Goal: Transaction & Acquisition: Purchase product/service

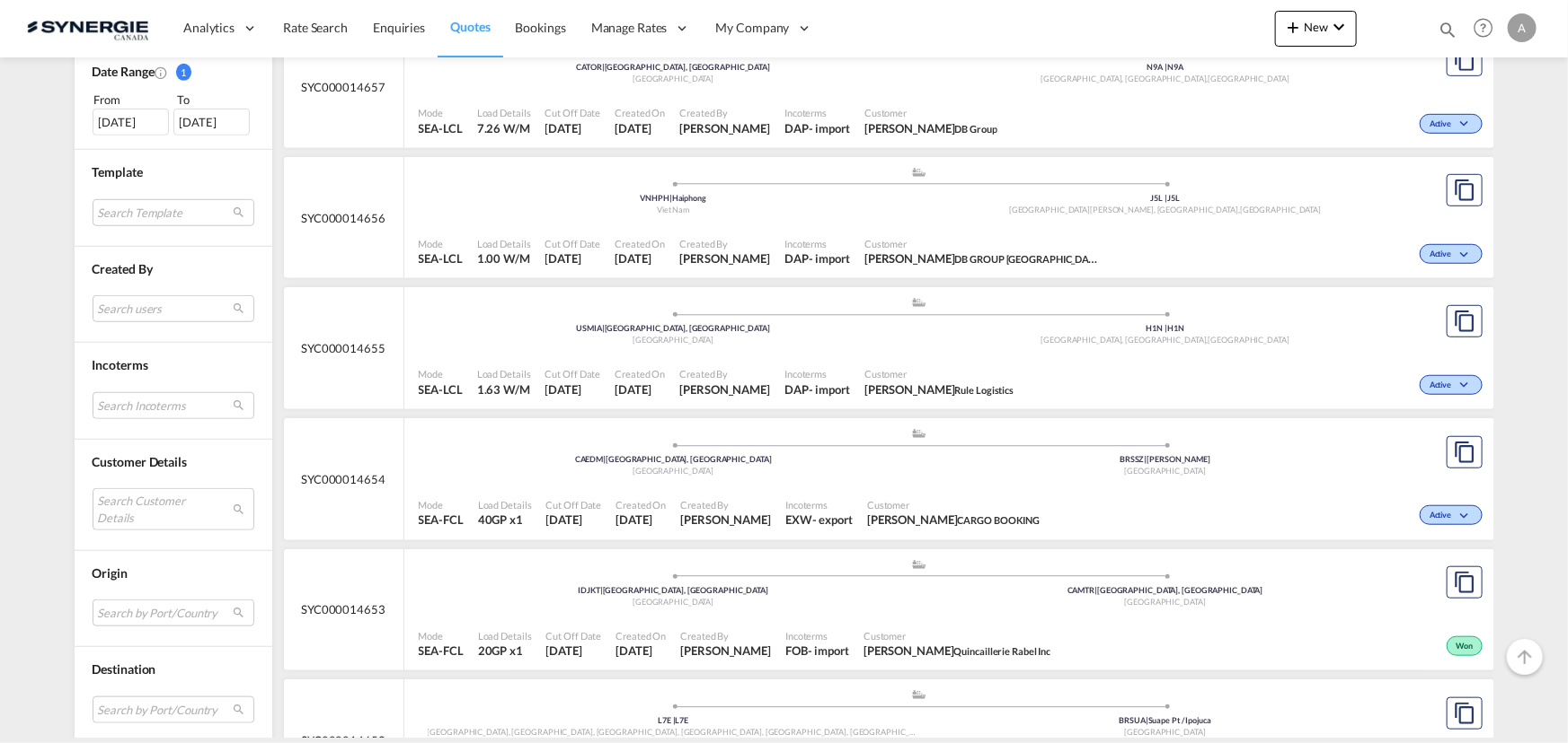
scroll to position [571, 0]
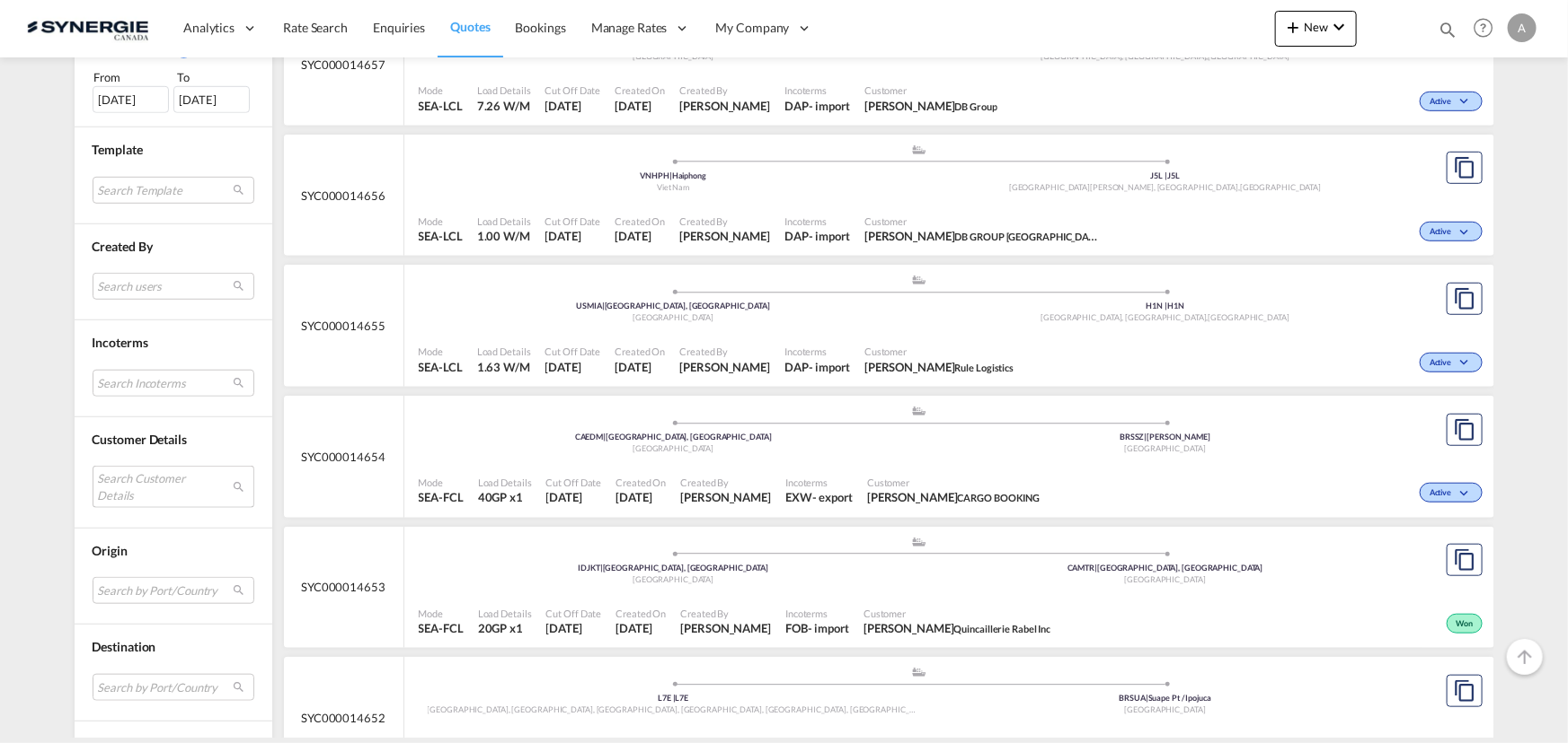
click at [153, 488] on md-select "Search Customer Details user name user tong WILFRED tong.wilfred@dbgroup.net | …" at bounding box center [173, 486] width 162 height 41
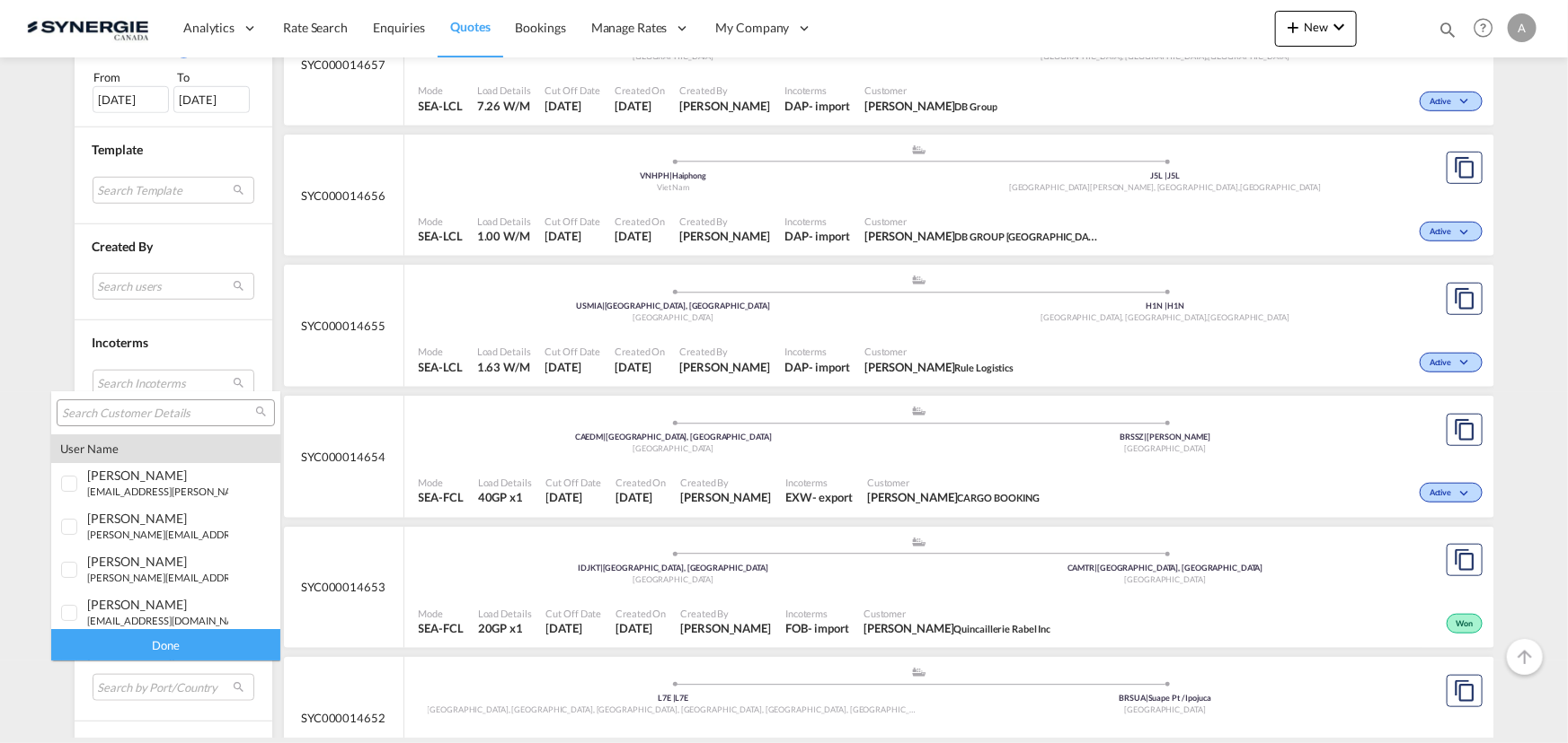
click at [133, 411] on input "search" at bounding box center [158, 413] width 193 height 16
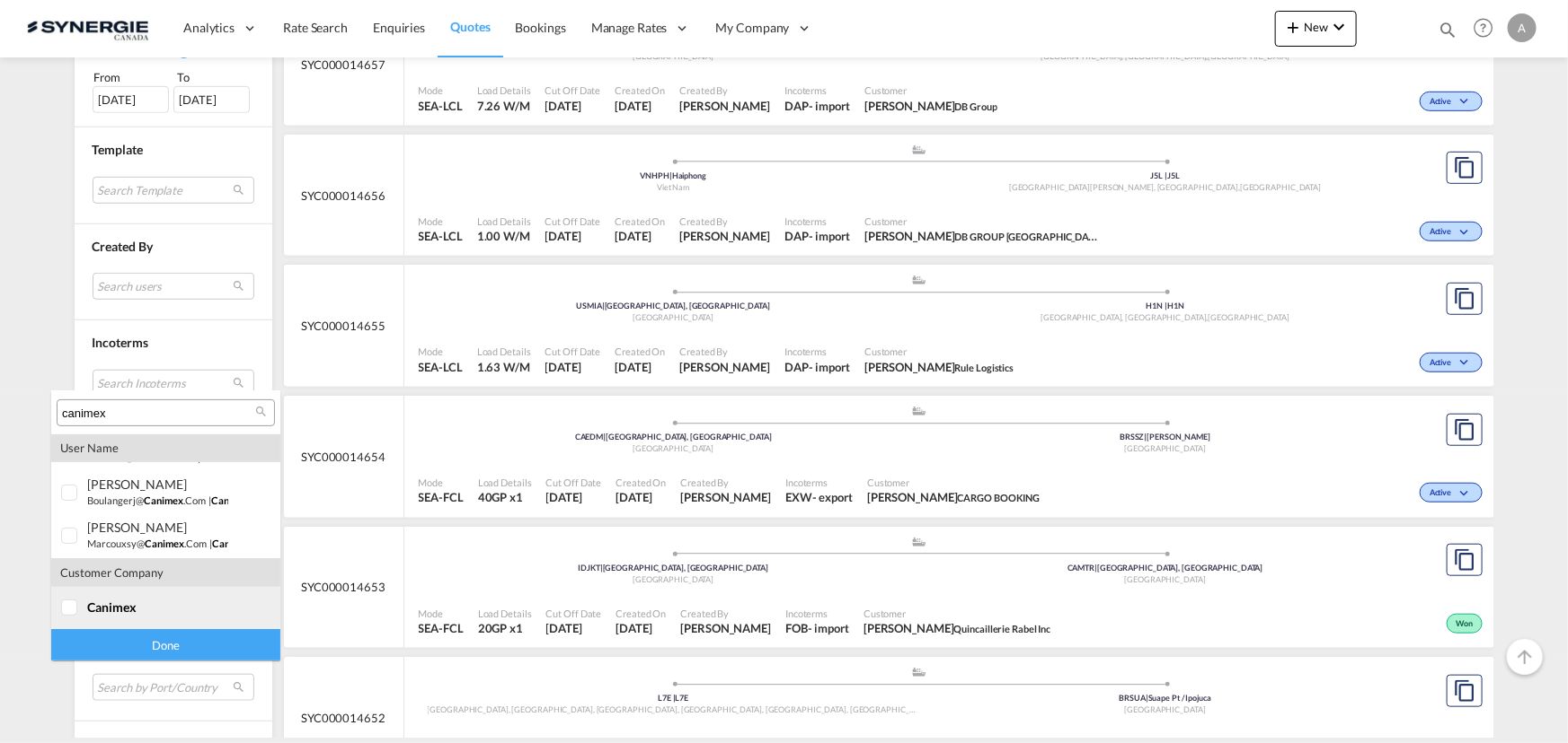
type input "canimex"
click at [95, 603] on span "canimex" at bounding box center [112, 608] width 50 height 15
click at [113, 638] on div "Done" at bounding box center [166, 645] width 229 height 31
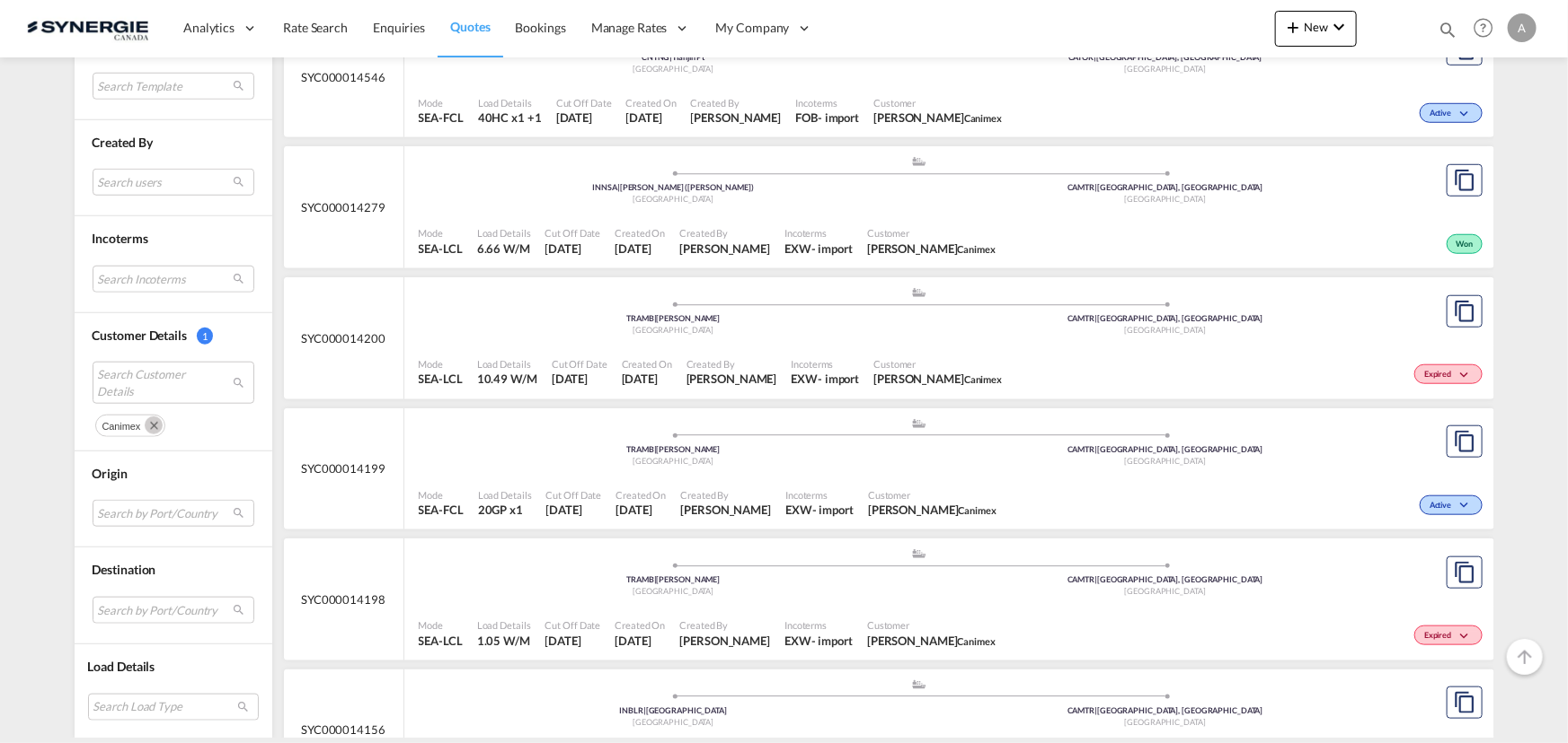
scroll to position [363, 0]
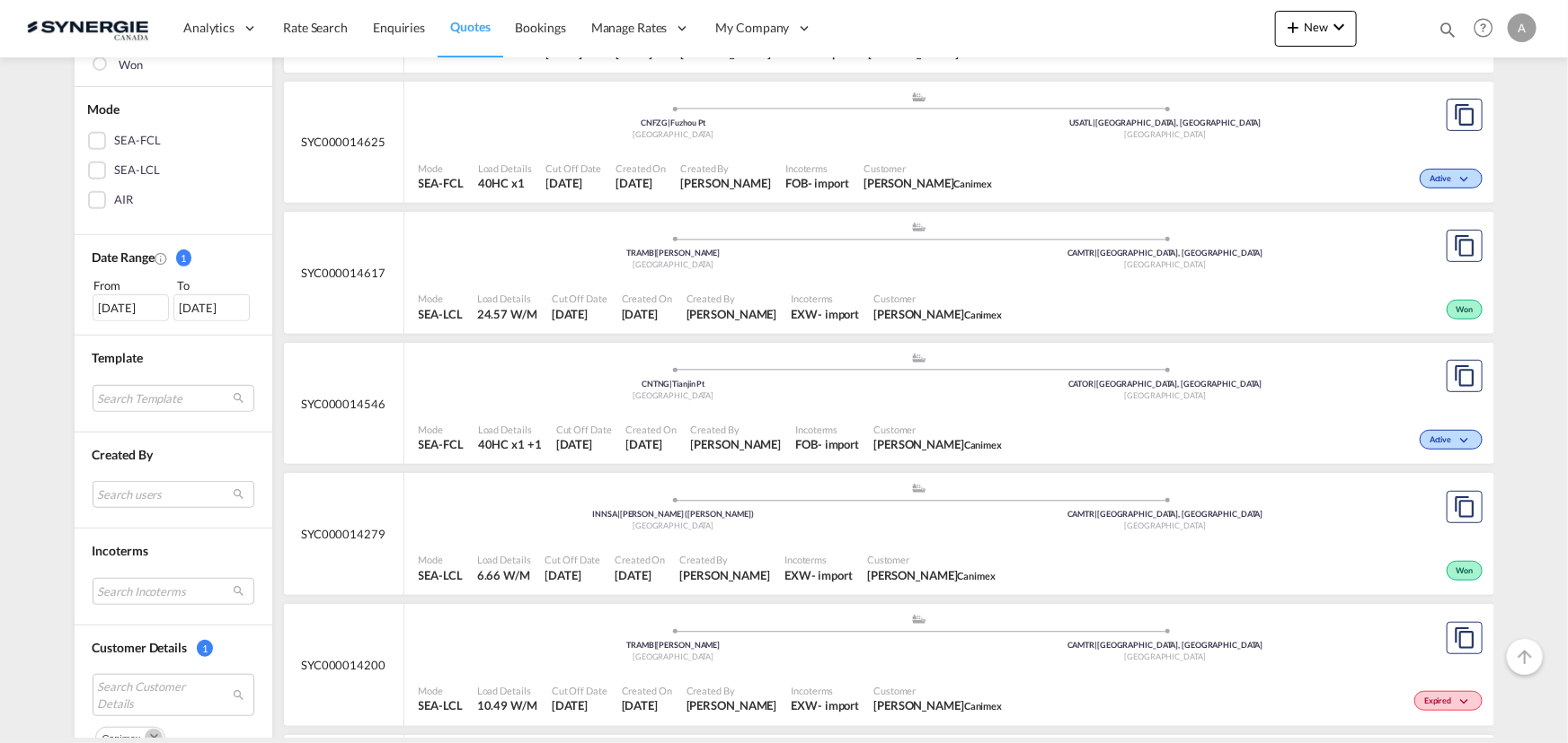
click at [123, 303] on div "[DATE]" at bounding box center [131, 308] width 76 height 27
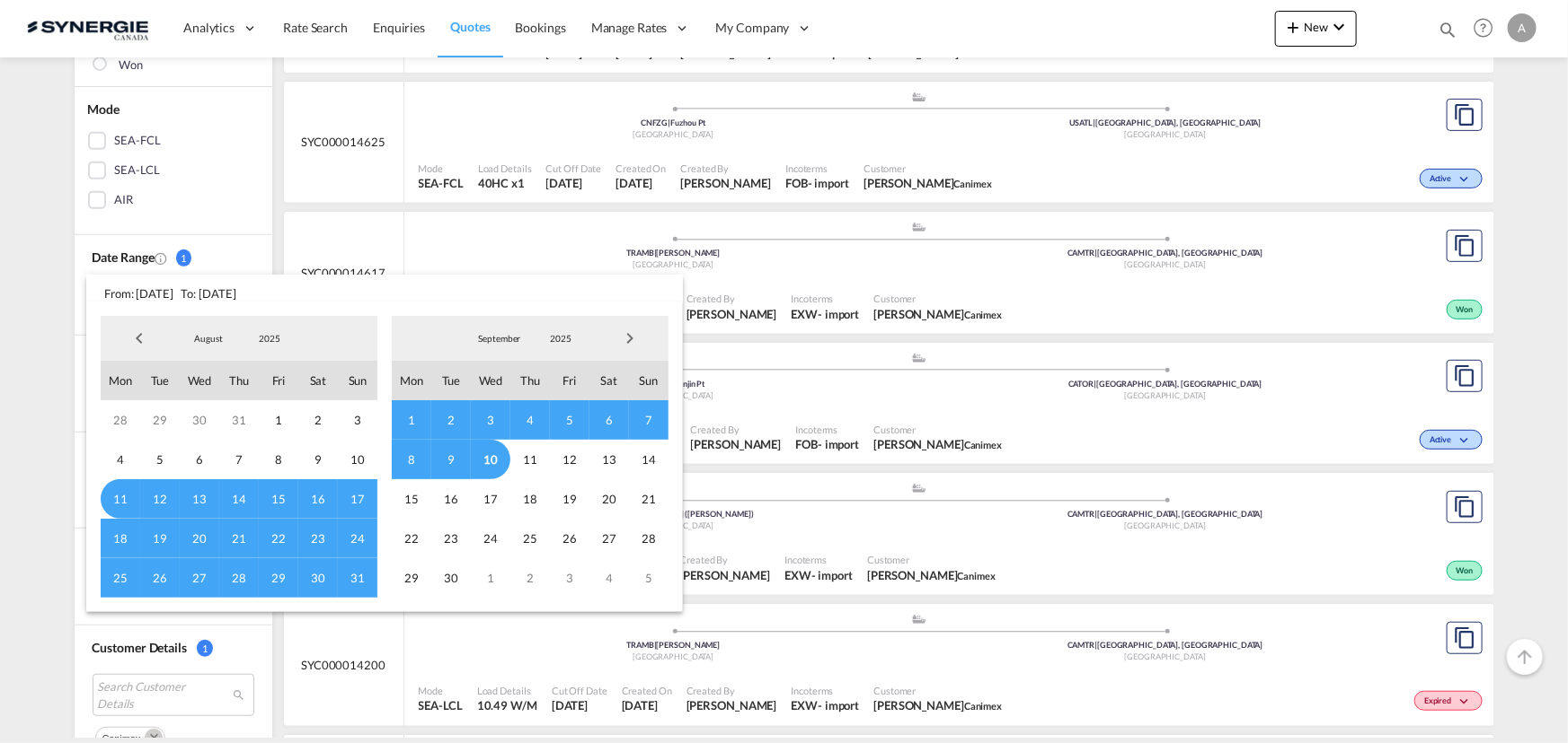
click at [264, 335] on span "2025" at bounding box center [270, 338] width 57 height 12
click at [257, 259] on md-option "2023" at bounding box center [287, 252] width 122 height 43
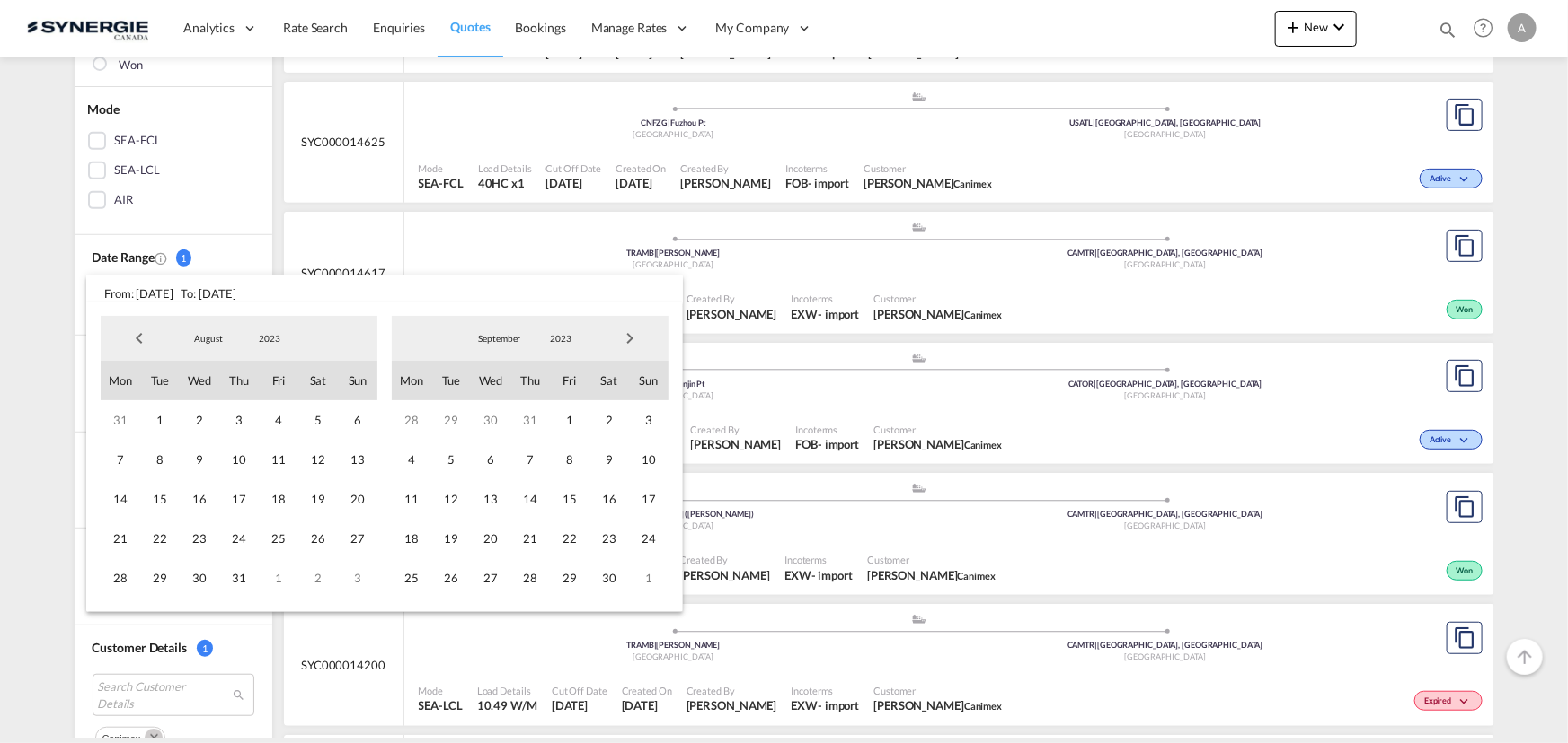
click at [166, 416] on span "1" at bounding box center [159, 419] width 39 height 39
click at [556, 343] on span "2023" at bounding box center [560, 338] width 57 height 12
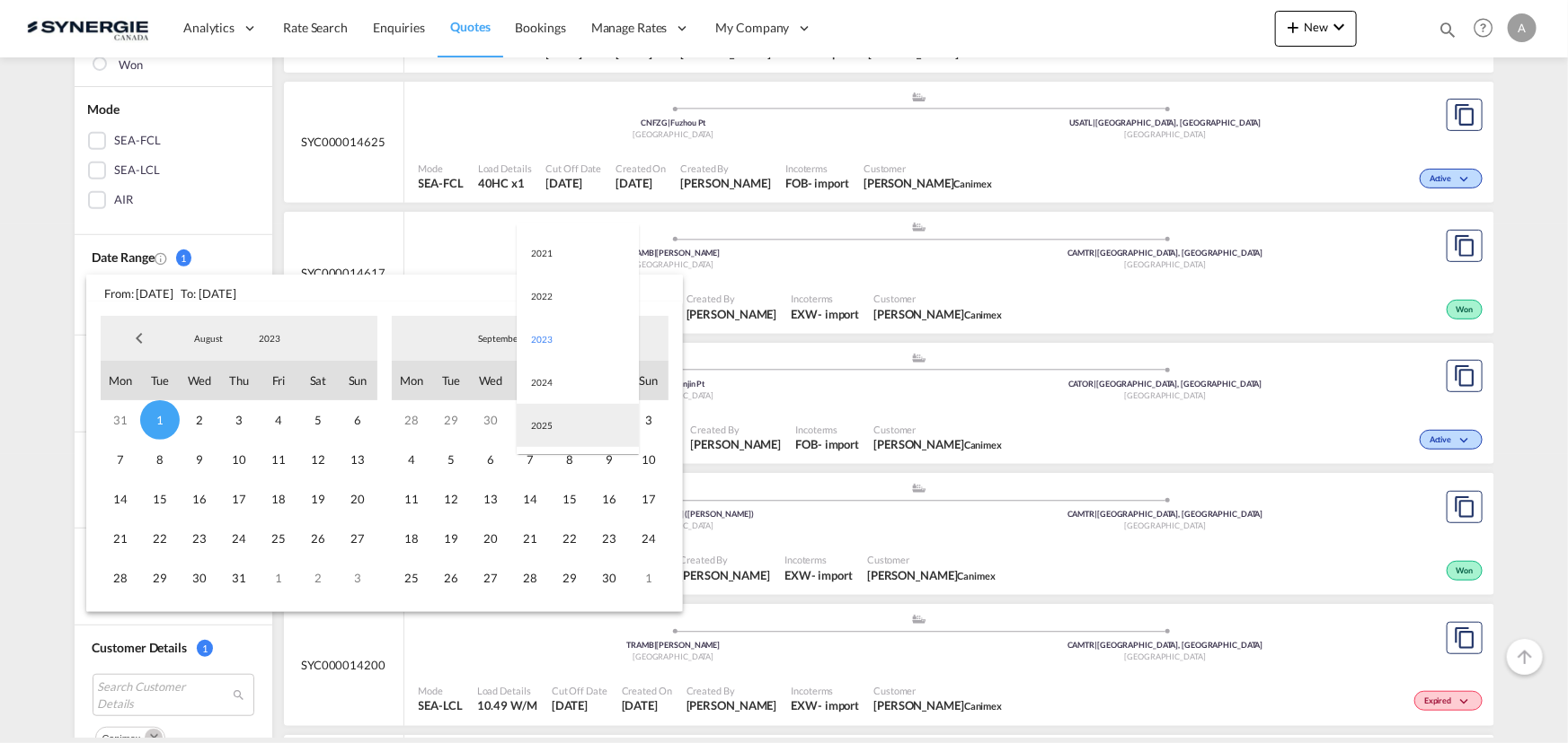
click at [548, 434] on md-option "2025" at bounding box center [578, 425] width 122 height 43
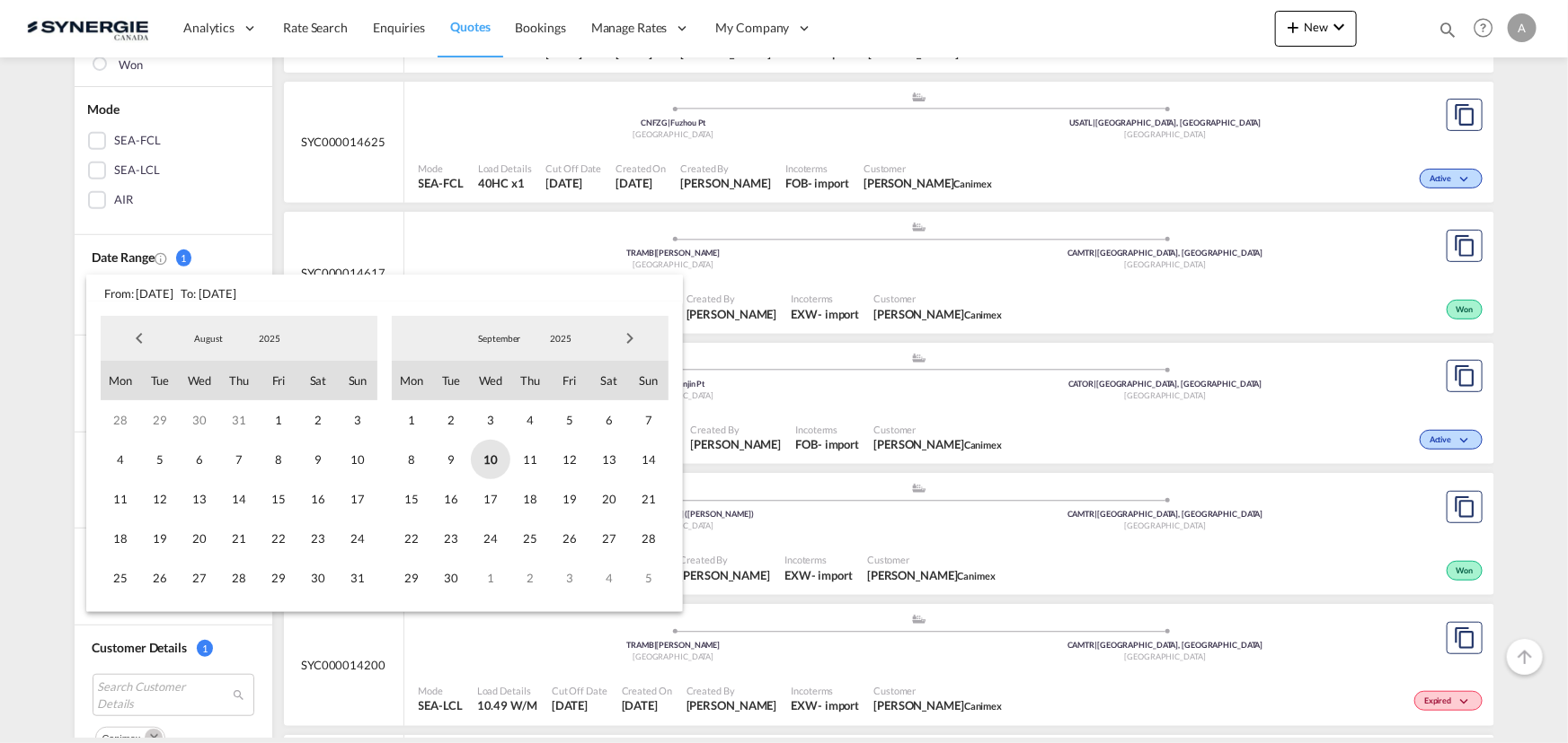
click at [492, 457] on span "10" at bounding box center [490, 459] width 39 height 39
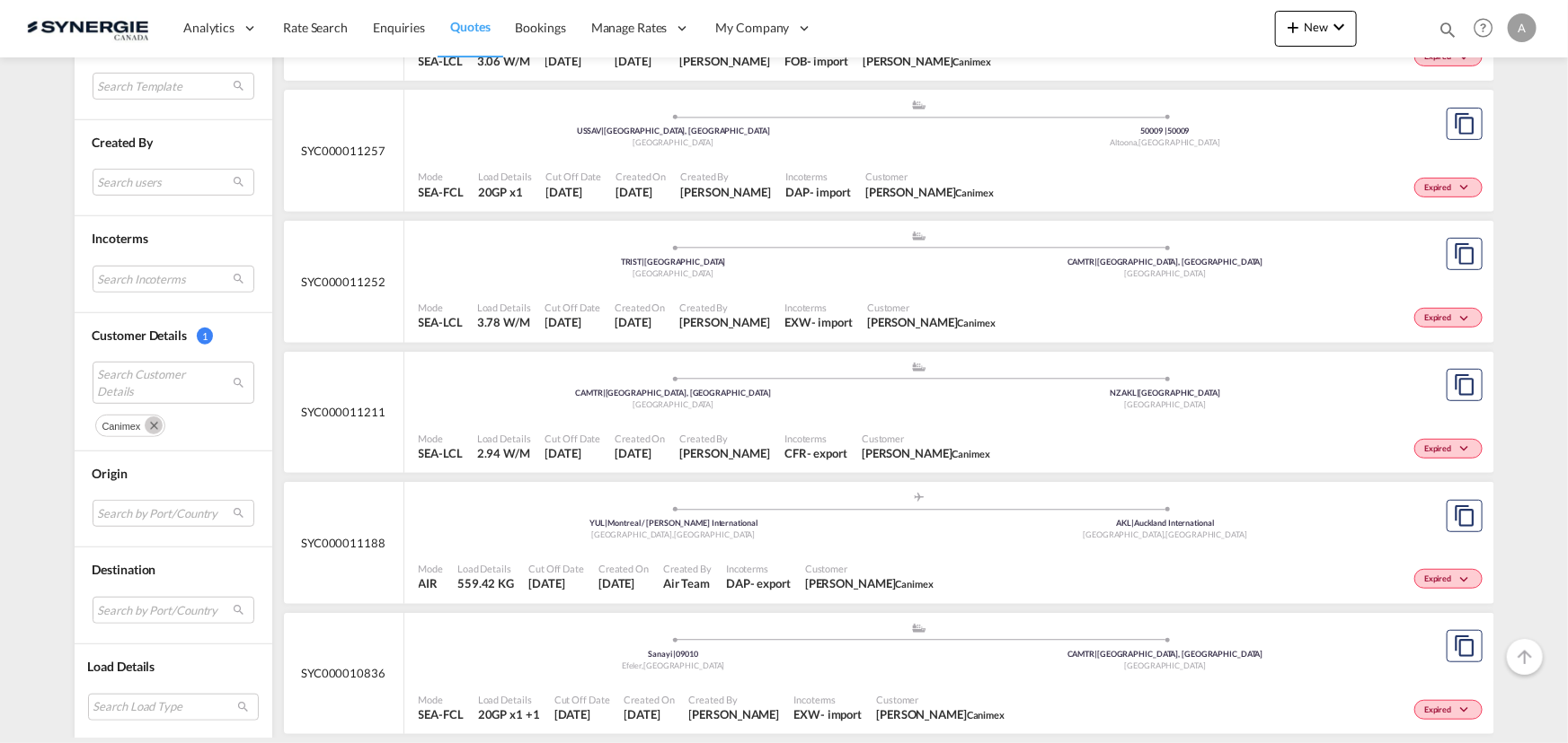
scroll to position [7285, 0]
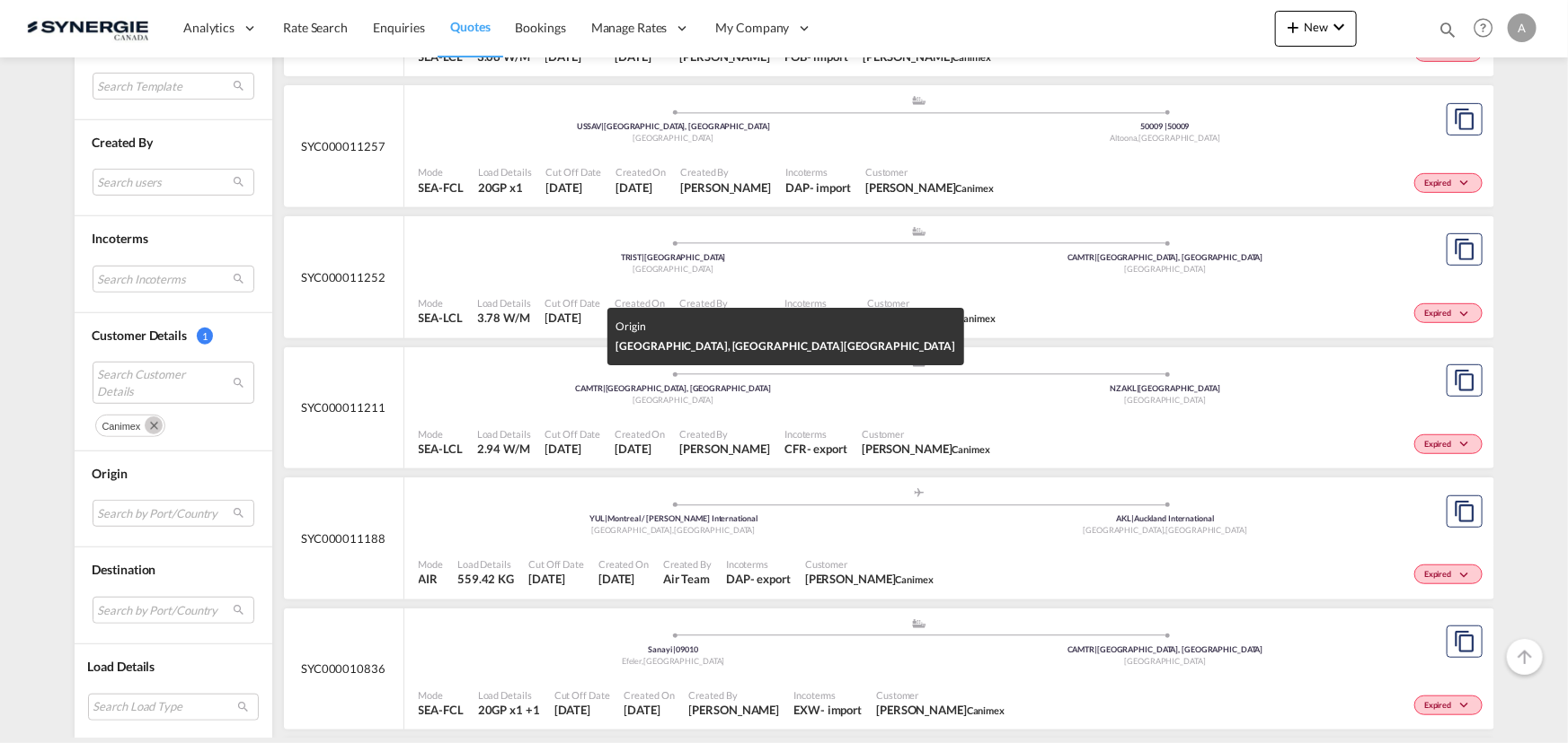
click at [899, 396] on div "Canada" at bounding box center [674, 401] width 492 height 11
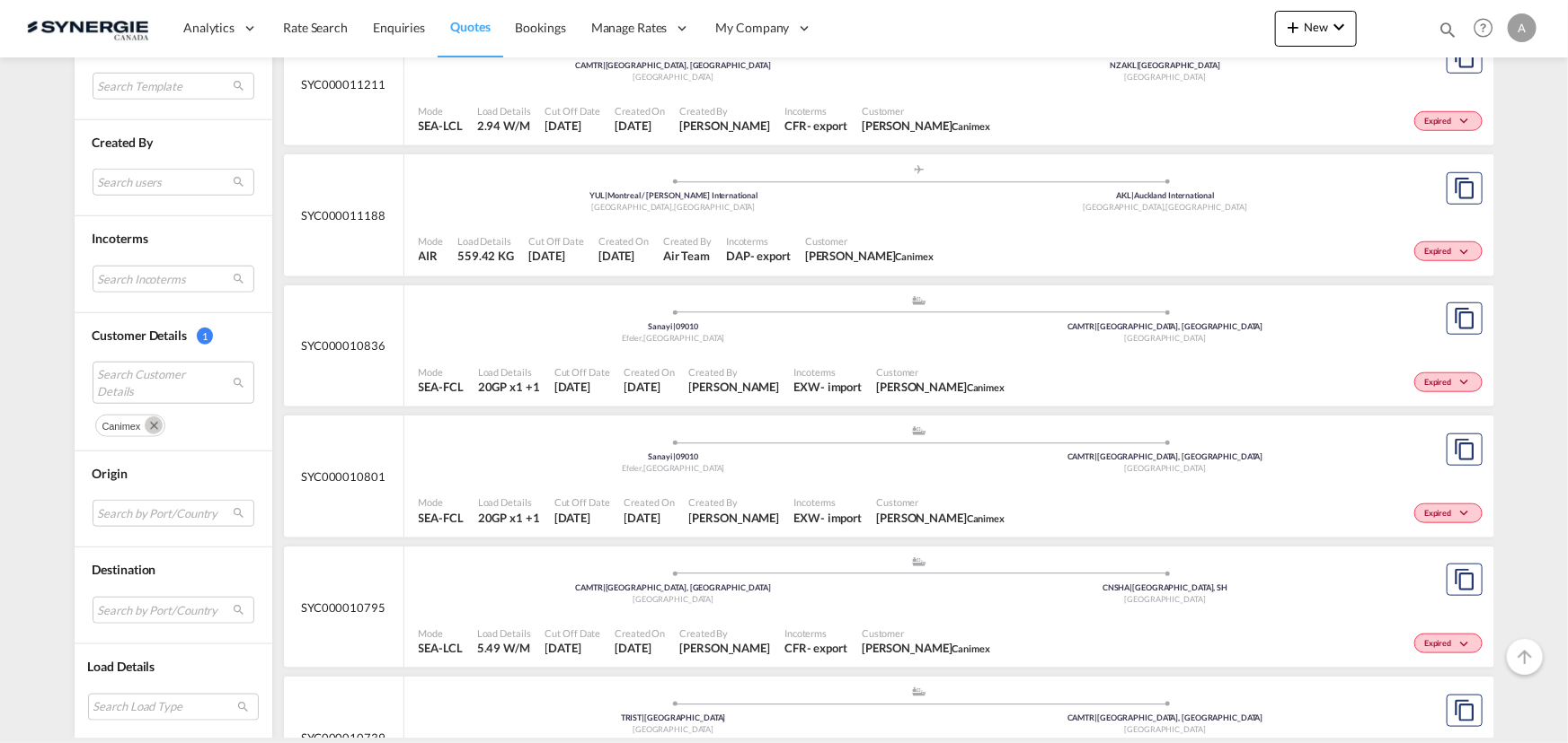
scroll to position [7612, 0]
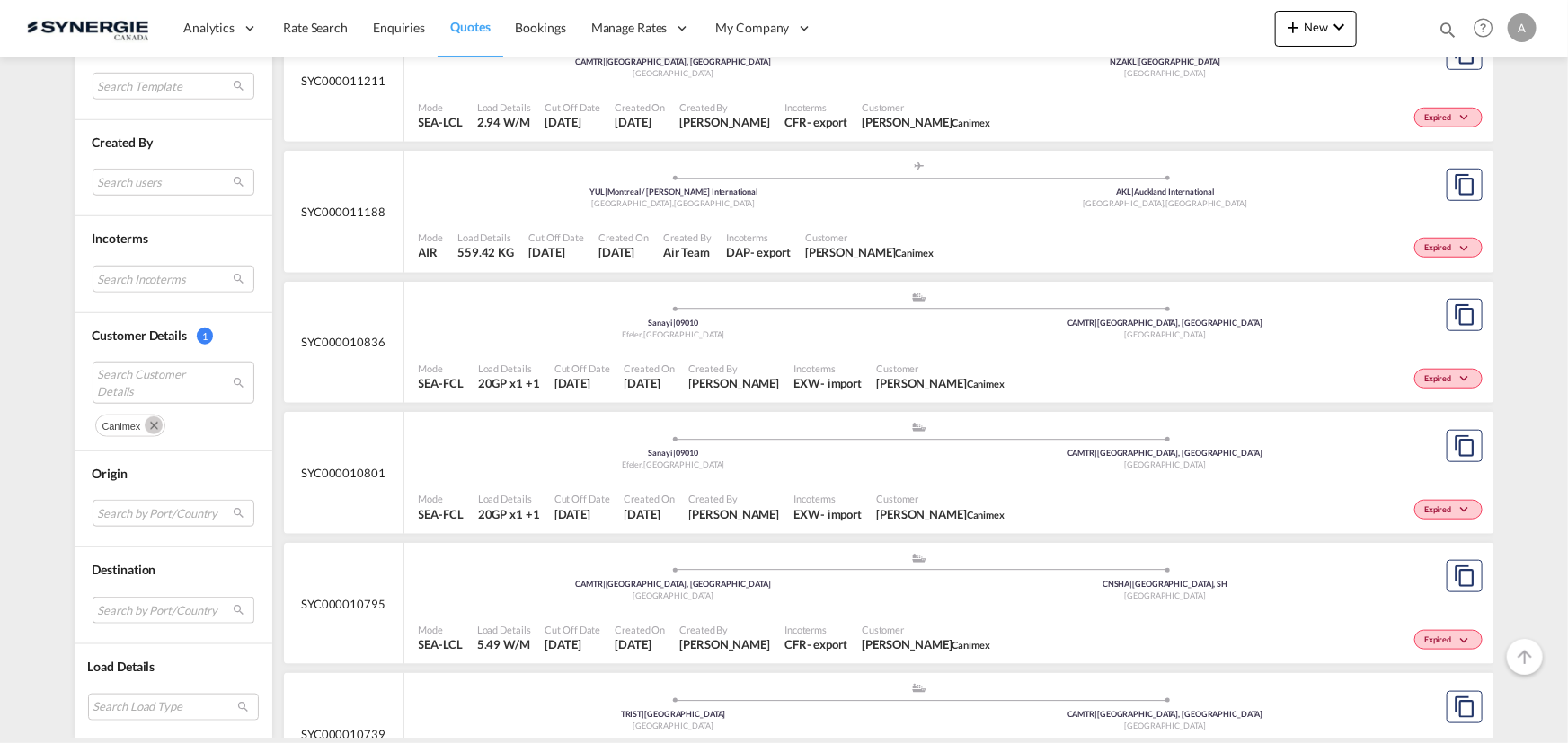
click at [118, 611] on md-select "Search by Port/Country JPNIC nichinan japan AEAMF mussafah united arab emirates…" at bounding box center [173, 611] width 162 height 27
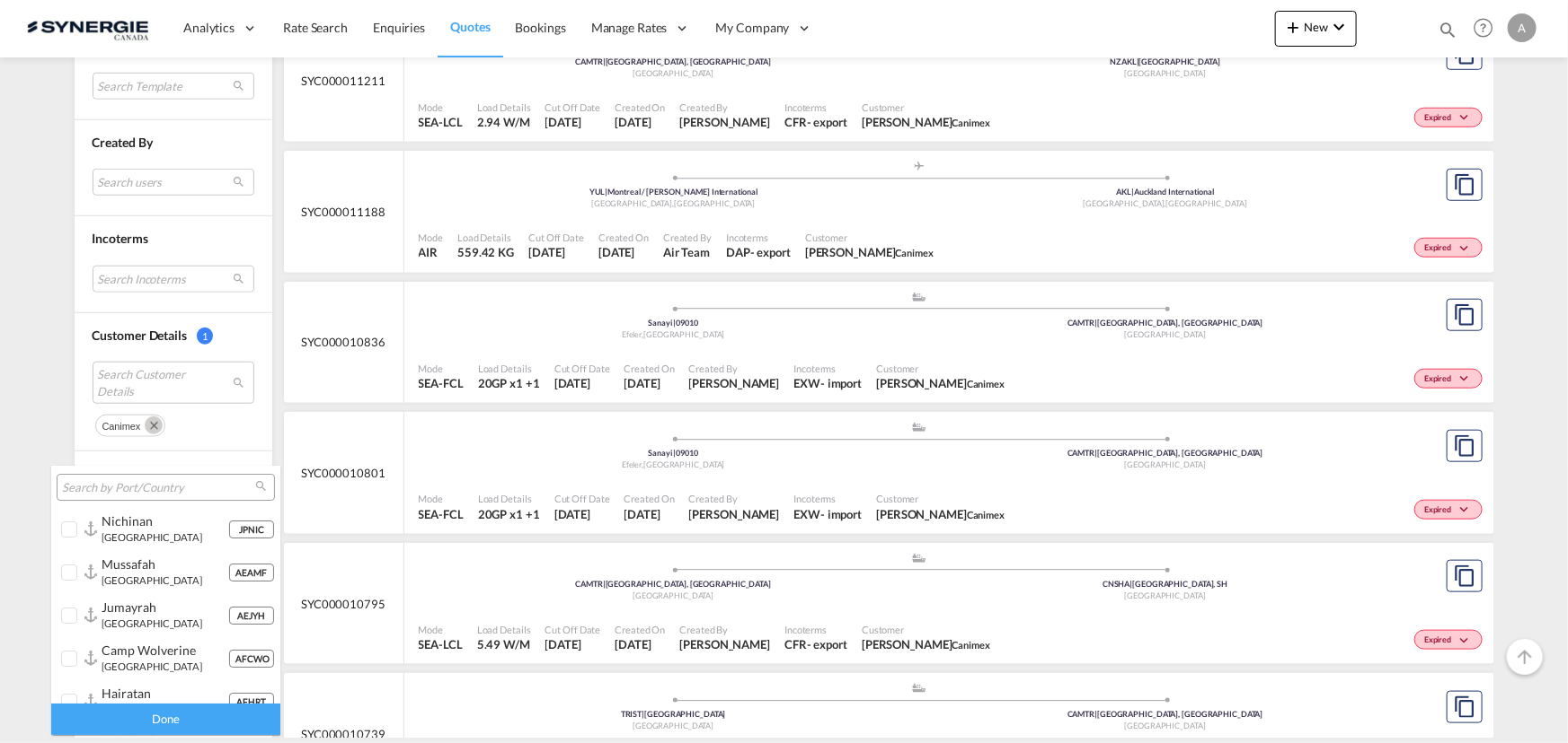
click at [127, 488] on input "search" at bounding box center [158, 488] width 193 height 16
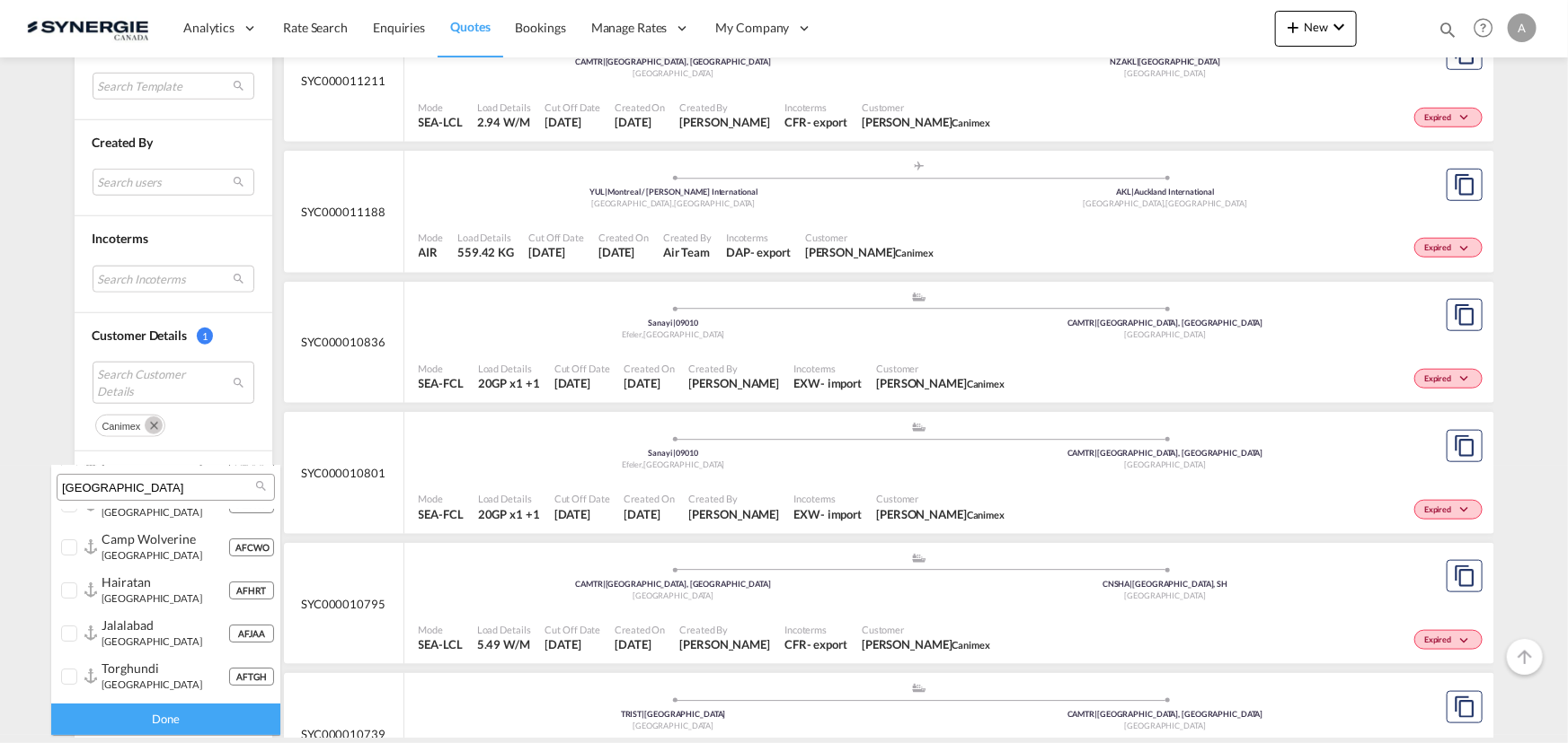
scroll to position [0, 0]
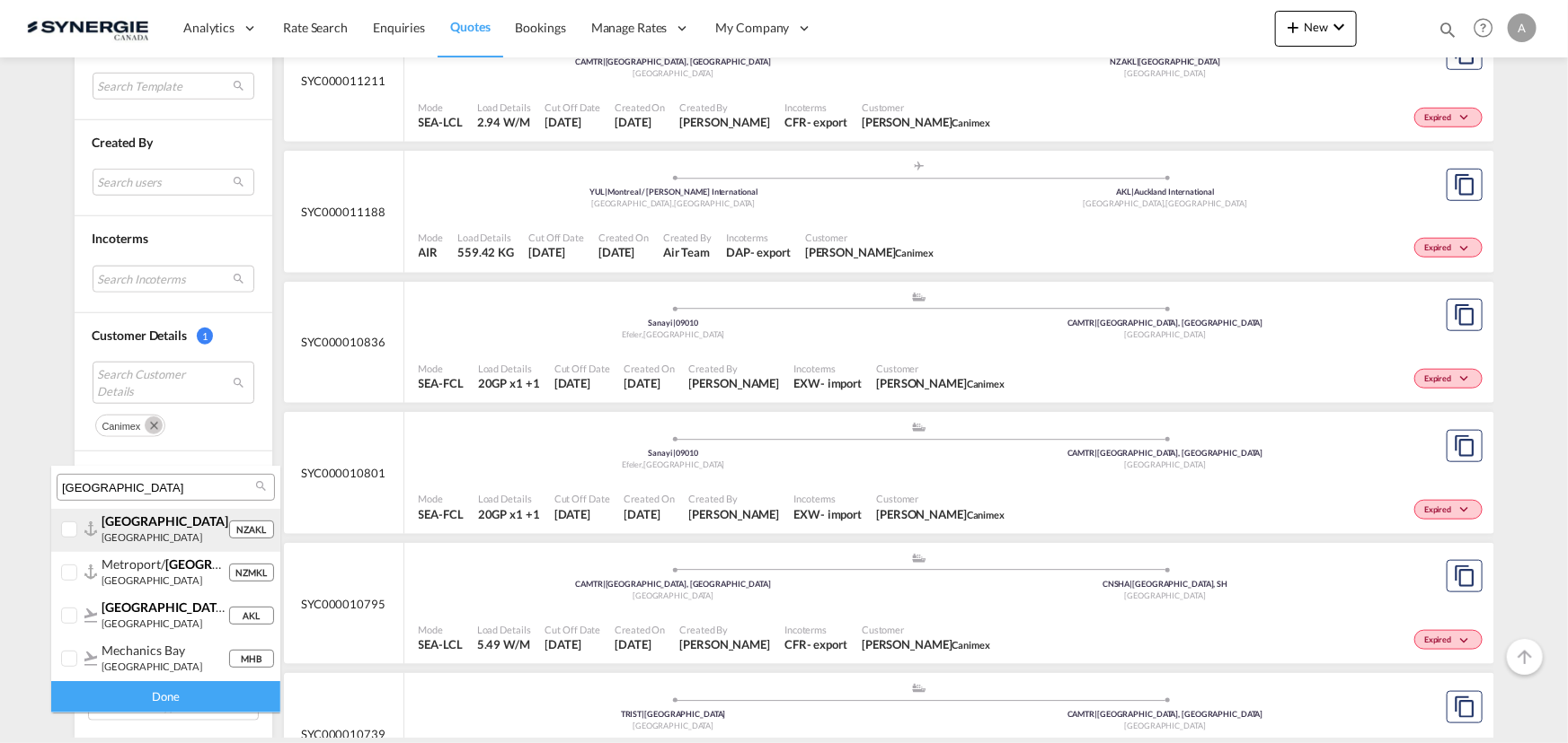
type input "AUCKLAND"
click at [79, 527] on div at bounding box center [70, 531] width 18 height 18
click at [99, 703] on div "Done" at bounding box center [166, 696] width 229 height 31
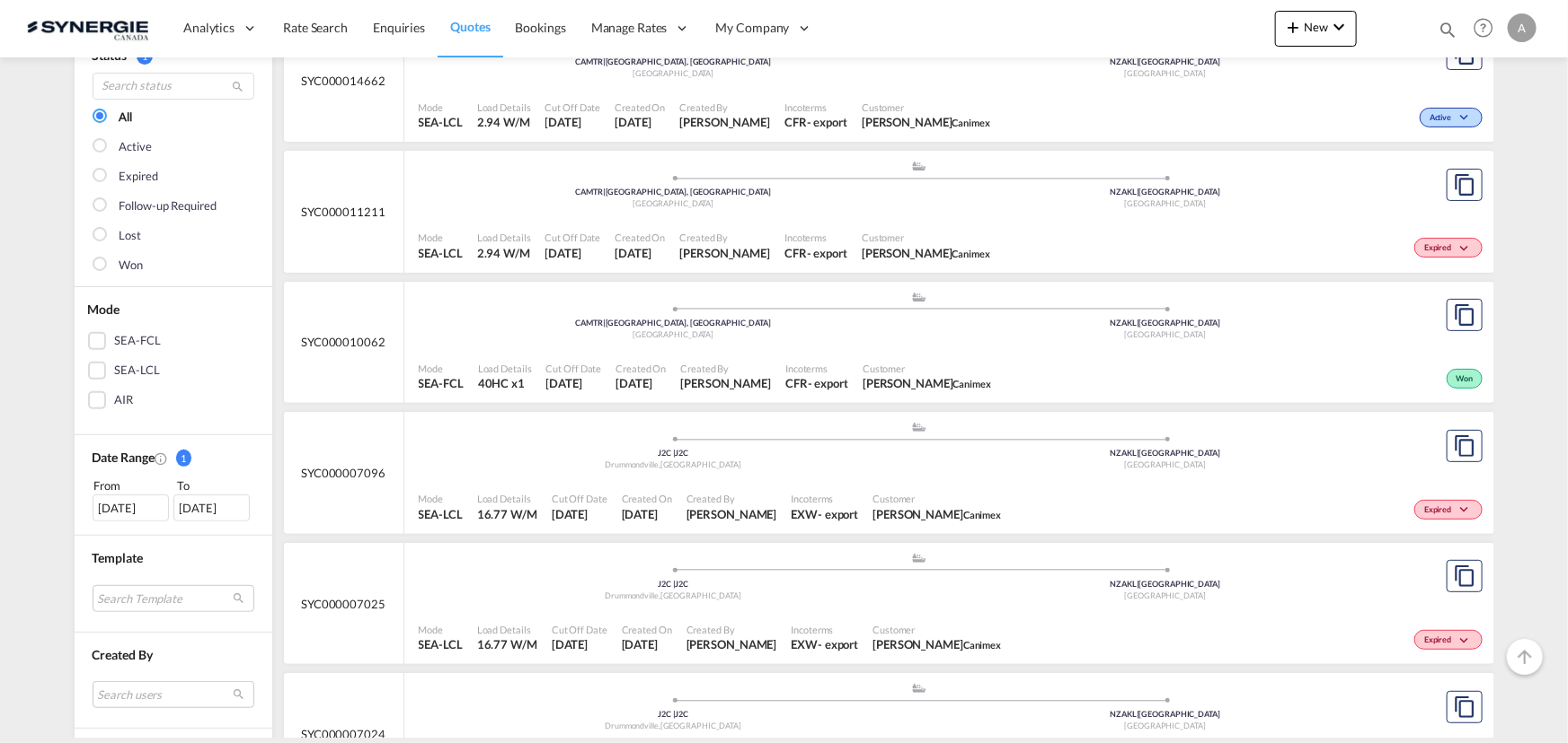
scroll to position [81, 0]
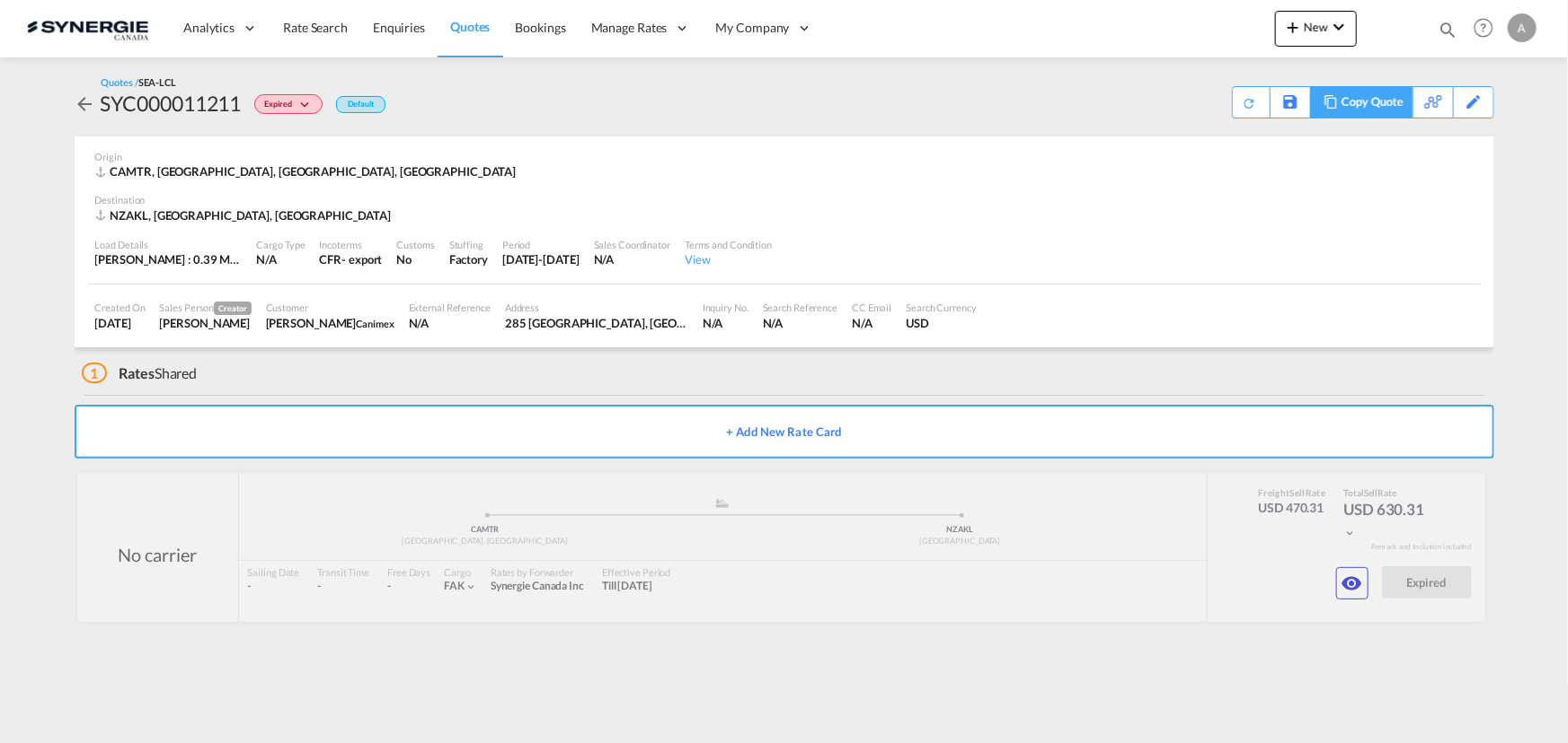
click at [1386, 91] on div "Copy Quote" at bounding box center [1372, 102] width 61 height 30
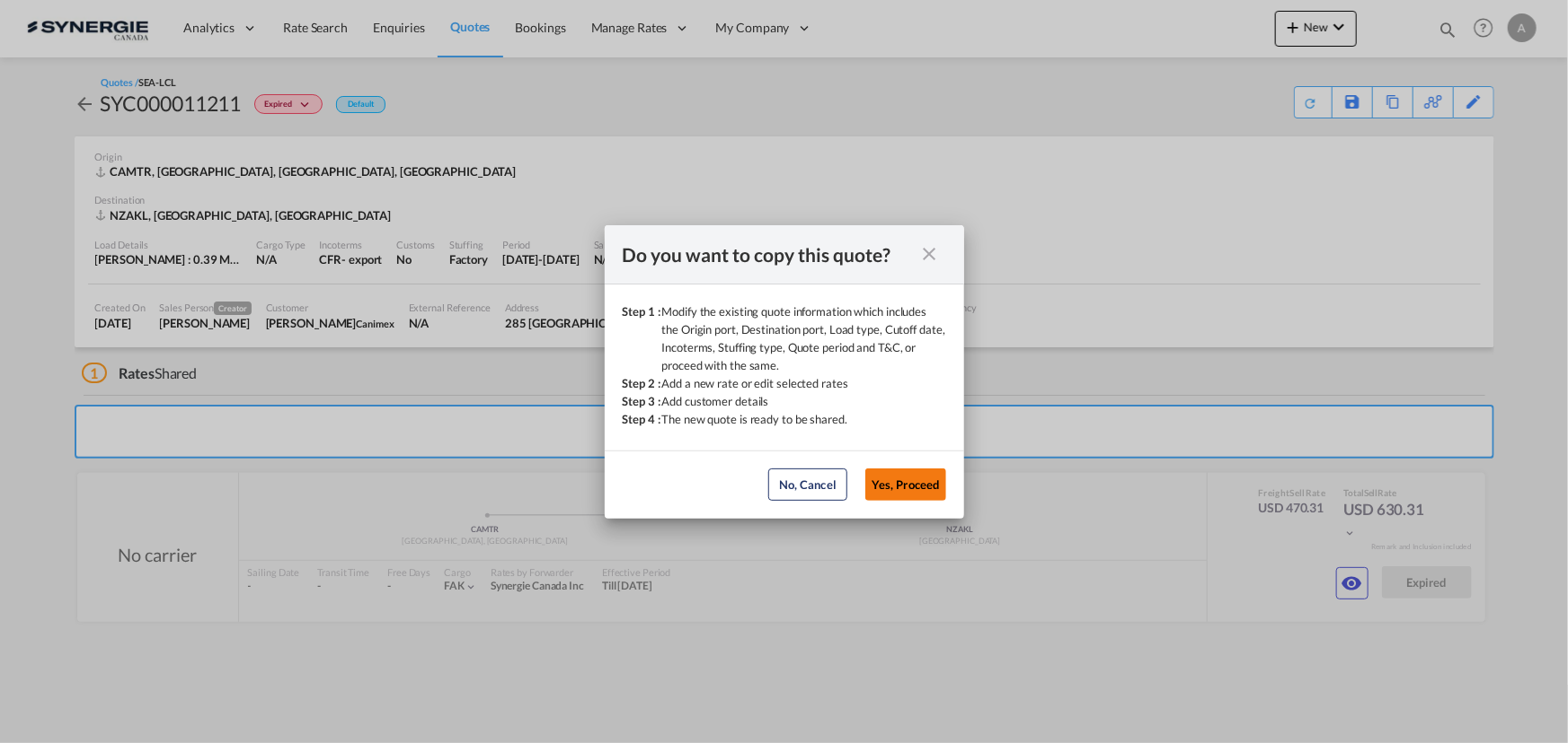
click at [917, 482] on button "Yes, Proceed" at bounding box center [906, 485] width 81 height 32
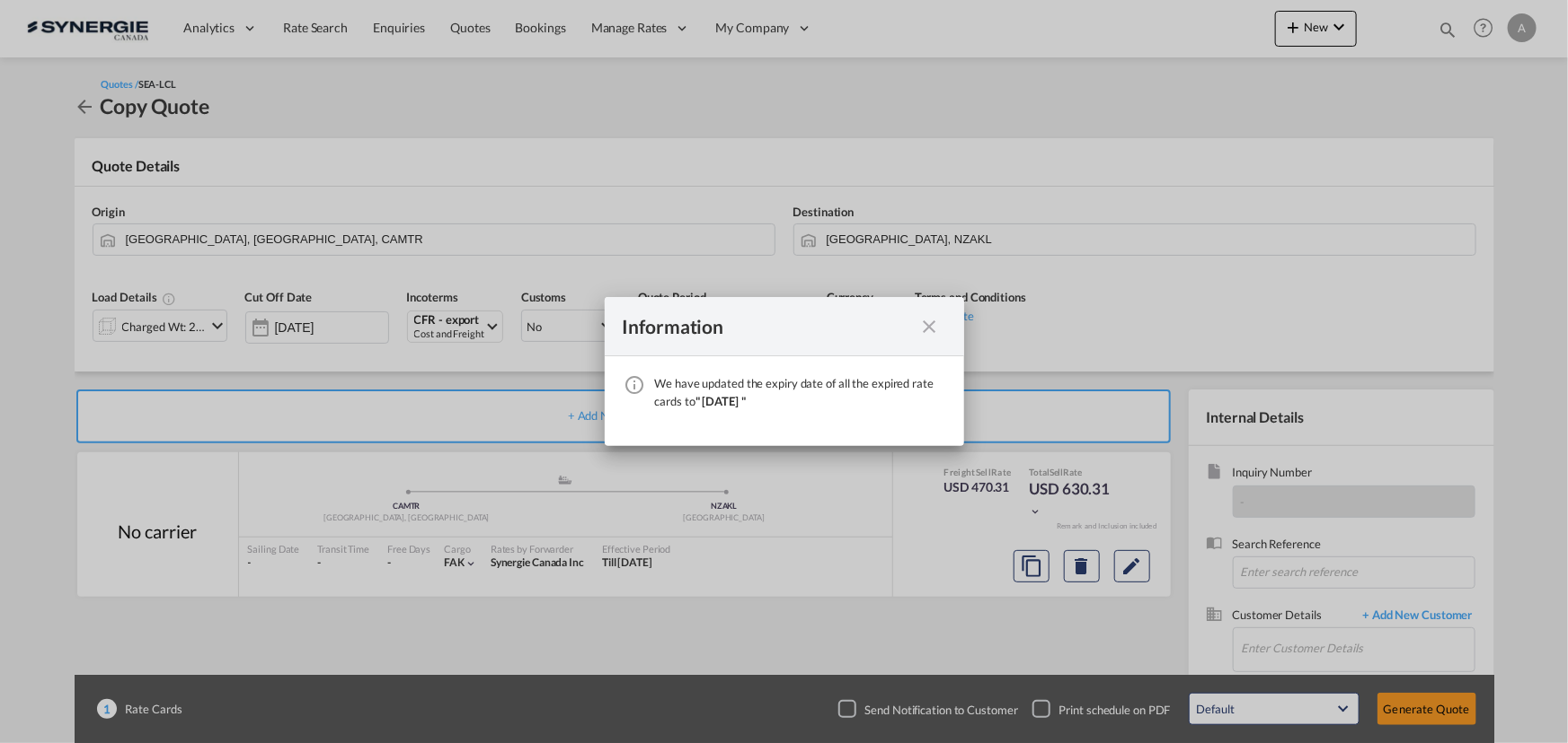
click at [935, 330] on md-icon "icon-close fg-AAA8AD cursor" at bounding box center [929, 327] width 22 height 22
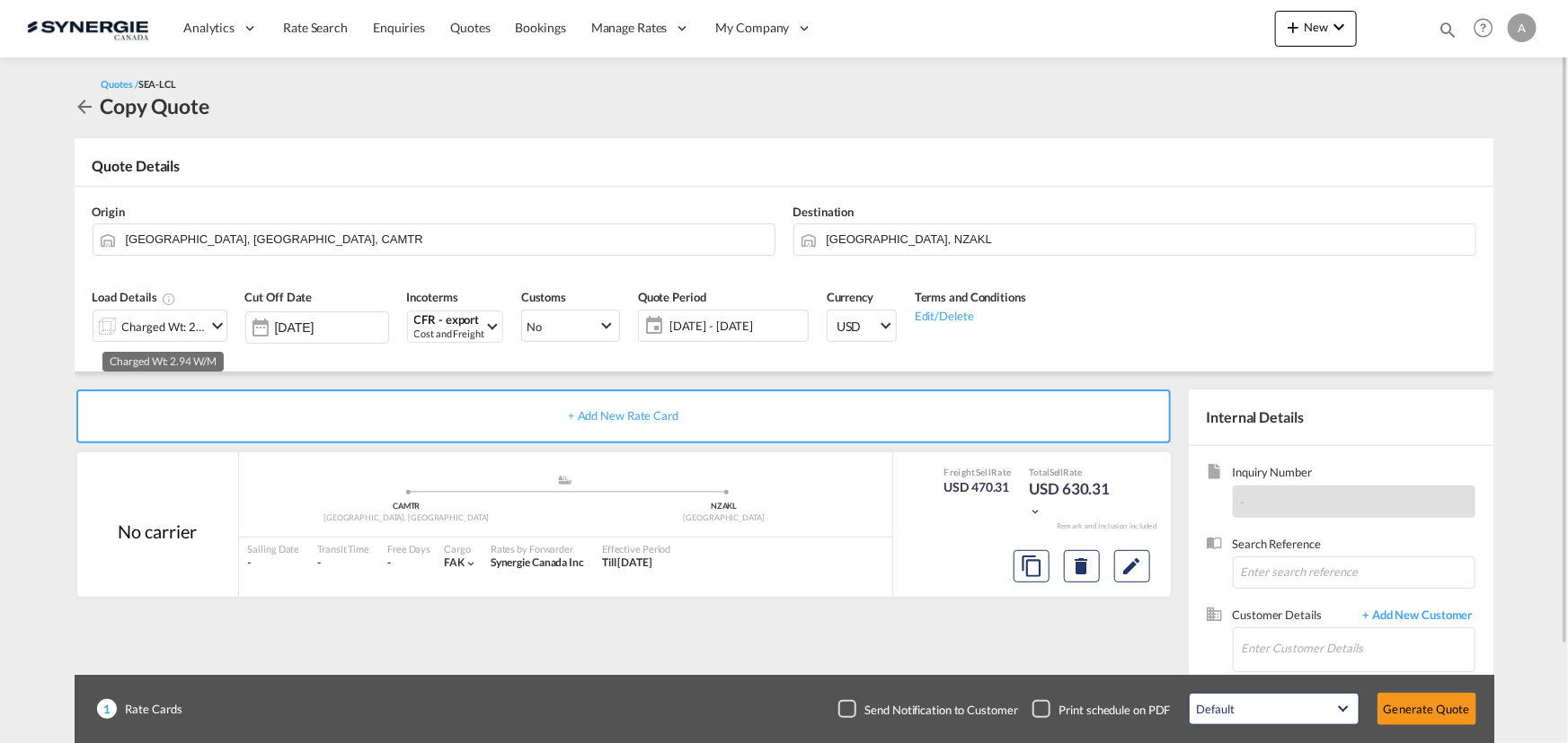
click at [161, 321] on div "Charged Wt: 2.94 W/M" at bounding box center [164, 327] width 85 height 25
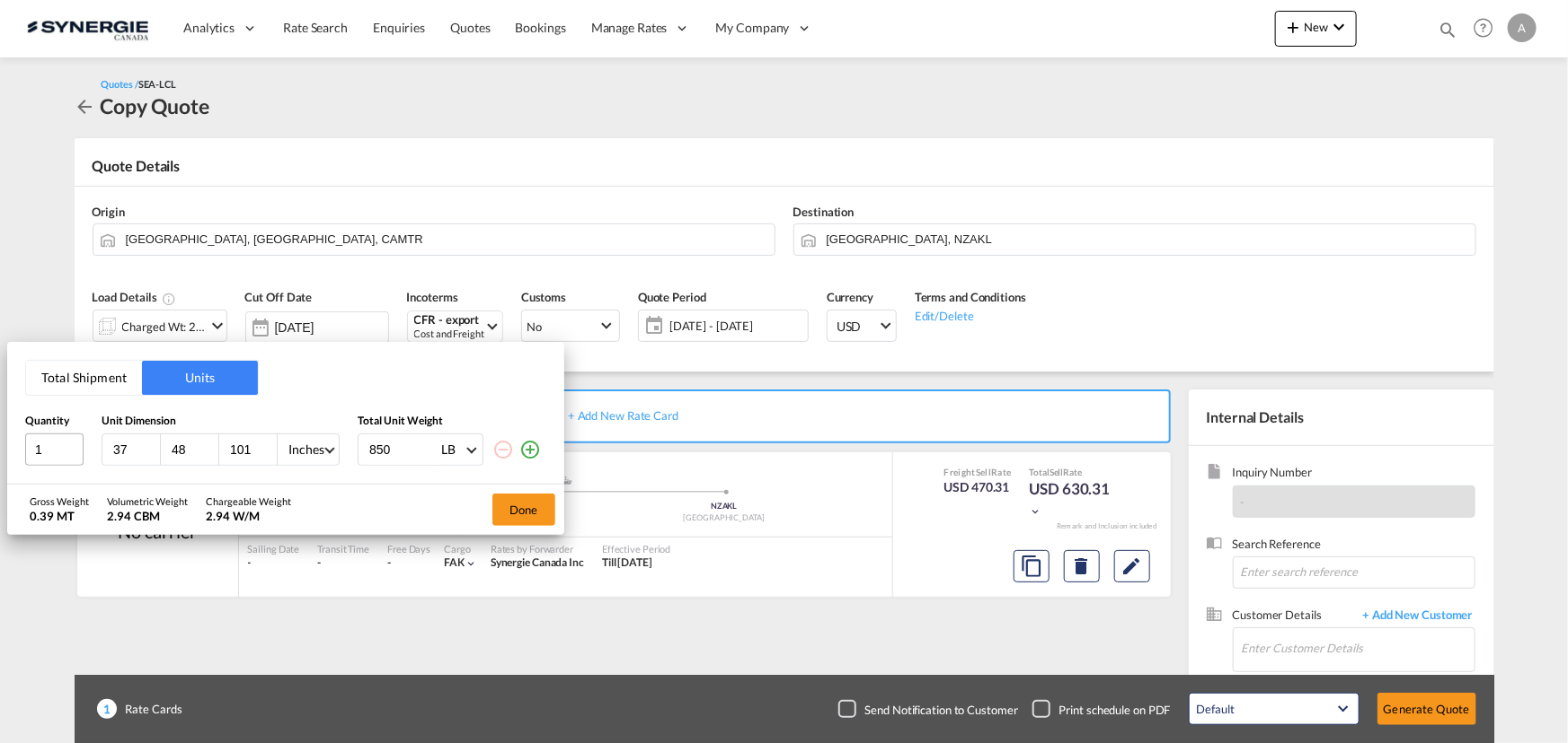
drag, startPoint x: 126, startPoint y: 446, endPoint x: 53, endPoint y: 438, distance: 73.4
click at [57, 444] on div "1 37 48 101 Inches CMS Inches 850 LB KG LB" at bounding box center [285, 450] width 521 height 32
click at [521, 512] on button "Done" at bounding box center [523, 510] width 63 height 32
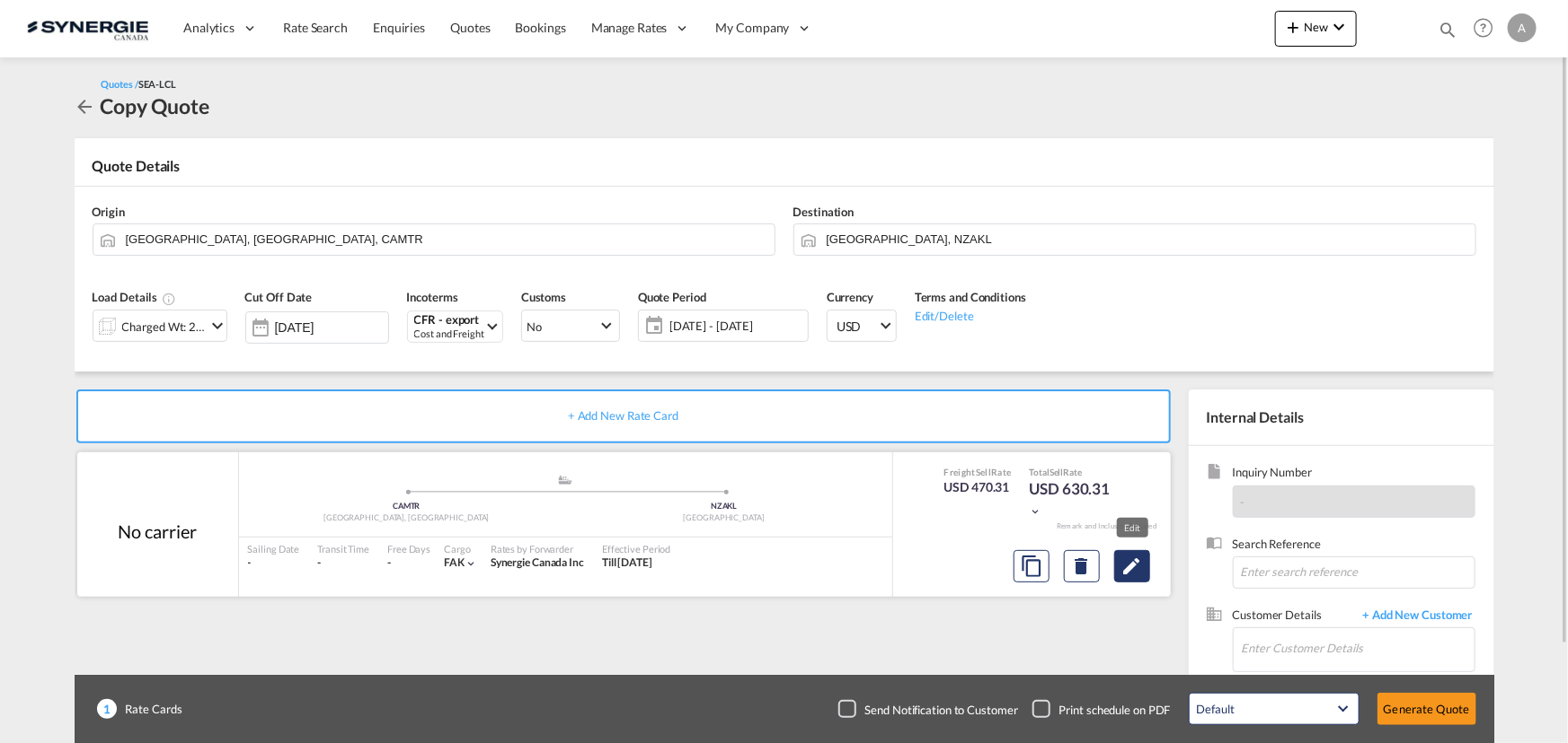
click at [1127, 563] on md-icon "Edit" at bounding box center [1131, 566] width 22 height 22
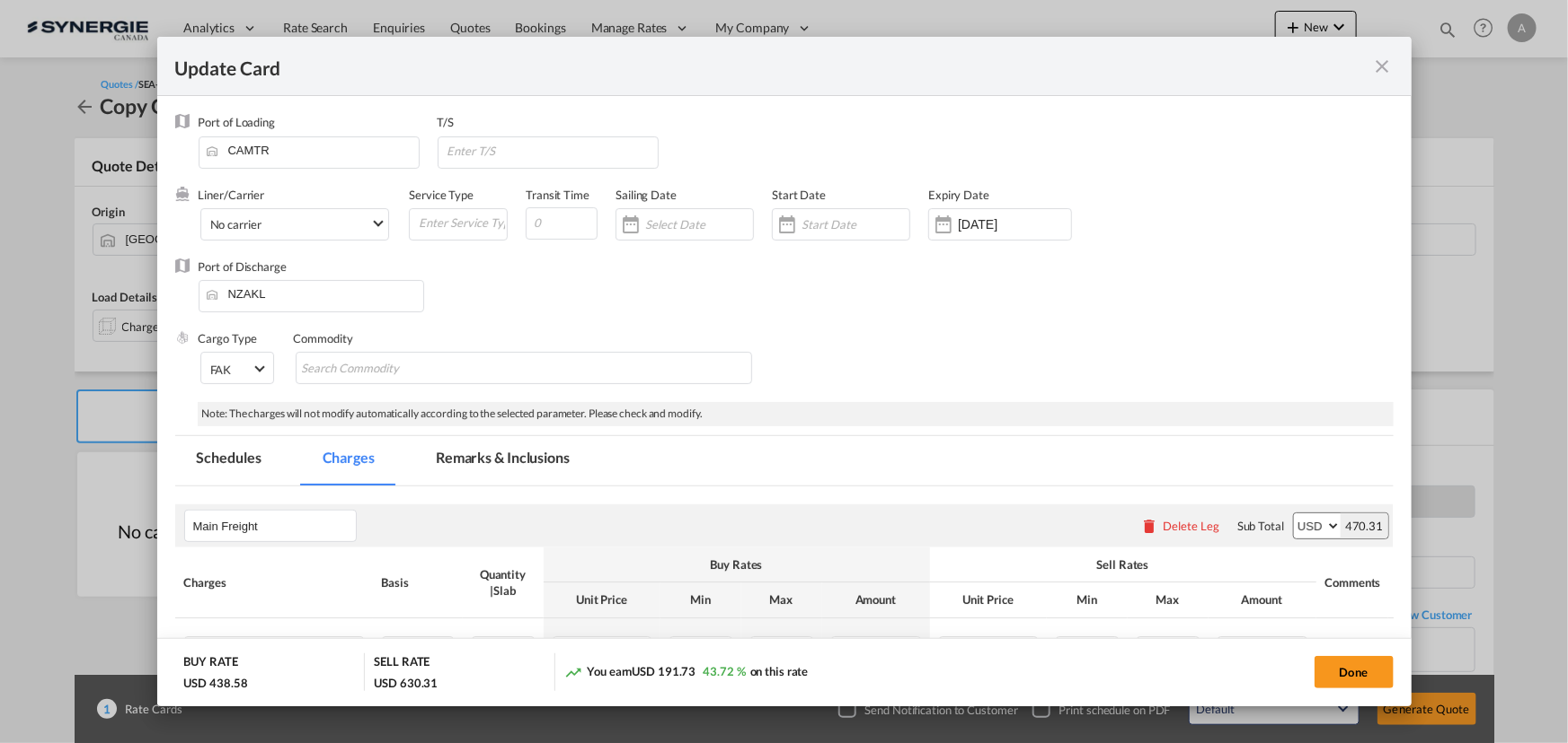
drag, startPoint x: 499, startPoint y: 458, endPoint x: 548, endPoint y: 419, distance: 62.6
click at [499, 459] on md-tab-item "Remarks & Inclusions" at bounding box center [502, 461] width 177 height 50
select select "per_w/m"
select select "per_bl"
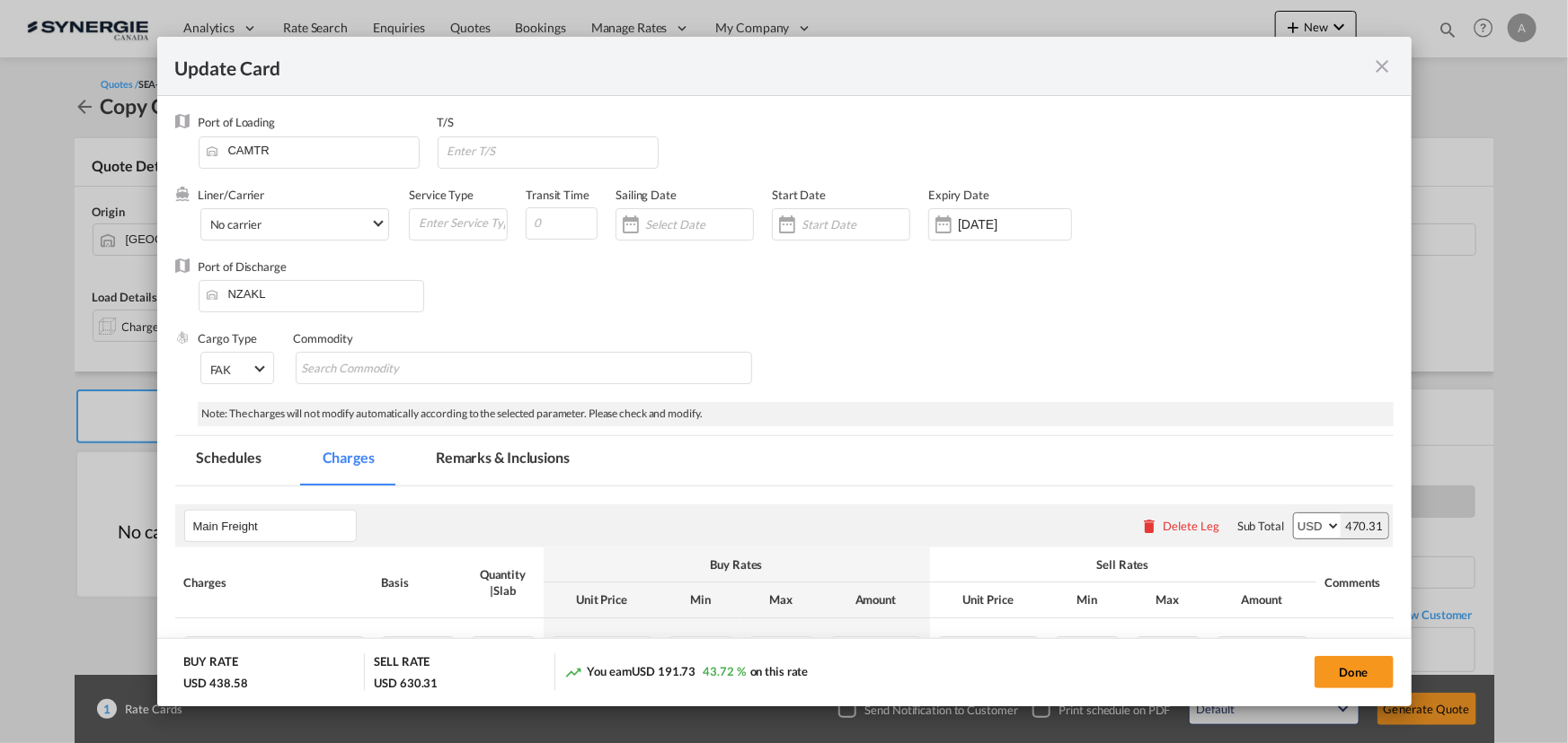
select select "per_bl"
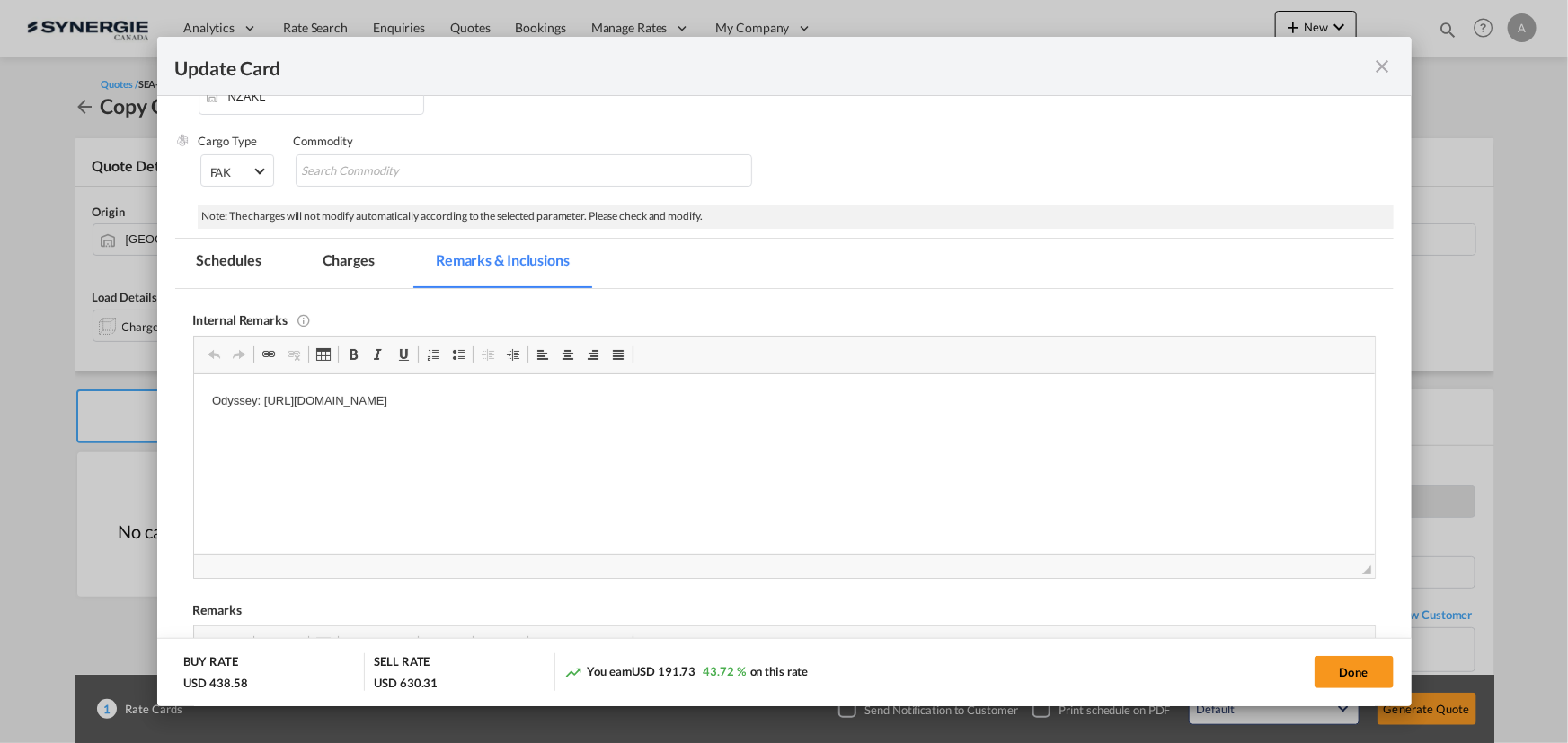
scroll to position [279, 0]
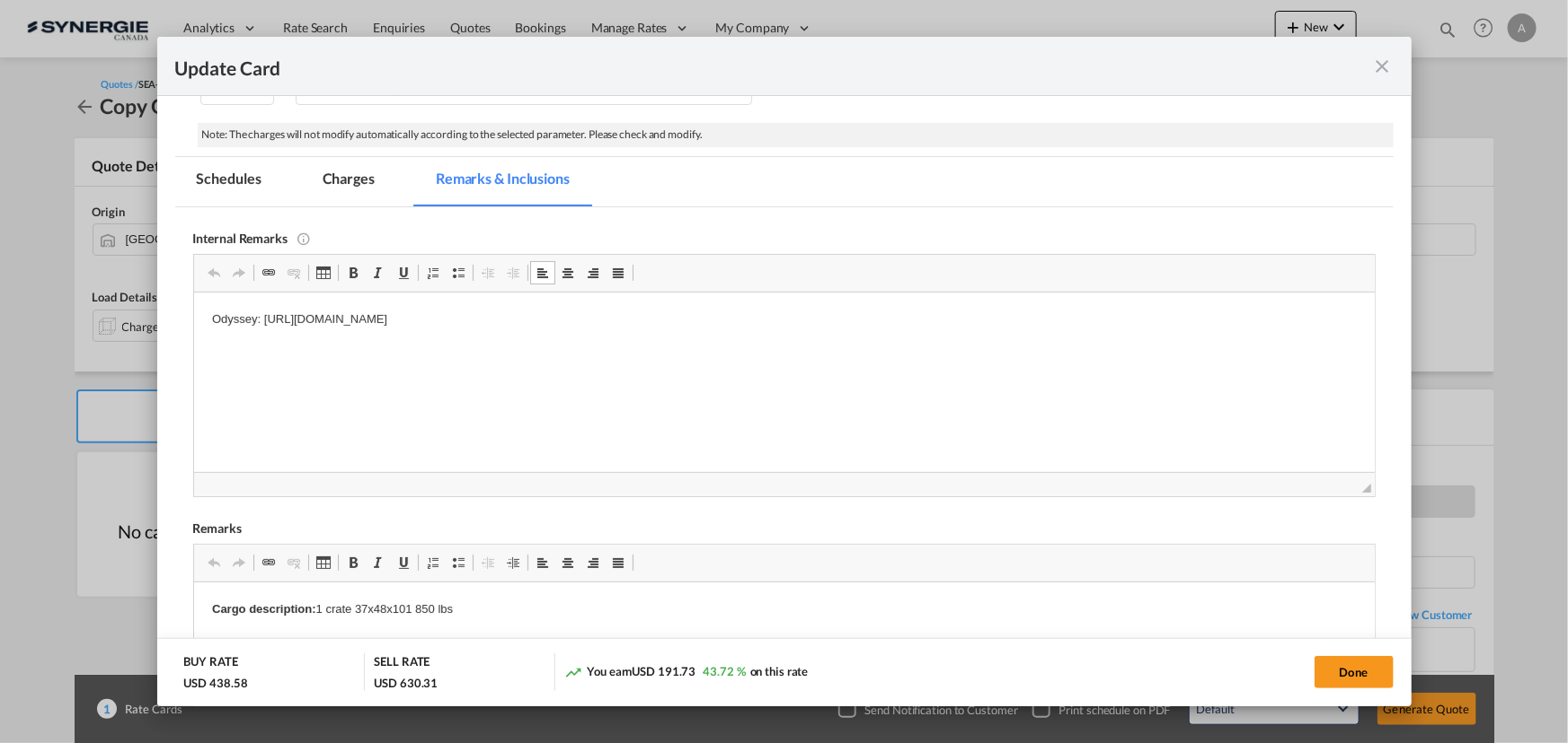
drag, startPoint x: 726, startPoint y: 317, endPoint x: 265, endPoint y: 306, distance: 461.1
click at [265, 306] on html "Odyssey: https://app.frontapp.com/open/cnv_pf1s05r?key=eK8-RGykmk5FI89wf0tIQrW1…" at bounding box center [784, 318] width 1180 height 54
copy p "https://app.frontapp.com/open/cnv_pf1s05r?key=eK8-RGykmk5FI89wf0tIQrW1gi-BlDur"
drag, startPoint x: 731, startPoint y: 318, endPoint x: 260, endPoint y: 324, distance: 471.0
click at [260, 324] on p "Odyssey: https://app.frontapp.com/open/cnv_pf1s05r?key=eK8-RGykmk5FI89wf0tIQrW1…" at bounding box center [783, 319] width 1145 height 19
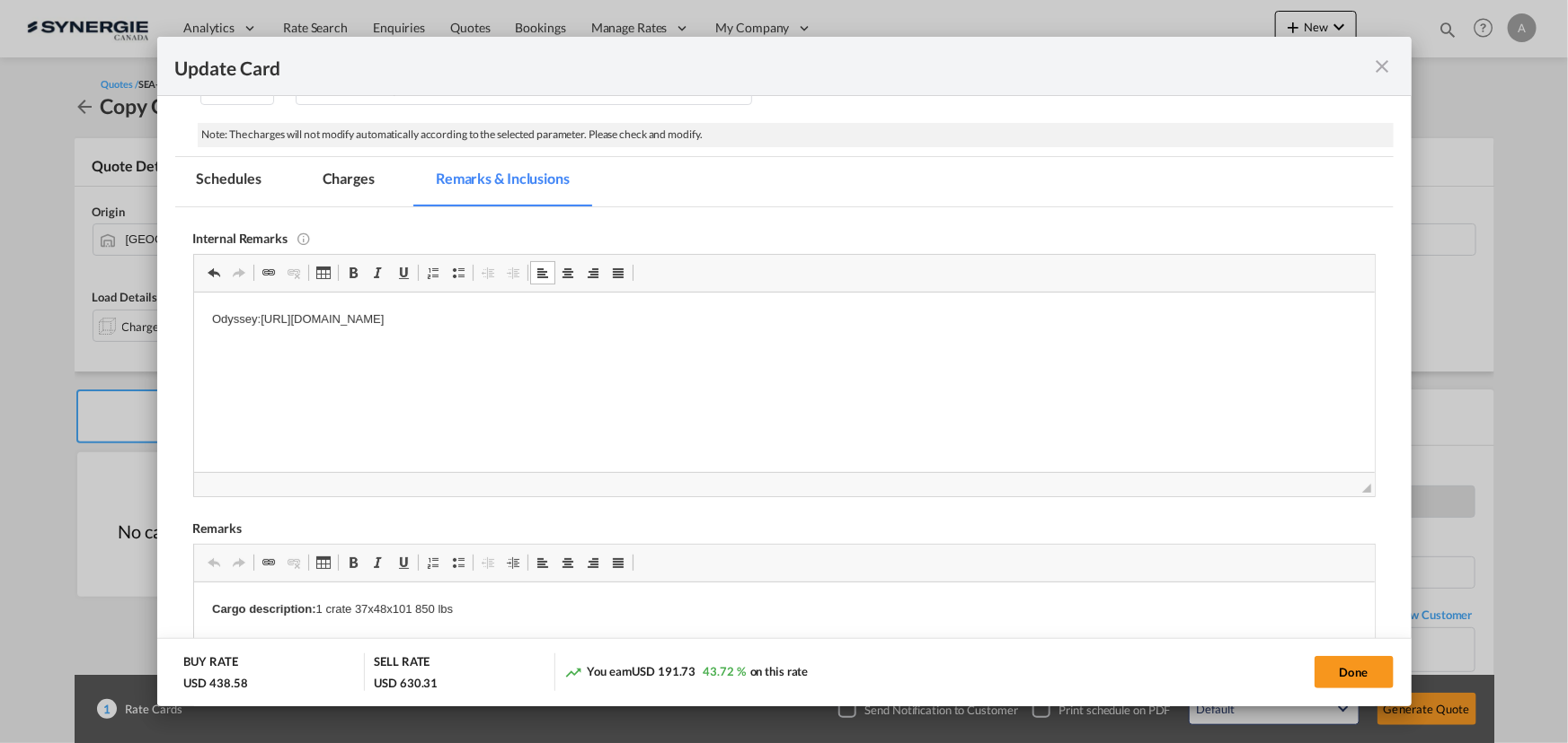
click at [375, 171] on md-tab-item "Charges" at bounding box center [349, 182] width 95 height 50
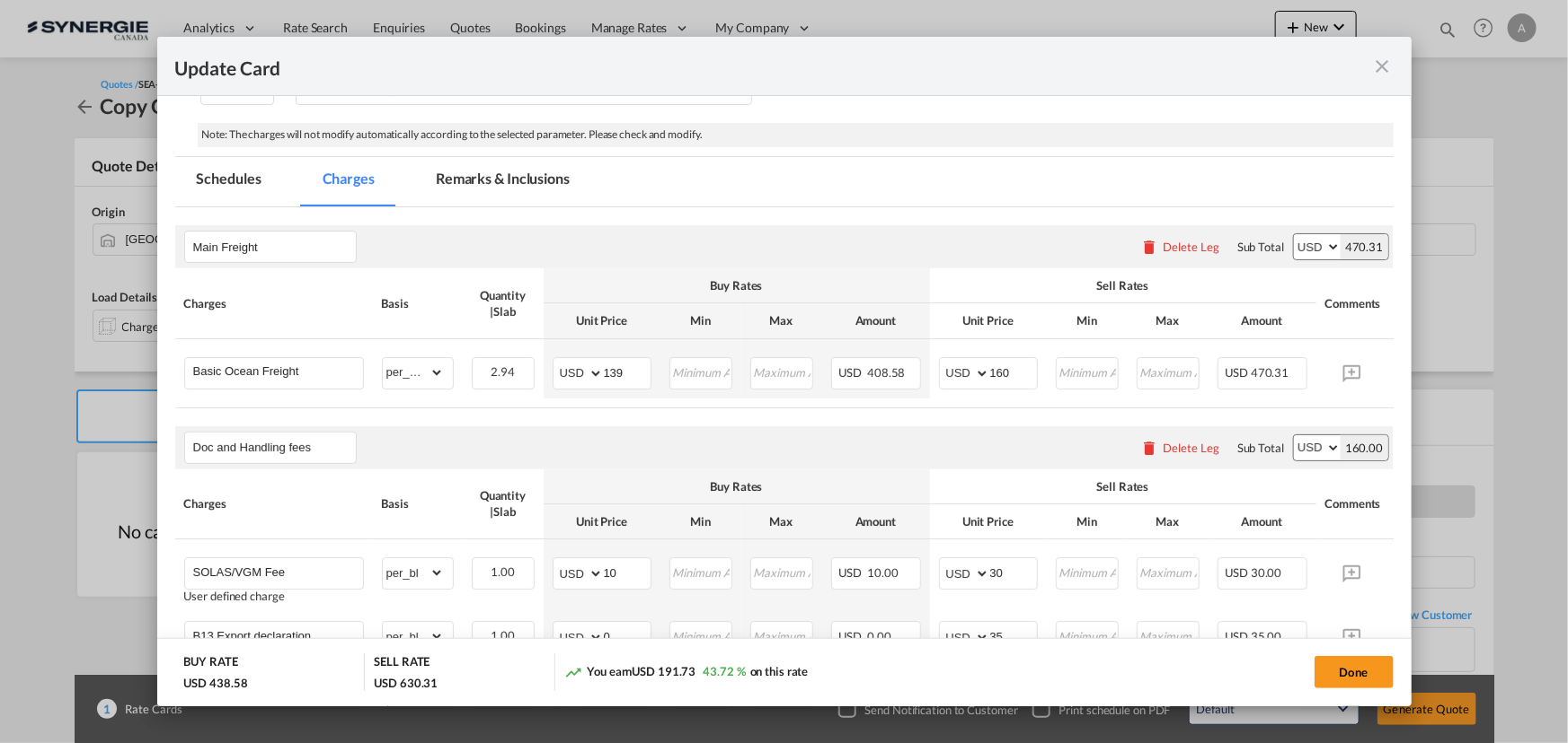
click at [923, 449] on div "Doc and Handling fees Please enter leg name Leg Name Already Exists Delete Leg …" at bounding box center [784, 448] width 1218 height 43
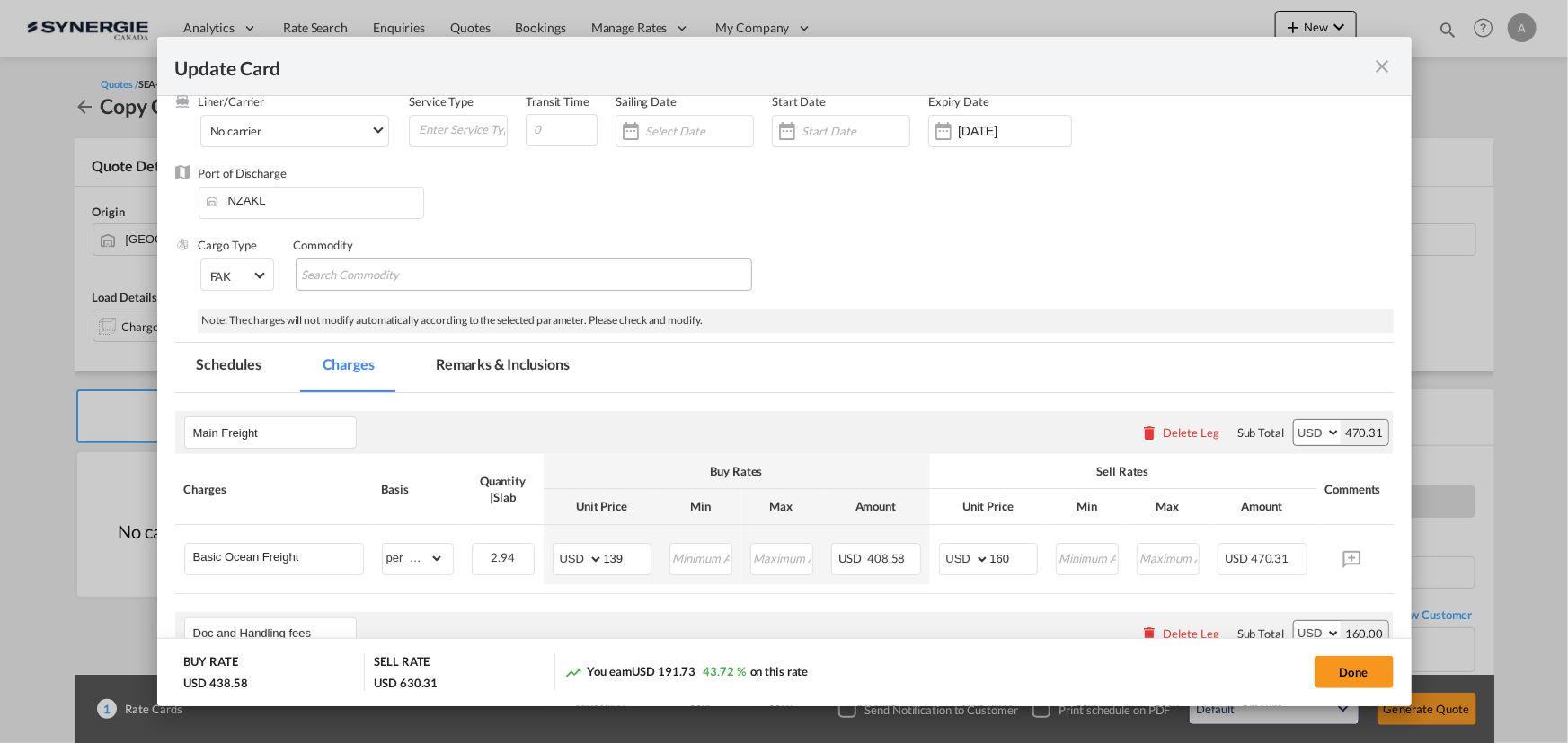
scroll to position [4, 0]
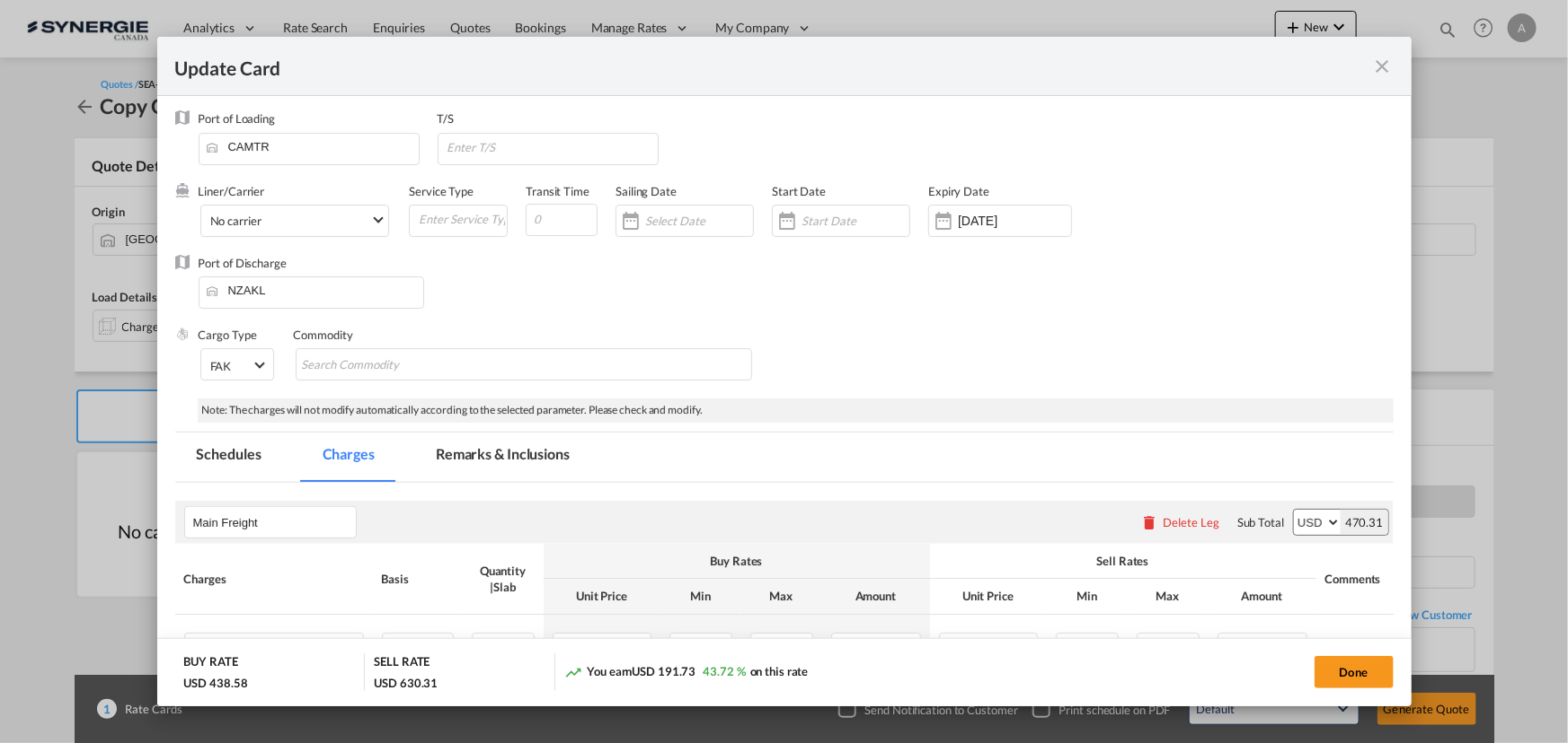
click at [502, 450] on md-tab-item "Remarks & Inclusions" at bounding box center [502, 457] width 177 height 50
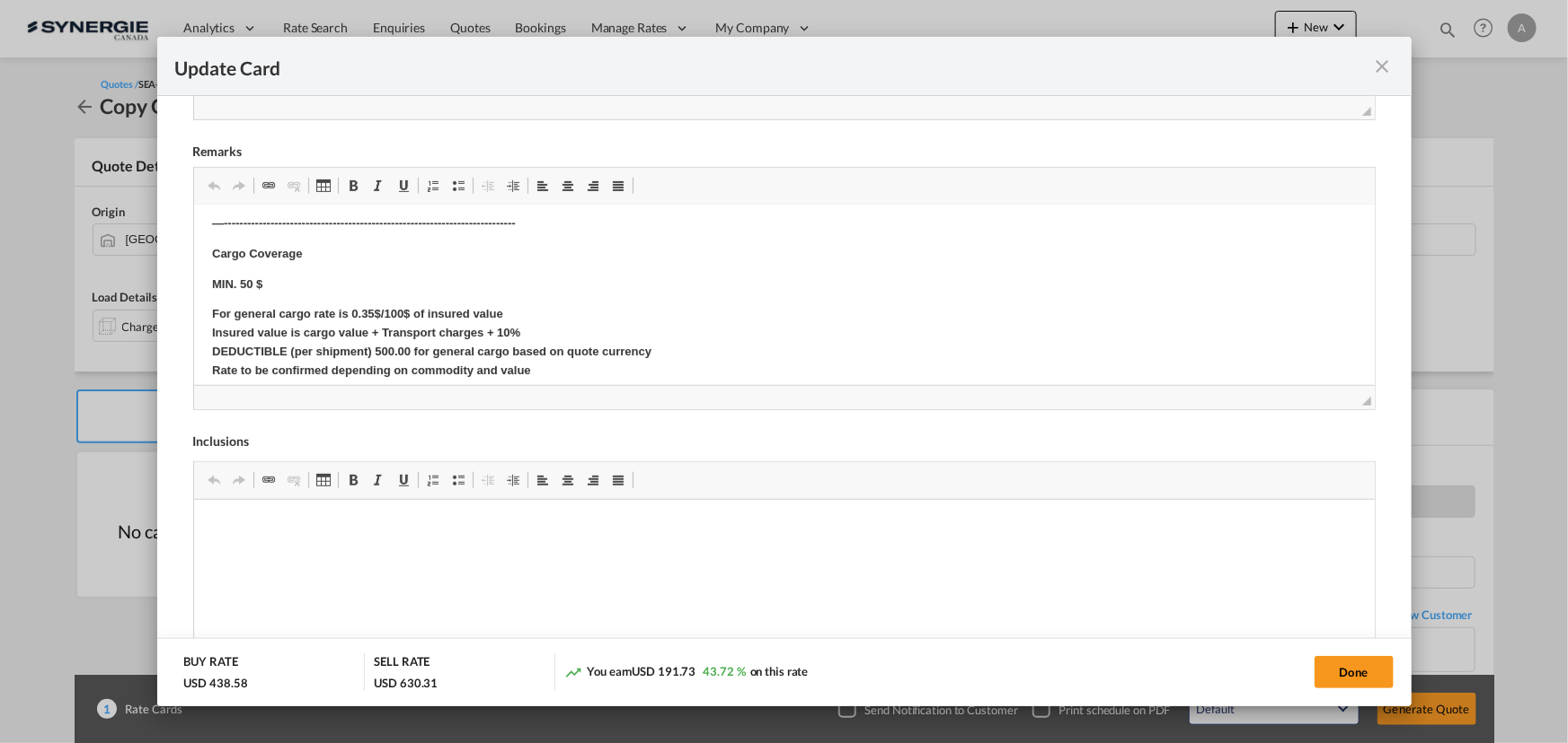
scroll to position [408, 0]
click at [1361, 671] on button "Done" at bounding box center [1354, 673] width 79 height 32
type input "09 Oct 2025"
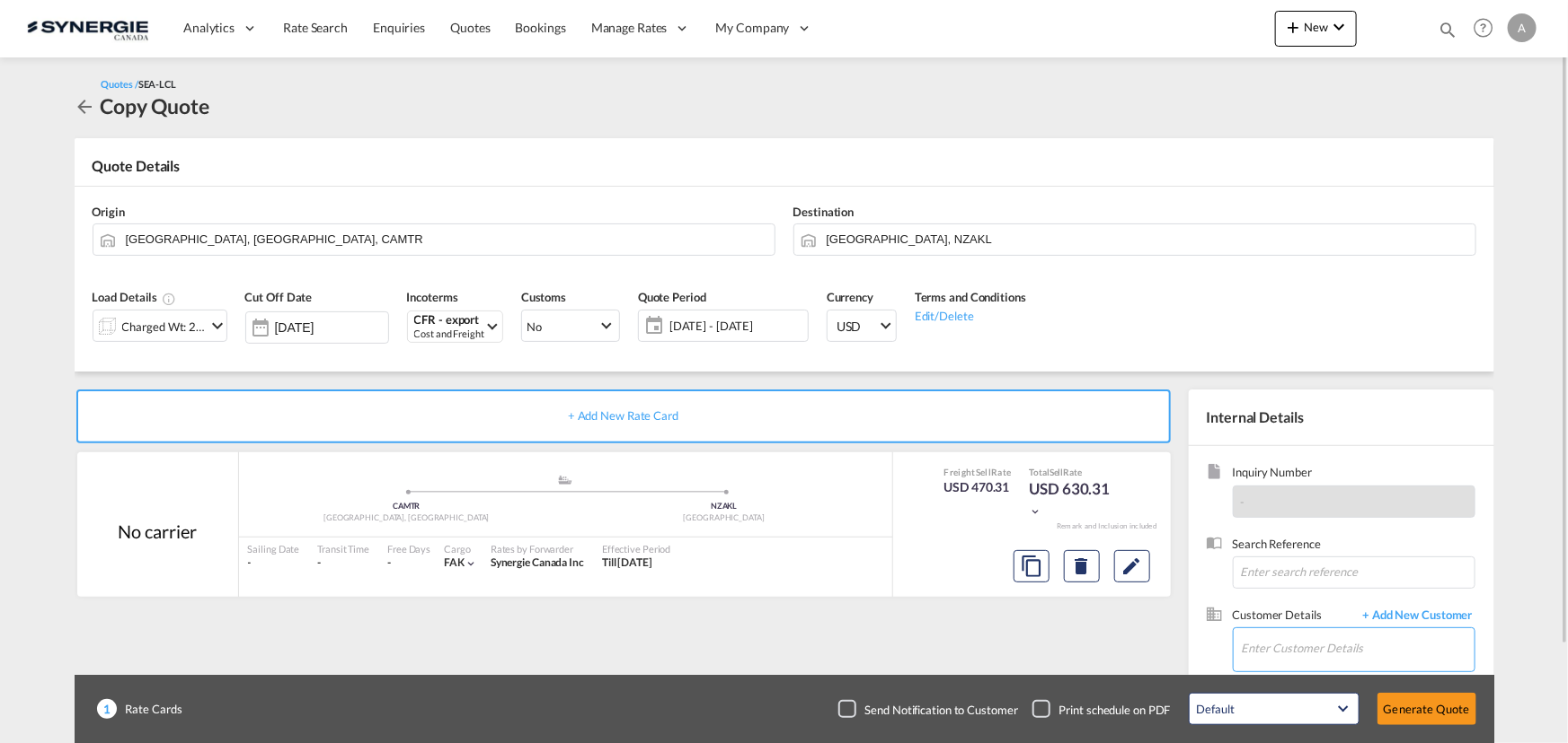
click at [1293, 636] on input "Enter Customer Details" at bounding box center [1358, 649] width 233 height 40
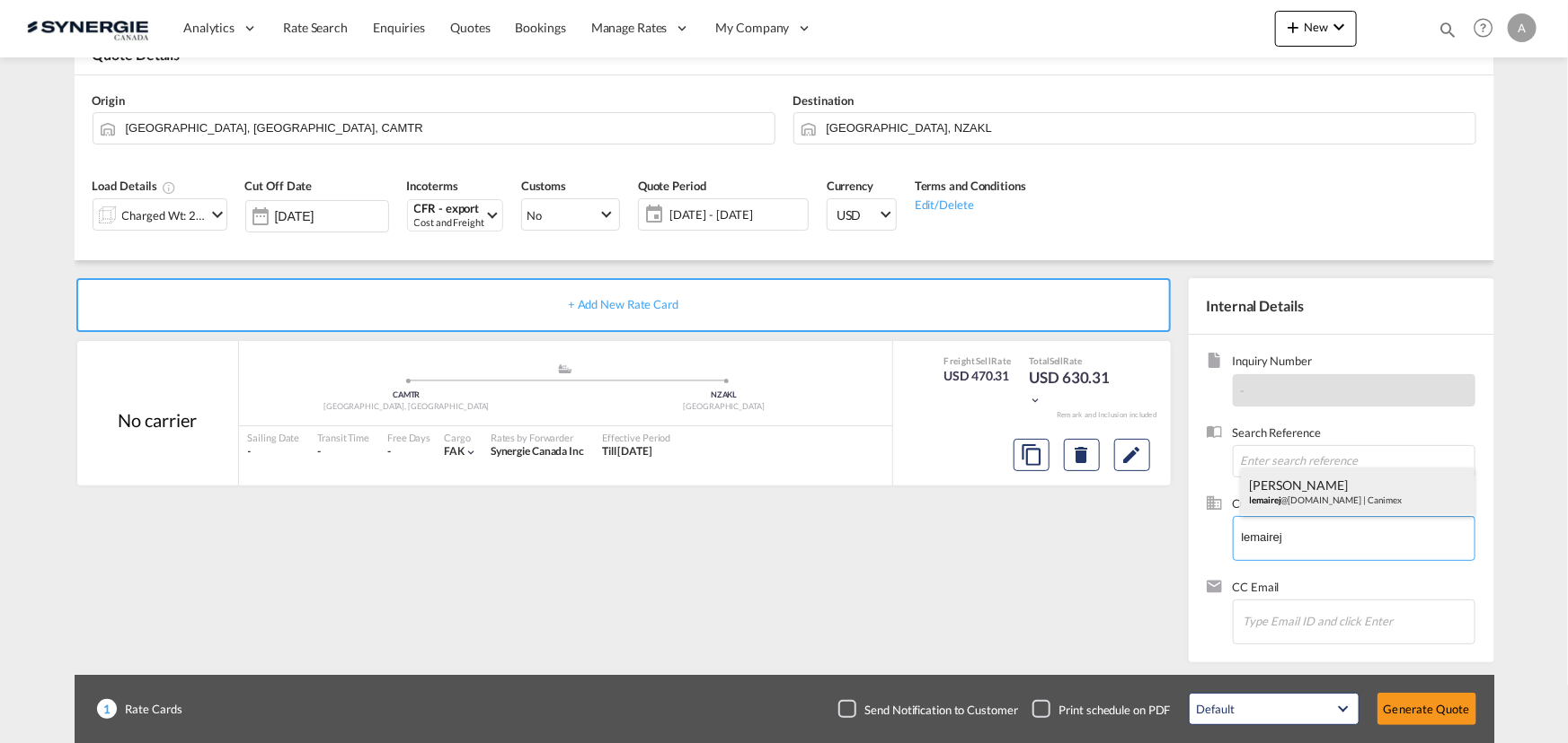
click at [1275, 501] on div "JOSEE LEMAIRE lemairej @canimex.com | Canimex" at bounding box center [1357, 492] width 234 height 49
type input "Canimex, JOSEE LEMAIRE, lemairej@canimex.com"
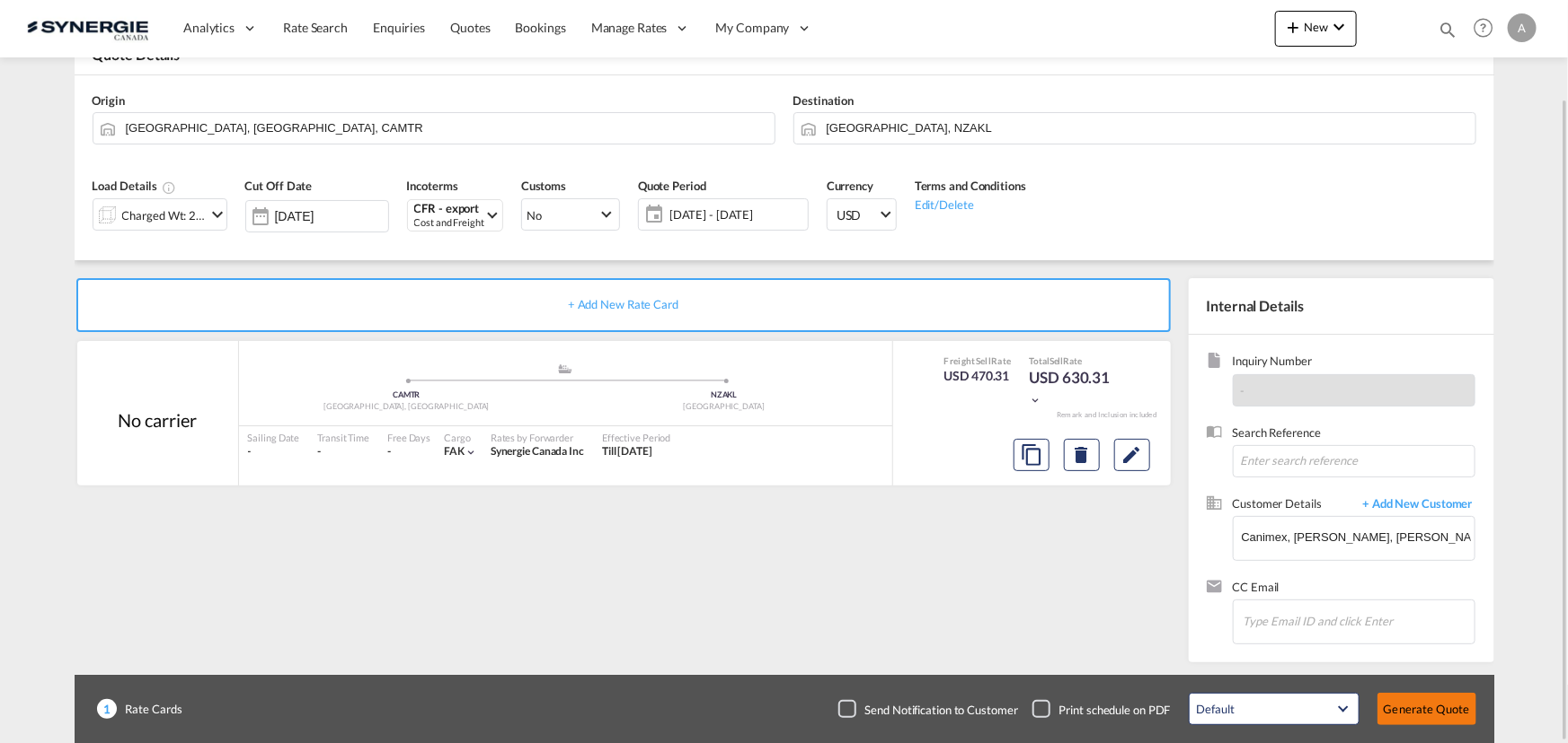
click at [1419, 708] on button "Generate Quote" at bounding box center [1427, 710] width 99 height 32
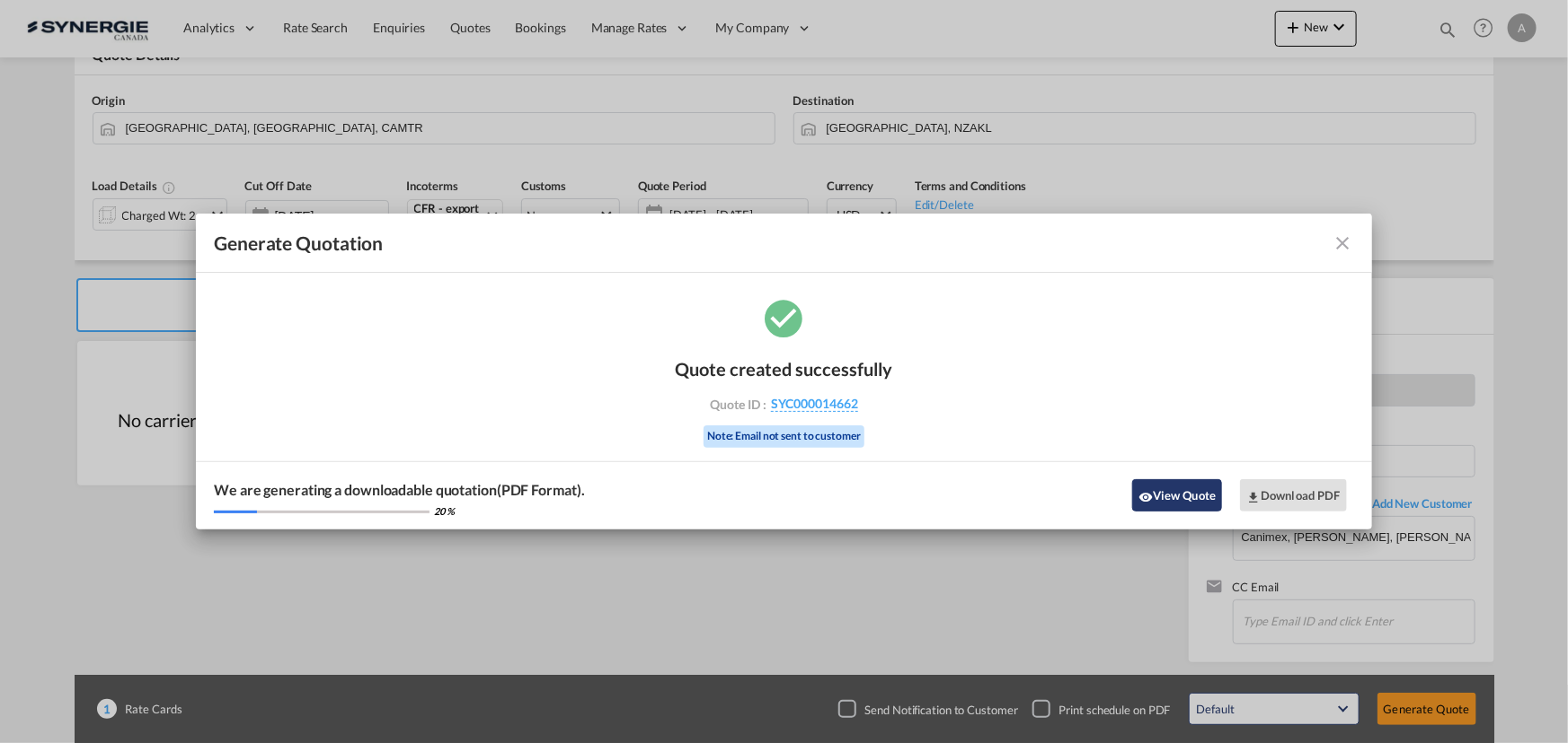
click at [1179, 489] on button "View Quote" at bounding box center [1177, 495] width 90 height 32
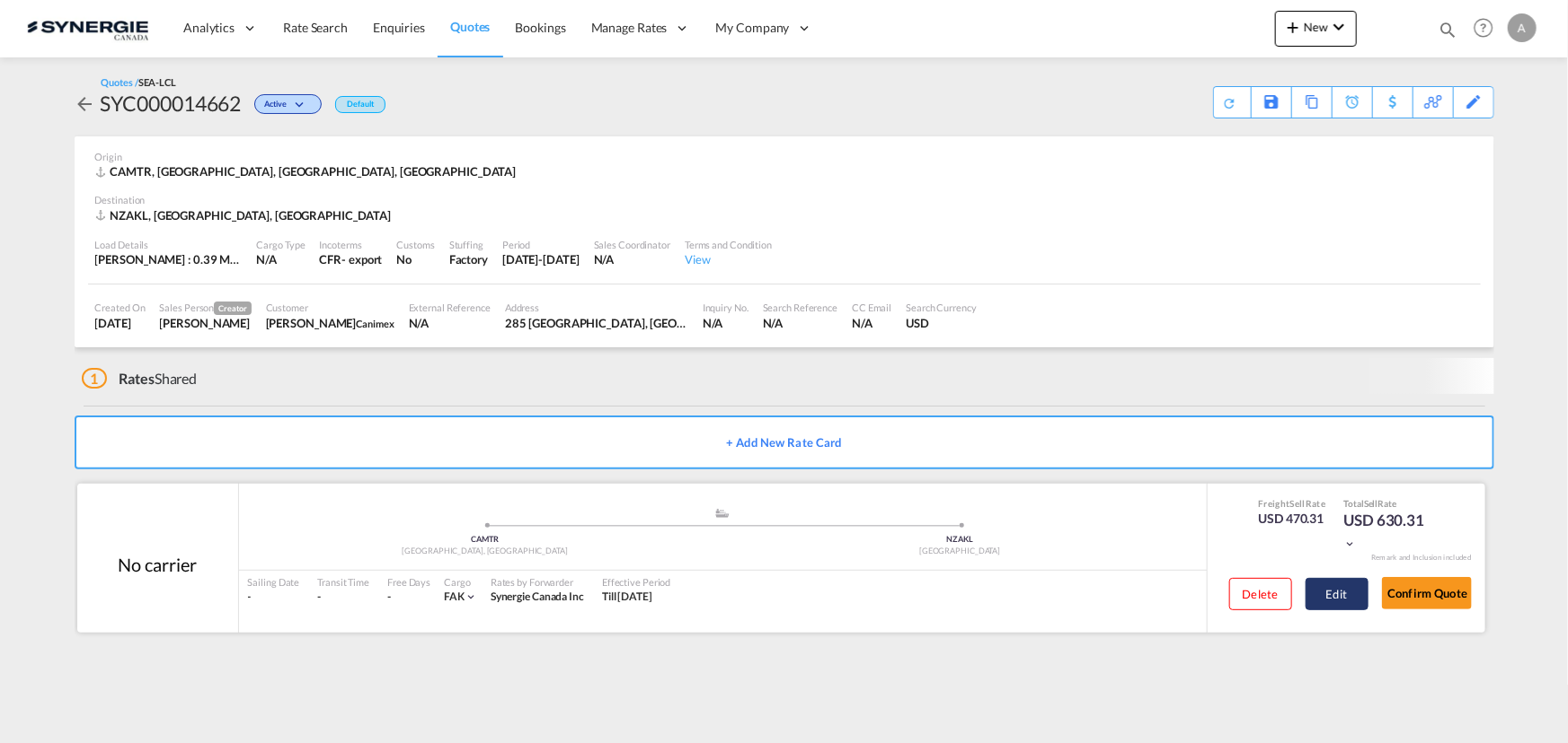
click at [1311, 584] on button "Edit" at bounding box center [1336, 594] width 63 height 32
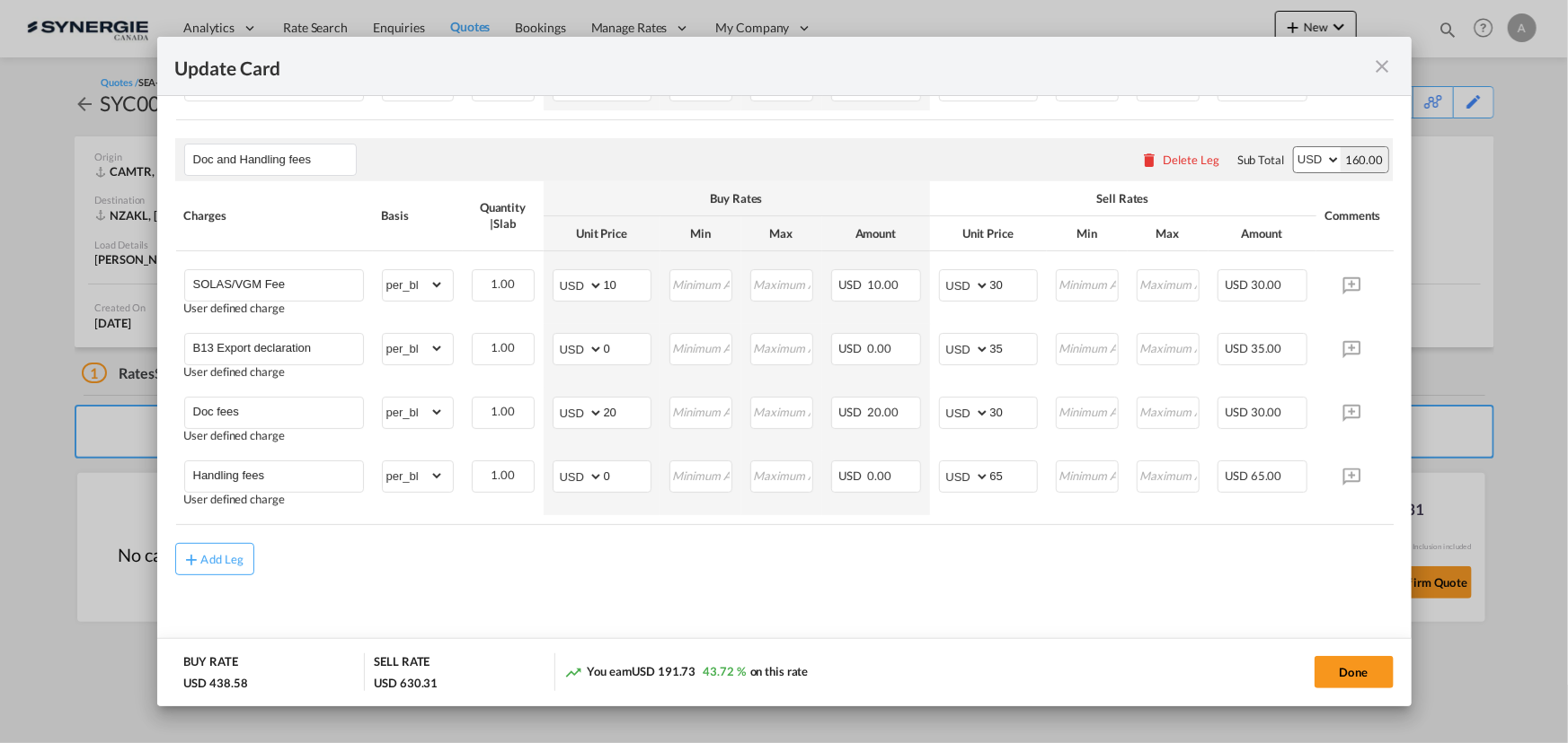
scroll to position [574, 0]
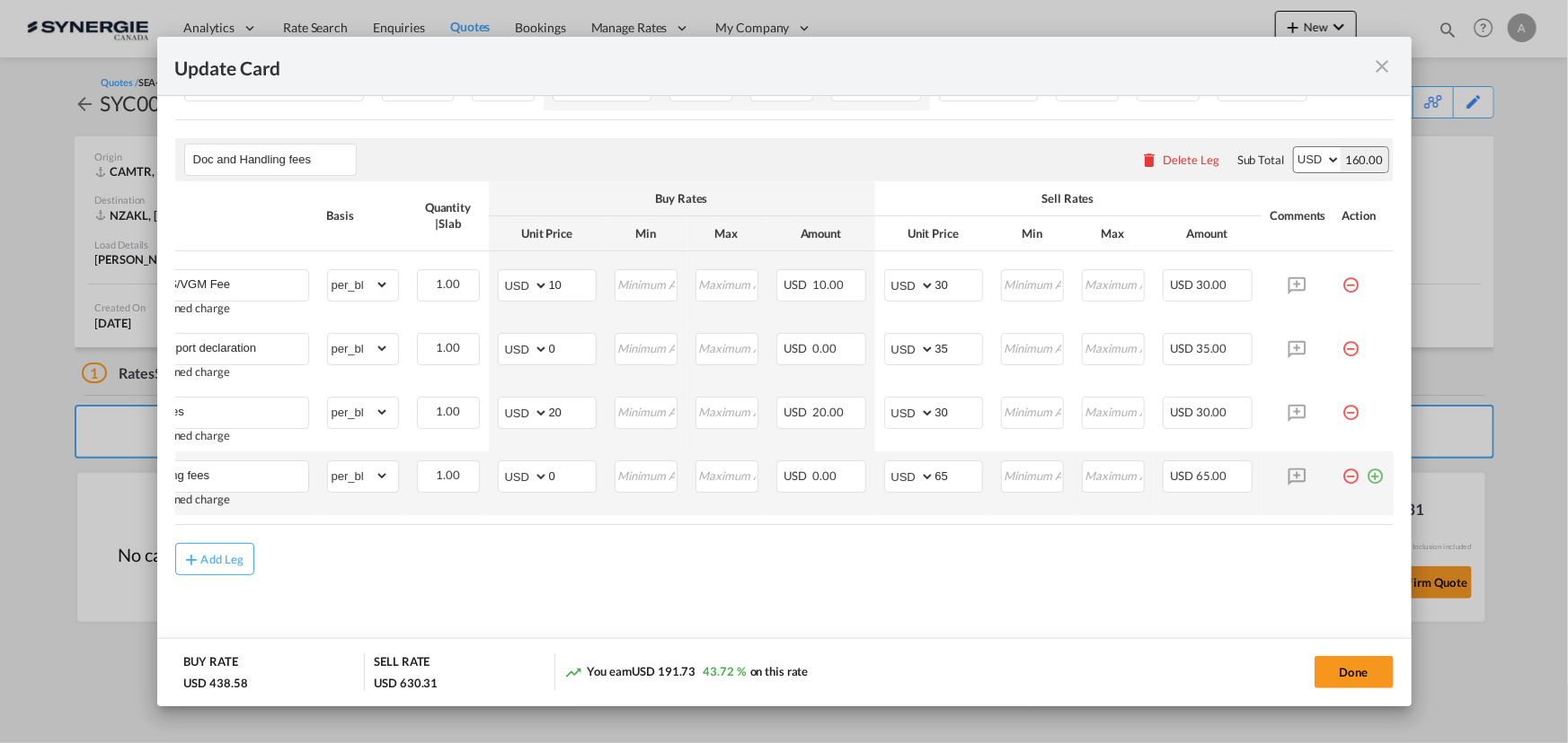
click at [1367, 476] on md-icon "icon-plus-circle-outline green-400-fg" at bounding box center [1375, 469] width 18 height 18
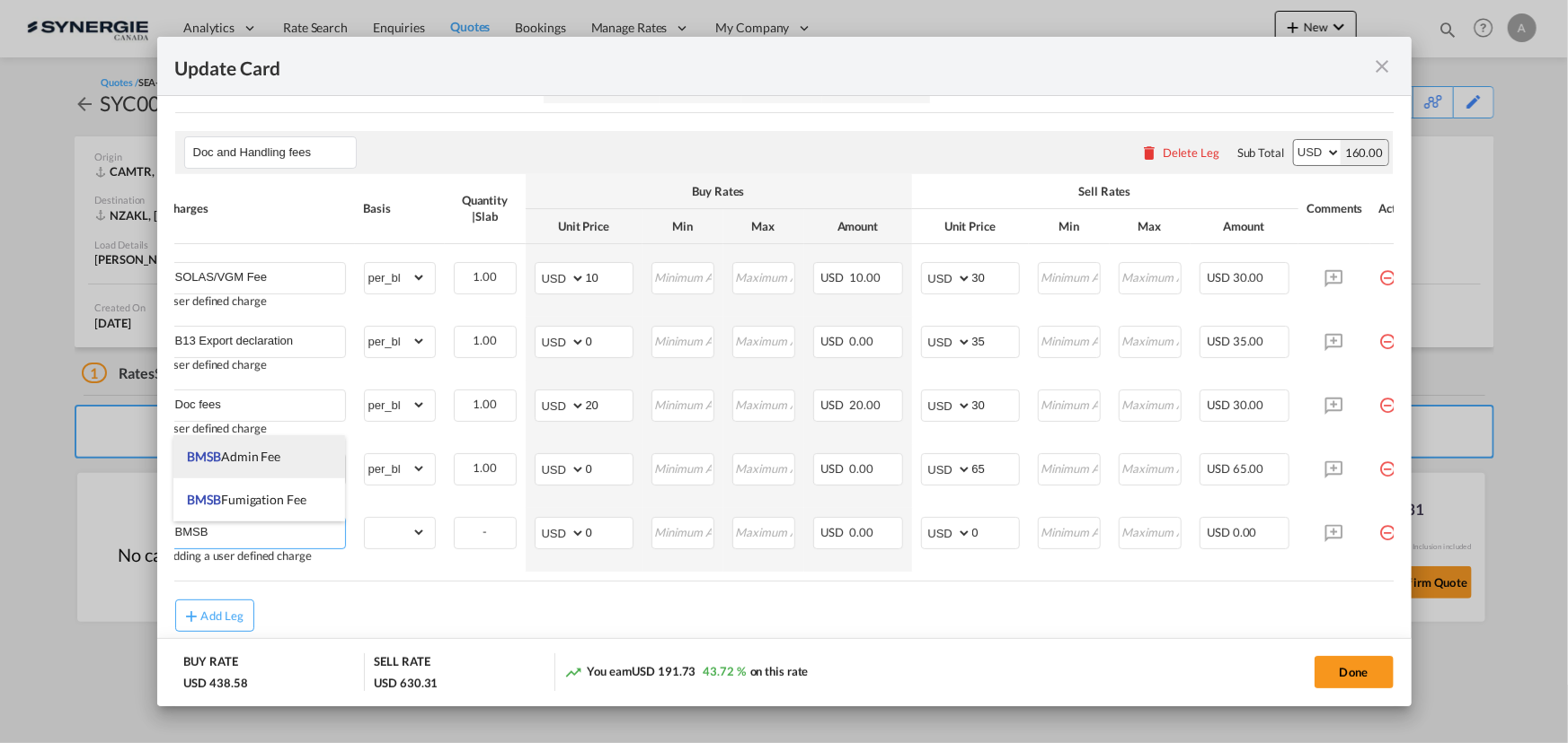
click at [273, 456] on span "BMSB Admin Fee" at bounding box center [234, 456] width 93 height 15
type input "BMSB Admin Fee"
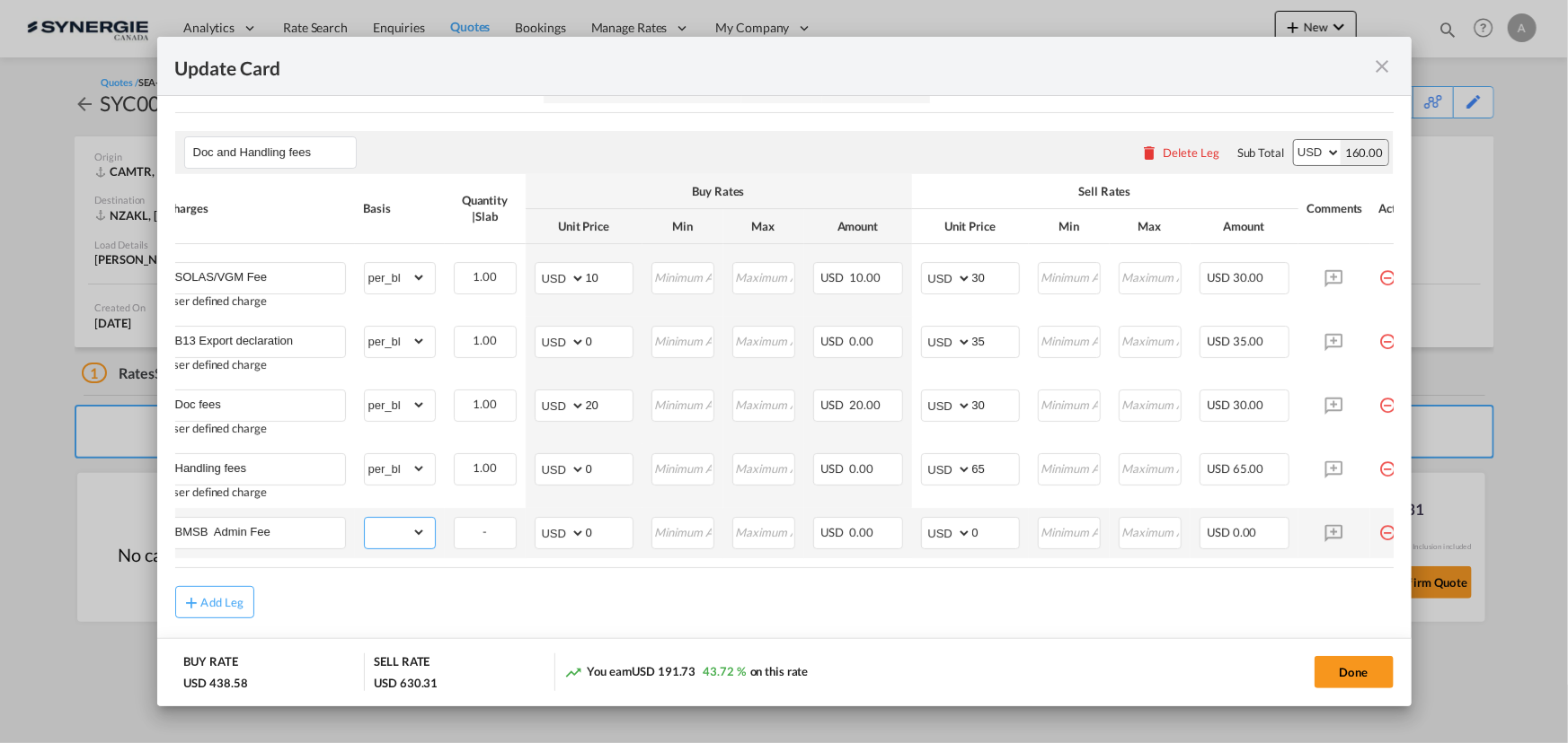
drag, startPoint x: 385, startPoint y: 538, endPoint x: 402, endPoint y: 538, distance: 17.0
click at [385, 538] on select "gross_weight volumetric_weight per_shipment per_bl per_km per_hawb per_kg flat …" at bounding box center [396, 532] width 61 height 29
select select "per_bl"
click at [365, 521] on select "gross_weight volumetric_weight per_shipment per_bl per_km per_hawb per_kg flat …" at bounding box center [396, 532] width 61 height 29
drag, startPoint x: 597, startPoint y: 534, endPoint x: 501, endPoint y: 521, distance: 96.9
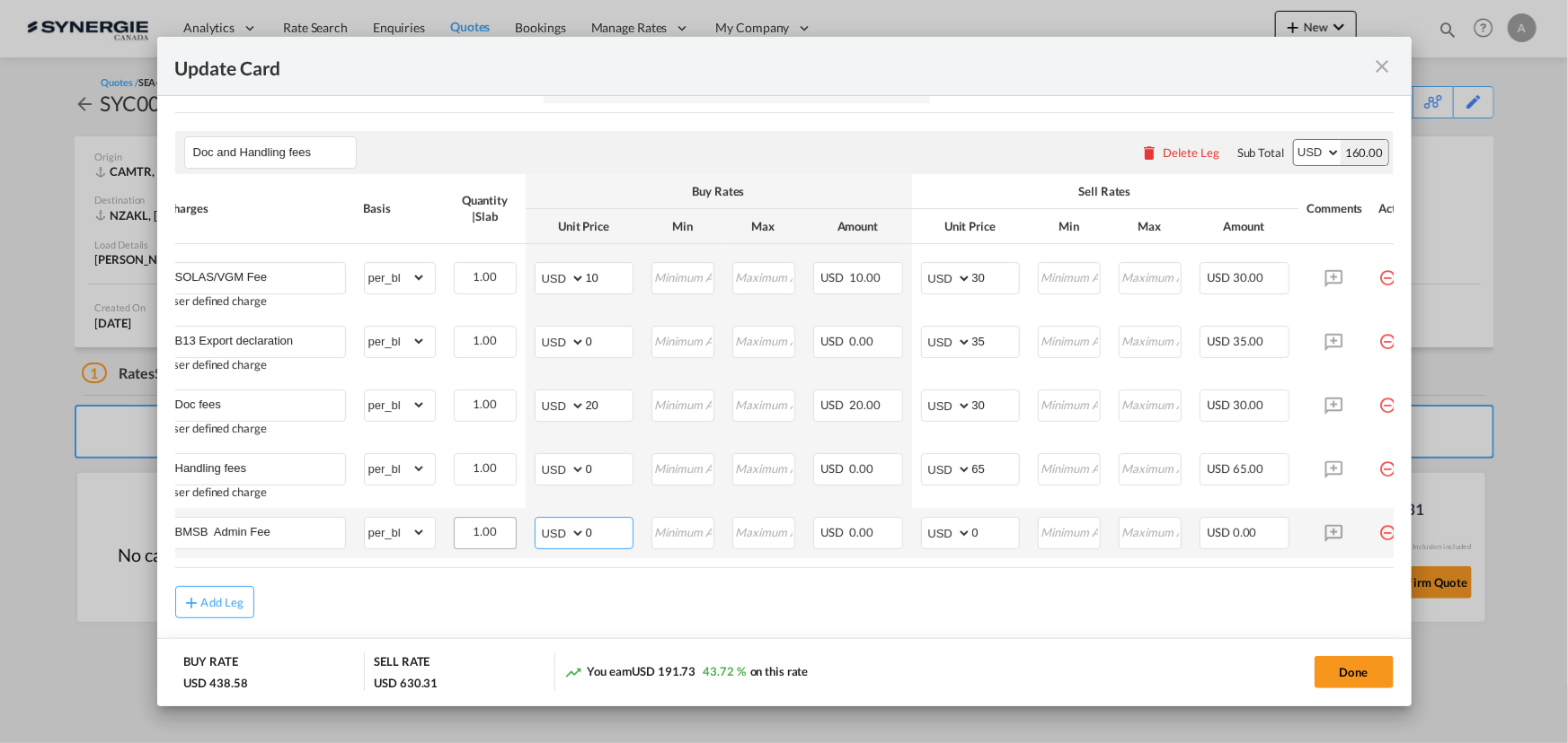
click at [522, 531] on tr "BMSB Admin Fee Please Enter Already Exists gross_weight volumetric_weight per_s…" at bounding box center [794, 532] width 1273 height 50
type input "35"
type input "50"
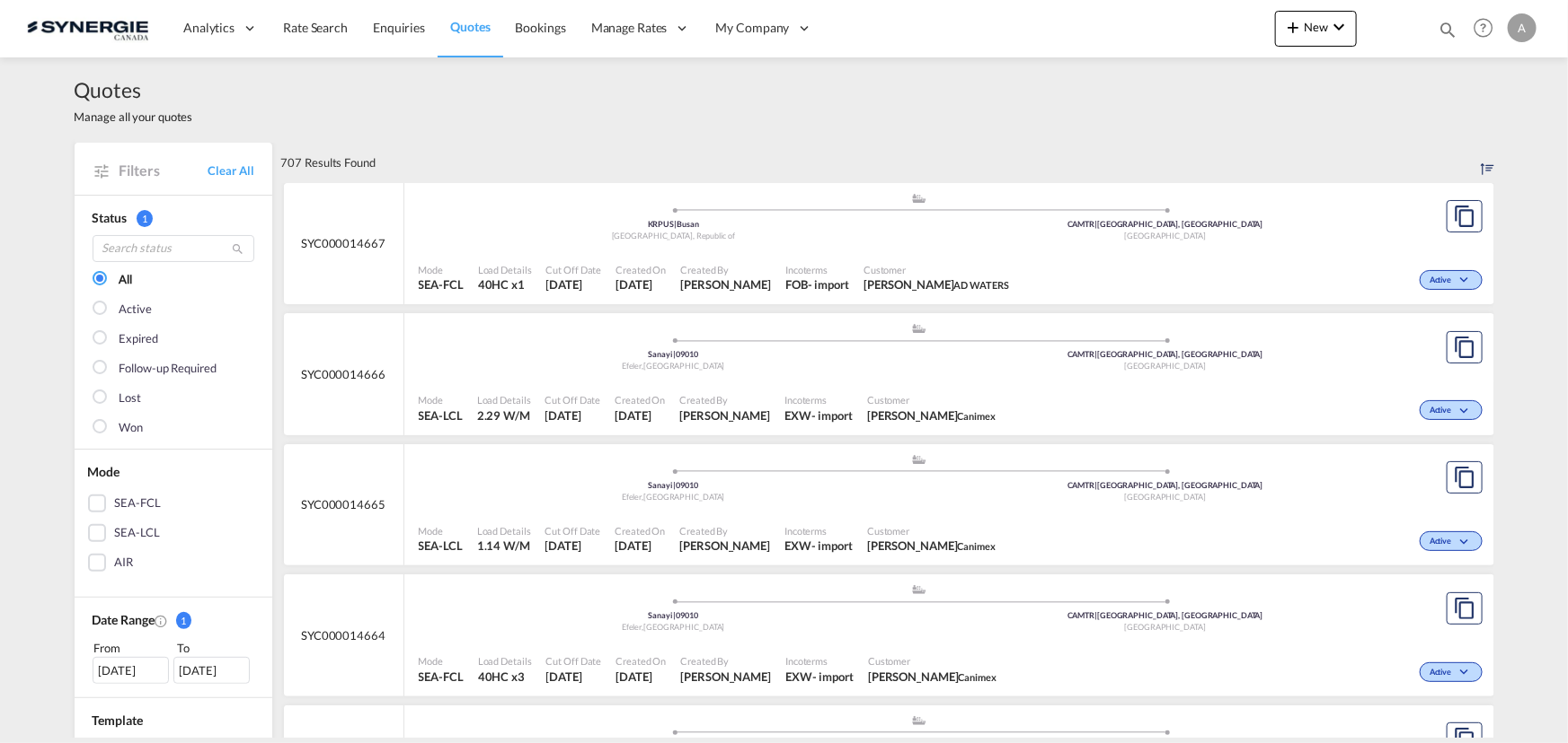
drag, startPoint x: 1446, startPoint y: 27, endPoint x: 1363, endPoint y: 29, distance: 83.0
click at [1446, 27] on md-icon "icon-magnify" at bounding box center [1447, 30] width 20 height 20
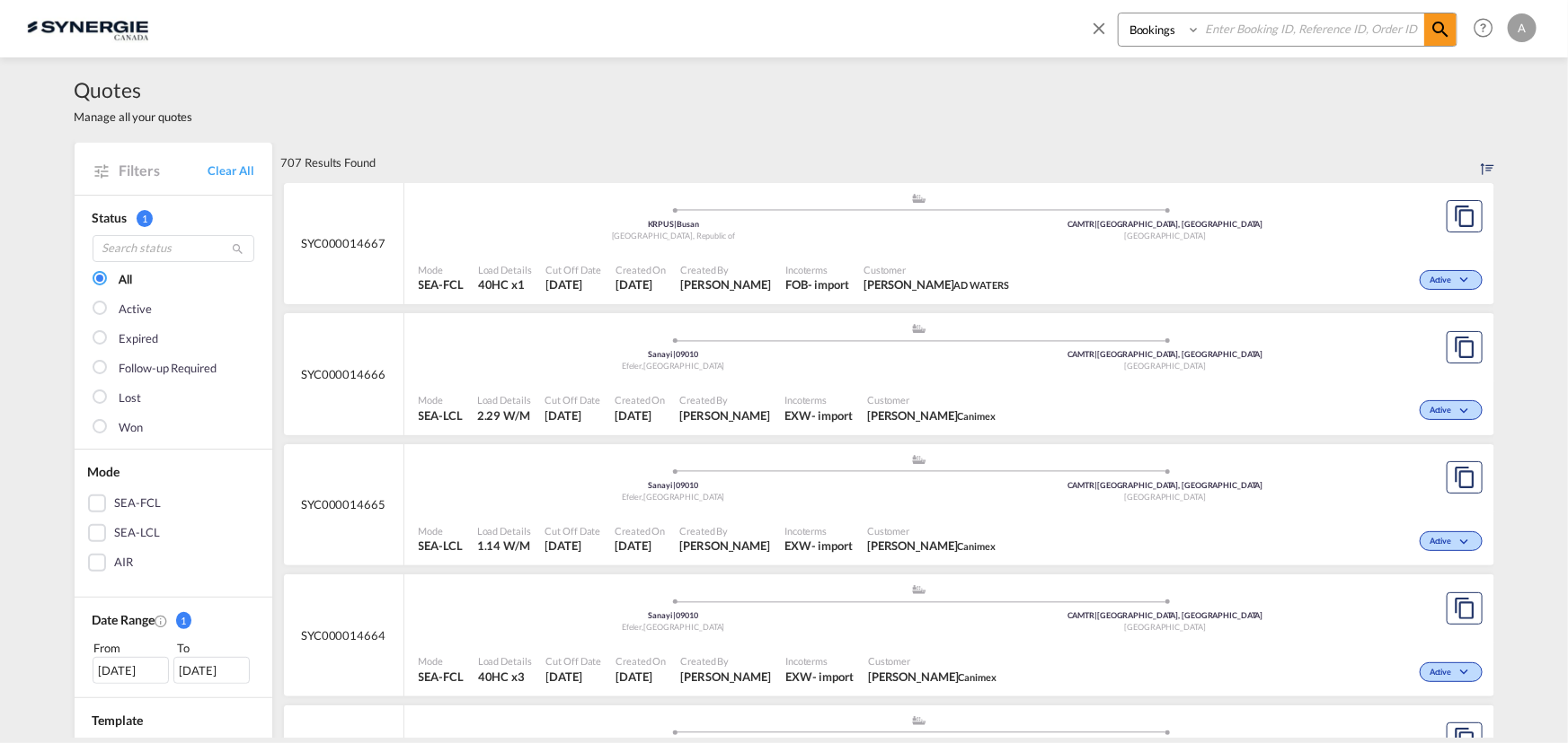
drag, startPoint x: 1172, startPoint y: 22, endPoint x: 1169, endPoint y: 39, distance: 17.3
click at [1172, 22] on select "Bookings Quotes Enquiries" at bounding box center [1161, 30] width 86 height 32
select select "Quotes"
click at [1118, 13] on select "Bookings Quotes Enquiries" at bounding box center [1161, 30] width 86 height 32
click at [1225, 41] on input at bounding box center [1312, 29] width 224 height 31
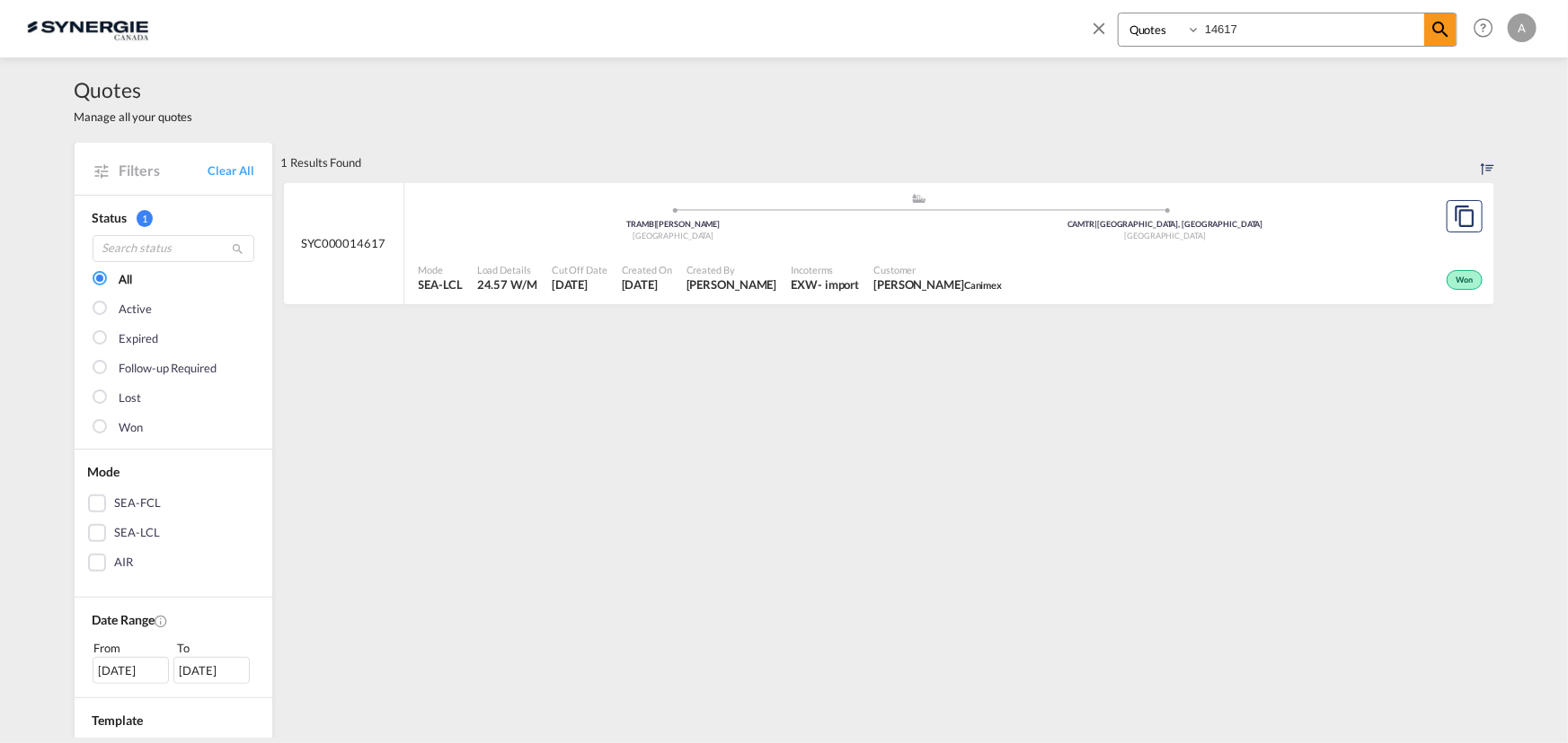
click at [1261, 28] on input "14617" at bounding box center [1312, 29] width 224 height 31
drag, startPoint x: 1261, startPoint y: 28, endPoint x: 1069, endPoint y: 19, distance: 192.2
click at [1079, 20] on div "Bookings Quotes Enquiries 14617 Help Resources Product Release A My Profile Log…" at bounding box center [1309, 28] width 462 height 55
type input "14623"
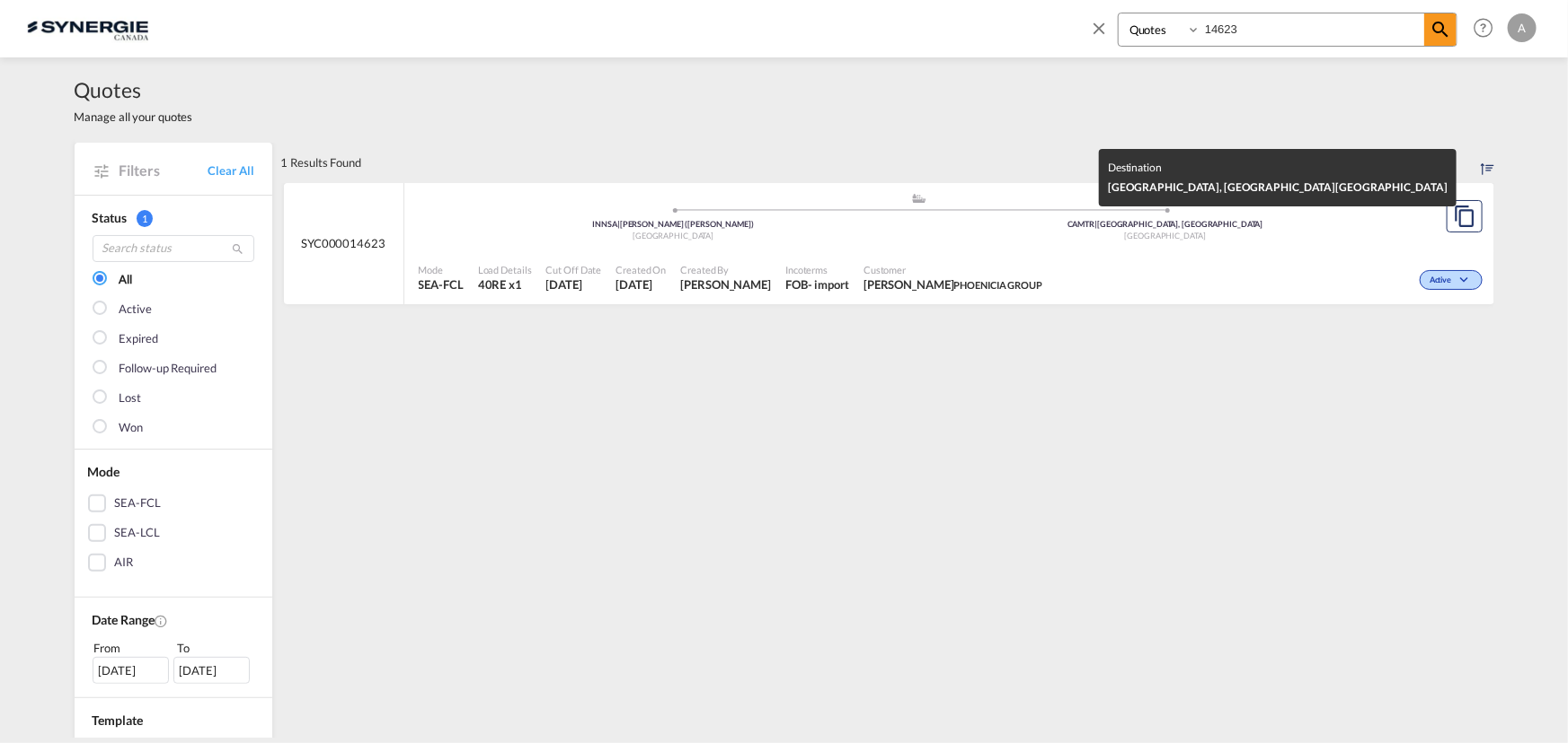
click at [992, 225] on div "CAMTR | Montreal, QC" at bounding box center [1165, 225] width 492 height 11
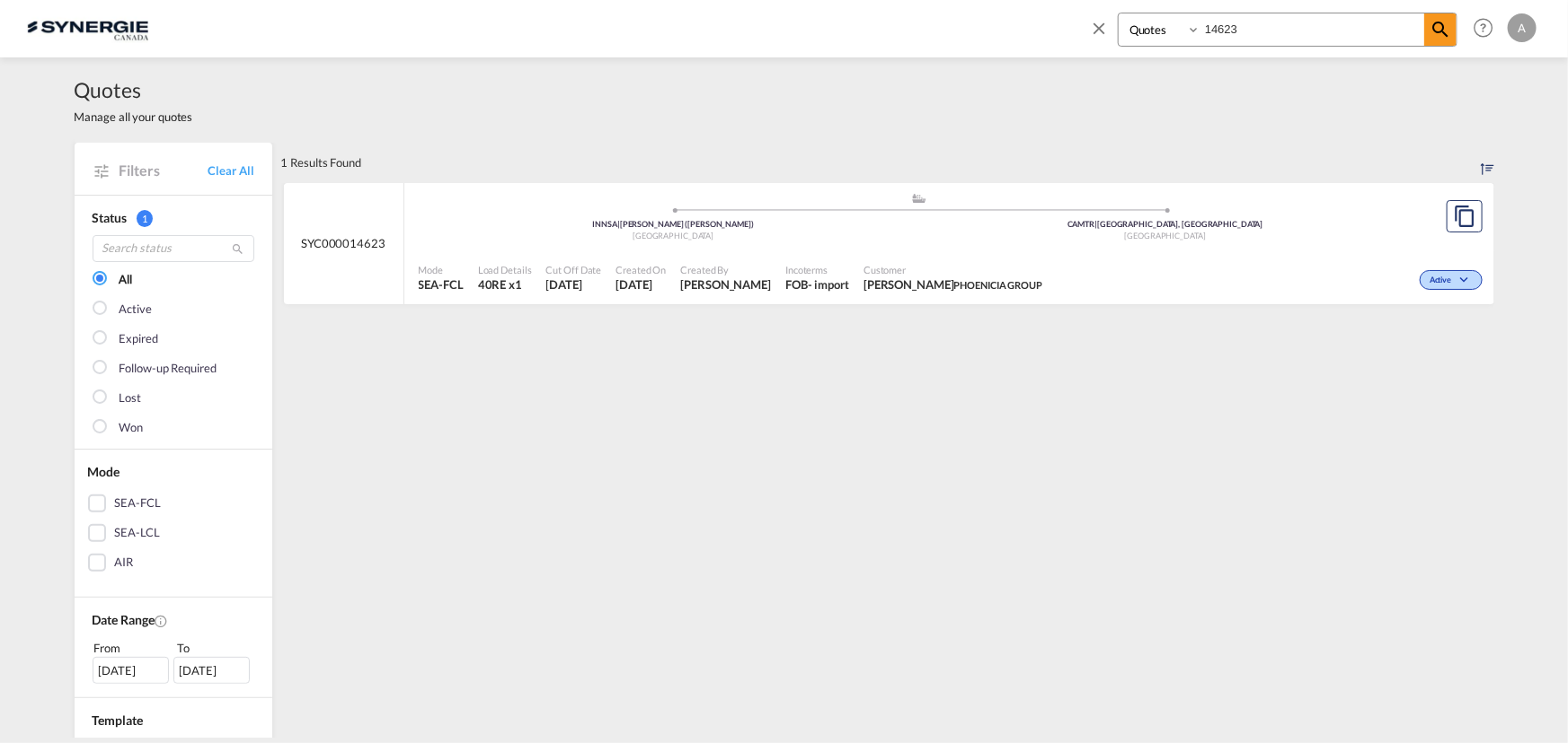
click at [1011, 271] on span "Customer" at bounding box center [953, 270] width 179 height 13
click at [856, 300] on div "Mode SEA-FCL Load Details 40RE x1 Cut Off Date 8 Sep 2025 Created On 8 Sep 2025…" at bounding box center [948, 278] width 1089 height 54
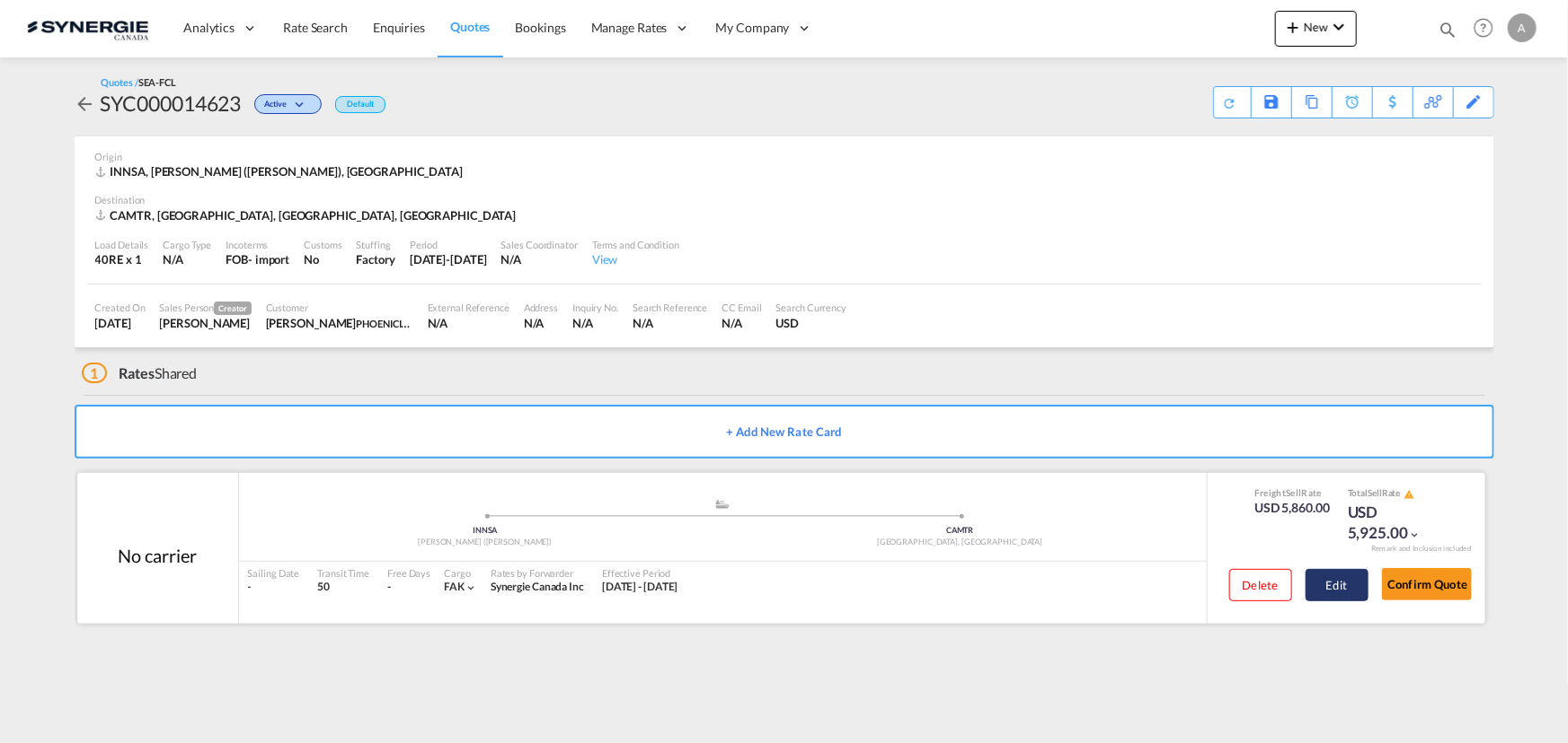
click at [1338, 582] on button "Edit" at bounding box center [1336, 586] width 63 height 32
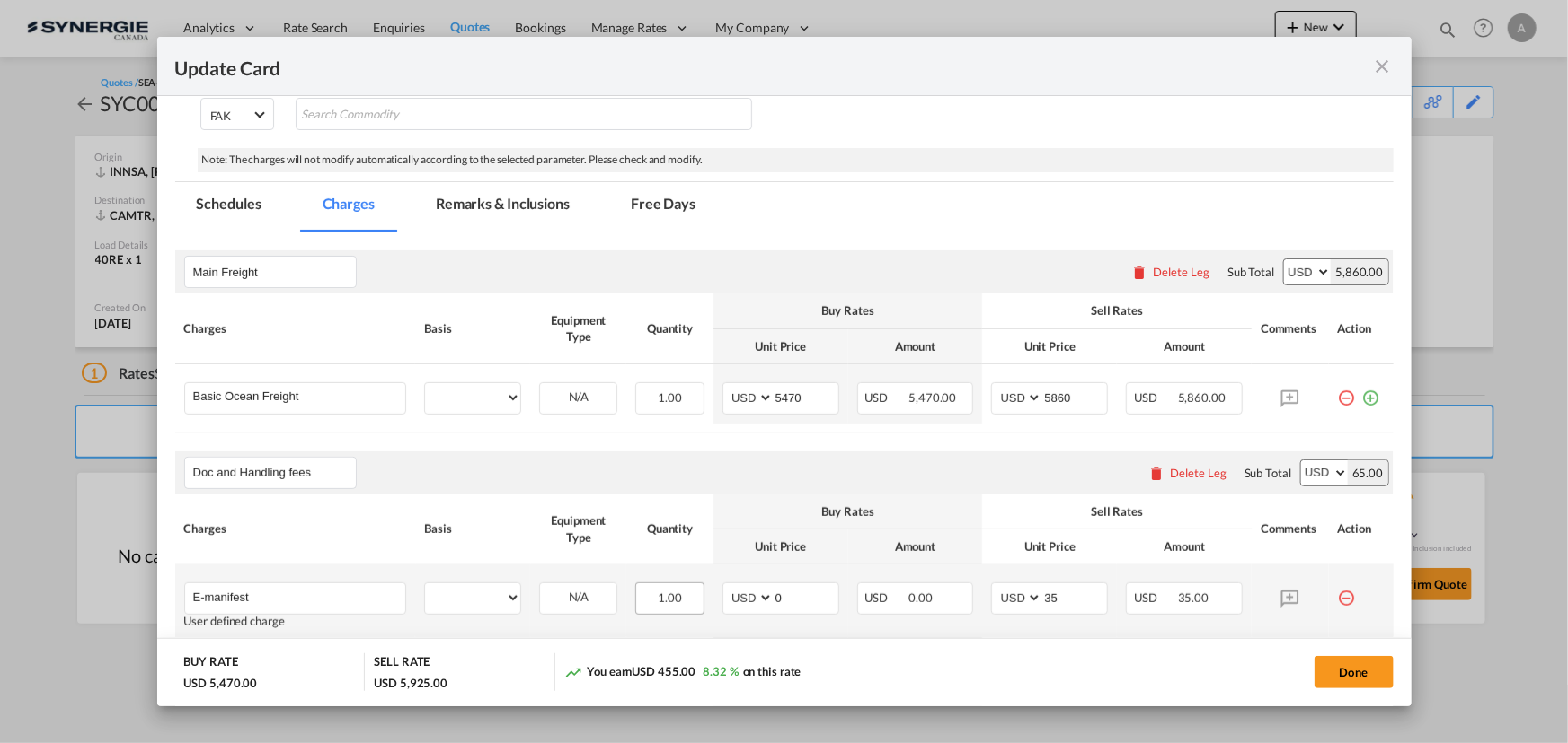
select select "per container"
select select "per B/L"
select select "per shipment"
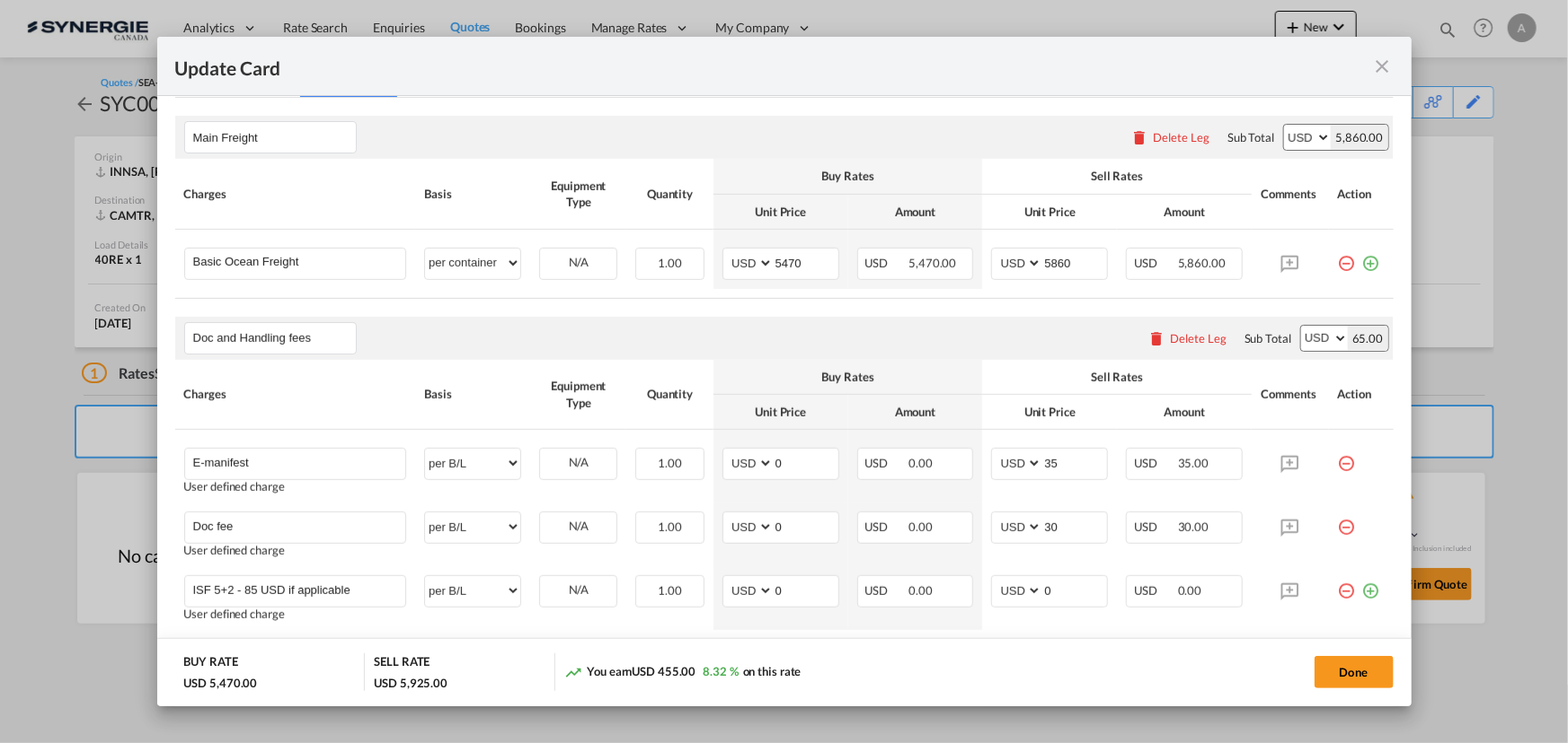
scroll to position [788, 0]
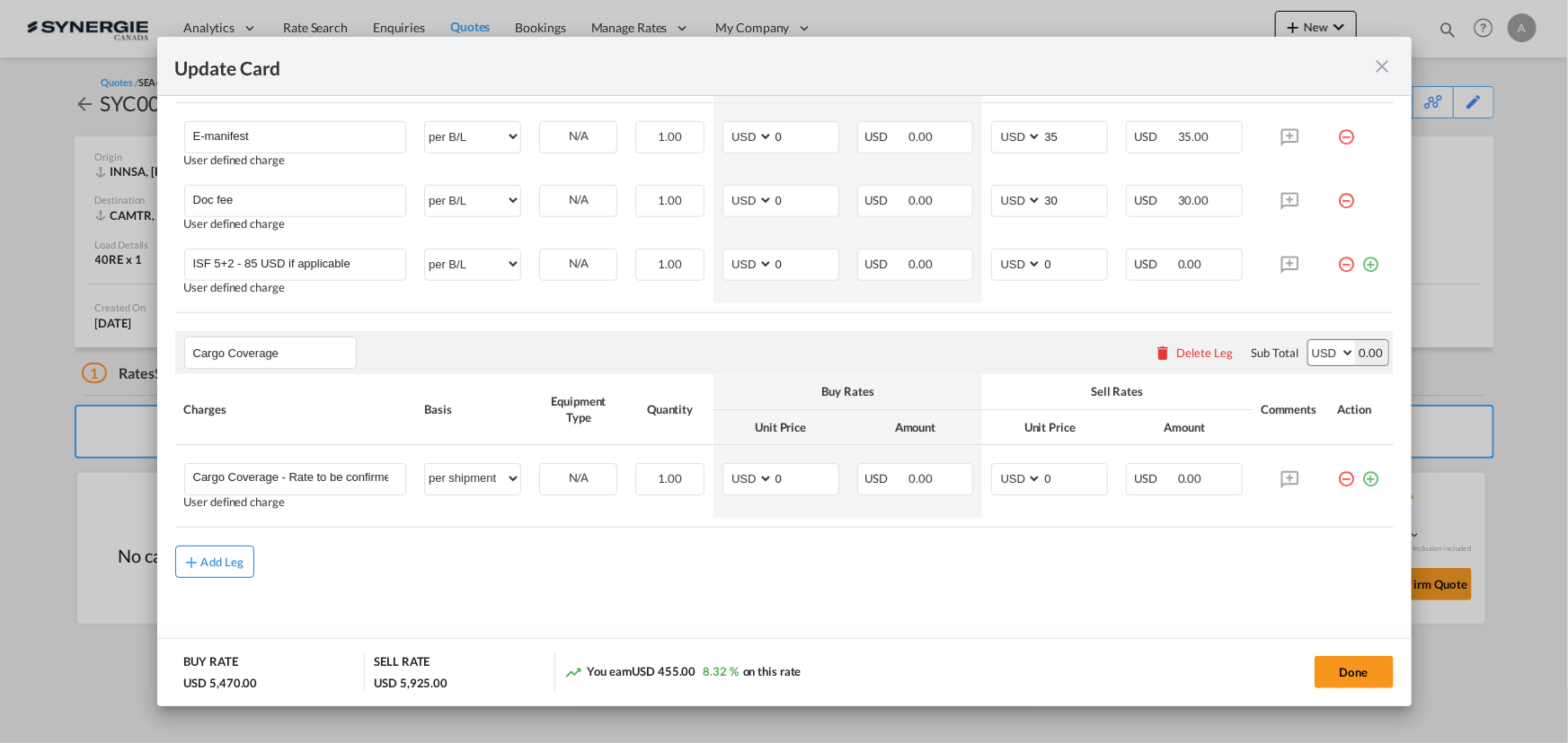
click at [200, 556] on button "Add Leg" at bounding box center [214, 562] width 79 height 32
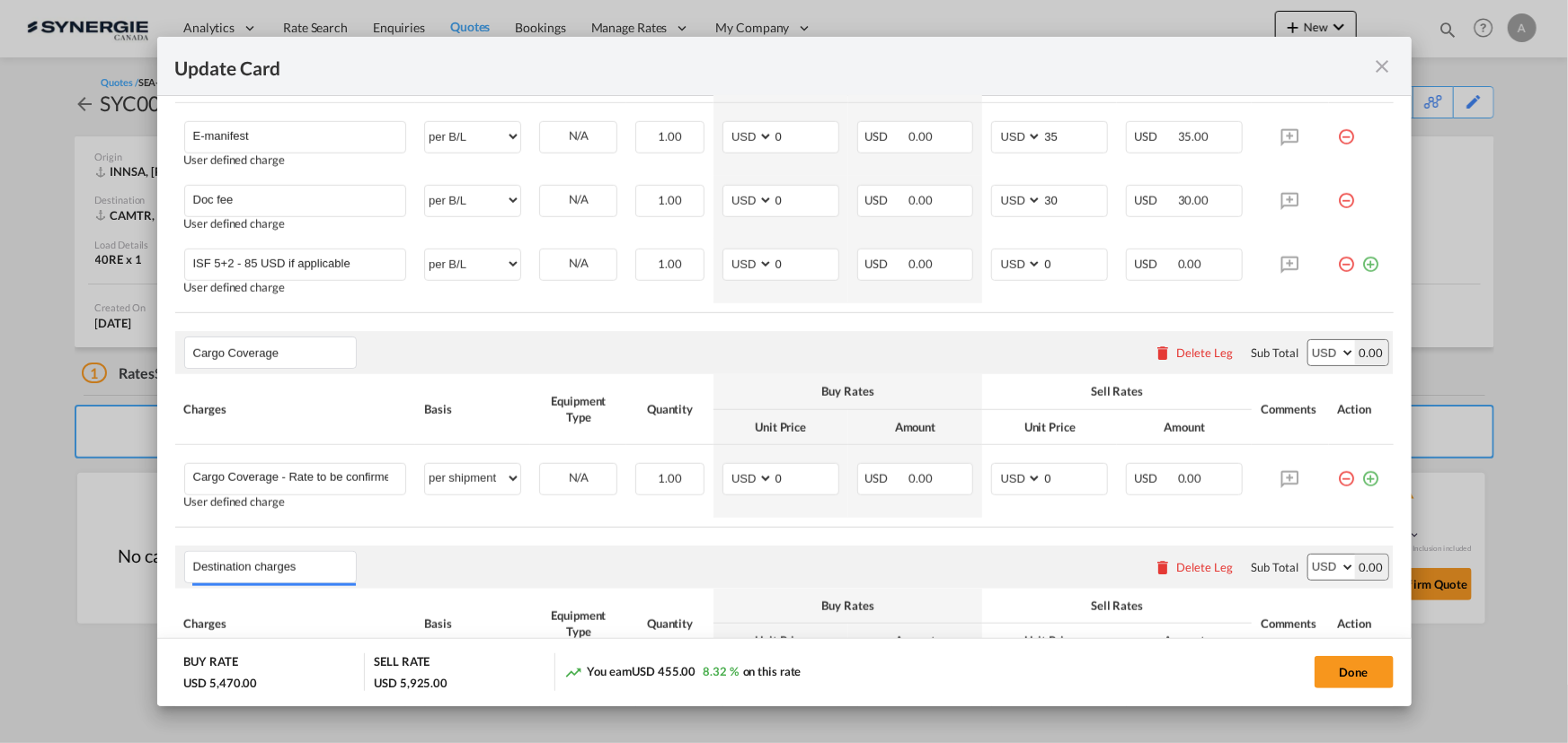
scroll to position [988, 0]
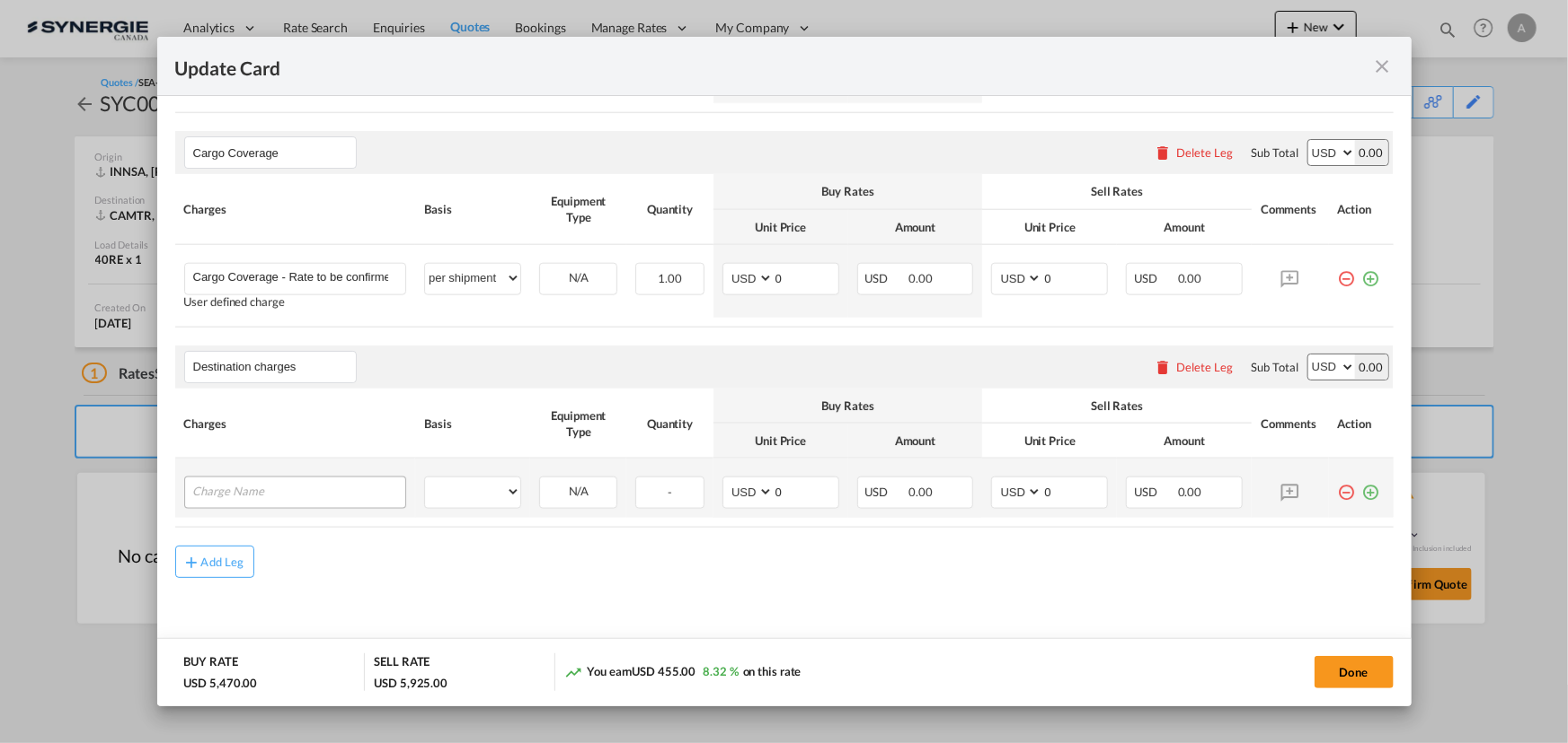
type input "Destination charges"
click at [227, 500] on input "Charge Name" at bounding box center [299, 491] width 213 height 27
type input "Drayage"
click at [490, 491] on select "per equipment per container per B/L per shipping bill per shipment per pallet p…" at bounding box center [473, 492] width 95 height 29
select select "per container"
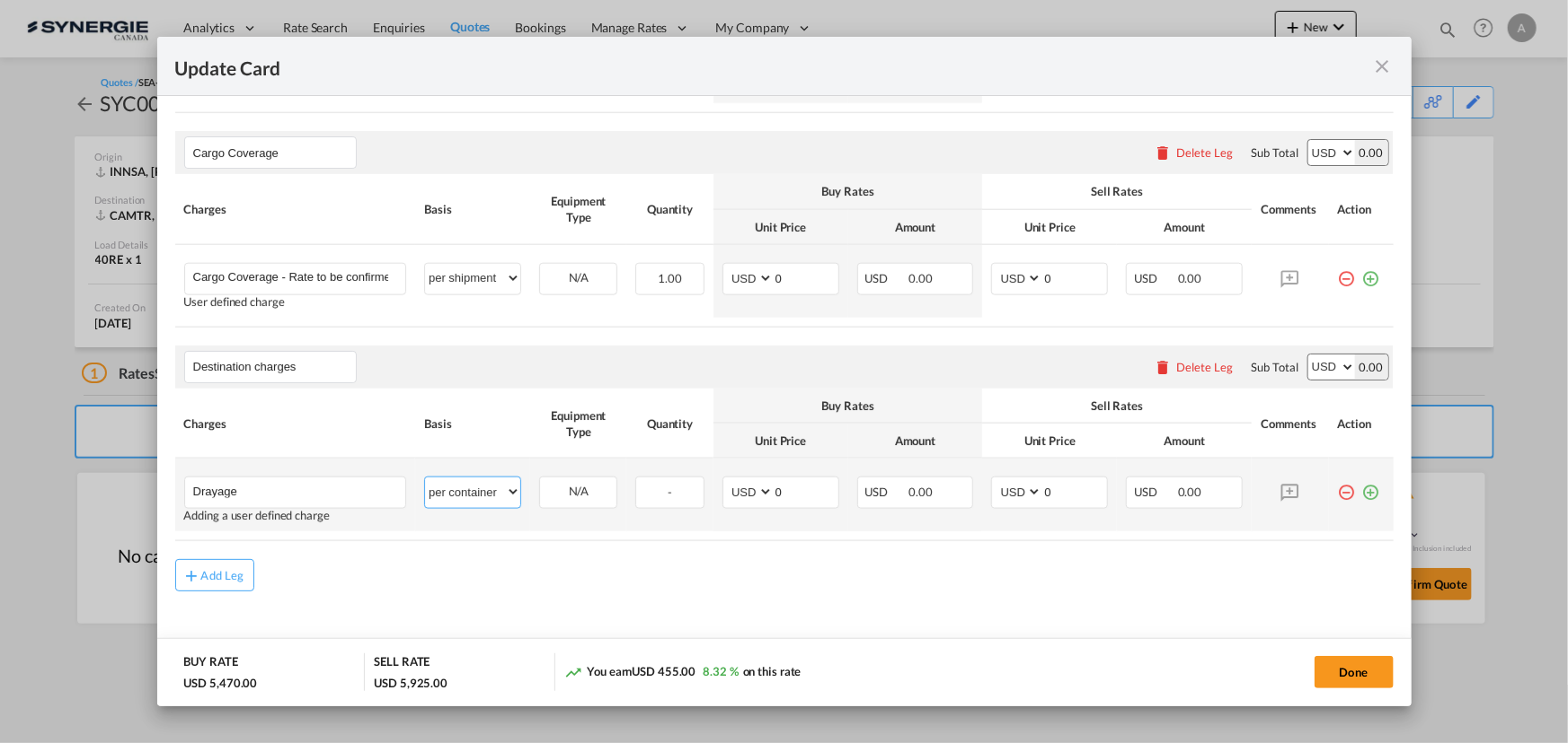
click at [425, 477] on select "per equipment per container per B/L per shipping bill per shipment per pallet p…" at bounding box center [473, 492] width 95 height 29
click at [1362, 492] on md-icon "icon-plus-circle-outline green-400-fg" at bounding box center [1371, 485] width 18 height 18
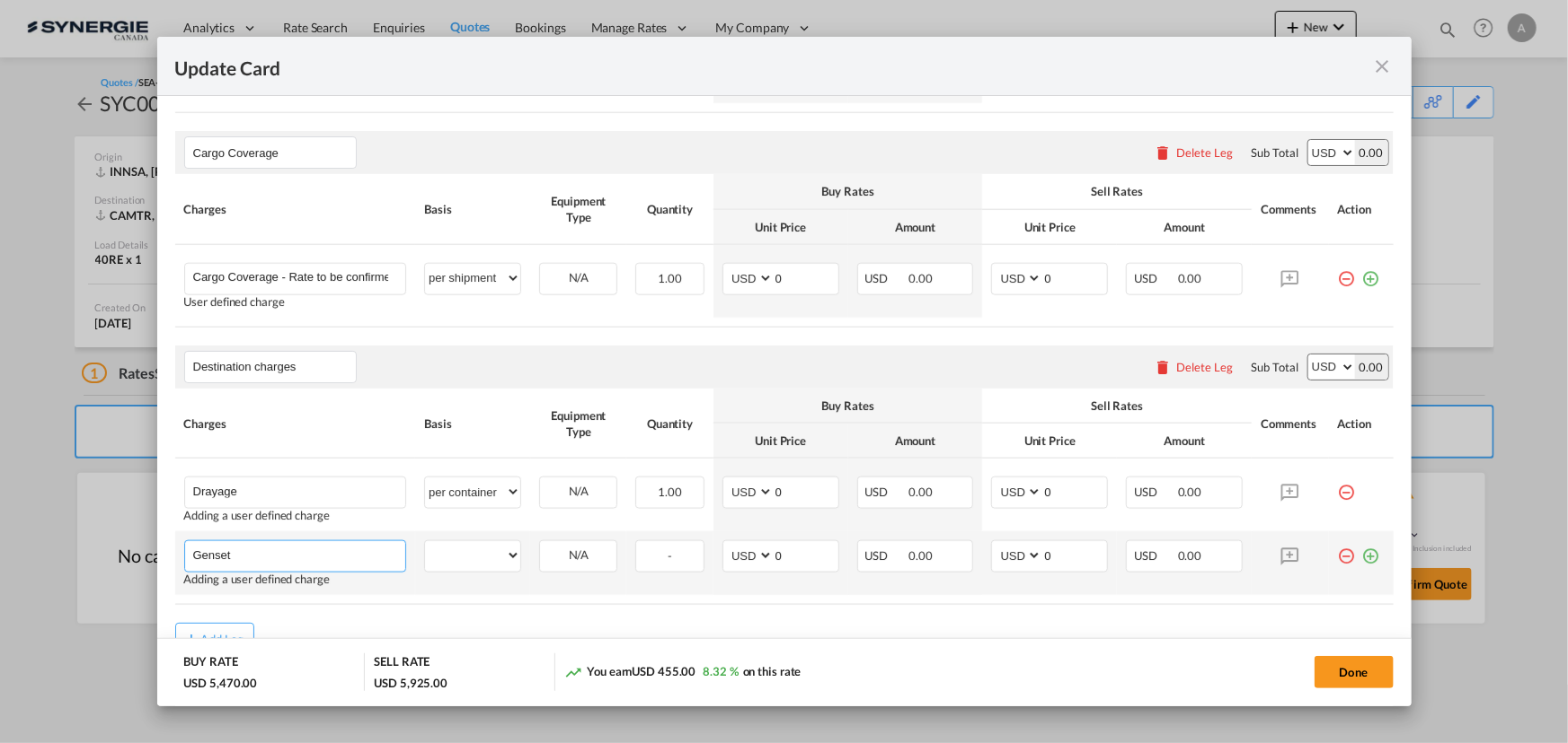
type input "Genset"
click at [501, 546] on select "per equipment per container per B/L per shipping bill per shipment per pallet p…" at bounding box center [473, 555] width 95 height 29
select select "per container"
click at [425, 541] on select "per equipment per container per B/L per shipping bill per shipment per pallet p…" at bounding box center [473, 555] width 95 height 29
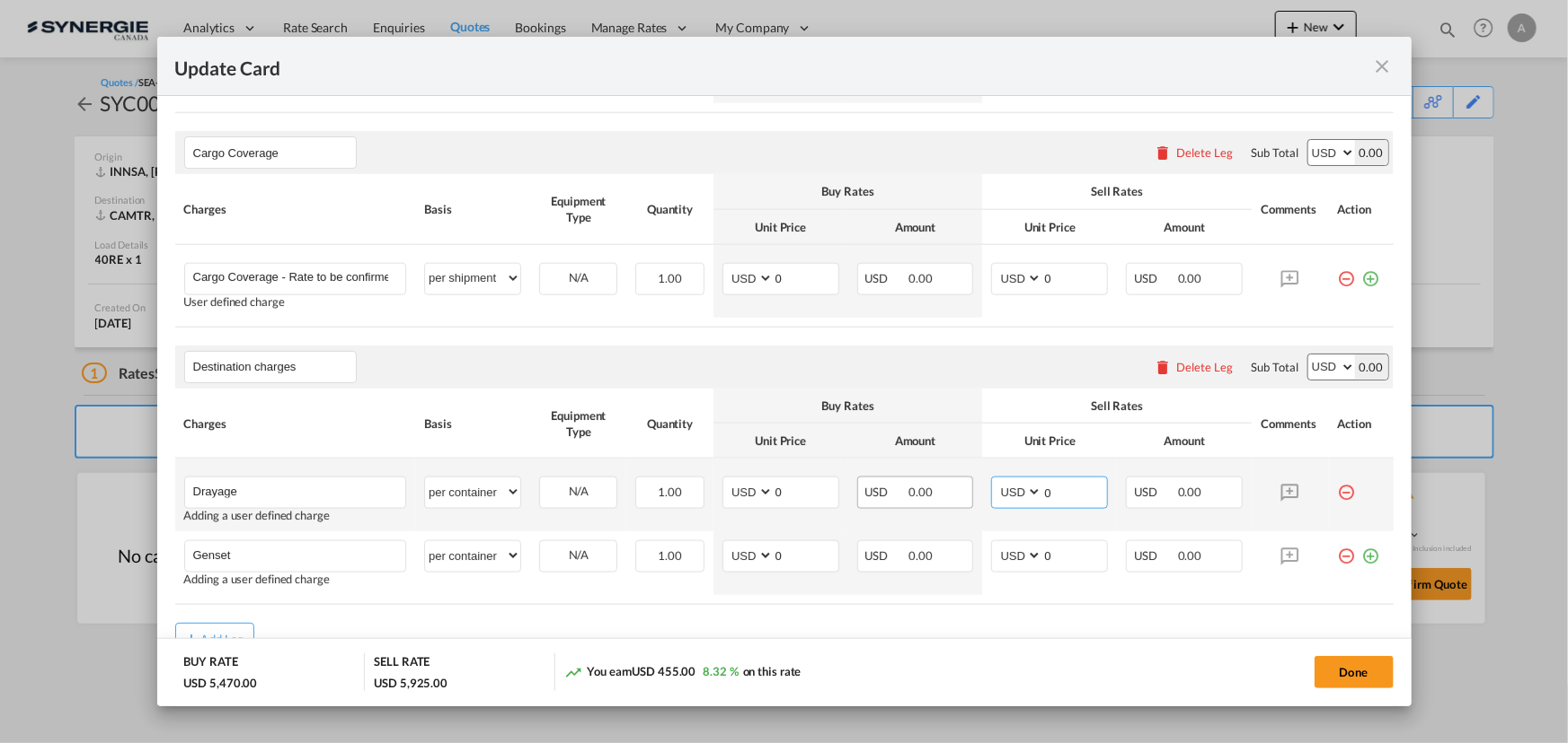
drag, startPoint x: 1049, startPoint y: 494, endPoint x: 934, endPoint y: 481, distance: 115.7
click at [941, 485] on tr "Drayage Please Enter User Defined Charges Cannot Be Published Adding a user def…" at bounding box center [784, 495] width 1218 height 72
type input "350"
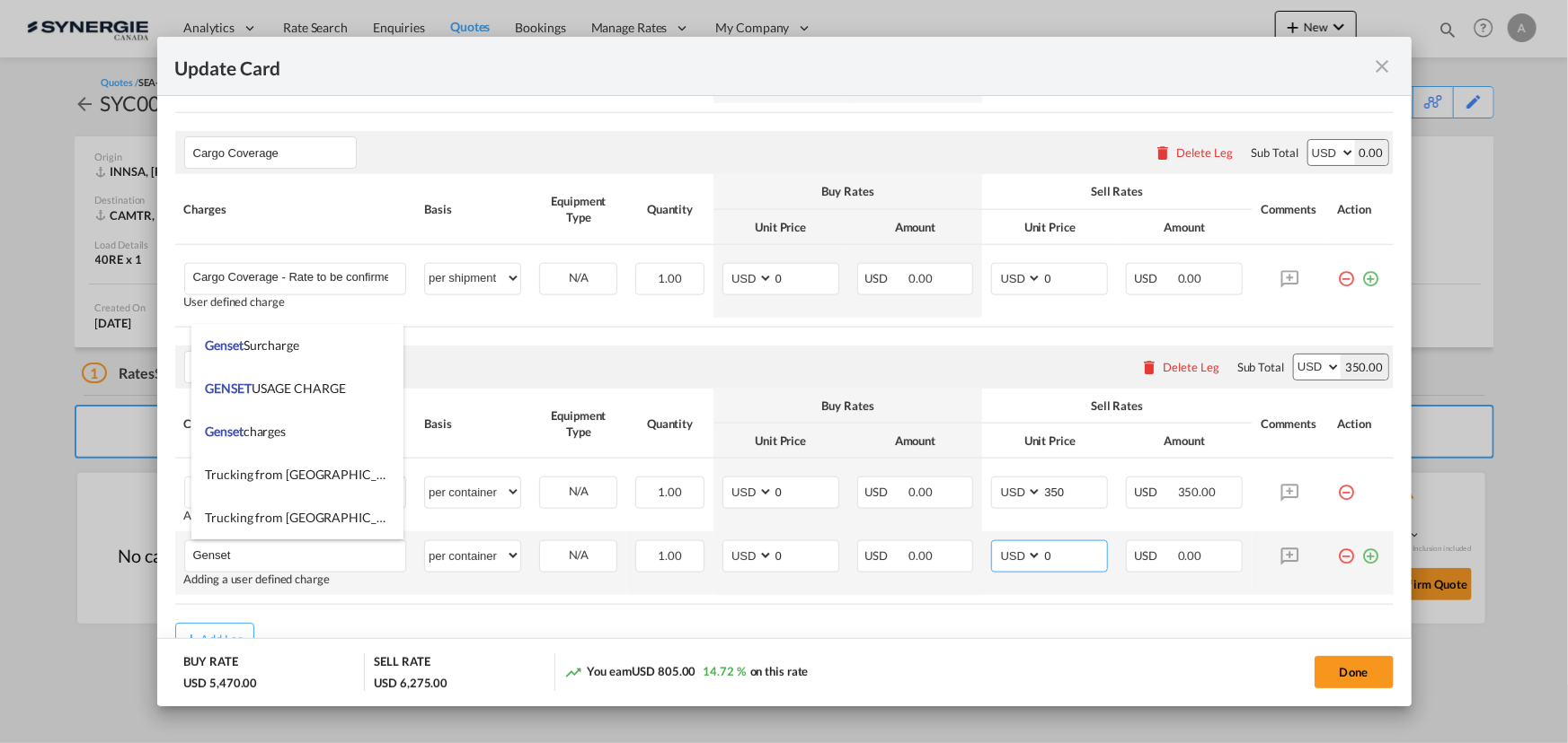
click at [1049, 554] on input "0" at bounding box center [1074, 554] width 65 height 27
drag, startPoint x: 968, startPoint y: 566, endPoint x: 892, endPoint y: 557, distance: 76.5
click at [929, 566] on tr "Genset Please Enter User Defined Charges Cannot Be Published Adding a user defi…" at bounding box center [784, 563] width 1218 height 64
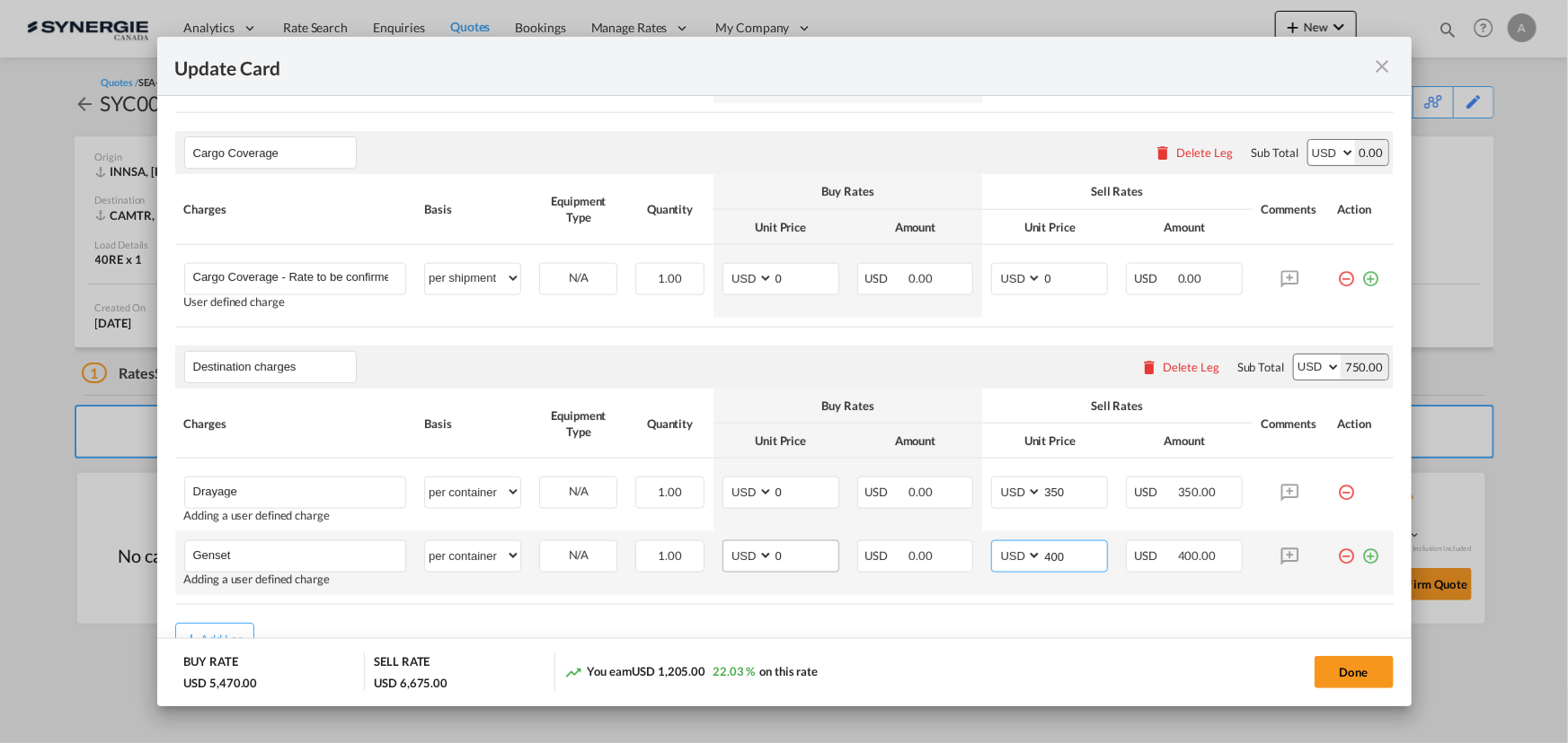
type input "400"
drag, startPoint x: 783, startPoint y: 558, endPoint x: 664, endPoint y: 534, distance: 121.4
click at [695, 547] on tr "Genset Please Enter User Defined Charges Cannot Be Published Adding a user defi…" at bounding box center [784, 563] width 1218 height 64
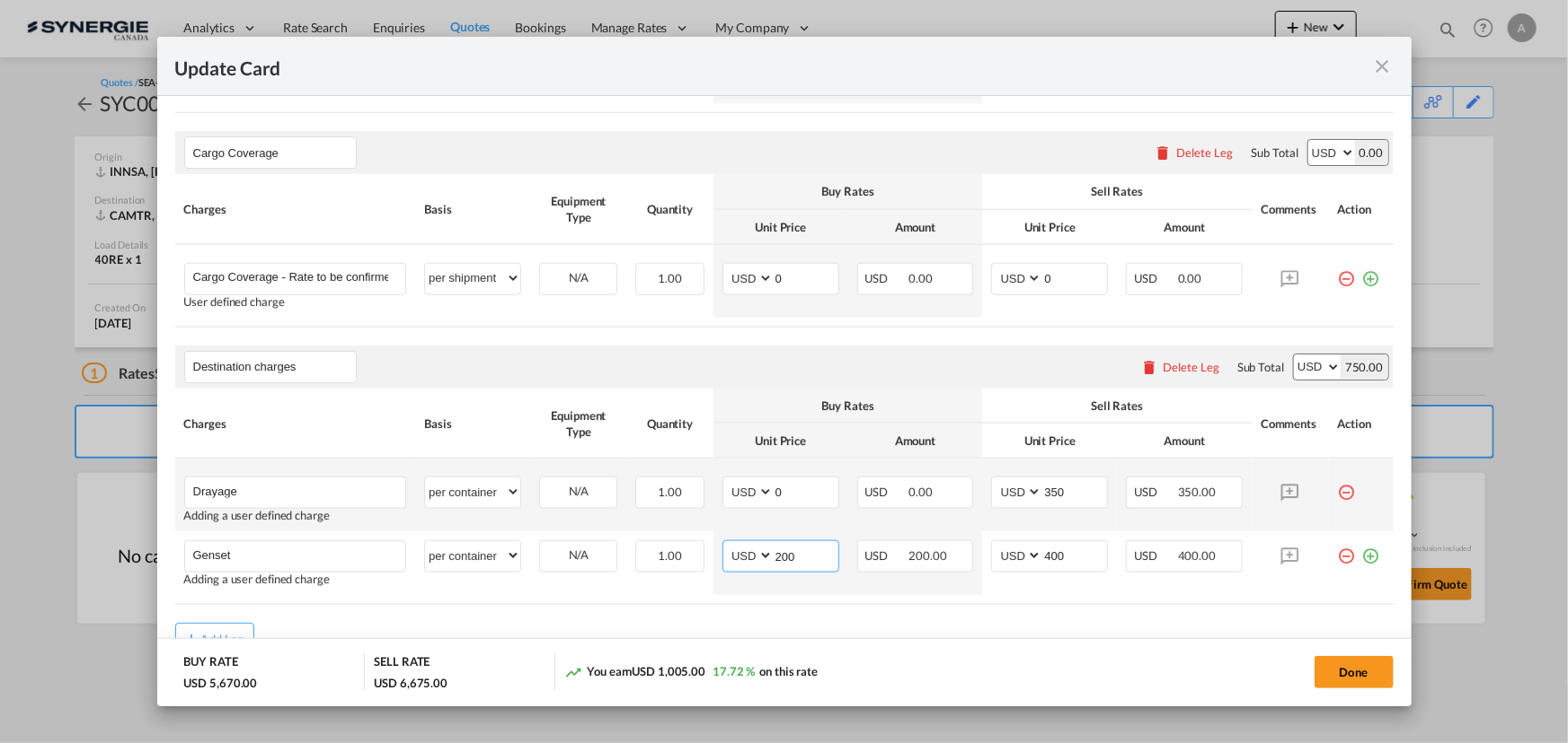
type input "200"
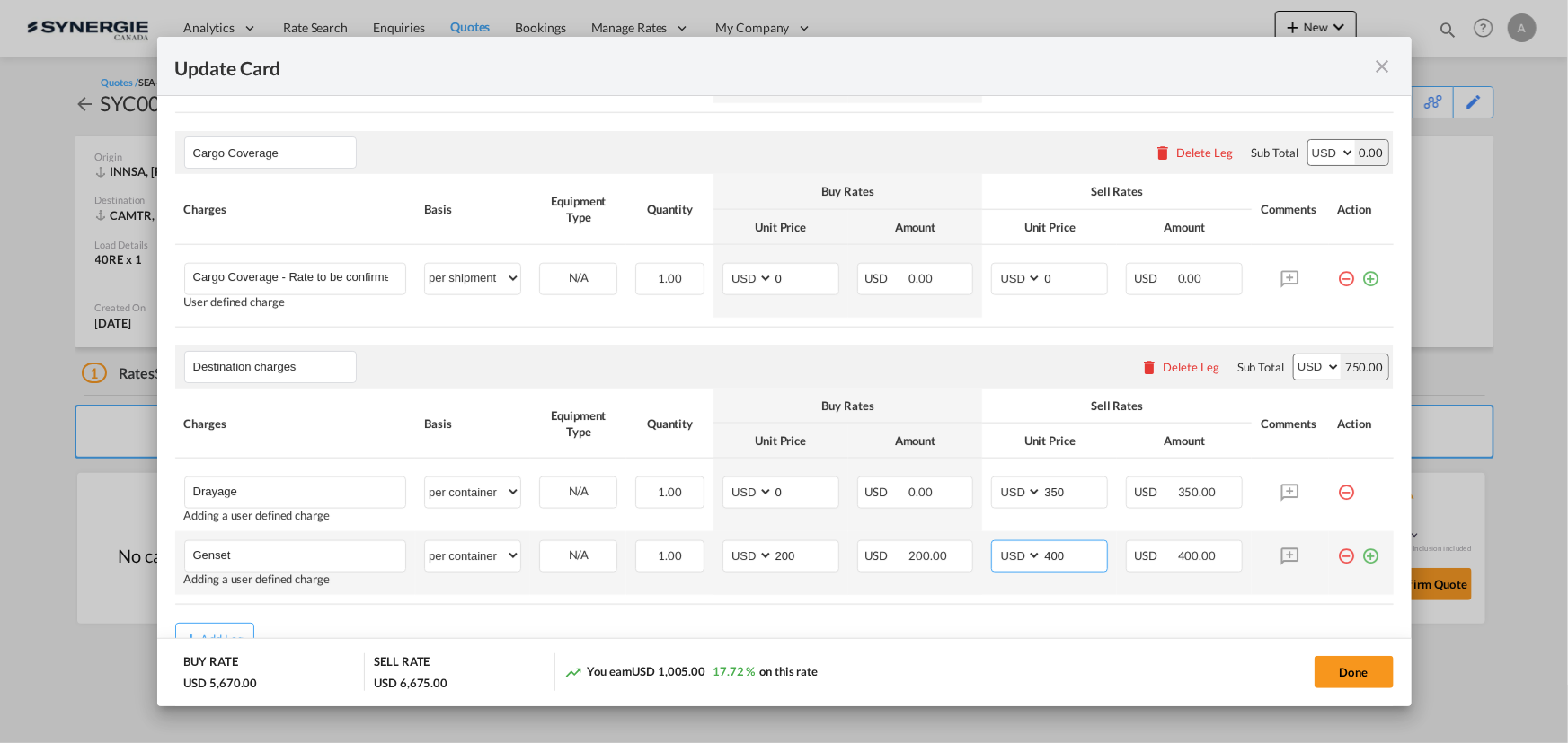
click at [1054, 558] on input "400" at bounding box center [1074, 554] width 65 height 27
drag, startPoint x: 1063, startPoint y: 557, endPoint x: 931, endPoint y: 547, distance: 132.4
click at [944, 550] on tr "Genset Please Enter User Defined Charges Cannot Be Published Adding a user defi…" at bounding box center [784, 563] width 1218 height 64
drag, startPoint x: 758, startPoint y: 559, endPoint x: 674, endPoint y: 551, distance: 84.4
click at [674, 551] on tr "Genset Please Enter User Defined Charges Cannot Be Published Adding a user defi…" at bounding box center [784, 563] width 1218 height 64
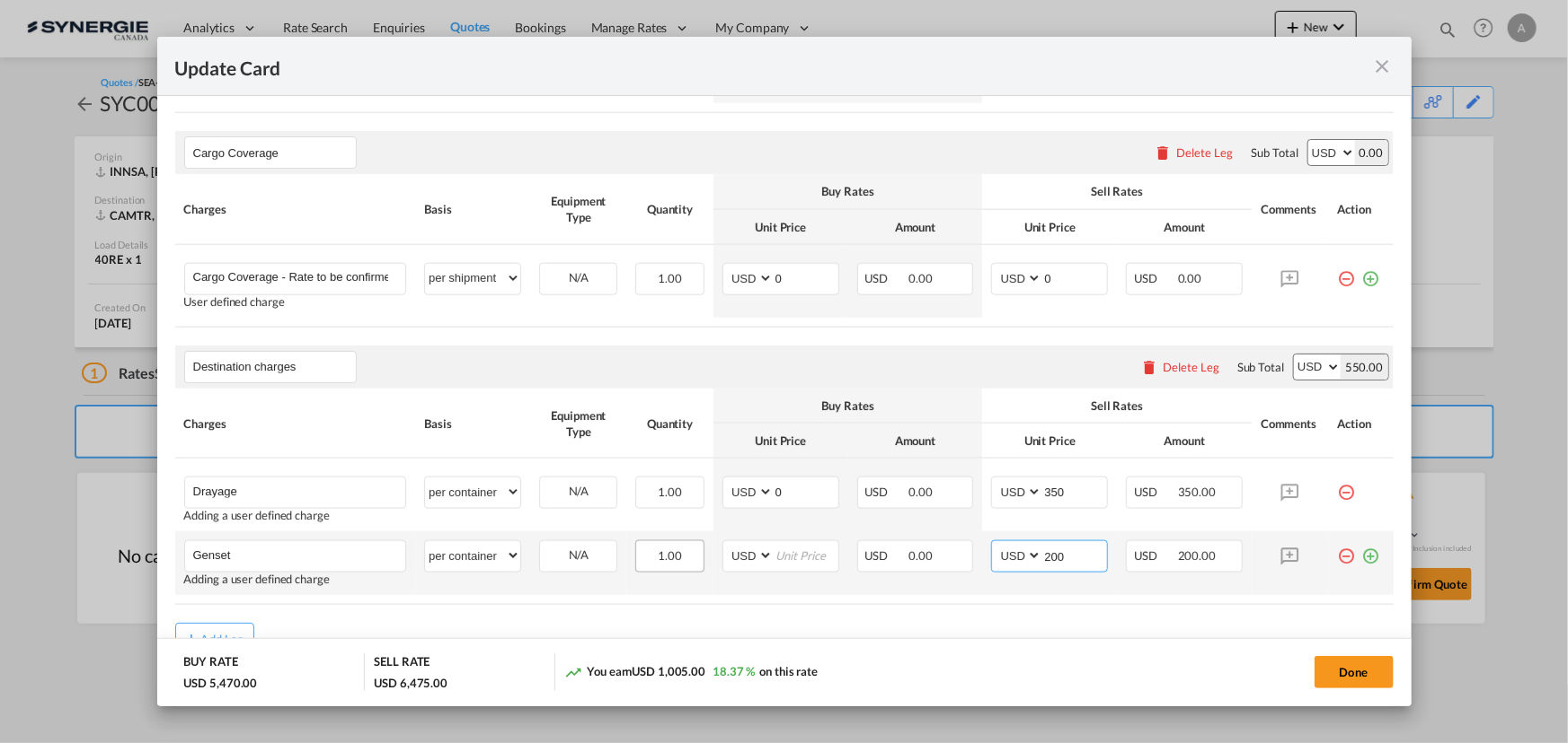
type input "200"
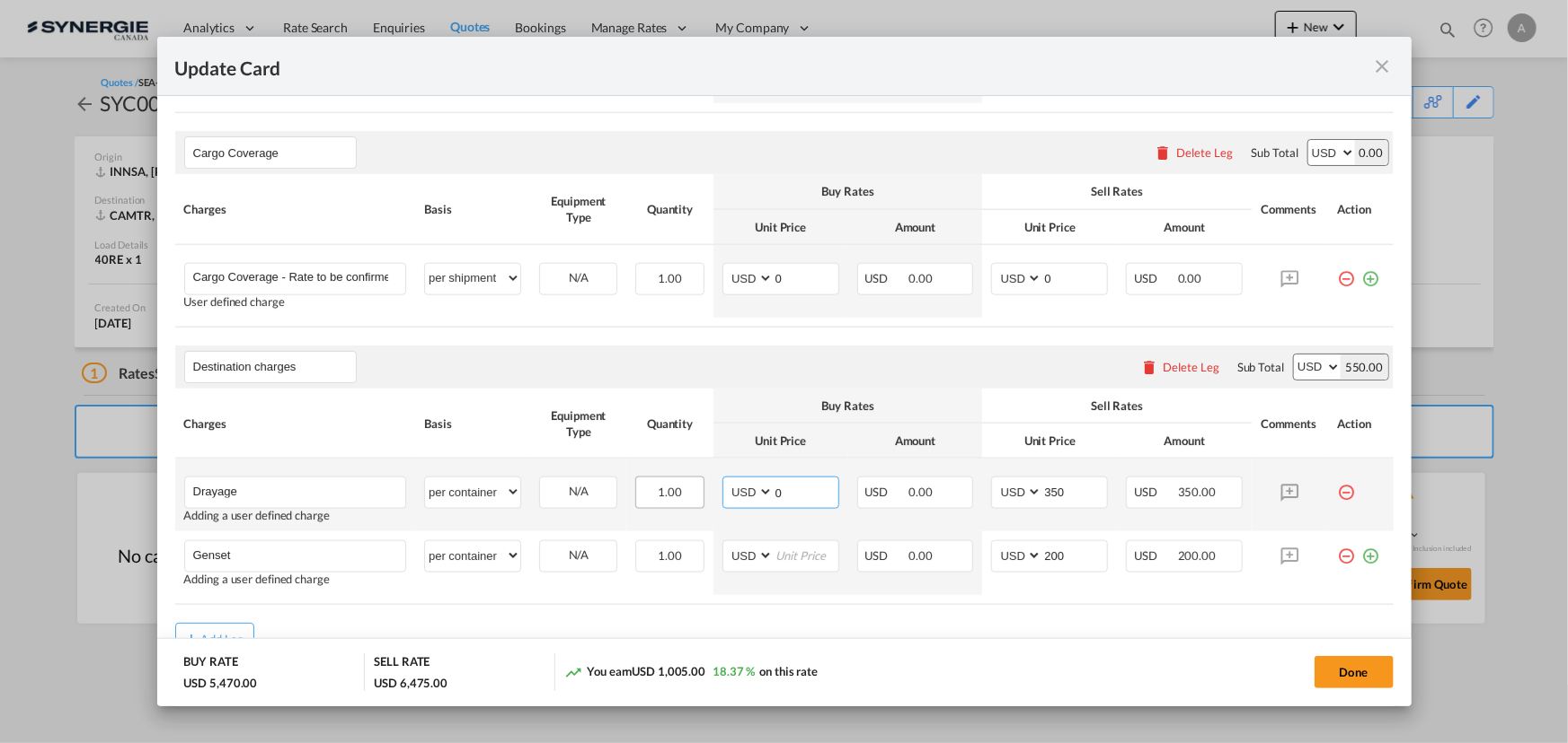
drag, startPoint x: 775, startPoint y: 492, endPoint x: 633, endPoint y: 478, distance: 142.7
click at [674, 491] on tr "Drayage Please Enter User Defined Charges Cannot Be Published Adding a user def…" at bounding box center [784, 495] width 1218 height 72
type input "300"
click at [784, 555] on input "Update CardPort of ..." at bounding box center [805, 554] width 65 height 27
type input "150"
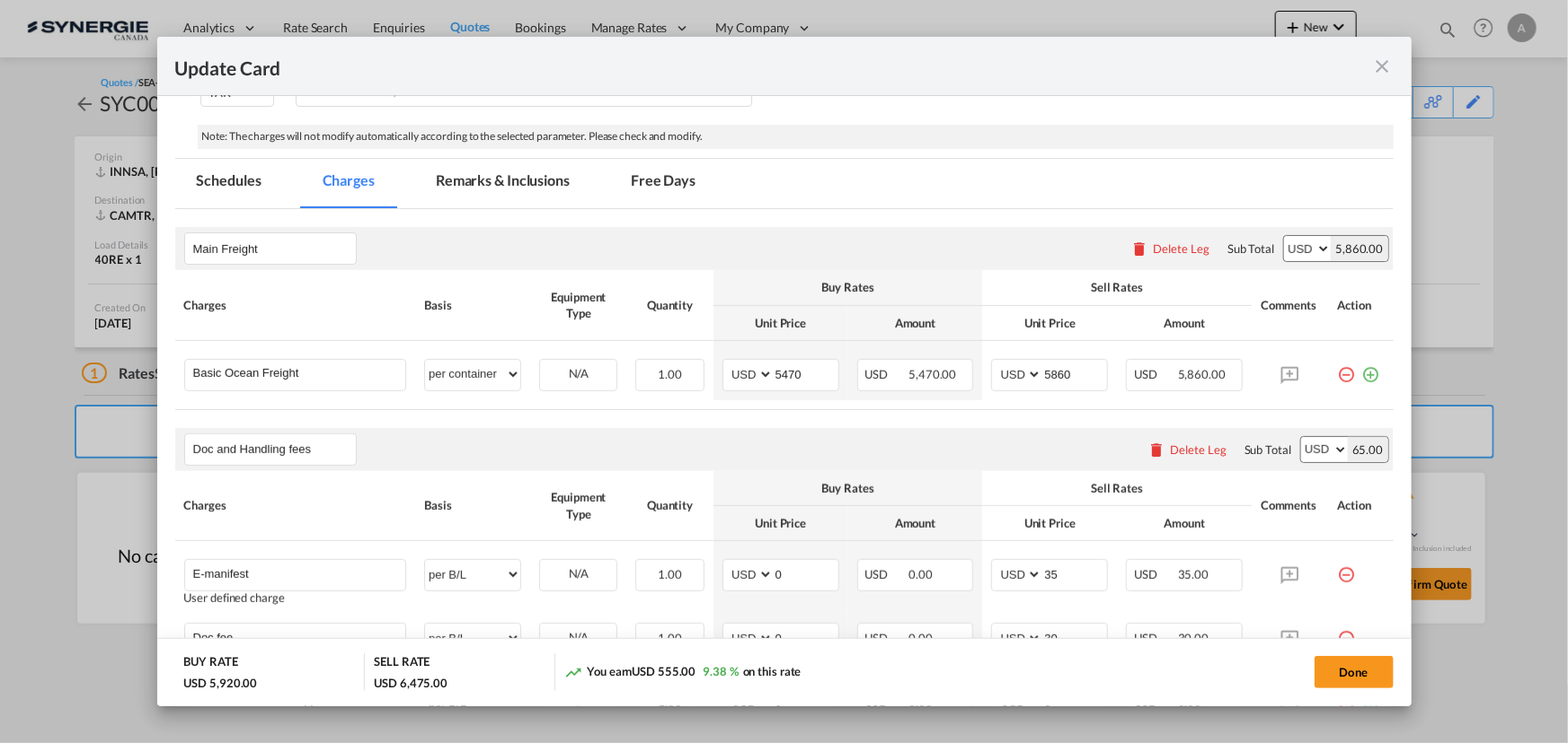
scroll to position [335, 0]
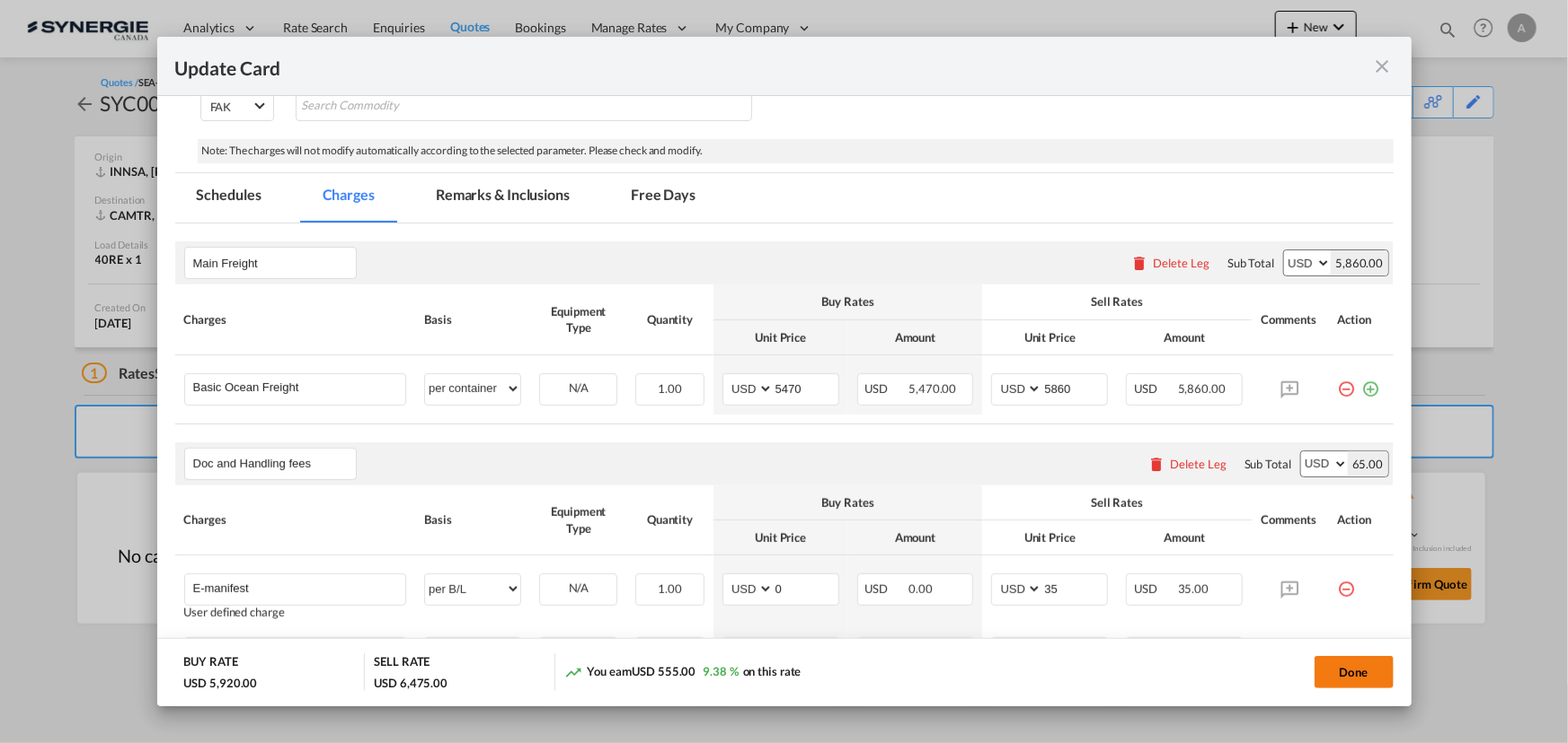
click at [1342, 666] on button "Done" at bounding box center [1354, 673] width 79 height 32
type input "[DATE]"
type input "Destination charges"
type input "Drayage"
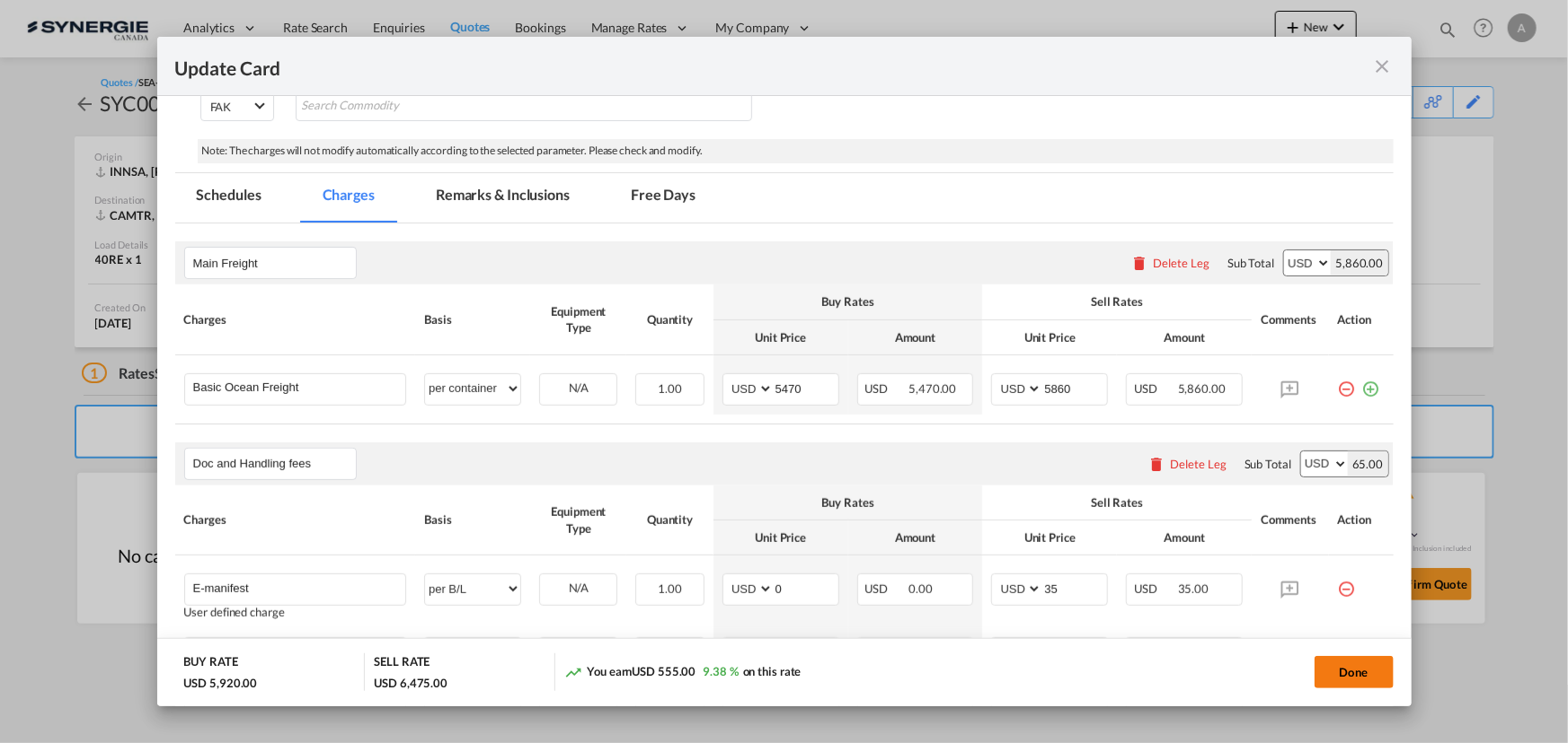
select select "per container"
type input "300"
type input "350"
type input "Genset"
select select "per container"
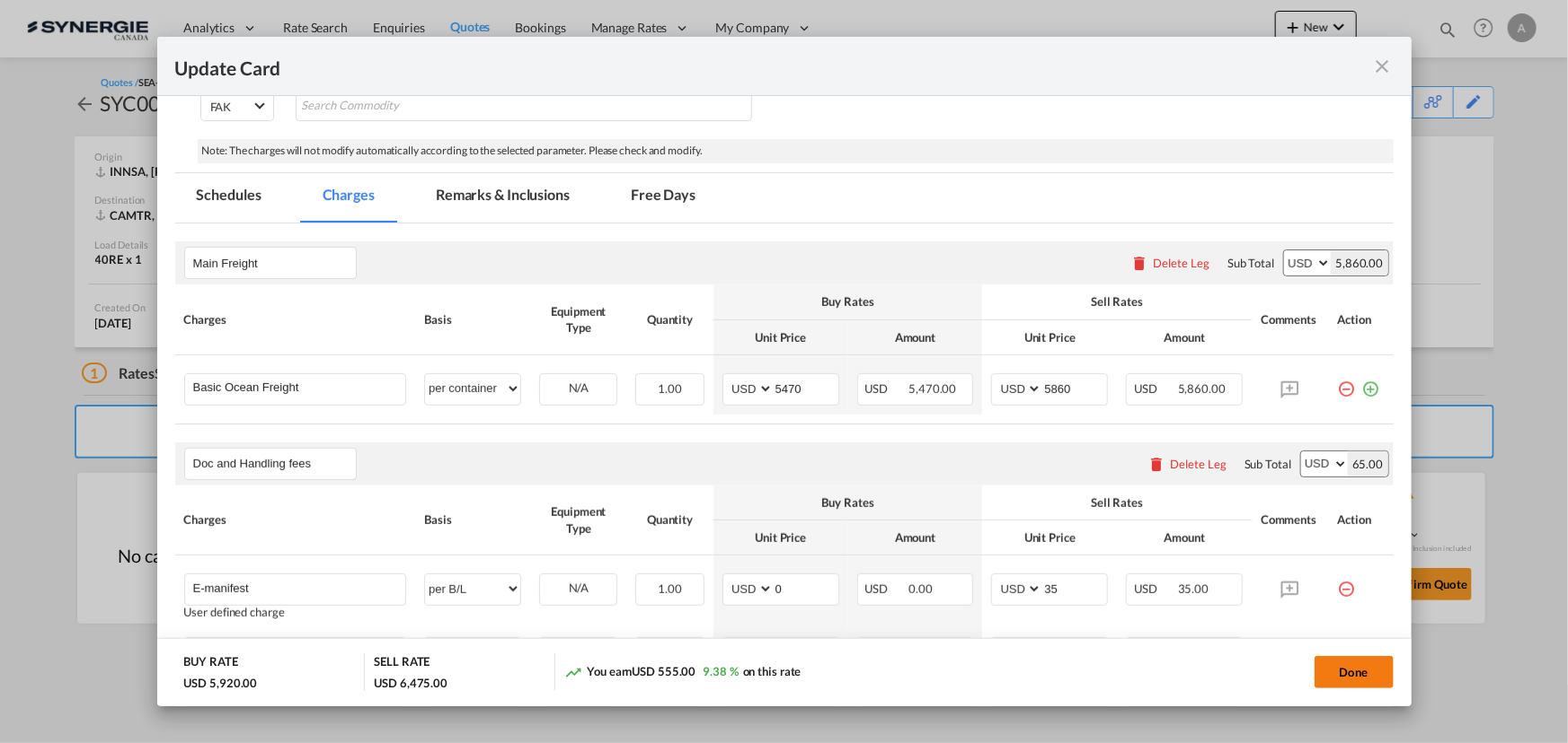
type input "150"
type input "200"
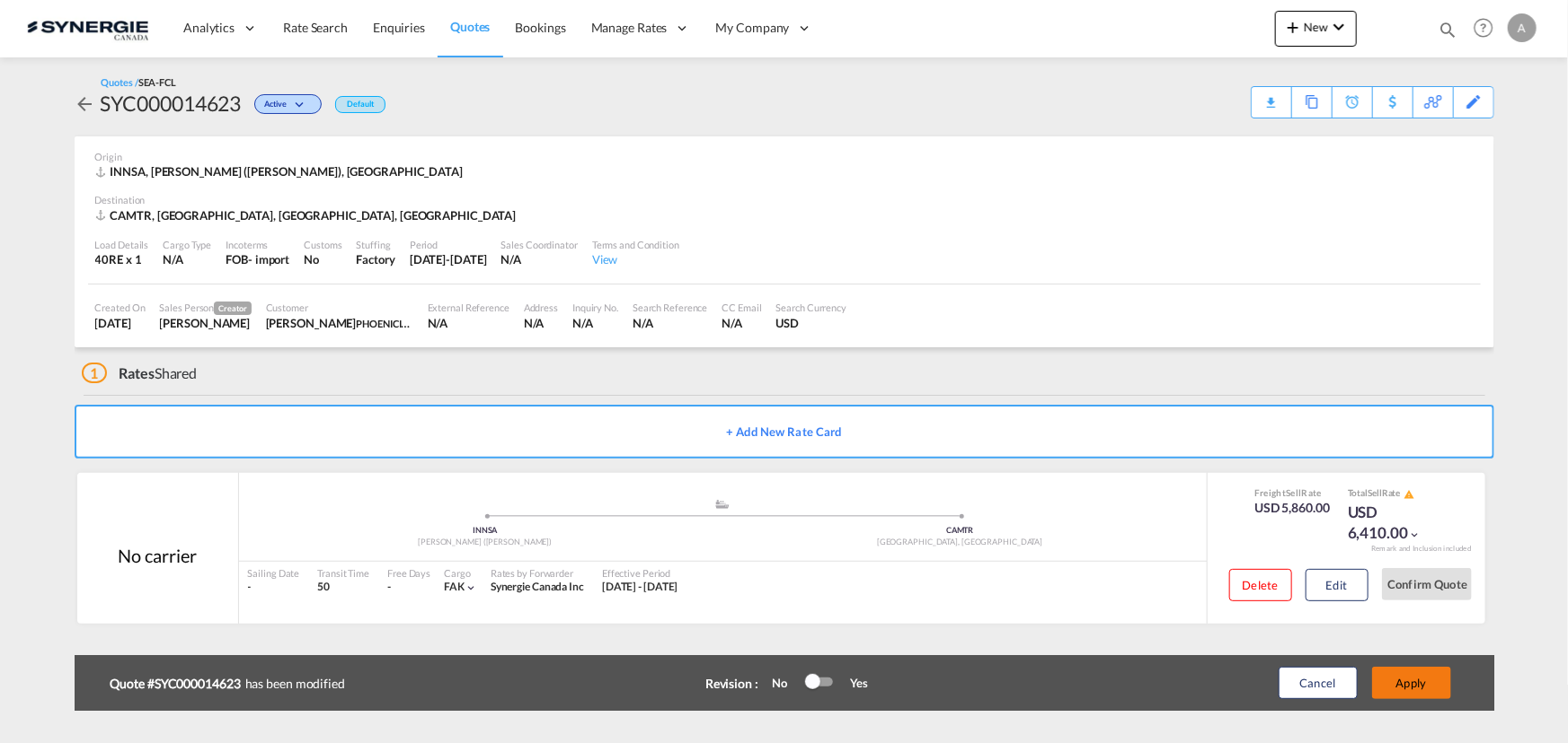
click at [1402, 693] on button "Apply" at bounding box center [1411, 683] width 79 height 32
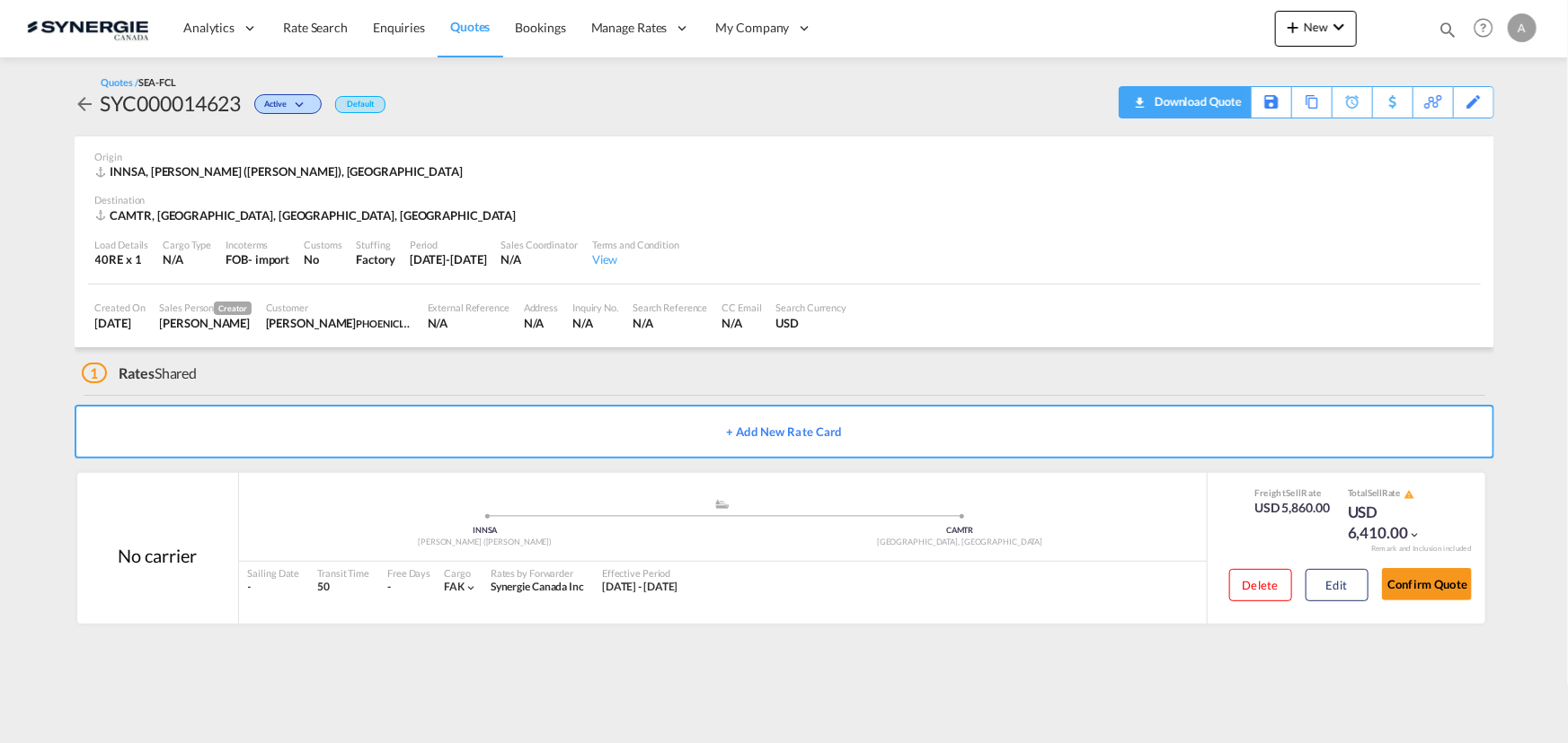
click at [1216, 87] on div "Download Quote" at bounding box center [1195, 101] width 92 height 29
click at [1341, 584] on button "Edit" at bounding box center [1336, 586] width 63 height 32
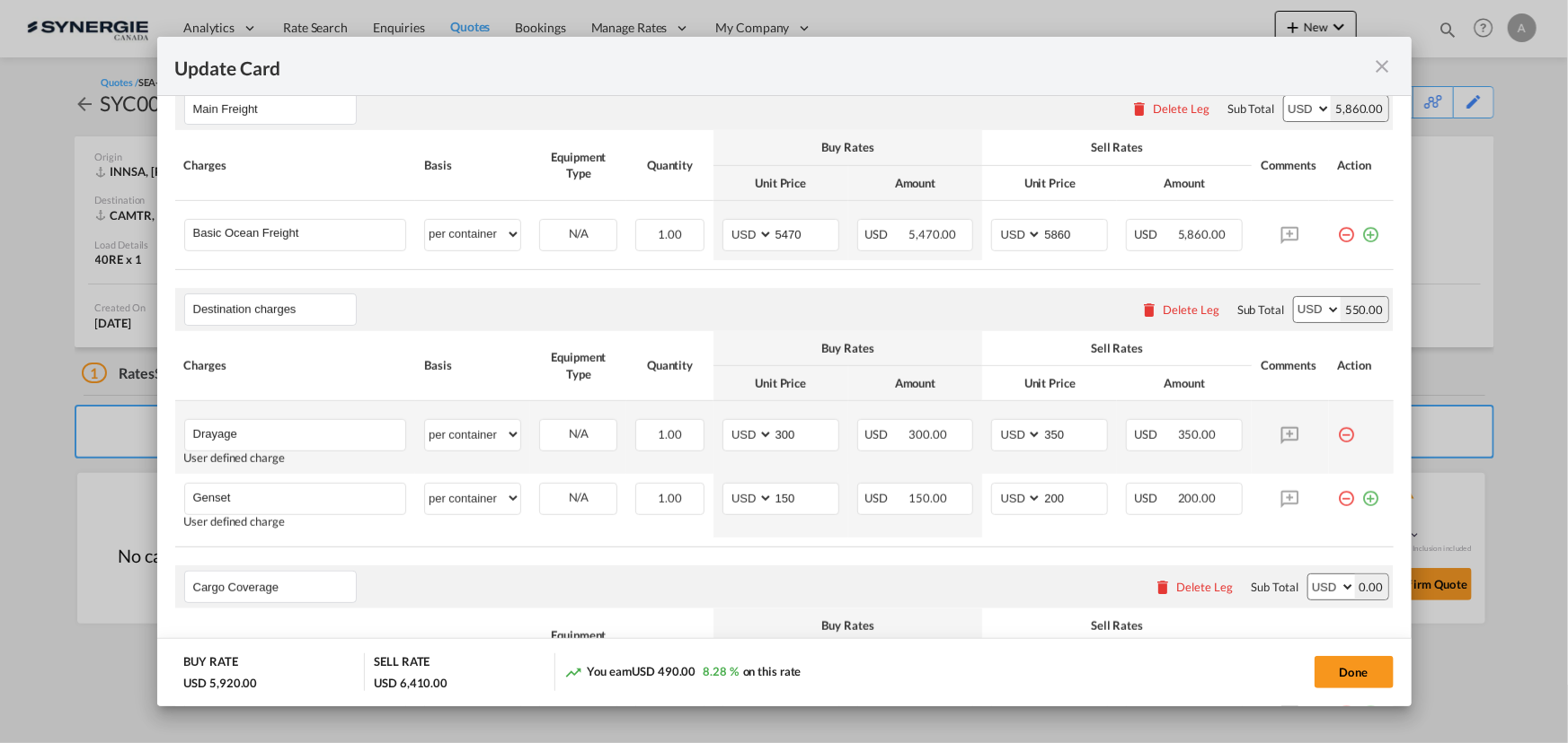
scroll to position [724, 0]
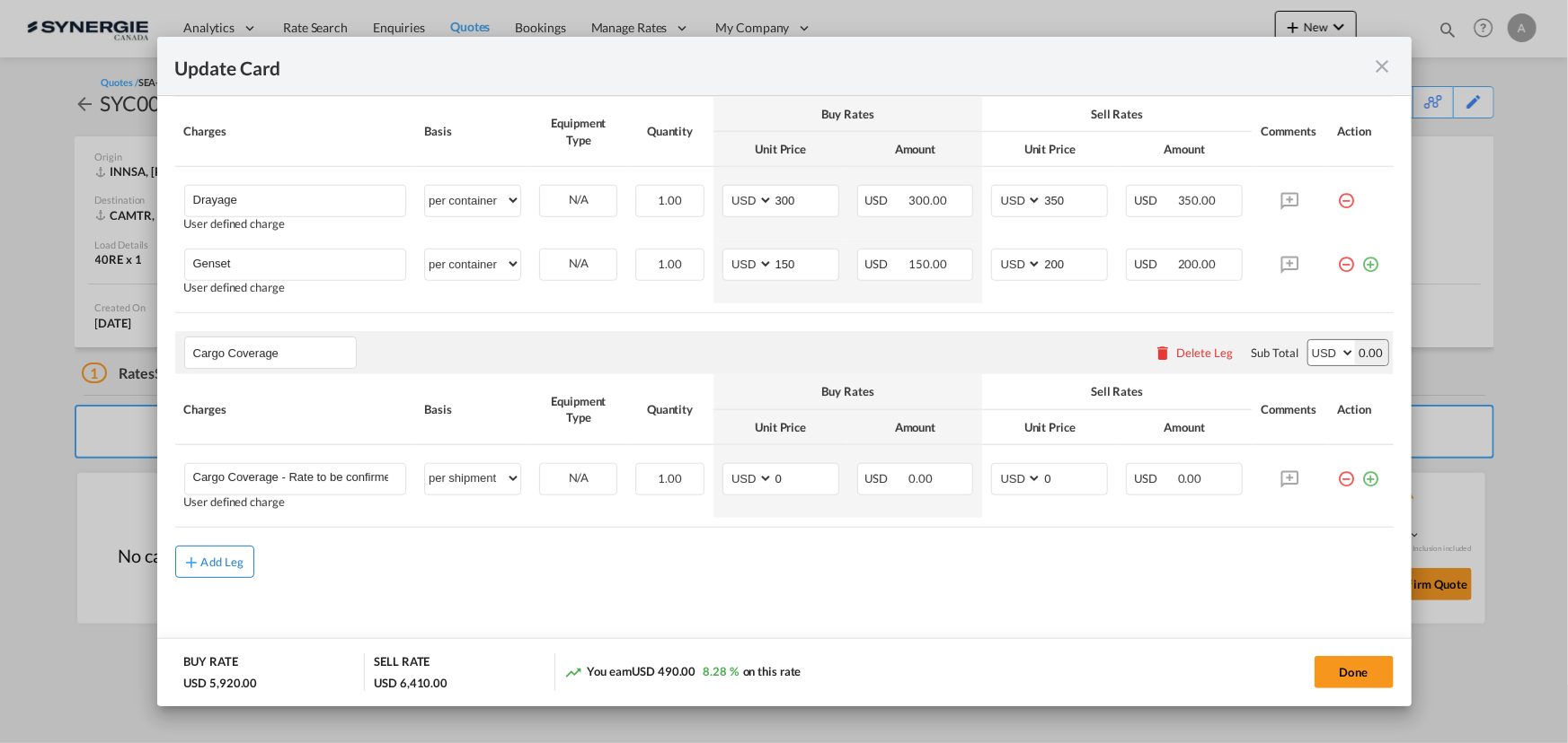
click at [209, 564] on div "Add Leg" at bounding box center [222, 561] width 43 height 10
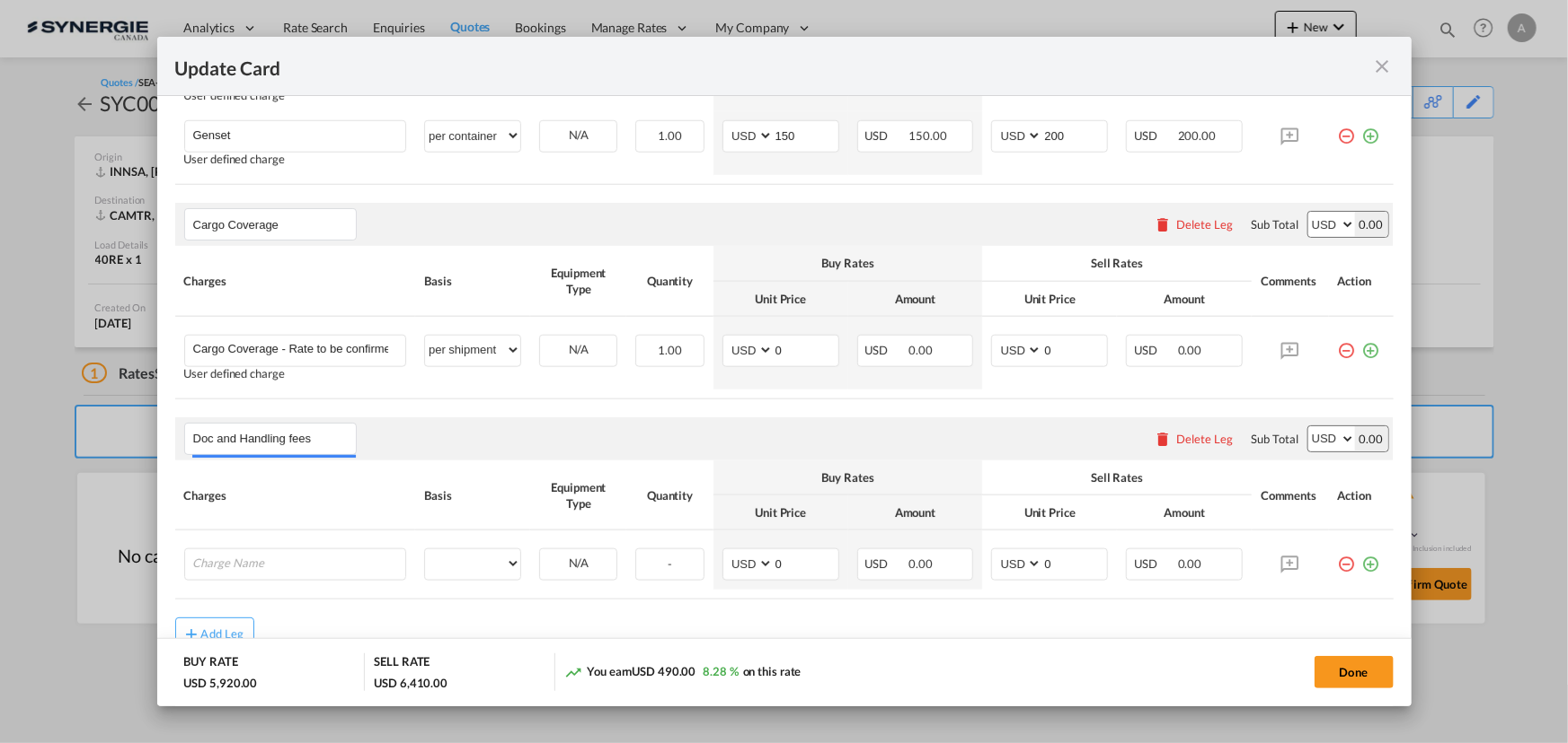
scroll to position [925, 0]
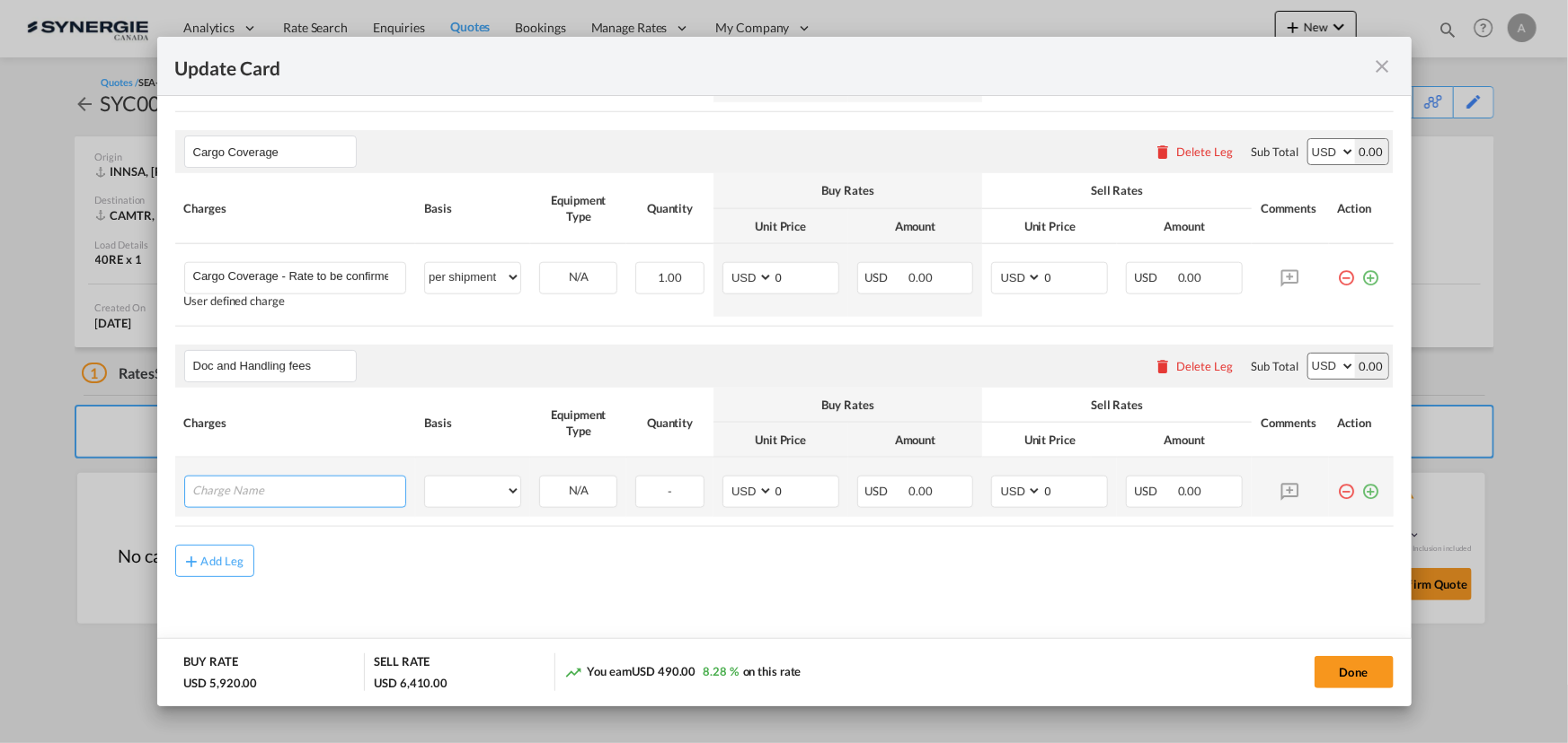
click at [240, 486] on input "Charge Name" at bounding box center [299, 490] width 213 height 27
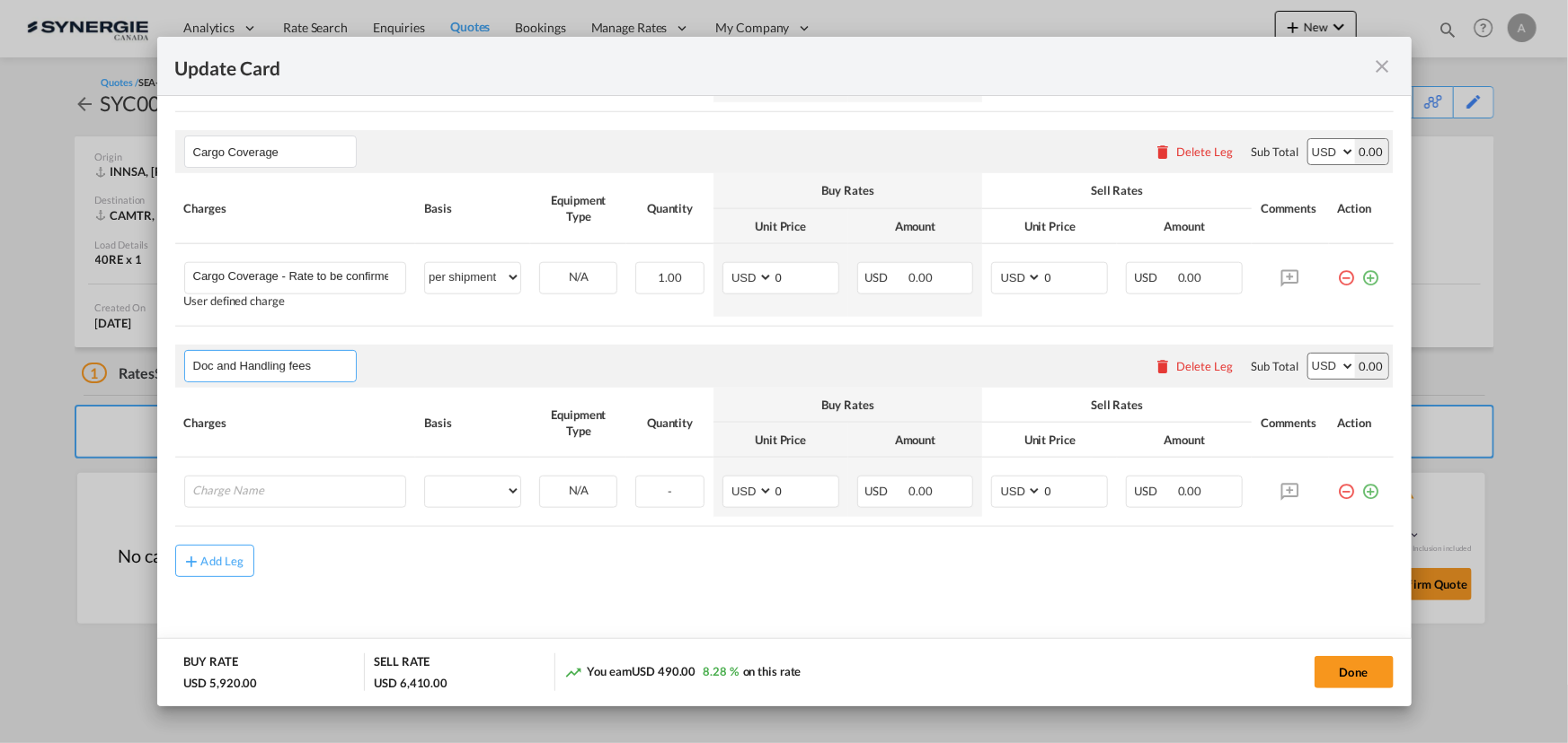
click at [196, 365] on input "Doc and Handling fees" at bounding box center [275, 366] width 163 height 27
click at [201, 367] on input "Doc and Handling fees" at bounding box center [275, 366] width 163 height 27
type input "Documentation and Handling fees"
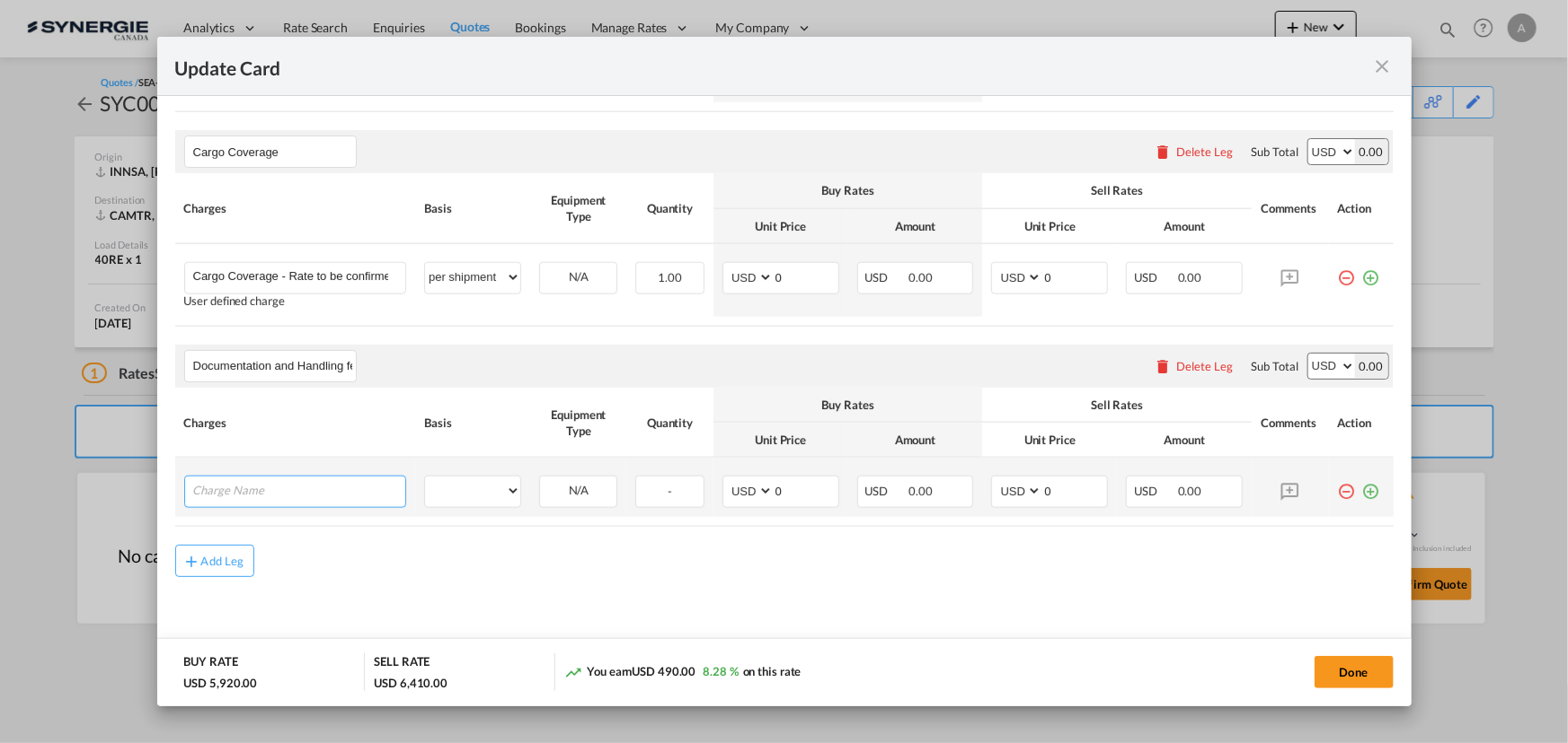
click at [299, 493] on input "Charge Name" at bounding box center [299, 490] width 213 height 27
type input "E-manifest"
click at [484, 490] on select "per equipment per container per B/L per shipping bill per shipment per pallet p…" at bounding box center [473, 491] width 95 height 29
select select "per B/L"
click at [425, 476] on select "per equipment per container per B/L per shipping bill per shipment per pallet p…" at bounding box center [473, 491] width 95 height 29
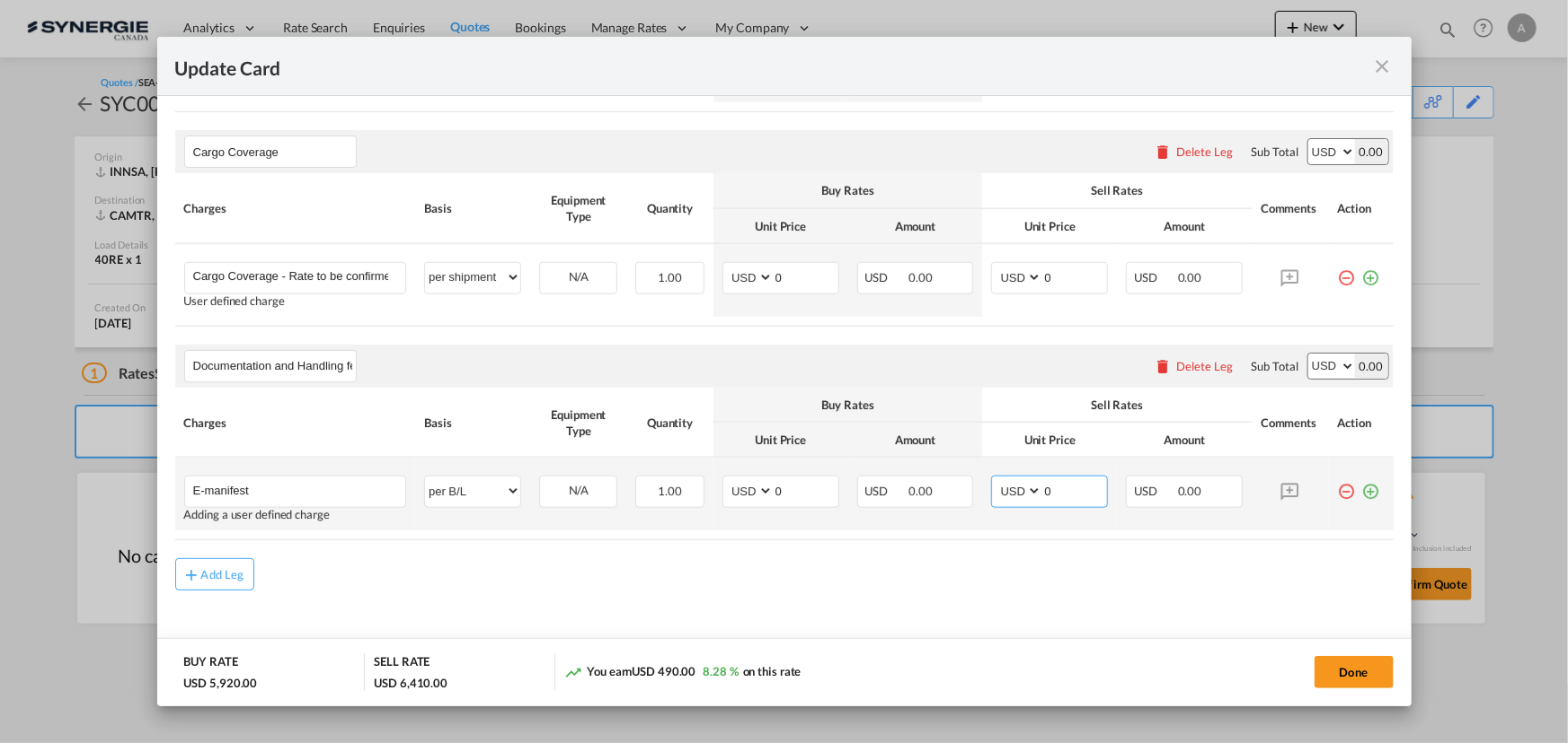
drag, startPoint x: 1047, startPoint y: 494, endPoint x: 888, endPoint y: 474, distance: 160.3
click at [914, 482] on tr "E-manifest Please Enter User Defined Charges Cannot Be Published Adding a user …" at bounding box center [784, 494] width 1218 height 72
type input "35"
drag, startPoint x: 1354, startPoint y: 492, endPoint x: 1221, endPoint y: 481, distance: 133.5
click at [1362, 492] on md-icon "icon-plus-circle-outline green-400-fg" at bounding box center [1371, 485] width 18 height 18
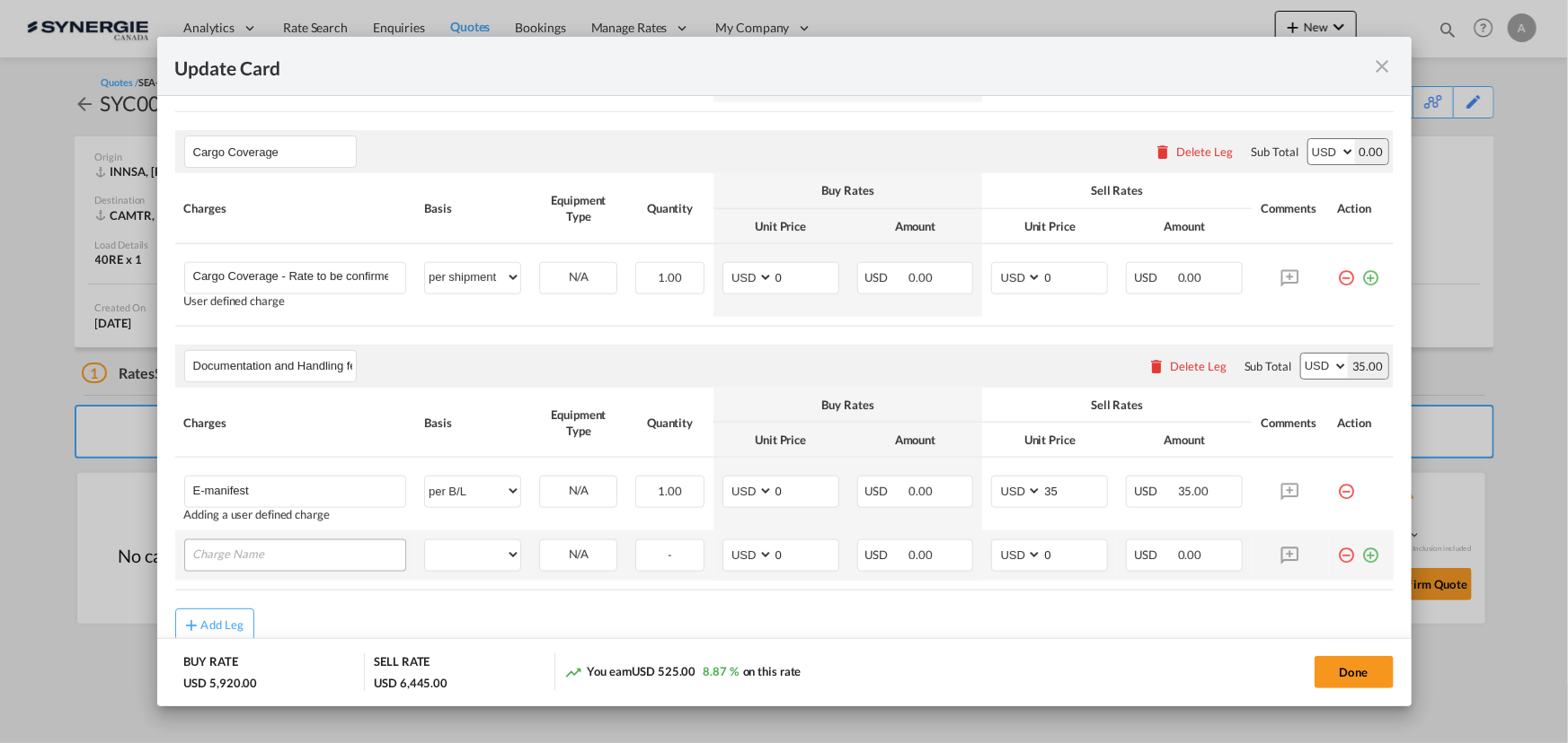
click at [277, 554] on input "Charge Name" at bounding box center [299, 553] width 213 height 27
type input "Documentation fee"
click at [485, 550] on select "per equipment per container per B/L per shipping bill per shipment per pallet p…" at bounding box center [473, 554] width 95 height 29
select select "per B/L"
click at [425, 540] on select "per equipment per container per B/L per shipping bill per shipment per pallet p…" at bounding box center [473, 554] width 95 height 29
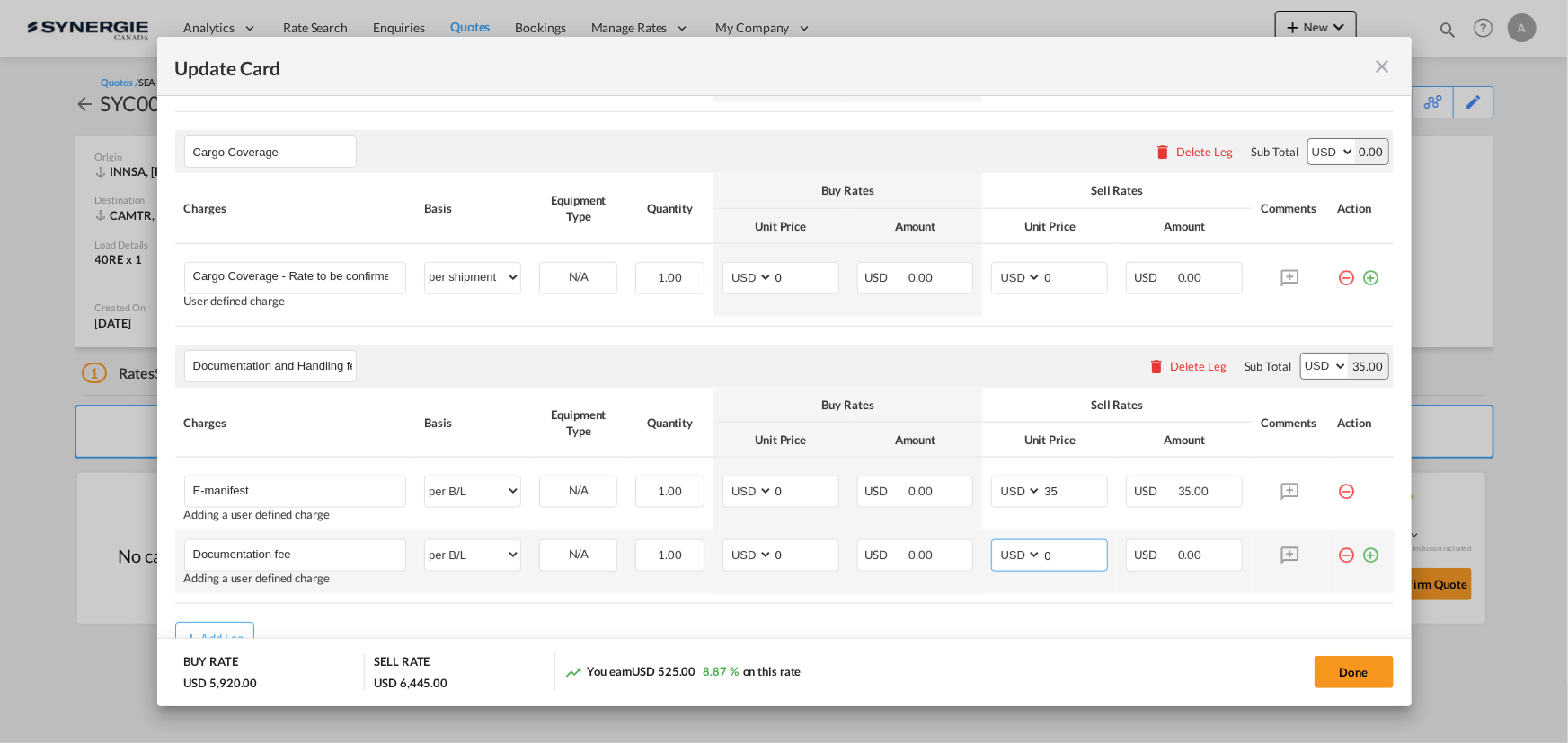
drag, startPoint x: 1037, startPoint y: 558, endPoint x: 971, endPoint y: 551, distance: 66.4
click at [982, 552] on td "AED AFN ALL AMD ANG AOA ARS AUD AWG AZN BAM BBD BDT BGN BHD BIF BMD BND BOB BRL…" at bounding box center [1049, 562] width 134 height 64
type input "30"
click at [1362, 555] on md-icon "icon-plus-circle-outline green-400-fg" at bounding box center [1371, 548] width 18 height 18
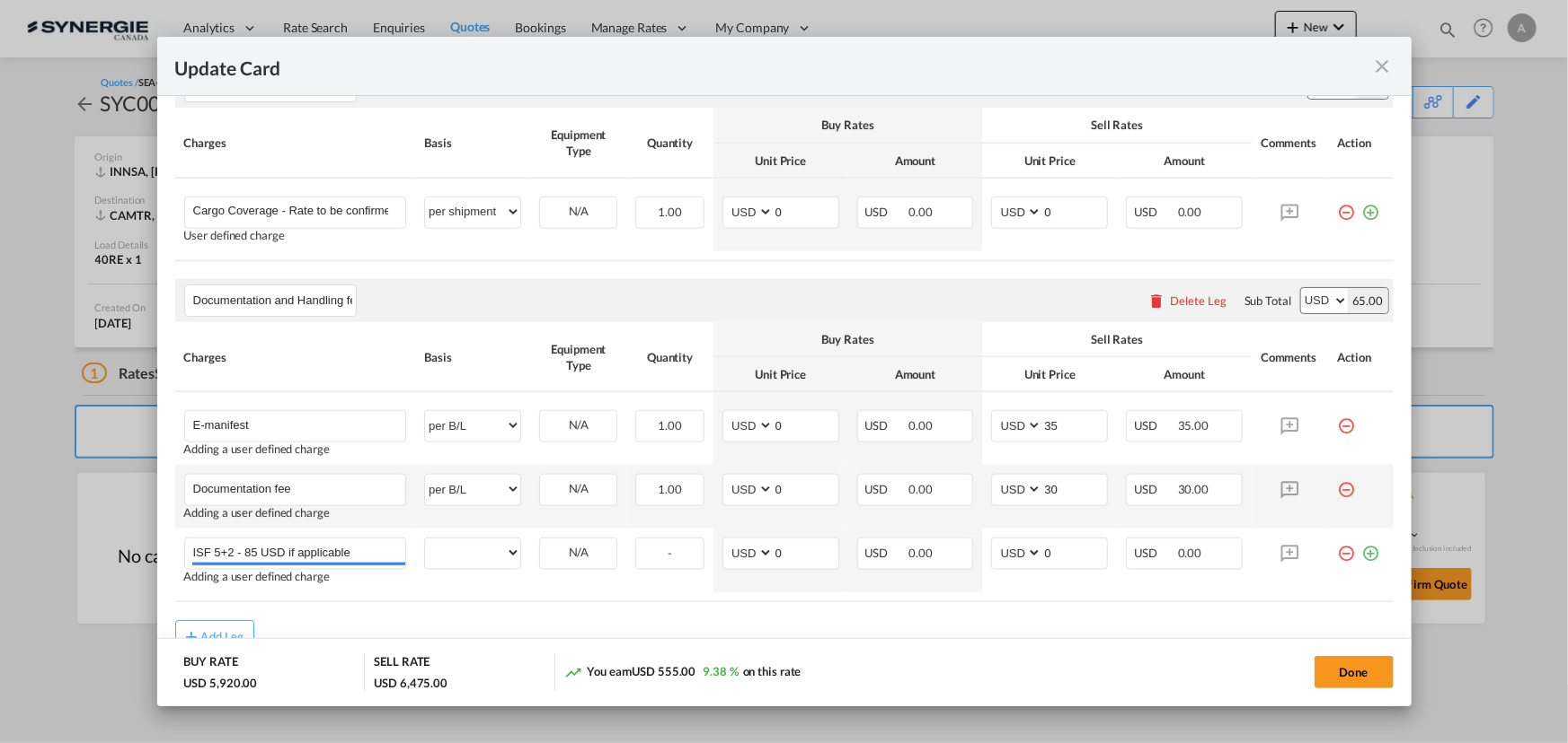
scroll to position [1065, 0]
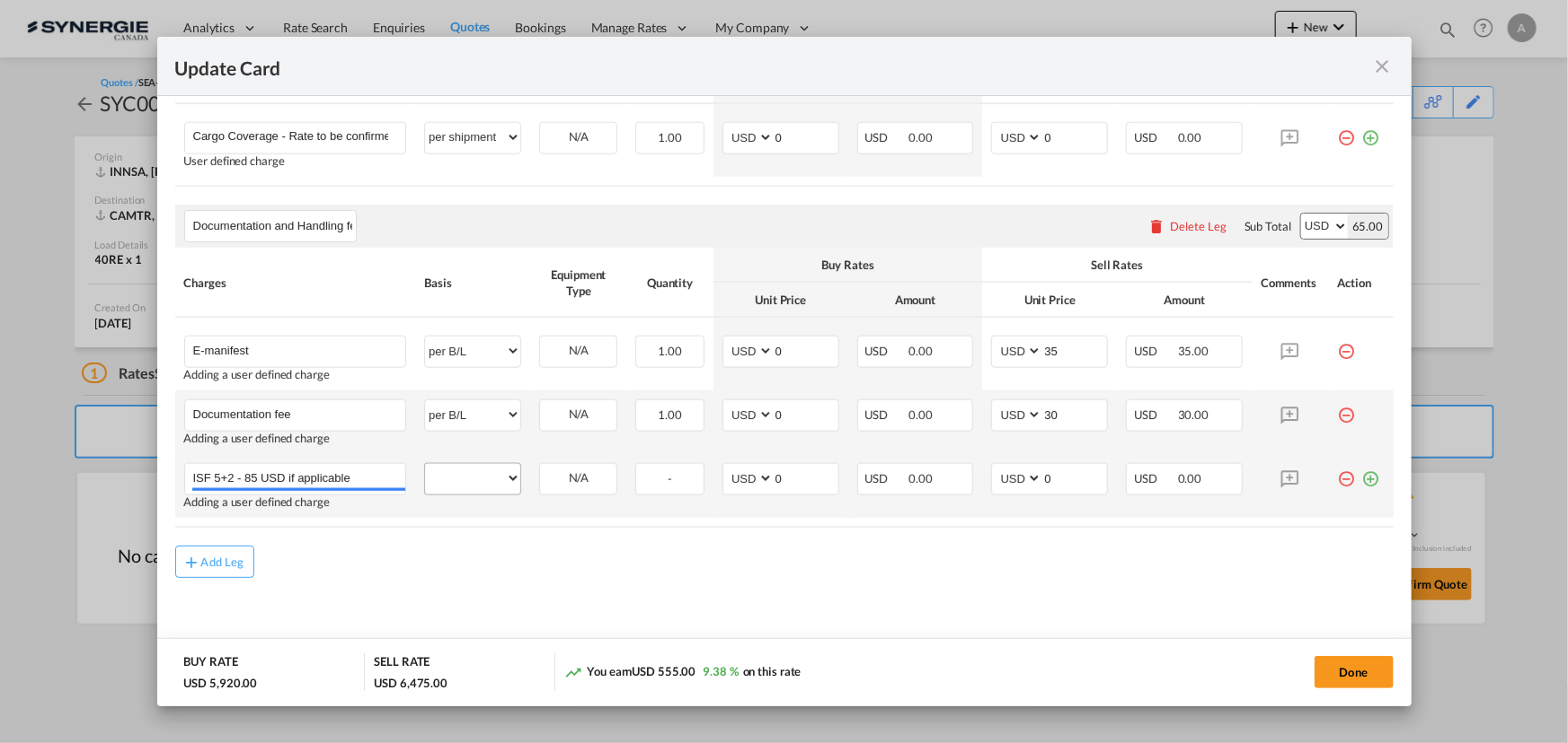
type input "ISF 5+2 - 85 USD if applicable"
drag, startPoint x: 463, startPoint y: 476, endPoint x: 463, endPoint y: 465, distance: 11.0
click at [463, 476] on select "per equipment per container per B/L per shipping bill per shipment per pallet p…" at bounding box center [473, 478] width 95 height 29
select select "per B/L"
click at [425, 464] on select "per equipment per container per B/L per shipping bill per shipment per pallet p…" at bounding box center [473, 478] width 95 height 29
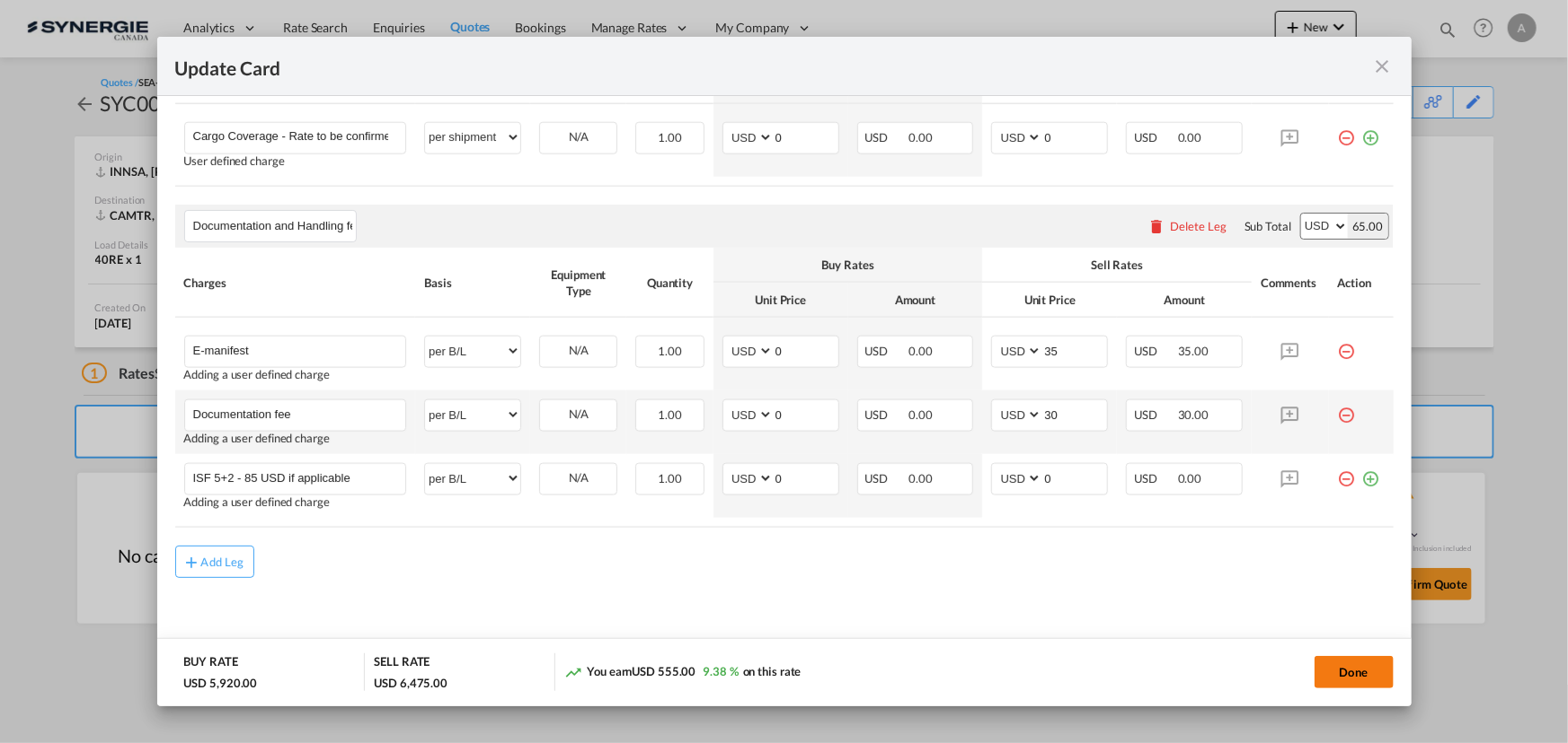
click at [1338, 660] on button "Done" at bounding box center [1354, 673] width 79 height 32
type input "04 Sep 2025"
type input "29 Sep 2025"
type input "Documentation and Handling fees"
type input "E-manifest"
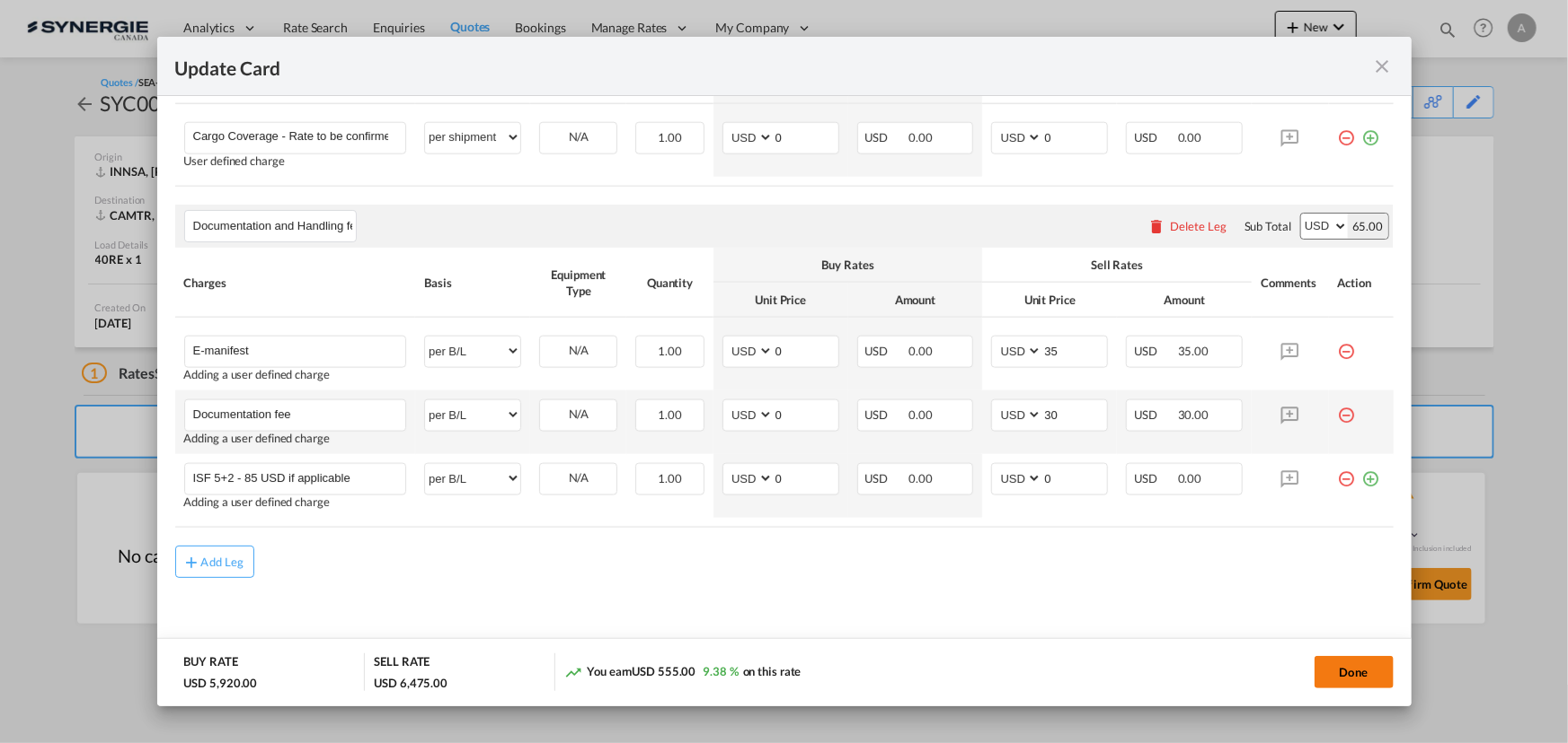
select select "per B/L"
type input "0"
type input "35"
type input "Documentation fee"
select select "per B/L"
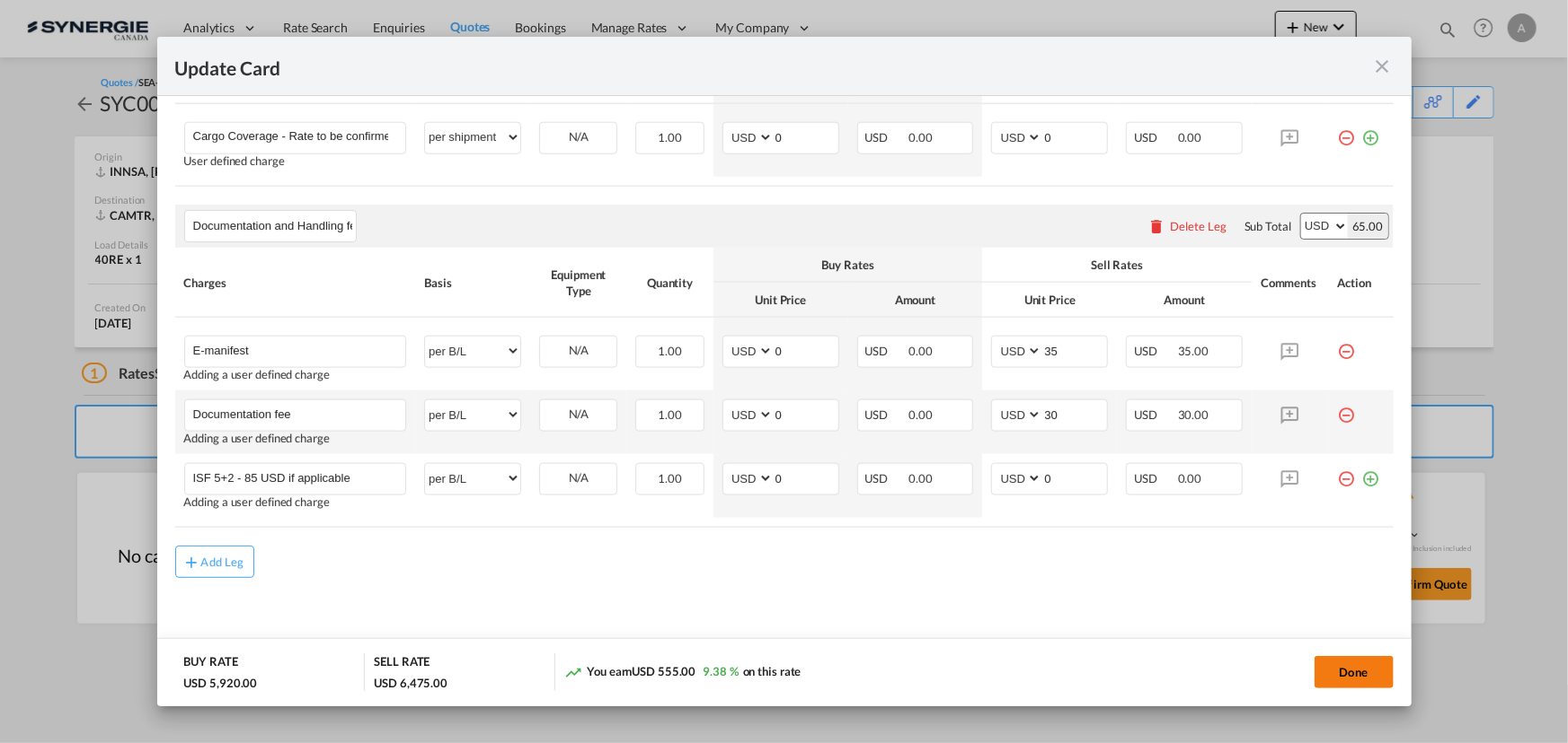
type input "0"
type input "30"
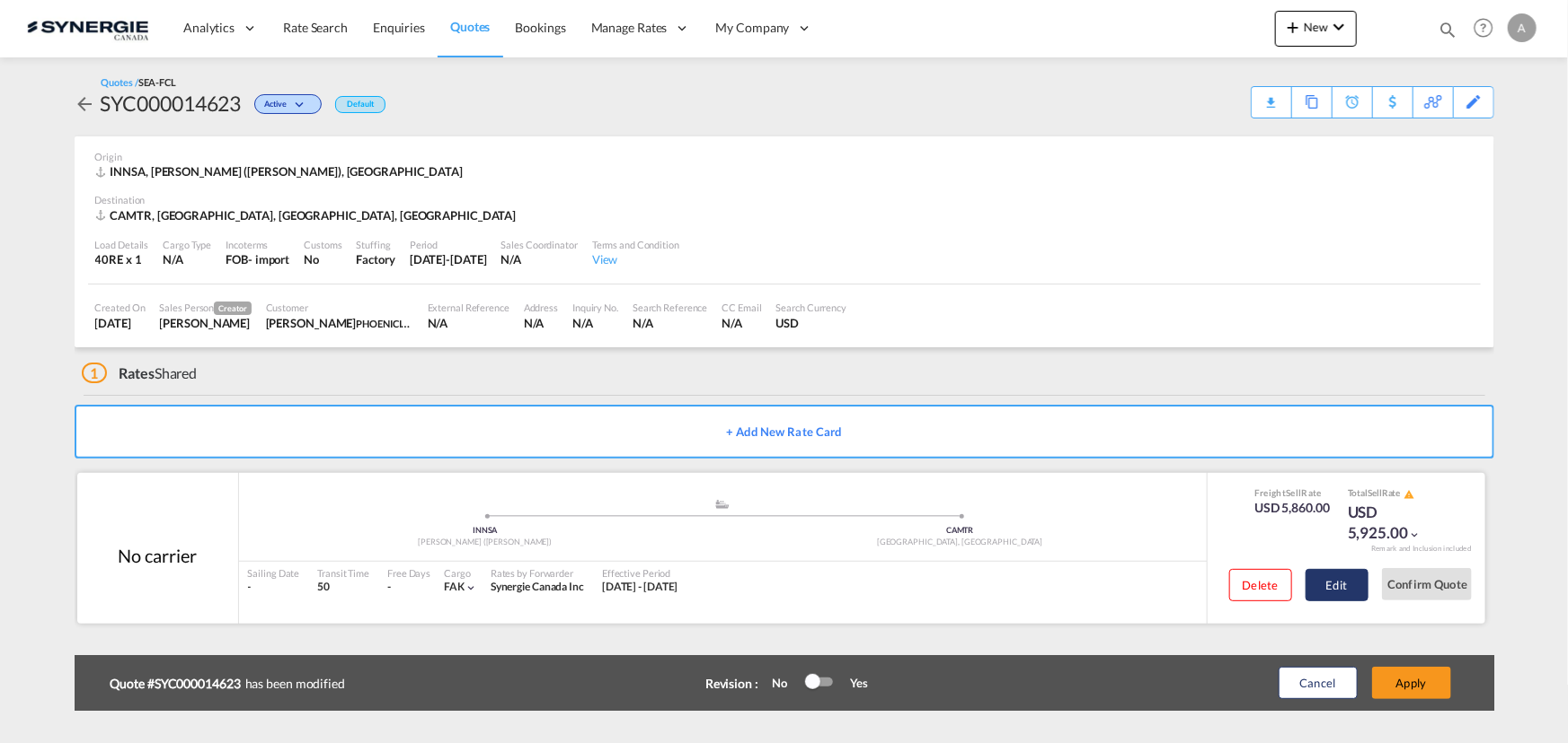
click at [1324, 590] on button "Edit" at bounding box center [1336, 586] width 63 height 32
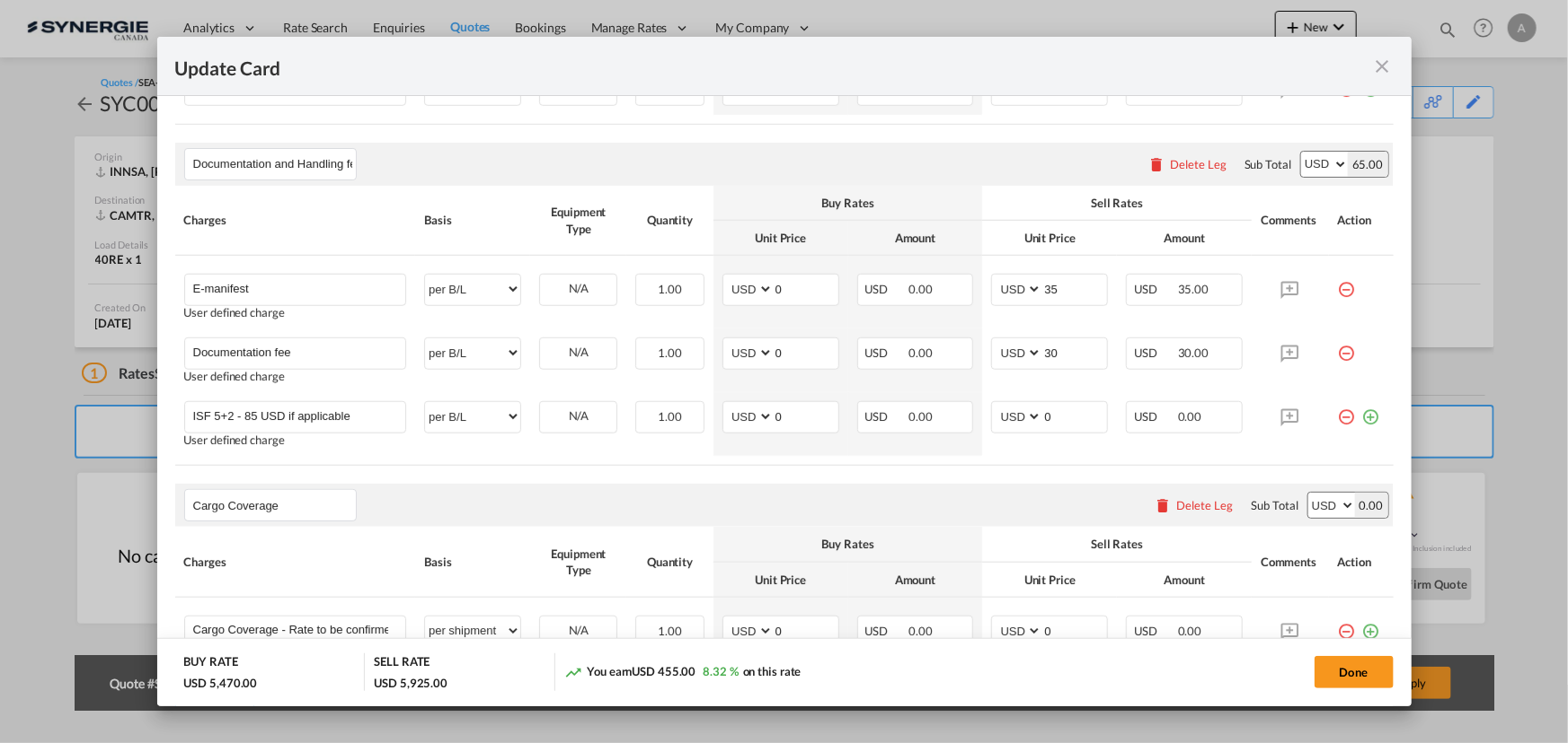
scroll to position [460, 0]
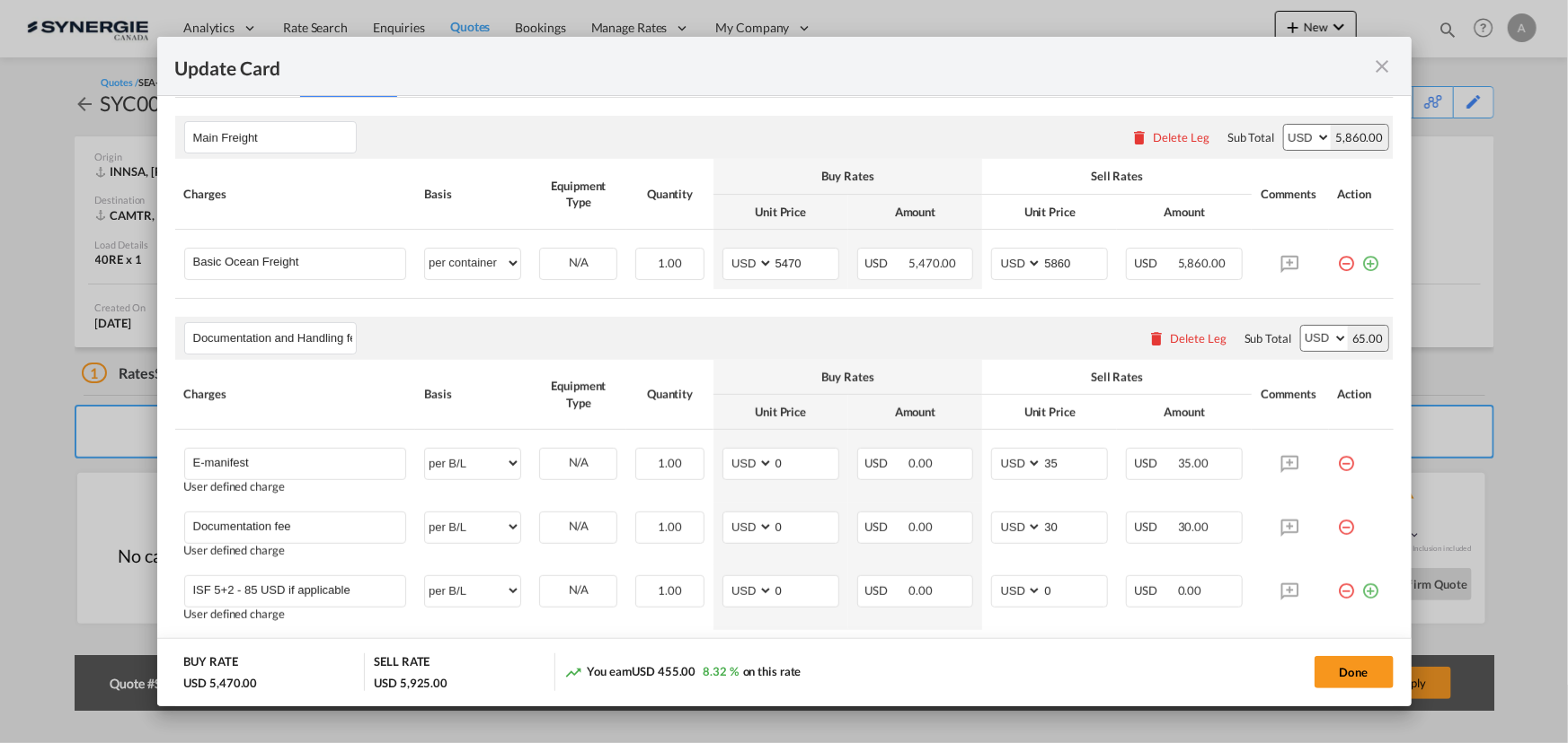
click at [1388, 58] on md-icon "icon-close fg-AAA8AD m-0 pointer" at bounding box center [1382, 66] width 22 height 22
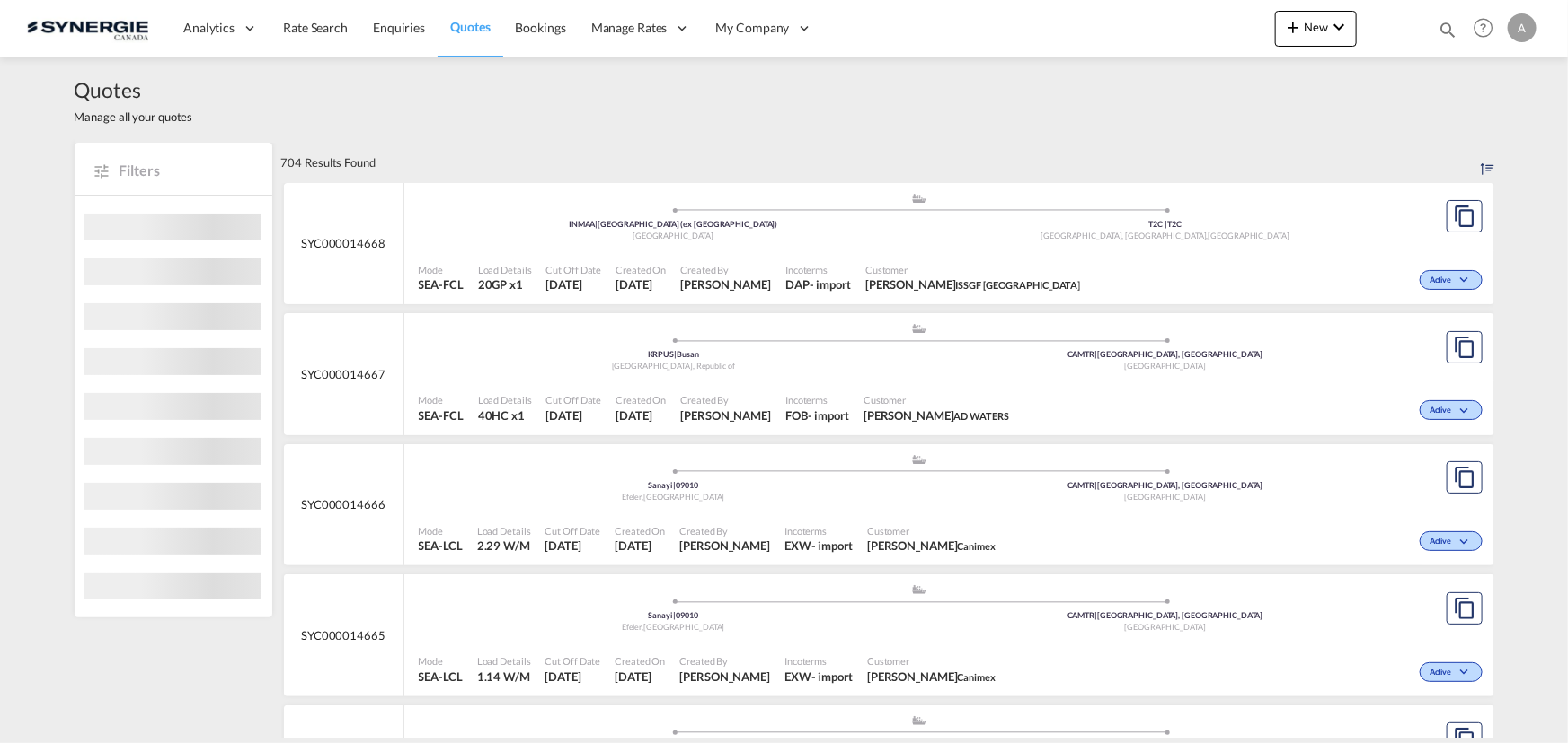
click at [1446, 26] on md-icon "icon-magnify" at bounding box center [1447, 30] width 20 height 20
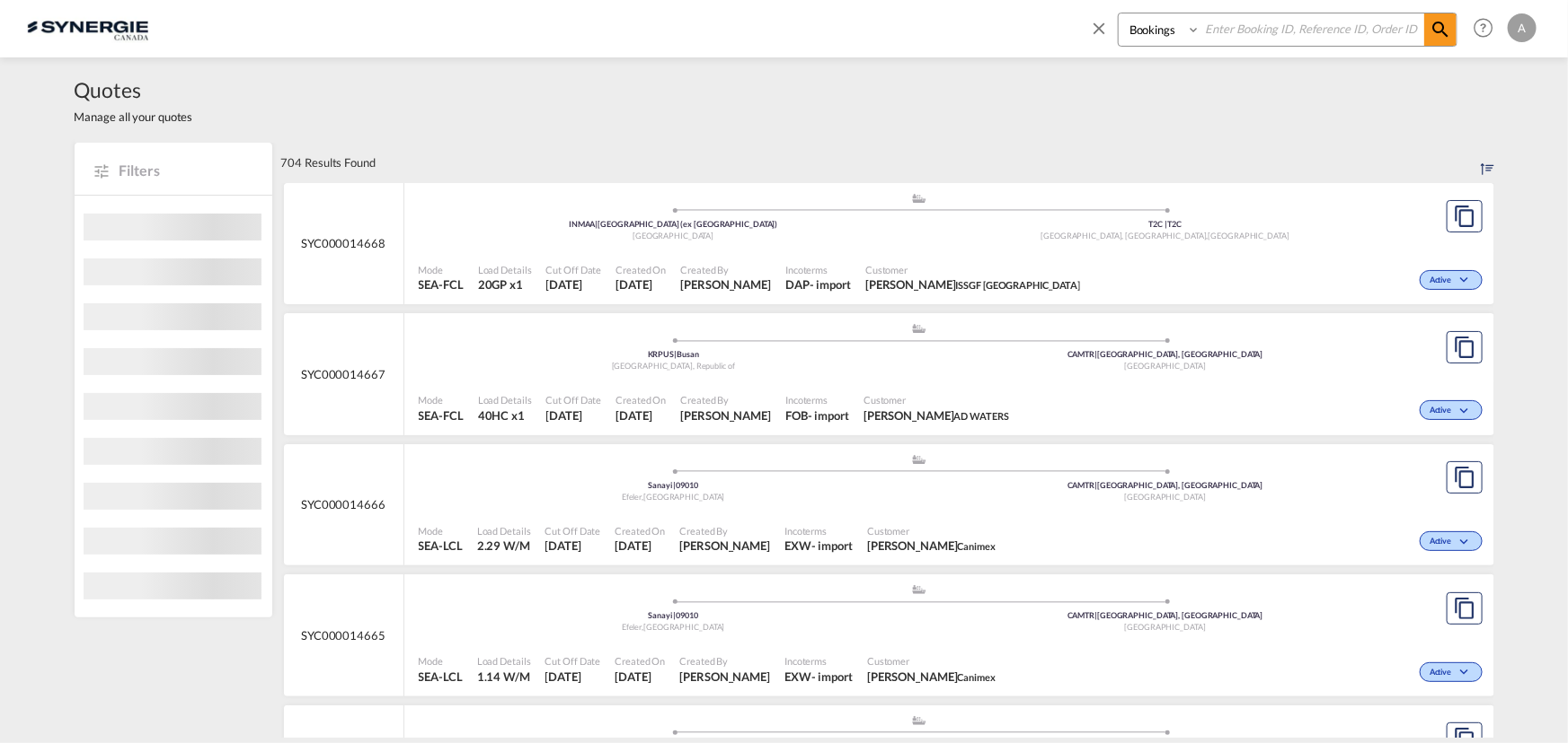
click at [1148, 33] on select "Bookings Quotes Enquiries" at bounding box center [1161, 30] width 86 height 32
select select "Quotes"
click at [1118, 13] on select "Bookings Quotes Enquiries" at bounding box center [1161, 30] width 86 height 32
click at [1204, 30] on input at bounding box center [1312, 29] width 224 height 31
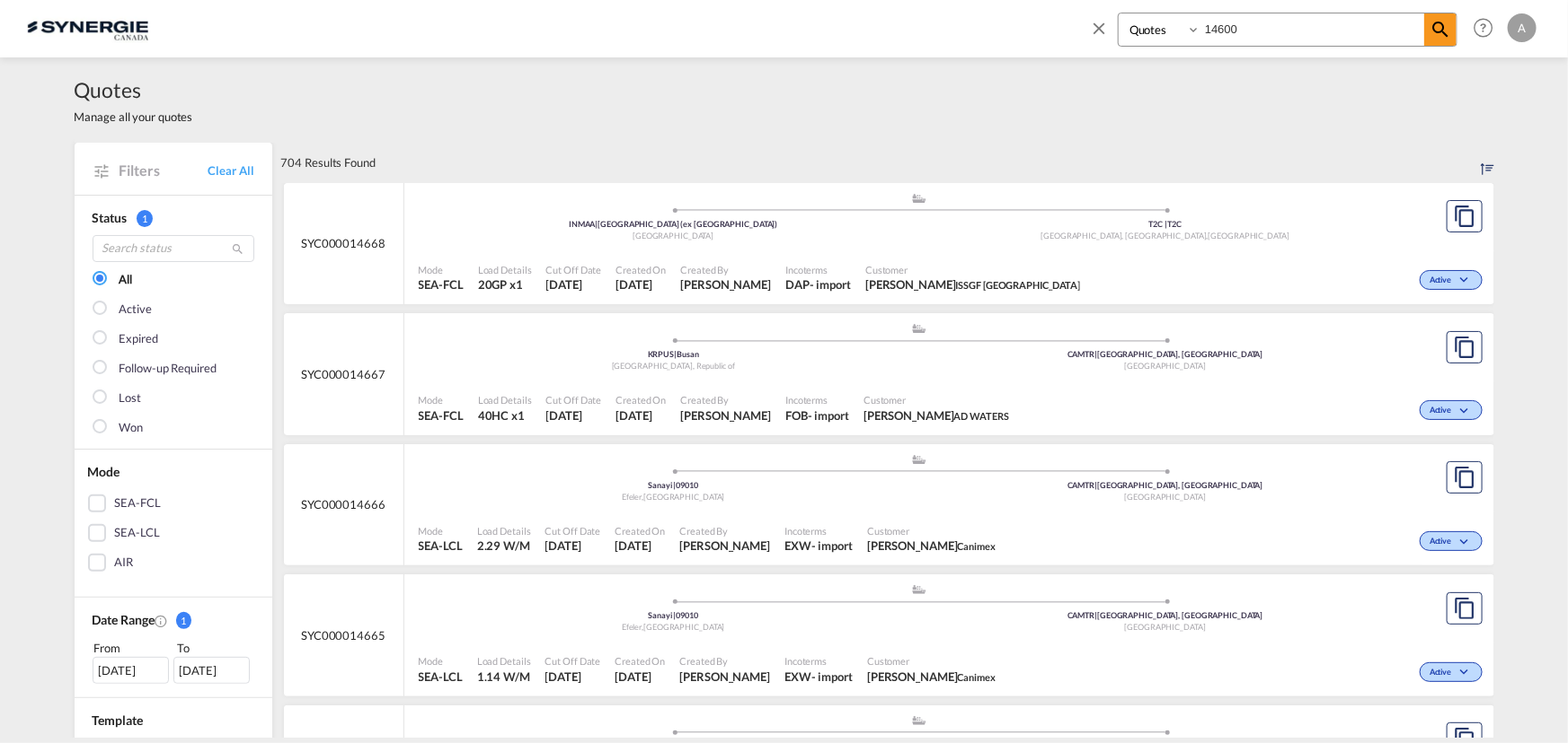
type input "14600"
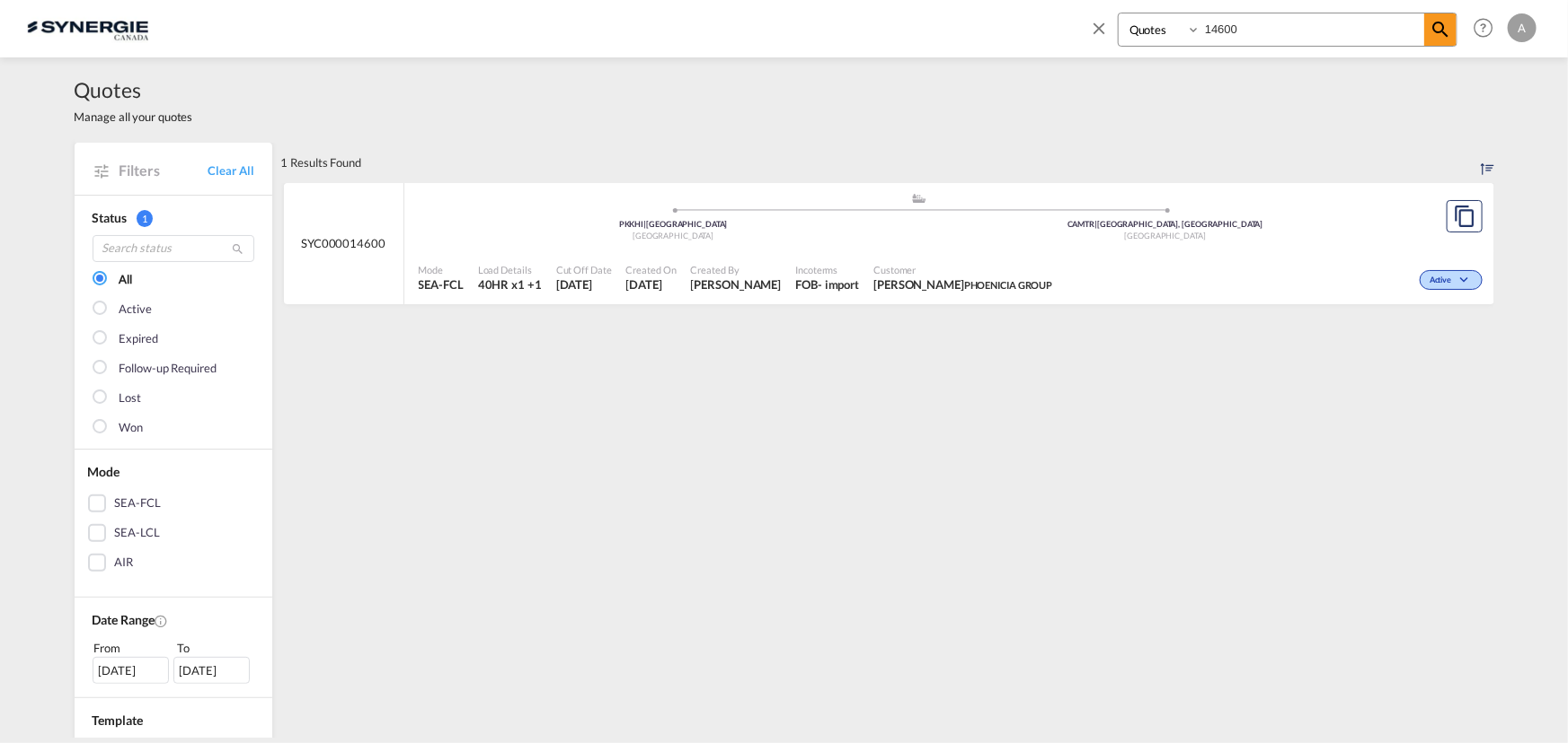
click at [928, 277] on span "[PERSON_NAME] GROUP" at bounding box center [963, 284] width 179 height 16
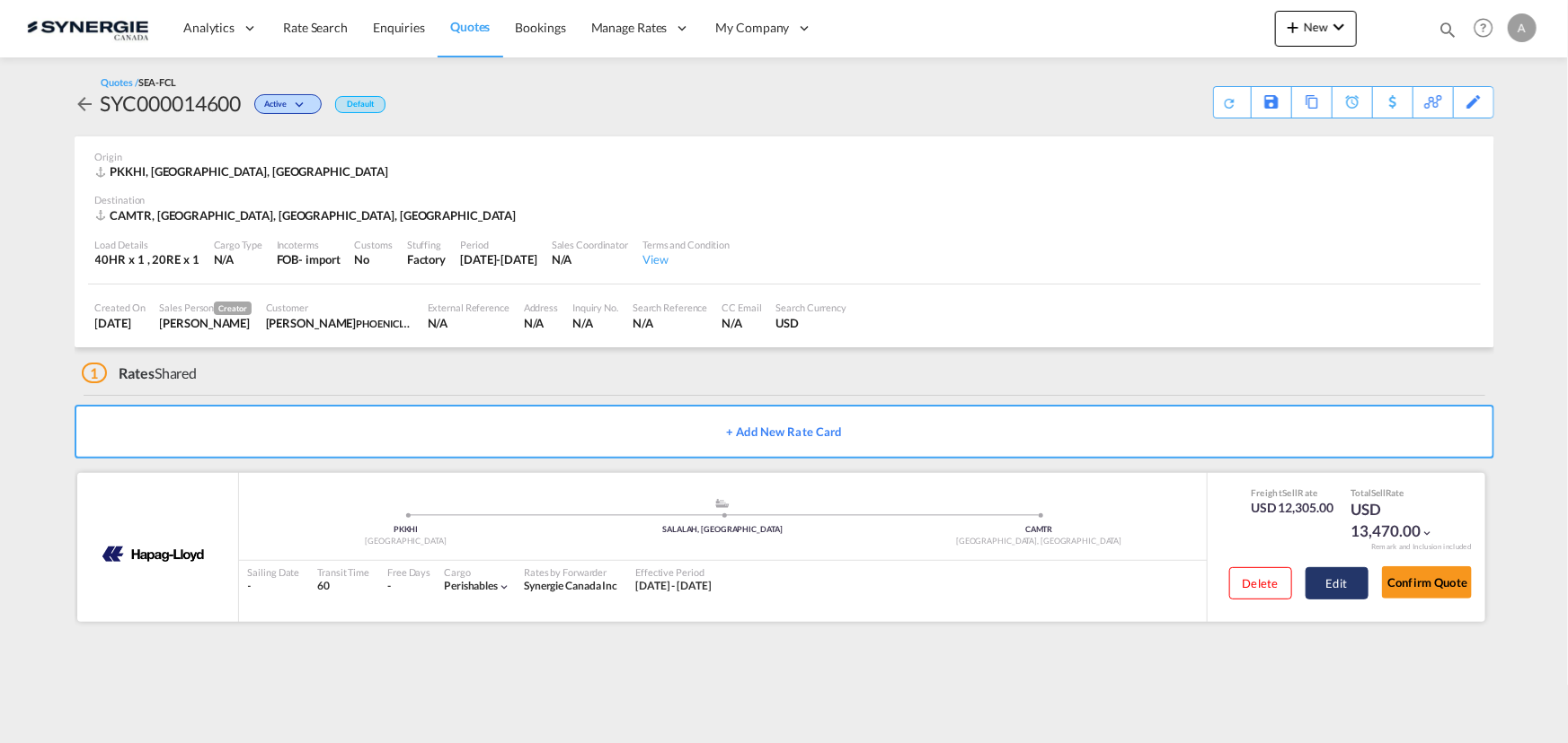
click at [1333, 591] on button "Edit" at bounding box center [1336, 584] width 63 height 32
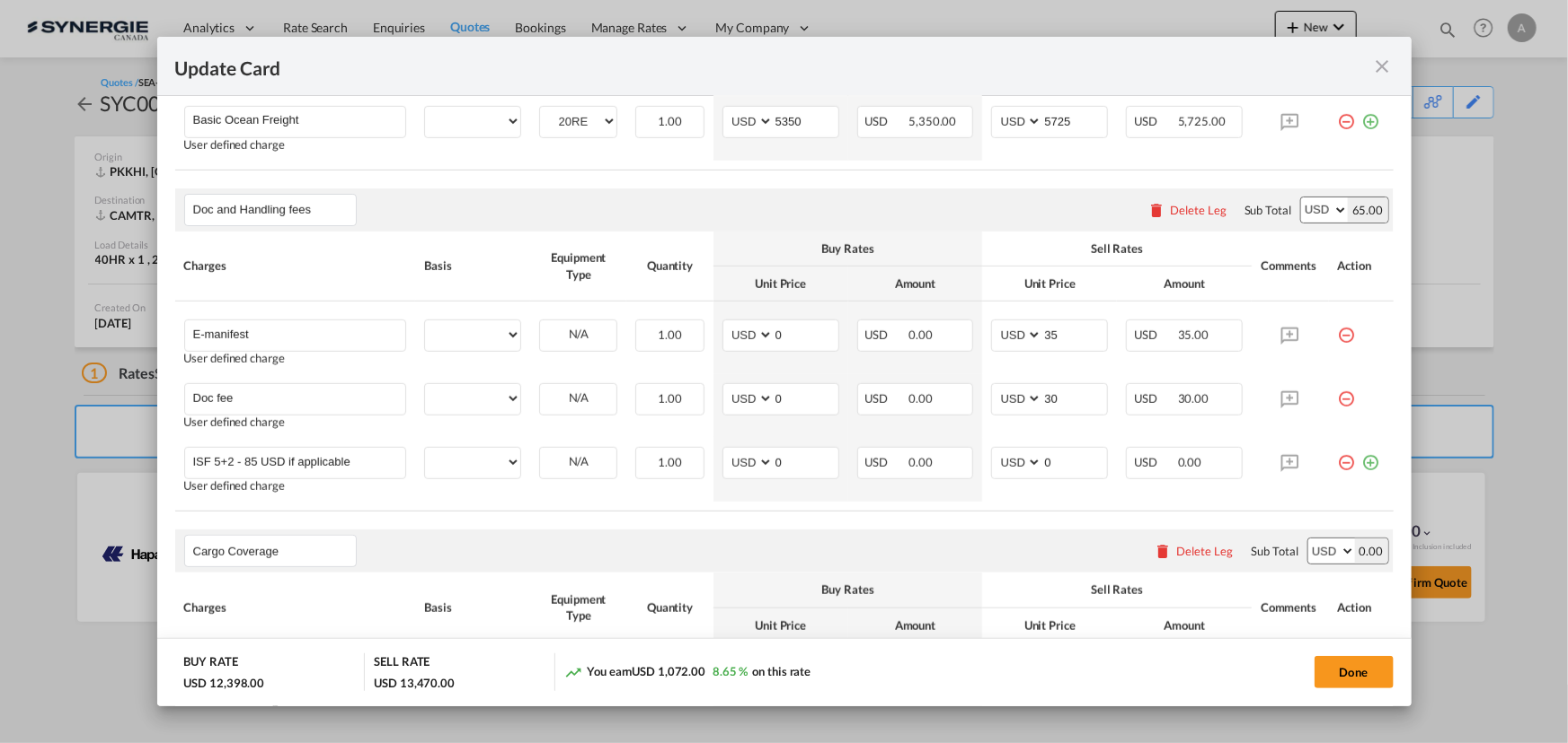
select select "per equipment"
select select "per B/L"
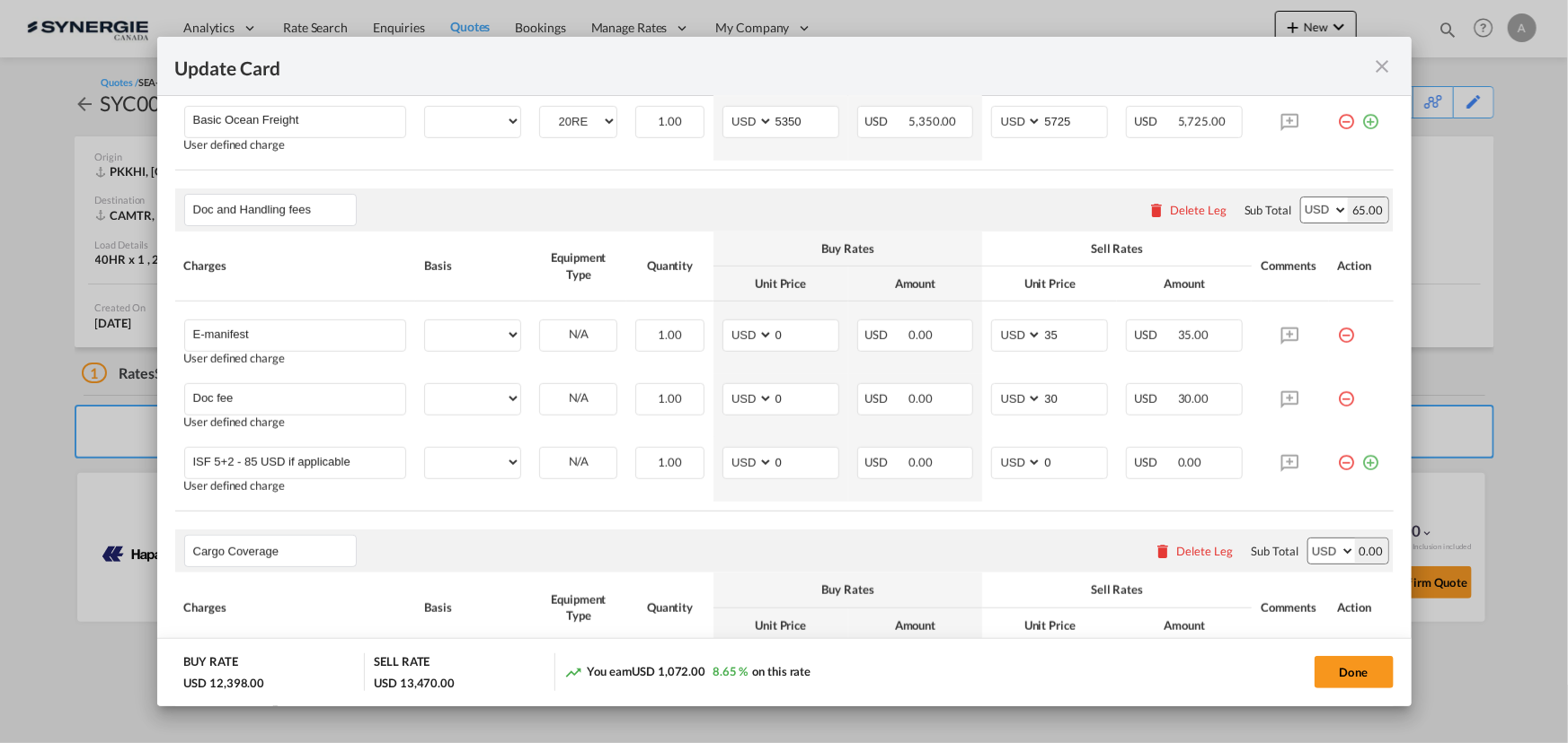
select select "per shipment"
select select "per container"
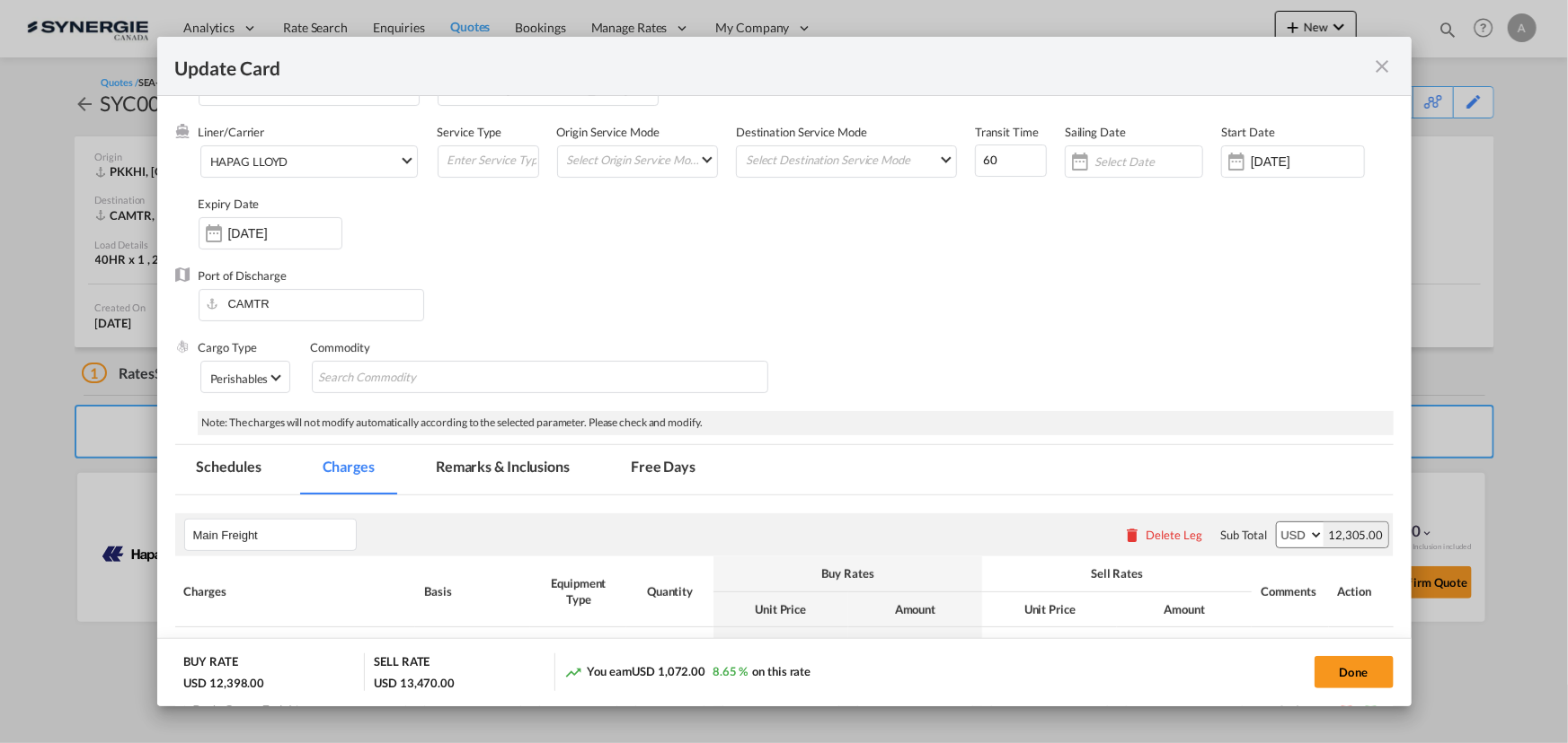
scroll to position [163, 0]
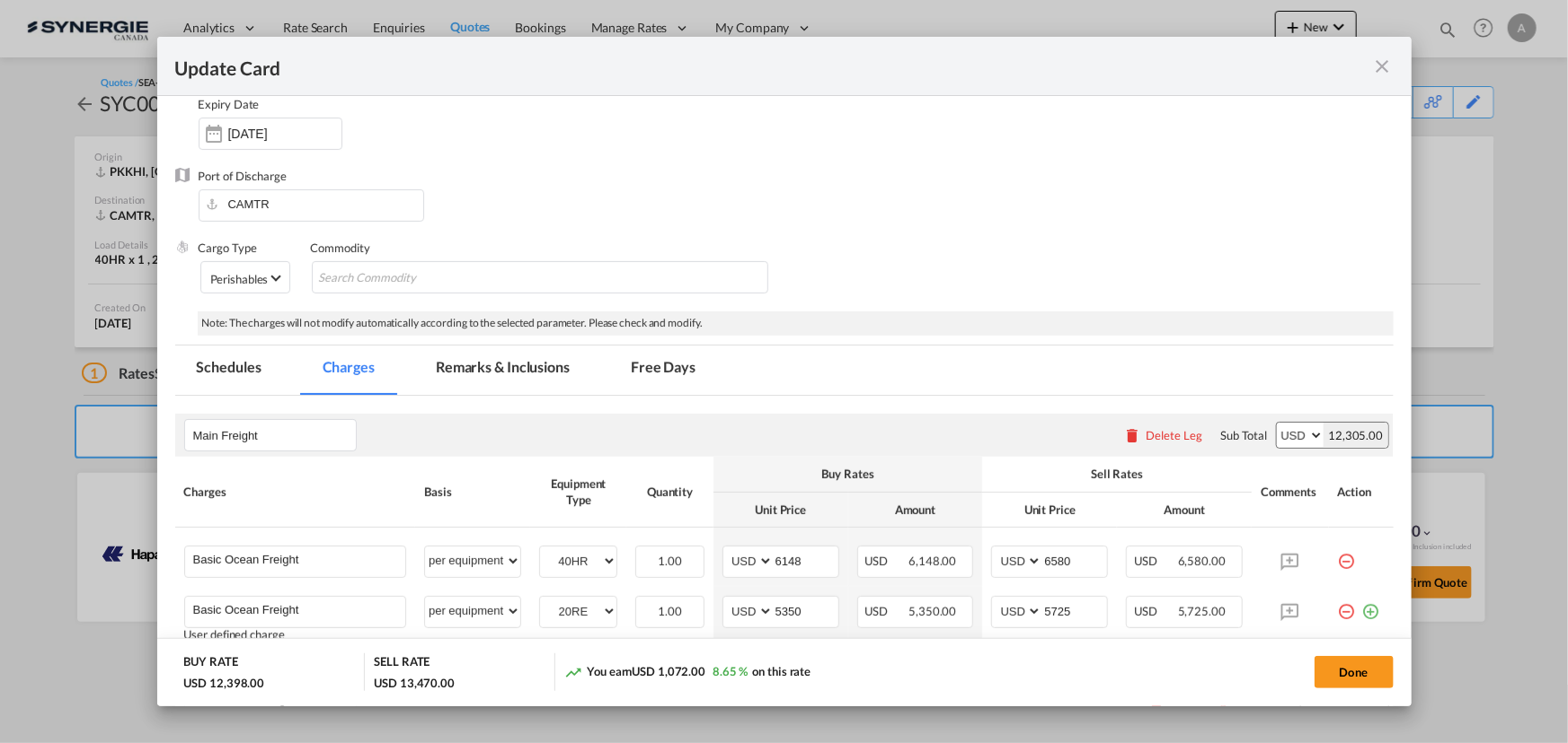
drag, startPoint x: 1385, startPoint y: 68, endPoint x: 1292, endPoint y: 19, distance: 105.1
click at [1385, 67] on md-icon "icon-close fg-AAA8AD m-0 pointer" at bounding box center [1382, 66] width 22 height 22
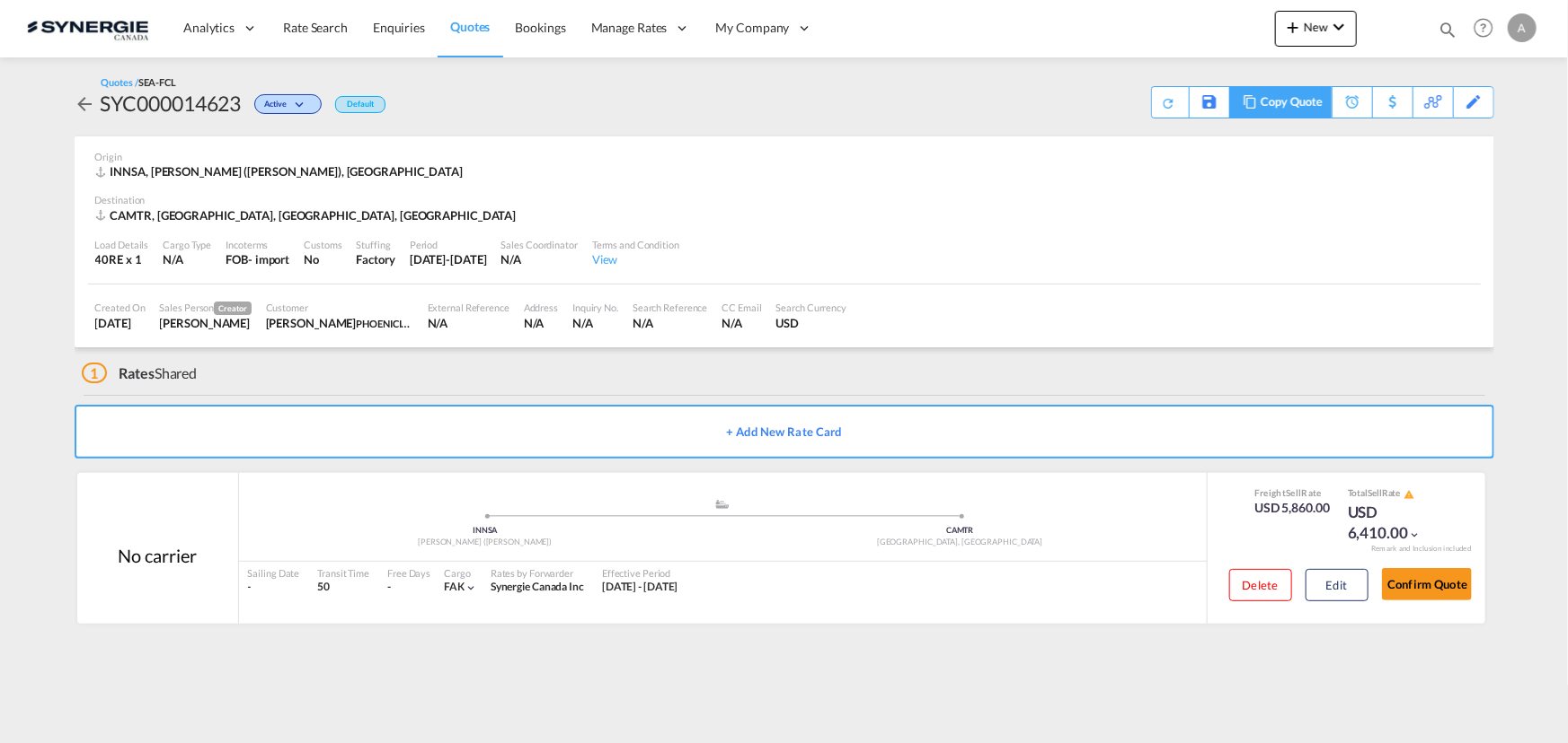
click at [1260, 100] on div "Copy Quote" at bounding box center [1291, 102] width 61 height 30
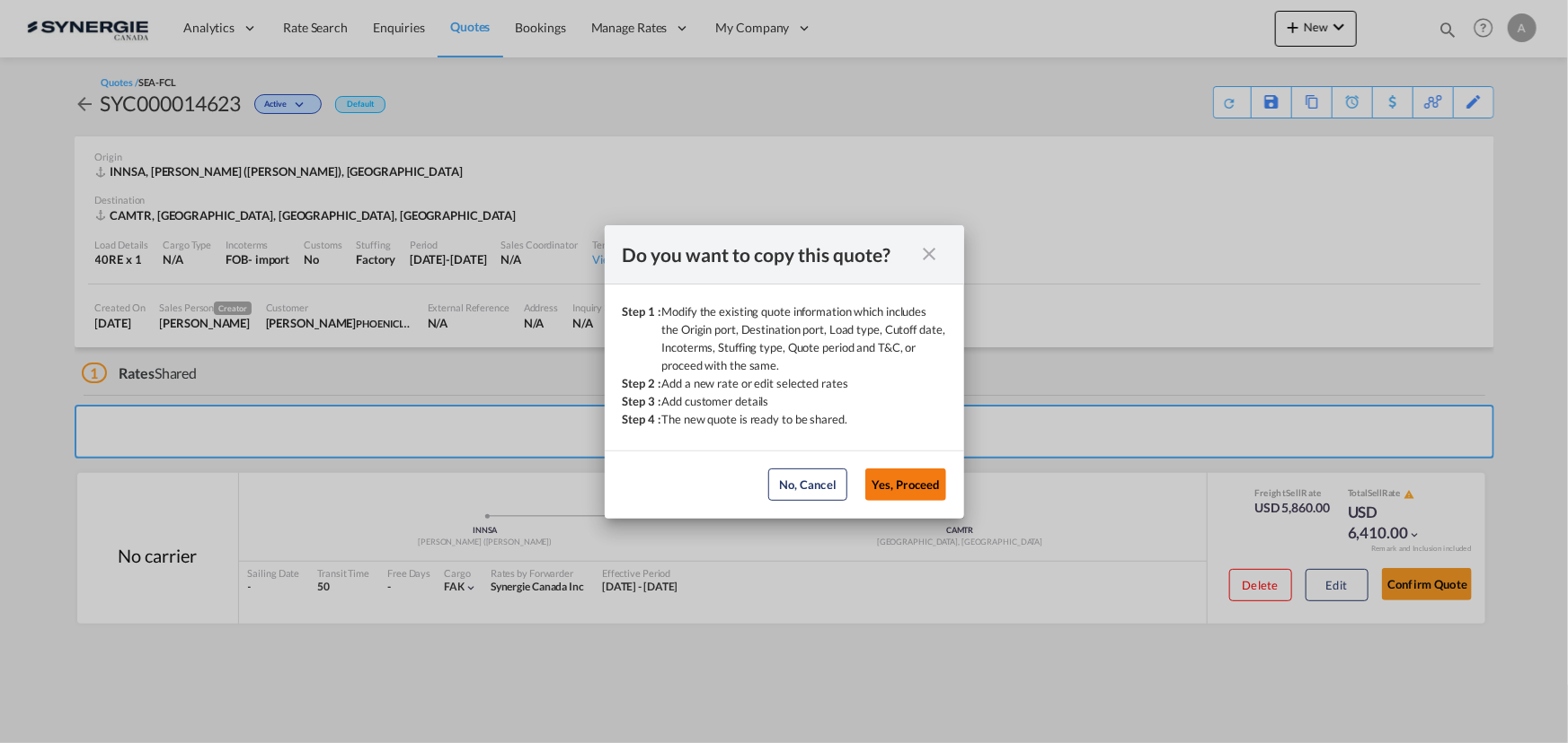
click at [935, 492] on button "Yes, Proceed" at bounding box center [906, 485] width 81 height 32
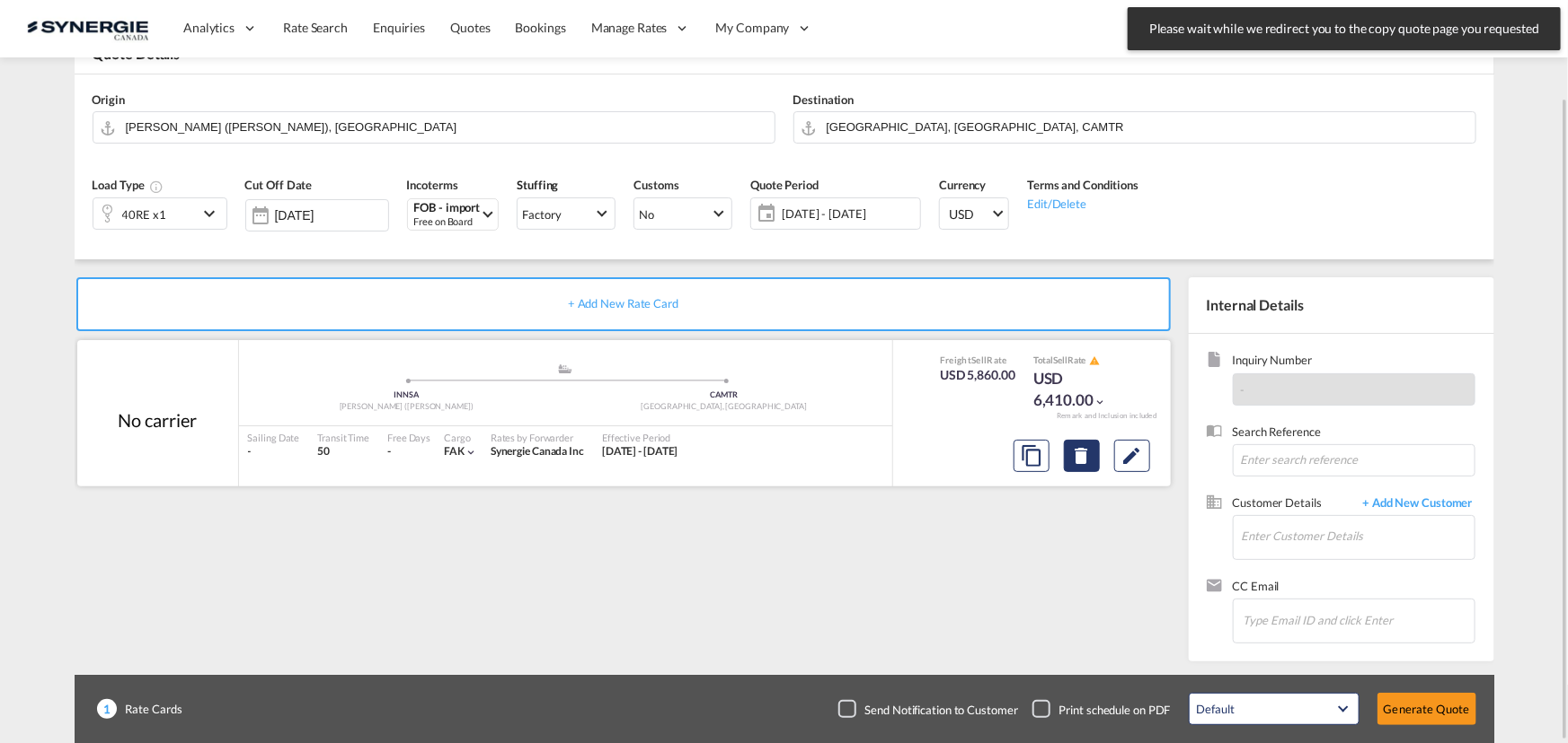
scroll to position [111, 0]
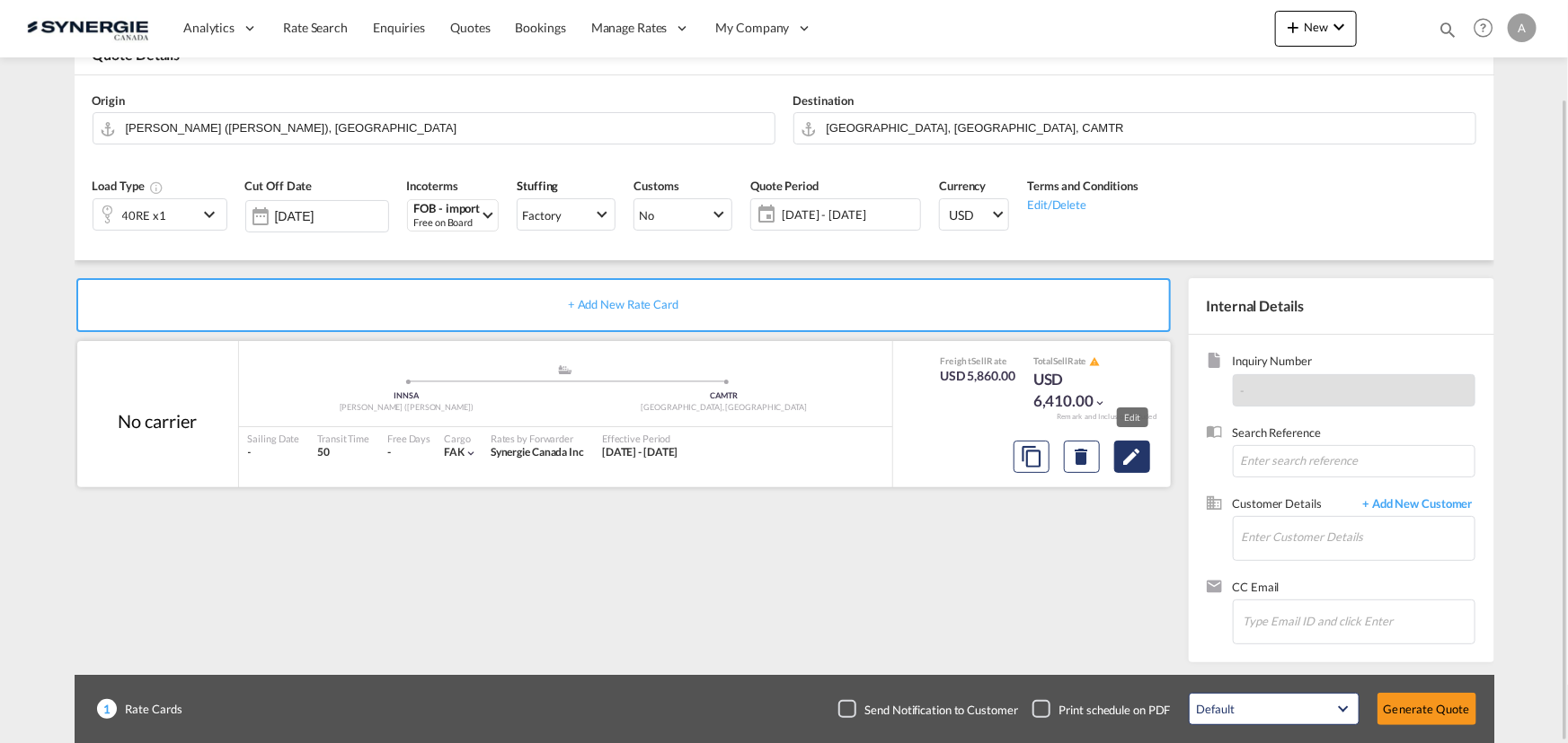
click at [1126, 461] on md-icon "Edit" at bounding box center [1131, 456] width 22 height 22
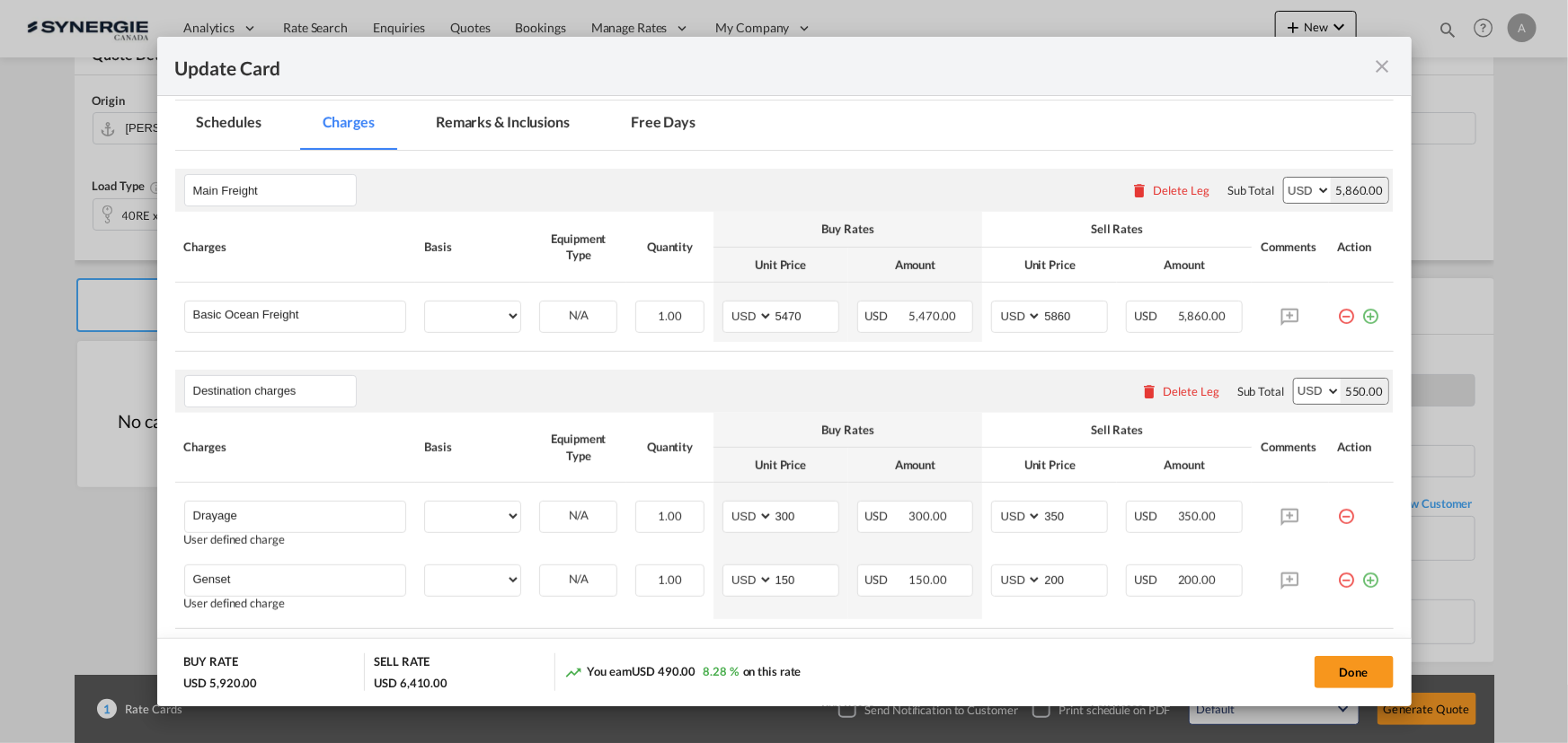
select select "per container"
select select "per shipment"
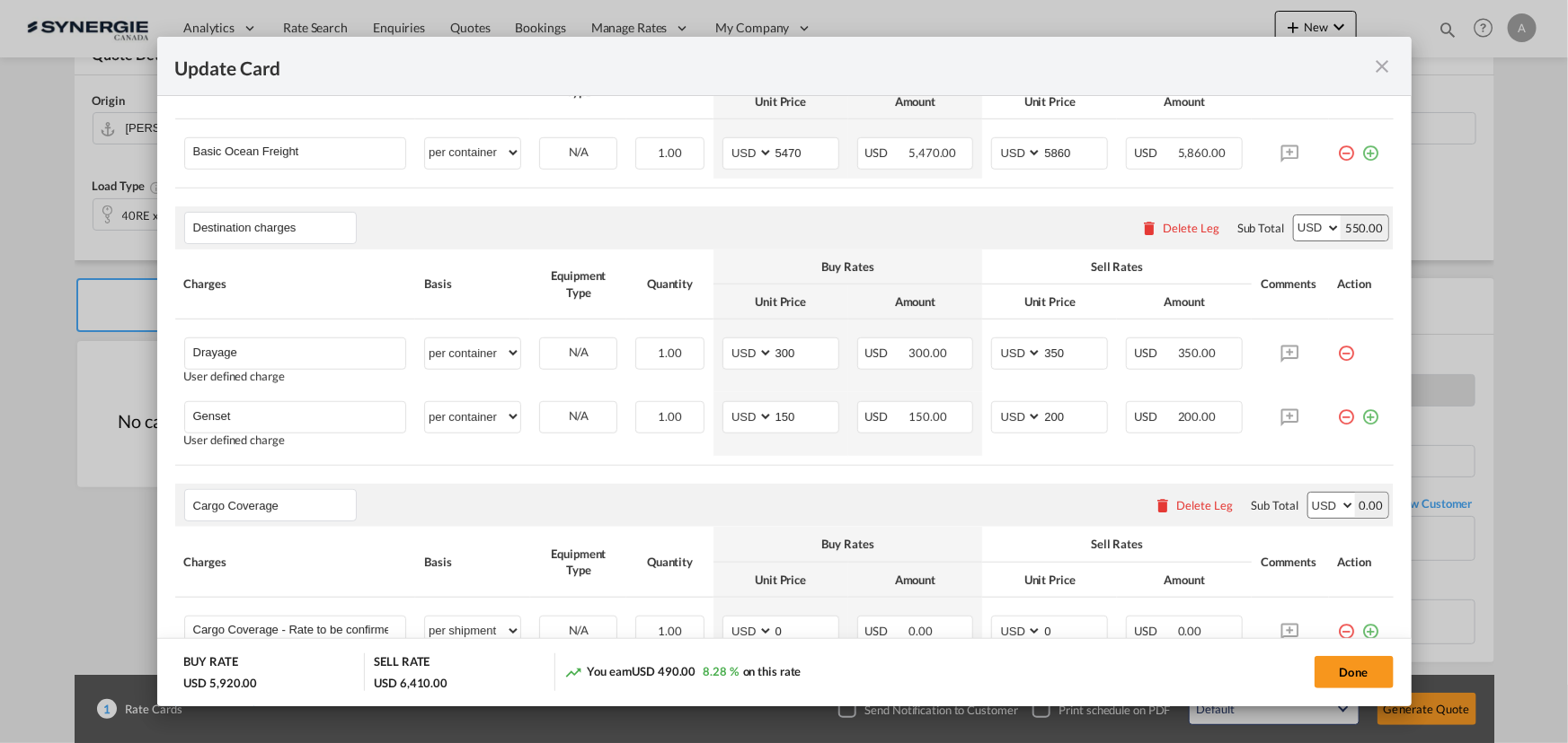
scroll to position [724, 0]
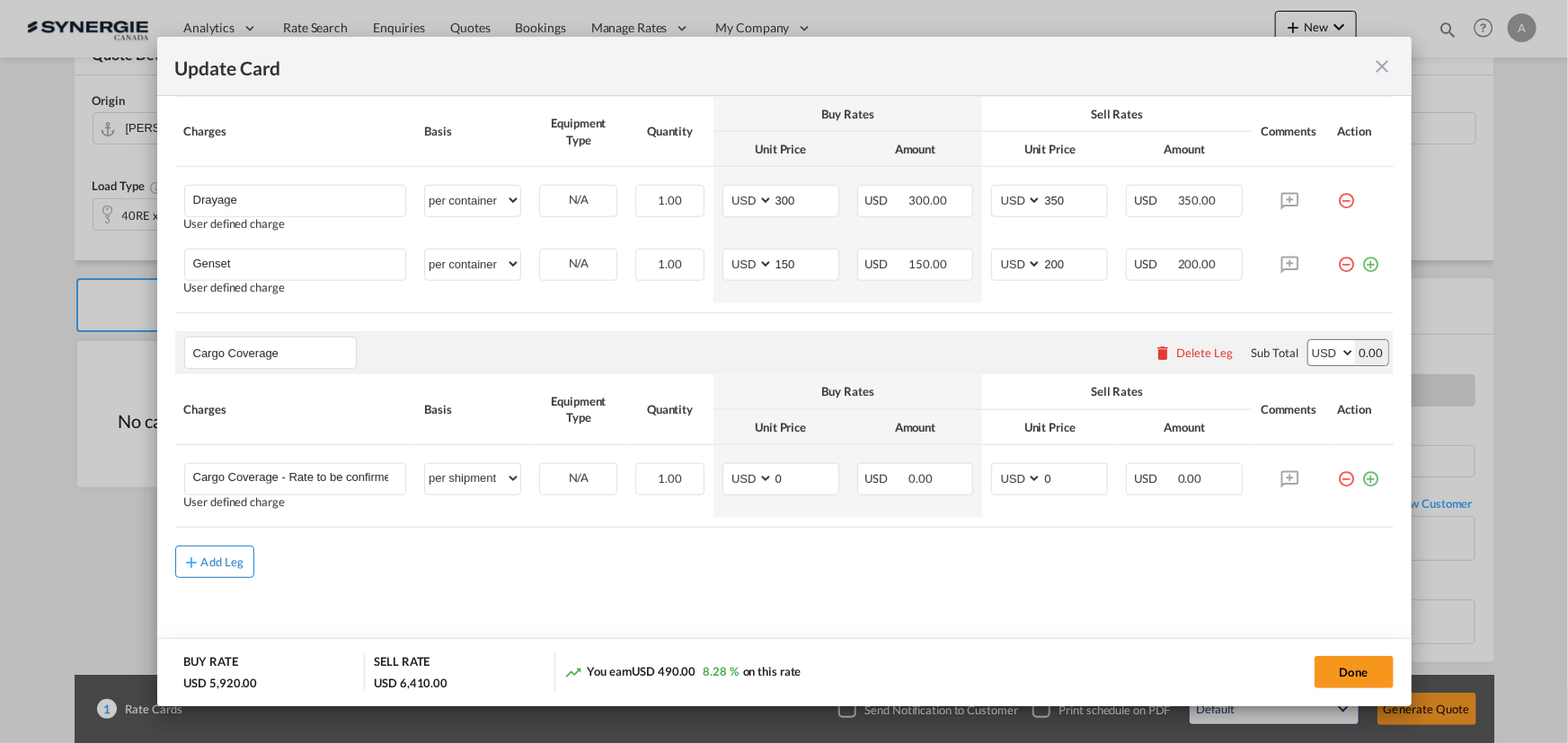
click at [213, 558] on div "Add Leg" at bounding box center [222, 561] width 43 height 10
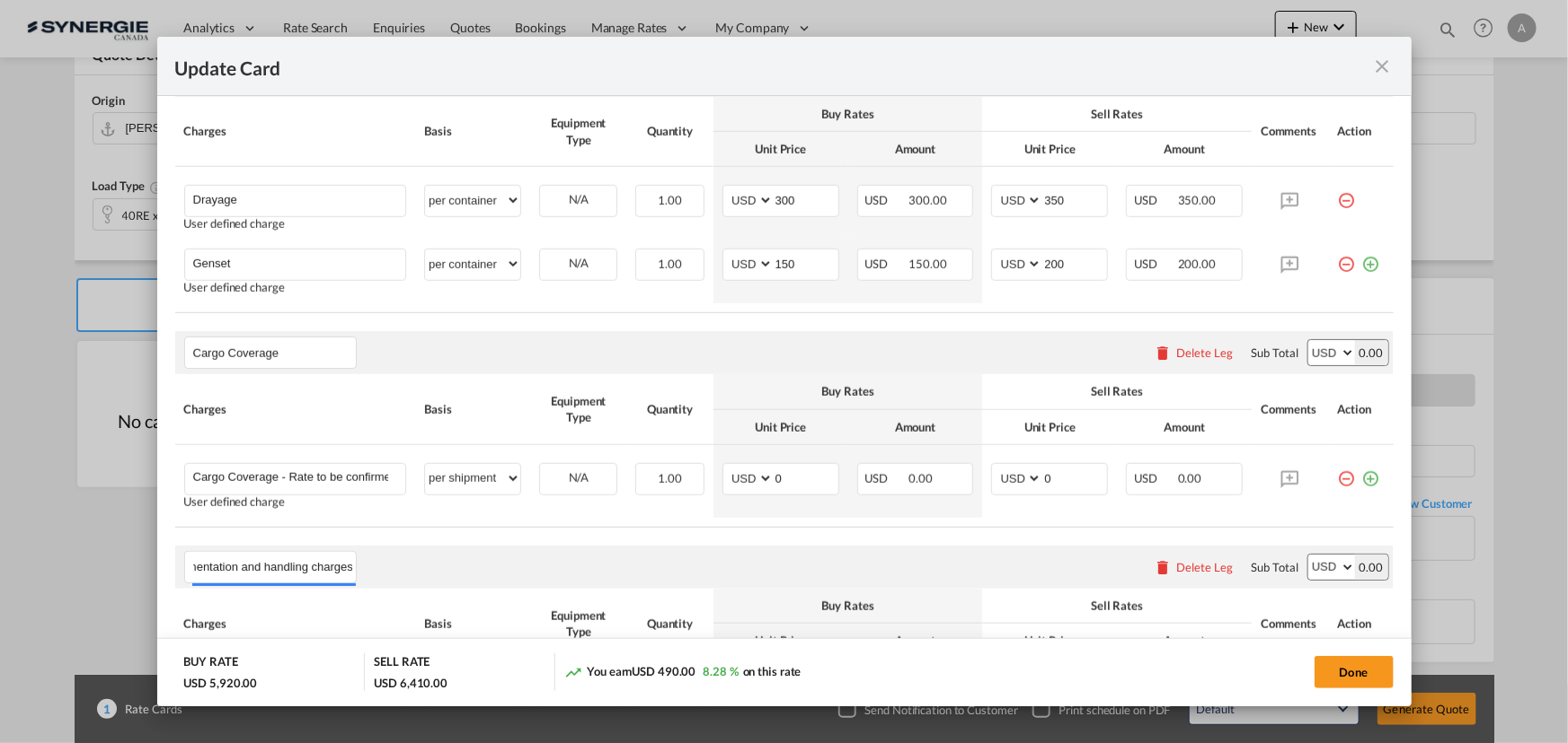
scroll to position [925, 0]
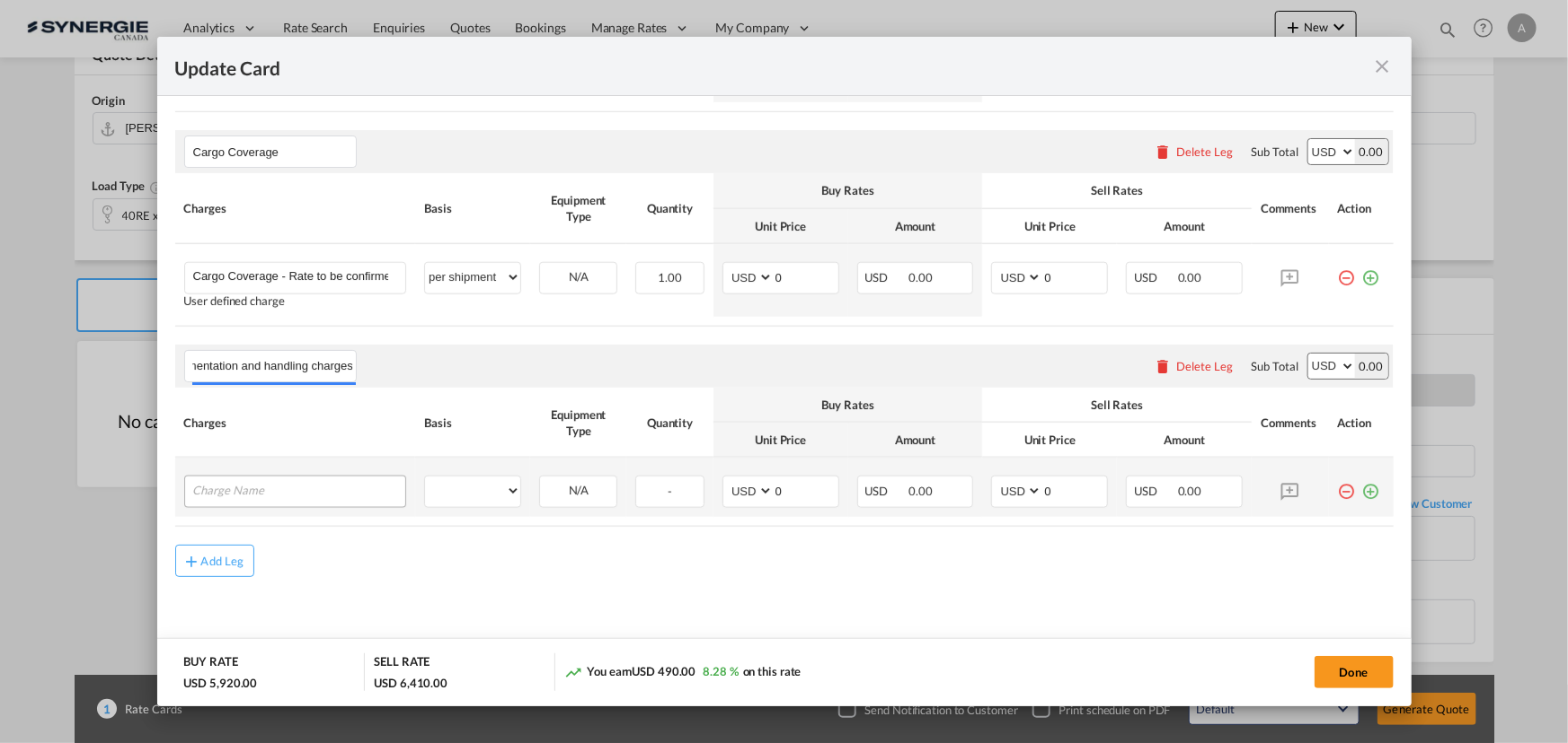
type input "Documentation and handling charges"
click at [292, 492] on input "Charge Name" at bounding box center [299, 490] width 213 height 27
type input "E-manifest"
drag, startPoint x: 458, startPoint y: 490, endPoint x: 470, endPoint y: 491, distance: 12.0
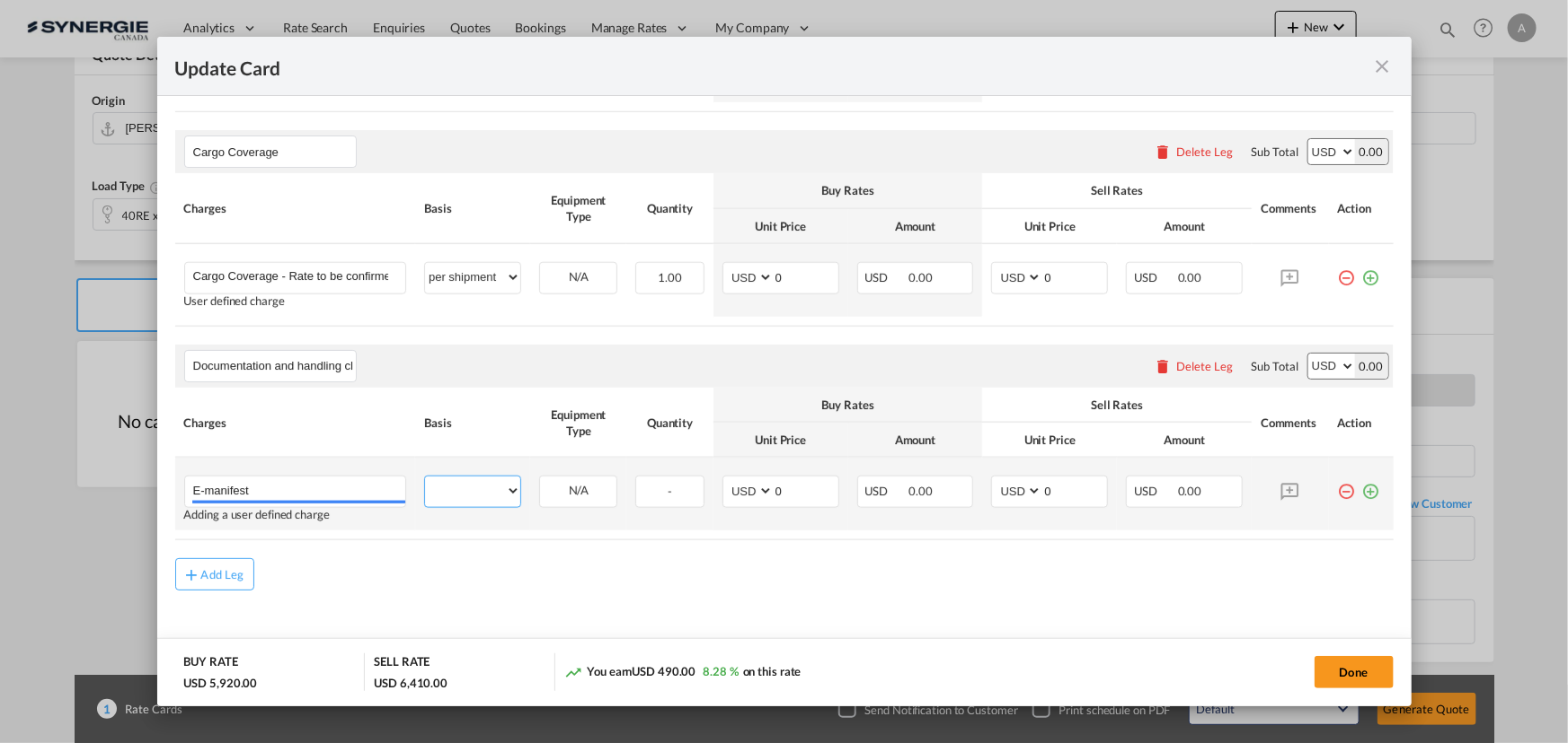
click at [458, 490] on select "per equipment per container per B/L per shipping bill per shipment per pallet p…" at bounding box center [473, 491] width 95 height 29
select select "per B/L"
click at [425, 476] on select "per equipment per container per B/L per shipping bill per shipment per pallet p…" at bounding box center [473, 491] width 95 height 29
drag, startPoint x: 1029, startPoint y: 493, endPoint x: 878, endPoint y: 470, distance: 152.7
click at [895, 476] on tr "E-manifest Please Enter User Defined Charges Cannot Be Published Adding a user …" at bounding box center [784, 494] width 1218 height 72
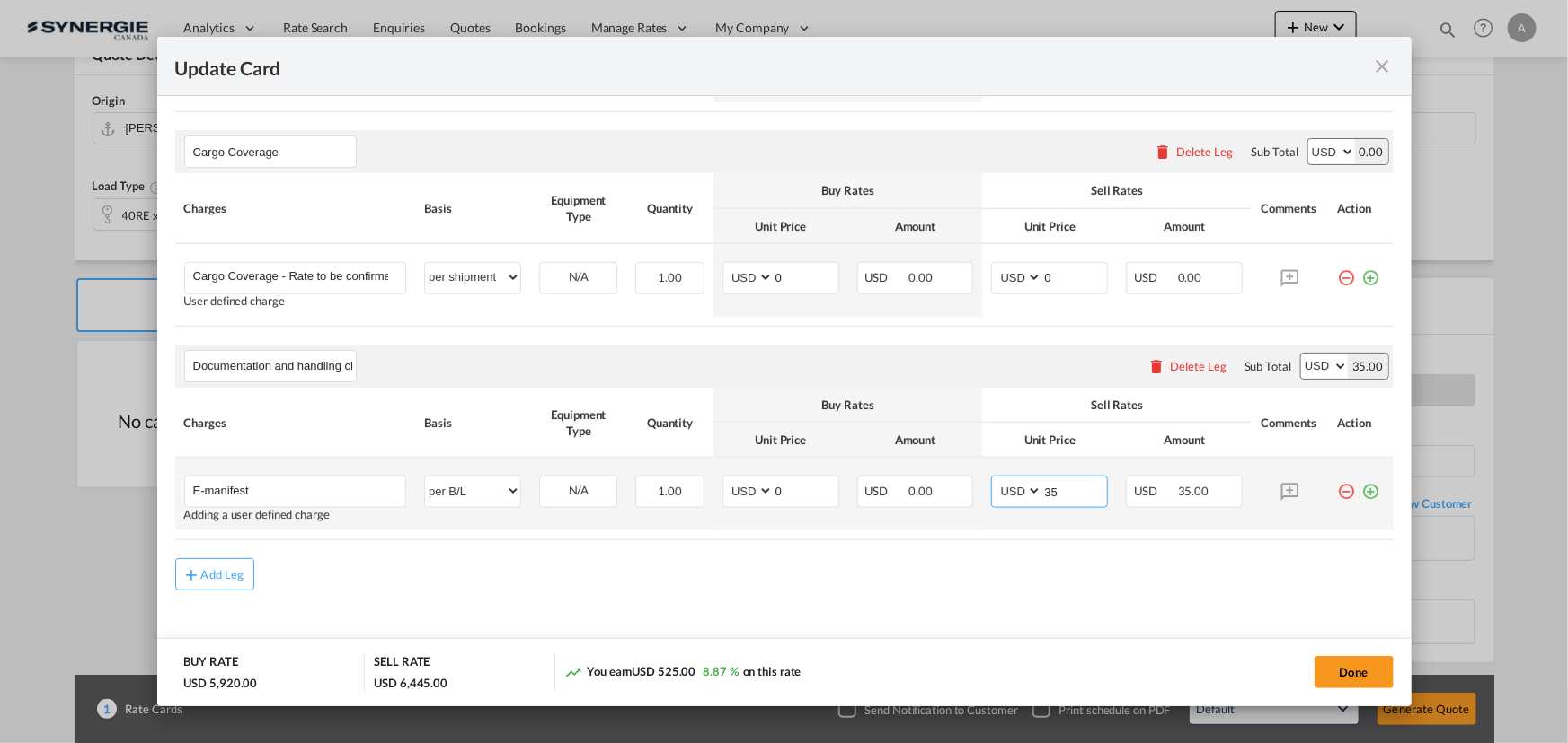
type input "35"
drag, startPoint x: 1353, startPoint y: 492, endPoint x: 1211, endPoint y: 495, distance: 142.0
click at [1362, 492] on md-icon "icon-plus-circle-outline green-400-fg" at bounding box center [1371, 485] width 18 height 18
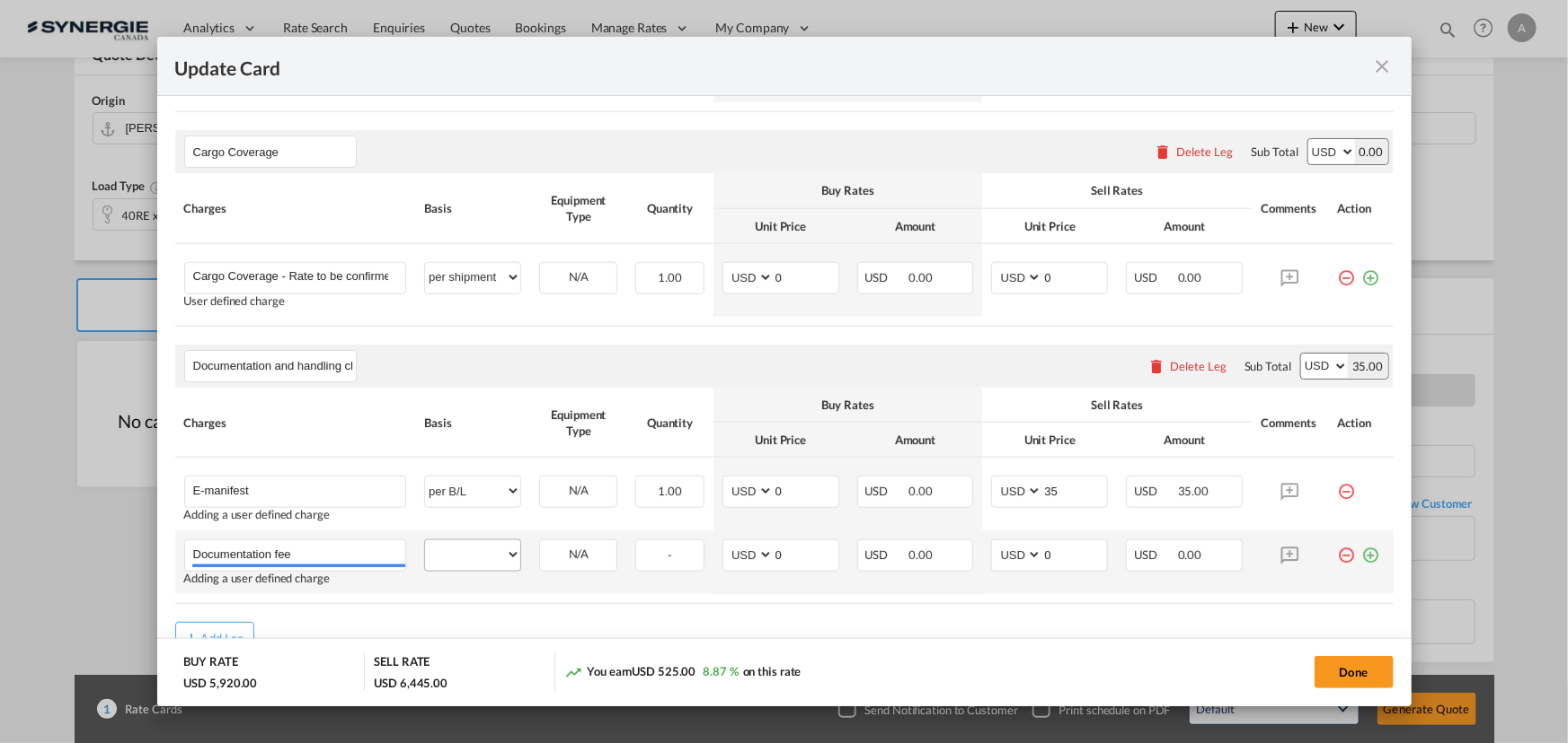
type input "Documentation fee"
click at [490, 554] on select "per equipment per container per B/L per shipping bill per shipment per pallet p…" at bounding box center [473, 554] width 95 height 29
select select "per B/L"
click at [425, 540] on select "per equipment per container per B/L per shipping bill per shipment per pallet p…" at bounding box center [473, 554] width 95 height 29
drag, startPoint x: 1045, startPoint y: 557, endPoint x: 961, endPoint y: 548, distance: 84.5
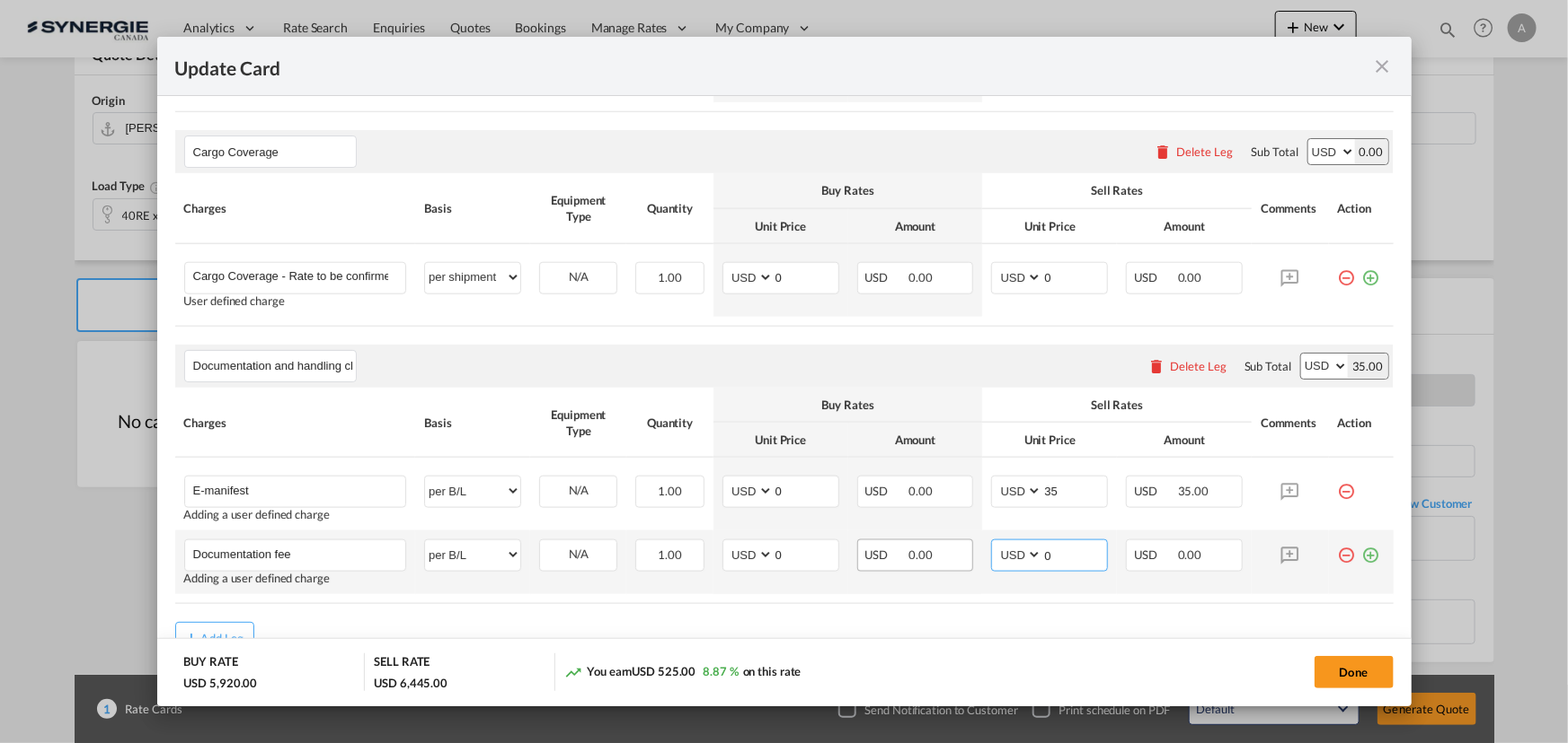
click at [961, 548] on tr "Documentation fee Please Enter User Defined Charges Cannot Be Published Adding …" at bounding box center [784, 562] width 1218 height 64
type input "30"
click at [1362, 553] on md-icon "icon-plus-circle-outline green-400-fg" at bounding box center [1371, 548] width 18 height 18
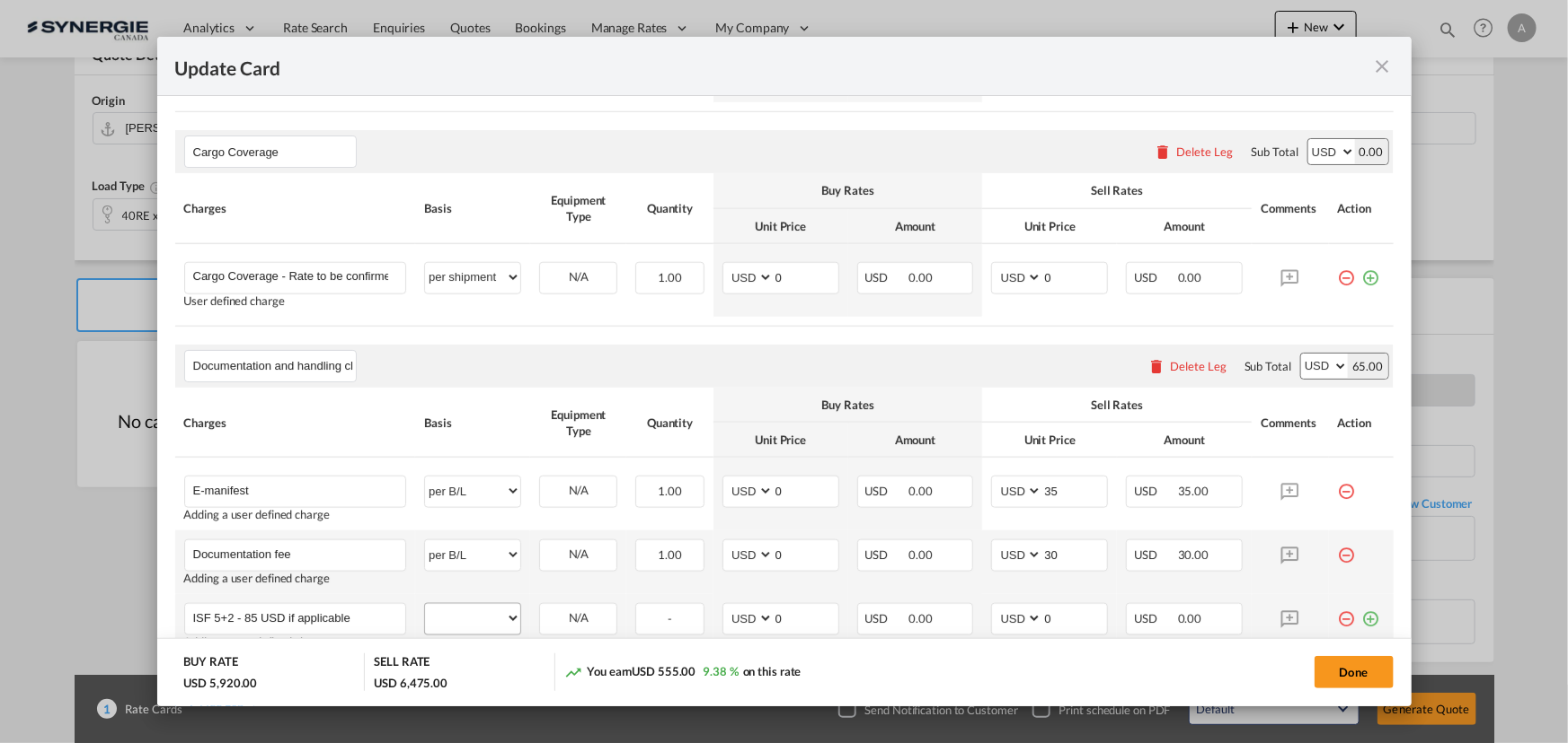
type input "ISF 5+2 - 85 USD if applicable"
drag, startPoint x: 487, startPoint y: 612, endPoint x: 481, endPoint y: 603, distance: 10.8
click at [487, 612] on select "per equipment per container per B/L per shipping bill per shipment per pallet p…" at bounding box center [473, 618] width 95 height 29
select select "per B/L"
click at [425, 604] on select "per equipment per container per B/L per shipping bill per shipment per pallet p…" at bounding box center [473, 618] width 95 height 29
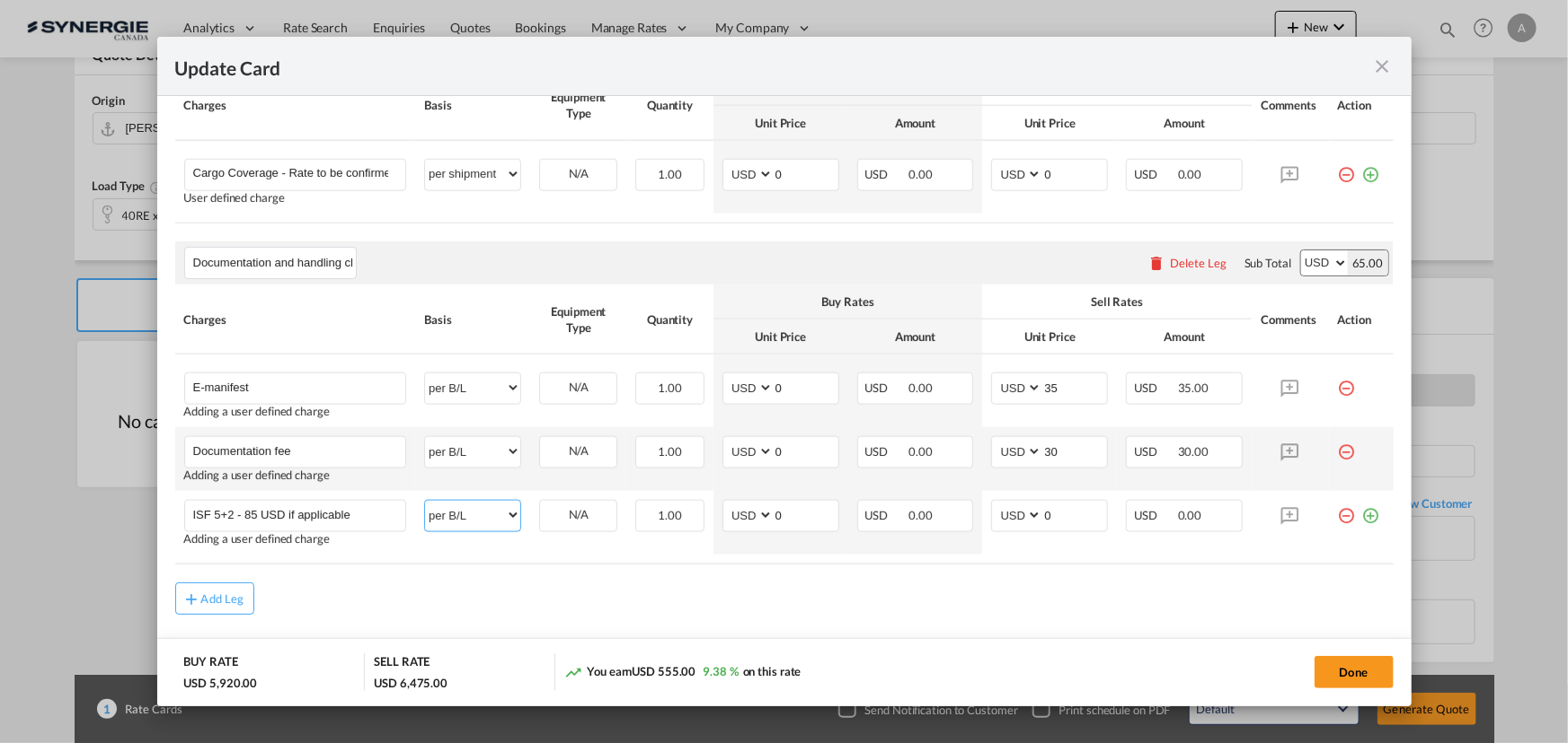
scroll to position [1065, 0]
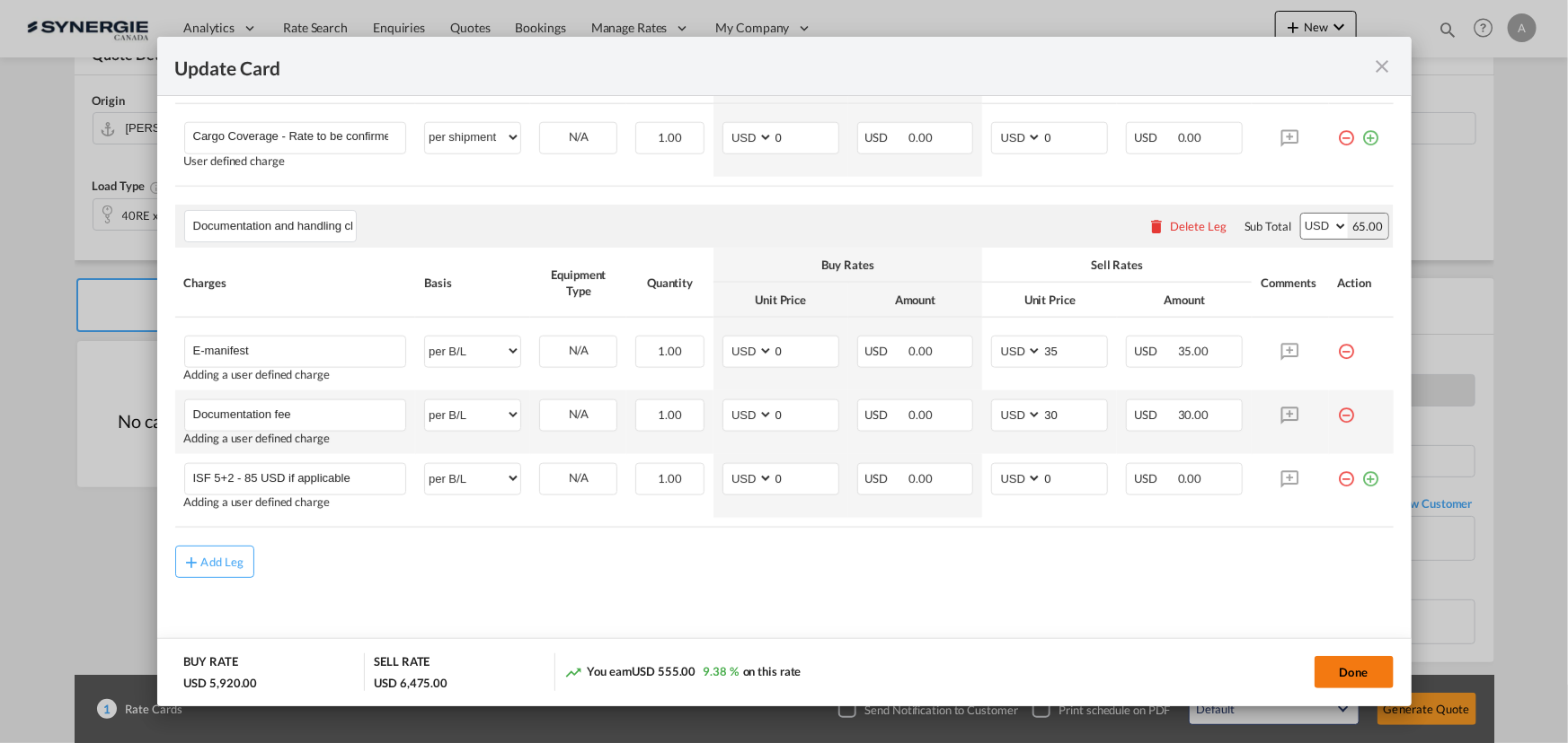
click at [1347, 662] on button "Done" at bounding box center [1354, 673] width 79 height 32
type input "04 Sep 2025"
type input "29 Sep 2025"
type input "Documentation and handling charges"
type input "E-manifest"
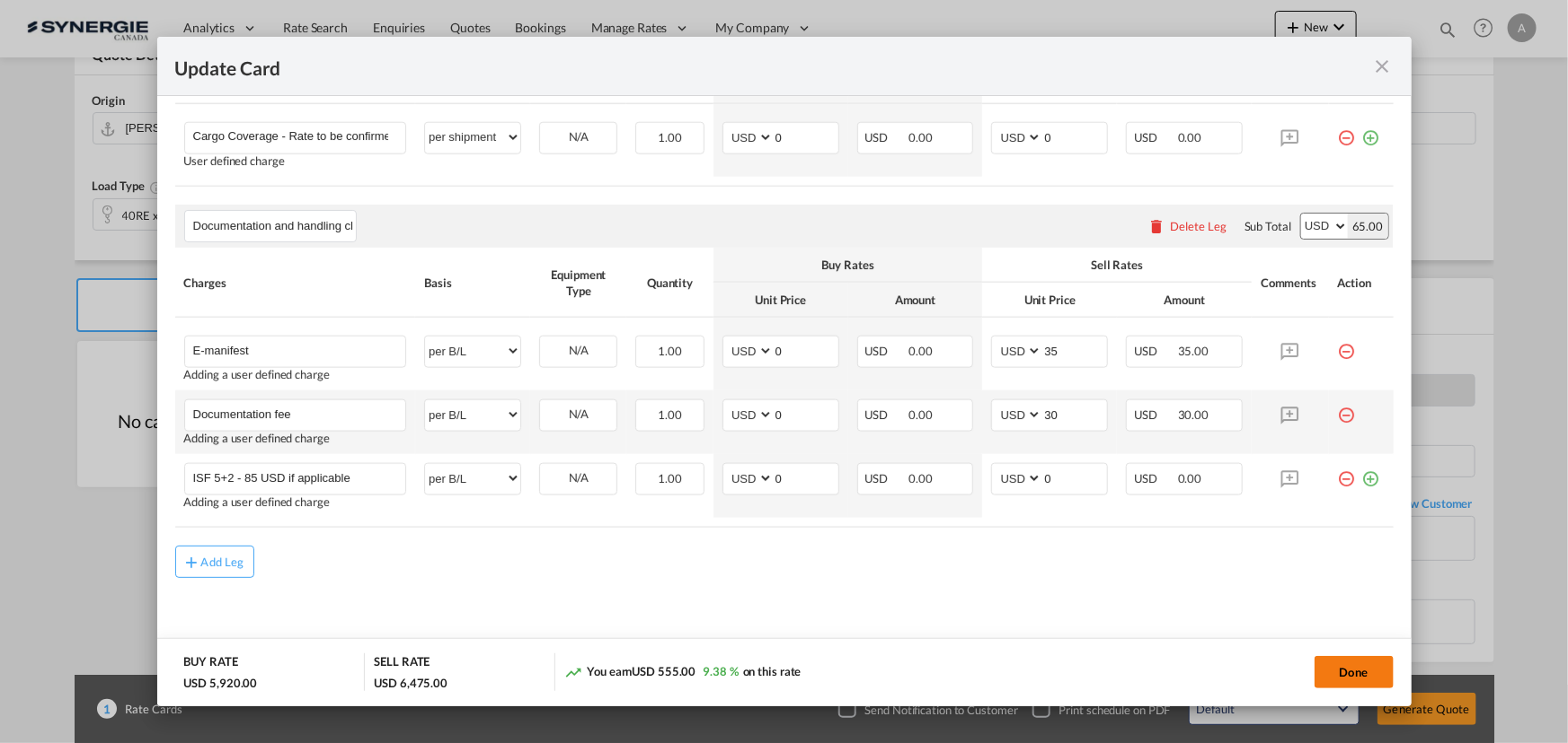
select select "per B/L"
type input "0"
type input "35"
type input "Documentation fee"
select select "per B/L"
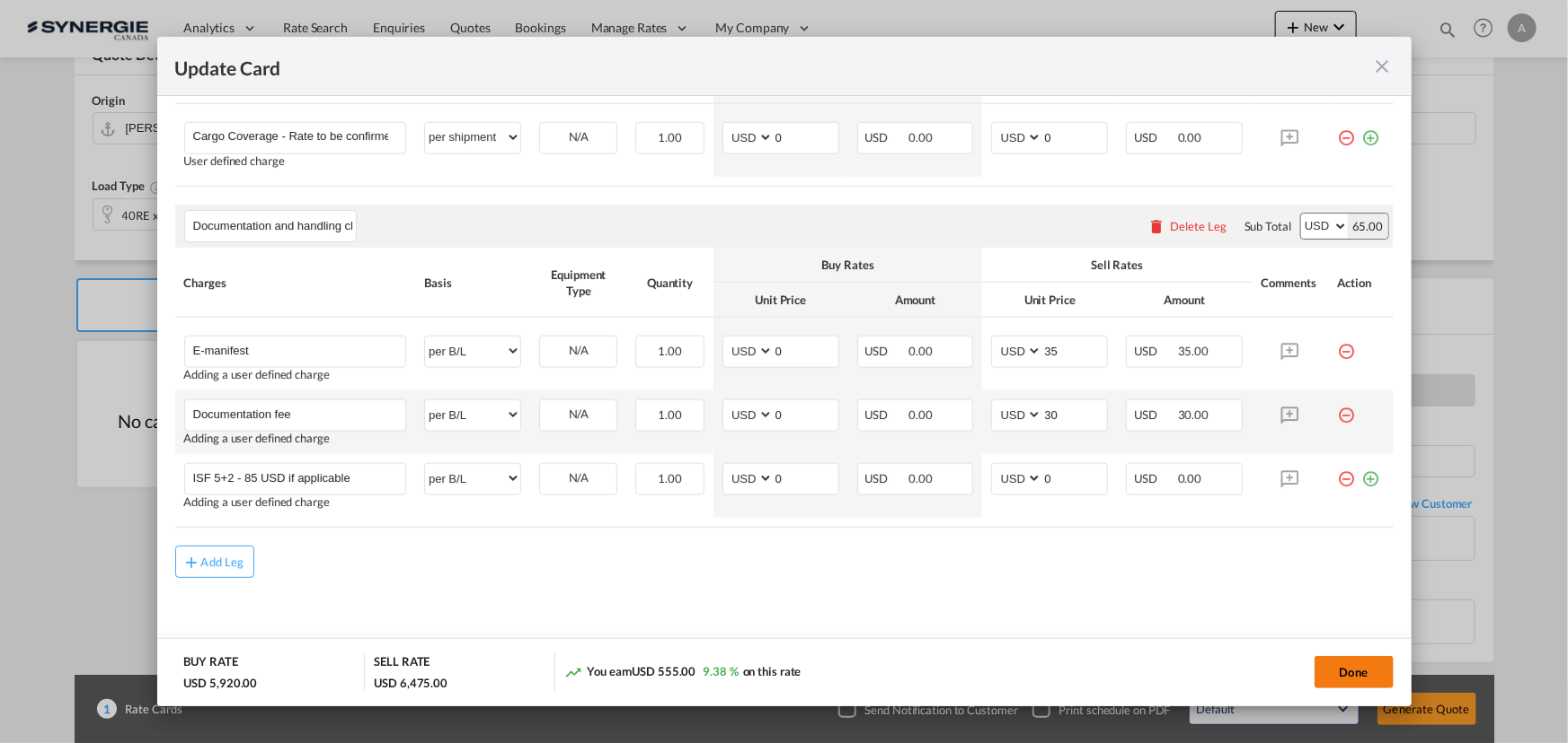
type input "0"
type input "30"
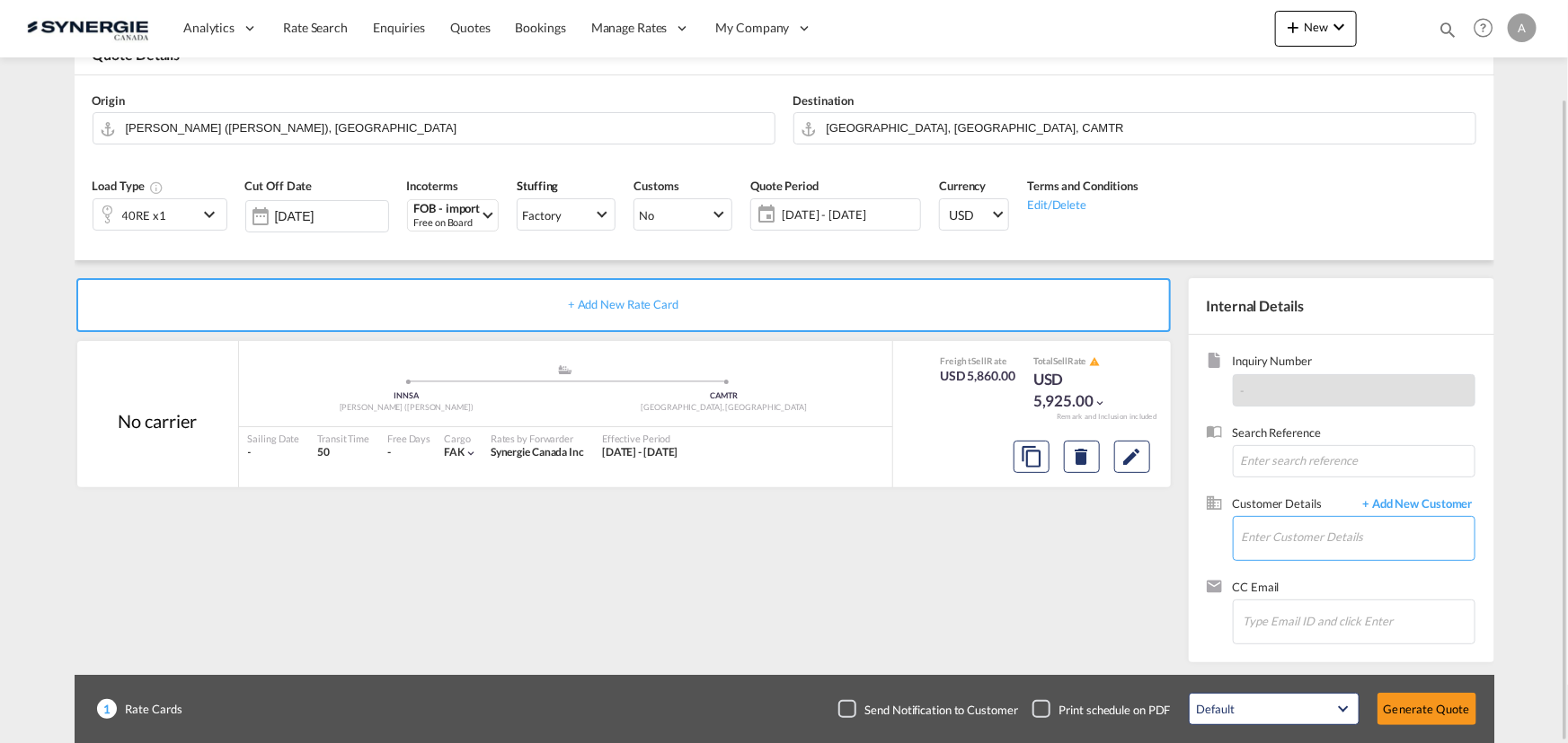
click at [1310, 531] on input "Enter Customer Details" at bounding box center [1358, 537] width 233 height 40
click at [1326, 498] on div "Sahil Chadha schadha@phoeniciagroup.com | PHOENICIA GROUP" at bounding box center [1357, 492] width 234 height 49
type input "PHOENICIA GROUP, Sahil Chadha, schadha@phoeniciagroup.com"
click at [1136, 465] on md-icon "Edit" at bounding box center [1131, 456] width 22 height 22
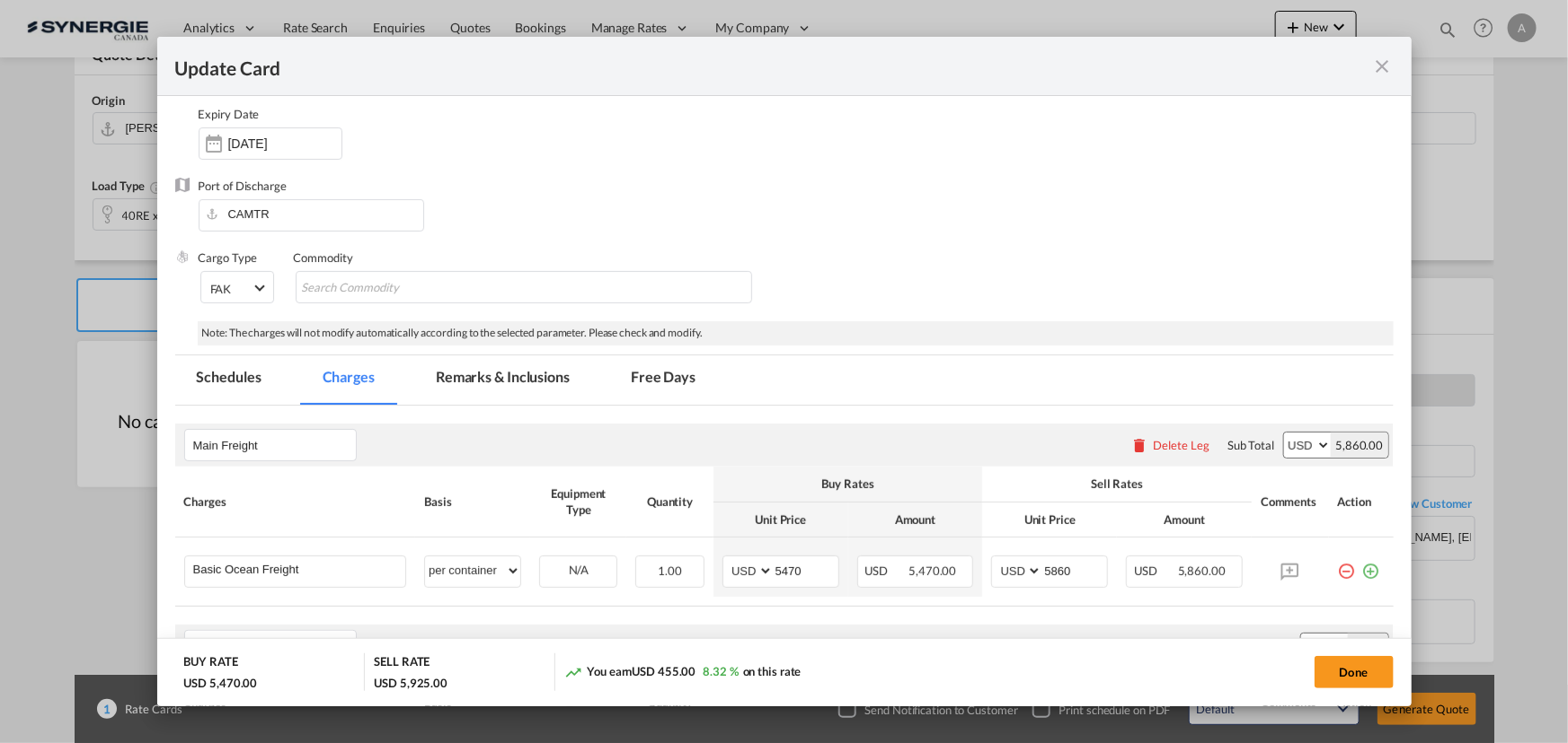
scroll to position [63, 0]
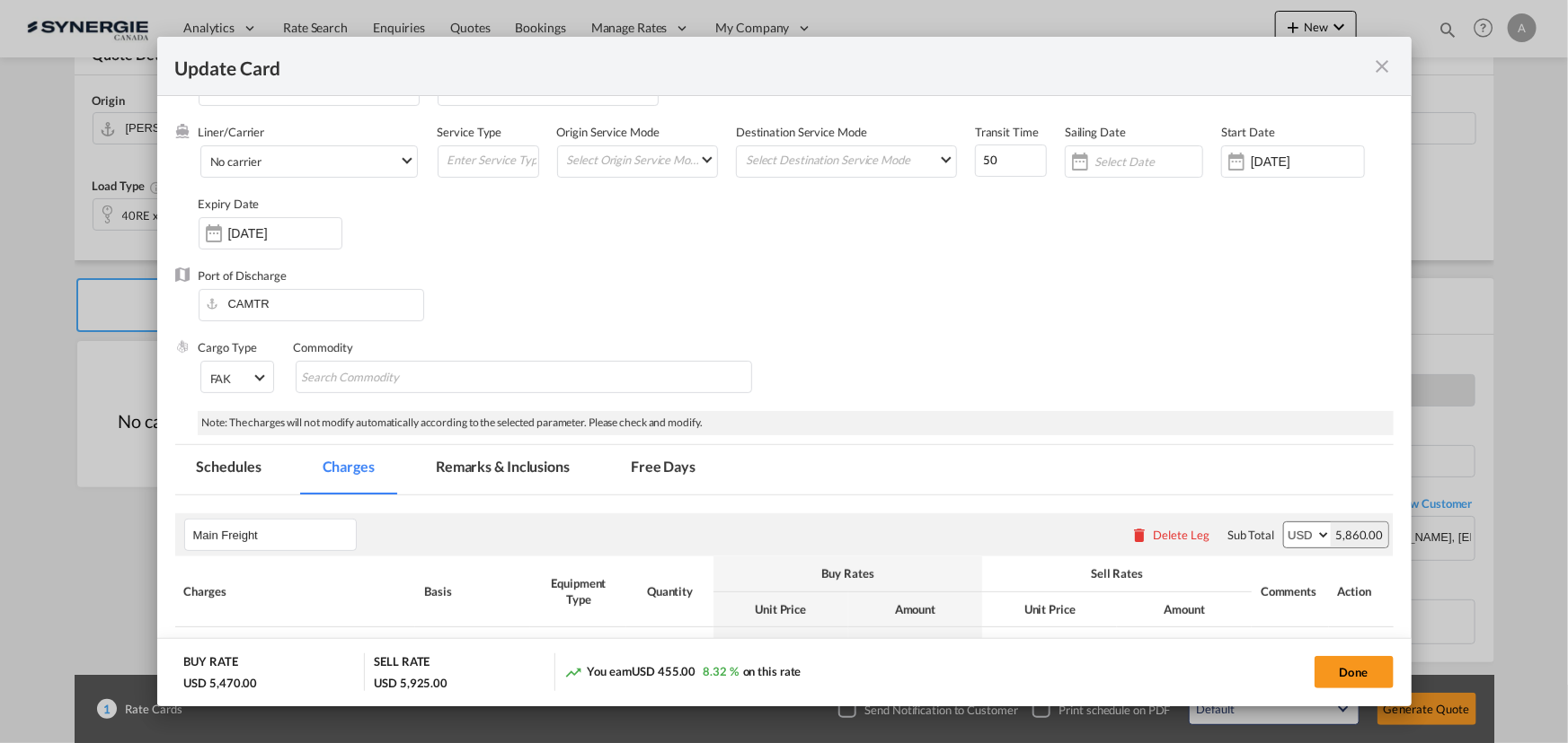
click at [1372, 64] on md-icon "icon-close fg-AAA8AD m-0 pointer" at bounding box center [1382, 66] width 22 height 22
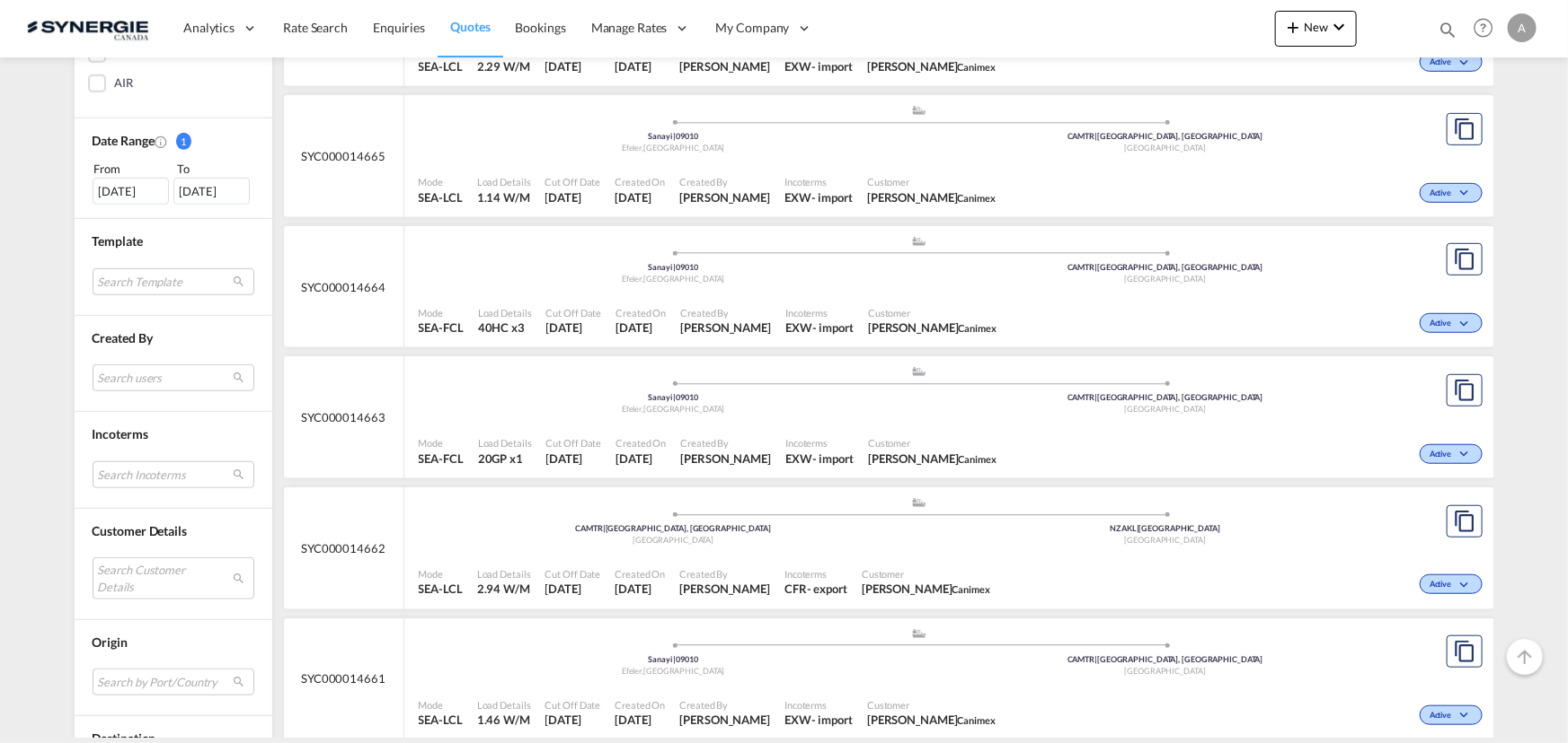
scroll to position [571, 0]
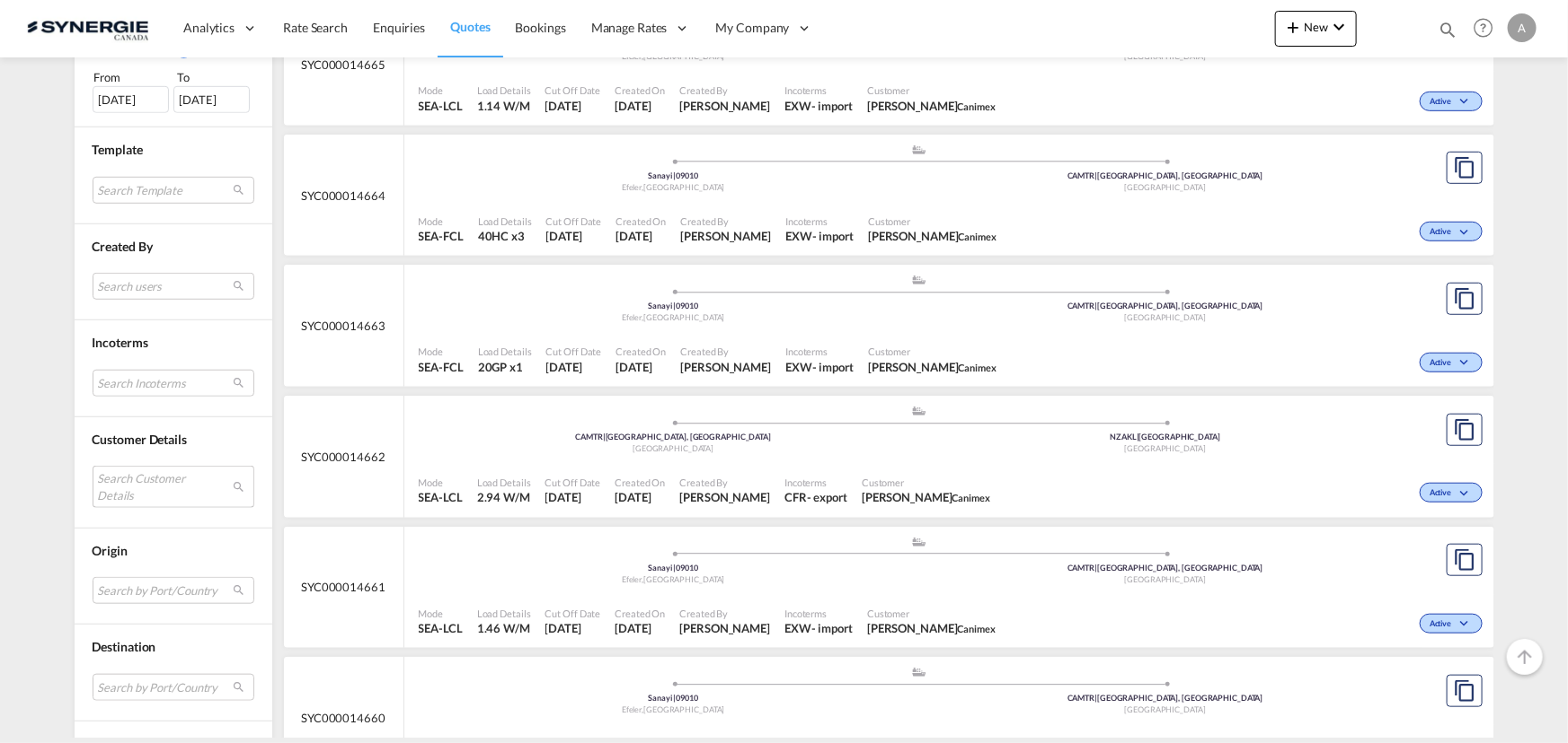
click at [106, 478] on md-select "Search Customer Details user name user shirley Clinton shirley.kadam@iss-gf.com…" at bounding box center [173, 486] width 162 height 41
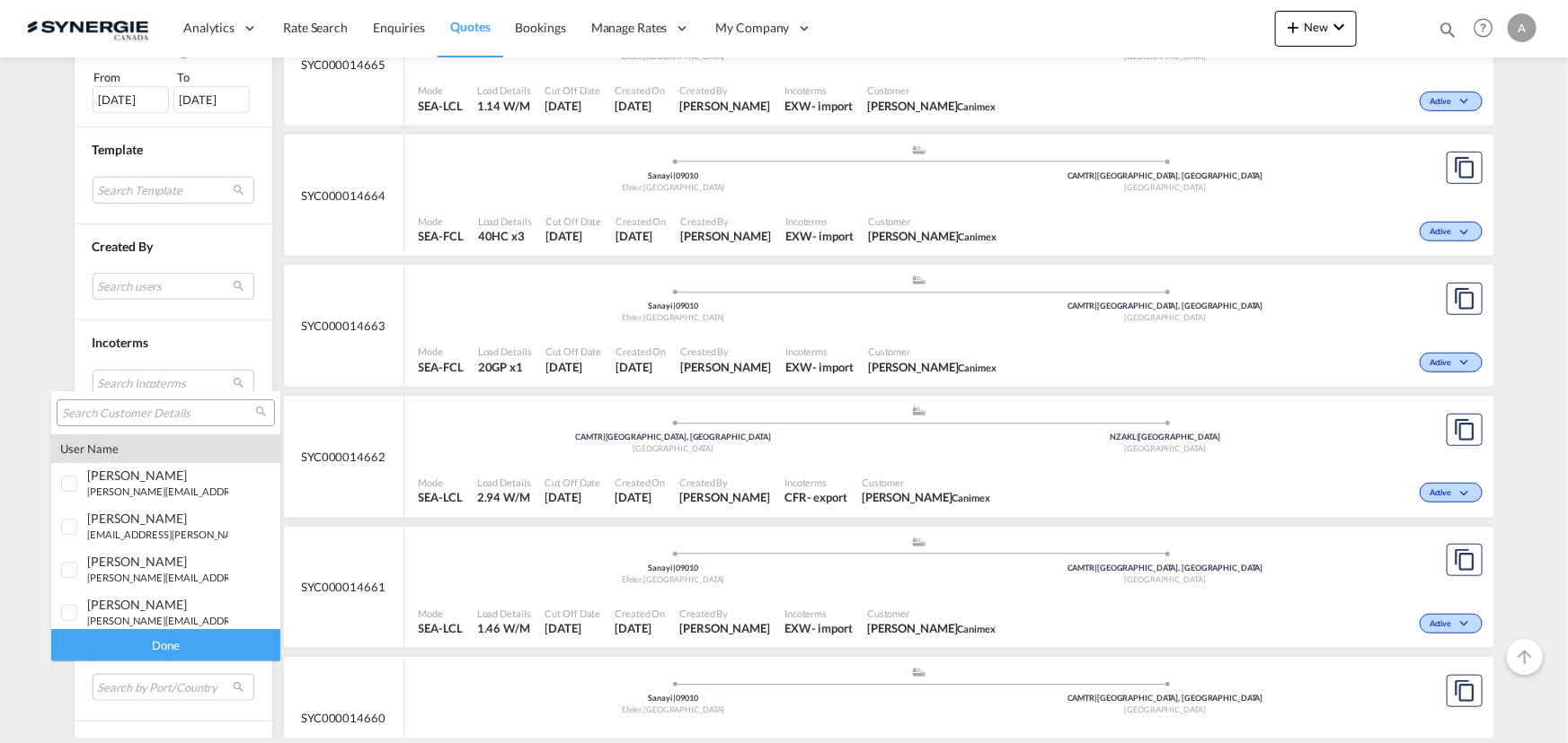
click at [152, 417] on input "search" at bounding box center [158, 413] width 193 height 16
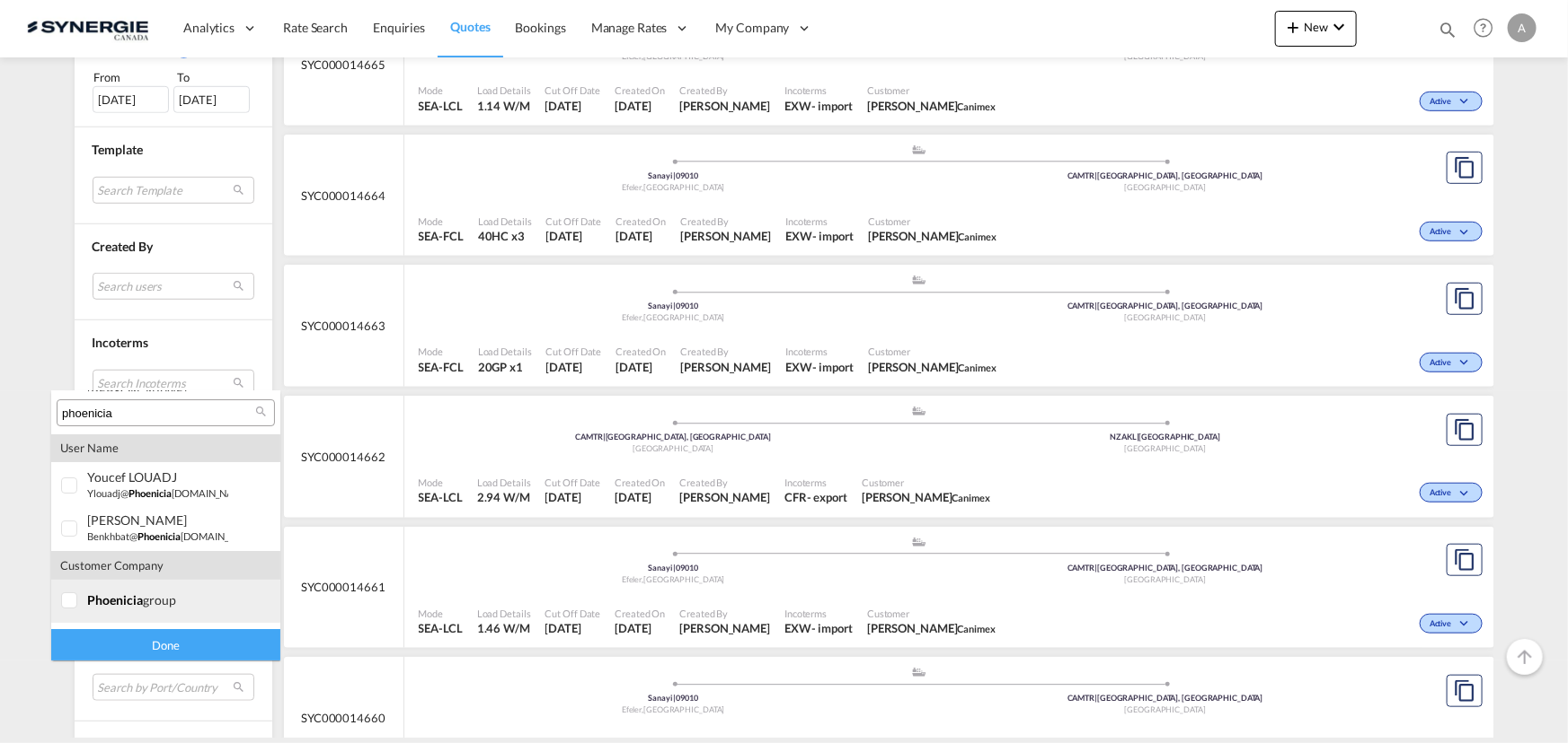
scroll to position [164, 0]
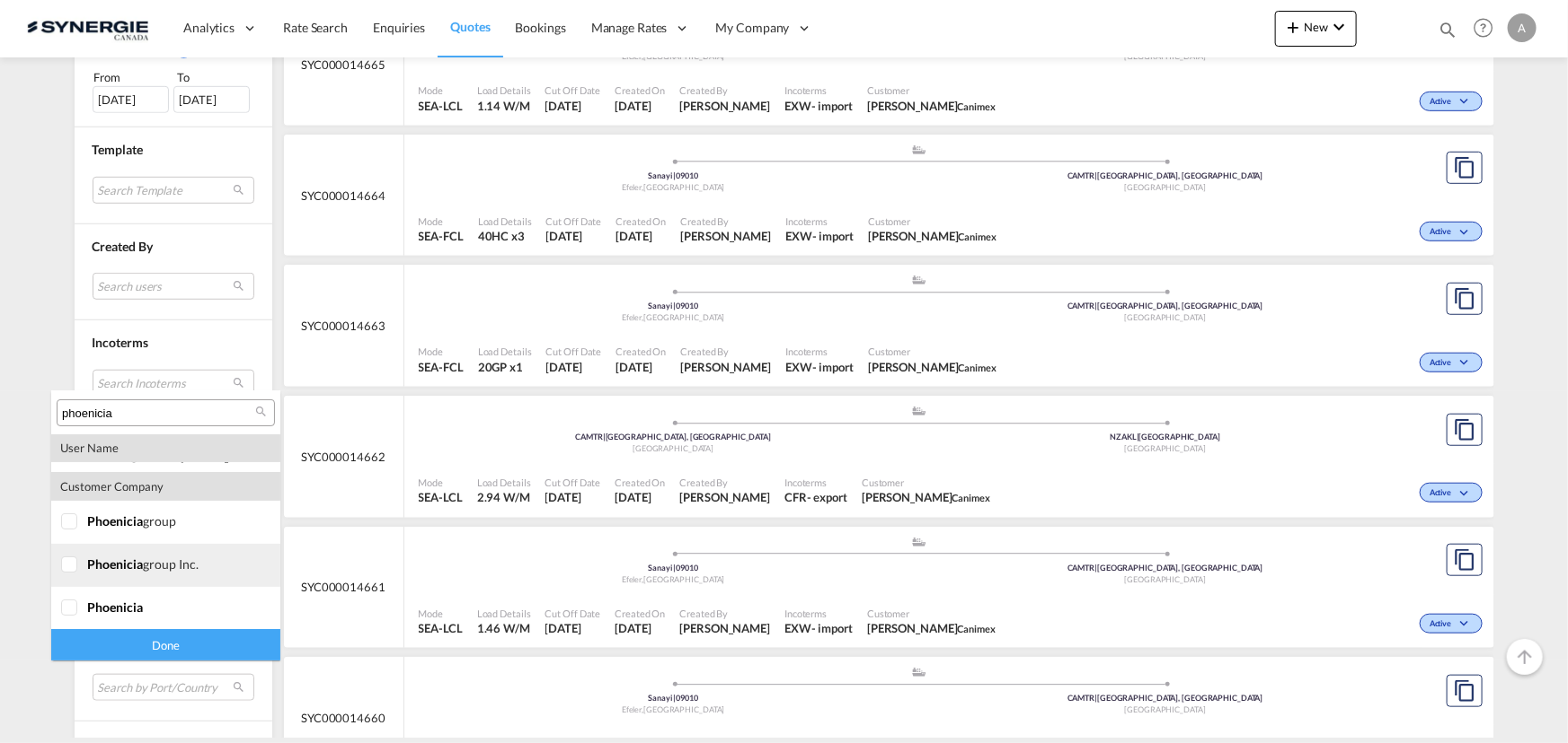
type input "phoenicia"
click at [74, 532] on div at bounding box center [70, 522] width 18 height 18
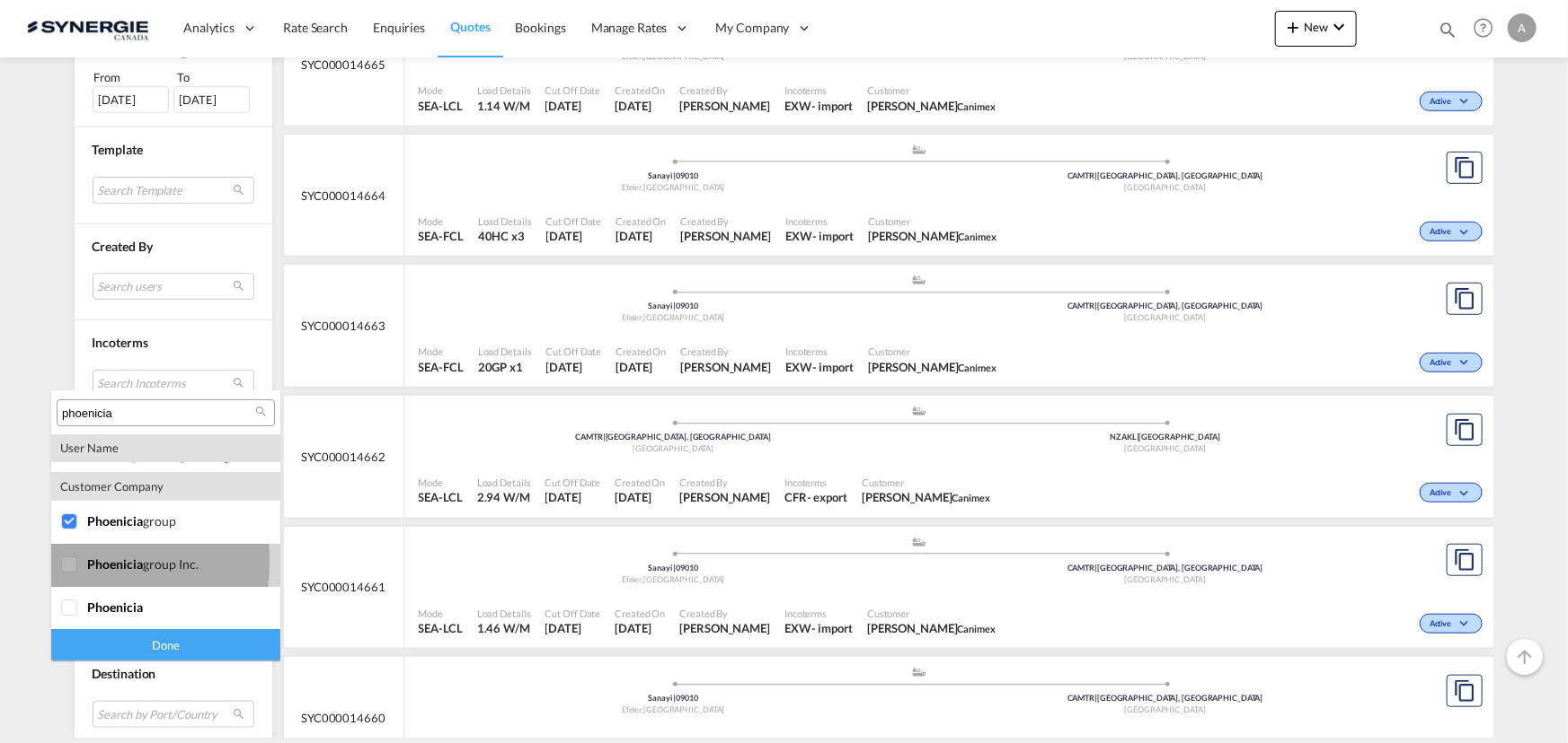
click at [71, 561] on div at bounding box center [70, 565] width 18 height 18
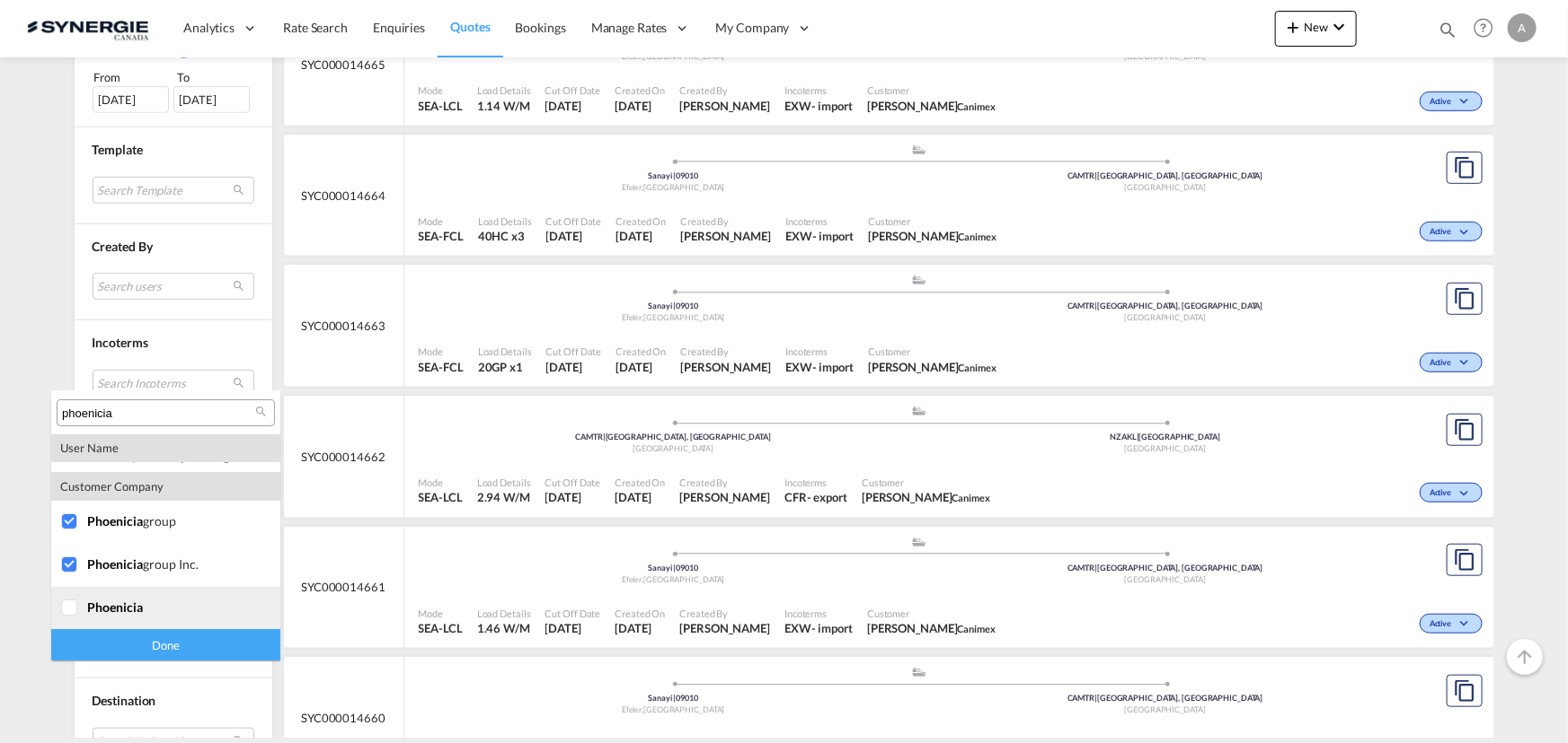
click at [79, 603] on div at bounding box center [70, 609] width 18 height 18
click at [131, 653] on div "Done" at bounding box center [166, 645] width 229 height 31
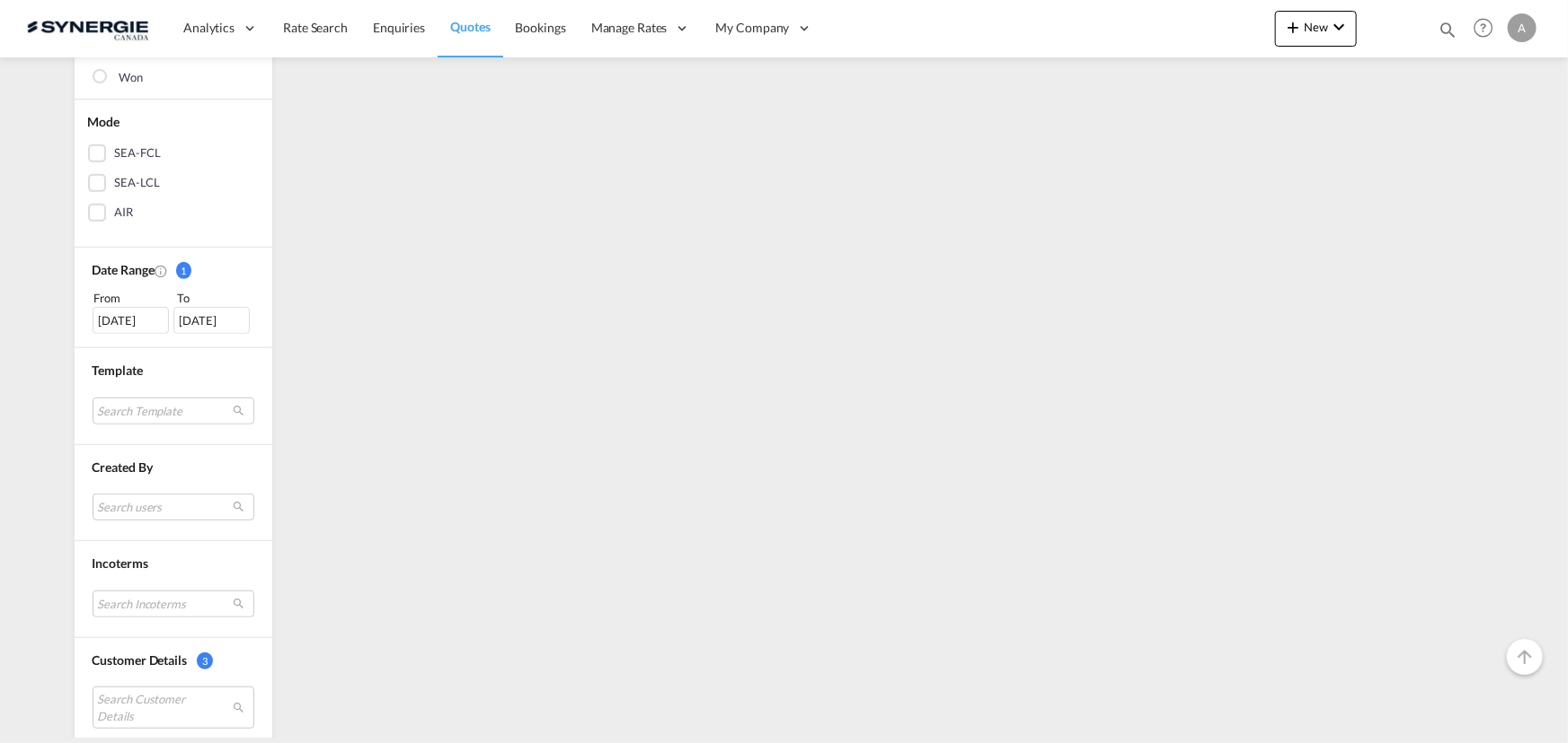
scroll to position [0, 0]
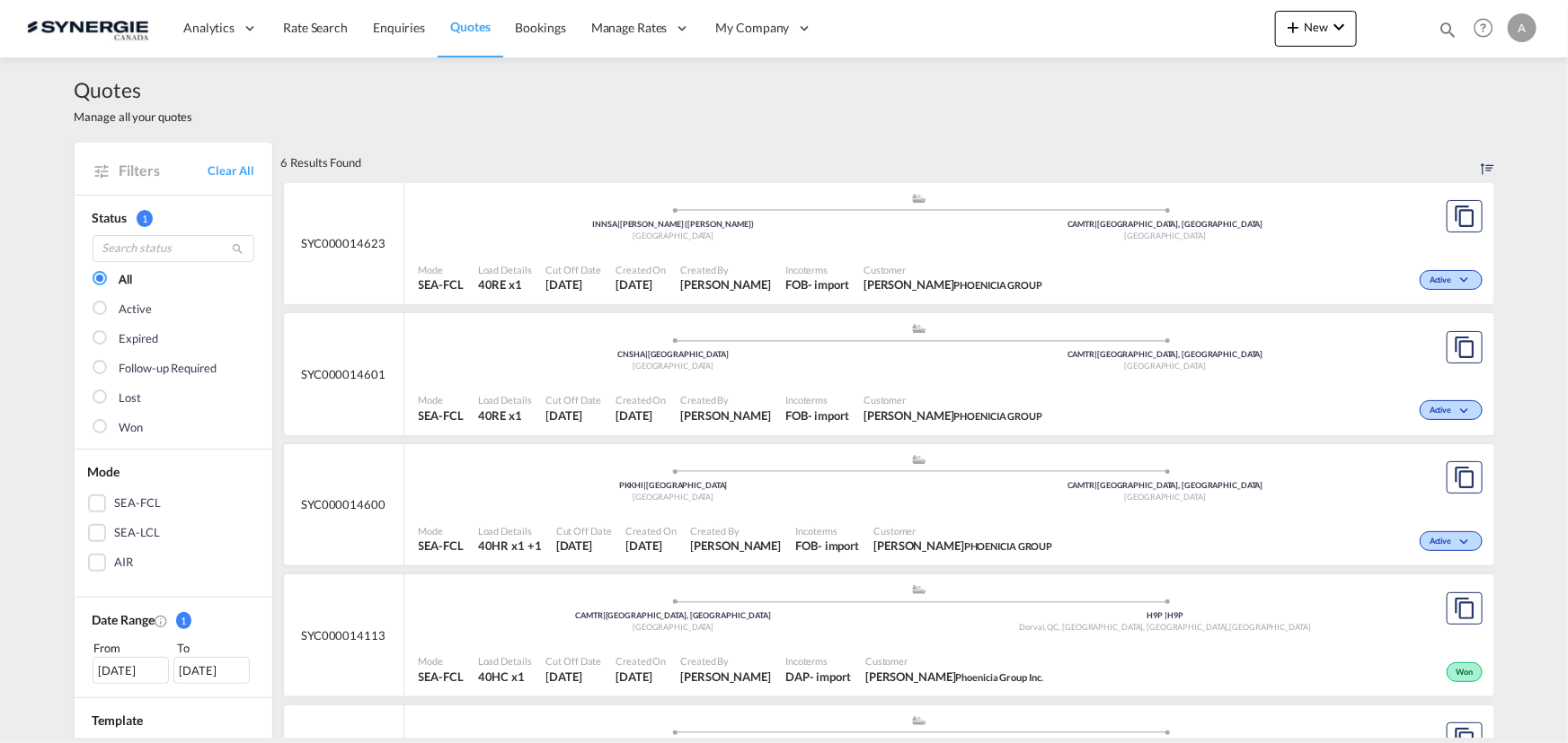
click at [798, 394] on span "Incoterms" at bounding box center [817, 400] width 64 height 13
click at [827, 372] on div "China" at bounding box center [674, 367] width 492 height 11
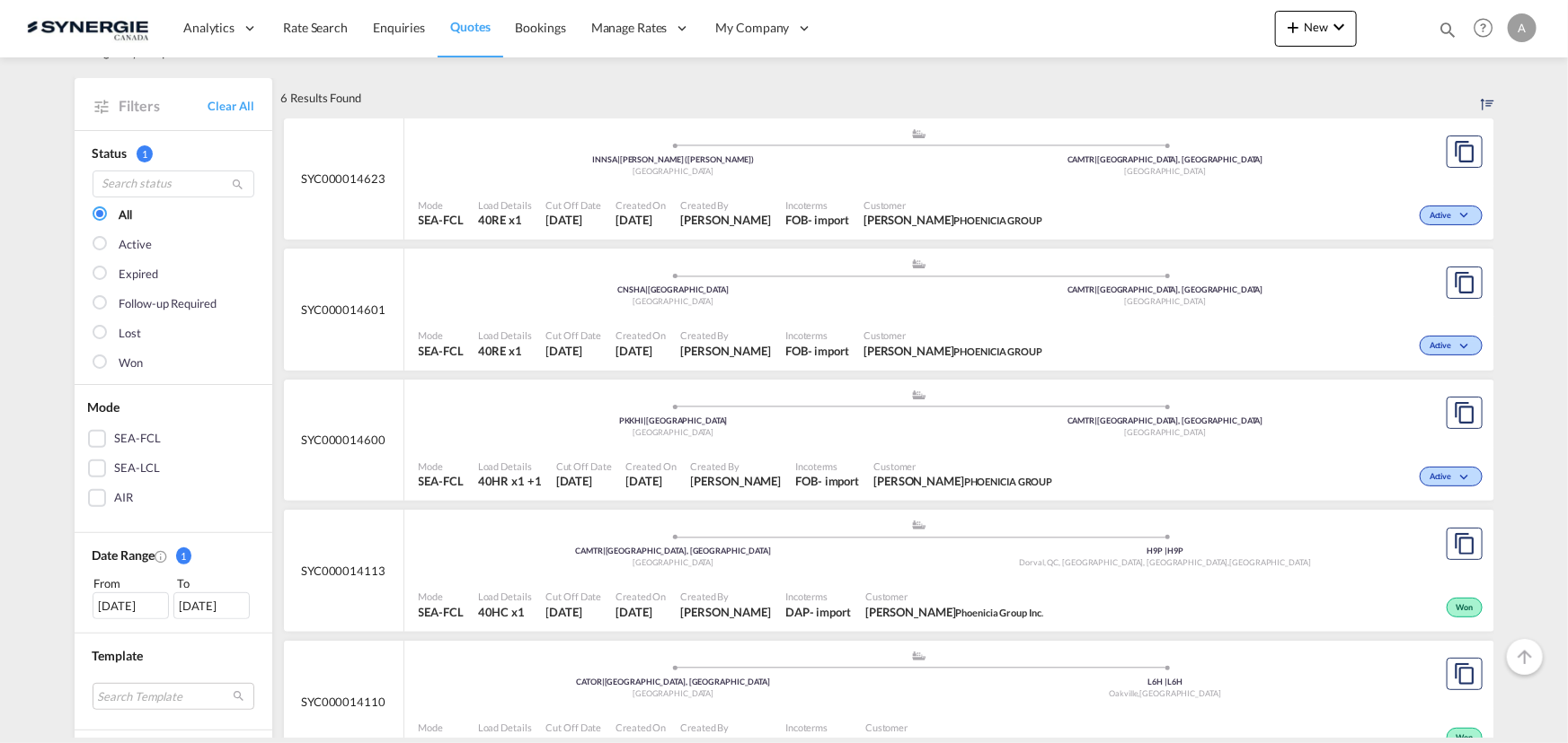
scroll to position [163, 0]
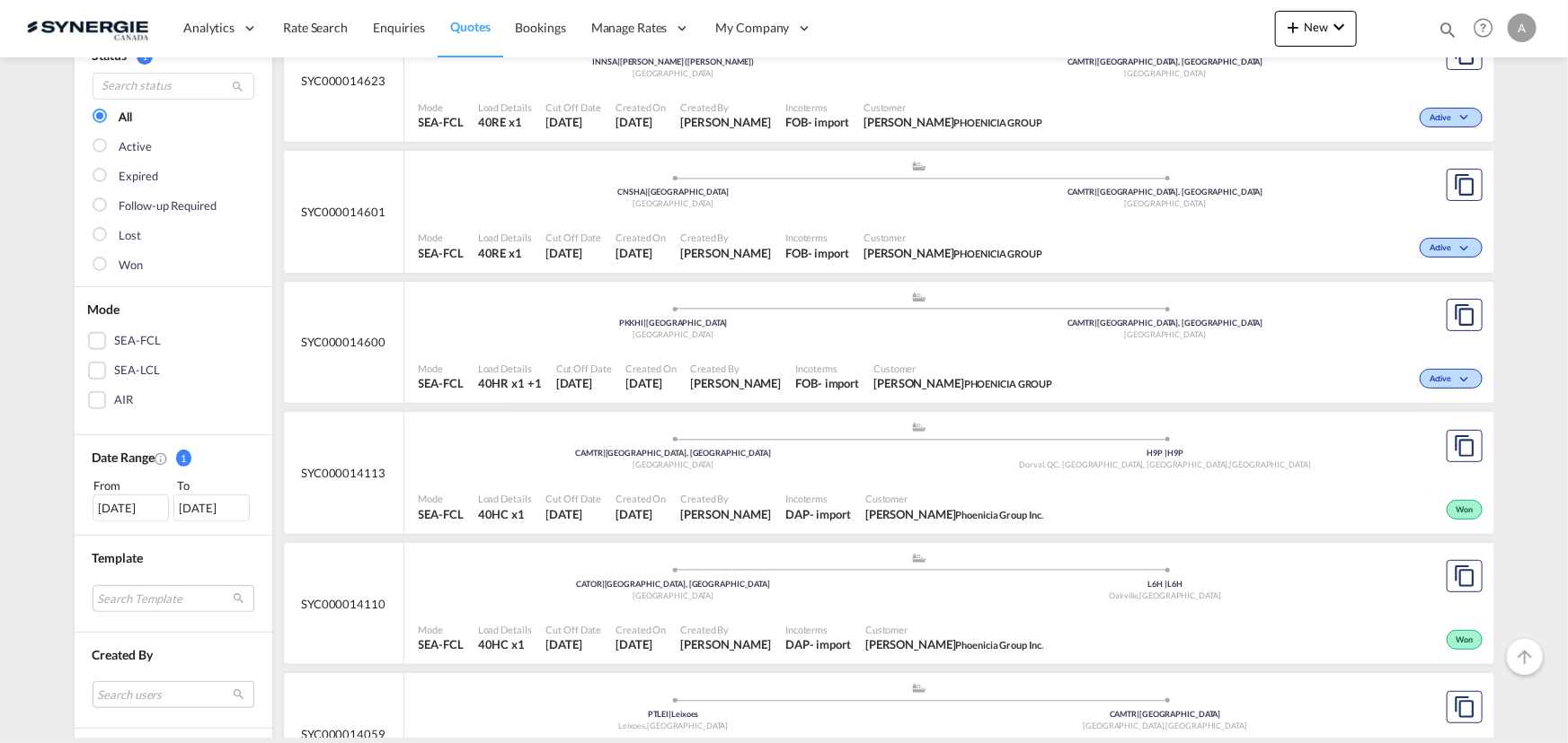
click at [807, 351] on div "Mode SEA-FCL Load Details 40HR x1 +1 Cut Off Date 5 Sep 2025 Created On 5 Sep 2…" at bounding box center [948, 377] width 1089 height 54
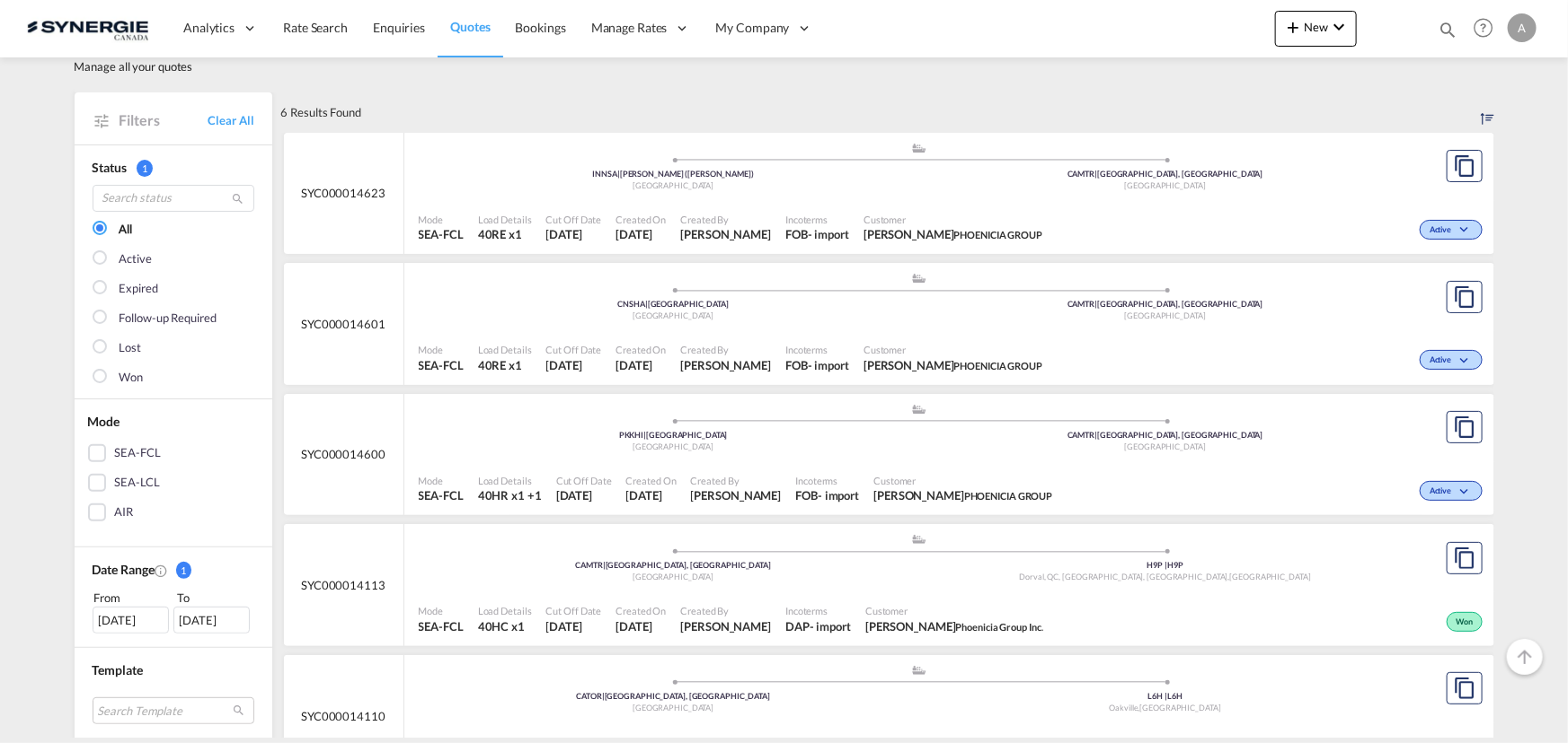
scroll to position [0, 0]
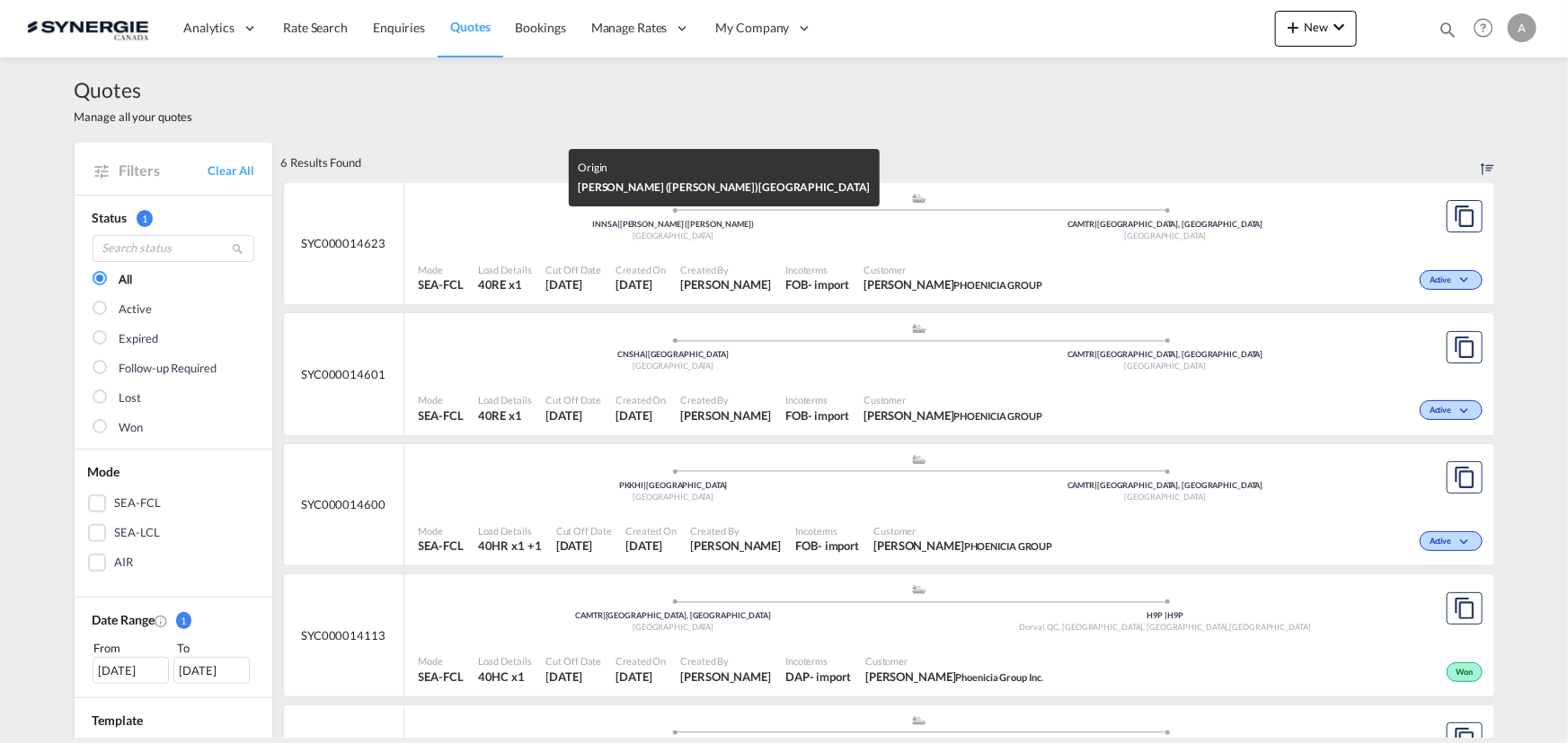
click at [770, 238] on div "[GEOGRAPHIC_DATA]" at bounding box center [674, 236] width 492 height 11
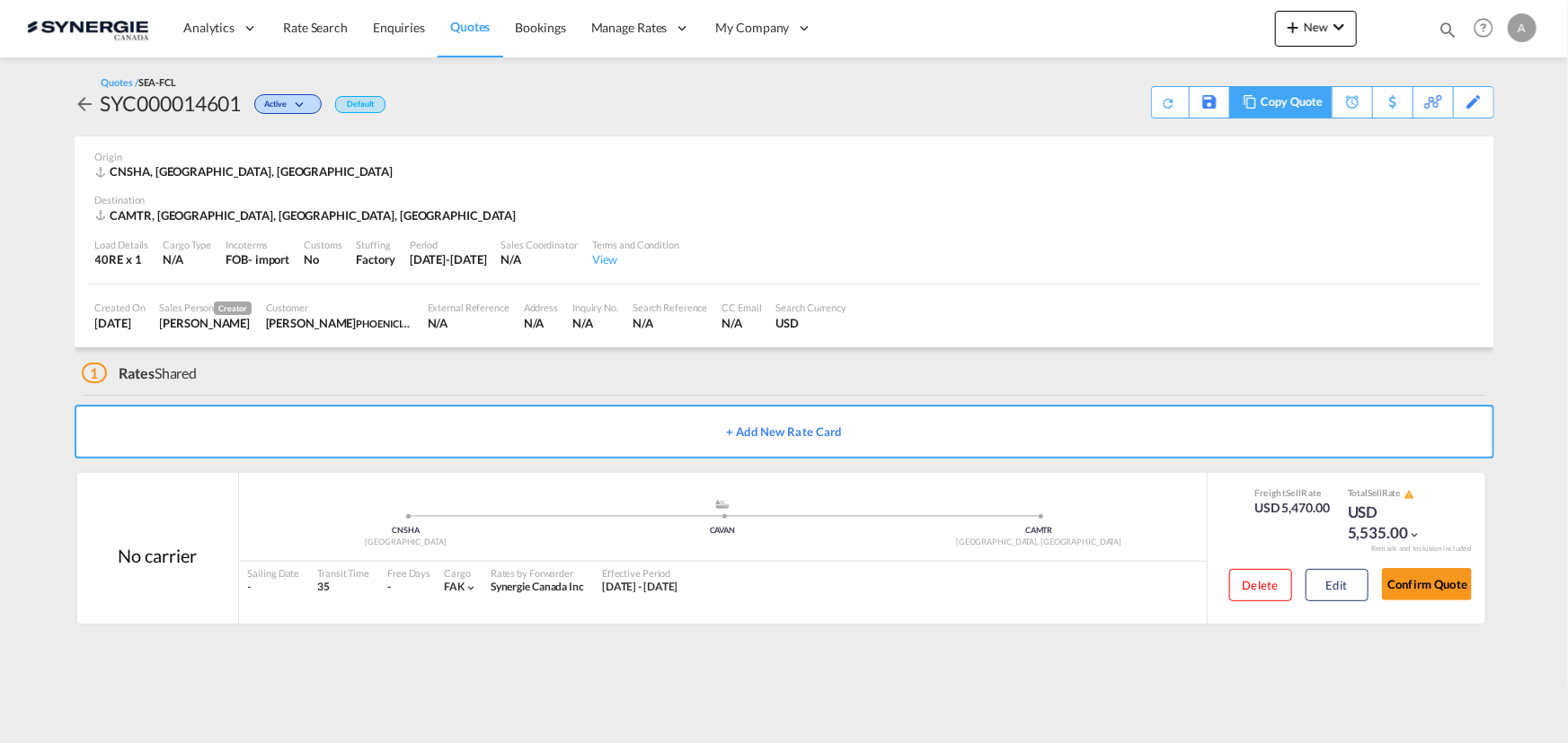
click at [1303, 107] on div "Copy Quote" at bounding box center [1291, 102] width 61 height 30
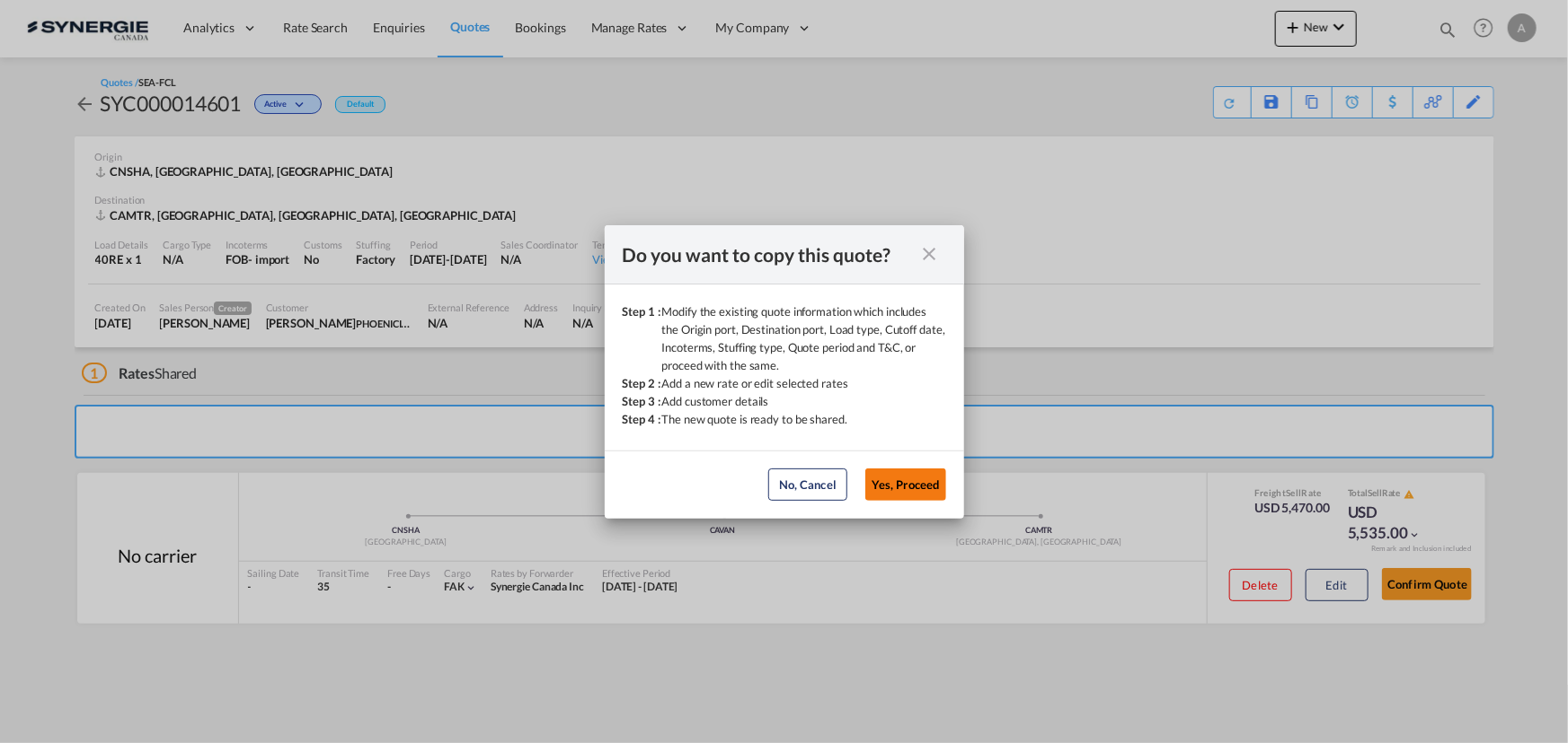
click at [915, 493] on button "Yes, Proceed" at bounding box center [906, 485] width 81 height 32
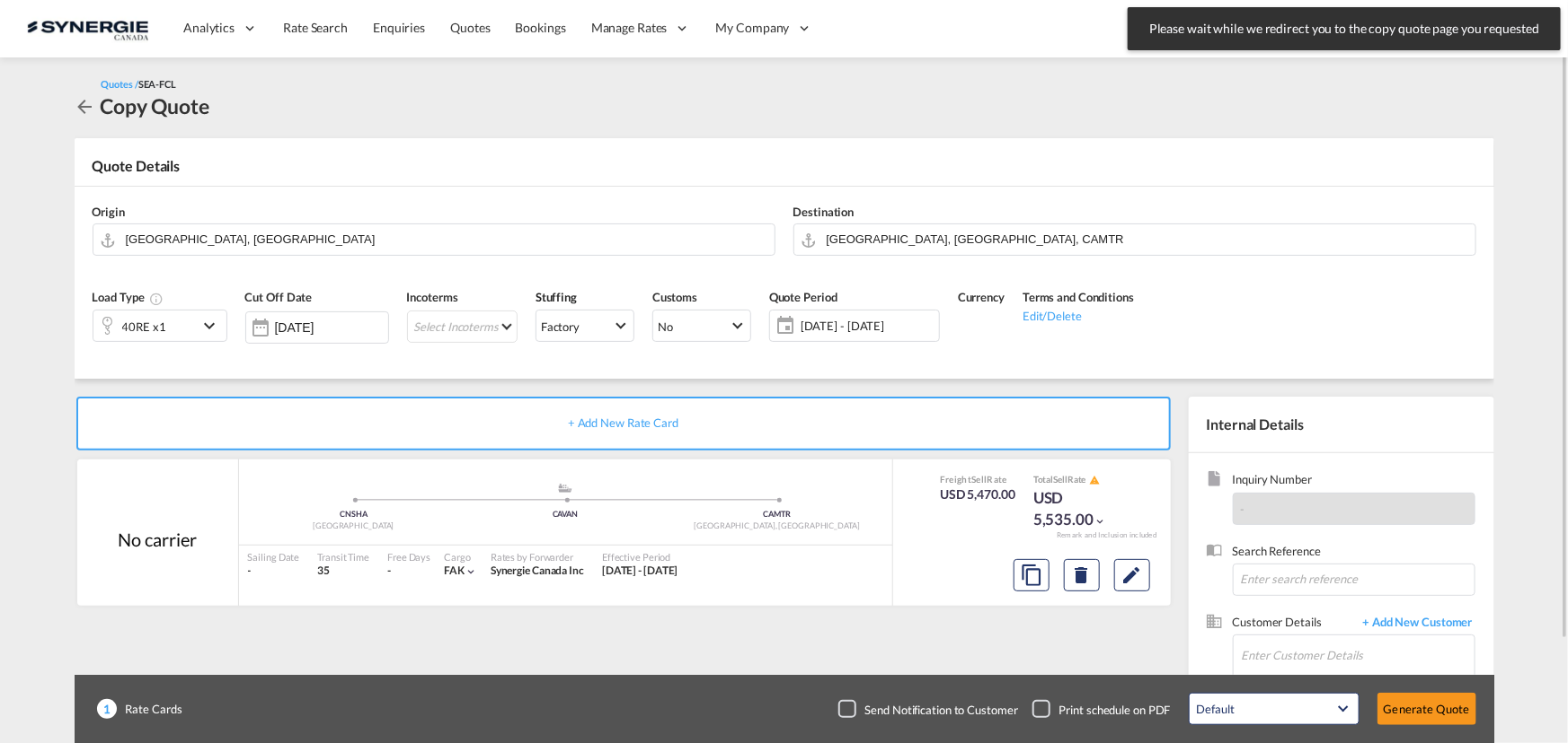
scroll to position [81, 0]
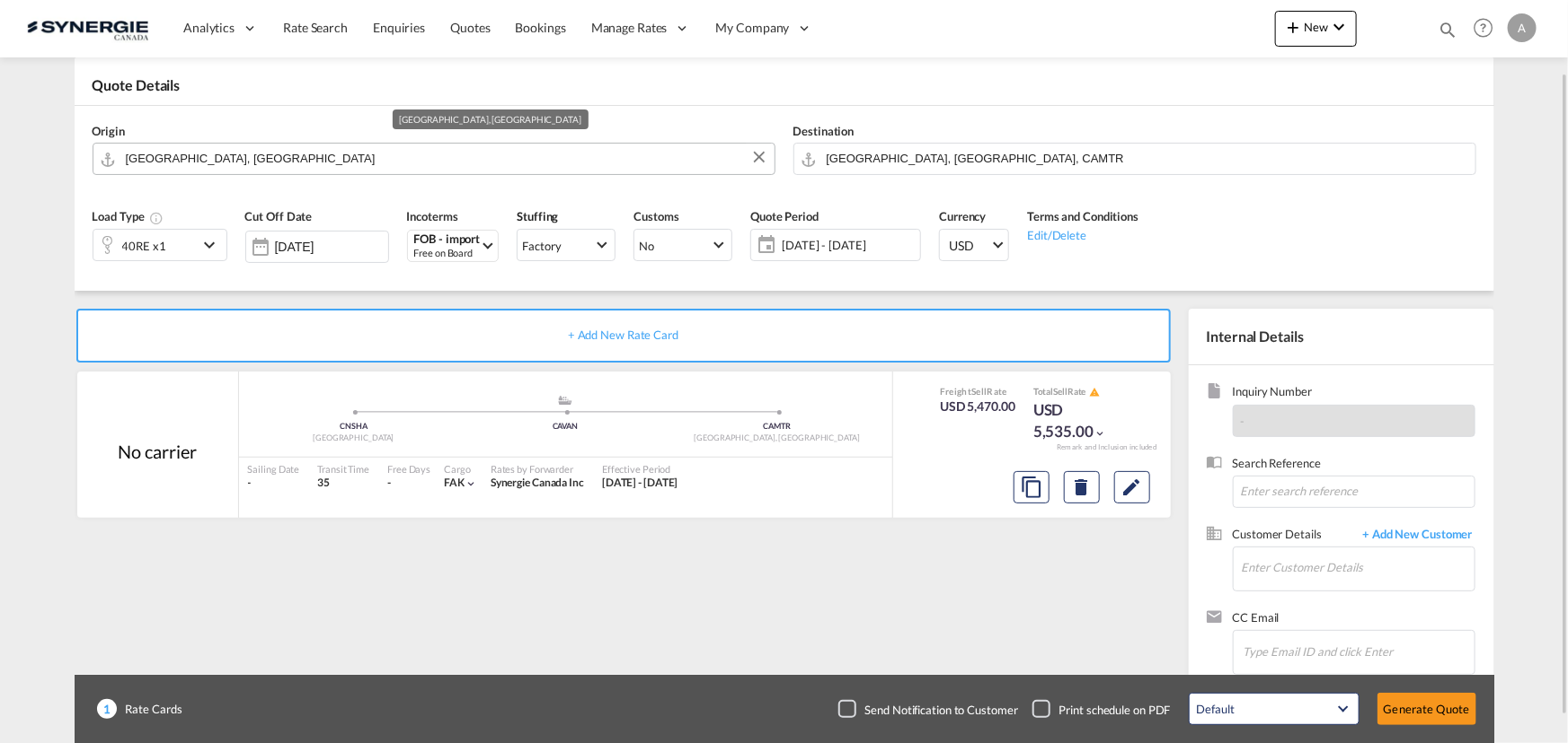
click at [270, 154] on input "[GEOGRAPHIC_DATA], [GEOGRAPHIC_DATA]" at bounding box center [445, 158] width 640 height 31
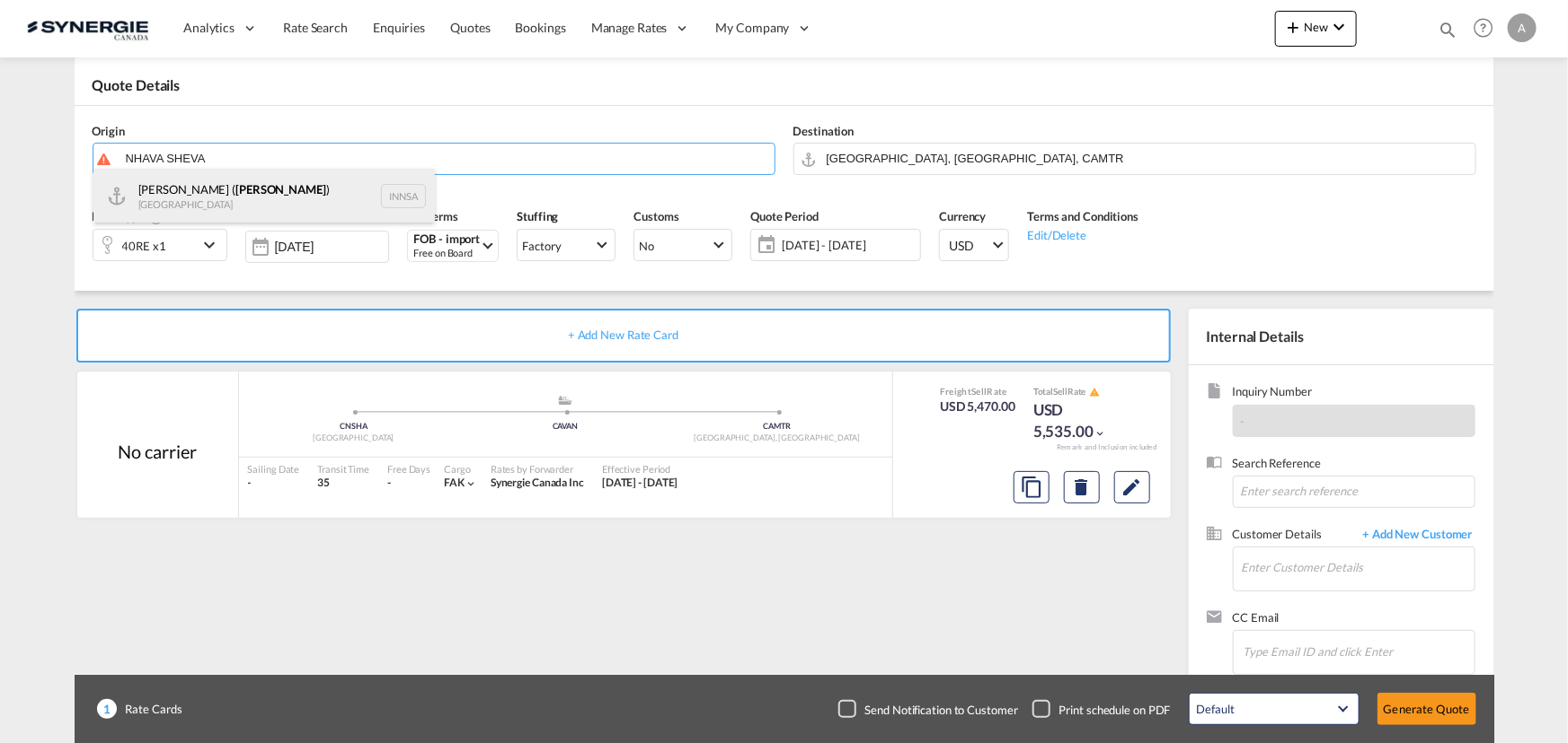
click at [200, 192] on div "[PERSON_NAME] ( [PERSON_NAME] ) [GEOGRAPHIC_DATA] INNSA" at bounding box center [264, 195] width 341 height 54
type input "[PERSON_NAME] ([PERSON_NAME]), [GEOGRAPHIC_DATA]"
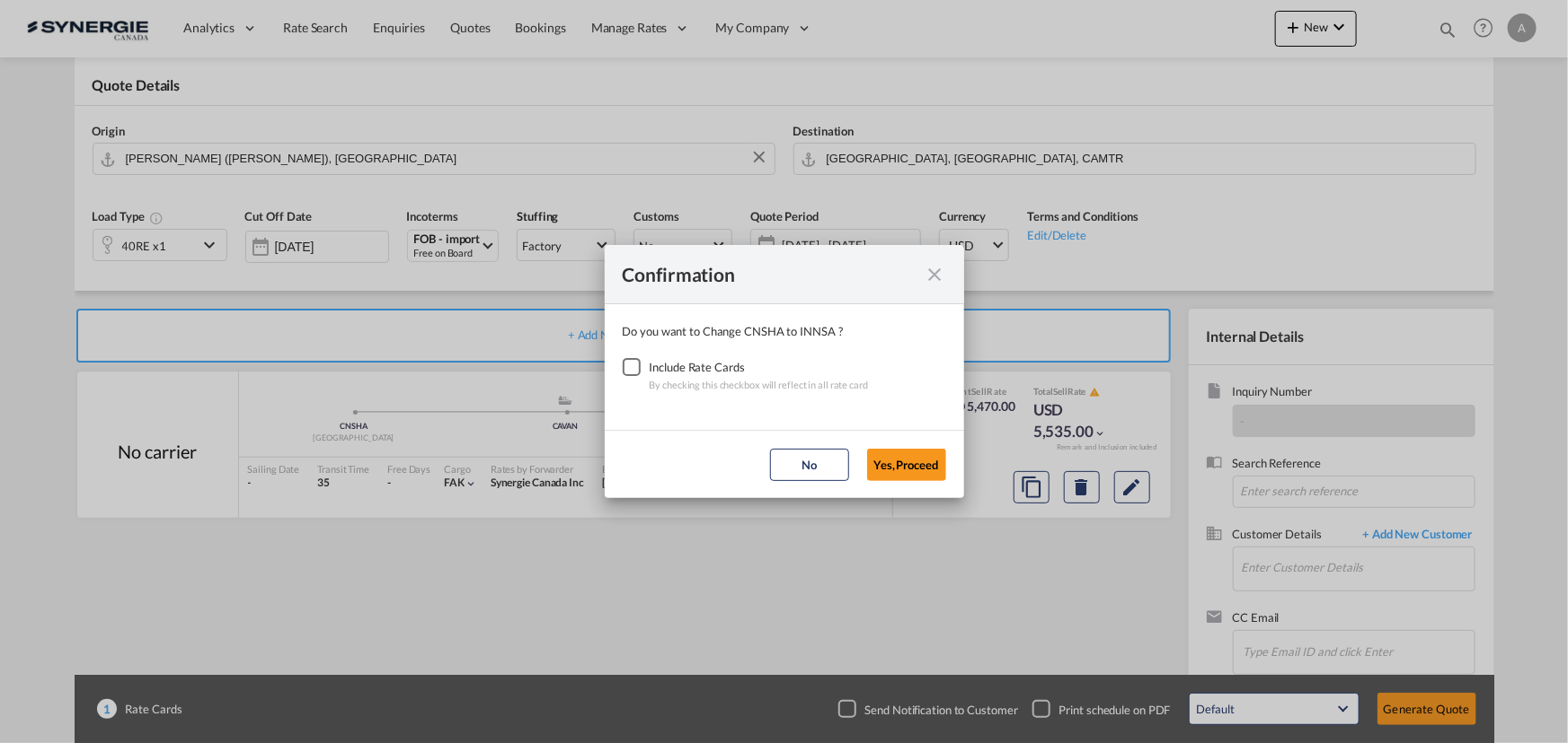
click at [629, 363] on div "Checkbox No Ink" at bounding box center [631, 367] width 18 height 18
click at [888, 461] on button "Yes,Proceed" at bounding box center [906, 465] width 79 height 32
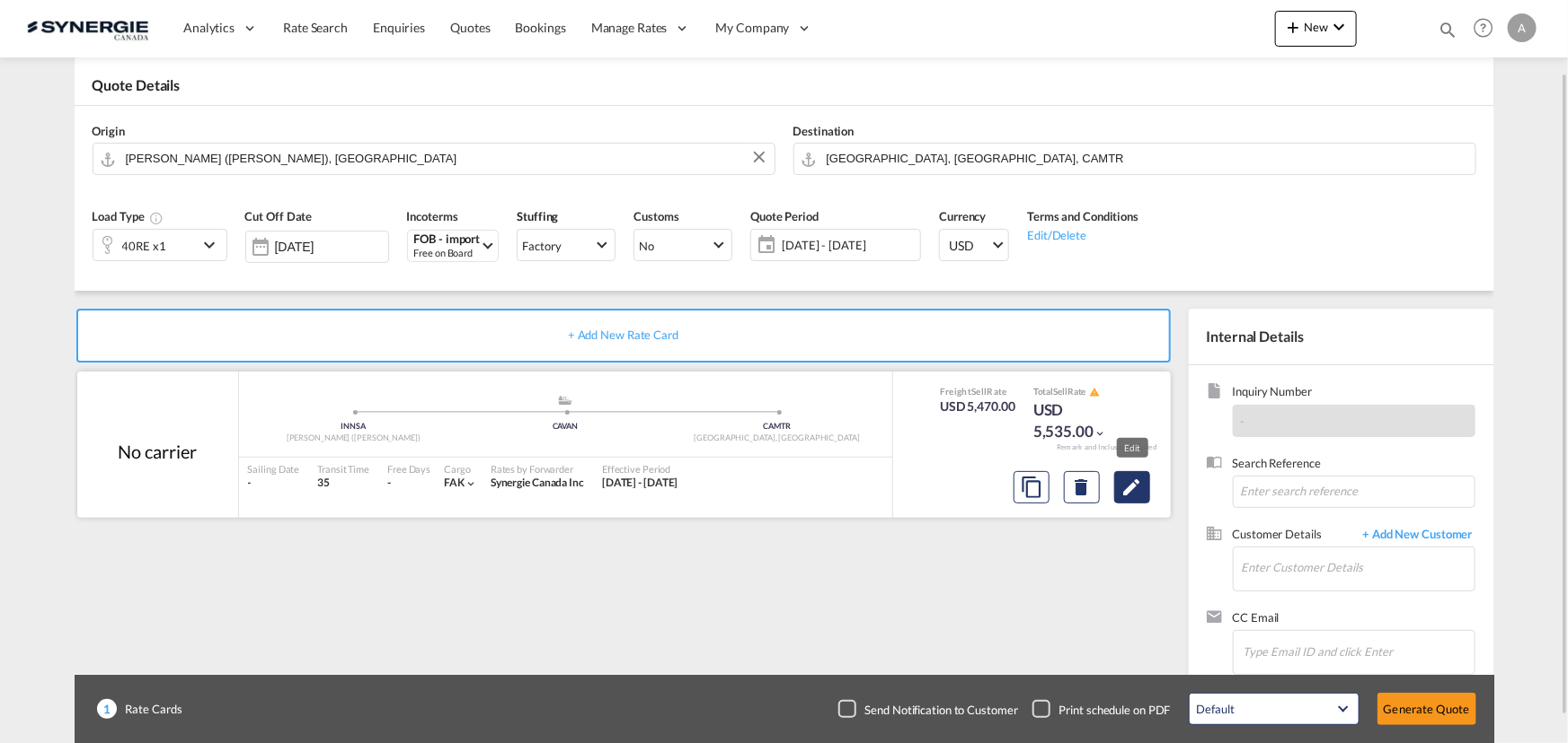
click at [1121, 492] on md-icon "Edit" at bounding box center [1131, 487] width 22 height 22
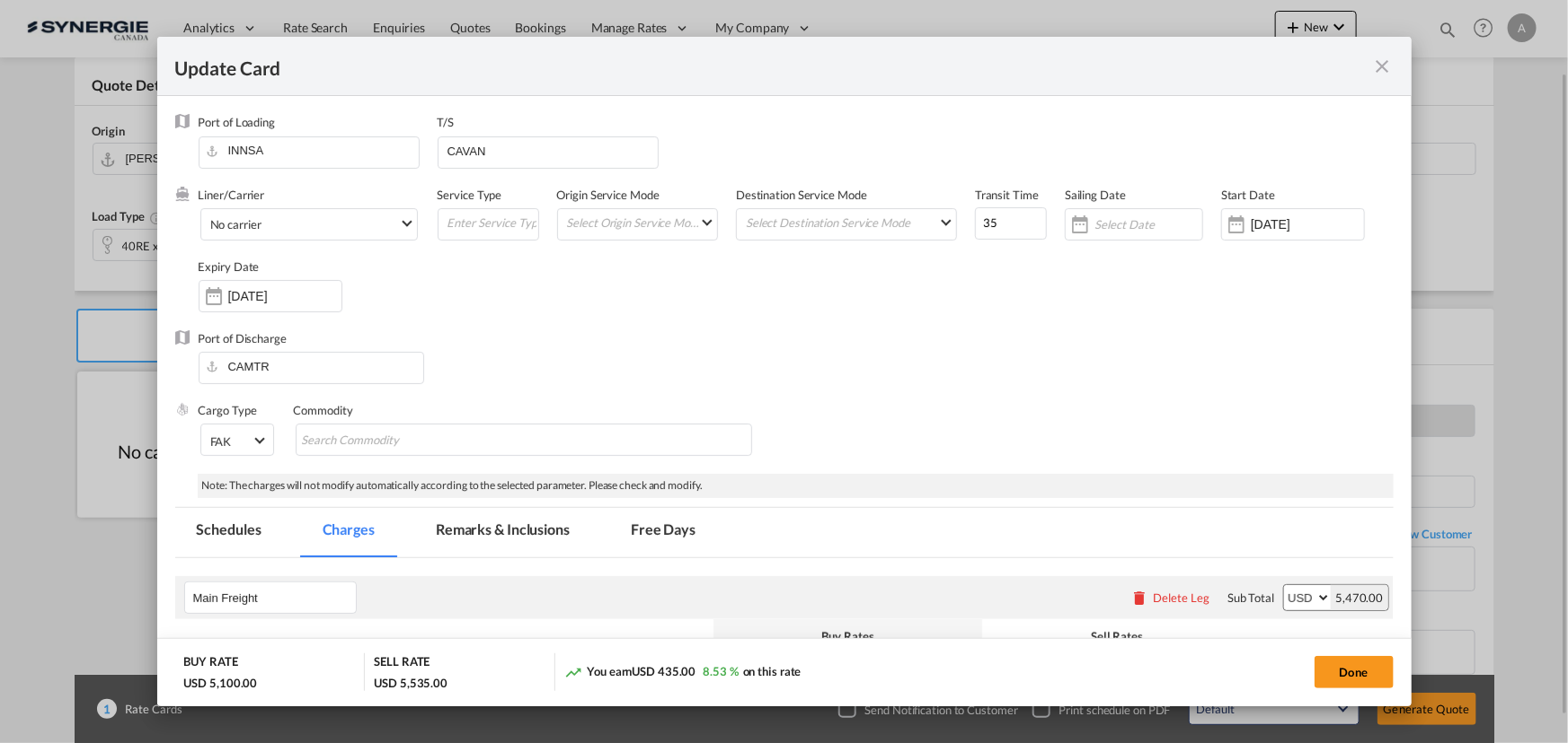
select select "per container"
select select "per B/L"
select select "per shipment"
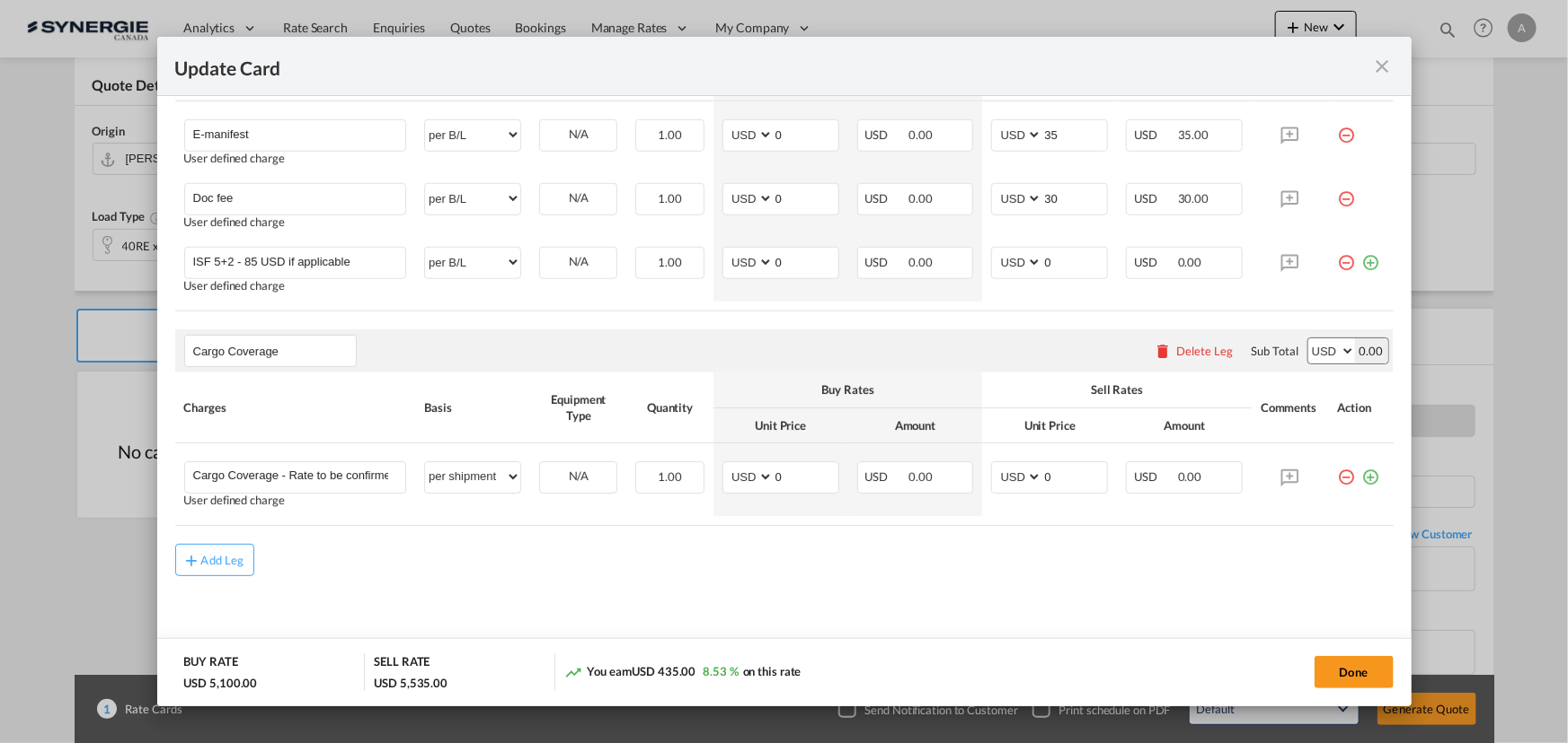
scroll to position [792, 0]
click at [1375, 63] on md-icon "icon-close fg-AAA8AD m-0 pointer" at bounding box center [1382, 66] width 22 height 22
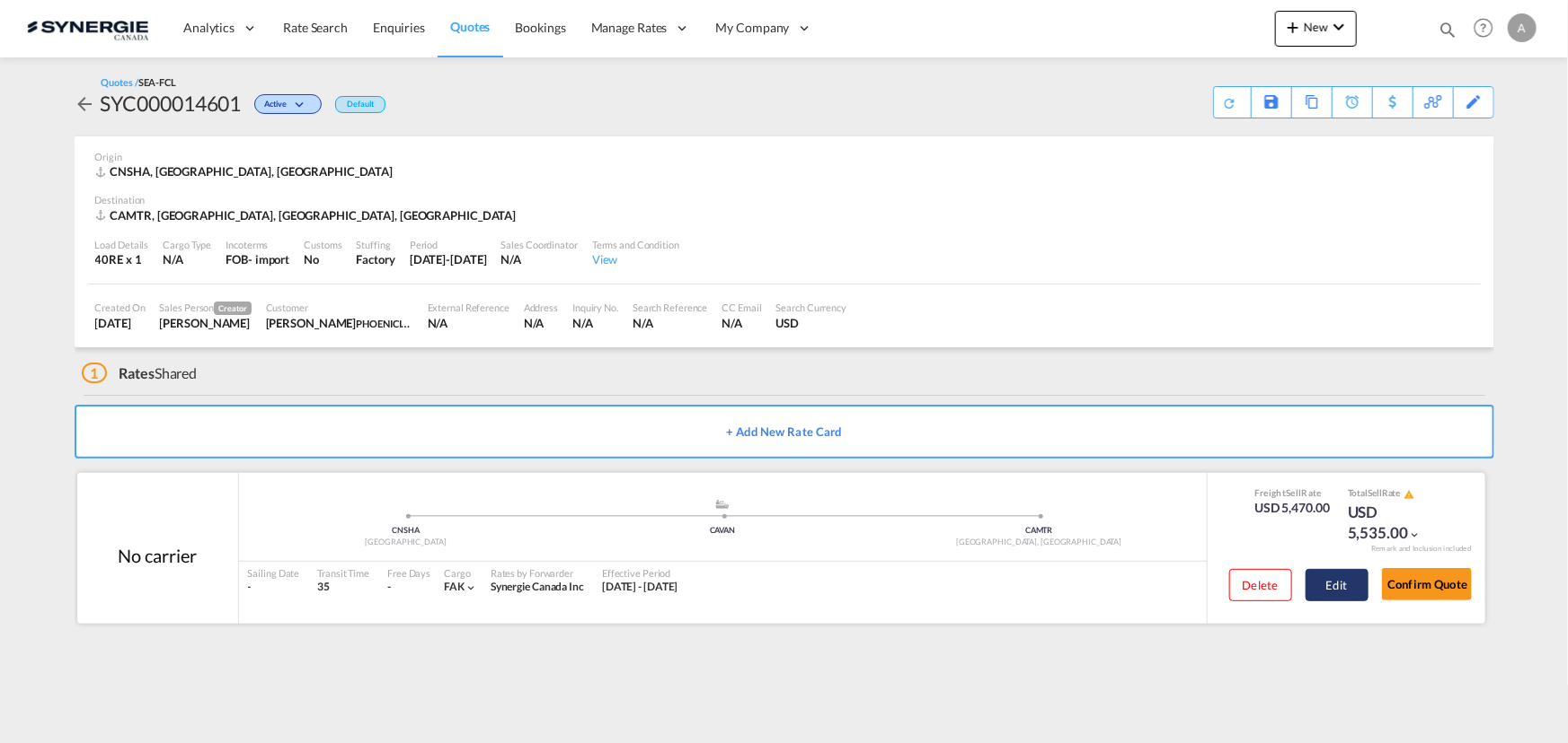
click at [1345, 585] on button "Edit" at bounding box center [1336, 586] width 63 height 32
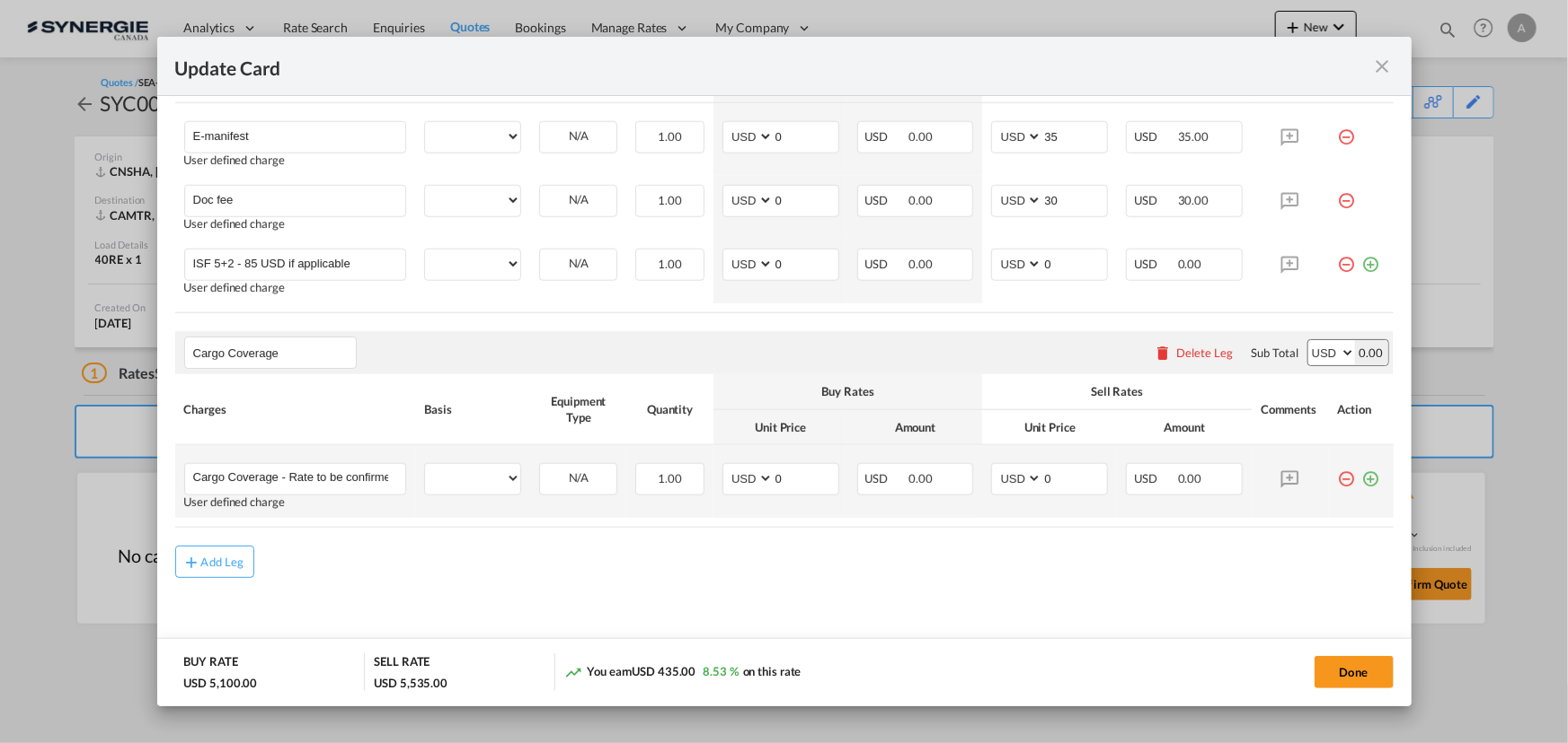
select select "per container"
select select "per B/L"
select select "per shipment"
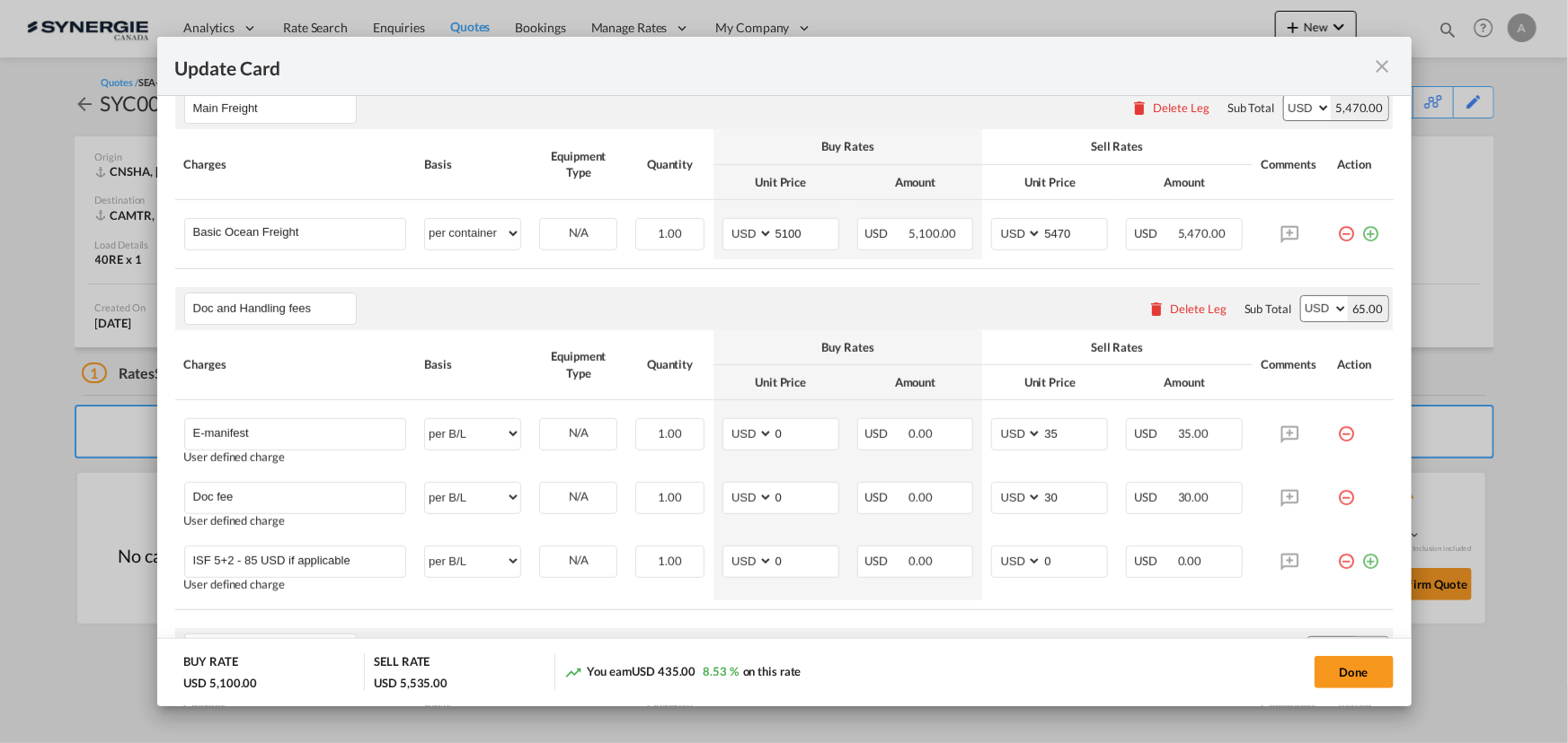
scroll to position [379, 0]
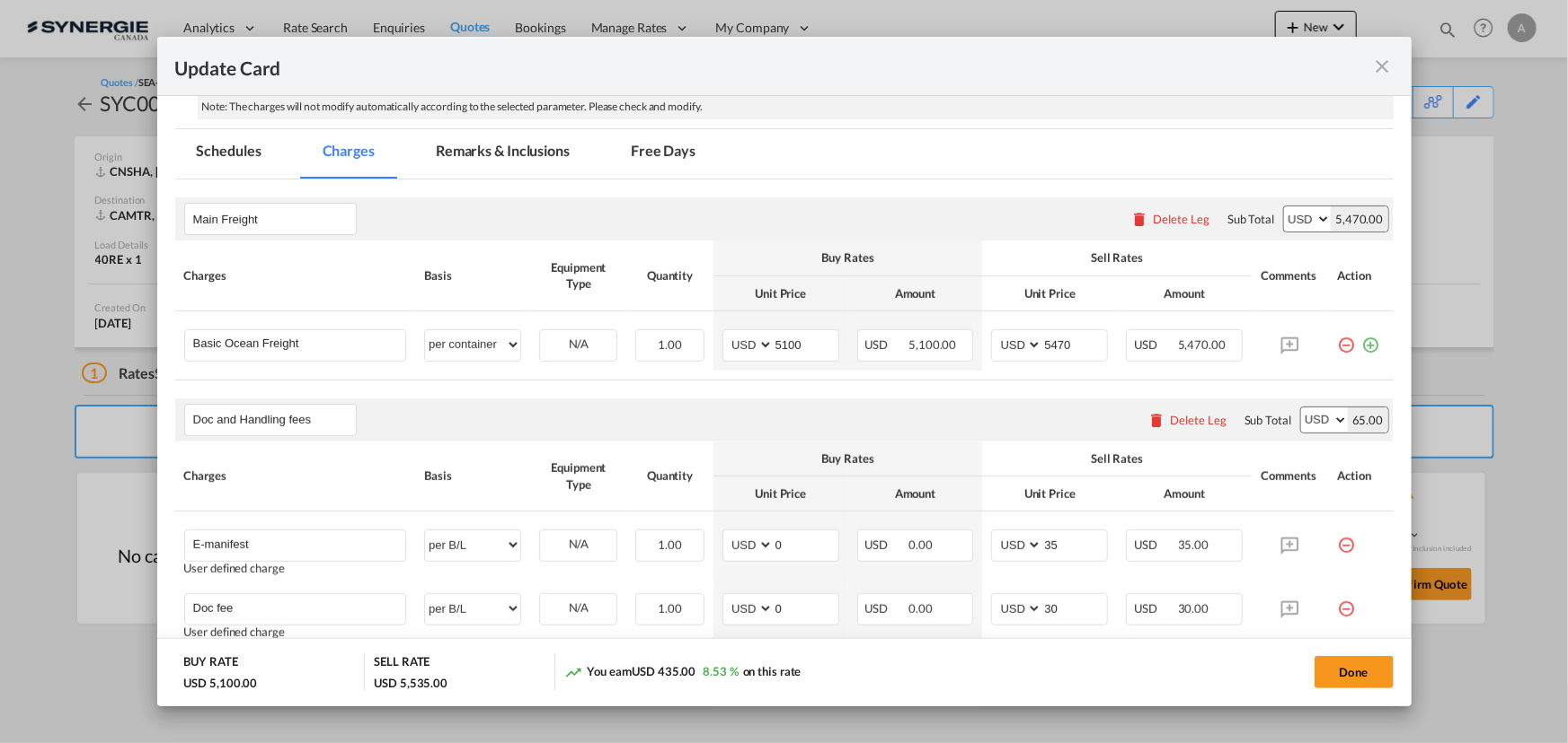
click at [1375, 70] on md-icon "icon-close fg-AAA8AD m-0 pointer" at bounding box center [1382, 66] width 22 height 22
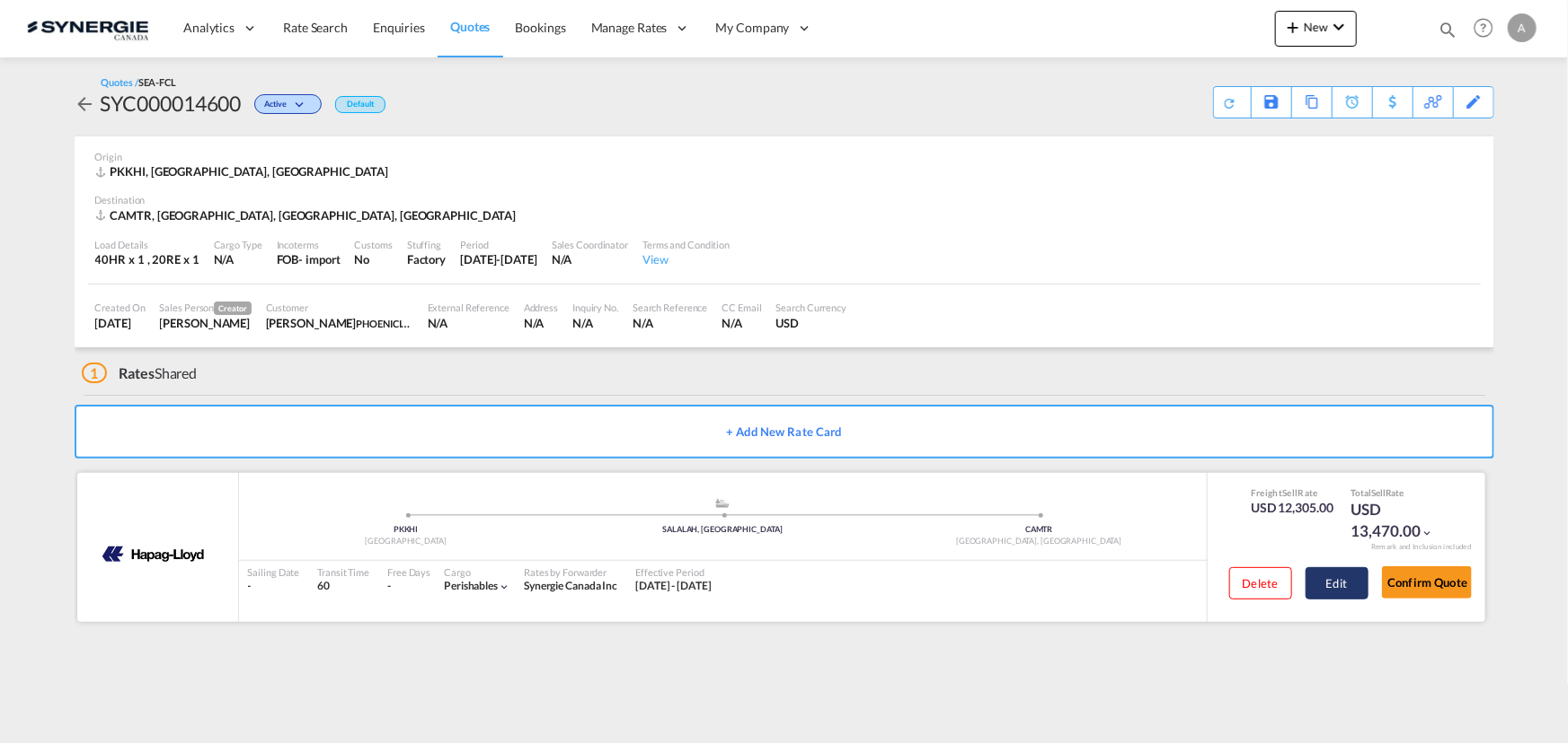
click at [1351, 572] on button "Edit" at bounding box center [1336, 584] width 63 height 32
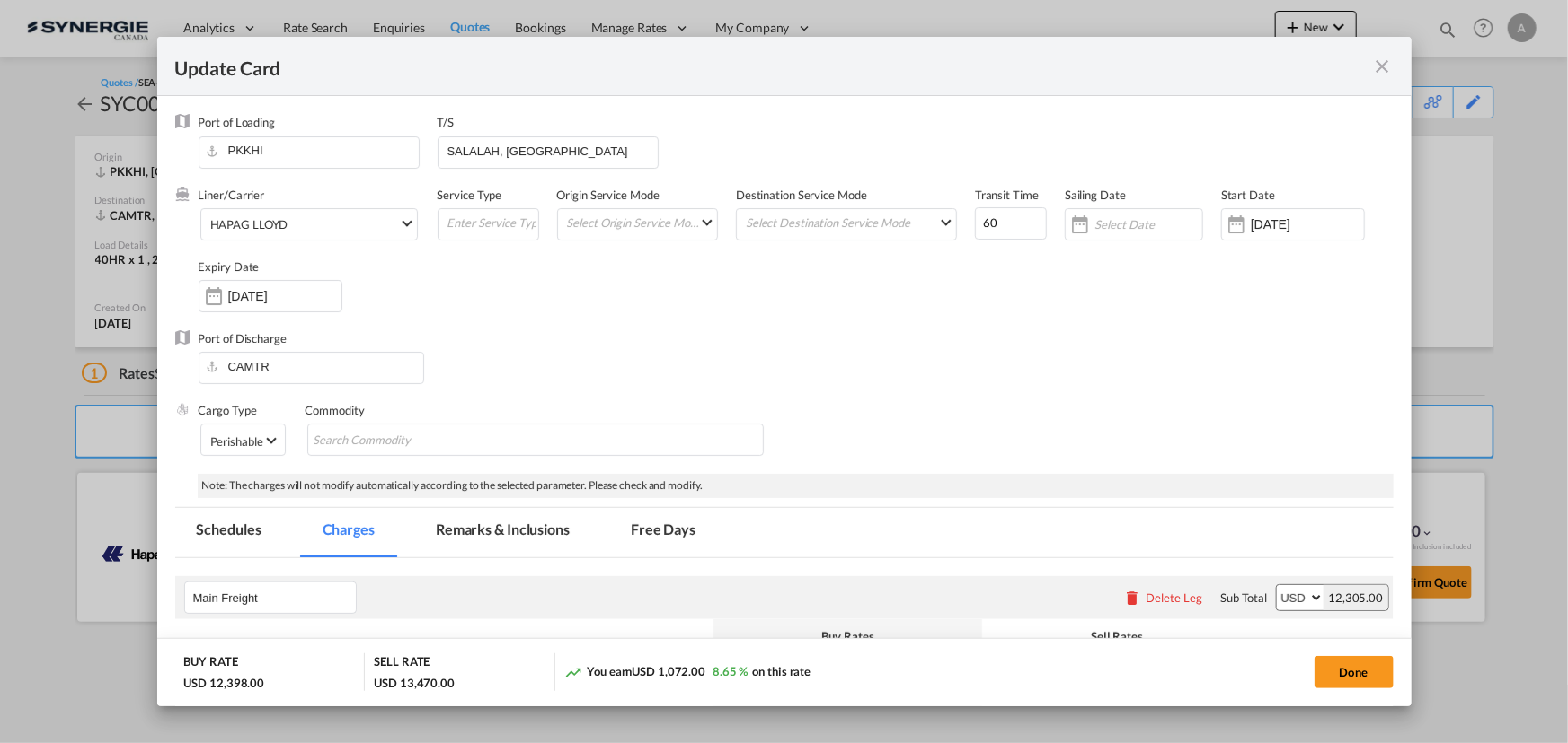
select select "per equipment"
select select "per B/L"
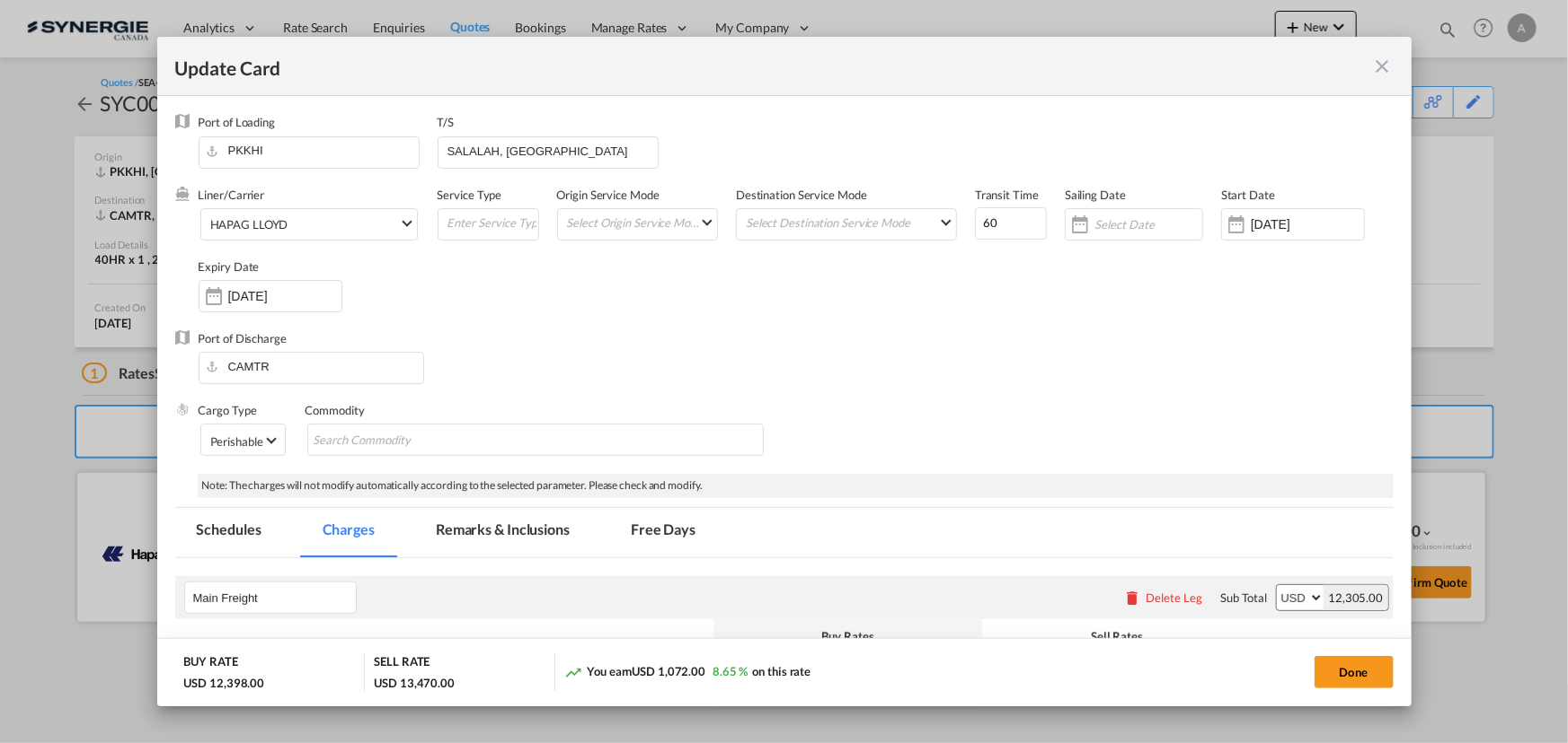
select select "per shipment"
select select "per container"
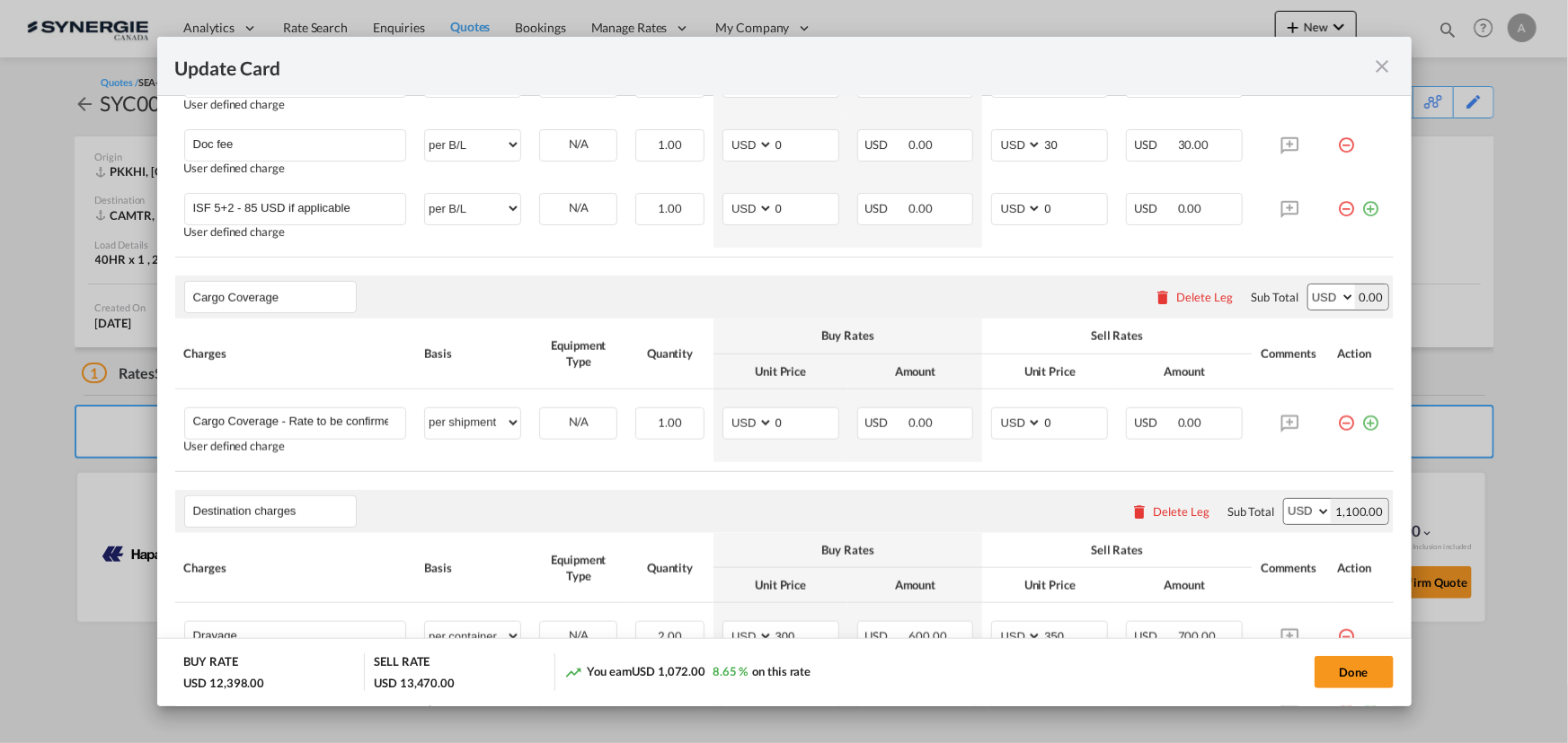
scroll to position [803, 0]
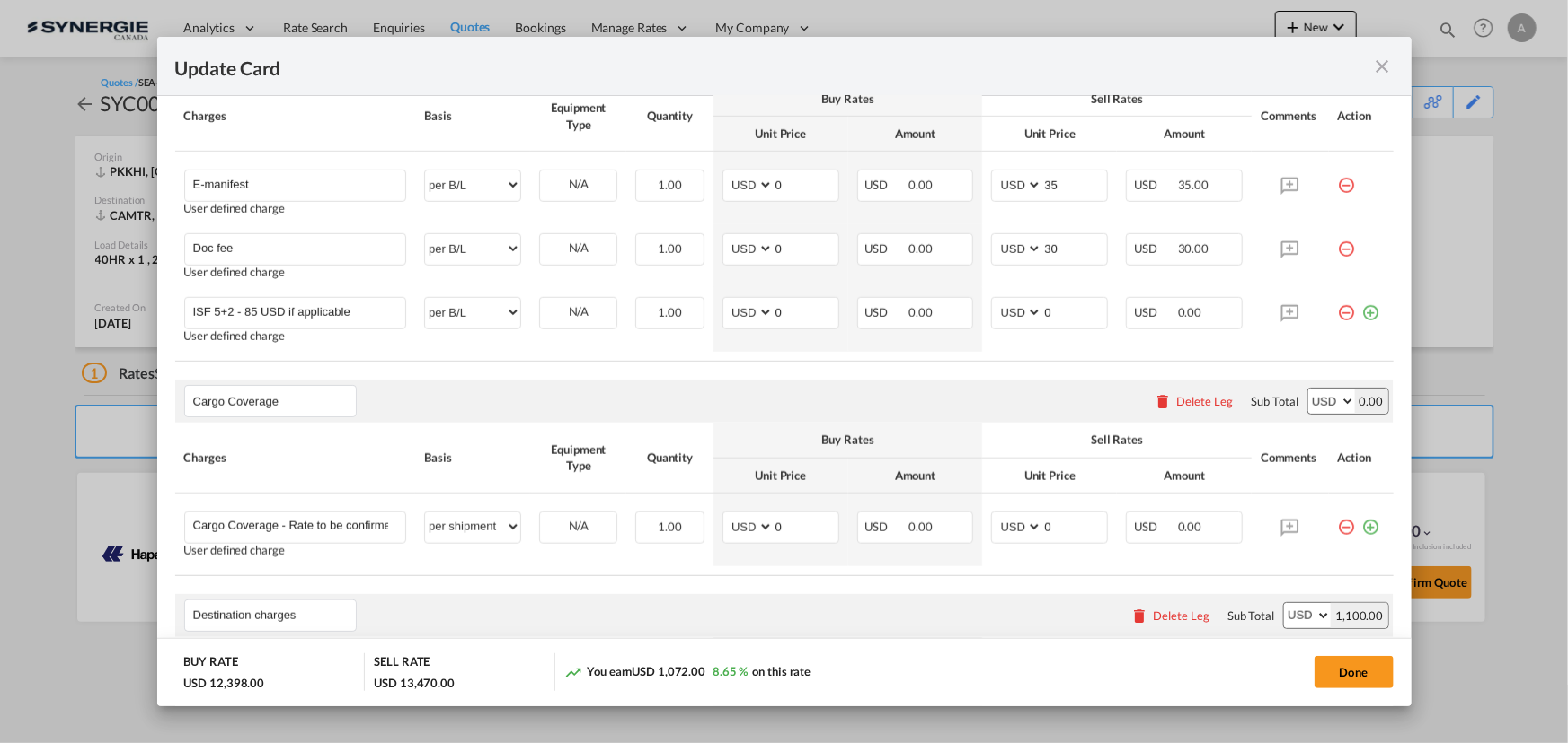
click at [1383, 68] on md-icon "icon-close fg-AAA8AD m-0 pointer" at bounding box center [1382, 66] width 22 height 22
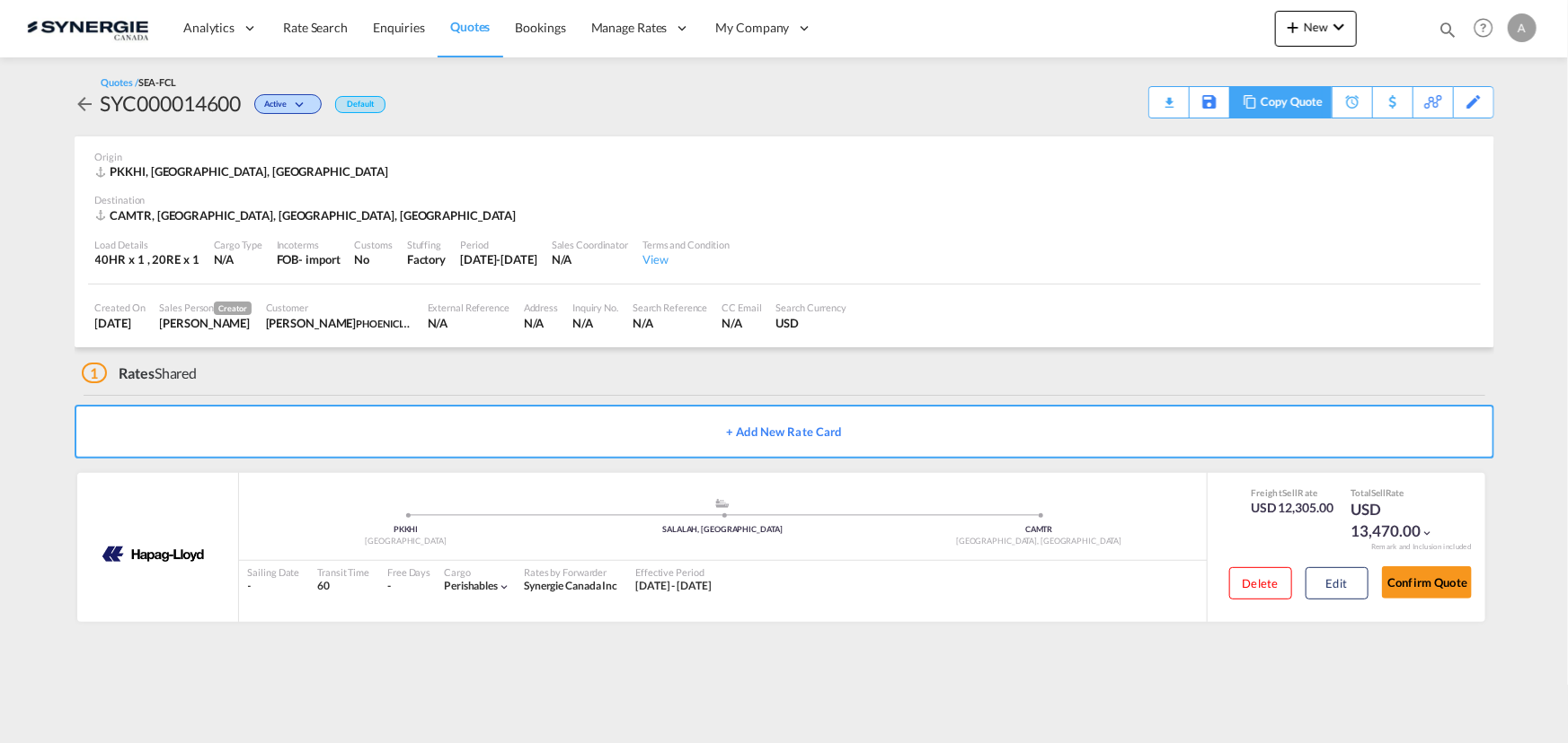
click at [1257, 105] on md-icon at bounding box center [1250, 102] width 22 height 13
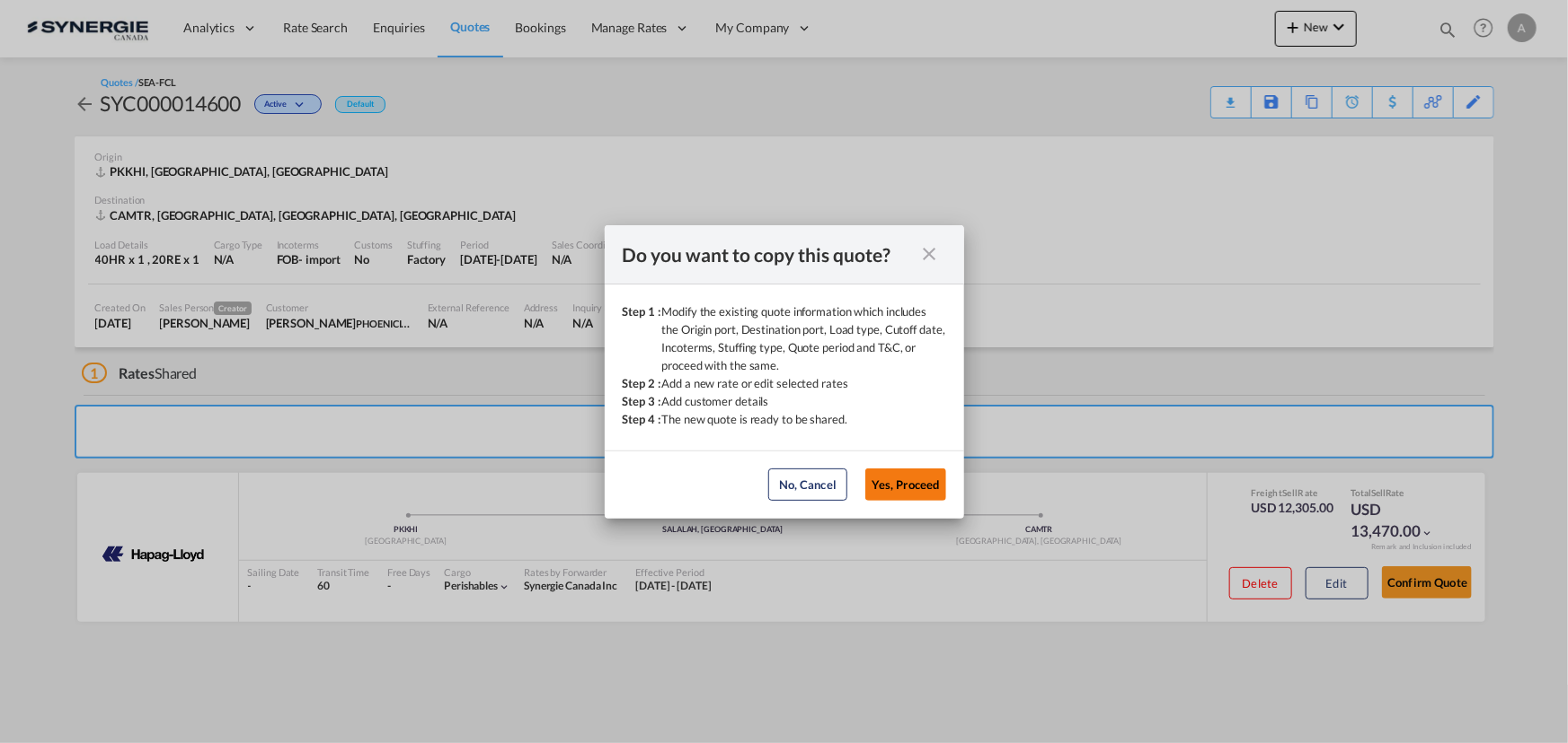
click at [926, 490] on button "Yes, Proceed" at bounding box center [906, 485] width 81 height 32
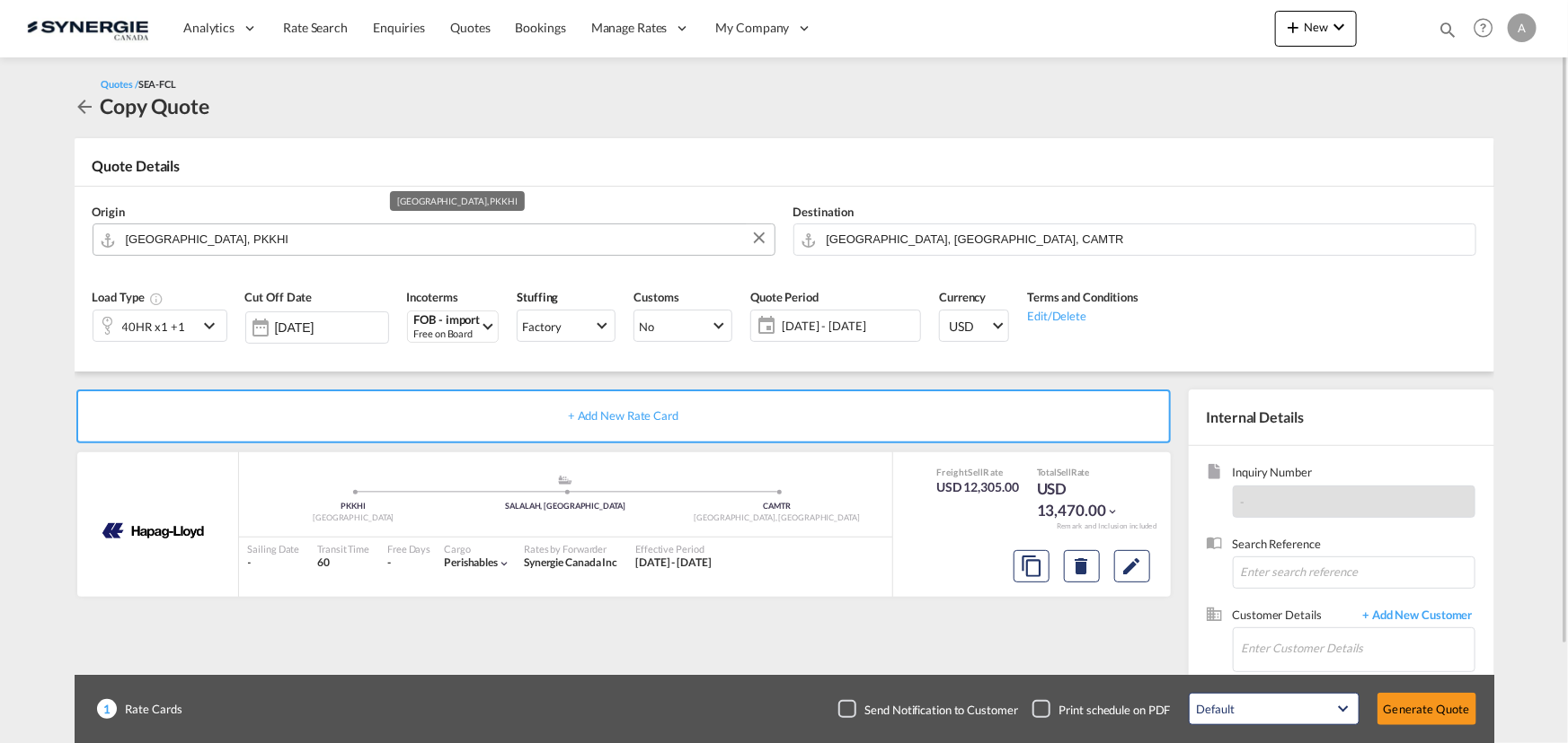
click at [253, 233] on input "Karachi, PKKHI" at bounding box center [445, 239] width 640 height 31
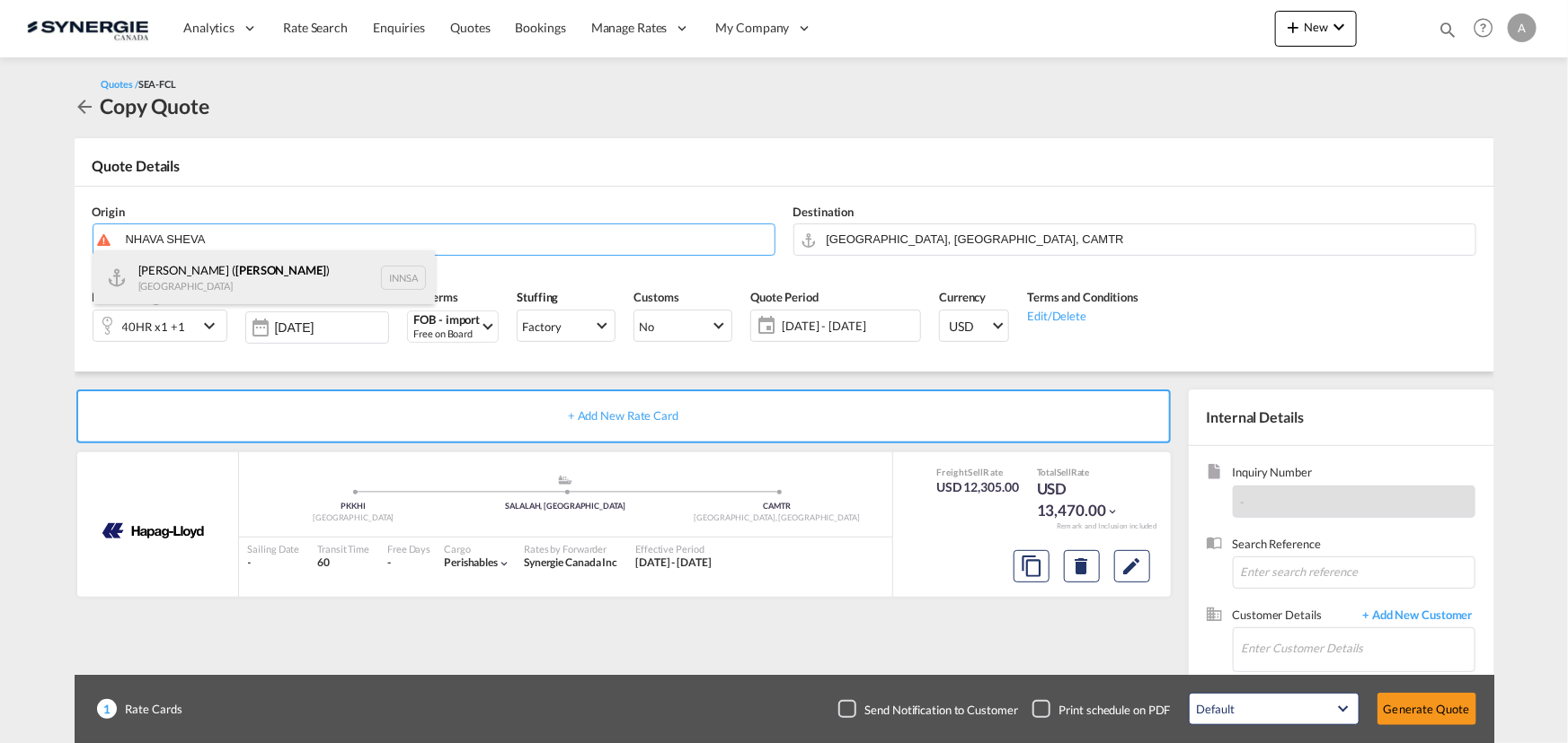
click at [266, 275] on div "Jawaharlal Nehru ( Nhava Sheva ) India INNSA" at bounding box center [264, 277] width 341 height 54
type input "Jawaharlal Nehru (Nhava Sheva), INNSA"
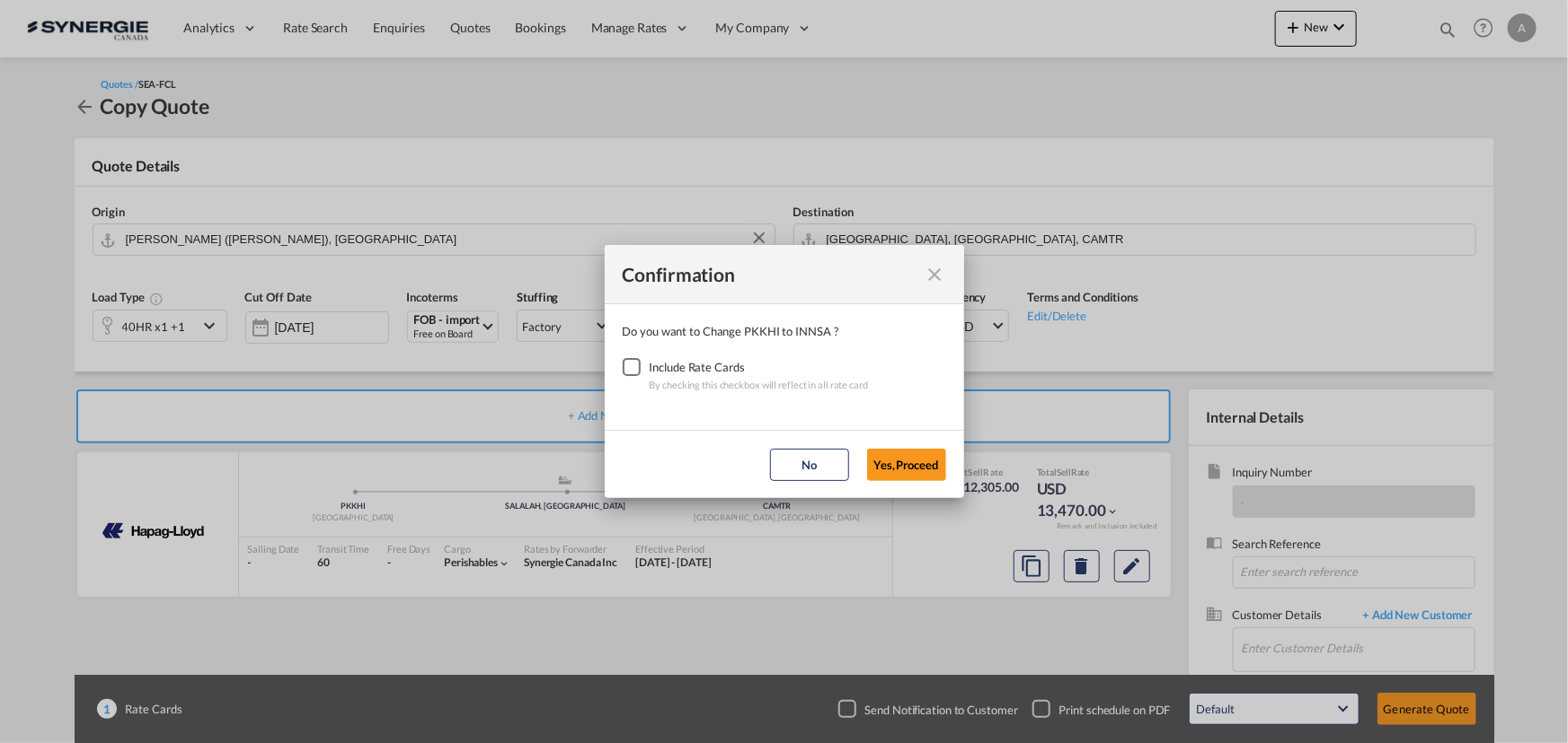
click at [622, 367] on div "Checkbox No Ink" at bounding box center [631, 367] width 18 height 18
click at [919, 467] on button "Yes,Proceed" at bounding box center [906, 465] width 79 height 32
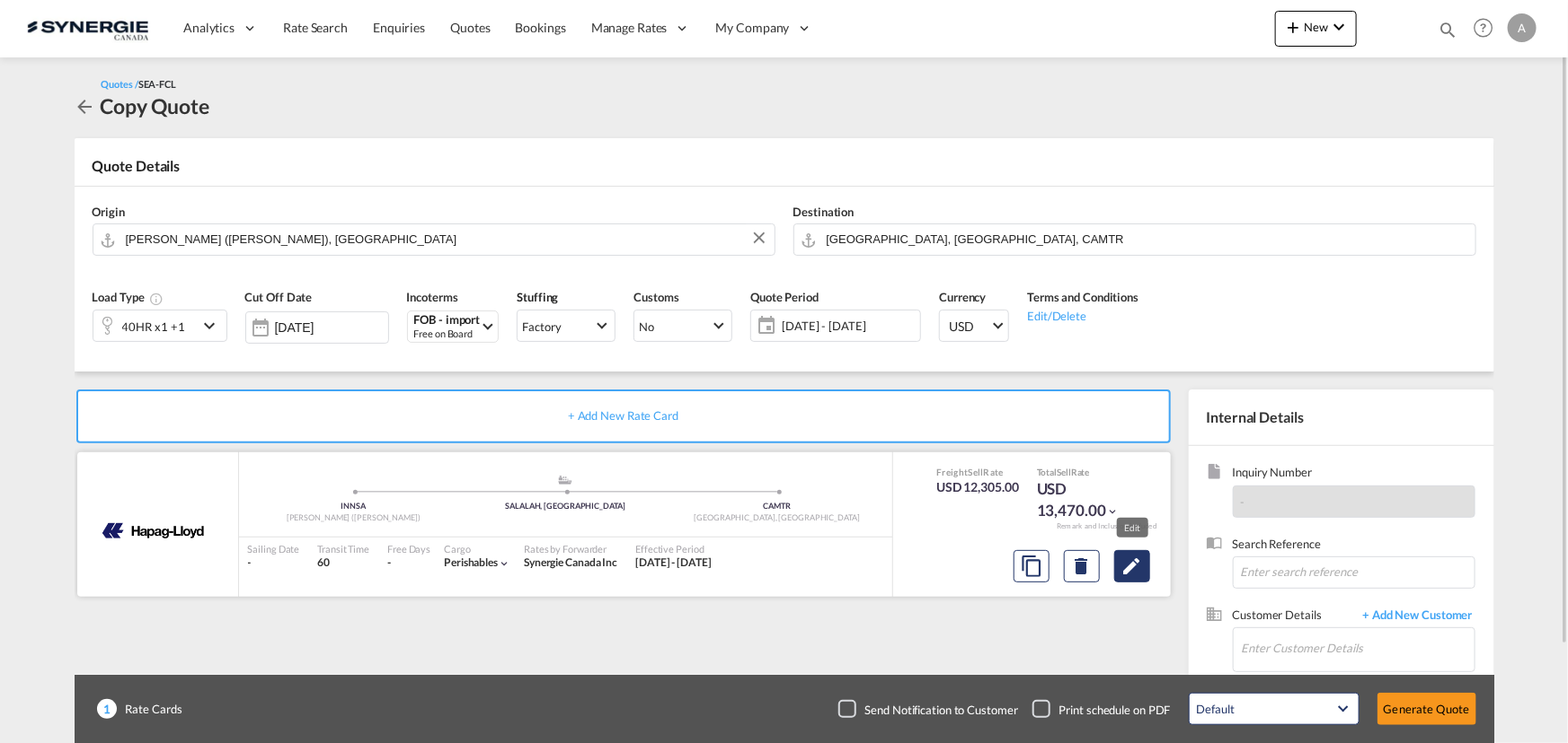
click at [1132, 570] on md-icon "Edit" at bounding box center [1131, 566] width 22 height 22
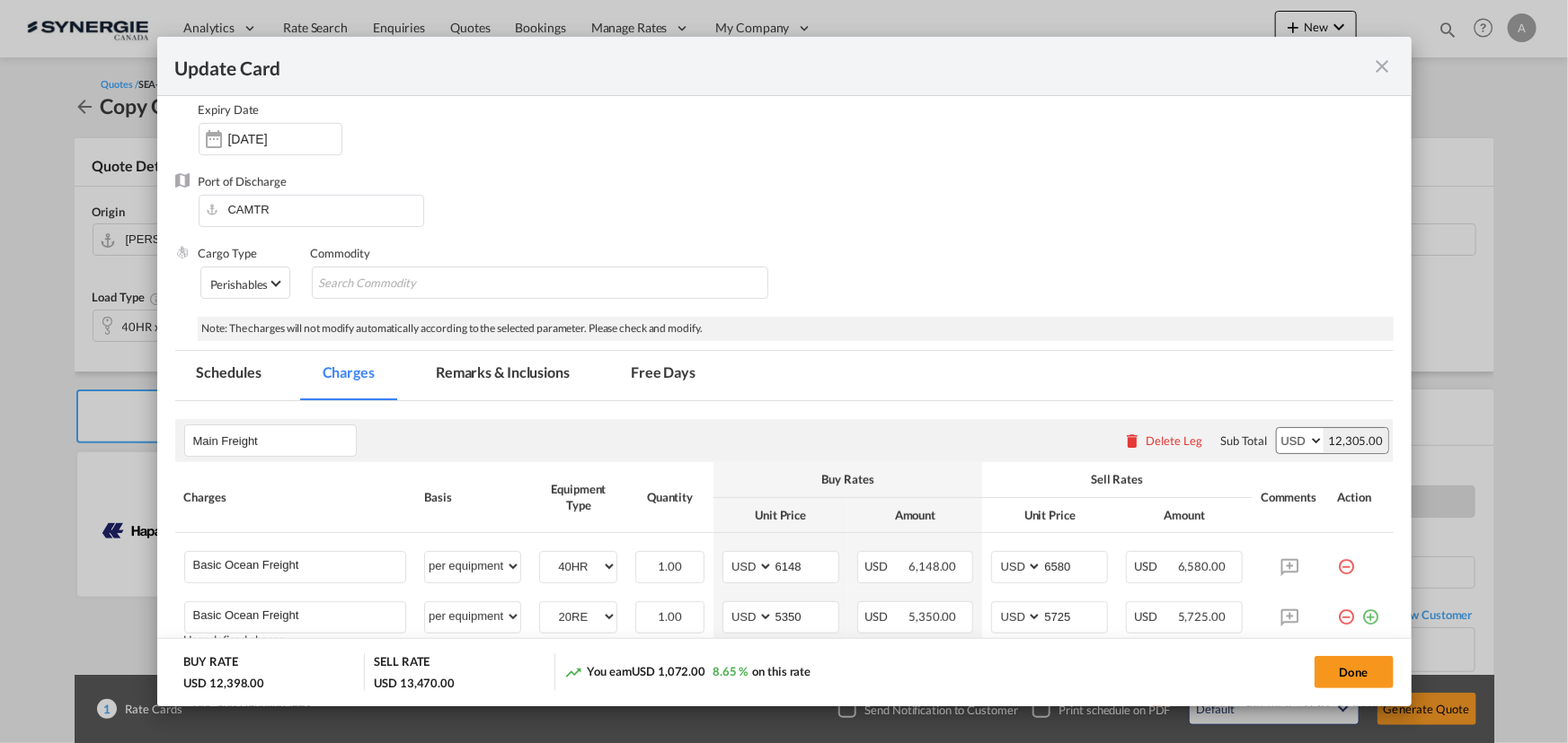
scroll to position [408, 0]
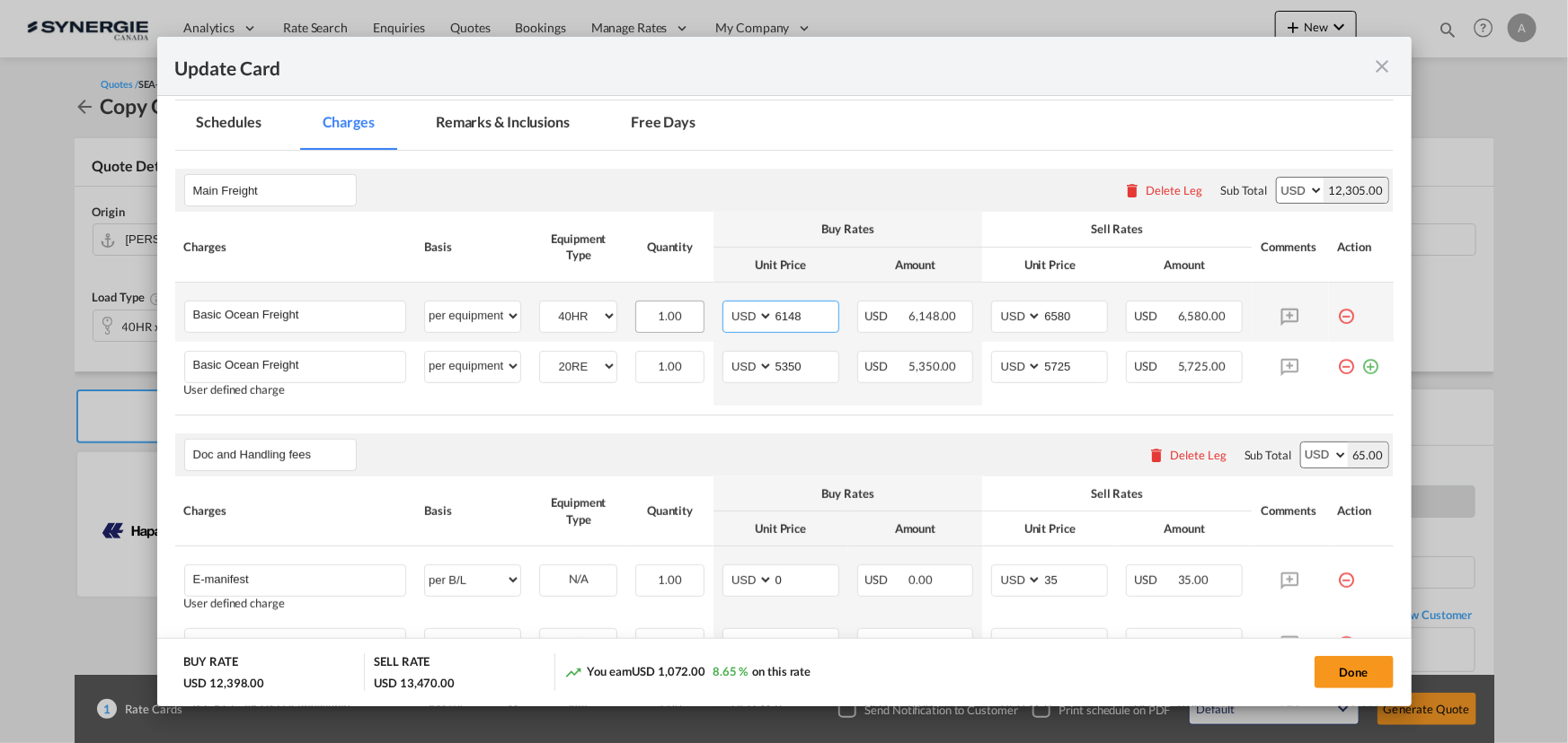
drag, startPoint x: 822, startPoint y: 320, endPoint x: 647, endPoint y: 320, distance: 175.0
click at [658, 329] on tr "Basic Ocean Freight Please Enter User Defined Charges Cannot Be Published per e…" at bounding box center [784, 312] width 1218 height 59
type input "5470"
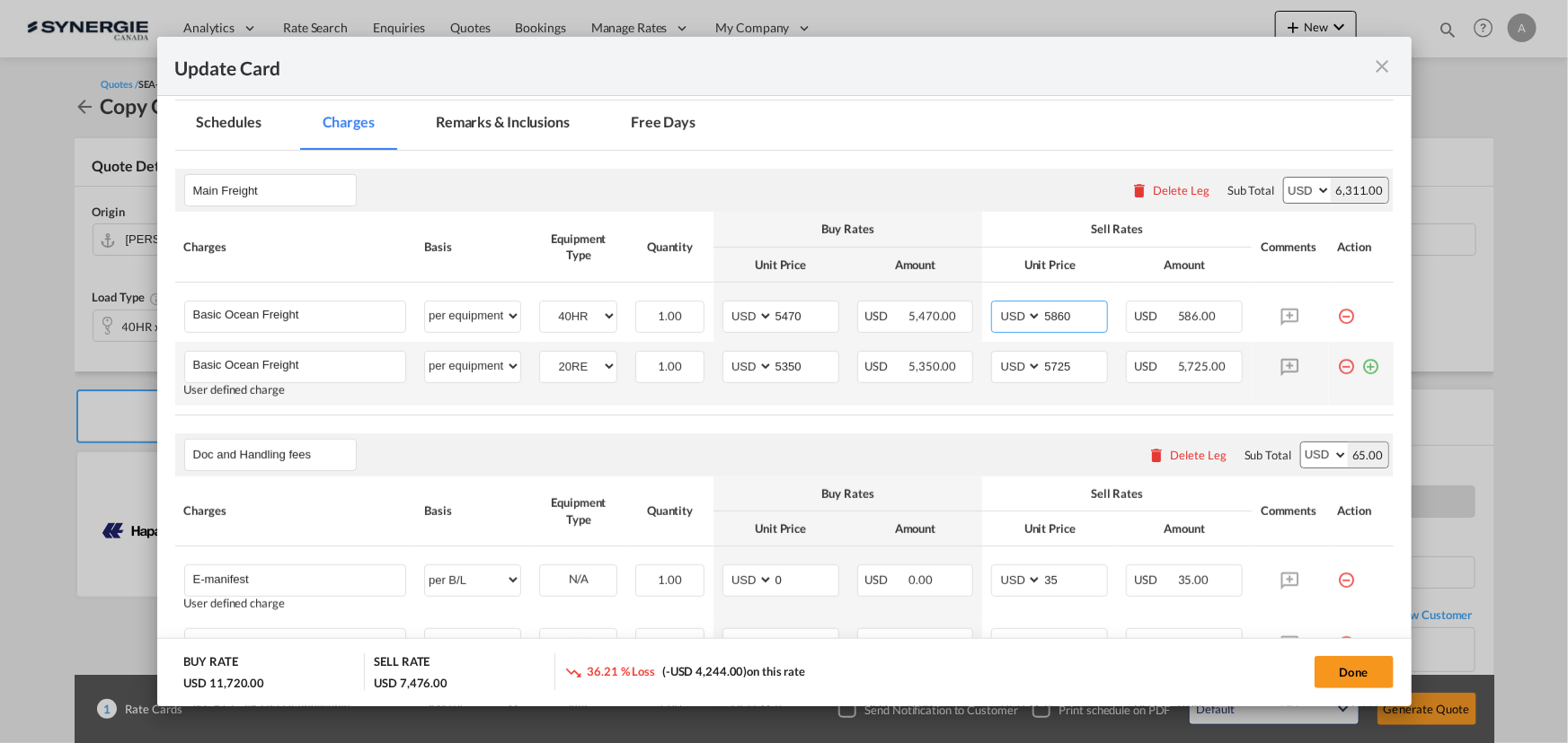
type input "5860"
click at [1337, 368] on md-icon "icon-minus-circle-outline red-400-fg" at bounding box center [1346, 360] width 18 height 18
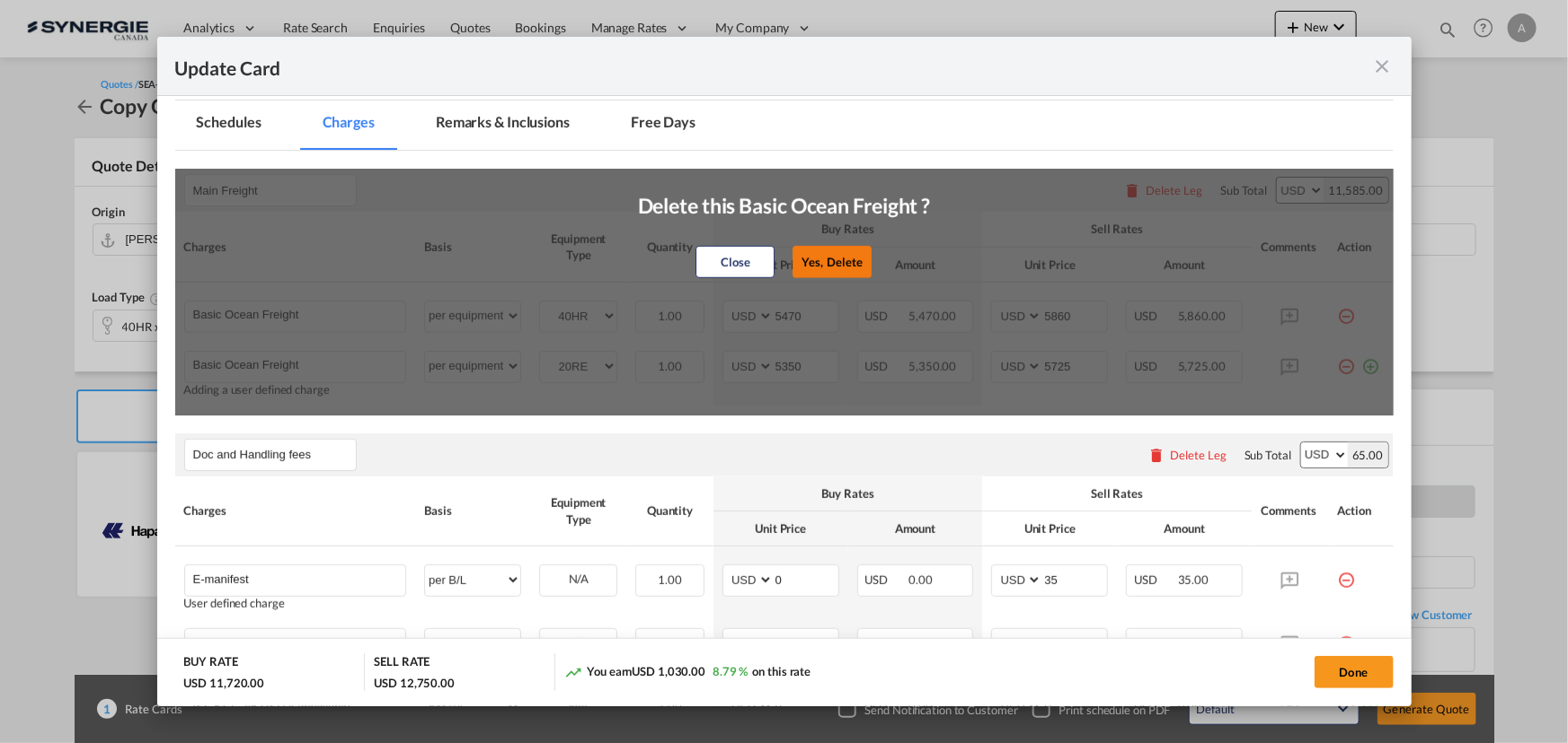
click at [811, 269] on button "Yes, Delete" at bounding box center [831, 262] width 79 height 32
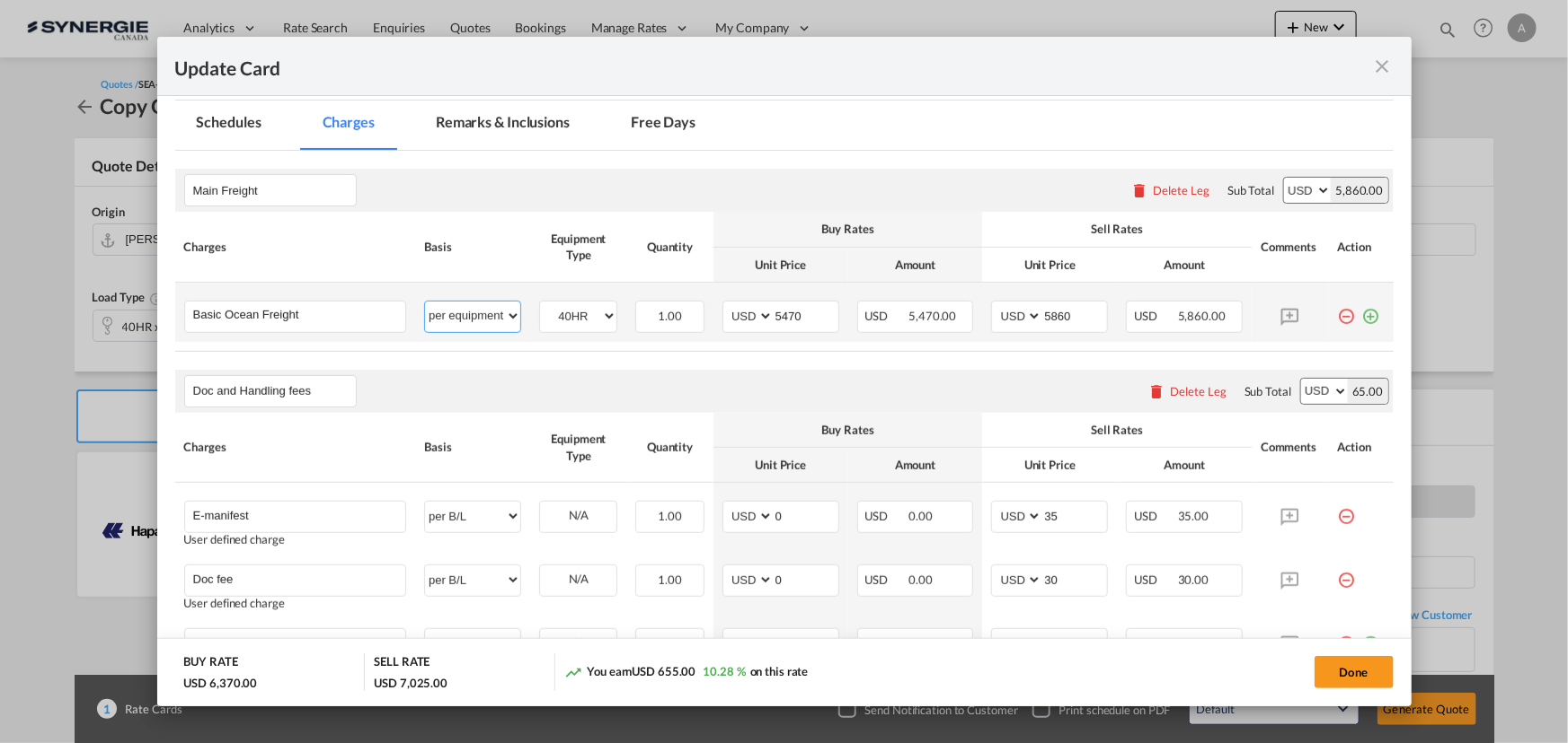
drag, startPoint x: 456, startPoint y: 324, endPoint x: 463, endPoint y: 319, distance: 8.6
click at [457, 324] on select "per equipment per container per B/L per shipping bill per shipment % on freight…" at bounding box center [473, 316] width 95 height 29
select select "per container"
click at [425, 302] on select "per equipment per container per B/L per shipping bill per shipment % on freight…" at bounding box center [473, 316] width 95 height 29
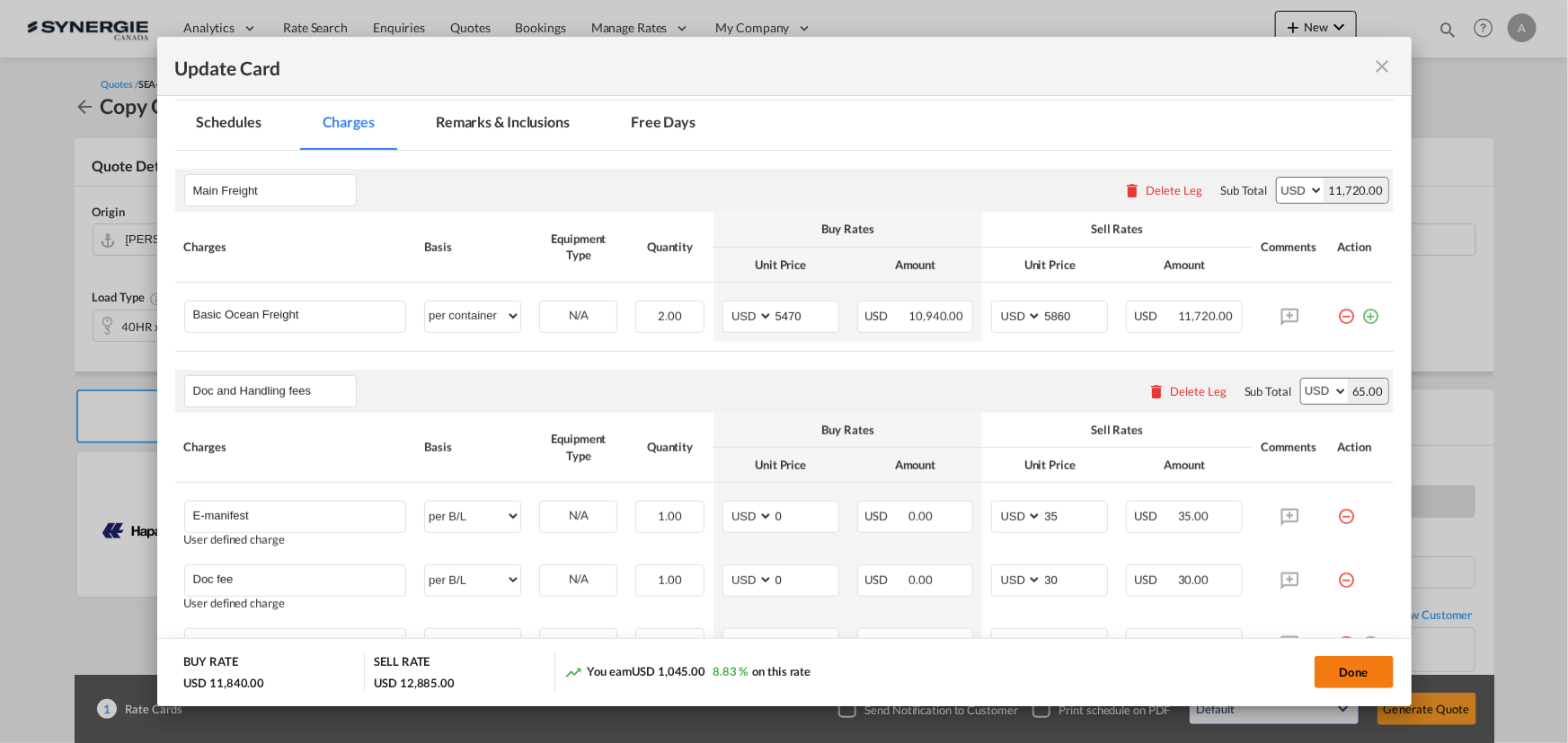
click at [1343, 664] on button "Done" at bounding box center [1354, 673] width 79 height 32
type input "04 Sep 2025"
type input "13 Sep 2025"
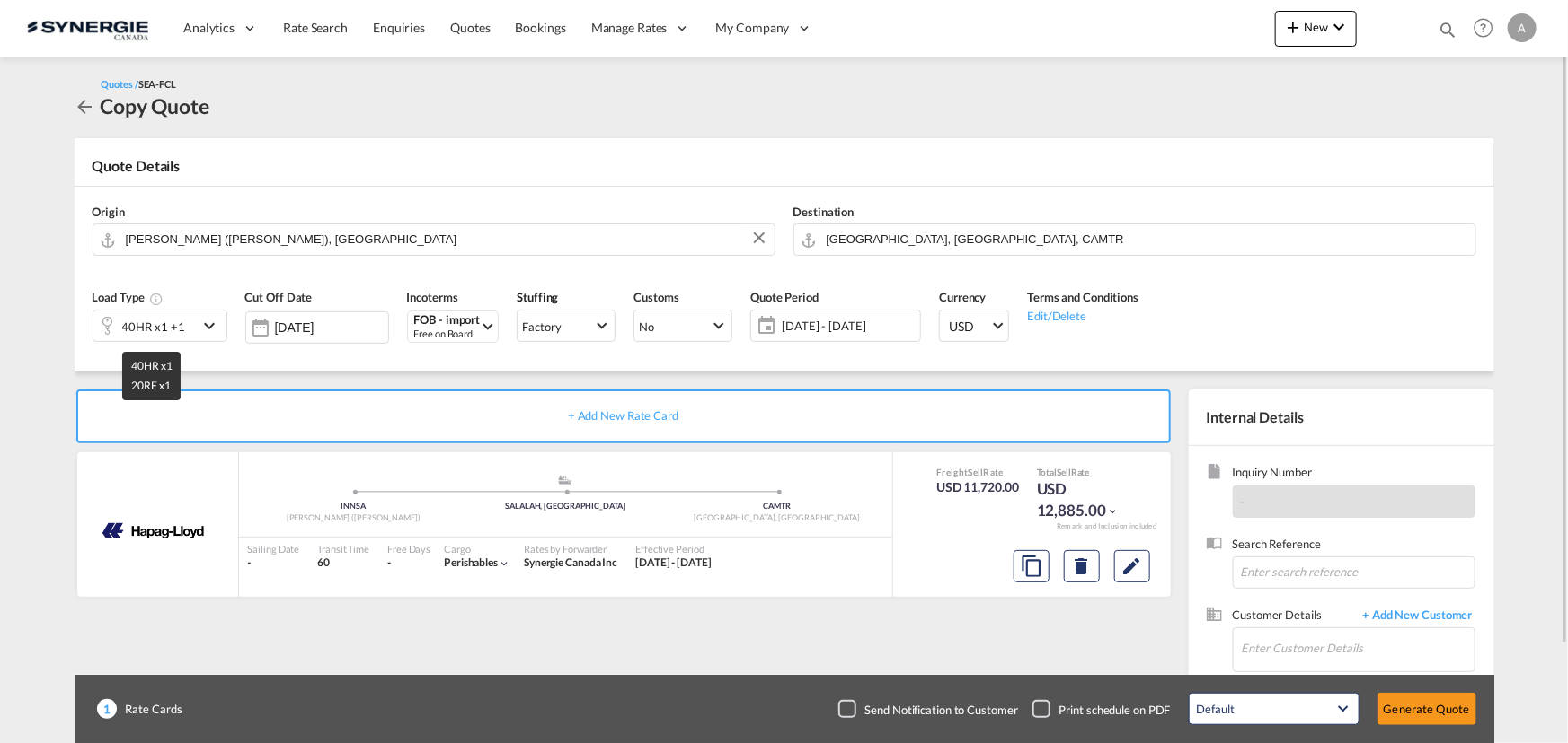
click at [163, 316] on div "40HR x1 +1" at bounding box center [153, 327] width 63 height 25
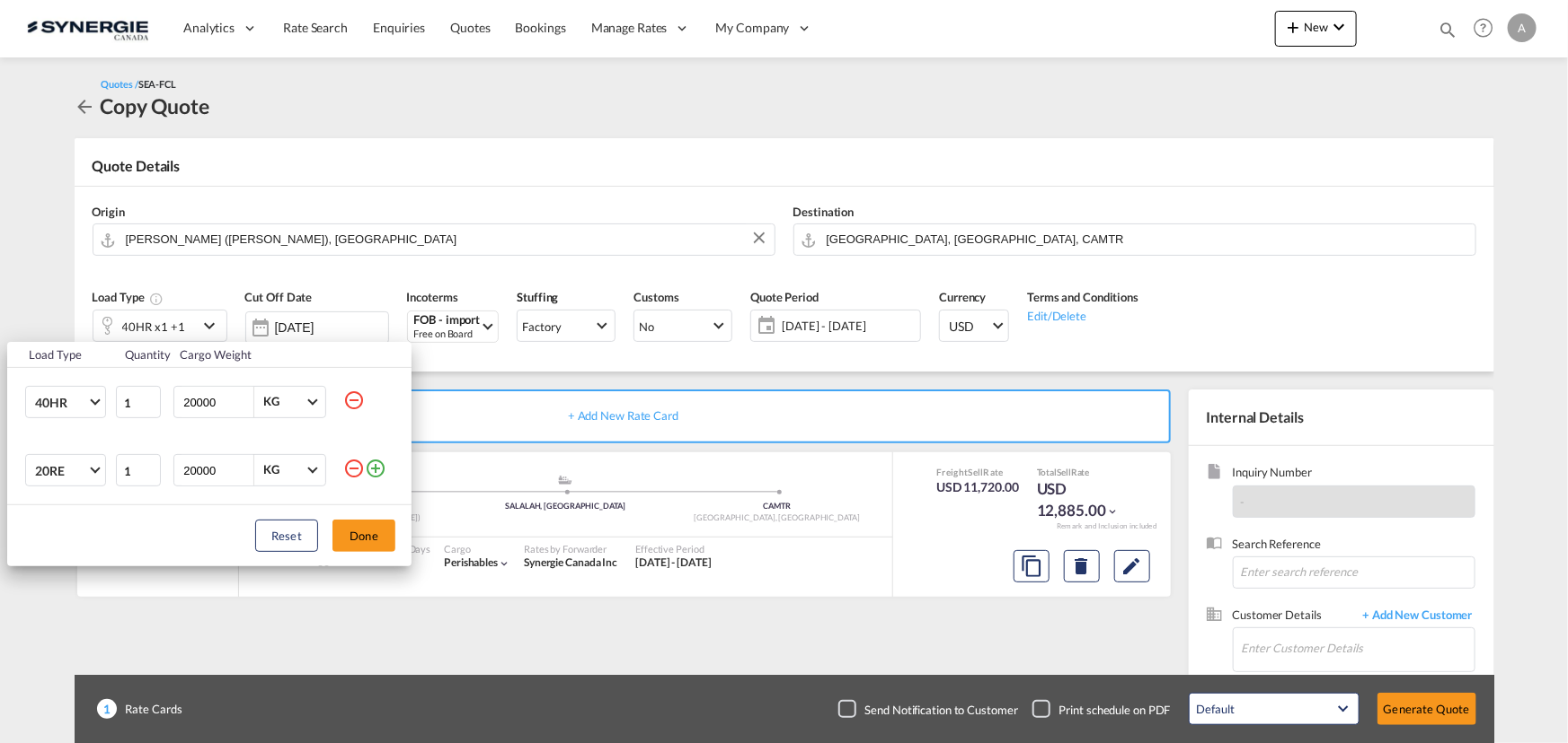
click at [355, 463] on md-icon "icon-minus-circle-outline" at bounding box center [354, 469] width 22 height 22
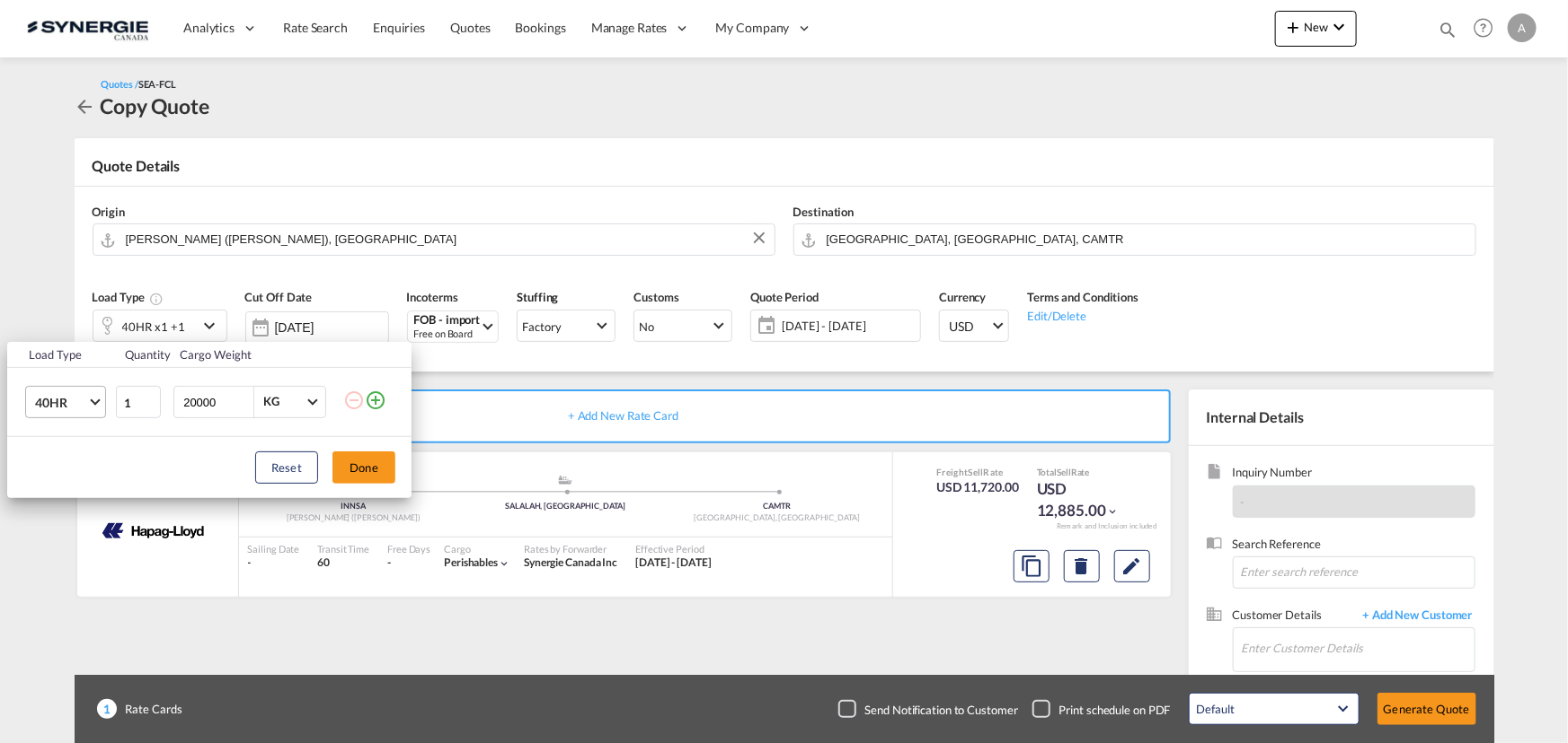
click at [103, 397] on md-select-value "40HR" at bounding box center [69, 402] width 71 height 30
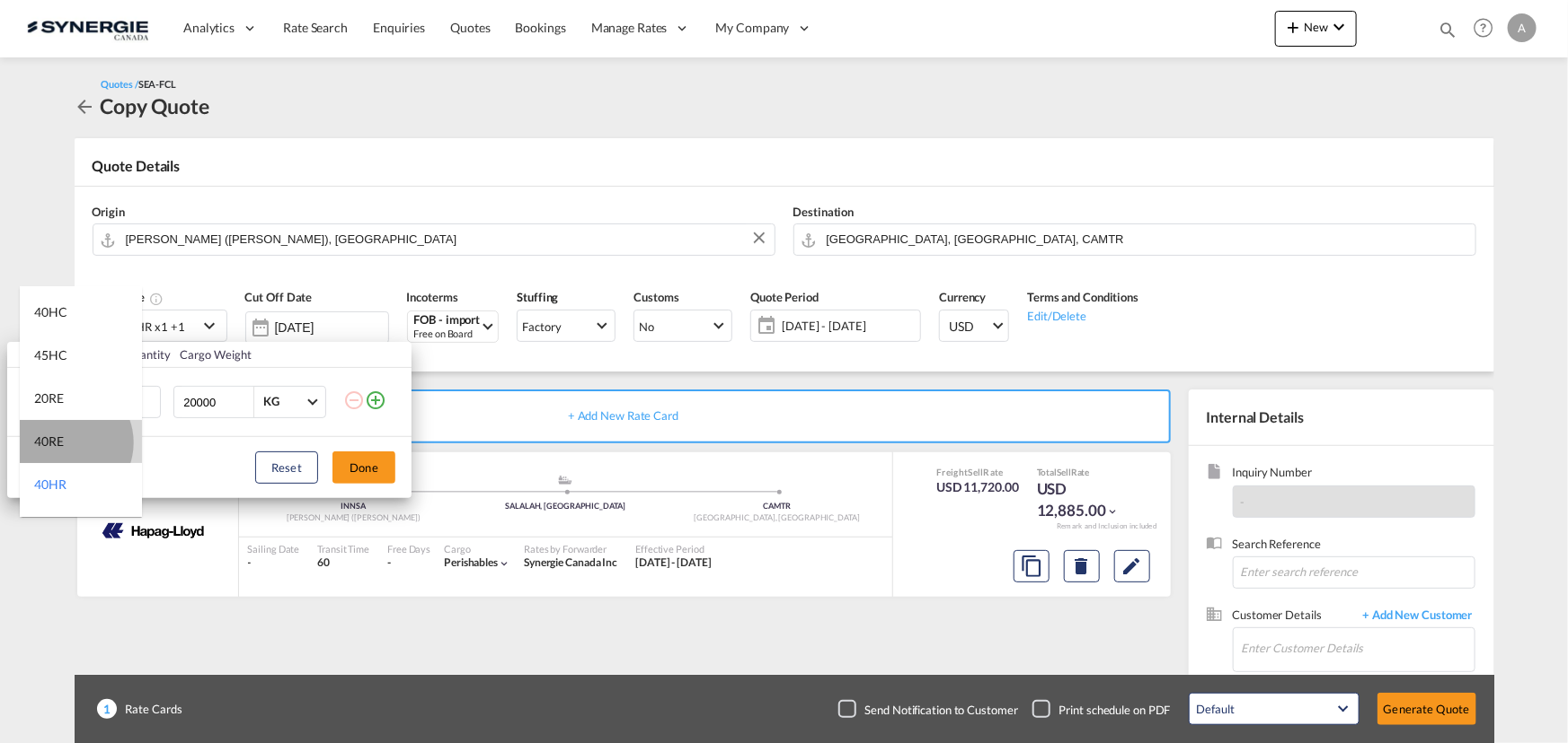
click at [65, 441] on md-option "40RE" at bounding box center [81, 441] width 122 height 43
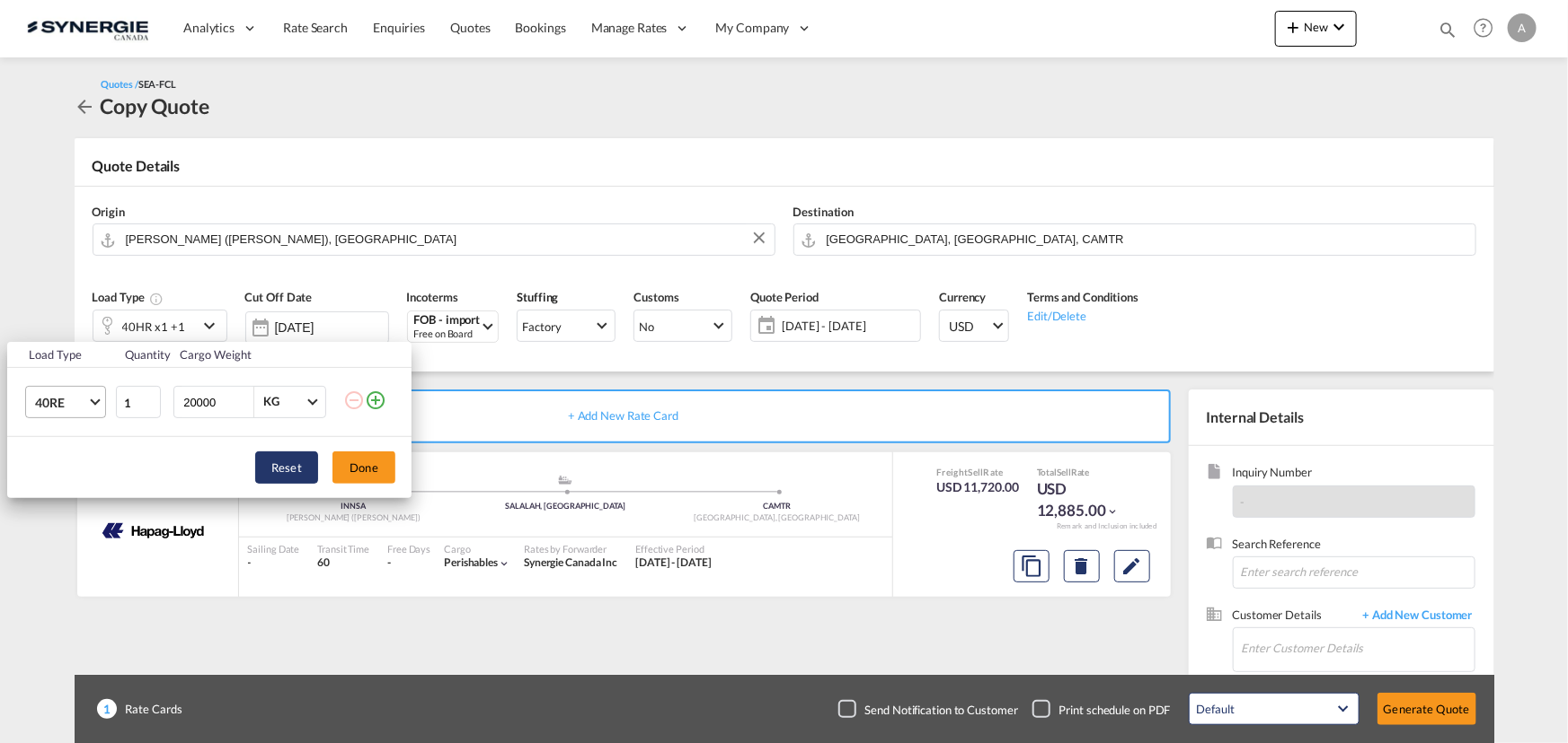
click at [316, 474] on button "Reset" at bounding box center [287, 468] width 63 height 32
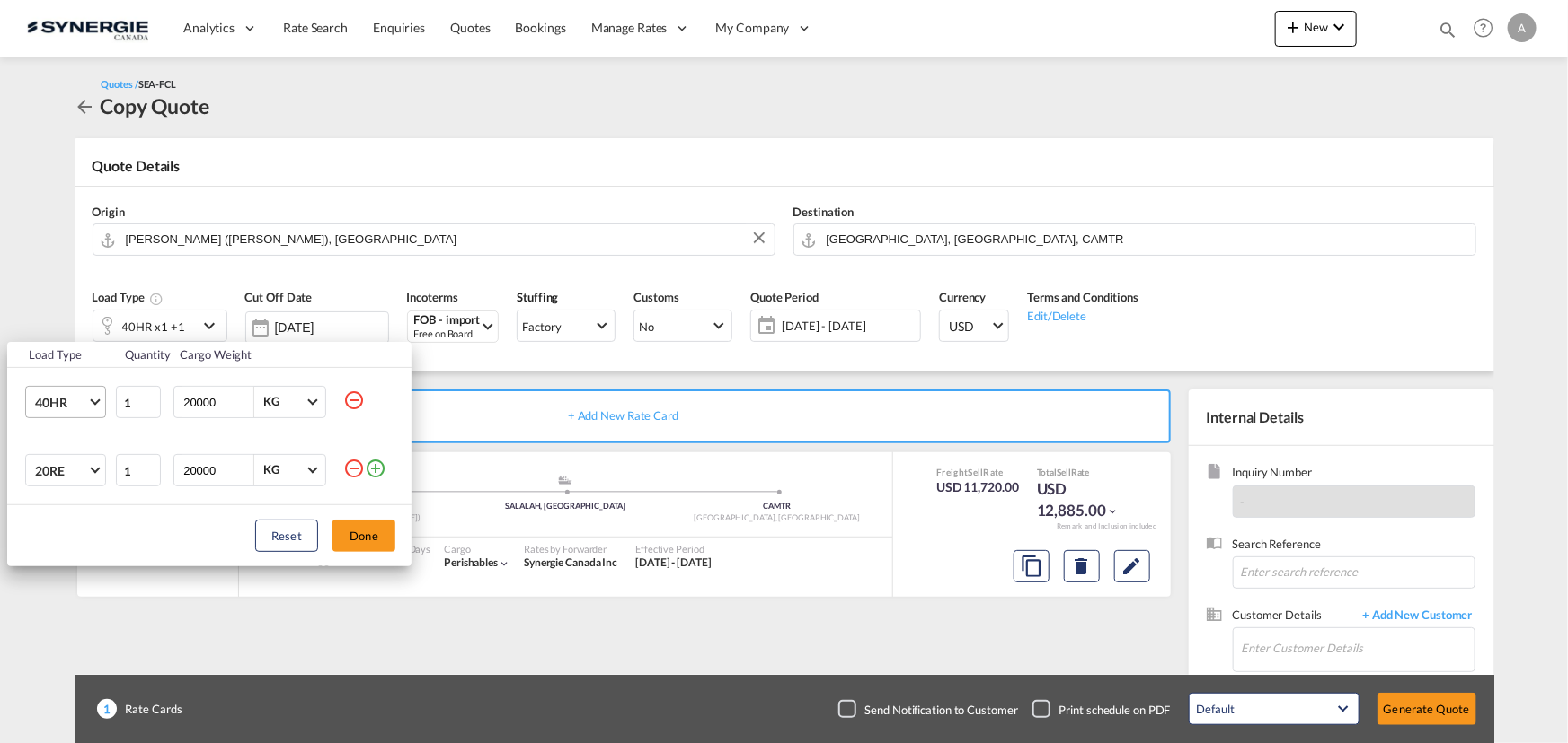
click at [349, 472] on md-icon "icon-minus-circle-outline" at bounding box center [354, 469] width 22 height 22
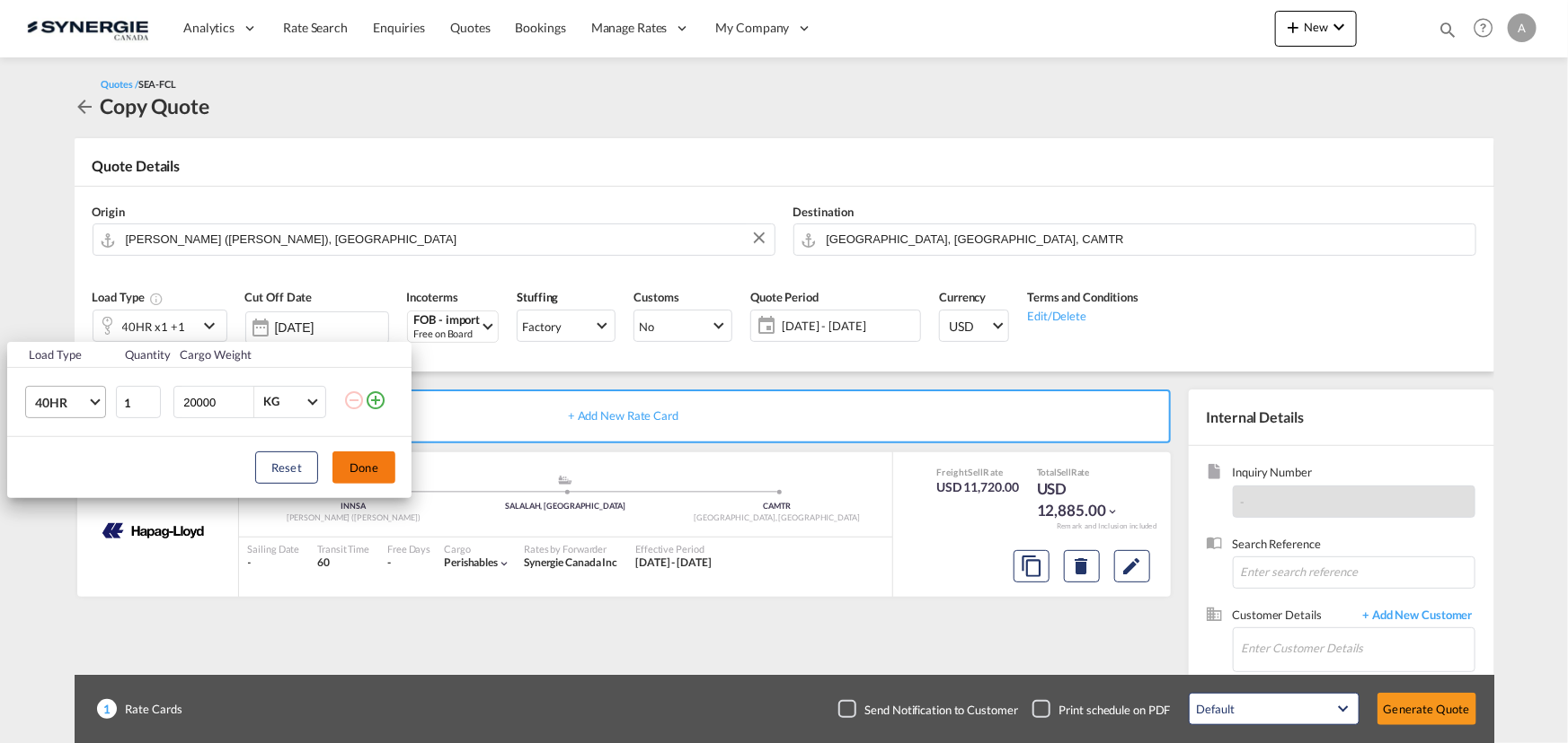
click at [383, 467] on button "Done" at bounding box center [364, 468] width 63 height 32
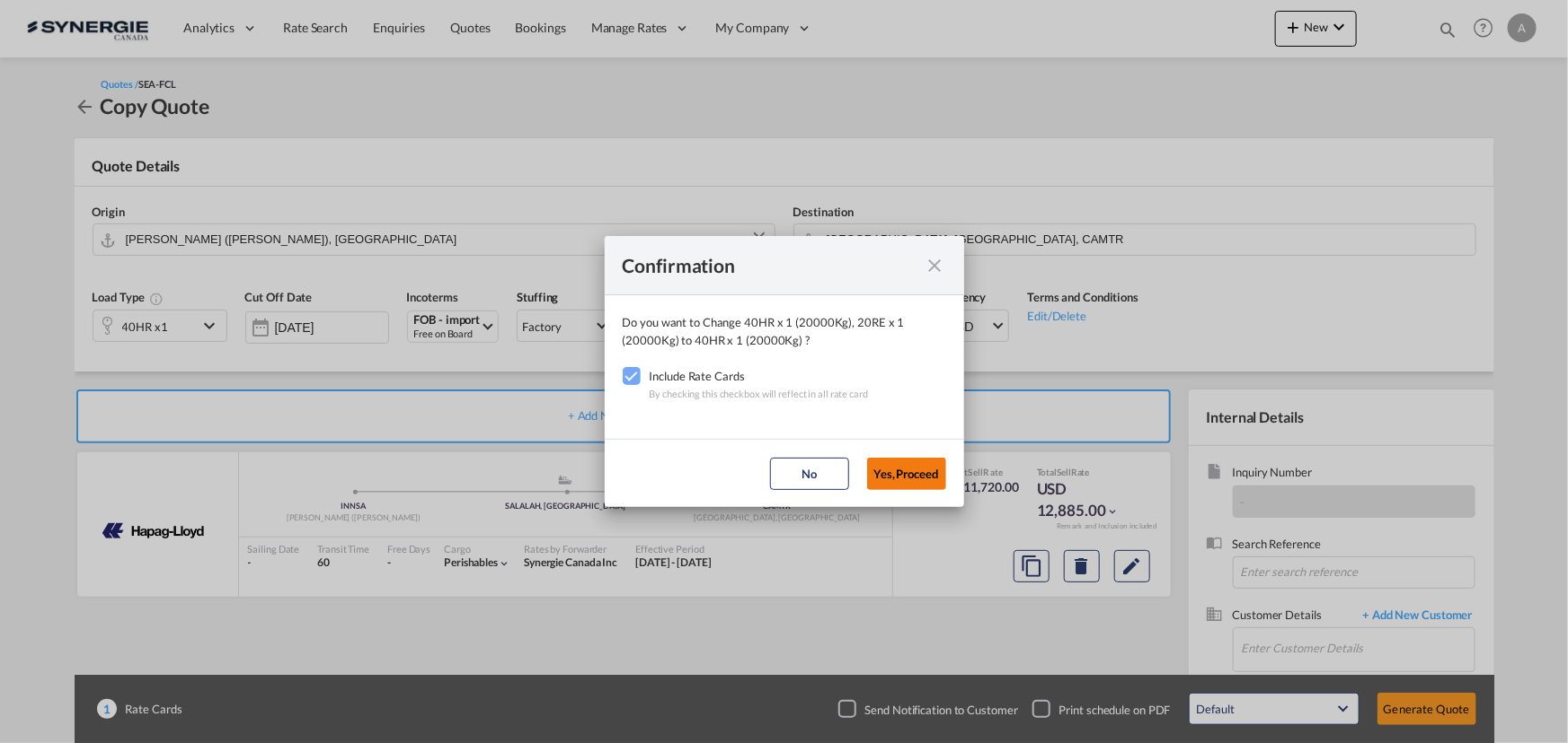
click at [906, 465] on button "Yes,Proceed" at bounding box center [906, 474] width 79 height 32
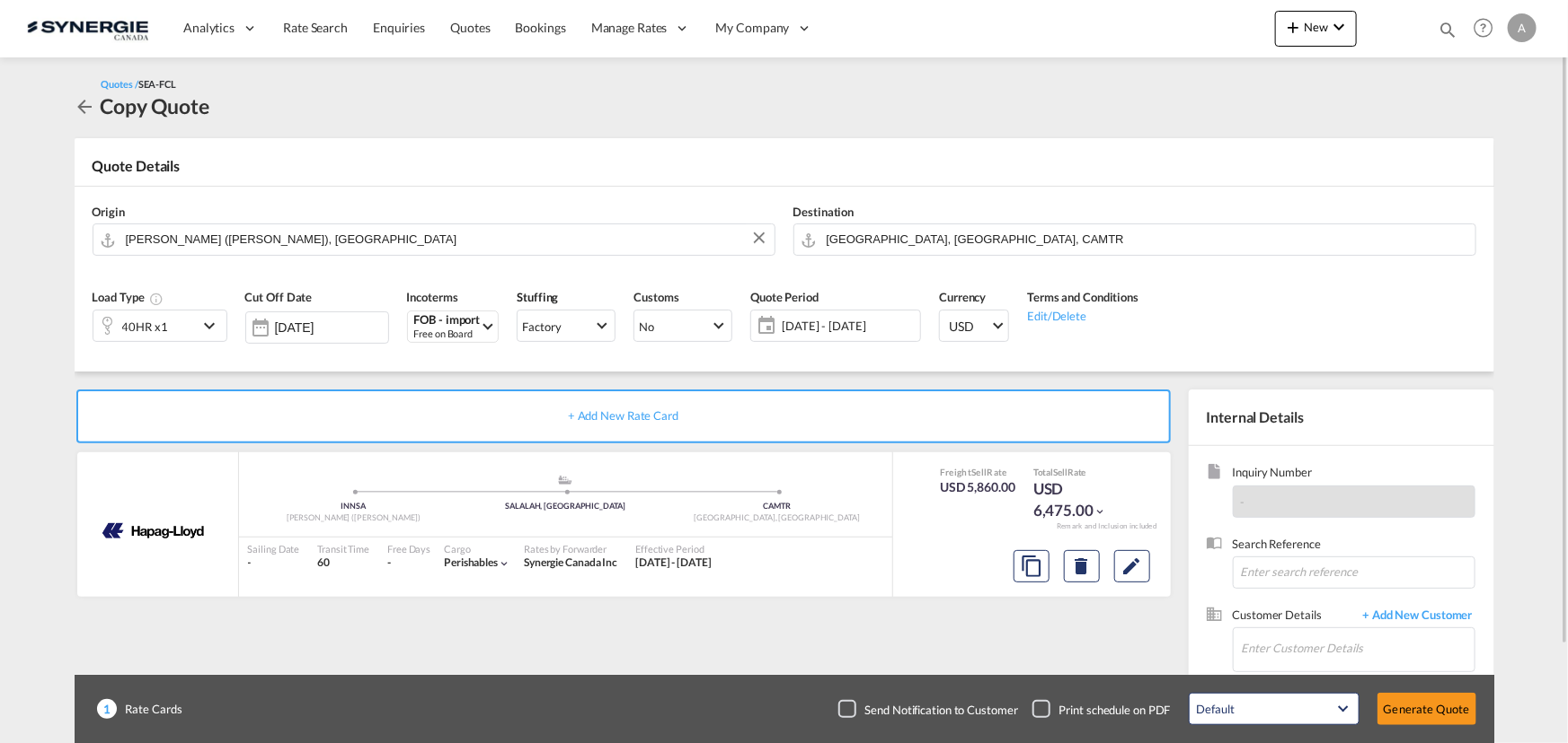
click at [211, 325] on md-icon "icon-chevron-down" at bounding box center [212, 326] width 27 height 22
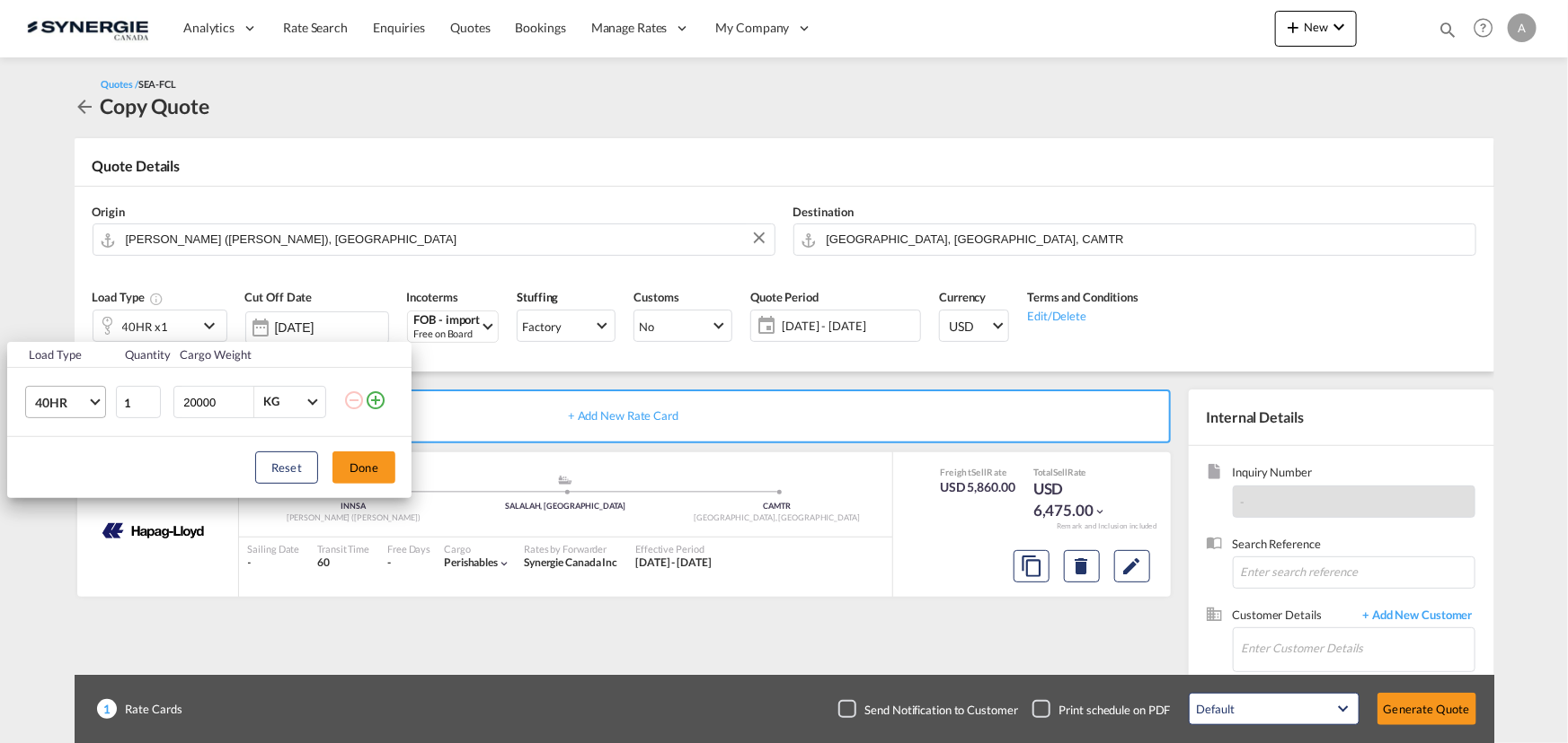
click at [91, 401] on span "Choose: \a40HR" at bounding box center [94, 400] width 10 height 10
click at [61, 361] on div "40RE" at bounding box center [49, 360] width 30 height 18
click at [378, 457] on button "Done" at bounding box center [364, 468] width 63 height 32
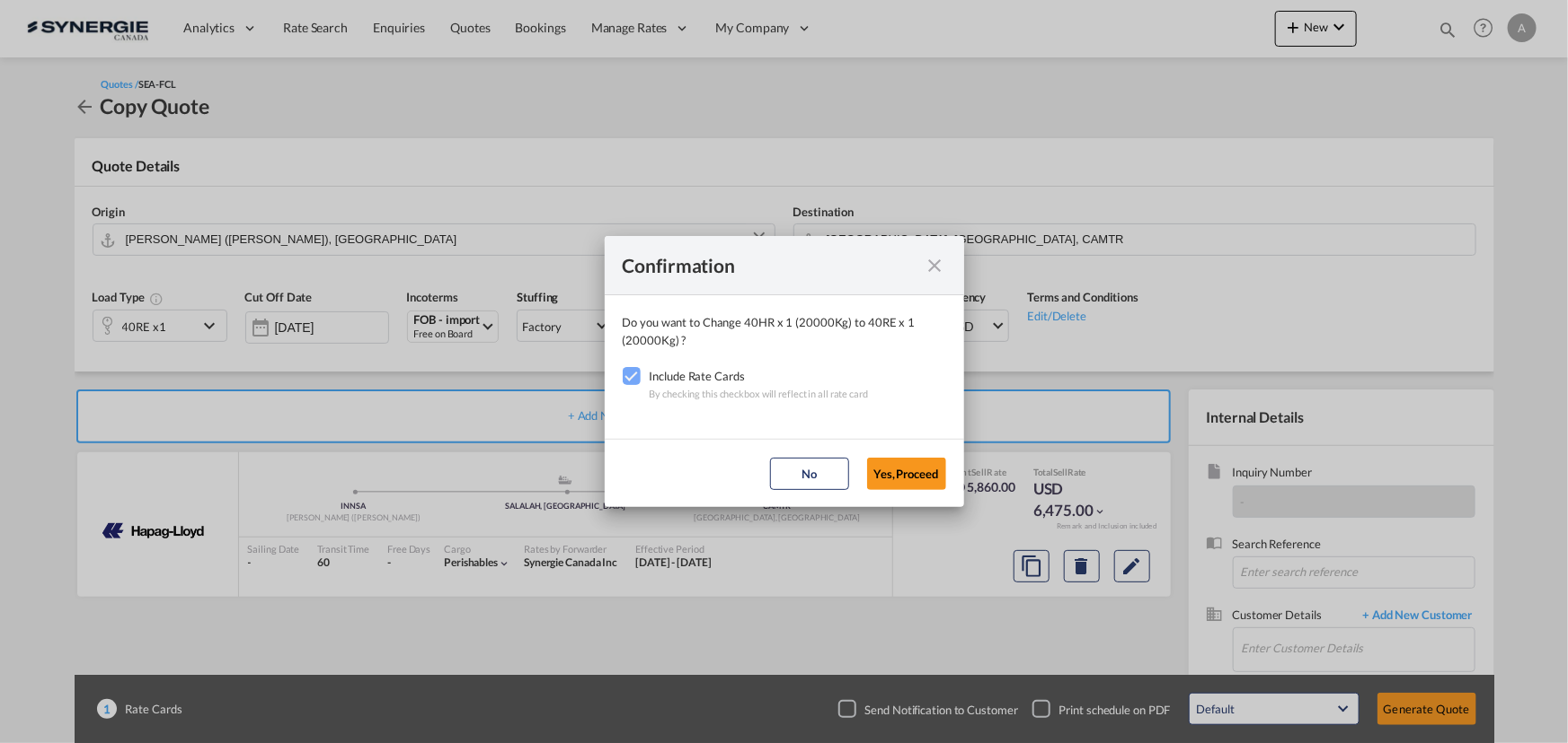
click at [951, 472] on md-dialog-actions "No Yes,Proceed" at bounding box center [784, 473] width 359 height 69
click at [923, 470] on button "Yes,Proceed" at bounding box center [906, 474] width 79 height 32
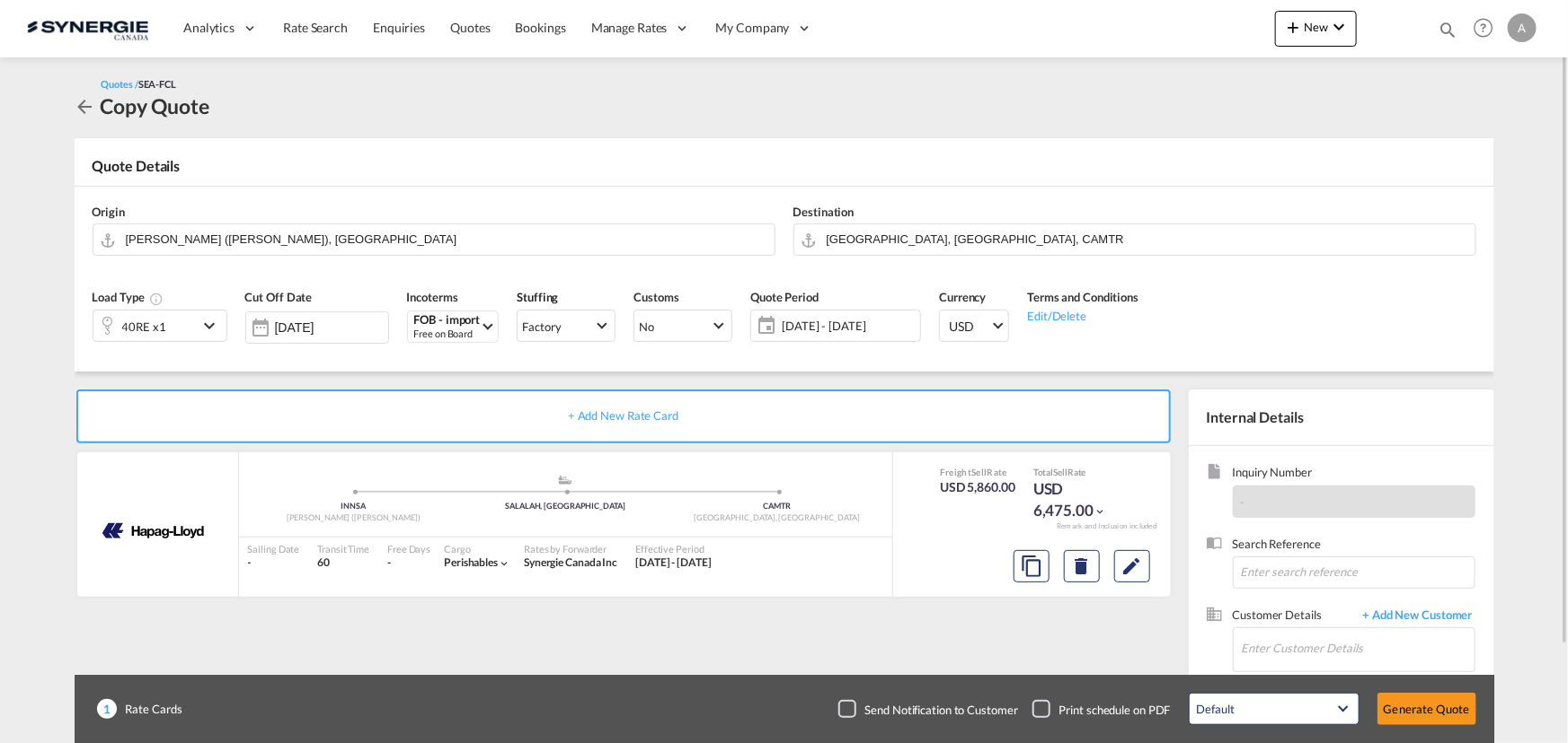
click at [817, 328] on span "05 - 14 Sep 2025" at bounding box center [848, 326] width 133 height 16
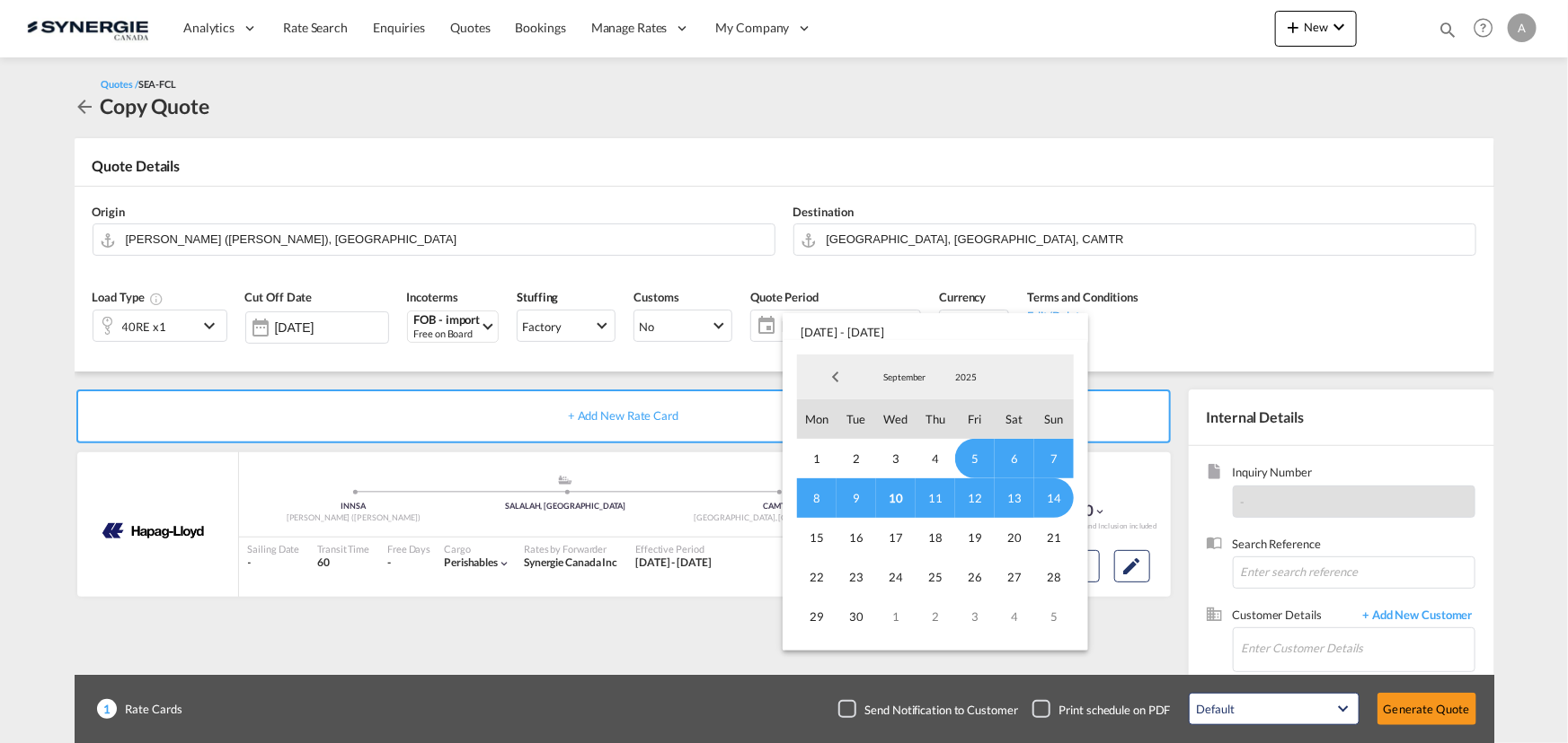
drag, startPoint x: 895, startPoint y: 493, endPoint x: 899, endPoint y: 506, distance: 13.6
click at [897, 497] on span "10" at bounding box center [895, 497] width 39 height 39
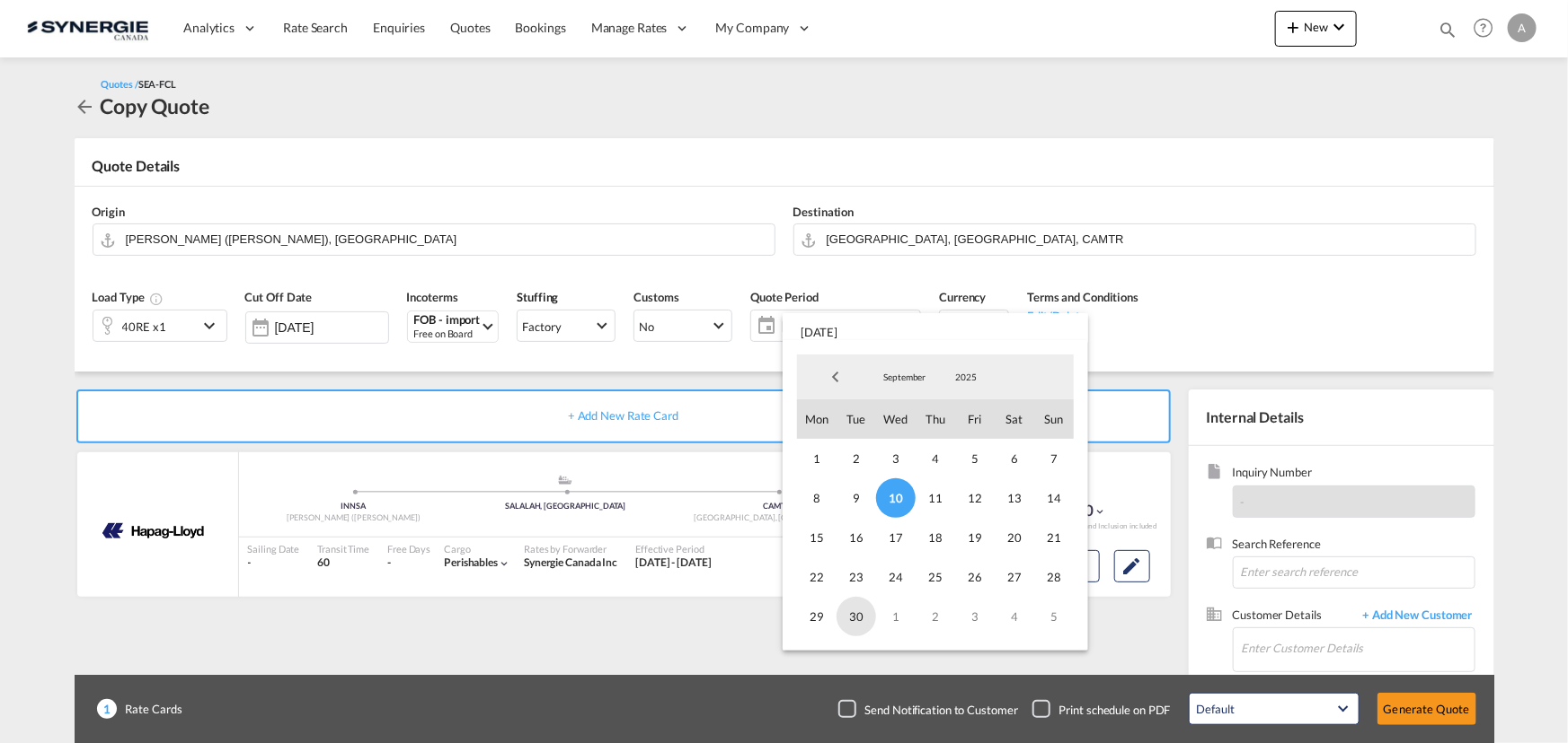
click at [867, 618] on span "30" at bounding box center [855, 616] width 39 height 39
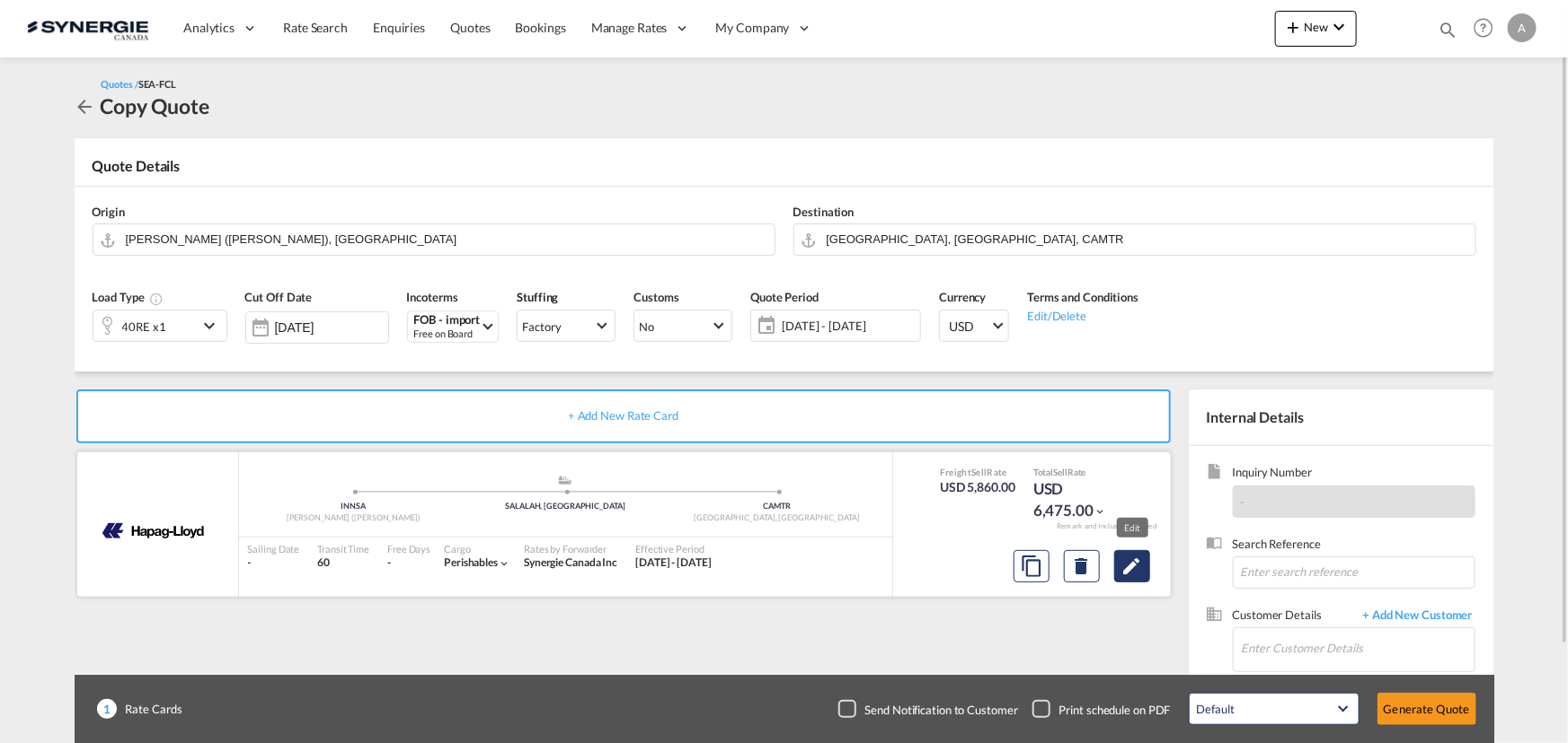
click at [1121, 572] on md-icon "Edit" at bounding box center [1131, 566] width 22 height 22
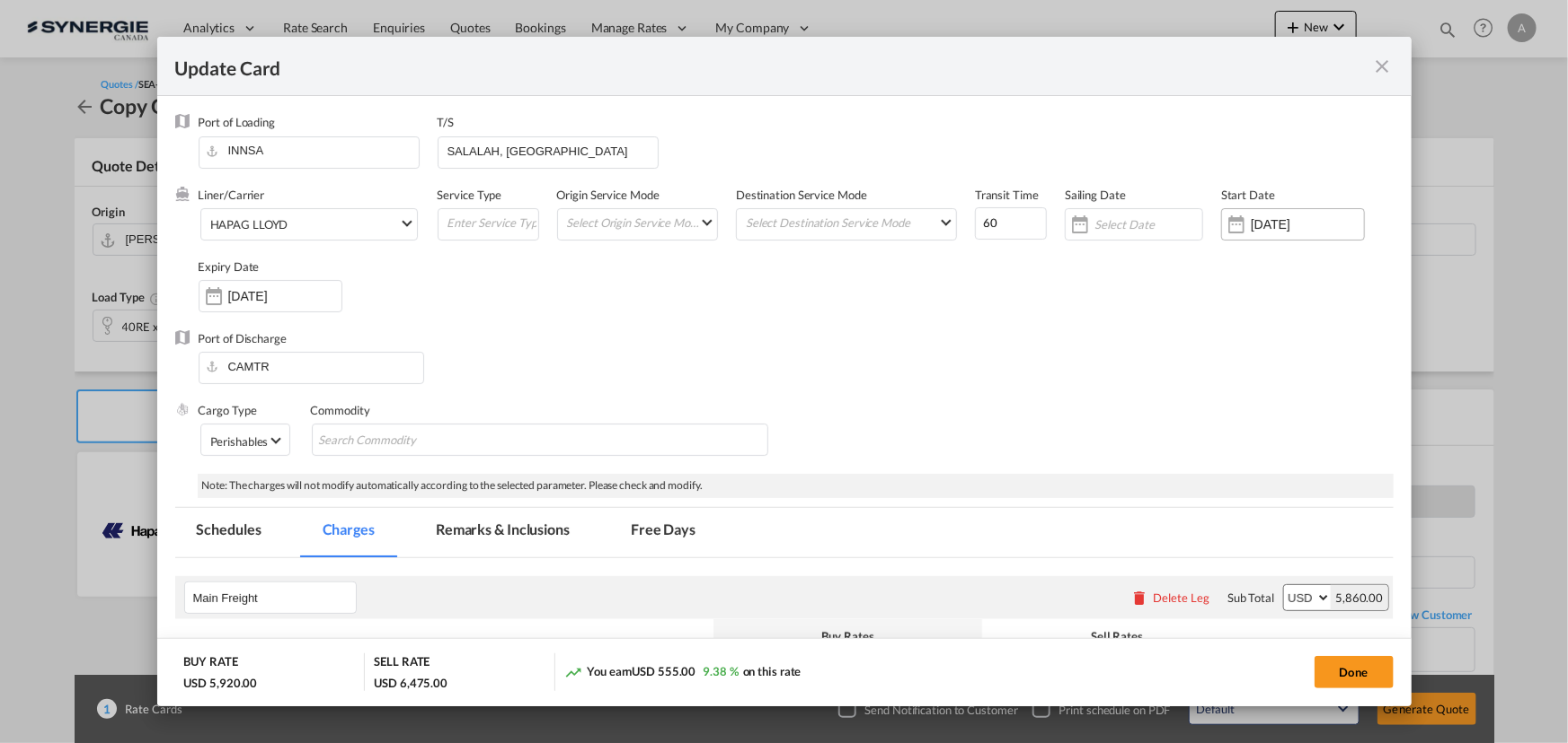
click at [1271, 233] on div "05 Sep 2025" at bounding box center [1293, 225] width 144 height 32
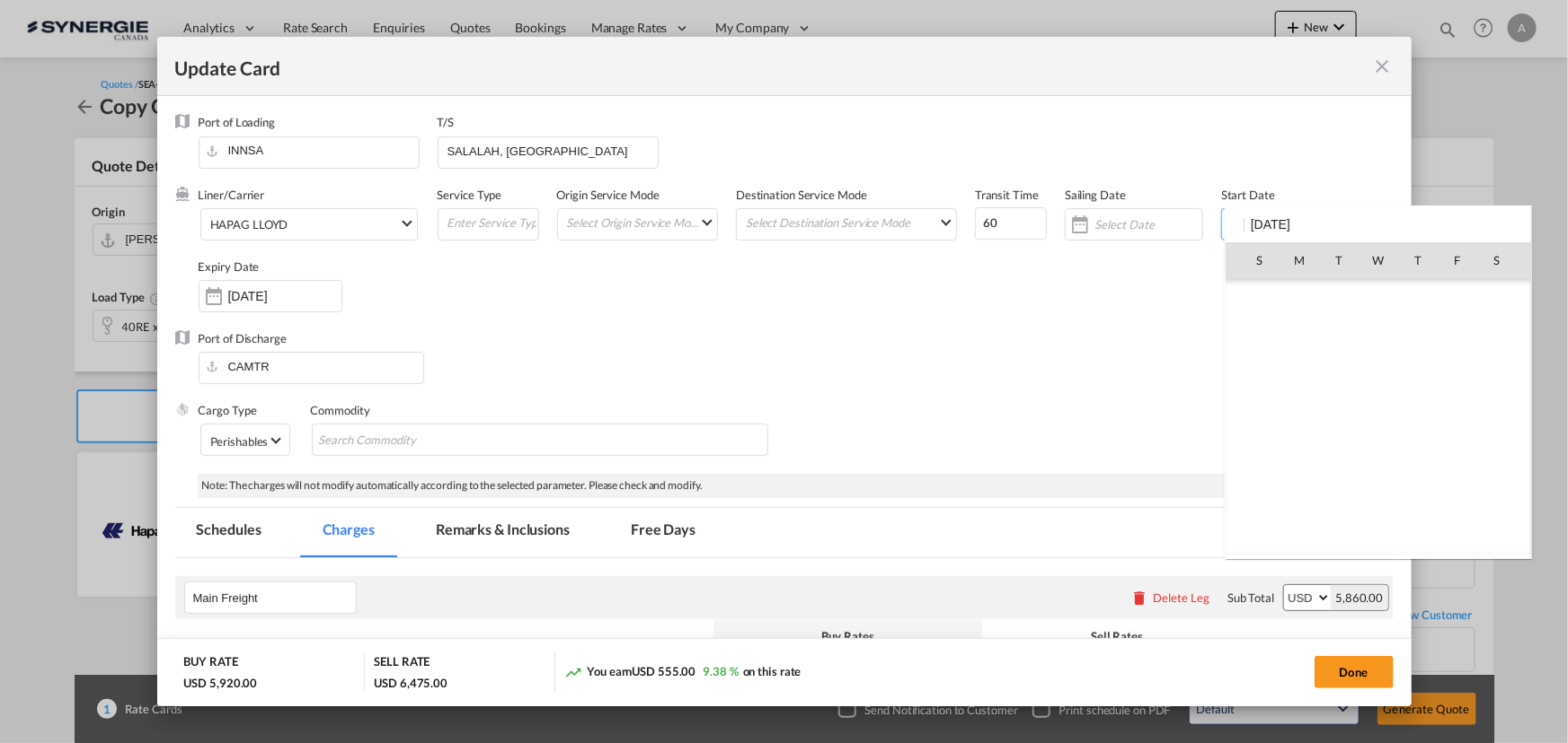
scroll to position [415869, 0]
drag, startPoint x: 1387, startPoint y: 381, endPoint x: 1273, endPoint y: 351, distance: 117.9
click at [1385, 381] on span "10" at bounding box center [1378, 378] width 38 height 38
type input "[DATE]"
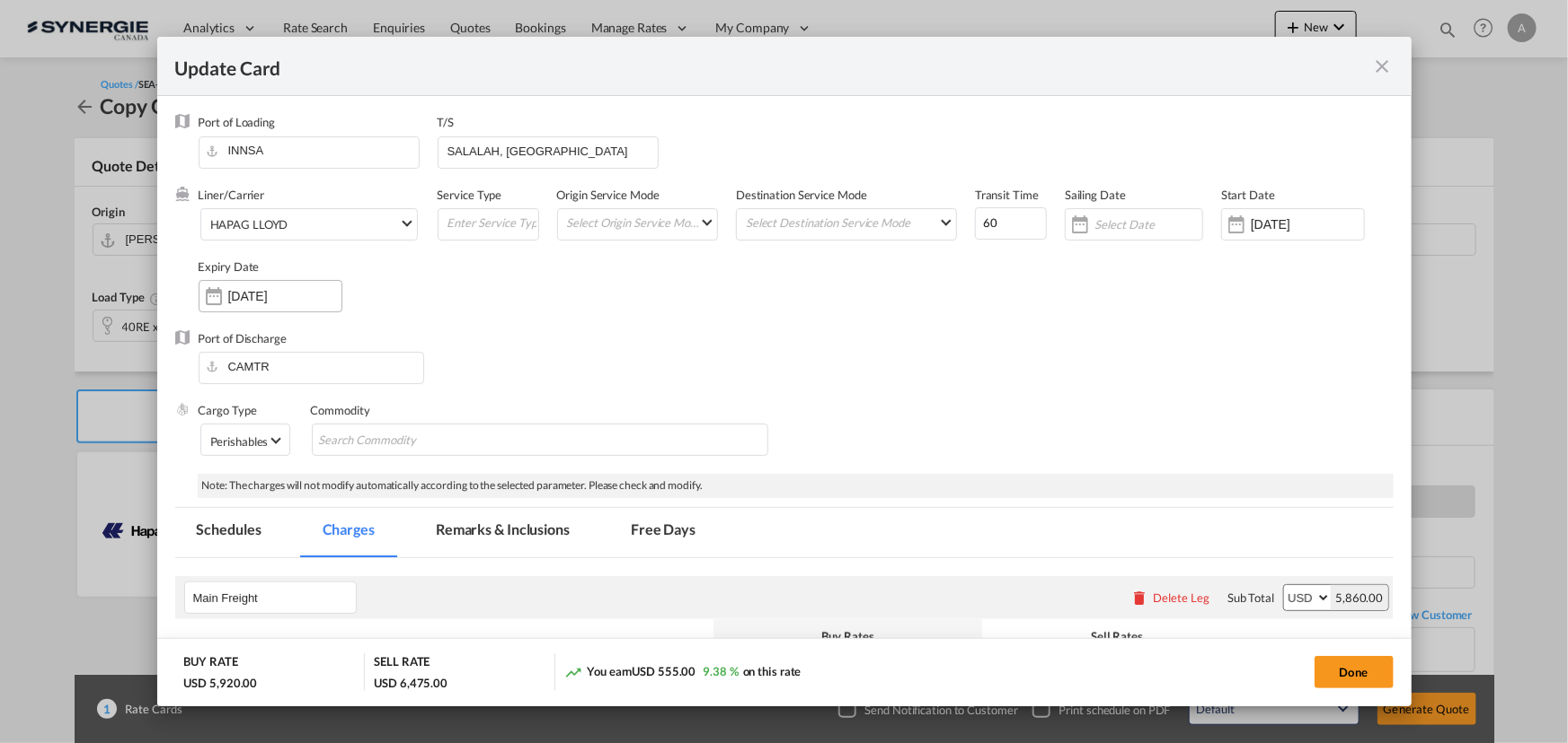
click at [270, 289] on div "[DATE]" at bounding box center [284, 296] width 113 height 16
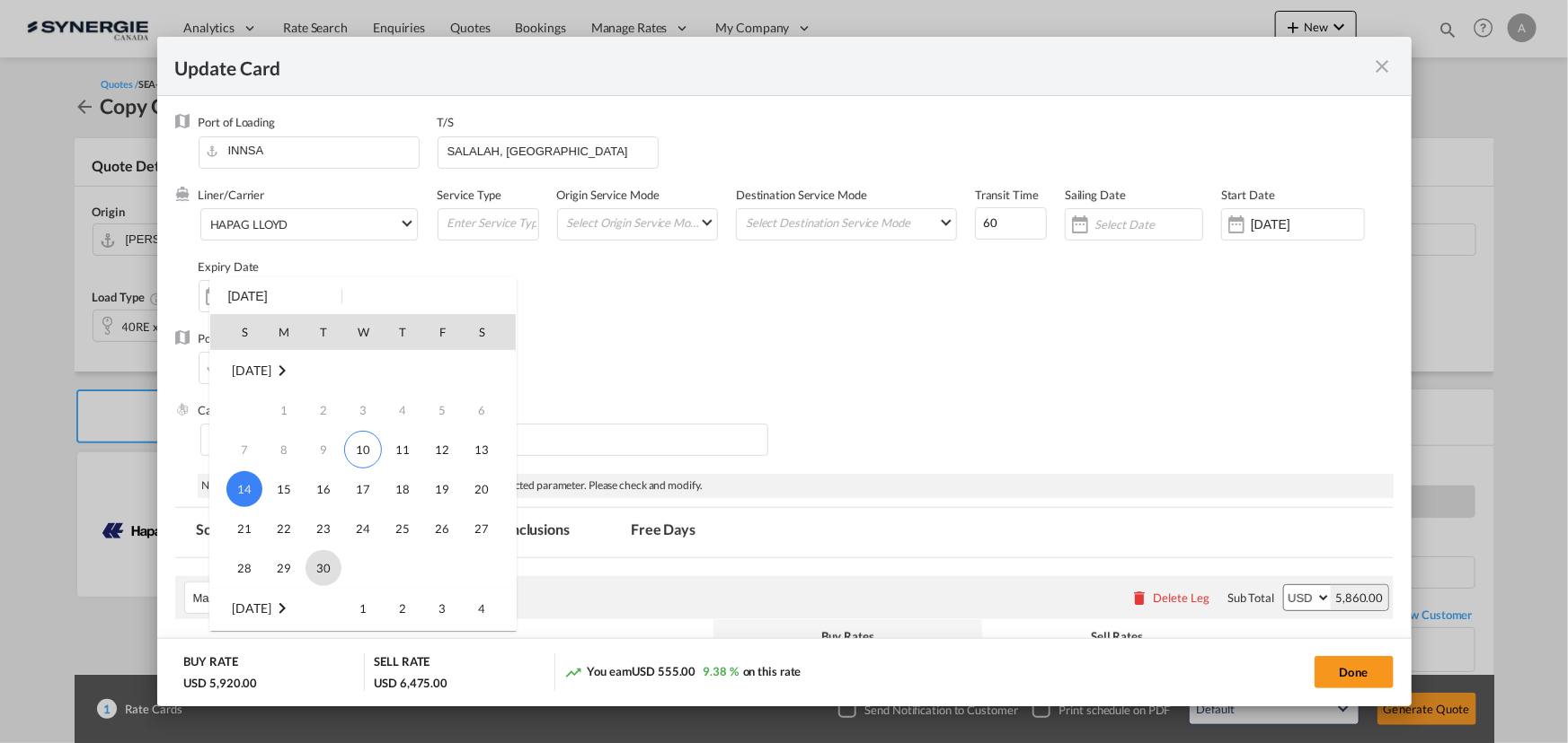
click at [330, 557] on span "30" at bounding box center [323, 569] width 36 height 36
type input "30 Sep 2025"
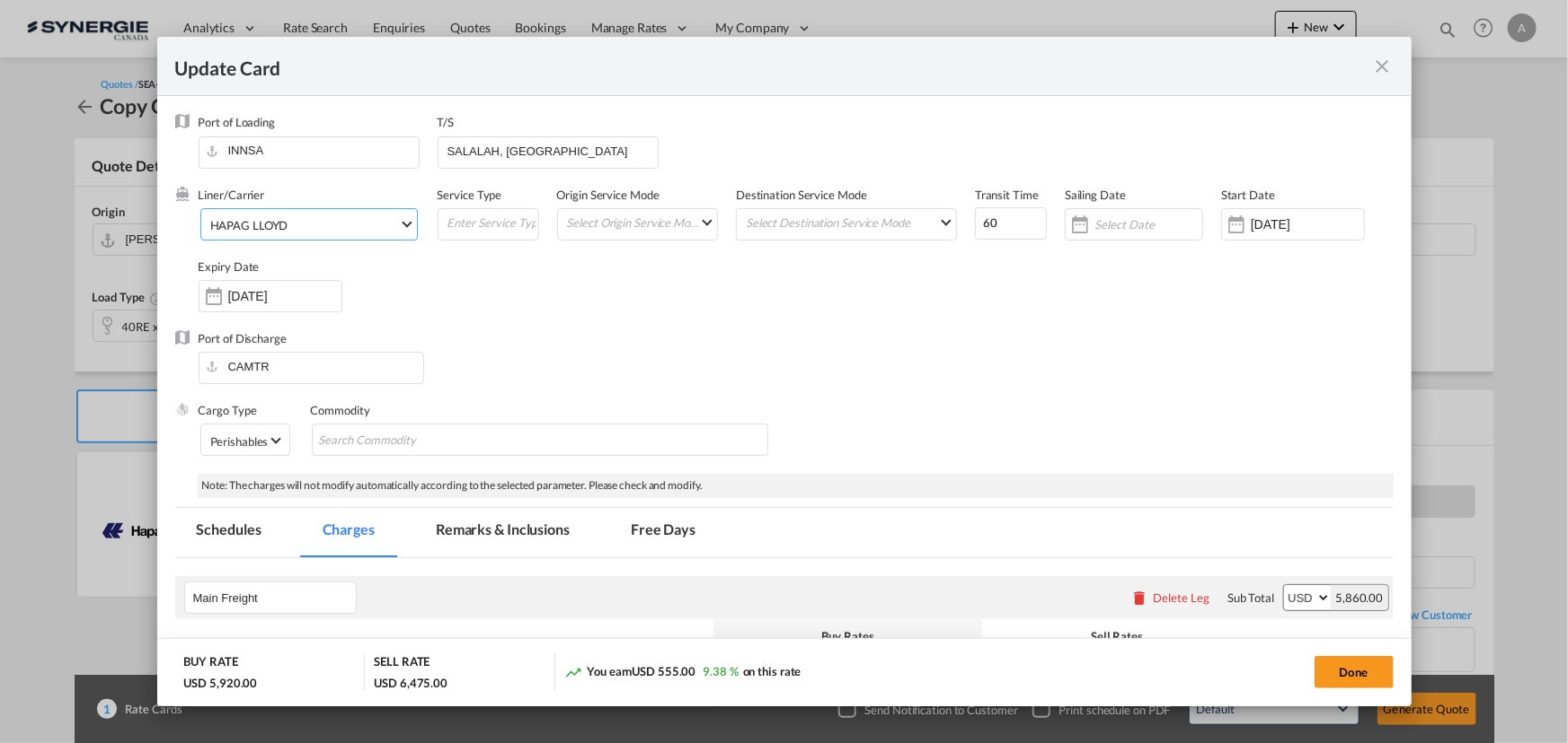
click at [255, 222] on div "HAPAG LLOYD" at bounding box center [250, 225] width 78 height 14
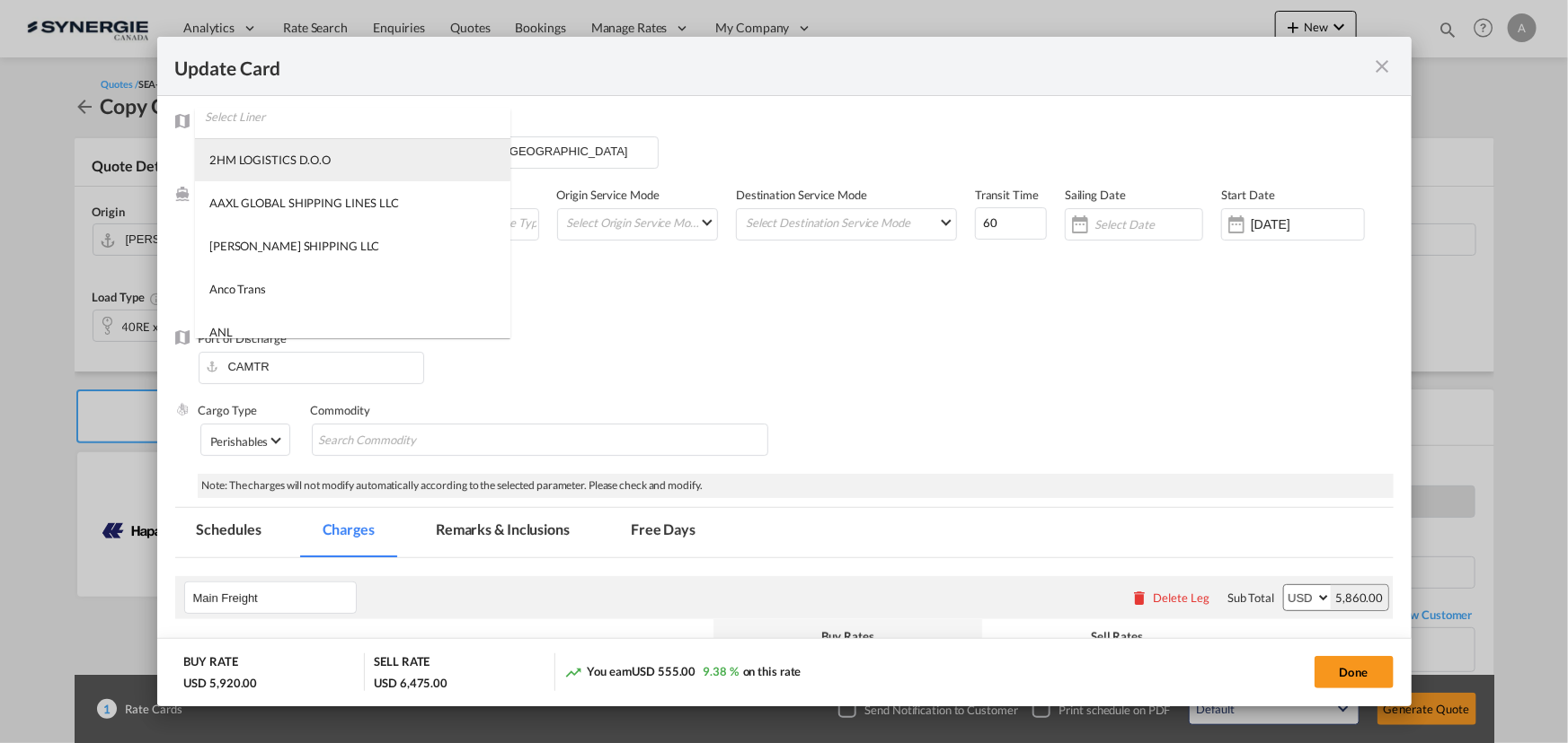
scroll to position [0, 0]
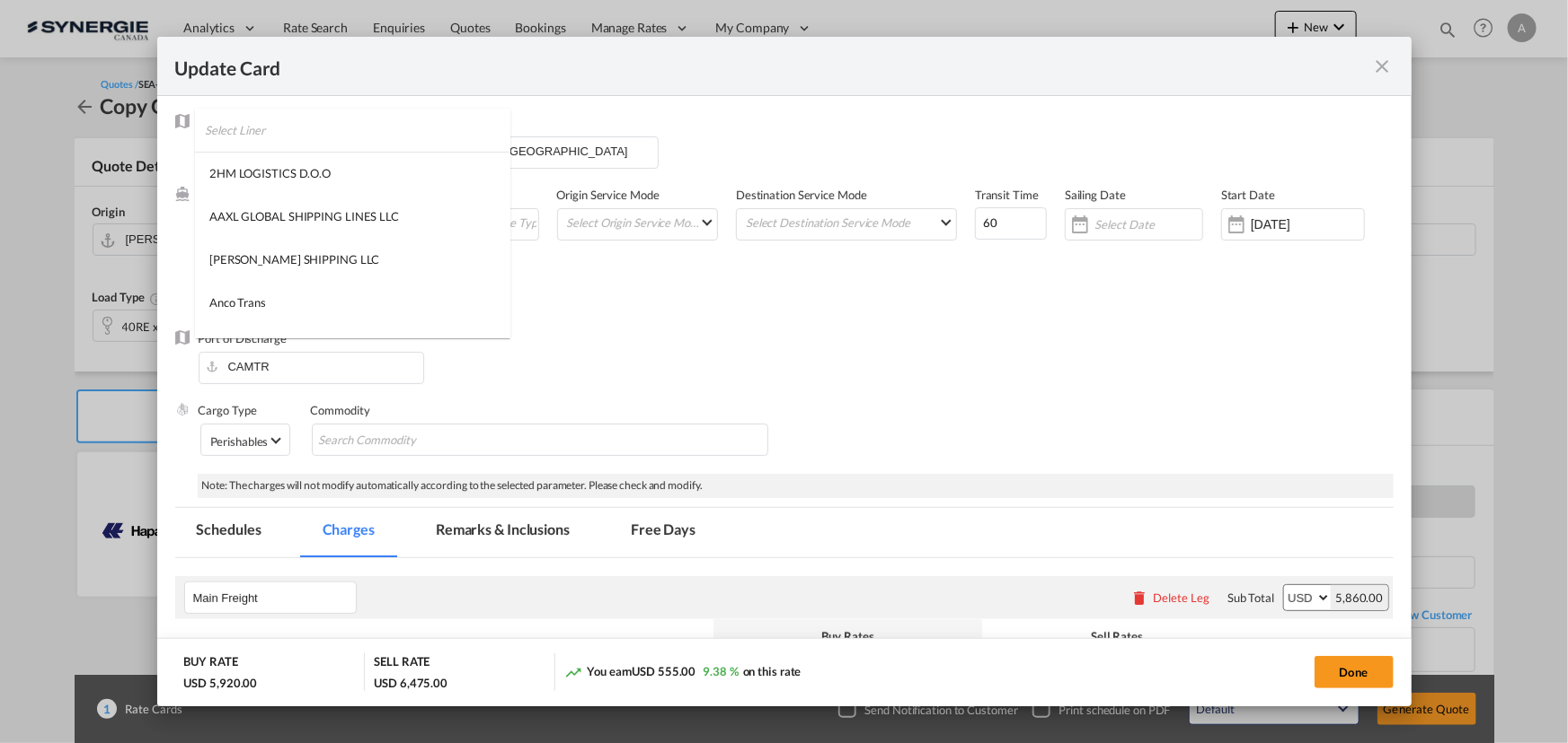
click at [316, 119] on input "search" at bounding box center [357, 130] width 305 height 43
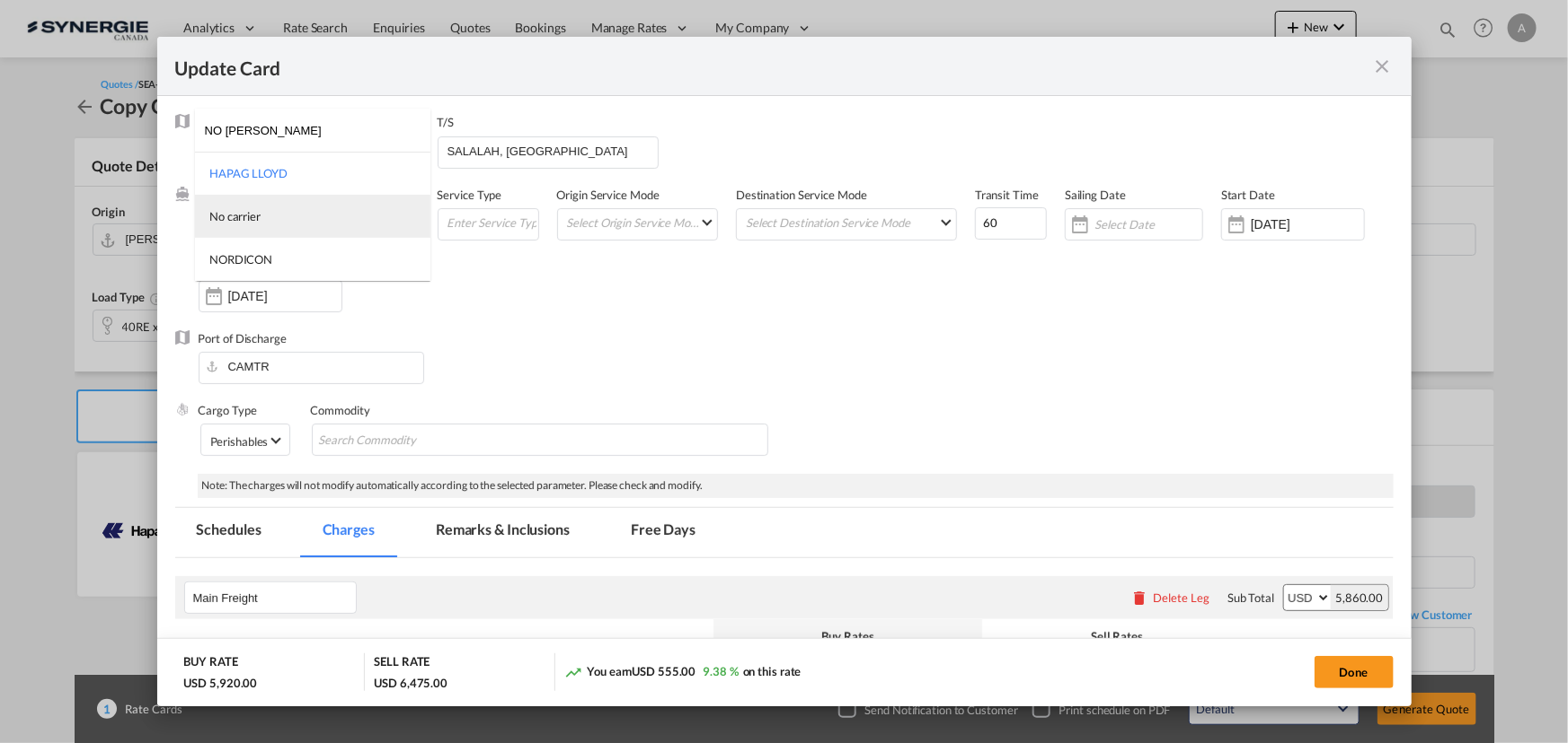
type input "NO [PERSON_NAME]"
click at [250, 223] on div "No carrier" at bounding box center [235, 216] width 51 height 16
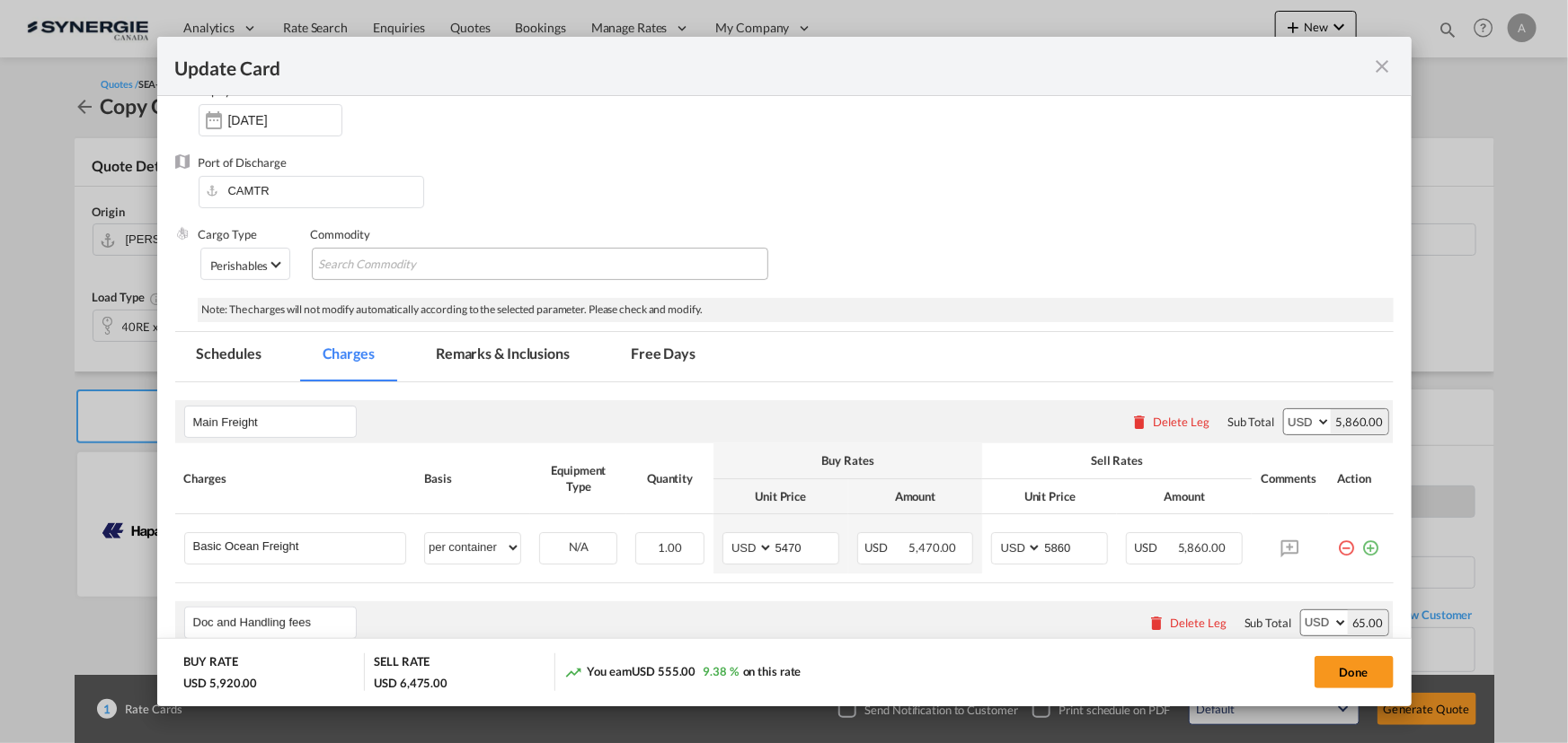
scroll to position [171, 0]
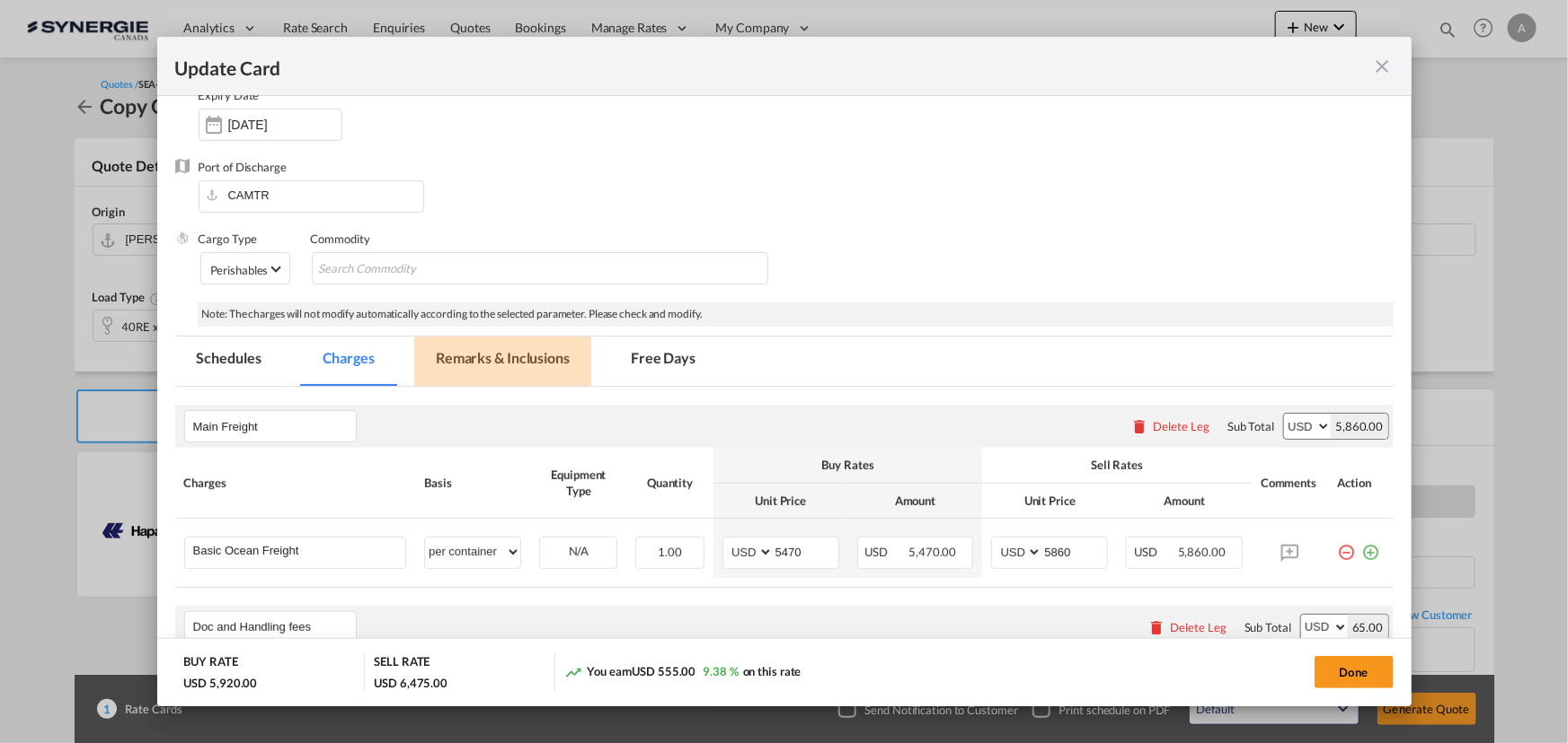
click at [492, 360] on md-tab-item "Remarks & Inclusions" at bounding box center [502, 361] width 177 height 50
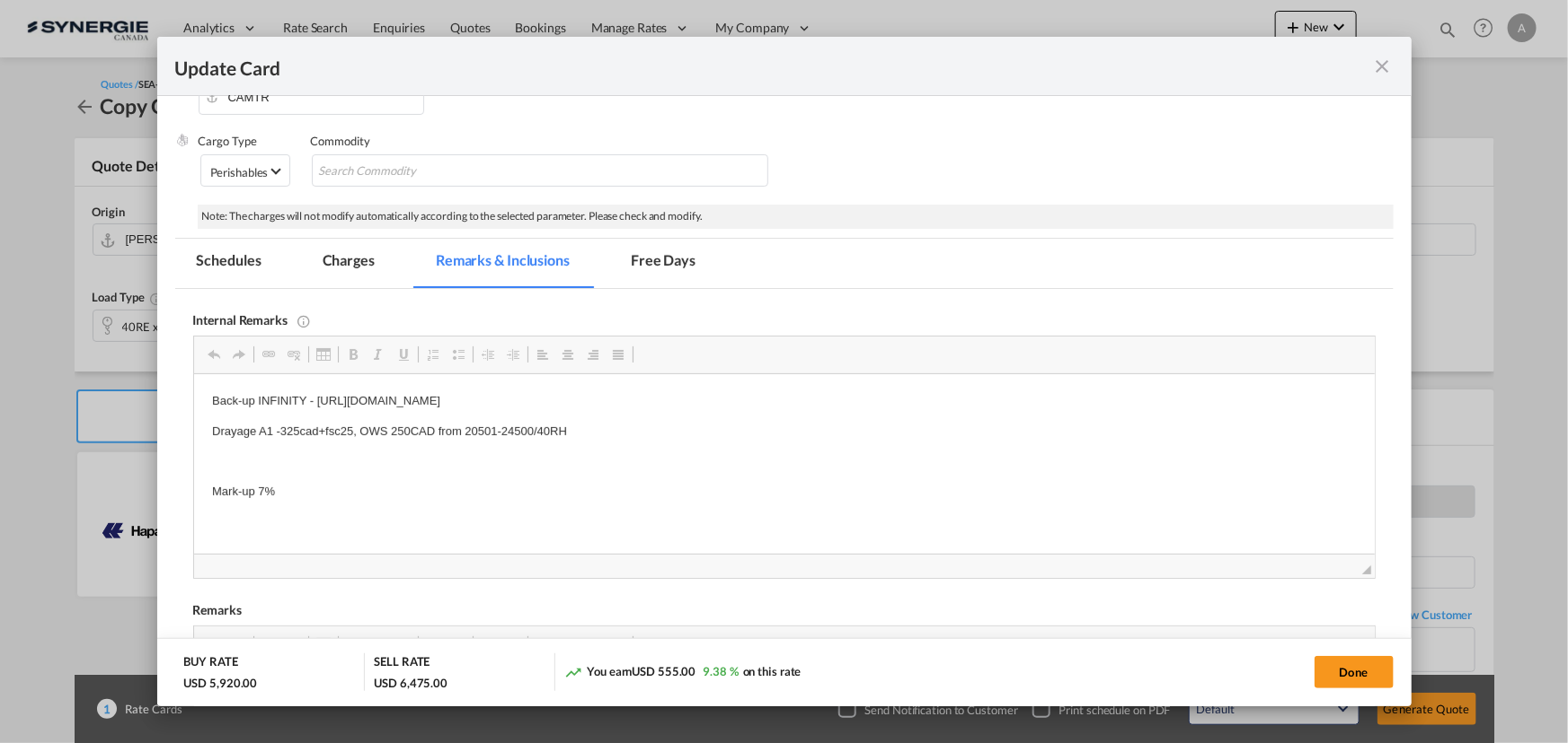
scroll to position [0, 0]
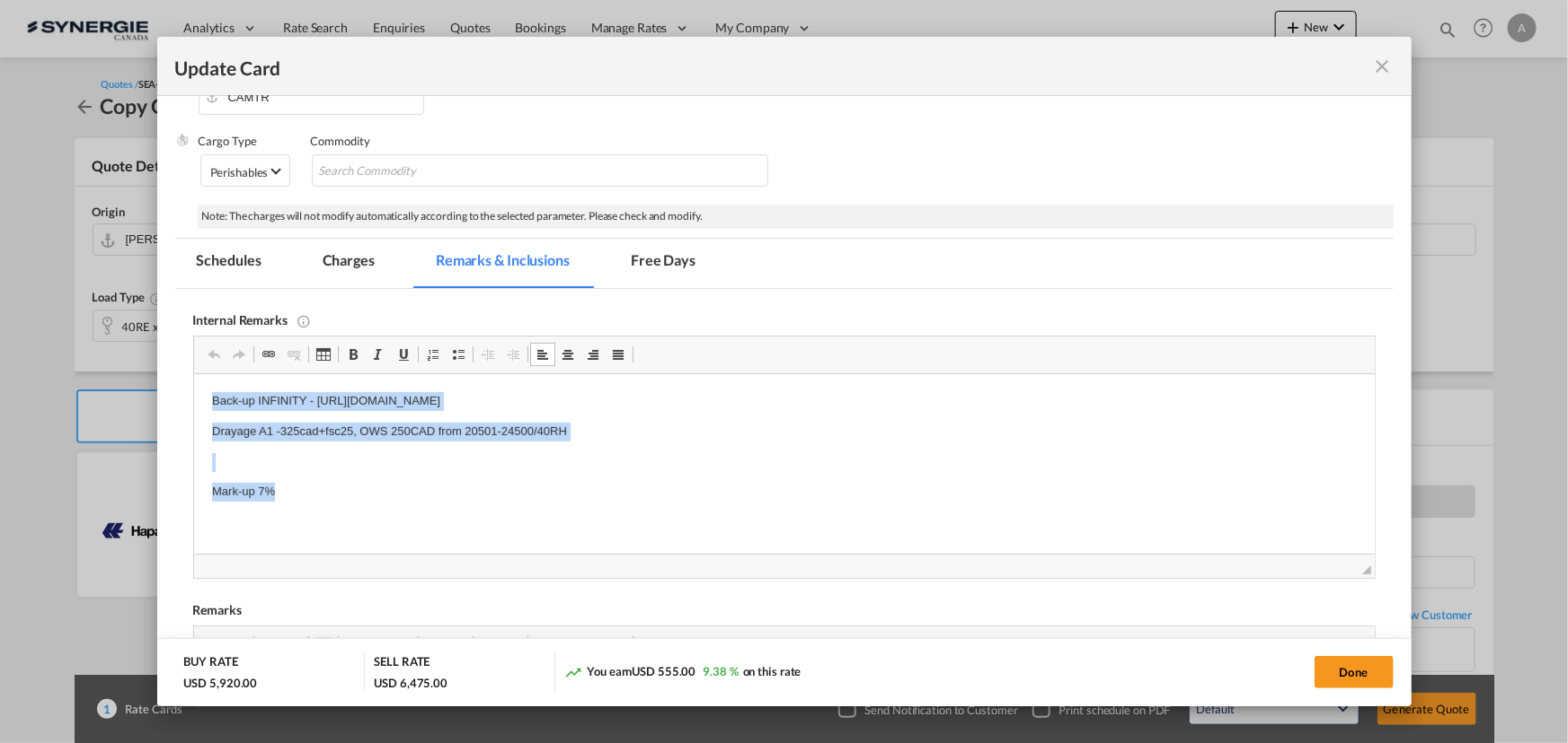
drag, startPoint x: 211, startPoint y: 398, endPoint x: 445, endPoint y: 525, distance: 266.2
click at [439, 520] on html "Back-up INFINITY - https://app.frontapp.com/open/cnv_ponmk9b?key=eOfchHdtypWzXD…" at bounding box center [784, 447] width 1180 height 146
drag, startPoint x: 282, startPoint y: 450, endPoint x: 255, endPoint y: 430, distance: 33.6
click at [282, 449] on body "Back-up INFINITY - https://app.frontapp.com/open/cnv_ponmk9b?key=eOfchHdtypWzXD…" at bounding box center [783, 447] width 1145 height 110
click at [202, 391] on html "Back-up INFINITY - https://app.frontapp.com/open/cnv_ponmk9b?key=eOfchHdtypWzXD…" at bounding box center [784, 447] width 1180 height 146
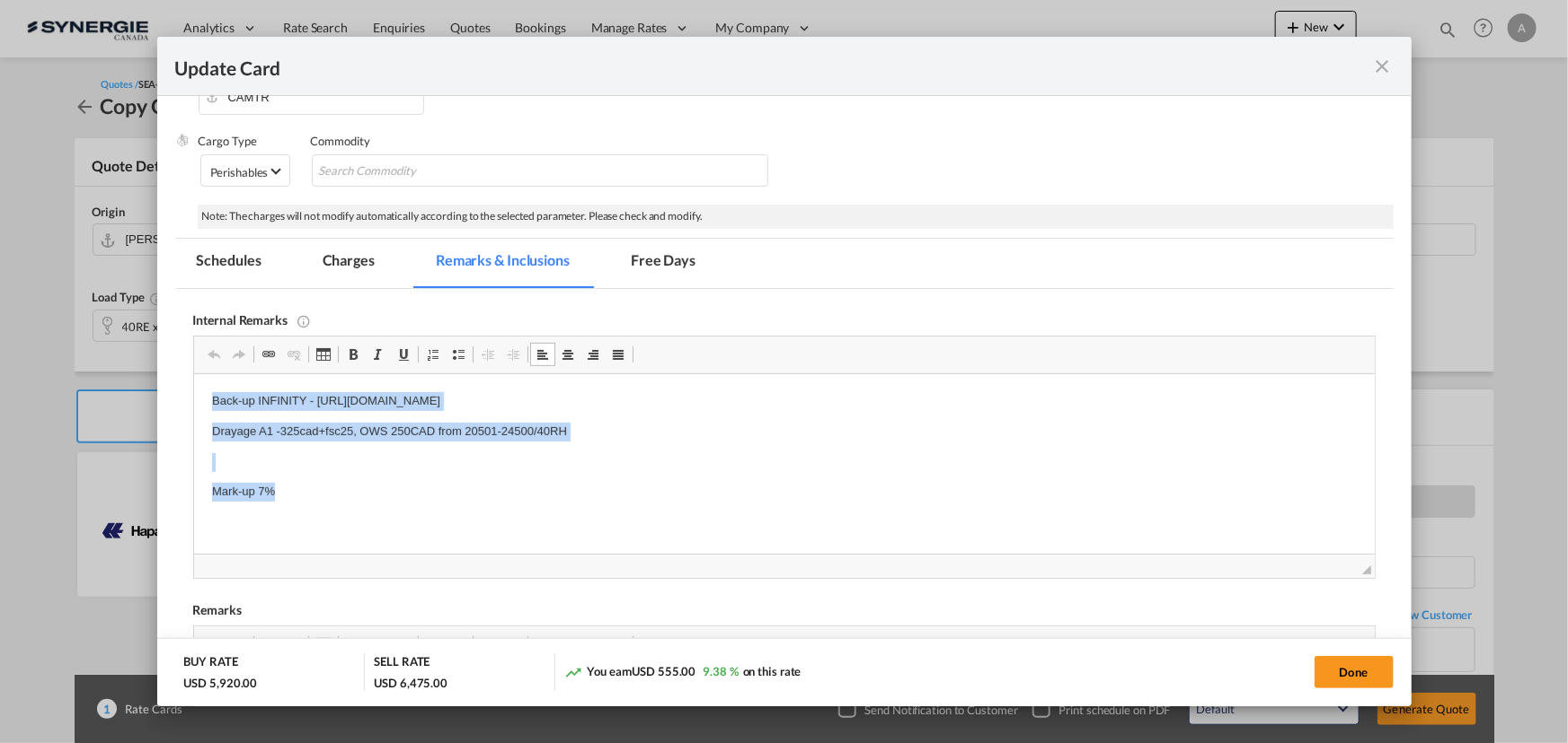
drag, startPoint x: 204, startPoint y: 393, endPoint x: 817, endPoint y: 404, distance: 613.1
click at [817, 404] on html "Back-up INFINITY - https://app.frontapp.com/open/cnv_ponmk9b?key=eOfchHdtypWzXD…" at bounding box center [784, 447] width 1180 height 146
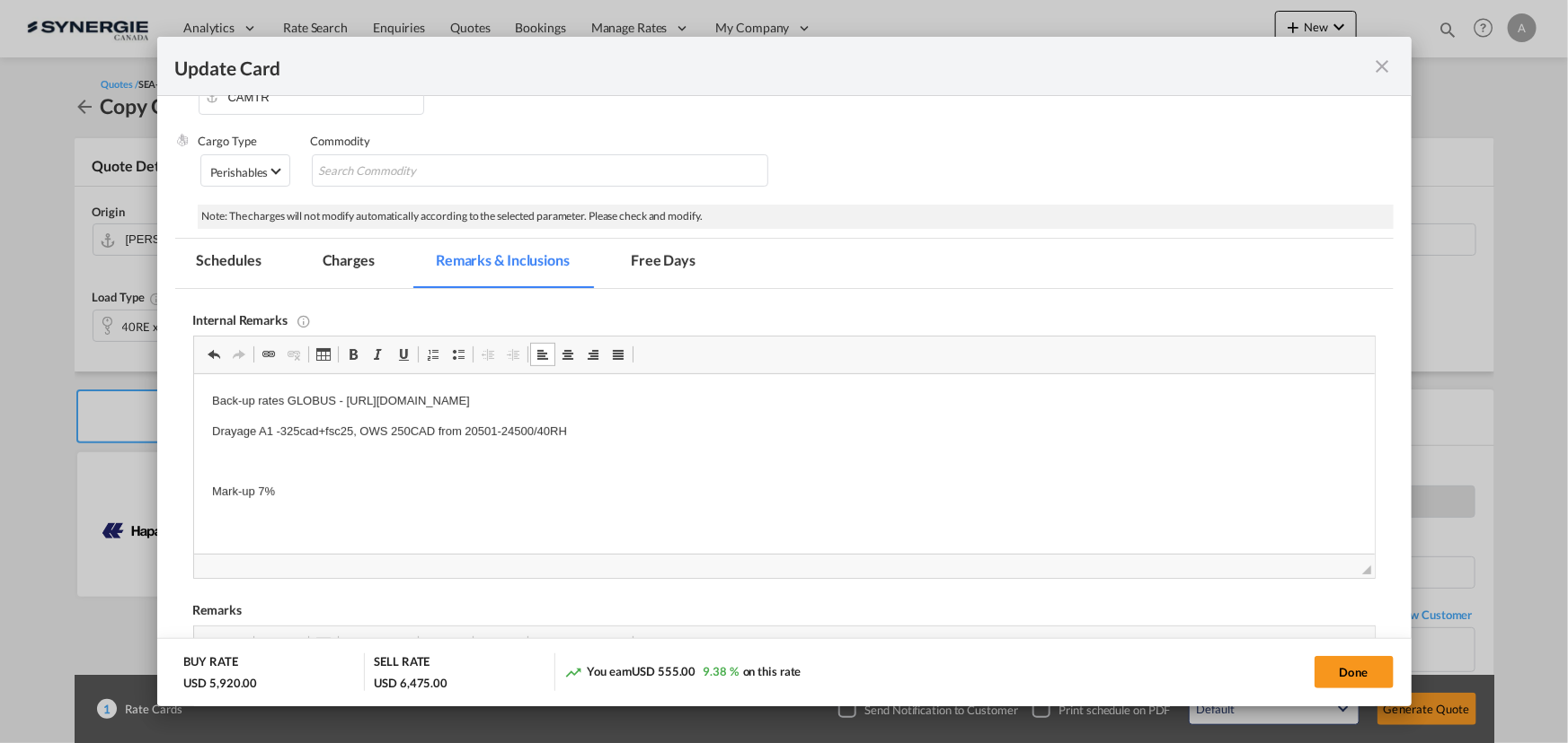
click at [567, 441] on p "Drayage A1 -325cad+fsc25, OWS 250CAD from 20501-24500/40RH" at bounding box center [783, 432] width 1145 height 19
drag, startPoint x: 568, startPoint y: 436, endPoint x: 360, endPoint y: 437, distance: 208.0
click at [360, 437] on p "Drayage A1 -325cad+fsc25, OWS 250CAD from 20501-24500/40RH" at bounding box center [783, 432] width 1145 height 19
click at [1330, 685] on button "Done" at bounding box center [1354, 673] width 79 height 32
type input "09 Sep 2025"
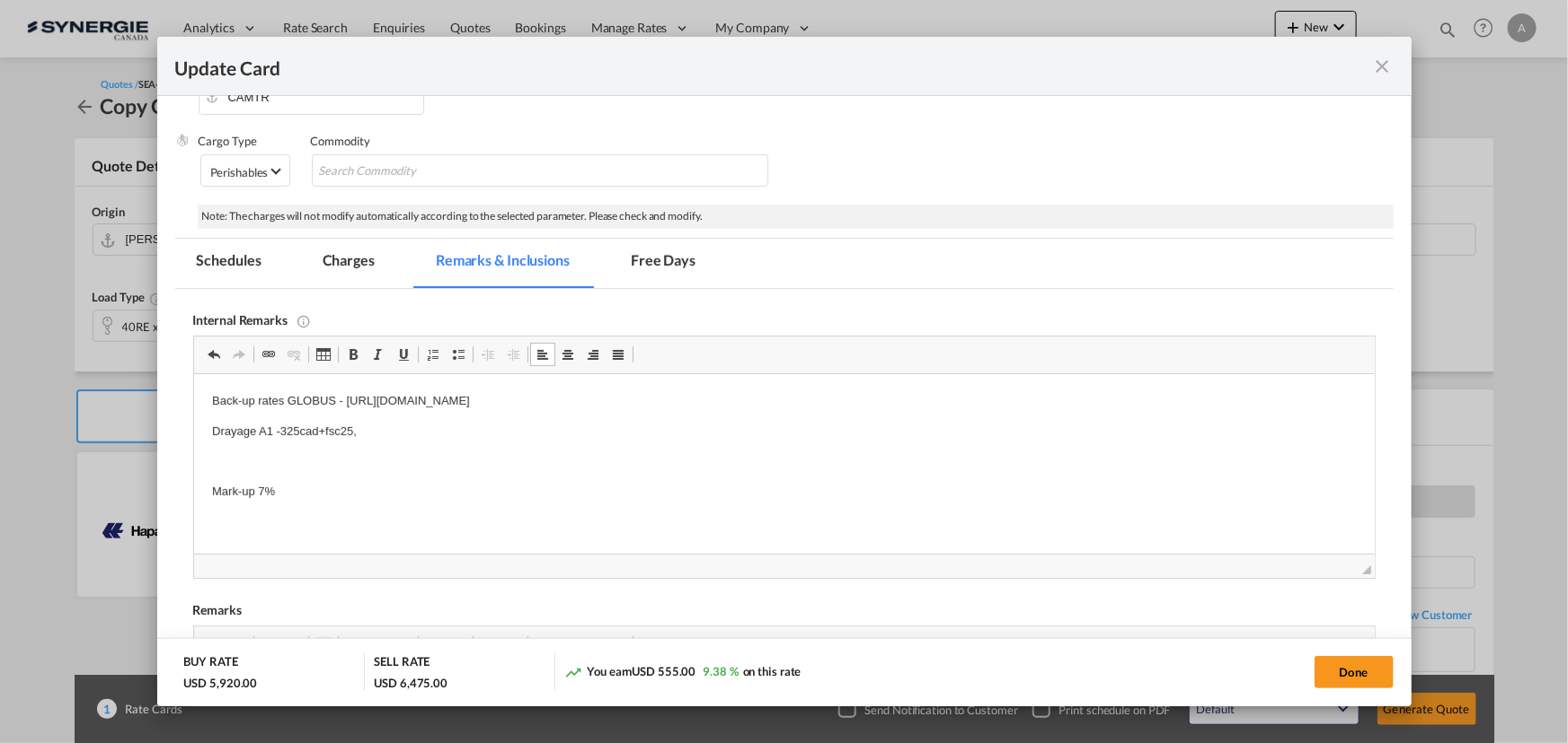
type input "29 Sep 2025"
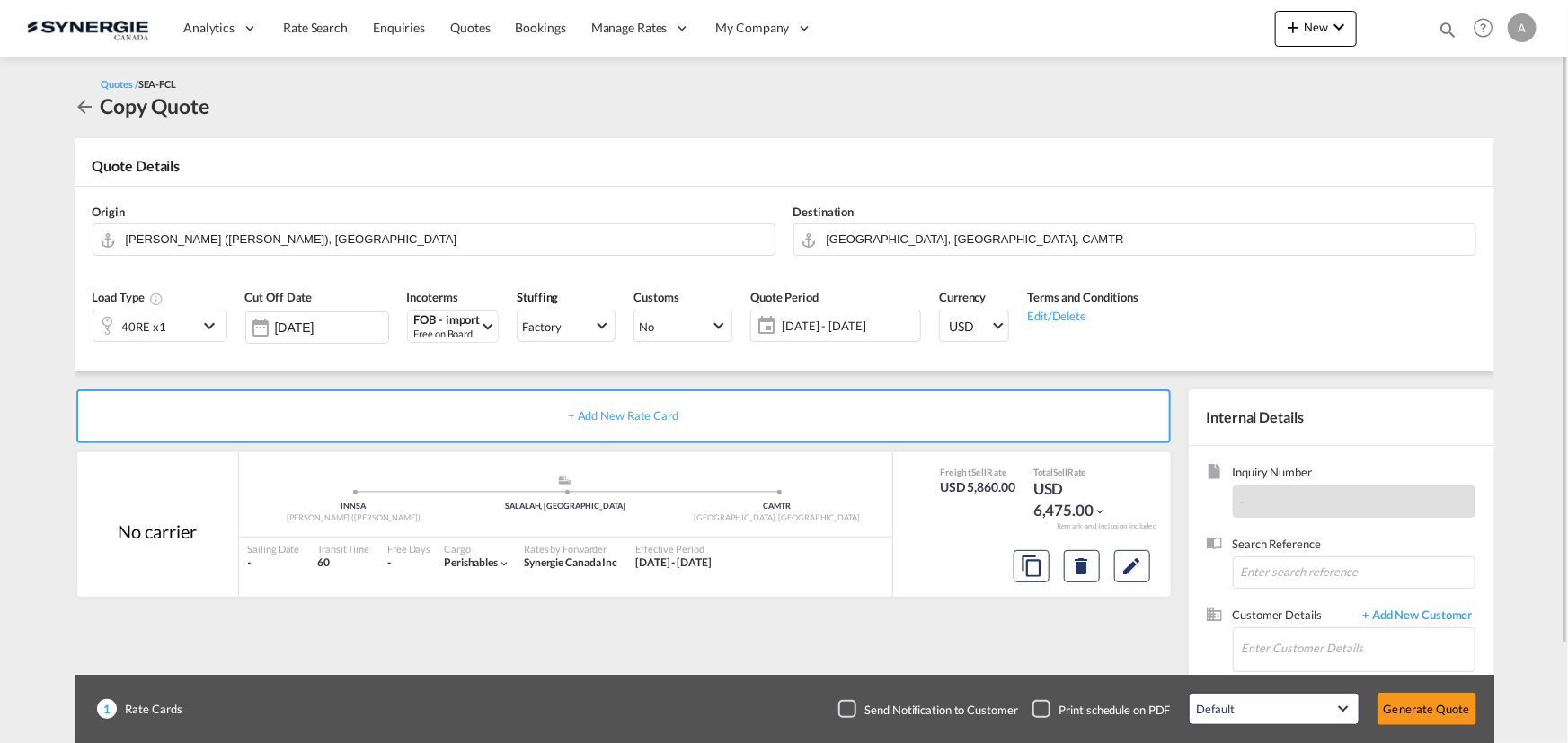
scroll to position [111, 0]
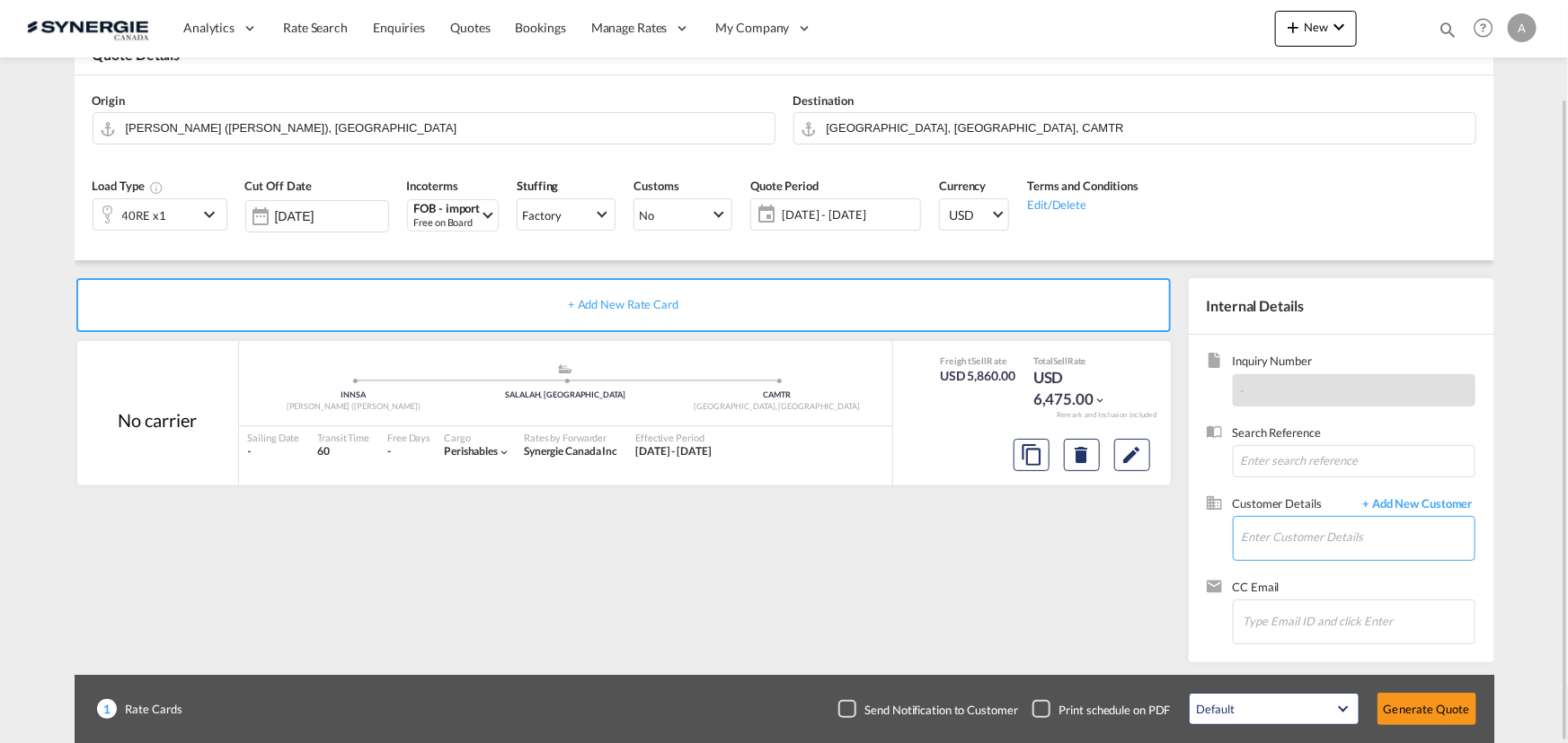
click at [1292, 538] on input "Enter Customer Details" at bounding box center [1358, 537] width 233 height 40
drag, startPoint x: 1236, startPoint y: 491, endPoint x: 1212, endPoint y: 472, distance: 30.6
click at [1236, 492] on div "Sahil Chadha schadha@phoeniciagroup.com | PHOENICIA GROUP" at bounding box center [1303, 492] width 341 height 49
type input "PHOENICIA GROUP, Sahil Chadha, schadha@phoeniciagroup.com"
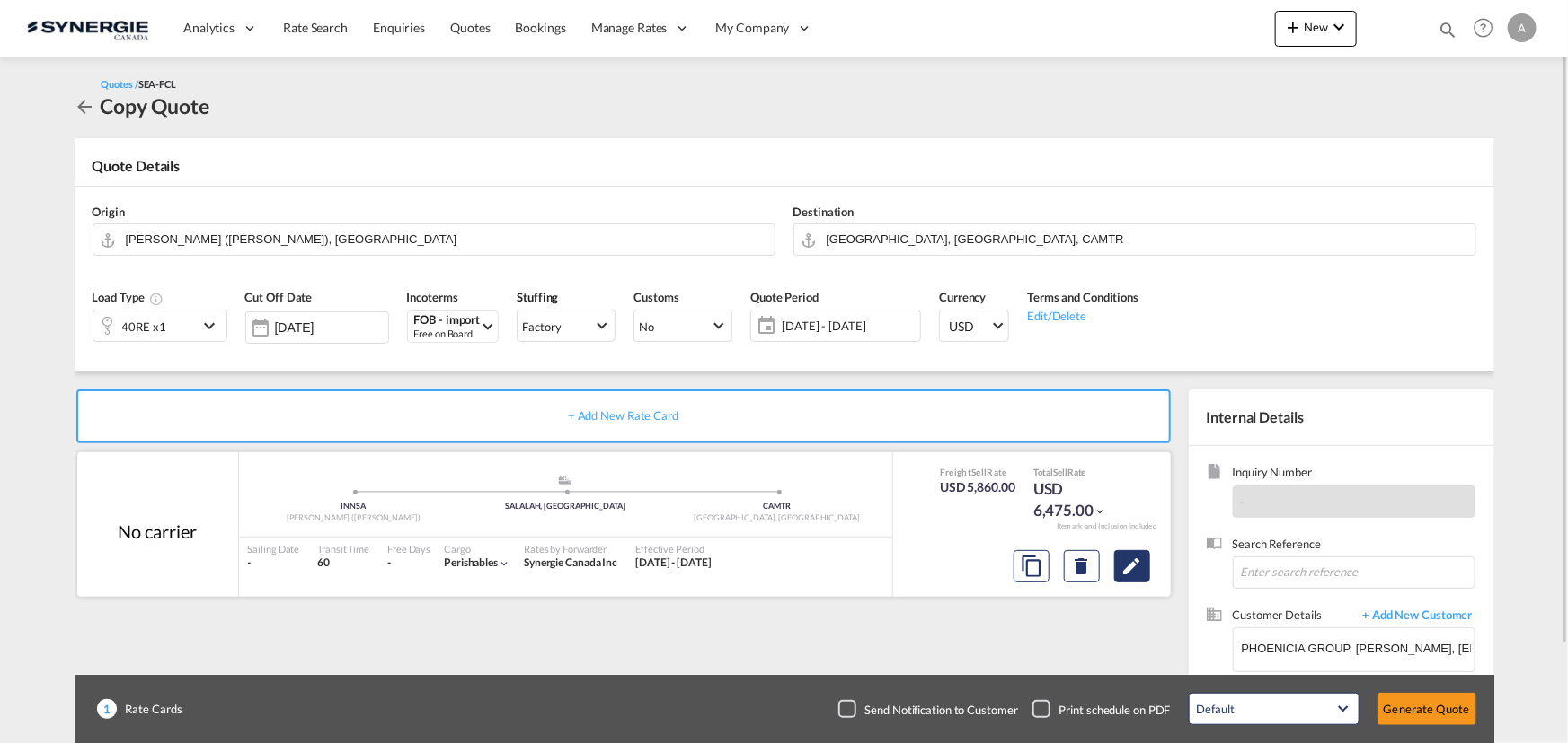
click at [1141, 583] on div at bounding box center [1082, 566] width 151 height 43
click at [1130, 564] on md-icon "Edit" at bounding box center [1131, 566] width 22 height 22
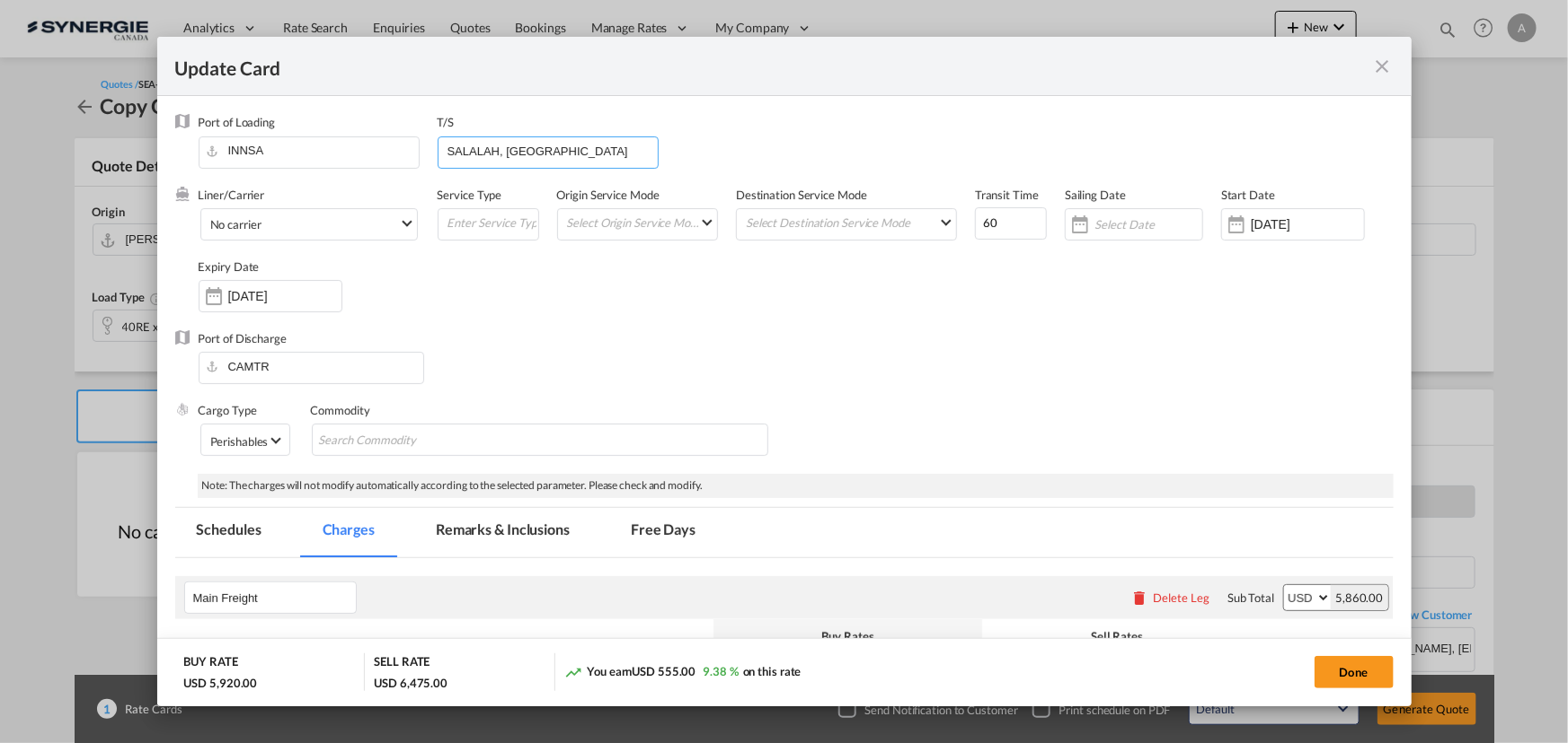
drag, startPoint x: 584, startPoint y: 155, endPoint x: 189, endPoint y: 147, distance: 395.1
click at [211, 149] on div "Port of Loading INNSA T/S SALALAH, HAMBURG" at bounding box center [796, 150] width 1195 height 71
drag, startPoint x: 990, startPoint y: 226, endPoint x: 708, endPoint y: 129, distance: 298.2
click at [890, 199] on div "Liner/Carrier No carrier 2HM LOGISTICS D.O.O AAXL GLOBAL SHIPPING LINES LLC ABD…" at bounding box center [796, 258] width 1195 height 144
type input "50"
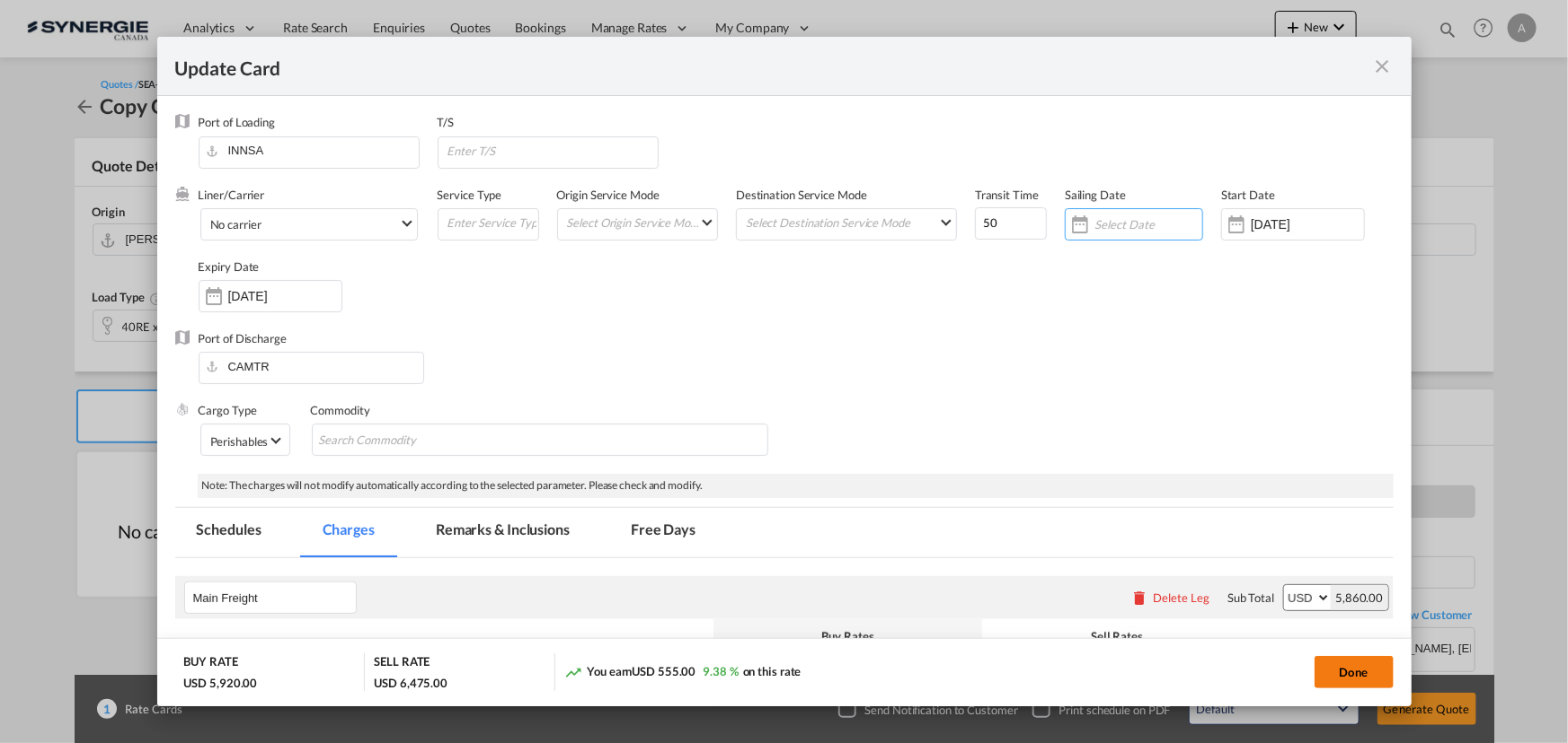
click at [1341, 674] on button "Done" at bounding box center [1354, 673] width 79 height 32
type input "09 Sep 2025"
type input "29 Sep 2025"
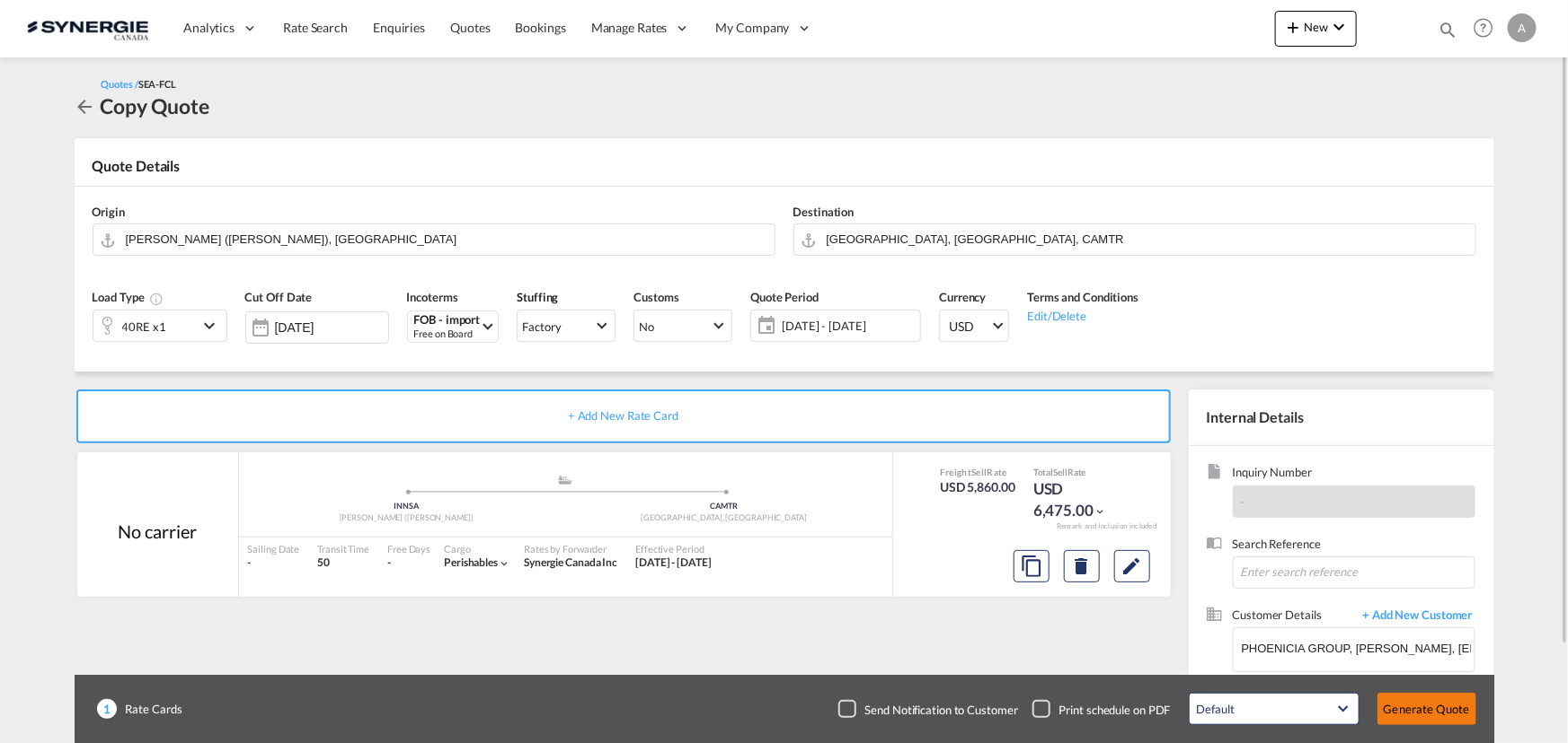
click at [1429, 711] on button "Generate Quote" at bounding box center [1427, 710] width 99 height 32
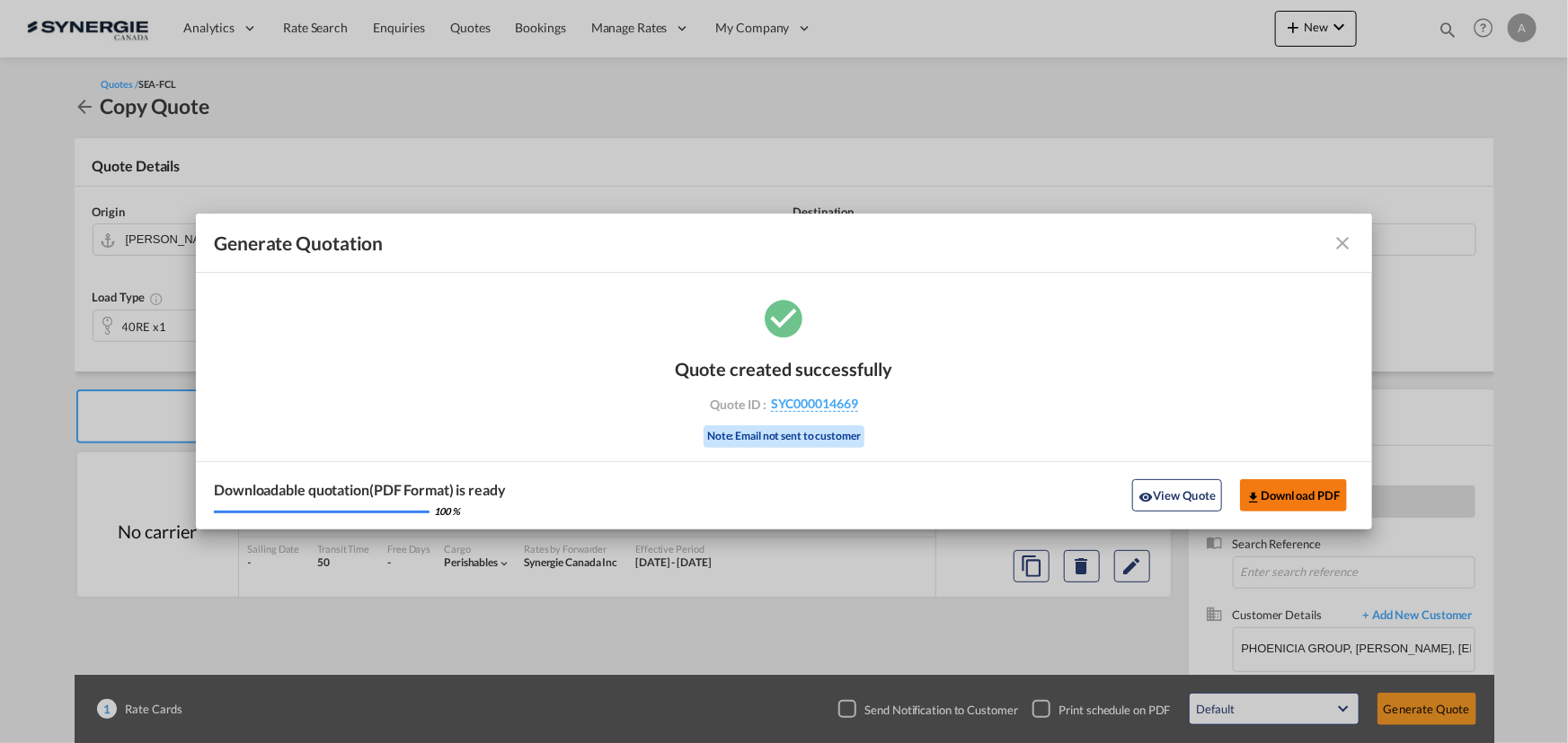
click at [1309, 492] on button "Download PDF" at bounding box center [1293, 495] width 107 height 32
click at [1183, 510] on button "View Quote" at bounding box center [1177, 495] width 90 height 32
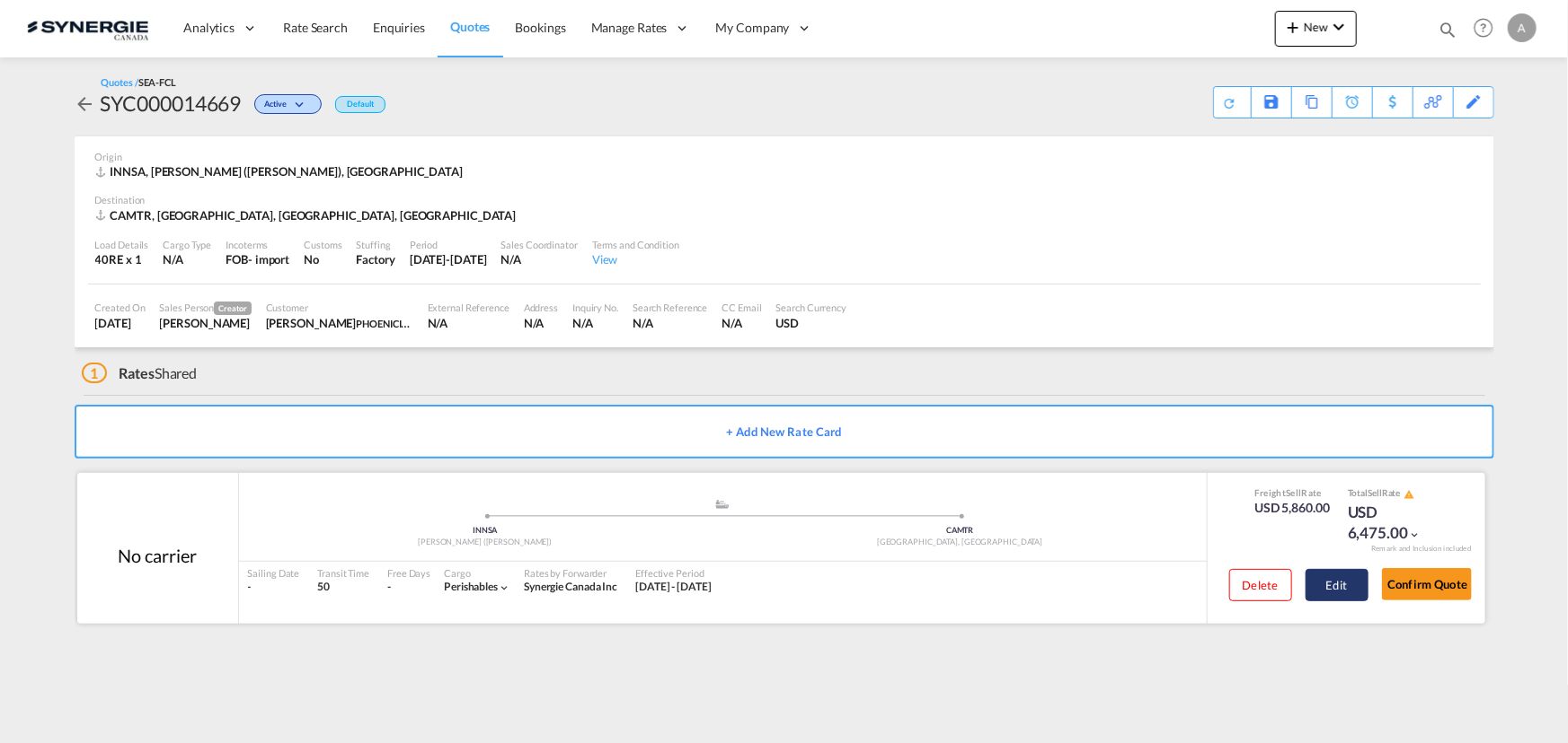
click at [1320, 583] on button "Edit" at bounding box center [1336, 586] width 63 height 32
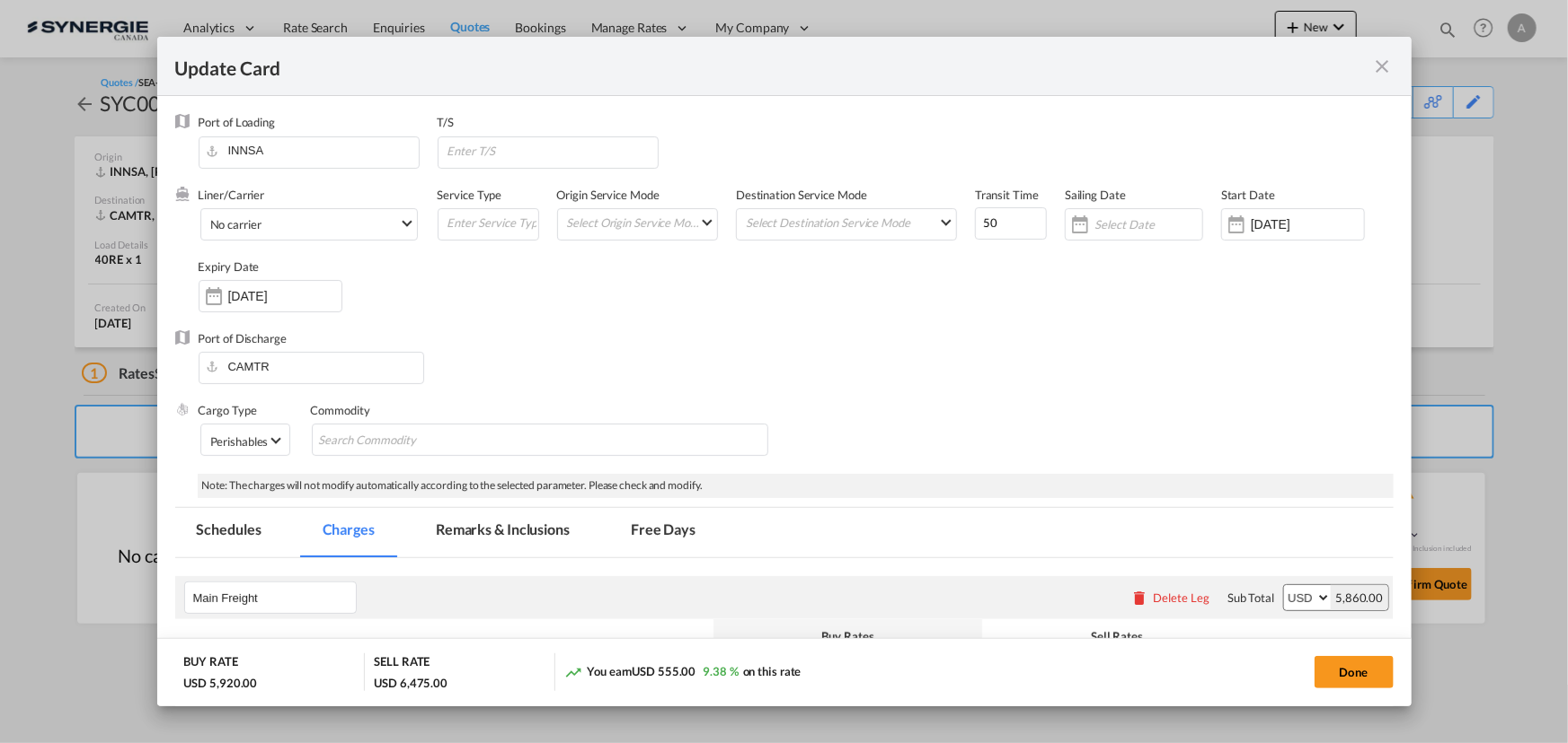
click at [512, 530] on md-tab-item "Remarks & Inclusions" at bounding box center [502, 532] width 177 height 50
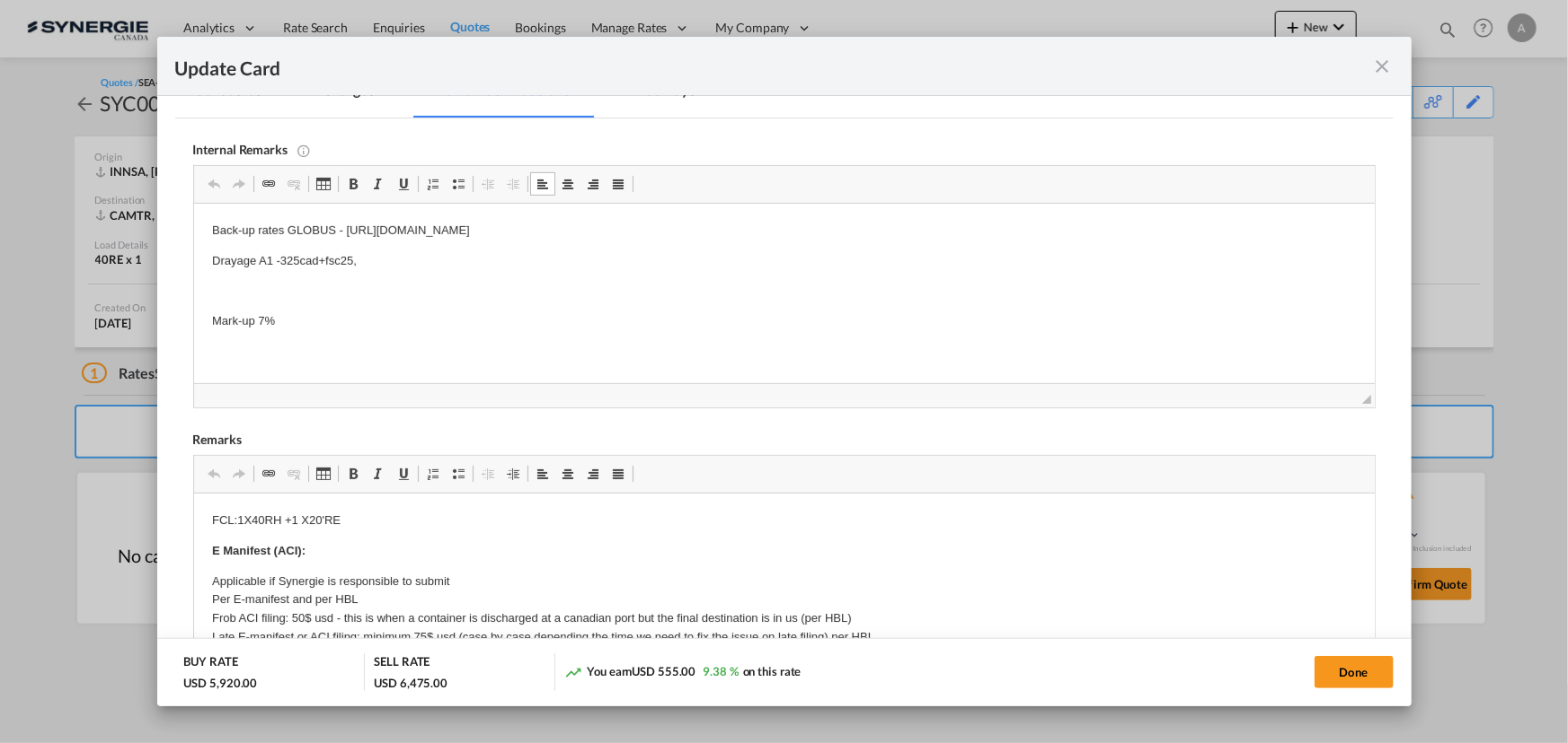
scroll to position [514, 0]
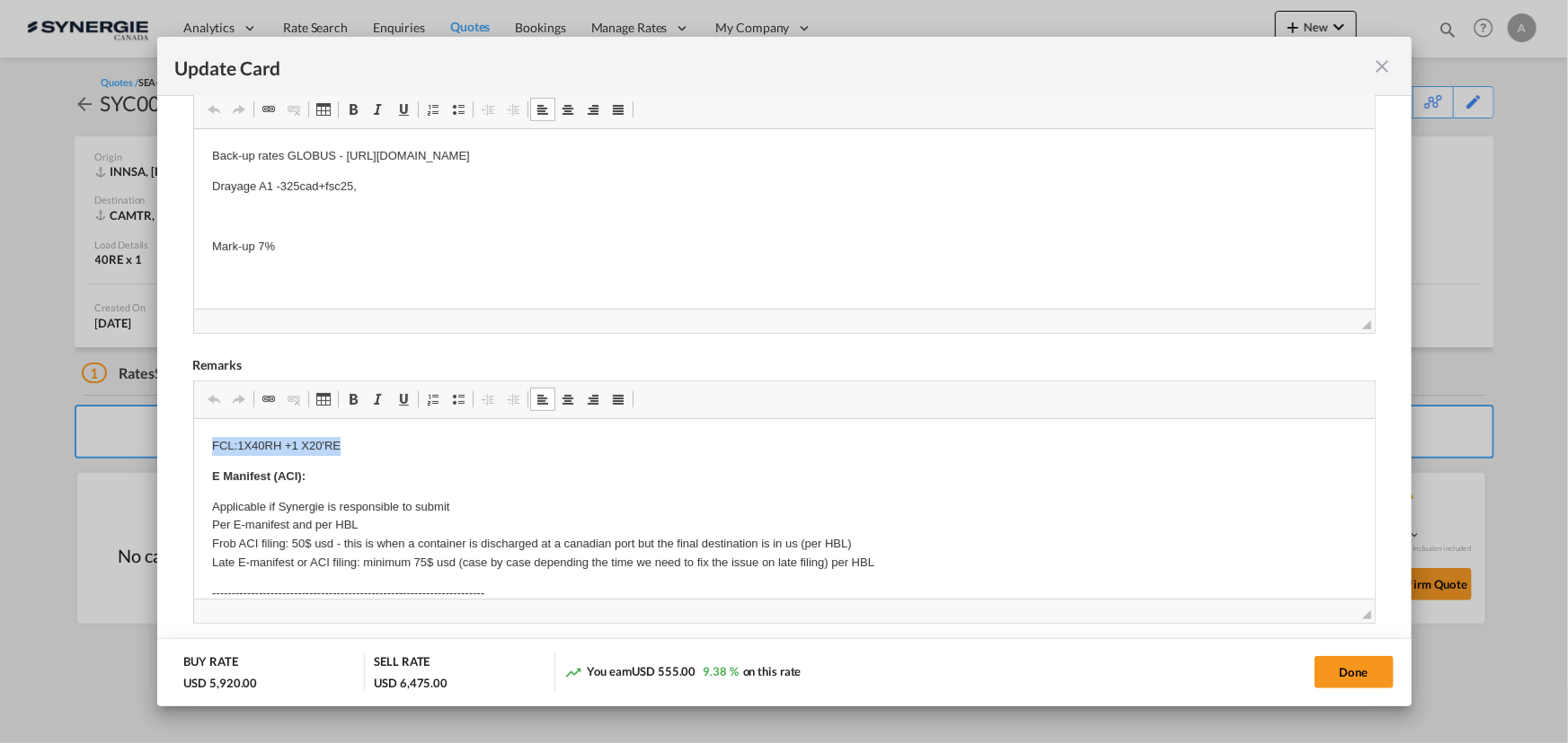
drag, startPoint x: 358, startPoint y: 445, endPoint x: -110, endPoint y: 424, distance: 468.5
click at [1338, 669] on button "Done" at bounding box center [1354, 673] width 79 height 32
type input "09 Sep 2025"
type input "29 Sep 2025"
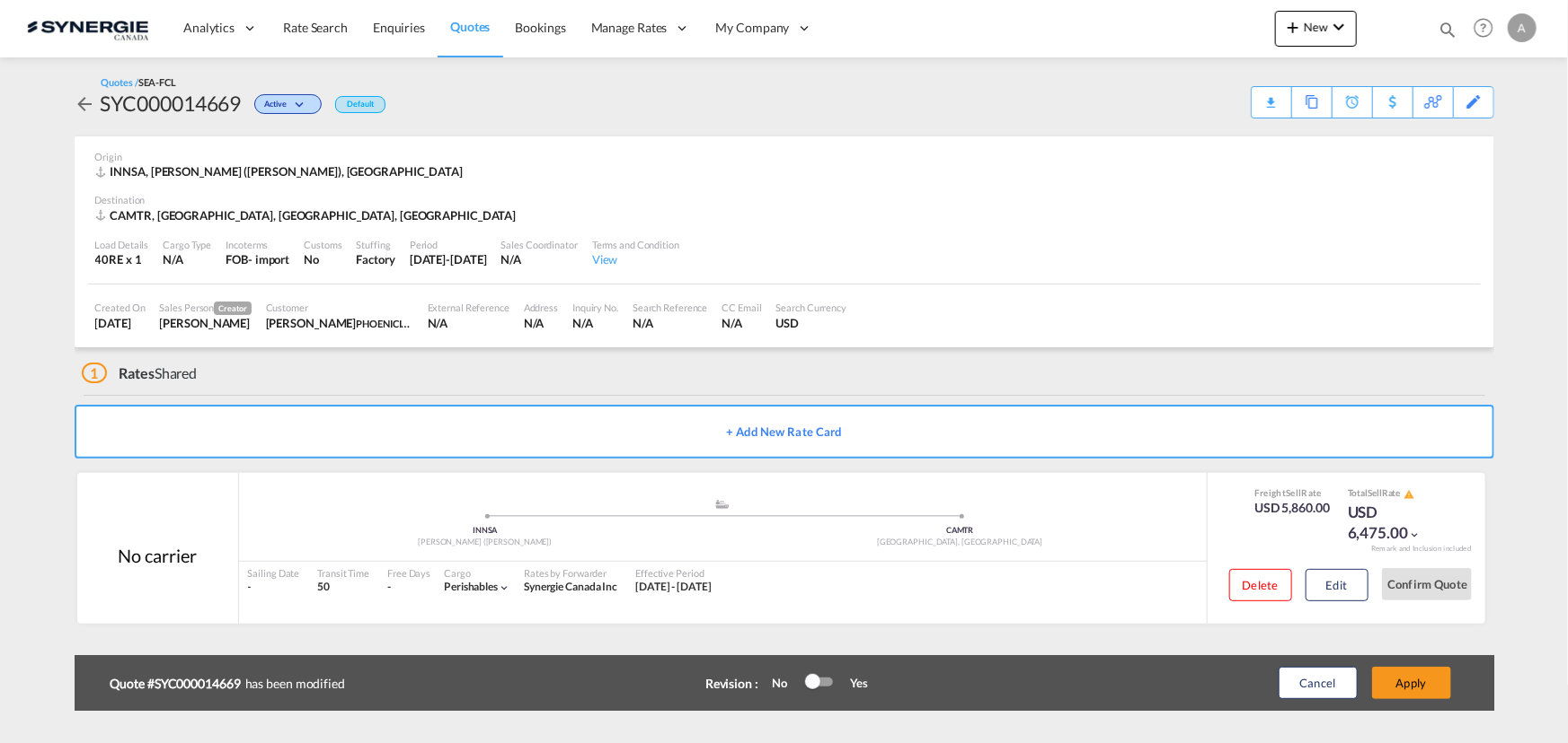
scroll to position [270, 0]
click at [1399, 673] on button "Apply" at bounding box center [1411, 683] width 79 height 32
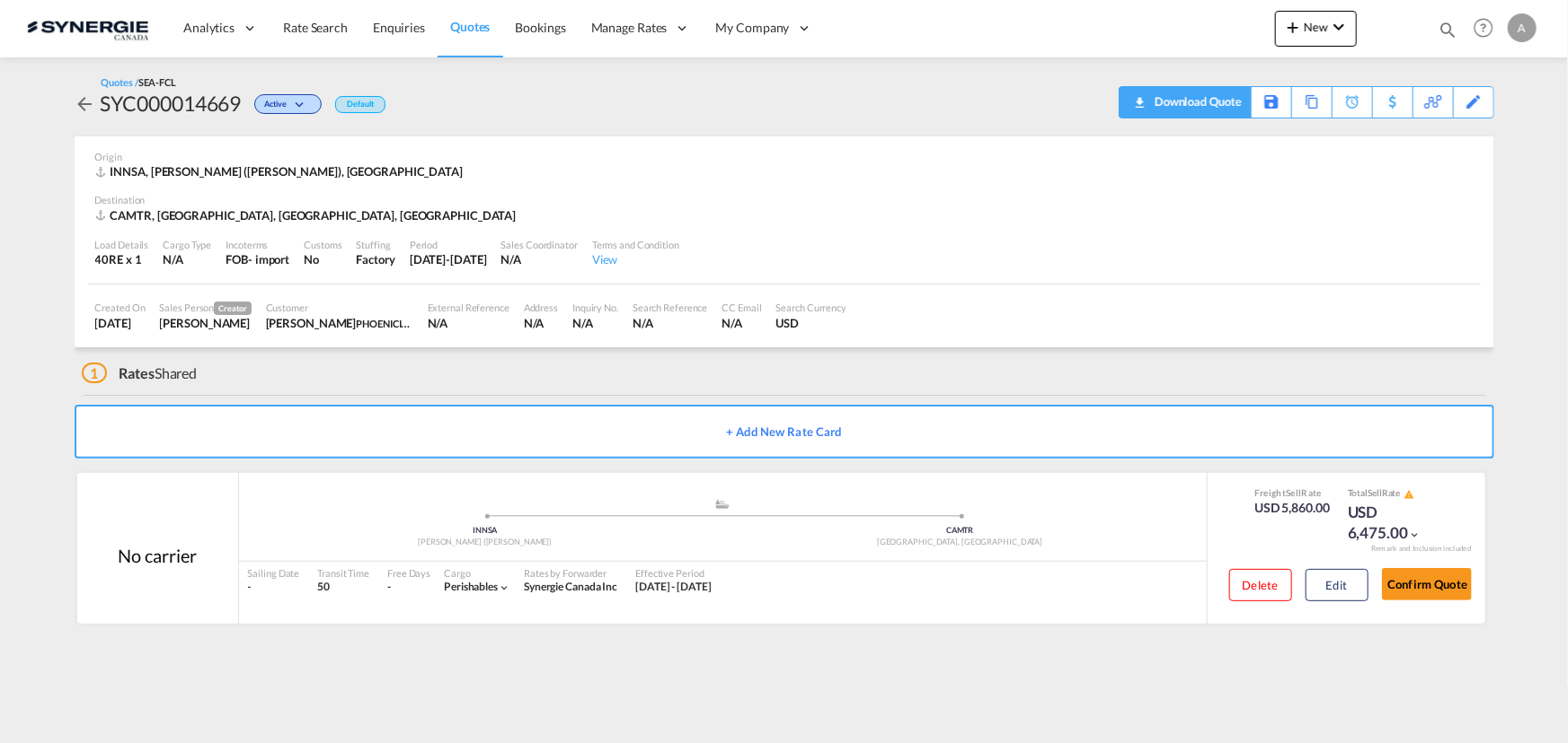
click at [1222, 101] on div "Download Quote" at bounding box center [1195, 101] width 92 height 29
drag, startPoint x: 1445, startPoint y: 26, endPoint x: 1334, endPoint y: 26, distance: 111.0
click at [1446, 26] on md-icon "icon-magnify" at bounding box center [1447, 30] width 20 height 20
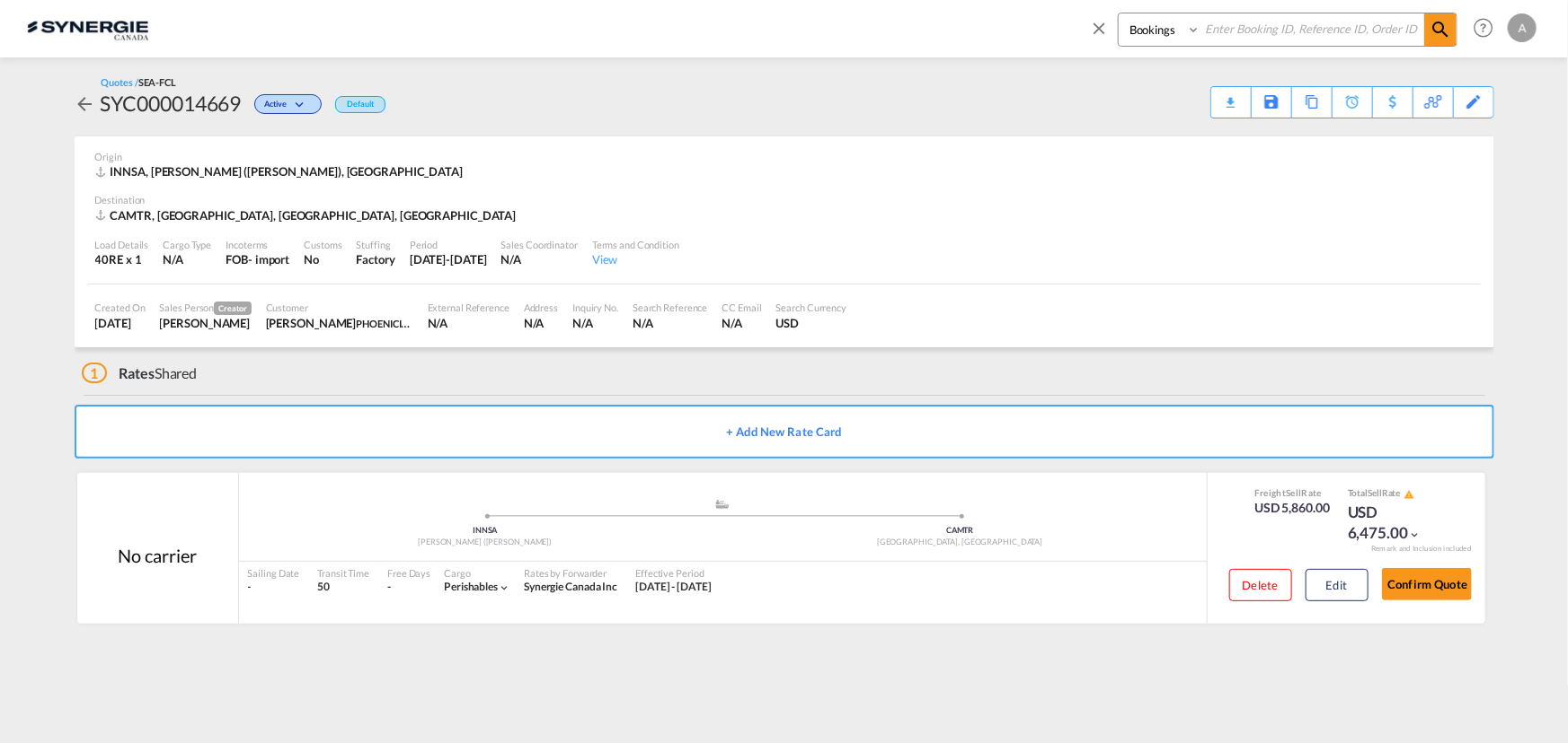
click at [1128, 39] on select "Bookings Quotes Enquiries" at bounding box center [1161, 30] width 86 height 32
select select "Quotes"
click at [1118, 13] on select "Bookings Quotes Enquiries" at bounding box center [1161, 30] width 86 height 32
click at [1257, 28] on input at bounding box center [1312, 29] width 224 height 31
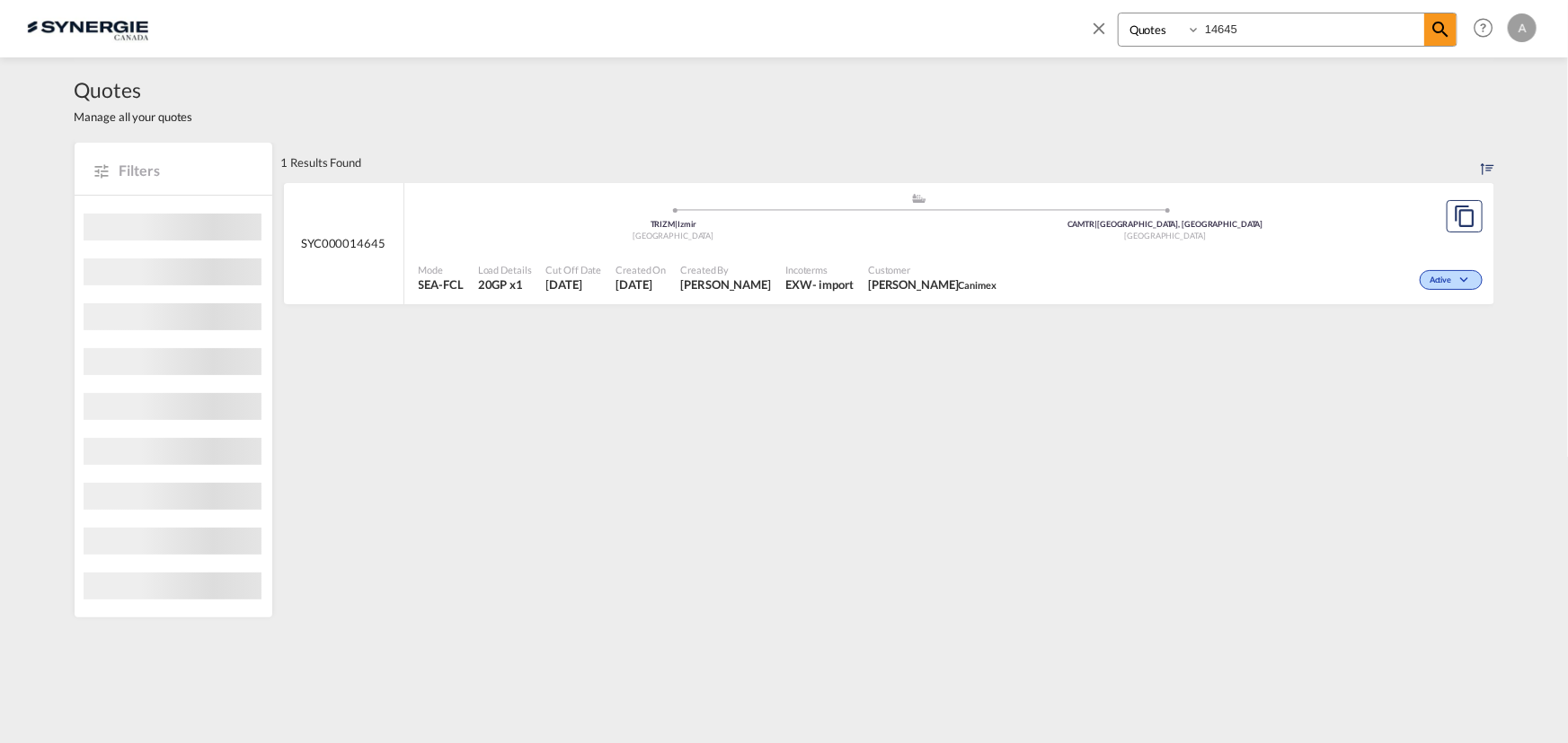
click at [1204, 251] on div "Mode SEA-FCL Load Details 20GP x1 Cut Off Date 9 Sep 2025 Created On 9 Sep 2025…" at bounding box center [948, 277] width 1089 height 54
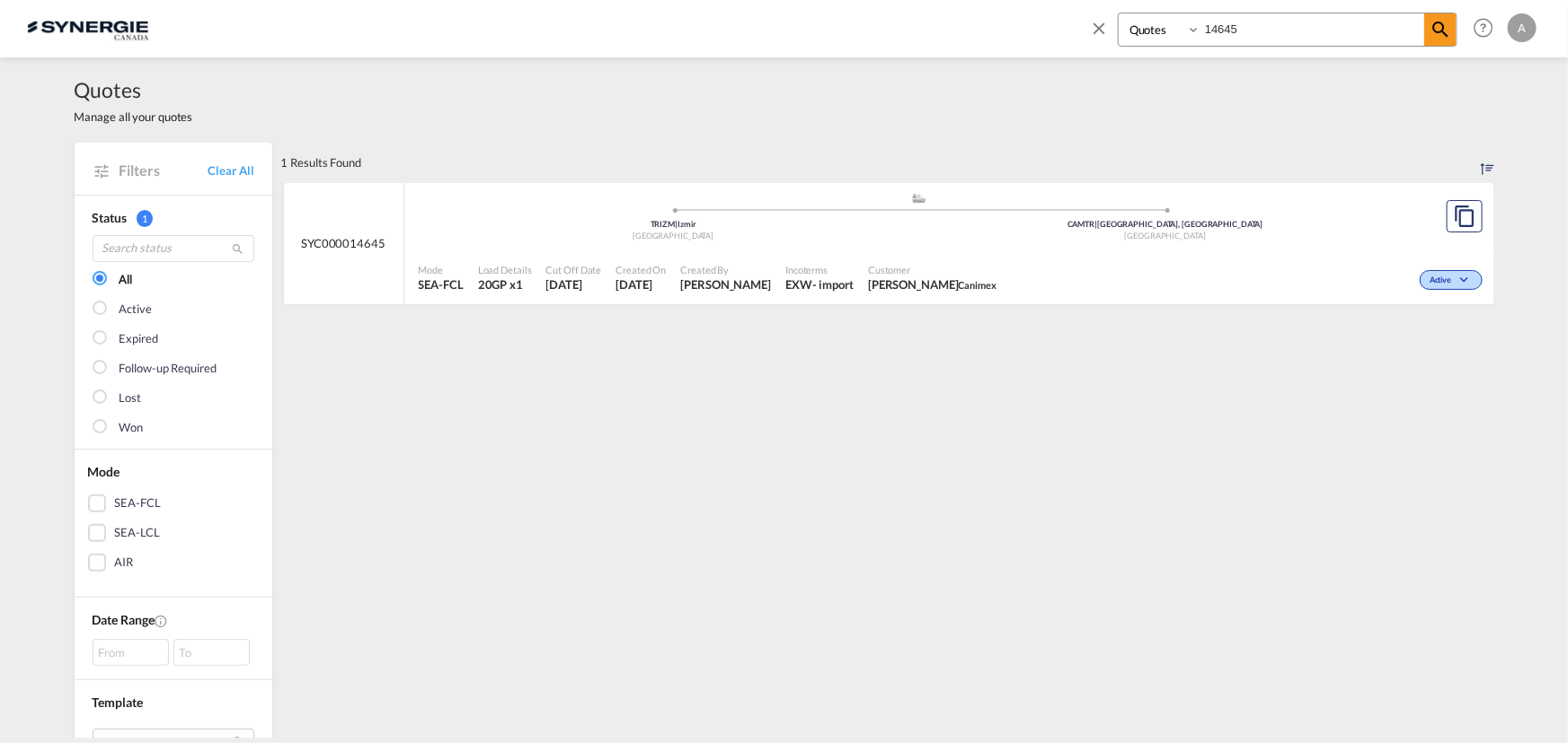
click at [1118, 270] on div "Active" at bounding box center [1245, 278] width 482 height 45
drag, startPoint x: 1239, startPoint y: 39, endPoint x: 1236, endPoint y: 30, distance: 9.5
click at [1237, 32] on input "14645" at bounding box center [1312, 29] width 224 height 31
click at [1238, 33] on input "14645" at bounding box center [1312, 29] width 224 height 31
click at [1238, 30] on input "14645" at bounding box center [1312, 29] width 224 height 31
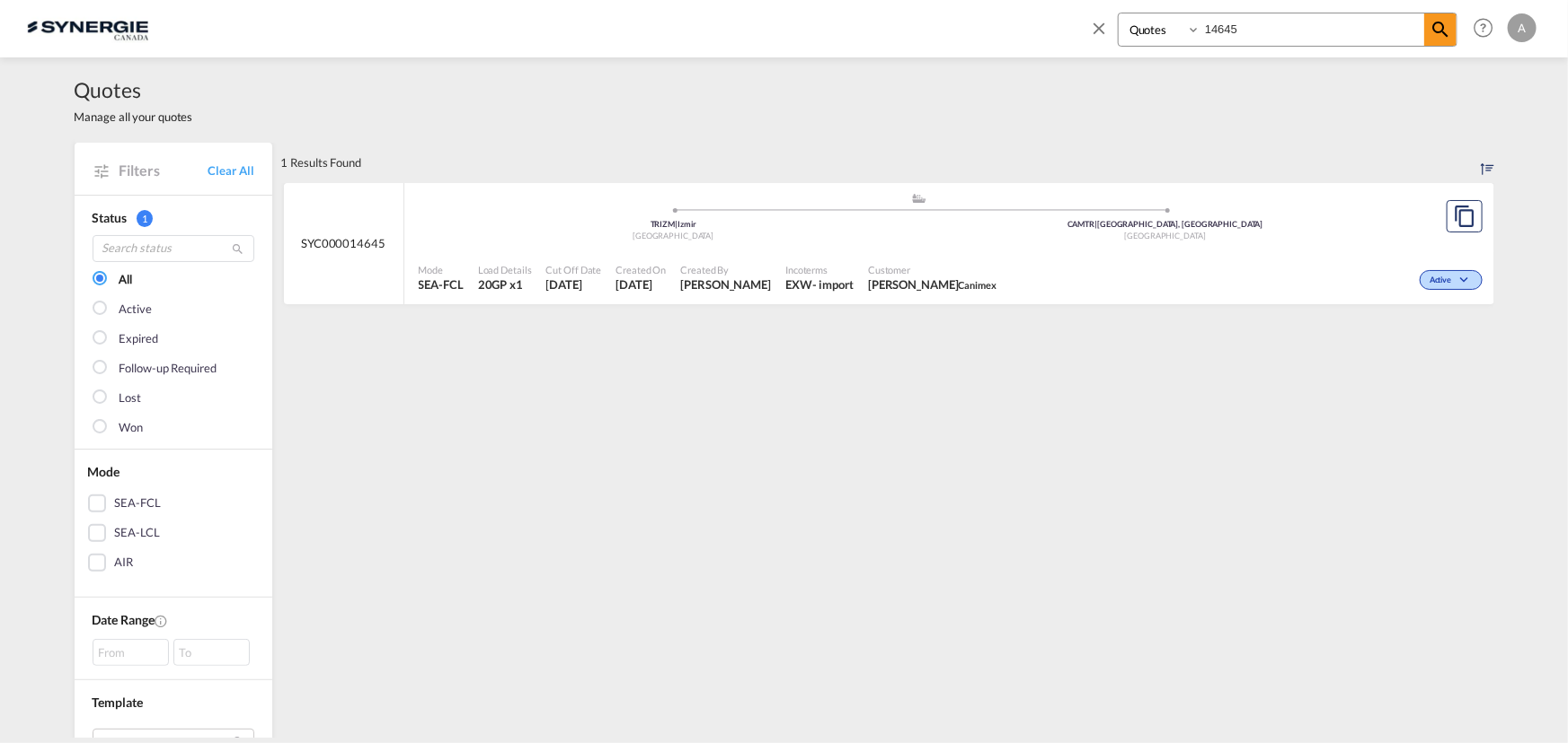
click at [1227, 36] on input "14645" at bounding box center [1312, 29] width 224 height 31
type input "14625"
click at [1156, 238] on span "United States" at bounding box center [1165, 235] width 81 height 10
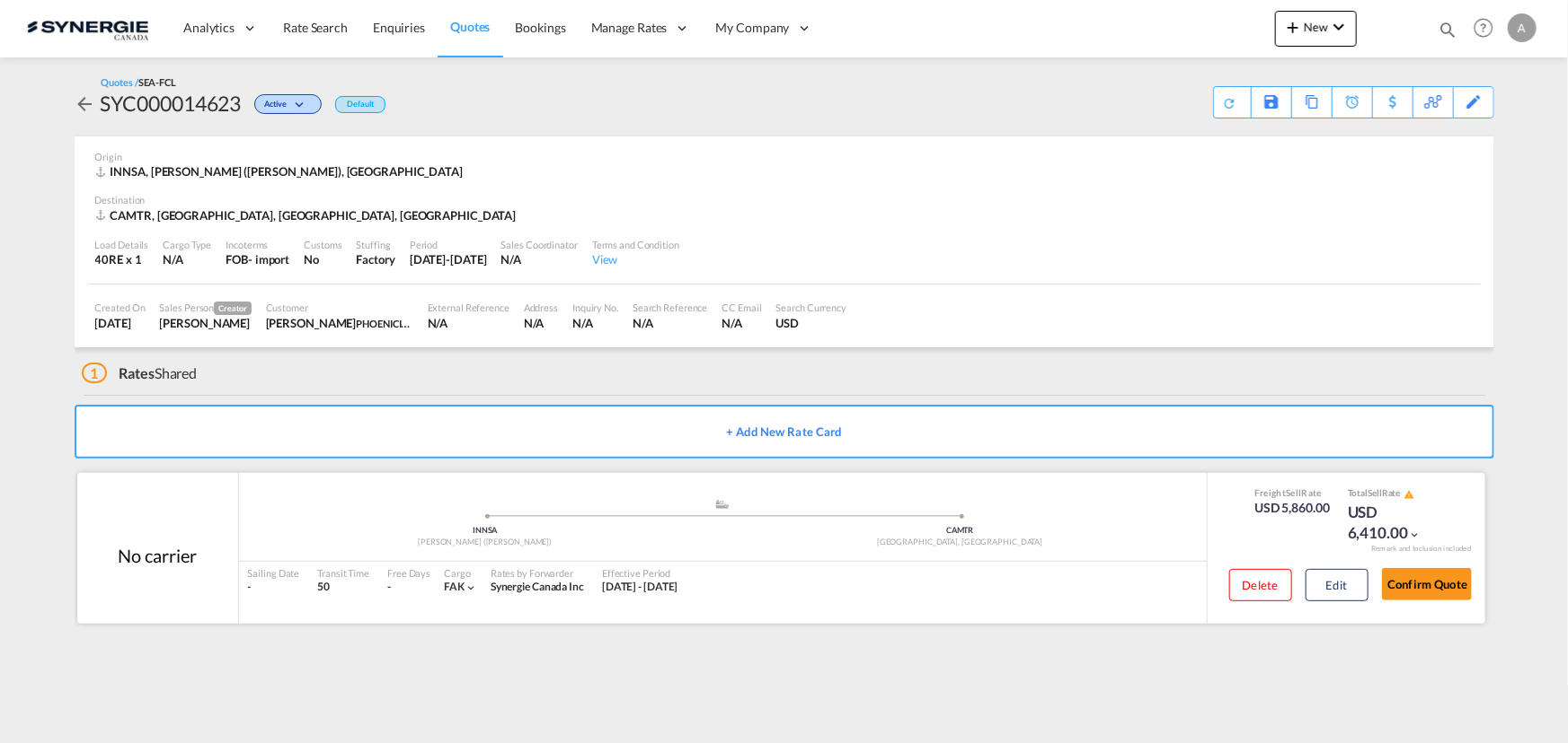
click at [1327, 602] on div "Delete Edit" at bounding box center [1292, 592] width 153 height 48
click at [1331, 574] on button "Edit" at bounding box center [1336, 586] width 63 height 32
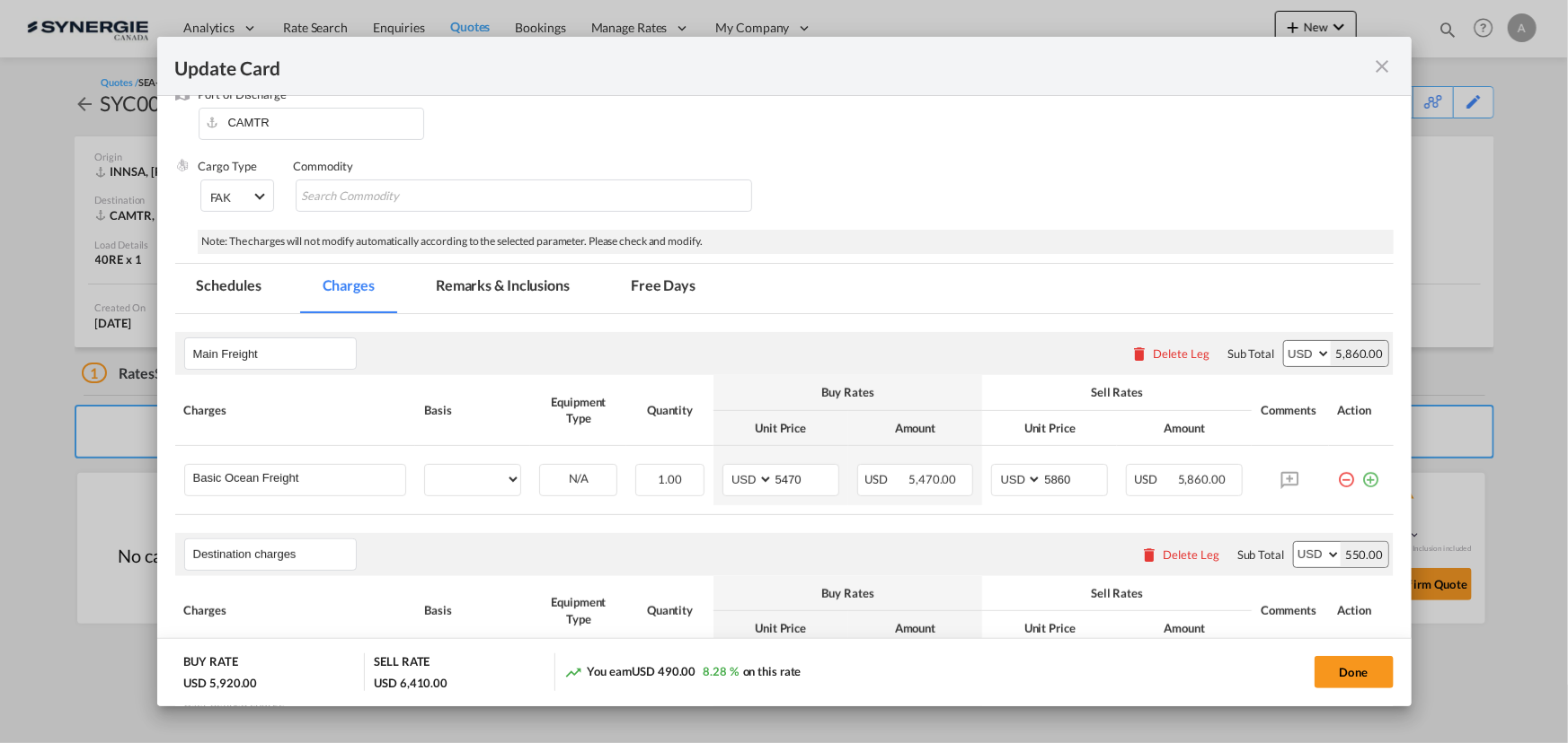
select select "per container"
select select "per shipment"
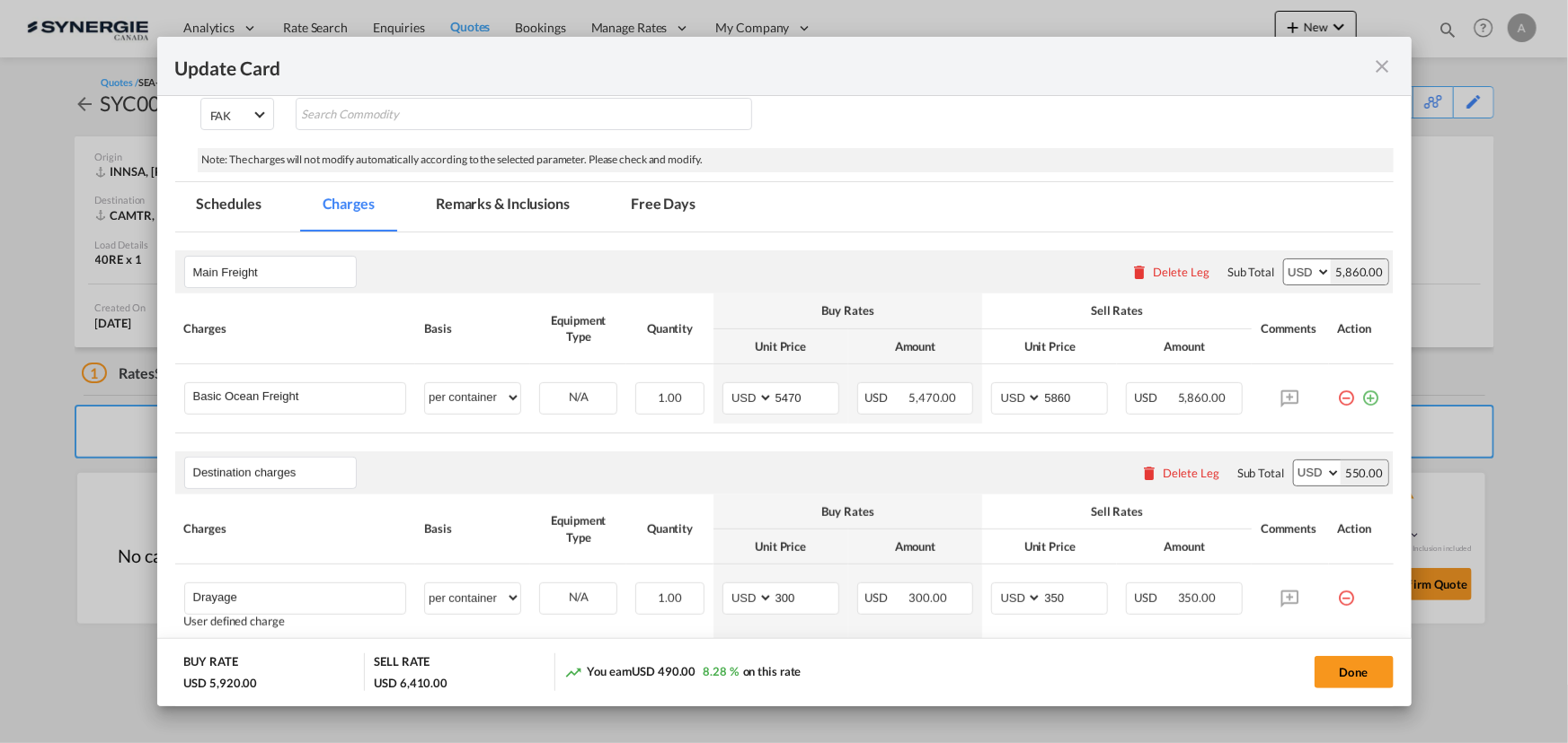
click at [492, 214] on md-tab-item "Remarks & Inclusions" at bounding box center [502, 207] width 177 height 50
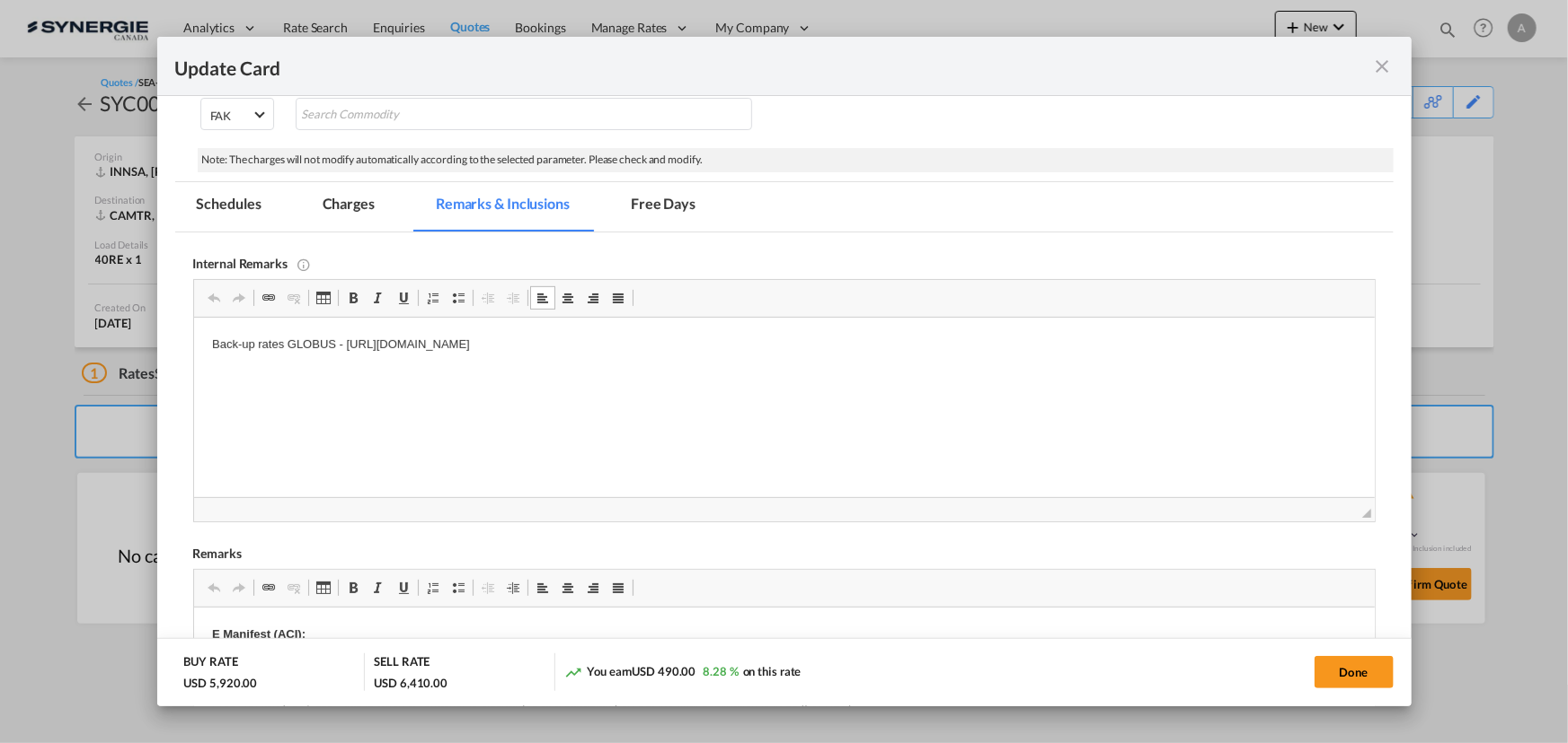
click at [805, 358] on body "Back-up rates GLOBUS - https://app.frontapp.com/open/cnv_qd1tjbj?key=1CZkoSABDg…" at bounding box center [783, 374] width 1145 height 79
drag, startPoint x: 821, startPoint y: 347, endPoint x: 345, endPoint y: 654, distance: 566.4
click at [193, 339] on html "Back-up rates GLOBUS - https://app.frontapp.com/open/cnv_qd1tjbj?key=1CZkoSABDg…" at bounding box center [784, 375] width 1180 height 115
copy p "Back-up rates GLOBUS - https://app.frontapp.com/open/cnv_qd1tjbj?key=1CZkoSABDg…"
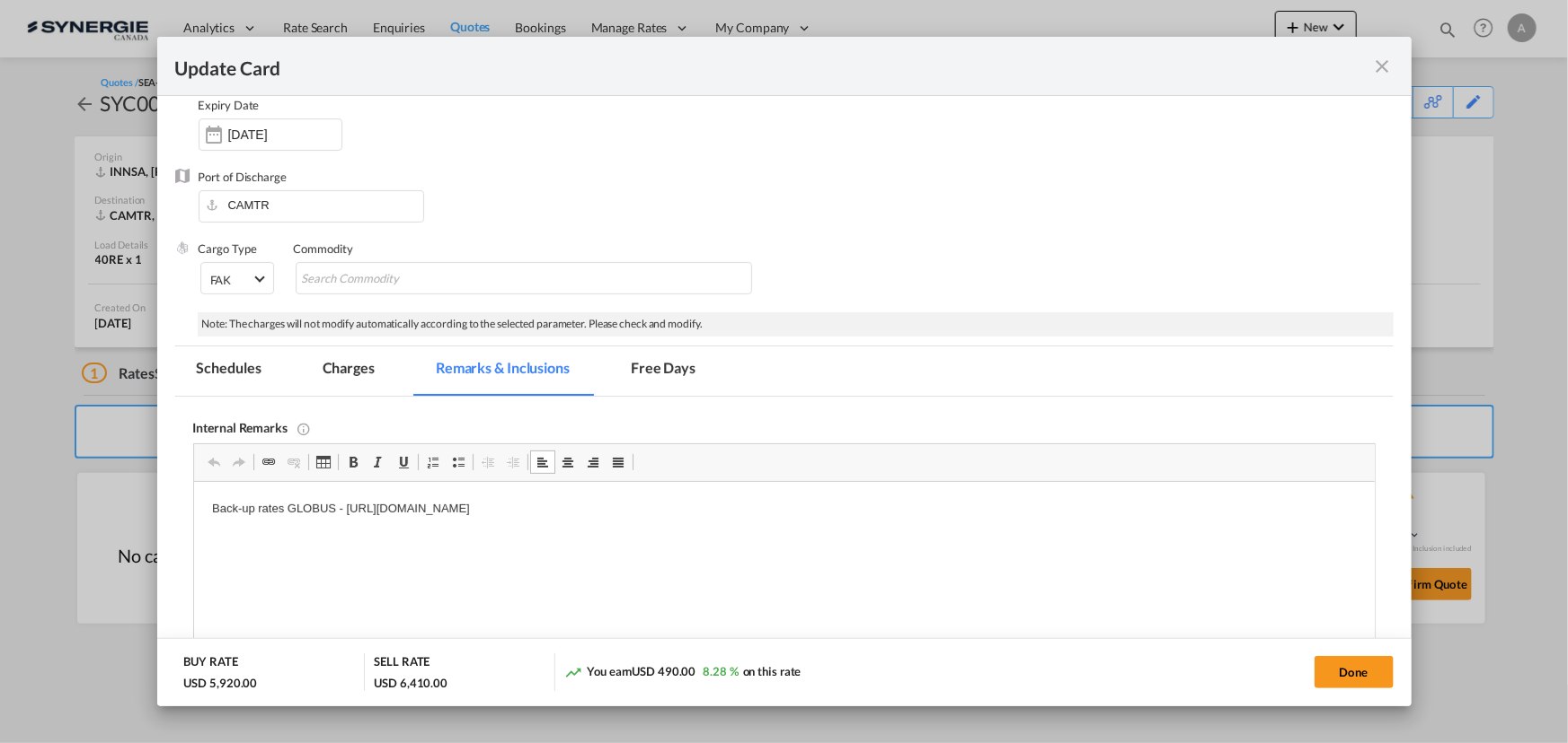
scroll to position [81, 0]
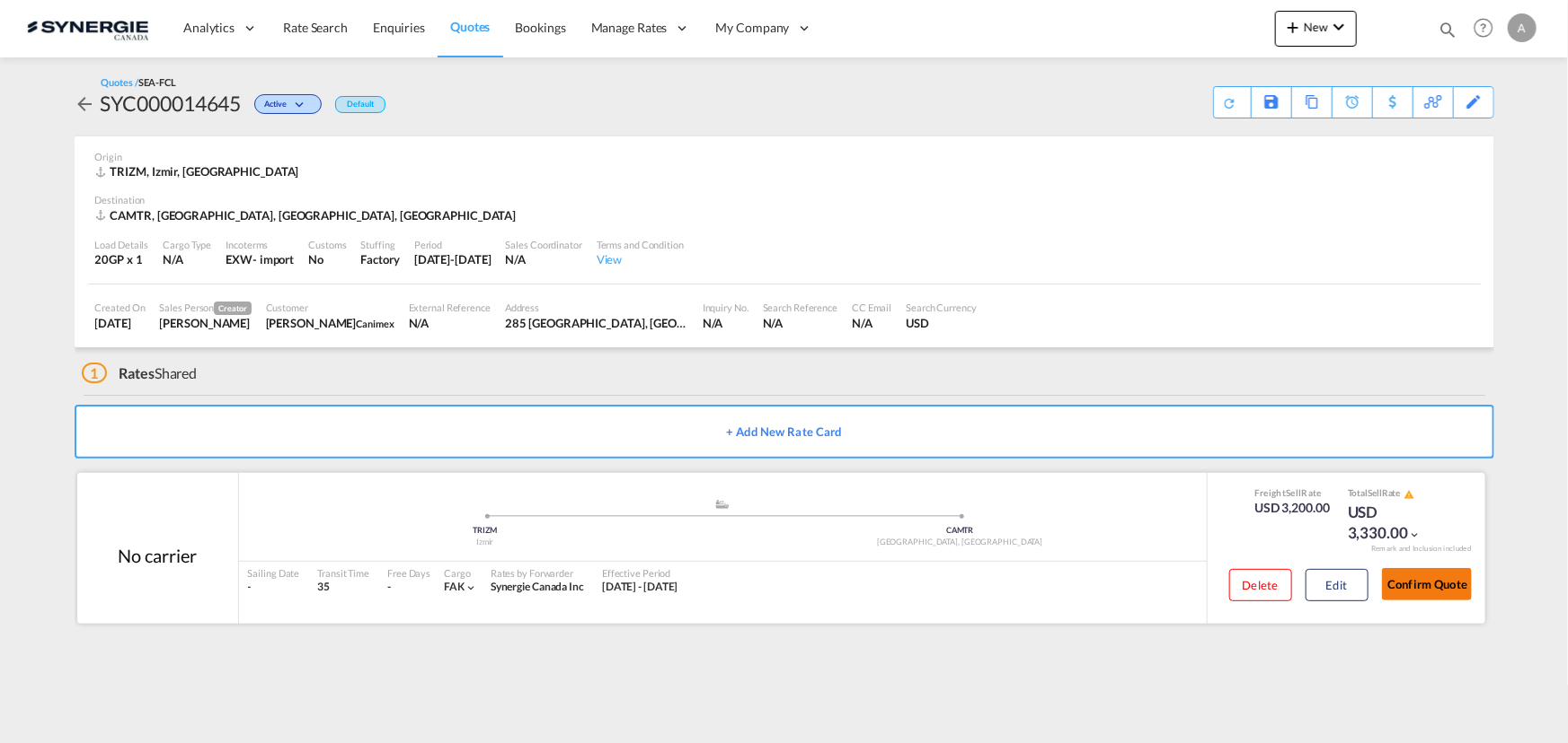
click at [1423, 586] on button "Confirm Quote" at bounding box center [1427, 585] width 90 height 32
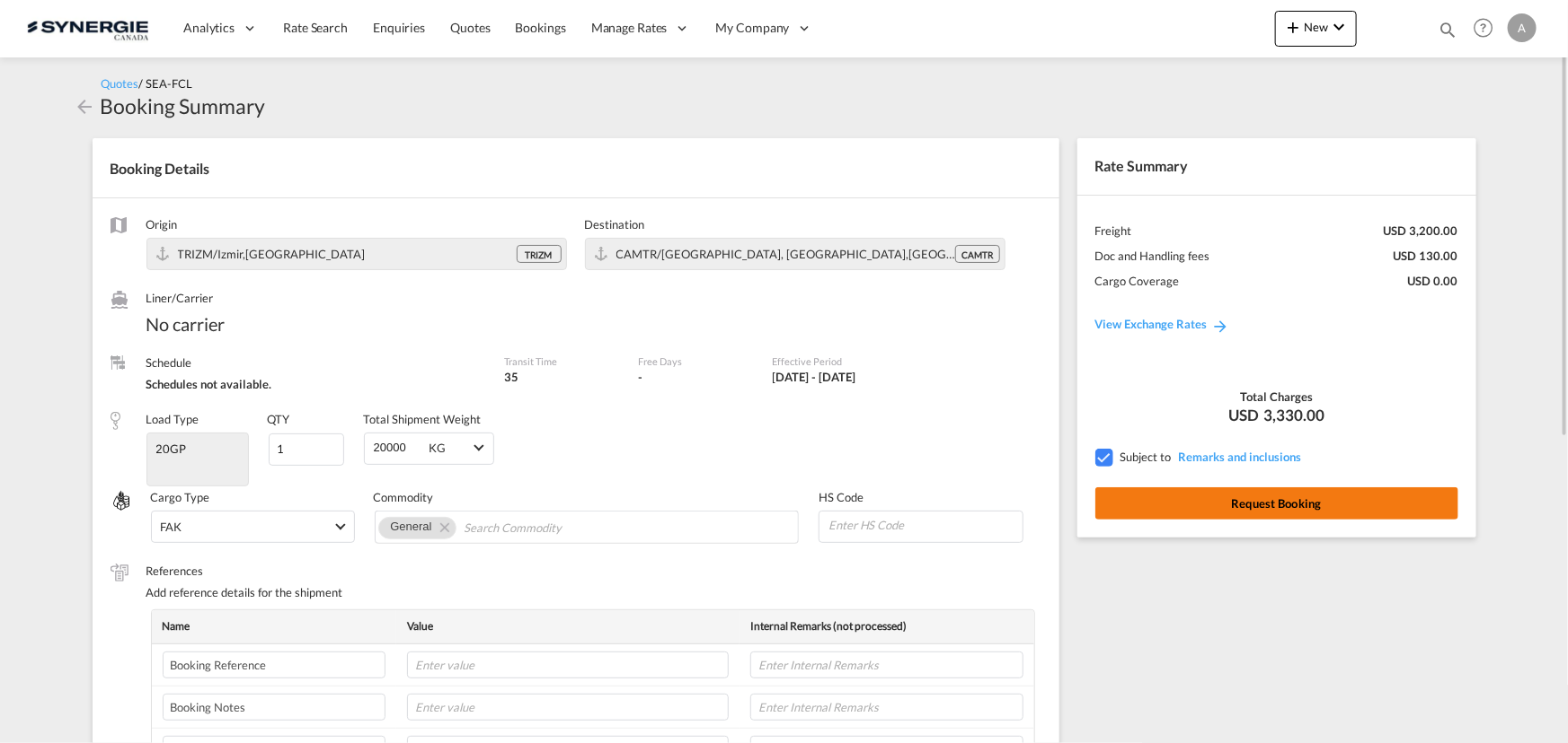
click at [1170, 512] on button "Request Booking" at bounding box center [1276, 504] width 363 height 32
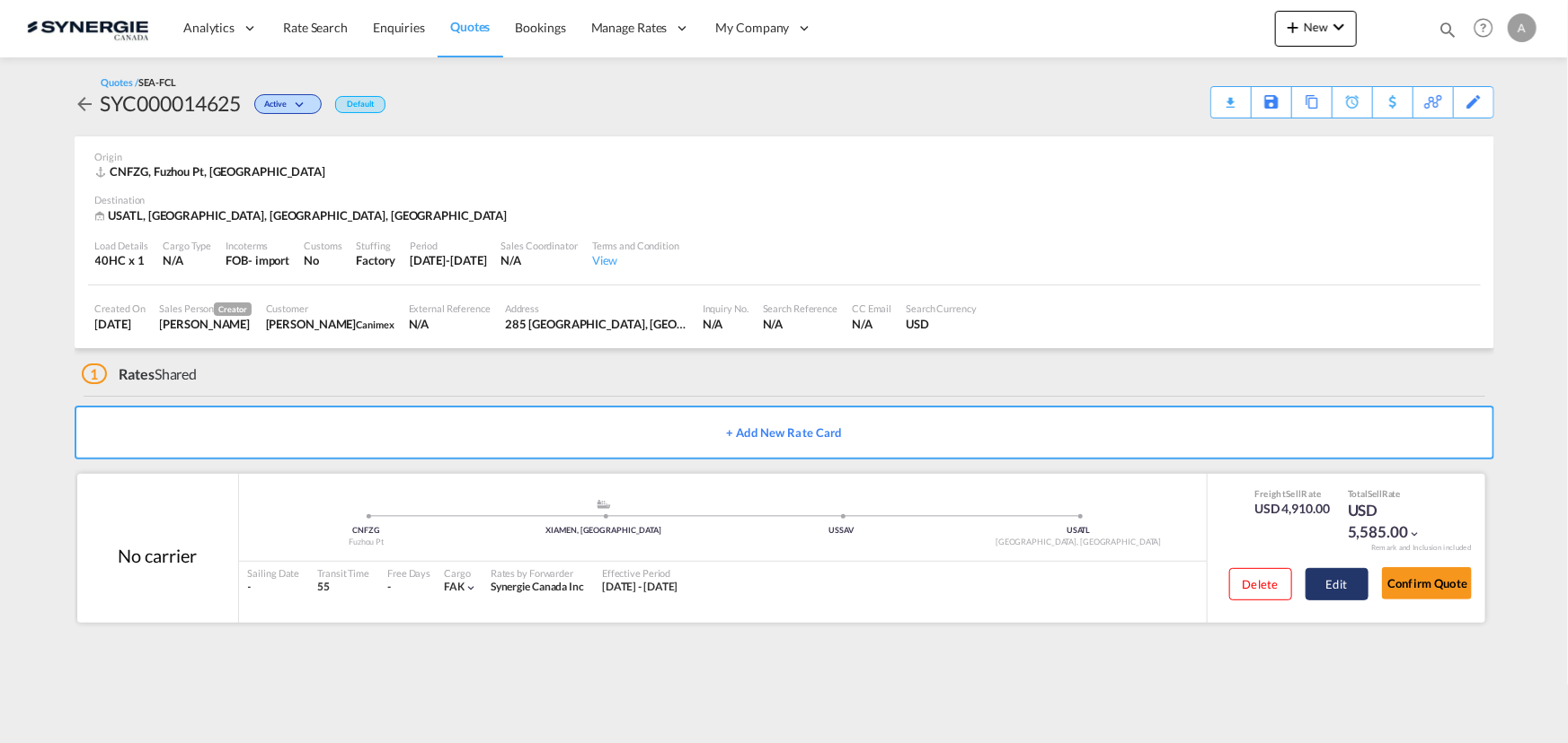
click at [1342, 575] on button "Edit" at bounding box center [1336, 585] width 63 height 32
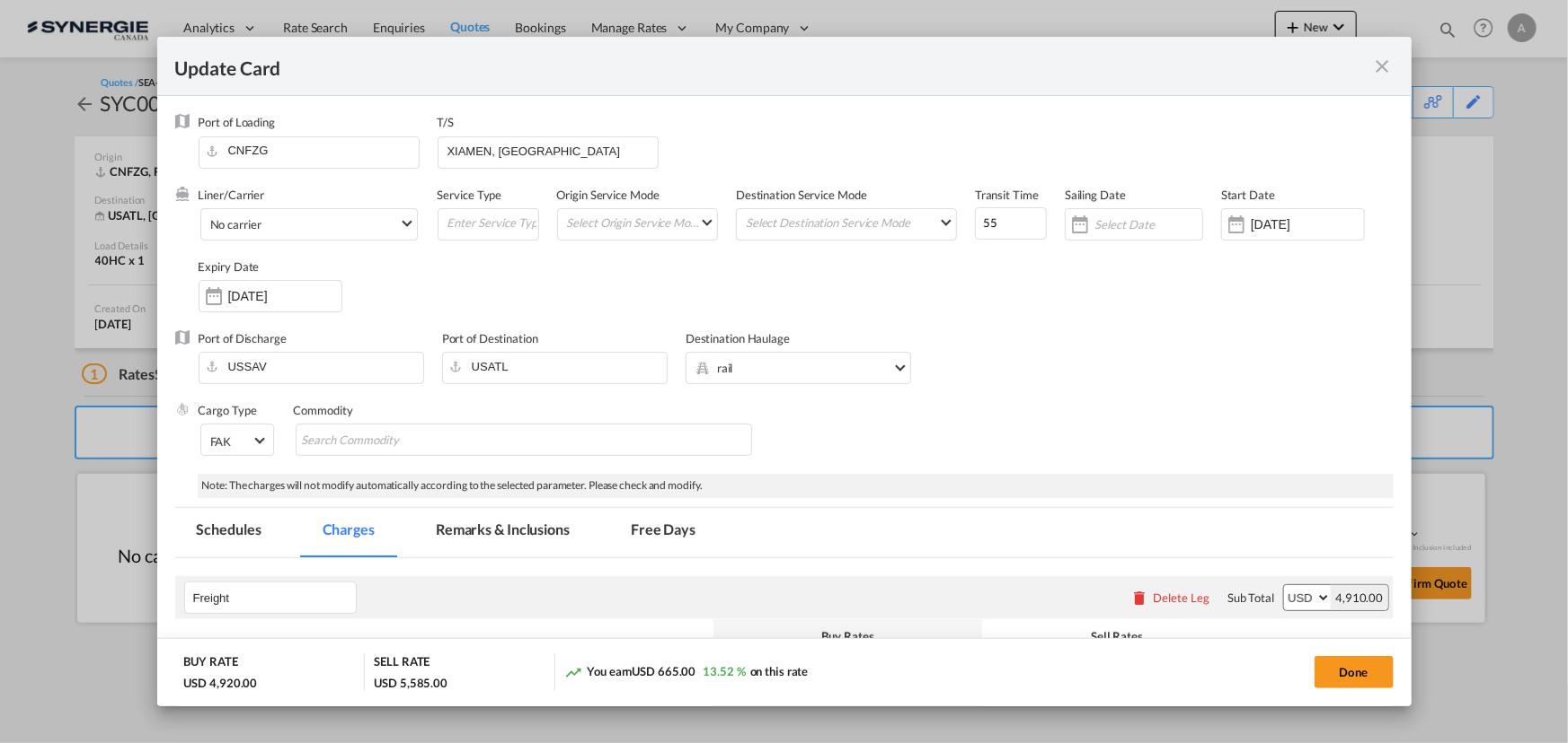
select select "per equipment"
select select "per container"
select select "per B/L"
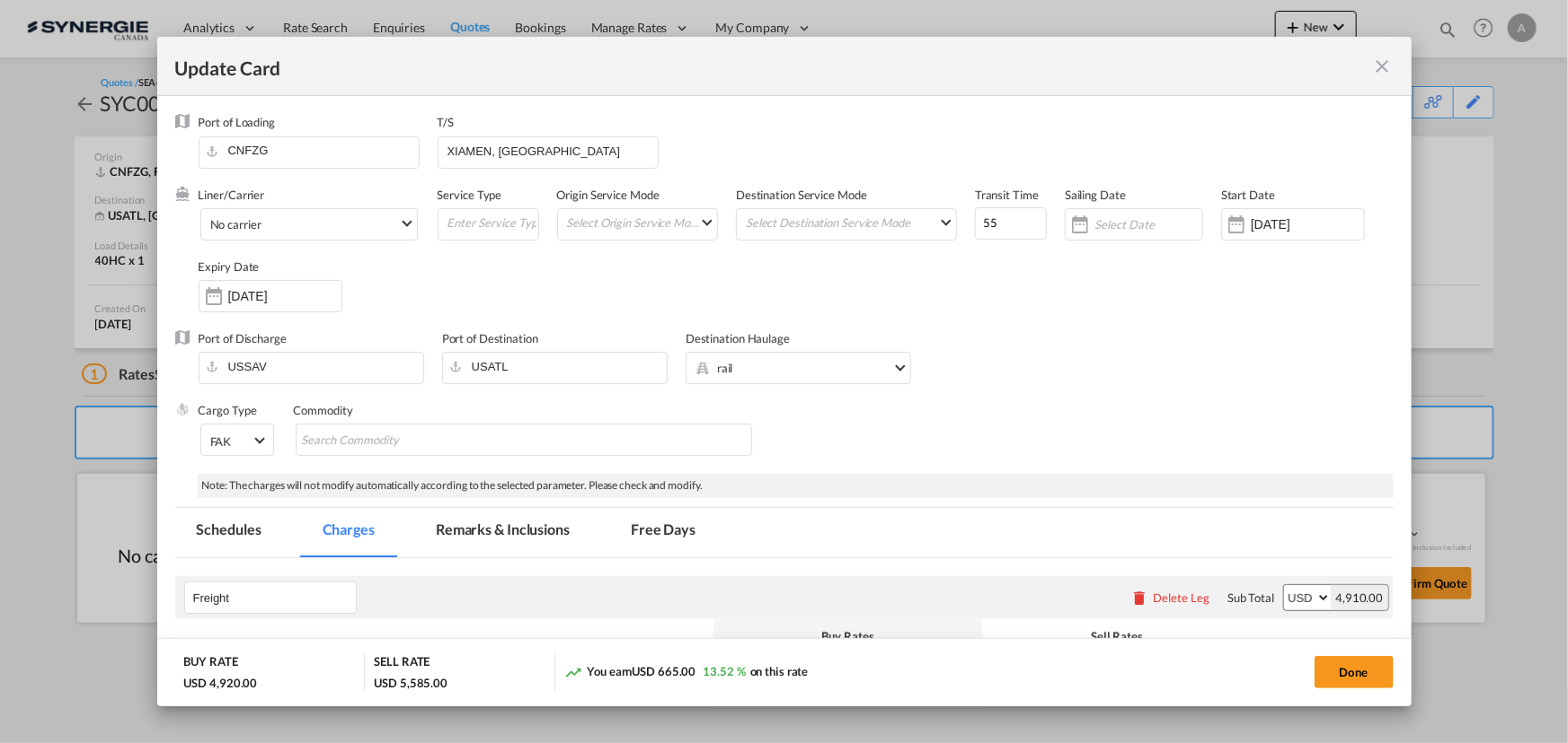
select select "per shipment"
select select "per container"
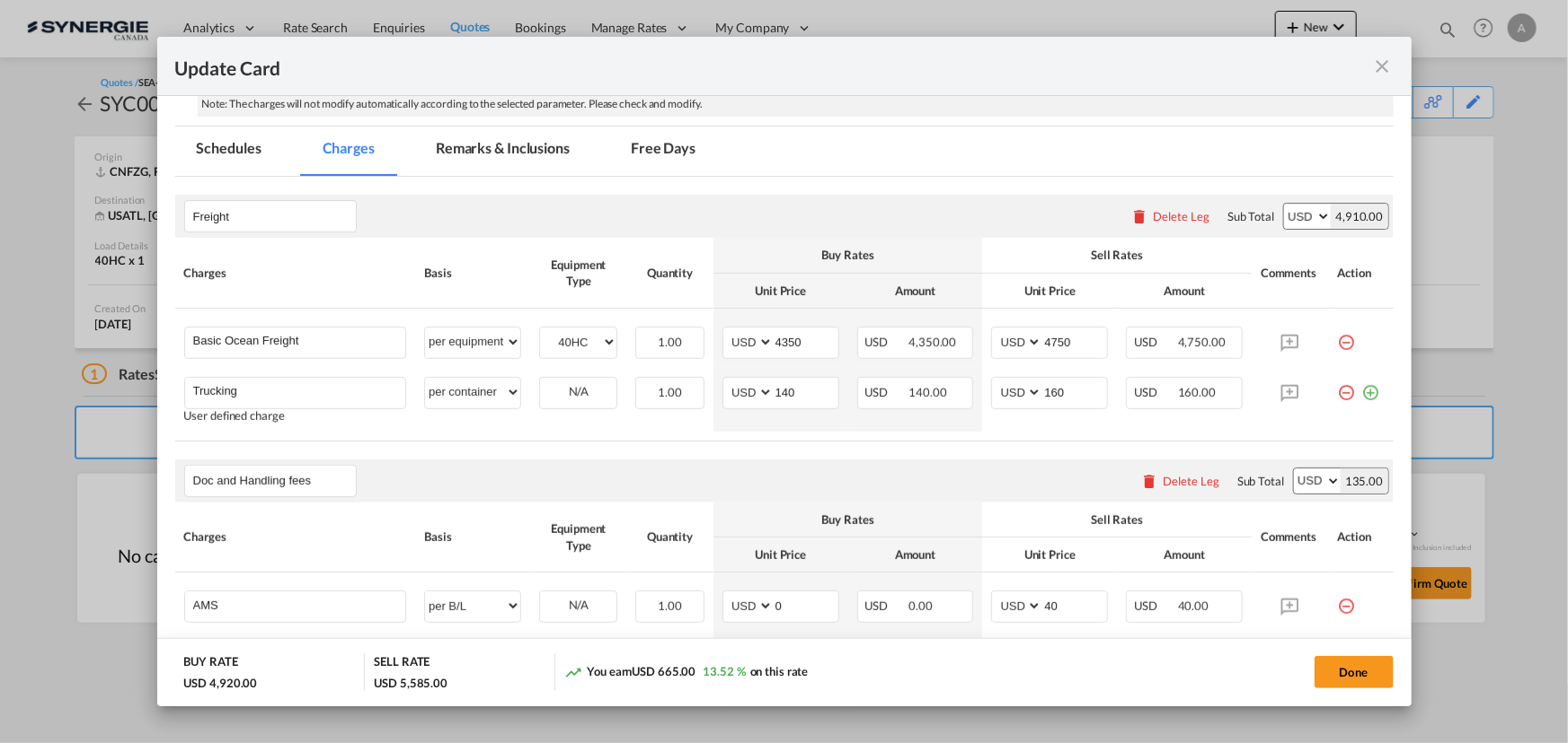
scroll to position [408, 0]
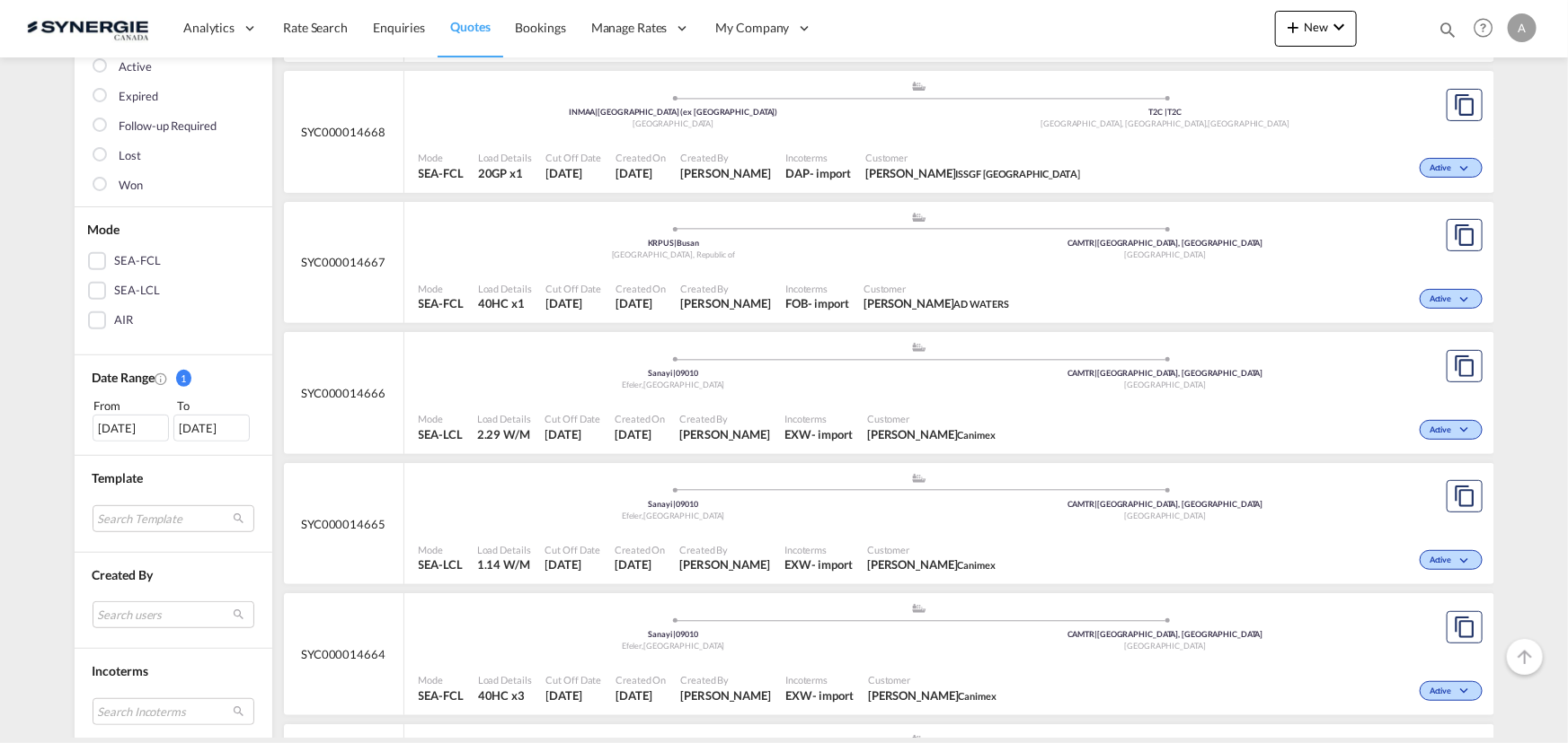
scroll to position [244, 0]
click at [132, 600] on md-select "Search users [PERSON_NAME] [PERSON_NAME][EMAIL_ADDRESS][DOMAIN_NAME] [PERSON_NA…" at bounding box center [173, 613] width 162 height 27
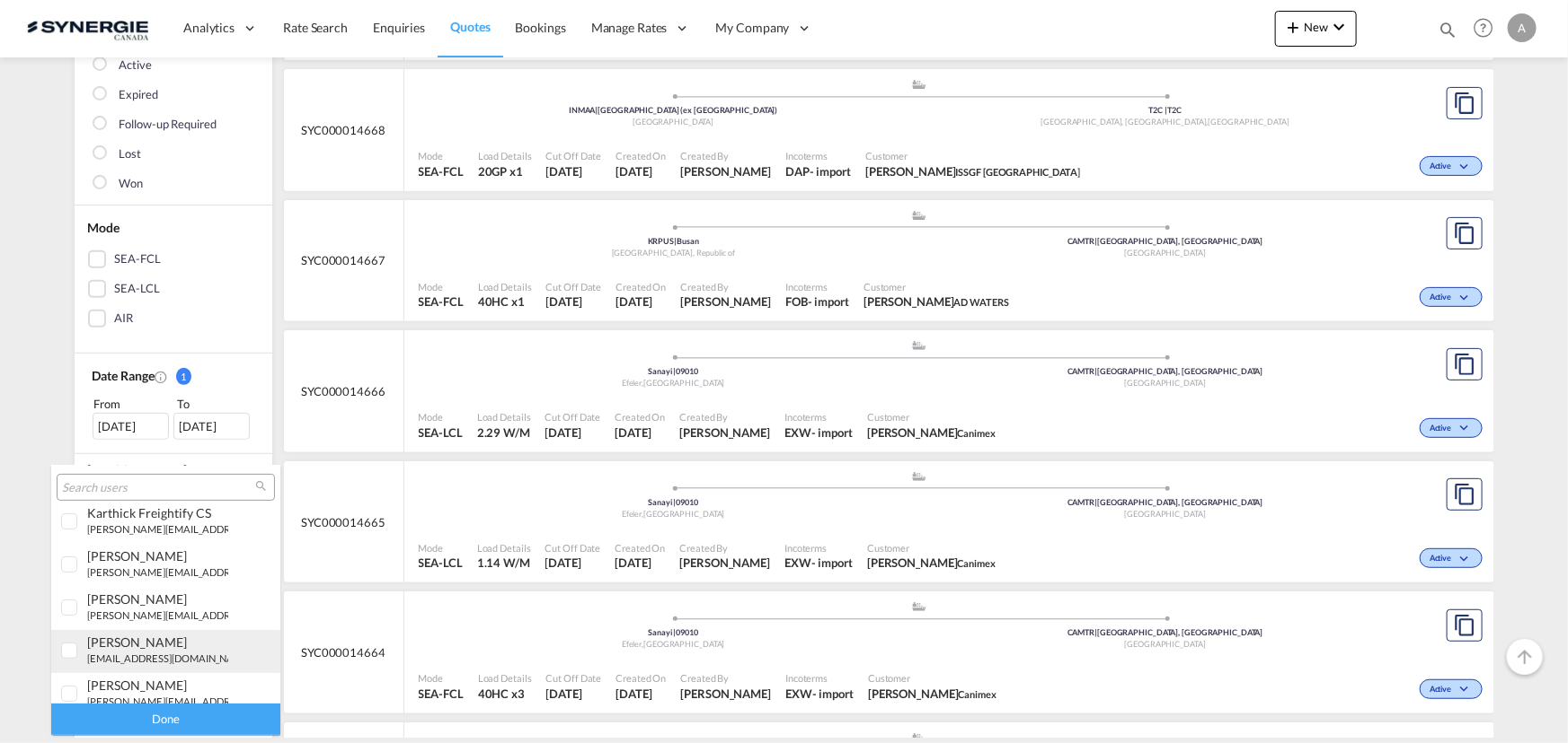
scroll to position [326, 0]
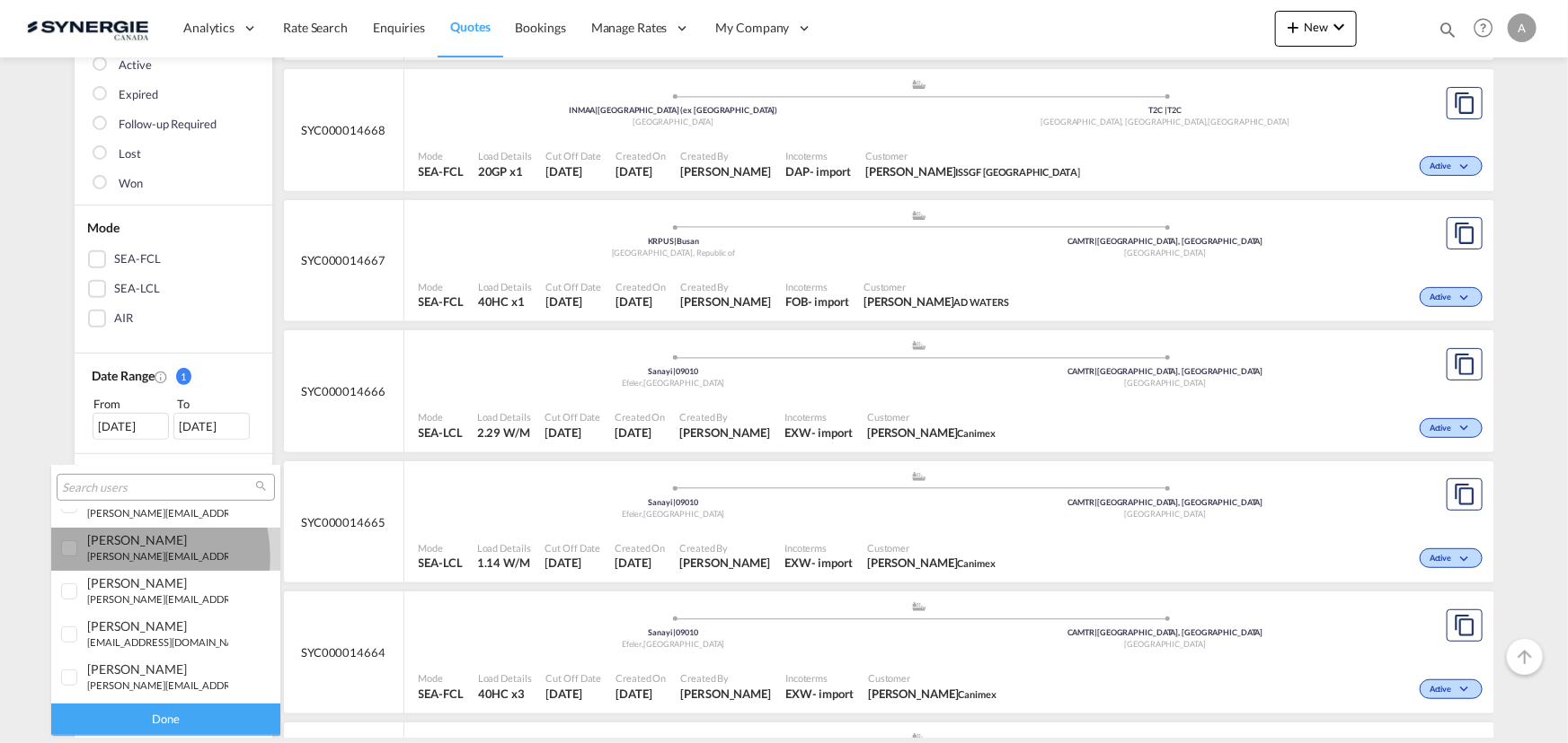
click at [120, 556] on small "[PERSON_NAME][EMAIL_ADDRESS][DOMAIN_NAME]" at bounding box center [208, 556] width 242 height 11
click at [160, 714] on div "Done" at bounding box center [166, 719] width 229 height 31
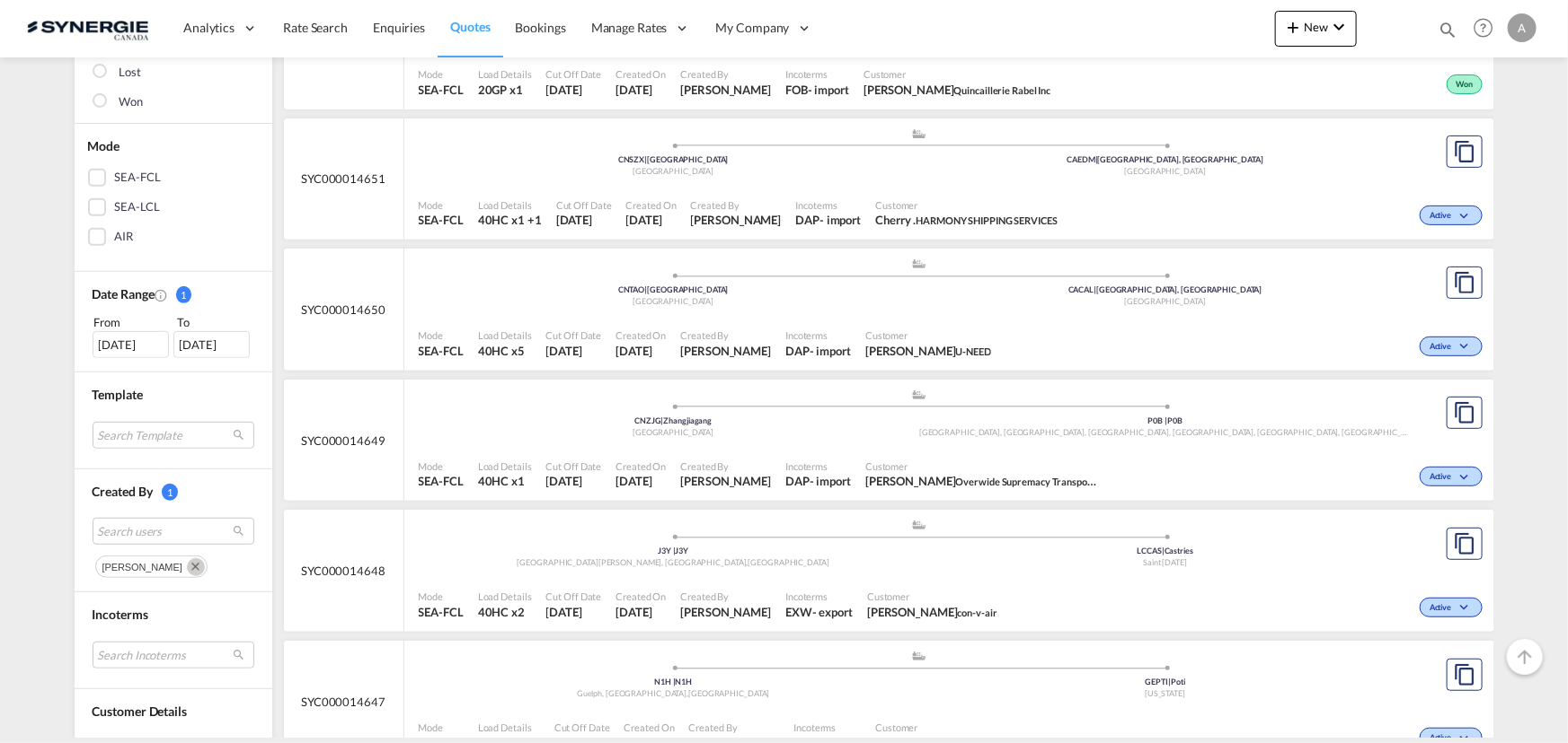
click at [124, 341] on div "[DATE]" at bounding box center [131, 345] width 76 height 27
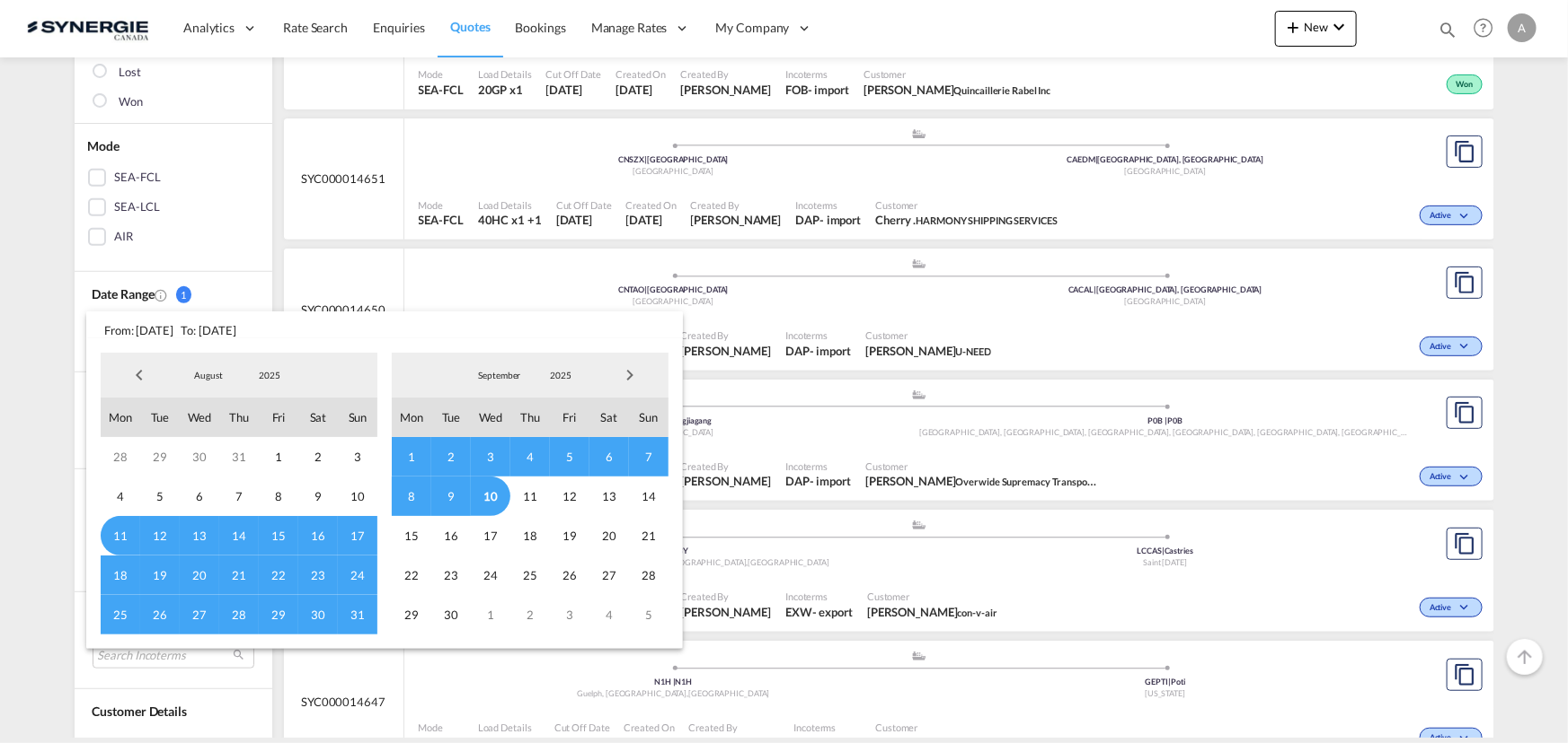
click at [417, 497] on span "8" at bounding box center [411, 495] width 39 height 39
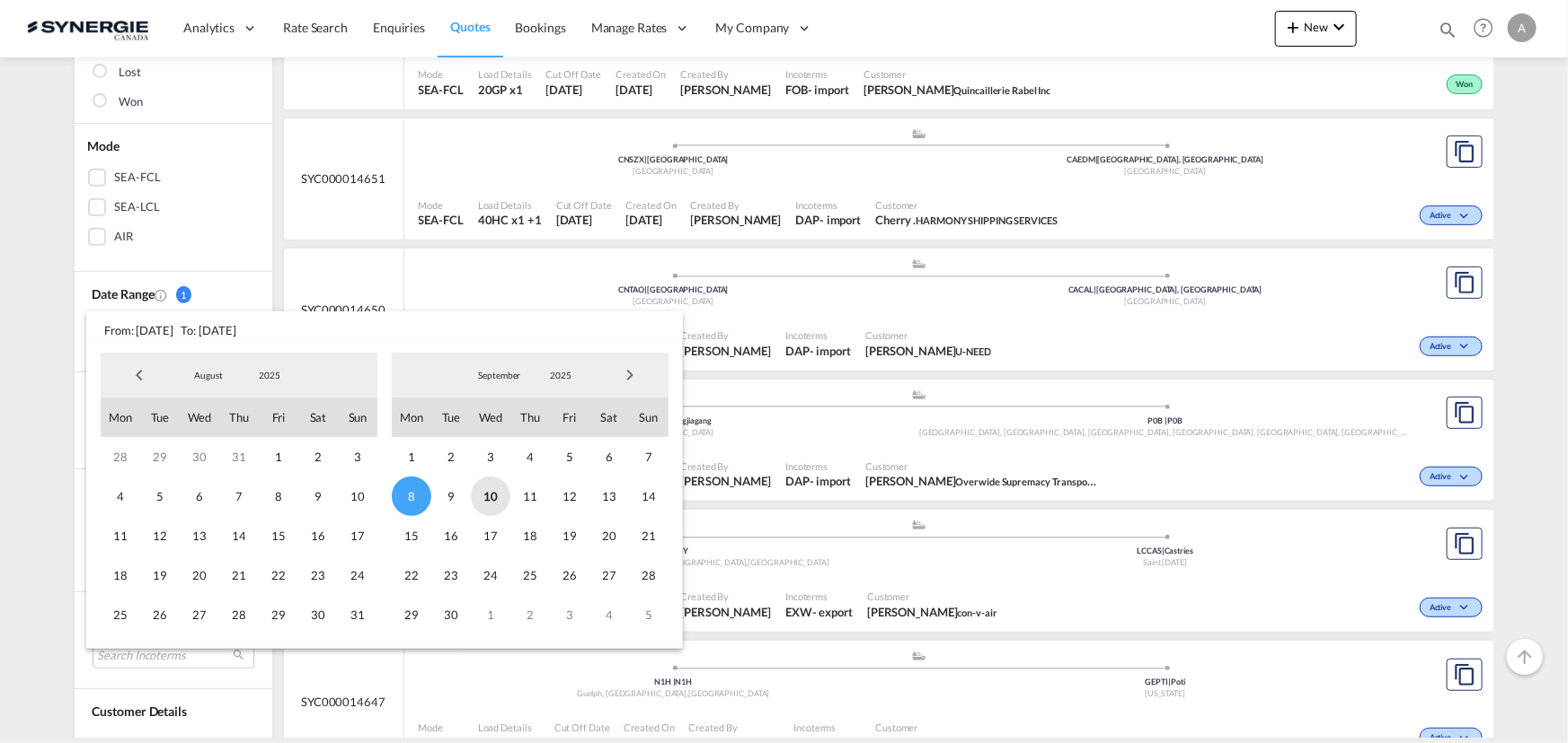
click at [499, 495] on span "10" at bounding box center [490, 495] width 39 height 39
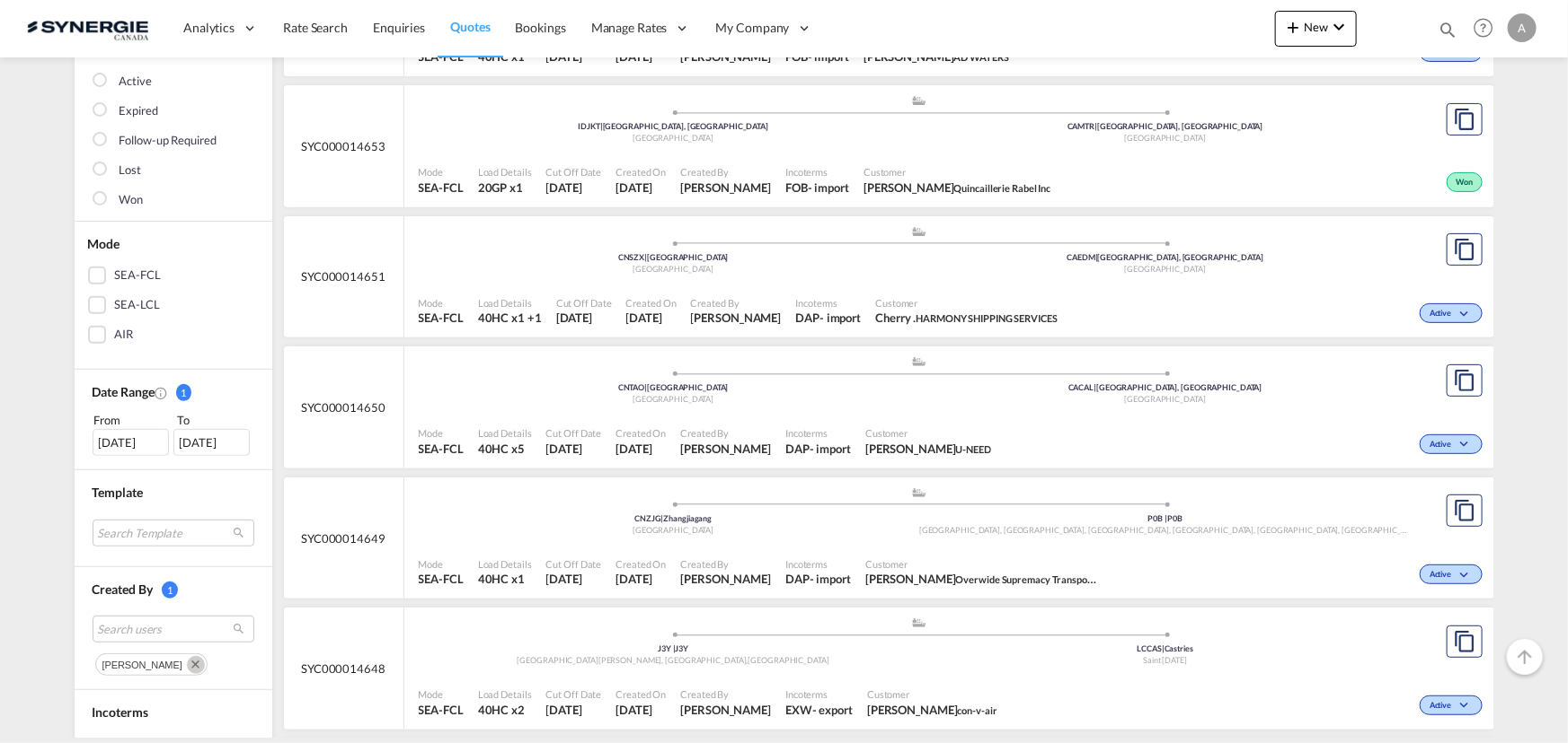
scroll to position [244, 0]
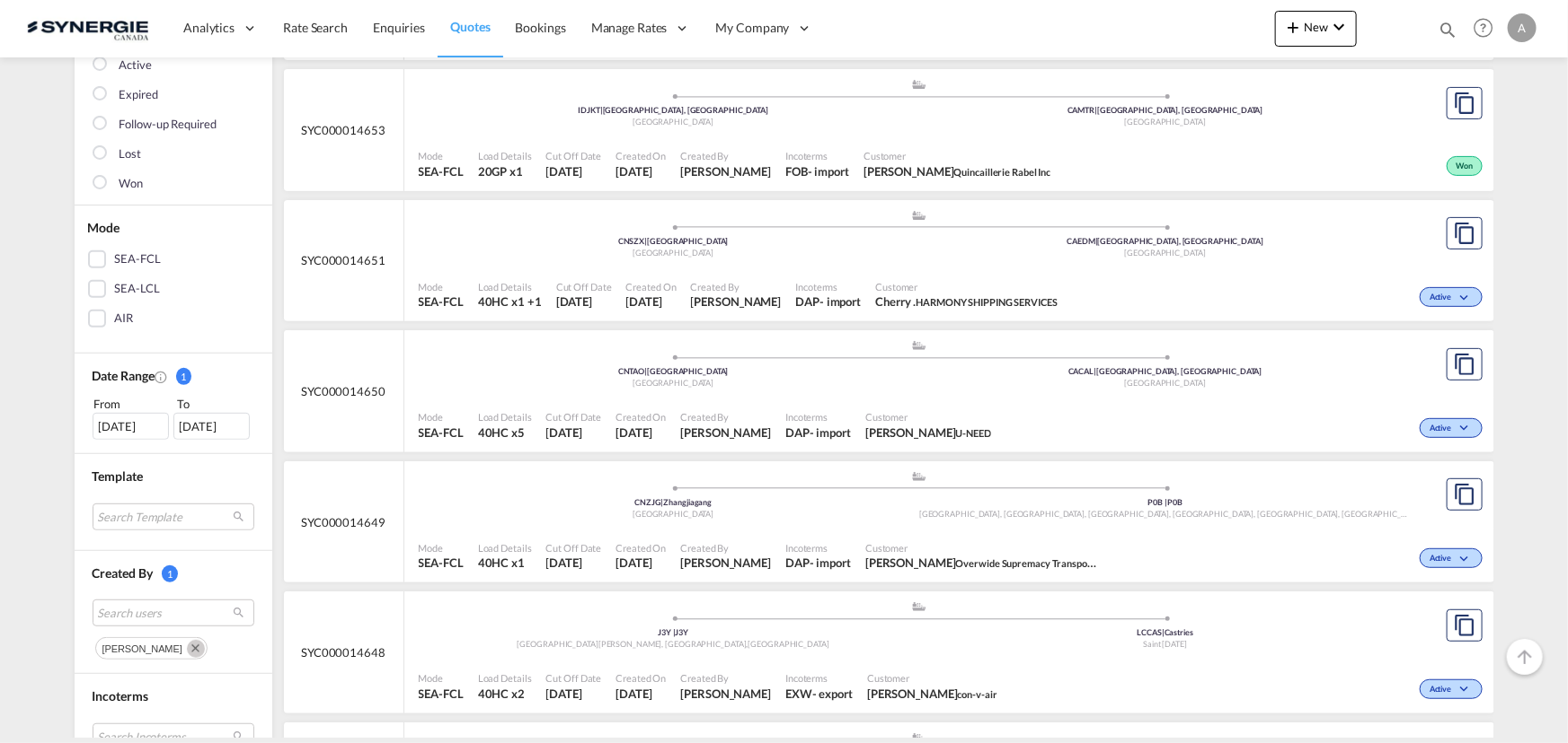
click at [187, 647] on md-icon "Remove" at bounding box center [195, 649] width 18 height 18
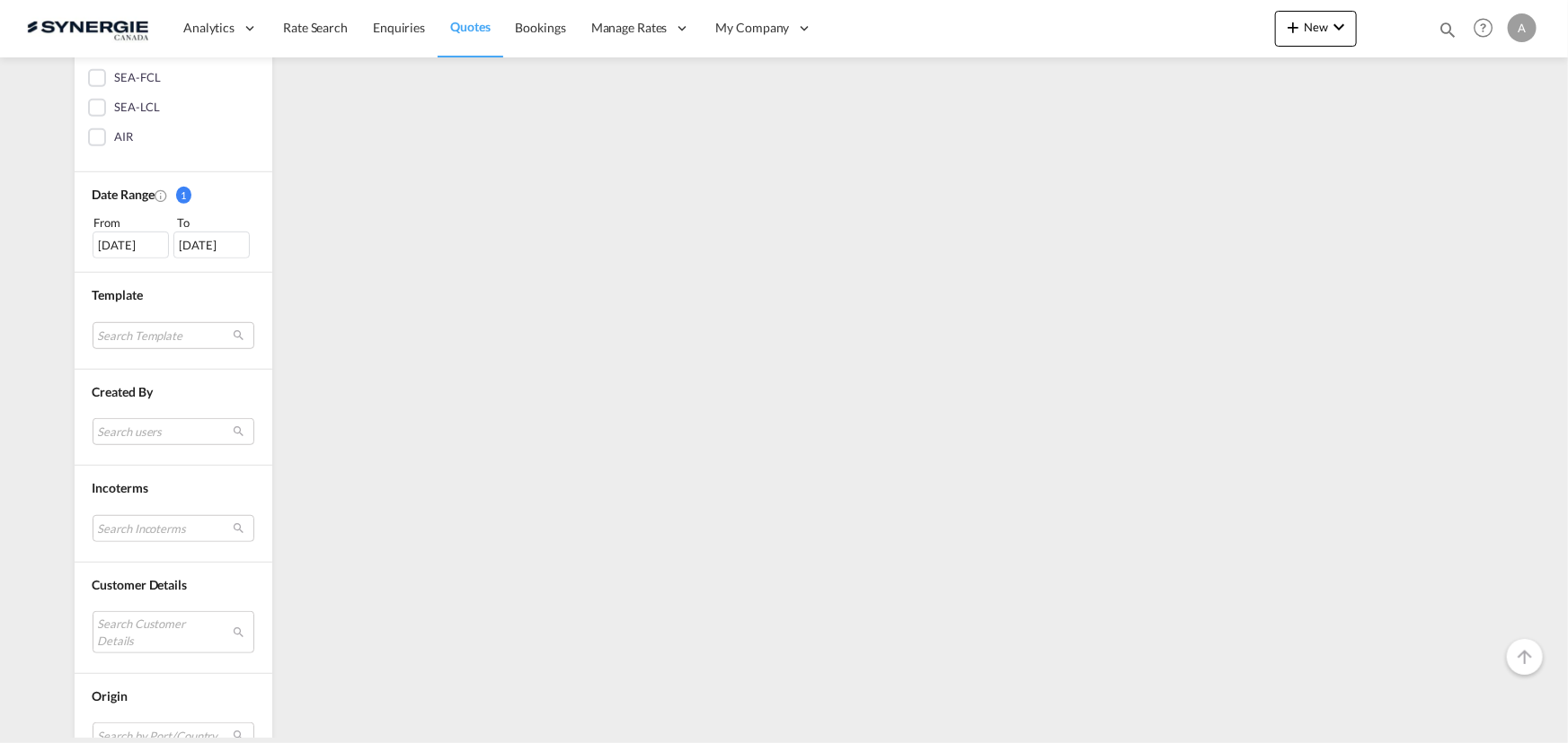
scroll to position [488, 0]
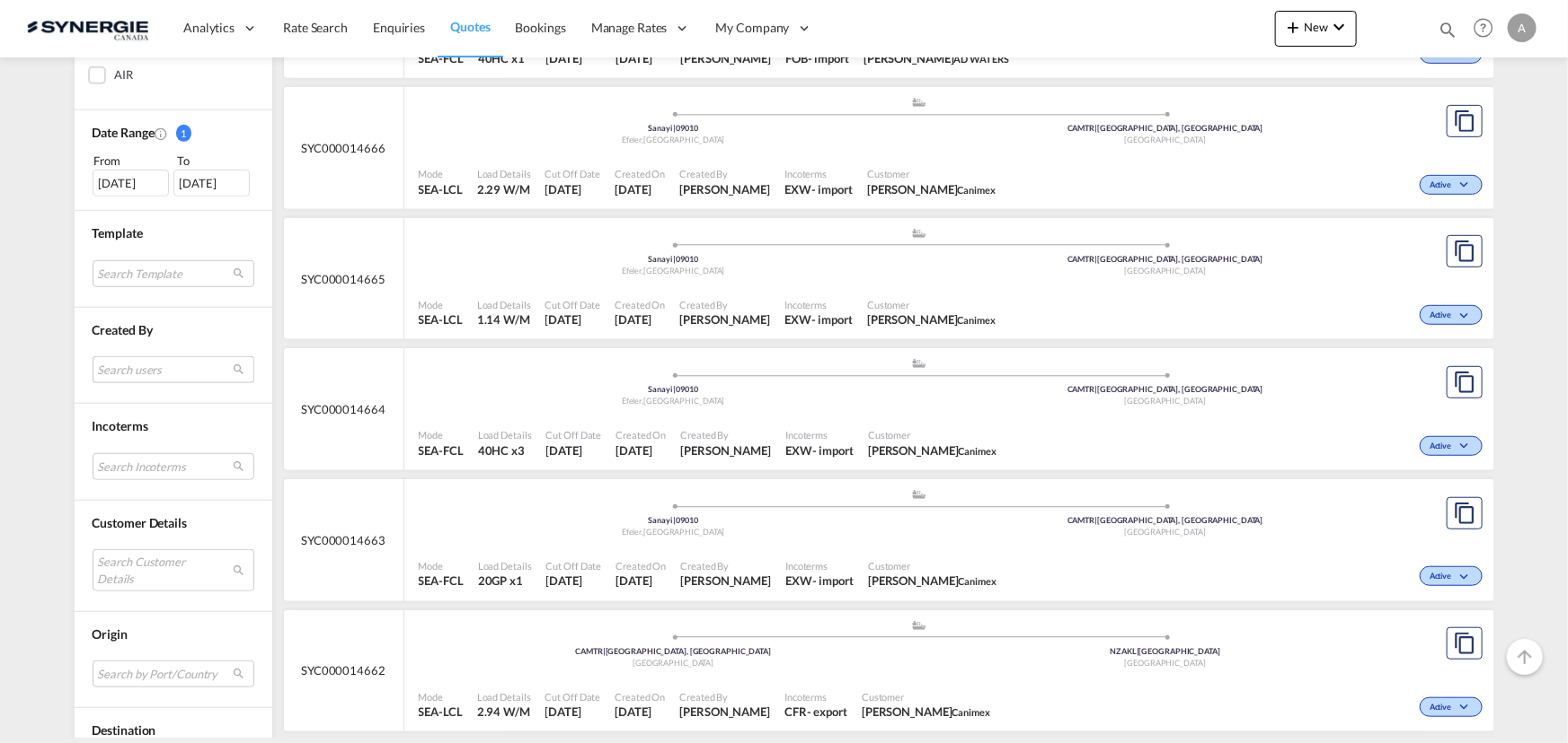
click at [143, 356] on md-select "Search users" at bounding box center [173, 370] width 162 height 27
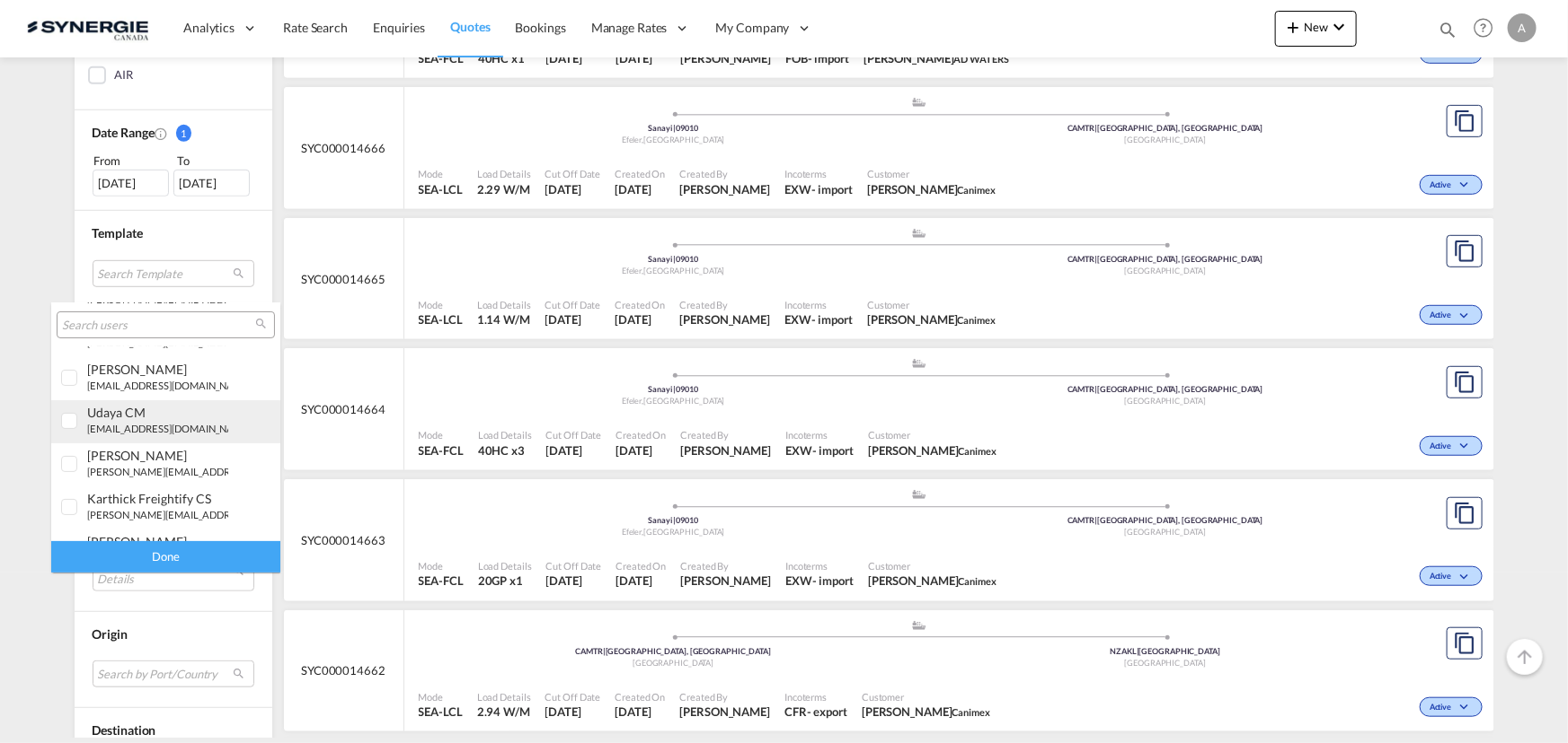
scroll to position [163, 0]
drag, startPoint x: 162, startPoint y: 383, endPoint x: 203, endPoint y: 439, distance: 69.4
click at [162, 386] on small "[EMAIL_ADDRESS][DOMAIN_NAME]" at bounding box center [169, 385] width 164 height 11
click at [185, 554] on div "Done" at bounding box center [166, 556] width 229 height 31
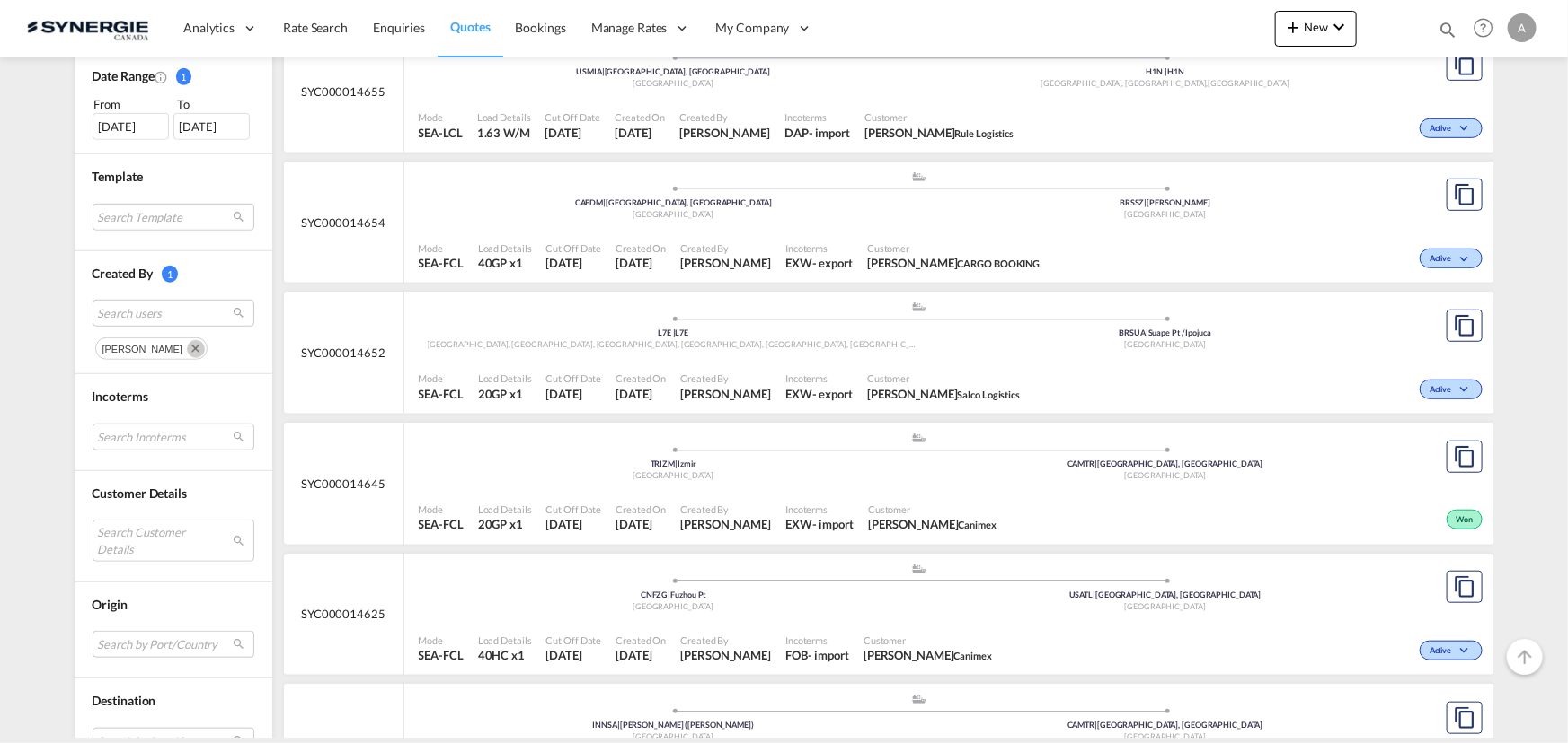
scroll to position [653, 0]
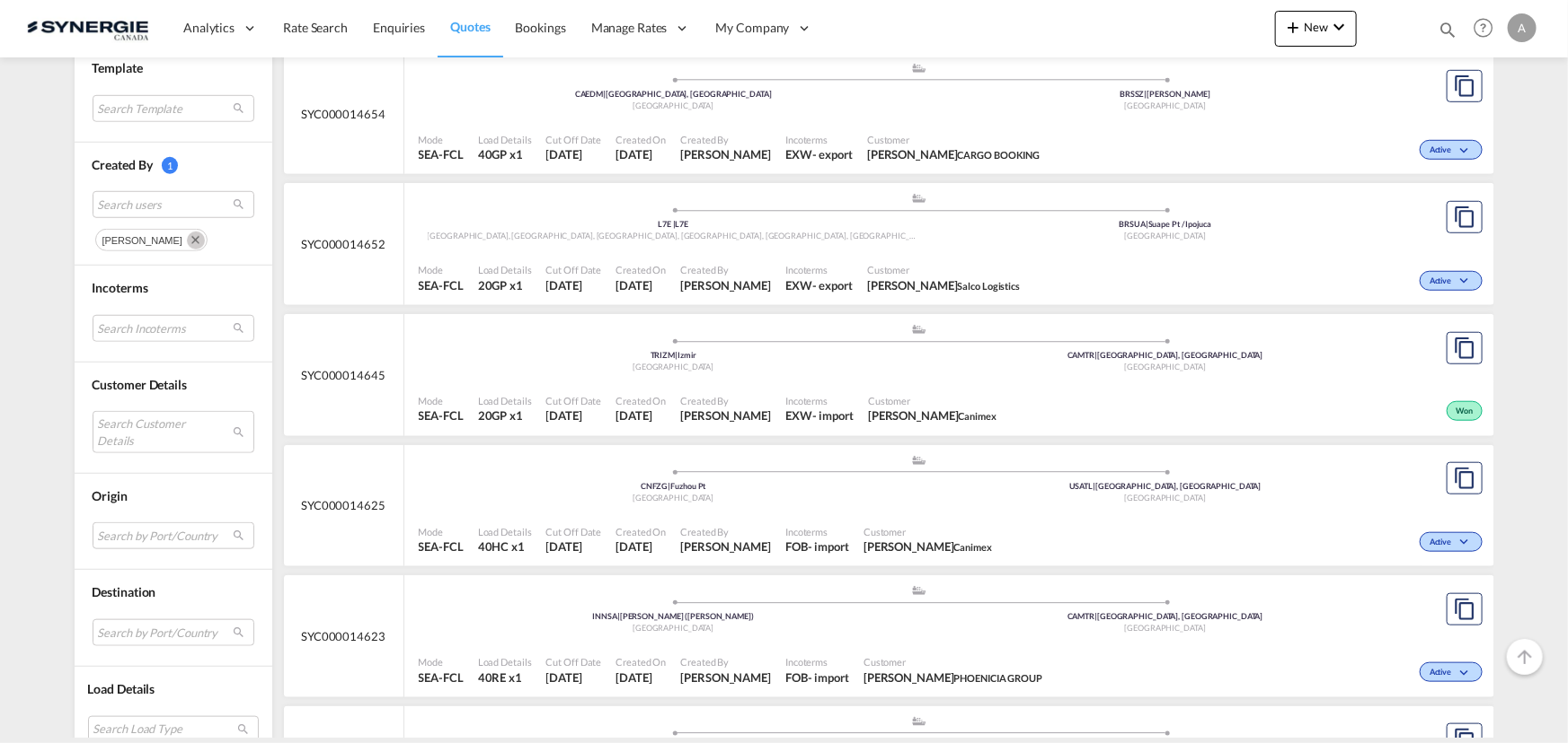
click at [188, 233] on md-icon "Remove" at bounding box center [195, 240] width 18 height 18
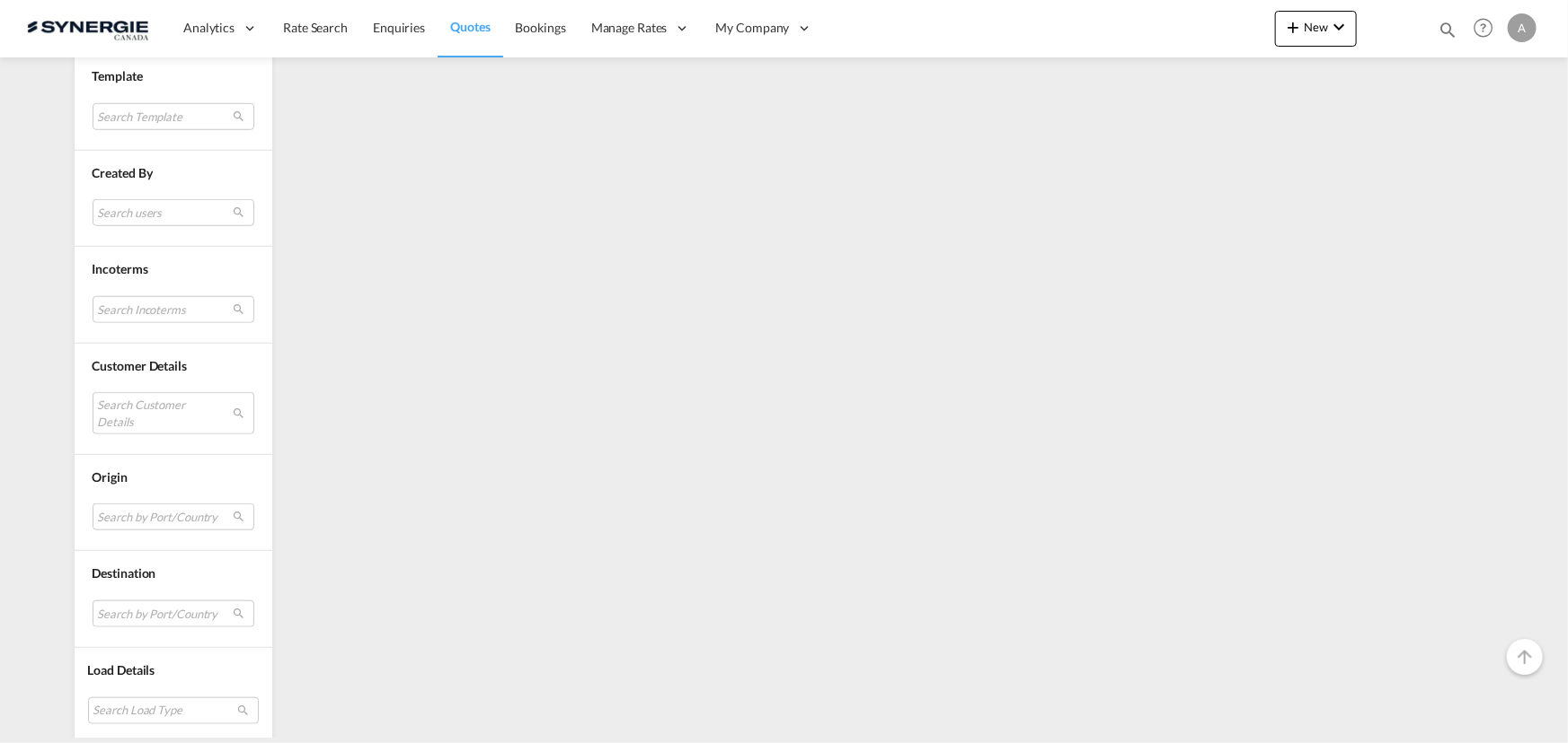
scroll to position [648, 0]
click at [193, 396] on md-select "Search Customer Details user name user shirley Clinton shirley.kadam@iss-gf.com…" at bounding box center [173, 410] width 162 height 41
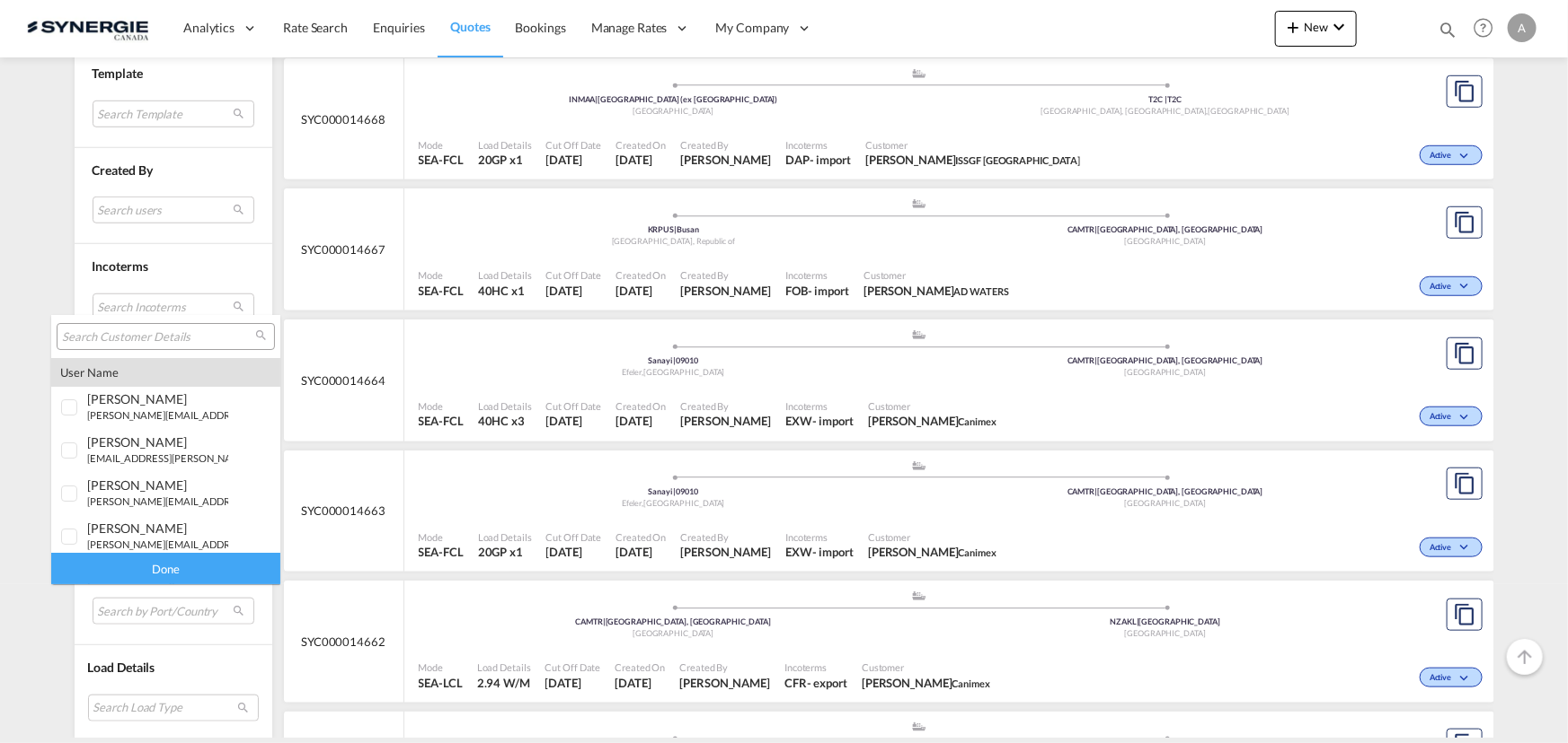
click at [141, 334] on input "search" at bounding box center [158, 337] width 193 height 16
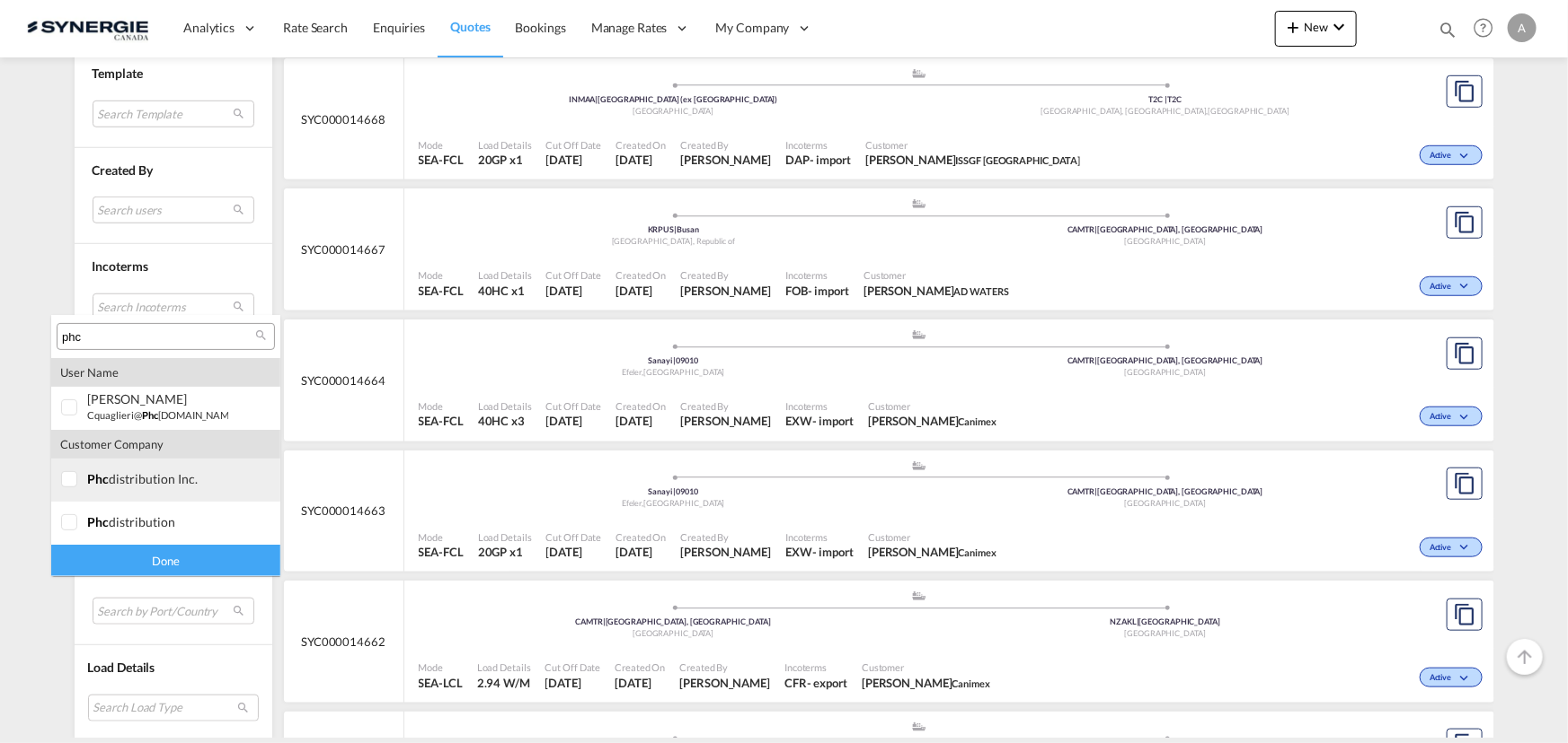
type input "phc"
click at [75, 490] on div at bounding box center [70, 480] width 18 height 18
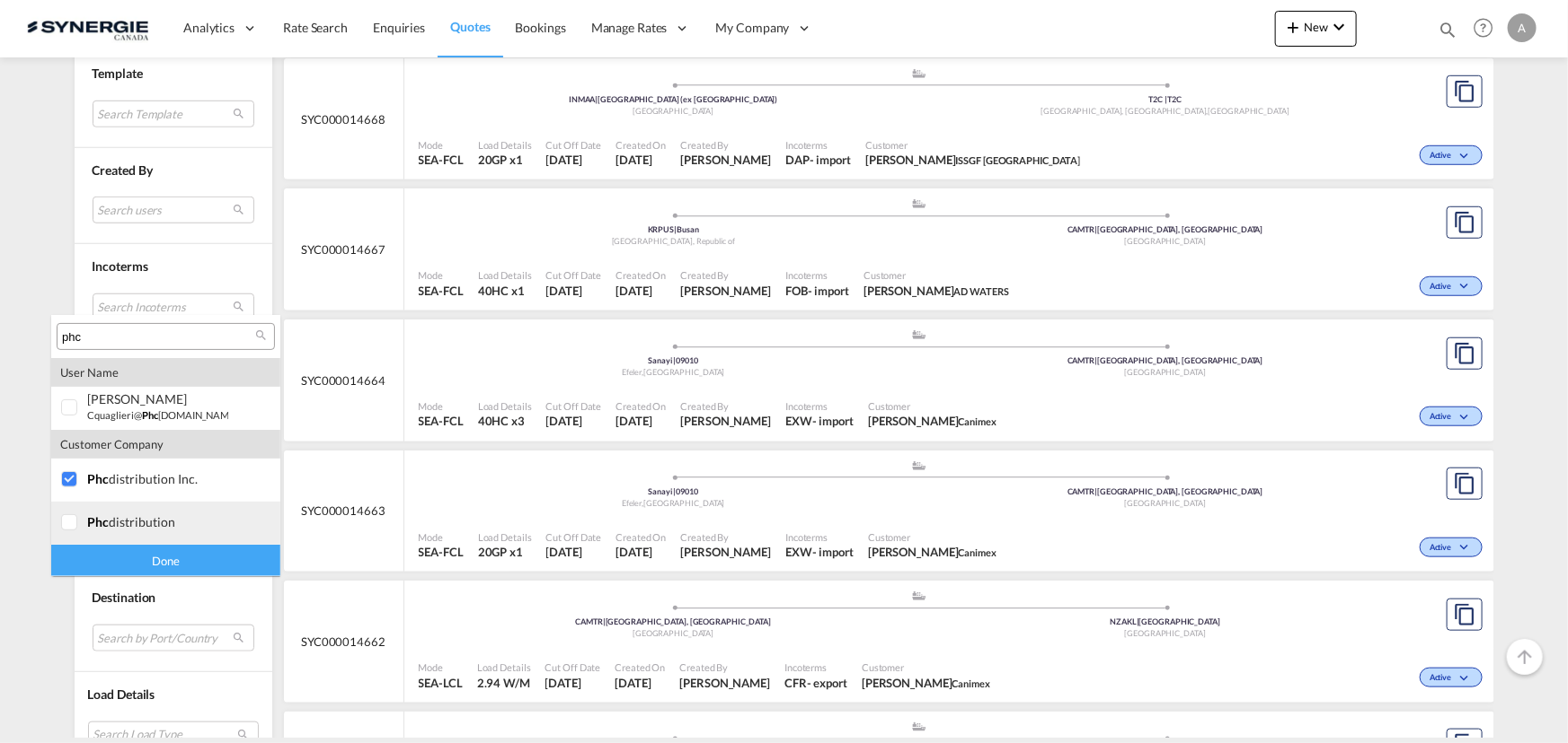
drag, startPoint x: 76, startPoint y: 526, endPoint x: 147, endPoint y: 550, distance: 74.9
click at [79, 527] on div at bounding box center [70, 523] width 18 height 18
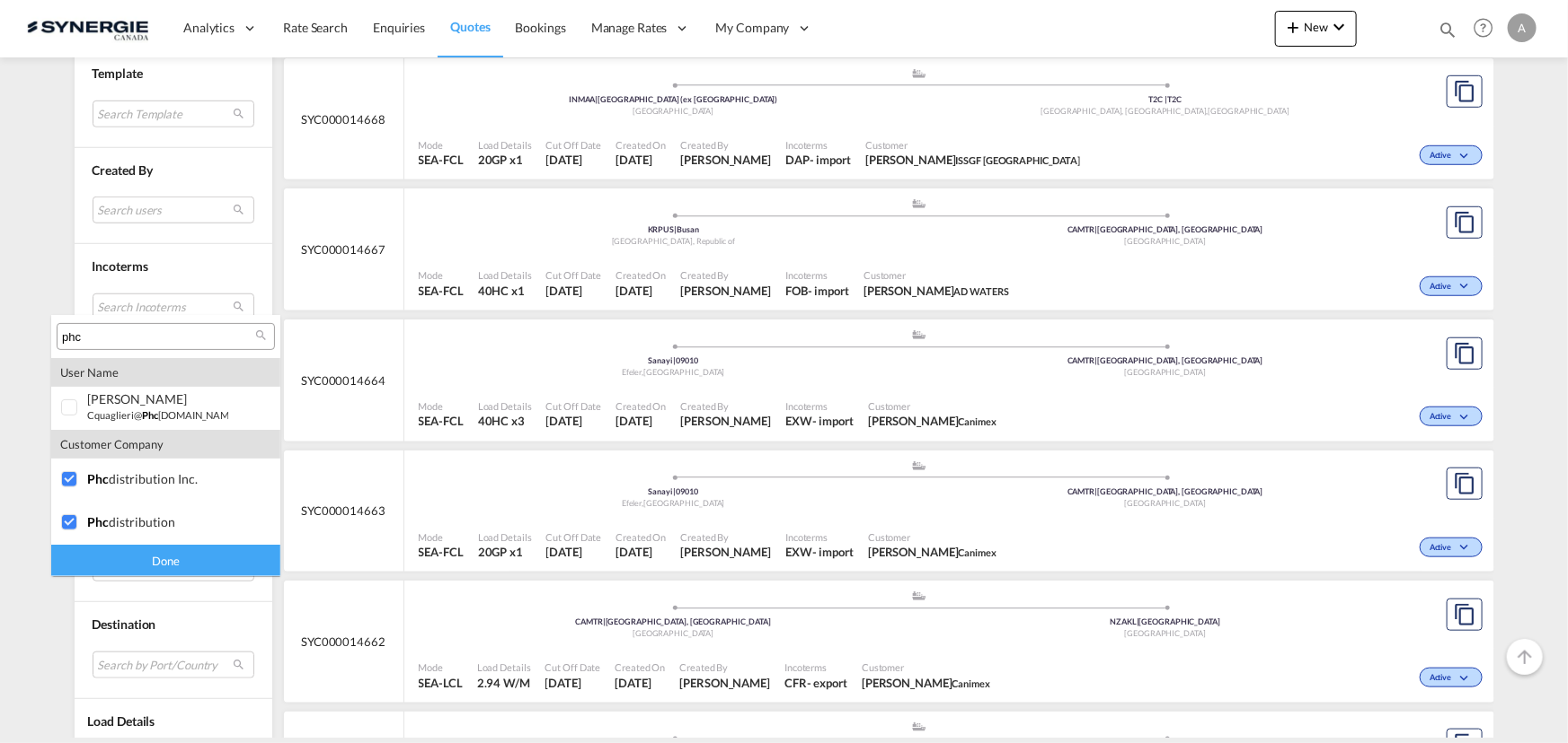
click at [161, 563] on div "Done" at bounding box center [166, 560] width 229 height 31
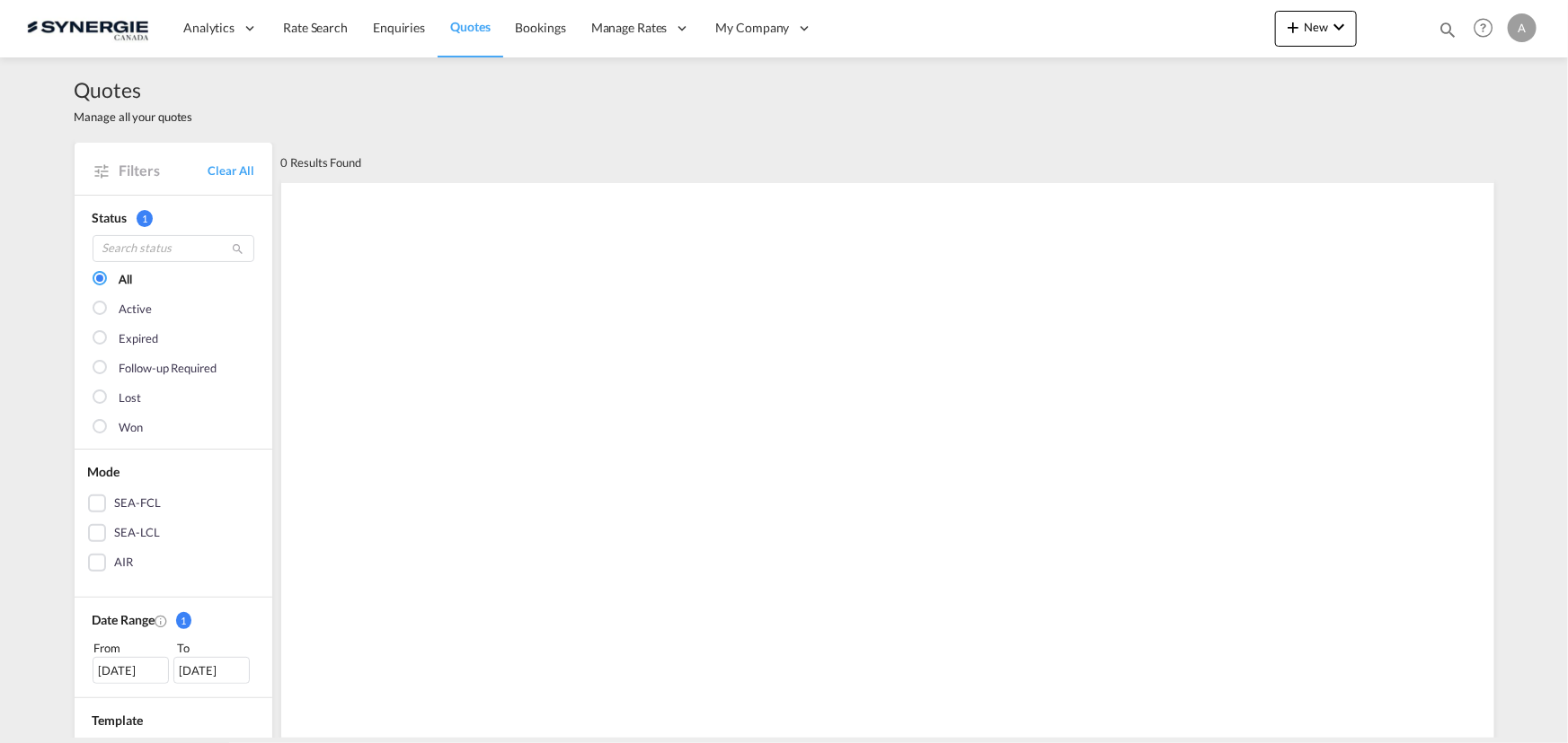
scroll to position [244, 0]
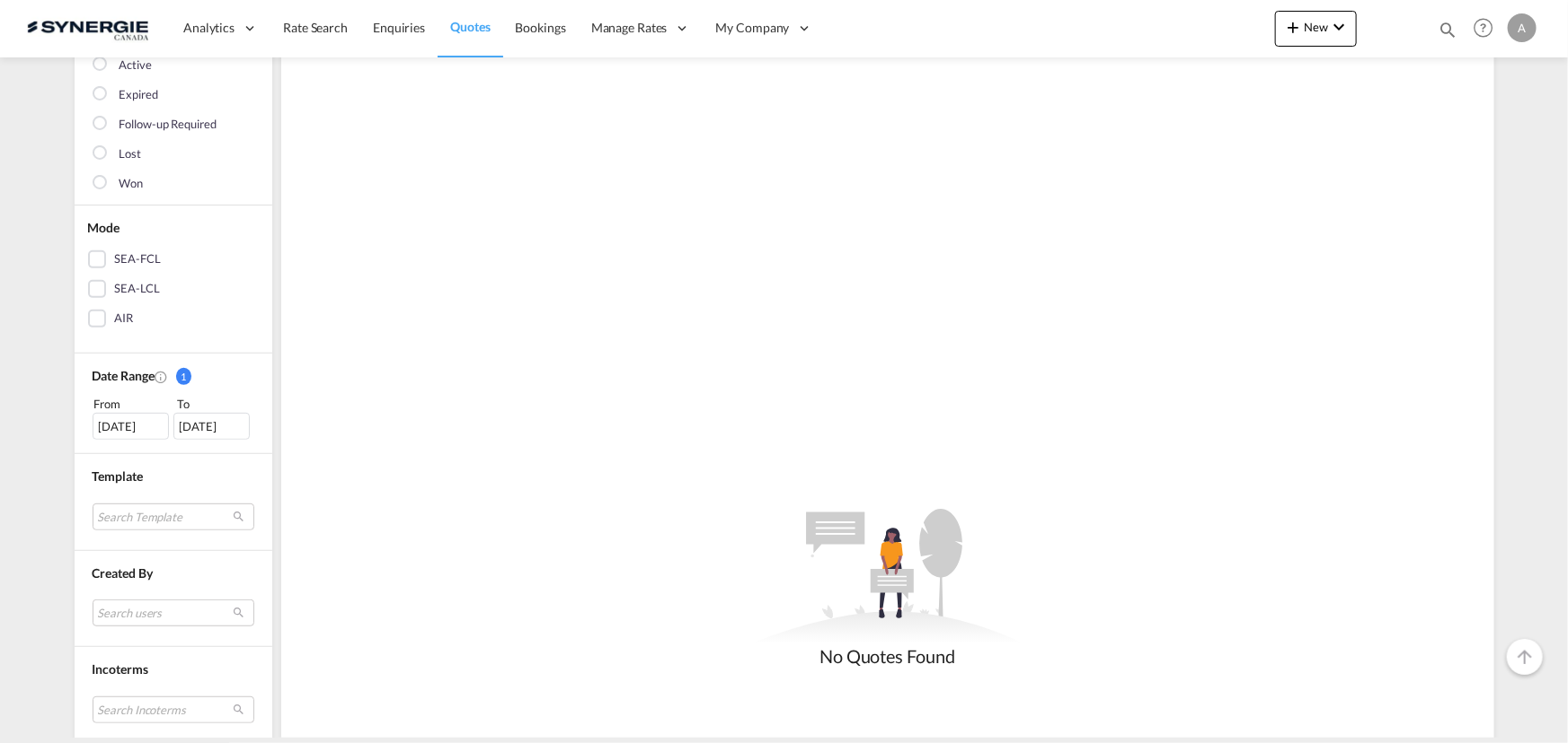
click at [133, 436] on div "[DATE]" at bounding box center [131, 427] width 76 height 27
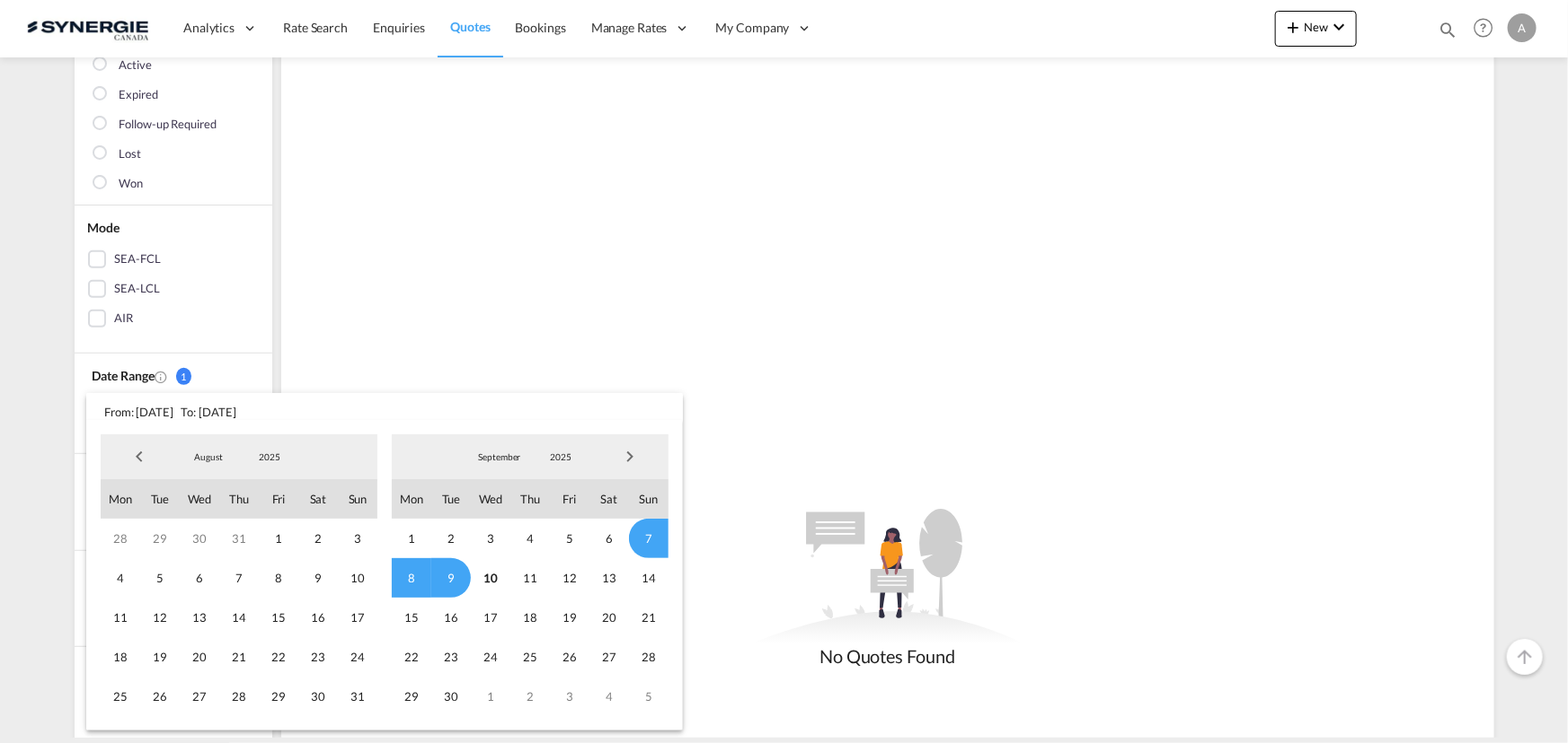
click at [266, 460] on span "2025" at bounding box center [270, 456] width 57 height 12
click at [273, 370] on md-option "2023" at bounding box center [287, 372] width 122 height 43
click at [757, 241] on md-backdrop at bounding box center [784, 372] width 1568 height 743
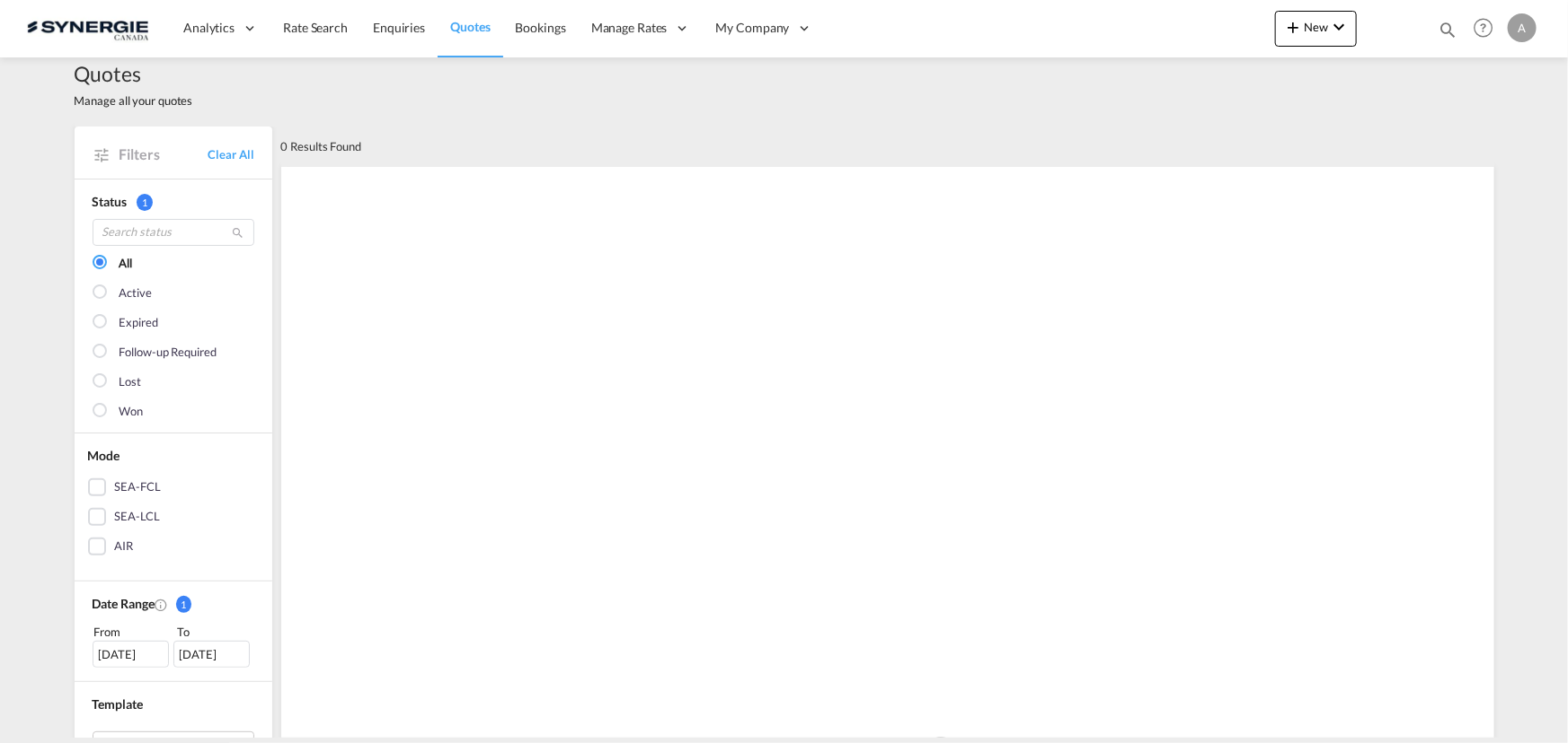
scroll to position [0, 0]
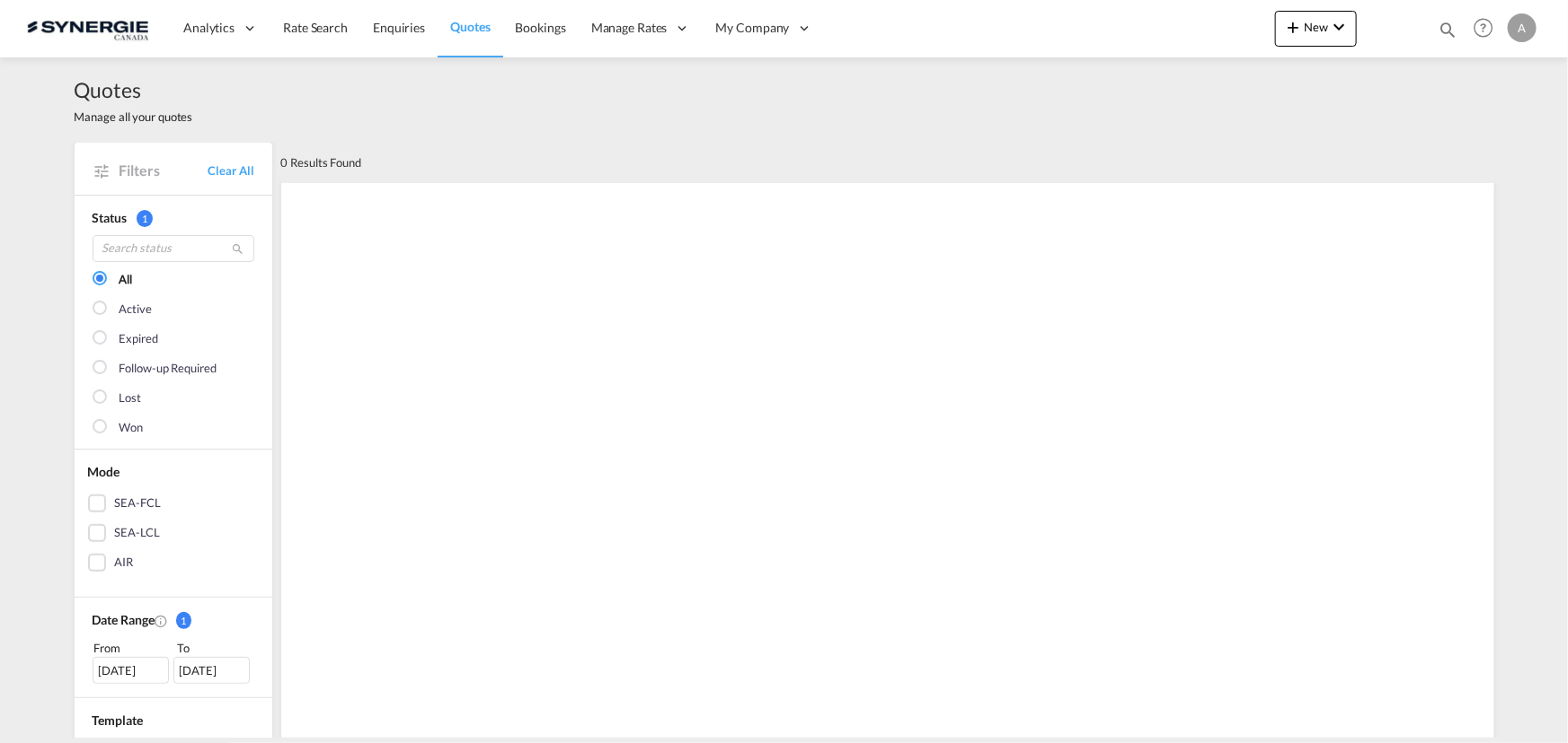
drag, startPoint x: 533, startPoint y: 34, endPoint x: 497, endPoint y: 35, distance: 36.0
click at [535, 34] on span "Bookings" at bounding box center [540, 28] width 51 height 15
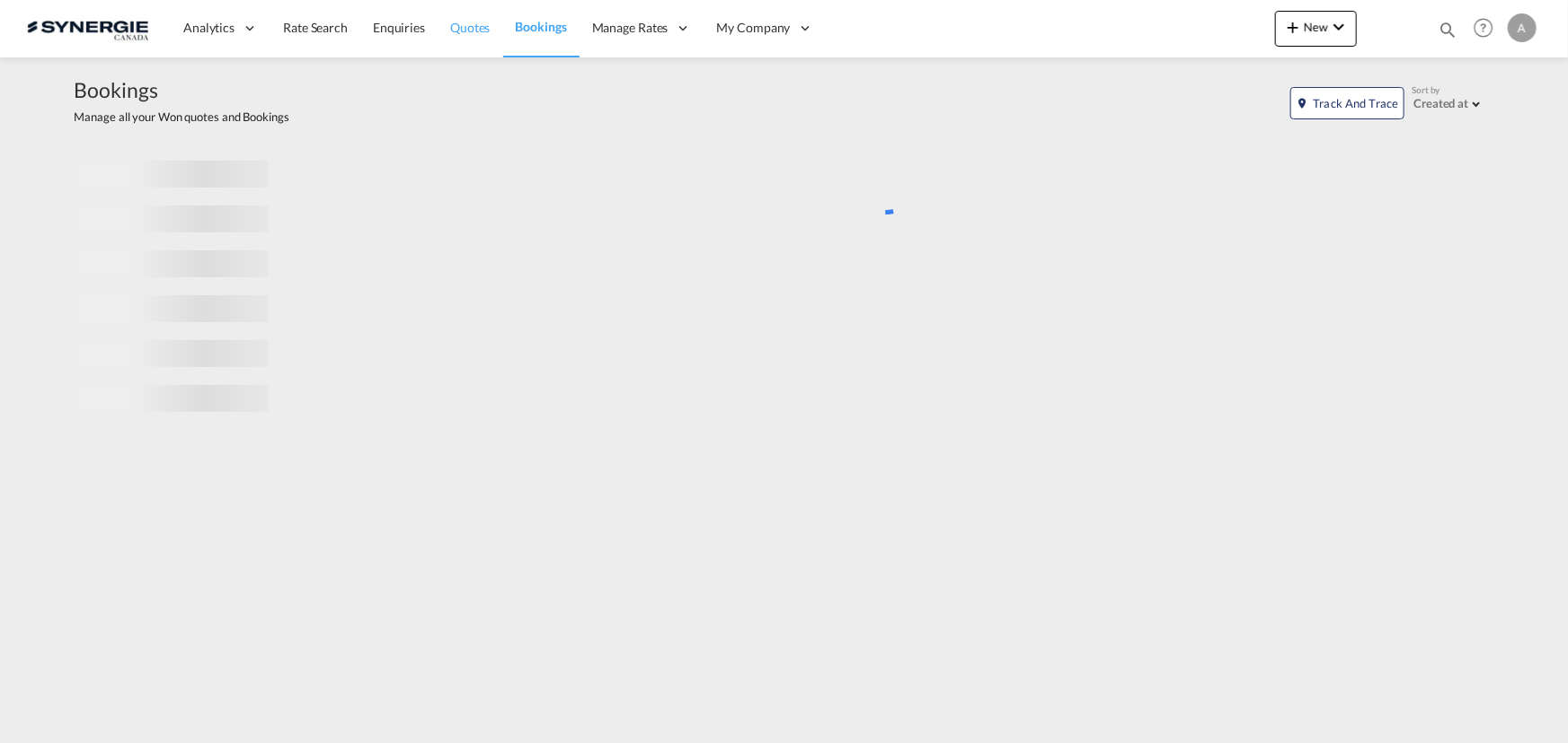
click at [453, 28] on span "Quotes" at bounding box center [469, 28] width 39 height 15
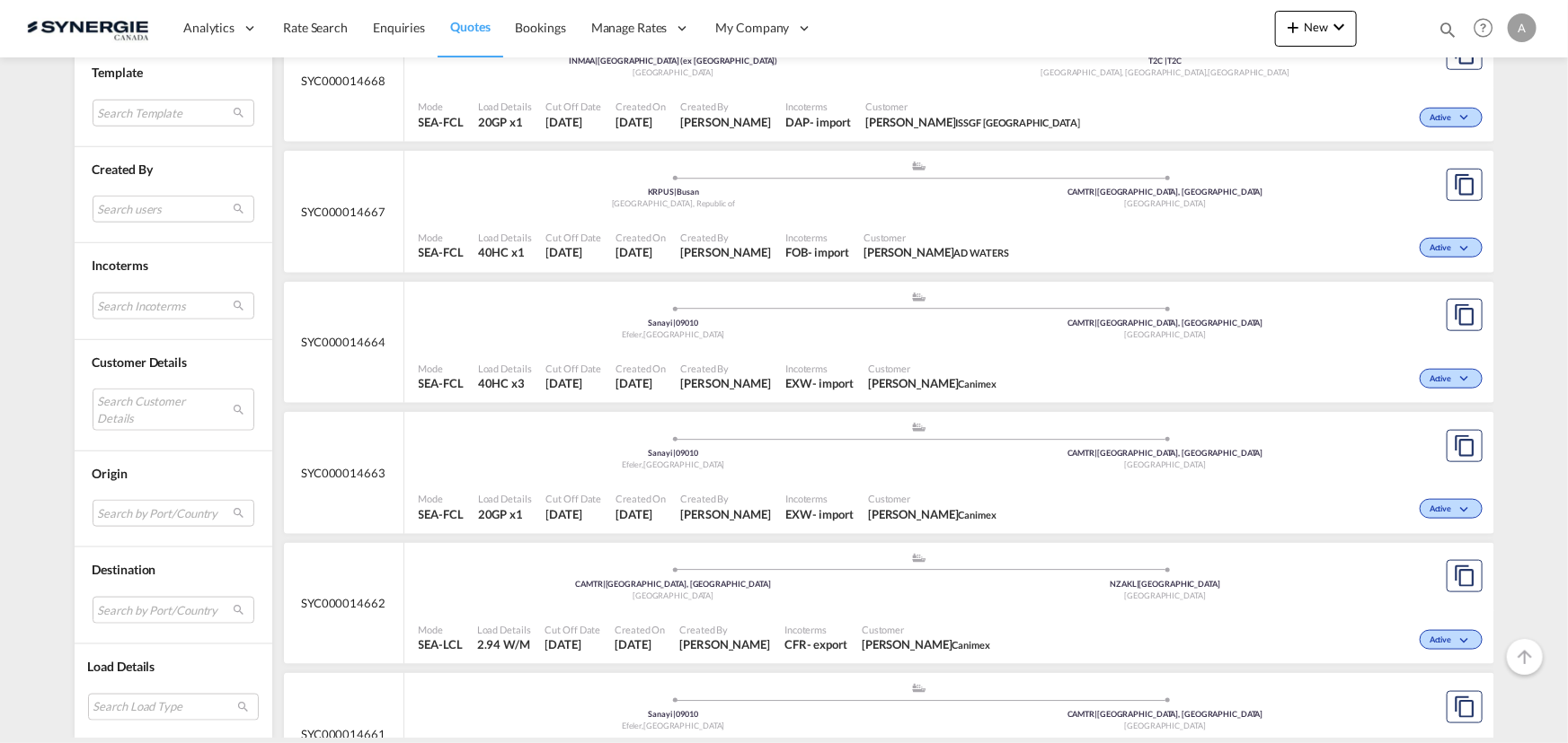
scroll to position [978, 0]
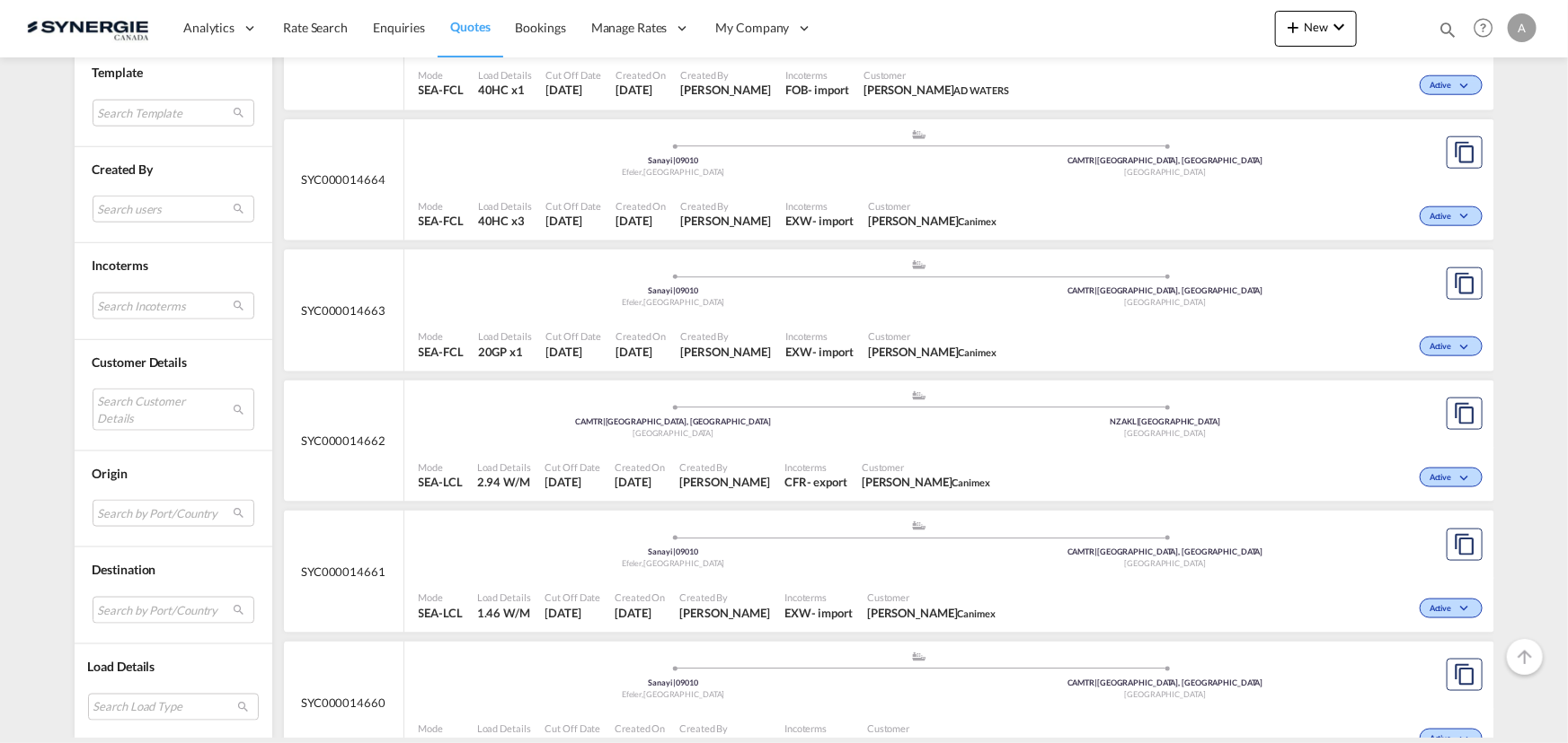
click at [719, 455] on div "Created By Adriana Groposila" at bounding box center [724, 475] width 105 height 45
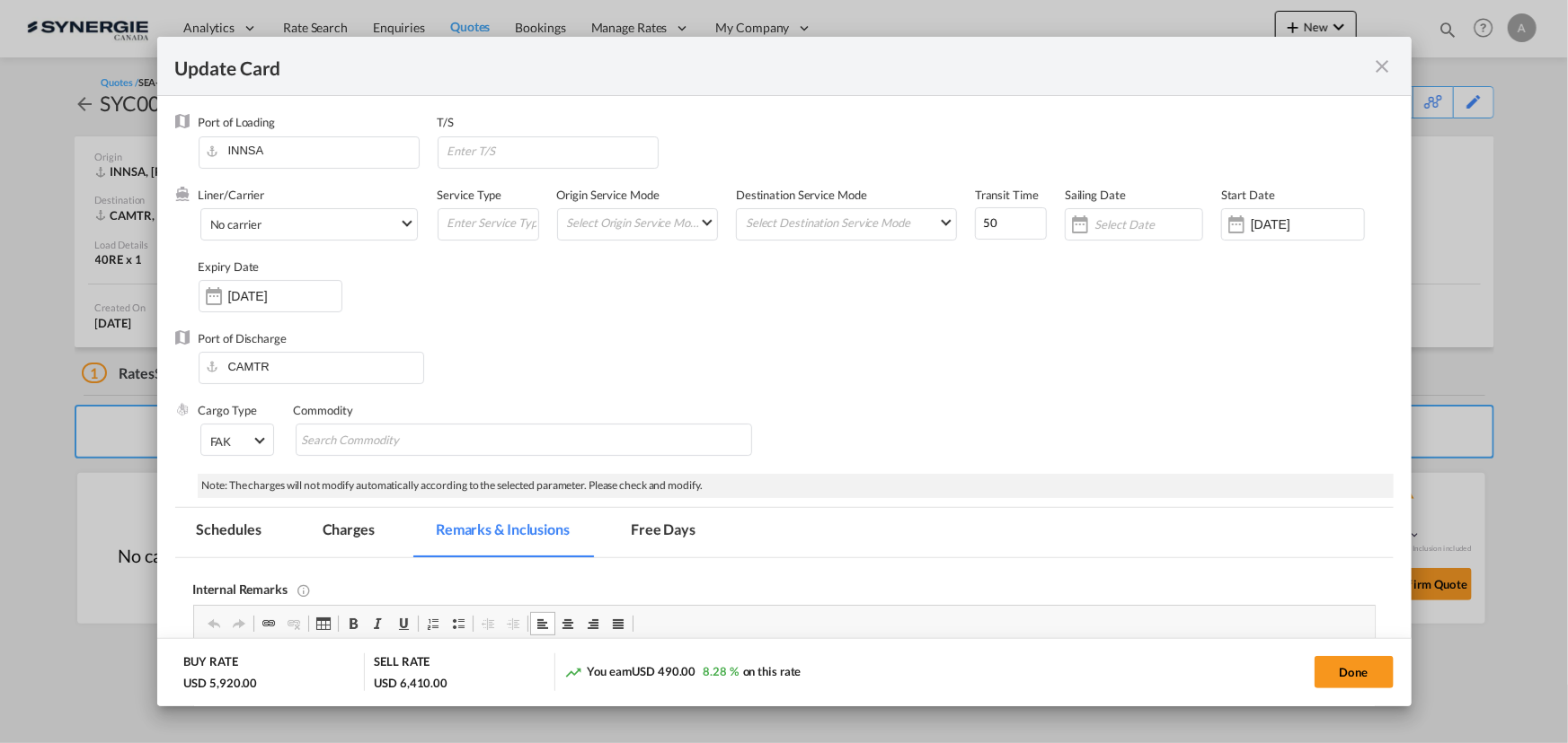
scroll to position [81, 0]
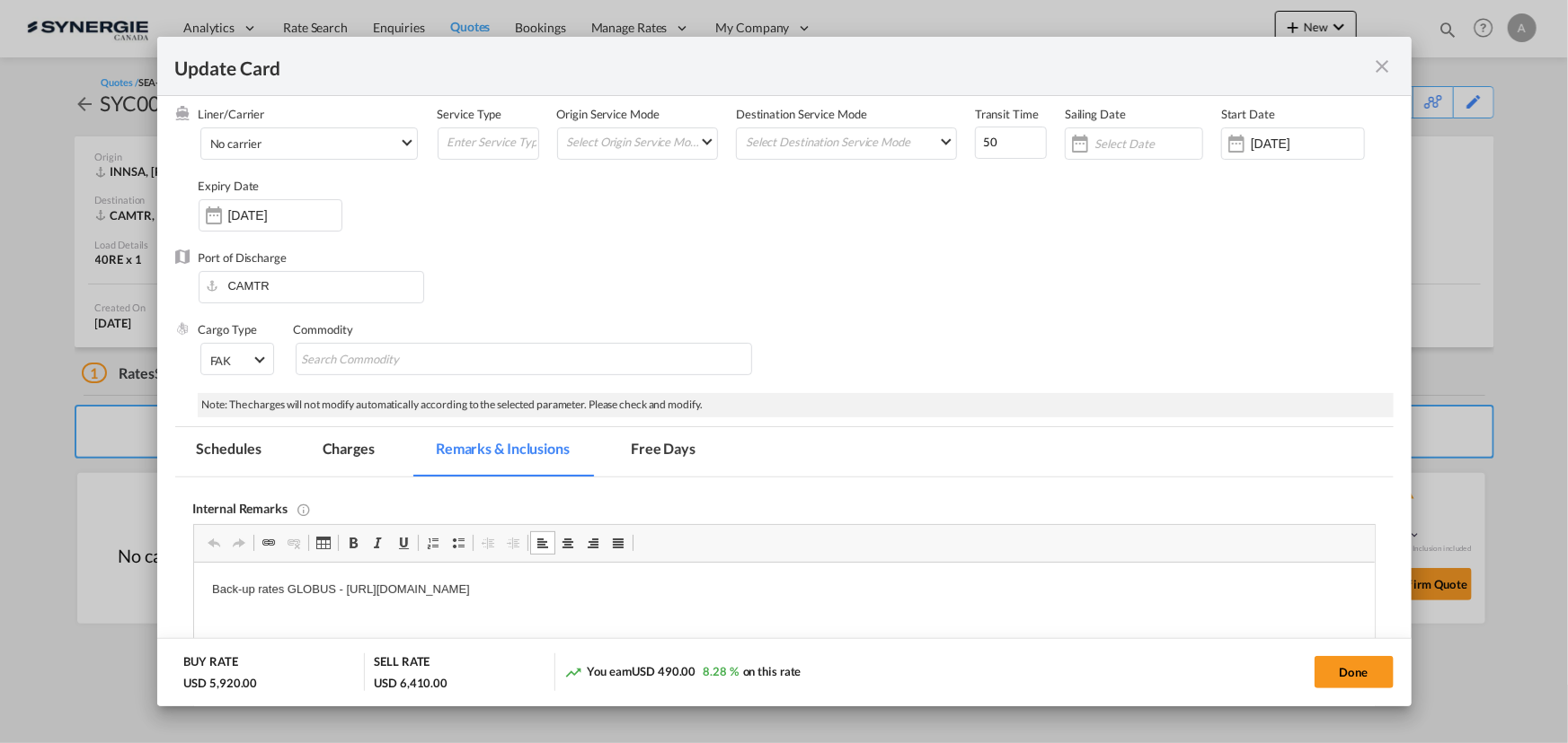
click at [1378, 66] on md-icon "icon-close fg-AAA8AD m-0 pointer" at bounding box center [1382, 66] width 22 height 22
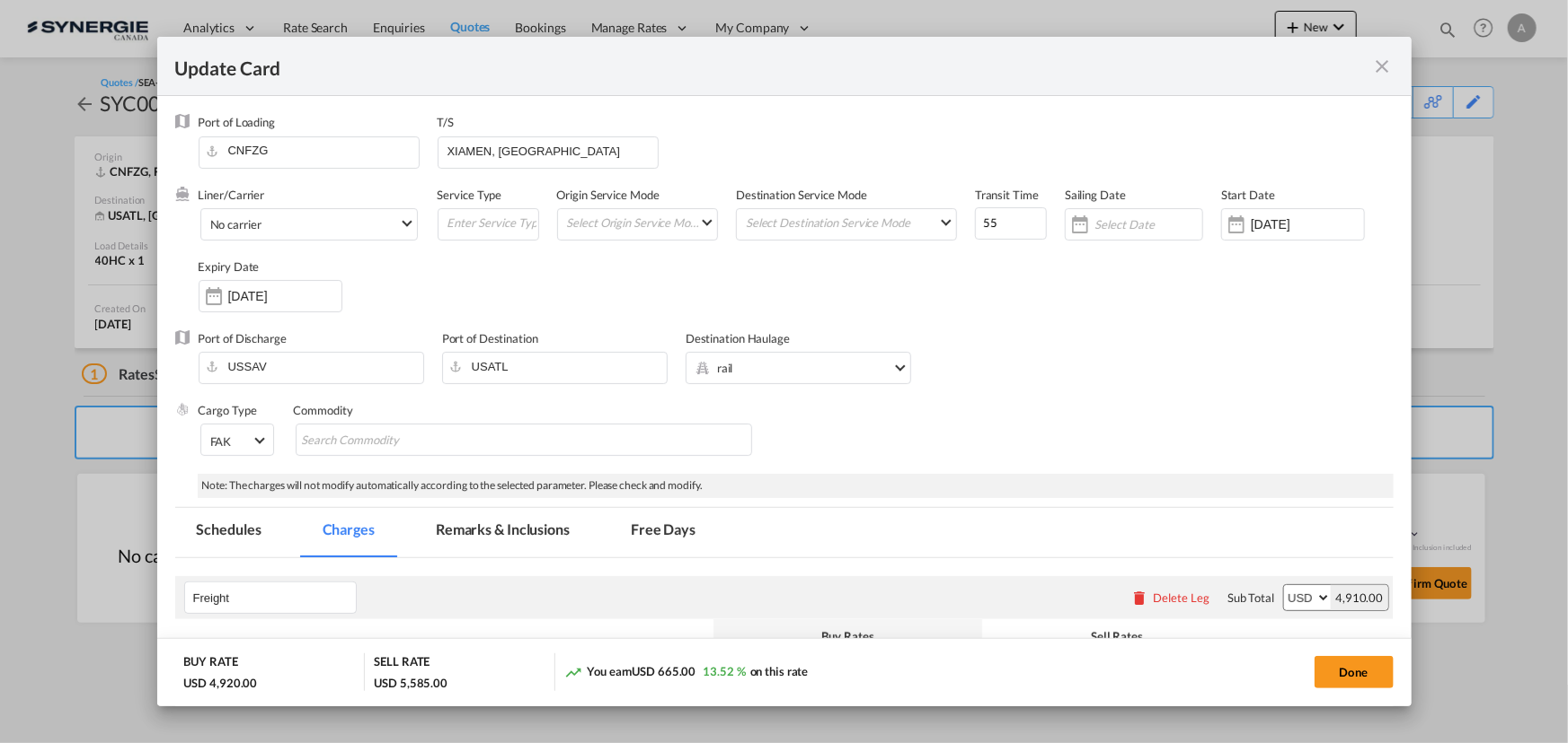
scroll to position [408, 0]
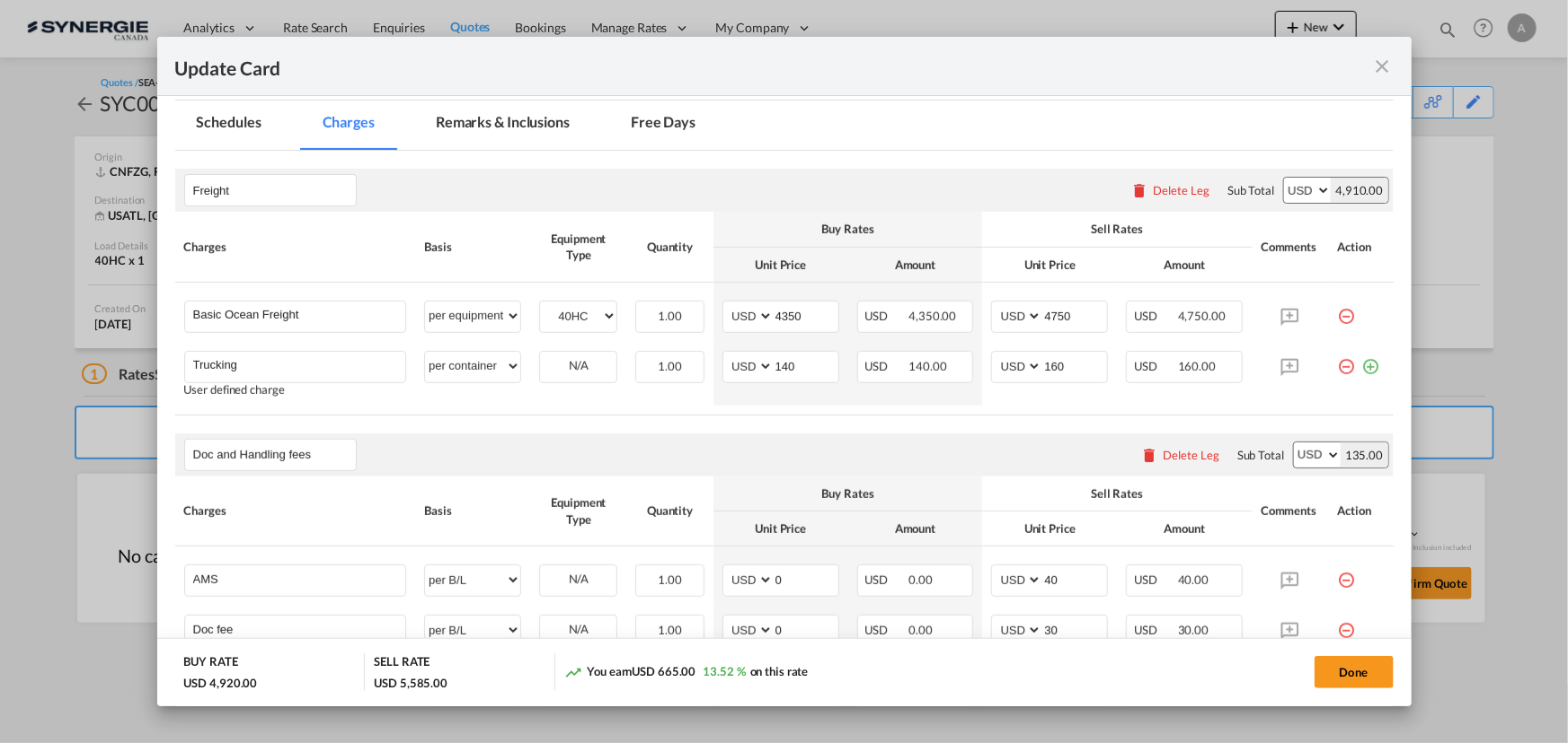
click at [1375, 65] on md-icon "icon-close fg-AAA8AD m-0 pointer" at bounding box center [1382, 66] width 22 height 22
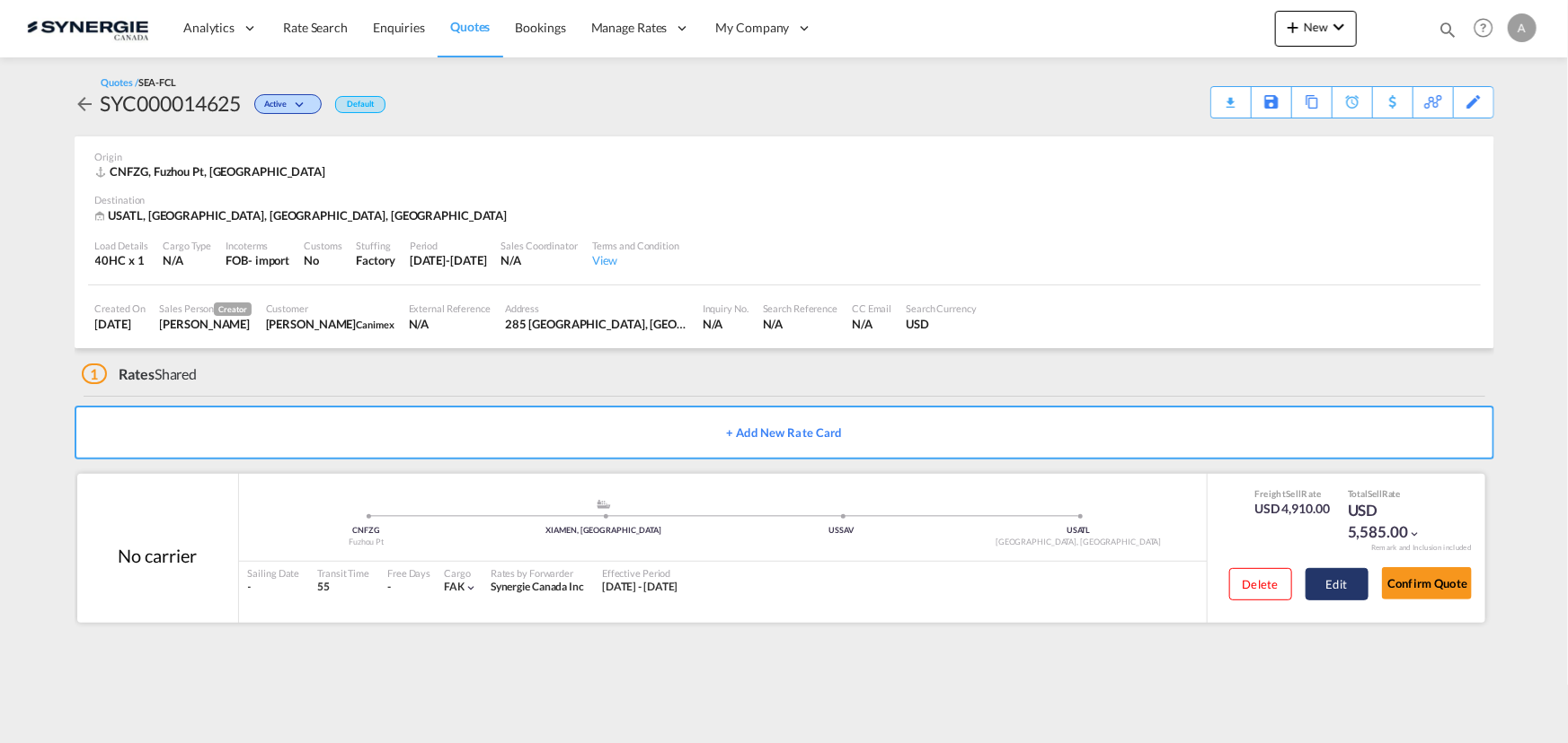
click at [1335, 591] on button "Edit" at bounding box center [1336, 585] width 63 height 32
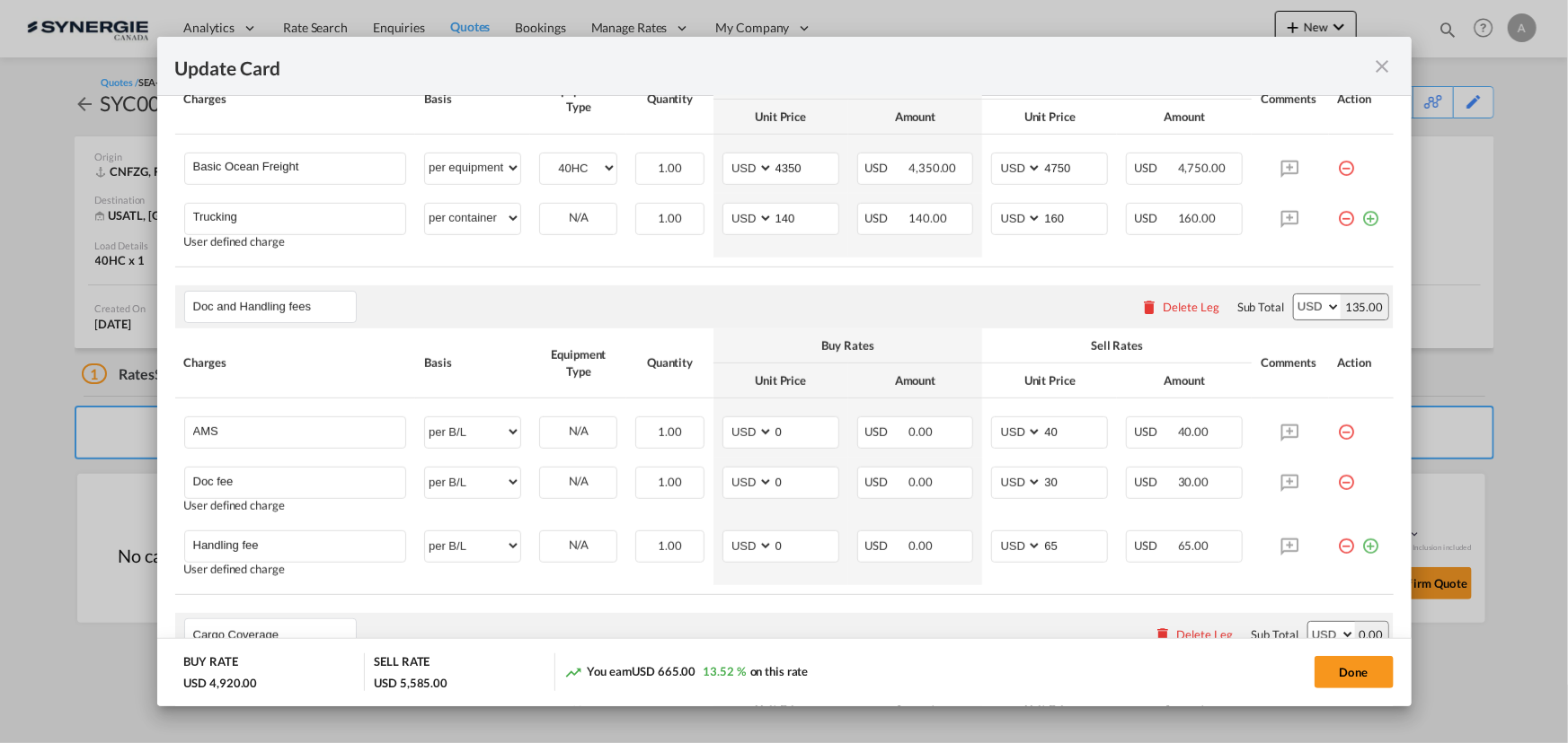
scroll to position [571, 0]
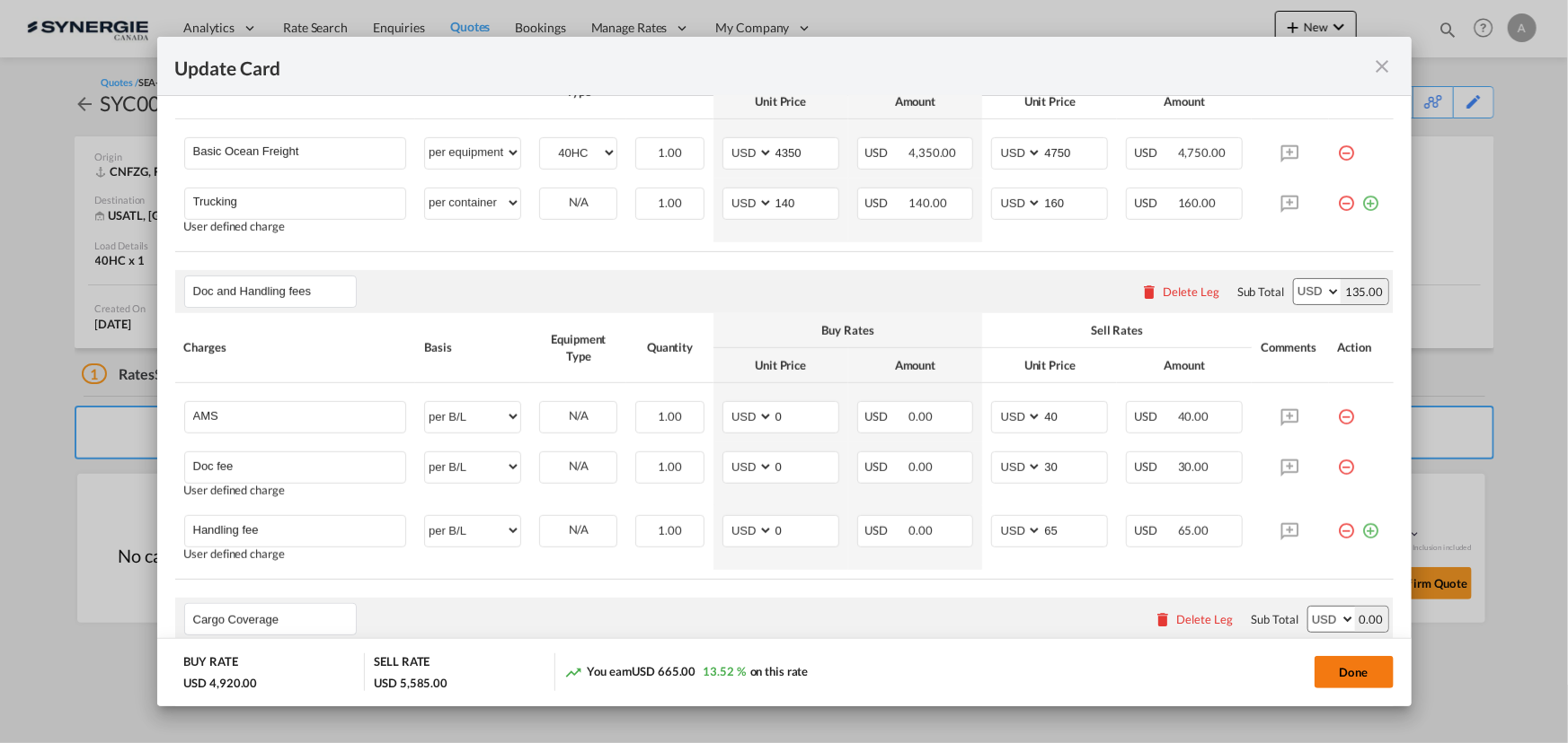
click at [1335, 679] on button "Done" at bounding box center [1354, 673] width 79 height 32
type input "[DATE]"
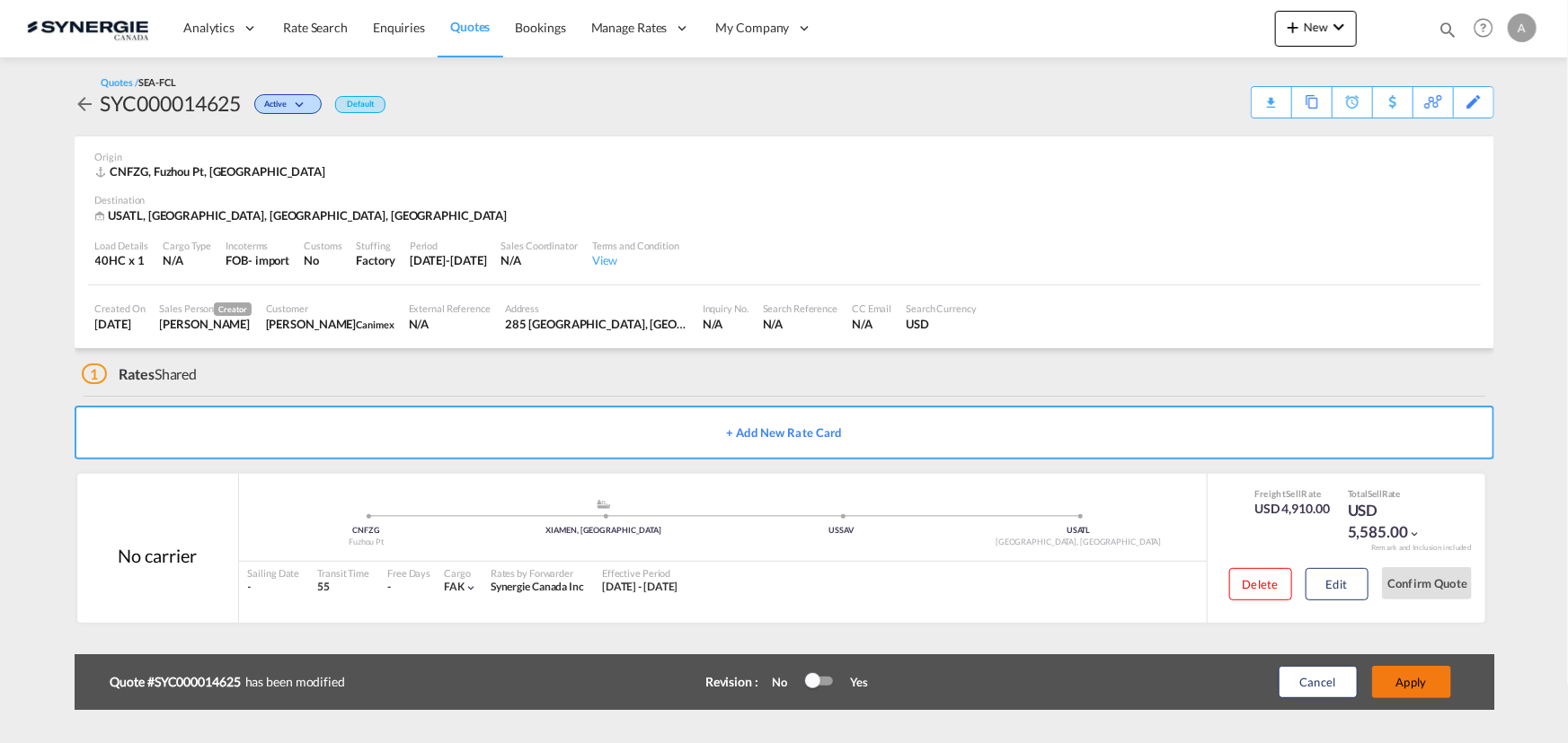
click at [1410, 675] on button "Apply" at bounding box center [1411, 682] width 79 height 32
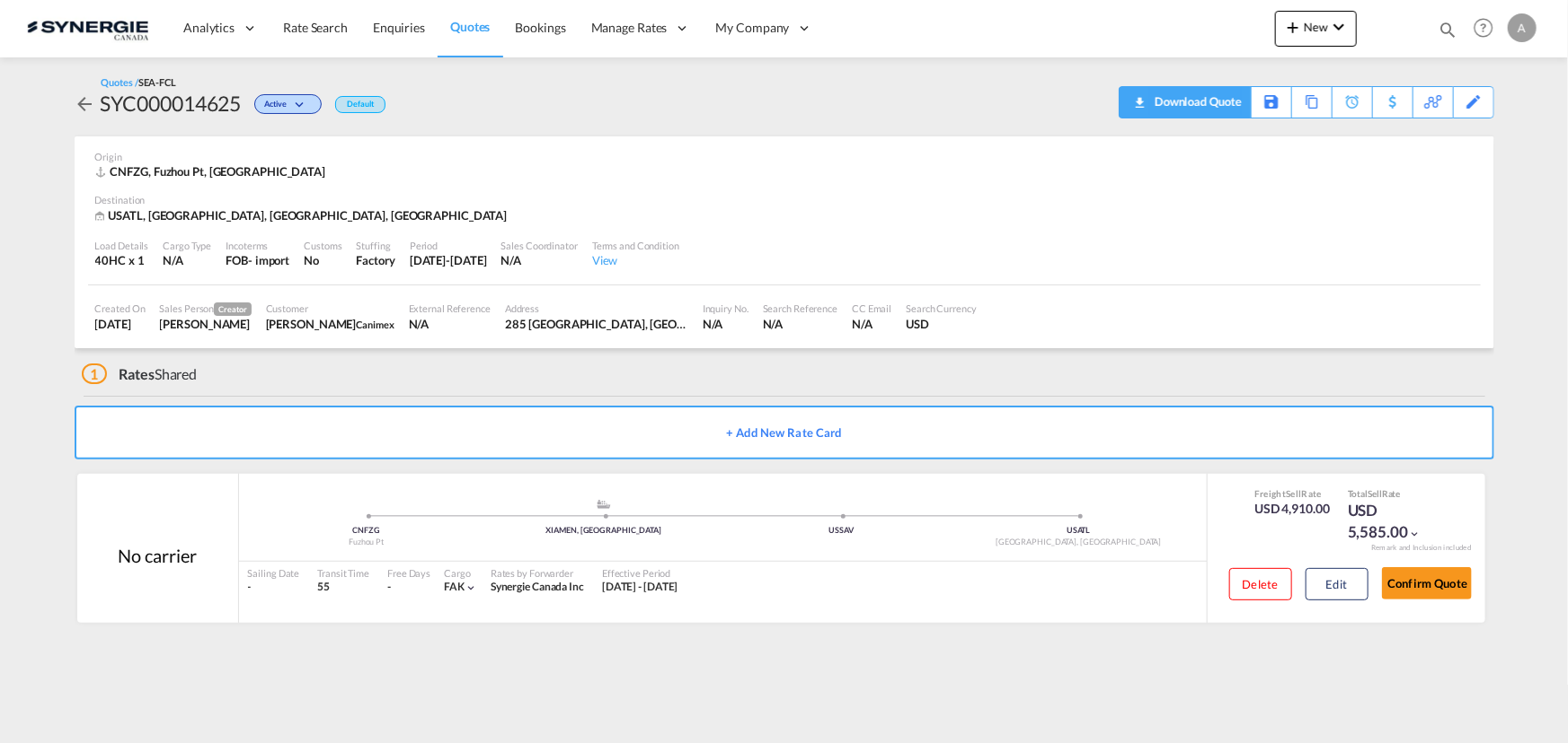
click at [1216, 109] on div "Download Quote" at bounding box center [1195, 101] width 92 height 29
click at [1335, 580] on button "Edit" at bounding box center [1336, 585] width 63 height 32
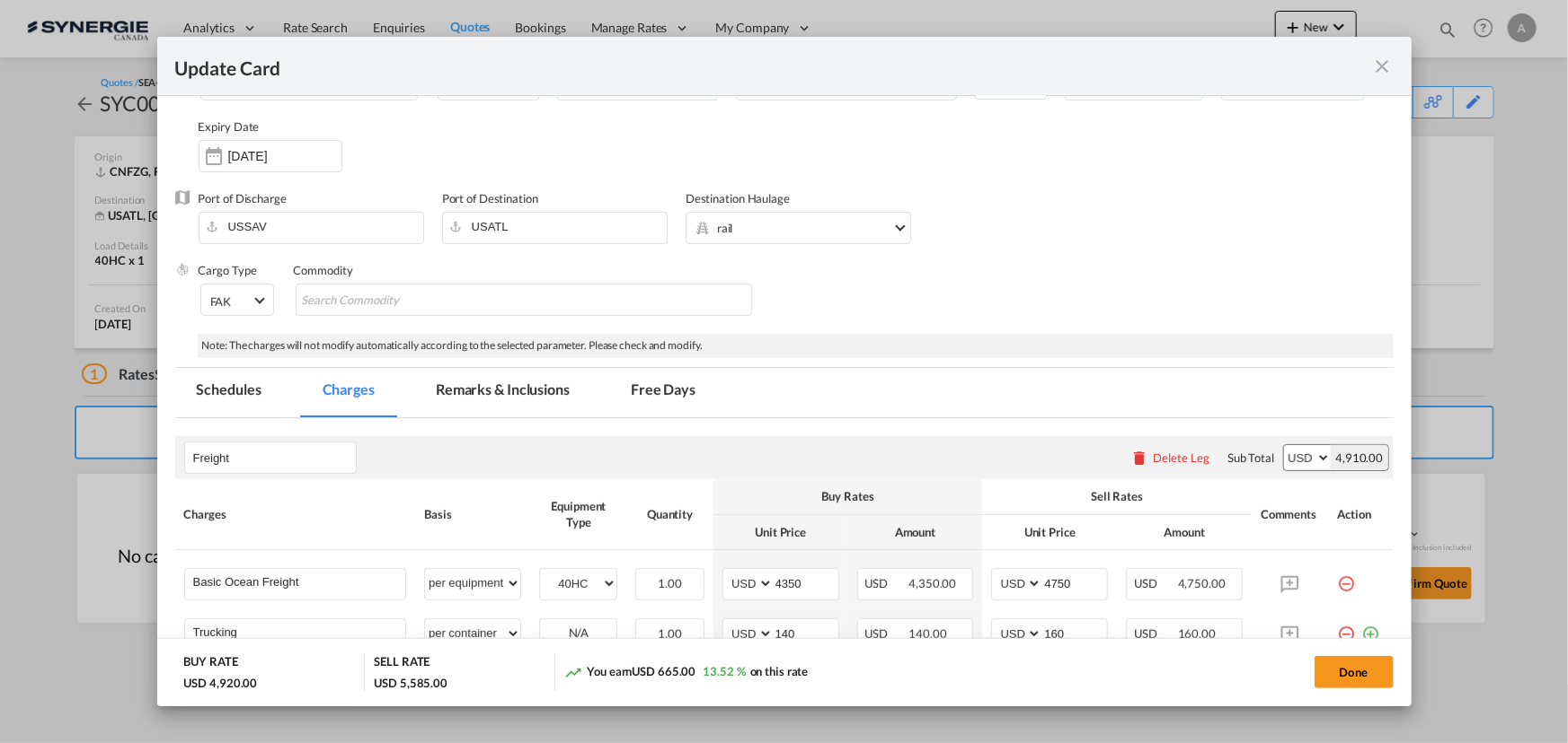
scroll to position [244, 0]
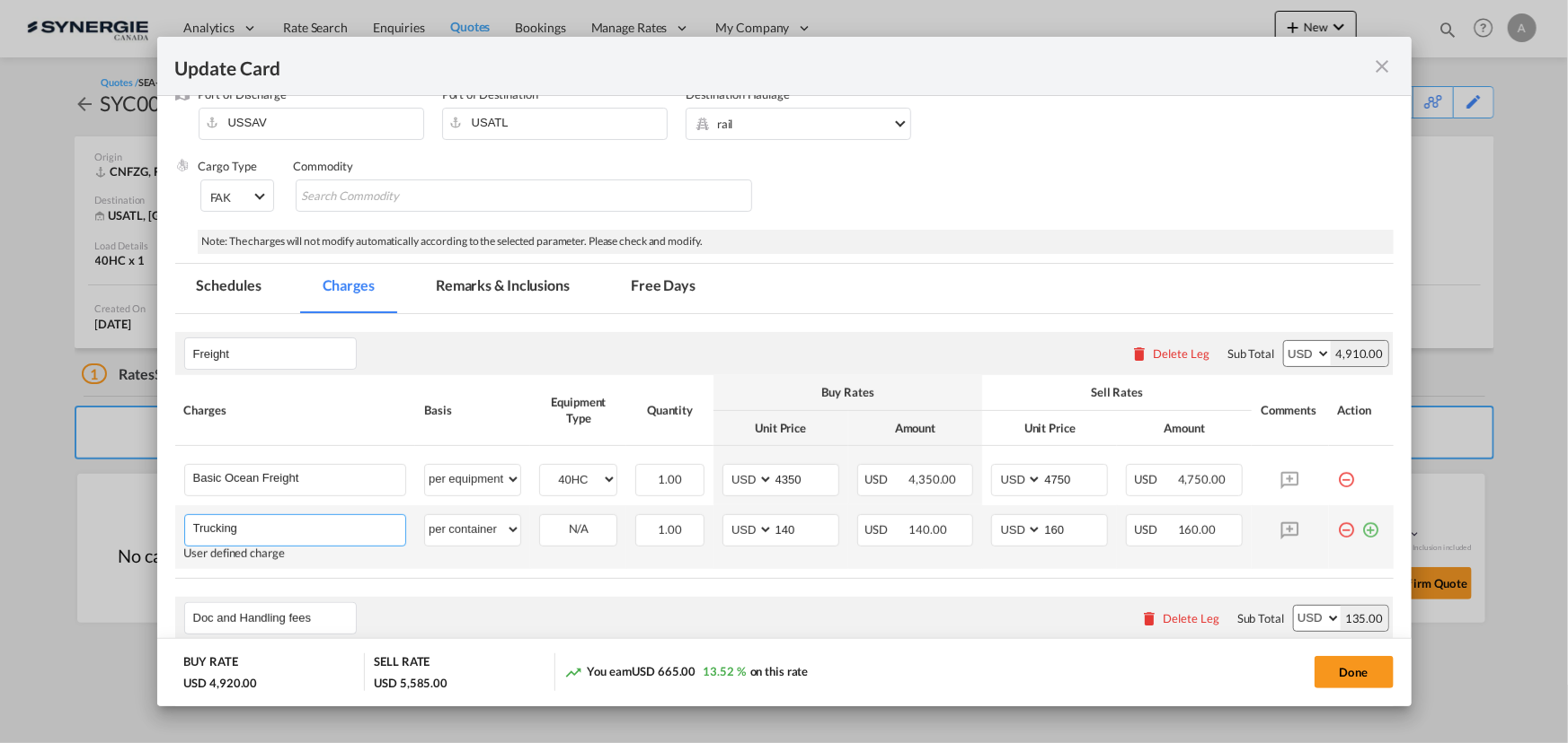
click at [270, 530] on input "Trucking" at bounding box center [299, 529] width 213 height 27
click at [250, 532] on input "Trucking to [GEOGRAPHIC_DATA]" at bounding box center [299, 529] width 213 height 27
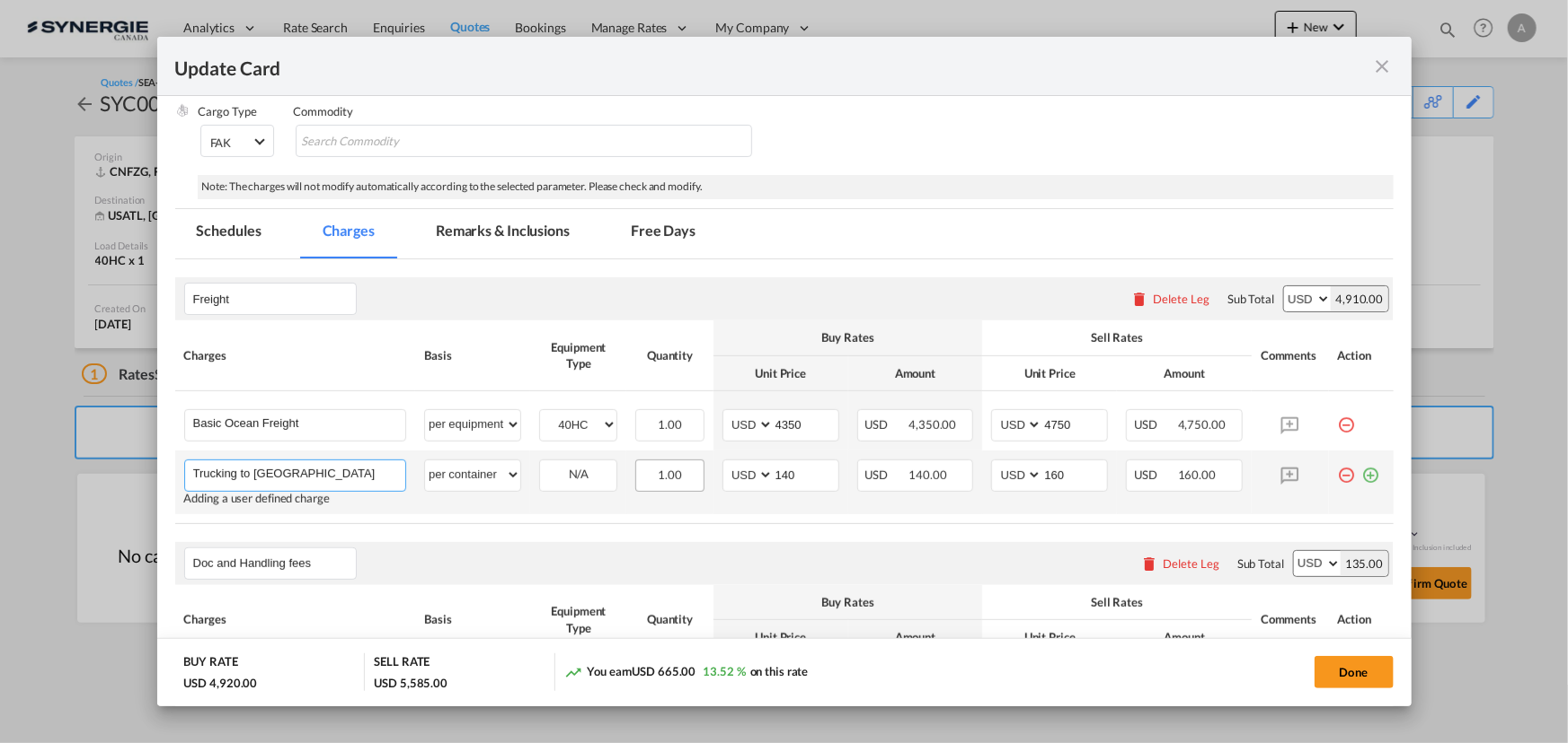
scroll to position [326, 0]
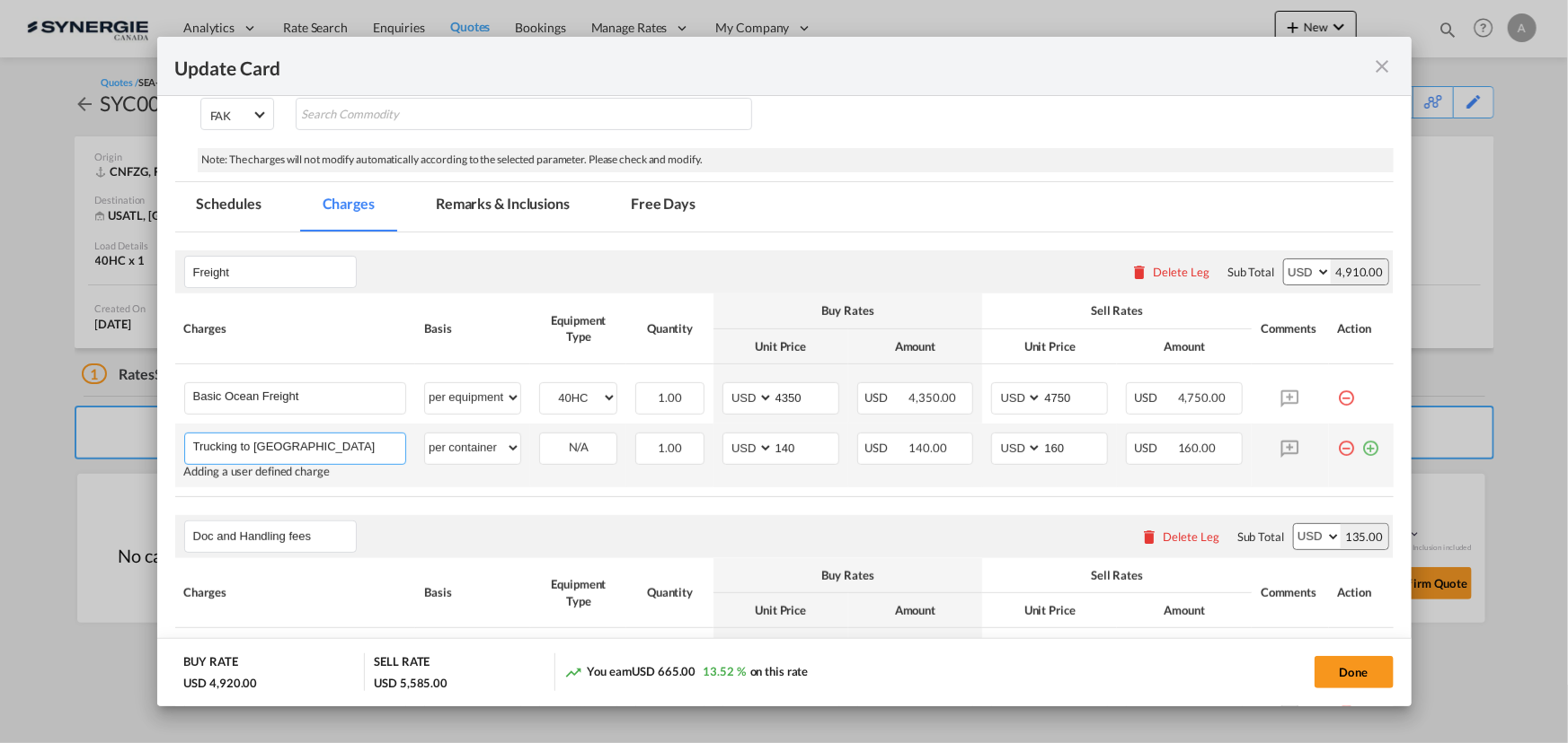
click at [361, 433] on input "Trucking to [GEOGRAPHIC_DATA]" at bounding box center [299, 447] width 213 height 27
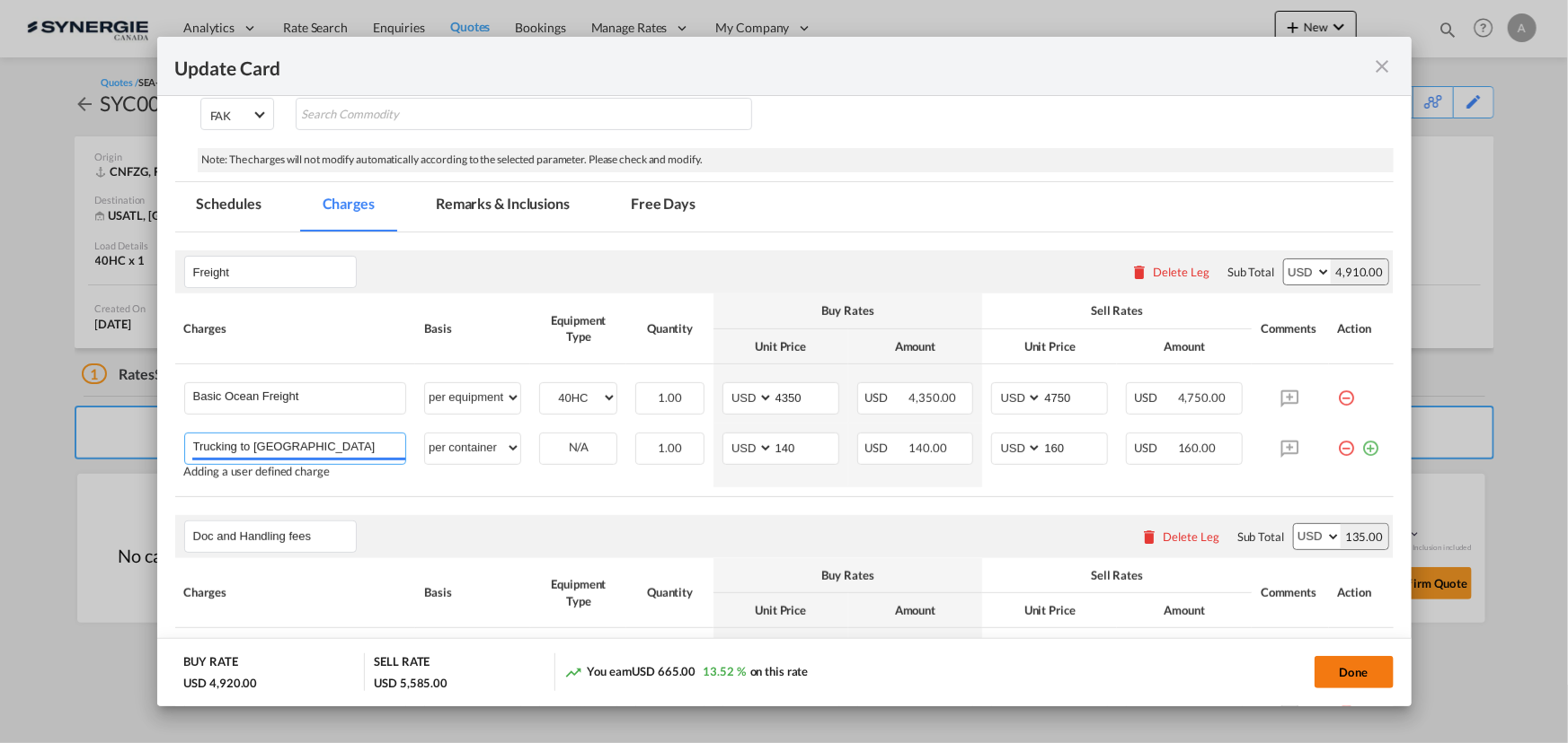
type input "Trucking to [GEOGRAPHIC_DATA]"
click at [1378, 664] on button "Done" at bounding box center [1354, 673] width 79 height 32
type input "[DATE]"
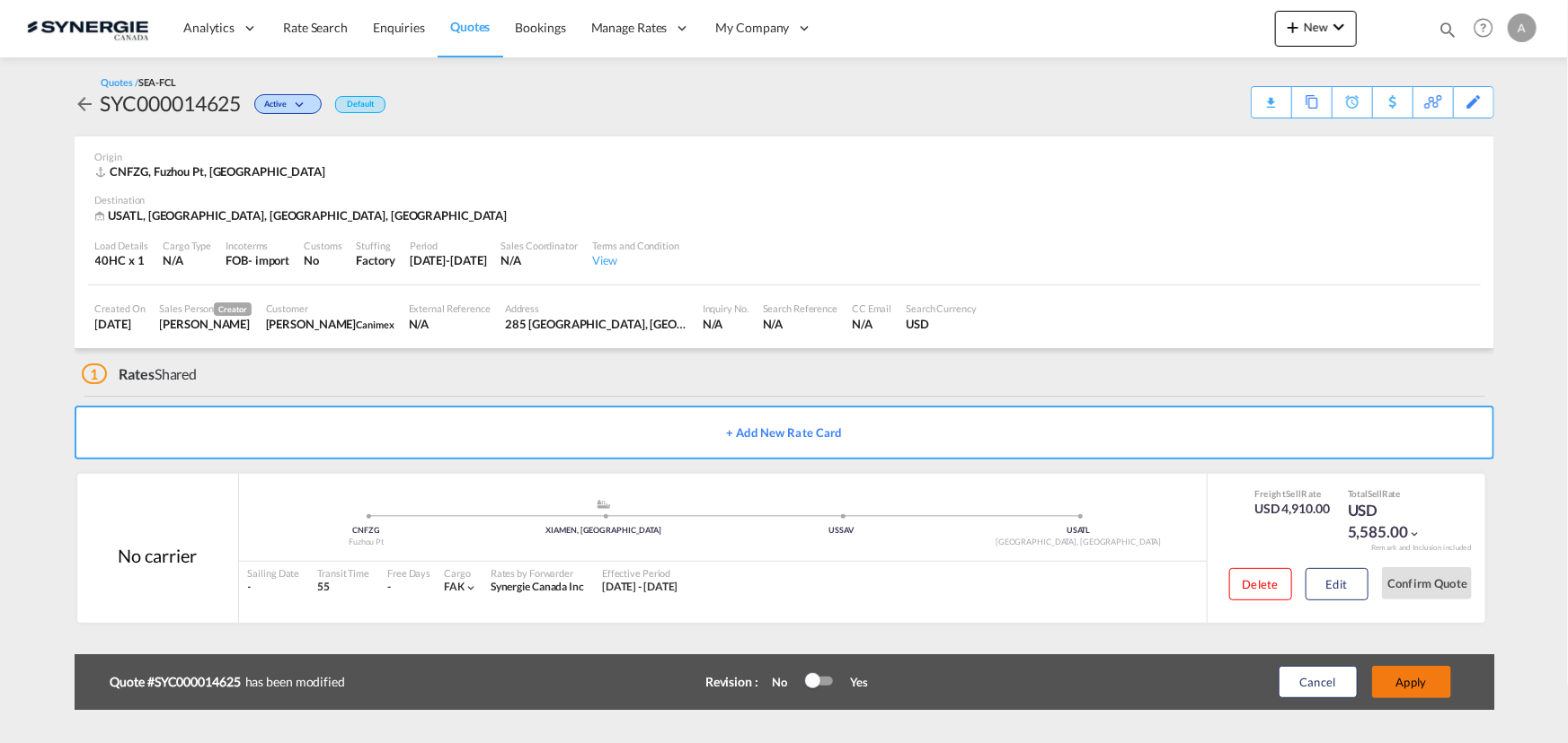
click at [1419, 676] on button "Apply" at bounding box center [1411, 682] width 79 height 32
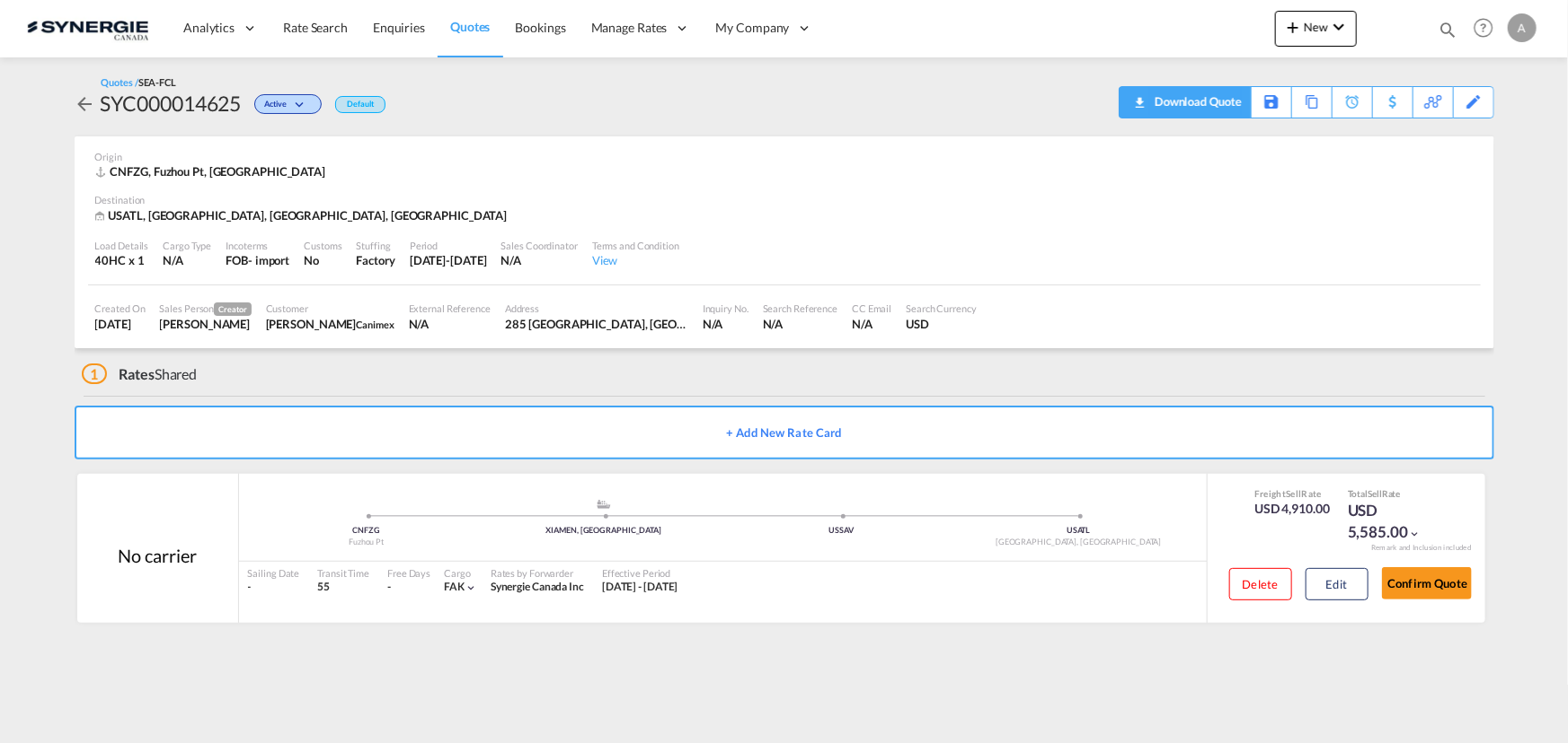
click at [1226, 104] on div "Download Quote" at bounding box center [1195, 101] width 92 height 29
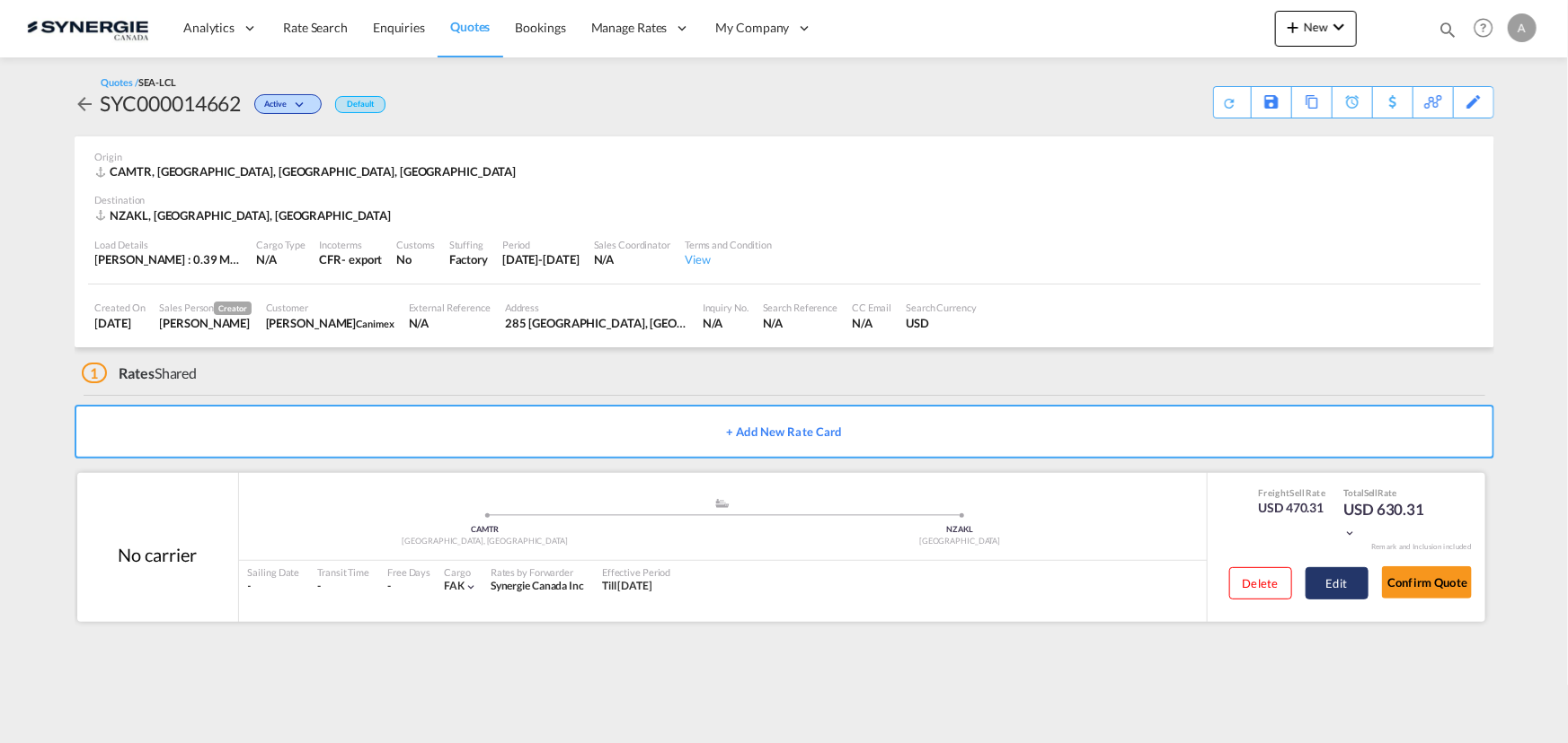
click at [1350, 571] on button "Edit" at bounding box center [1336, 584] width 63 height 32
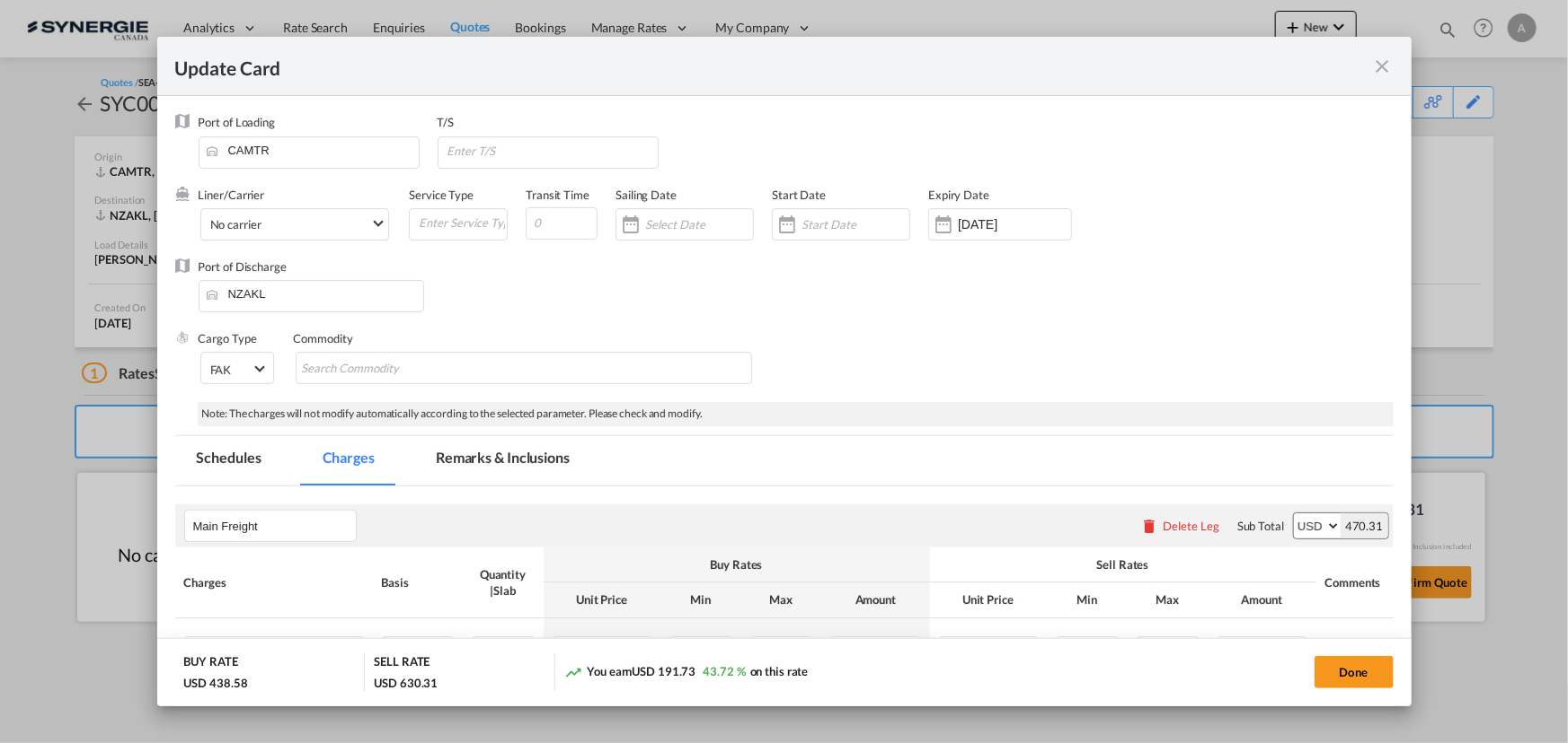
select select "per_w/m"
select select "per_bl"
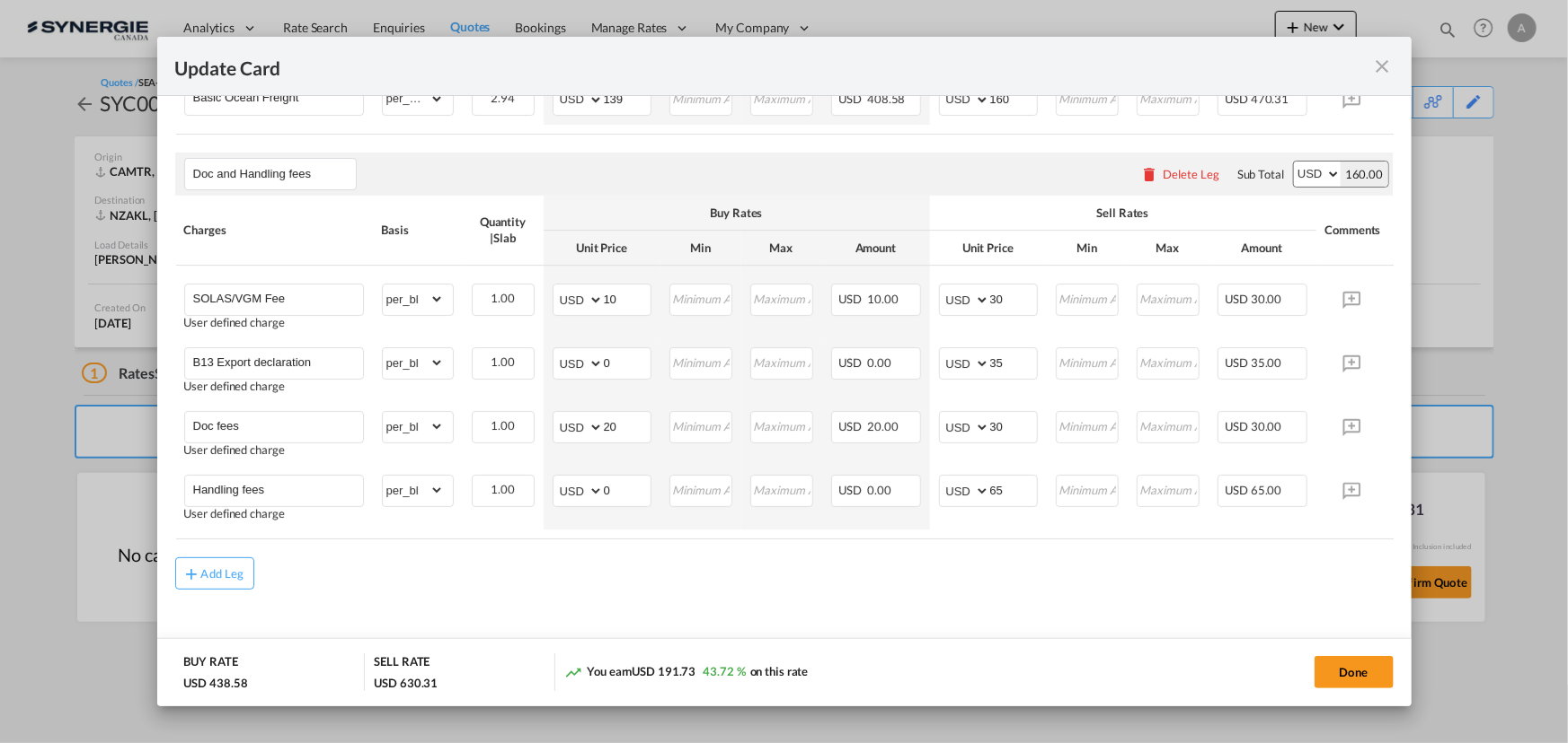
scroll to position [571, 0]
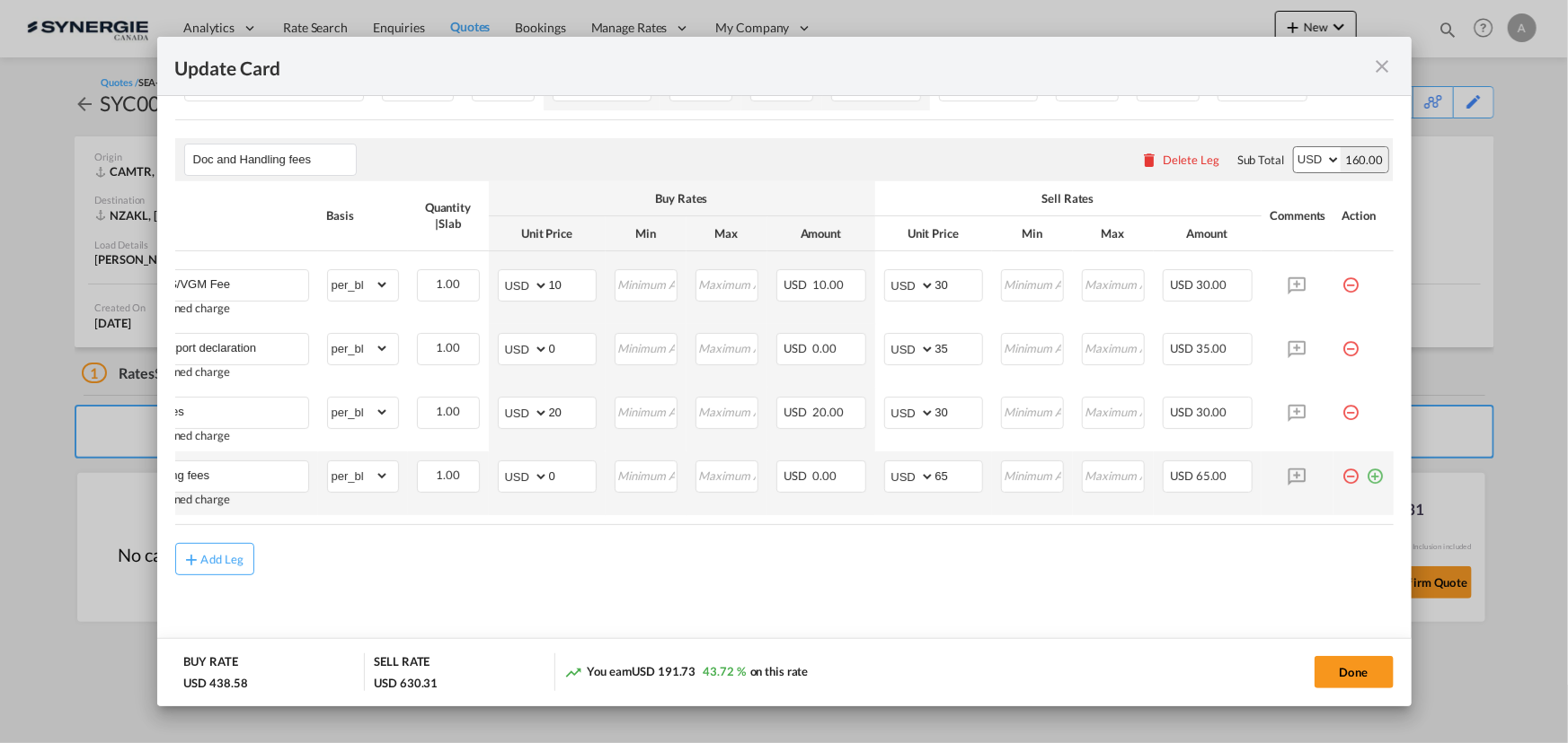
click at [1367, 478] on md-icon "icon-plus-circle-outline green-400-fg" at bounding box center [1375, 469] width 18 height 18
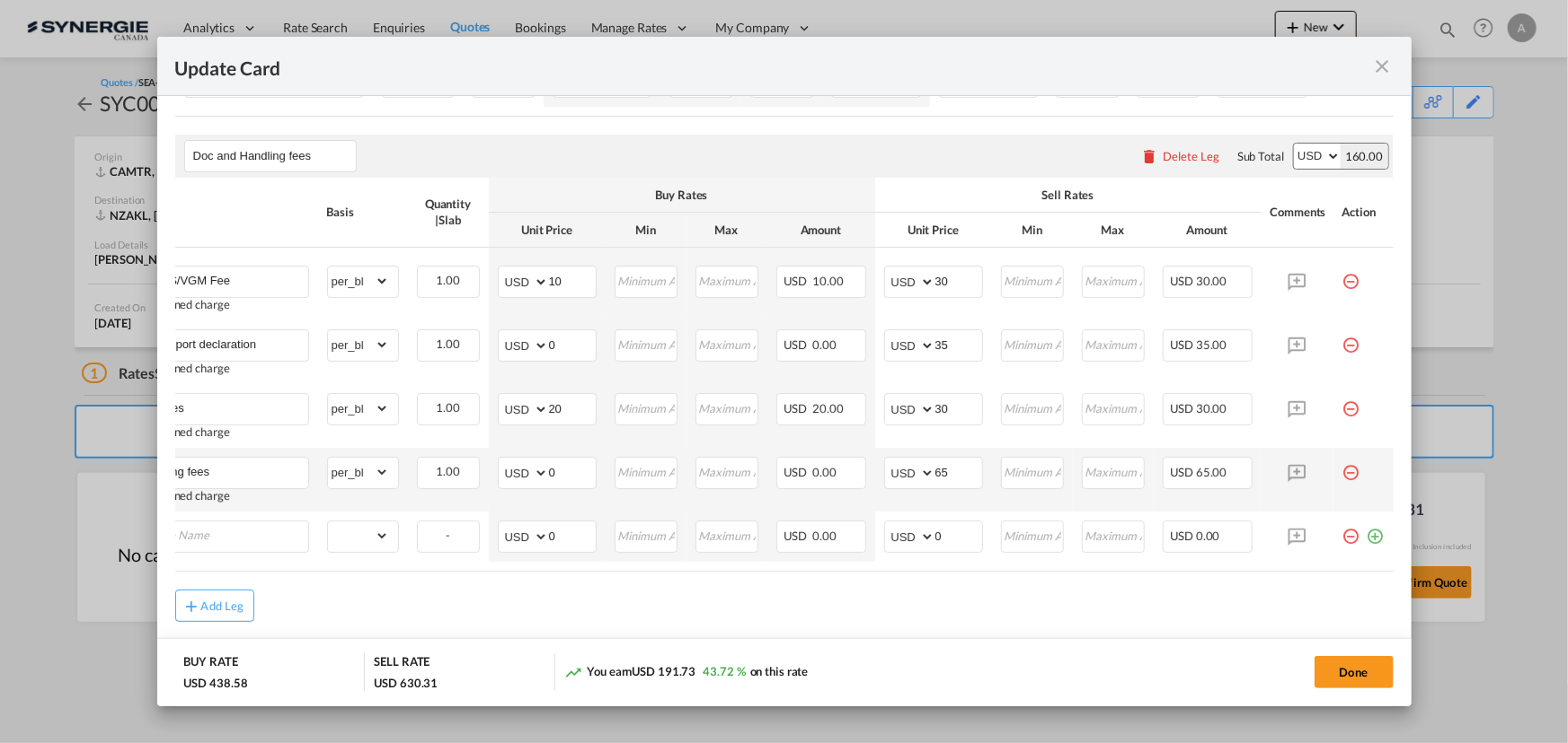
scroll to position [0, 18]
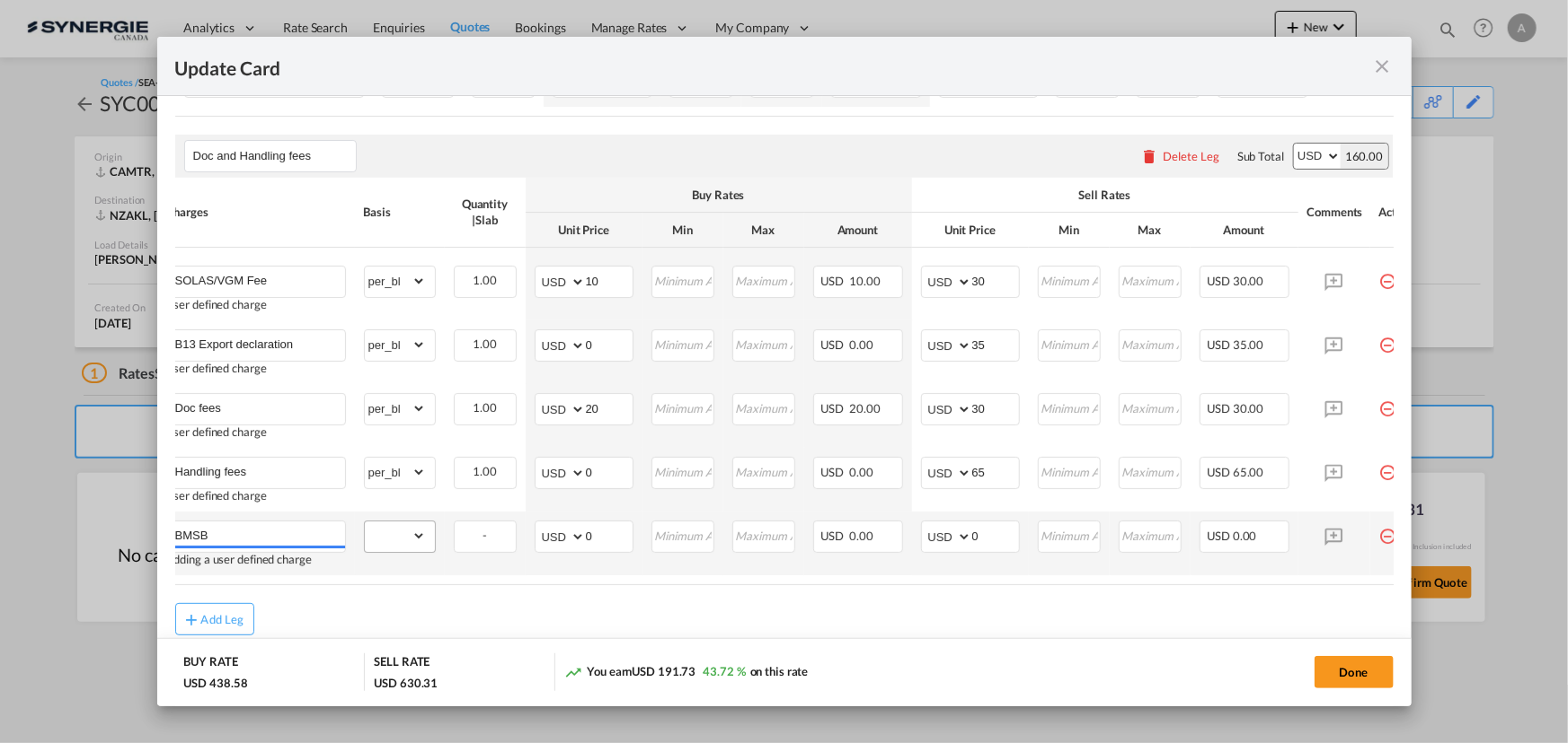
type input "BMSB"
click at [415, 548] on select "gross_weight volumetric_weight per_shipment per_bl per_km per_hawb per_kg flat …" at bounding box center [396, 536] width 61 height 29
select select "per_shipment"
click at [365, 525] on select "gross_weight volumetric_weight per_shipment per_bl per_km per_hawb per_kg flat …" at bounding box center [396, 536] width 61 height 29
click at [217, 531] on input "BMSB" at bounding box center [260, 535] width 170 height 27
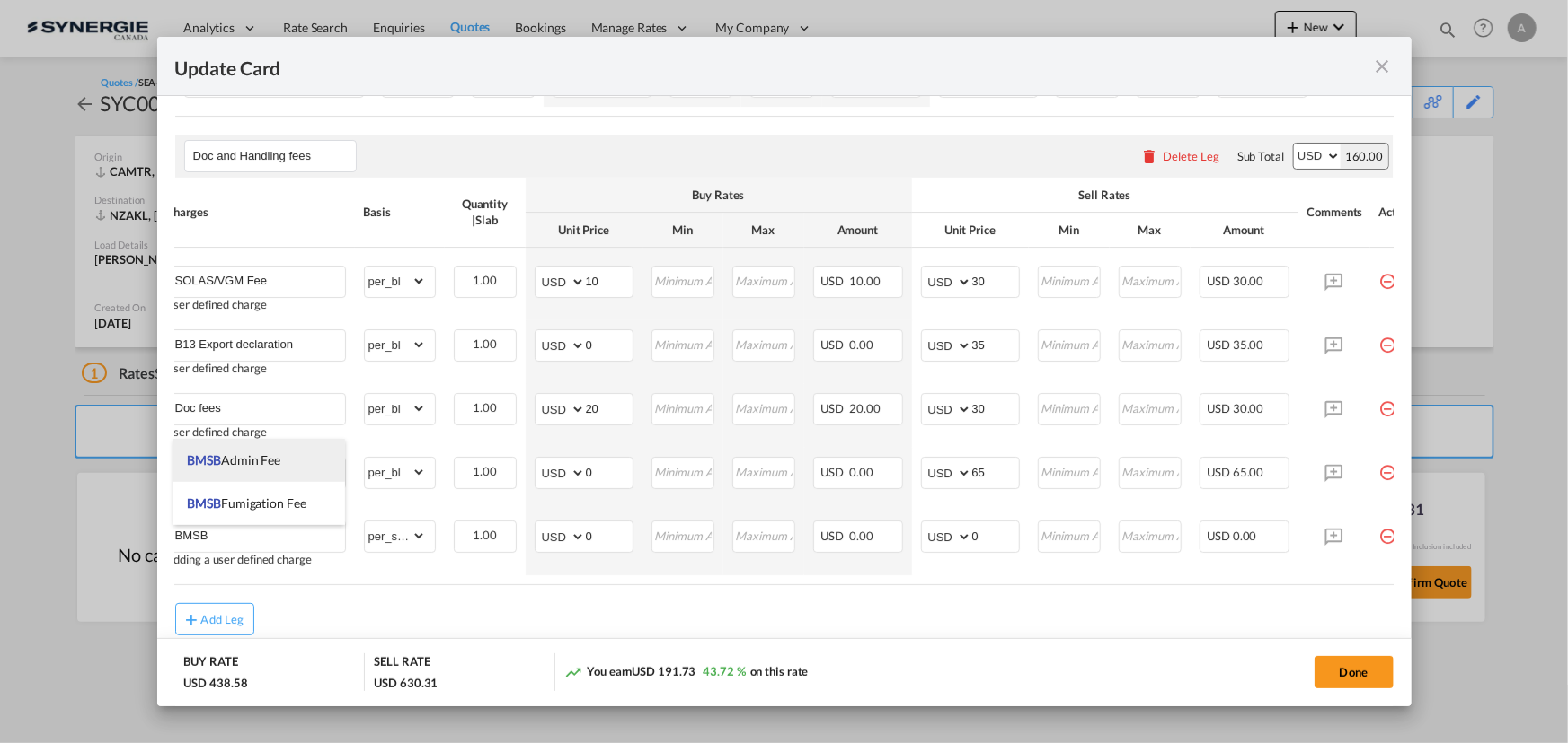
drag, startPoint x: 234, startPoint y: 470, endPoint x: 347, endPoint y: 538, distance: 131.9
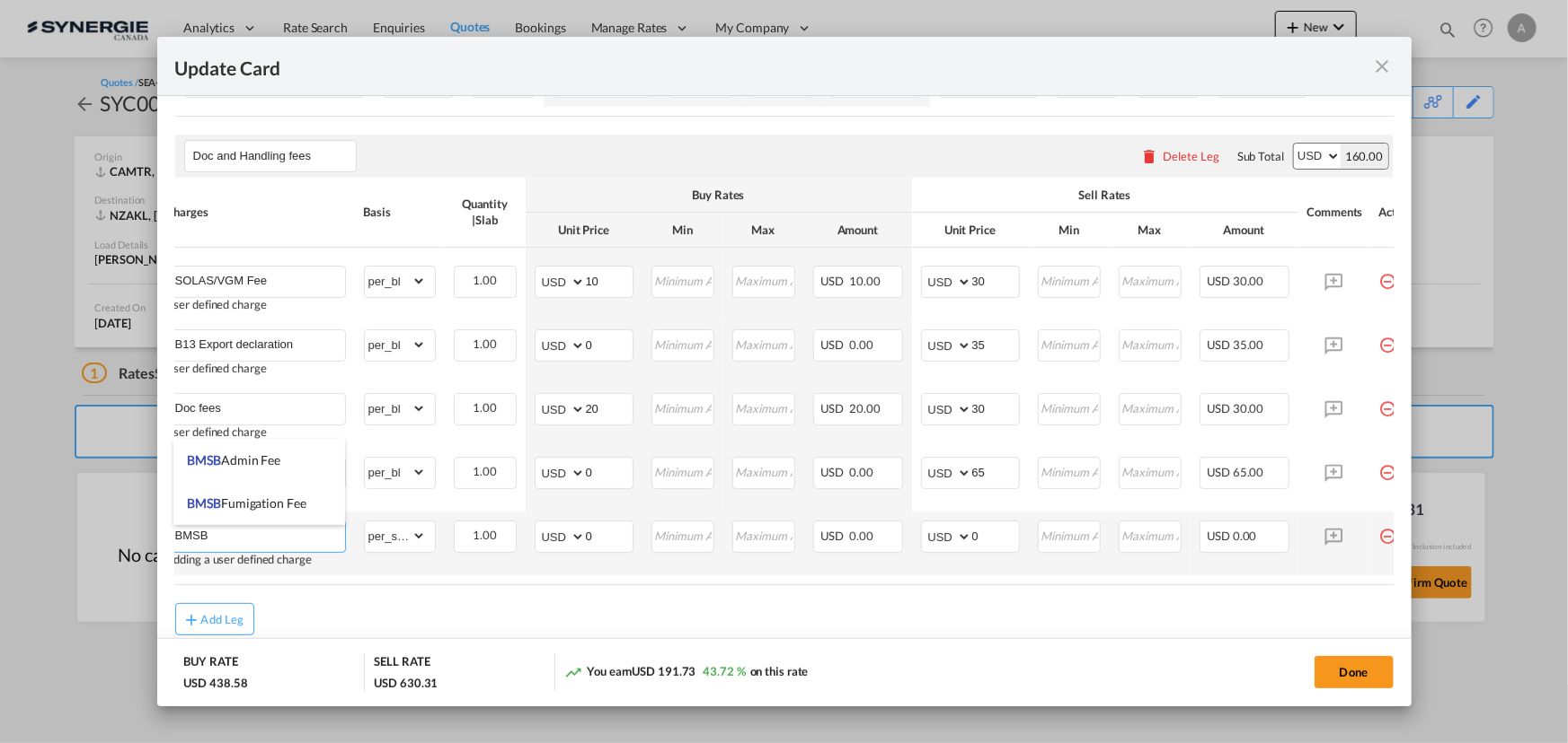
click at [234, 470] on li "BMSB Admin Fee" at bounding box center [258, 460] width 171 height 43
type input "BMSB Admin Fee"
click at [385, 538] on select "gross_weight volumetric_weight per_shipment per_bl per_km per_hawb per_kg flat …" at bounding box center [396, 536] width 61 height 29
select select "per_bl"
click at [365, 525] on select "gross_weight volumetric_weight per_shipment per_bl per_km per_hawb per_kg flat …" at bounding box center [396, 536] width 61 height 29
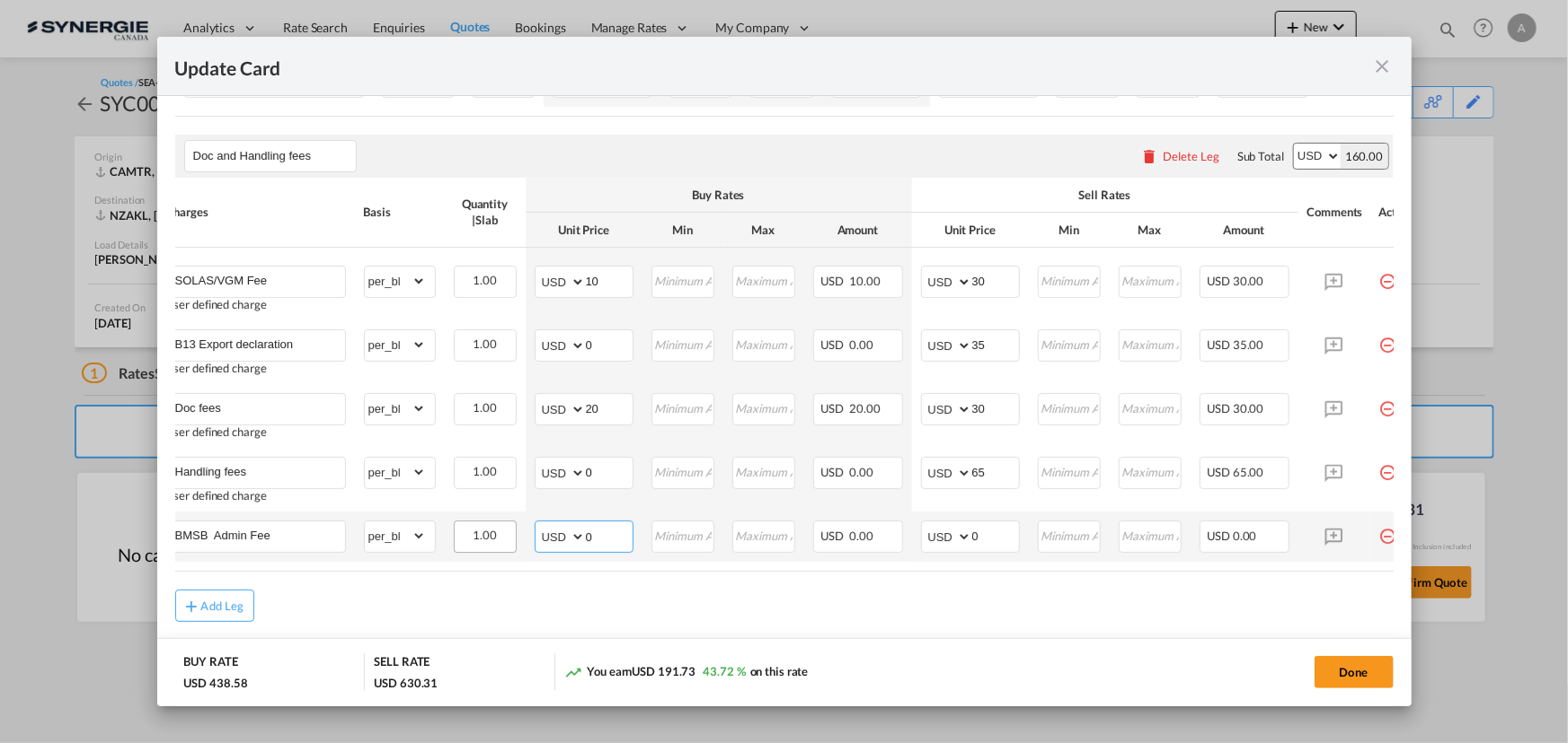
drag, startPoint x: 595, startPoint y: 541, endPoint x: 500, endPoint y: 524, distance: 96.5
click at [513, 528] on tr "BMSB Admin Fee Please Enter Already Exists gross_weight volumetric_weight per_s…" at bounding box center [794, 536] width 1273 height 50
type input "35"
type input "50"
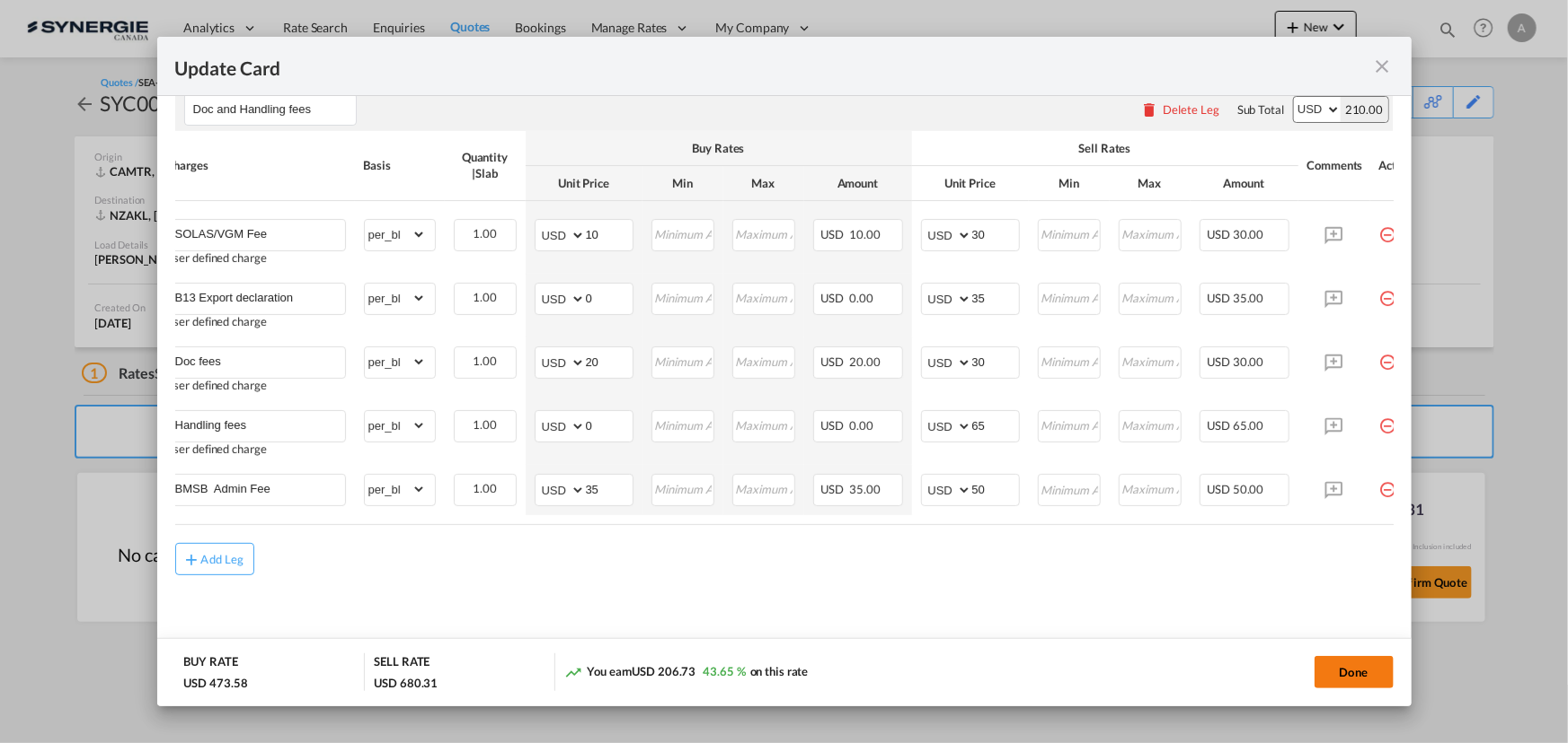
click at [1328, 666] on button "Done" at bounding box center [1354, 673] width 79 height 32
type input "09 Oct 2025"
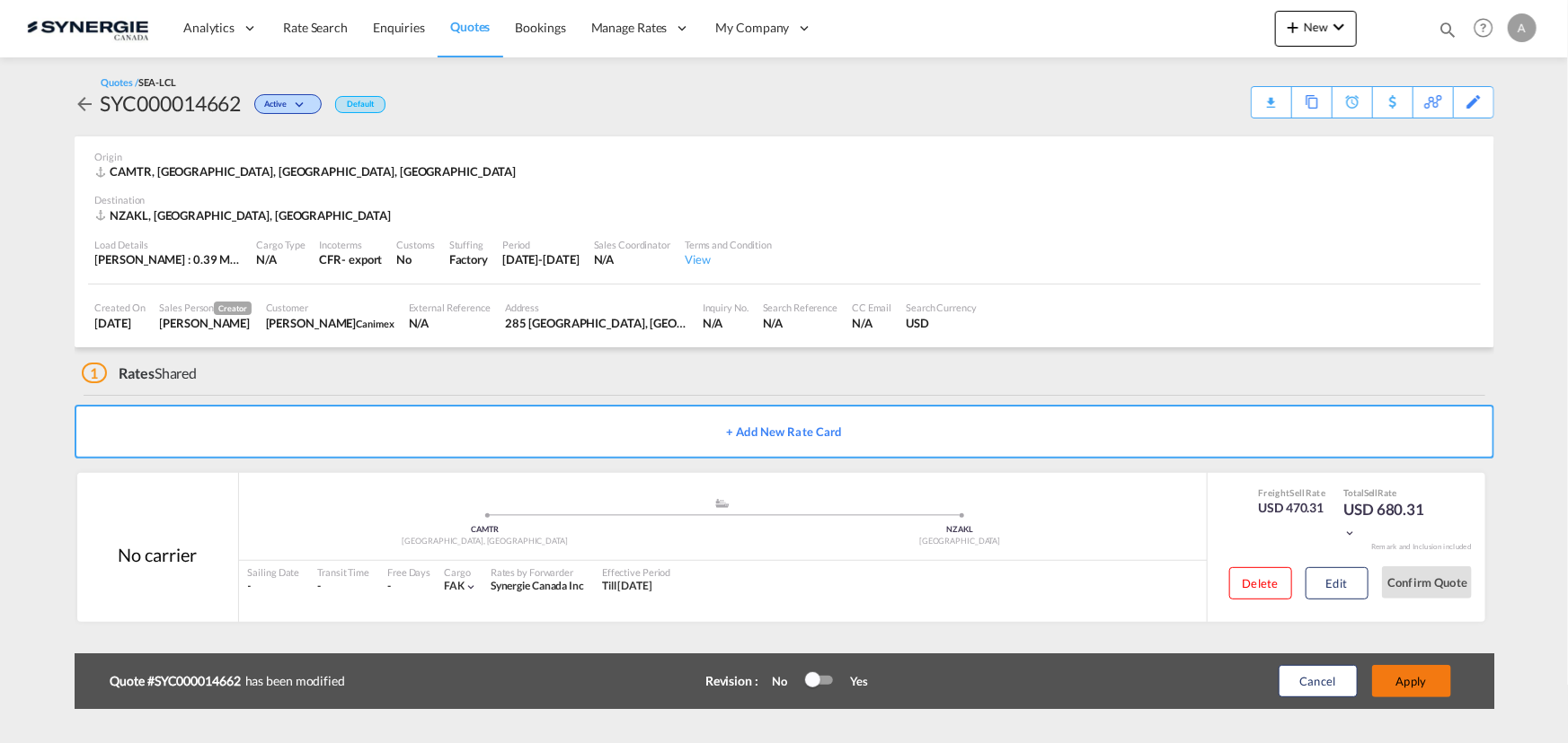
click at [1402, 672] on button "Apply" at bounding box center [1411, 681] width 79 height 32
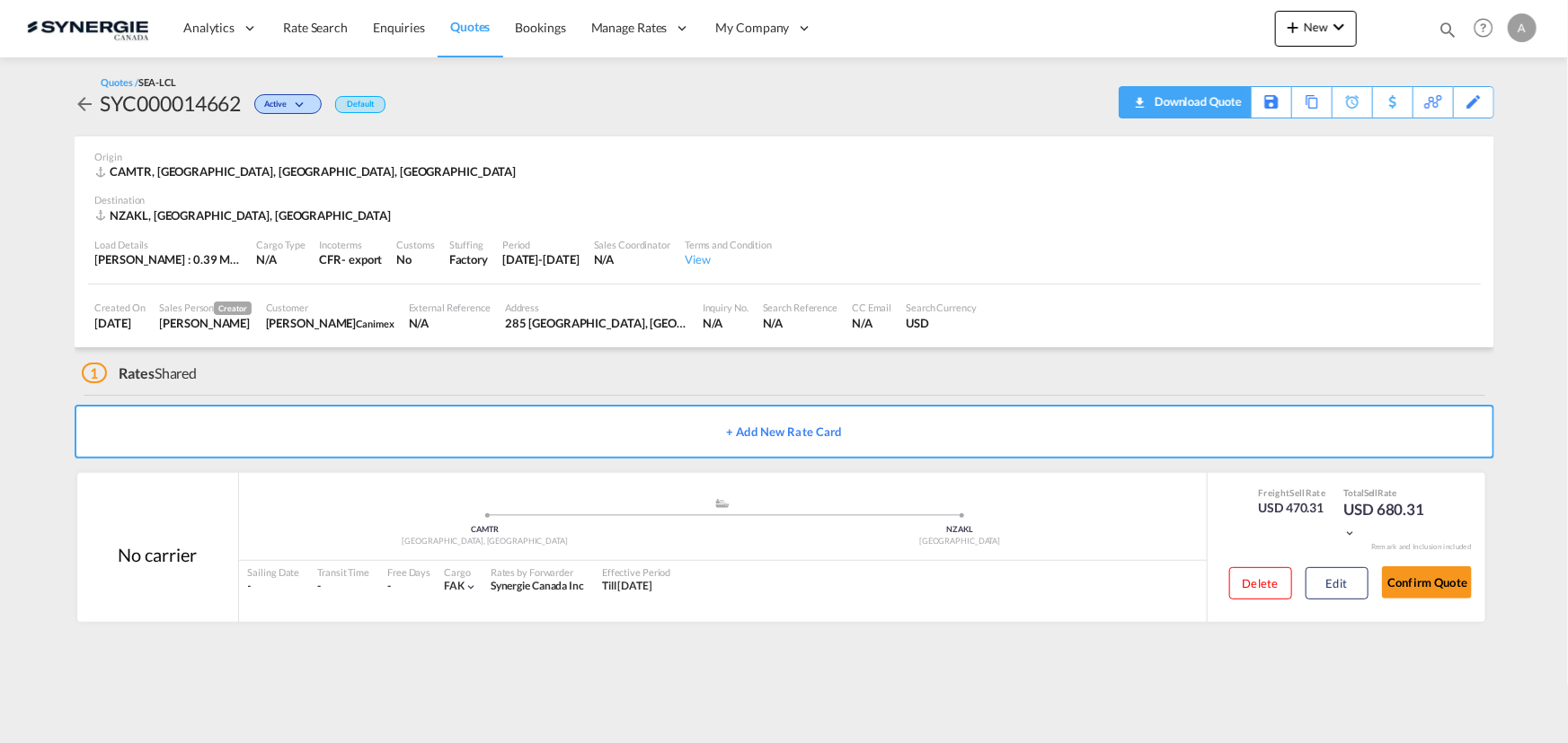
click at [1212, 105] on div "Download Quote" at bounding box center [1195, 101] width 92 height 29
click at [1335, 593] on button "Edit" at bounding box center [1336, 584] width 63 height 32
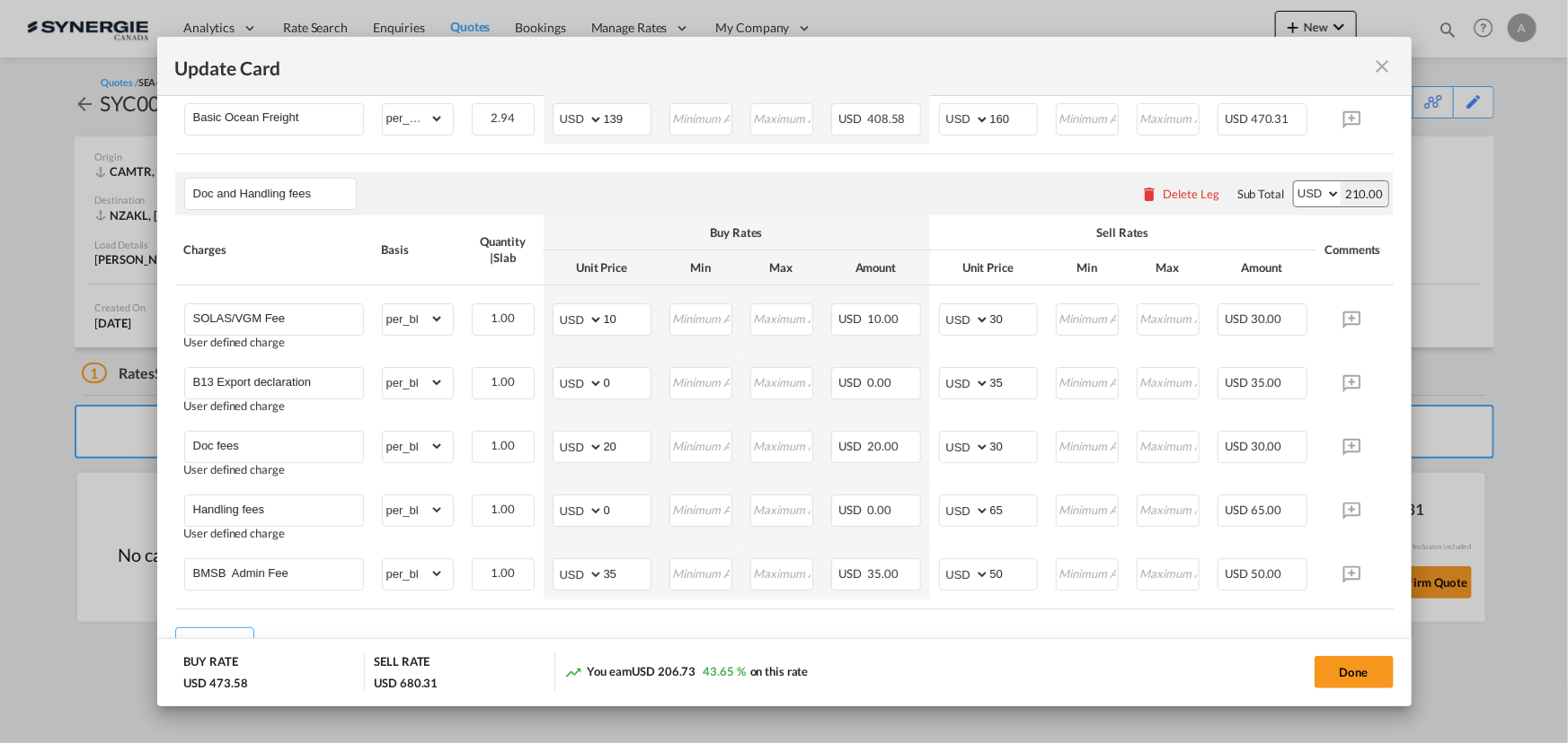
scroll to position [571, 0]
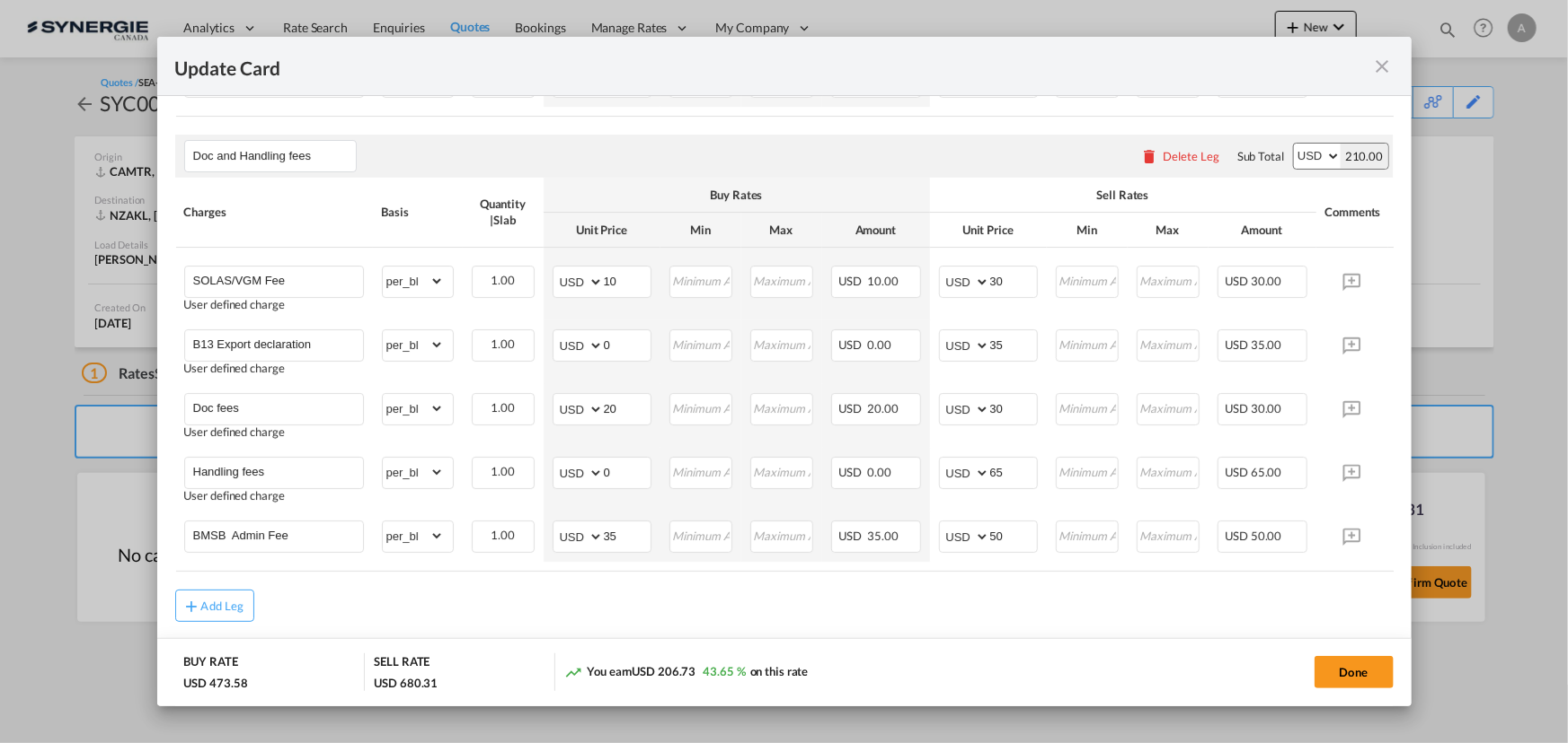
click at [1381, 70] on md-icon "icon-close fg-AAA8AD m-0 pointer" at bounding box center [1382, 66] width 22 height 22
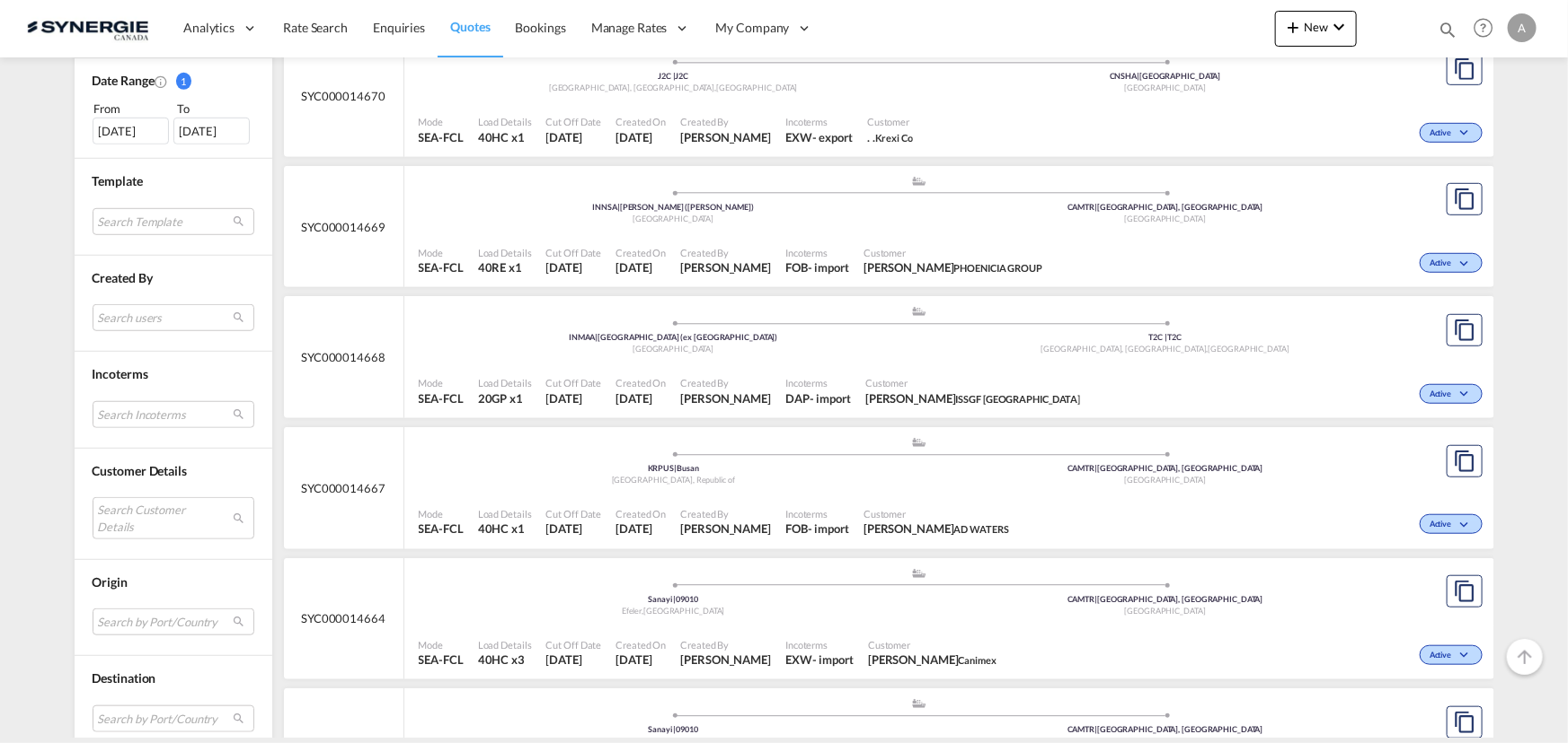
scroll to position [734, 0]
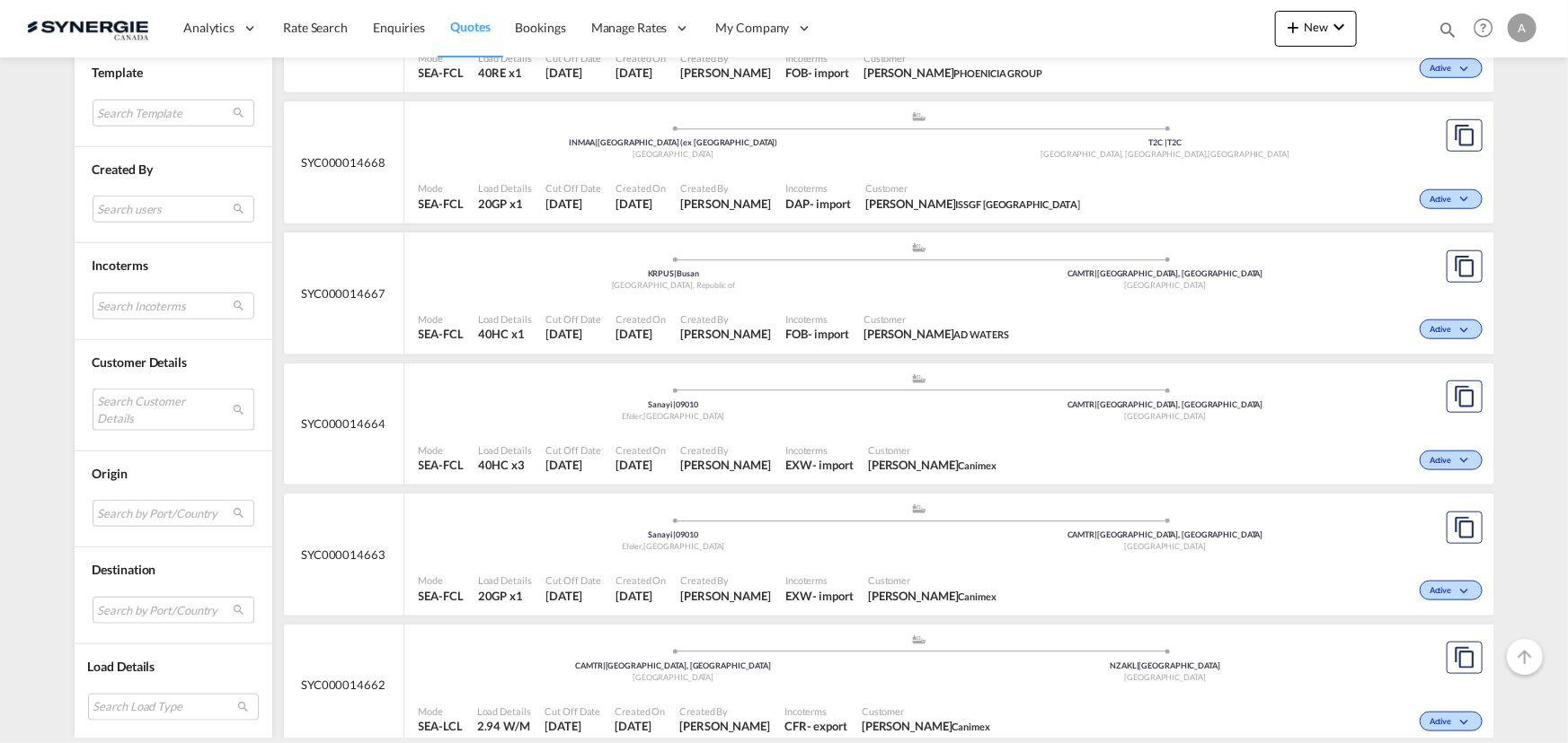
click at [138, 402] on md-select "Search Customer Details user name user [PERSON_NAME] [PERSON_NAME][EMAIL_ADDRES…" at bounding box center [173, 409] width 162 height 41
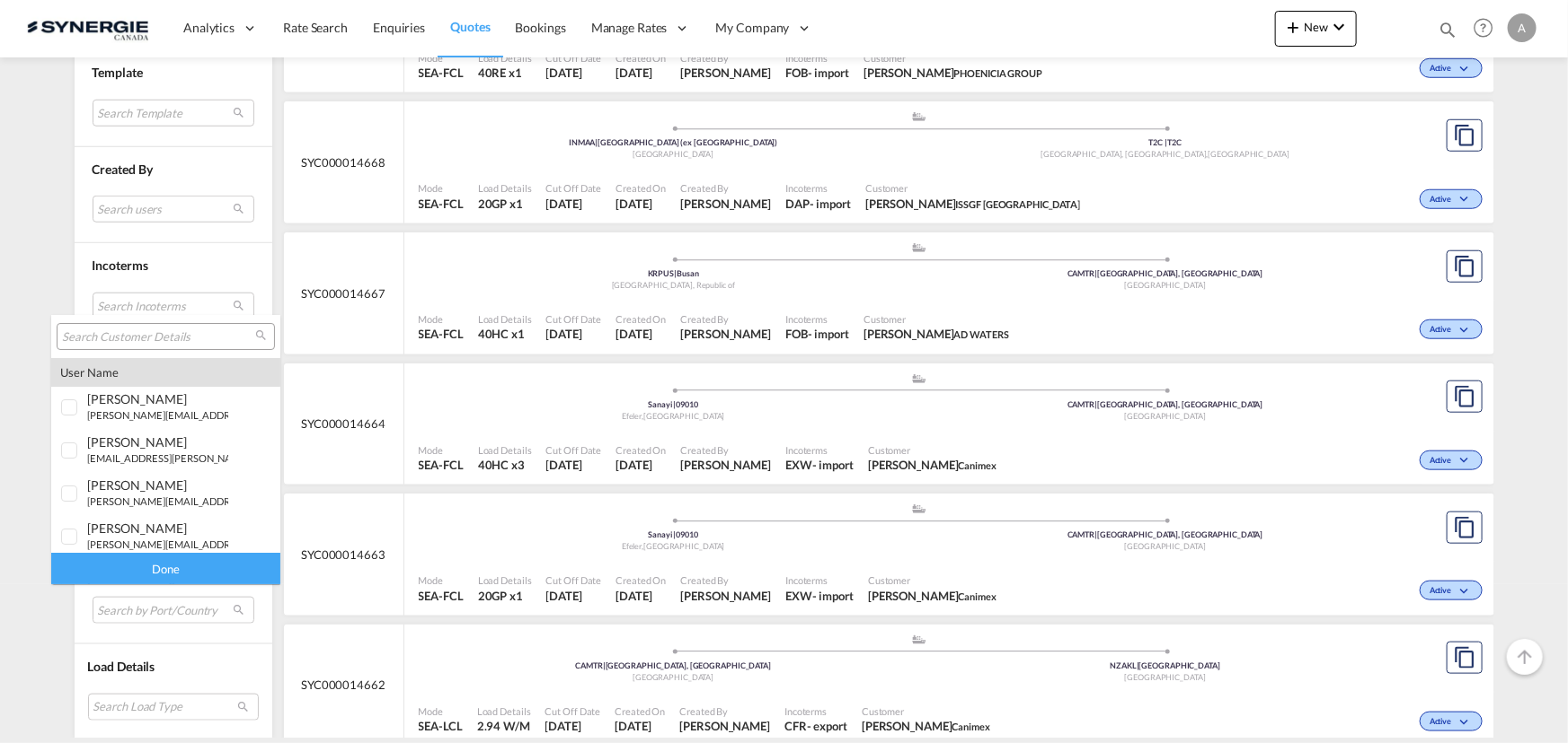
click at [179, 335] on input "search" at bounding box center [158, 337] width 193 height 16
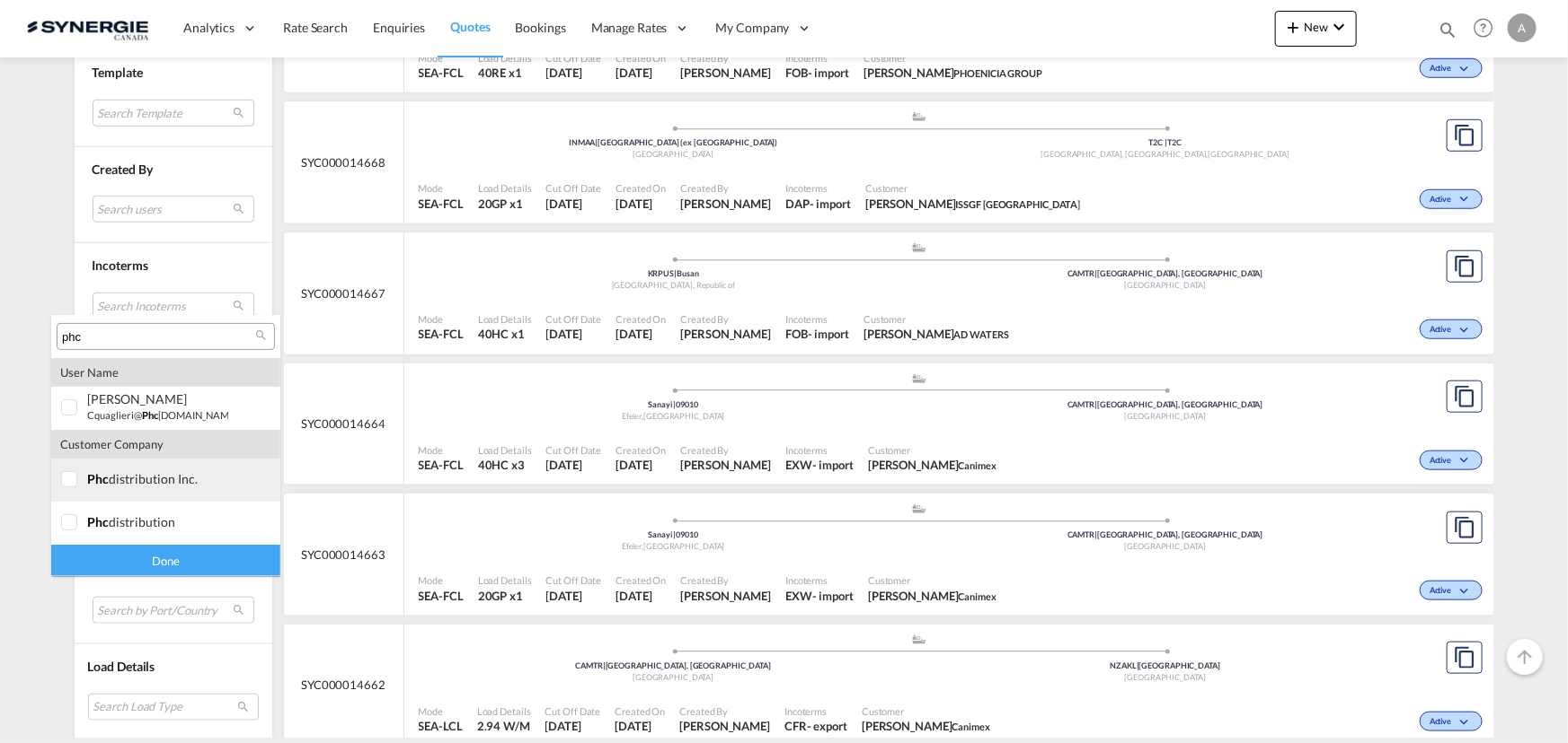
type input "phc"
click at [119, 483] on div "phc distribution inc." at bounding box center [157, 479] width 141 height 15
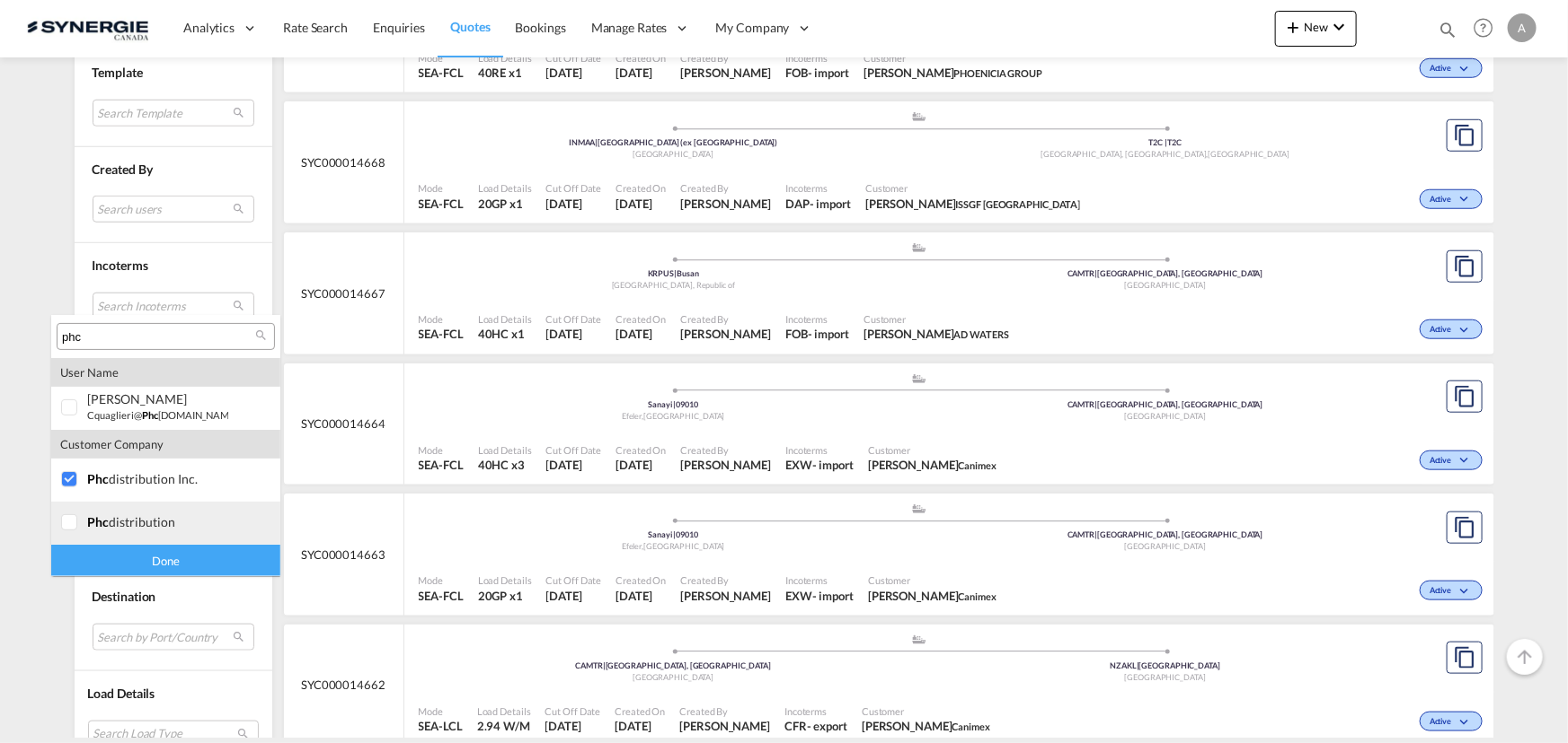
click at [101, 522] on span "phc" at bounding box center [97, 522] width 22 height 15
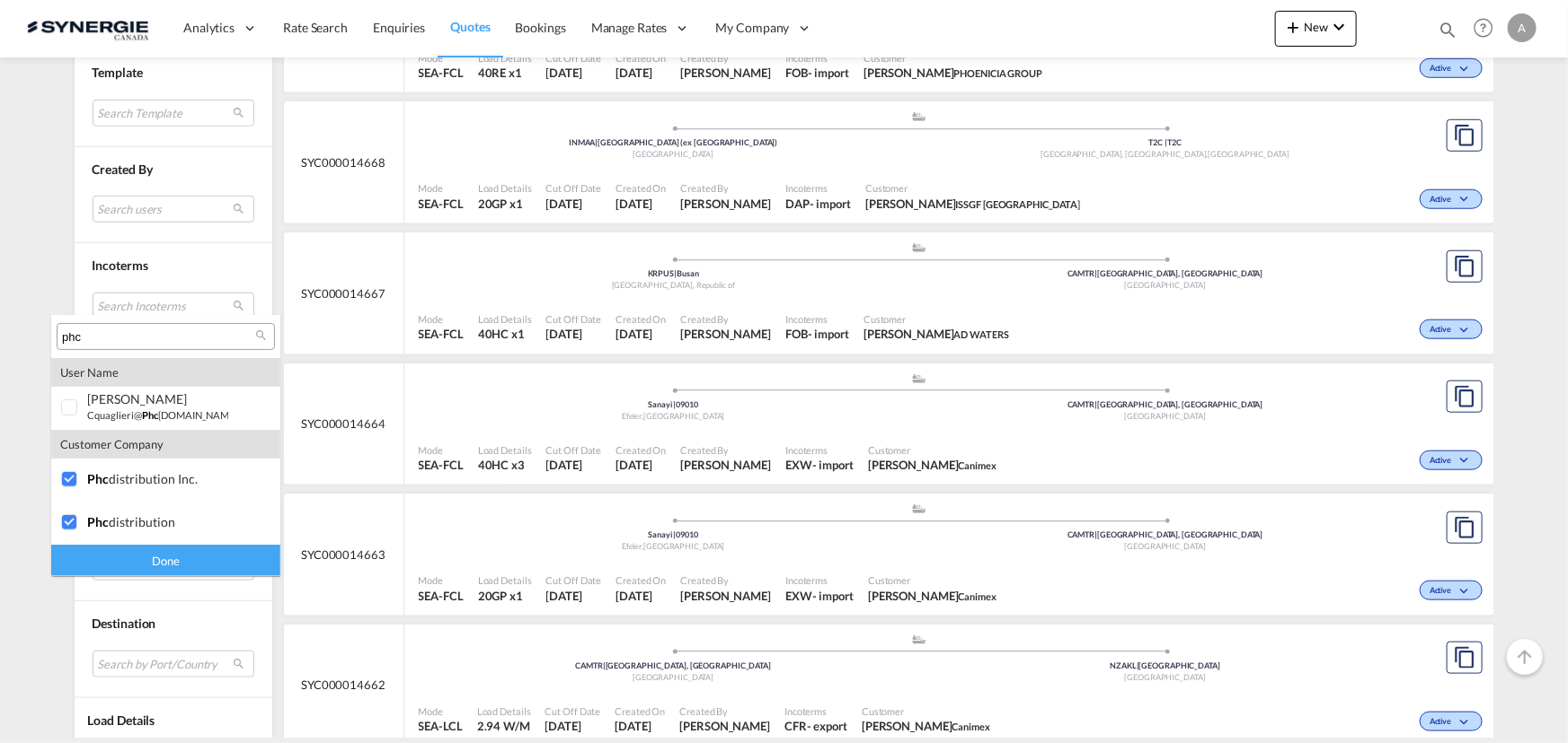
click at [128, 566] on div "Done" at bounding box center [166, 560] width 229 height 31
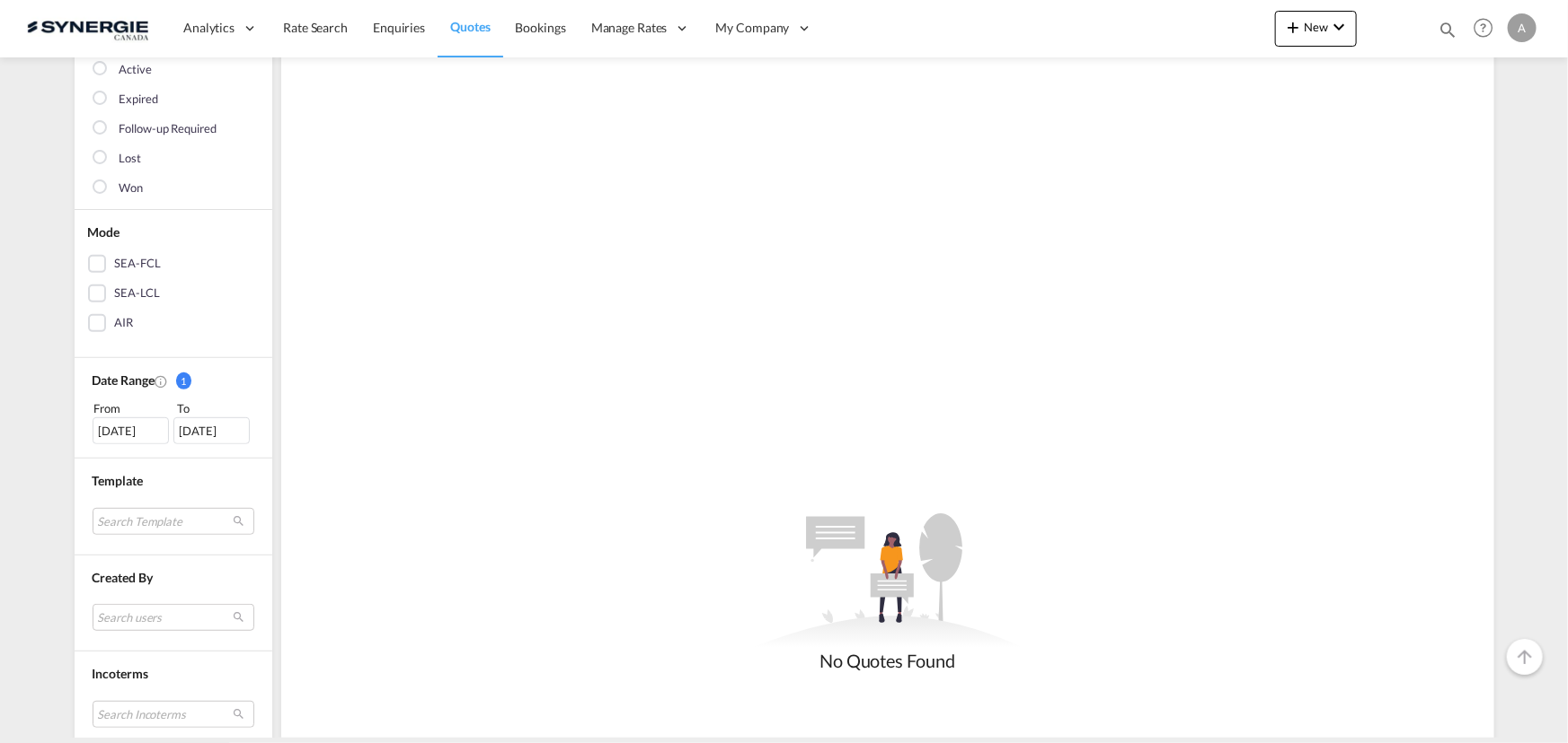
scroll to position [244, 0]
click at [123, 416] on div "11 Aug 2025" at bounding box center [131, 427] width 76 height 27
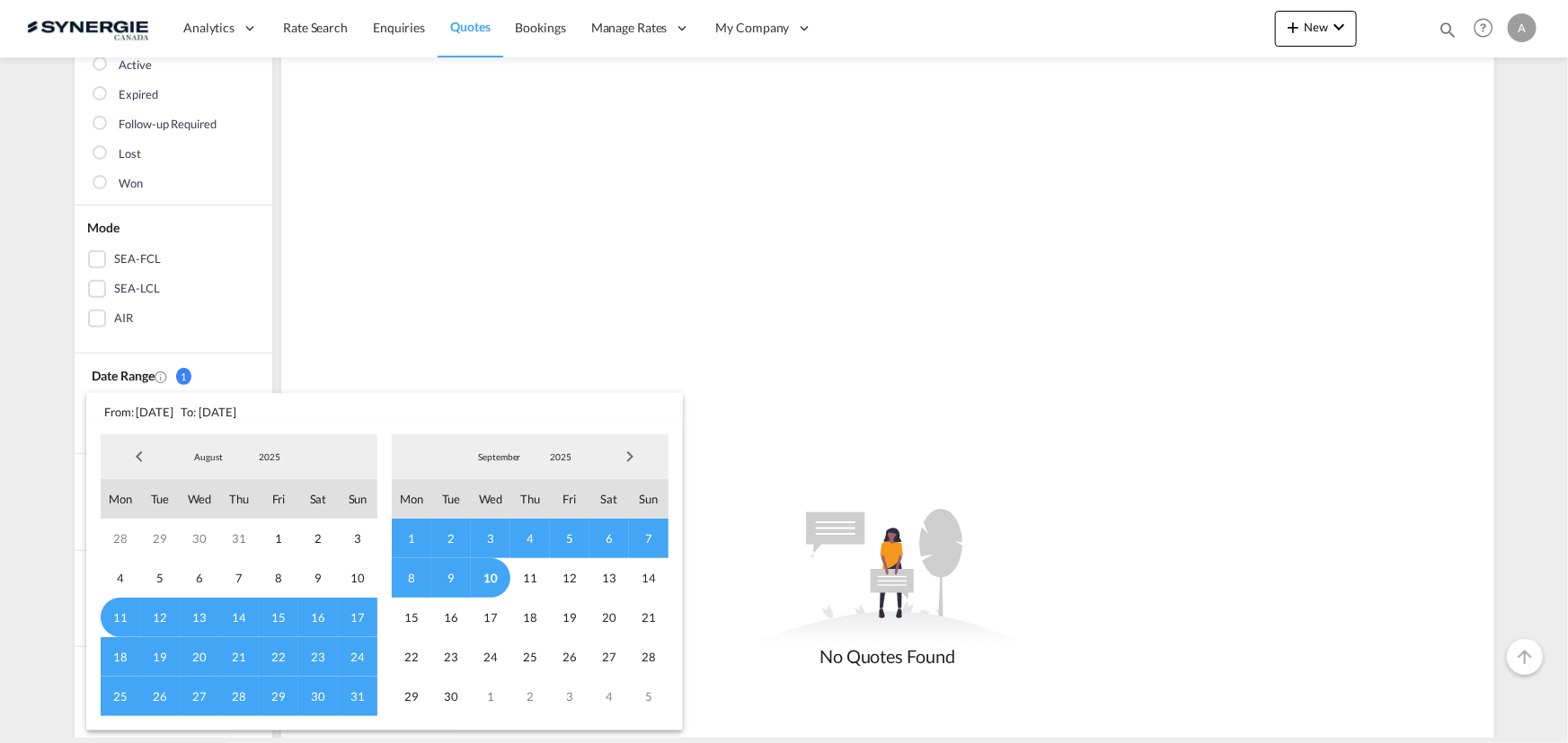
click at [283, 461] on span "2025" at bounding box center [270, 456] width 57 height 12
click at [263, 378] on md-option "2023" at bounding box center [287, 372] width 122 height 43
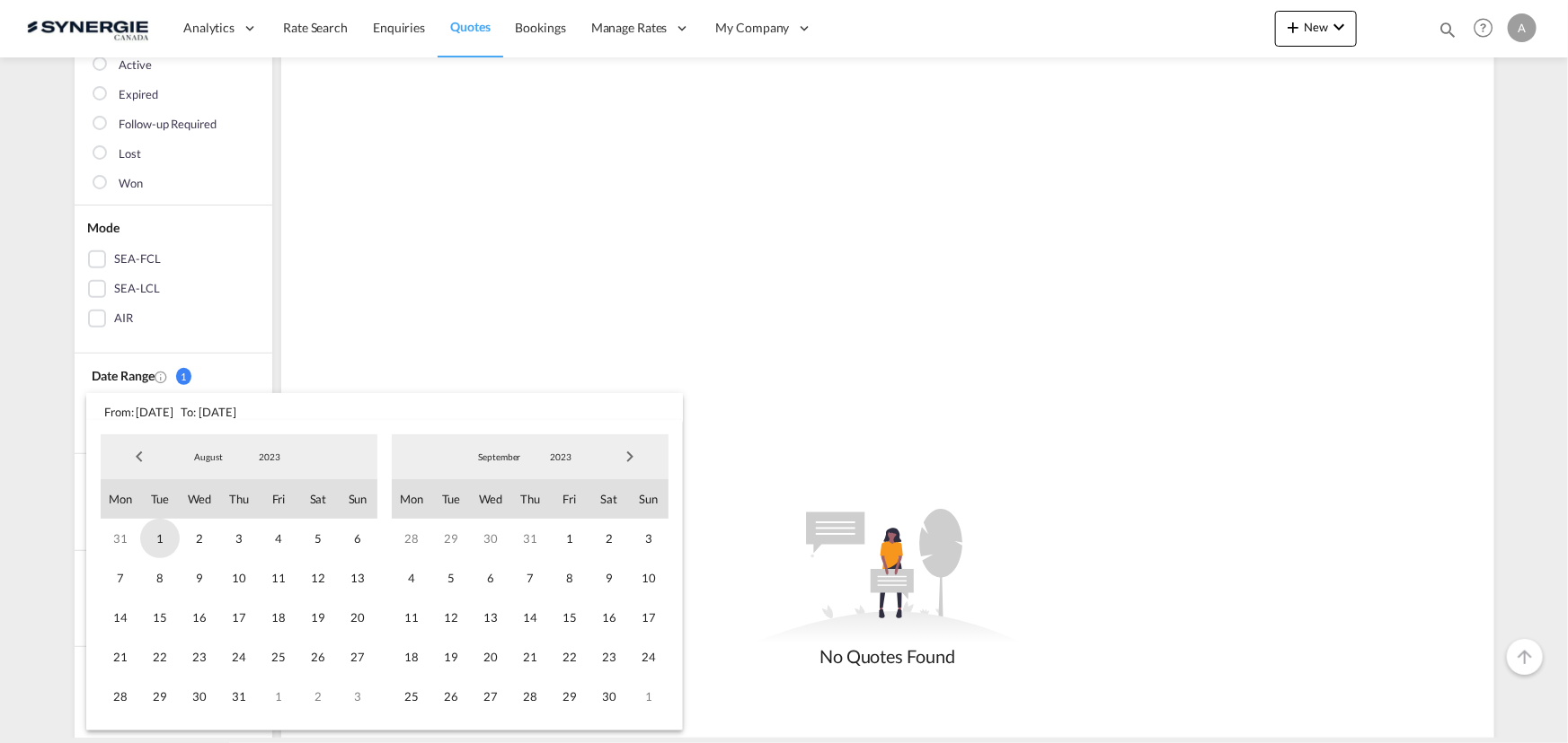
click at [154, 536] on span "1" at bounding box center [159, 538] width 39 height 39
click at [554, 451] on span "2023" at bounding box center [560, 456] width 57 height 12
click at [544, 552] on md-option "2025" at bounding box center [578, 544] width 122 height 43
click at [494, 580] on span "10" at bounding box center [490, 577] width 39 height 39
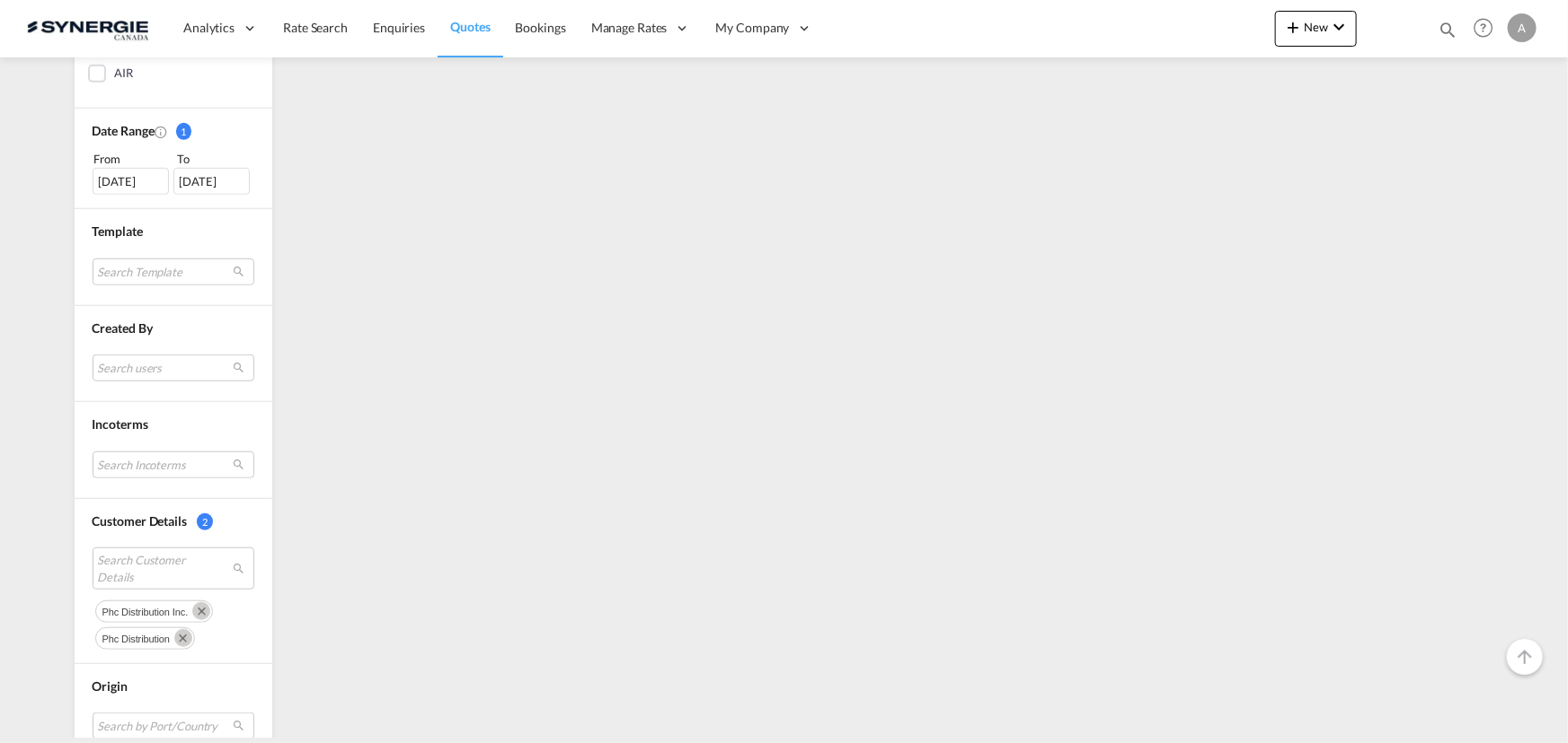
scroll to position [571, 0]
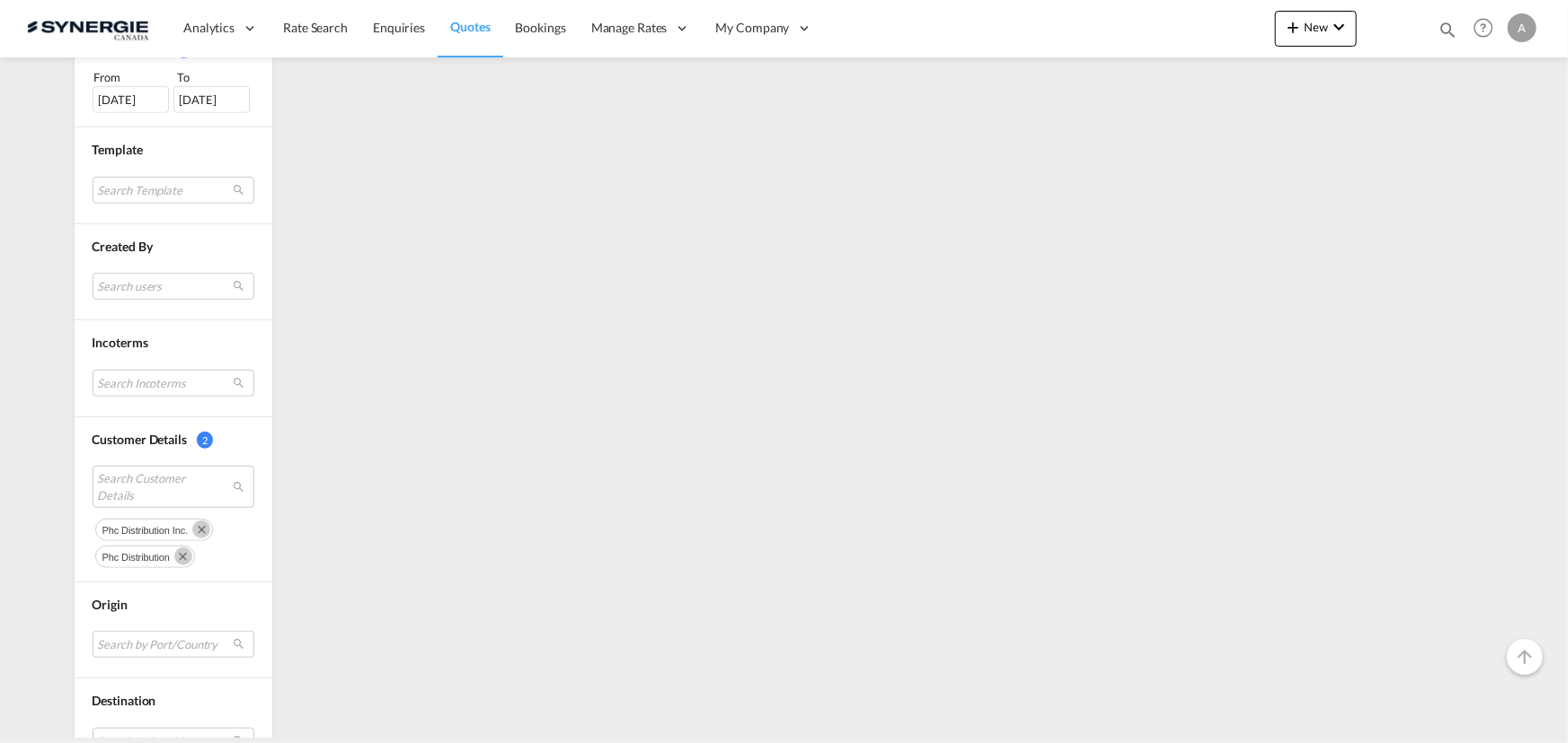
click at [195, 521] on md-icon "Remove" at bounding box center [201, 530] width 18 height 18
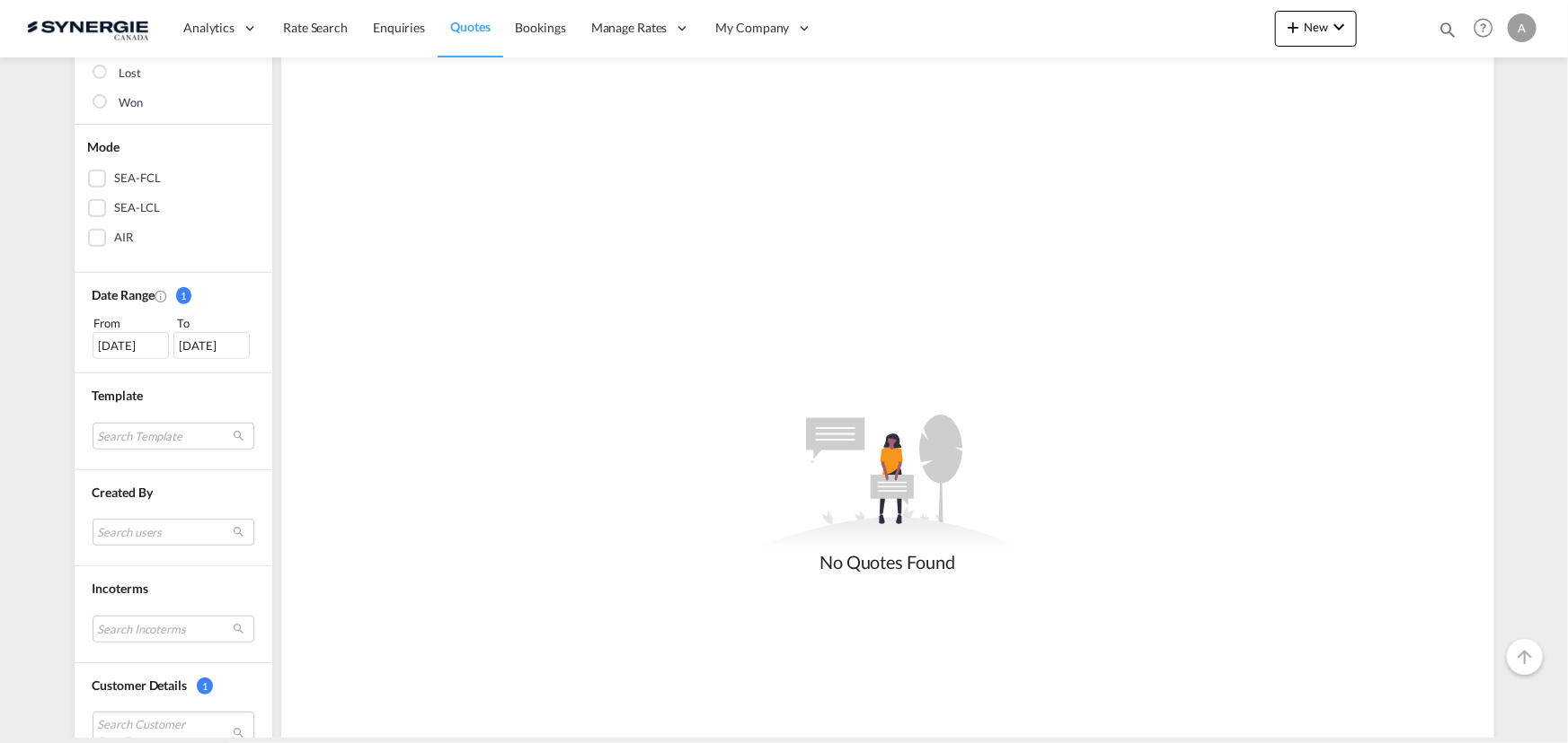
scroll to position [326, 0]
click at [125, 335] on div "01 Aug 2023" at bounding box center [131, 345] width 76 height 27
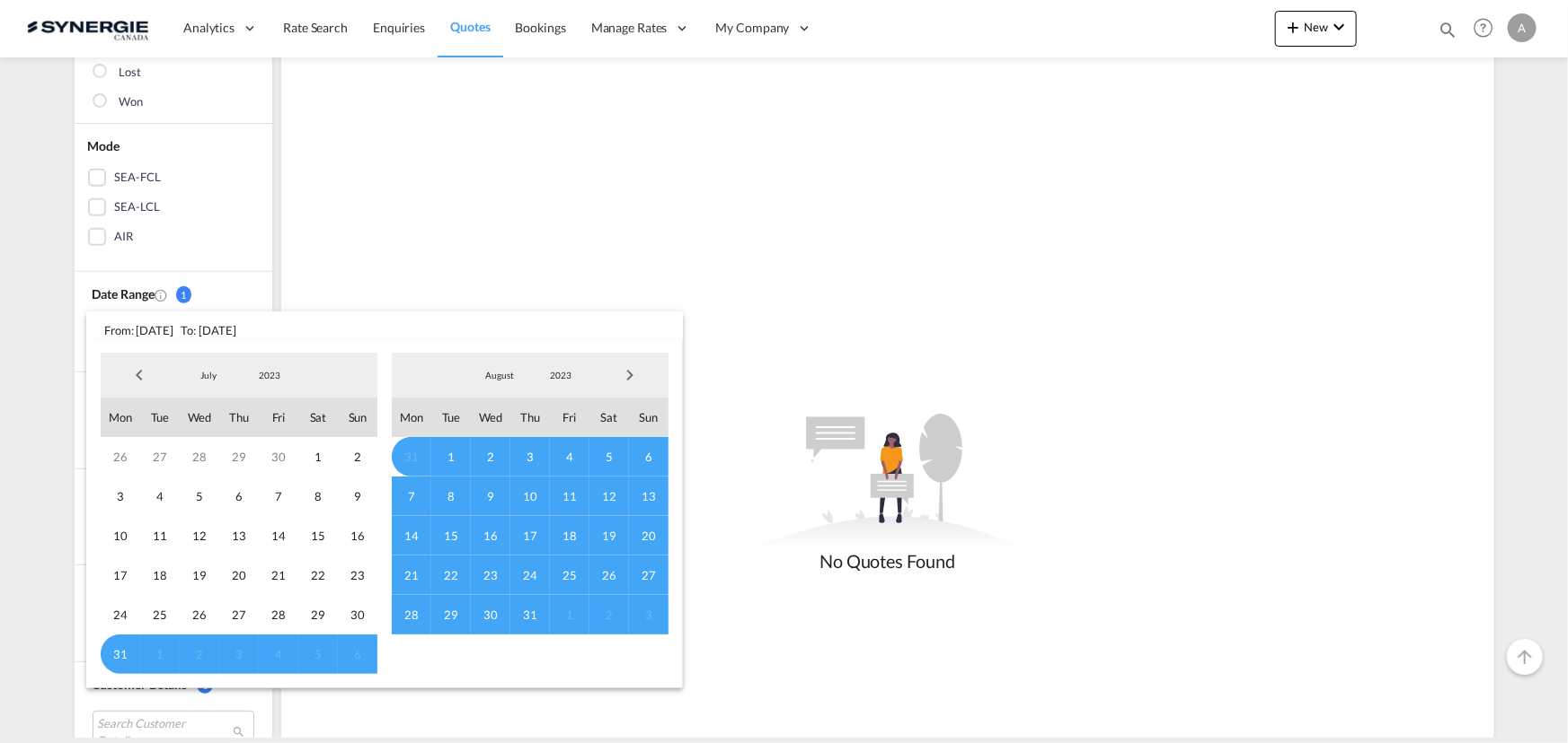
click at [434, 265] on md-backdrop at bounding box center [784, 372] width 1568 height 743
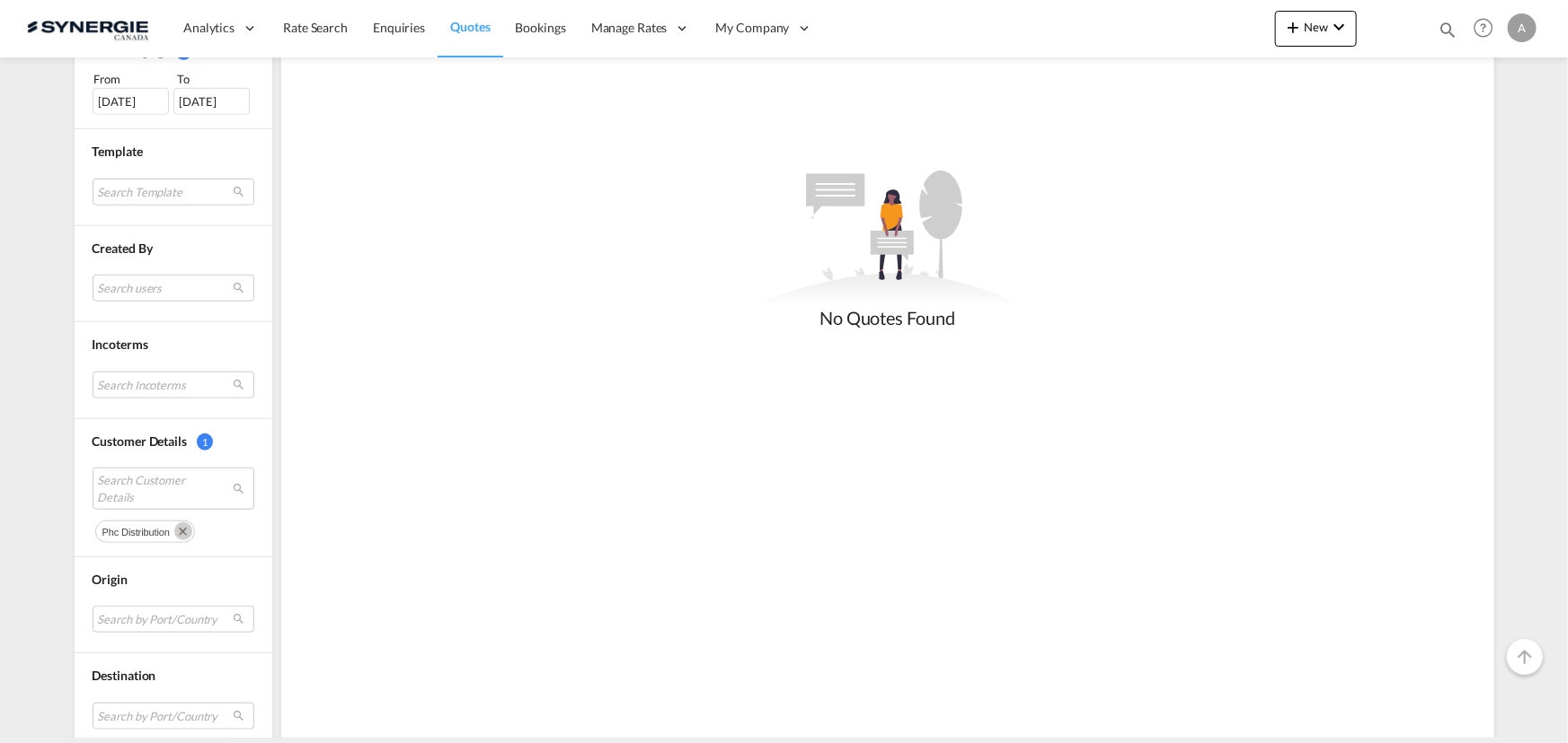
scroll to position [571, 0]
click at [179, 524] on md-icon "Remove" at bounding box center [183, 530] width 18 height 18
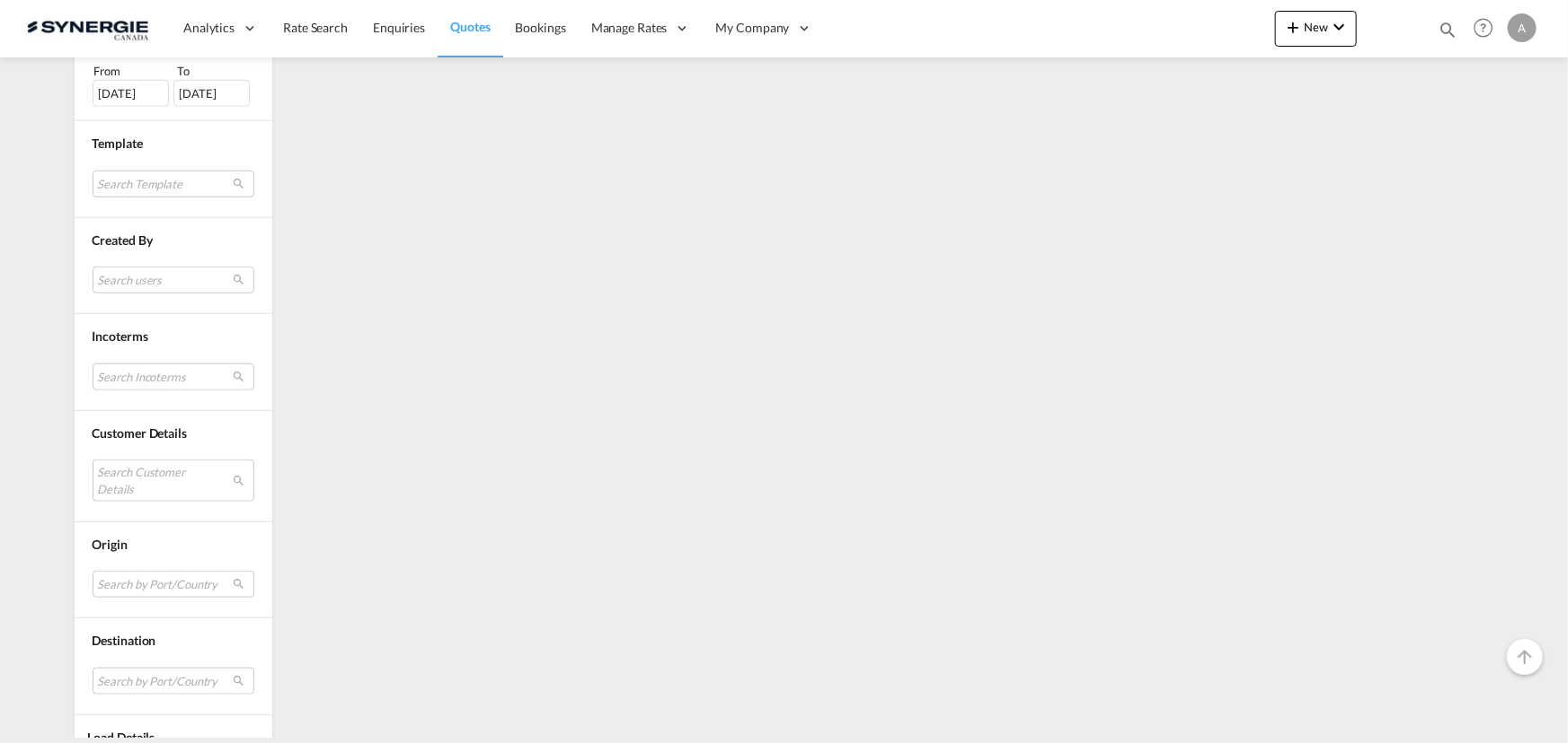
scroll to position [648, 0]
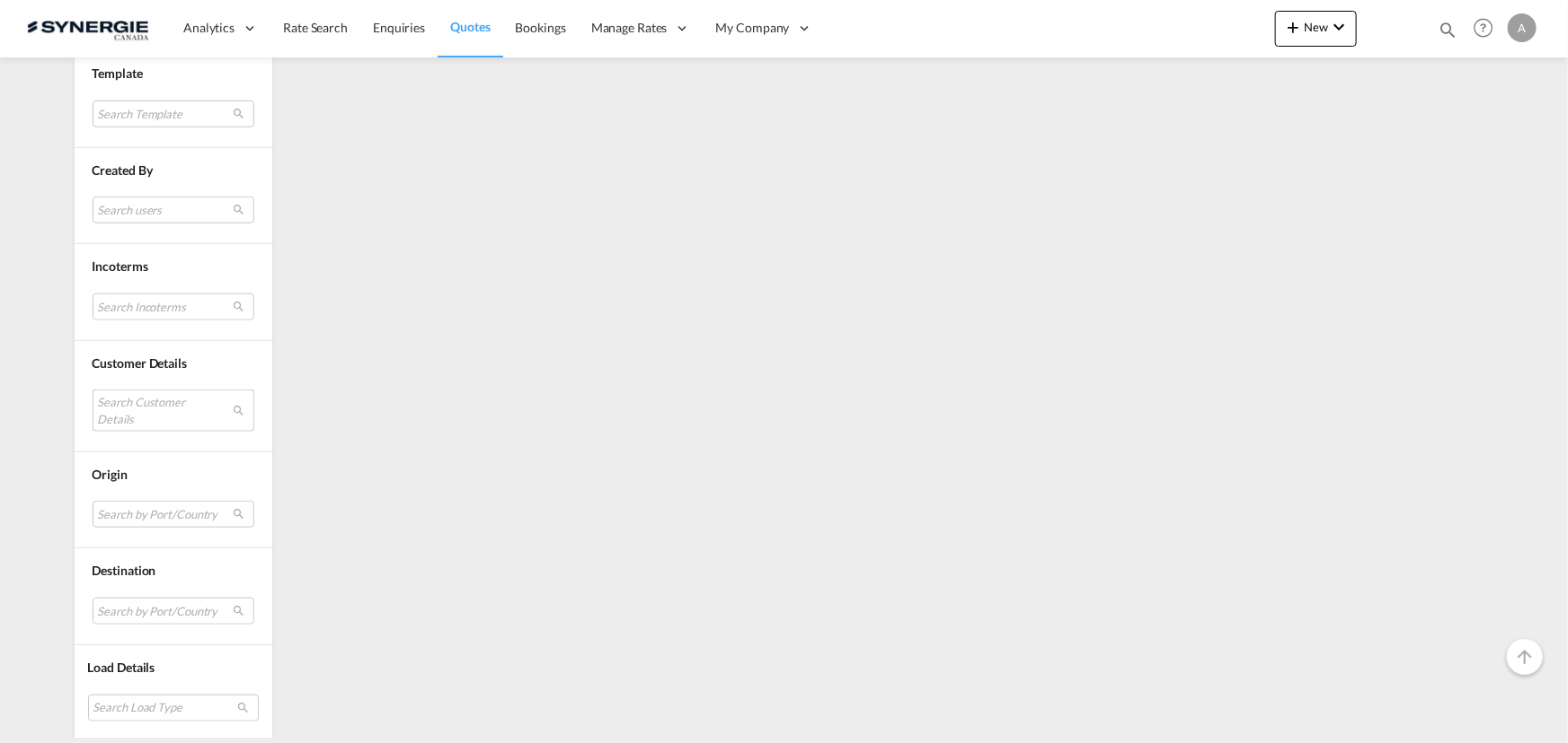
click at [136, 413] on md-select "Search Customer Details" at bounding box center [173, 410] width 162 height 41
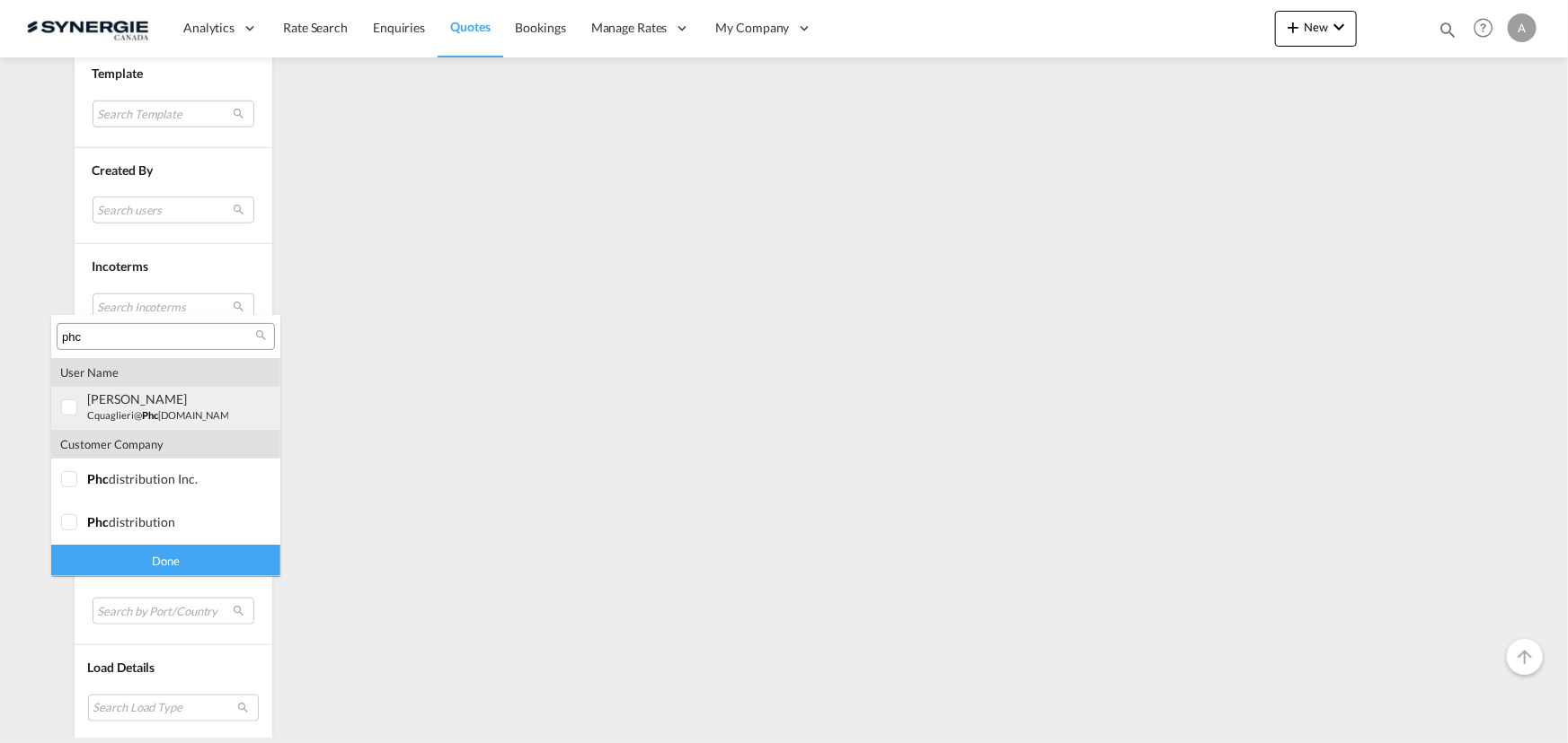
click at [93, 401] on div "claudio Quaglieri" at bounding box center [157, 399] width 141 height 15
click at [154, 558] on div "Done" at bounding box center [166, 560] width 229 height 31
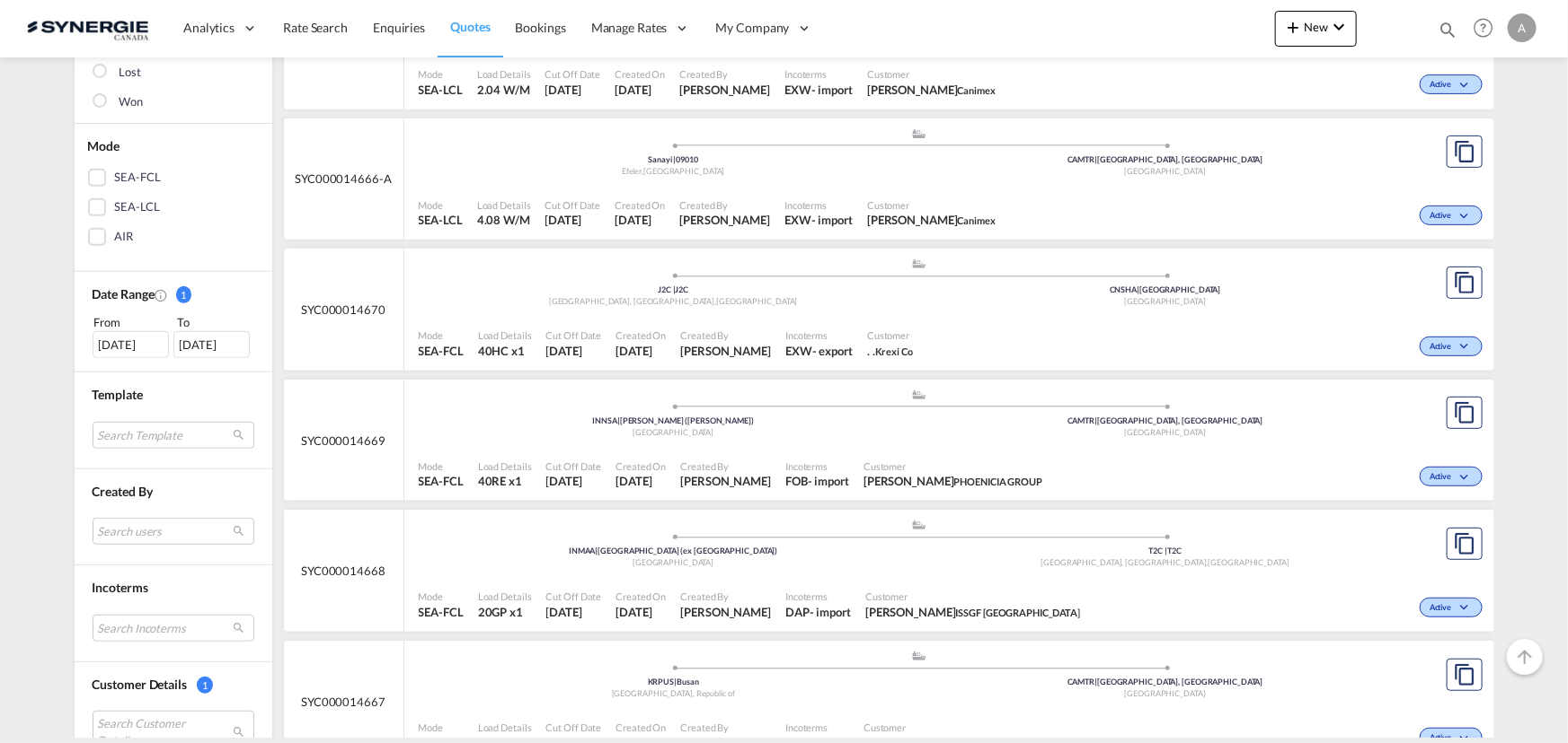
scroll to position [653, 0]
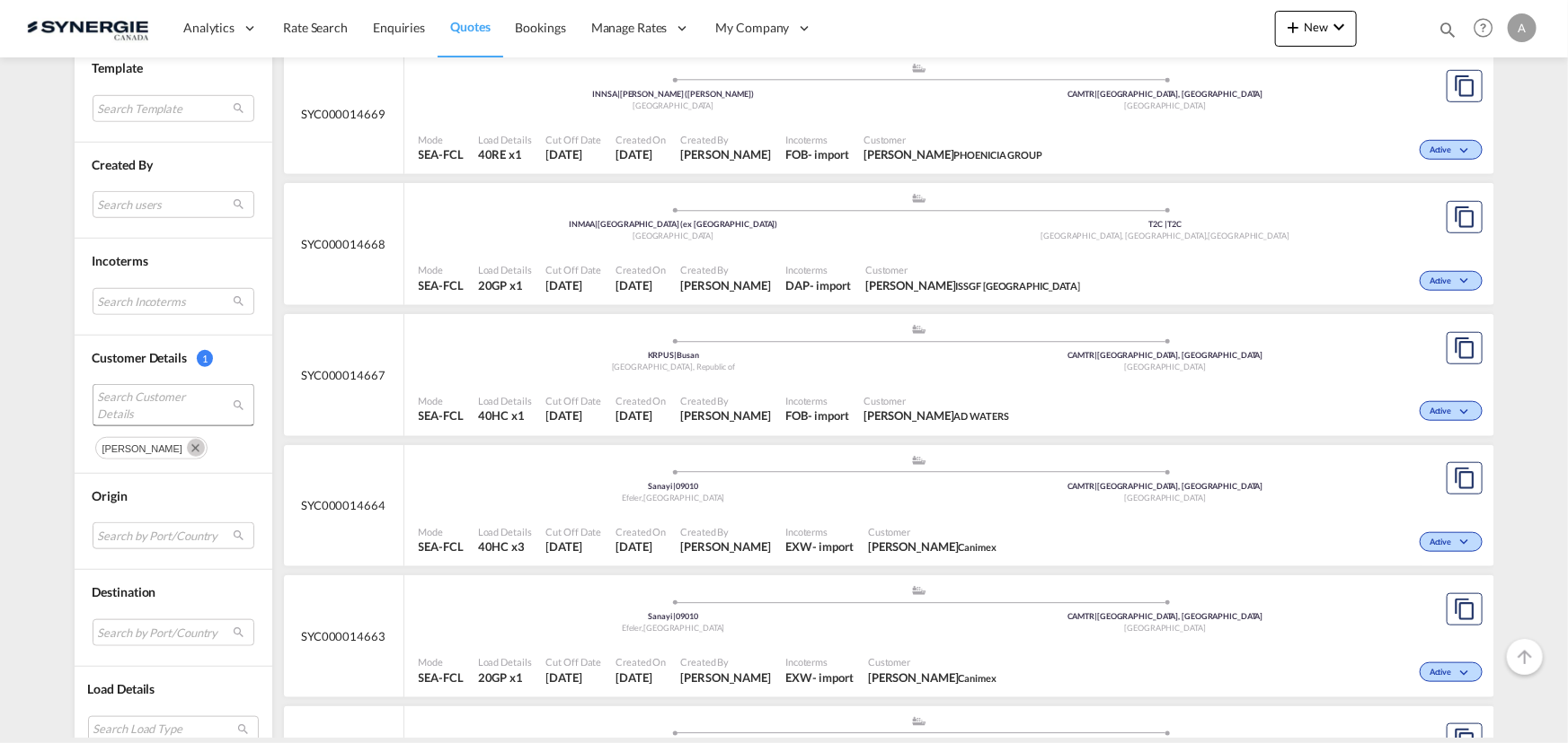
click at [152, 389] on span "Search Customer Details" at bounding box center [159, 405] width 123 height 32
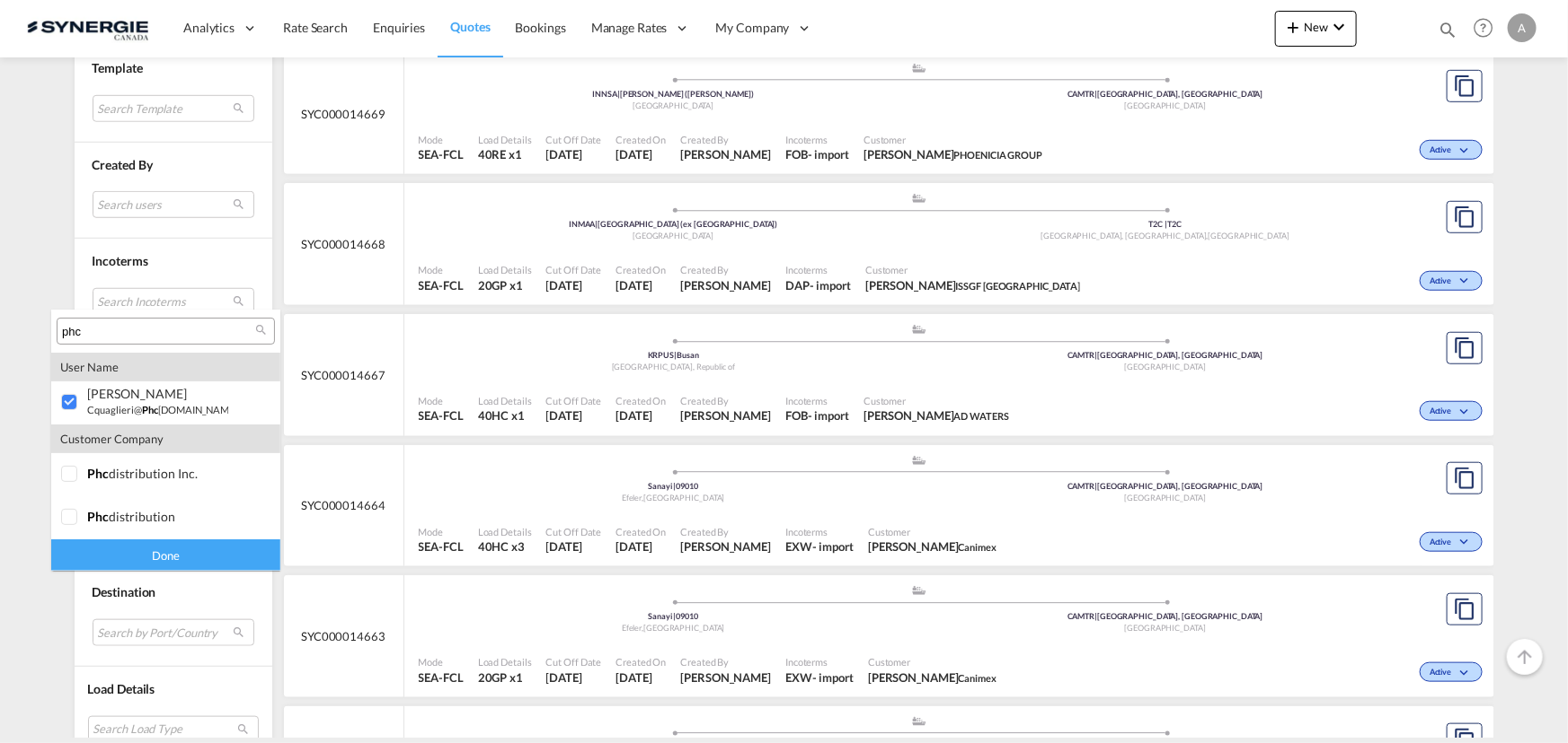
click at [139, 551] on div "Done" at bounding box center [166, 554] width 229 height 31
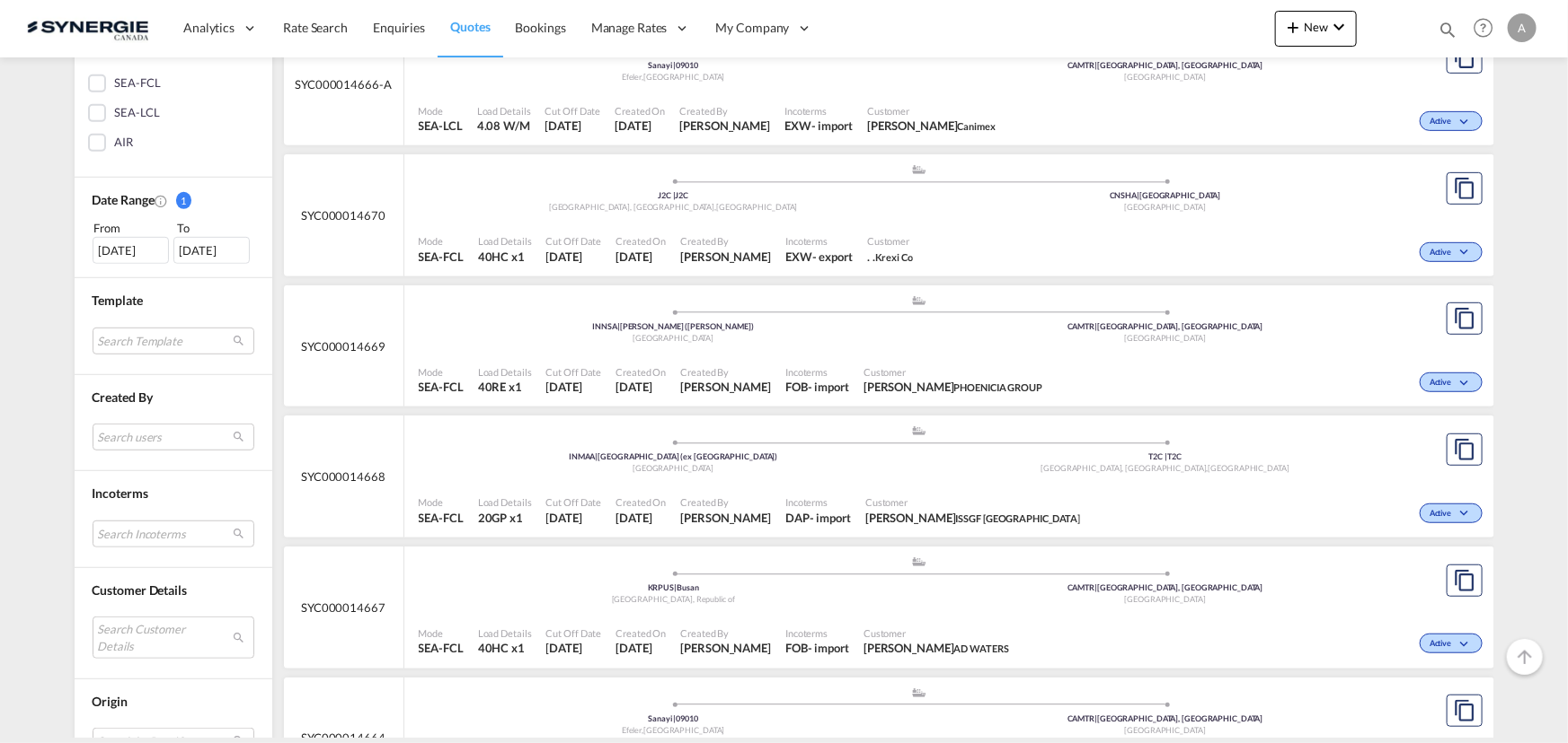
scroll to position [571, 0]
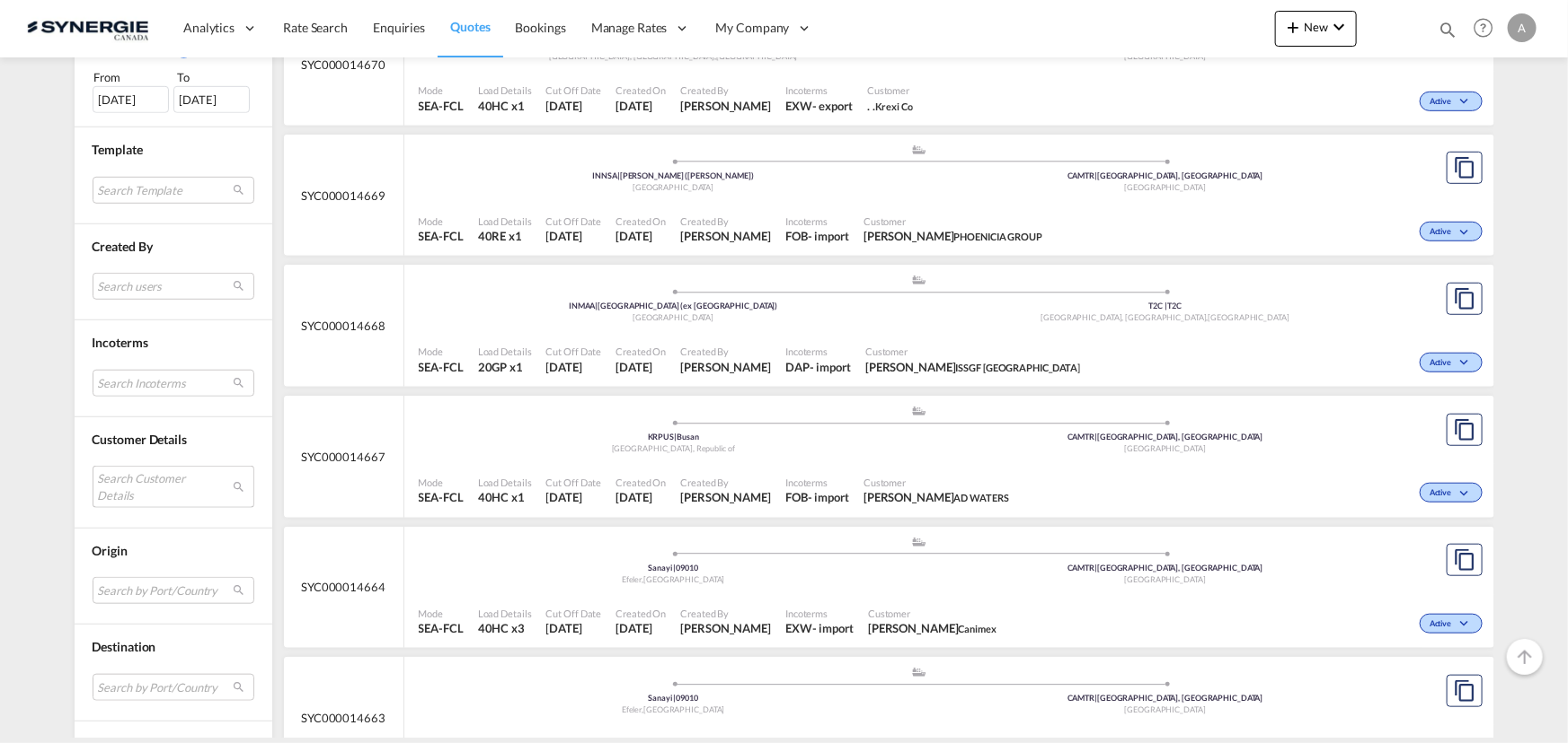
click at [142, 481] on md-select "Search Customer Details user name user shirley Clinton shirley.kadam@iss-gf.com…" at bounding box center [173, 486] width 162 height 41
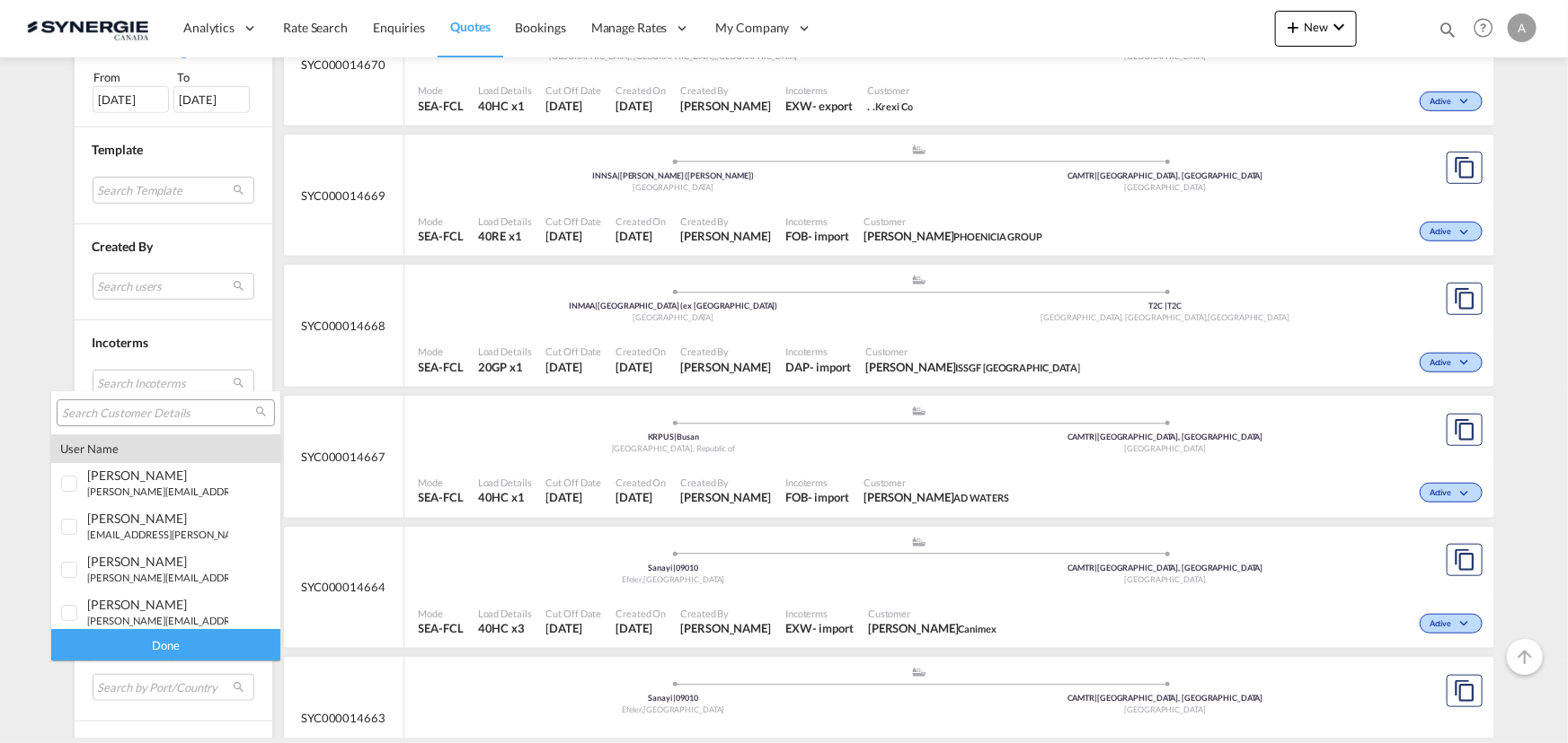
click at [152, 420] on input "search" at bounding box center [158, 413] width 193 height 16
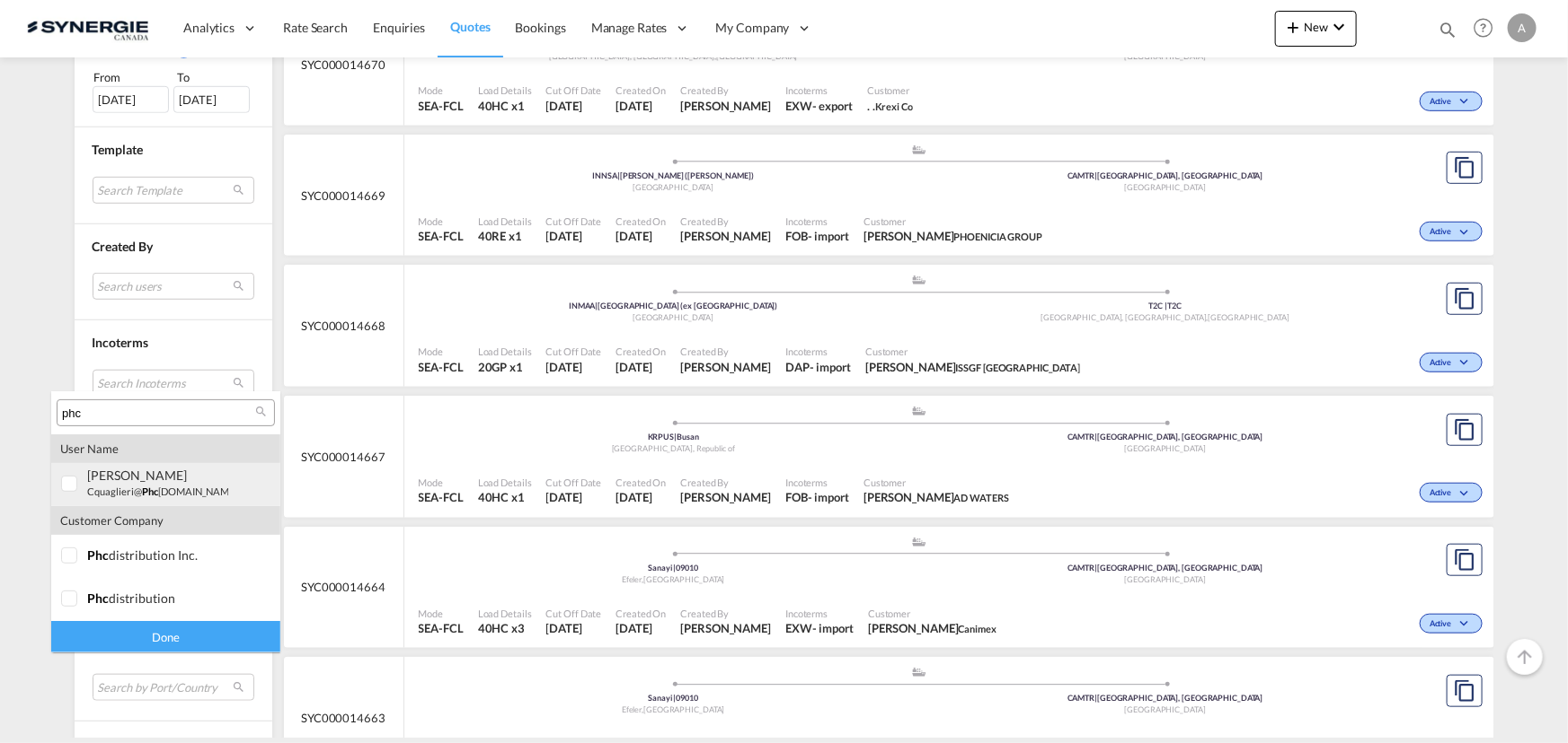
type input "phc"
click at [110, 492] on small "cquaglieri@ phc dist.com" at bounding box center [162, 492] width 151 height 11
click at [149, 629] on div "Done" at bounding box center [166, 636] width 229 height 31
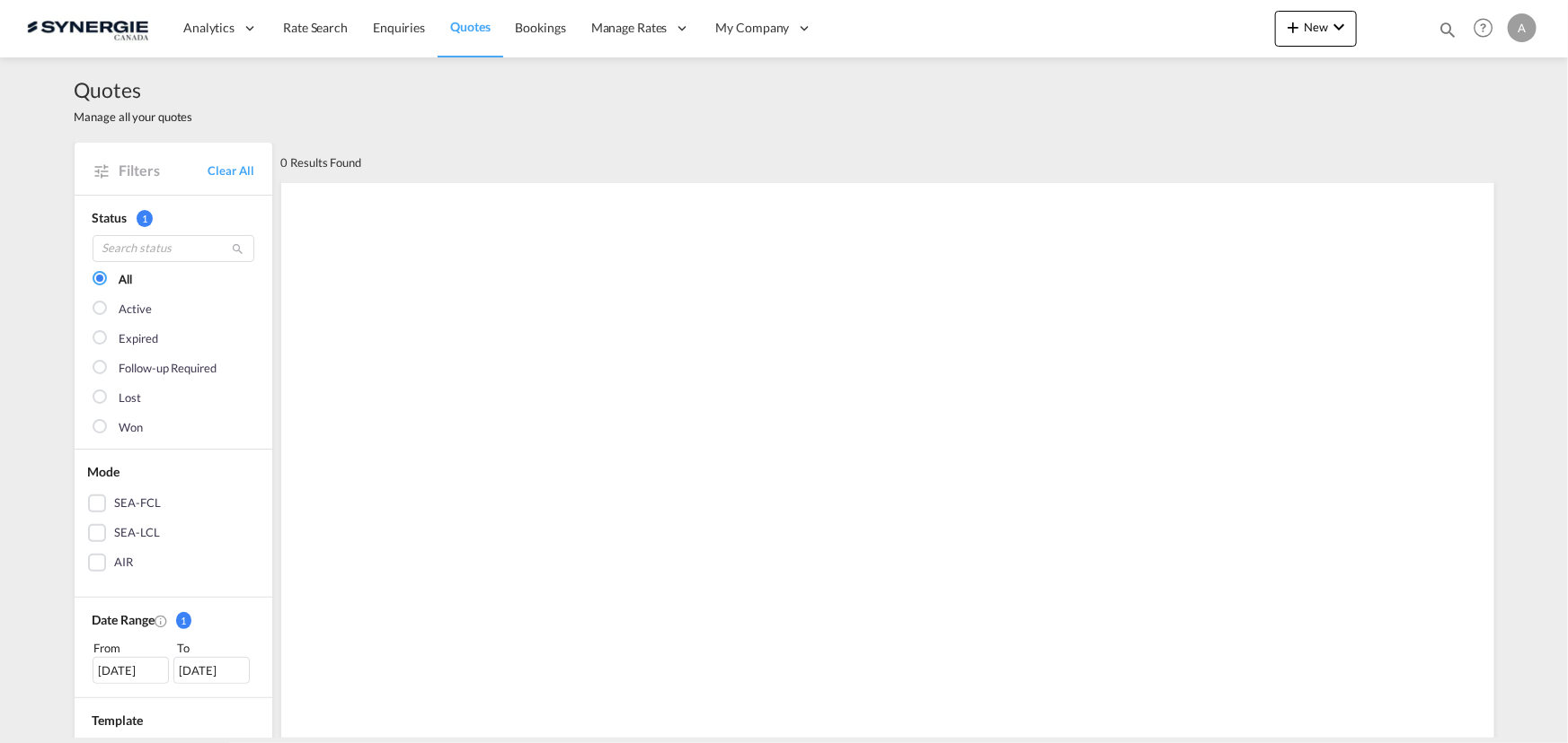
scroll to position [490, 0]
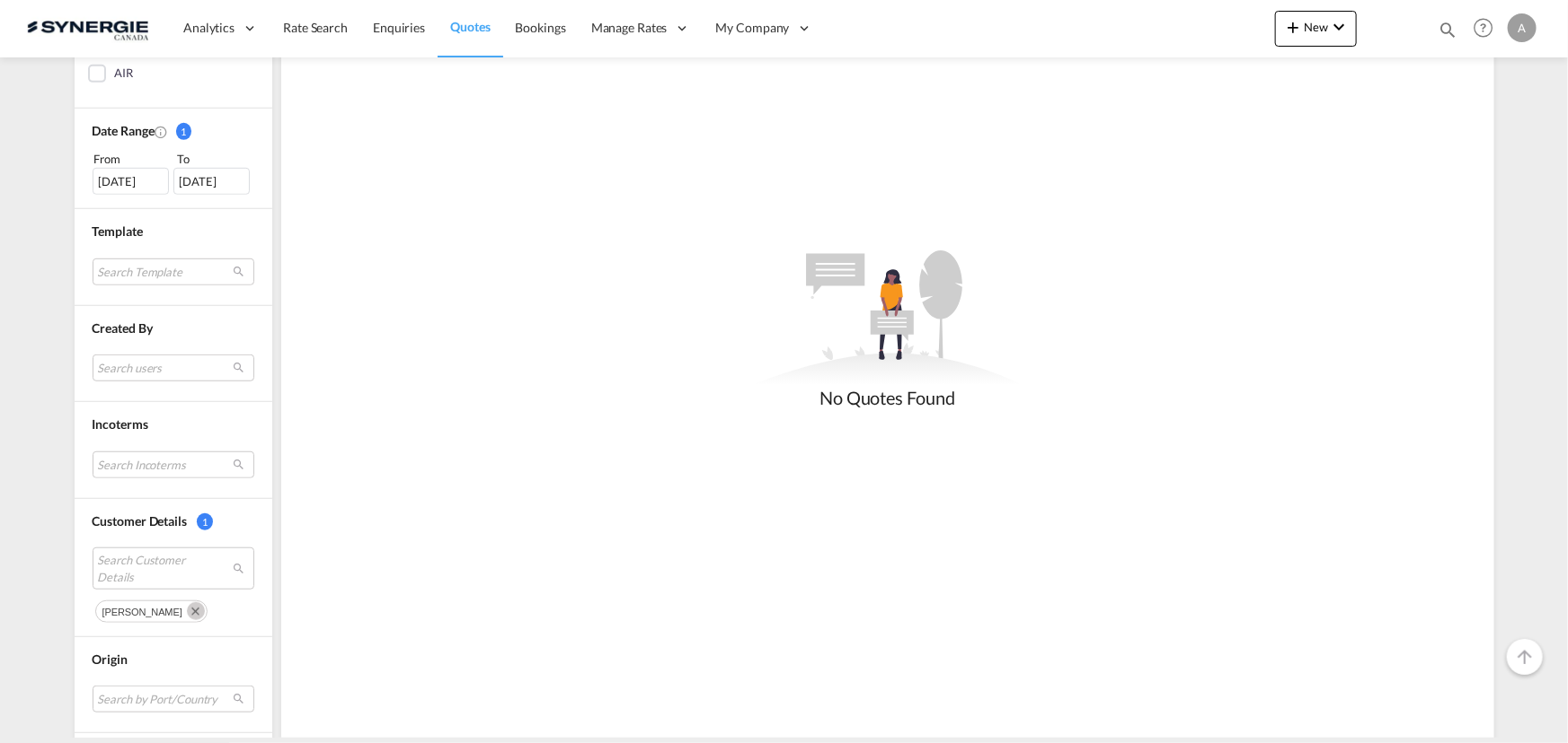
click at [136, 179] on div "11 Aug 2025" at bounding box center [131, 181] width 76 height 27
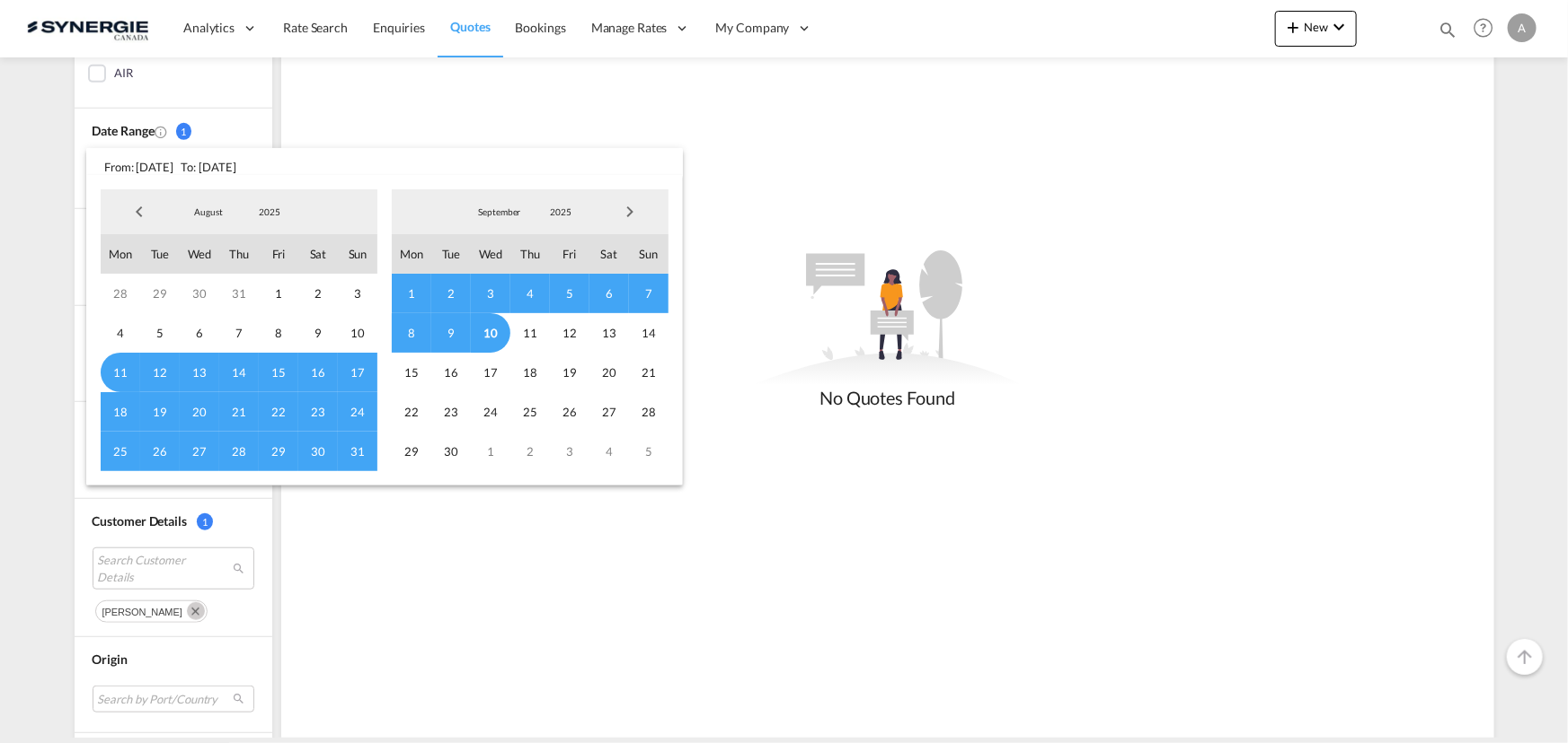
click at [270, 211] on span "2025" at bounding box center [270, 211] width 57 height 12
click at [262, 125] on md-option "2023" at bounding box center [287, 126] width 122 height 43
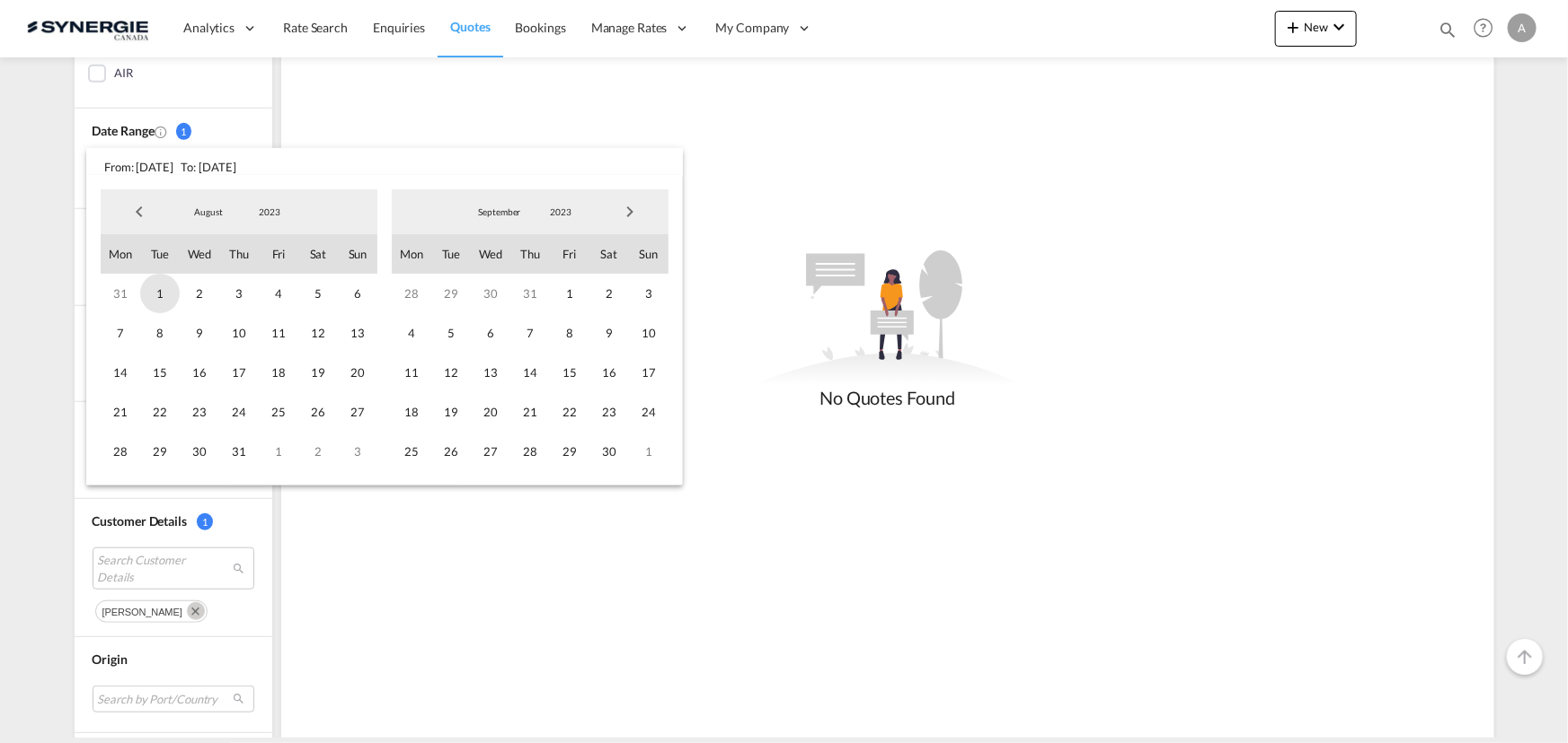
click at [167, 296] on span "1" at bounding box center [159, 292] width 39 height 39
click at [548, 210] on span "2023" at bounding box center [560, 211] width 57 height 12
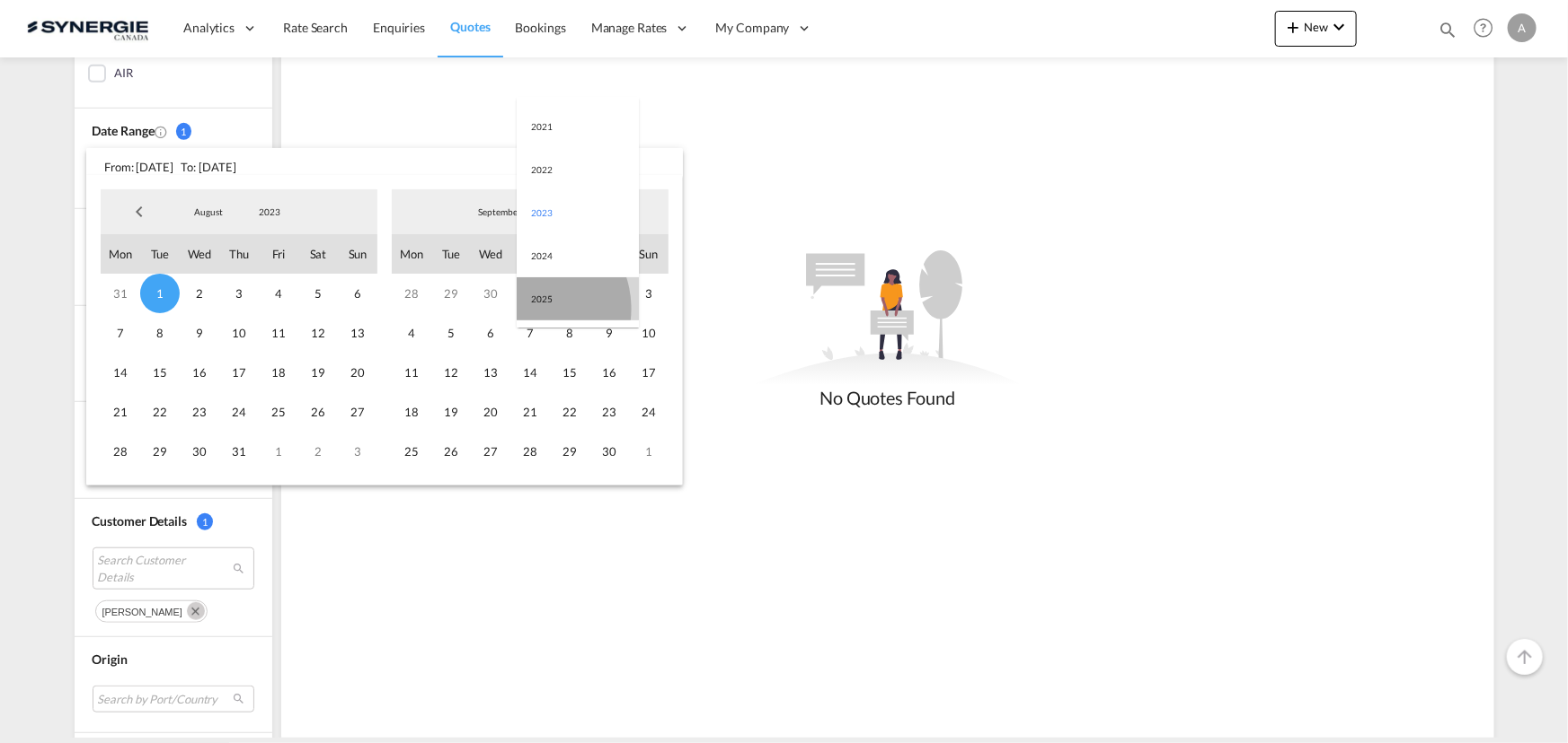
click at [527, 308] on md-option "2025" at bounding box center [578, 298] width 122 height 43
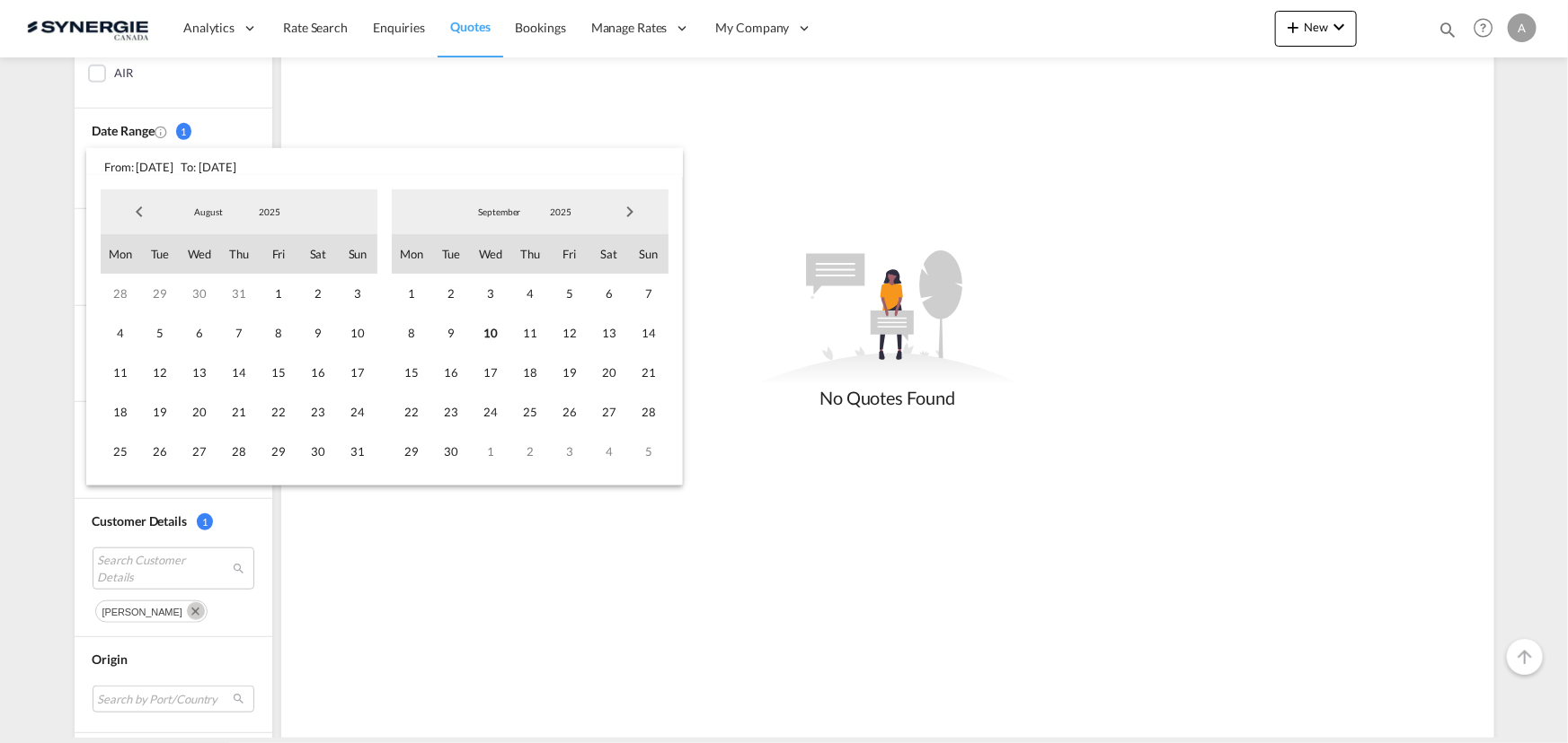
click at [492, 332] on span "10" at bounding box center [490, 332] width 39 height 39
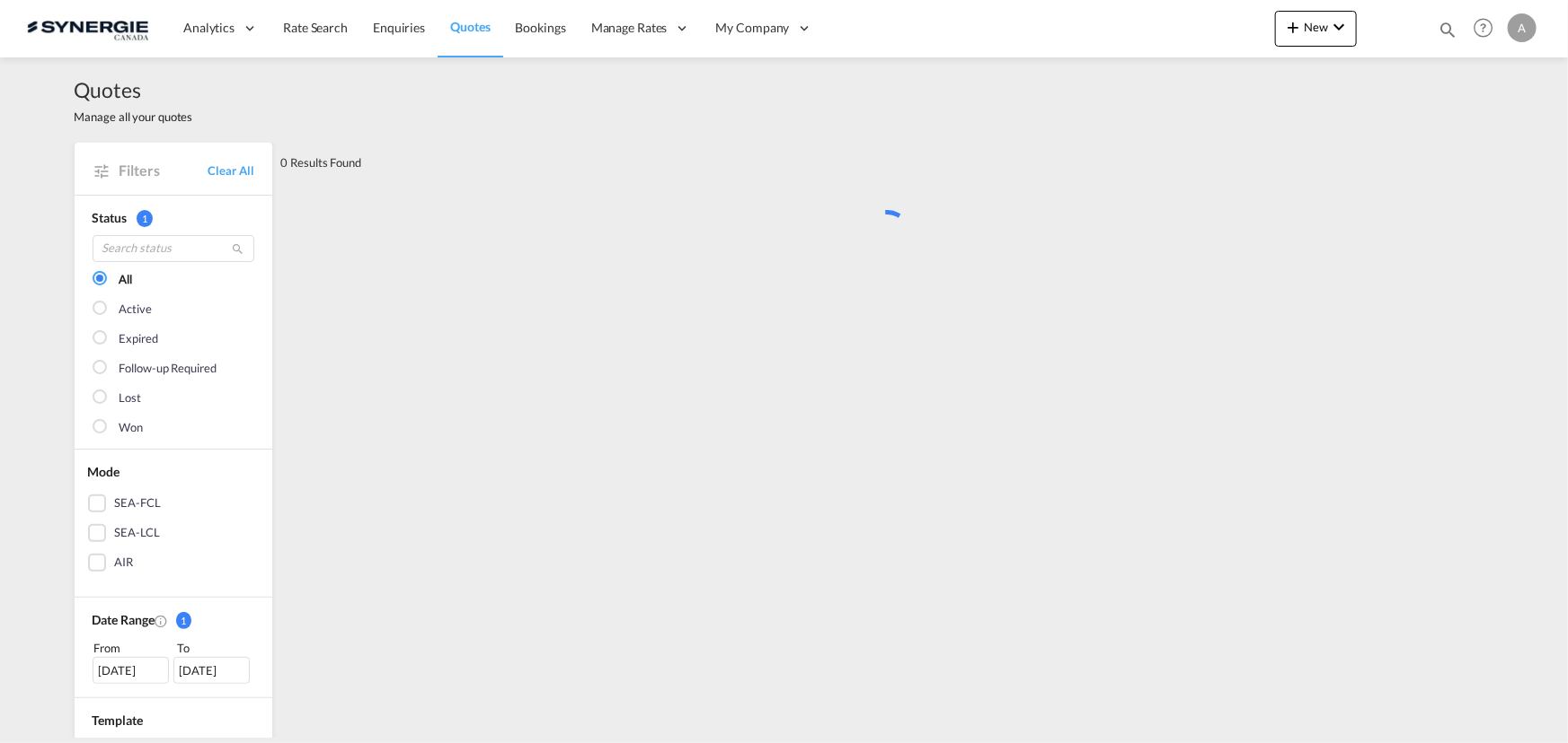
scroll to position [0, 0]
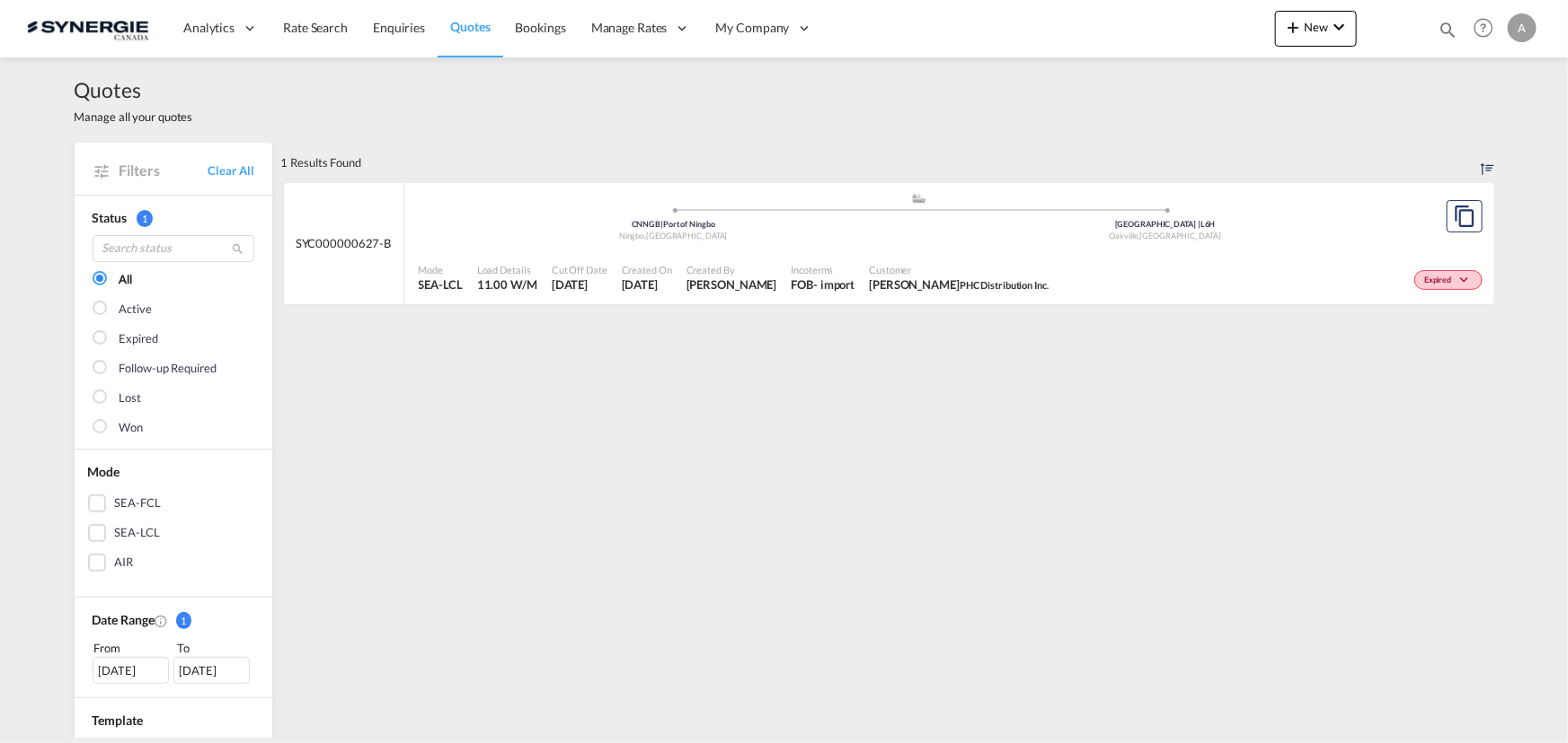
click at [915, 257] on div "Customer Claudio Quaglieri PHC Distribution Inc." at bounding box center [959, 278] width 194 height 45
click at [983, 273] on span "Customer" at bounding box center [958, 270] width 179 height 13
click at [1445, 26] on md-icon "icon-magnify" at bounding box center [1447, 30] width 20 height 20
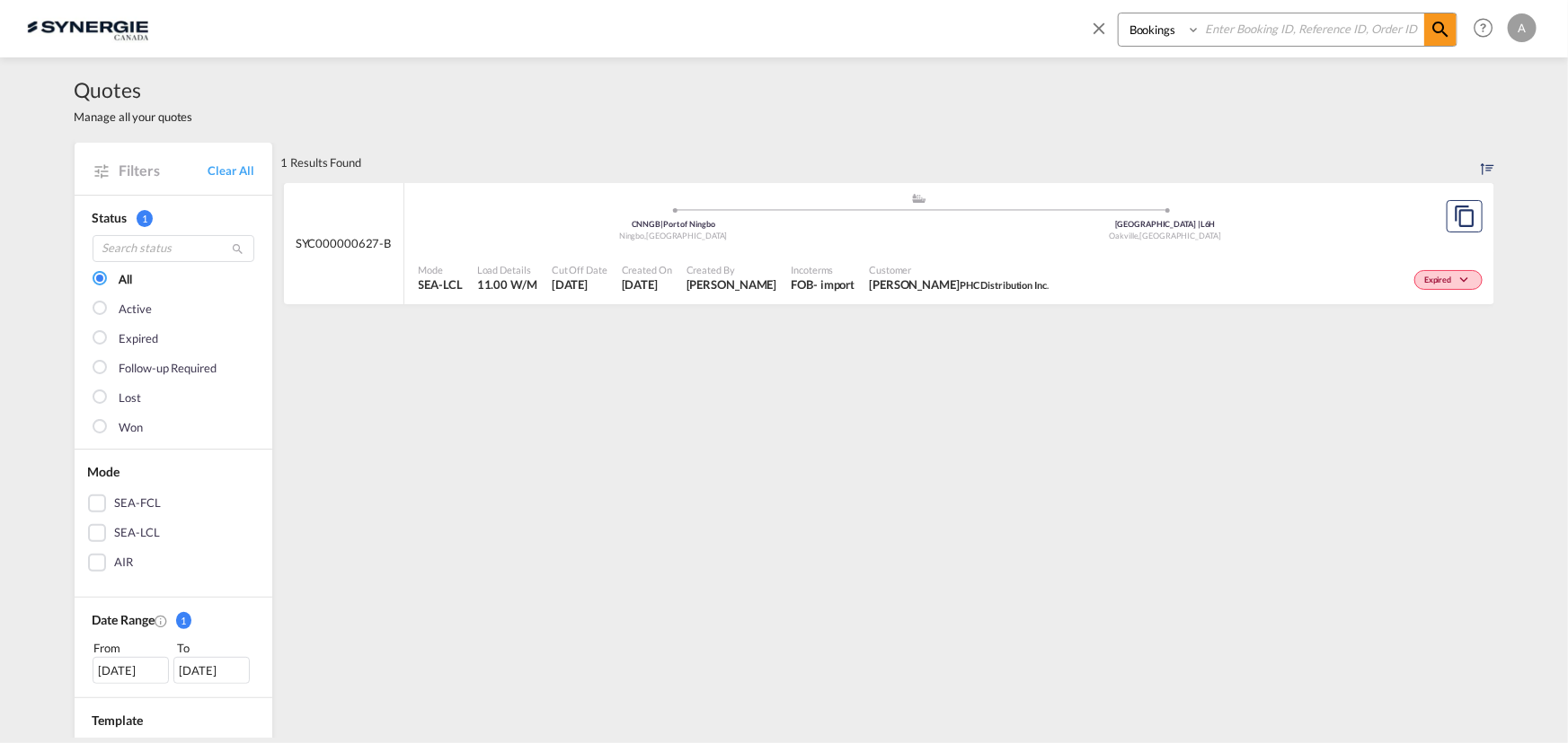
click at [1146, 38] on select "Bookings Quotes Enquiries" at bounding box center [1161, 30] width 86 height 32
select select "Quotes"
click at [1118, 13] on select "Bookings Quotes Enquiries" at bounding box center [1161, 30] width 86 height 32
click at [1234, 27] on input at bounding box center [1312, 29] width 224 height 31
type input "14579"
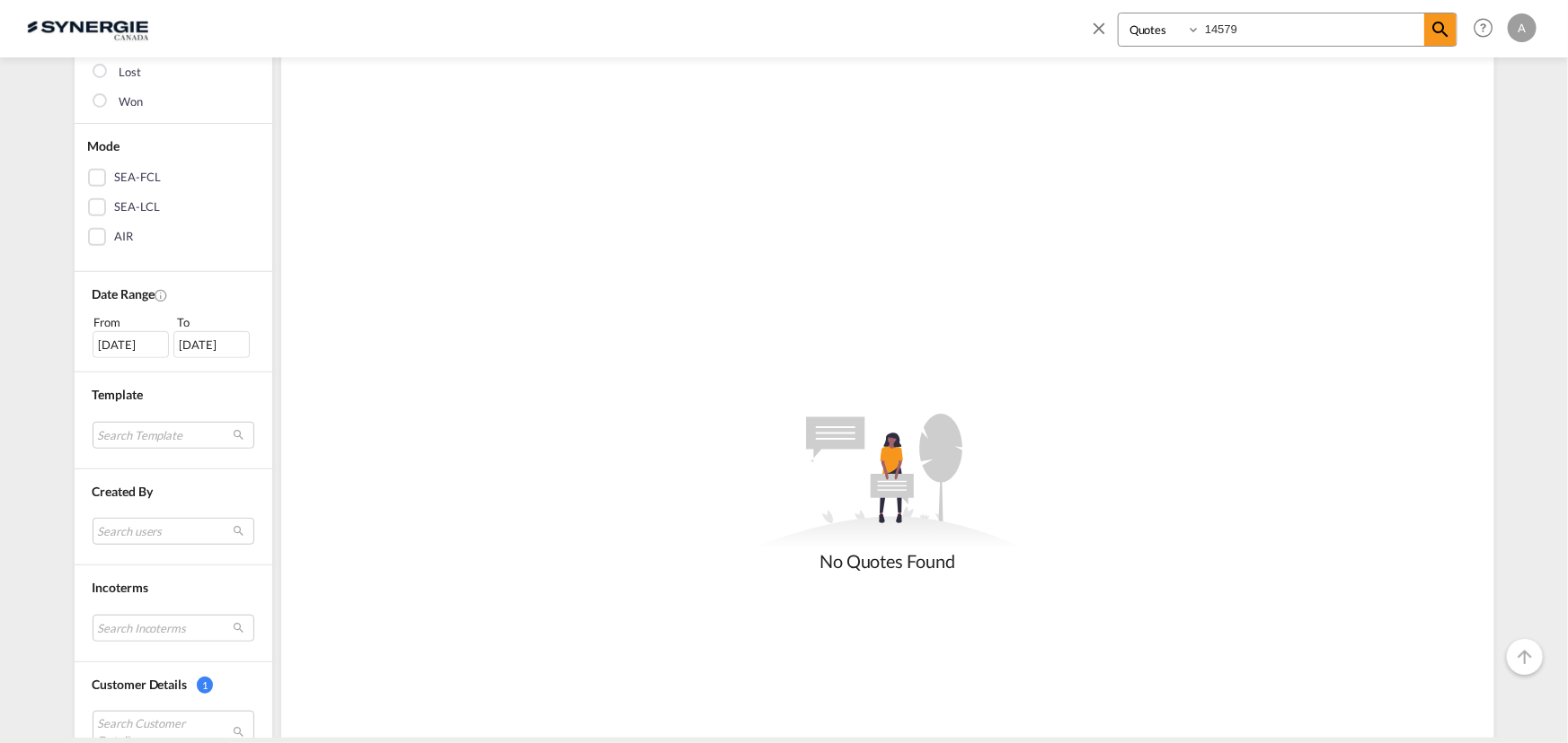
scroll to position [653, 0]
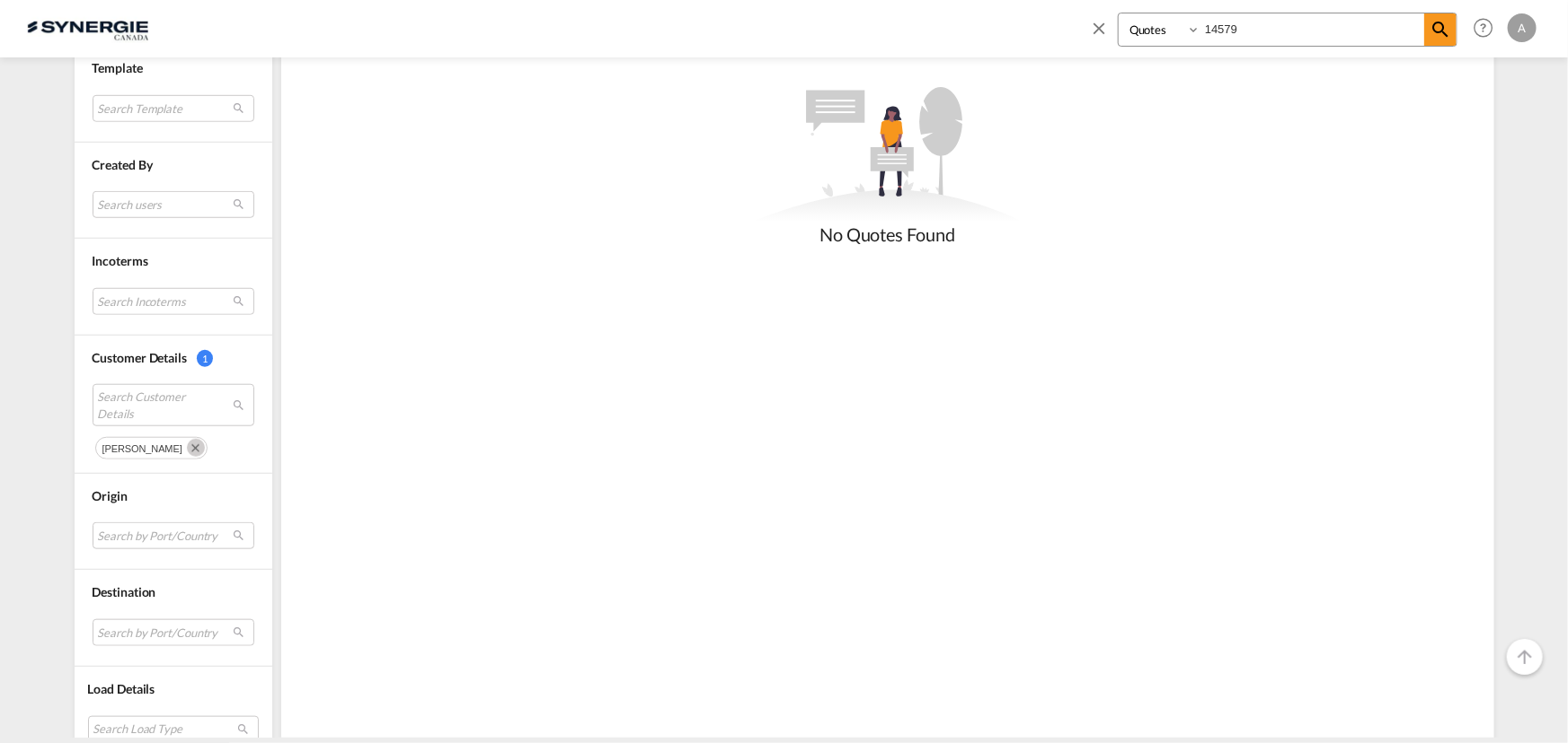
click at [187, 441] on md-icon "Remove" at bounding box center [195, 448] width 18 height 18
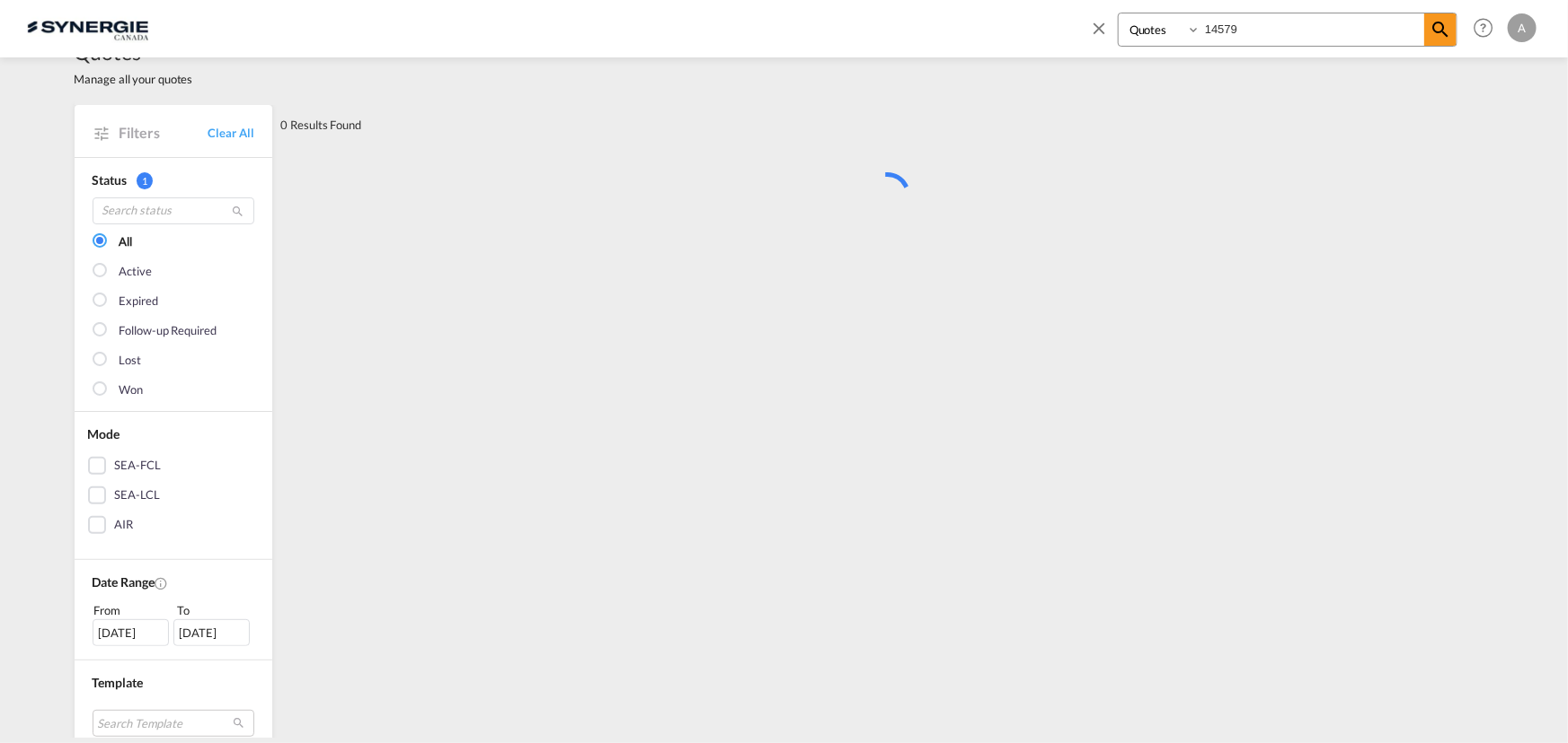
scroll to position [0, 0]
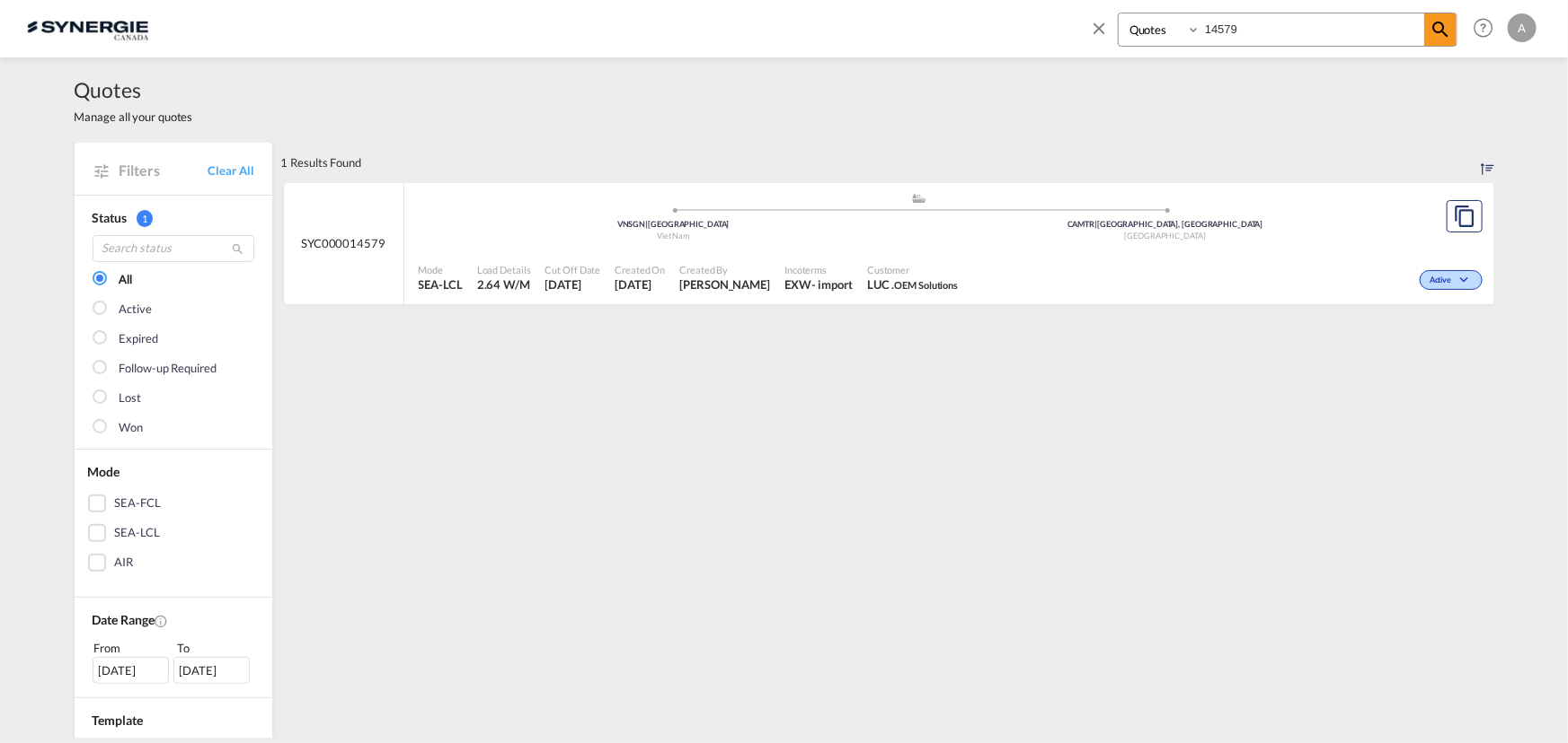
click at [838, 282] on div "- import" at bounding box center [831, 284] width 41 height 16
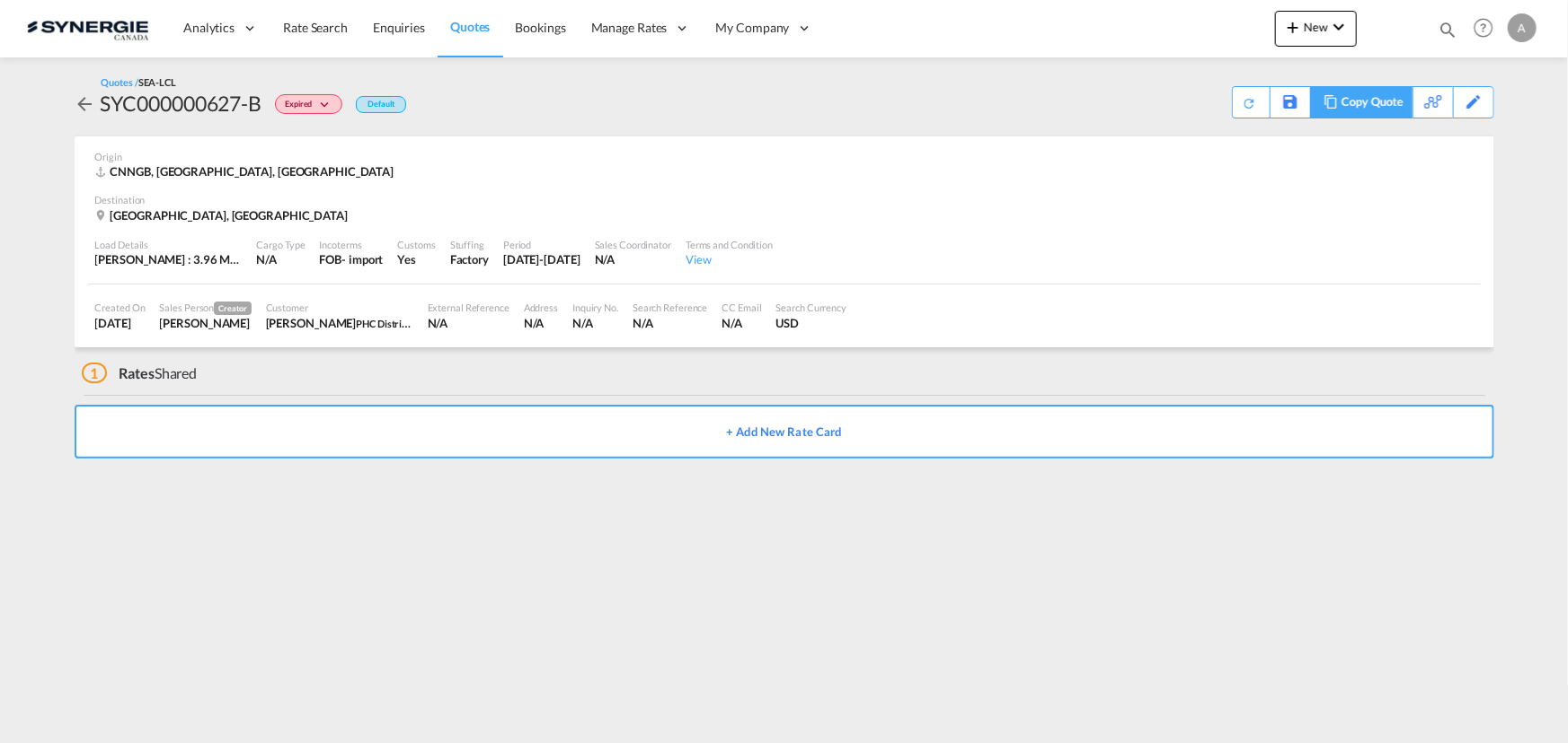
click at [1378, 95] on div "Copy Quote" at bounding box center [1372, 102] width 61 height 30
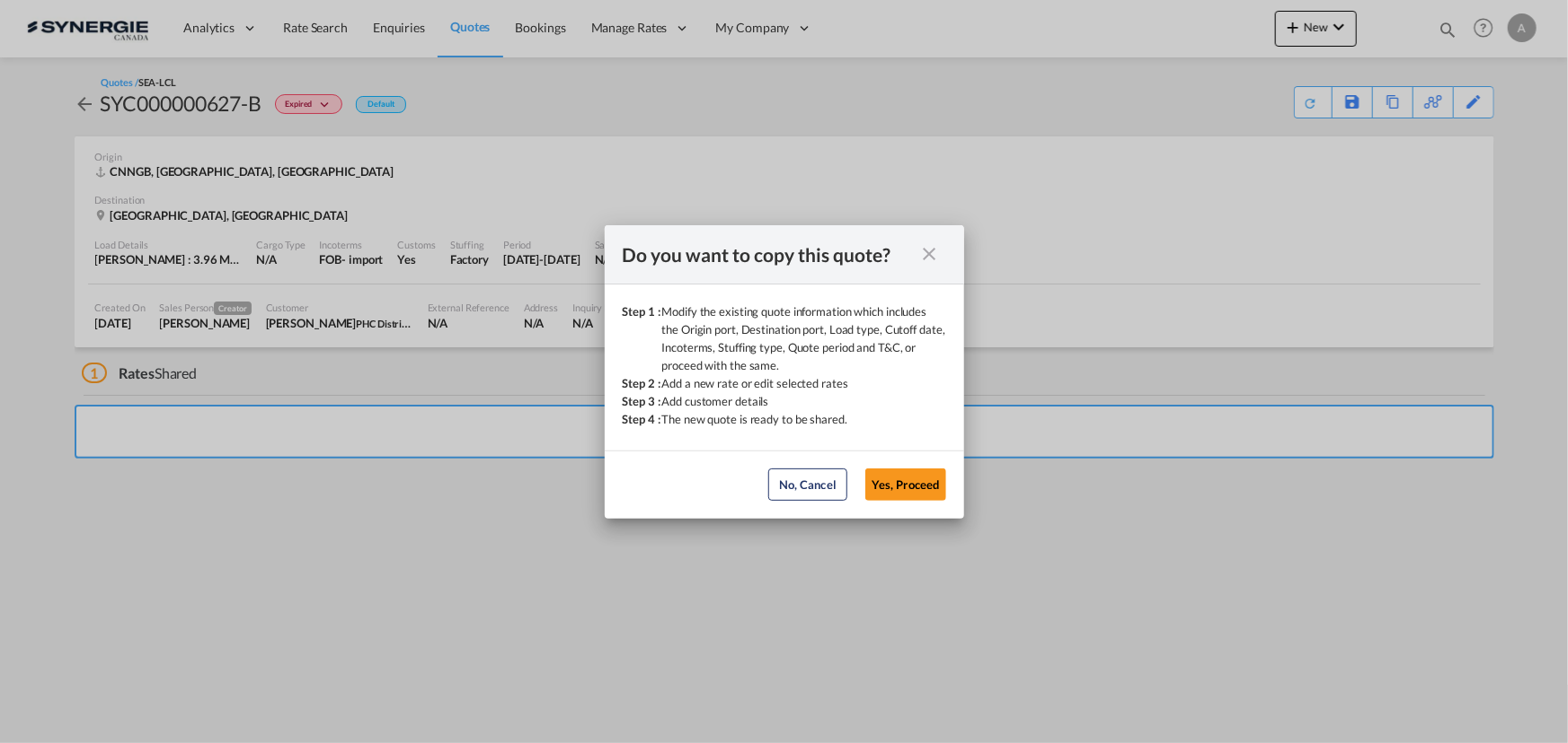
click at [1210, 46] on div "Do you want to copy this quote? Step 1 : Modify the existing quote information …" at bounding box center [784, 372] width 1568 height 743
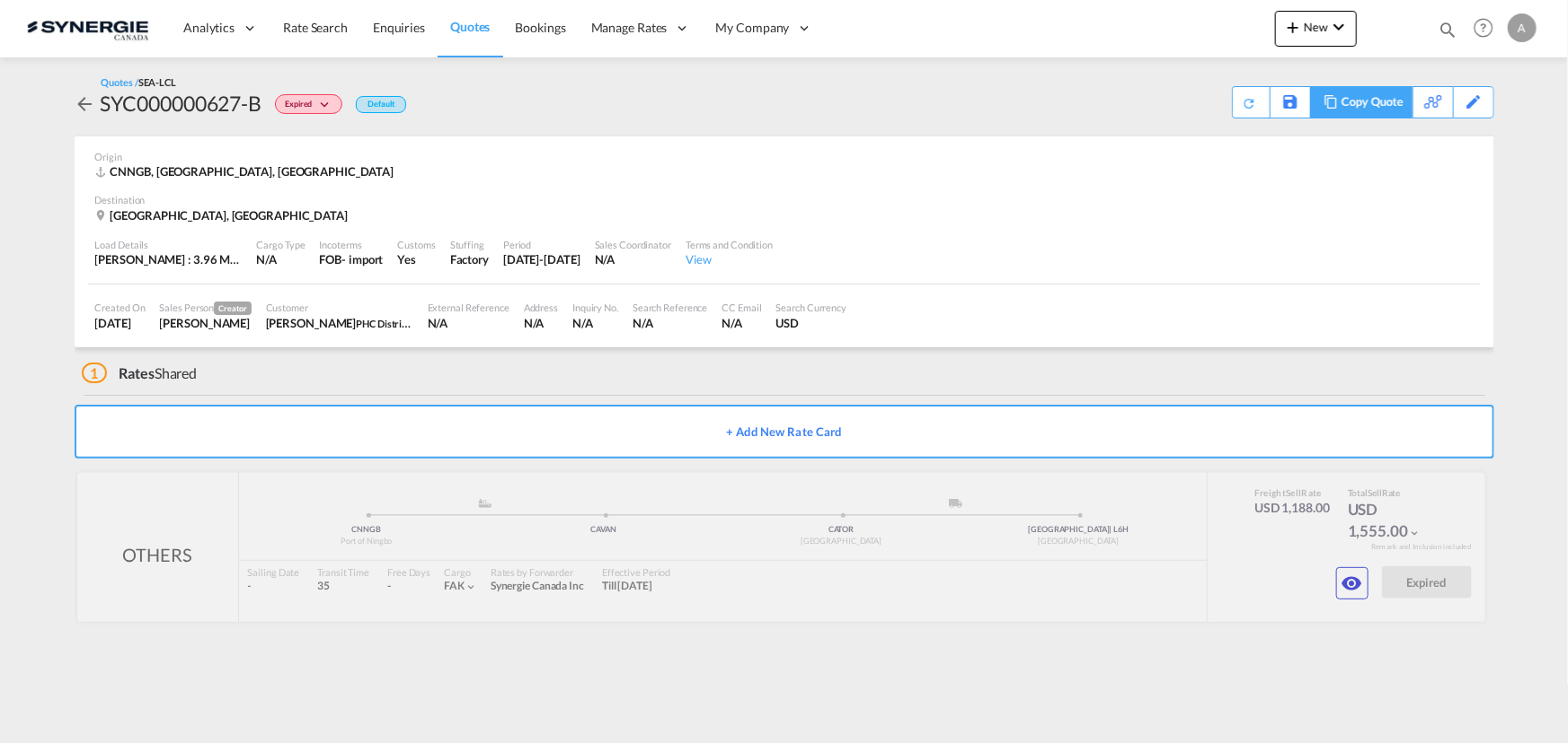
click at [1382, 111] on div "Copy Quote" at bounding box center [1372, 102] width 61 height 30
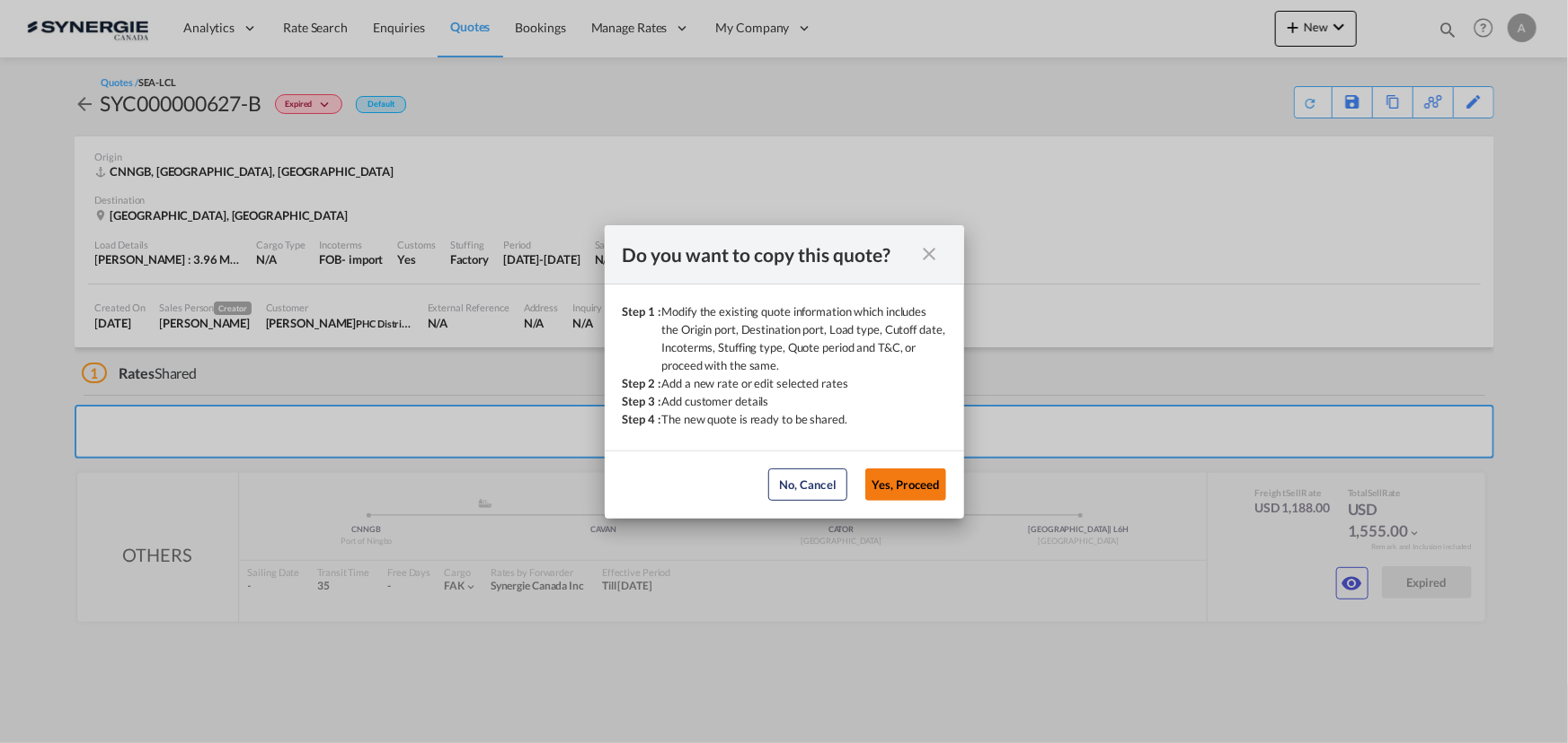
click at [934, 478] on button "Yes, Proceed" at bounding box center [906, 485] width 81 height 32
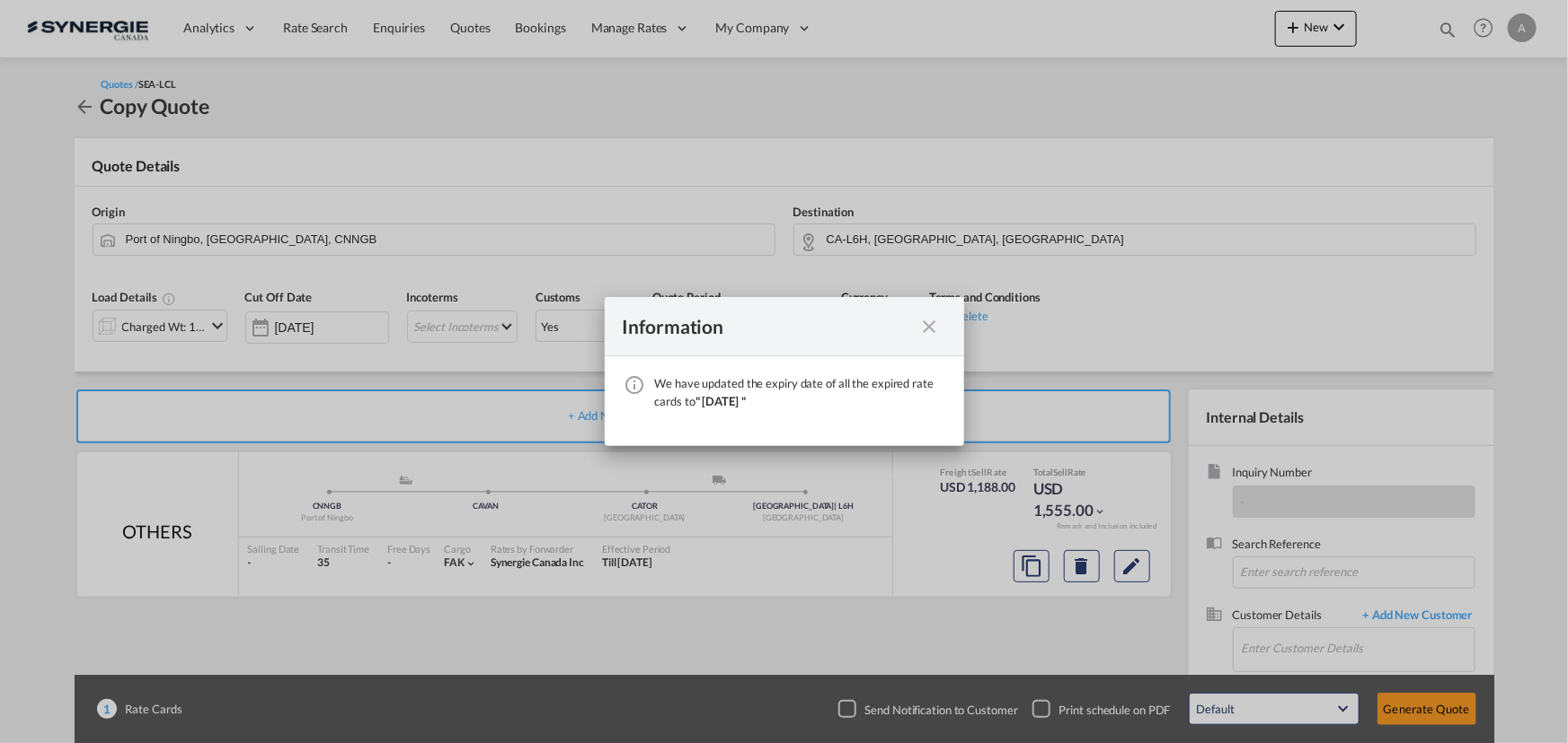
drag, startPoint x: 936, startPoint y: 324, endPoint x: 611, endPoint y: 299, distance: 326.0
click at [935, 324] on md-icon "icon-close fg-AAA8AD cursor" at bounding box center [929, 327] width 22 height 22
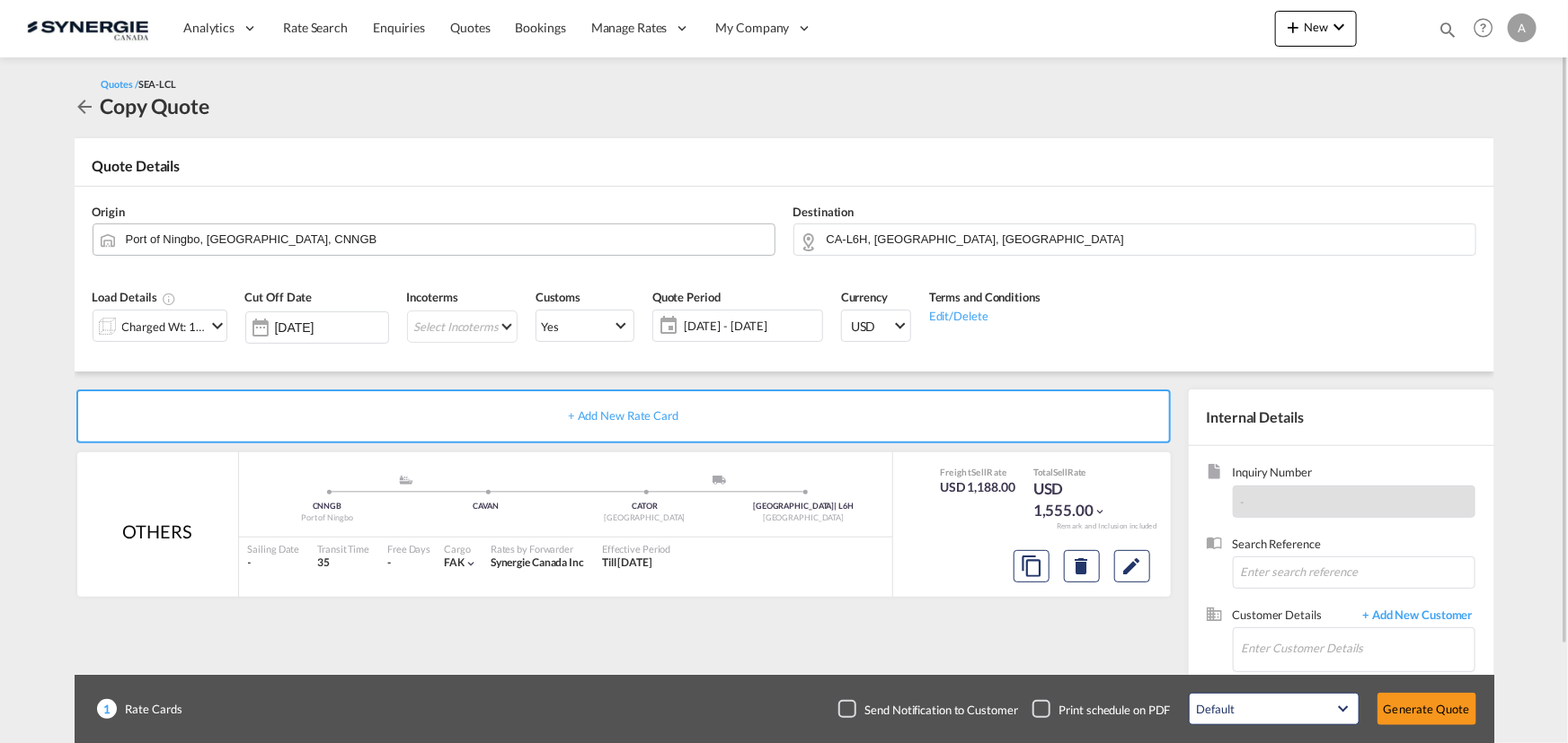
click at [542, 237] on input "Port of Ningbo, [GEOGRAPHIC_DATA], CNNGB" at bounding box center [445, 239] width 640 height 31
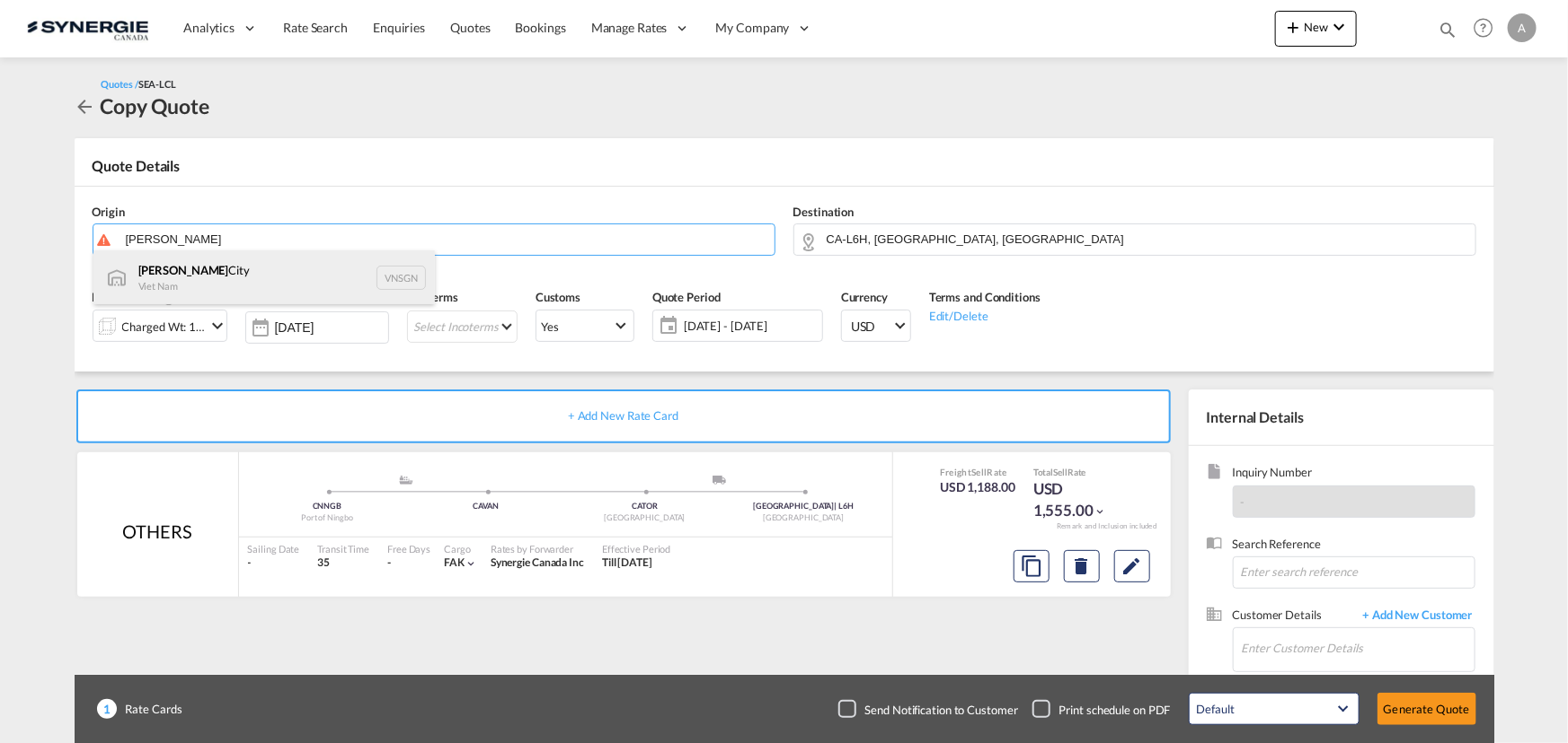
click at [219, 266] on div "[GEOGRAPHIC_DATA] Viet Nam VNSGN" at bounding box center [264, 277] width 341 height 54
type input "[GEOGRAPHIC_DATA], VNSGN"
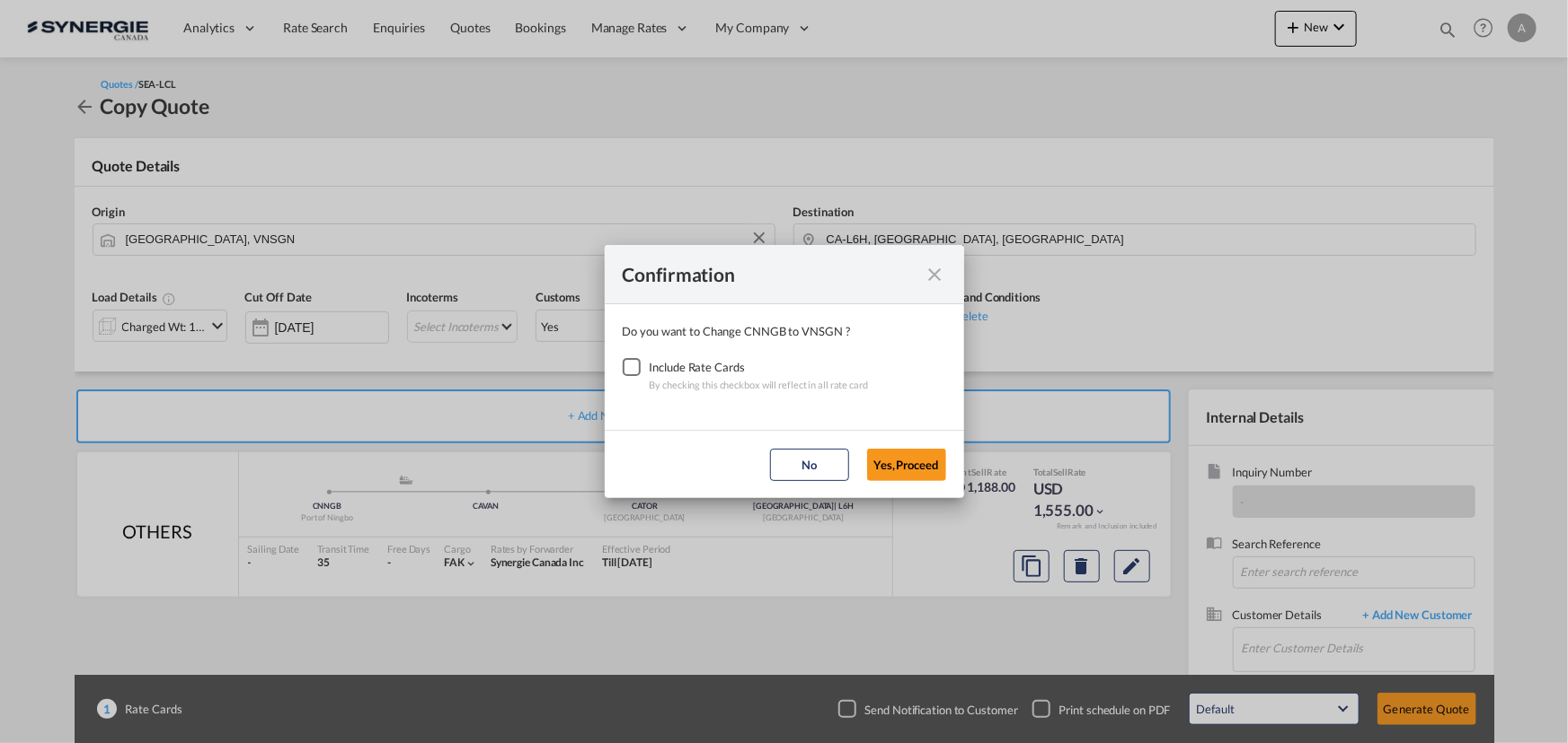
drag, startPoint x: 627, startPoint y: 369, endPoint x: 654, endPoint y: 384, distance: 30.9
click at [628, 369] on div "Checkbox No Ink" at bounding box center [631, 367] width 18 height 18
click at [871, 460] on button "Yes,Proceed" at bounding box center [906, 465] width 79 height 32
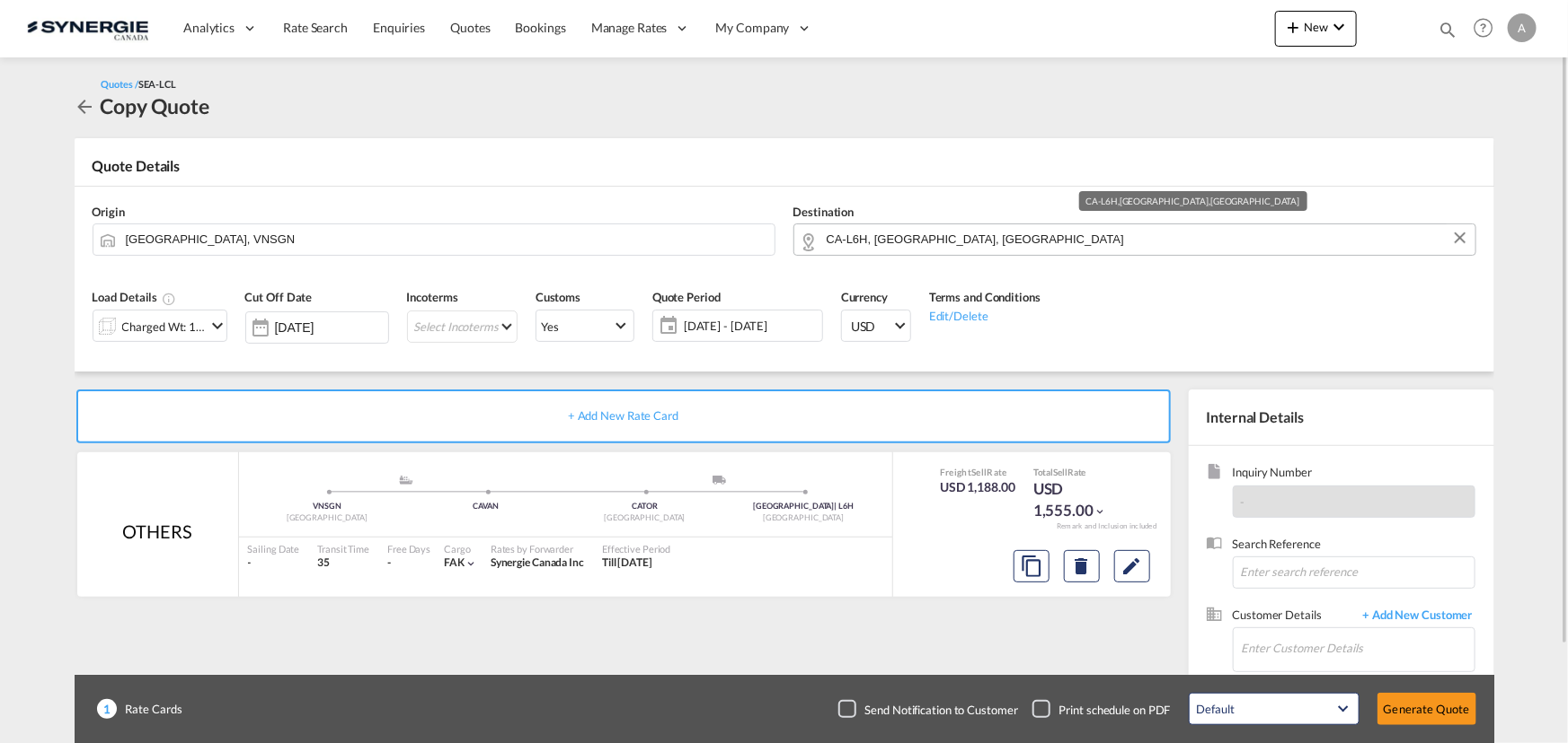
click at [992, 244] on input "CA-L6H, [GEOGRAPHIC_DATA], [GEOGRAPHIC_DATA]" at bounding box center [1146, 239] width 640 height 31
click at [853, 238] on input "CA-L6H, [GEOGRAPHIC_DATA], [GEOGRAPHIC_DATA]" at bounding box center [1146, 239] width 640 height 31
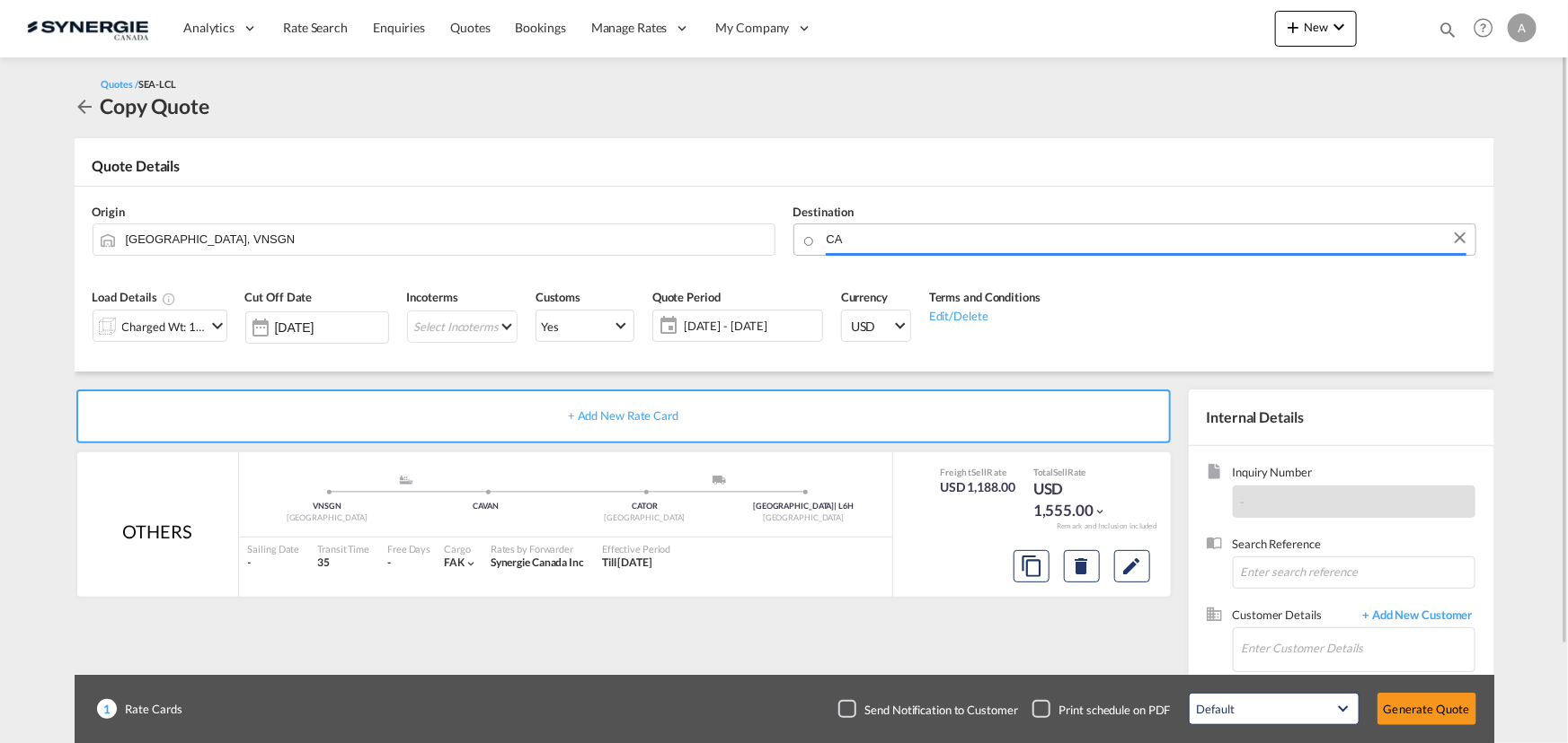
type input "C"
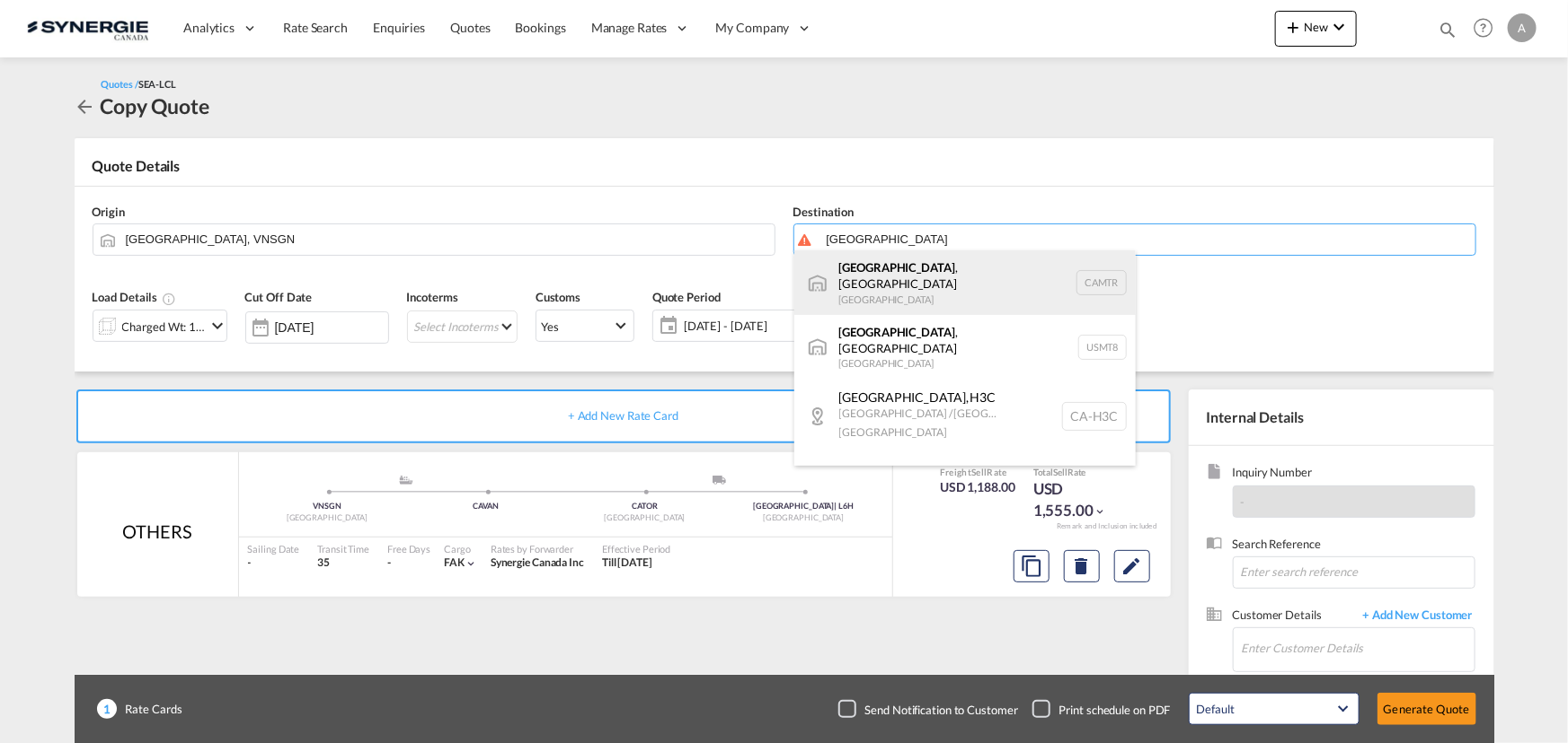
click at [872, 270] on div "[GEOGRAPHIC_DATA] , [GEOGRAPHIC_DATA] [GEOGRAPHIC_DATA] CAMTR" at bounding box center [965, 283] width 341 height 65
type input "[GEOGRAPHIC_DATA], [GEOGRAPHIC_DATA], CAMTR"
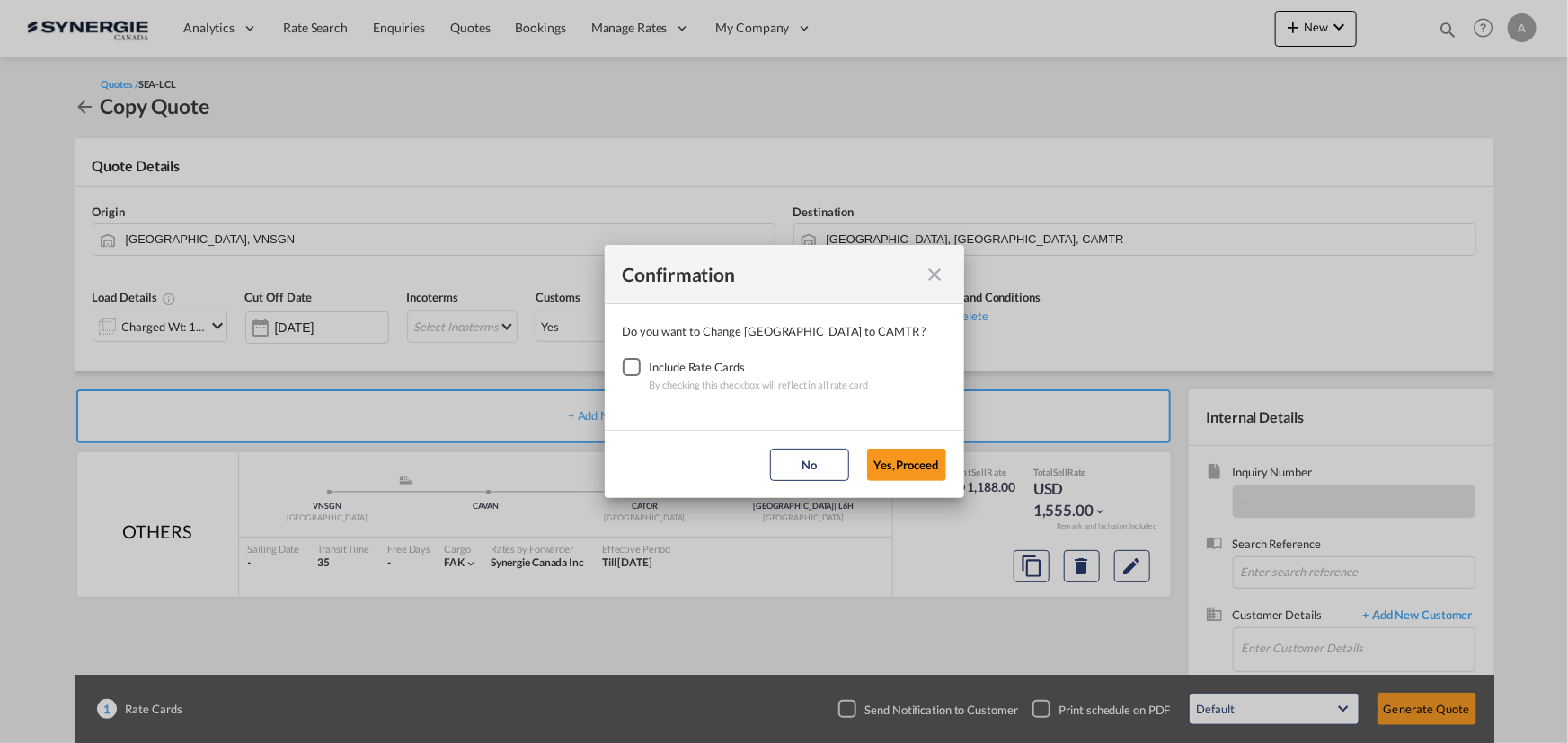
click at [629, 368] on div "Checkbox No Ink" at bounding box center [631, 367] width 18 height 18
click at [880, 472] on button "Yes,Proceed" at bounding box center [906, 465] width 79 height 32
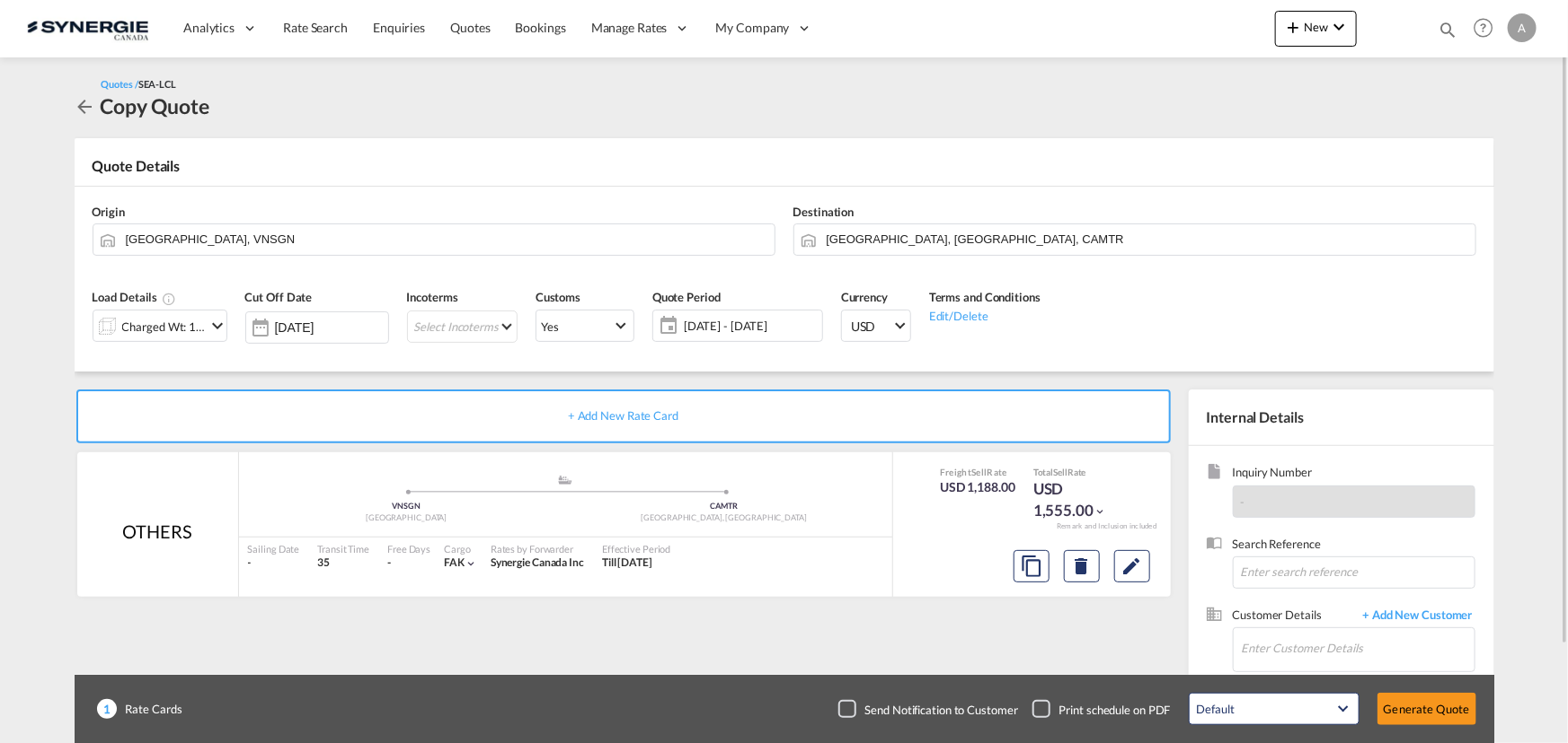
click at [155, 331] on div "Charged Wt: 11.00 W/M" at bounding box center [164, 327] width 85 height 25
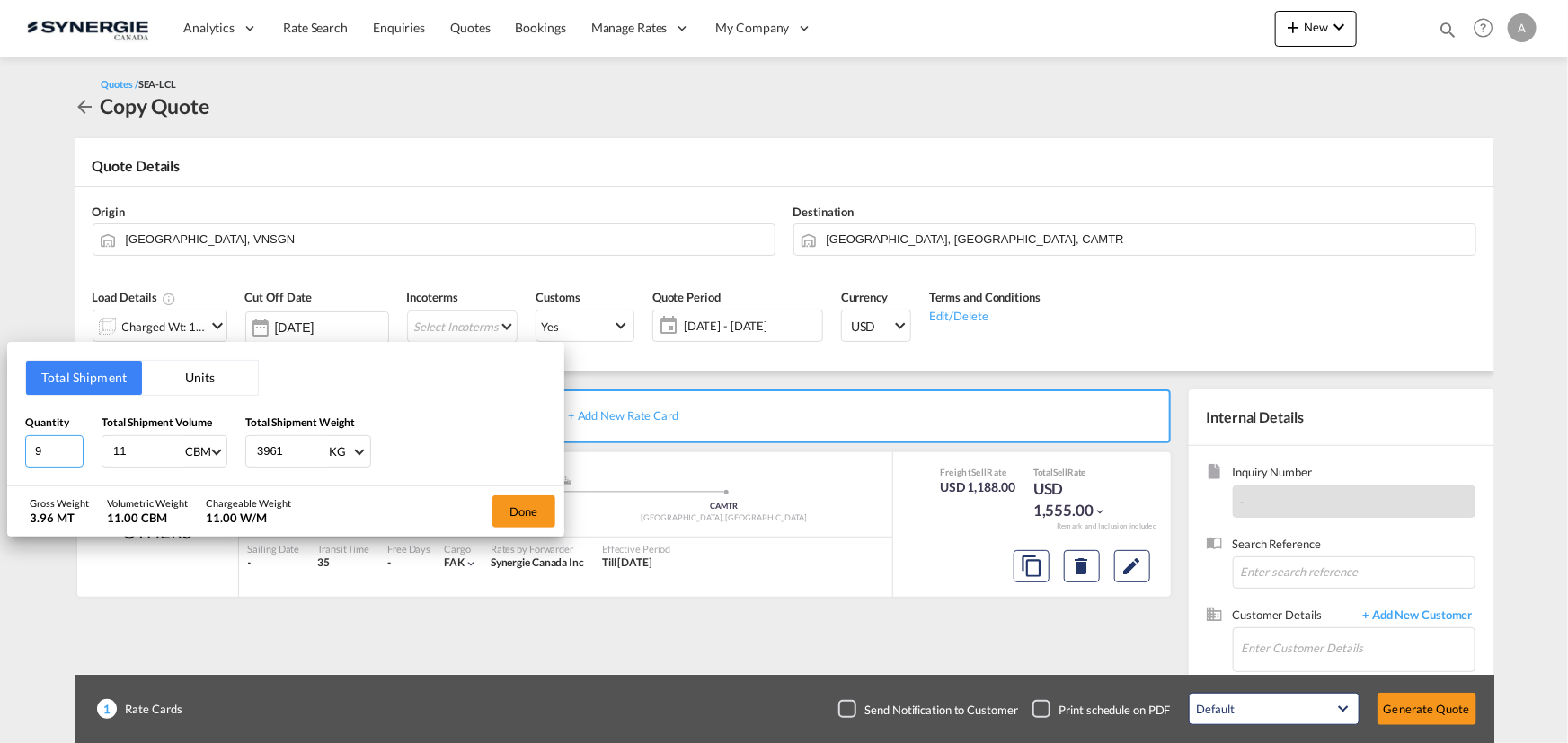
drag, startPoint x: 39, startPoint y: 449, endPoint x: -121, endPoint y: 443, distance: 160.1
click at [0, 443] on html "Analytics Reports Dashboard Rate Search Enquiries Quotes" at bounding box center [784, 372] width 1568 height 743
type input "14"
type input "13.49"
type input "9528.3"
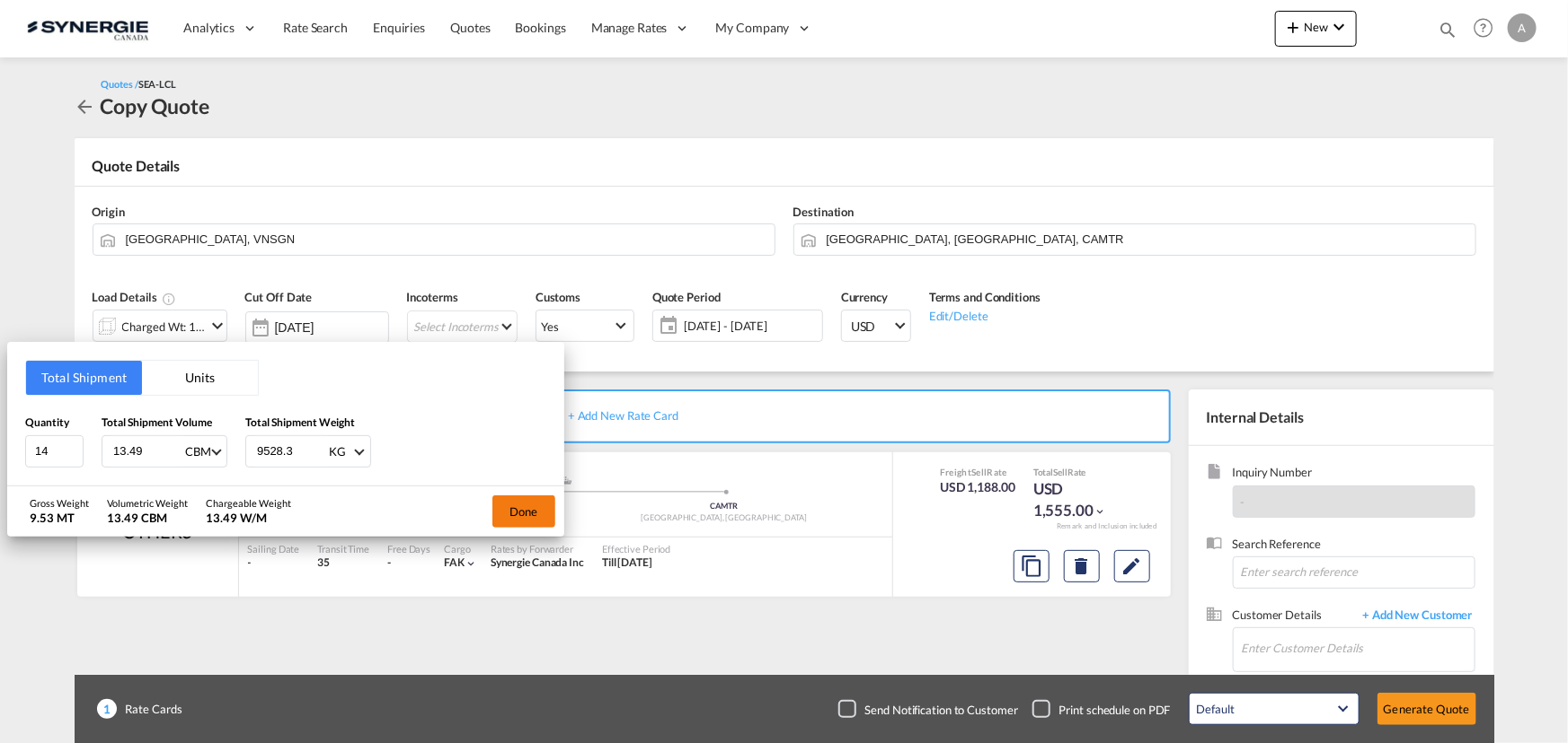
click at [535, 507] on button "Done" at bounding box center [523, 512] width 63 height 32
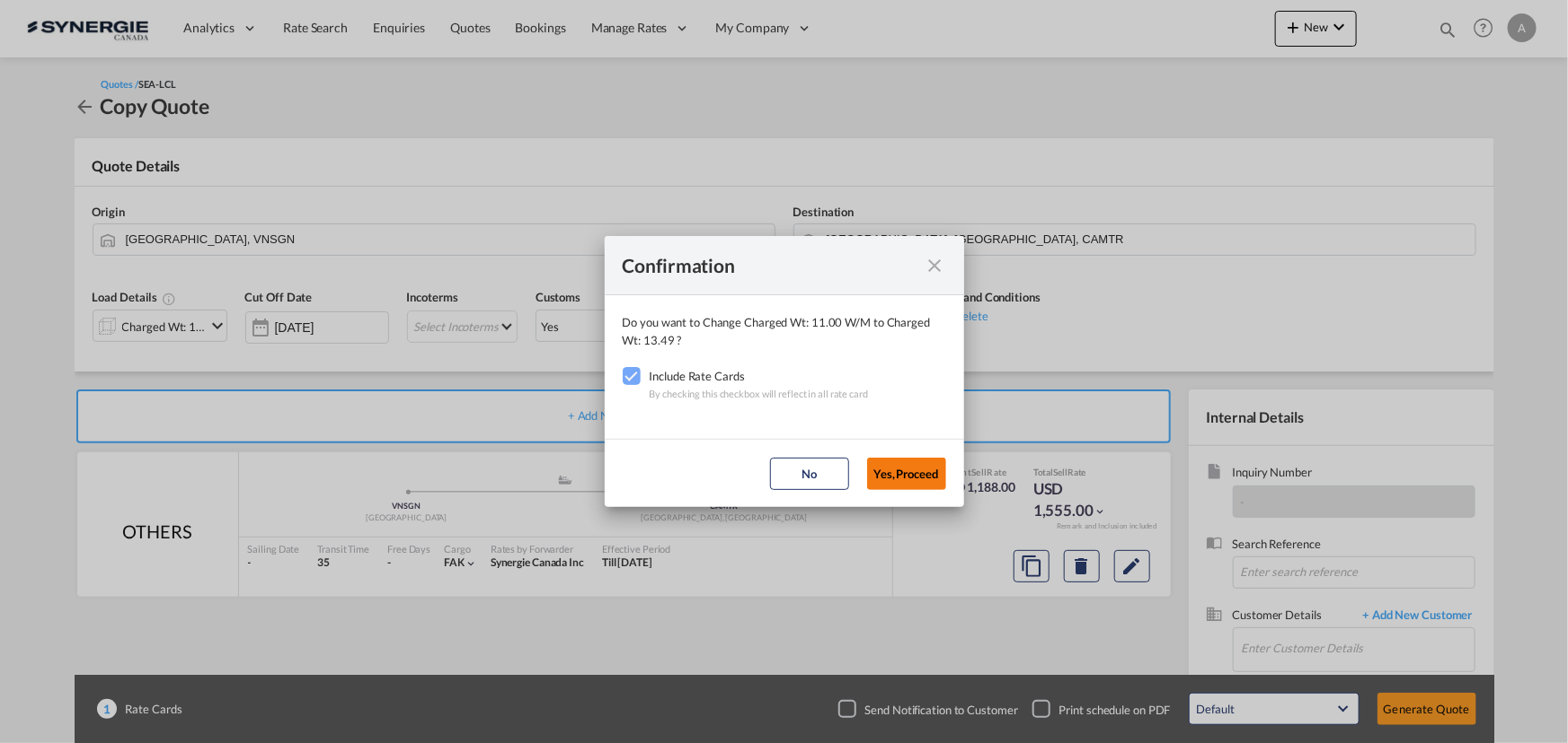
click at [906, 470] on button "Yes,Proceed" at bounding box center [906, 474] width 79 height 32
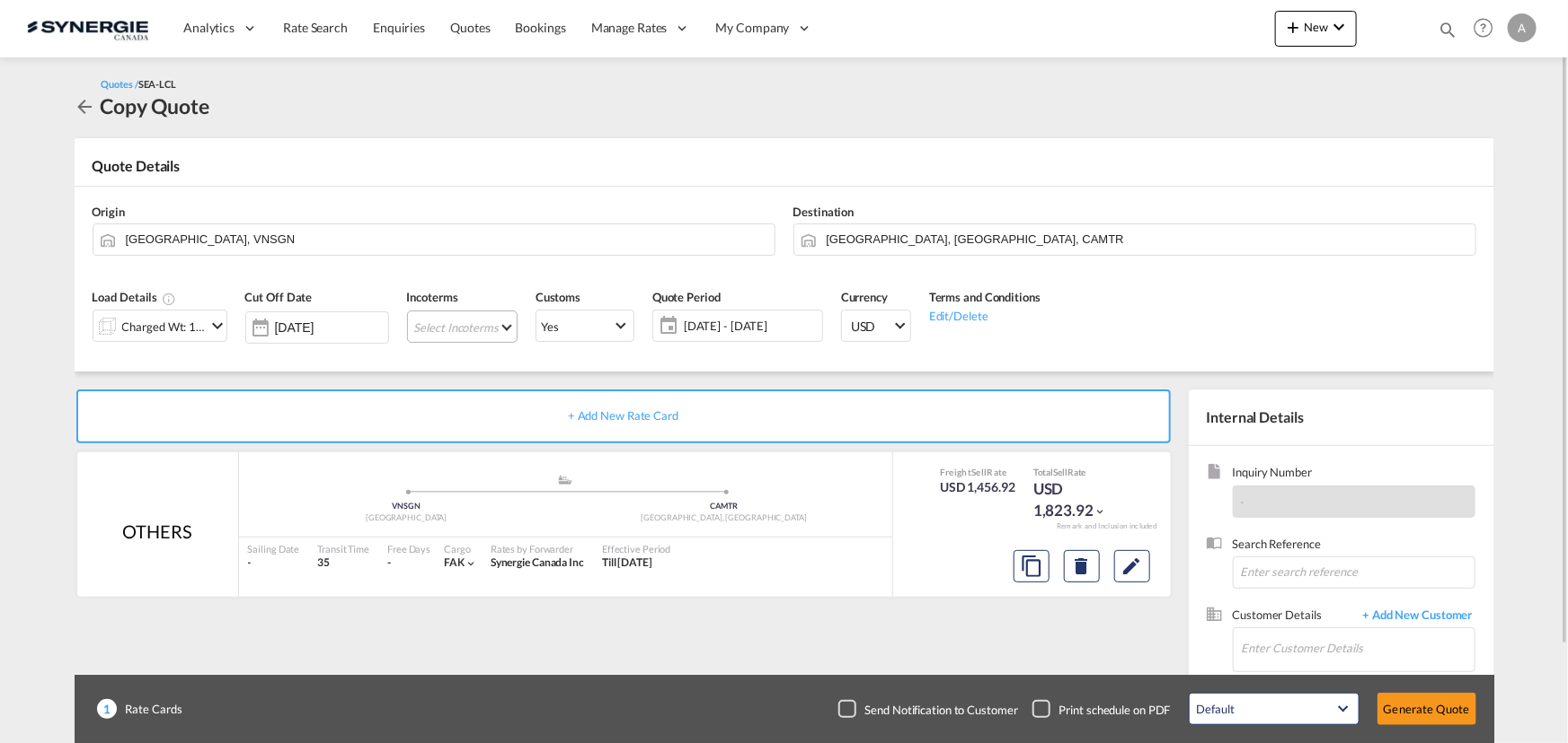
click at [449, 329] on md-select "Select Incoterms DPU - import Delivery at Place Unloaded DAP - import Delivered…" at bounding box center [462, 327] width 111 height 32
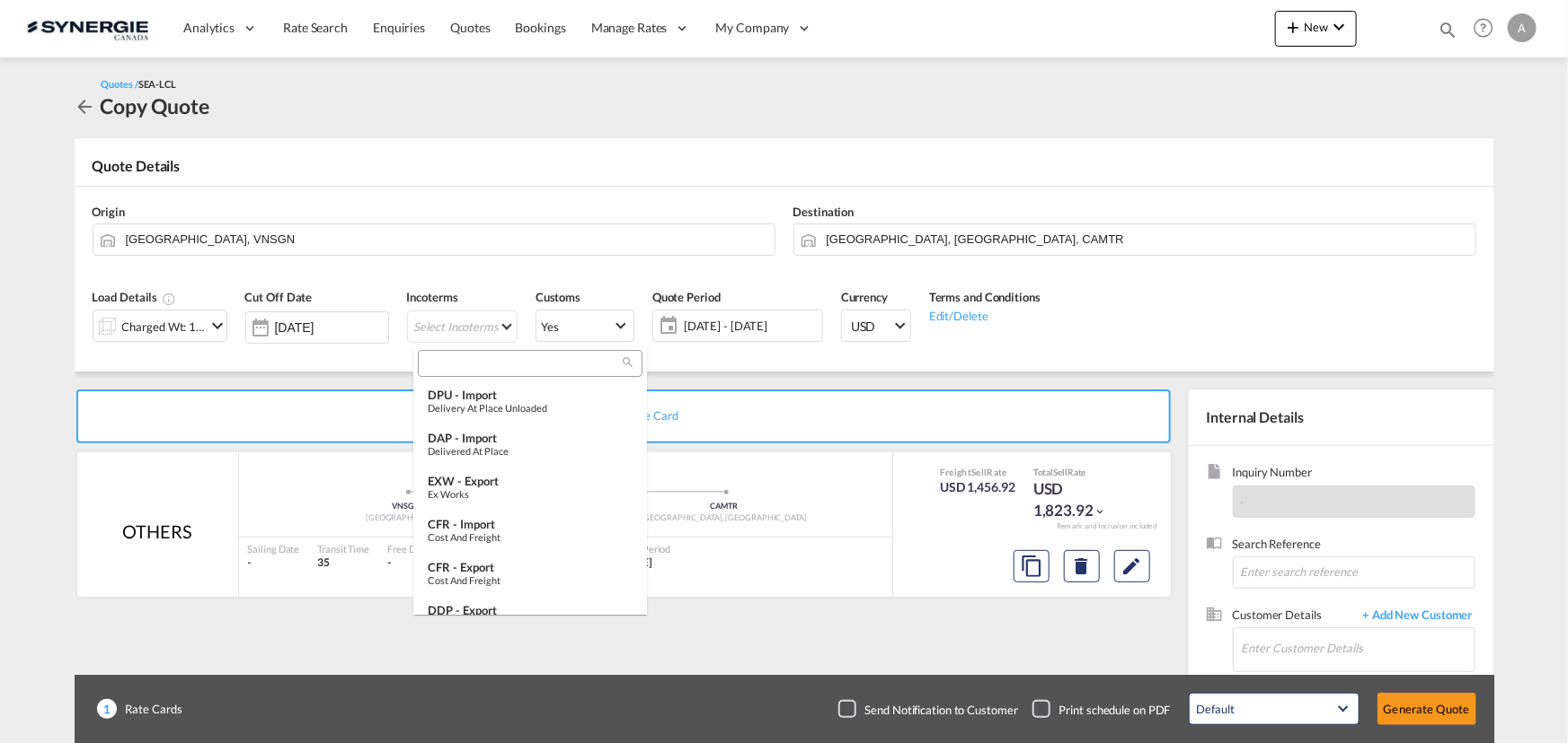
click at [475, 359] on input "search" at bounding box center [522, 363] width 199 height 16
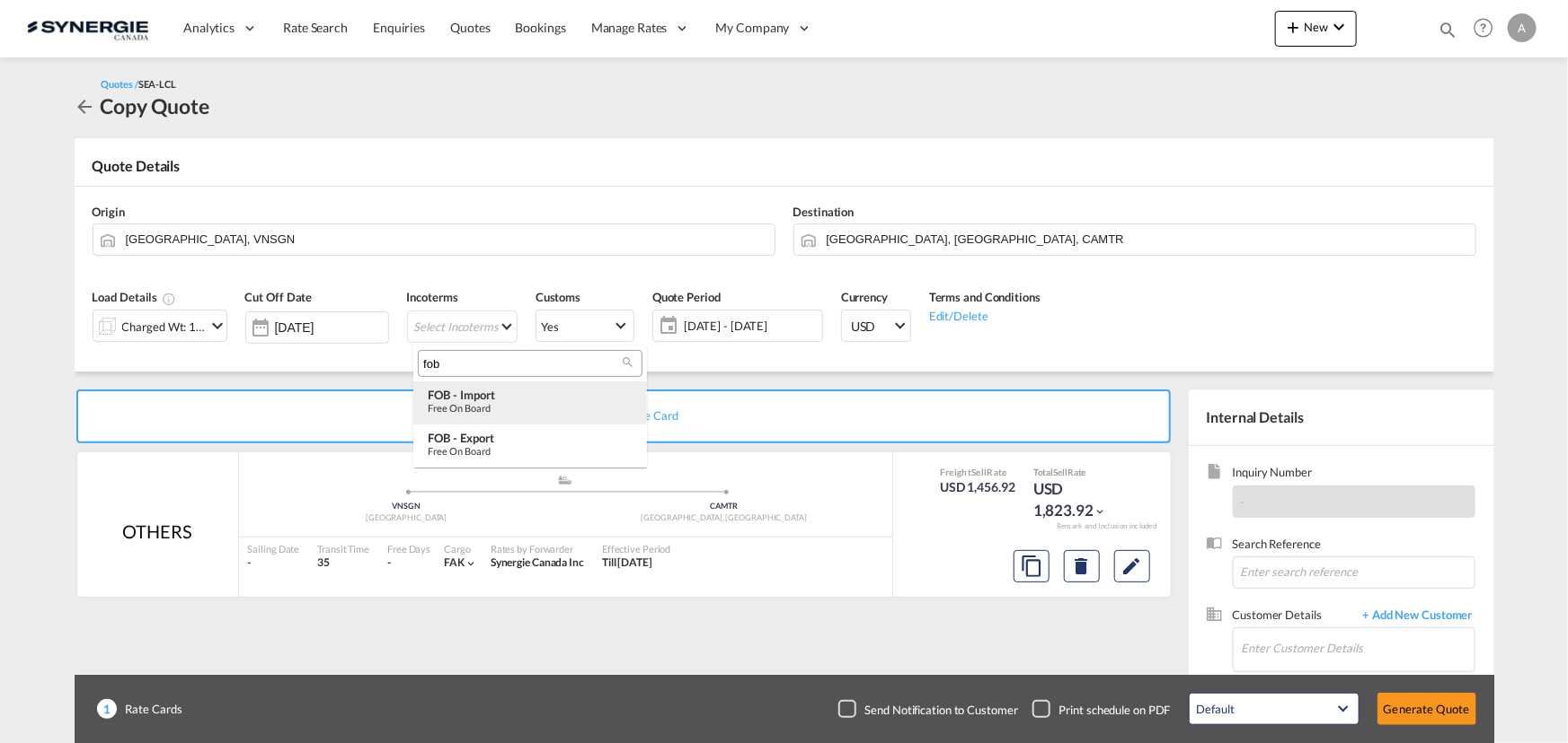
type input "fob"
click at [485, 412] on div "Free on Board" at bounding box center [530, 408] width 205 height 11
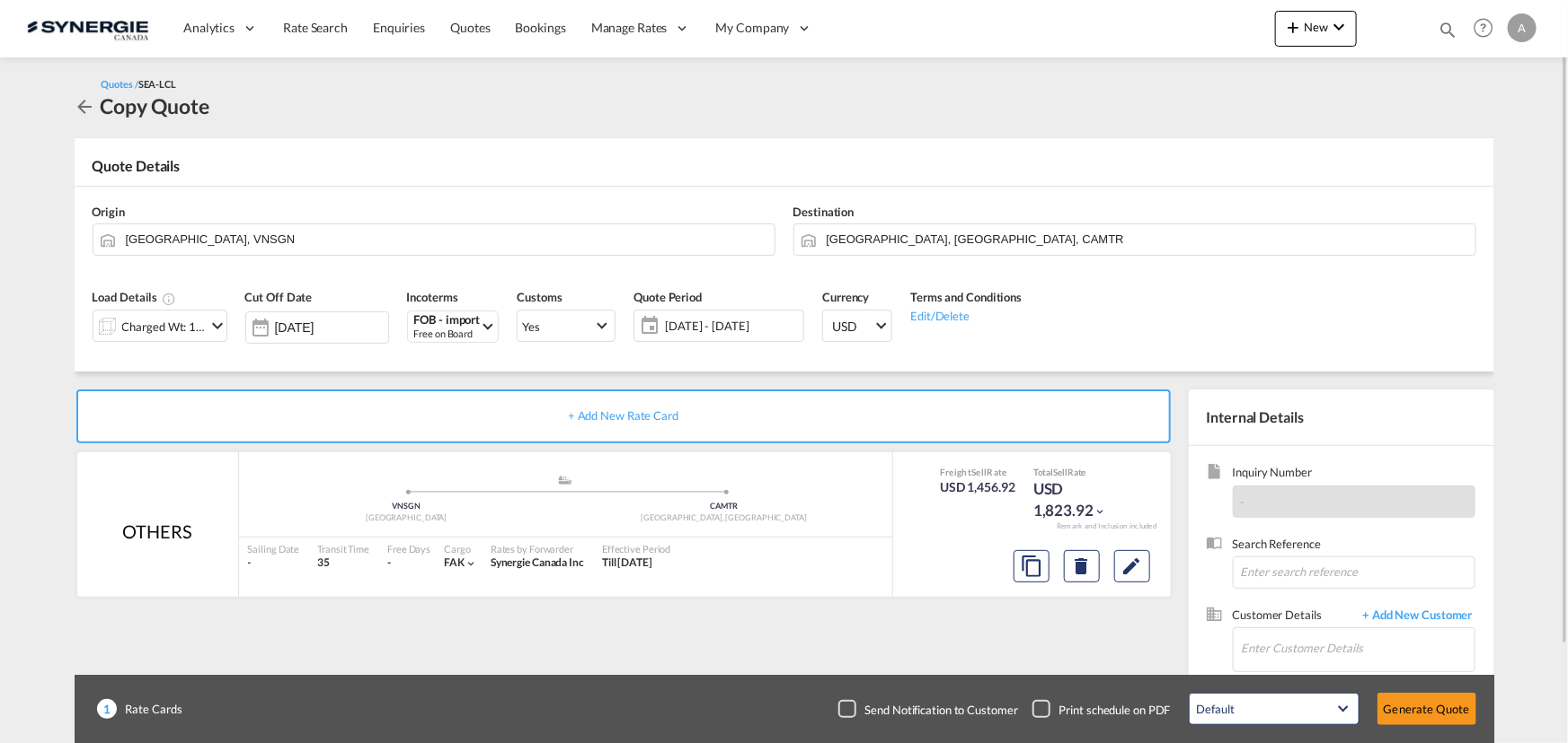
click at [773, 320] on span "[DATE] - [DATE]" at bounding box center [731, 326] width 133 height 16
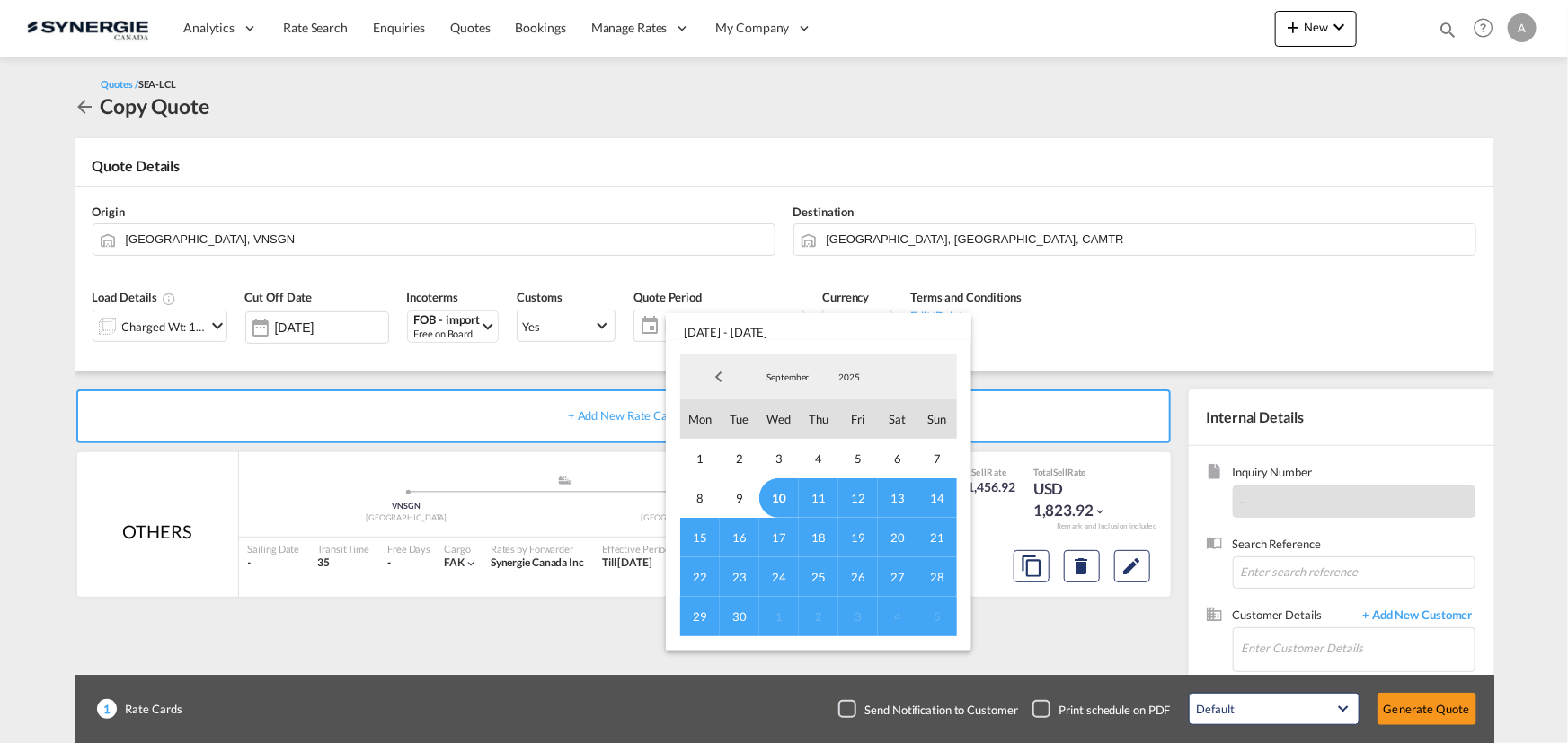
click at [777, 491] on span "10" at bounding box center [778, 497] width 39 height 39
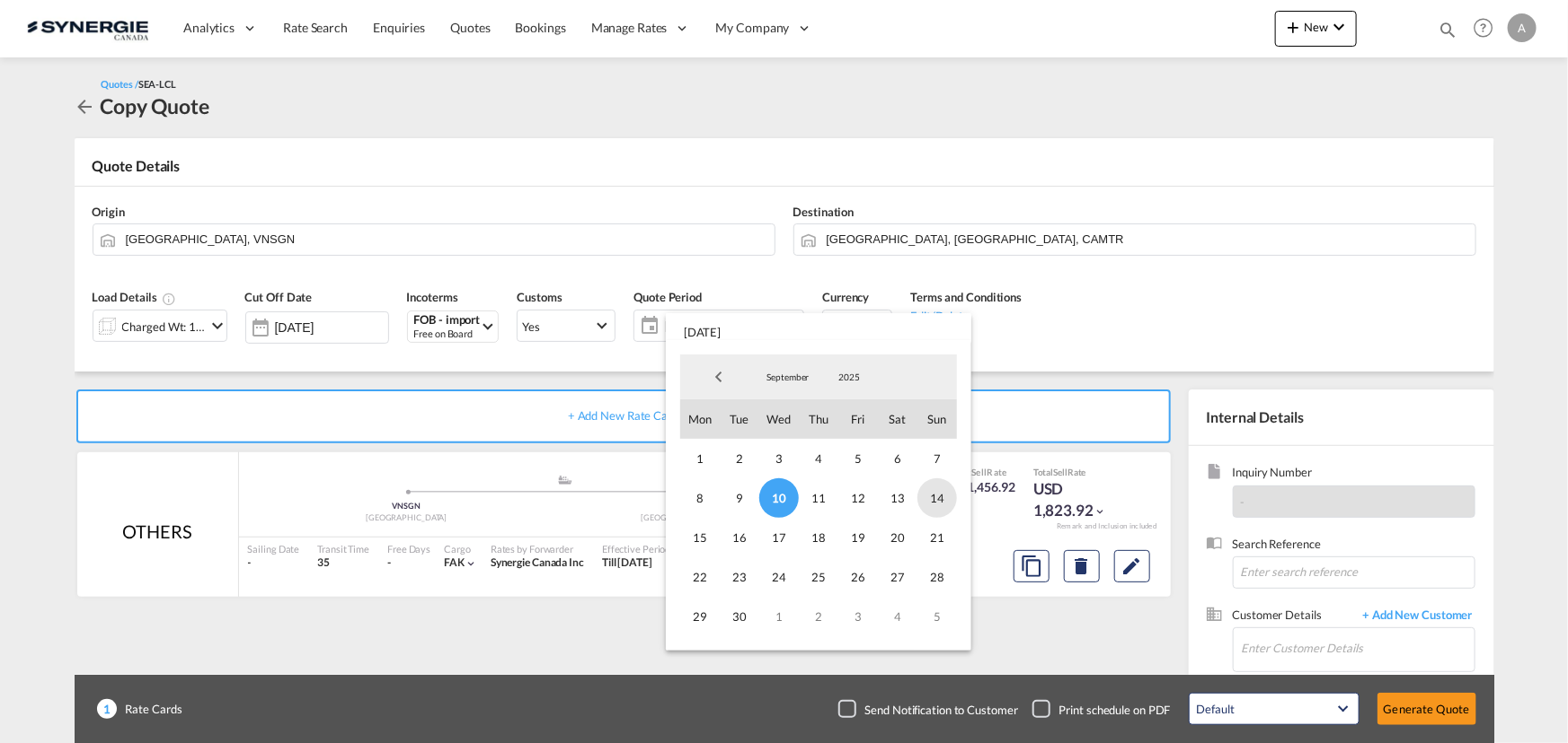
click at [945, 493] on span "14" at bounding box center [936, 497] width 39 height 39
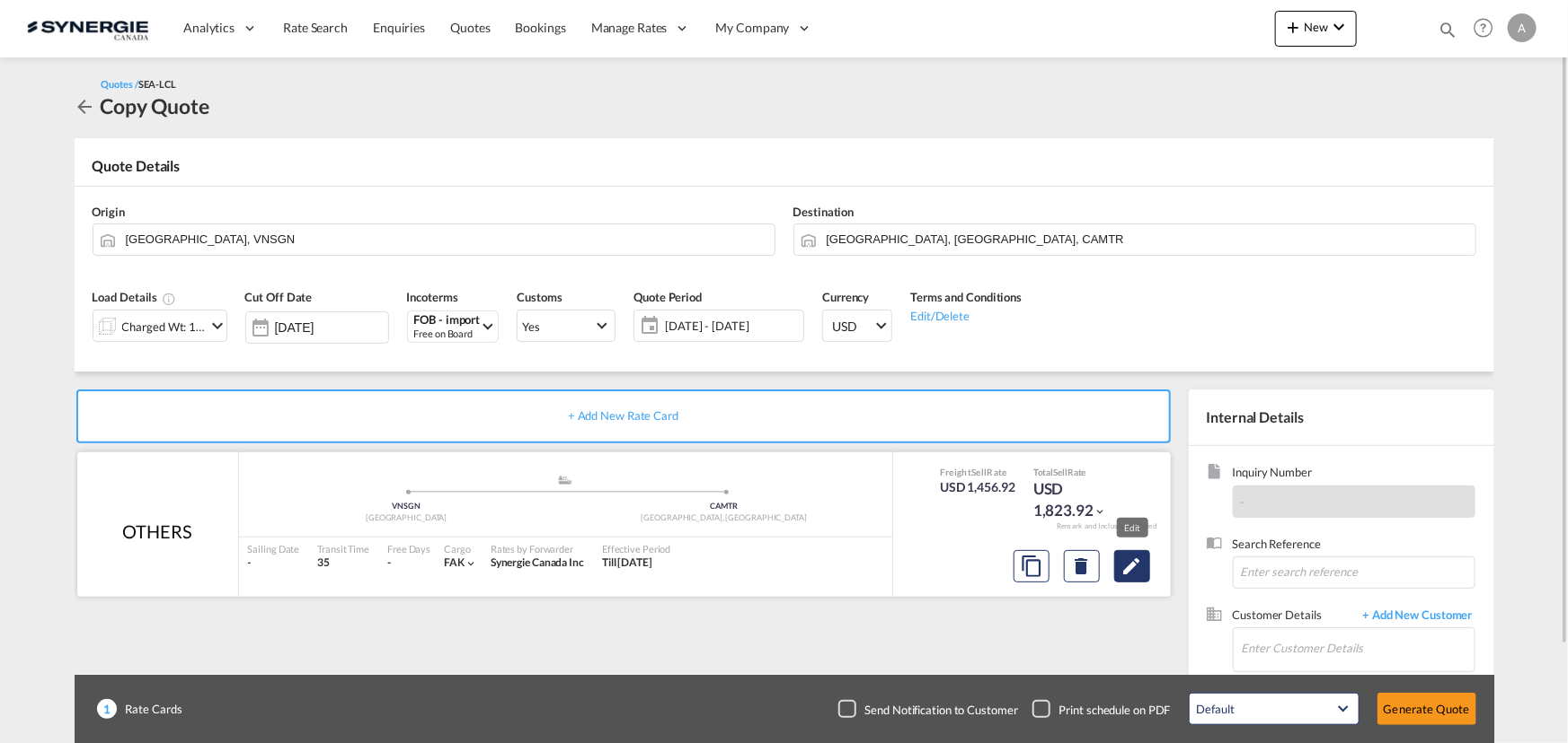
click at [1132, 568] on md-icon "Edit" at bounding box center [1131, 566] width 22 height 22
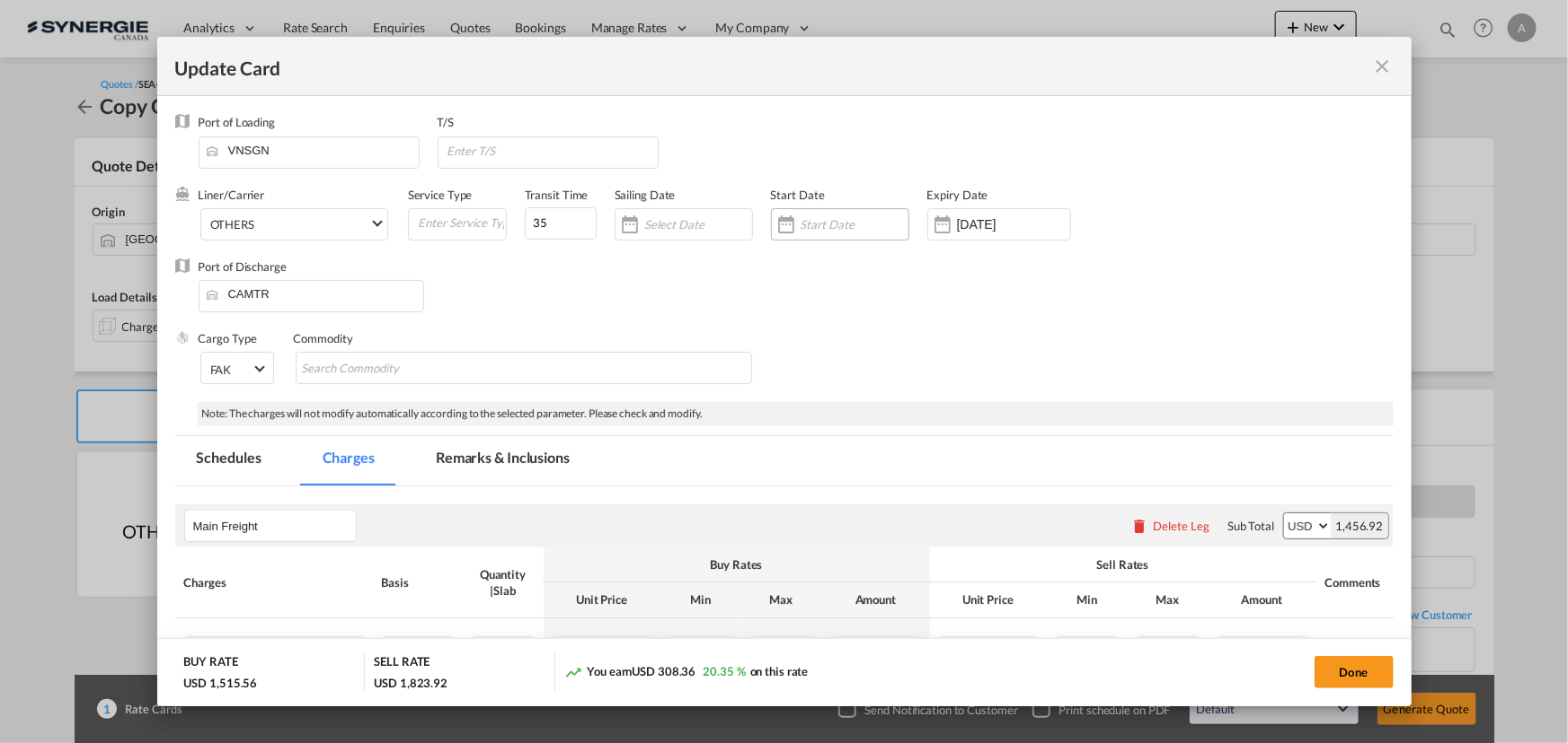
click at [851, 227] on input "Update CardPort of ..." at bounding box center [854, 224] width 108 height 14
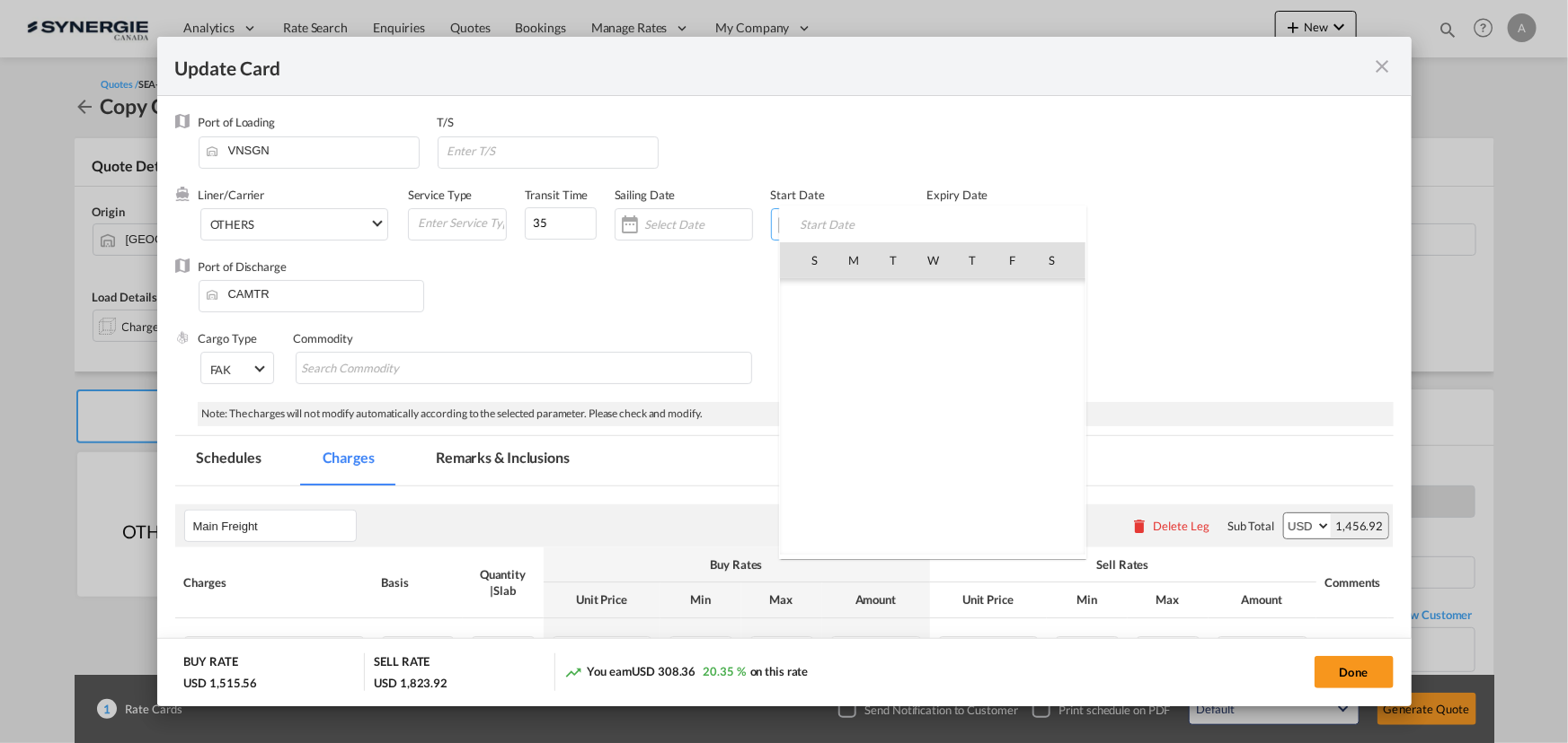
scroll to position [415869, 0]
select select "per_w/m"
select select "flat"
select select "per_bl"
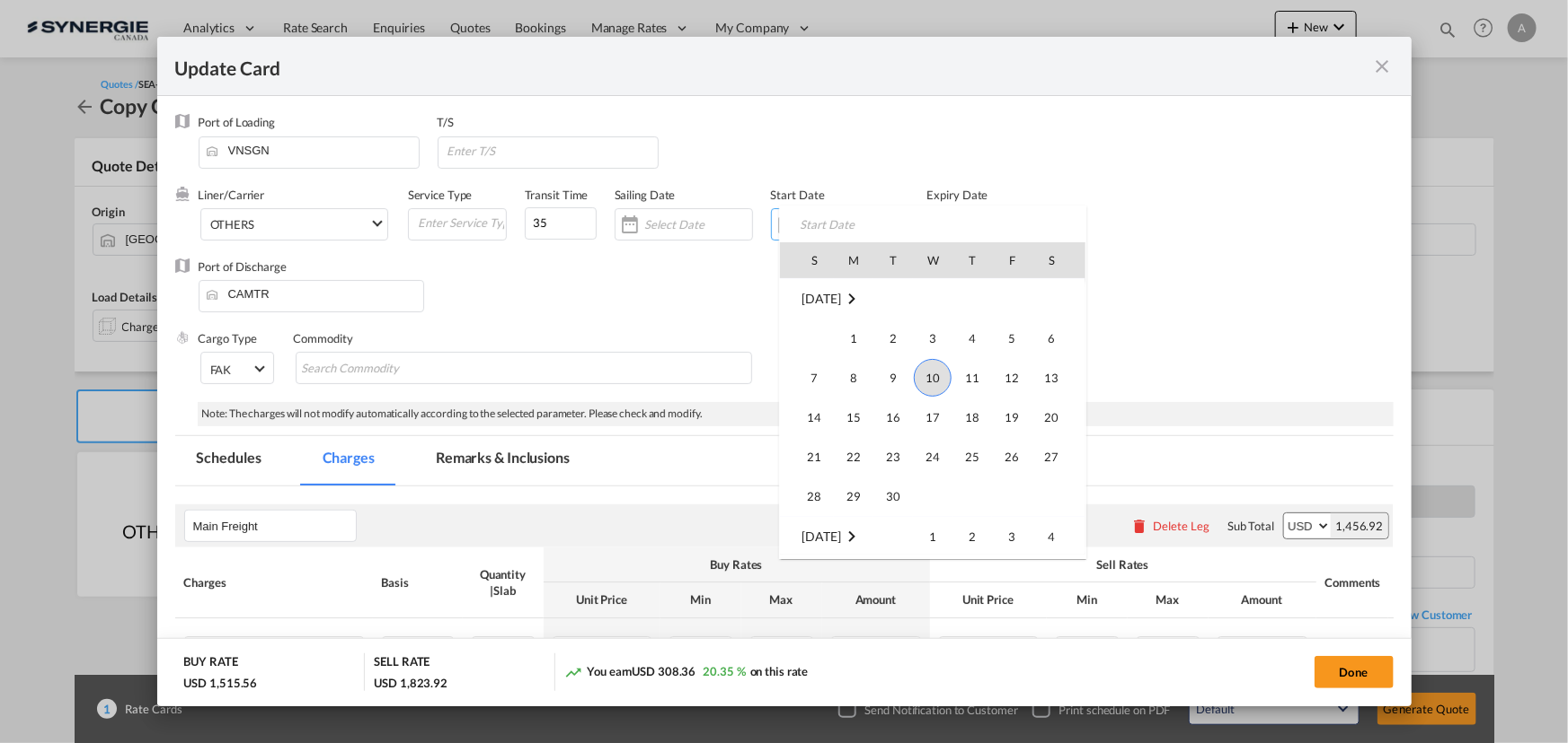
select select "per_bl"
drag, startPoint x: 919, startPoint y: 366, endPoint x: 960, endPoint y: 265, distance: 109.0
click at [919, 364] on span "10" at bounding box center [933, 378] width 38 height 38
type input "10 Sep 2025"
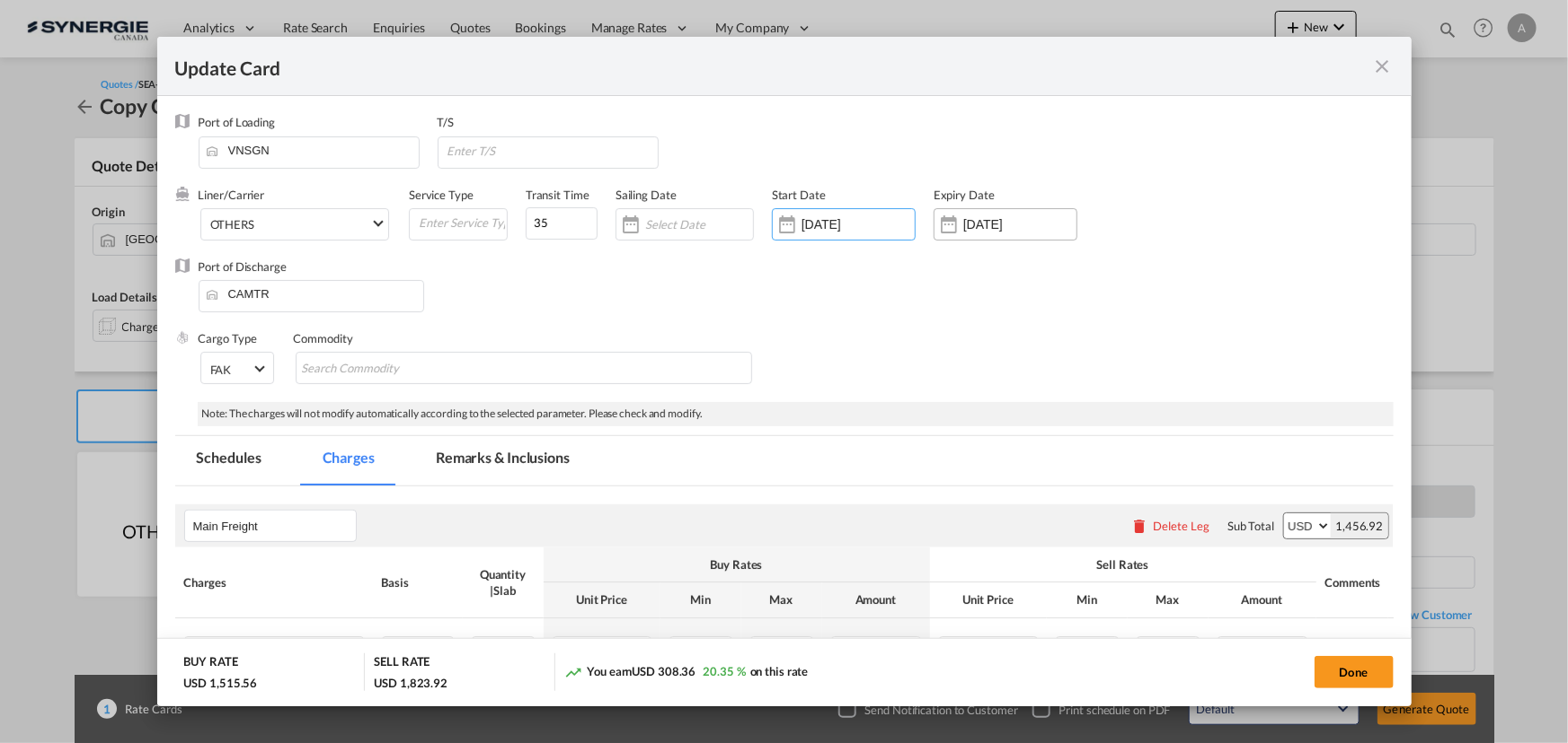
click at [974, 230] on input "10 Oct 2025" at bounding box center [1019, 224] width 113 height 14
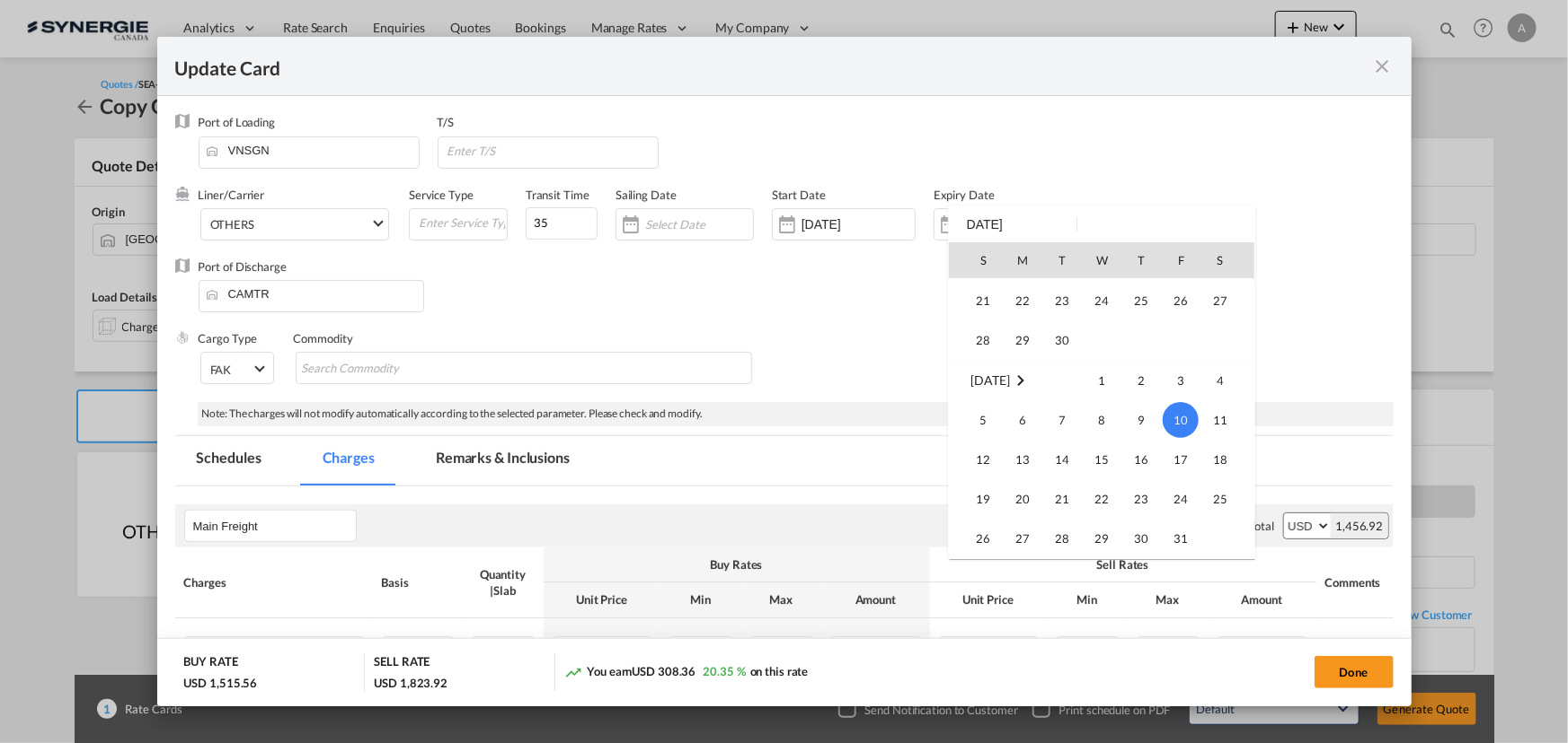
scroll to position [74, 0]
click at [988, 335] on span "14" at bounding box center [983, 343] width 36 height 36
type input "14 Sep 2025"
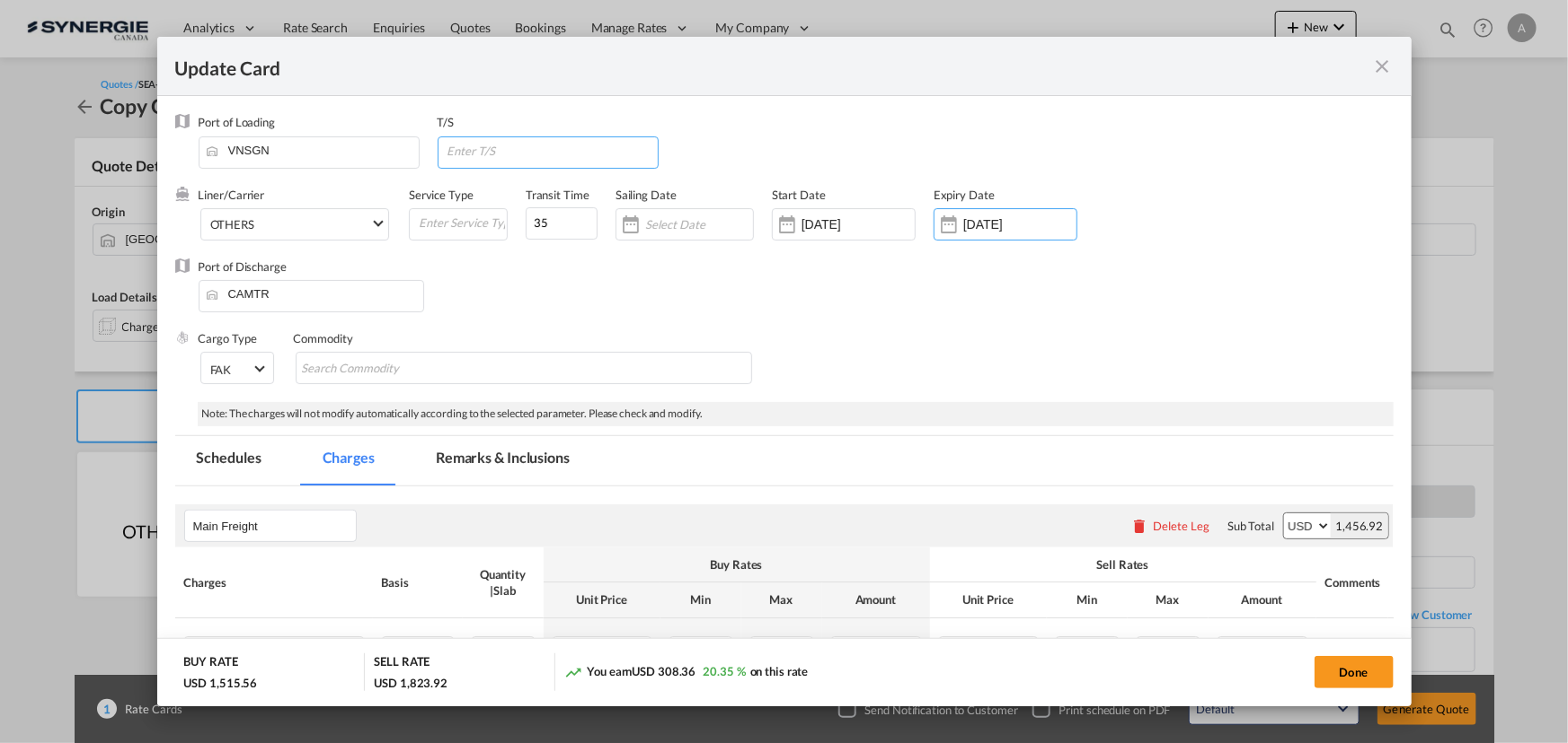
click at [515, 149] on input "Update CardPort of ..." at bounding box center [551, 151] width 212 height 27
type input "[GEOGRAPHIC_DATA]"
click at [492, 463] on md-tab-item "Remarks & Inclusions" at bounding box center [502, 461] width 177 height 50
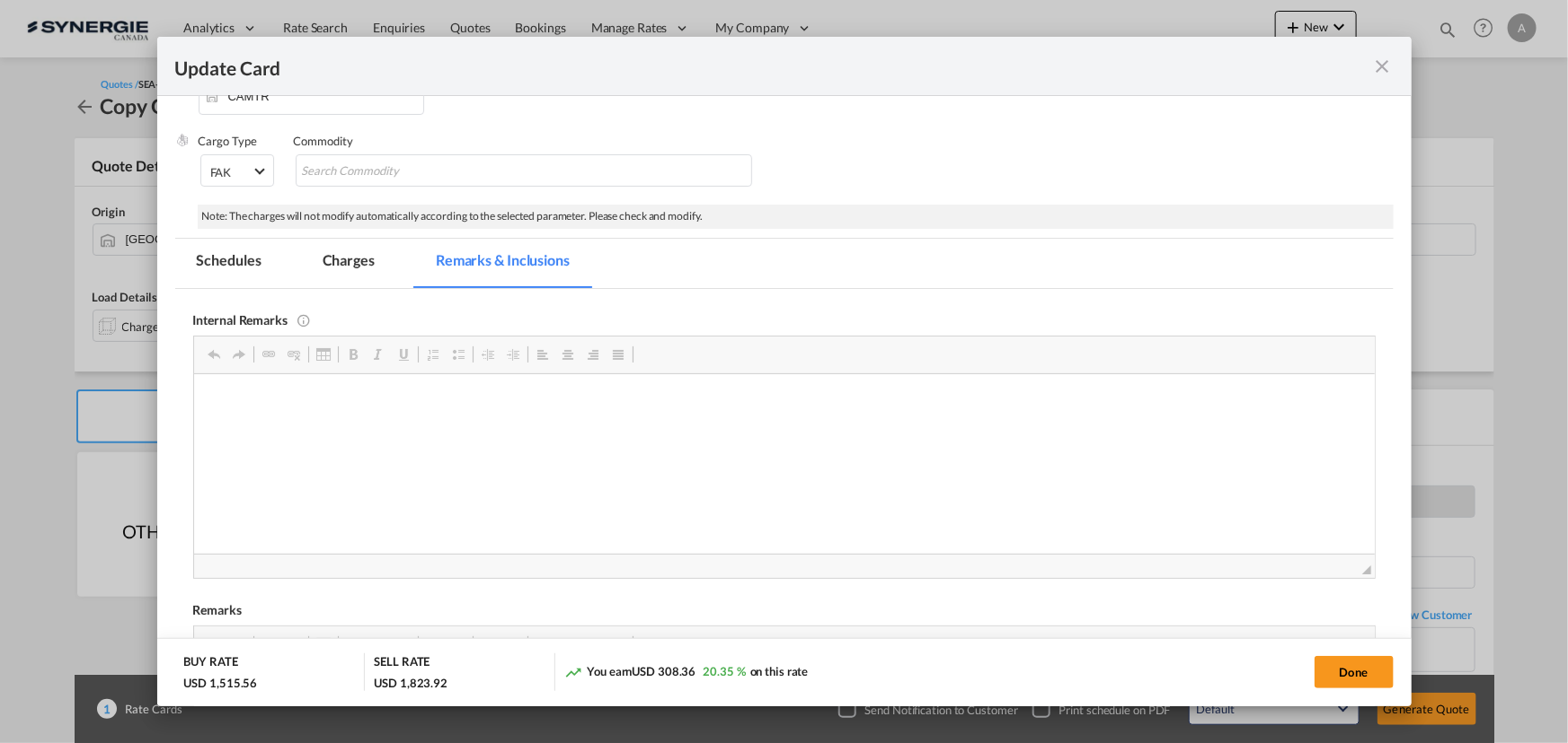
scroll to position [0, 0]
click at [339, 271] on md-tab-item "Charges" at bounding box center [349, 264] width 95 height 50
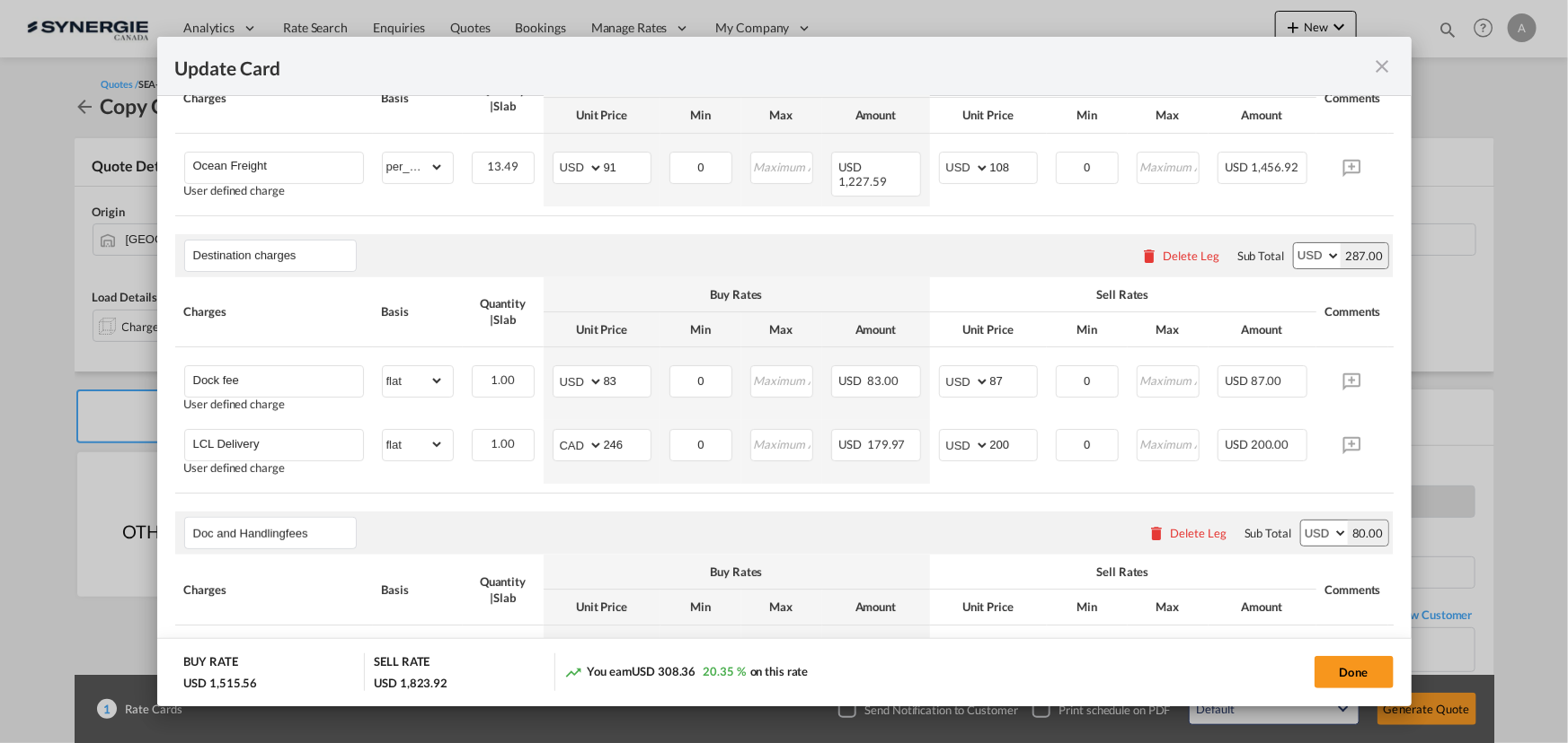
scroll to position [442, 0]
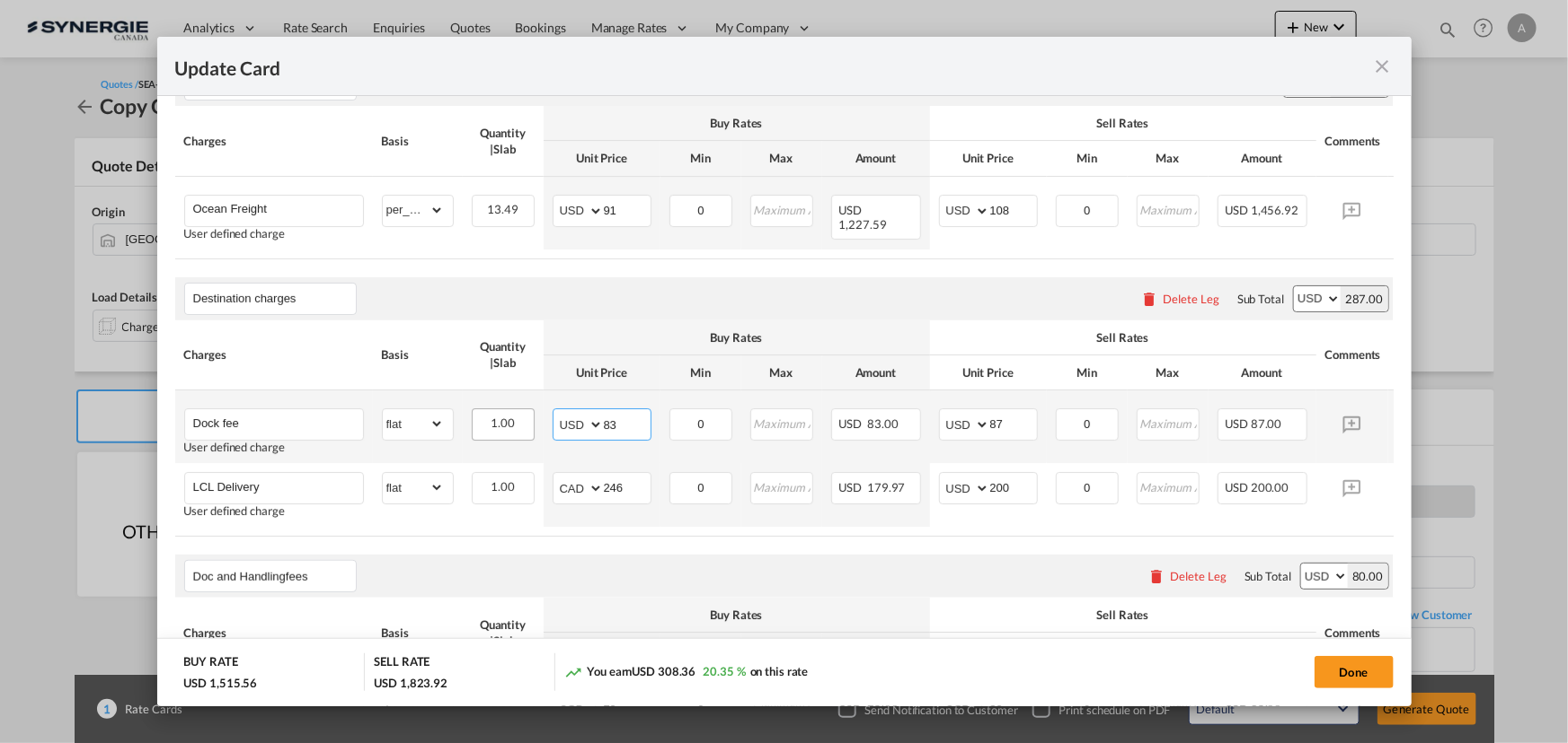
drag, startPoint x: 629, startPoint y: 421, endPoint x: 495, endPoint y: 423, distance: 134.0
click at [509, 427] on tr "Dock fee User defined charge Please Enter Already Exists gross_weight volumetri…" at bounding box center [812, 427] width 1273 height 72
type input "49"
type input "70"
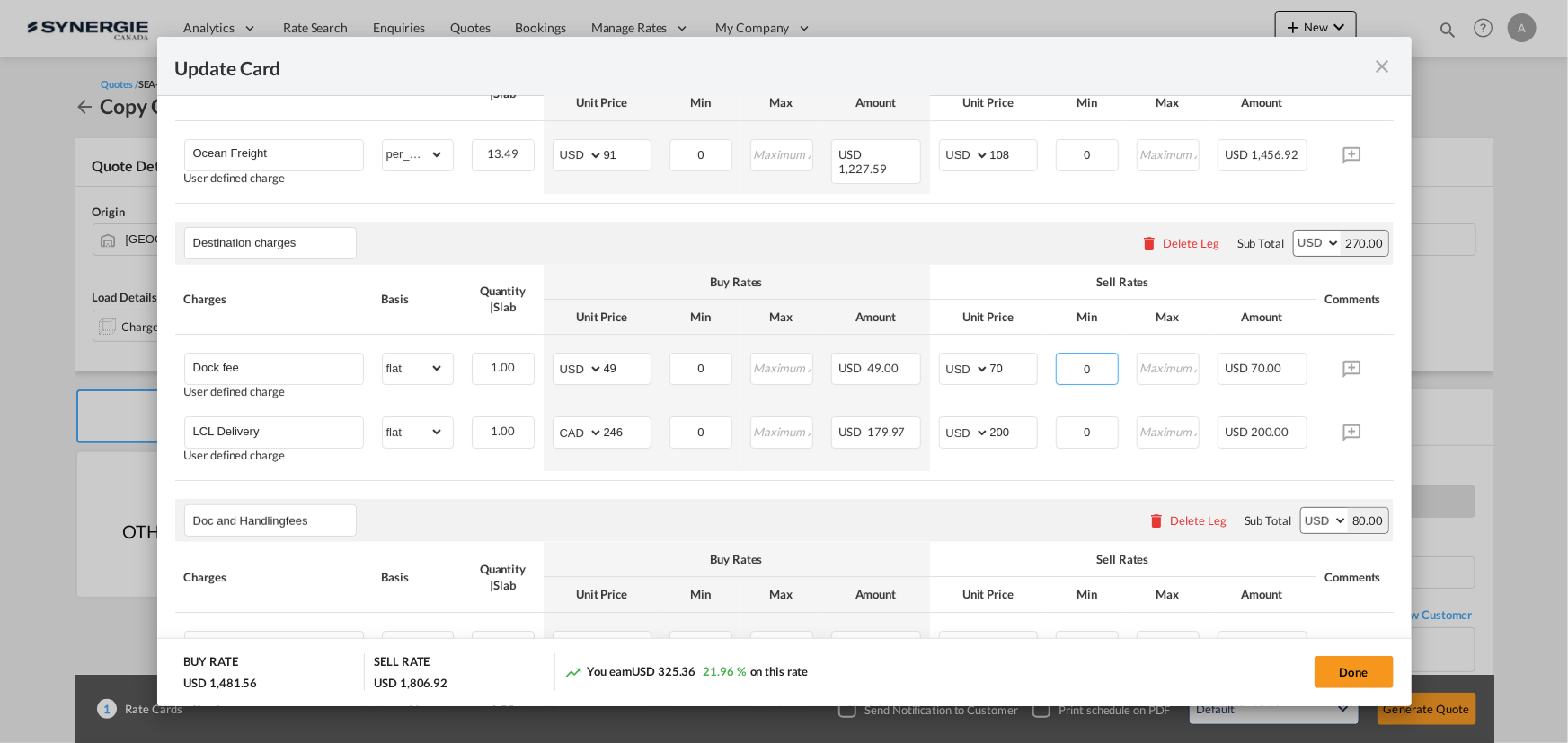
scroll to position [523, 0]
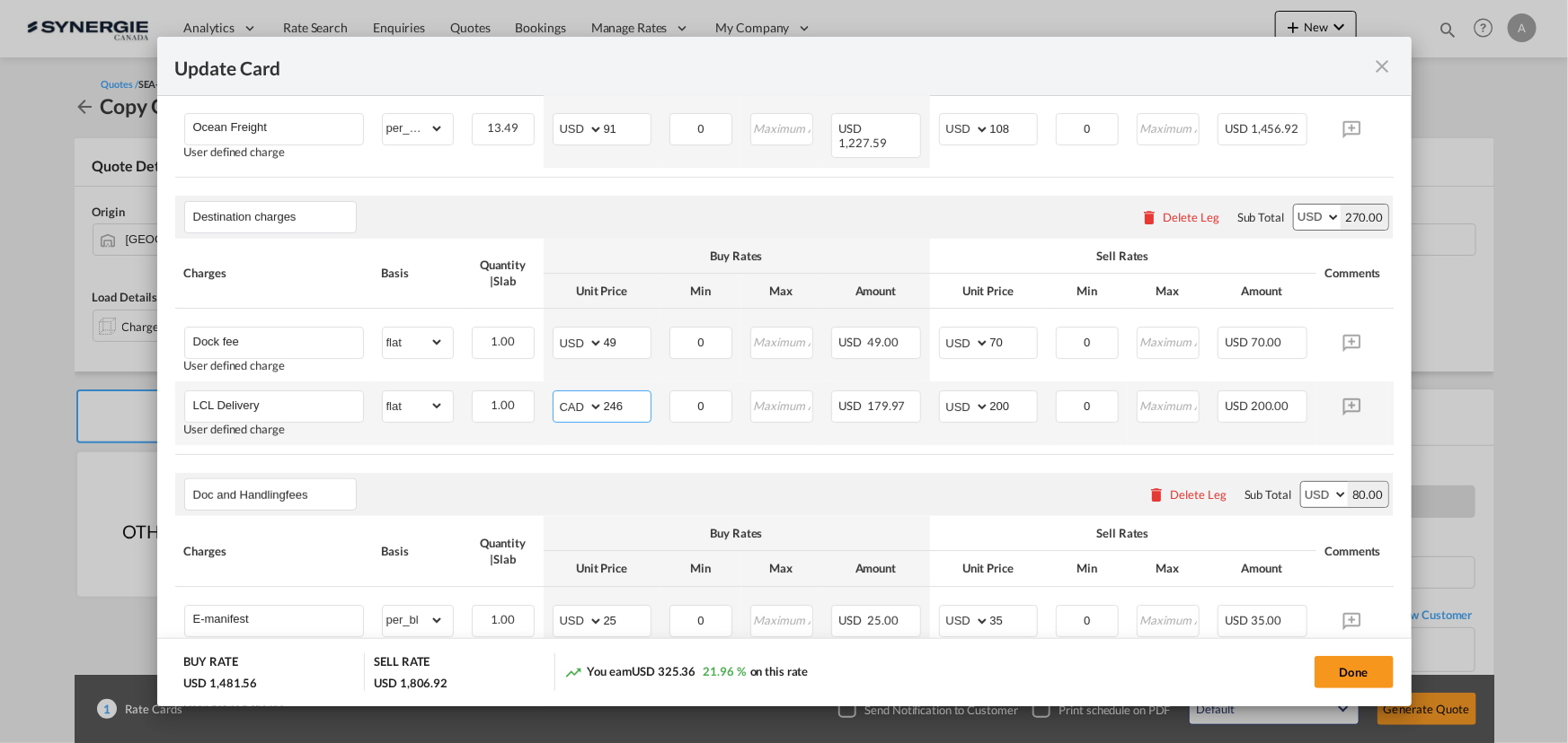
click at [573, 413] on select "AED AFN ALL AMD ANG AOA ARS AUD AWG AZN BAM BBD BDT BGN BHD BIF BMD BND BOB BRL…" at bounding box center [579, 407] width 47 height 25
select select "string:USD"
click at [556, 398] on select "AED AFN ALL AMD ANG AOA ARS AUD AWG AZN BAM BBD BDT BGN BHD BIF BMD BND BOB BRL…" at bounding box center [579, 407] width 47 height 25
type input "159"
click at [1000, 403] on input "200" at bounding box center [1013, 405] width 47 height 27
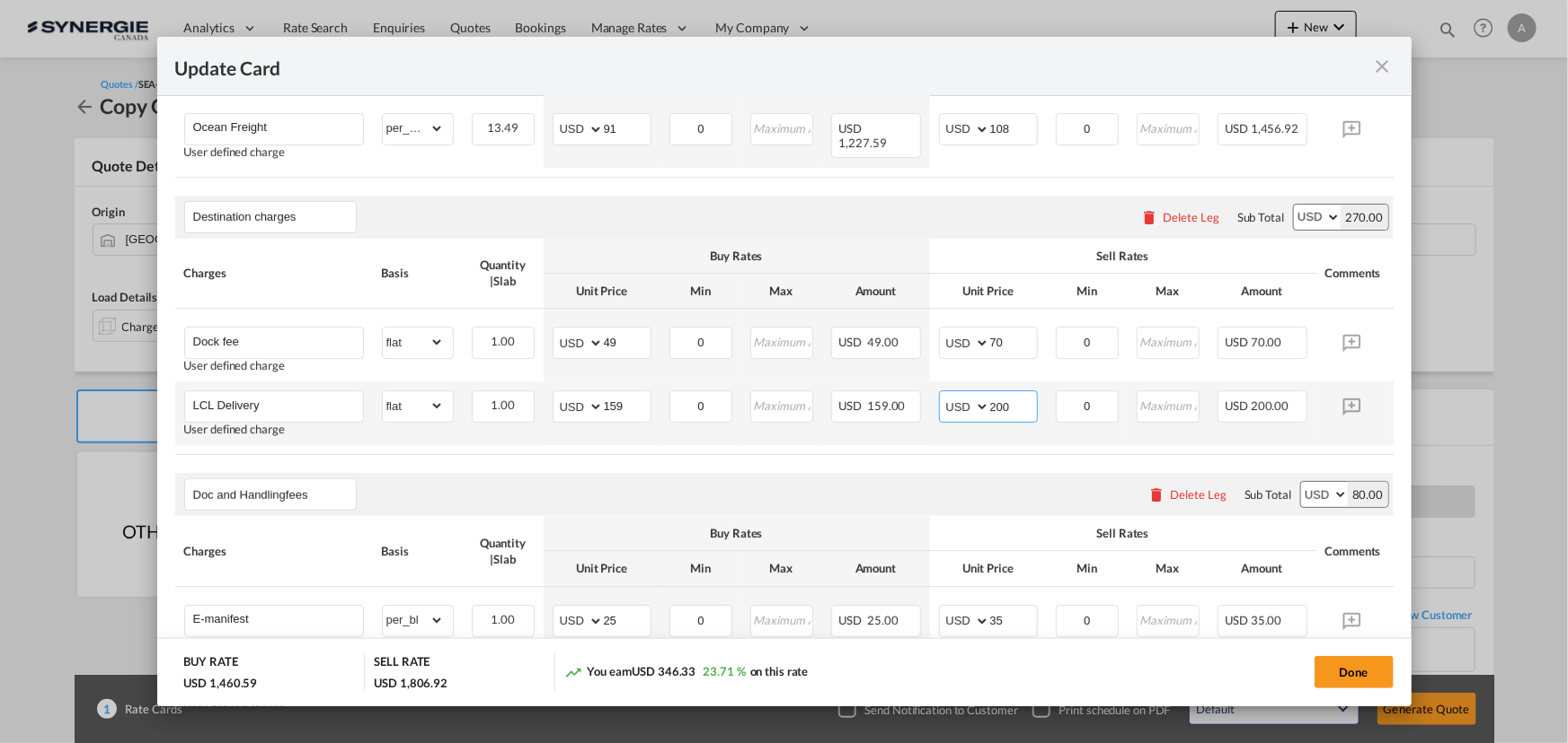
click at [1000, 403] on input "200" at bounding box center [1013, 405] width 47 height 27
type input "229.33"
click at [288, 411] on input "LCL Delivery" at bounding box center [278, 405] width 170 height 27
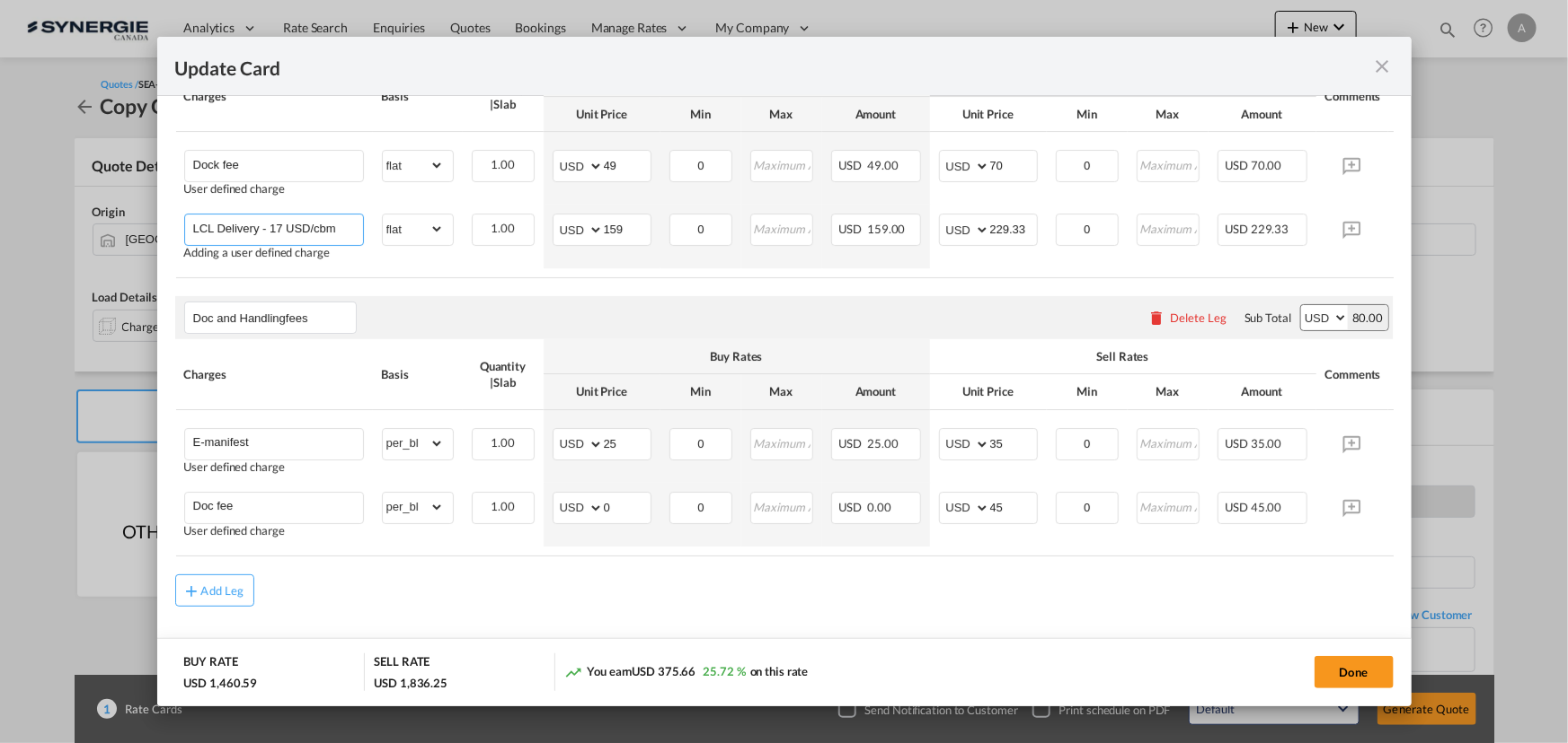
scroll to position [662, 0]
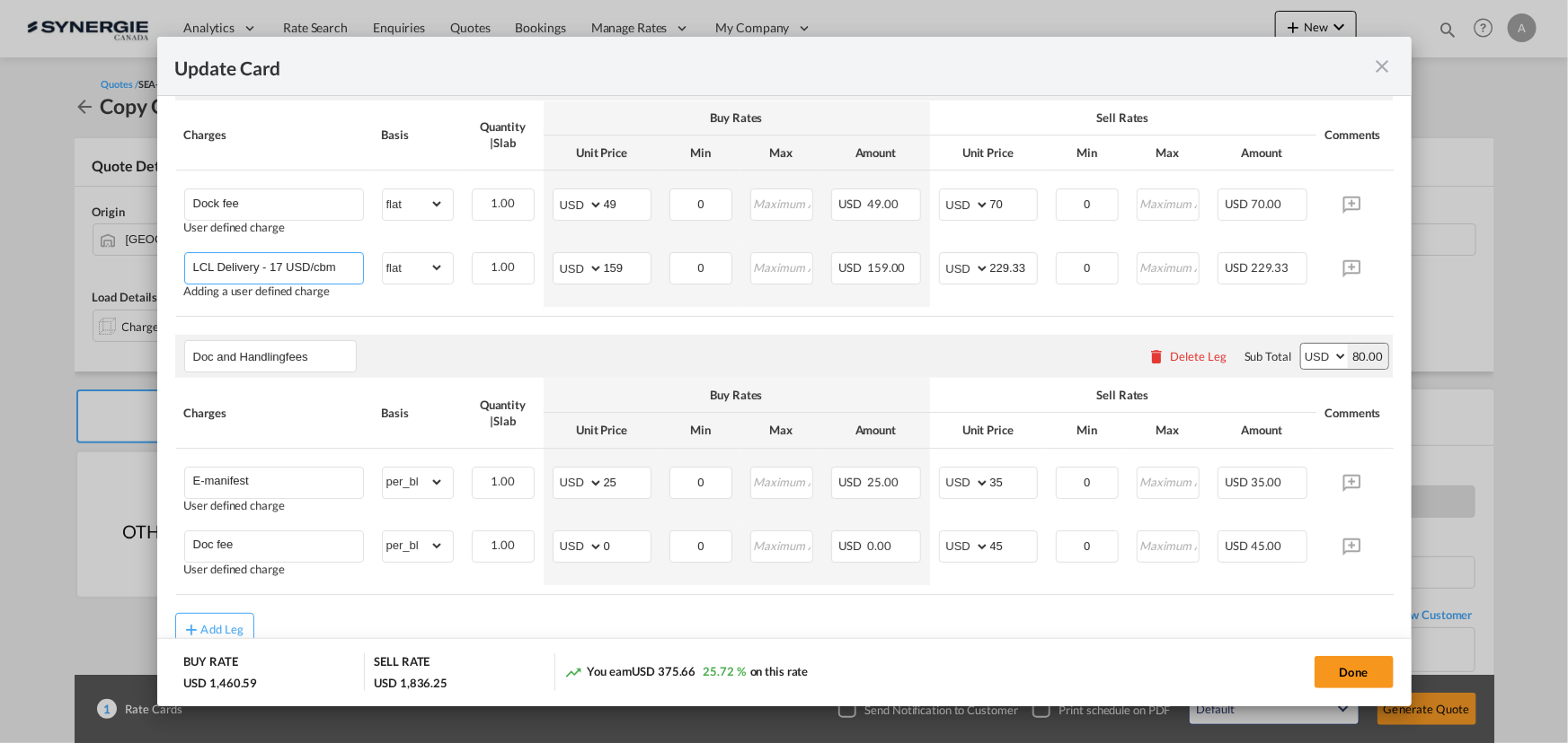
type input "LCL Delivery - 17 USD/cbm"
drag, startPoint x: 1314, startPoint y: 53, endPoint x: 1009, endPoint y: 279, distance: 379.6
click at [1314, 53] on div "Update Card" at bounding box center [784, 67] width 1254 height 59
click at [1351, 676] on button "Done" at bounding box center [1354, 673] width 79 height 32
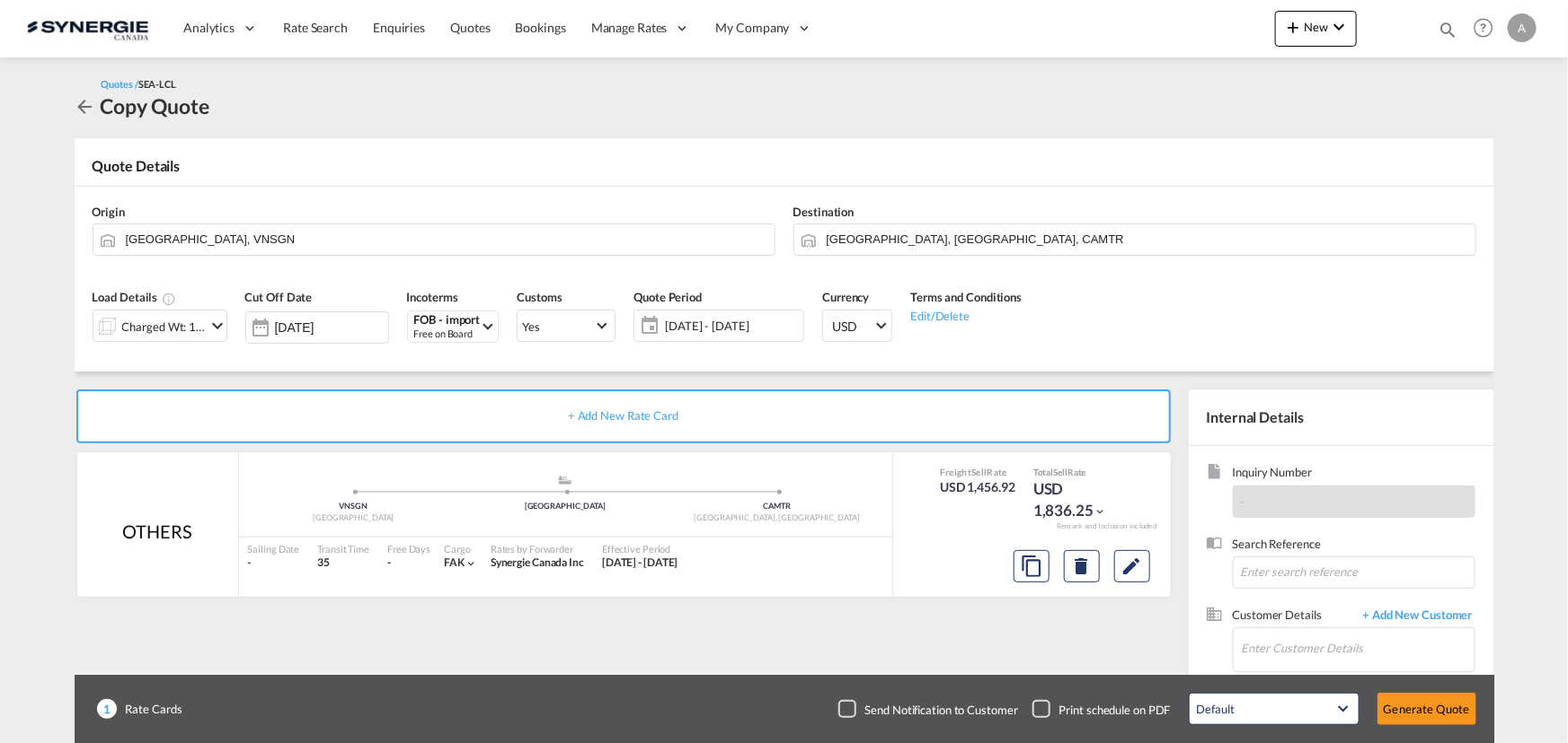
type input "09 Sep 2025"
type input "13 Sep 2025"
click at [952, 233] on input "Montreal, QC, CAMTR" at bounding box center [1146, 239] width 640 height 31
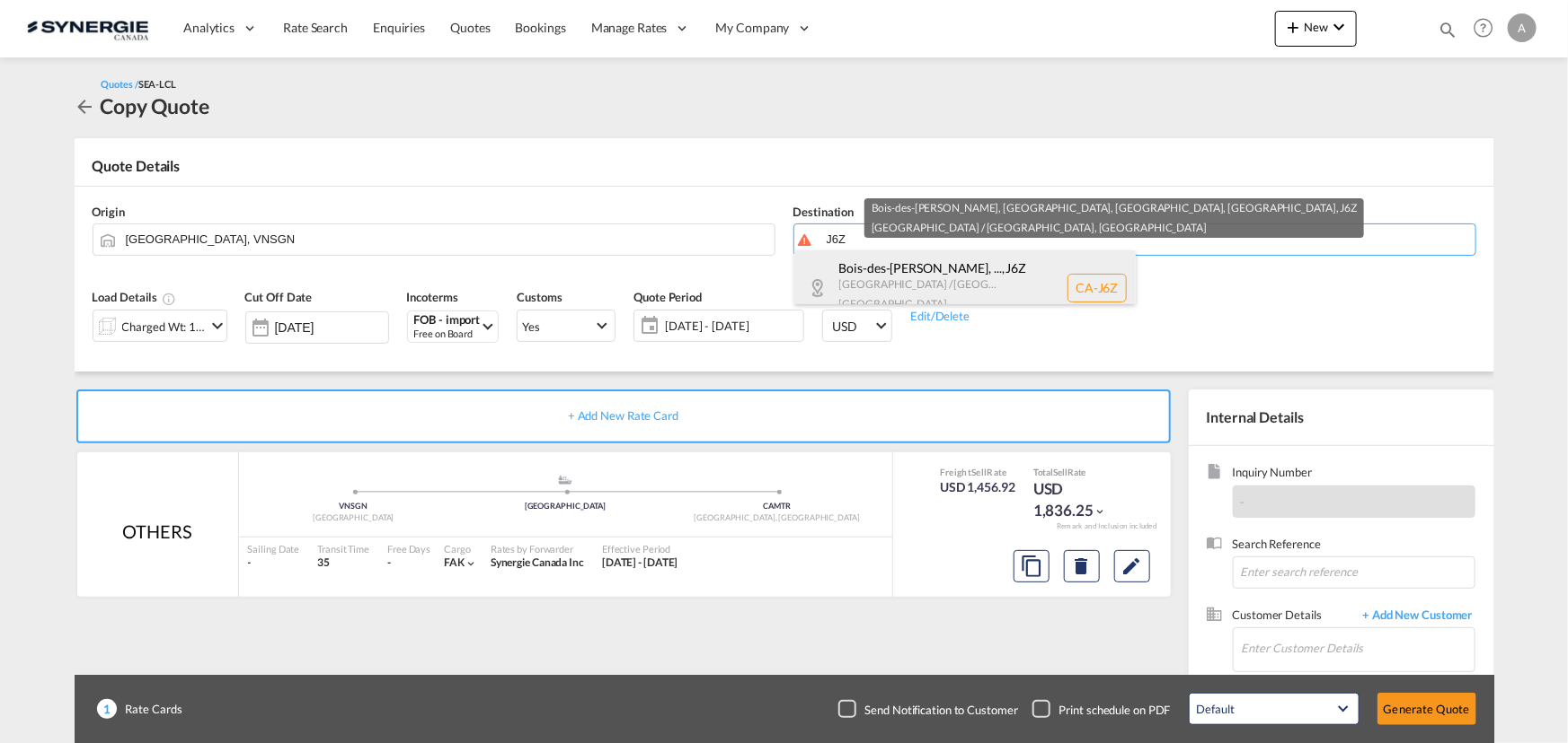
click at [940, 272] on div "Bois-des-Filion, ... , J6Z Quebec / Québec Canada CA-J6Z" at bounding box center [965, 288] width 341 height 74
type input "CA-J6Z, Bois-des-Filion, QC, Lorraine, QC, Quebec / Québec"
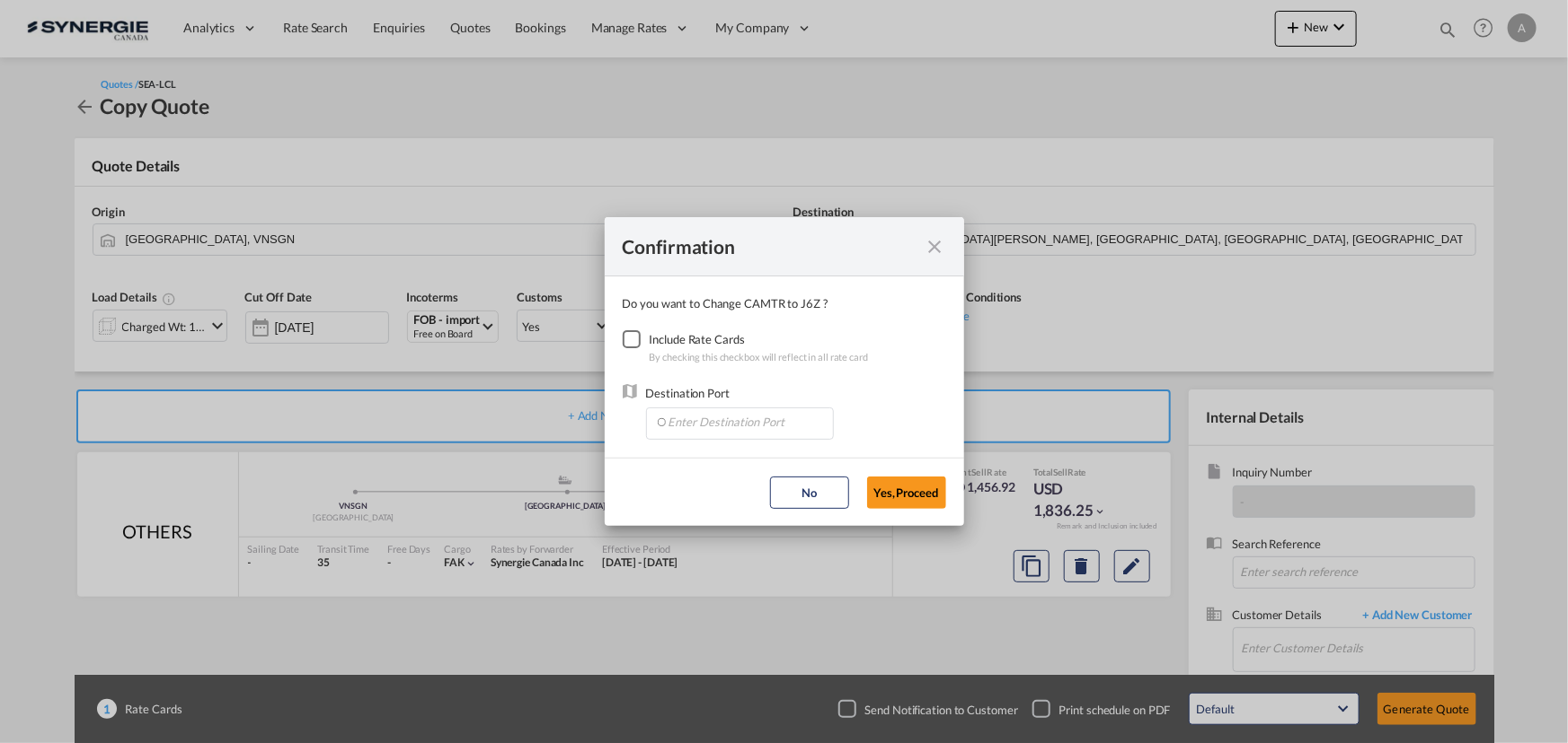
click at [622, 339] on div "Checkbox No Ink" at bounding box center [631, 339] width 18 height 18
click at [682, 420] on input "Enter Destination Port" at bounding box center [743, 422] width 178 height 27
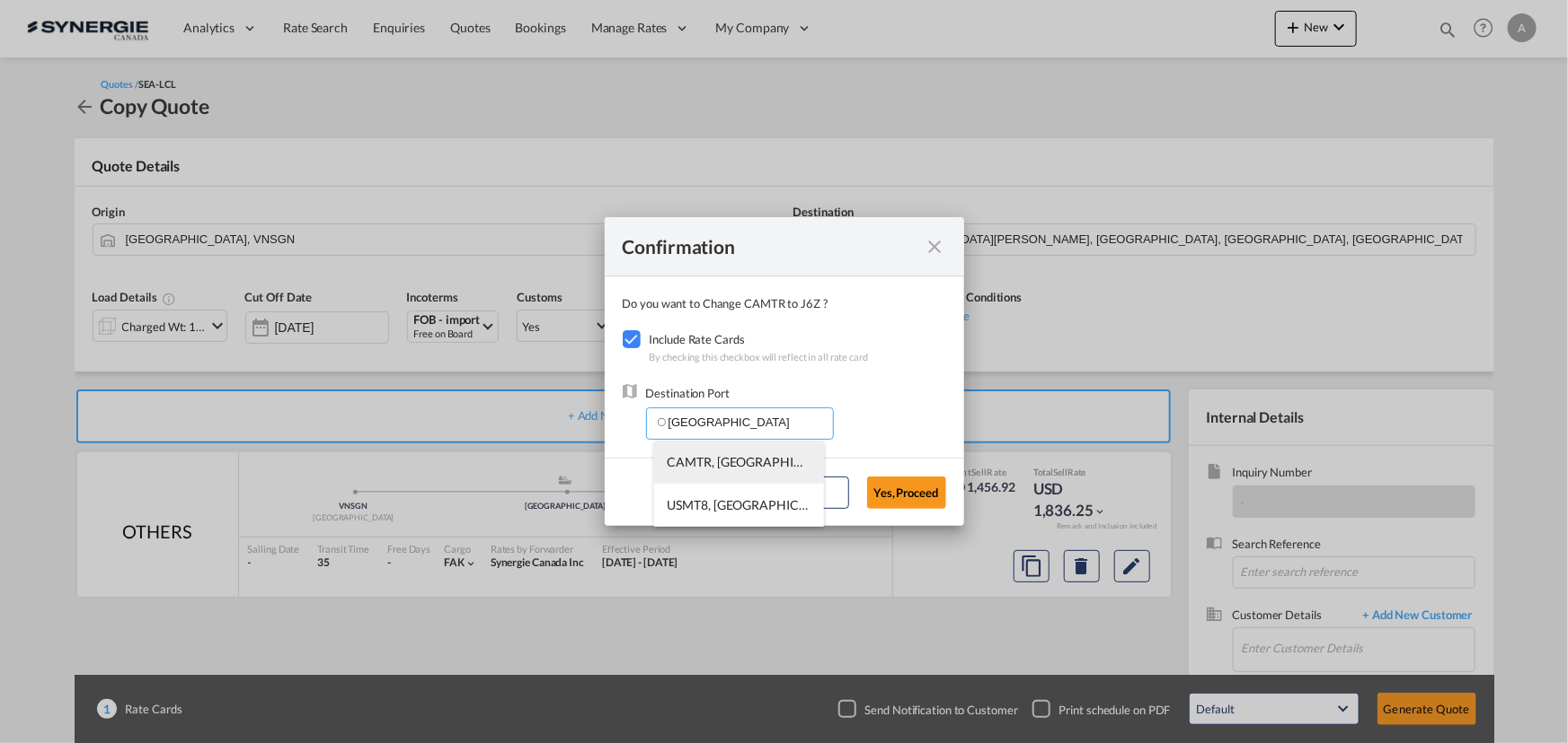
click at [727, 462] on span "CAMTR, Montreal, QC, Canada, North America, Americas" at bounding box center [1020, 462] width 705 height 15
type input "CAMTR, Montreal, QC, Canada, North America, Americas"
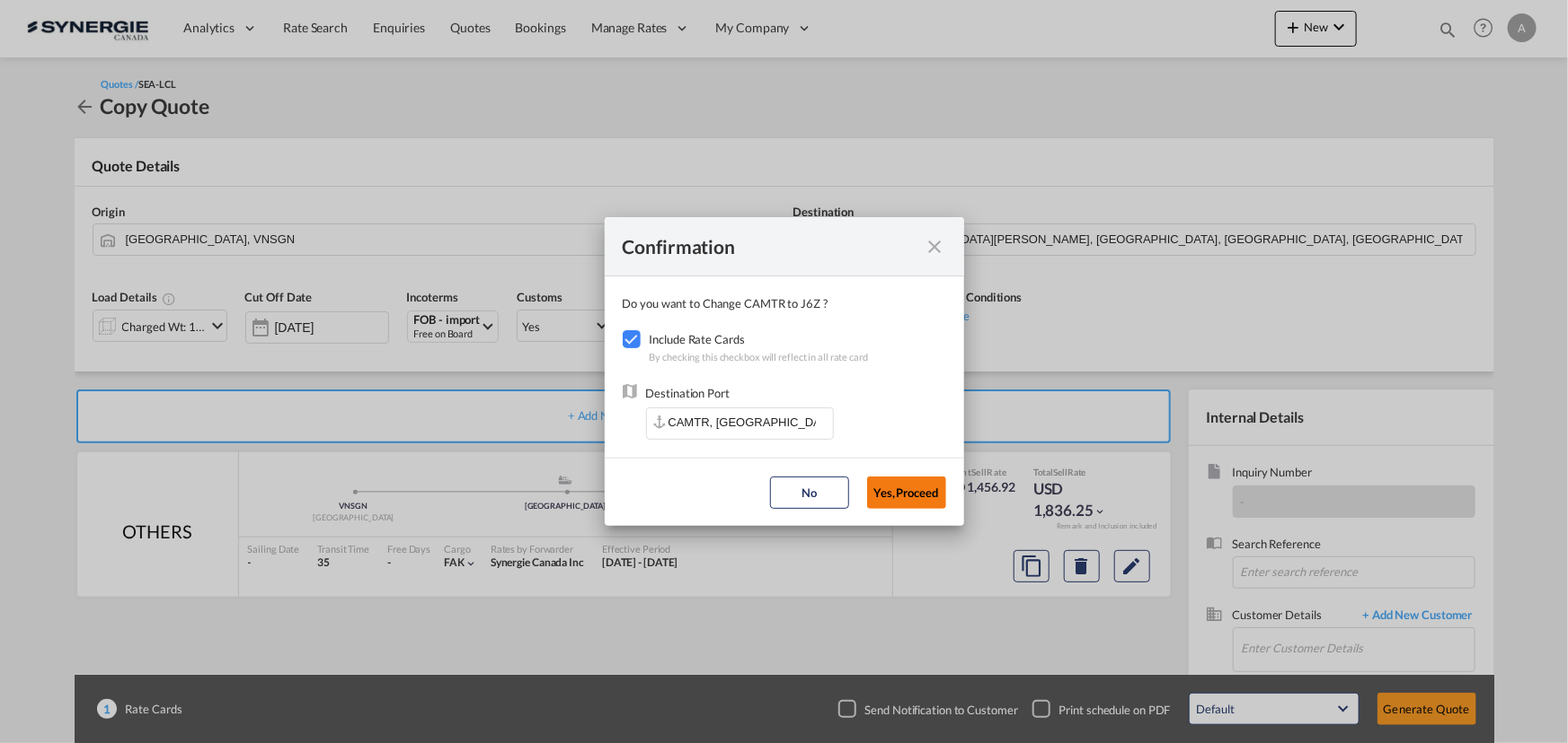
click at [933, 492] on button "Yes,Proceed" at bounding box center [906, 492] width 79 height 32
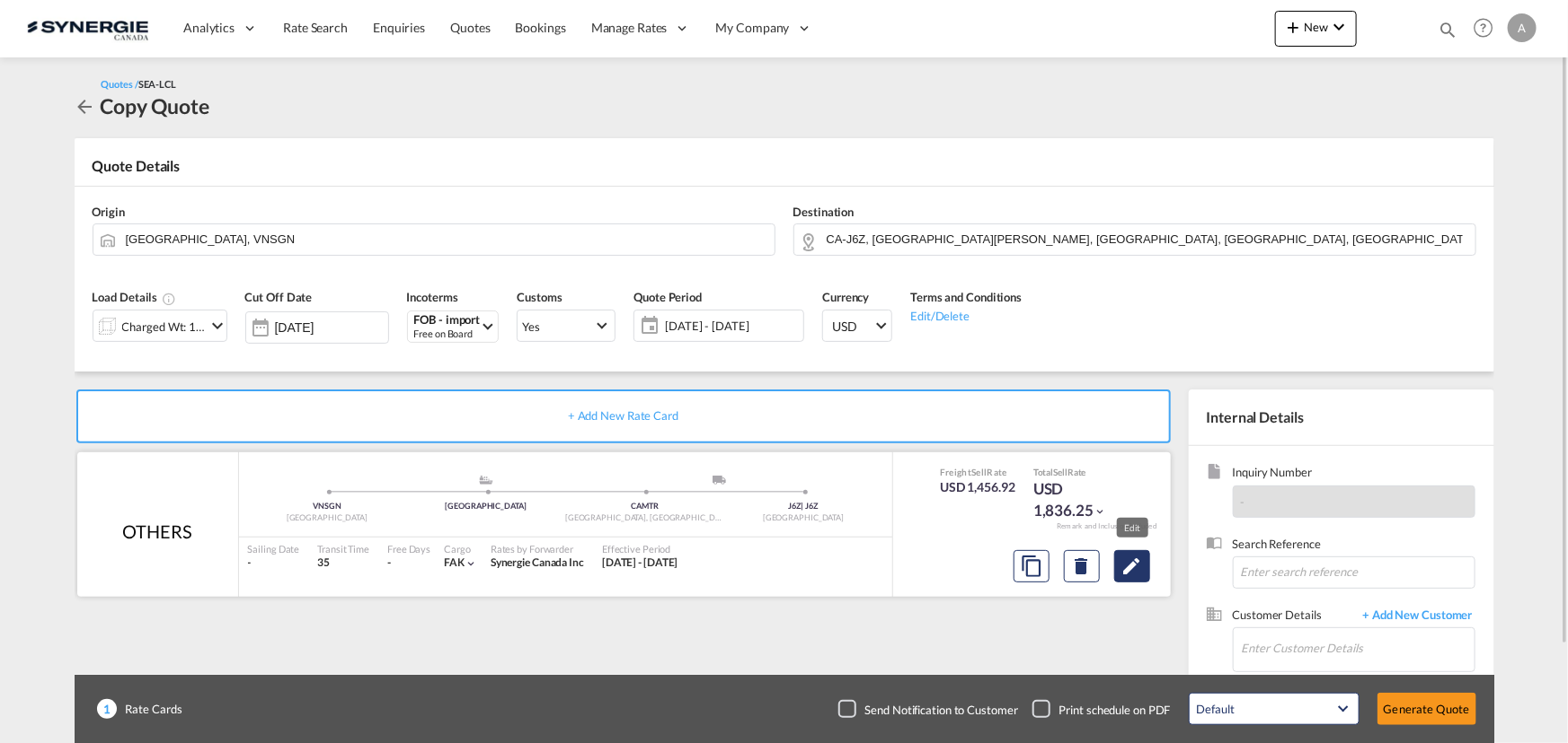
click at [1123, 557] on md-icon "Edit" at bounding box center [1131, 566] width 22 height 22
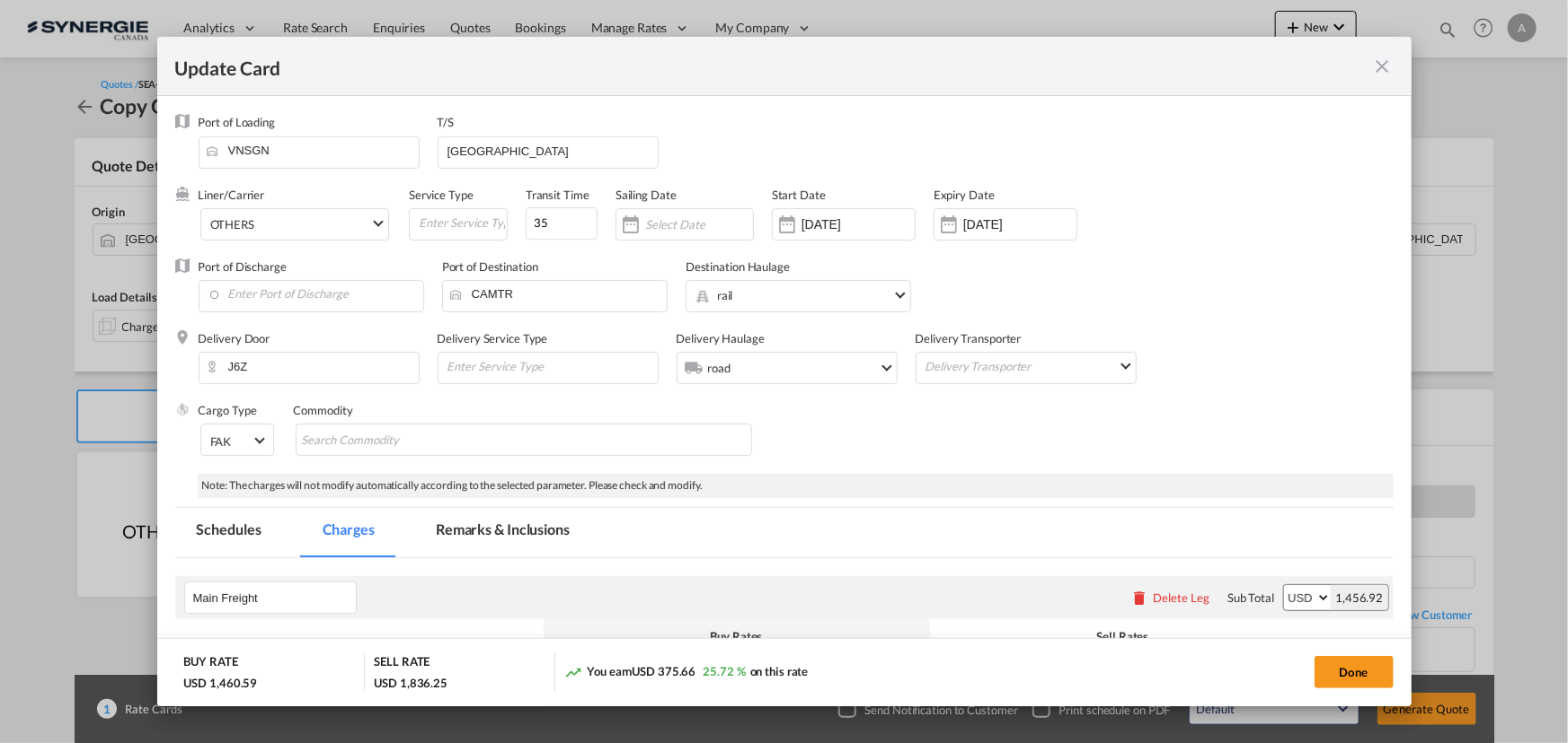
click at [508, 534] on md-tab-item "Remarks & Inclusions" at bounding box center [502, 532] width 177 height 50
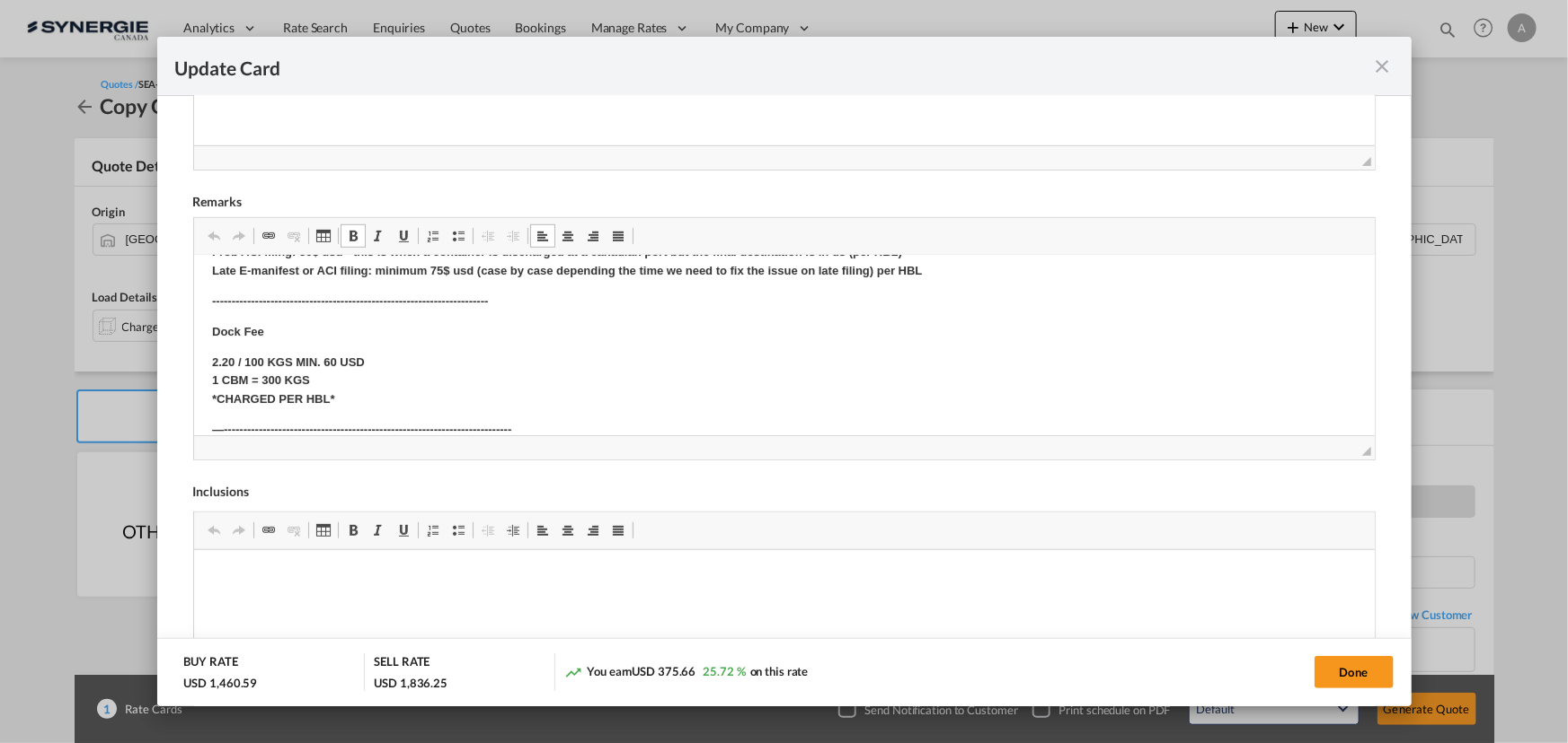
scroll to position [244, 0]
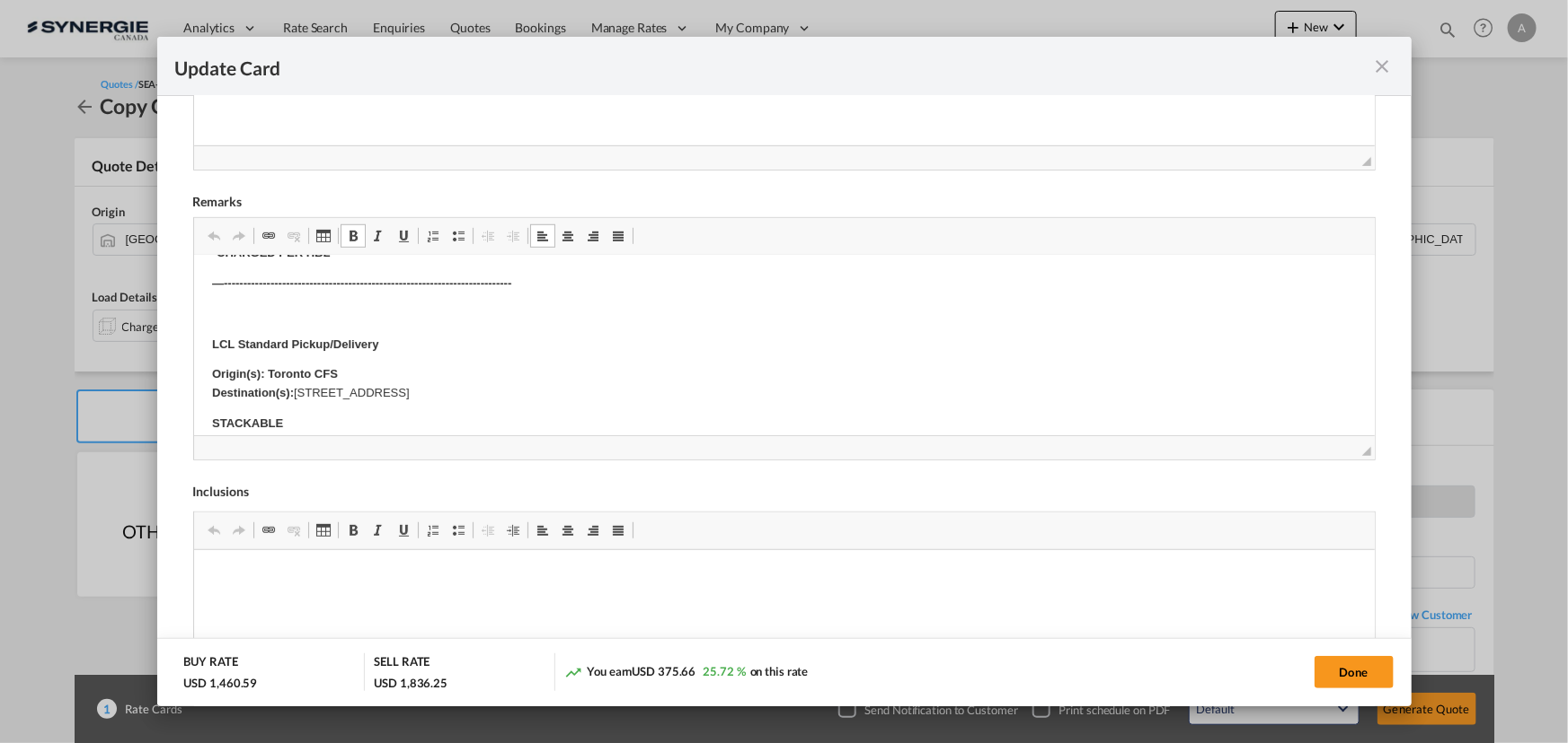
click at [591, 392] on p "Origin(s): Toronto CFS Destination(s): 3270 South Service Road West, Unit 3, Oa…" at bounding box center [783, 385] width 1145 height 38
drag, startPoint x: 638, startPoint y: 393, endPoint x: 296, endPoint y: 395, distance: 342.0
click at [296, 395] on p "Origin(s): Toronto CFS Destination(s): 3270 South Service Road West, Unit 3, Oa…" at bounding box center [783, 385] width 1145 height 38
click at [294, 370] on strong "Origin(s): Toronto CFS Destination(s):" at bounding box center [274, 383] width 126 height 32
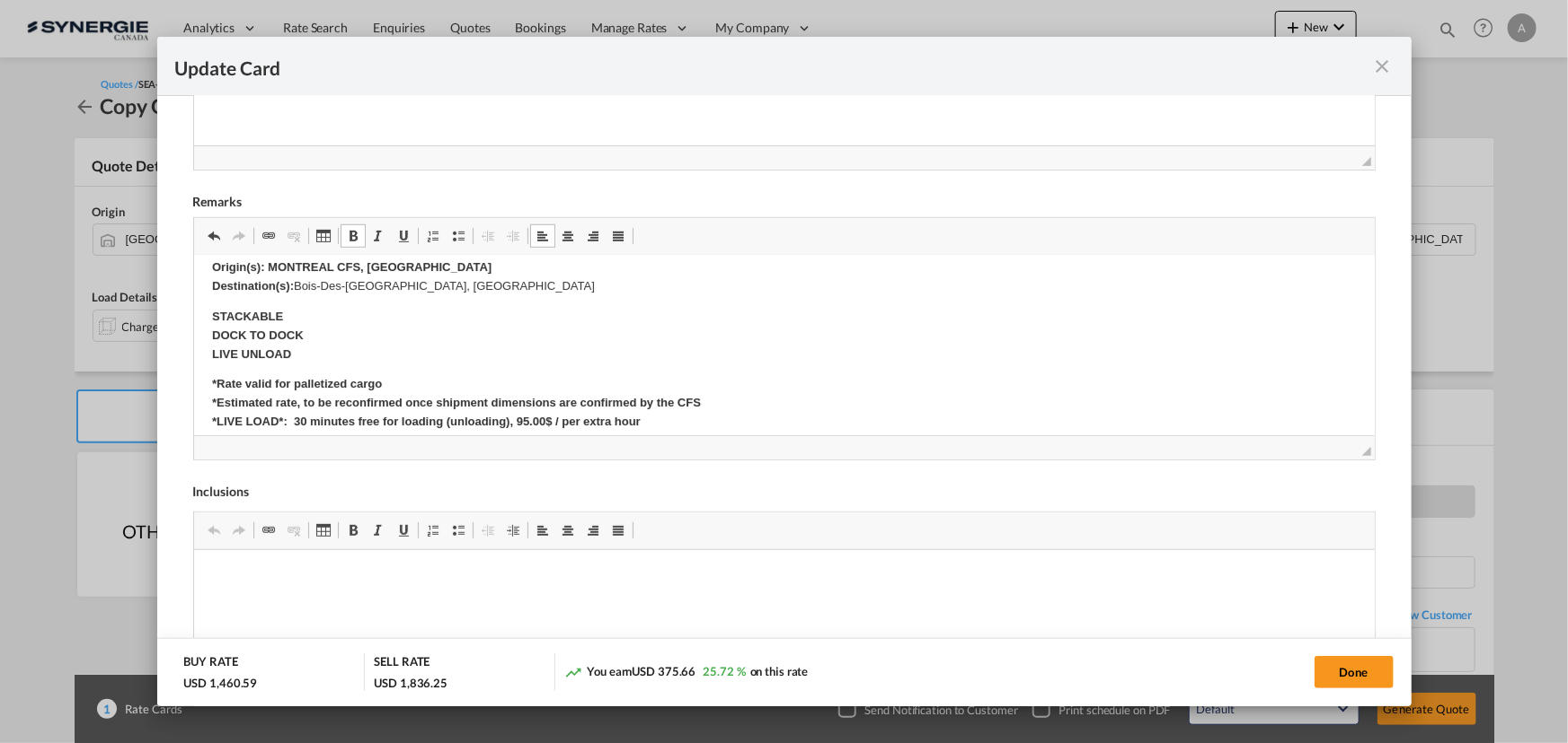
scroll to position [326, 0]
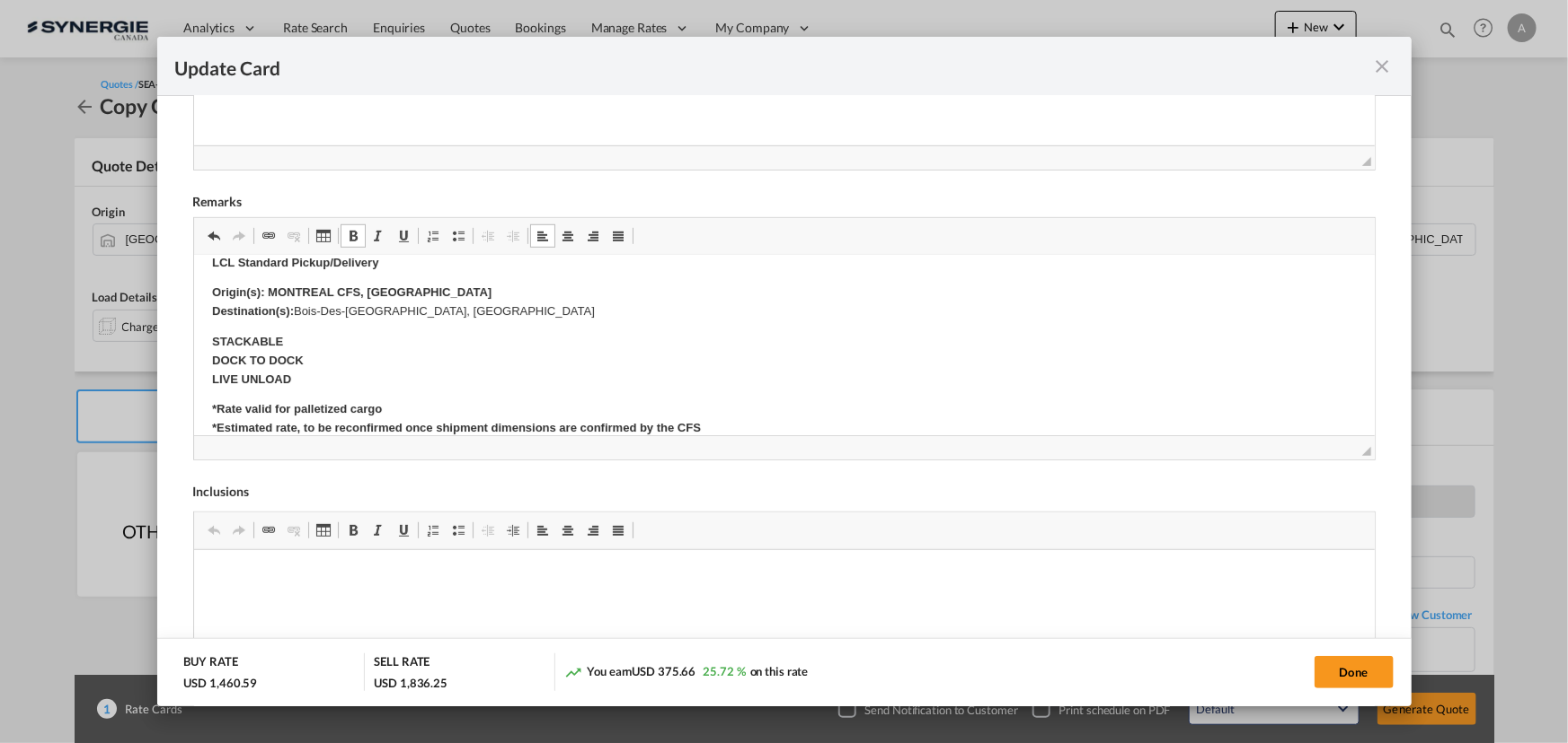
click at [320, 323] on body "E Manifest (ACI): Applicable if Synergie is responsible to submit Per E-manifes…" at bounding box center [783, 349] width 1145 height 803
click at [298, 312] on p "Origin(s): MONTREAL CFS, QC Destination(s): Bois-Des-Filion, QC" at bounding box center [783, 303] width 1145 height 38
click at [598, 314] on p "Origin(s): MONTREAL CFS, QC Destination(s): 600 rue de la Sabliere, Bois-Des-Fi…" at bounding box center [783, 303] width 1145 height 38
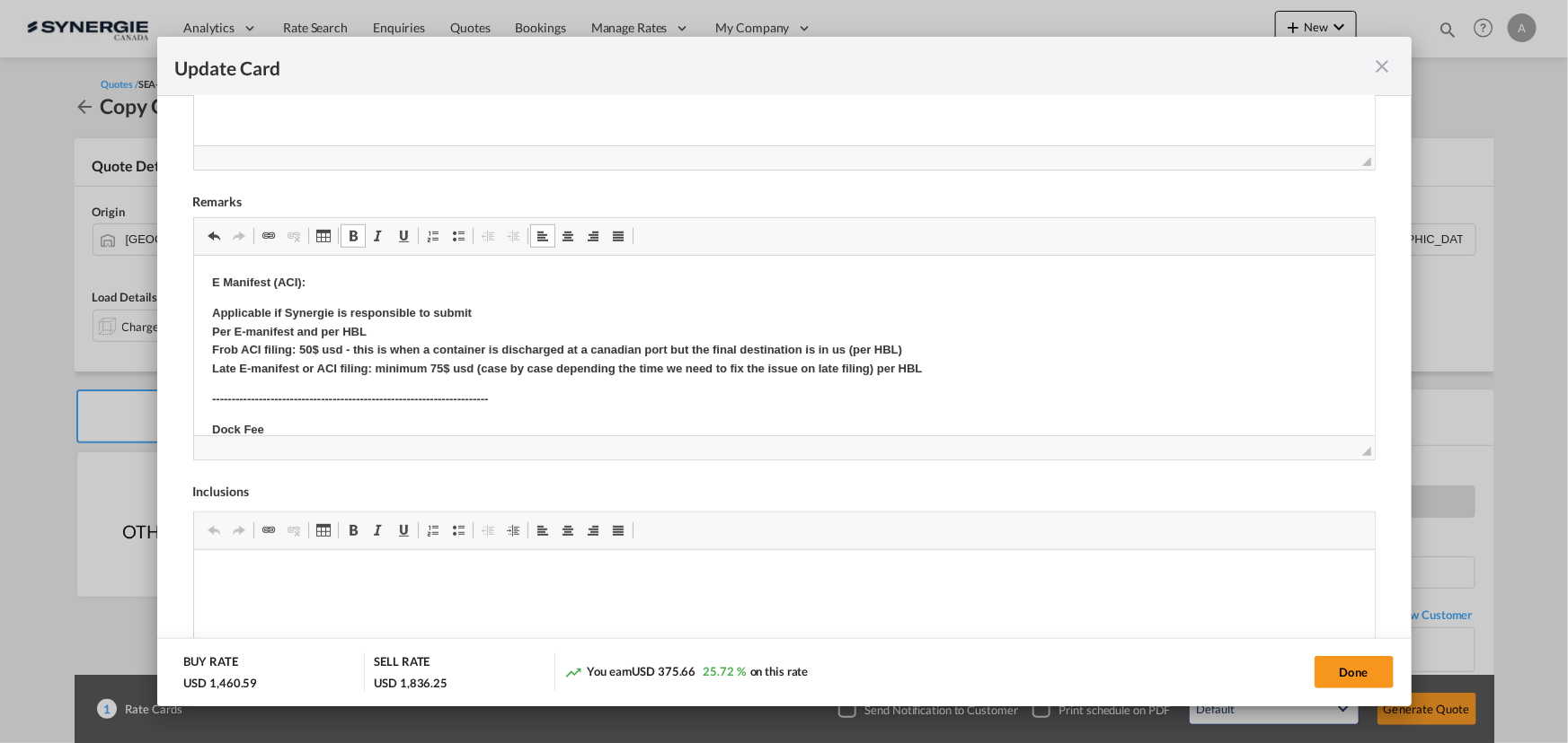
click at [563, 310] on p "Applicable if Synergie is responsible to submit Per E-manifest and per HBL Frob…" at bounding box center [783, 342] width 1145 height 74
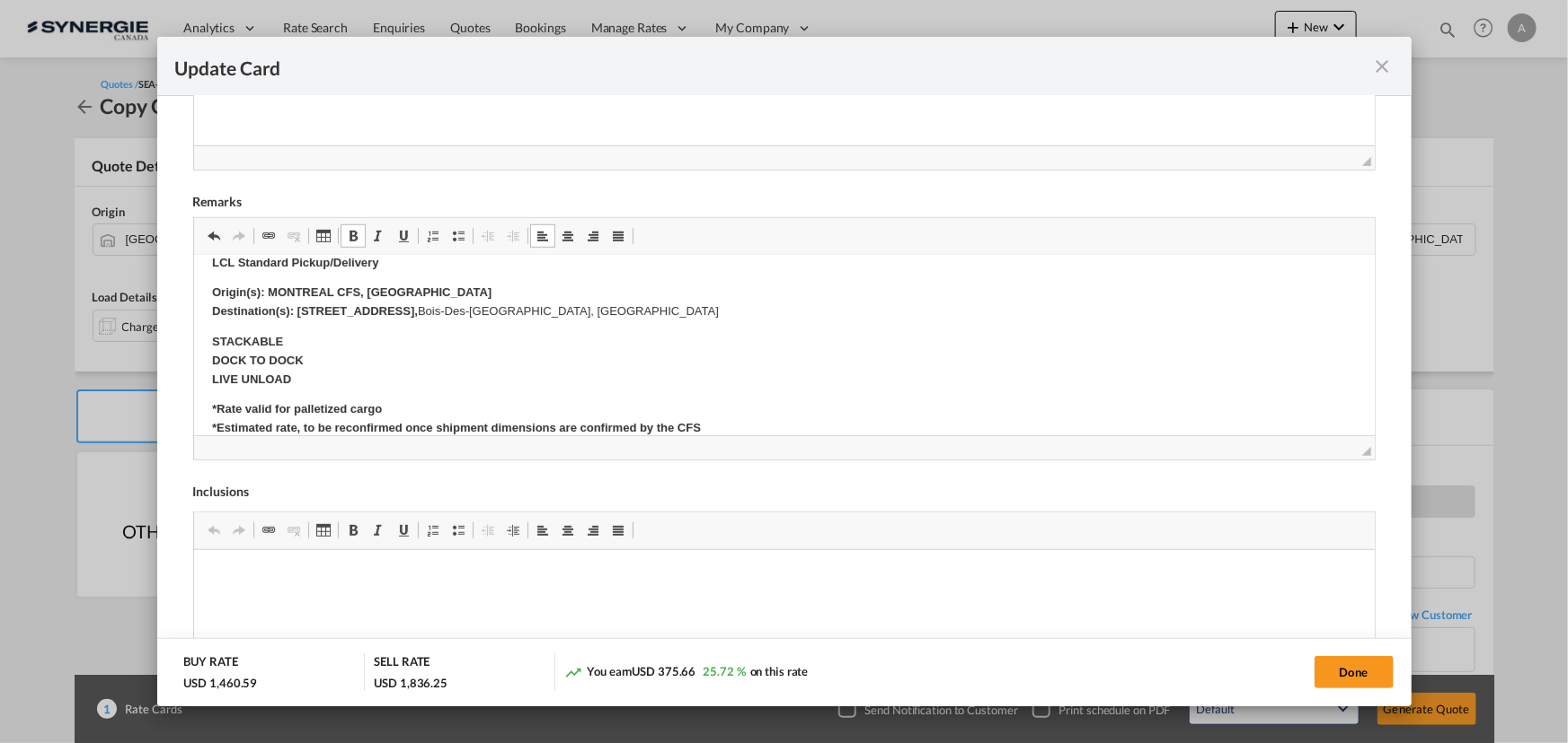
click at [538, 312] on p "Origin(s): MONTREAL CFS, QC Destination(s): 600 rue de la Sabliere, Bois-Des-Fi…" at bounding box center [783, 303] width 1145 height 38
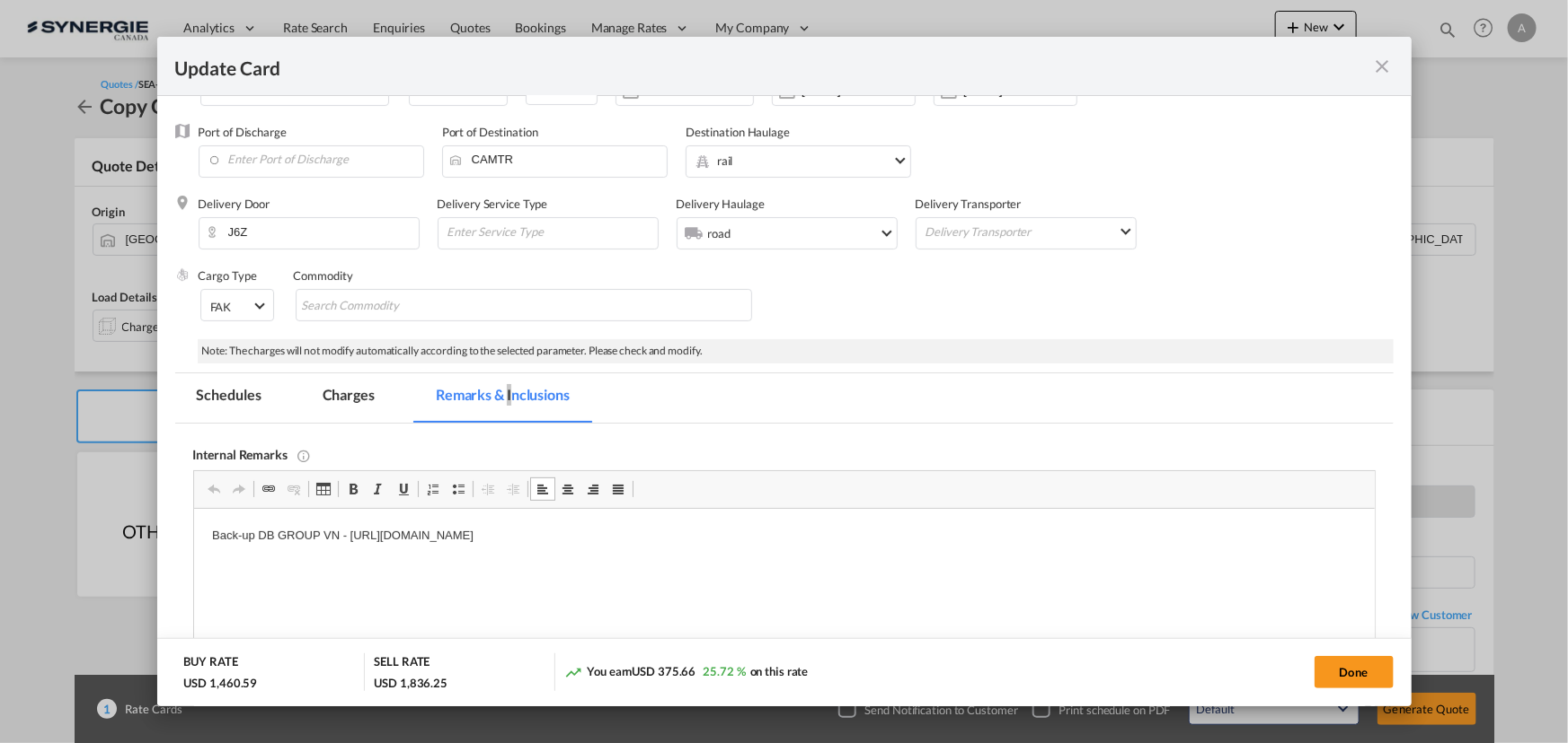
scroll to position [107, 0]
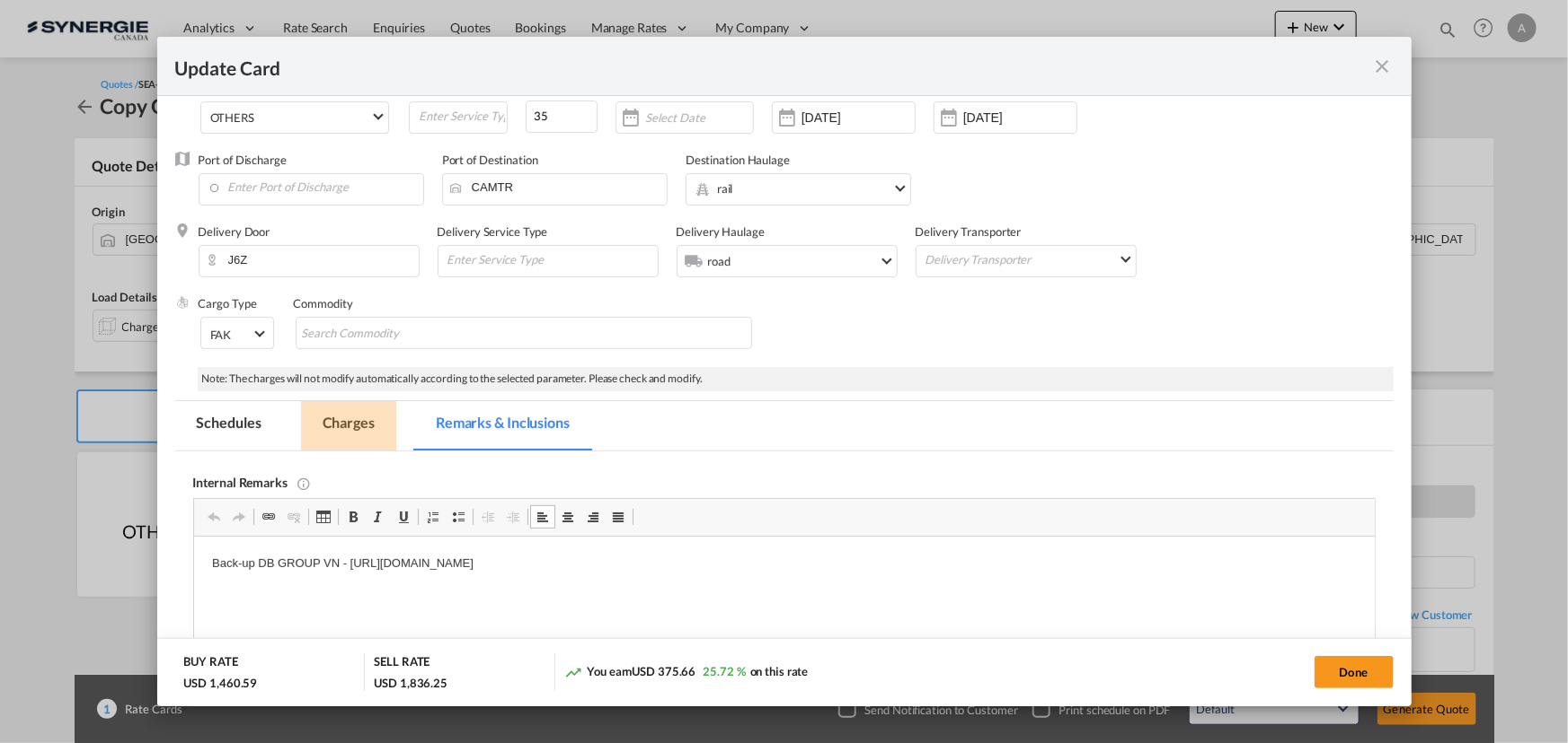
click at [339, 432] on md-tab-item "Charges" at bounding box center [349, 426] width 95 height 50
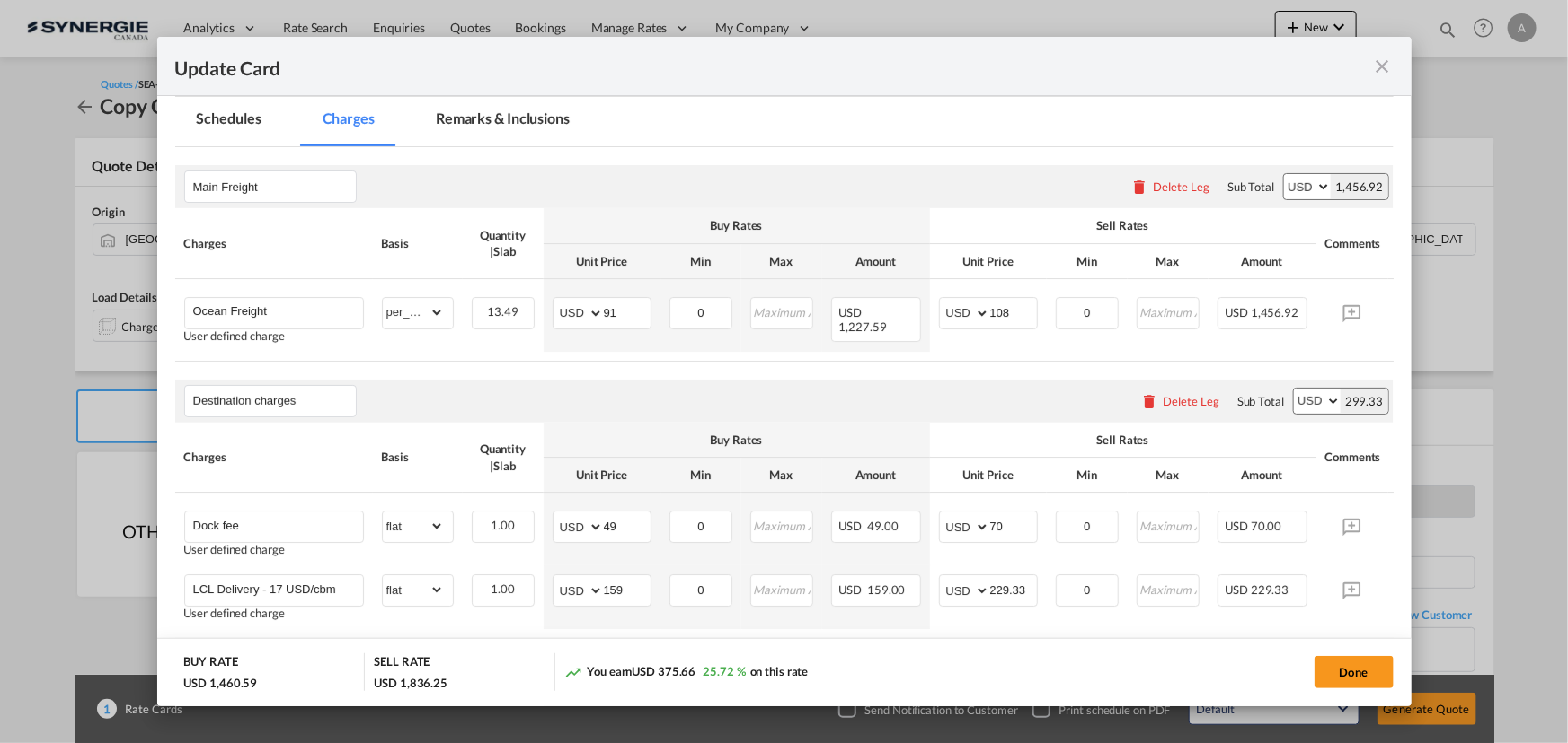
scroll to position [432, 0]
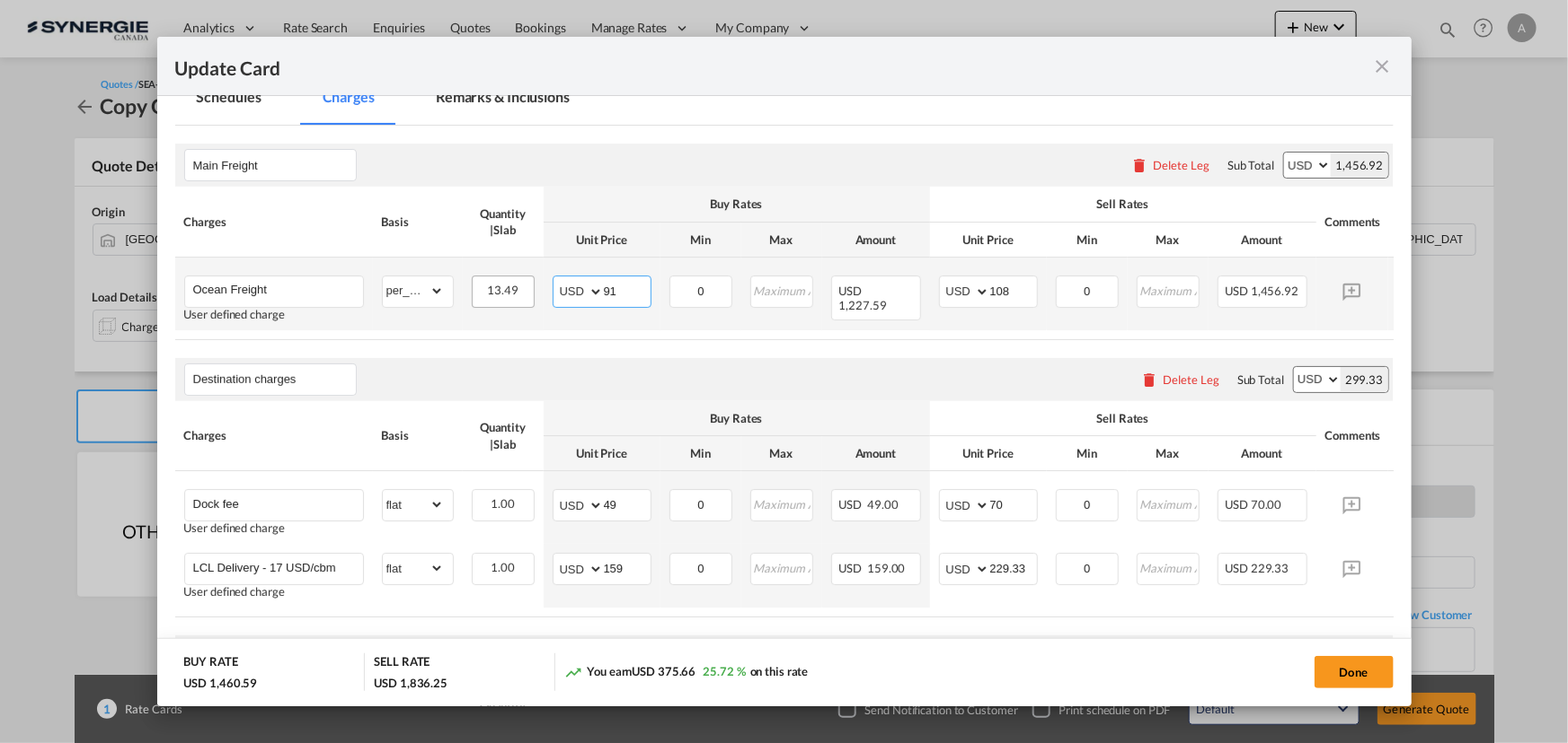
drag, startPoint x: 625, startPoint y: 291, endPoint x: 503, endPoint y: 290, distance: 122.0
click at [523, 291] on tr "Ocean Freight User defined charge Please Enter Already Exists gross_weight volu…" at bounding box center [812, 293] width 1273 height 72
type input "92"
type input "0"
type input "101"
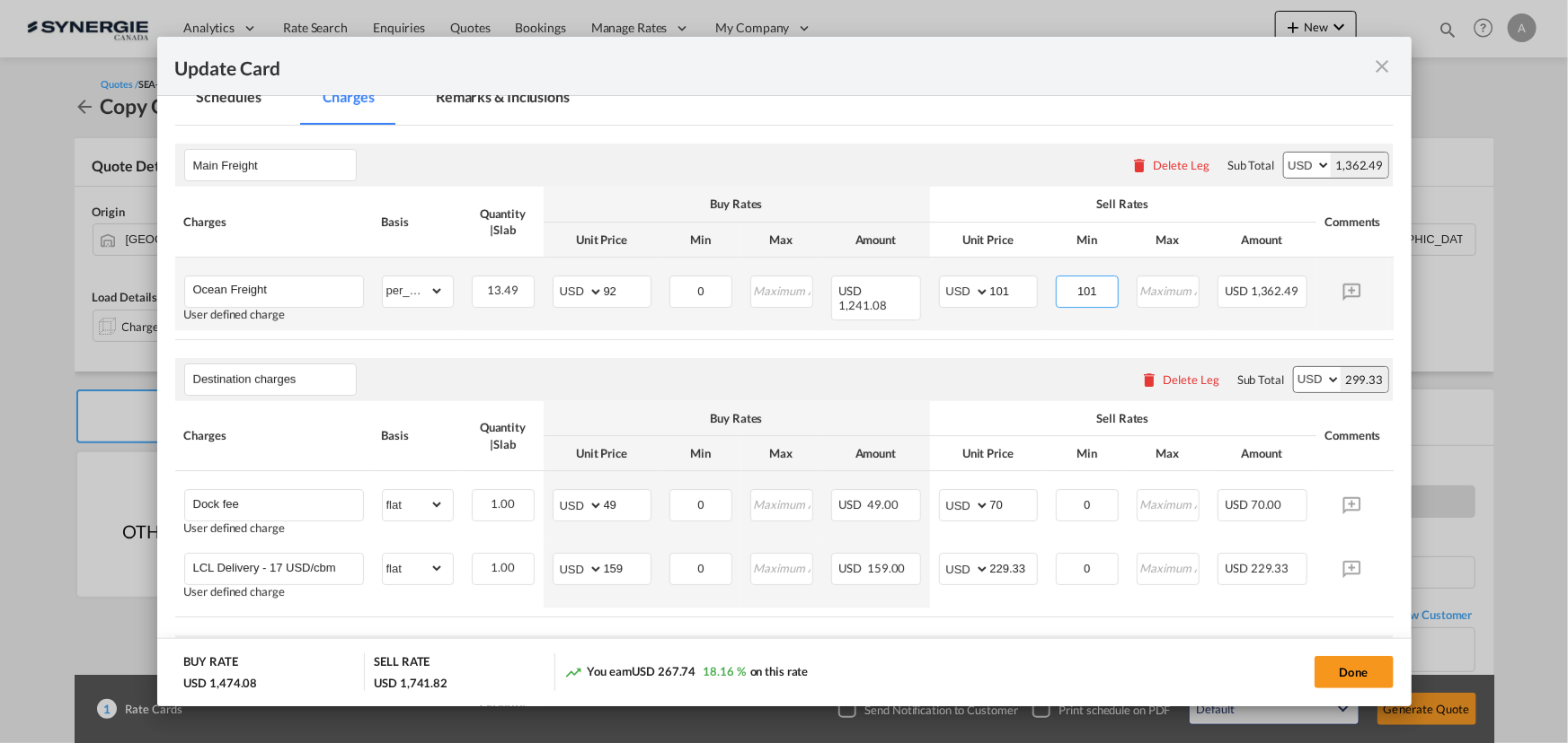
type input "101"
drag, startPoint x: 720, startPoint y: 286, endPoint x: 662, endPoint y: 278, distance: 58.5
click at [662, 278] on td "0 Please Enter Invalid Input" at bounding box center [701, 293] width 81 height 72
type input "92"
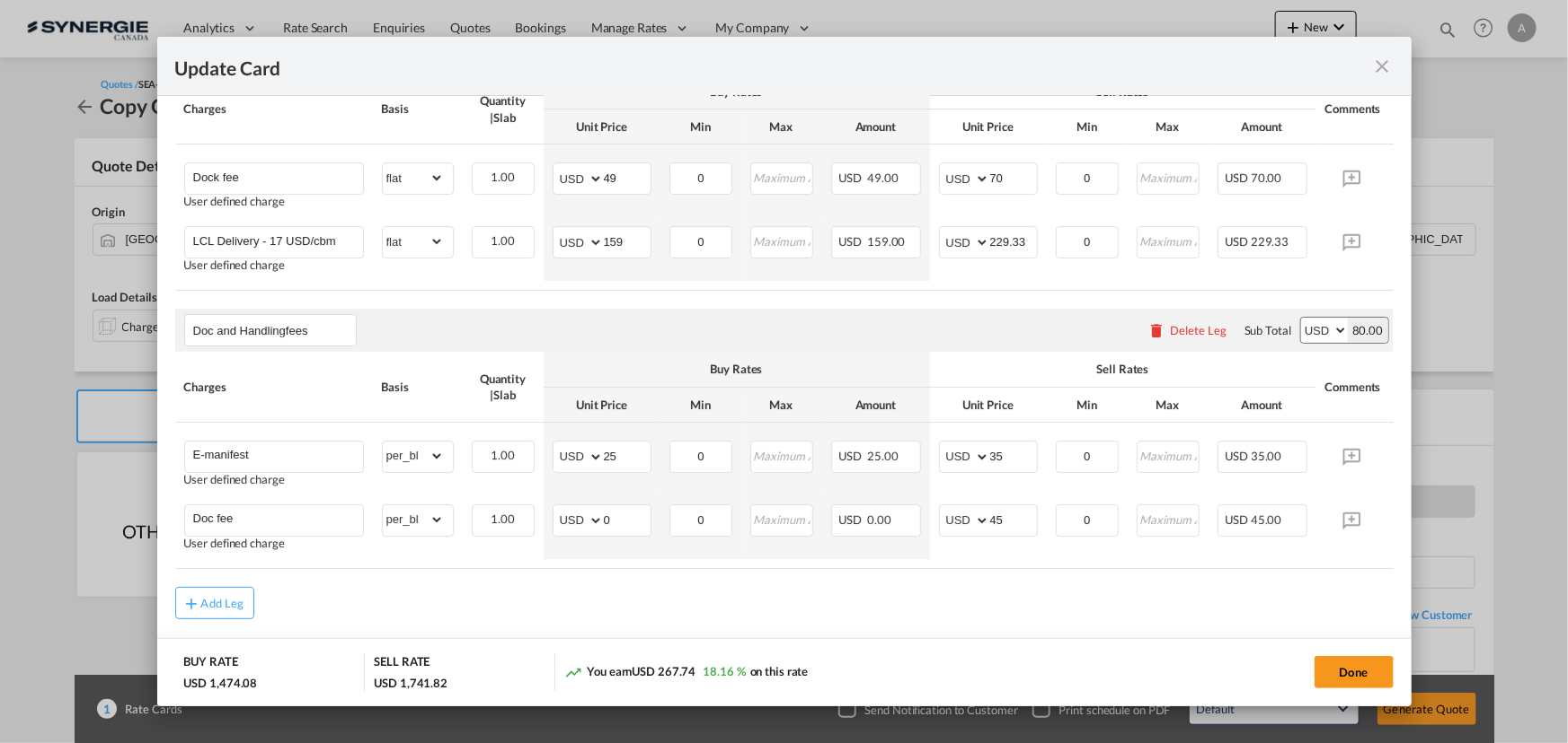
scroll to position [816, 0]
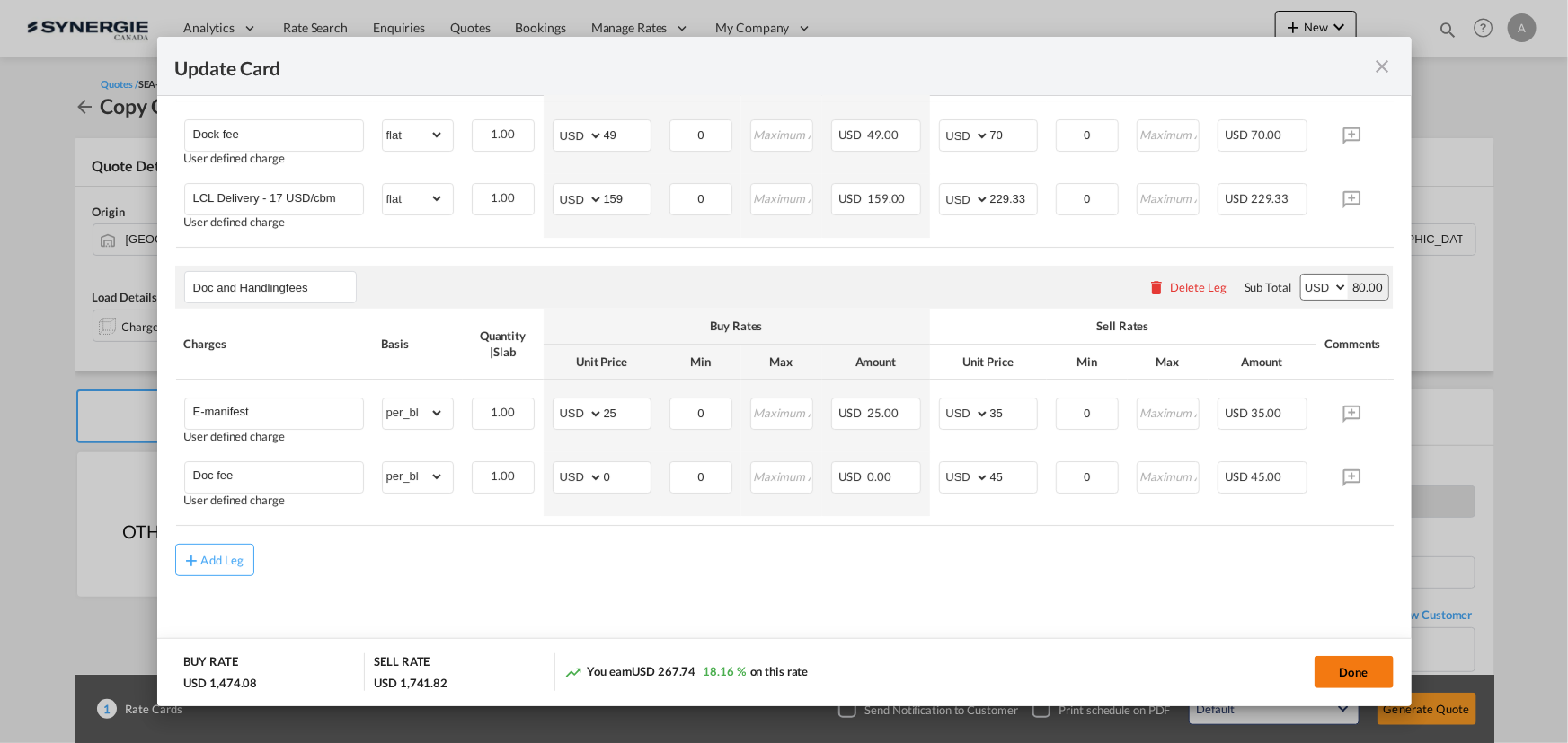
click at [1334, 678] on button "Done" at bounding box center [1354, 673] width 79 height 32
type input "09 Sep 2025"
type input "13 Sep 2025"
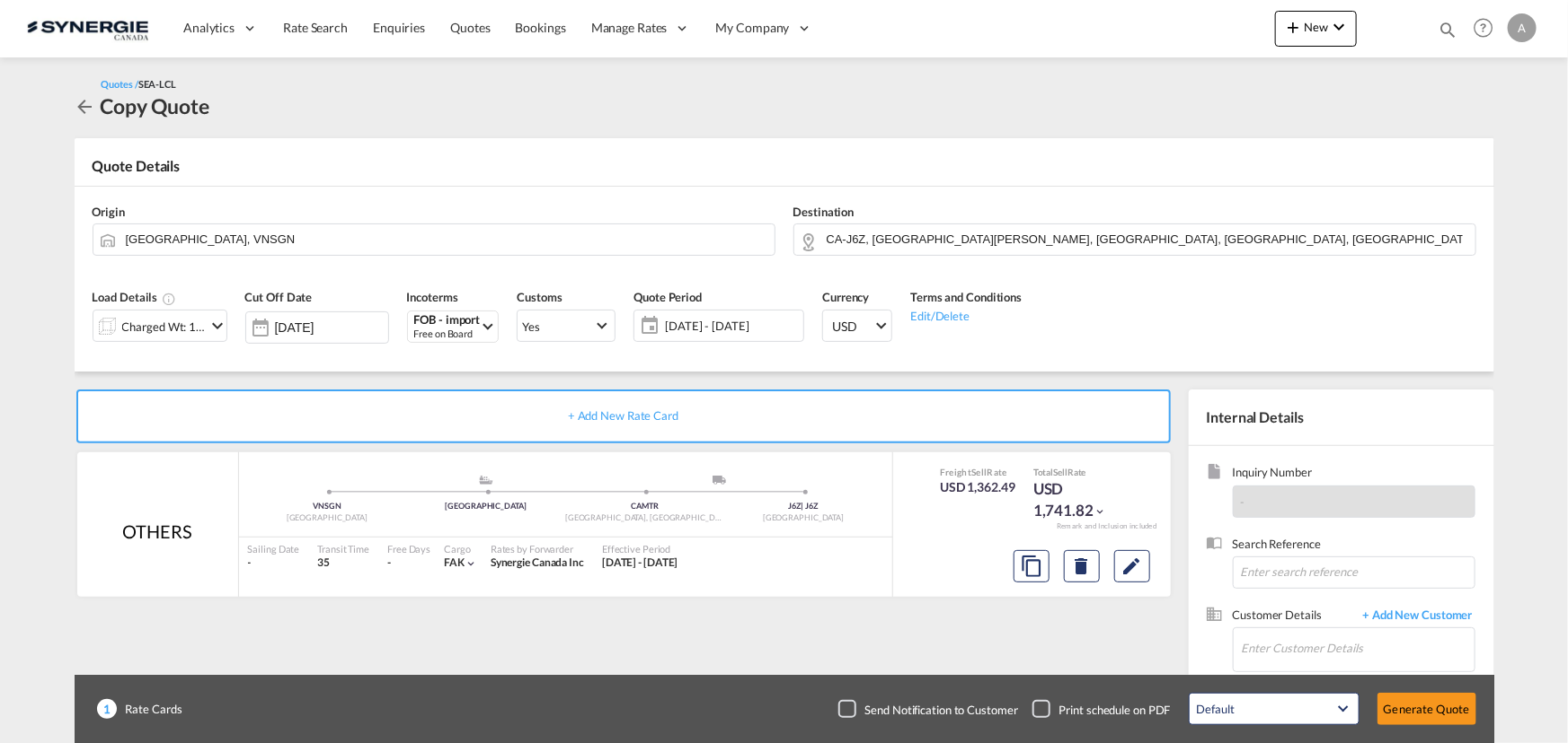
scroll to position [111, 0]
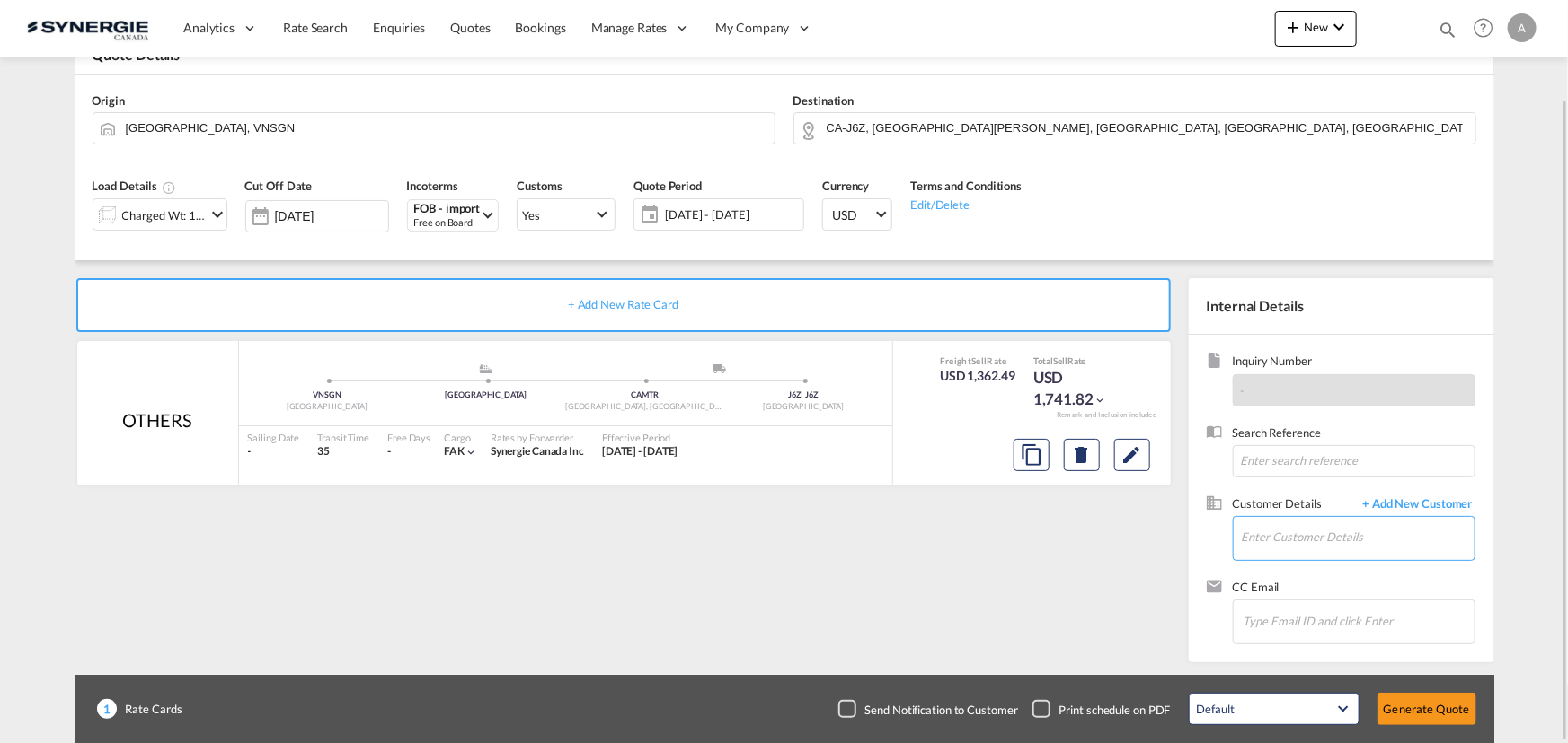
click at [1301, 535] on input "Enter Customer Details" at bounding box center [1358, 537] width 233 height 40
click at [1216, 482] on div "Claudio Quaglieri cquaglieri@ phc dist.com" at bounding box center [1303, 492] width 341 height 49
type input "PHC Distribution Inc., Claudio Quaglieri, cquaglieri@phcdist.com"
click at [1393, 707] on button "Generate Quote" at bounding box center [1427, 710] width 99 height 32
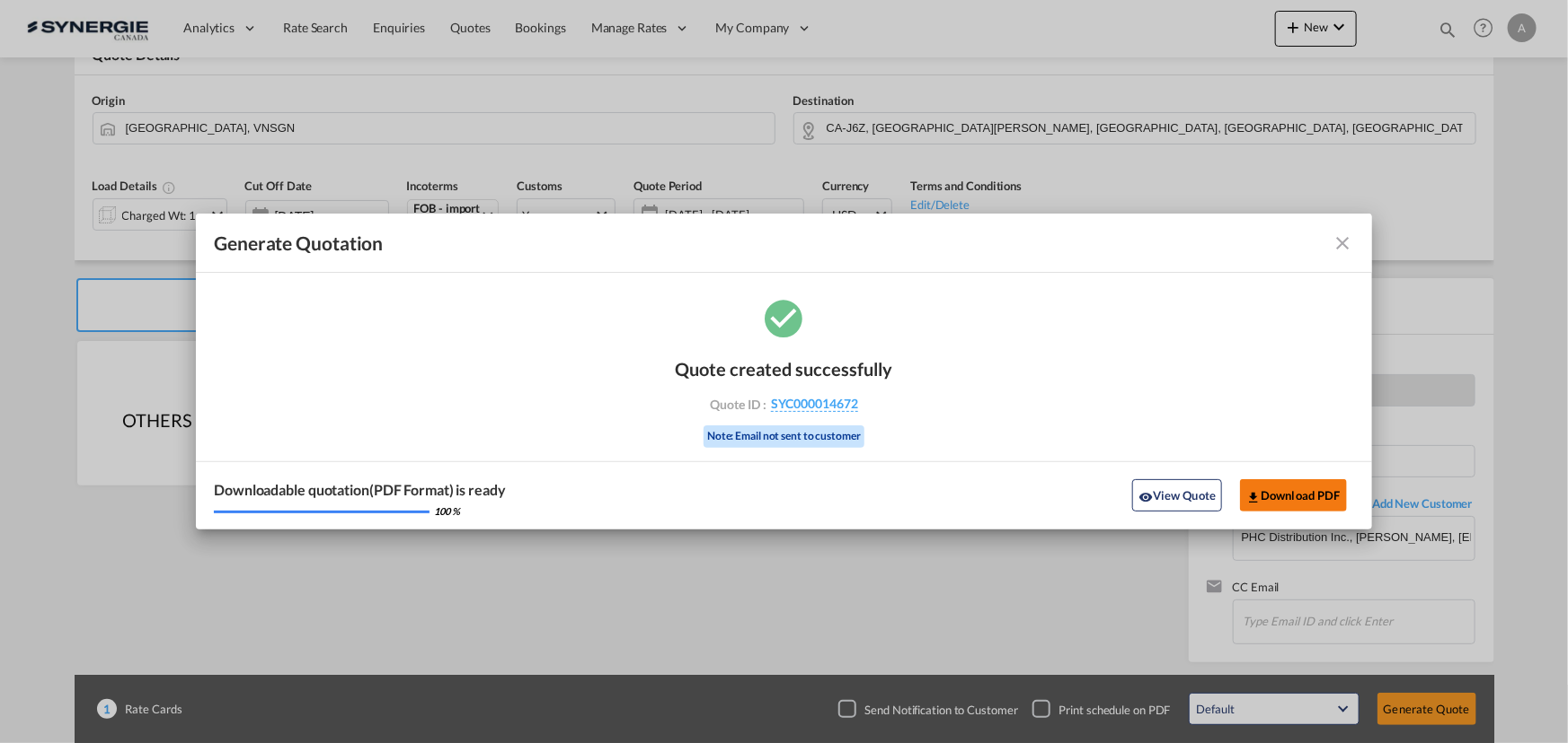
click at [1285, 484] on button "Download PDF" at bounding box center [1293, 495] width 107 height 32
click at [1211, 503] on button "View Quote" at bounding box center [1177, 495] width 90 height 32
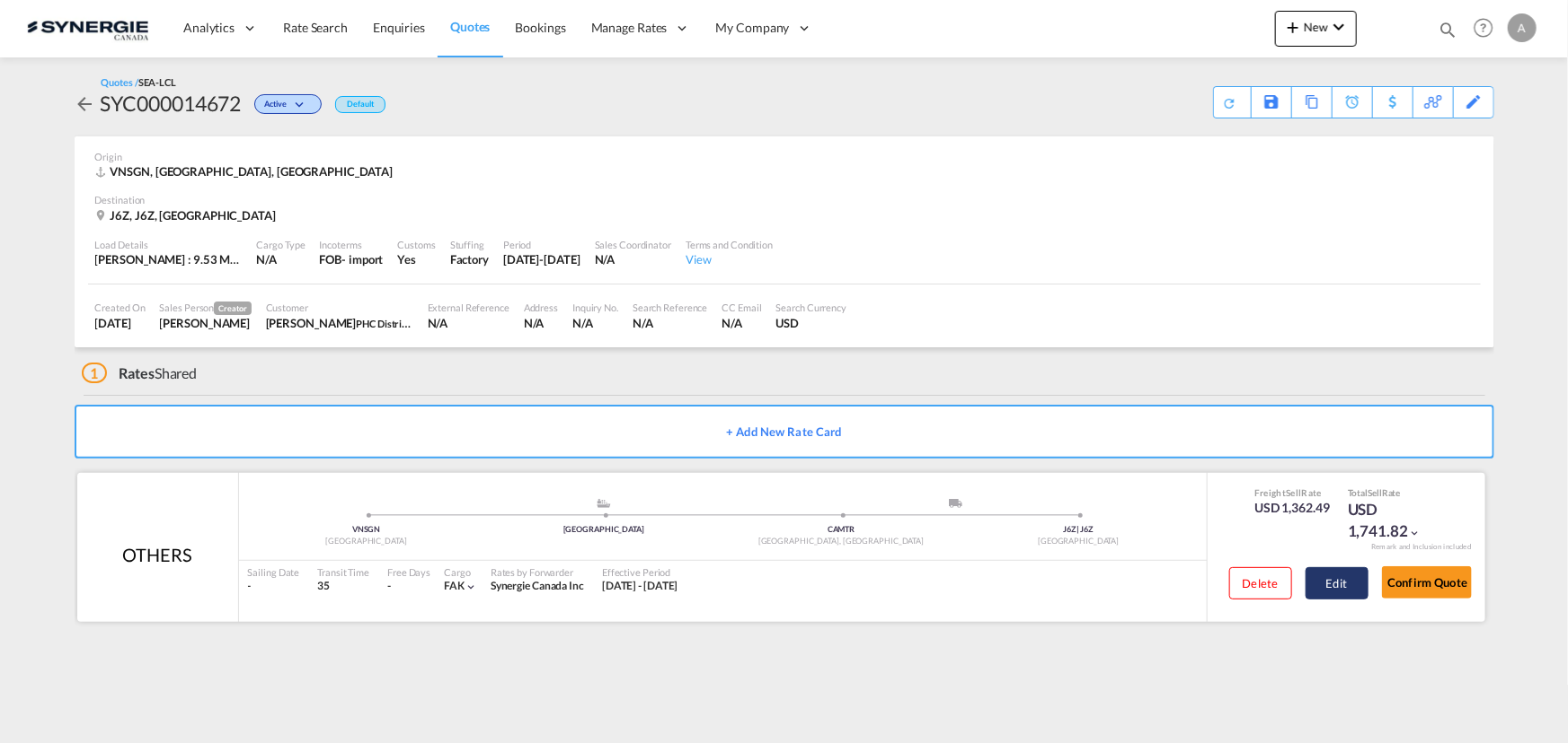
click at [1344, 584] on button "Edit" at bounding box center [1336, 584] width 63 height 32
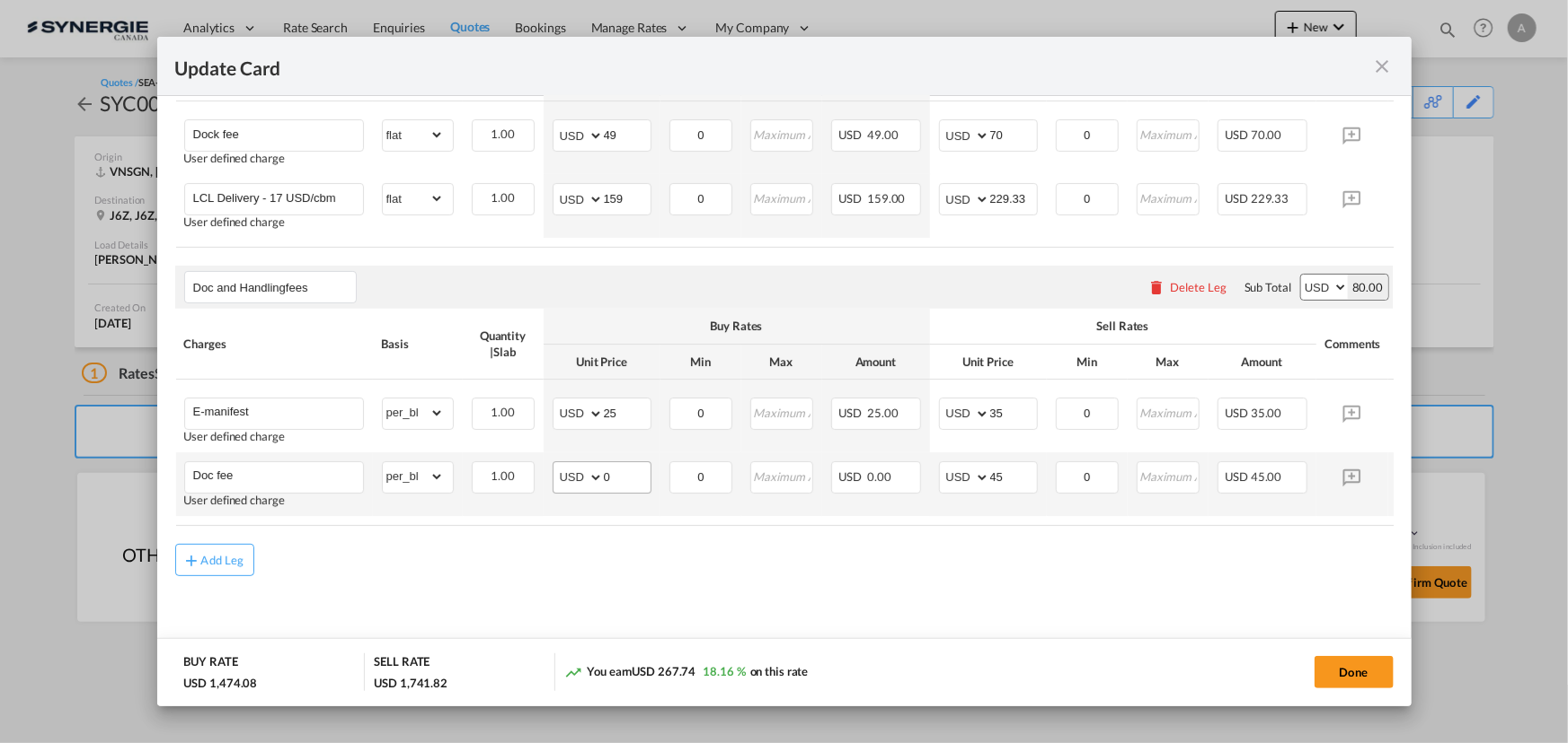
scroll to position [816, 0]
drag, startPoint x: 633, startPoint y: 475, endPoint x: 520, endPoint y: 460, distance: 114.0
click at [539, 467] on tr "Doc fee User defined charge Please Enter Already Exists gross_weight volumetric…" at bounding box center [812, 484] width 1273 height 64
type input "32"
click at [1355, 679] on button "Done" at bounding box center [1354, 673] width 79 height 32
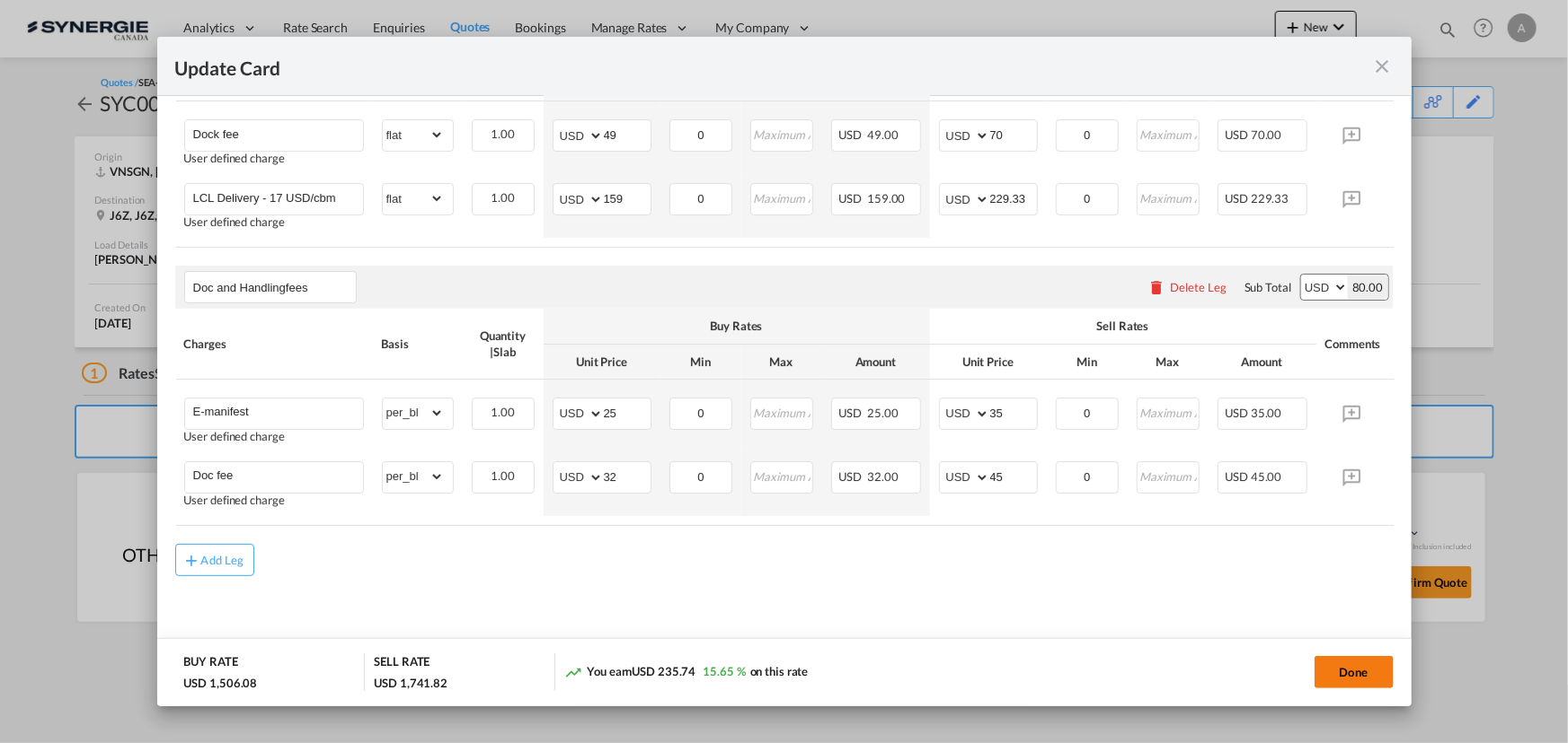
type input "[DATE]"
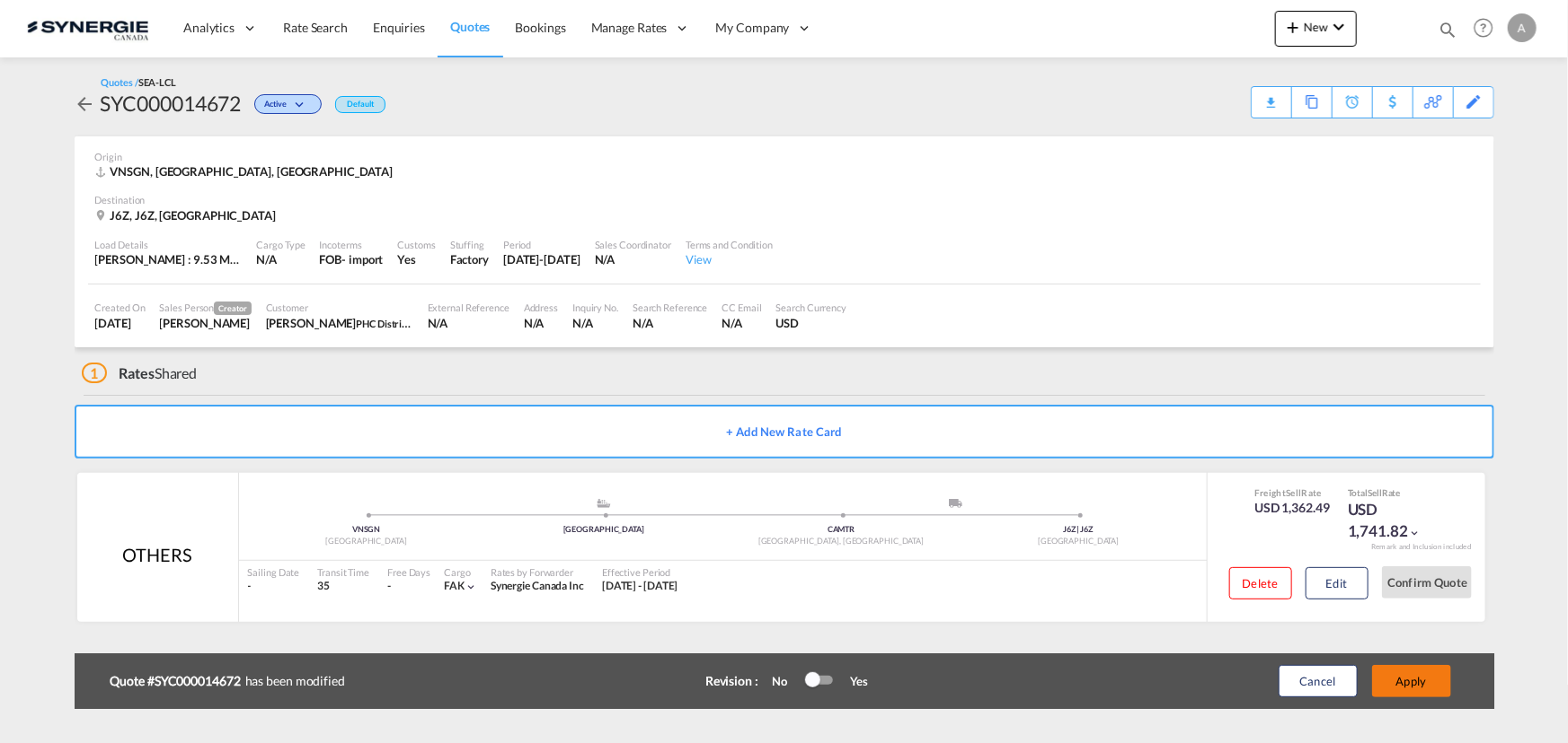
click at [1416, 671] on button "Apply" at bounding box center [1411, 681] width 79 height 32
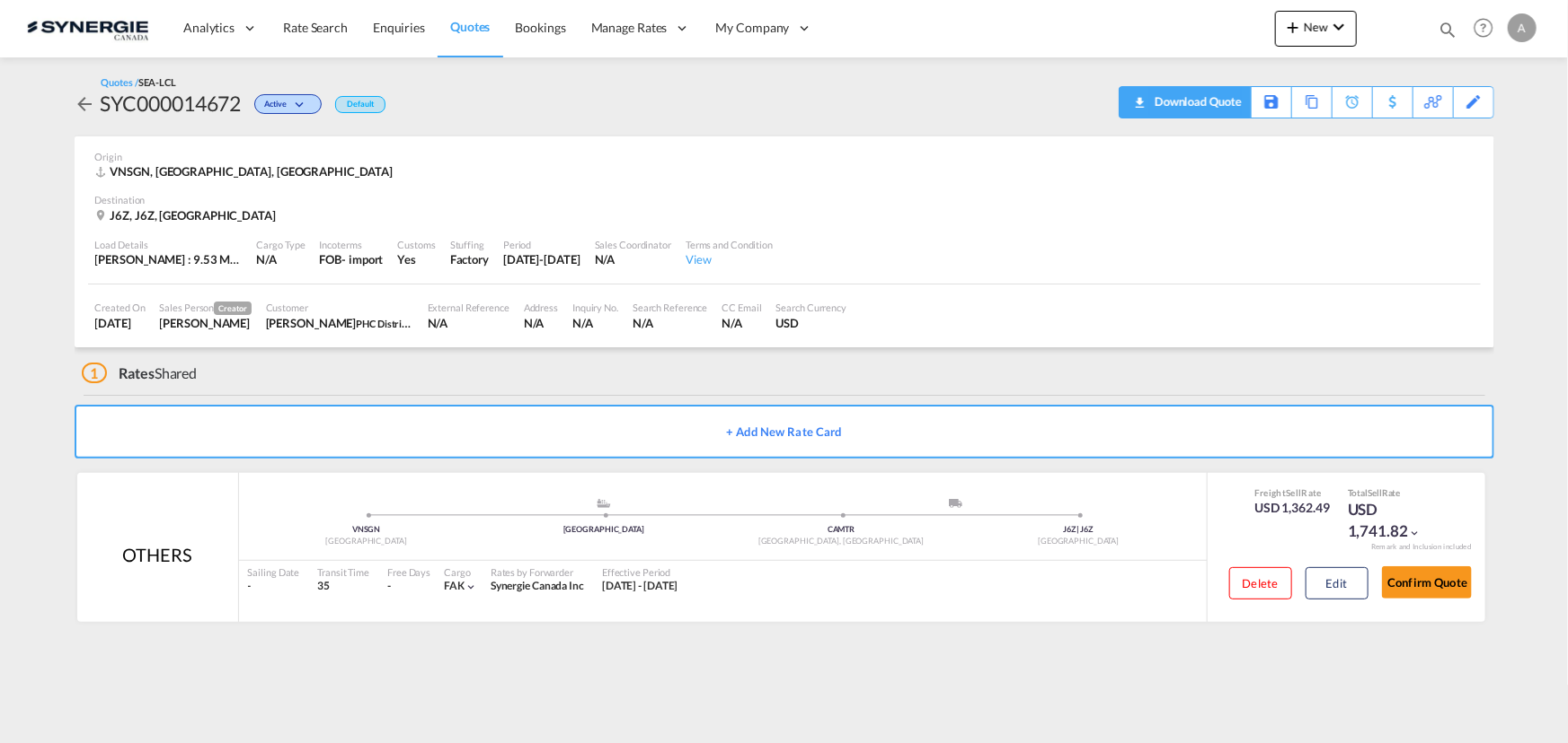
click at [1222, 104] on div "Download Quote" at bounding box center [1195, 101] width 92 height 29
click at [1361, 572] on button "Edit" at bounding box center [1336, 584] width 63 height 32
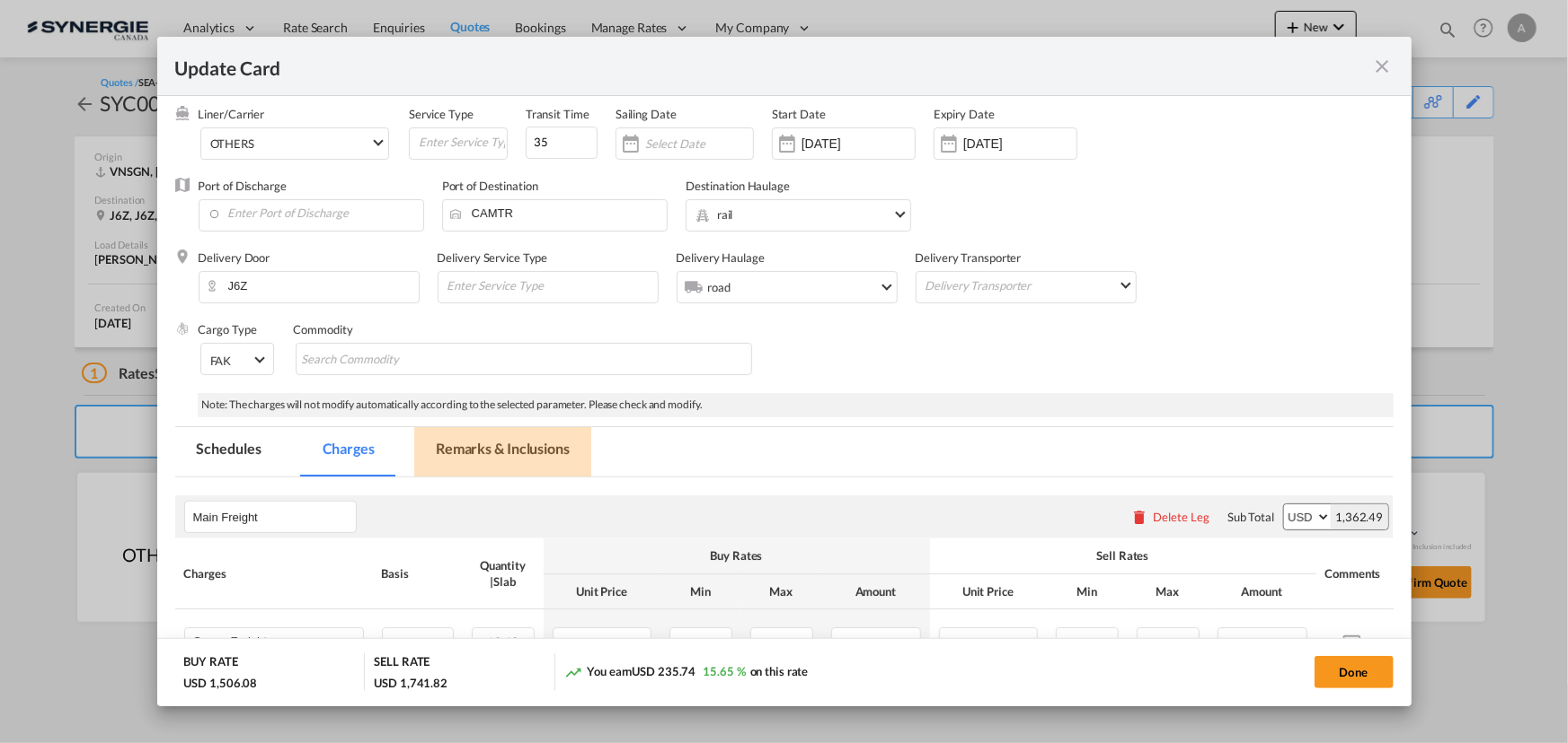
click at [477, 439] on md-tab-item "Remarks & Inclusions" at bounding box center [502, 452] width 177 height 50
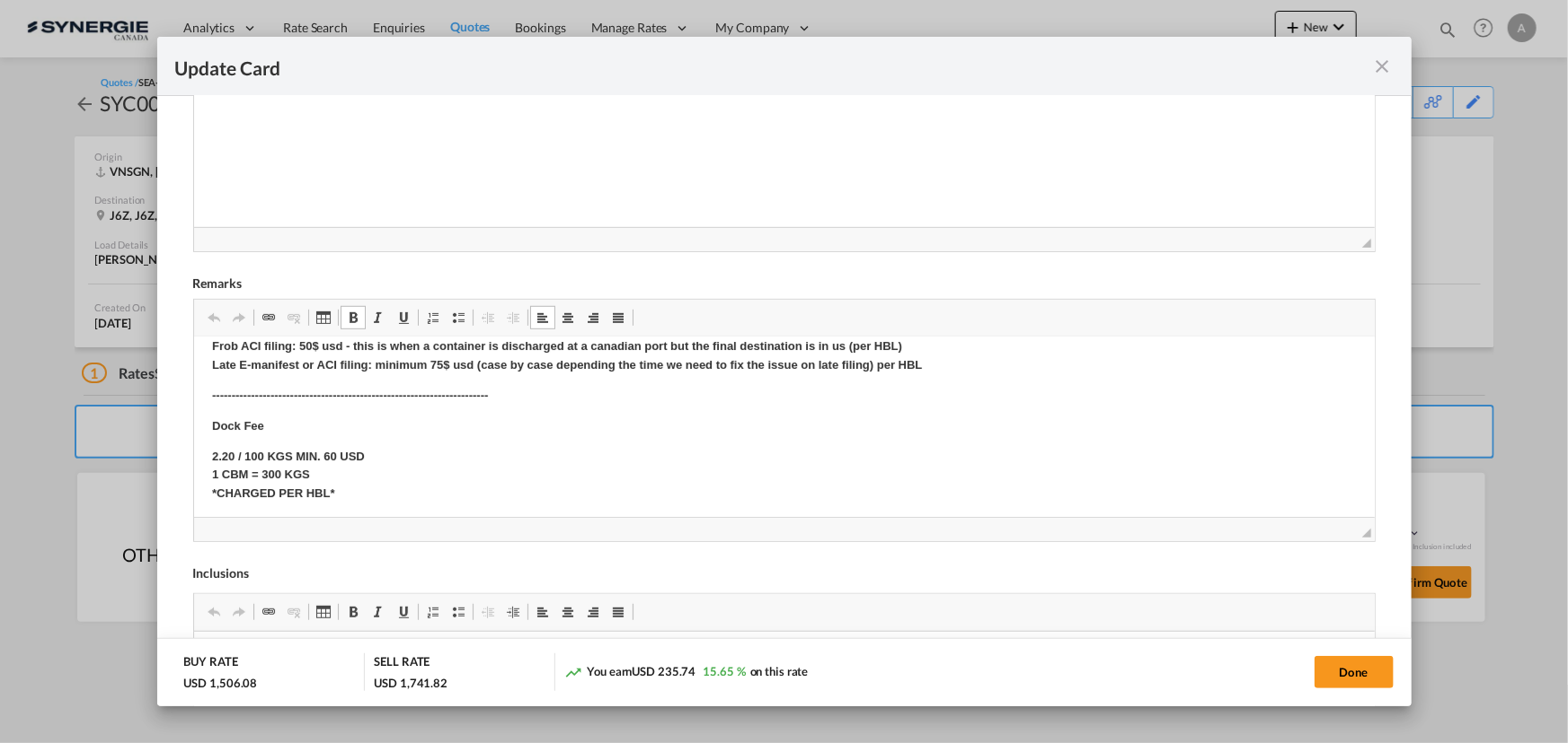
scroll to position [163, 0]
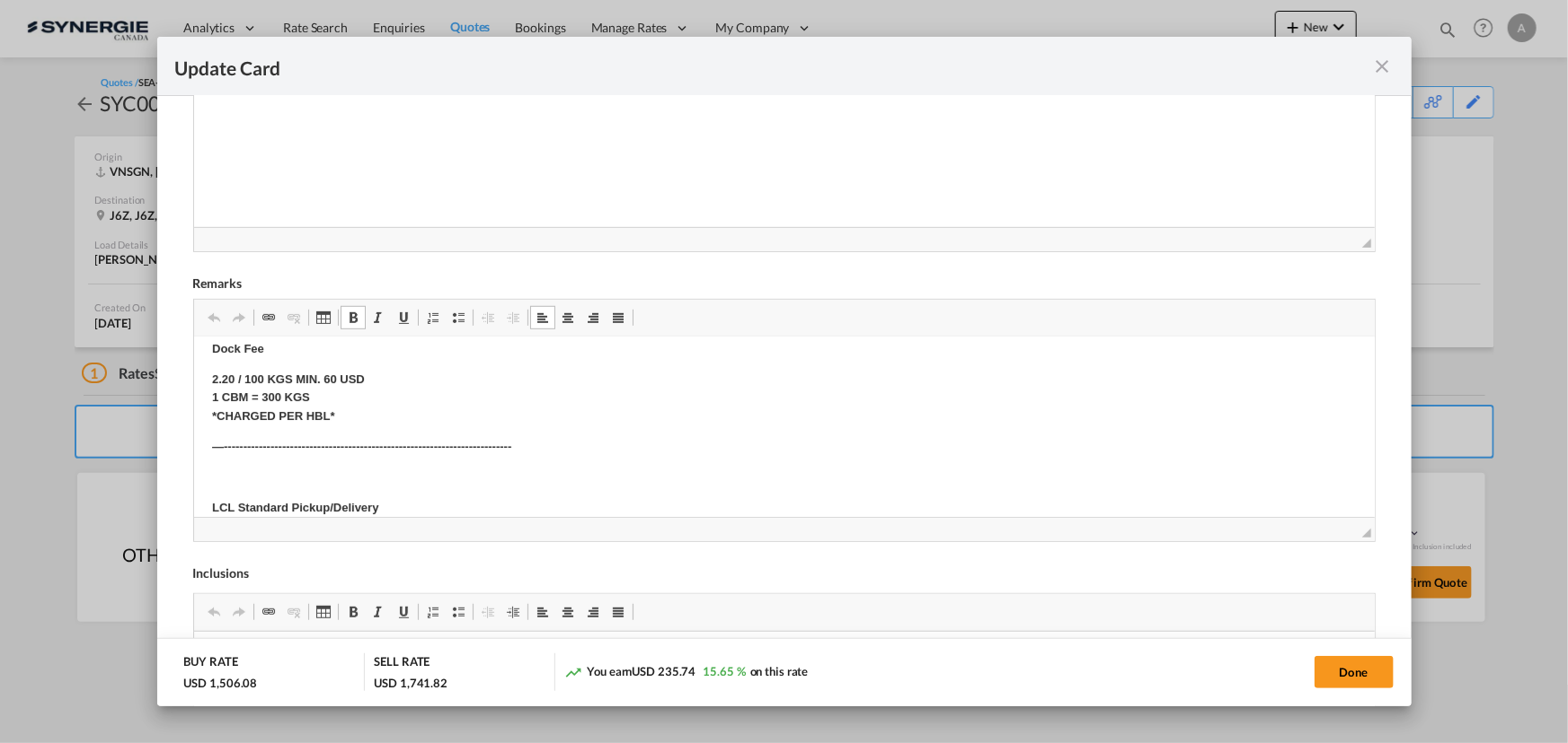
click at [324, 380] on strong "2.20 / 100 KGS MIN. 60 USD 1 CBM = 300 KGS *CHARGED PER HBL*" at bounding box center [287, 398] width 153 height 51
click at [1320, 669] on button "Done" at bounding box center [1354, 673] width 79 height 32
type input "[DATE]"
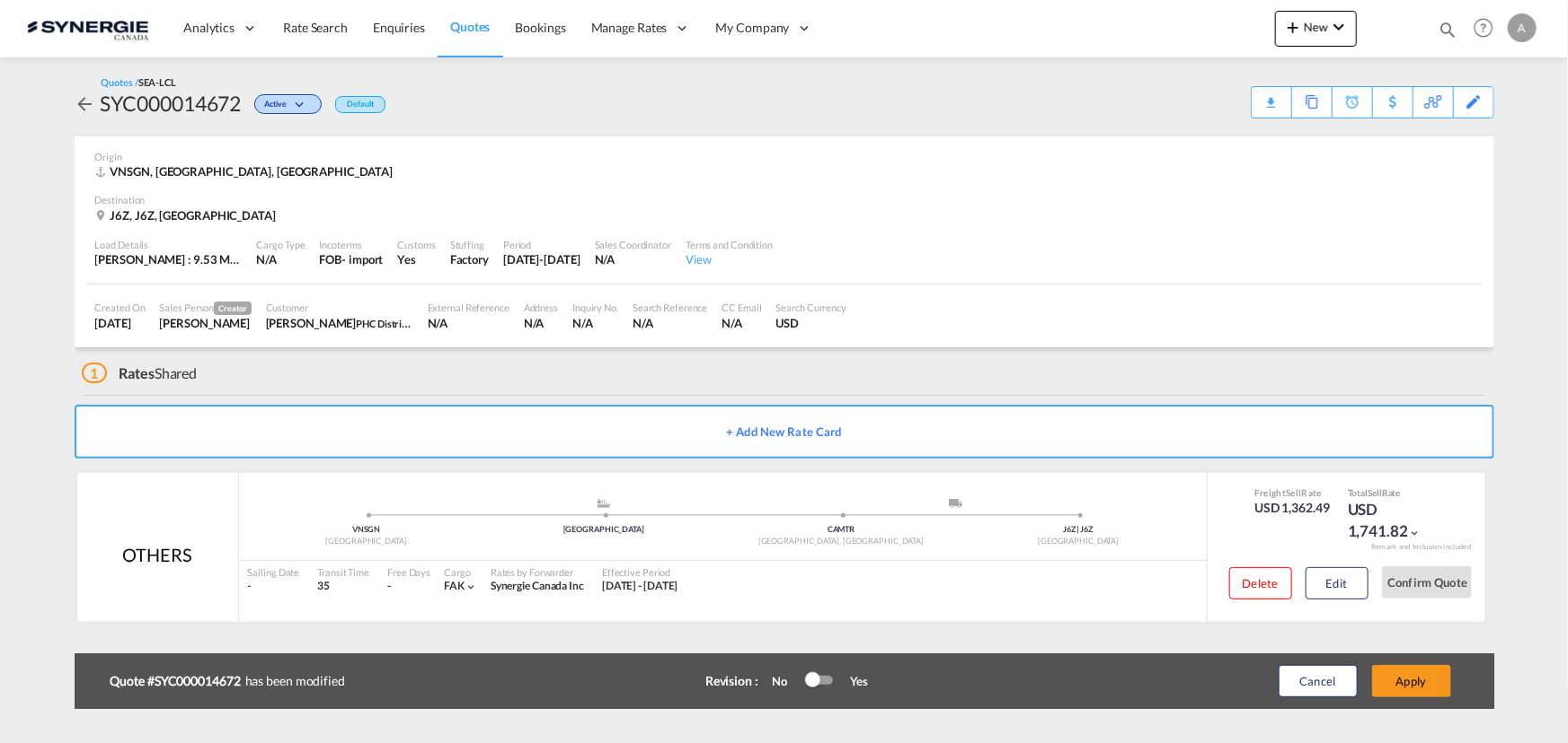
scroll to position [270, 0]
click at [1431, 676] on button "Apply" at bounding box center [1411, 681] width 79 height 32
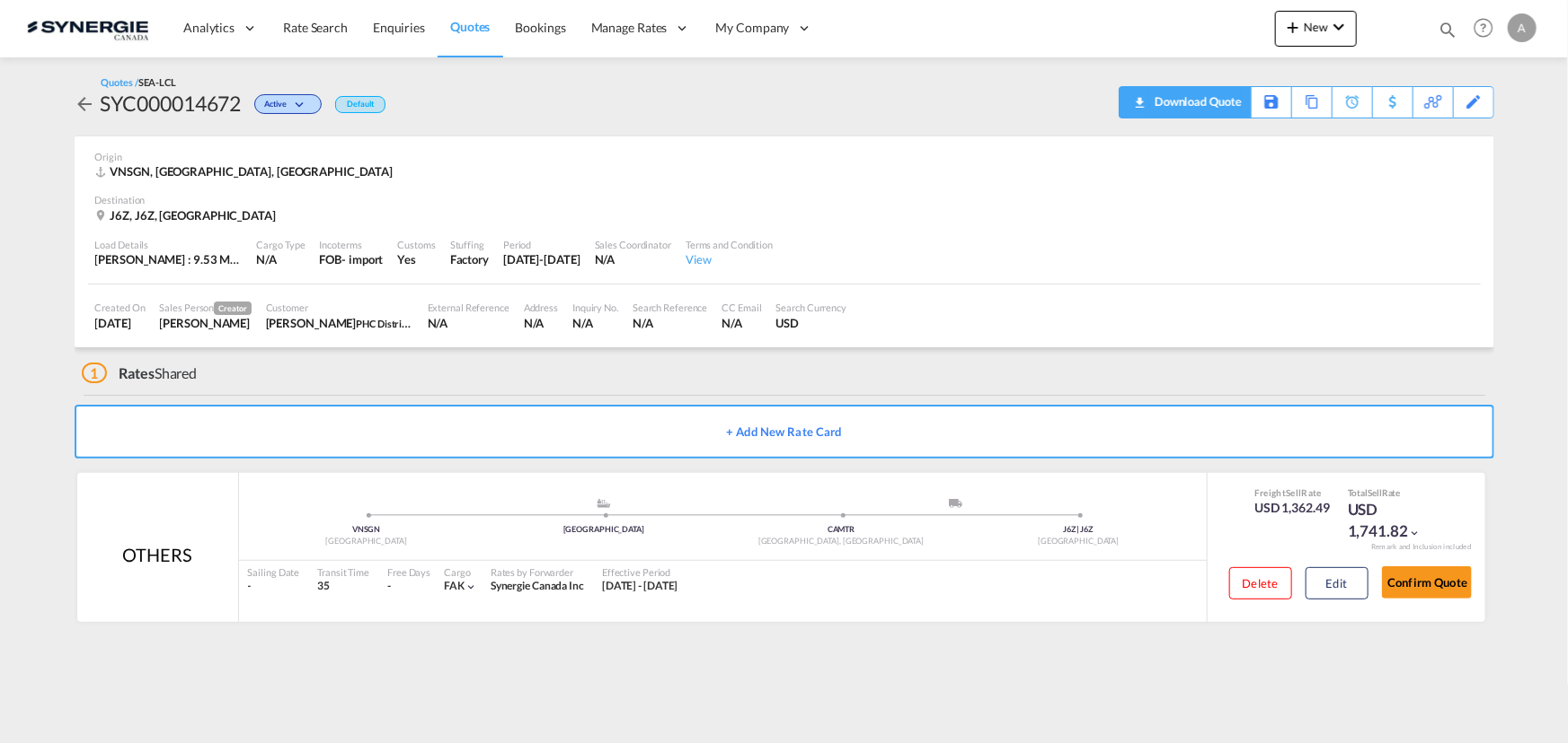
drag, startPoint x: 1211, startPoint y: 93, endPoint x: 1237, endPoint y: 93, distance: 26.0
click at [1237, 93] on div "Download Quote" at bounding box center [1195, 101] width 92 height 29
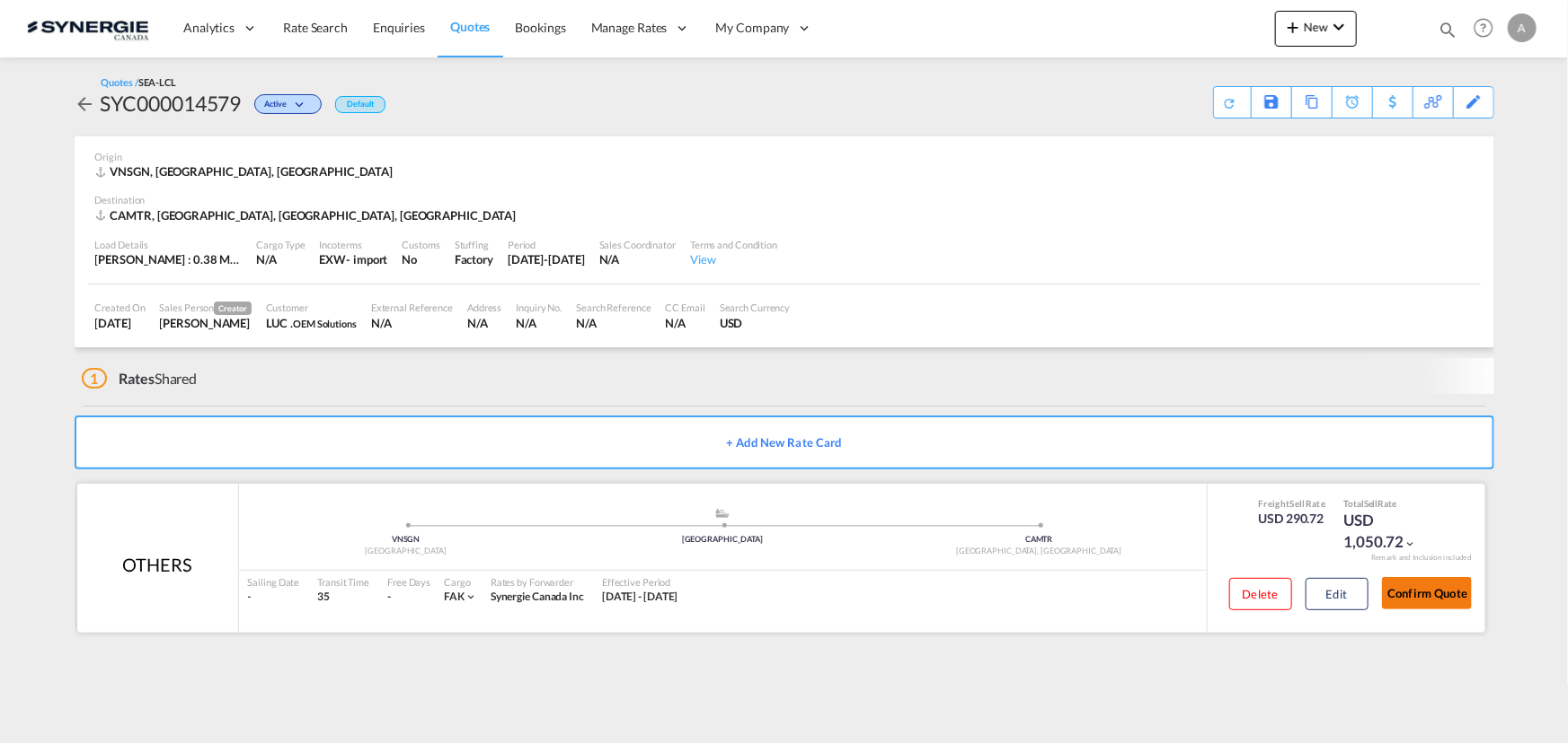
click at [1395, 599] on button "Confirm Quote" at bounding box center [1427, 593] width 90 height 32
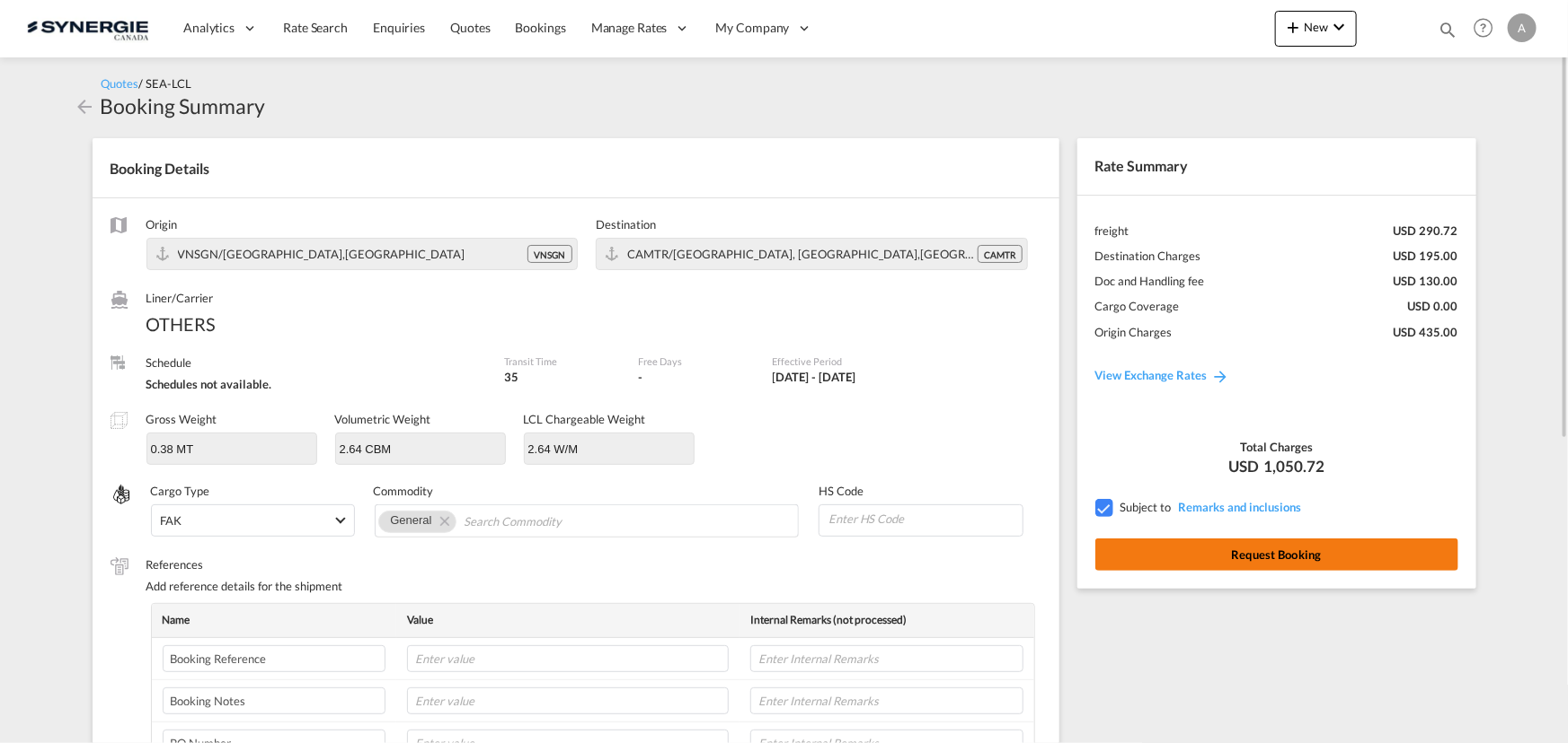
click at [1269, 561] on button "Request Booking" at bounding box center [1276, 554] width 363 height 32
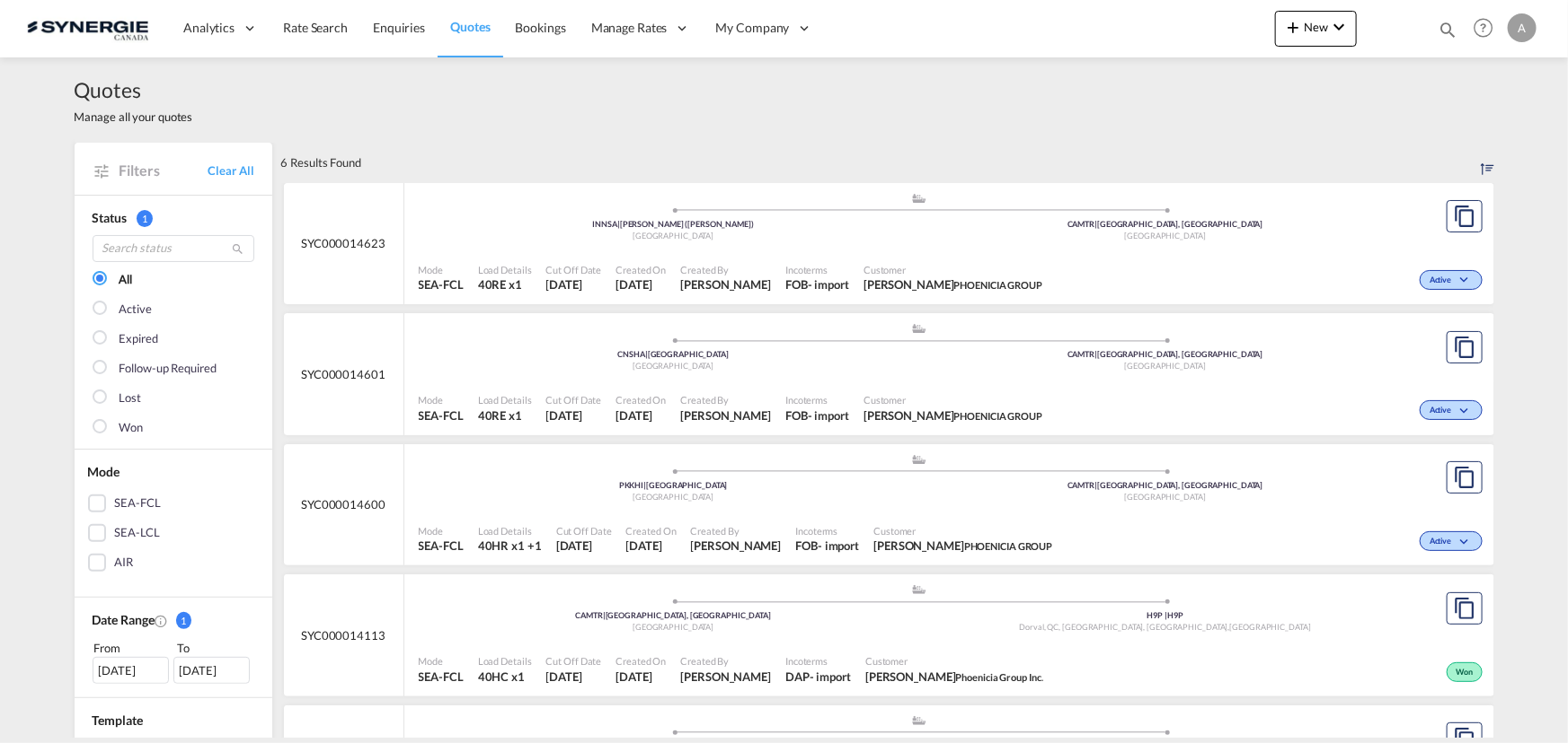
click at [1444, 30] on md-icon "icon-magnify" at bounding box center [1447, 30] width 20 height 20
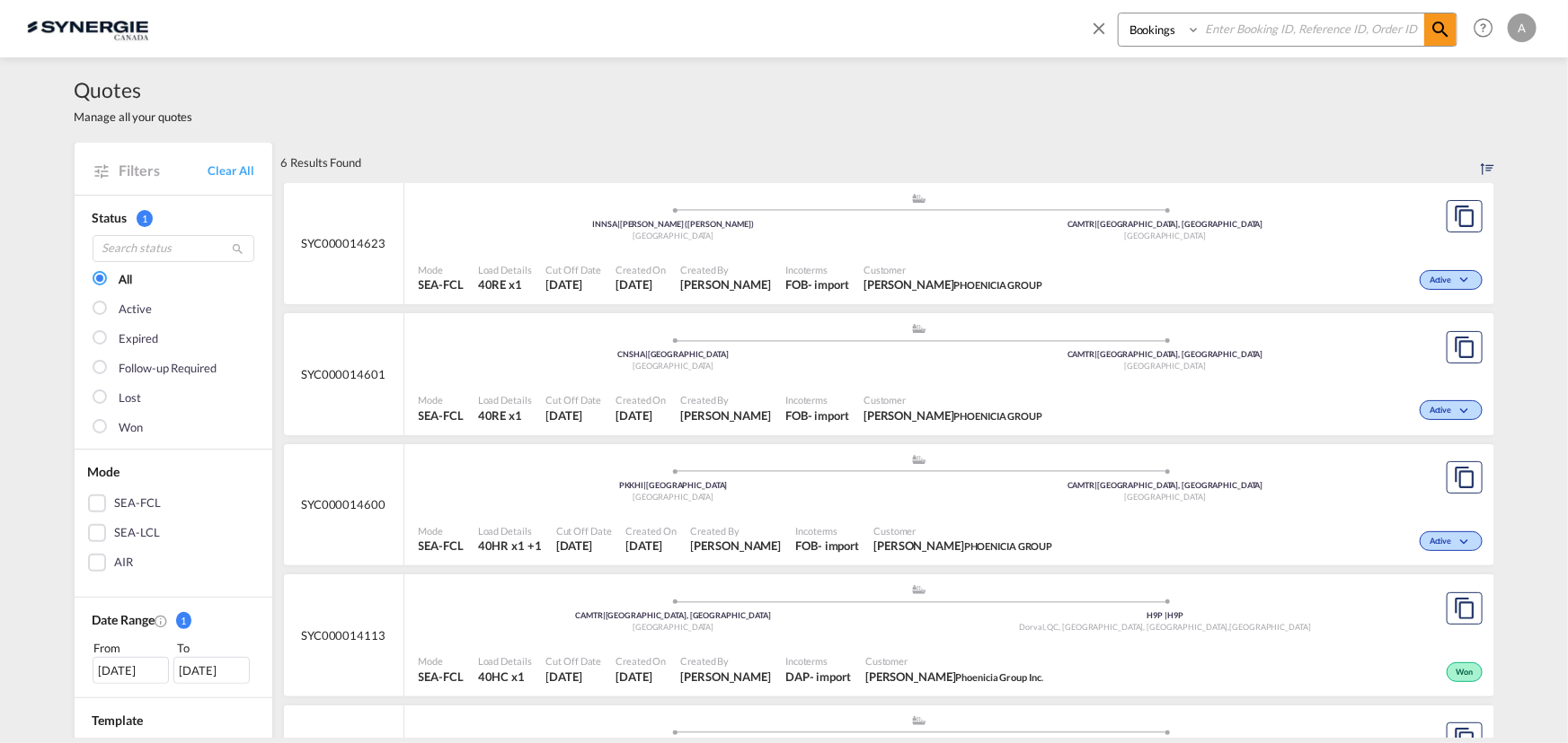
click at [1162, 36] on select "Bookings Quotes Enquiries" at bounding box center [1161, 30] width 86 height 32
select select "Quotes"
click at [1118, 13] on select "Bookings Quotes Enquiries" at bounding box center [1161, 30] width 86 height 32
click at [1257, 22] on input at bounding box center [1312, 29] width 224 height 31
type input "14203"
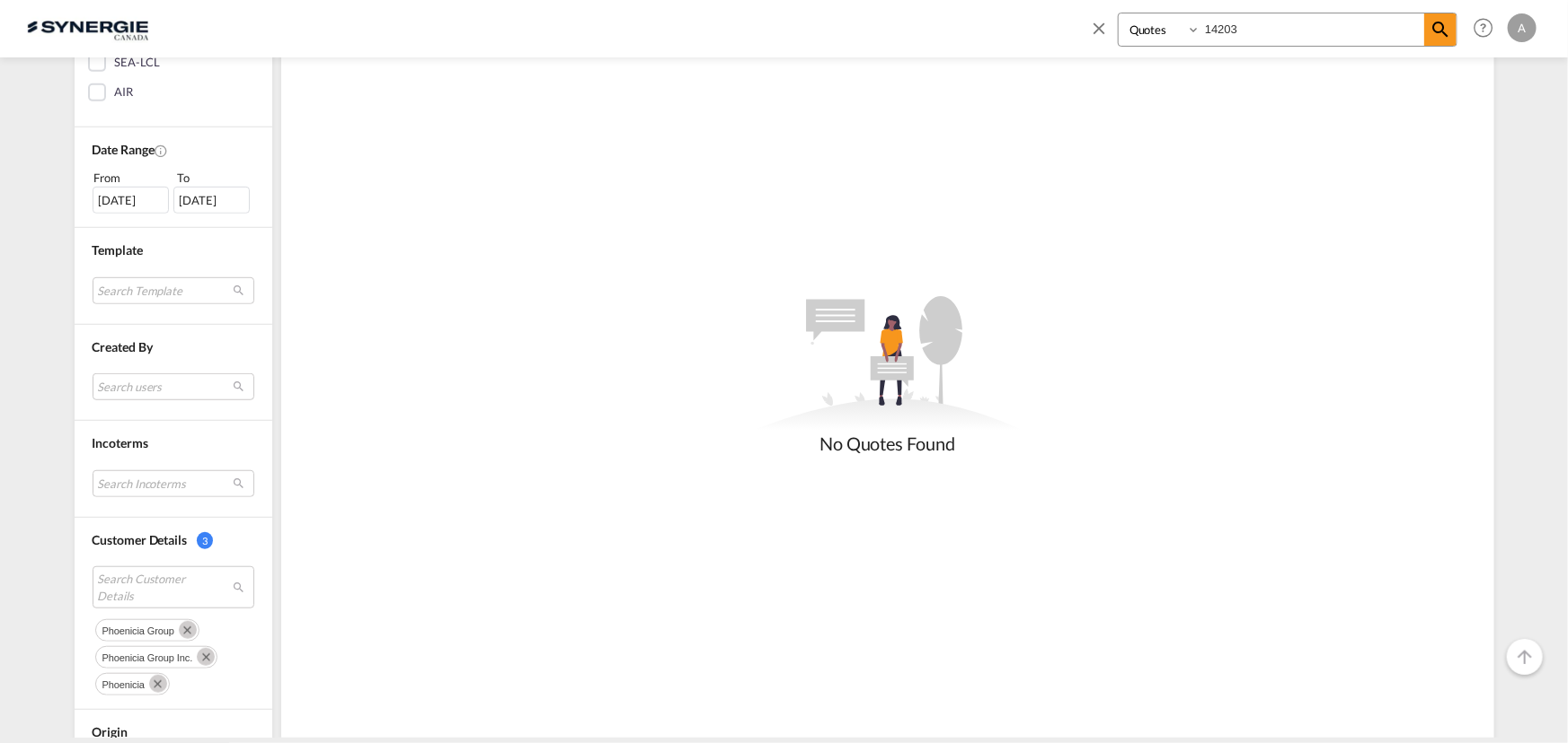
scroll to position [653, 0]
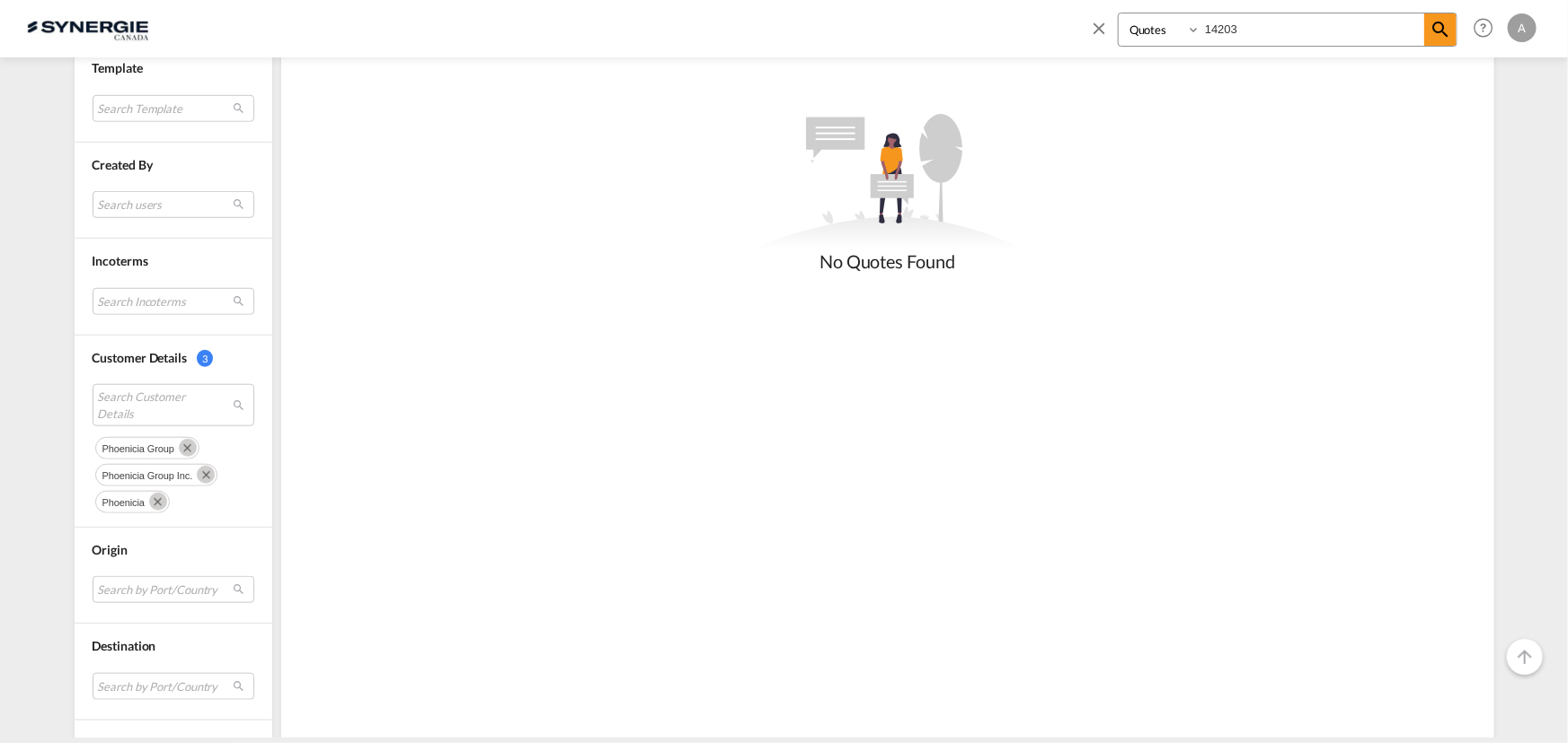
click at [183, 450] on md-icon "Remove" at bounding box center [188, 448] width 18 height 18
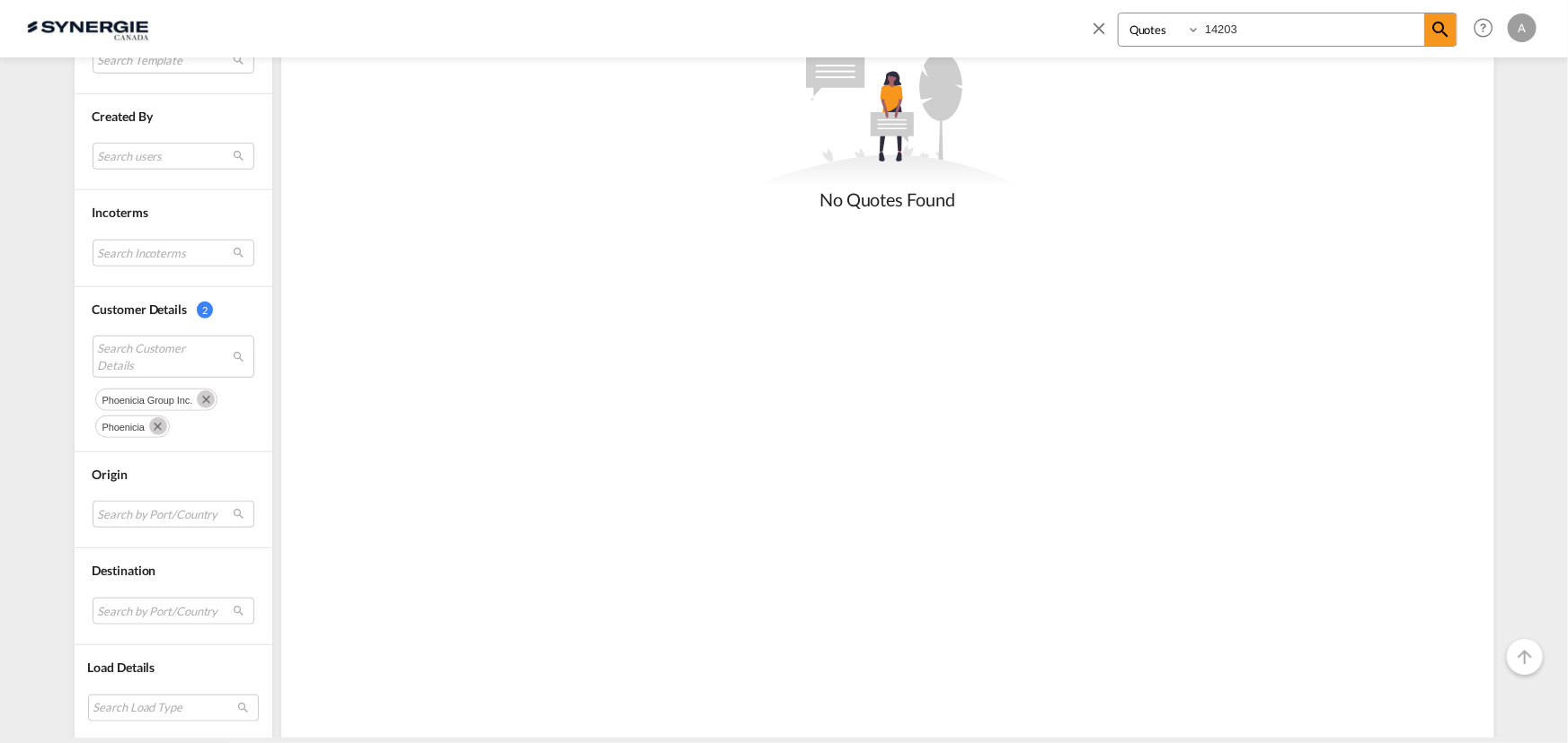
click at [207, 401] on button "Remove" at bounding box center [203, 398] width 27 height 18
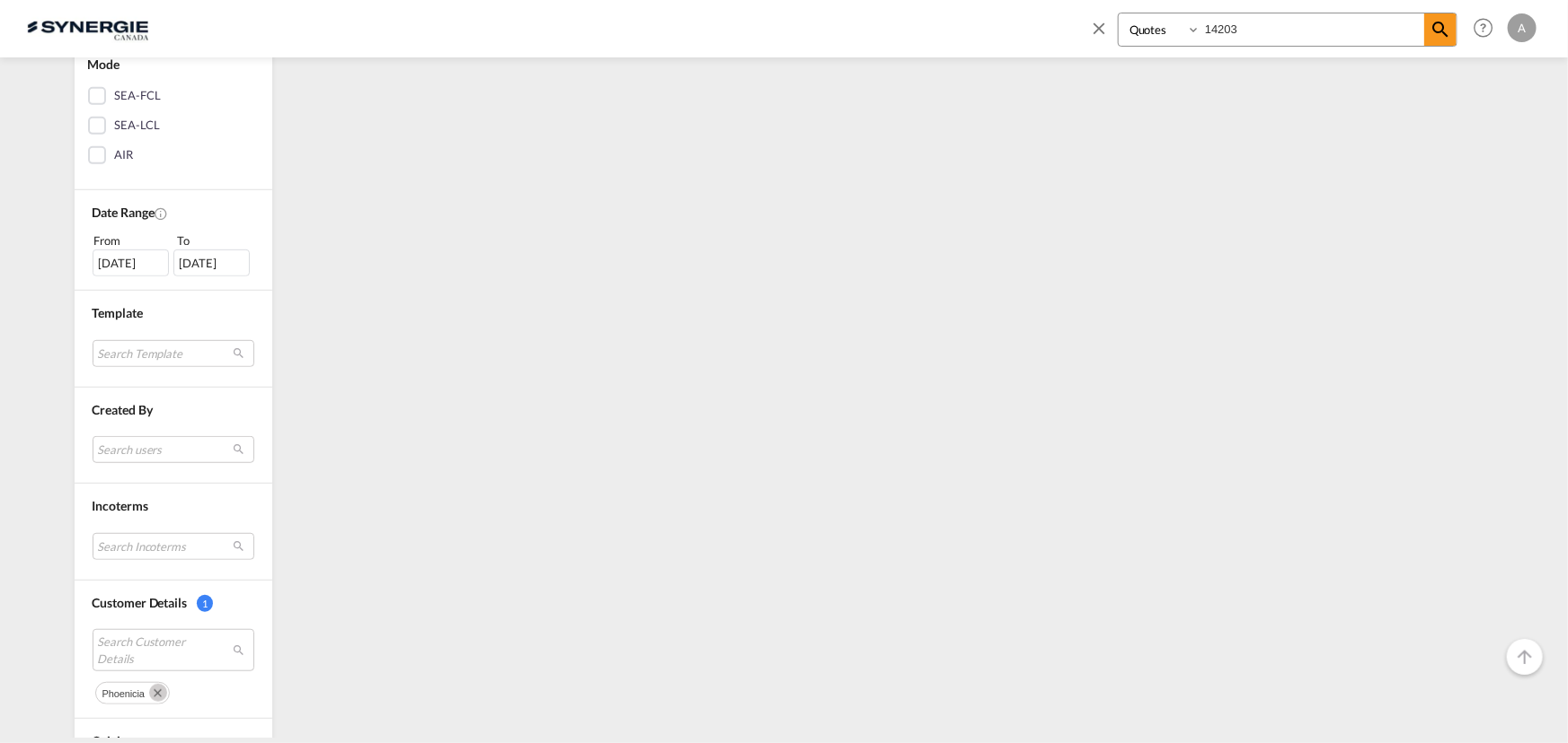
scroll to position [718, 0]
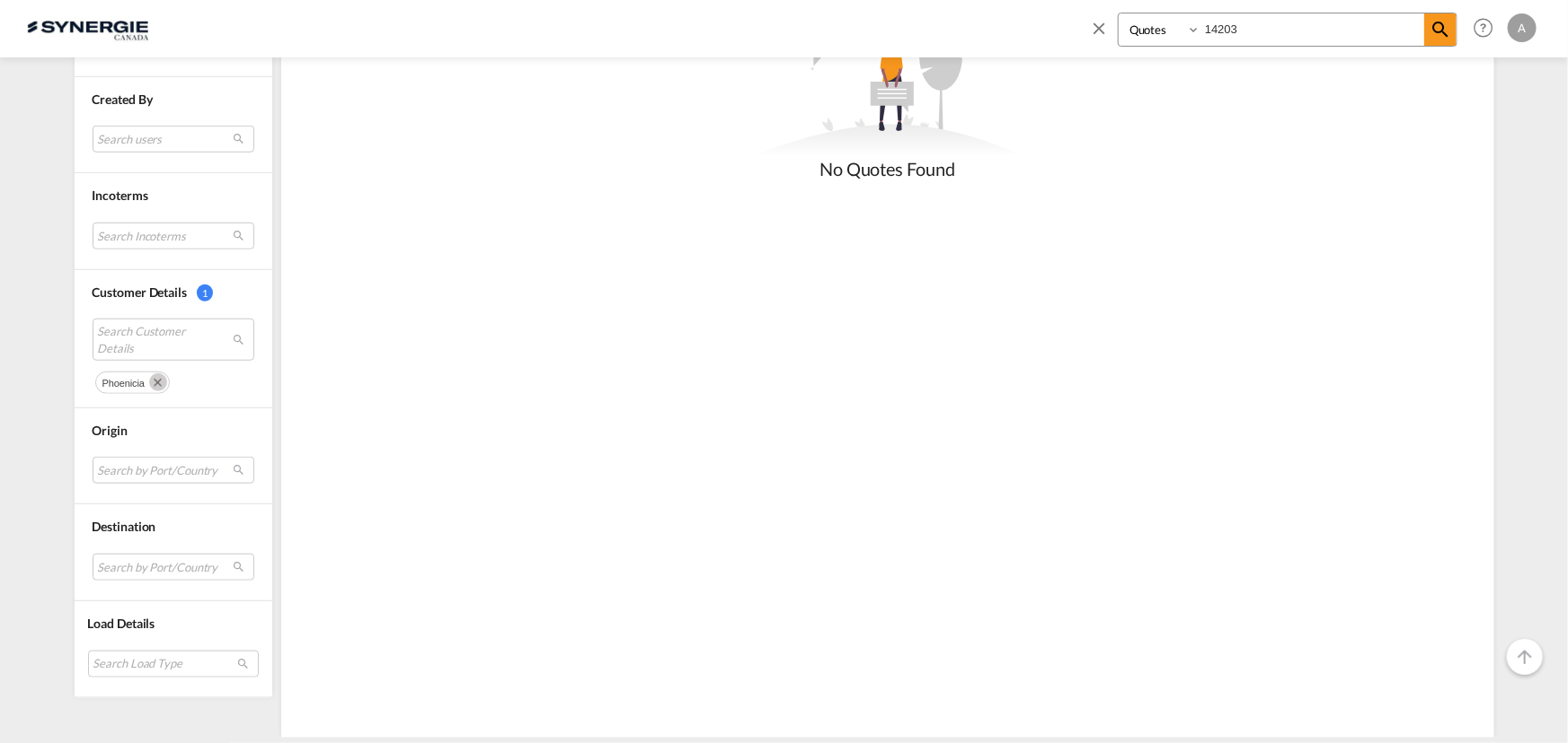
click at [153, 384] on md-icon "Remove" at bounding box center [157, 382] width 18 height 18
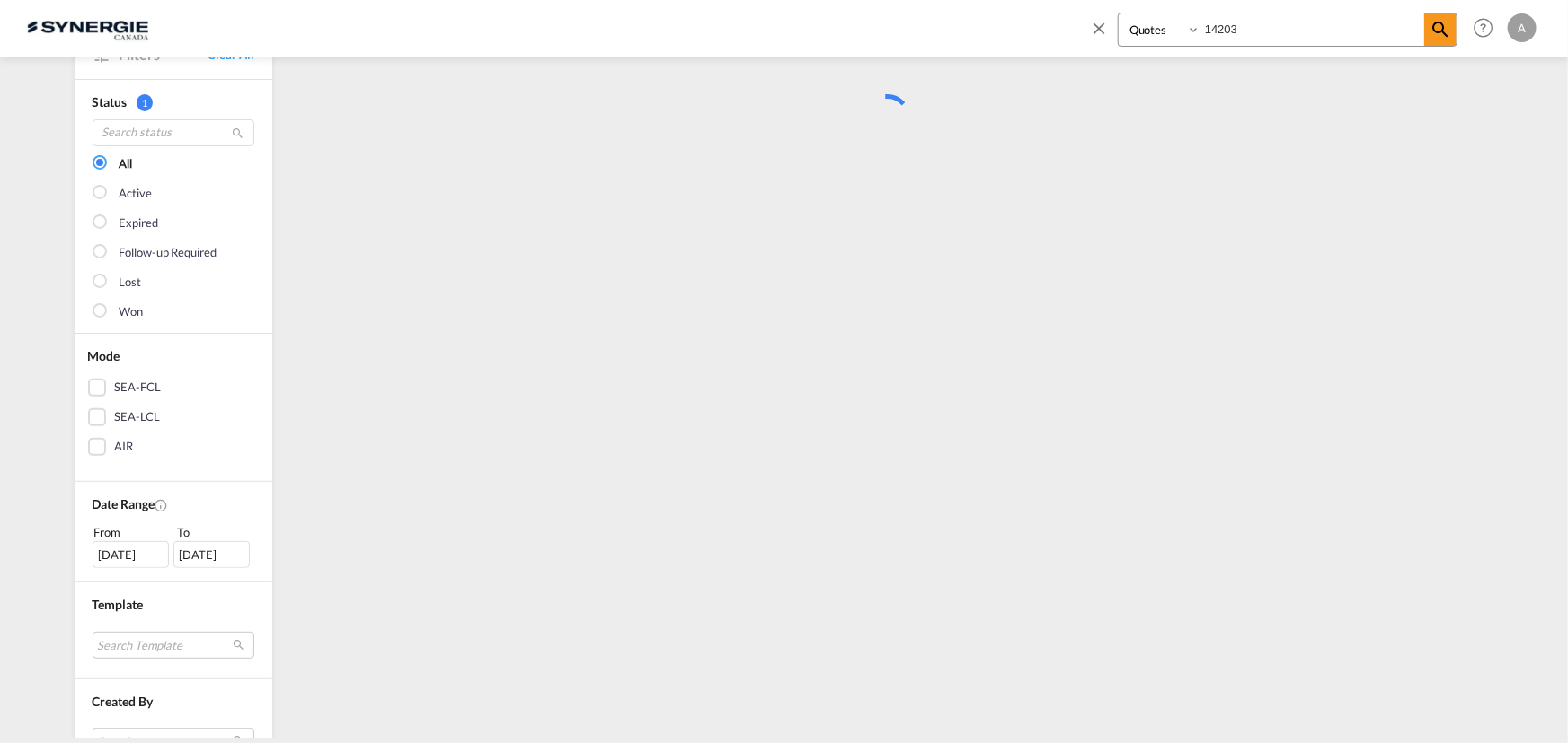
scroll to position [0, 0]
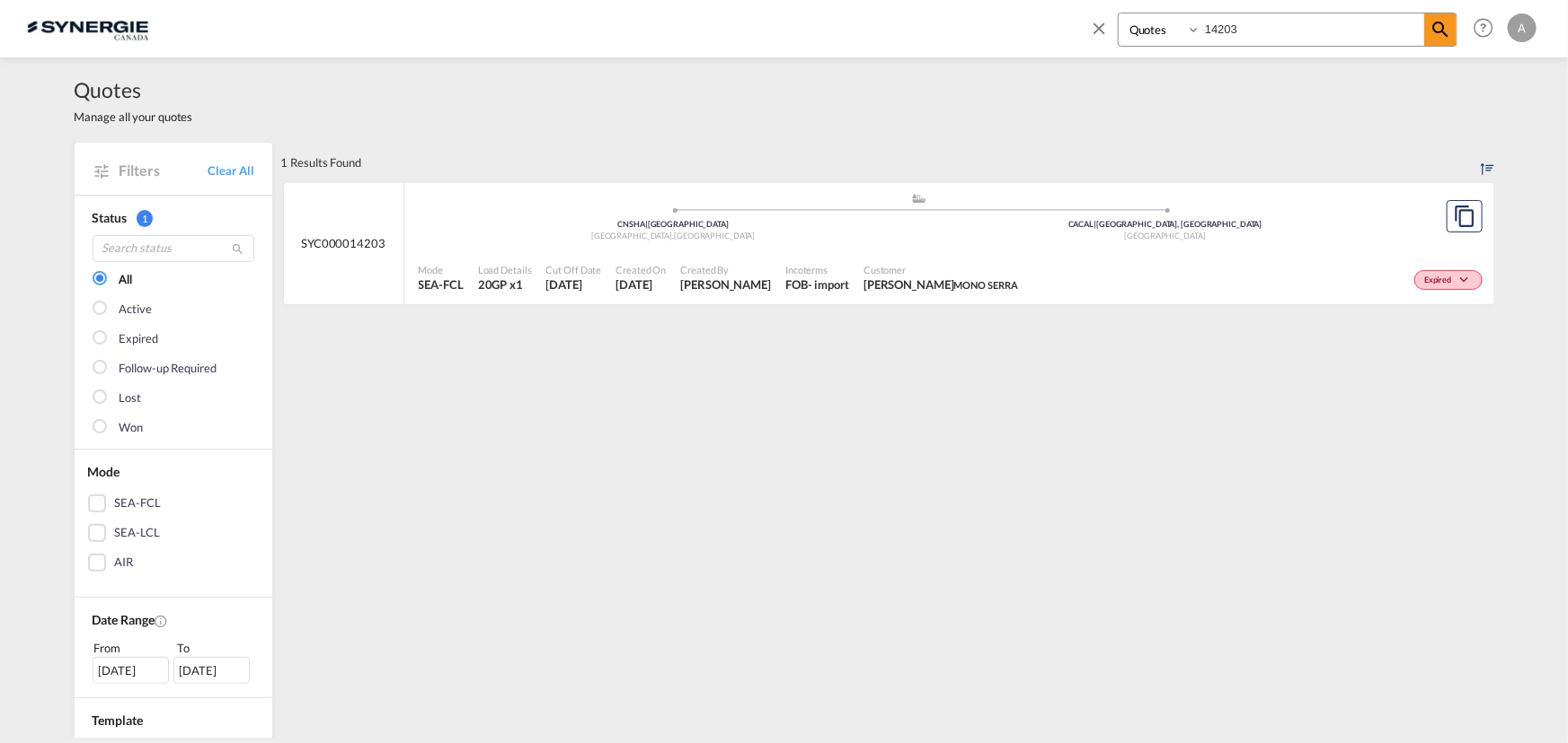
click at [787, 251] on div "Mode SEA-FCL Load Details 20GP x1 Cut Off Date 20 Aug 2025 Created On 20 Aug 20…" at bounding box center [948, 278] width 1089 height 54
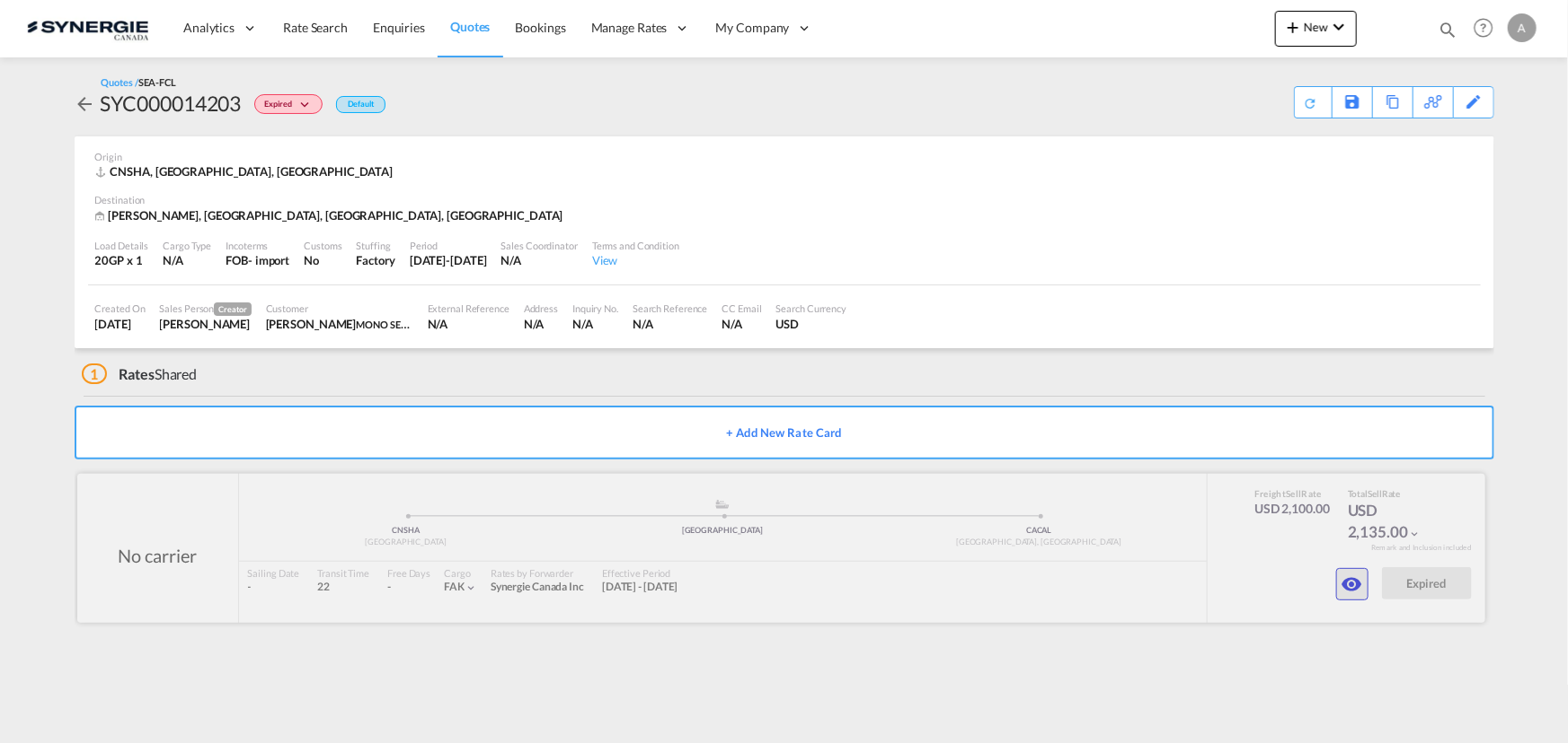
click at [1364, 581] on button "button" at bounding box center [1352, 585] width 32 height 32
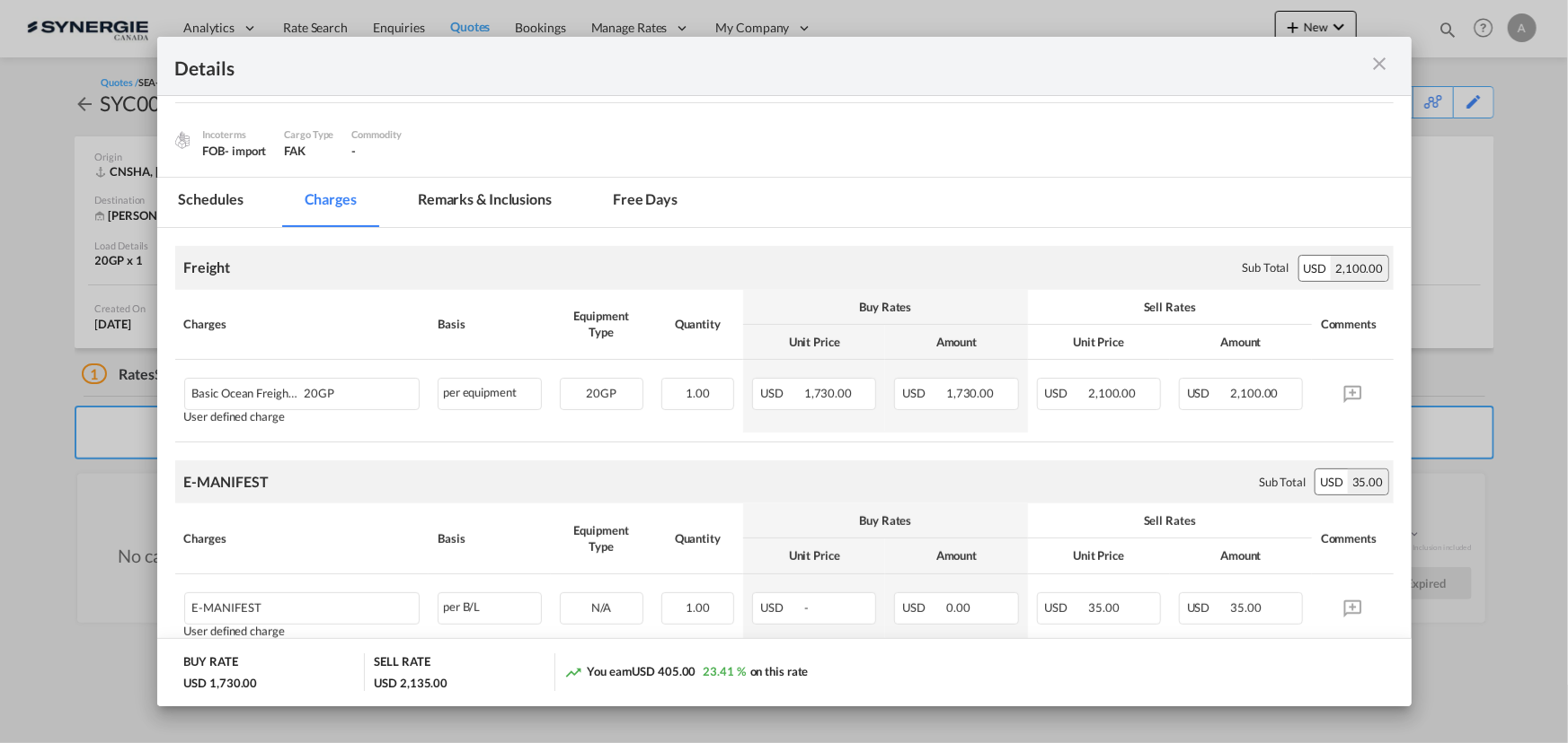
scroll to position [226, 0]
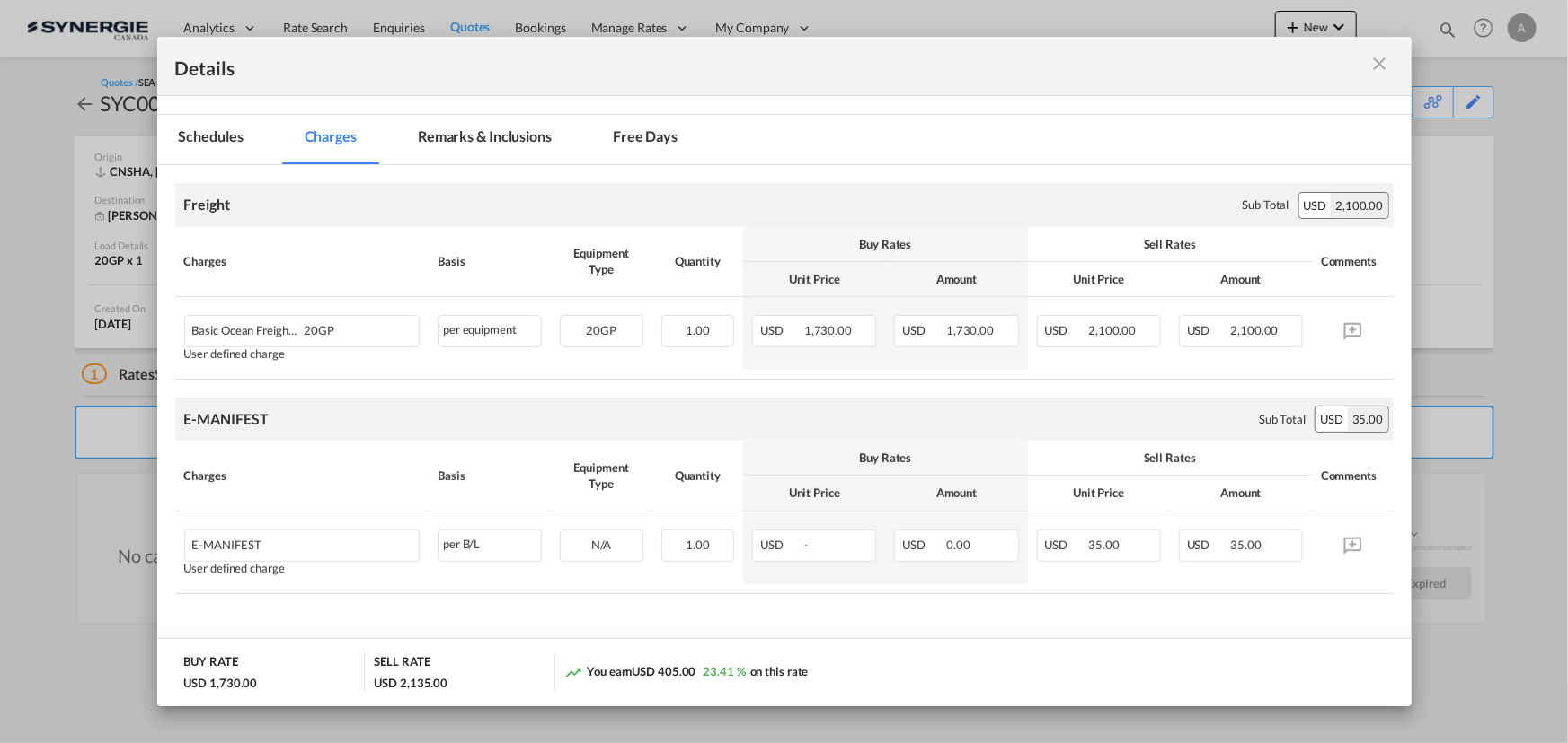
click at [1380, 69] on md-icon "icon-close m-3 fg-AAA8AD cursor" at bounding box center [1379, 64] width 22 height 22
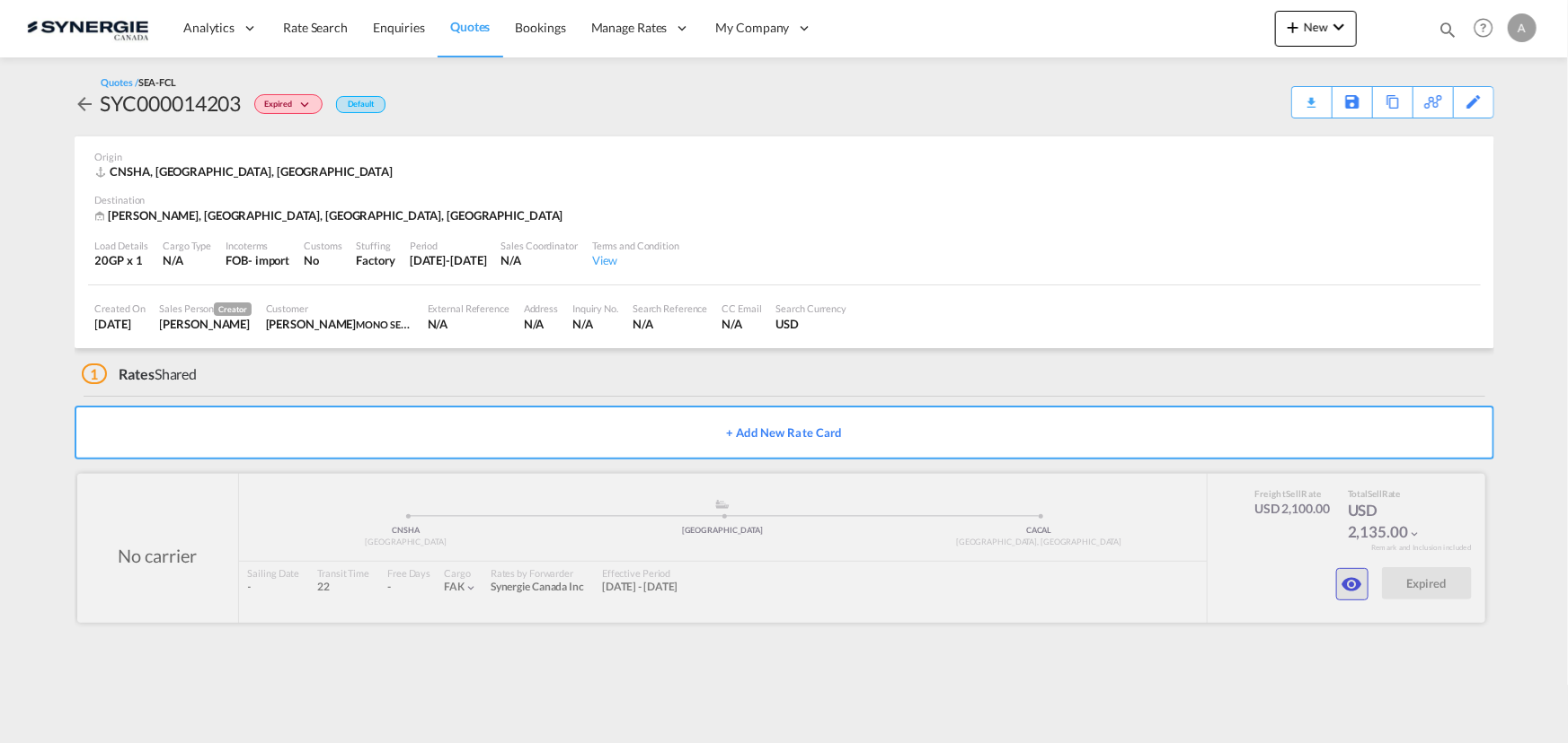
click at [1354, 581] on md-icon "icon-eye" at bounding box center [1352, 584] width 22 height 22
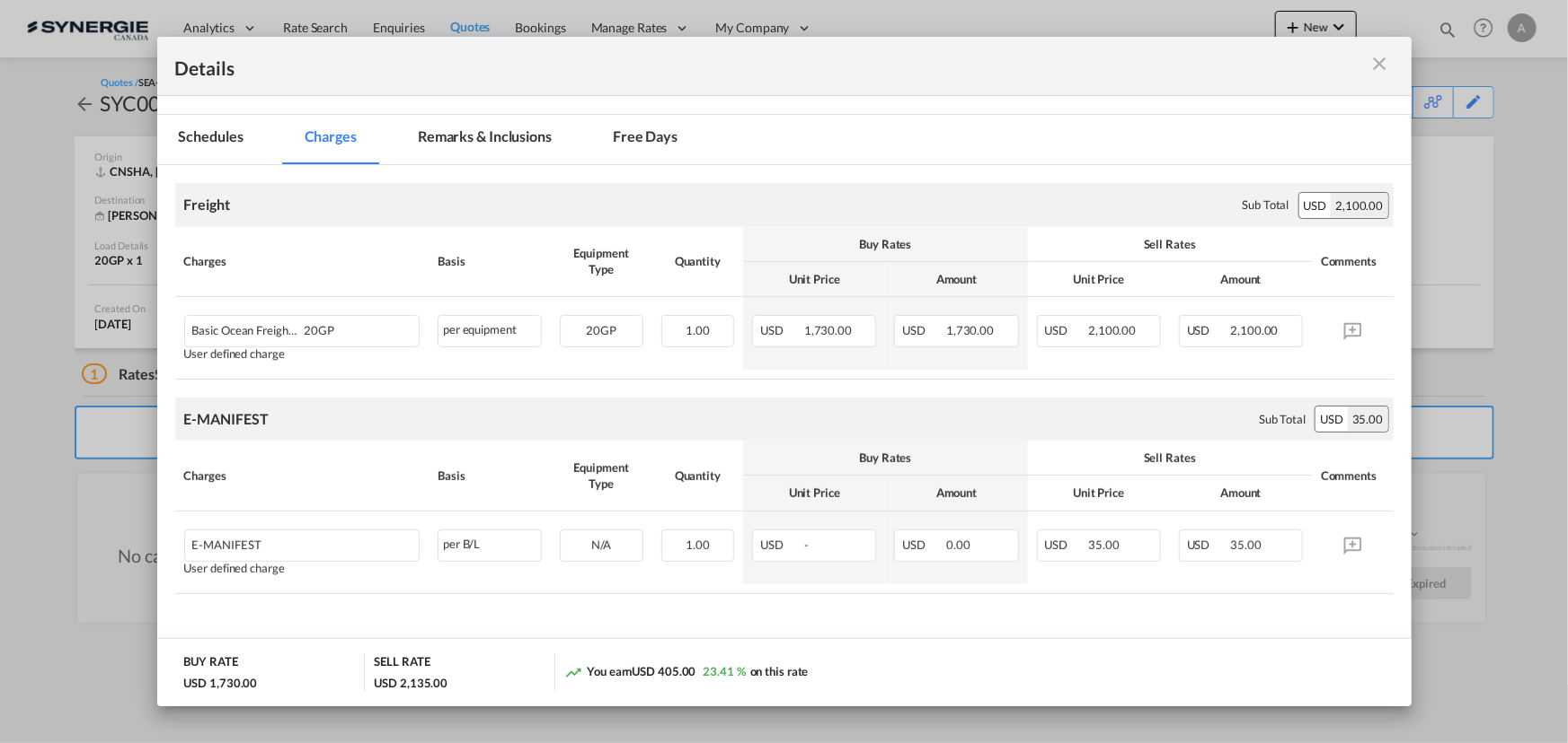
click at [1380, 61] on md-icon "icon-close m-3 fg-AAA8AD cursor" at bounding box center [1379, 64] width 22 height 22
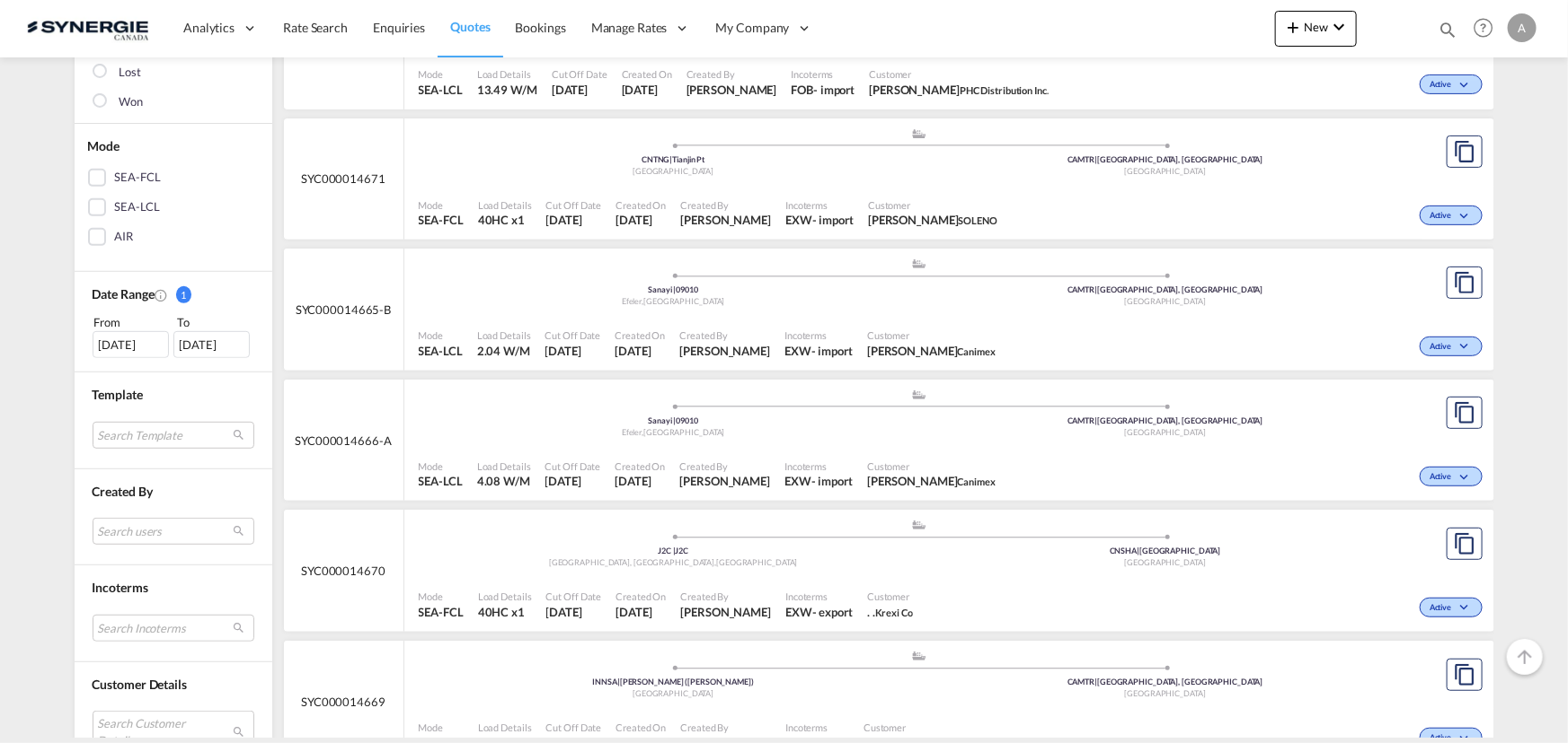
scroll to position [653, 0]
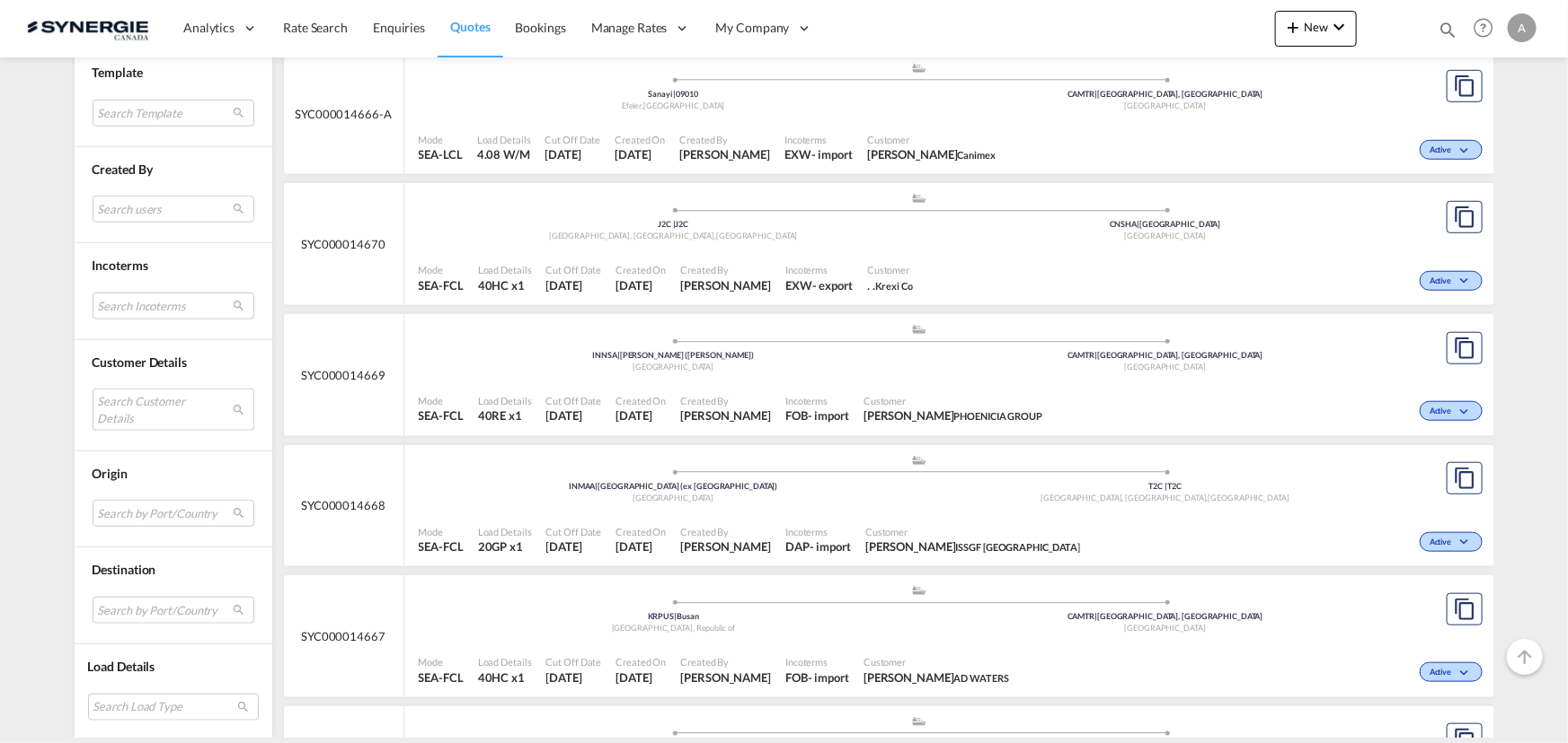
drag, startPoint x: 148, startPoint y: 394, endPoint x: 157, endPoint y: 406, distance: 15.0
click at [148, 394] on md-select "Search Customer Details user name user [PERSON_NAME] [PERSON_NAME][EMAIL_ADDRES…" at bounding box center [173, 409] width 162 height 41
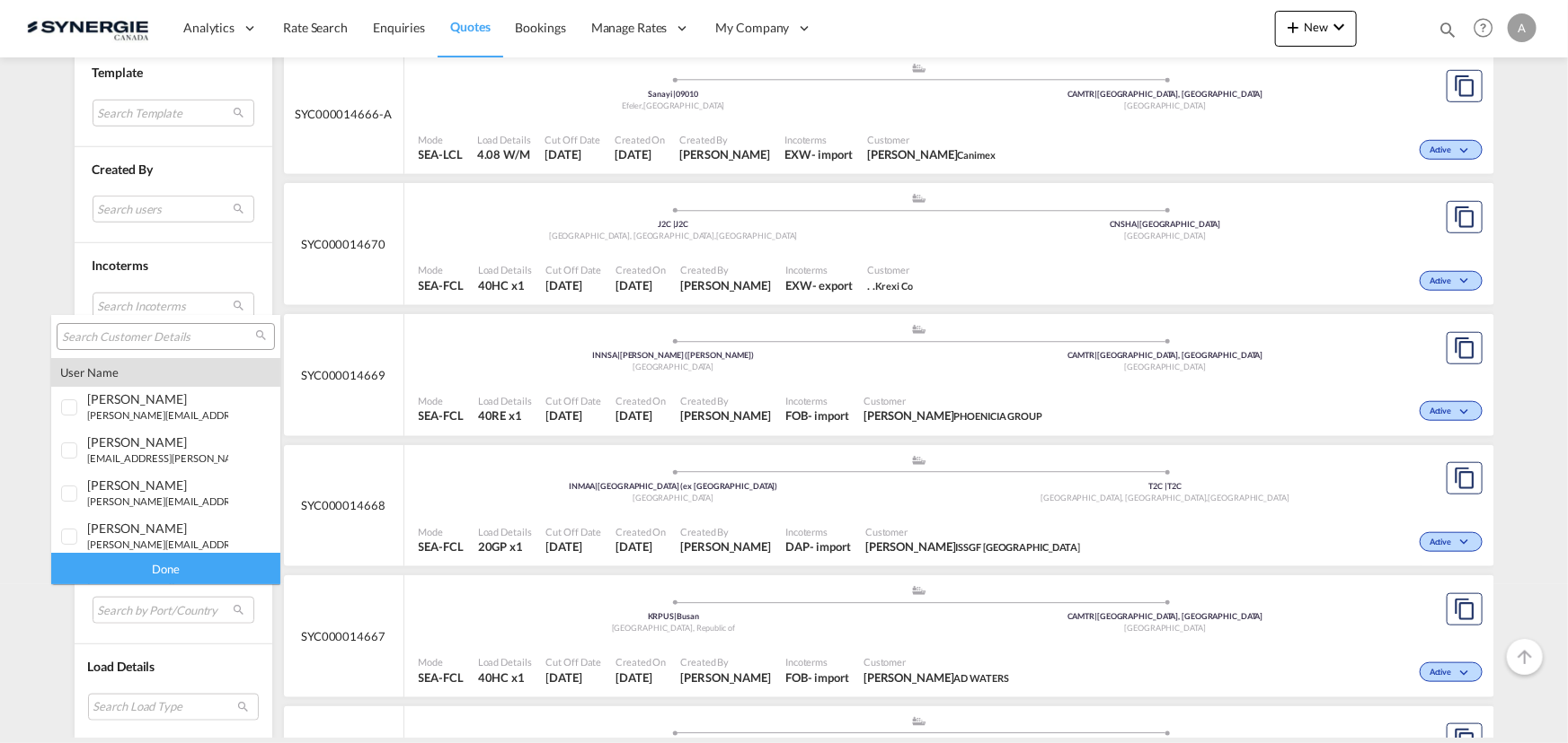
click at [174, 343] on input "search" at bounding box center [158, 337] width 193 height 16
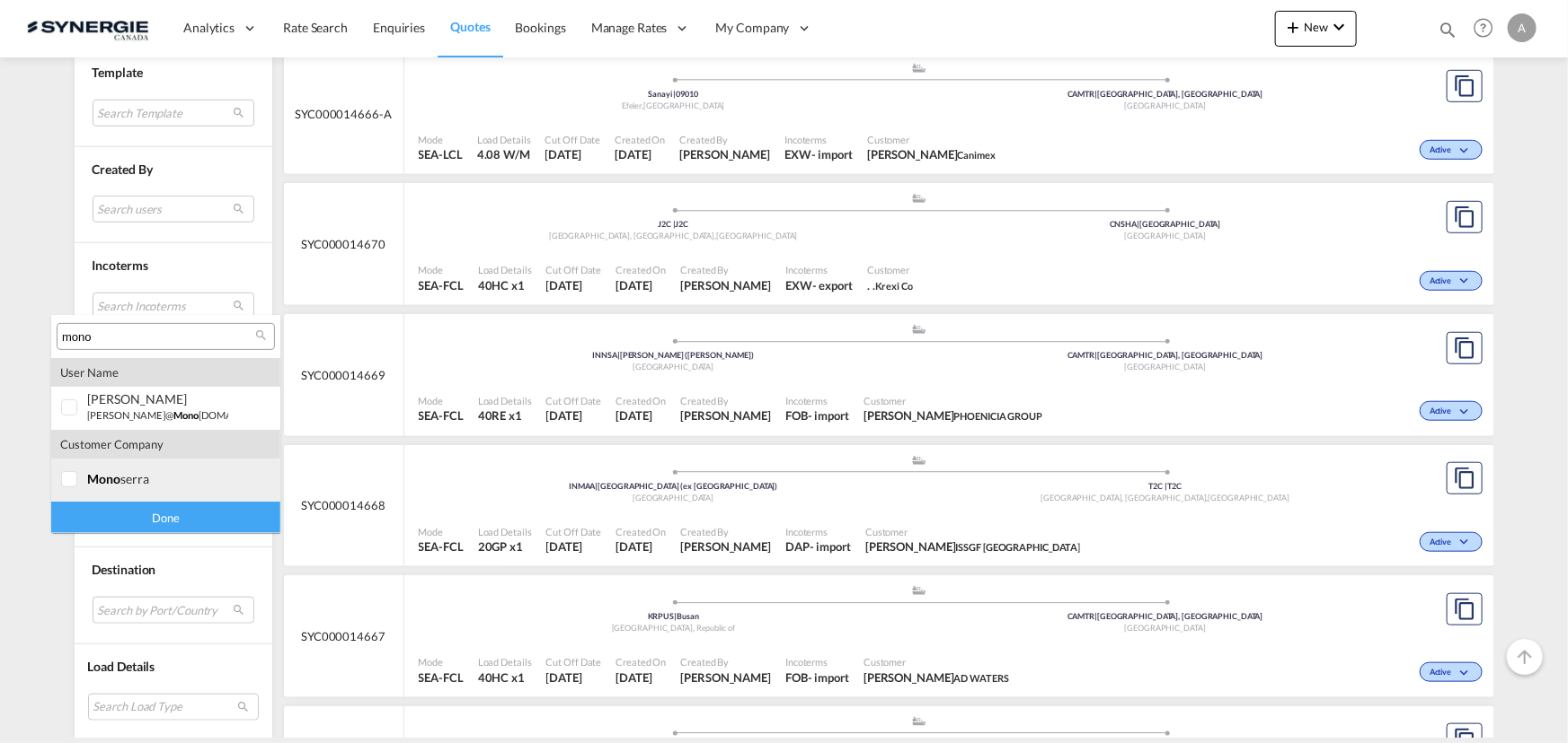
type input "mono"
click at [134, 485] on div "mono serra" at bounding box center [157, 479] width 141 height 15
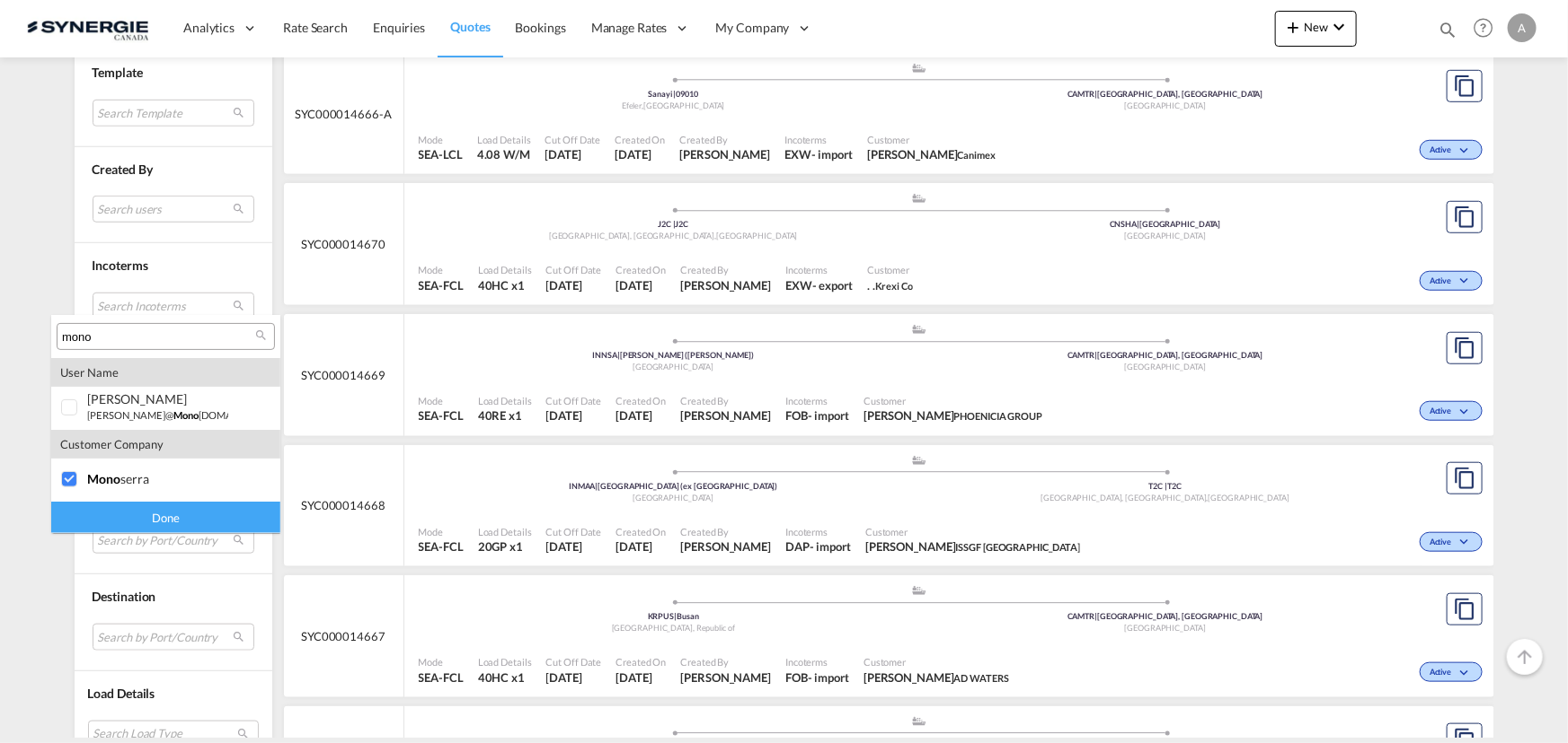
click at [144, 519] on div "Done" at bounding box center [166, 517] width 229 height 31
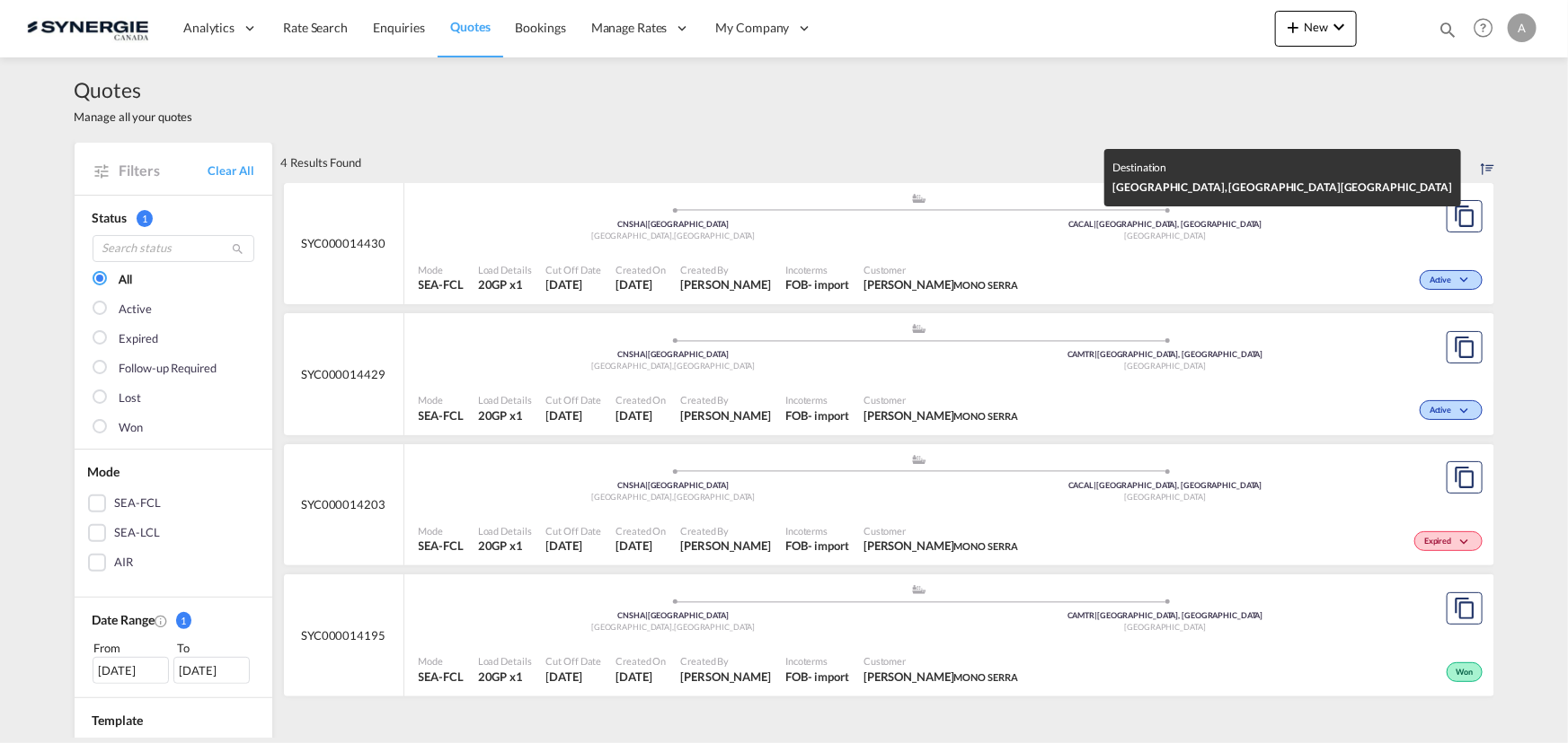
click at [952, 242] on div "Canada" at bounding box center [1165, 236] width 492 height 11
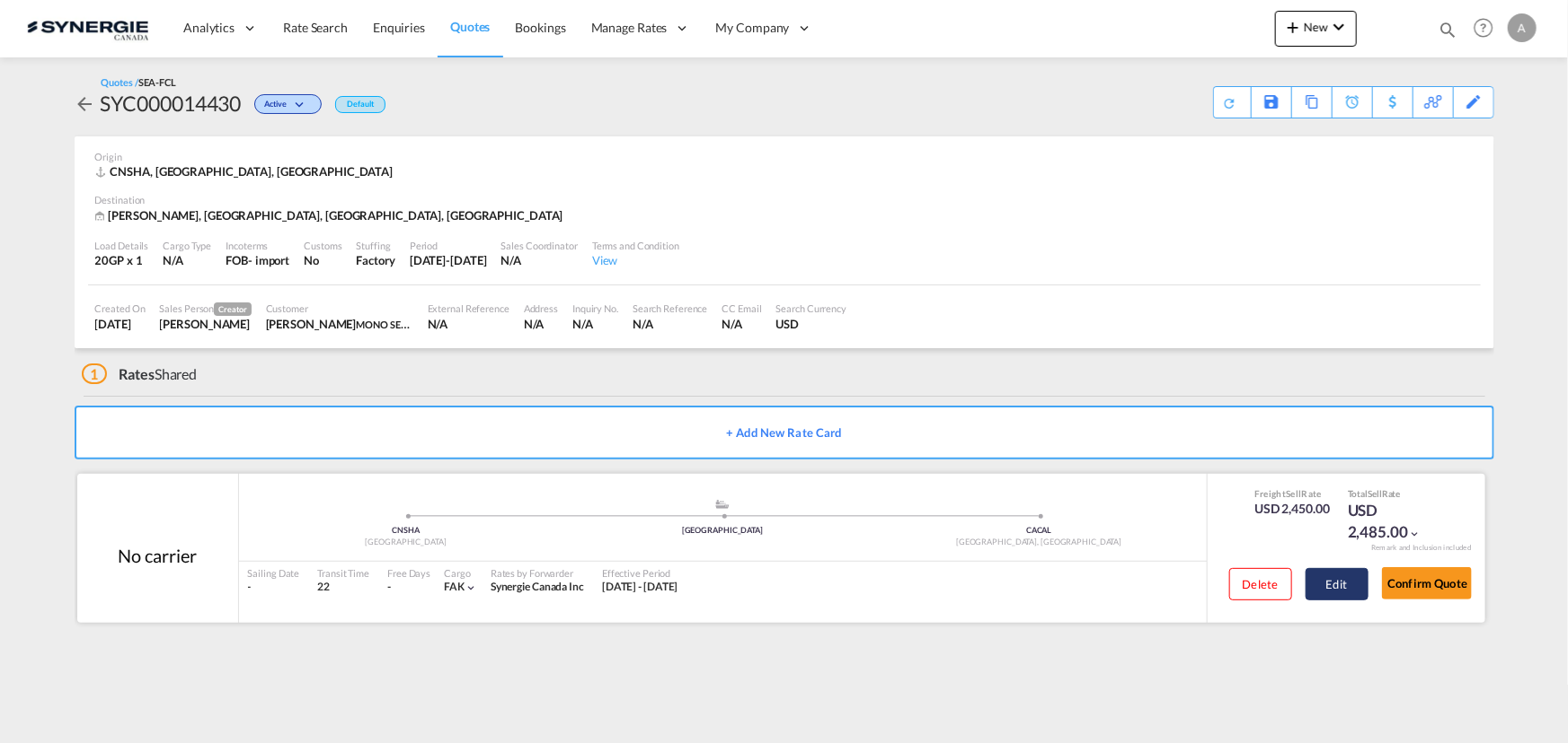
click at [1317, 594] on button "Edit" at bounding box center [1336, 585] width 63 height 32
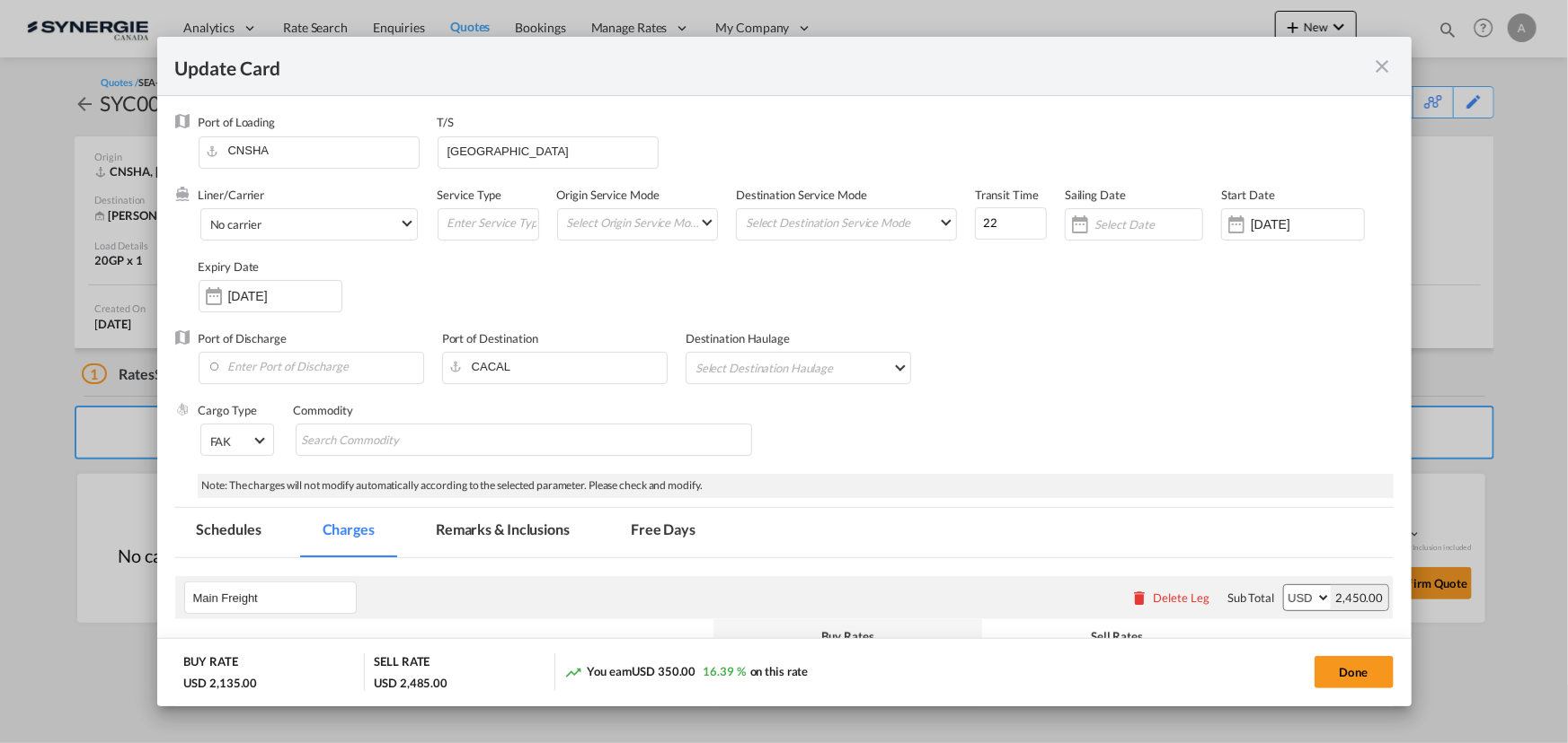
select select "per equipment"
select select "per B/L"
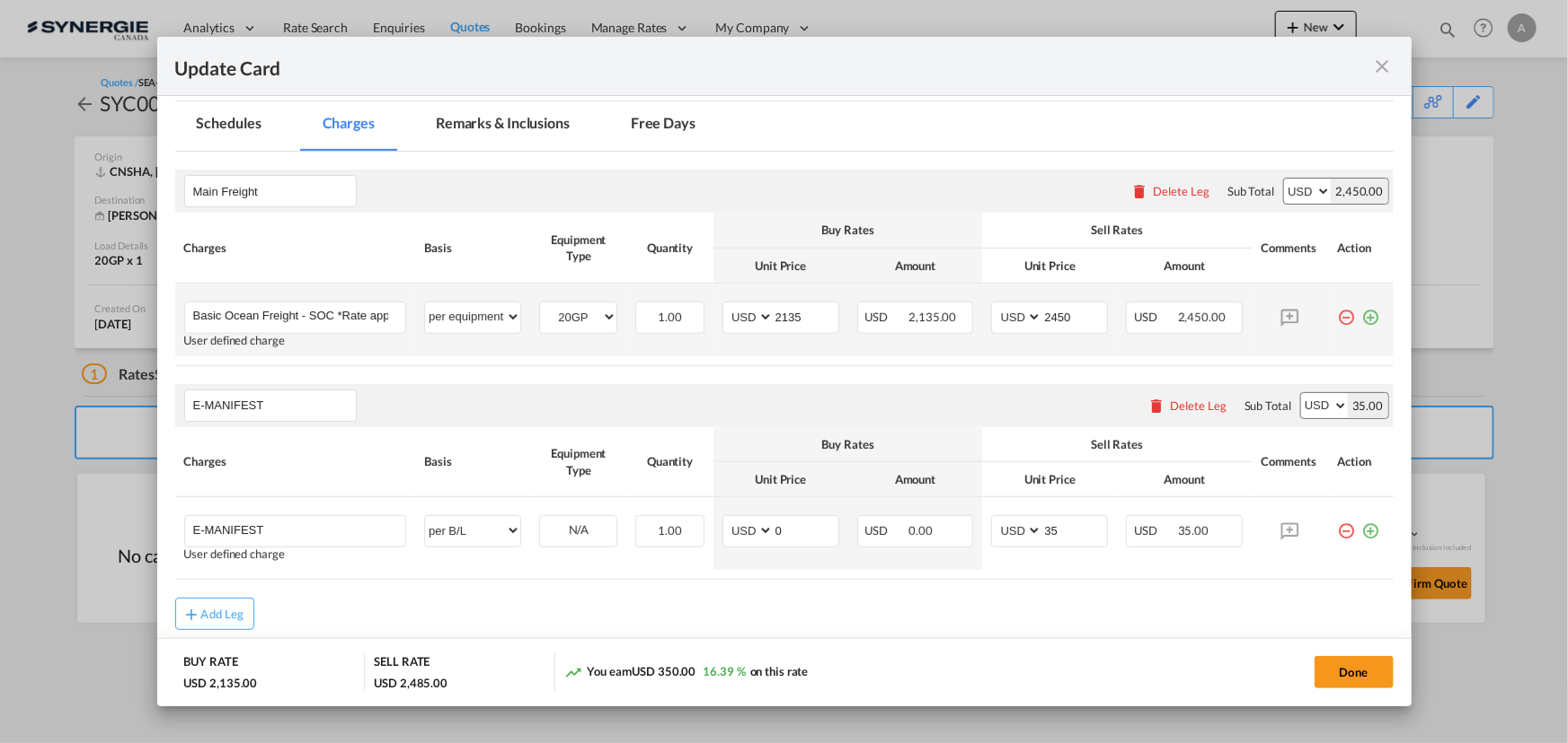
scroll to position [408, 0]
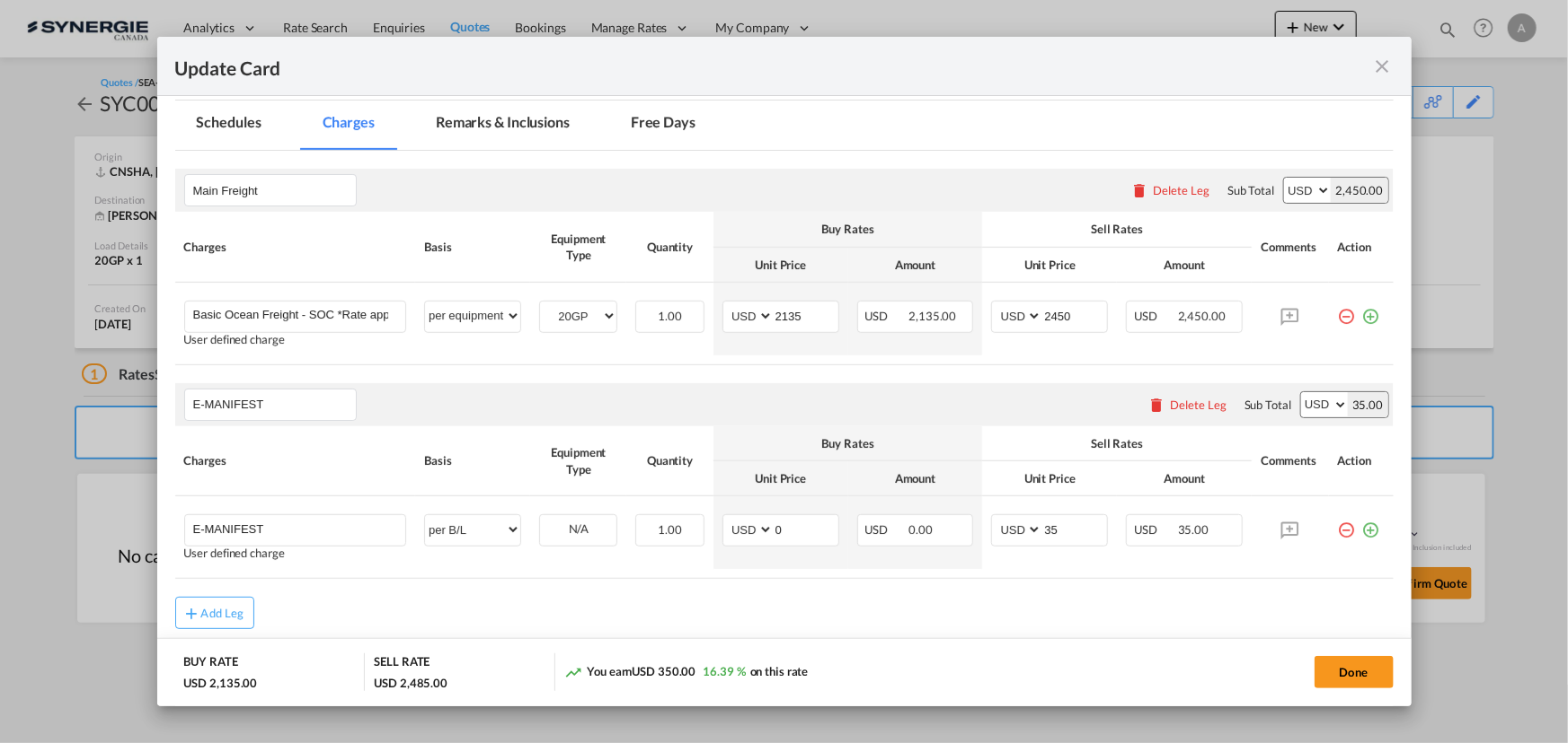
click at [1375, 69] on md-icon "icon-close fg-AAA8AD m-0 pointer" at bounding box center [1382, 66] width 22 height 22
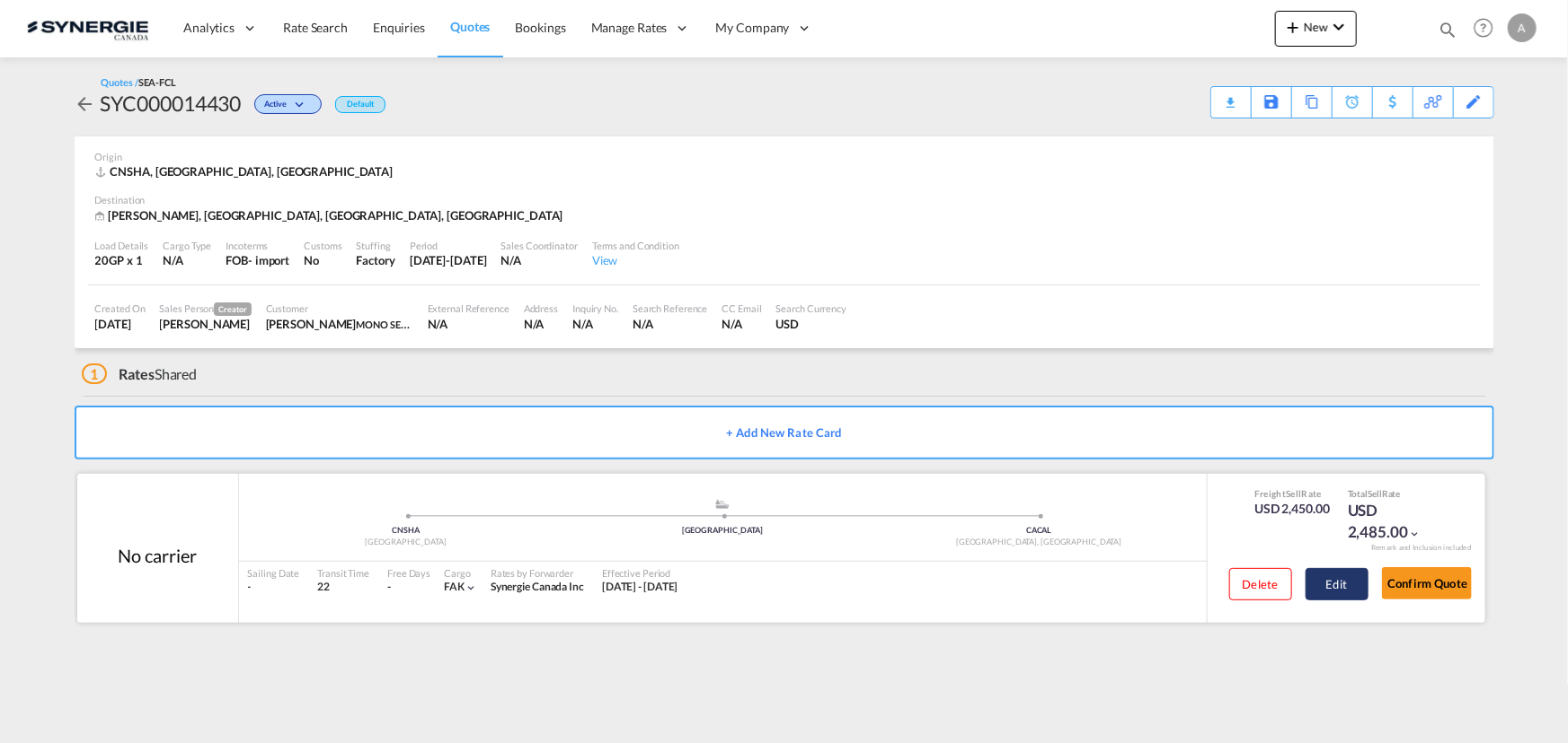
click at [1345, 577] on button "Edit" at bounding box center [1336, 585] width 63 height 32
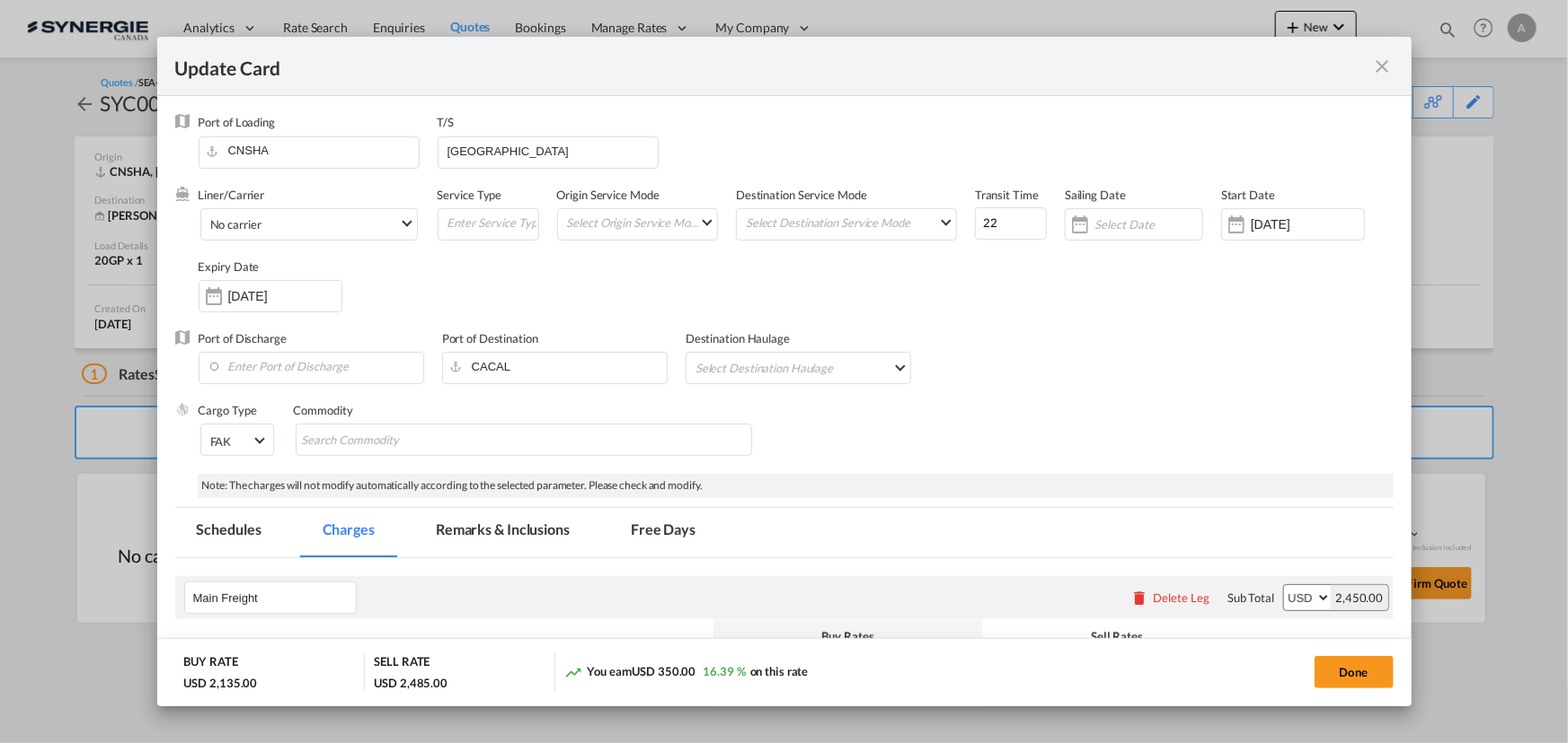
scroll to position [326, 0]
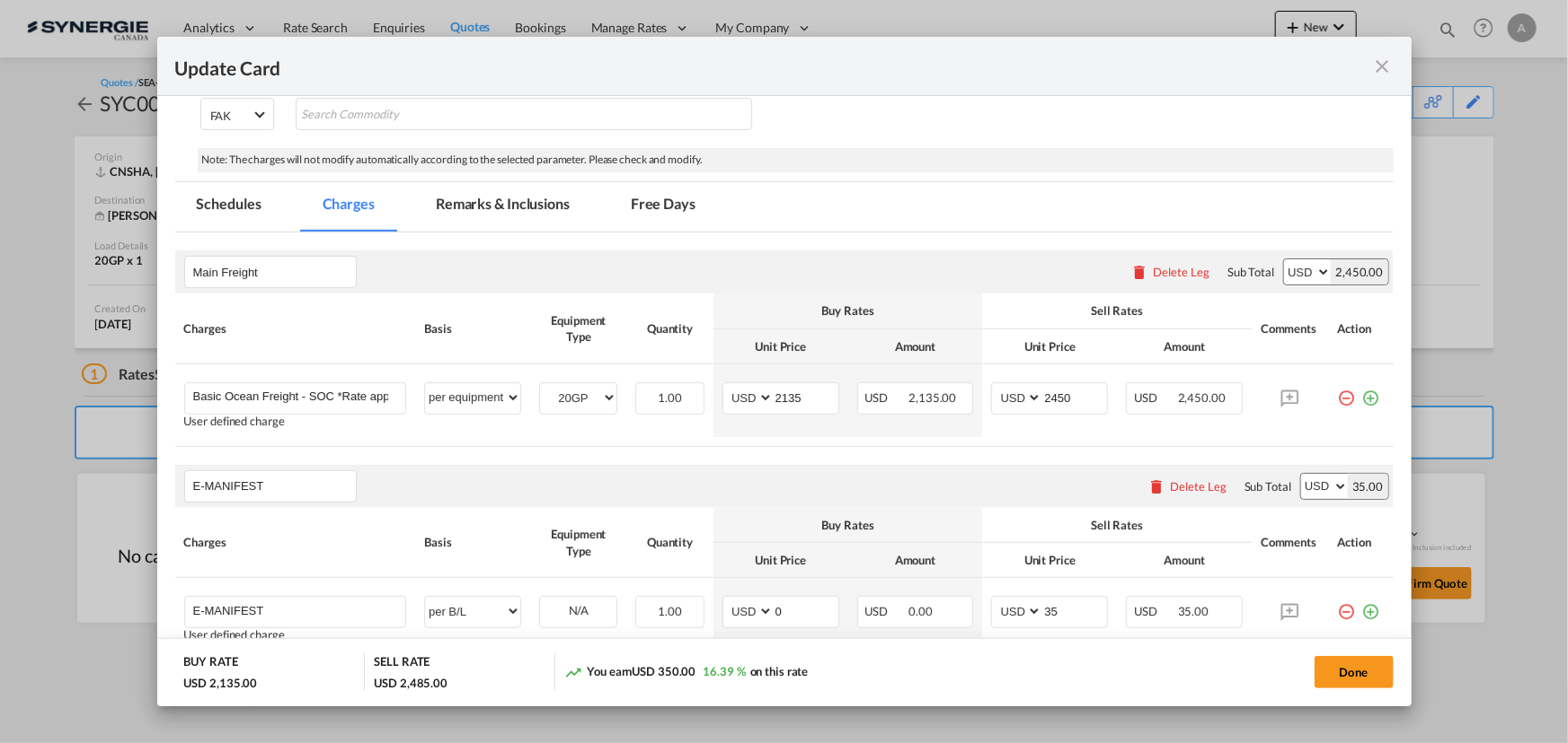
click at [1385, 64] on md-icon "icon-close fg-AAA8AD m-0 pointer" at bounding box center [1382, 66] width 22 height 22
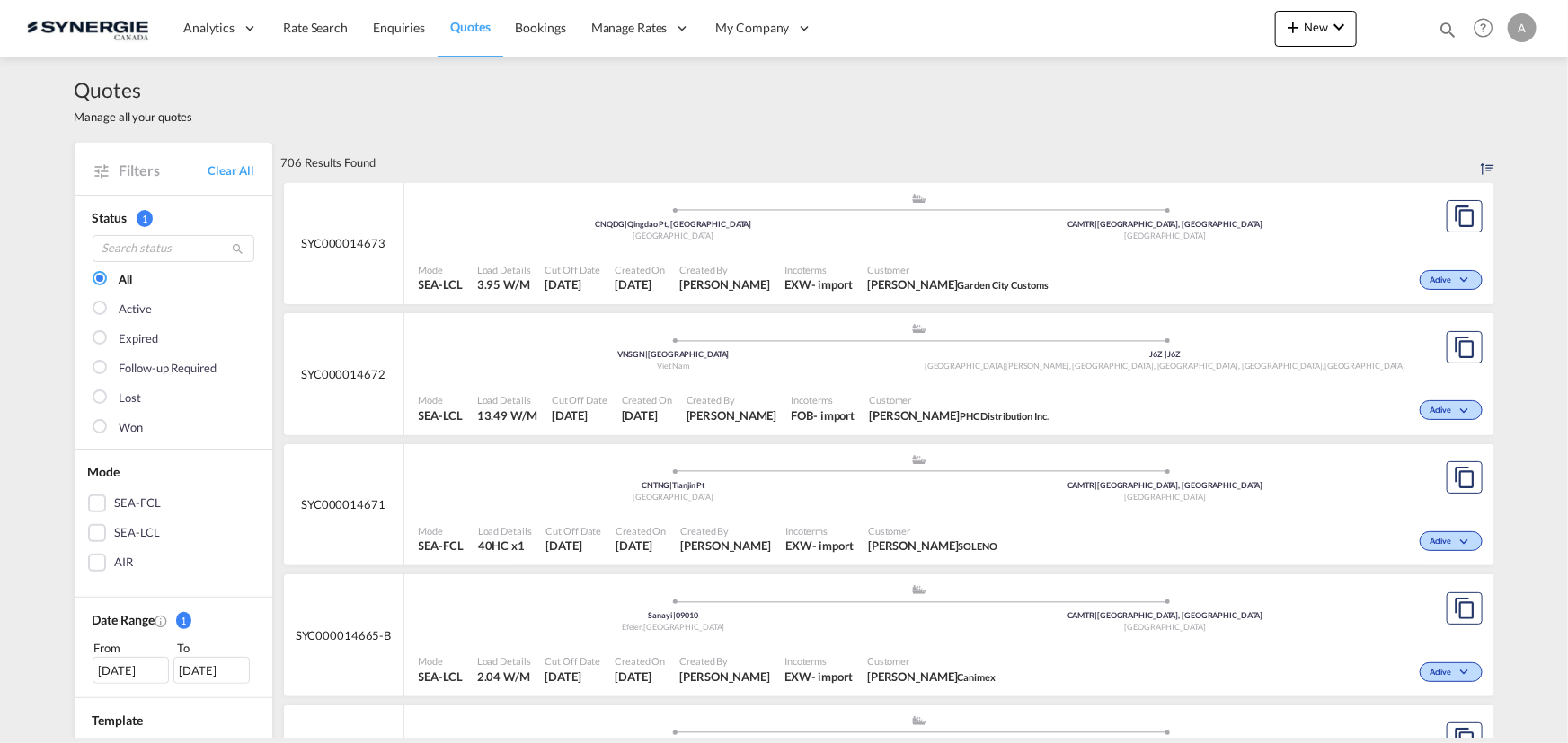
click at [1440, 30] on md-icon "icon-magnify" at bounding box center [1447, 30] width 20 height 20
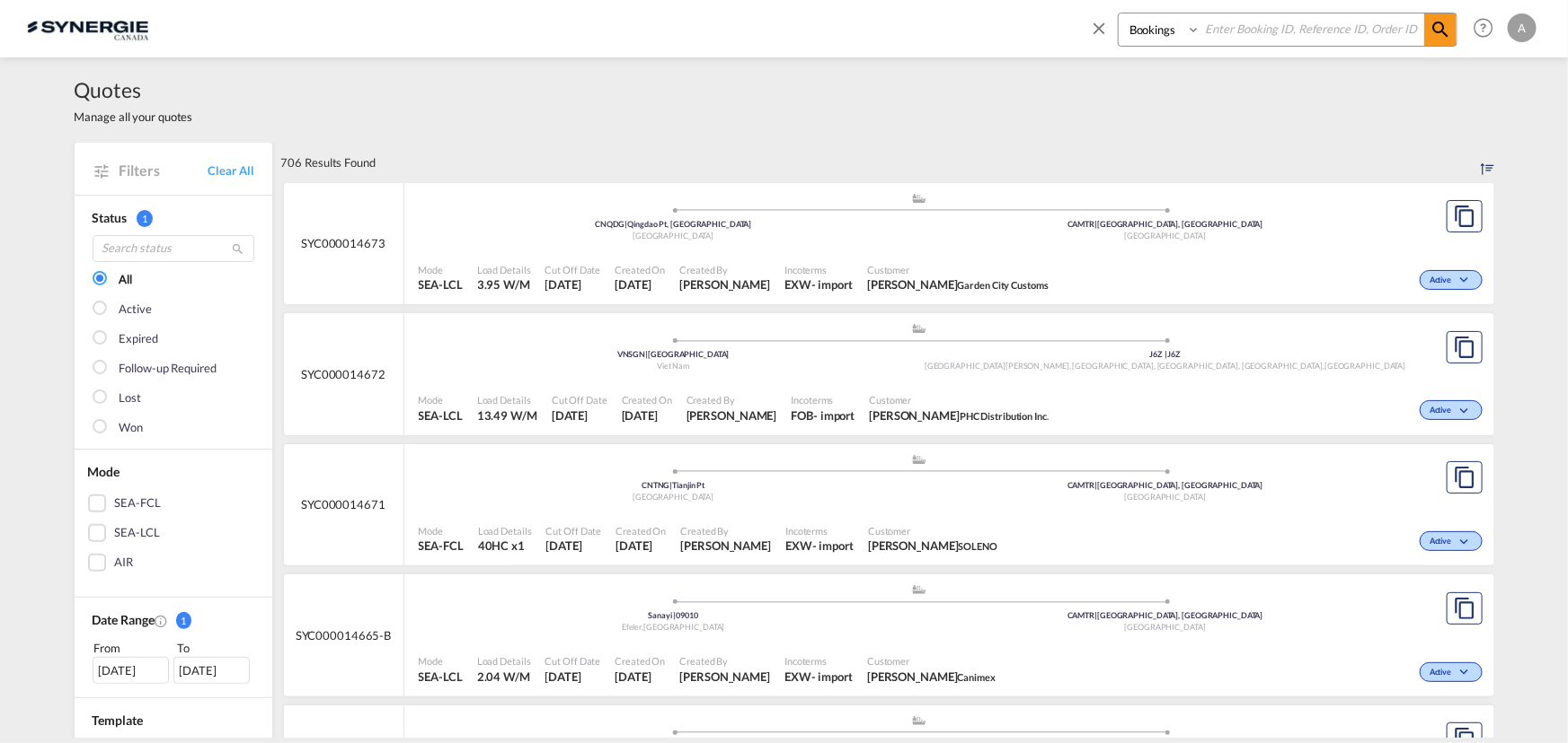
click at [1151, 34] on select "Bookings Quotes Enquiries" at bounding box center [1161, 30] width 86 height 32
select select "Quotes"
click at [1118, 13] on select "Bookings Quotes Enquiries" at bounding box center [1161, 30] width 86 height 32
click at [1218, 32] on input at bounding box center [1312, 29] width 224 height 31
type input "14654"
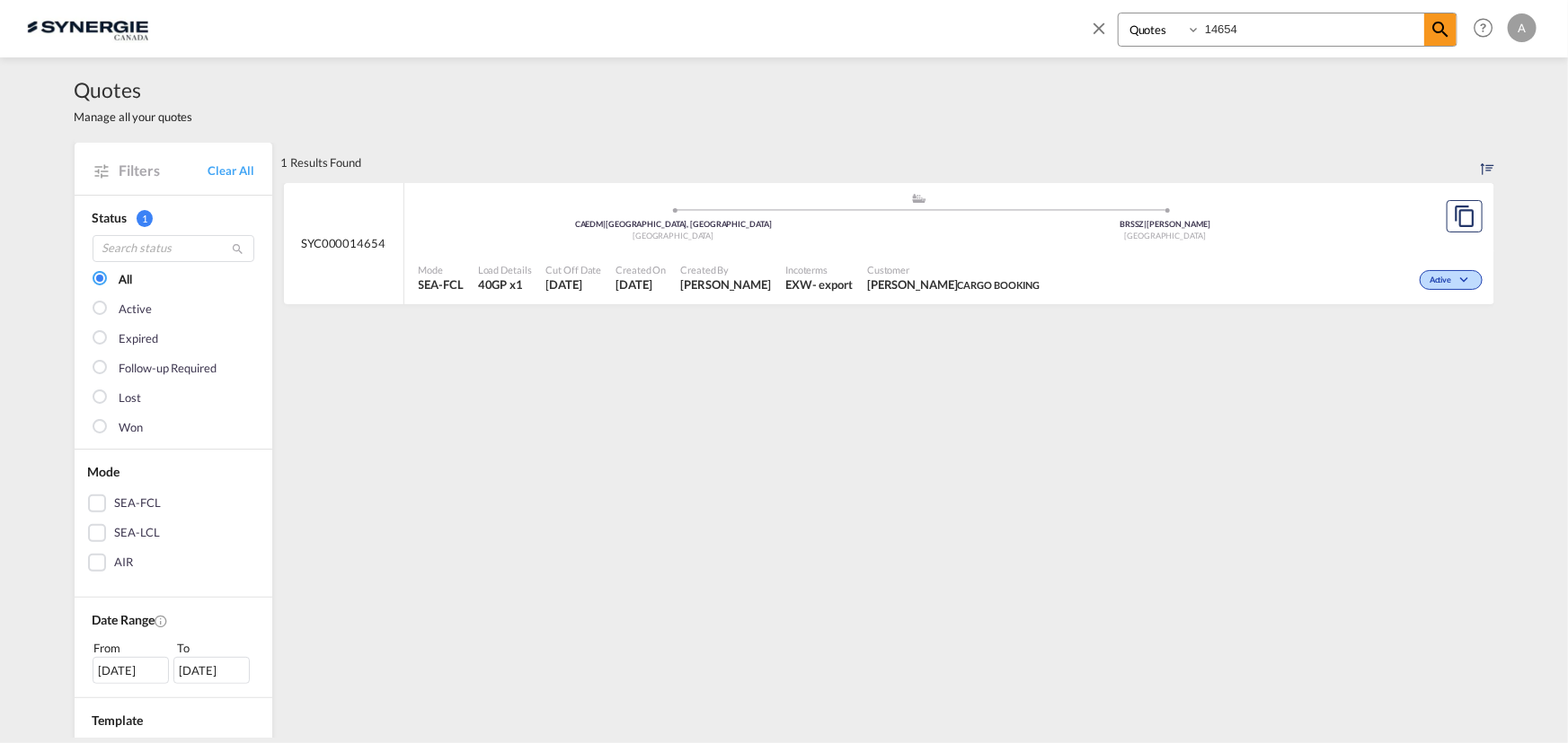
click at [852, 270] on span "Incoterms" at bounding box center [819, 270] width 68 height 13
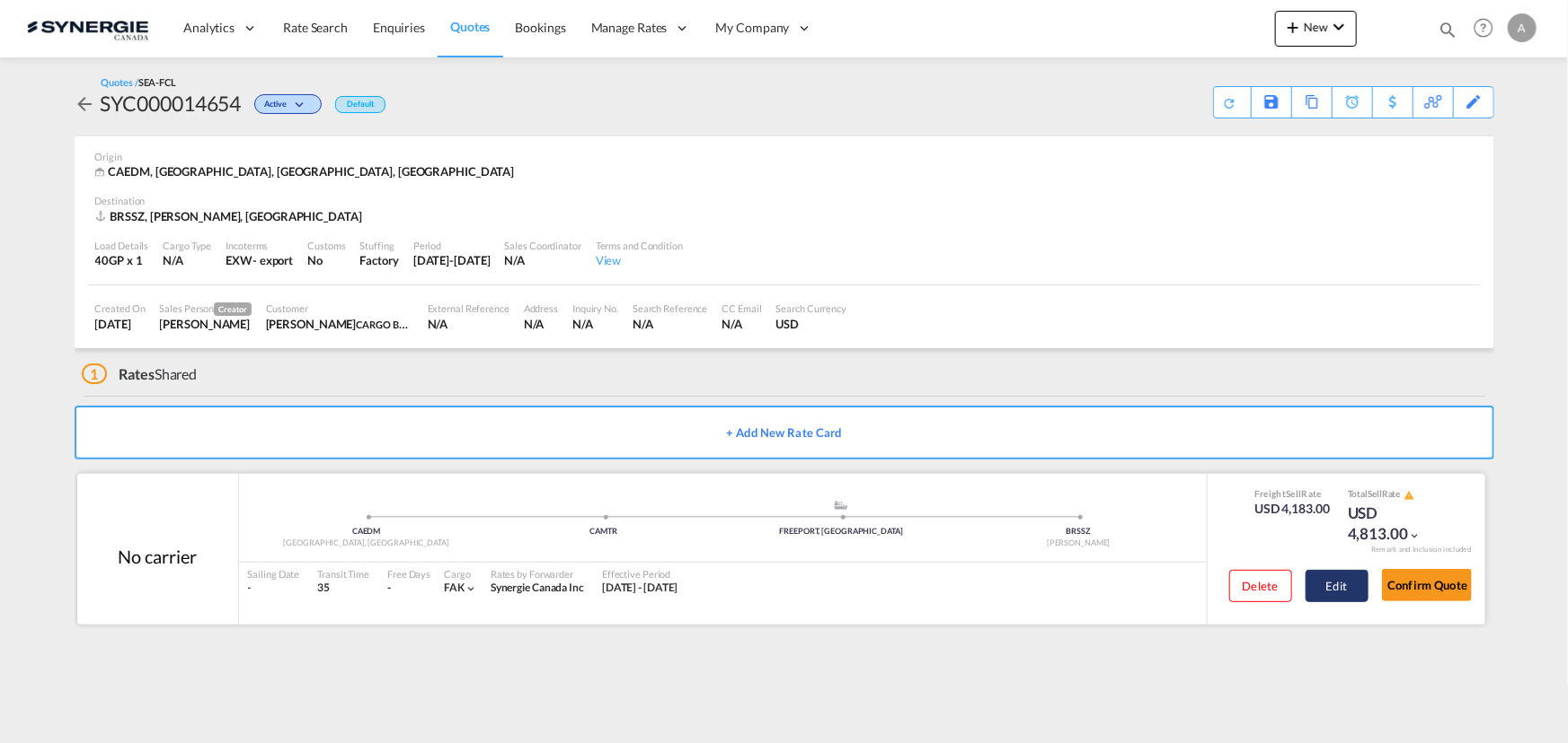
click at [1325, 577] on button "Edit" at bounding box center [1336, 586] width 63 height 32
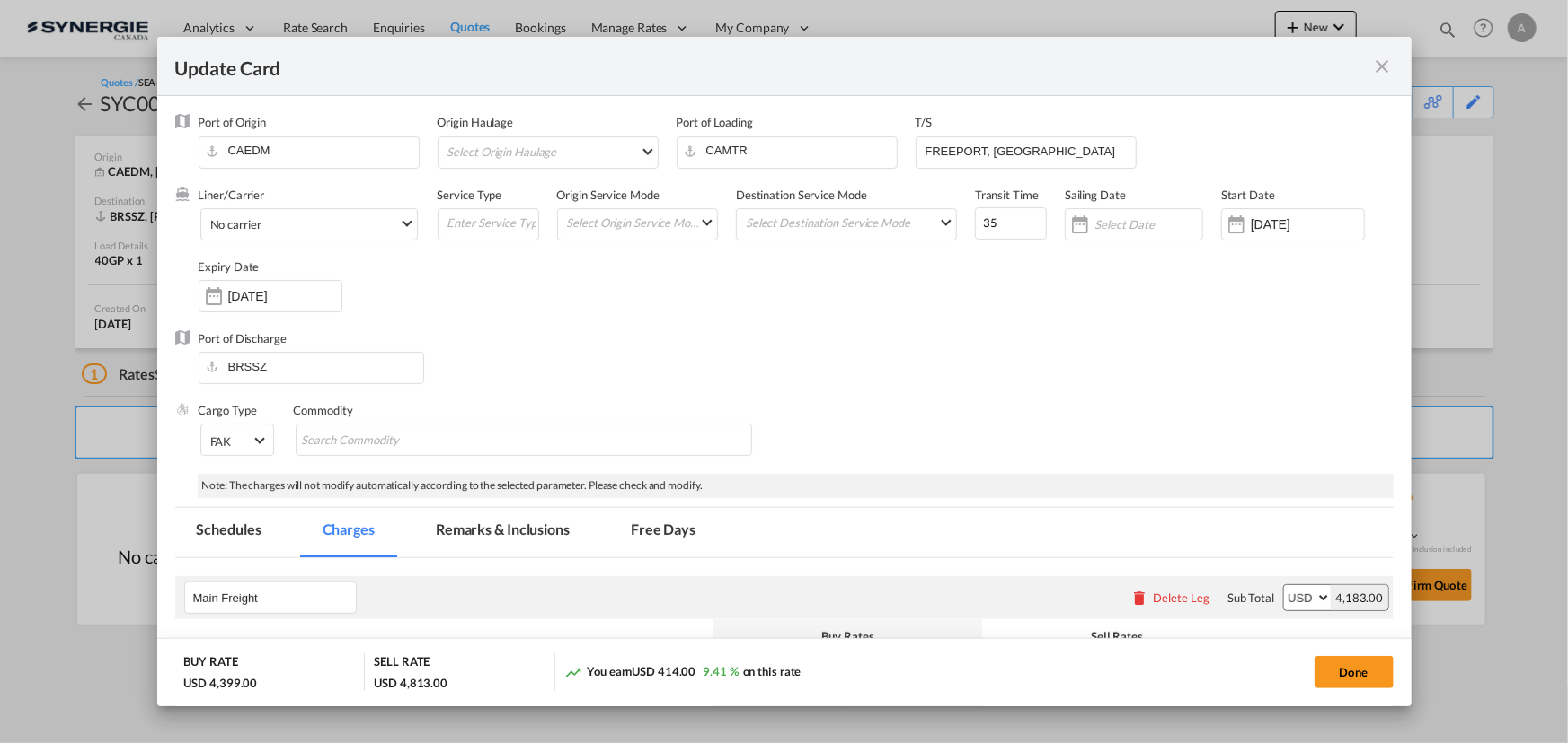
click at [525, 533] on md-tab-item "Remarks & Inclusions" at bounding box center [502, 532] width 177 height 50
select select "per container"
select select "per B/L"
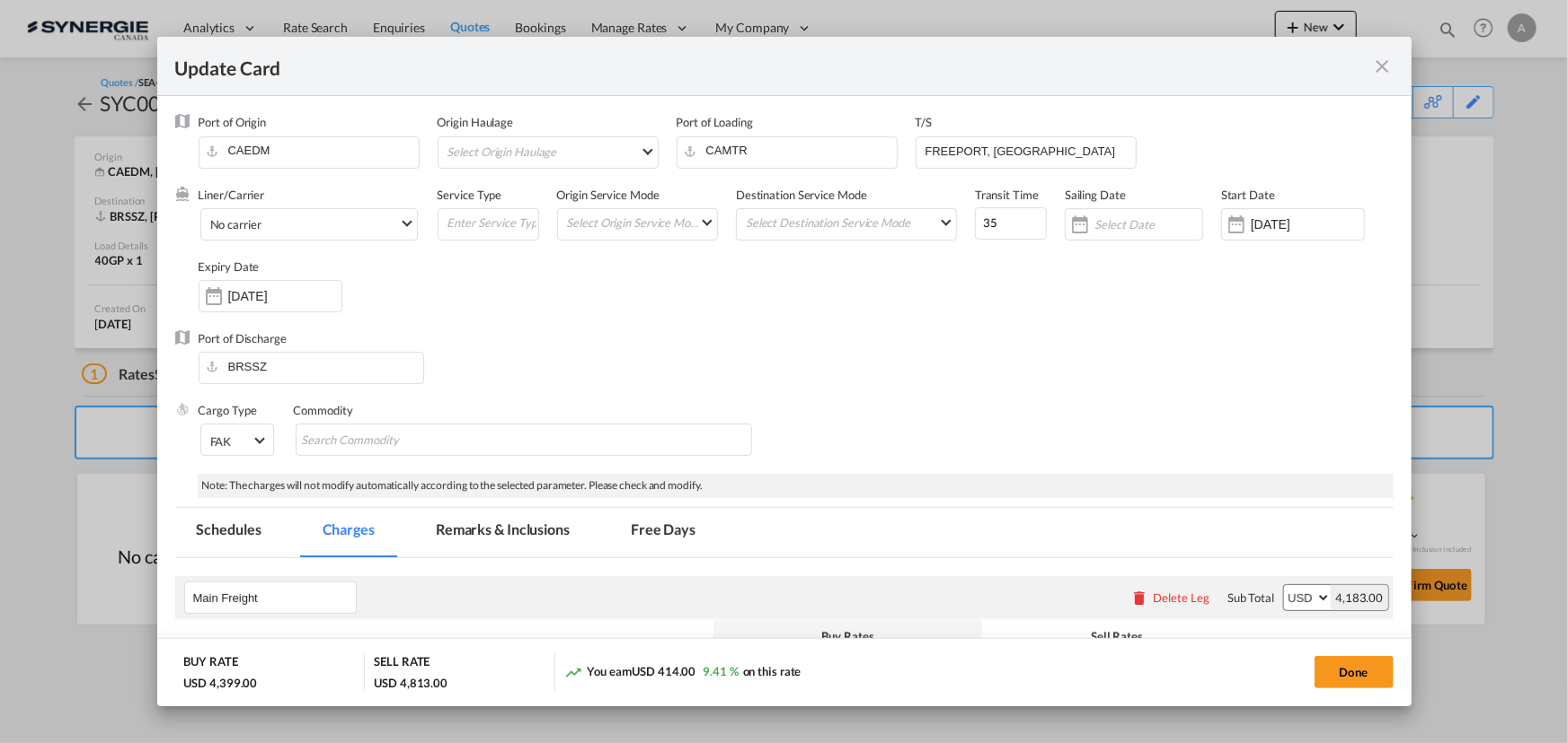
select select "per B/L"
select select "per container"
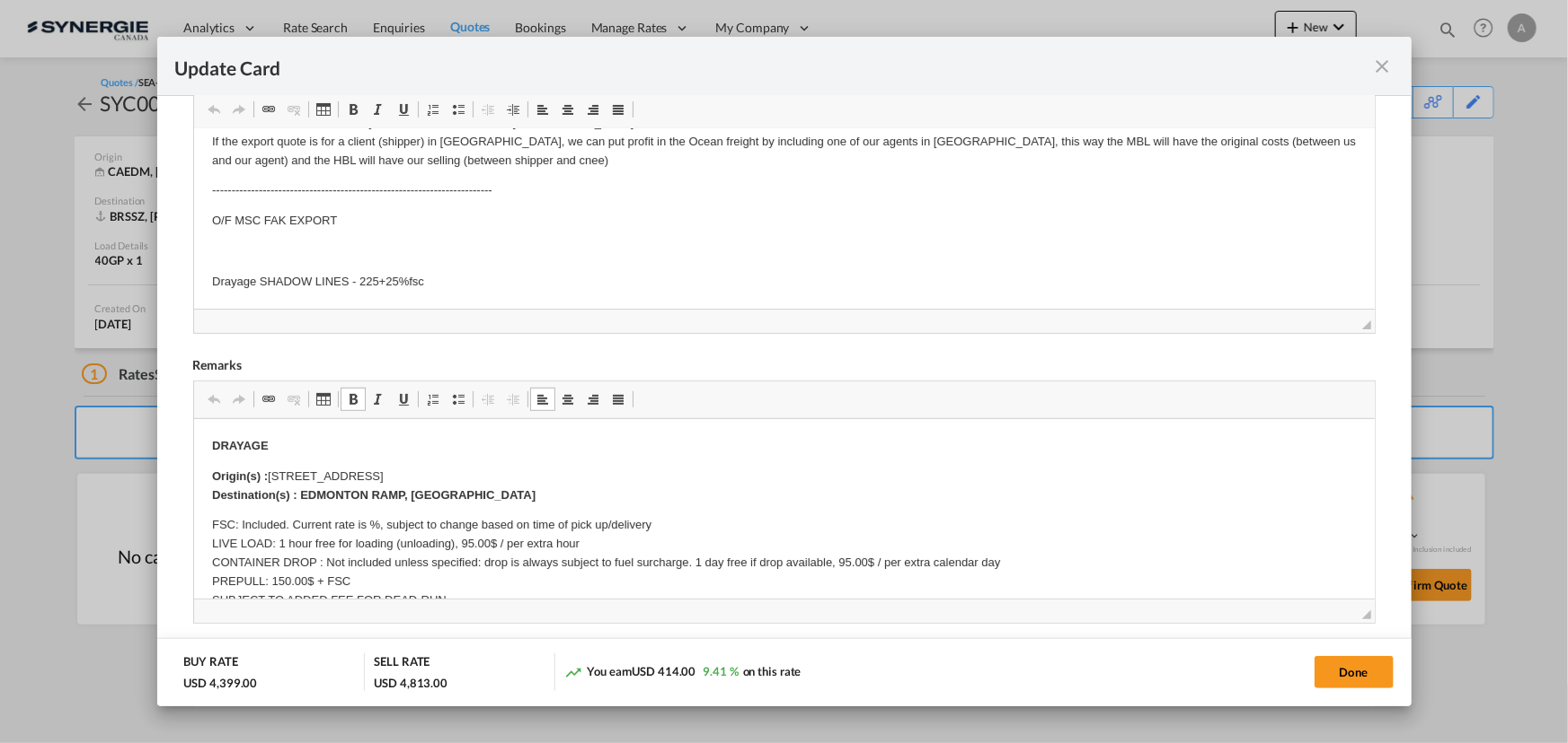
drag, startPoint x: 517, startPoint y: 477, endPoint x: 272, endPoint y: 483, distance: 245.1
click at [272, 483] on p "Origin(s) : 12155 154st, Edmonton, AB, Canada, T5V 1J3 Destination(s) : EDMONTO…" at bounding box center [783, 487] width 1145 height 38
copy p "12155 154st, Edmonton, AB, Canada, T5V 1J3"
drag, startPoint x: 1356, startPoint y: 664, endPoint x: 1284, endPoint y: 521, distance: 160.1
click at [1356, 664] on button "Done" at bounding box center [1354, 673] width 79 height 32
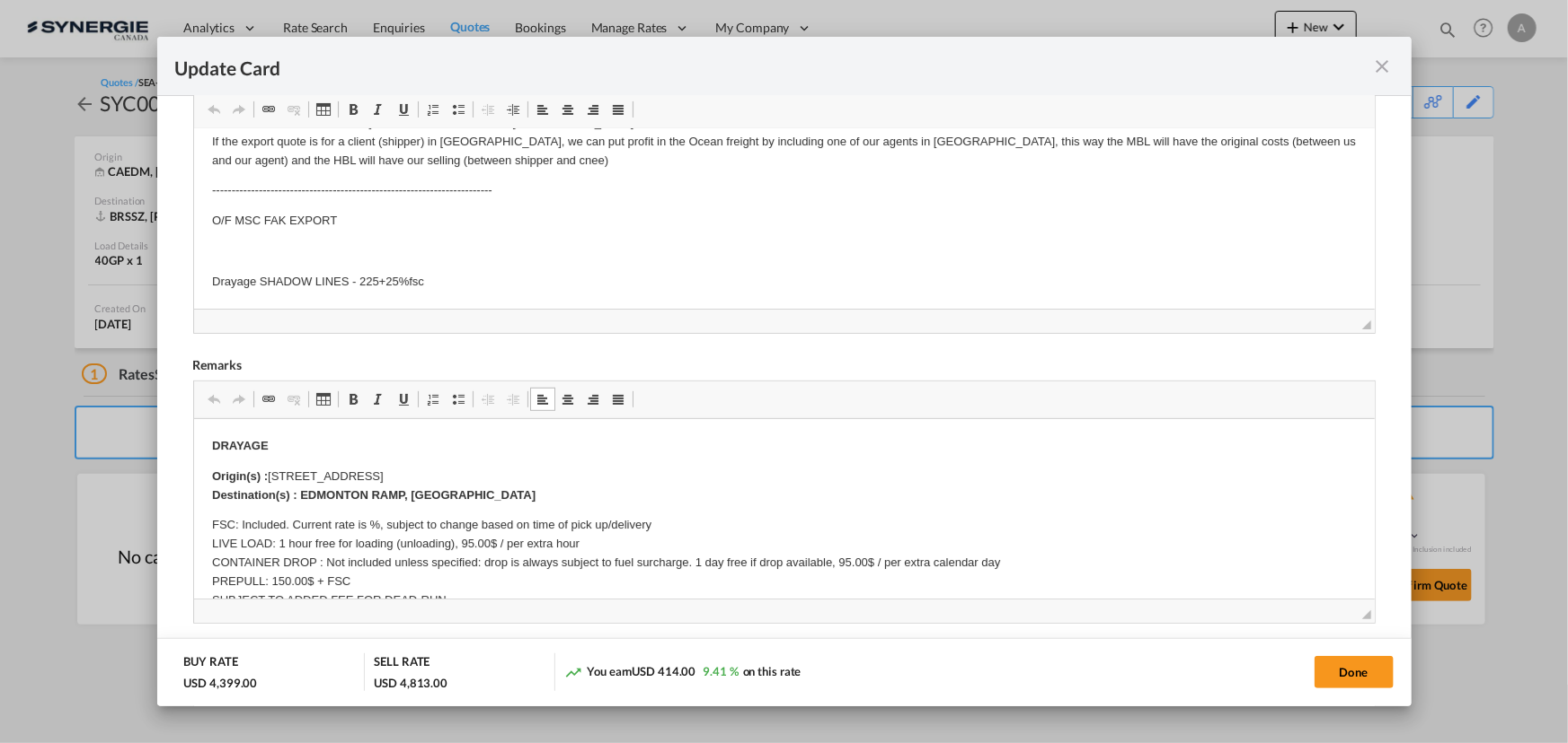
type input "08 Sep 2025"
type input "29 Sep 2025"
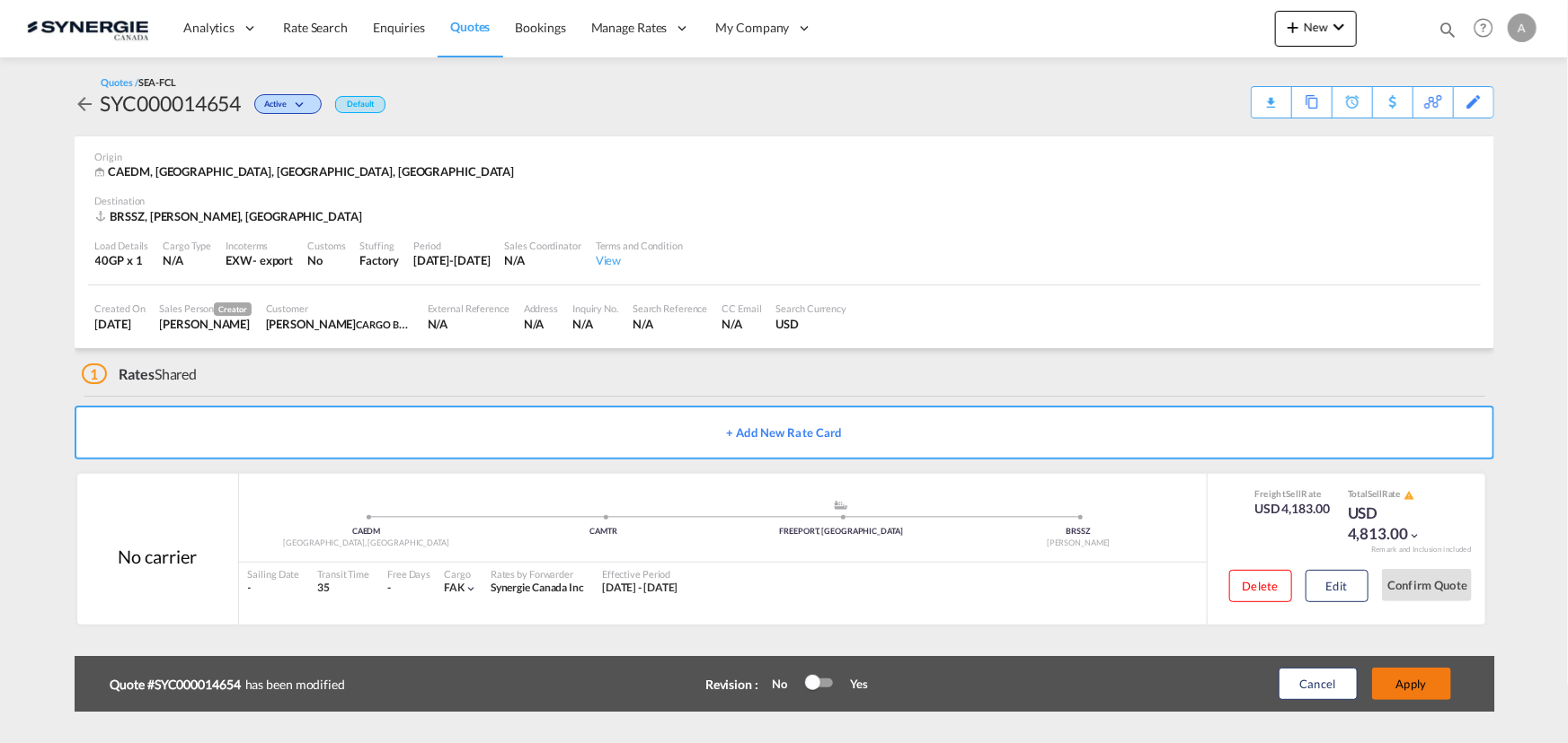
click at [1421, 675] on button "Apply" at bounding box center [1411, 684] width 79 height 32
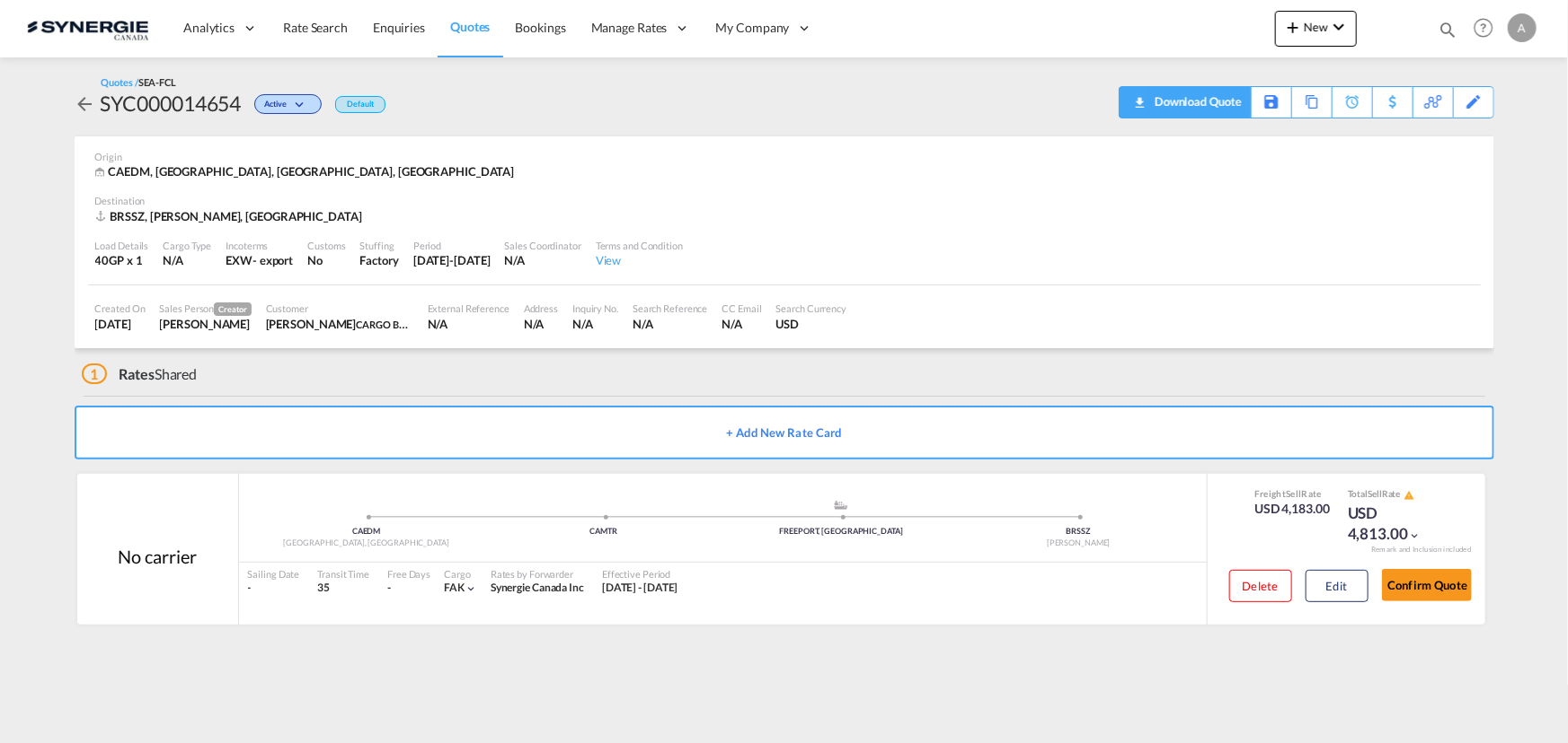
click at [1217, 96] on div "Download Quote" at bounding box center [1195, 101] width 92 height 29
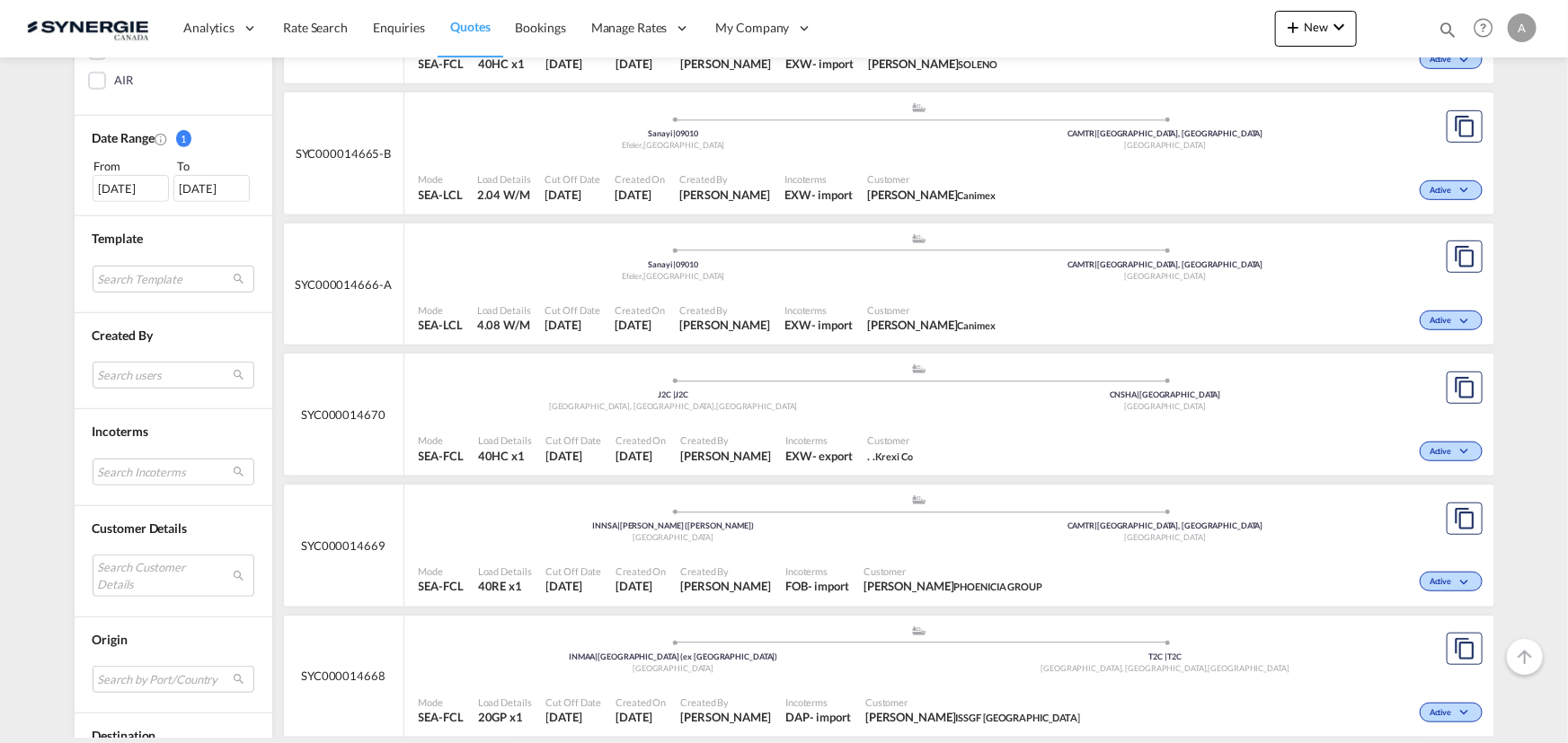
scroll to position [653, 0]
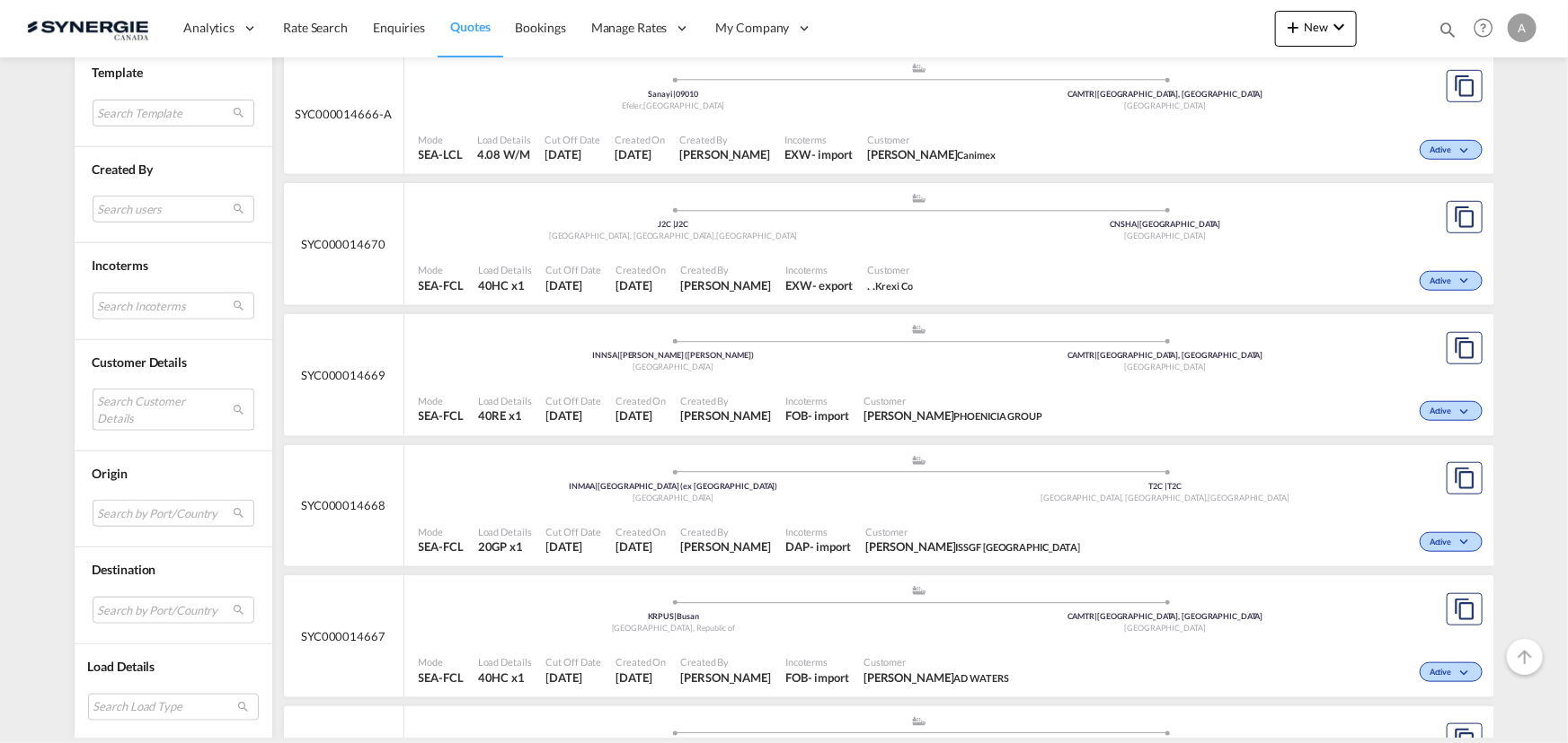
click at [183, 404] on md-select "Search Customer Details user name user [PERSON_NAME] [PERSON_NAME][EMAIL_ADDRES…" at bounding box center [173, 409] width 162 height 41
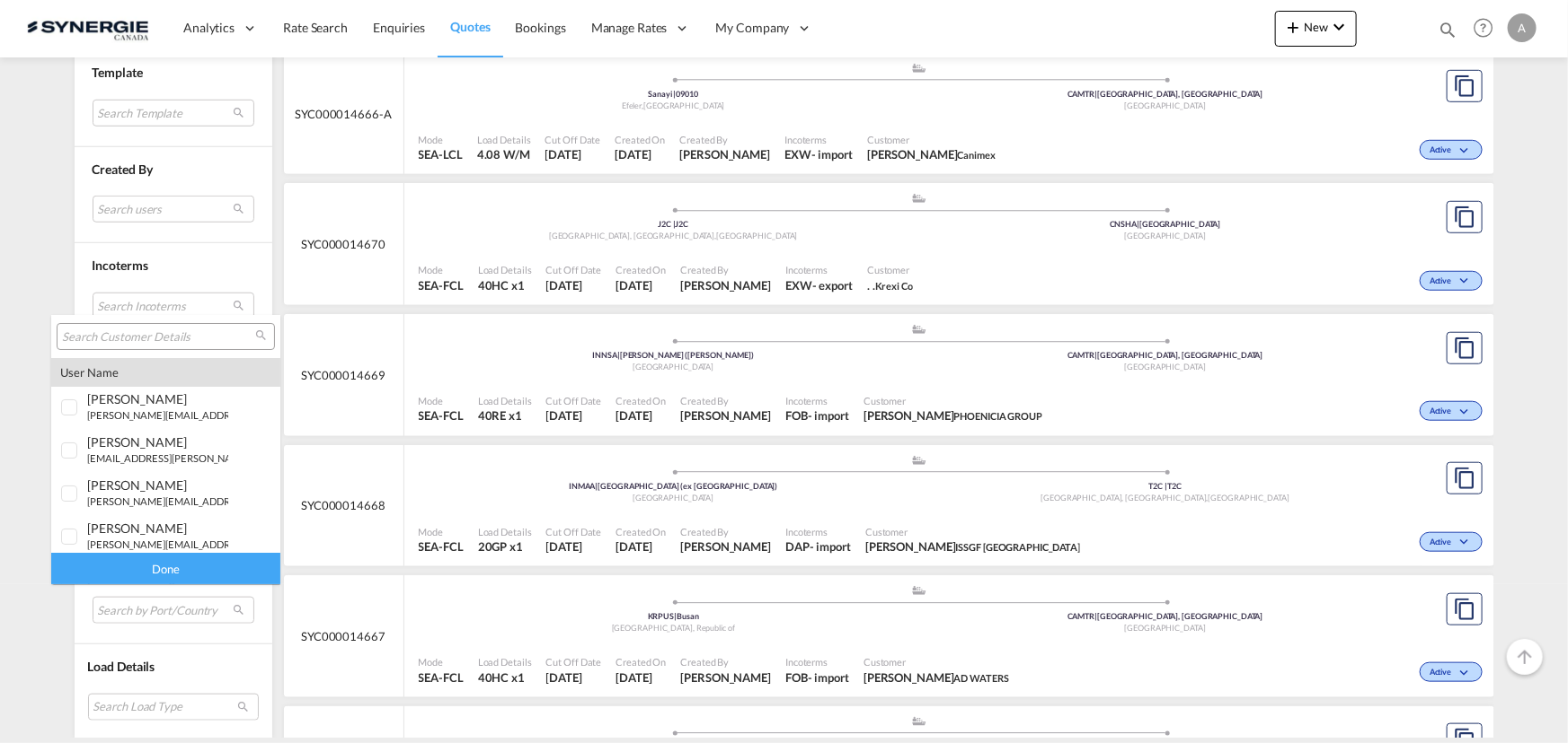
click at [226, 341] on input "search" at bounding box center [158, 337] width 193 height 16
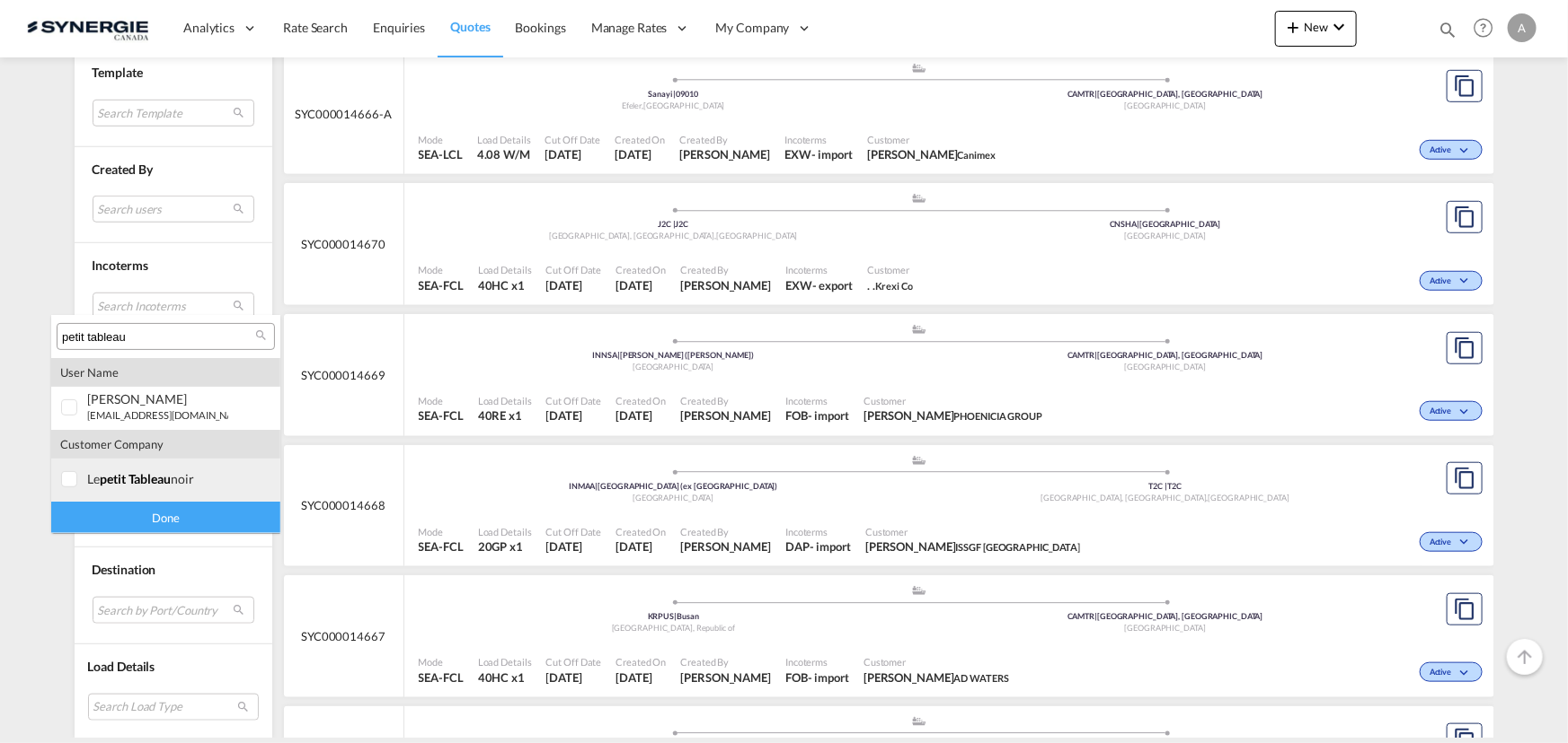
type input "petit tableau"
click at [88, 476] on div "le petit tableau noir" at bounding box center [157, 479] width 141 height 15
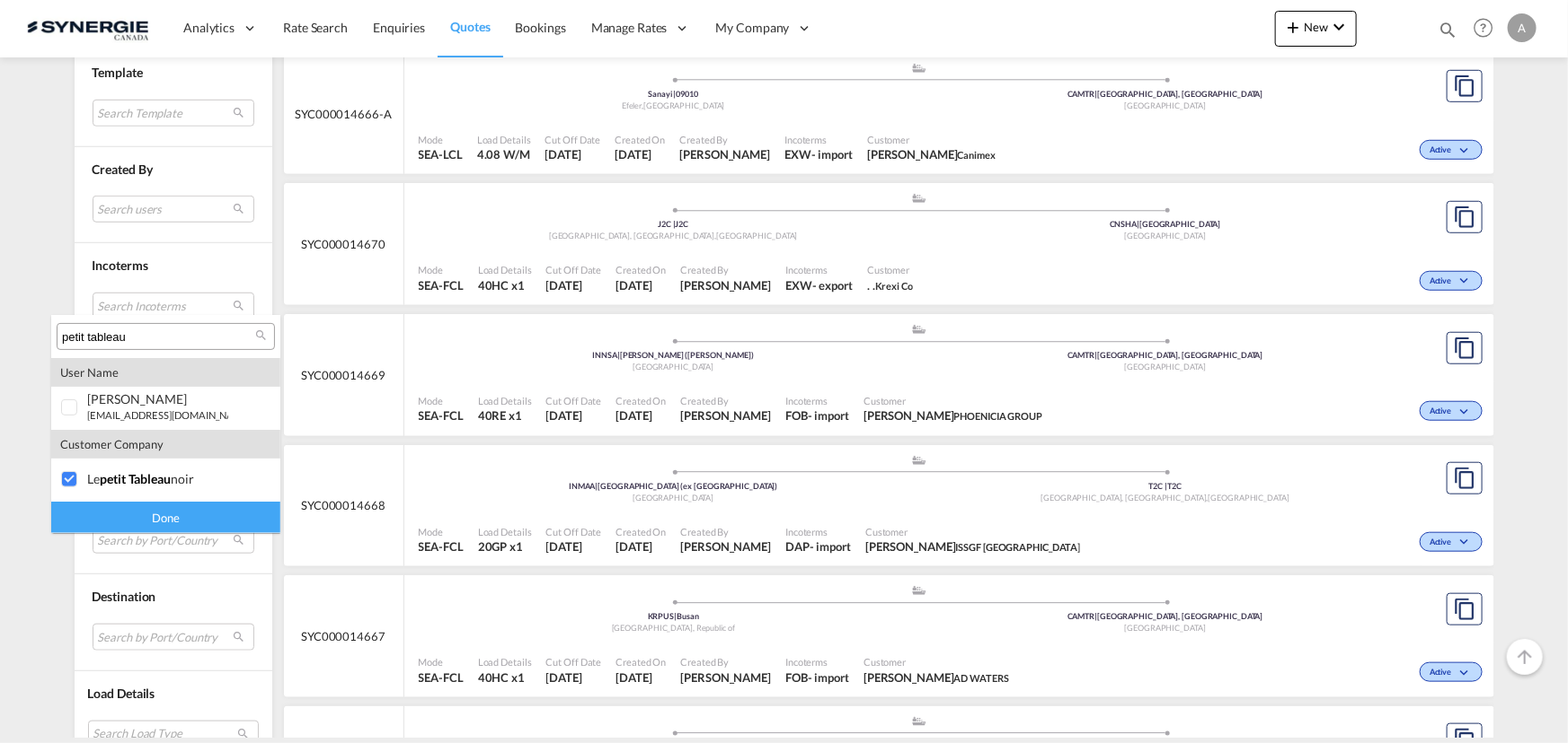
click at [102, 516] on div "Done" at bounding box center [166, 517] width 229 height 31
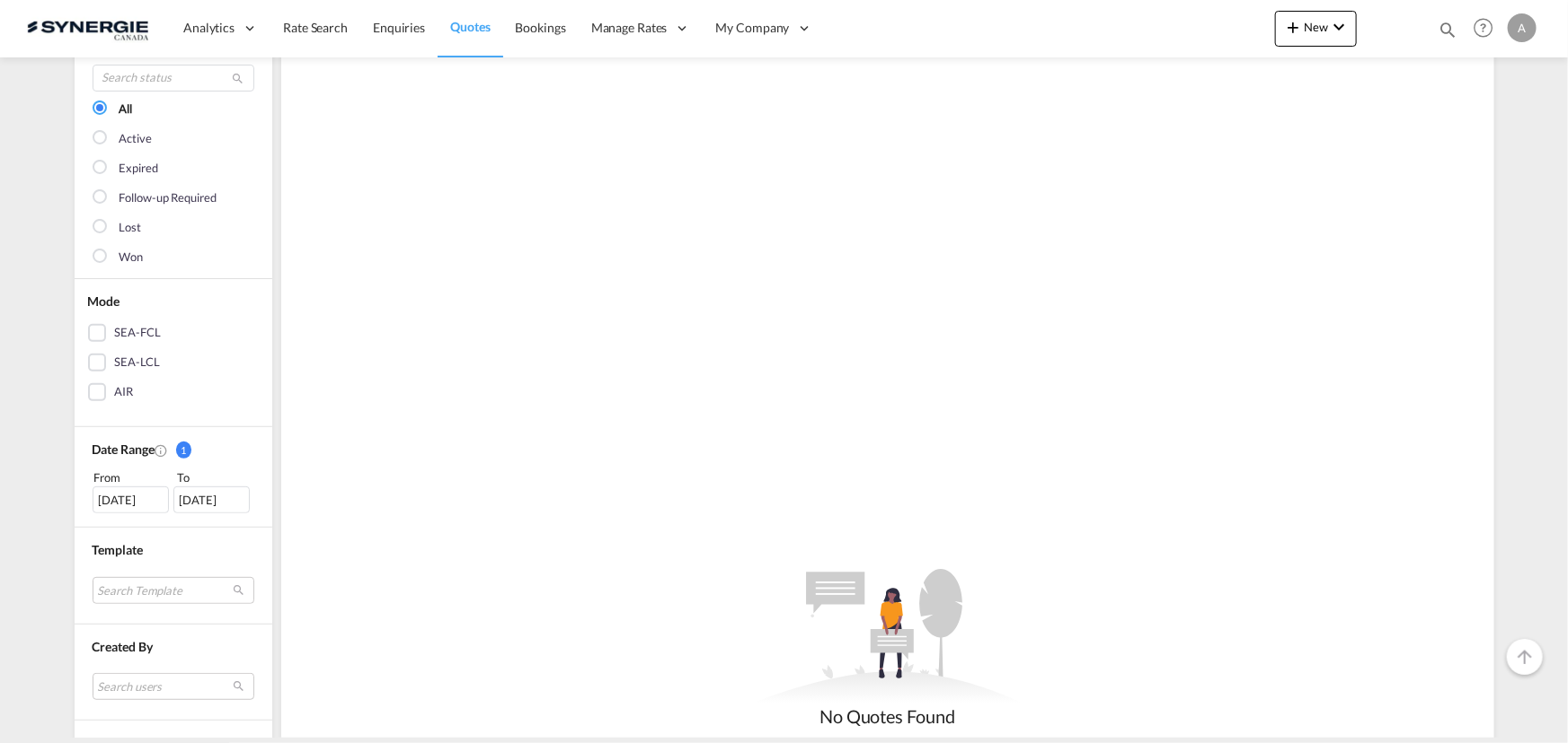
scroll to position [326, 0]
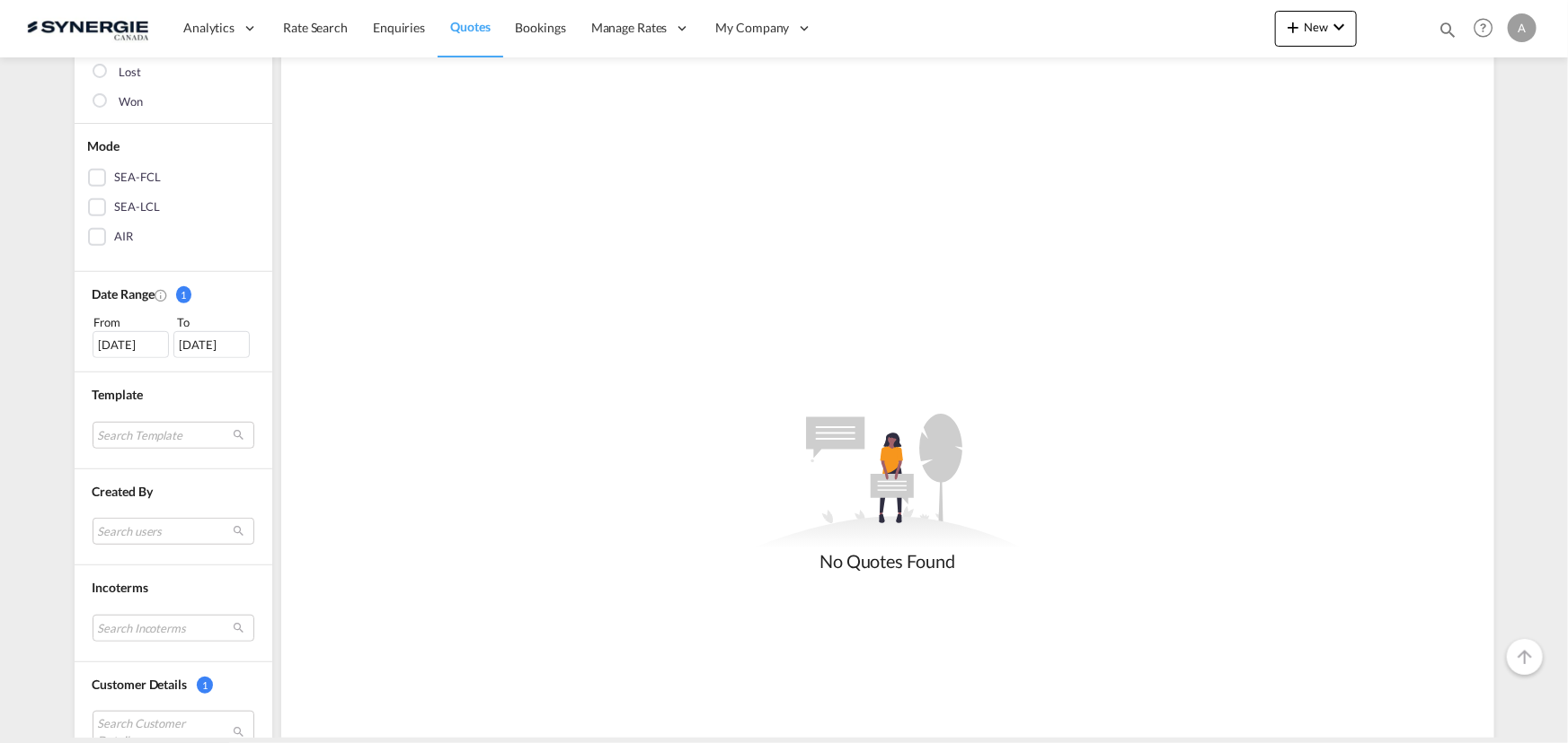
click at [125, 348] on div "[DATE]" at bounding box center [131, 345] width 76 height 27
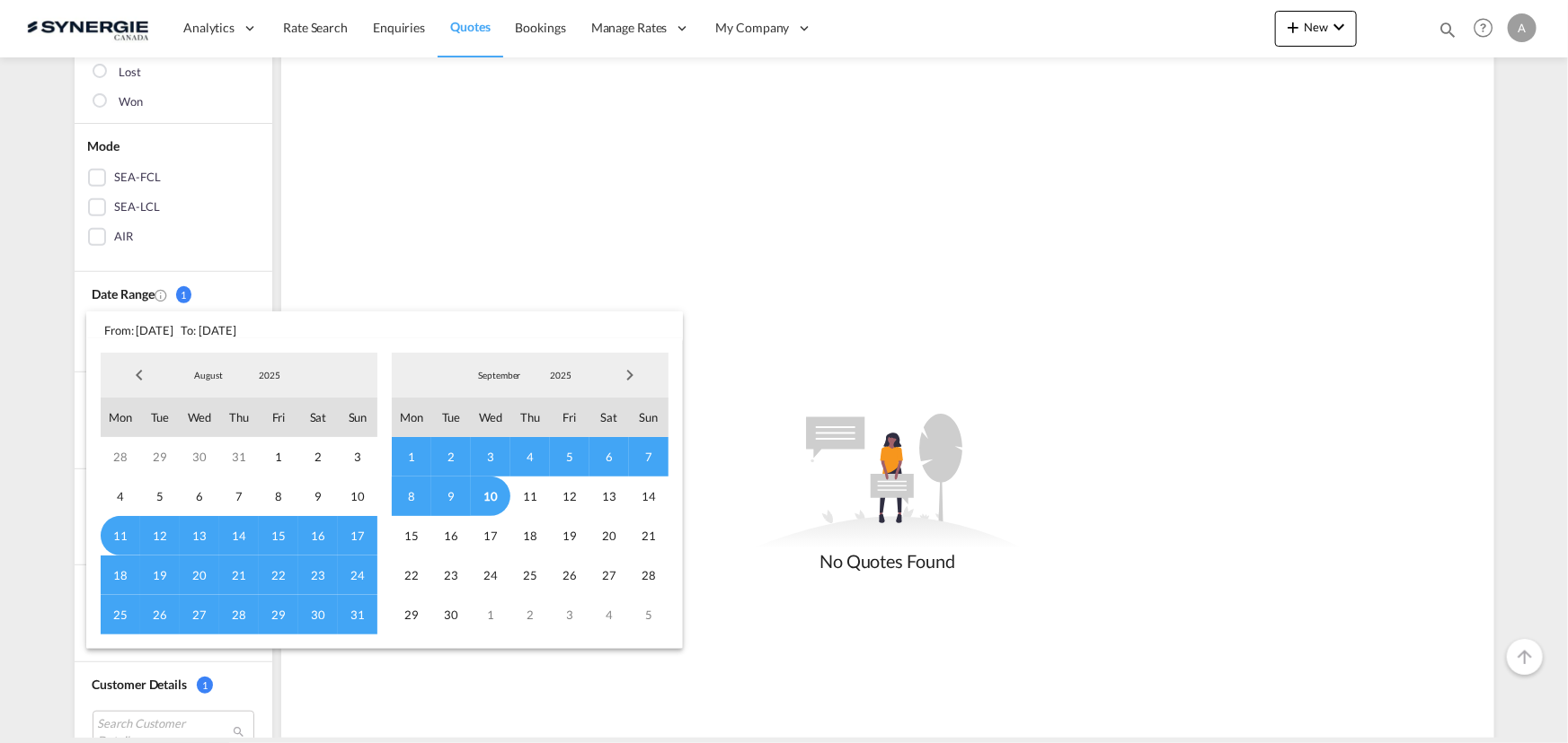
click at [266, 372] on span "2025" at bounding box center [270, 374] width 57 height 12
click at [272, 292] on md-option "2023" at bounding box center [287, 290] width 122 height 43
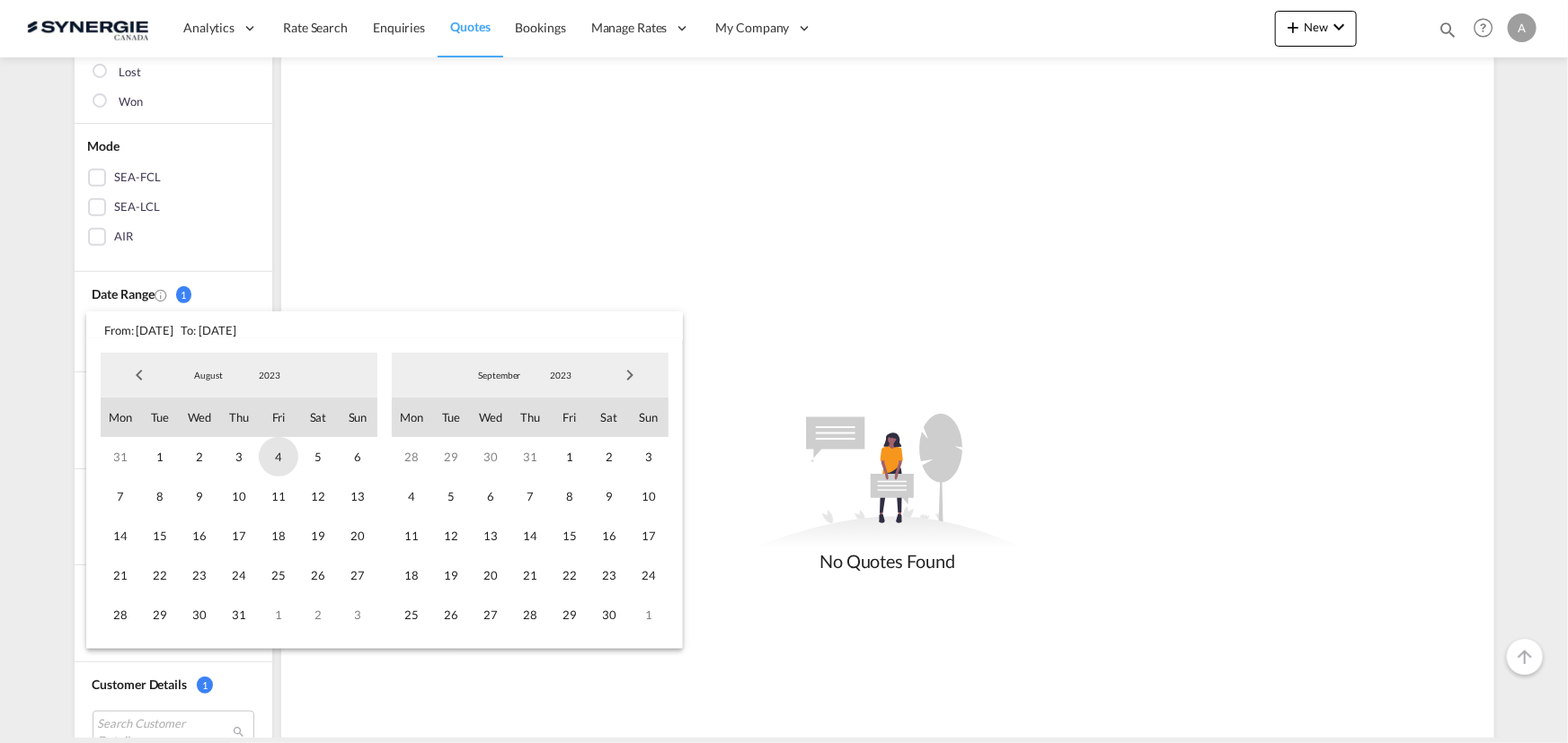
click at [274, 458] on span "4" at bounding box center [277, 456] width 39 height 39
click at [158, 460] on span "1" at bounding box center [159, 456] width 39 height 39
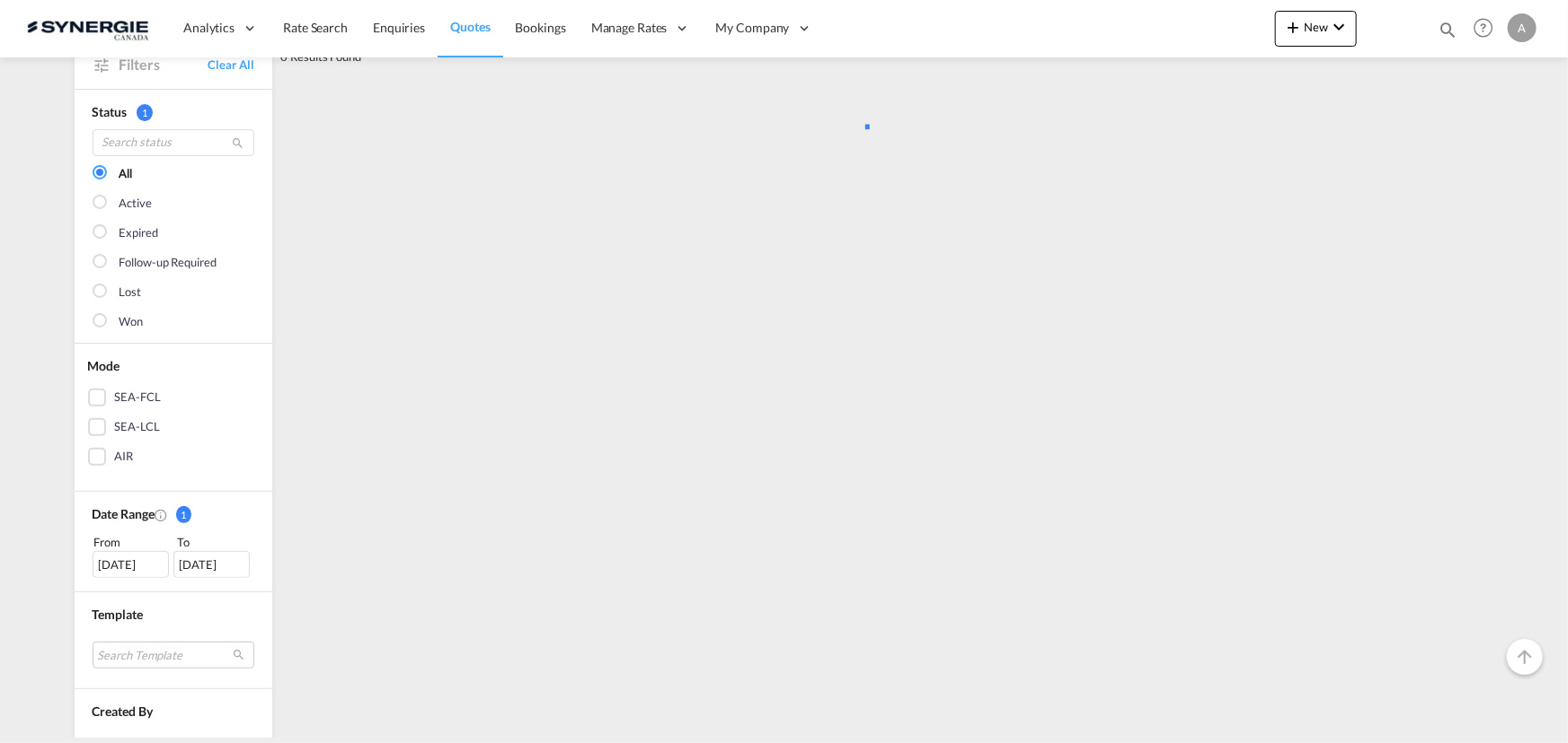
scroll to position [244, 0]
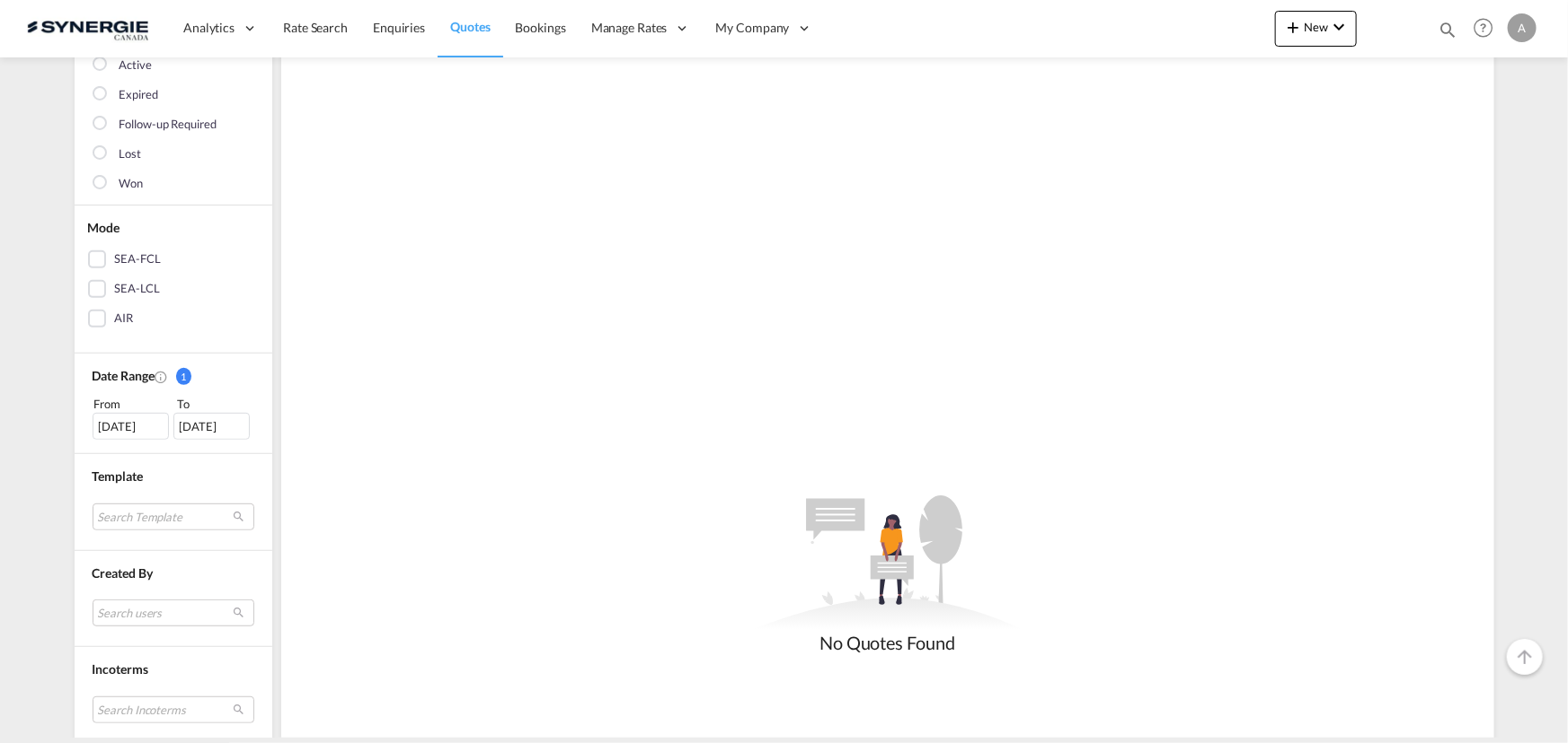
click at [195, 430] on div "04 Aug 2023" at bounding box center [212, 427] width 76 height 27
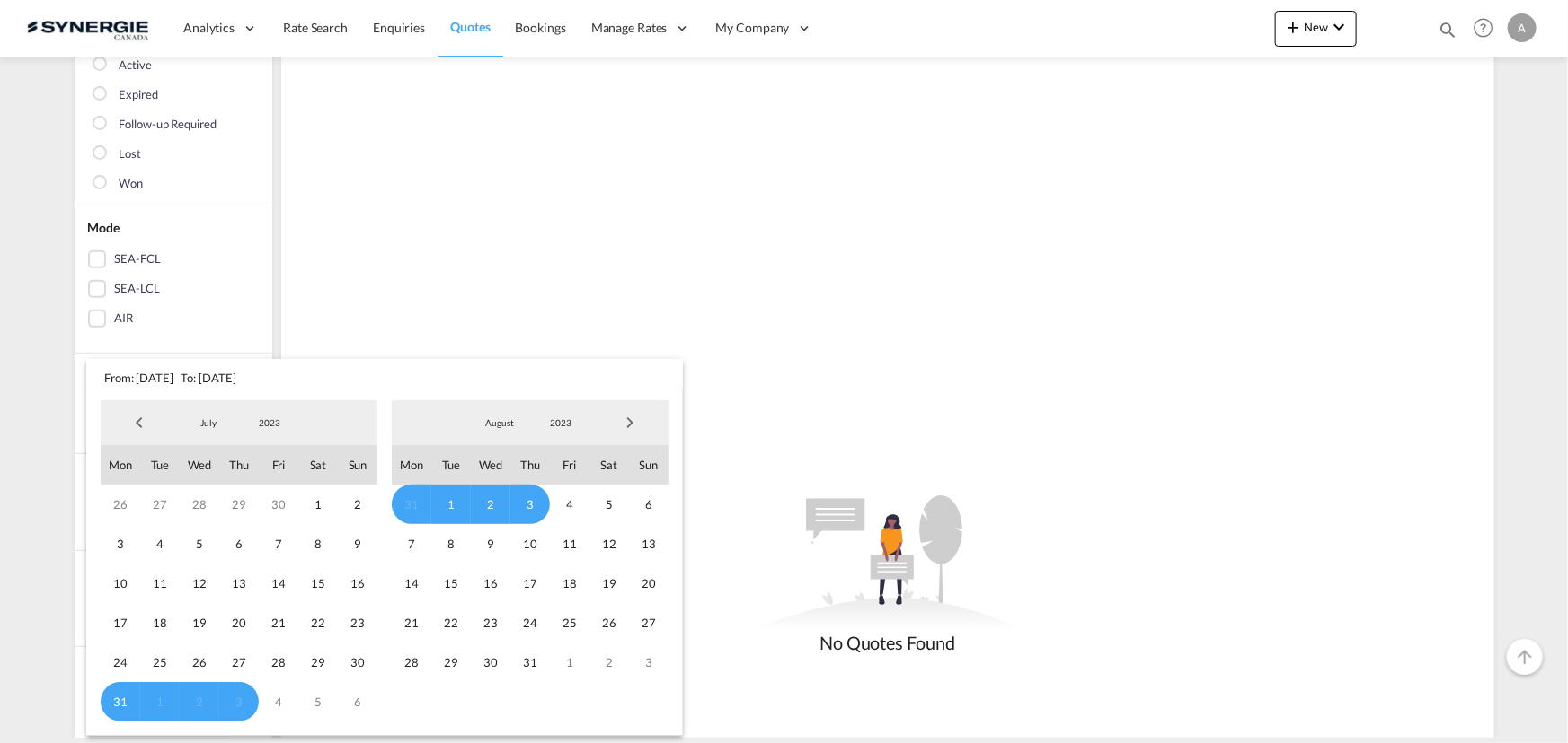
click at [447, 504] on span "1" at bounding box center [450, 504] width 39 height 39
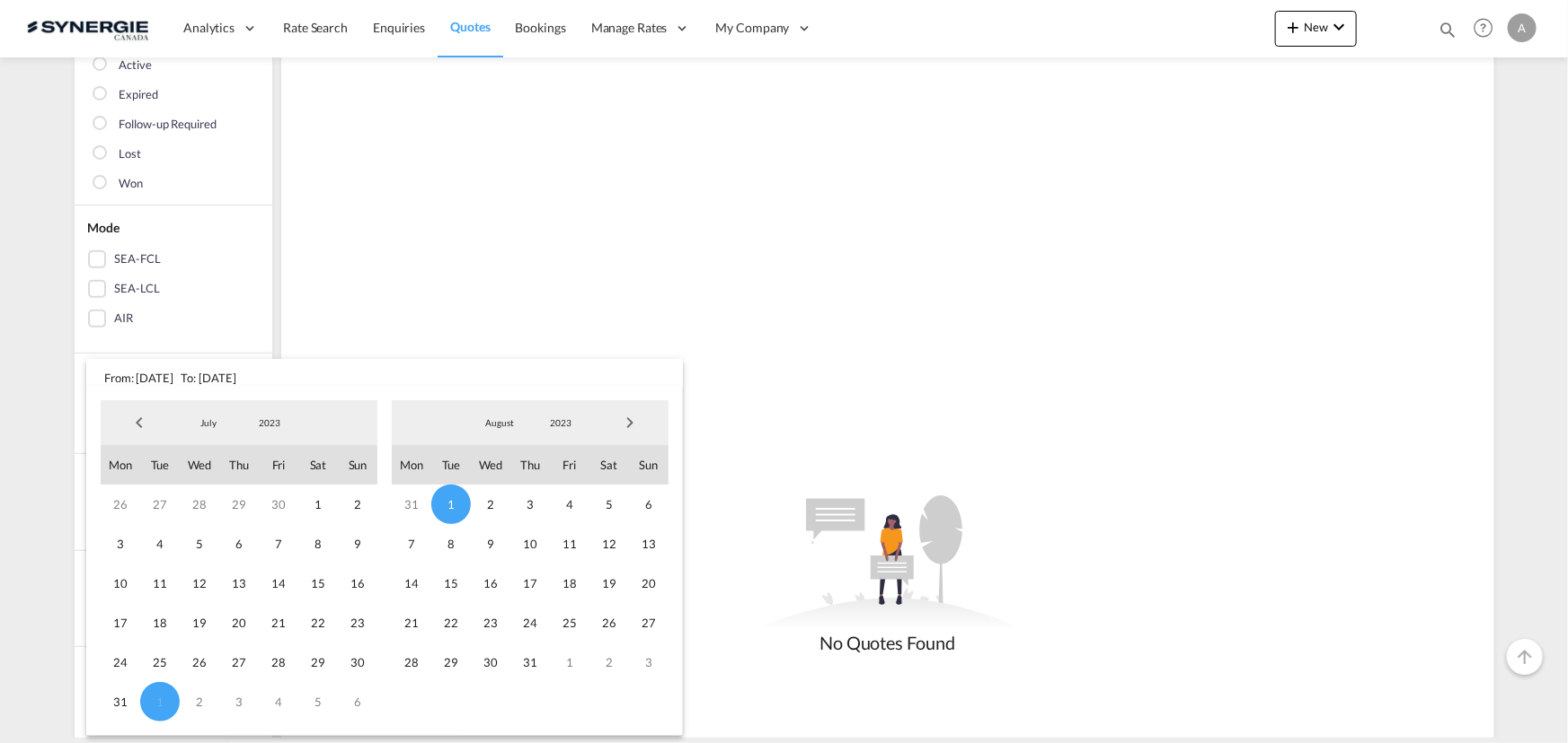
click at [554, 421] on span "2023" at bounding box center [560, 422] width 57 height 12
click at [566, 510] on md-option "2025" at bounding box center [578, 510] width 122 height 43
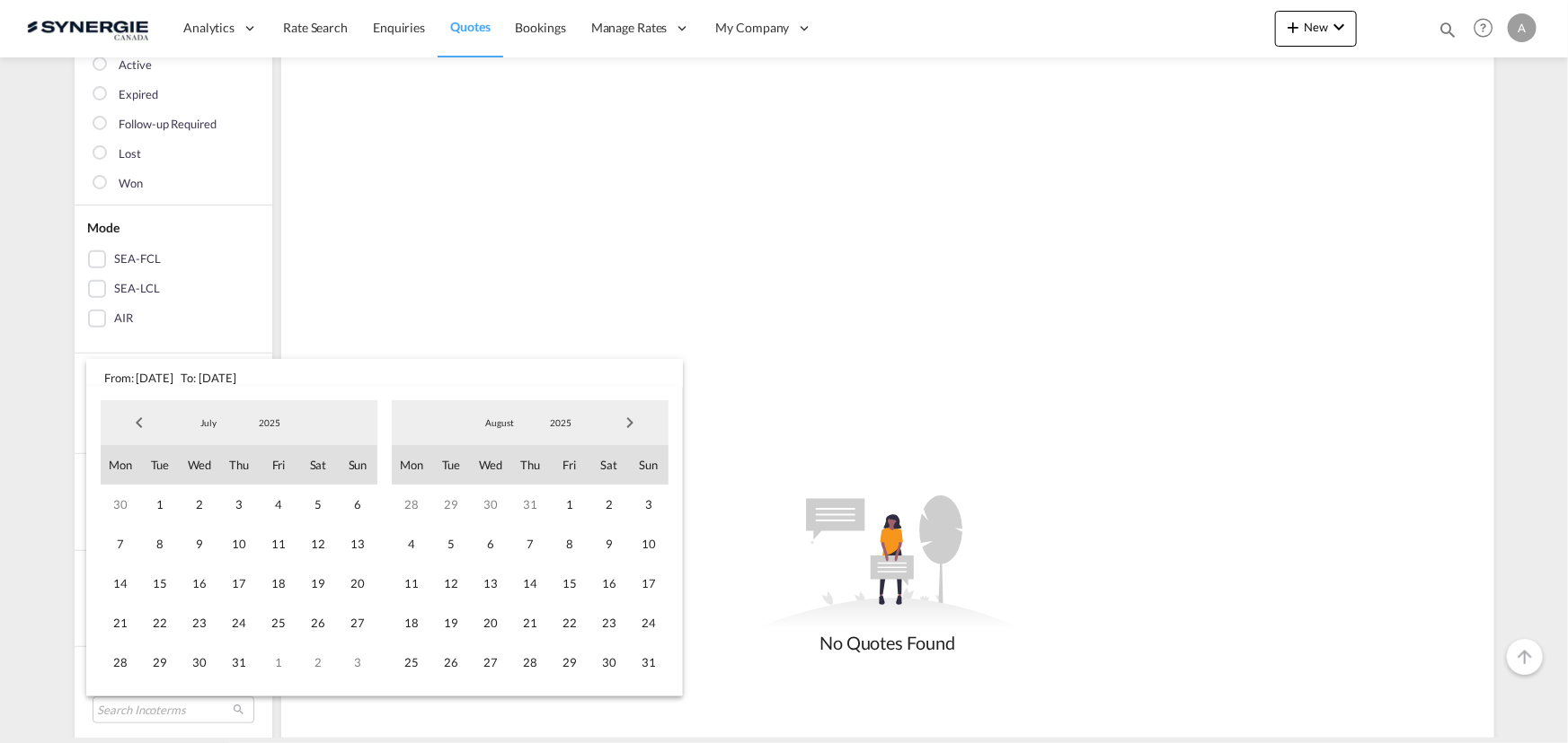
click at [624, 430] on span "Next Month" at bounding box center [630, 423] width 36 height 36
click at [492, 539] on span "10" at bounding box center [490, 543] width 39 height 39
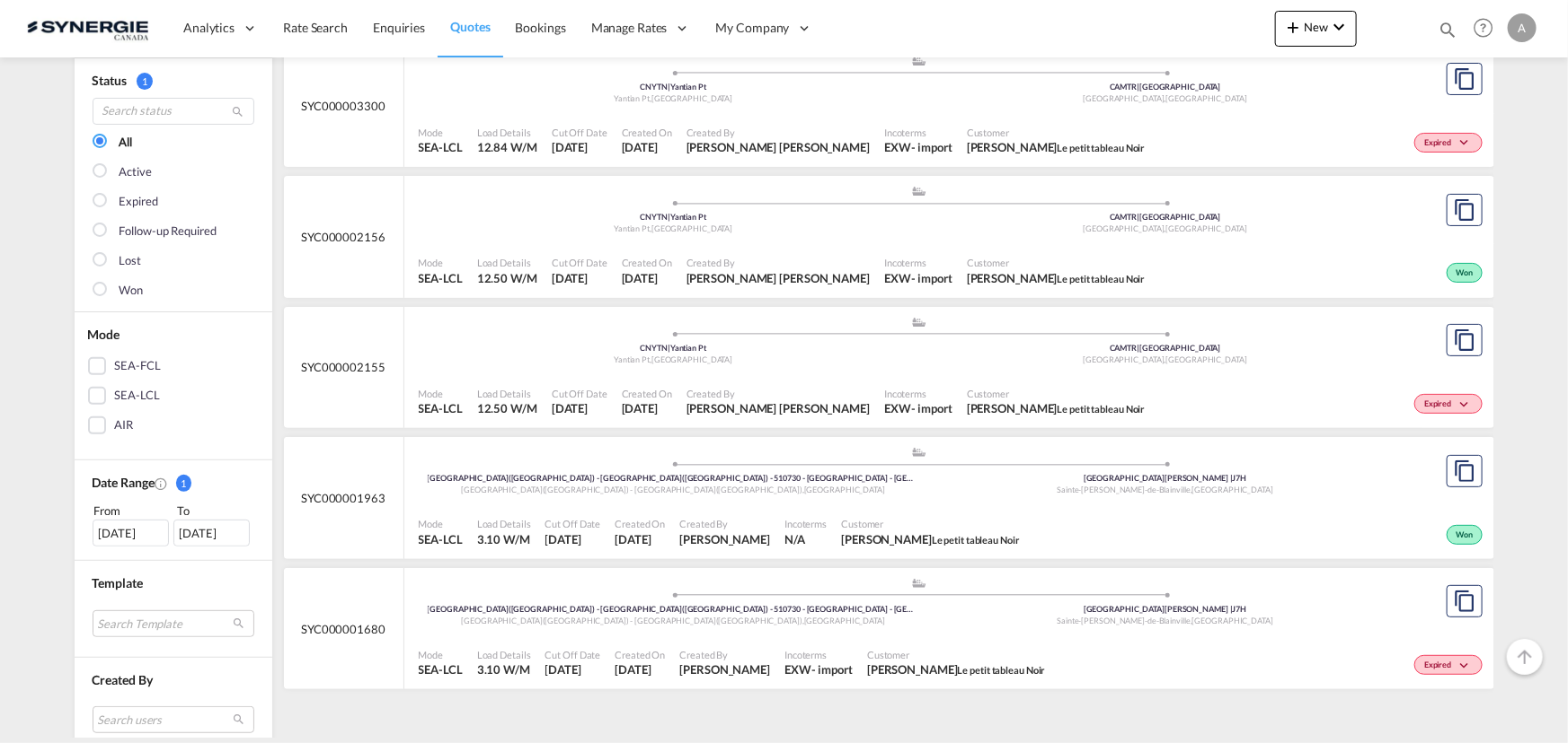
scroll to position [163, 0]
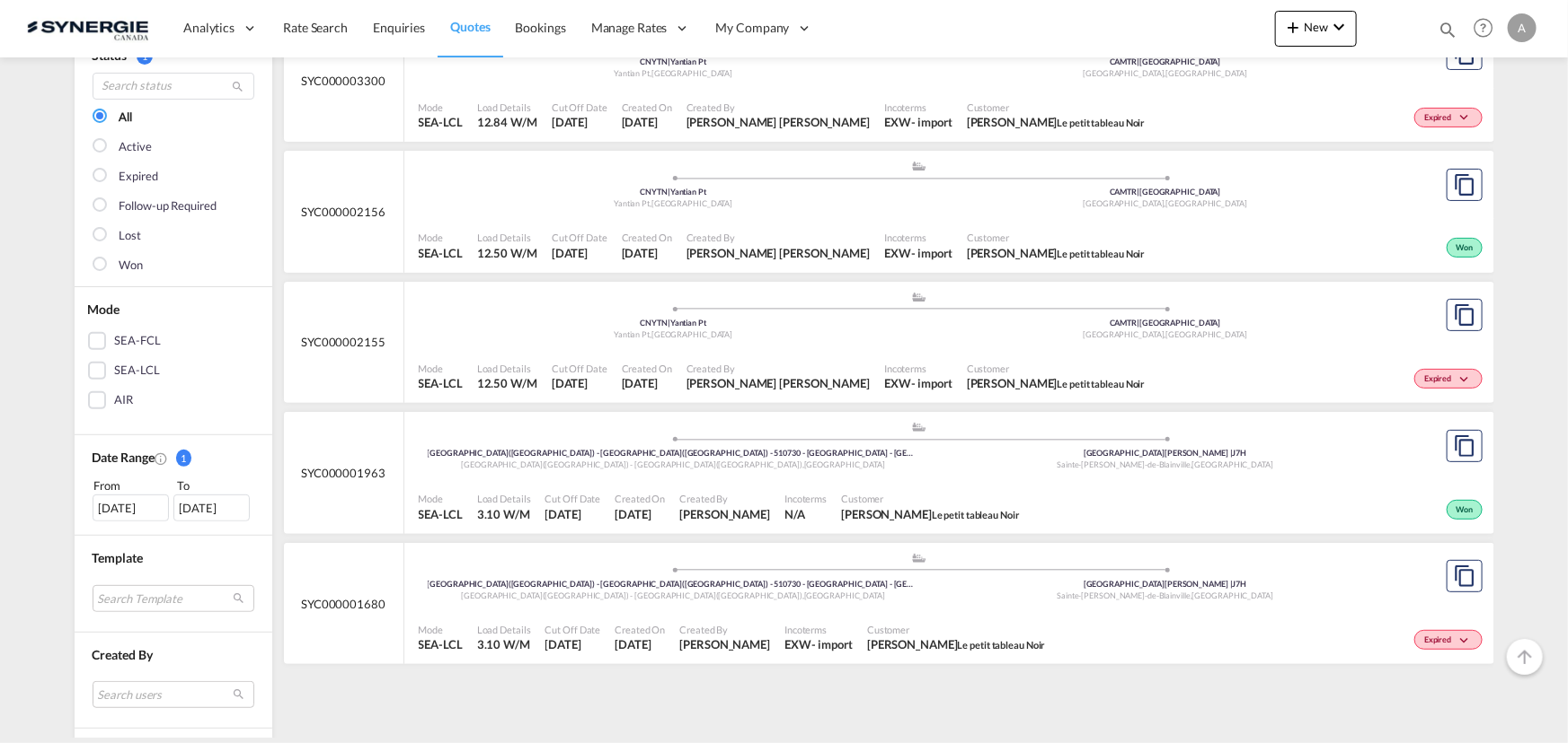
click at [758, 476] on div ".a{fill:#aaa8ad;} .a{fill:#aaa8ad;} GUANGZHOU(广州市) - HUANGPU(黄埔区) - 510730 - GU…" at bounding box center [919, 450] width 1002 height 58
click at [1446, 28] on md-icon "icon-magnify" at bounding box center [1447, 30] width 20 height 20
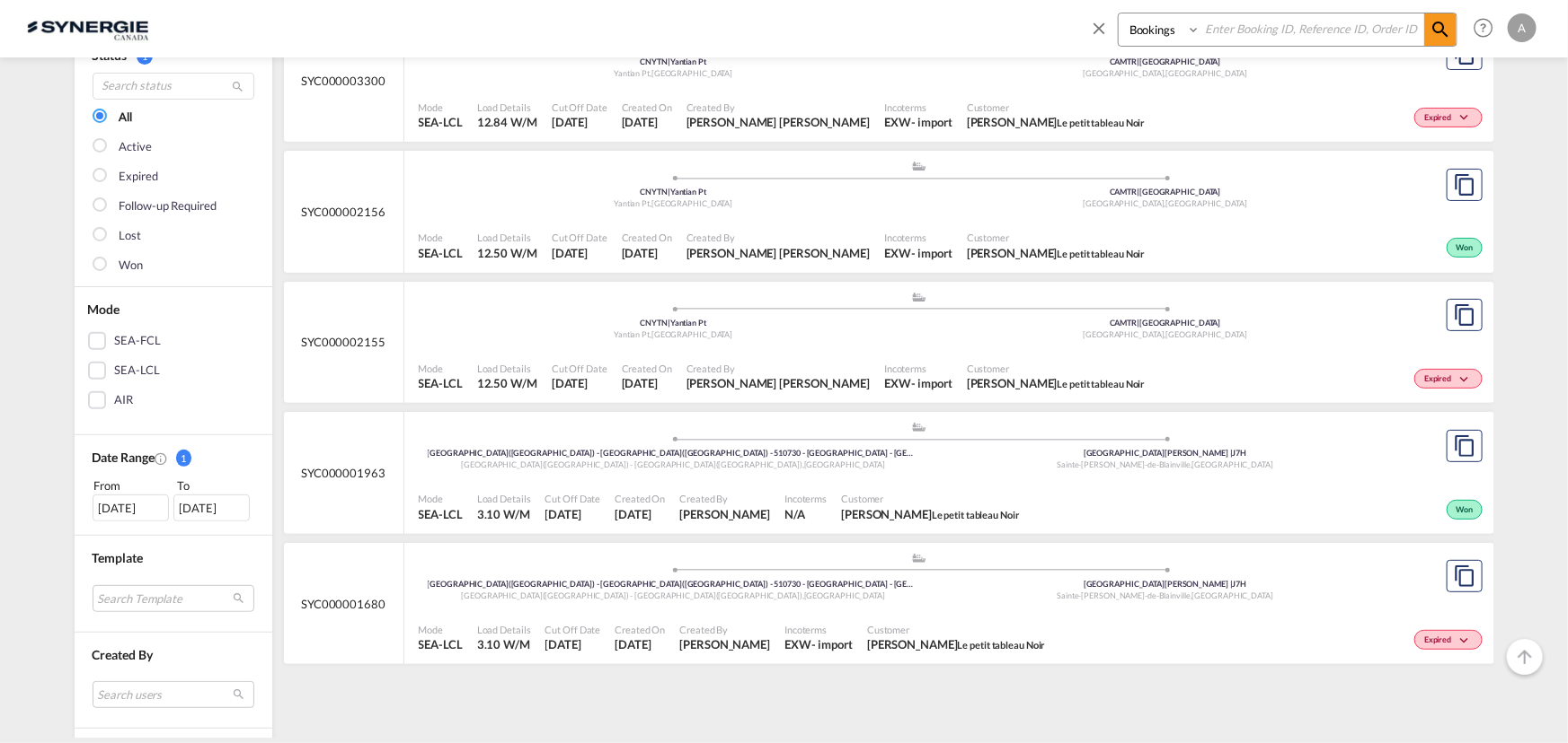
drag, startPoint x: 1161, startPoint y: 32, endPoint x: 1161, endPoint y: 42, distance: 10.0
click at [1161, 32] on select "Bookings Quotes Enquiries" at bounding box center [1161, 30] width 86 height 32
select select "Quotes"
click at [1118, 13] on select "Bookings Quotes Enquiries" at bounding box center [1161, 30] width 86 height 32
click at [1252, 37] on input at bounding box center [1312, 29] width 224 height 31
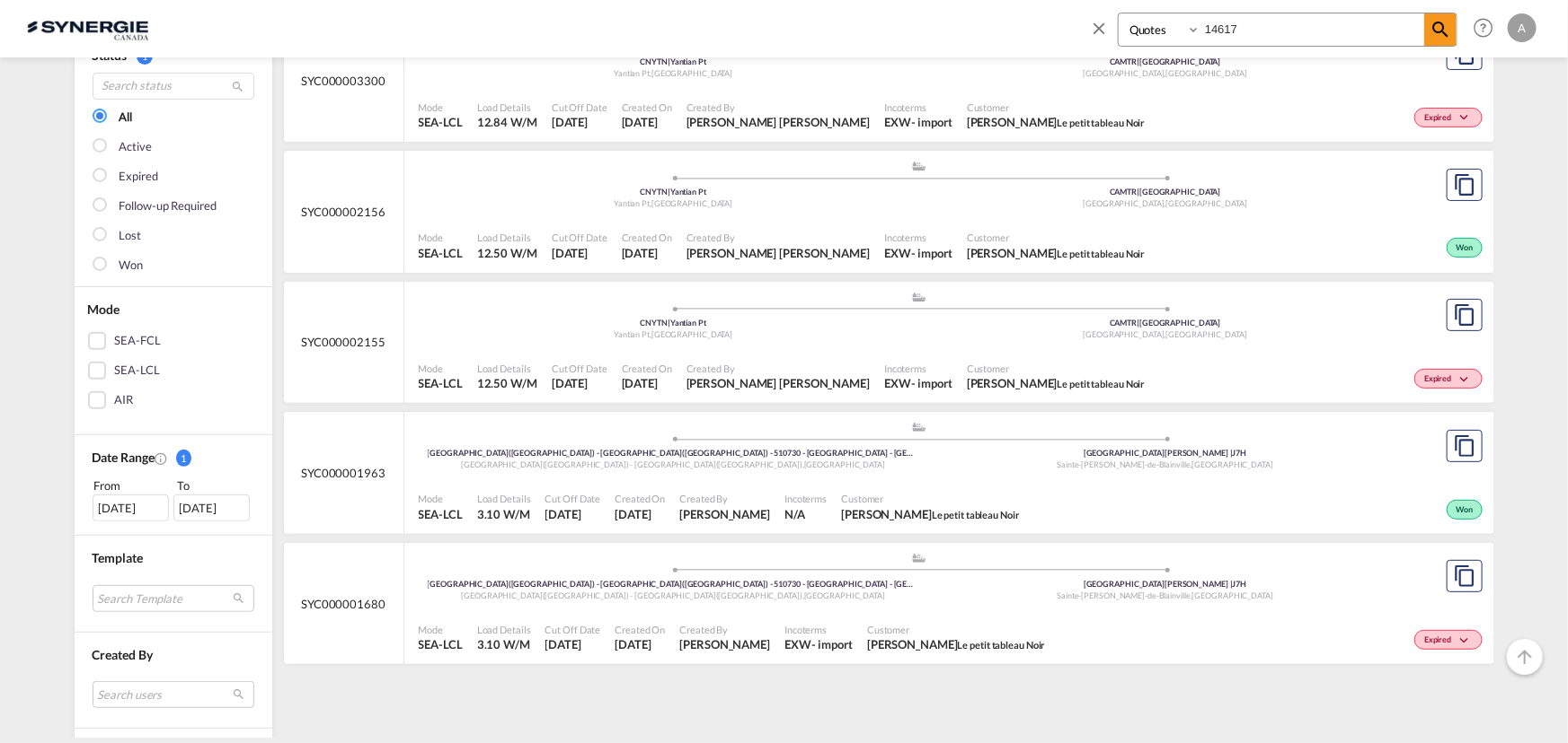
type input "14617"
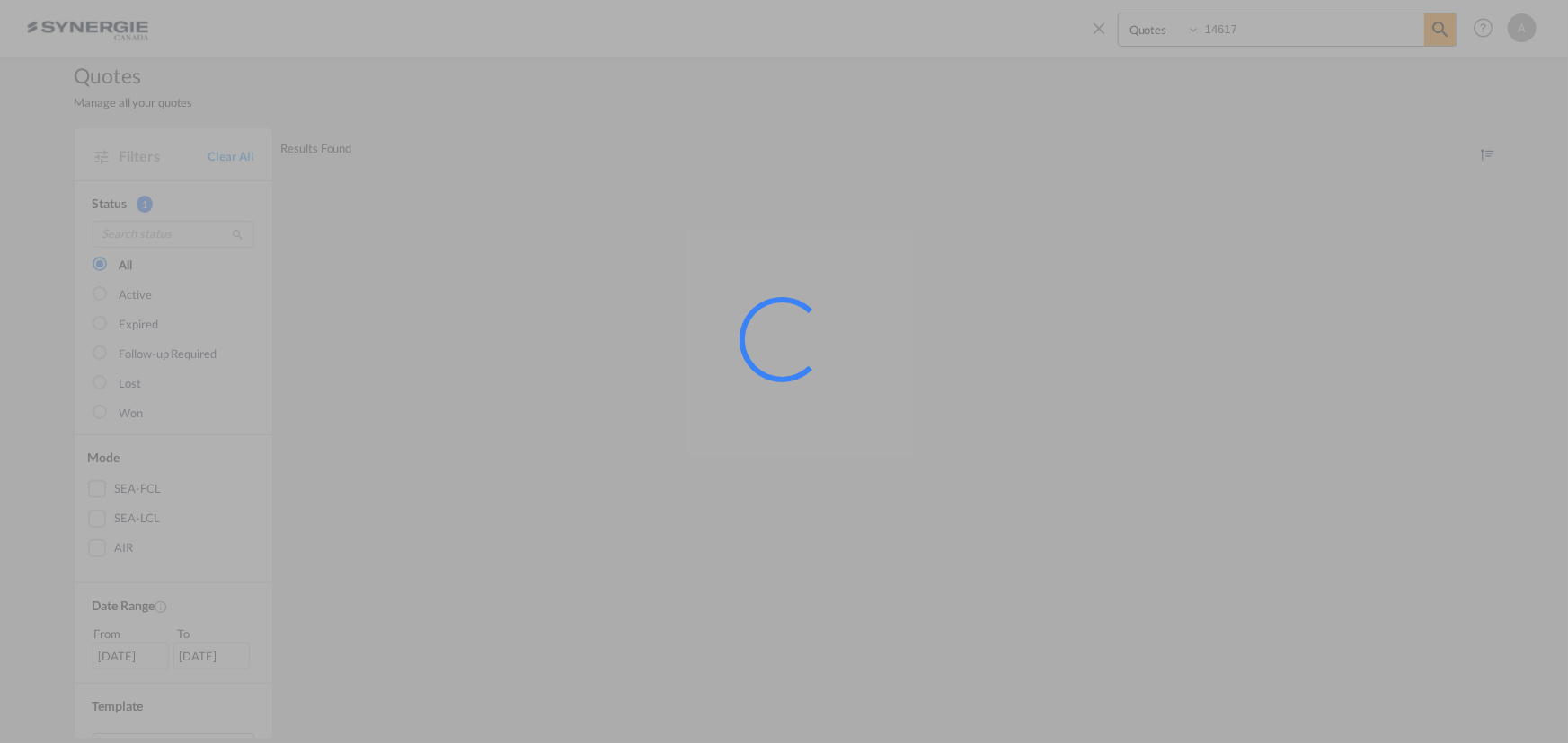
scroll to position [0, 0]
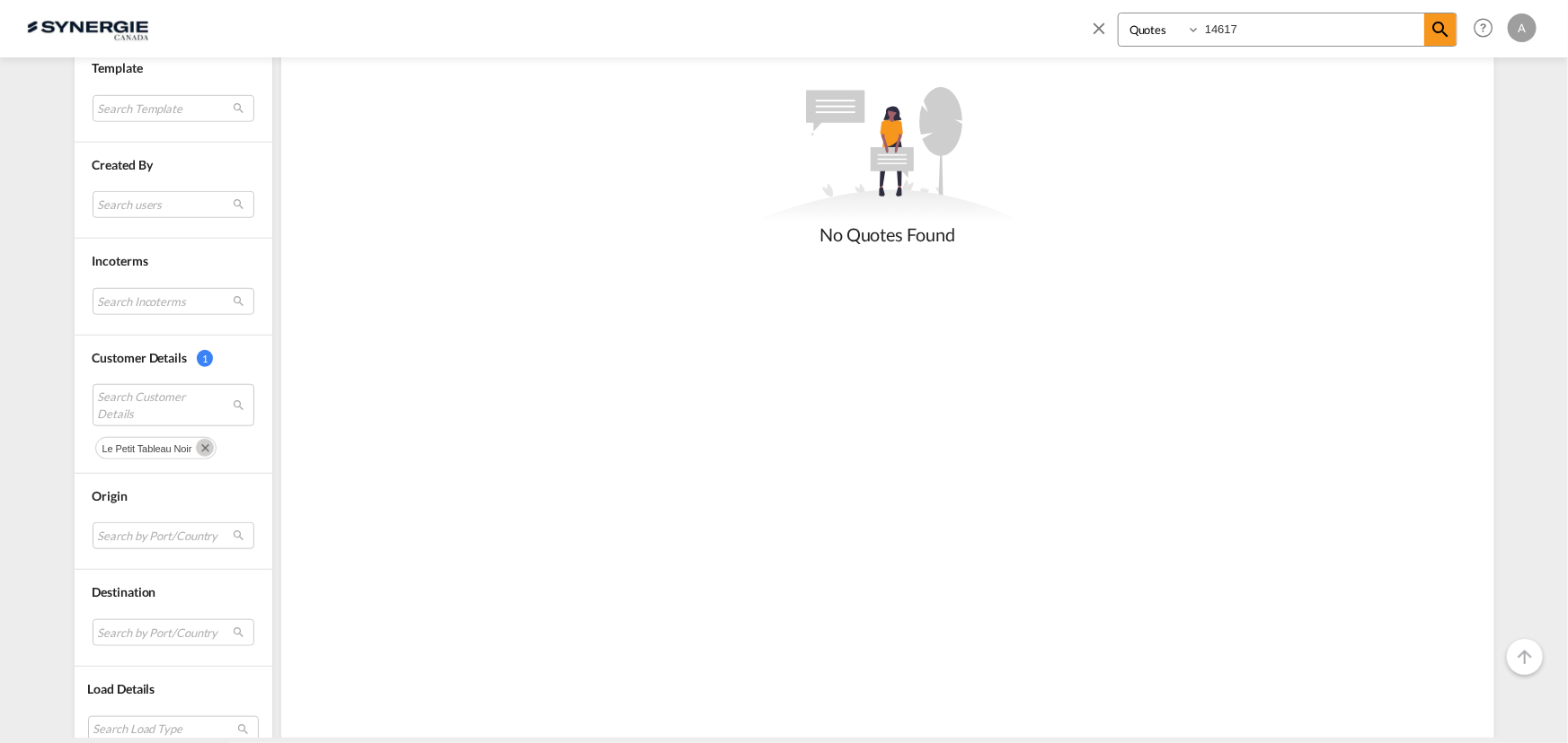
click at [203, 449] on md-icon "Remove" at bounding box center [204, 448] width 18 height 18
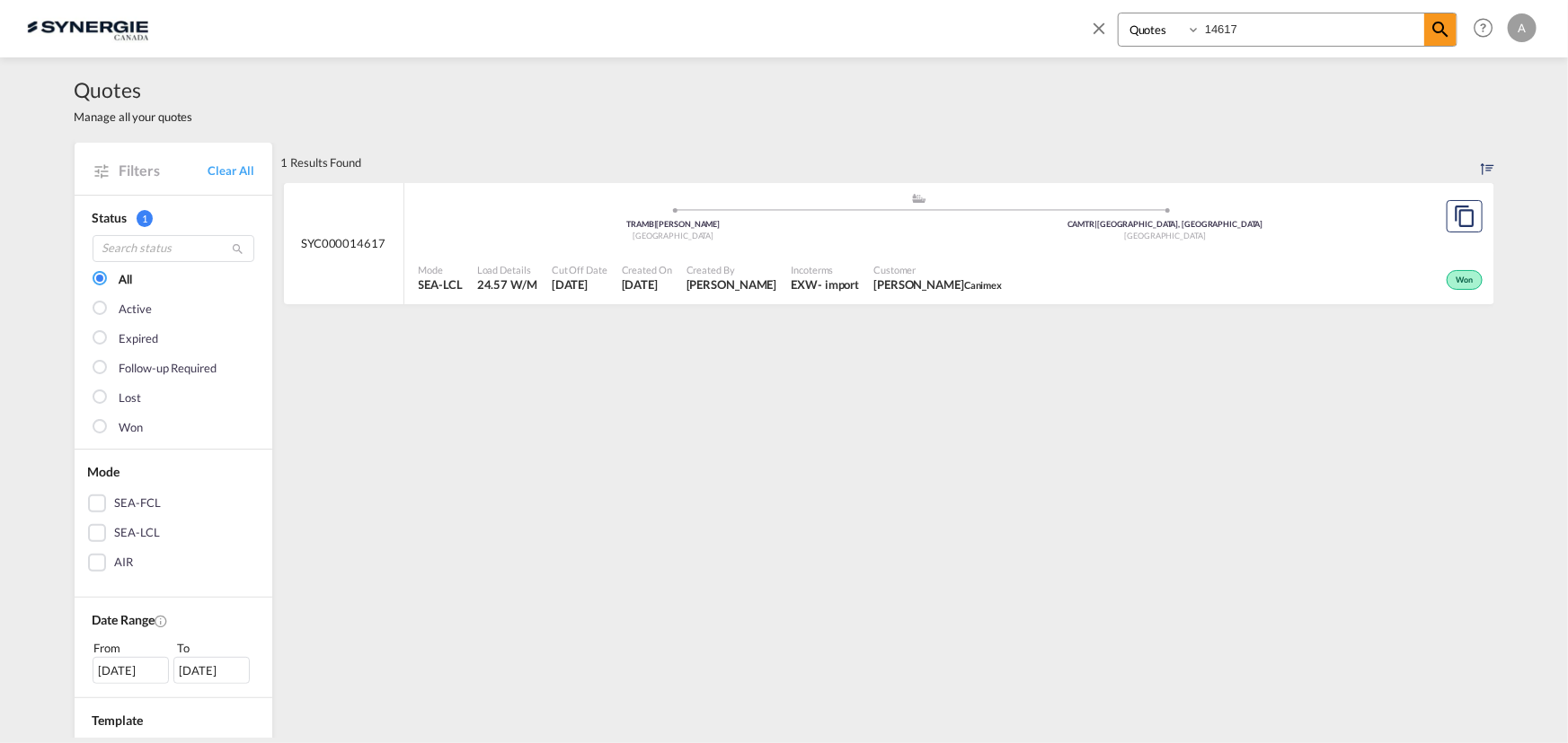
drag, startPoint x: 1096, startPoint y: 129, endPoint x: 1179, endPoint y: 42, distance: 120.2
click at [1096, 129] on div "Quotes Manage all your quotes" at bounding box center [784, 100] width 1419 height 86
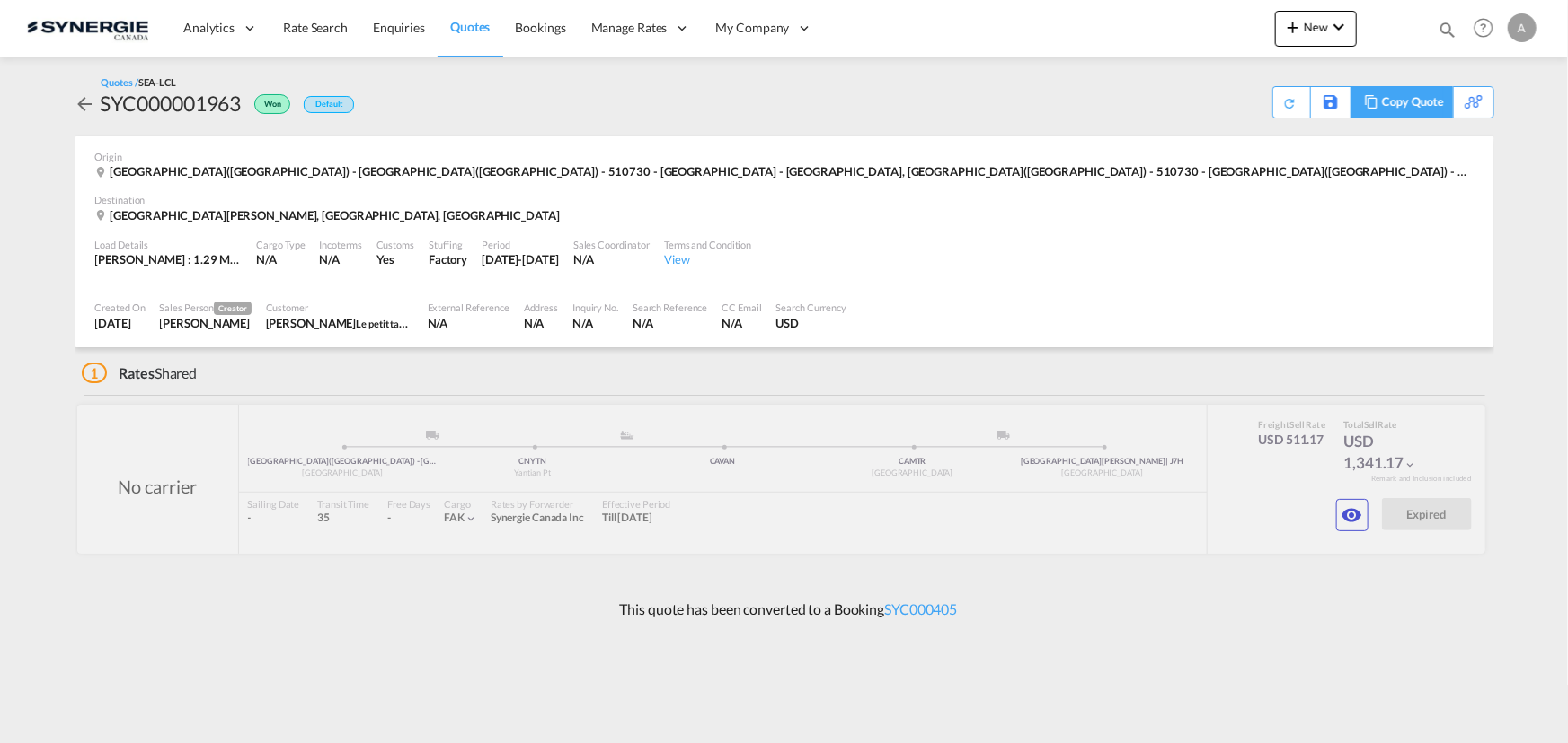
click at [1425, 102] on div "Copy Quote" at bounding box center [1413, 102] width 61 height 30
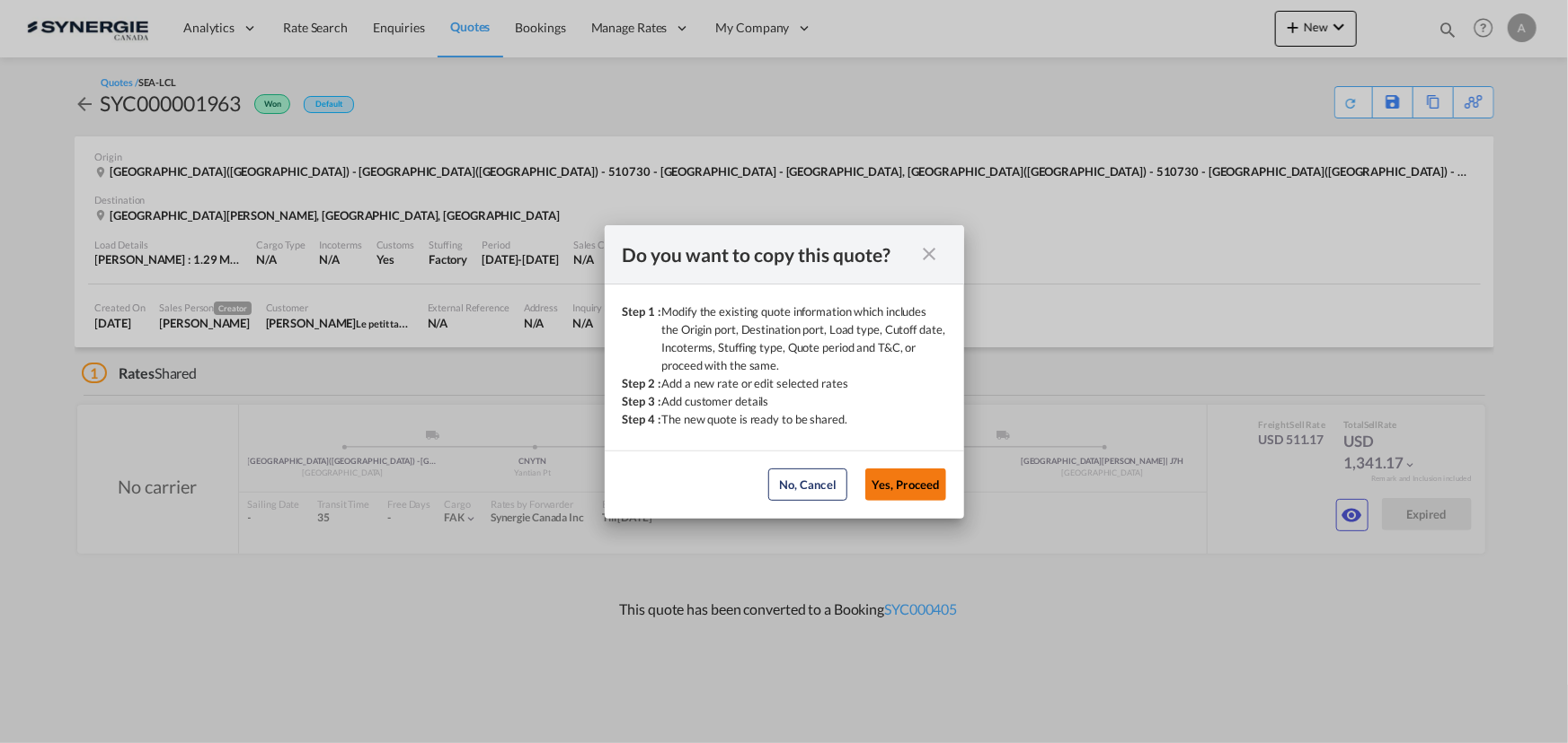
click at [932, 488] on button "Yes, Proceed" at bounding box center [906, 485] width 81 height 32
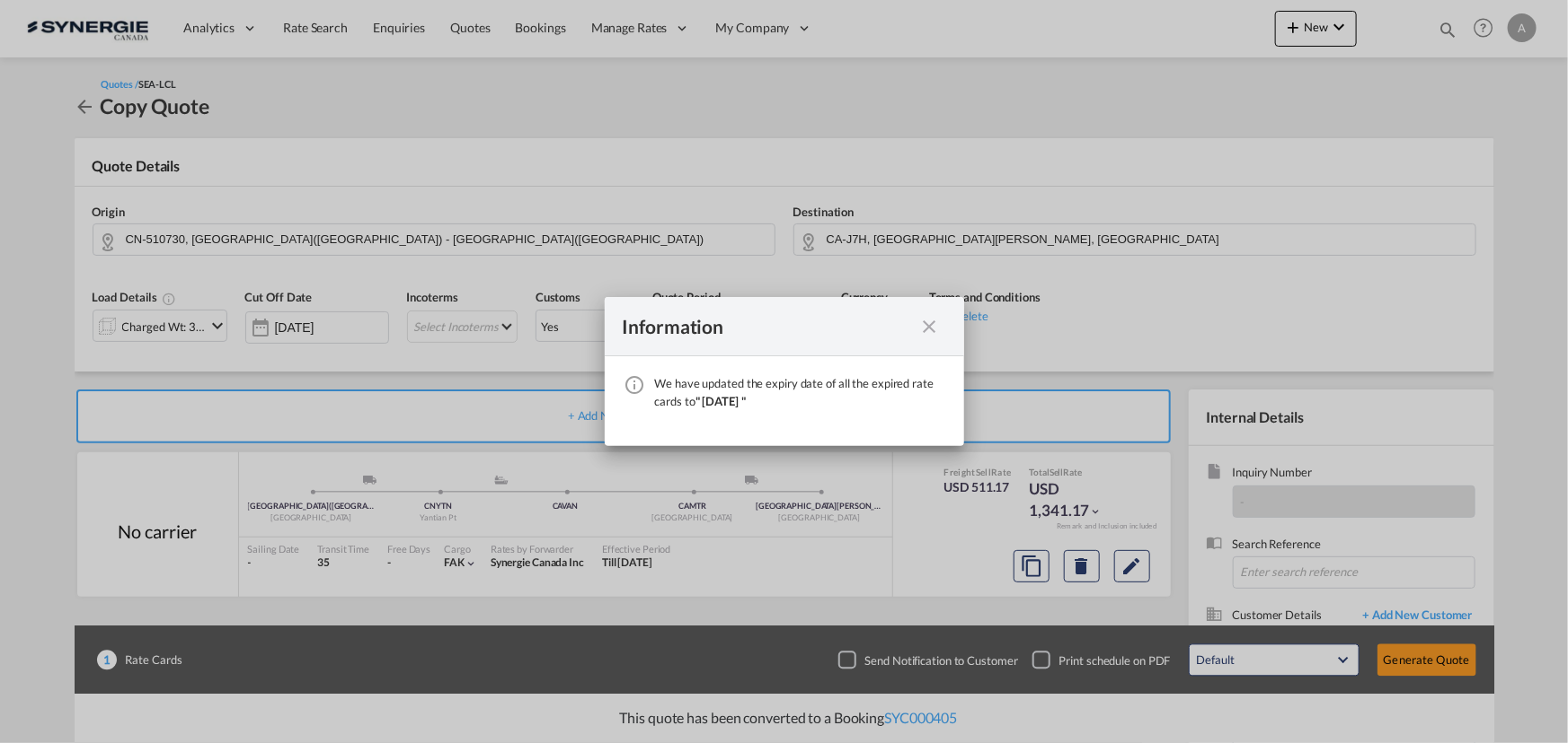
click at [925, 325] on md-icon "icon-close fg-AAA8AD cursor" at bounding box center [929, 327] width 22 height 22
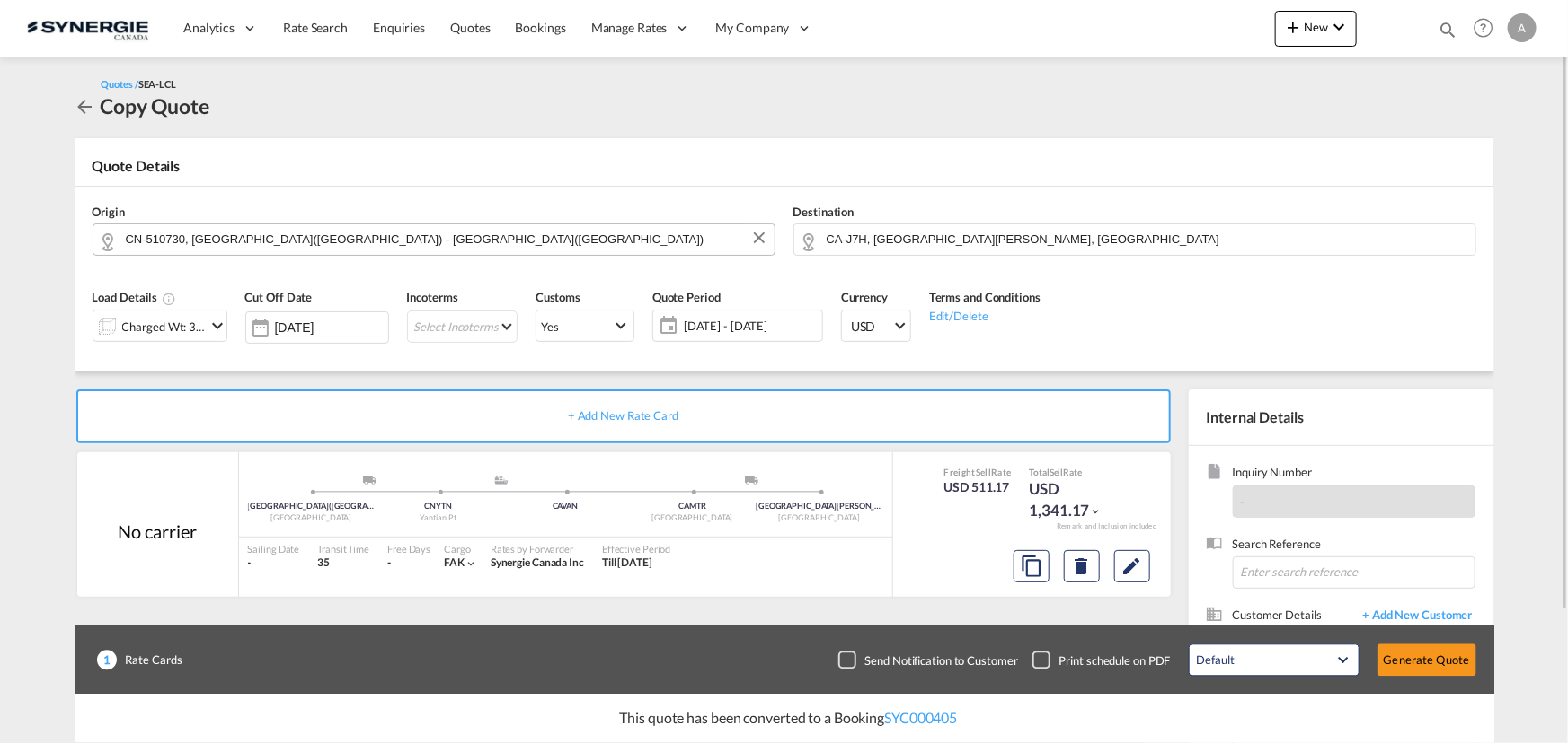
click at [483, 229] on input "CN-510730, [GEOGRAPHIC_DATA]([GEOGRAPHIC_DATA]) - [GEOGRAPHIC_DATA]([GEOGRAPHIC…" at bounding box center [445, 239] width 640 height 31
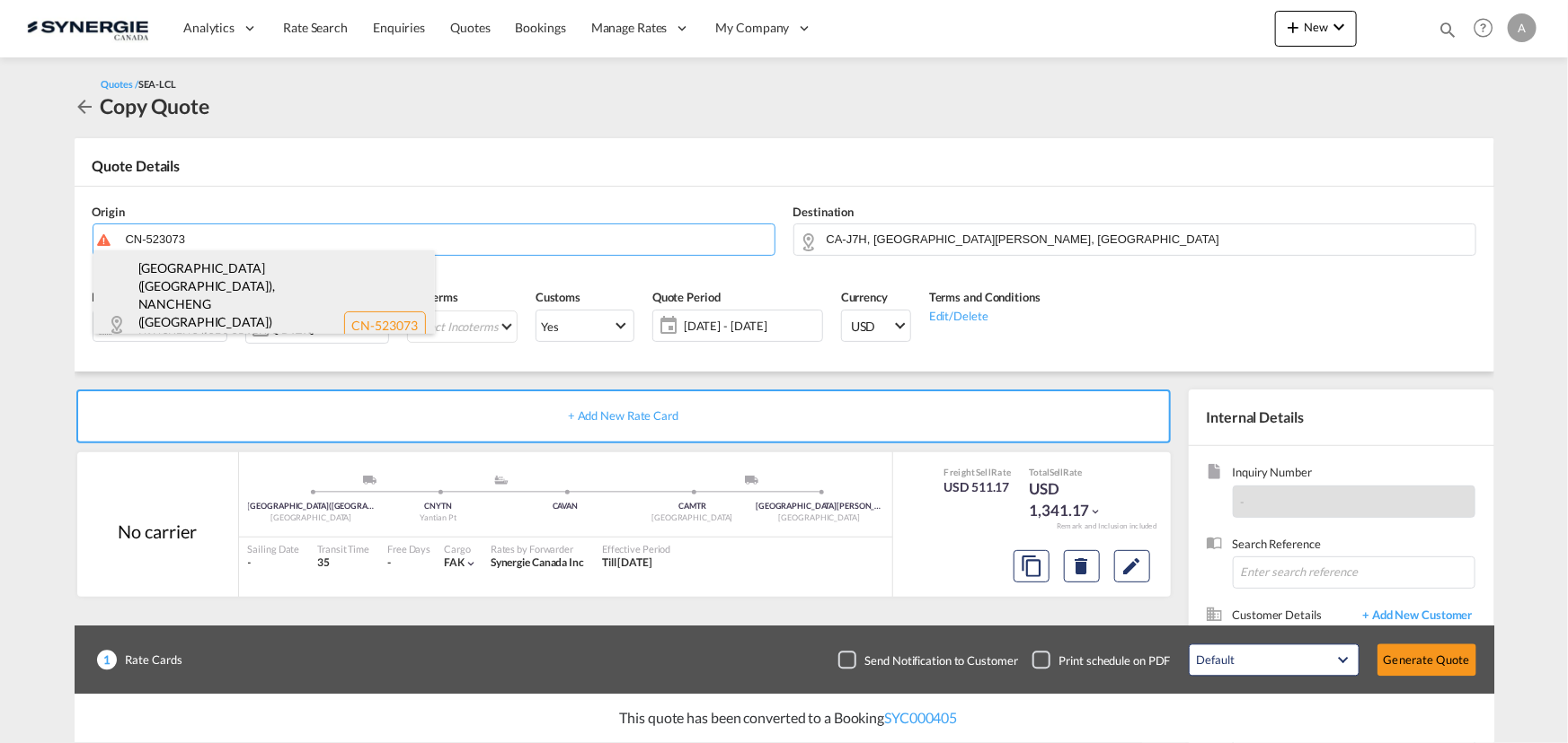
click at [203, 273] on div "[GEOGRAPHIC_DATA] ([GEOGRAPHIC_DATA]) , [GEOGRAPHIC_DATA] ([GEOGRAPHIC_DATA]) […" at bounding box center [264, 325] width 341 height 149
type input "CN-523073, [GEOGRAPHIC_DATA] ([GEOGRAPHIC_DATA]), [GEOGRAPHIC_DATA] ([GEOGRAPHI…"
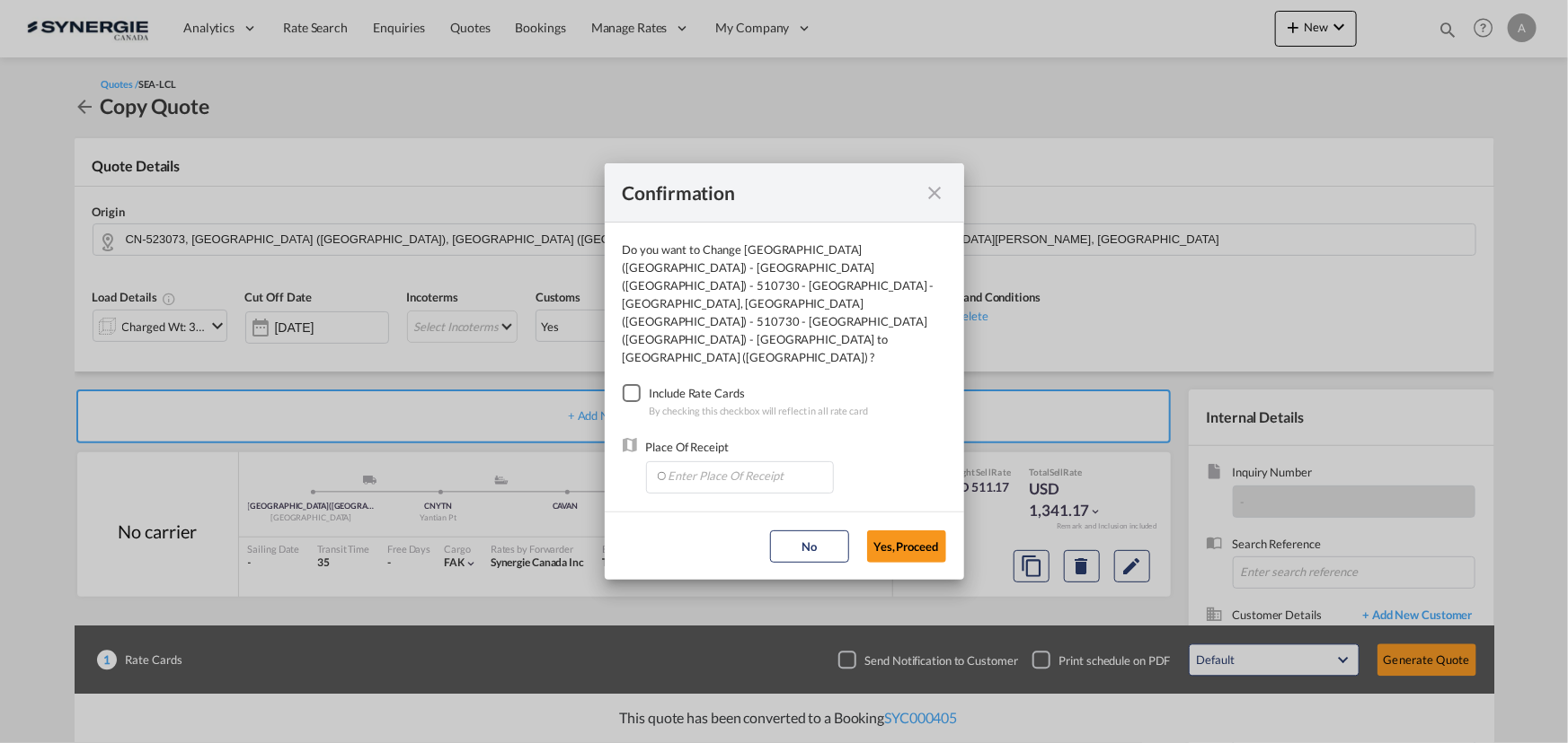
click at [641, 384] on div "Checkbox No Ink" at bounding box center [631, 392] width 18 height 18
click at [680, 462] on input "Enter Place Of Receipt" at bounding box center [743, 475] width 178 height 27
click at [700, 462] on input "Enter Place Of Receipt" at bounding box center [743, 475] width 178 height 27
click at [706, 501] on li "CNYTN, Yantian, [GEOGRAPHIC_DATA], [GEOGRAPHIC_DATA], [GEOGRAPHIC_DATA] & [GEOG…" at bounding box center [739, 489] width 170 height 43
type input "CNYTN, Yantian, [GEOGRAPHIC_DATA], [GEOGRAPHIC_DATA], [GEOGRAPHIC_DATA] & [GEOG…"
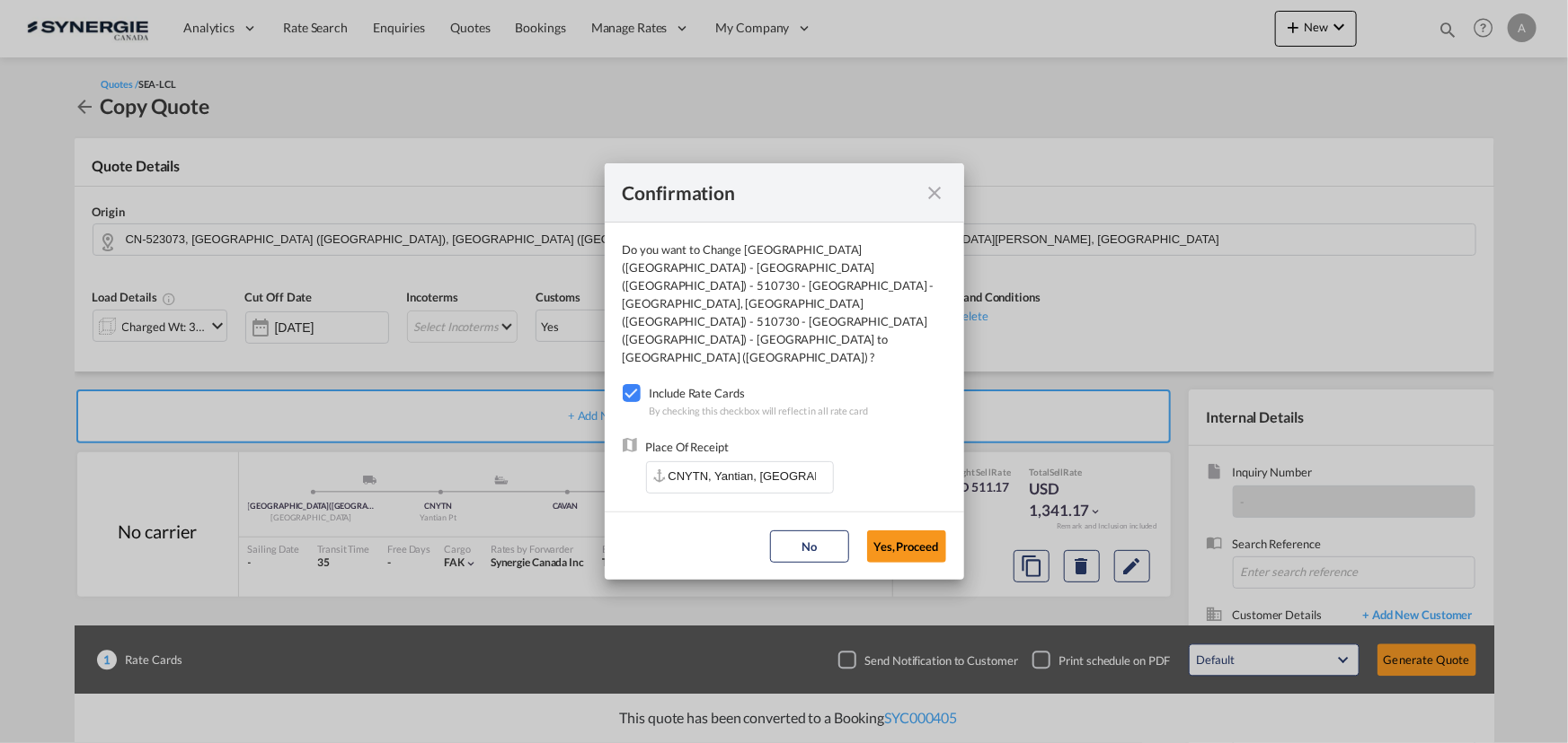
click at [908, 531] on button "Yes,Proceed" at bounding box center [906, 547] width 79 height 32
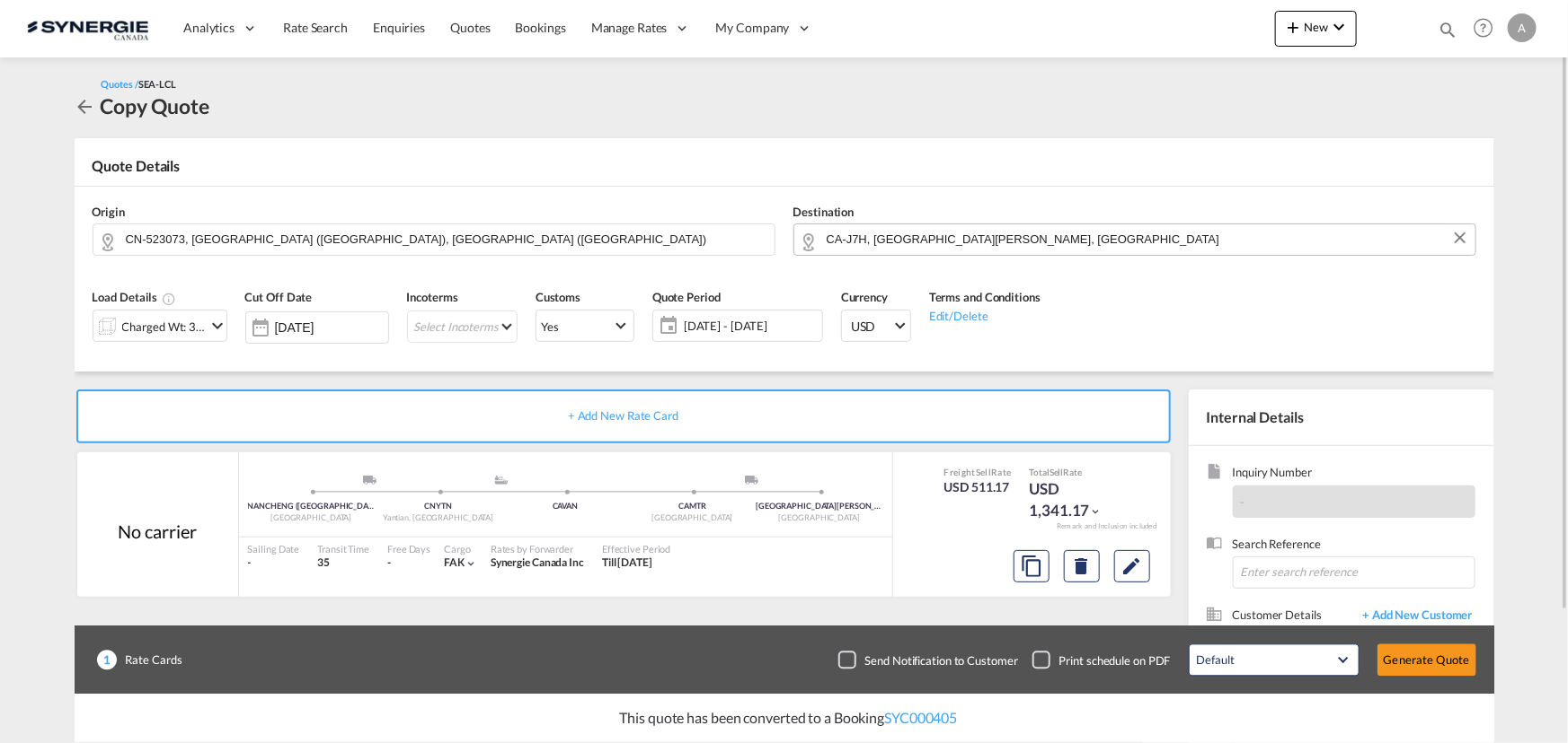
click at [1109, 231] on input "CA-J7H, [GEOGRAPHIC_DATA][PERSON_NAME], [GEOGRAPHIC_DATA]" at bounding box center [1146, 239] width 640 height 31
click at [214, 338] on div "Charged Wt: 3.10 W/M" at bounding box center [159, 326] width 134 height 32
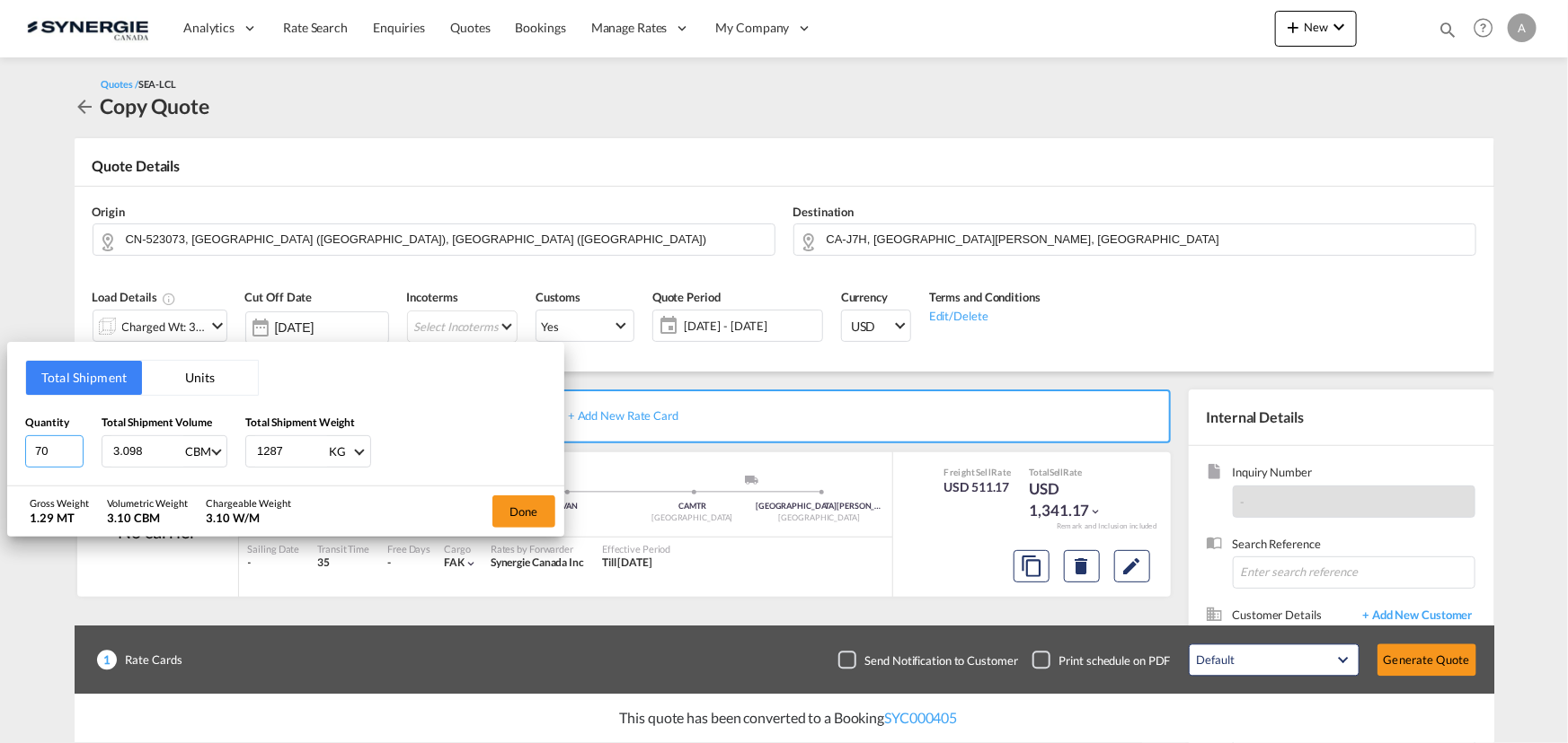
drag, startPoint x: 47, startPoint y: 449, endPoint x: -51, endPoint y: 451, distance: 98.0
click at [0, 451] on html "Analytics Reports Dashboard Rate Search Enquiries Quotes" at bounding box center [784, 372] width 1568 height 743
type input "360"
type input "25.48"
type input "6687.50"
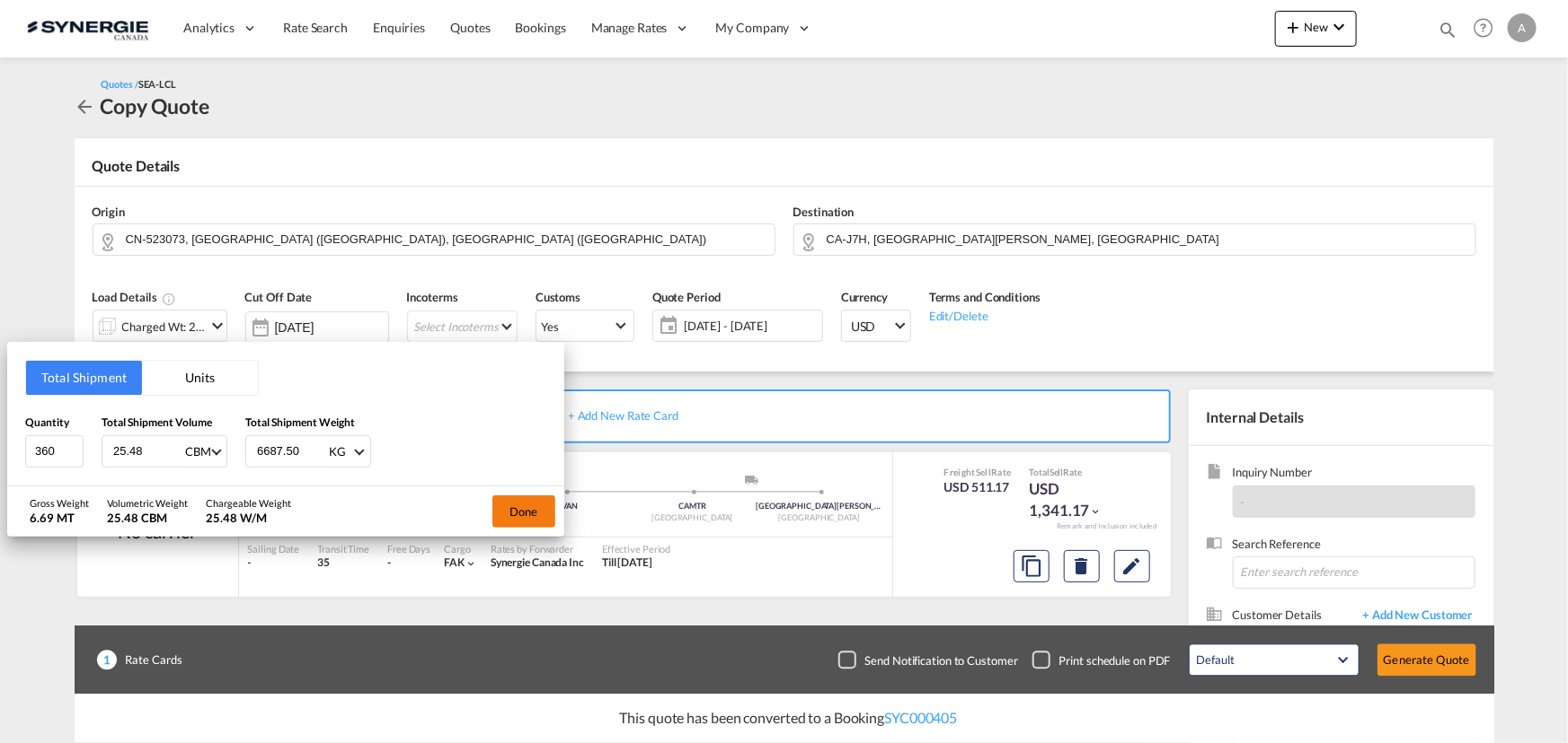
click at [510, 511] on button "Done" at bounding box center [523, 512] width 63 height 32
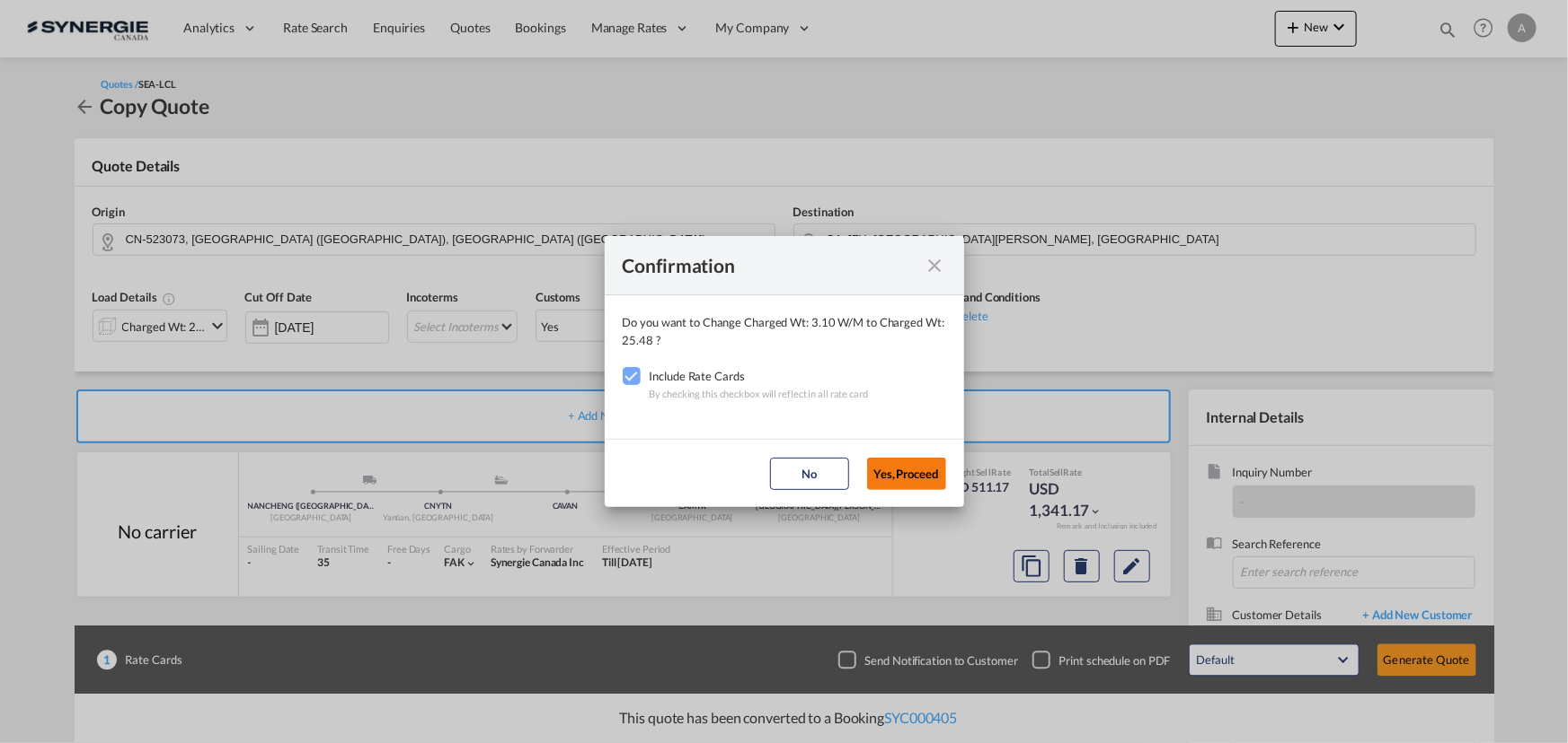
click at [925, 466] on button "Yes,Proceed" at bounding box center [906, 474] width 79 height 32
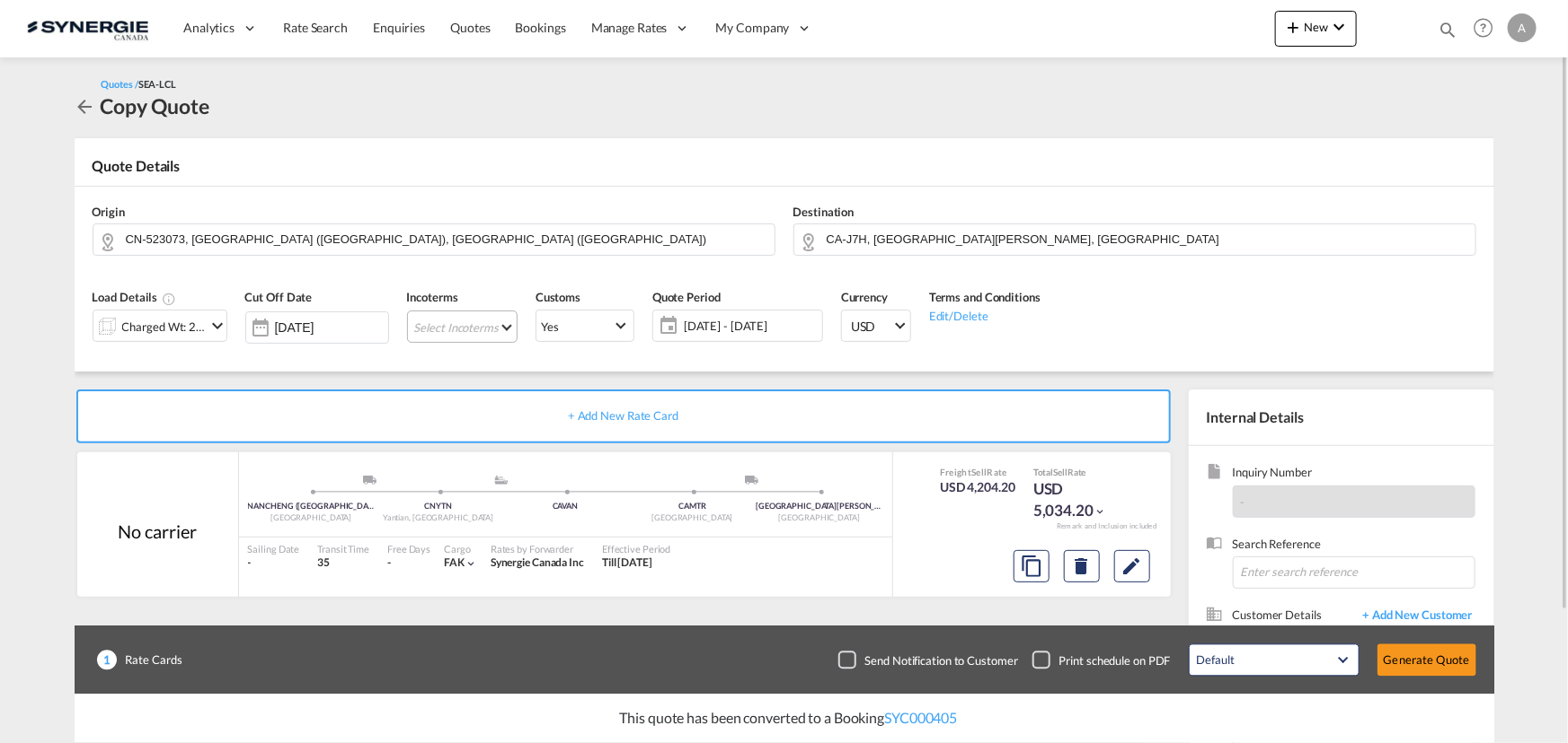
click at [479, 322] on md-select "Select Incoterms FCA - export Free Carrier FOB - export Free on Board CPT - imp…" at bounding box center [462, 327] width 111 height 32
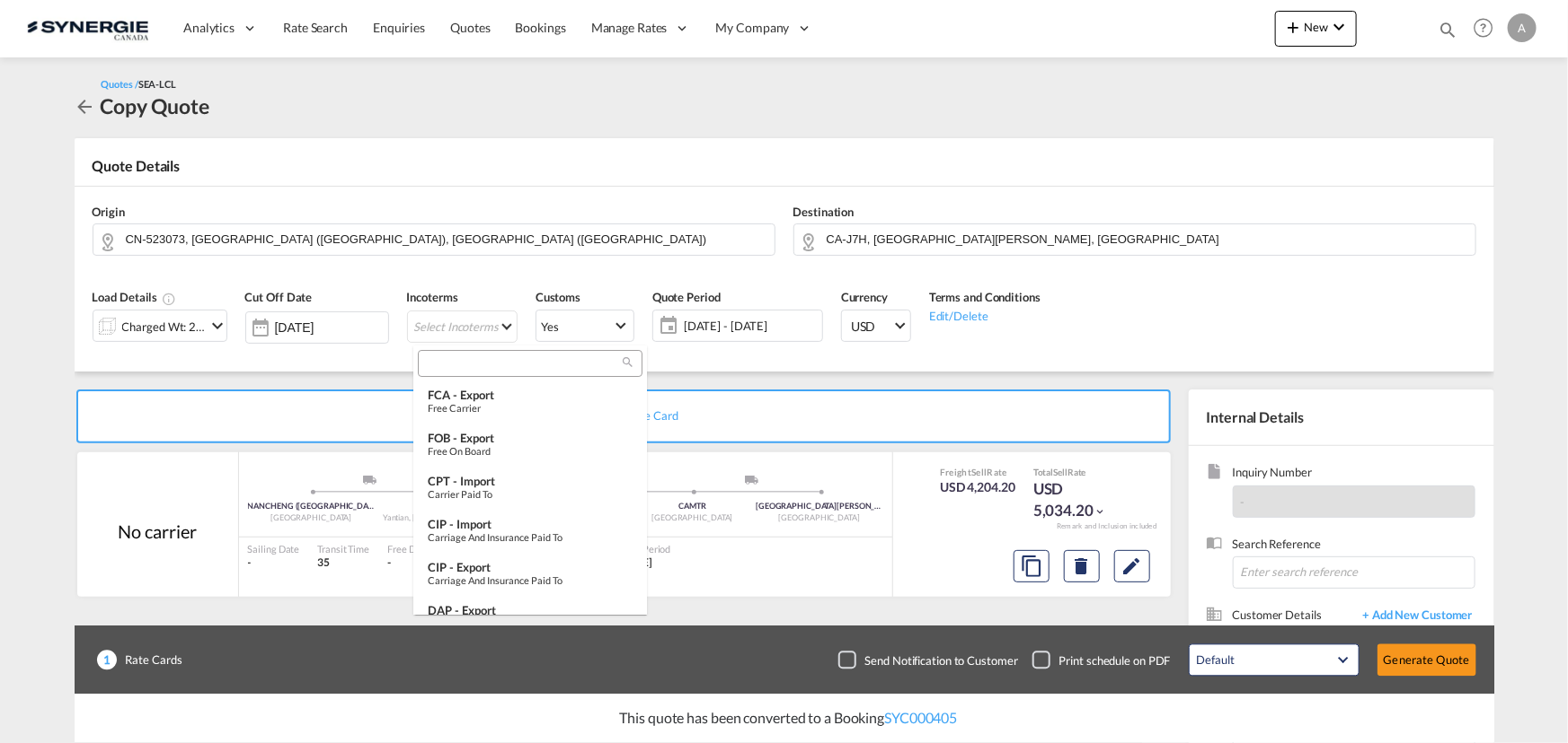
click at [471, 367] on input "search" at bounding box center [522, 363] width 199 height 16
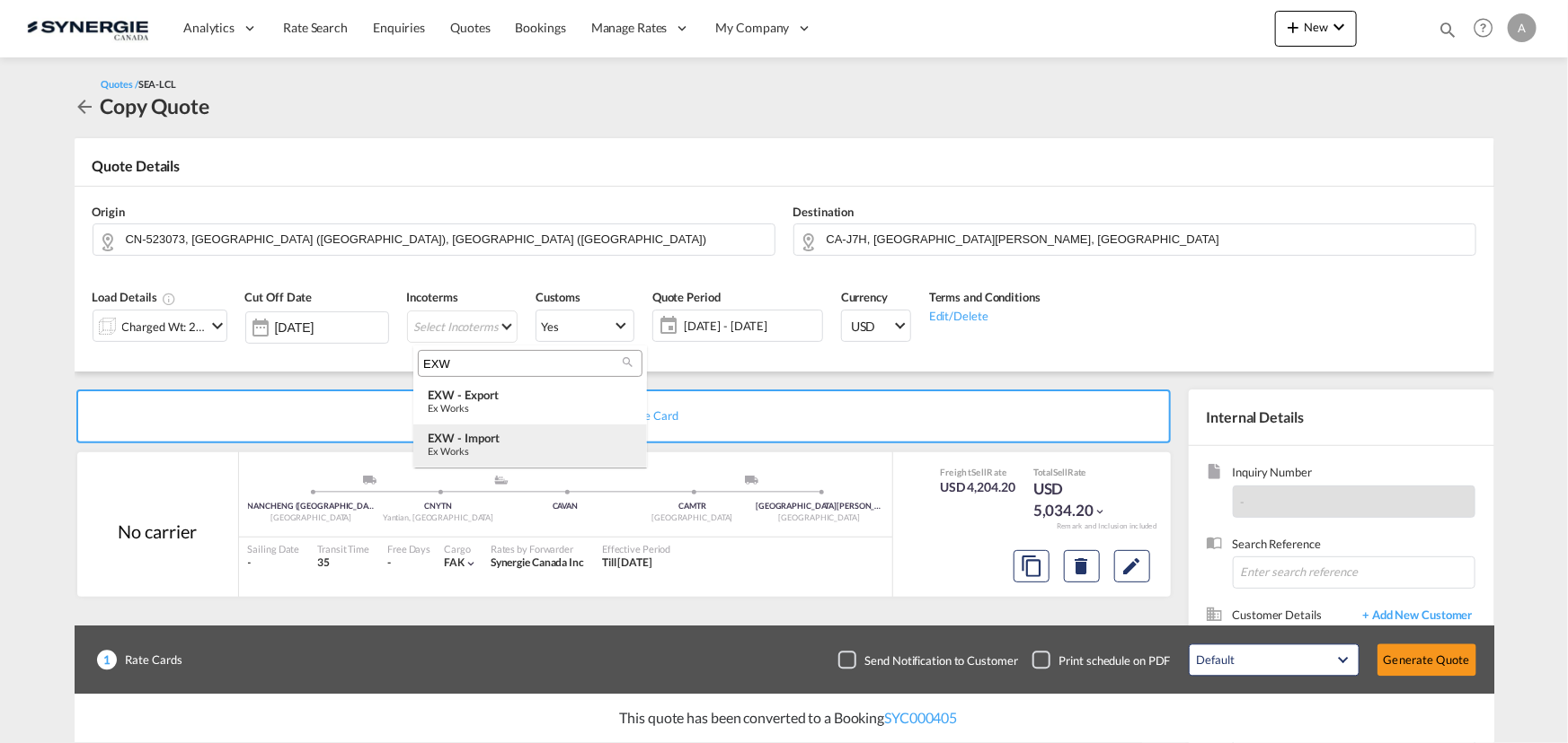
type input "EXW"
click at [503, 444] on div "EXW - import" at bounding box center [530, 437] width 205 height 14
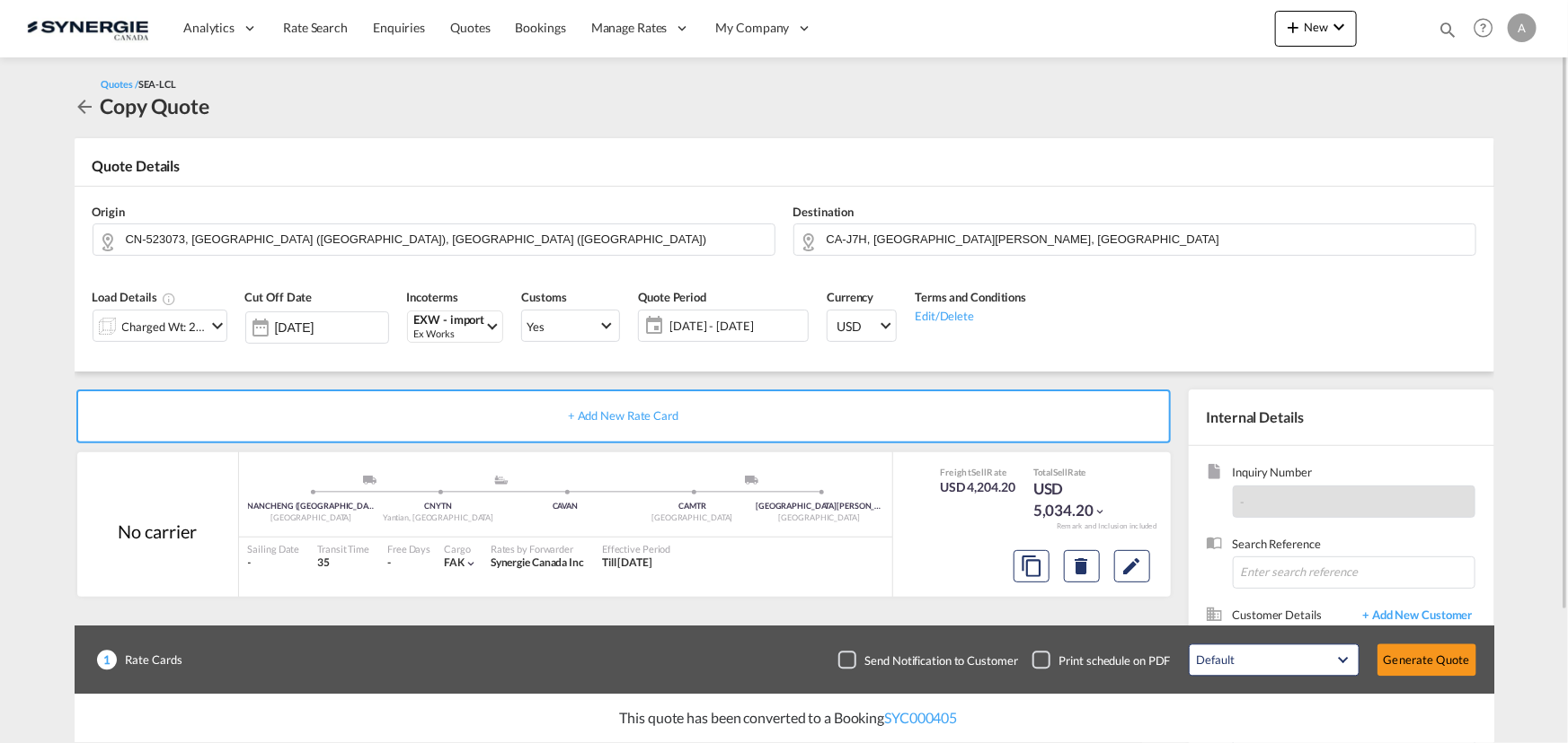
click at [749, 320] on span "10 Sep - 10 Oct 2025" at bounding box center [736, 326] width 133 height 16
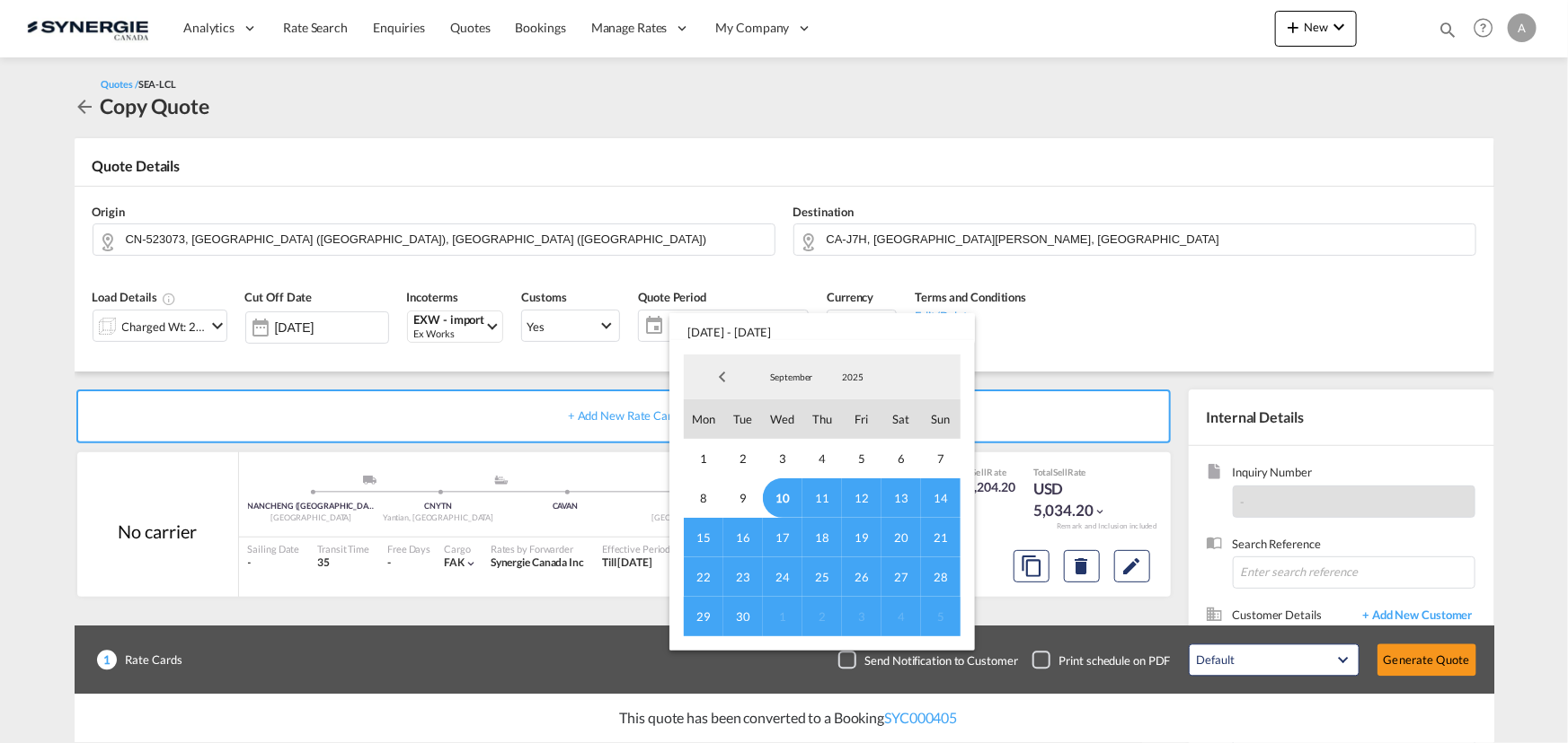
click at [777, 492] on span "10" at bounding box center [782, 497] width 39 height 39
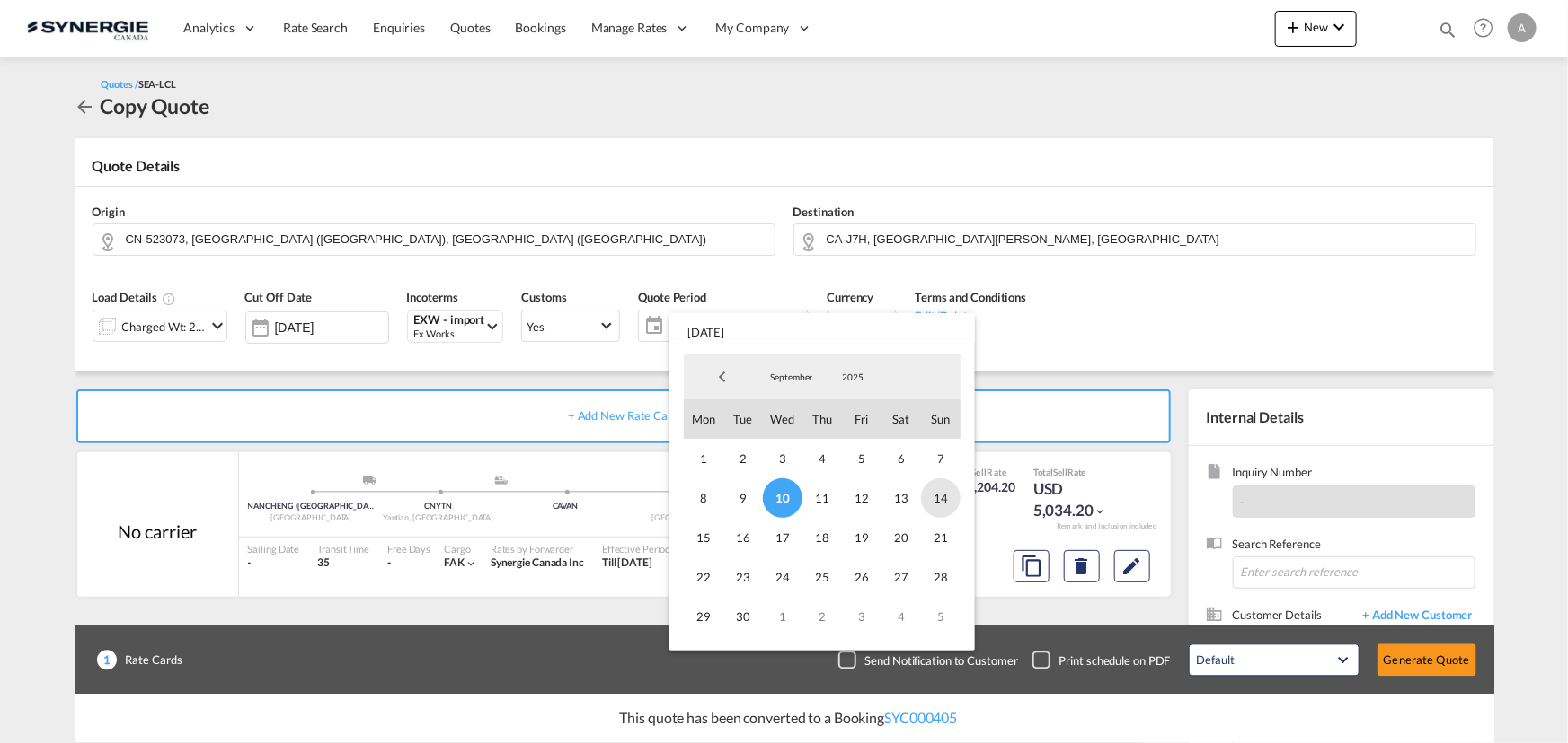
click at [928, 498] on span "14" at bounding box center [940, 497] width 39 height 39
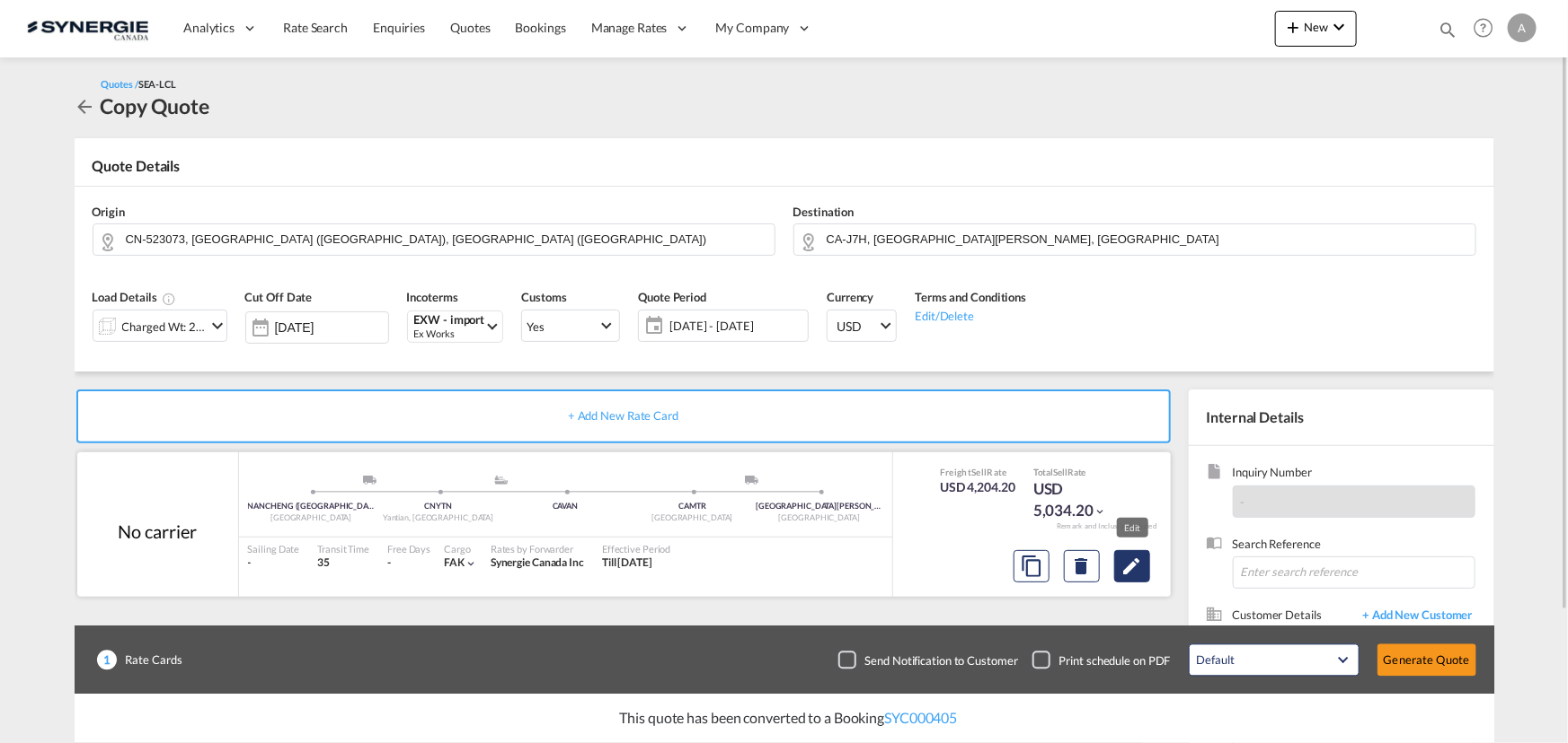
click at [1132, 572] on md-icon "Edit" at bounding box center [1131, 566] width 22 height 22
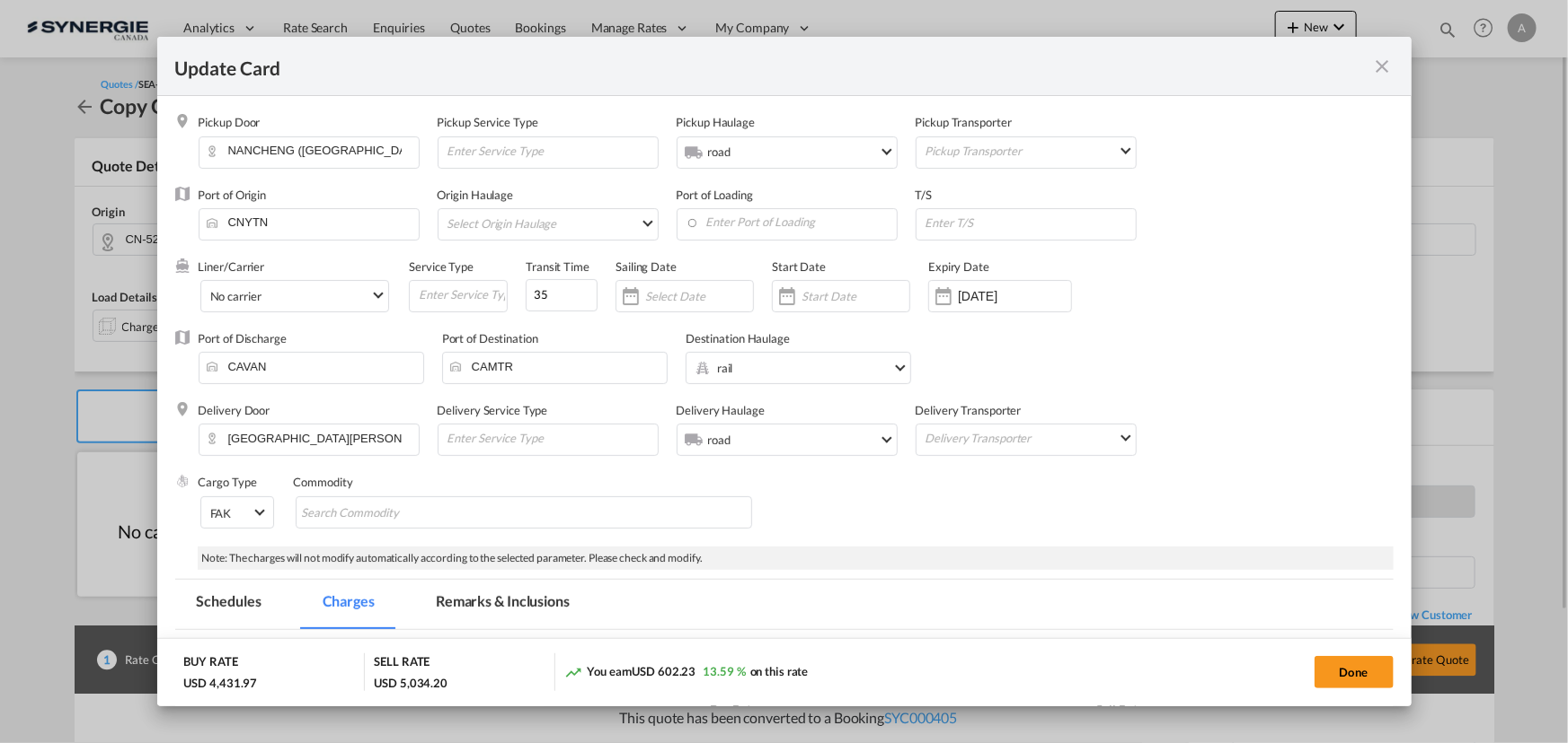
select select "per_w/m"
select select "flat"
select select "per_bl"
select select "flat"
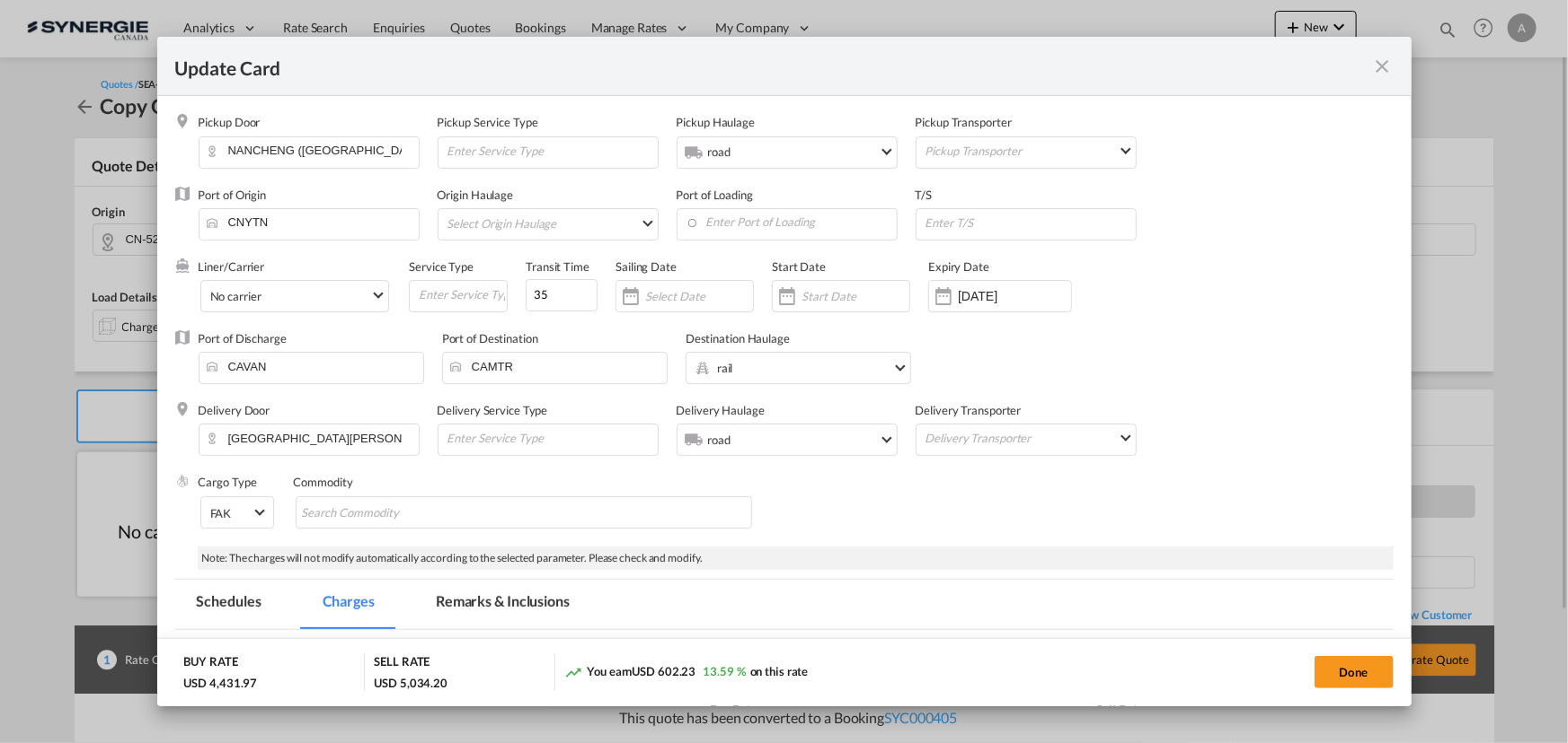
select select "per_bl"
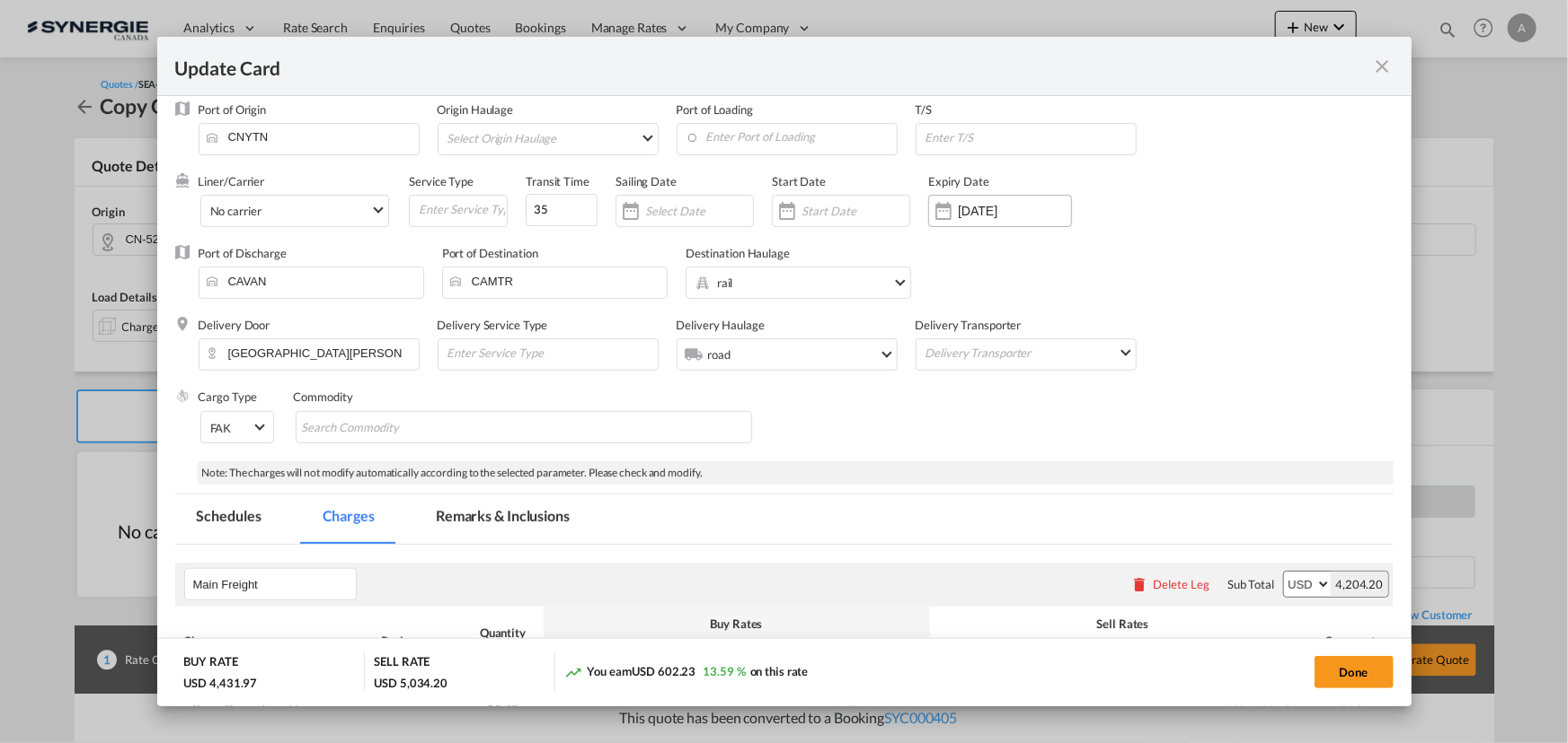
scroll to position [81, 0]
drag, startPoint x: 858, startPoint y: 211, endPoint x: 914, endPoint y: 335, distance: 136.1
click at [858, 211] on input "Update Card Pickup ..." at bounding box center [855, 215] width 108 height 14
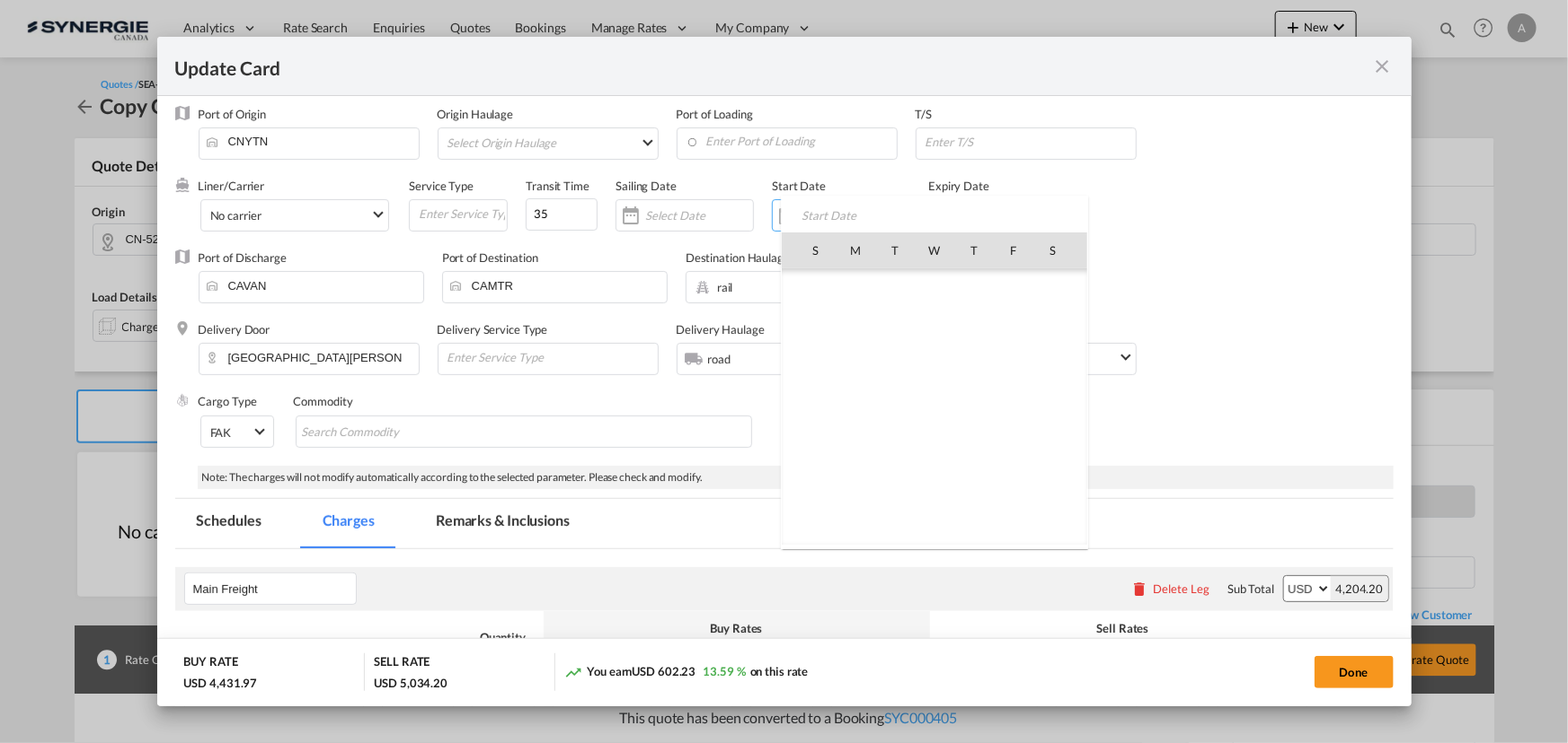
scroll to position [415869, 0]
click at [923, 361] on span "10" at bounding box center [934, 369] width 38 height 38
type input "[DATE]"
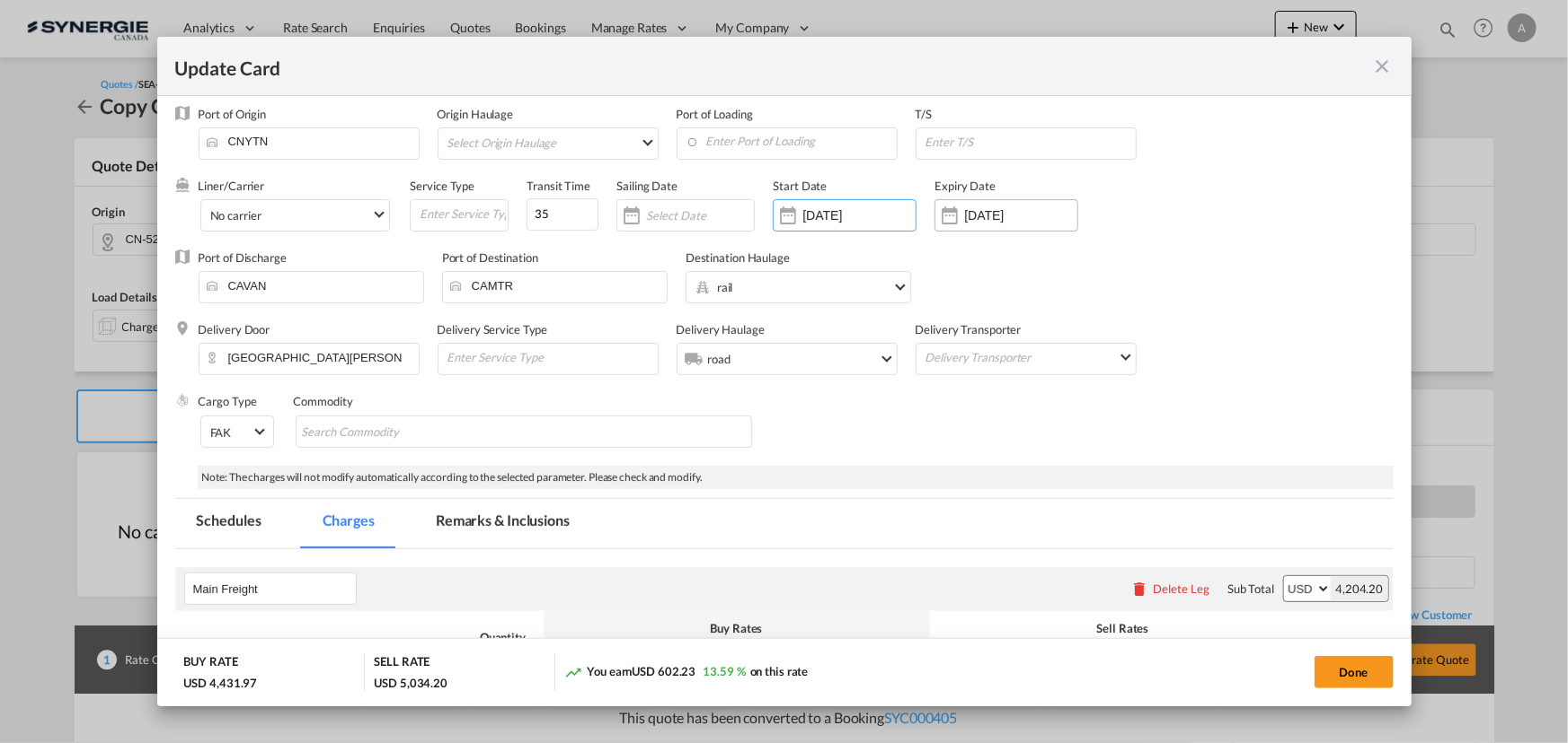
click at [982, 217] on input "[DATE]" at bounding box center [1020, 215] width 113 height 14
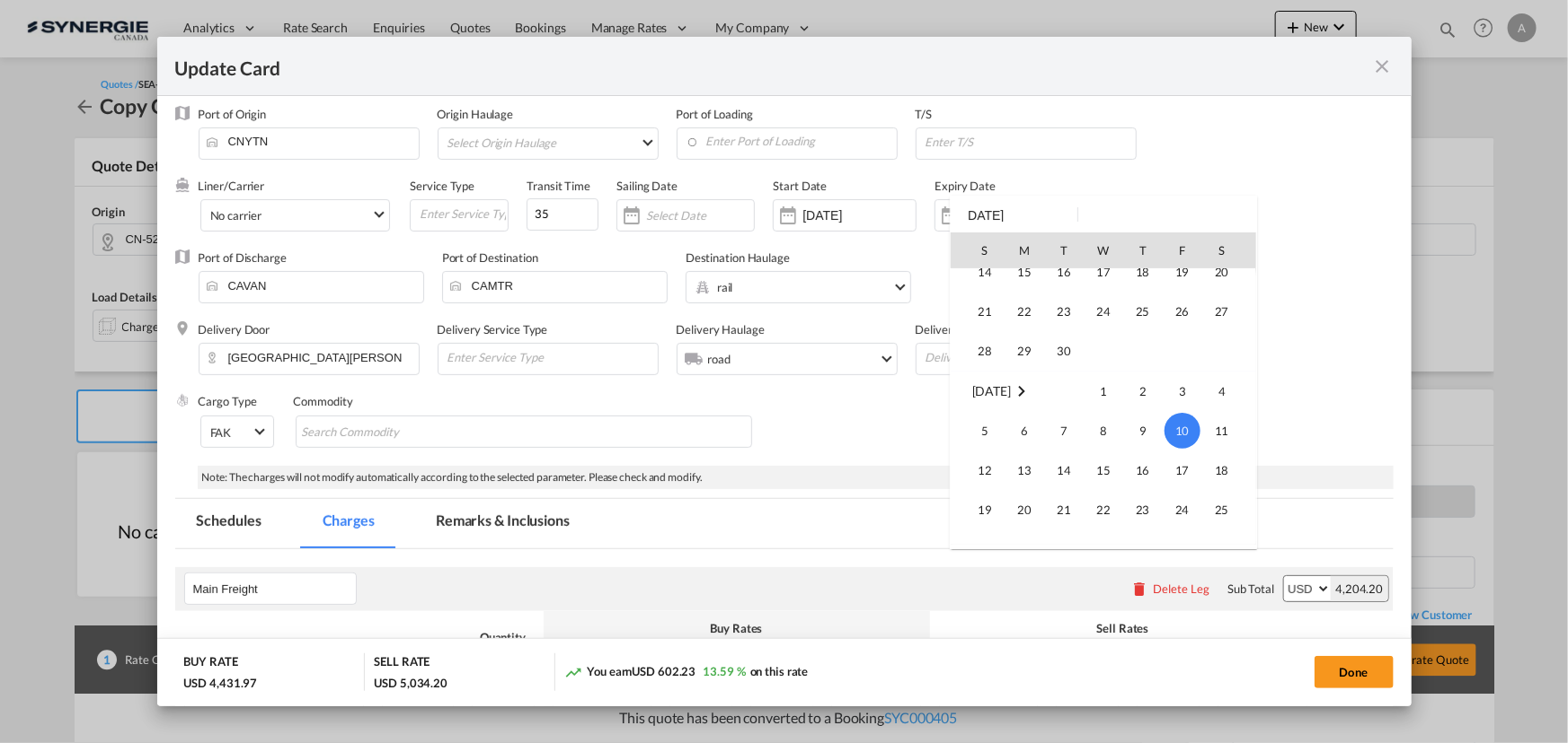
scroll to position [74, 0]
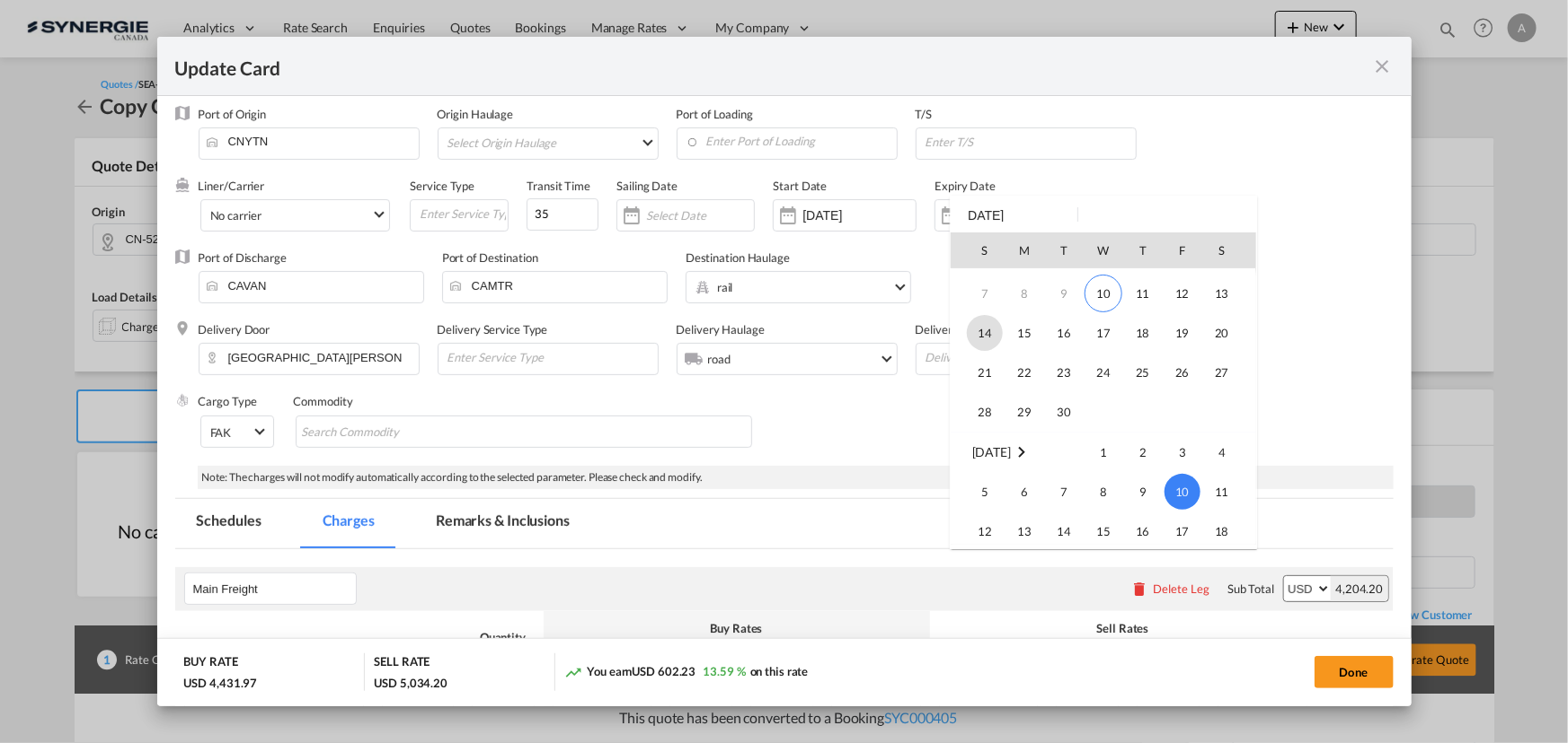
click at [989, 335] on span "14" at bounding box center [985, 333] width 36 height 36
type input "[DATE]"
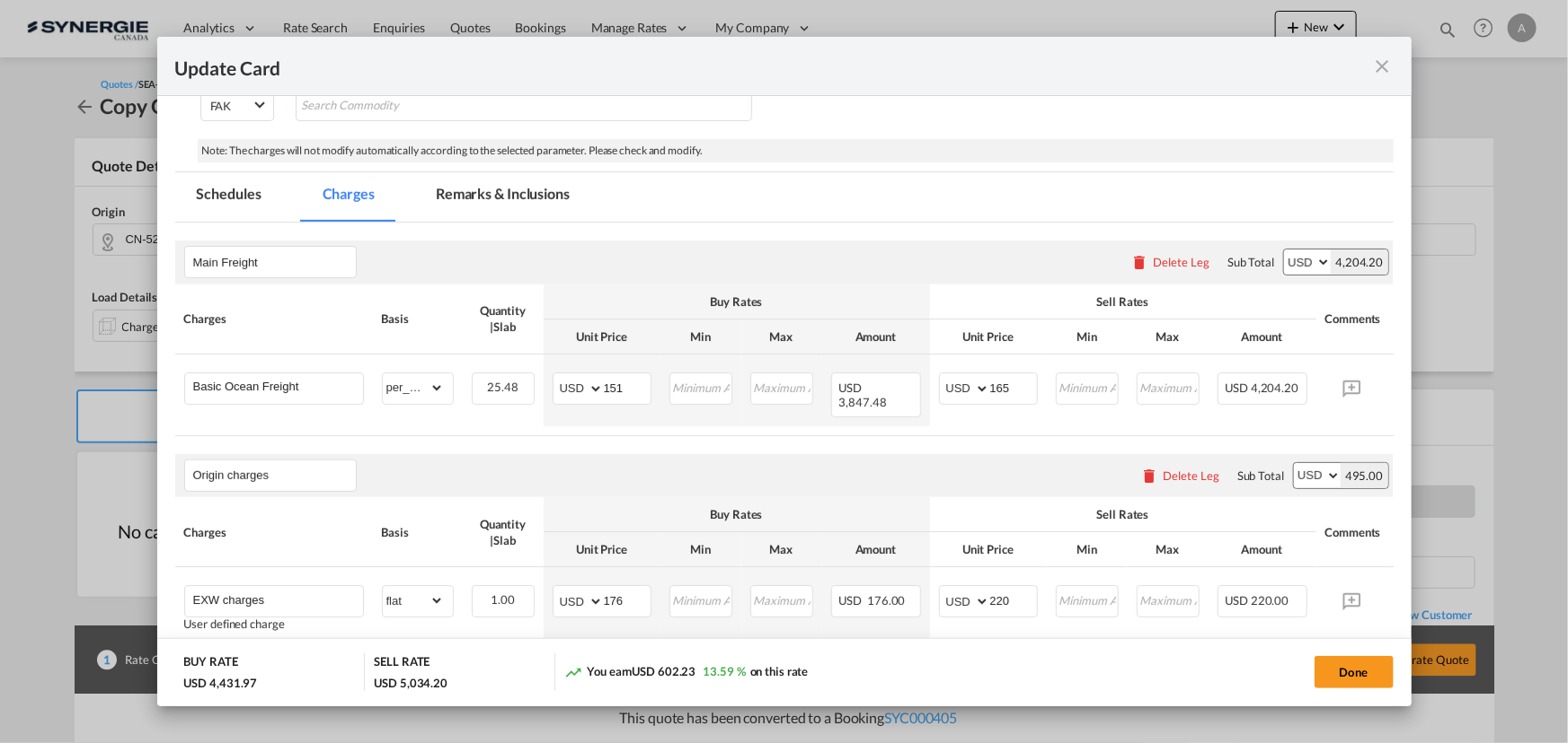
scroll to position [653, 0]
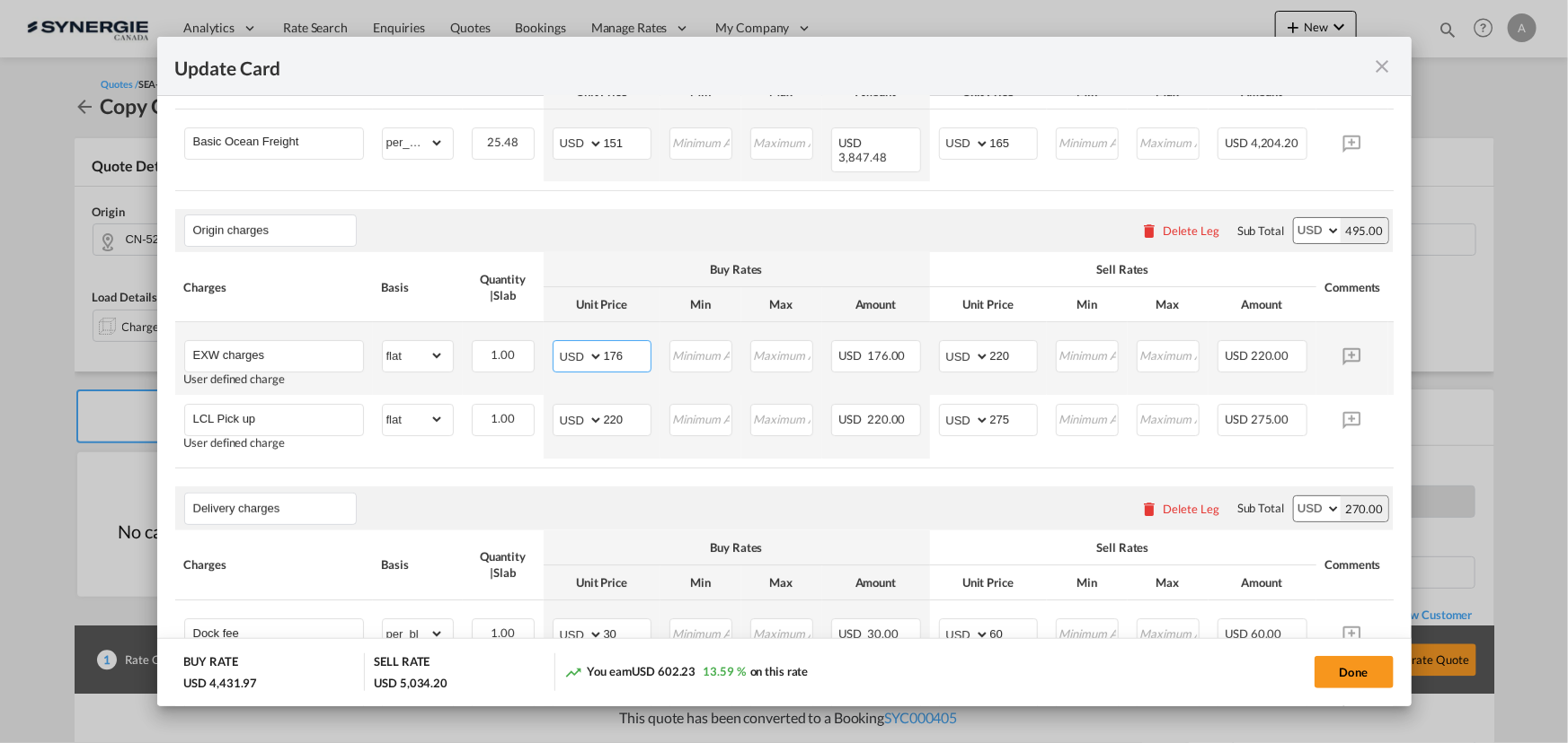
click at [560, 341] on md-input-container "AED AFN ALL AMD ANG AOA ARS AUD AWG AZN BAM BBD BDT BGN BHD BIF BMD BND BOB BRL…" at bounding box center [602, 356] width 99 height 32
type input "400"
type input "450"
drag, startPoint x: 630, startPoint y: 416, endPoint x: 448, endPoint y: 369, distance: 188.0
click at [474, 384] on tbody "EXW charges User defined charge Please Enter Already Exists gross_weight volume…" at bounding box center [812, 390] width 1273 height 136
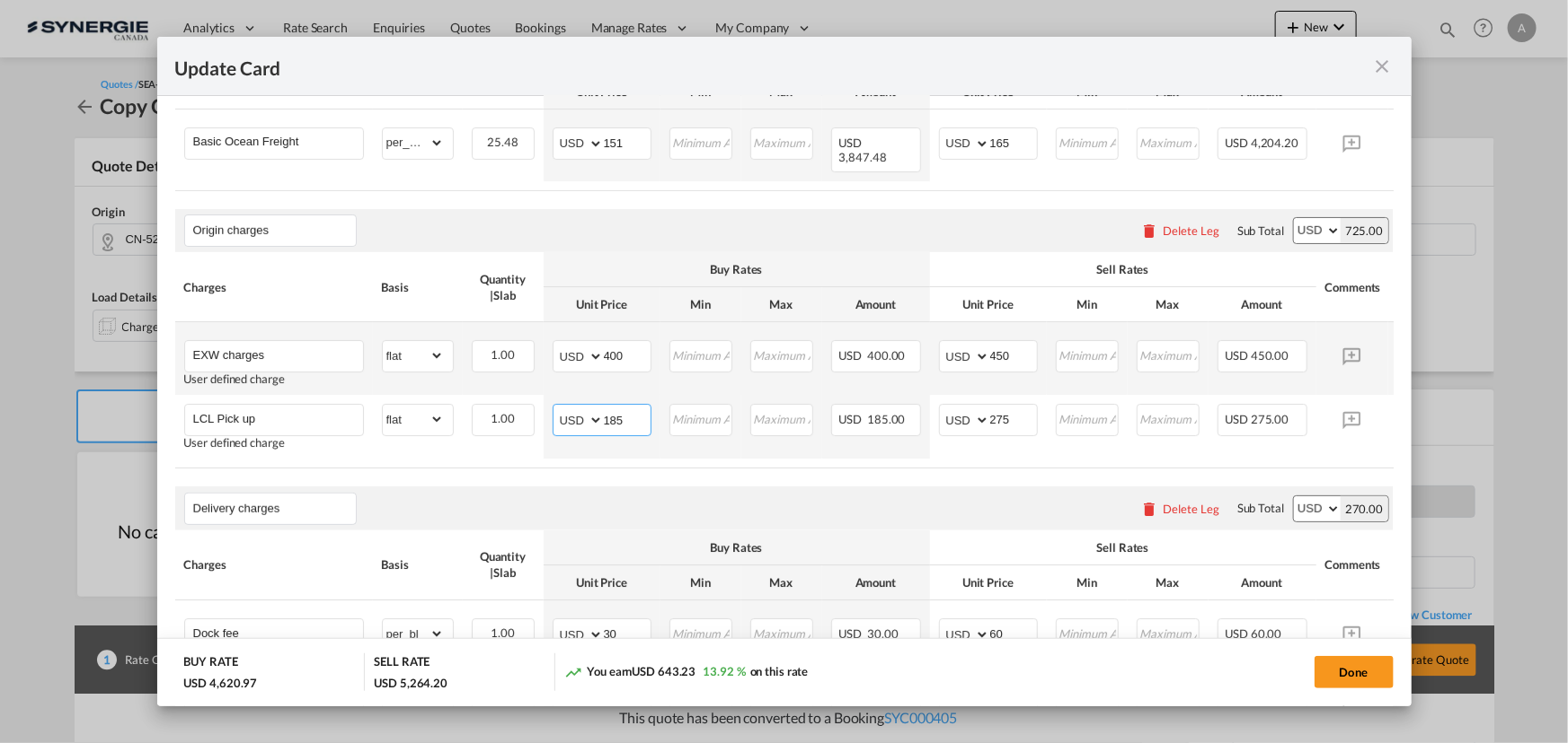
type input "185"
type input "225"
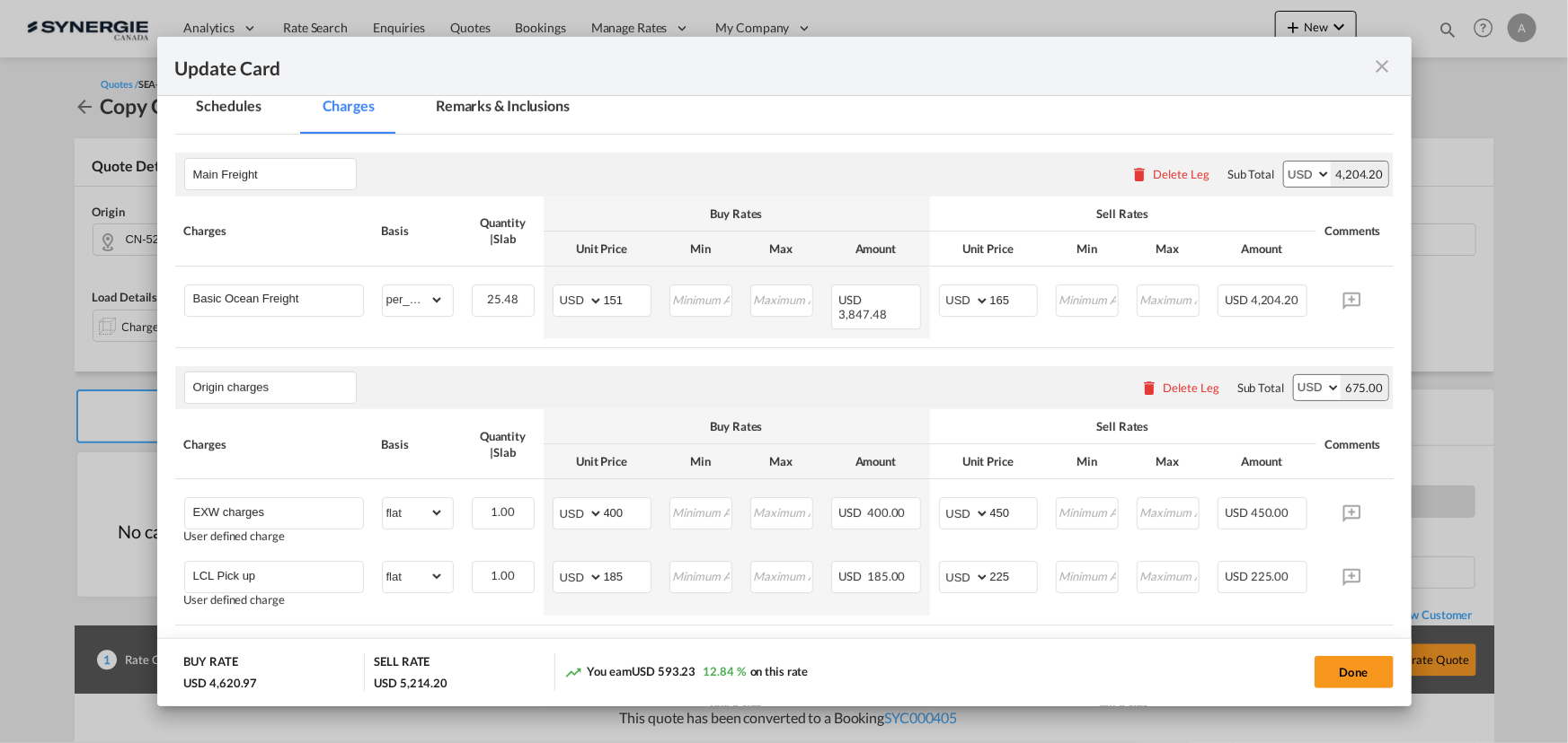
scroll to position [490, 0]
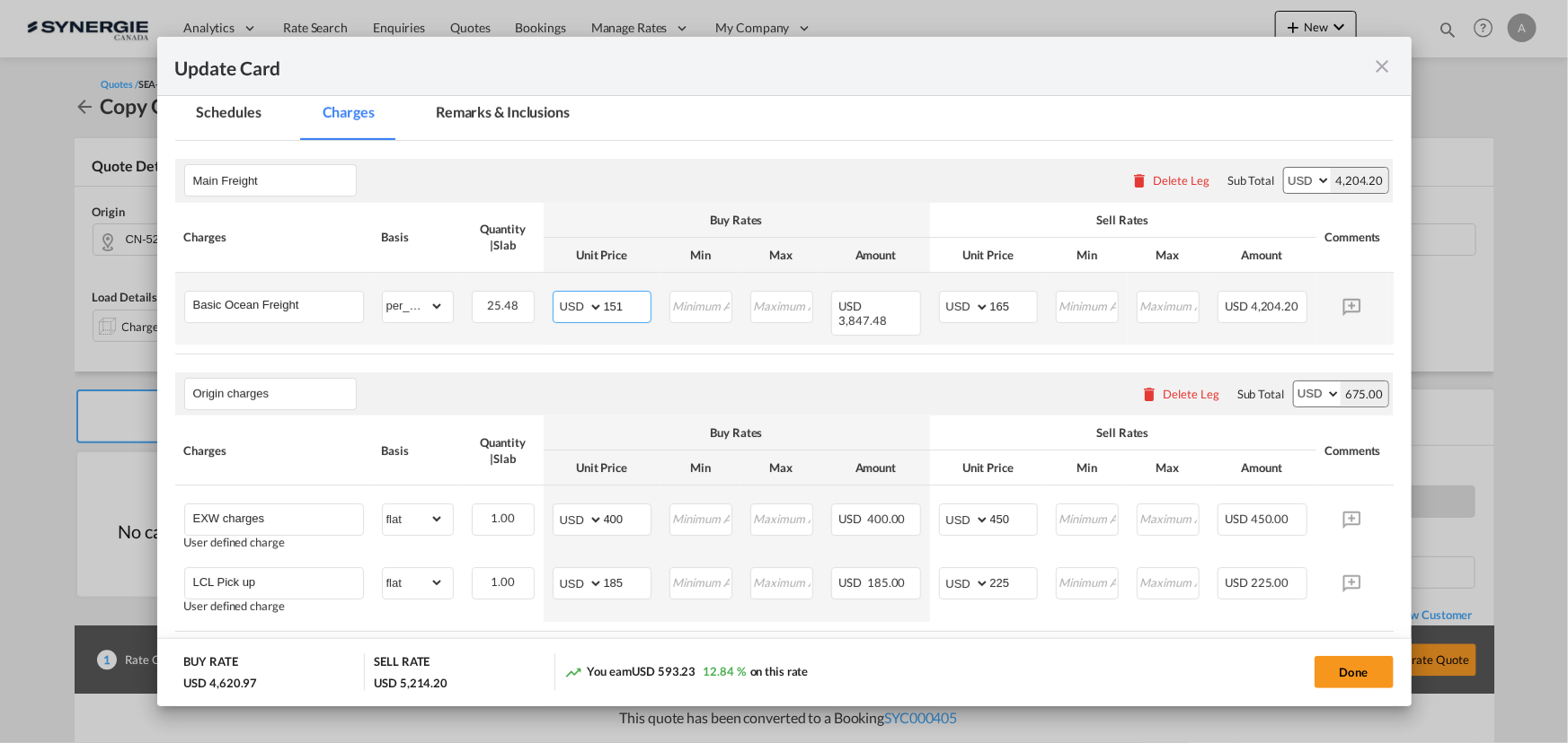
drag, startPoint x: 641, startPoint y: 305, endPoint x: 542, endPoint y: 309, distance: 99.1
click at [543, 309] on td "AED AFN ALL AMD ANG AOA ARS AUD AWG AZN BAM BBD BDT BGN BHD BIF BMD BND BOB BRL…" at bounding box center [601, 309] width 117 height 71
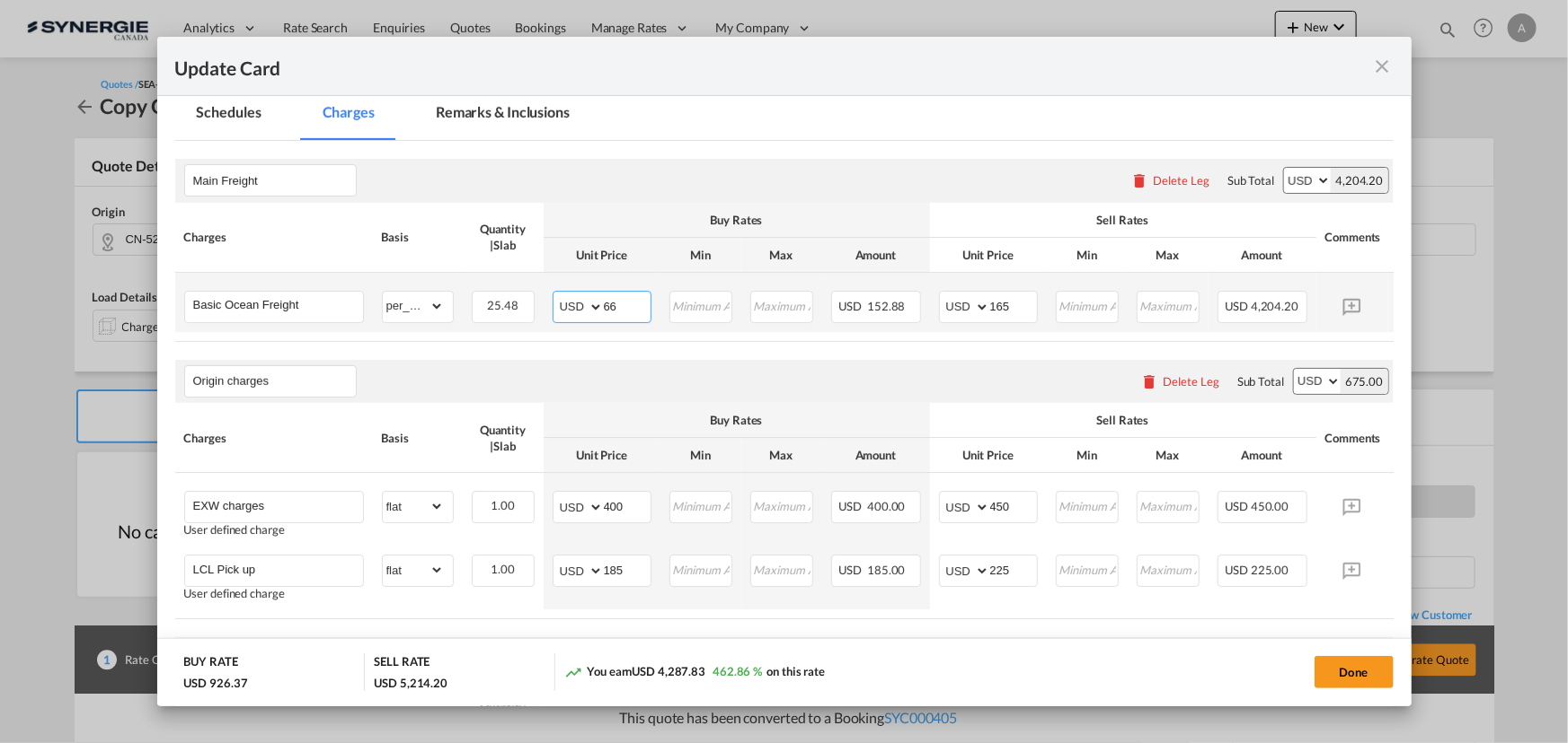
type input "66"
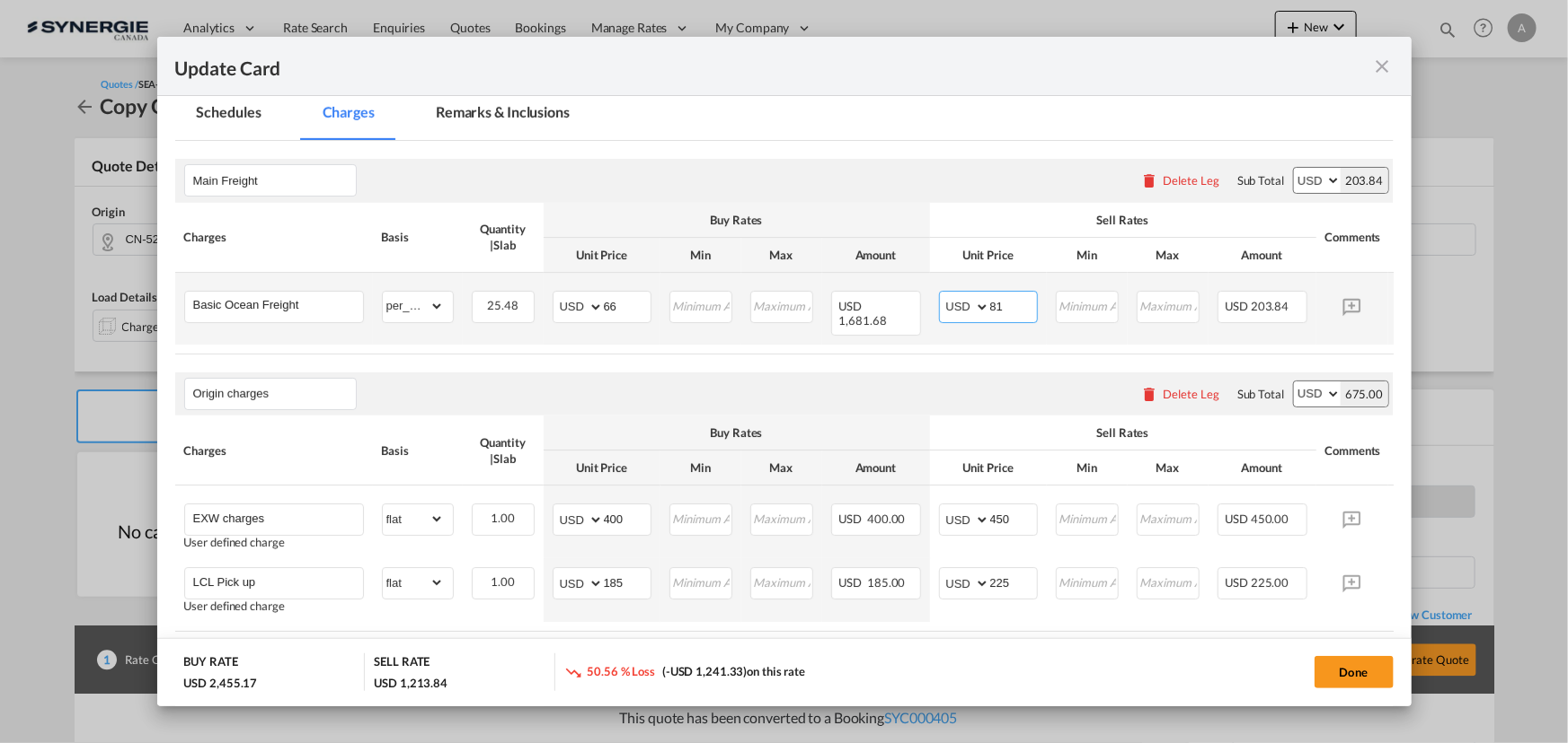
type input "81"
click at [709, 300] on input "Update Card Pickup ..." at bounding box center [701, 305] width 60 height 27
type input "66"
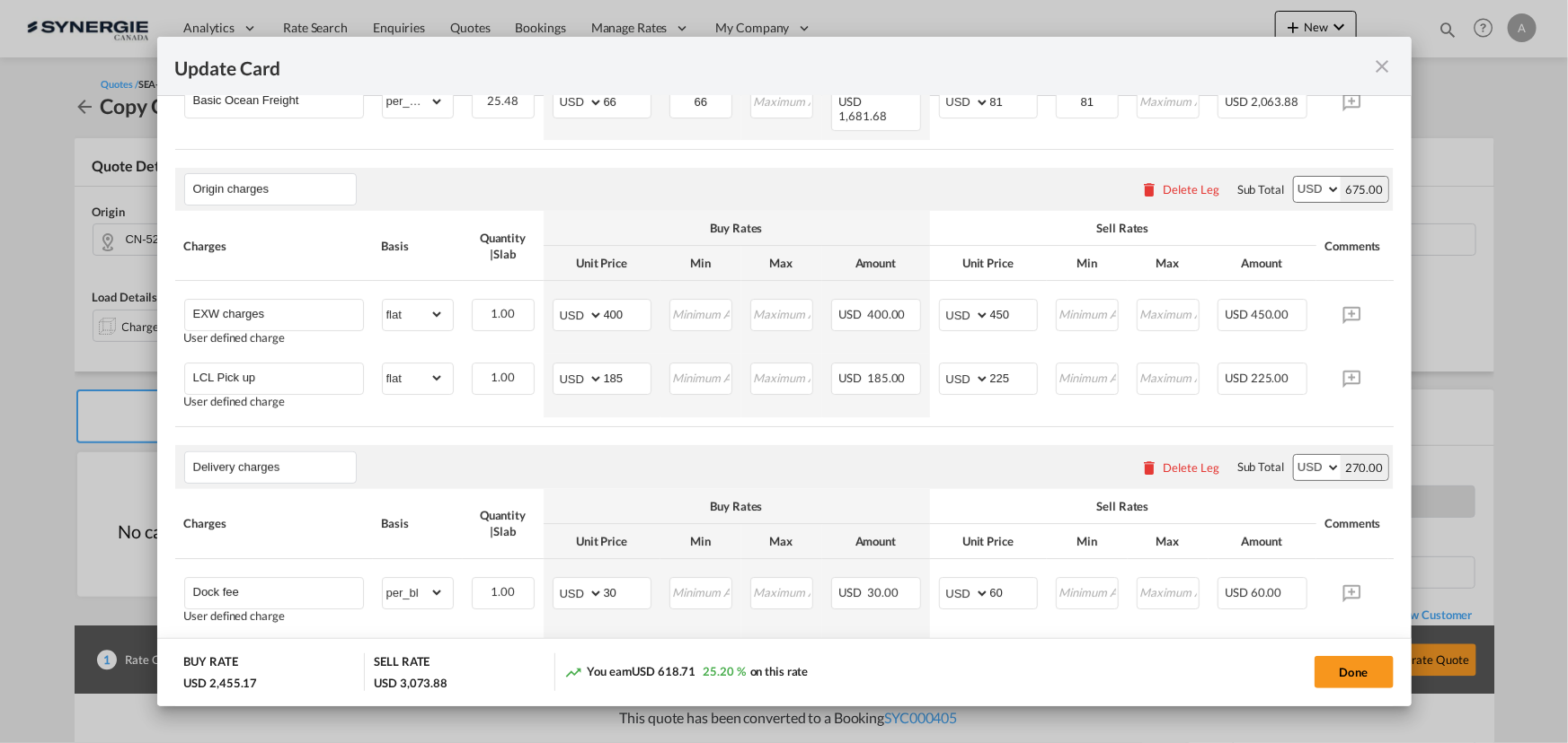
scroll to position [897, 0]
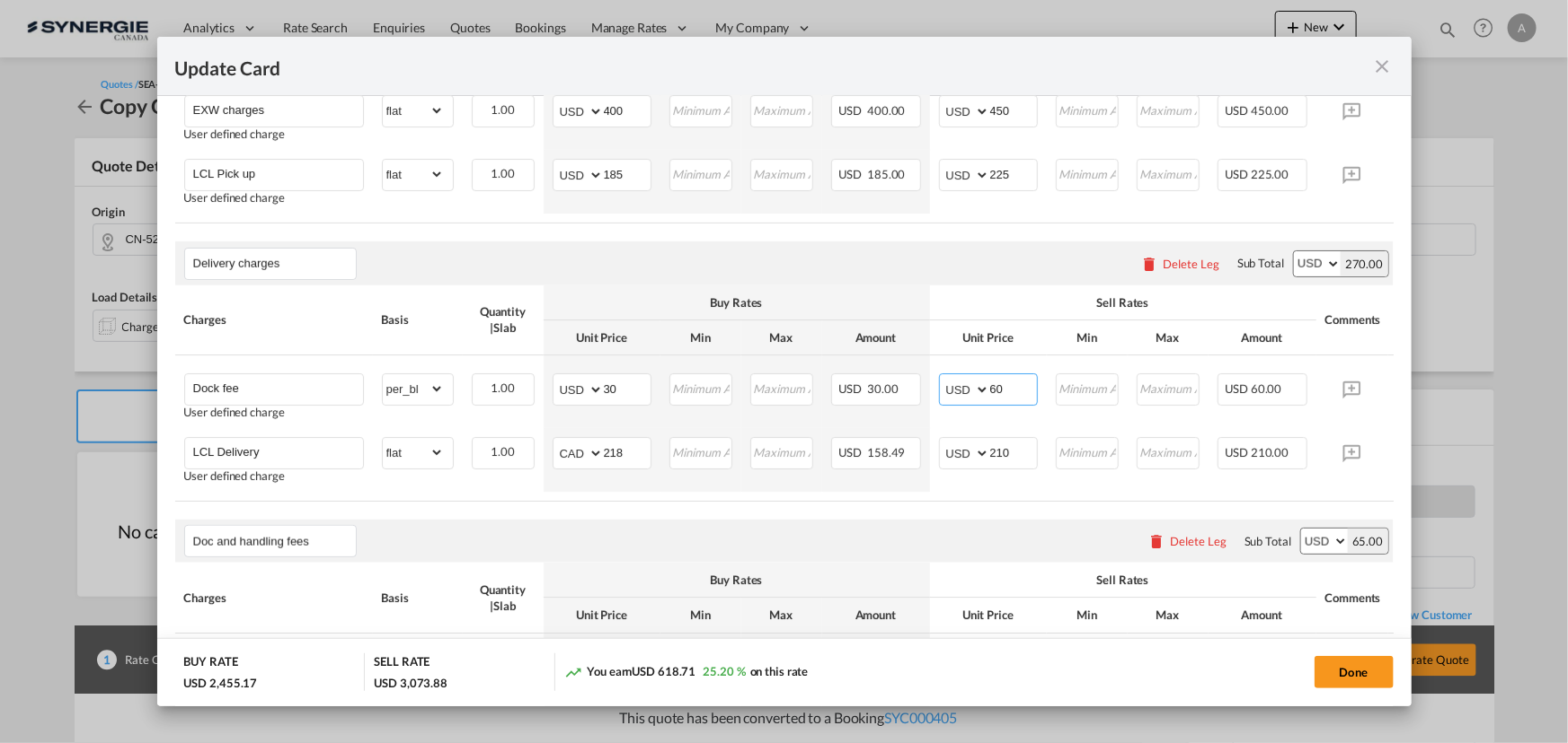
drag, startPoint x: 971, startPoint y: 380, endPoint x: 854, endPoint y: 342, distance: 123.0
click at [921, 372] on tr "Dock fee User defined charge Please Enter Already Exists gross_weight volumetri…" at bounding box center [812, 392] width 1273 height 72
type input "145.23"
drag, startPoint x: 628, startPoint y: 389, endPoint x: 492, endPoint y: 367, distance: 137.8
click at [496, 372] on tr "Dock fee User defined charge Please Enter Already Exists gross_weight volumetri…" at bounding box center [812, 392] width 1273 height 72
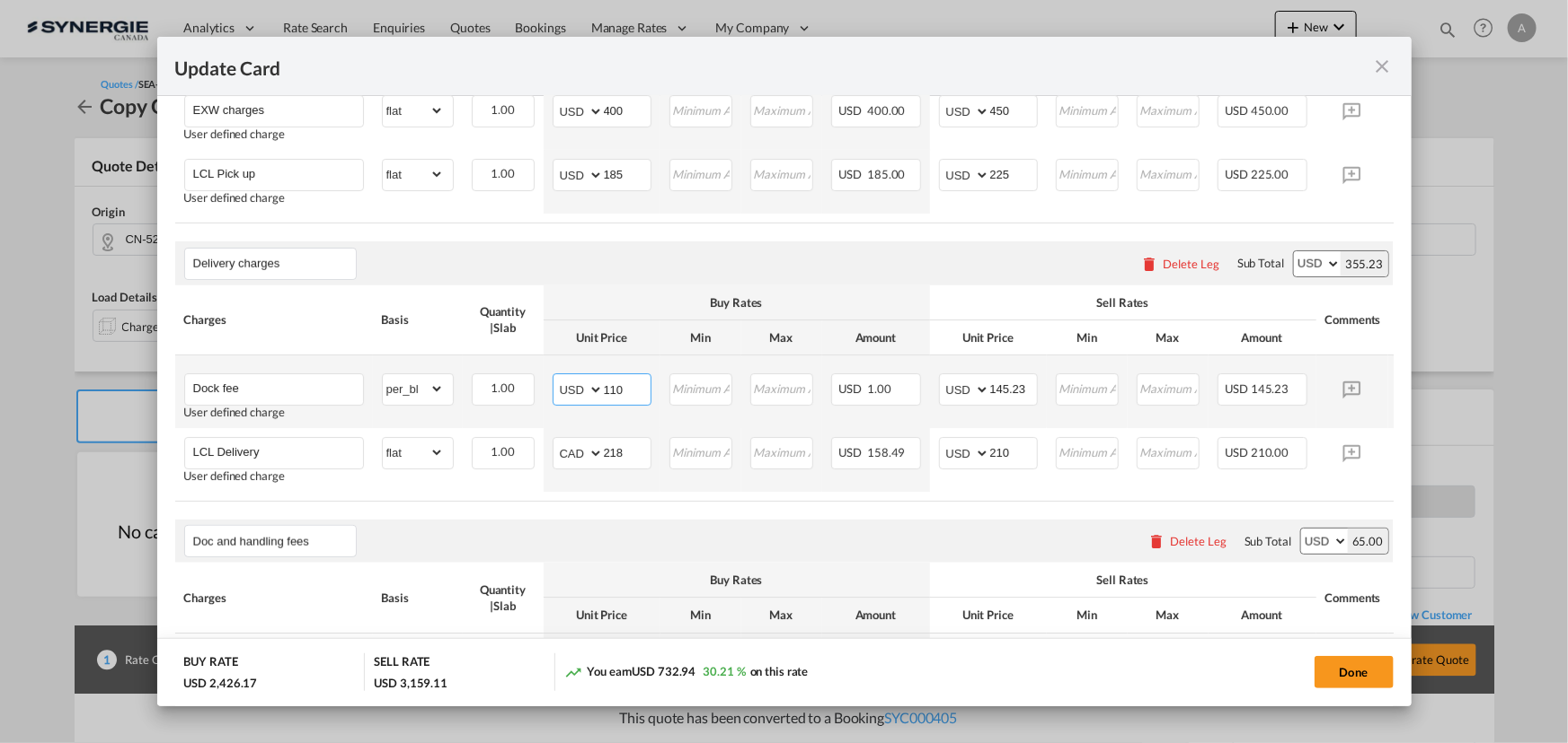
type input "110"
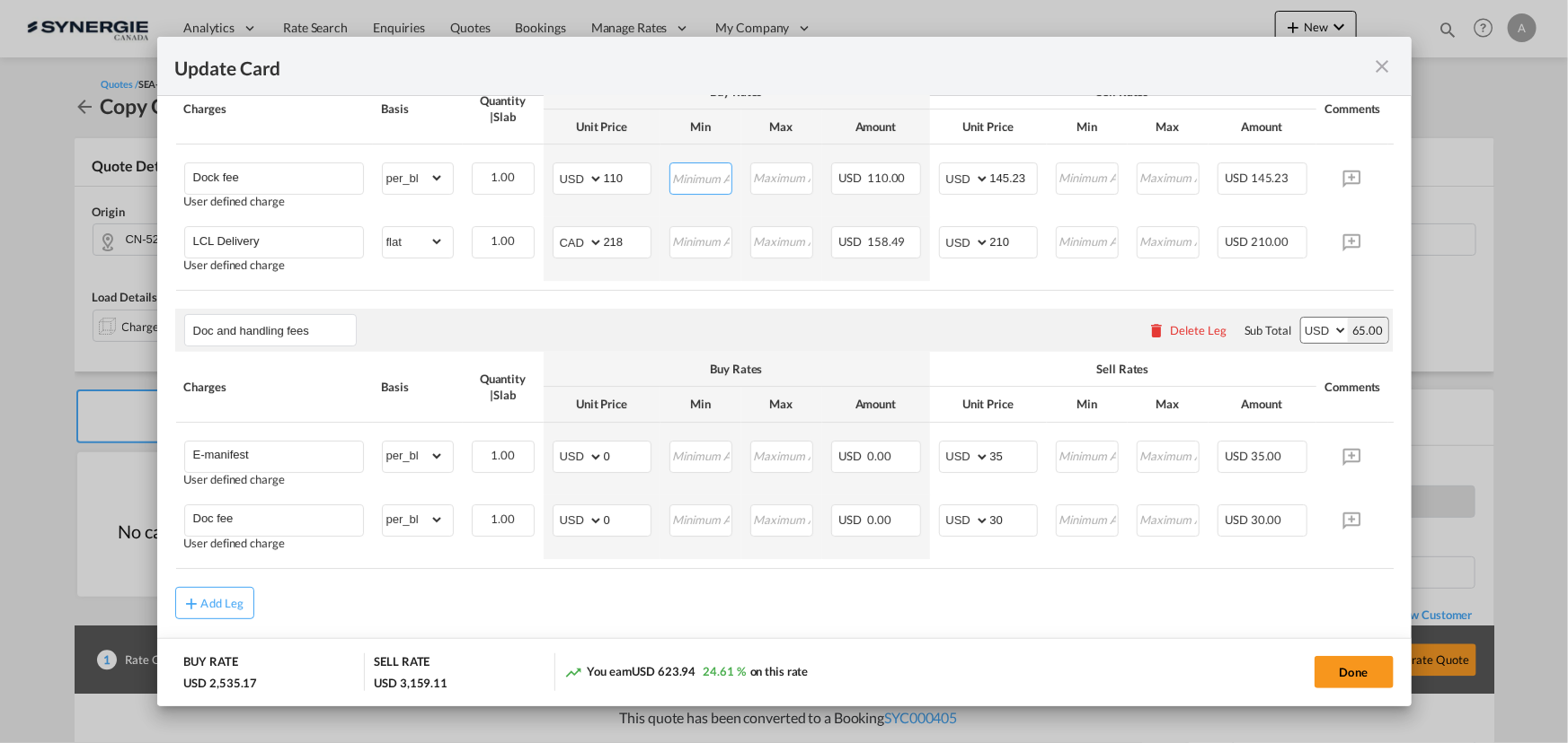
scroll to position [1157, 0]
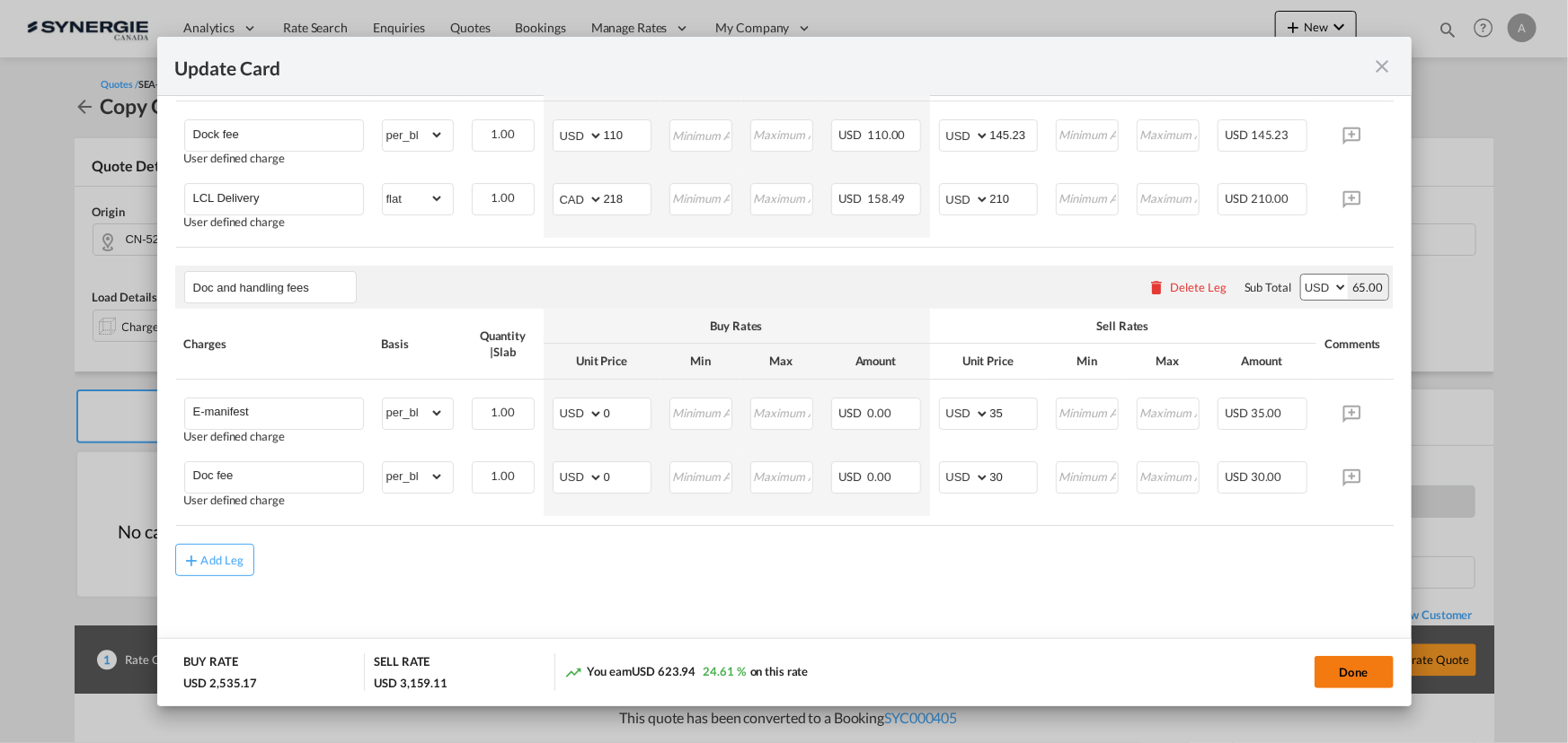
click at [1330, 673] on button "Done" at bounding box center [1354, 673] width 79 height 32
type input "09 Sep 2025"
type input "13 Sep 2025"
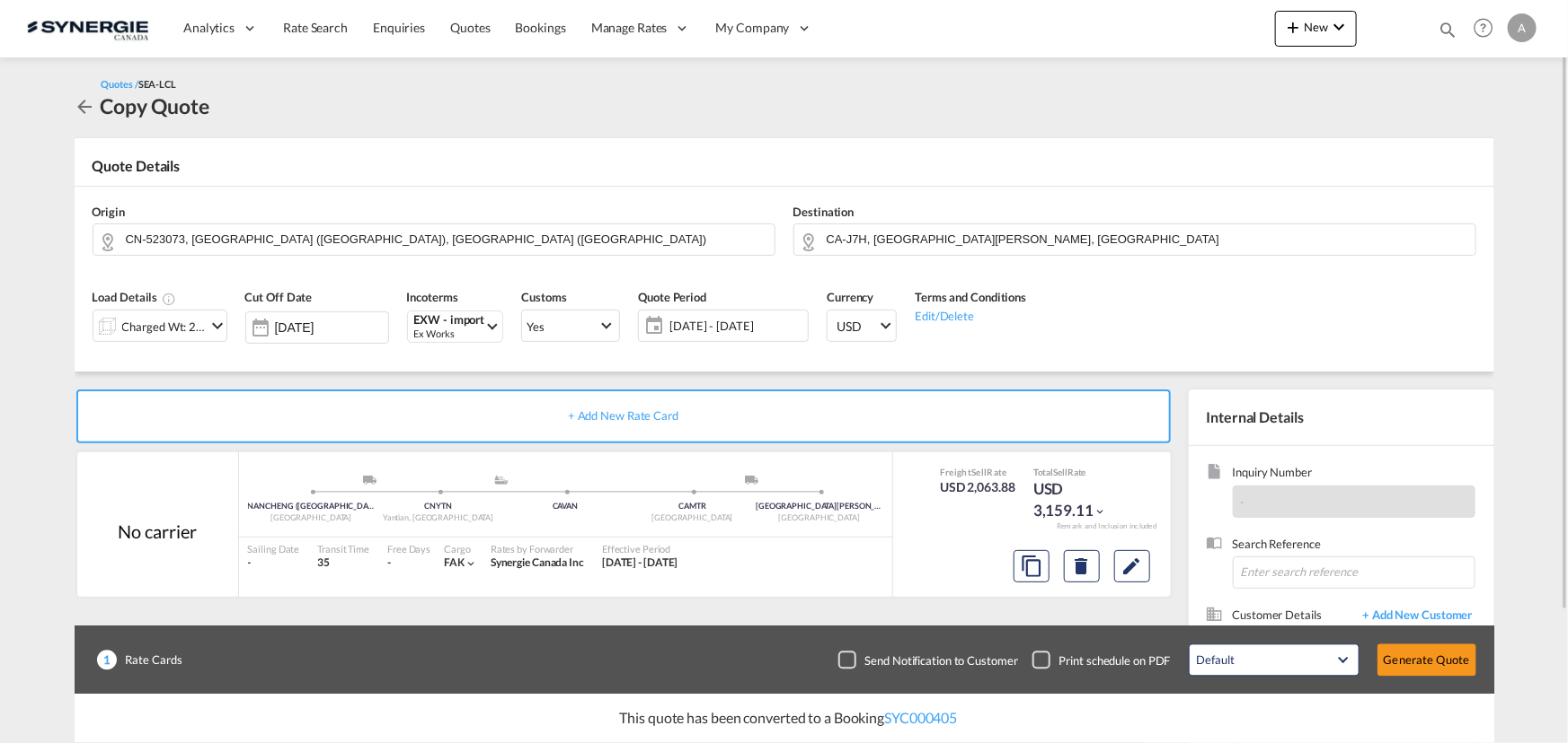
scroll to position [161, 0]
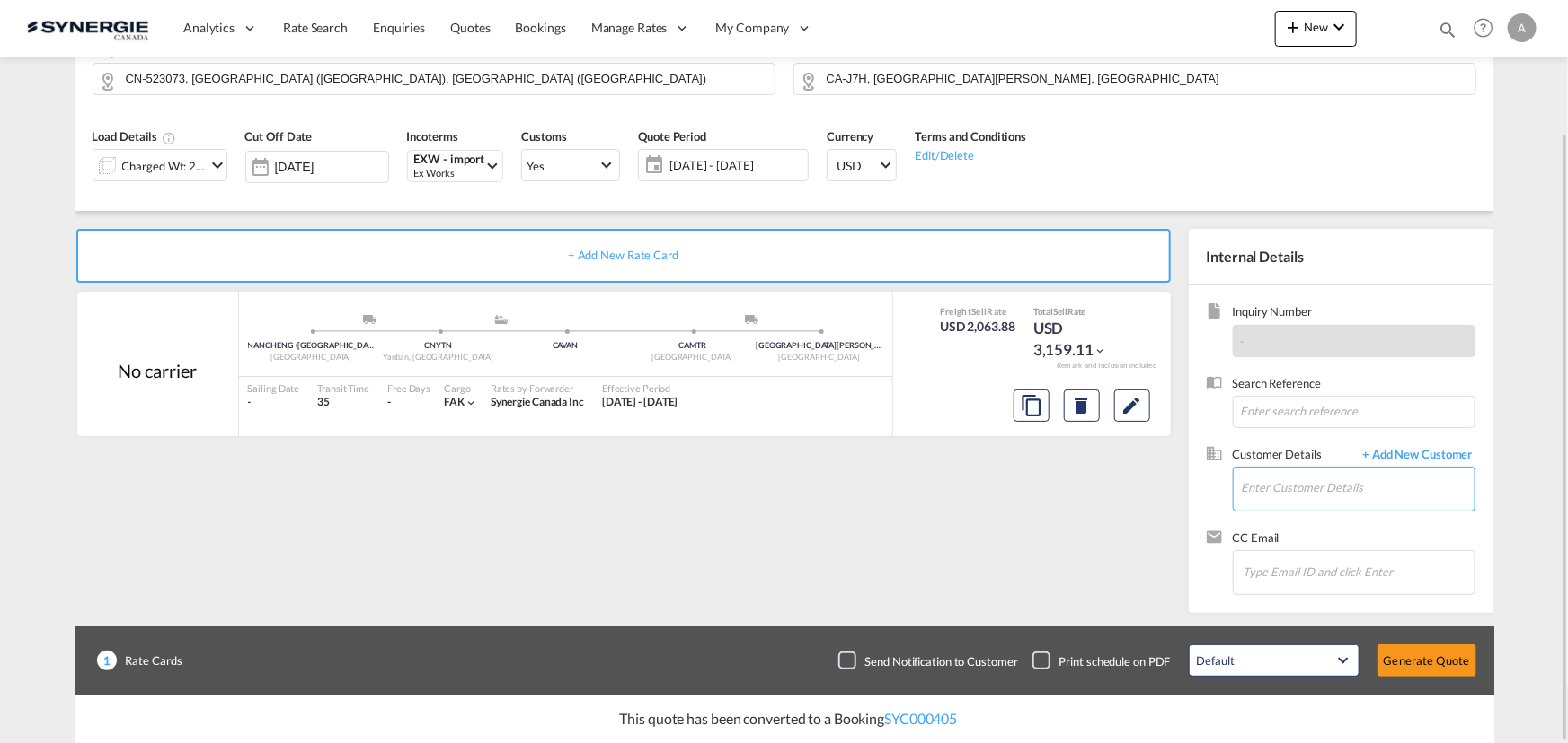
click at [1313, 498] on input "Enter Customer Details" at bounding box center [1358, 488] width 233 height 40
click at [1343, 492] on input "Enter Customer Details" at bounding box center [1358, 488] width 233 height 40
click at [1276, 515] on div "Genevieve Coutu-Lavigne le petittableau noir@gmail.com | Le petit tableau Noir" at bounding box center [1303, 518] width 341 height 49
type input "Le petit tableau Noir, Genevieve Coutu-Lavigne, lepetittableaunoir@gmail.com"
click at [1127, 412] on md-icon "Edit" at bounding box center [1131, 406] width 22 height 22
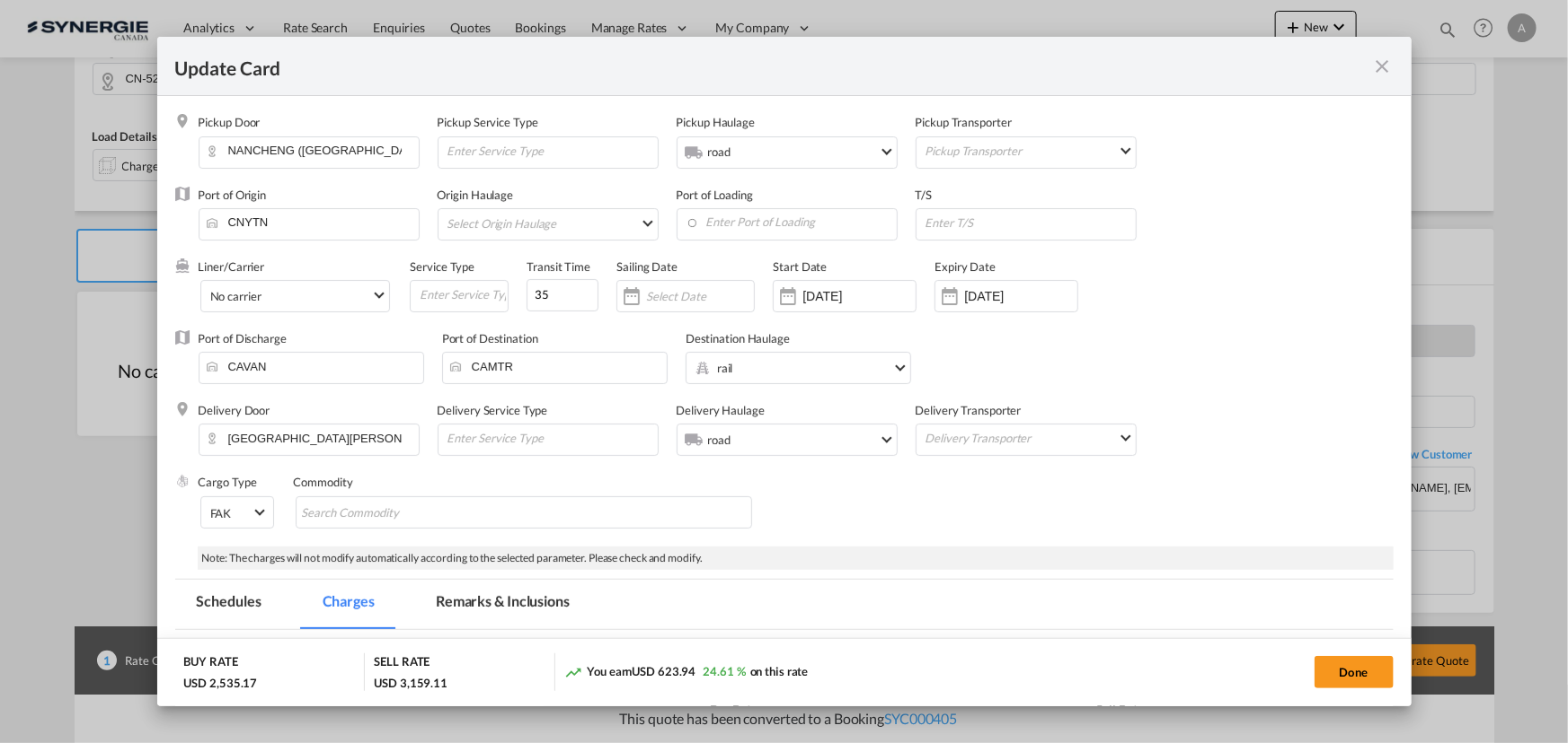
click at [456, 601] on md-tab-item "Remarks & Inclusions" at bounding box center [502, 605] width 177 height 50
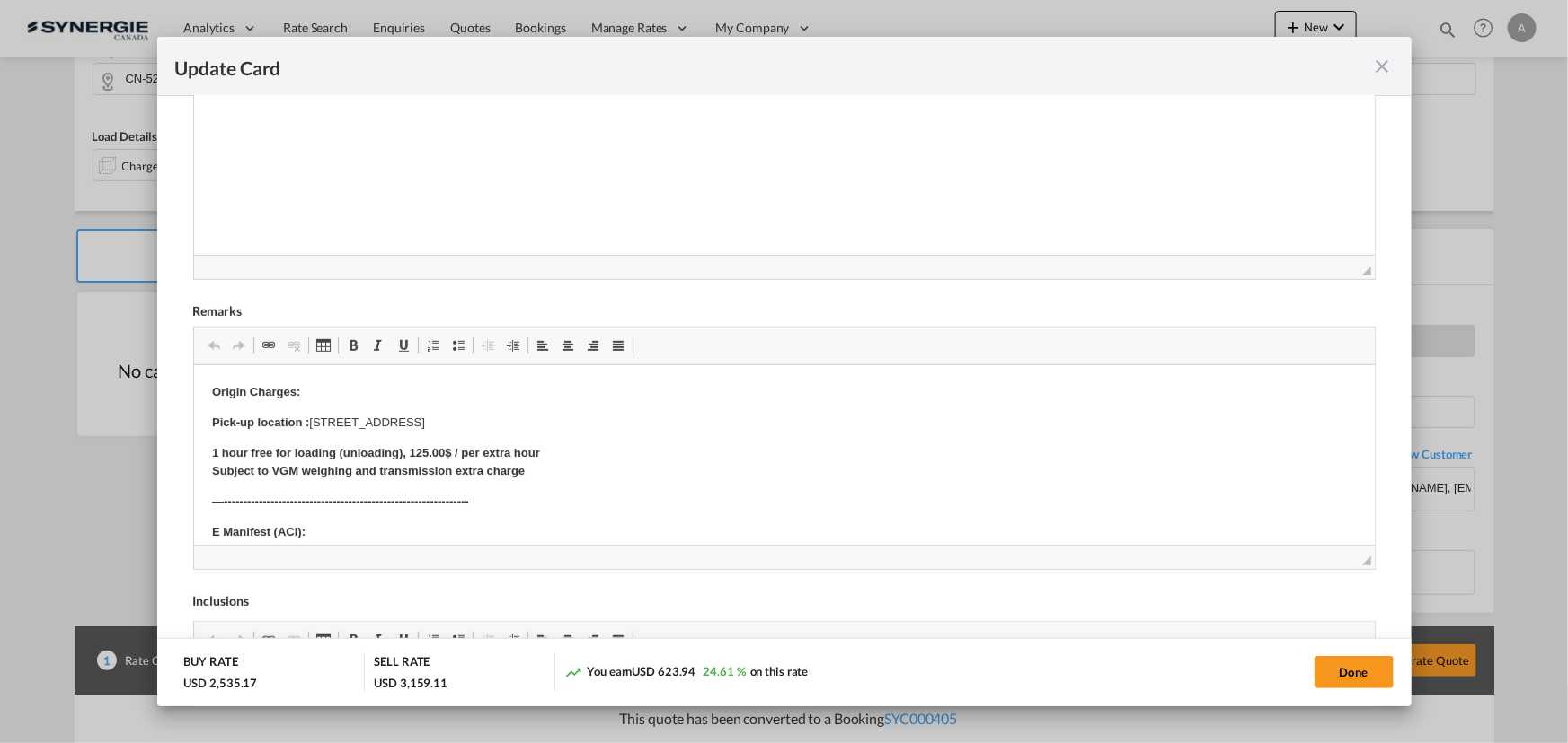
scroll to position [668, 0]
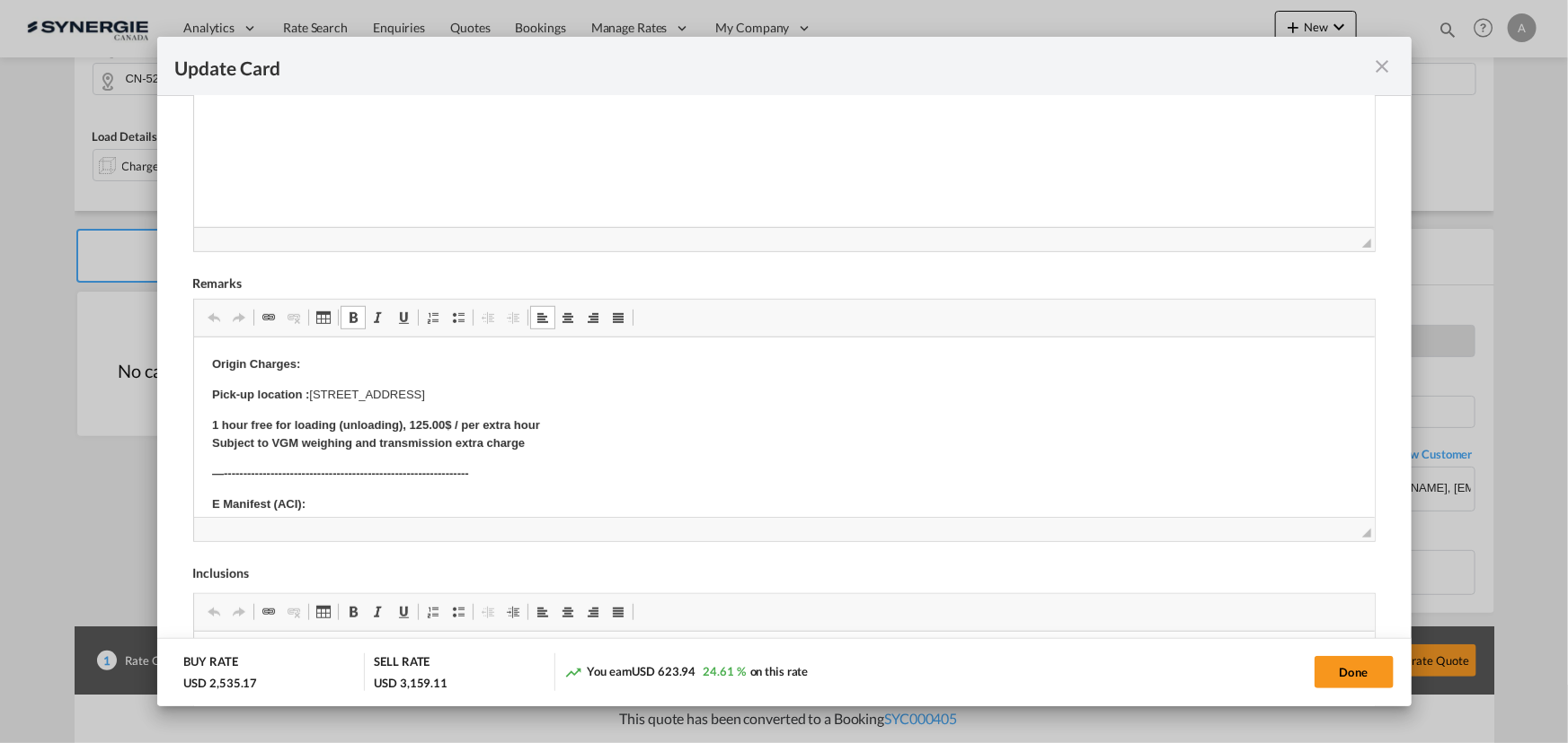
drag, startPoint x: 313, startPoint y: 395, endPoint x: 921, endPoint y: 389, distance: 608.0
click at [921, 389] on p "Pick-up location : 1217, Building C1, Vanke Shangcheng, Nangang, Huangpu Distri…" at bounding box center [783, 395] width 1145 height 19
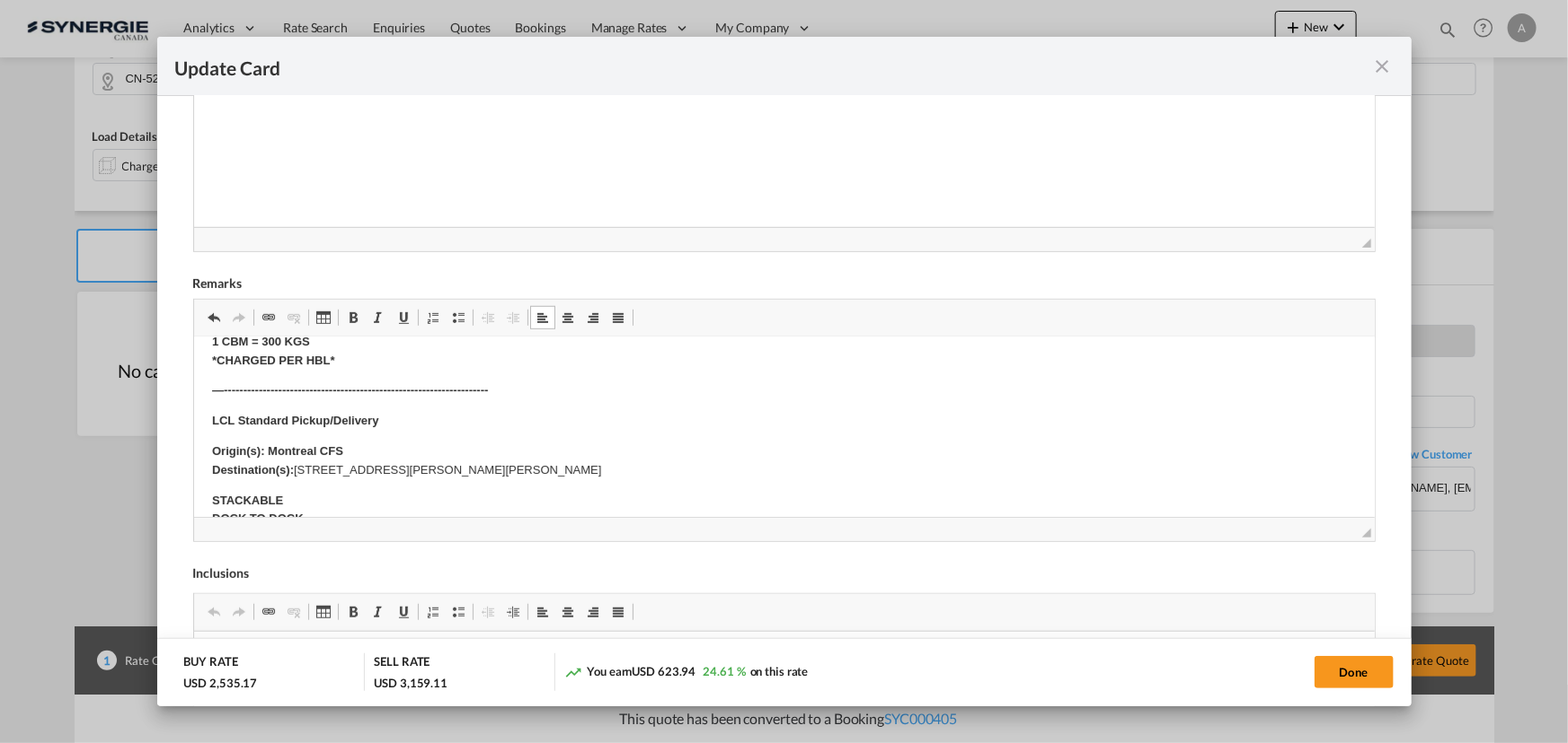
scroll to position [490, 0]
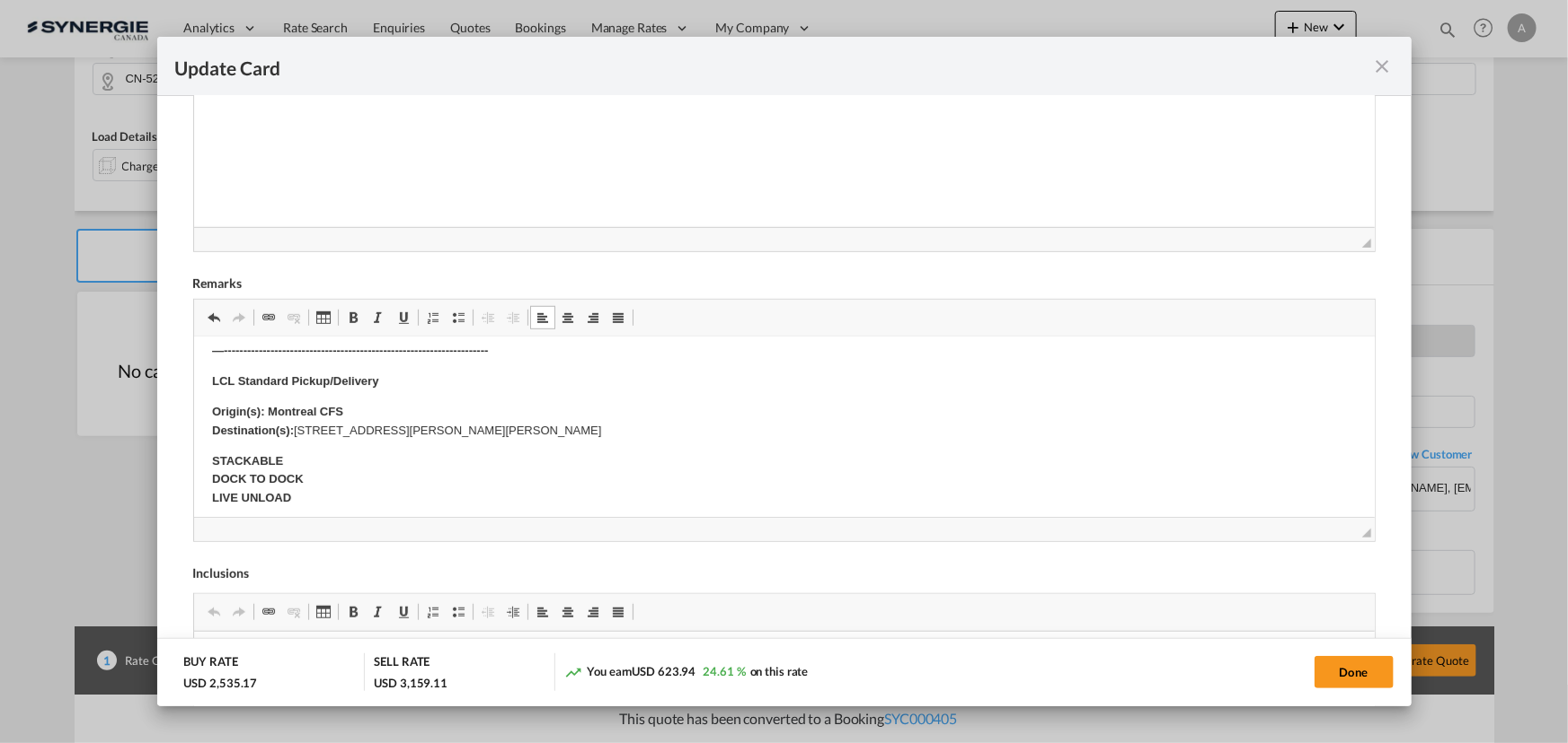
click at [640, 441] on body "Origin Charges: Pick-up location : Hongji Color Printing Co.,Ltd Building 2, Xi…" at bounding box center [783, 384] width 1145 height 1034
click at [1360, 673] on button "Done" at bounding box center [1354, 673] width 79 height 32
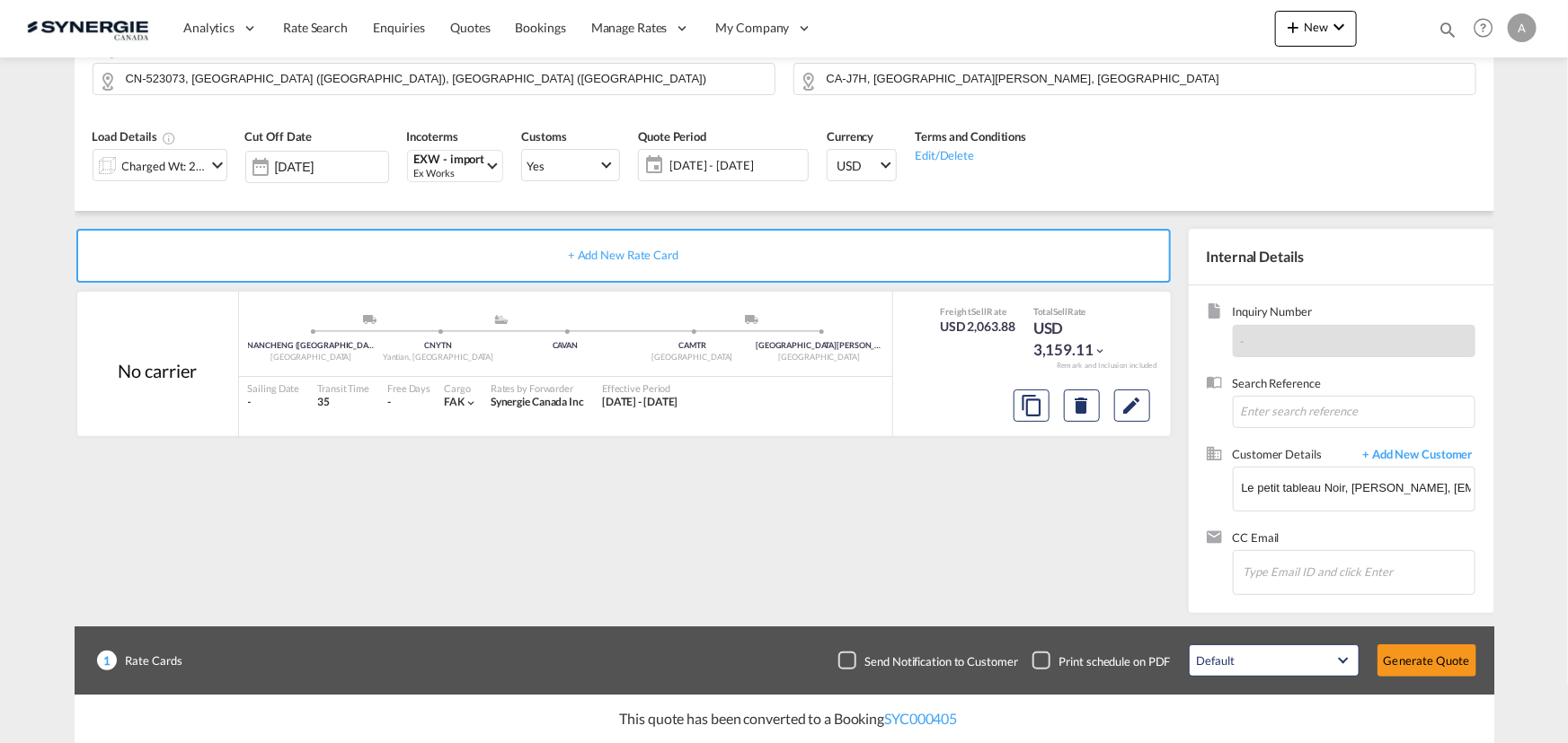
type input "09 Sep 2025"
type input "13 Sep 2025"
click at [1396, 659] on button "Generate Quote" at bounding box center [1427, 661] width 99 height 32
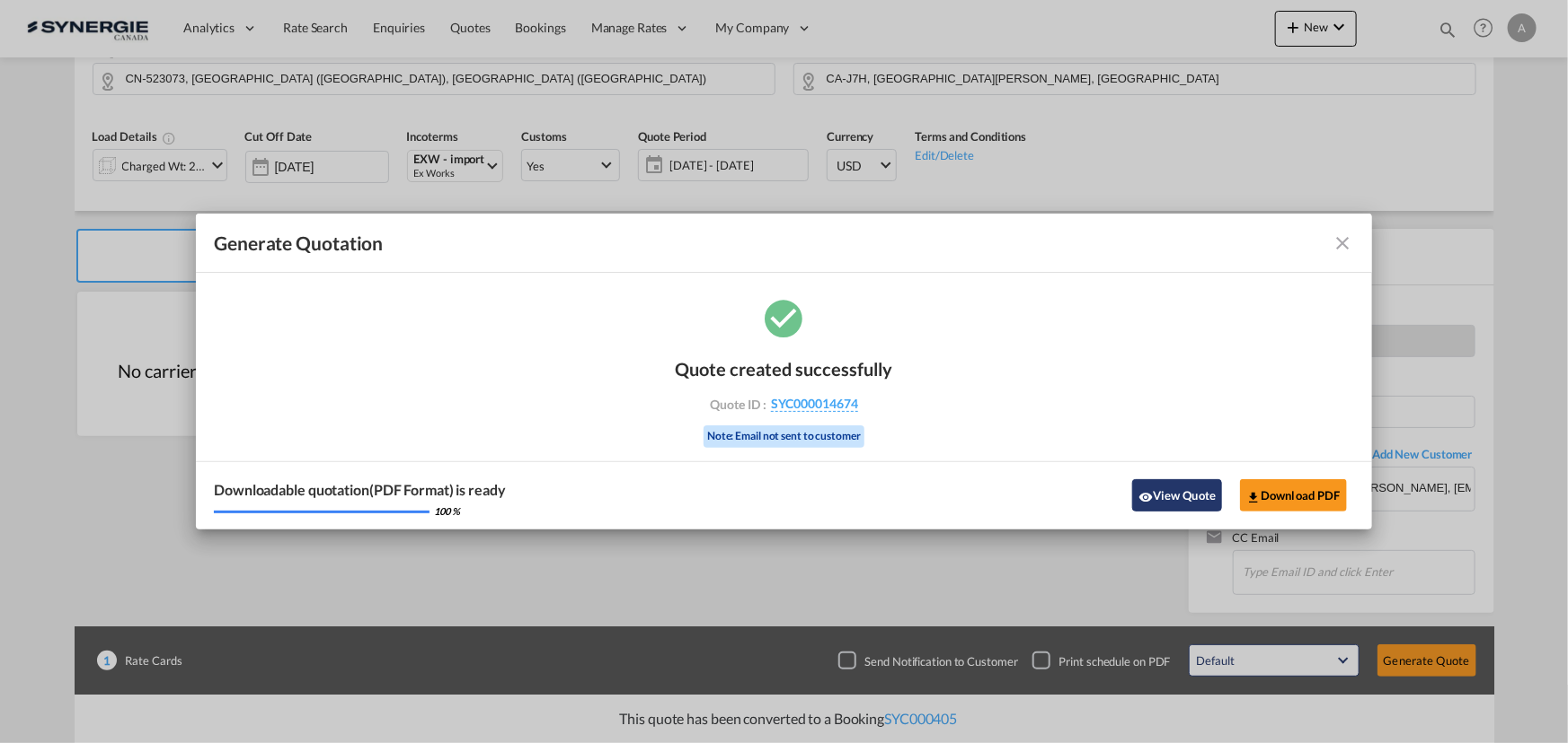
click at [1179, 493] on button "View Quote" at bounding box center [1177, 495] width 90 height 32
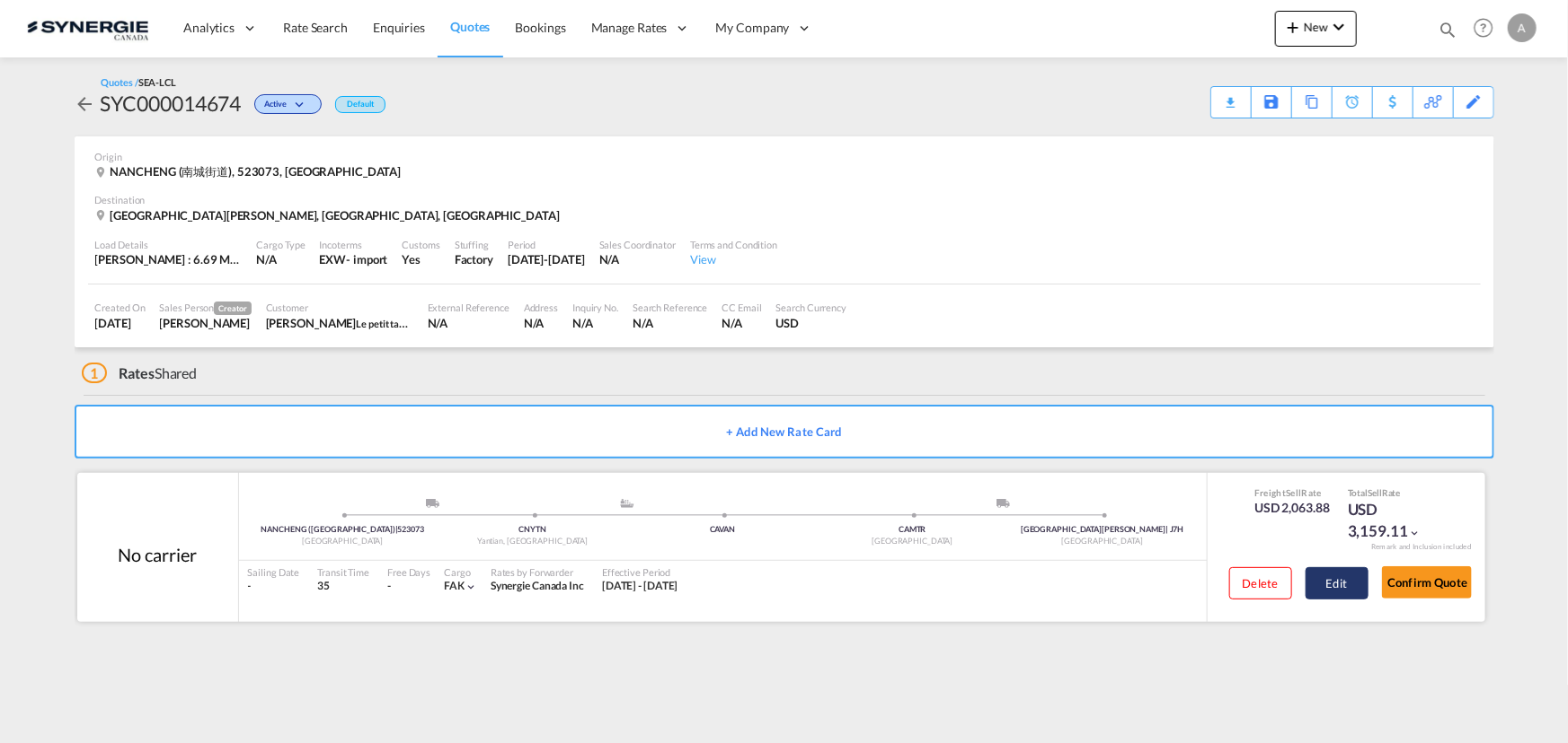
drag, startPoint x: 1325, startPoint y: 609, endPoint x: 1330, endPoint y: 597, distance: 13.0
click at [1325, 609] on div "Delete Edit" at bounding box center [1292, 590] width 153 height 48
click at [1330, 592] on button "Edit" at bounding box center [1336, 584] width 63 height 32
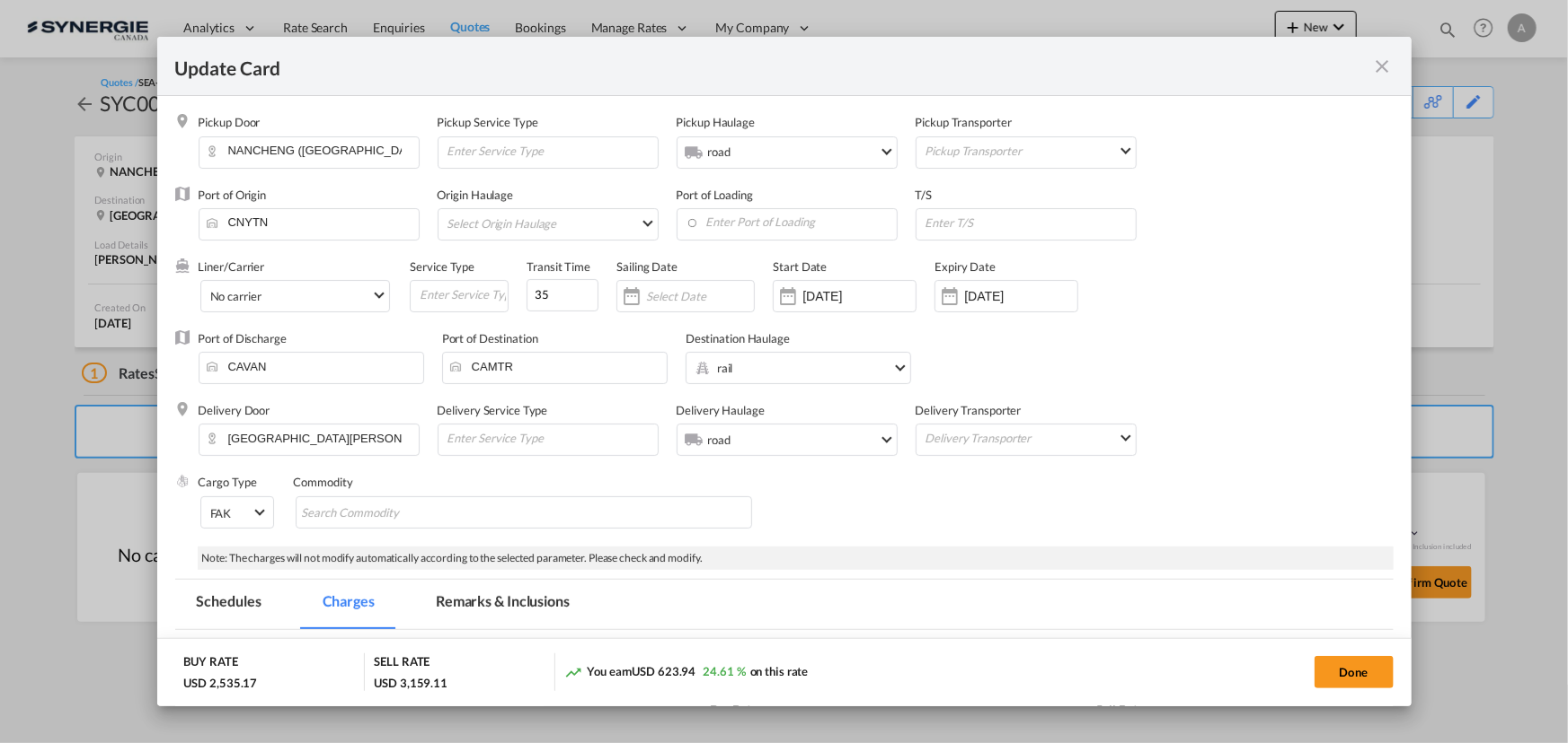
click at [539, 598] on md-tab-item "Remarks & Inclusions" at bounding box center [502, 605] width 177 height 50
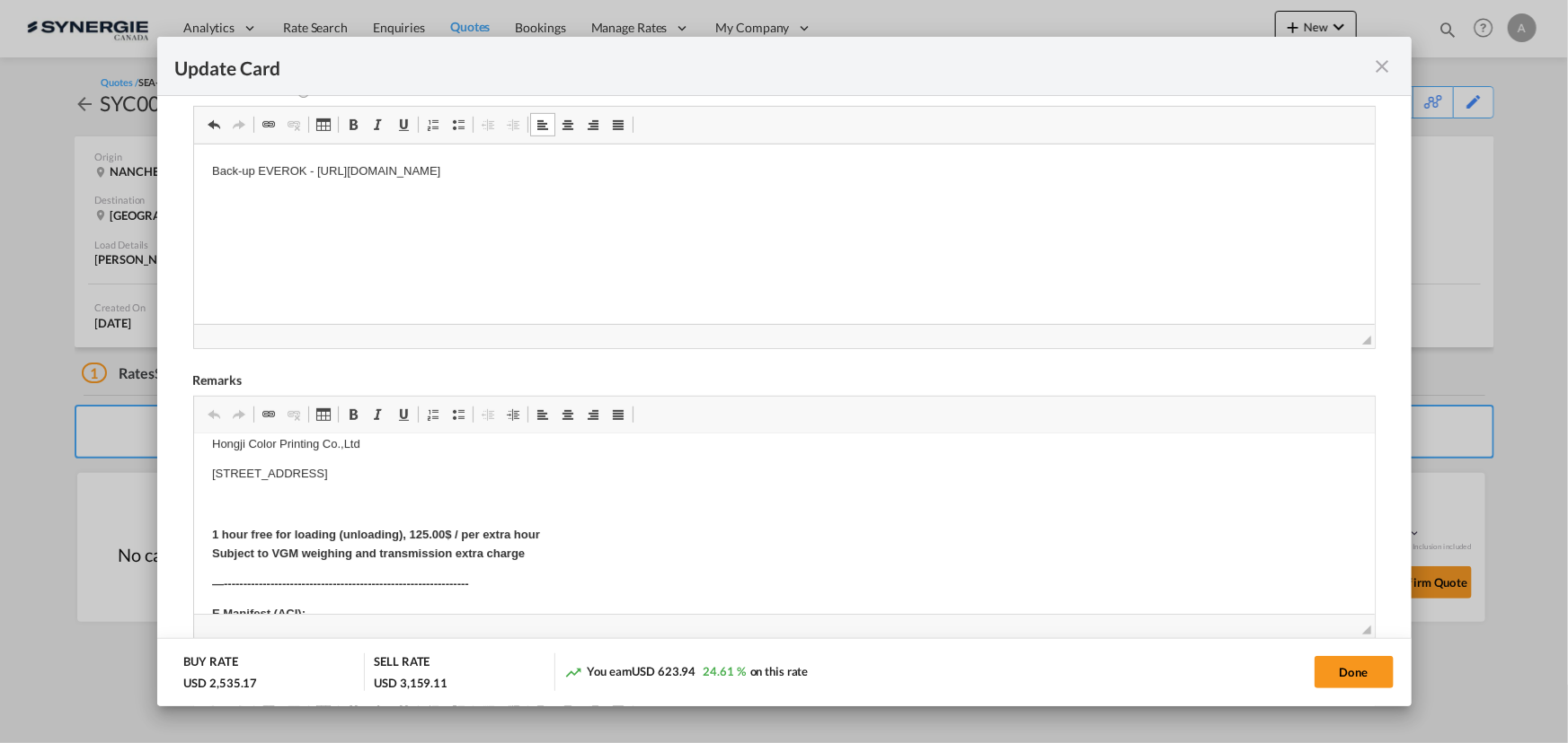
scroll to position [81, 0]
drag, startPoint x: 1374, startPoint y: 673, endPoint x: 1226, endPoint y: 520, distance: 212.9
click at [1374, 673] on button "Done" at bounding box center [1354, 673] width 79 height 32
type input "09 Sep 2025"
type input "13 Sep 2025"
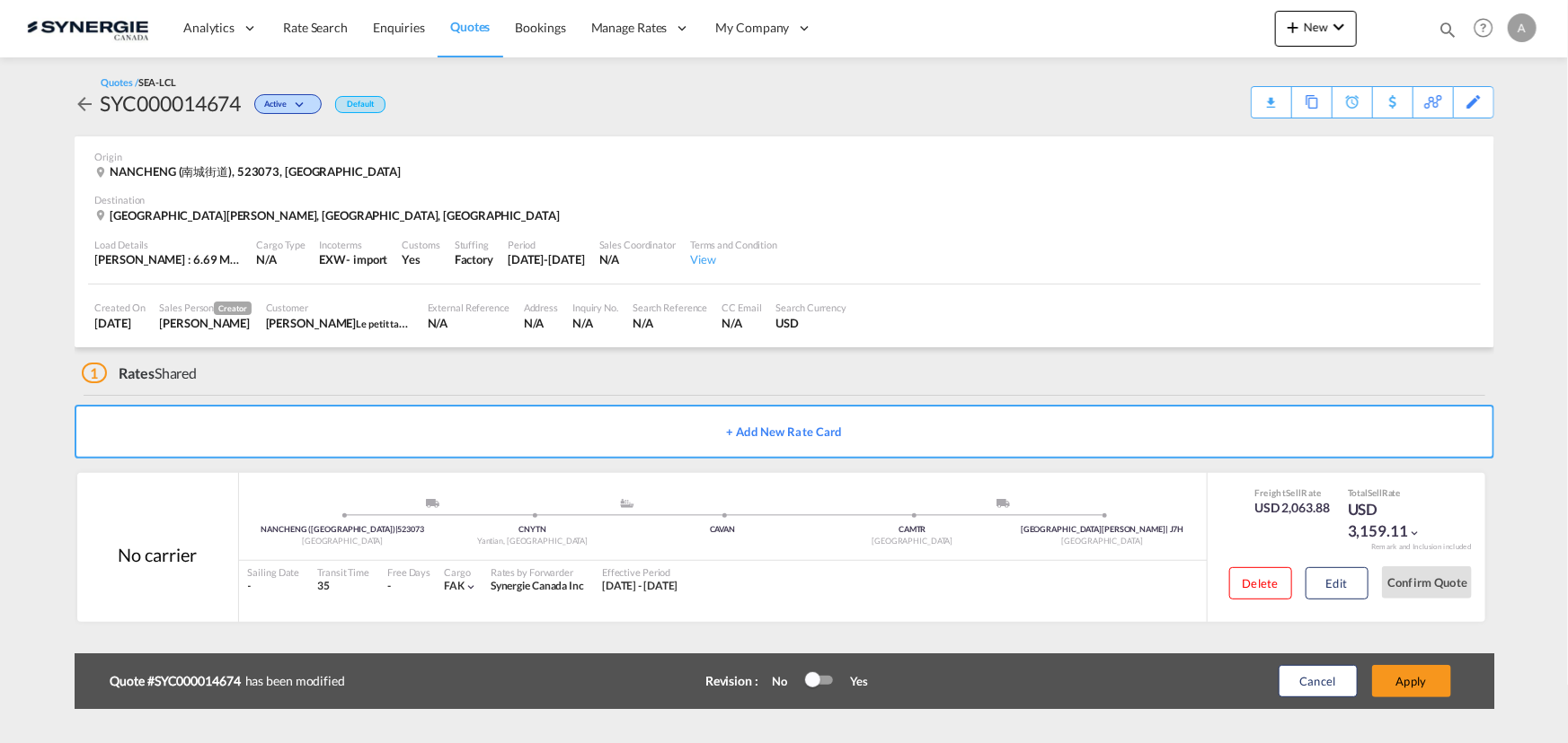
scroll to position [341, 0]
click at [1425, 668] on button "Apply" at bounding box center [1411, 681] width 79 height 32
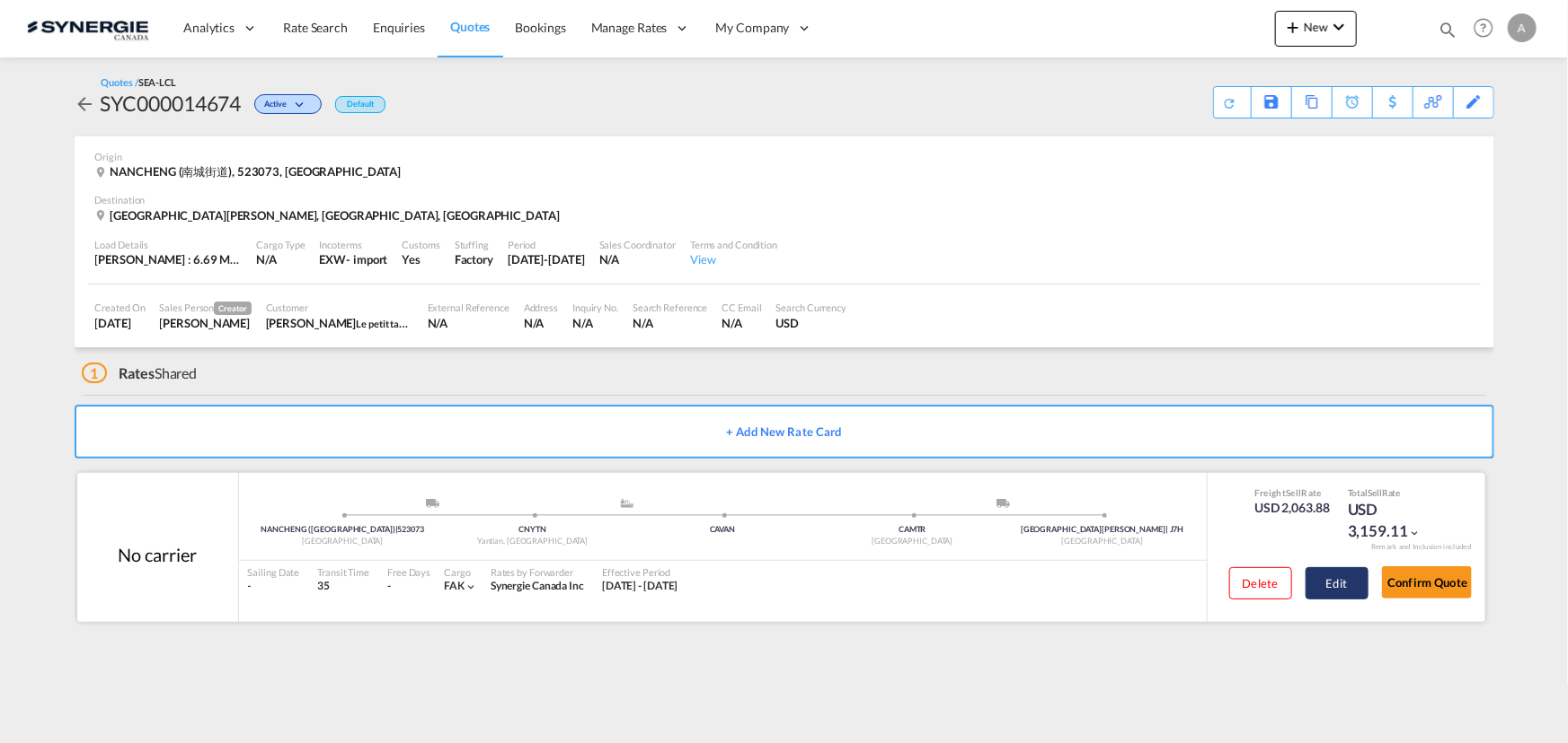
click at [1305, 585] on button "Edit" at bounding box center [1336, 584] width 63 height 32
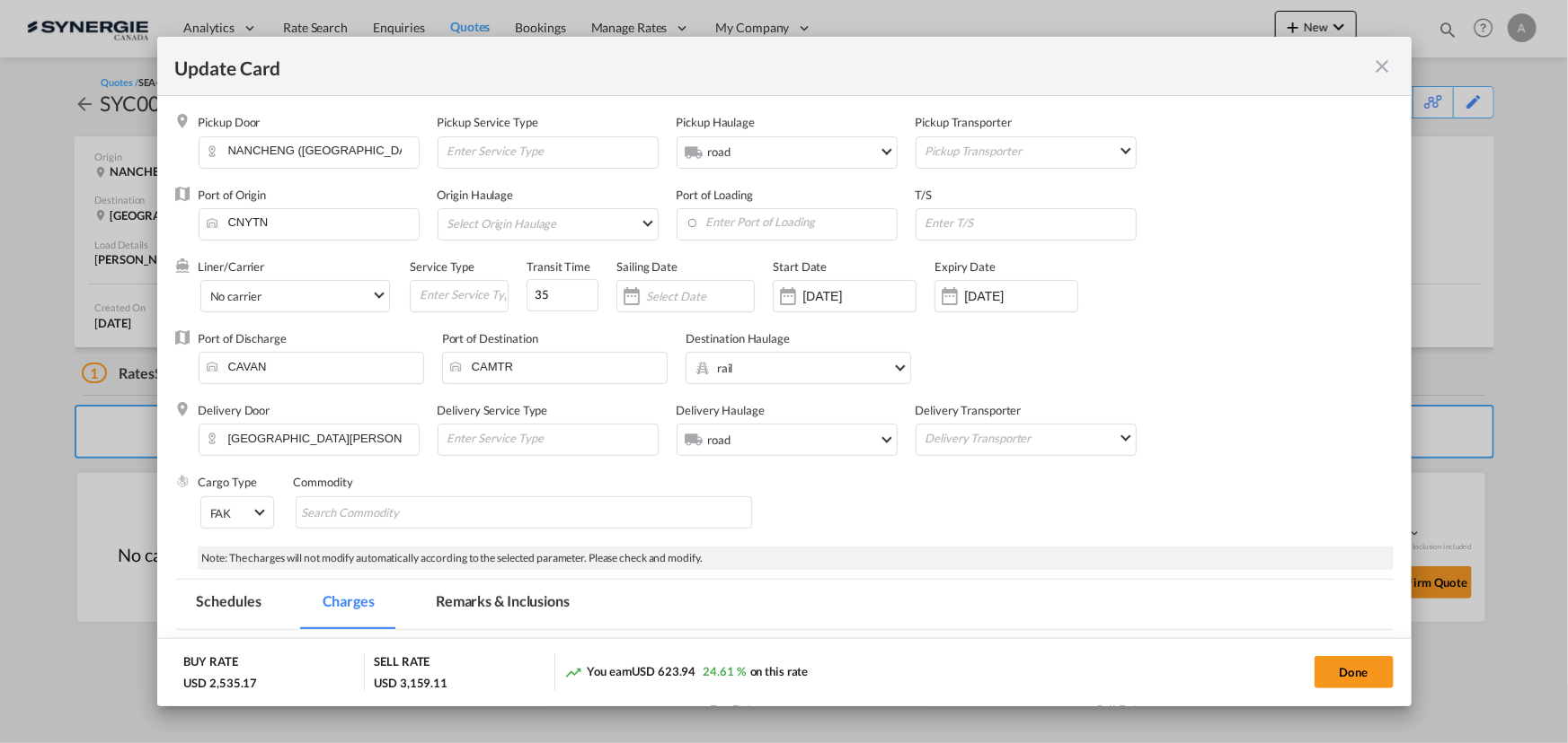
click at [506, 584] on md-tab-item "Remarks & Inclusions" at bounding box center [502, 605] width 177 height 50
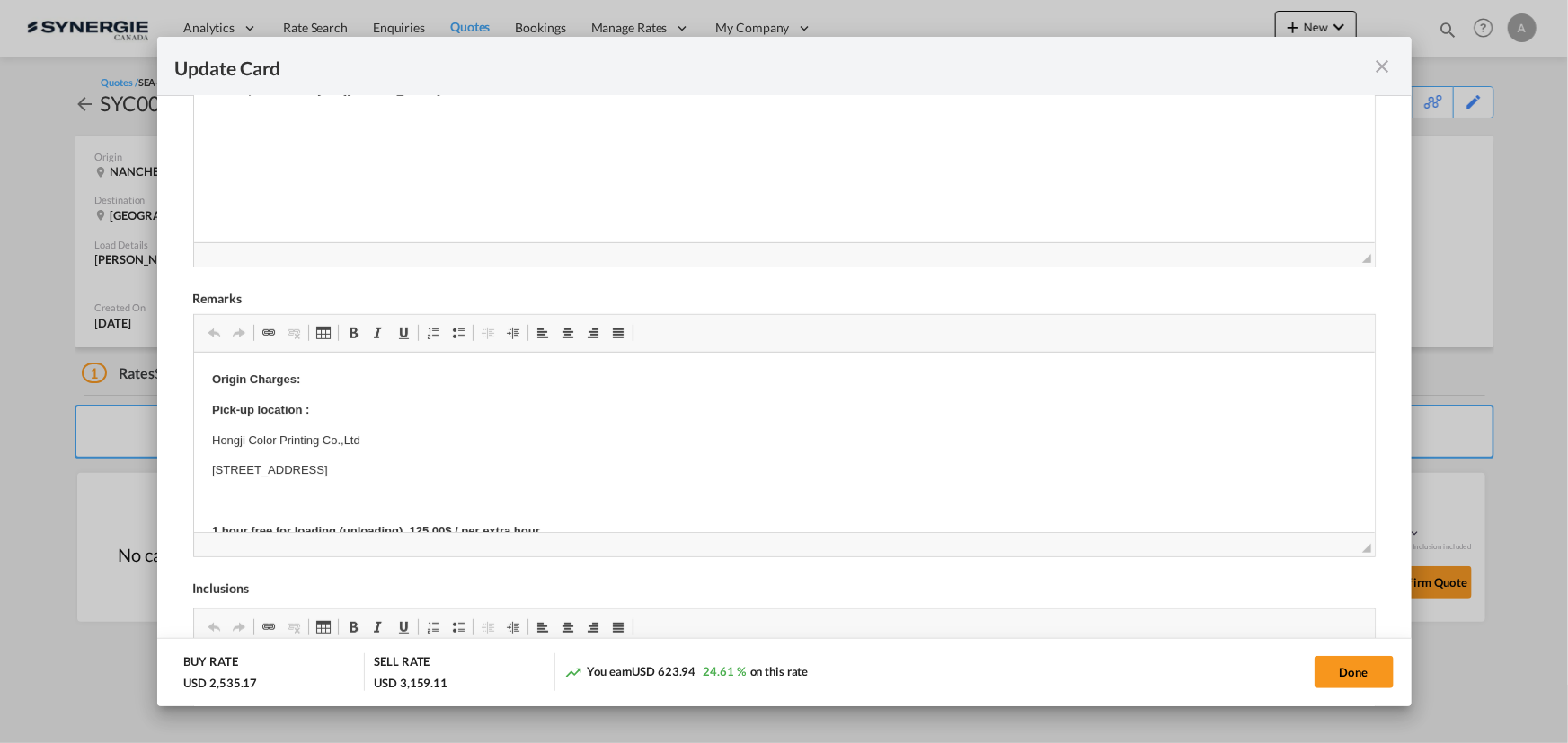
scroll to position [571, 0]
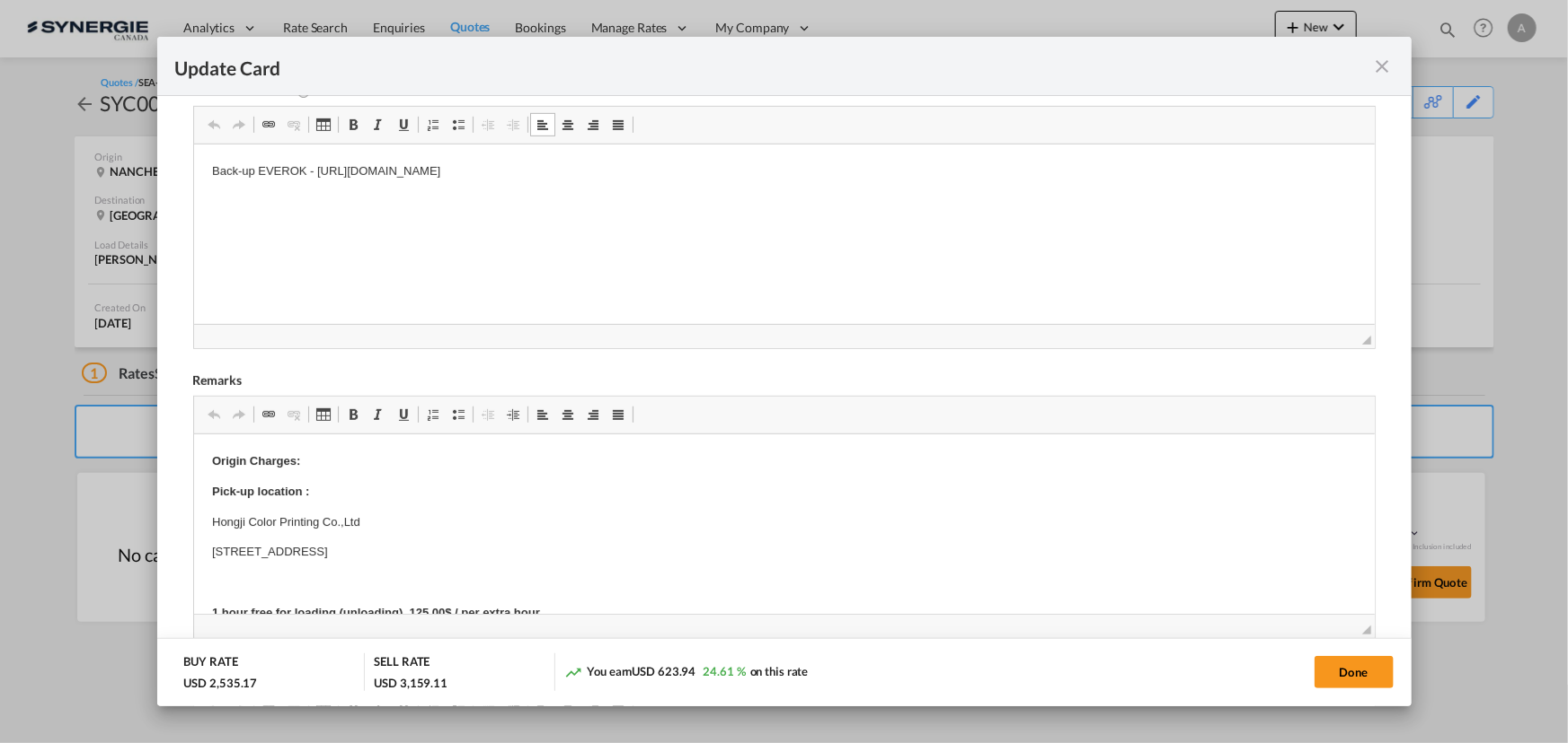
click at [894, 136] on span "Editor toolbars Clipboard/Undo Undo Keyboard shortcut Ctrl+Z Redo Keyboard shor…" at bounding box center [784, 126] width 1180 height 38
click at [836, 179] on p "Back-up EVEROK - https://app.frontapp.com/open/cnv_qdgjnrj?key=S9B-ORD9ZAUixMlp…" at bounding box center [783, 172] width 1145 height 19
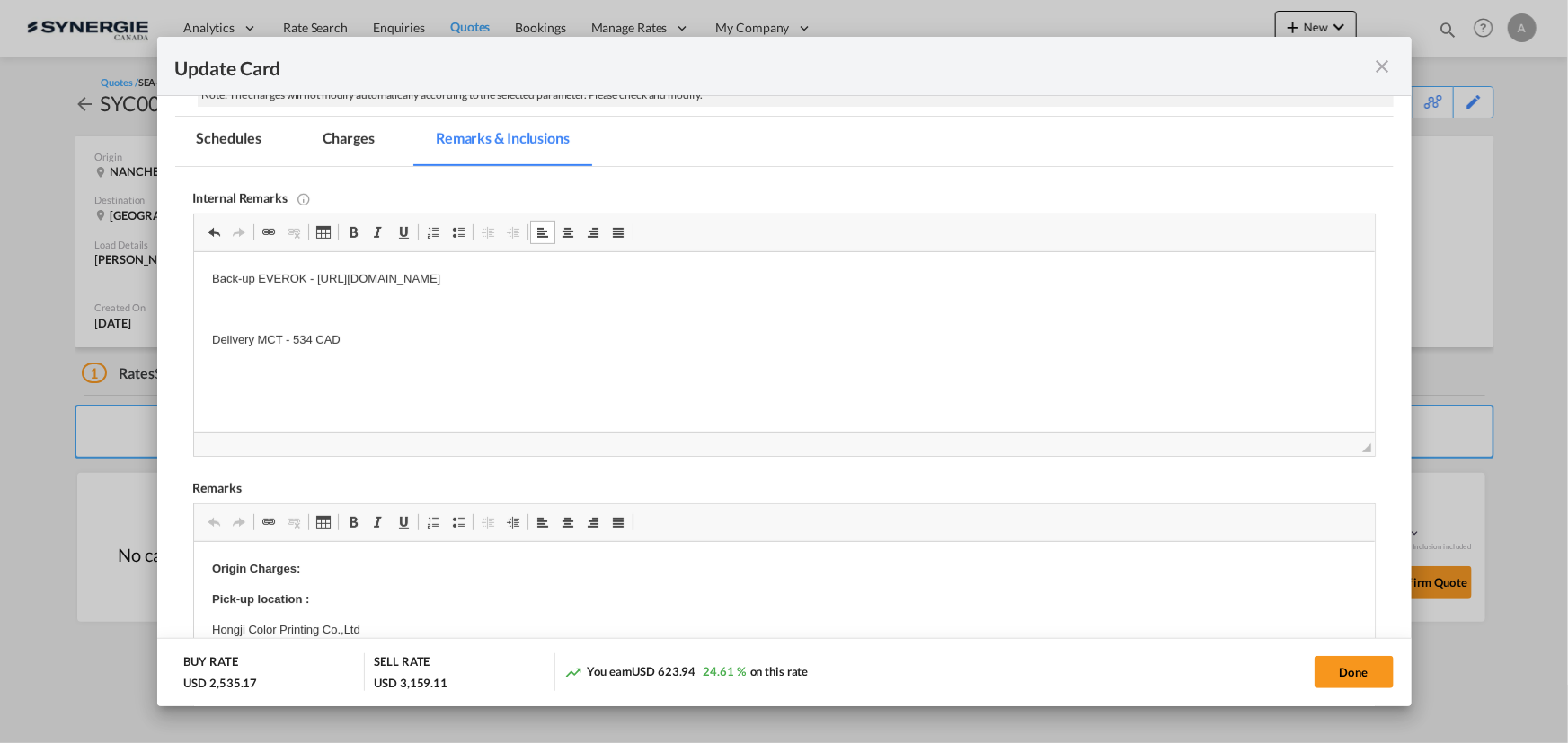
scroll to position [326, 0]
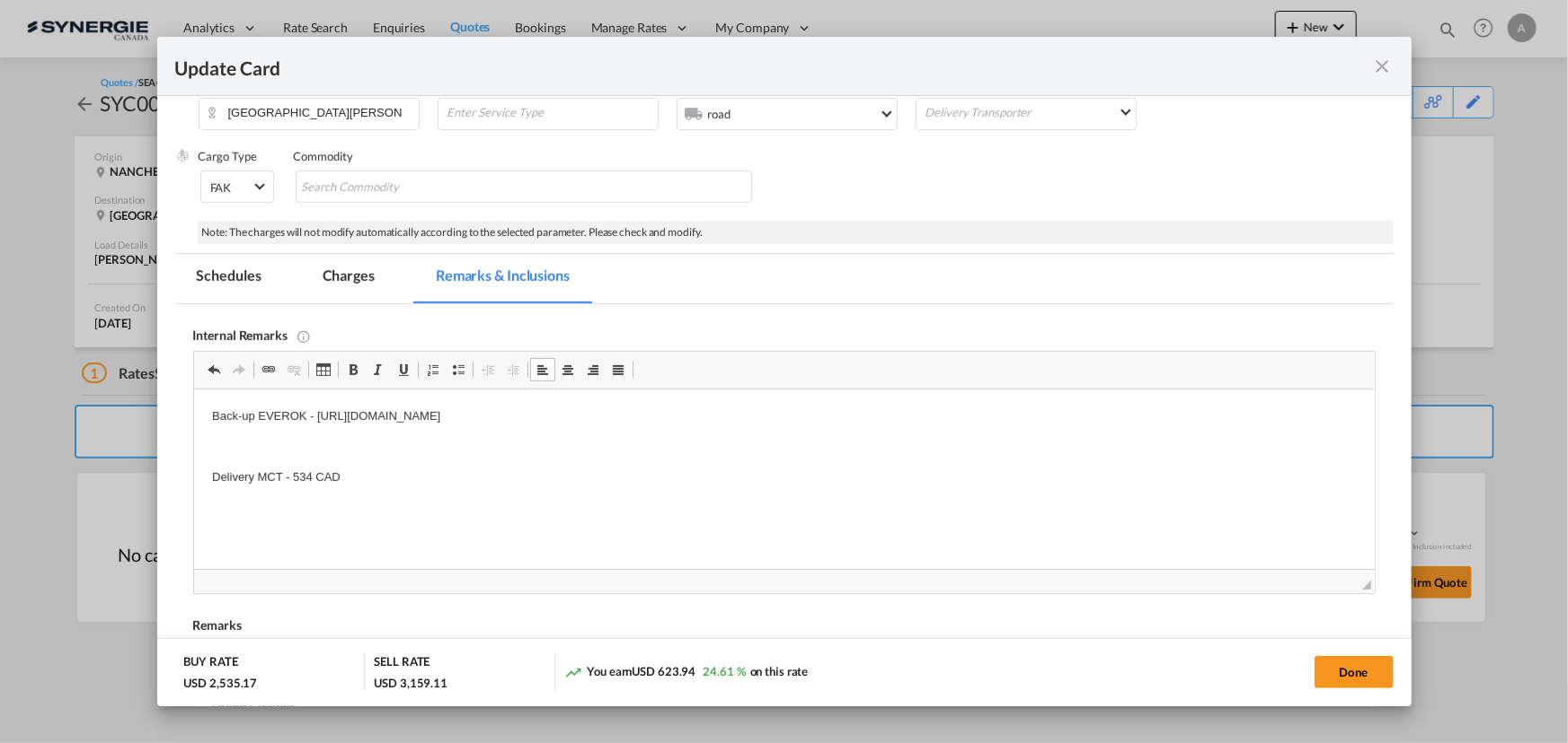
click at [336, 285] on md-tab-item "Charges" at bounding box center [349, 279] width 95 height 50
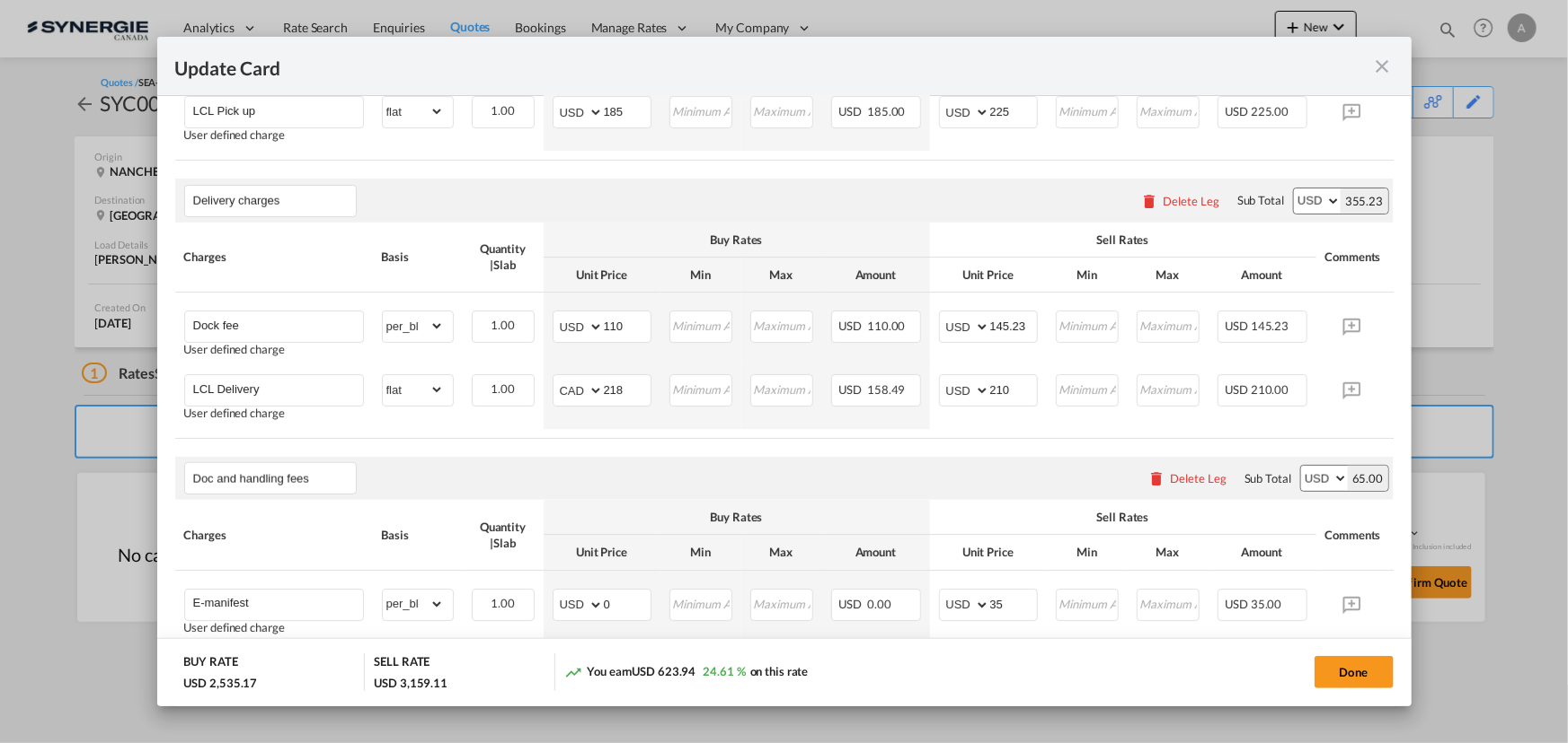
scroll to position [913, 0]
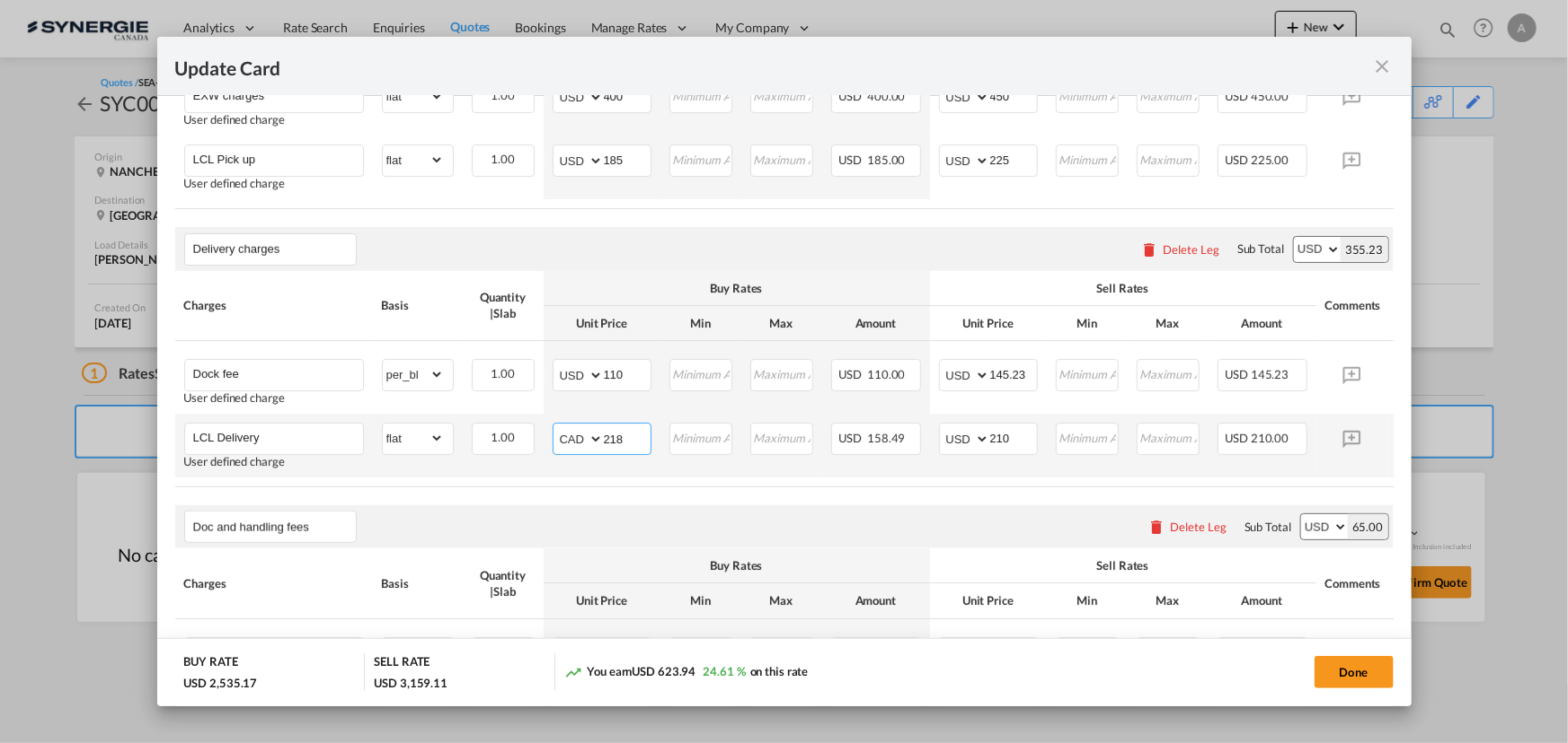
drag, startPoint x: 644, startPoint y: 437, endPoint x: 546, endPoint y: 434, distance: 98.0
click at [554, 434] on md-input-container "AED AFN ALL AMD ANG AOA ARS AUD AWG AZN BAM BBD BDT BGN BHD BIF BMD BND BOB BRL…" at bounding box center [602, 439] width 99 height 32
click at [558, 434] on select "AED AFN ALL AMD ANG AOA ARS AUD AWG AZN BAM BBD BDT BGN BHD BIF BMD BND BOB BRL…" at bounding box center [579, 439] width 47 height 25
select select "string:USD"
click at [556, 427] on select "AED AFN ALL AMD ANG AOA ARS AUD AWG AZN BAM BBD BDT BGN BHD BIF BMD BND BOB BRL…" at bounding box center [579, 439] width 47 height 25
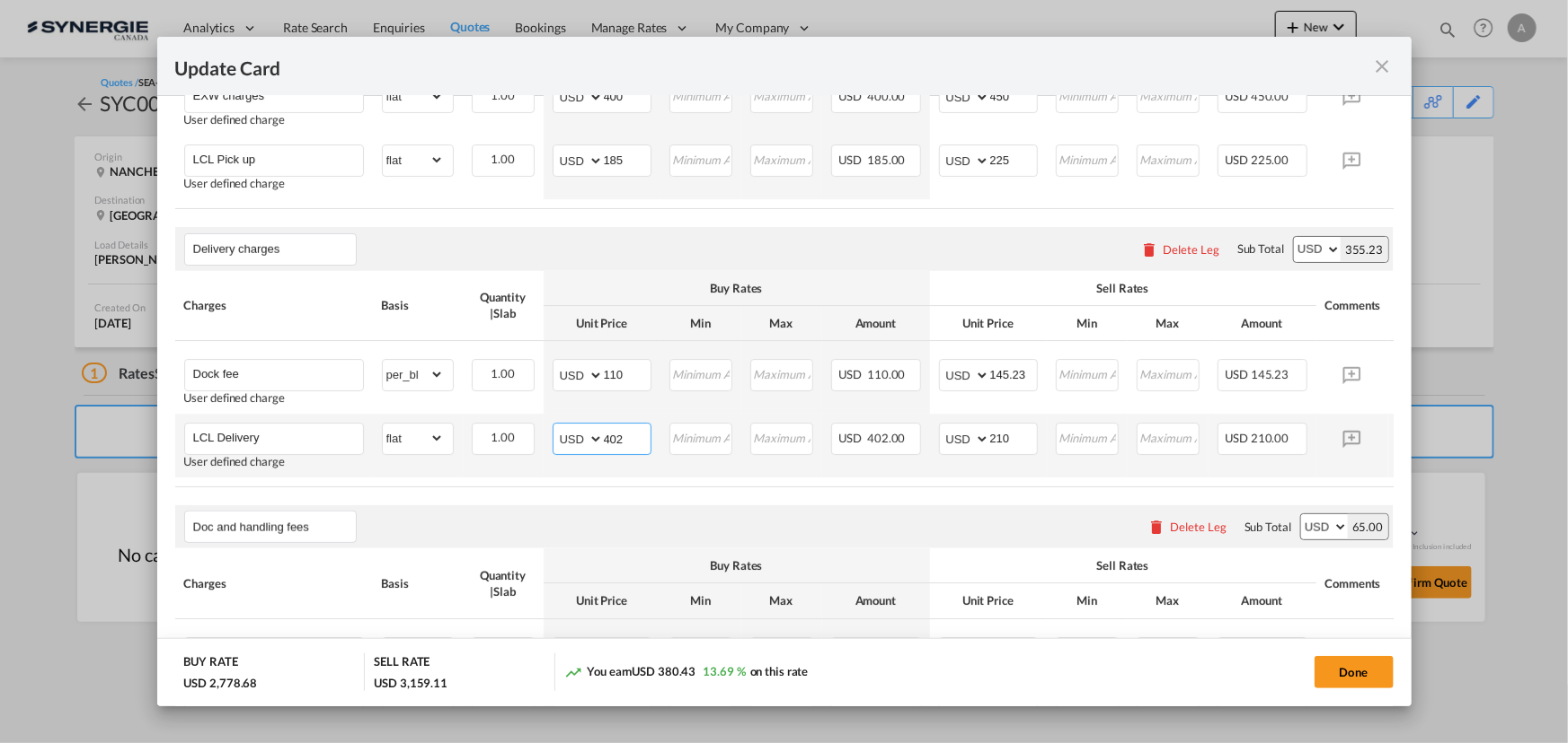
type input "402"
type input "450"
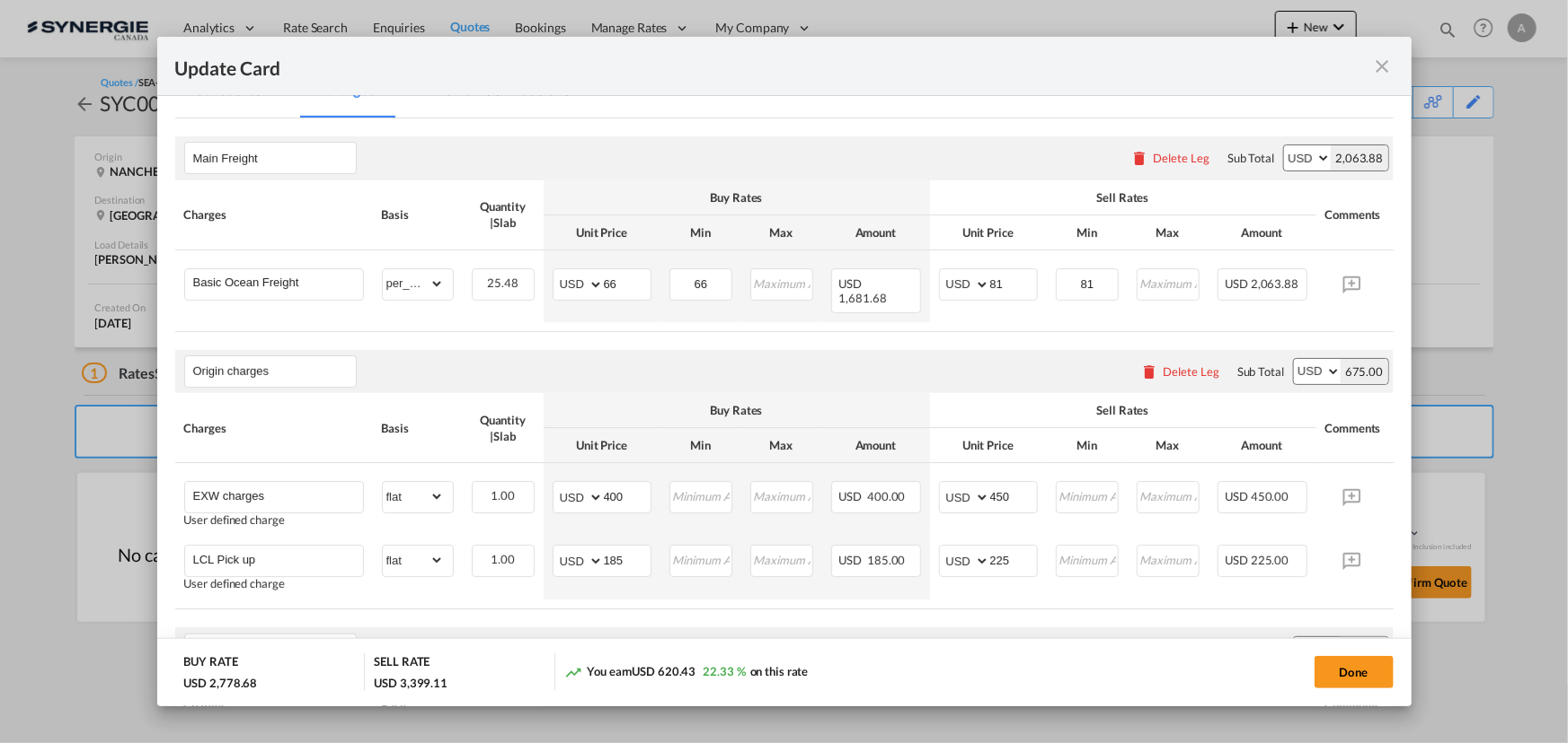
scroll to position [504, 0]
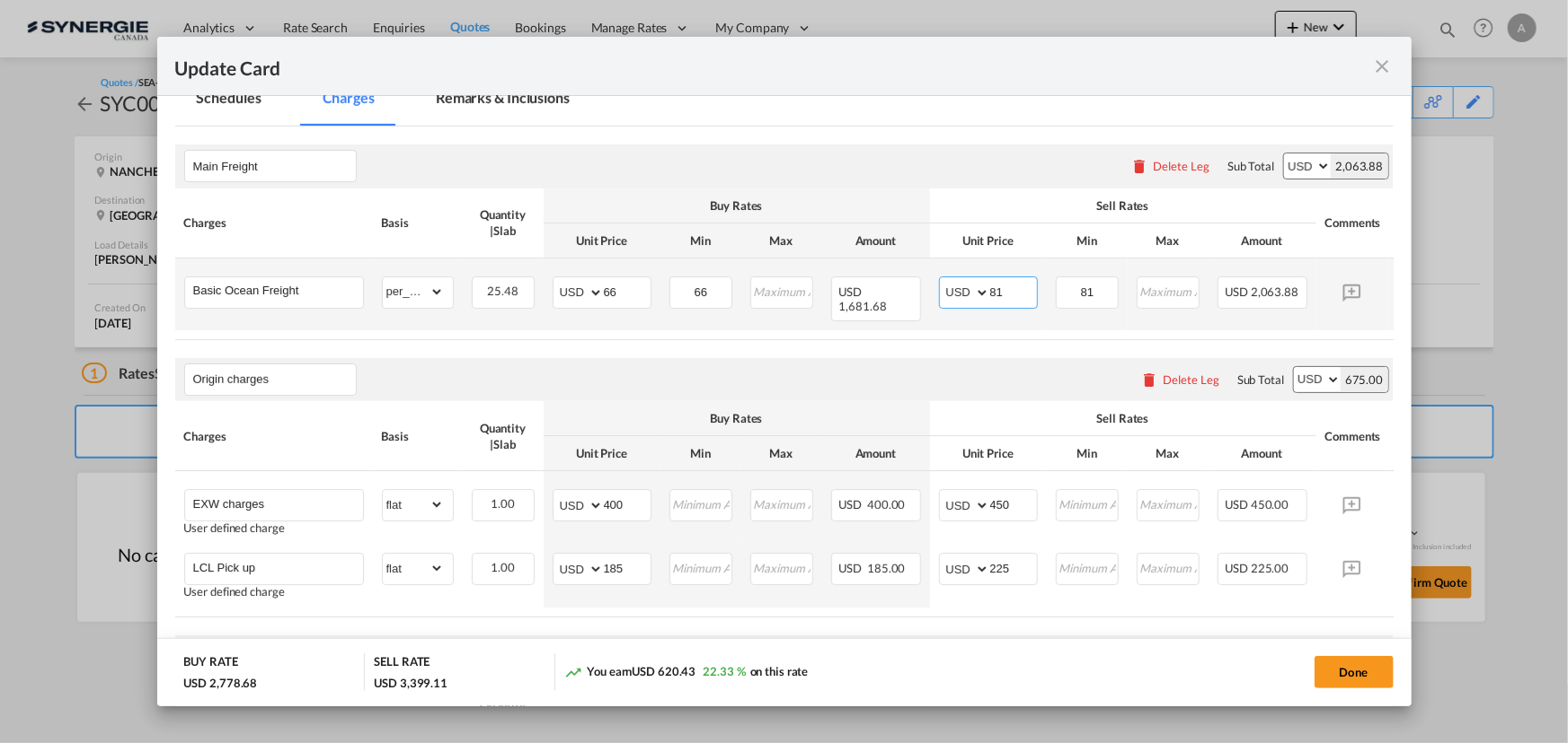
drag, startPoint x: 951, startPoint y: 285, endPoint x: 891, endPoint y: 268, distance: 62.4
click at [926, 284] on tr "Basic Ocean Freight Please Enter Already Exists gross_weight volumetric_weight …" at bounding box center [812, 293] width 1273 height 71
type input "80"
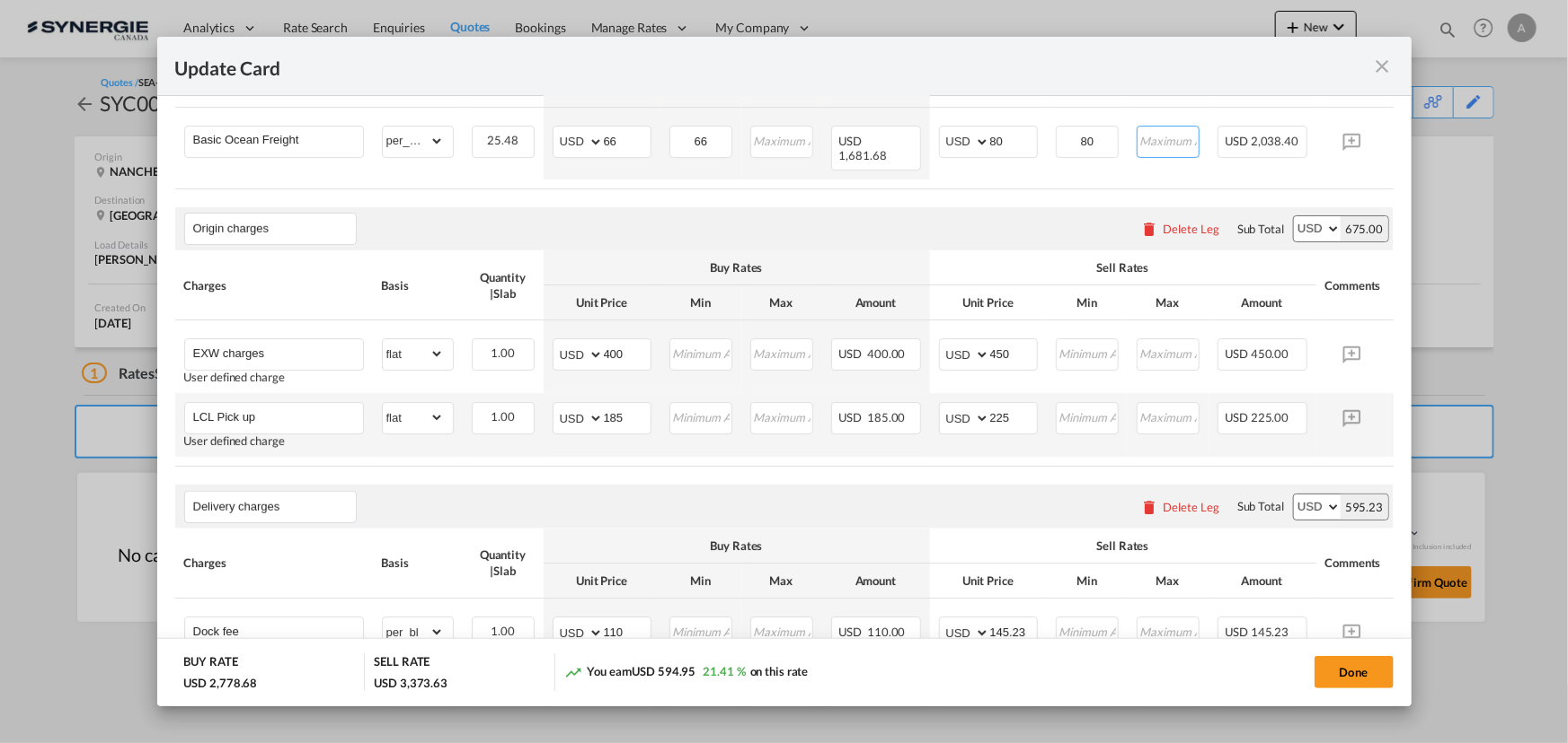
scroll to position [667, 0]
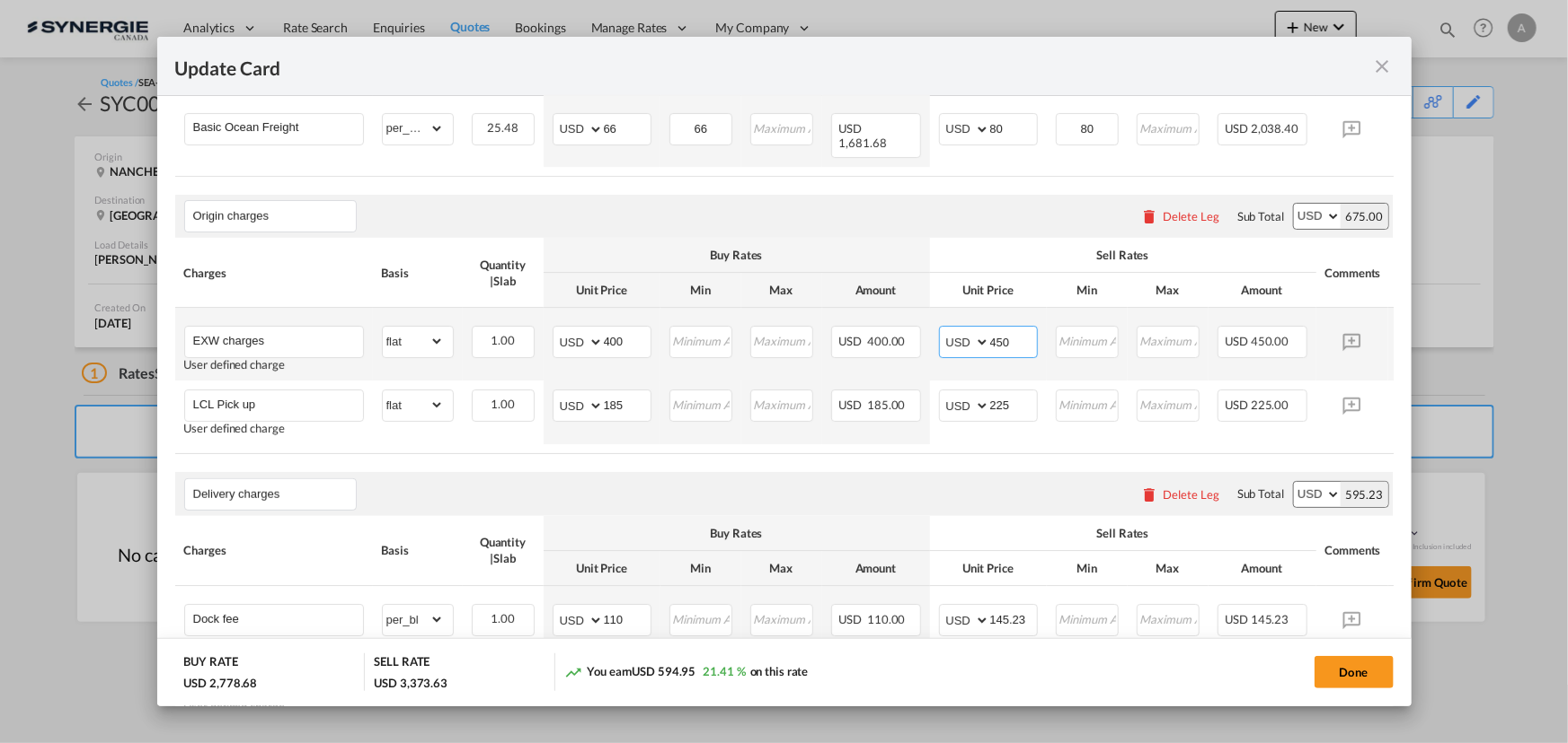
drag, startPoint x: 1009, startPoint y: 331, endPoint x: 914, endPoint y: 322, distance: 95.4
click at [940, 326] on md-input-container "AED AFN ALL AMD ANG AOA ARS AUD AWG AZN BAM BBD BDT BGN BHD BIF BMD BND BOB BRL…" at bounding box center [988, 342] width 99 height 32
type input "440"
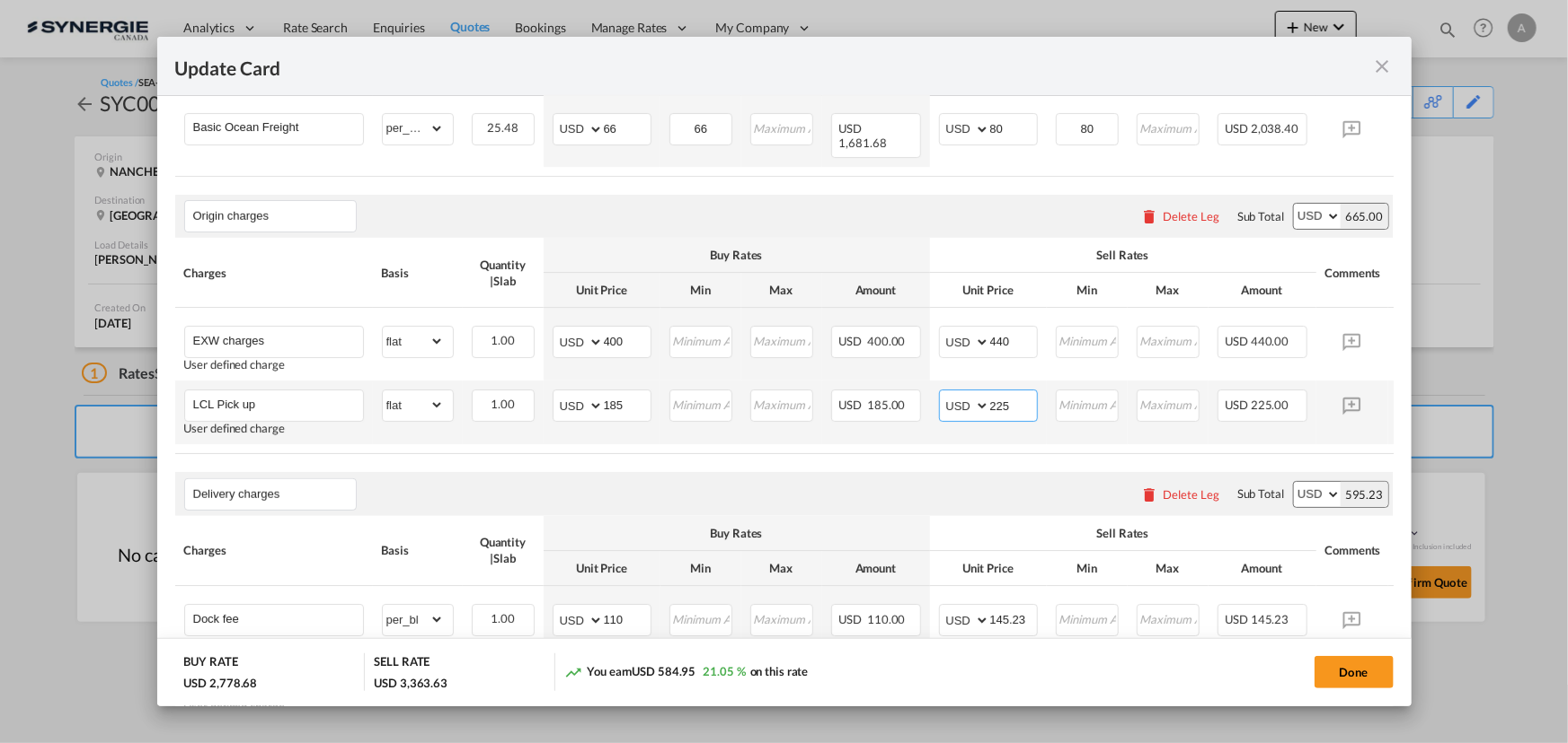
drag, startPoint x: 1013, startPoint y: 398, endPoint x: 980, endPoint y: 394, distance: 33.2
click at [980, 395] on md-input-container "AED AFN ALL AMD ANG AOA ARS AUD AWG AZN BAM BBD BDT BGN BHD BIF BMD BND BOB BRL…" at bounding box center [988, 406] width 99 height 32
type input "220"
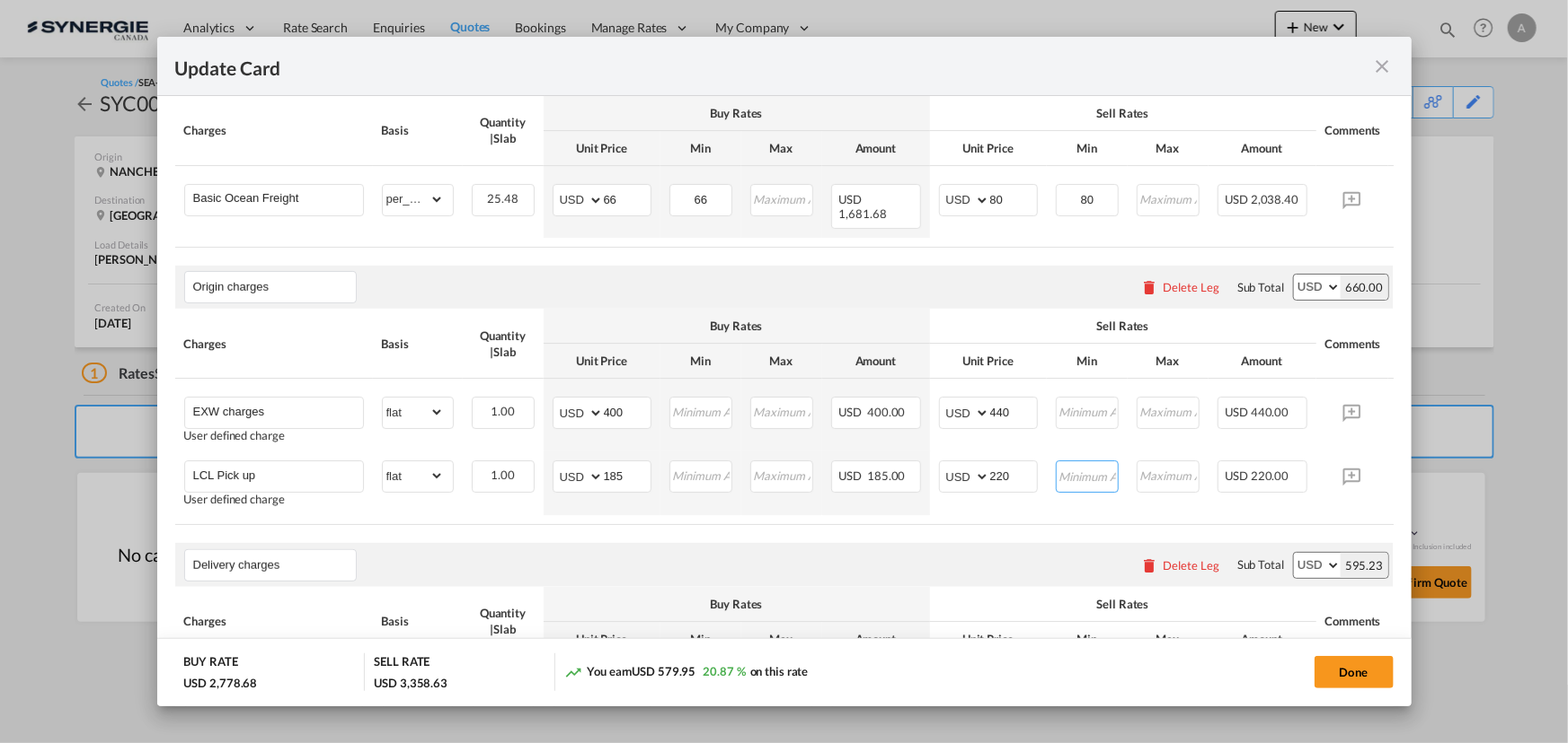
scroll to position [504, 0]
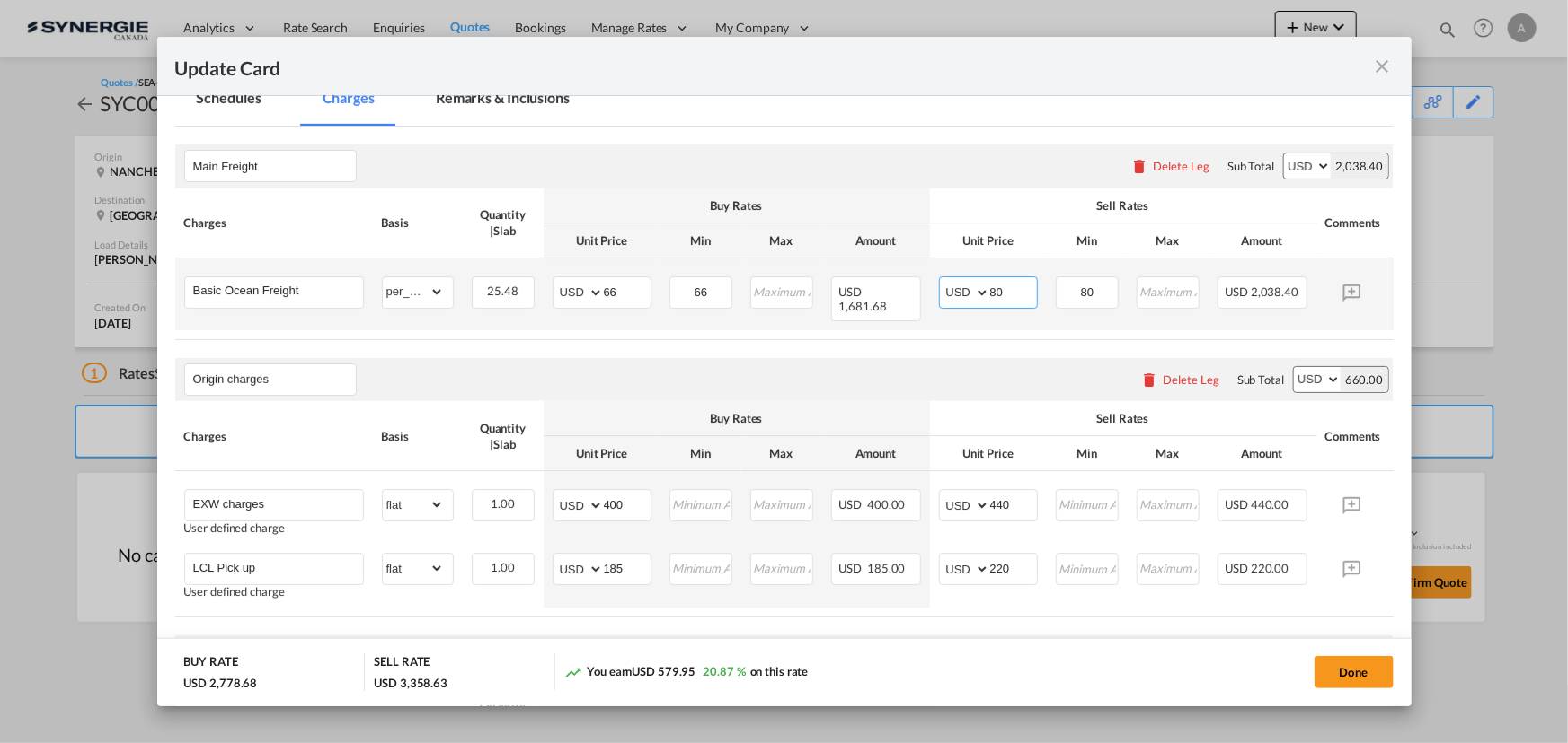
drag, startPoint x: 1007, startPoint y: 296, endPoint x: 952, endPoint y: 285, distance: 56.1
click at [952, 285] on md-input-container "AED AFN ALL AMD ANG AOA ARS AUD AWG AZN BAM BBD BDT BGN BHD BIF BMD BND BOB BRL…" at bounding box center [988, 292] width 99 height 32
type input "78"
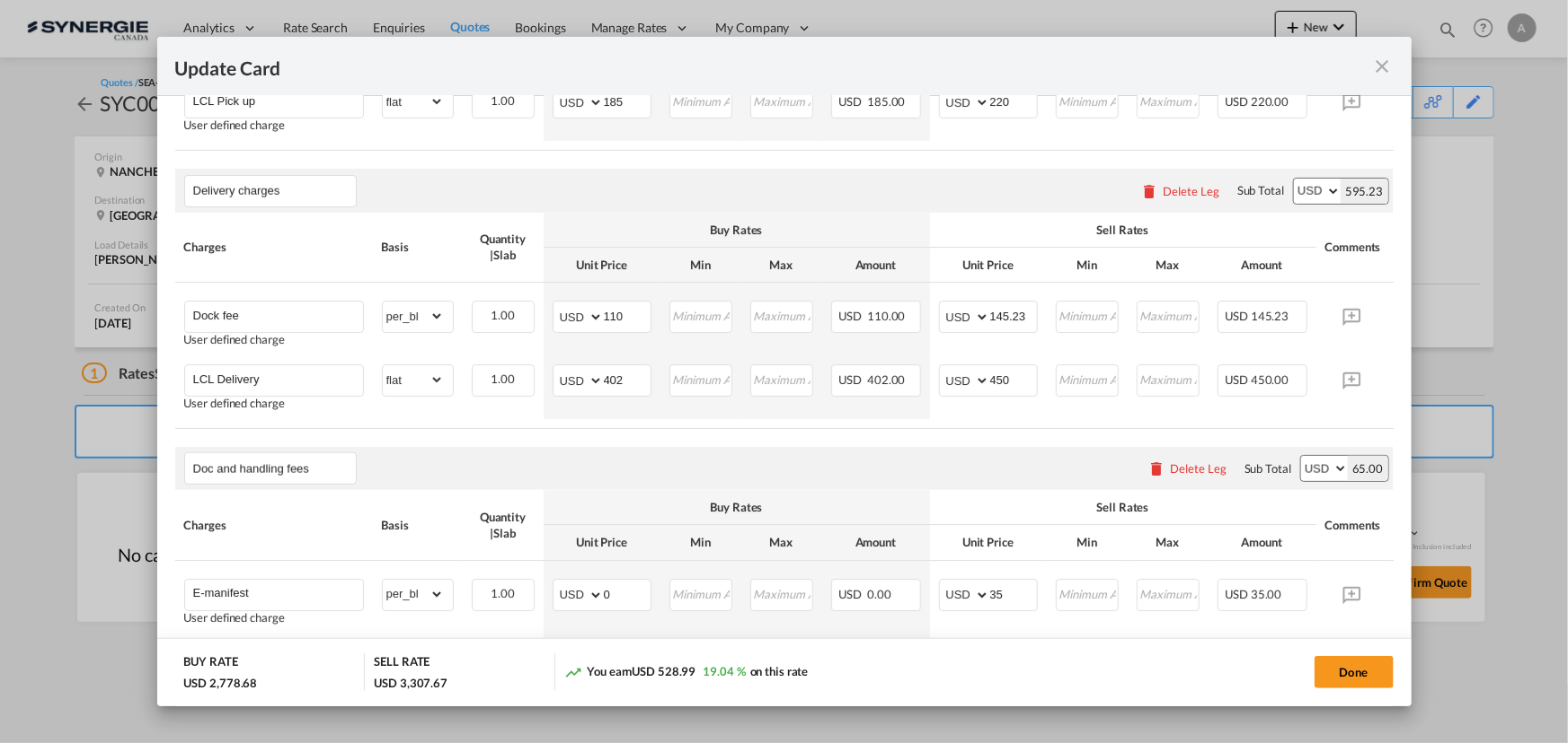
scroll to position [994, 0]
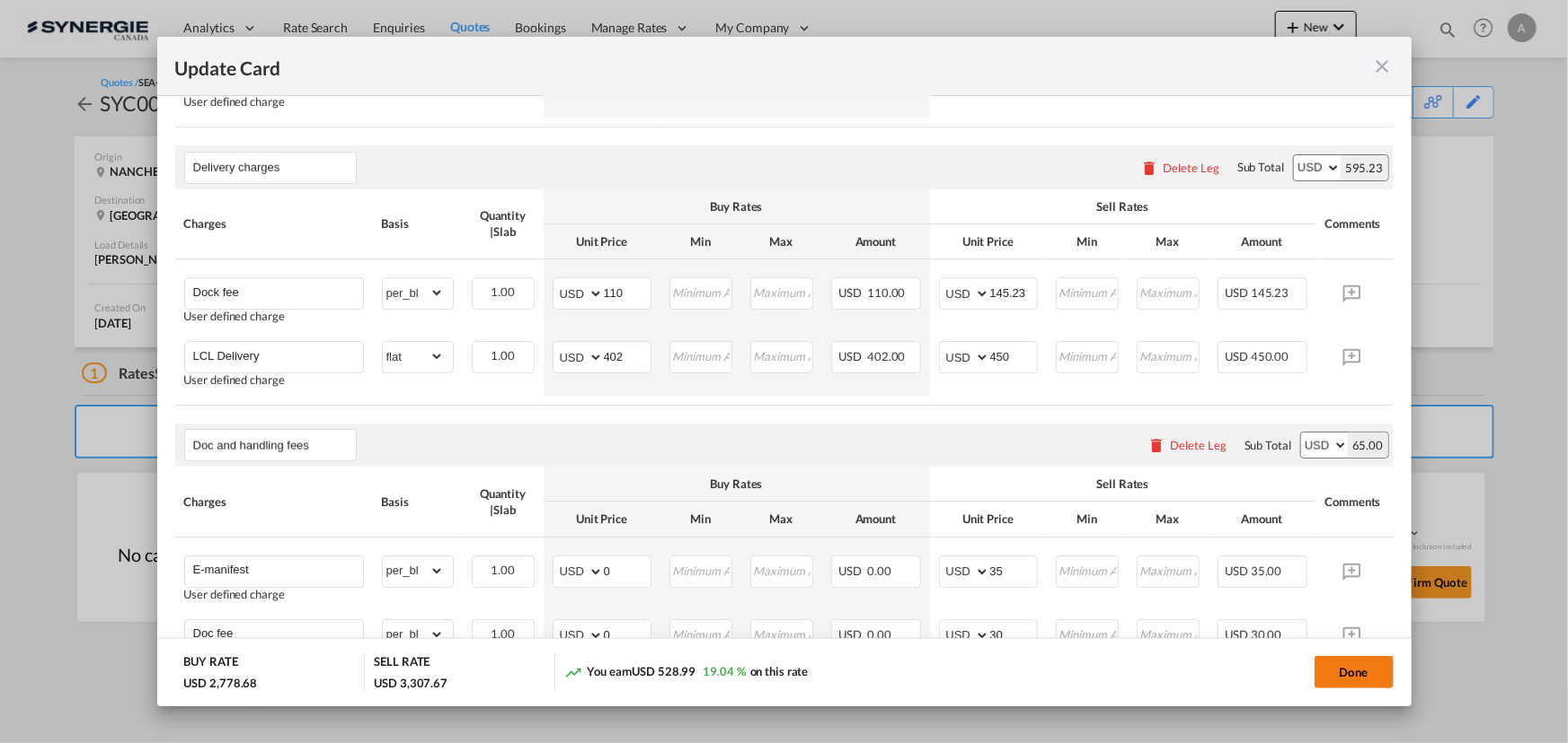
click at [1351, 673] on button "Done" at bounding box center [1354, 673] width 79 height 32
type input "09 Sep 2025"
type input "13 Sep 2025"
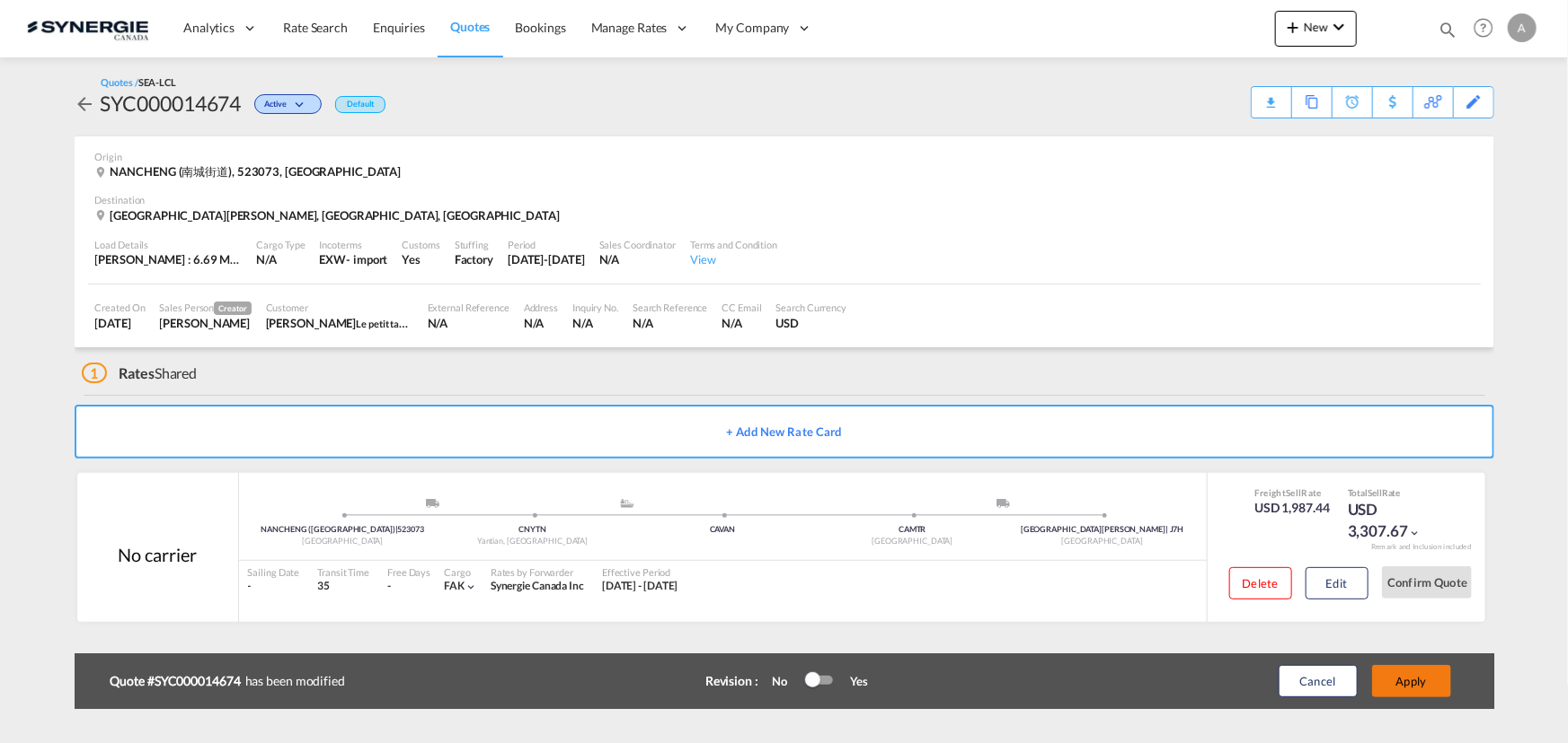
click at [1414, 685] on button "Apply" at bounding box center [1411, 681] width 79 height 32
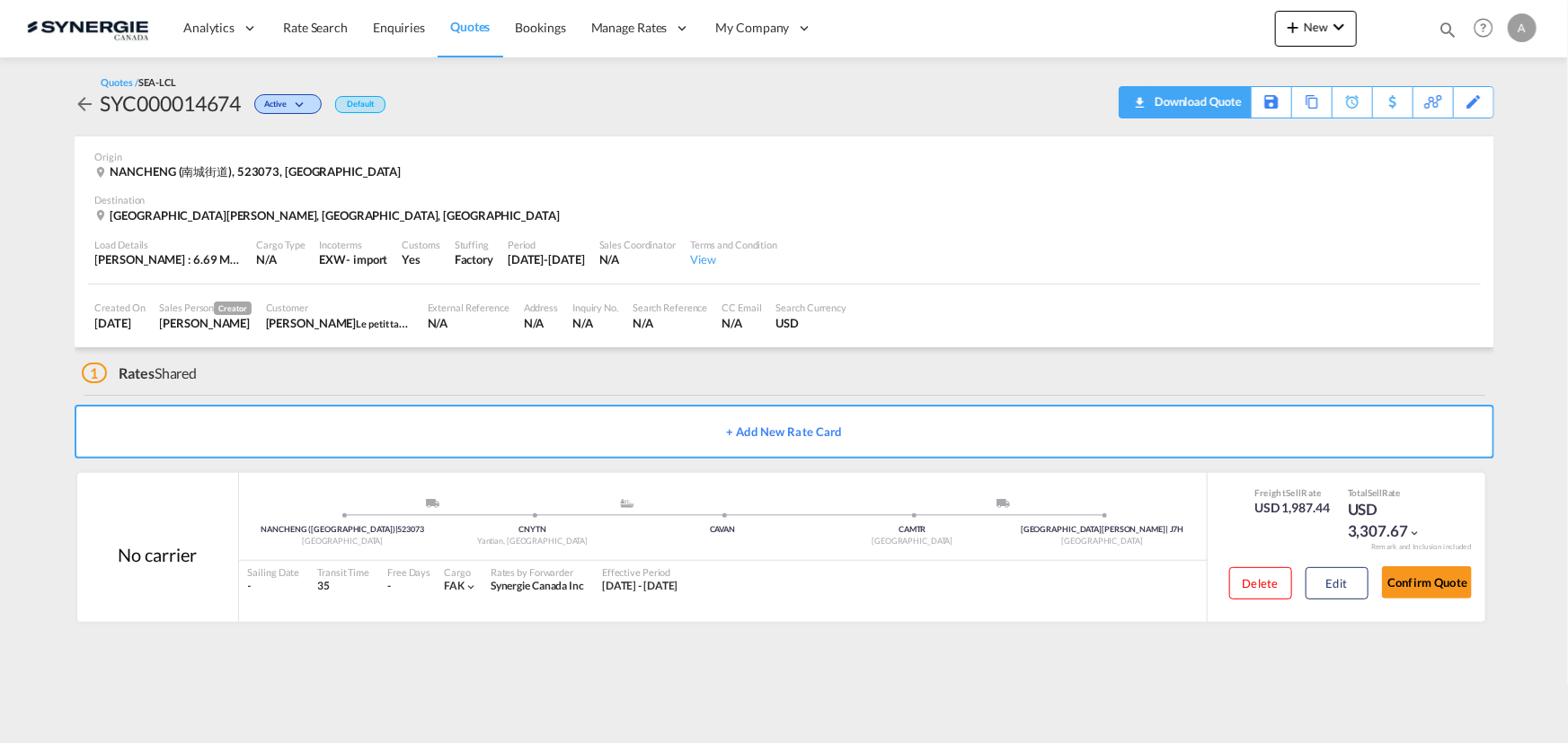
click at [1202, 103] on div "Download Quote" at bounding box center [1195, 101] width 92 height 29
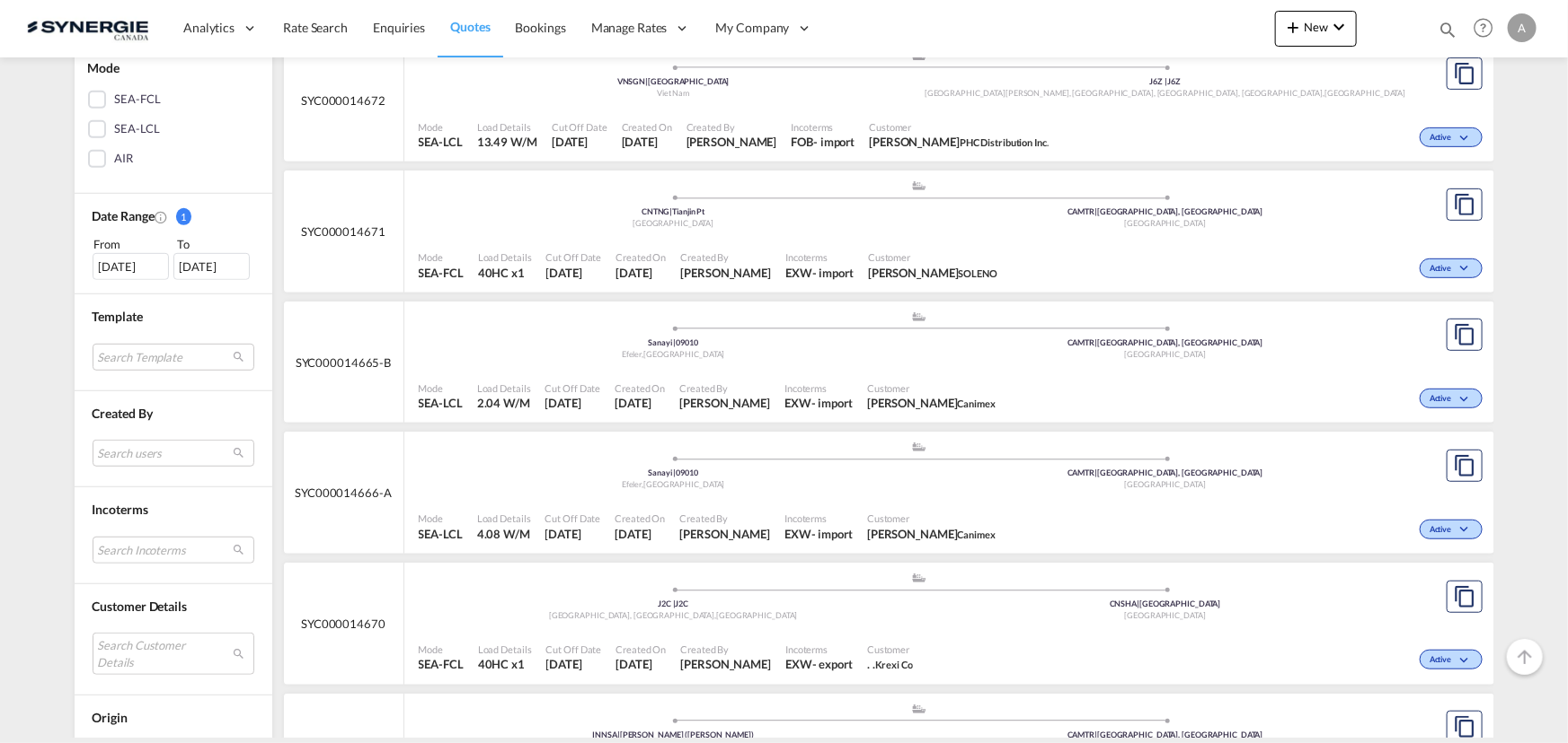
scroll to position [571, 0]
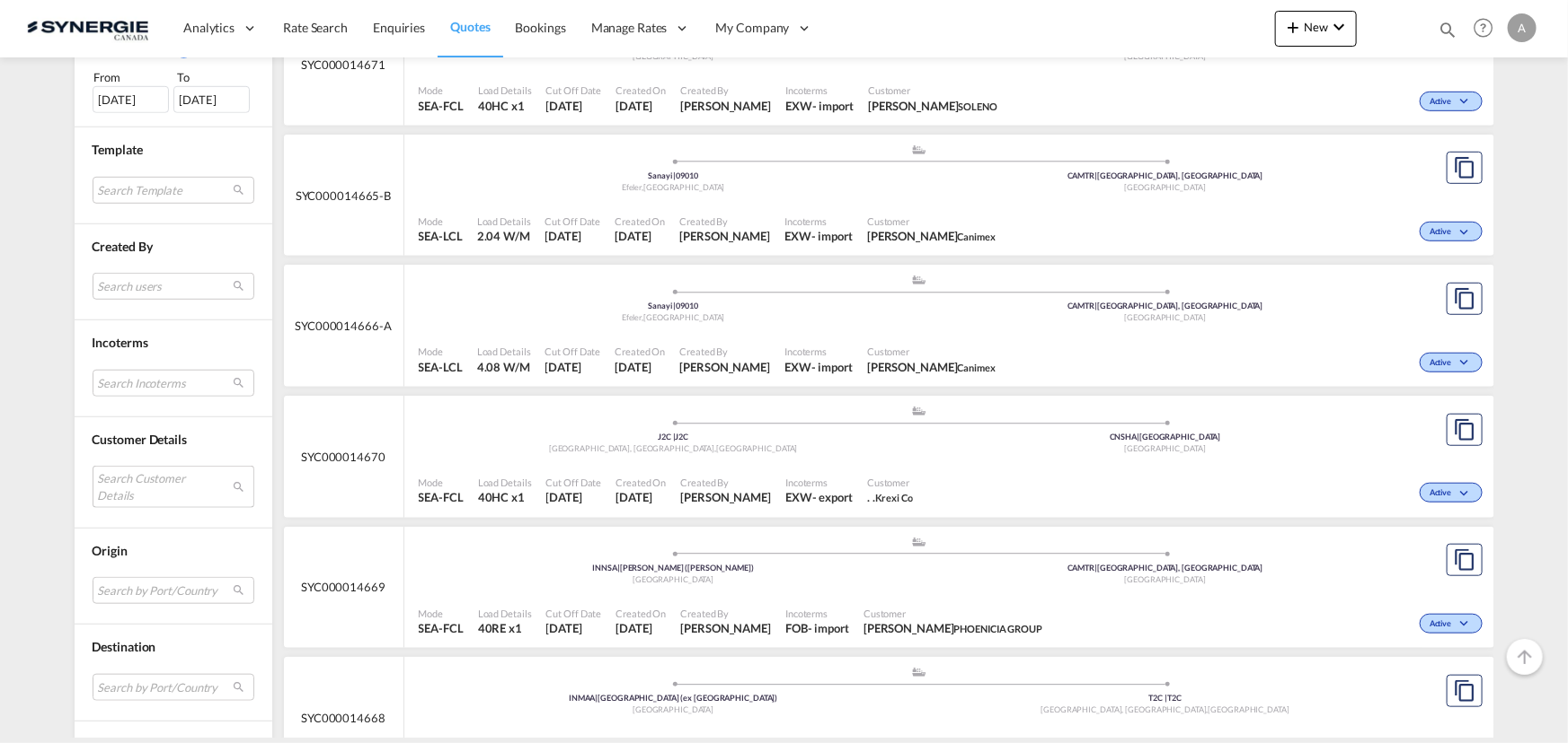
click at [158, 496] on md-select "Search Customer Details user name user [PERSON_NAME] [PERSON_NAME][EMAIL_ADDRES…" at bounding box center [173, 486] width 162 height 41
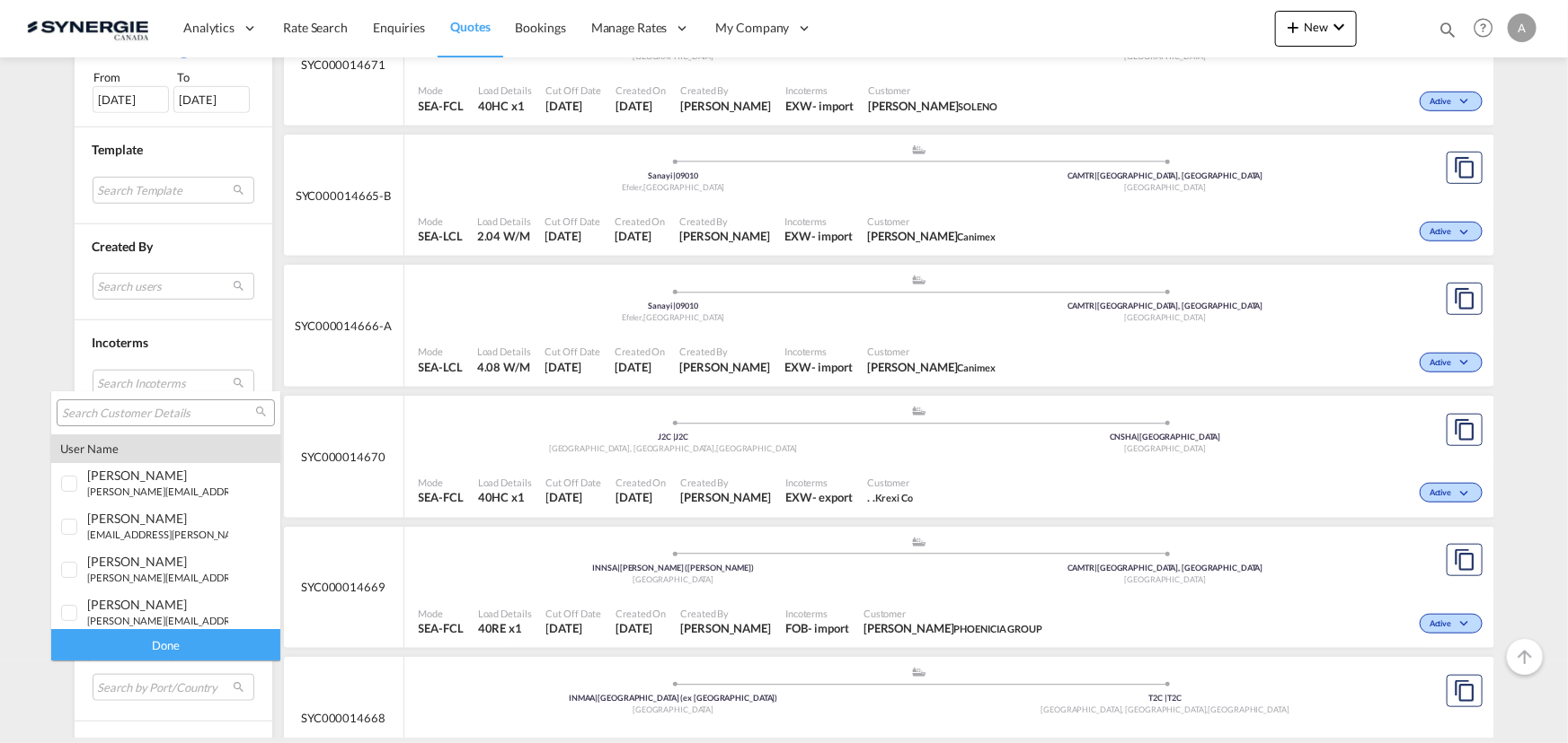
click at [136, 416] on input "search" at bounding box center [158, 413] width 193 height 16
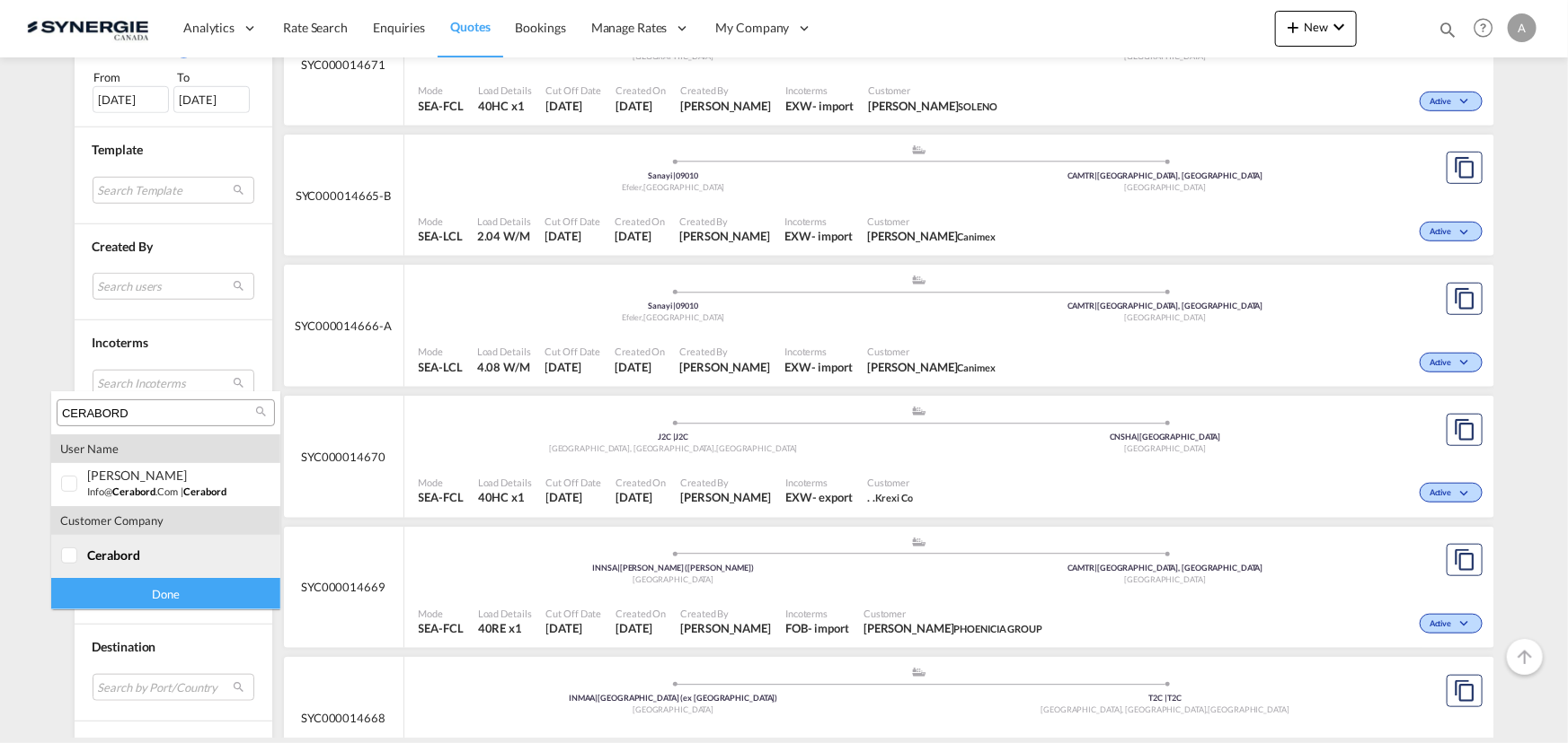
type input "CERABORD"
click at [109, 551] on span "cerabord" at bounding box center [113, 555] width 53 height 15
drag, startPoint x: 126, startPoint y: 592, endPoint x: 192, endPoint y: 593, distance: 66.0
click at [126, 591] on div "Done" at bounding box center [166, 593] width 229 height 31
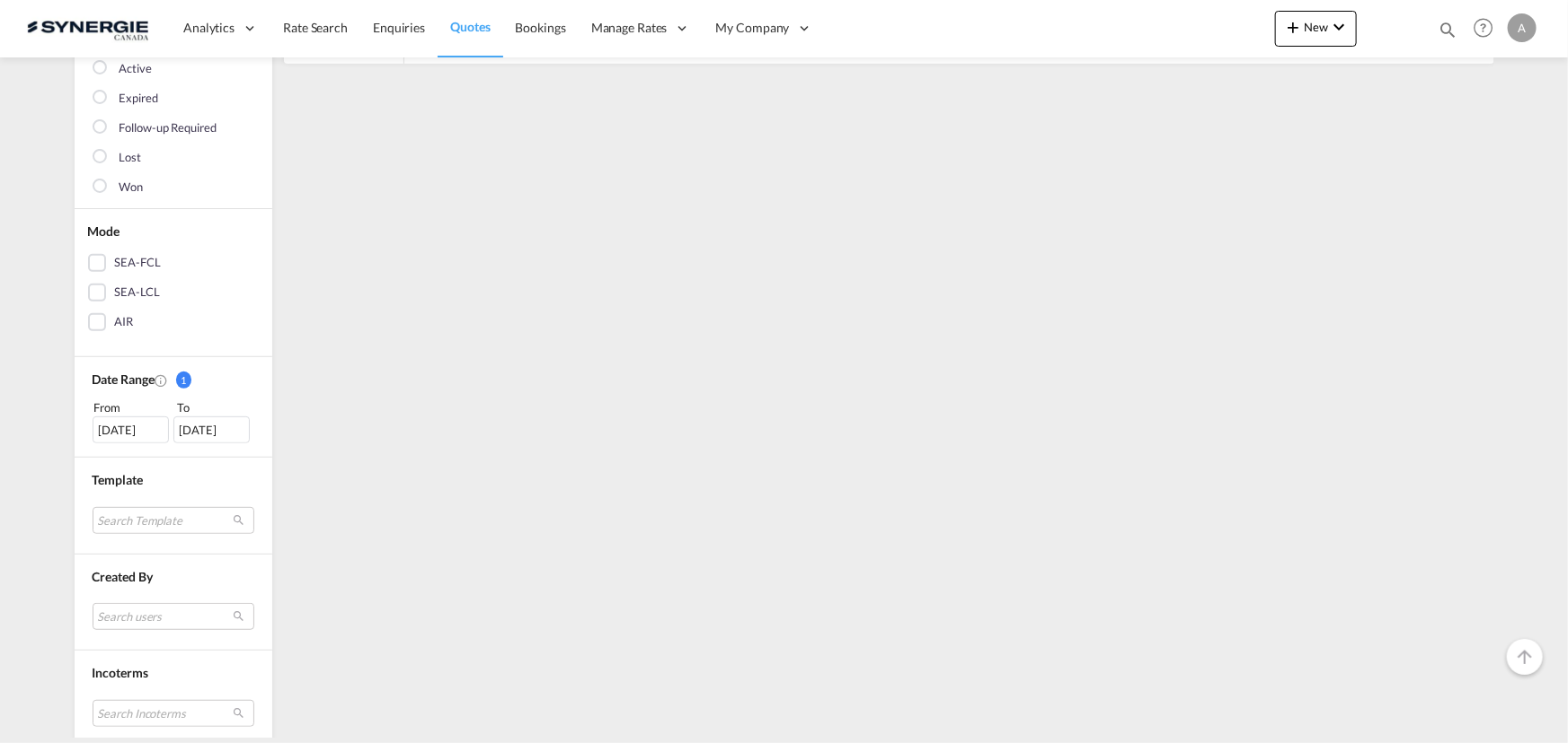
scroll to position [244, 0]
click at [151, 439] on div "Date Range 1 From To [DATE] [DATE] From: [DATE] To: [DATE] August January Febru…" at bounding box center [173, 404] width 197 height 101
click at [149, 430] on div "[DATE]" at bounding box center [131, 427] width 76 height 27
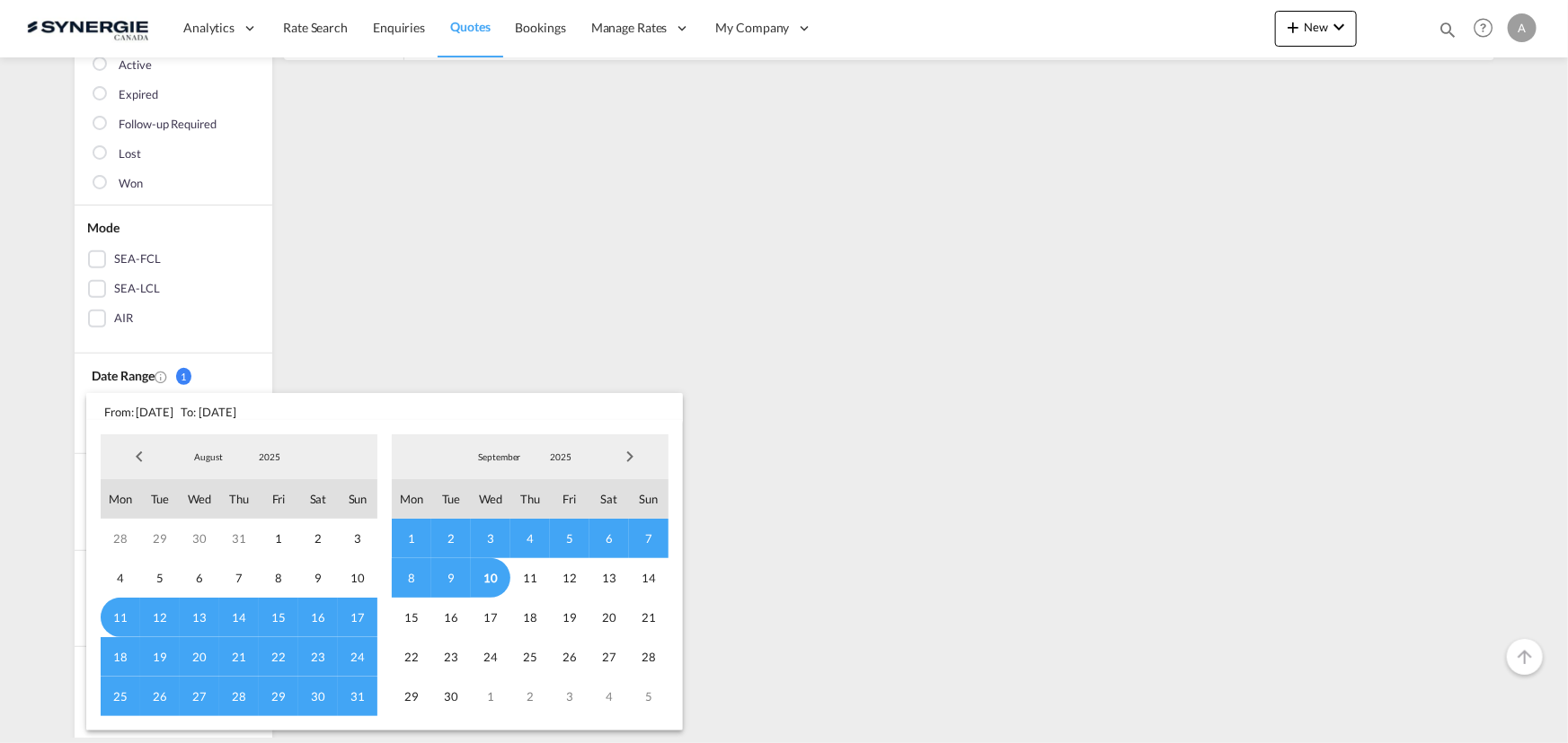
click at [242, 461] on span "2025" at bounding box center [270, 456] width 57 height 12
click at [269, 462] on span "2025" at bounding box center [270, 456] width 57 height 12
click at [290, 367] on md-option "2023" at bounding box center [287, 372] width 122 height 43
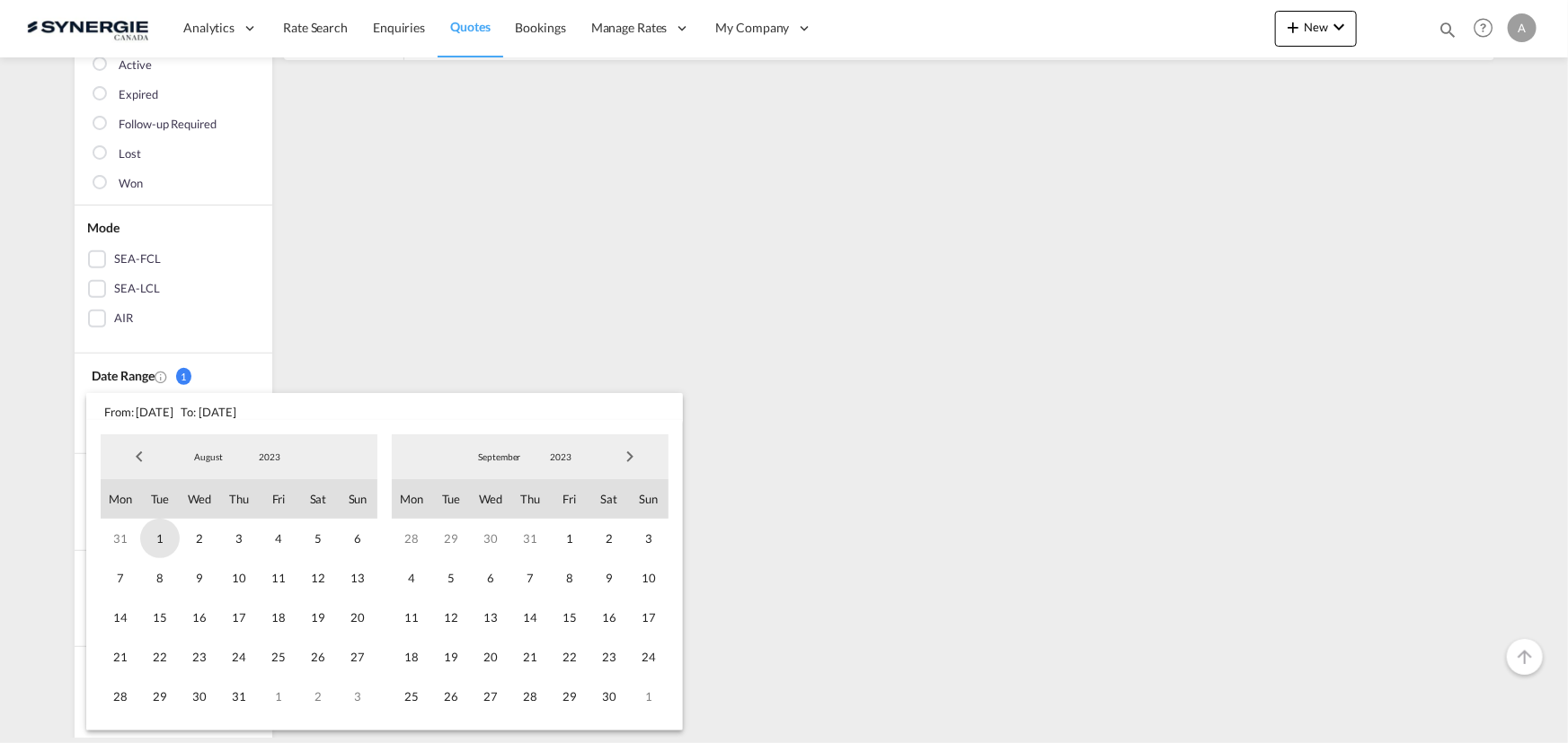
click at [153, 541] on span "1" at bounding box center [159, 538] width 39 height 39
click at [549, 459] on span "2023" at bounding box center [560, 456] width 57 height 12
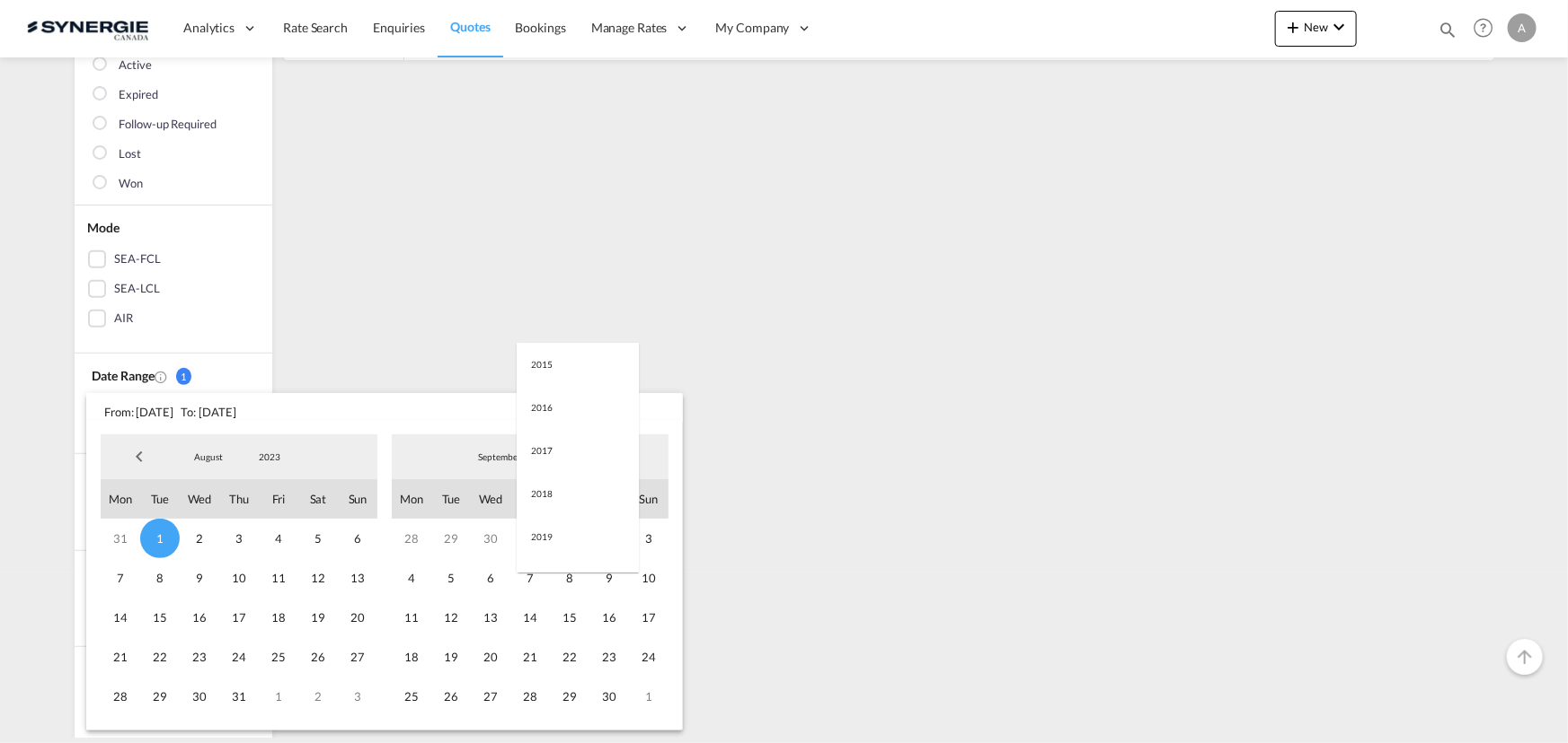
scroll to position [251, 0]
click at [566, 537] on md-option "2025" at bounding box center [578, 544] width 122 height 43
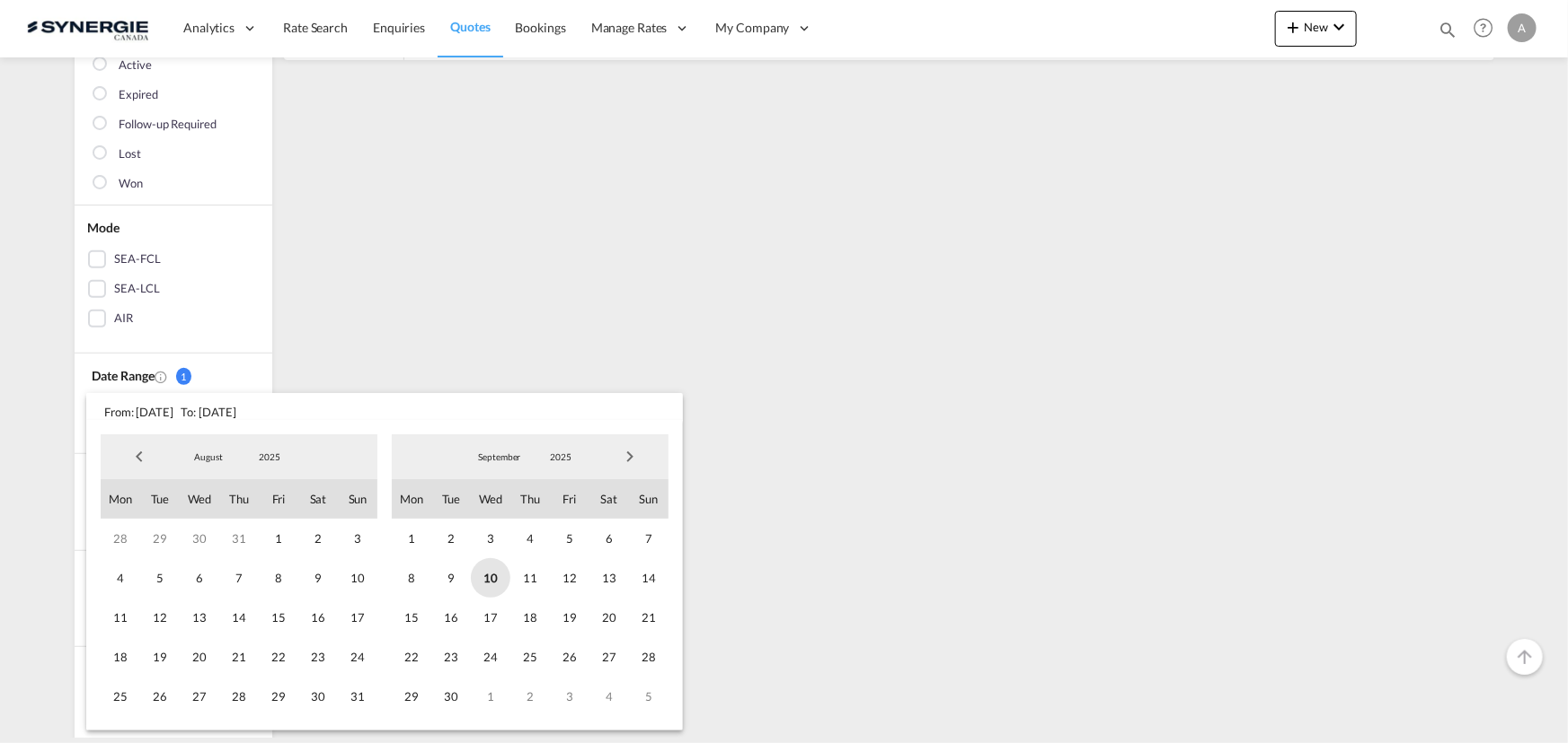
click at [499, 594] on span "10" at bounding box center [490, 577] width 39 height 39
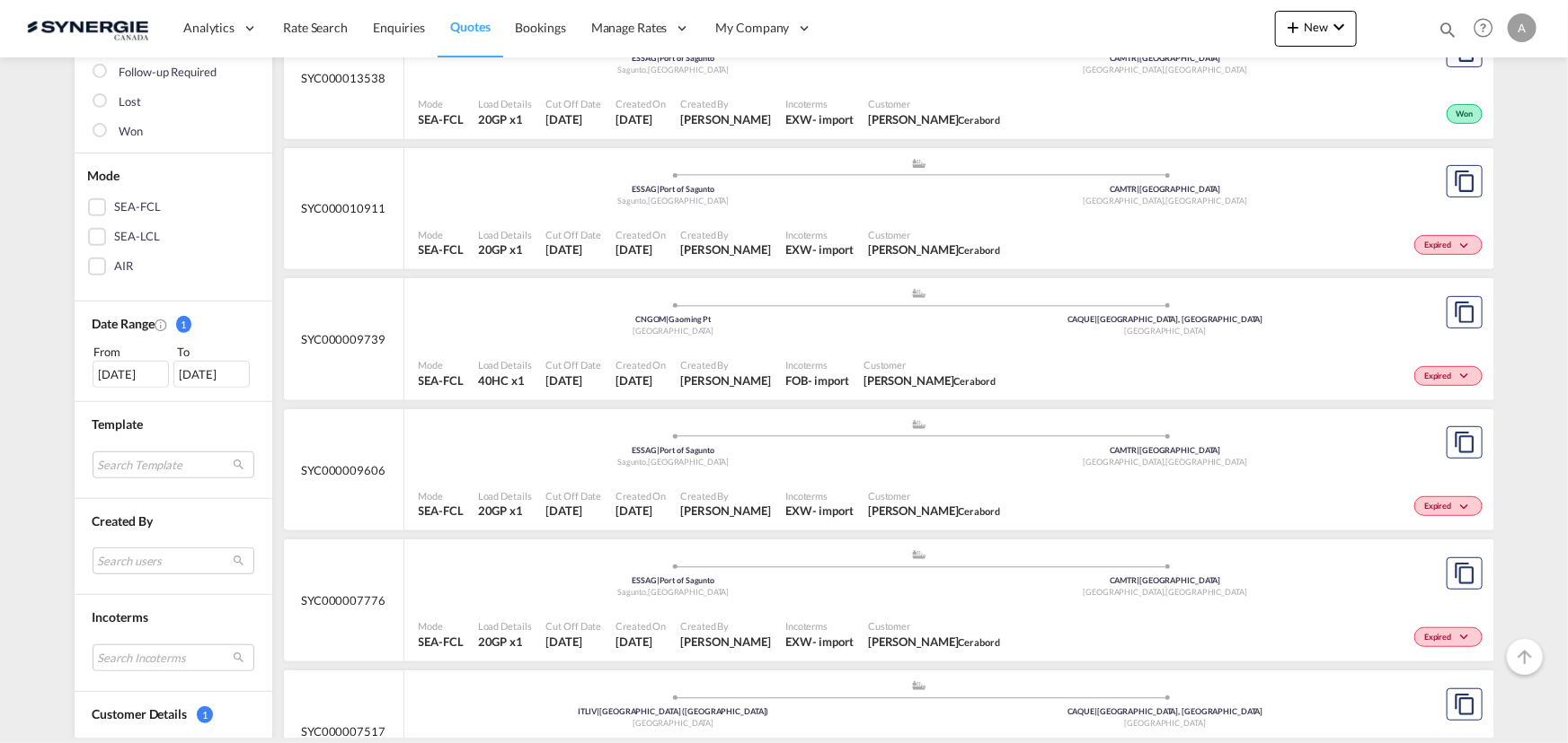
scroll to position [326, 0]
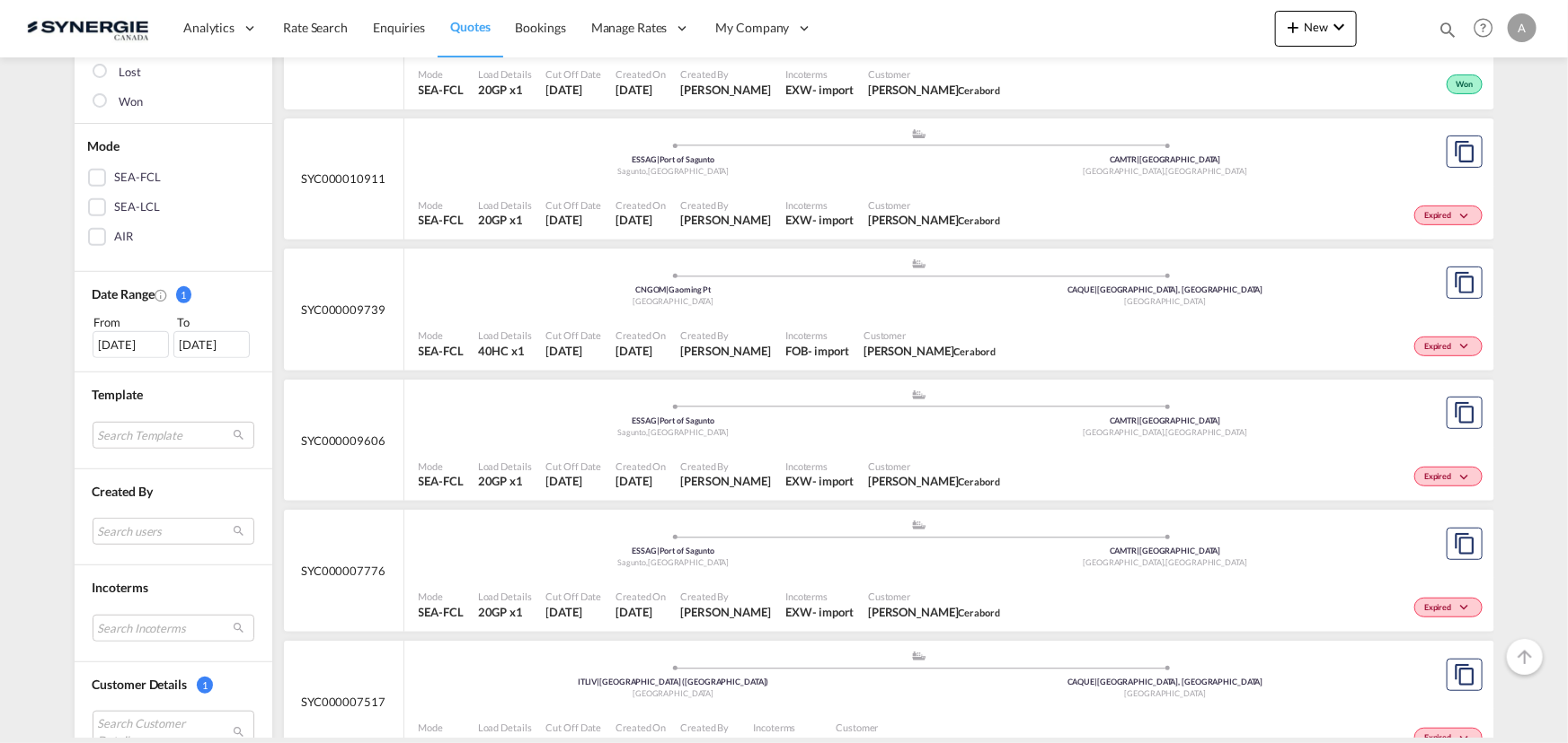
click at [693, 307] on div ".a{fill:#aaa8ad;} .a{fill:#aaa8ad;} CNGOM | Gaoming Pt [GEOGRAPHIC_DATA] [GEOGR…" at bounding box center [919, 284] width 1002 height 54
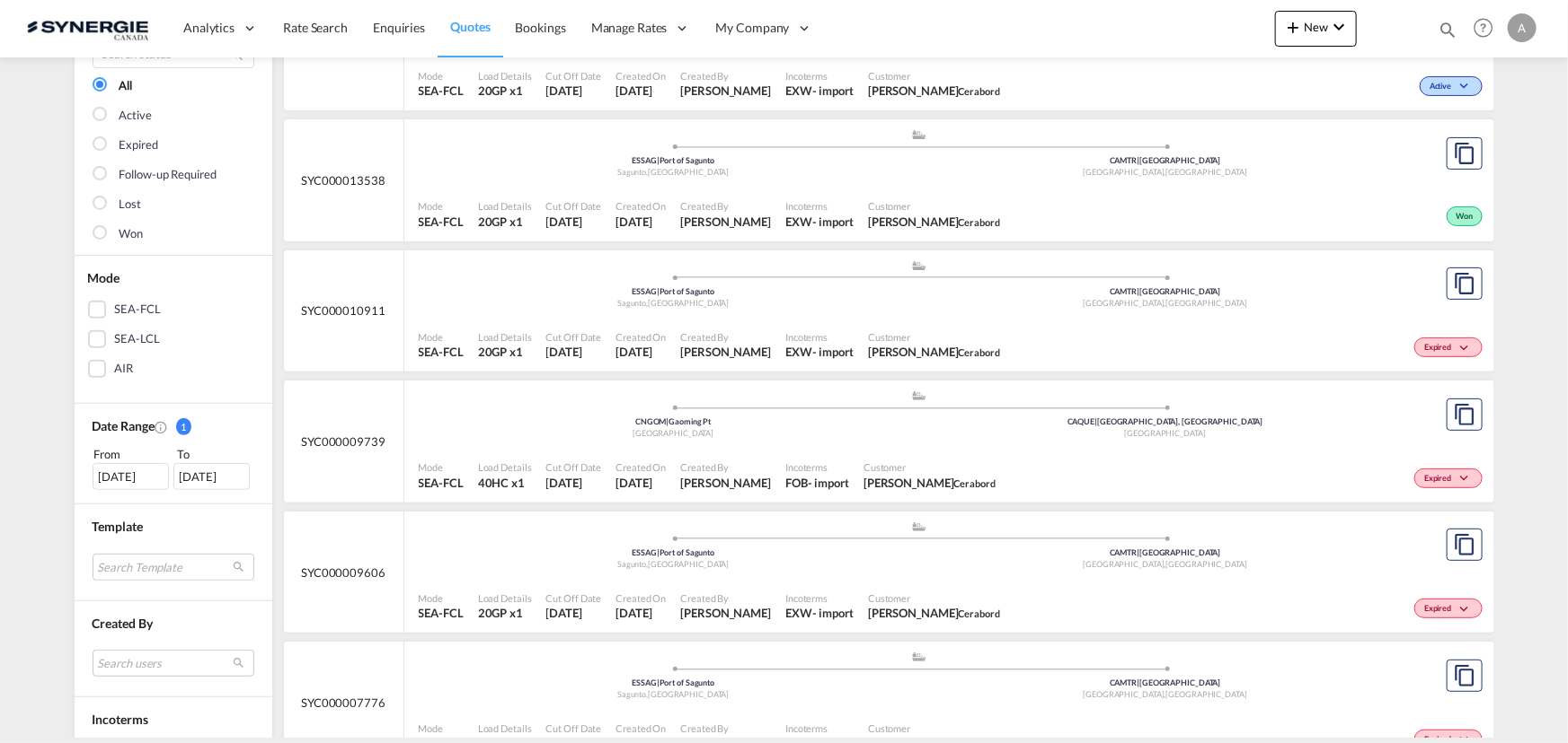
scroll to position [0, 0]
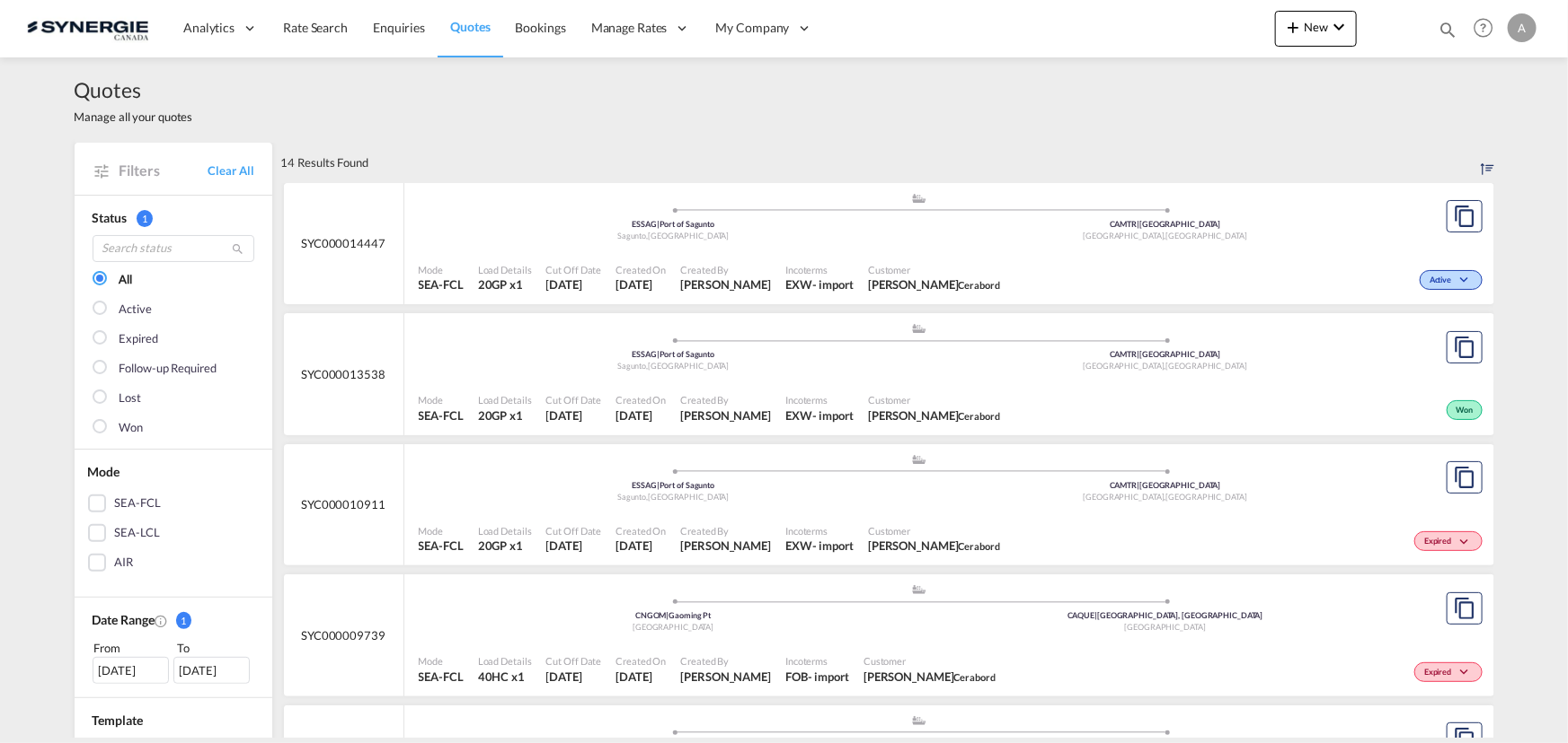
click at [882, 242] on div ".a{fill:#aaa8ad;} .a{fill:#aaa8ad;} ESSAG | Port of Sagunto Sagunto , [GEOGRAPH…" at bounding box center [919, 219] width 1002 height 54
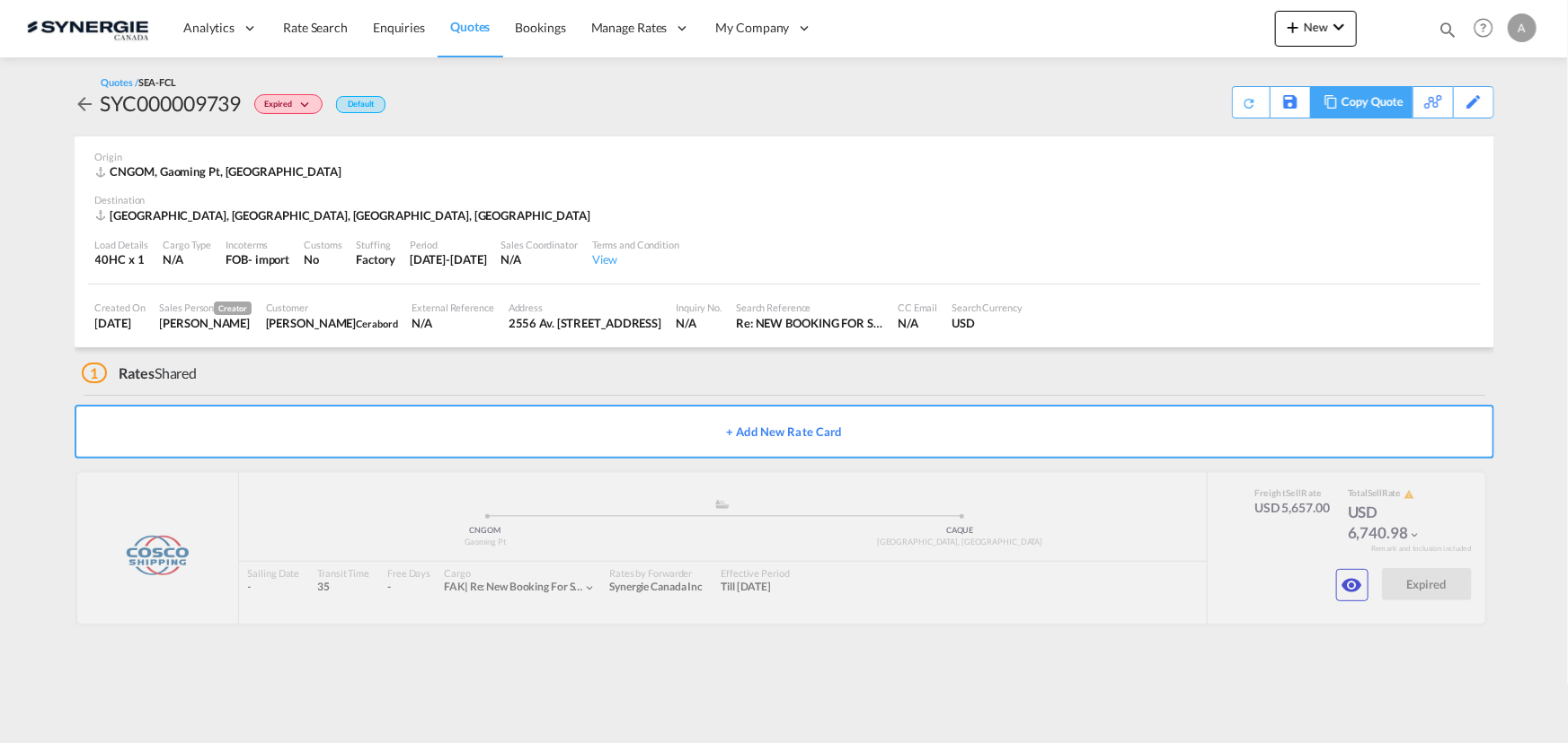
click at [1375, 108] on div "Copy Quote" at bounding box center [1372, 102] width 61 height 30
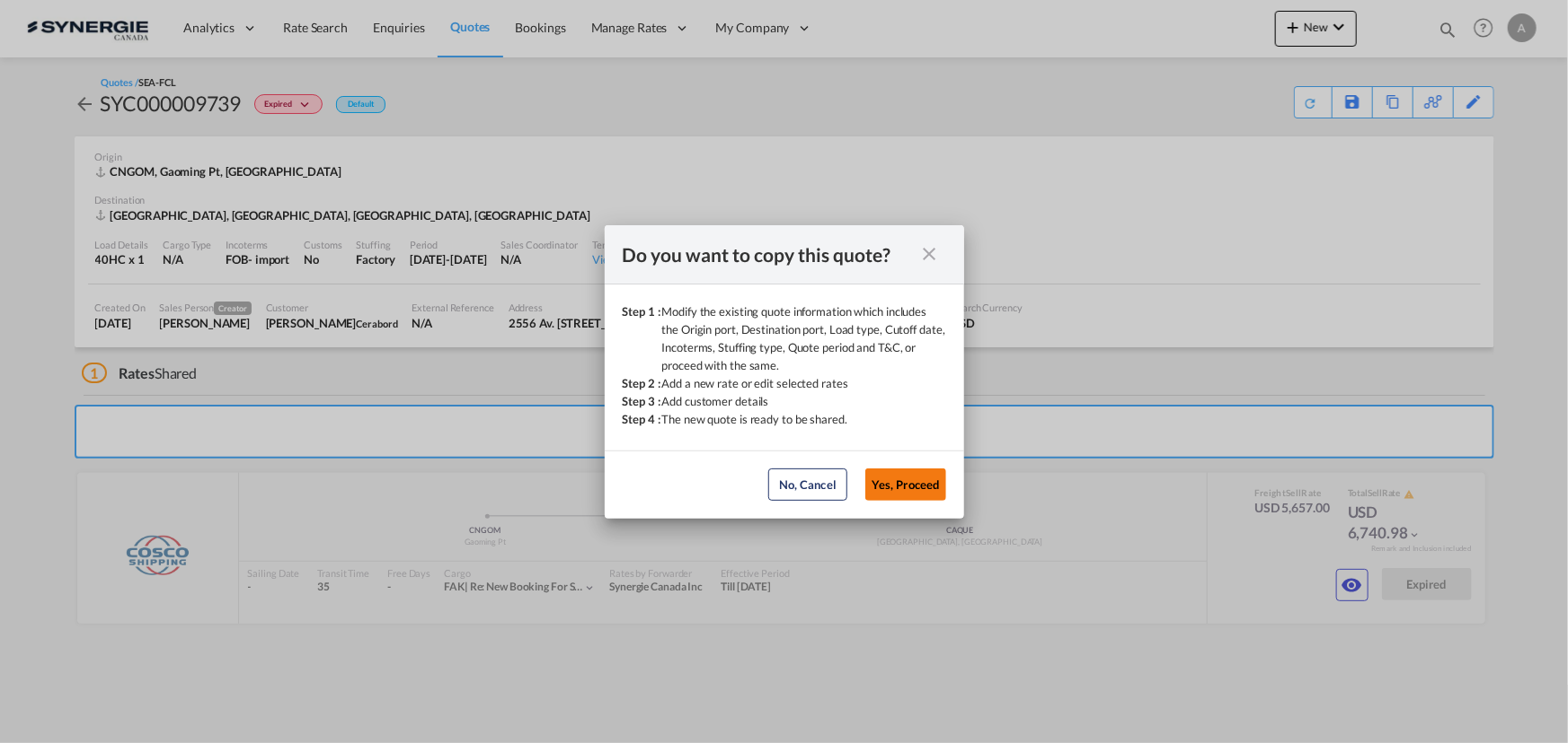
click at [918, 482] on button "Yes, Proceed" at bounding box center [906, 485] width 81 height 32
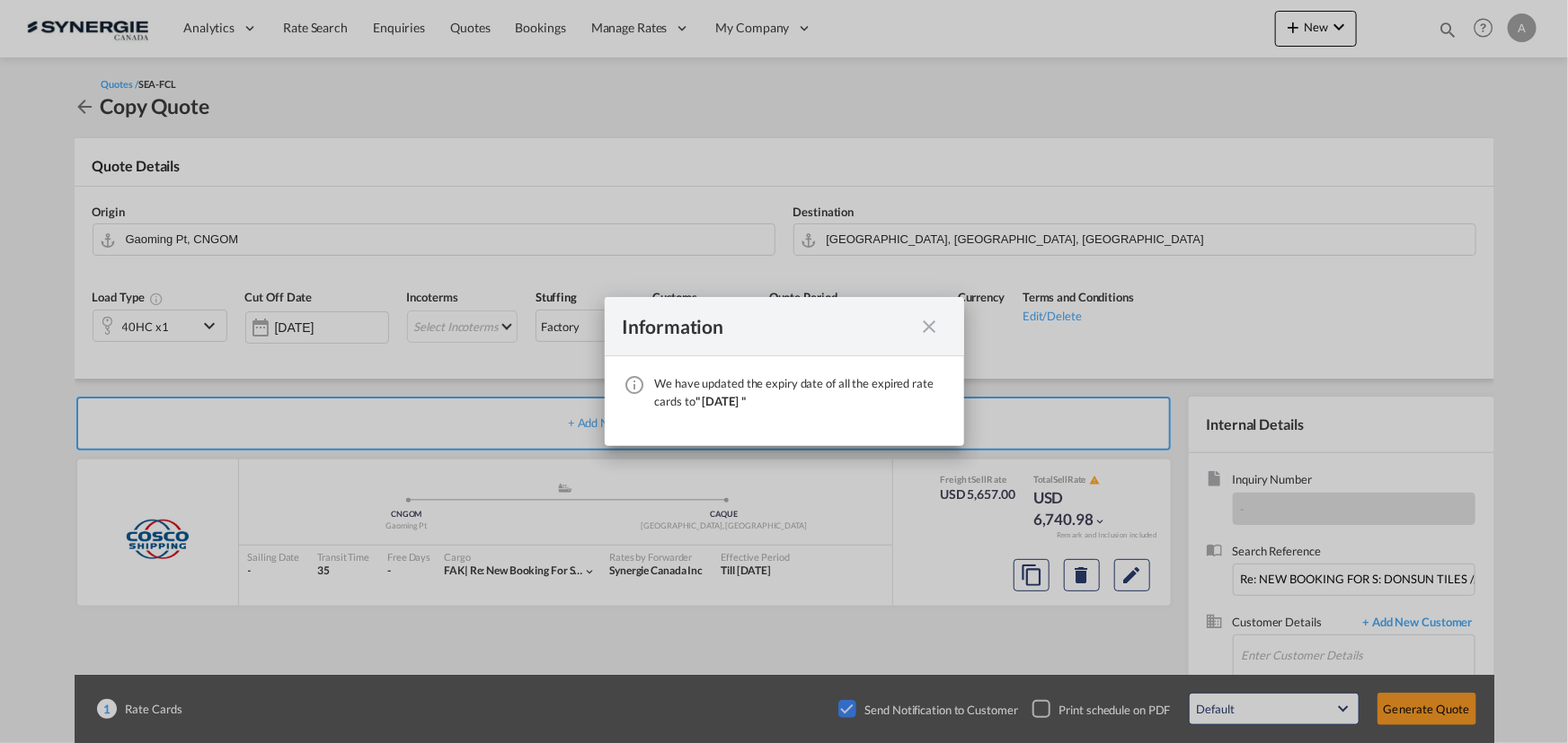
click at [942, 325] on div "We have ..." at bounding box center [930, 327] width 32 height 23
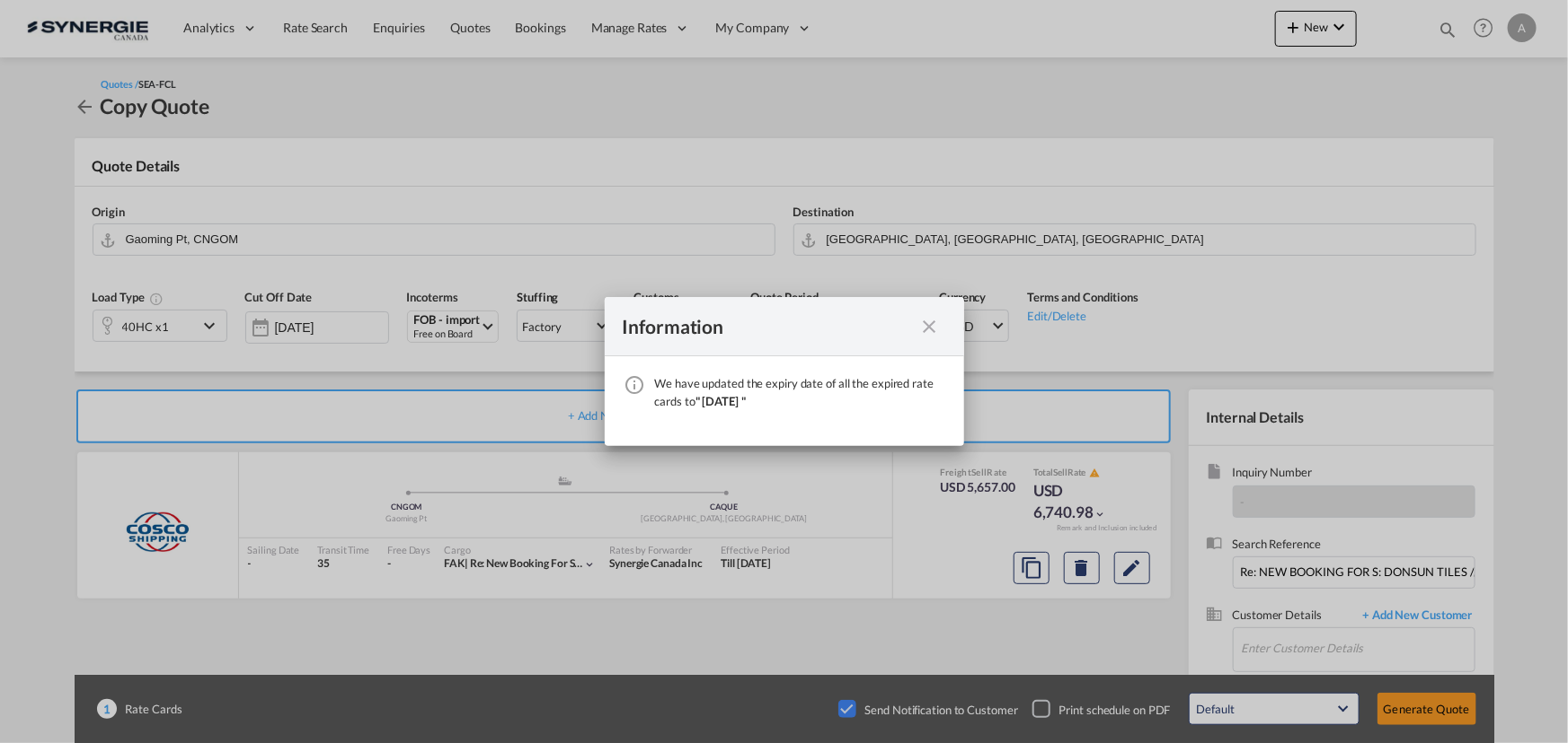
click at [927, 325] on md-icon "icon-close fg-AAA8AD cursor" at bounding box center [929, 327] width 22 height 22
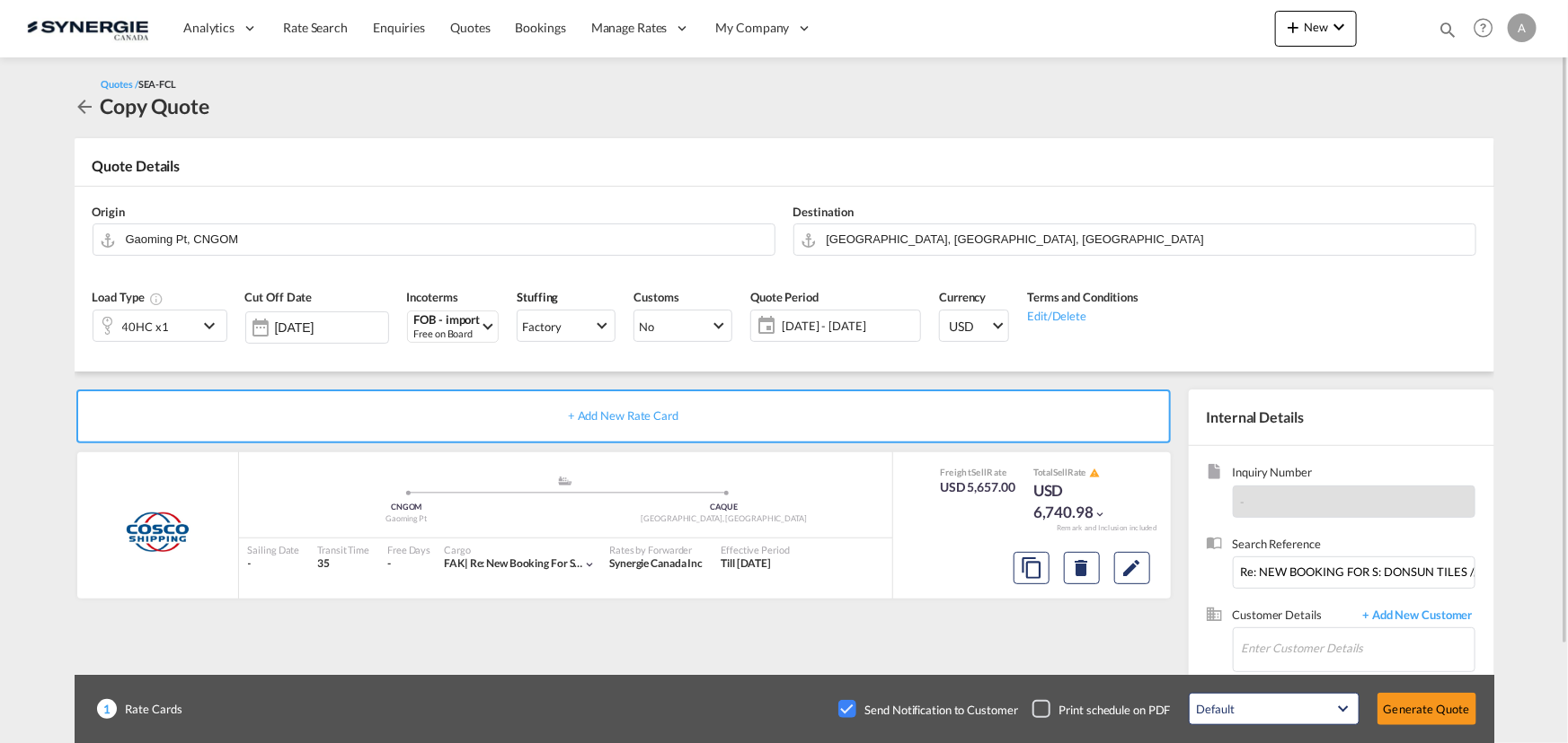
click at [844, 711] on div "Checkbox No Ink" at bounding box center [846, 709] width 18 height 18
click at [825, 323] on span "[DATE] - [DATE]" at bounding box center [848, 326] width 133 height 16
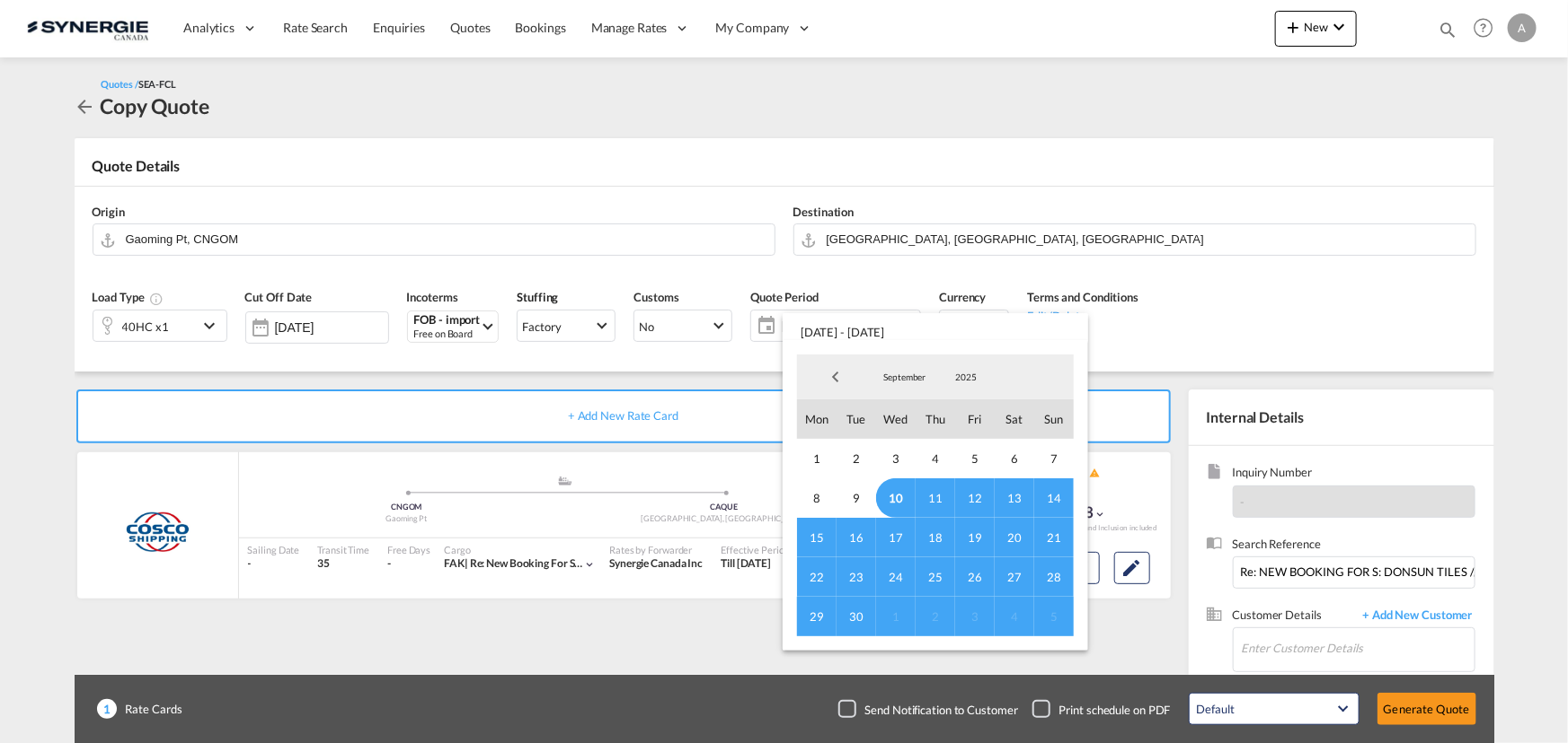
click at [886, 498] on span "10" at bounding box center [895, 497] width 39 height 39
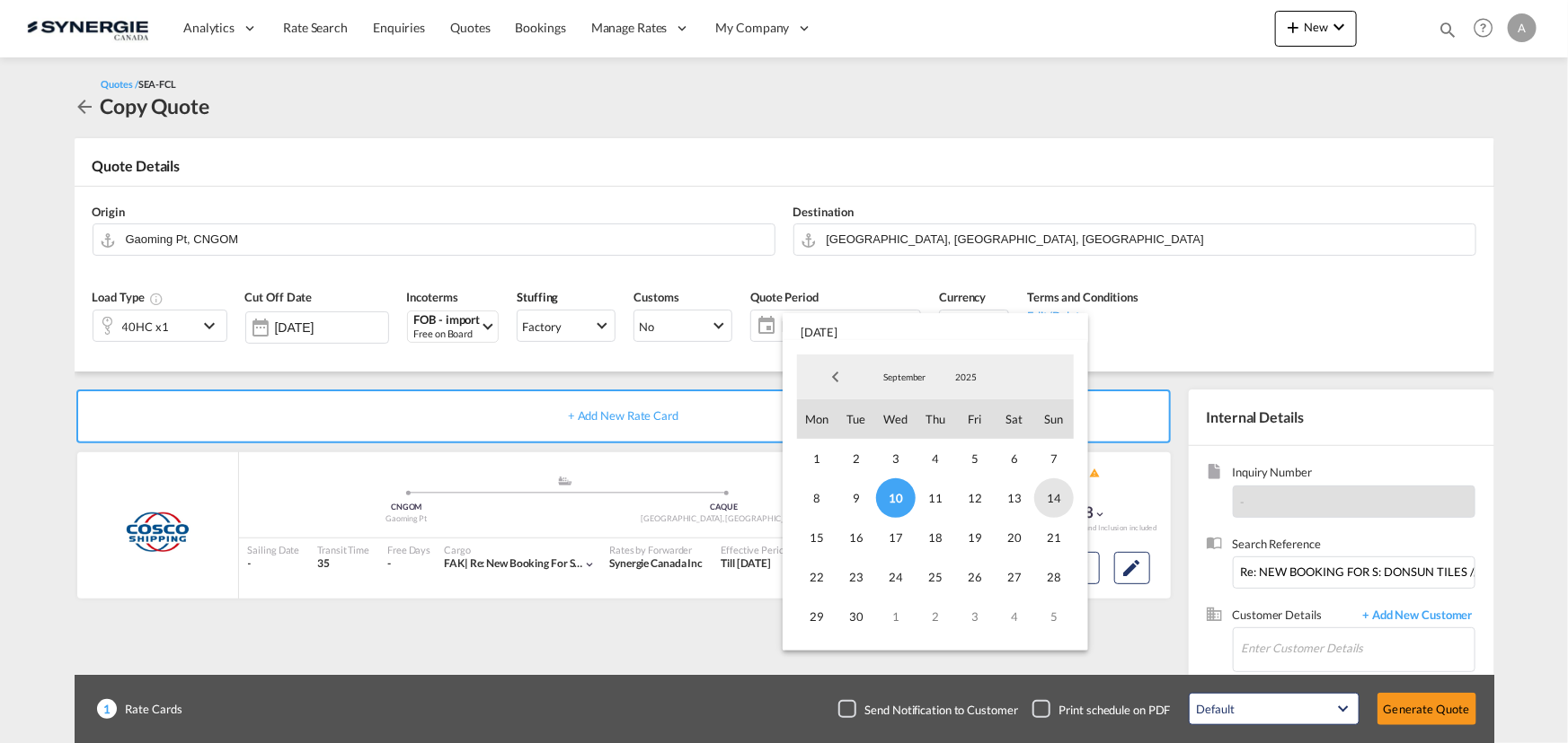
click at [1054, 492] on span "14" at bounding box center [1053, 497] width 39 height 39
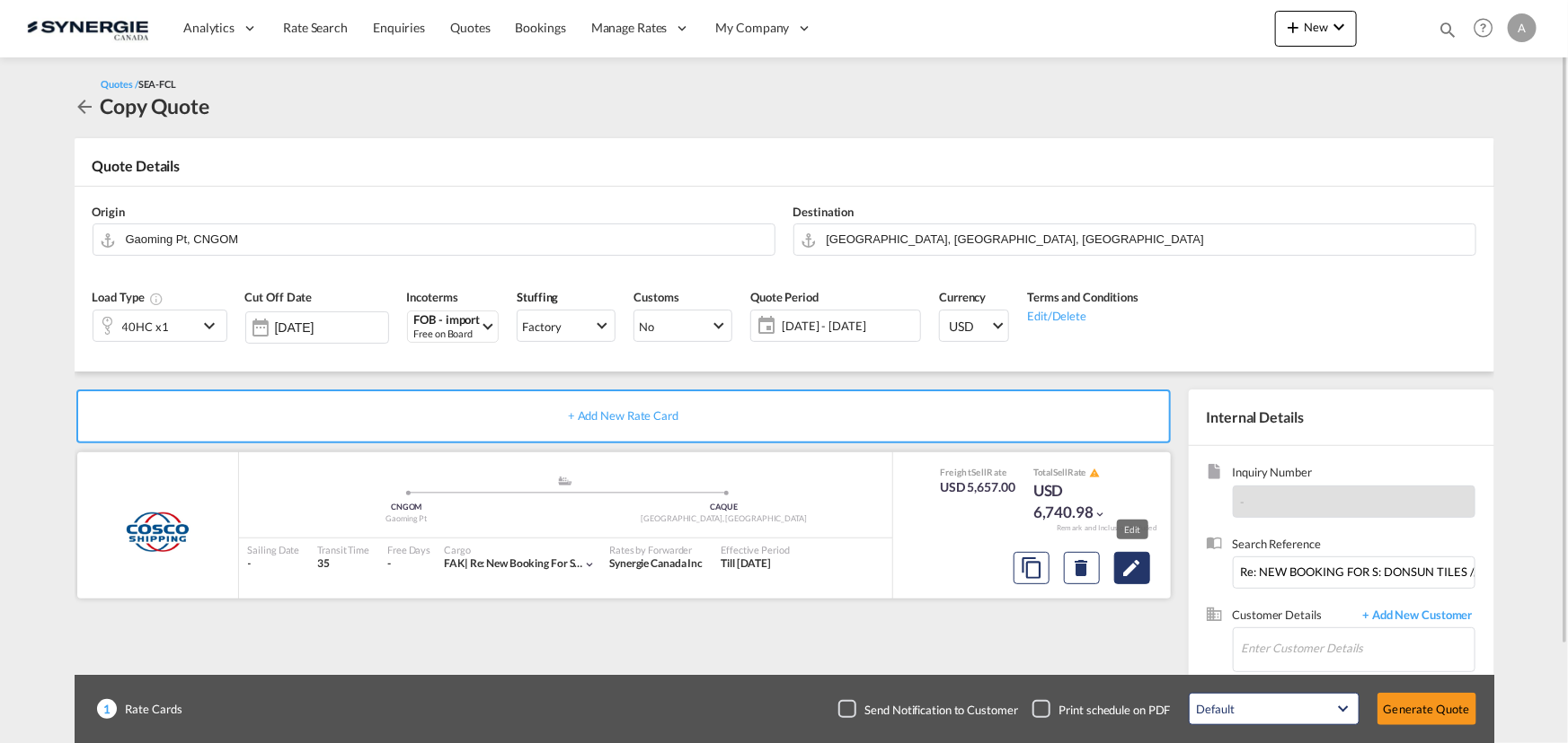
click at [1131, 572] on md-icon "Edit" at bounding box center [1131, 568] width 22 height 22
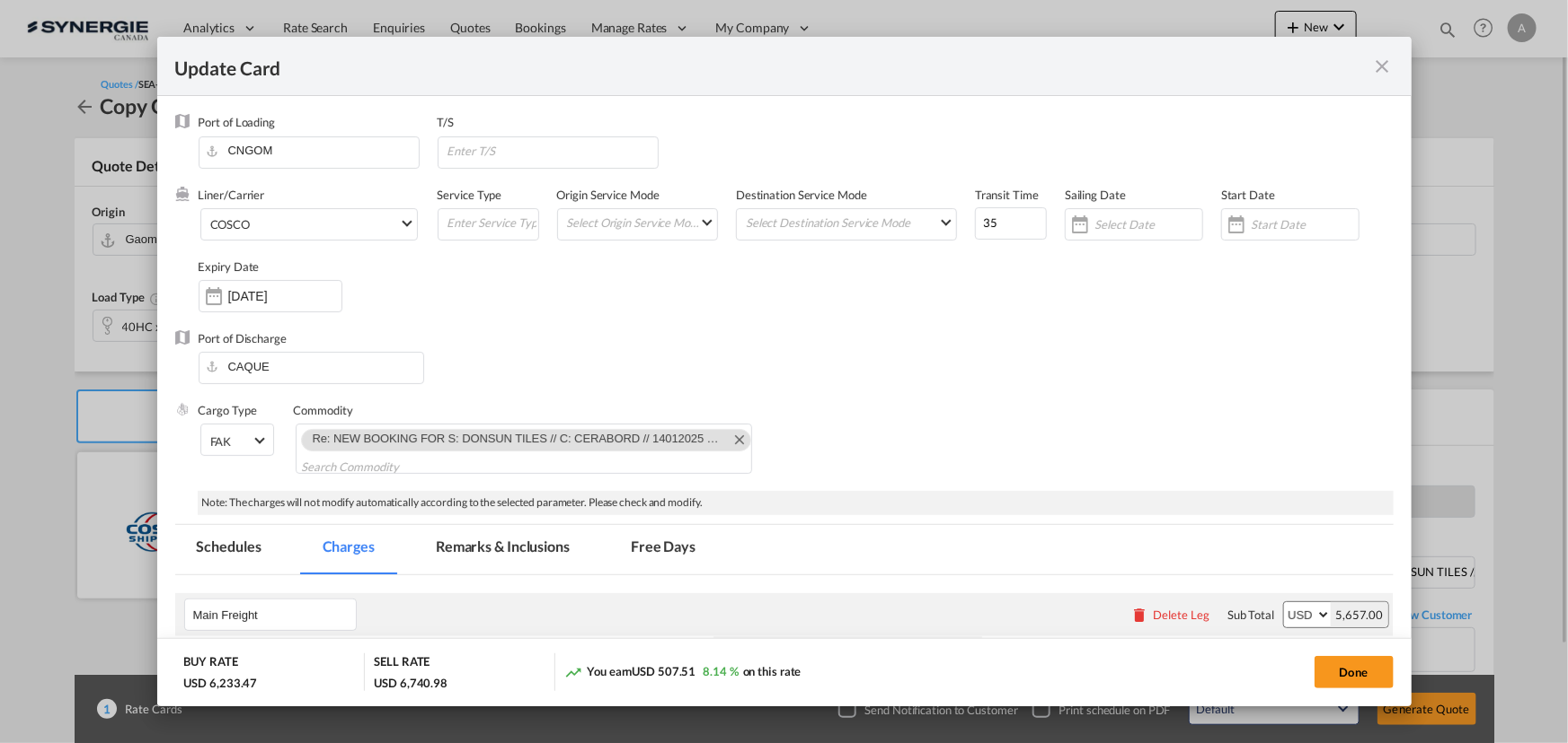
select select "per container"
select select "per B/L"
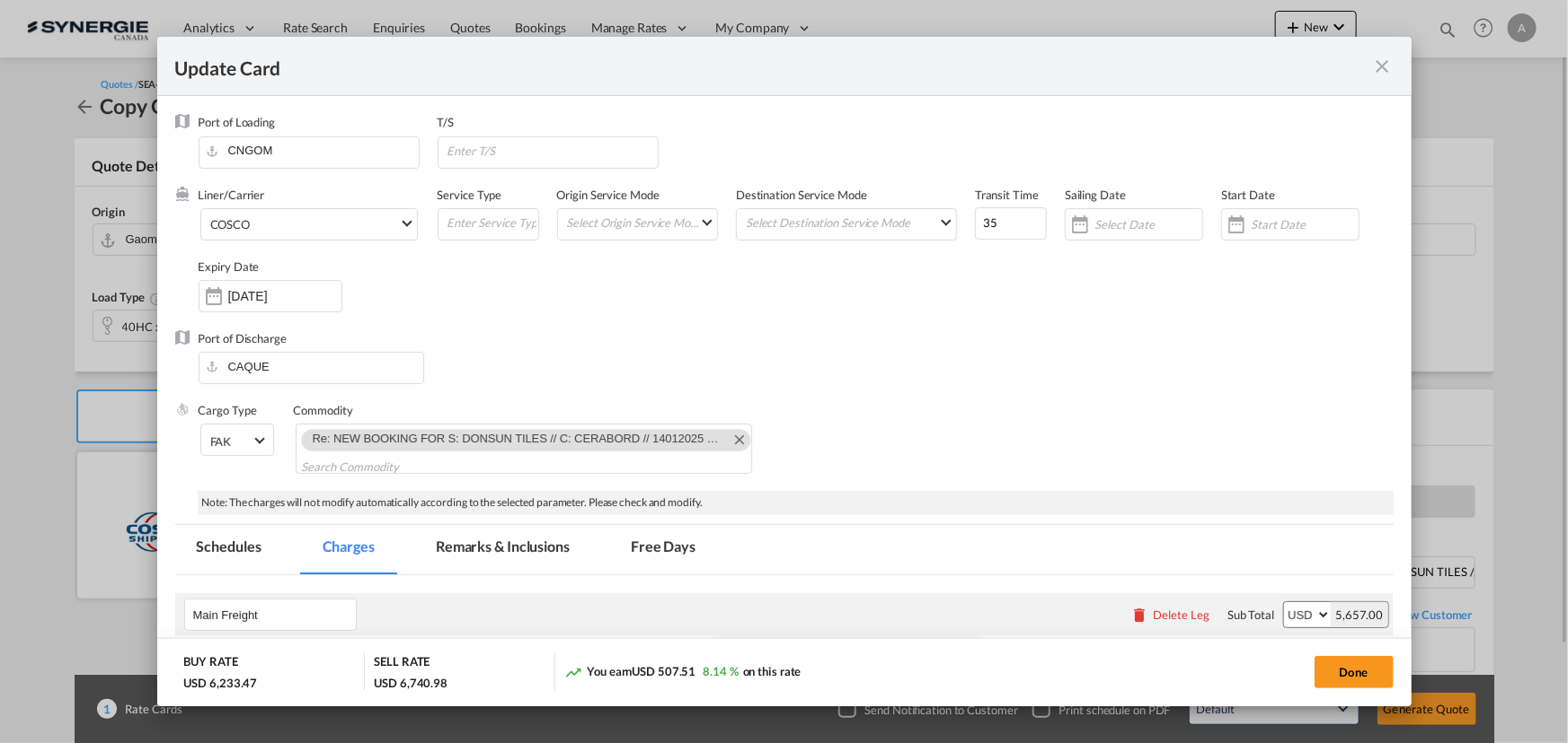
select select "per B/L"
select select "per shipment"
drag, startPoint x: 727, startPoint y: 445, endPoint x: 733, endPoint y: 434, distance: 12.5
click at [727, 445] on md-icon "Remove Re: NEW BOOKING FOR S: DONSUN TILES // C: CERABORD // 14012025 ME-250089…" at bounding box center [738, 439] width 22 height 22
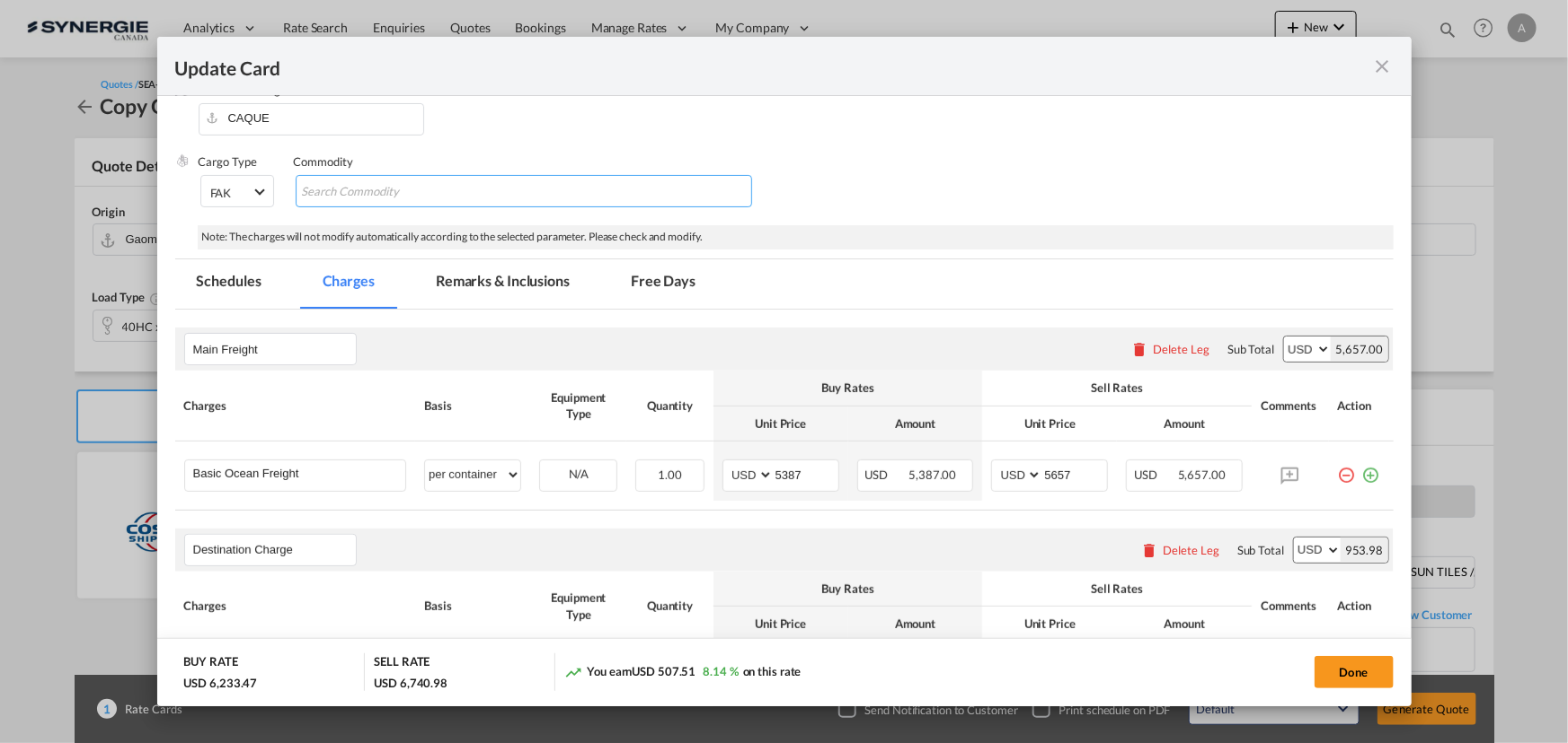
scroll to position [326, 0]
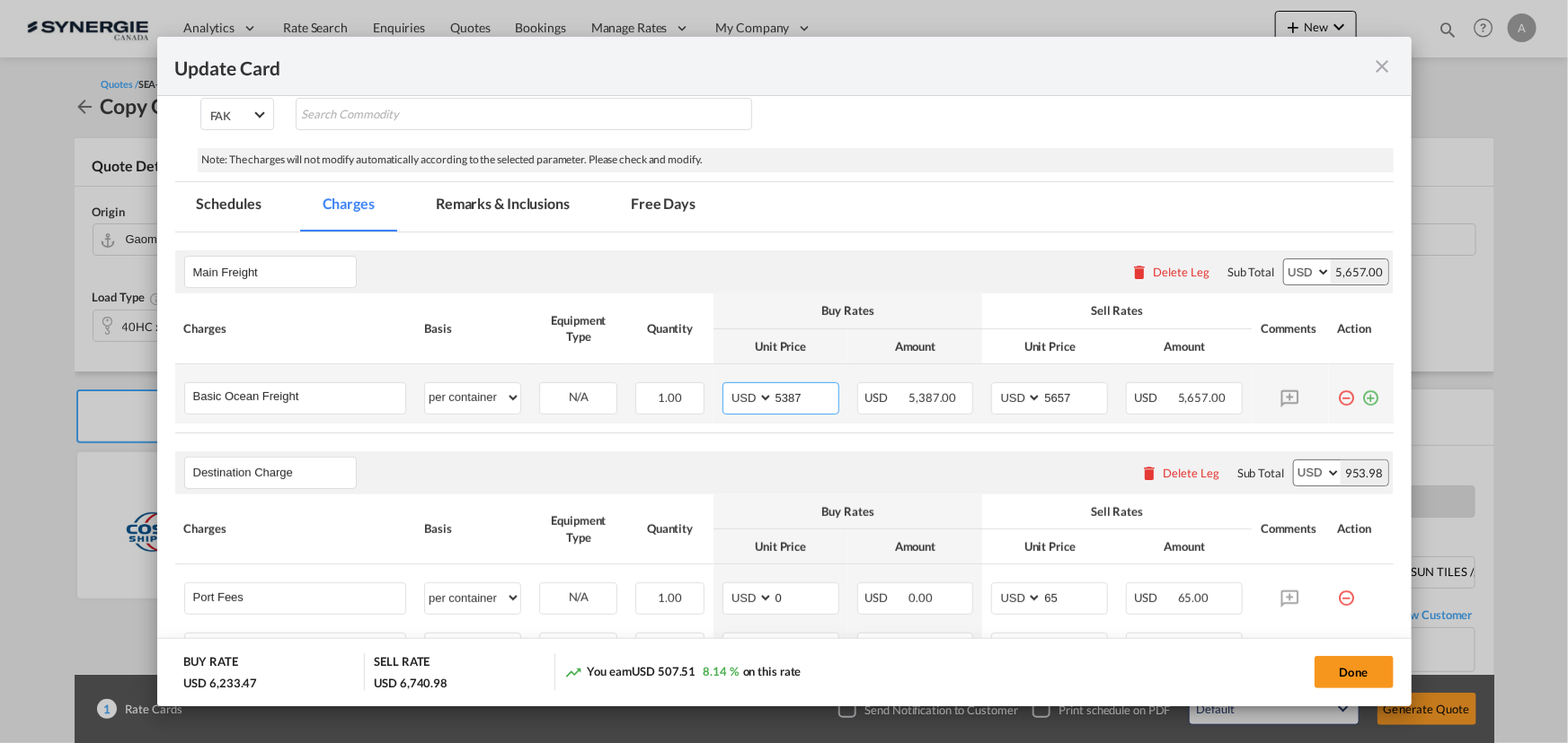
click at [791, 392] on input "5387" at bounding box center [805, 396] width 65 height 27
click at [784, 403] on input "5387" at bounding box center [805, 396] width 65 height 27
type input "4591"
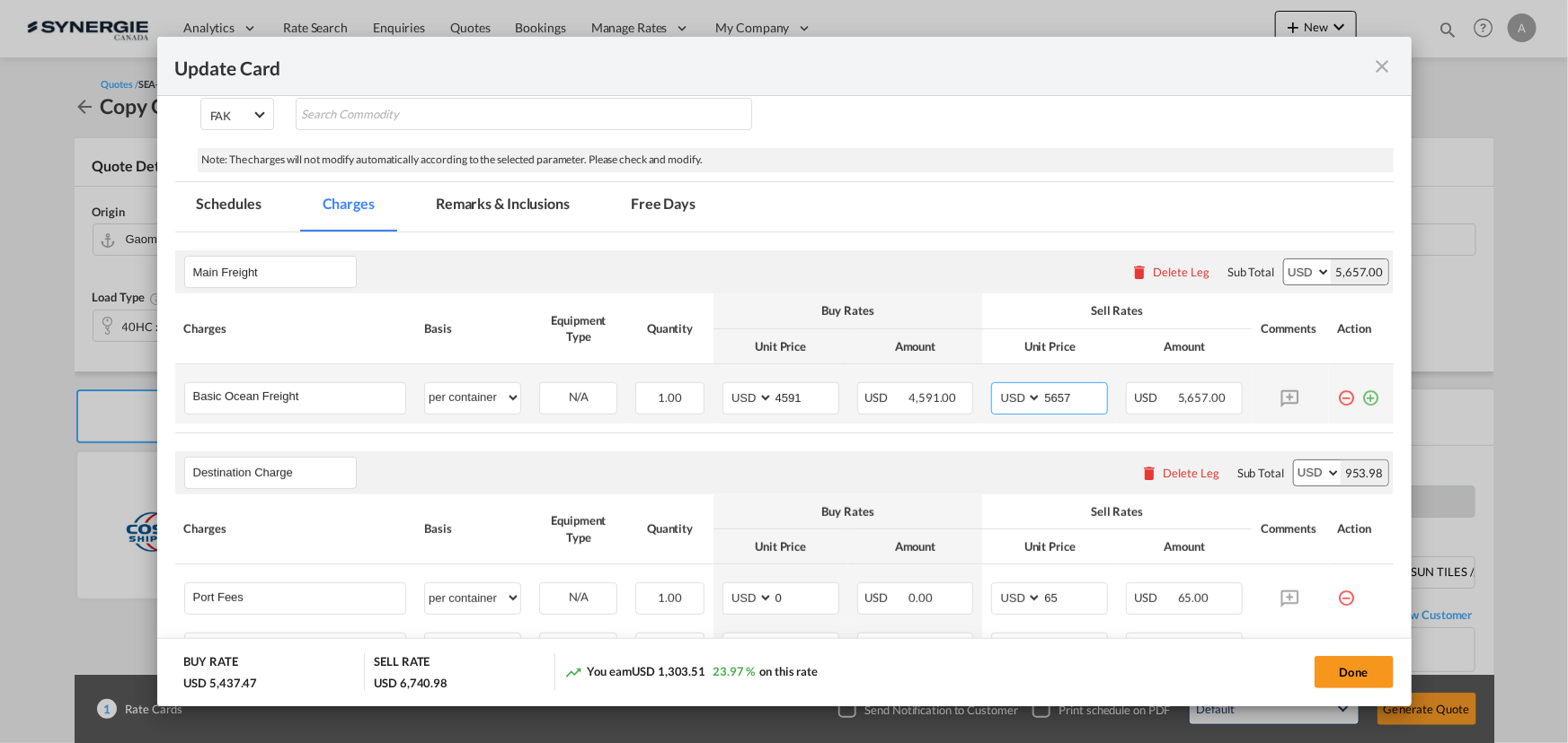
click at [1064, 400] on input "5657" at bounding box center [1074, 396] width 65 height 27
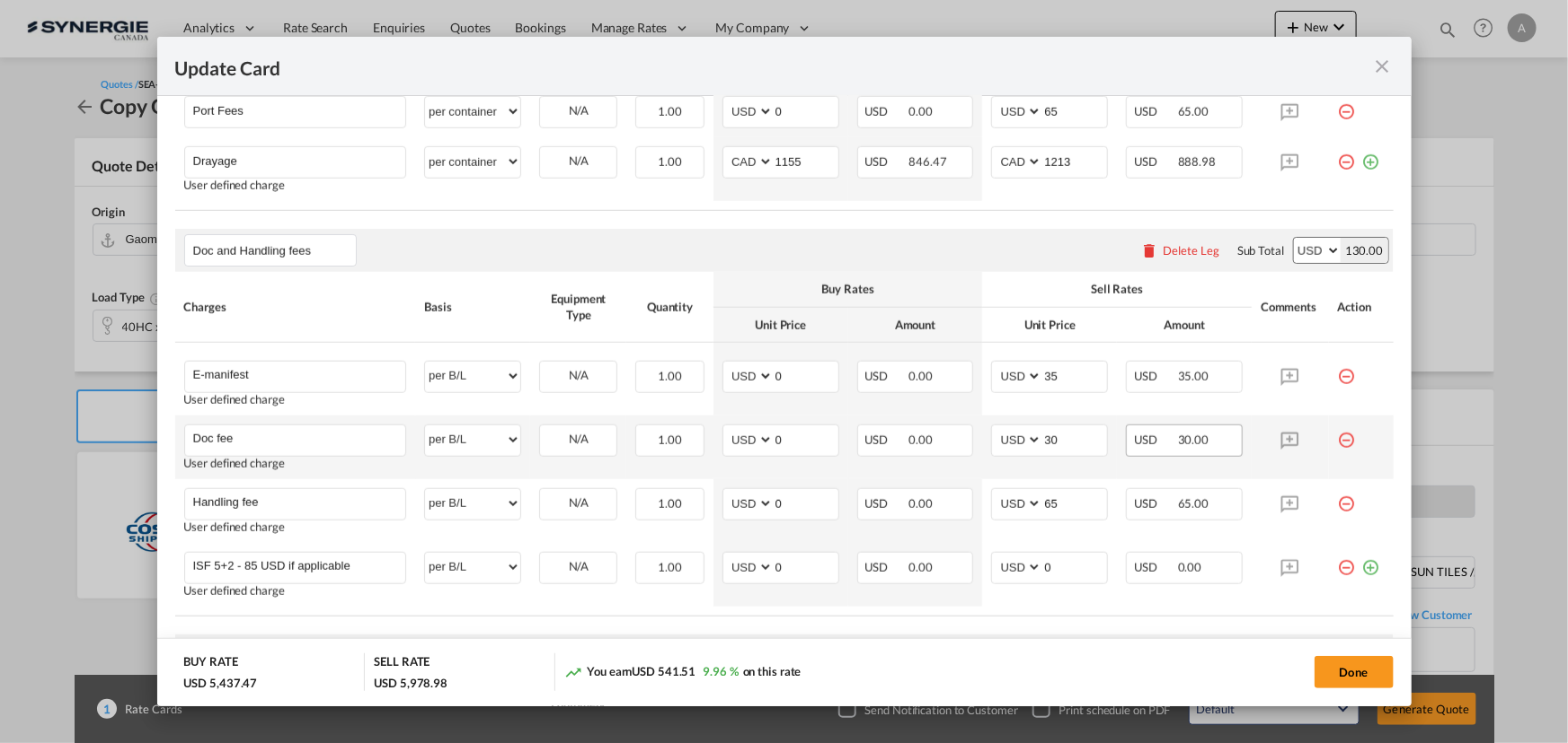
scroll to position [816, 0]
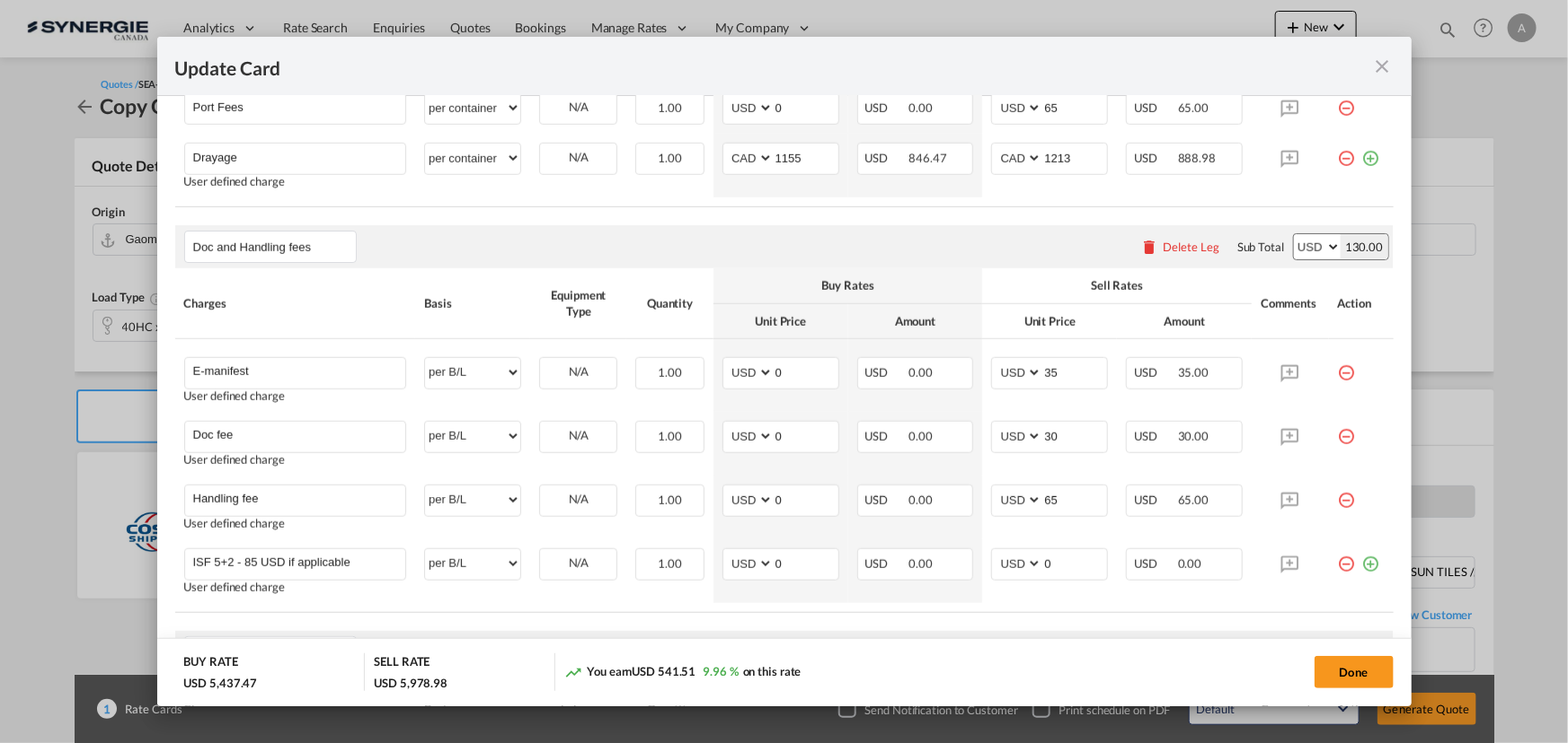
type input "4895"
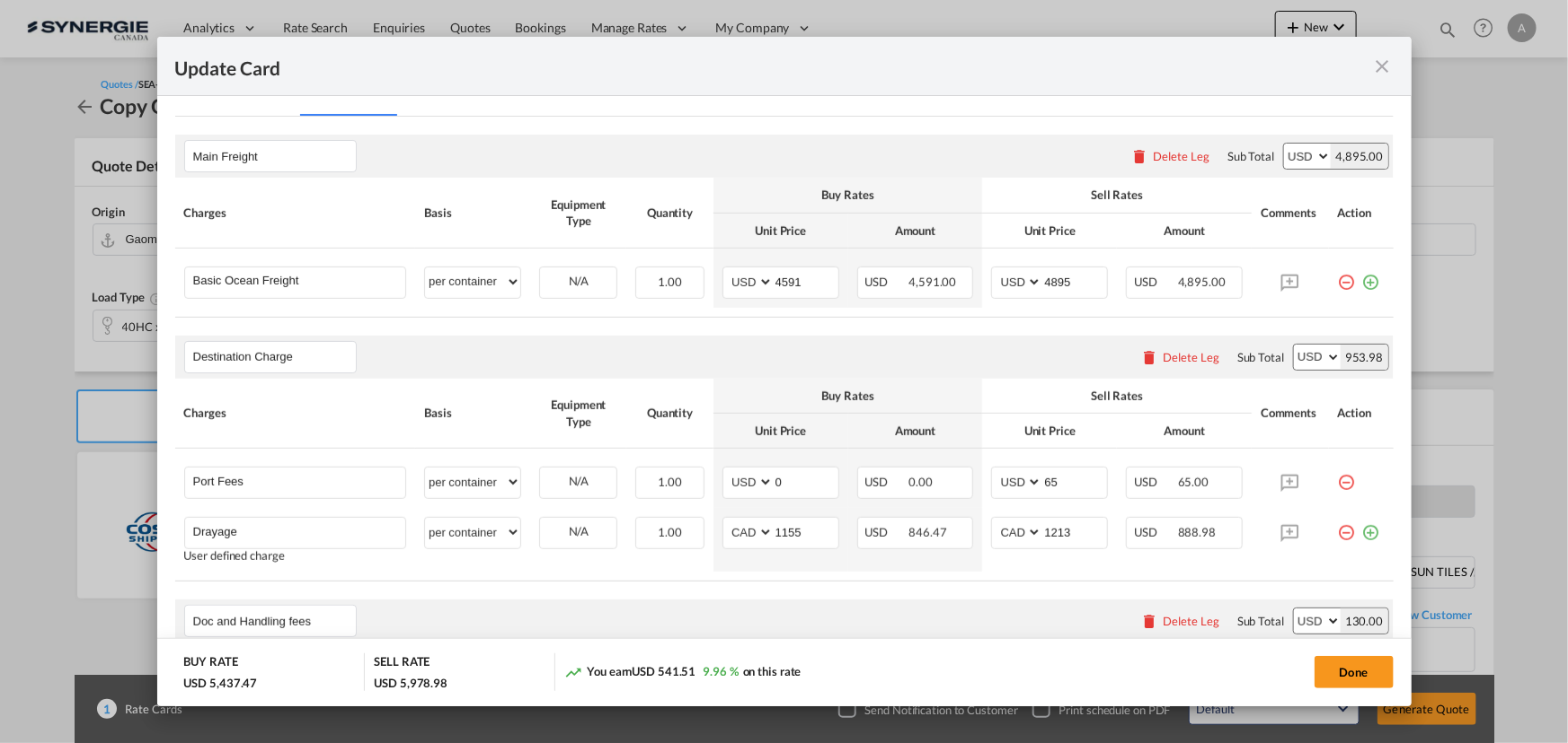
scroll to position [408, 0]
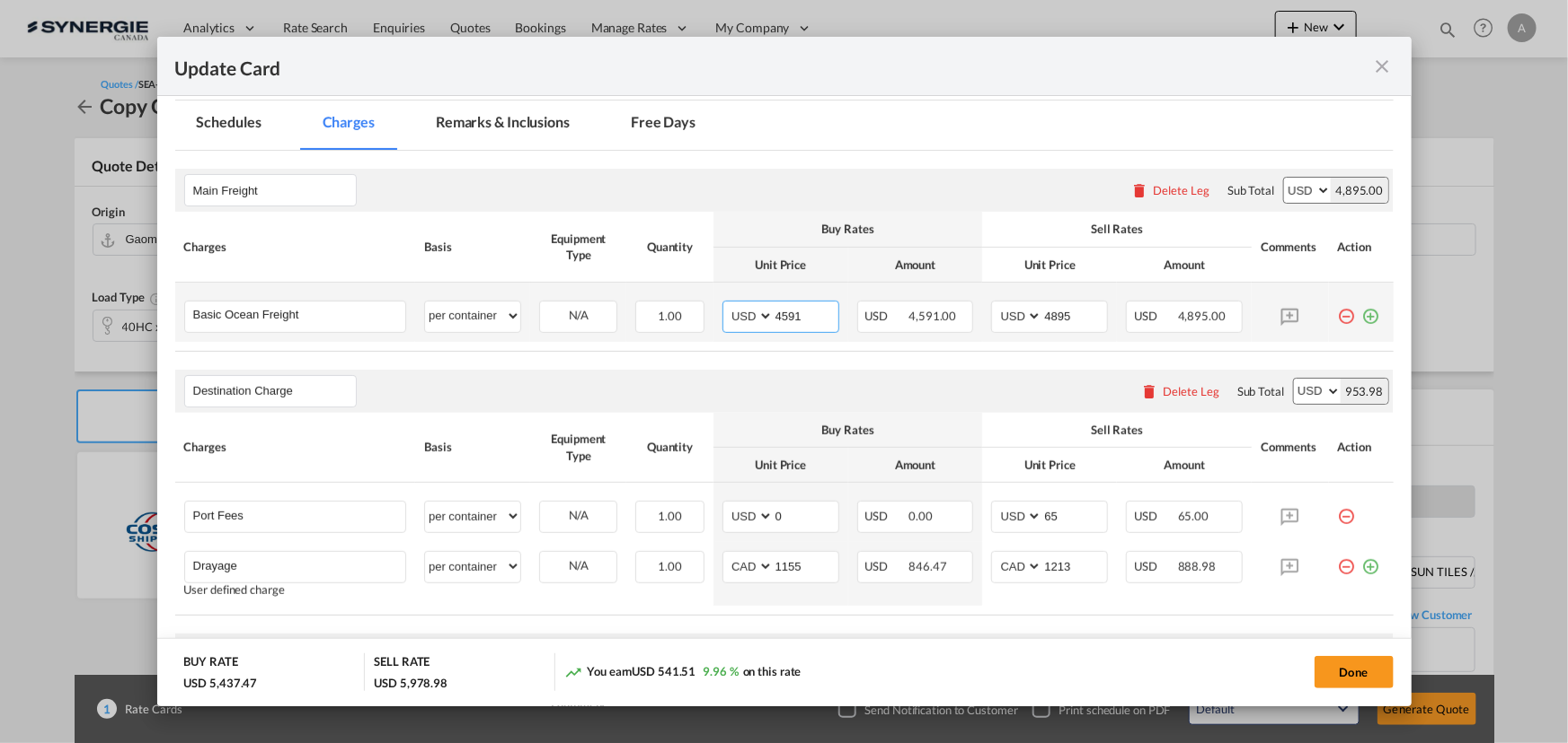
drag, startPoint x: 811, startPoint y: 308, endPoint x: 403, endPoint y: 287, distance: 408.5
click at [448, 307] on tr "Basic Ocean Freight Please Enter User Defined Charges Cannot Be Published per e…" at bounding box center [784, 312] width 1218 height 59
type input "5241"
click at [1069, 317] on input "4895" at bounding box center [1074, 315] width 65 height 27
drag, startPoint x: 1069, startPoint y: 317, endPoint x: 898, endPoint y: 275, distance: 176.1
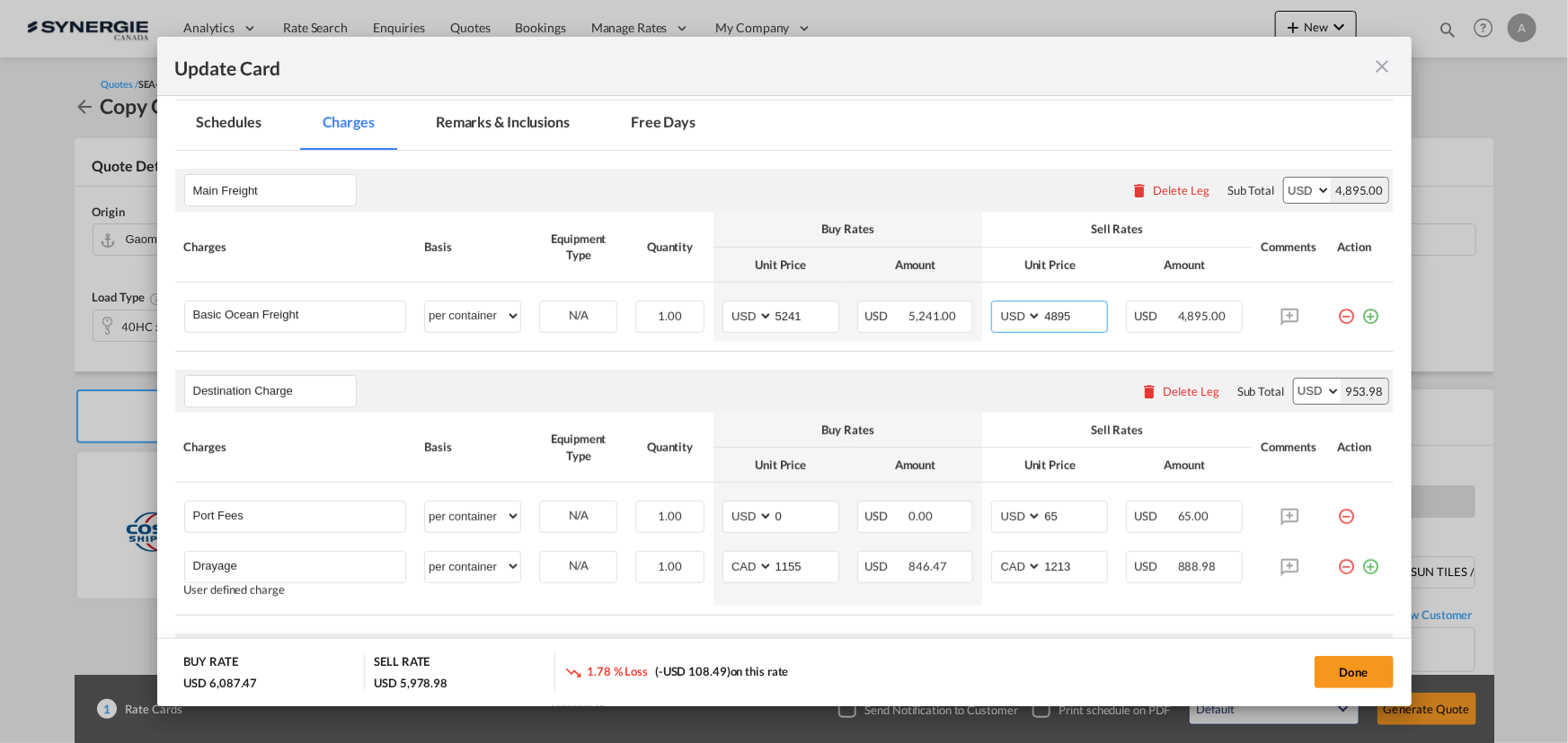
click at [906, 283] on tr "Basic Ocean Freight Please Enter User Defined Charges Cannot Be Published per e…" at bounding box center [784, 312] width 1218 height 59
type input "5545"
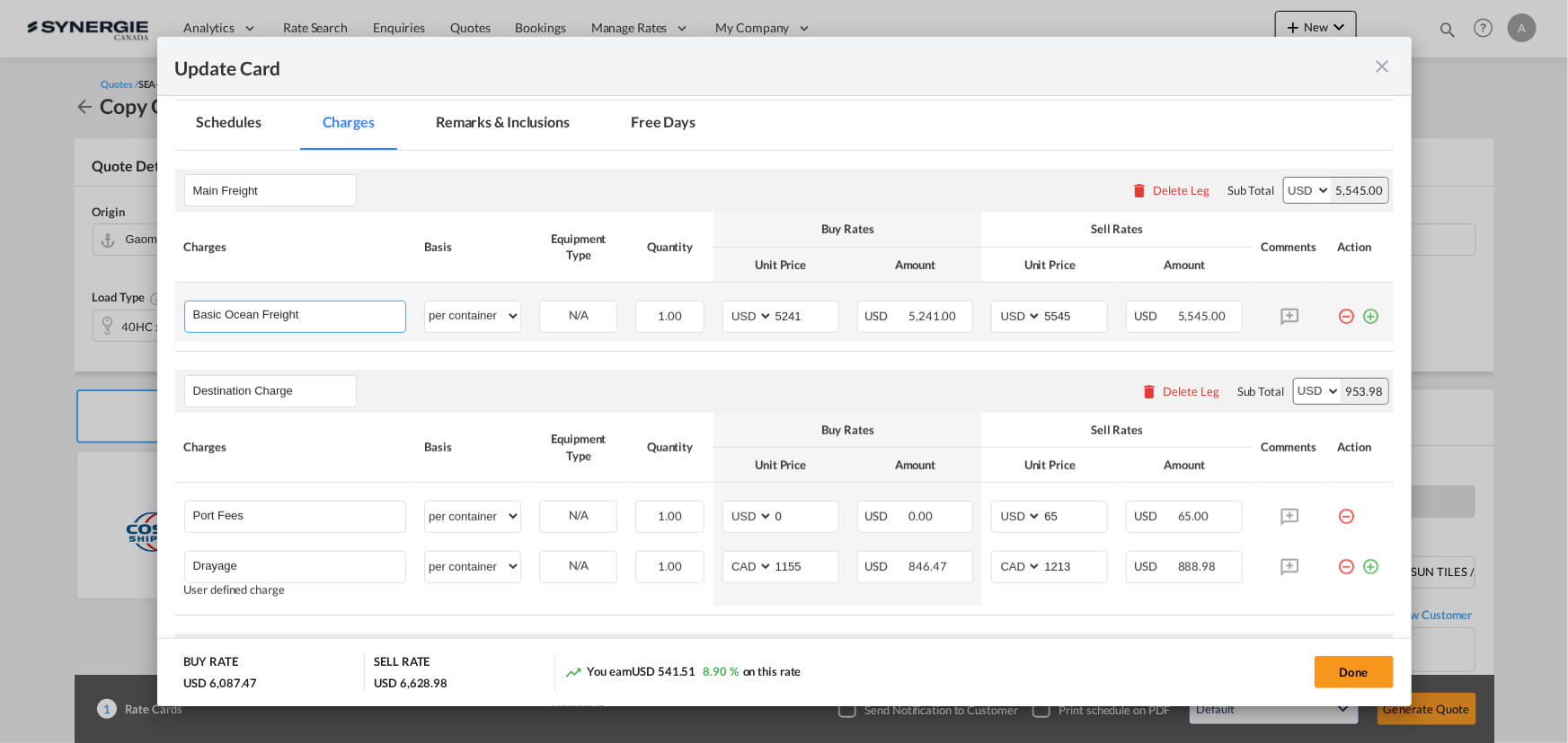
click at [358, 323] on md-autocomplete-wrap "Basic Ocean Freight" at bounding box center [299, 315] width 214 height 27
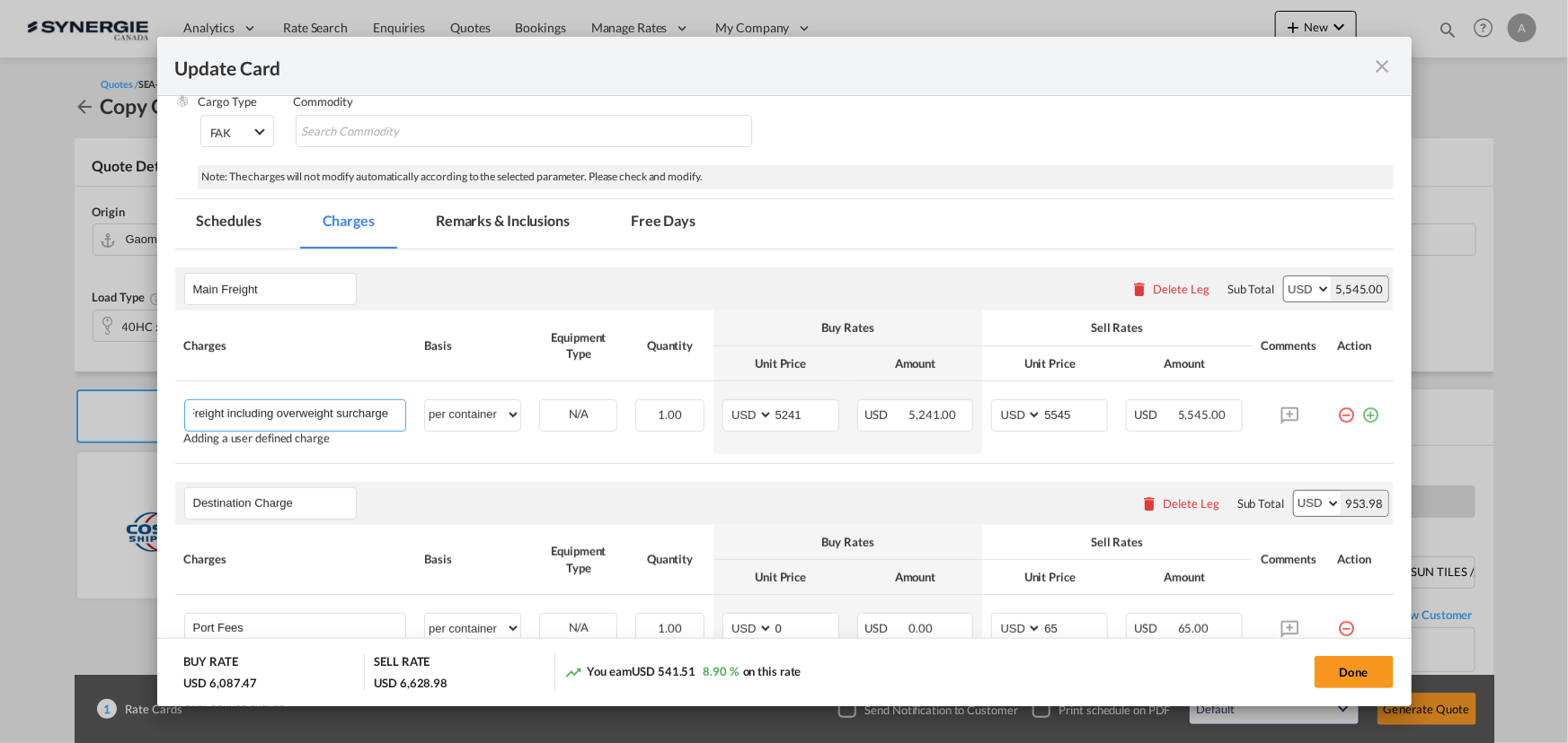
scroll to position [244, 0]
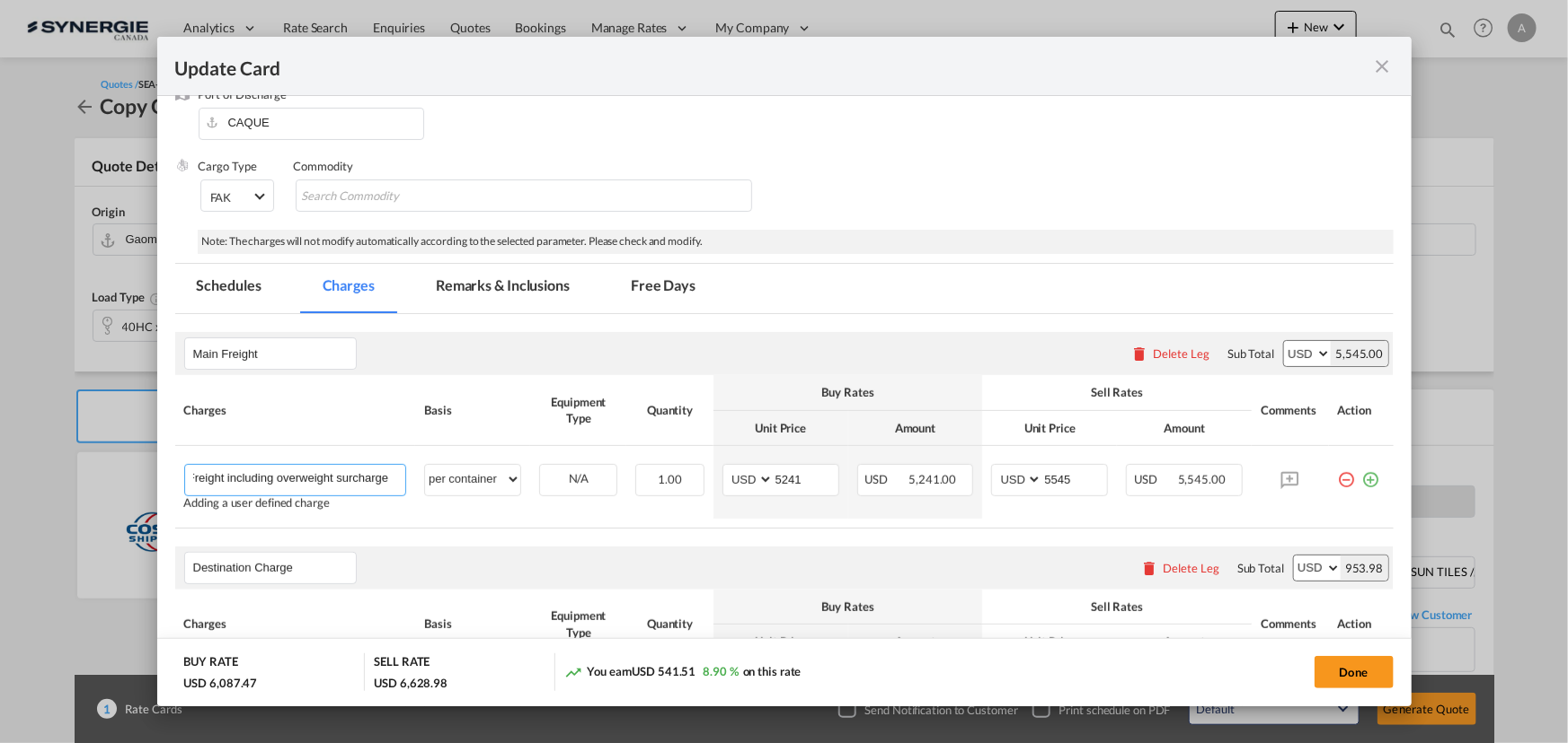
type input "Basic Ocean Freight including overweight surcharge"
click at [520, 256] on div "Port of Loading CNGOM T/S Liner/Carrier COSCO 2HM LOGISTICS D.O.O AAXL GLOBAL S…" at bounding box center [784, 722] width 1218 height 1705
click at [519, 295] on md-tab-item "Remarks & Inclusions" at bounding box center [502, 289] width 177 height 50
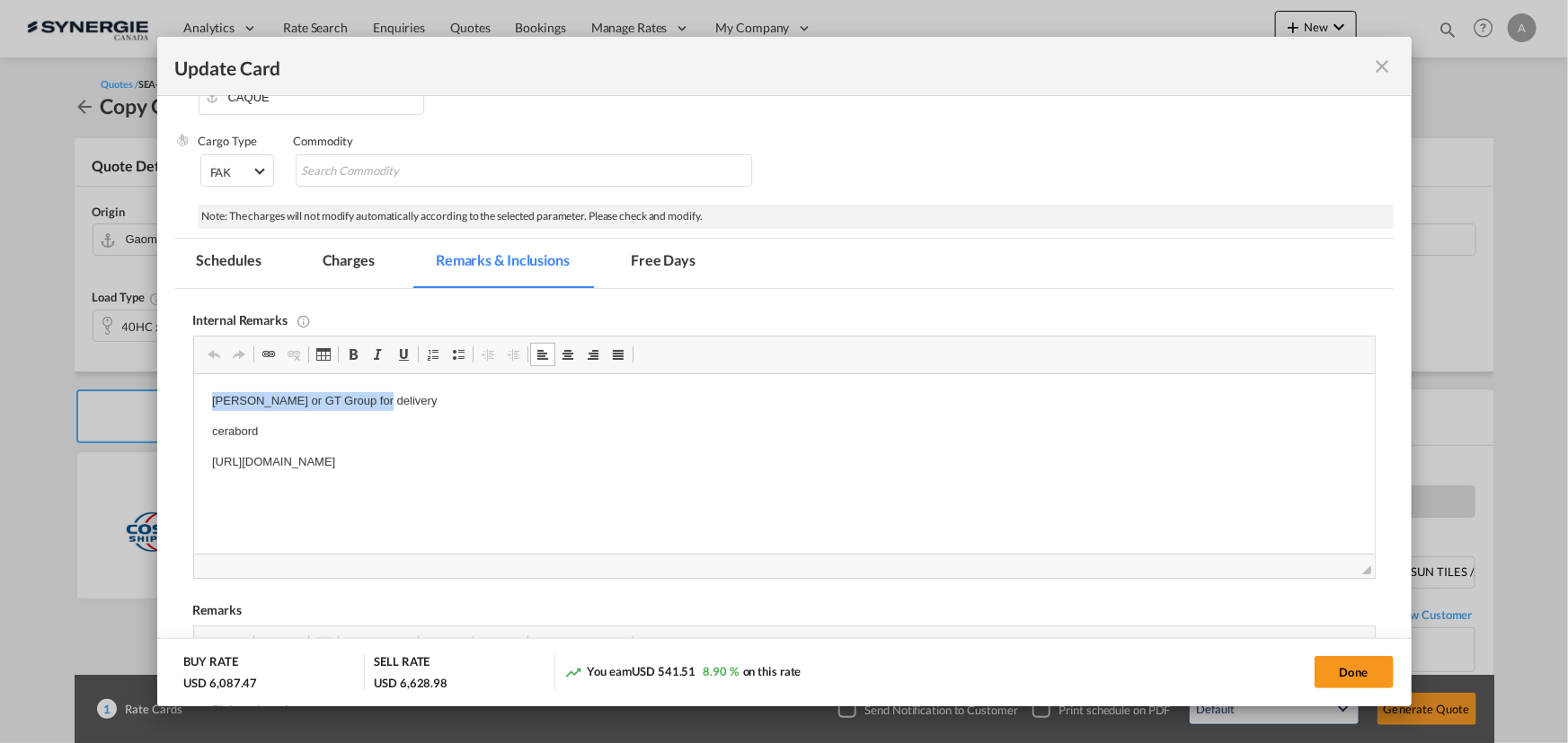
drag, startPoint x: 210, startPoint y: 404, endPoint x: 443, endPoint y: 407, distance: 233.0
click at [443, 407] on html "Andy or GT Group for delivery cerabord https://app.frontapp.com/open/msg_1cw1my…" at bounding box center [784, 432] width 1180 height 115
click at [289, 449] on body "EVEROK - https://app.frontapp.com/open/cnv_qbyb1an?key=ErLBnwd5BtTBVQ7FVUy9WrzN…" at bounding box center [783, 432] width 1145 height 79
drag, startPoint x: 725, startPoint y: 460, endPoint x: 367, endPoint y: 840, distance: 522.1
click at [193, 471] on html "EVEROK - https://app.frontapp.com/open/cnv_qbyb1an?key=ErLBnwd5BtTBVQ7FVUy9WrzN…" at bounding box center [784, 432] width 1180 height 115
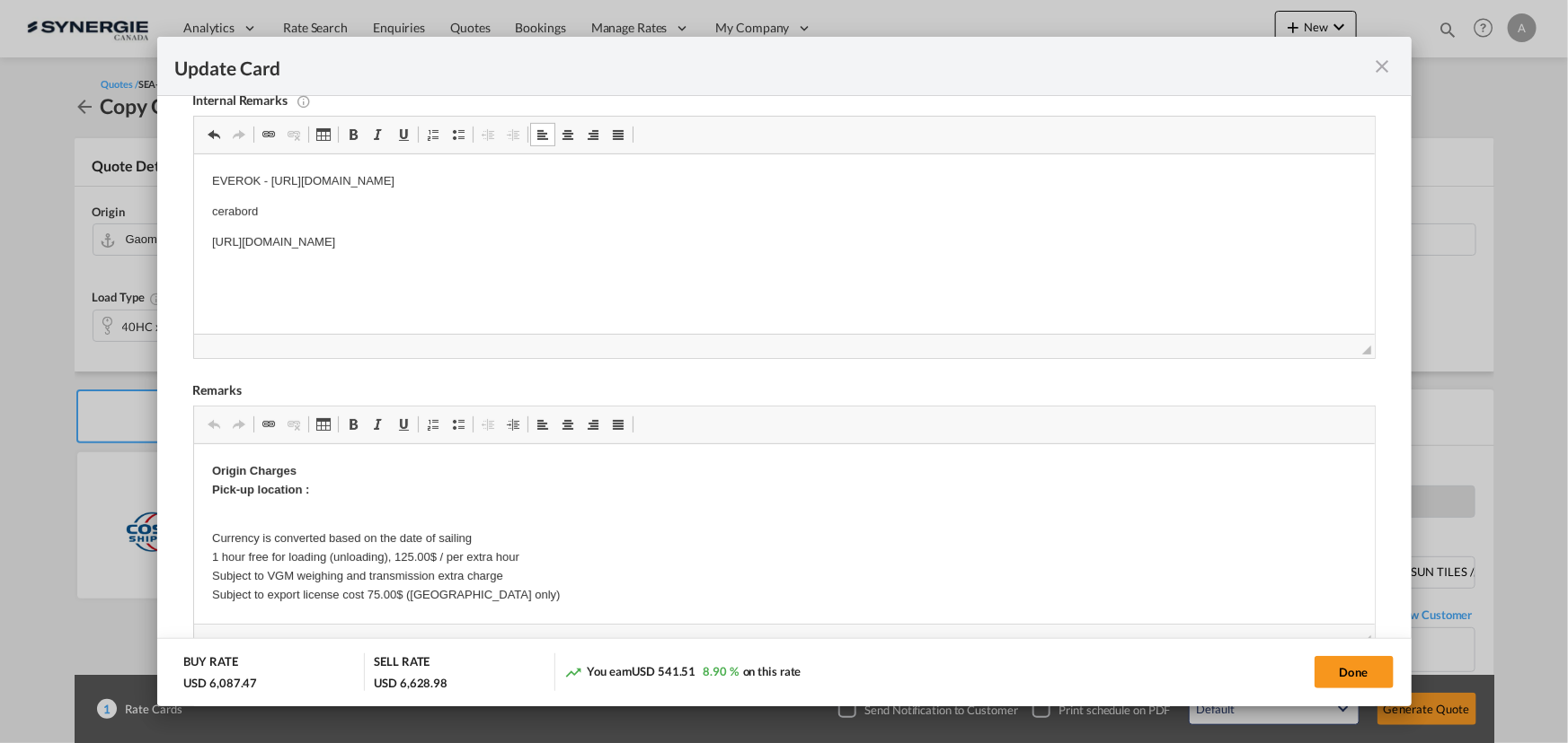
scroll to position [596, 0]
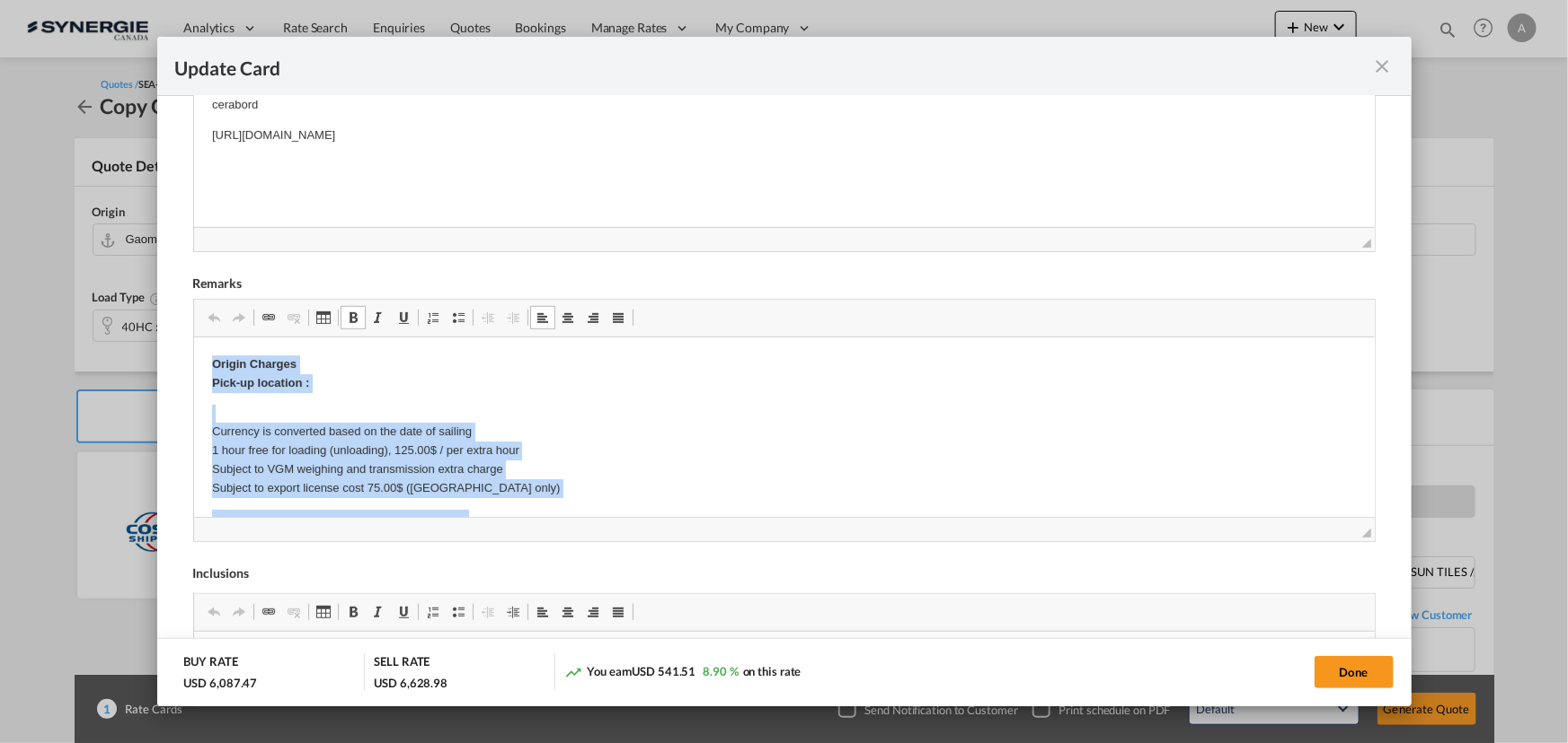
drag, startPoint x: 213, startPoint y: 356, endPoint x: 486, endPoint y: 499, distance: 308.2
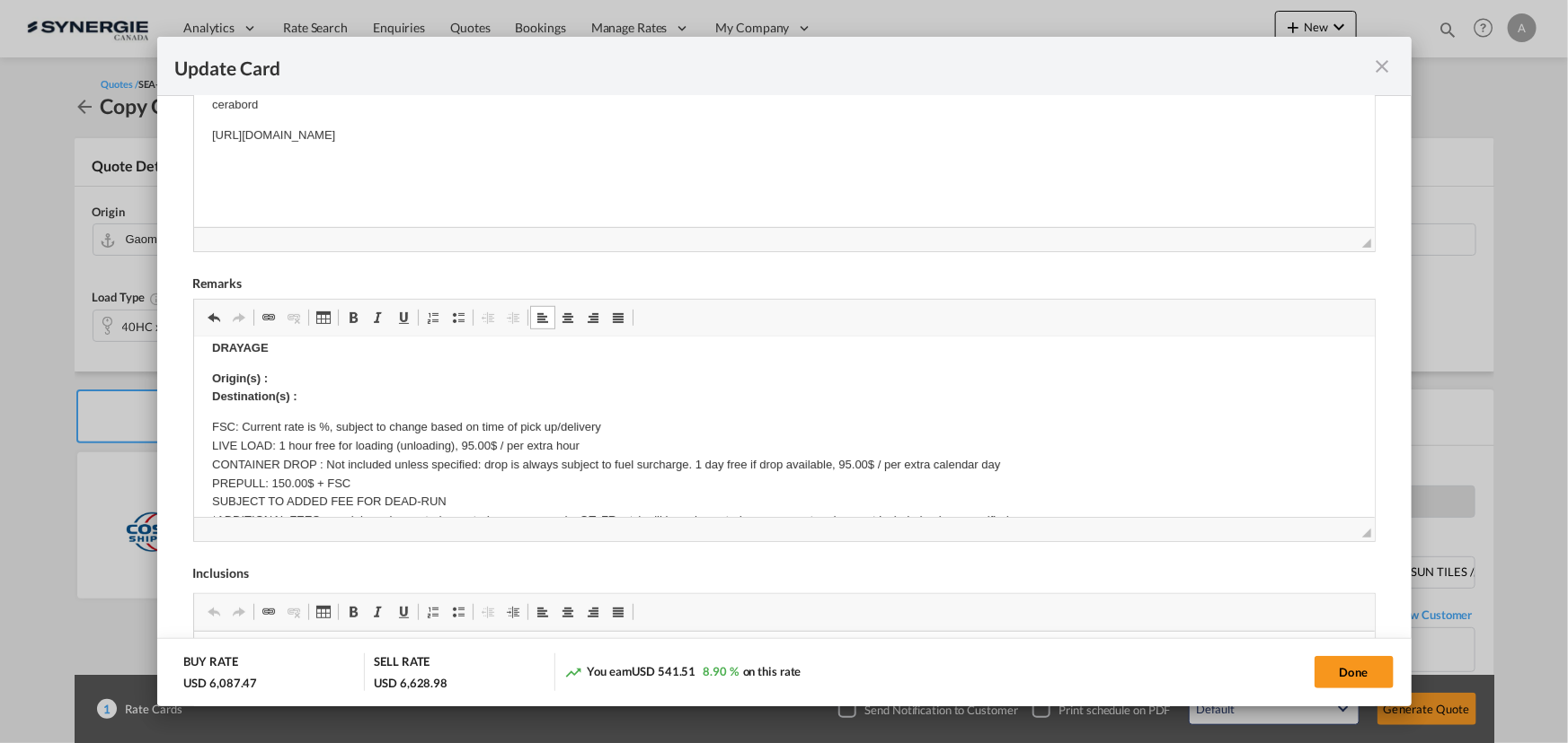
scroll to position [326, 0]
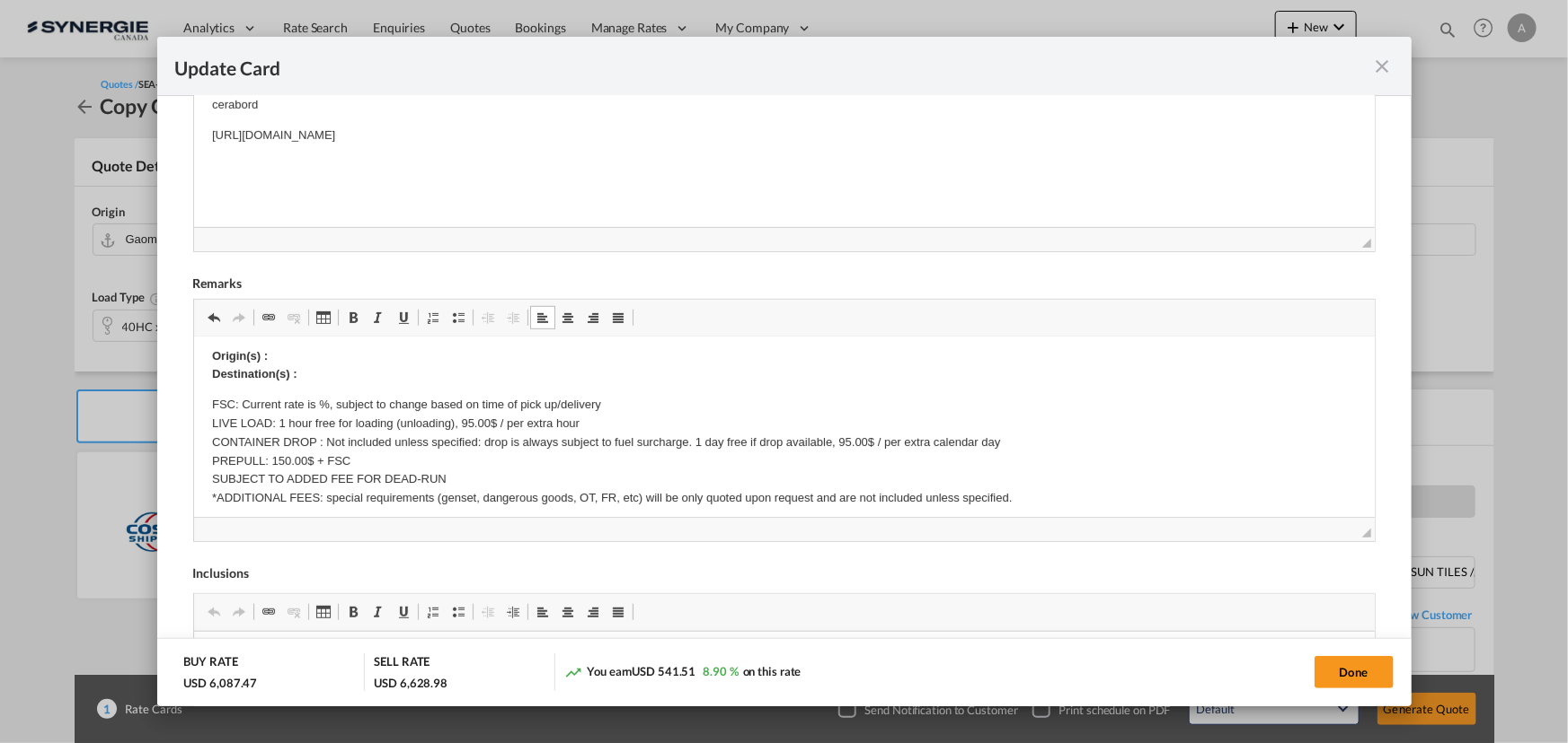
click at [312, 353] on p "Origin(s) : Destination(s) :" at bounding box center [783, 367] width 1145 height 38
click at [359, 380] on p "Origin(s) : MONTREAL RAIL RAMP, QC Destination(s) :" at bounding box center [783, 367] width 1145 height 38
click at [337, 373] on p "Origin(s) : MONTREAL RAIL RAMP, QC Destination(s) :" at bounding box center [783, 367] width 1145 height 38
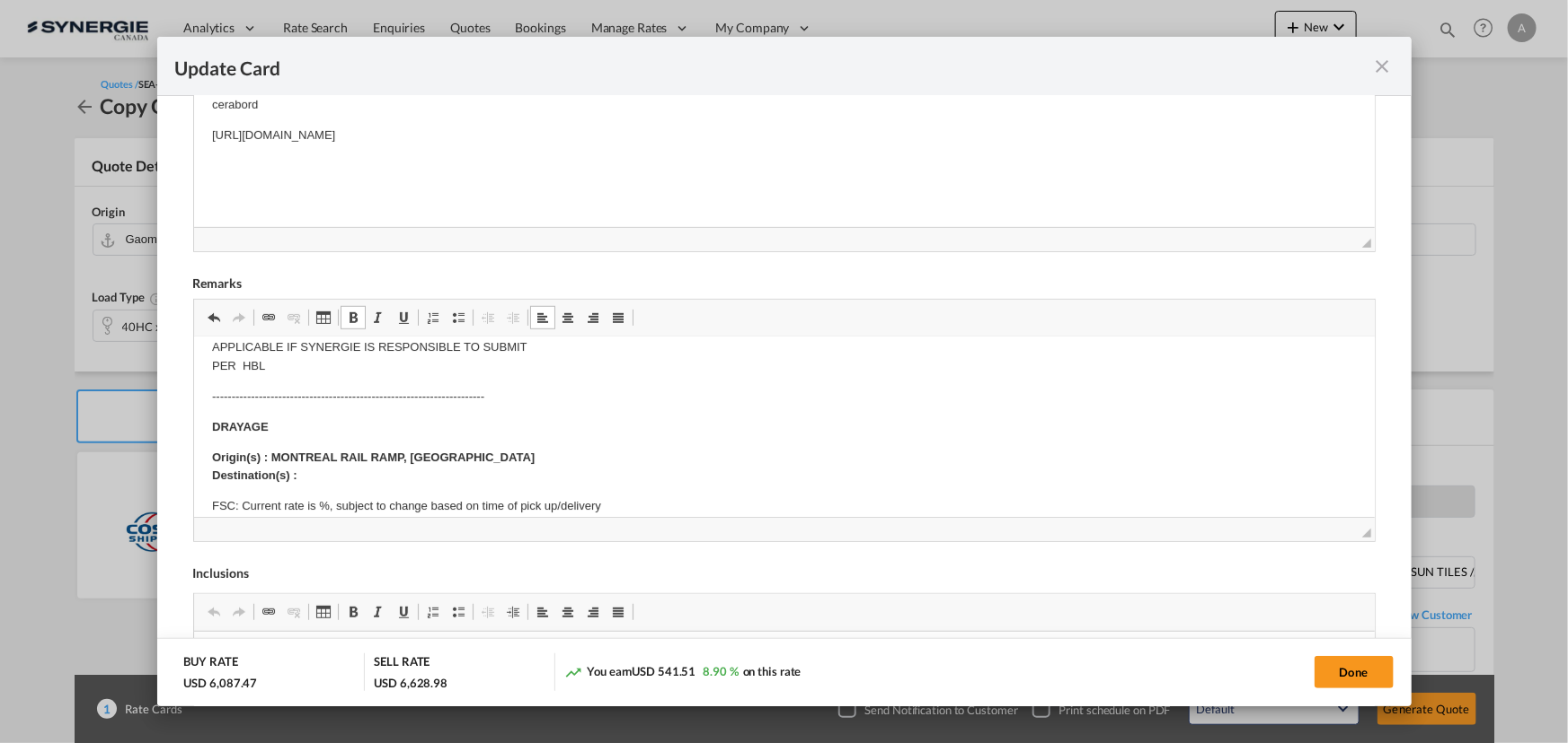
scroll to position [244, 0]
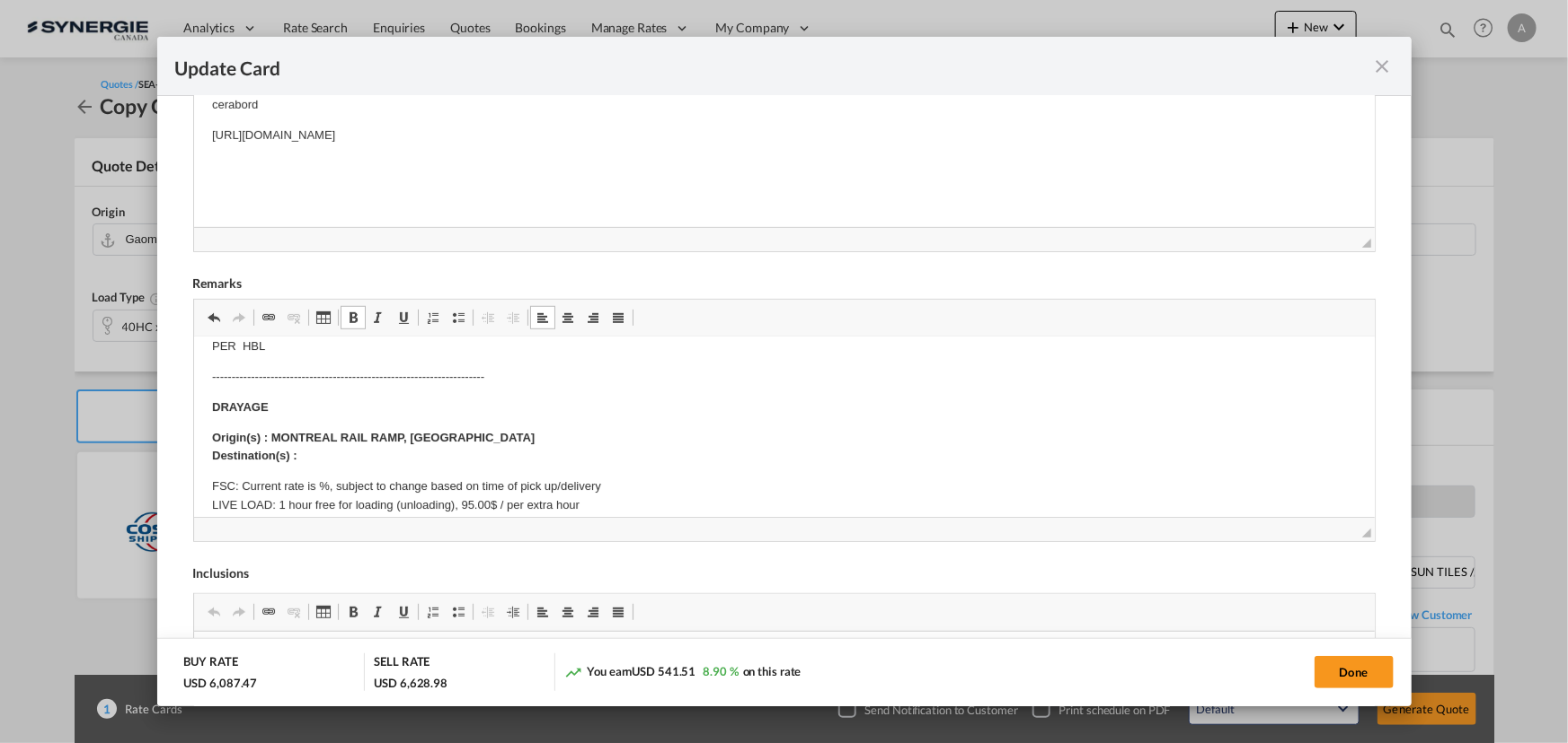
click at [315, 455] on p "Origin(s) : MONTREAL RAIL RAMP, QC Destination(s) :" at bounding box center [783, 449] width 1145 height 38
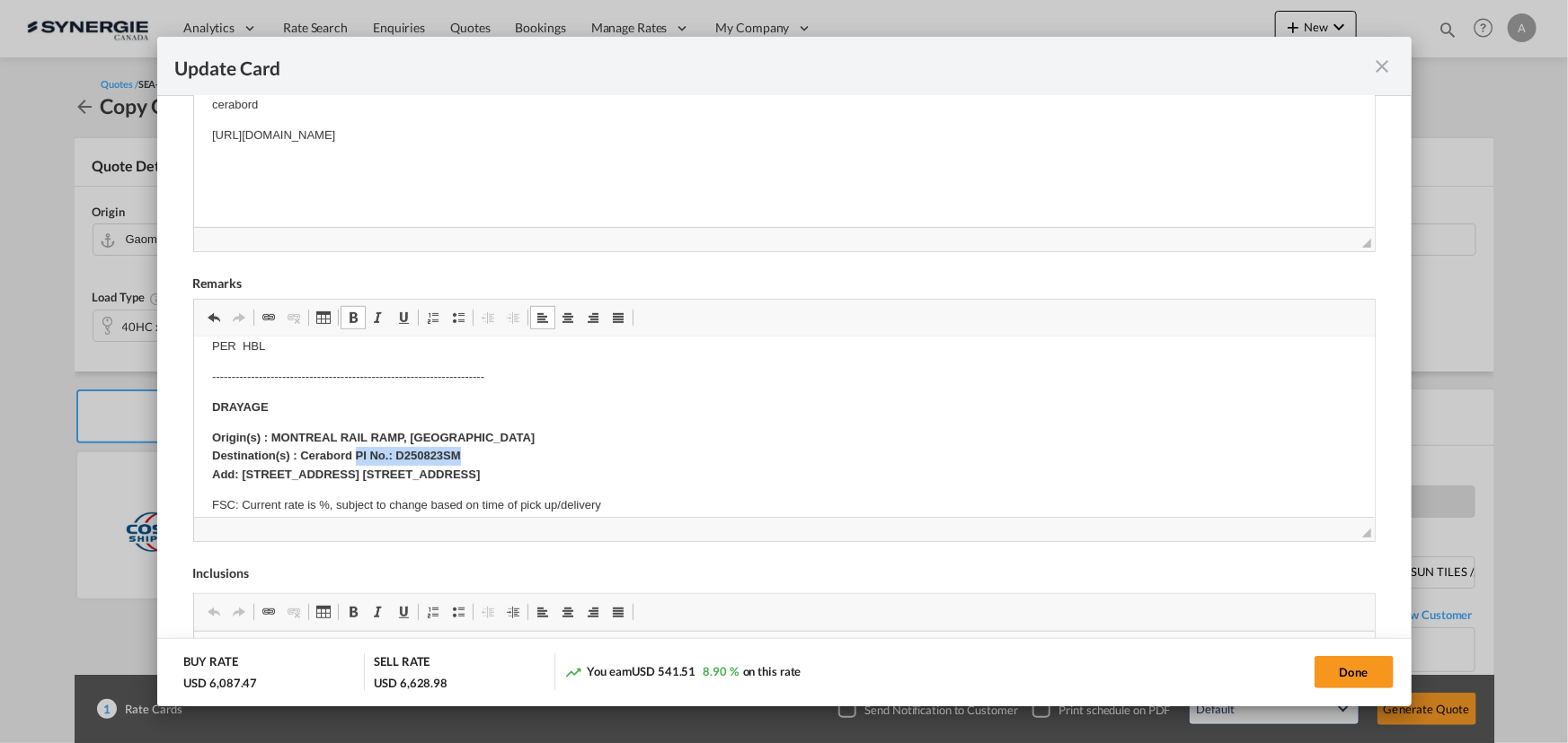
drag, startPoint x: 354, startPoint y: 458, endPoint x: 523, endPoint y: 455, distance: 169.0
click at [523, 455] on p "Origin(s) : MONTREAL RAIL RAMP, QC Destination(s) : Cerabord PI No.: D250823SM …" at bounding box center [783, 457] width 1145 height 55
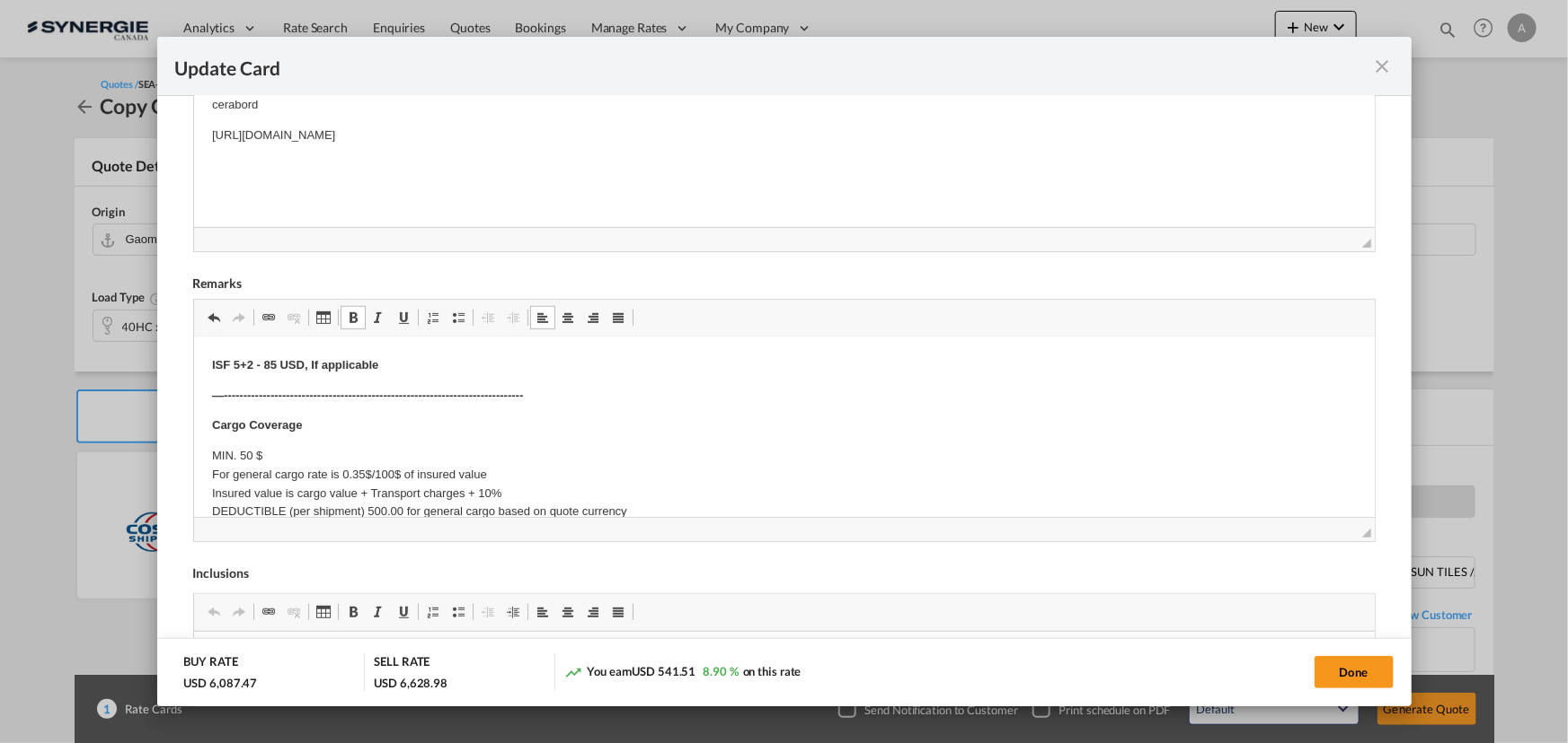
scroll to position [816, 0]
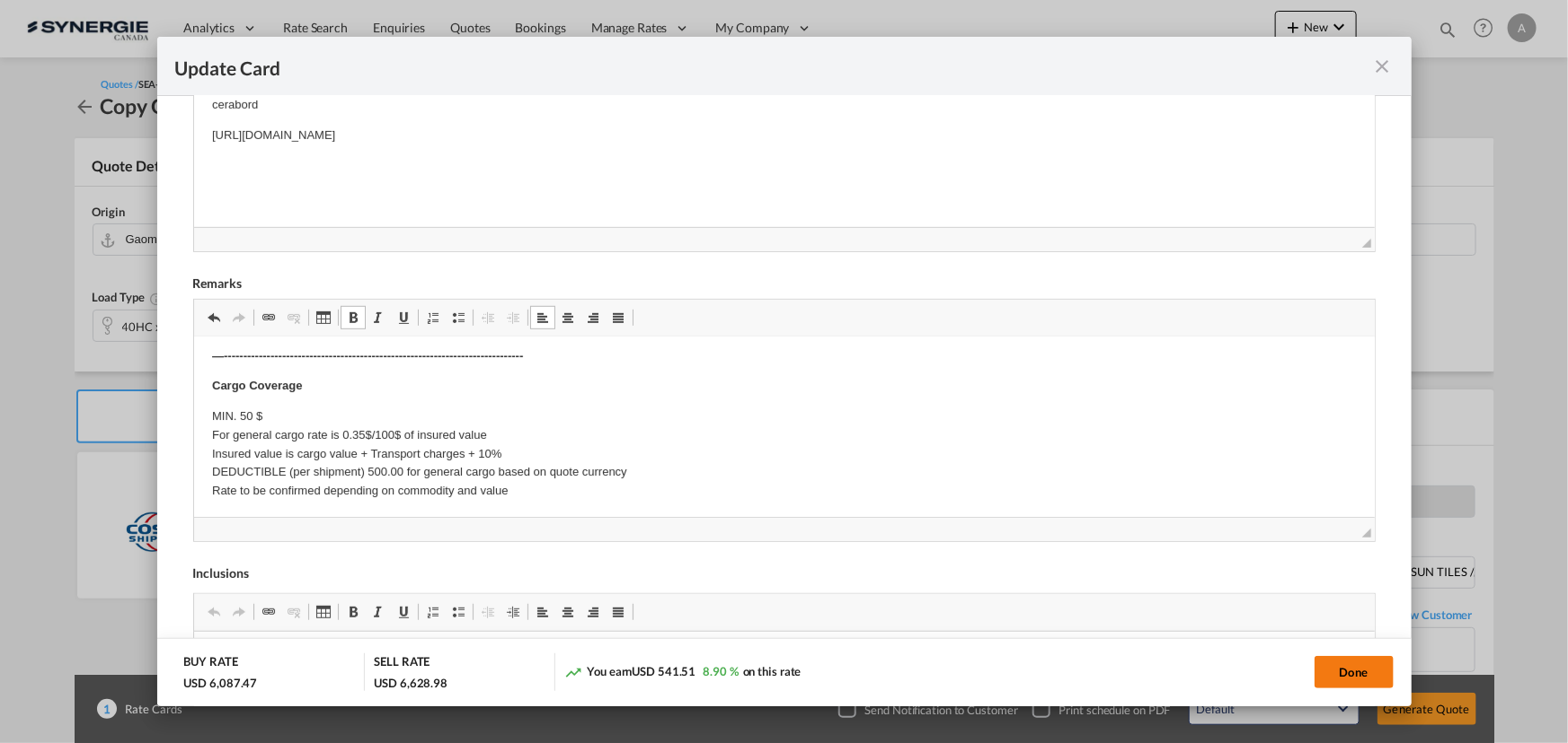
click at [1337, 666] on button "Done" at bounding box center [1354, 673] width 79 height 32
type input "09 Oct 2025"
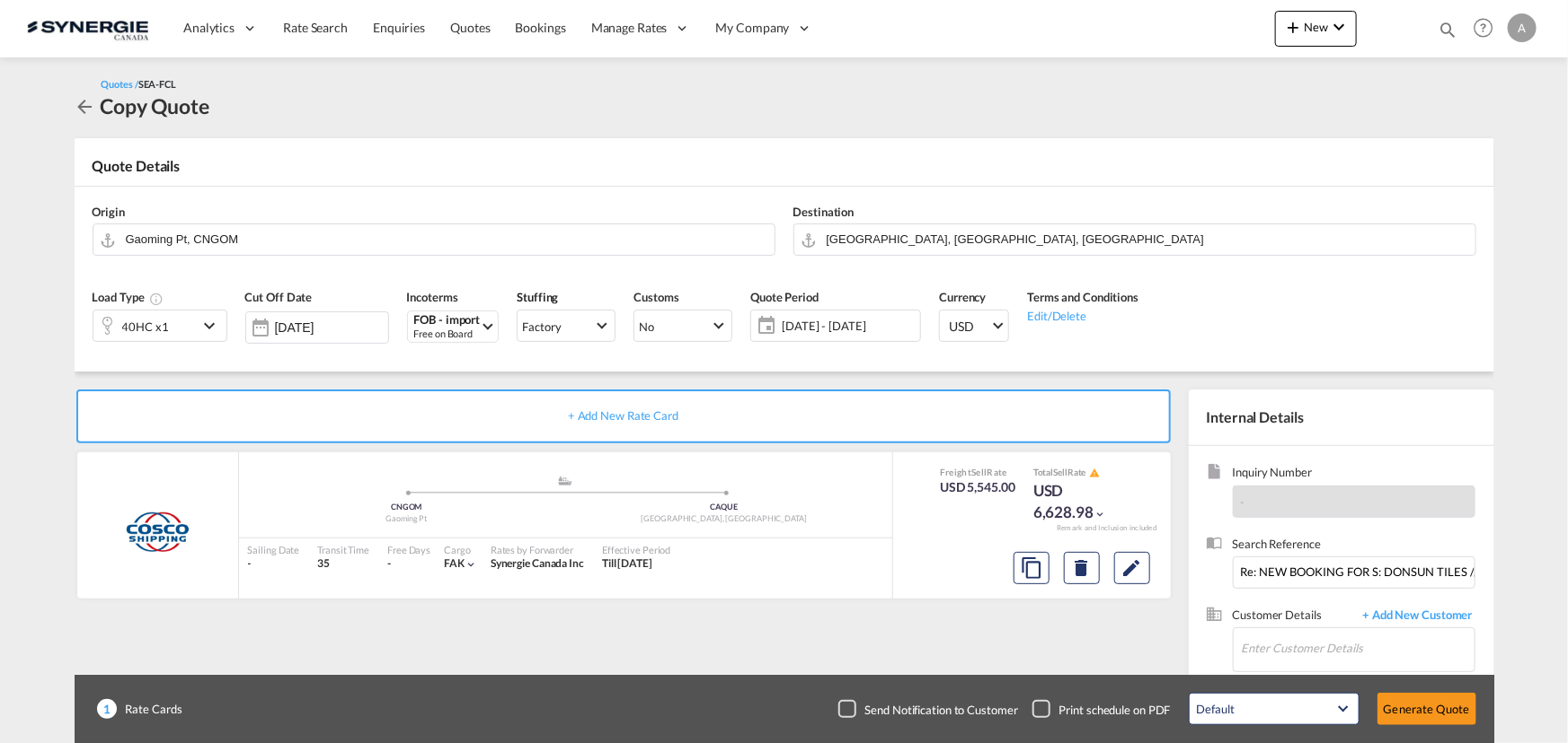
scroll to position [270, 0]
click at [1289, 566] on input "Re: NEW BOOKING FOR S: DONSUN TILES // C: CERABORD // 14012025 ME-250089075" at bounding box center [1354, 572] width 242 height 32
click at [1133, 552] on button "Edit" at bounding box center [1132, 569] width 36 height 32
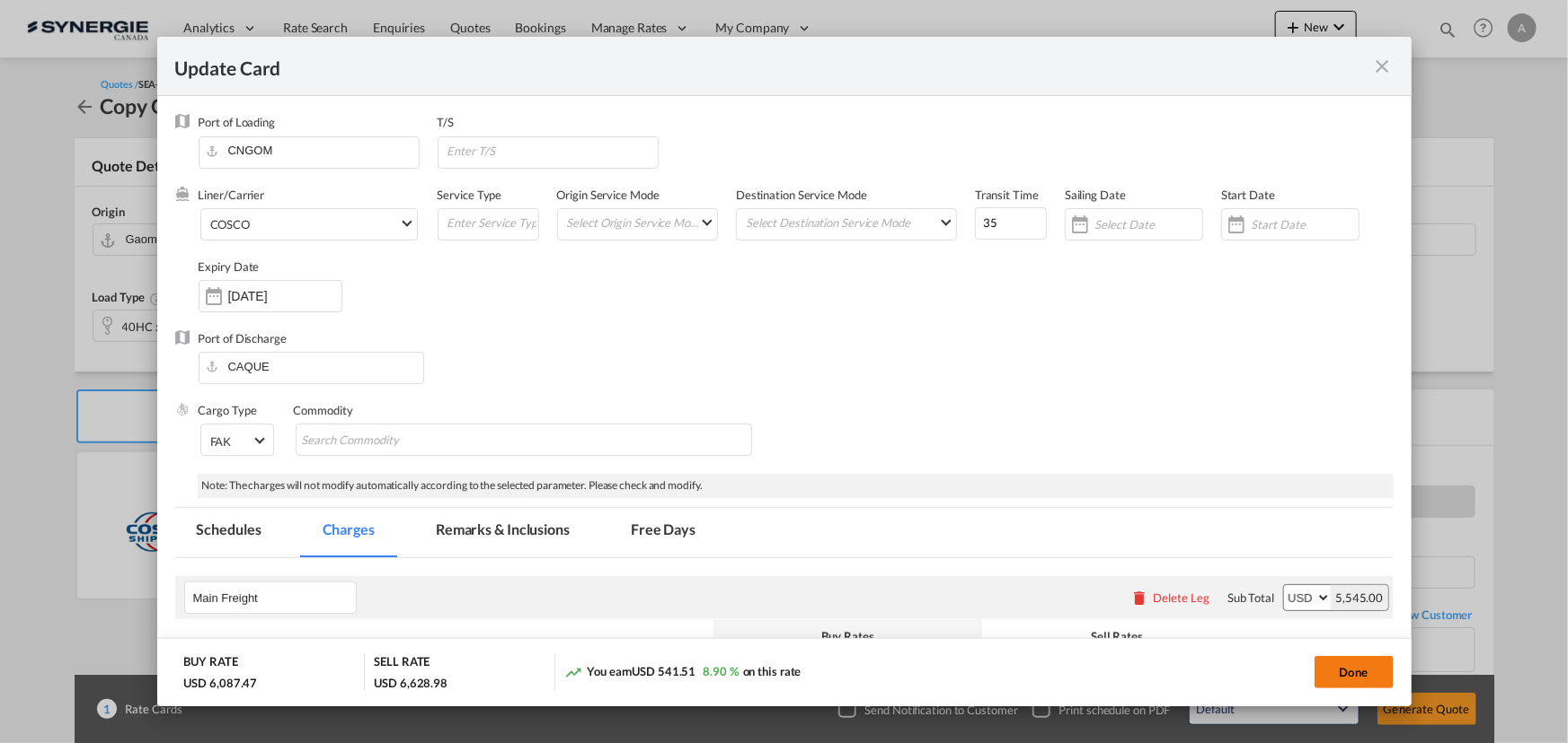
drag, startPoint x: 1338, startPoint y: 666, endPoint x: 1355, endPoint y: 669, distance: 17.3
click at [1338, 666] on button "Done" at bounding box center [1354, 673] width 79 height 32
type input "09 Oct 2025"
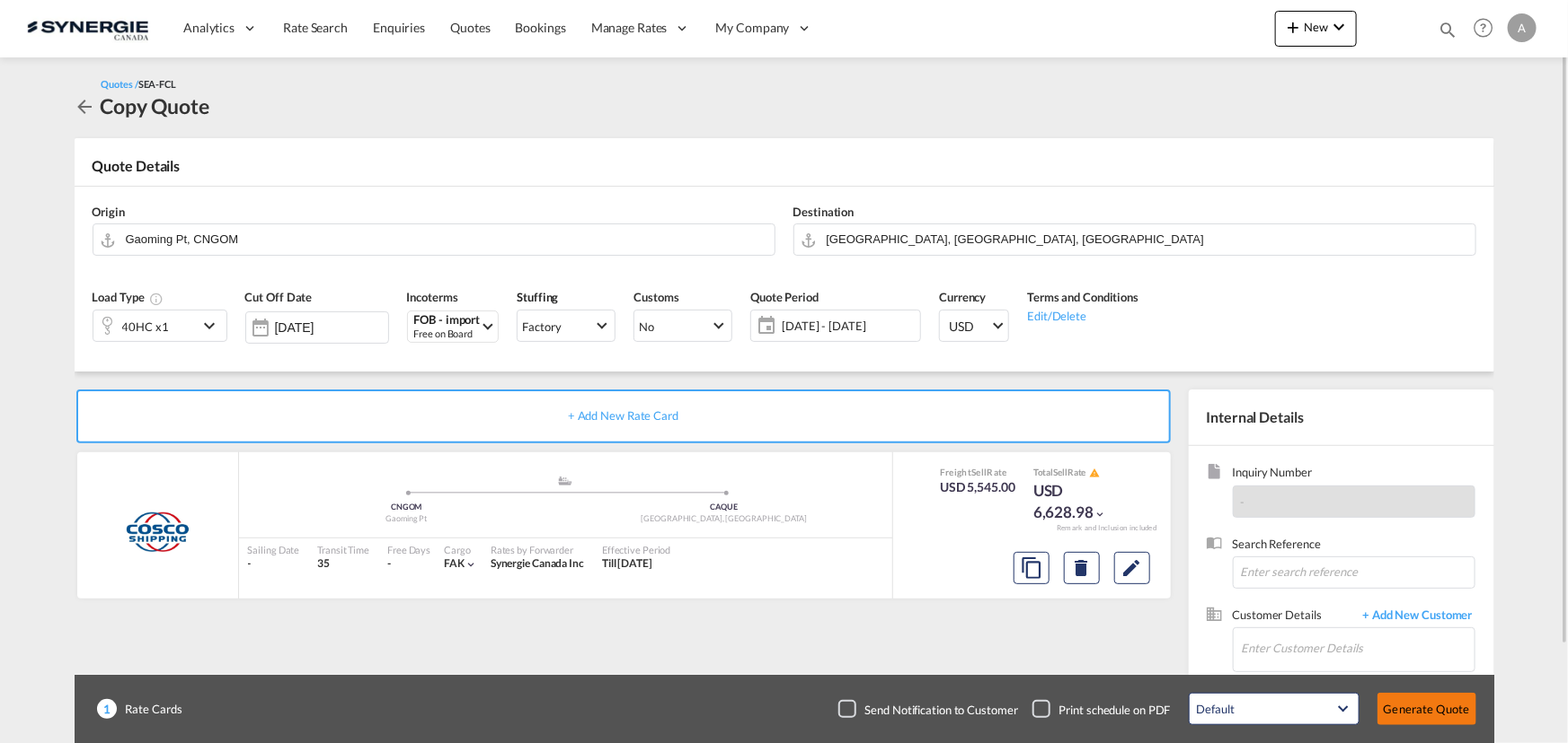
click at [1408, 706] on button "Generate Quote" at bounding box center [1427, 710] width 99 height 32
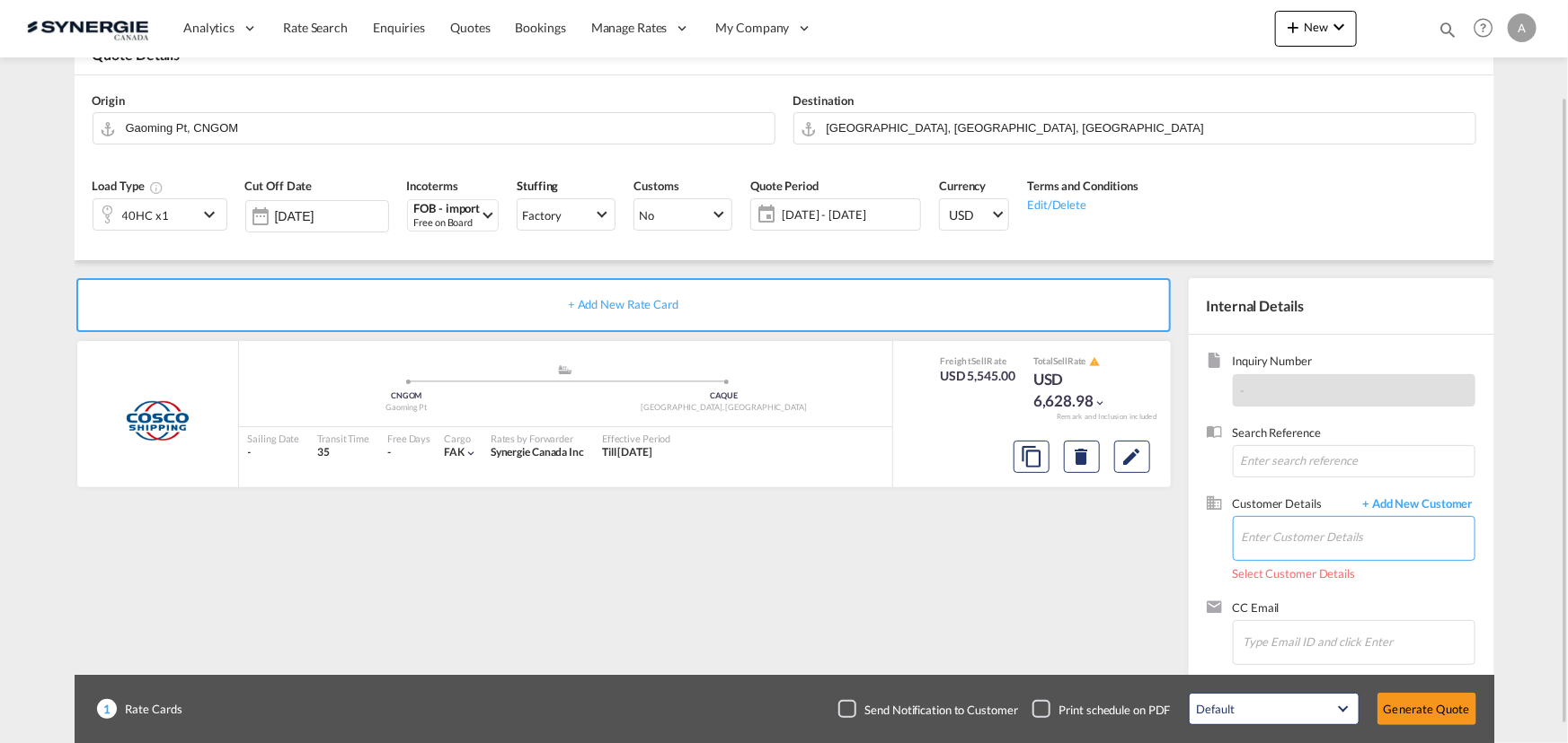
click at [1311, 542] on input "Enter Customer Details" at bounding box center [1358, 537] width 233 height 40
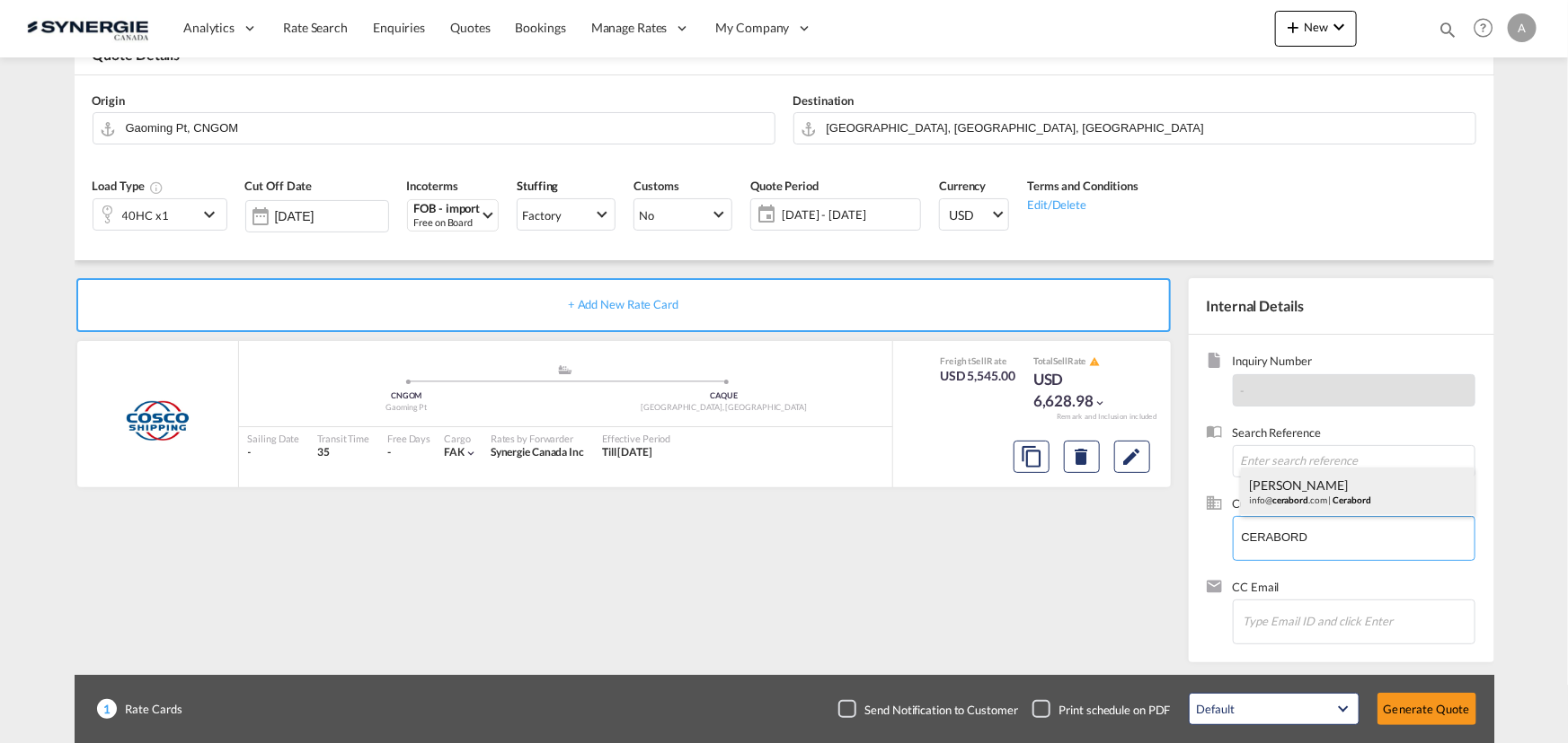
click at [1319, 493] on div "Normand Poulin info@ cerabord .com | Cerabord" at bounding box center [1357, 492] width 234 height 49
type input "Cerabord, Normand Poulin, info@cerabord.com"
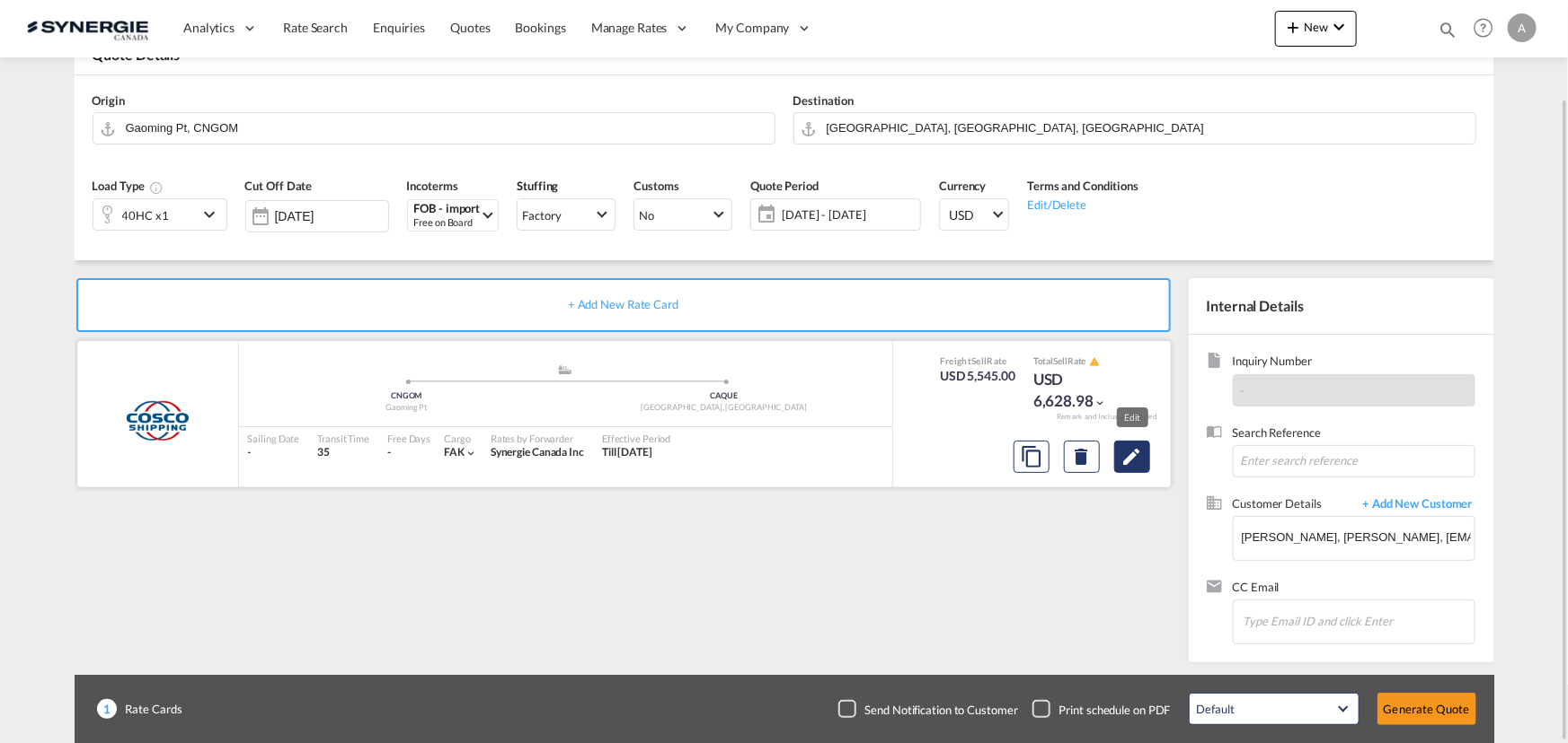
click at [1131, 457] on md-icon "Edit" at bounding box center [1131, 456] width 22 height 22
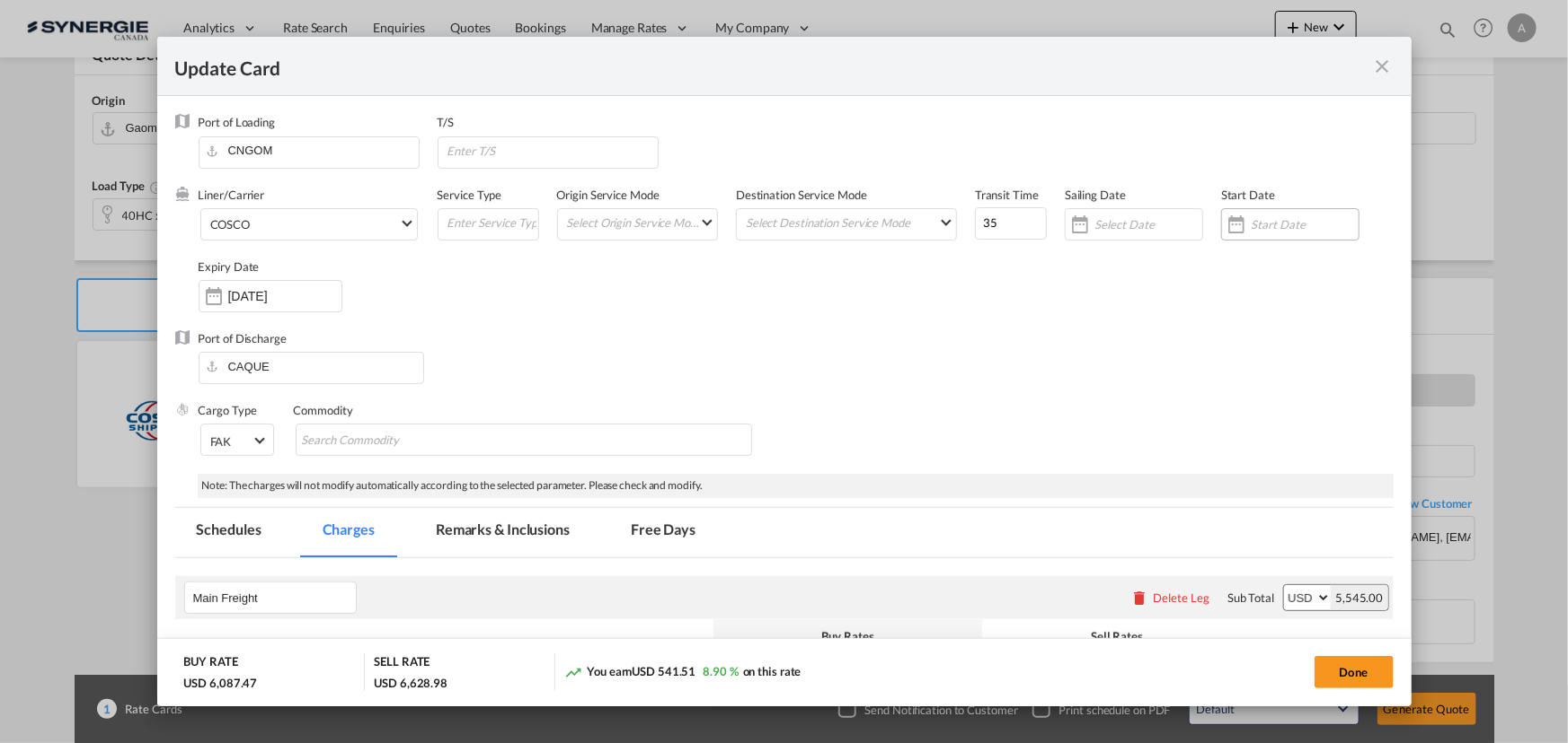
click at [1302, 225] on input "Update Card Port ..." at bounding box center [1304, 224] width 108 height 14
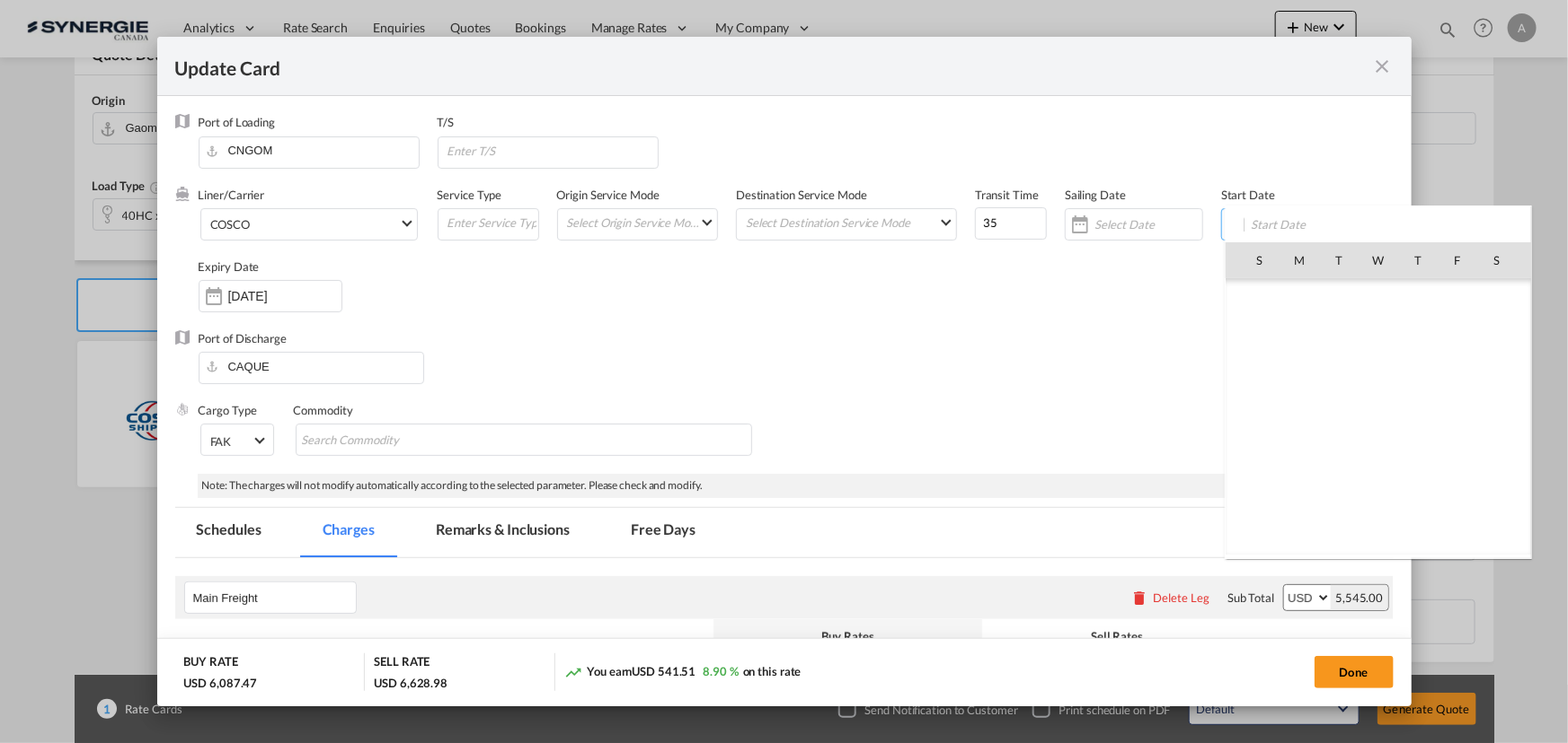
scroll to position [415869, 0]
click at [1383, 372] on span "10" at bounding box center [1378, 378] width 38 height 38
type input "[DATE]"
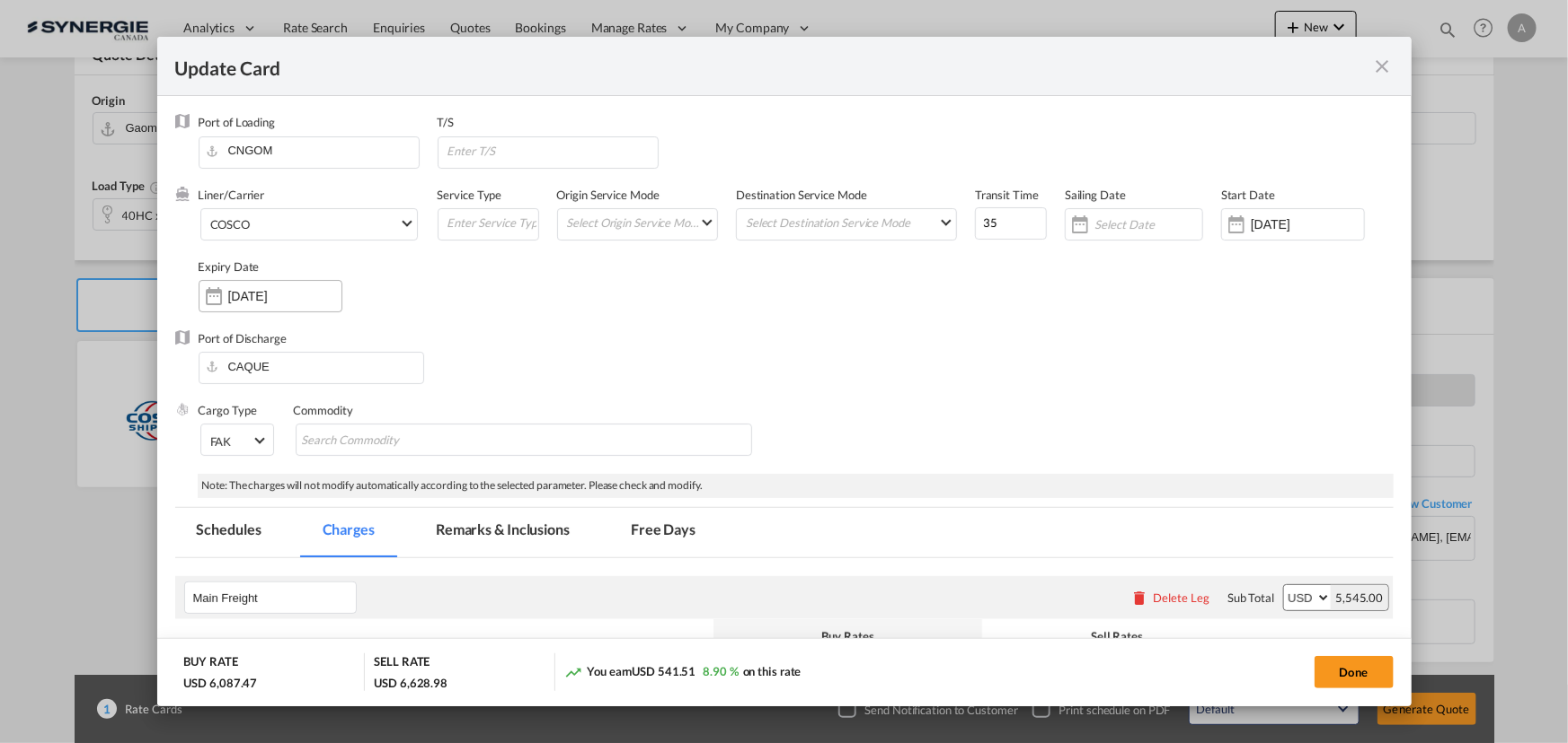
click at [257, 306] on div "10 Oct 2025" at bounding box center [270, 296] width 144 height 32
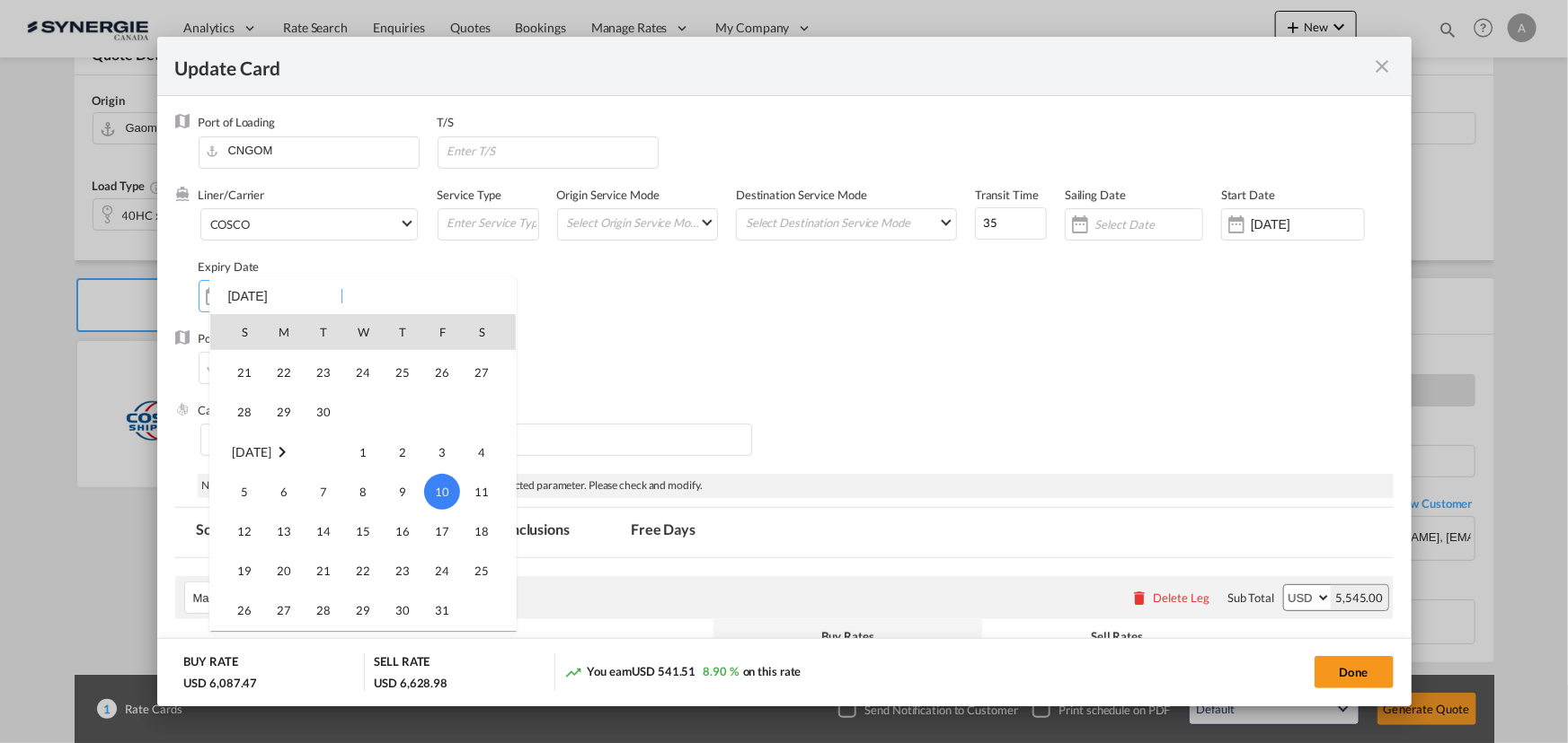
scroll to position [74, 0]
click at [237, 419] on span "14" at bounding box center [245, 415] width 36 height 36
type input "14 Sep 2025"
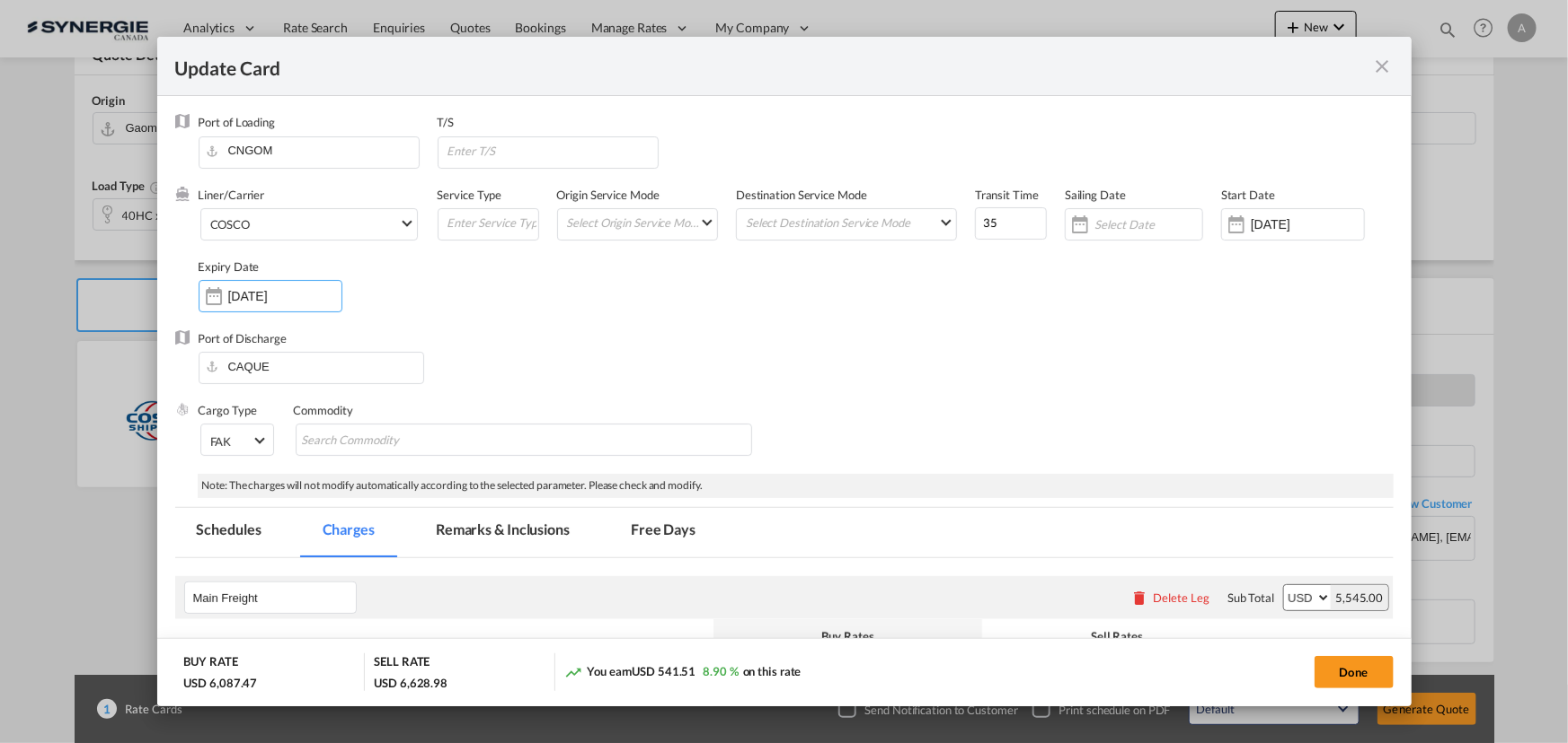
click at [1313, 674] on div "Done" at bounding box center [1160, 672] width 465 height 37
click at [1362, 672] on button "Done" at bounding box center [1354, 673] width 79 height 32
type input "09 Sep 2025"
type input "13 Sep 2025"
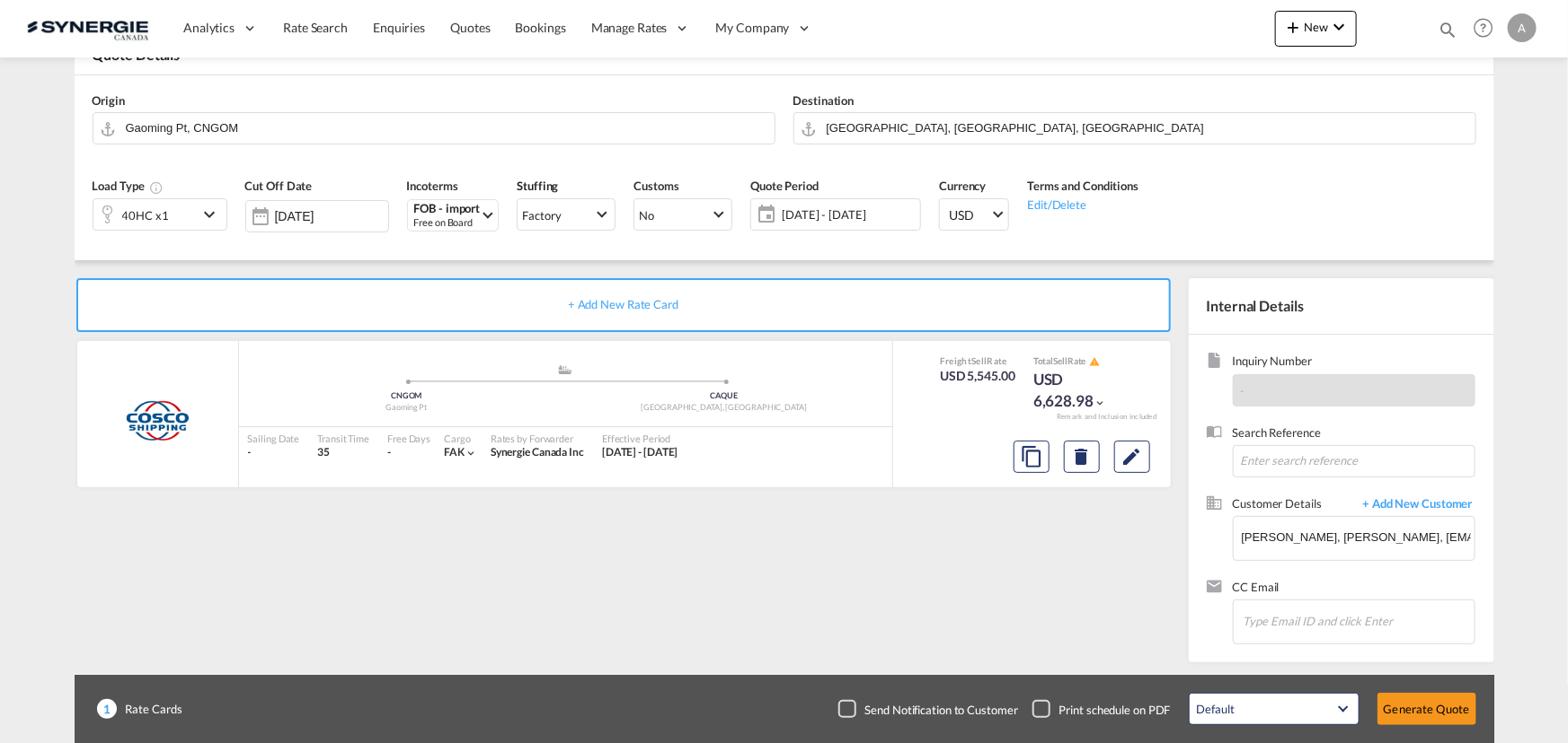
click at [1445, 710] on button "Generate Quote" at bounding box center [1427, 710] width 99 height 32
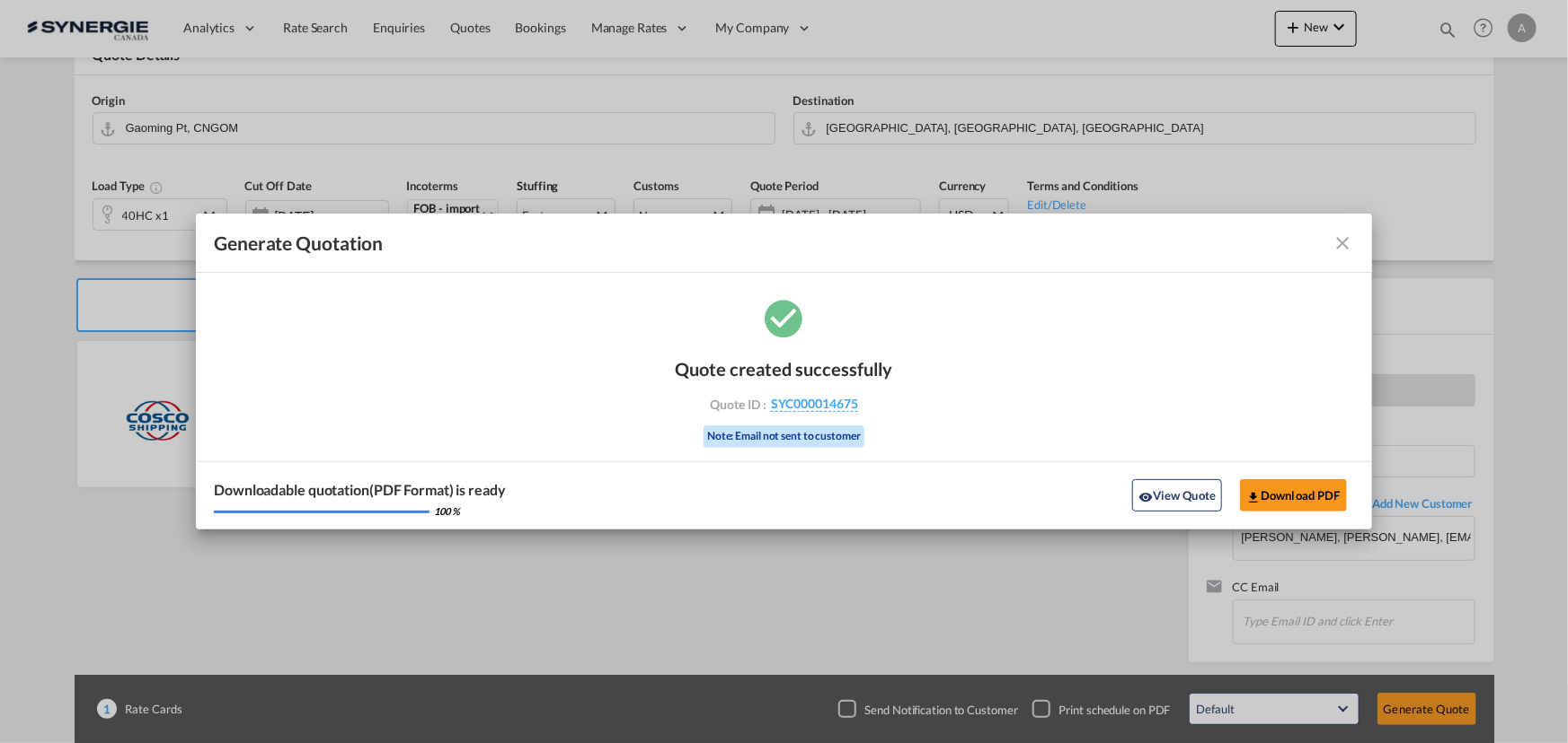
drag, startPoint x: 1191, startPoint y: 492, endPoint x: 1285, endPoint y: 487, distance: 94.1
click at [1191, 492] on button "View Quote" at bounding box center [1177, 495] width 90 height 32
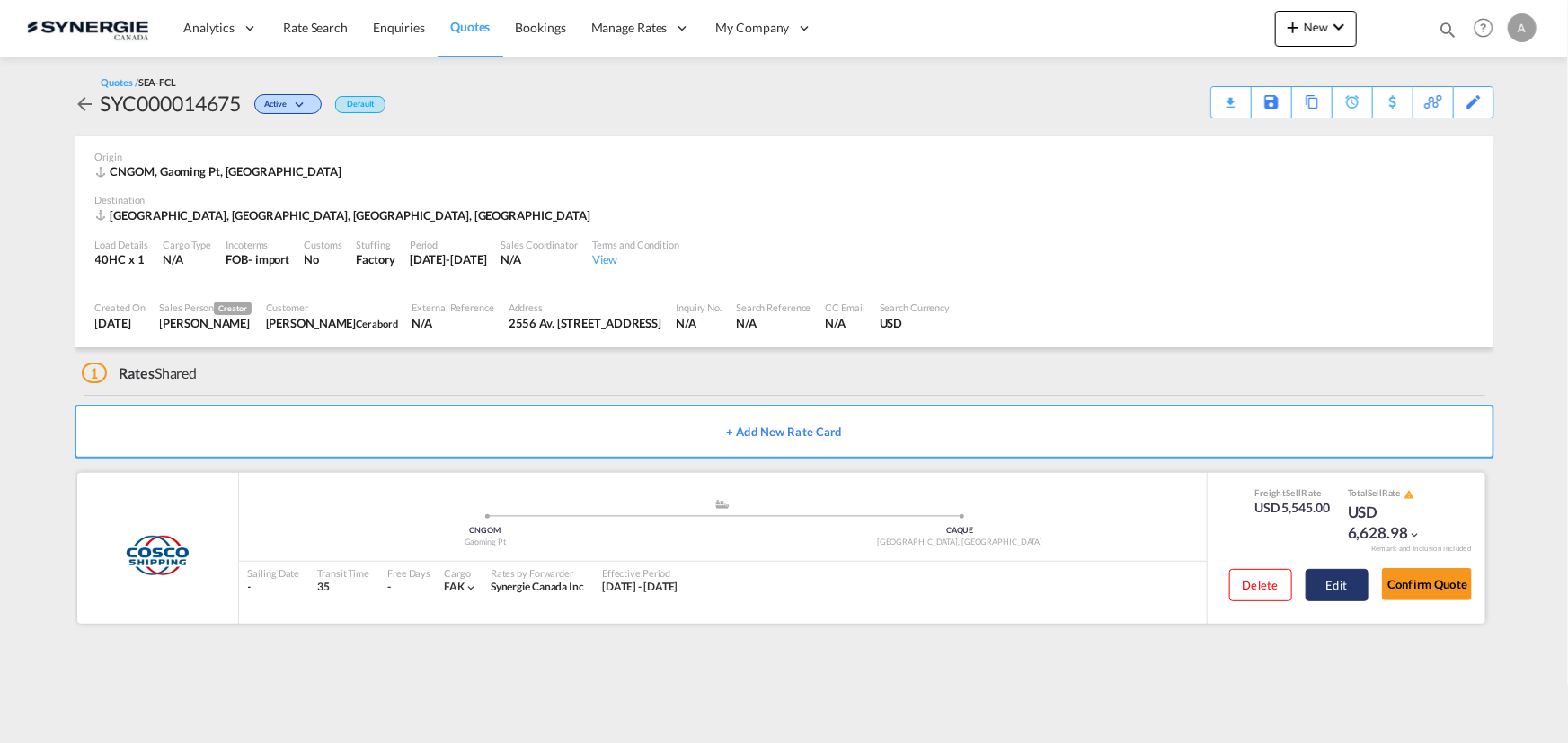
click at [1338, 588] on button "Edit" at bounding box center [1336, 586] width 63 height 32
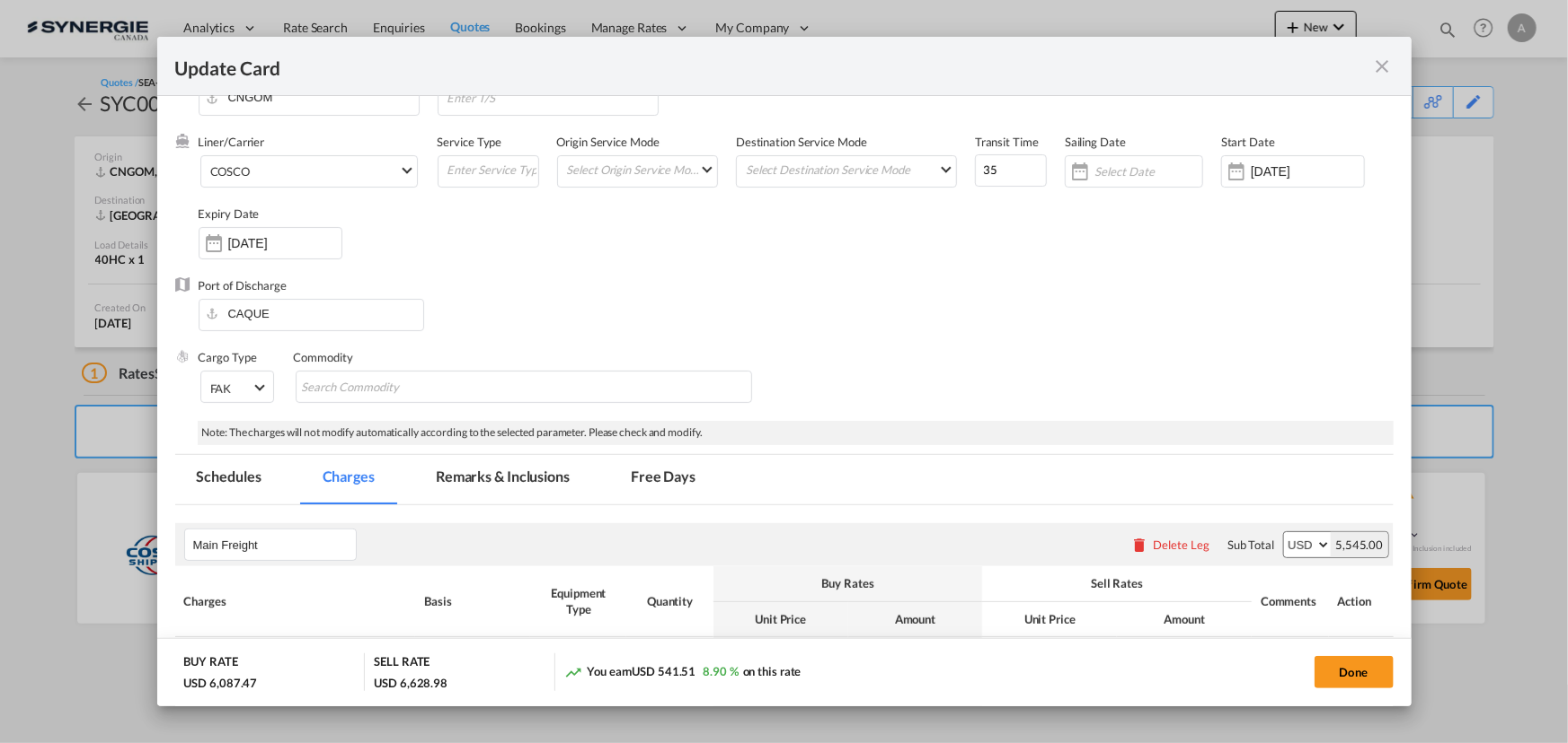
scroll to position [81, 0]
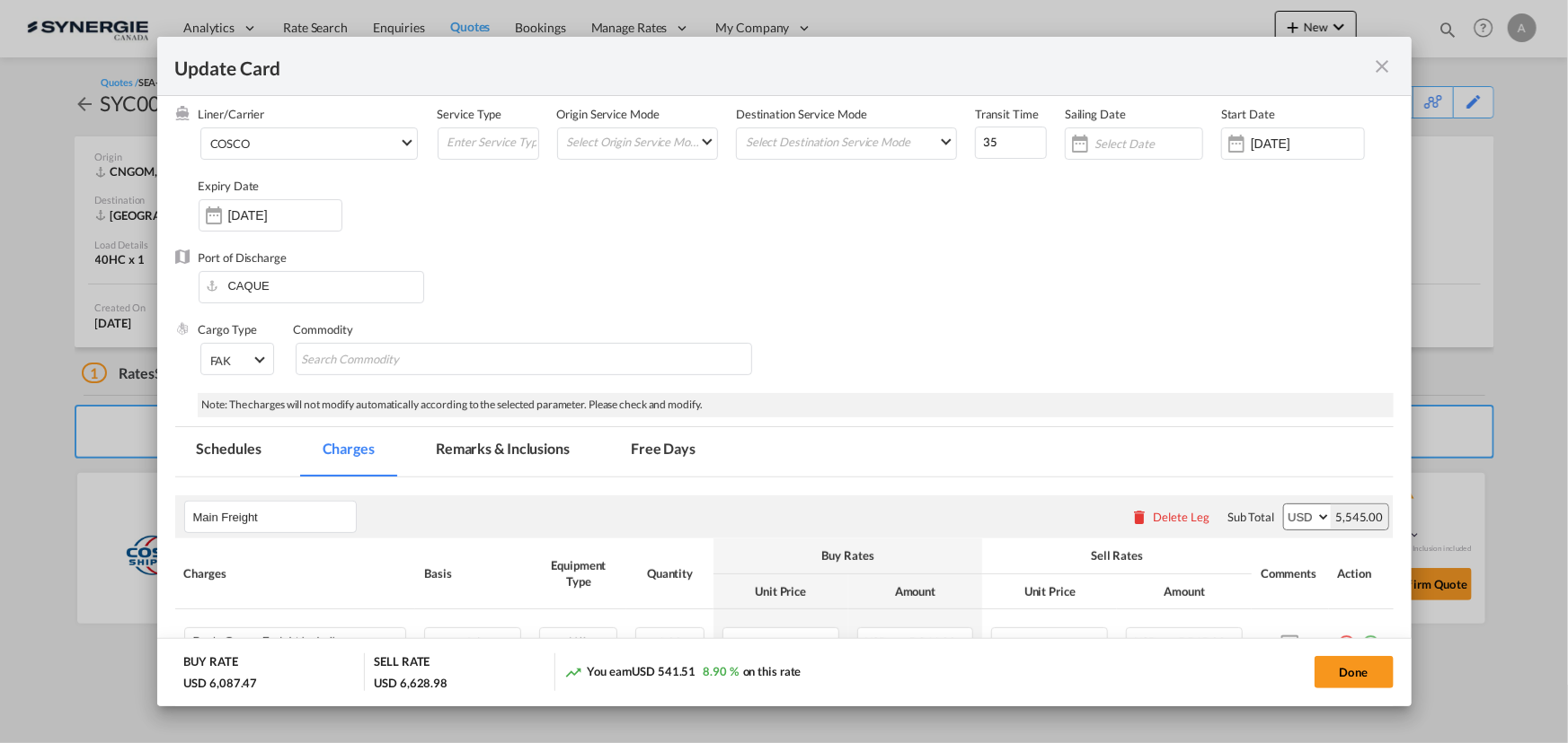
click at [553, 242] on div "Liner/Carrier COSCO 2HM LOGISTICS D.O.O AAXL GLOBAL SHIPPING LINES LLC ABDUL MU…" at bounding box center [796, 177] width 1195 height 144
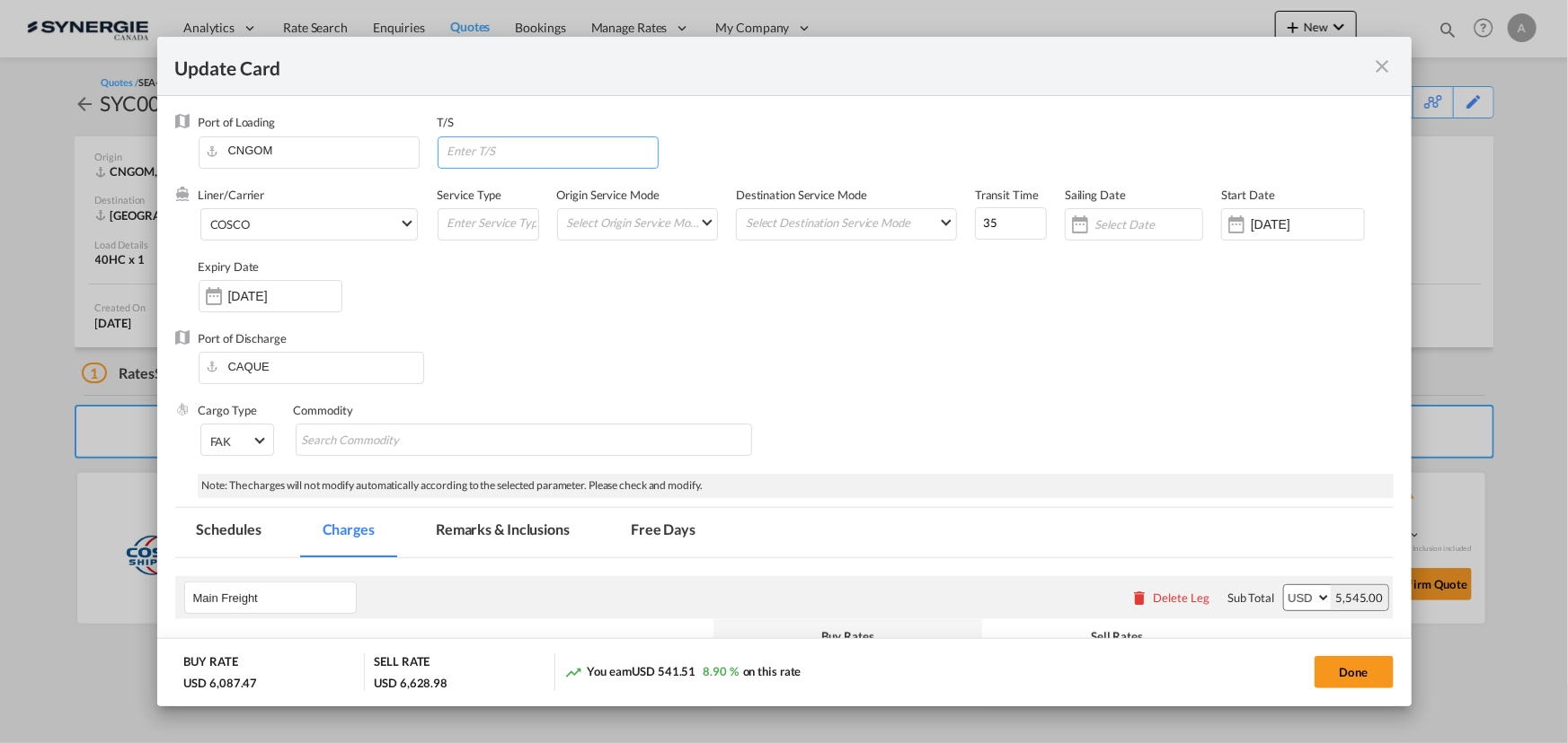
click at [492, 146] on input "Update Card Port ..." at bounding box center [551, 151] width 212 height 27
type input "YANTIAN"
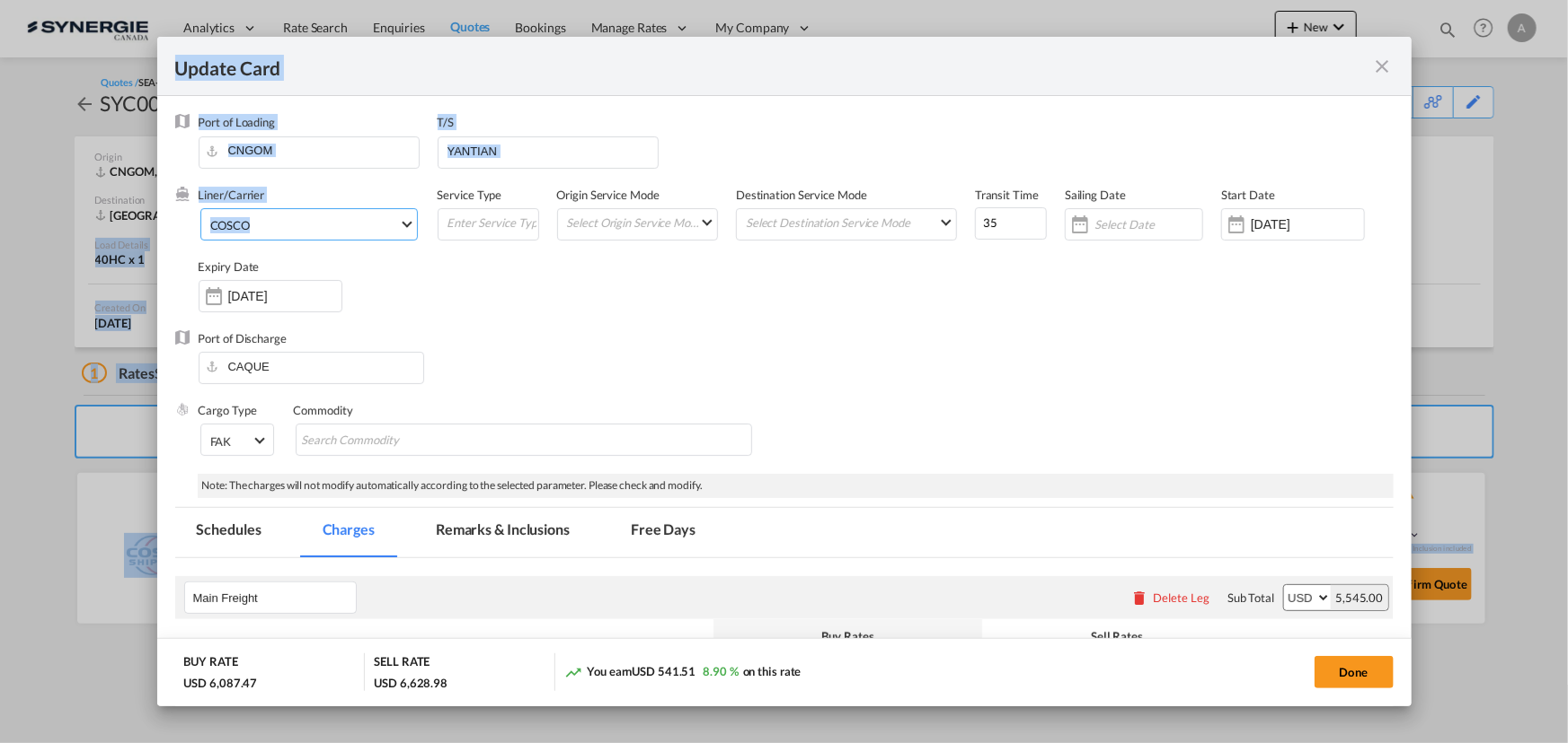
drag, startPoint x: 341, startPoint y: 225, endPoint x: -107, endPoint y: 227, distance: 448.0
click at [0, 227] on html "Analytics Reports Dashboard Rate Search Enquiries Quotes" at bounding box center [784, 372] width 1568 height 743
click at [257, 225] on span "COSCO" at bounding box center [305, 225] width 189 height 16
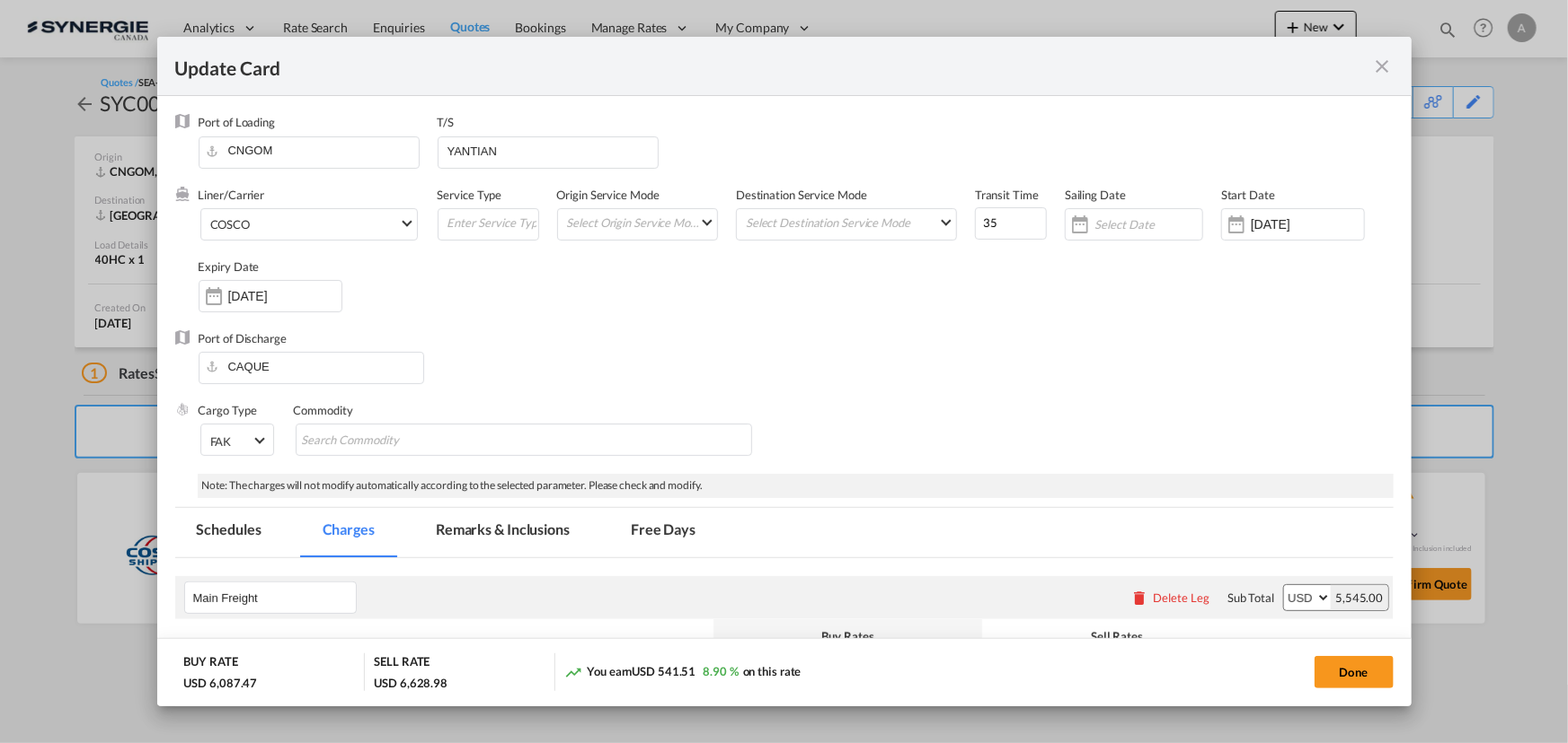
scroll to position [853, 0]
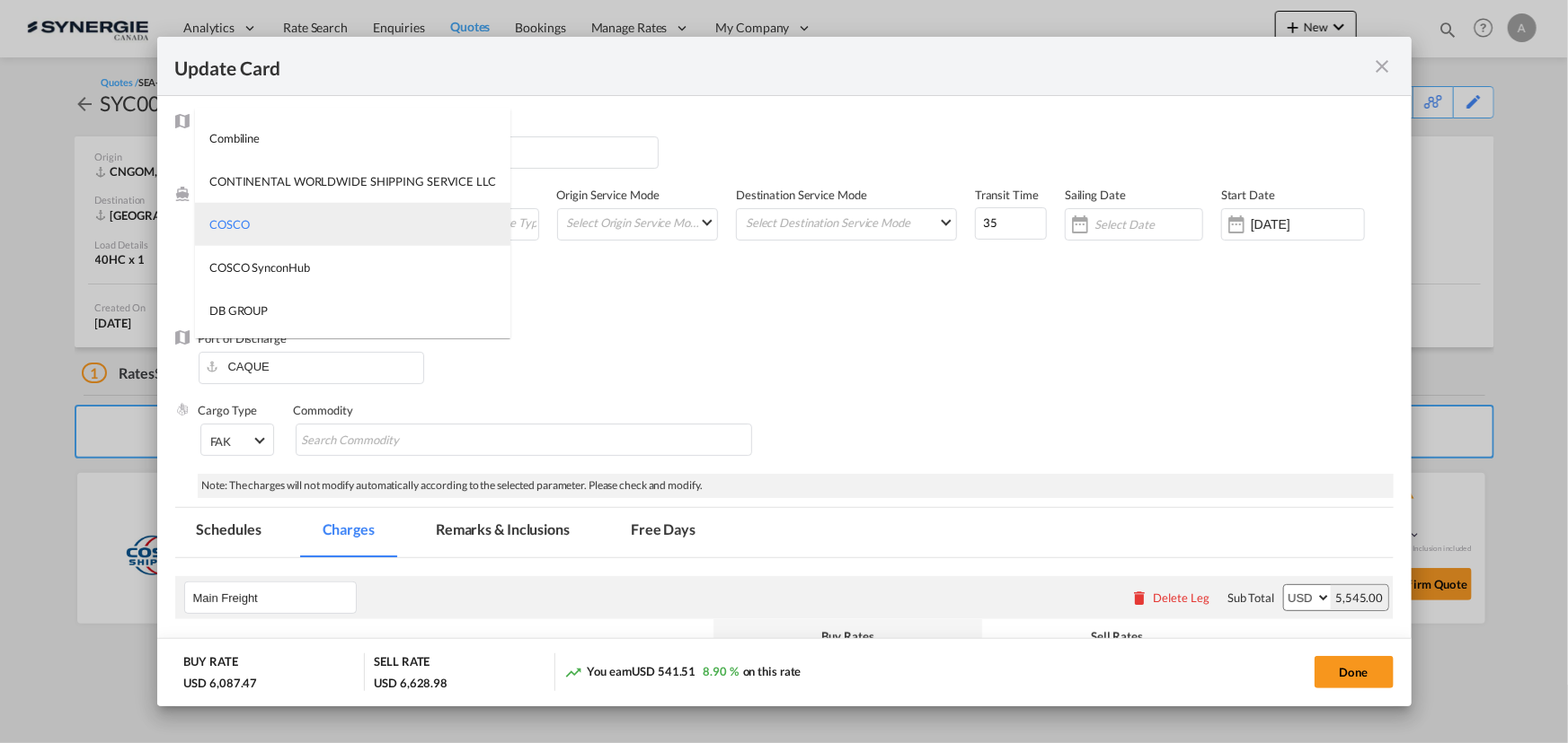
click at [273, 227] on md-option "COSCO" at bounding box center [353, 224] width 316 height 43
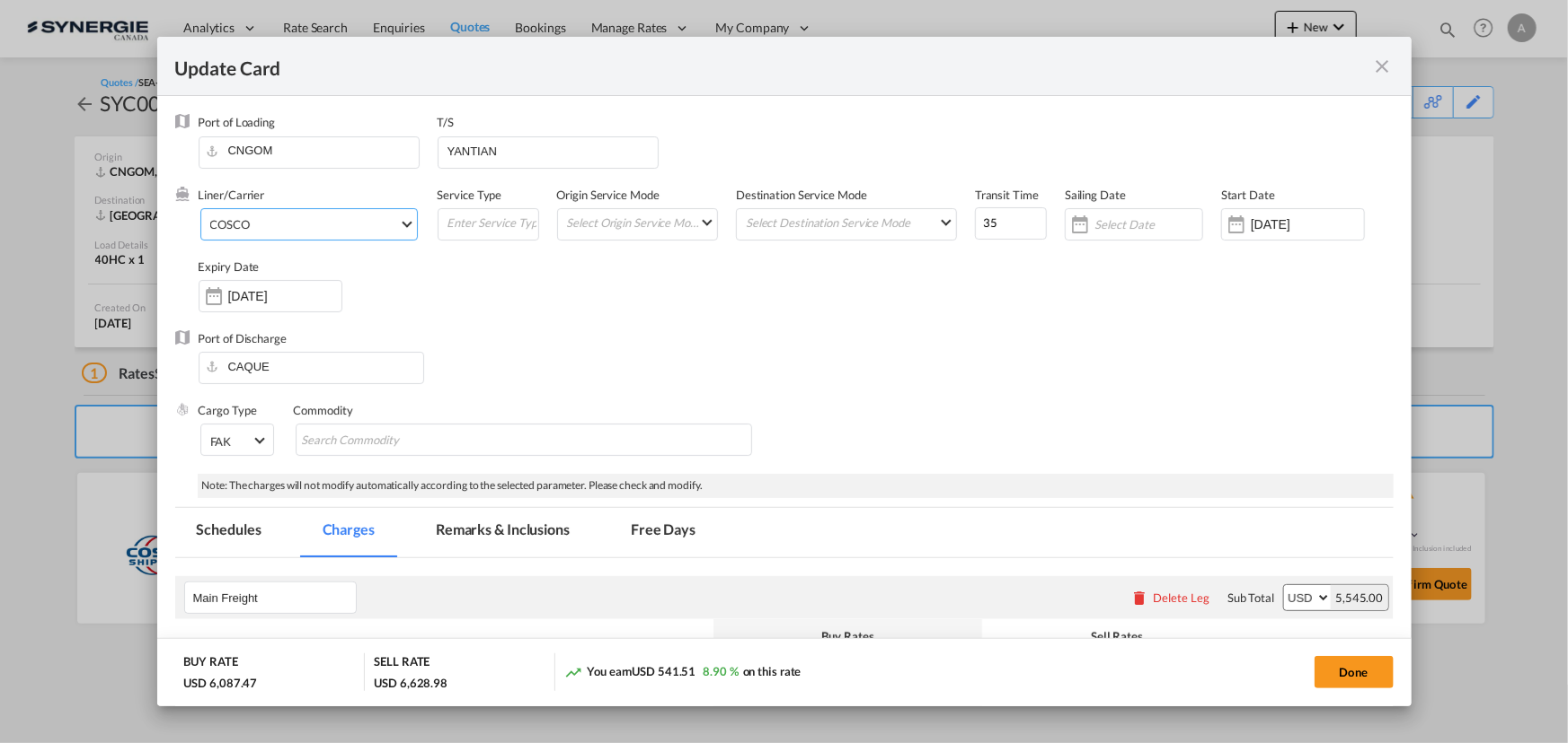
click at [278, 228] on span "COSCO" at bounding box center [305, 224] width 189 height 16
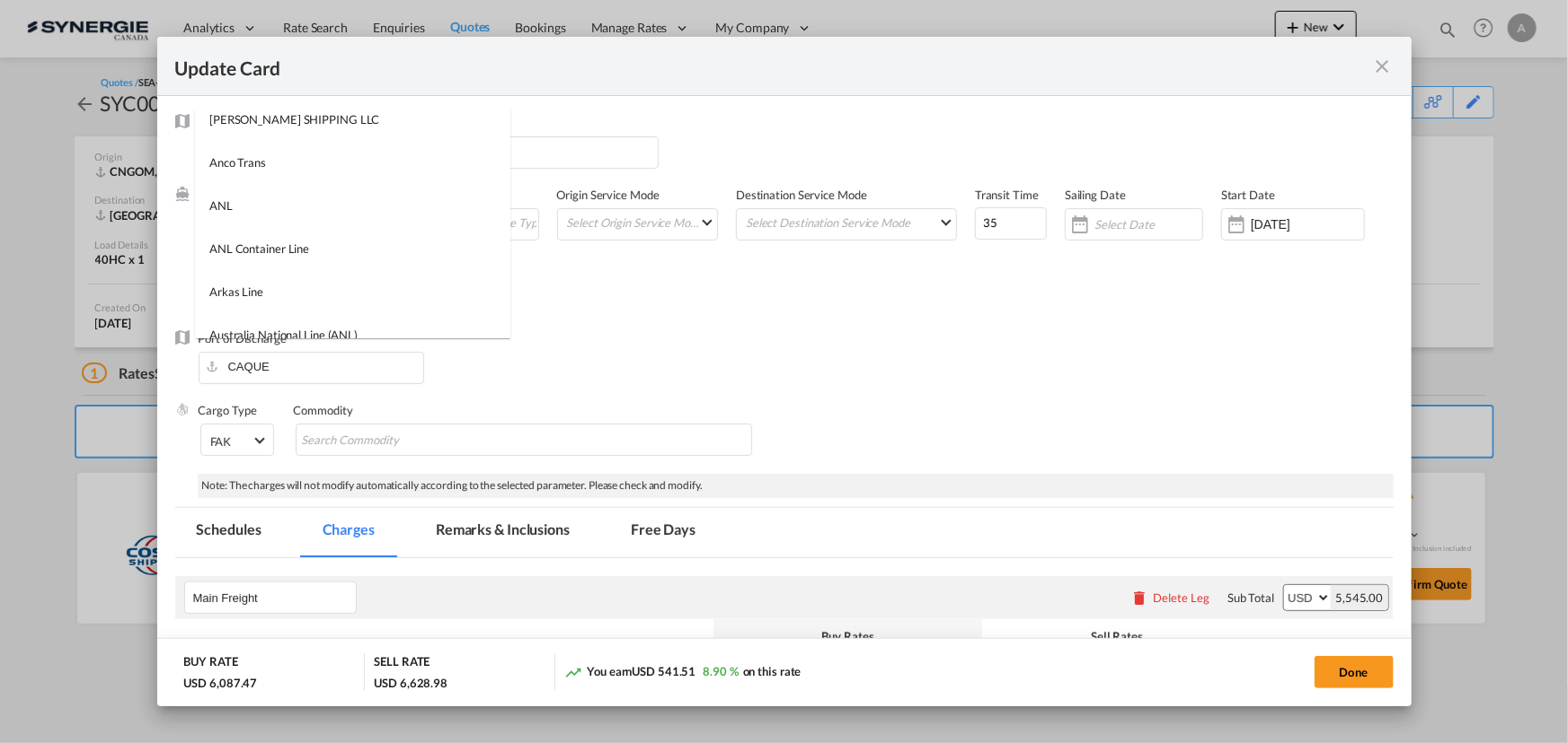
scroll to position [0, 0]
click at [284, 118] on input "search" at bounding box center [357, 130] width 305 height 43
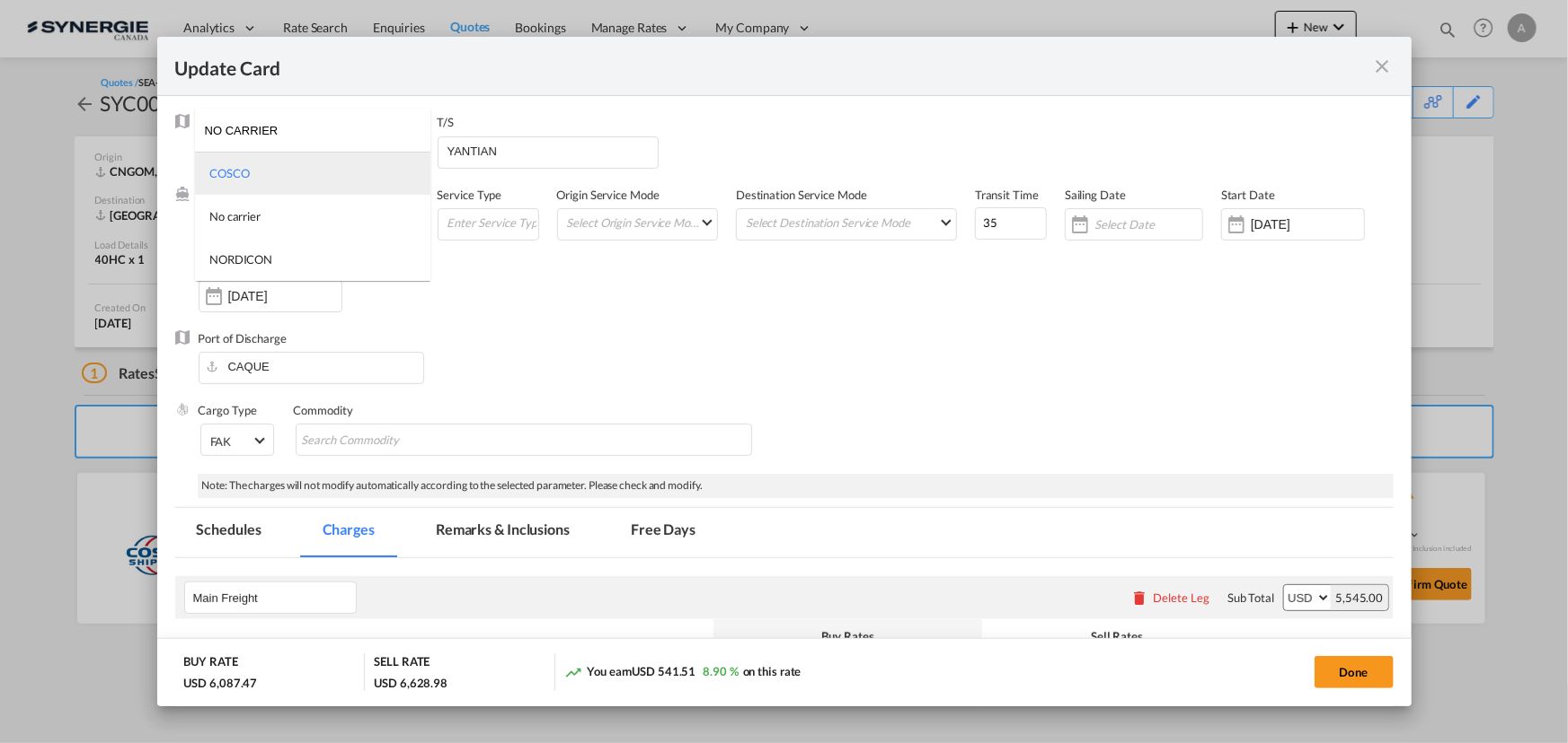
type input "NO CARRIER"
click at [252, 170] on md-option "COSCO" at bounding box center [313, 172] width 235 height 43
click at [645, 322] on div "Liner/Carrier COSCO Service Type Origin Service Mode Select Origin Service Mode…" at bounding box center [796, 258] width 1195 height 144
click at [499, 531] on md-tab-item "Remarks & Inclusions" at bounding box center [502, 532] width 177 height 50
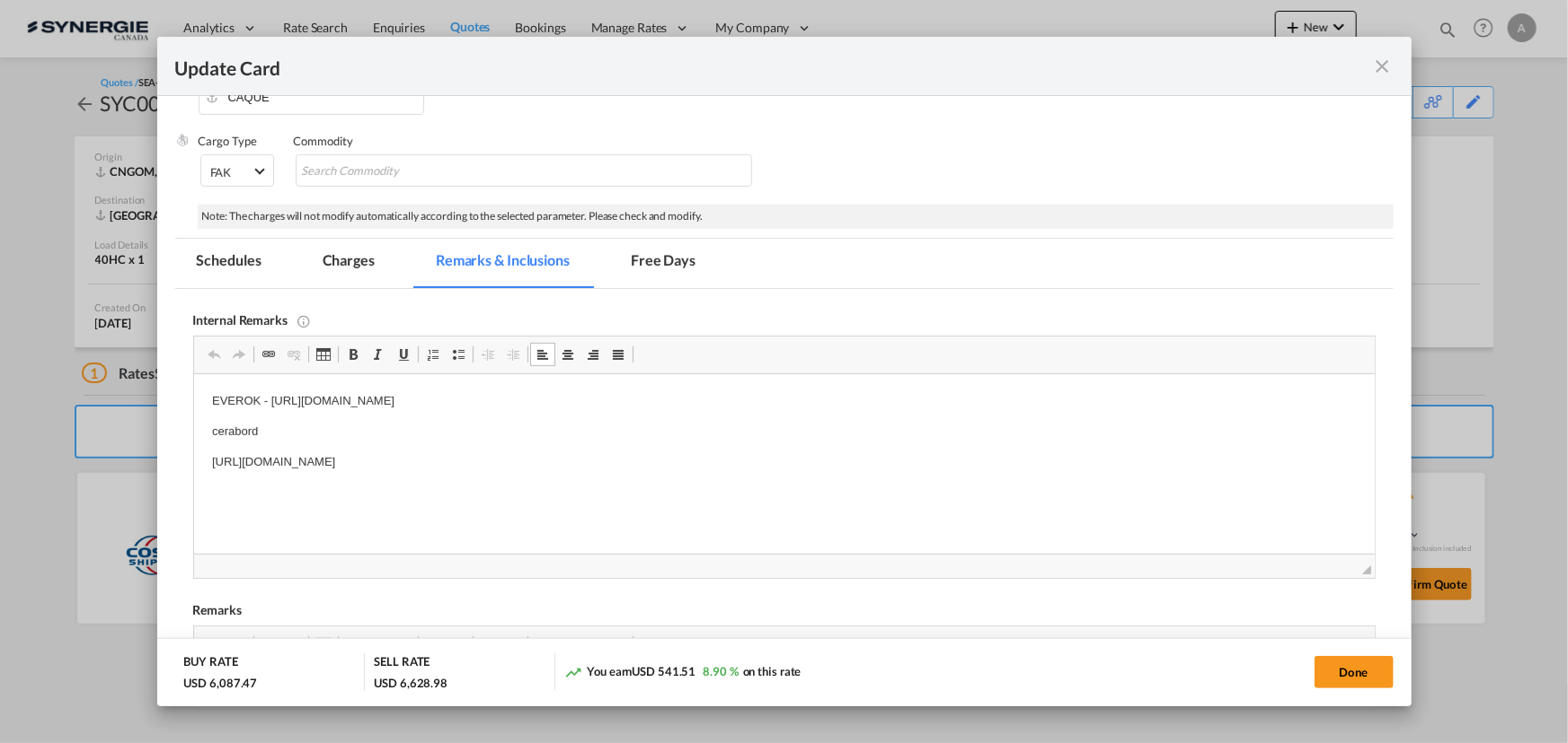
click at [301, 436] on p "cerabord" at bounding box center [783, 432] width 1145 height 19
click at [786, 394] on p "EVEROK - https://app.frontapp.com/open/cnv_qbyb1an?key=ErLBnwd5BtTBVQ7FVUy9WrzN…" at bounding box center [783, 402] width 1145 height 19
click at [341, 257] on md-tab-item "Charges" at bounding box center [349, 264] width 95 height 50
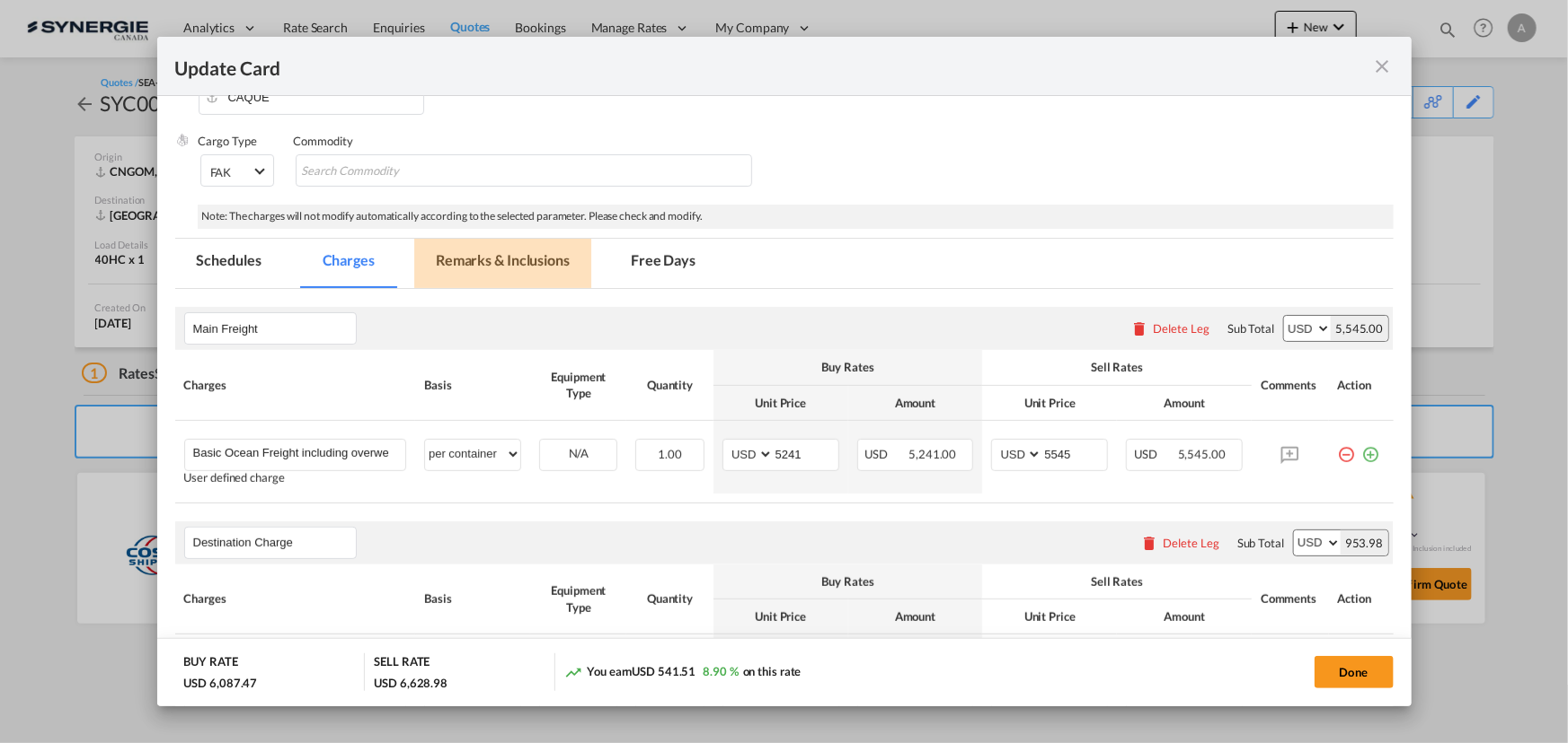
click at [499, 260] on md-tab-item "Remarks & Inclusions" at bounding box center [502, 264] width 177 height 50
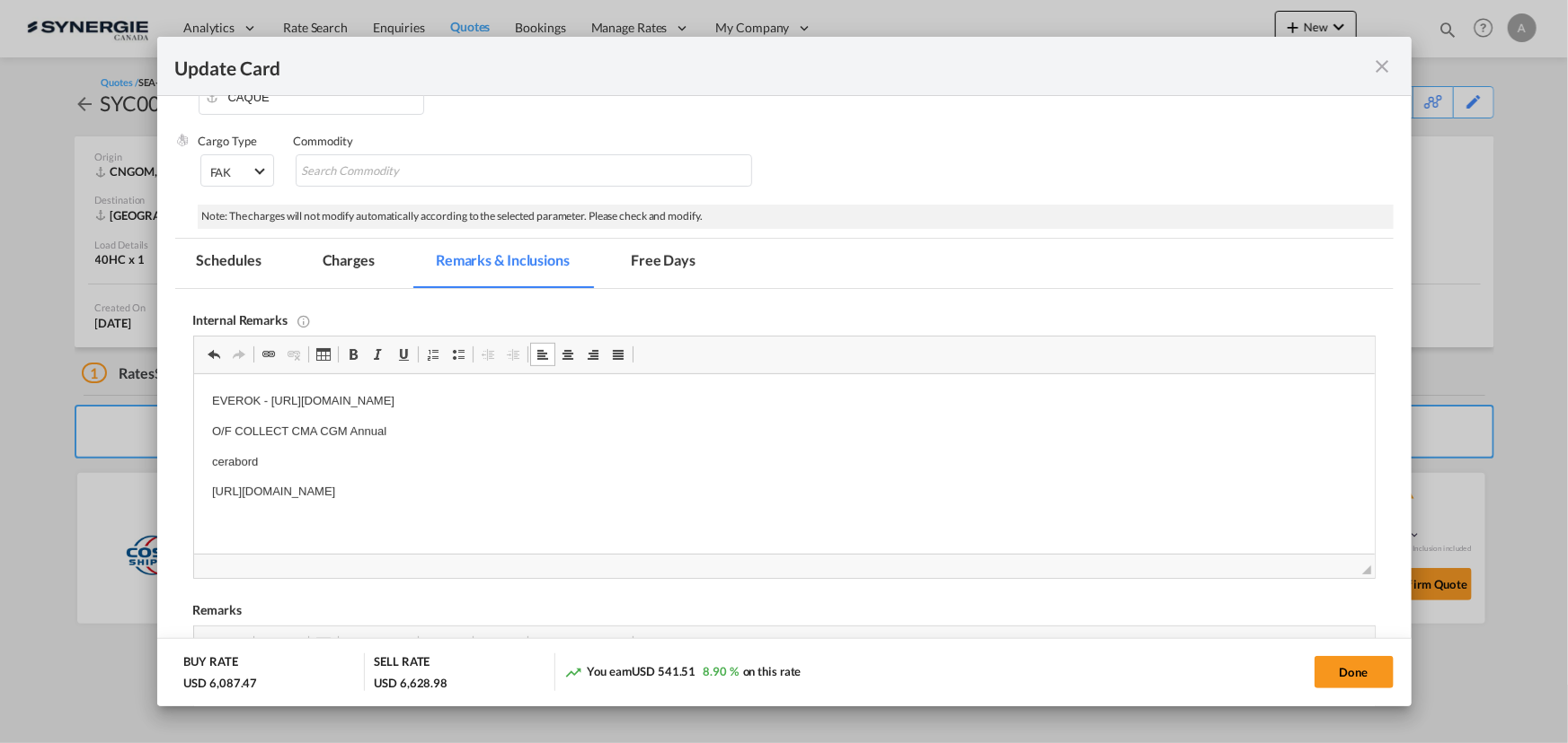
click at [496, 431] on p "O/F COLLECT CMA CGM Annual" at bounding box center [783, 432] width 1145 height 19
click at [375, 260] on md-tab-item "Charges" at bounding box center [349, 264] width 95 height 50
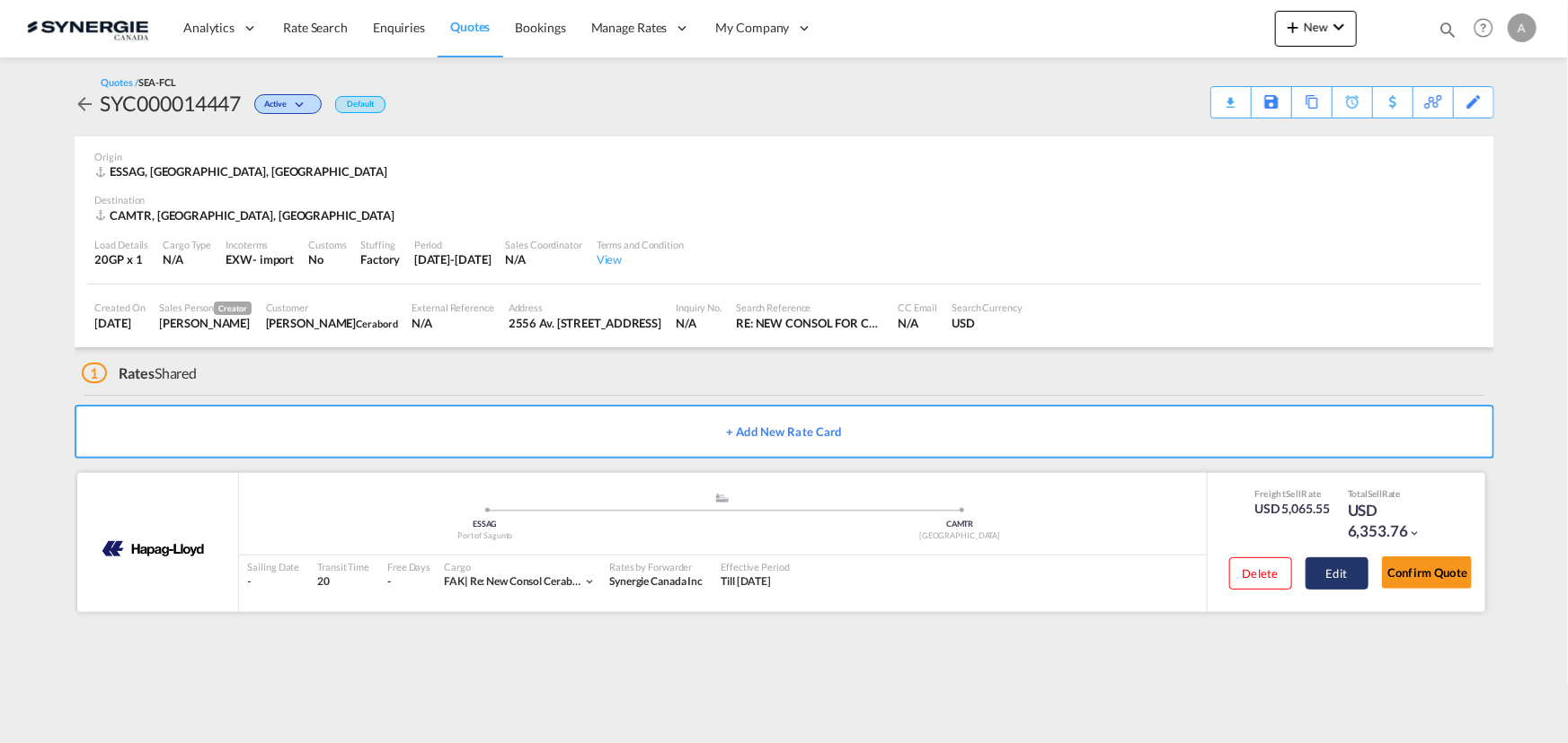
click at [1347, 574] on button "Edit" at bounding box center [1336, 573] width 63 height 32
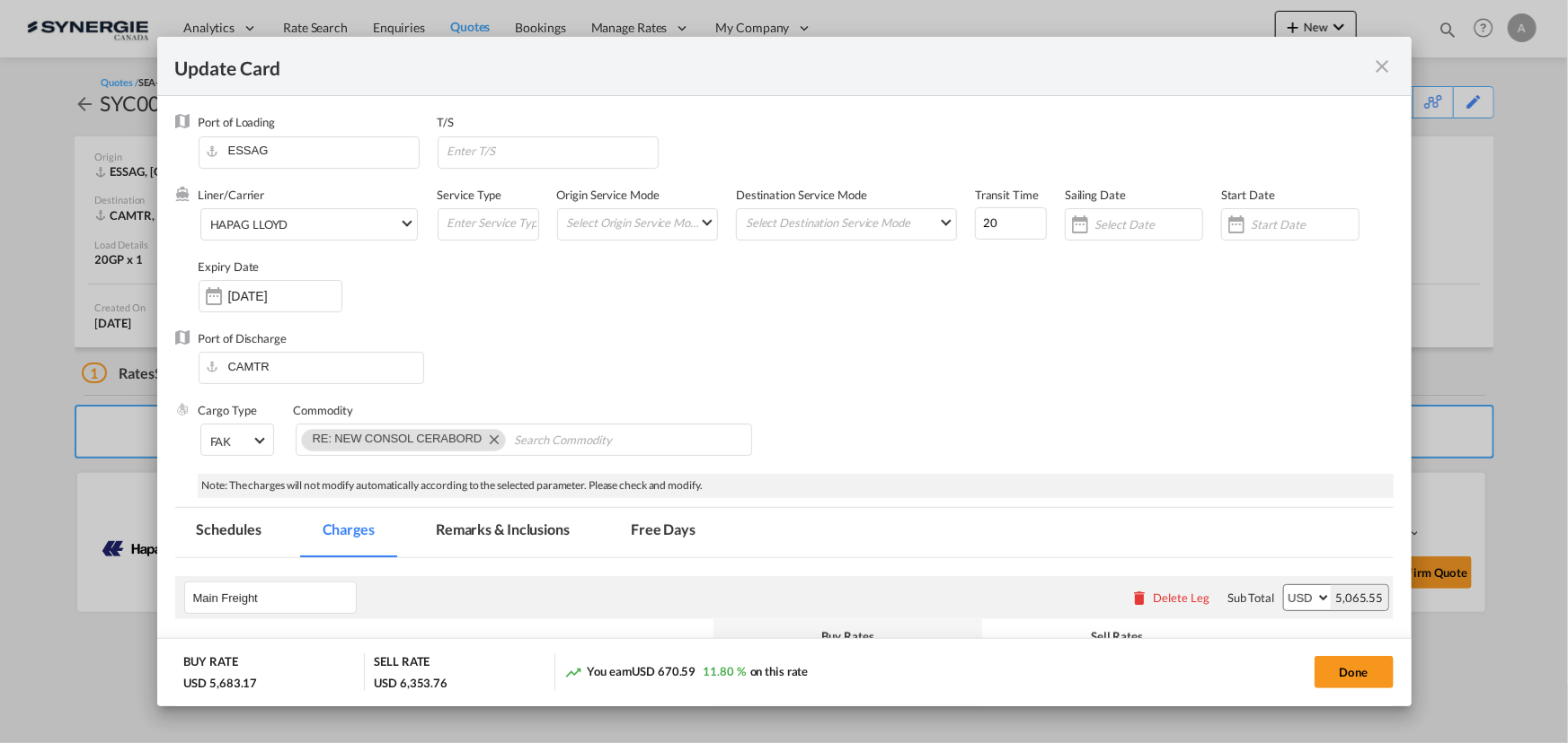
select select "per equipment"
select select "per container"
select select "per B/L"
select select "per container"
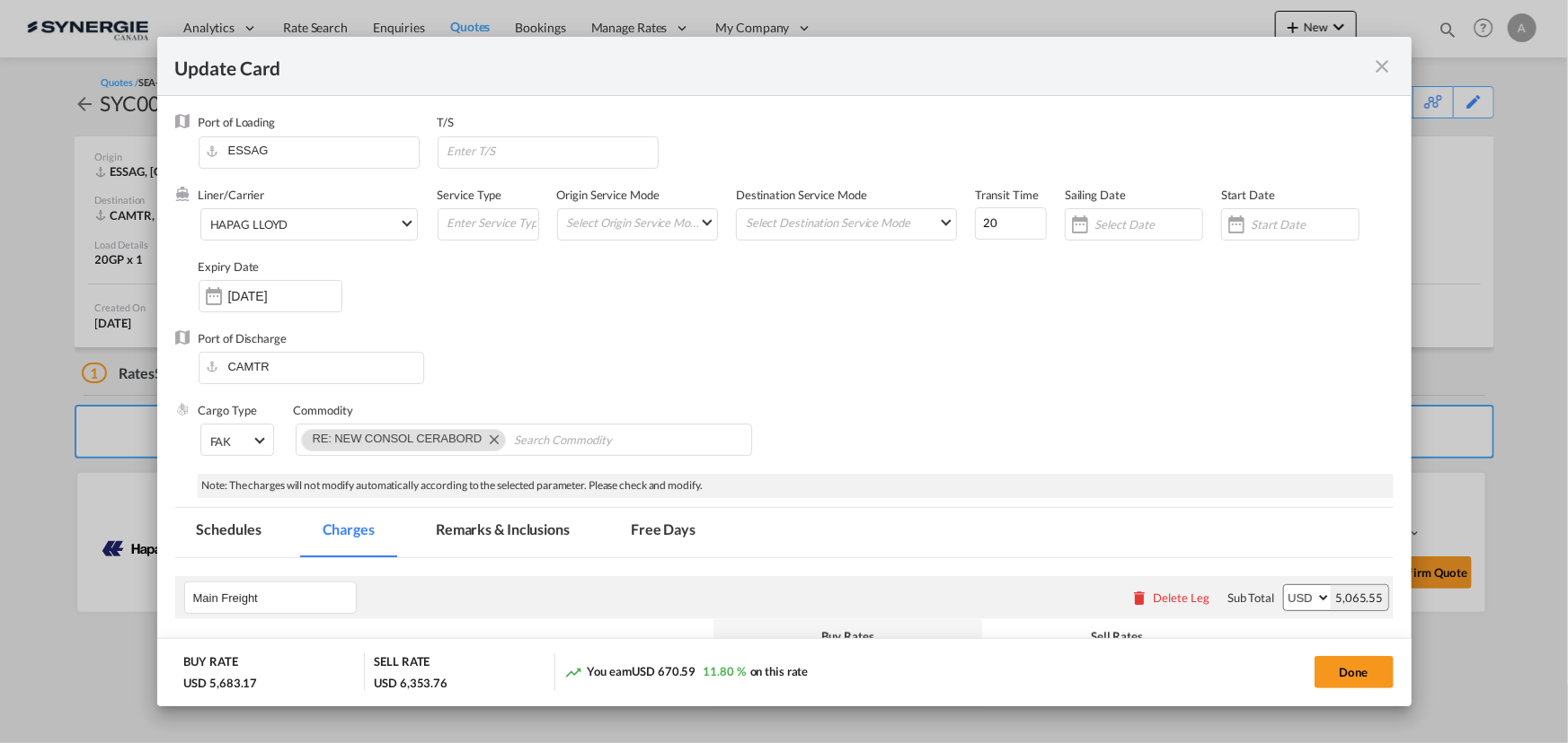
select select "per container"
select select "per shipment"
select select "per_hbl"
select select "per_declaration"
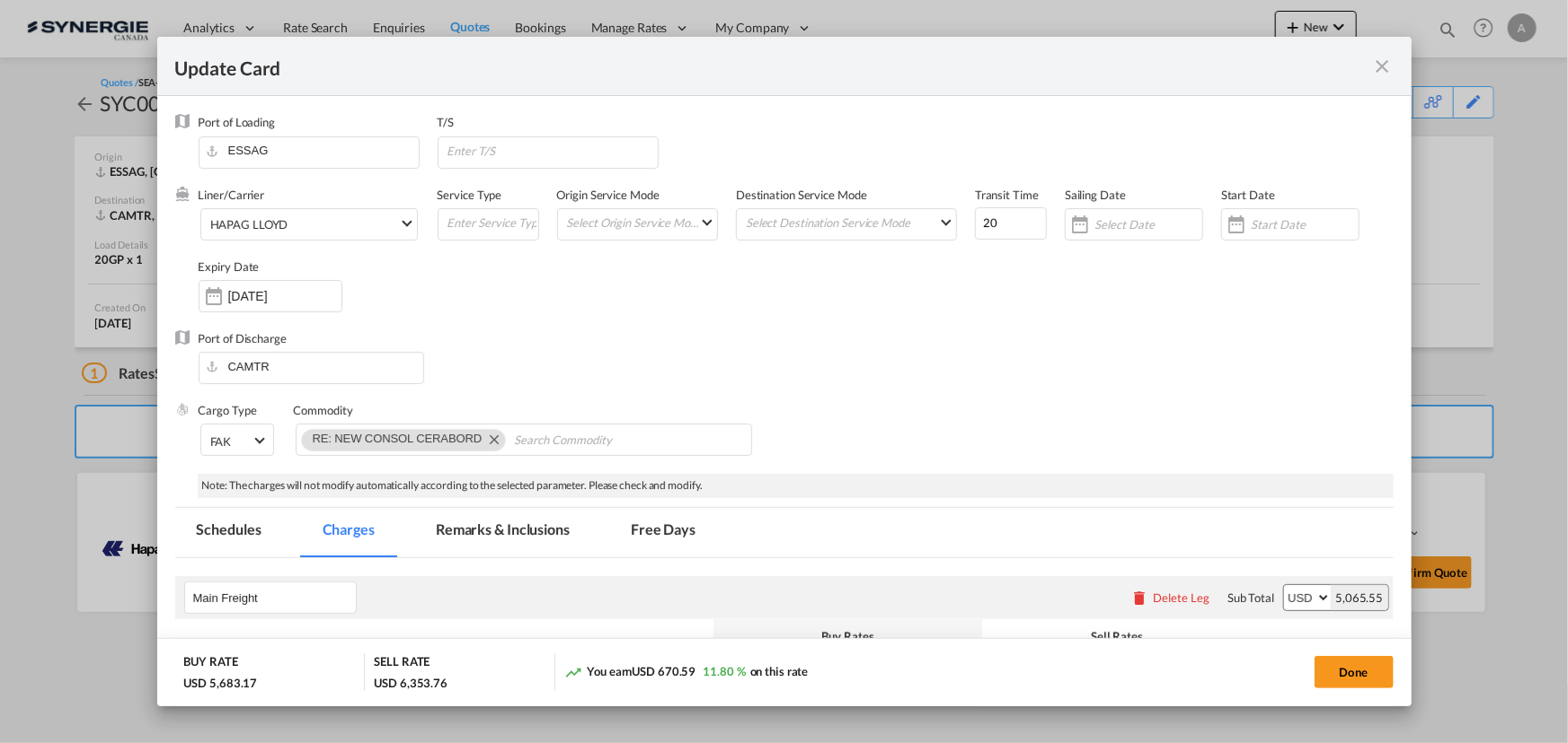
select select "per container"
select select "per equipment"
select select "per container"
select select "per_declaration"
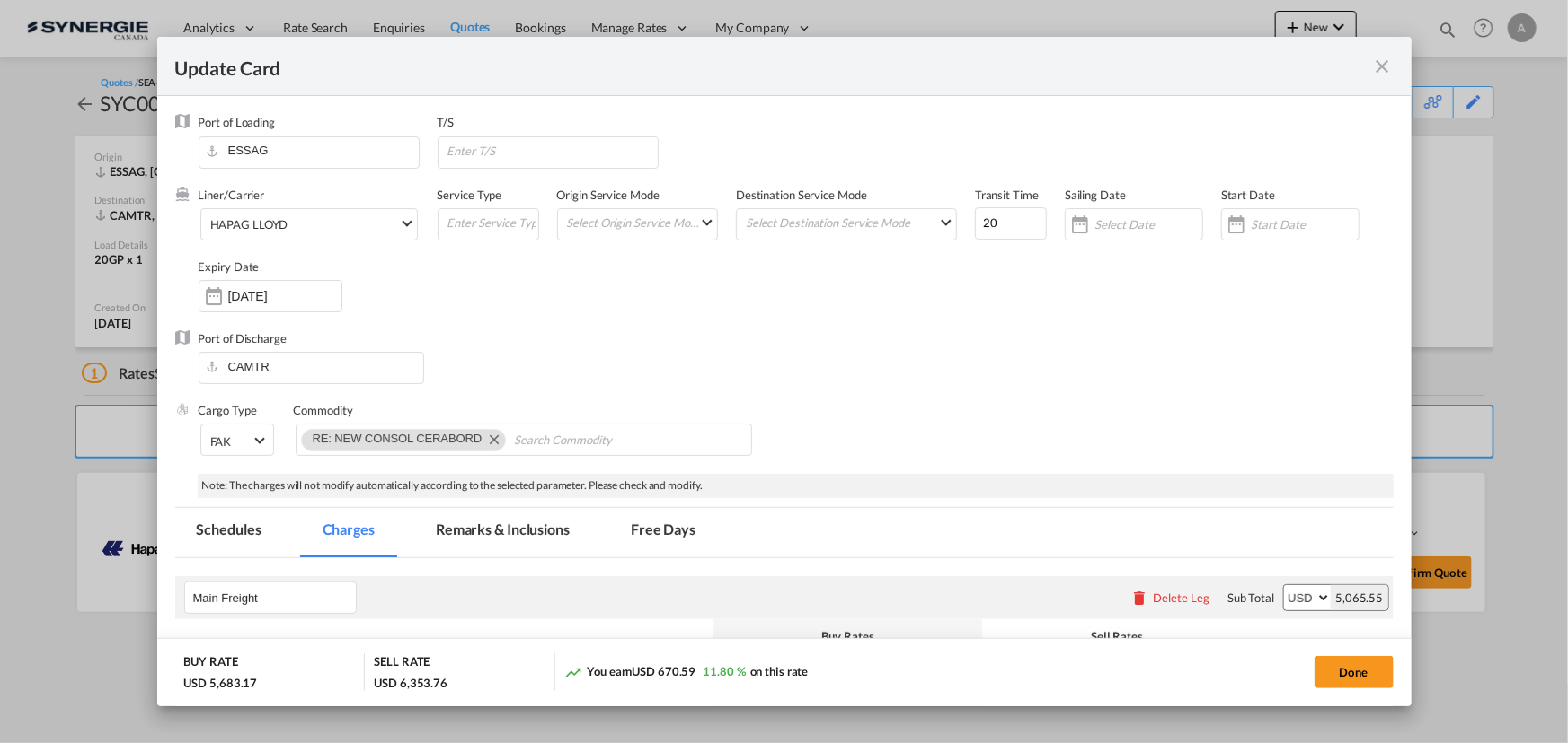
select select "per_declaration"
select select "per shipment"
click at [537, 521] on md-tab-item "Remarks & Inclusions" at bounding box center [502, 532] width 177 height 50
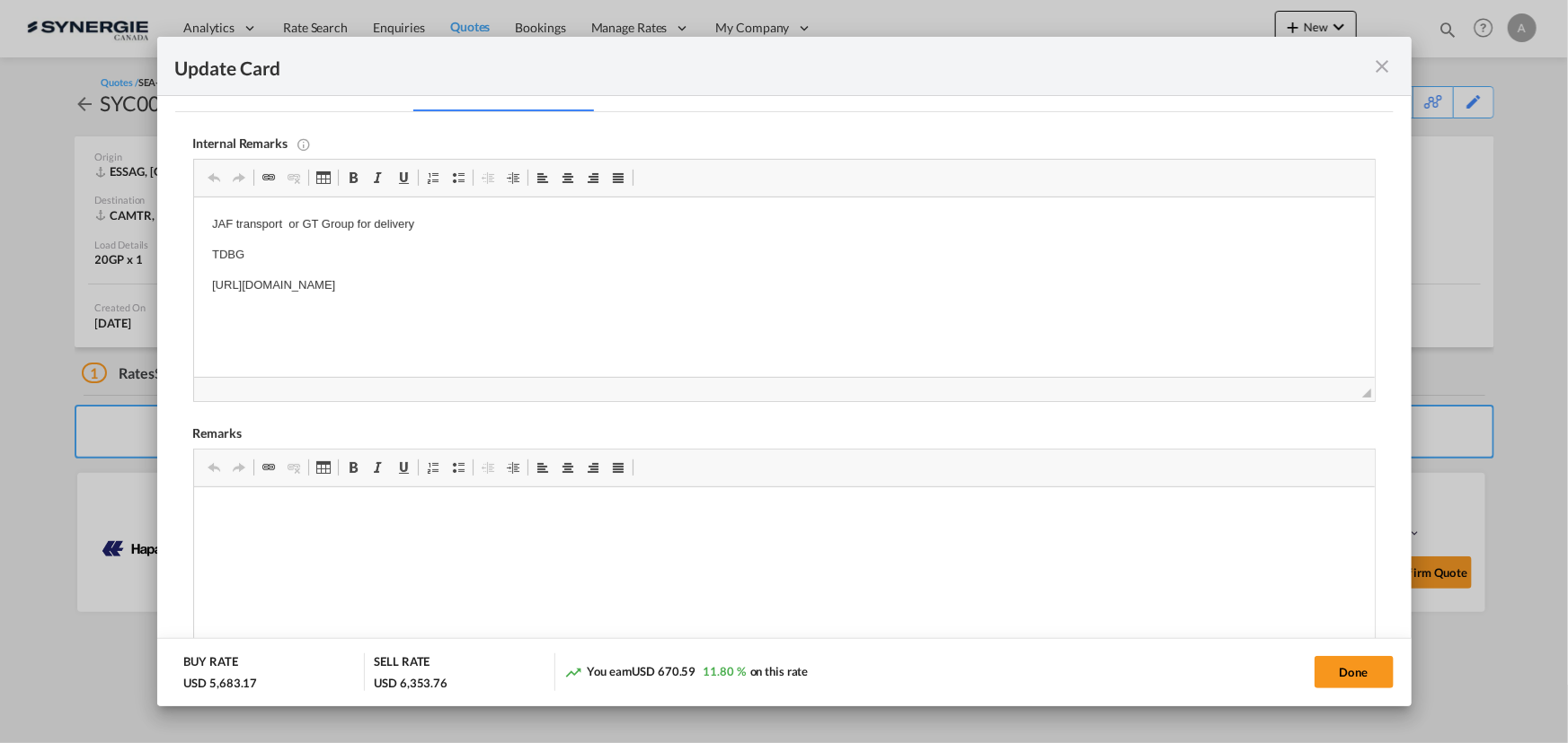
scroll to position [408, 0]
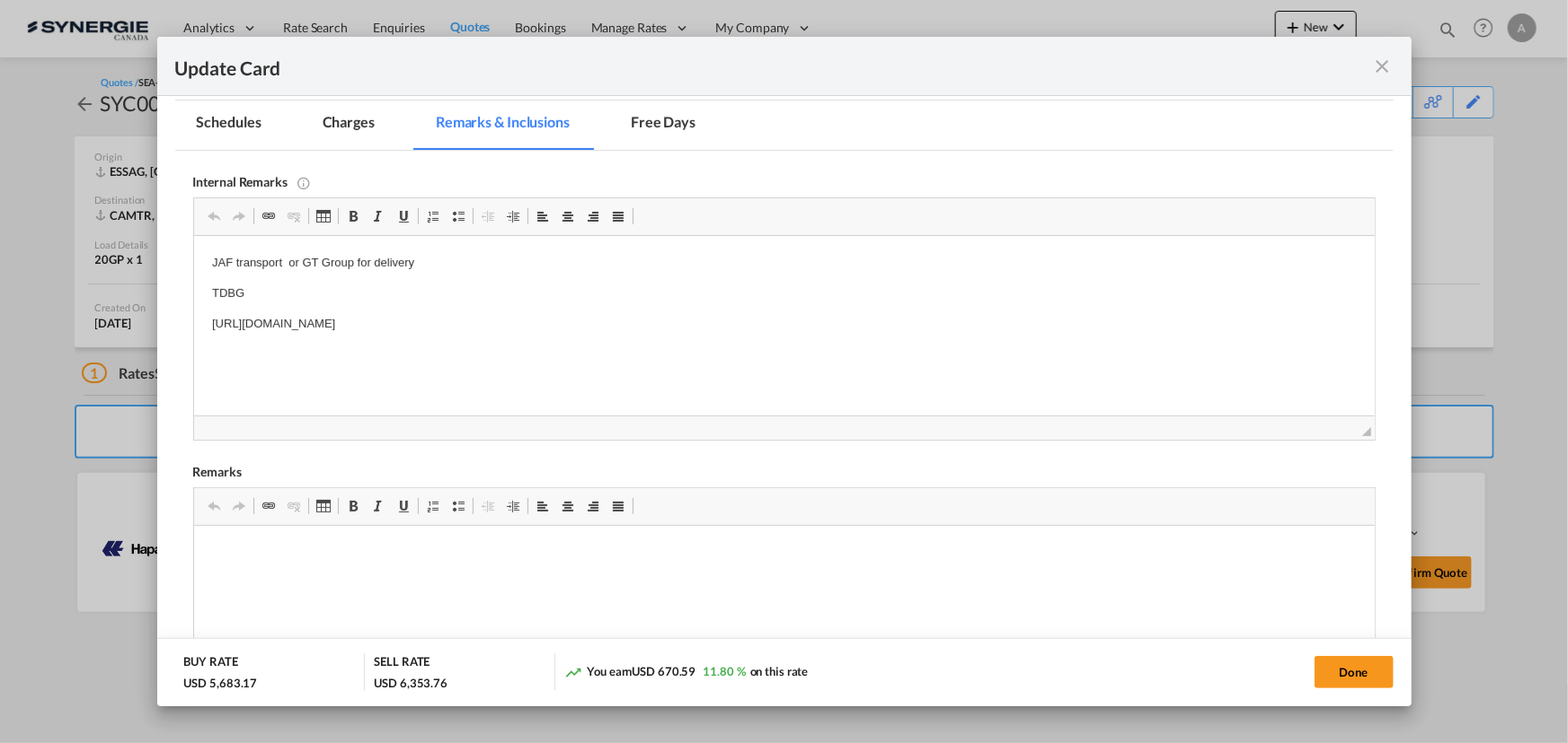
click at [1381, 70] on md-icon "icon-close fg-AAA8AD m-0 pointer" at bounding box center [1382, 66] width 22 height 22
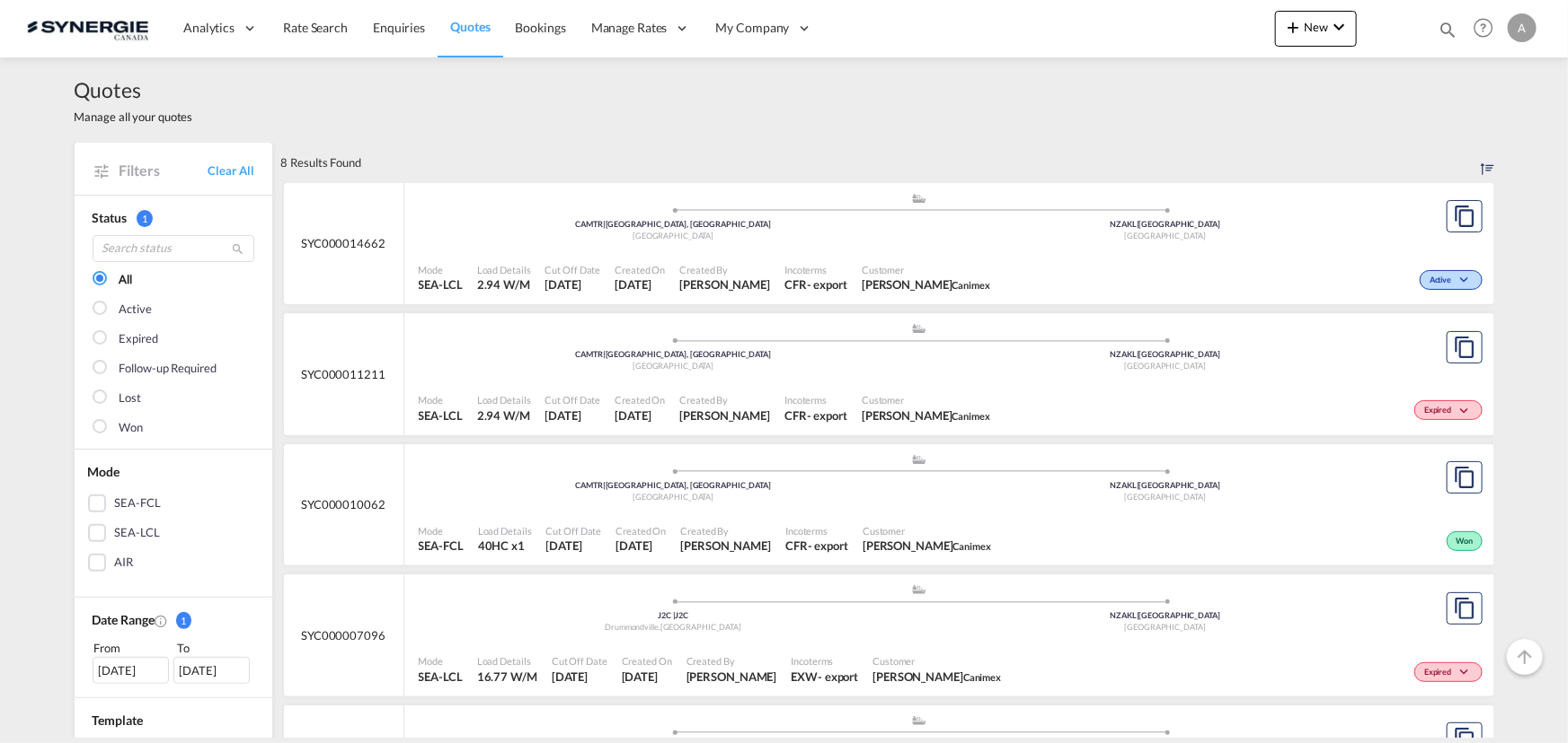
scroll to position [81, 0]
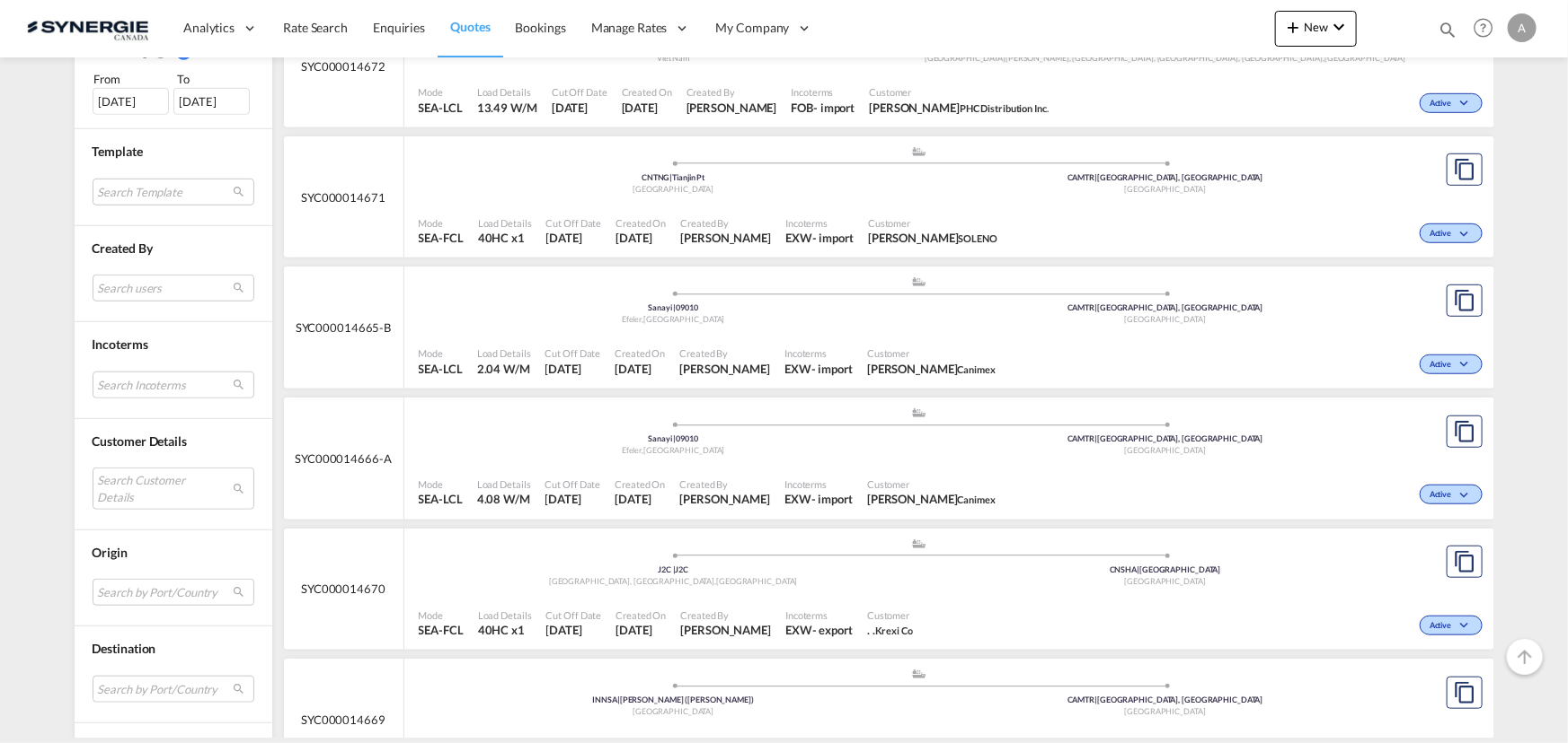
scroll to position [571, 0]
click at [141, 480] on md-select "Search Customer Details user name user [PERSON_NAME] [PERSON_NAME][EMAIL_ADDRES…" at bounding box center [173, 486] width 162 height 41
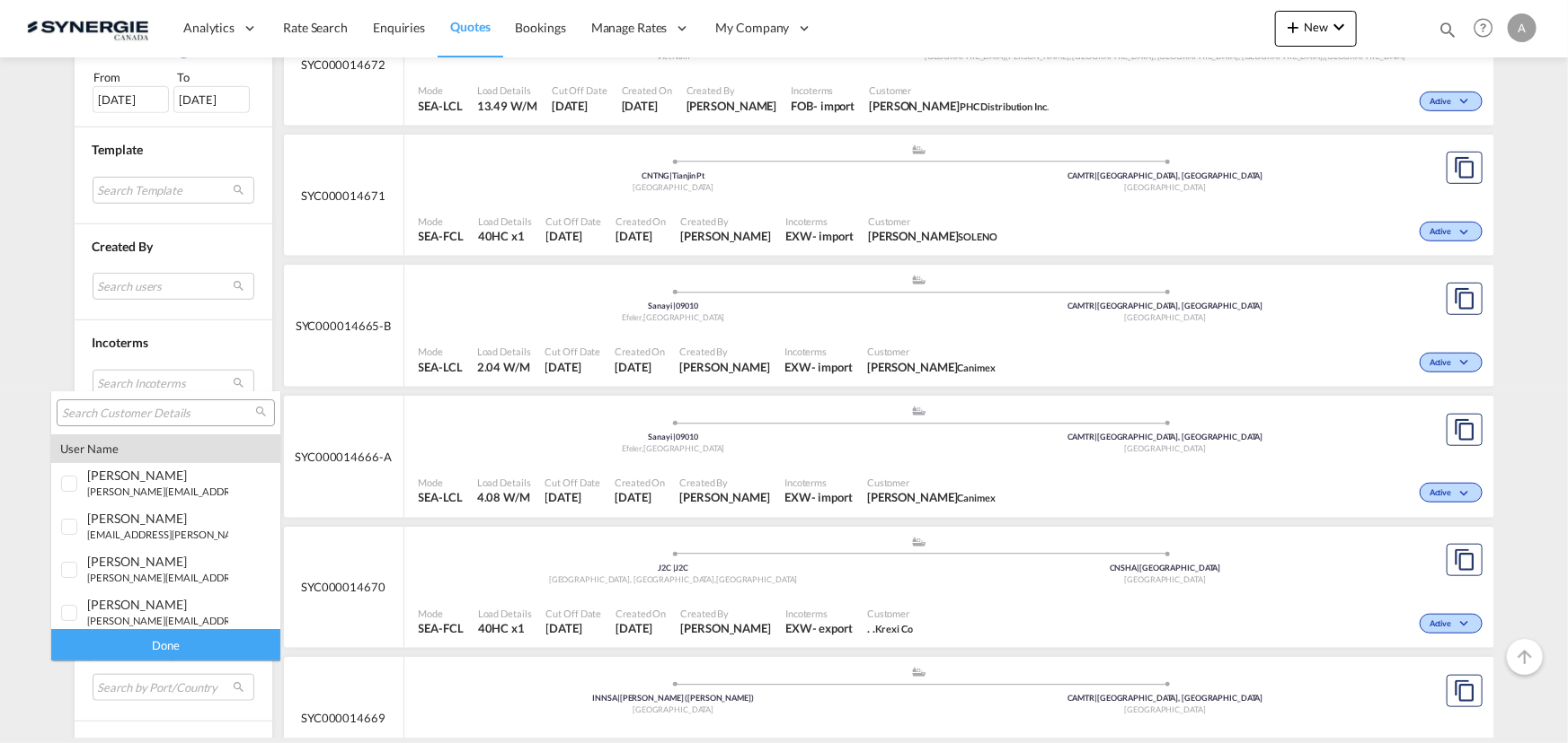
drag, startPoint x: 165, startPoint y: 392, endPoint x: 158, endPoint y: 403, distance: 13.0
click at [165, 392] on md-select-header at bounding box center [166, 412] width 229 height 43
click at [154, 410] on input "search" at bounding box center [158, 413] width 193 height 16
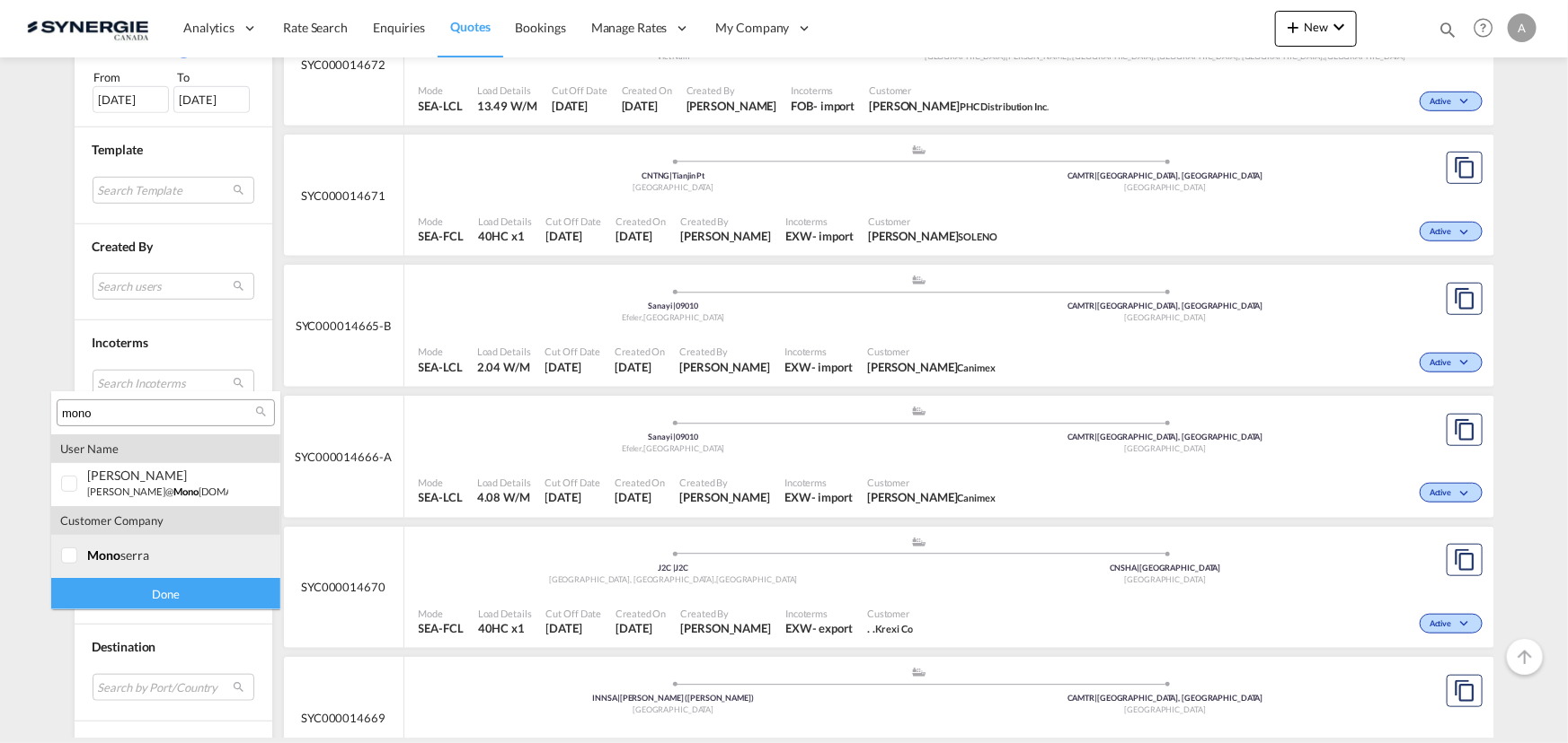
type input "mono"
click at [134, 562] on div "mono serra" at bounding box center [157, 555] width 141 height 15
click at [136, 611] on md-backdrop at bounding box center [784, 372] width 1568 height 743
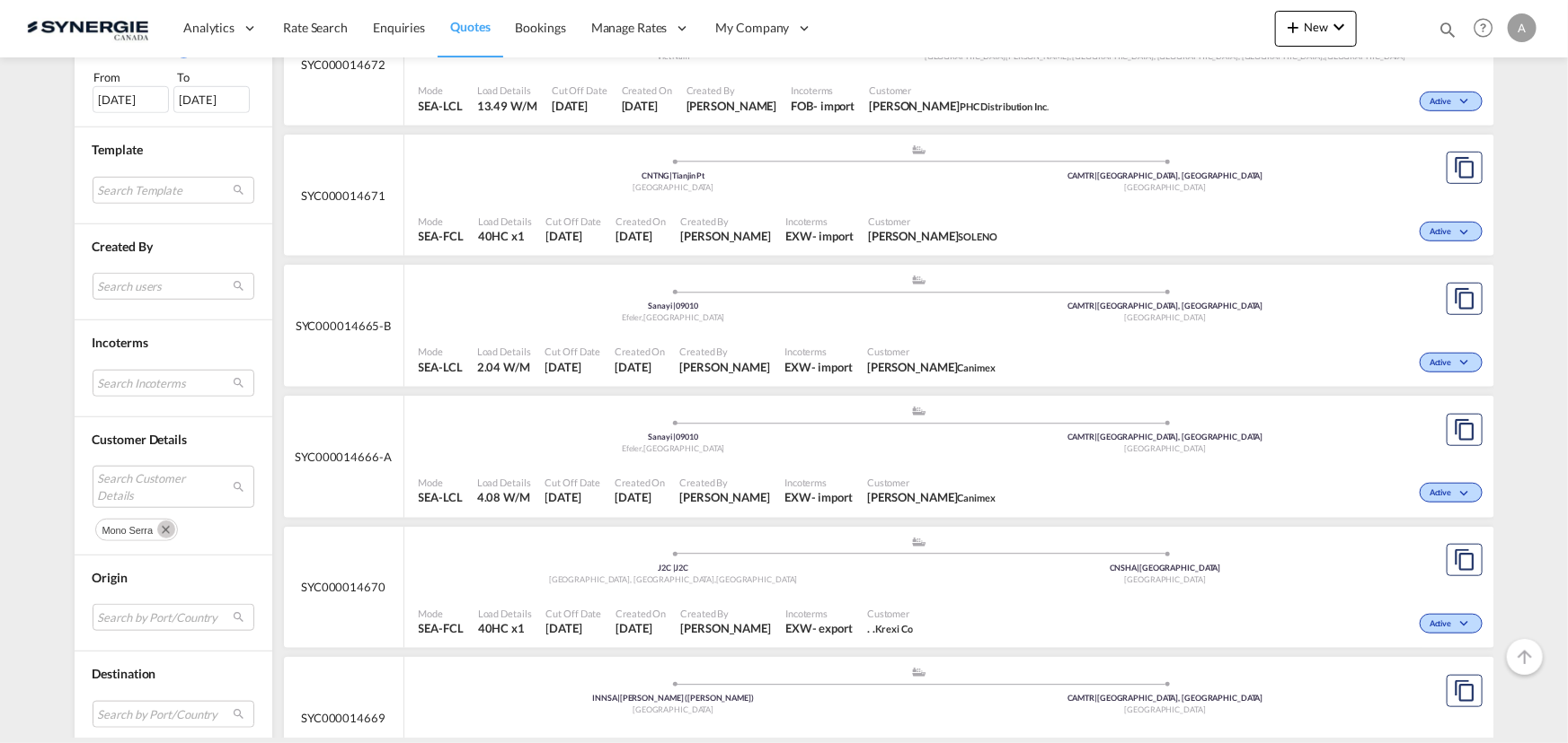
scroll to position [77, 0]
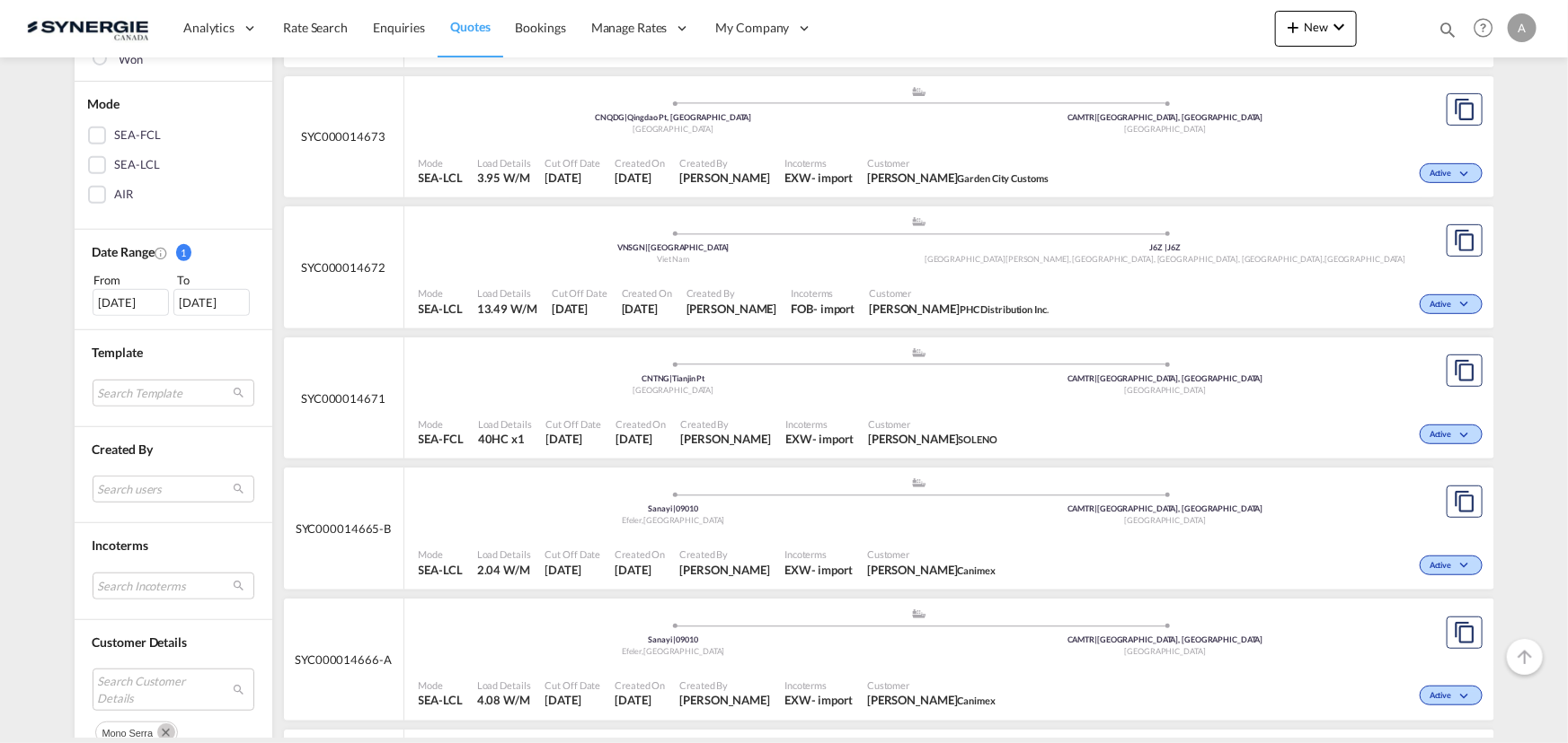
click at [139, 620] on div "Customer Details Search Customer Details mono serra" at bounding box center [173, 689] width 197 height 138
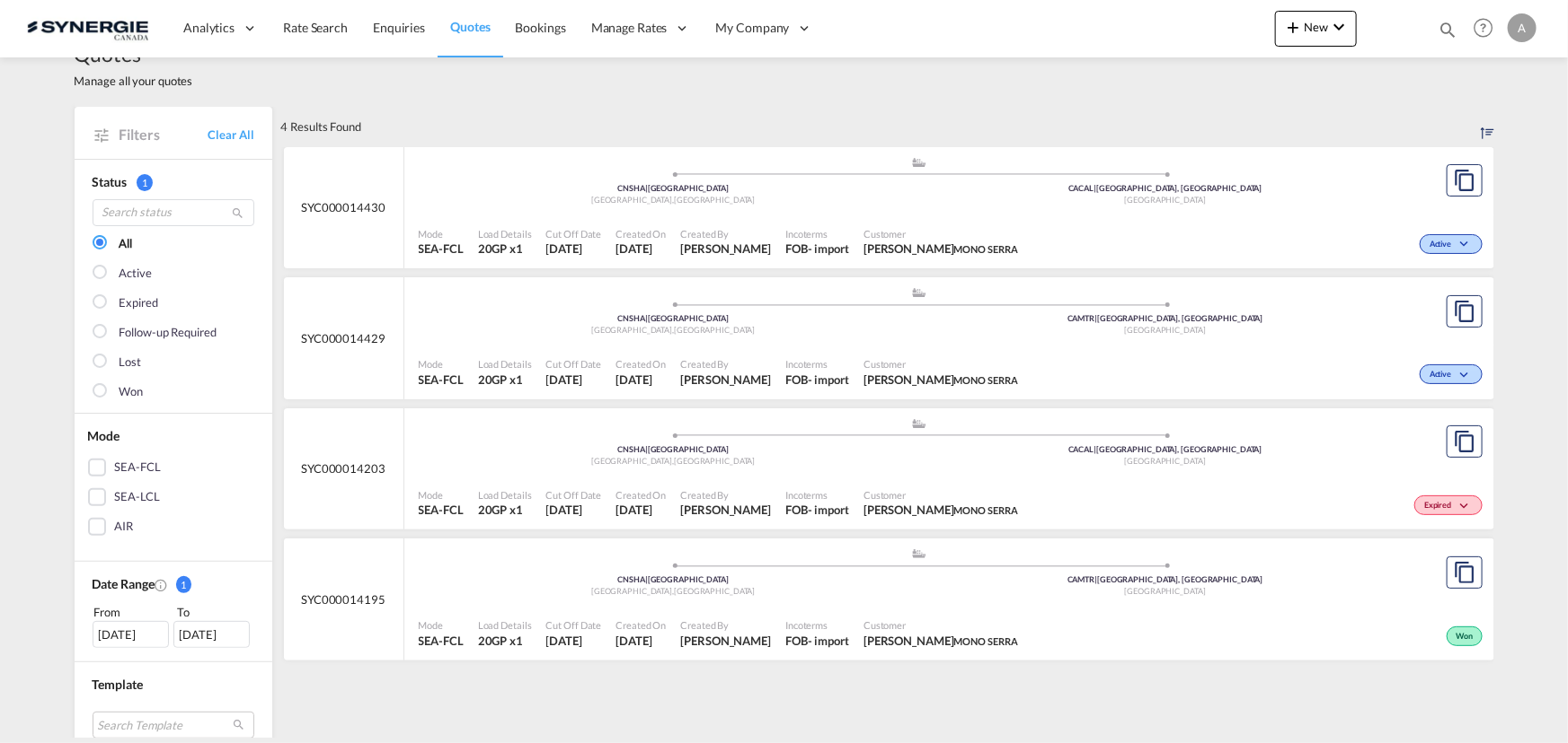
scroll to position [0, 0]
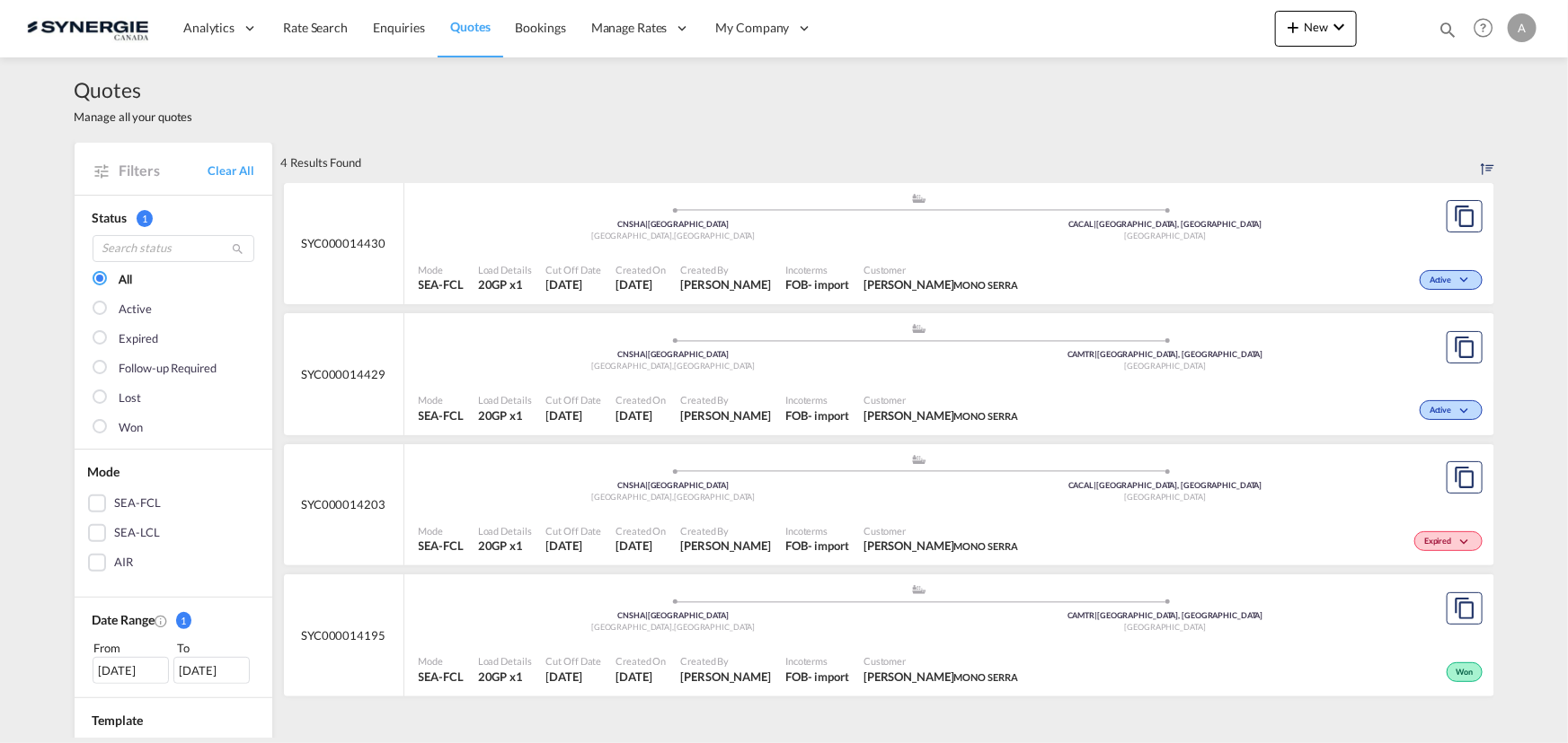
click at [812, 379] on div ".a{fill:#aaa8ad;} .a{fill:#aaa8ad;} CNSHA | [GEOGRAPHIC_DATA] , [GEOGRAPHIC_DAT…" at bounding box center [919, 351] width 1002 height 58
click at [1440, 30] on md-icon "icon-magnify" at bounding box center [1447, 30] width 20 height 20
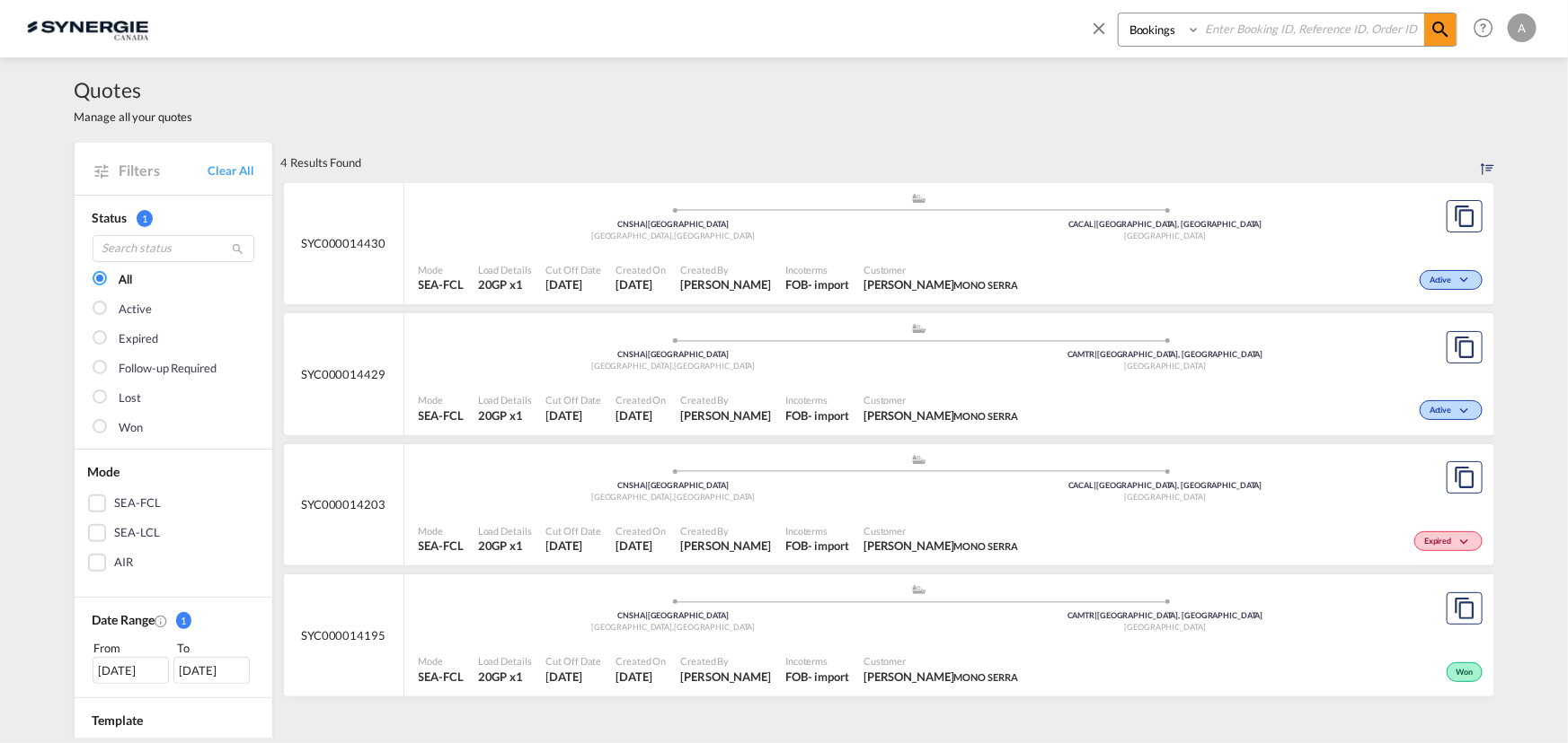
click at [1154, 42] on select "Bookings Quotes Enquiries" at bounding box center [1161, 30] width 86 height 32
select select "Quotes"
click select "Bookings Quotes Enquiries"
click input
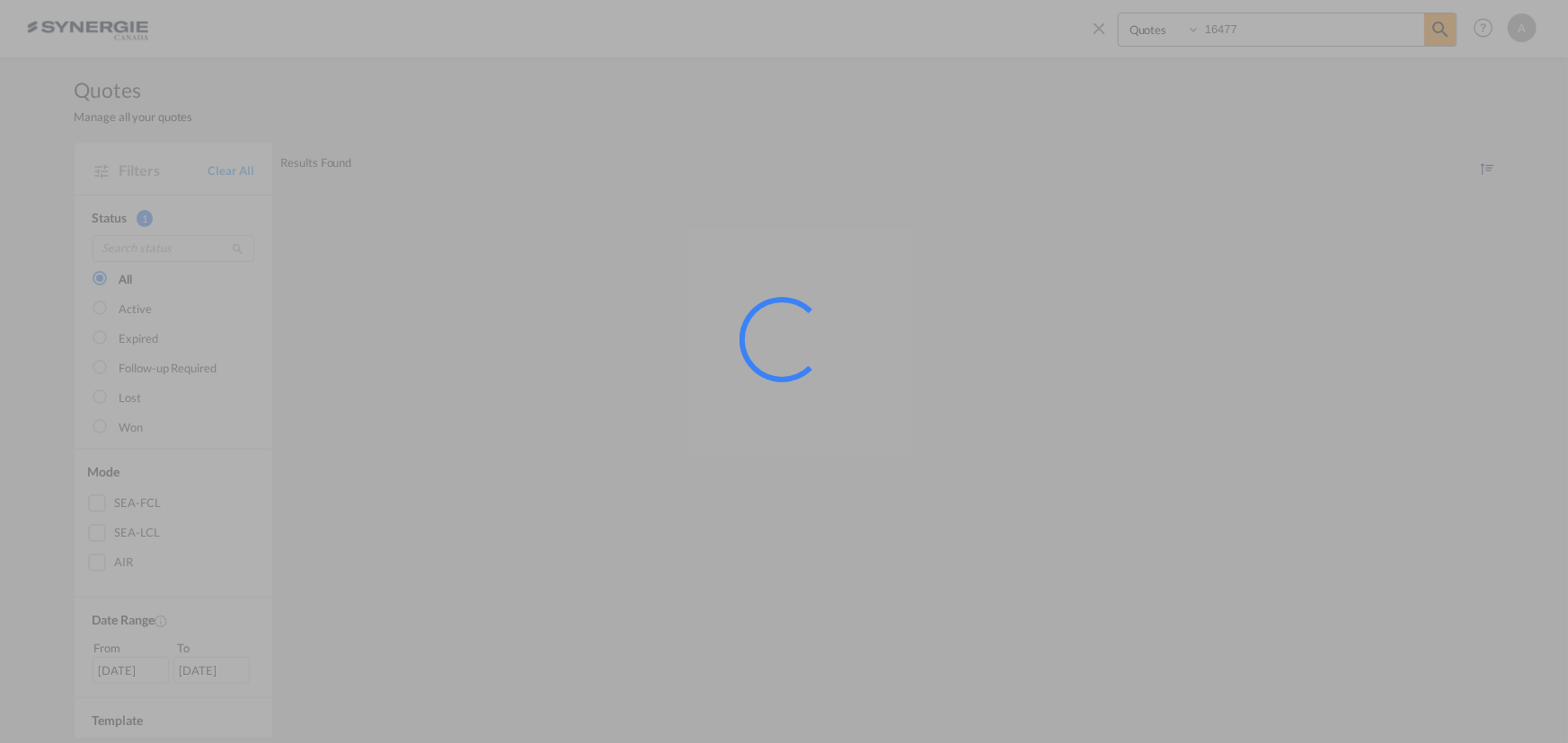
click input "16477"
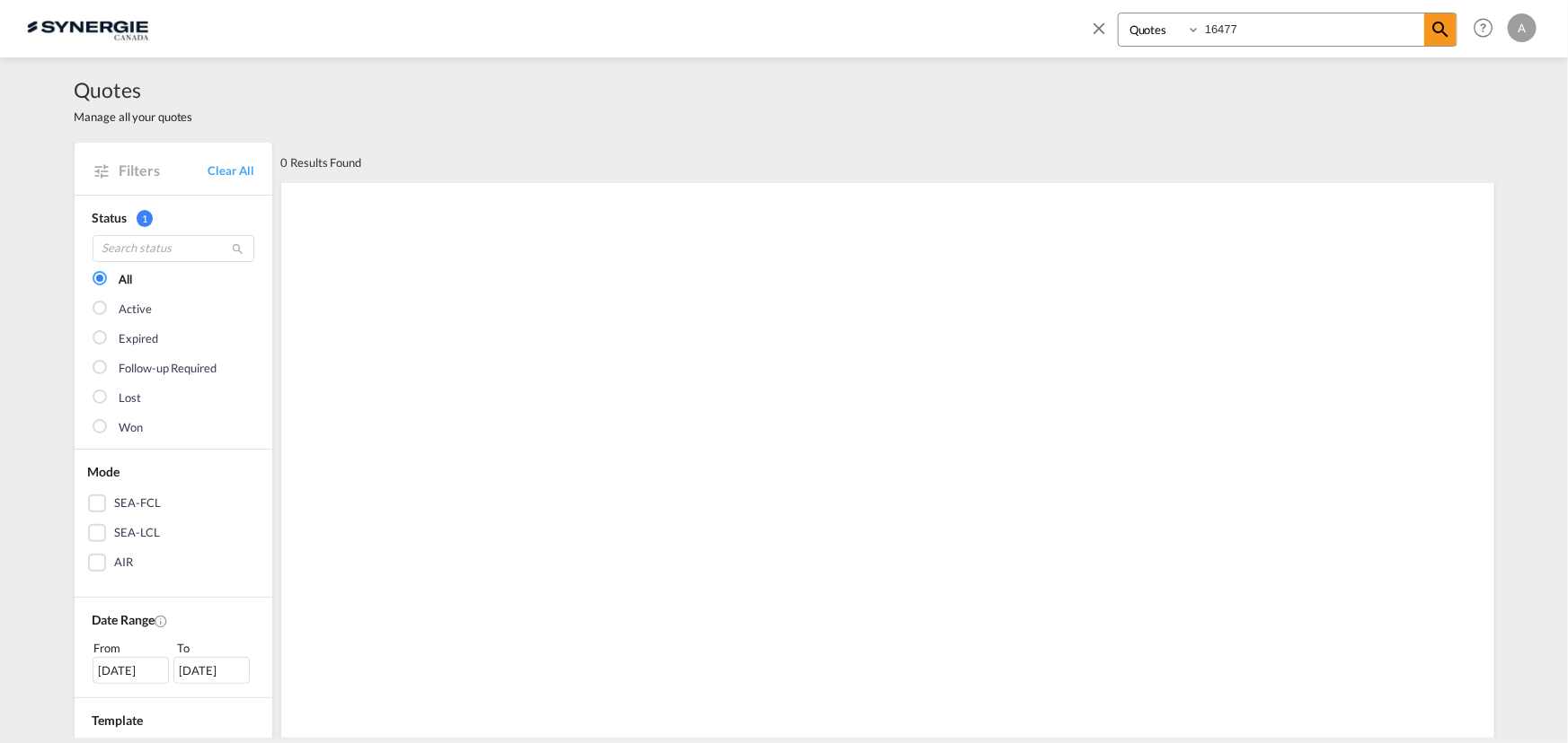
drag, startPoint x: 1264, startPoint y: 30, endPoint x: 1164, endPoint y: 24, distance: 100.2
click div "Bookings Quotes Enquiries 16477"
type input "14677"
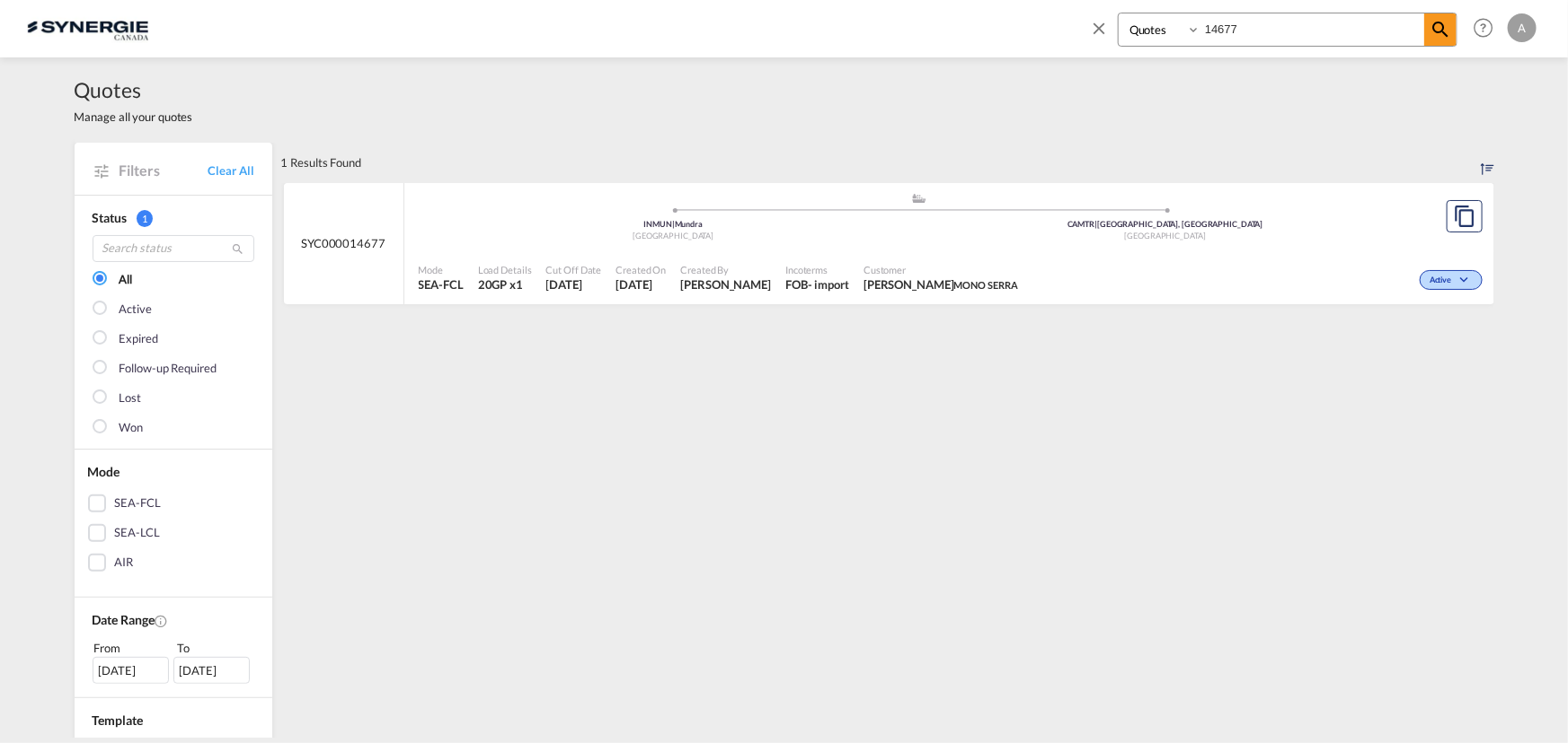
click span "Customer"
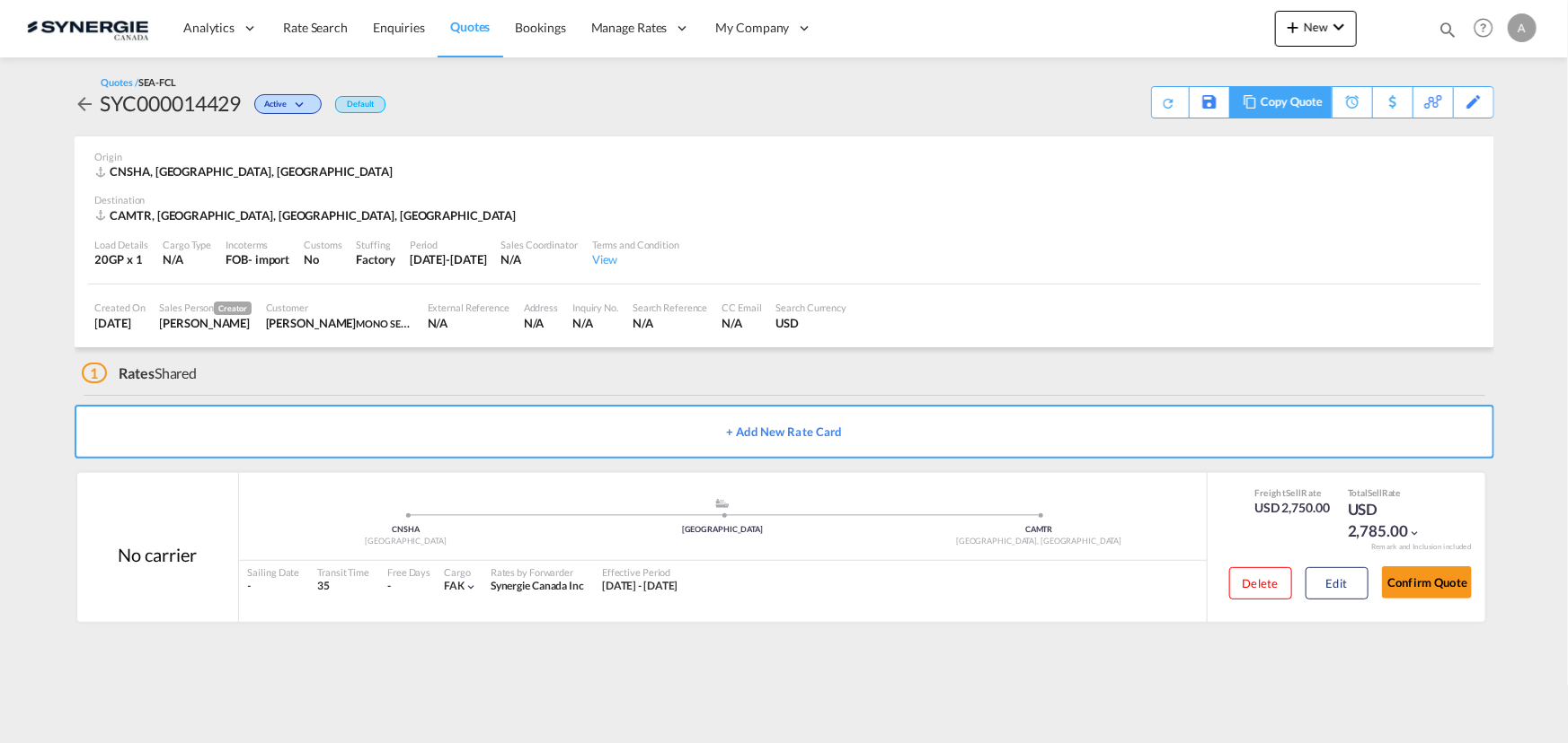
click at [1245, 106] on md-icon at bounding box center [1250, 102] width 22 height 13
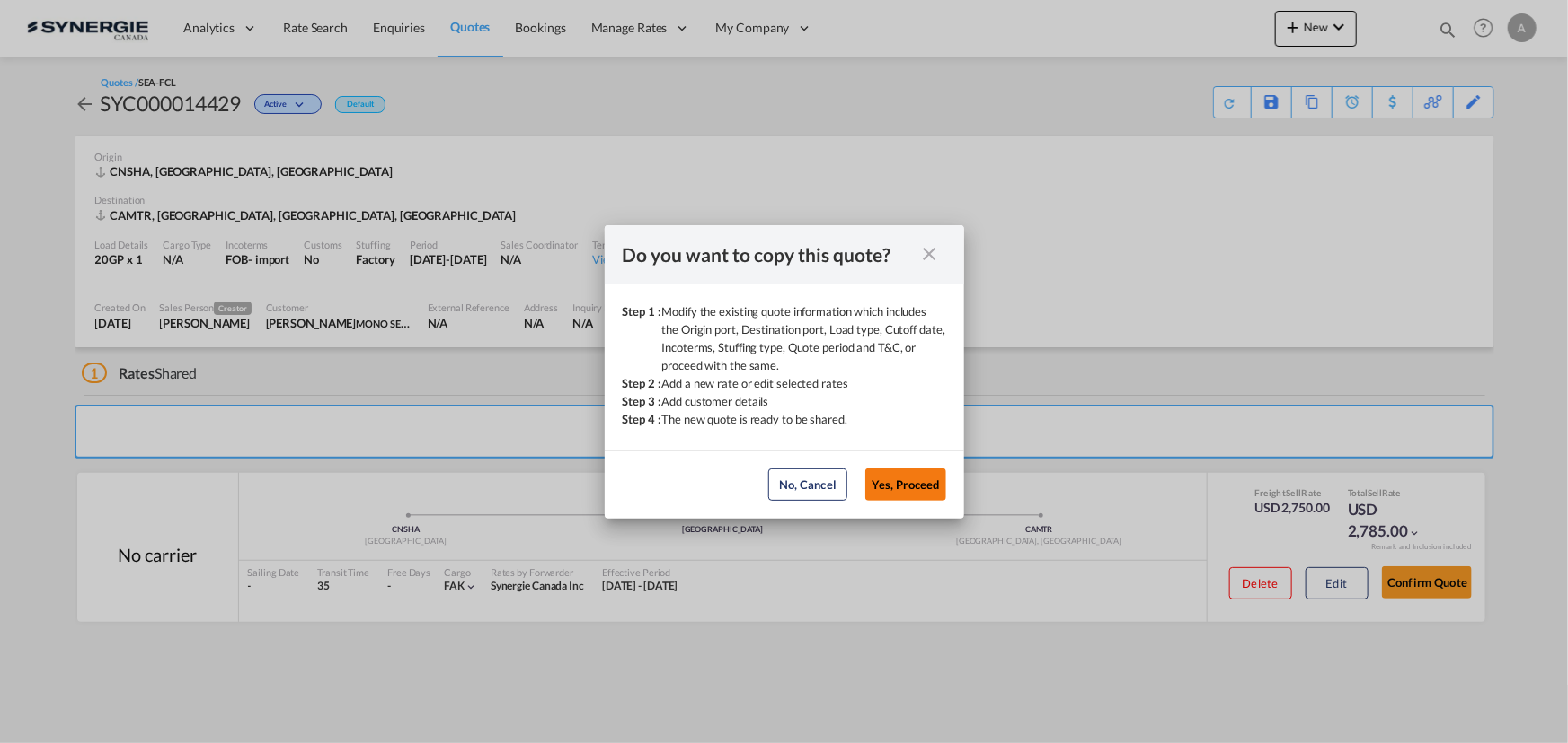
click at [901, 491] on button "Yes, Proceed" at bounding box center [906, 485] width 81 height 32
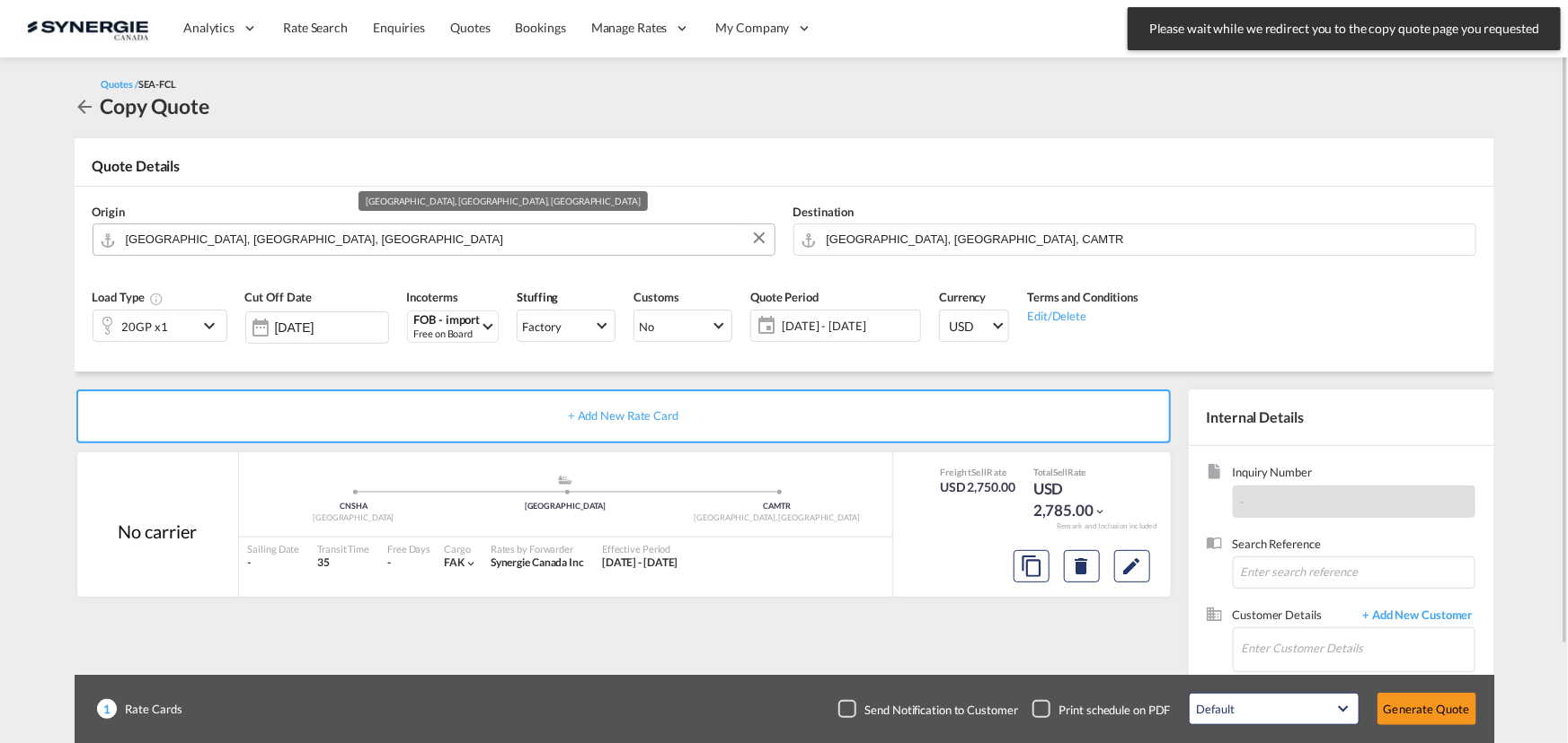
click at [475, 231] on input "[GEOGRAPHIC_DATA], [GEOGRAPHIC_DATA], [GEOGRAPHIC_DATA]" at bounding box center [445, 239] width 640 height 31
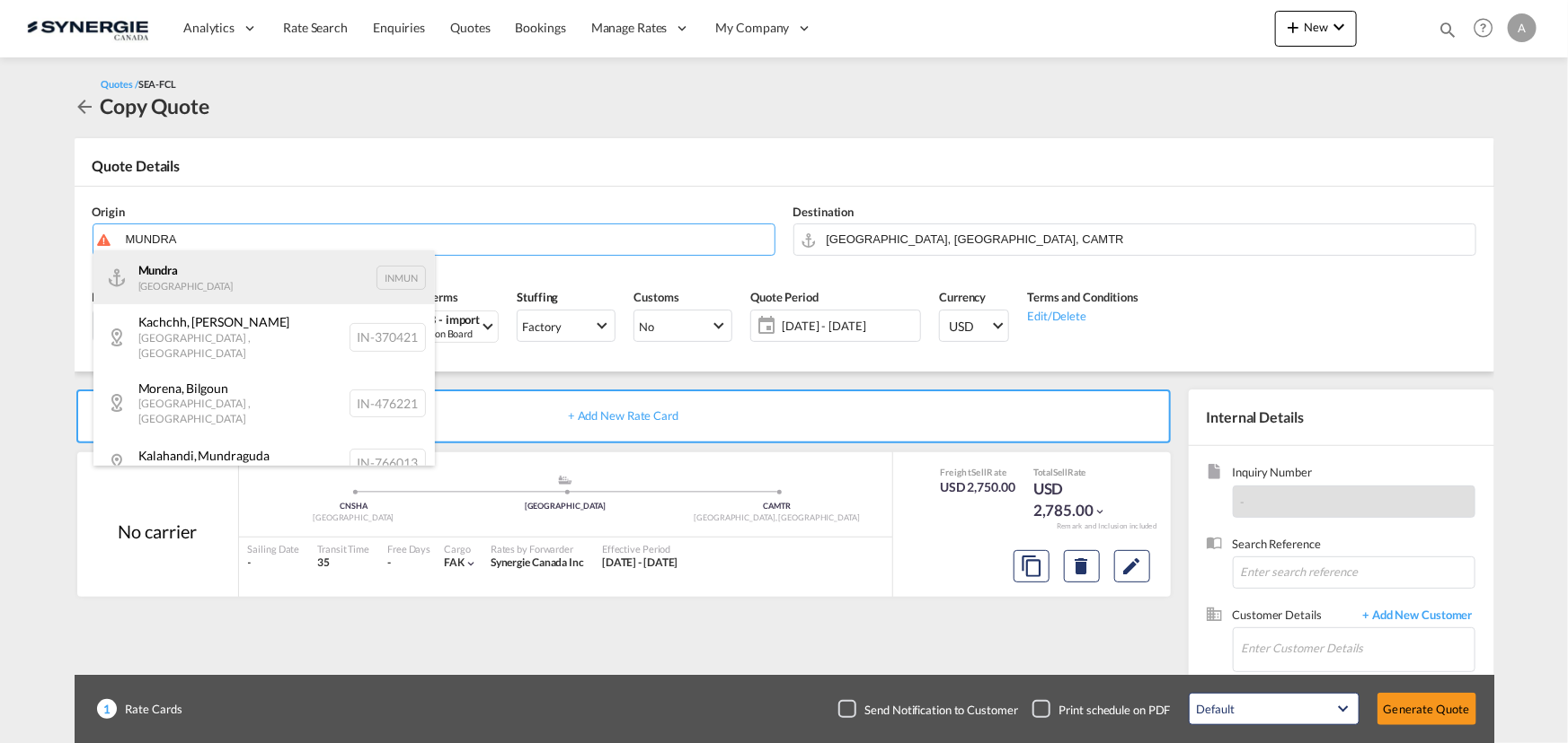
click at [183, 273] on div "Mundra India INMUN" at bounding box center [264, 277] width 341 height 54
type input "Mundra, INMUN"
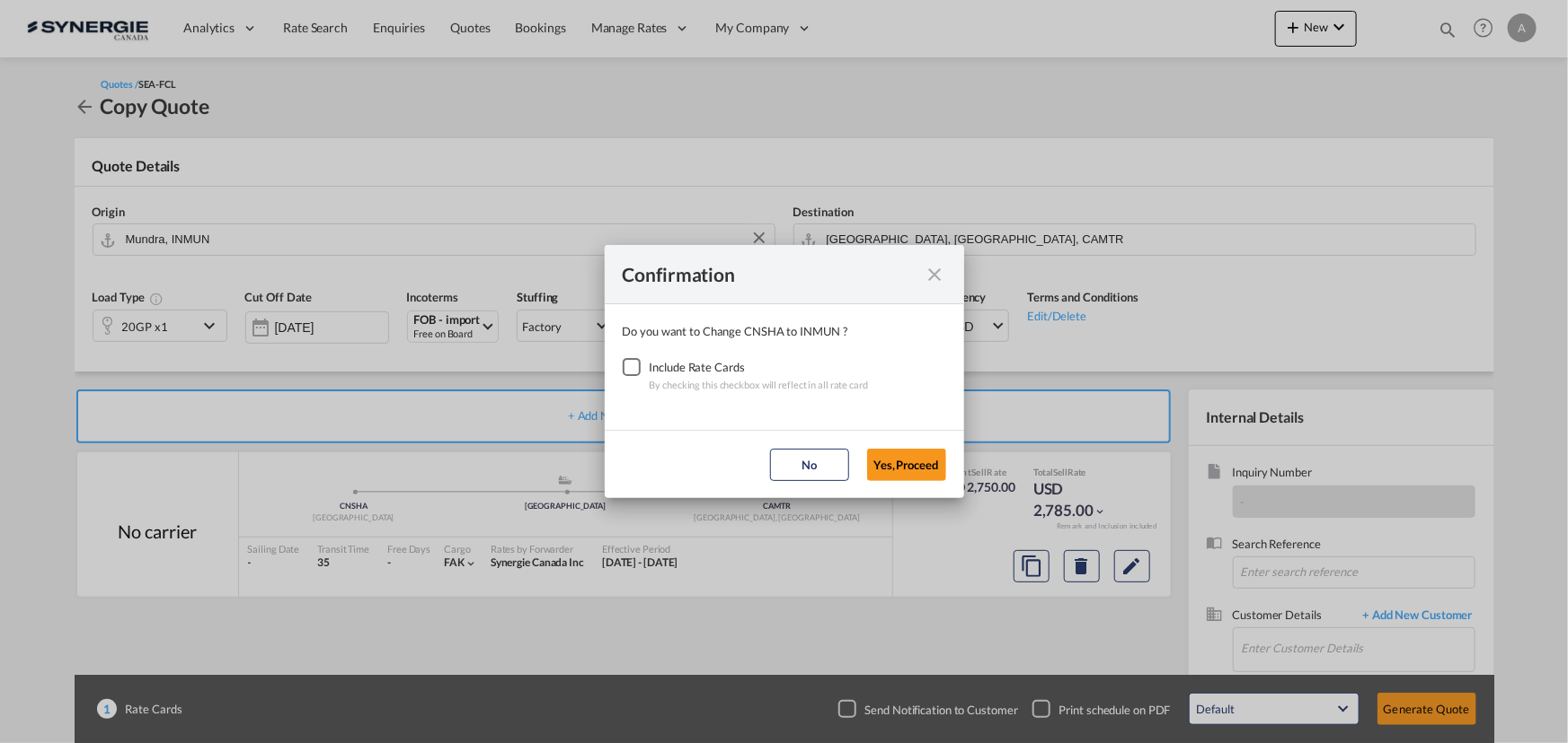
click at [607, 364] on md-dialog-content "Do you want to Change CNSHA to INMUN ? Include Rate Cards By checking this chec…" at bounding box center [784, 368] width 359 height 126
click at [622, 368] on div "Checkbox No Ink" at bounding box center [631, 367] width 18 height 18
click at [933, 457] on button "Yes,Proceed" at bounding box center [906, 465] width 79 height 32
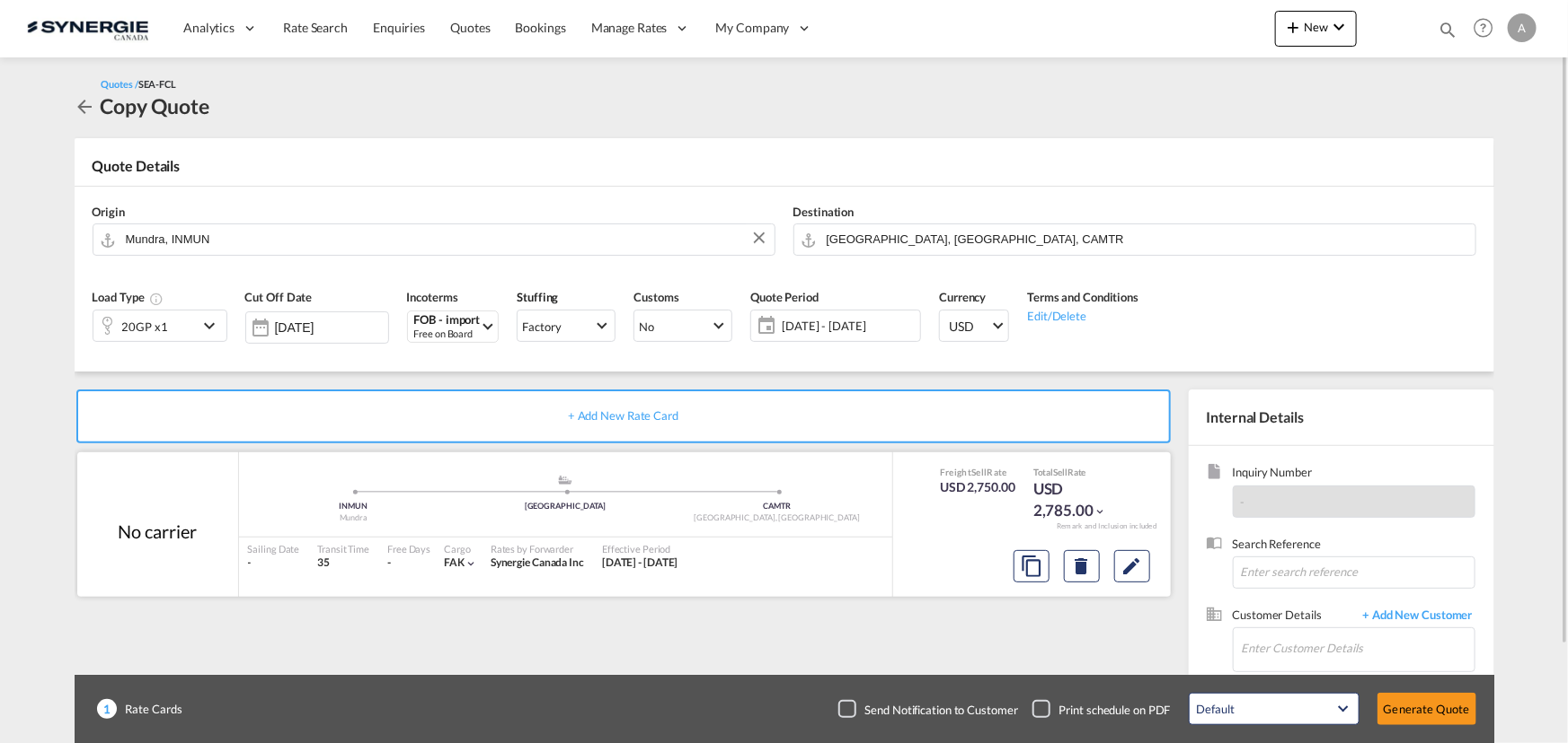
scroll to position [111, 0]
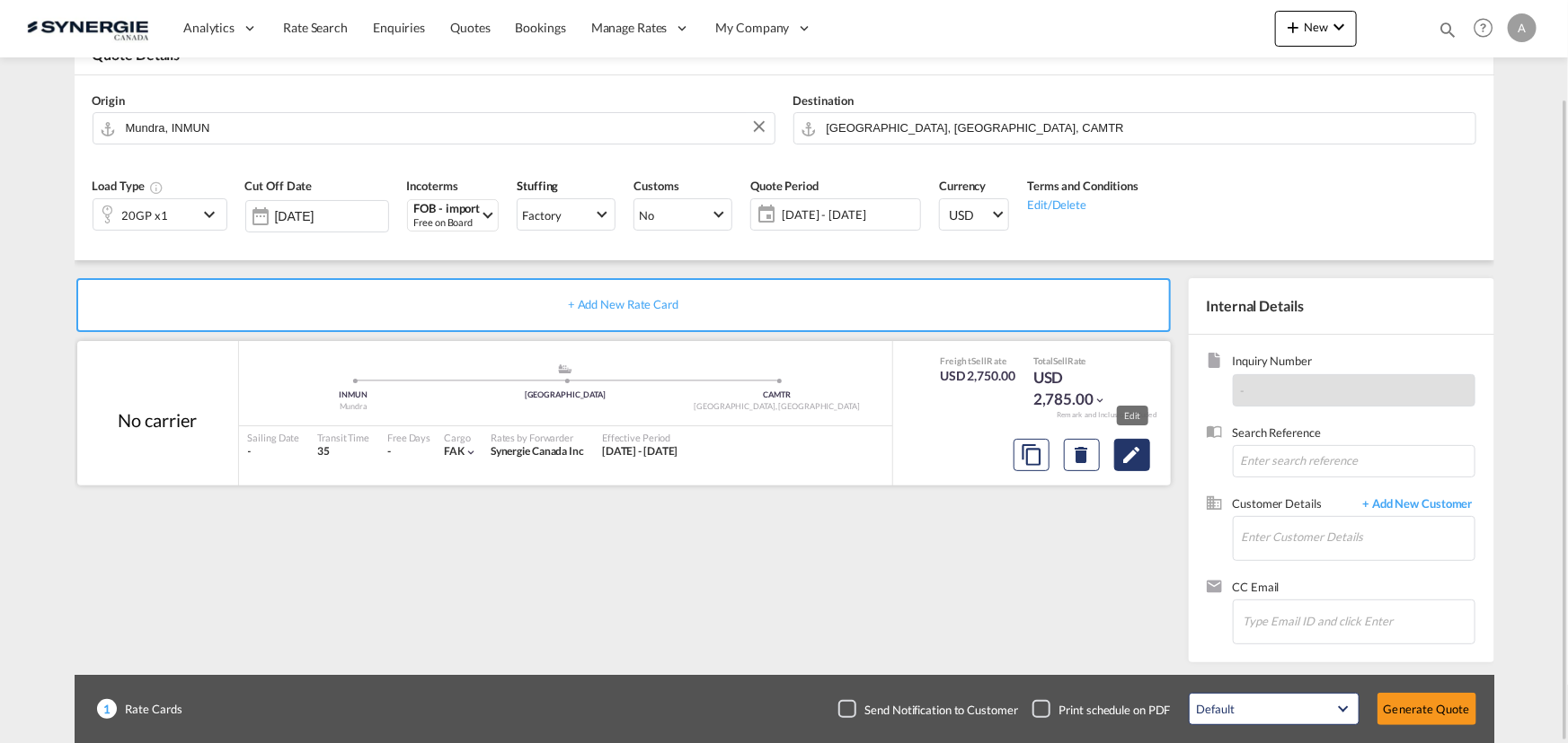
click at [1123, 458] on md-icon "Edit" at bounding box center [1131, 455] width 22 height 22
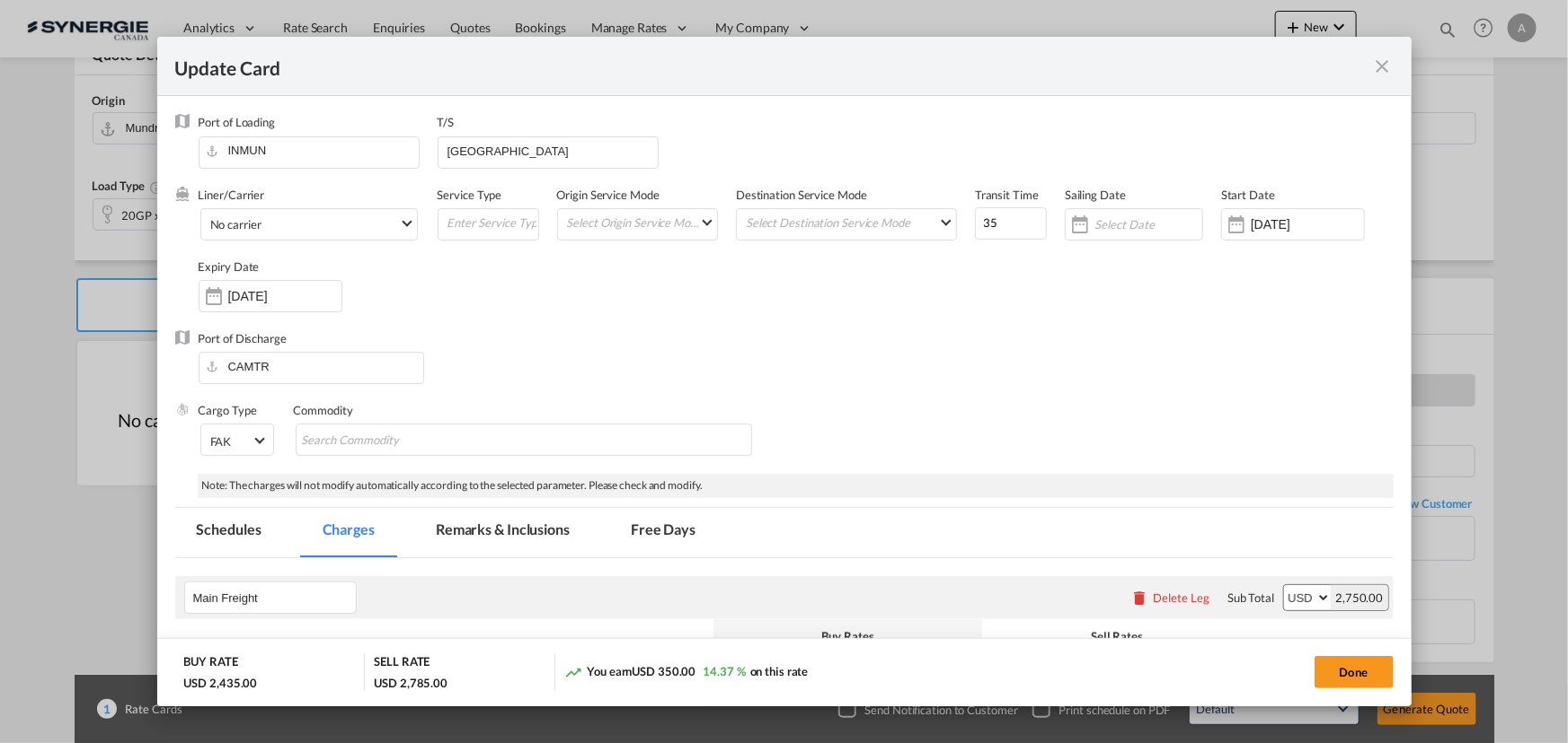
select select "per equipment"
select select "per B/L"
drag, startPoint x: 553, startPoint y: 153, endPoint x: 147, endPoint y: 122, distance: 407.2
click at [189, 138] on div "Port of Loading INMUN T/S [GEOGRAPHIC_DATA]" at bounding box center [784, 150] width 1218 height 71
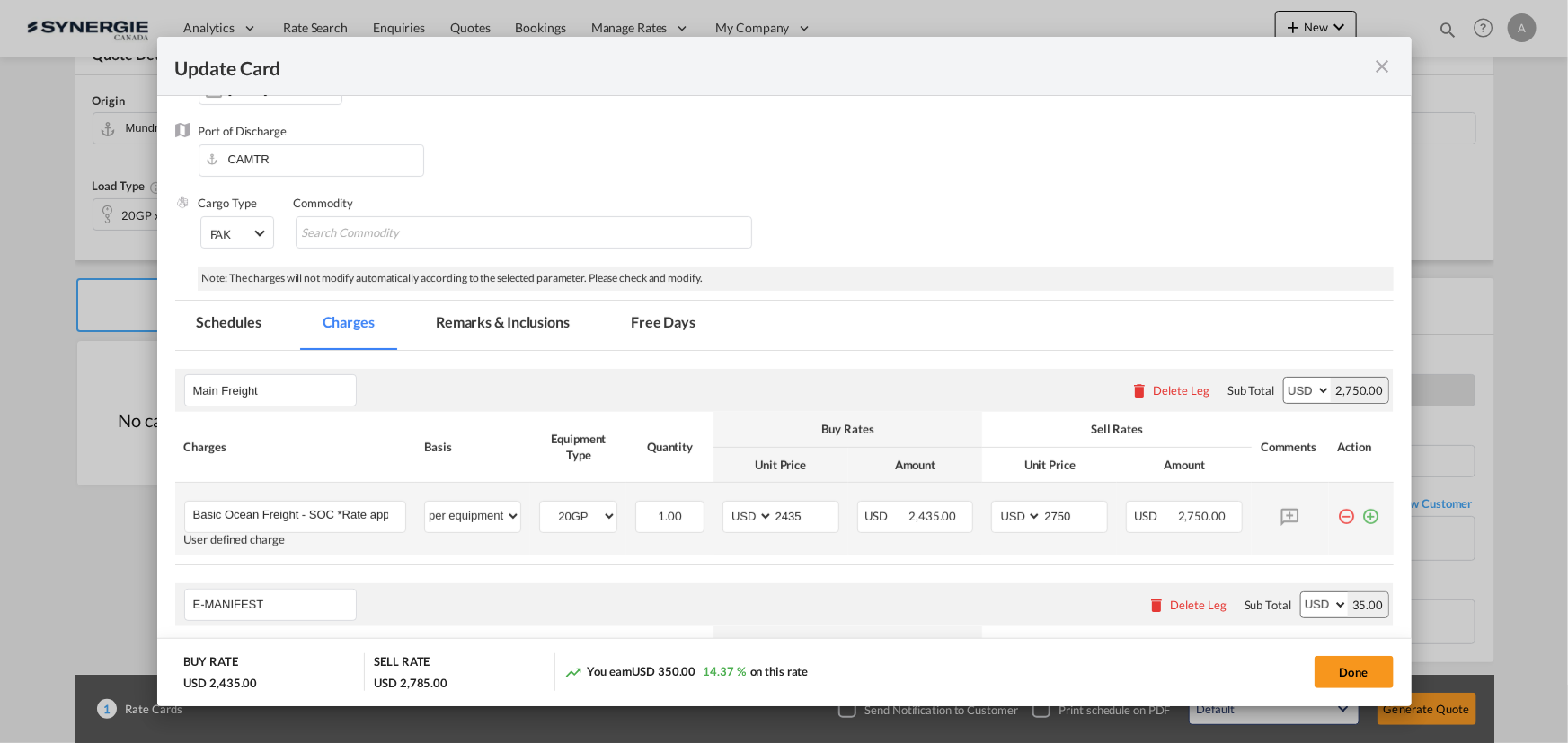
scroll to position [244, 0]
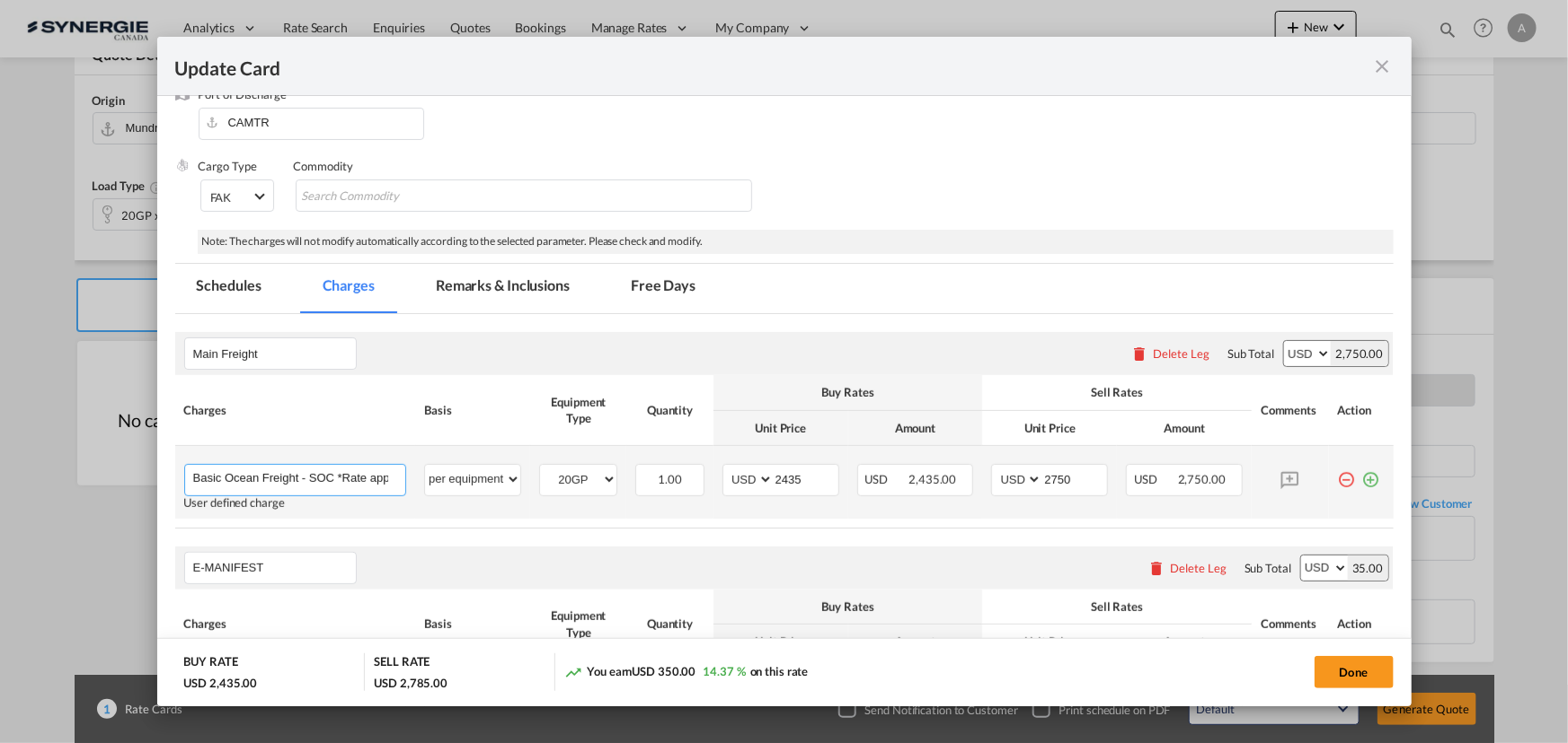
click at [324, 481] on input "Basic Ocean Freight - SOC *Rate applicable at gate-in date" at bounding box center [299, 478] width 213 height 27
drag, startPoint x: 305, startPoint y: 481, endPoint x: 453, endPoint y: 486, distance: 148.1
click at [453, 486] on tr "Basic Ocean Freight - SOC *Rate applicable at gate-in date Please Enter User De…" at bounding box center [784, 482] width 1218 height 72
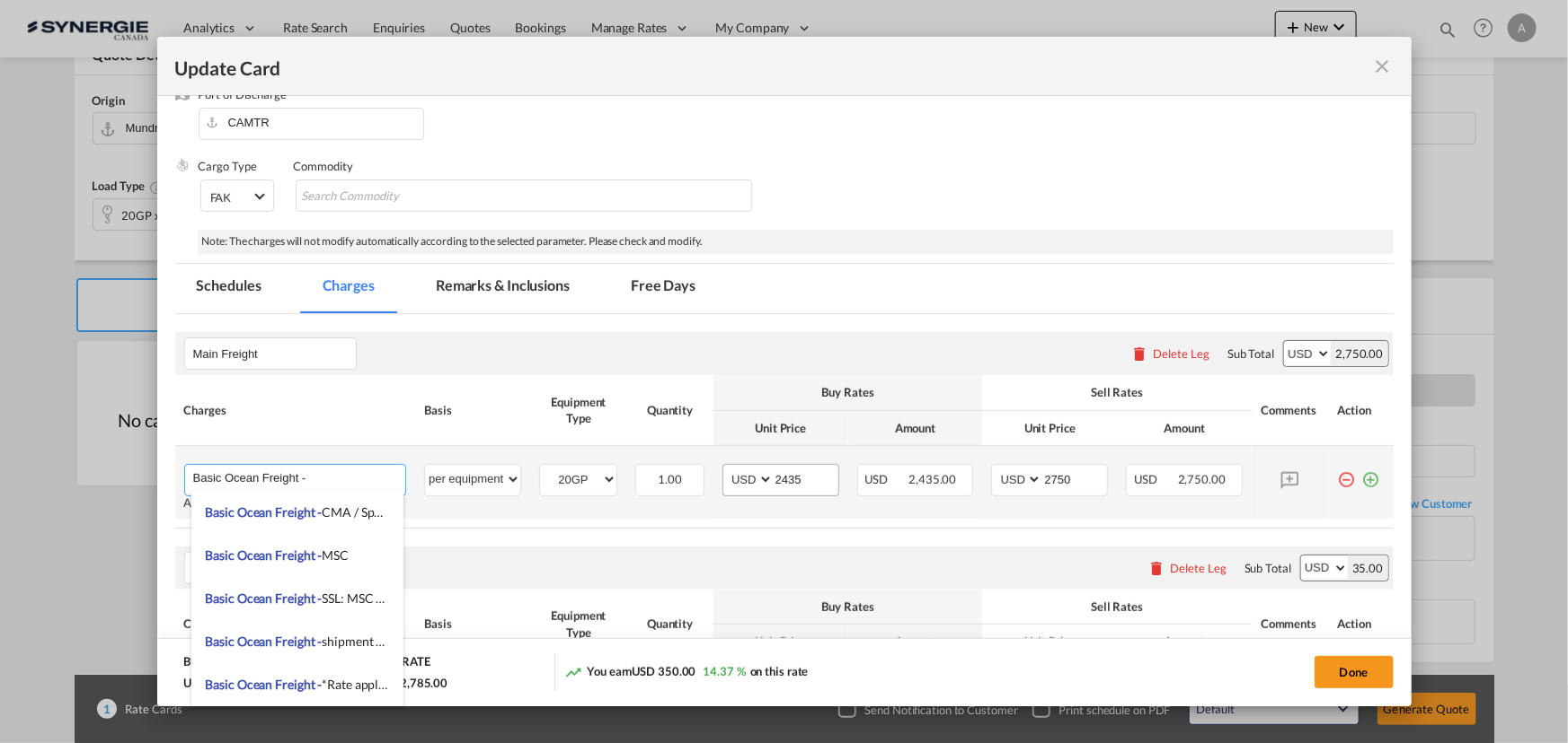
type input "Basic Ocean Freight -"
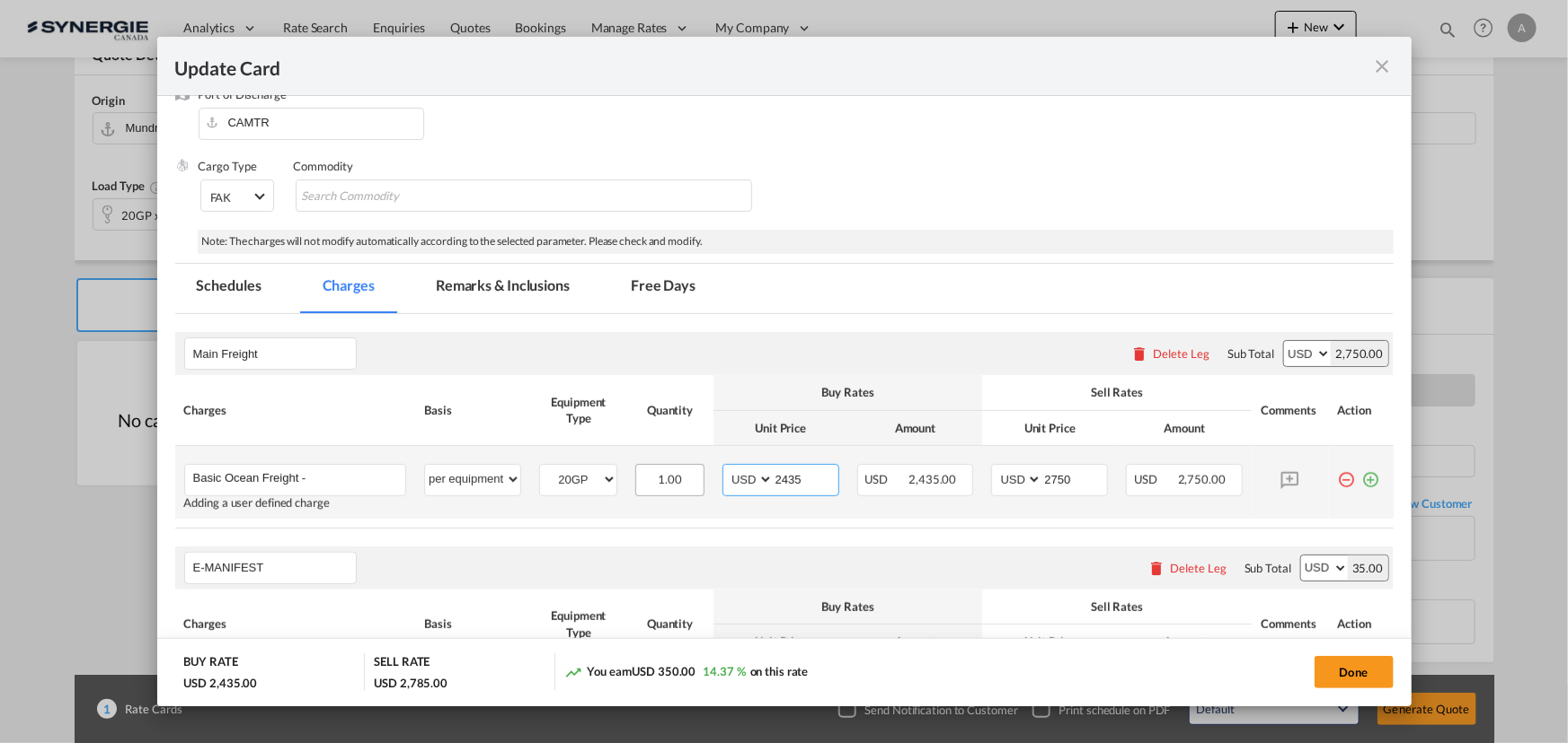
drag, startPoint x: 804, startPoint y: 482, endPoint x: 666, endPoint y: 472, distance: 138.4
click at [665, 472] on tr "Basic Ocean Freight - Please Enter User Defined Charges Cannot Be Published Add…" at bounding box center [784, 482] width 1218 height 72
type input "3590"
type input "3900"
click at [336, 481] on input "Basic Ocean Freight -" at bounding box center [299, 478] width 213 height 27
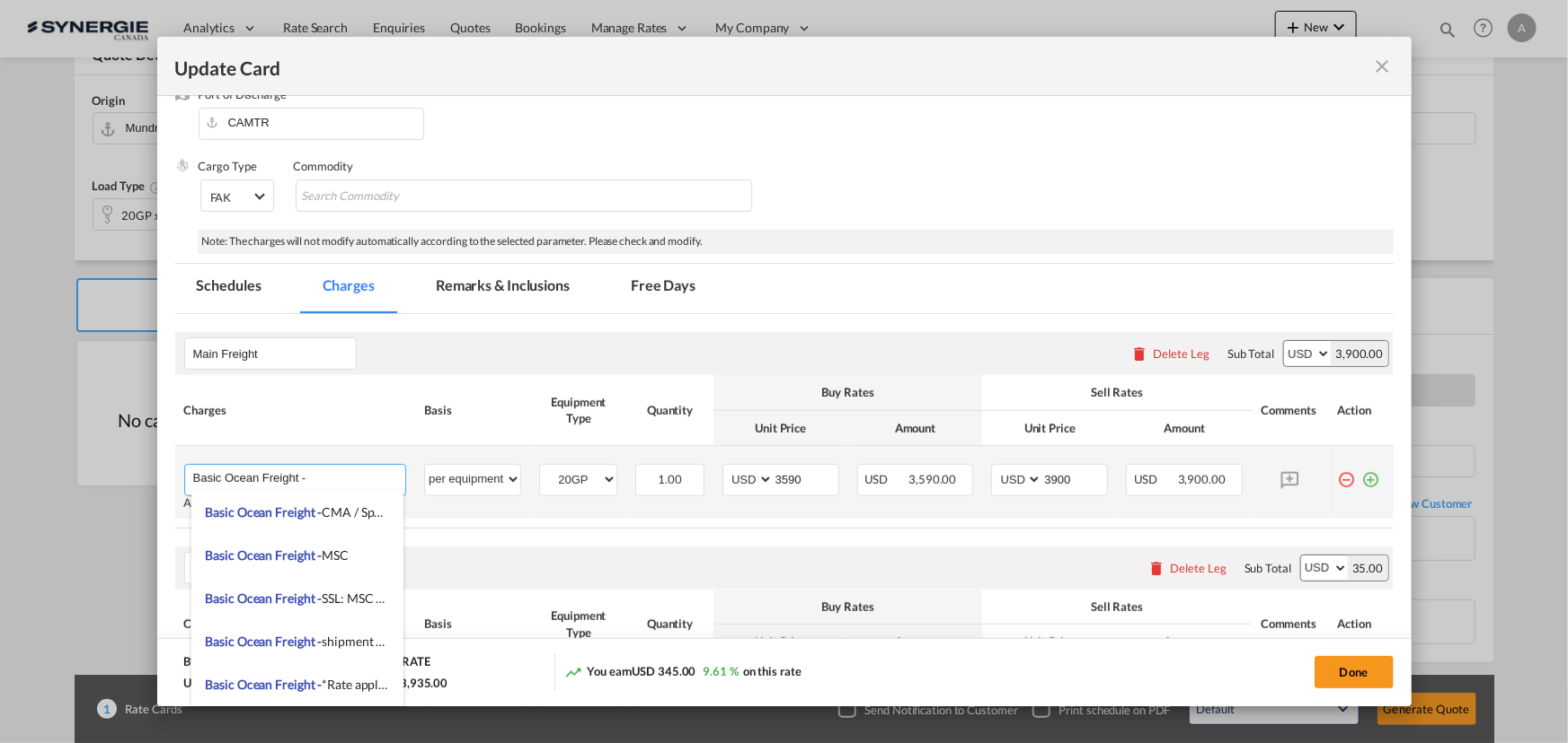
click at [339, 477] on input "Basic Ocean Freight -" at bounding box center [299, 478] width 213 height 27
paste input "CMA spot) valid with vessel ETD 7th Sept & 27th Sept. 2025 sailings"
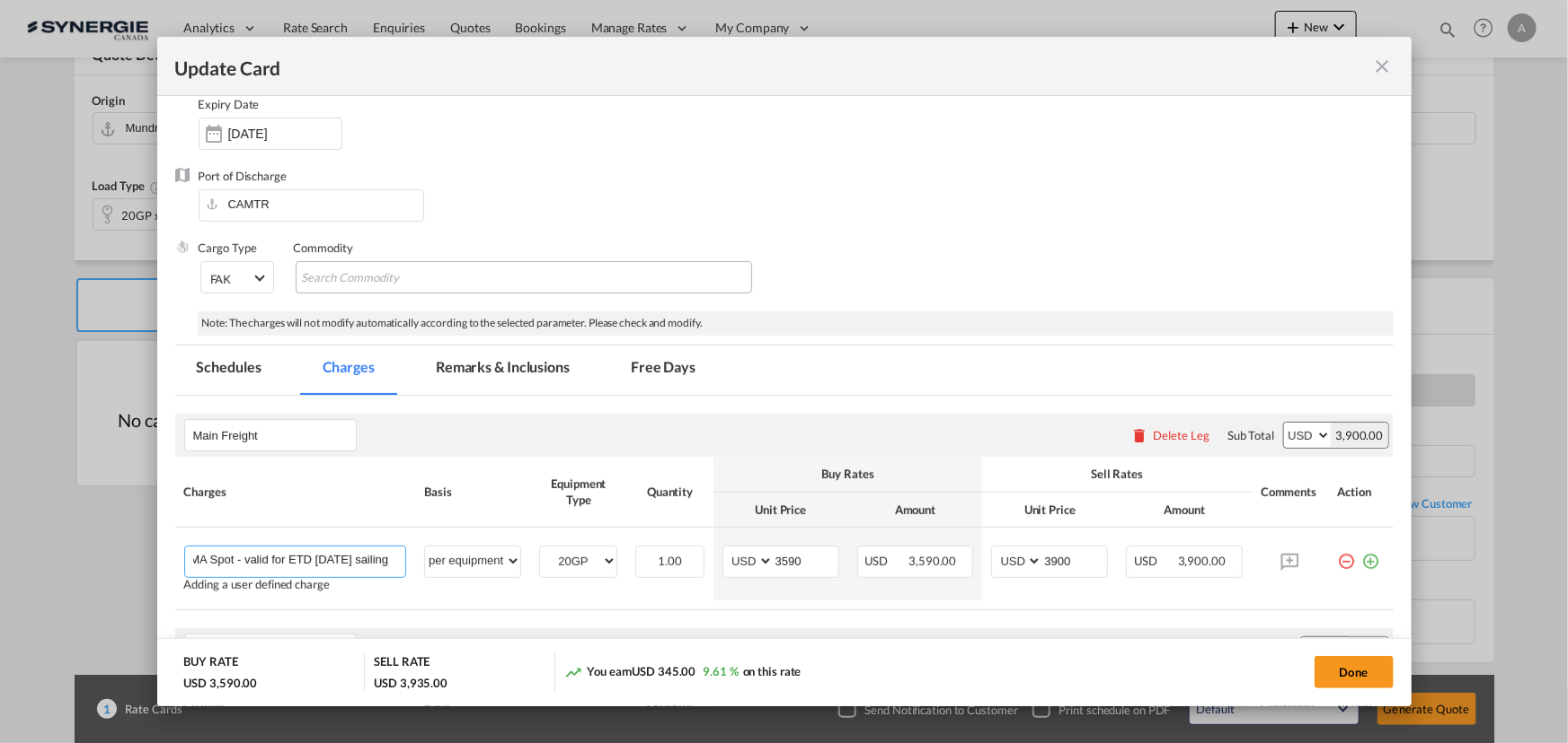
scroll to position [132, 0]
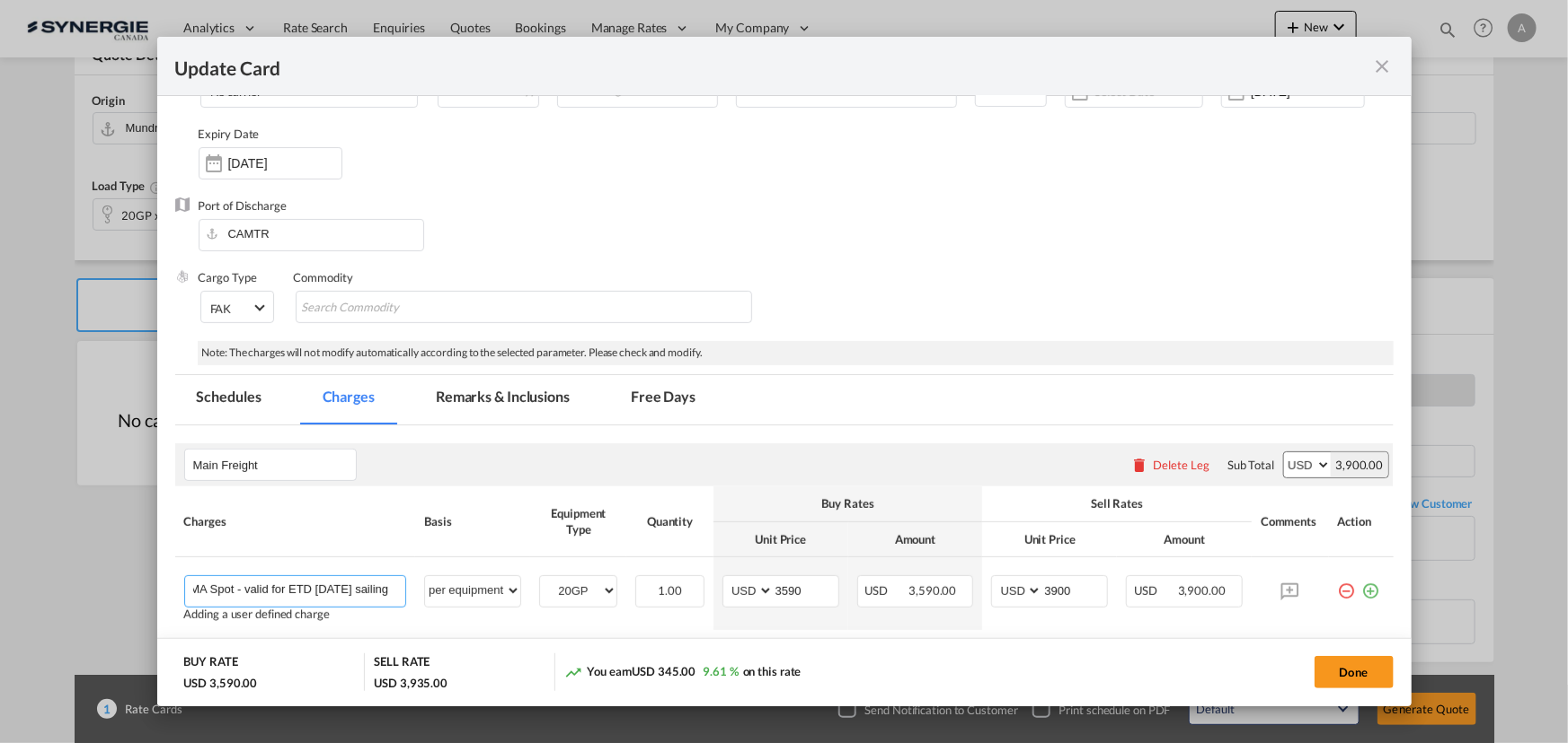
type input "Basic Ocean Freight - CMA Spot - valid for ETD 27th September sailing"
click at [501, 400] on md-tab-item "Remarks & Inclusions" at bounding box center [502, 400] width 177 height 50
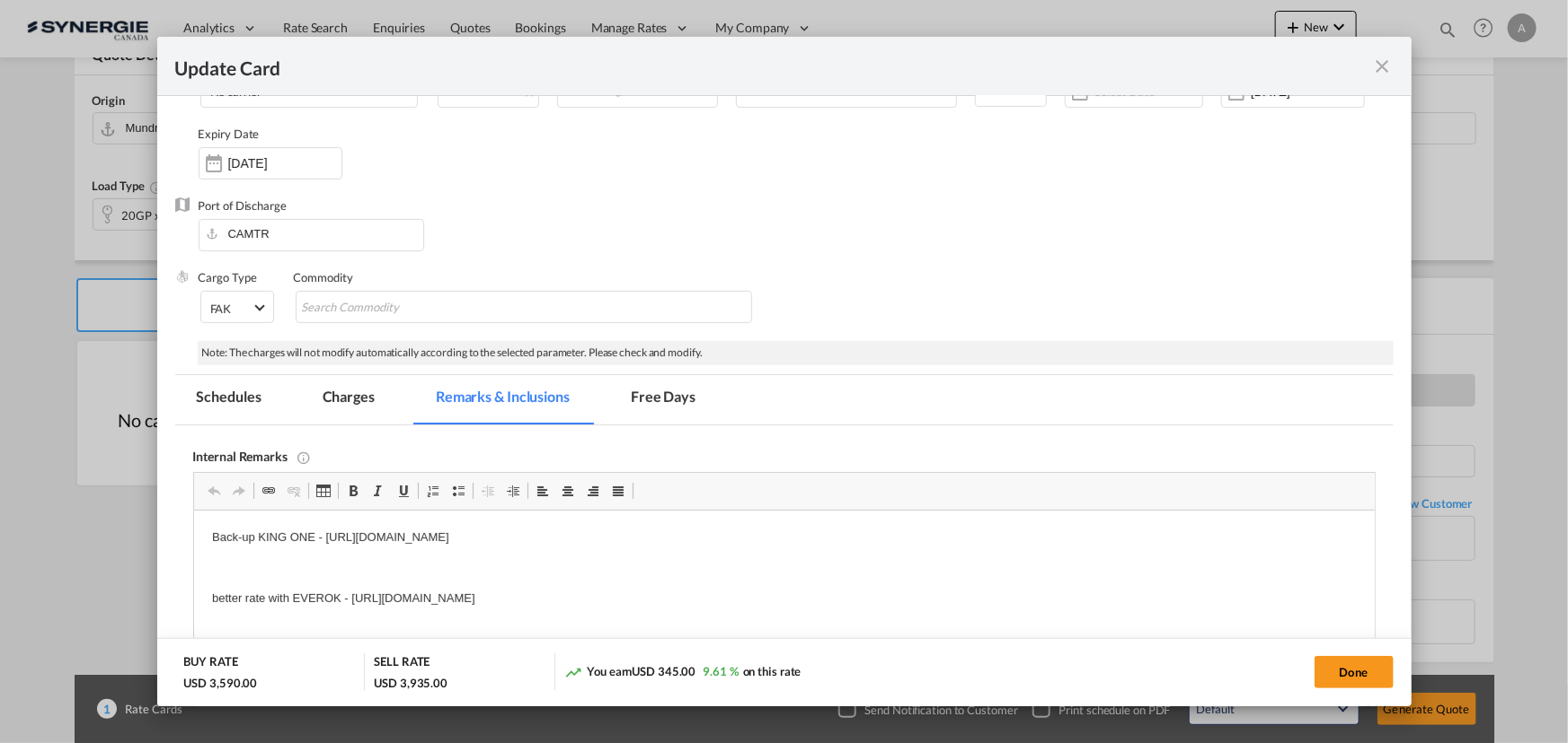
scroll to position [0, 0]
drag, startPoint x: 889, startPoint y: 546, endPoint x: 320, endPoint y: 1054, distance: 762.8
click at [193, 544] on html "Back-up KING ONE - https://app.frontapp.com/open/cnv_q7vbx73?key=Tj-P3HhKEApFGw…" at bounding box center [784, 583] width 1180 height 146
click at [272, 538] on p "Back-up KING ONE - https://app.frontapp.com/open/cnv_qan9m8f?key=I1Msorm5BY-CXG…" at bounding box center [783, 538] width 1145 height 19
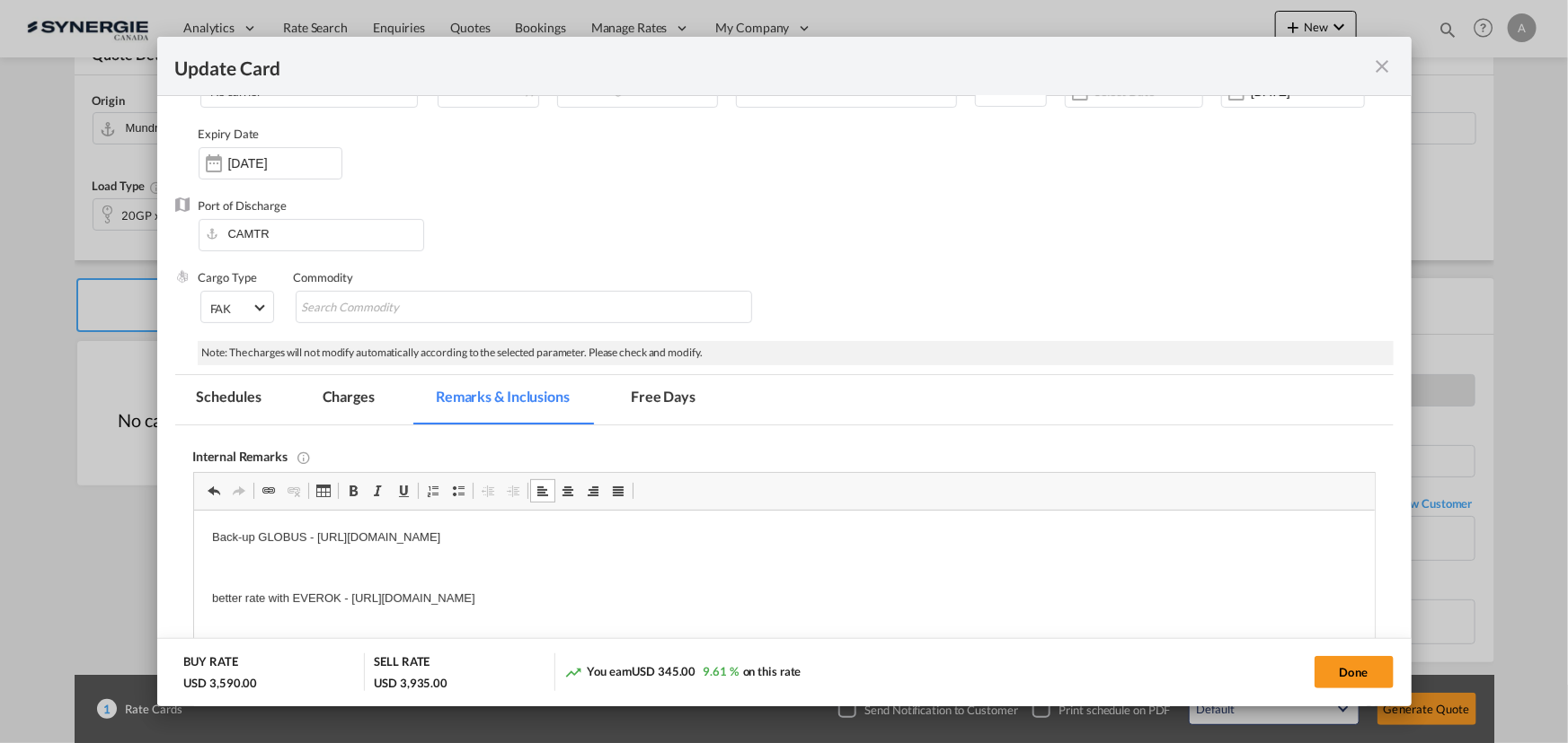
drag, startPoint x: 806, startPoint y: 603, endPoint x: 838, endPoint y: 592, distance: 33.8
click at [808, 601] on p "better rate with EVEROK - https://app.frontapp.com/open/cnv_q7nu55b?key=-aj2cis…" at bounding box center [783, 599] width 1145 height 19
drag, startPoint x: 822, startPoint y: 597, endPoint x: 93, endPoint y: 592, distance: 729.0
click at [193, 592] on html "Back-up GLOBUS - https://app.frontapp.com/open/cnv_qan9m8f?key=I1Msorm5BY-CXGy5…" at bounding box center [784, 583] width 1180 height 146
click at [359, 402] on md-tab-item "Charges" at bounding box center [349, 400] width 95 height 50
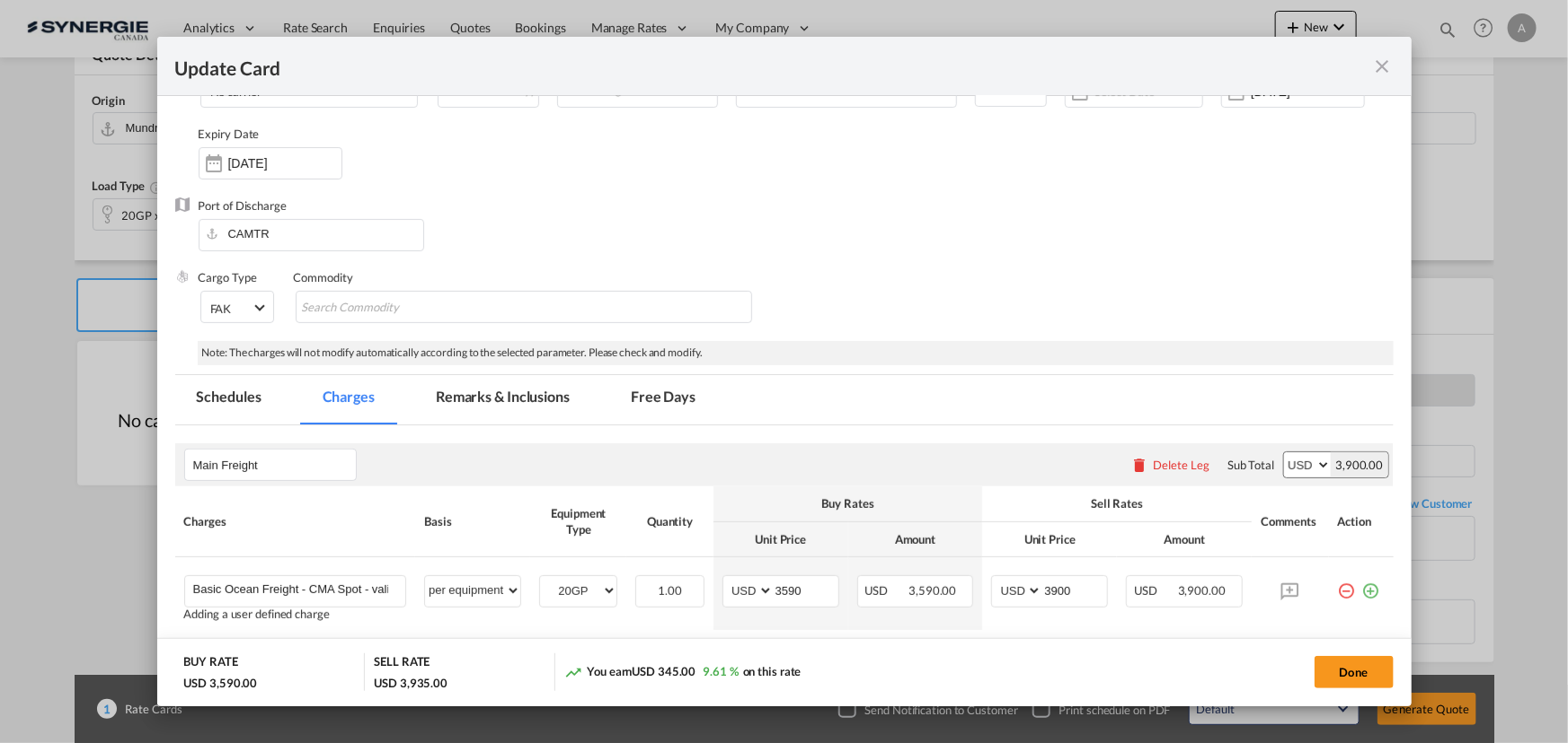
click at [557, 395] on md-tab-item "Remarks & Inclusions" at bounding box center [502, 400] width 177 height 50
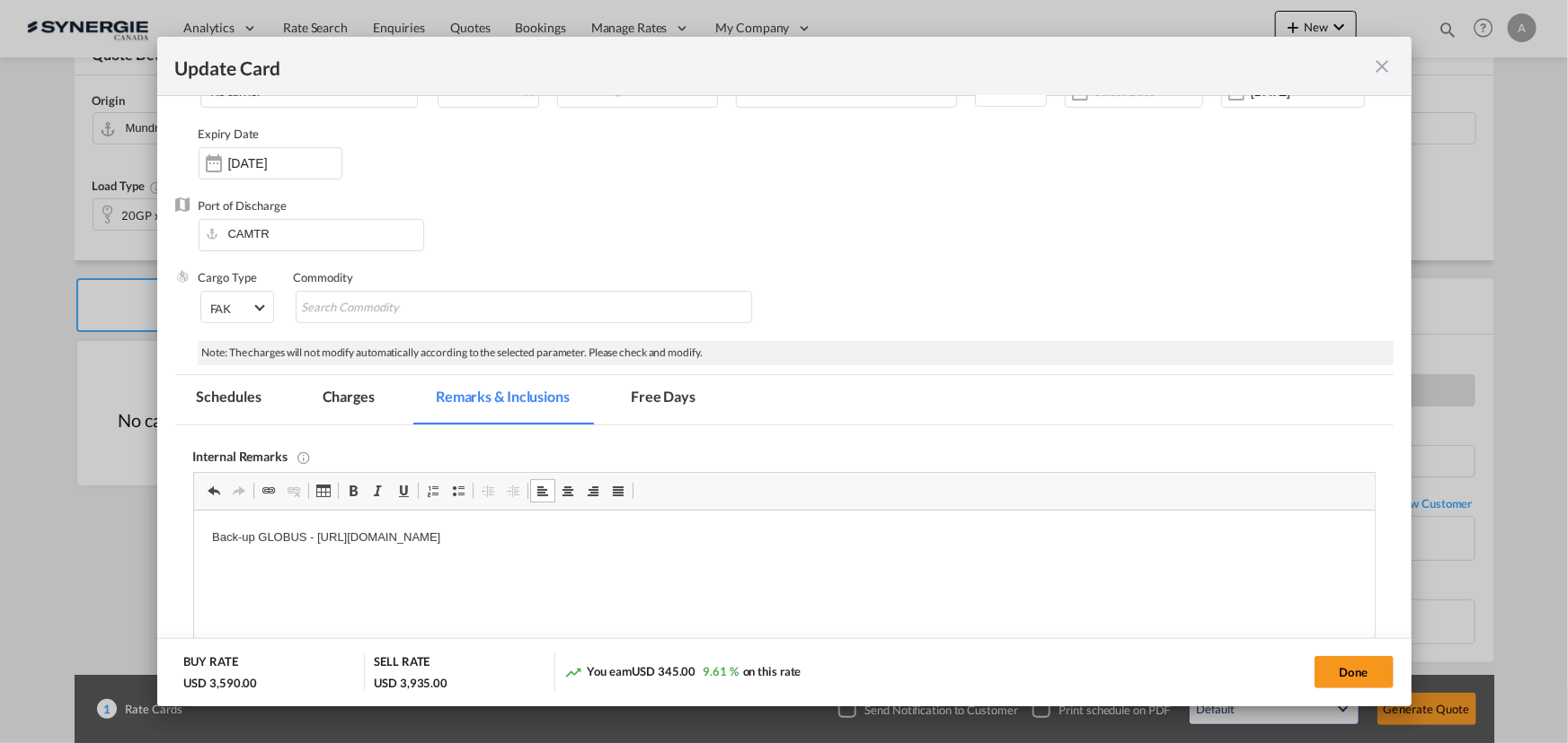
click at [819, 545] on p "Back-up GLOBUS - https://app.frontapp.com/open/cnv_qan9m8f?key=I1Msorm5BY-CXGy5…" at bounding box center [783, 538] width 1145 height 19
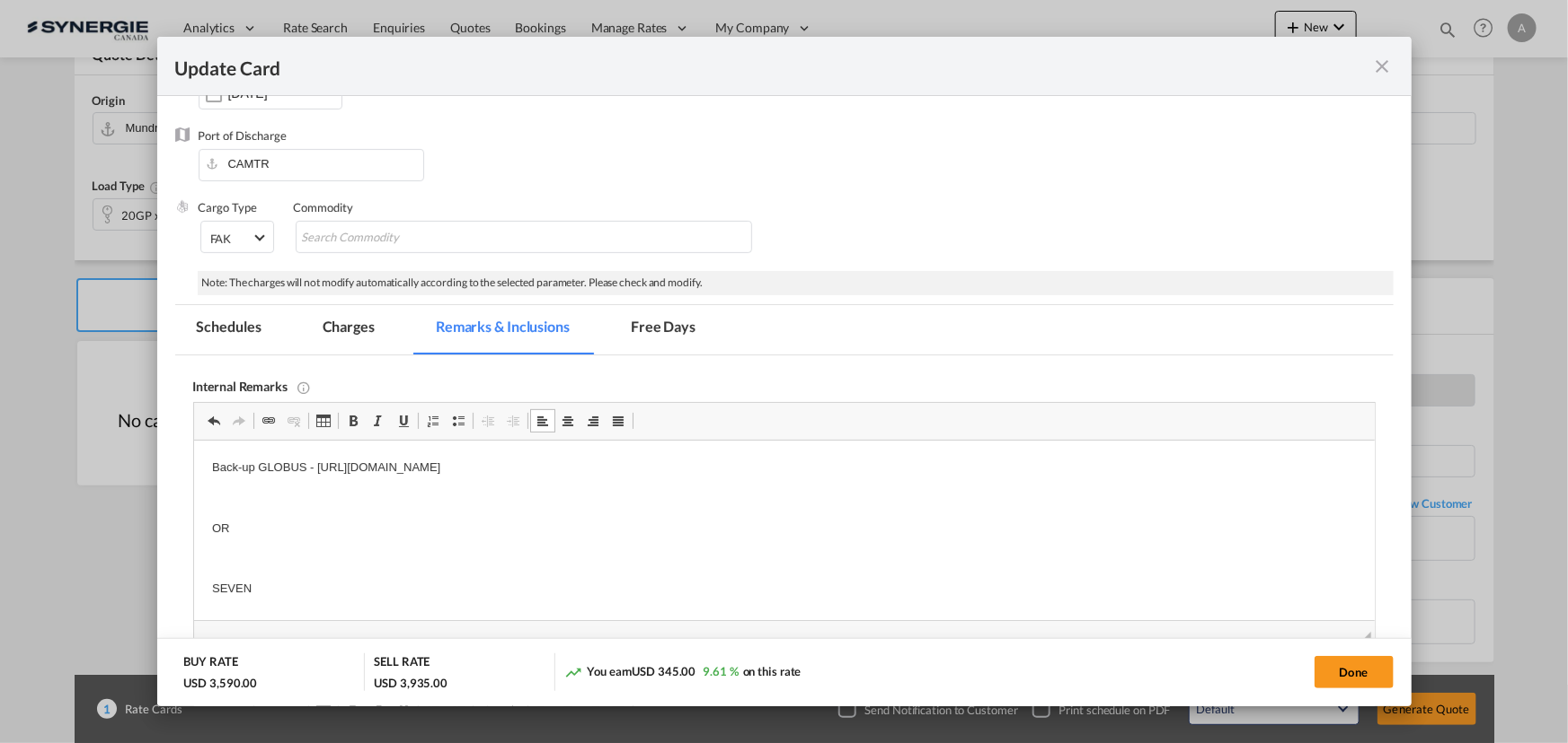
scroll to position [296, 0]
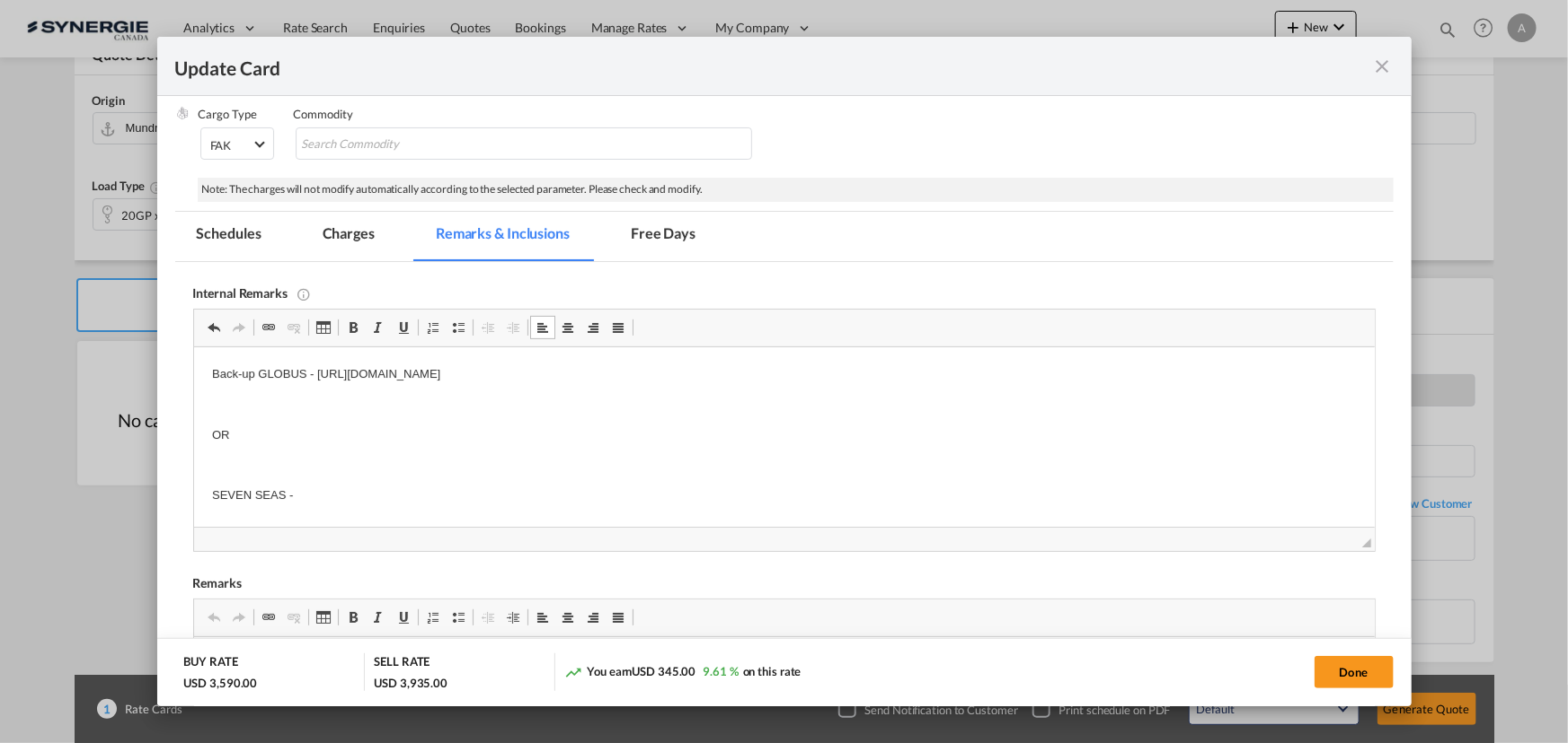
click at [359, 493] on body "Back-up GLOBUS - https://app.frontapp.com/open/cnv_qan9m8f?key=I1Msorm5BY-CXGy5…" at bounding box center [783, 466] width 1145 height 201
click at [356, 492] on p "SEVEN SEAS -" at bounding box center [783, 496] width 1145 height 19
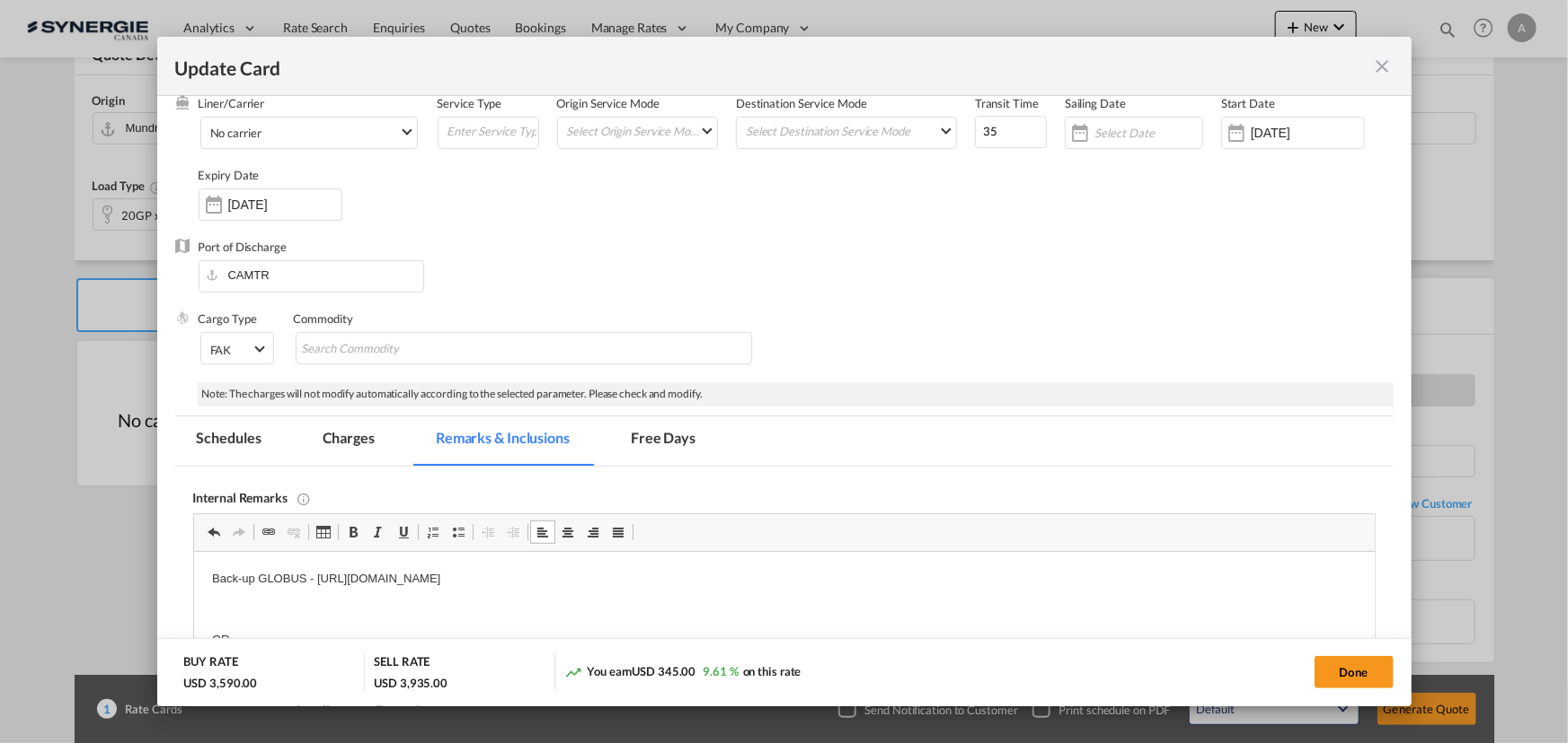
scroll to position [0, 0]
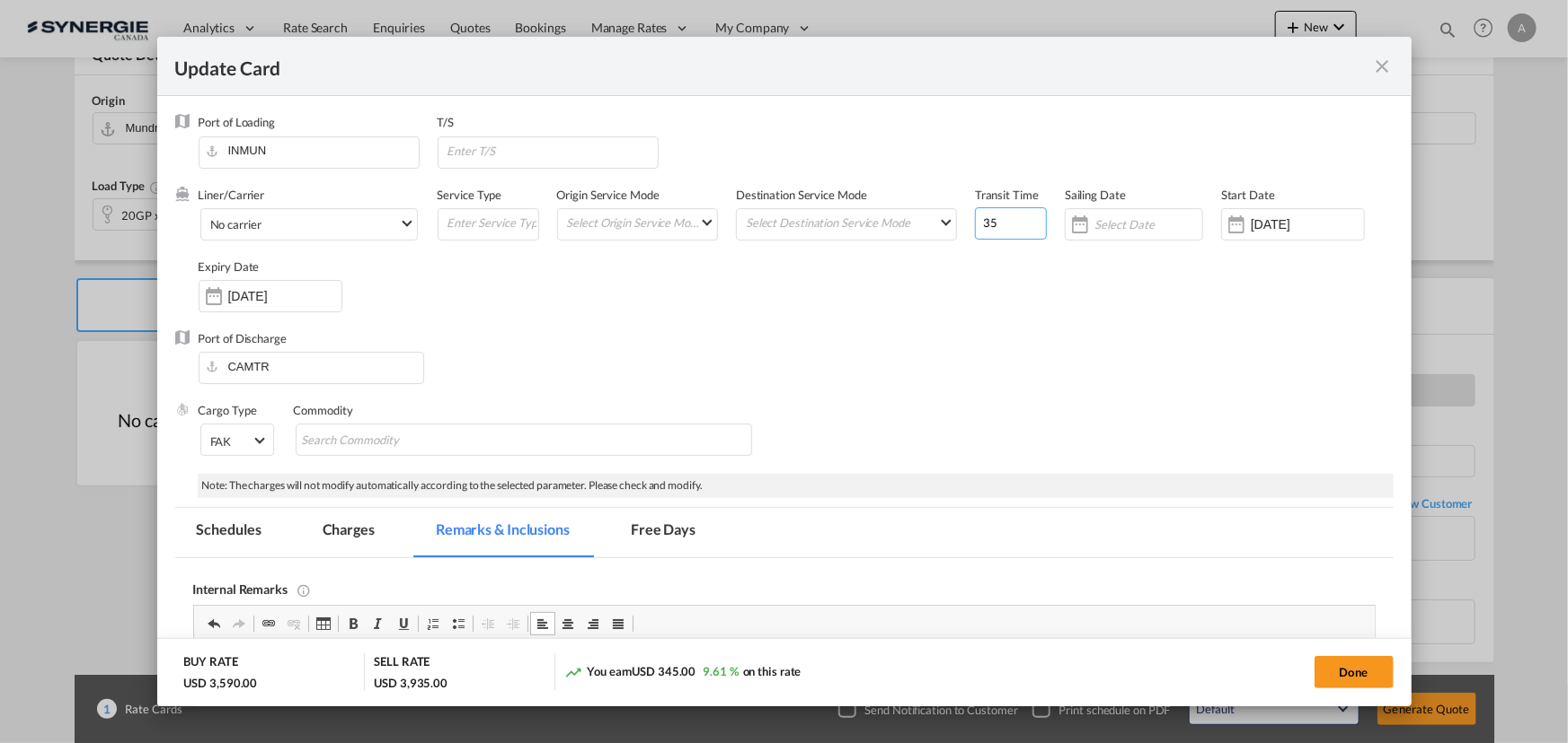
drag, startPoint x: 999, startPoint y: 224, endPoint x: 823, endPoint y: 187, distance: 179.8
click at [845, 198] on div "Liner/Carrier No carrier 2HM LOGISTICS D.O.O AAXL GLOBAL SHIPPING LINES LLC ABD…" at bounding box center [796, 258] width 1195 height 144
type input "50"
click at [499, 158] on input "Update CardPort of ..." at bounding box center [551, 151] width 212 height 27
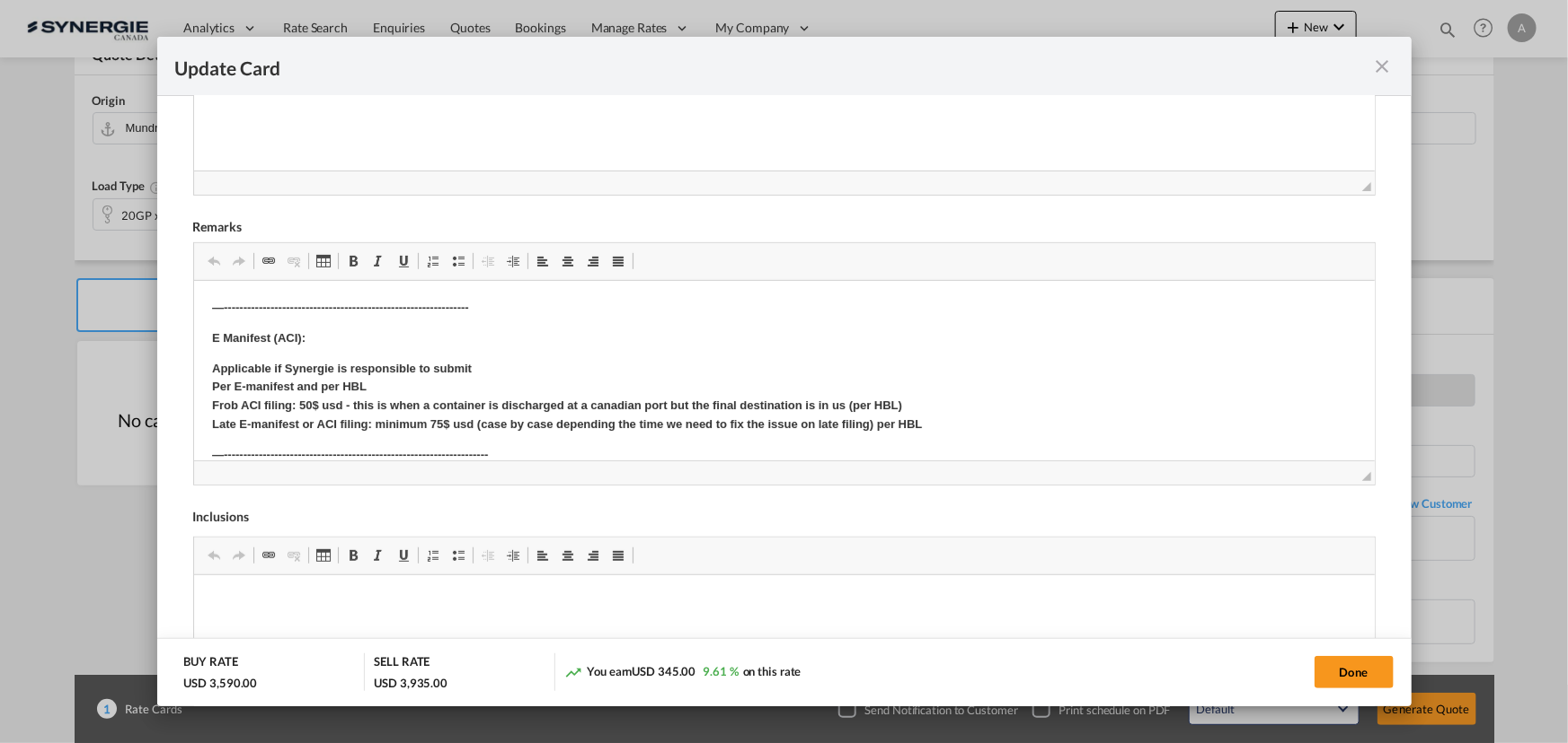
scroll to position [244, 0]
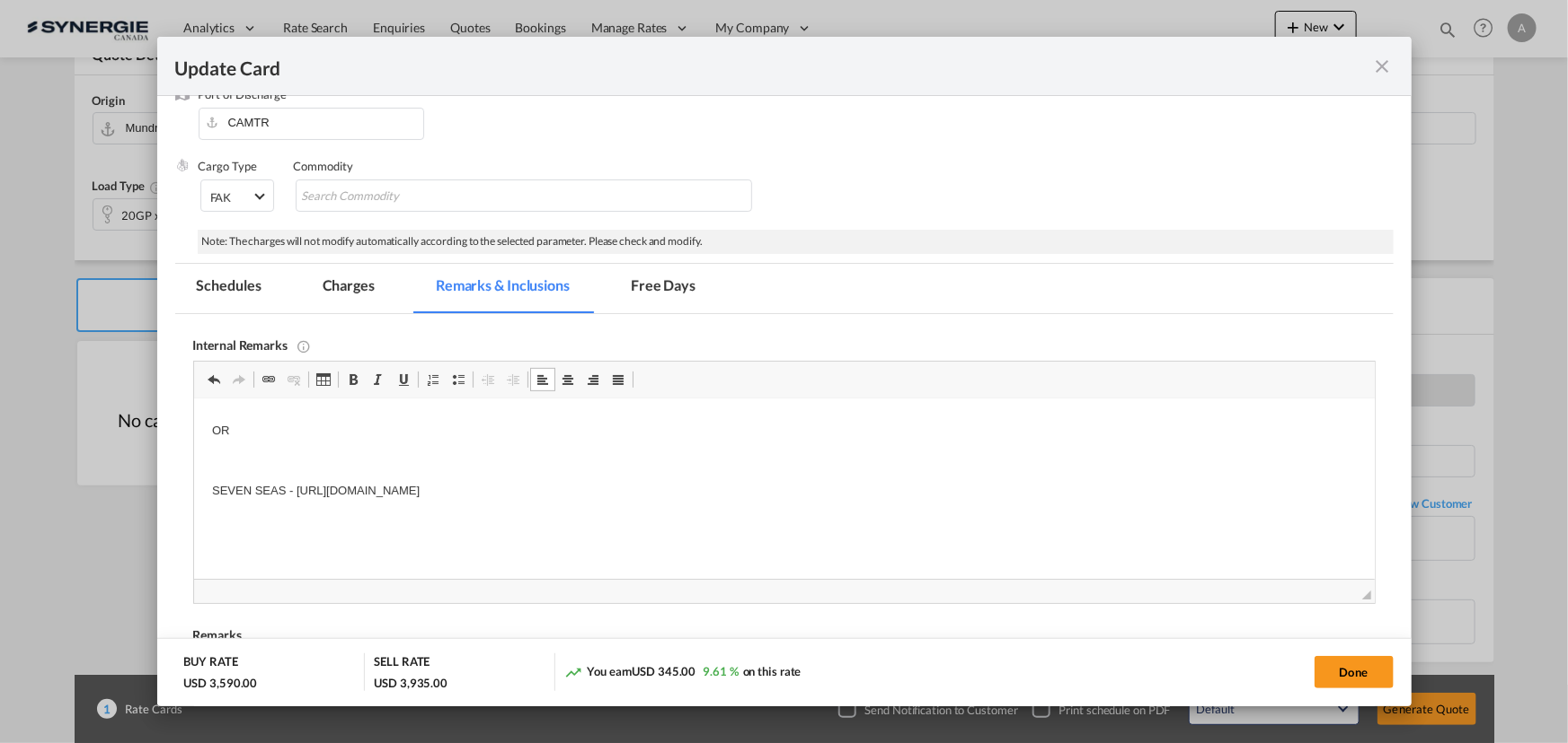
type input "ROTTERDAM"
click at [385, 294] on md-tab-item "Charges" at bounding box center [349, 289] width 95 height 50
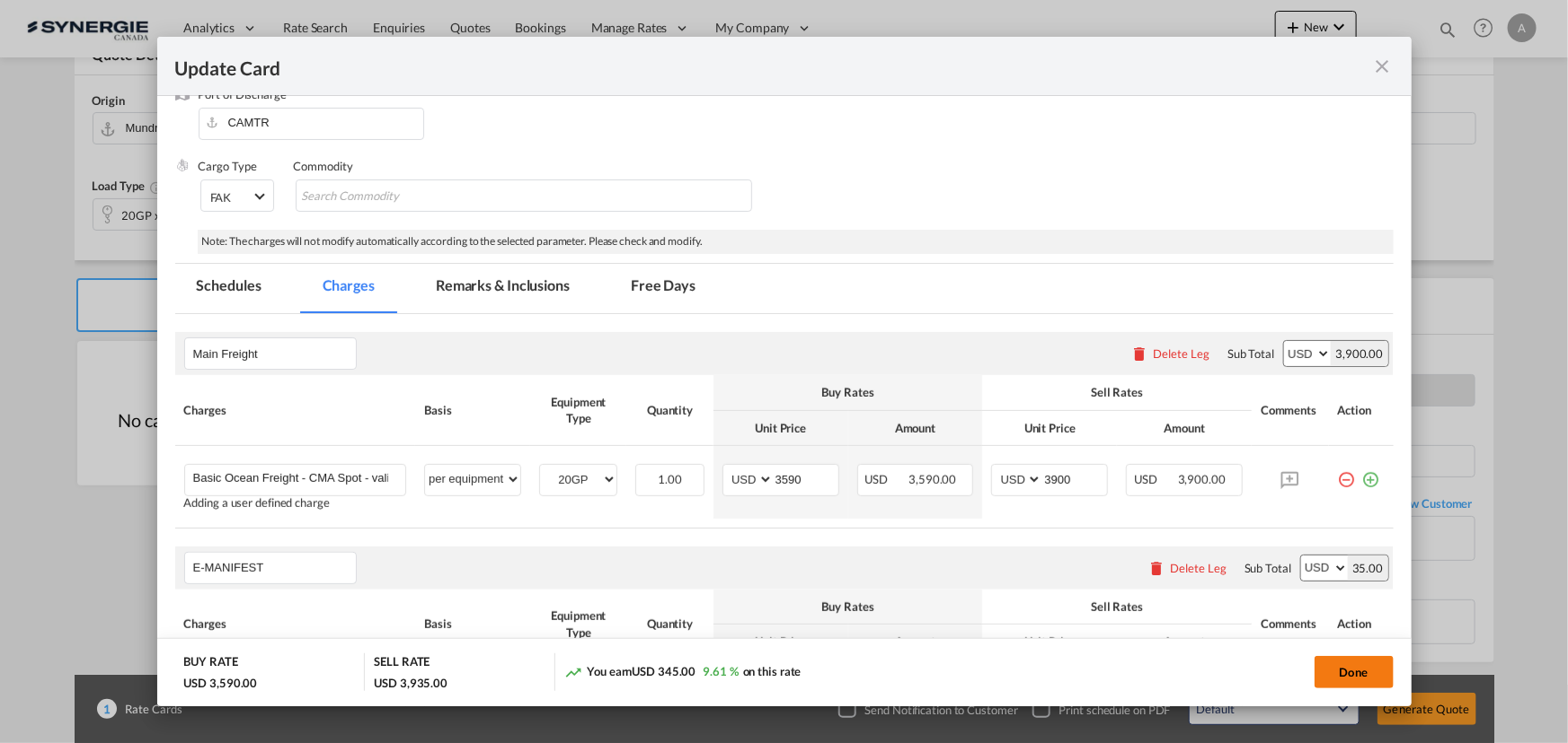
click at [1360, 671] on button "Done" at bounding box center [1354, 673] width 79 height 32
type input "31 Aug 2025"
type input "13 Sep 2025"
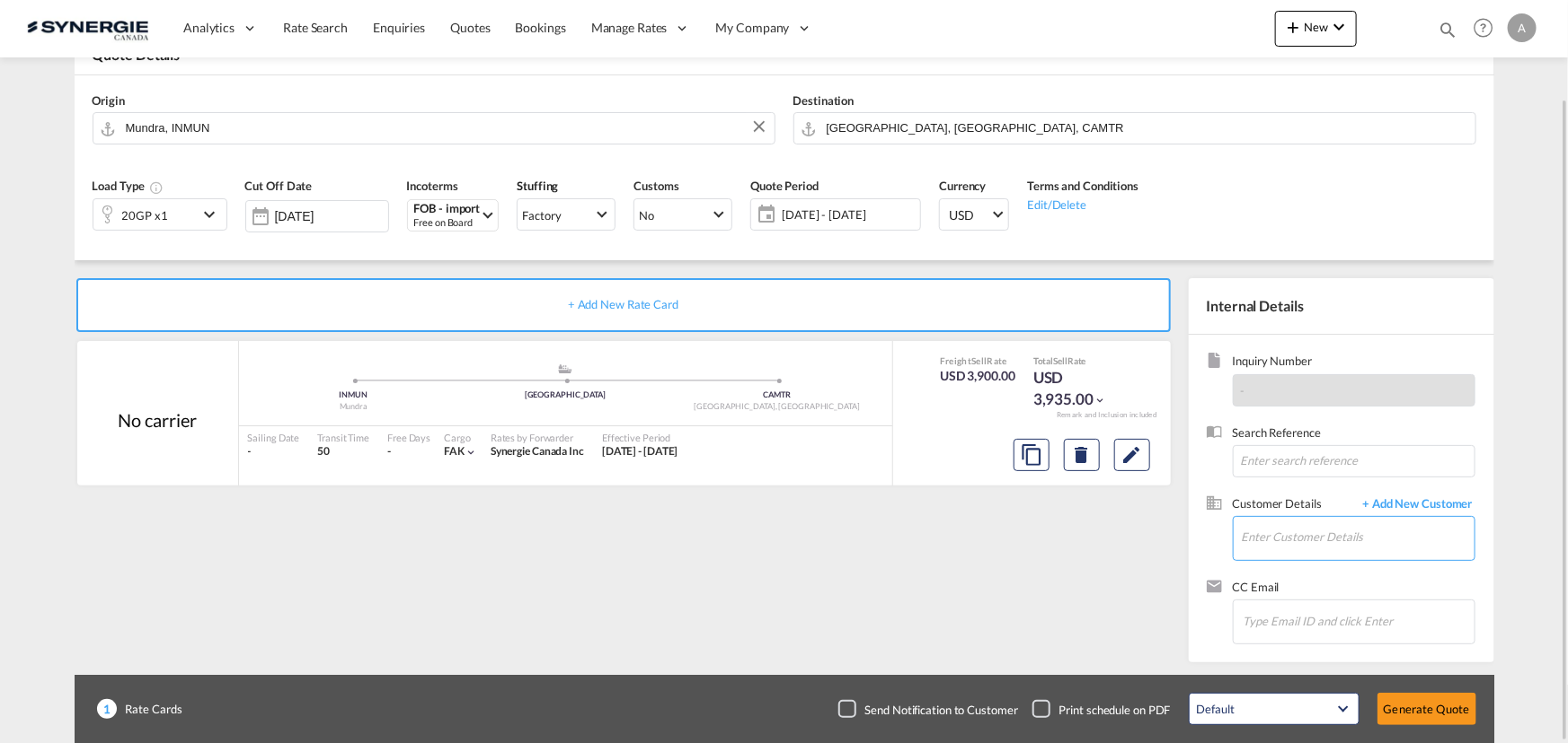
click at [1299, 538] on input "Enter Customer Details" at bounding box center [1358, 537] width 233 height 40
click at [1238, 498] on div "ANGELO MASTROMONACO a.mastromonaco@ mono serra.com | MONO SERRA" at bounding box center [1303, 492] width 341 height 49
type input "MONO SERRA, ANGELO MASTROMONACO, a.mastromonaco@monoserra.com"
click at [1139, 460] on md-icon "Edit" at bounding box center [1131, 455] width 22 height 22
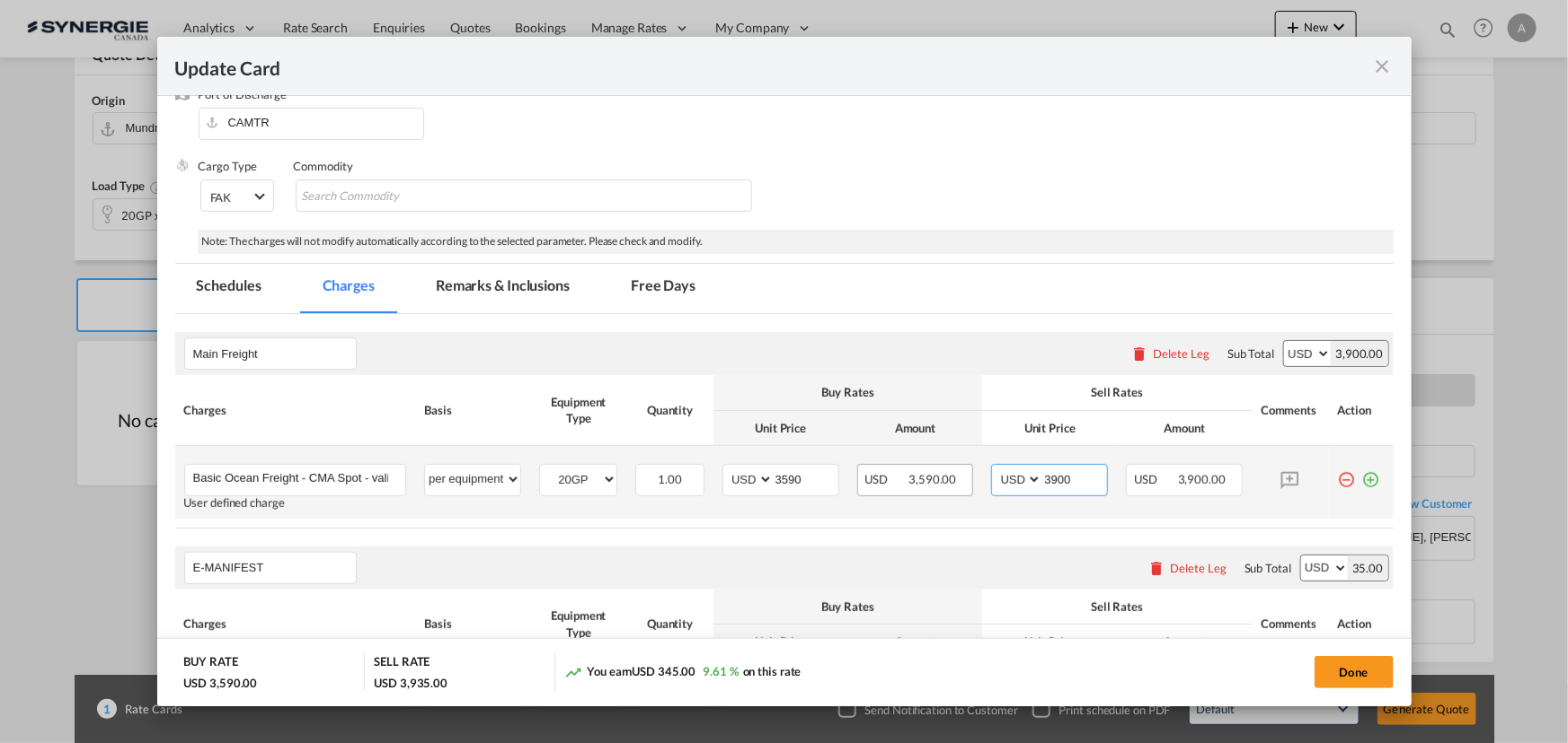
drag, startPoint x: 1078, startPoint y: 474, endPoint x: 951, endPoint y: 470, distance: 127.1
click at [952, 472] on tr "Basic Ocean Freight - CMA Spot - valid for ETD 27th September sailing Please En…" at bounding box center [784, 482] width 1218 height 72
type input "3880"
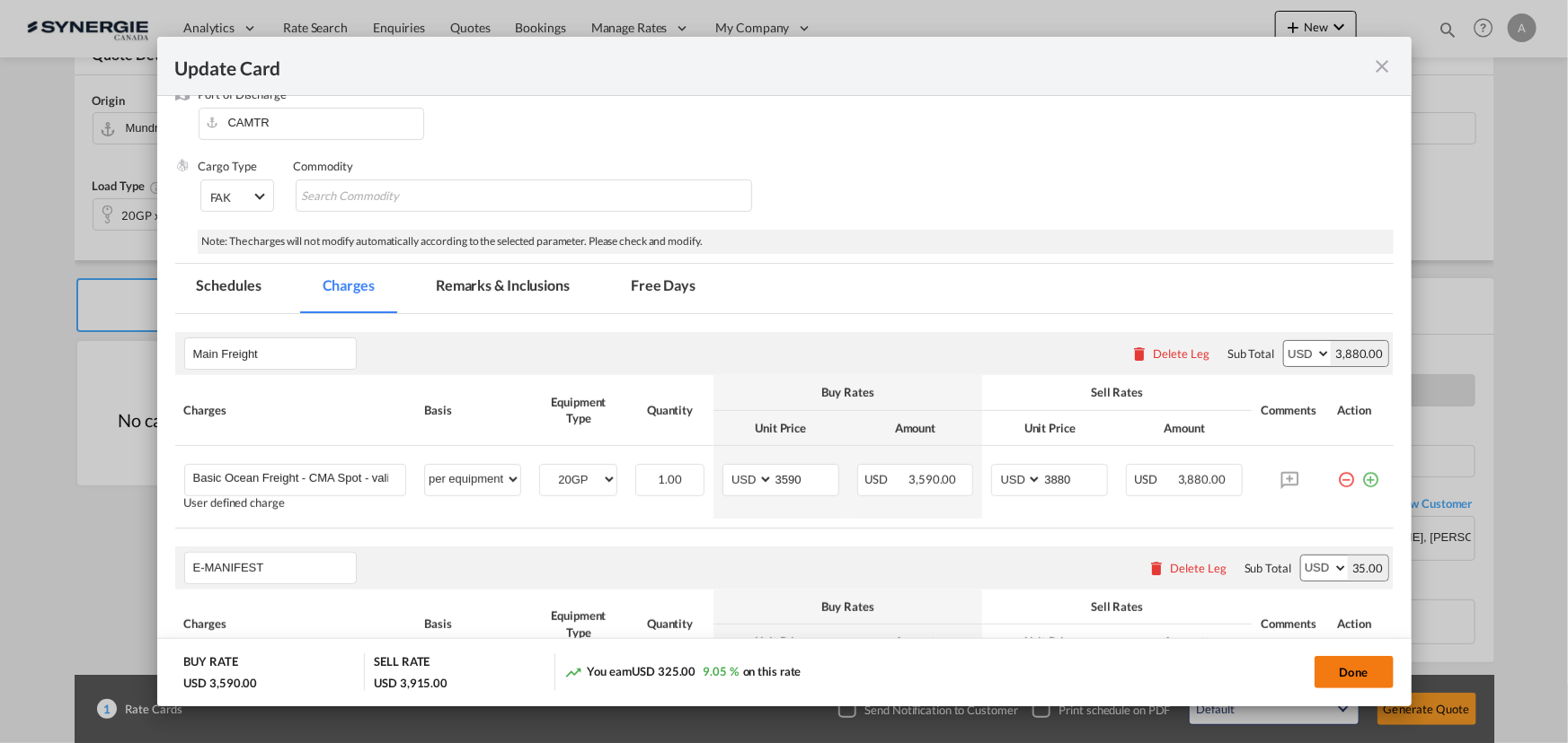
click at [1346, 673] on button "Done" at bounding box center [1354, 673] width 79 height 32
type input "31 Aug 2025"
type input "13 Sep 2025"
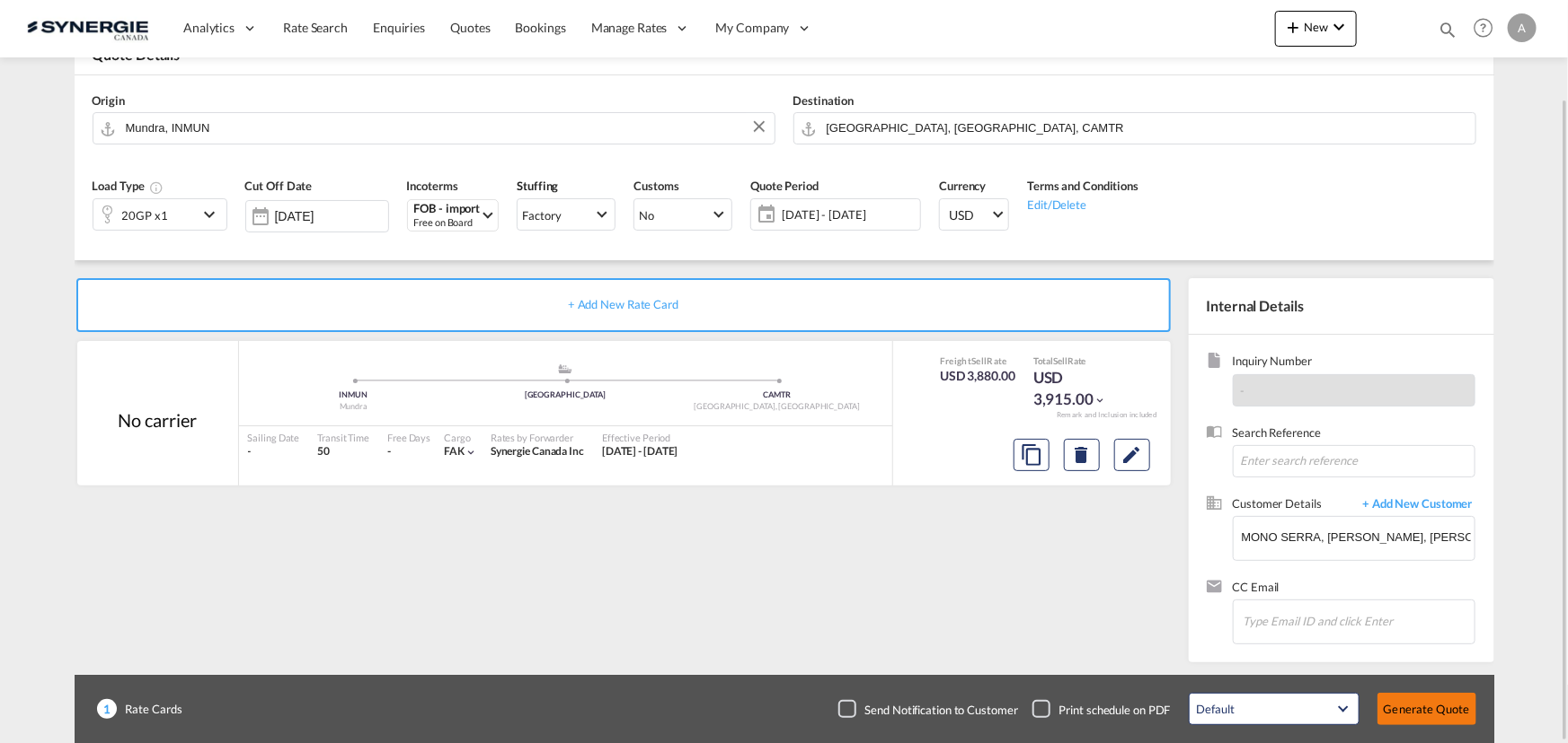
click at [1445, 706] on button "Generate Quote" at bounding box center [1427, 710] width 99 height 32
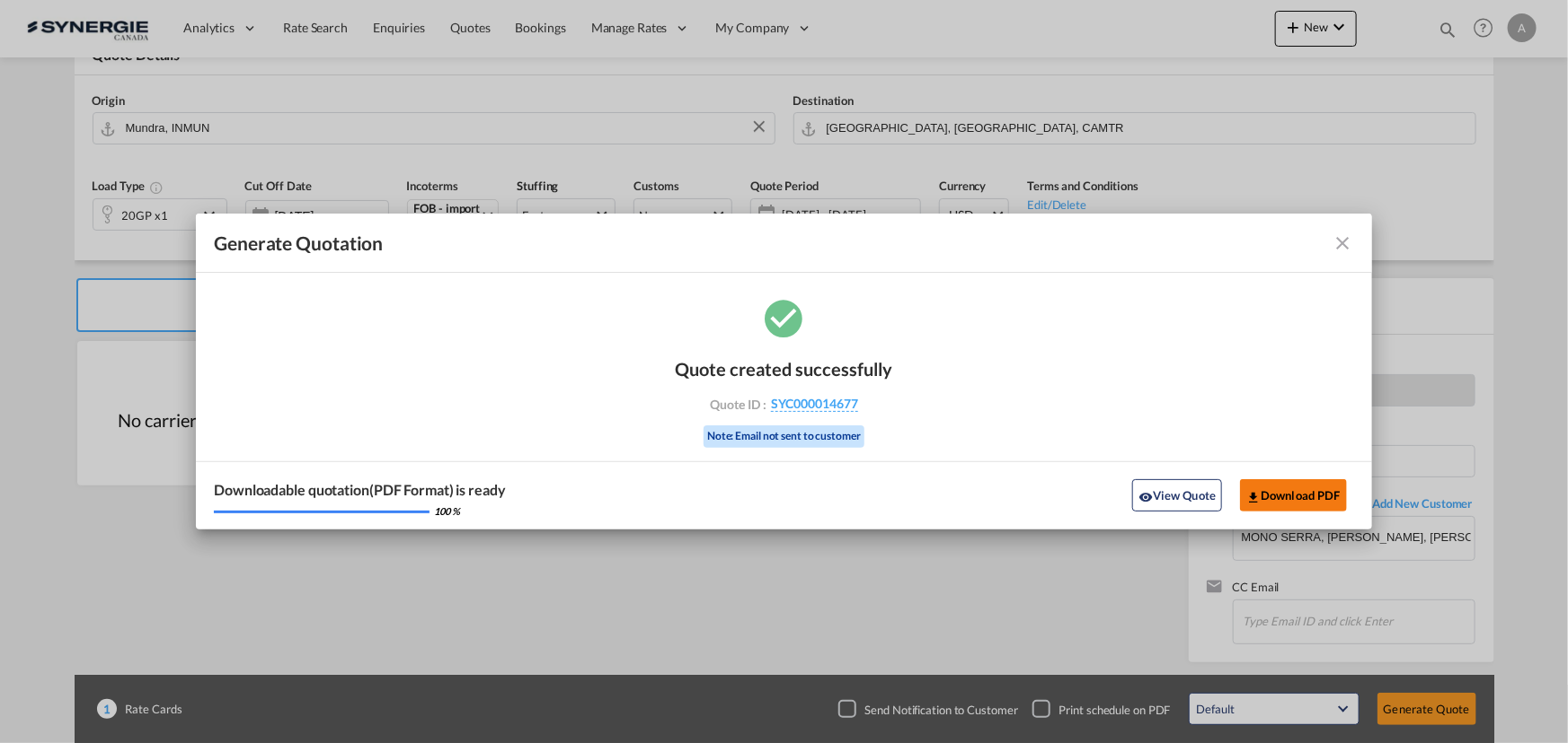
click at [1273, 492] on button "Download PDF" at bounding box center [1293, 495] width 107 height 32
click at [1302, 492] on button "Download PDF" at bounding box center [1293, 495] width 107 height 32
click at [1183, 503] on button "View Quote" at bounding box center [1177, 495] width 90 height 32
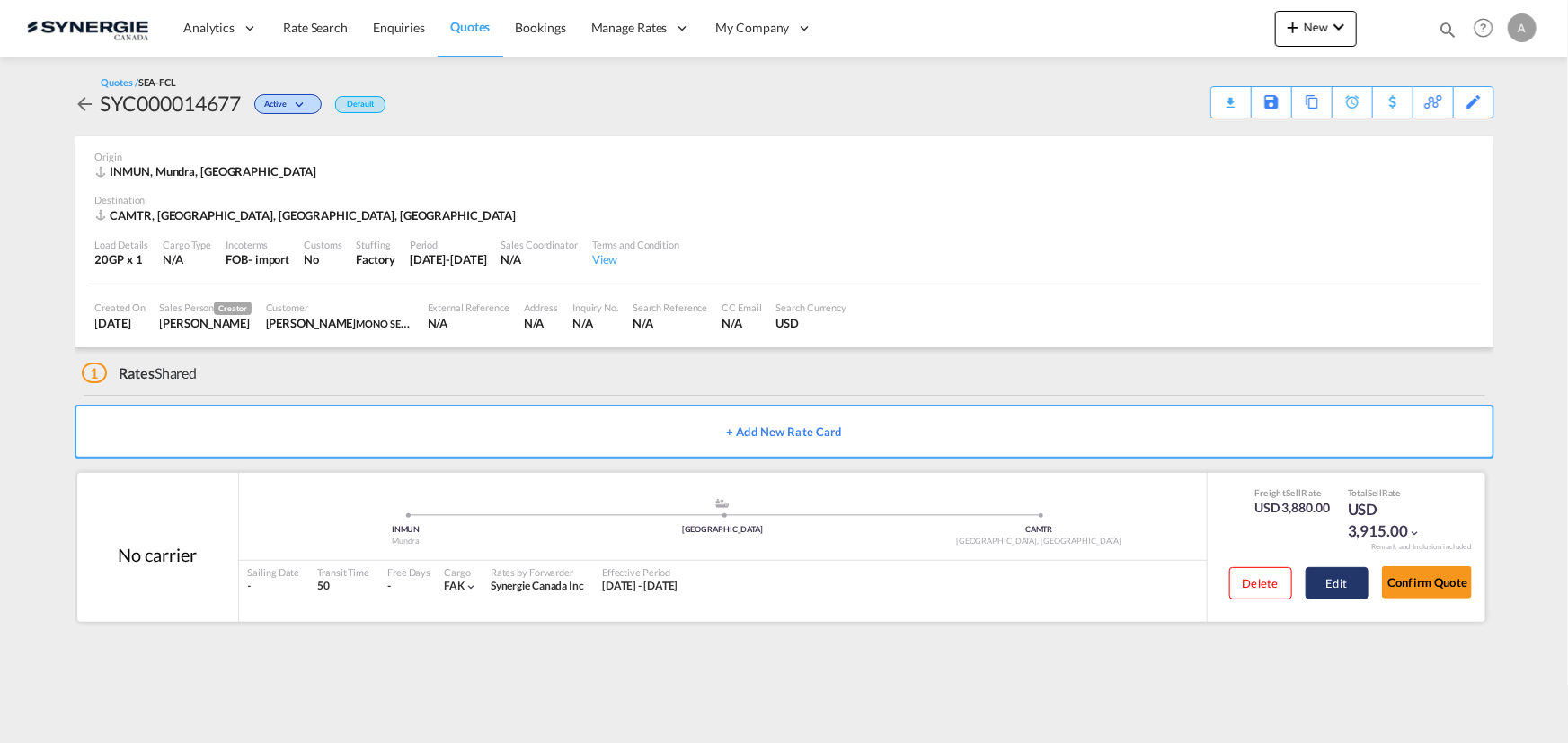
click at [1335, 582] on button "Edit" at bounding box center [1336, 584] width 63 height 32
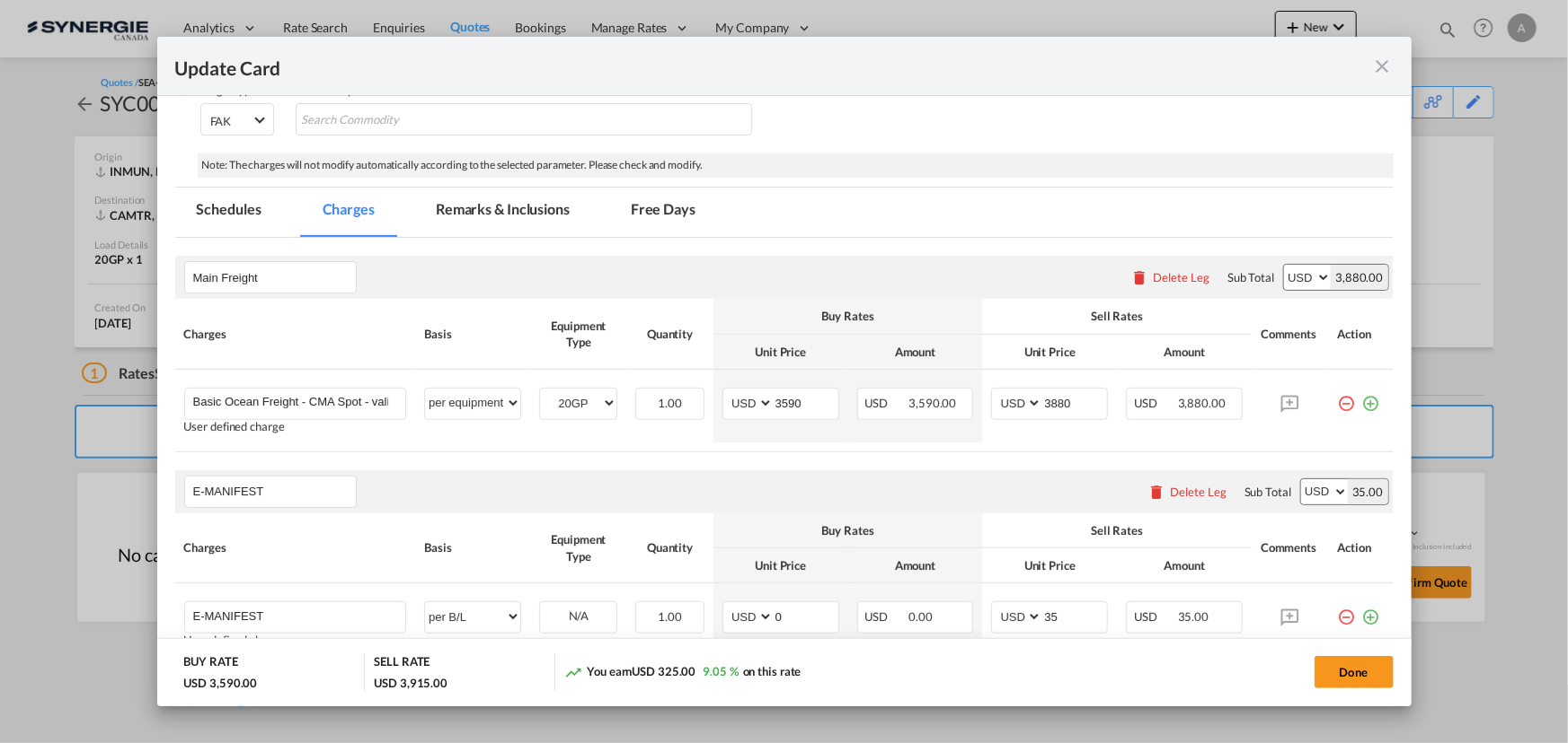
scroll to position [326, 0]
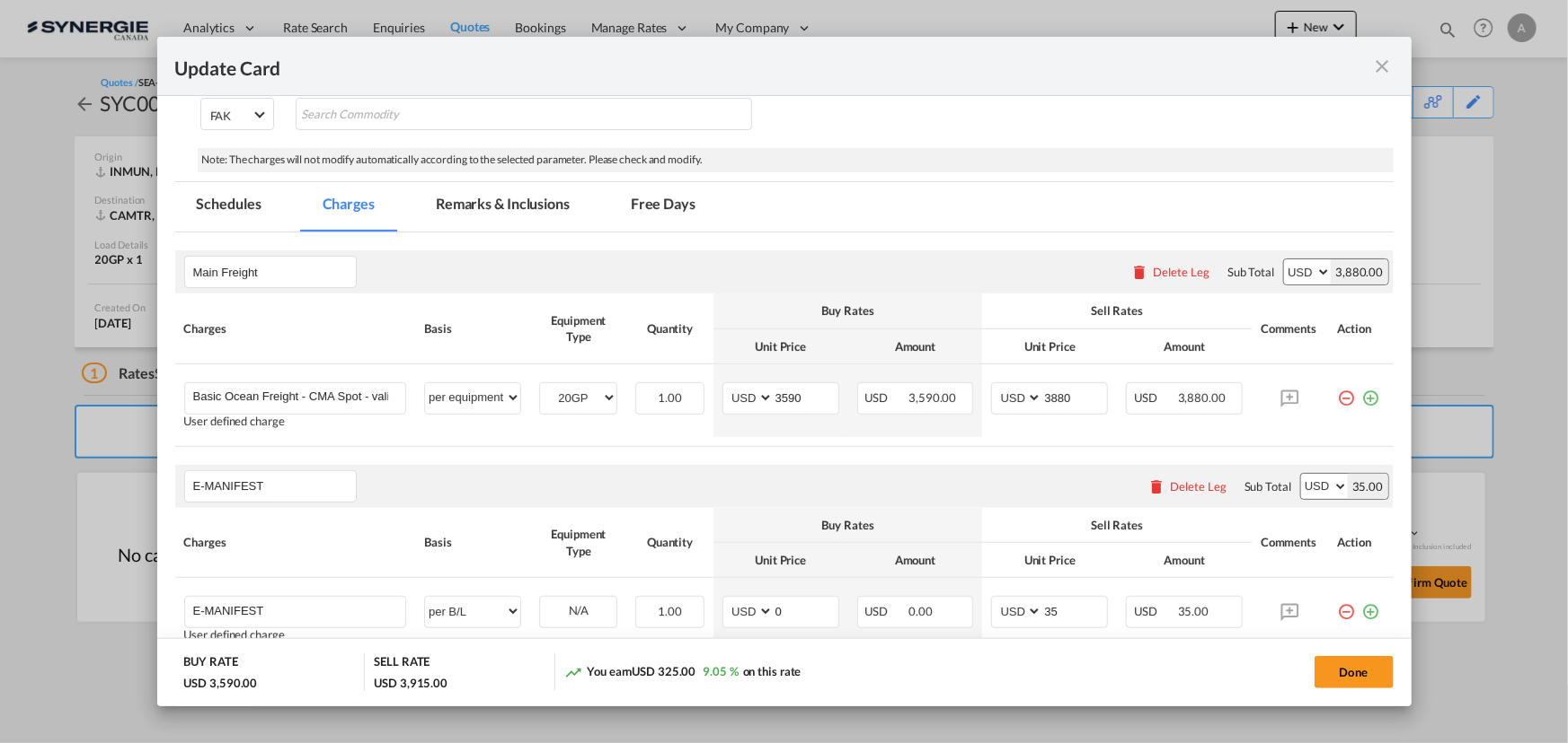
drag, startPoint x: 1380, startPoint y: 62, endPoint x: 1418, endPoint y: 70, distance: 38.8
click at [1381, 62] on md-icon "icon-close fg-AAA8AD m-0 pointer" at bounding box center [1382, 66] width 22 height 22
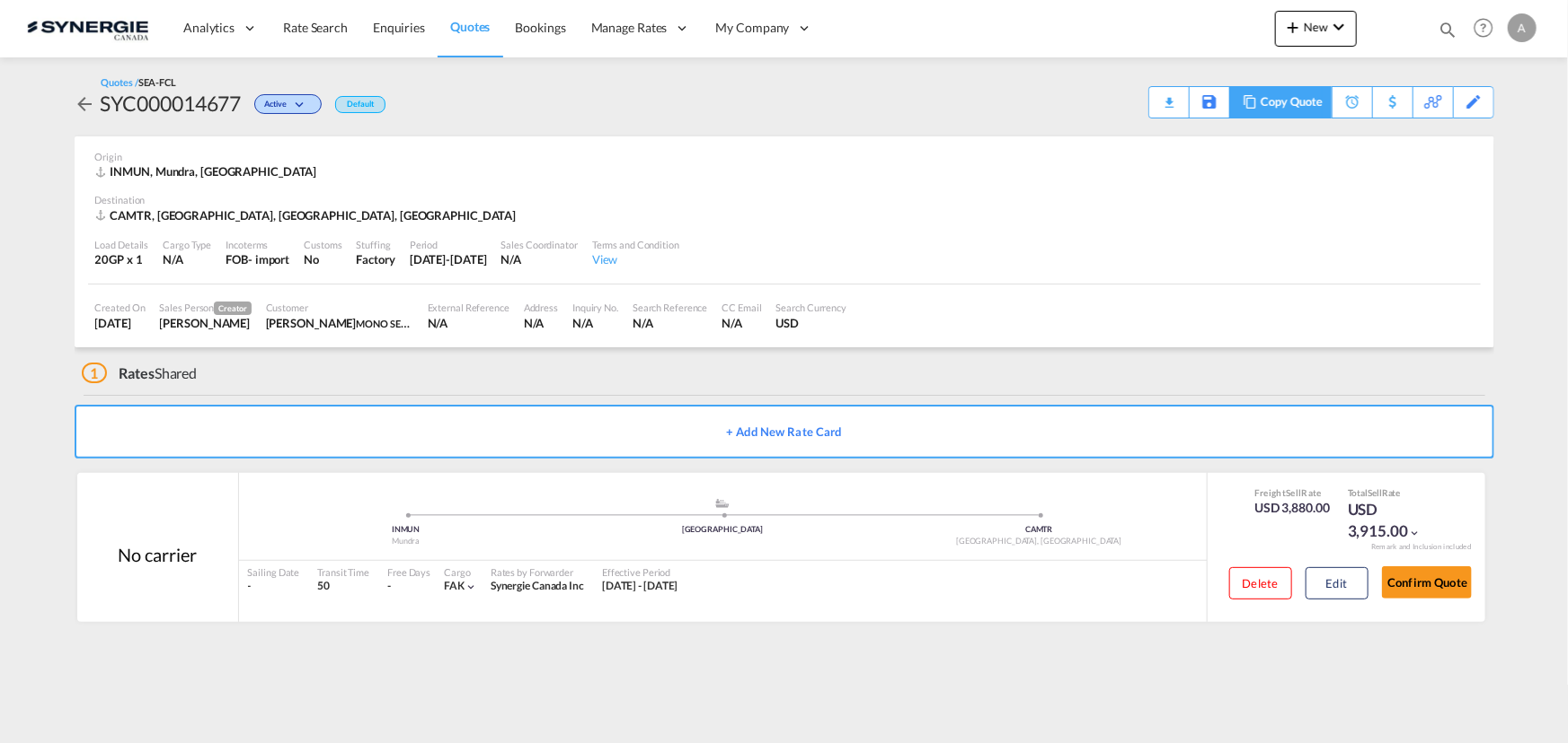
click at [1295, 107] on div "Copy Quote" at bounding box center [1291, 102] width 61 height 30
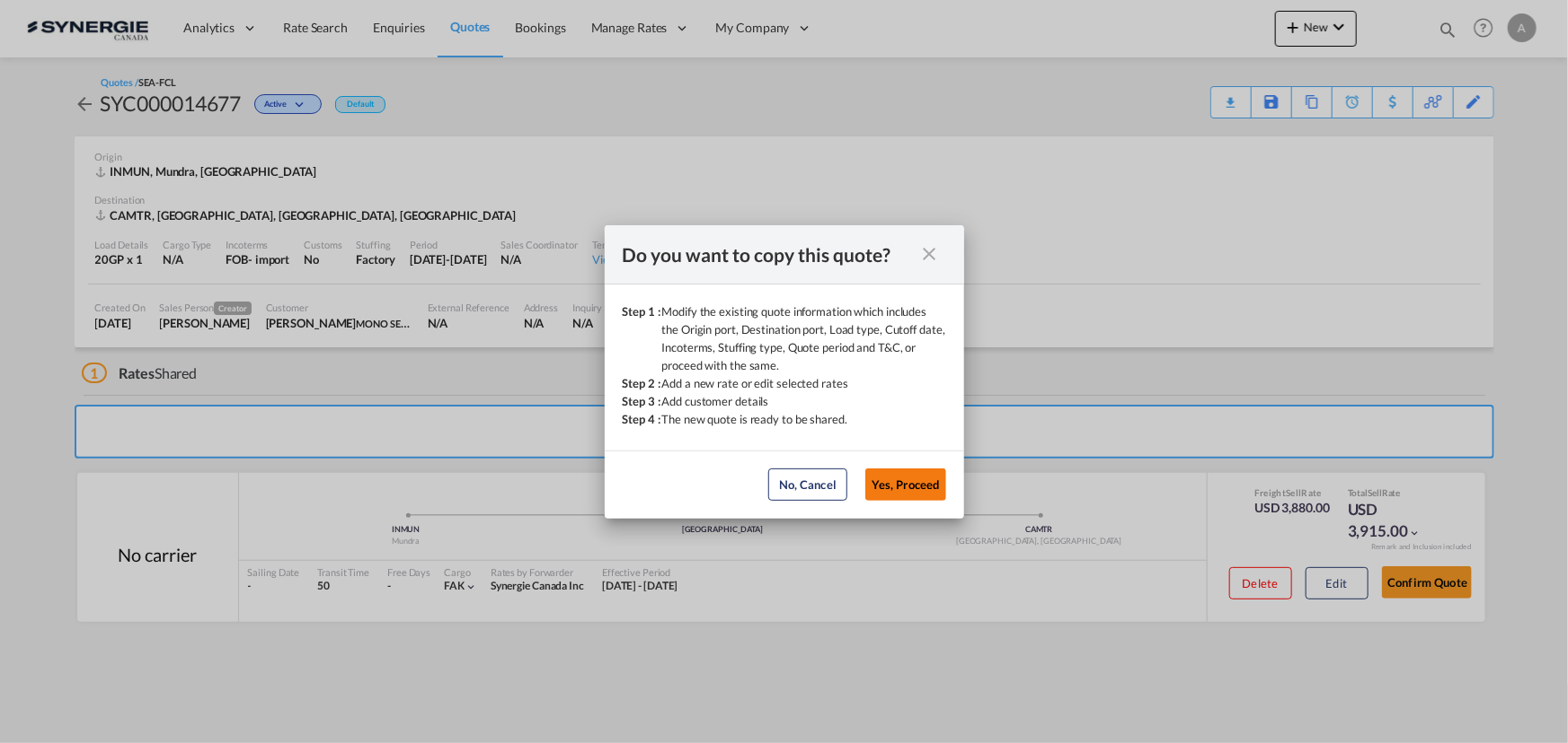
click at [902, 476] on button "Yes, Proceed" at bounding box center [906, 485] width 81 height 32
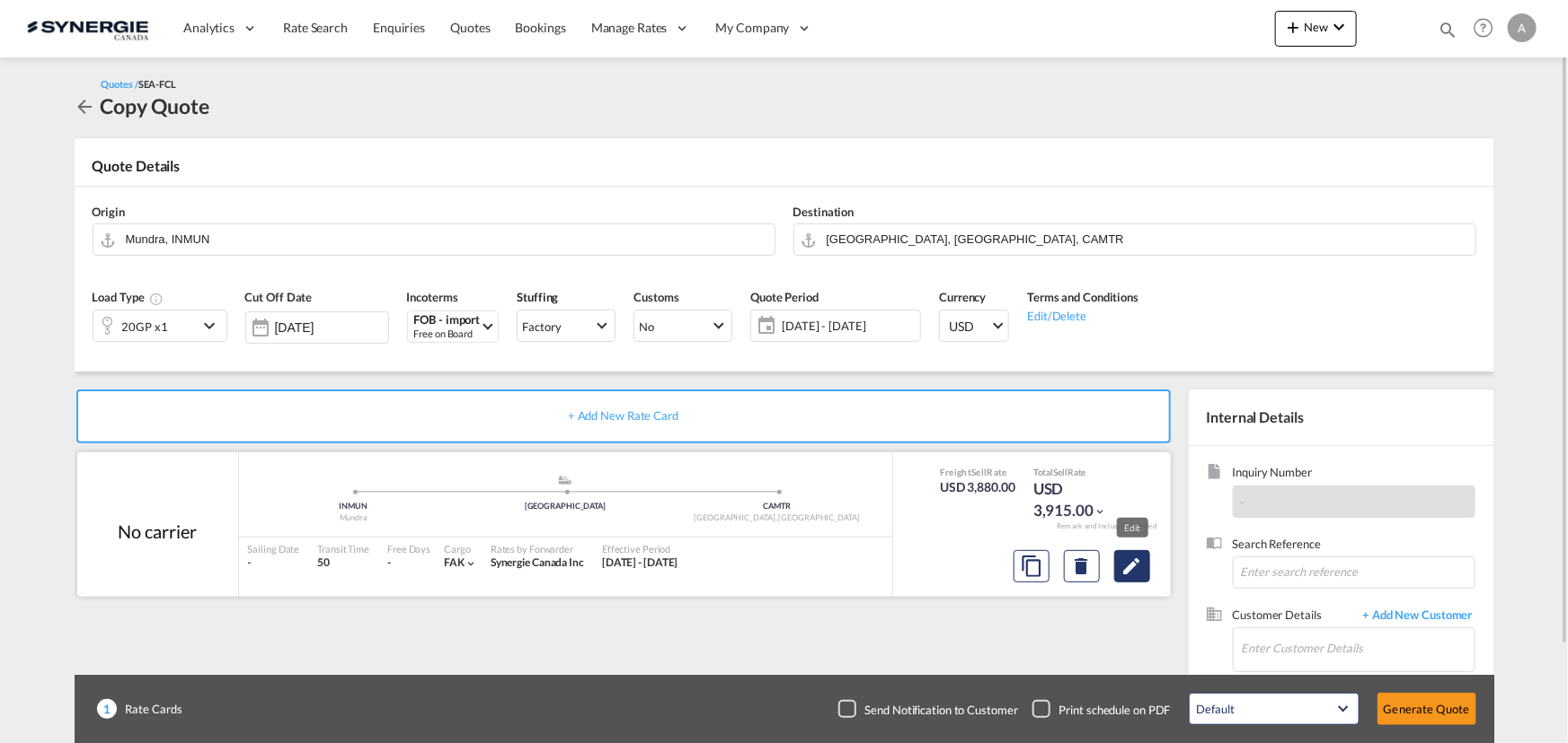
click at [1135, 574] on md-icon "Edit" at bounding box center [1131, 566] width 22 height 22
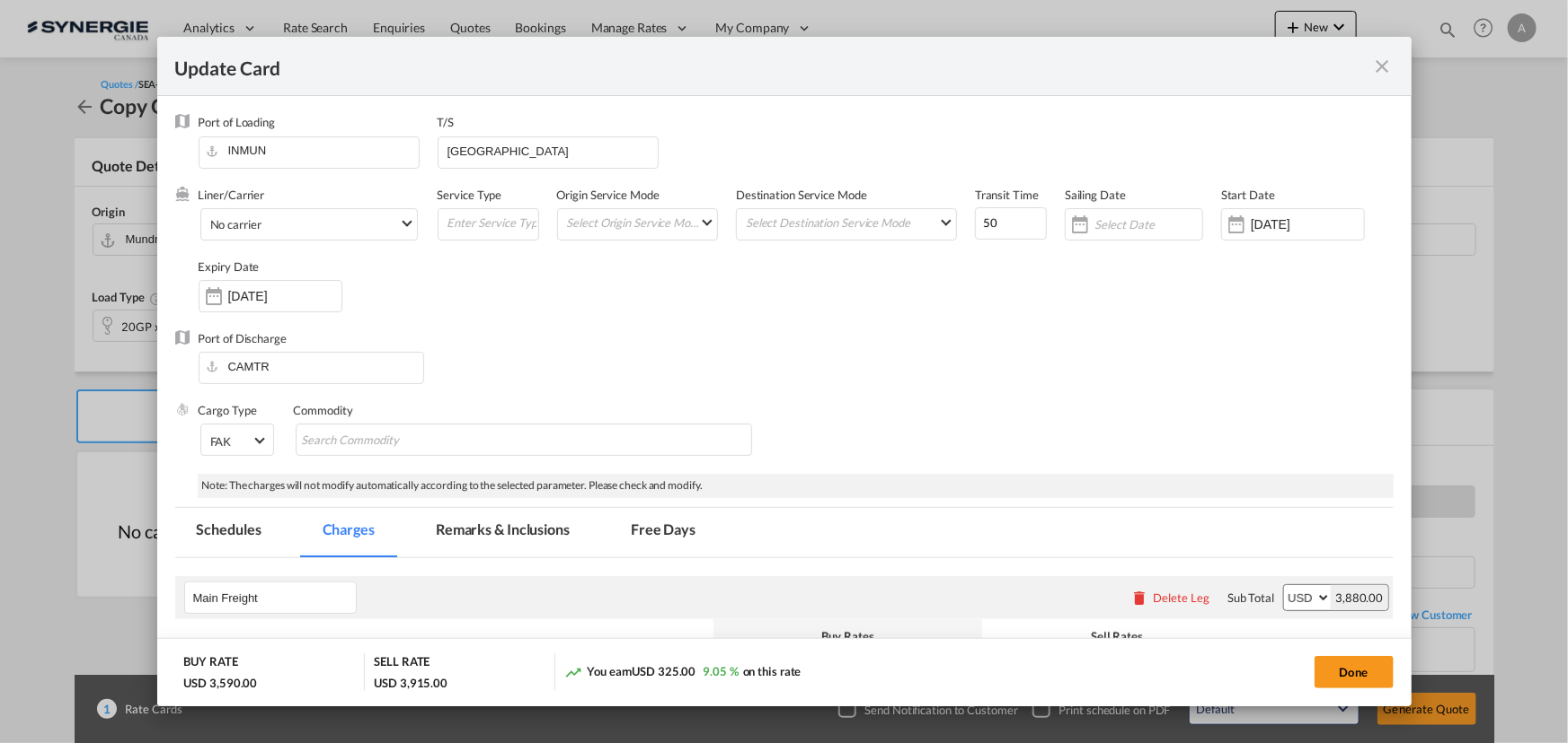
drag, startPoint x: 1169, startPoint y: 311, endPoint x: 1229, endPoint y: 291, distance: 63.2
click at [1184, 305] on div "Liner/Carrier No carrier 2HM LOGISTICS D.O.O AAXL GLOBAL SHIPPING LINES LLC ABD…" at bounding box center [796, 258] width 1195 height 144
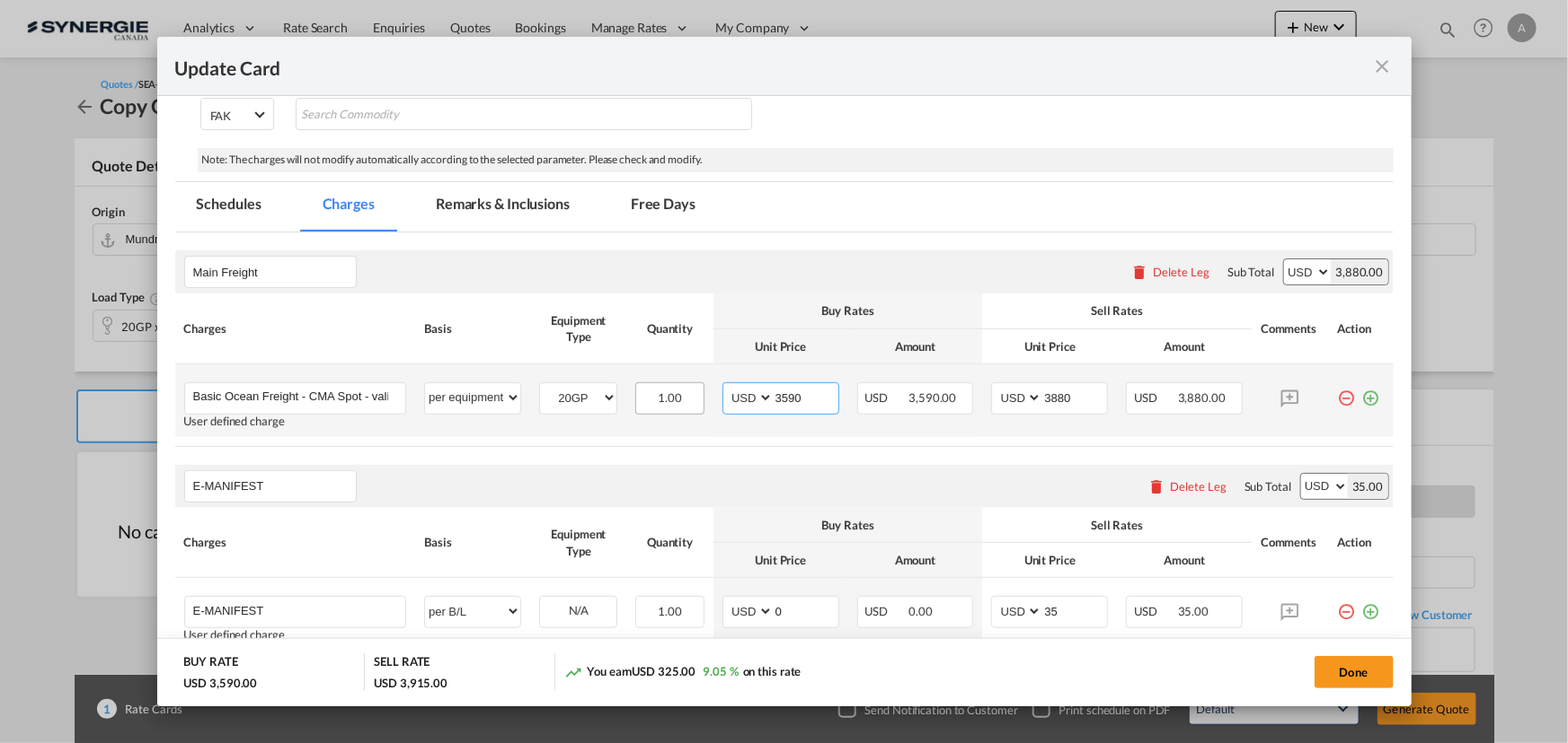
drag, startPoint x: 789, startPoint y: 399, endPoint x: 681, endPoint y: 392, distance: 108.2
click at [682, 392] on tr "Basic Ocean Freight - CMA Spot - valid for ETD 27th September sailing Please En…" at bounding box center [784, 401] width 1218 height 72
type input "0"
type input "3810"
type input "4100"
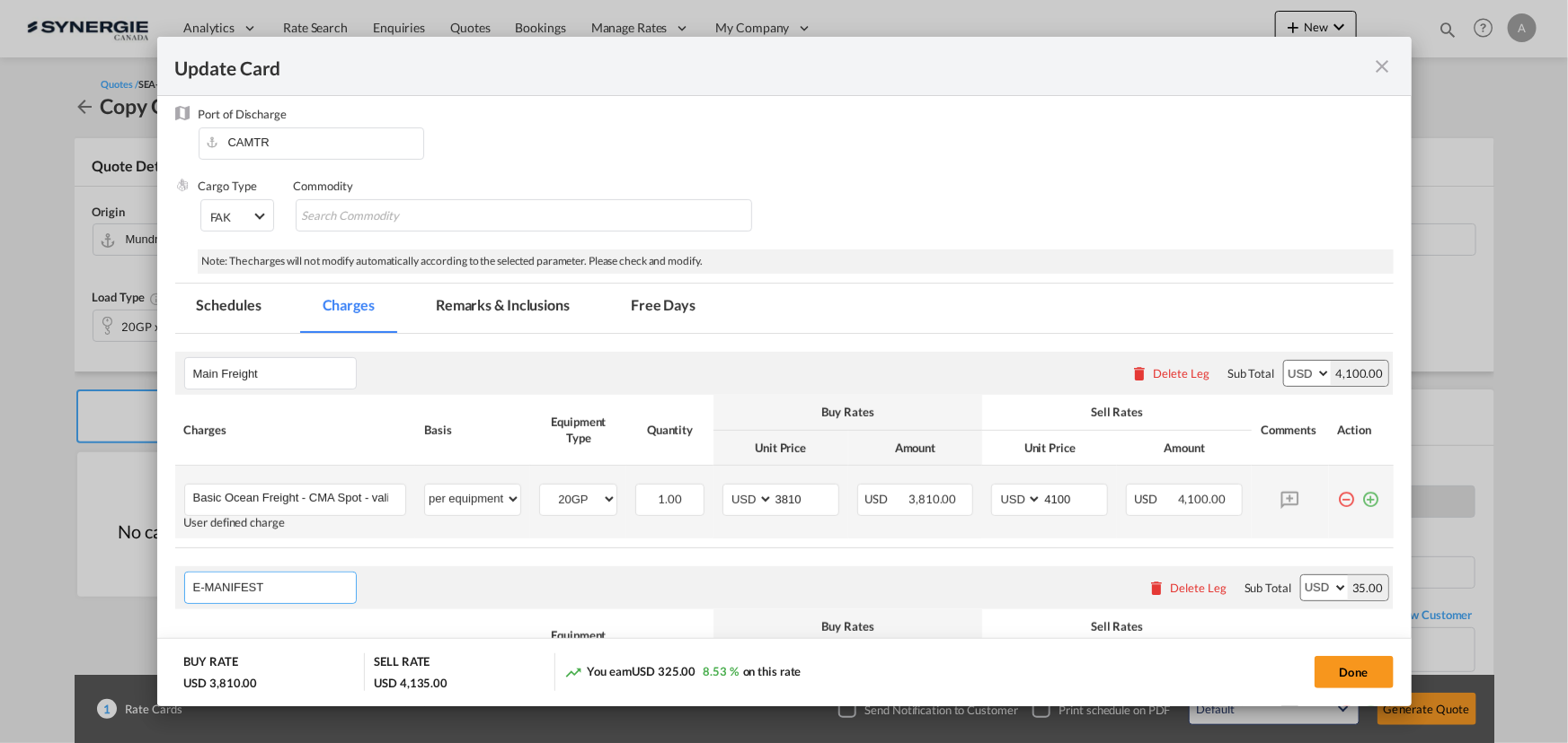
scroll to position [214, 0]
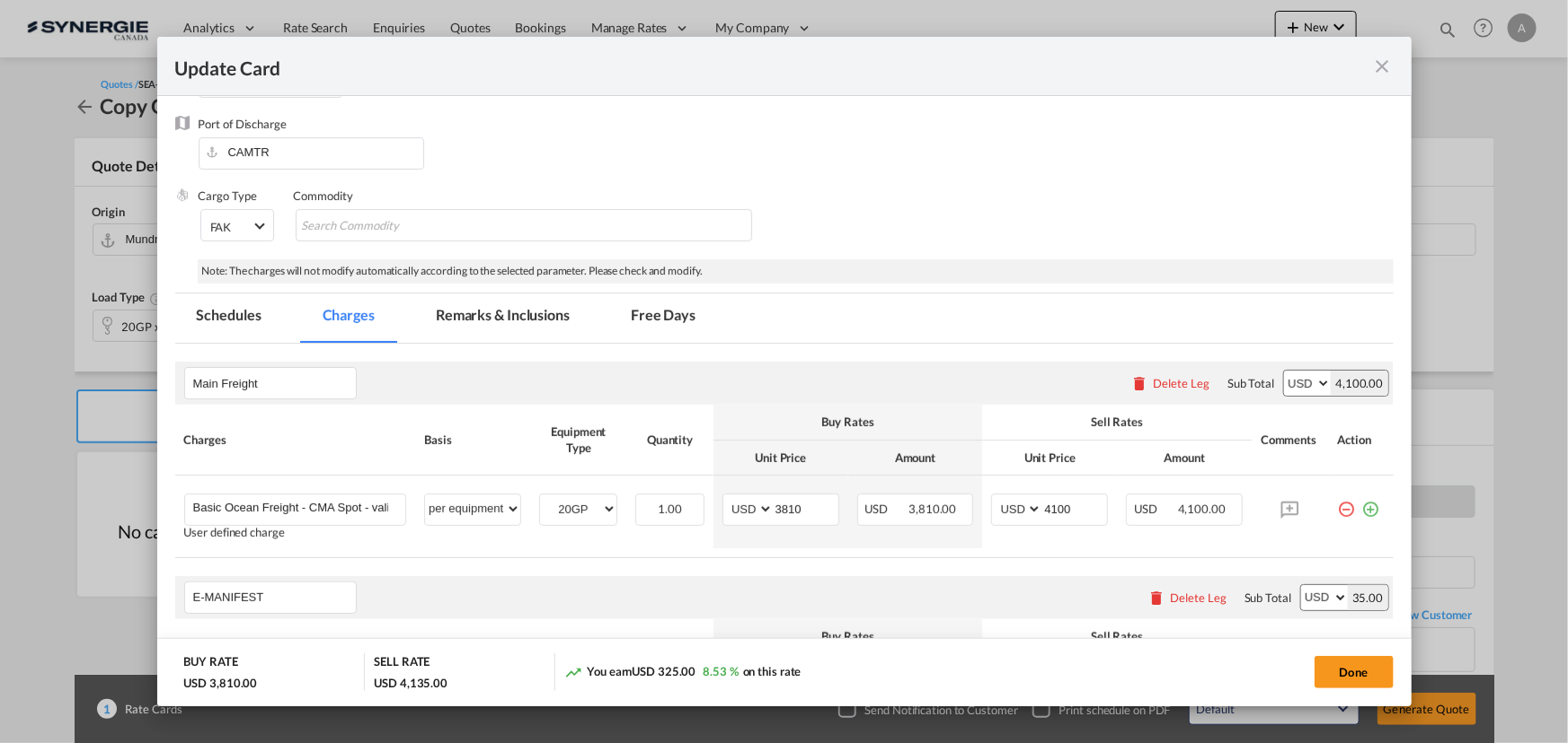
click at [548, 308] on md-tab-item "Remarks & Inclusions" at bounding box center [502, 318] width 177 height 50
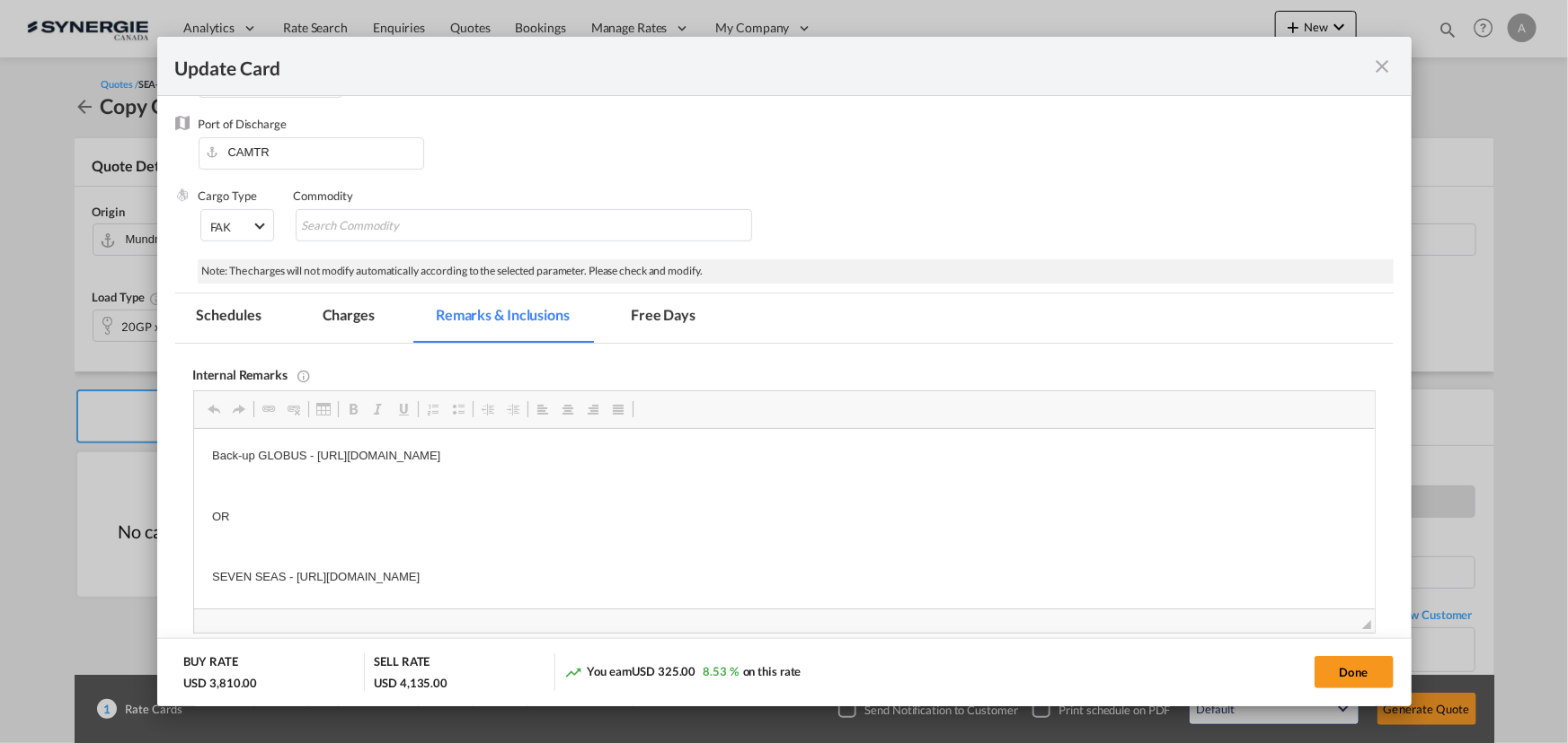
scroll to position [0, 0]
drag, startPoint x: 211, startPoint y: 515, endPoint x: 806, endPoint y: 565, distance: 597.1
click at [806, 565] on html "Back-up GLOBUS - https://app.frontapp.com/open/cnv_qan9m8f?key=I1Msorm5BY-CXGy5…" at bounding box center [784, 548] width 1180 height 237
click at [380, 308] on md-tab-item "Charges" at bounding box center [349, 318] width 95 height 50
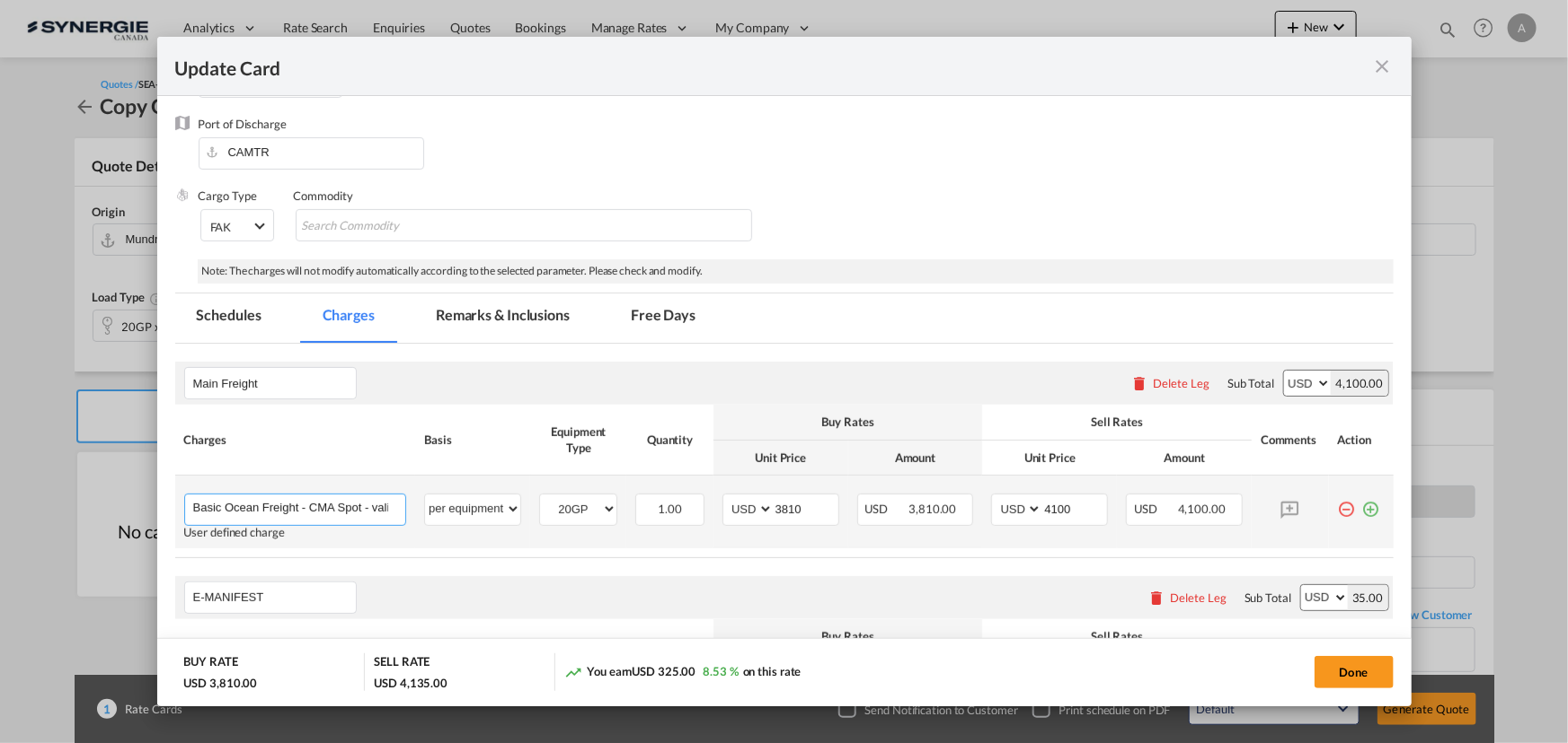
click at [314, 503] on input "Basic Ocean Freight - CMA Spot - valid for ETD 27th September sailing" at bounding box center [299, 508] width 213 height 27
click at [311, 503] on input "Basic Ocean Freight - CMA Spot - valid for ETD 27th September sailing" at bounding box center [299, 508] width 213 height 27
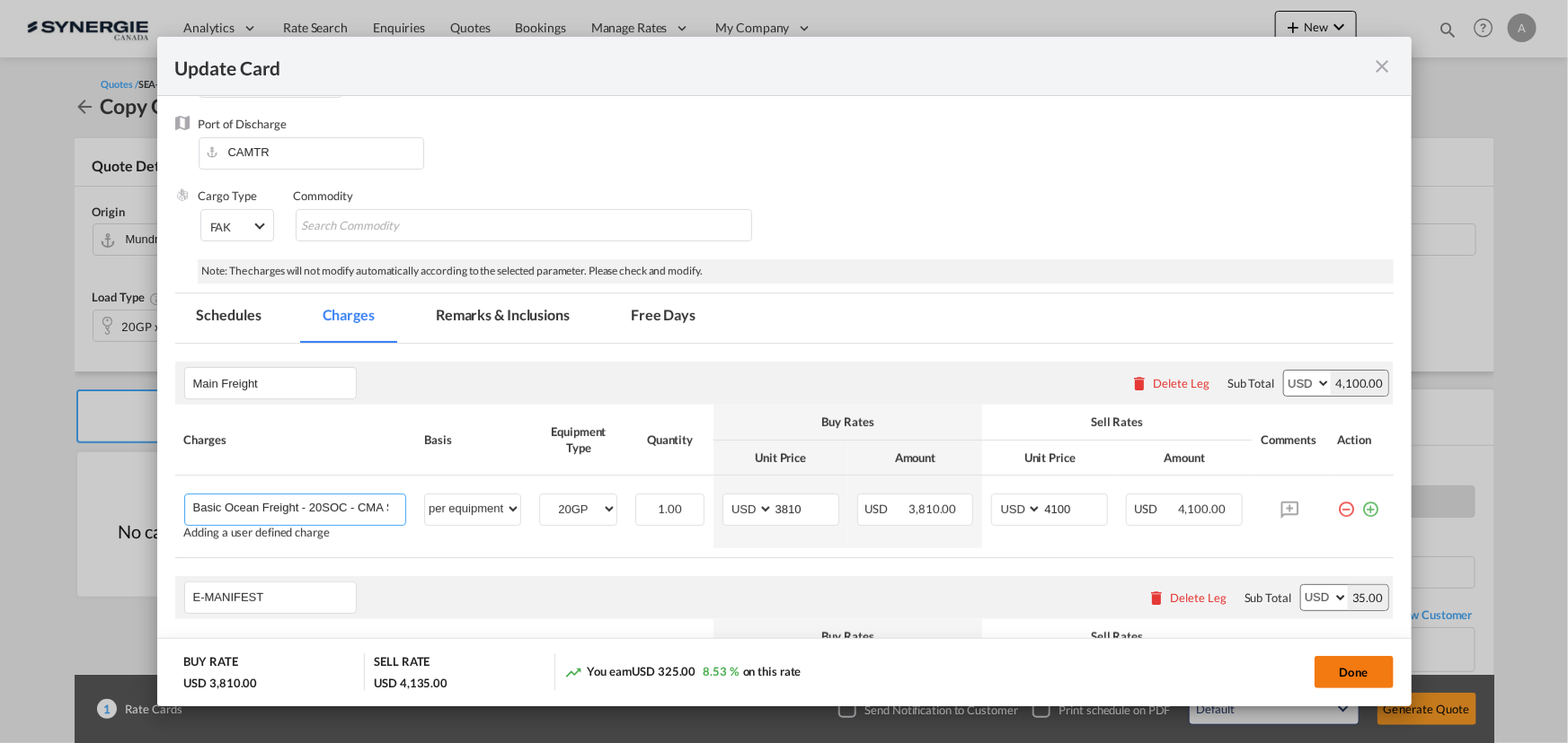
type input "Basic Ocean Freight - 20SOC - CMA Spot - valid for ETD 27th September sailing"
click at [1365, 674] on button "Done" at bounding box center [1354, 673] width 79 height 32
type input "31 Aug 2025"
type input "13 Sep 2025"
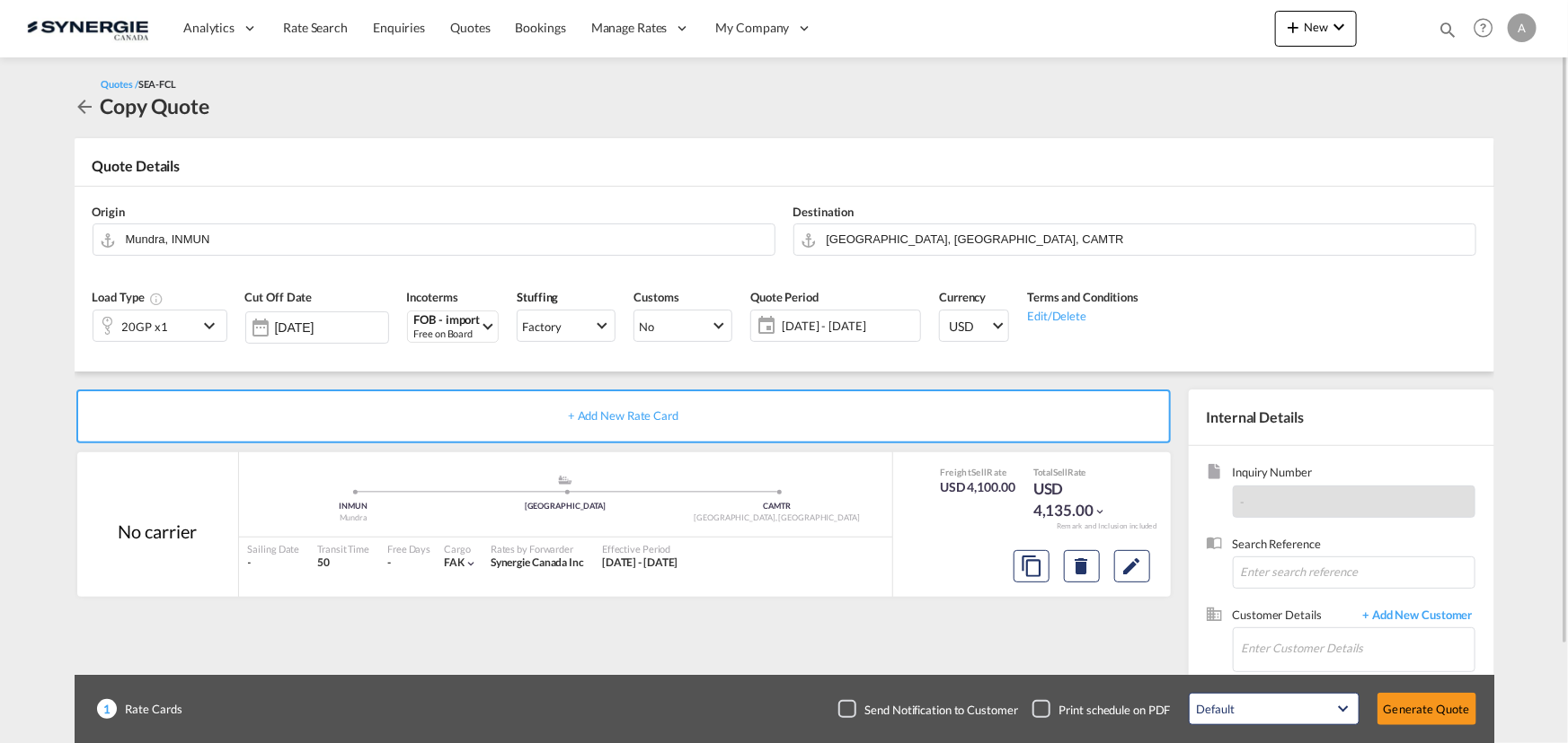
scroll to position [111, 0]
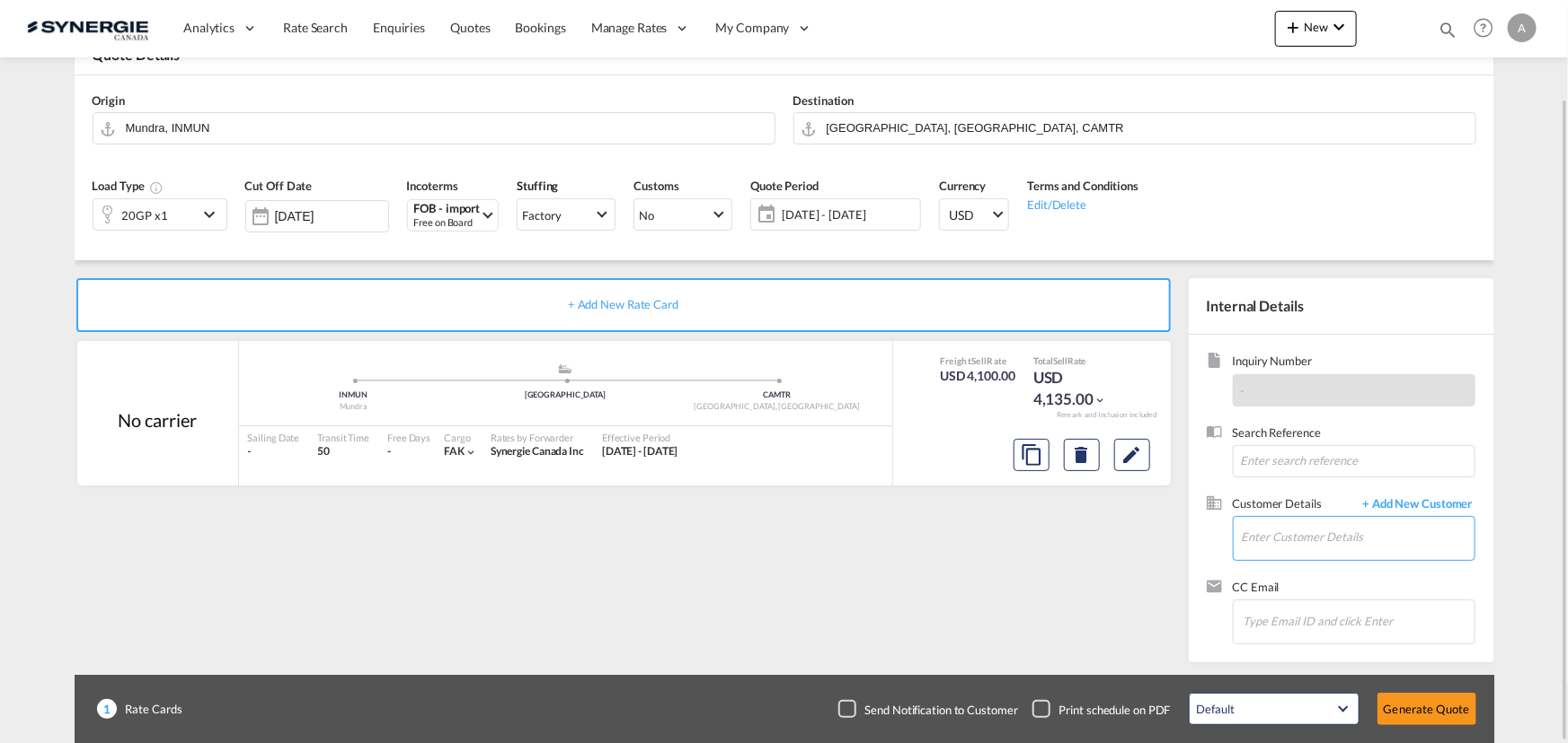
click at [1292, 548] on input "Enter Customer Details" at bounding box center [1358, 537] width 233 height 40
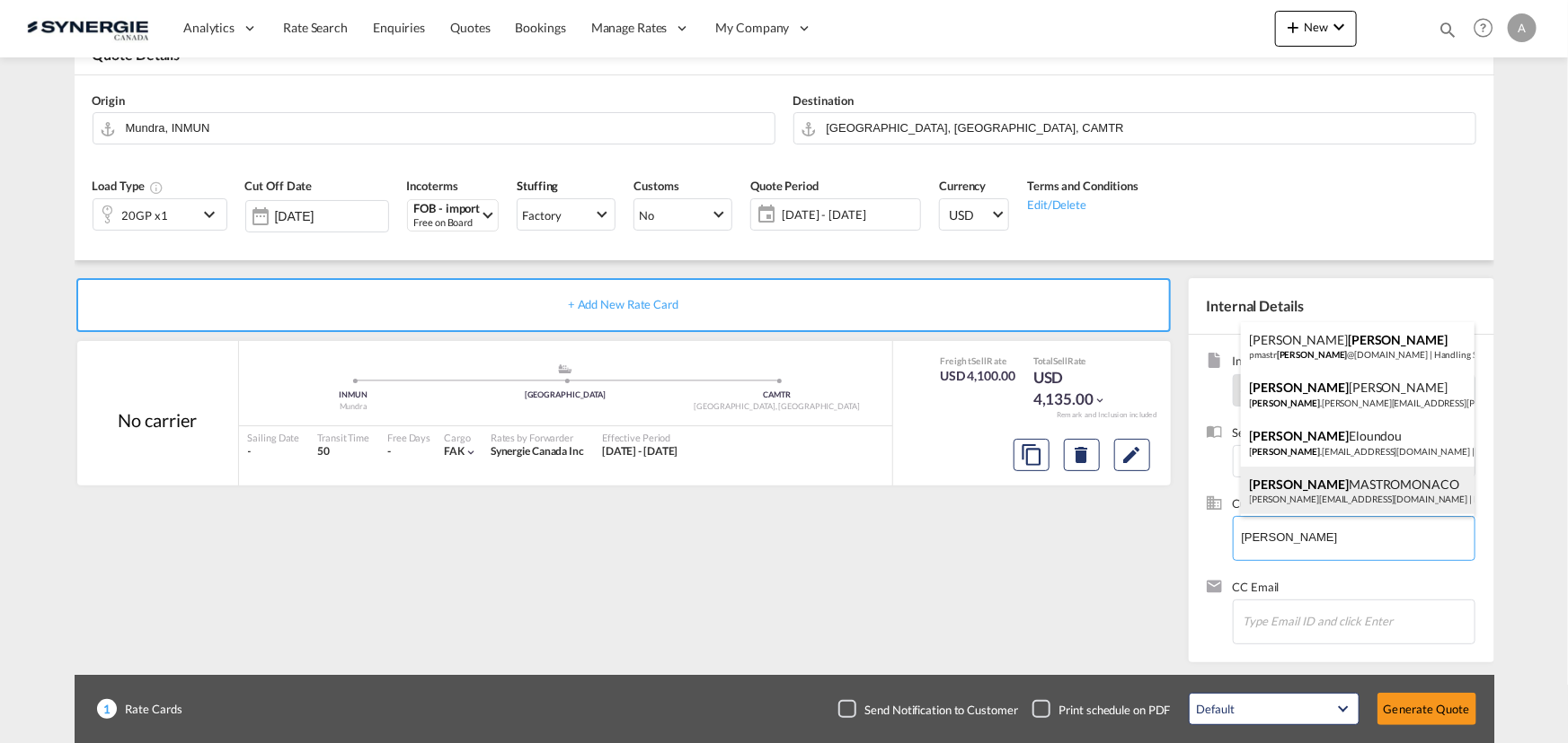
click at [1329, 487] on div "ANGELO MASTROMONACO a.mastromonaco@monoserra.com | MONO SERRA" at bounding box center [1357, 491] width 234 height 49
type input "MONO SERRA, ANGELO MASTROMONACO, a.mastromonaco@monoserra.com"
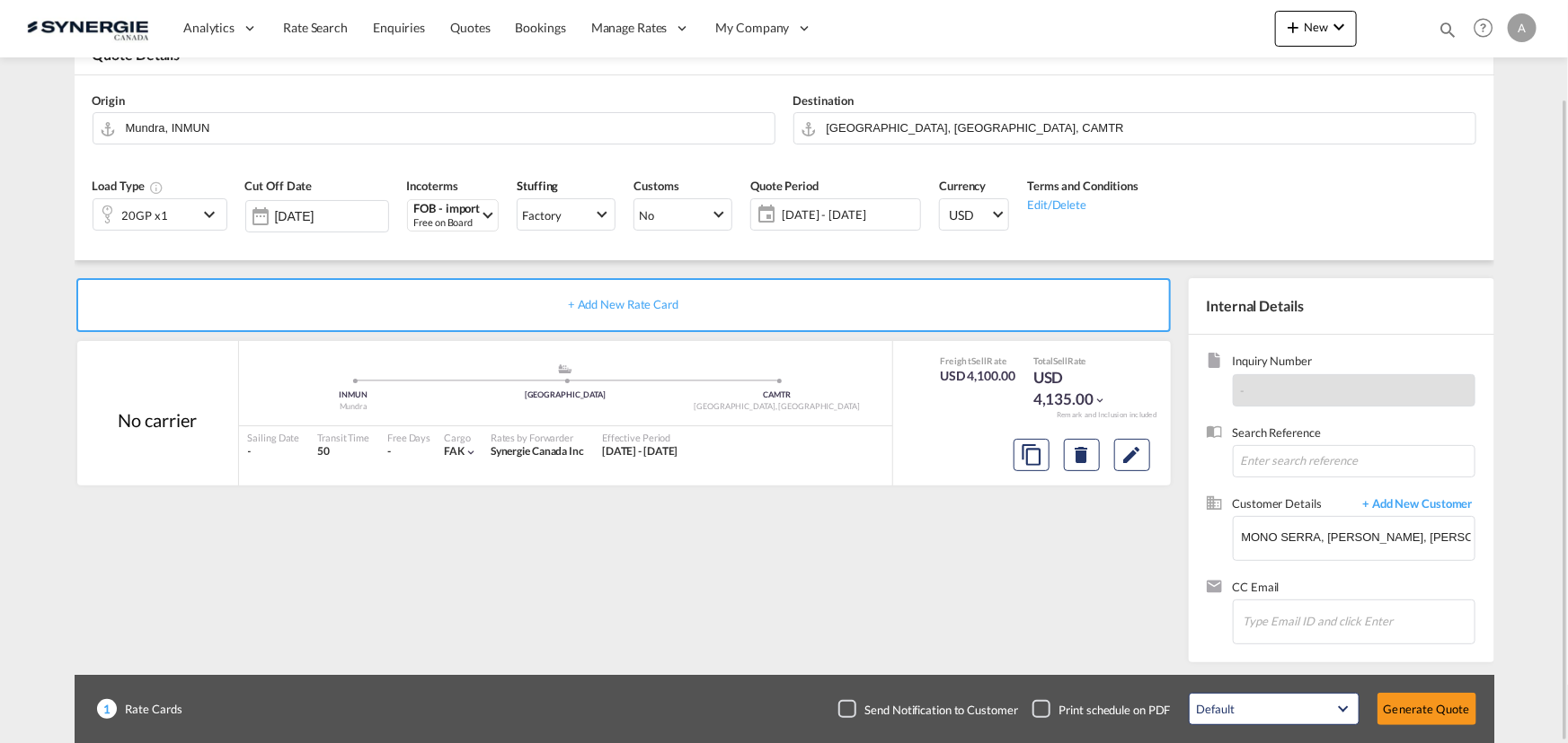
click at [880, 212] on span "20 Aug - 14 Sep 2025" at bounding box center [848, 214] width 133 height 16
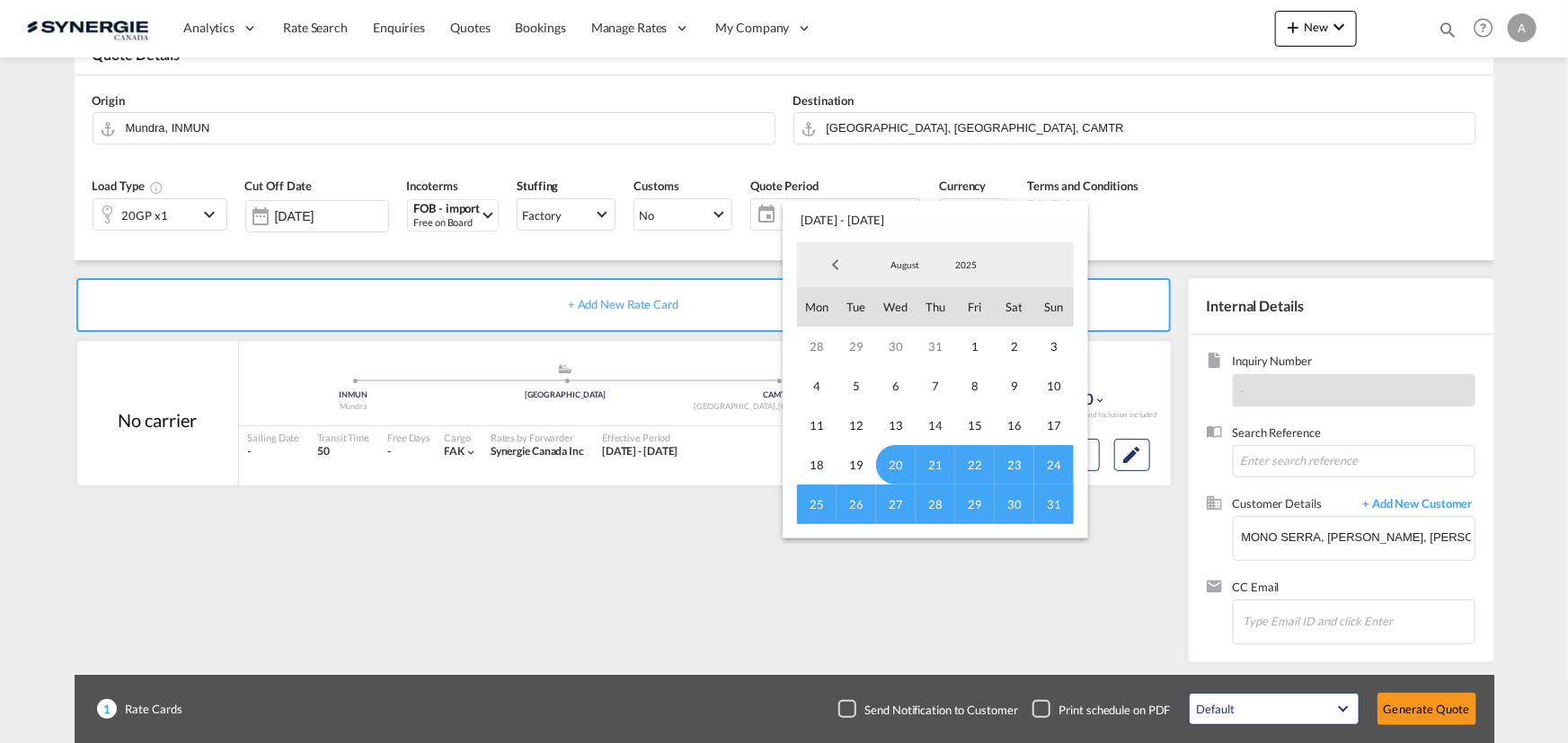
click at [906, 258] on span "August" at bounding box center [905, 264] width 57 height 12
click at [905, 305] on md-option "September" at bounding box center [923, 309] width 122 height 43
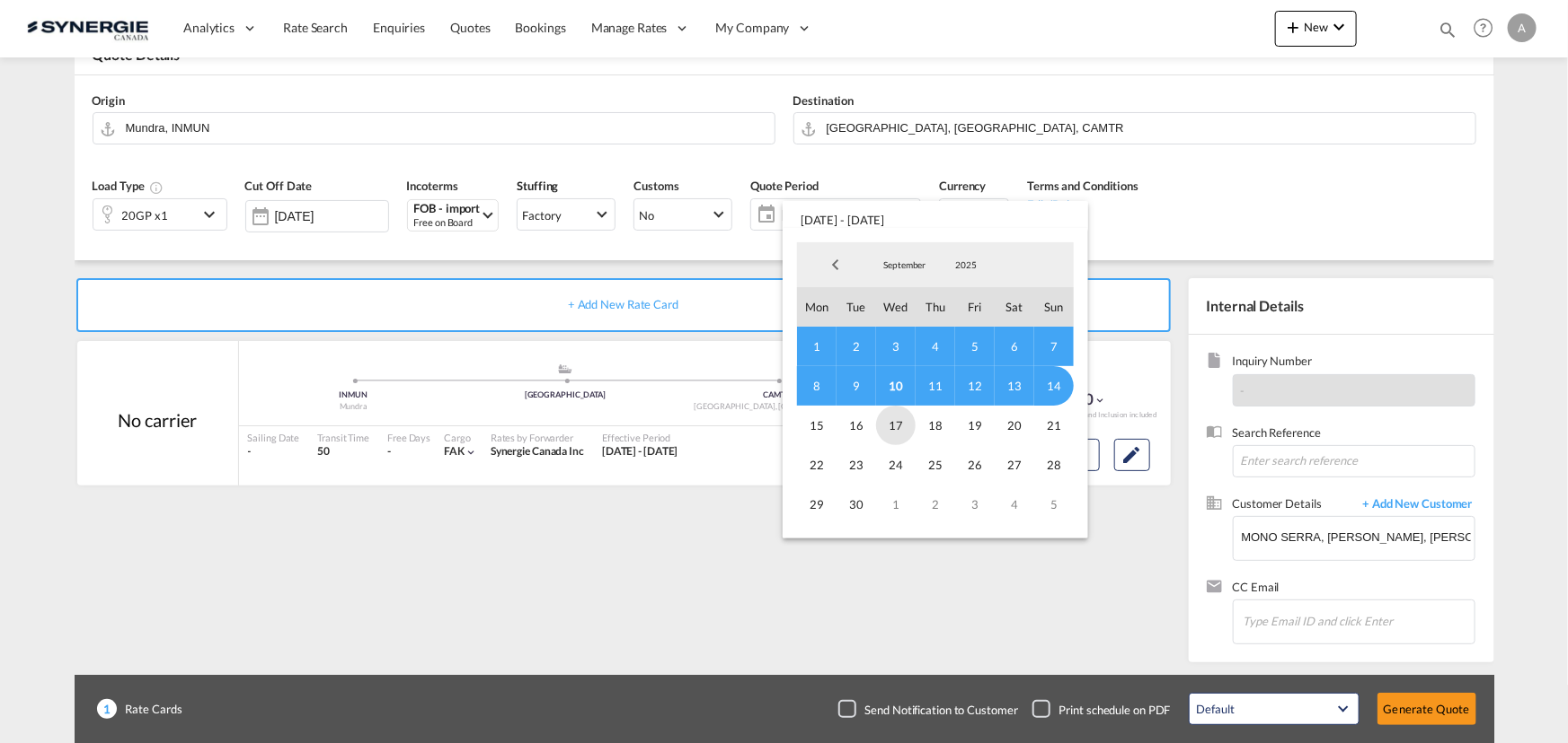
drag, startPoint x: 888, startPoint y: 393, endPoint x: 888, endPoint y: 440, distance: 47.0
click at [888, 393] on span "10" at bounding box center [895, 386] width 39 height 39
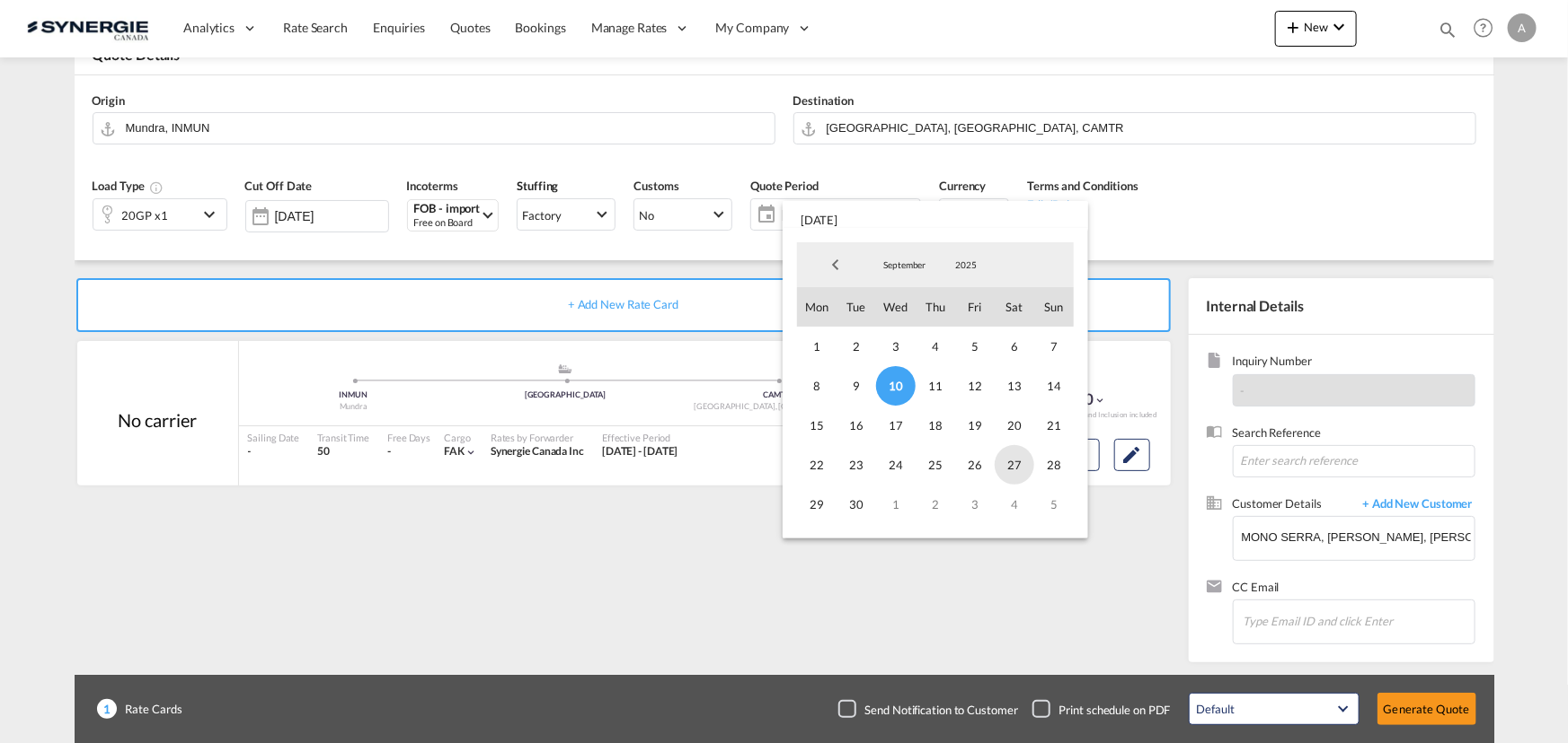
click at [1008, 470] on span "27" at bounding box center [1013, 464] width 39 height 39
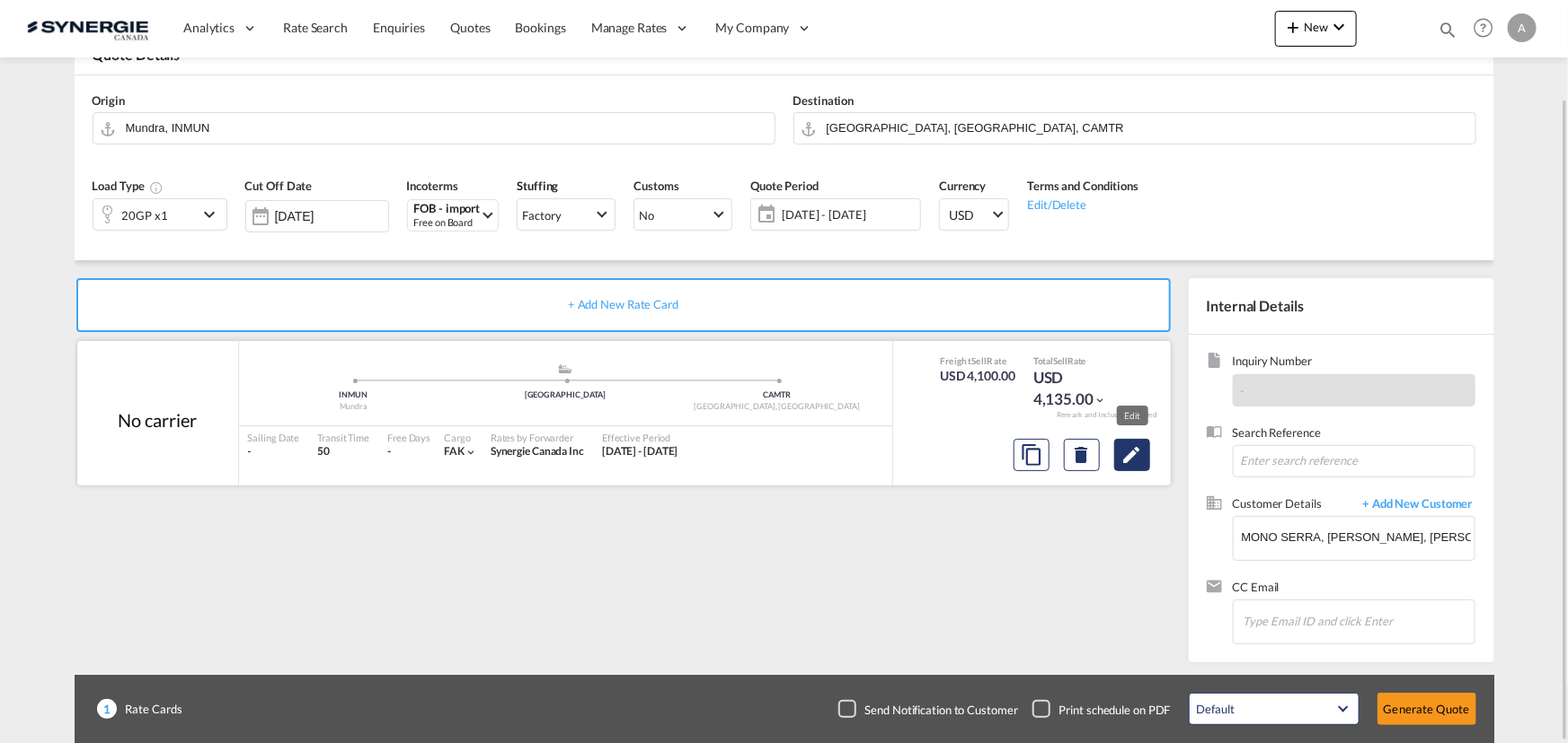
click at [1136, 459] on md-icon "Edit" at bounding box center [1131, 455] width 22 height 22
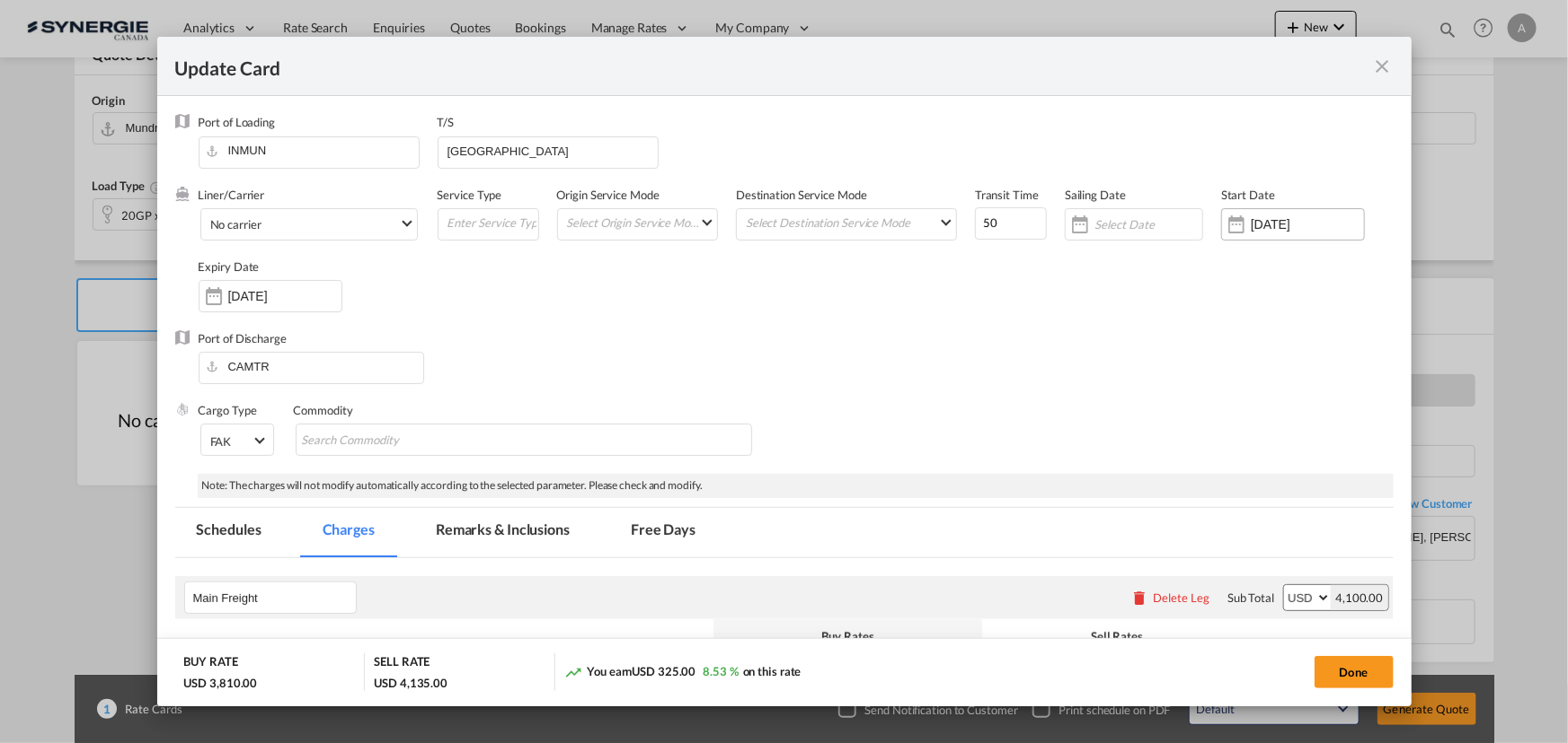
click at [1251, 230] on input "01 Sep 2025" at bounding box center [1307, 224] width 113 height 14
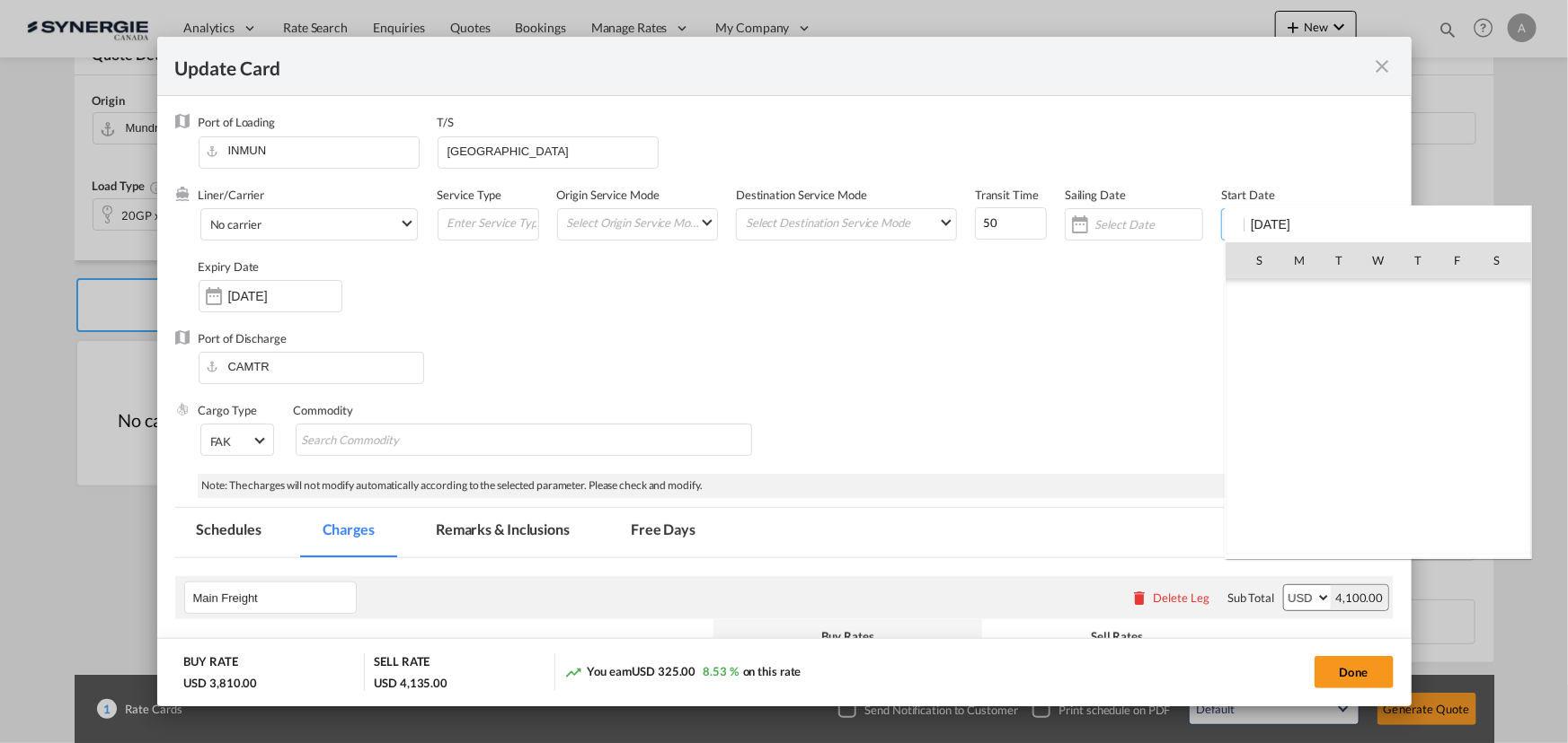
scroll to position [415869, 0]
click at [1375, 372] on span "10" at bounding box center [1378, 378] width 38 height 38
type input "[DATE]"
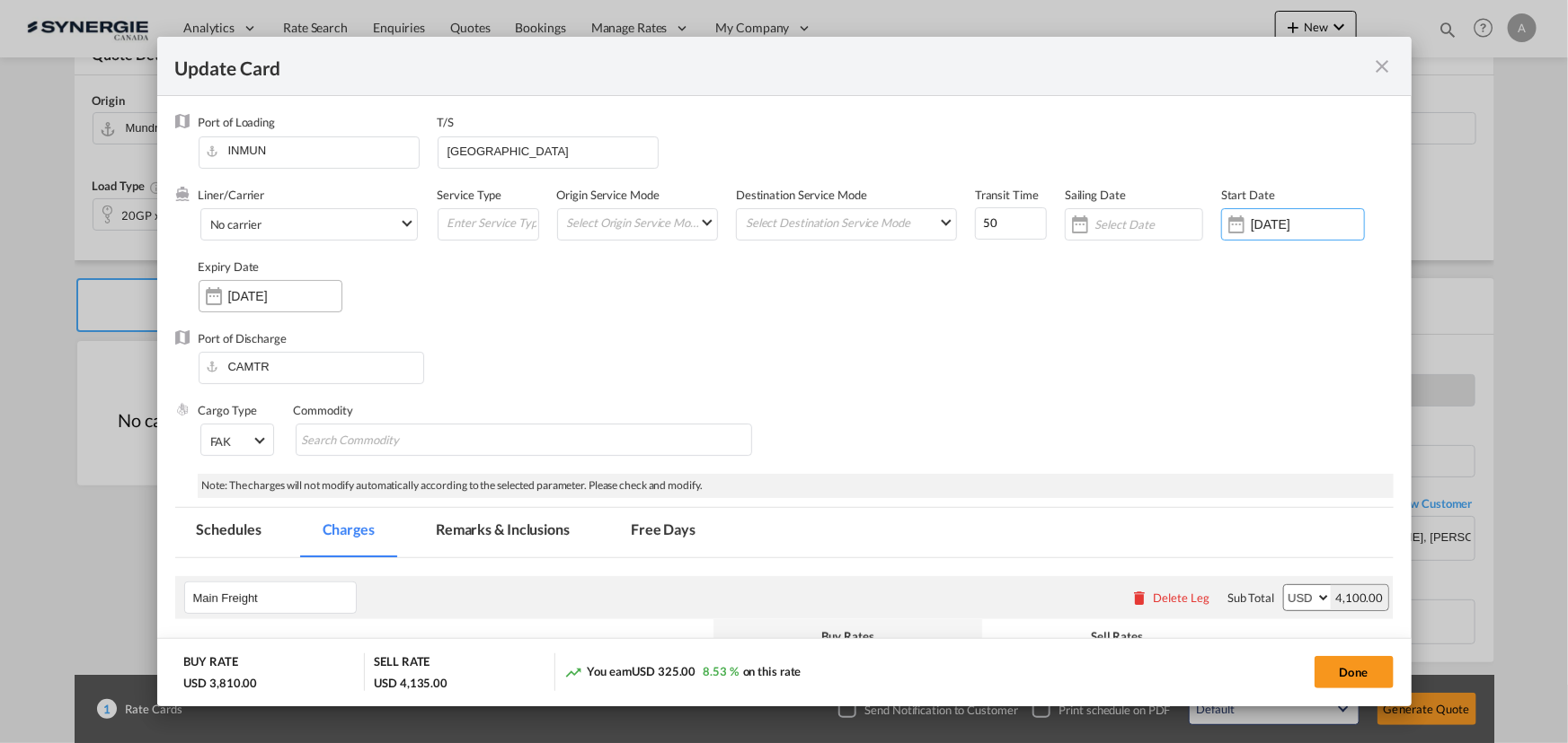
click at [270, 301] on input "14 Sep 2025" at bounding box center [284, 295] width 113 height 14
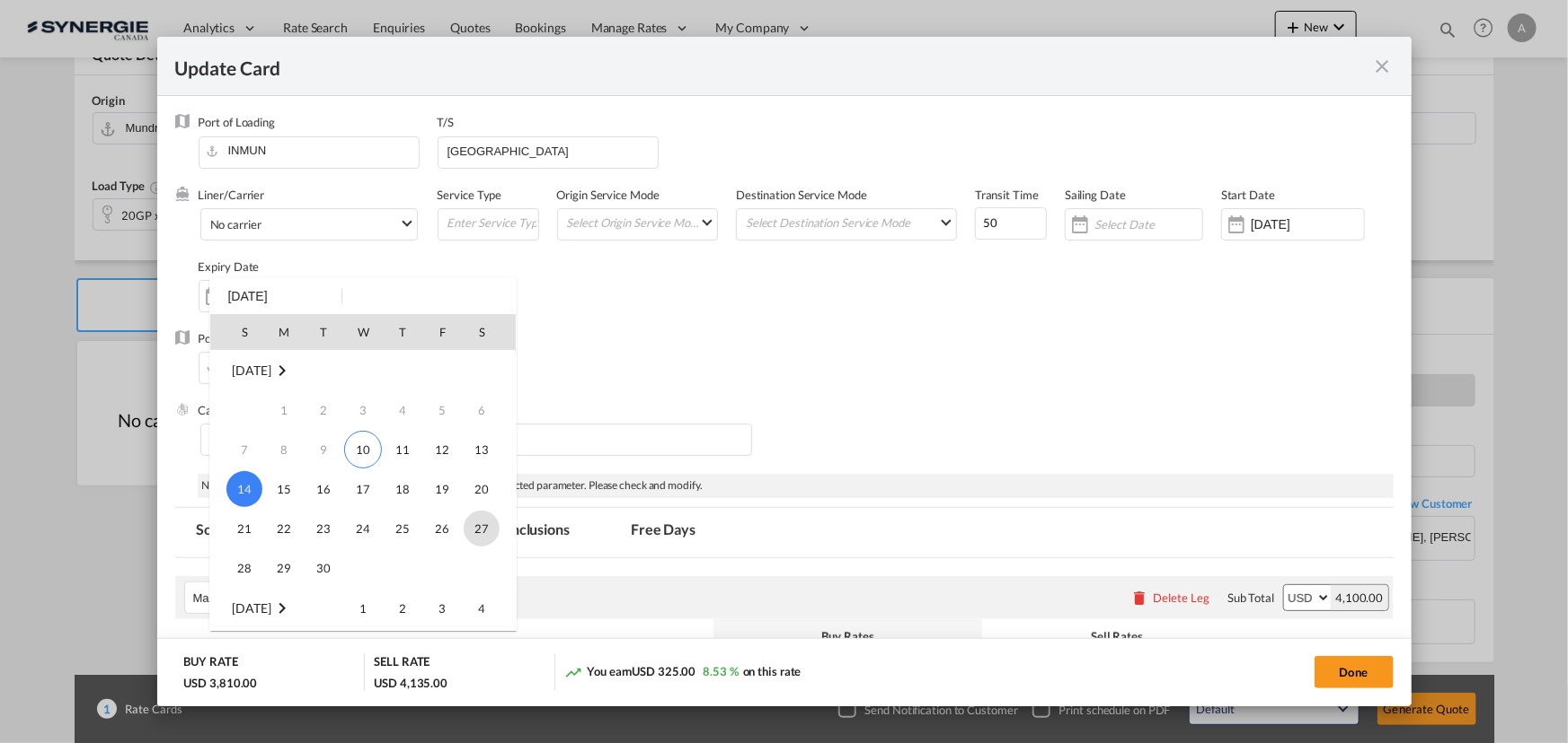
click at [490, 532] on span "27" at bounding box center [481, 529] width 36 height 36
type input "27 Sep 2025"
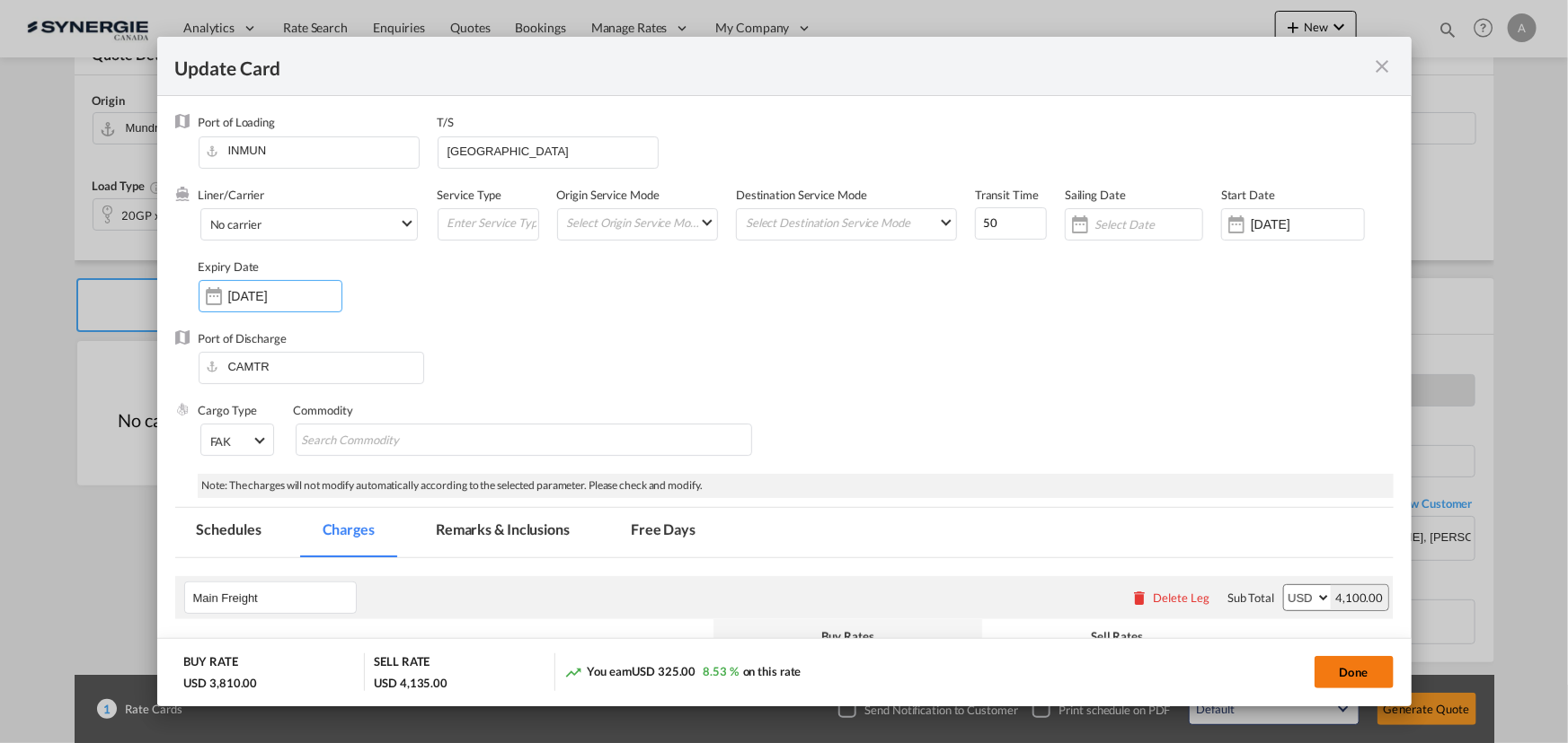
click at [1354, 666] on button "Done" at bounding box center [1354, 673] width 79 height 32
type input "09 Sep 2025"
type input "26 Sep 2025"
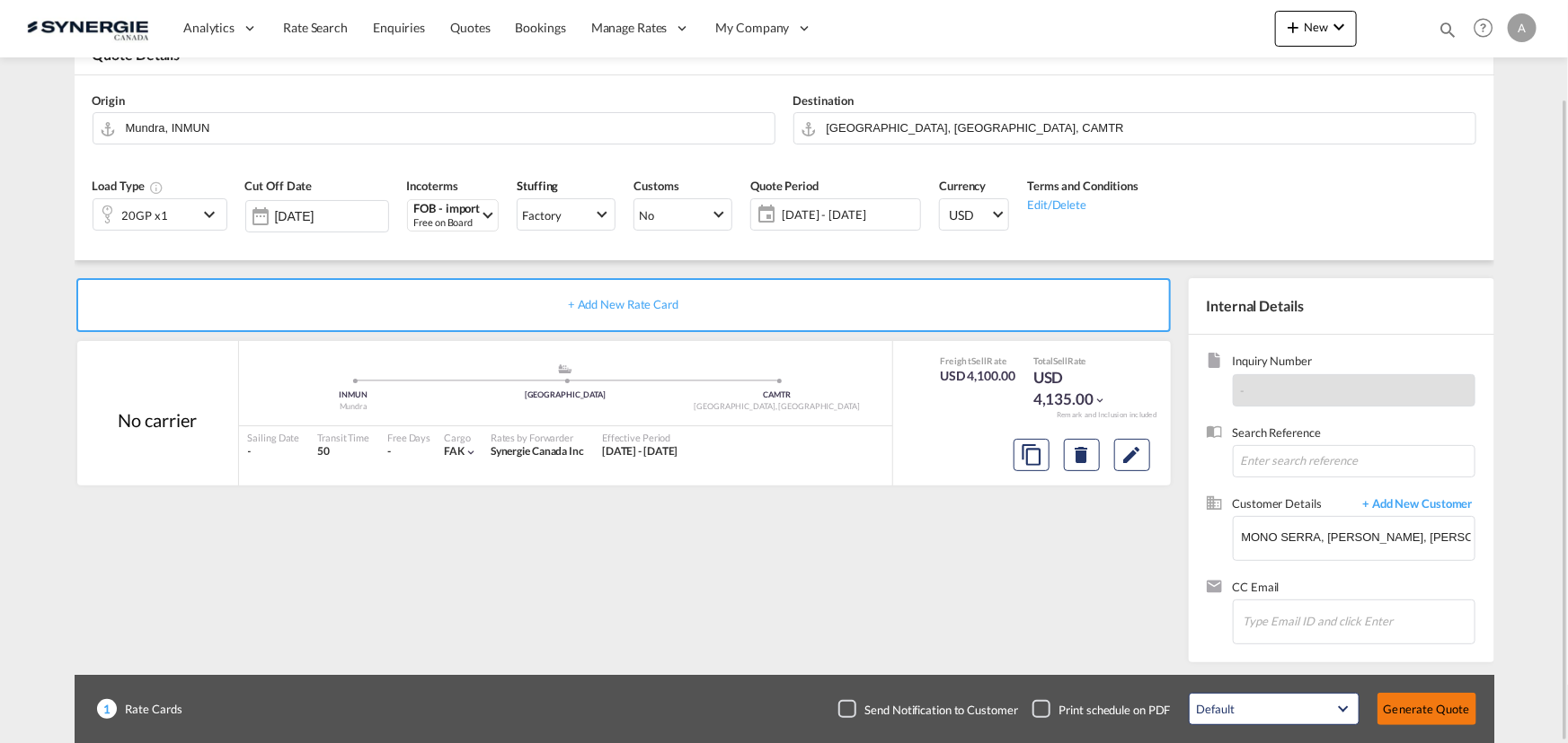
click at [1450, 705] on button "Generate Quote" at bounding box center [1427, 710] width 99 height 32
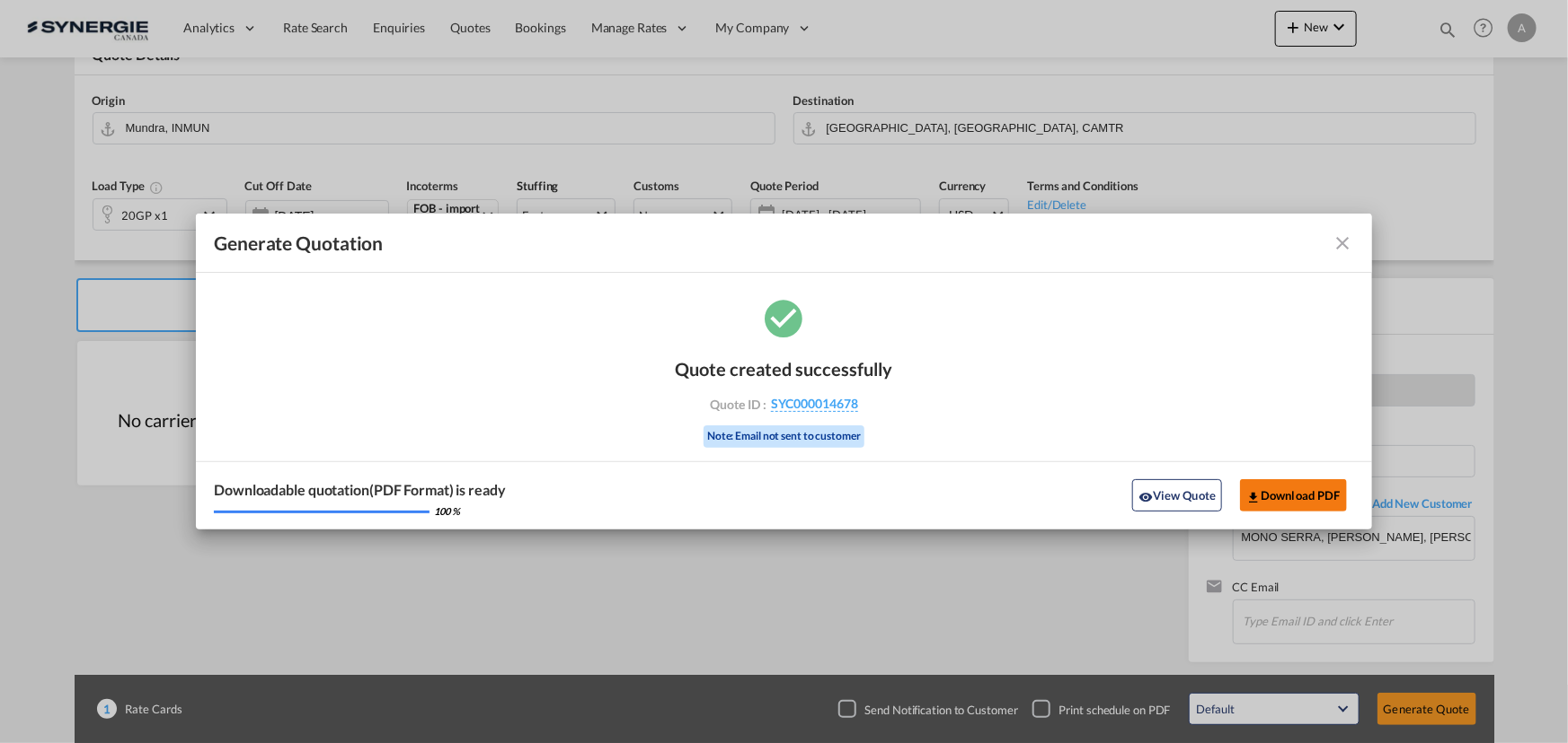
click at [1307, 501] on button "Download PDF" at bounding box center [1293, 495] width 107 height 32
drag, startPoint x: 1197, startPoint y: 485, endPoint x: 1211, endPoint y: 487, distance: 14.1
click at [1197, 487] on button "View Quote" at bounding box center [1177, 495] width 90 height 32
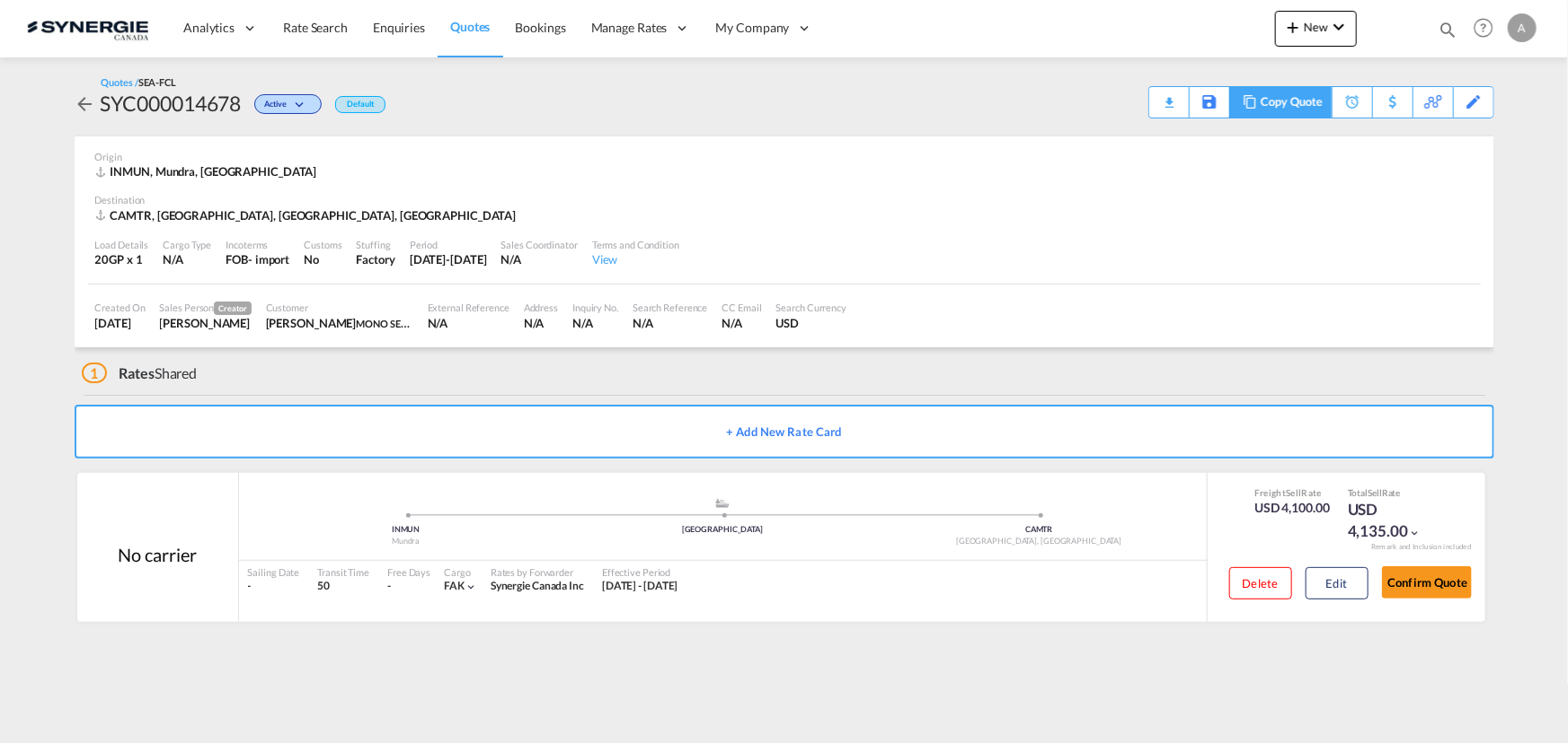
click at [1294, 104] on div "Copy Quote" at bounding box center [1291, 102] width 61 height 30
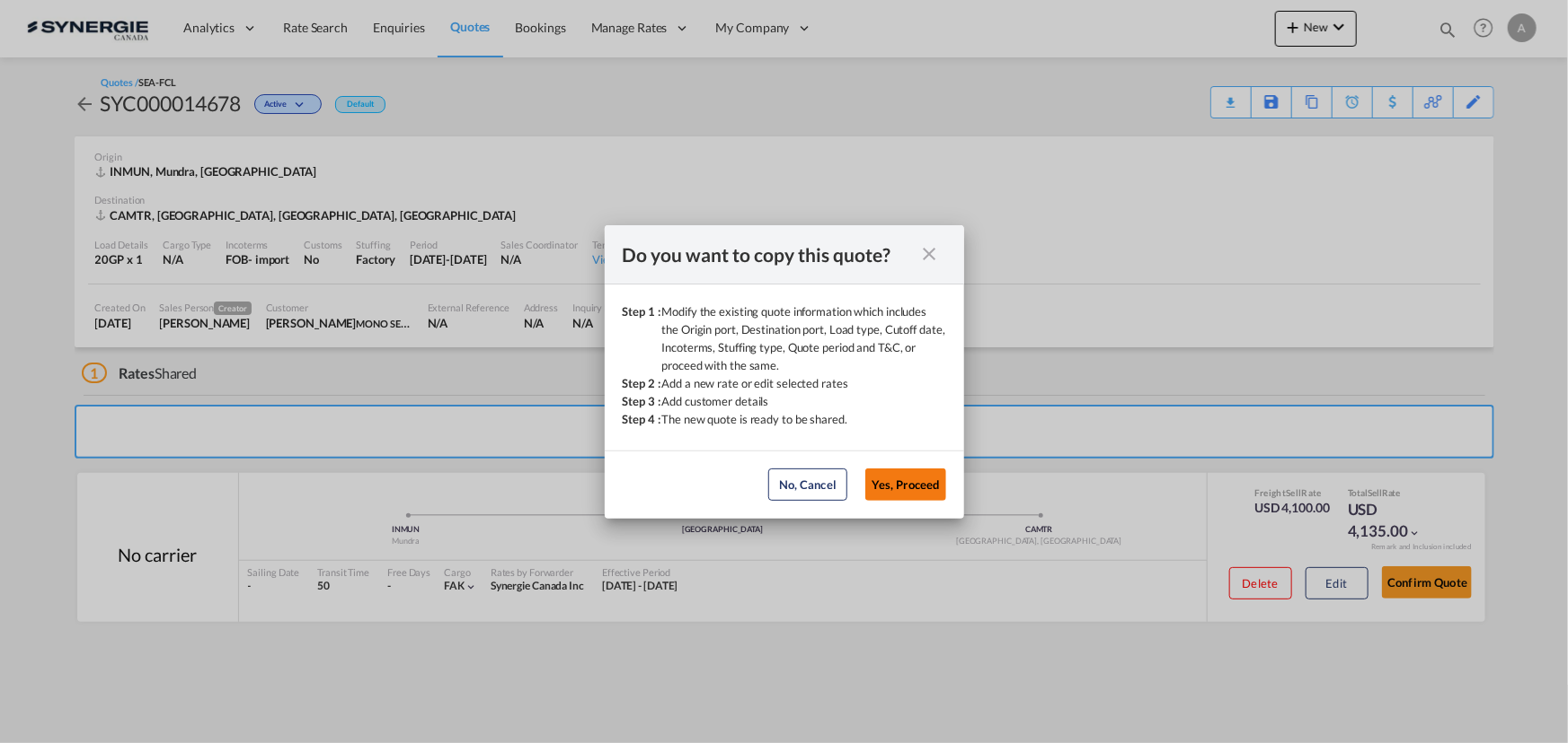
click at [921, 485] on button "Yes, Proceed" at bounding box center [906, 485] width 81 height 32
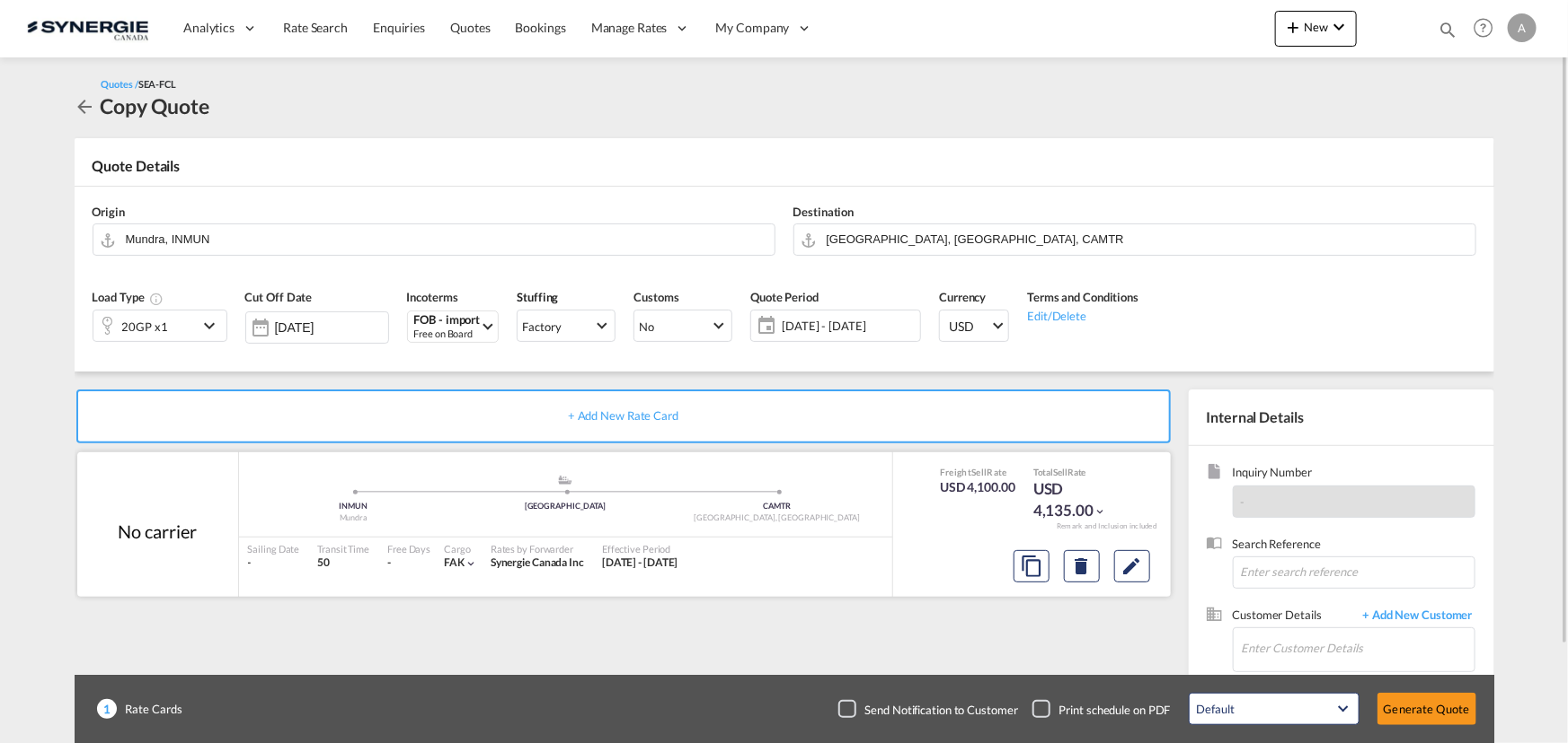
scroll to position [111, 0]
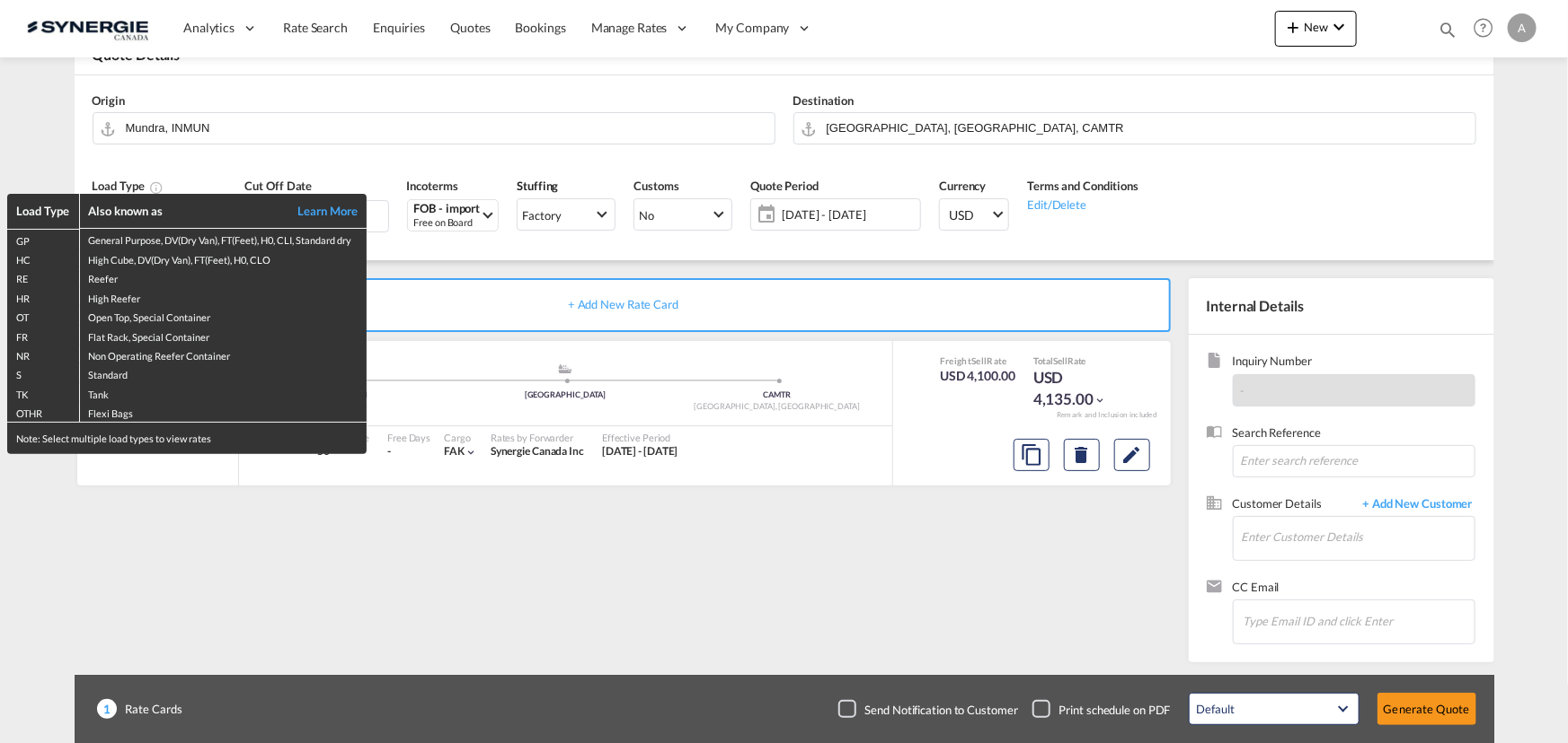
click at [968, 126] on div "Load Type Also known as Learn More GP General Purpose, DV(Dry Van), FT(Feet), H…" at bounding box center [784, 372] width 1568 height 743
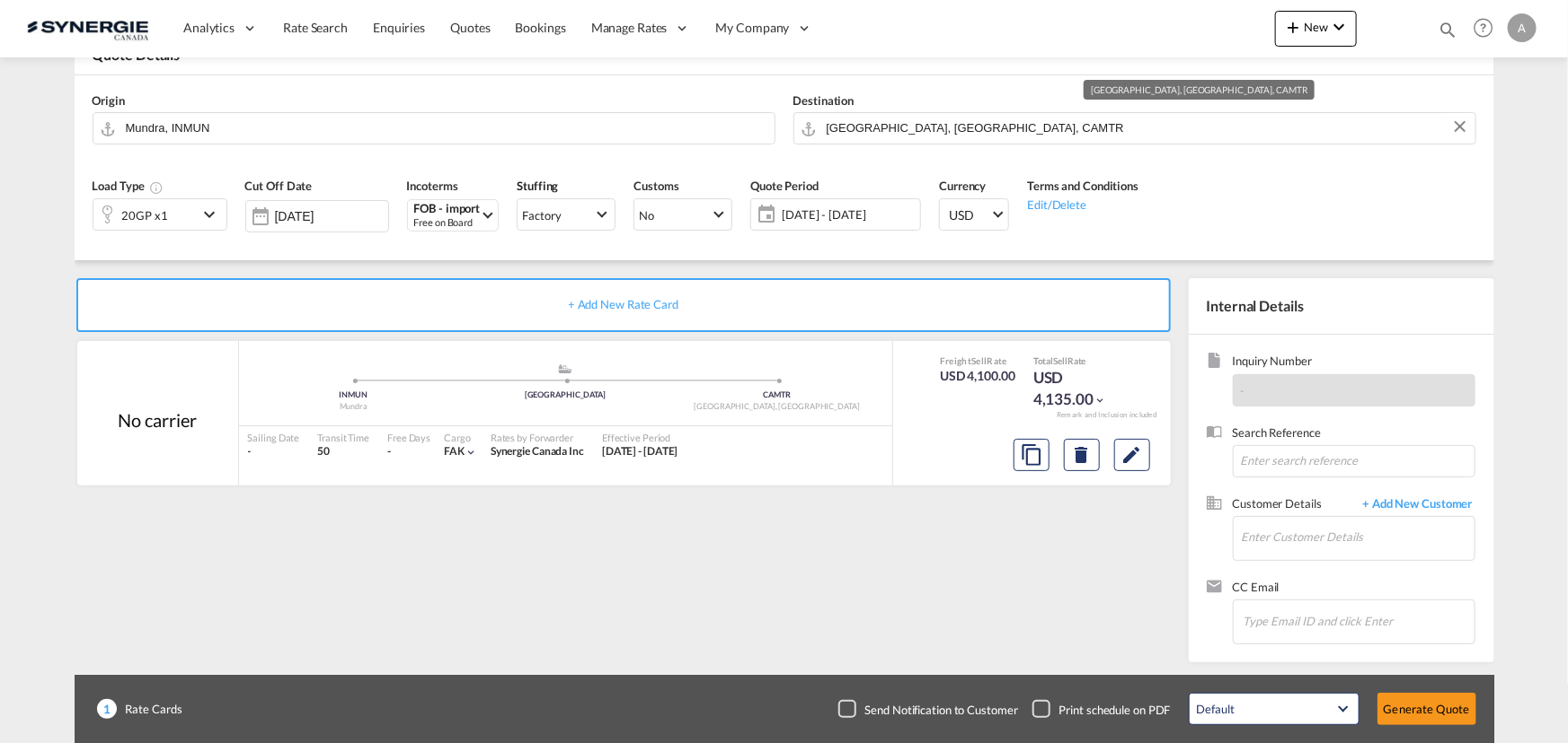
click at [968, 126] on input "Montreal, QC, CAMTR" at bounding box center [1146, 128] width 640 height 31
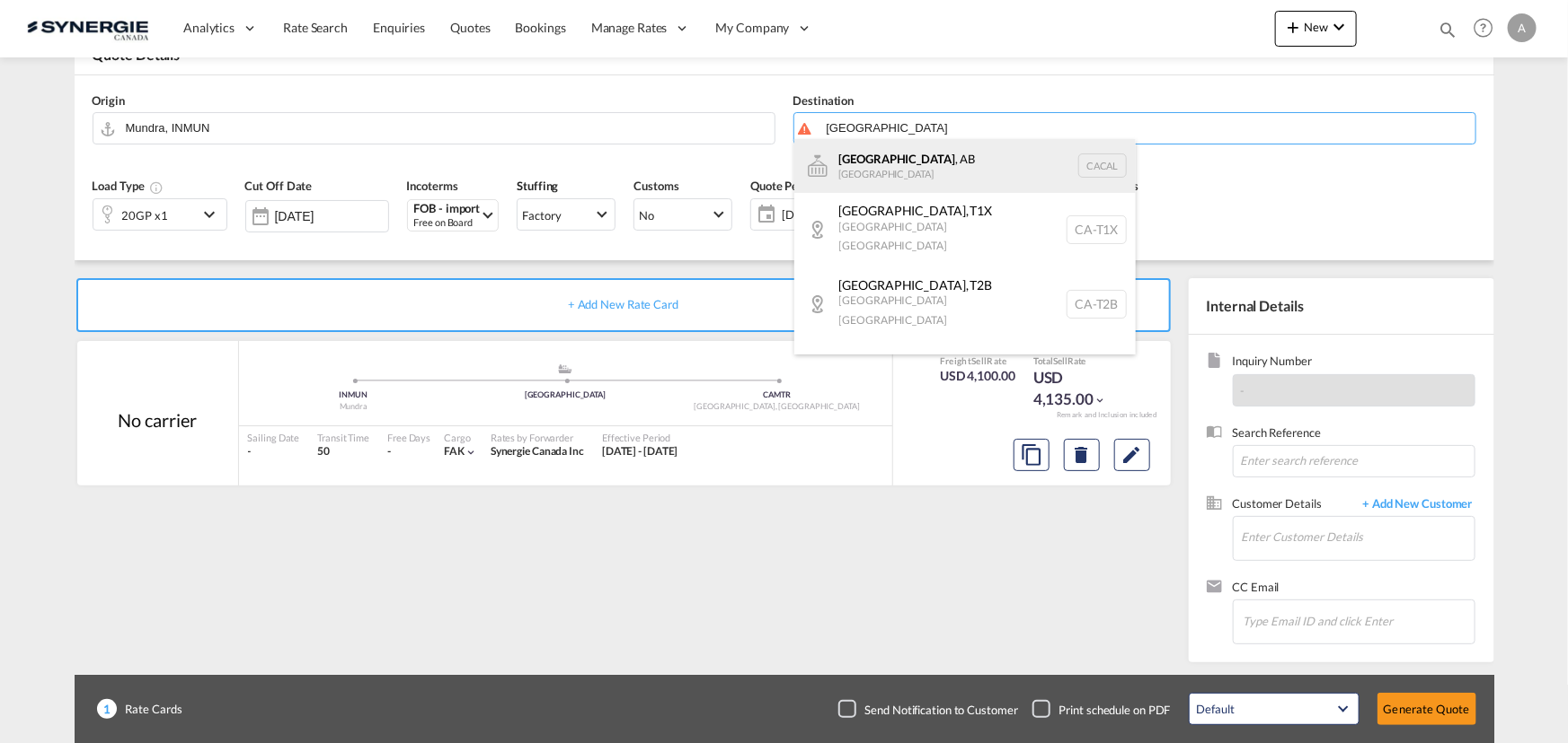
click at [863, 177] on div "Calgary , AB Canada CACAL" at bounding box center [965, 166] width 341 height 54
type input "Calgary, AB, CACAL"
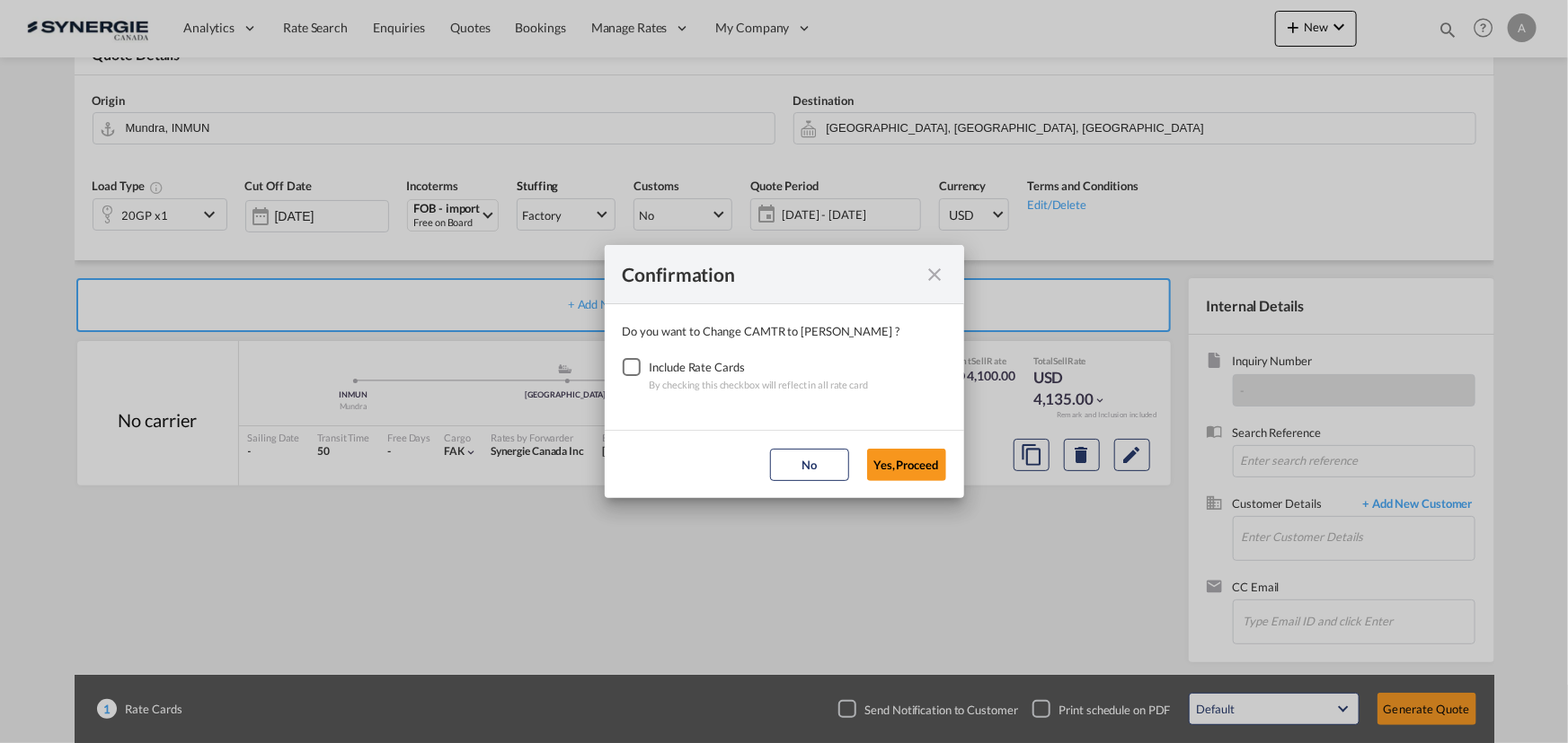
click at [635, 367] on div "Checkbox No Ink" at bounding box center [631, 367] width 18 height 18
click at [911, 465] on button "Yes,Proceed" at bounding box center [906, 465] width 79 height 32
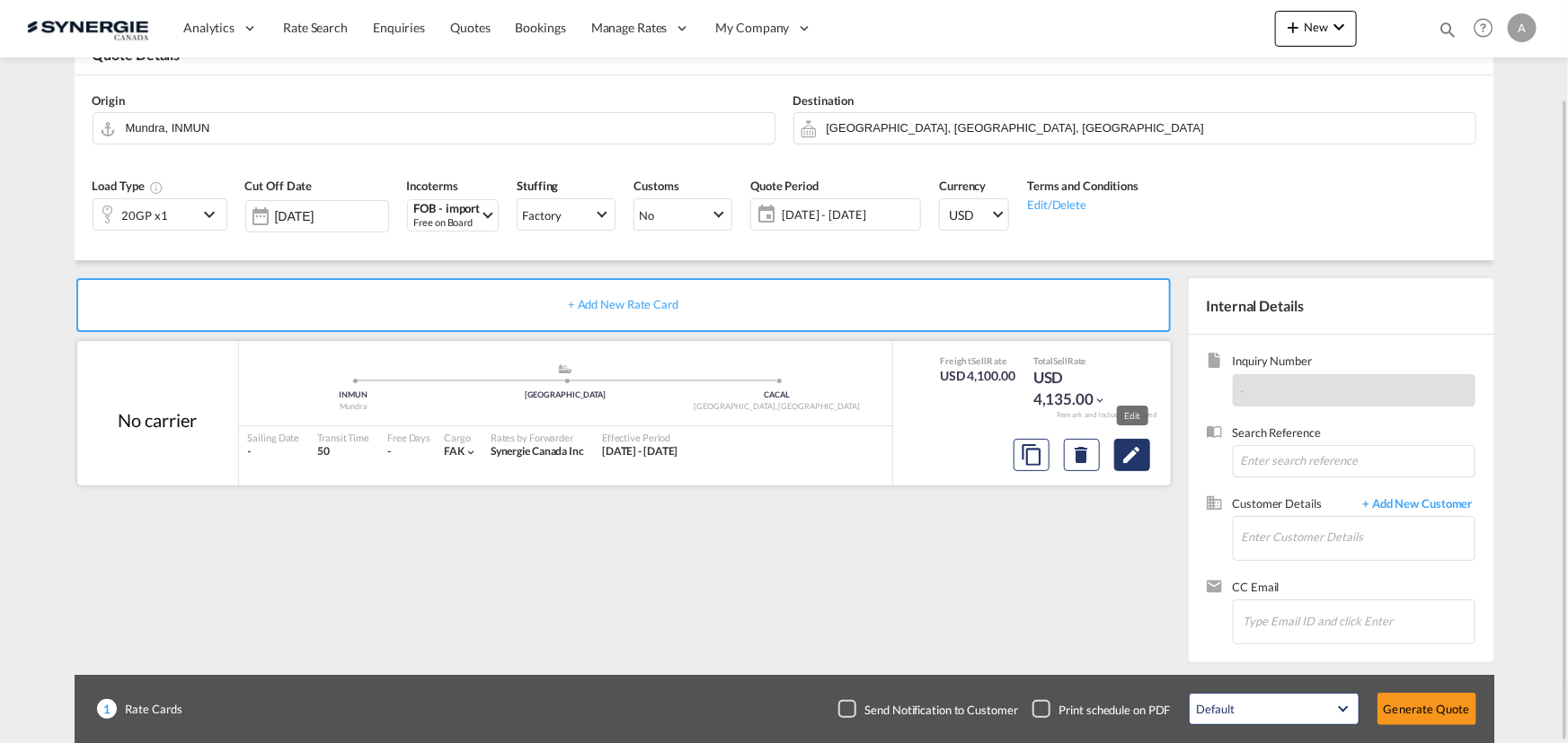
click at [1128, 455] on md-icon "Edit" at bounding box center [1131, 455] width 22 height 22
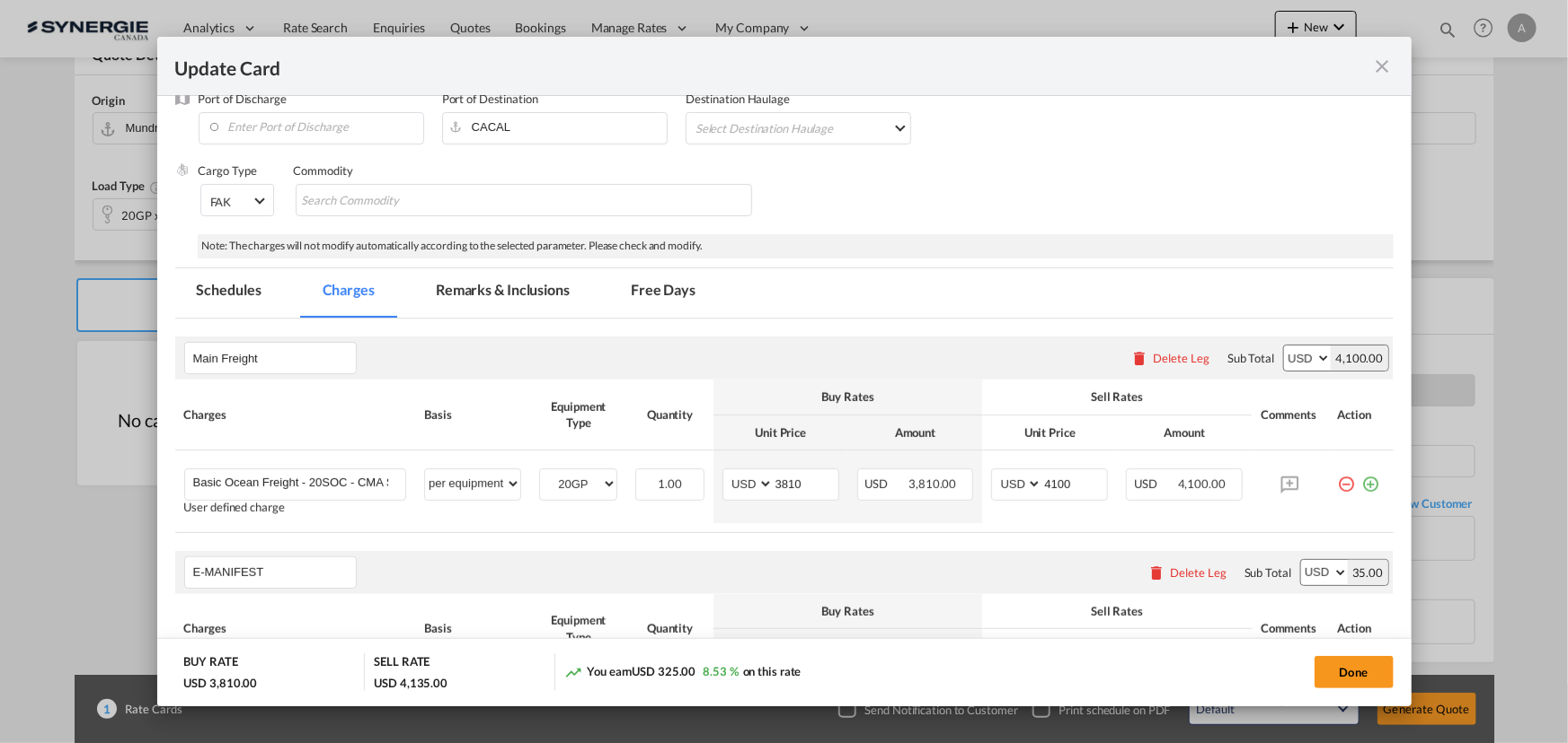
scroll to position [244, 0]
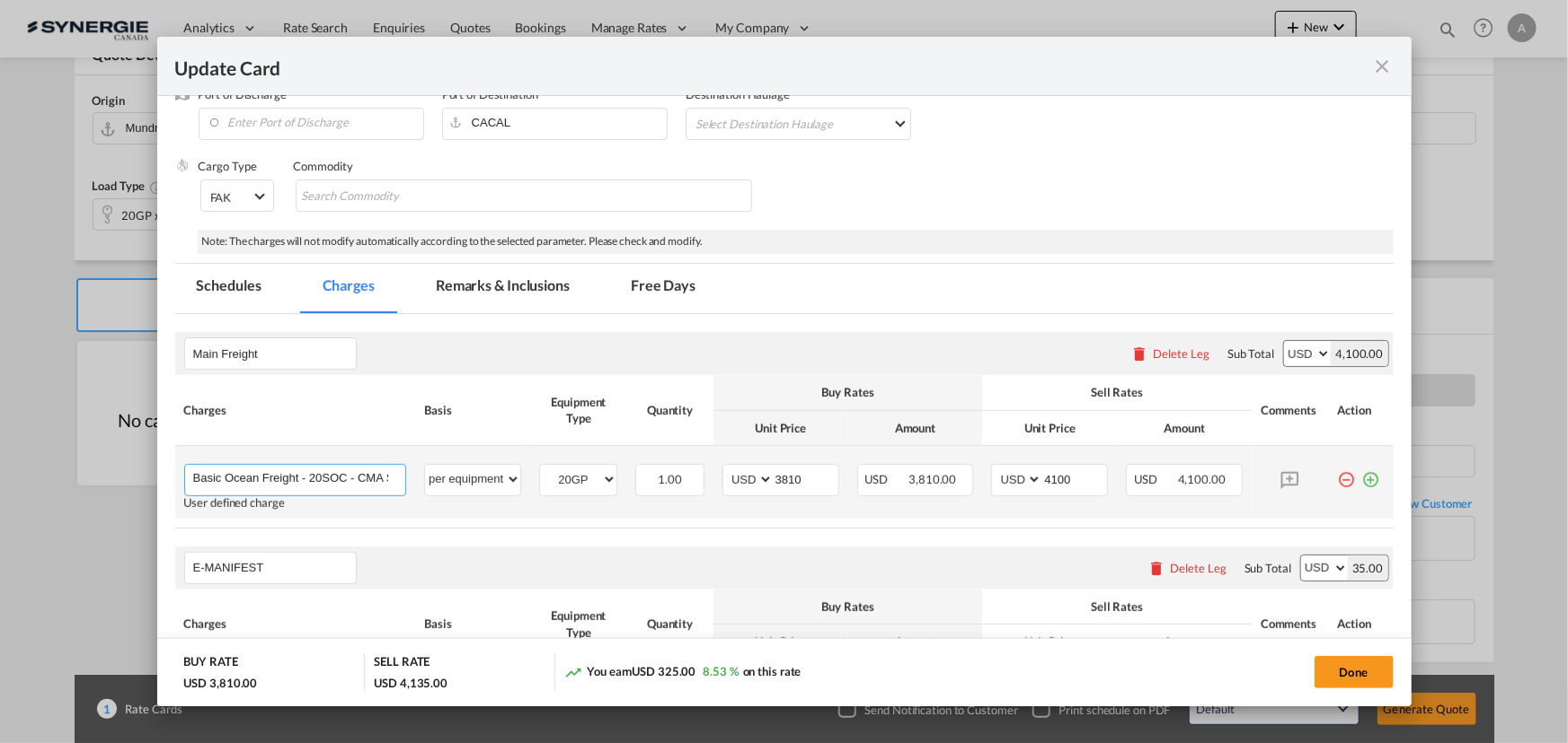
click at [319, 478] on input "Basic Ocean Freight - 20SOC - CMA Spot - valid for ETD 27th September sailing" at bounding box center [299, 478] width 213 height 27
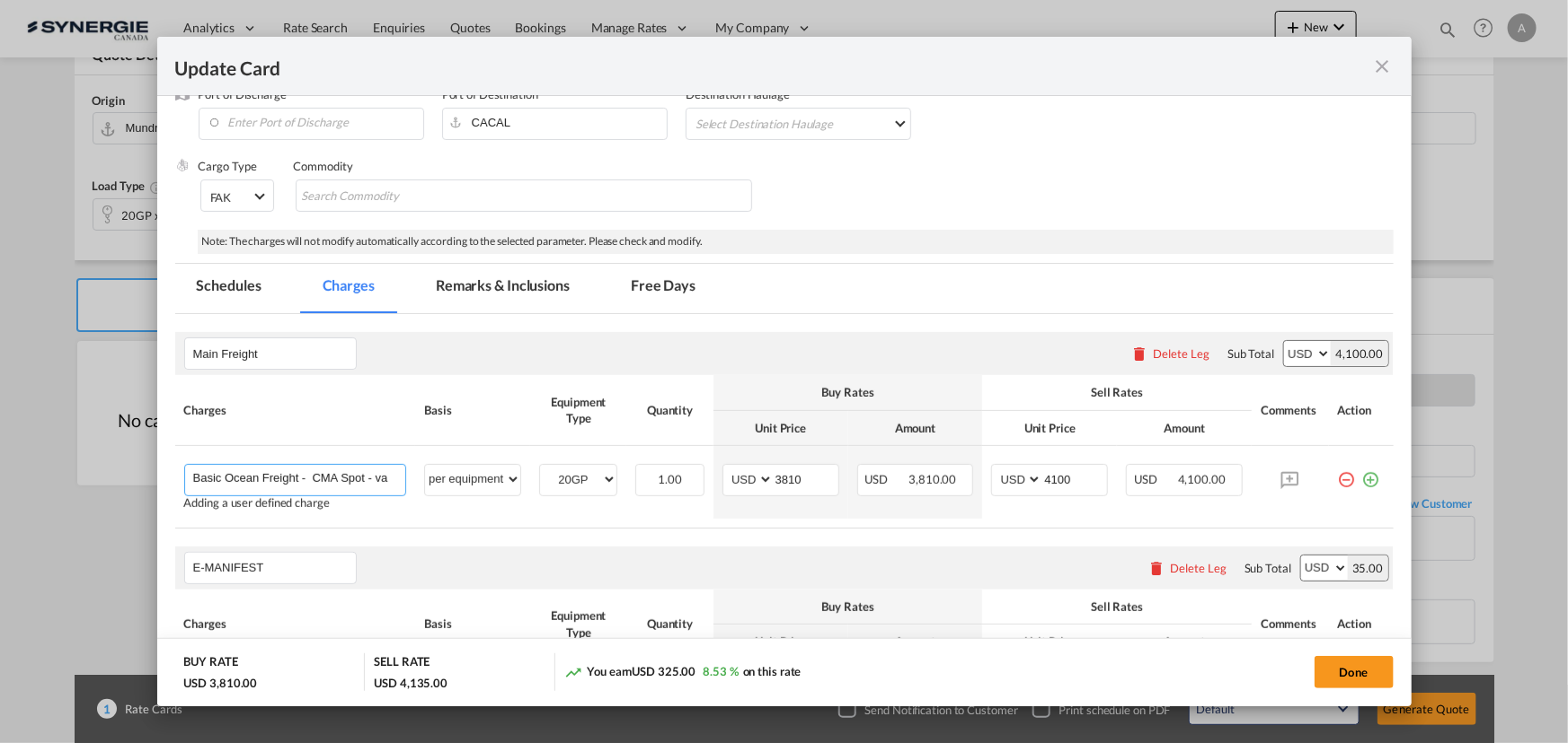
type input "Basic Ocean Freight - CMA Spot - valid for ETD 27th September sailing"
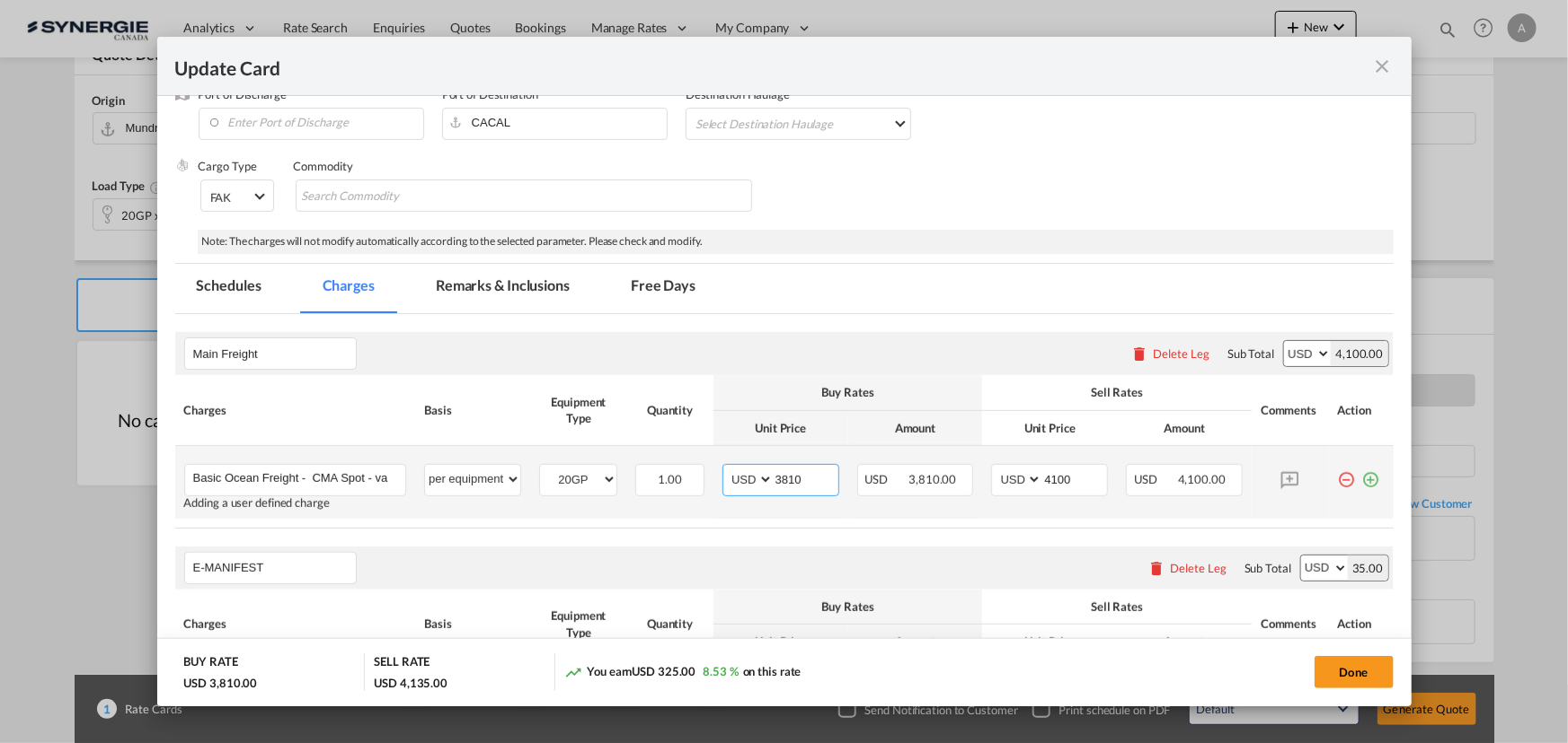
click at [789, 479] on input "3810" at bounding box center [805, 478] width 65 height 27
type input "3790"
click at [1052, 478] on input "4100" at bounding box center [1074, 478] width 65 height 27
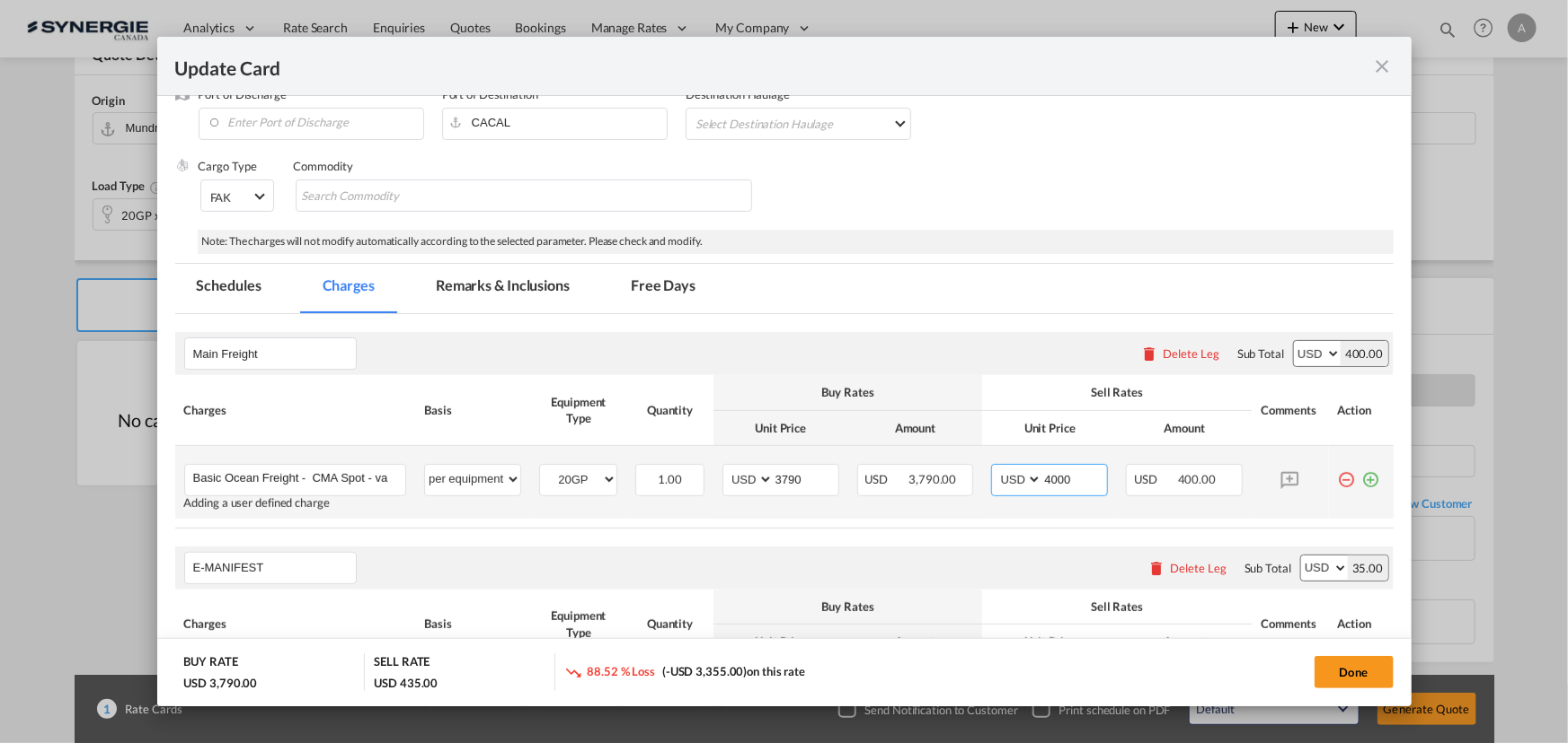
type input "4000"
click at [338, 476] on input "Basic Ocean Freight - CMA Spot - valid for ETD 27th September sailing" at bounding box center [299, 478] width 213 height 27
click at [377, 481] on input "Basic Ocean Freight - CMA Spot - valid for ETD 27th September sailing" at bounding box center [299, 478] width 213 height 27
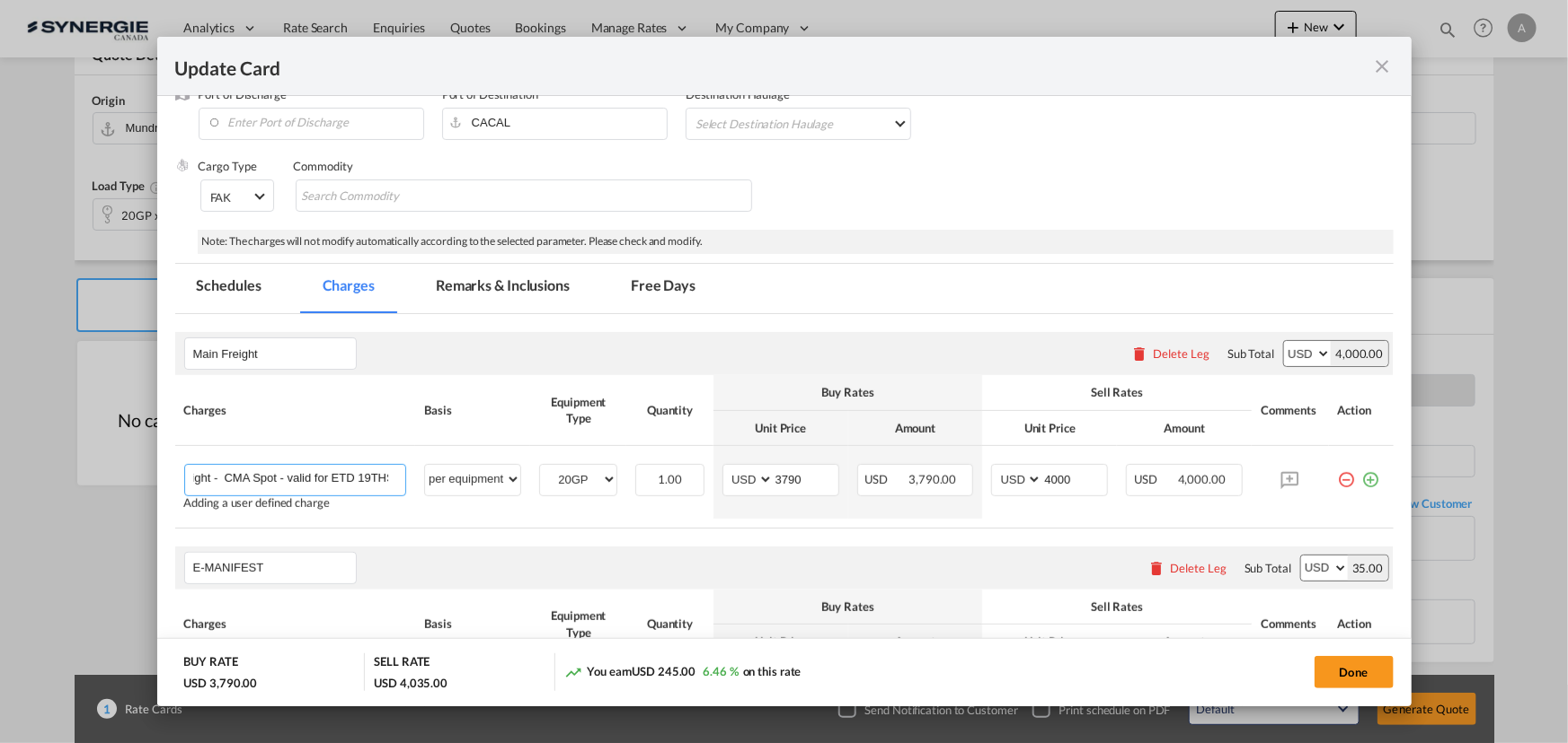
type input "Basic Ocean Freight - CMA Spot - valid for ETD 19THSeptember sailing"
click at [501, 291] on md-tab-item "Remarks & Inclusions" at bounding box center [502, 289] width 177 height 50
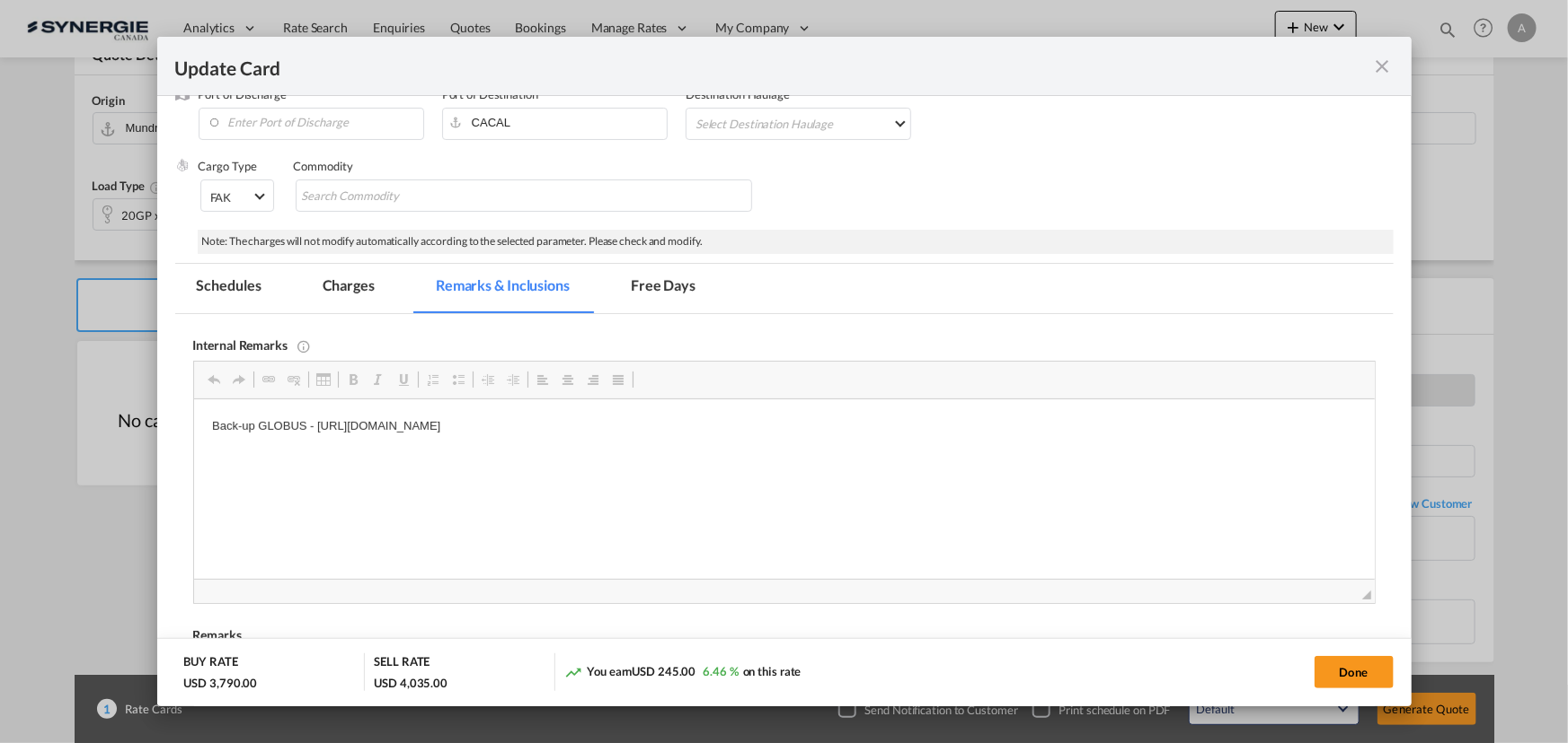
scroll to position [0, 0]
click at [1342, 663] on button "Done" at bounding box center [1354, 673] width 79 height 32
type input "09 Sep 2025"
type input "26 Sep 2025"
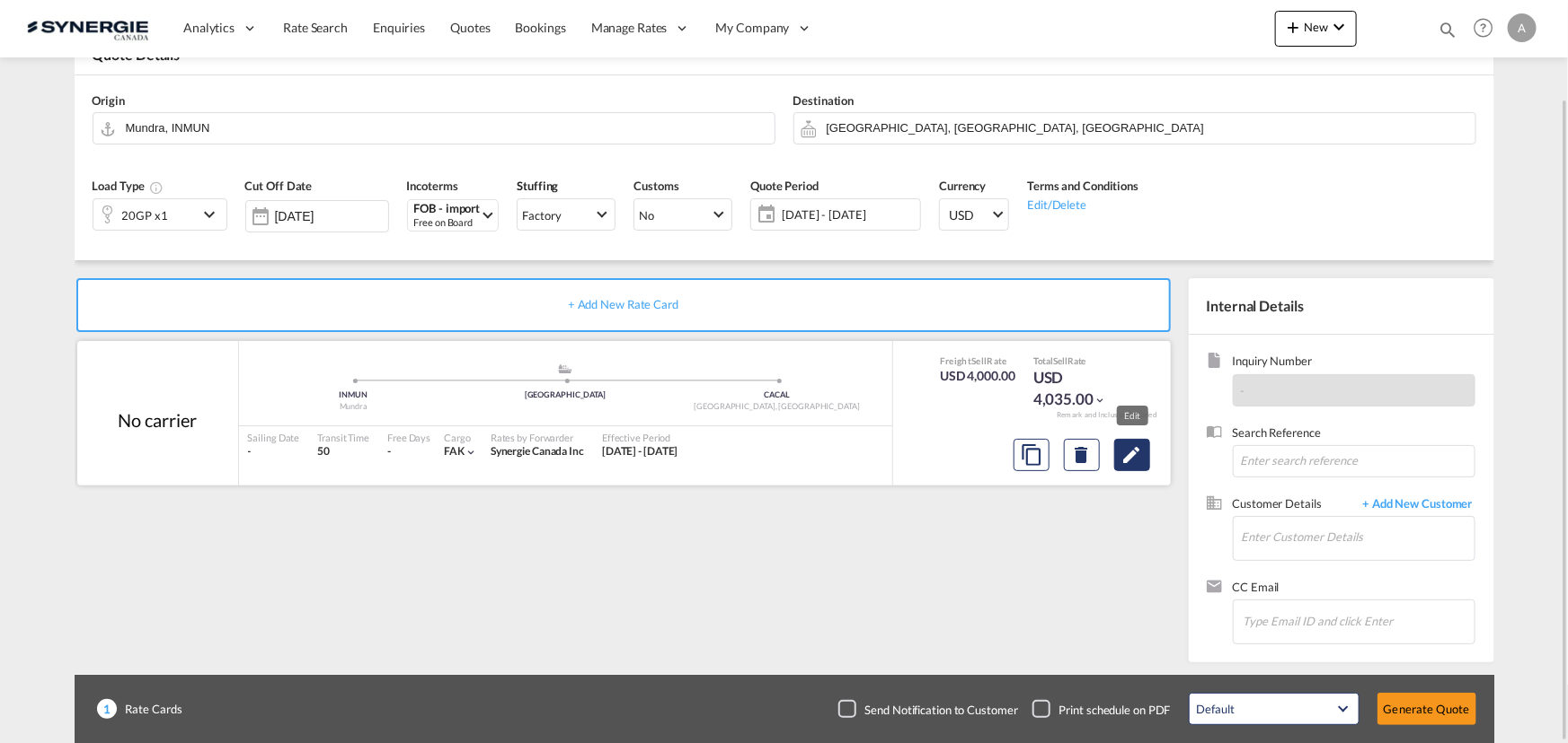
click at [1130, 461] on md-icon "Edit" at bounding box center [1131, 455] width 22 height 22
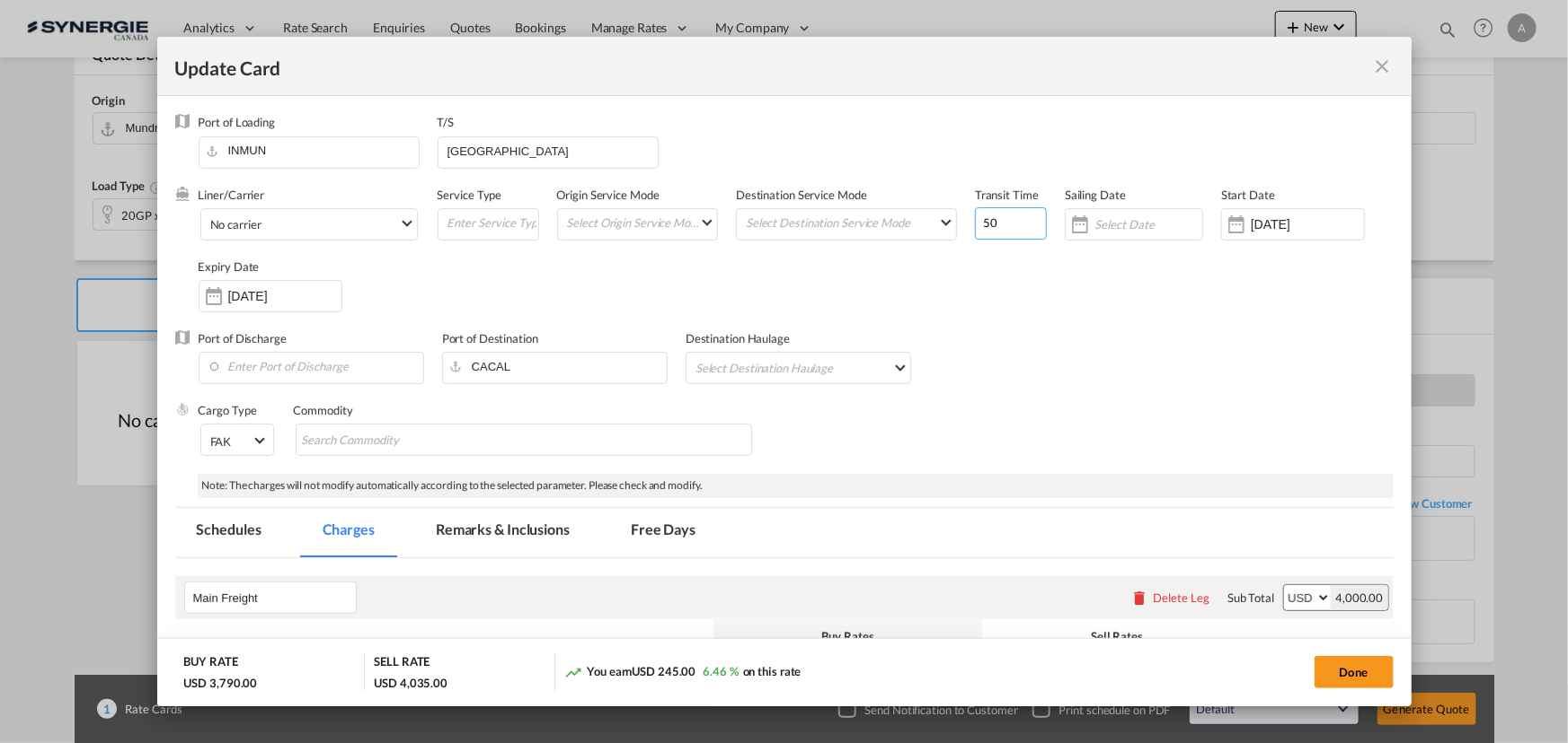
drag, startPoint x: 996, startPoint y: 224, endPoint x: 738, endPoint y: 185, distance: 260.9
click at [886, 215] on div "Liner/Carrier No carrier 2HM LOGISTICS D.O.O AAXL GLOBAL SHIPPING LINES LLC ABD…" at bounding box center [796, 258] width 1195 height 144
type input "69"
click at [552, 147] on input "ROTTERDAM" at bounding box center [551, 151] width 212 height 27
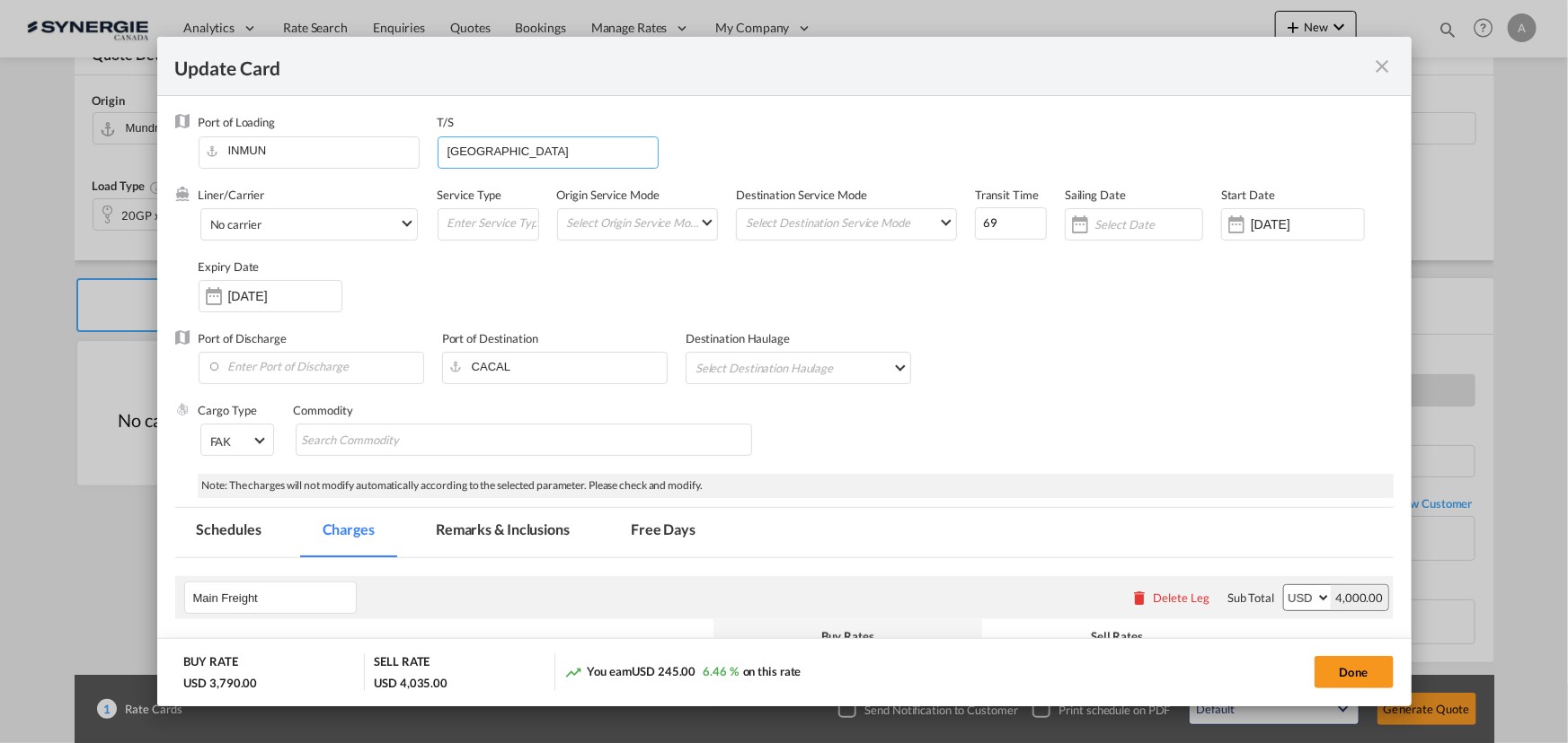
type input "ANTWERP"
click at [1056, 293] on div "Liner/Carrier No carrier 2HM LOGISTICS D.O.O AAXL GLOBAL SHIPPING LINES LLC ABD…" at bounding box center [796, 258] width 1195 height 144
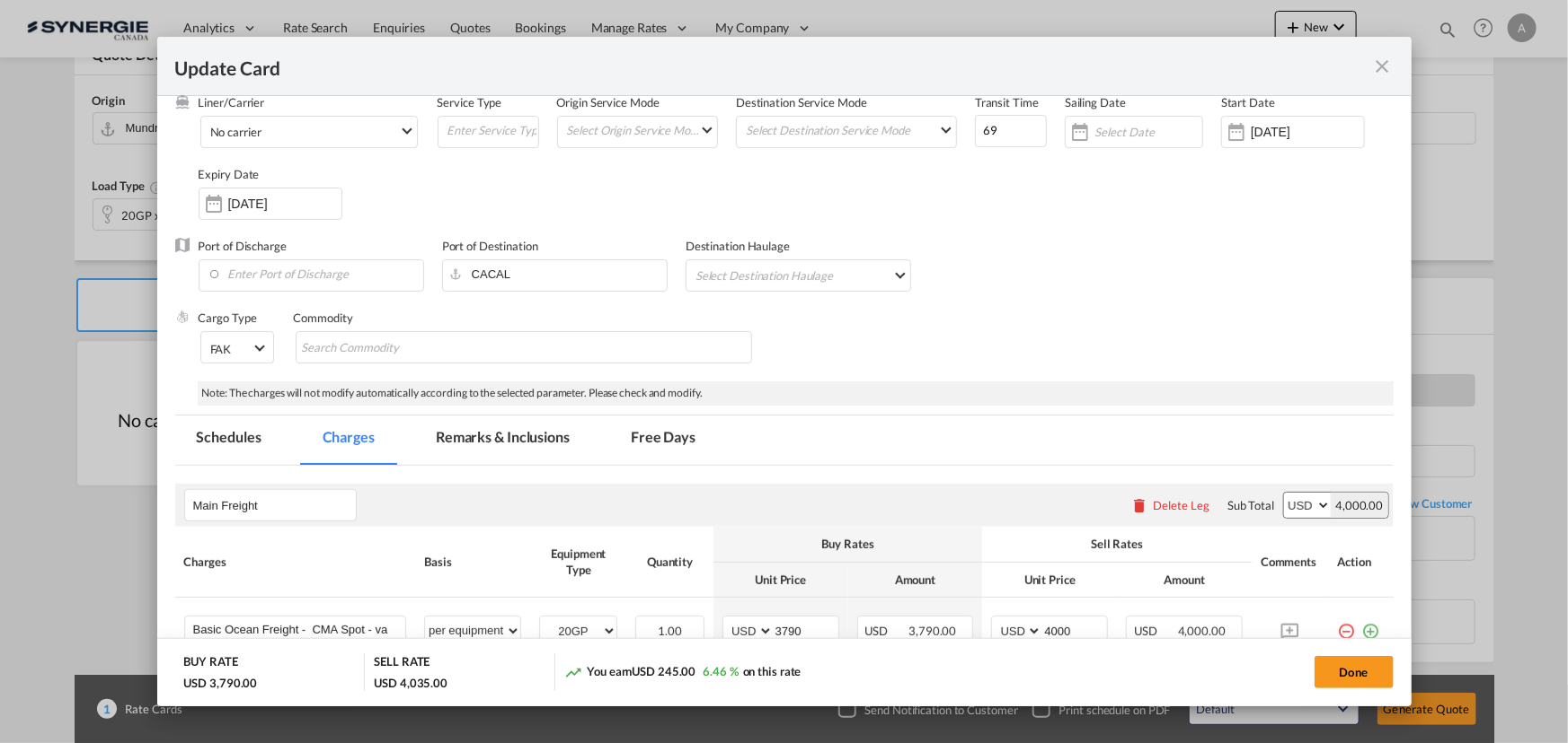
scroll to position [81, 0]
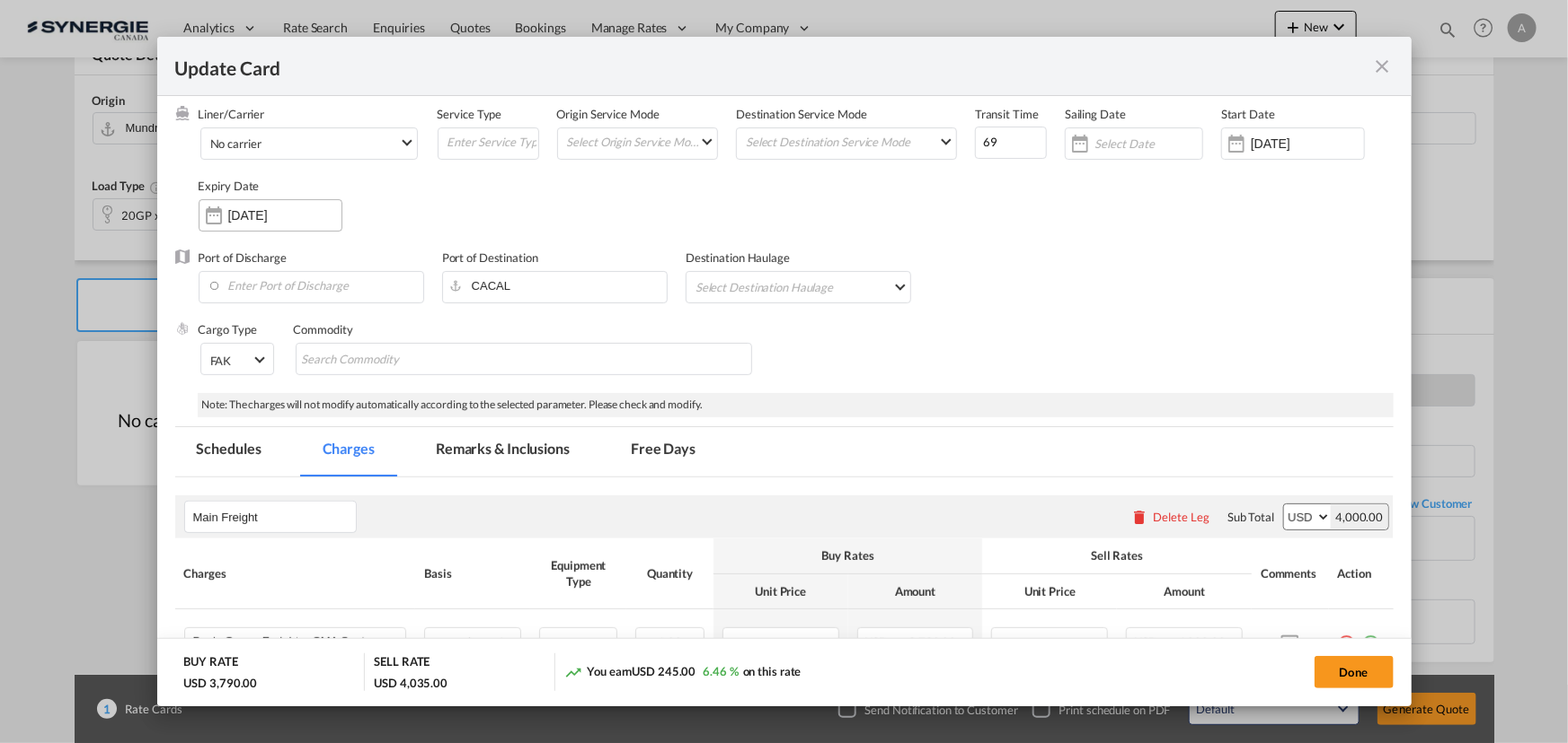
click at [242, 209] on input "27 Sep 2025" at bounding box center [284, 215] width 113 height 14
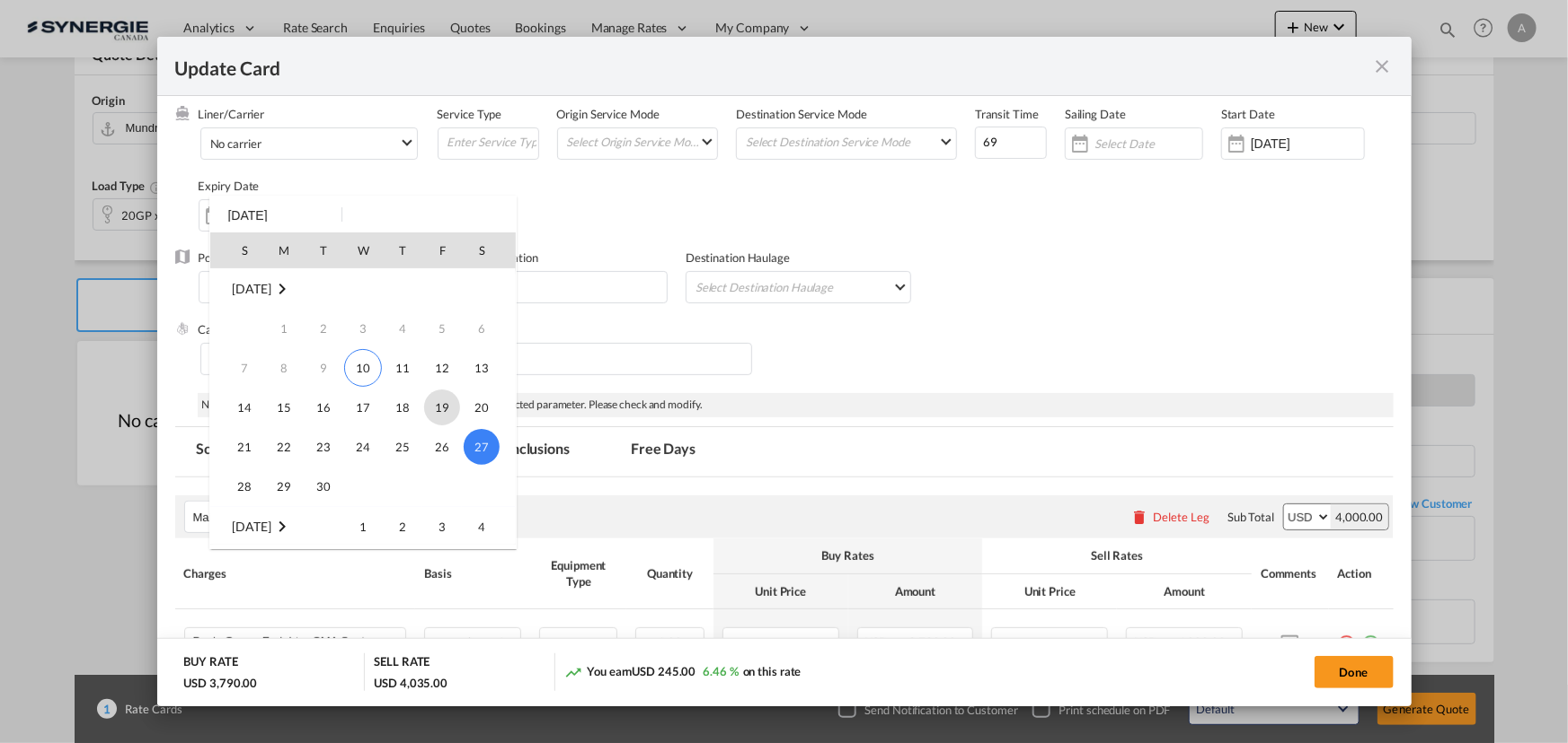
click at [438, 412] on span "19" at bounding box center [442, 408] width 36 height 36
type input "19 Sep 2025"
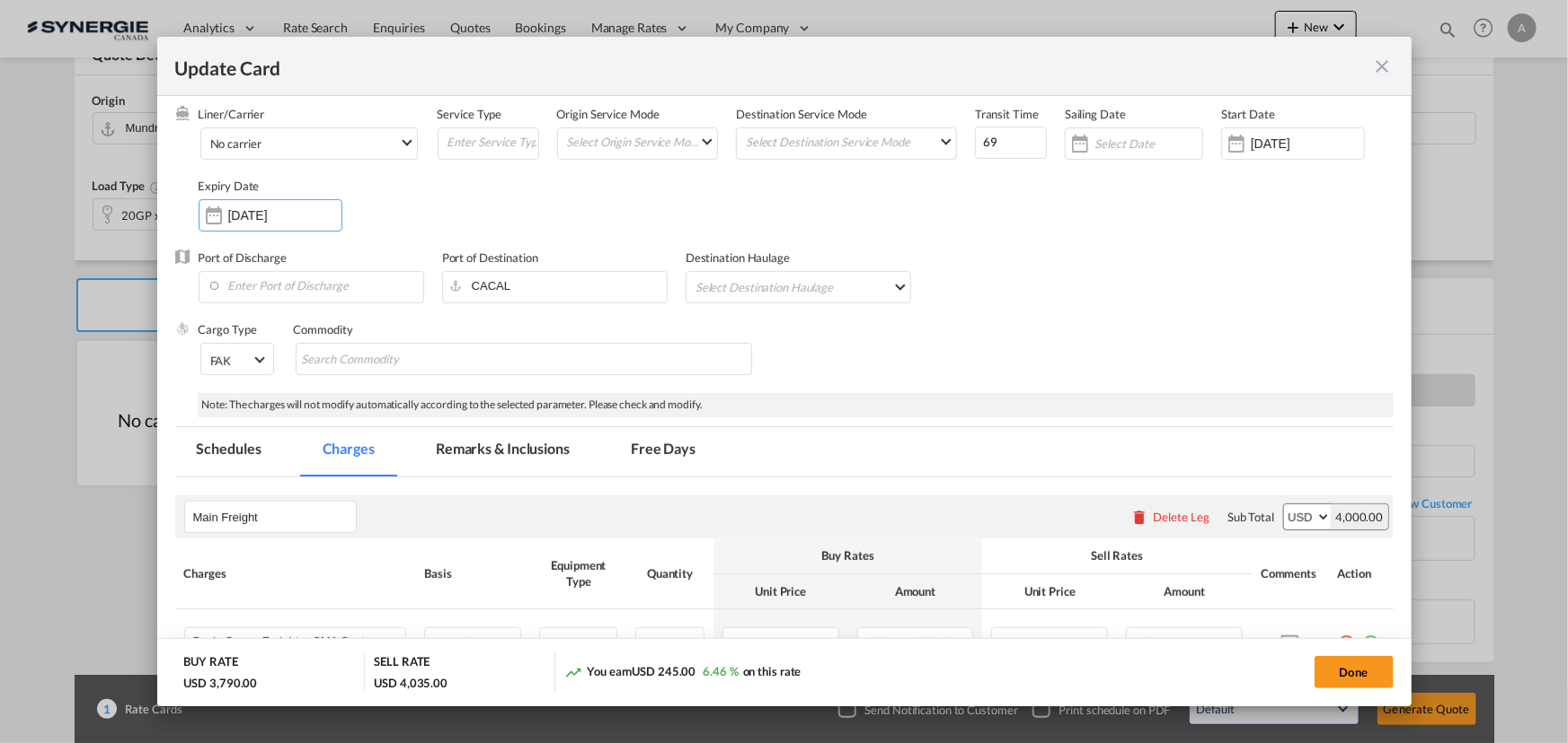
click at [1351, 668] on button "Done" at bounding box center [1354, 673] width 79 height 32
type input "09 Sep 2025"
type input "18 Sep 2025"
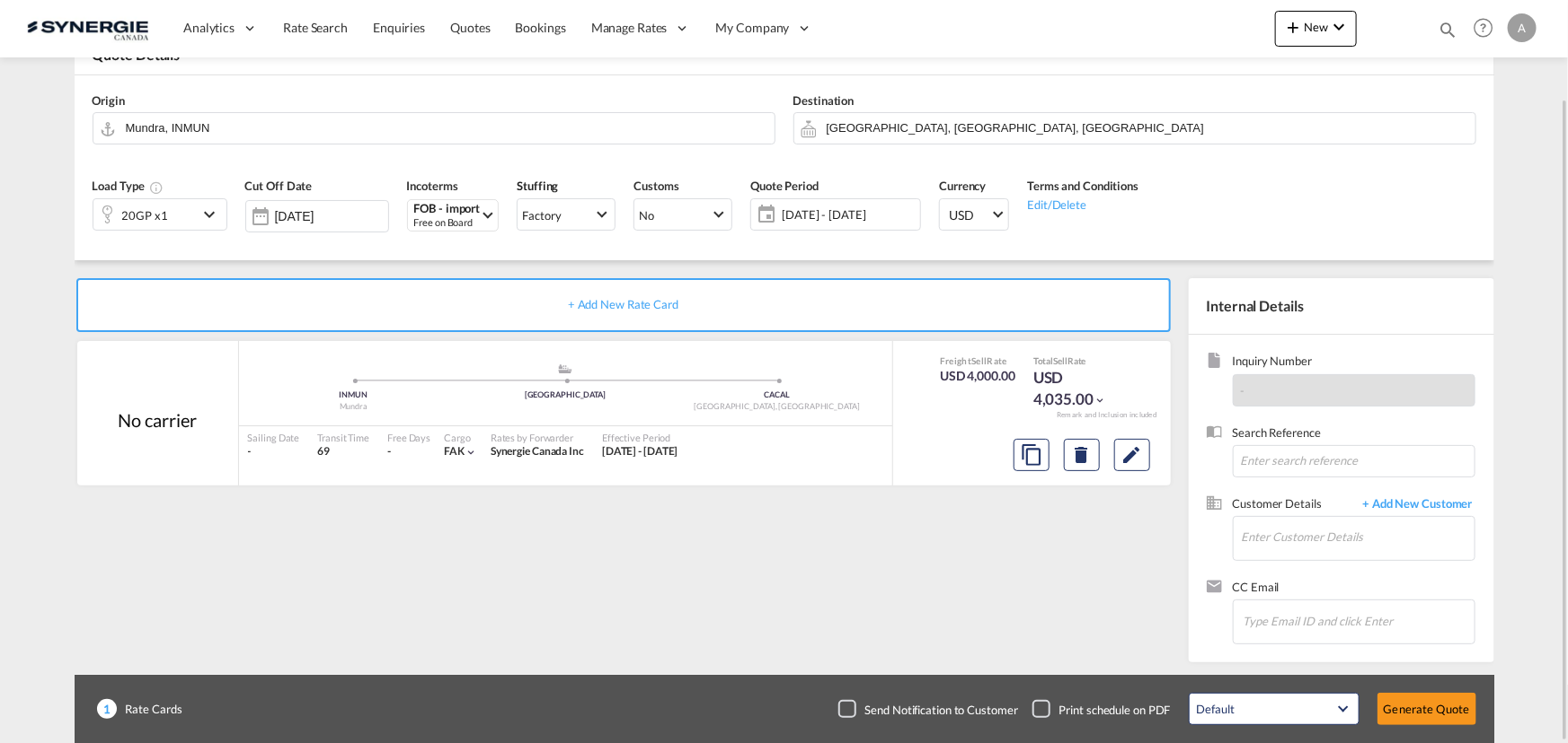
click at [832, 218] on span "10 - 27 Sep 2025" at bounding box center [848, 214] width 133 height 16
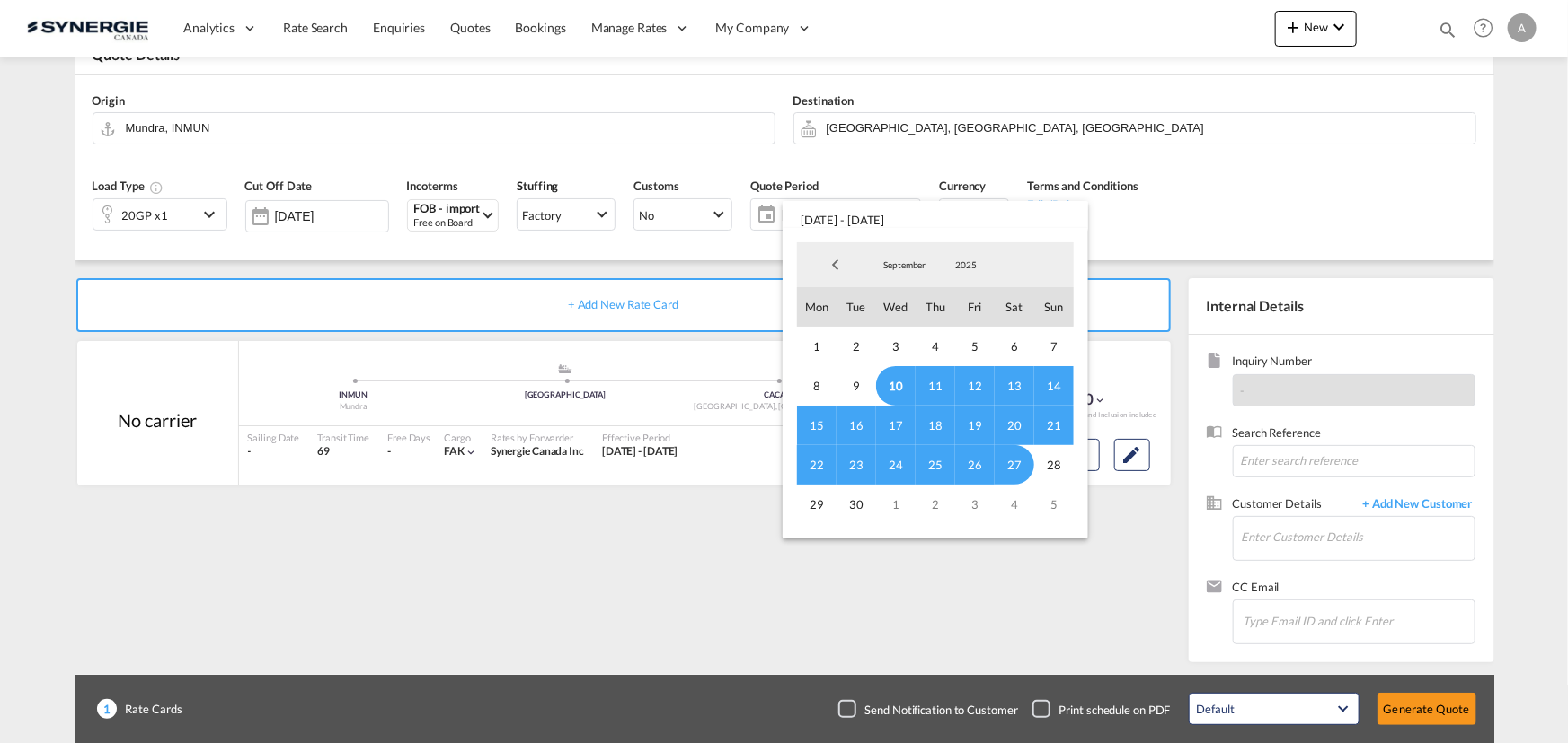
click at [902, 388] on span "10" at bounding box center [895, 386] width 39 height 39
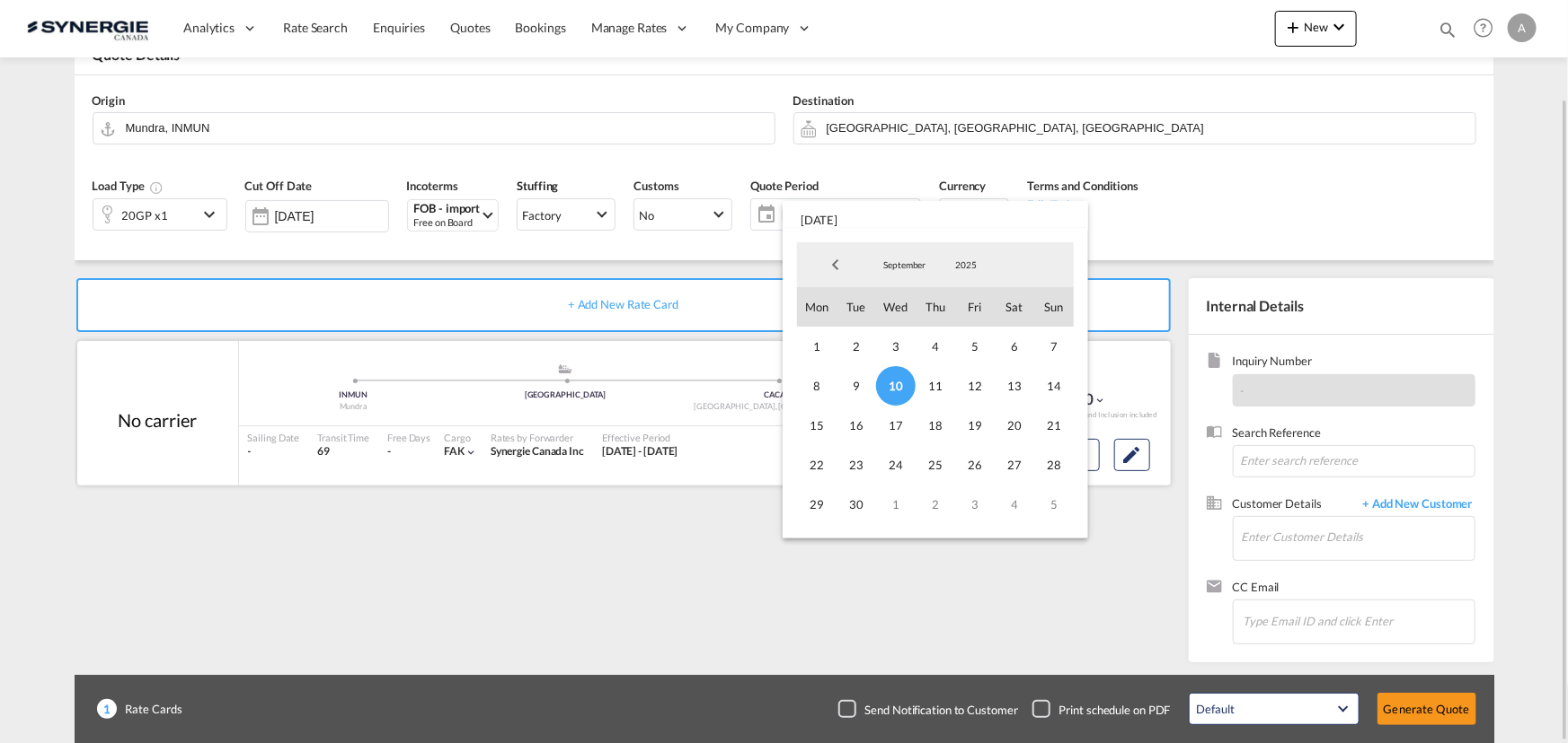
click at [988, 432] on span "19" at bounding box center [974, 425] width 39 height 39
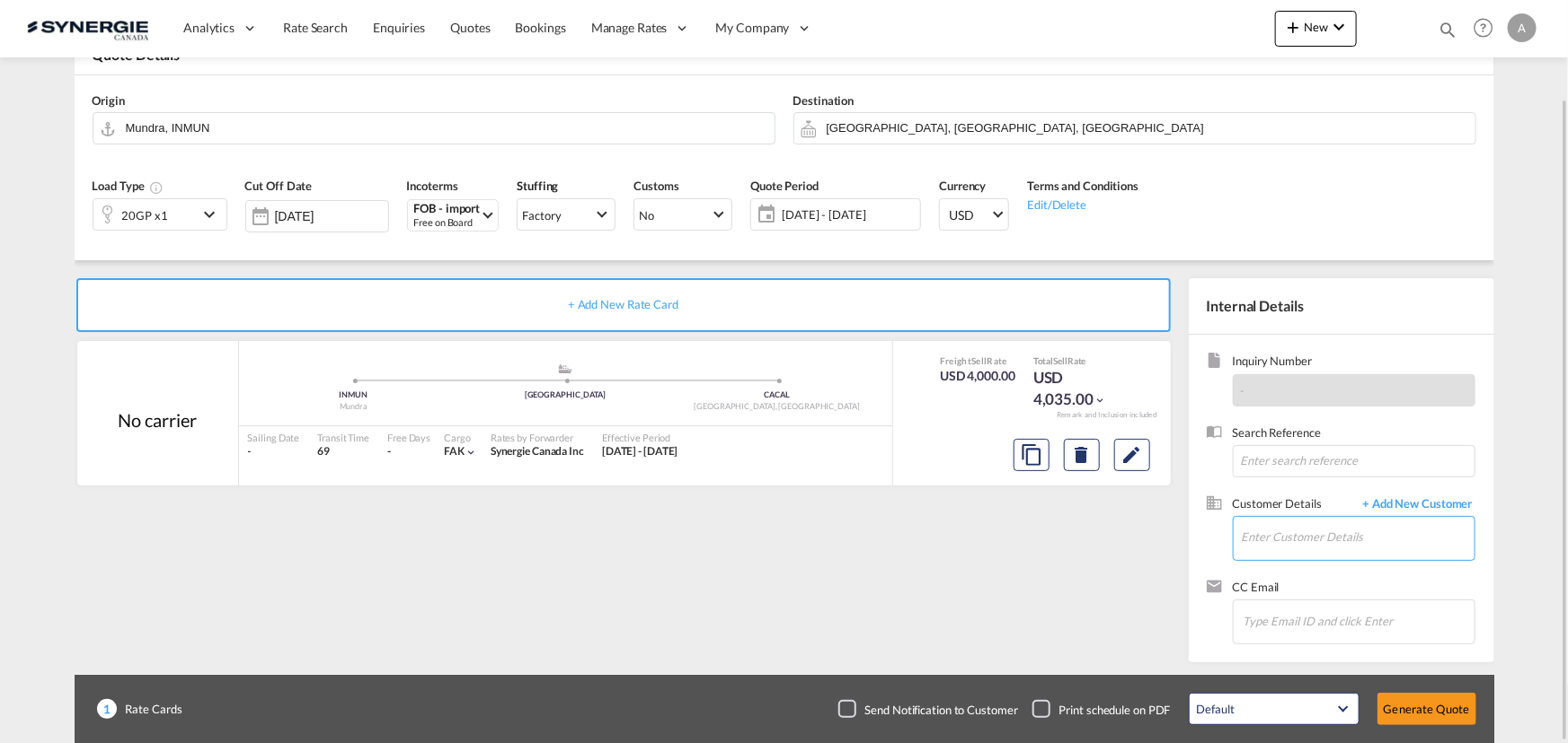
click at [1319, 538] on input "Enter Customer Details" at bounding box center [1358, 537] width 233 height 40
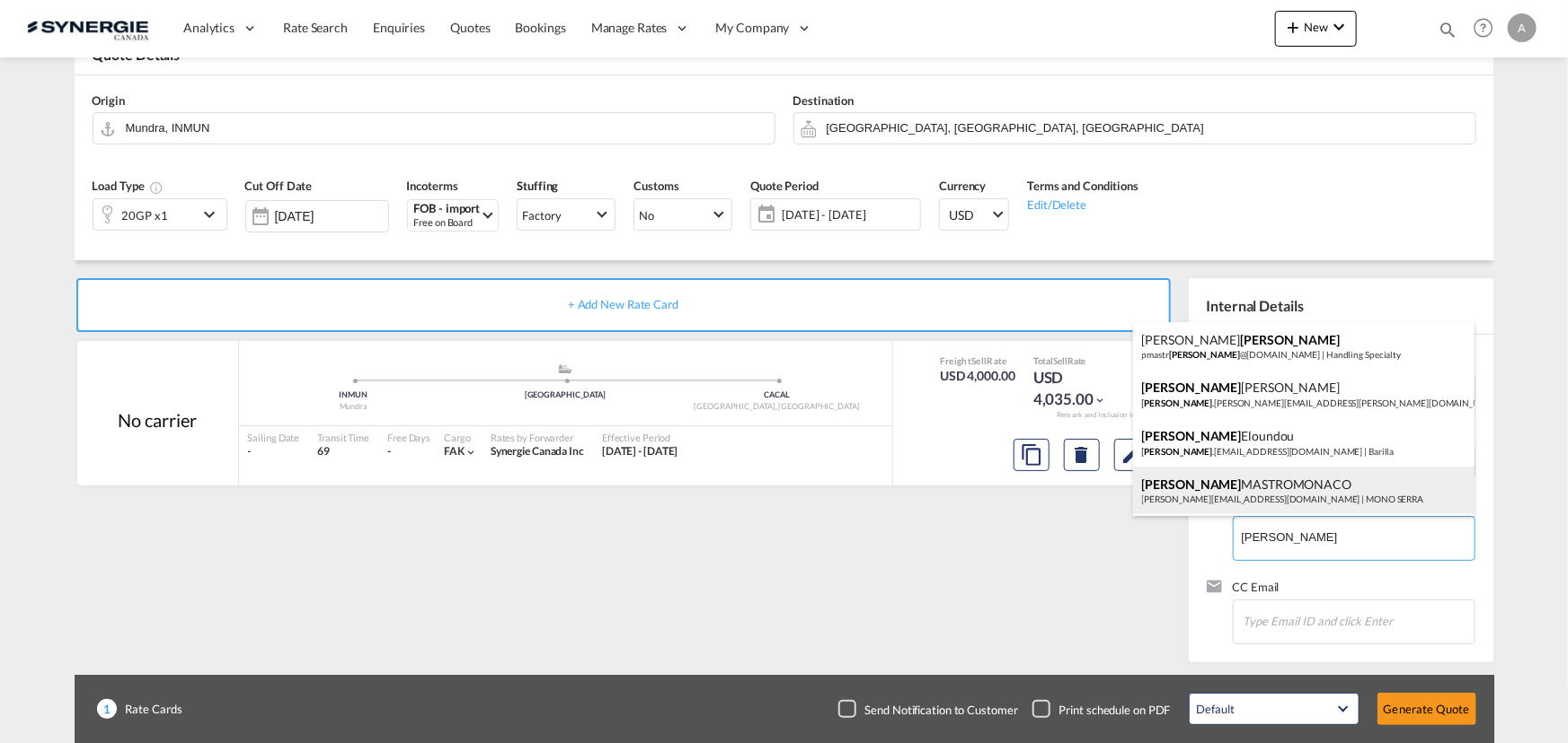
click at [1268, 503] on div "ANGELO MASTROMONACO a.mastromonaco@monoserra.com | MONO SERRA" at bounding box center [1303, 491] width 341 height 49
type input "MONO SERRA, ANGELO MASTROMONACO, a.mastromonaco@monoserra.com"
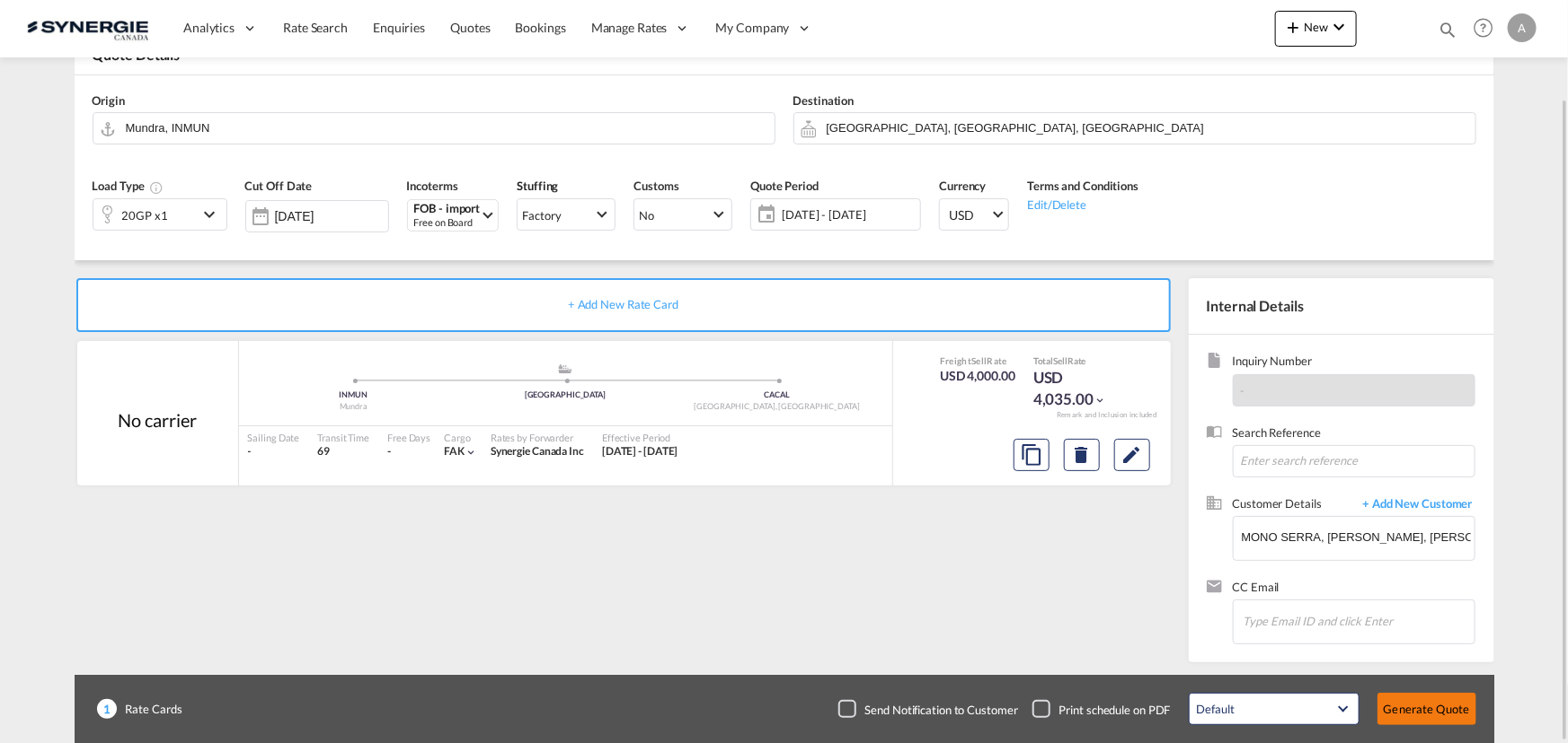
click at [1412, 710] on button "Generate Quote" at bounding box center [1427, 710] width 99 height 32
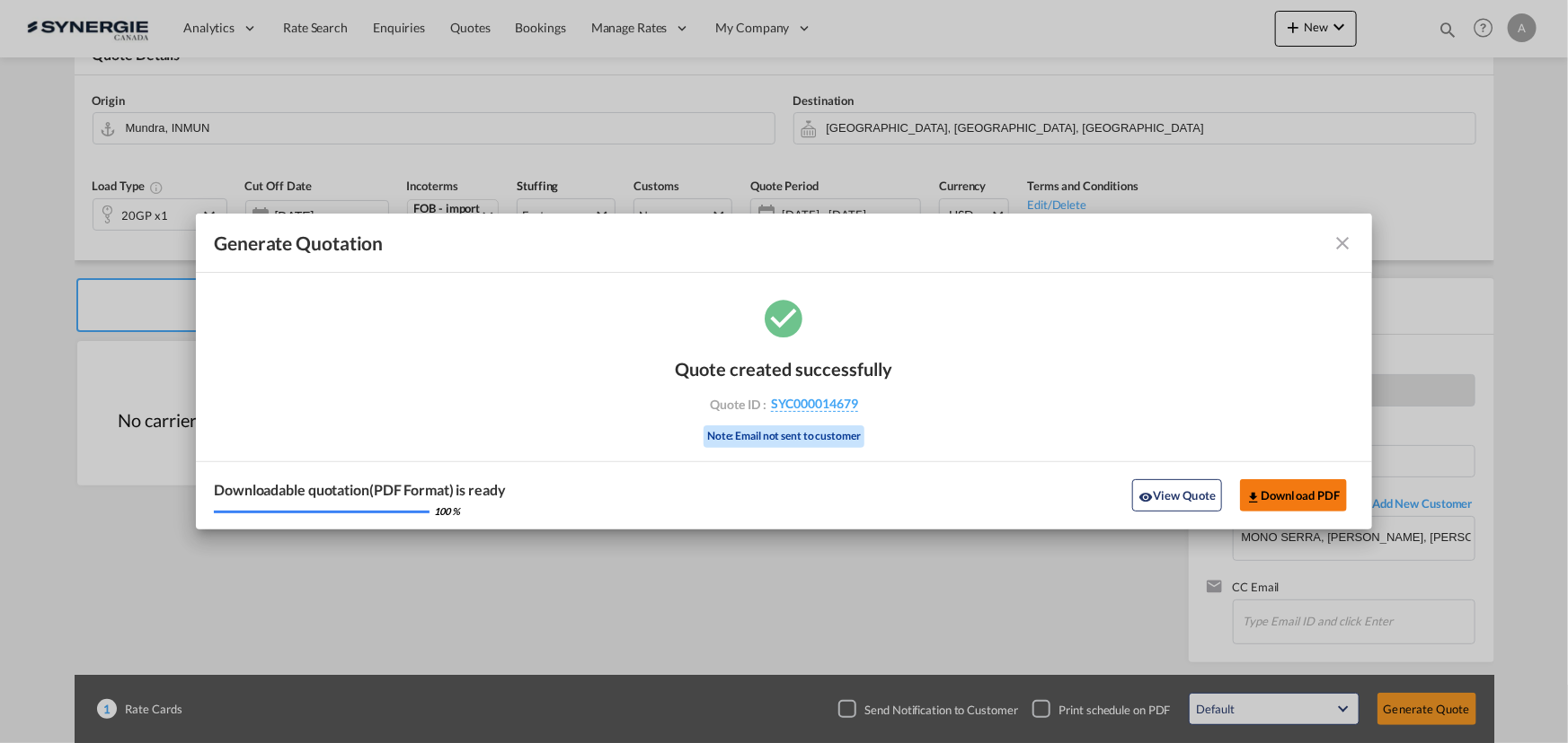
click at [1287, 488] on button "Download PDF" at bounding box center [1293, 495] width 107 height 32
click at [1182, 497] on button "View Quote" at bounding box center [1177, 495] width 90 height 32
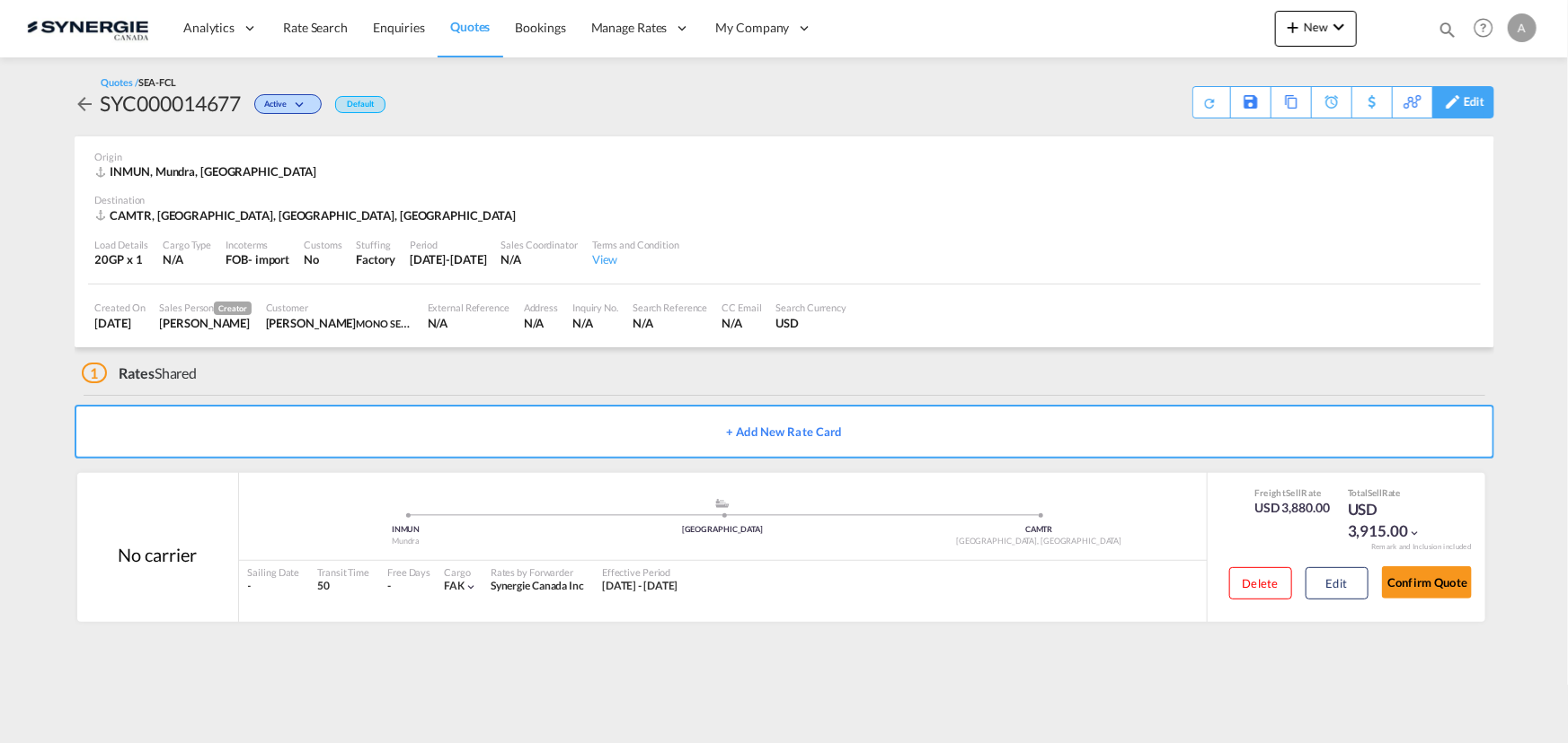
click at [1474, 107] on div "Edit" at bounding box center [1474, 102] width 21 height 30
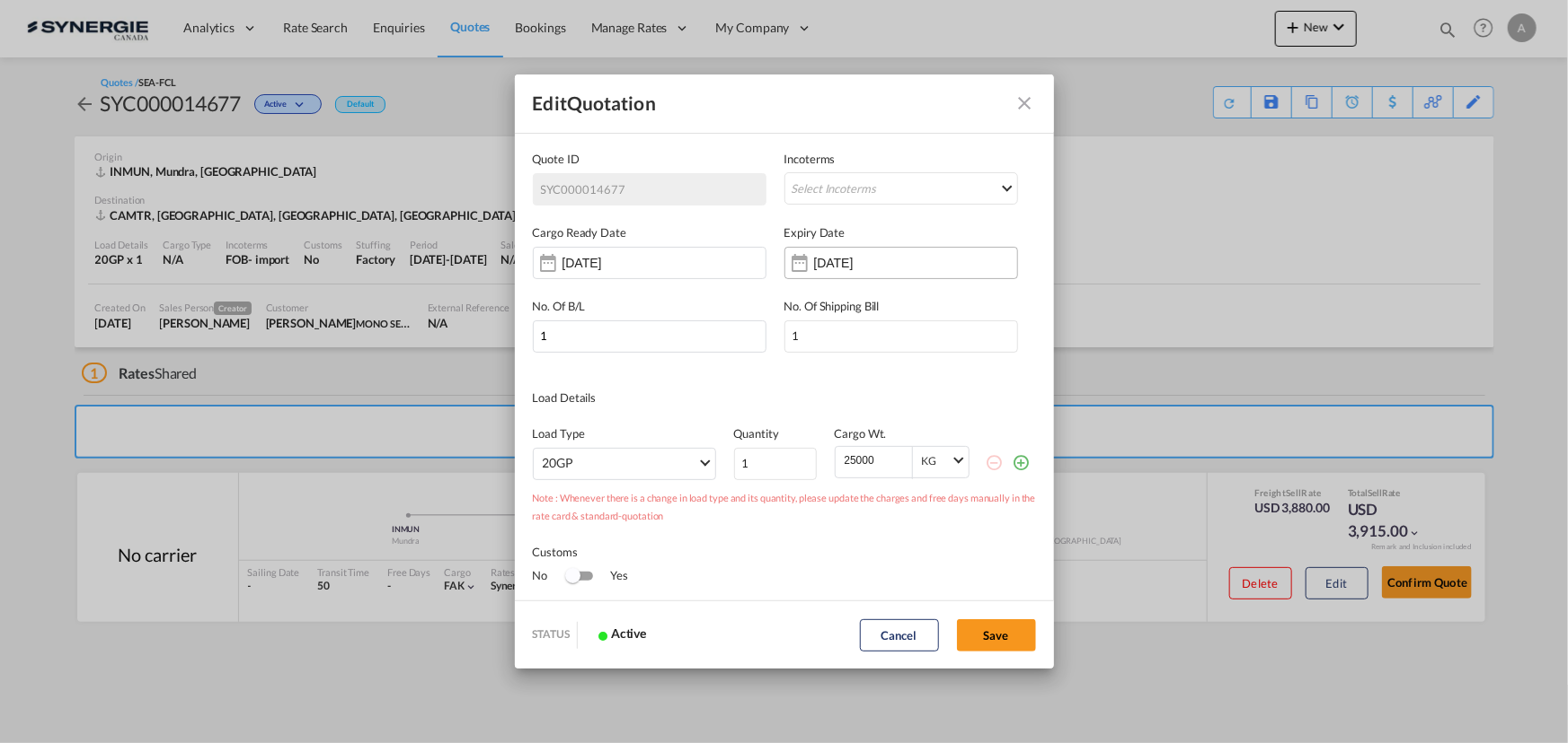
click at [884, 265] on input "[DATE]" at bounding box center [870, 263] width 113 height 14
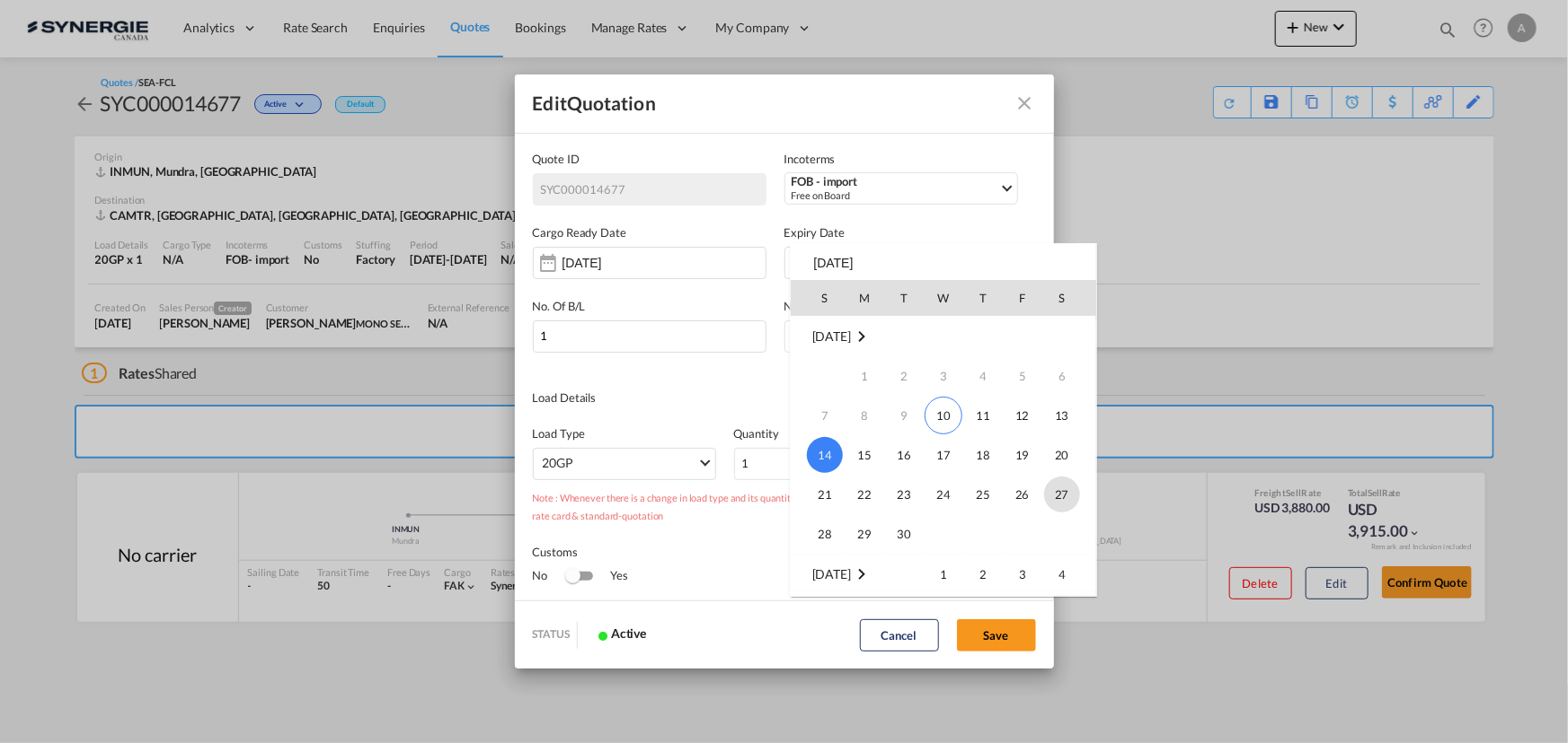
click at [1054, 498] on span "27" at bounding box center [1062, 494] width 36 height 36
type input "[DATE]"
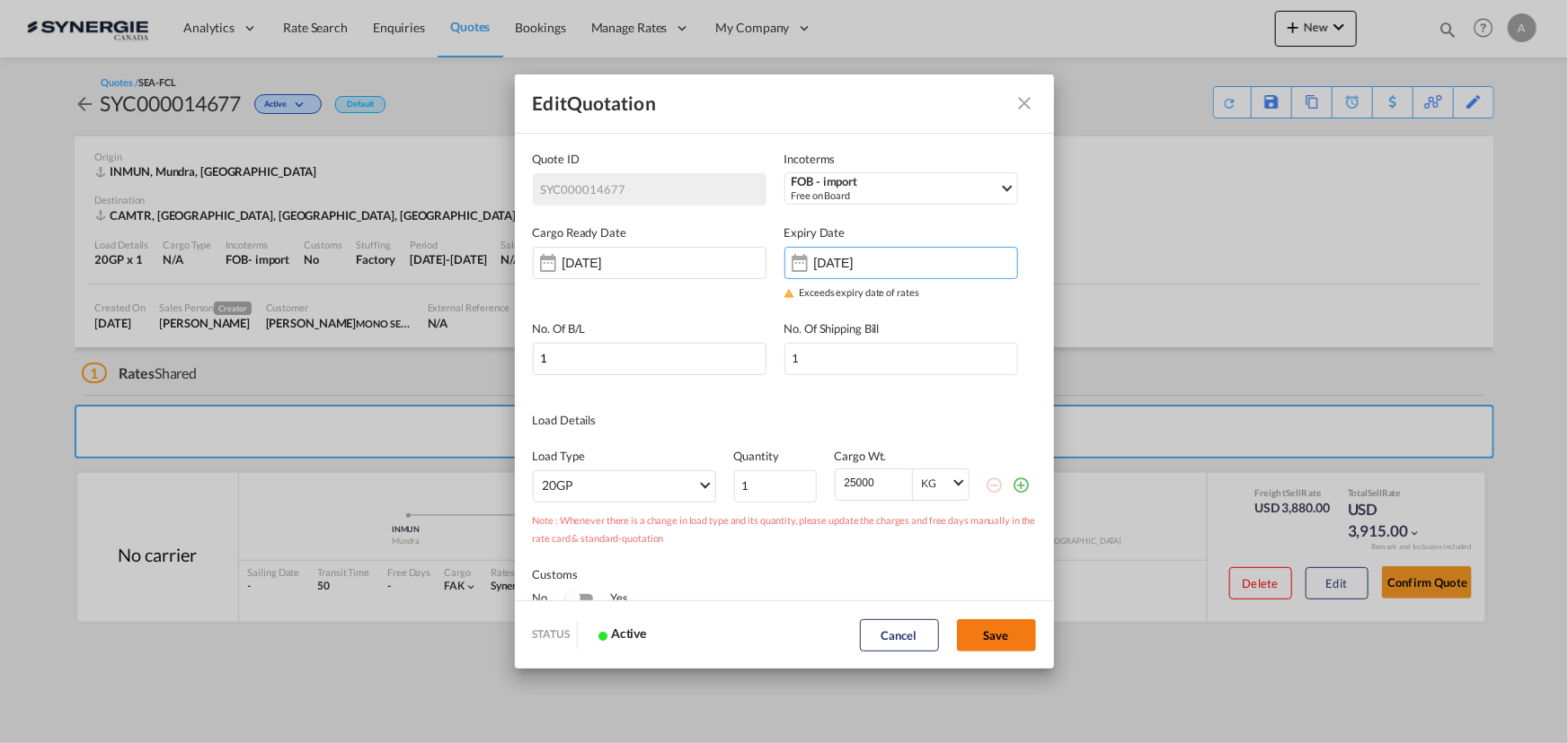
click at [994, 633] on button "Save" at bounding box center [996, 635] width 79 height 32
type input "[DATE]"
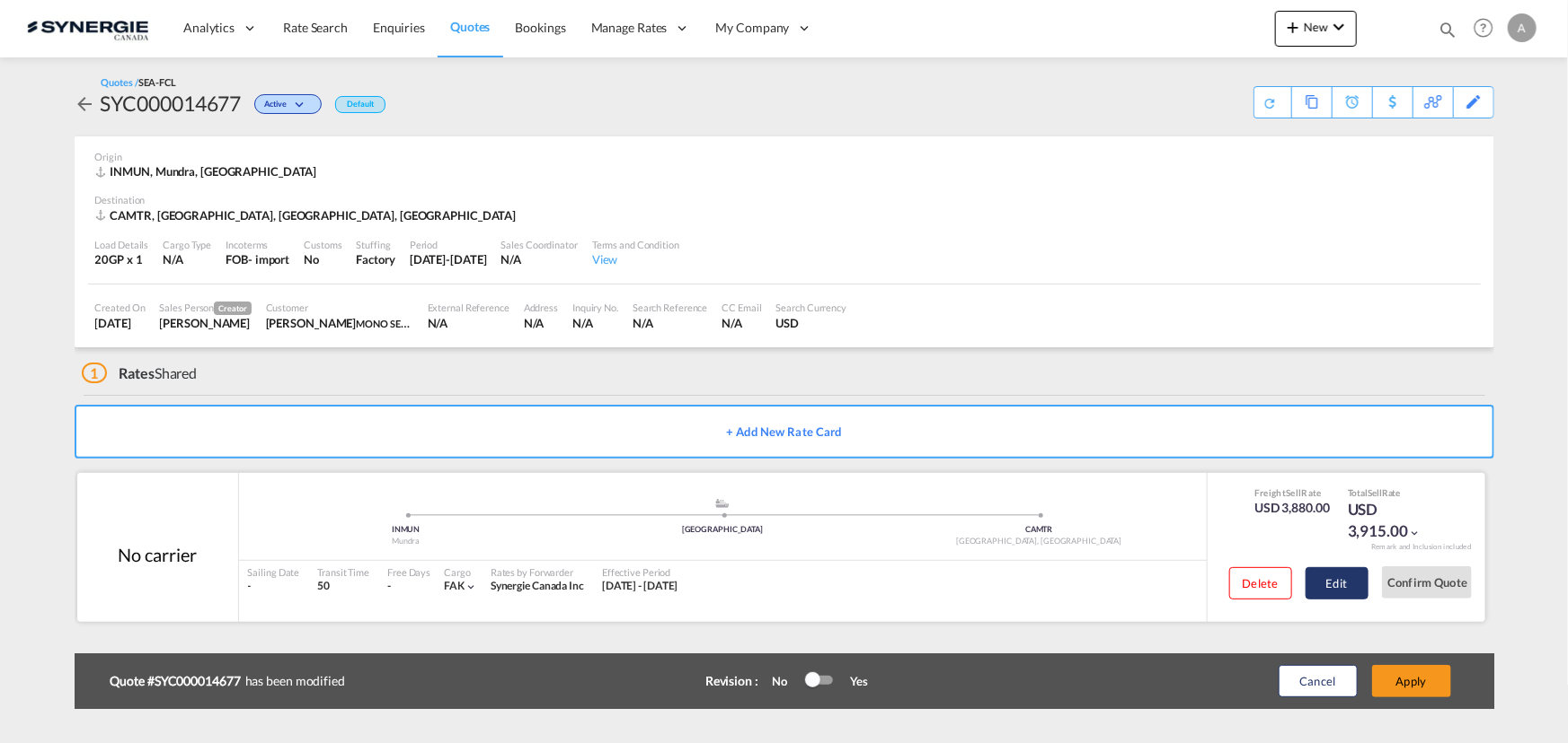
click at [1348, 592] on button "Edit" at bounding box center [1336, 584] width 63 height 32
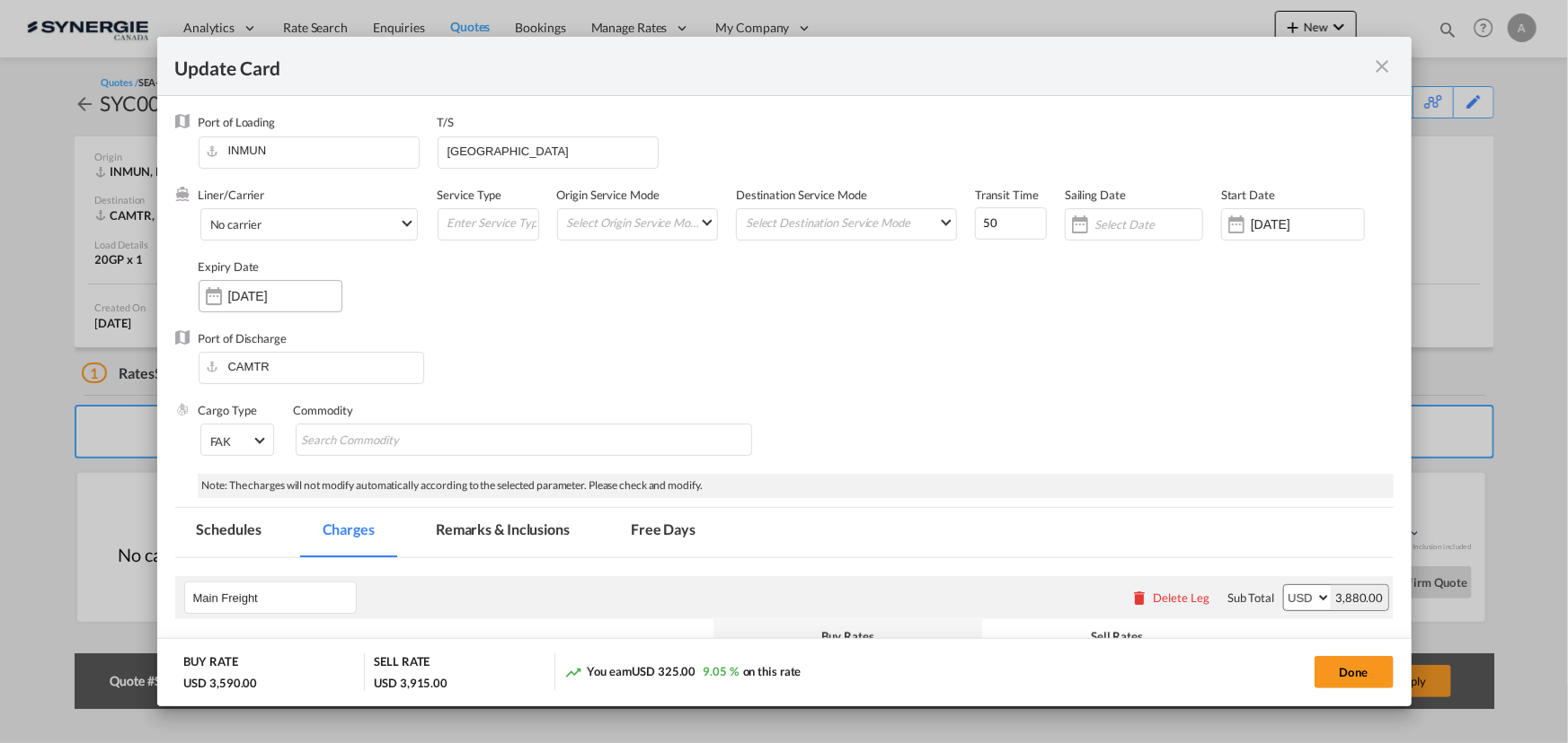
select select "per equipment"
select select "per B/L"
click at [287, 289] on input "[DATE]" at bounding box center [284, 295] width 113 height 14
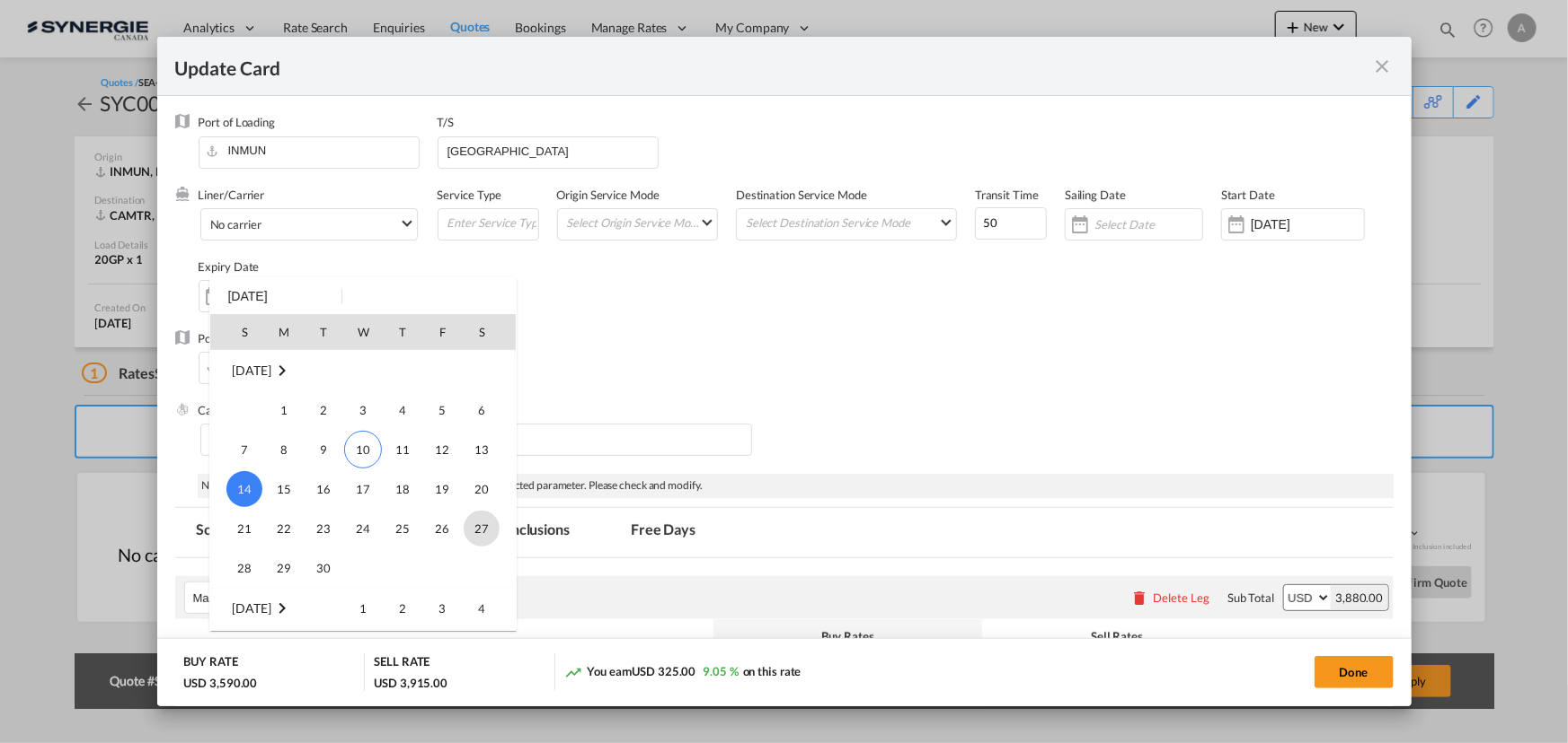
click at [489, 531] on span "27" at bounding box center [481, 529] width 36 height 36
type input "[DATE]"
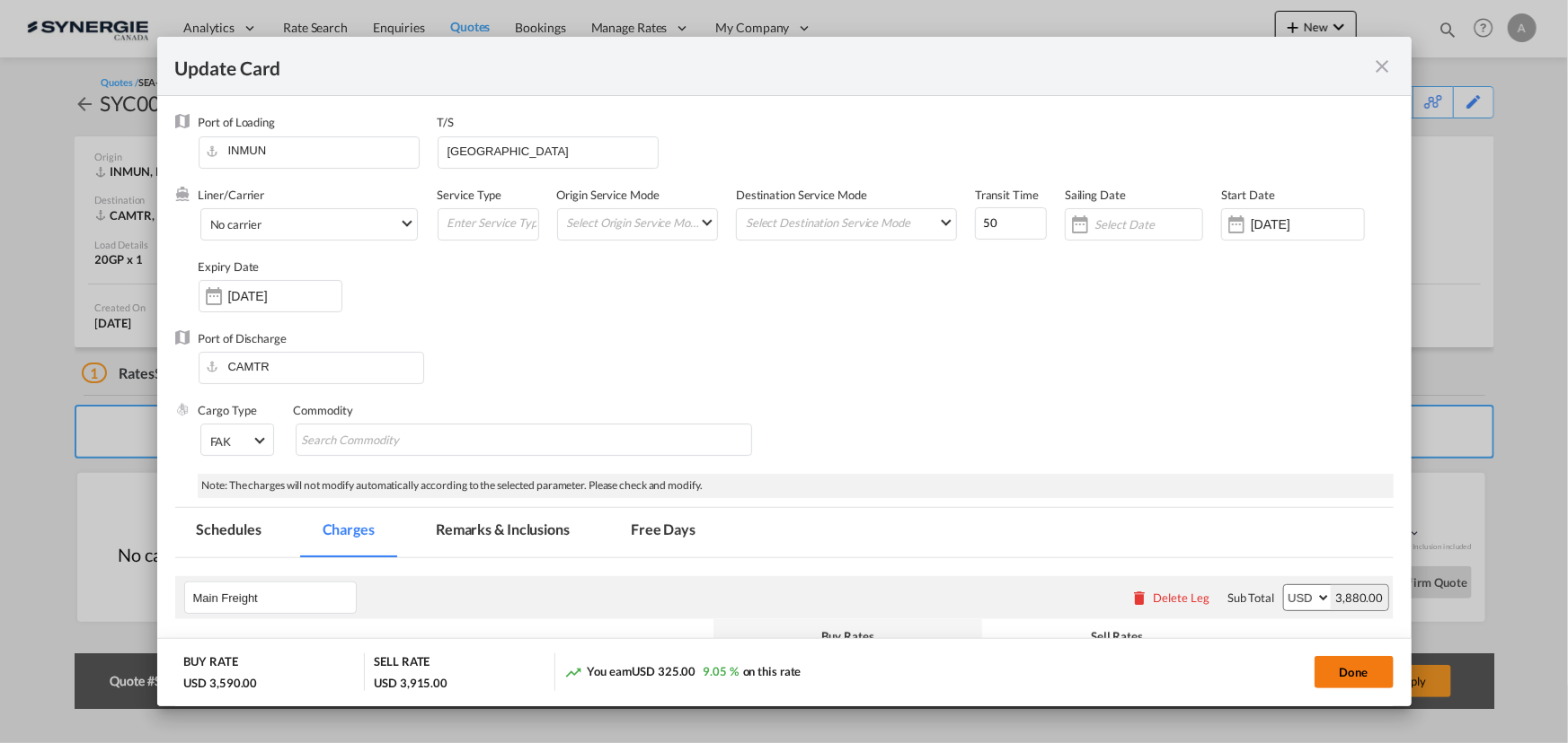
click at [1339, 674] on button "Done" at bounding box center [1354, 673] width 79 height 32
type input "[DATE]"
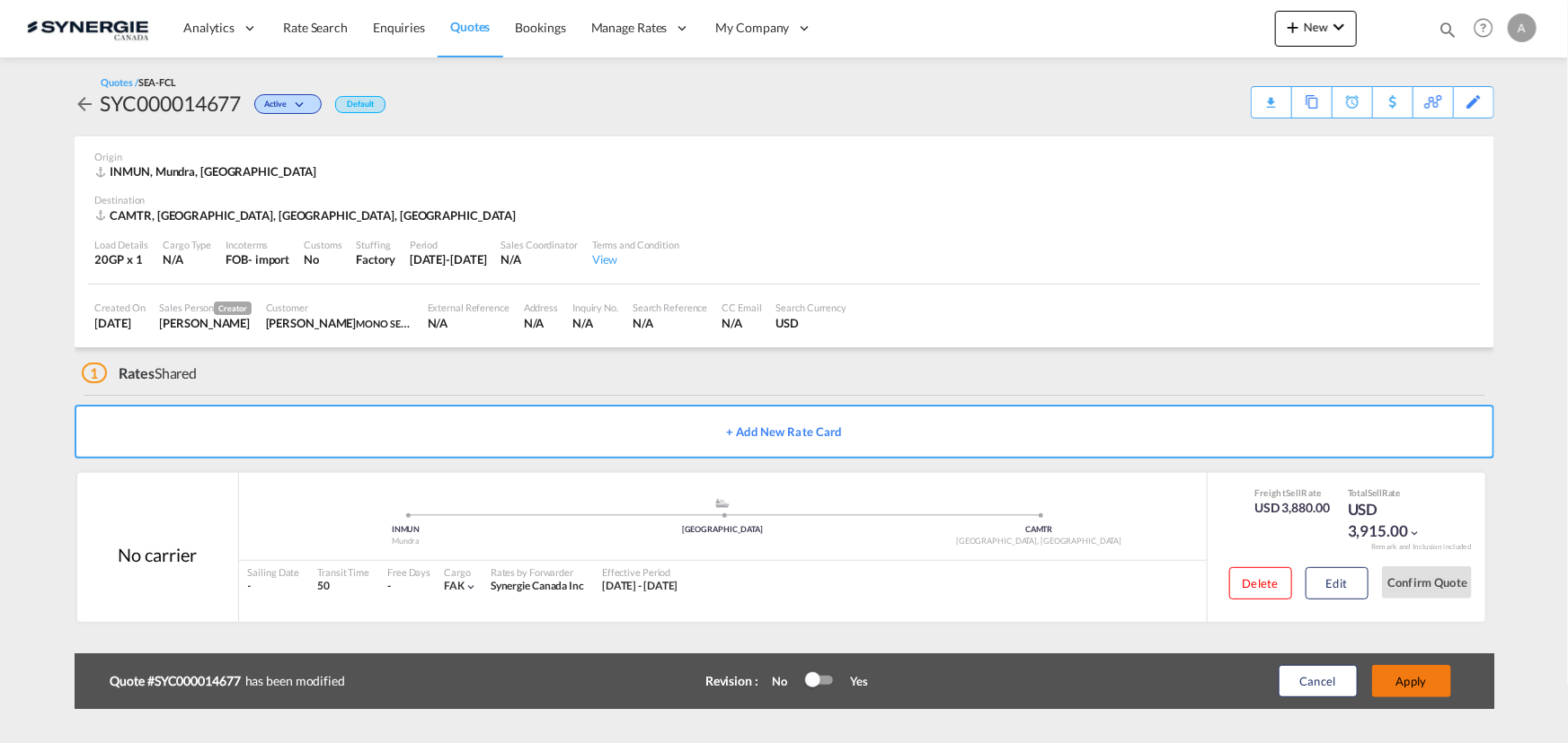
click at [1401, 682] on button "Apply" at bounding box center [1411, 681] width 79 height 32
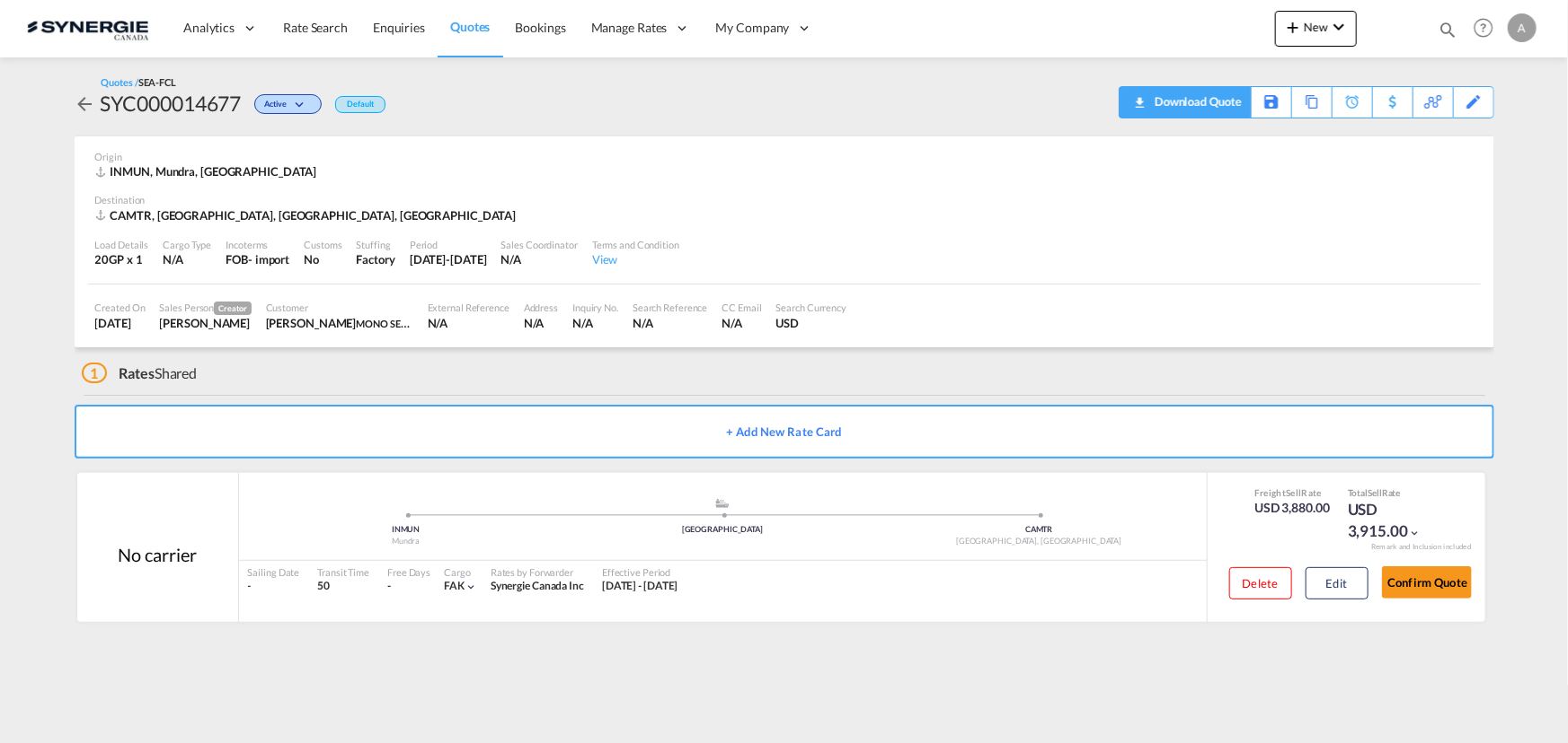
click at [1225, 107] on div "Download Quote" at bounding box center [1195, 101] width 92 height 29
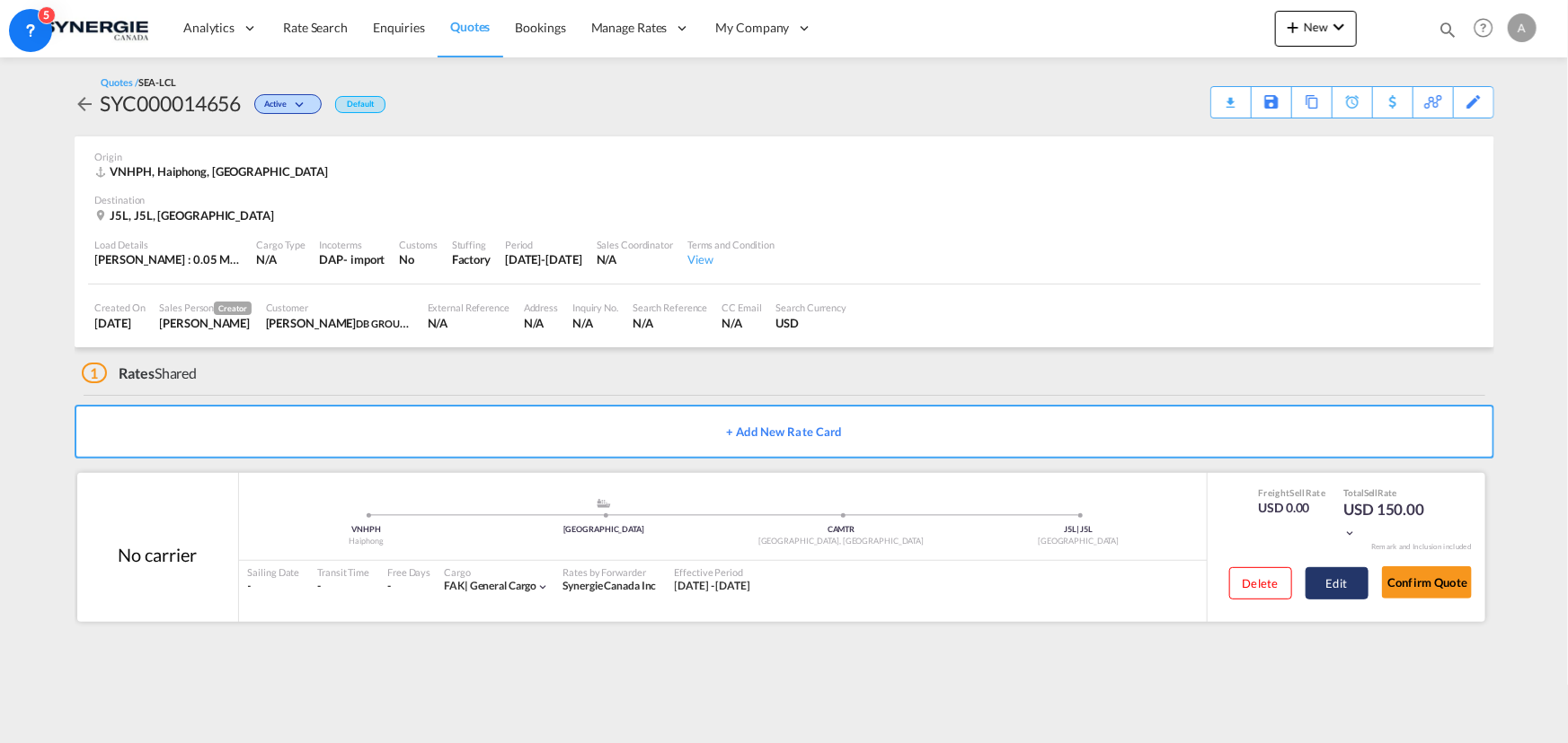
click at [841, 435] on button "Edit" at bounding box center [1336, 584] width 63 height 32
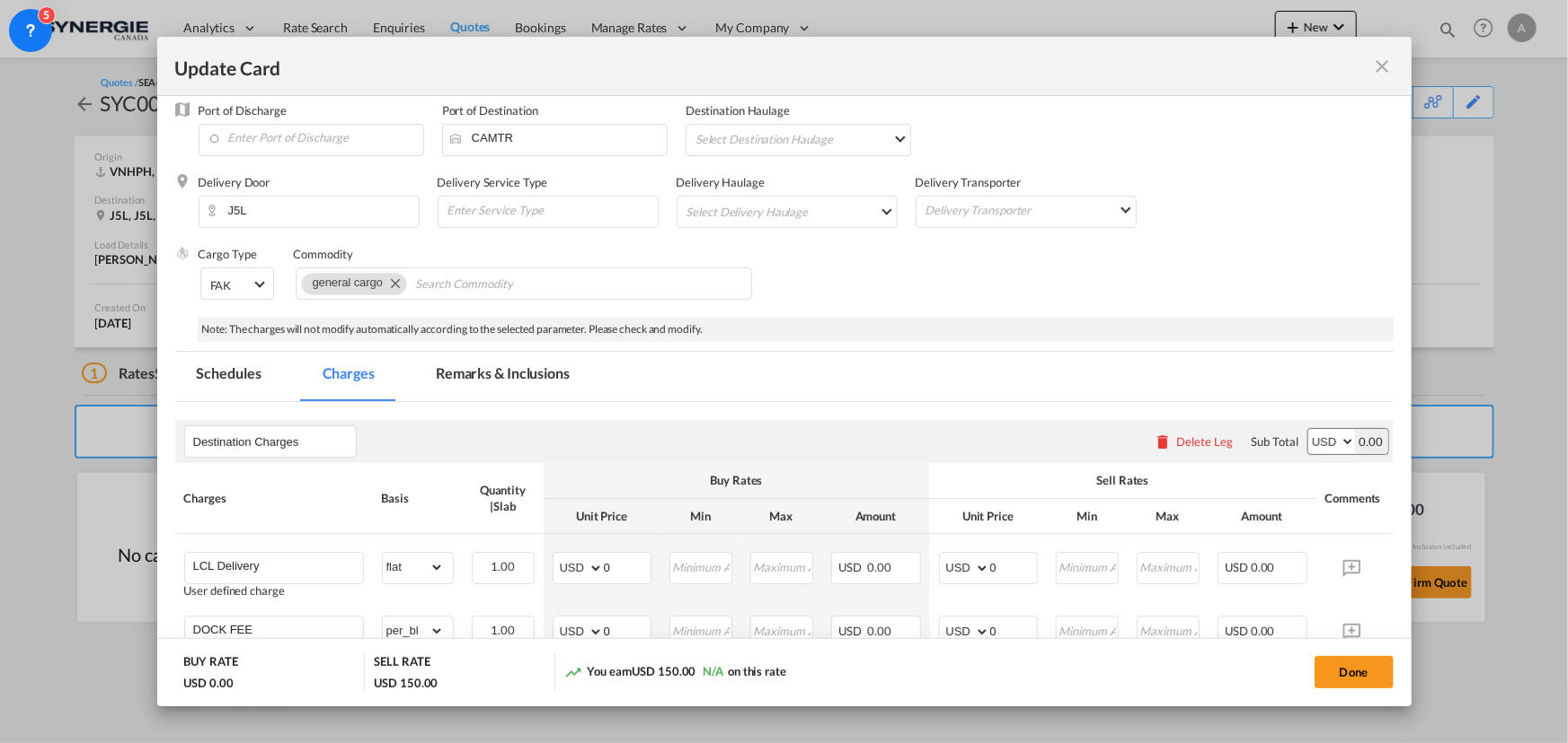
scroll to position [163, 0]
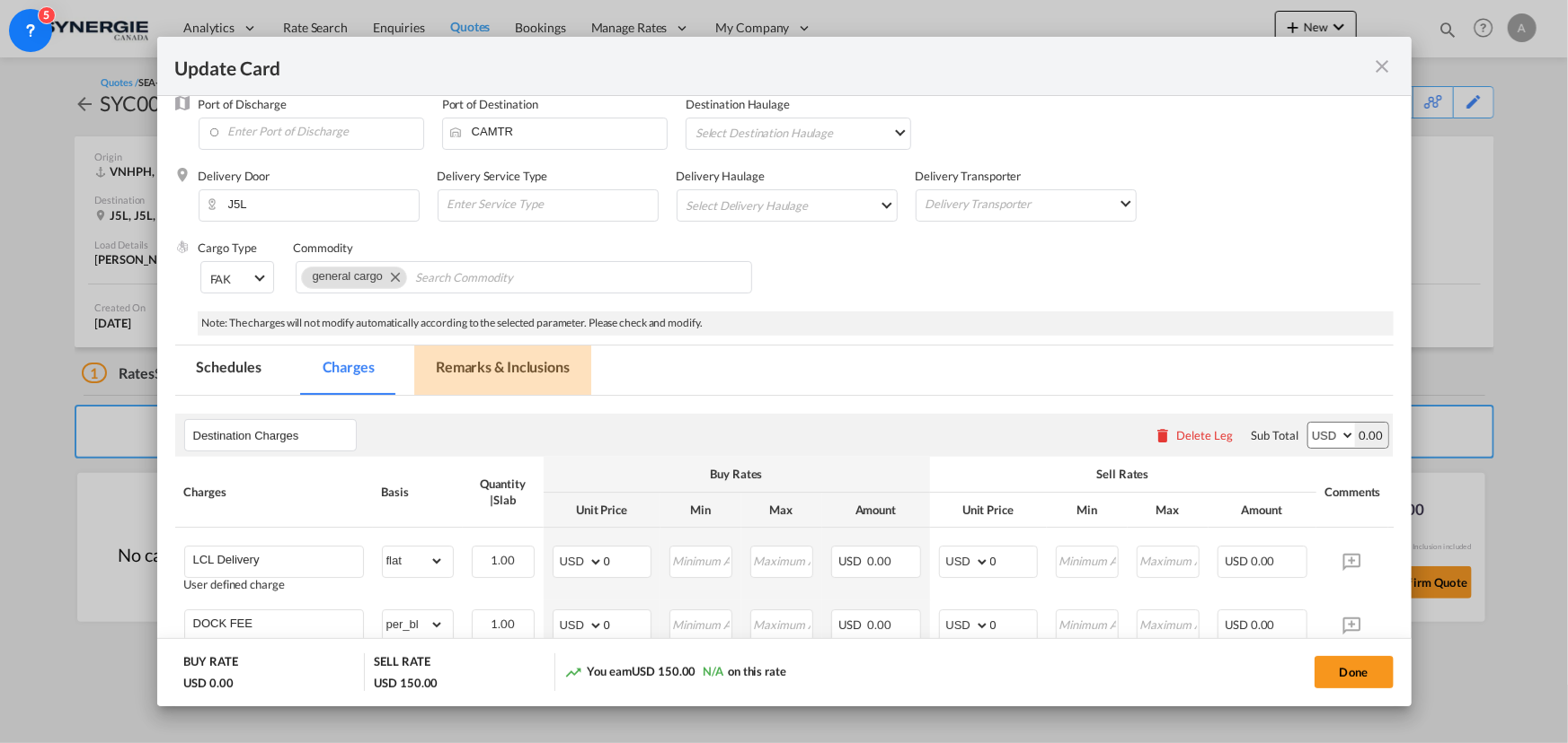
click at [494, 372] on md-tab-item "Remarks & Inclusions" at bounding box center [502, 371] width 177 height 50
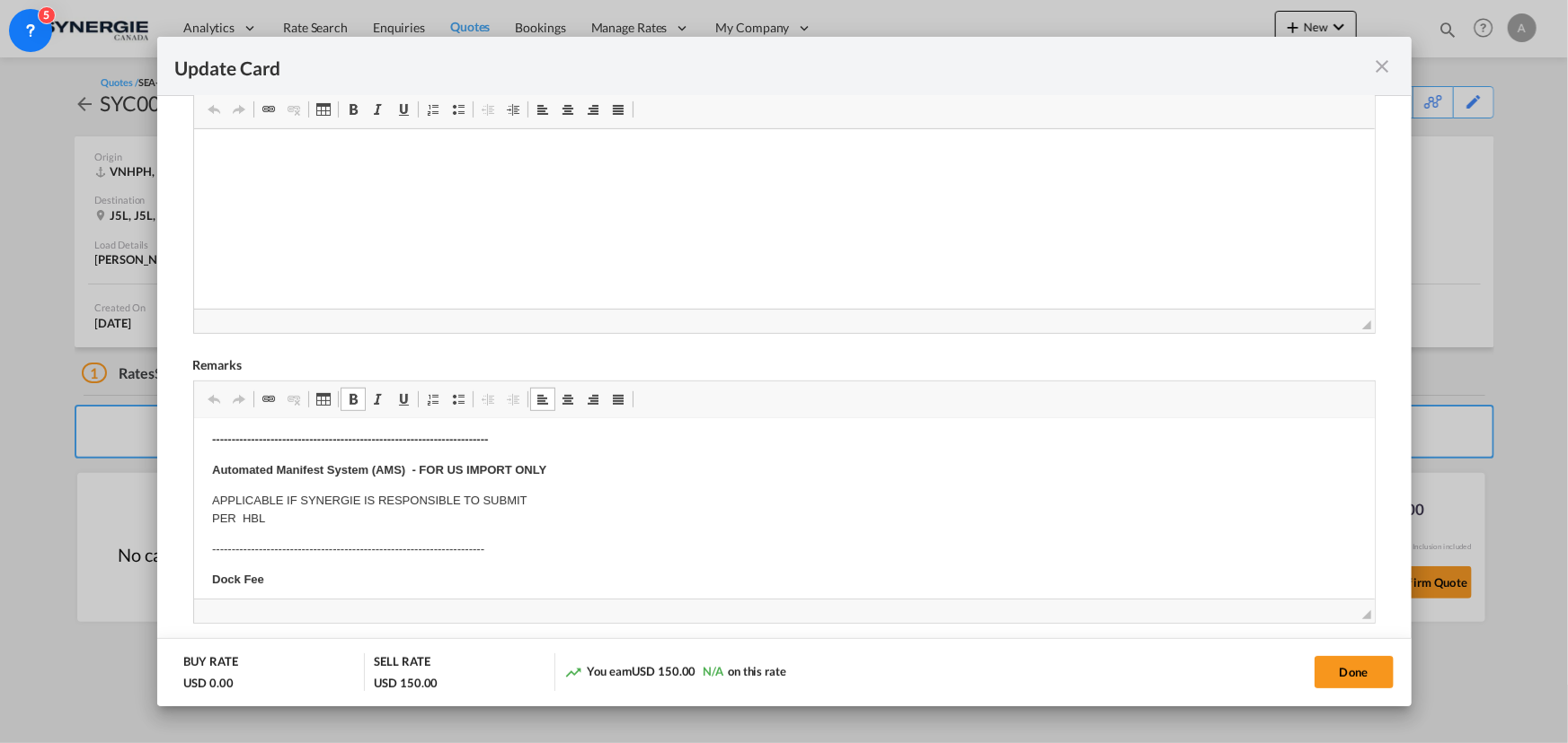
scroll to position [326, 0]
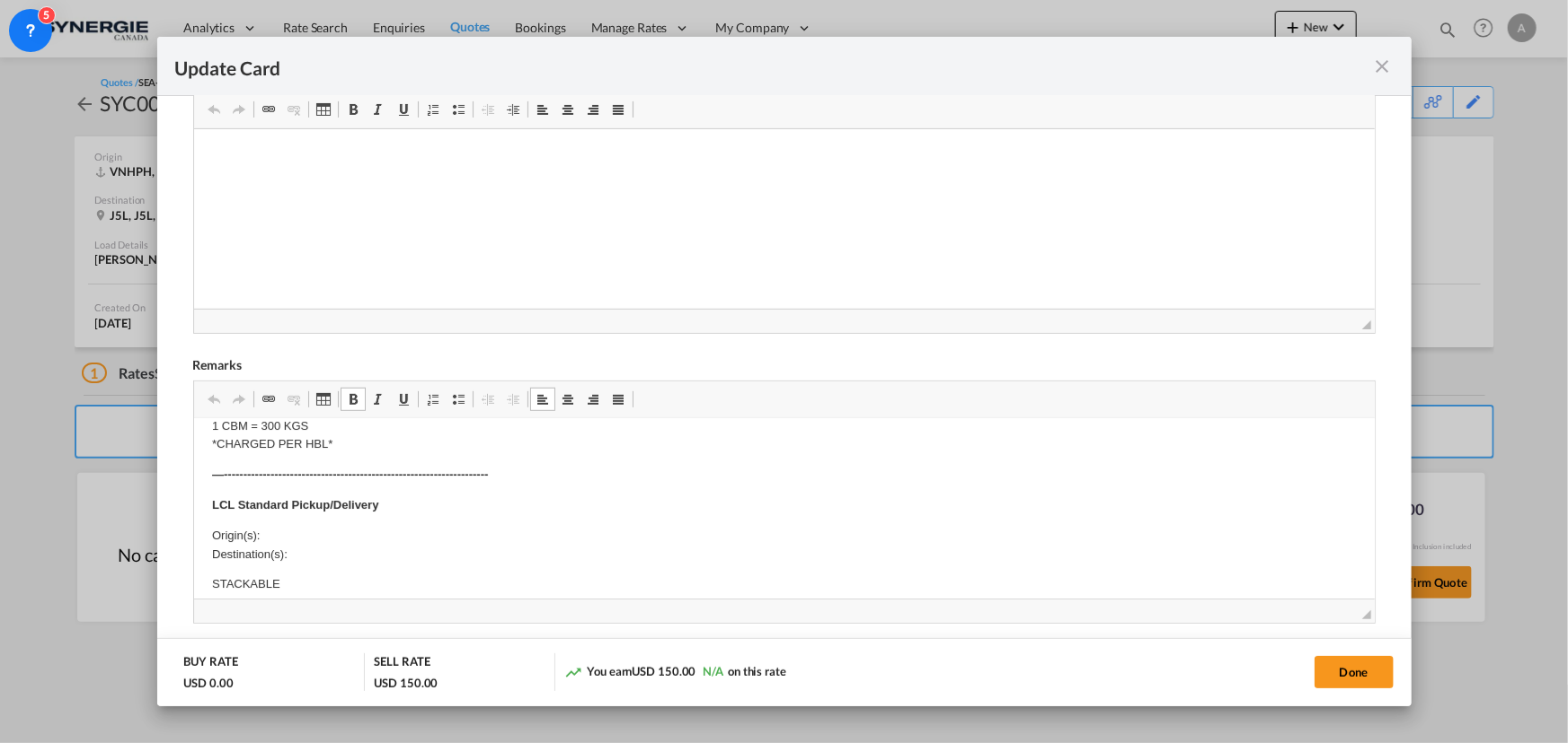
click at [303, 435] on p "Origin(s): Destination(s):" at bounding box center [783, 546] width 1145 height 38
click at [320, 435] on p "Origin(s): MONTREAL CFS, [GEOGRAPHIC_DATA] Destination(s):" at bounding box center [783, 546] width 1145 height 38
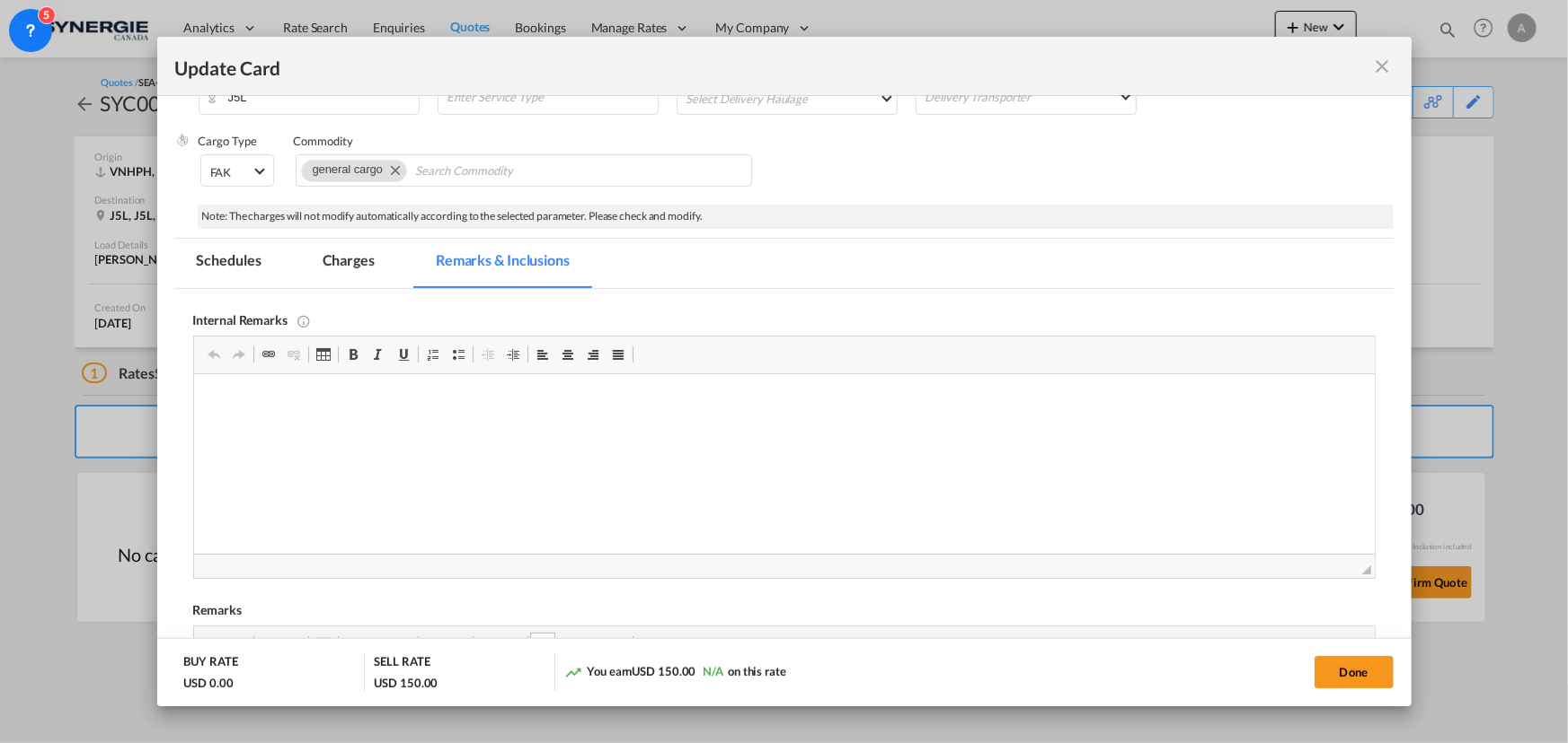
scroll to position [0, 0]
click at [449, 407] on p "Delivery S&J - 65+35 ​​​​​​​%FSC" at bounding box center [783, 412] width 1145 height 38
click at [448, 407] on p "Delivery S&J - 65+35 %FSC" at bounding box center [783, 402] width 1145 height 19
click at [374, 265] on md-tab-item "Charges" at bounding box center [349, 264] width 95 height 50
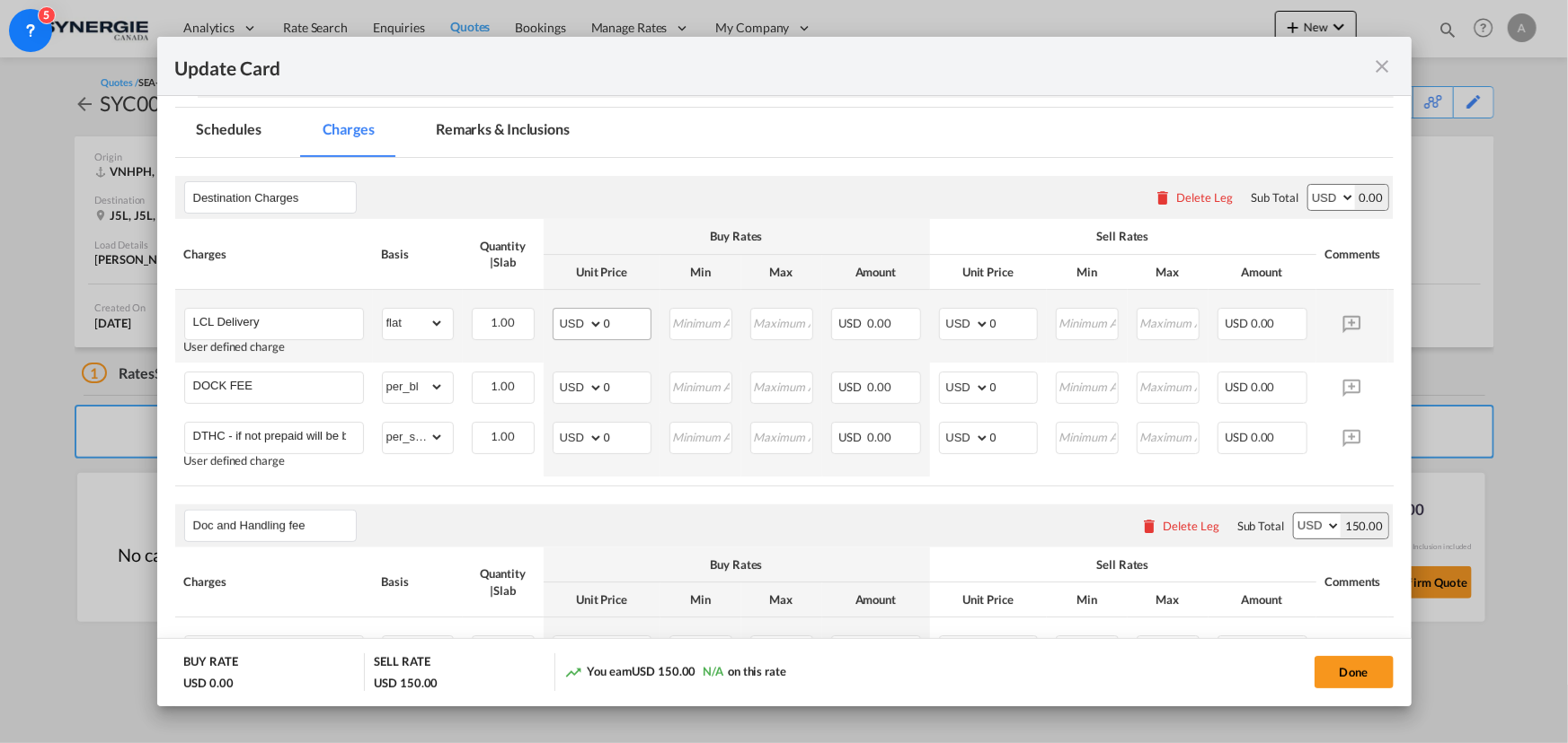
scroll to position [351, 0]
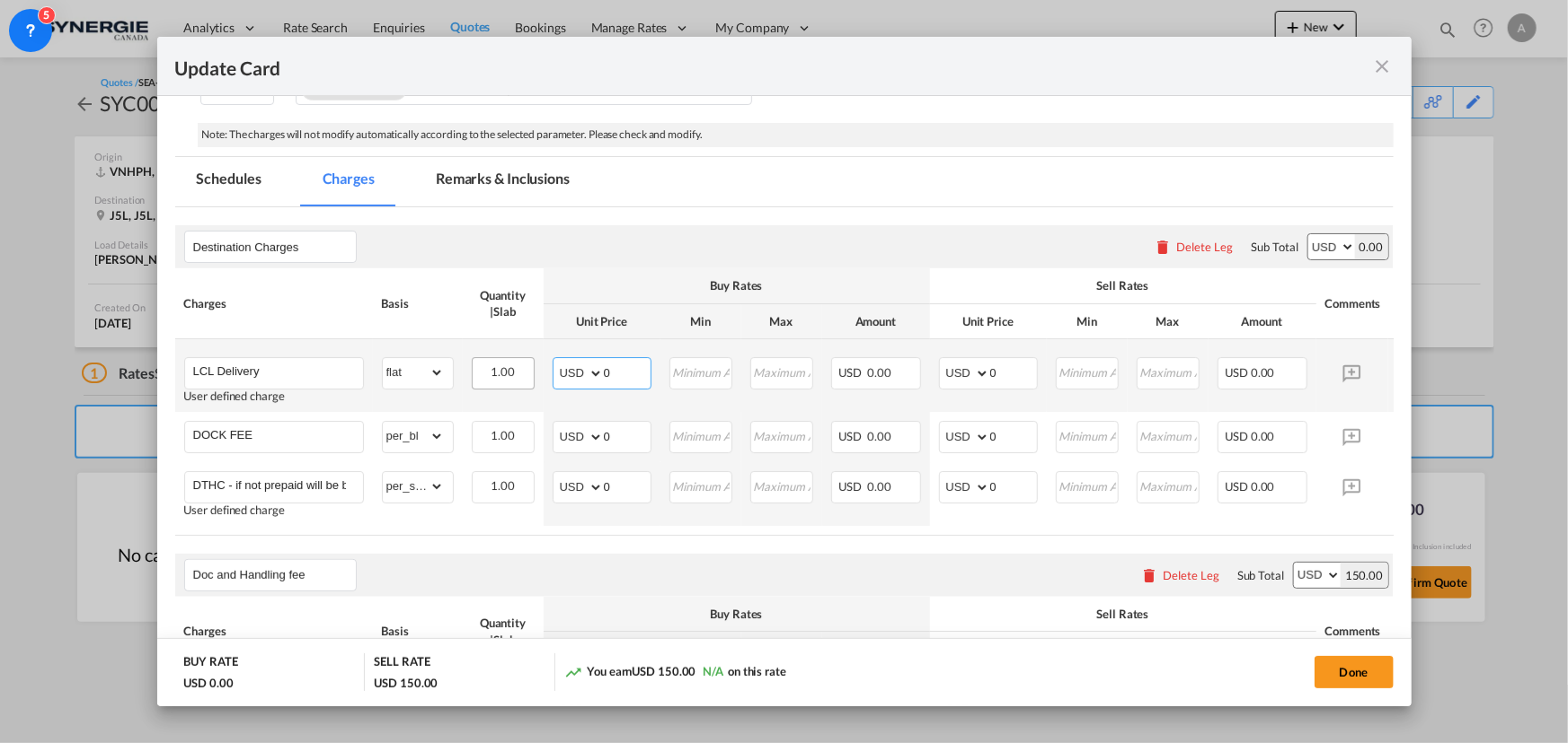
click at [521, 366] on tr "LCL Delivery User defined charge Please Enter Already Exists gross_weight volum…" at bounding box center [812, 375] width 1273 height 72
type input "67"
type input "150"
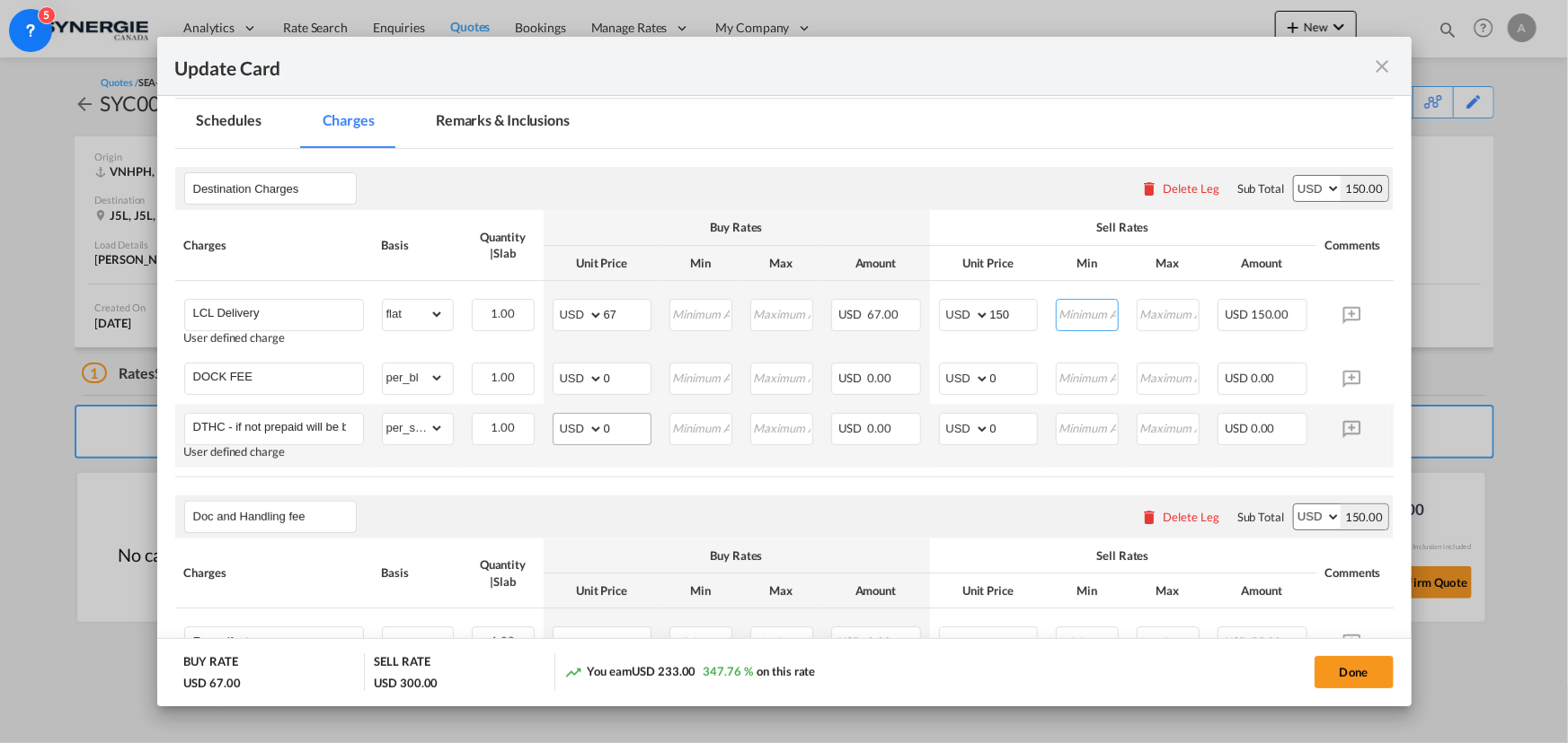
scroll to position [432, 0]
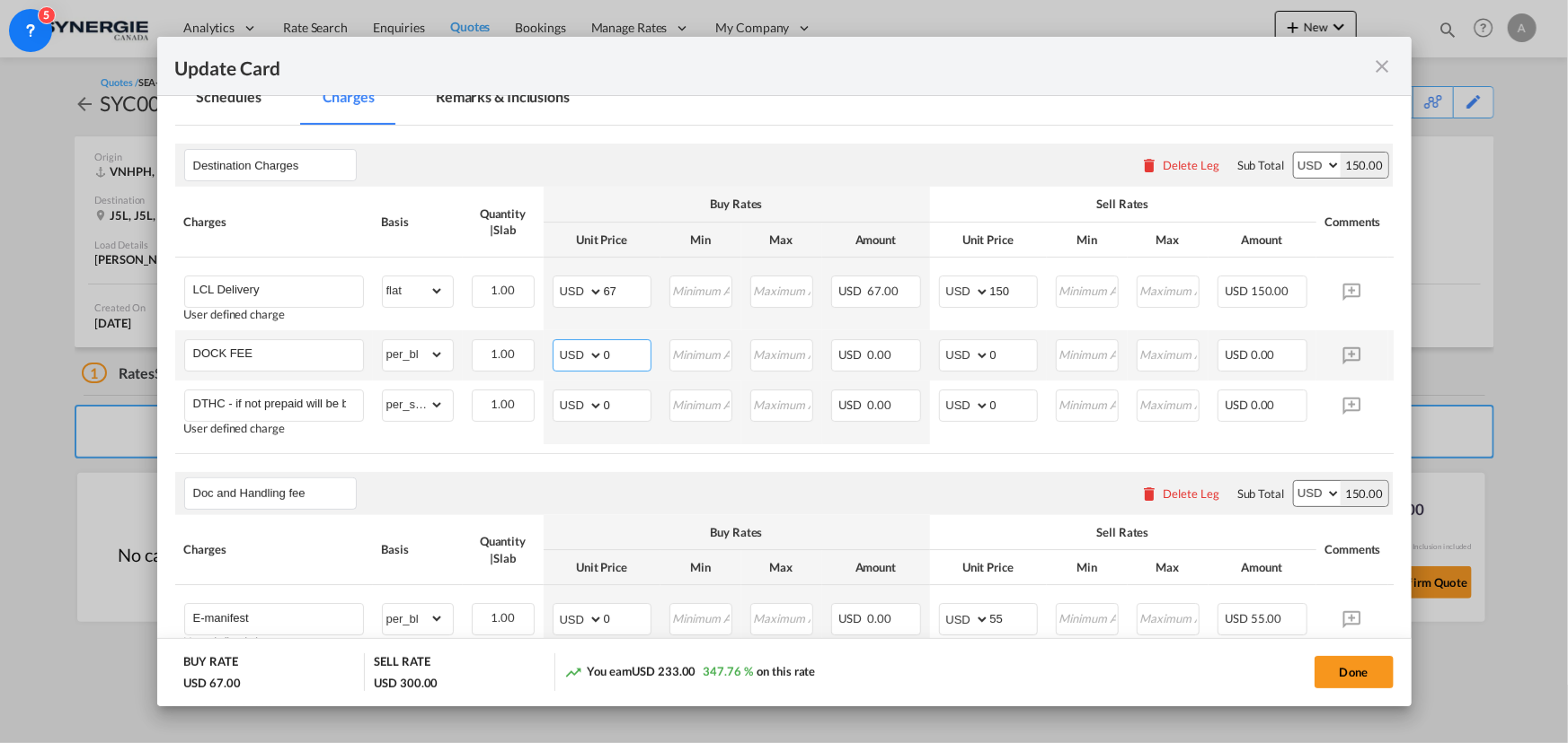
drag, startPoint x: 616, startPoint y: 356, endPoint x: 490, endPoint y: 333, distance: 128.1
click at [490, 333] on tr "DOCK FEE Please Enter Already Exists gross_weight volumetric_weight per_shipmen…" at bounding box center [812, 355] width 1273 height 50
click at [617, 356] on input "0" at bounding box center [626, 353] width 47 height 27
type input "50"
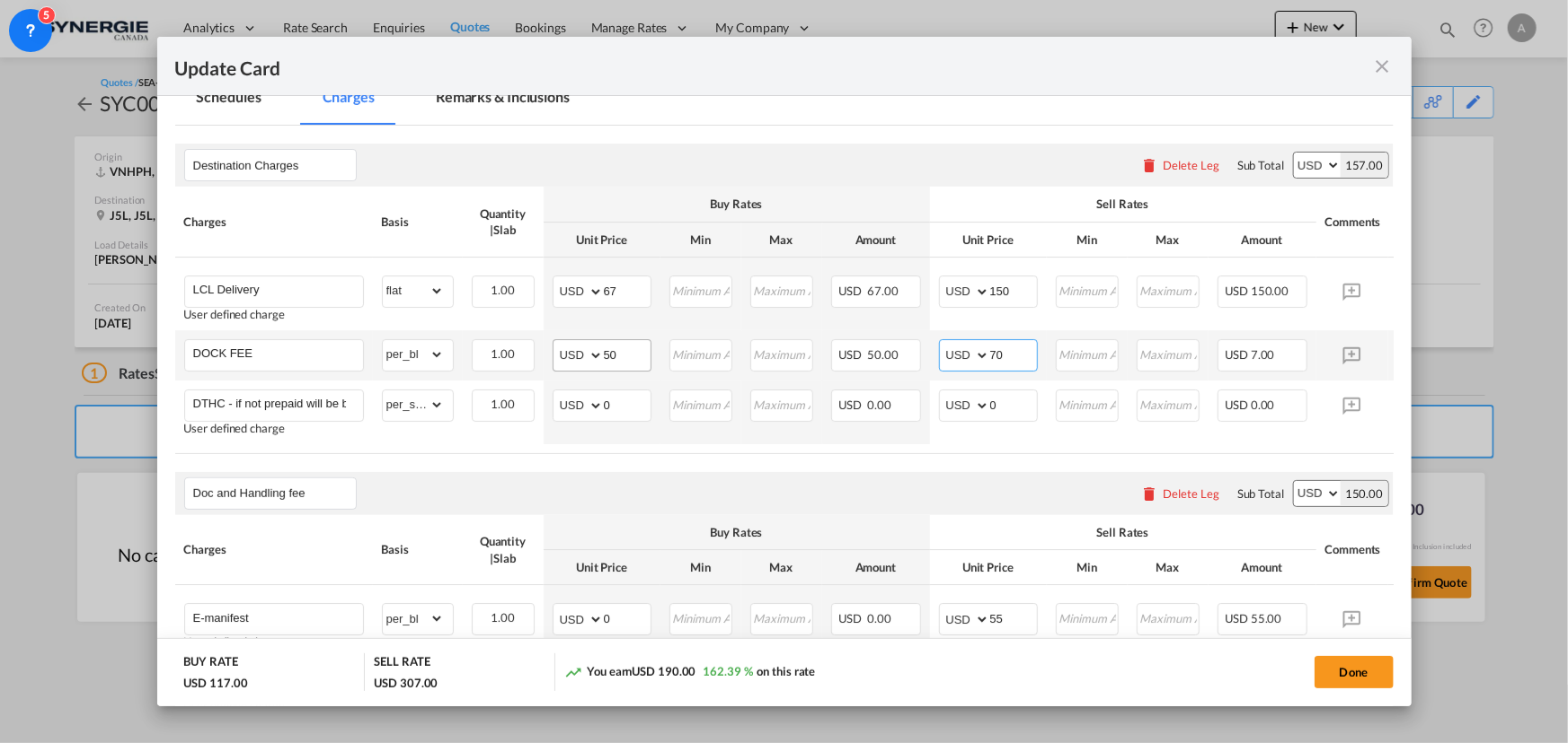
type input "70"
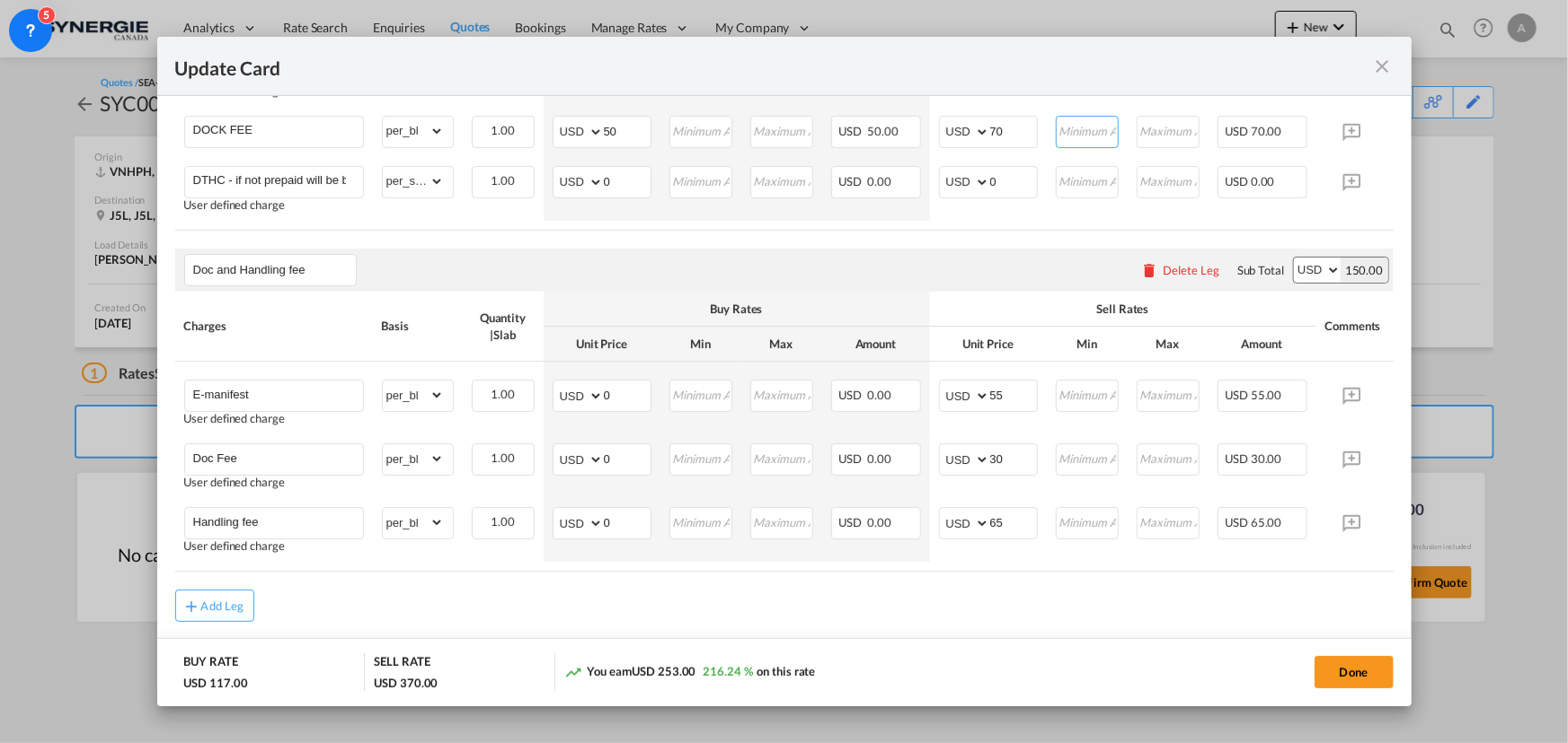
scroll to position [629, 0]
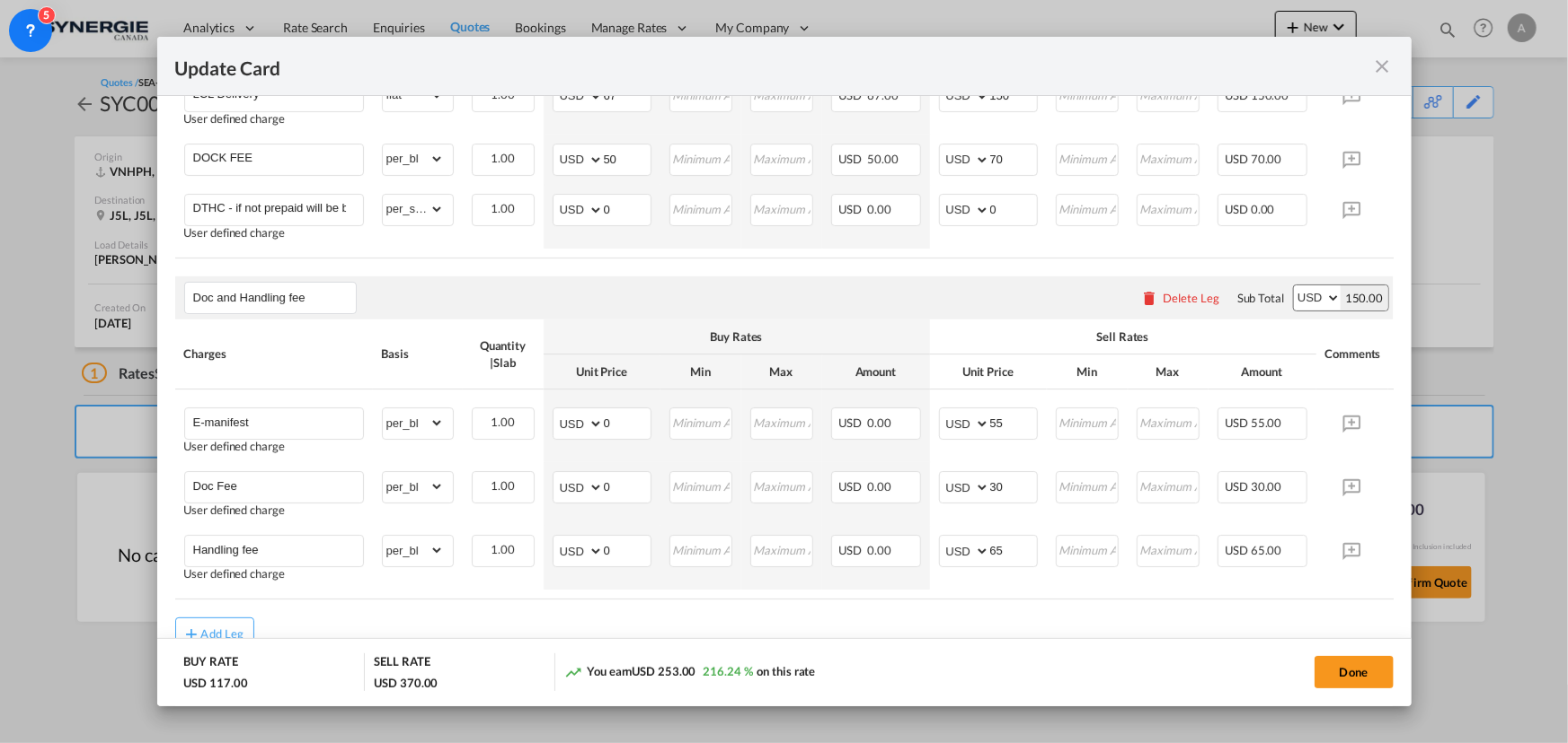
click at [841, 435] on div "Done" at bounding box center [1160, 672] width 465 height 37
click at [841, 435] on button "Done" at bounding box center [1354, 673] width 79 height 32
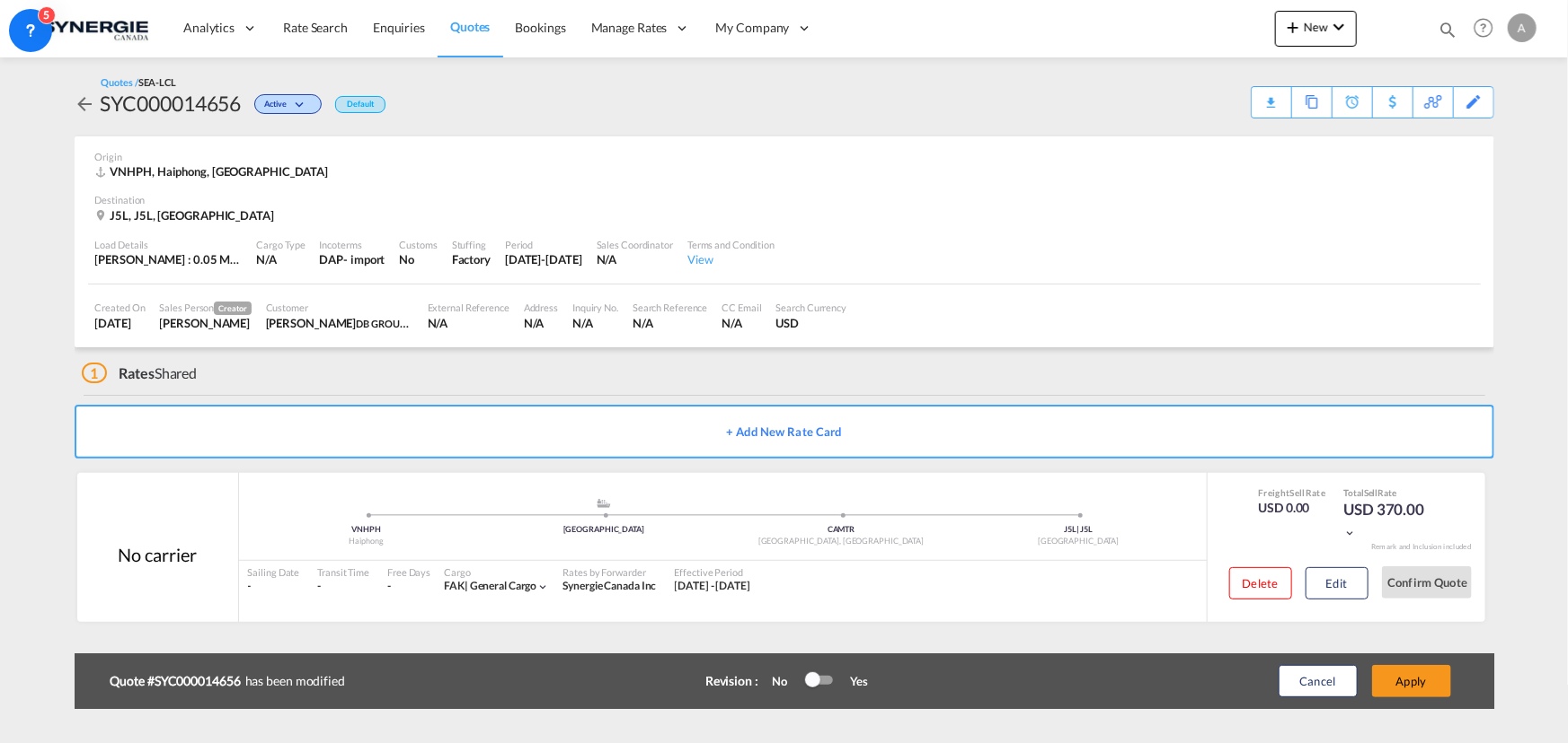
type input "[DATE]"
click at [841, 435] on button "Apply" at bounding box center [1411, 681] width 79 height 32
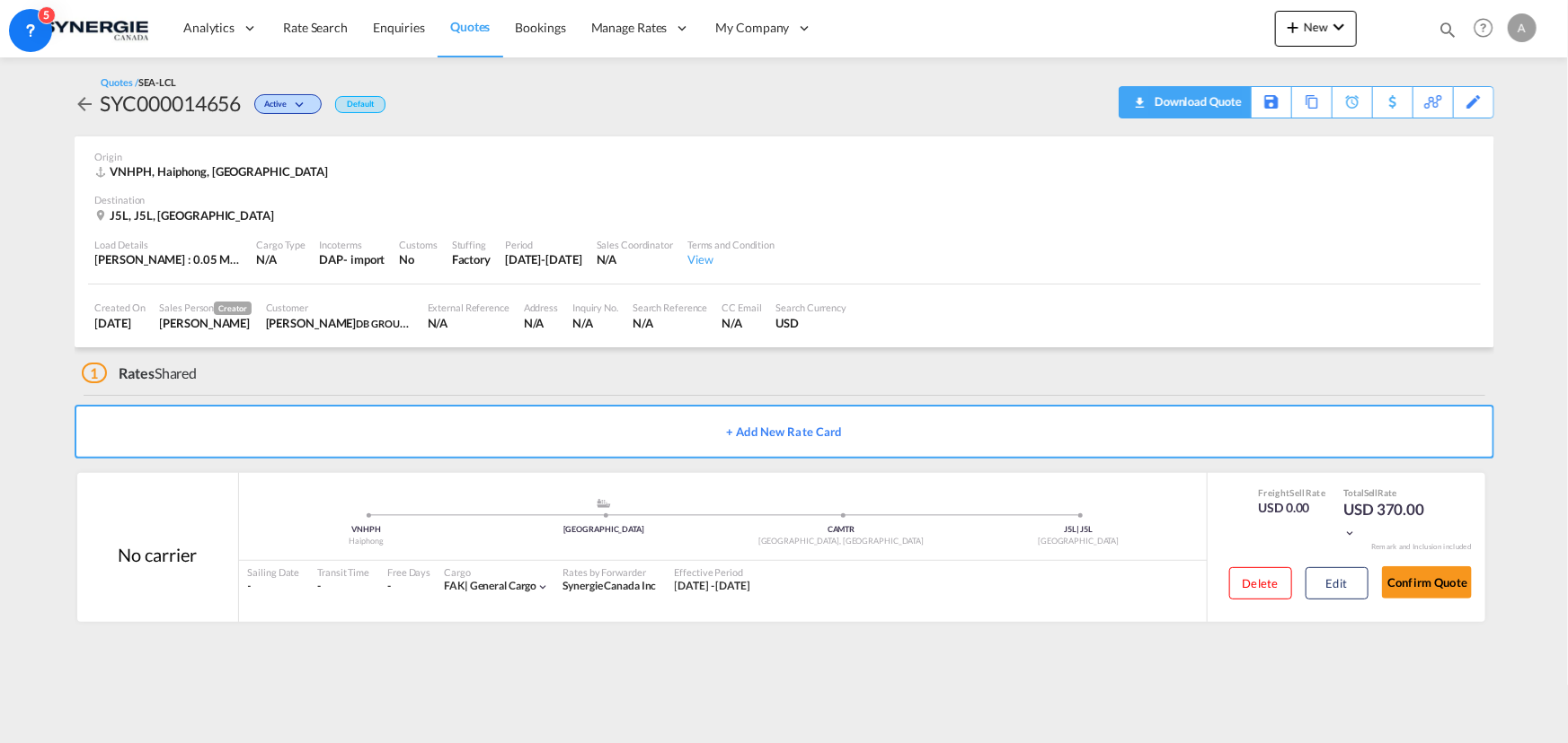
click at [841, 102] on div "Download Quote" at bounding box center [1195, 101] width 92 height 29
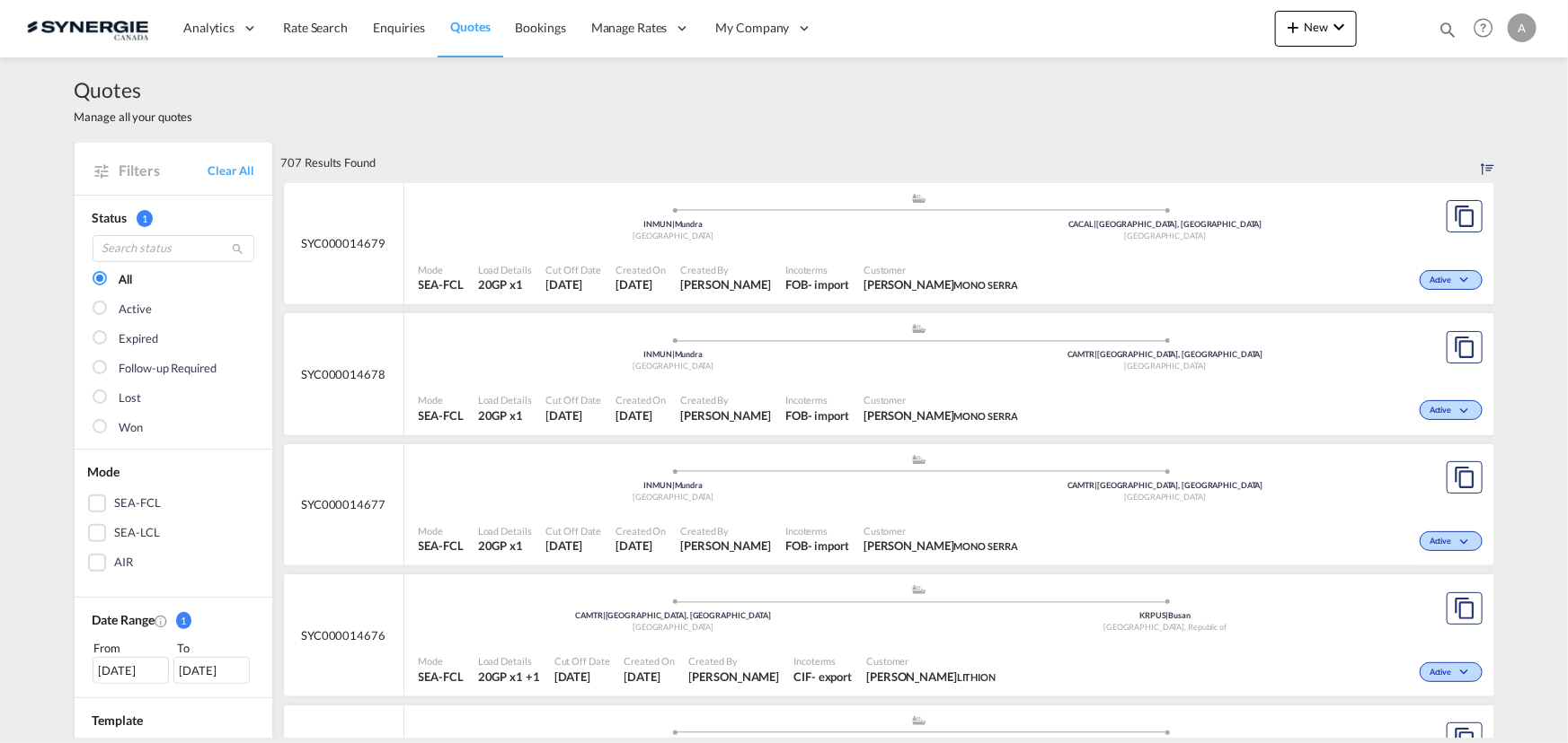
click at [1447, 27] on md-icon "icon-magnify" at bounding box center [1447, 30] width 20 height 20
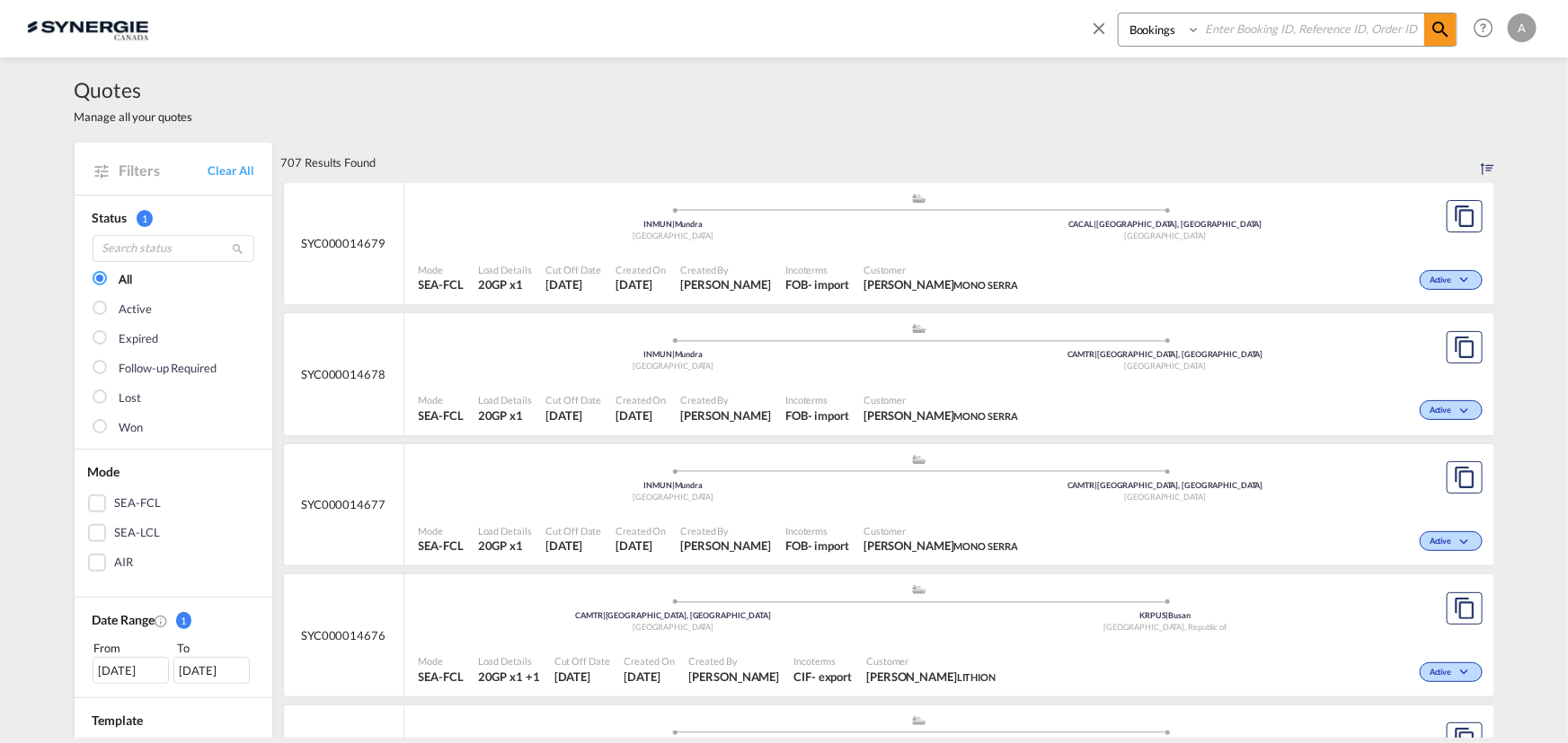
drag, startPoint x: 1139, startPoint y: 39, endPoint x: 1149, endPoint y: 45, distance: 11.7
click at [1139, 39] on select "Bookings Quotes Enquiries" at bounding box center [1161, 30] width 86 height 32
select select "Quotes"
click at [1118, 13] on select "Bookings Quotes Enquiries" at bounding box center [1161, 30] width 86 height 32
click at [1255, 26] on input at bounding box center [1312, 29] width 224 height 31
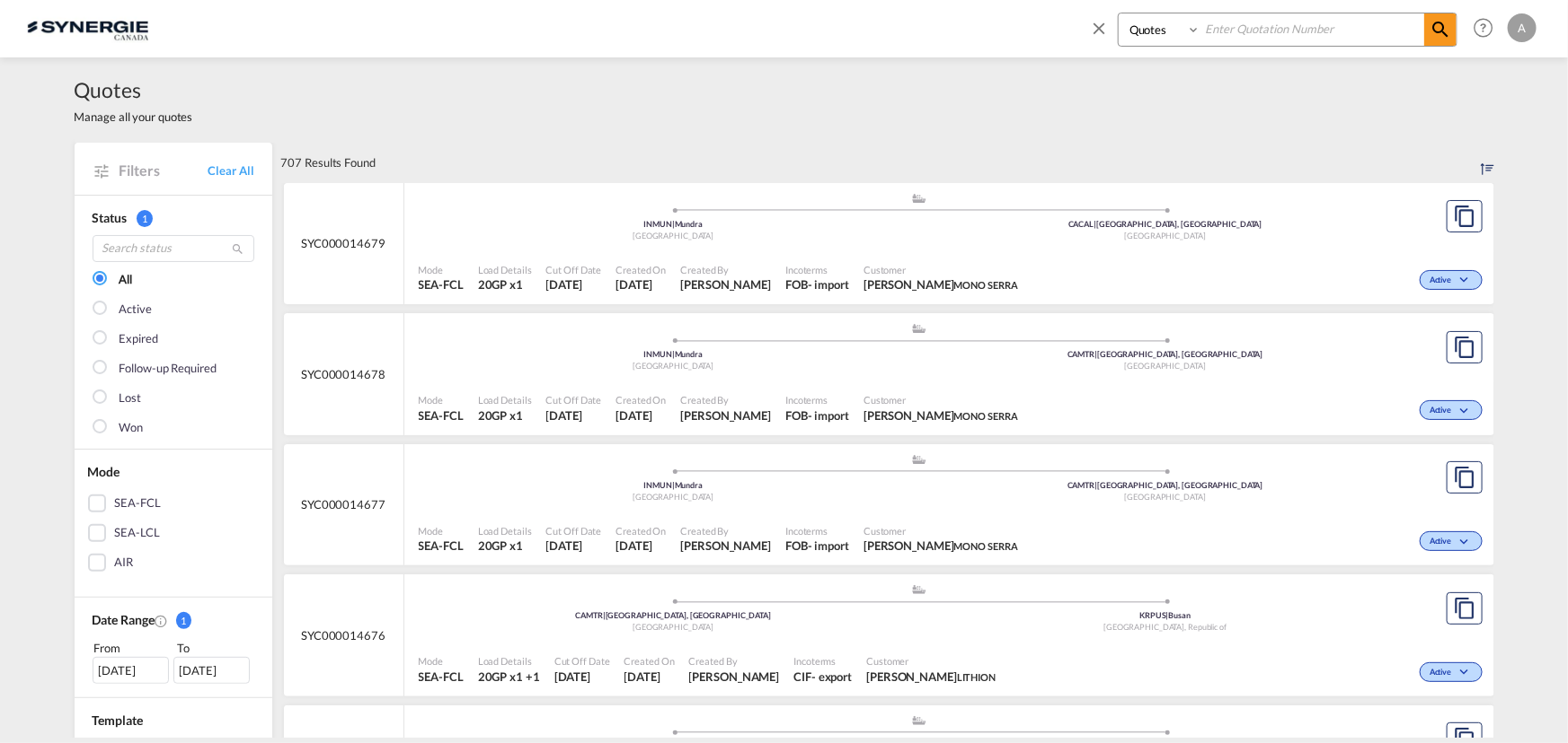
paste input "SYC000013400"
type input "SYC000013400"
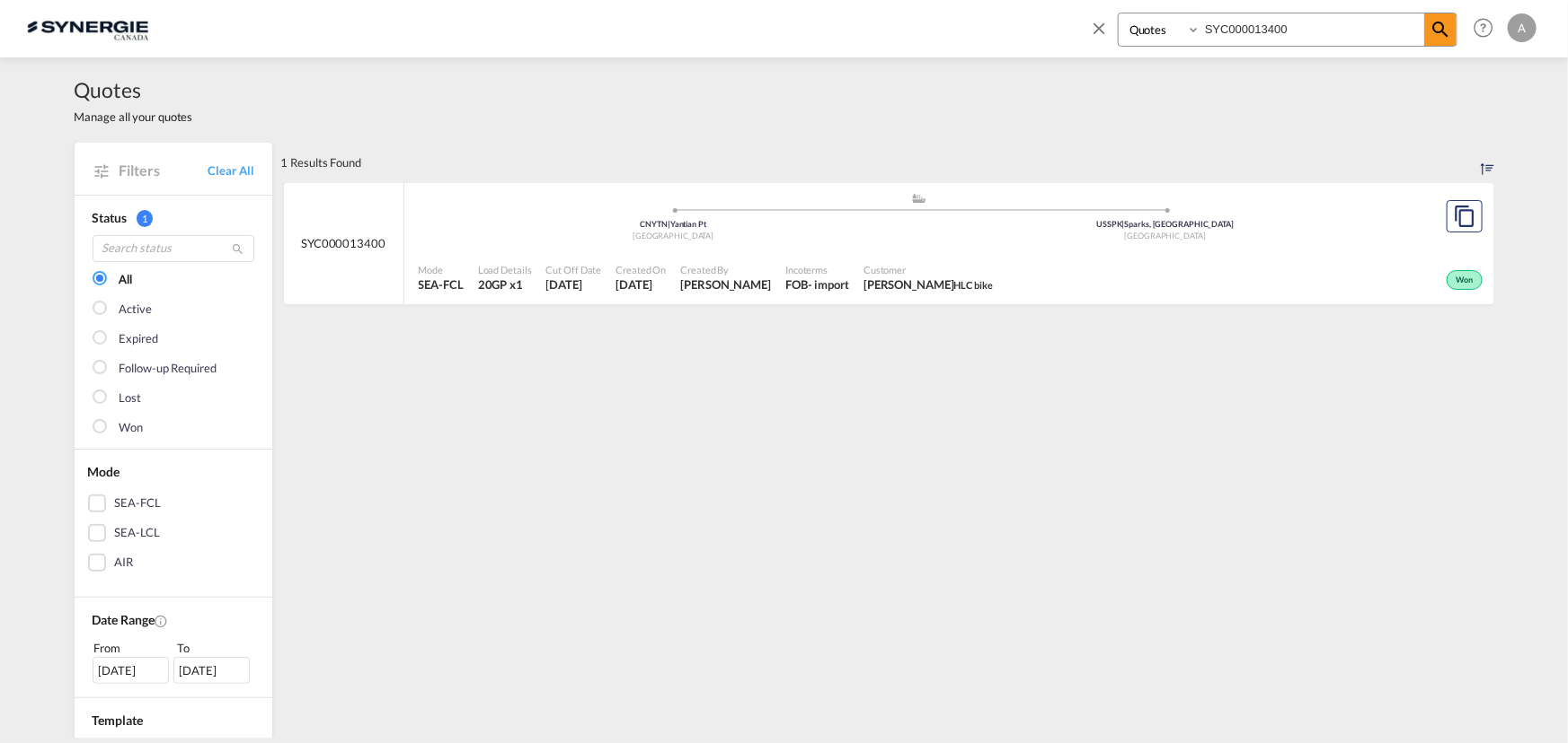
click at [893, 252] on div "Mode SEA-FCL Load Details 20GP x1 Cut Off Date 18 Jul 2025 Created On 18 Jul 20…" at bounding box center [948, 278] width 1089 height 54
click at [1089, 268] on div "Won" at bounding box center [1243, 278] width 487 height 45
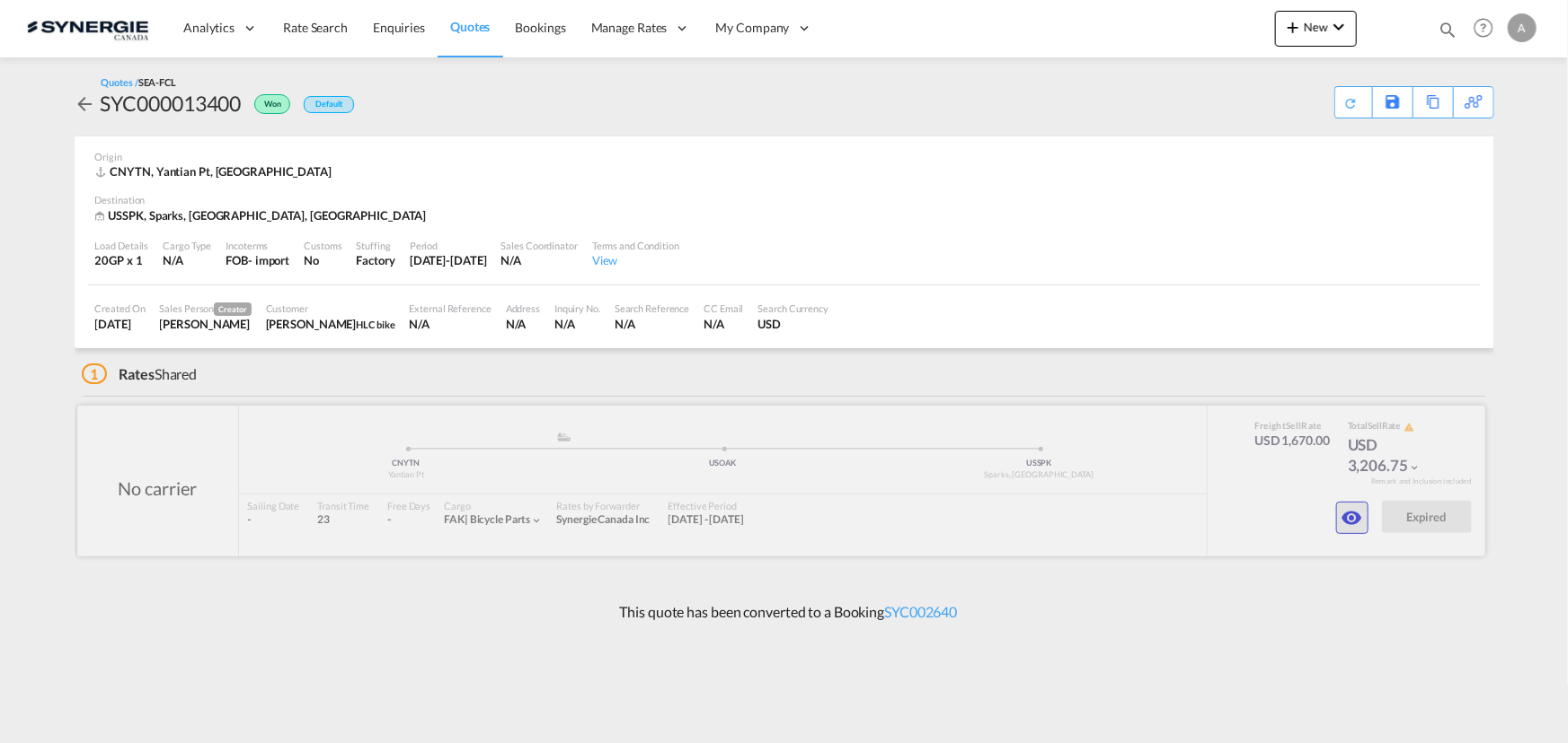
click at [1365, 521] on button "button" at bounding box center [1352, 518] width 32 height 32
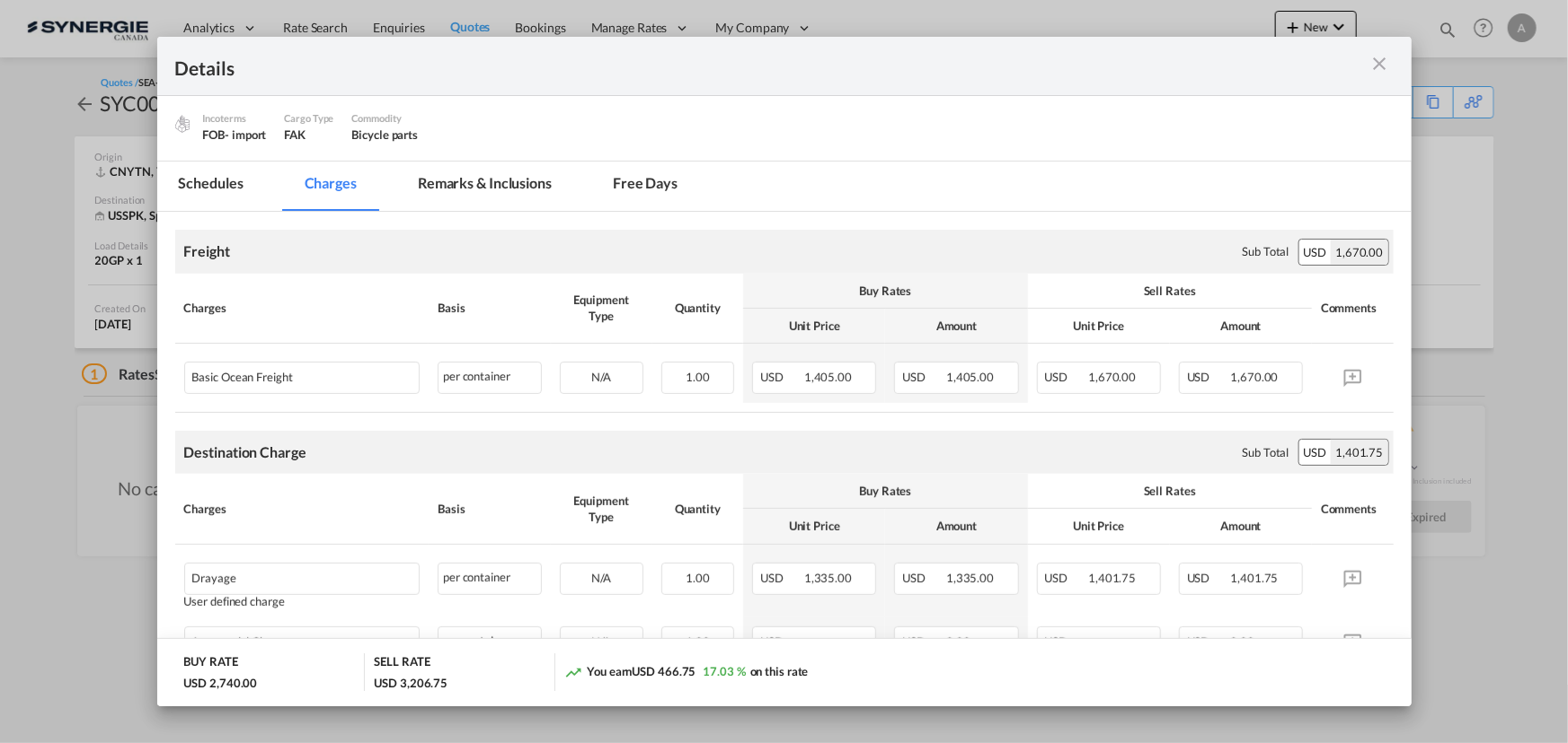
scroll to position [163, 0]
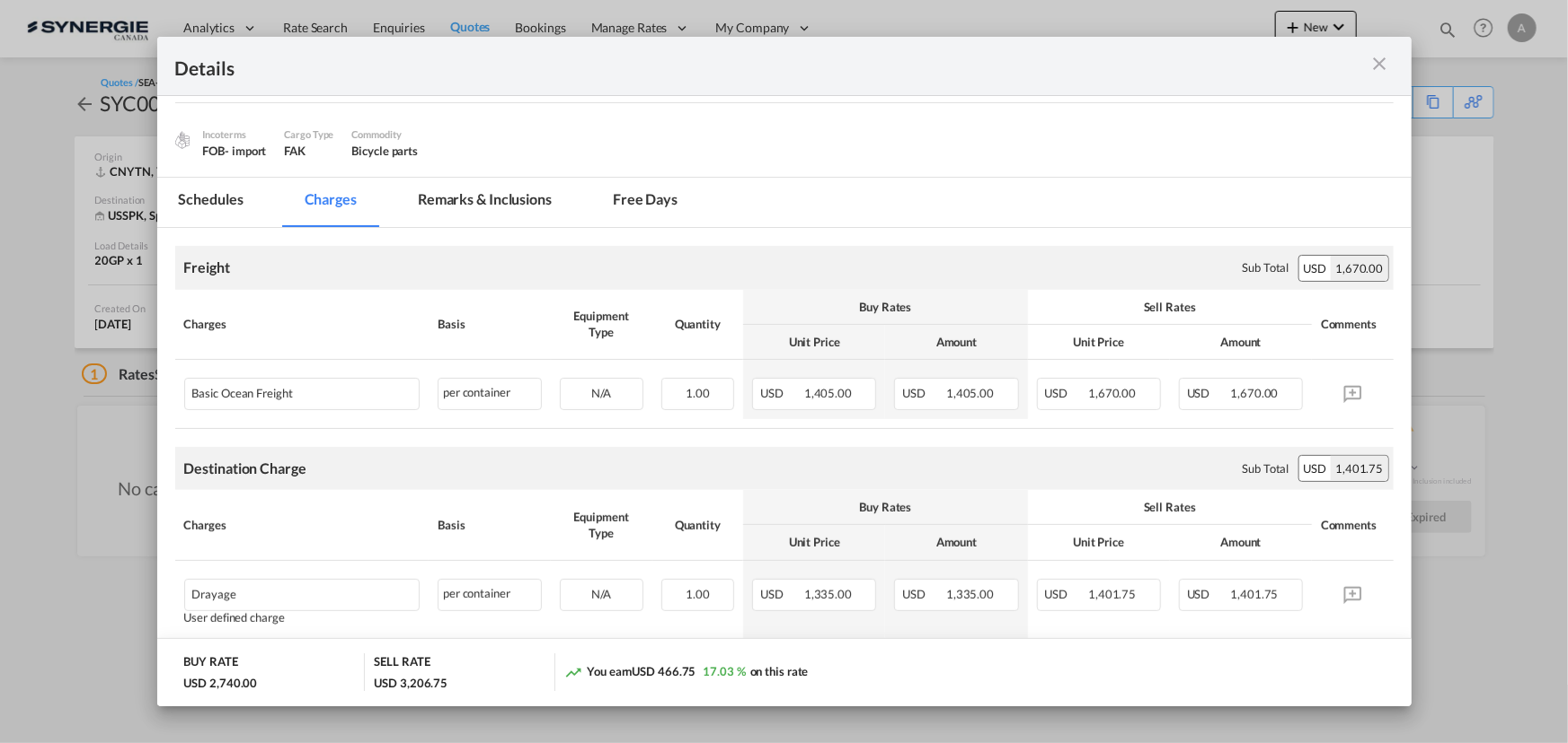
click at [1375, 67] on md-icon "icon-close m-3 fg-AAA8AD cursor" at bounding box center [1379, 64] width 22 height 22
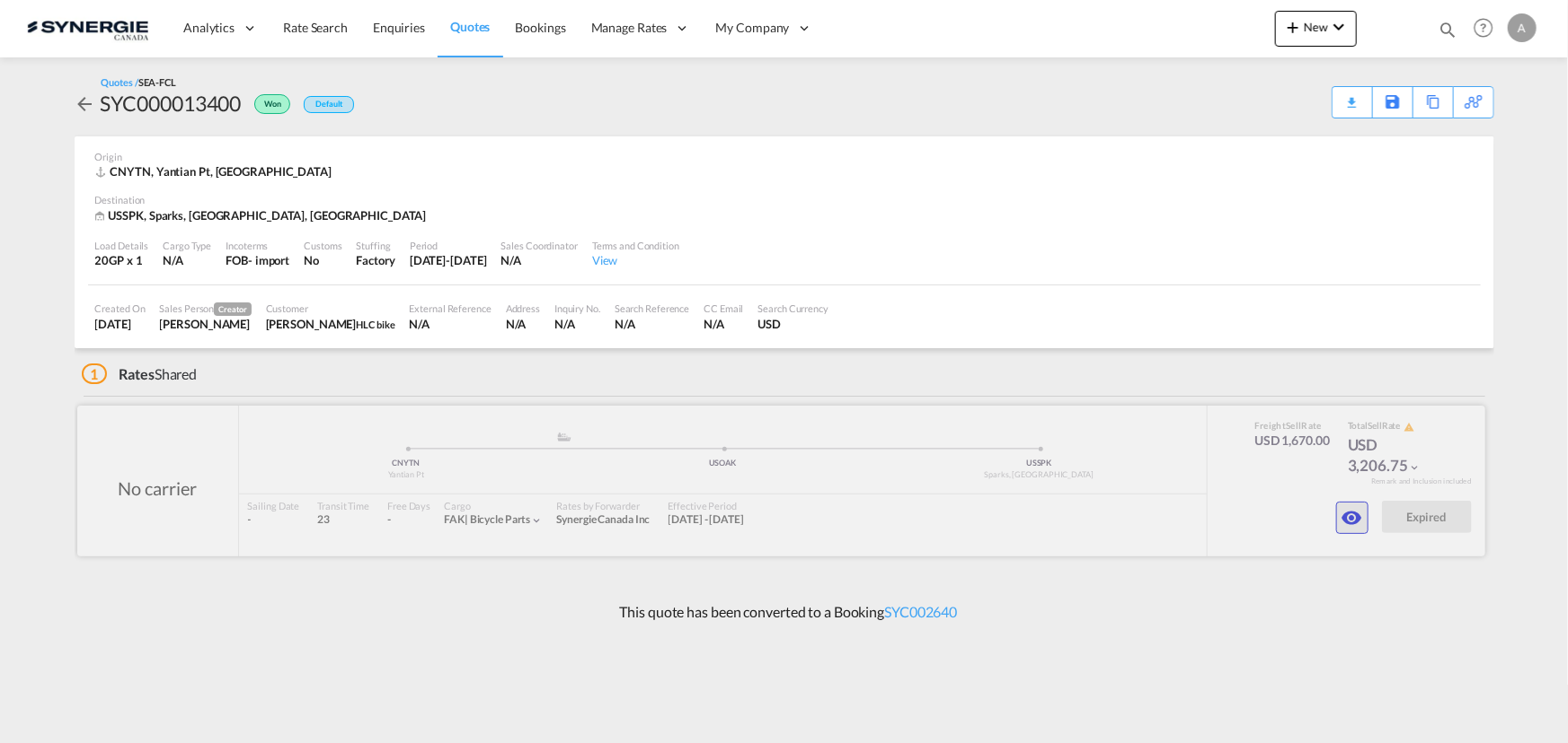
click at [1354, 504] on button "button" at bounding box center [1352, 518] width 32 height 32
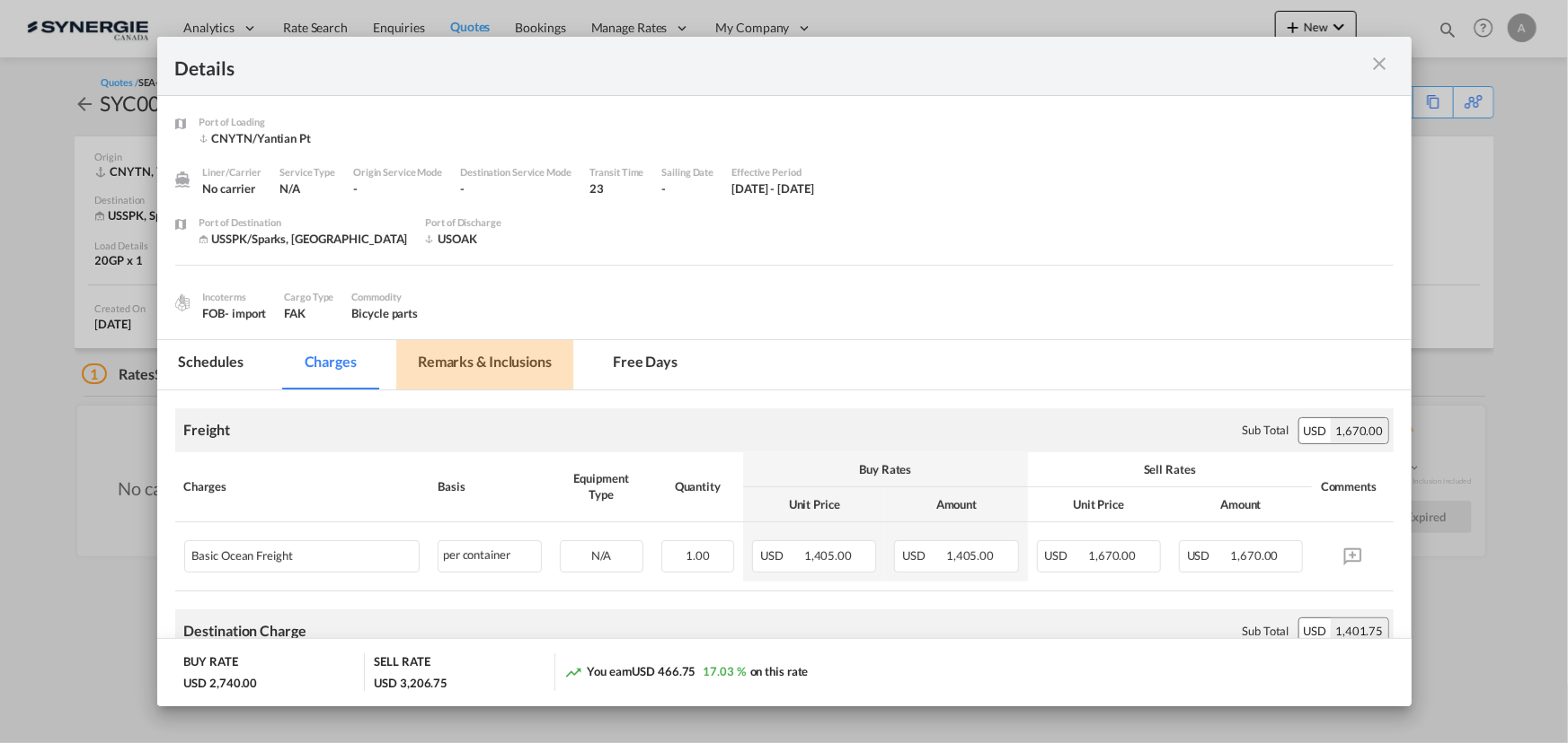
click at [438, 351] on md-tab-item "Remarks & Inclusions" at bounding box center [485, 365] width 177 height 50
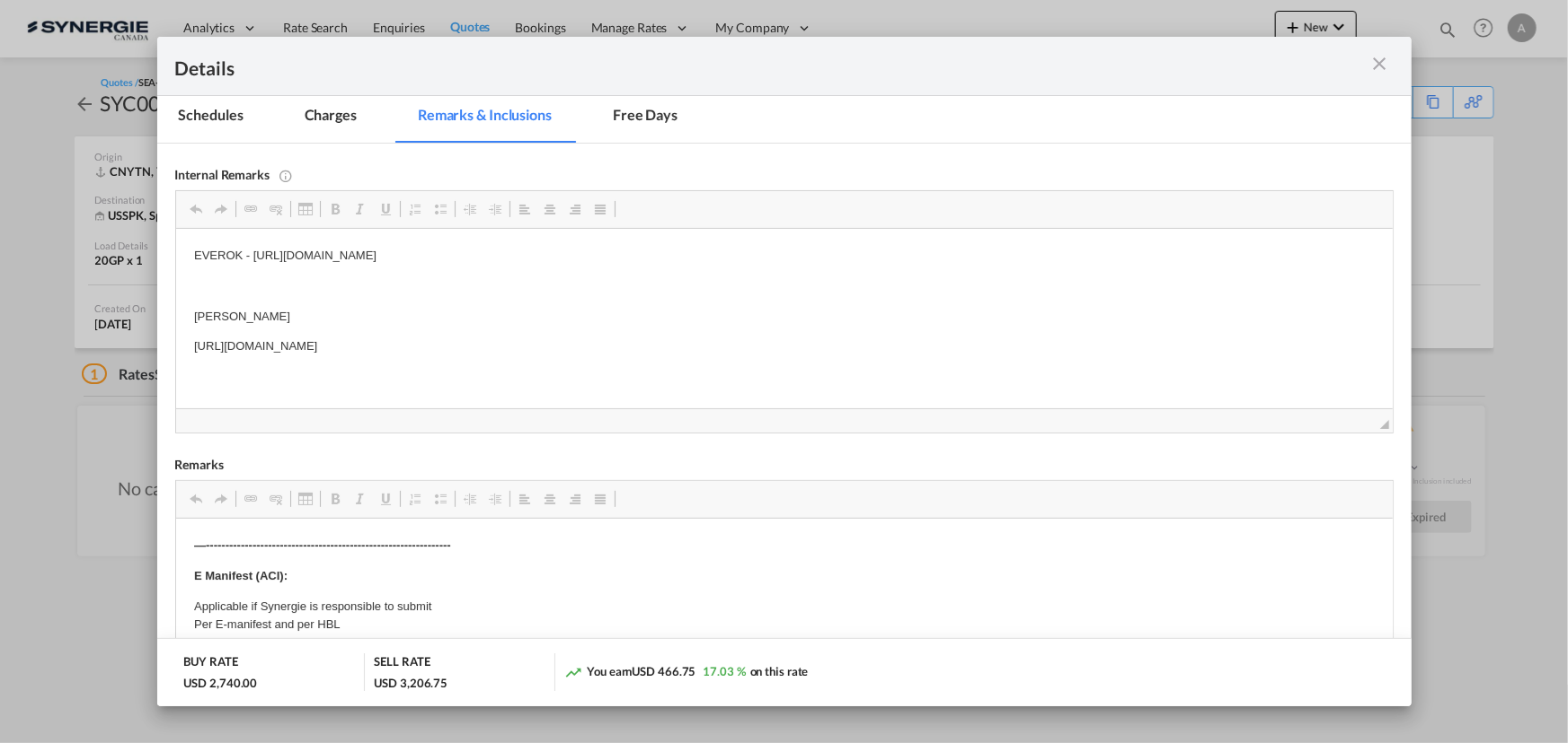
scroll to position [244, 0]
drag, startPoint x: 684, startPoint y: 351, endPoint x: 167, endPoint y: 360, distance: 517.1
click at [175, 360] on html "EVEROK - https://app.frontapp.com/open/cnv_py4jia7?key=YEVtr8w9zXykGwEvHp2j4TtC…" at bounding box center [784, 304] width 1216 height 146
copy p "https://app.frontapp.com/open/msg_1fpqgopb?key=_Fa4_a3z1Lzes4kuQN8pHxR4Yer8WPOO"
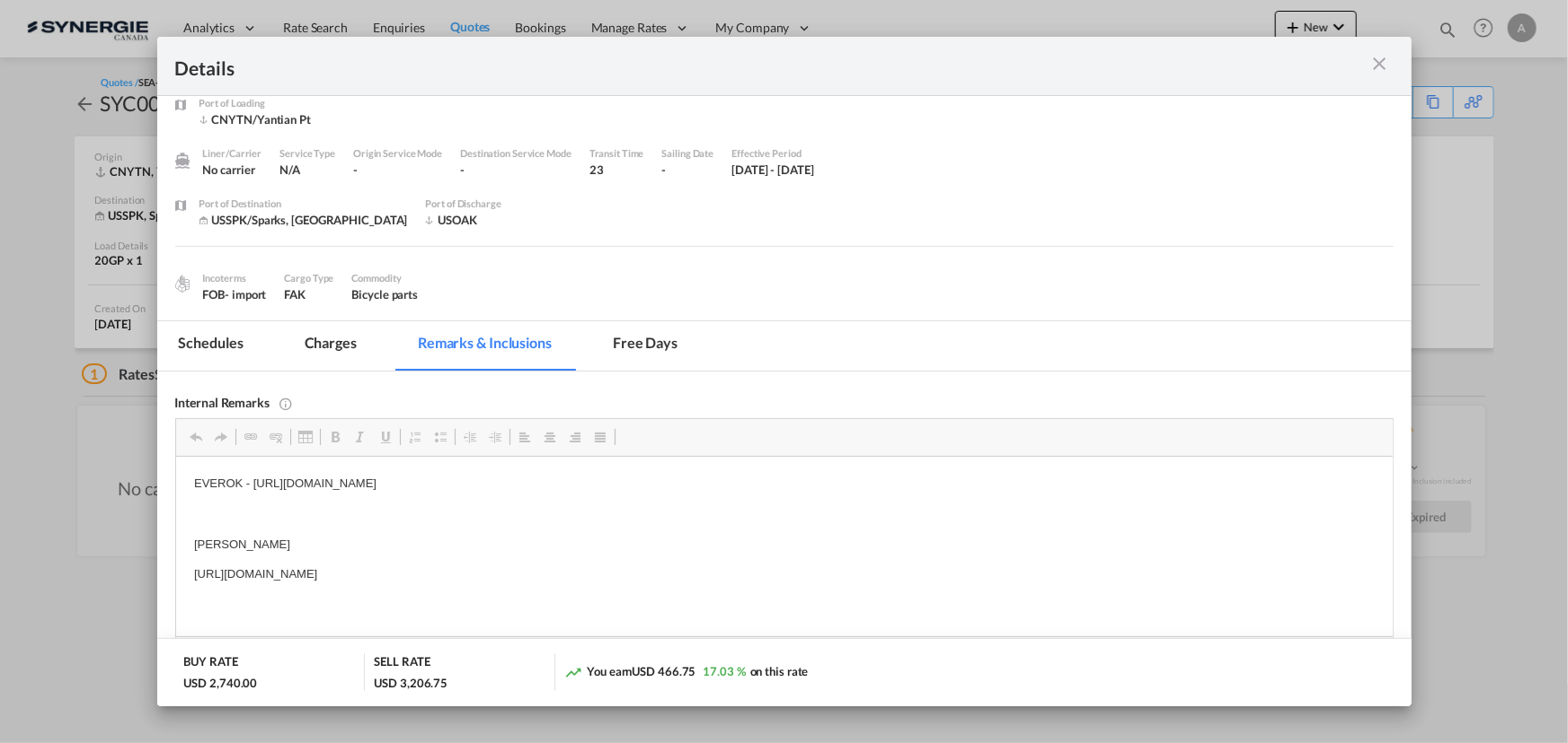
scroll to position [0, 0]
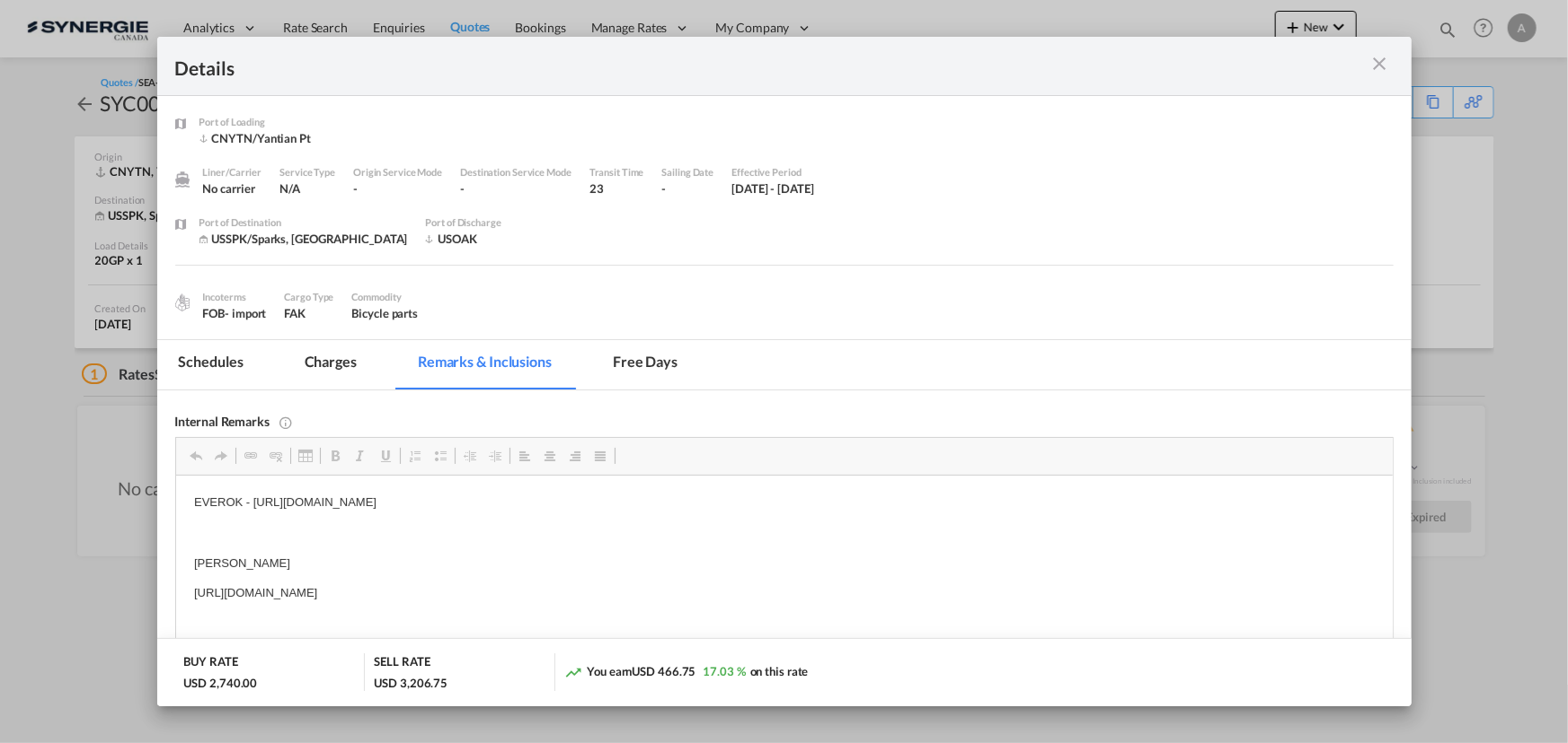
click at [1375, 53] on md-icon "icon-close m-3 fg-AAA8AD cursor" at bounding box center [1379, 64] width 22 height 22
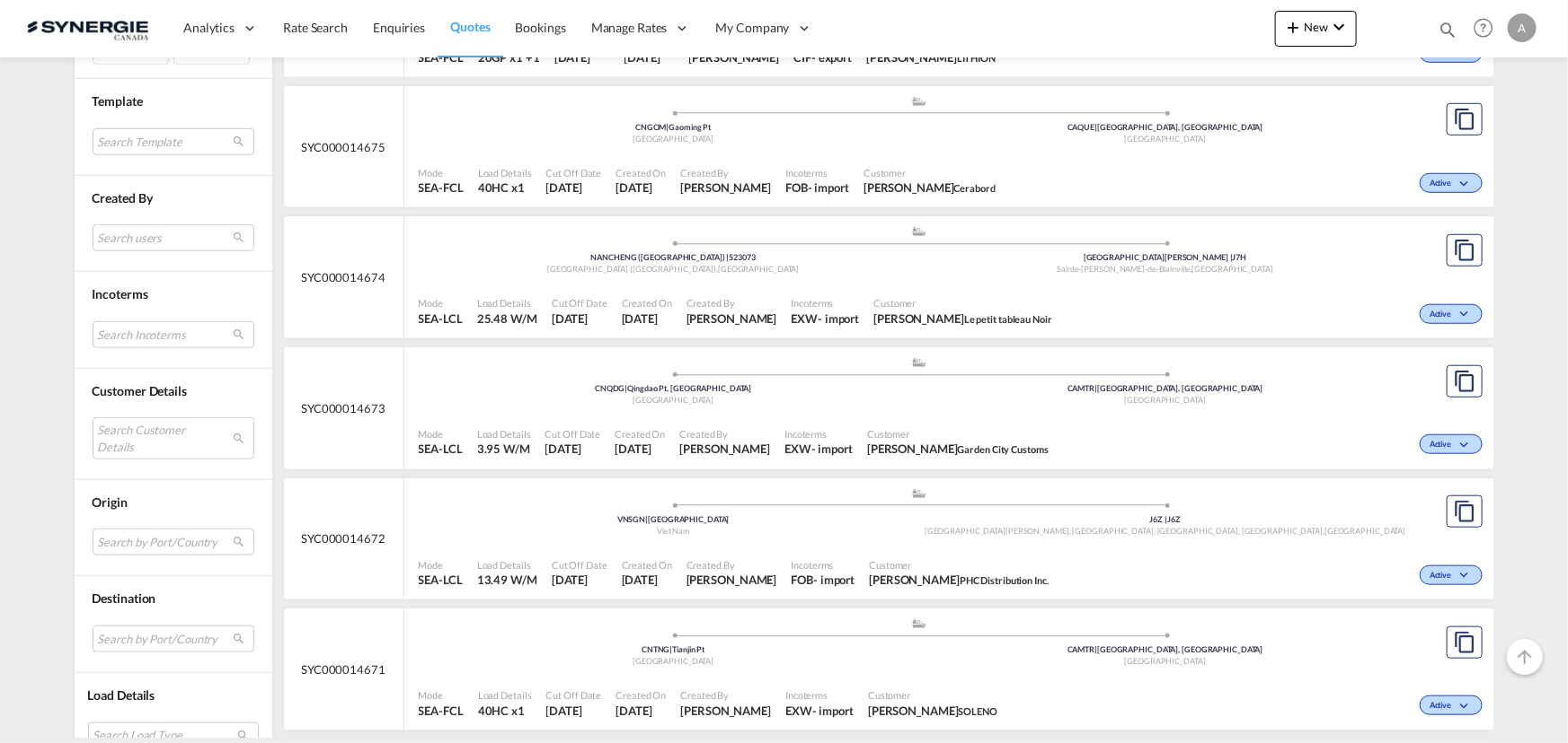
scroll to position [653, 0]
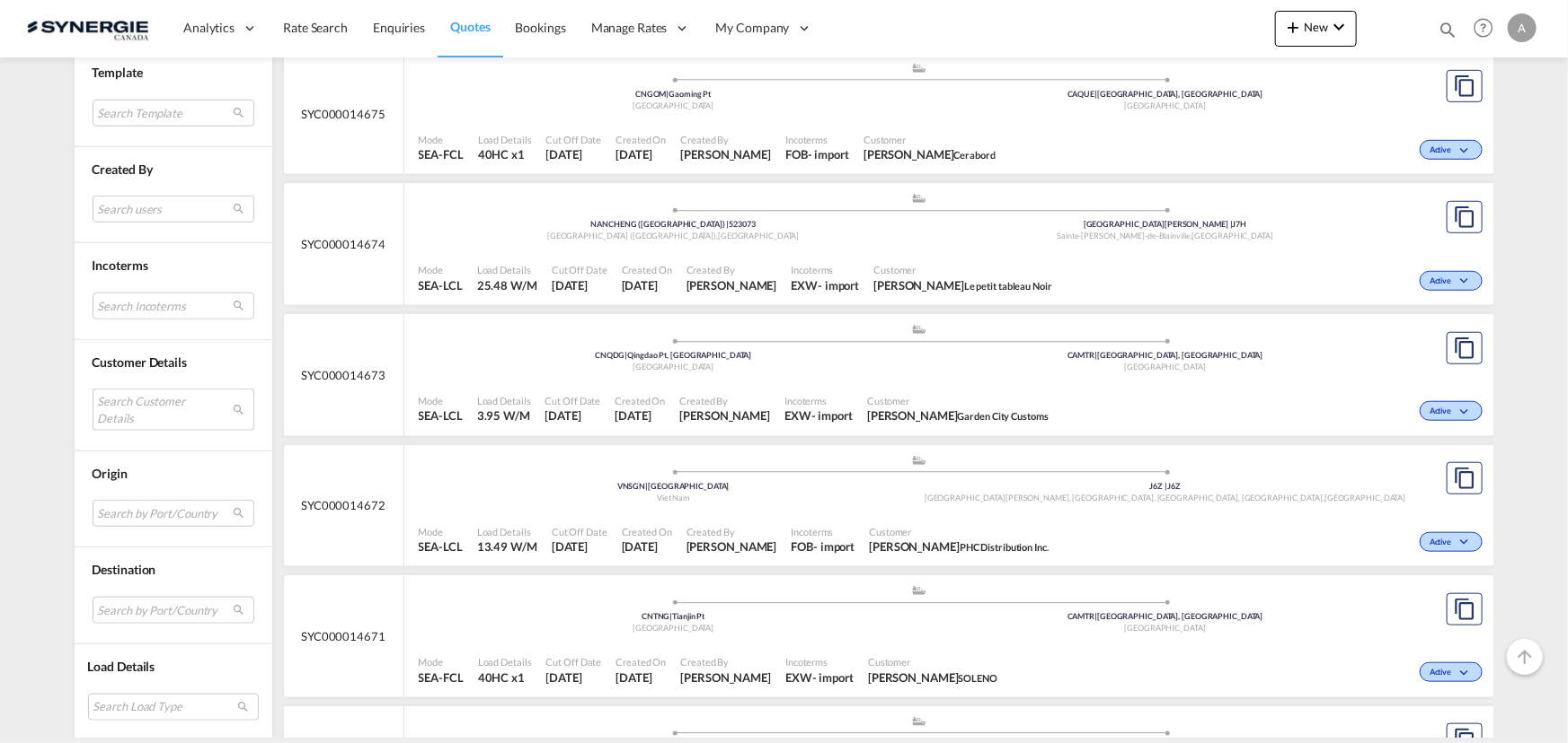
click at [146, 412] on md-select "Search Customer Details user name user [PERSON_NAME] [PERSON_NAME][EMAIL_ADDRES…" at bounding box center [173, 409] width 162 height 41
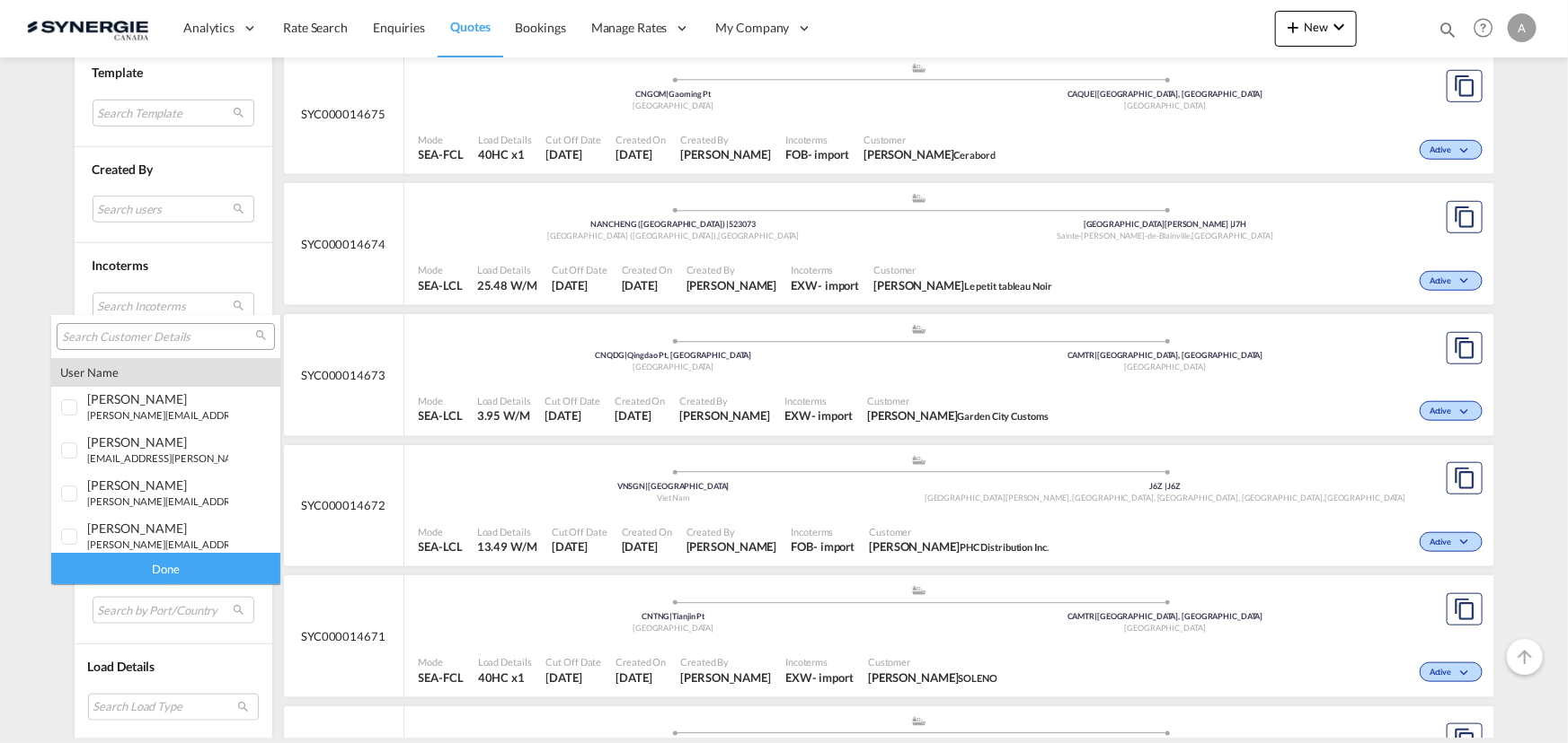
click at [162, 335] on input "search" at bounding box center [158, 337] width 193 height 16
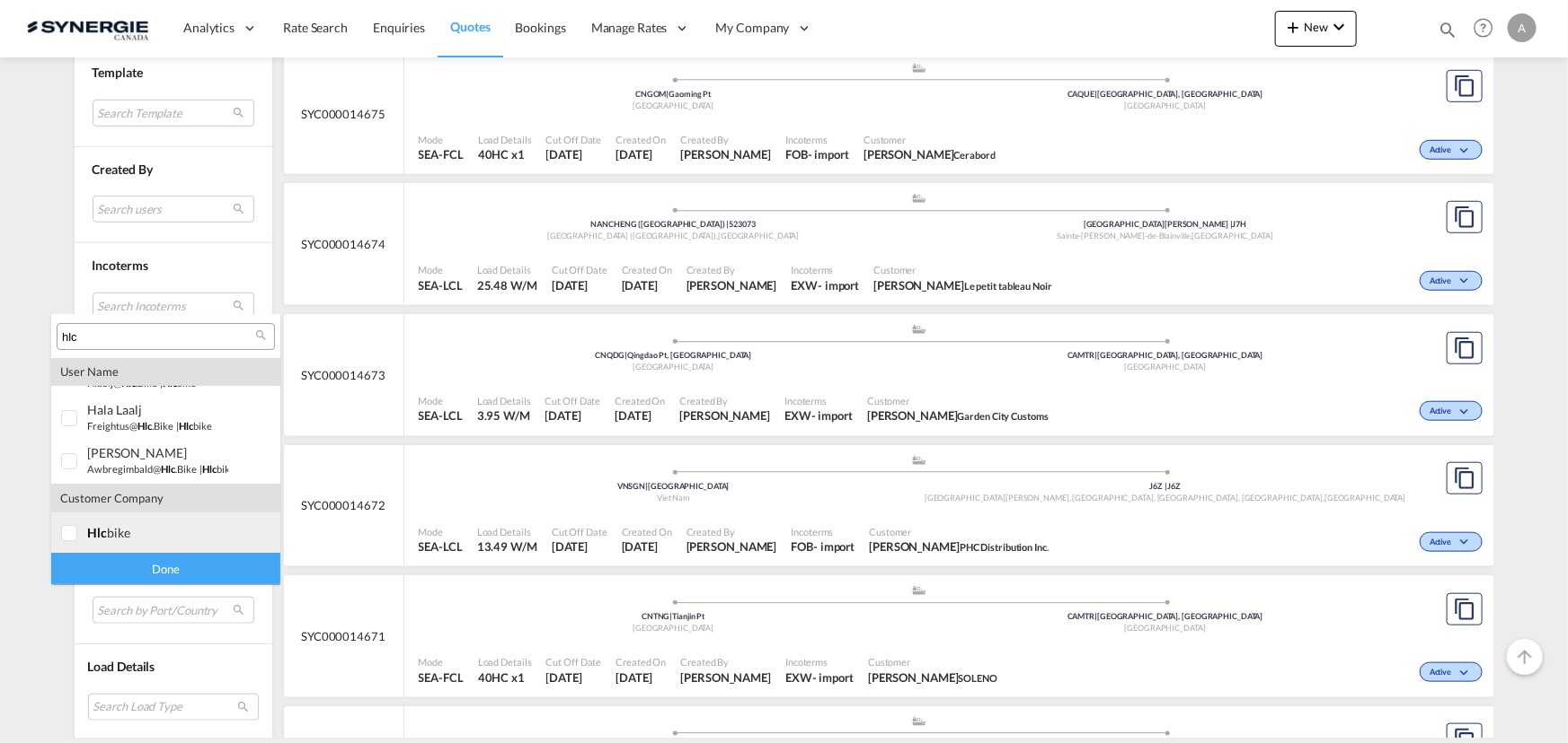
scroll to position [78, 0]
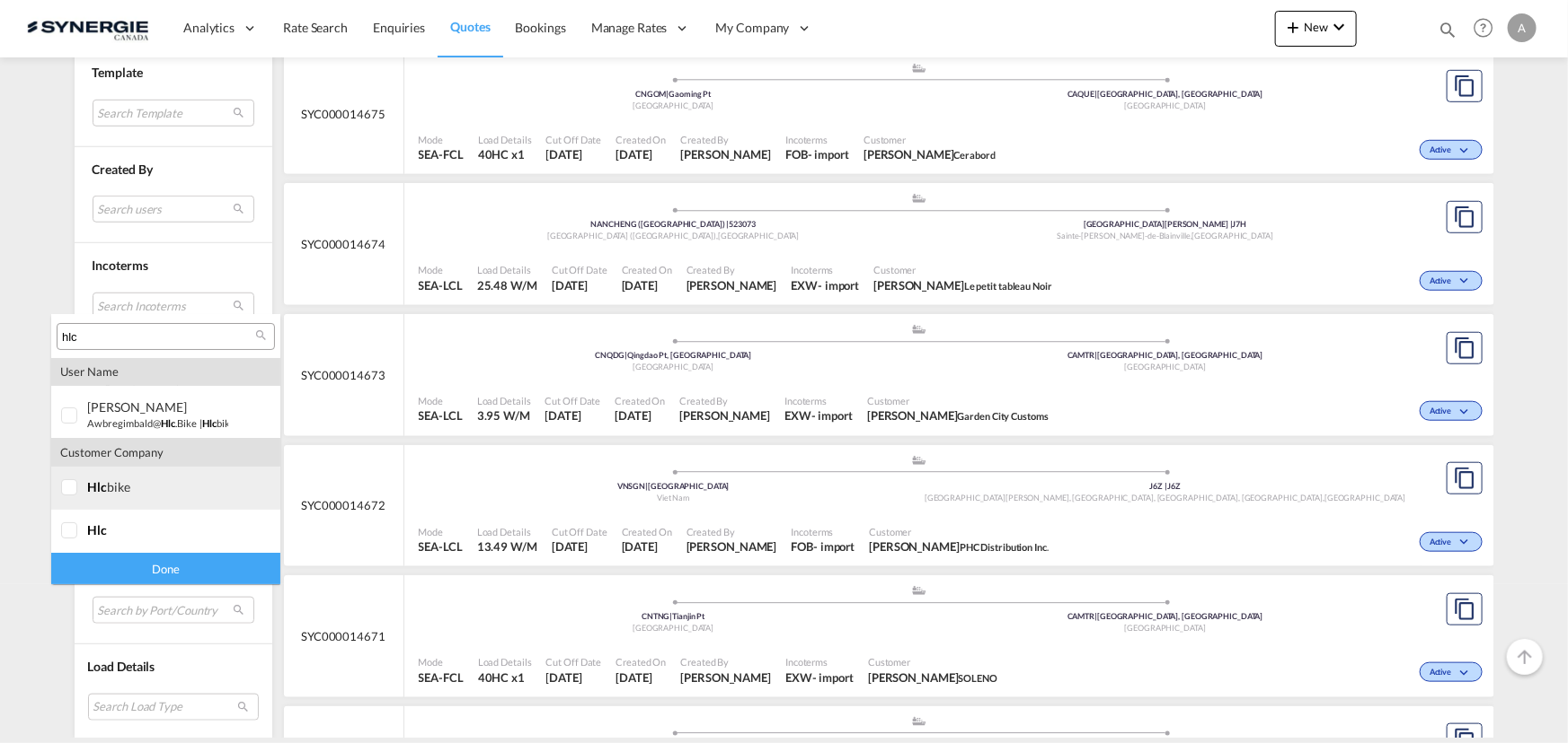
type input "hlc"
click at [91, 485] on span "hlc" at bounding box center [96, 487] width 20 height 15
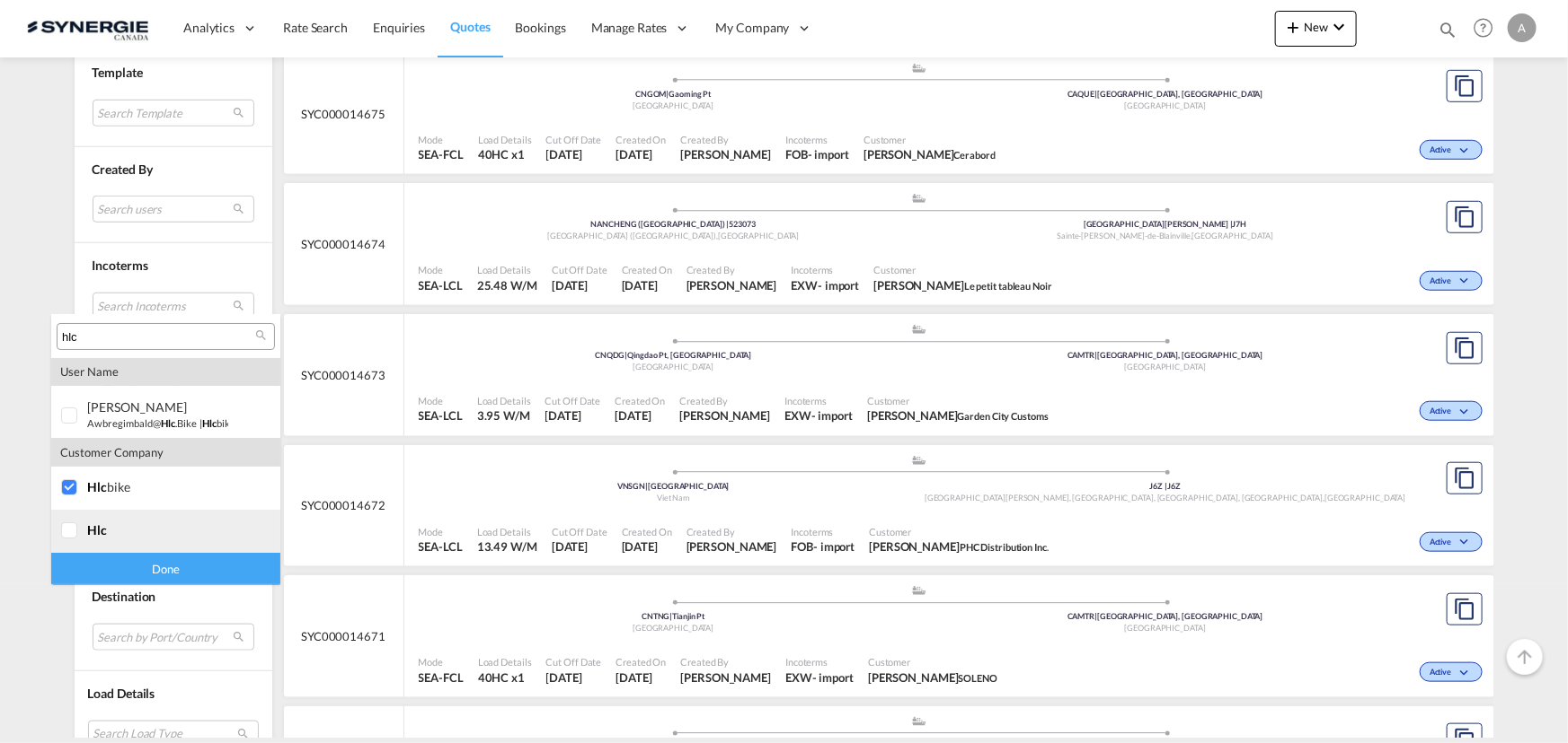
click at [79, 529] on div at bounding box center [70, 532] width 18 height 18
click at [128, 571] on div "Done" at bounding box center [166, 569] width 229 height 31
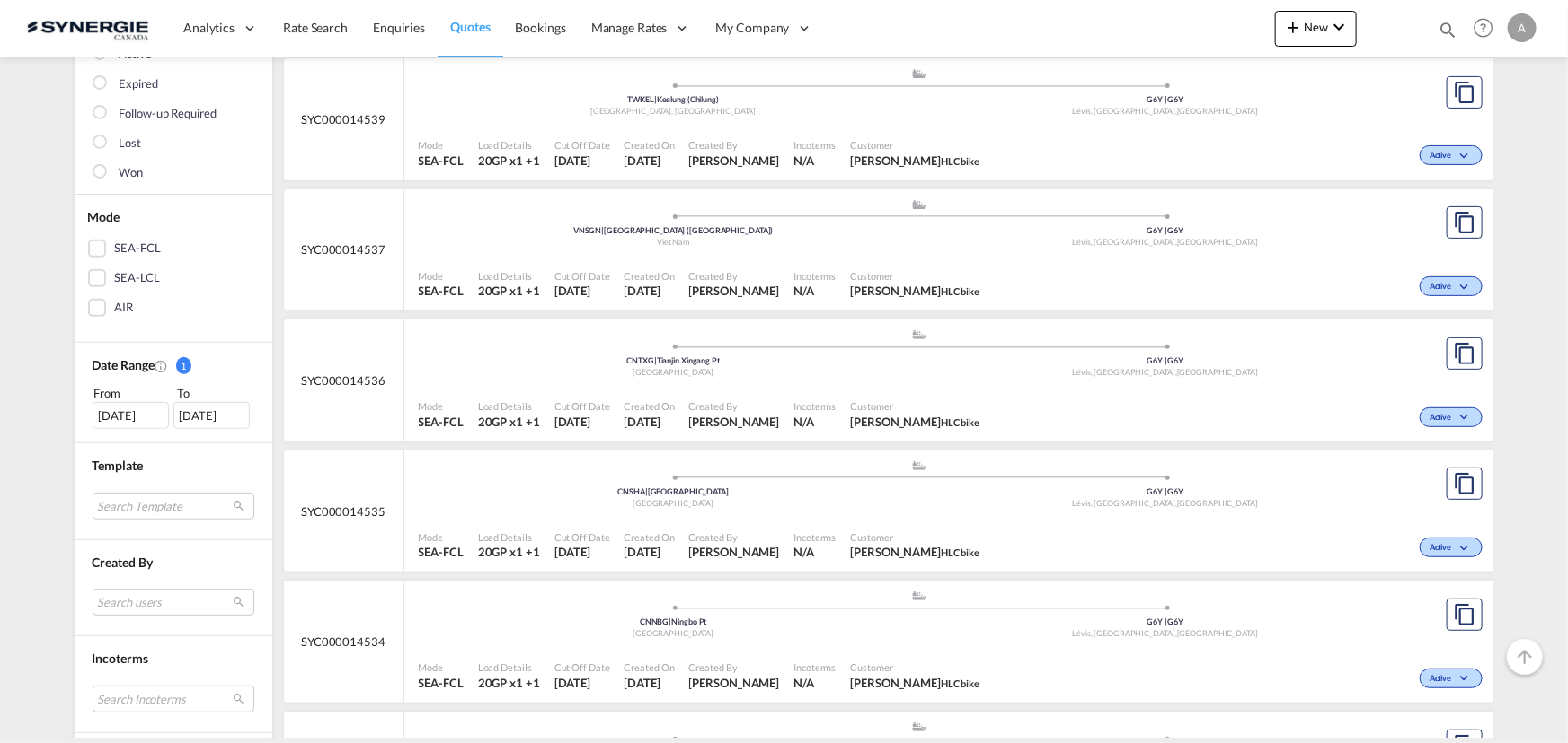
scroll to position [117, 0]
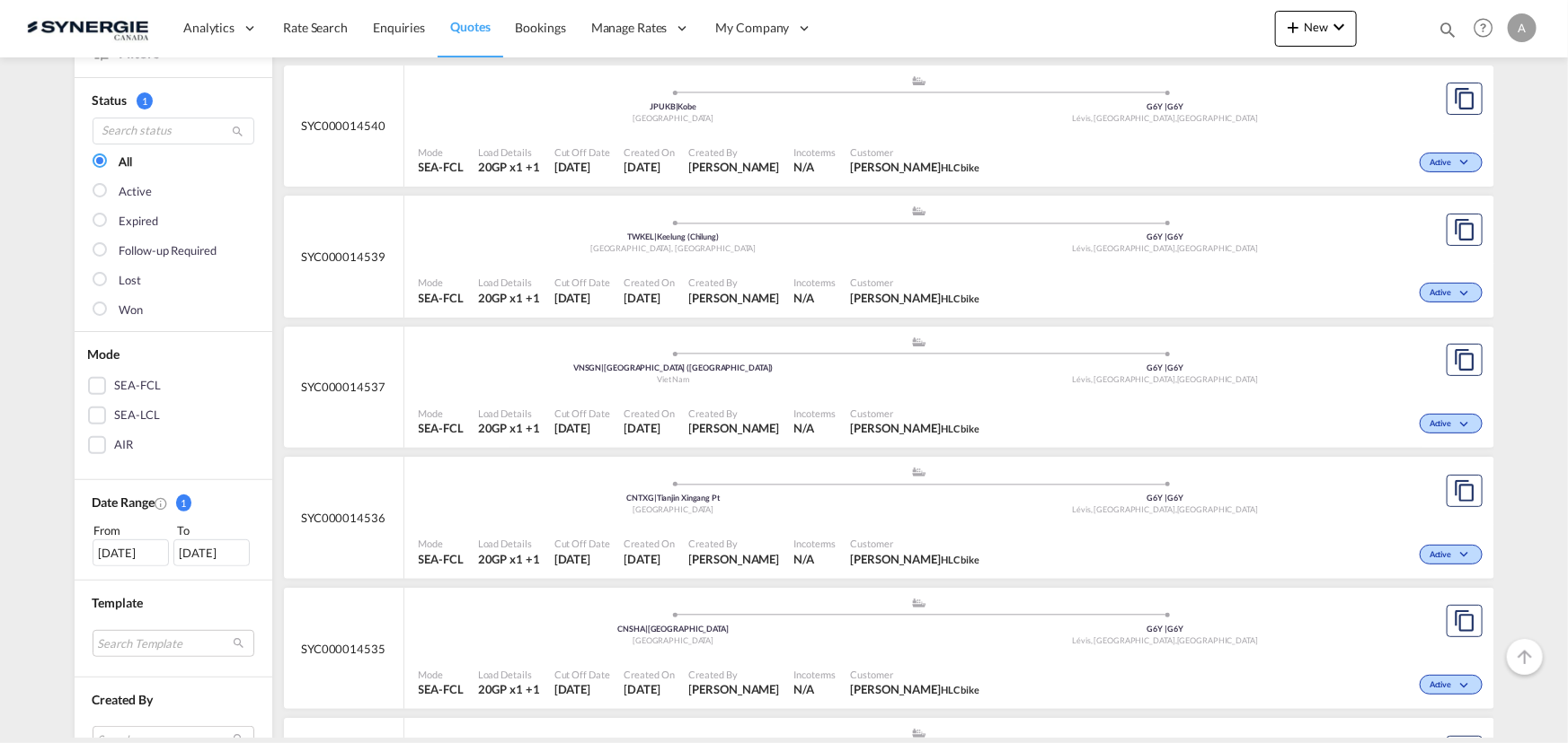
click at [132, 548] on div "[DATE]" at bounding box center [131, 552] width 76 height 27
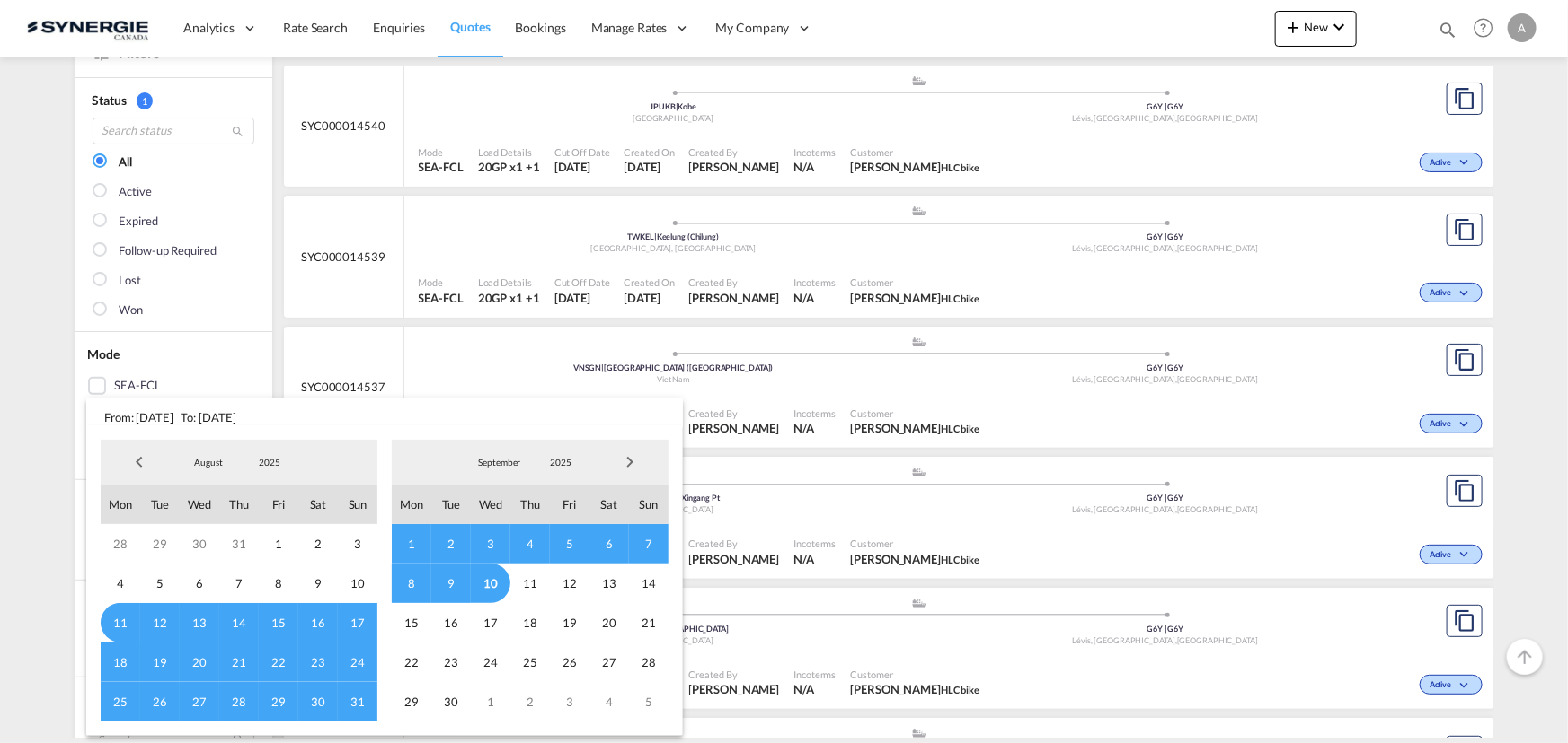
click at [274, 460] on span "2025" at bounding box center [270, 462] width 57 height 12
click at [255, 369] on md-option "2023" at bounding box center [287, 376] width 122 height 43
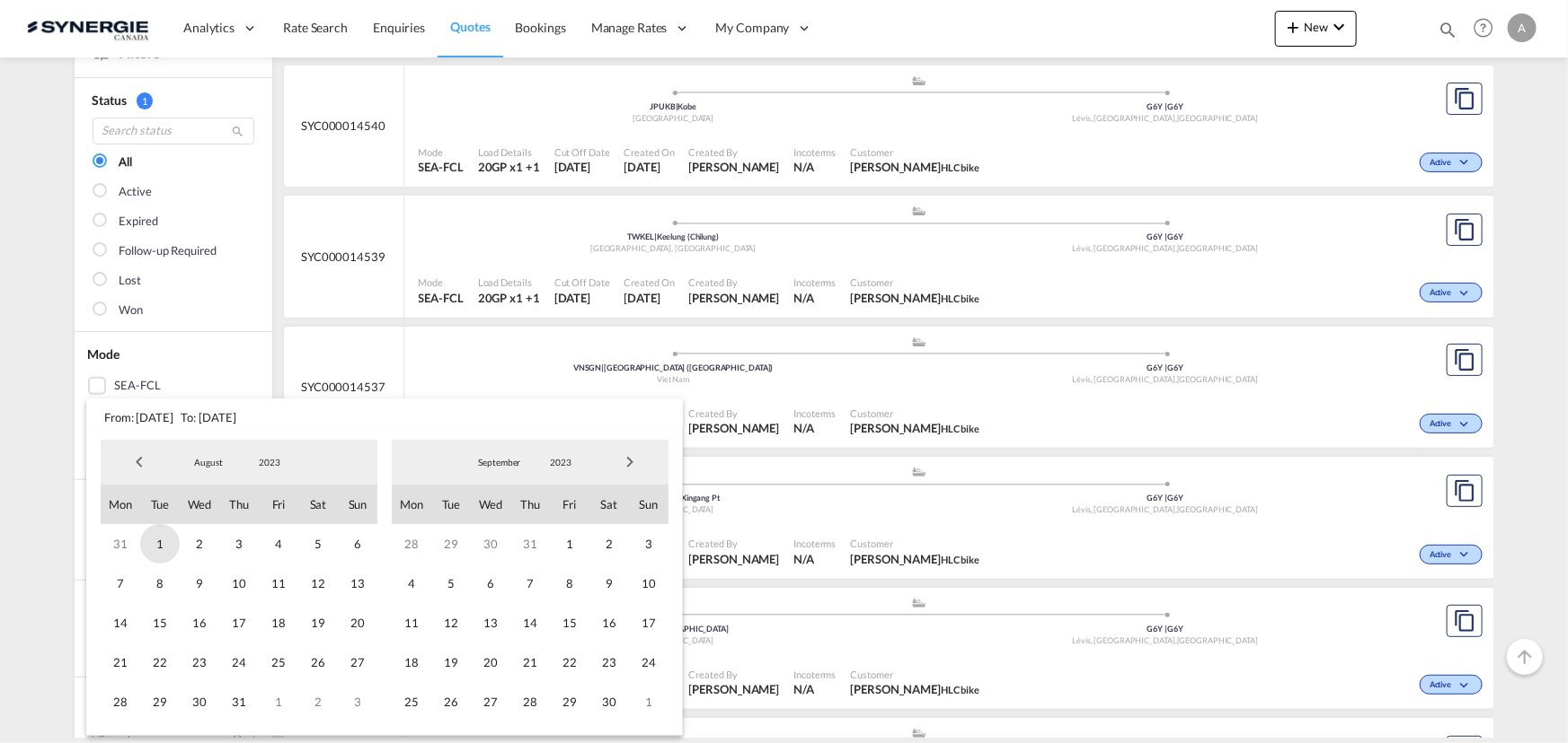
click at [164, 548] on span "1" at bounding box center [159, 543] width 39 height 39
click at [549, 467] on span "2023" at bounding box center [560, 462] width 57 height 12
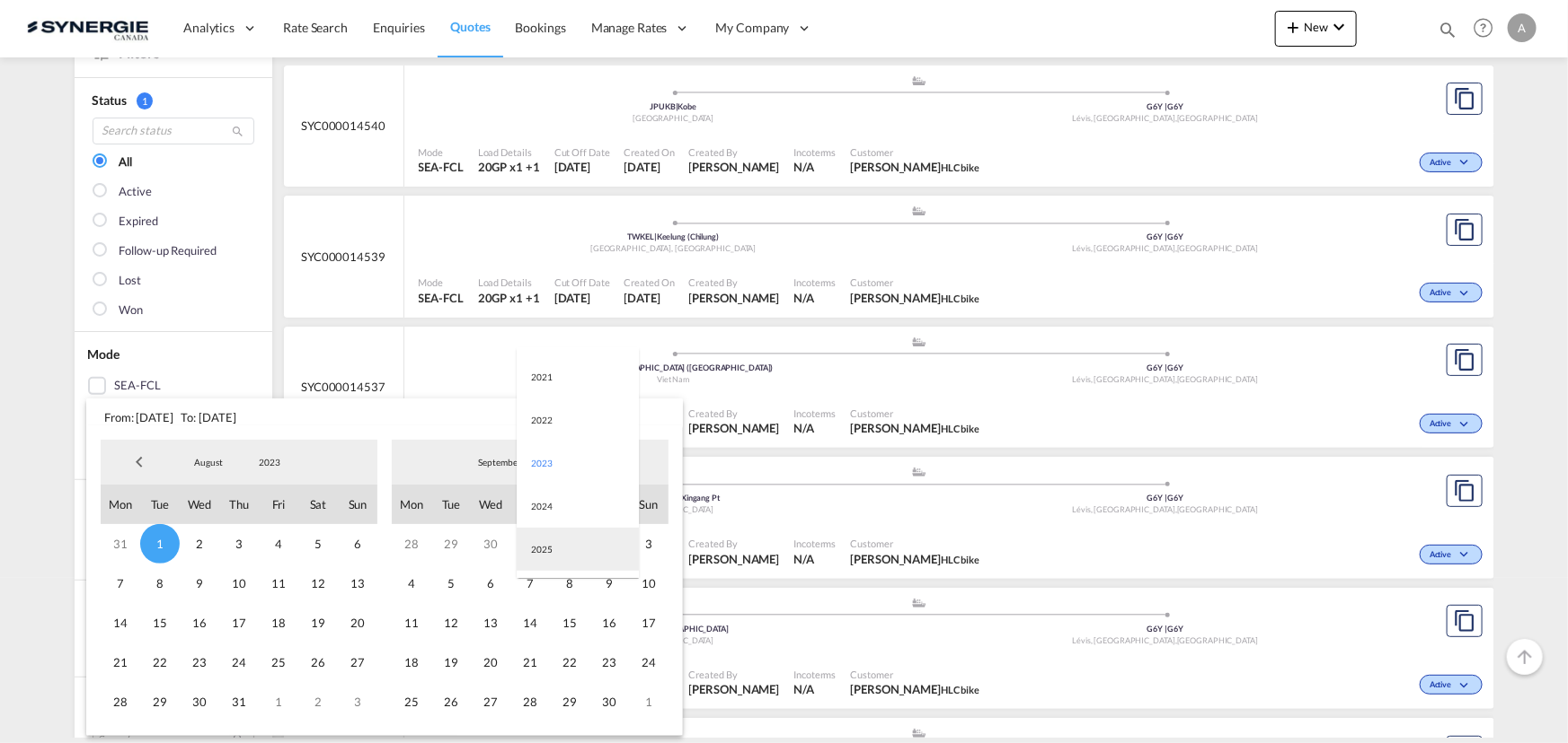
click at [558, 556] on md-option "2025" at bounding box center [578, 549] width 122 height 43
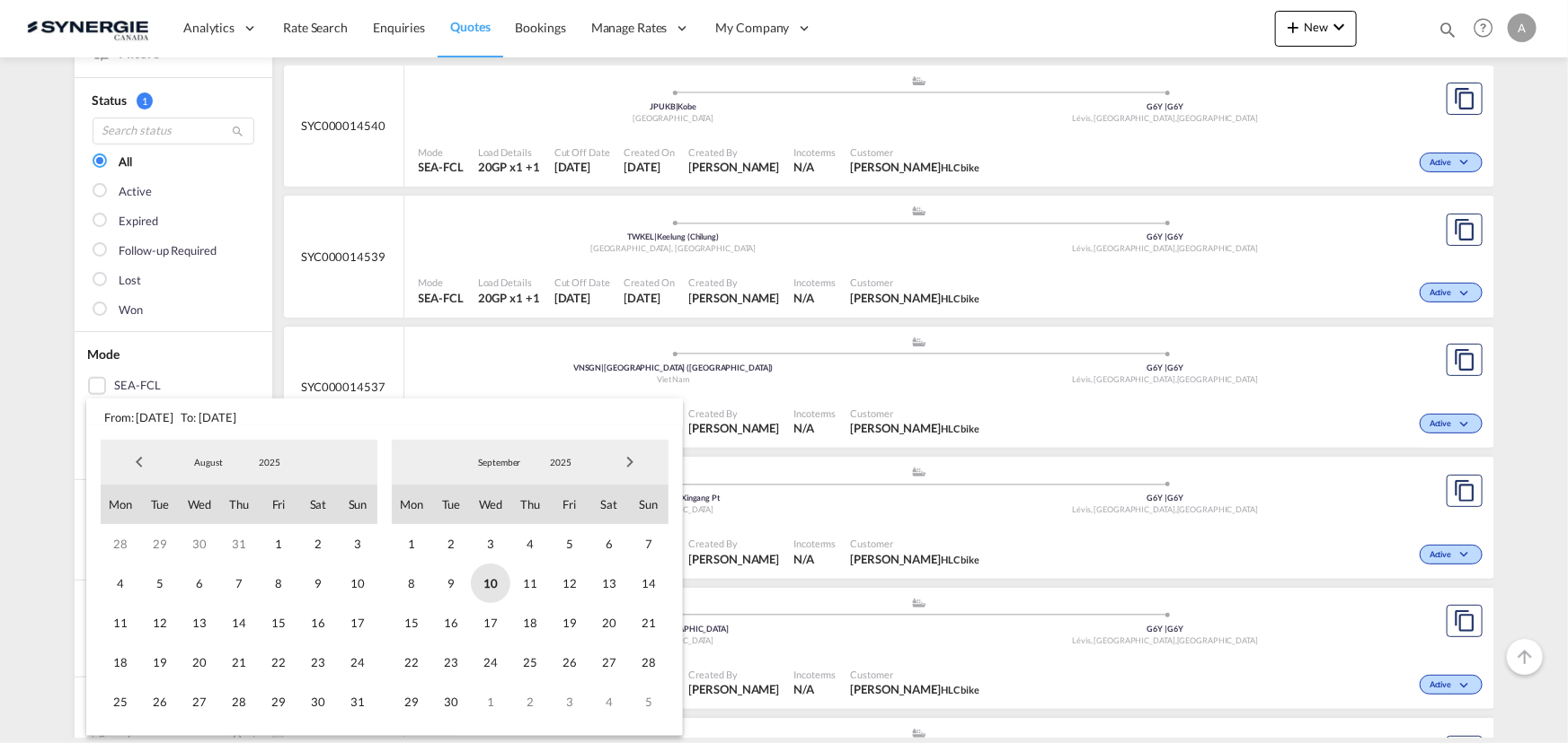
click at [494, 589] on span "10" at bounding box center [490, 583] width 39 height 39
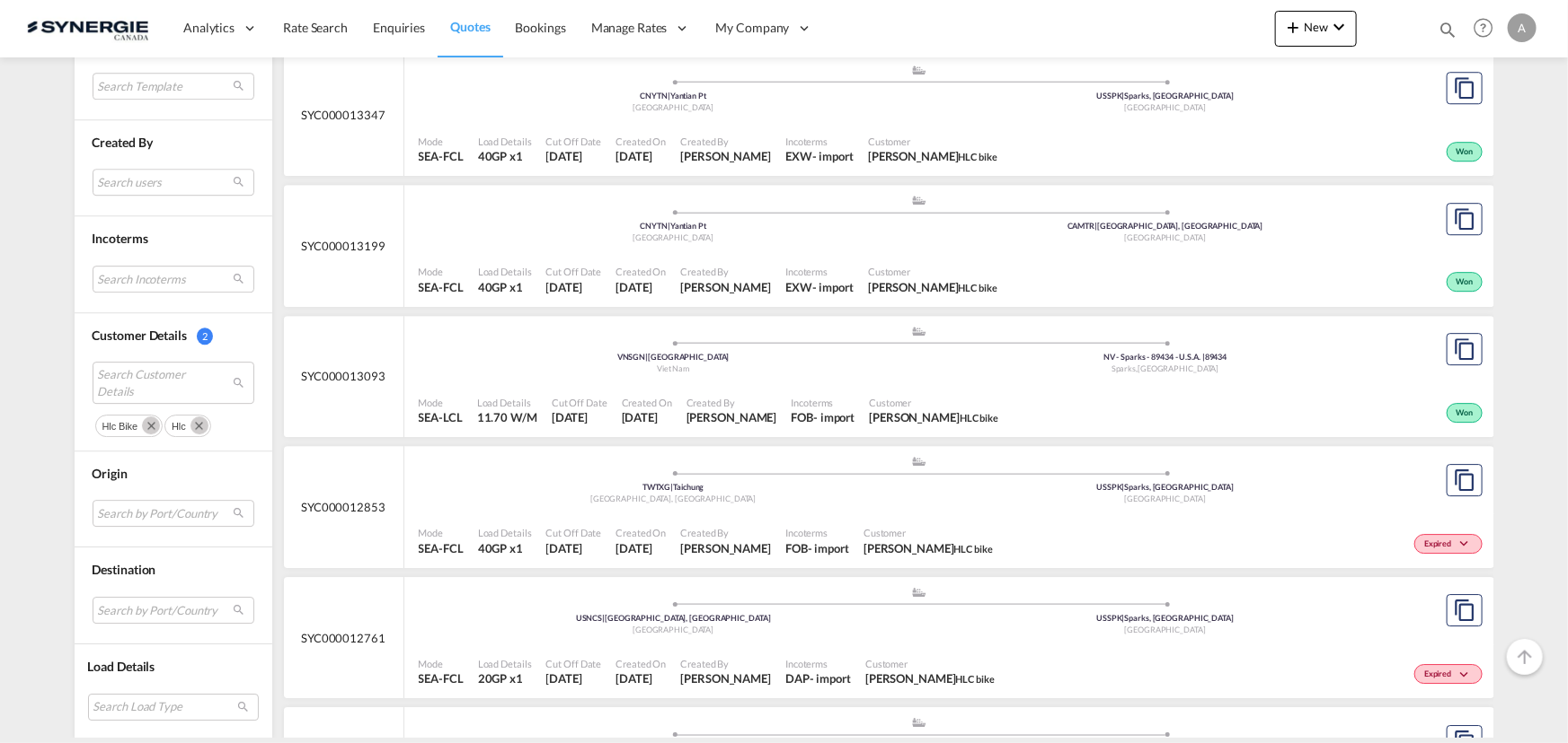
scroll to position [2693, 0]
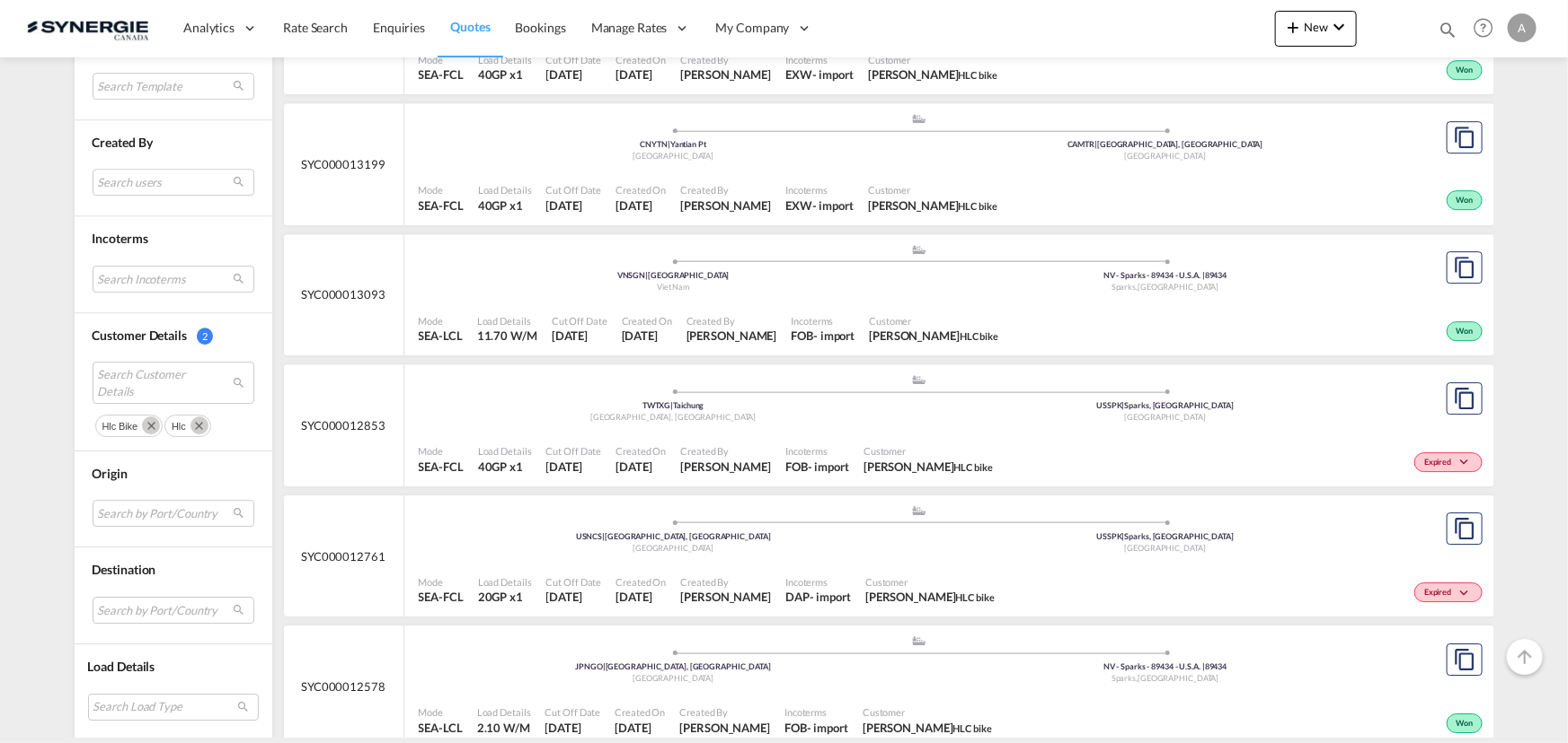
click at [800, 432] on div "Mode SEA-FCL Load Details 40GP x1 Cut Off Date 2 Jul 2025 Created On 2 Jul 2025…" at bounding box center [948, 458] width 1089 height 54
click at [1445, 29] on md-icon "icon-magnify" at bounding box center [1447, 30] width 20 height 20
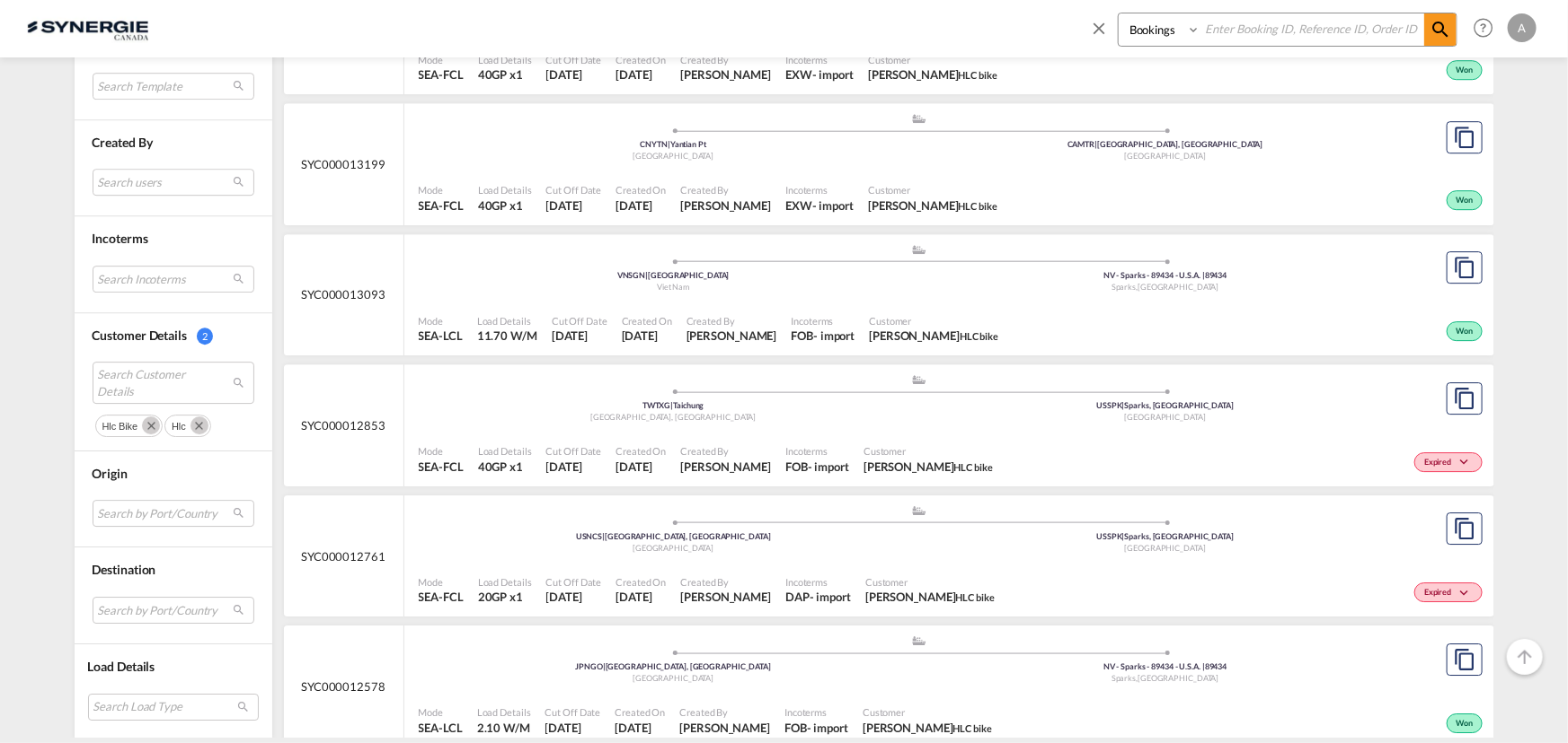
click at [1132, 21] on select "Bookings Quotes Enquiries" at bounding box center [1161, 30] width 86 height 32
select select "Quotes"
click at [1118, 13] on select "Bookings Quotes Enquiries" at bounding box center [1161, 30] width 86 height 32
click at [1253, 18] on input at bounding box center [1312, 29] width 224 height 31
type input "12336"
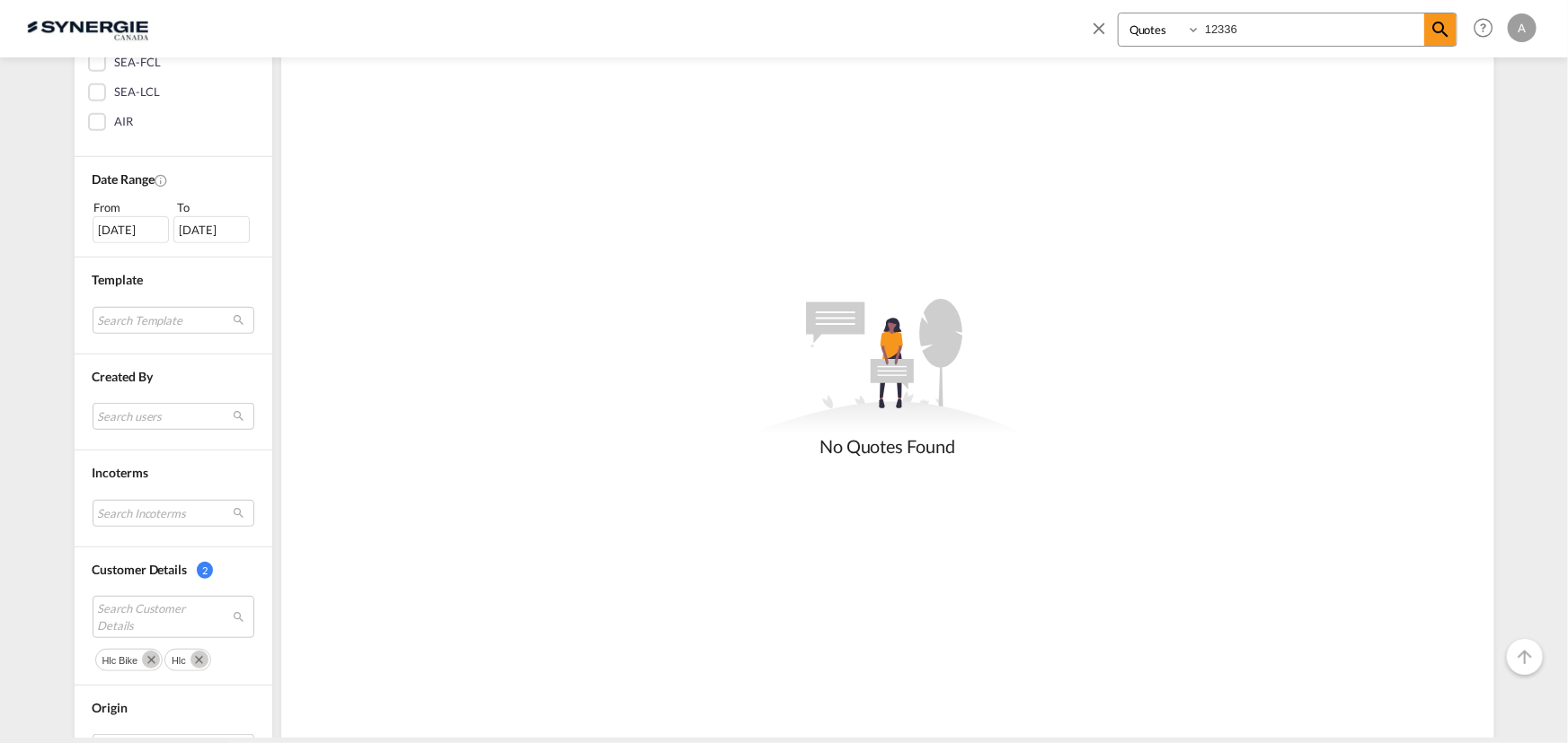
scroll to position [490, 0]
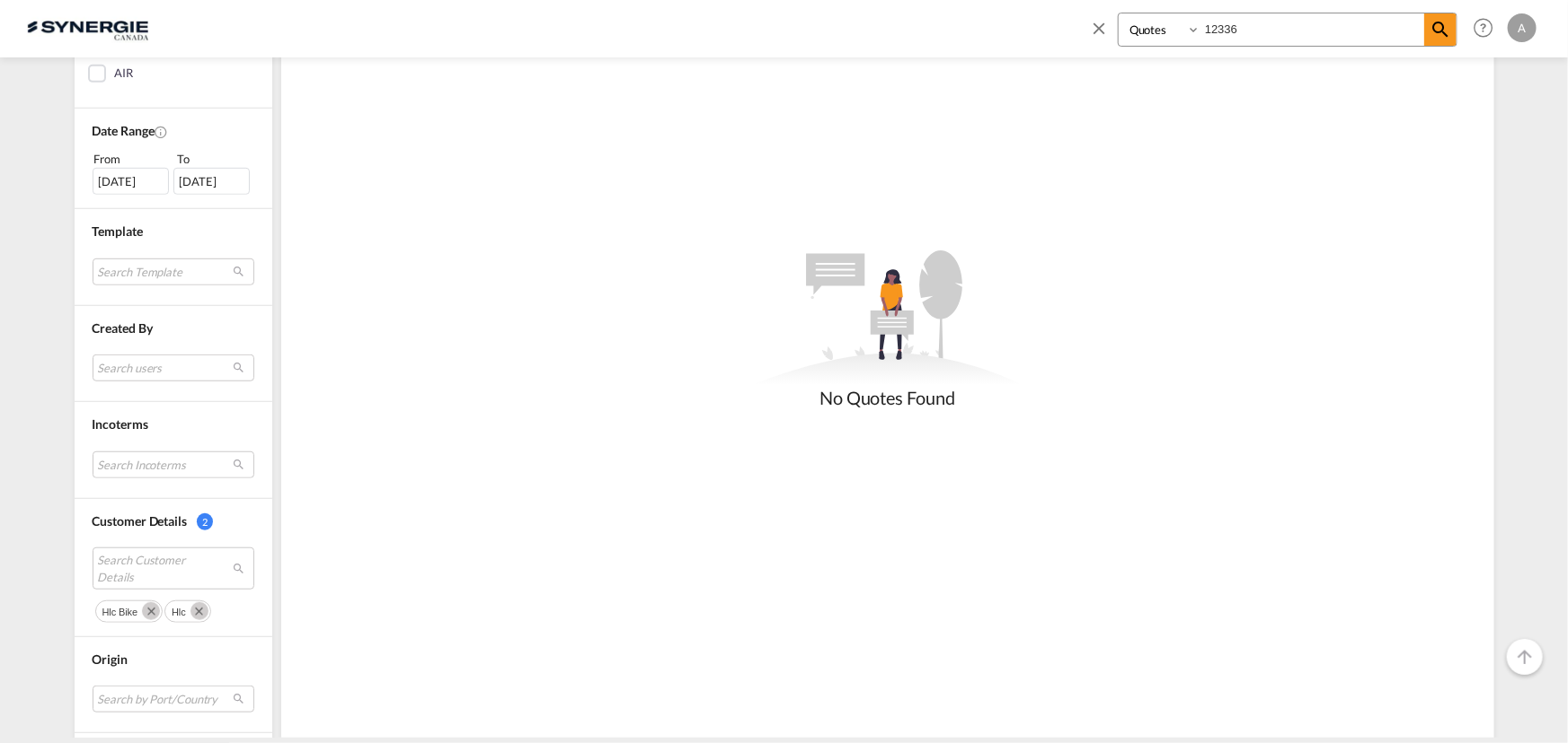
click at [197, 611] on md-icon "Remove" at bounding box center [199, 611] width 18 height 18
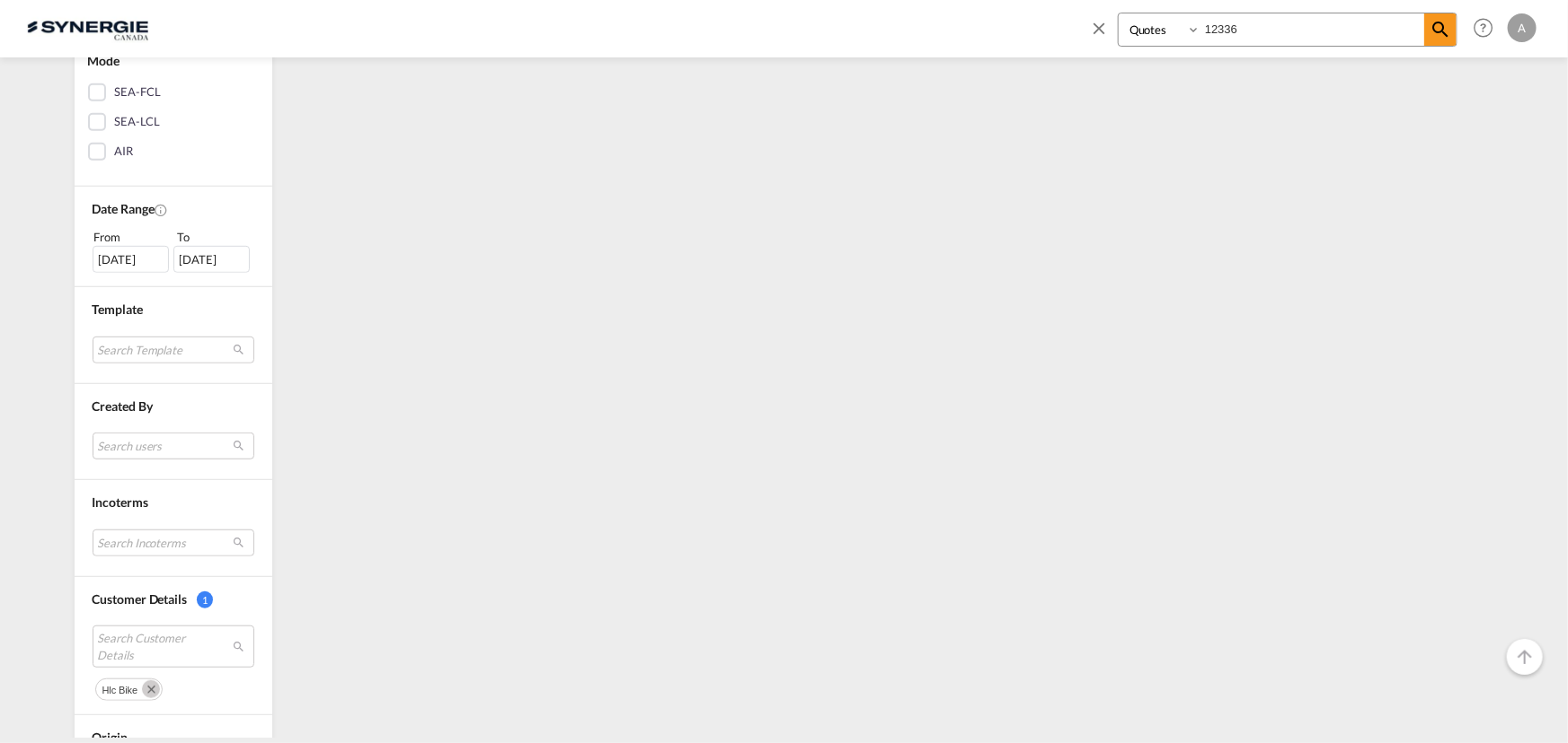
scroll to position [674, 0]
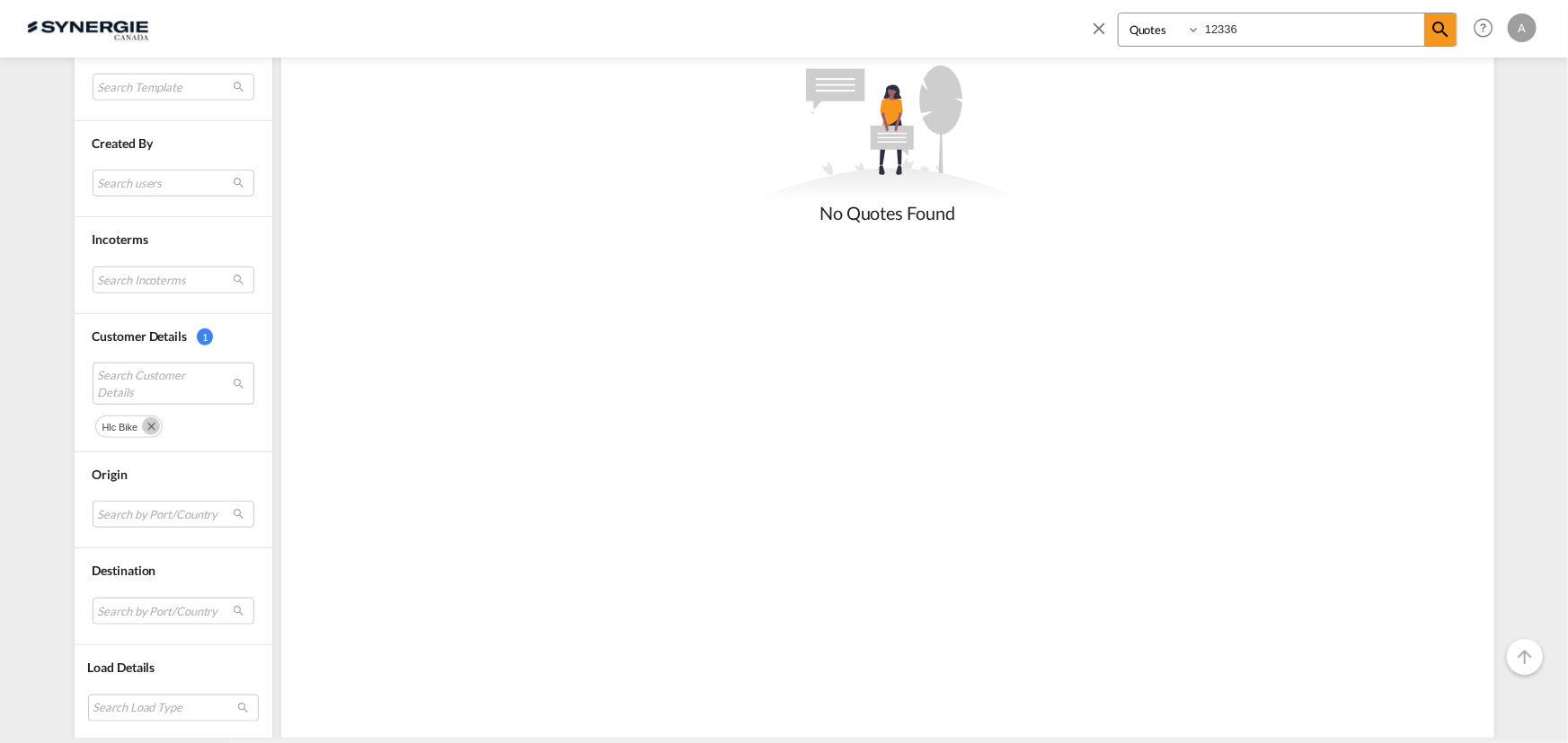
click at [149, 425] on md-icon "Remove" at bounding box center [151, 426] width 18 height 18
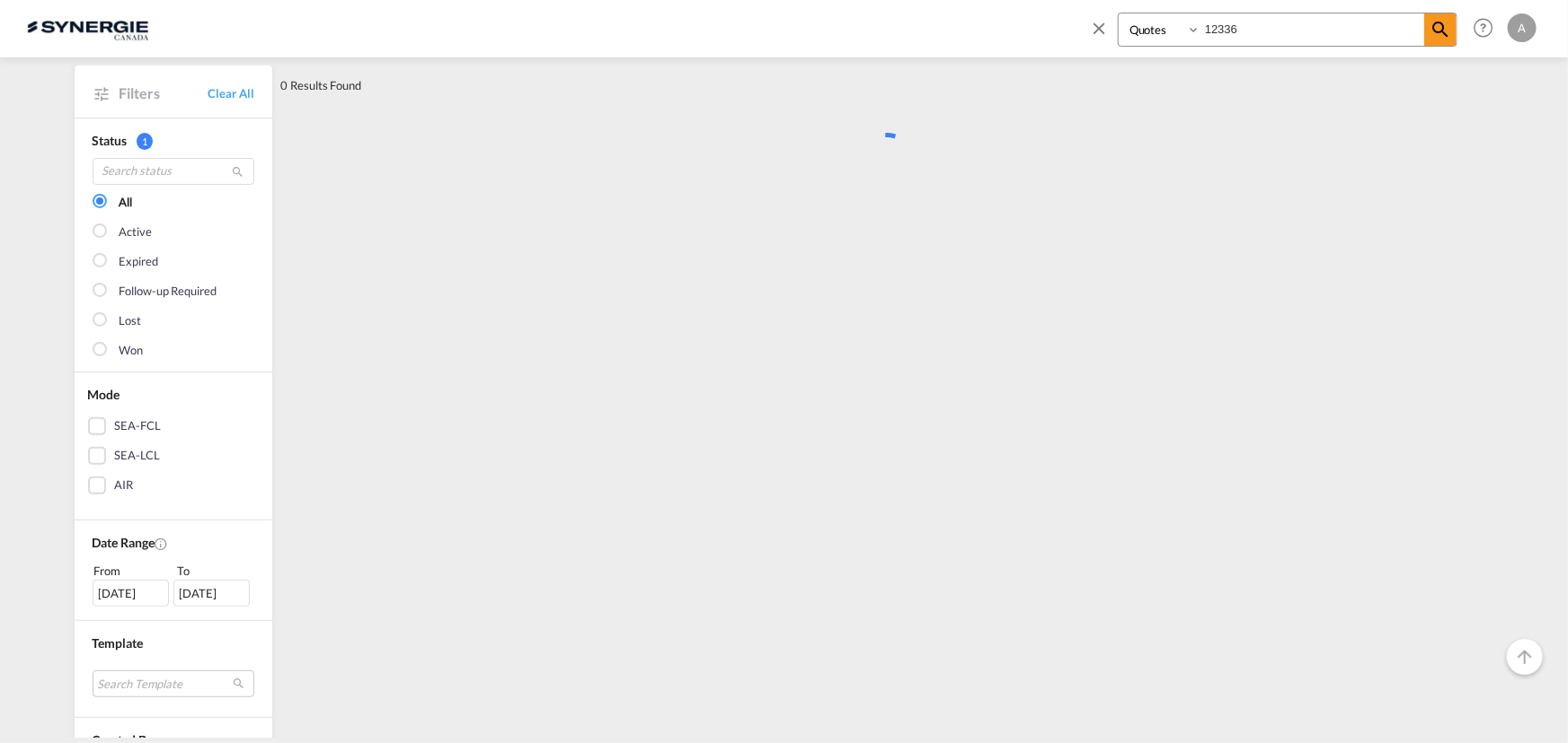
scroll to position [0, 0]
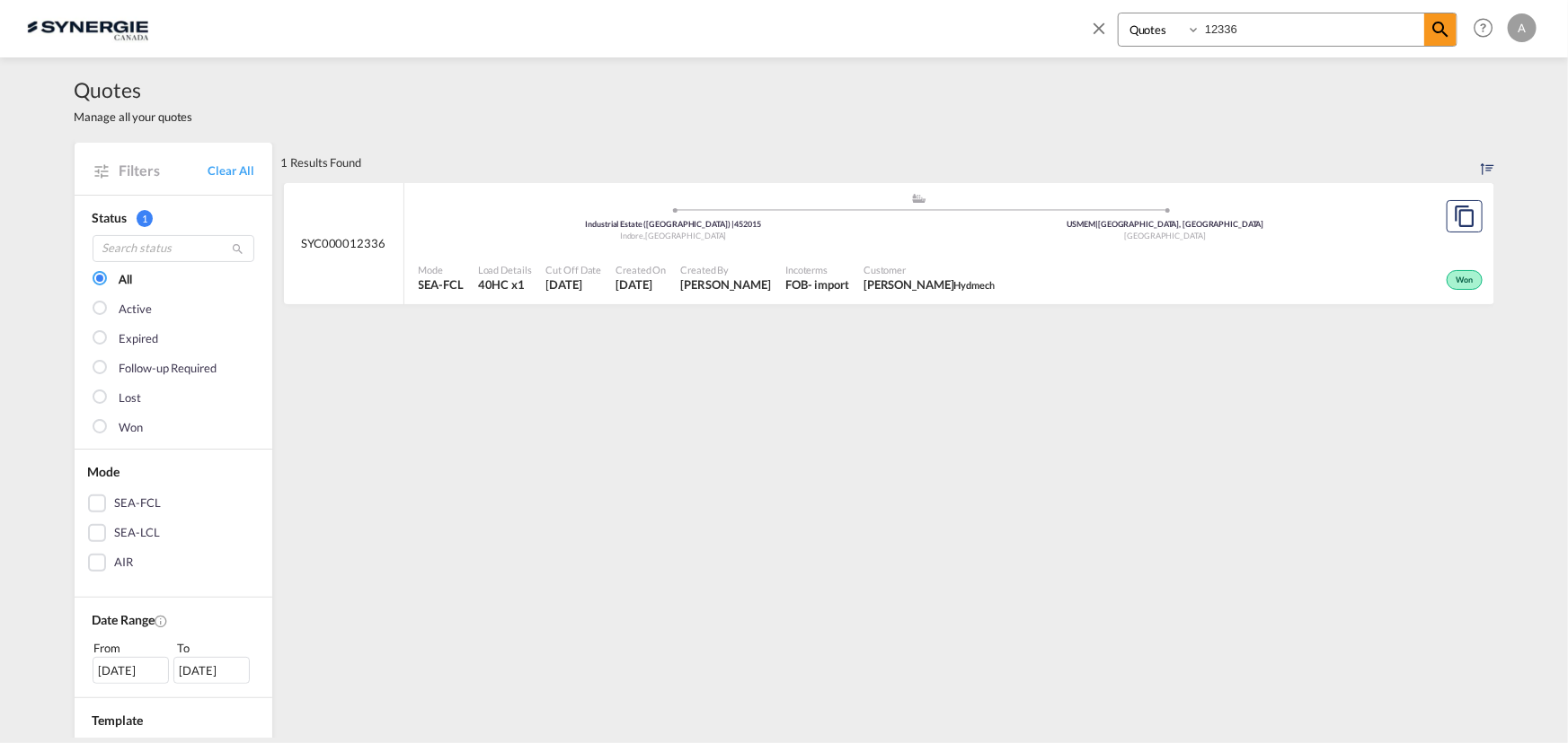
click at [866, 242] on div ".a{fill:#aaa8ad;} .a{fill:#aaa8ad;} Industrial Estate (Indore) | 452015 Indore …" at bounding box center [919, 219] width 1002 height 54
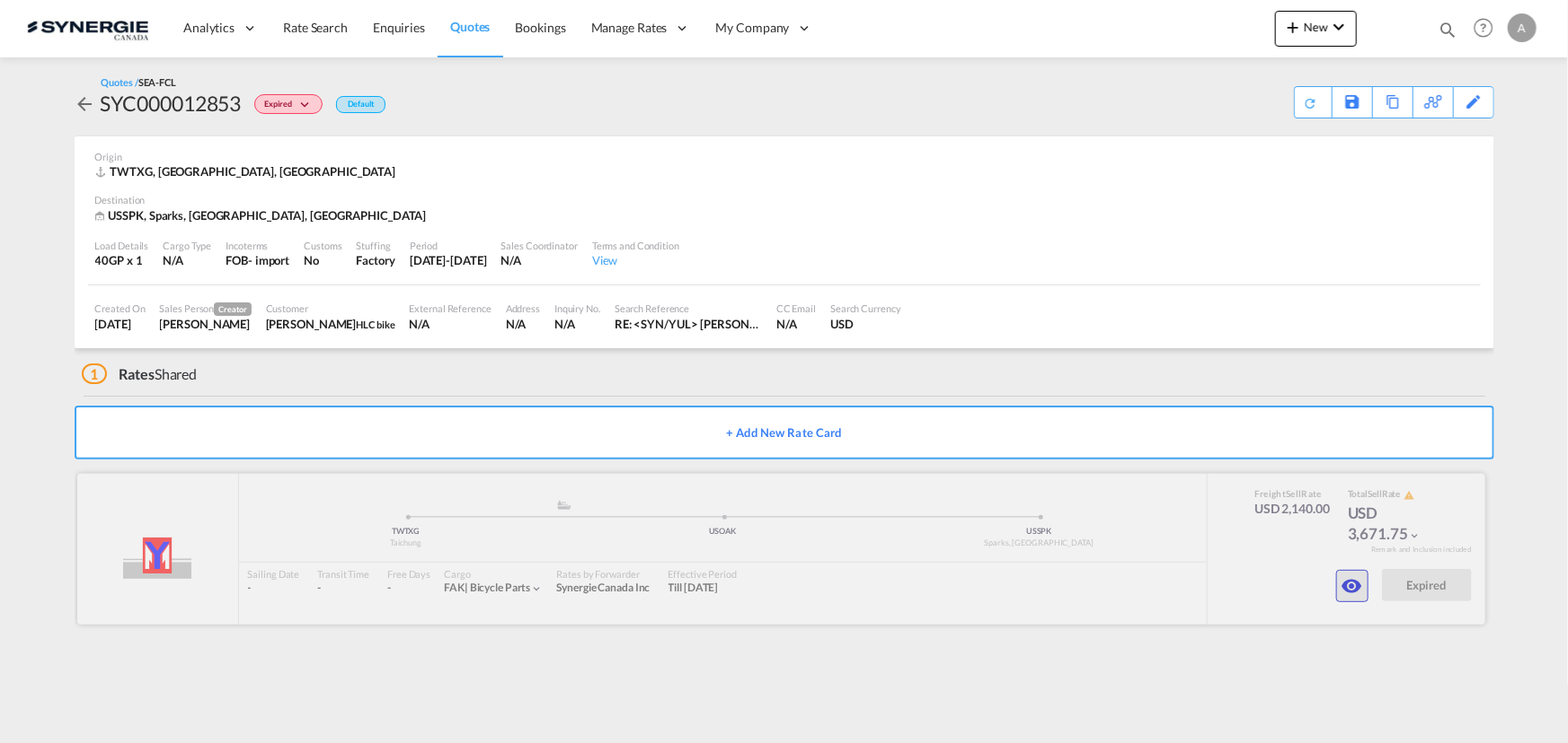
click at [1353, 579] on md-icon "icon-eye" at bounding box center [1352, 586] width 22 height 22
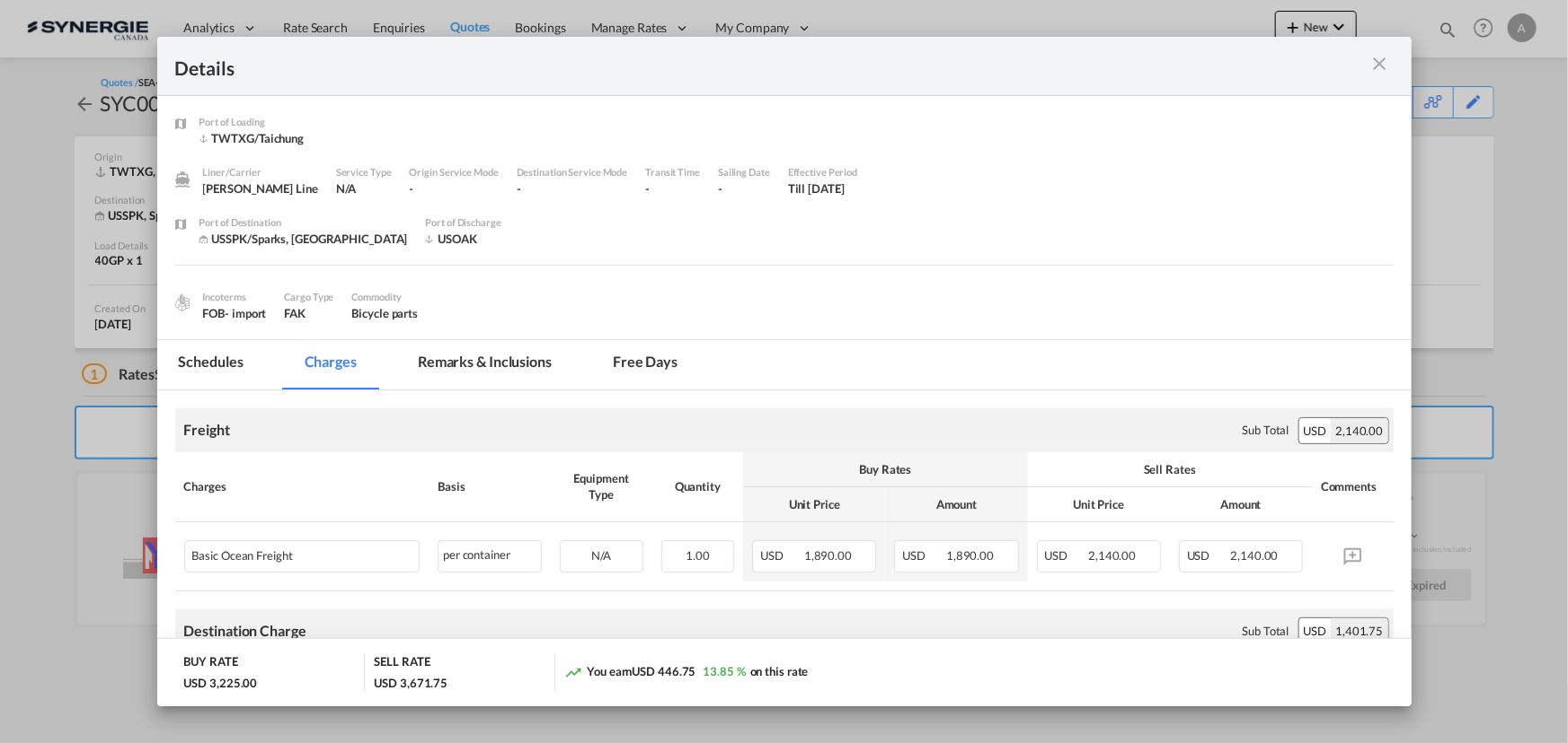
click at [506, 351] on md-tab-item "Remarks & Inclusions" at bounding box center [485, 365] width 177 height 50
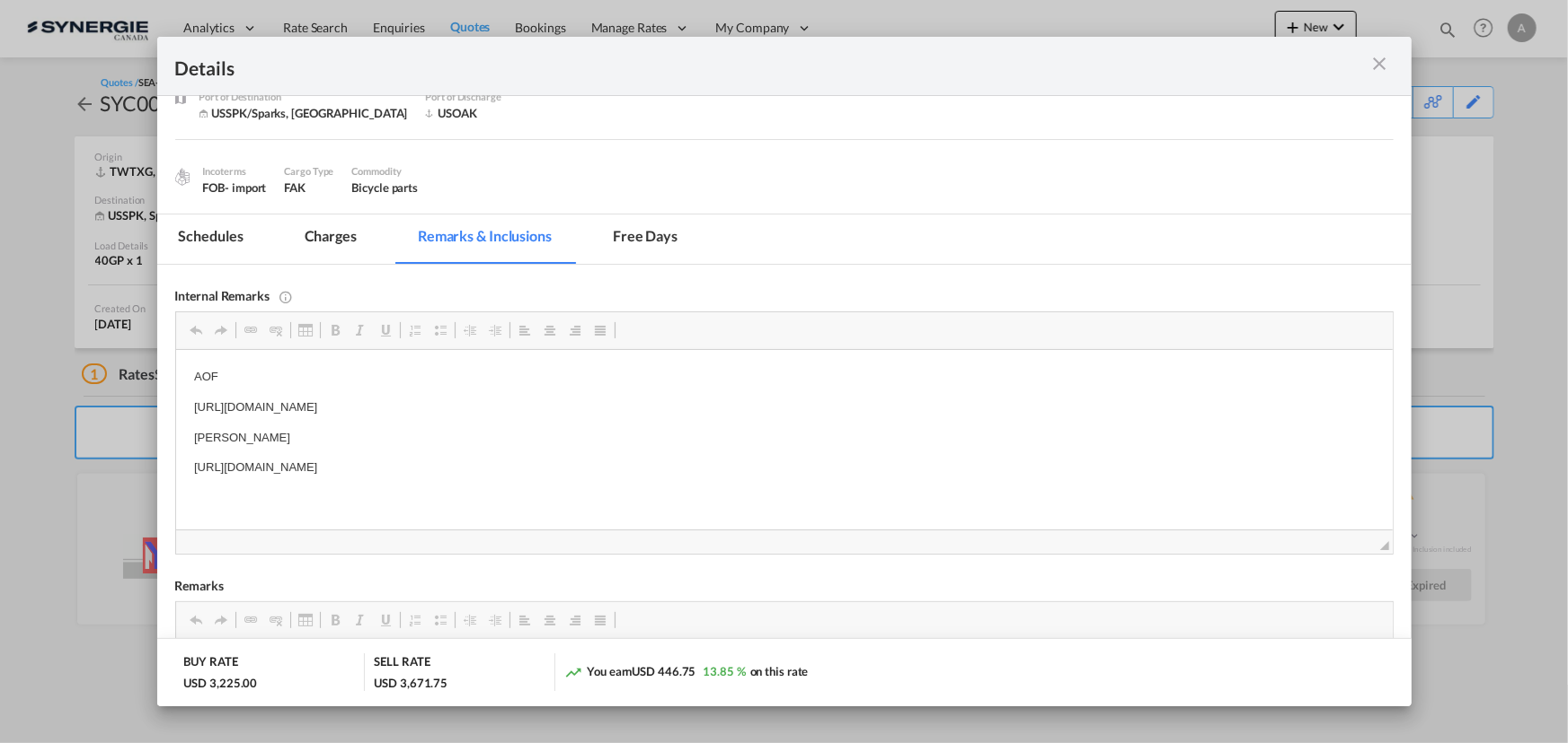
scroll to position [163, 0]
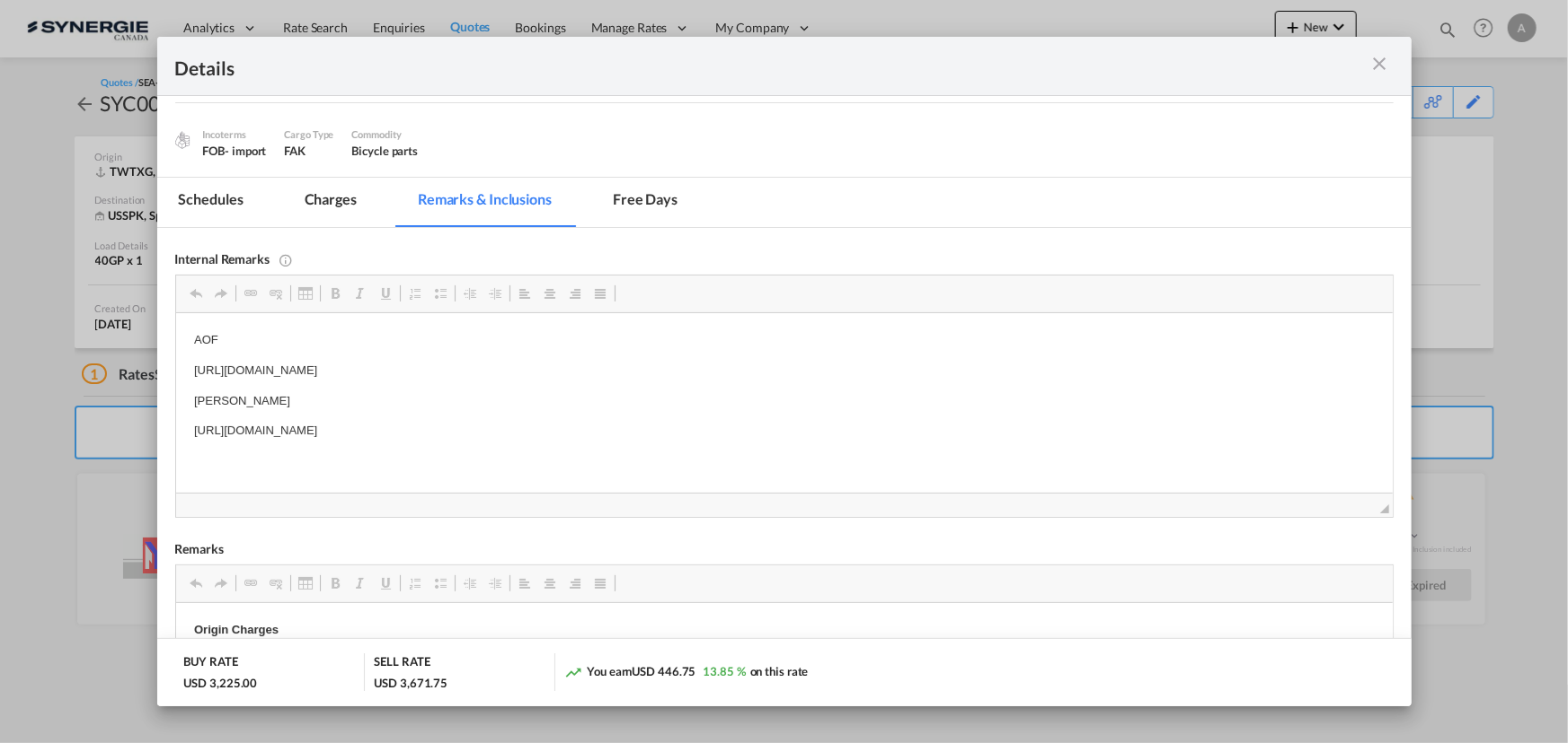
drag, startPoint x: 682, startPoint y: 438, endPoint x: 185, endPoint y: 450, distance: 497.1
click at [185, 450] on html "AOF [URL][DOMAIN_NAME] [PERSON_NAME] [URL][DOMAIN_NAME]" at bounding box center [784, 386] width 1216 height 146
copy p "[URL][DOMAIN_NAME]"
click at [1376, 56] on md-icon "icon-close m-3 fg-AAA8AD cursor" at bounding box center [1379, 64] width 22 height 22
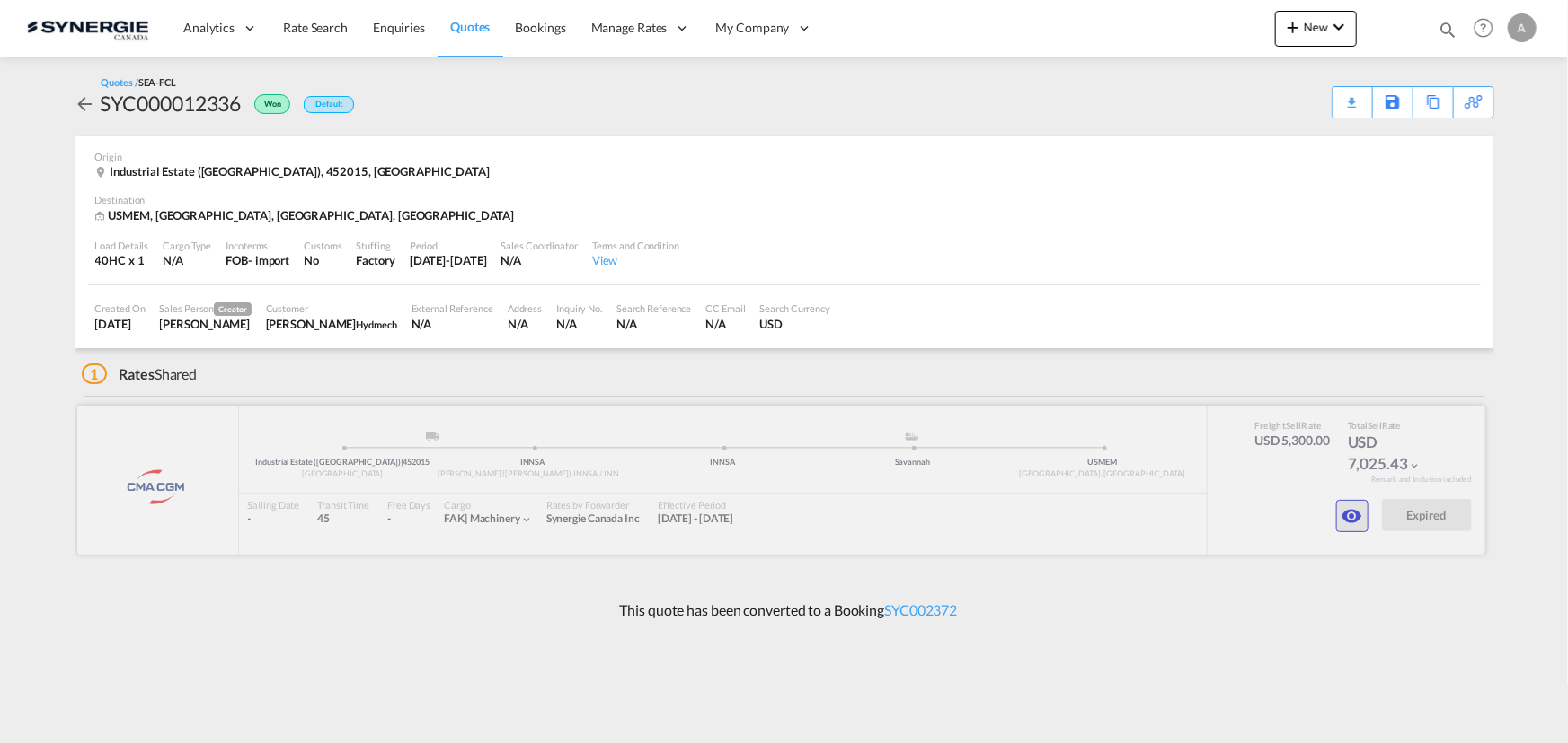
click at [1347, 521] on md-icon "icon-eye" at bounding box center [1352, 516] width 22 height 22
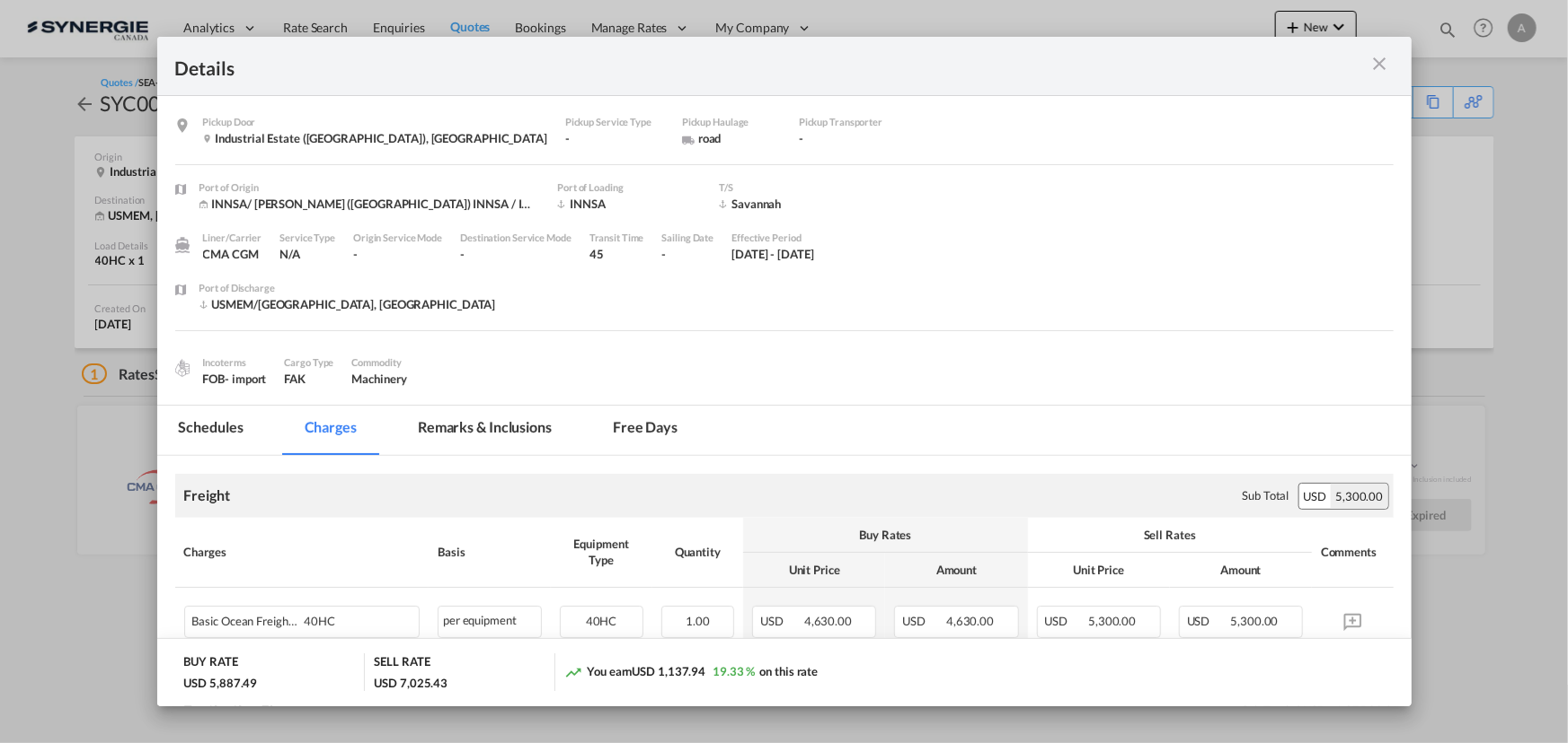
click at [506, 430] on md-tab-item "Remarks & Inclusions" at bounding box center [485, 431] width 177 height 50
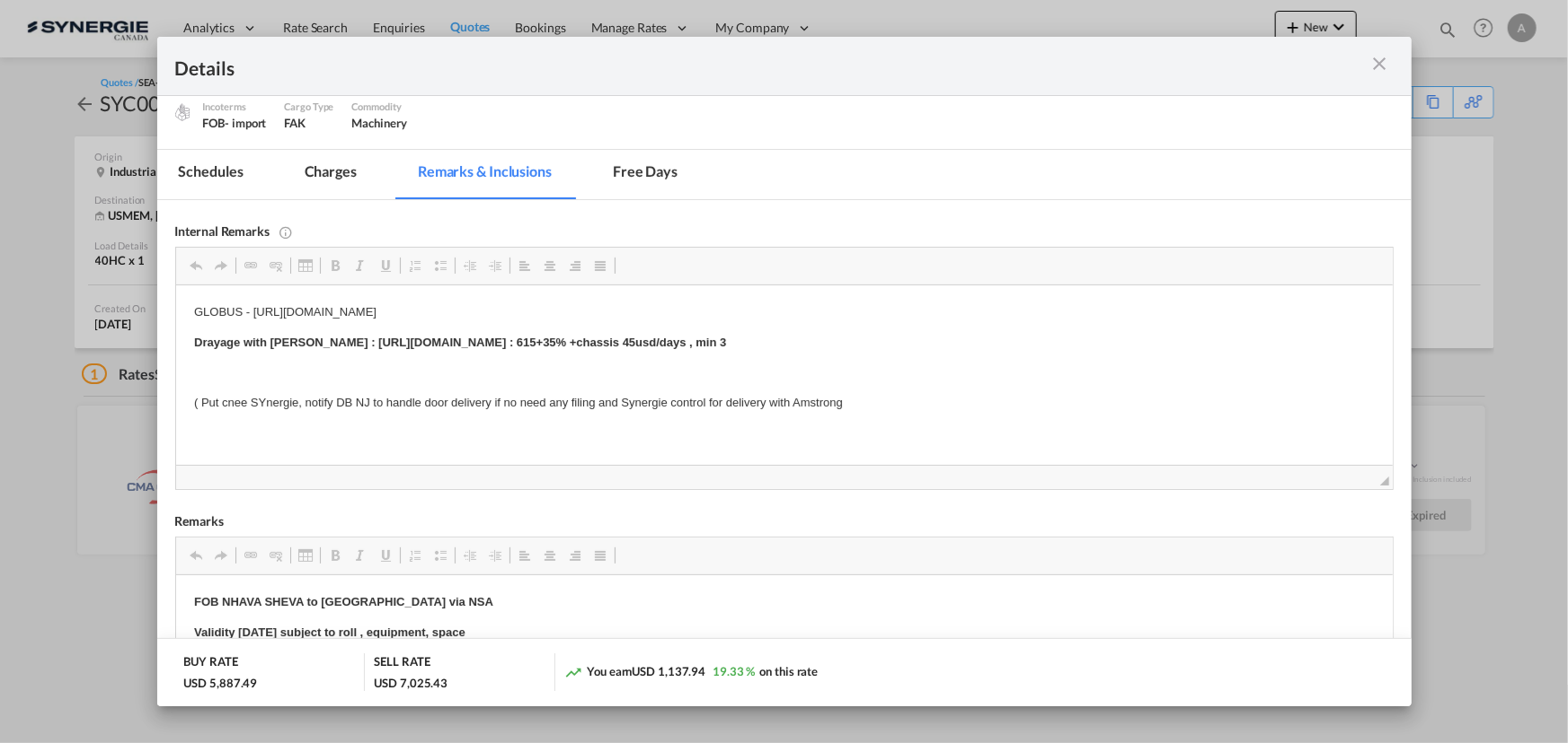
scroll to position [326, 0]
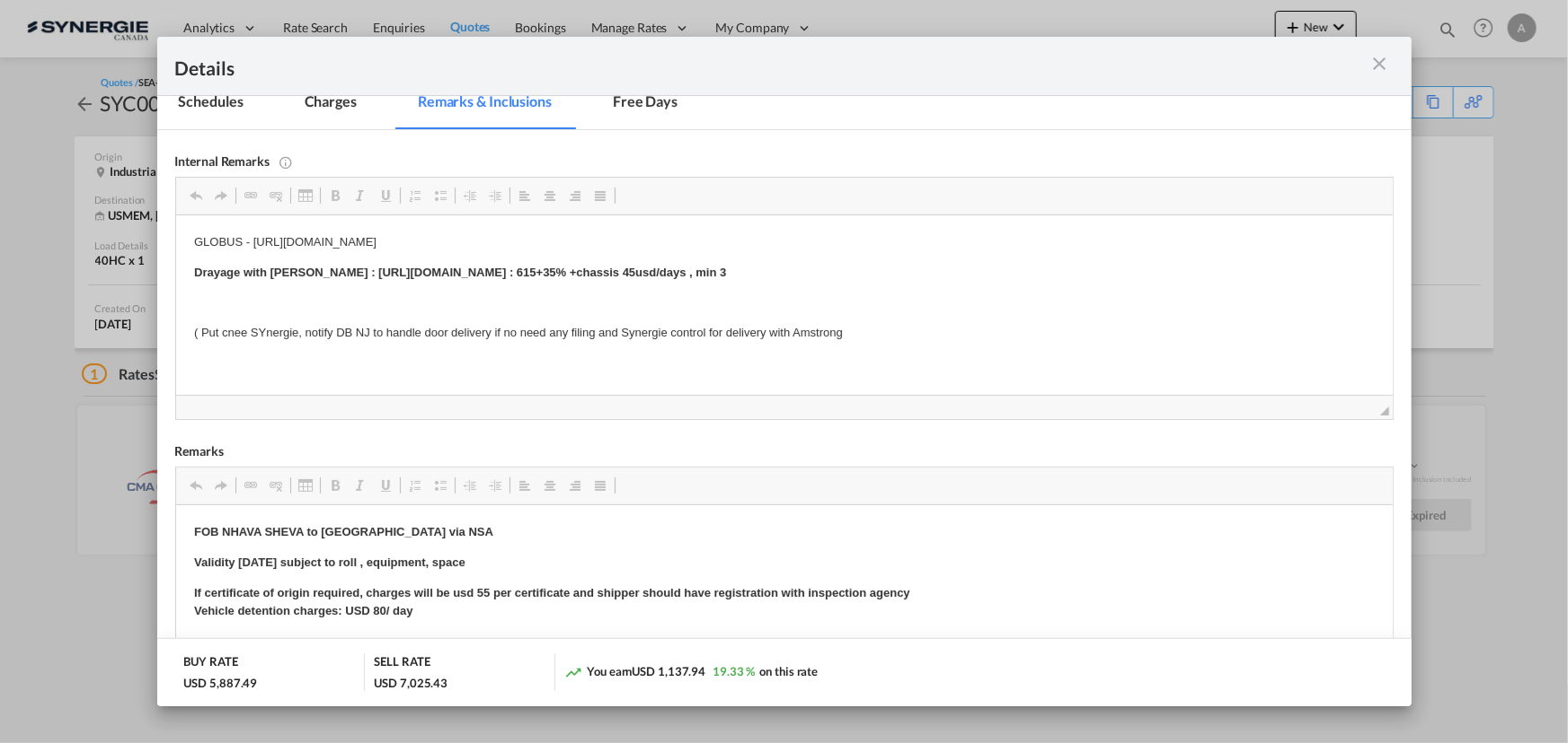
drag, startPoint x: 336, startPoint y: 271, endPoint x: 848, endPoint y: 273, distance: 512.0
click at [725, 273] on strong "Drayage with [PERSON_NAME] : [URL][DOMAIN_NAME] : 615+35% +chassis 45usd/days ,…" at bounding box center [459, 272] width 532 height 13
copy strong "[URL][DOMAIN_NAME]"
click at [308, 110] on md-tab-item "Charges" at bounding box center [331, 105] width 95 height 50
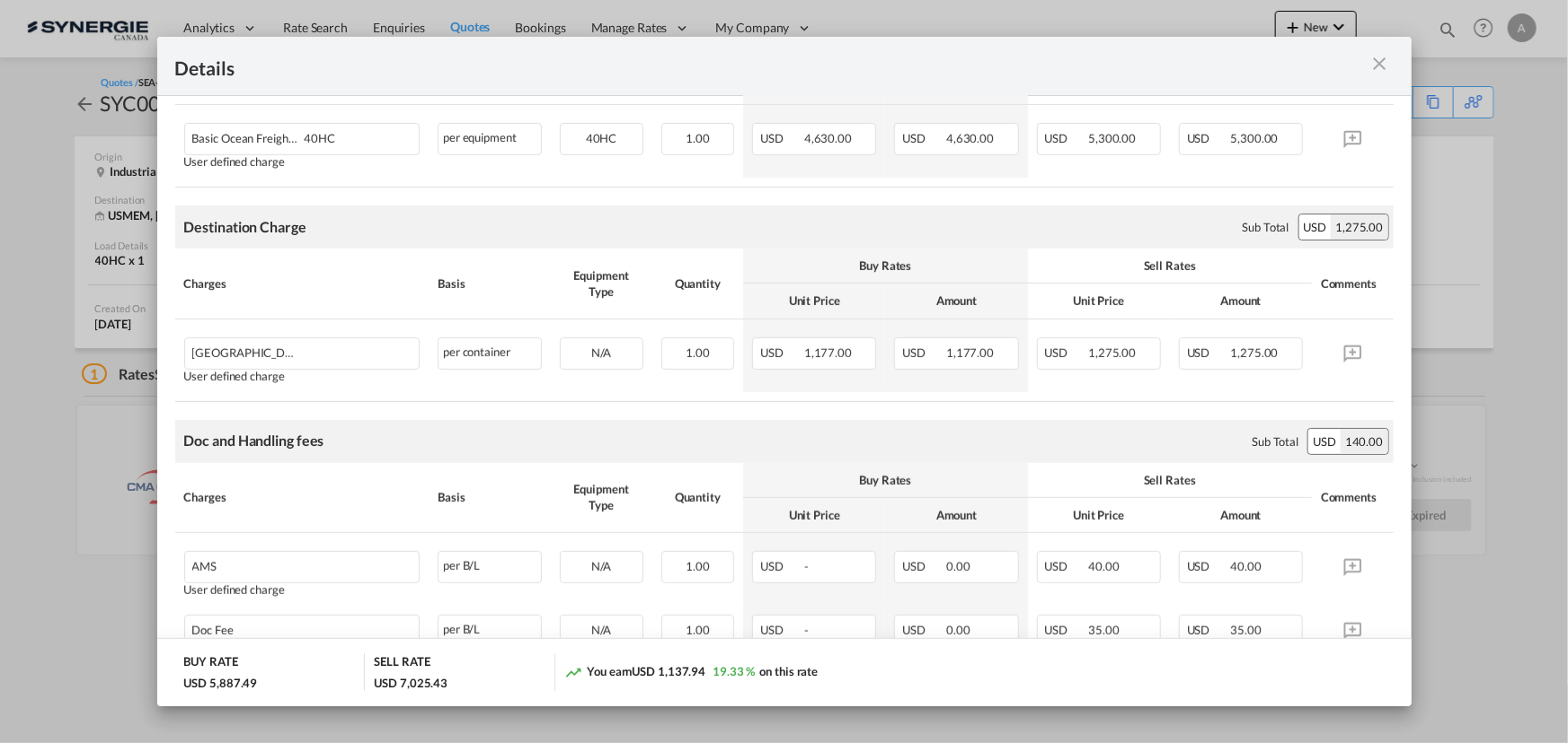
scroll to position [565, 0]
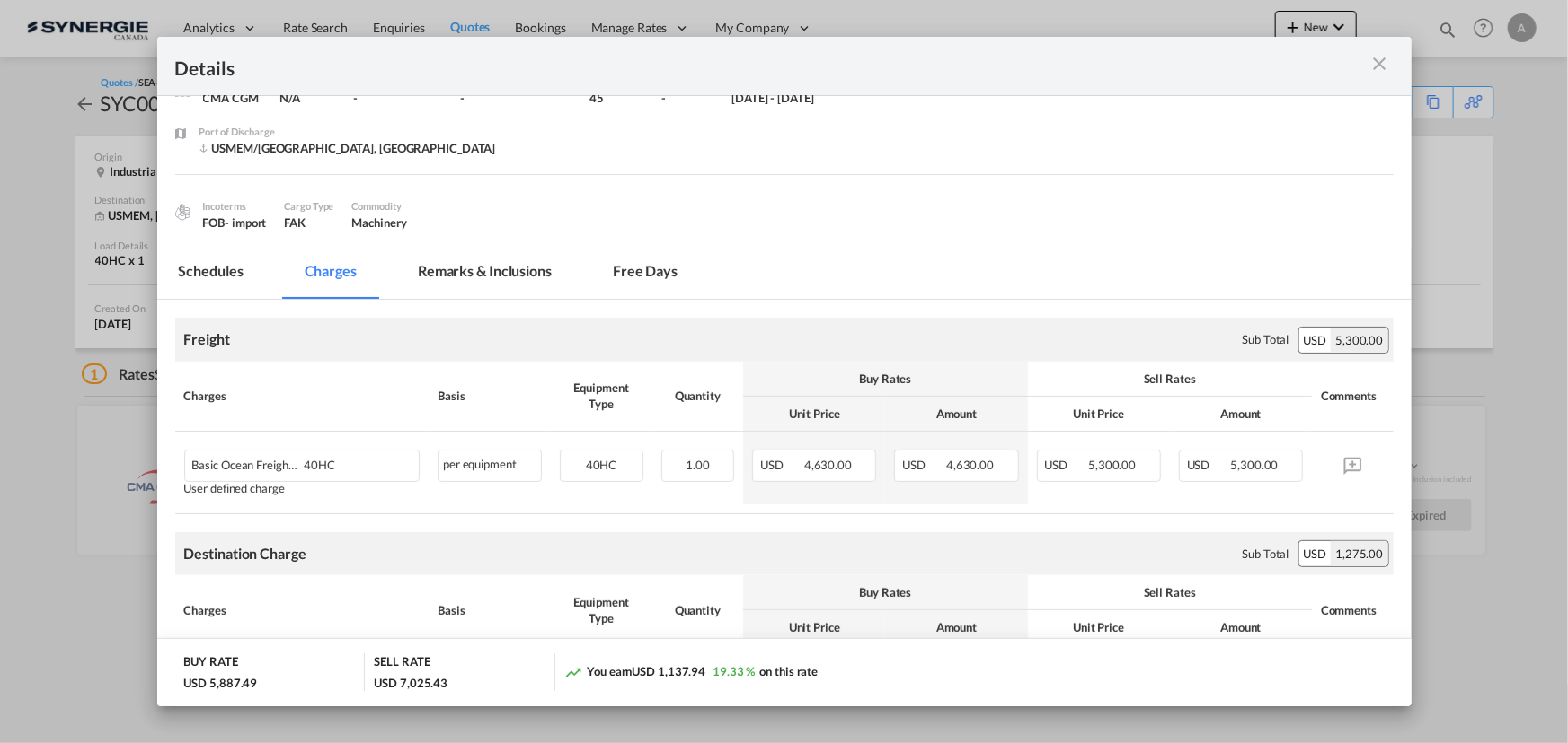
click at [465, 283] on md-tab-item "Remarks & Inclusions" at bounding box center [485, 274] width 177 height 50
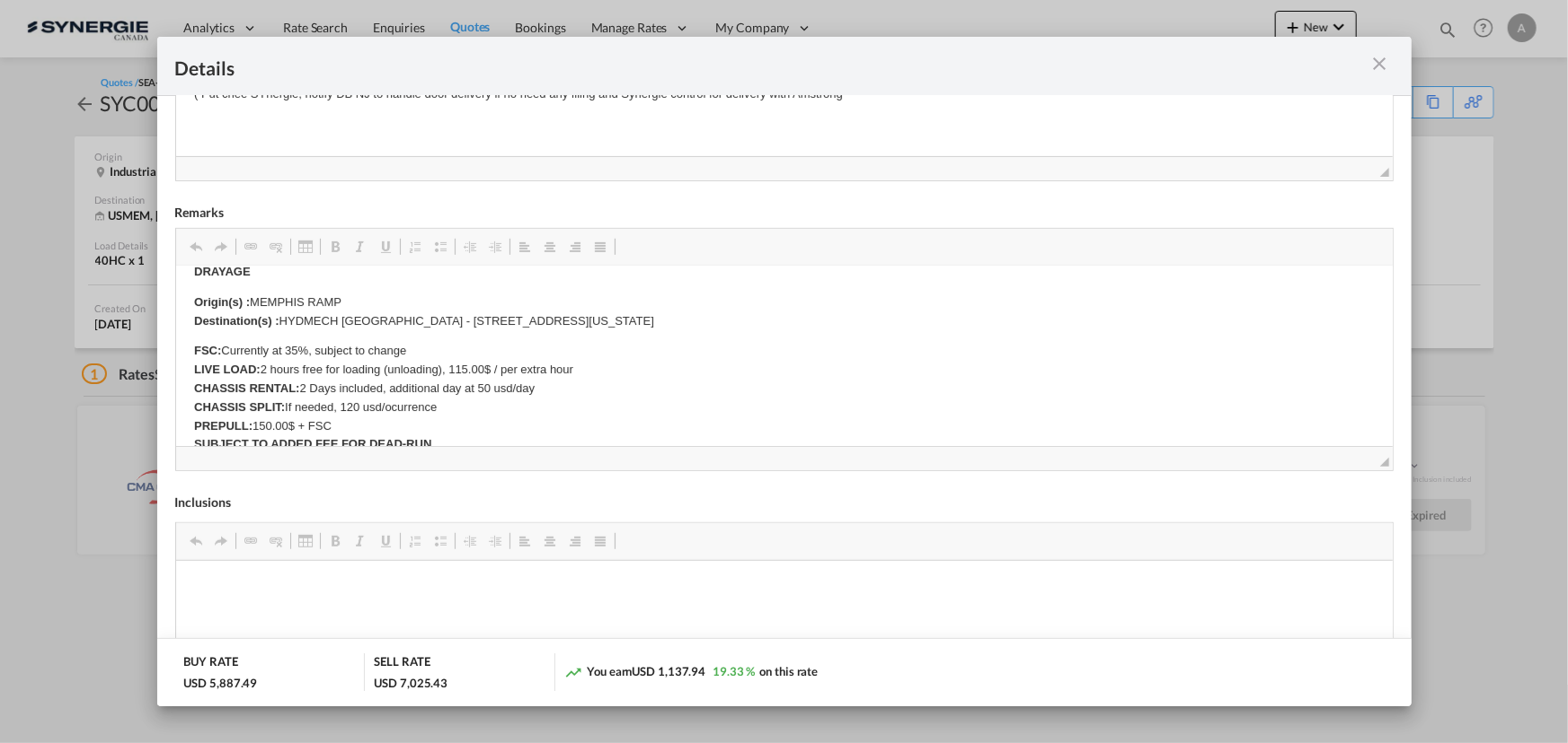
scroll to position [262, 0]
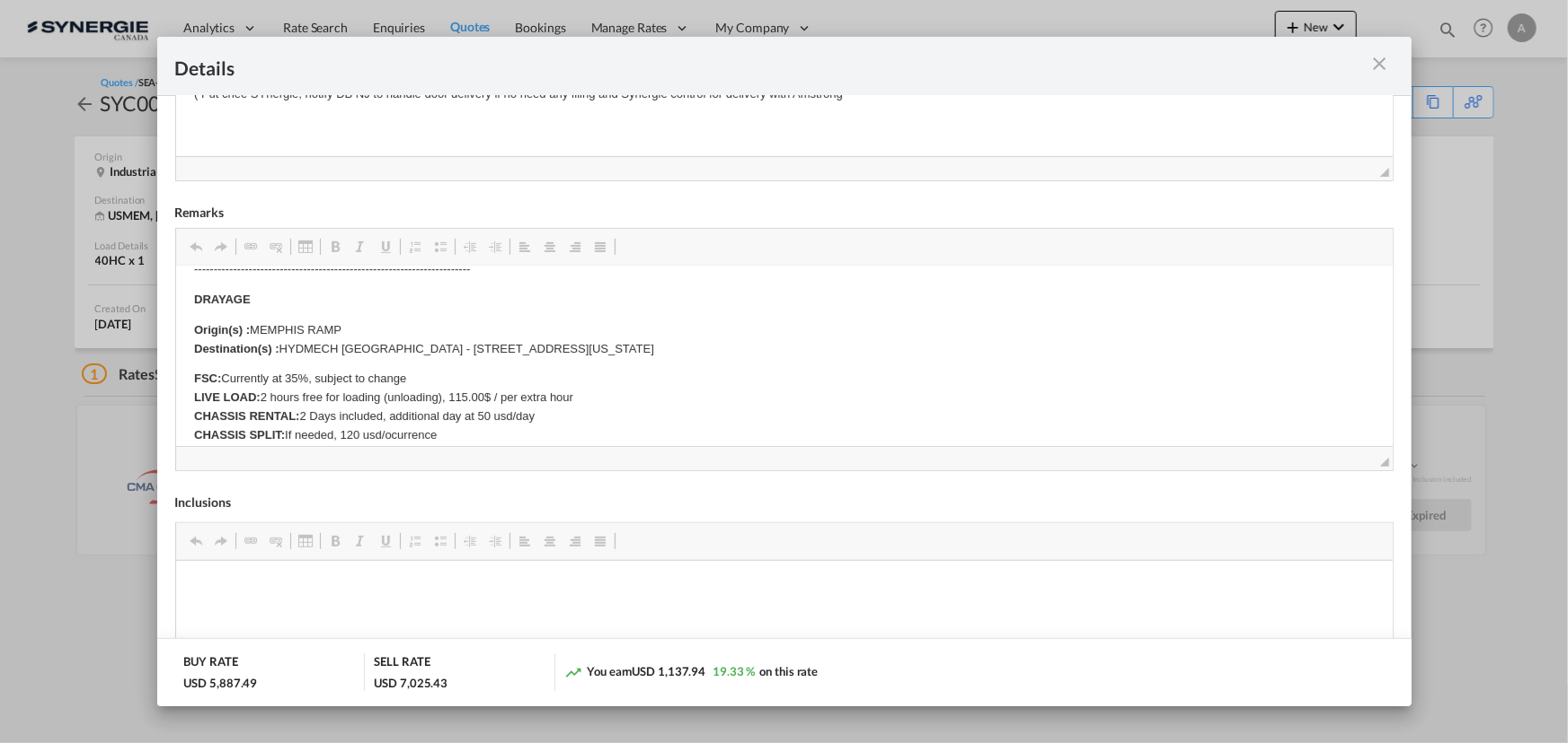
click at [1367, 64] on div "Pickup Door ..." at bounding box center [1333, 66] width 122 height 23
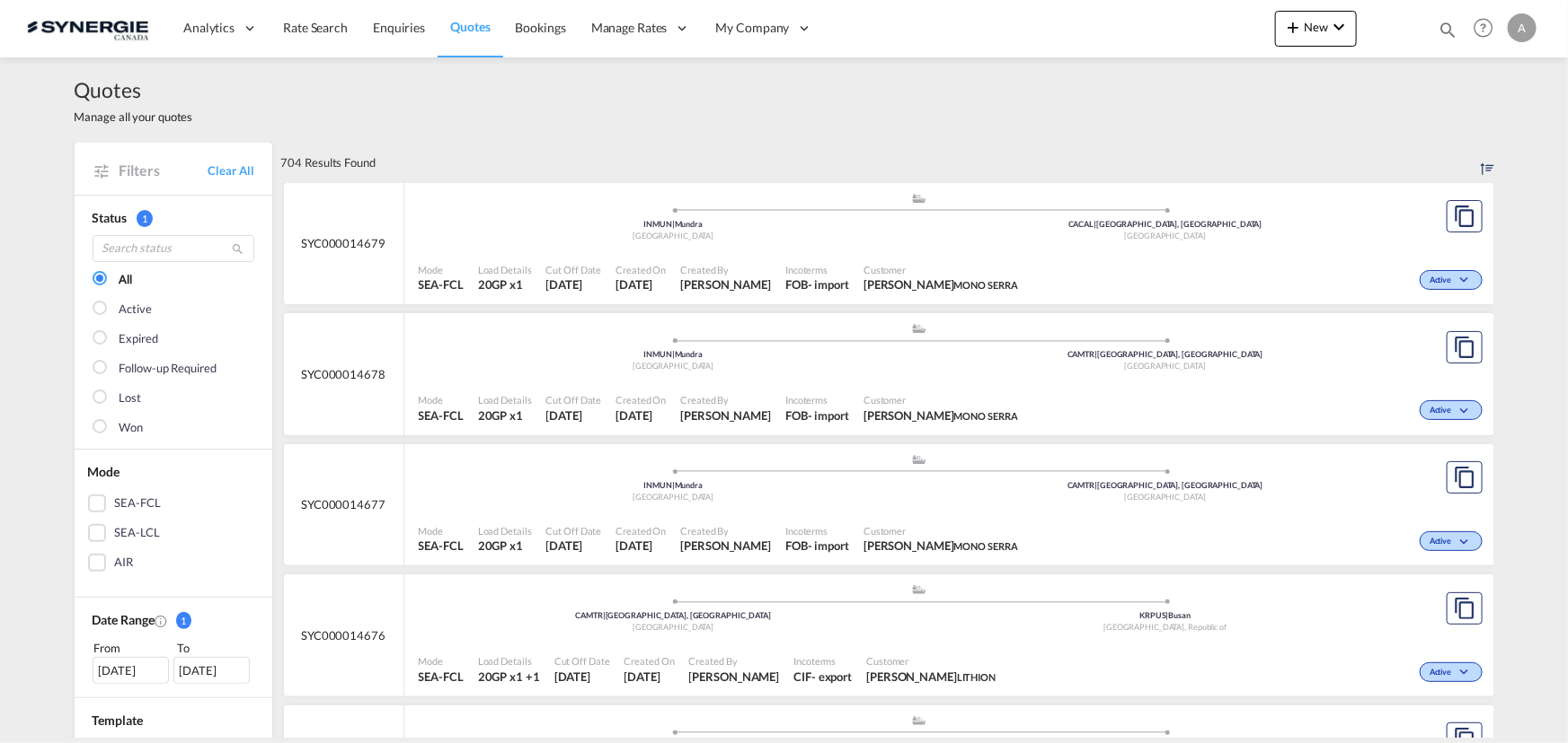
drag, startPoint x: 1449, startPoint y: 25, endPoint x: 1284, endPoint y: 35, distance: 165.3
click at [1449, 25] on md-icon "icon-magnify" at bounding box center [1447, 30] width 20 height 20
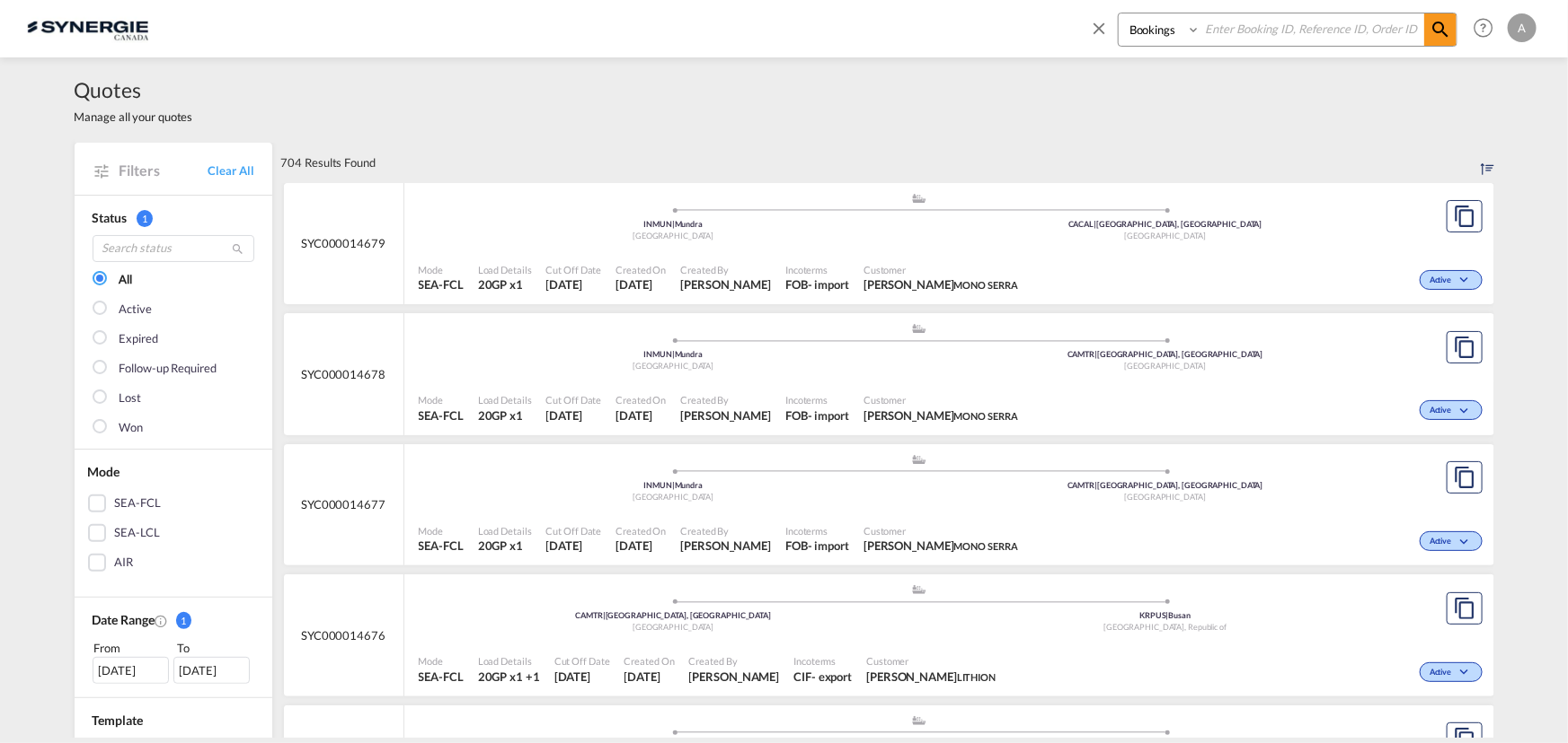
click at [1186, 32] on select "Bookings Quotes Enquiries" at bounding box center [1161, 30] width 86 height 32
select select "Quotes"
click at [1118, 13] on select "Bookings Quotes Enquiries" at bounding box center [1161, 30] width 86 height 32
click at [1252, 36] on input at bounding box center [1312, 29] width 224 height 31
type input "14395"
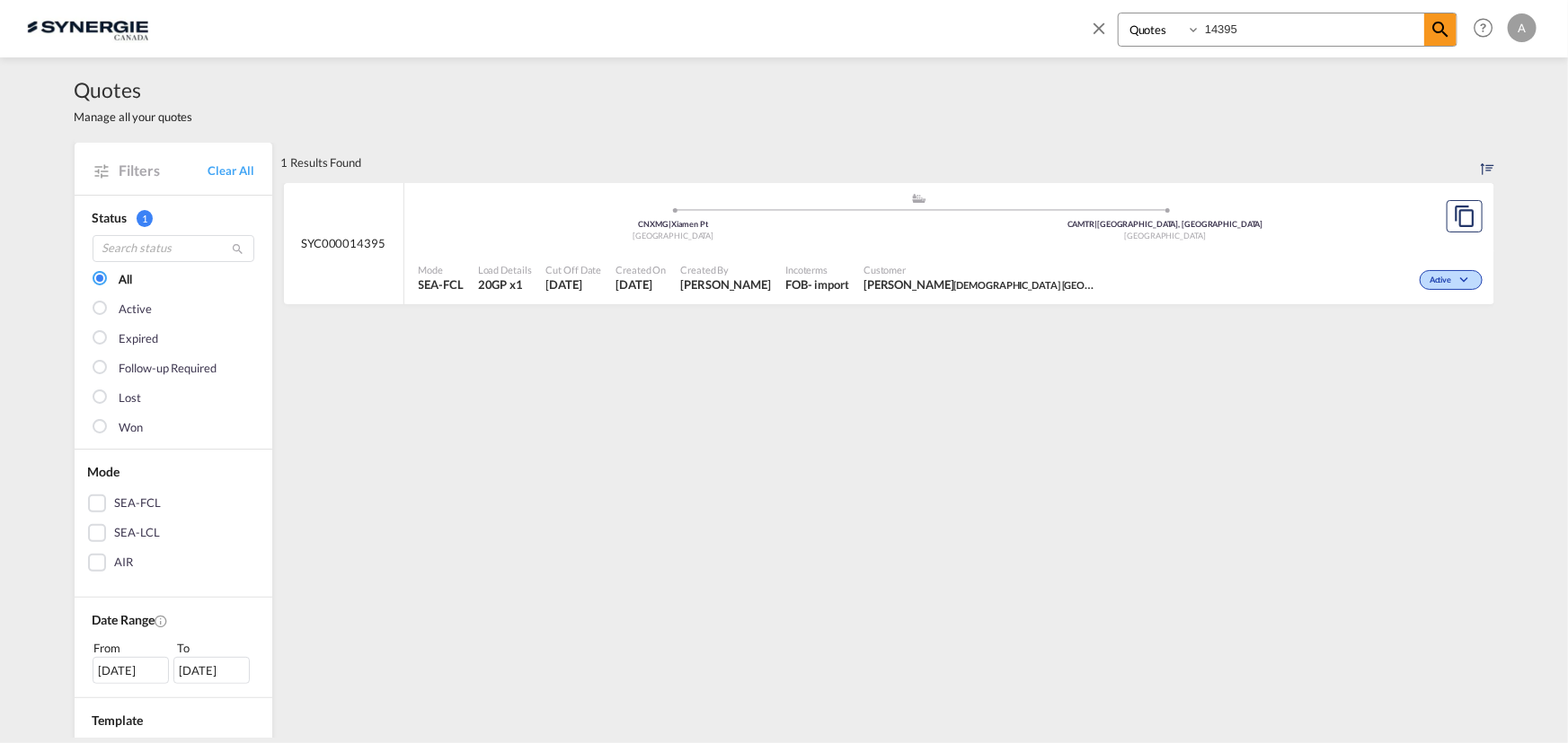
click at [930, 270] on span "Customer" at bounding box center [980, 270] width 234 height 13
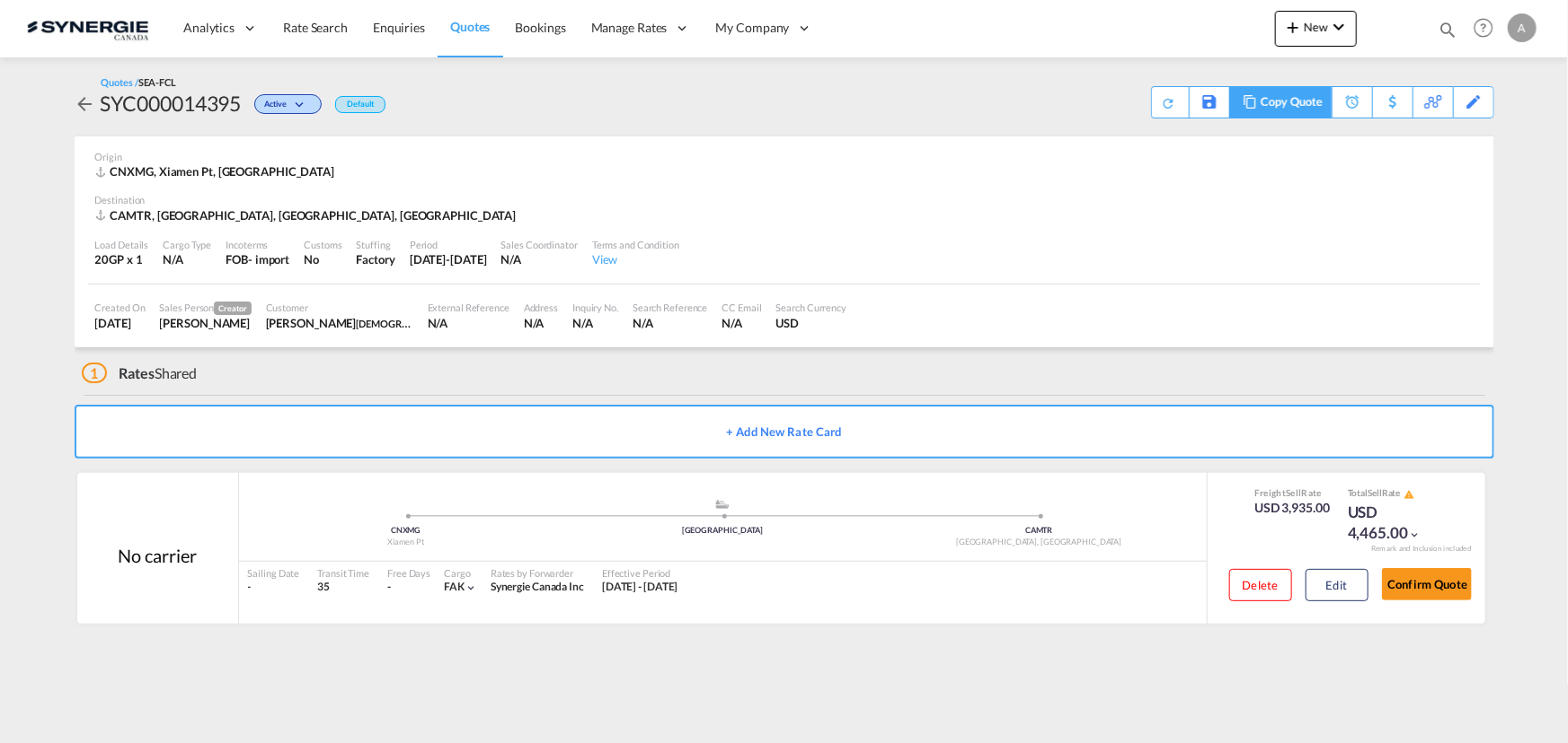
click at [1305, 112] on div "Copy Quote" at bounding box center [1291, 102] width 61 height 30
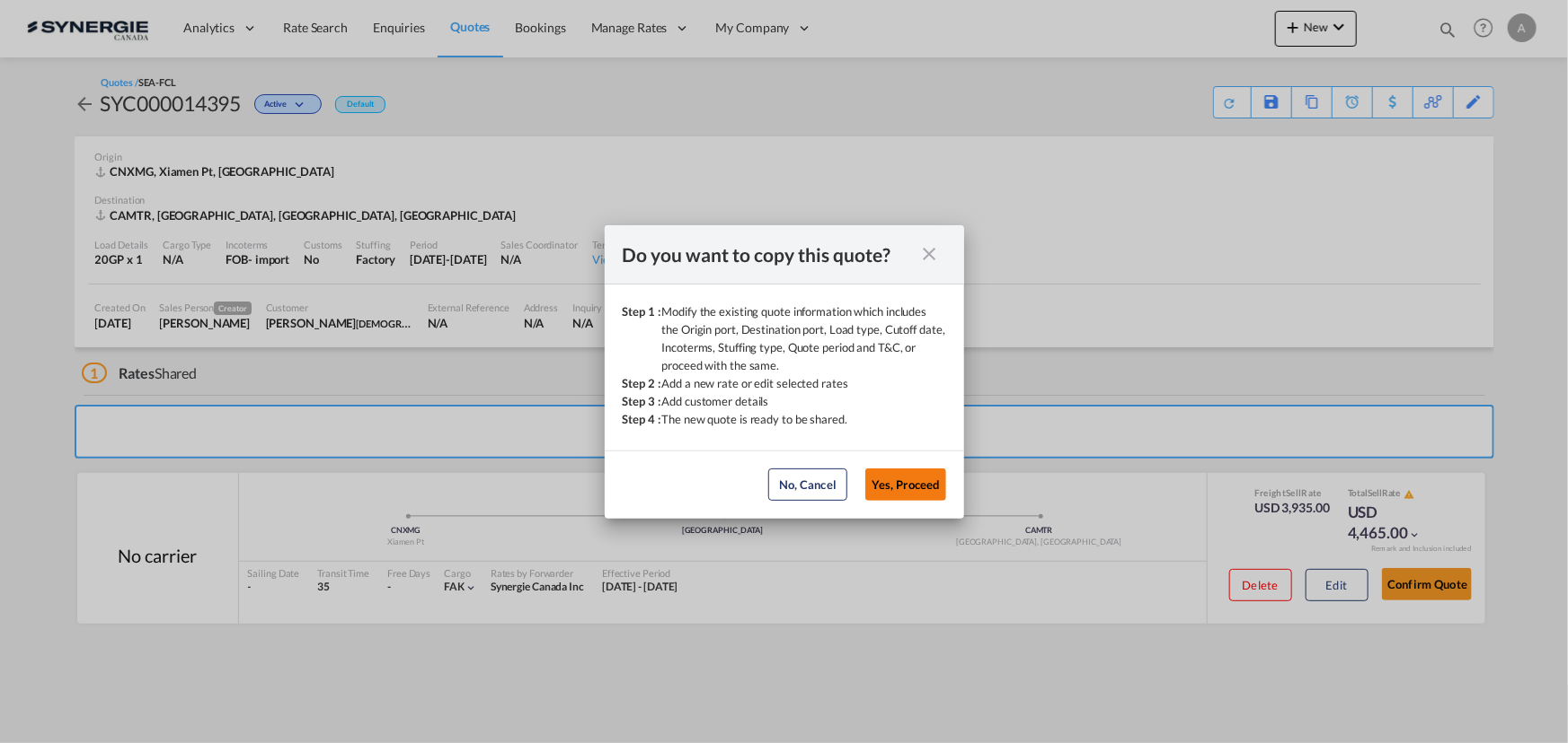
click at [897, 481] on button "Yes, Proceed" at bounding box center [906, 485] width 81 height 32
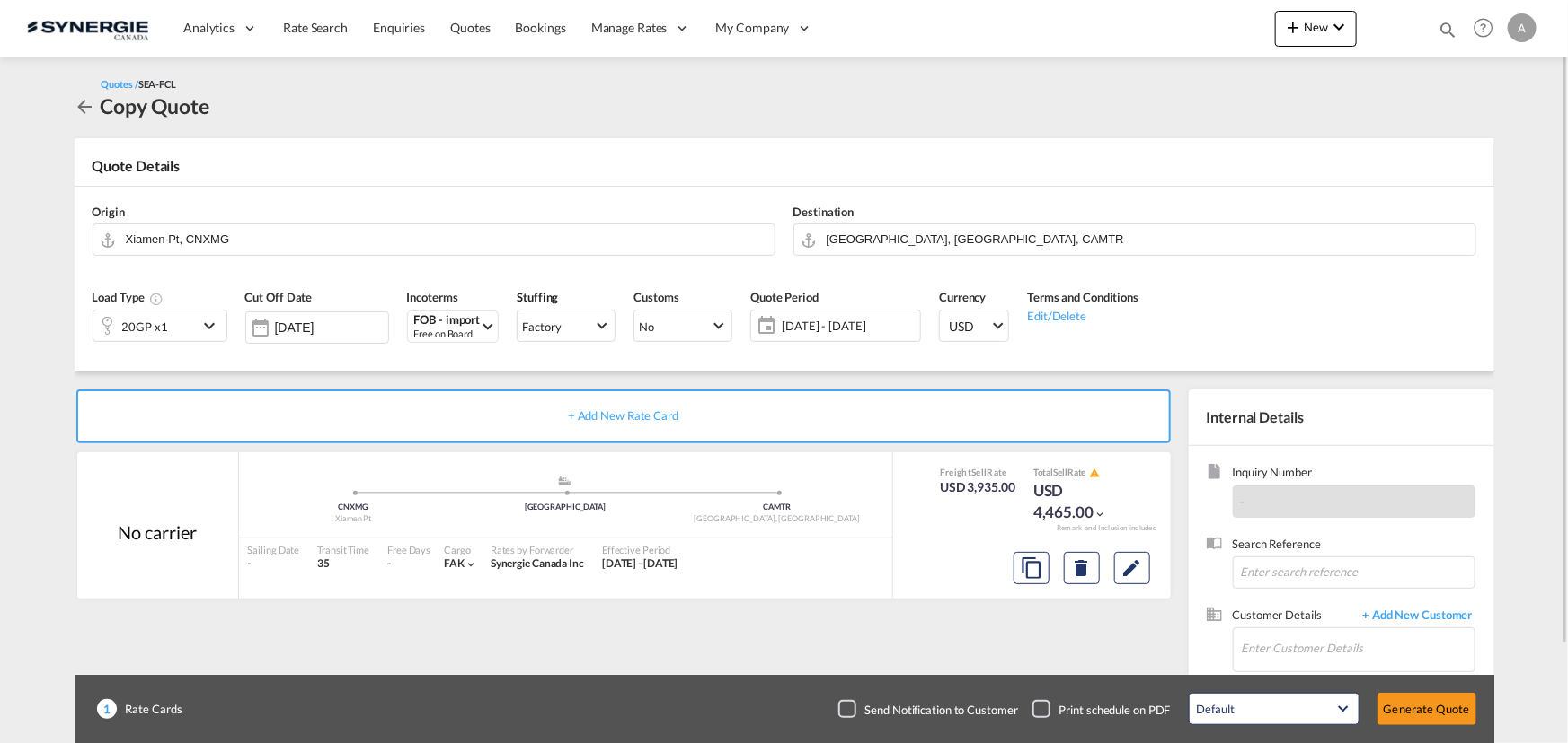
click at [112, 335] on div at bounding box center [108, 326] width 29 height 36
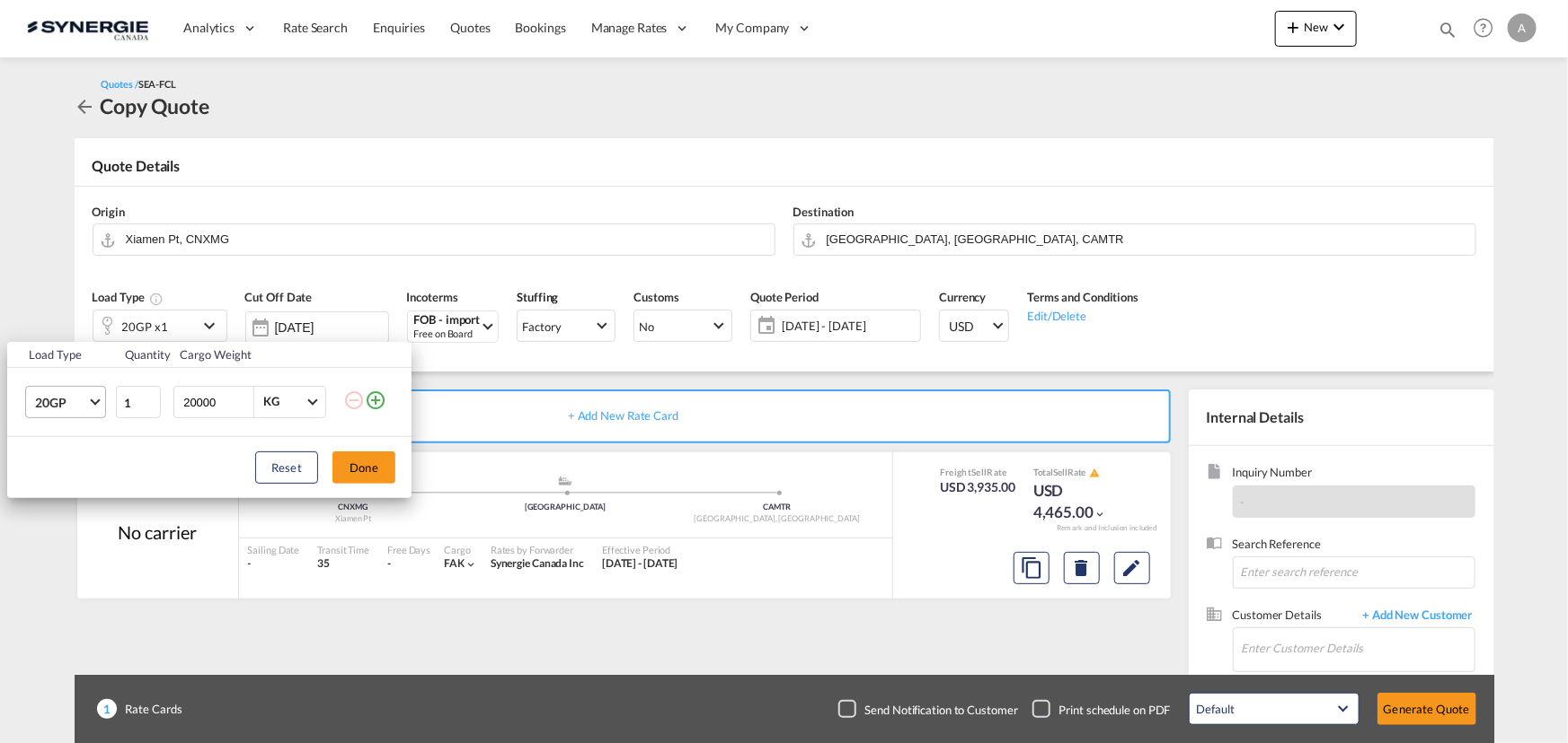
click at [69, 399] on span "20GP" at bounding box center [61, 403] width 52 height 18
click at [66, 477] on md-option "40HC" at bounding box center [81, 488] width 122 height 43
click at [345, 460] on button "Done" at bounding box center [364, 468] width 63 height 32
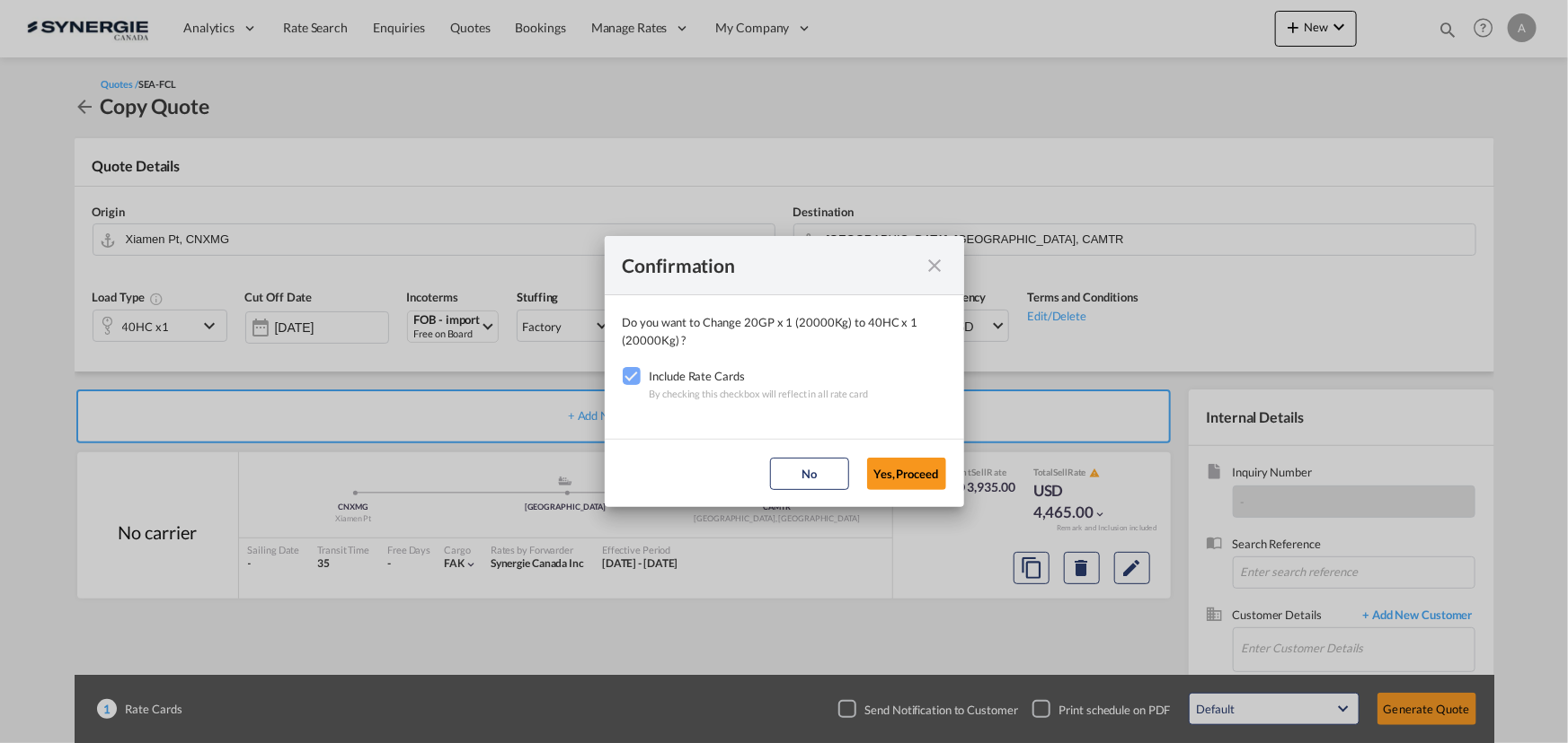
click at [906, 467] on button "Yes,Proceed" at bounding box center [906, 474] width 79 height 32
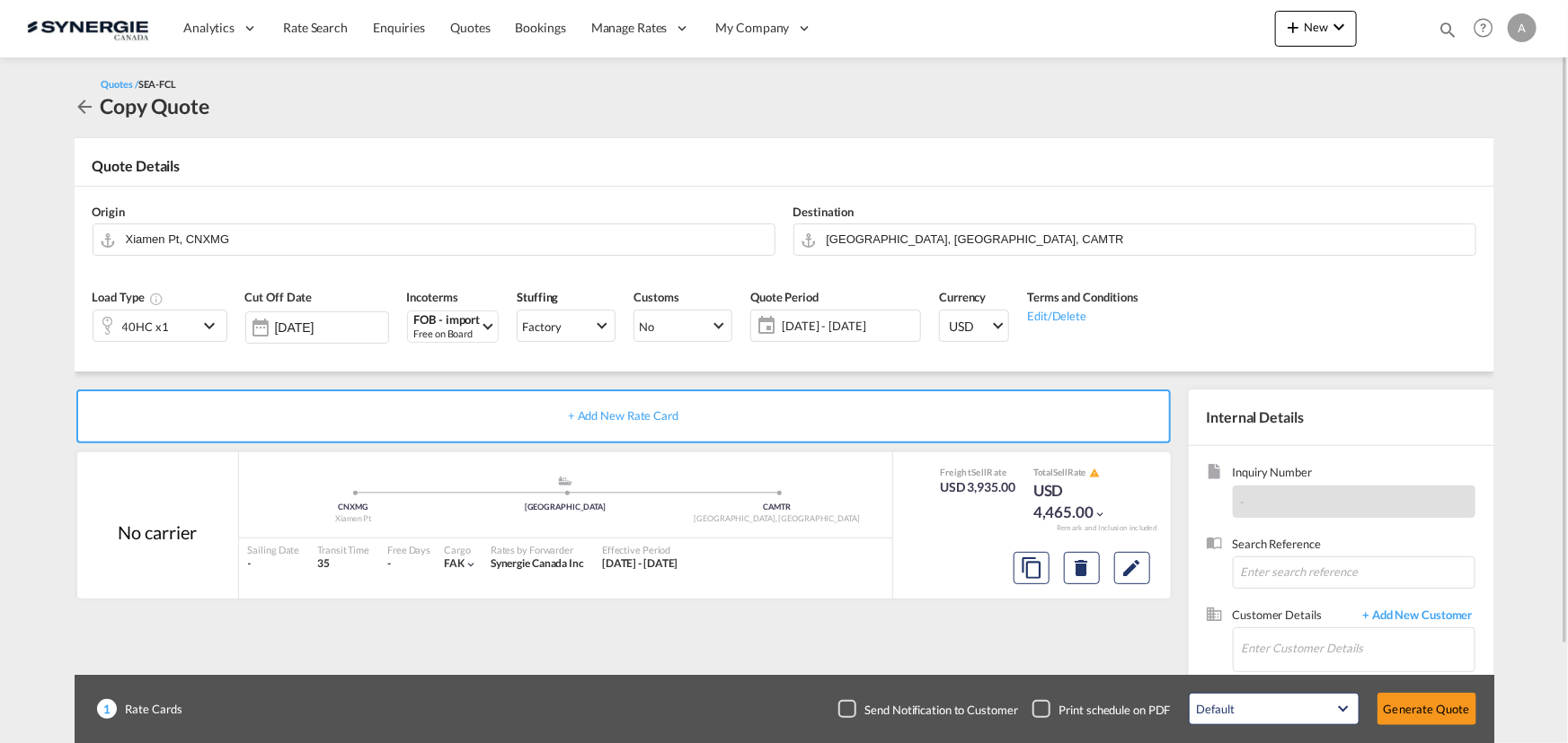
click at [804, 332] on span "28 Aug - 14 Sep 2025" at bounding box center [848, 326] width 133 height 16
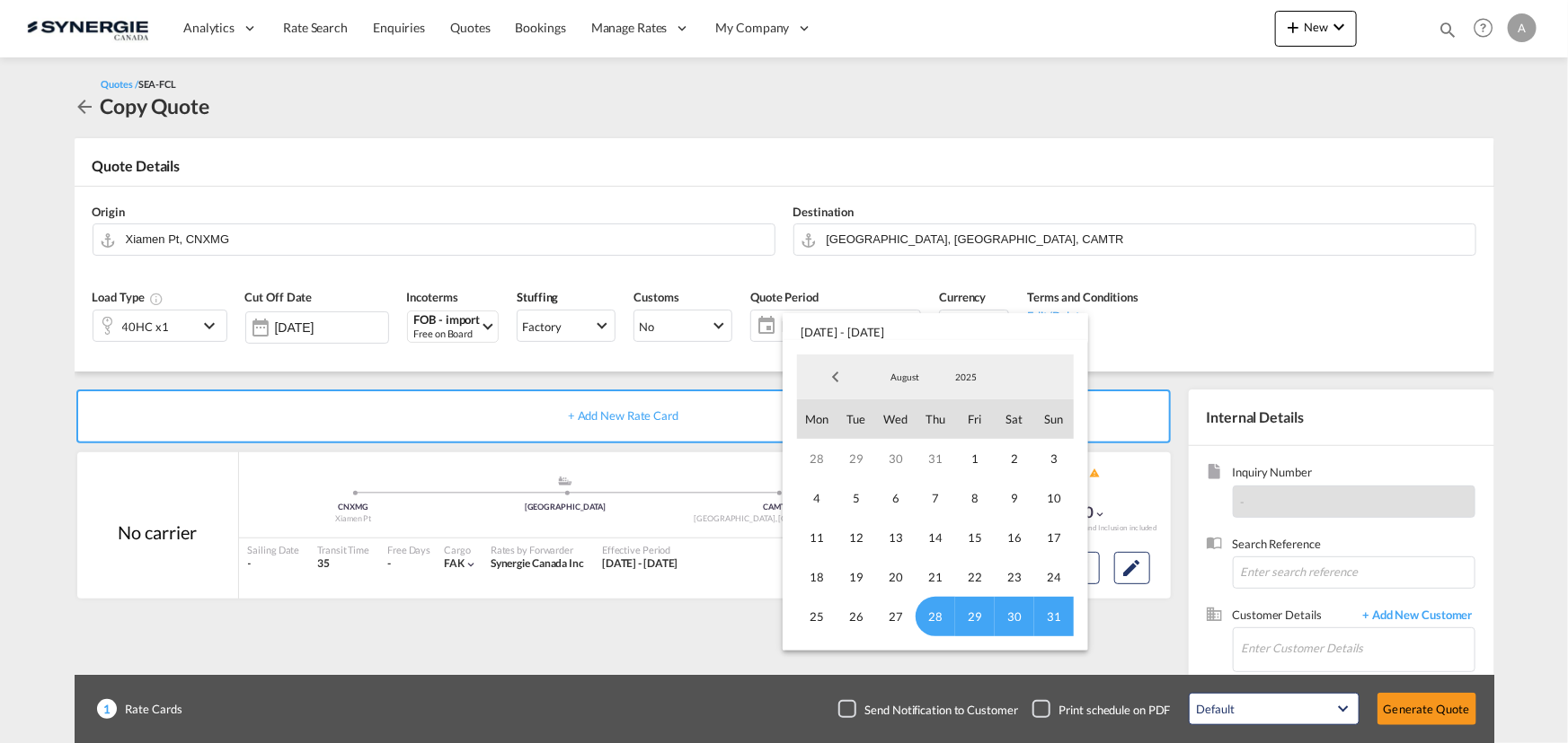
click at [887, 373] on span "August" at bounding box center [905, 376] width 57 height 12
click at [895, 412] on md-option "September" at bounding box center [923, 420] width 122 height 43
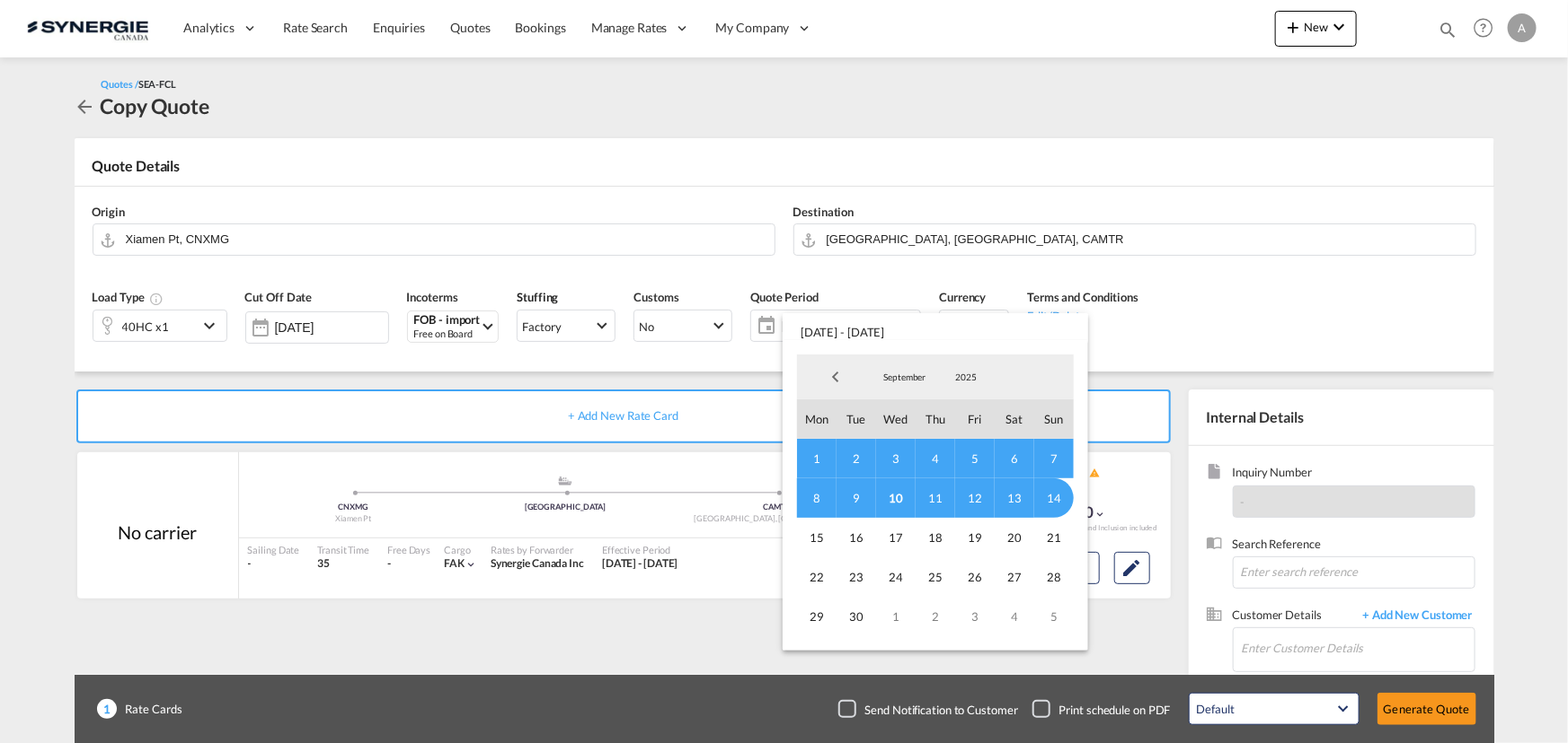
drag, startPoint x: 892, startPoint y: 490, endPoint x: 1008, endPoint y: 499, distance: 116.3
click at [893, 490] on span "10" at bounding box center [895, 497] width 39 height 39
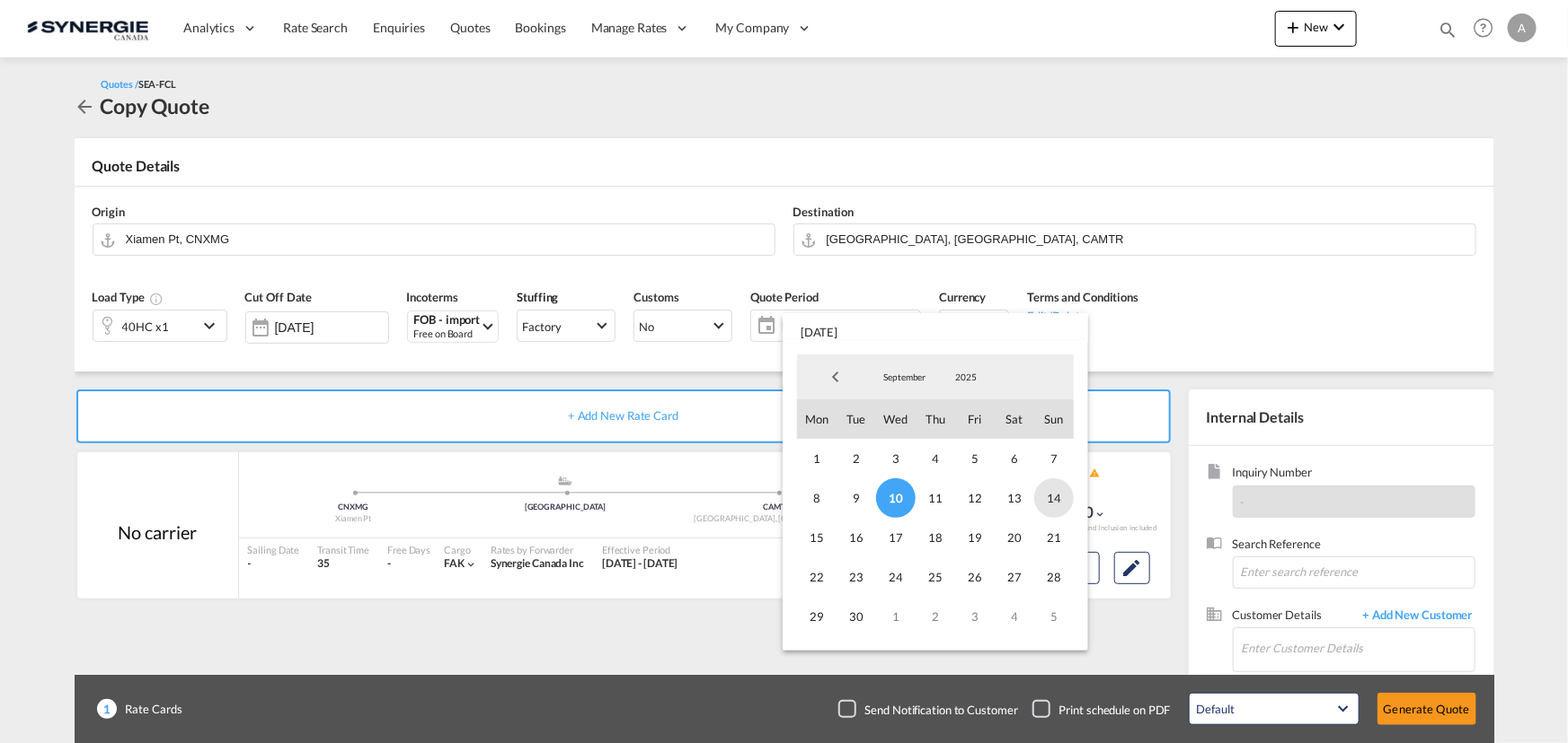
click at [1042, 497] on span "14" at bounding box center [1053, 497] width 39 height 39
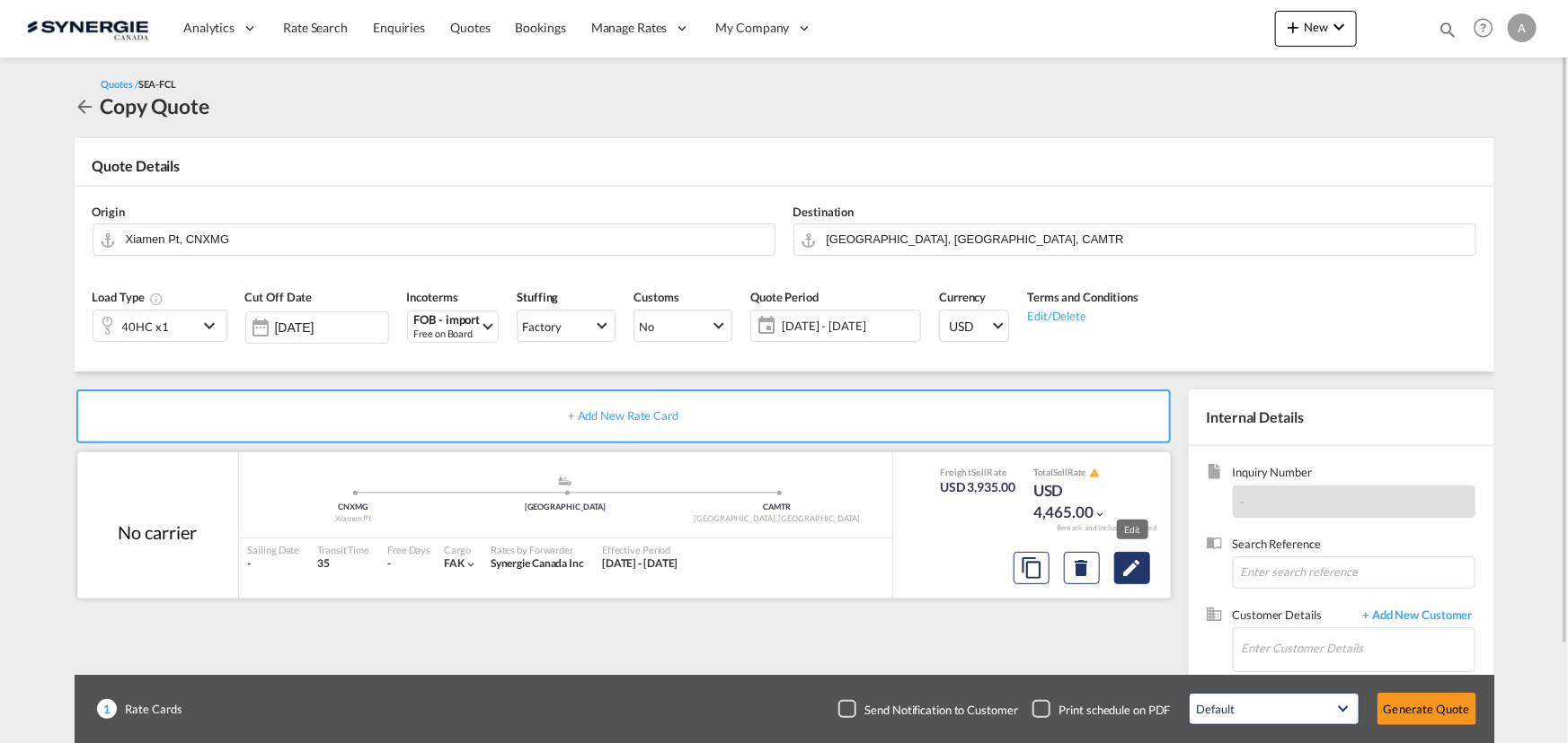
click at [1131, 567] on md-icon "Edit" at bounding box center [1131, 568] width 22 height 22
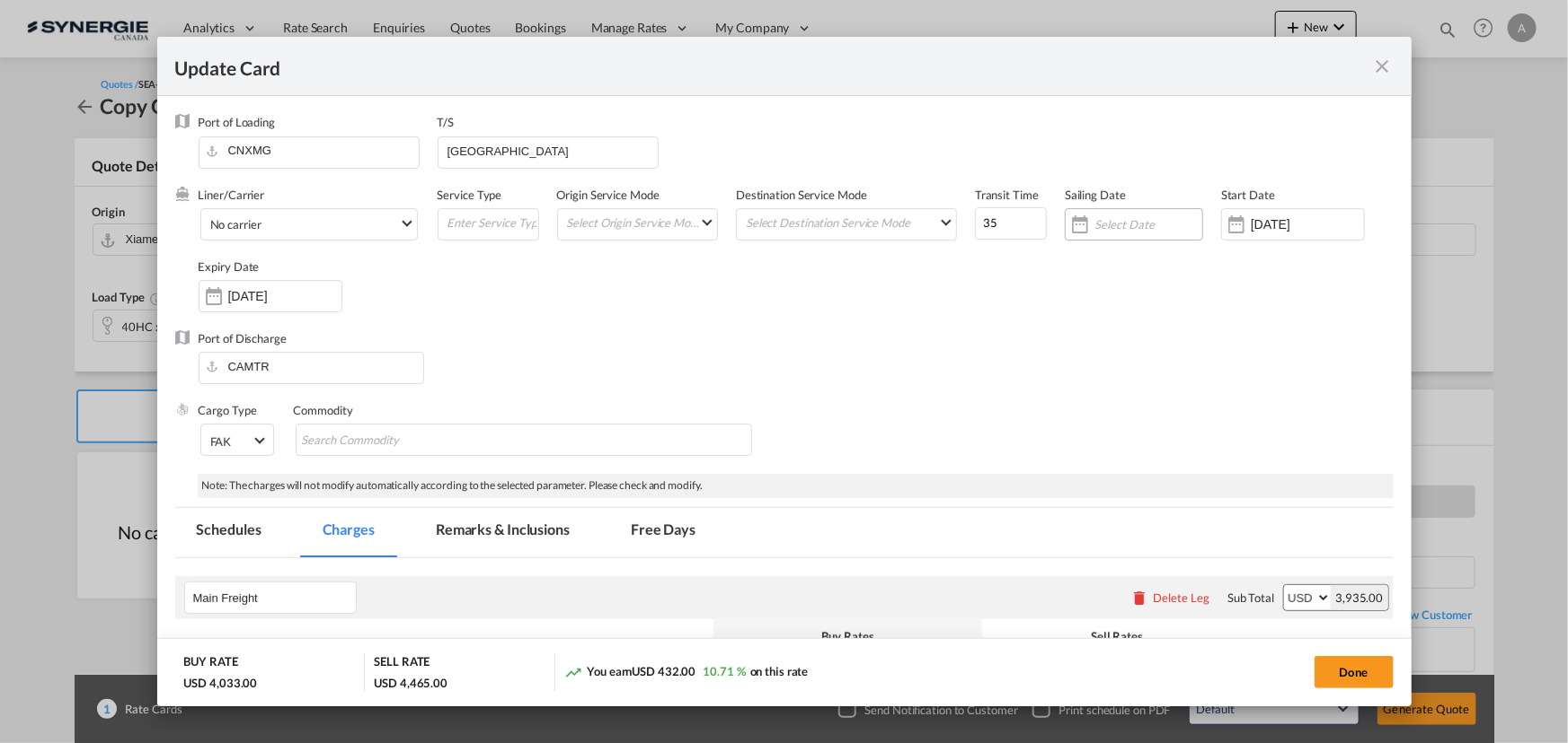
select select "per container"
select select "per B/L"
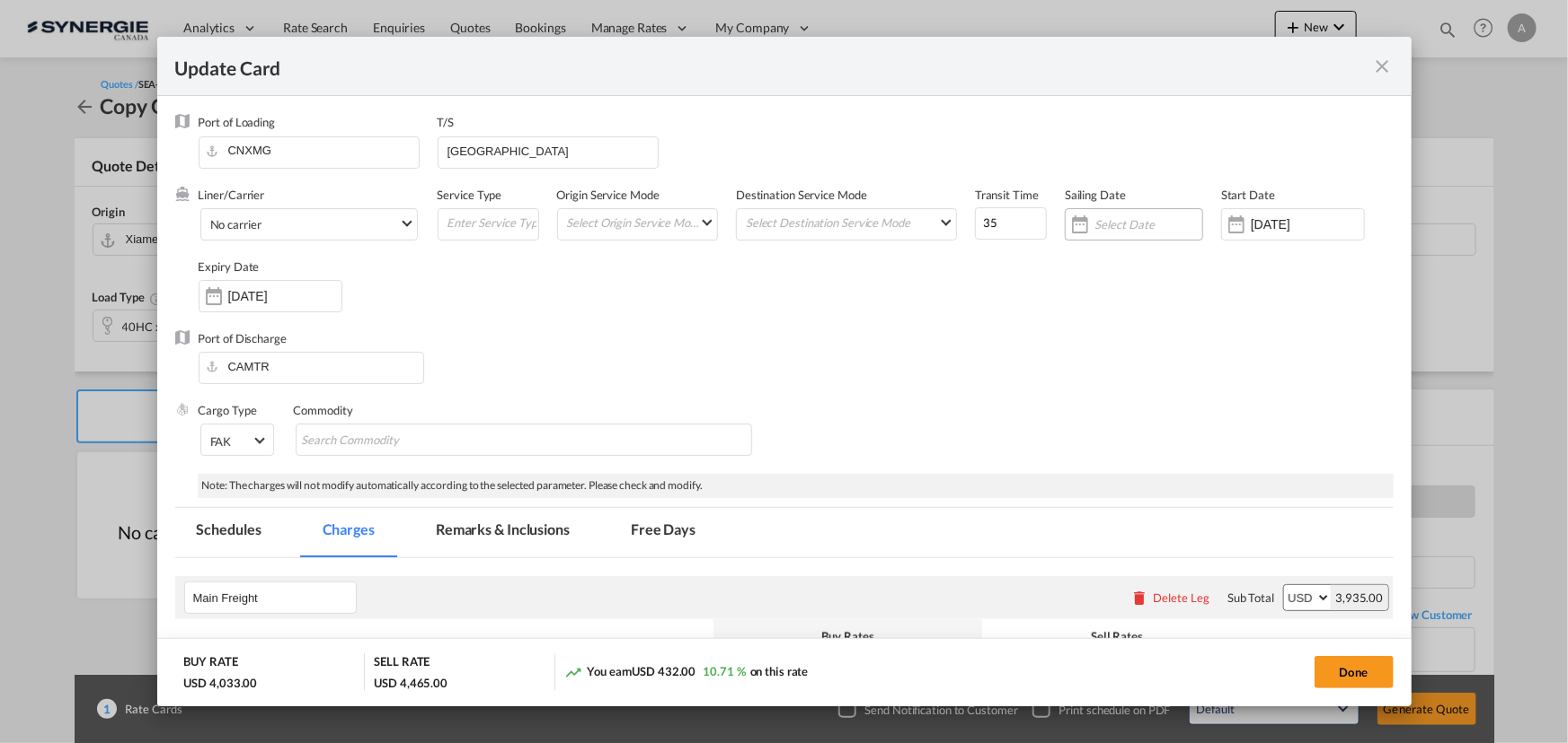
select select "per B/L"
select select "per shipment"
click at [1269, 227] on input "[DATE]" at bounding box center [1307, 224] width 113 height 14
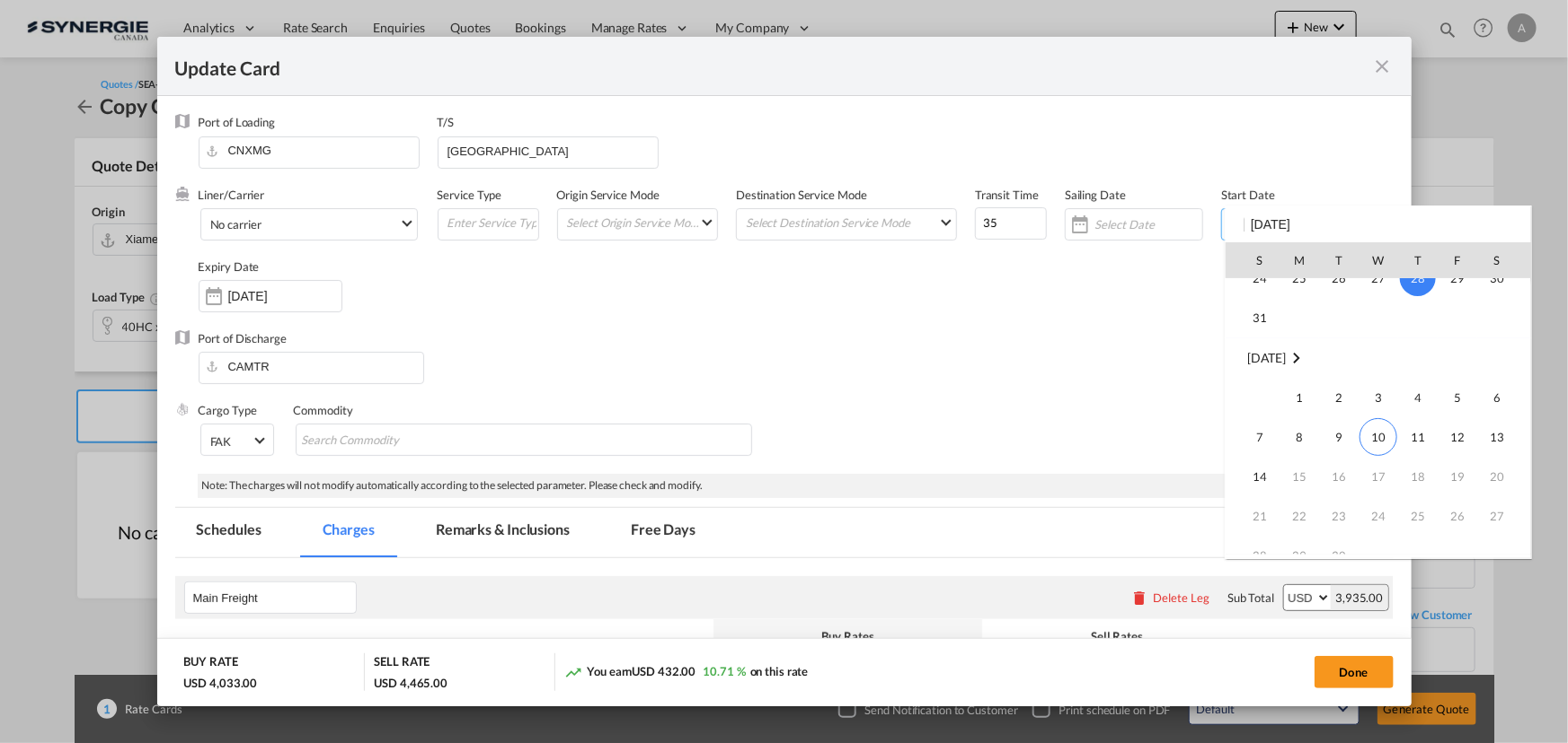
scroll to position [415869, 0]
click at [1394, 380] on span "10" at bounding box center [1378, 377] width 38 height 38
type input "[DATE]"
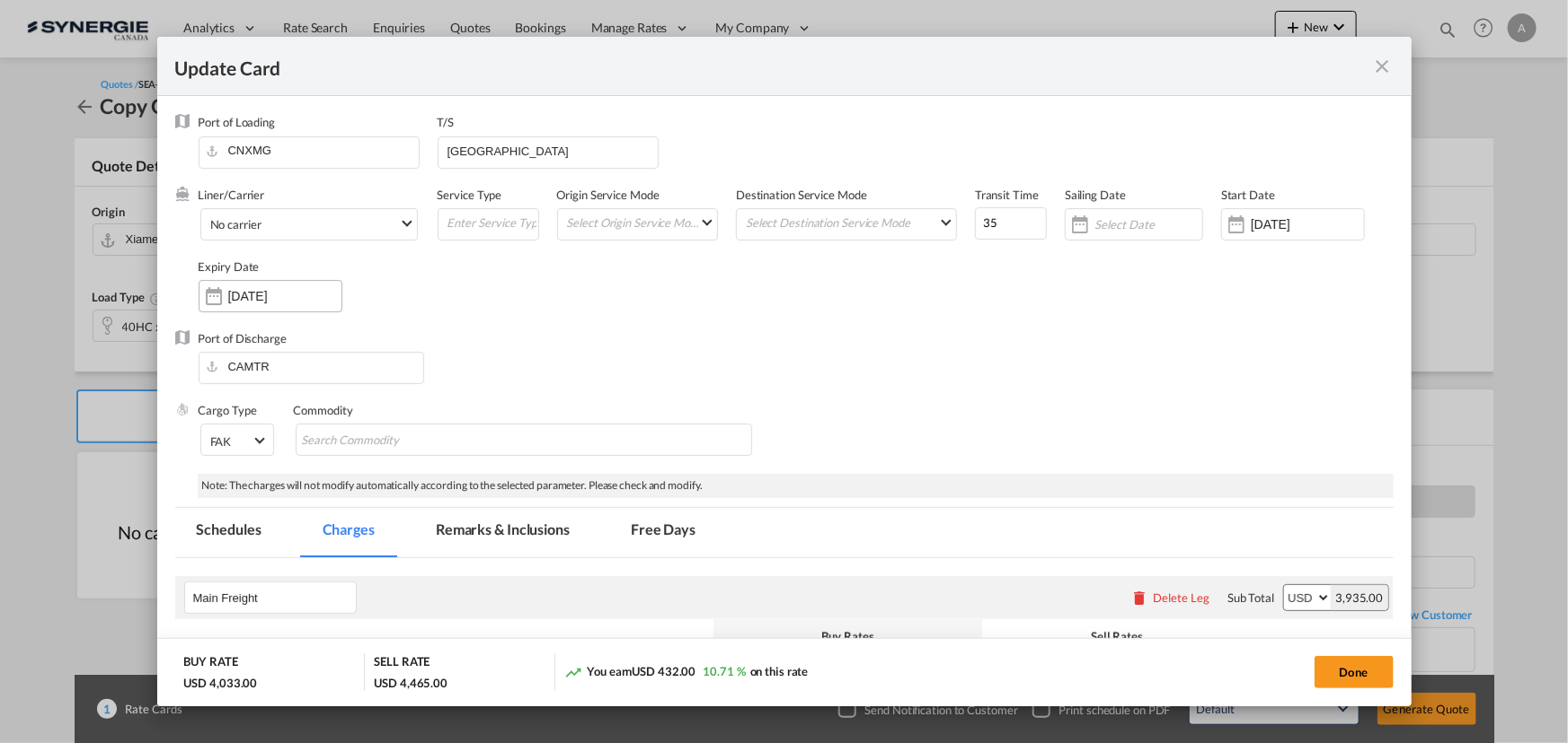
click at [269, 295] on input "14 Sep 2025" at bounding box center [284, 295] width 113 height 14
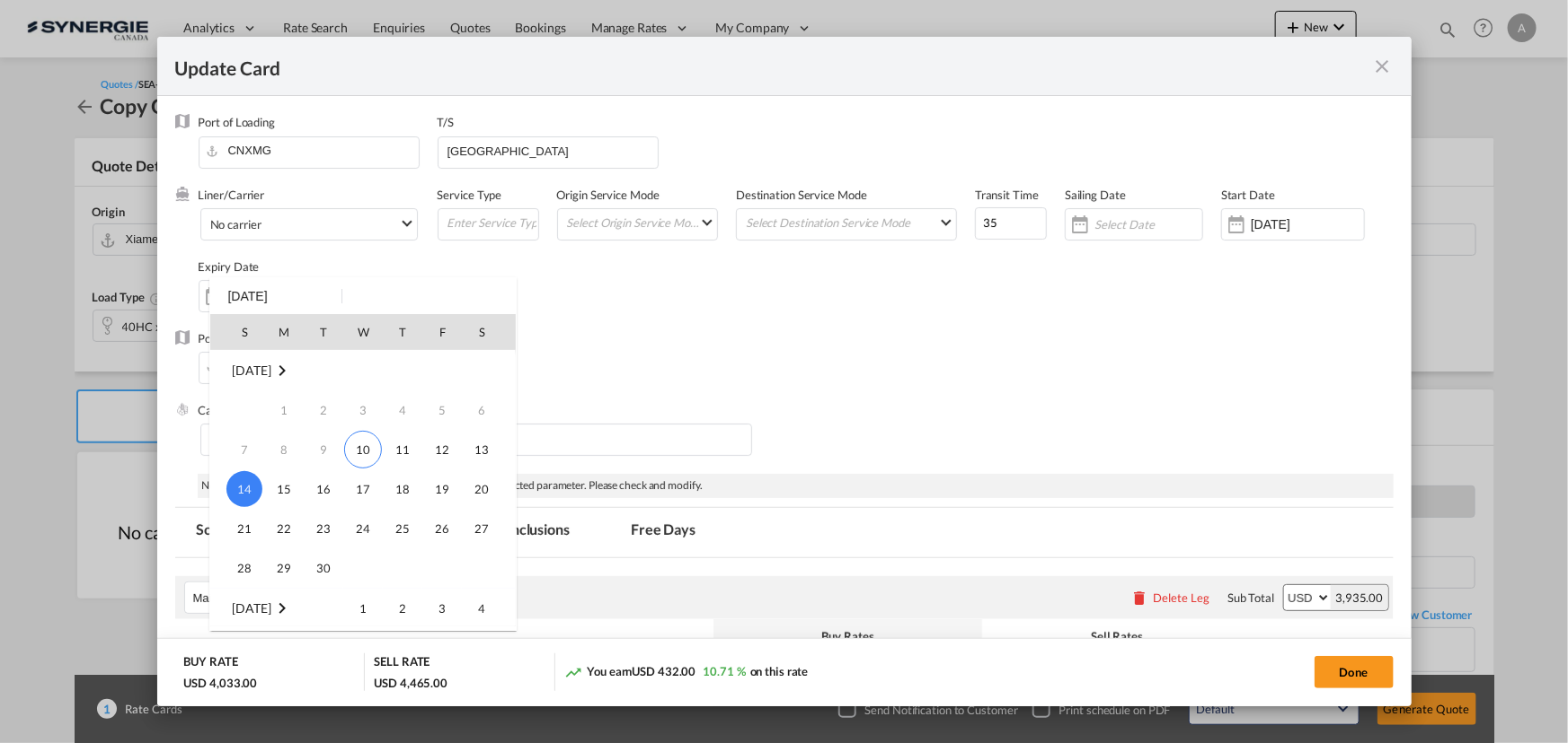
click at [662, 292] on div at bounding box center [784, 372] width 1568 height 743
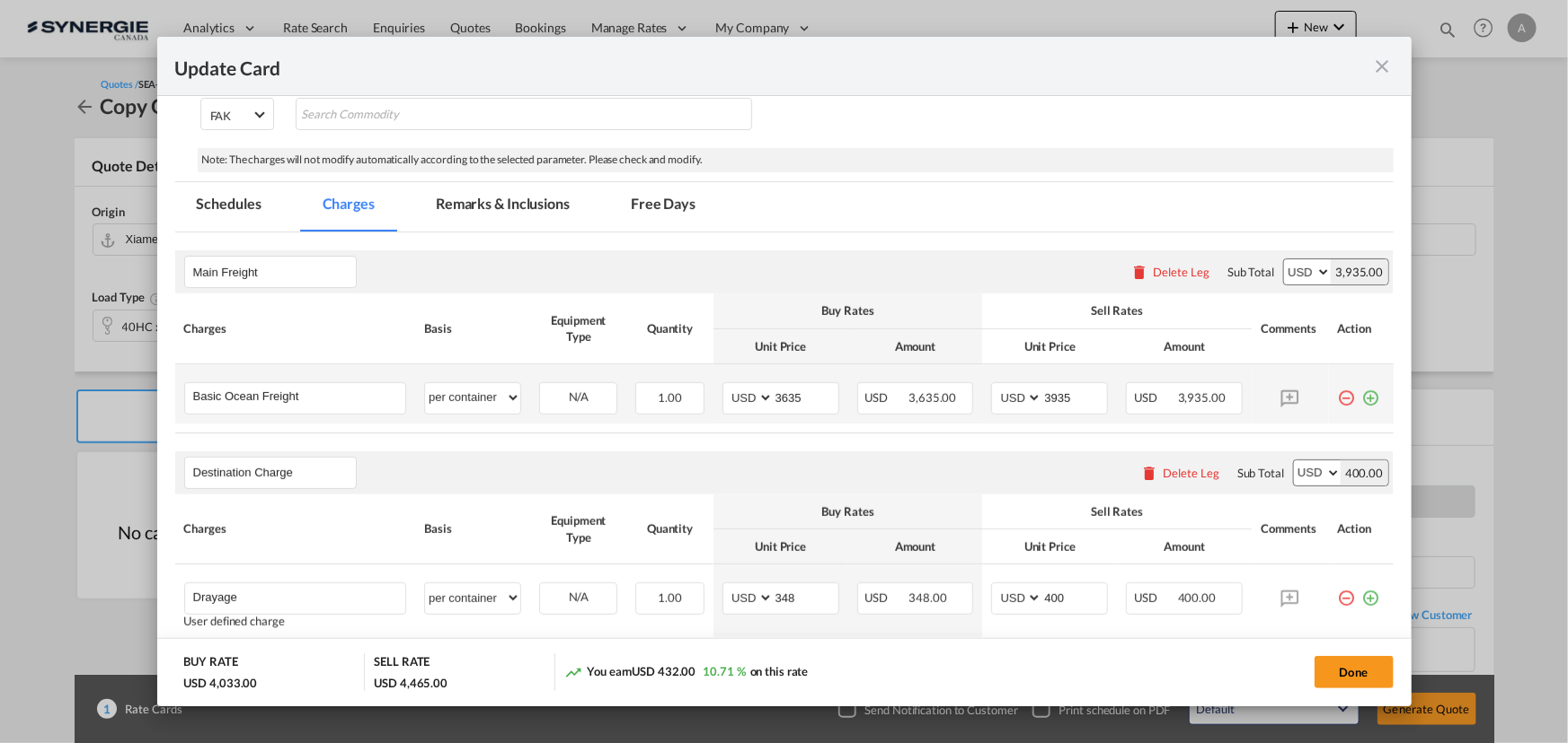
scroll to position [408, 0]
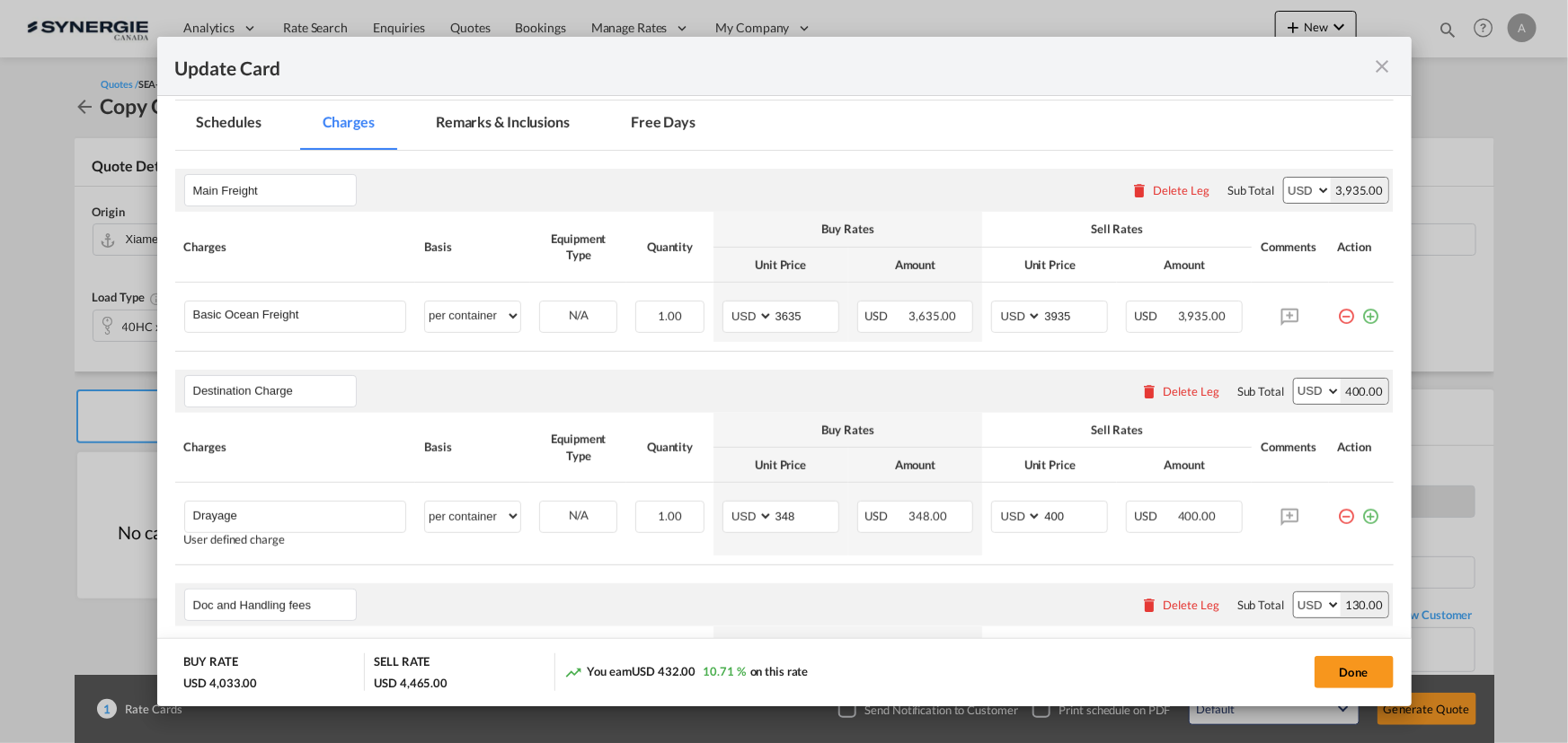
click at [480, 119] on md-tab-item "Remarks & Inclusions" at bounding box center [502, 126] width 177 height 50
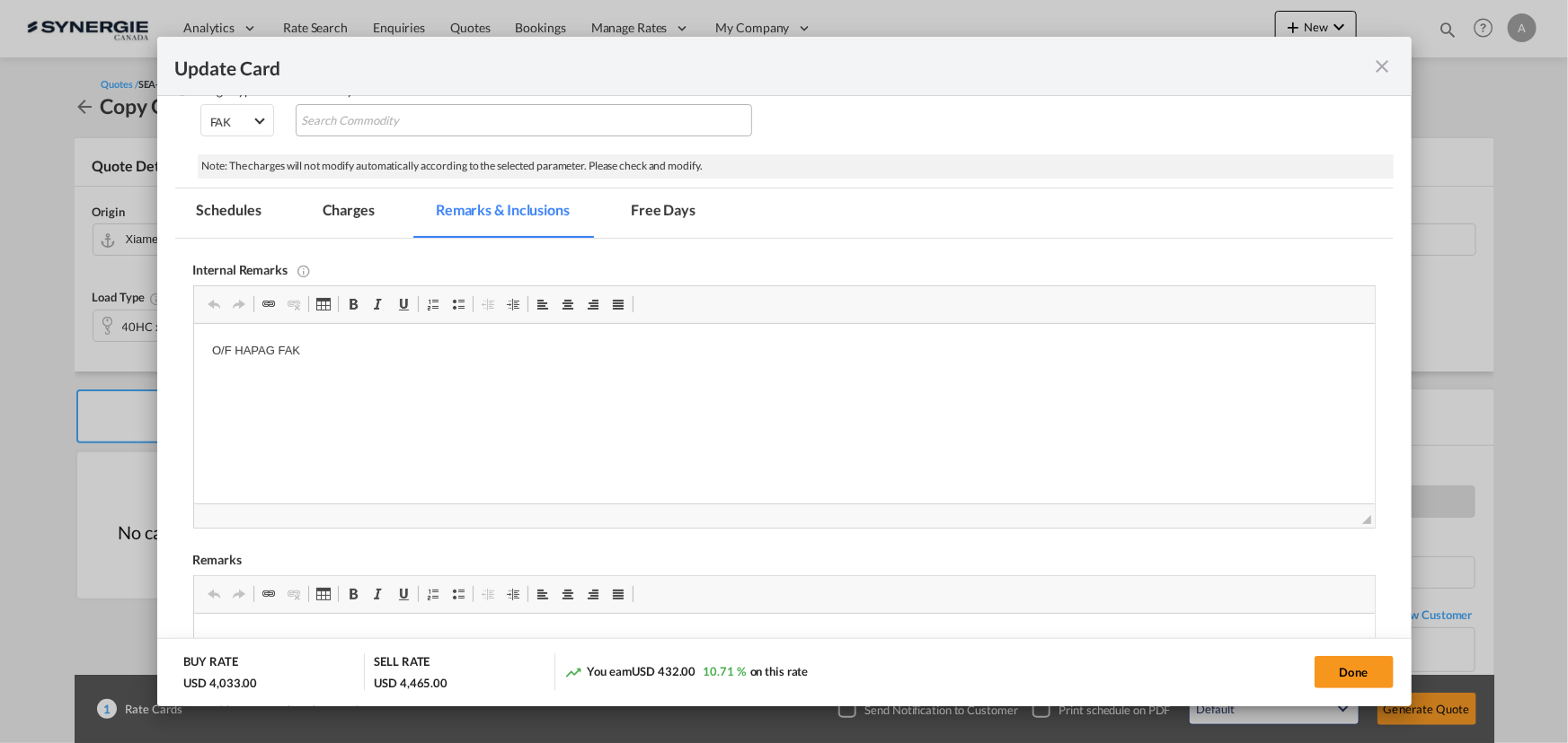
scroll to position [326, 0]
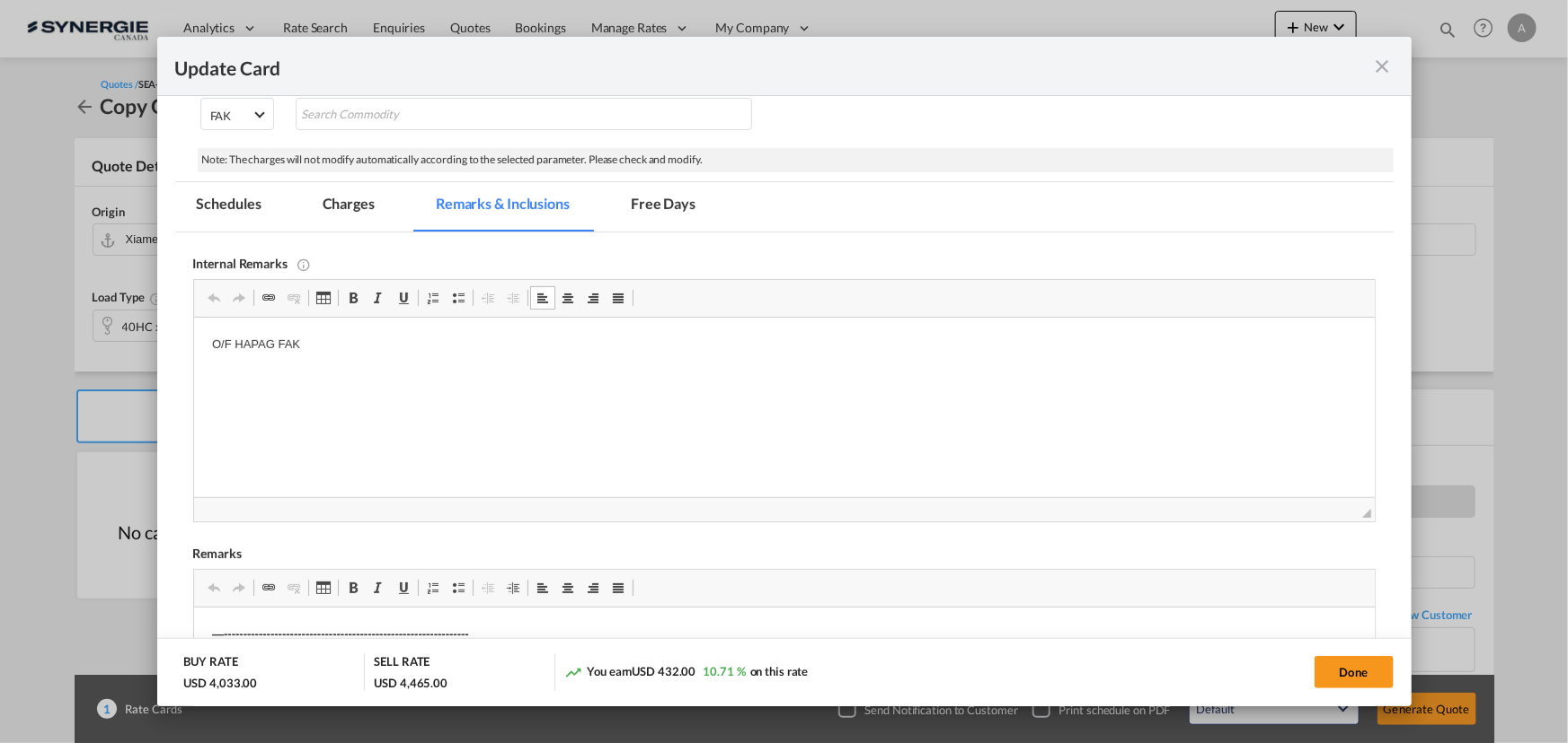
drag, startPoint x: 320, startPoint y: 357, endPoint x: 237, endPoint y: 348, distance: 83.5
click at [237, 348] on html "O/F HAPAG FAK" at bounding box center [784, 345] width 1180 height 54
click at [359, 193] on md-tab-item "Charges" at bounding box center [349, 207] width 95 height 50
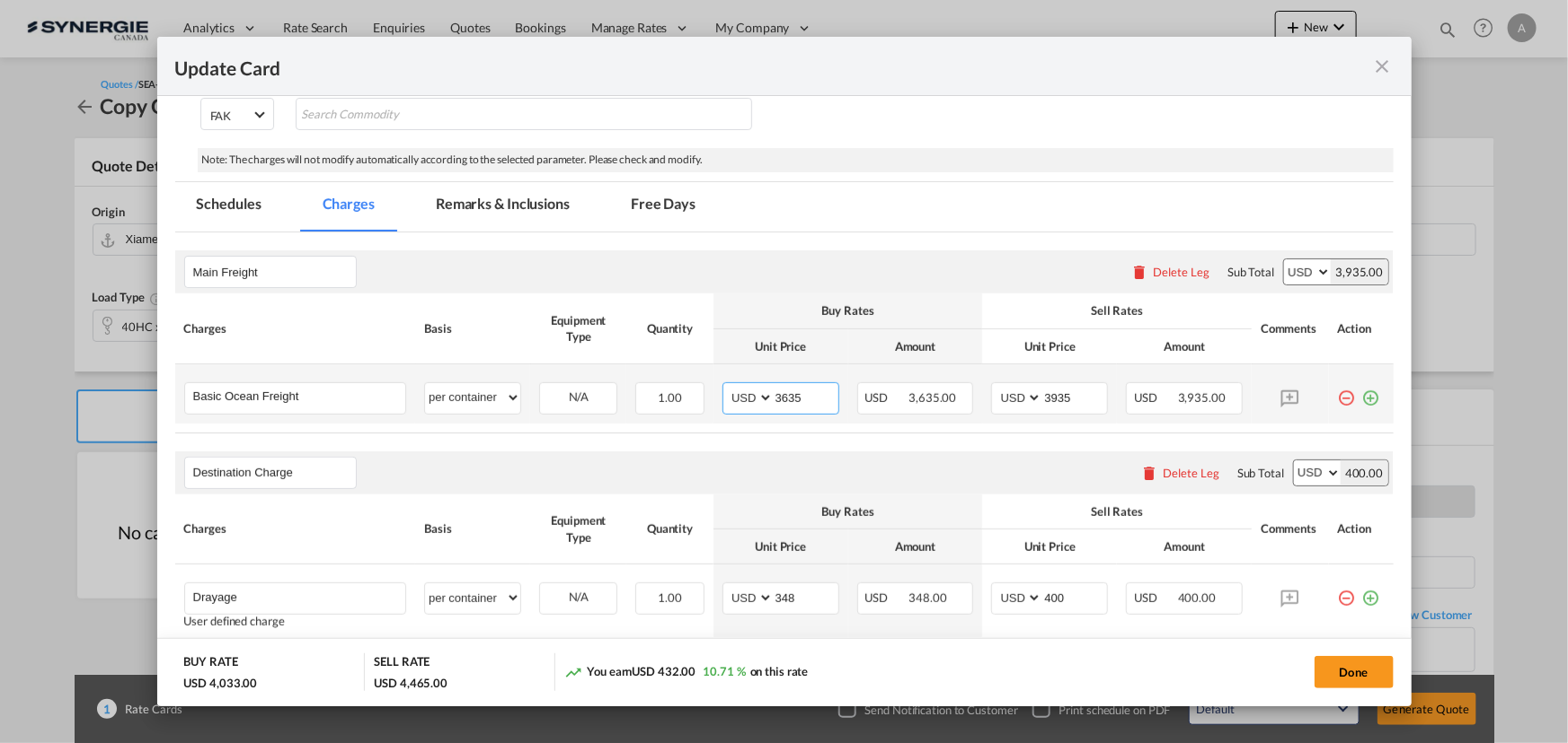
click at [804, 392] on input "3635" at bounding box center [805, 396] width 65 height 27
type input "3"
type input "3936"
click at [1066, 400] on input "3935" at bounding box center [1074, 396] width 65 height 27
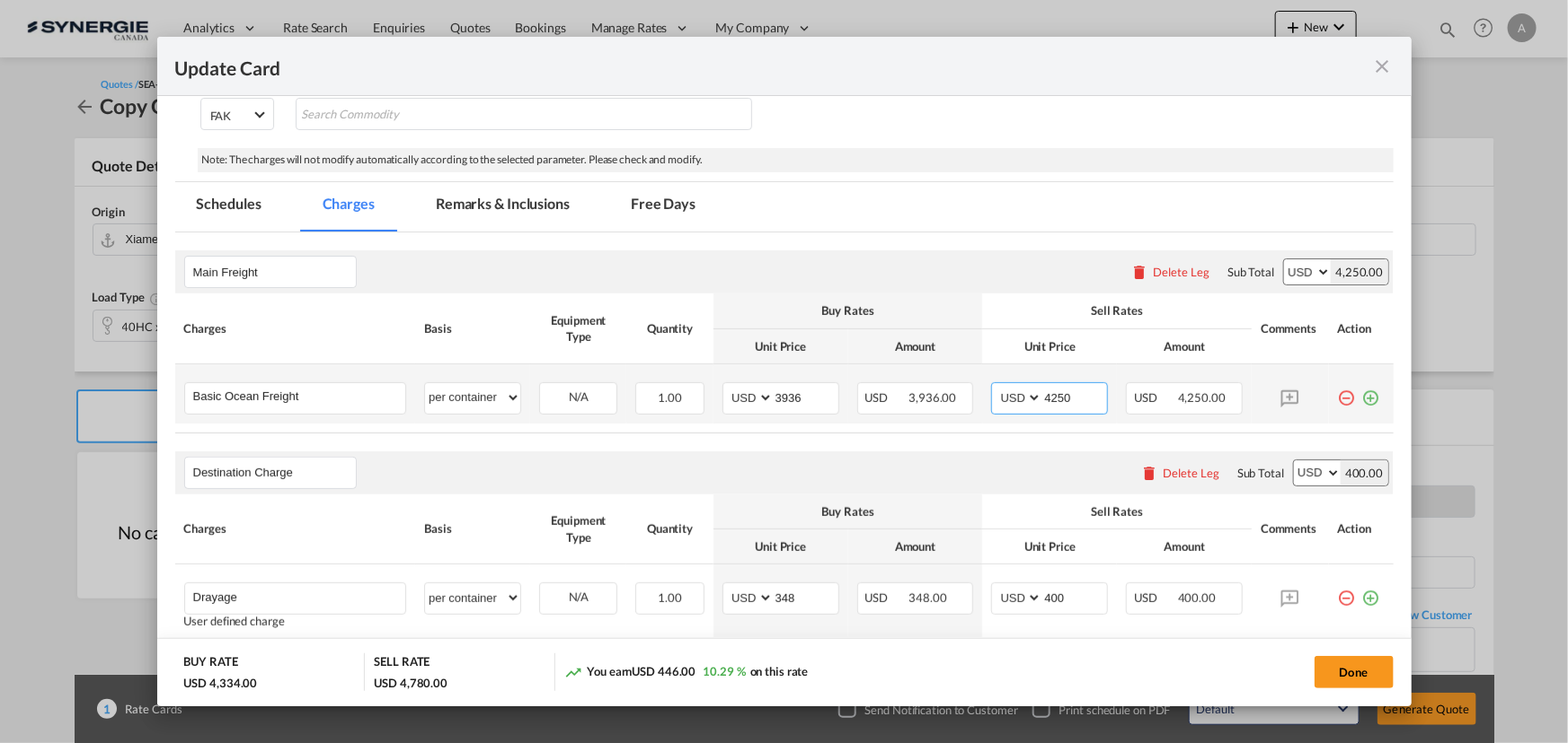
type input "4250"
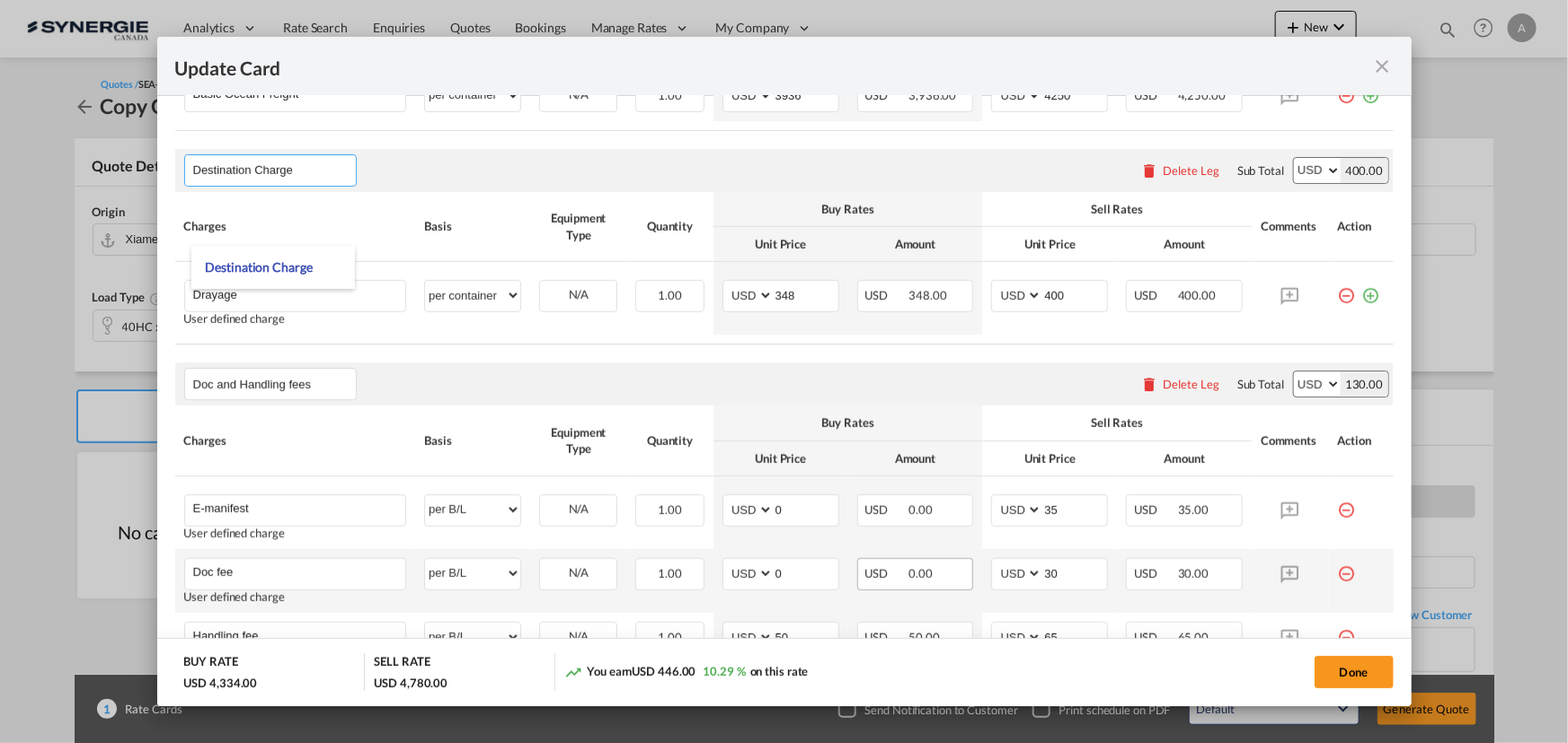
scroll to position [571, 0]
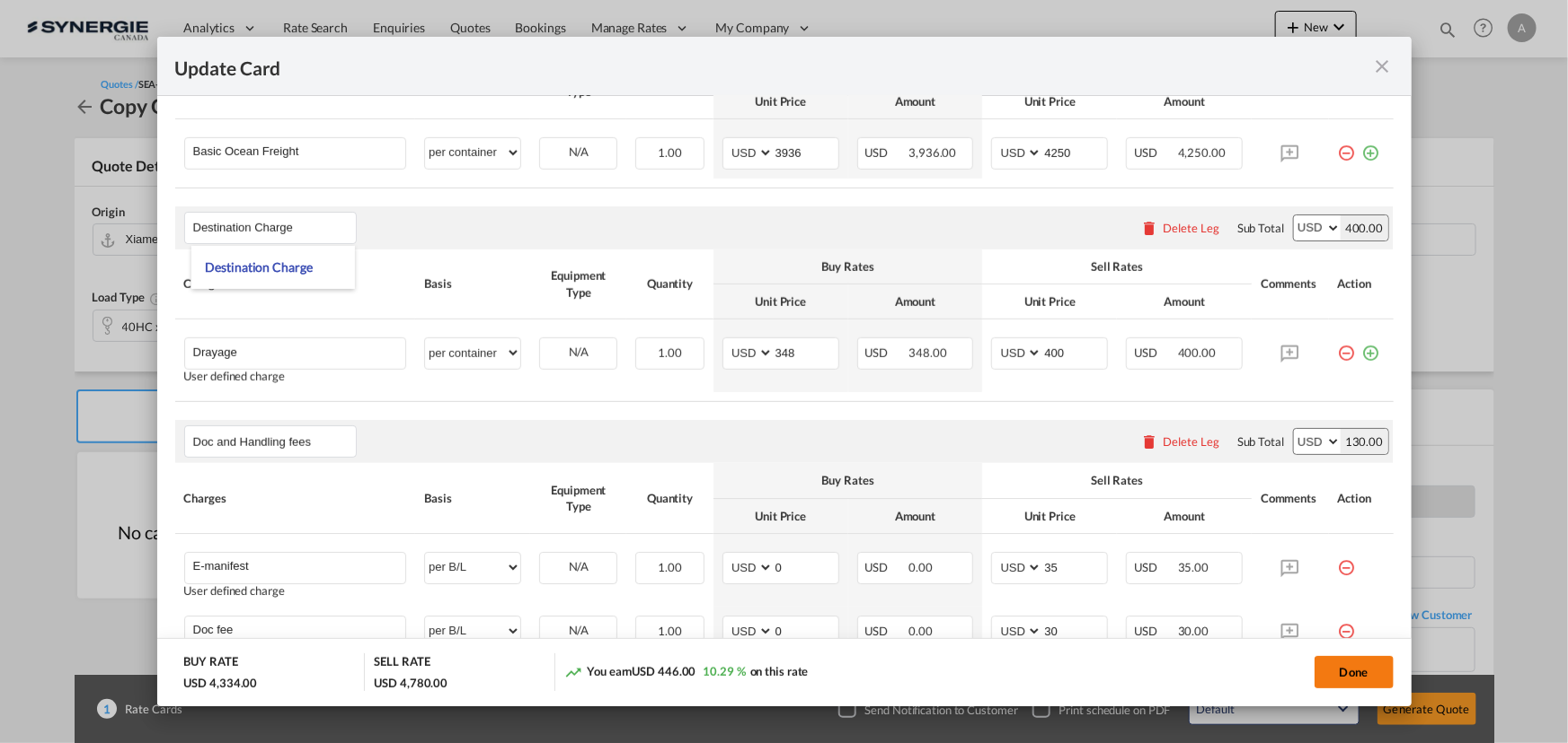
click at [1358, 678] on button "Done" at bounding box center [1354, 673] width 79 height 32
type input "09 Sep 2025"
type input "13 Sep 2025"
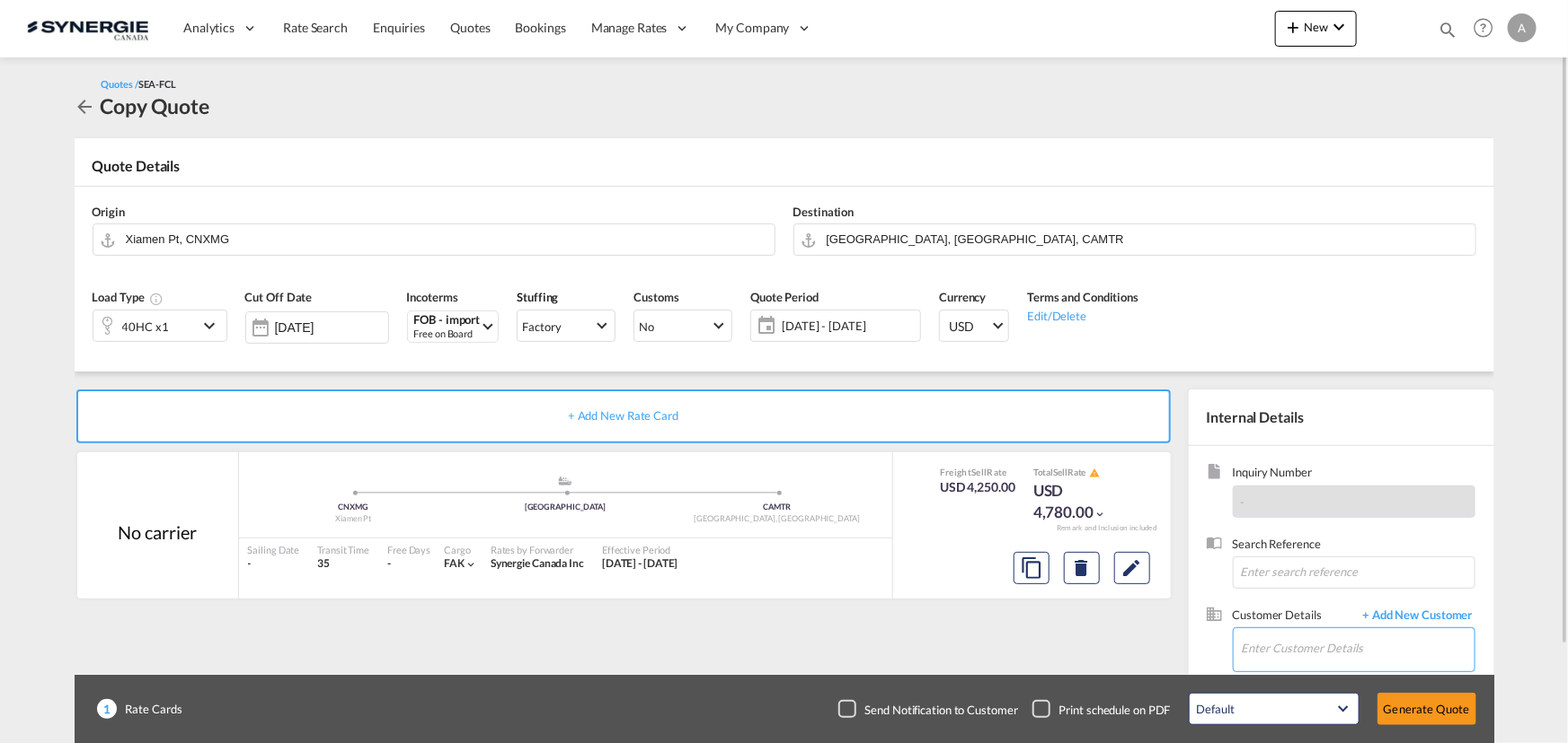
click at [1347, 649] on input "Enter Customer Details" at bounding box center [1358, 649] width 233 height 40
click at [1288, 654] on input "Enter Customer Details" at bounding box center [1358, 649] width 233 height 40
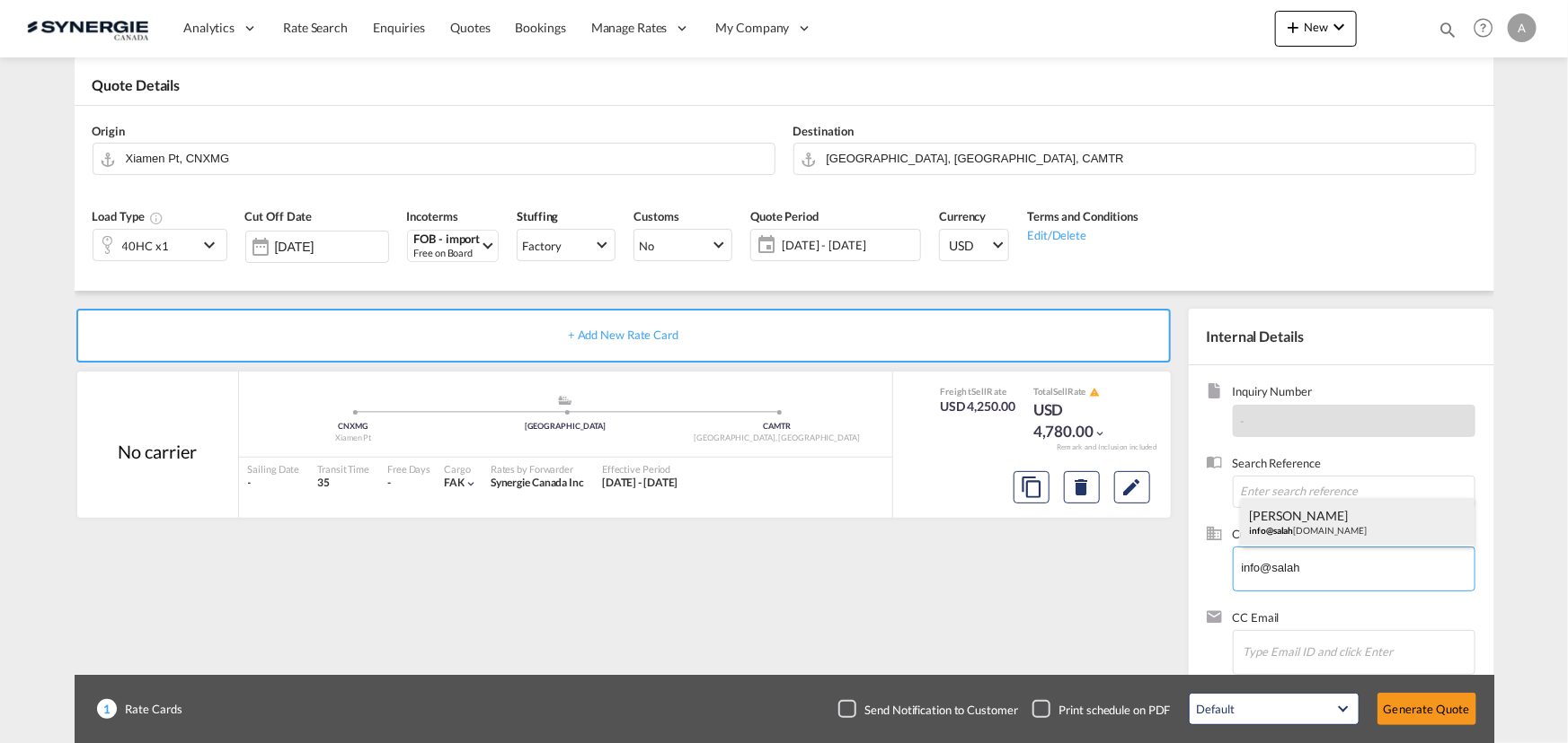
click at [1341, 521] on div "FADIA FADIA info@salah jerusalem.com" at bounding box center [1357, 522] width 234 height 49
type input "SALAH JERUSALEM, FADIA FADIA, info@salahjerusalem.com"
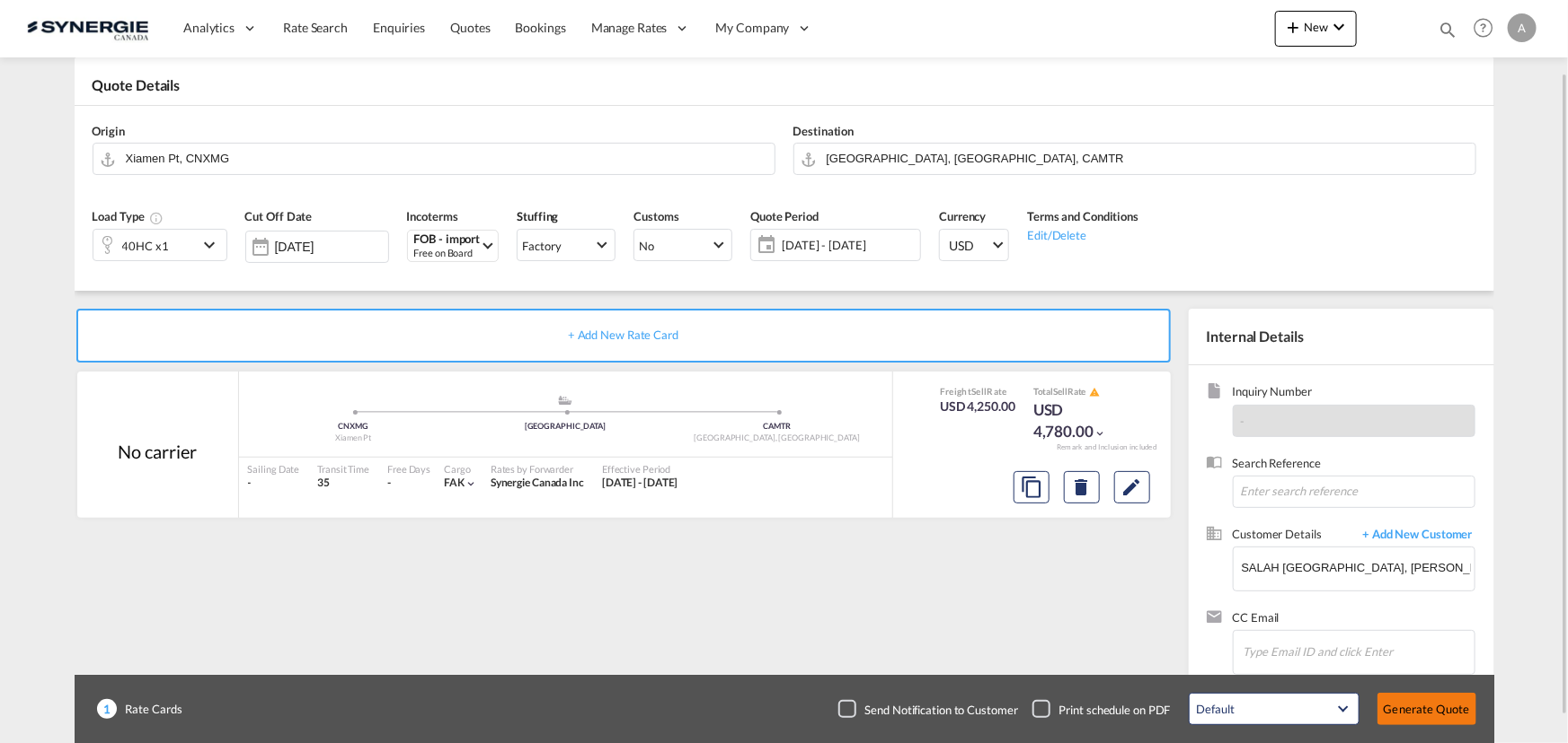
click at [1432, 716] on button "Generate Quote" at bounding box center [1427, 710] width 99 height 32
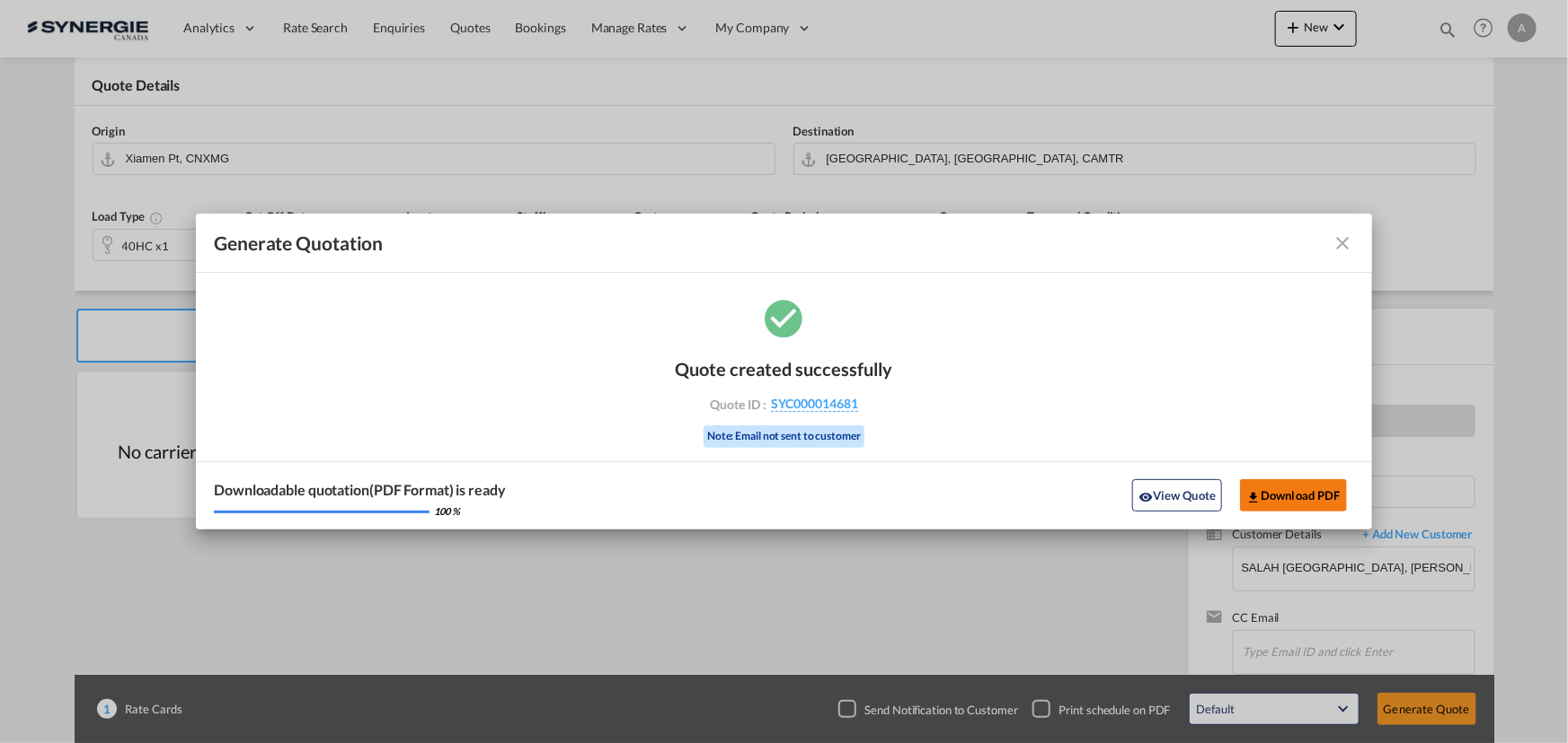
click at [1283, 490] on button "Download PDF" at bounding box center [1293, 495] width 107 height 32
click at [1179, 492] on button "View Quote" at bounding box center [1177, 495] width 90 height 32
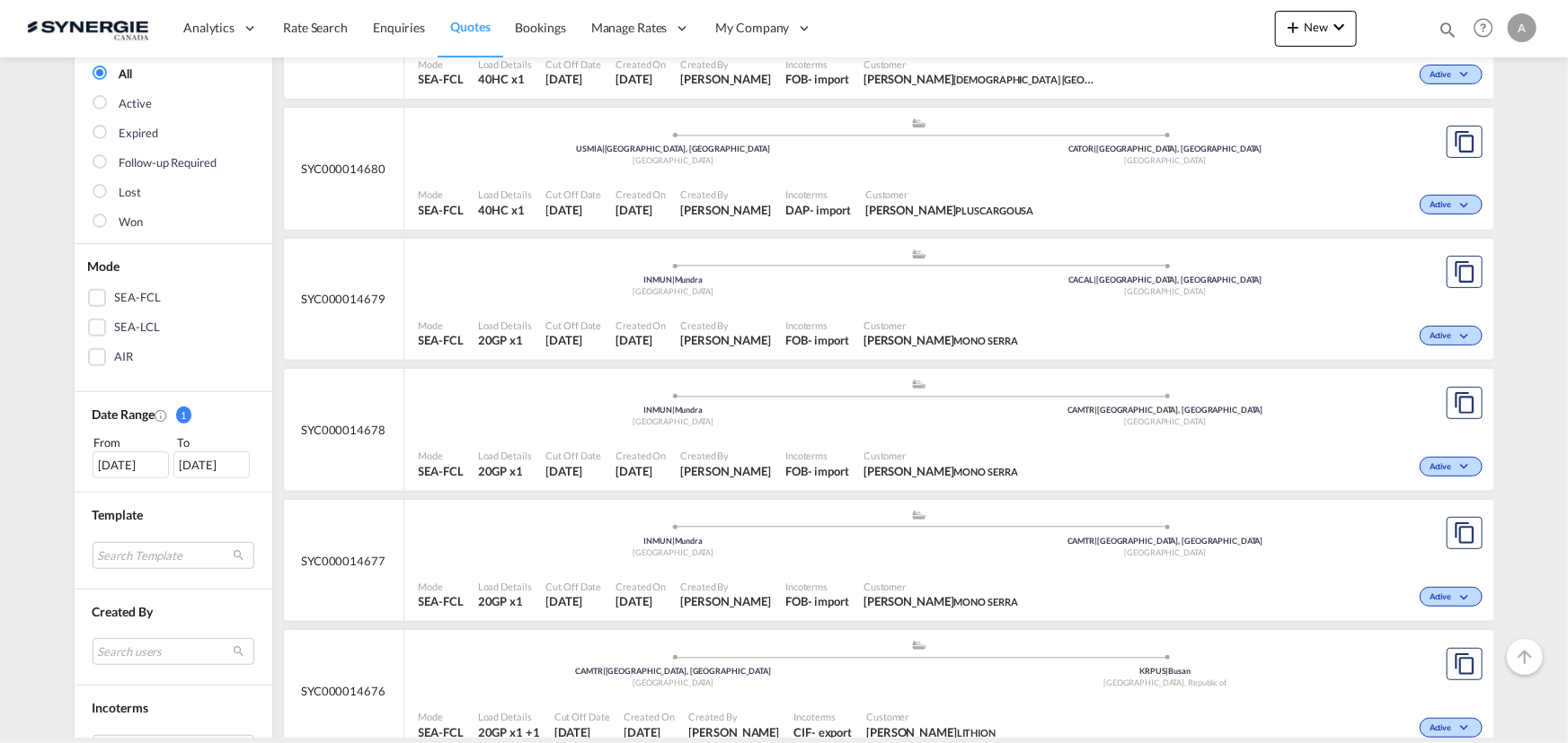
scroll to position [408, 0]
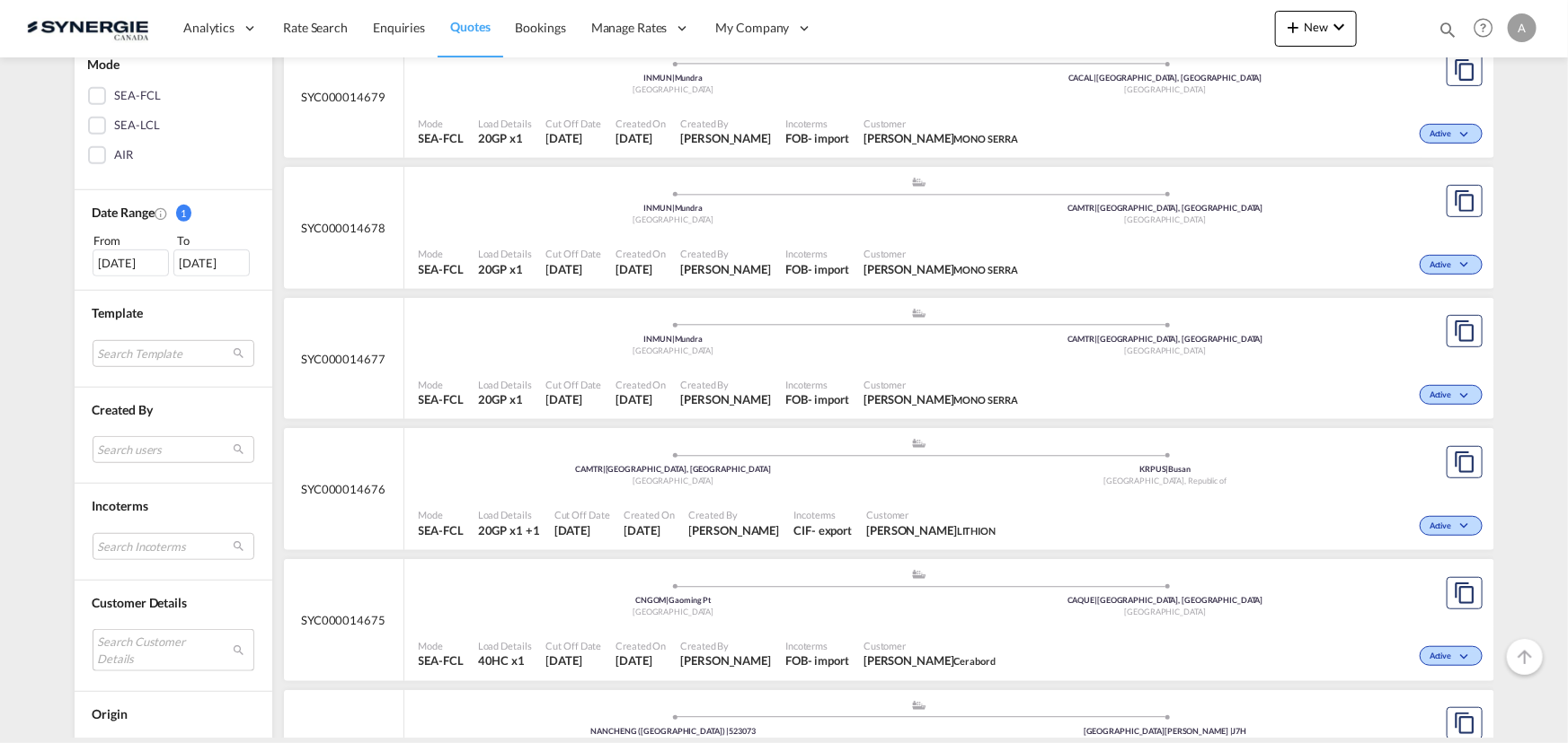
click at [123, 632] on md-select "Search Customer Details user name user [PERSON_NAME] [PERSON_NAME][EMAIL_ADDRES…" at bounding box center [173, 650] width 162 height 41
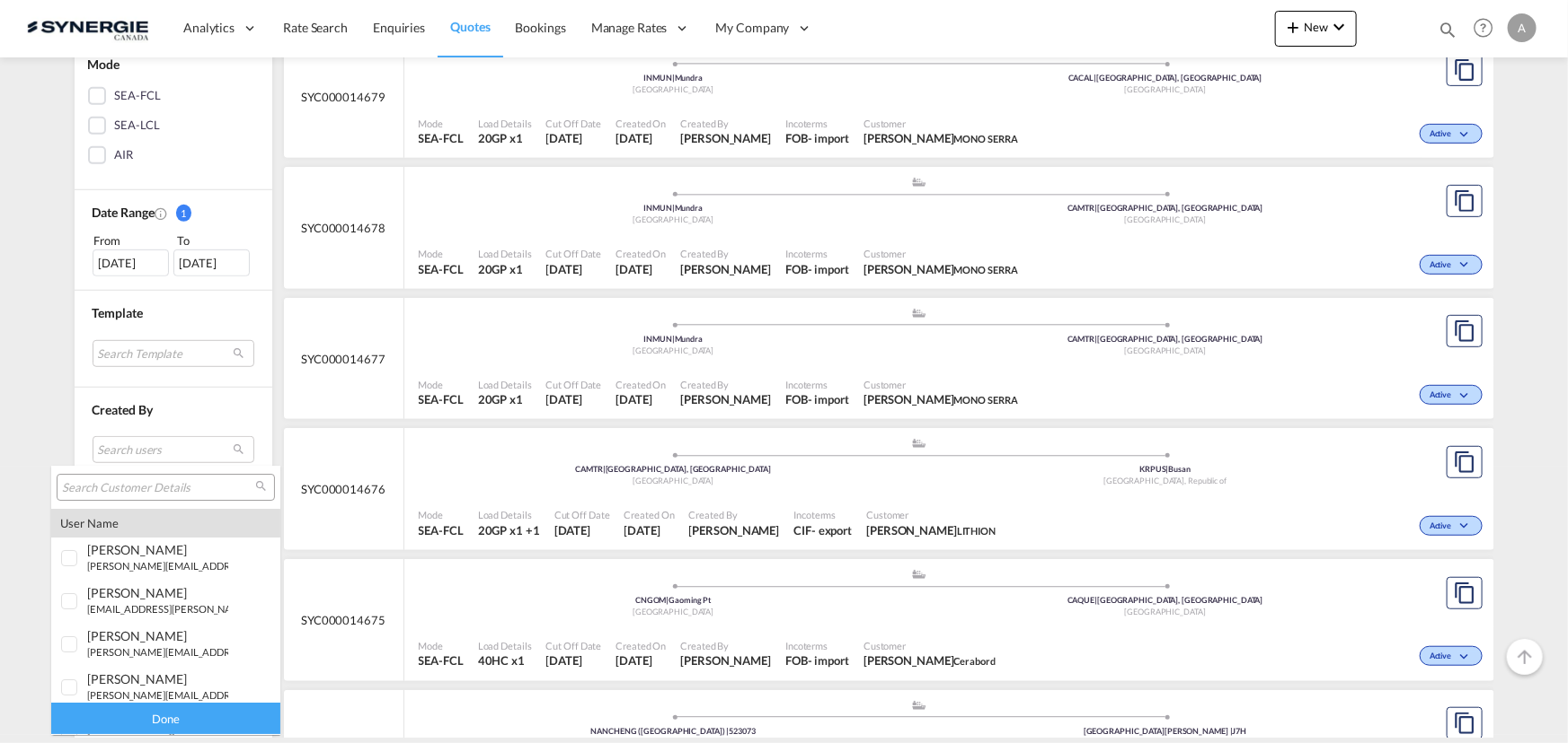
click at [130, 492] on input "search" at bounding box center [158, 488] width 193 height 16
paste input "[EMAIL_ADDRESS][PERSON_NAME][DOMAIN_NAME]"
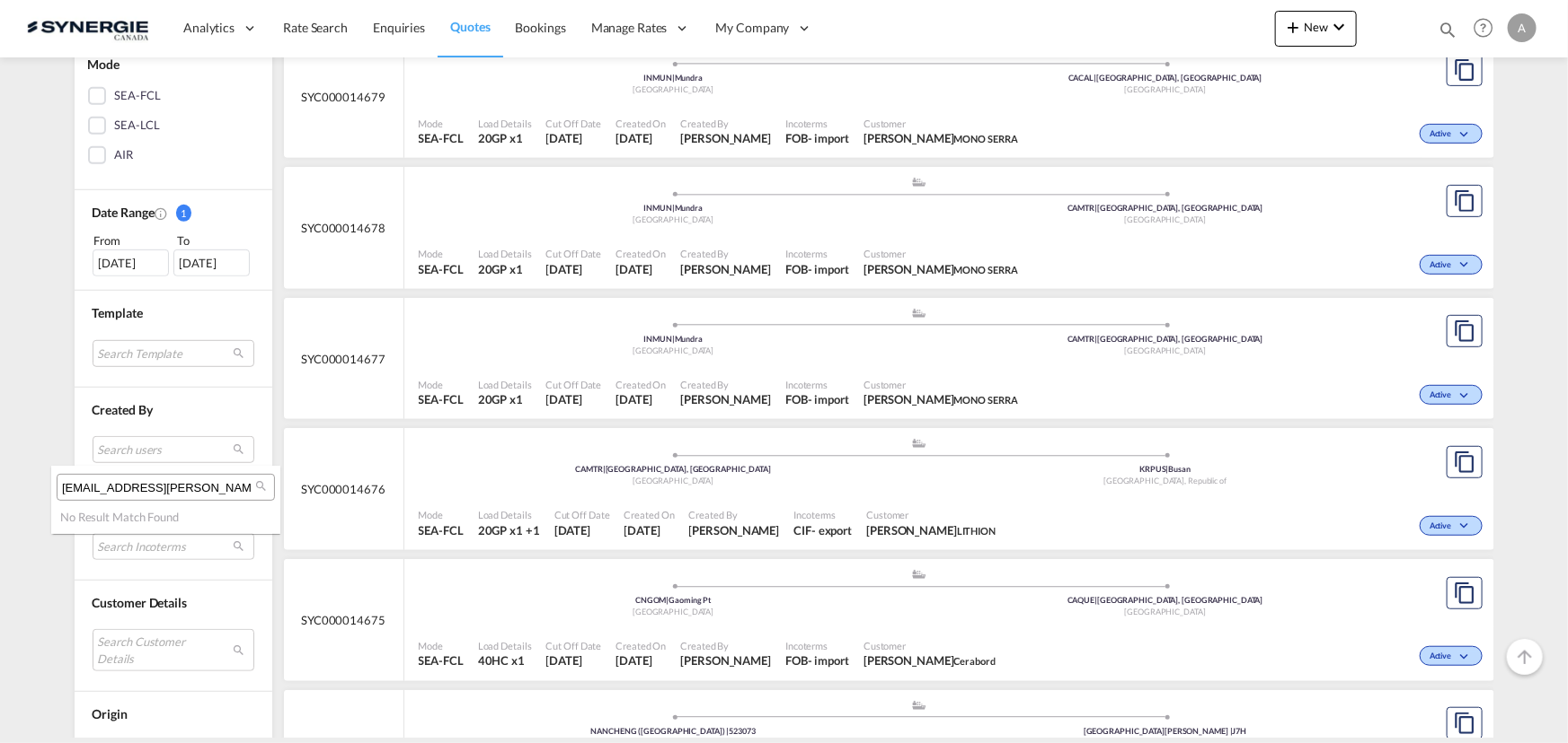
type input "[EMAIL_ADDRESS][PERSON_NAME][DOMAIN_NAME]"
click at [1297, 39] on md-backdrop at bounding box center [784, 372] width 1568 height 743
click at [1307, 26] on span "New" at bounding box center [1315, 27] width 68 height 14
click at [1266, 140] on span "Quote" at bounding box center [1267, 135] width 20 height 36
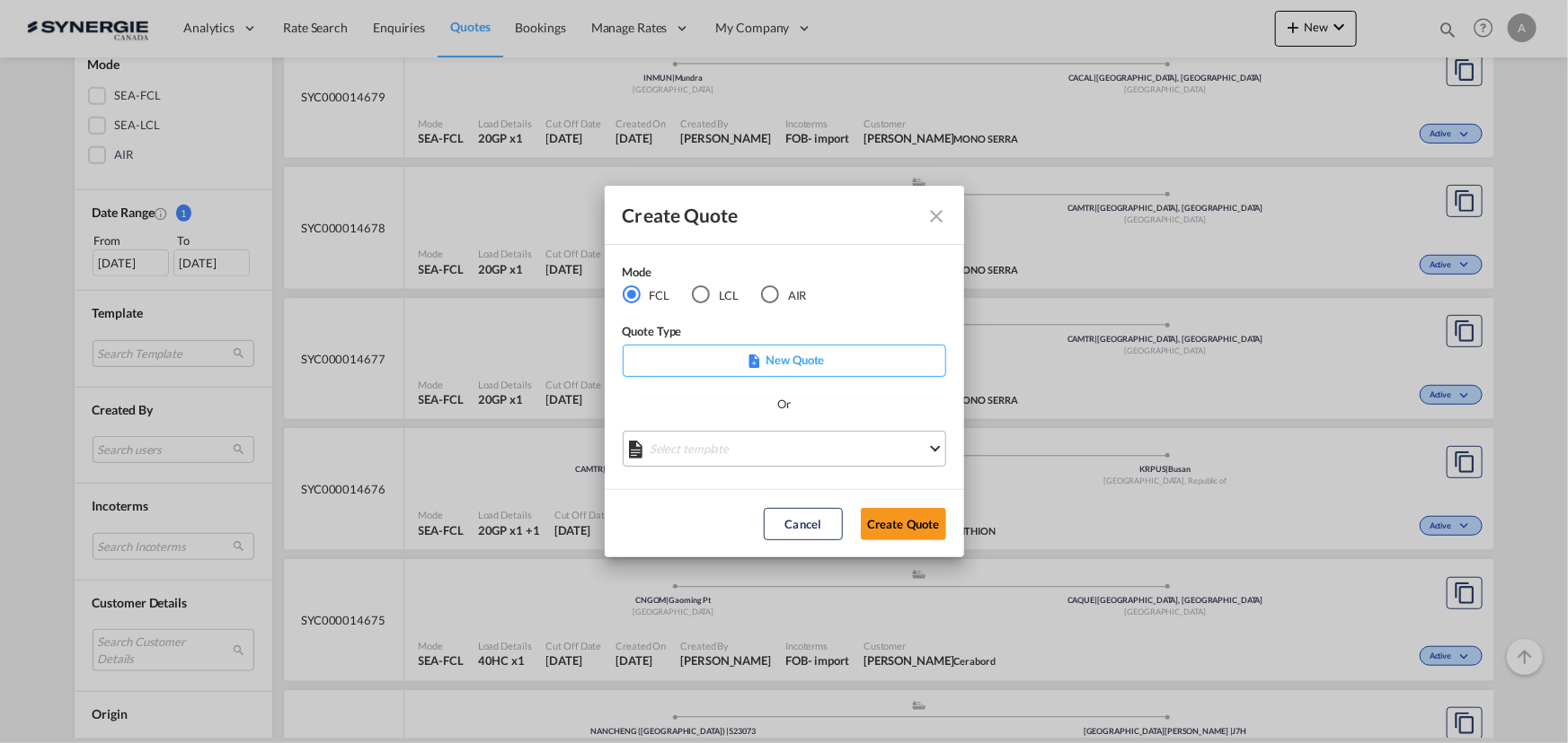
click at [754, 458] on md-select "Select template *NEW* FCL FREEHAND / DAP [PERSON_NAME] | [DATE] *NEW* Import FC…" at bounding box center [784, 449] width 323 height 36
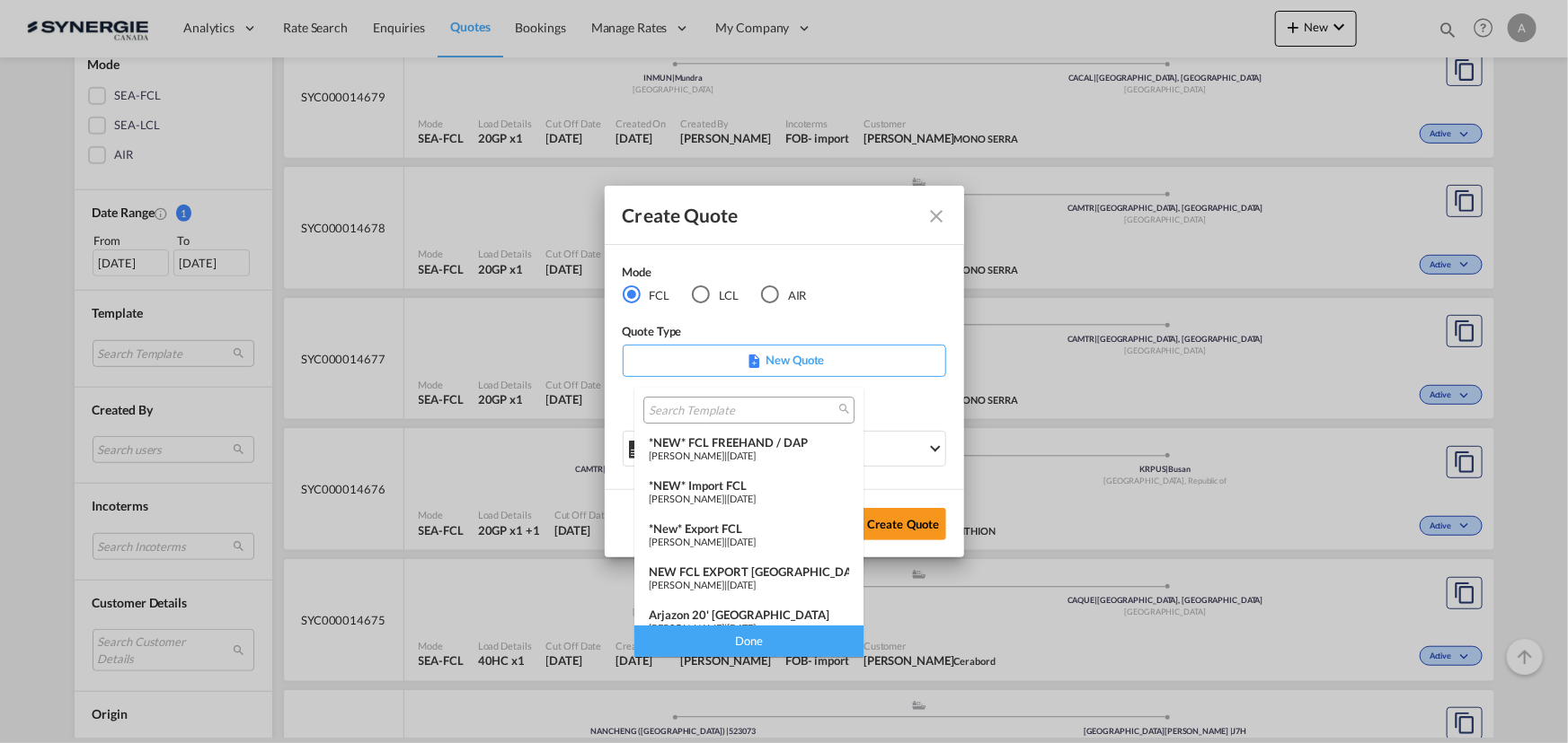
click at [756, 457] on span "[DATE]" at bounding box center [741, 455] width 29 height 11
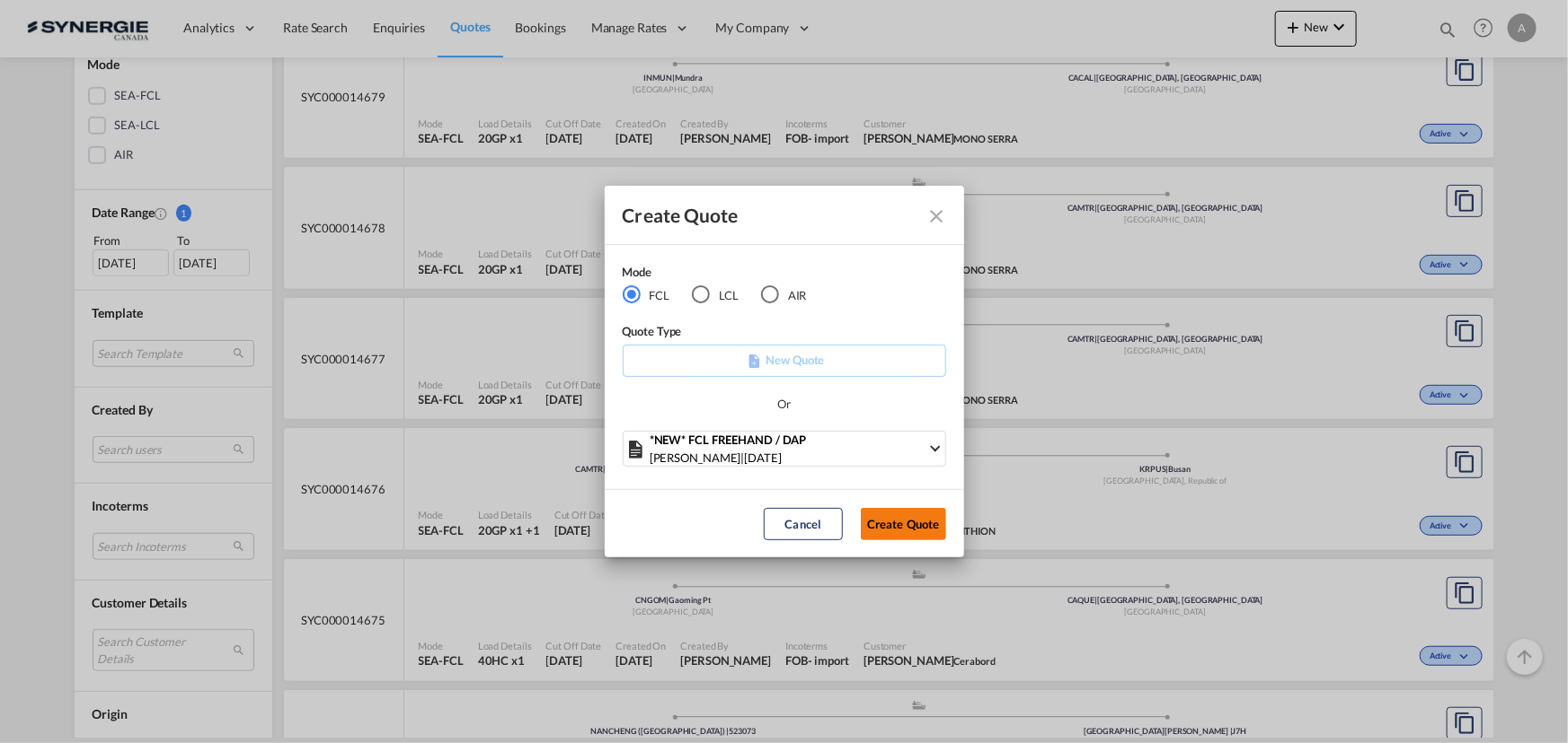
click at [882, 521] on button "Create Quote" at bounding box center [904, 524] width 86 height 32
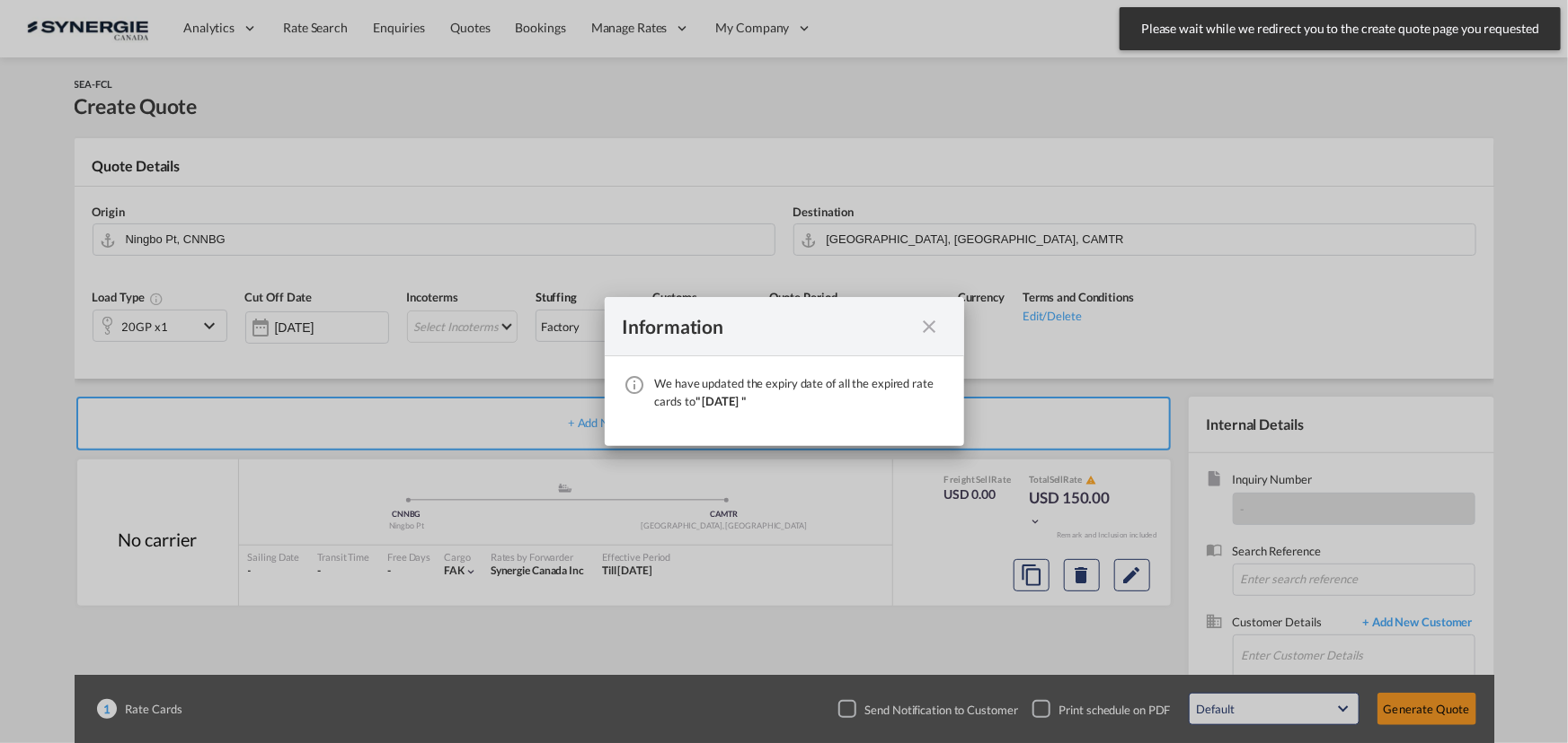
click at [932, 329] on md-icon "icon-close fg-AAA8AD cursor" at bounding box center [929, 327] width 22 height 22
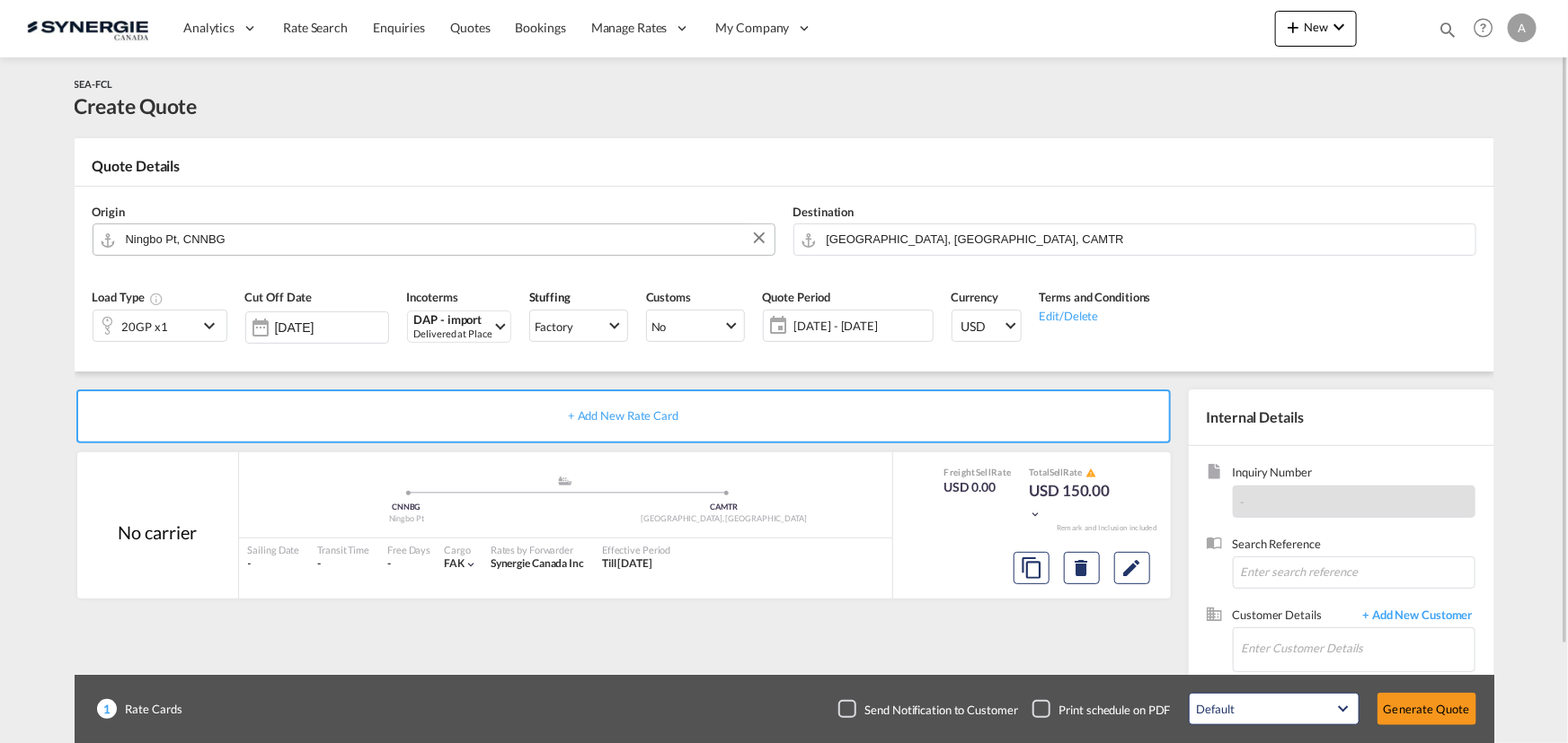
click at [293, 251] on input "Ningbo Pt, CNNBG" at bounding box center [445, 239] width 640 height 31
click at [302, 252] on md-autocomplete "Ningbo Pt, CNNBG" at bounding box center [445, 240] width 641 height 32
click at [986, 223] on div "Destination [GEOGRAPHIC_DATA], [GEOGRAPHIC_DATA], CAMTR" at bounding box center [1134, 230] width 701 height 71
click at [971, 239] on input "[GEOGRAPHIC_DATA], [GEOGRAPHIC_DATA], CAMTR" at bounding box center [1146, 239] width 640 height 31
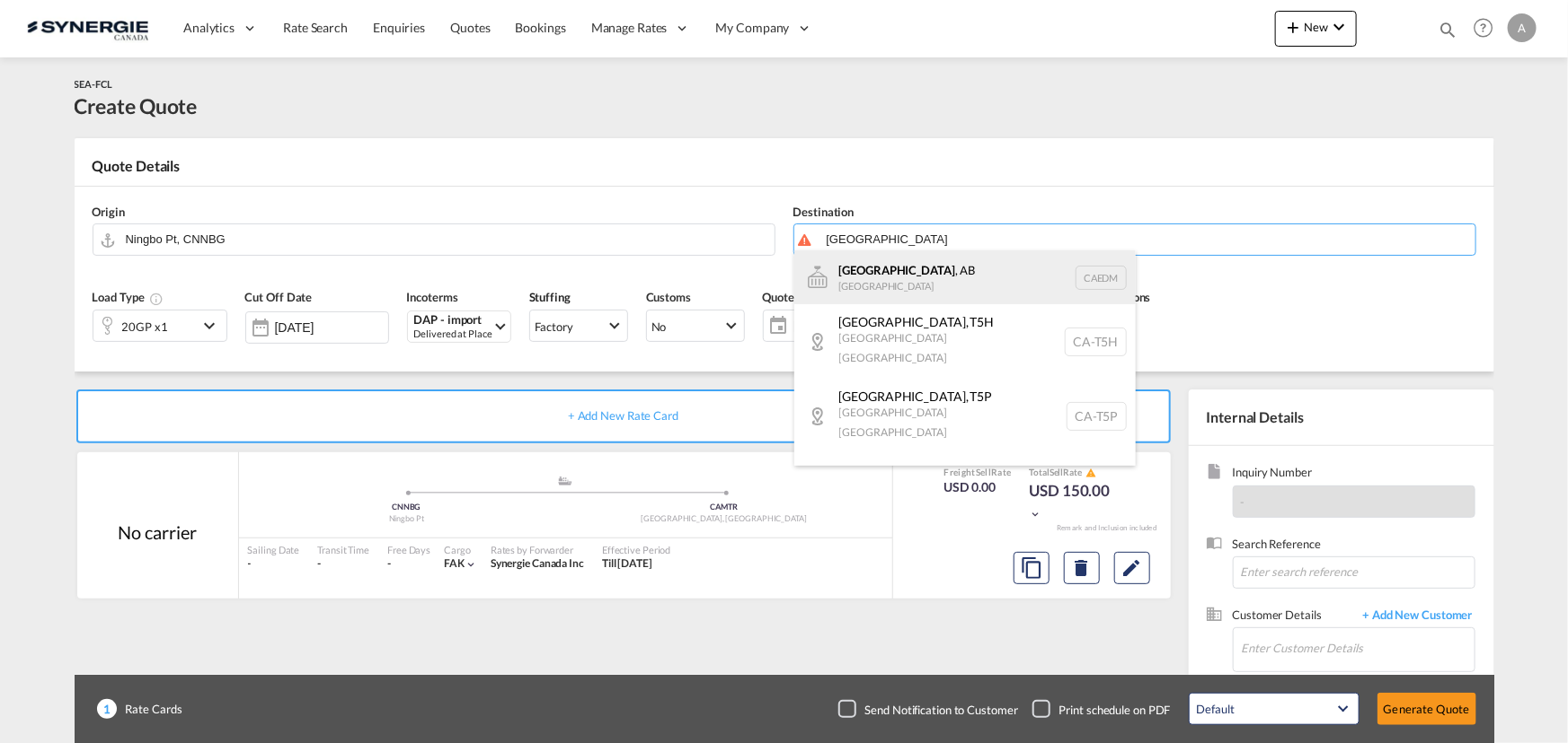
click at [900, 282] on div "[GEOGRAPHIC_DATA] , AB [GEOGRAPHIC_DATA] CAEDM" at bounding box center [965, 277] width 341 height 54
type input "[GEOGRAPHIC_DATA], [GEOGRAPHIC_DATA], CAEDM"
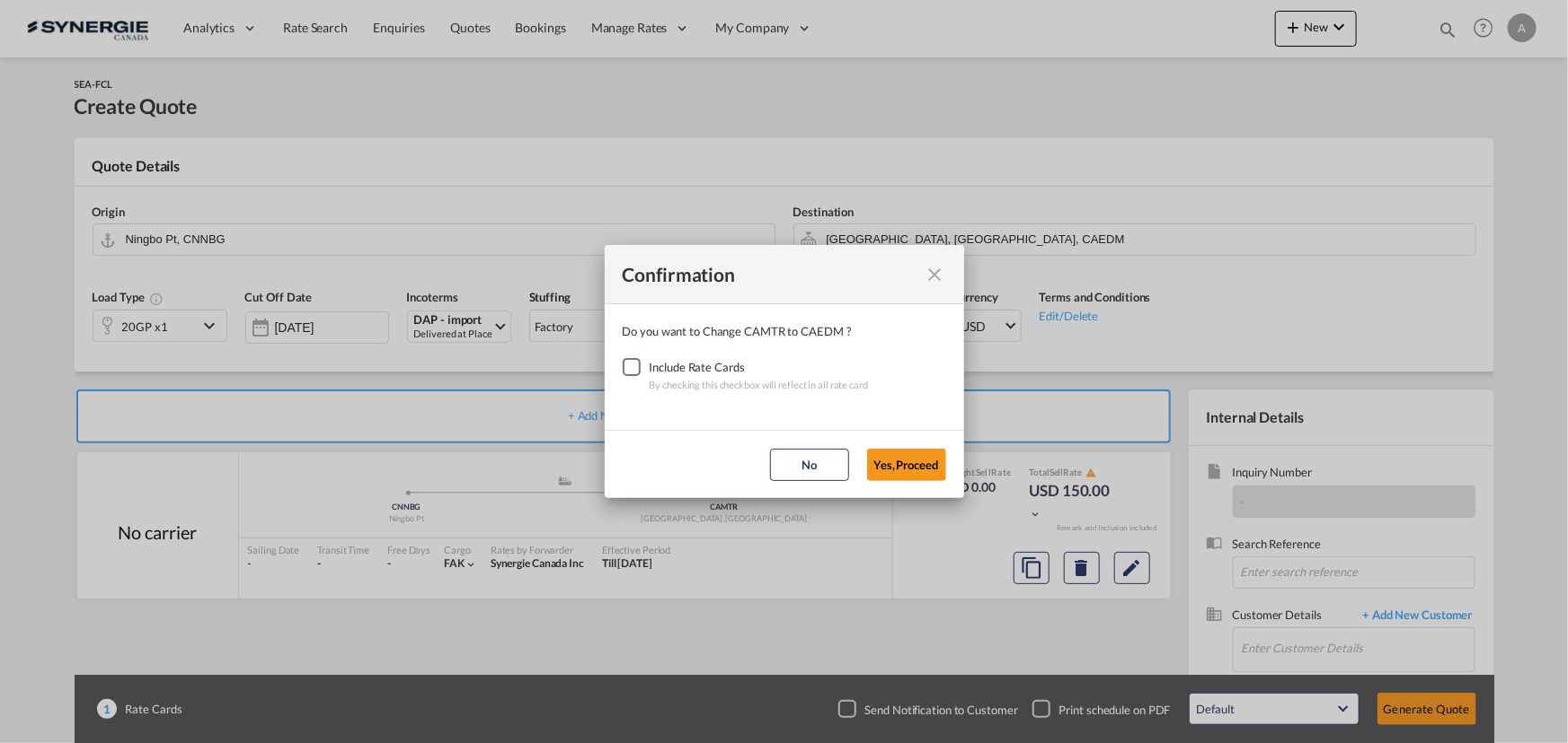
click at [622, 371] on div "Checkbox No Ink" at bounding box center [631, 367] width 18 height 18
click at [924, 476] on button "Yes,Proceed" at bounding box center [906, 465] width 79 height 32
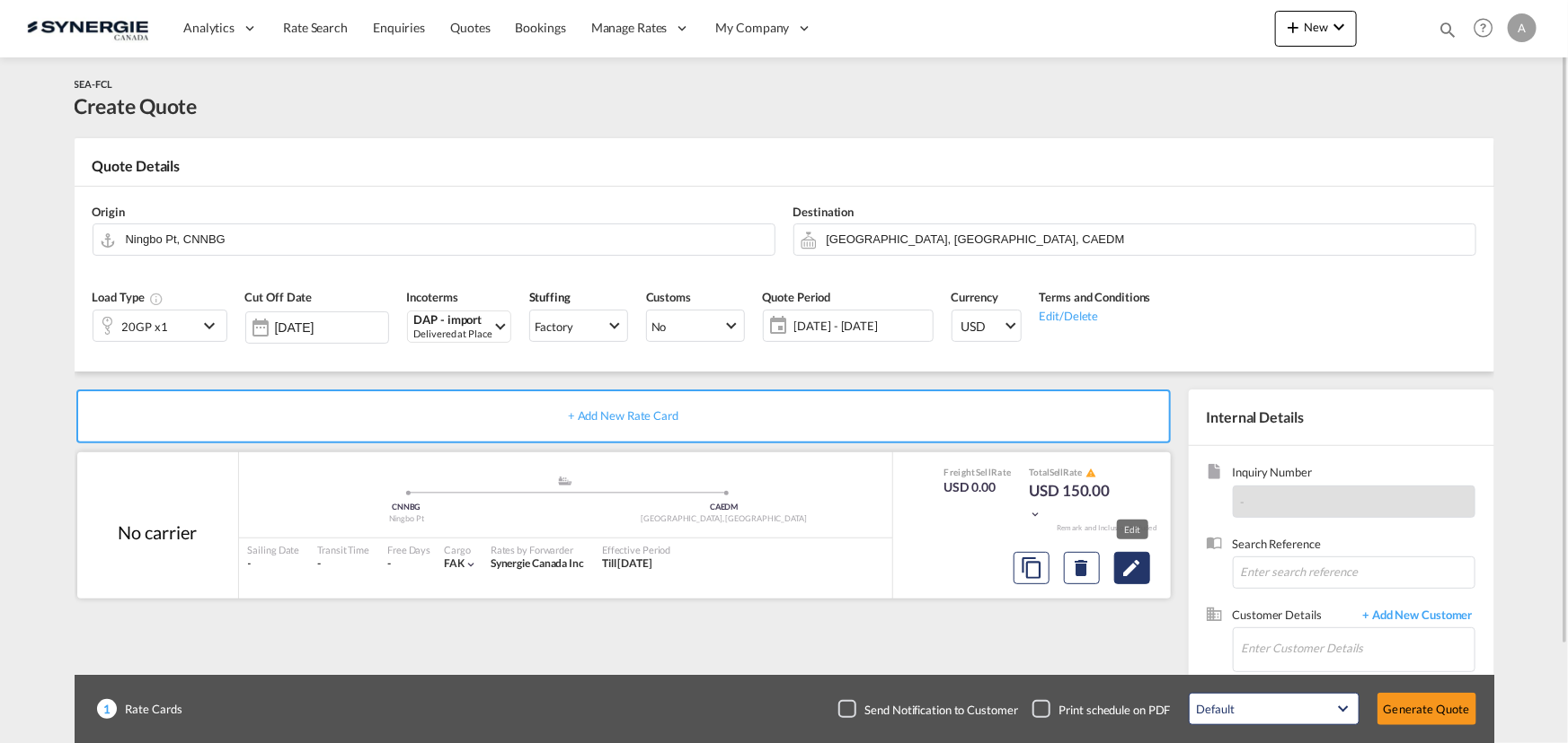
click at [1142, 574] on md-icon "Edit" at bounding box center [1131, 568] width 22 height 22
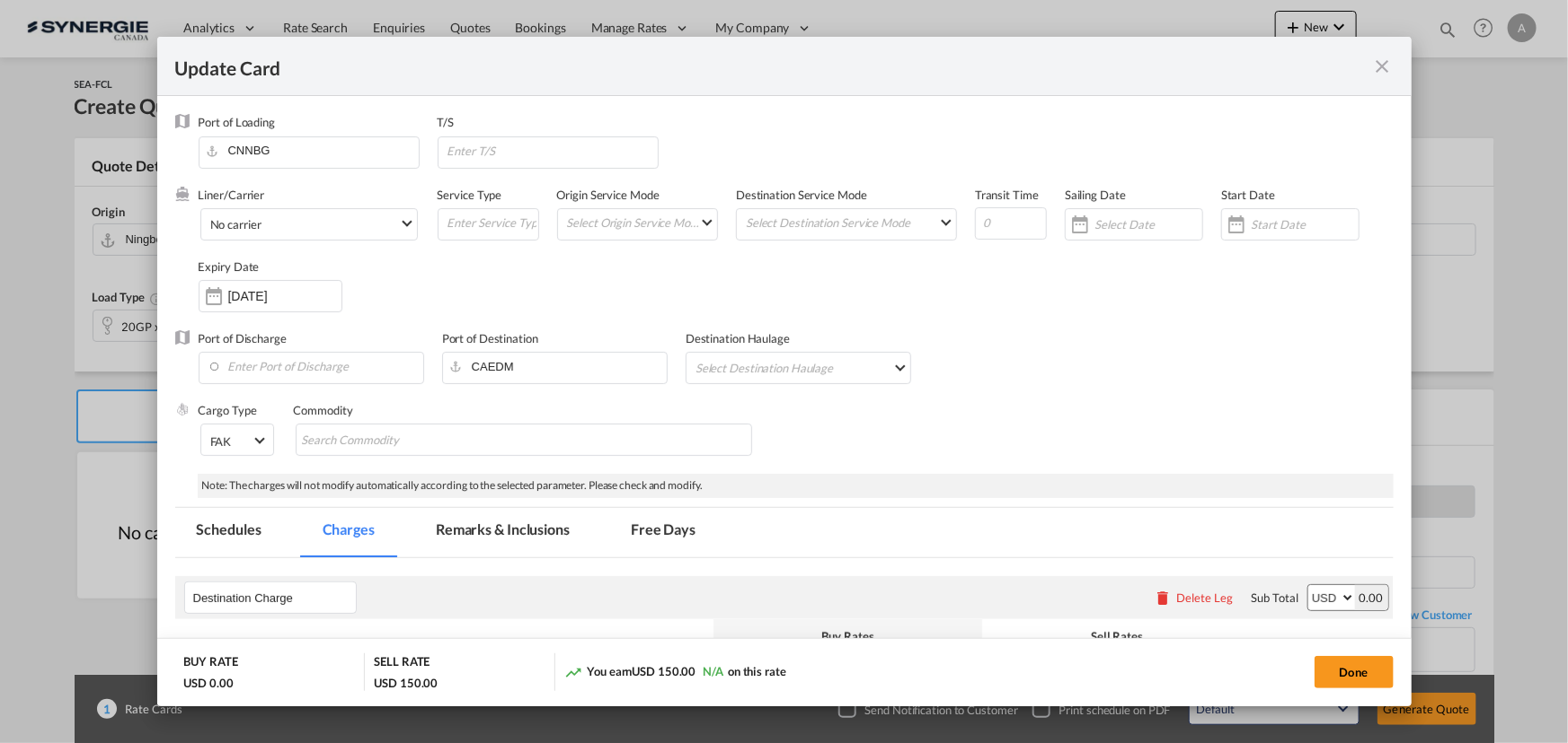
select select "per container"
select select "per B/L"
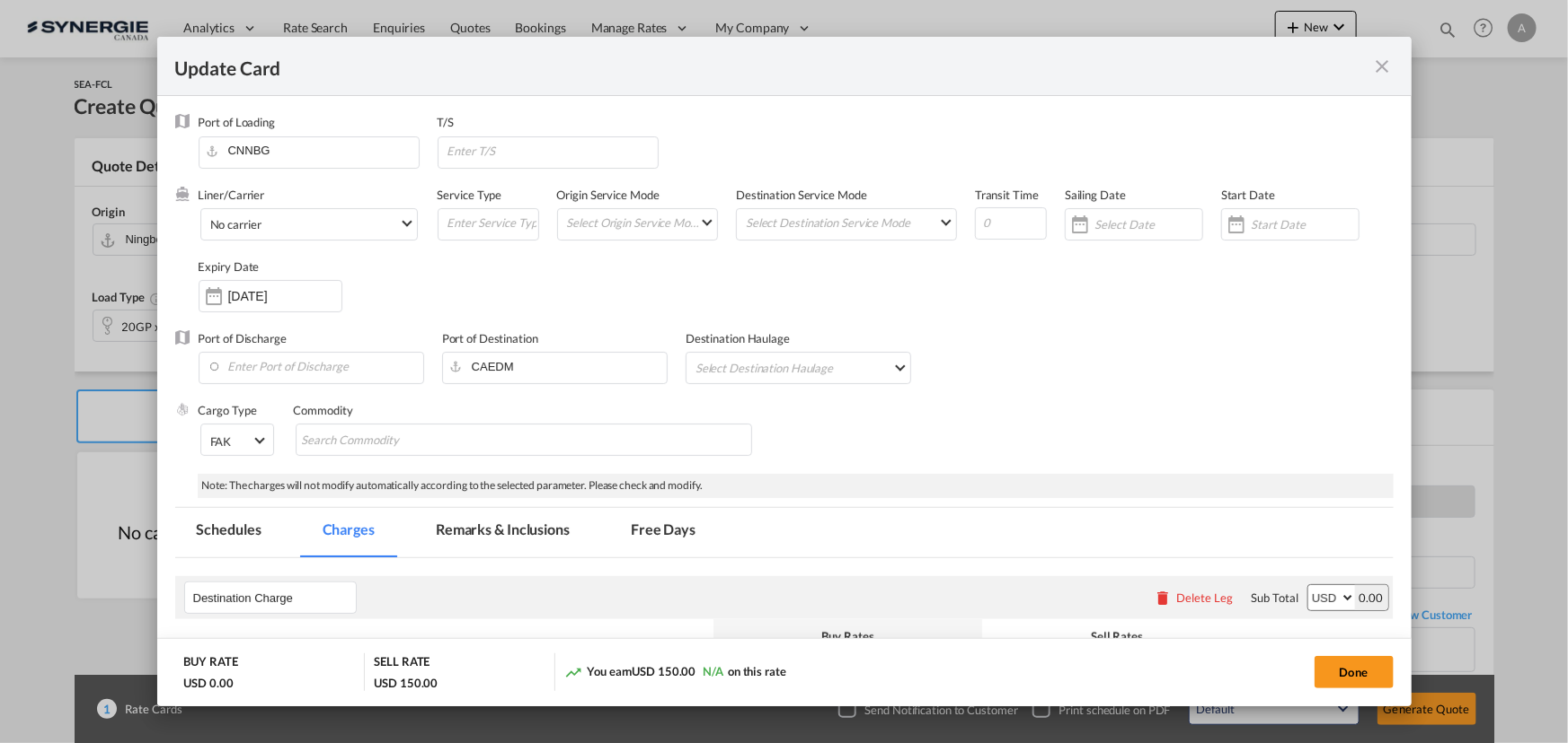
select select "per B/L"
select select "per shipment"
click at [480, 537] on md-tab-item "Remarks & Inclusions" at bounding box center [502, 532] width 177 height 50
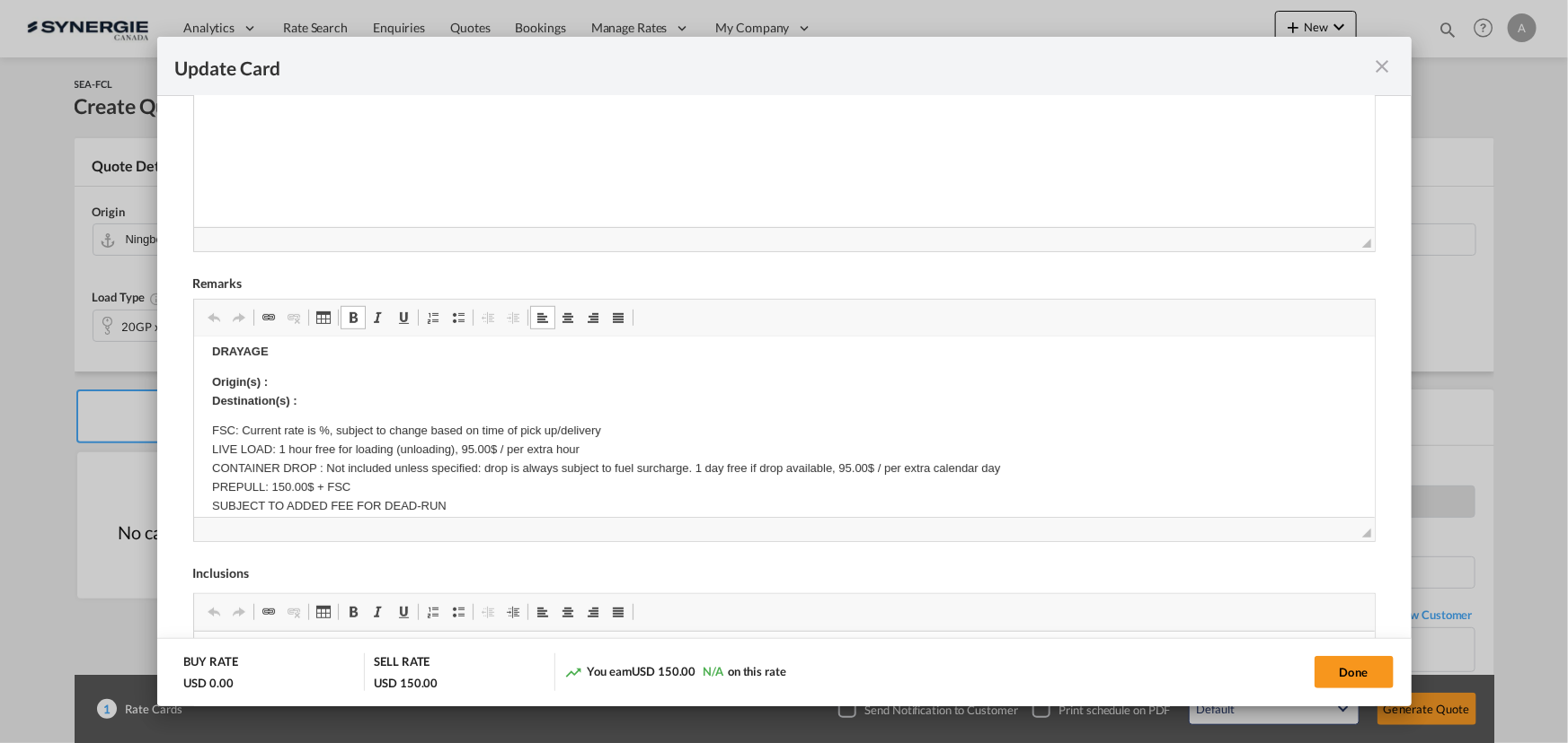
scroll to position [244, 0]
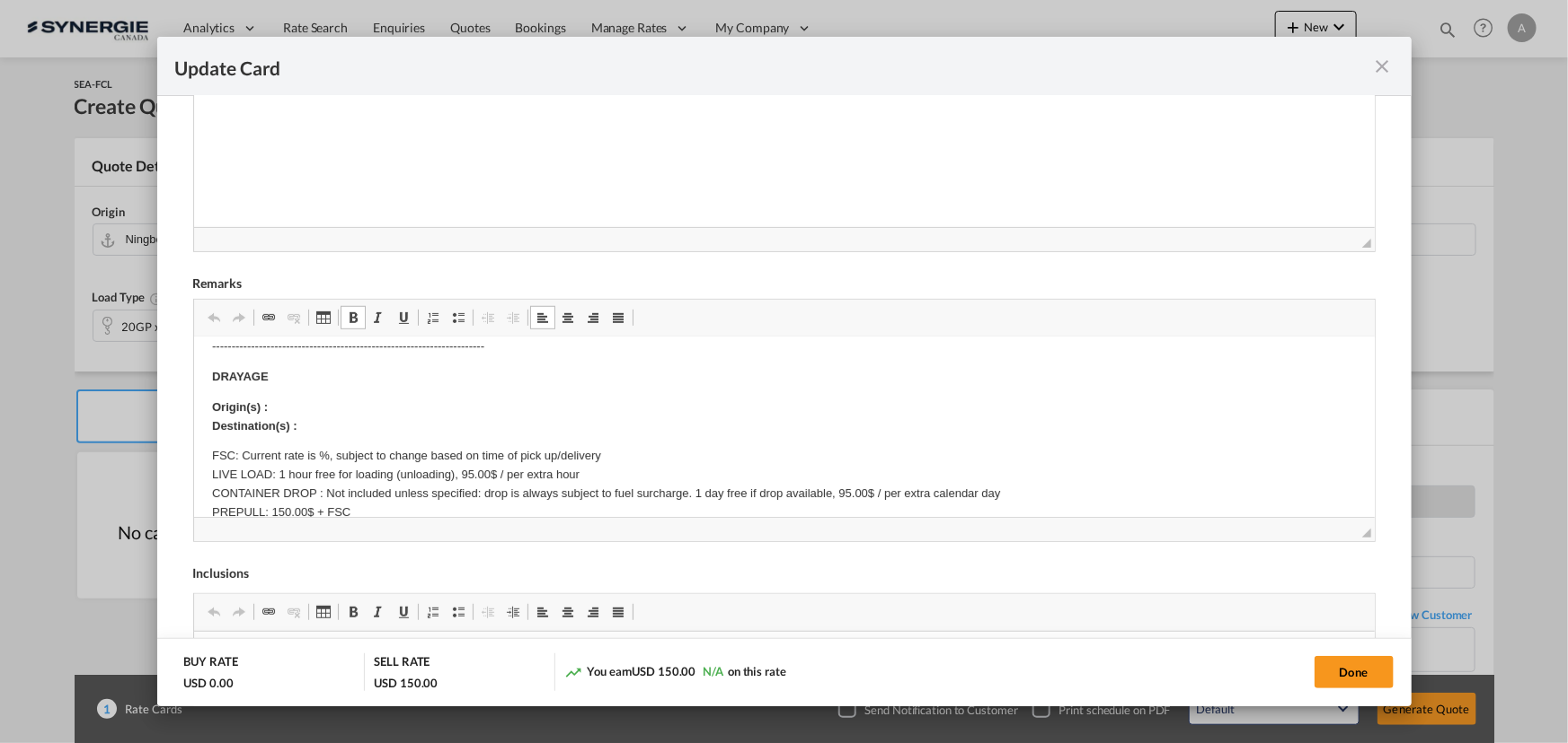
click at [315, 406] on p "Origin(s) : Destination(s) :" at bounding box center [783, 417] width 1145 height 38
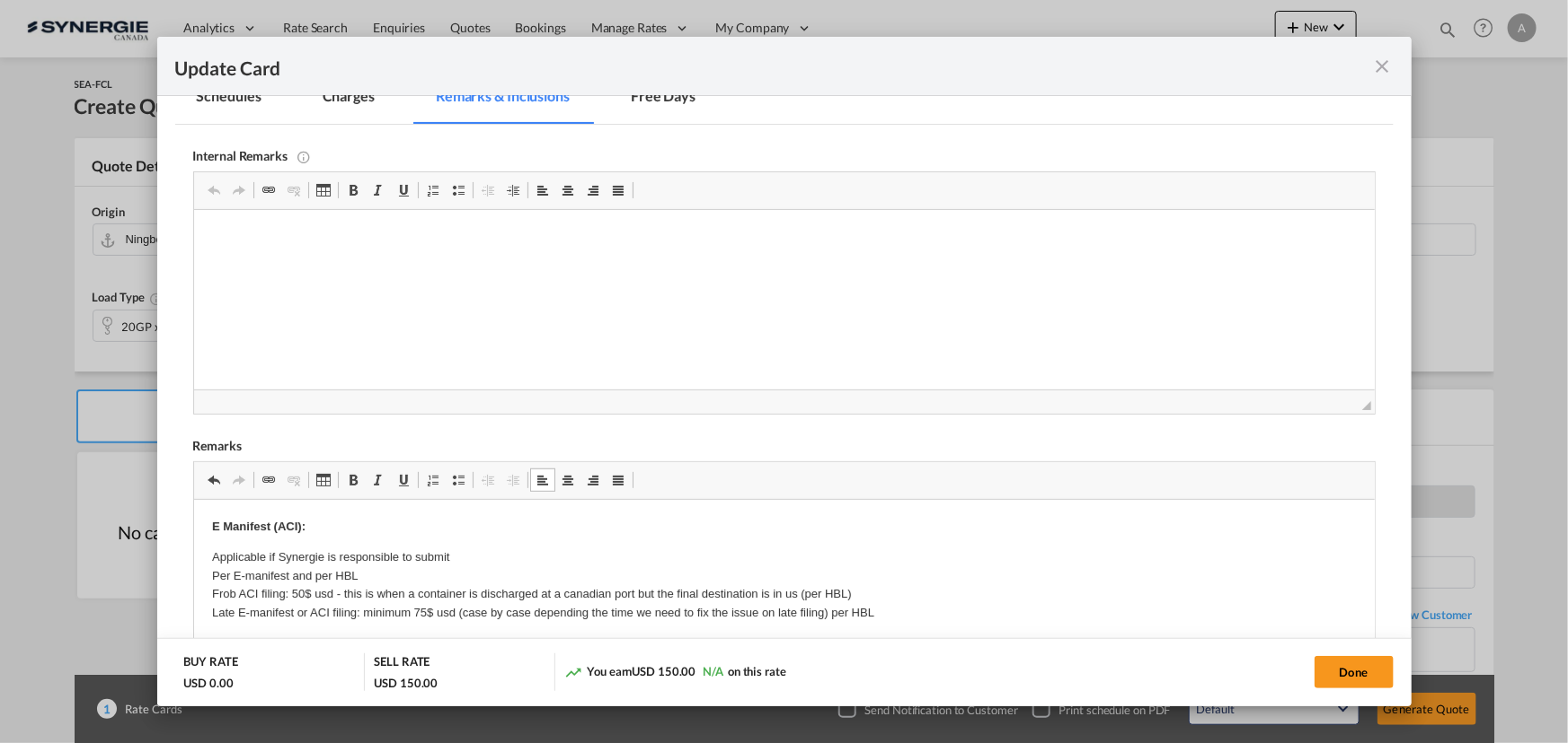
scroll to position [270, 0]
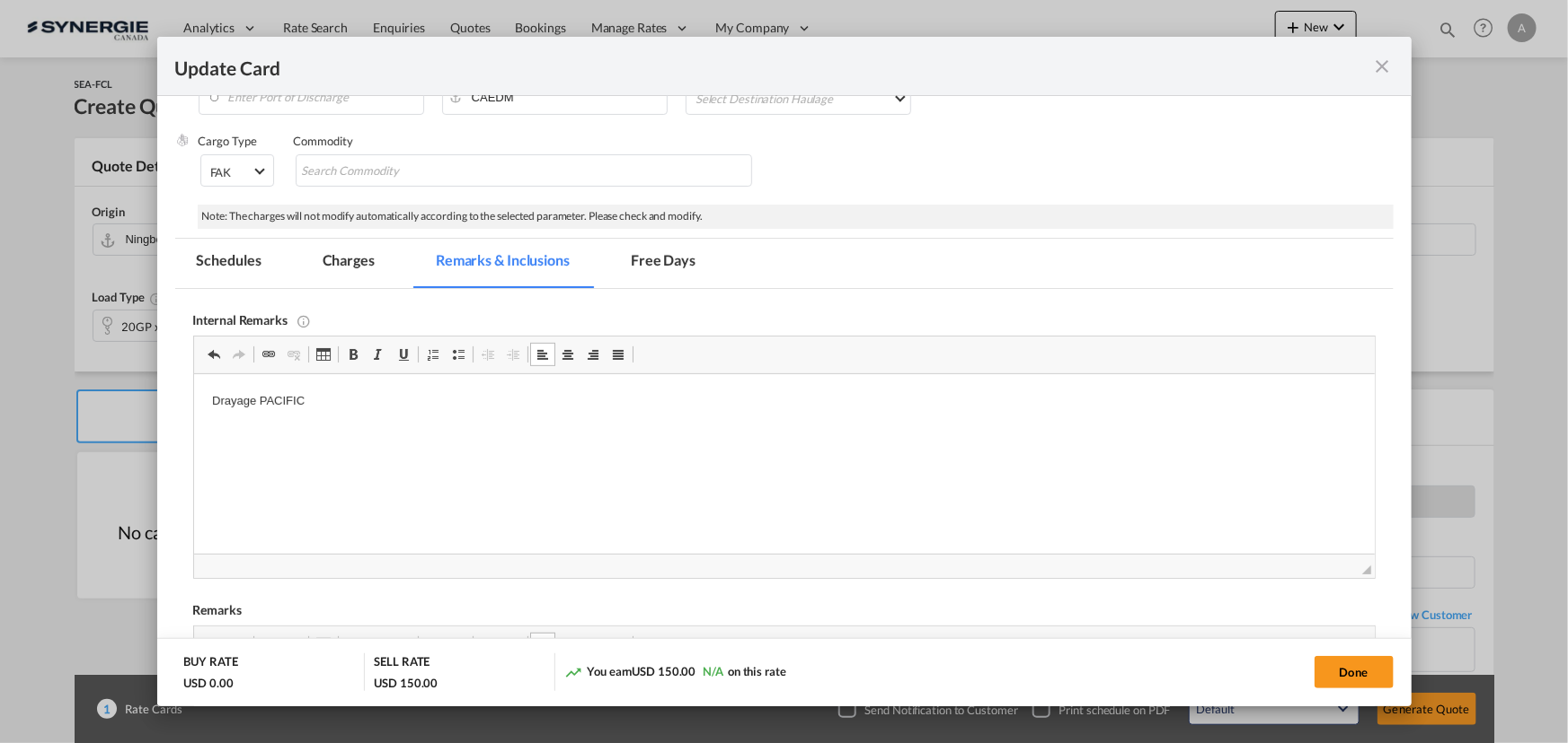
click at [339, 271] on md-tab-item "Charges" at bounding box center [349, 264] width 95 height 50
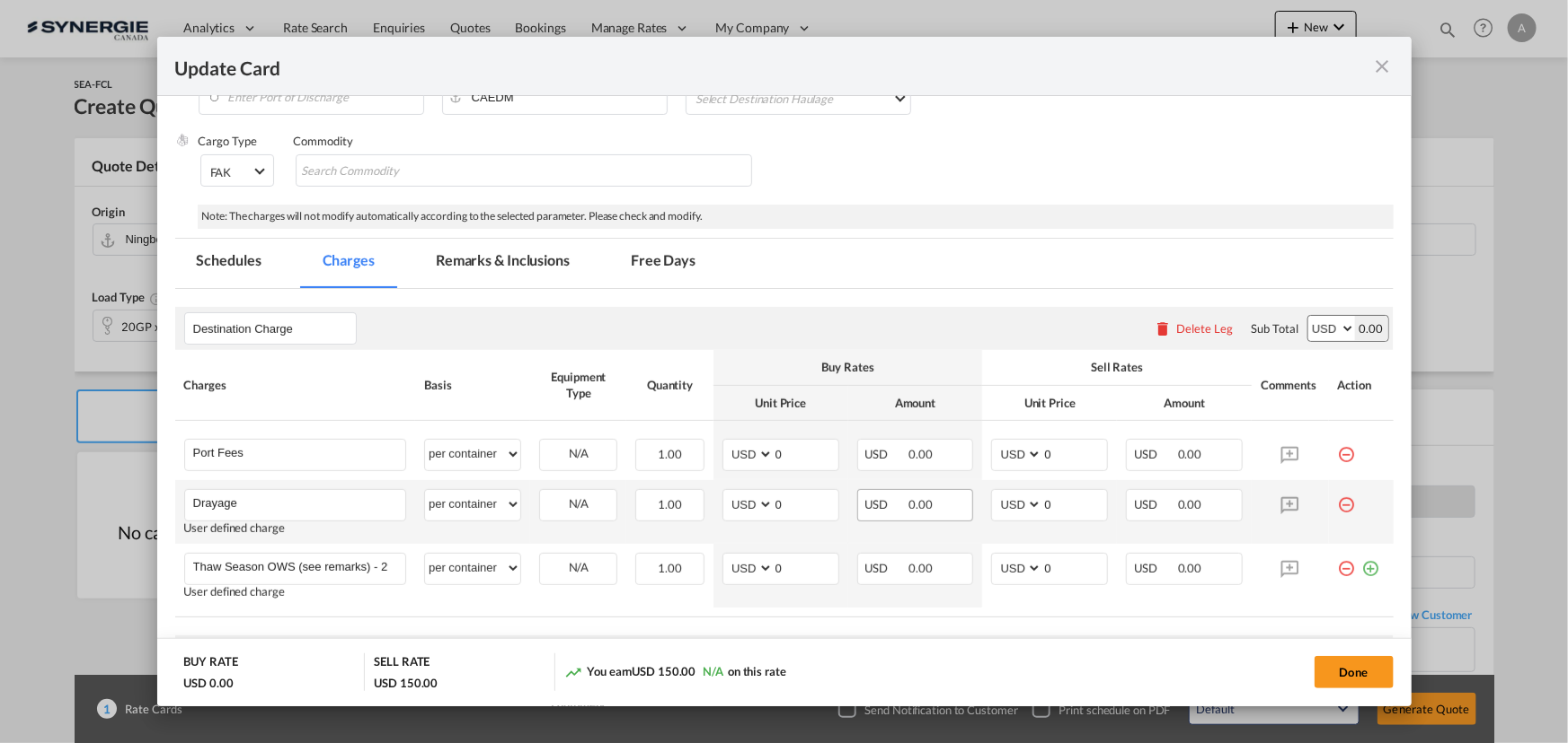
scroll to position [351, 0]
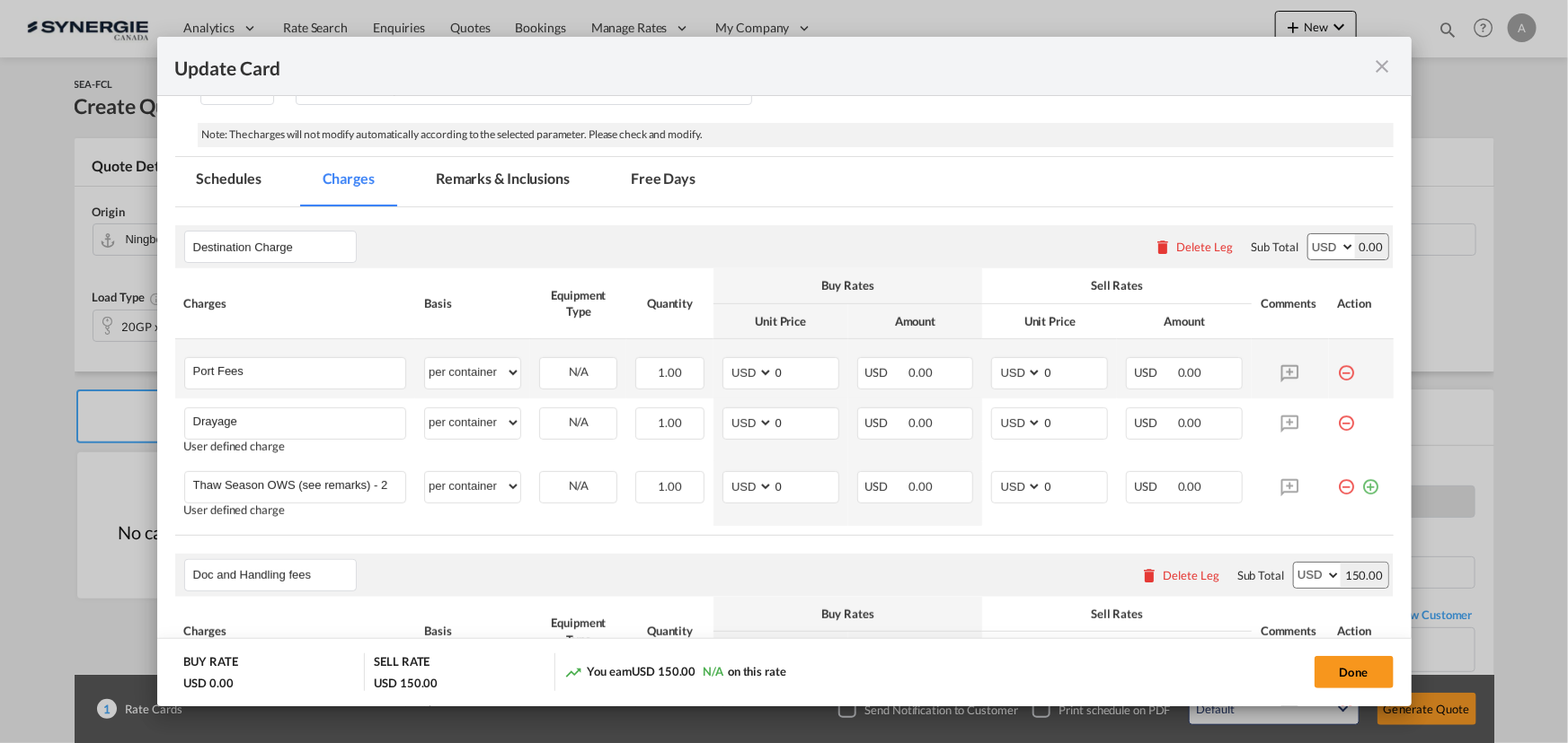
click at [1337, 371] on md-icon "icon-minus-circle-outline red-400-fg" at bounding box center [1346, 366] width 18 height 18
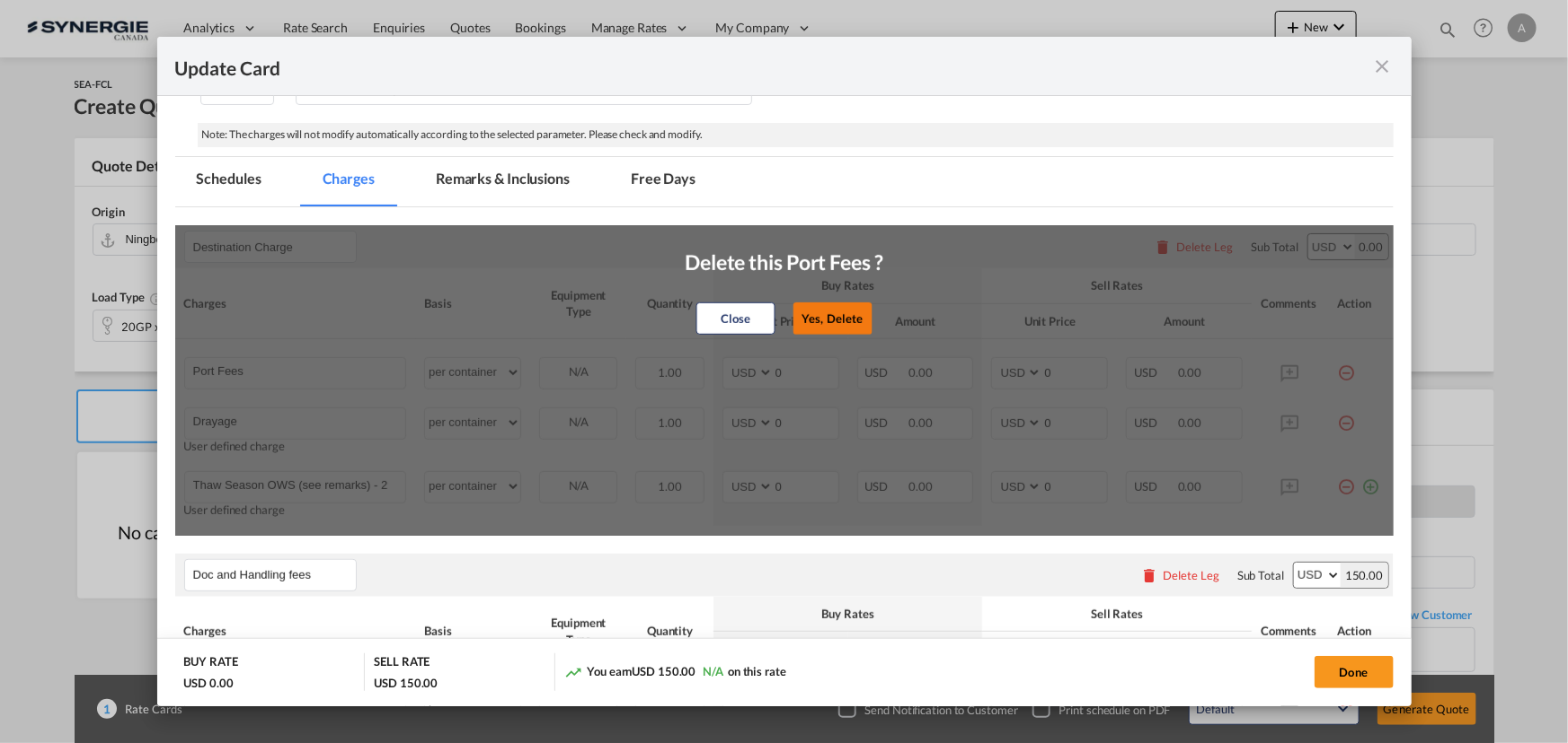
click at [861, 319] on button "Yes, Delete" at bounding box center [831, 319] width 79 height 32
type input "Drayage"
type input "Thaw Season OWS (see remarks) - 290 USD if applicable"
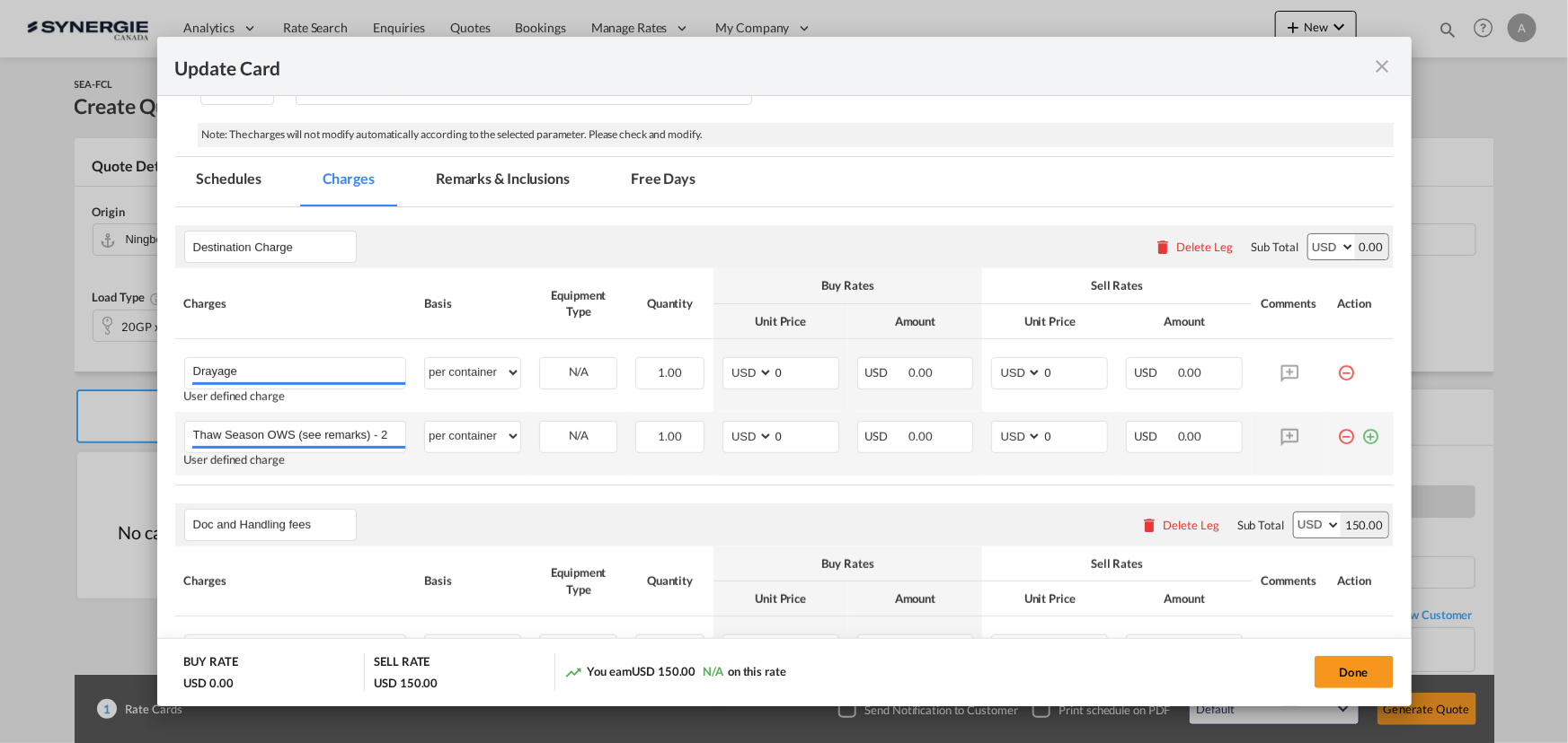
click at [1337, 437] on md-icon "icon-minus-circle-outline red-400-fg" at bounding box center [1346, 430] width 18 height 18
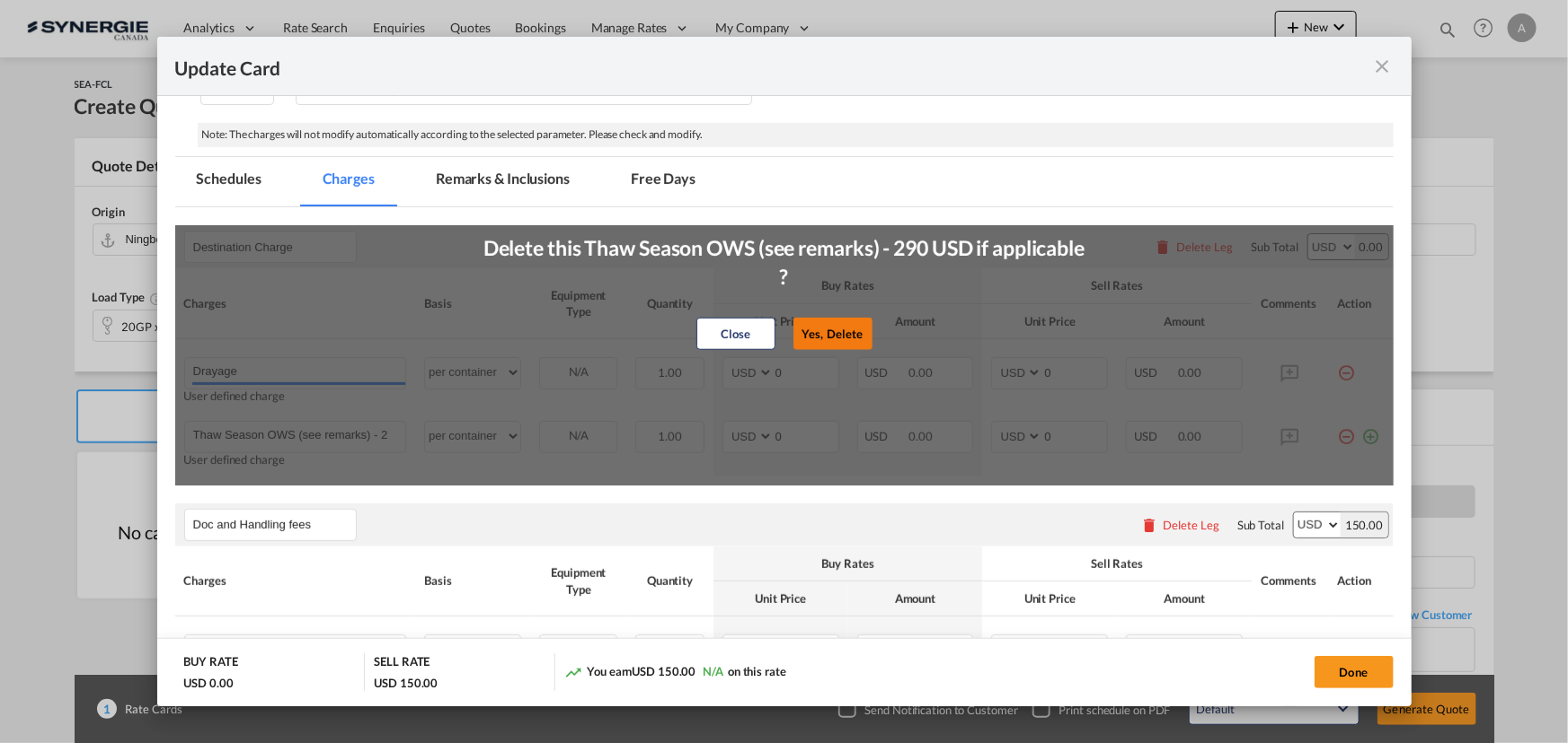
click at [851, 334] on button "Yes, Delete" at bounding box center [832, 333] width 79 height 32
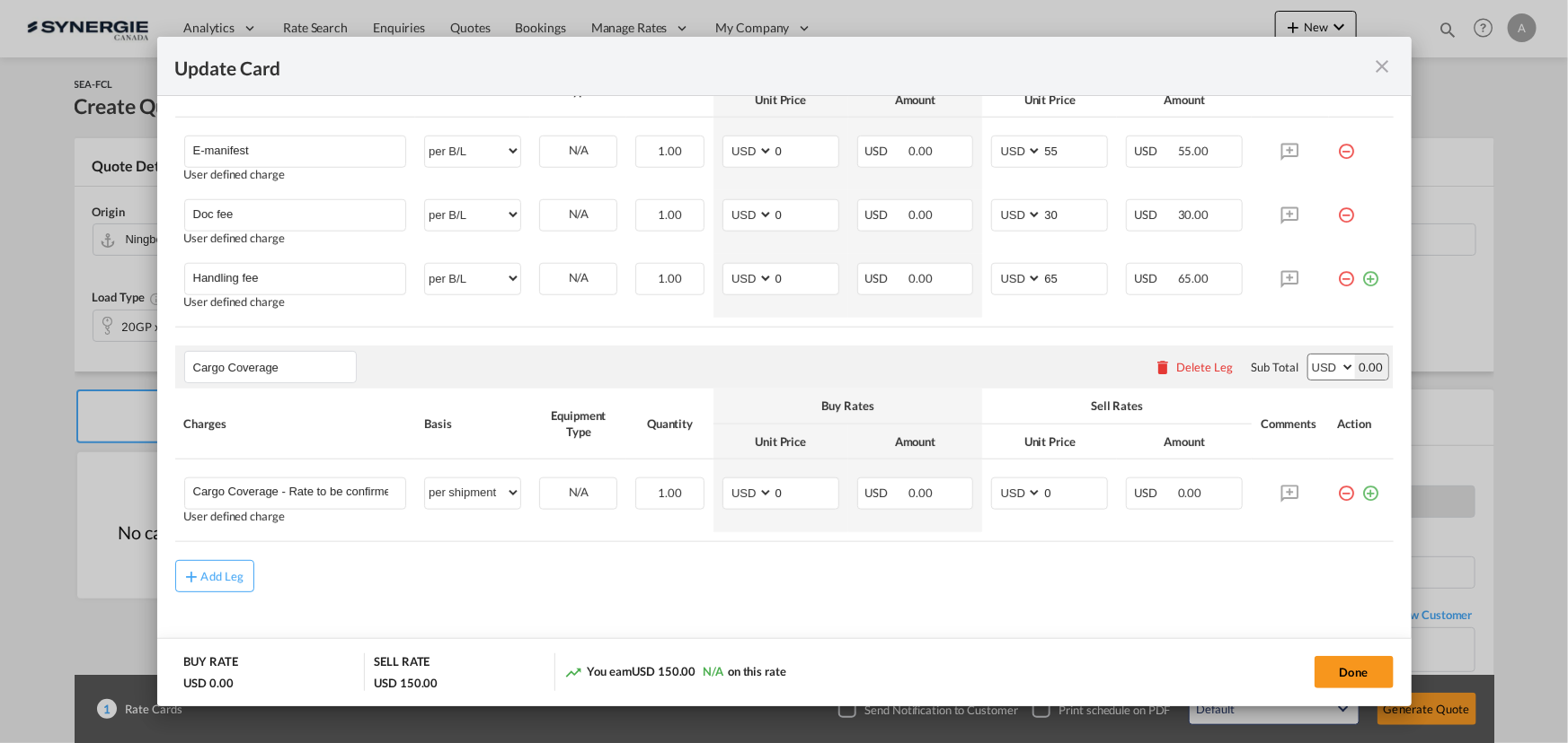
scroll to position [801, 0]
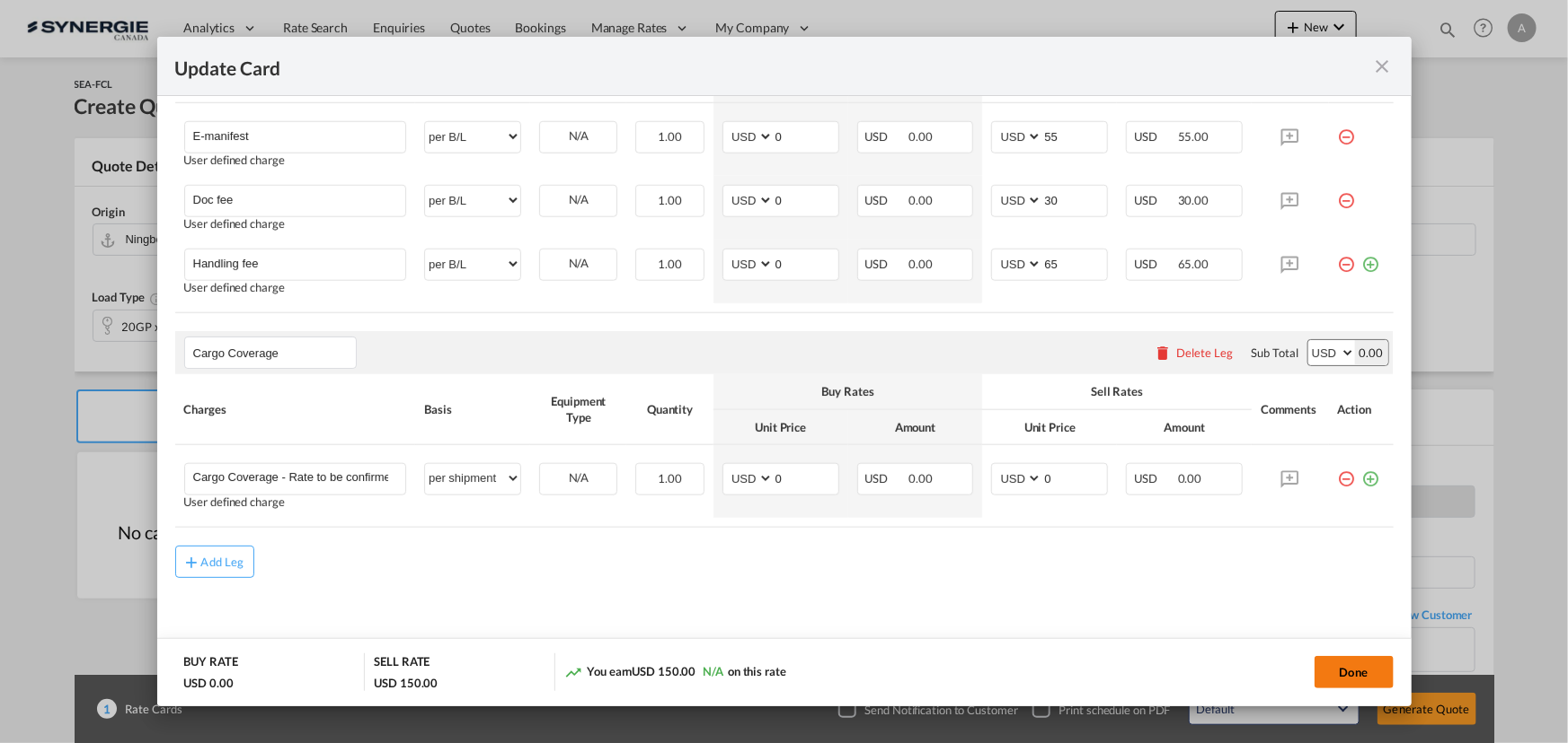
click at [1346, 664] on button "Done" at bounding box center [1354, 673] width 79 height 32
type input "09 Oct 2025"
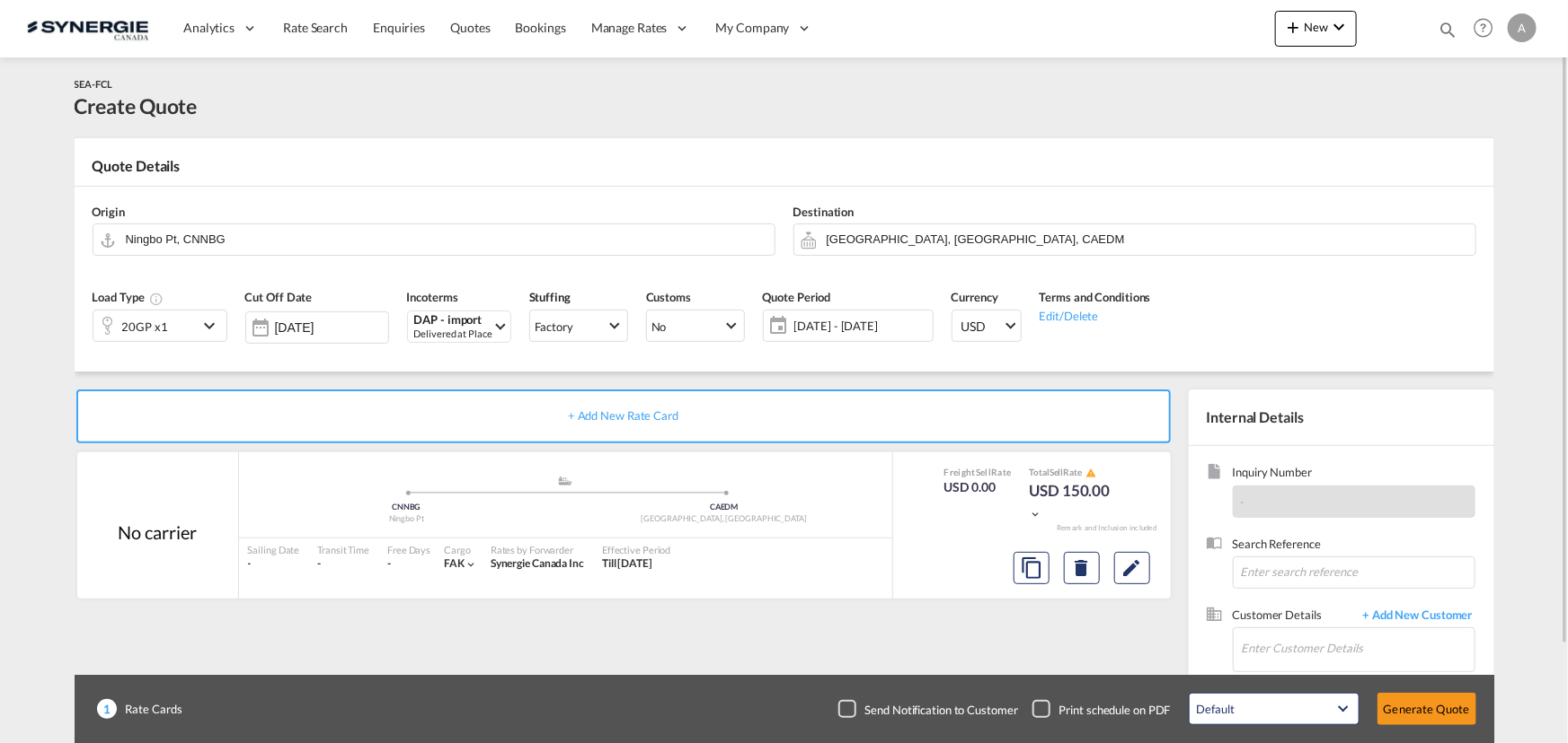
click at [149, 332] on div "20GP x1" at bounding box center [145, 327] width 46 height 25
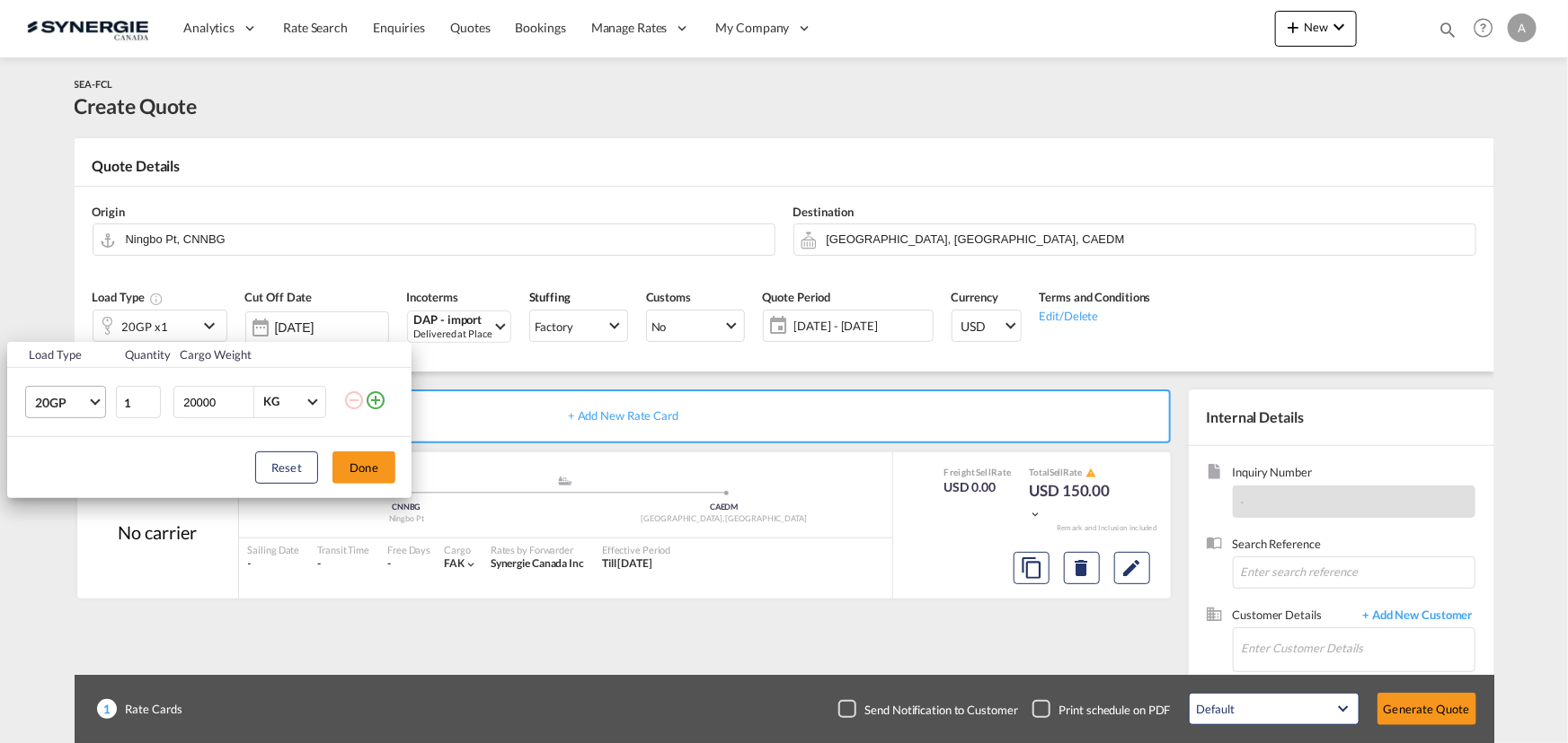
drag, startPoint x: 214, startPoint y: 407, endPoint x: 42, endPoint y: 395, distance: 172.4
click at [91, 398] on tr "20GP 20GP 40GP 40HC 45HC 20RE 40RE 40HR 20OT 40OT 20FR 40FR 40NR 20NR 45S 20TK …" at bounding box center [210, 402] width 404 height 70
type input "13875"
click at [385, 465] on button "Done" at bounding box center [364, 468] width 63 height 32
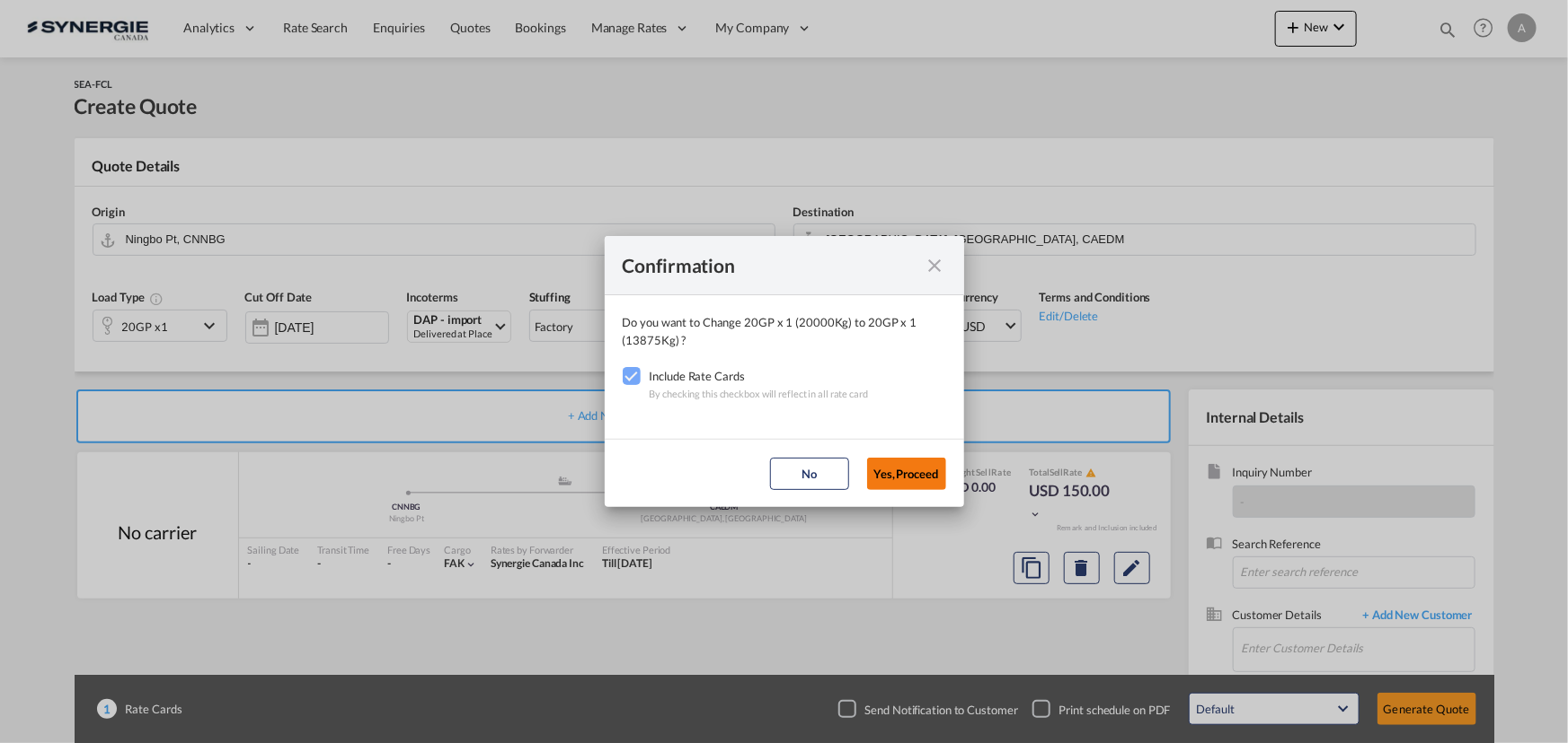
click at [901, 470] on button "Yes,Proceed" at bounding box center [906, 474] width 79 height 32
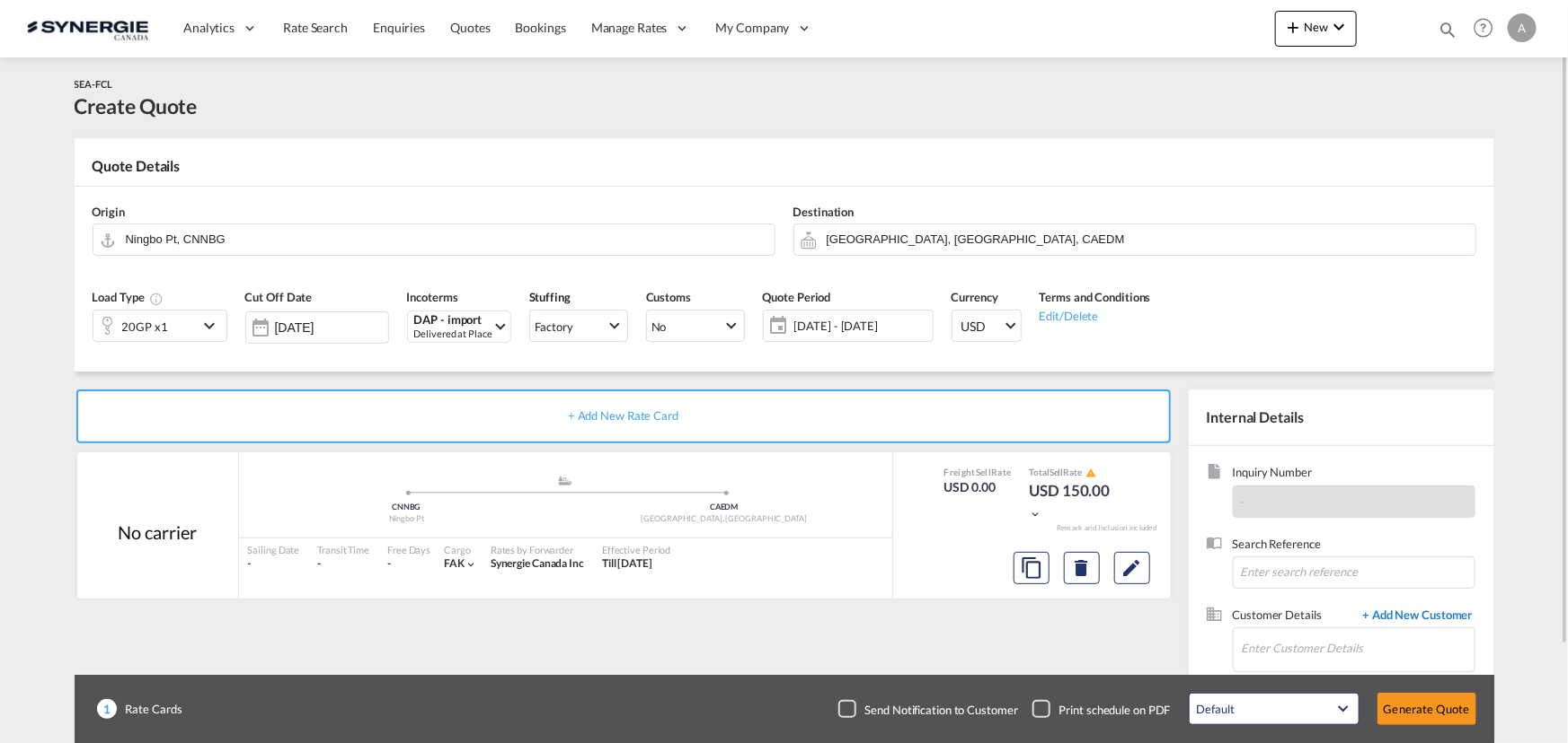
click at [1431, 616] on span "+ Add New Customer" at bounding box center [1414, 617] width 121 height 21
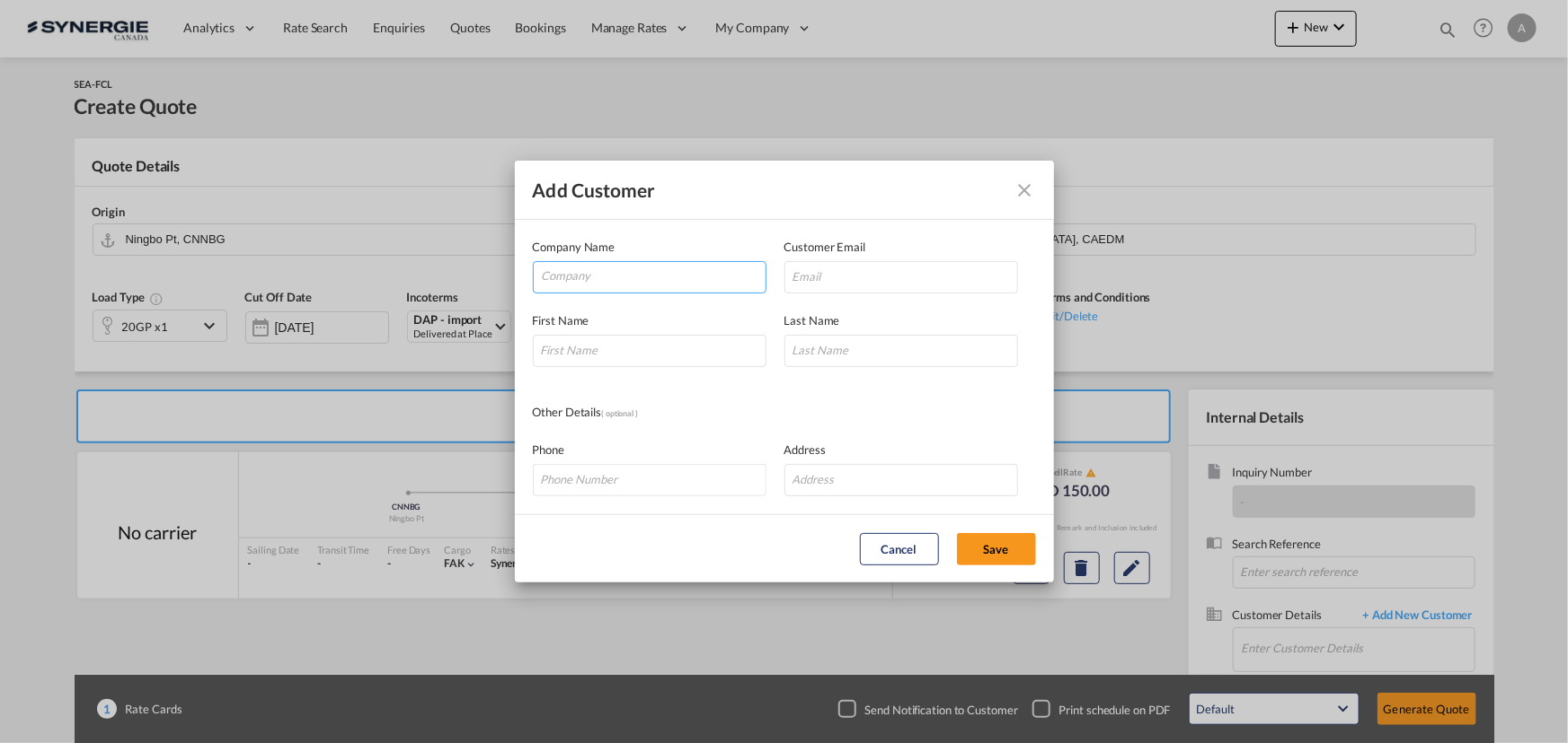
click at [605, 279] on input "Company" at bounding box center [653, 275] width 224 height 27
type input "RL GLOBAL LOGISTICS"
click at [864, 263] on input "Add Customer Company ..." at bounding box center [901, 277] width 234 height 32
paste input "[EMAIL_ADDRESS][PERSON_NAME][DOMAIN_NAME]"
type input "[EMAIL_ADDRESS][PERSON_NAME][DOMAIN_NAME]"
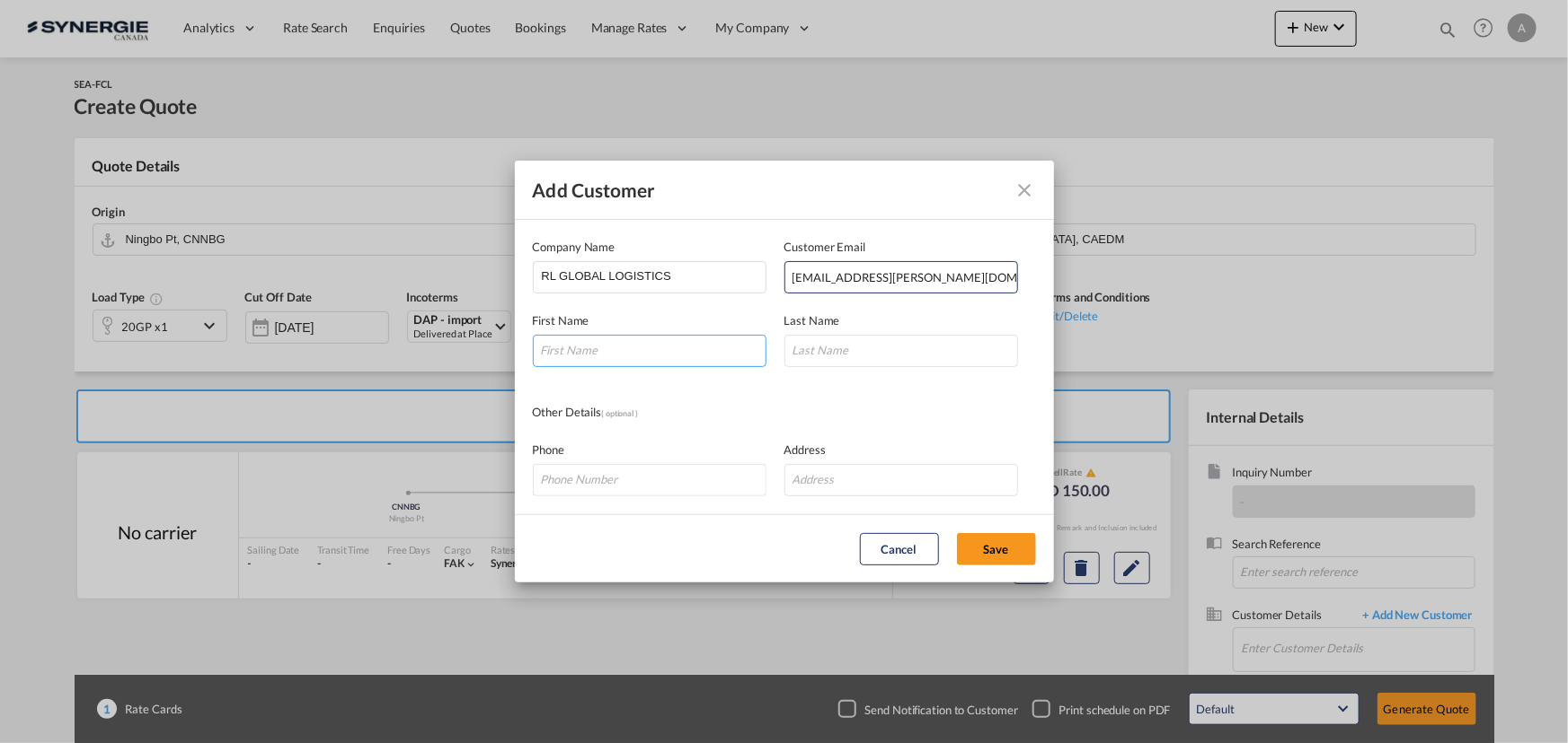
click at [692, 336] on input "Add Customer Company ..." at bounding box center [649, 351] width 234 height 32
type input "DIEGO"
type input "PEREZ"
click at [1008, 548] on button "Save" at bounding box center [996, 550] width 79 height 32
type input "RL GLOBAL LOGISTICS, DIEGO PEREZ, diego.perez@rlglobal.com"
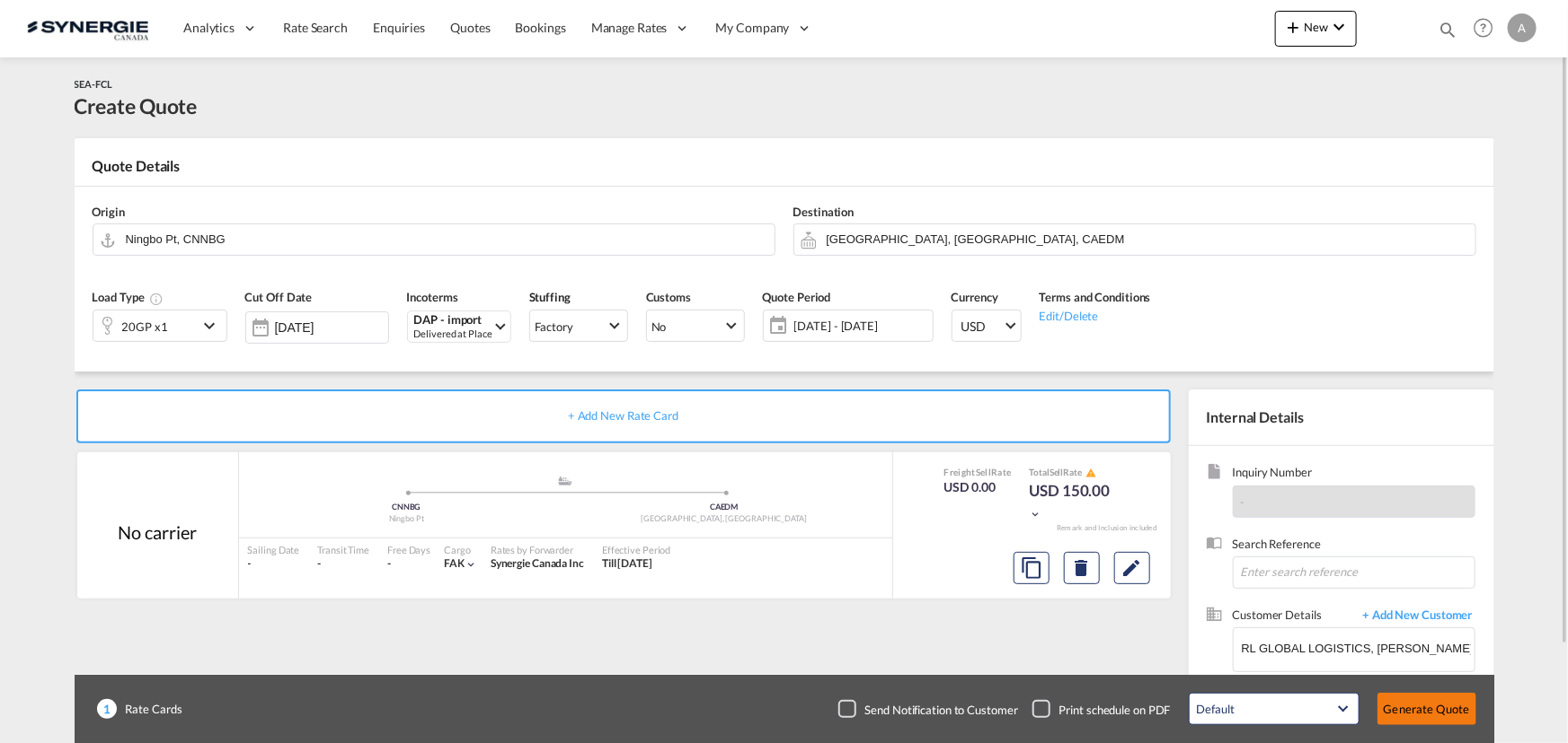
click at [1410, 710] on button "Generate Quote" at bounding box center [1427, 710] width 99 height 32
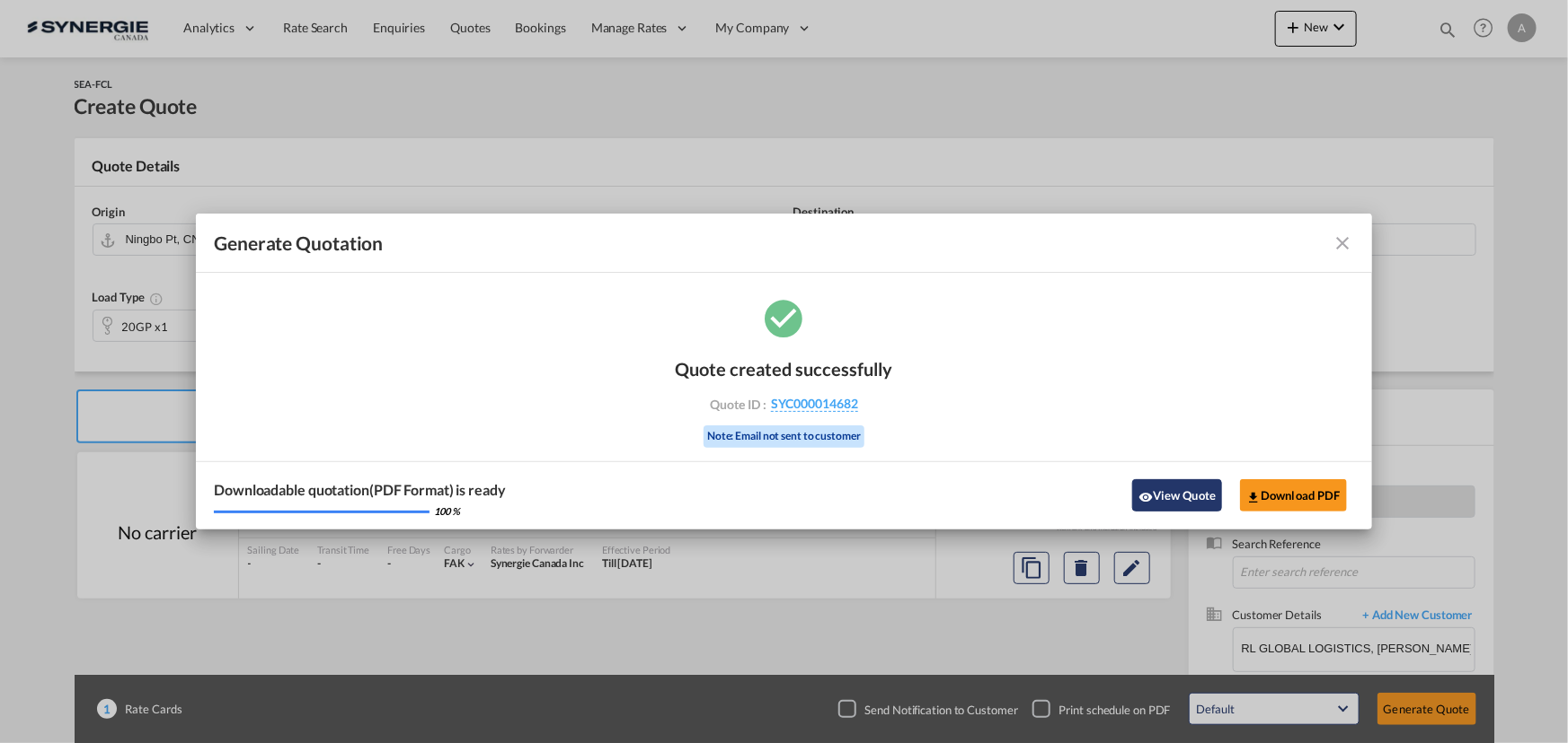
click at [1188, 495] on button "View Quote" at bounding box center [1177, 495] width 90 height 32
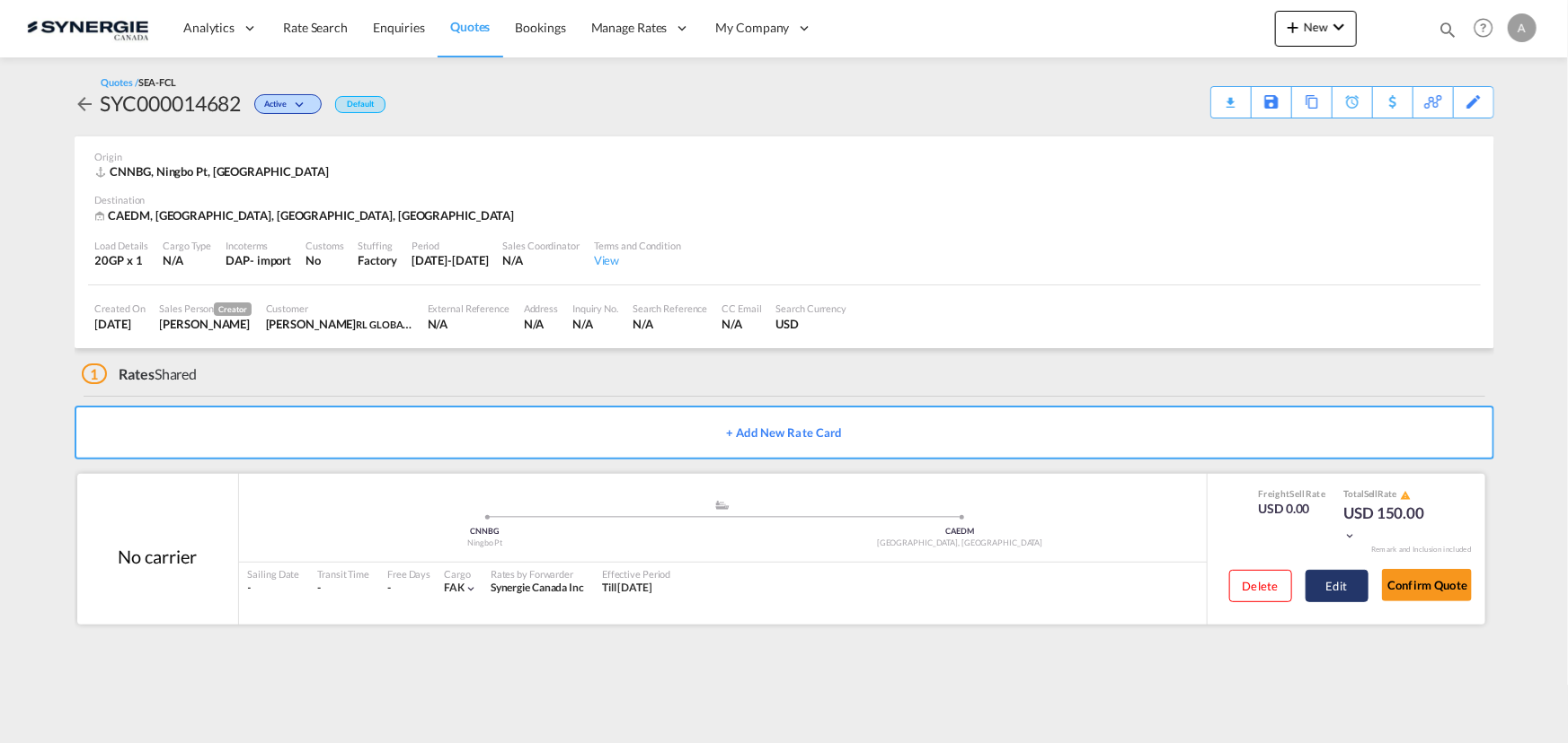
click at [1338, 587] on button "Edit" at bounding box center [1336, 586] width 63 height 32
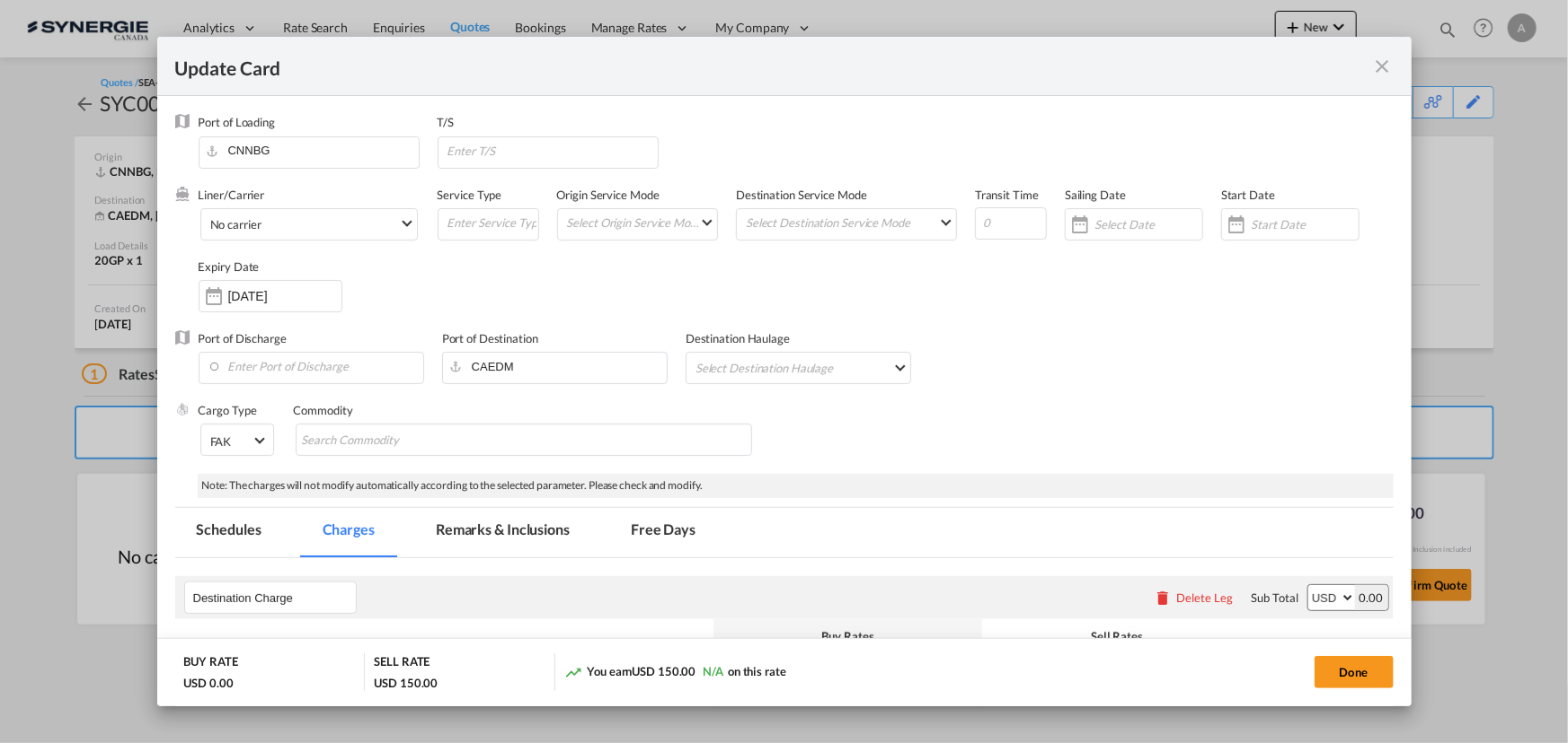
click at [501, 530] on md-tab-item "Remarks & Inclusions" at bounding box center [502, 532] width 177 height 50
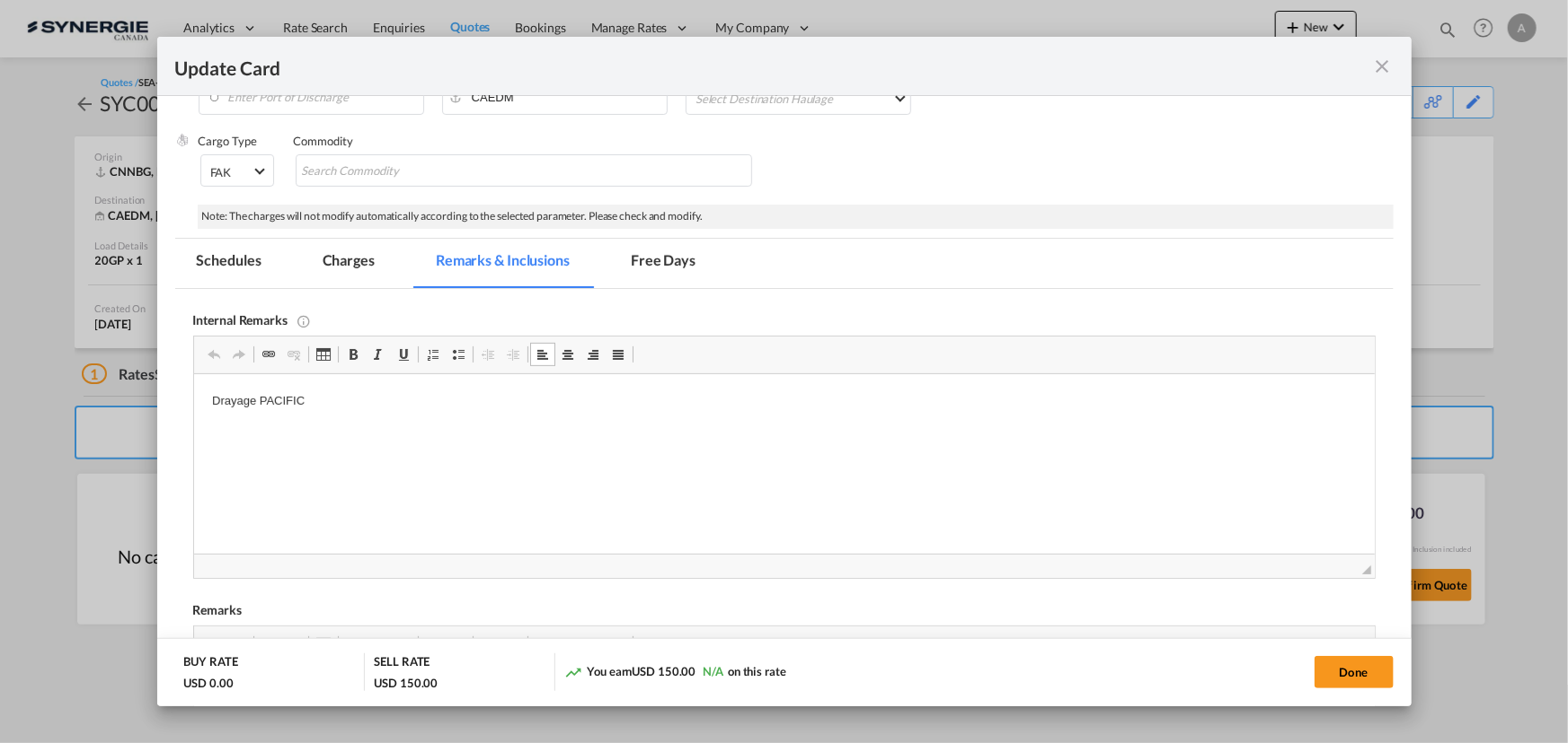
click at [348, 398] on p "Drayage PACIFIC" at bounding box center [783, 402] width 1145 height 19
drag, startPoint x: 346, startPoint y: 256, endPoint x: 202, endPoint y: 13, distance: 282.5
click at [346, 255] on md-tab-item "Charges" at bounding box center [349, 264] width 95 height 50
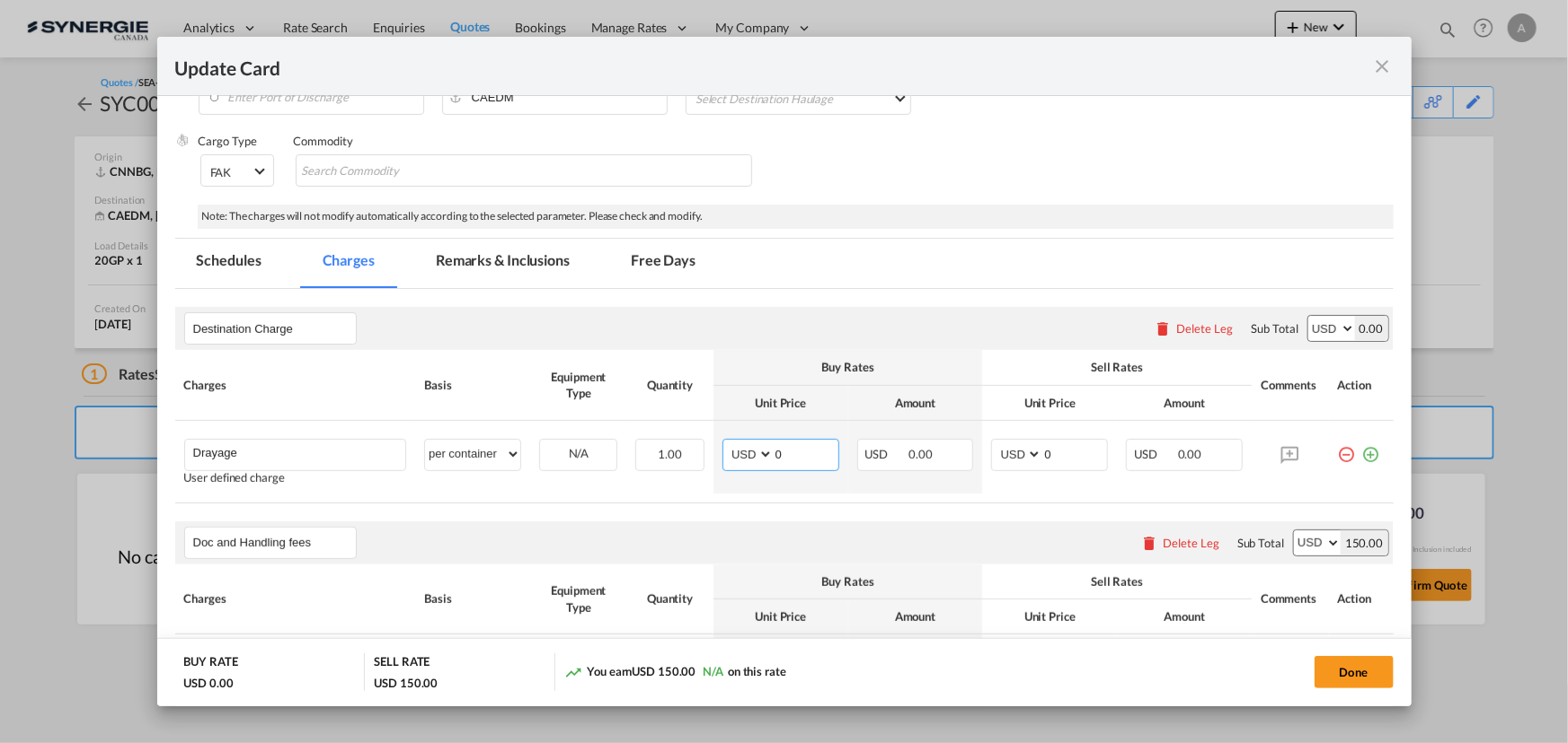
drag, startPoint x: 789, startPoint y: 446, endPoint x: 648, endPoint y: 416, distance: 144.2
click at [723, 439] on md-input-container "AED AFN ALL AMD ANG AOA ARS AUD AWG AZN BAM BBD BDT BGN BHD BIF BMD BND BOB BRL…" at bounding box center [781, 455] width 117 height 32
type input "213"
type input "320"
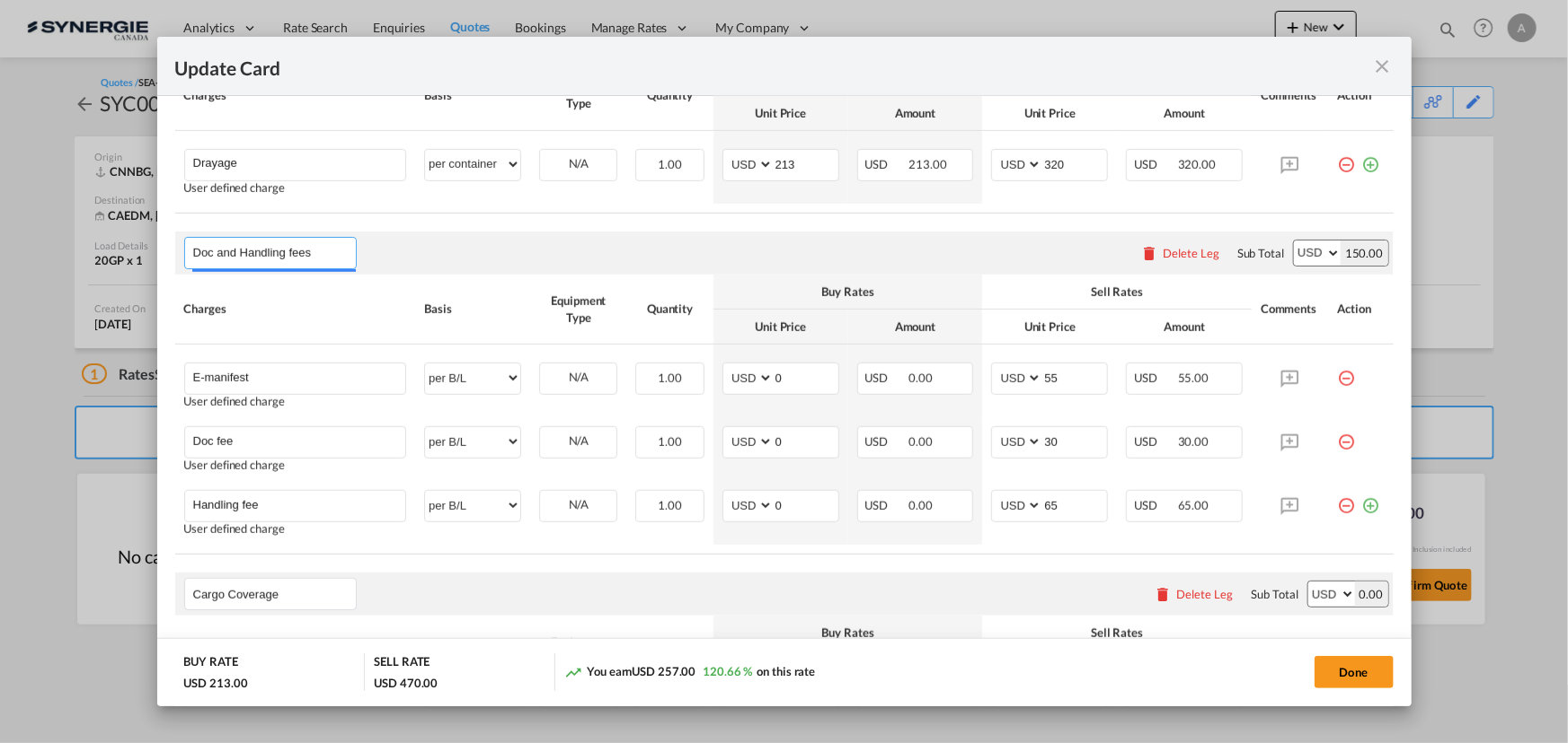
scroll to position [596, 0]
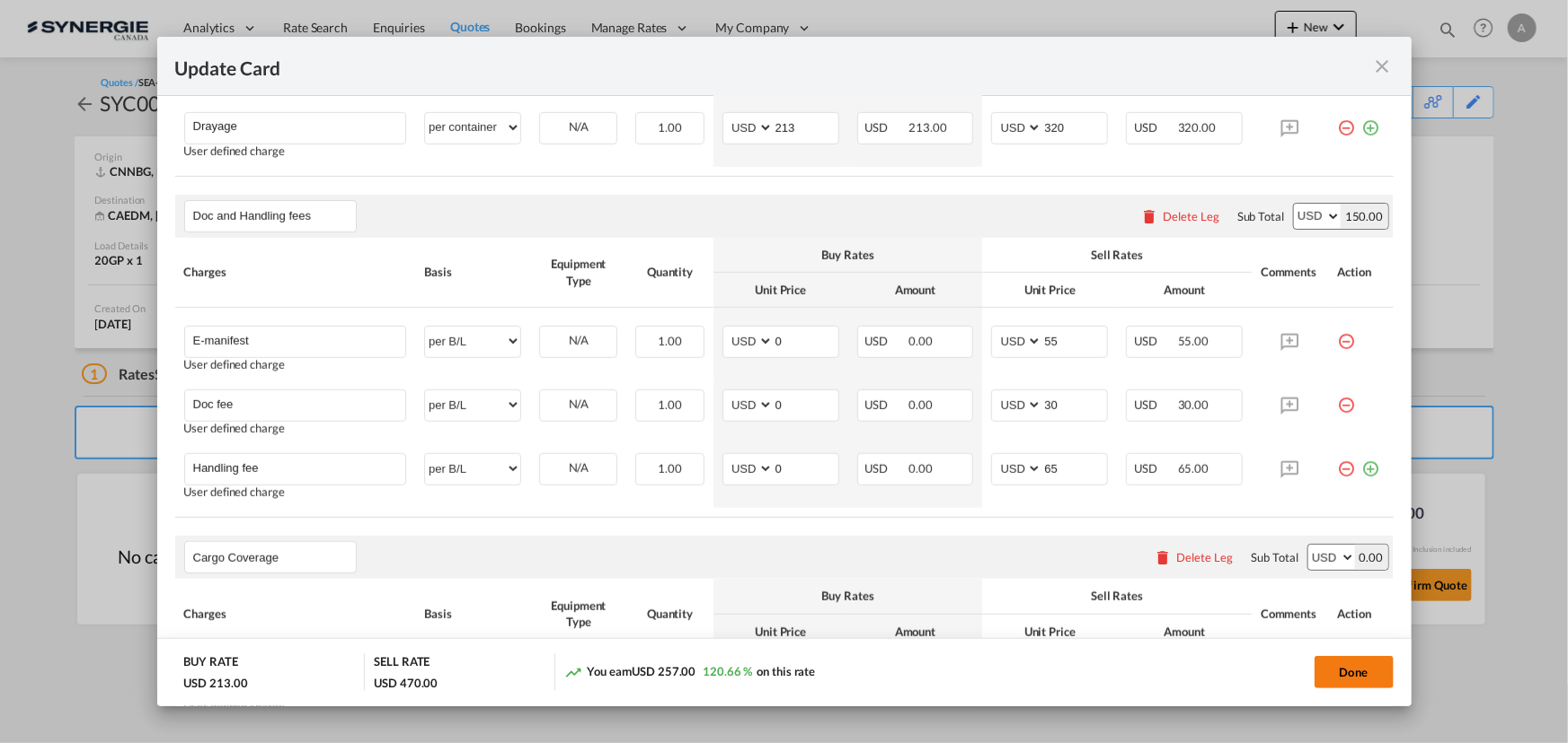
click at [1342, 679] on button "Done" at bounding box center [1354, 673] width 79 height 32
type input "09 Oct 2025"
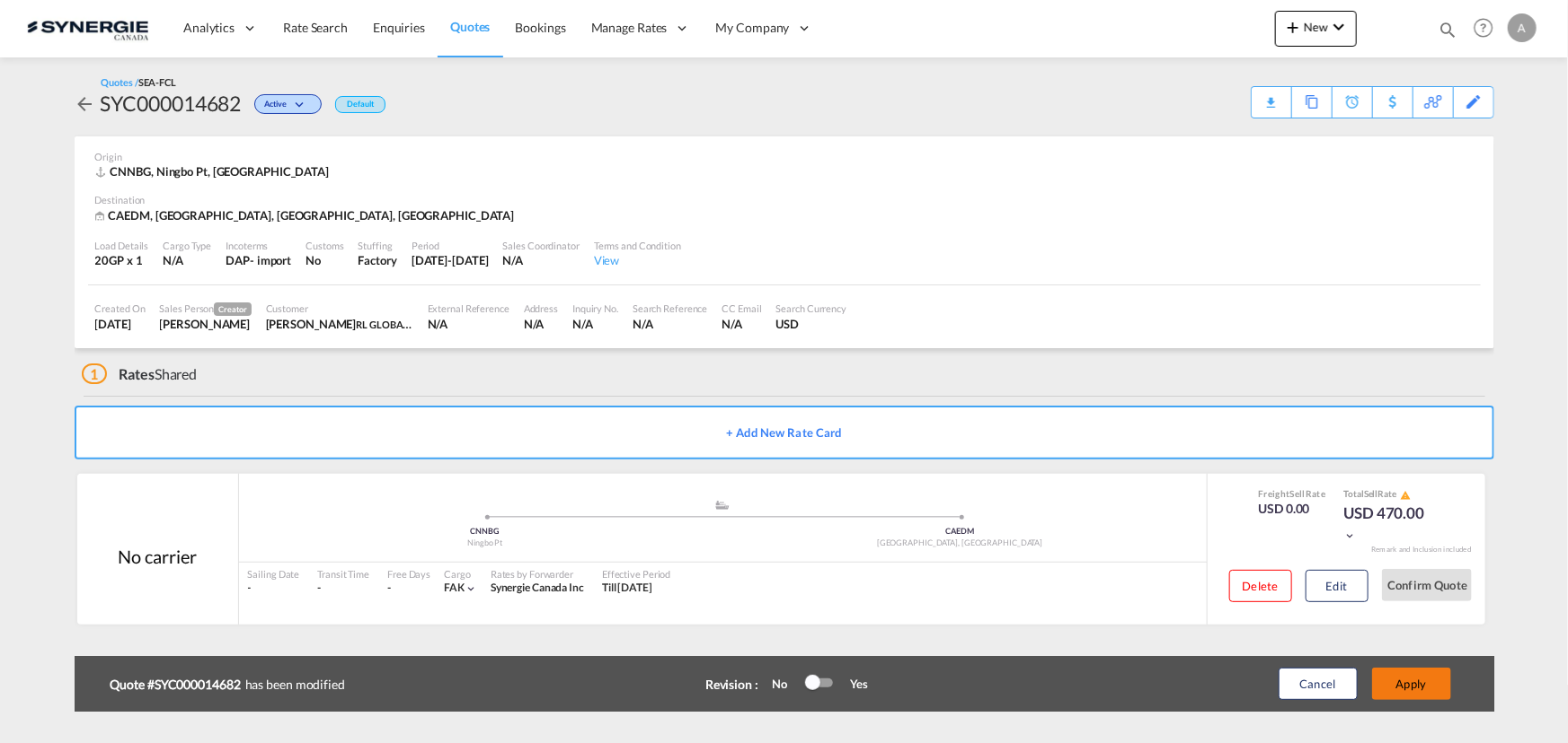
click at [1401, 679] on button "Apply" at bounding box center [1411, 684] width 79 height 32
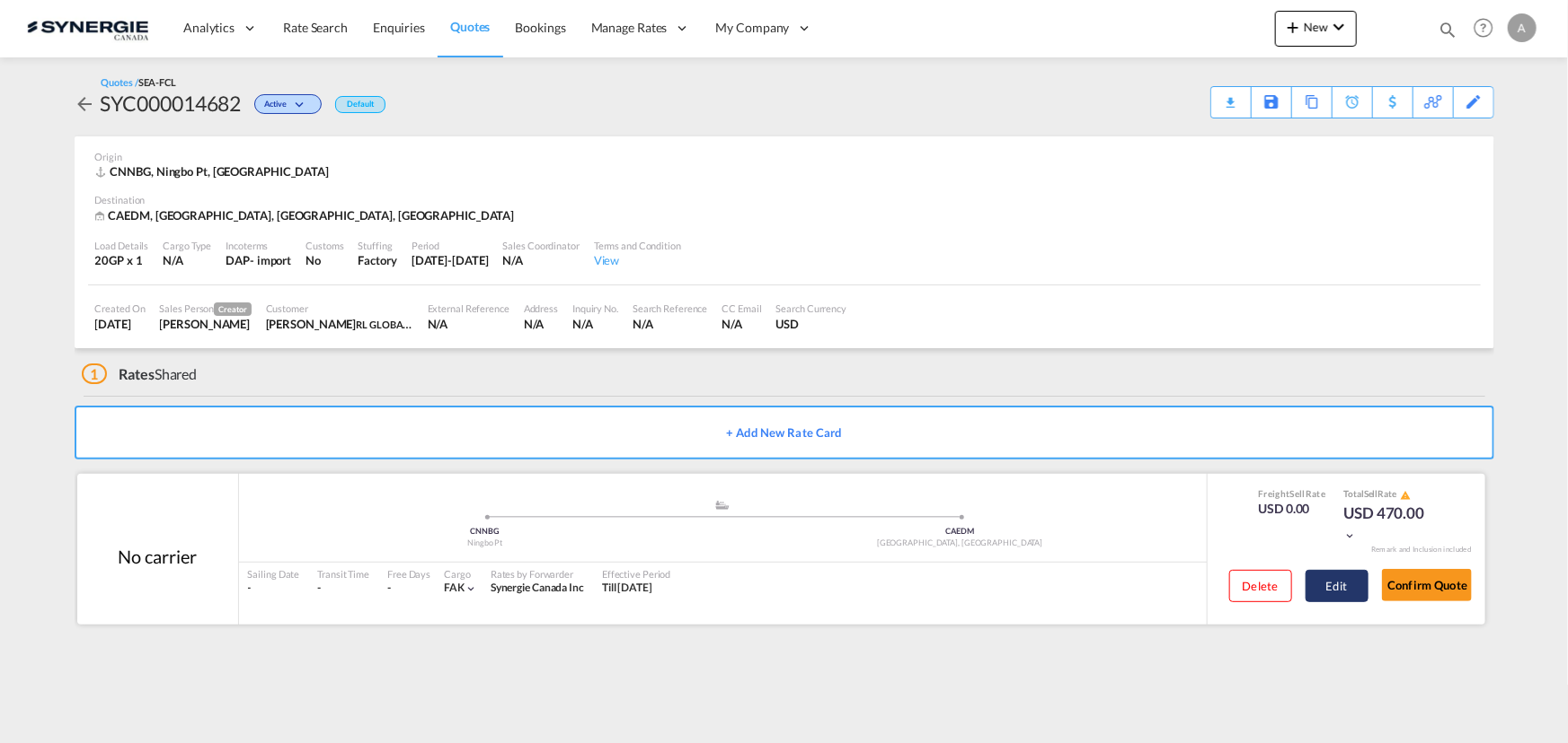
click at [1350, 592] on button "Edit" at bounding box center [1336, 586] width 63 height 32
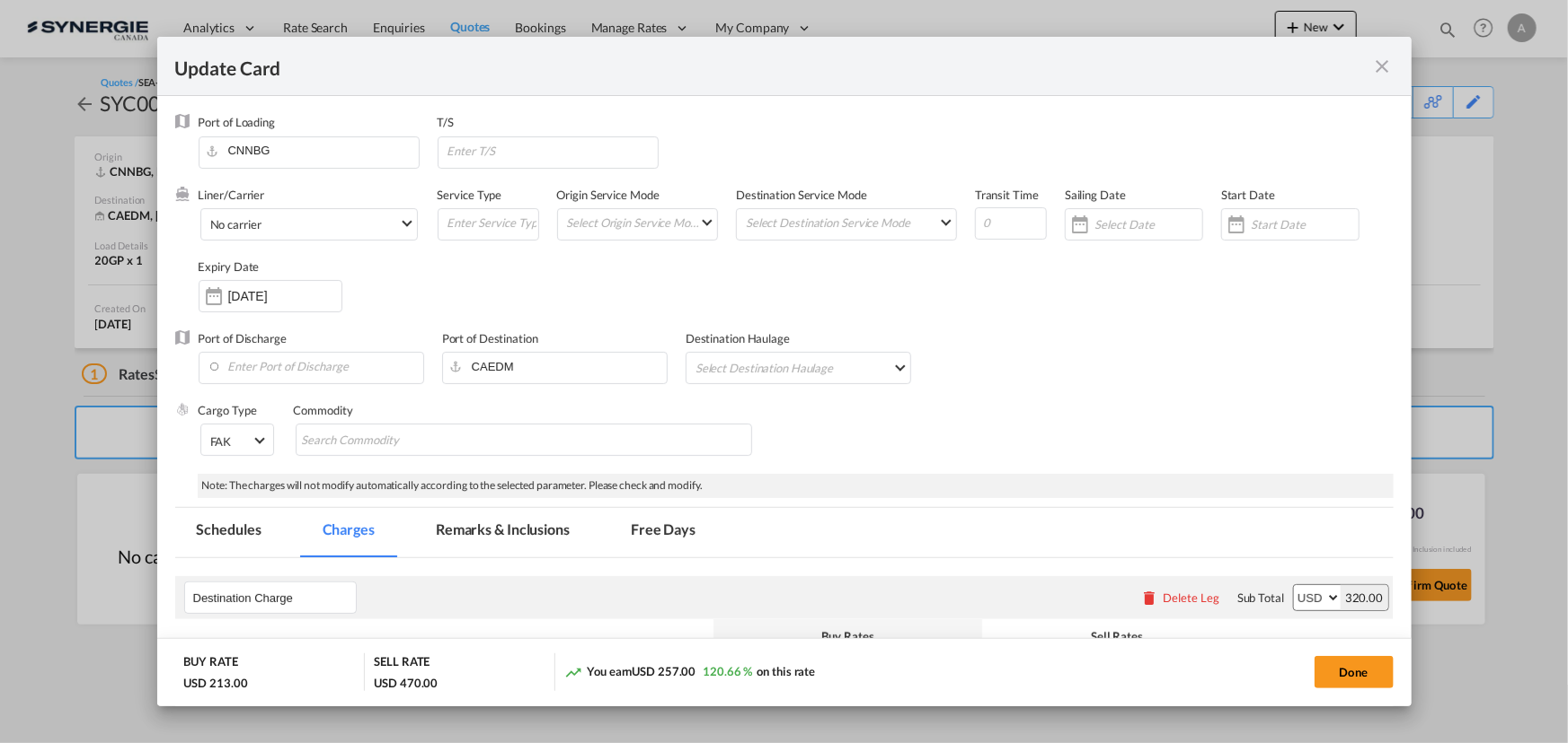
click at [533, 547] on md-tab-item "Remarks & Inclusions" at bounding box center [502, 532] width 177 height 50
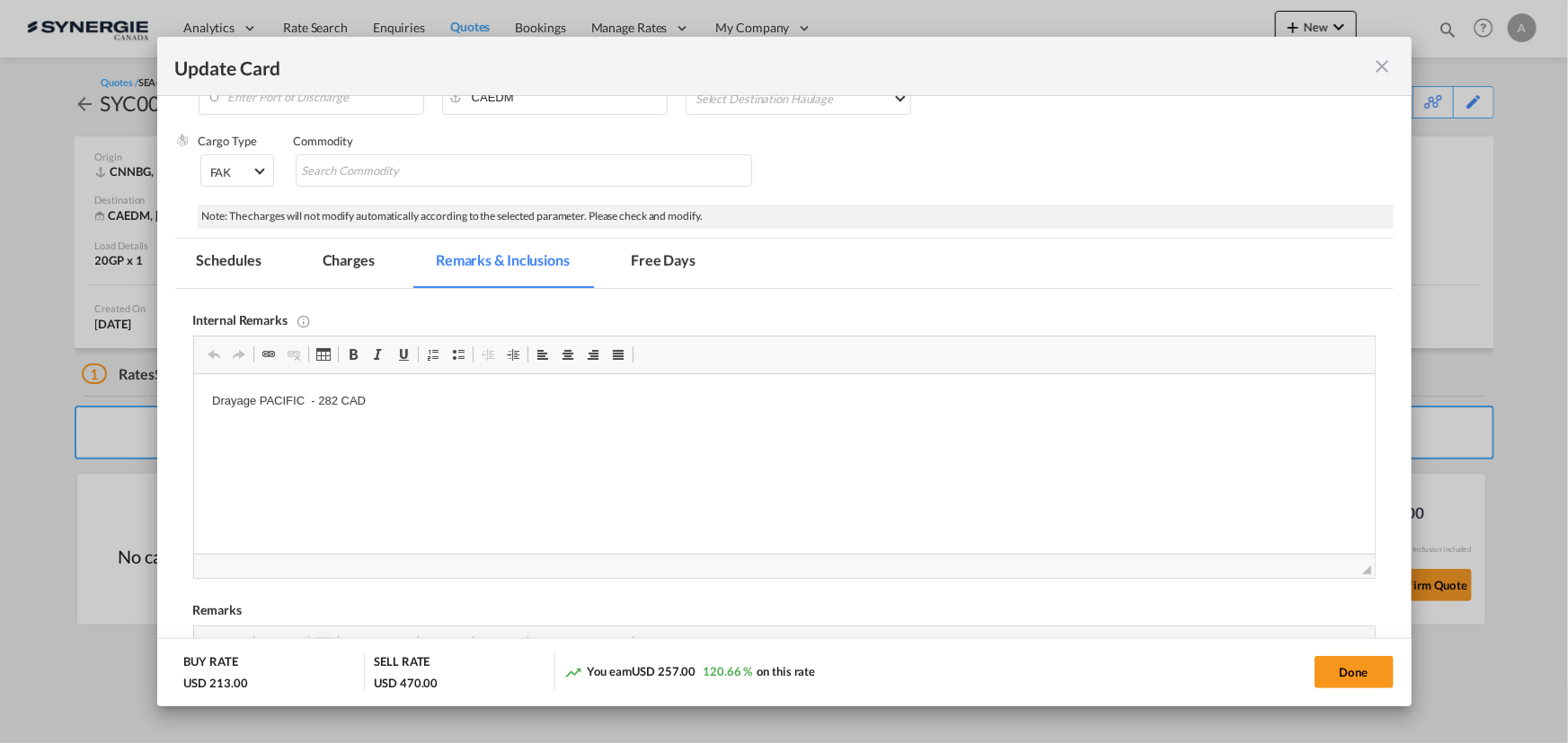
scroll to position [0, 0]
click at [319, 404] on p "Drayage PACIFIC - 282 CAD" at bounding box center [783, 402] width 1145 height 19
drag, startPoint x: 355, startPoint y: 257, endPoint x: 234, endPoint y: 36, distance: 252.0
click at [355, 257] on md-tab-item "Charges" at bounding box center [349, 264] width 95 height 50
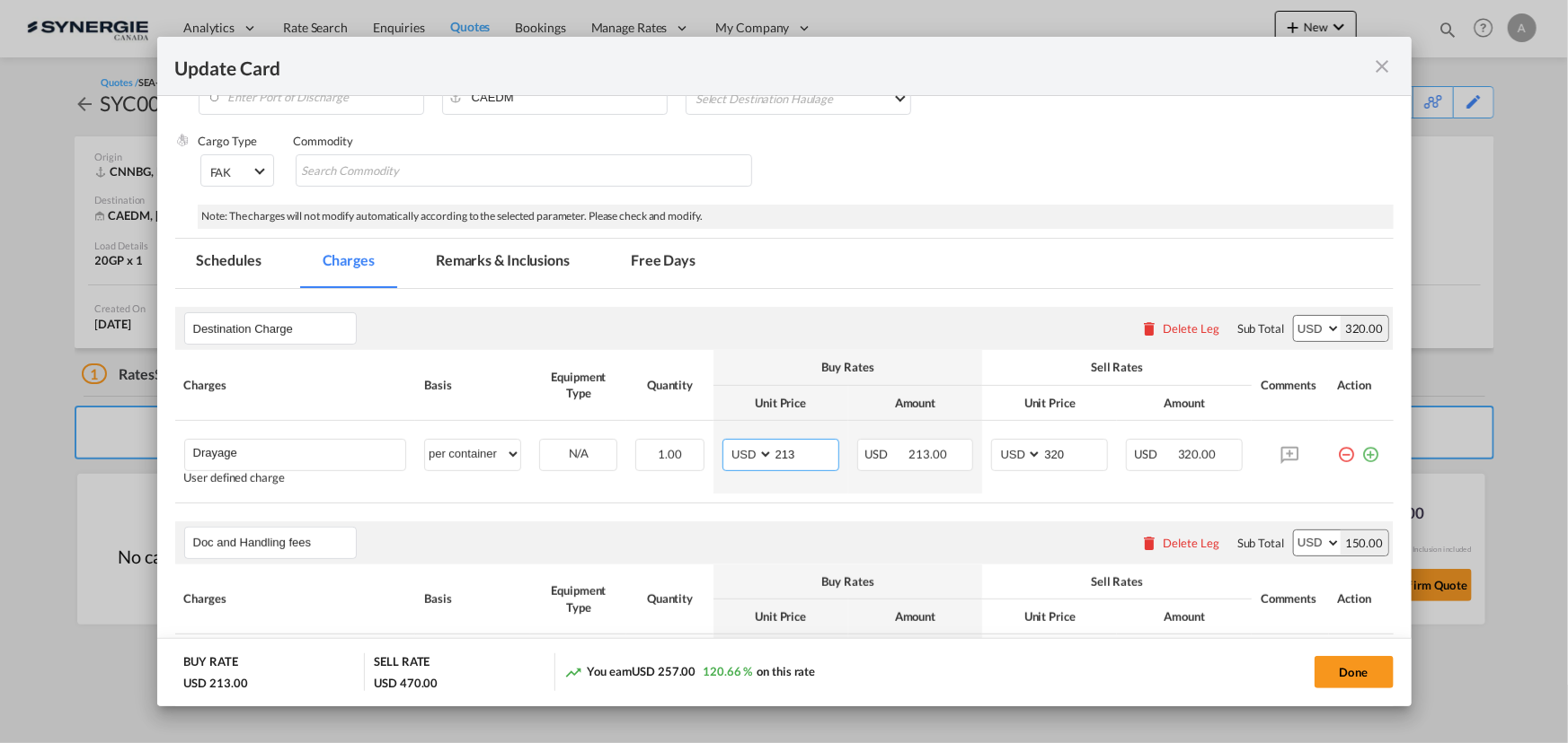
drag, startPoint x: 798, startPoint y: 454, endPoint x: 575, endPoint y: 418, distance: 225.9
click at [616, 425] on tr "Drayage Please Enter User Defined Charges Cannot Be Published User defined char…" at bounding box center [784, 457] width 1218 height 72
type input "205"
type input "310"
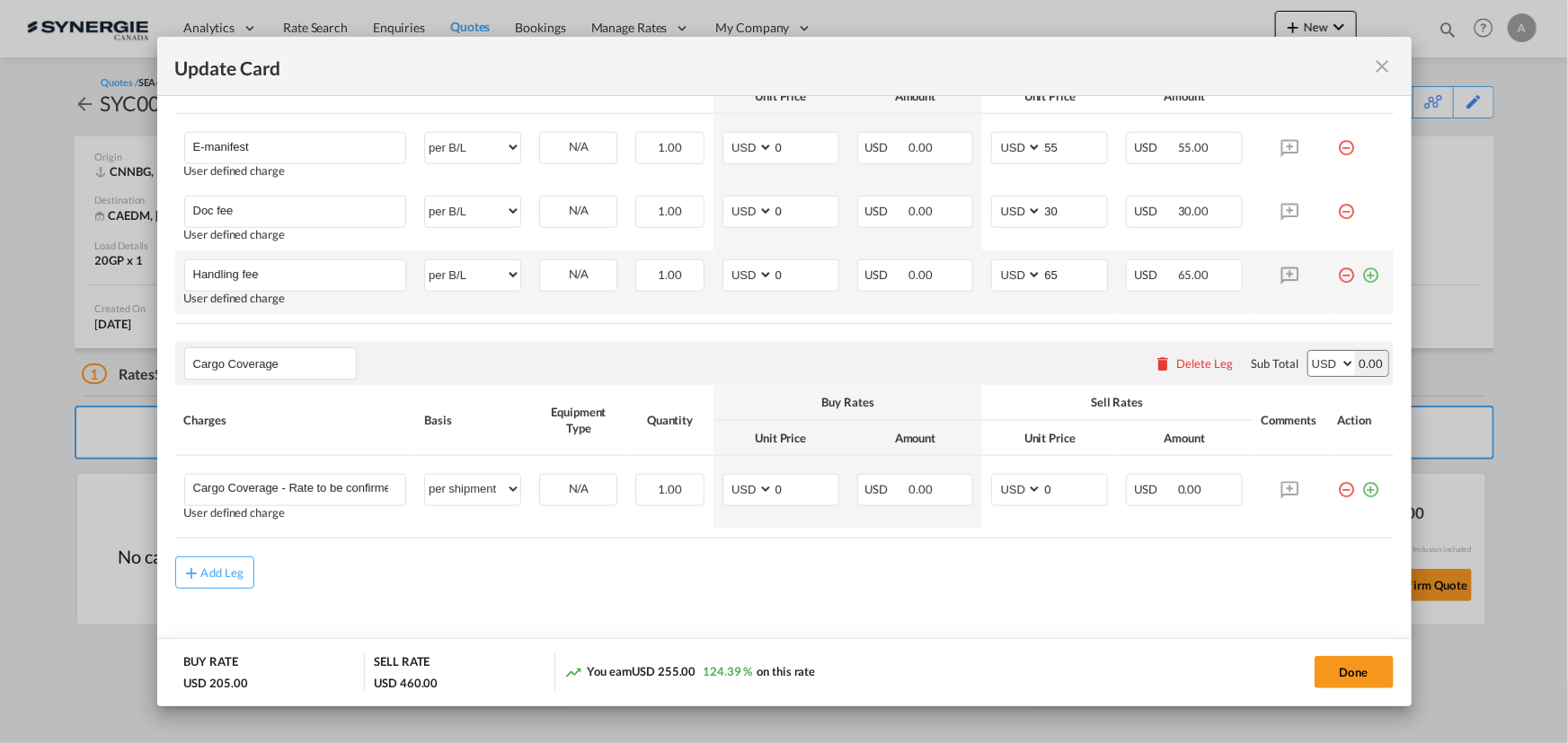
scroll to position [801, 0]
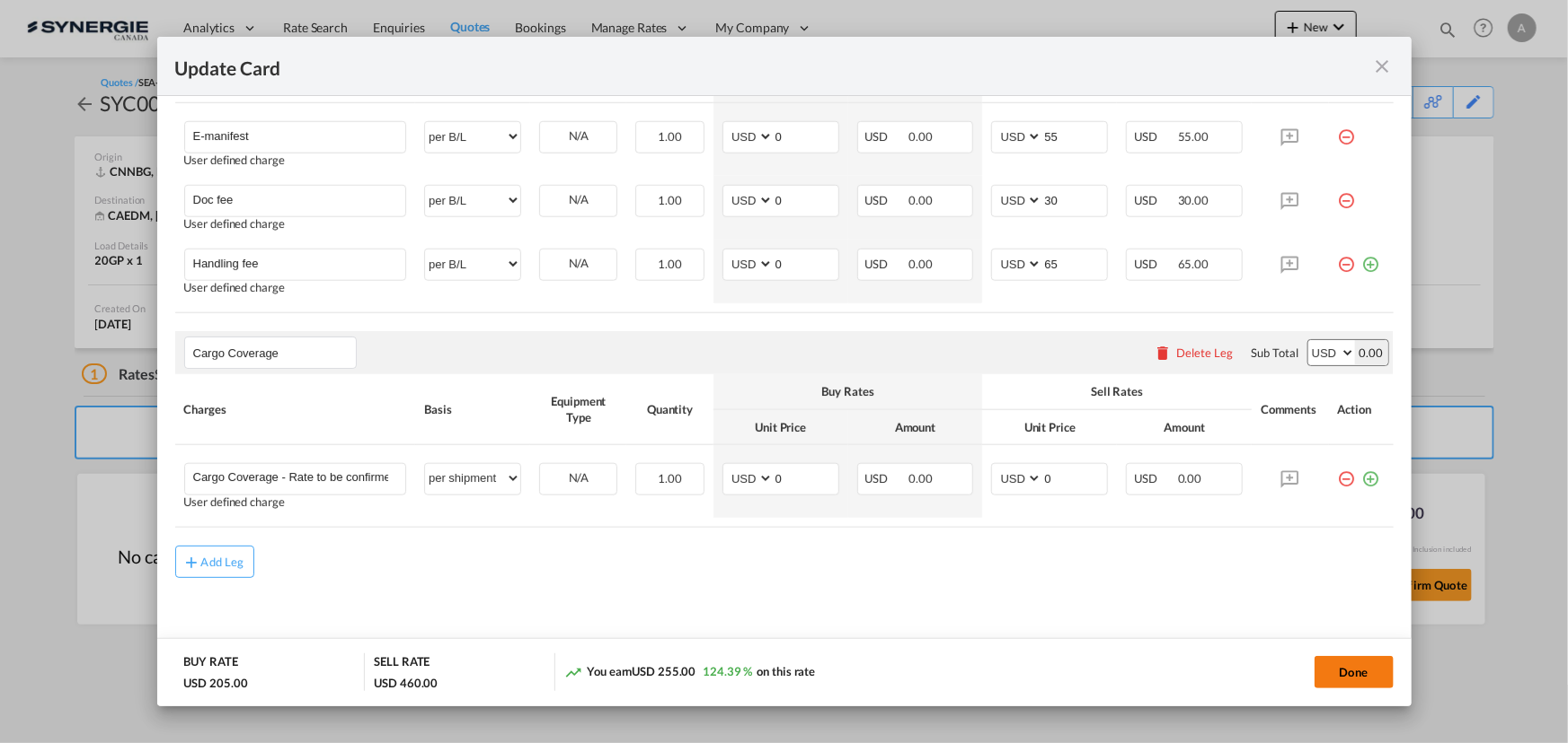
drag, startPoint x: 1345, startPoint y: 681, endPoint x: 1349, endPoint y: 673, distance: 8.9
click at [1343, 680] on button "Done" at bounding box center [1354, 673] width 79 height 32
type input "09 Oct 2025"
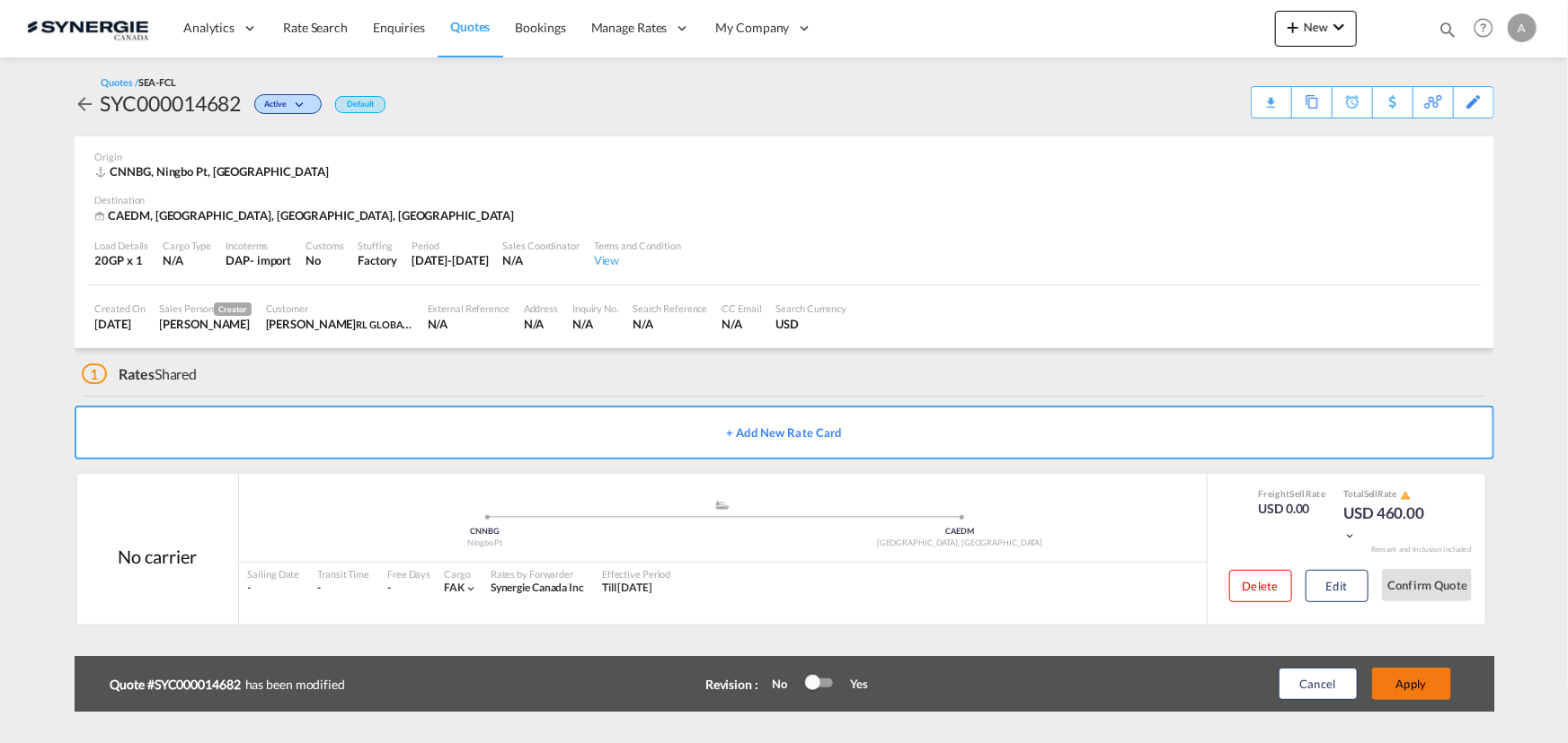
click at [1412, 681] on button "Apply" at bounding box center [1411, 684] width 79 height 32
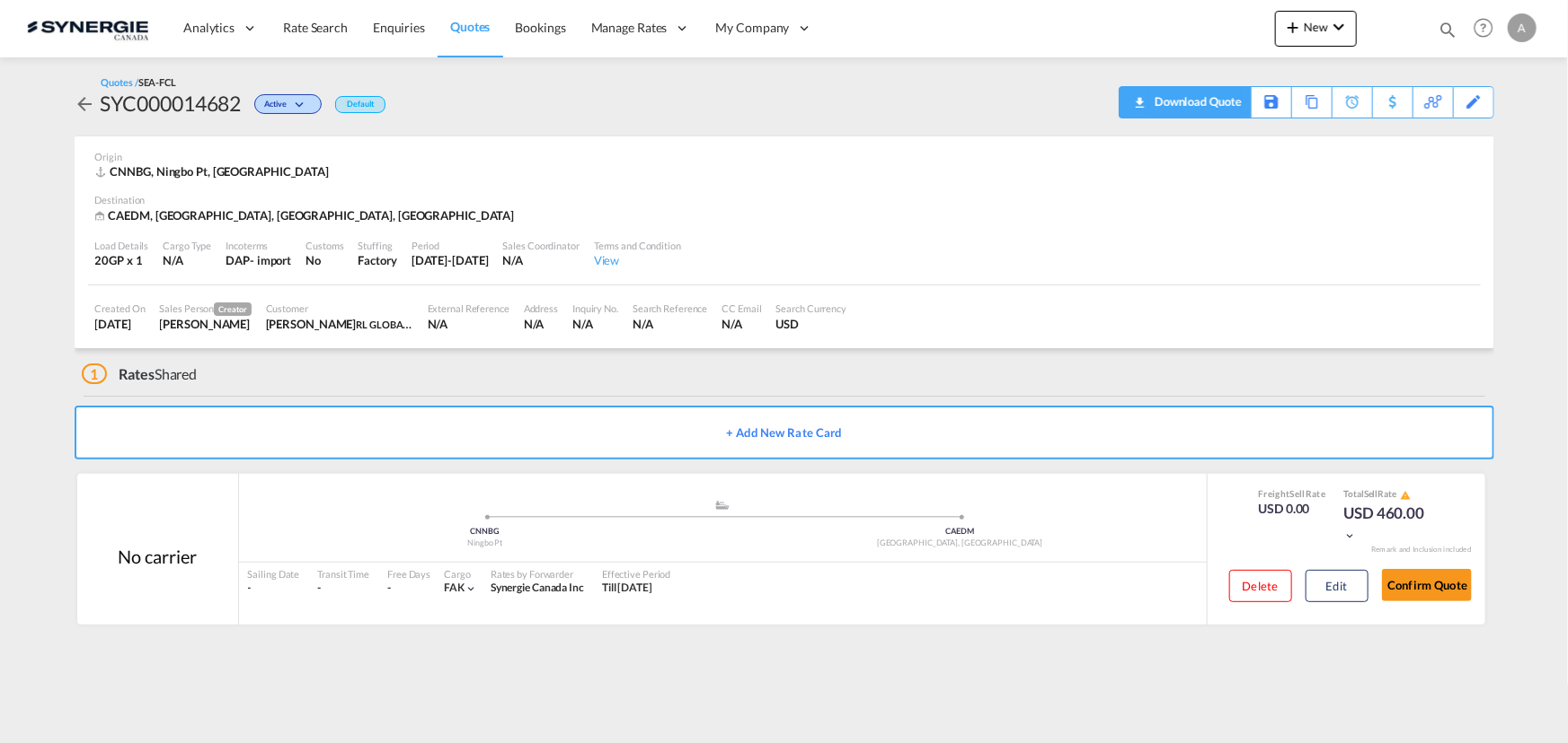
click at [1218, 98] on div "Download Quote" at bounding box center [1195, 101] width 92 height 29
click at [1330, 593] on button "Edit" at bounding box center [1336, 586] width 63 height 32
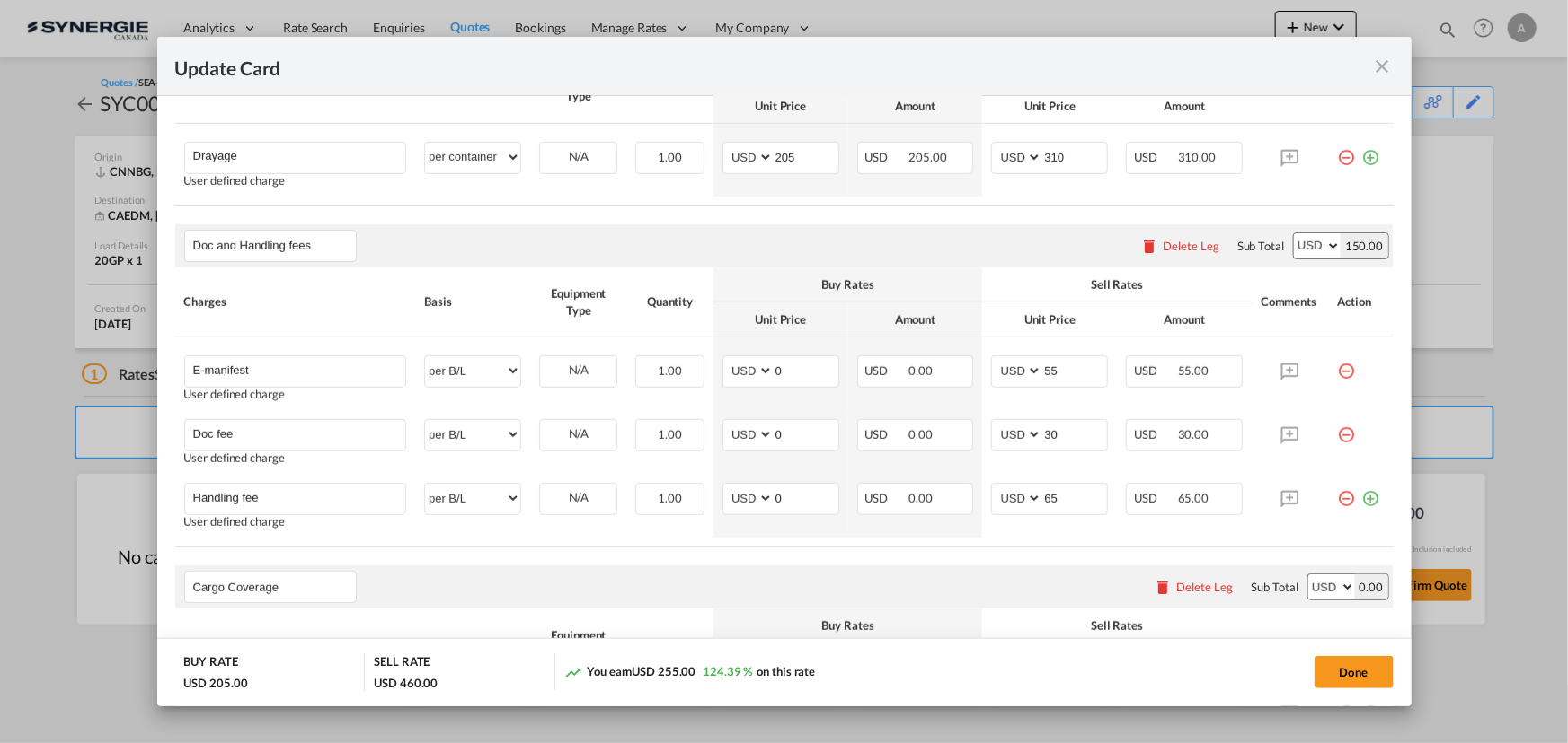
scroll to position [571, 0]
click at [1384, 57] on md-icon "icon-close fg-AAA8AD m-0 pointer" at bounding box center [1382, 66] width 22 height 22
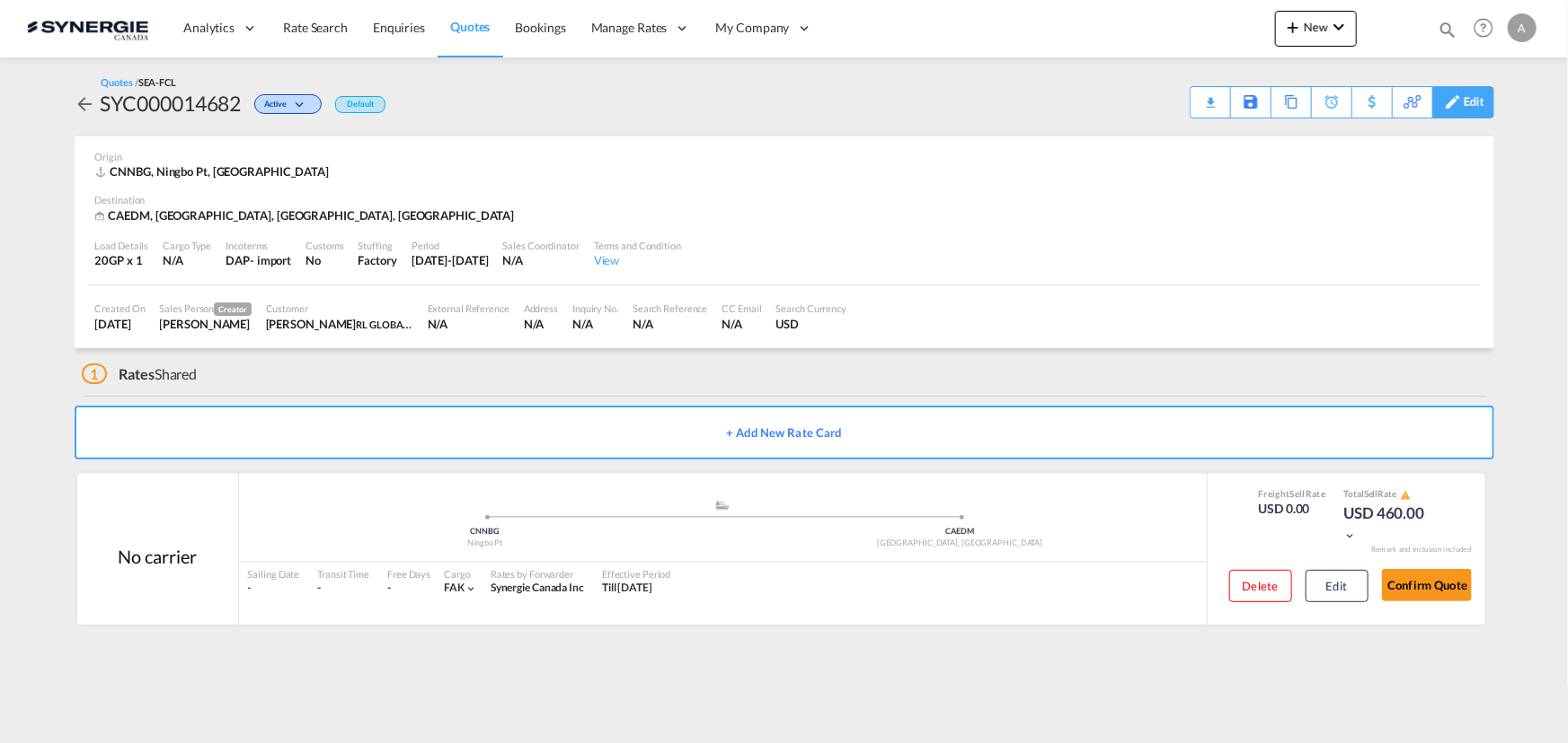
click at [1461, 106] on md-icon at bounding box center [1453, 102] width 22 height 13
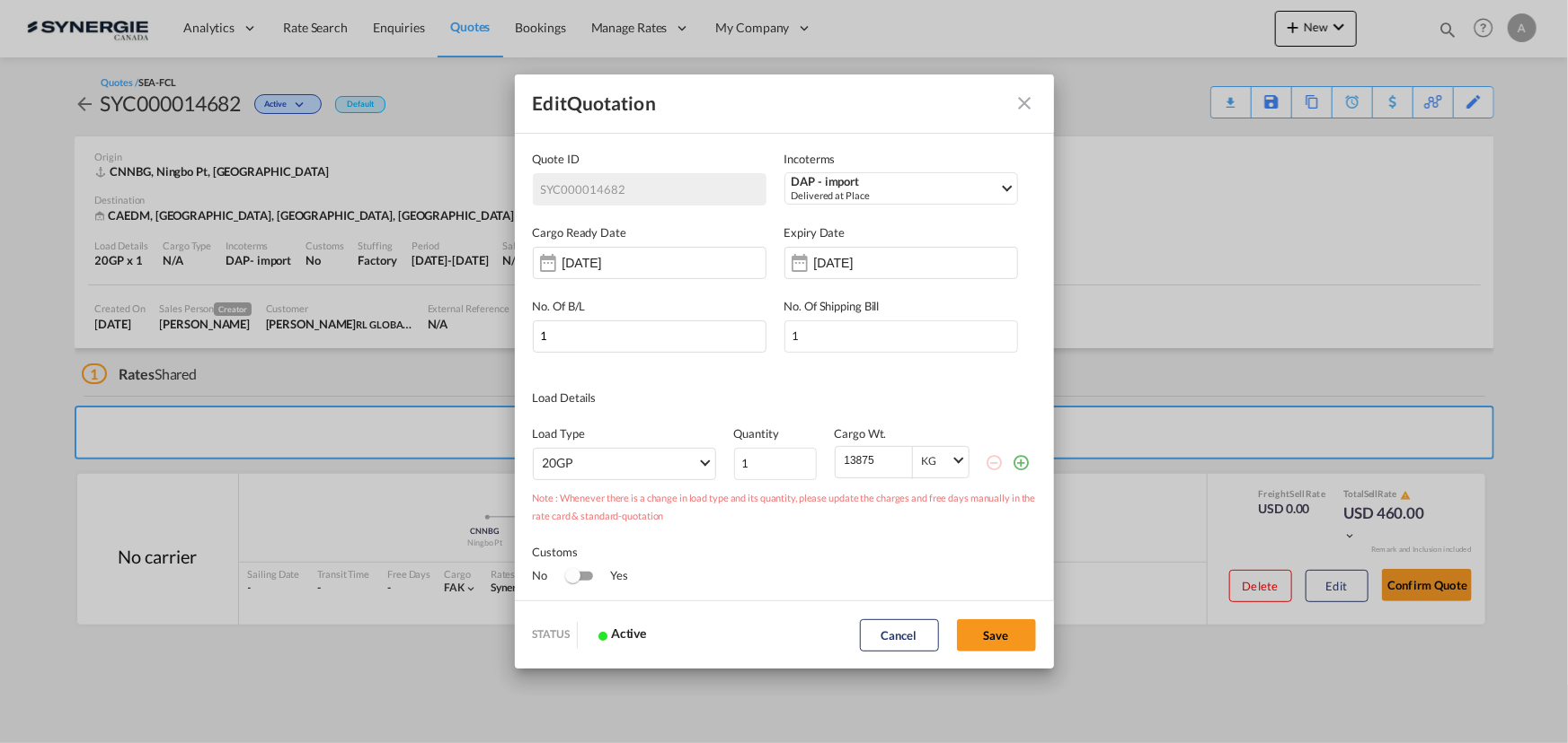
scroll to position [0, 0]
click at [1022, 97] on md-icon "Close dialog" at bounding box center [1025, 103] width 22 height 22
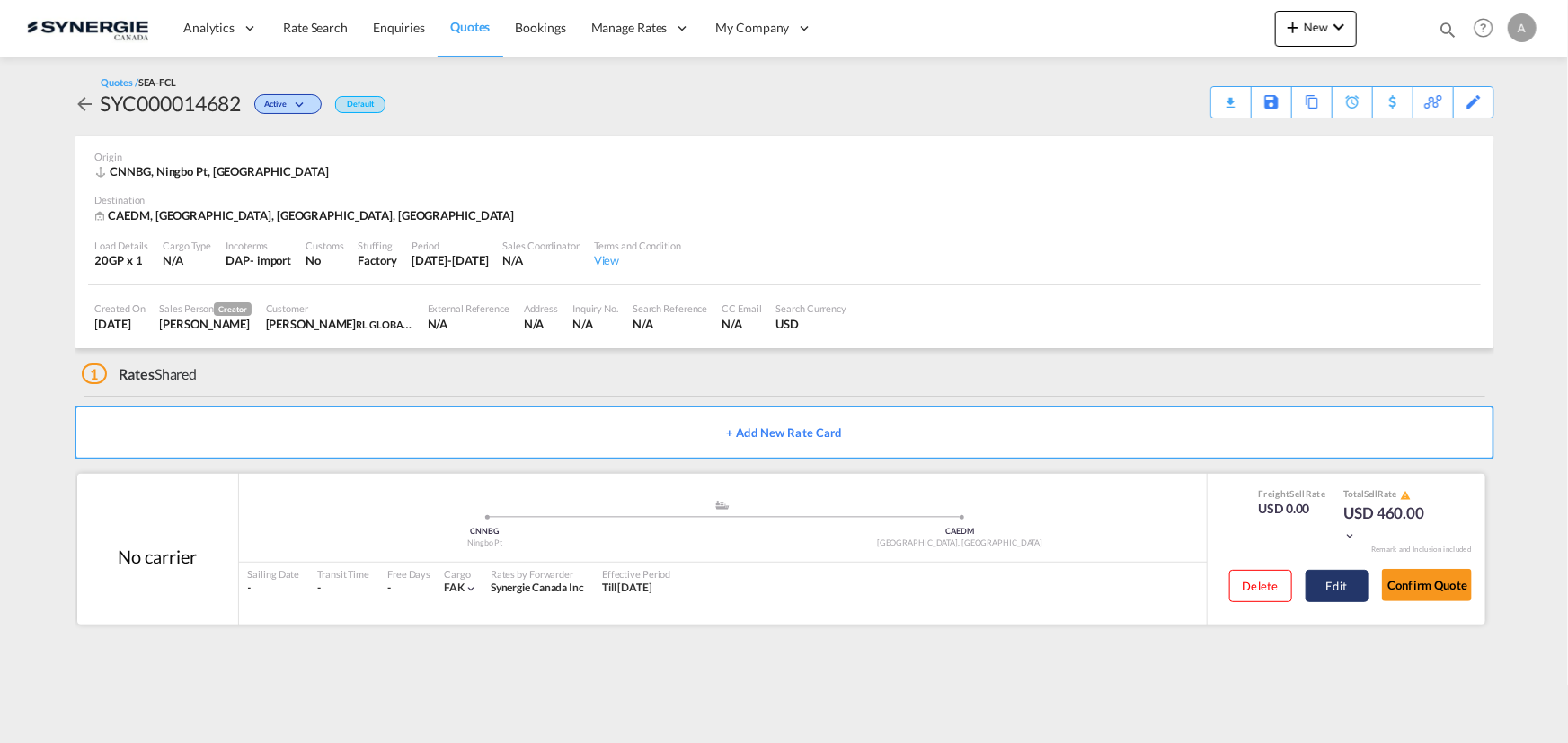
click at [1317, 587] on button "Edit" at bounding box center [1336, 586] width 63 height 32
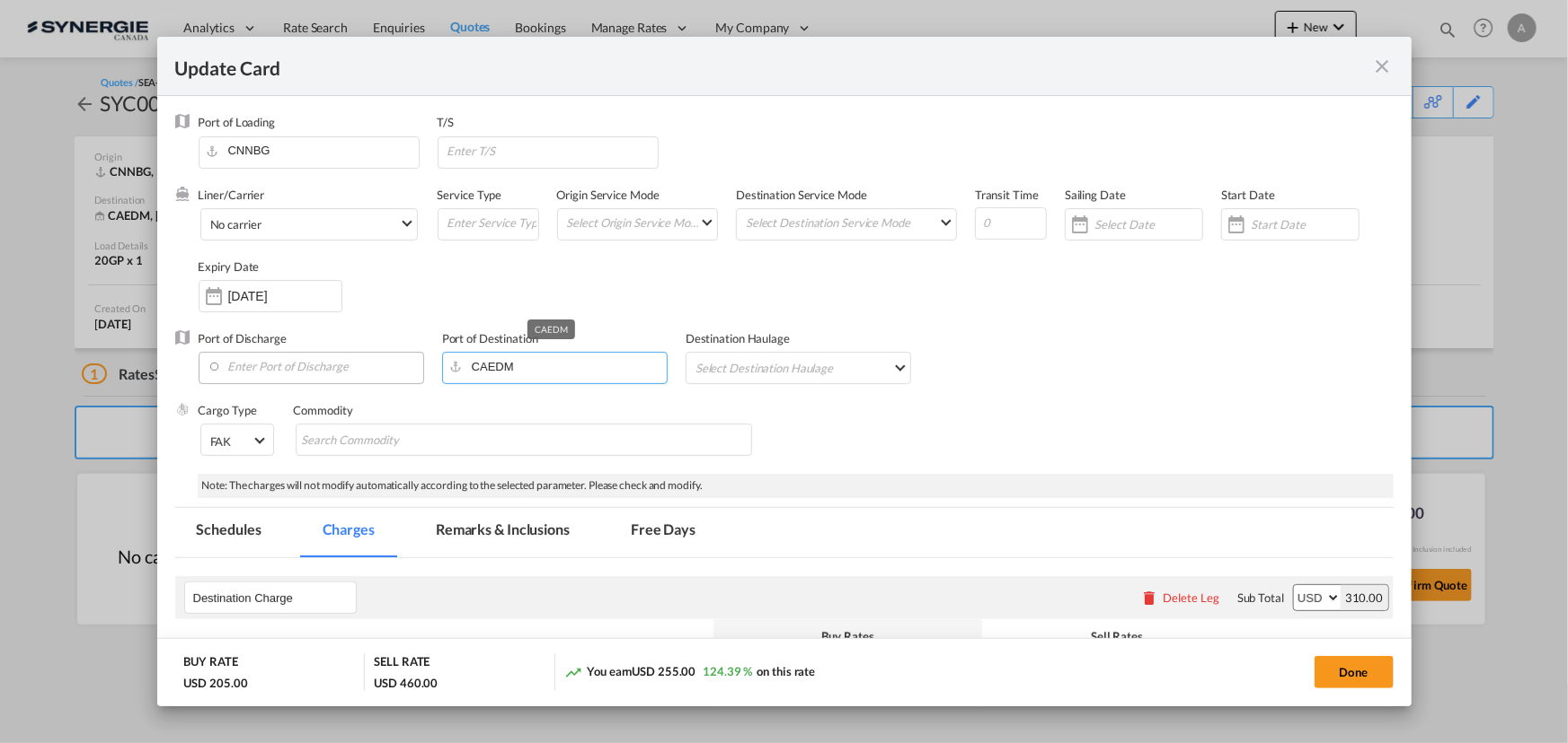
drag, startPoint x: 568, startPoint y: 368, endPoint x: 255, endPoint y: 356, distance: 313.2
click at [323, 361] on div "Port of Discharge Port of Destination CAEDM Destination Haulage Select Destinat…" at bounding box center [784, 366] width 1218 height 71
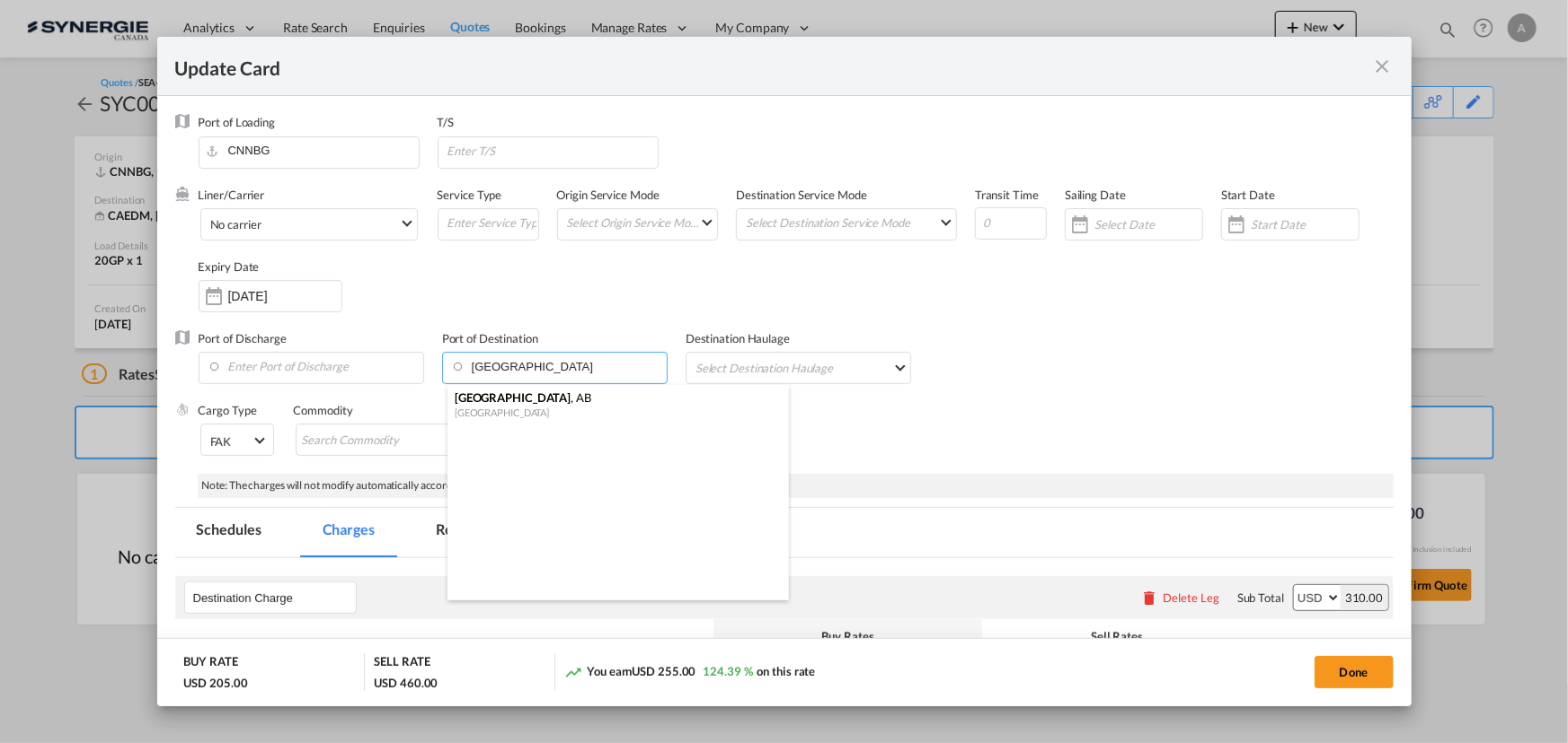
click at [504, 410] on div "Canada" at bounding box center [613, 412] width 316 height 13
type input "Calgary, AB, CACAL"
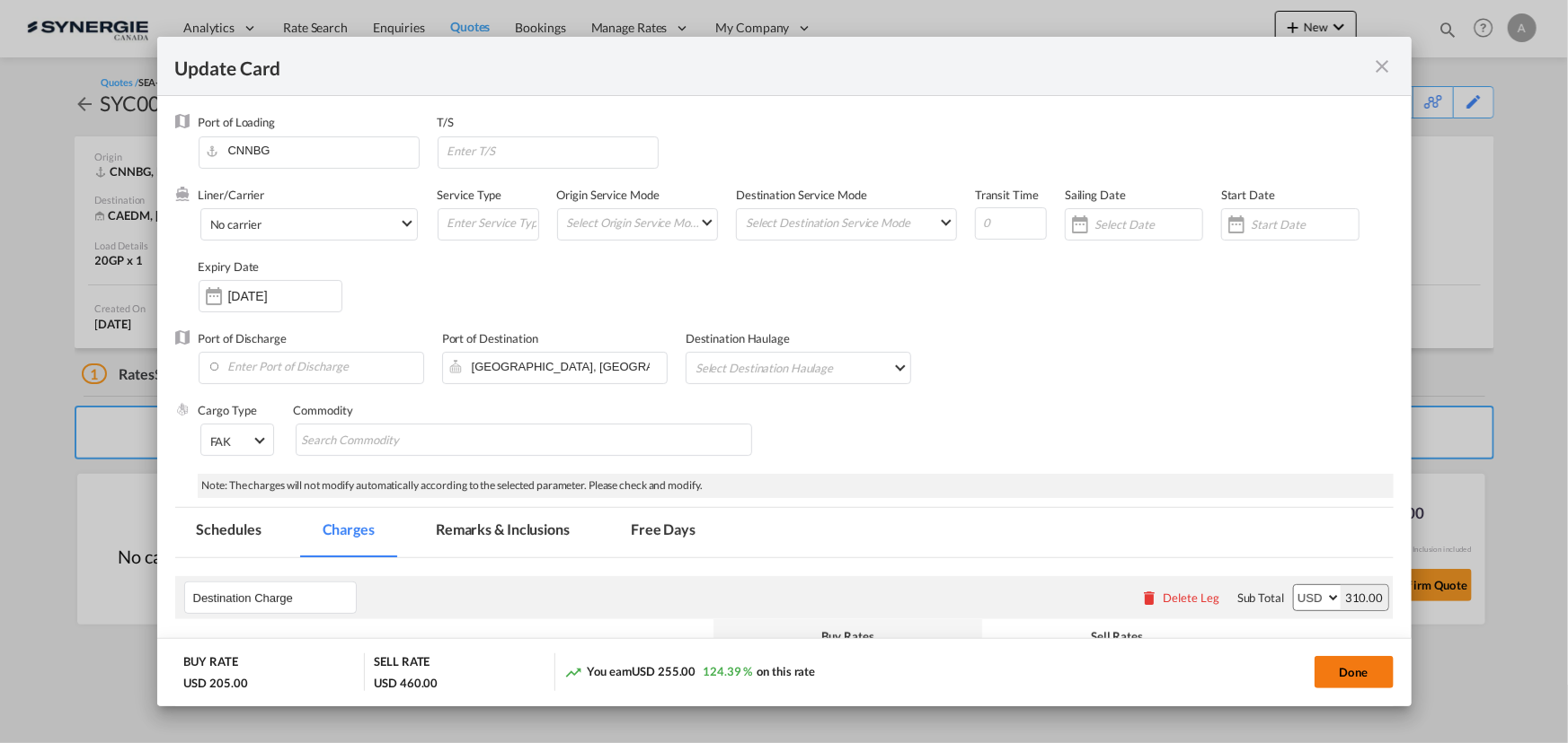
click at [1354, 669] on button "Done" at bounding box center [1354, 673] width 79 height 32
type input "09 Oct 2025"
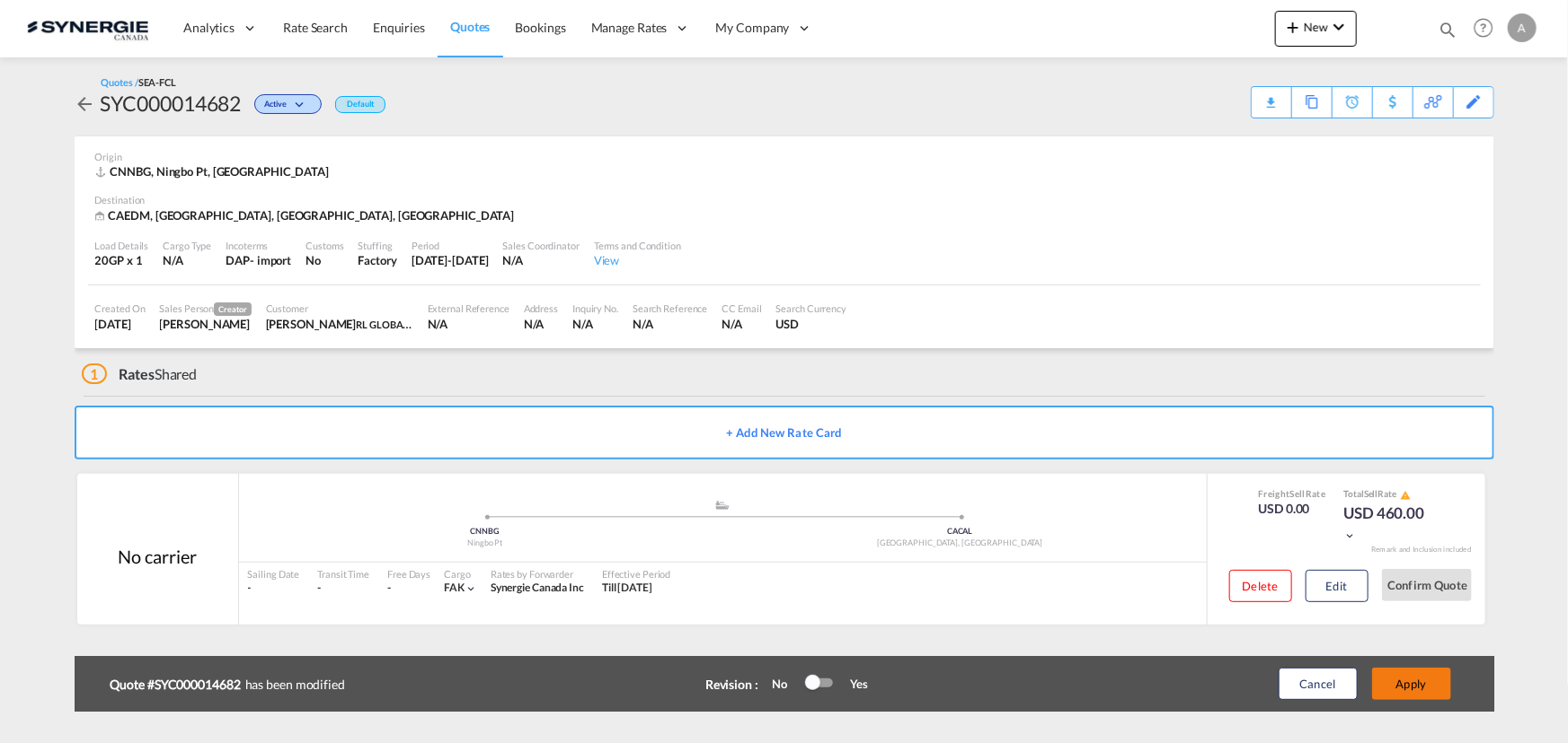
click at [1402, 679] on button "Apply" at bounding box center [1411, 684] width 79 height 32
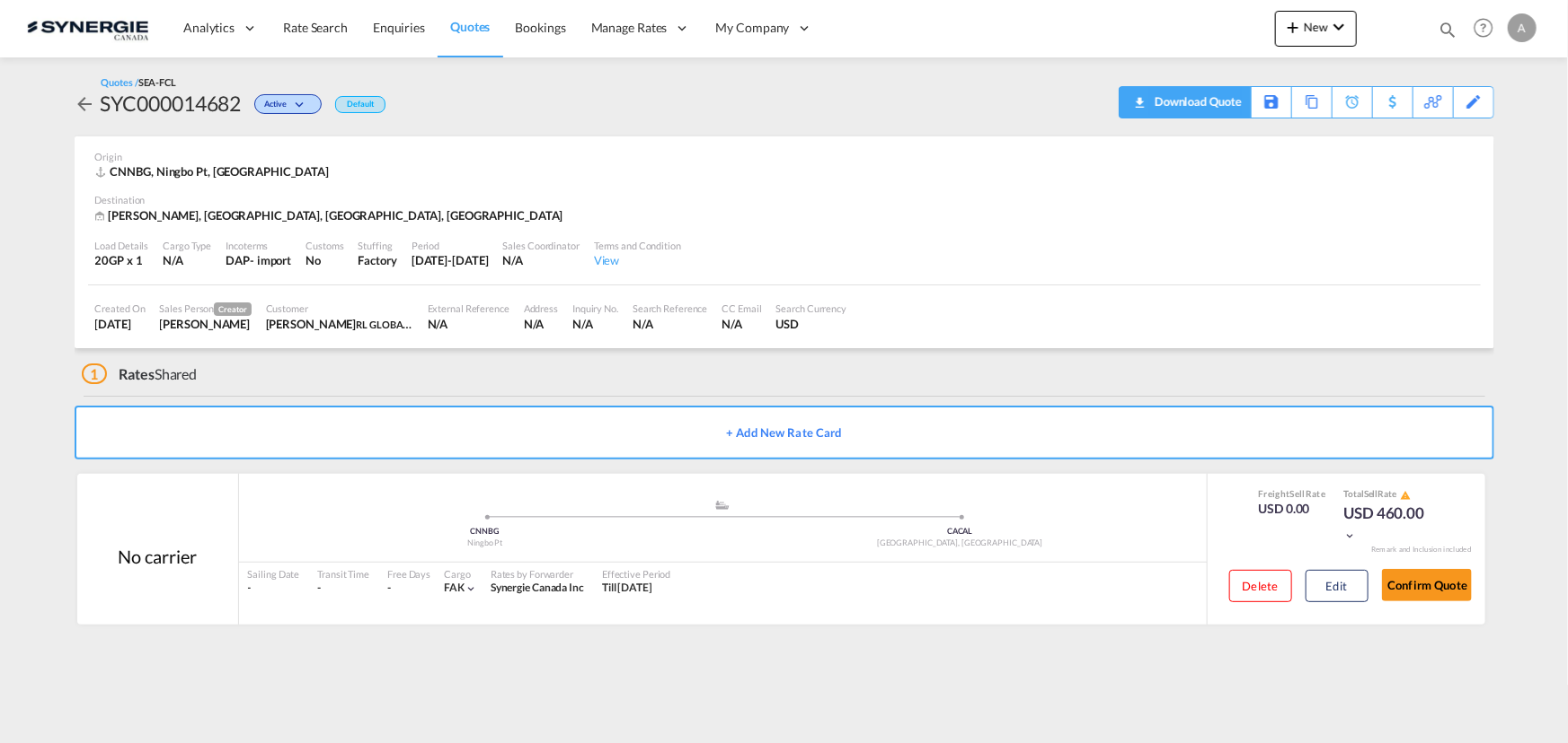
click at [1221, 107] on div "Download Quote" at bounding box center [1195, 101] width 92 height 29
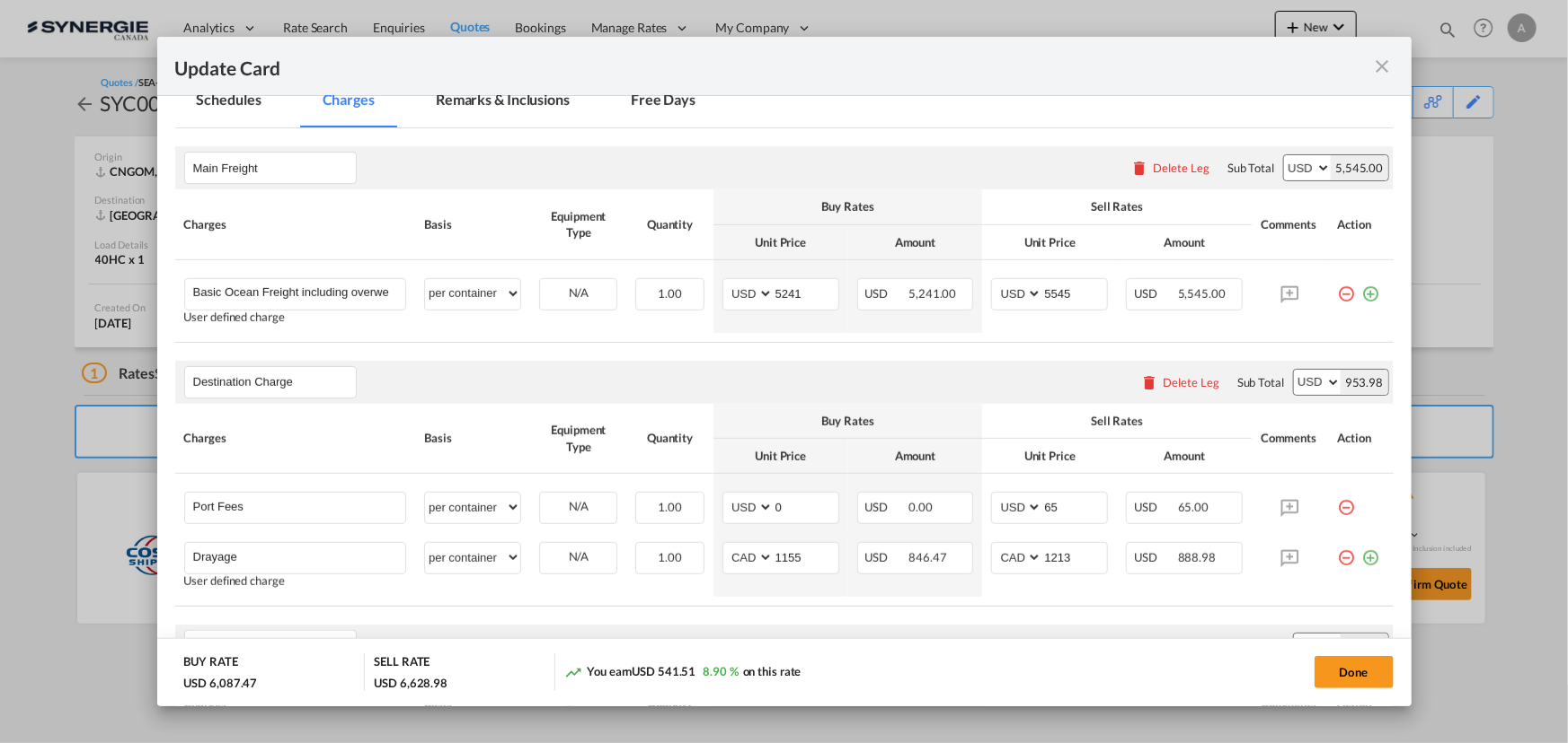
scroll to position [270, 0]
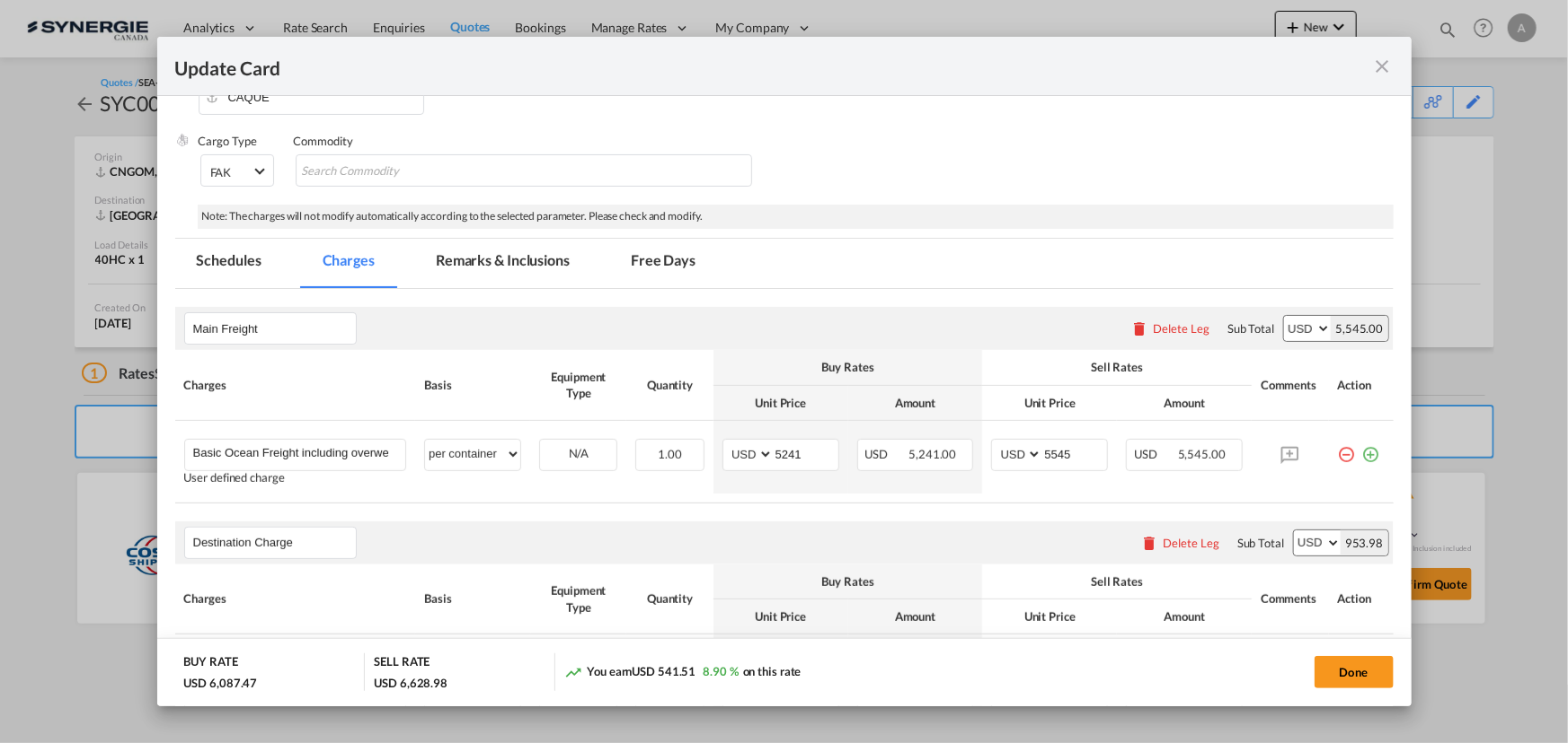
click at [1387, 62] on md-icon "icon-close fg-AAA8AD m-0 pointer" at bounding box center [1382, 66] width 22 height 22
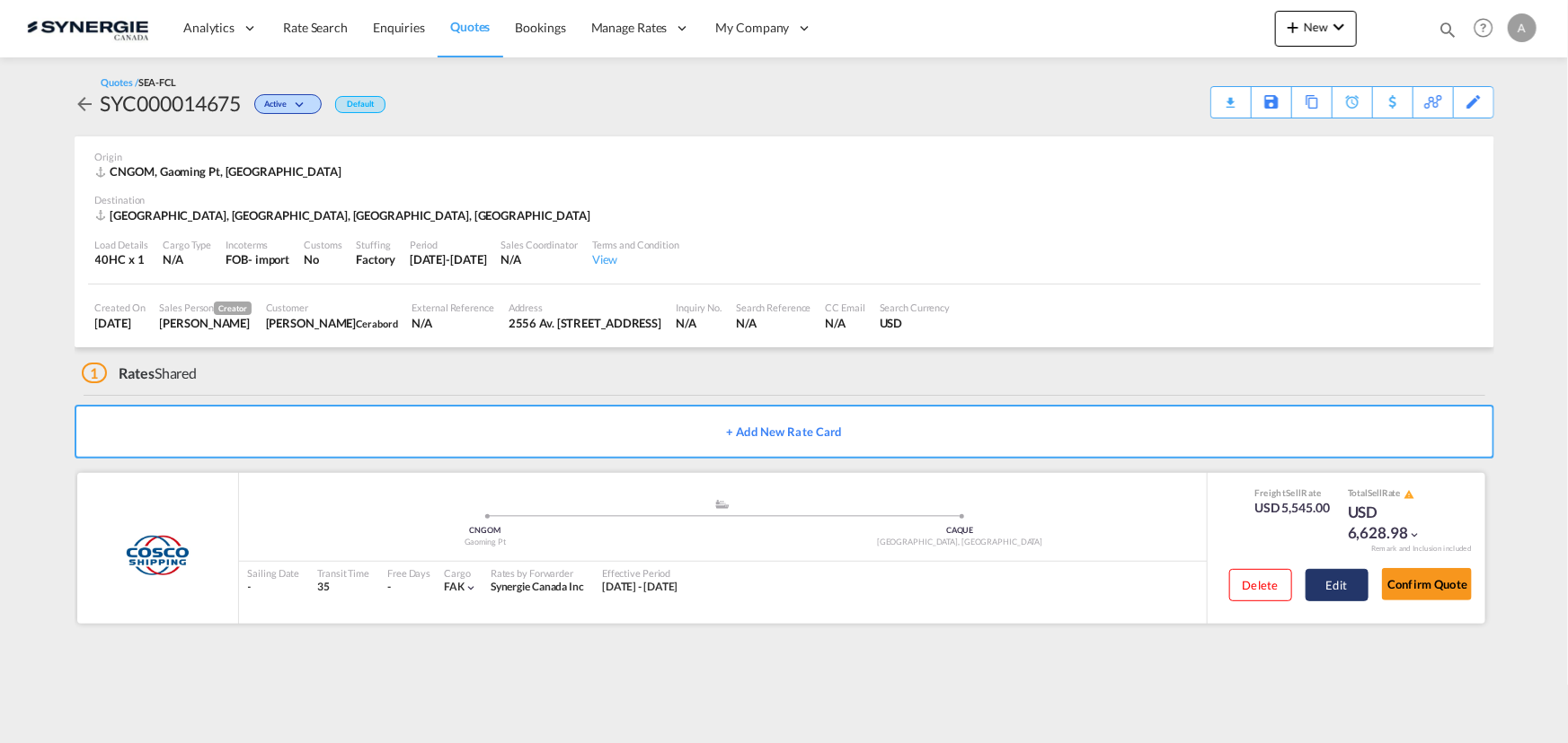
click at [1335, 586] on button "Edit" at bounding box center [1336, 586] width 63 height 32
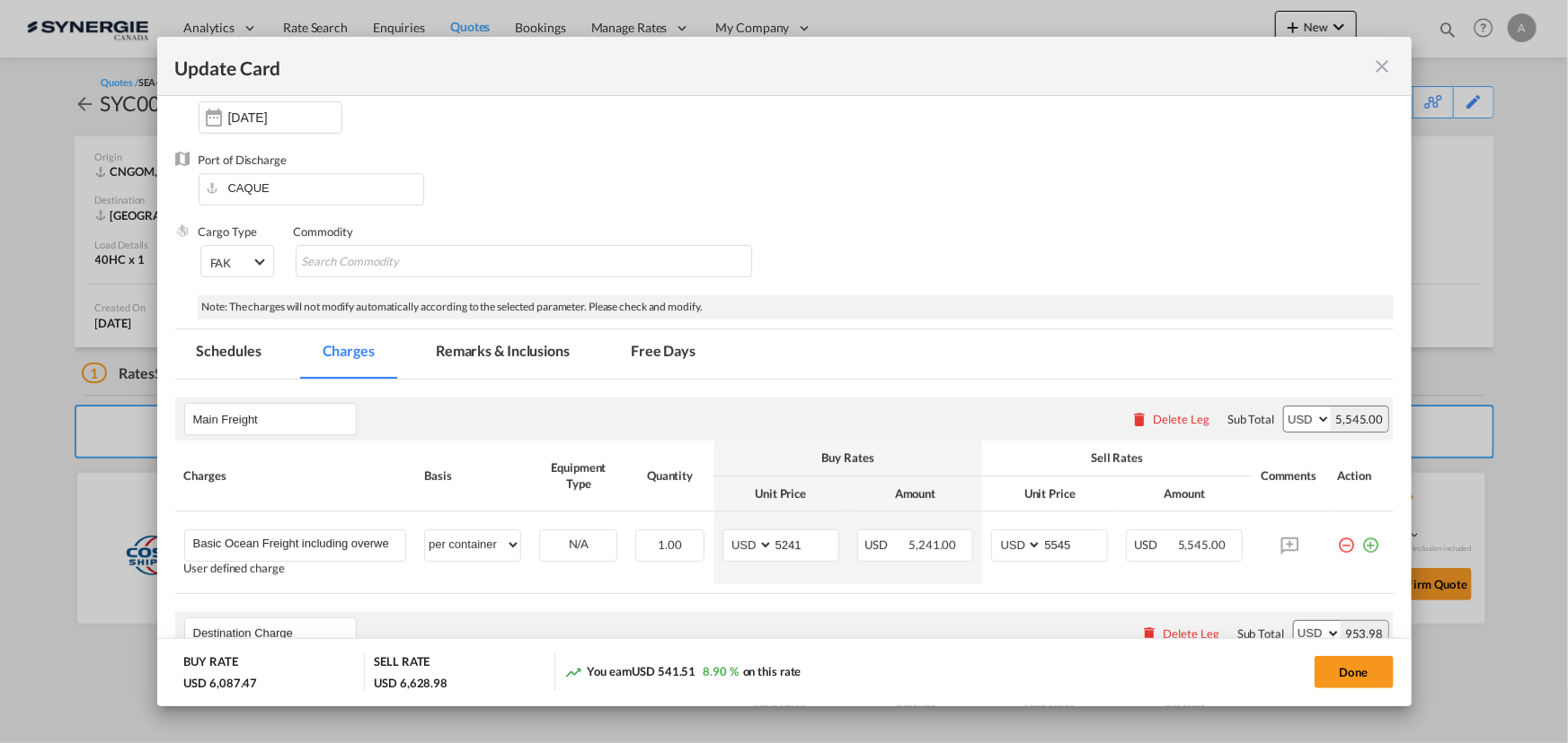
scroll to position [326, 0]
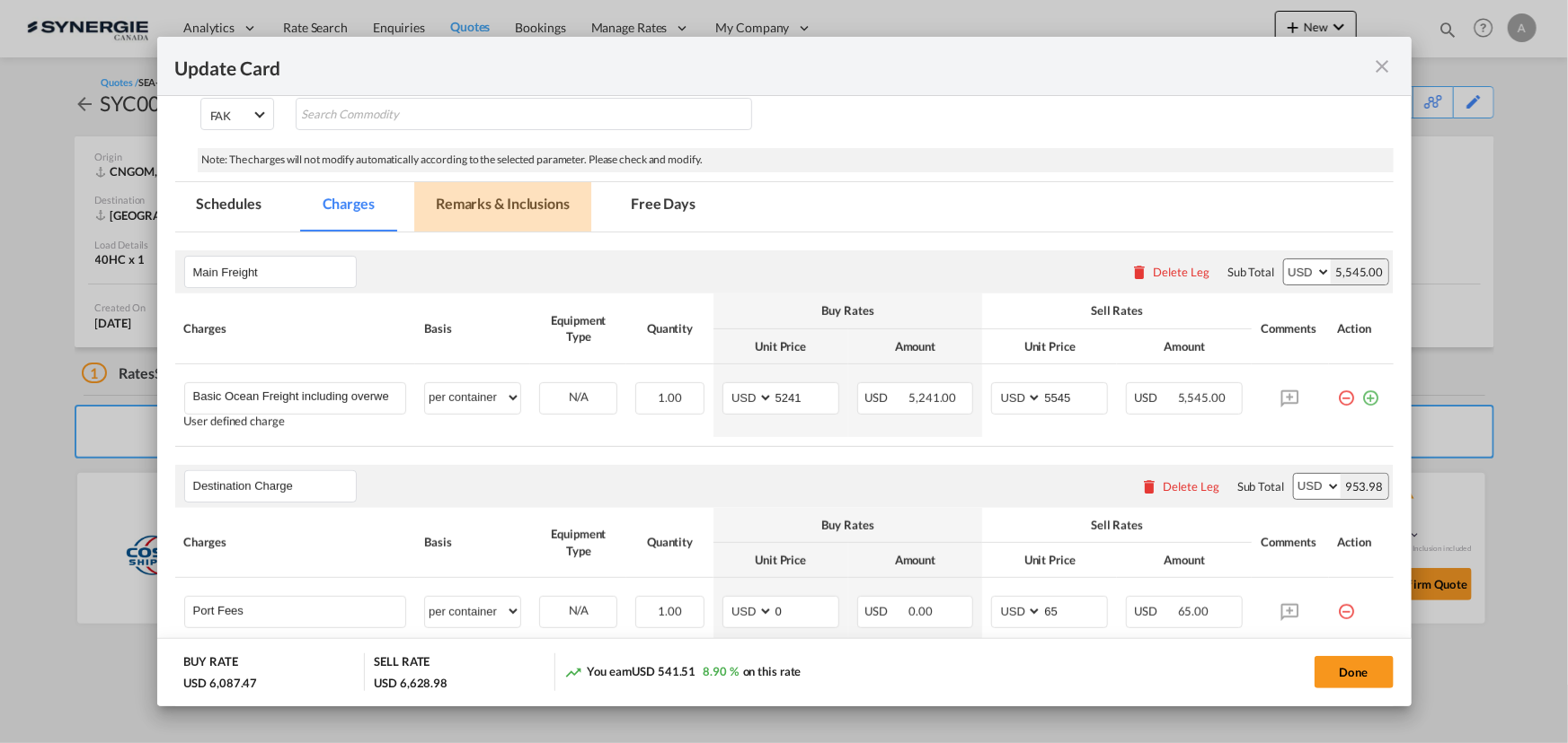
click at [474, 211] on md-tab-item "Remarks & Inclusions" at bounding box center [502, 207] width 177 height 50
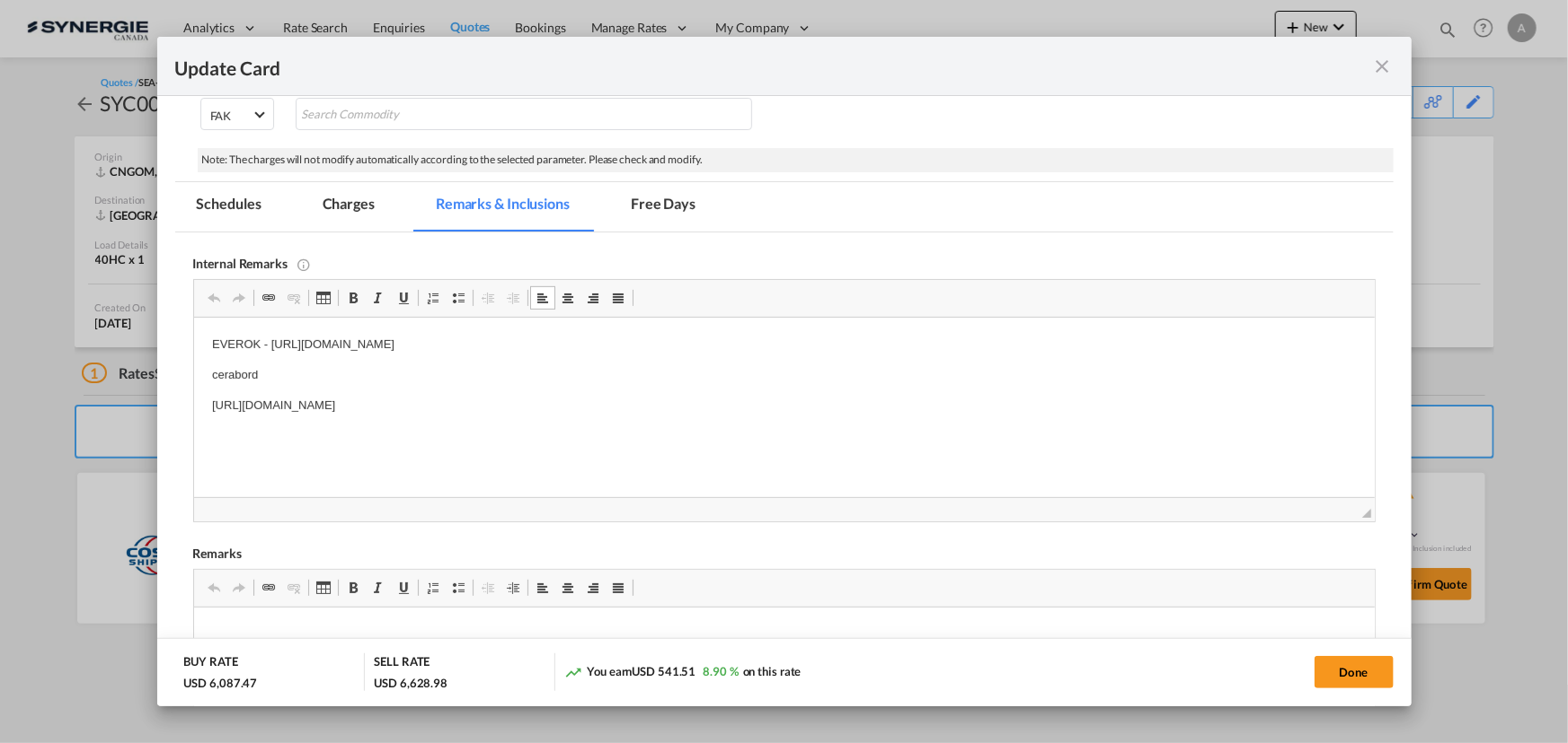
click at [377, 372] on p "cerabord" at bounding box center [783, 376] width 1145 height 19
click at [775, 339] on p "EVEROK - [URL][DOMAIN_NAME]" at bounding box center [783, 345] width 1145 height 19
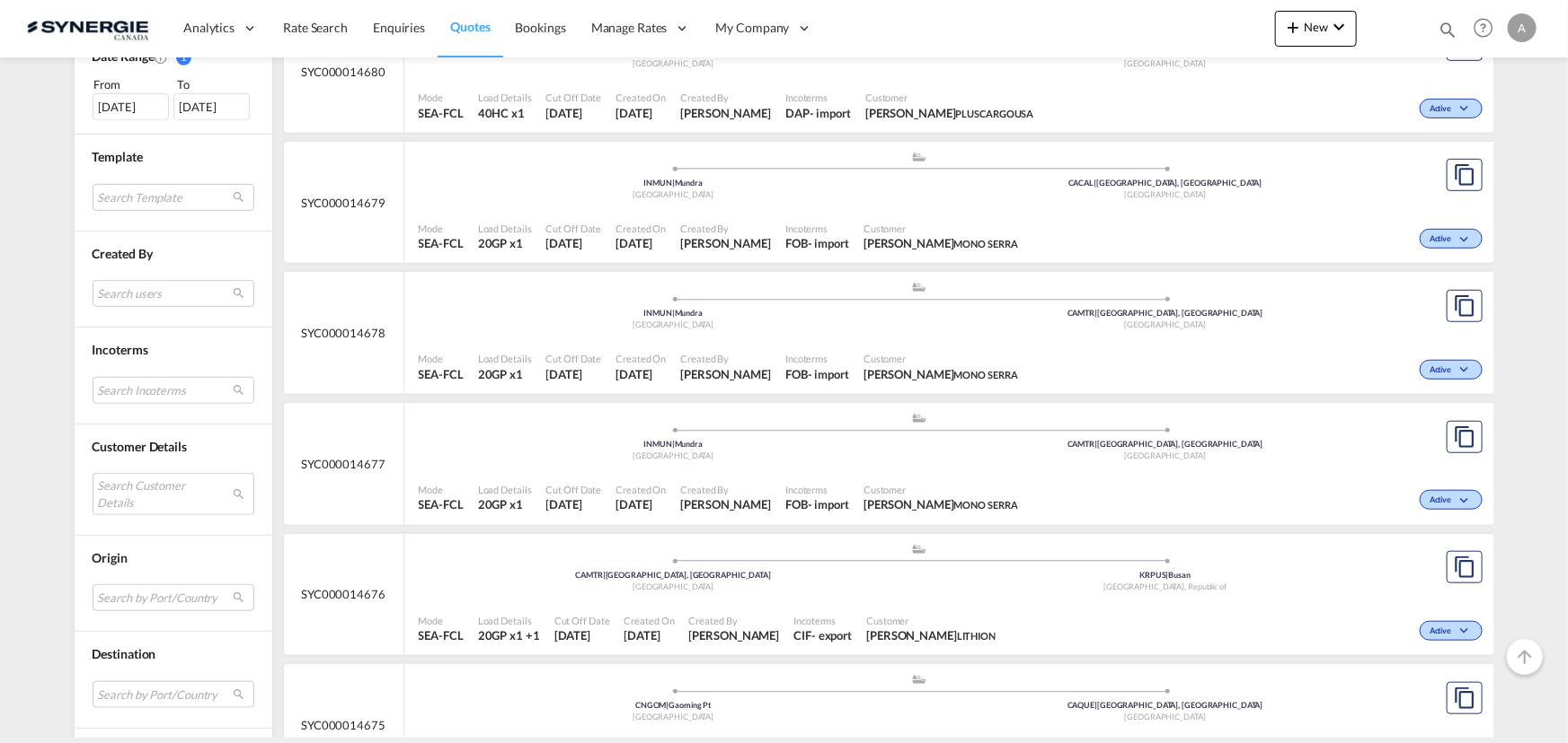
scroll to position [571, 0]
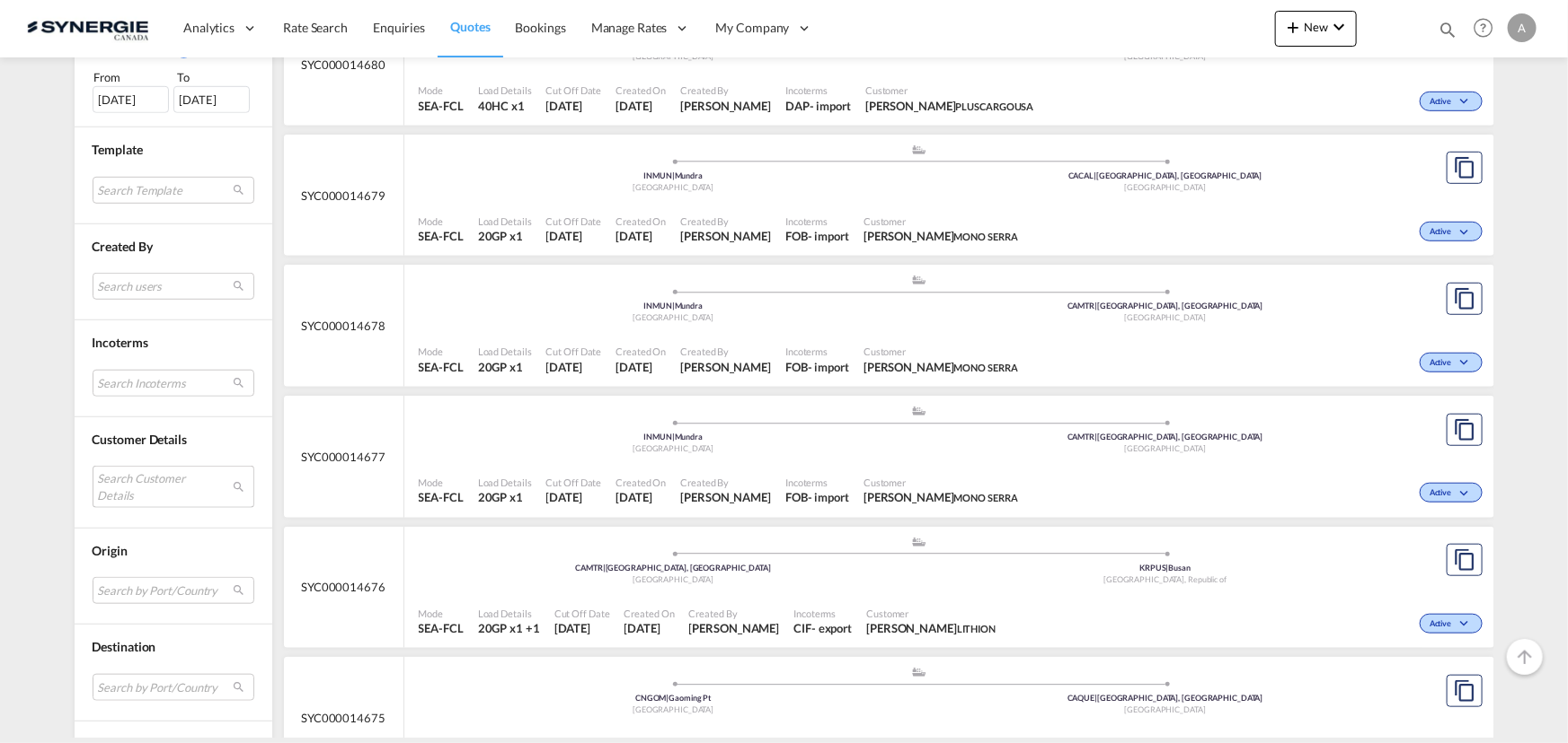
click at [118, 476] on md-select "Search Customer Details user name user [PERSON_NAME] [PERSON_NAME][EMAIL_ADDRES…" at bounding box center [173, 486] width 162 height 41
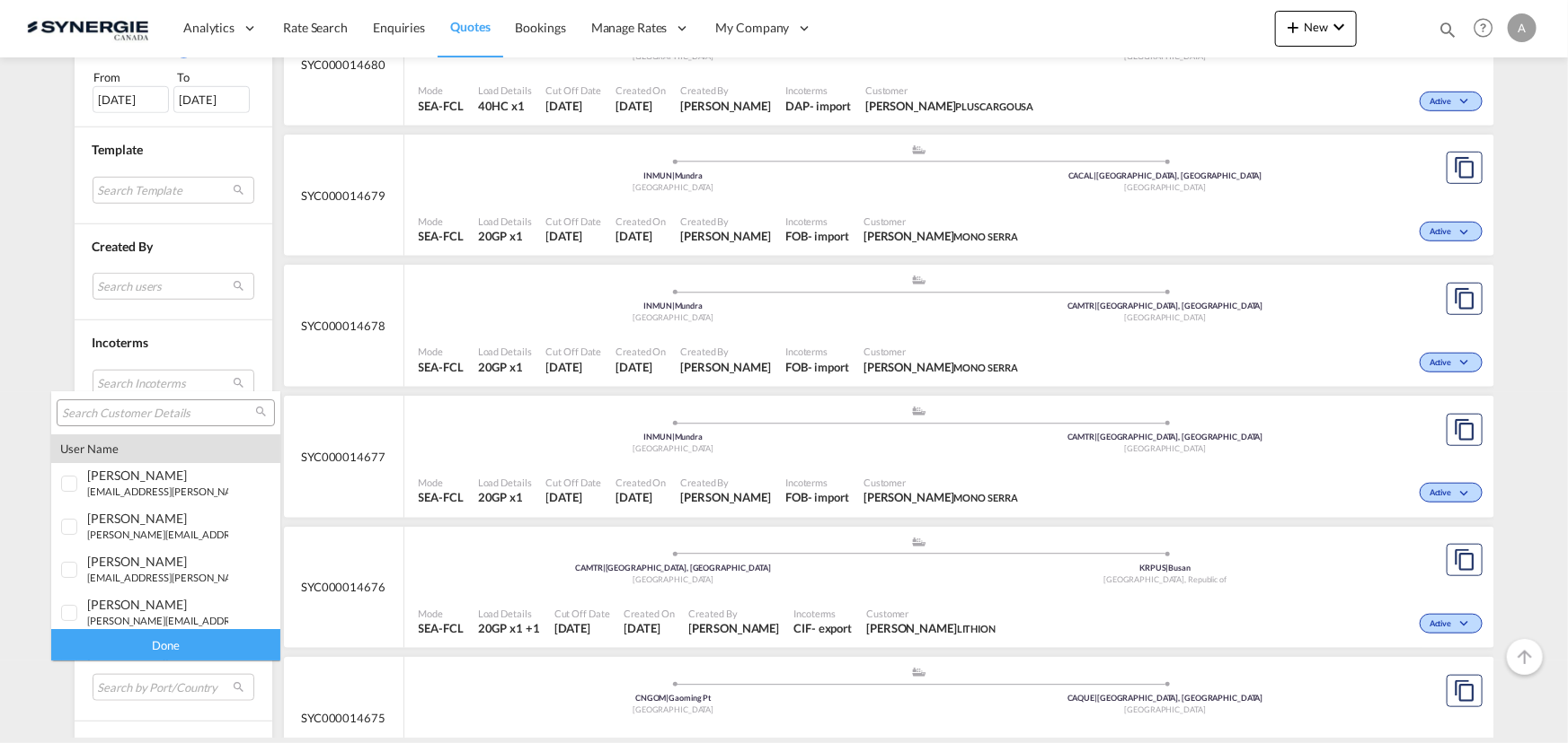
click at [132, 409] on input "search" at bounding box center [158, 413] width 193 height 16
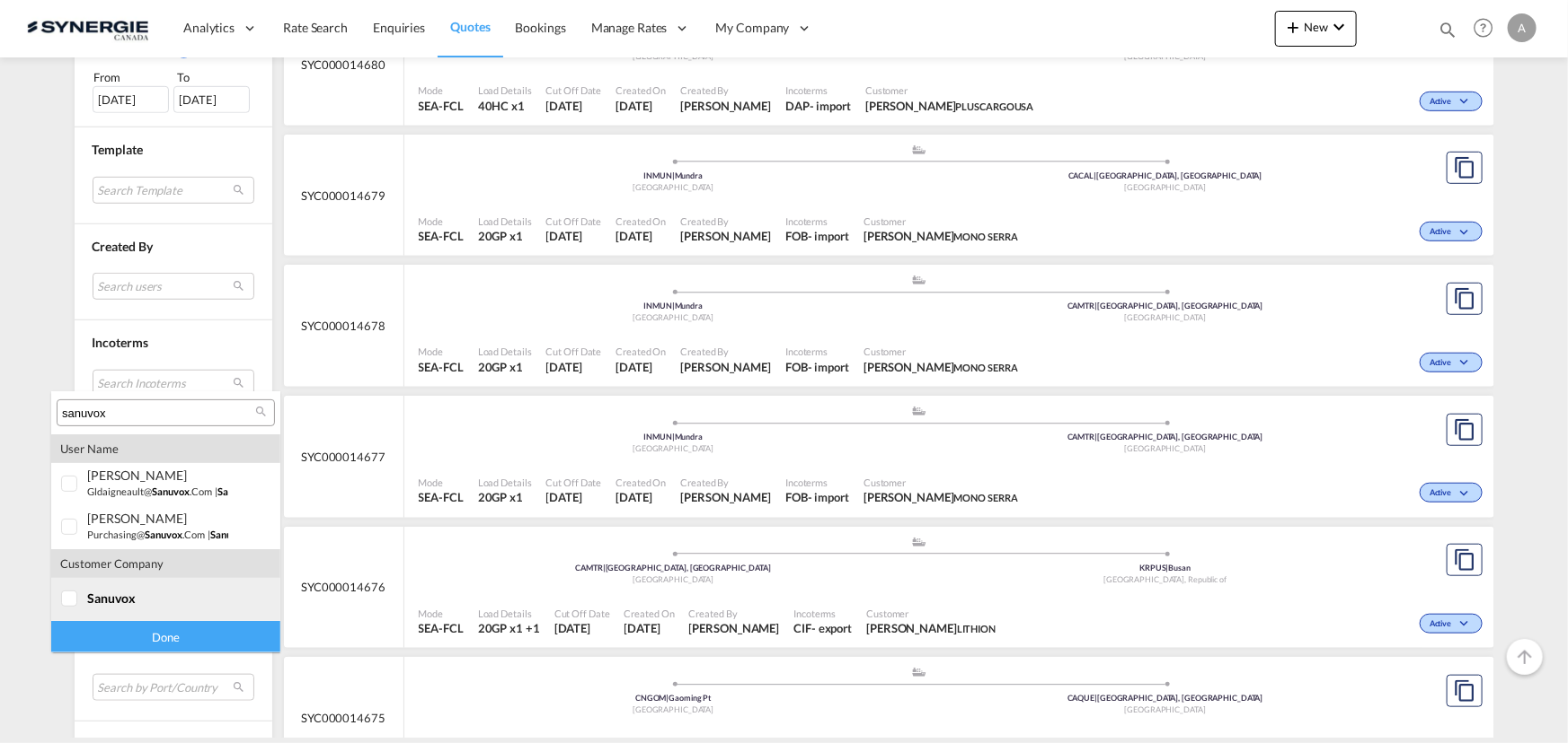
type input "sanuvox"
click at [151, 592] on div "sanuvox" at bounding box center [157, 598] width 141 height 15
click at [159, 633] on div "Done" at bounding box center [166, 636] width 229 height 31
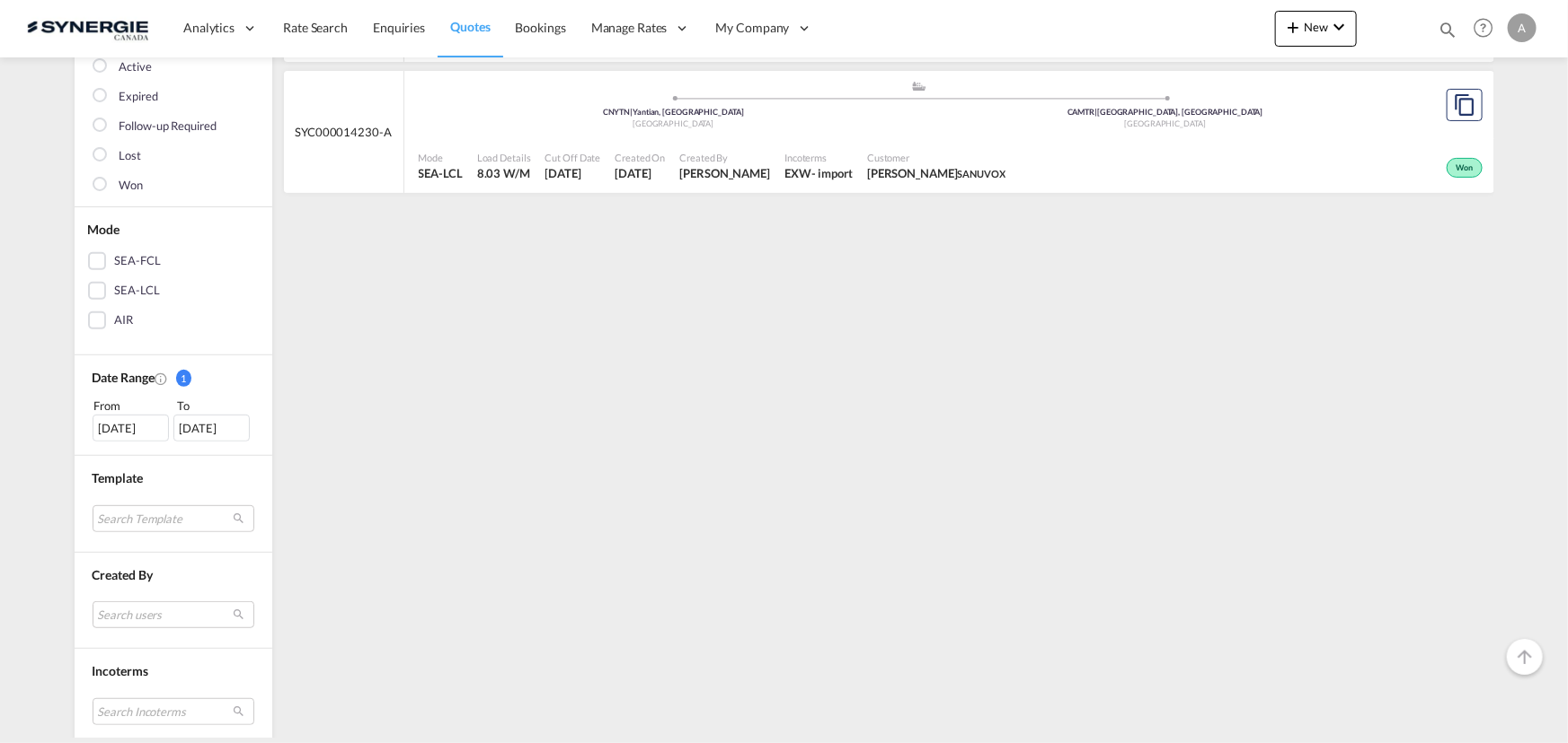
scroll to position [244, 0]
click at [129, 426] on div "[DATE]" at bounding box center [131, 427] width 76 height 27
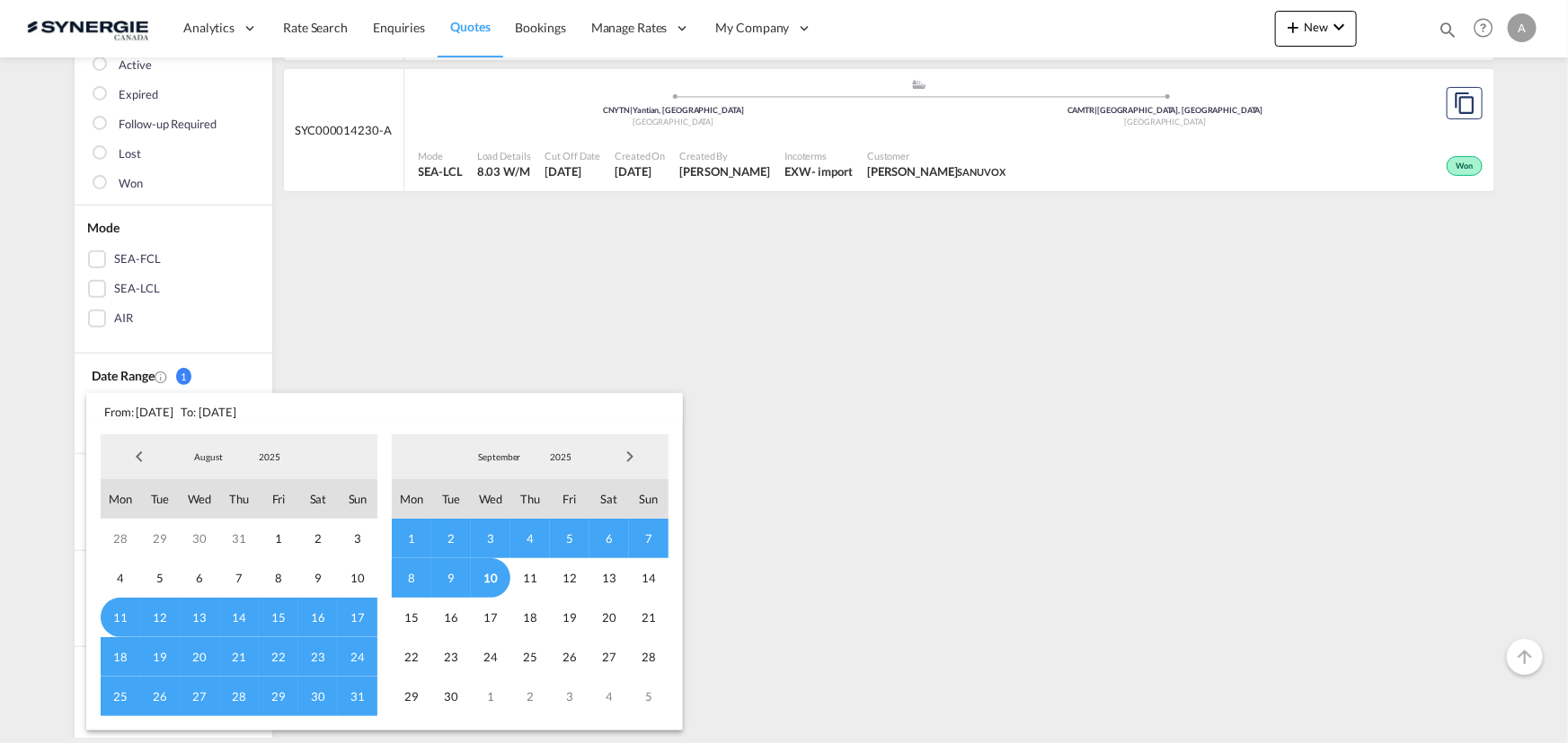
click at [277, 456] on span "2025" at bounding box center [270, 456] width 57 height 12
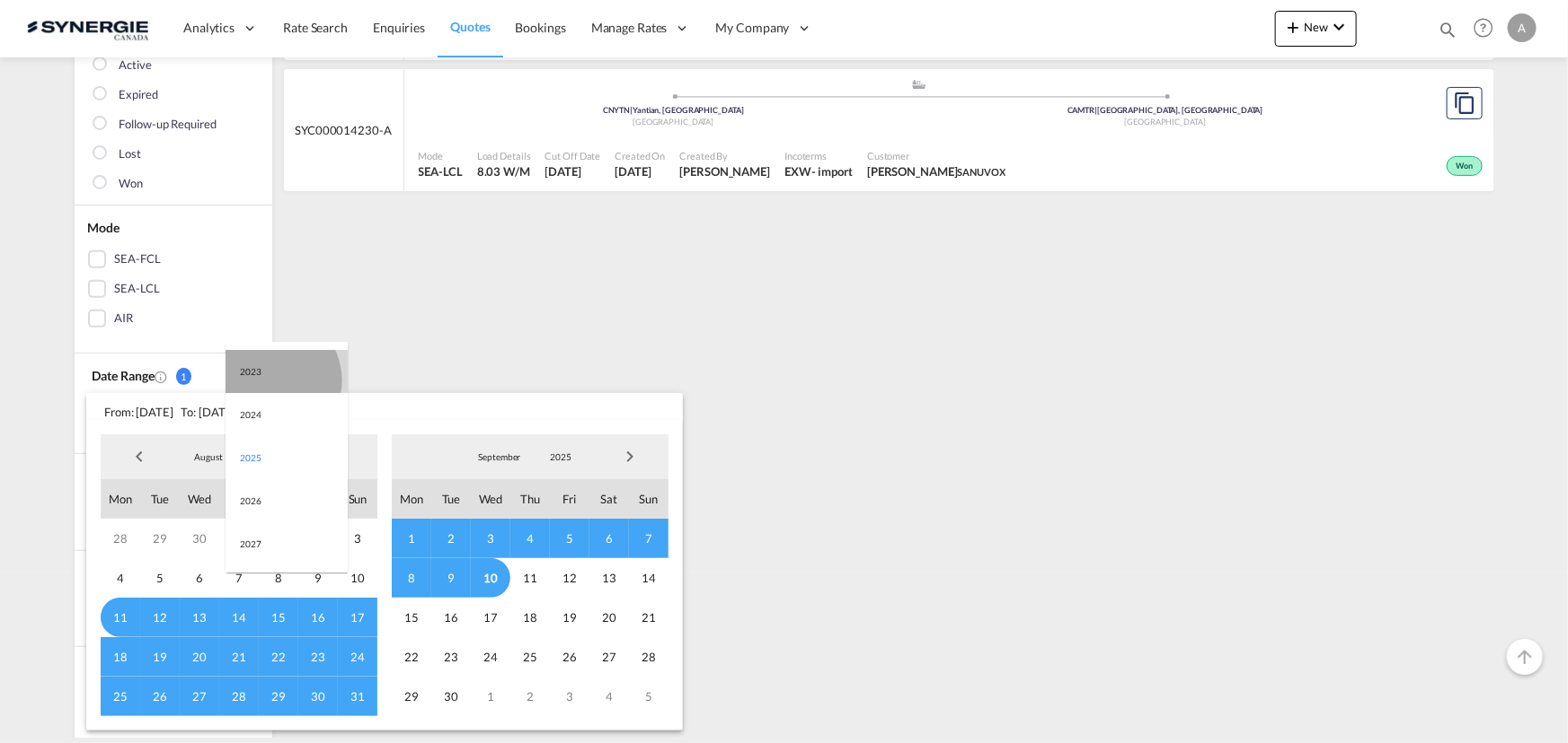
click at [269, 380] on md-option "2023" at bounding box center [287, 372] width 122 height 43
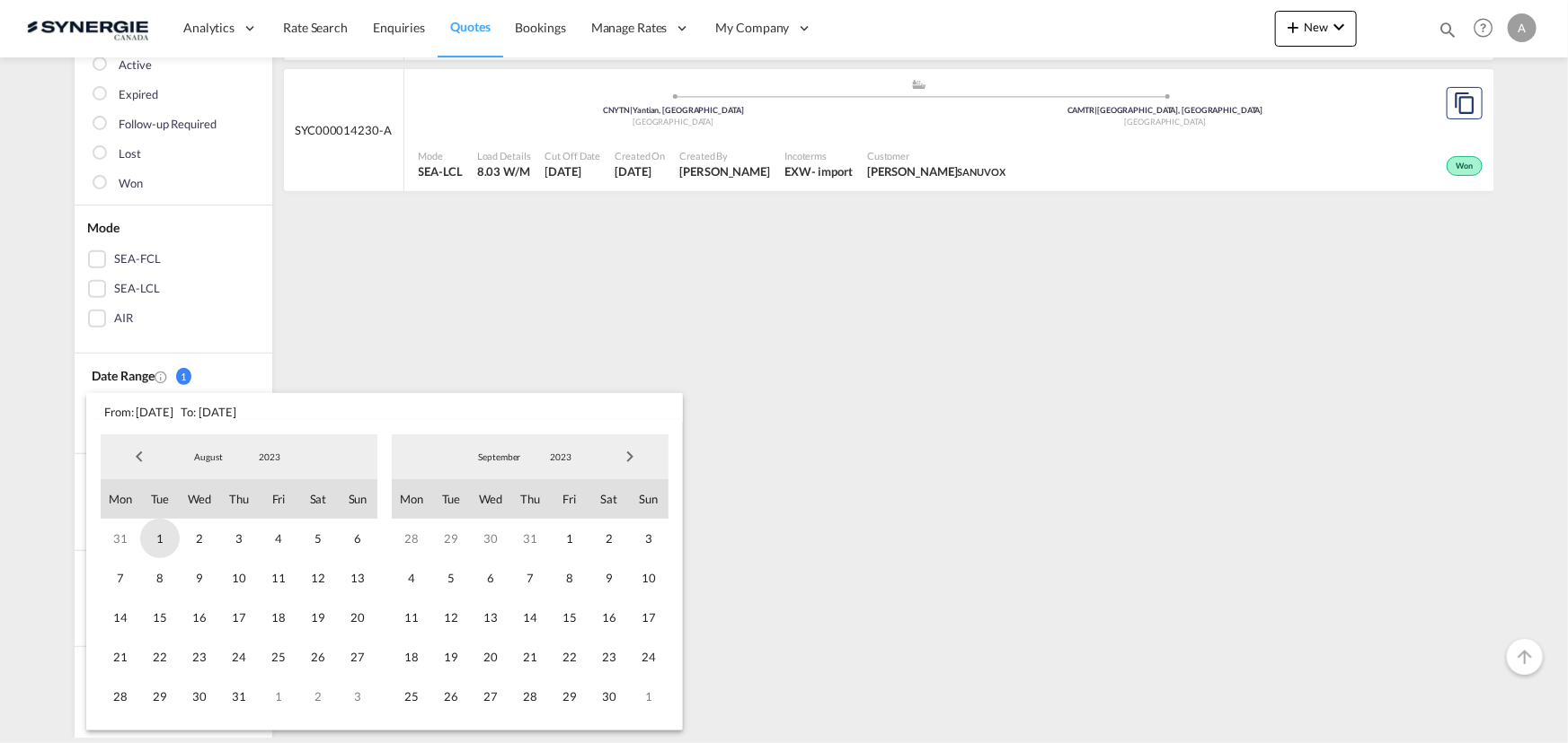
click at [160, 547] on span "1" at bounding box center [159, 538] width 39 height 39
drag, startPoint x: 551, startPoint y: 456, endPoint x: 543, endPoint y: 487, distance: 32.0
click at [551, 455] on span "2023" at bounding box center [560, 456] width 57 height 12
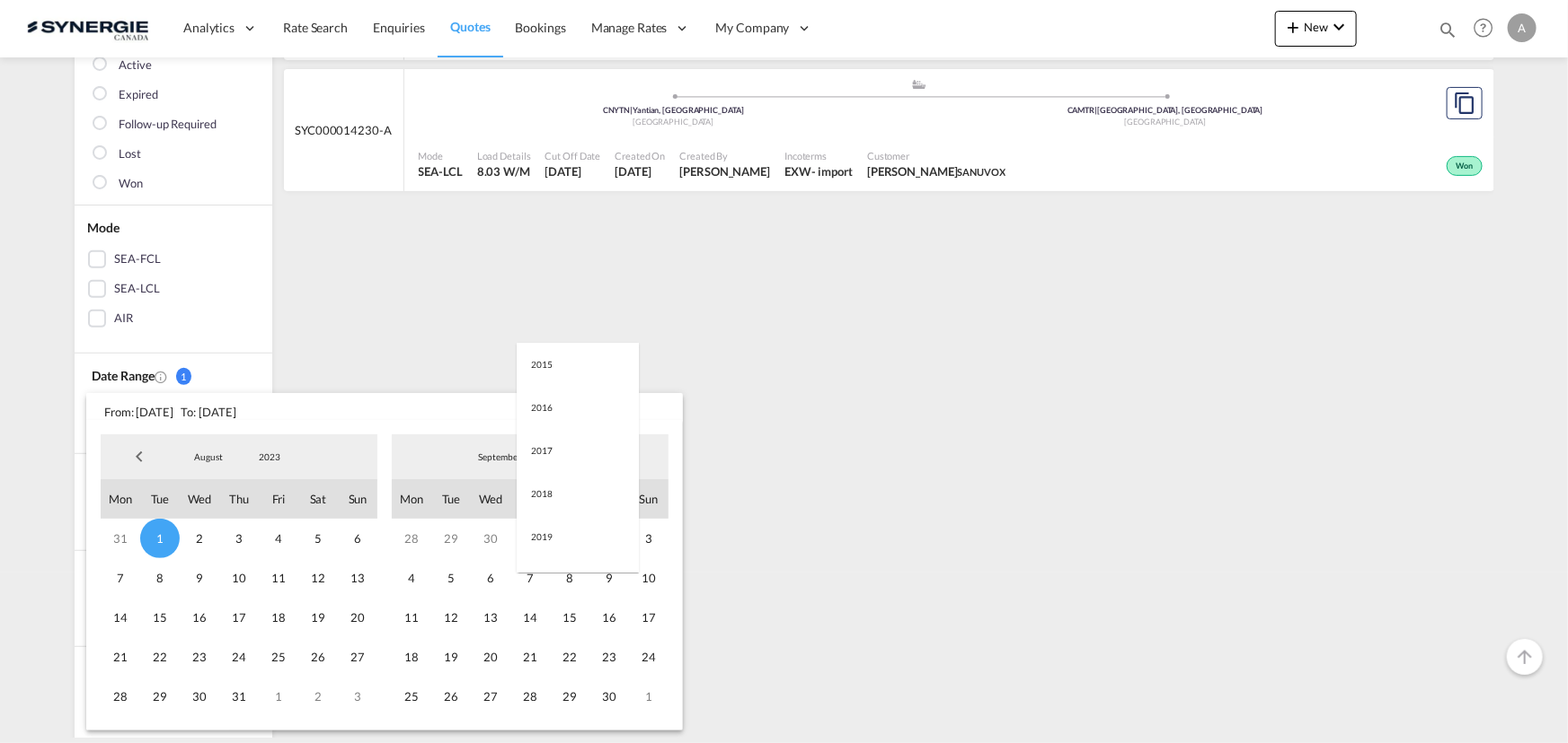
scroll to position [251, 0]
click at [548, 542] on md-option "2025" at bounding box center [578, 544] width 122 height 43
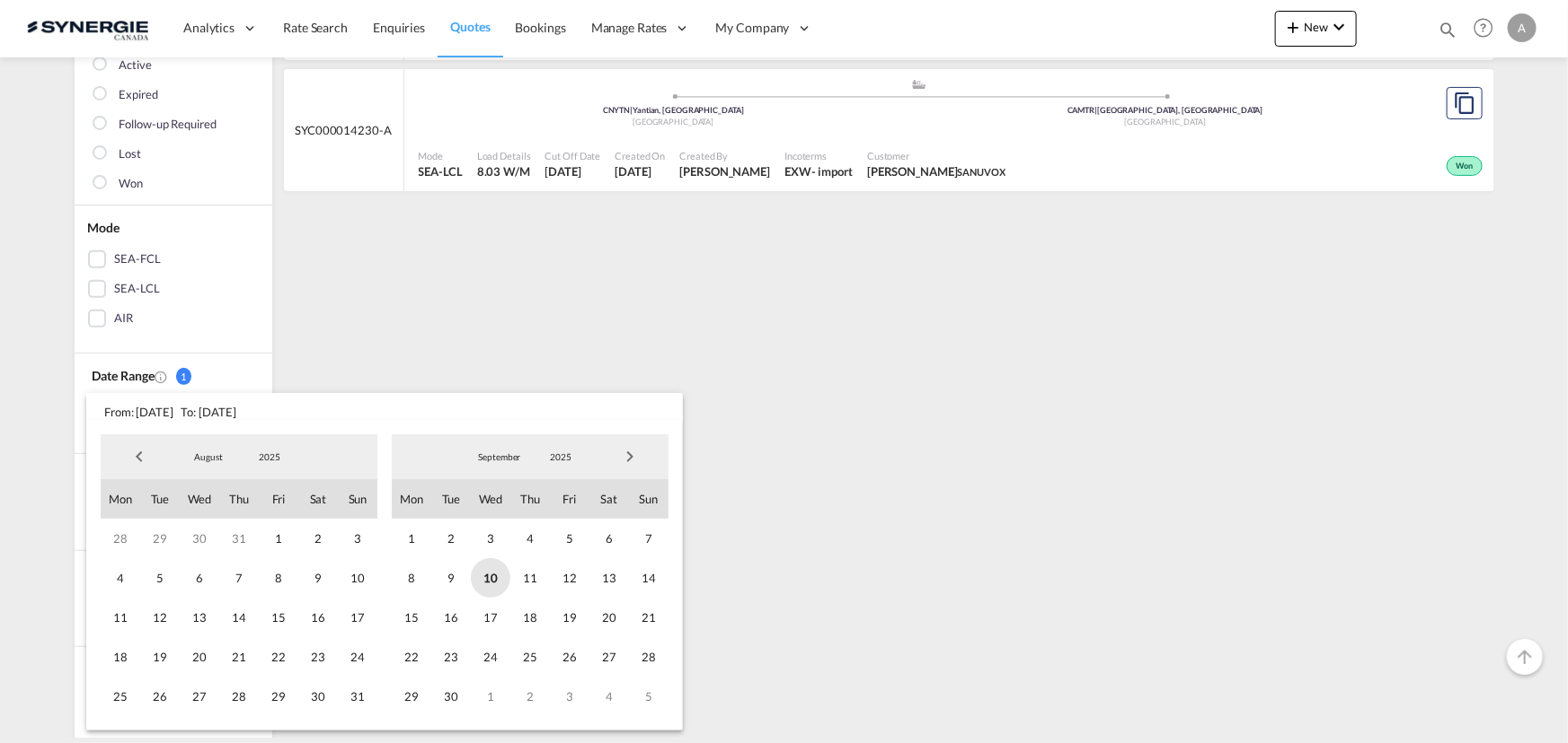
click at [489, 582] on span "10" at bounding box center [490, 577] width 39 height 39
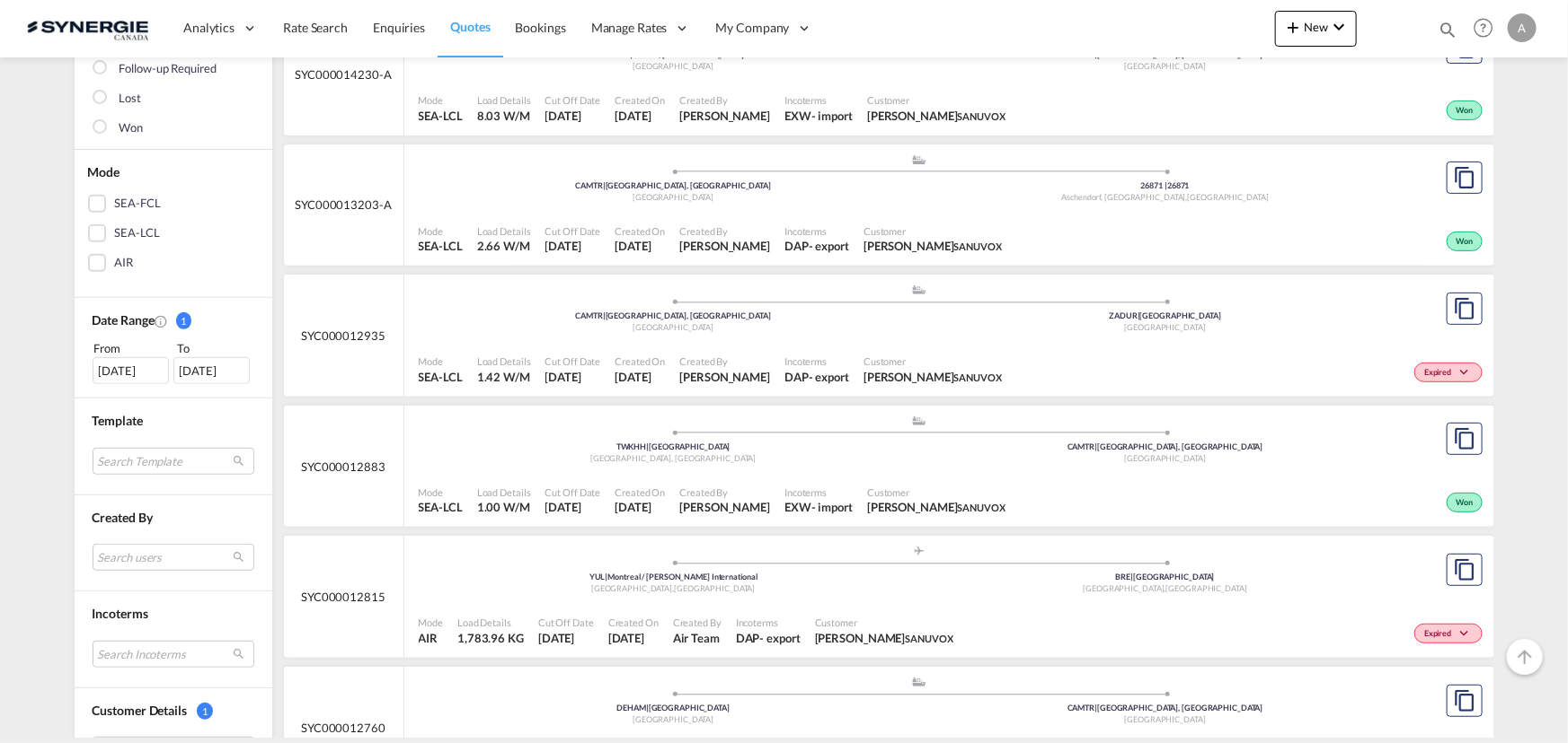
scroll to position [326, 0]
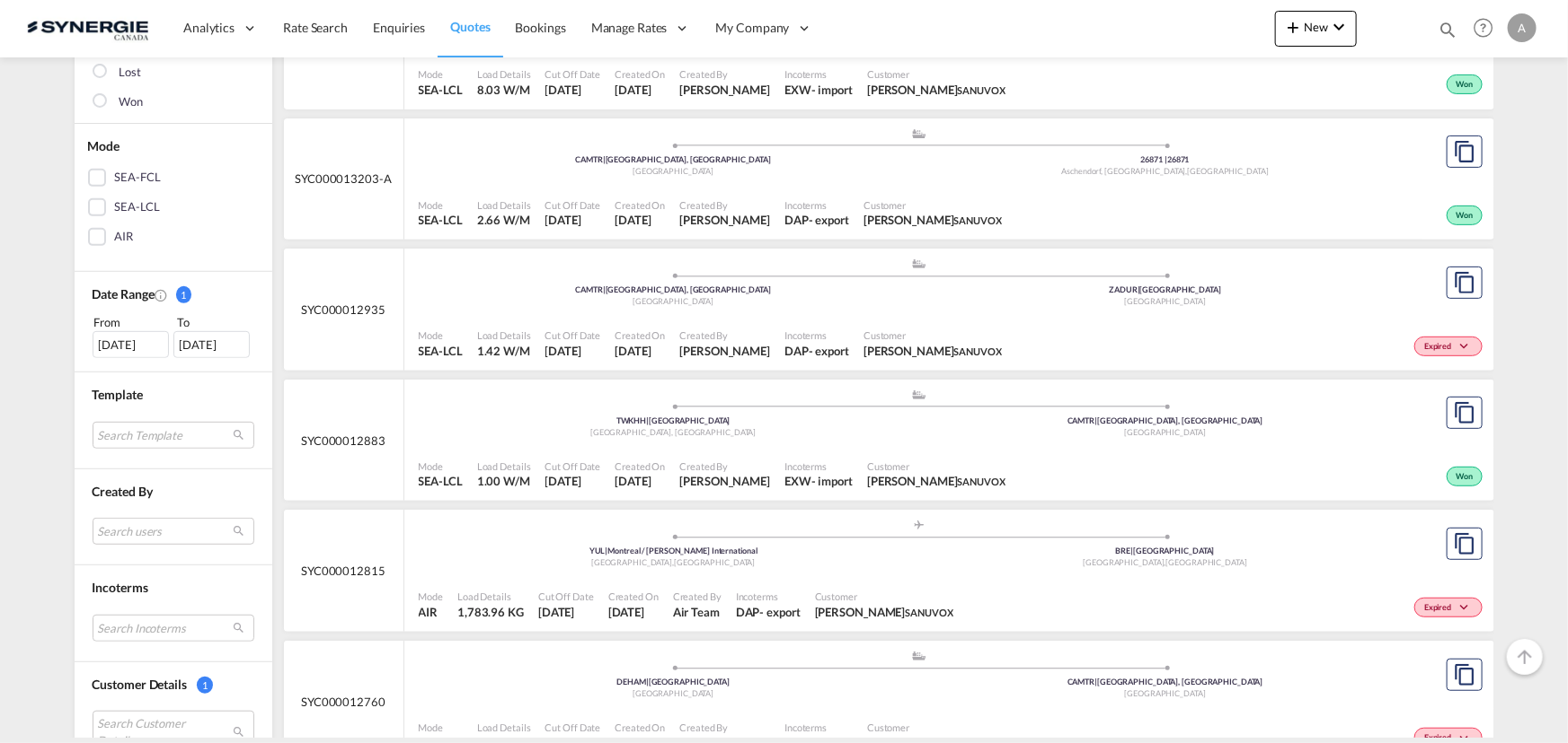
click at [860, 311] on div ".a{fill:#aaa8ad;} .a{fill:#aaa8ad;} CAMTR | Montreal, QC Canada ZADUR | Durban …" at bounding box center [919, 284] width 1002 height 54
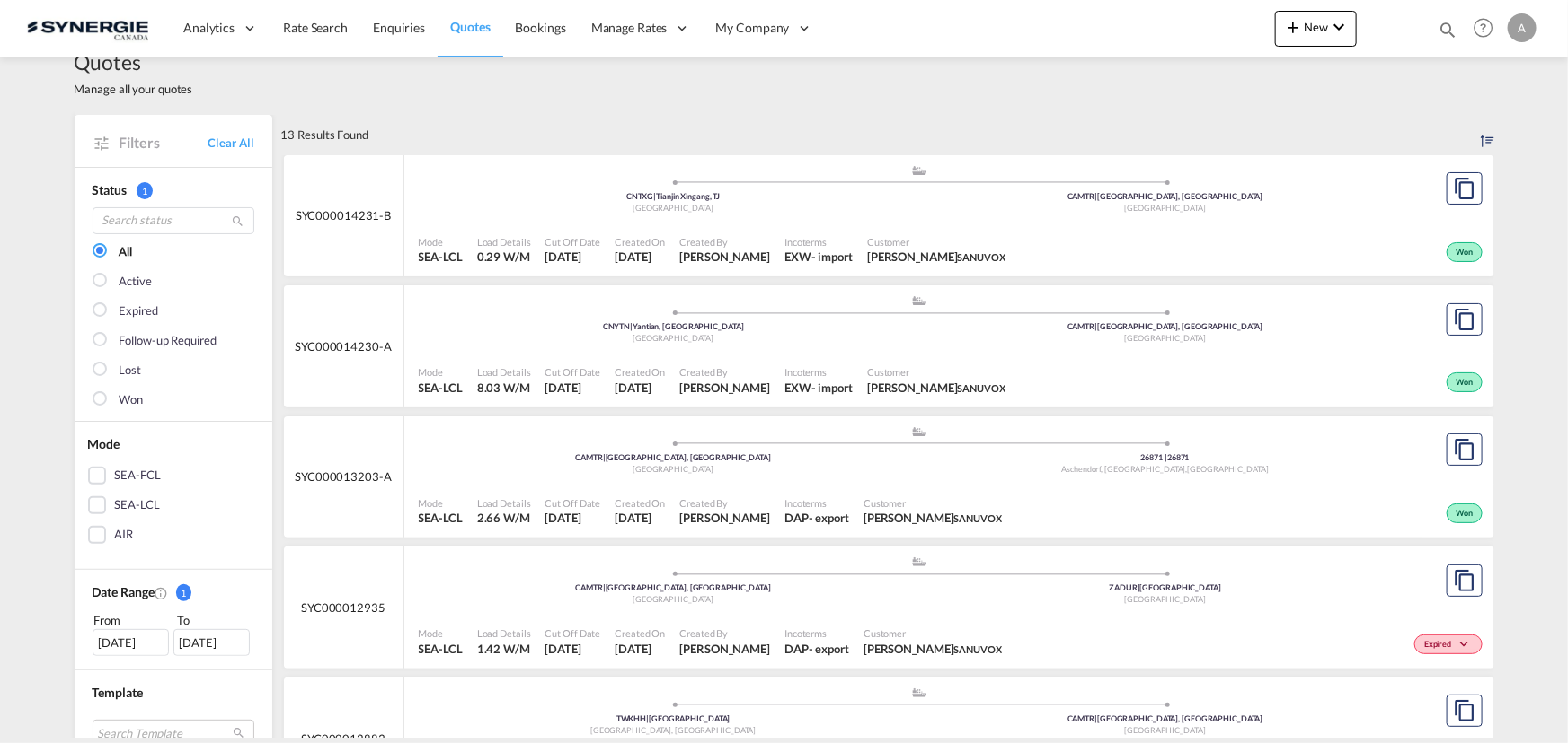
scroll to position [0, 0]
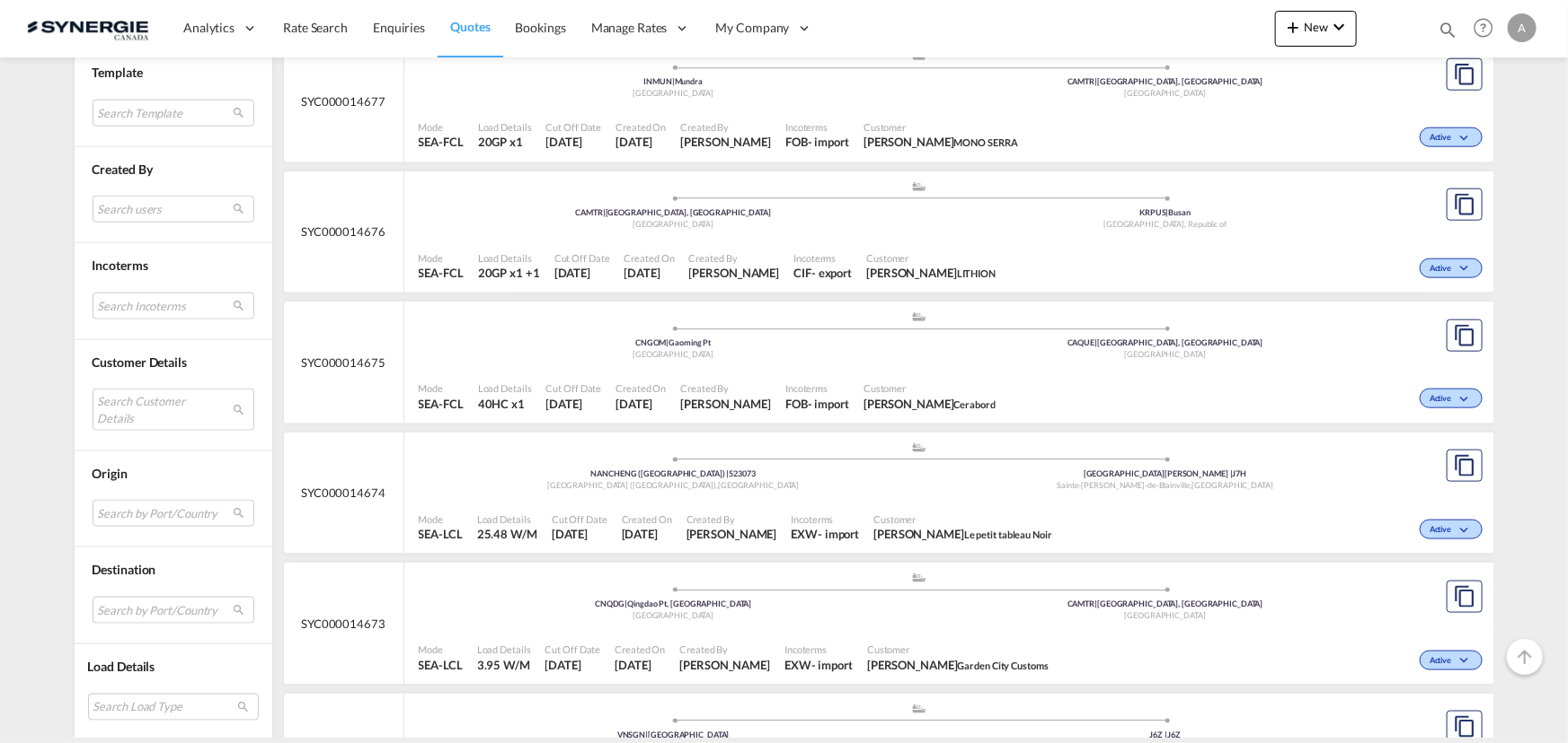
scroll to position [978, 0]
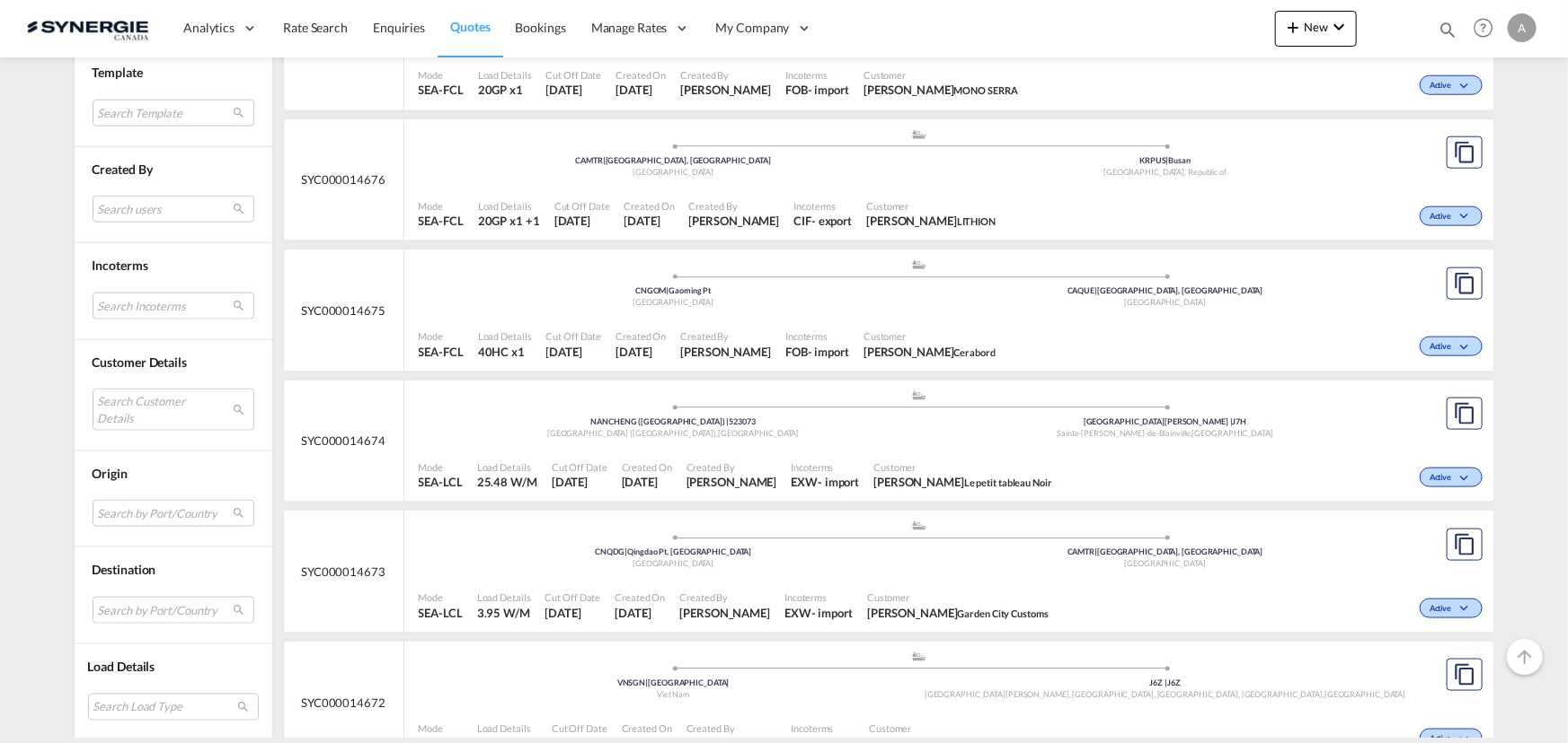
click at [641, 330] on span "Created On" at bounding box center [641, 336] width 51 height 13
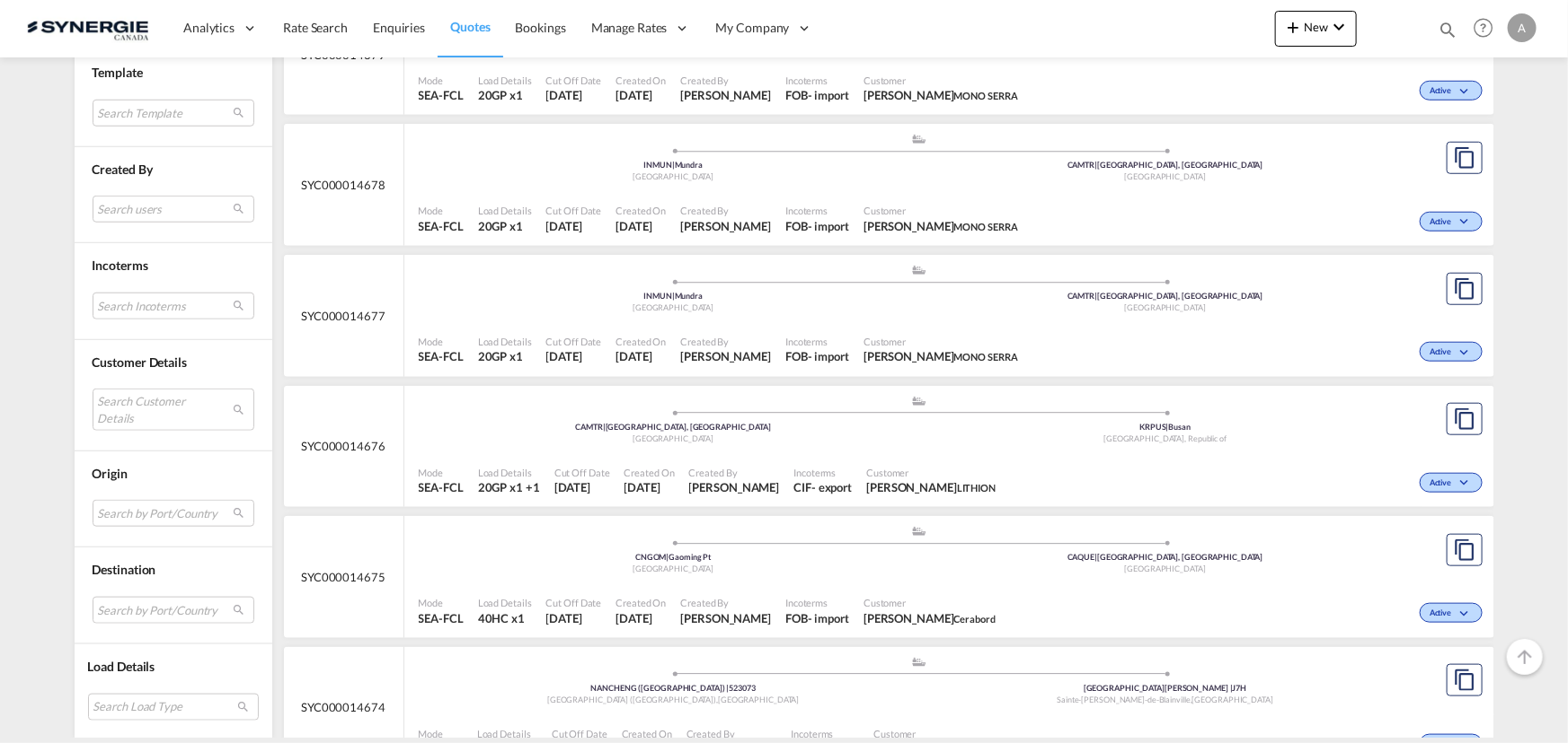
scroll to position [653, 0]
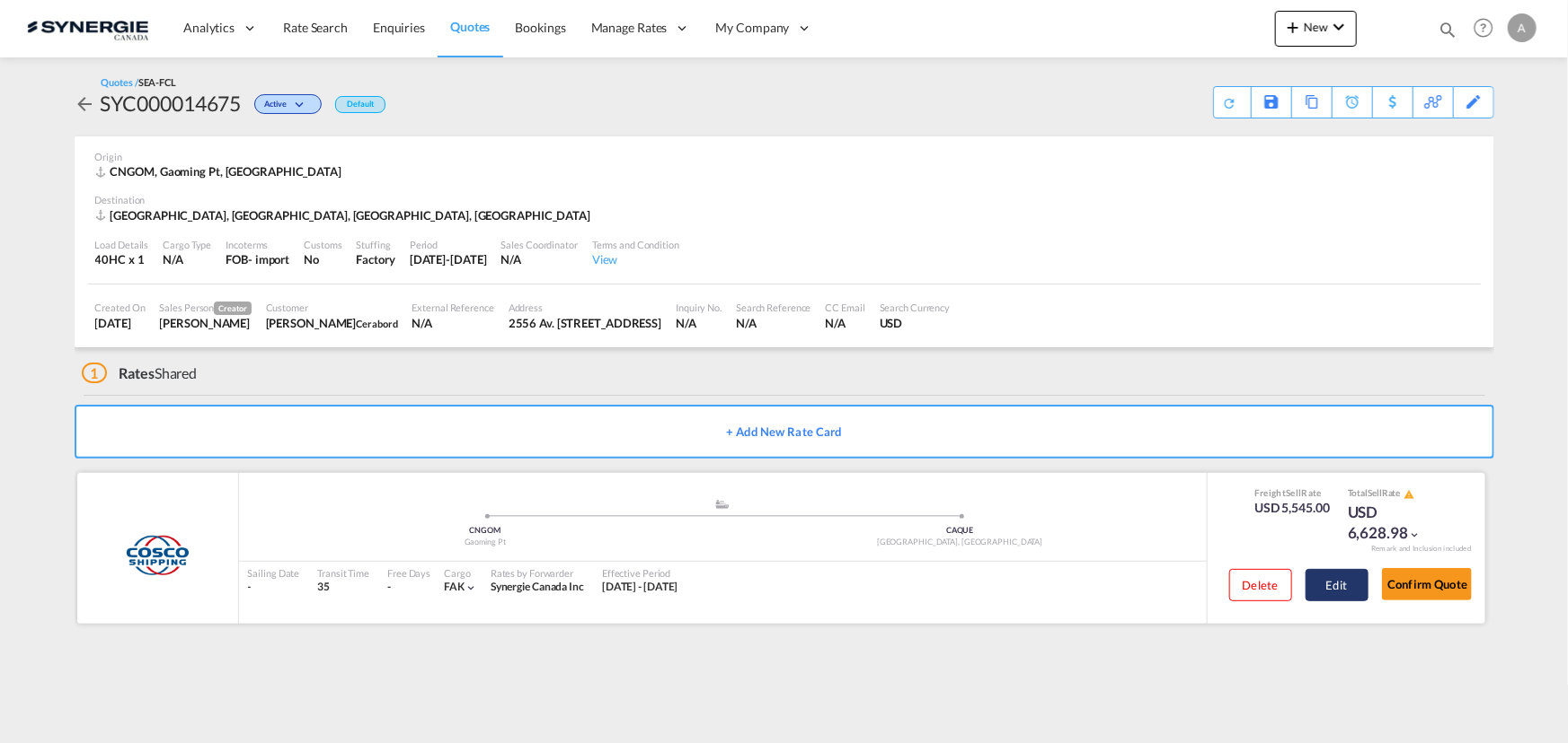
click at [1348, 592] on button "Edit" at bounding box center [1336, 586] width 63 height 32
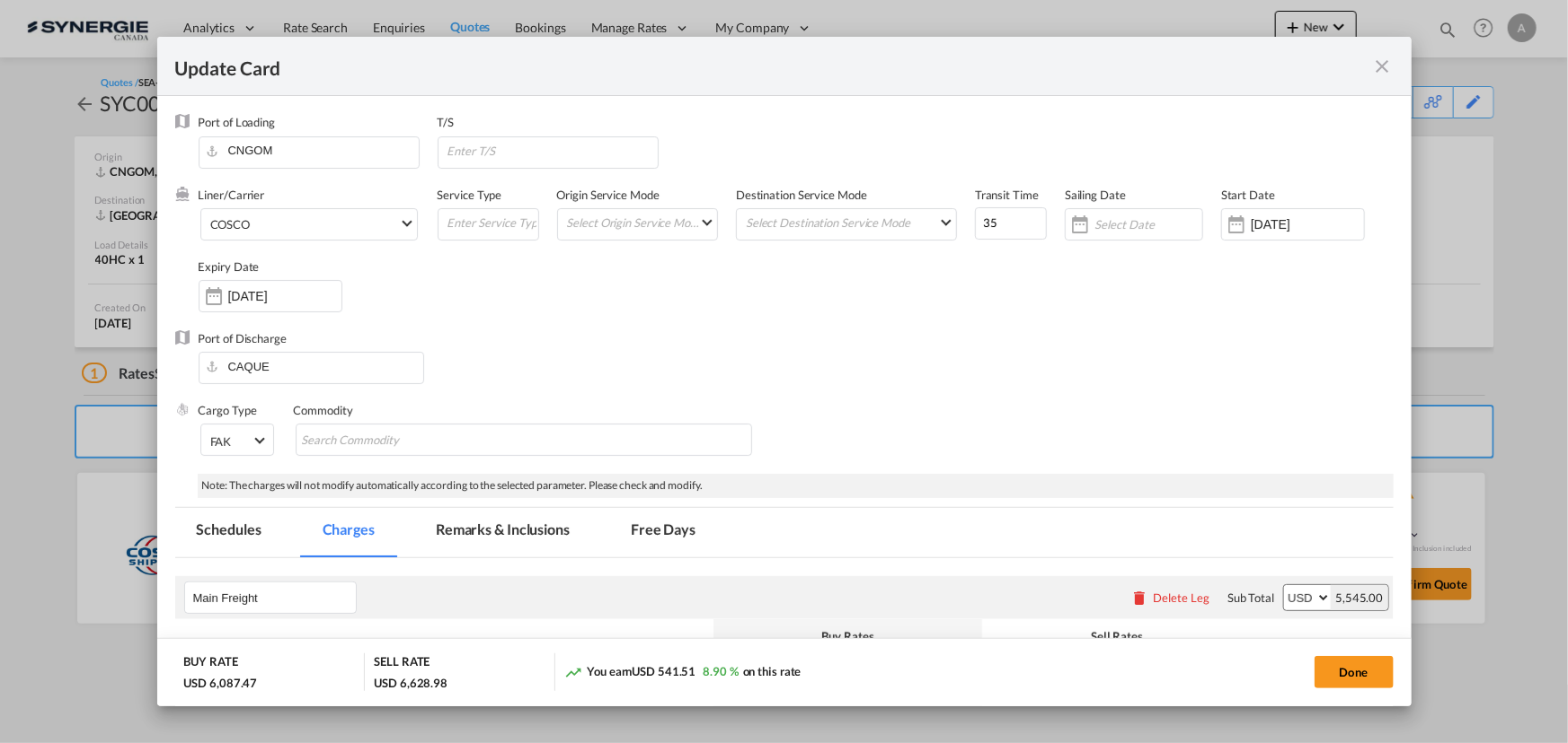
select select "per container"
select select "per B/L"
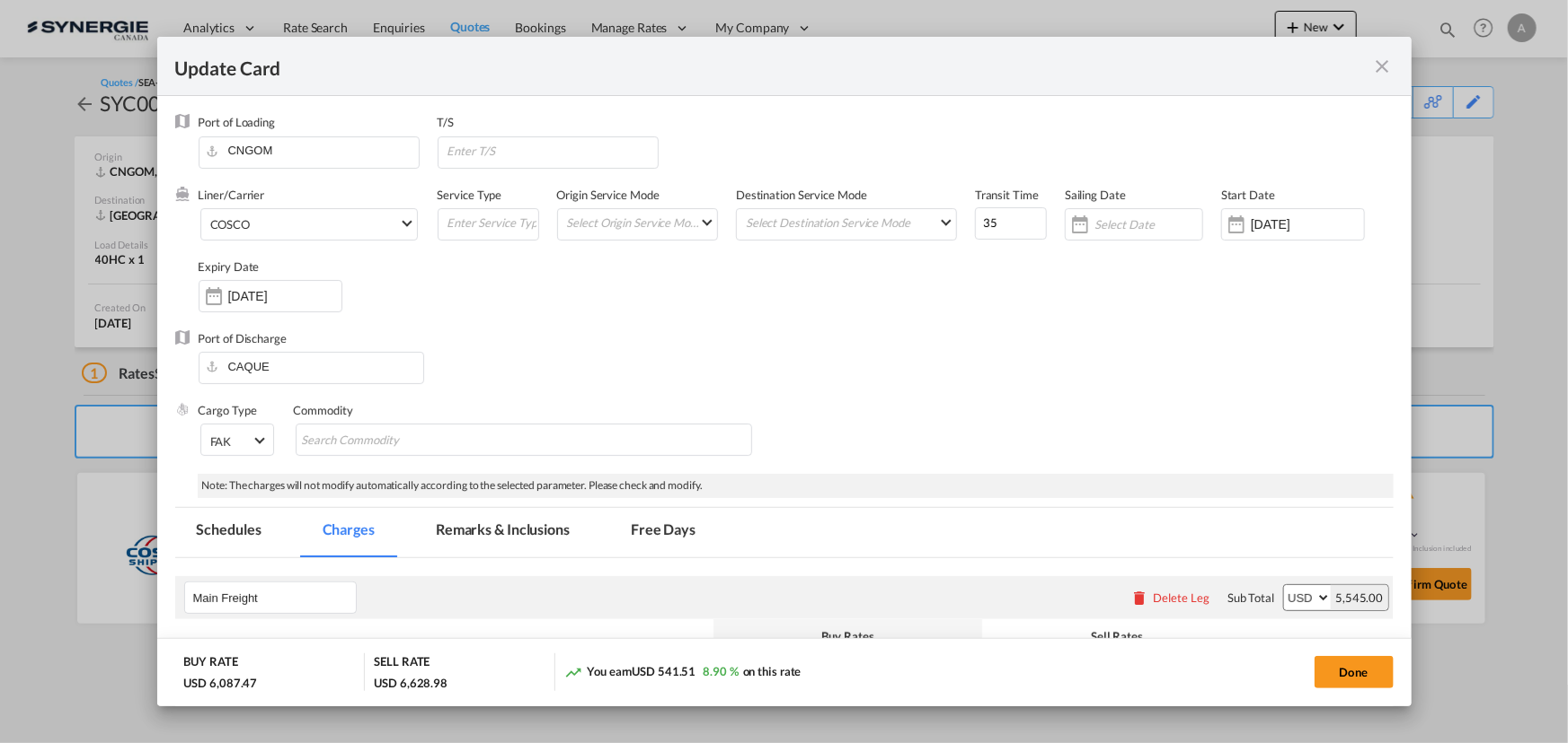
select select "per B/L"
select select "per shipment"
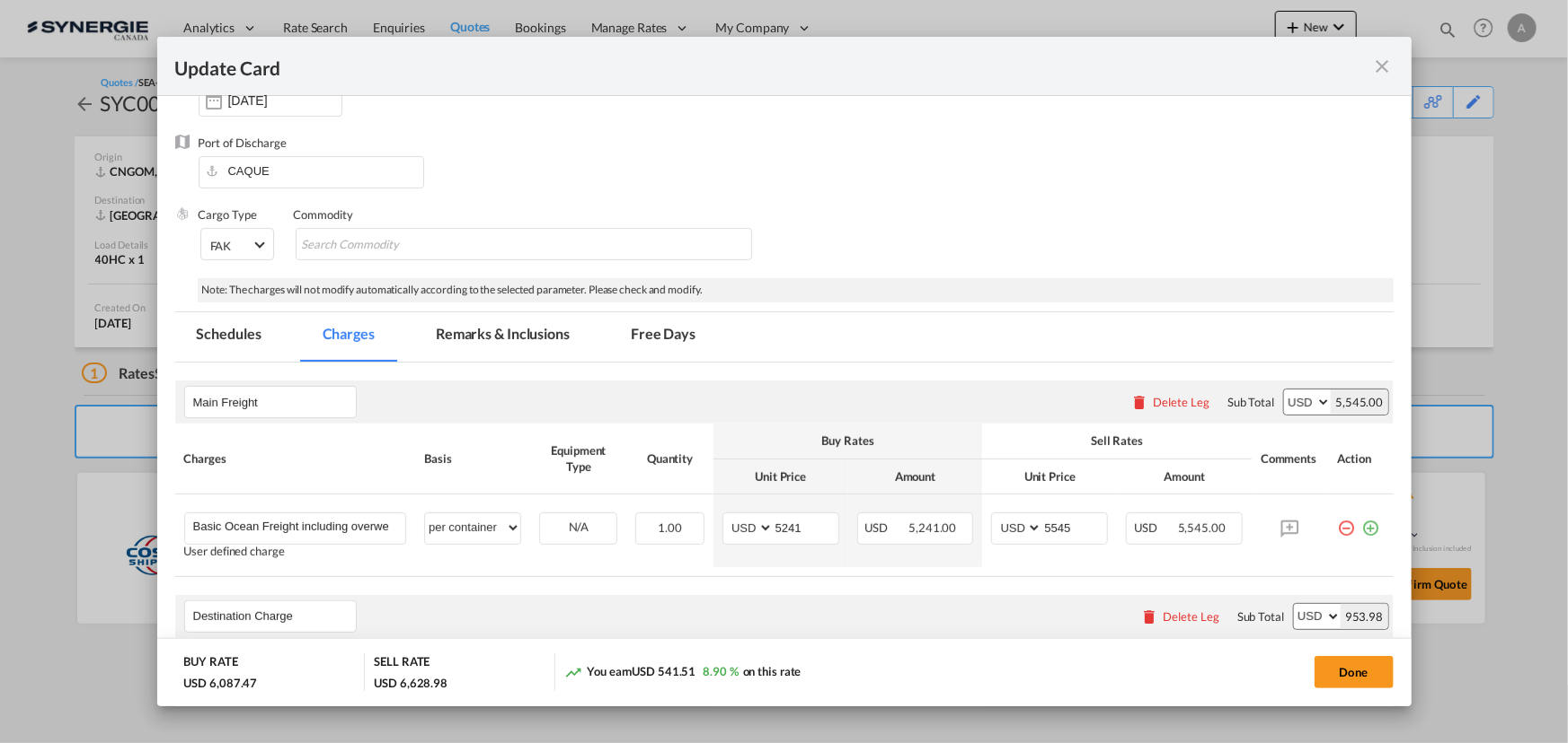
scroll to position [326, 0]
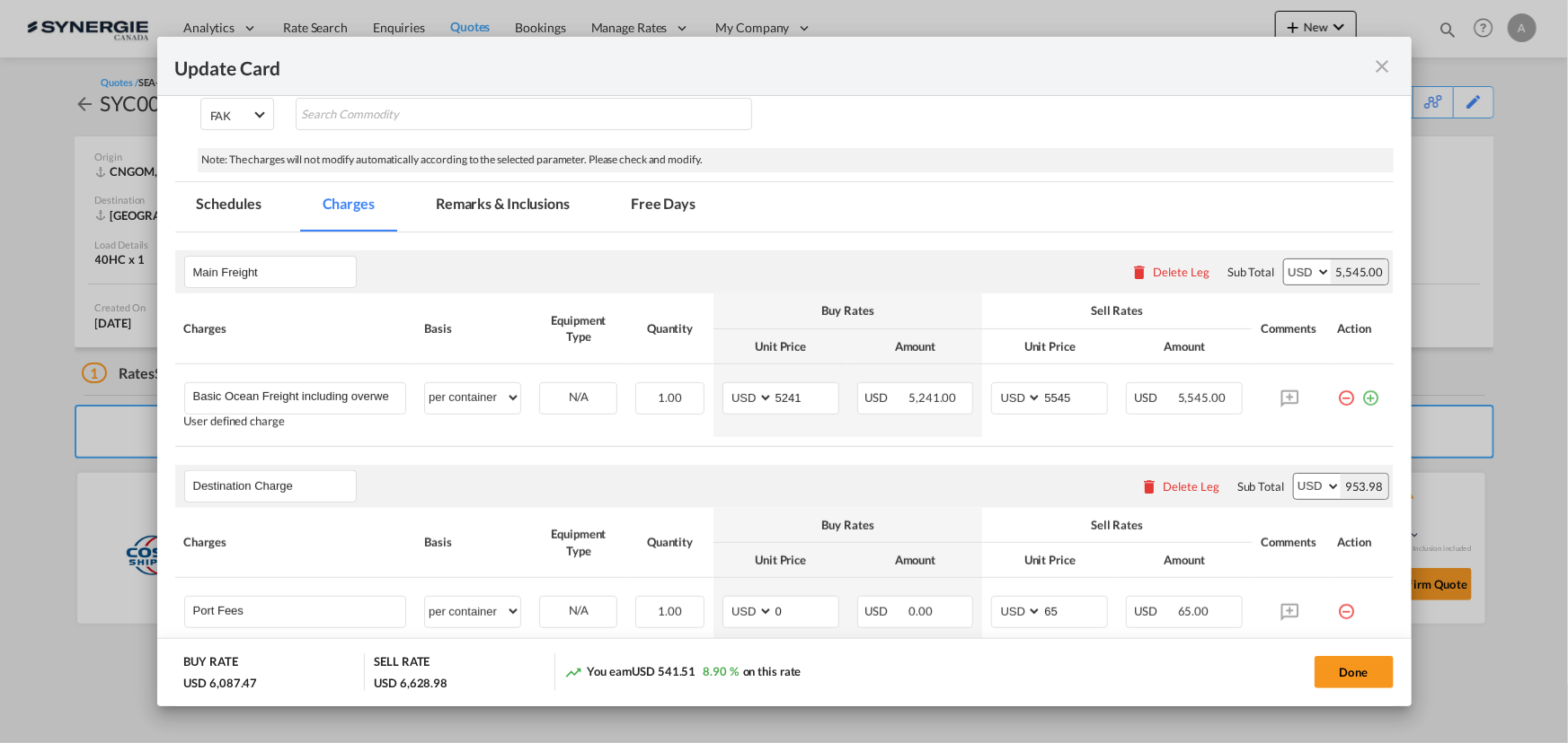
click at [464, 211] on md-tab-item "Remarks & Inclusions" at bounding box center [502, 207] width 177 height 50
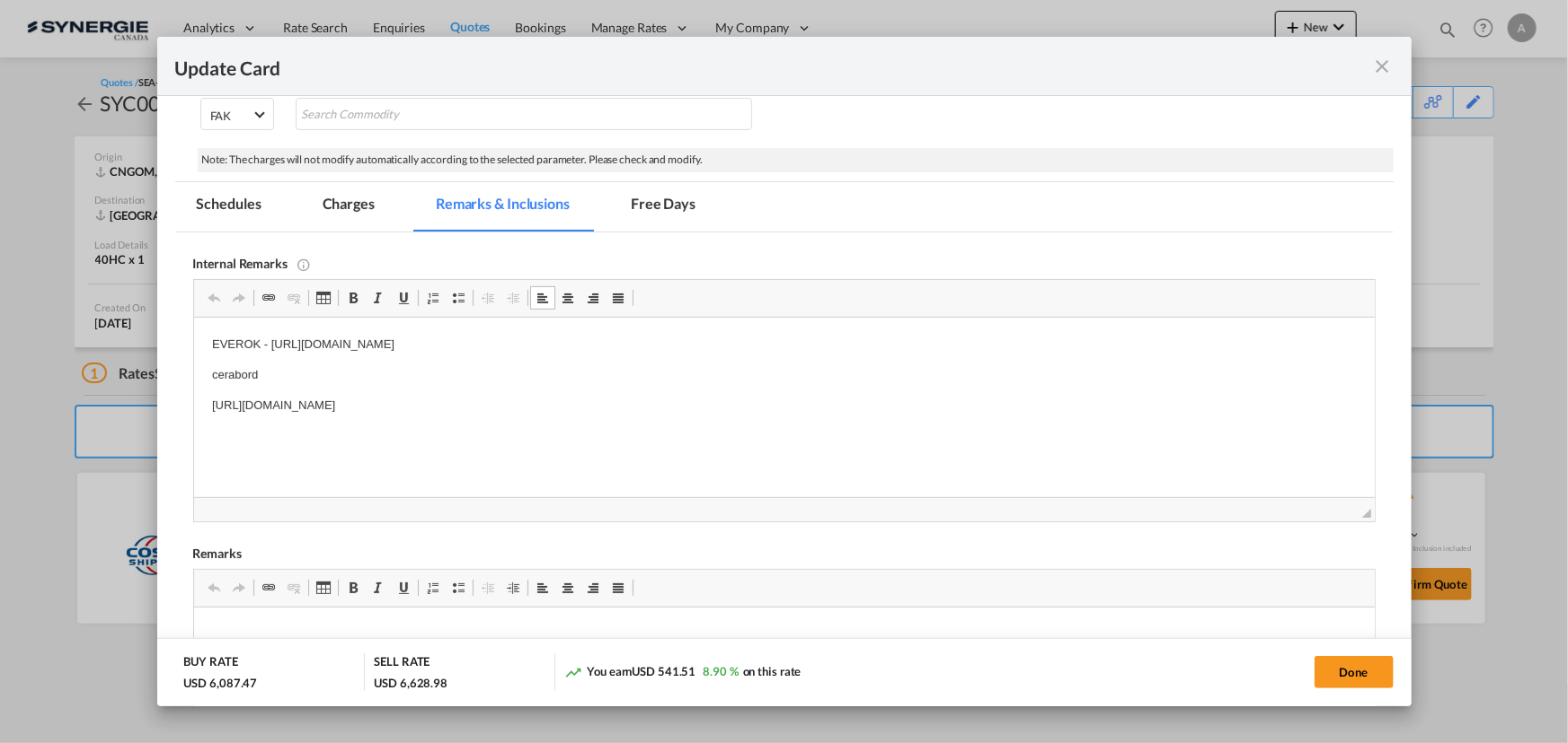
click at [830, 348] on p "EVEROK - https://app.frontapp.com/open/cnv_qbyb1an?key=ErLBnwd5BtTBVQ7FVUy9WrzN…" at bounding box center [783, 345] width 1145 height 19
click at [375, 206] on md-tab-item "Charges" at bounding box center [349, 207] width 95 height 50
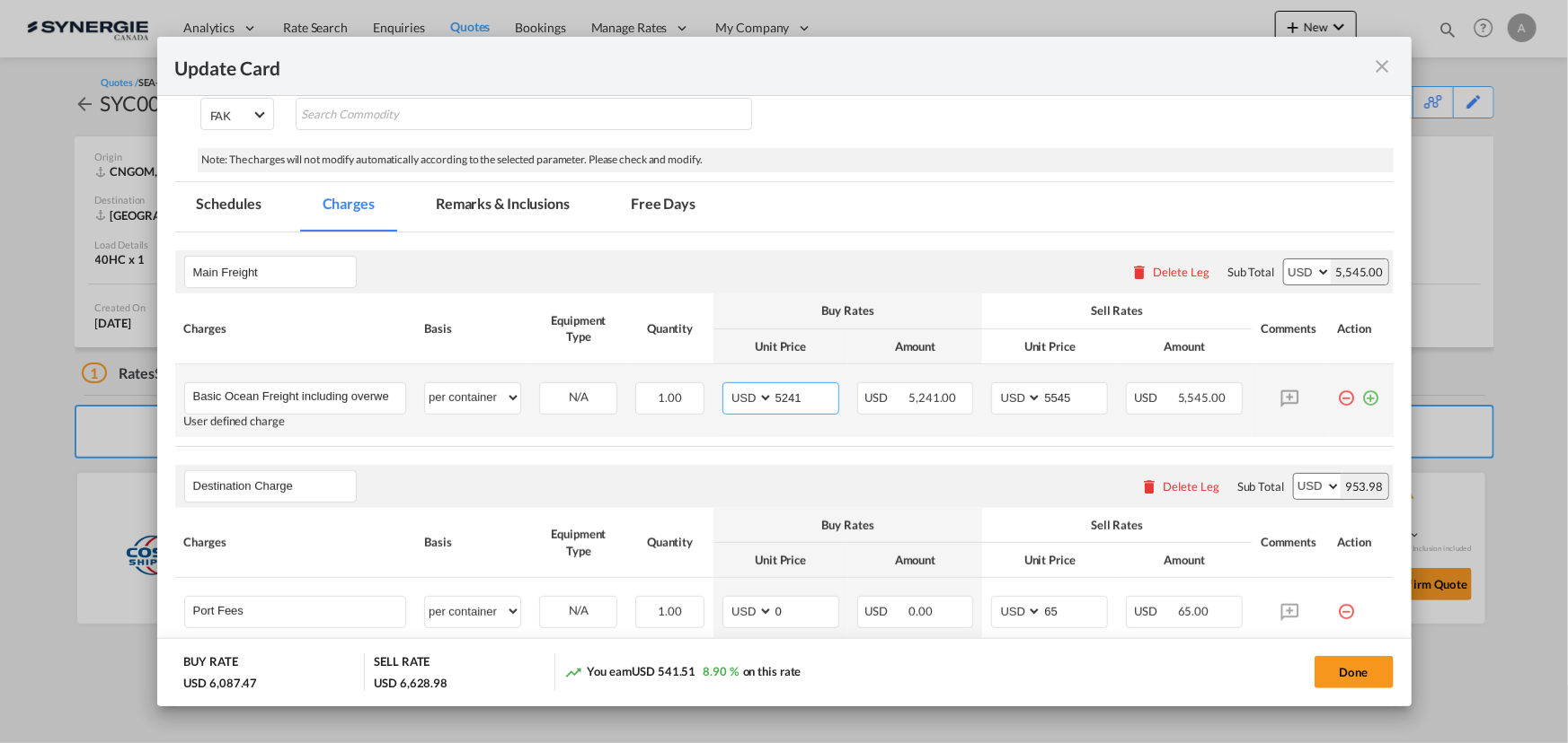
click at [777, 400] on input "5241" at bounding box center [805, 396] width 65 height 27
click at [789, 395] on input "4236" at bounding box center [805, 396] width 65 height 27
type input "4636"
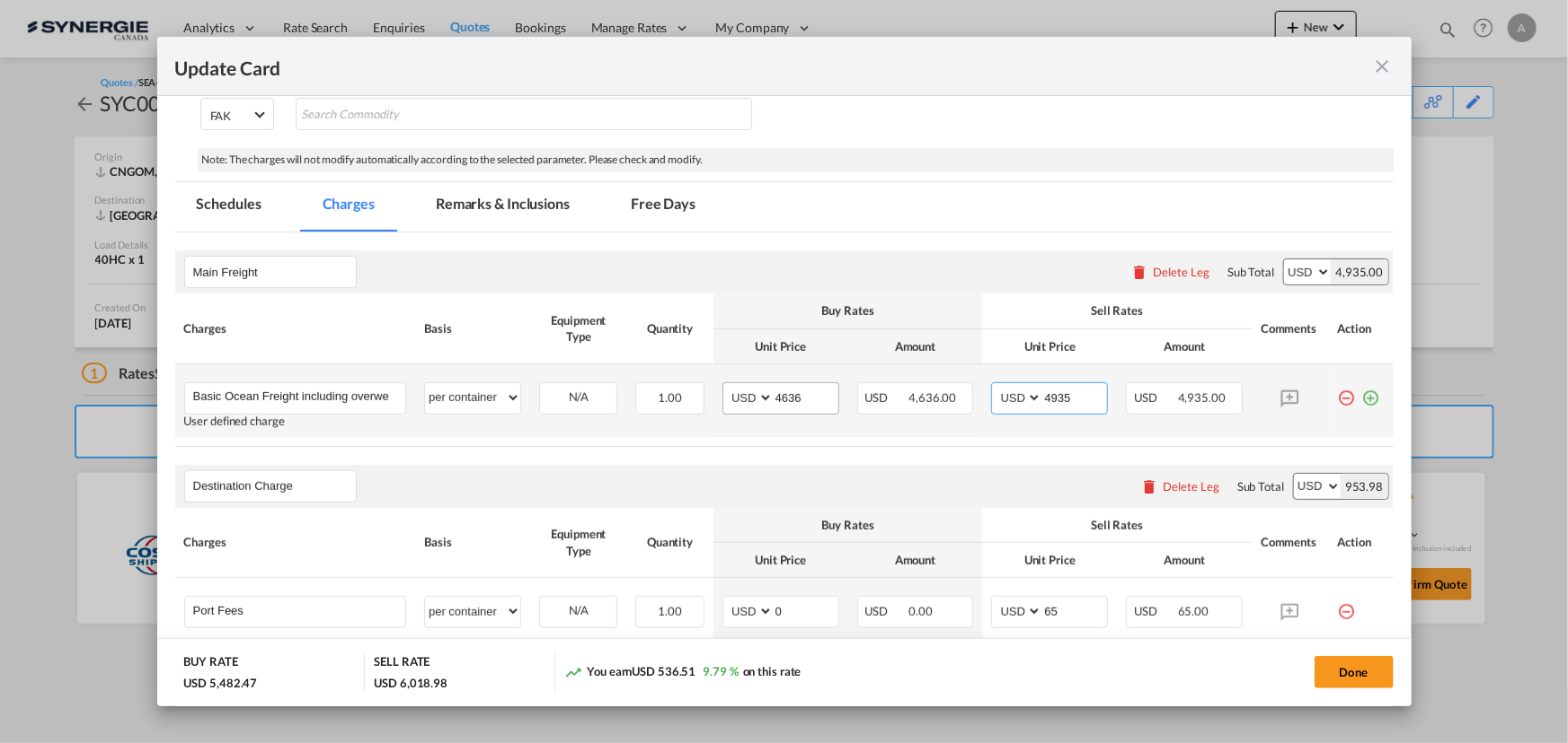
type input "4935"
select select "per container"
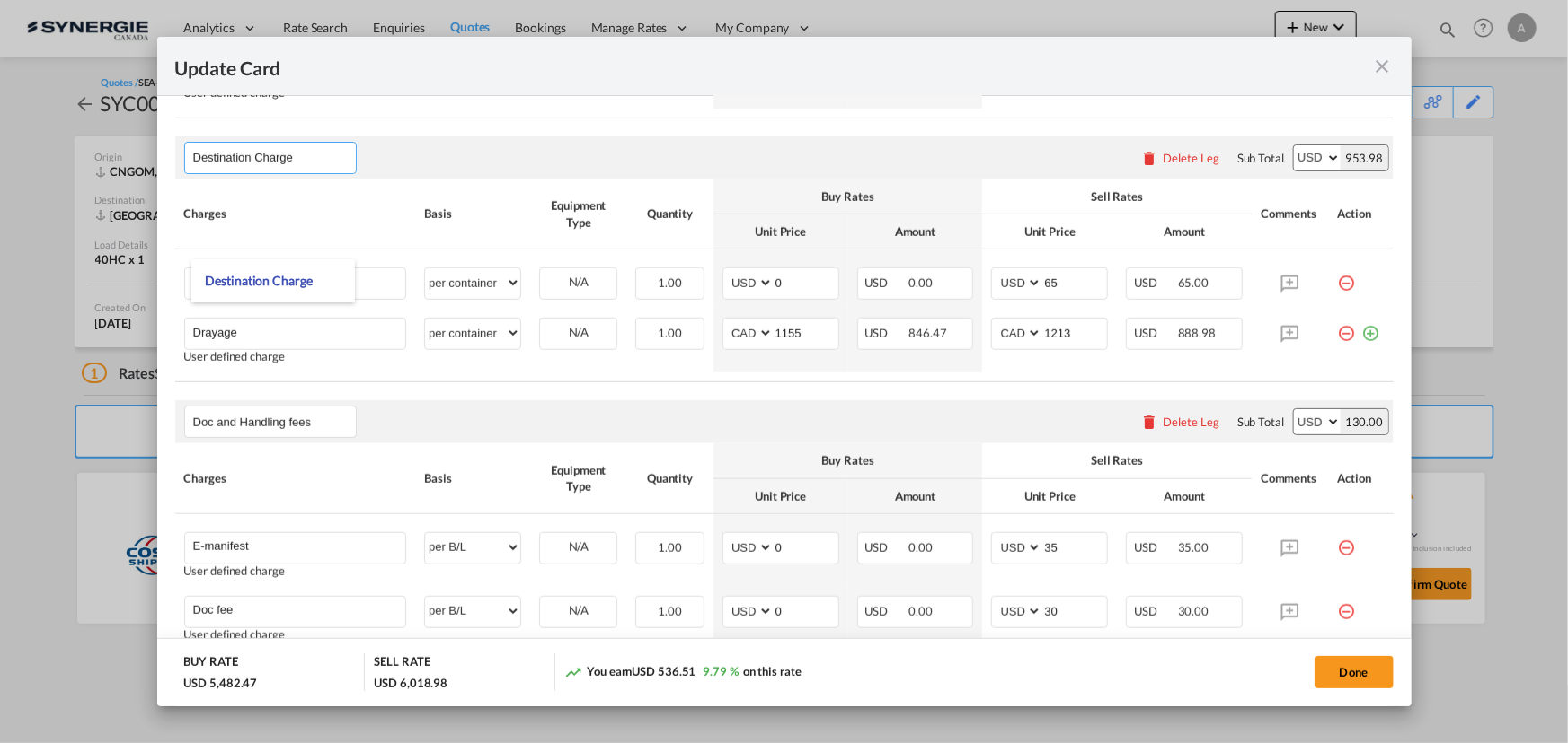
scroll to position [653, 0]
click at [970, 382] on table "Charges Basis Equipment Type Quantity Buy Rates Sell Rates Comments Action Unit…" at bounding box center [784, 282] width 1218 height 203
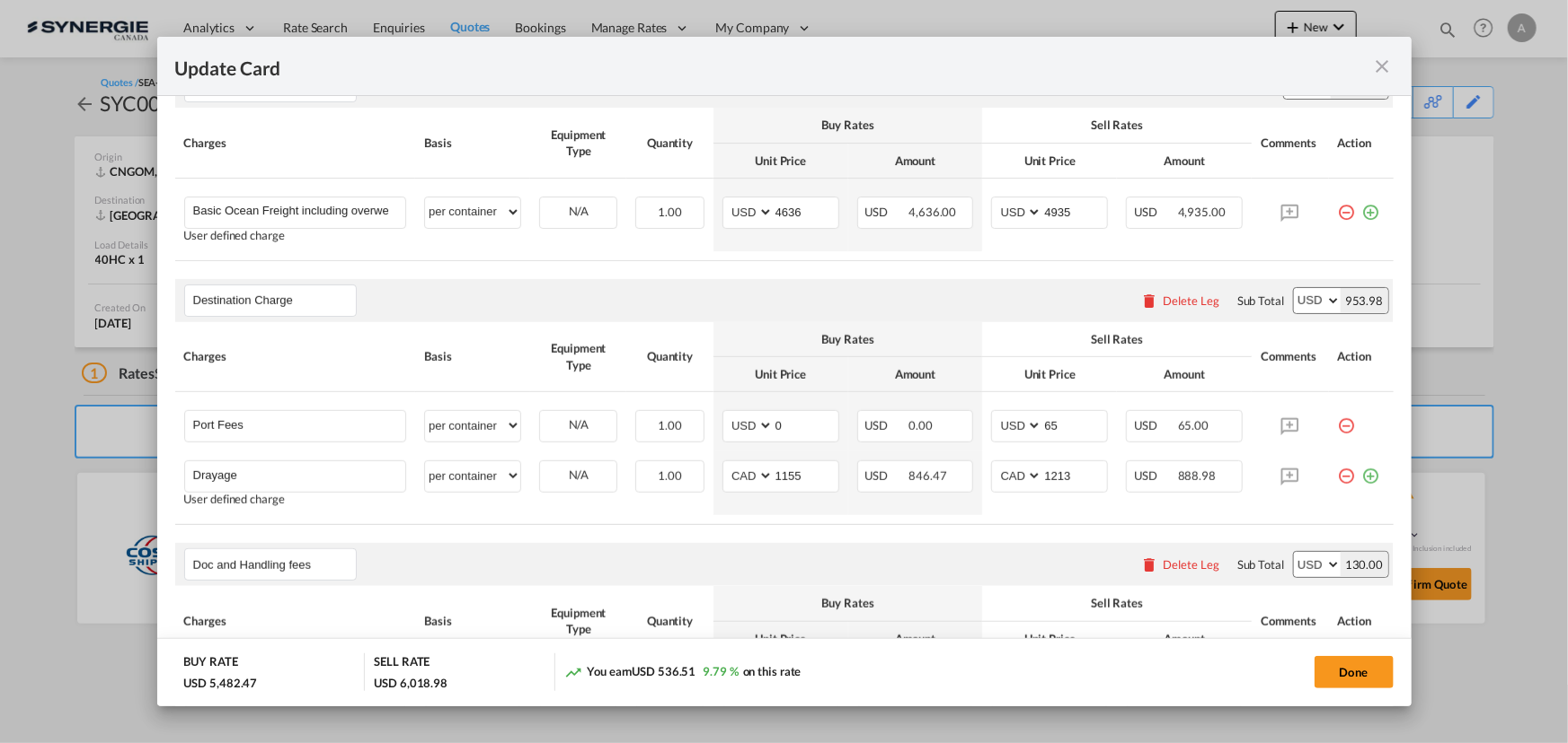
scroll to position [408, 0]
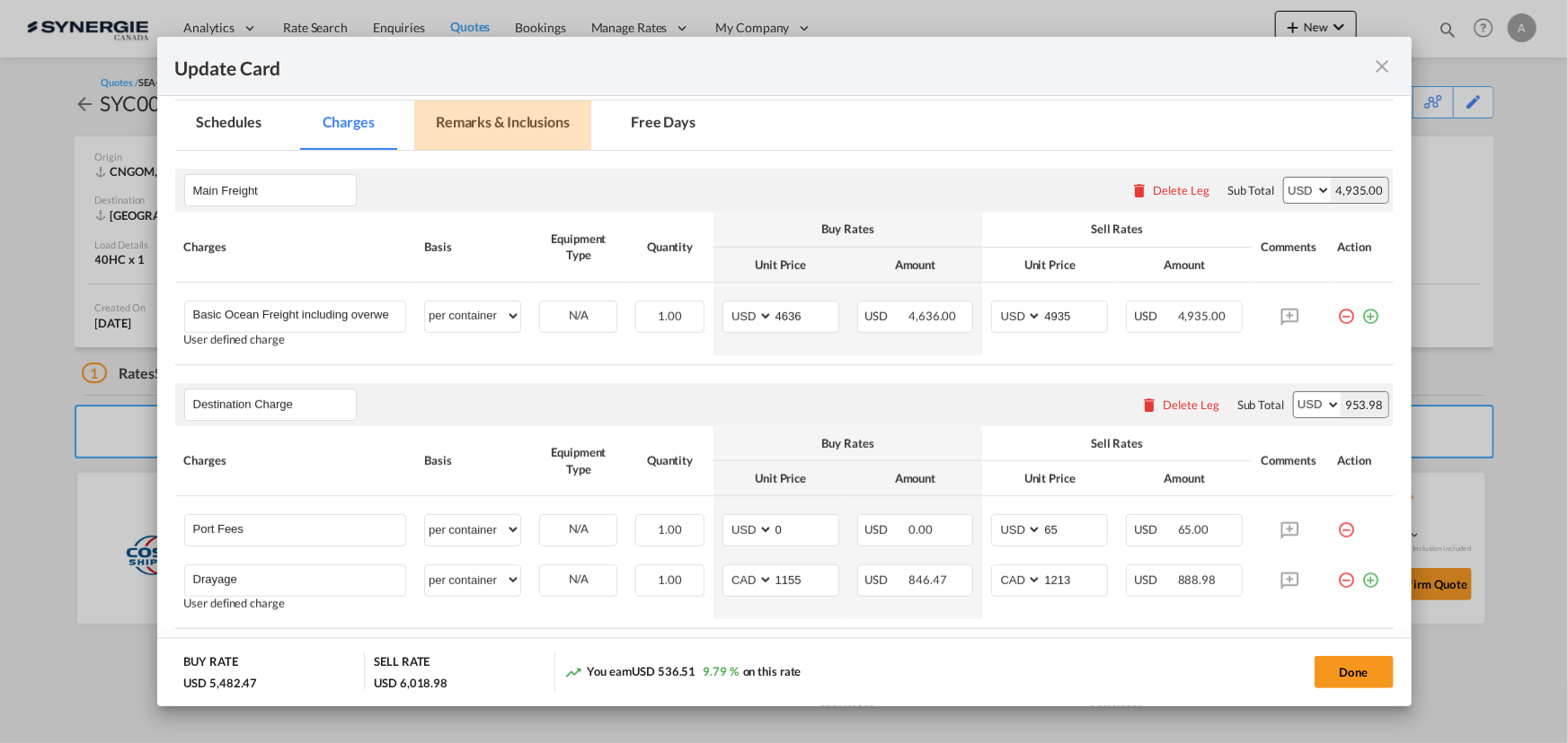
click at [451, 123] on md-tab-item "Remarks & Inclusions" at bounding box center [502, 126] width 177 height 50
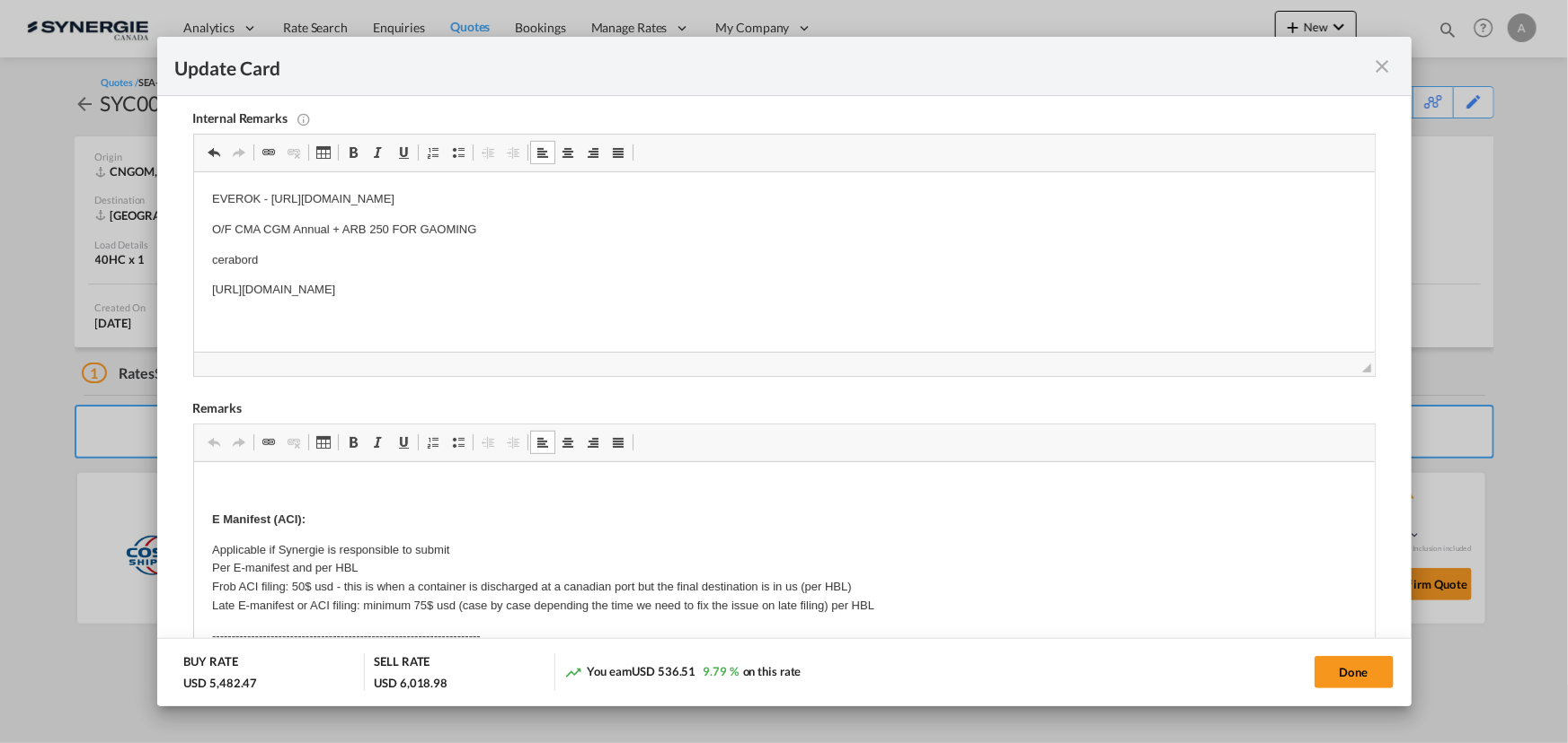
scroll to position [325, 0]
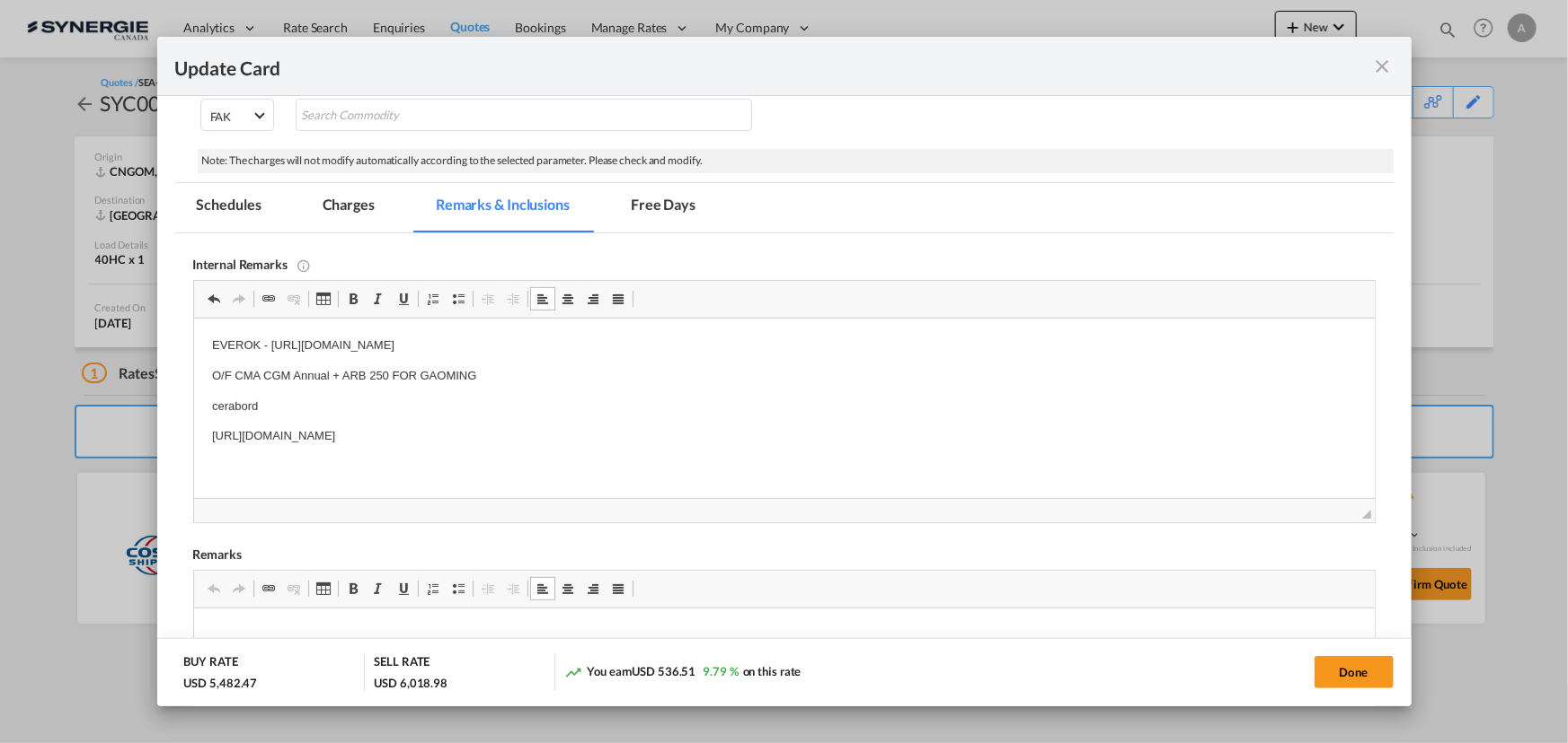
click at [714, 451] on html "EVEROK - https://app.frontapp.com/open/cnv_qbyb1an?key=ErLBnwd5BtTBVQ7FVUy9WrzN…" at bounding box center [784, 392] width 1180 height 146
click at [1340, 679] on button "Done" at bounding box center [1354, 673] width 79 height 32
type input "09 Sep 2025"
type input "13 Sep 2025"
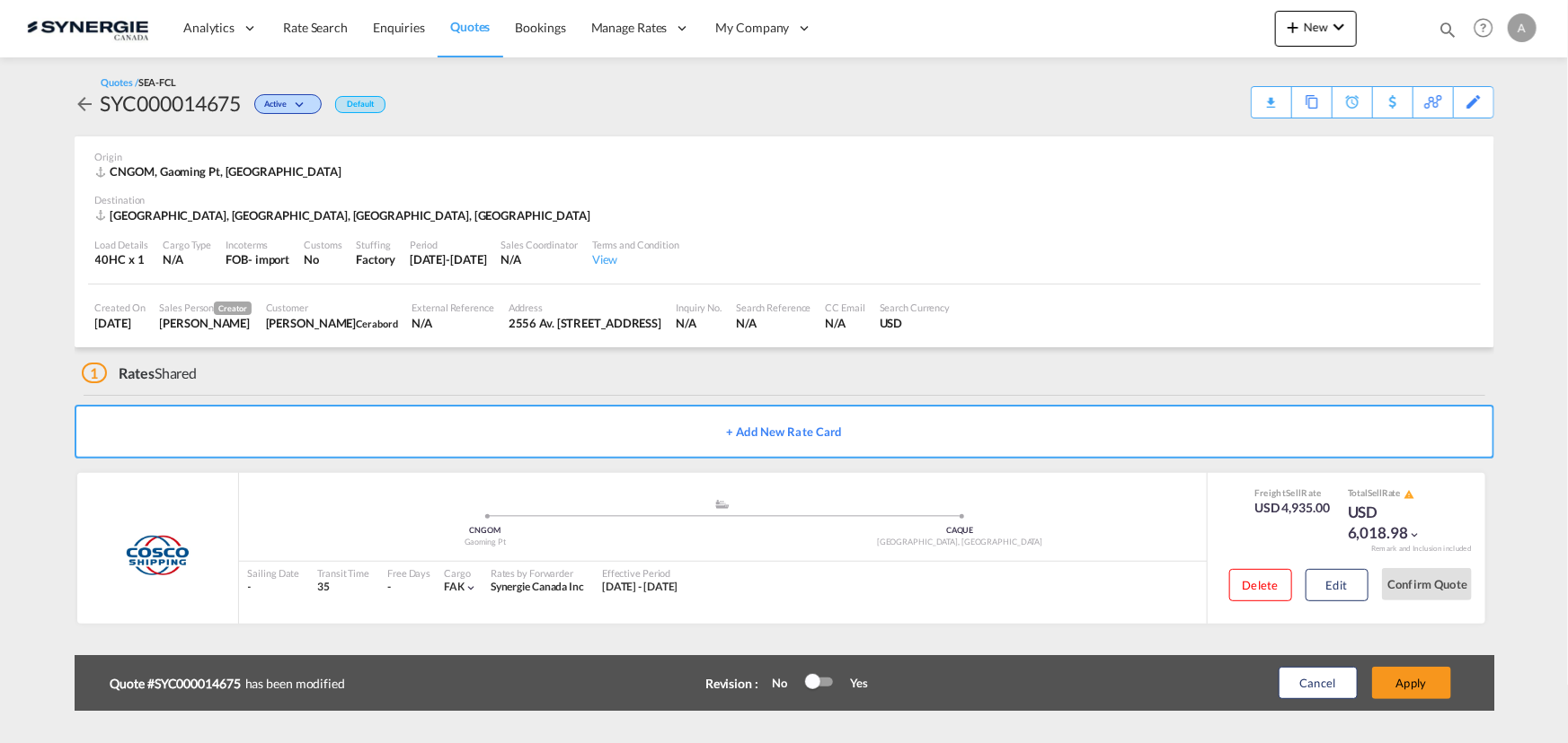
scroll to position [270, 0]
click at [1320, 591] on button "Edit" at bounding box center [1336, 586] width 63 height 32
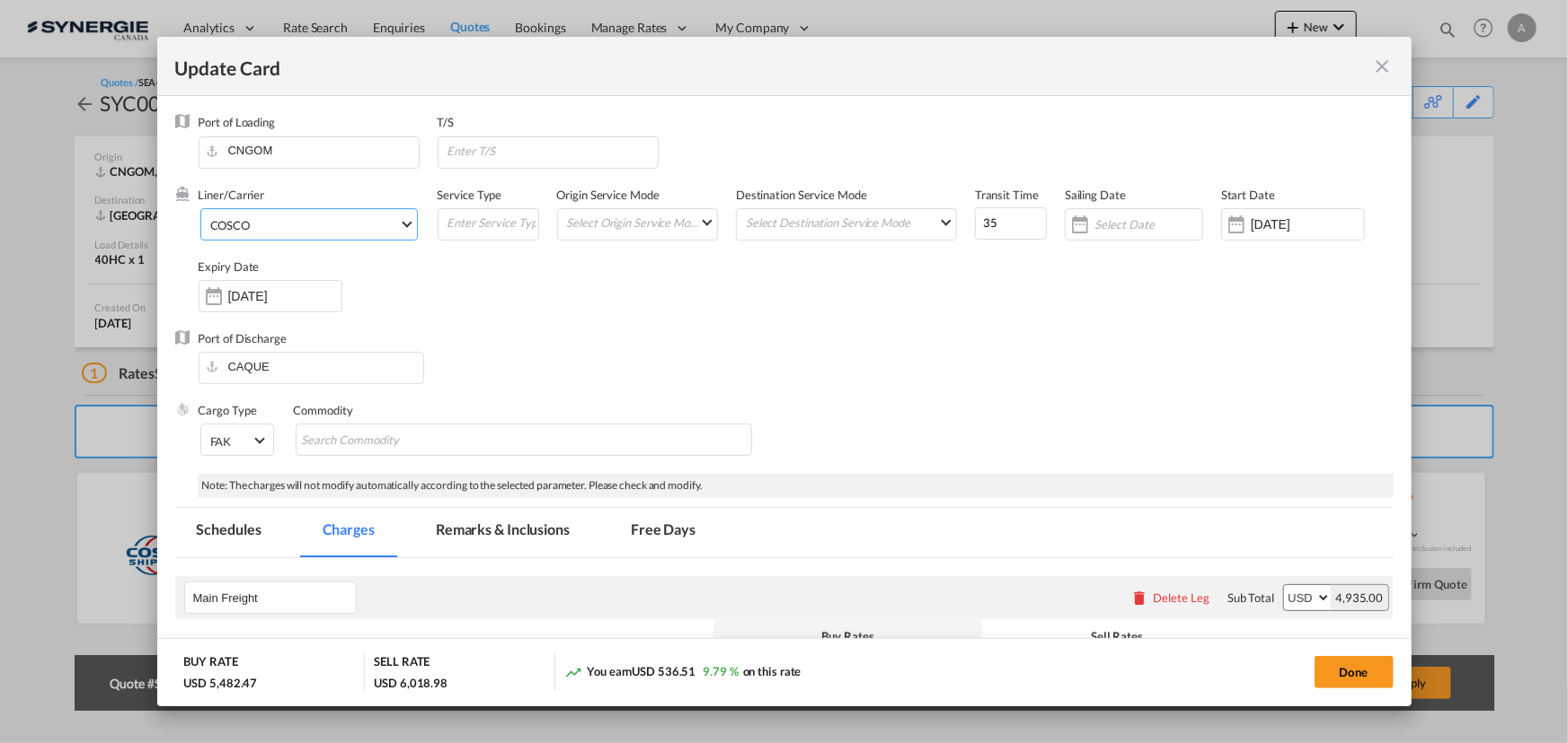
click at [268, 224] on span "COSCO" at bounding box center [305, 225] width 189 height 16
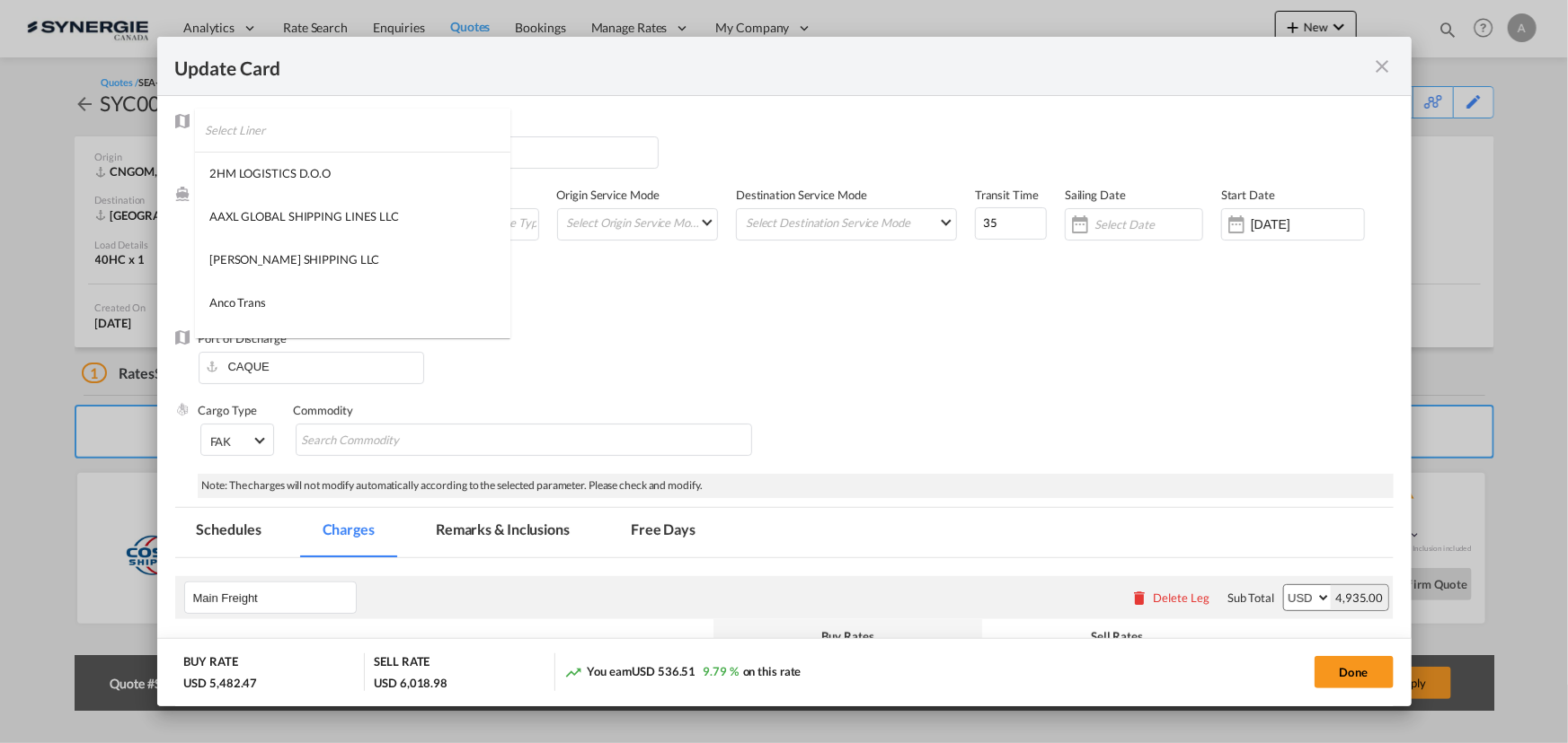
click at [284, 134] on input "search" at bounding box center [357, 130] width 305 height 43
type input "no carrier"
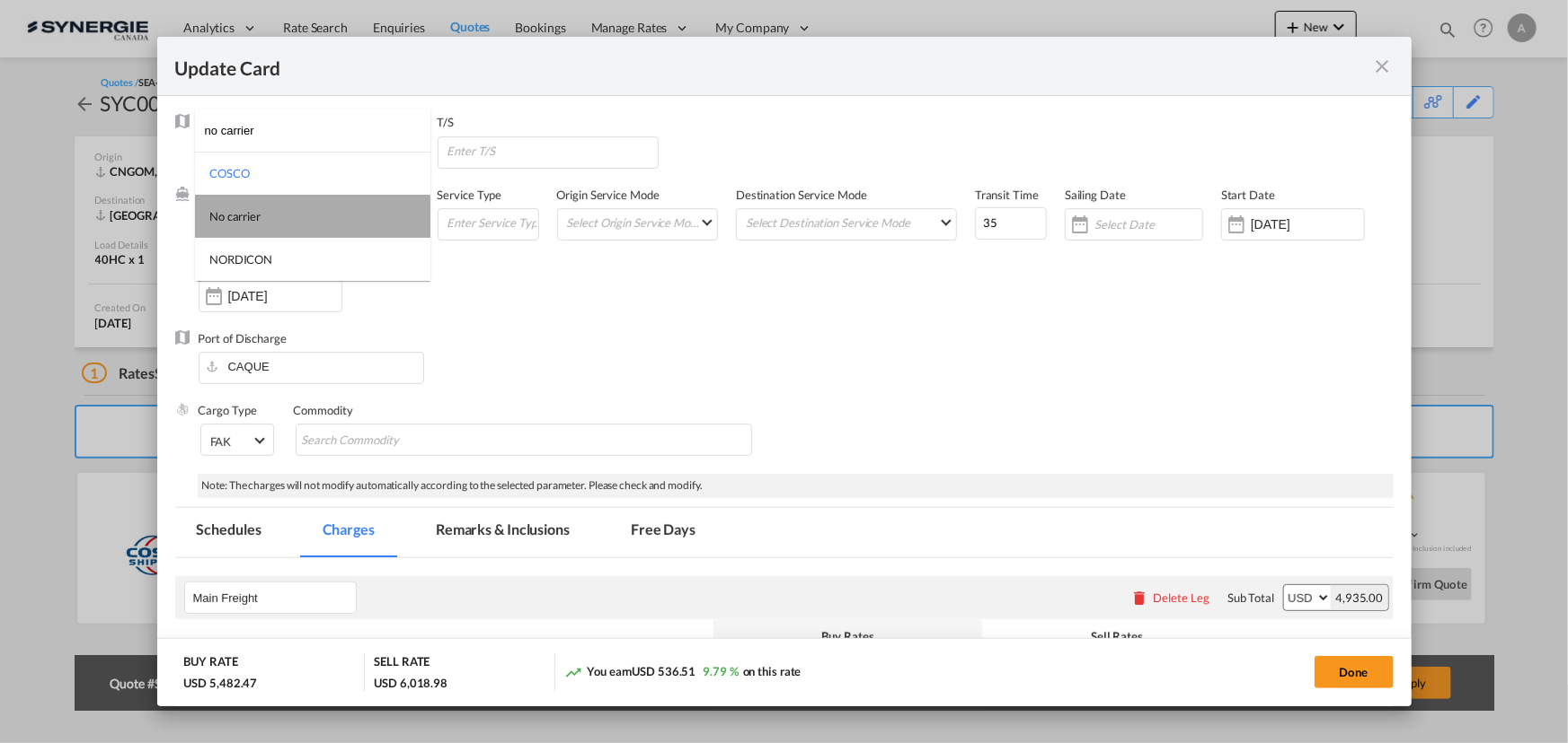
click at [288, 224] on md-option "No carrier" at bounding box center [313, 216] width 235 height 43
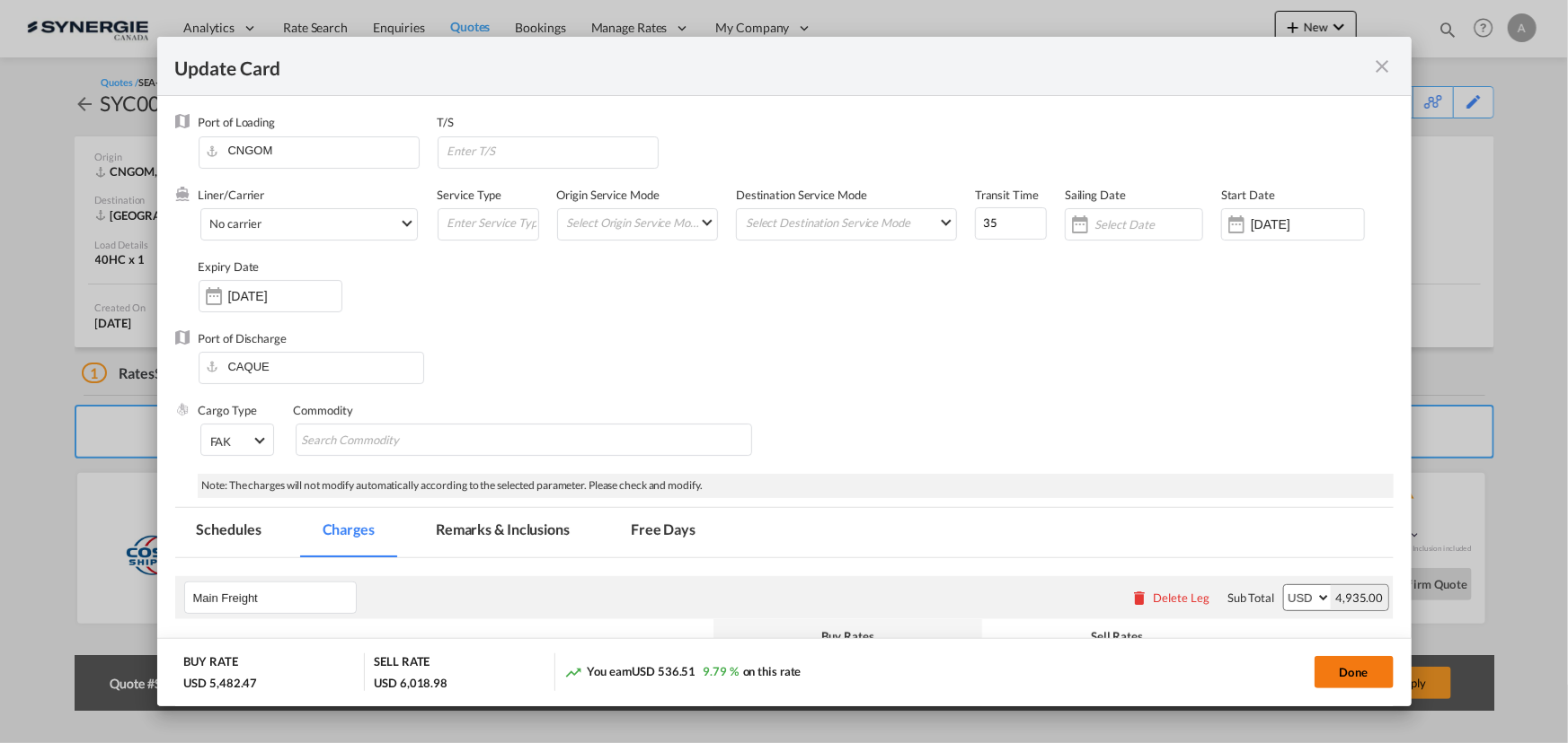
click at [1356, 673] on button "Done" at bounding box center [1354, 673] width 79 height 32
type input "09 Sep 2025"
type input "13 Sep 2025"
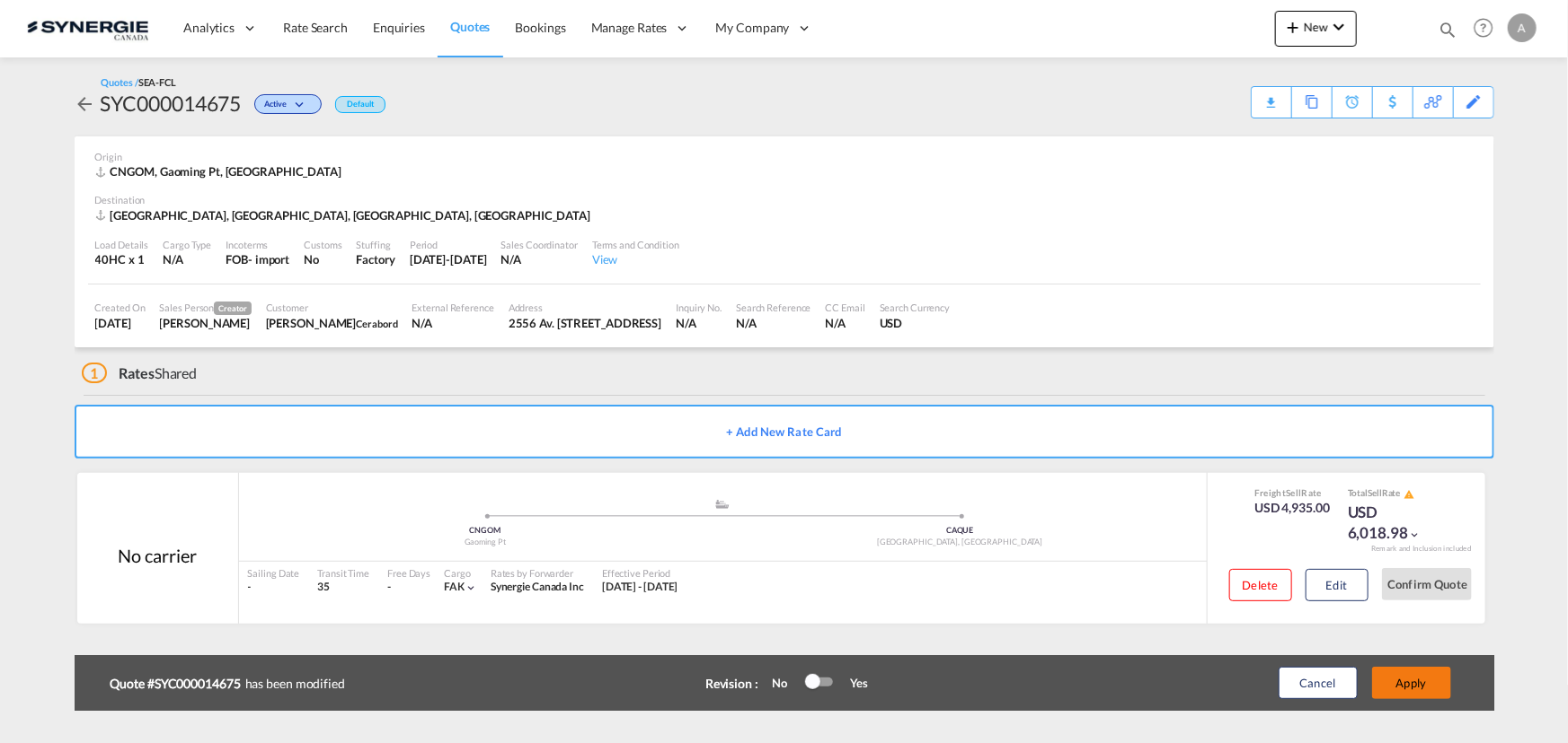
click at [1411, 683] on button "Apply" at bounding box center [1411, 683] width 79 height 32
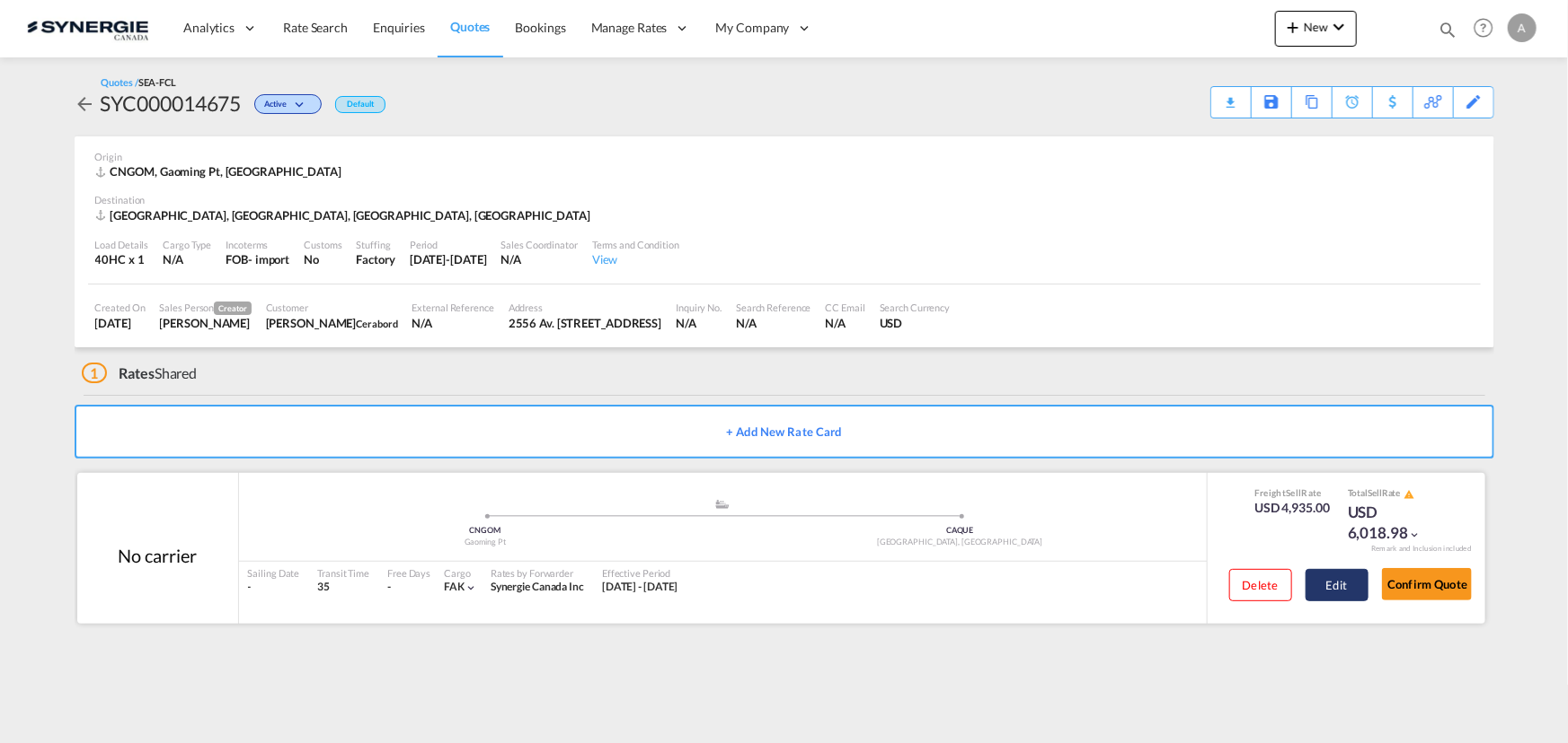
click at [1330, 580] on button "Edit" at bounding box center [1336, 586] width 63 height 32
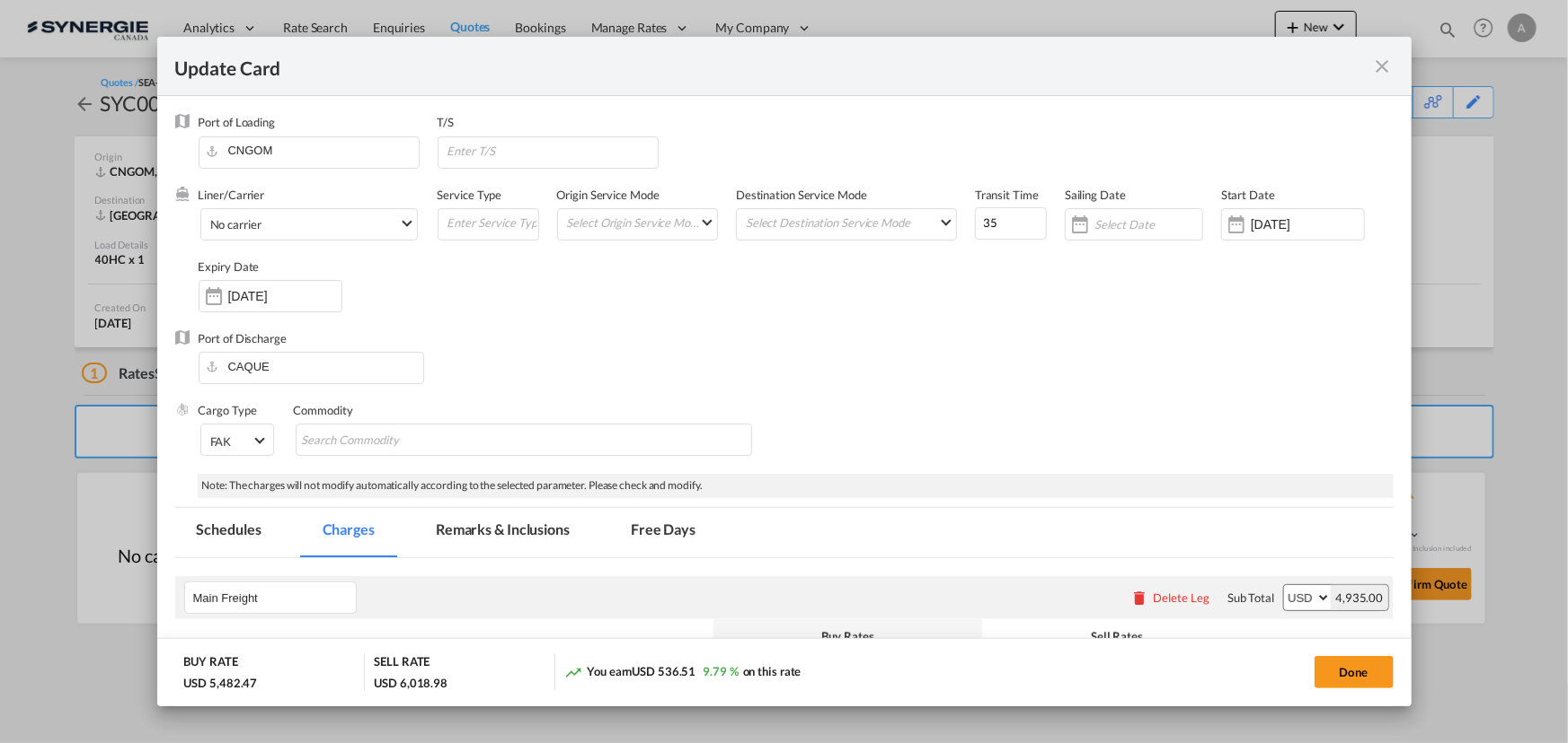
scroll to position [244, 0]
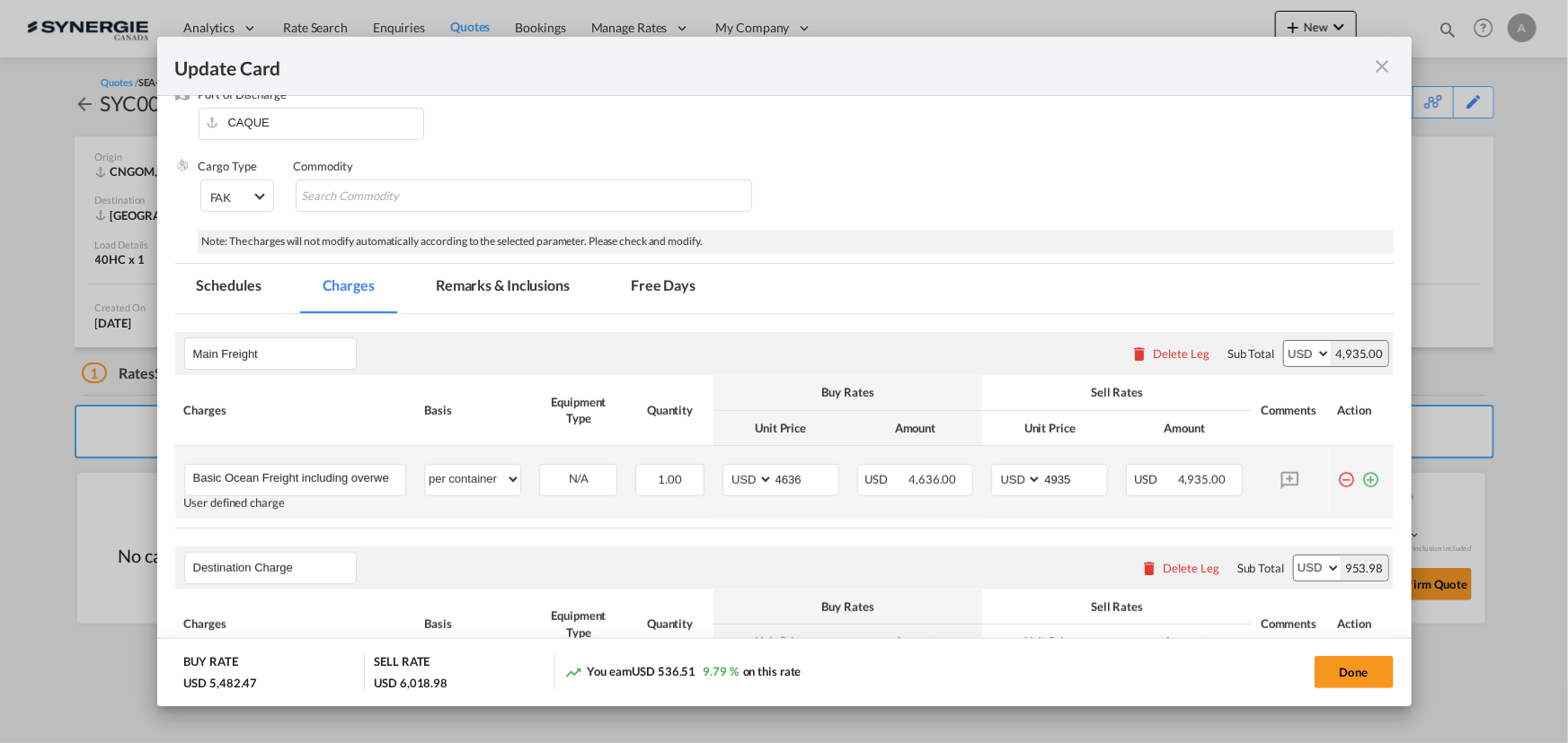
click at [1362, 482] on md-icon "icon-plus-circle-outline green-400-fg" at bounding box center [1371, 472] width 18 height 18
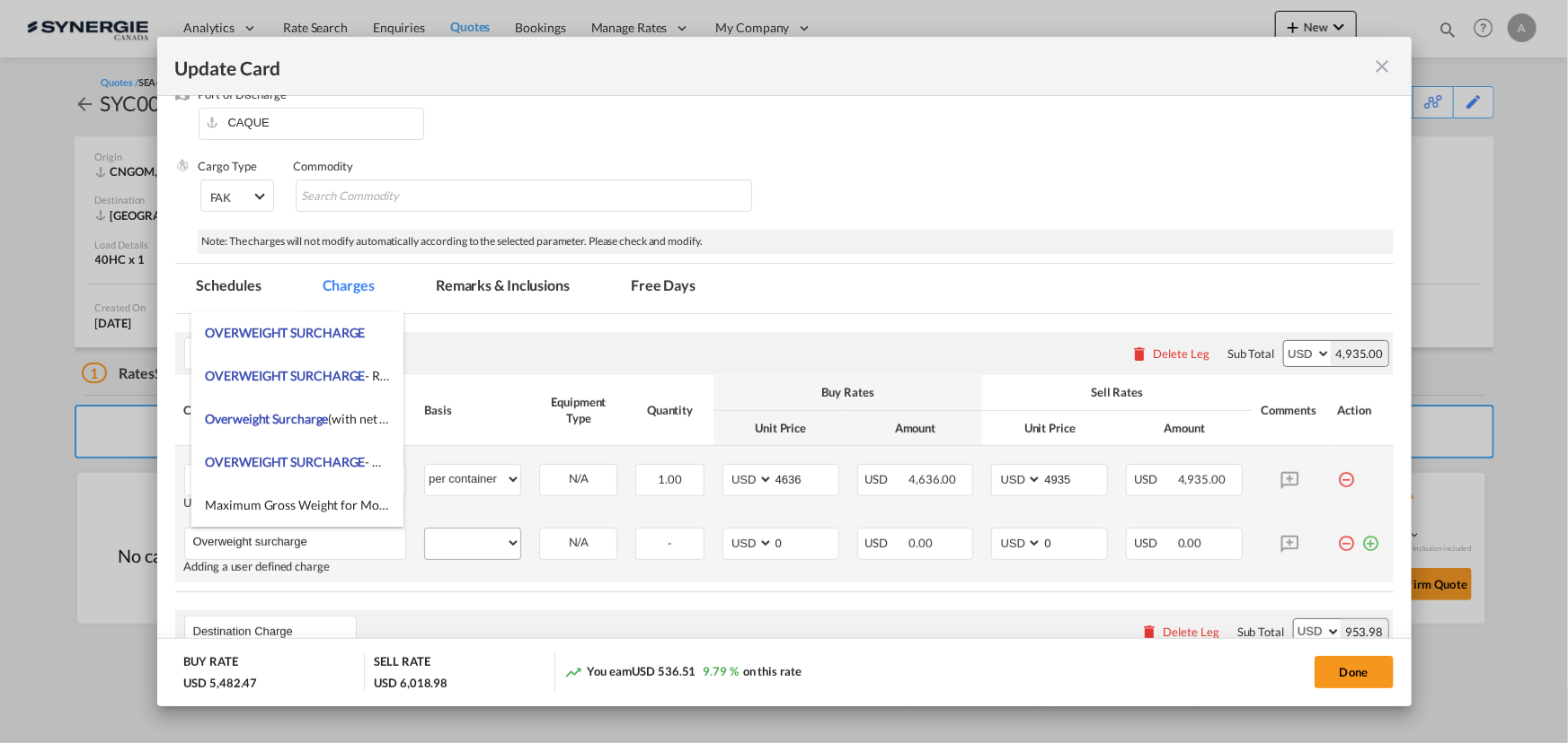
type input "Overweight surcharge"
click at [441, 532] on select "per equipment per container per B/L per shipping bill per shipment % on freight…" at bounding box center [473, 543] width 95 height 29
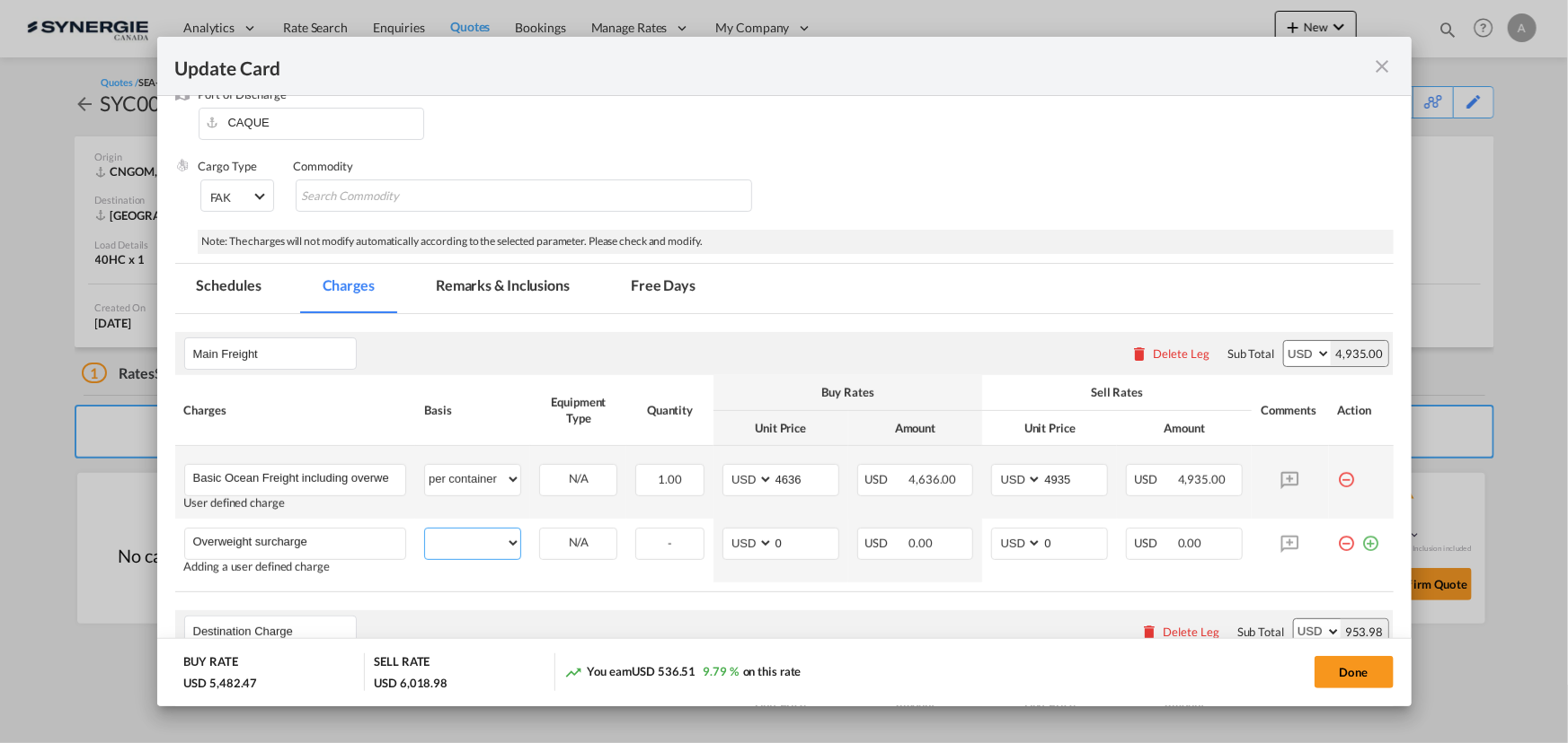
select select "per container"
click at [425, 529] on select "per equipment per container per B/L per shipping bill per shipment % on freight…" at bounding box center [473, 543] width 95 height 29
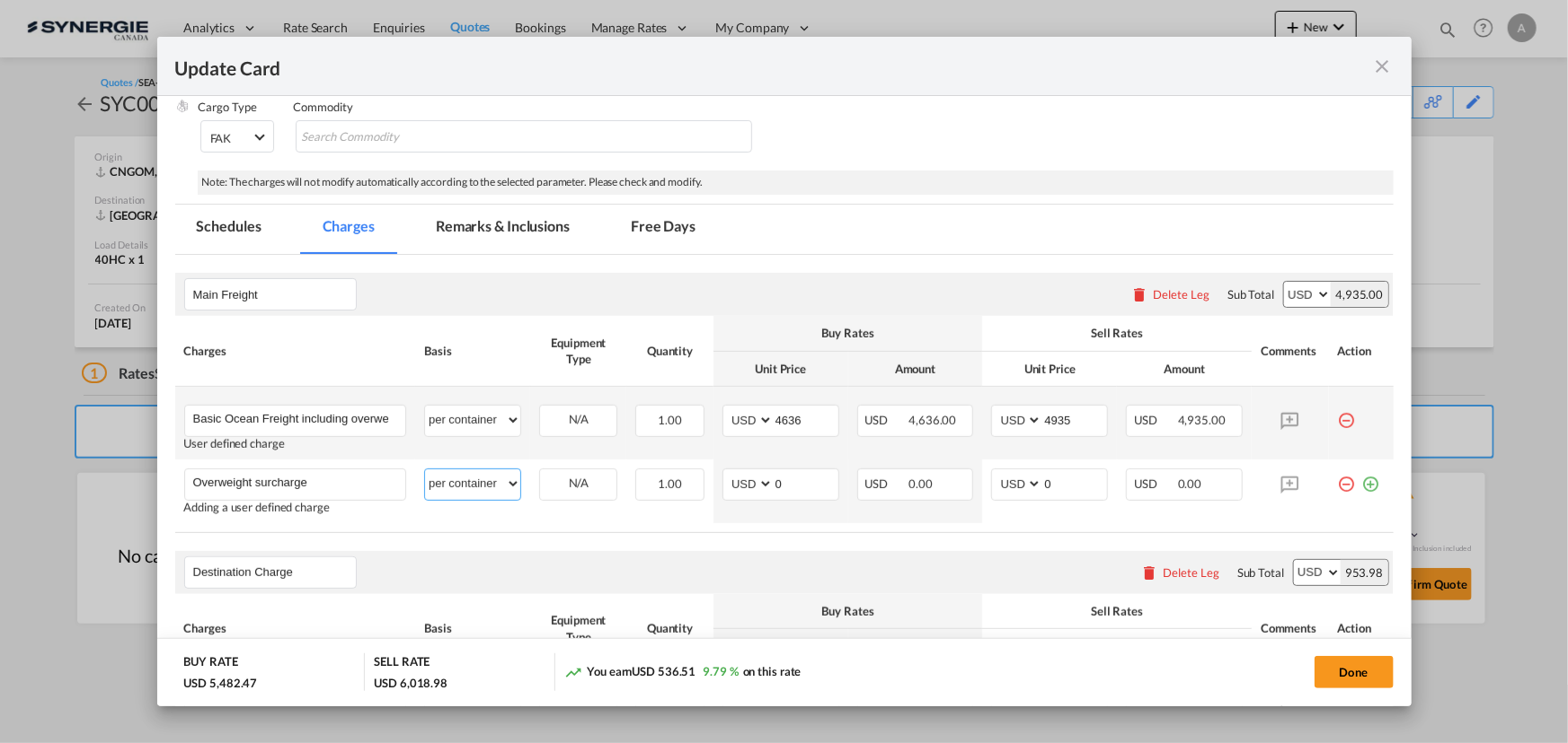
scroll to position [326, 0]
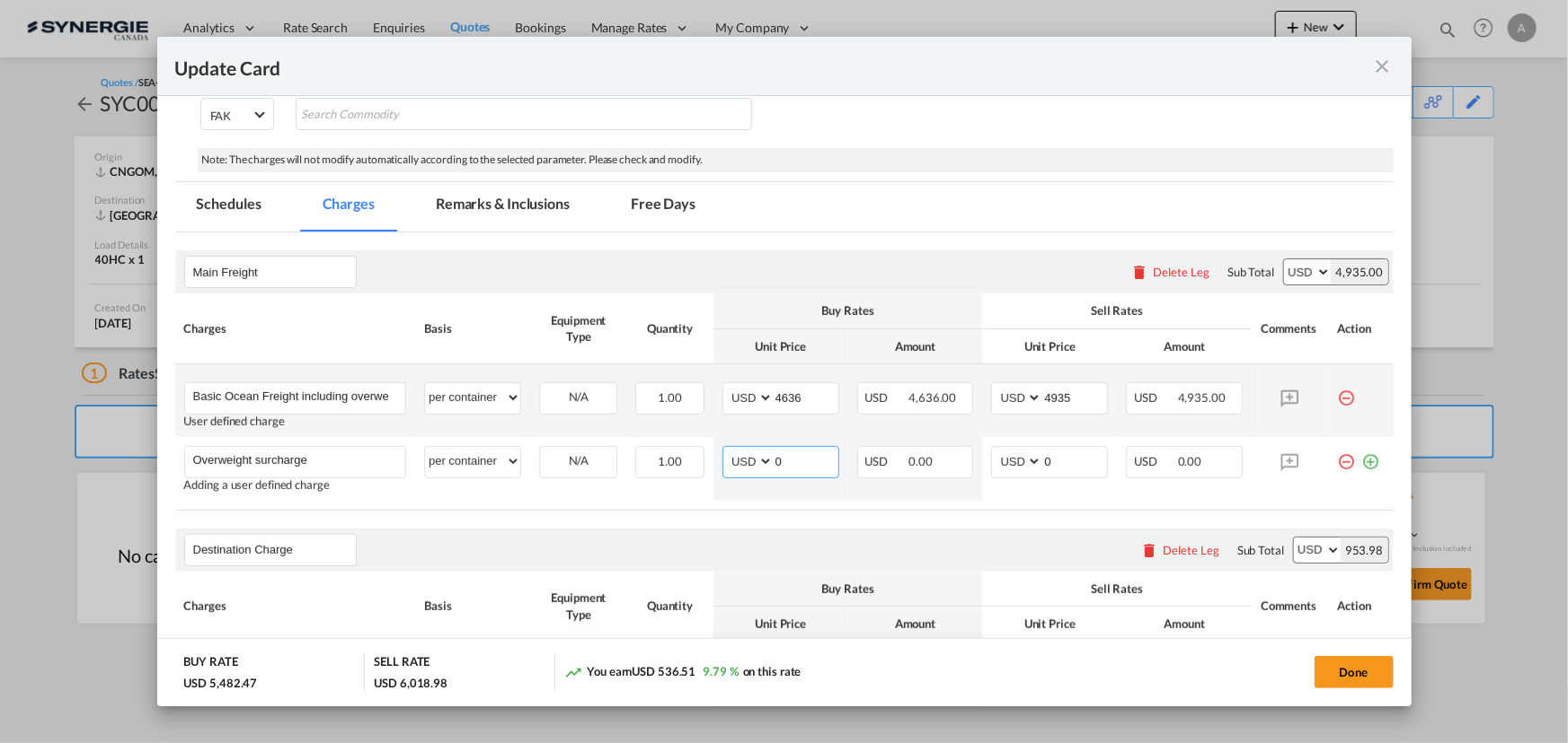
drag, startPoint x: 778, startPoint y: 461, endPoint x: 665, endPoint y: 431, distance: 116.9
click at [701, 445] on tr "Overweight surcharge Please Enter User Defined Charges Cannot Be Published Addi…" at bounding box center [784, 469] width 1218 height 64
type input "400"
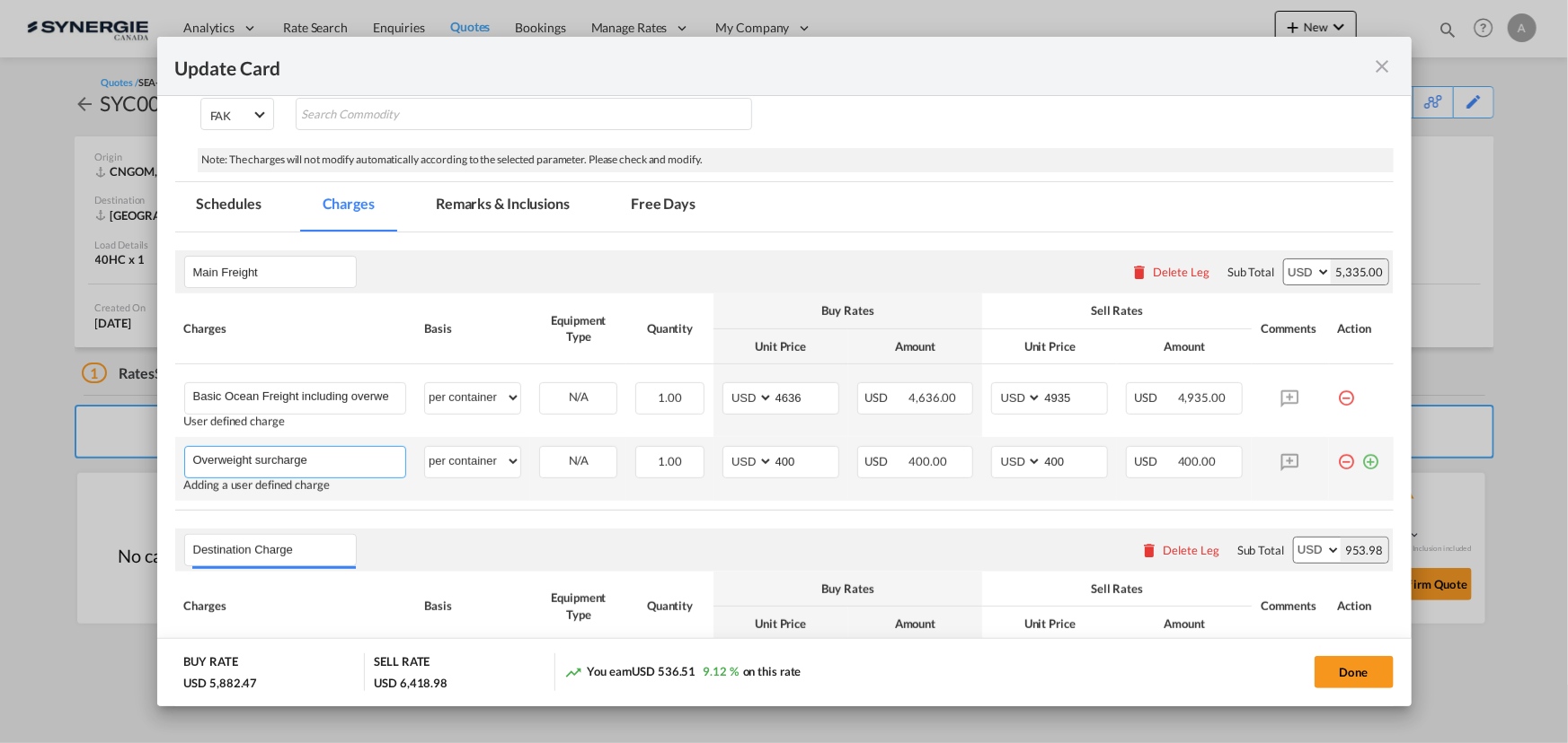
click at [305, 462] on input "Overweight surcharge" at bounding box center [299, 460] width 213 height 27
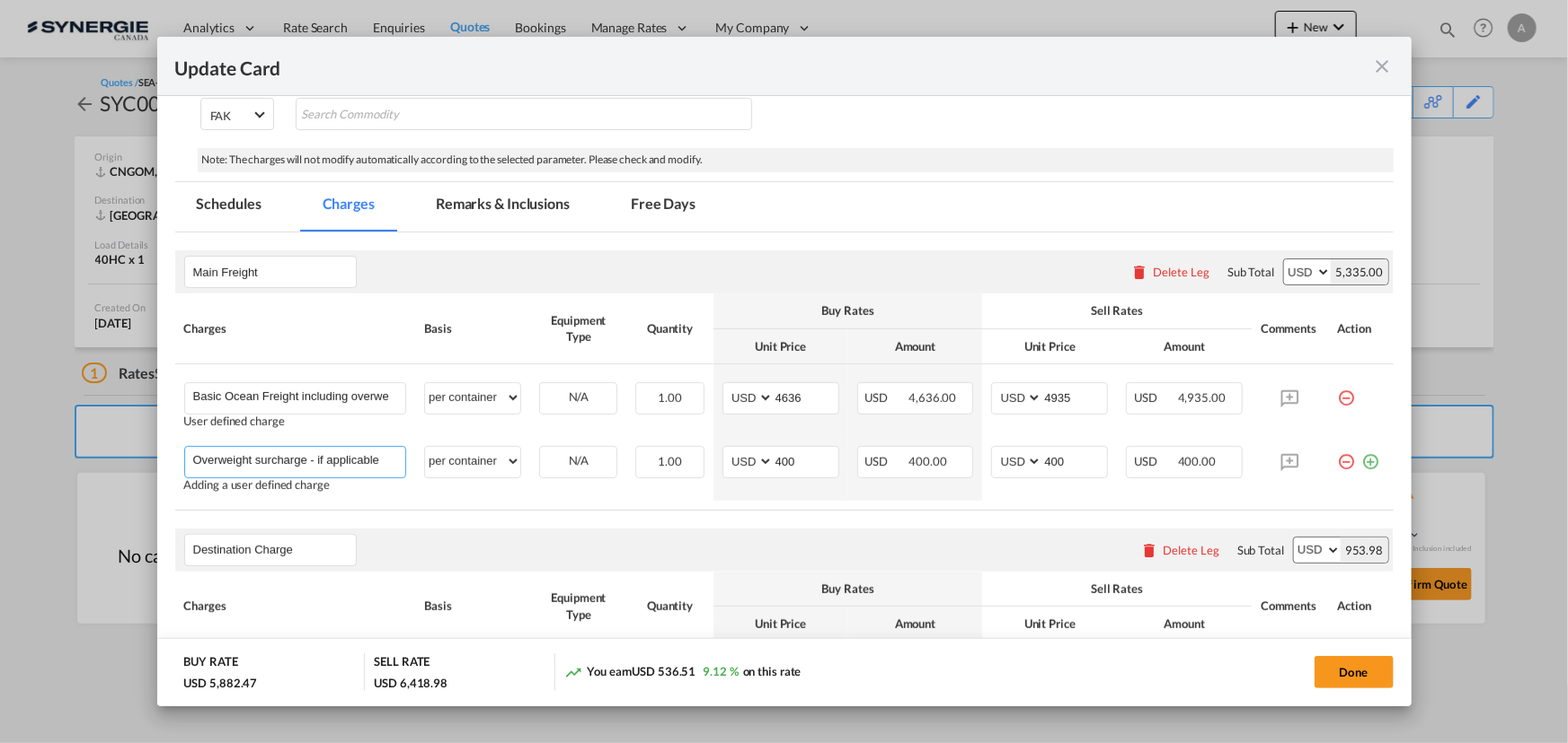
type input "Overweight surcharge - if applicable"
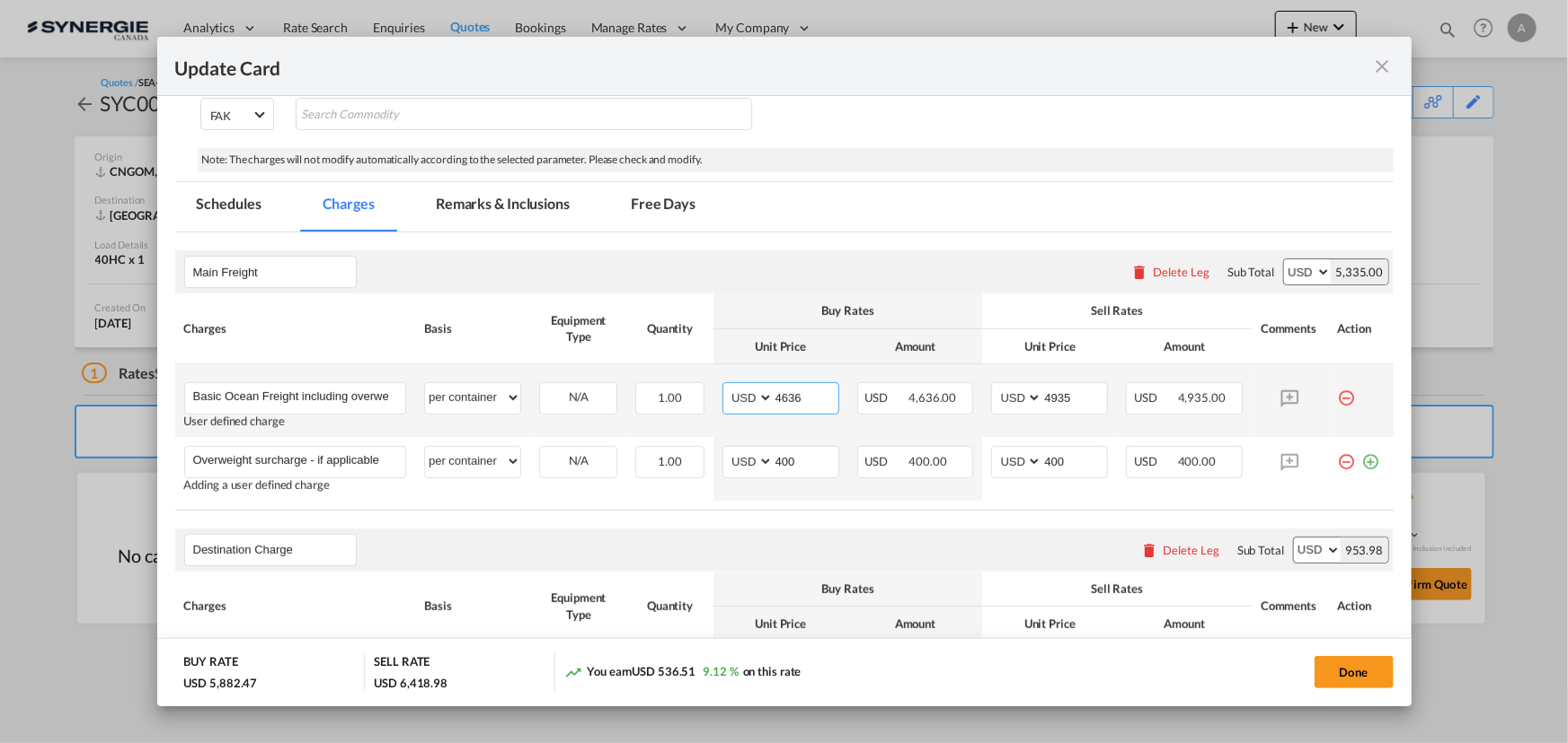
drag, startPoint x: 785, startPoint y: 402, endPoint x: 795, endPoint y: 402, distance: 10.0
click at [785, 402] on input "4636" at bounding box center [805, 396] width 65 height 27
click at [652, 388] on tr "Basic Ocean Freight including overweight surcharge Please Enter User Defined Ch…" at bounding box center [784, 401] width 1218 height 72
type input "4186"
type input "4500"
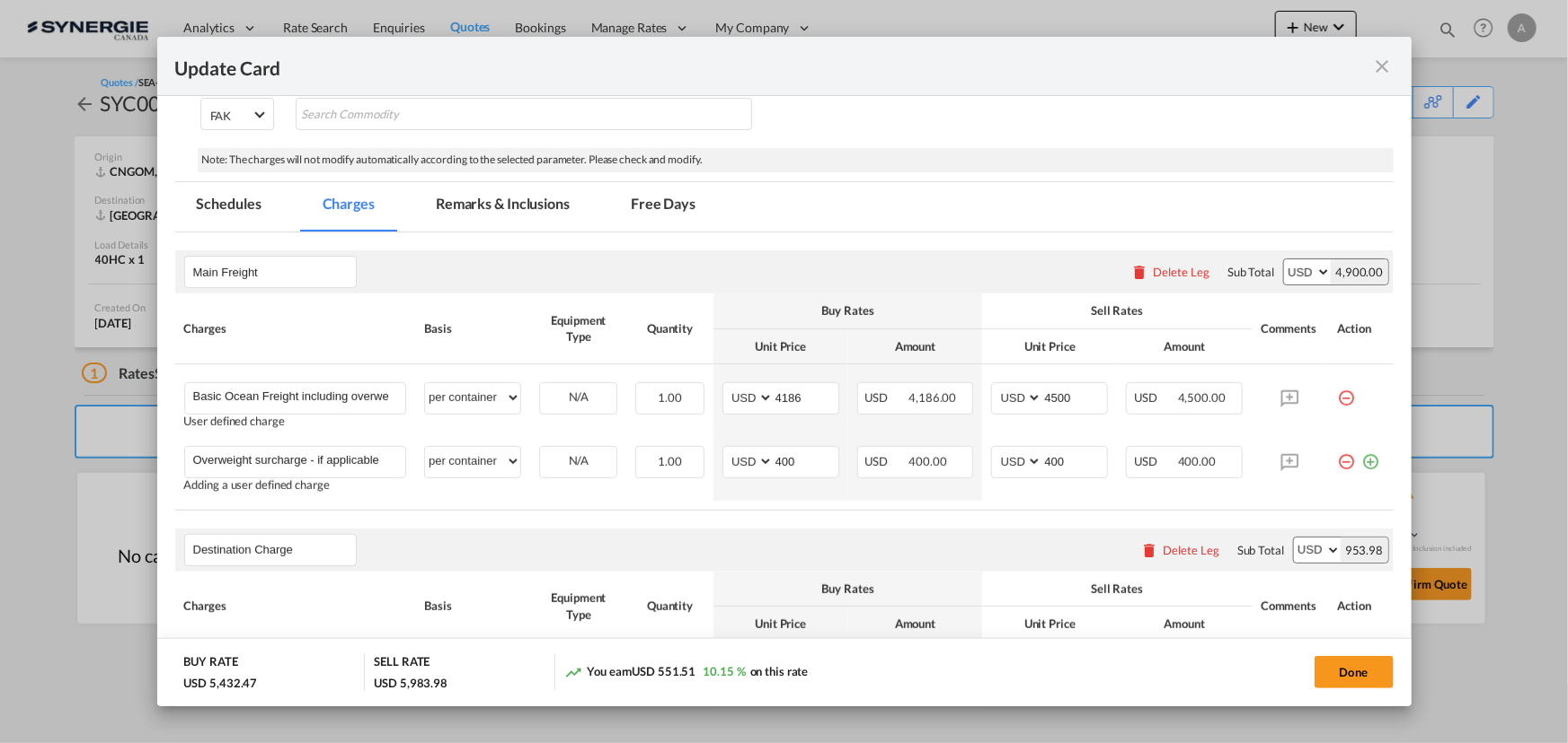
click at [1008, 202] on md-tabs-canvas "Schedules Charges Remarks & Inclusions Free Days Schedules Charges Remarks & In…" at bounding box center [784, 207] width 1218 height 50
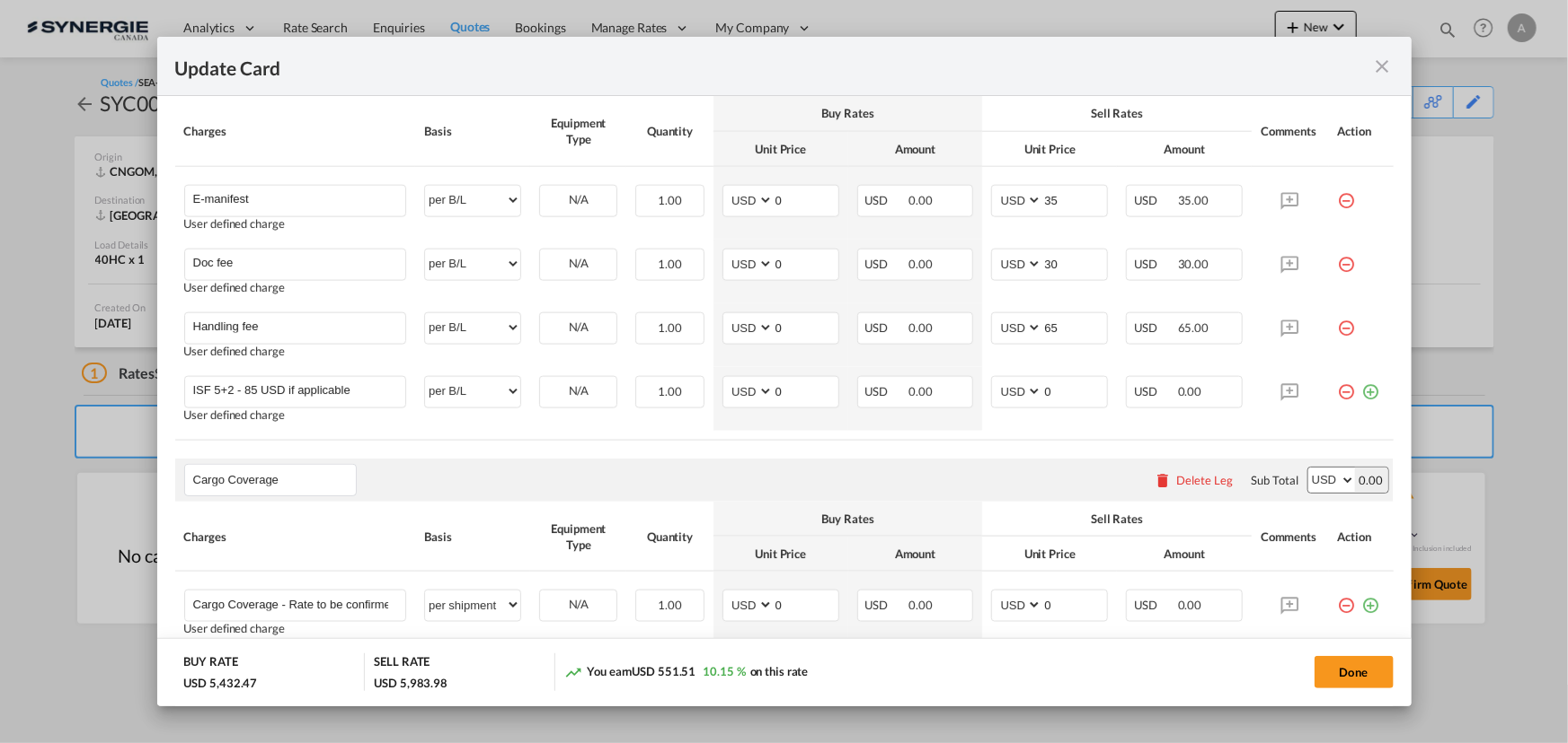
scroll to position [1142, 0]
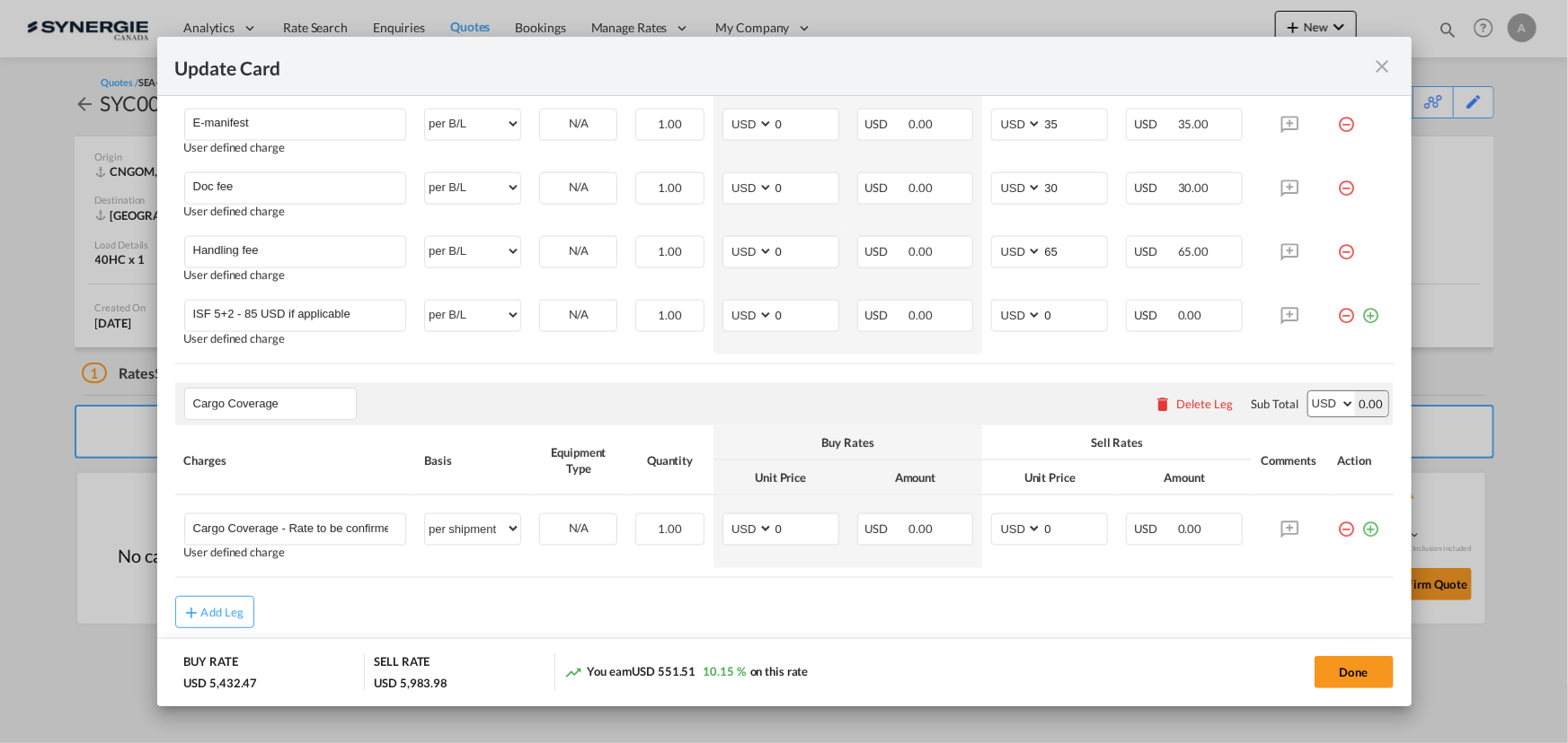
drag, startPoint x: 1351, startPoint y: 678, endPoint x: 1358, endPoint y: 666, distance: 13.9
click at [1351, 678] on button "Done" at bounding box center [1354, 673] width 79 height 32
type input "09 Sep 2025"
type input "13 Sep 2025"
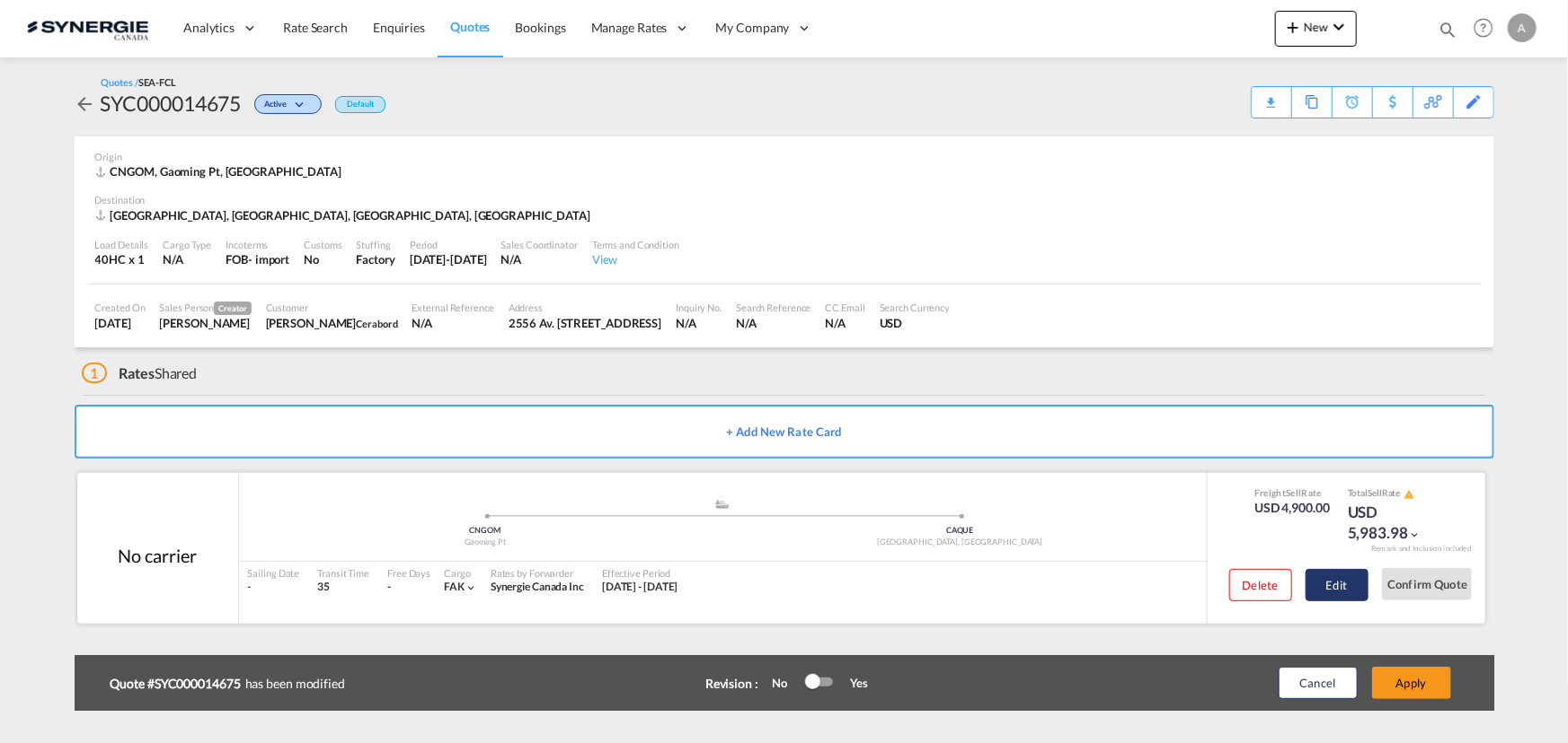
click at [1338, 579] on button "Edit" at bounding box center [1336, 586] width 63 height 32
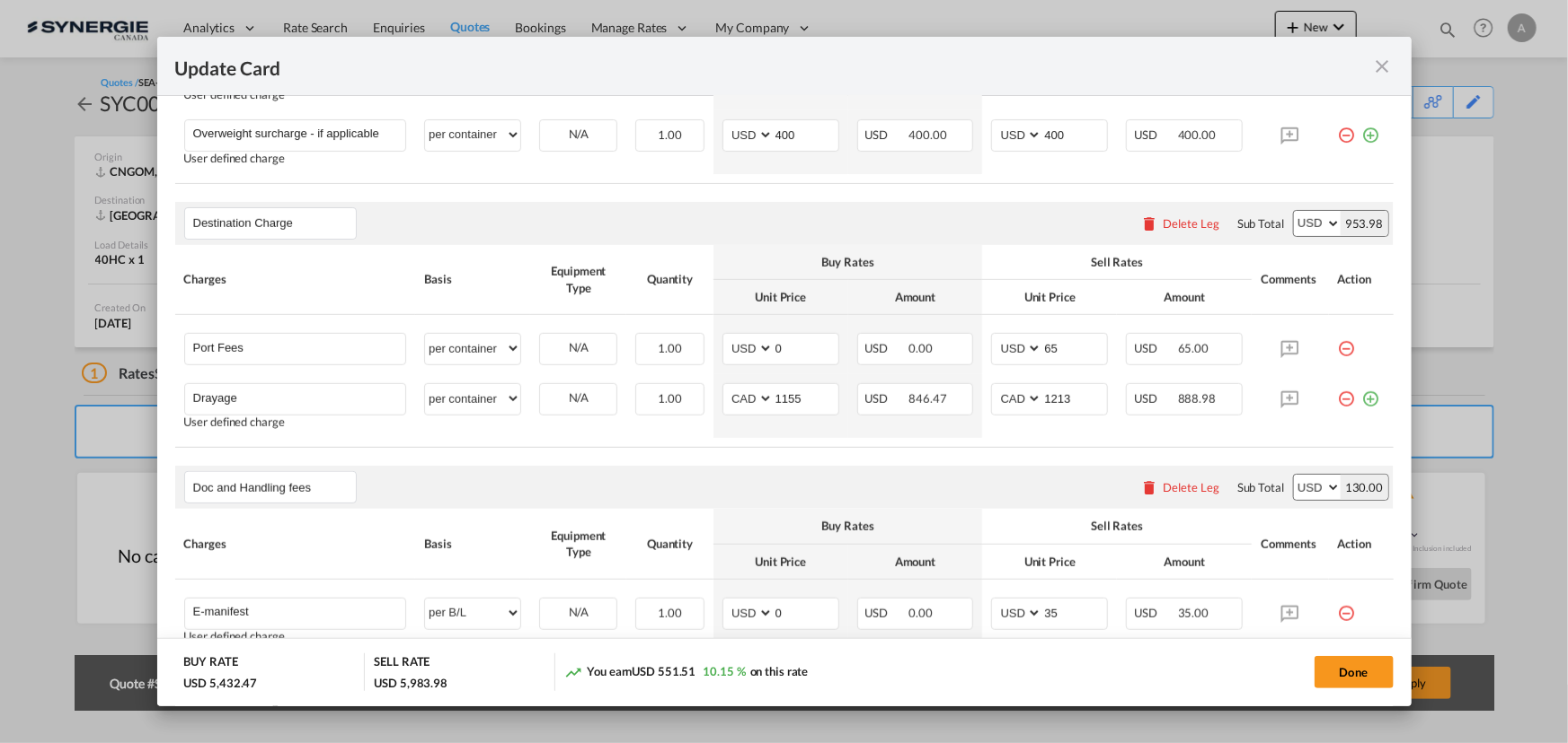
scroll to position [734, 0]
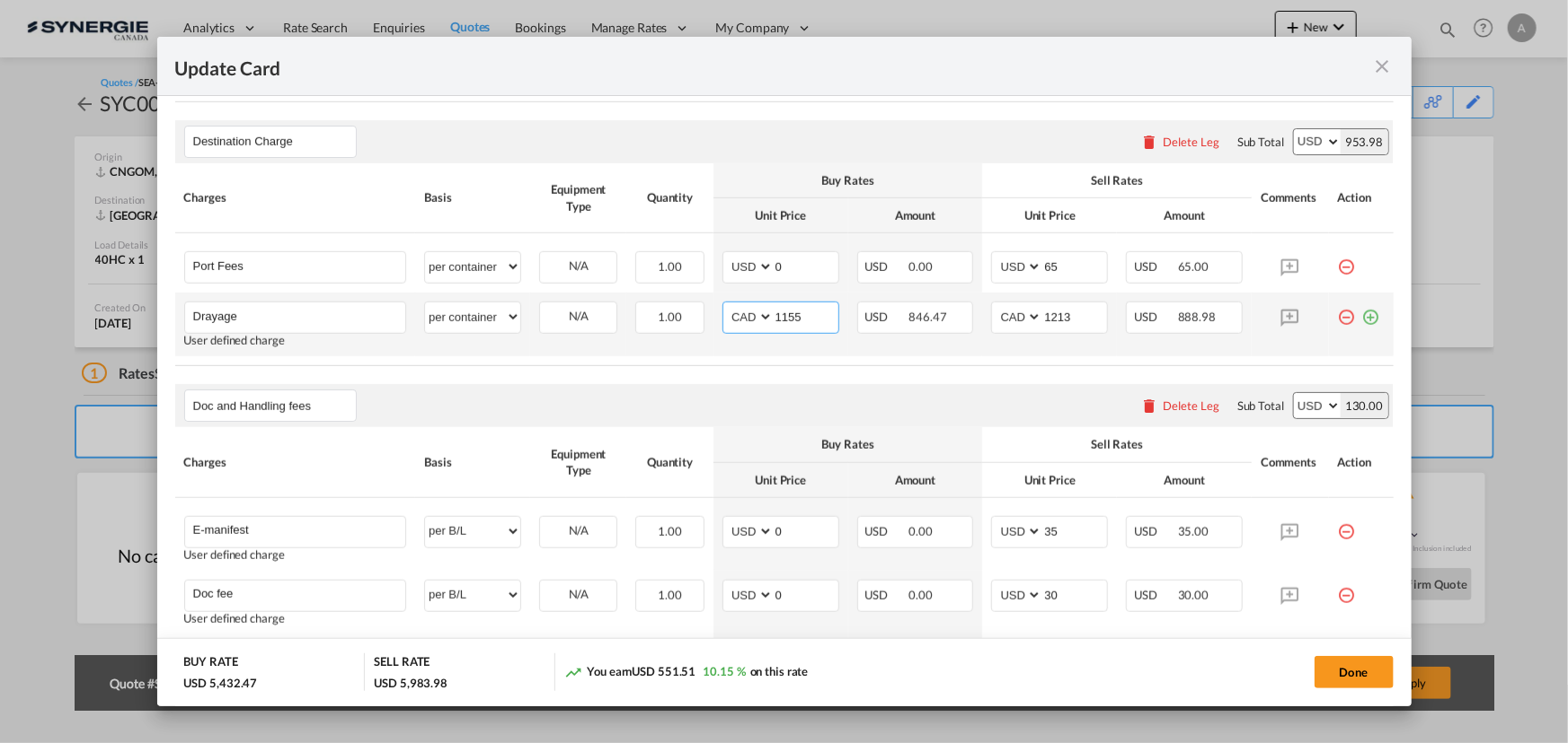
drag, startPoint x: 799, startPoint y: 317, endPoint x: 617, endPoint y: 301, distance: 182.7
click at [682, 305] on tr "Drayage Please Enter User Defined Charges Cannot Be Published User defined char…" at bounding box center [784, 324] width 1218 height 64
type input "1317.5"
type input "1382.85"
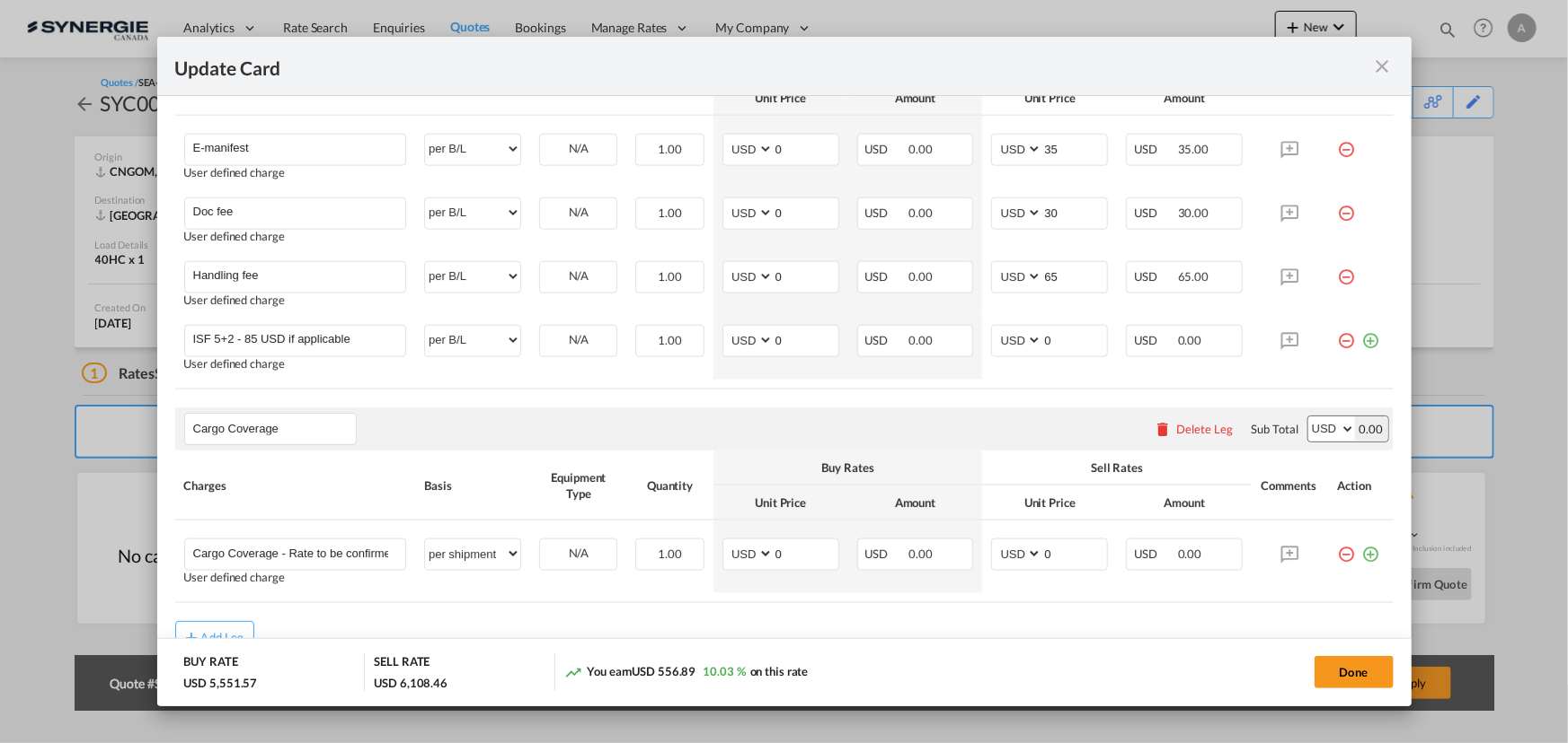
scroll to position [1112, 0]
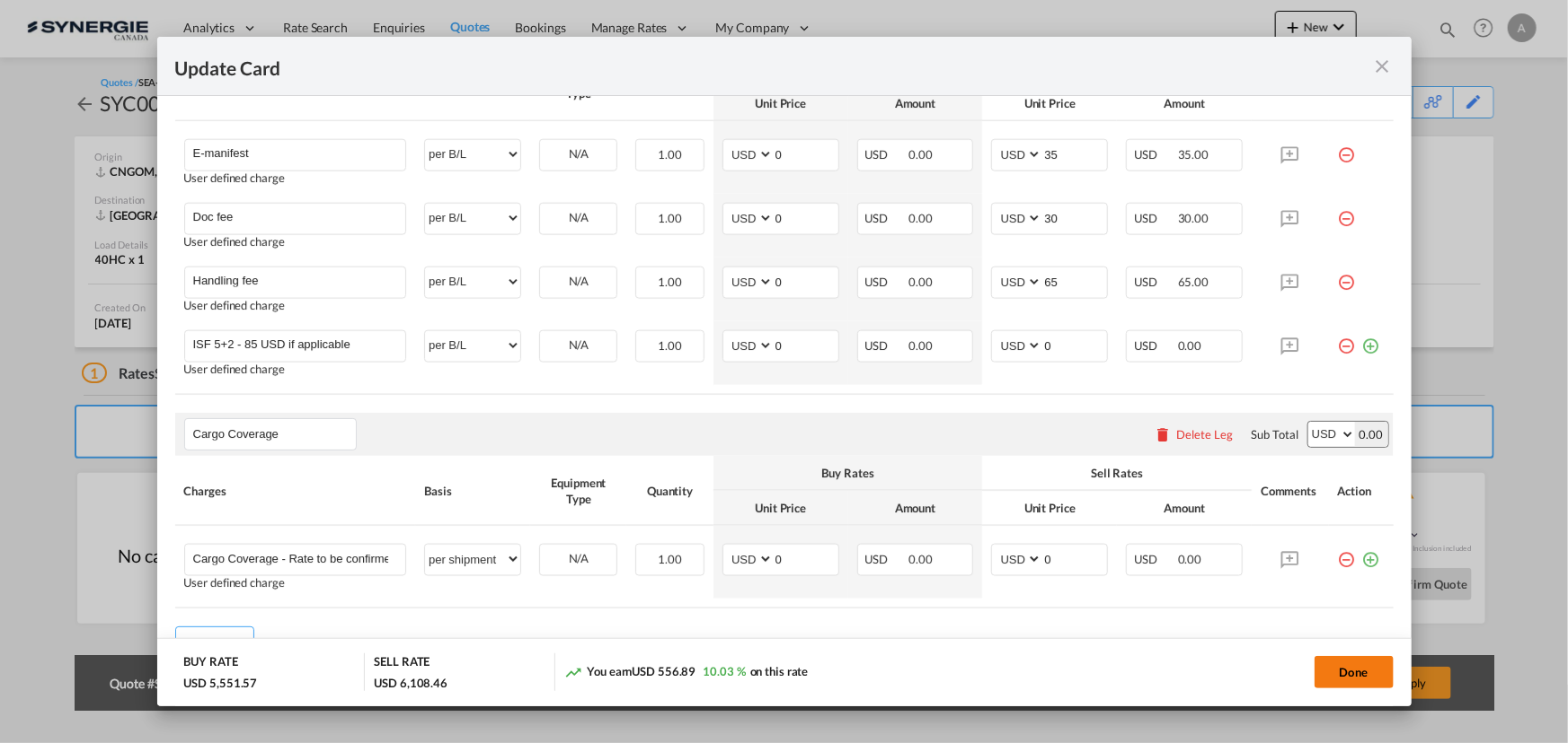
click at [1342, 668] on button "Done" at bounding box center [1354, 673] width 79 height 32
type input "09 Sep 2025"
type input "13 Sep 2025"
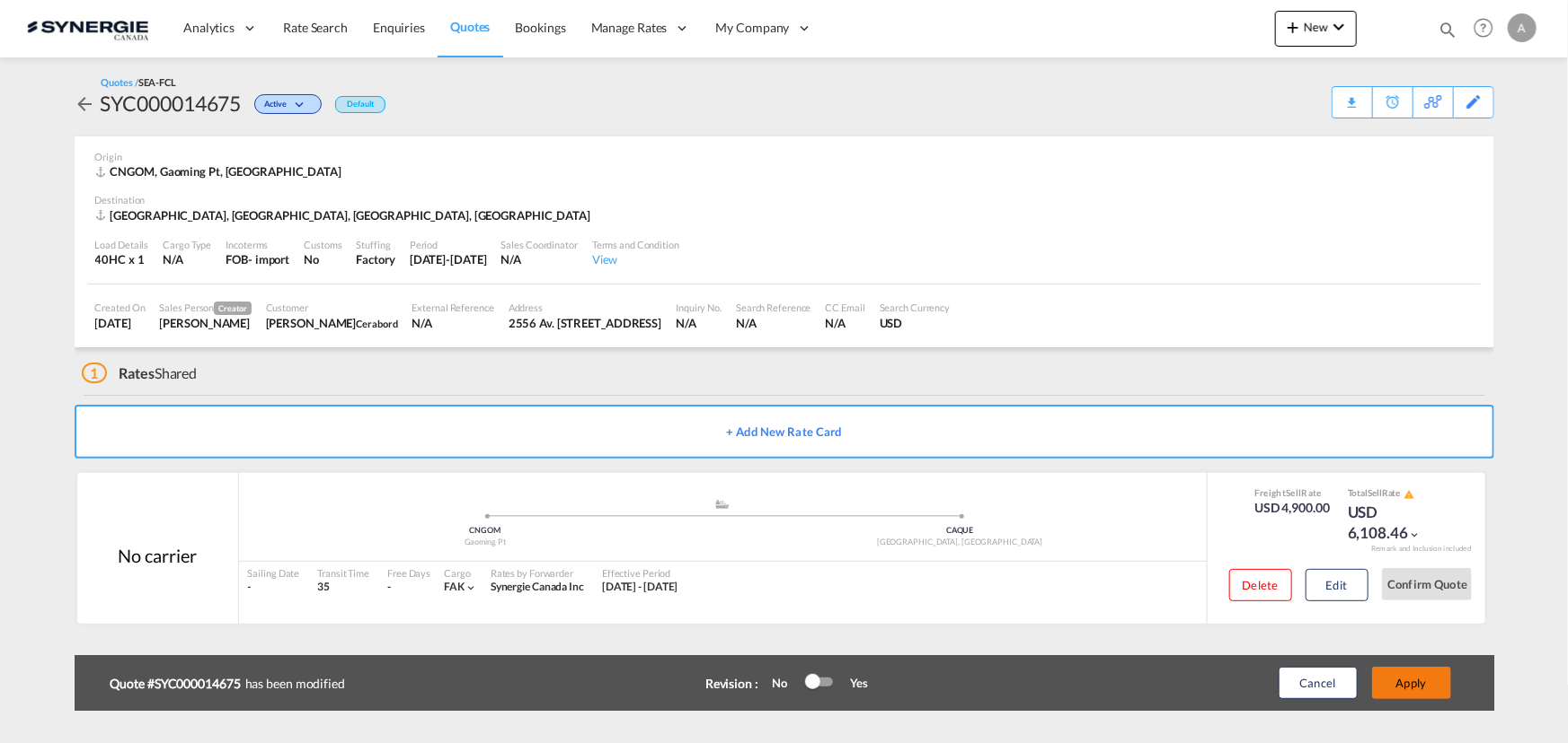
click at [1398, 683] on button "Apply" at bounding box center [1411, 683] width 79 height 32
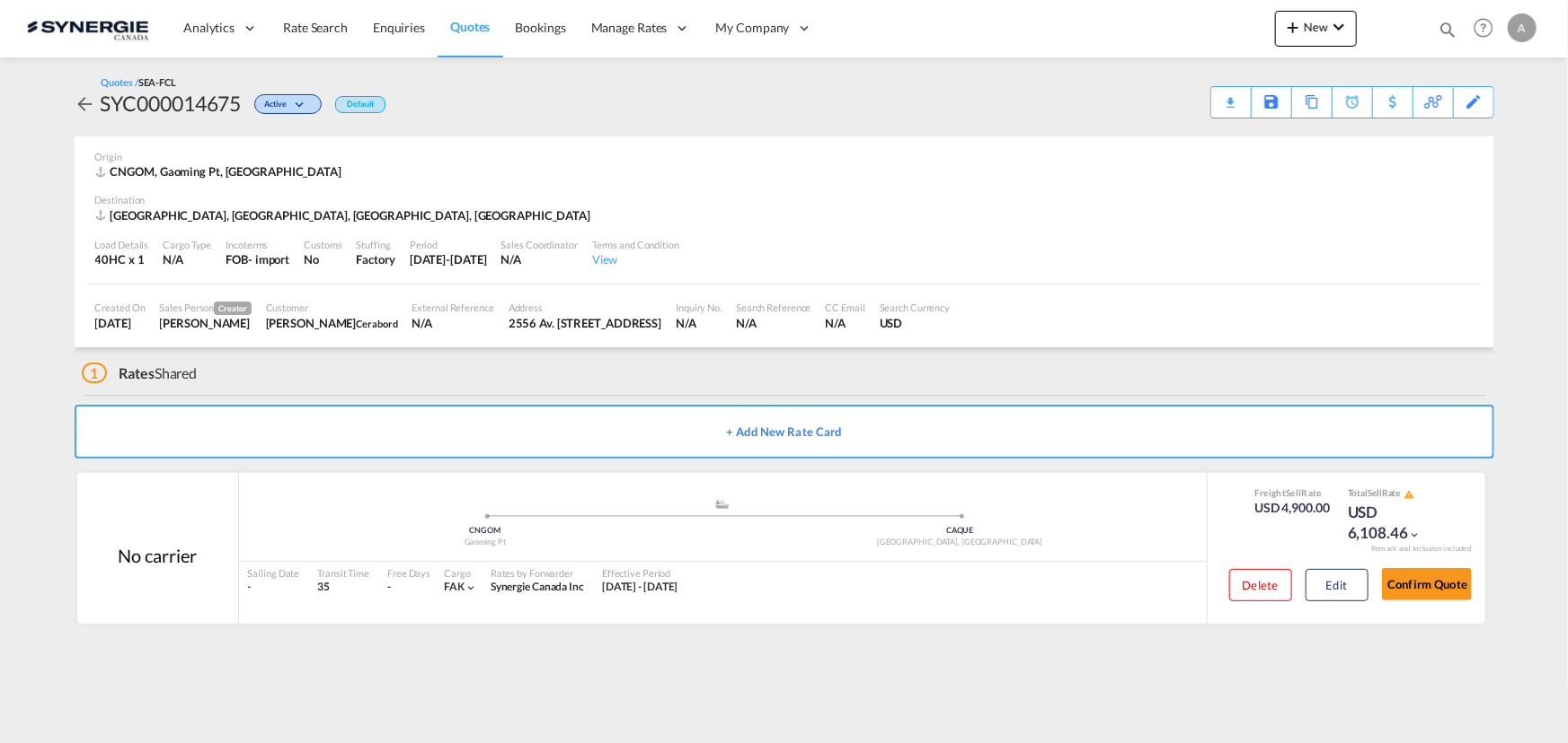
click at [1210, 102] on div "Quotes / SEA-FCL SYC000014675 Active Default Download Quote Save As Template Co…" at bounding box center [784, 96] width 1419 height 43
click at [1222, 105] on div "Download Quote" at bounding box center [1195, 101] width 92 height 29
click at [1334, 575] on button "Edit" at bounding box center [1336, 586] width 63 height 32
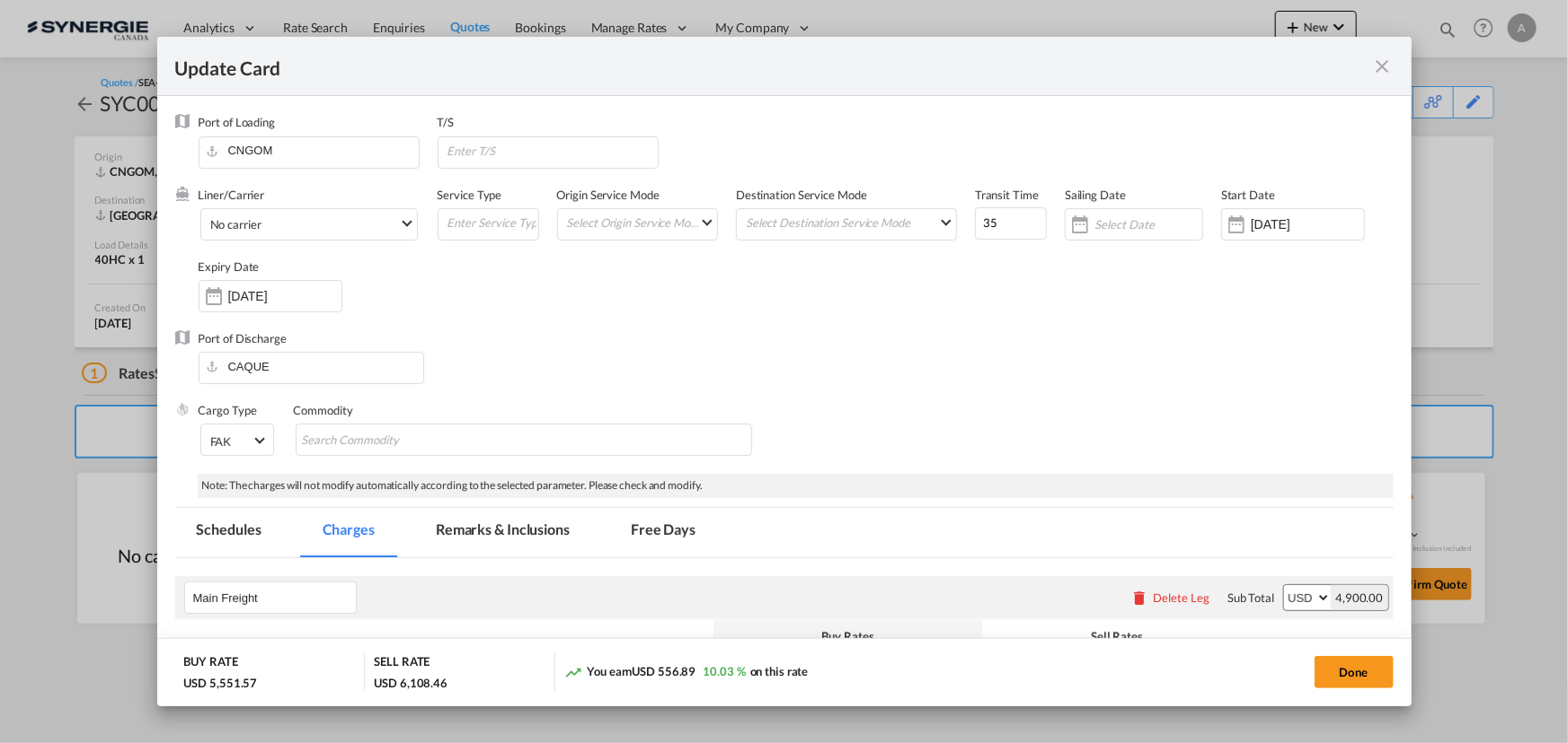
scroll to position [326, 0]
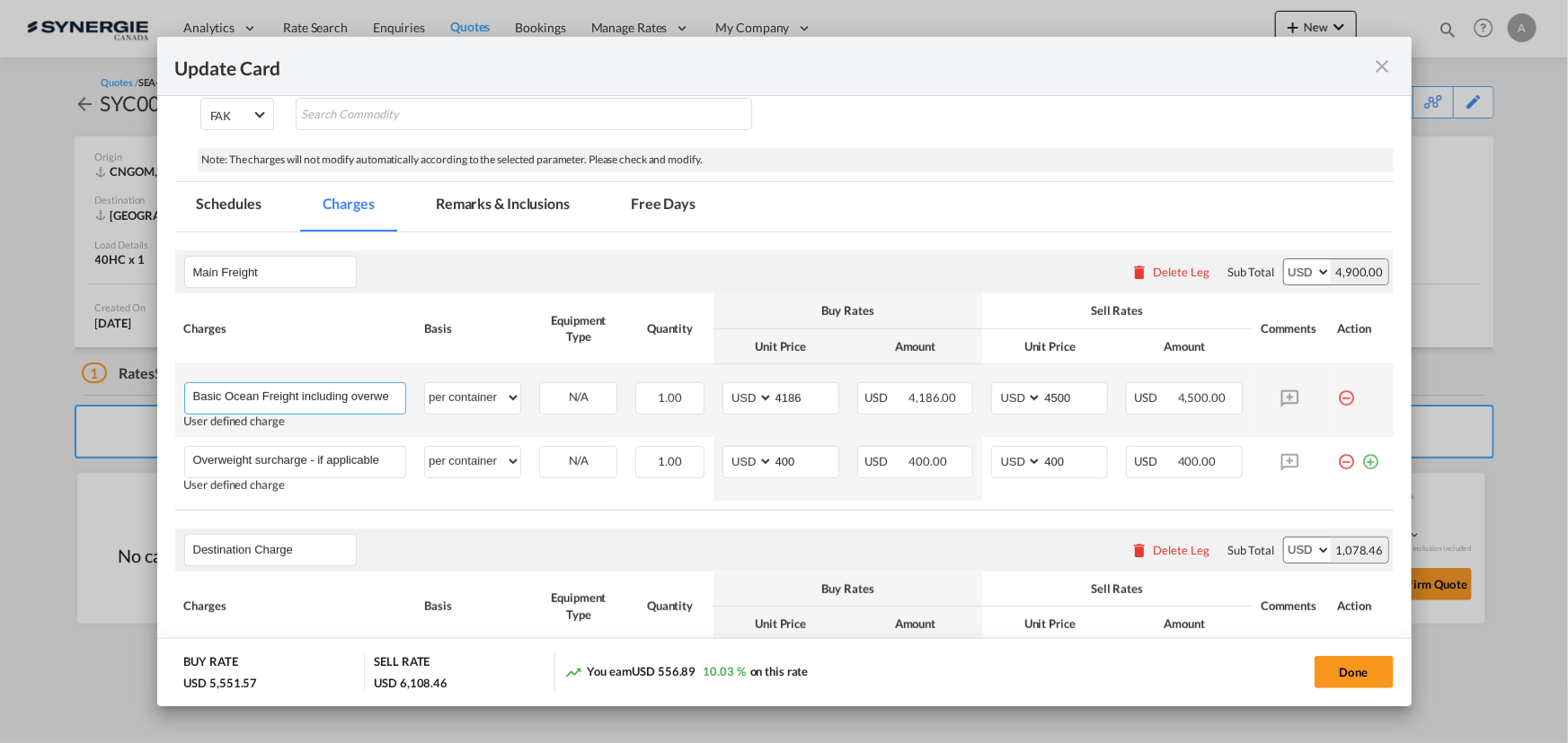
drag, startPoint x: 339, startPoint y: 389, endPoint x: 323, endPoint y: 398, distance: 18.4
click at [339, 389] on input "Basic Ocean Freight including overweight surcharge" at bounding box center [299, 396] width 213 height 27
drag, startPoint x: 304, startPoint y: 398, endPoint x: 881, endPoint y: 376, distance: 577.4
click at [853, 397] on tr "Basic Ocean Freight including overweight surcharge Please Enter User Defined Ch…" at bounding box center [784, 401] width 1218 height 72
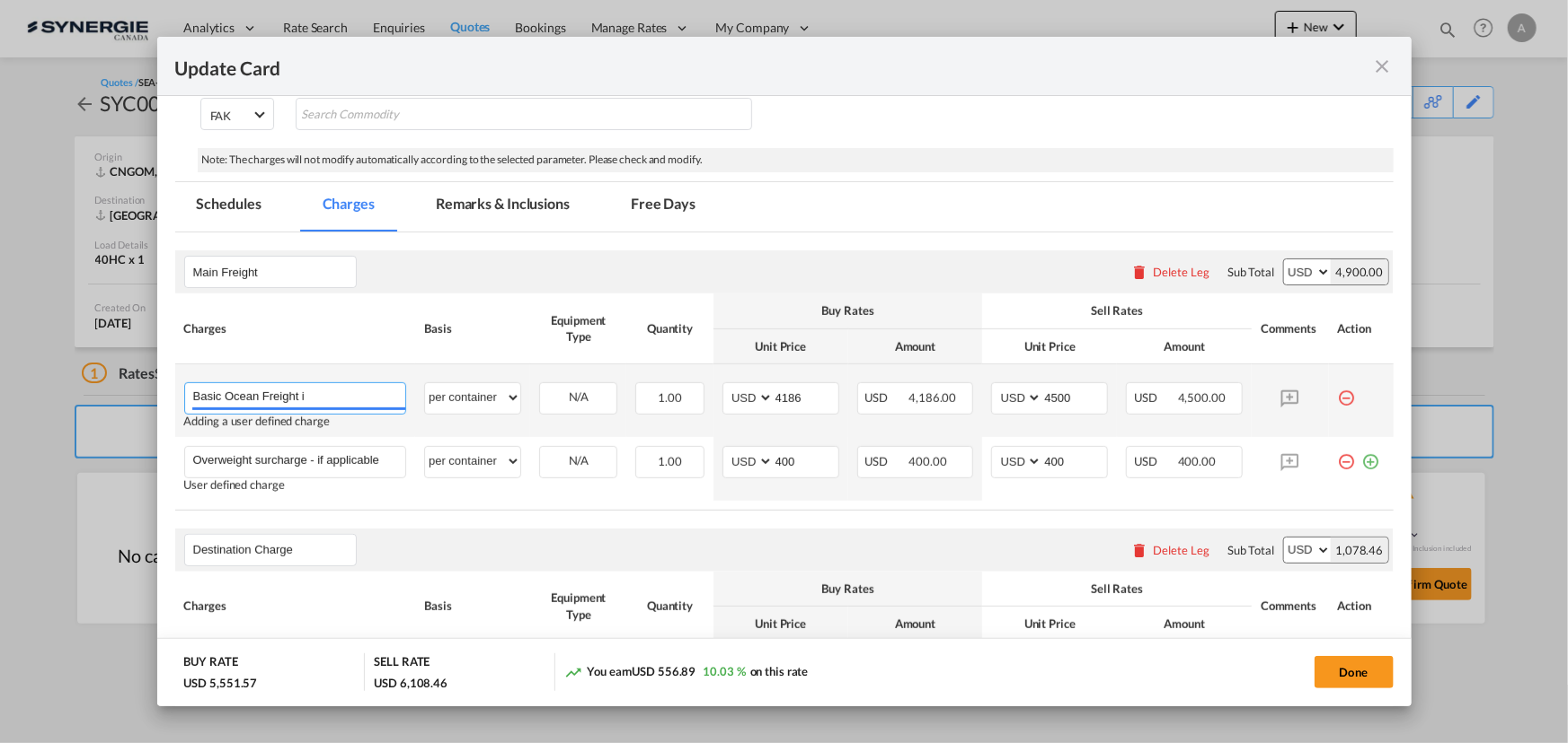
scroll to position [0, 0]
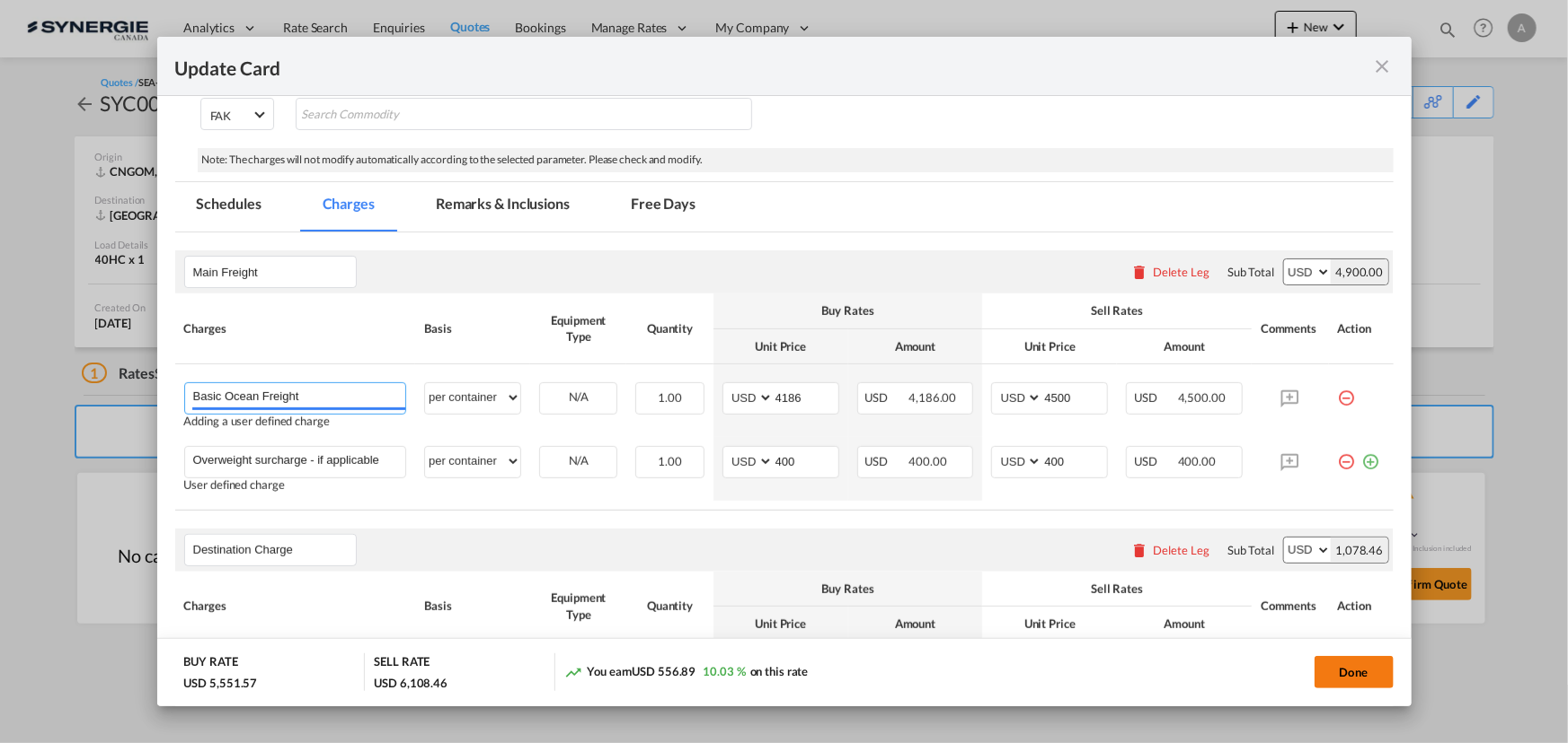
type input "Basic Ocean Freight"
click at [1346, 668] on button "Done" at bounding box center [1354, 673] width 79 height 32
type input "09 Sep 2025"
type input "13 Sep 2025"
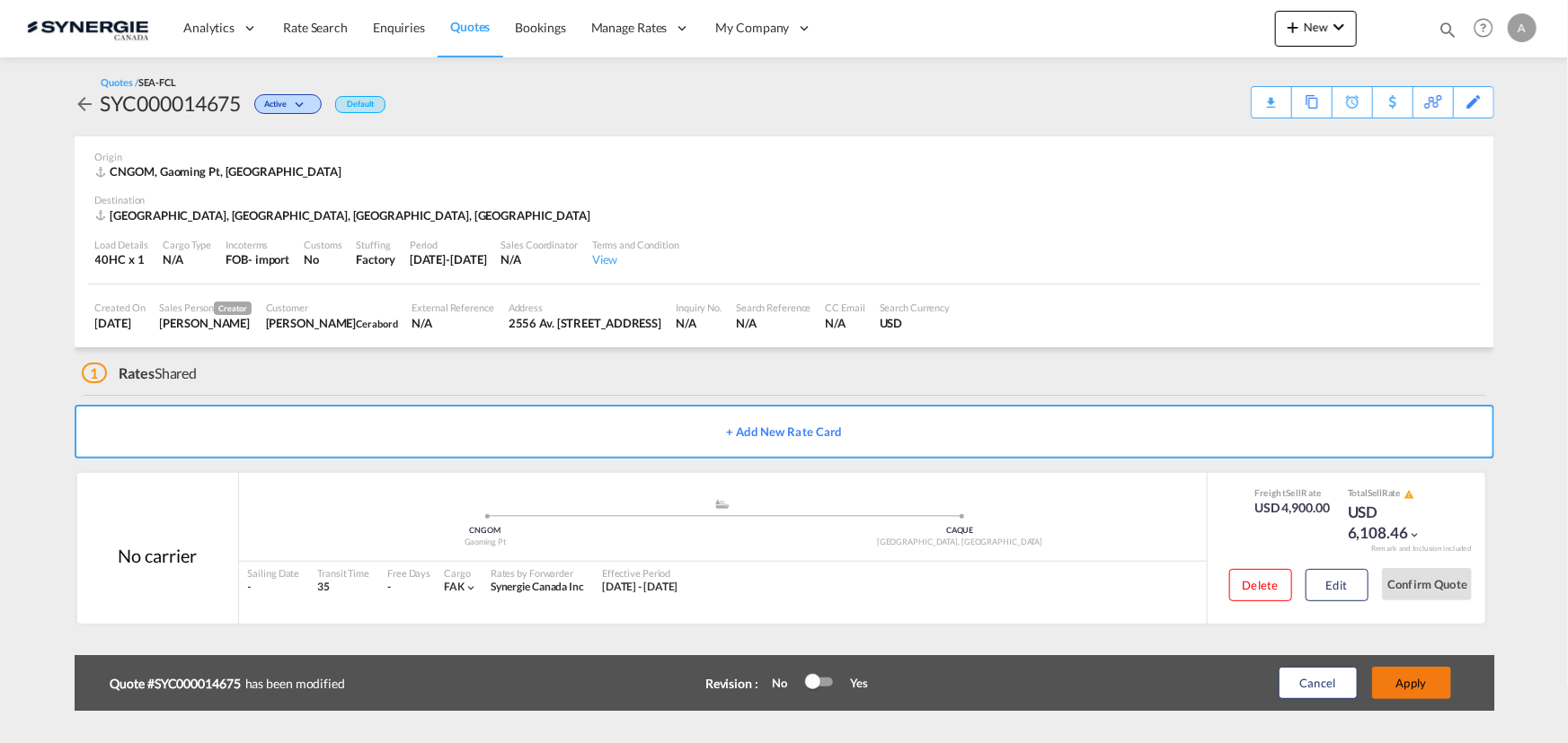
click at [1409, 674] on button "Apply" at bounding box center [1411, 683] width 79 height 32
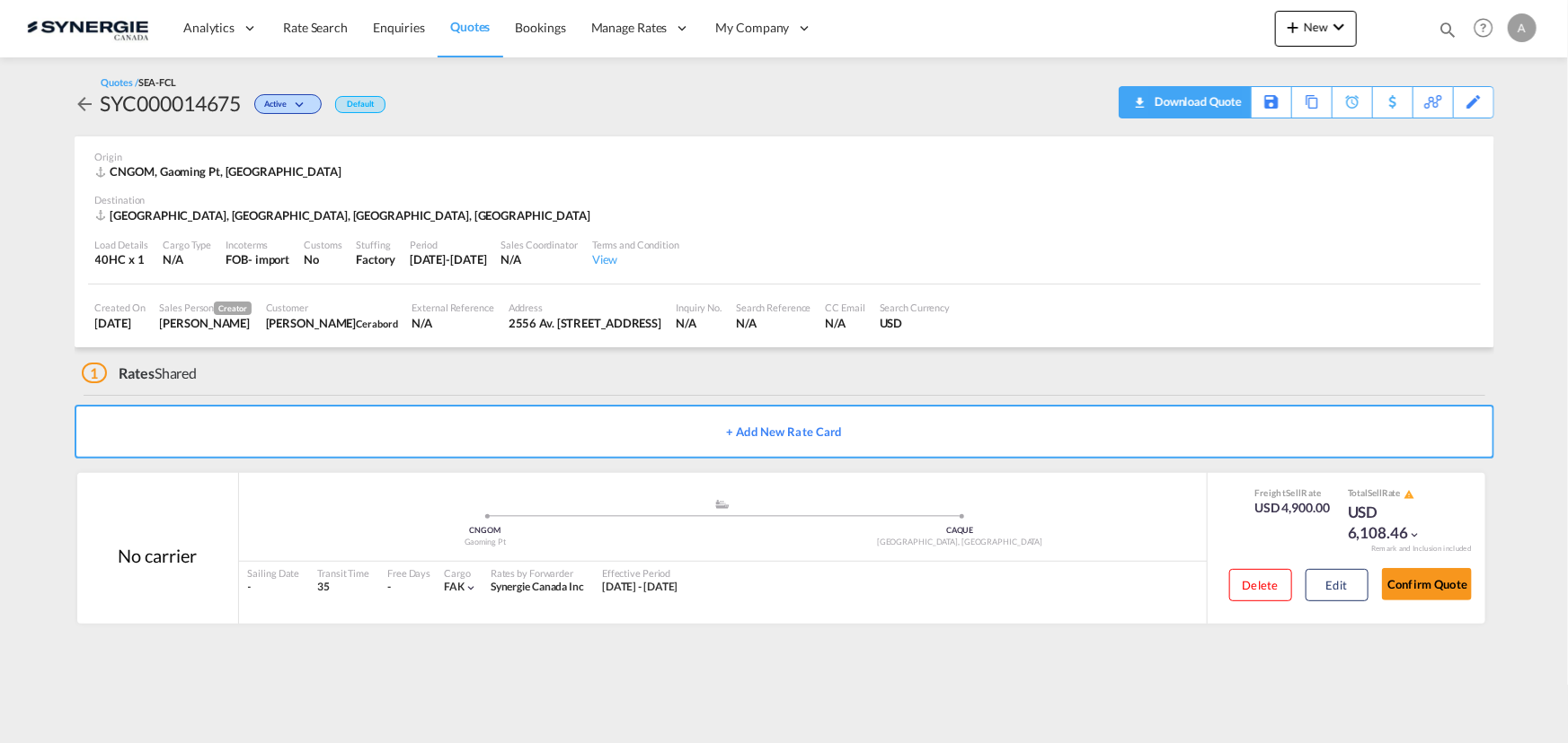
click at [1222, 108] on div "Download Quote" at bounding box center [1195, 101] width 92 height 29
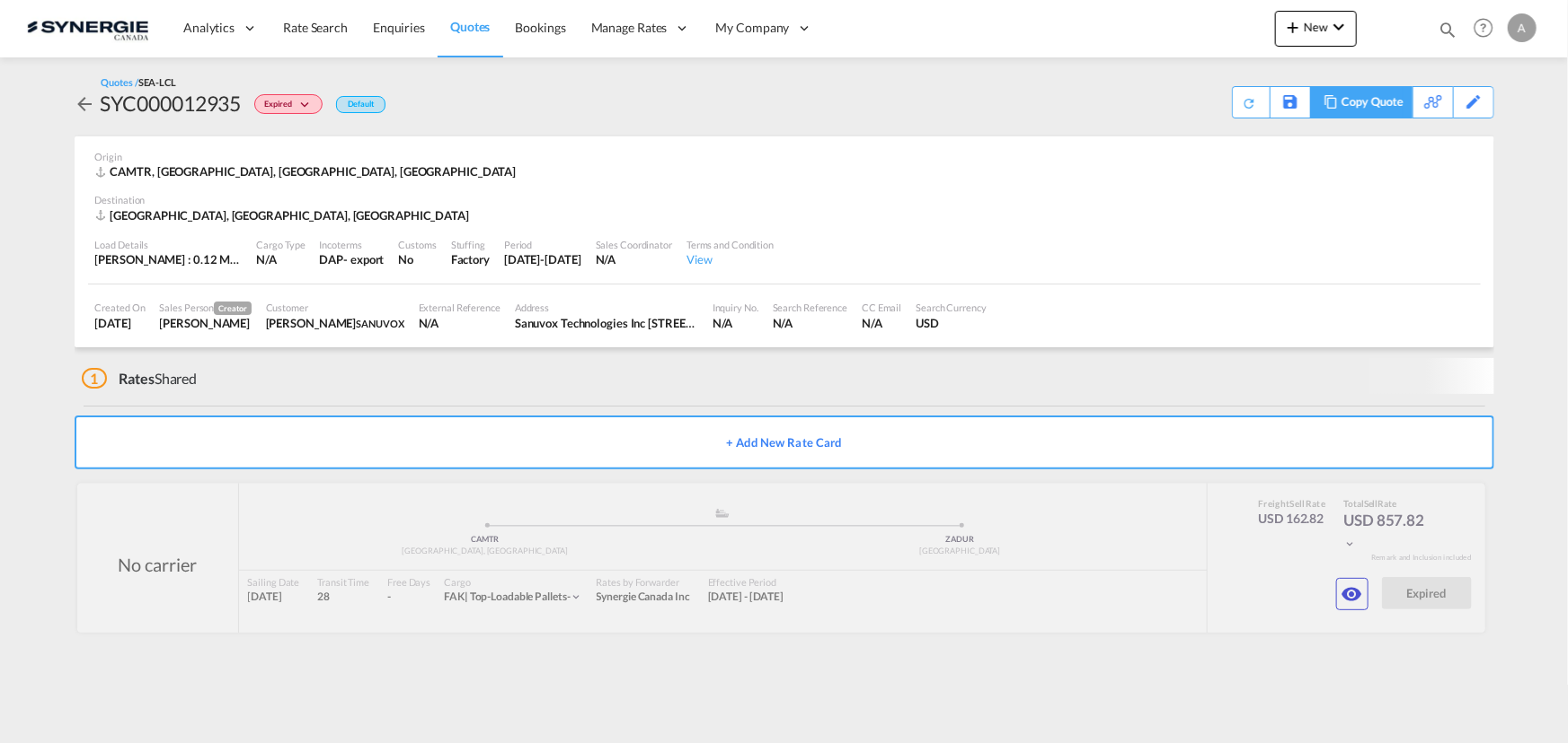
click at [1393, 95] on div "Copy Quote" at bounding box center [1372, 102] width 61 height 30
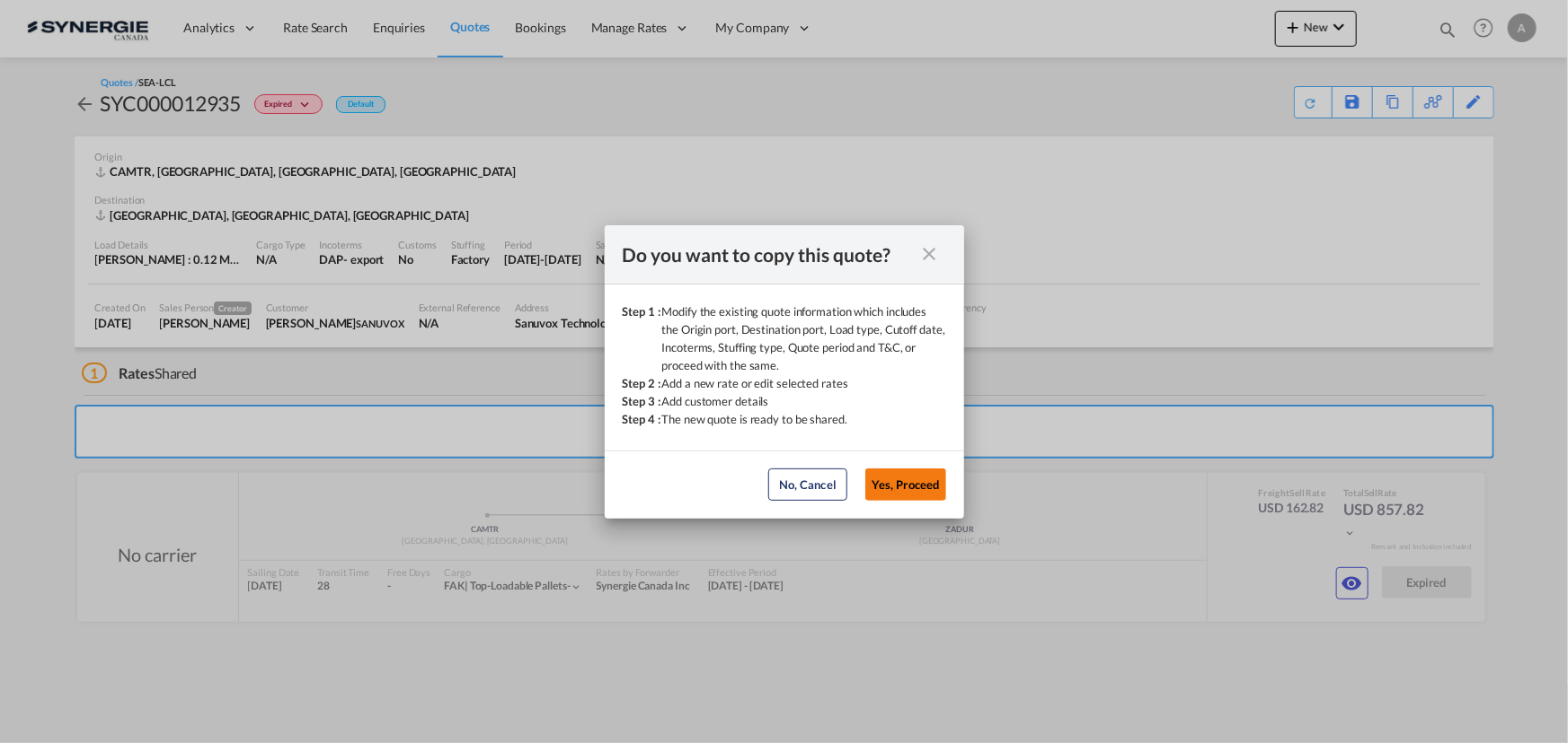
click at [906, 484] on button "Yes, Proceed" at bounding box center [906, 485] width 81 height 32
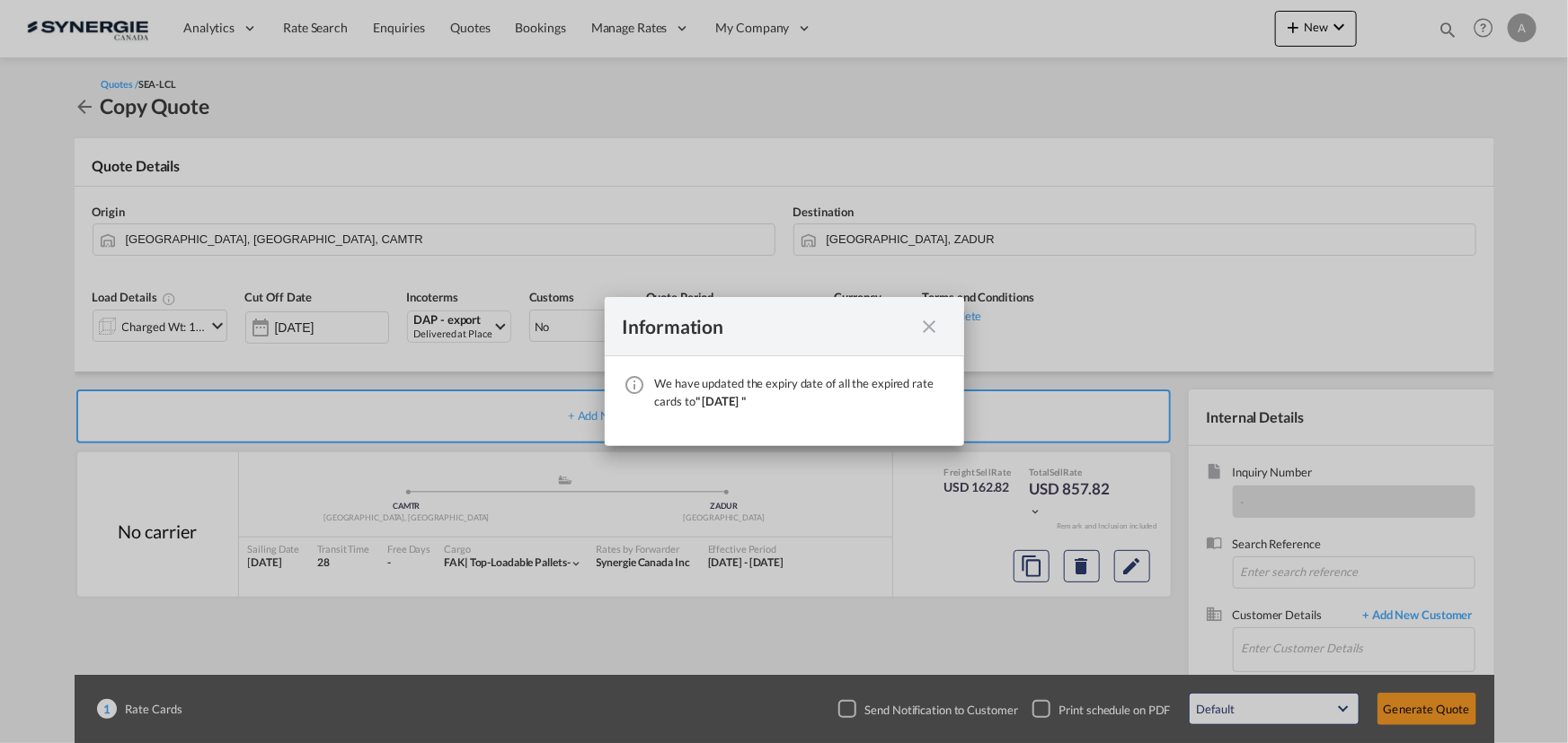
click at [926, 332] on md-icon "icon-close fg-AAA8AD cursor" at bounding box center [929, 327] width 22 height 22
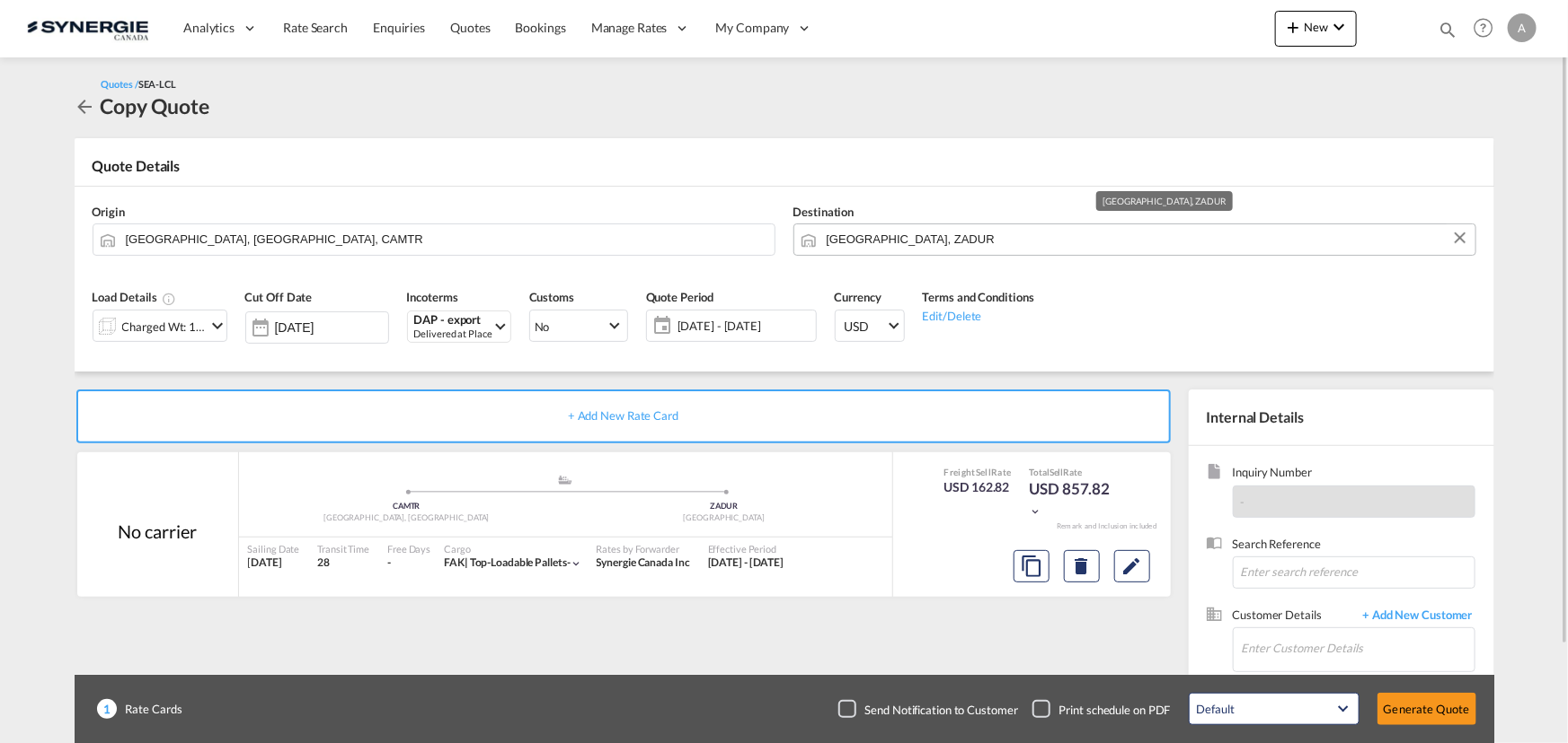
click at [922, 240] on input "Durban, ZADUR" at bounding box center [1146, 239] width 640 height 31
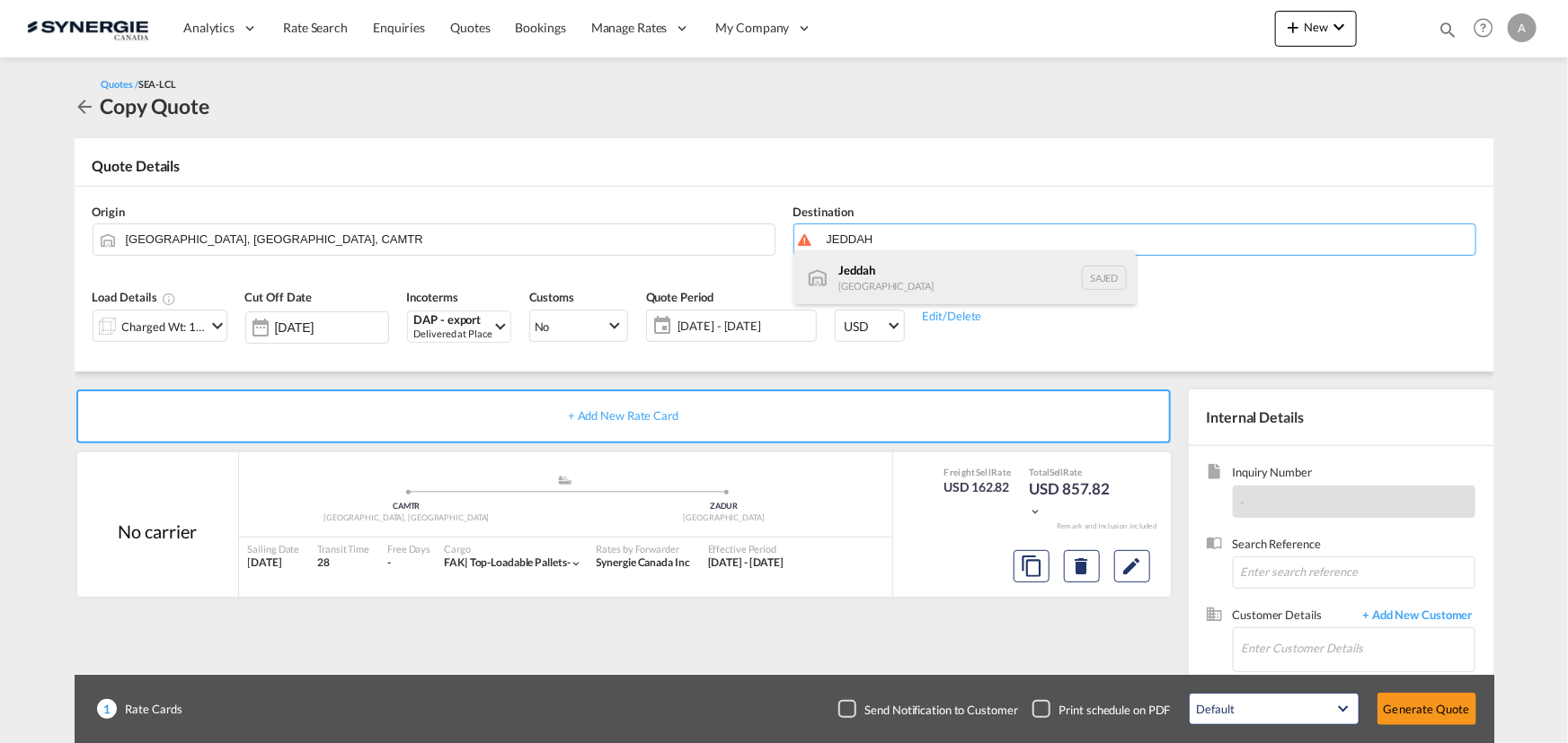
click at [843, 286] on div "Jeddah Saudi Arabia SAJED" at bounding box center [965, 277] width 341 height 54
type input "Jeddah, SAJED"
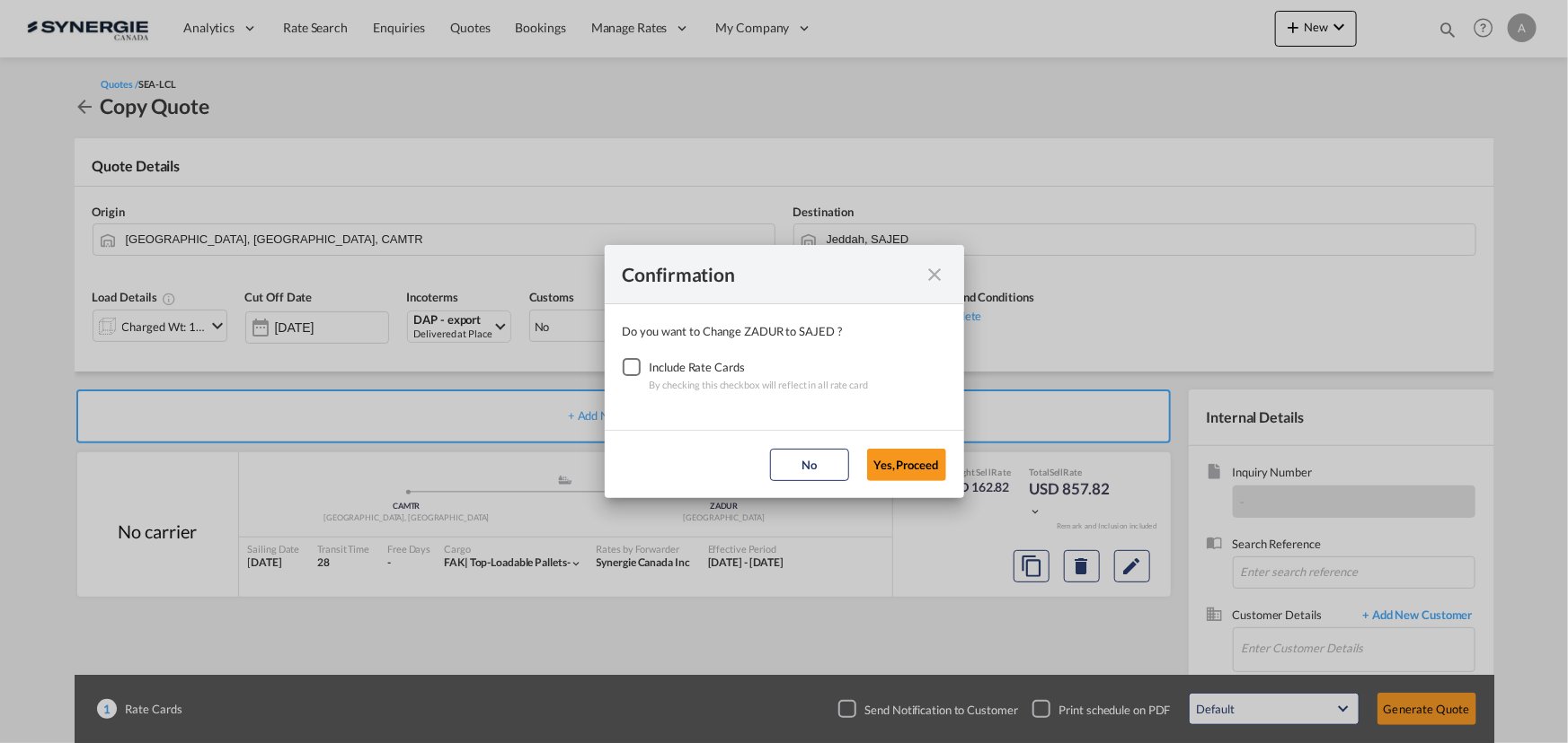
click at [633, 360] on div "Checkbox No Ink" at bounding box center [631, 367] width 18 height 18
click at [906, 465] on button "Yes,Proceed" at bounding box center [906, 465] width 79 height 32
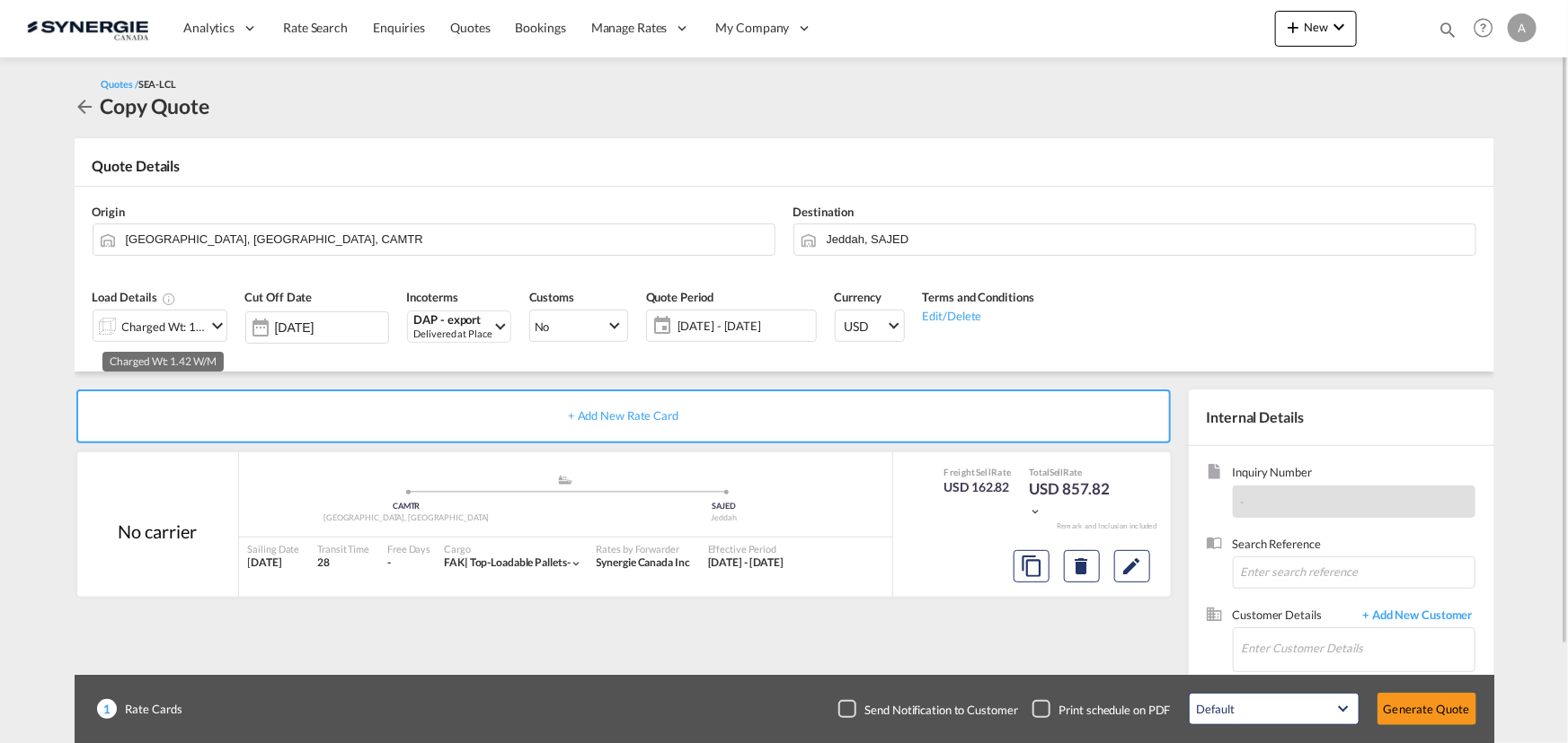
click at [135, 331] on div "Charged Wt: 1.42 W/M" at bounding box center [164, 327] width 85 height 25
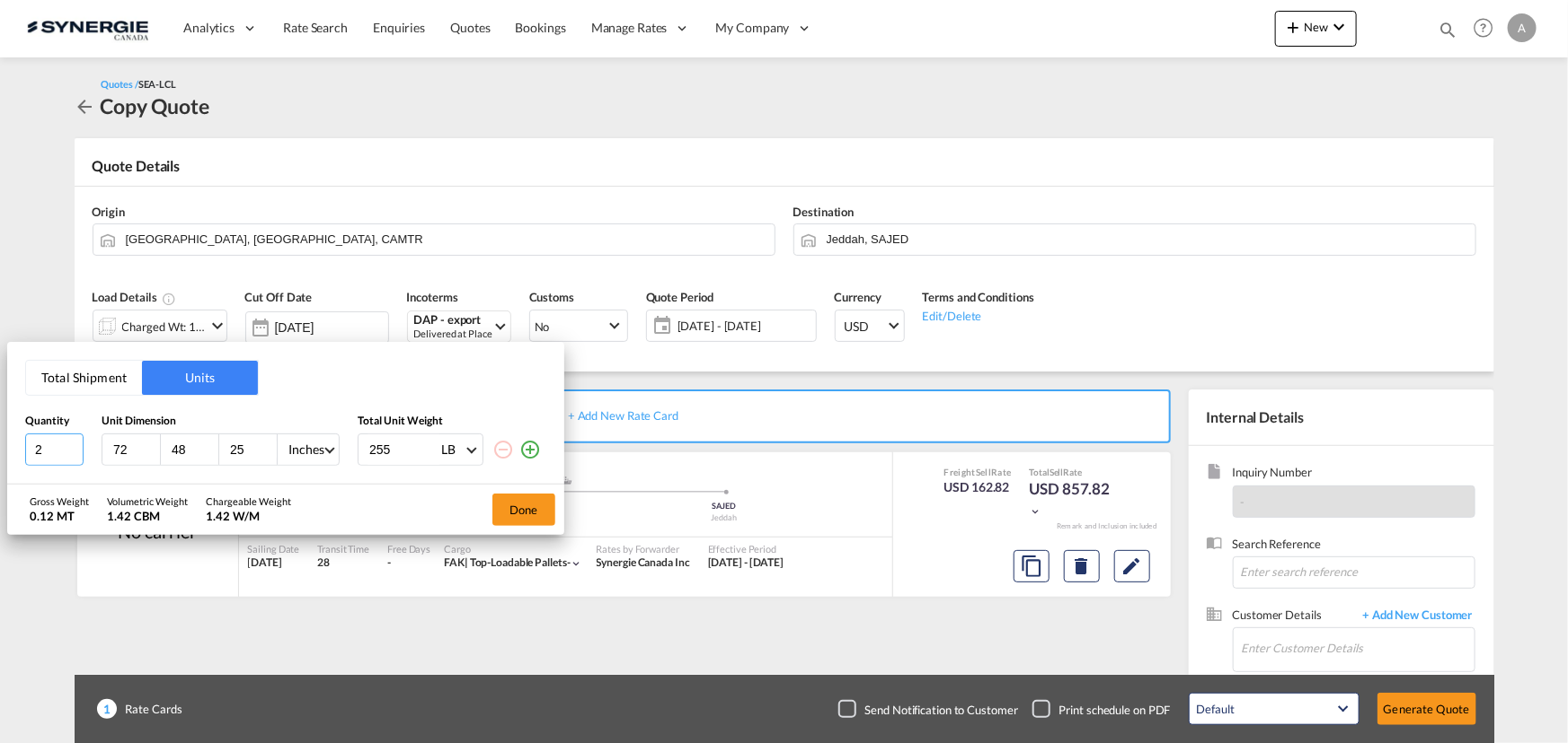
type input "1"
drag, startPoint x: 71, startPoint y: 447, endPoint x: -51, endPoint y: 457, distance: 122.4
click at [25, 457] on input "1" at bounding box center [53, 450] width 58 height 32
type input "75"
type input "875"
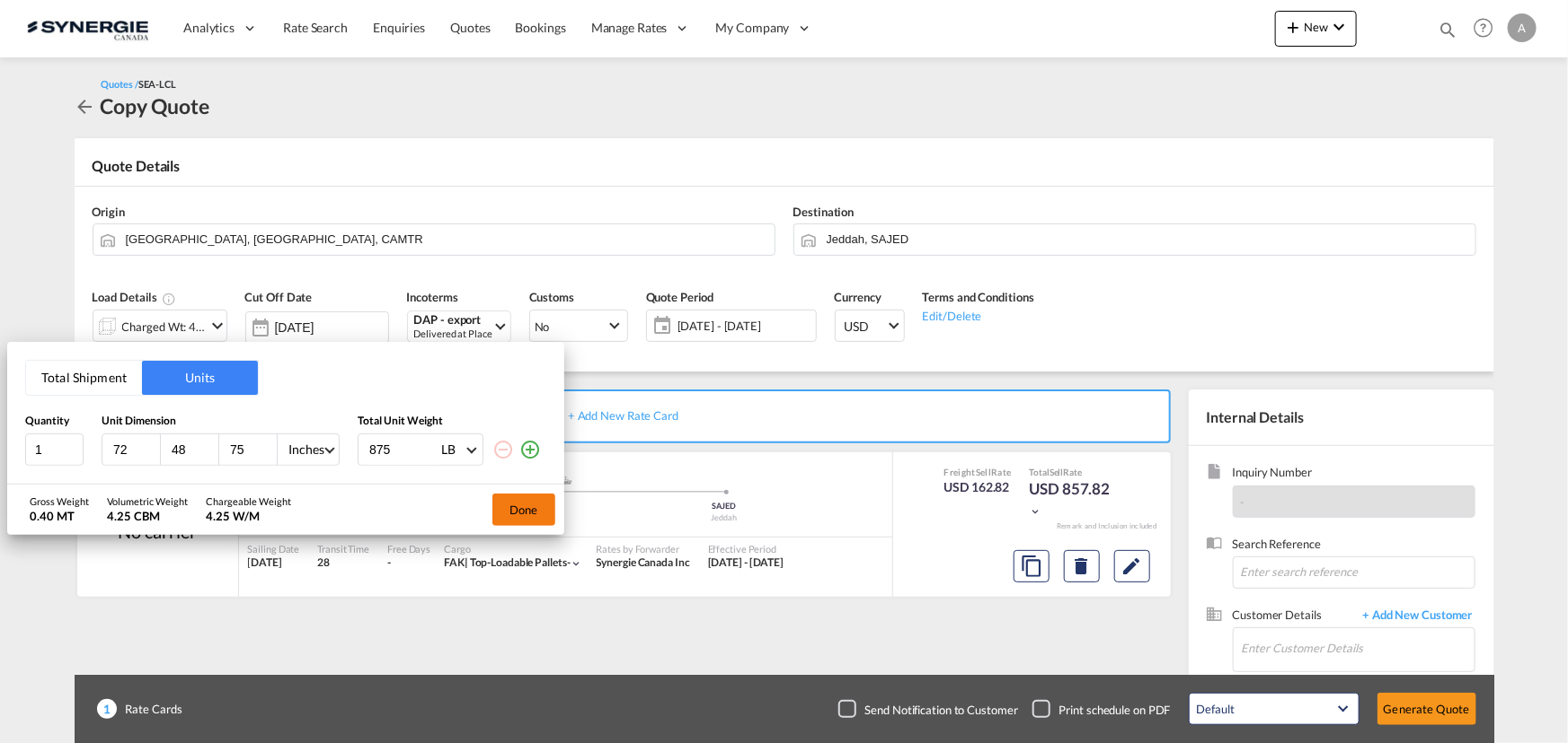
click at [525, 508] on button "Done" at bounding box center [523, 510] width 63 height 32
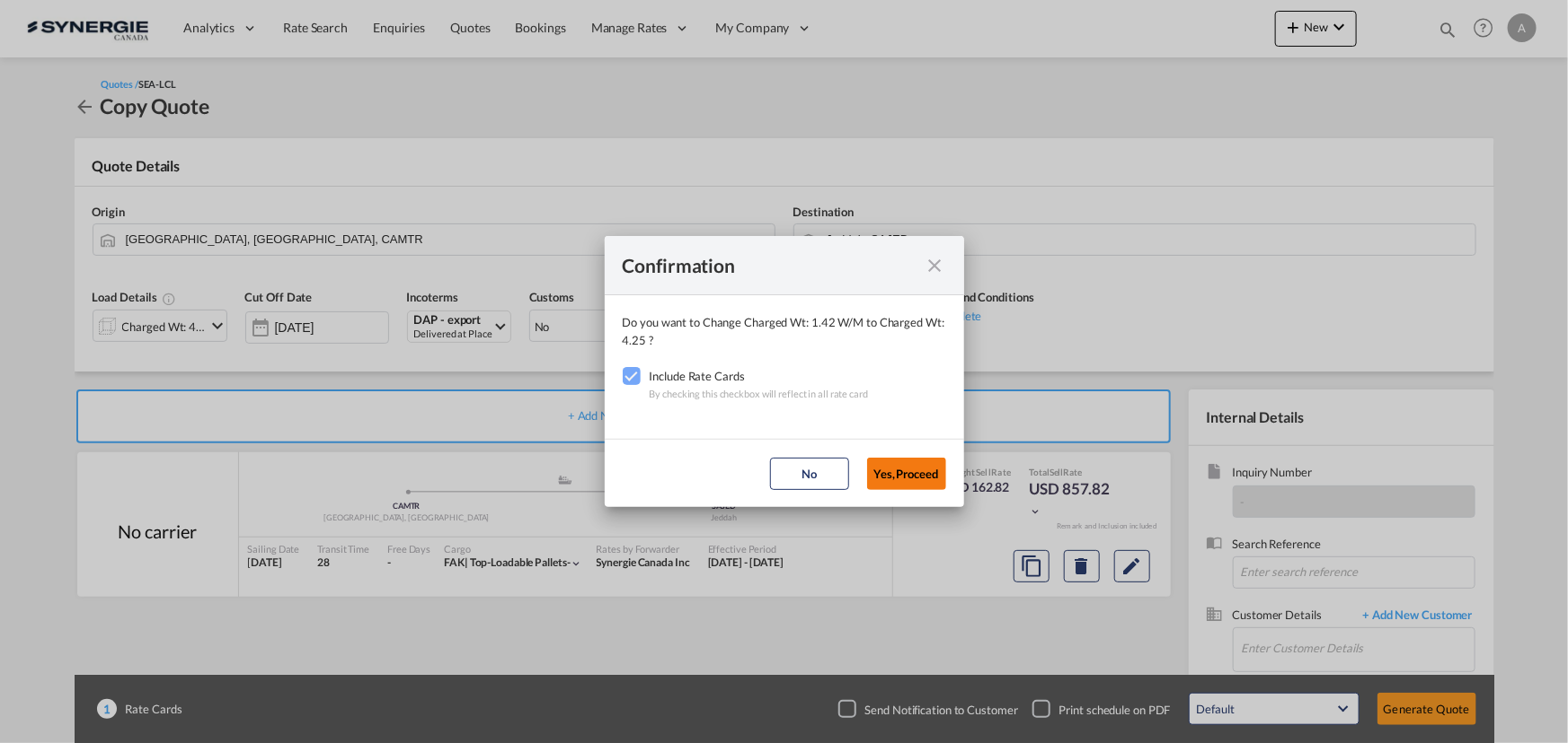
click at [884, 473] on button "Yes,Proceed" at bounding box center [906, 474] width 79 height 32
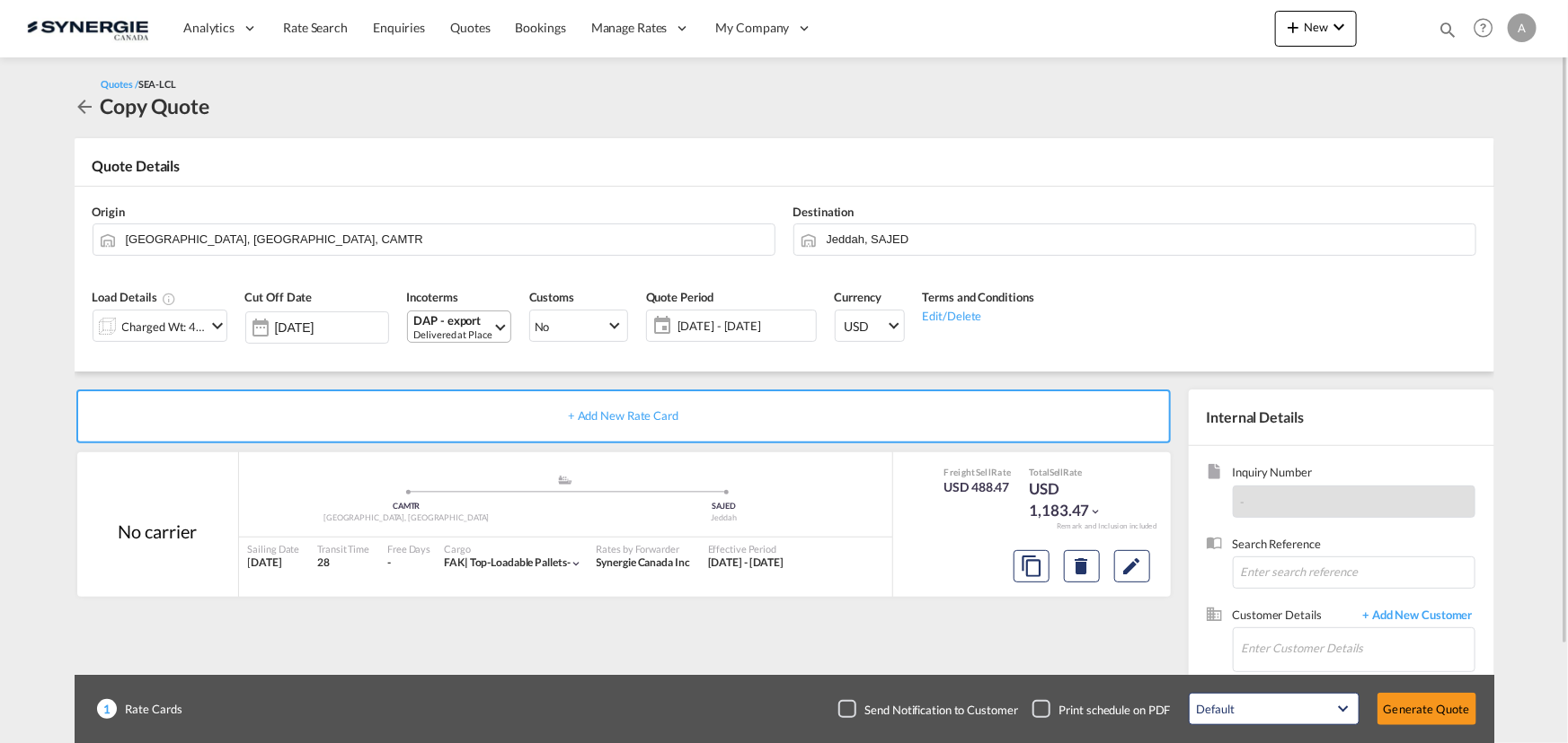
click at [465, 320] on div "DAP - export" at bounding box center [453, 321] width 78 height 13
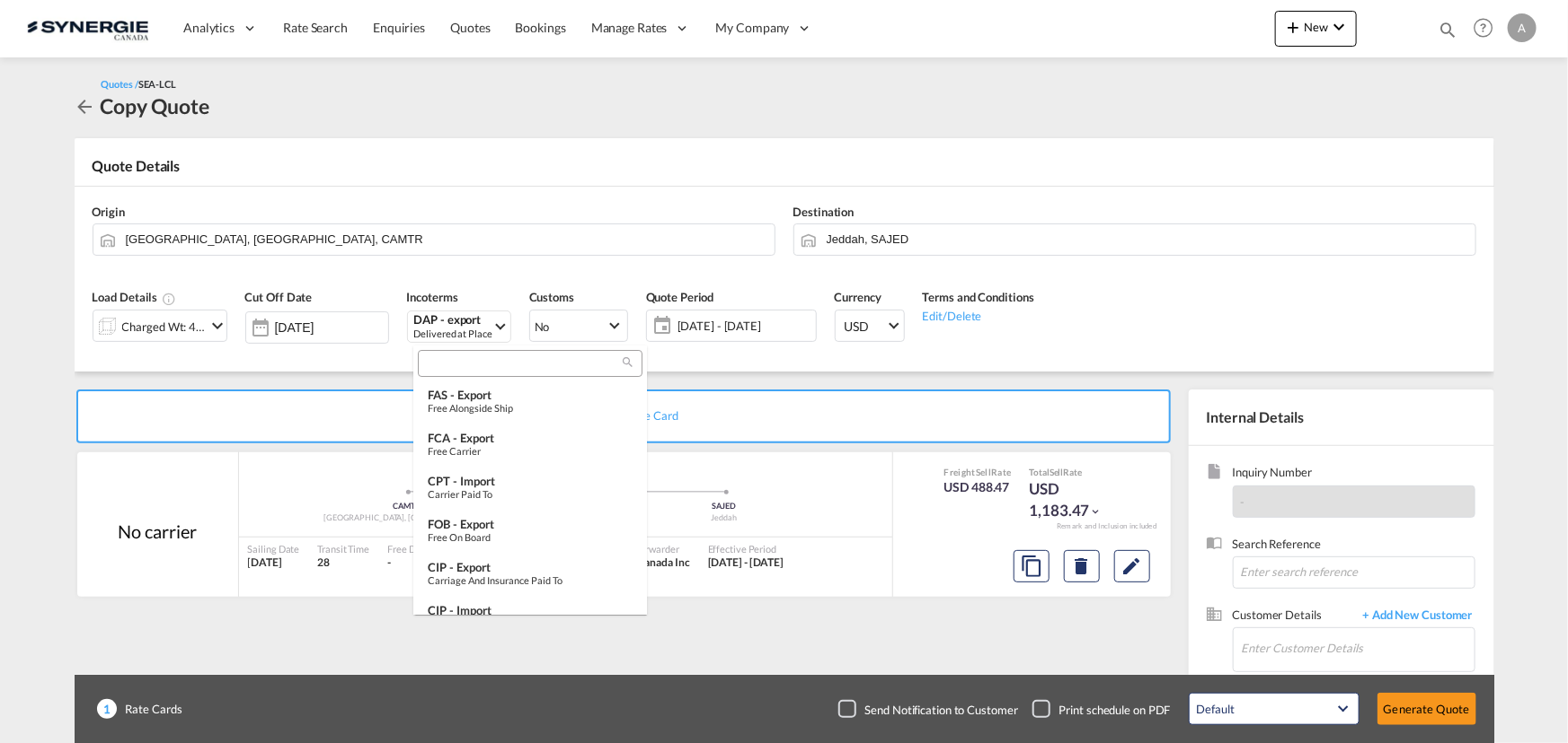
scroll to position [225, 0]
click at [462, 368] on input "search" at bounding box center [522, 364] width 199 height 16
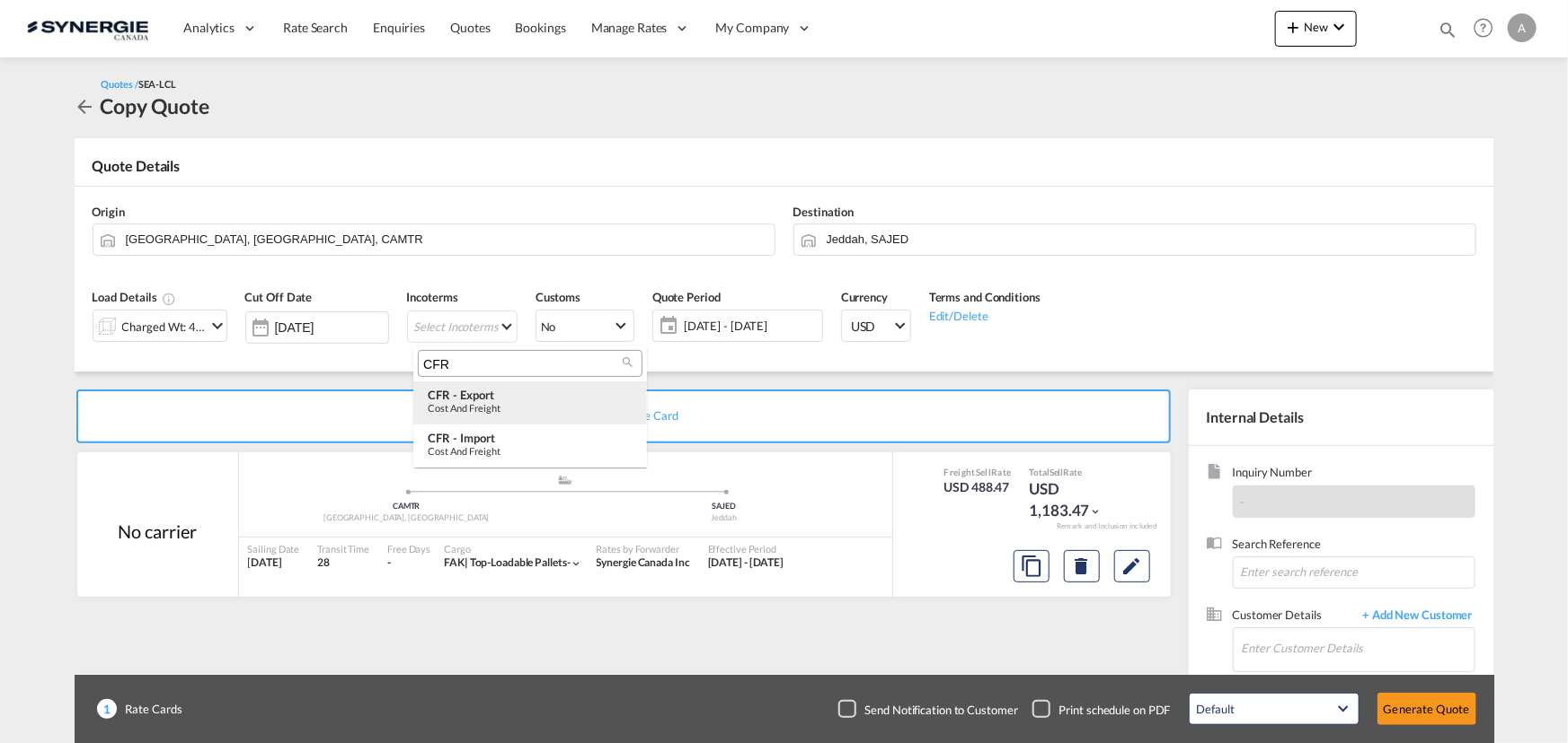
type input "CFR"
click at [484, 396] on div "CFR - export" at bounding box center [530, 394] width 205 height 14
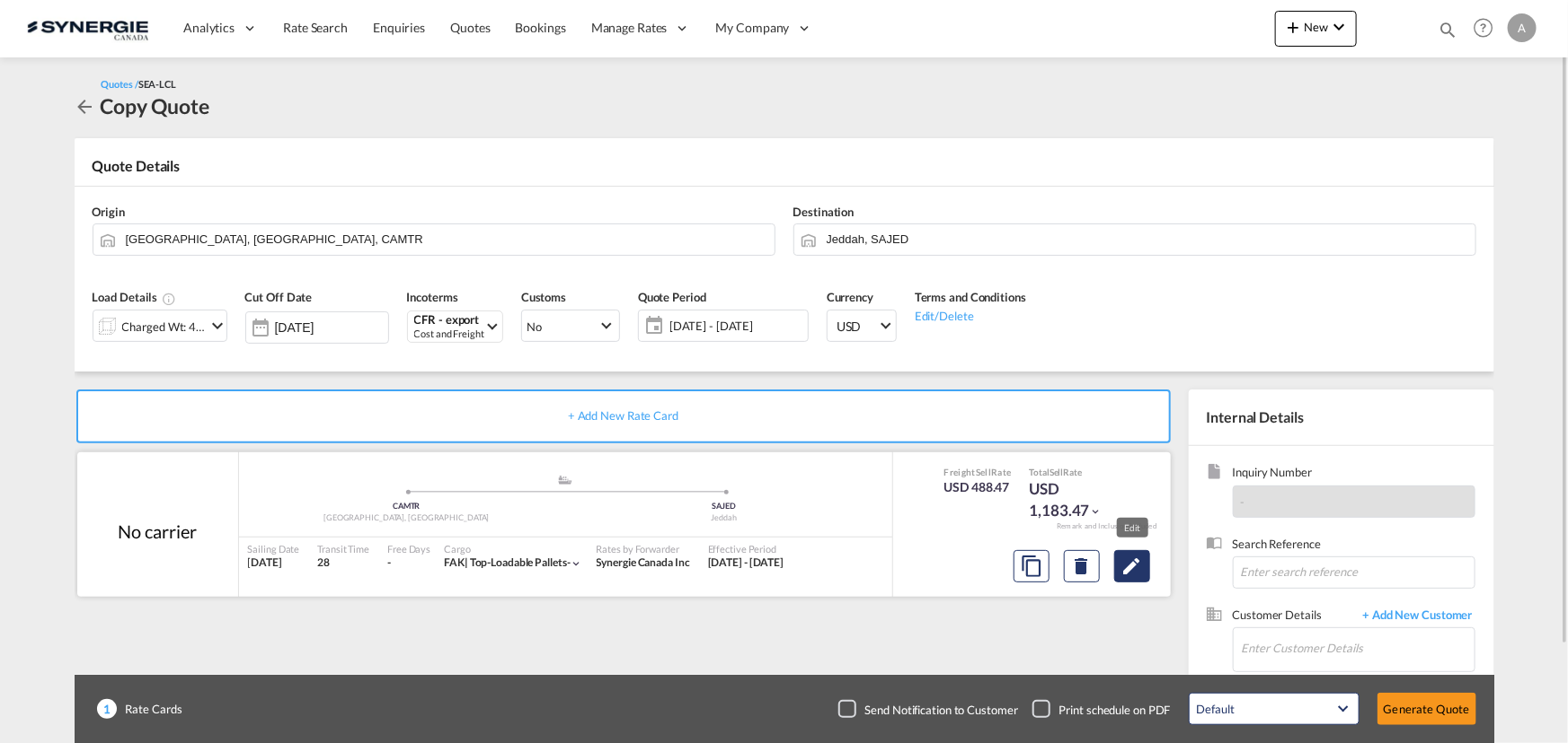
click at [1121, 572] on md-icon "Edit" at bounding box center [1131, 566] width 22 height 22
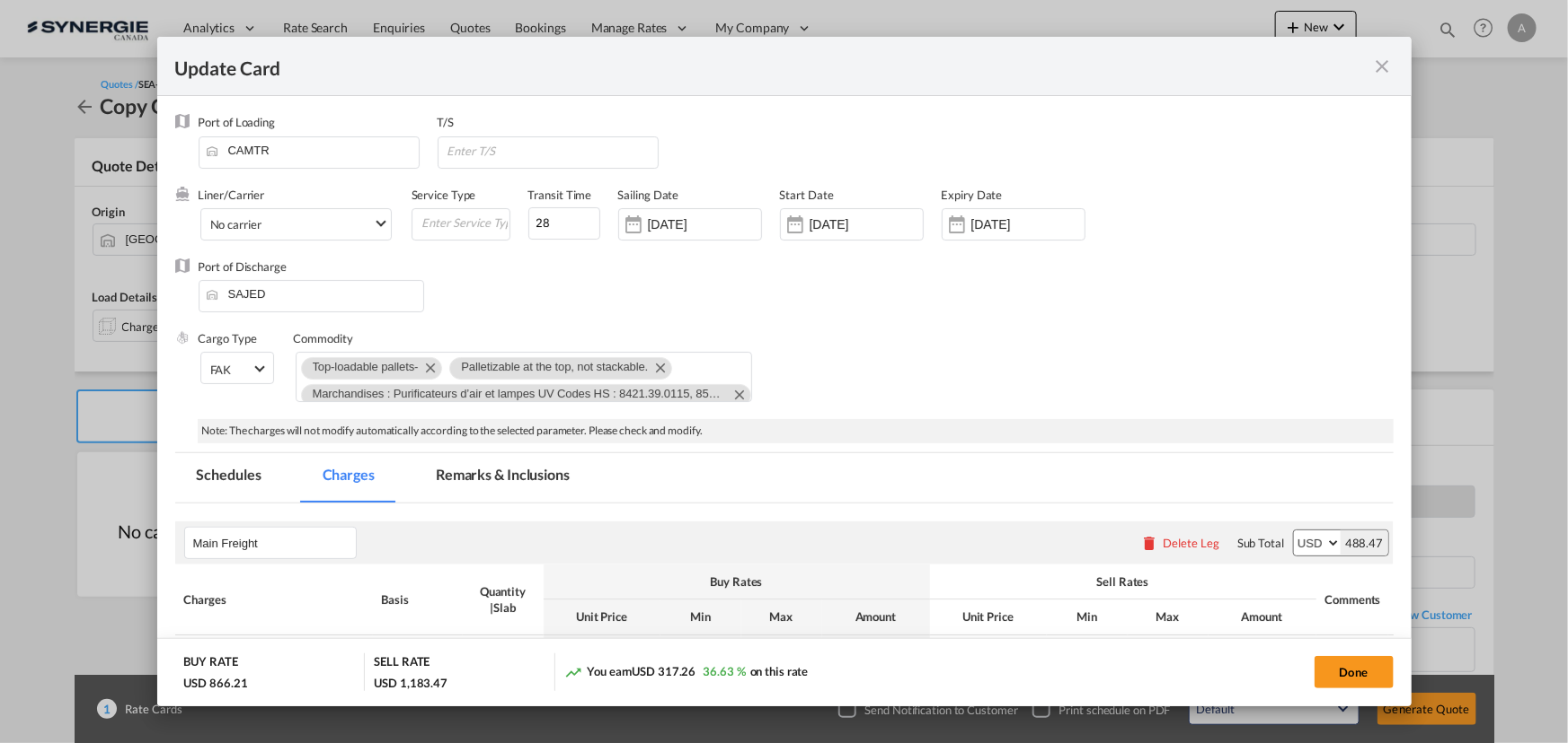
select select "per_w/m"
select select "flat"
select select "per_bl"
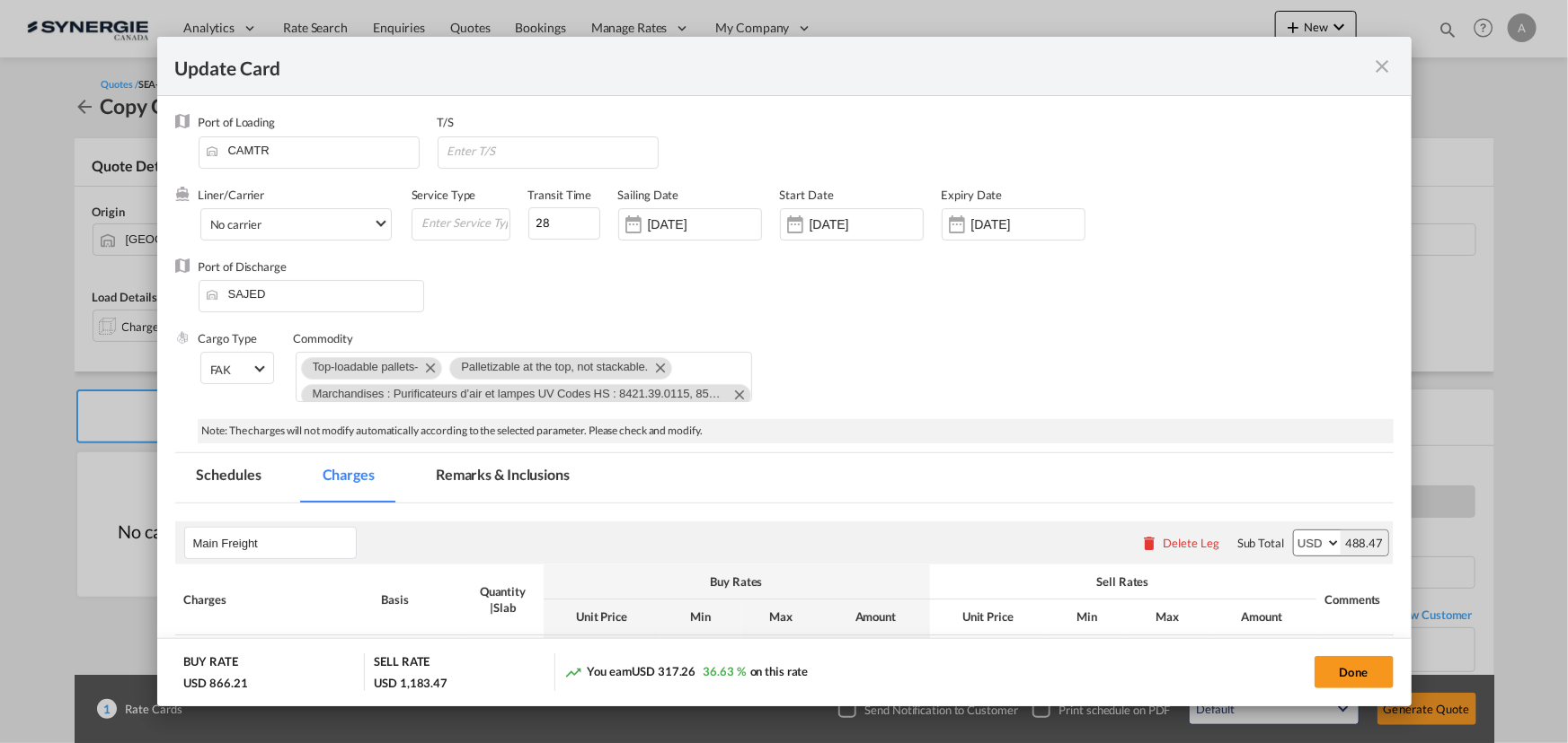
select select "per_bl"
click at [660, 366] on md-icon "Remove Palletizable at the top, not stackable." at bounding box center [659, 367] width 22 height 22
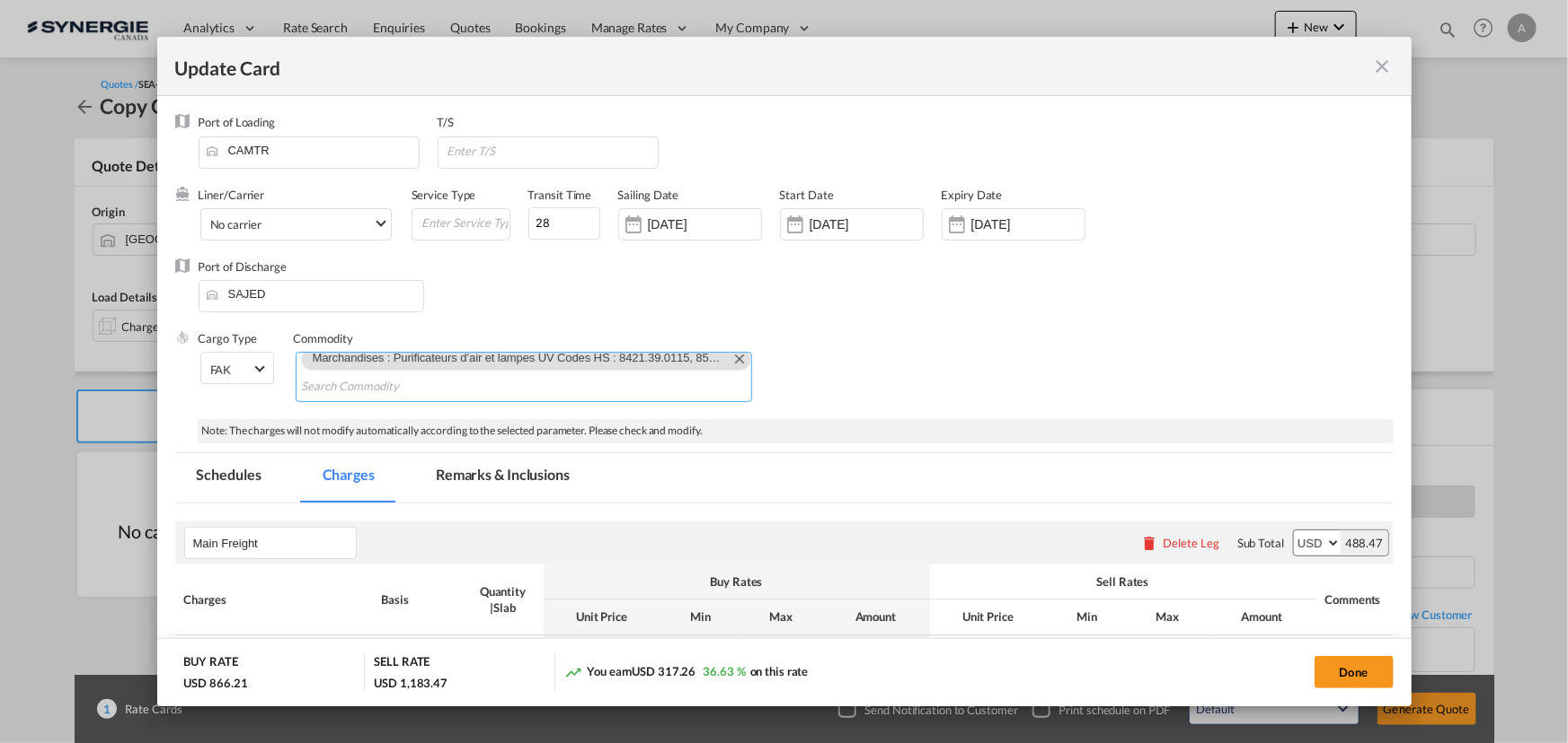
click at [727, 355] on md-icon "Remove Marchandises : Purificateurs d’air et lampes UV Codes HS : 8421.39.0115,…" at bounding box center [738, 358] width 22 height 22
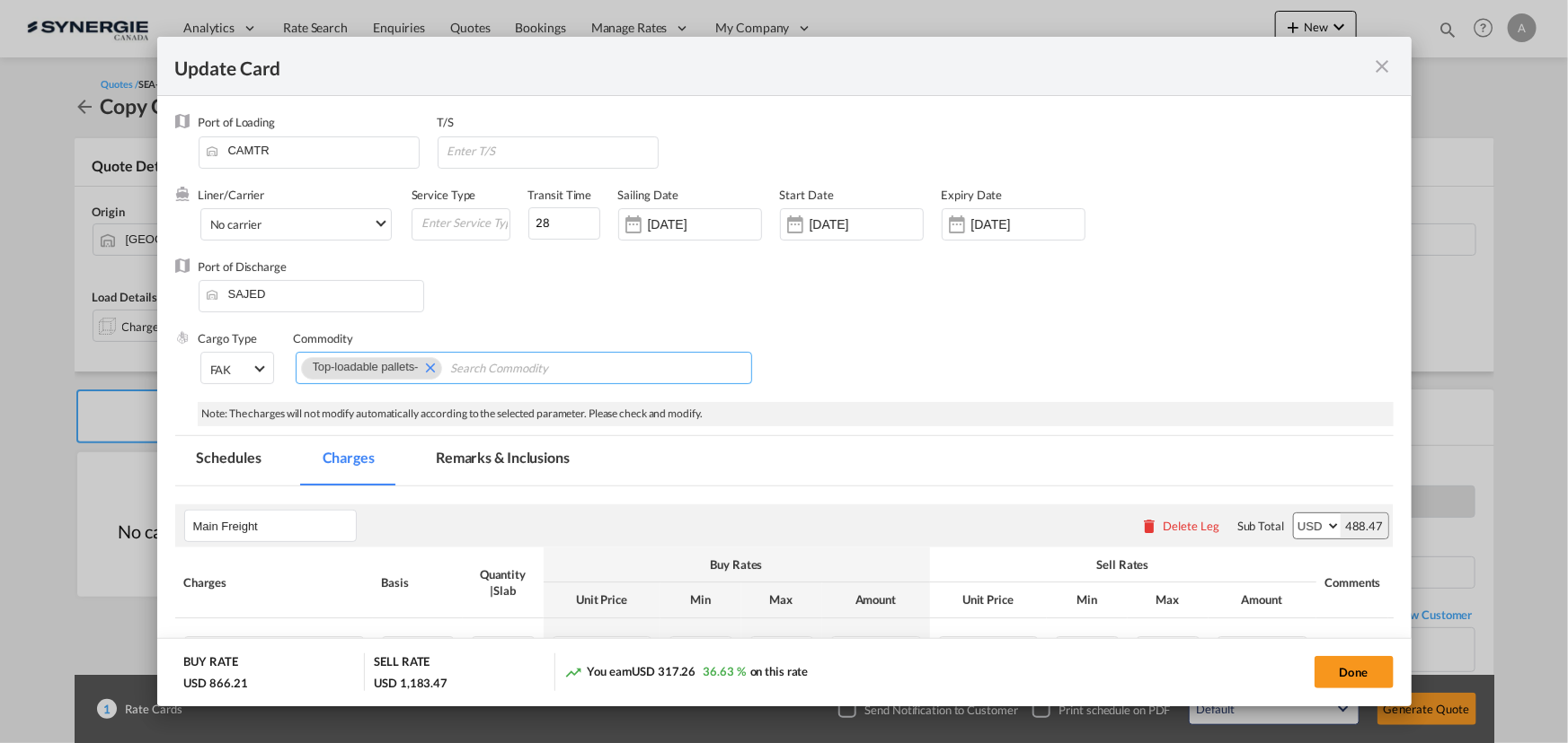
click at [419, 368] on md-icon "Remove Top-loadable pallets-" at bounding box center [429, 367] width 22 height 22
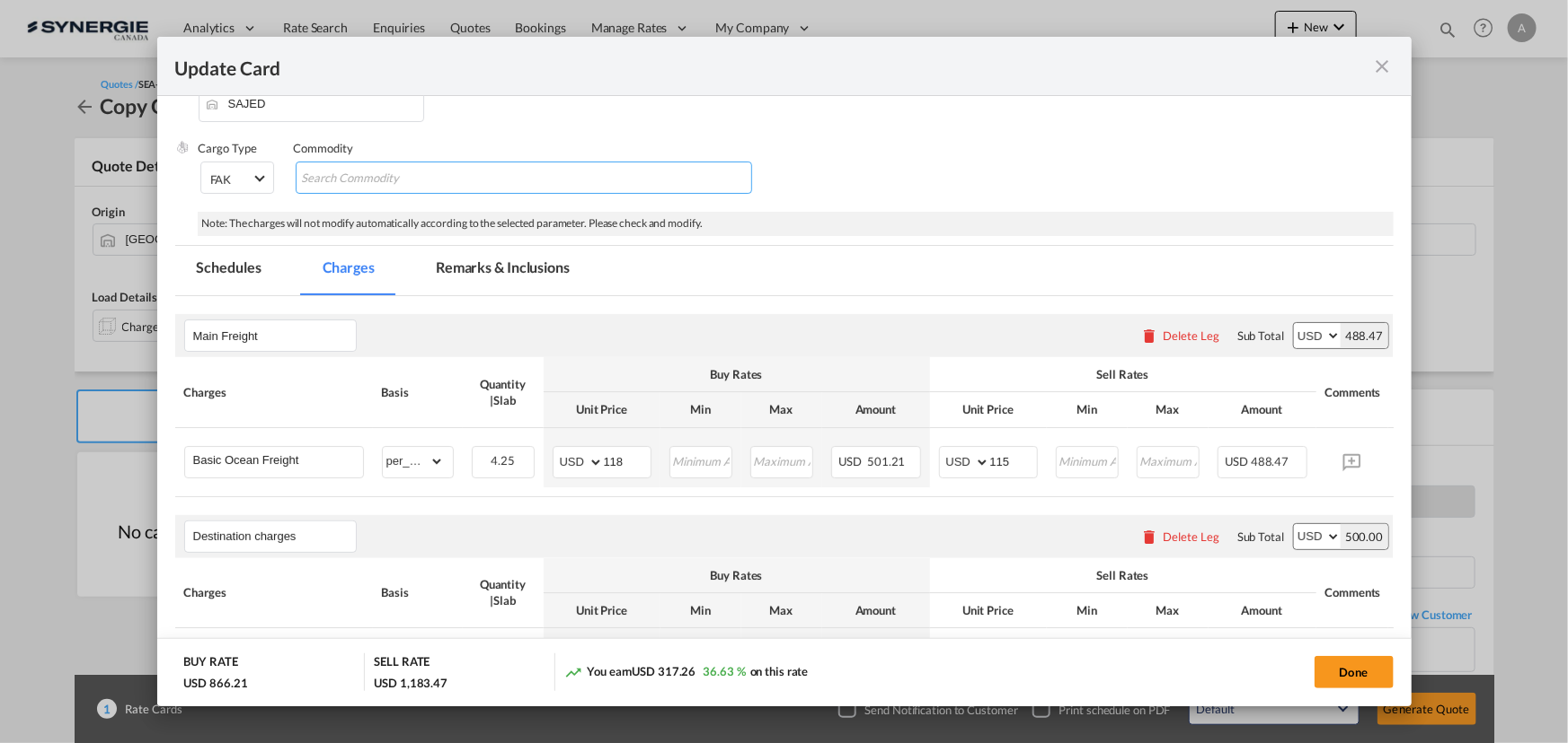
scroll to position [244, 0]
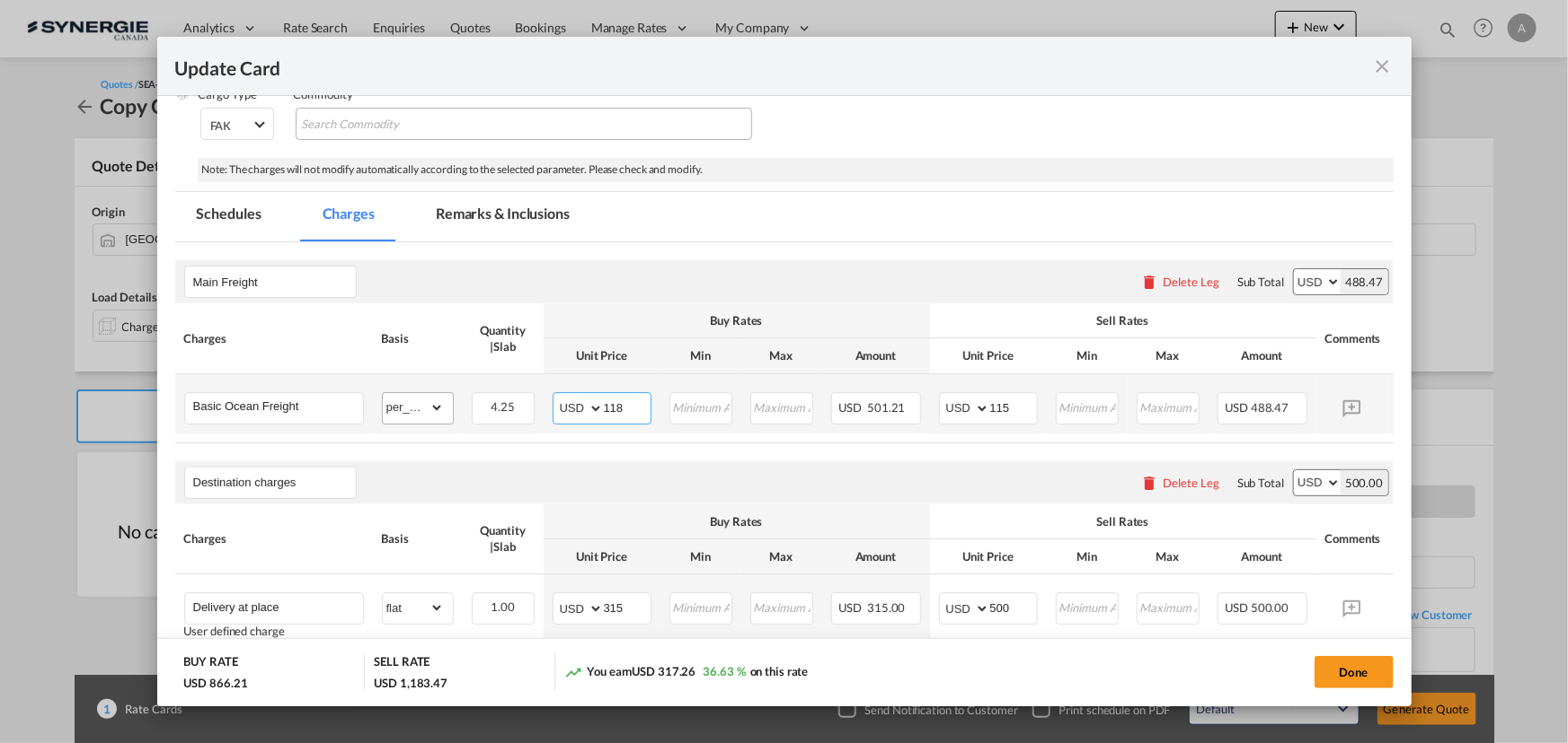
drag, startPoint x: 618, startPoint y: 411, endPoint x: 449, endPoint y: 405, distance: 169.1
click at [464, 406] on tr "Basic Ocean Freight Please Enter Already Exists gross_weight volumetric_weight …" at bounding box center [812, 404] width 1273 height 59
click at [479, 224] on md-tab-item "Remarks & Inclusions" at bounding box center [502, 217] width 177 height 50
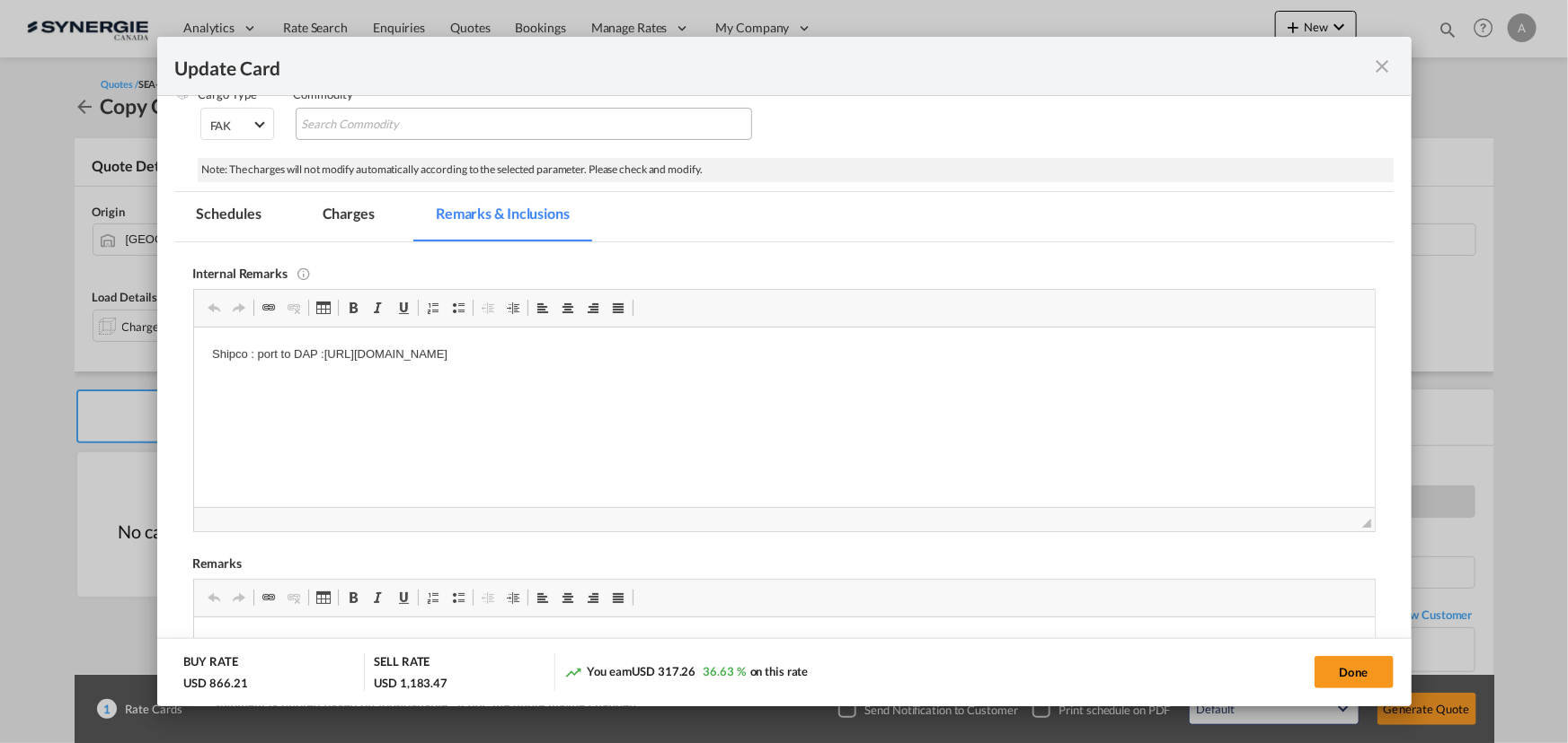
click at [360, 214] on md-tab-item "Charges" at bounding box center [349, 217] width 95 height 50
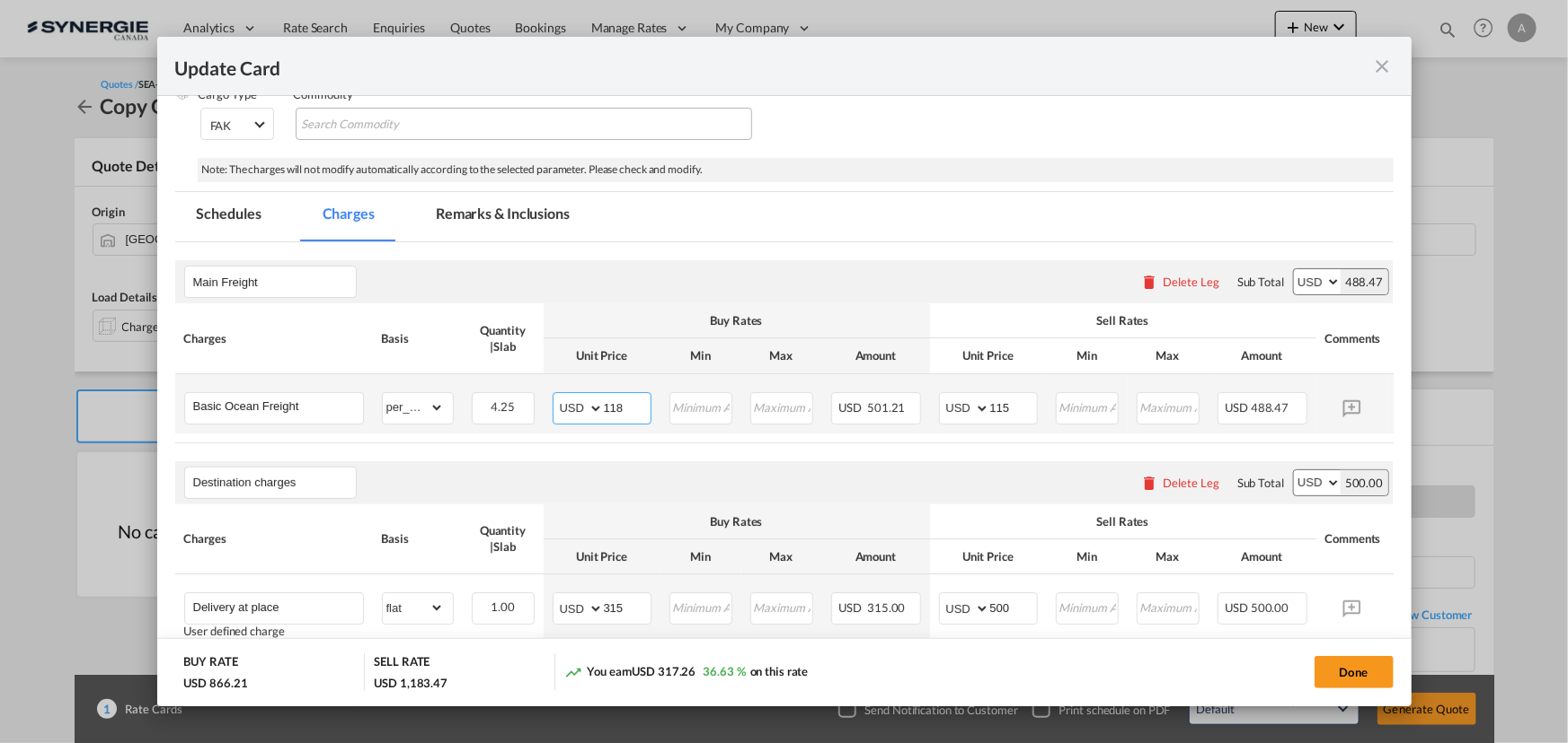
drag, startPoint x: 635, startPoint y: 412, endPoint x: 451, endPoint y: 379, distance: 186.9
click at [506, 403] on tr "Basic Ocean Freight Please Enter Already Exists gross_weight volumetric_weight …" at bounding box center [812, 404] width 1273 height 59
type input "80"
type input "95"
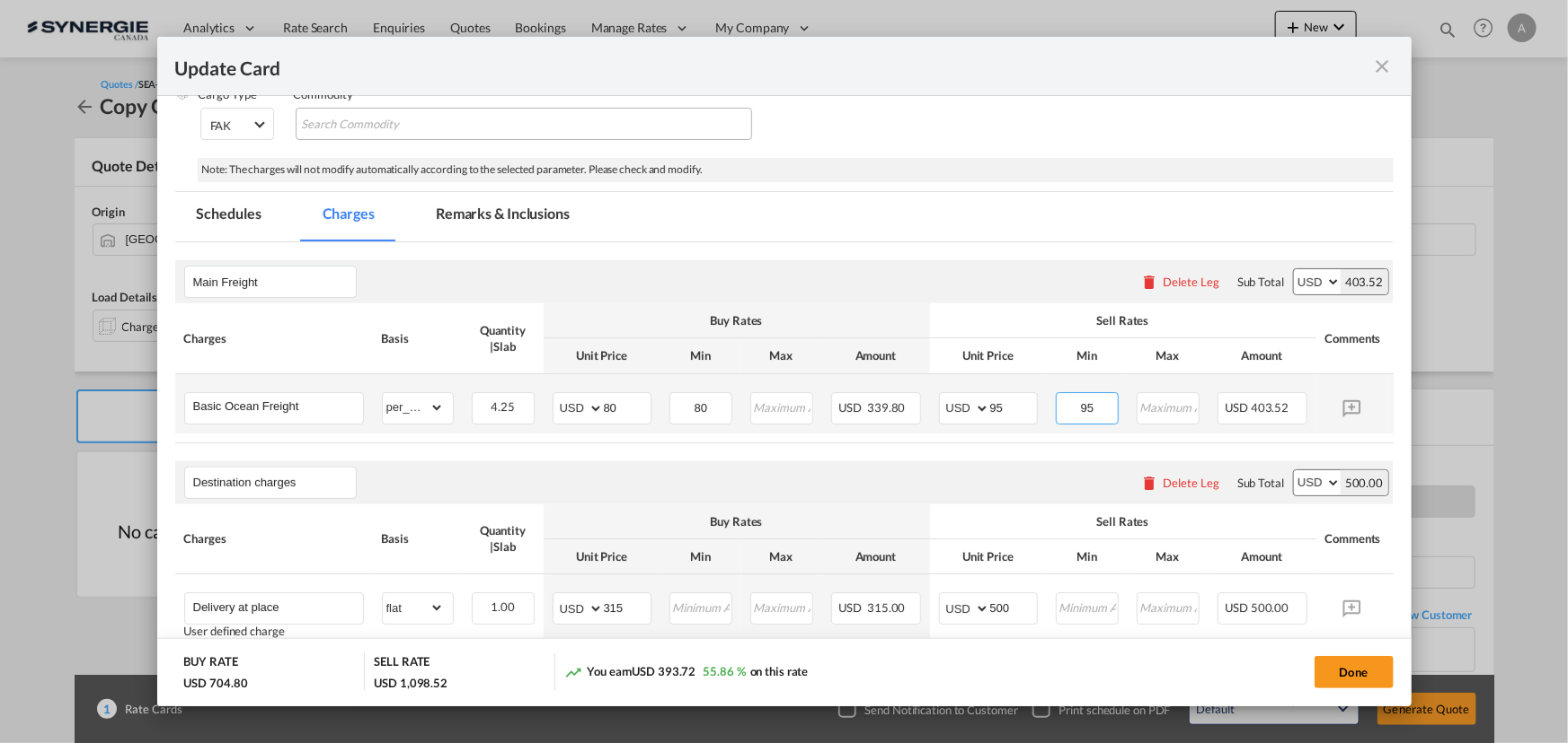
type input "95"
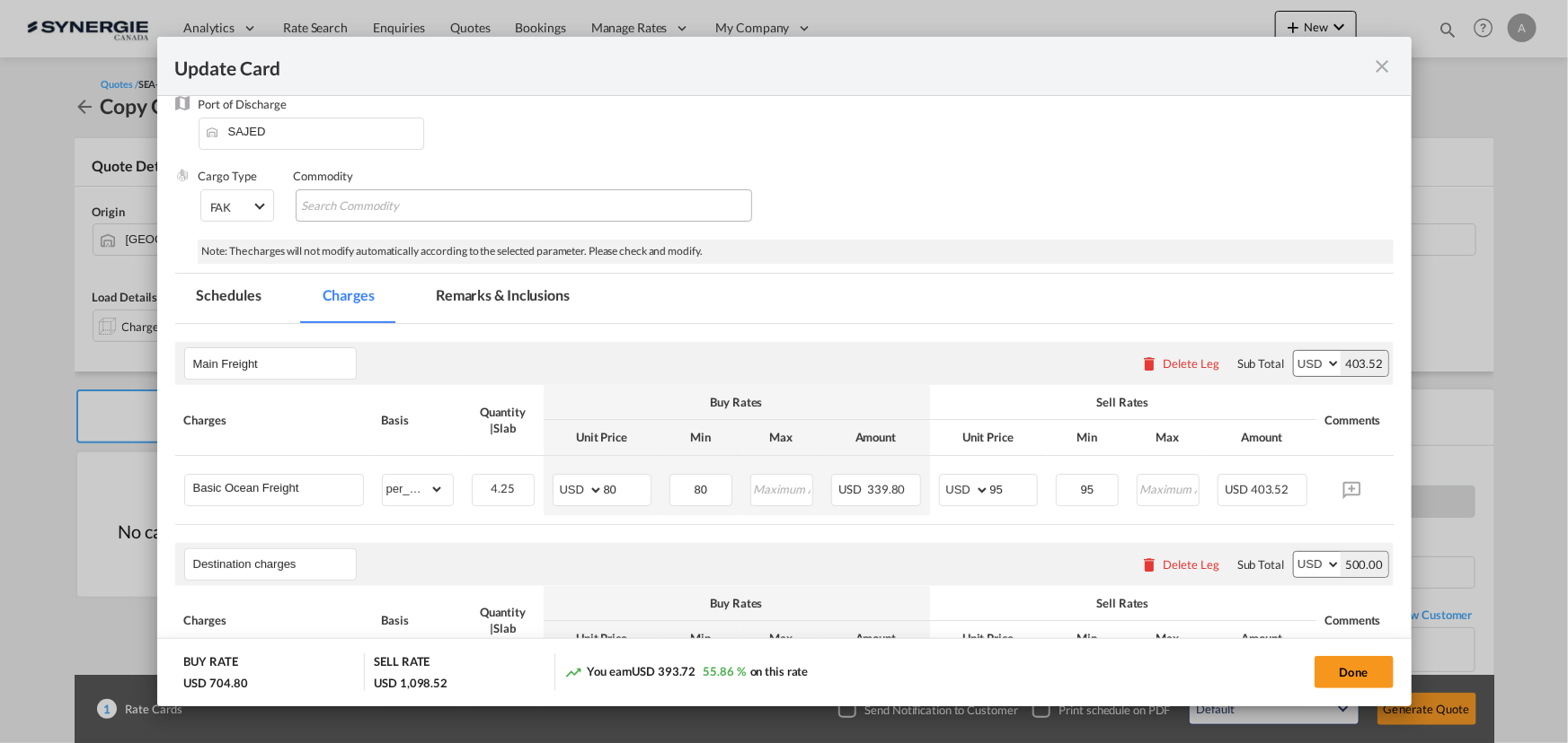
drag, startPoint x: 1362, startPoint y: 679, endPoint x: 215, endPoint y: 410, distance: 1178.1
click at [1362, 679] on button "Done" at bounding box center [1354, 673] width 79 height 32
type input "06 Jul 2025"
type input "02 Jul 2025"
type input "09 Oct 2025"
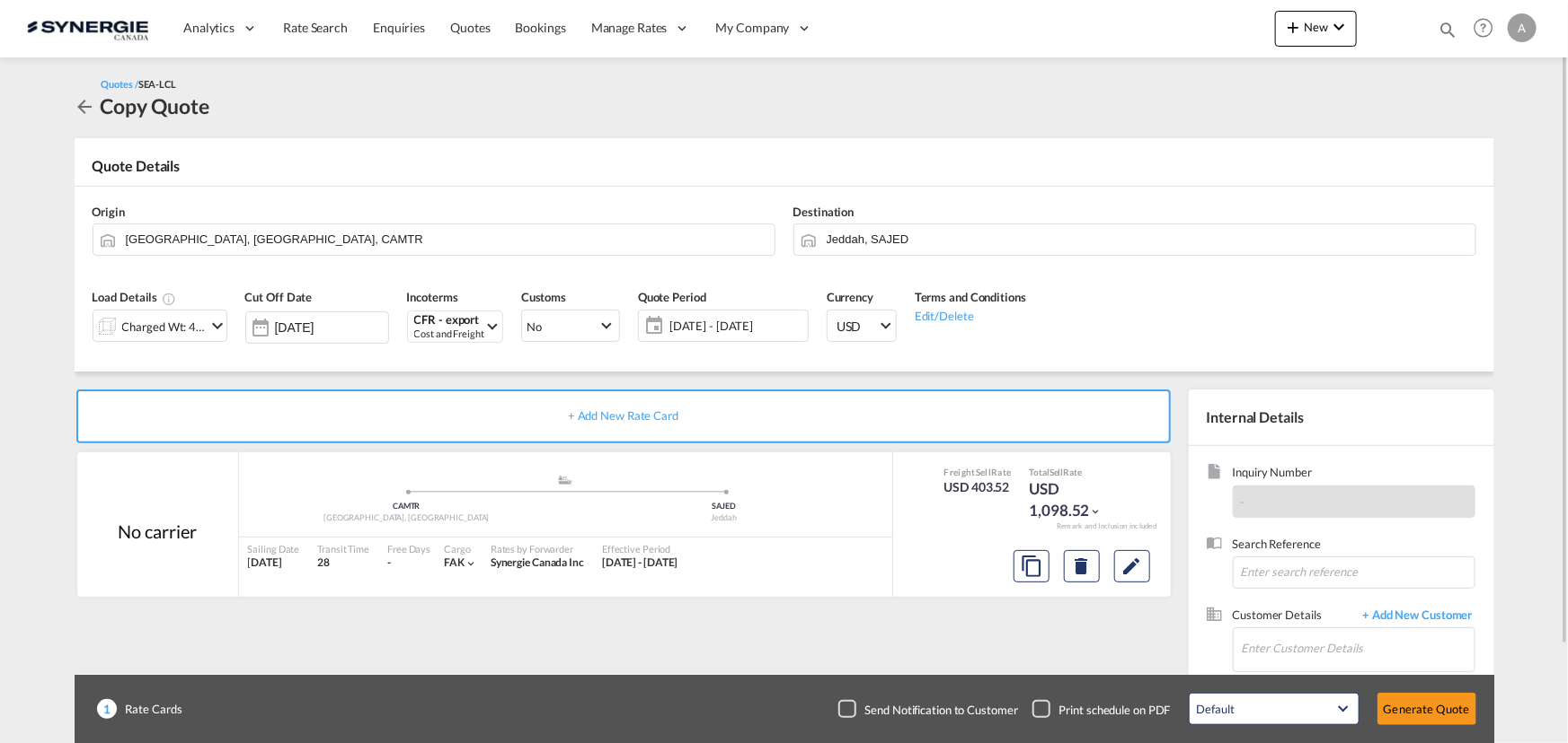
click at [190, 328] on div "Charged Wt: 4.25 W/M" at bounding box center [164, 327] width 85 height 25
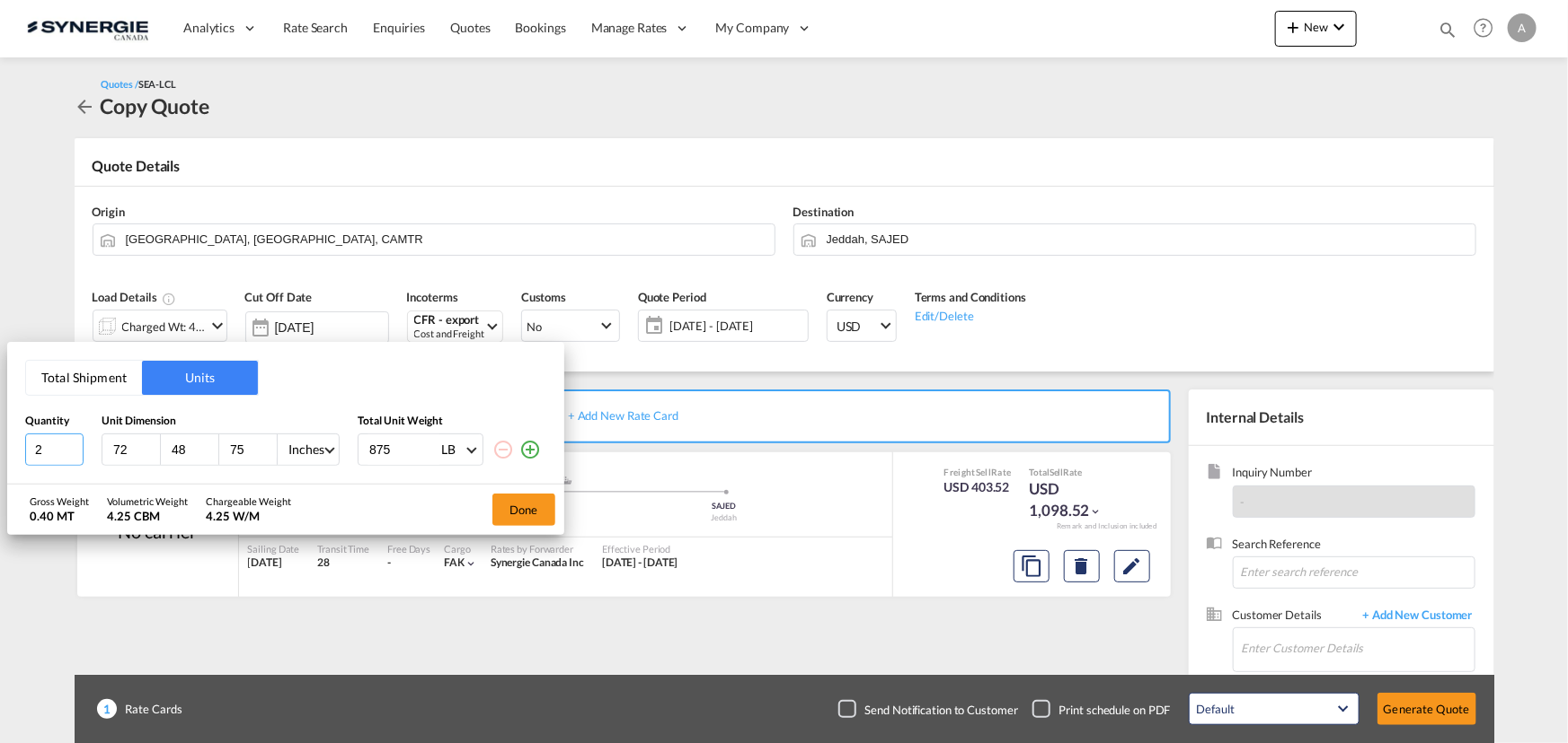
type input "2"
click at [72, 445] on input "2" at bounding box center [53, 450] width 58 height 32
click at [508, 512] on button "Done" at bounding box center [523, 510] width 63 height 32
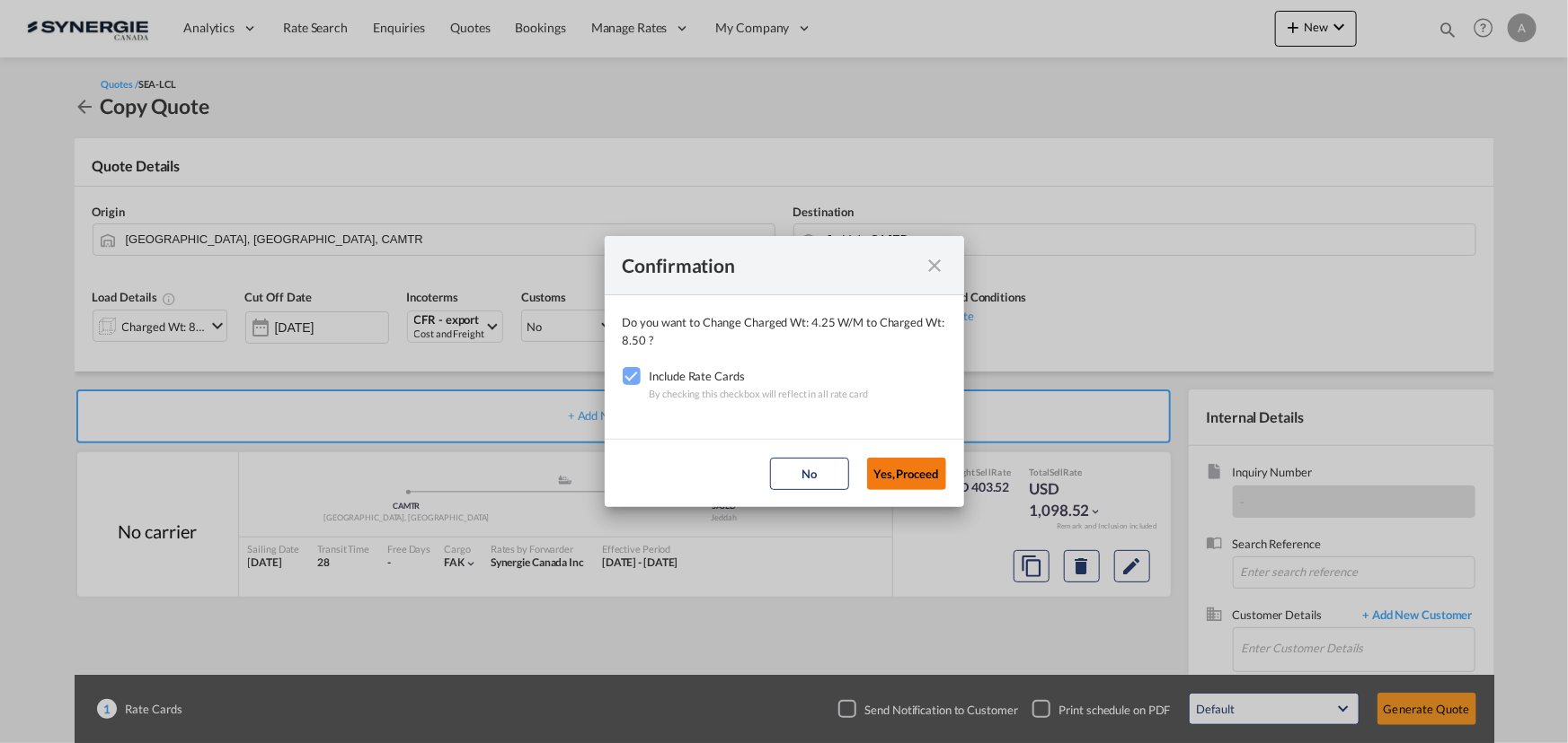
click at [902, 471] on button "Yes,Proceed" at bounding box center [906, 474] width 79 height 32
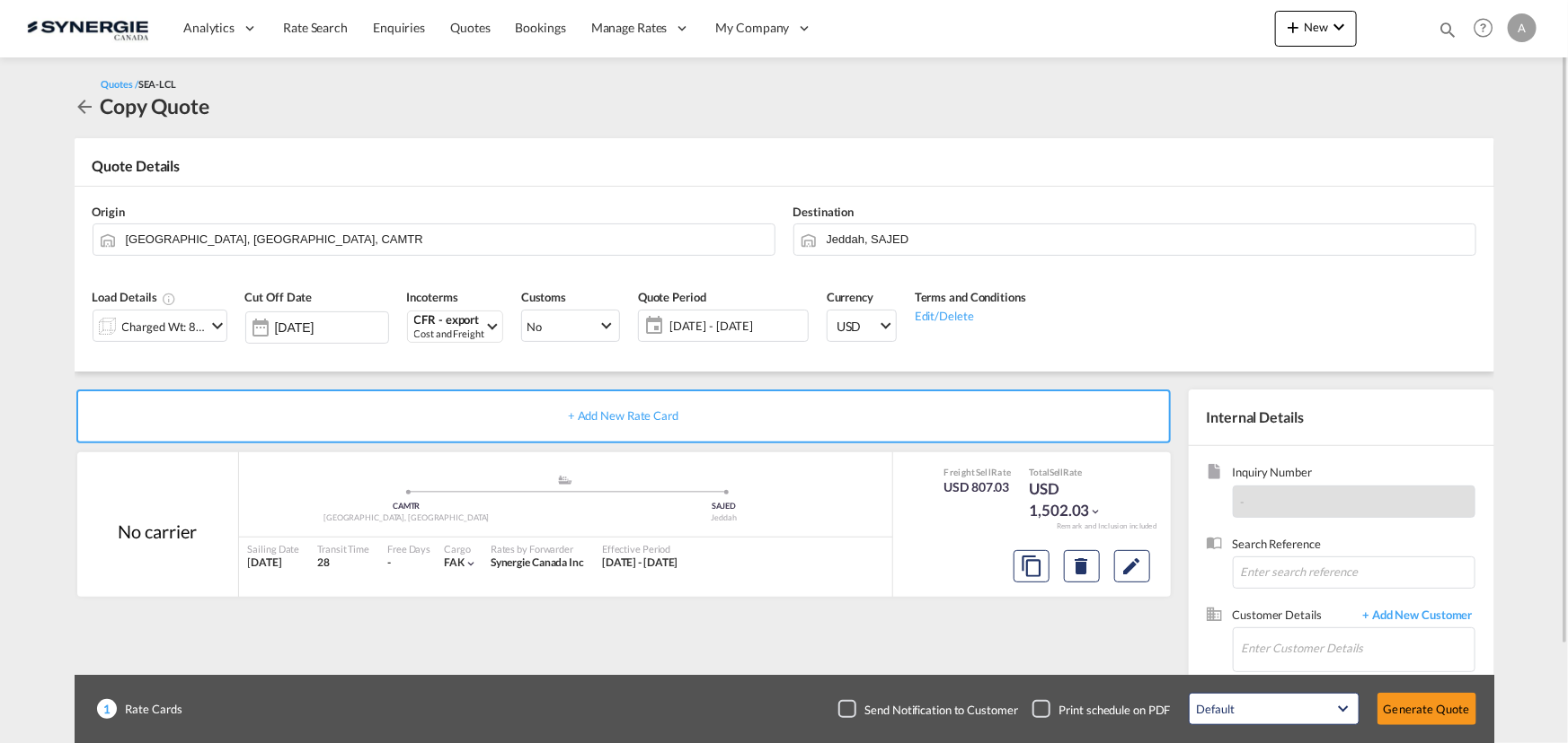
click at [133, 312] on div "Charged Wt: 8.50 W/M" at bounding box center [150, 326] width 113 height 30
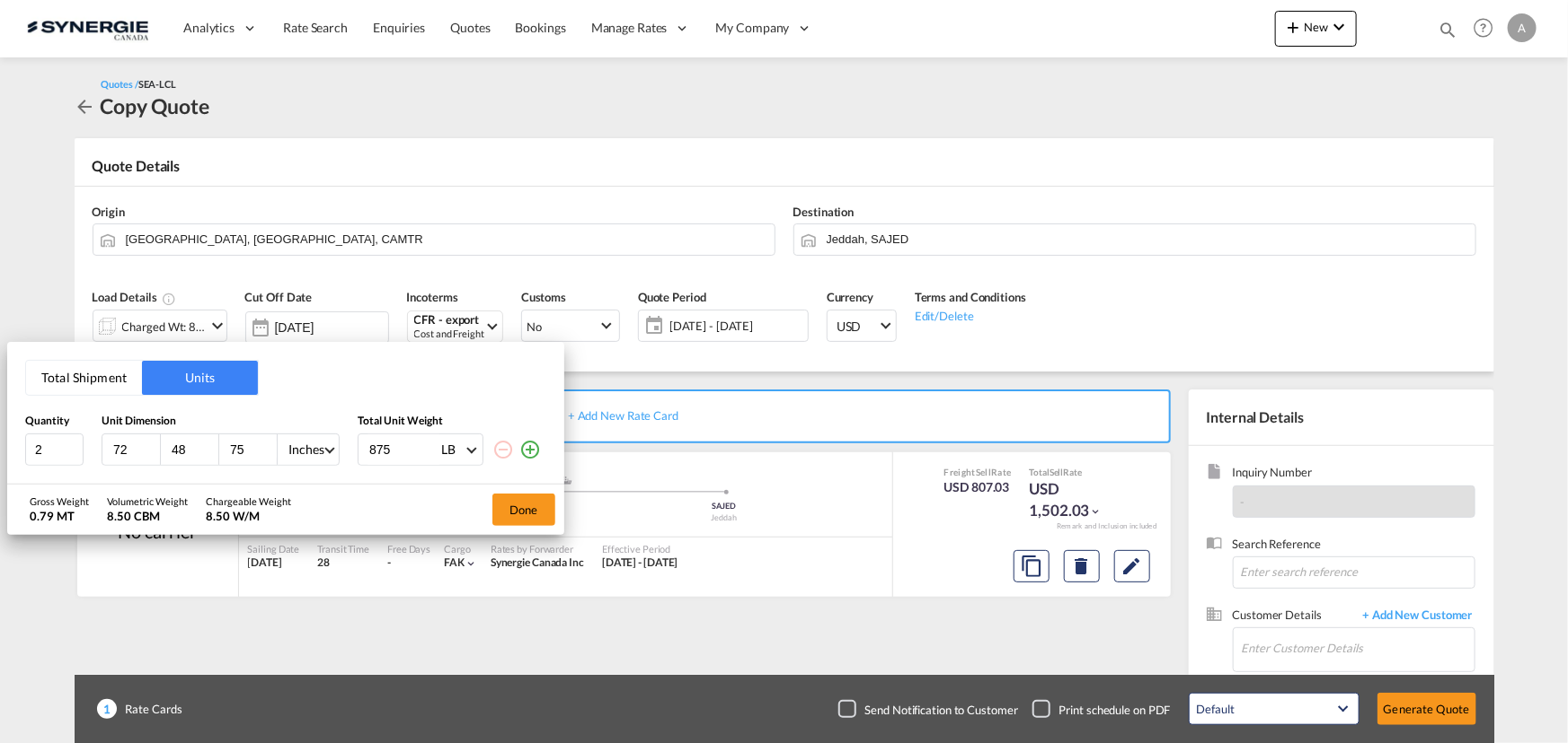
click at [768, 384] on div "Total Shipment Units Quantity Unit Dimension Total Unit Weight 2 72 48 75 Inche…" at bounding box center [784, 372] width 1568 height 743
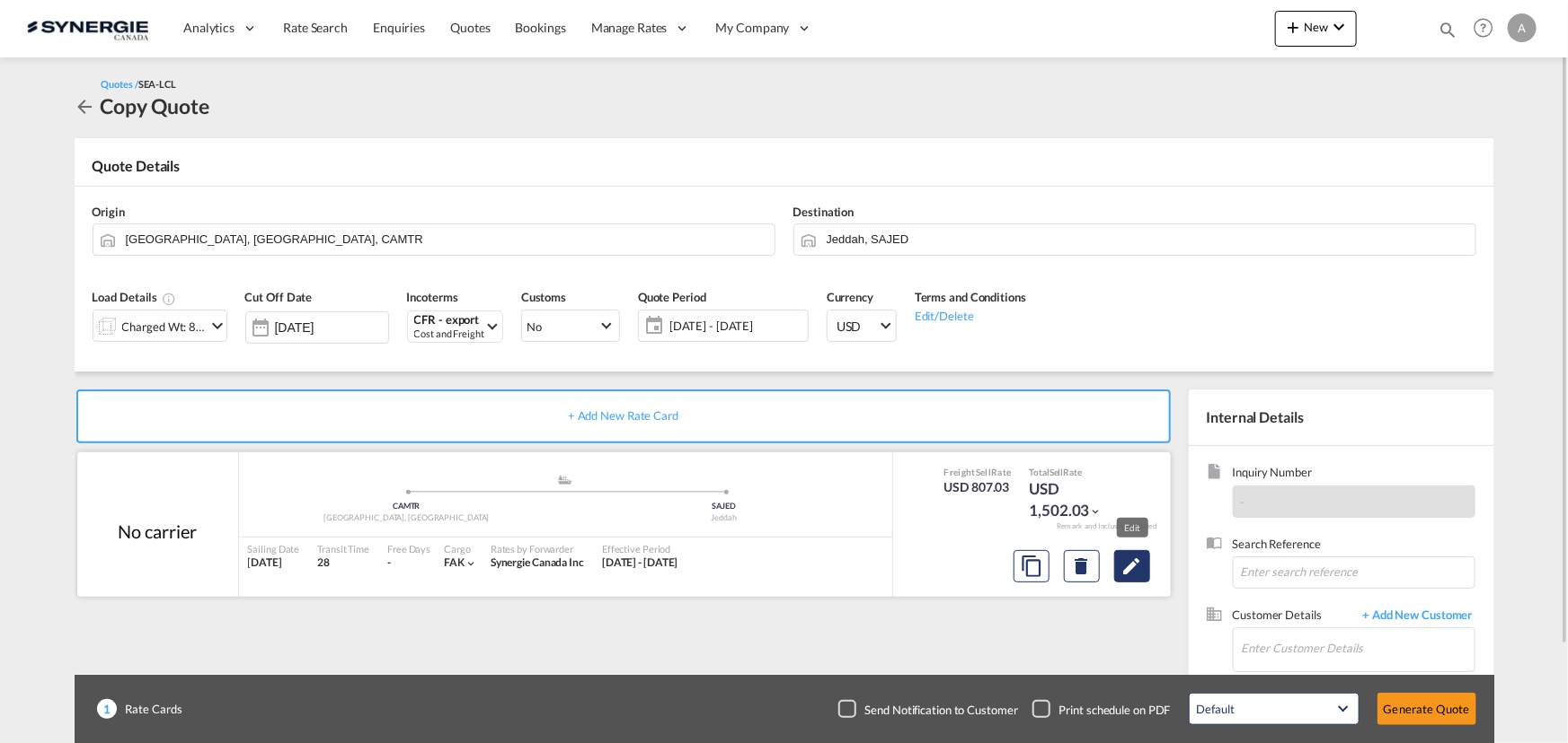
click at [1144, 574] on button "Edit" at bounding box center [1132, 567] width 36 height 32
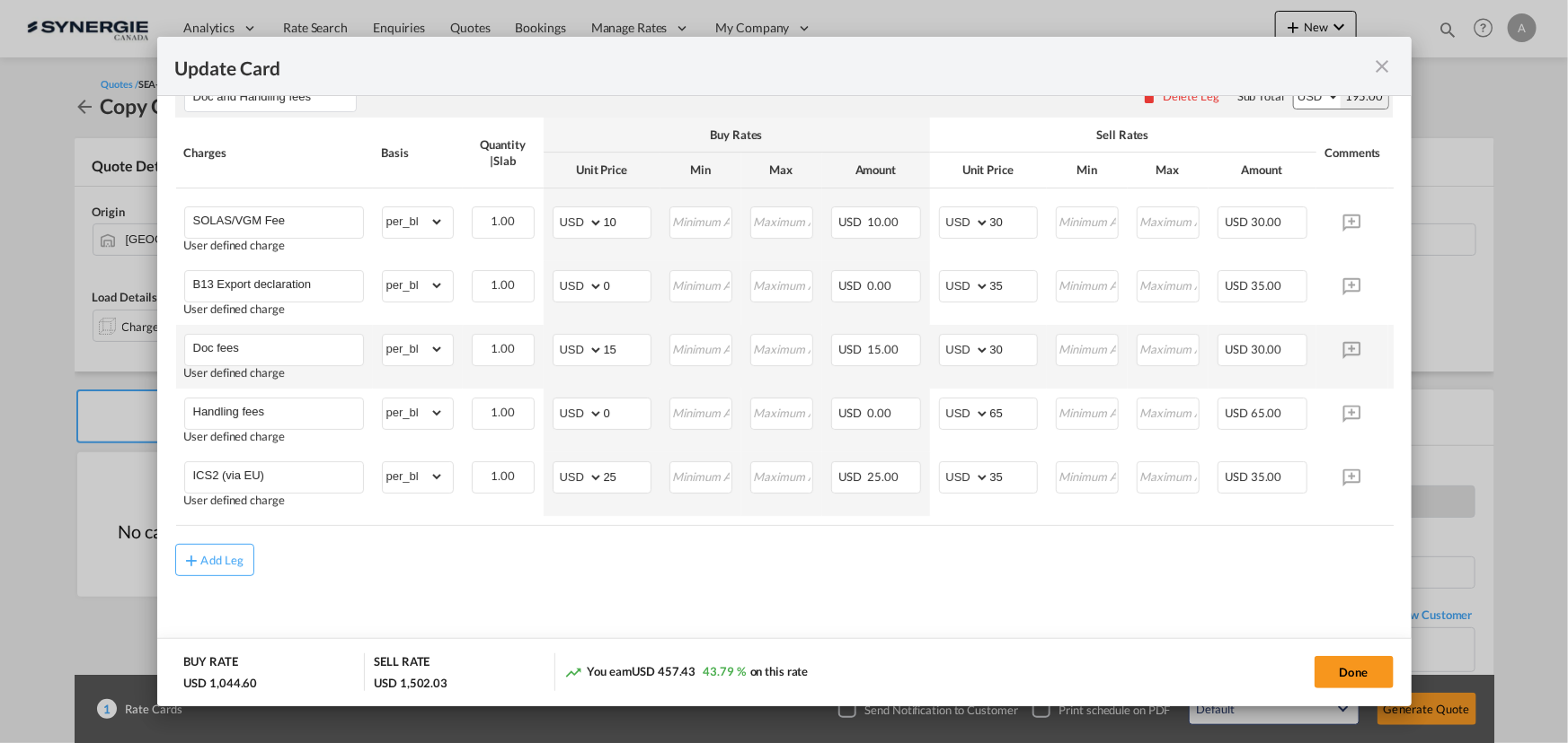
scroll to position [857, 0]
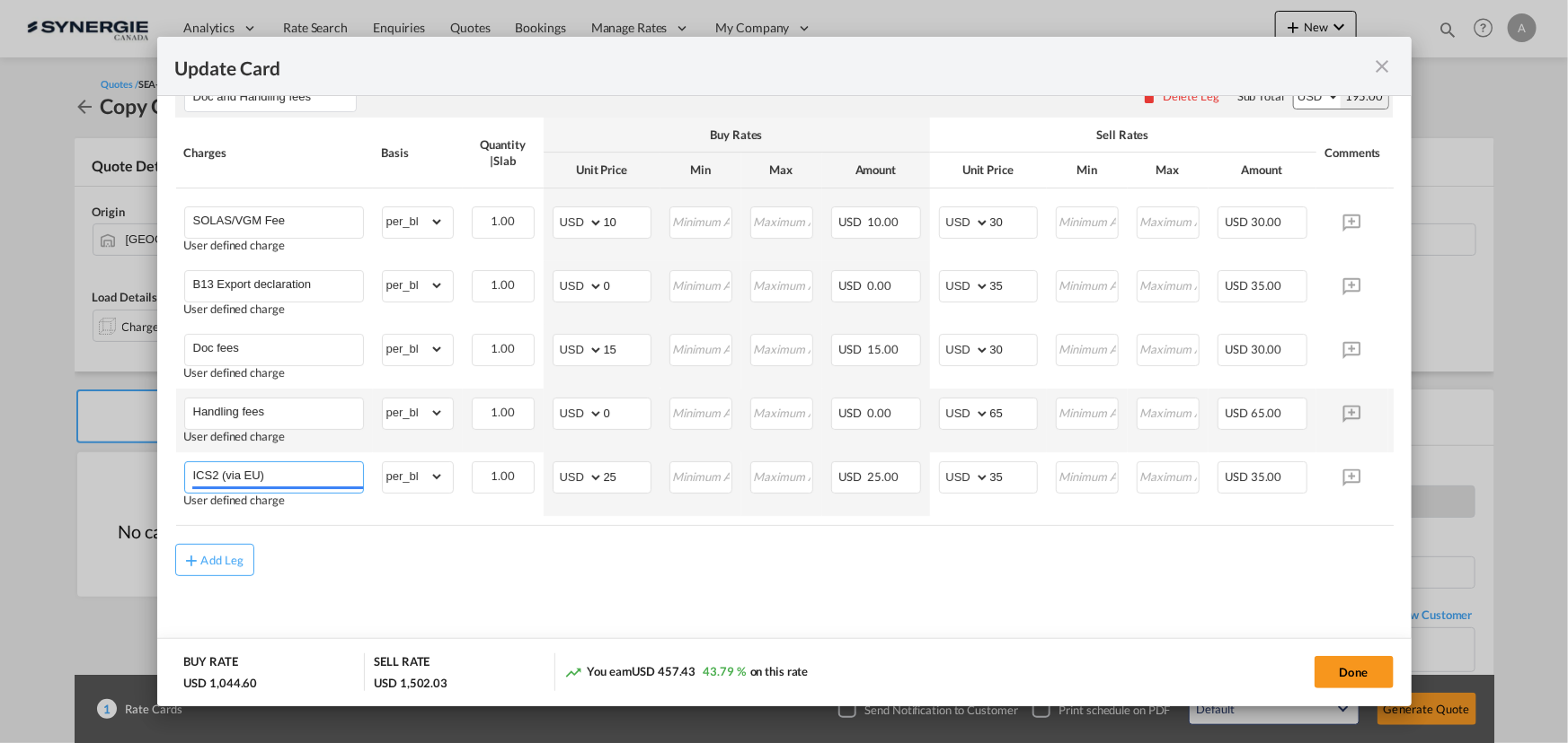
drag, startPoint x: 278, startPoint y: 472, endPoint x: 662, endPoint y: 428, distance: 386.5
click at [109, 450] on div "Update Card Port of Loading CAMTR T/S Liner/Carrier No carrier 2HM LOGISTICS D.…" at bounding box center [784, 372] width 1568 height 743
type input "ENS Filling fee"
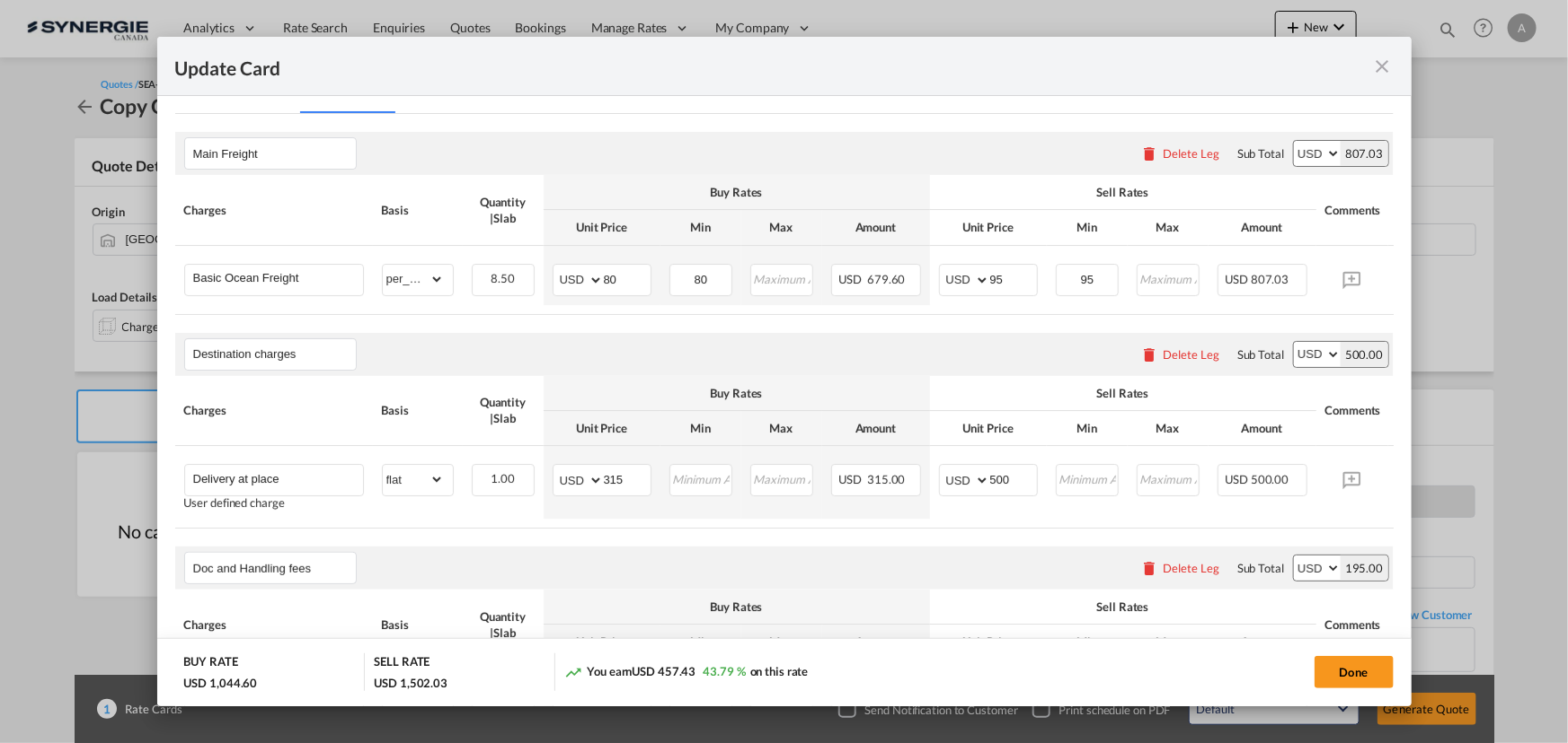
scroll to position [368, 0]
click at [652, 311] on table "Charges Basis Quantity | Slab Buy Rates Sell Rates Comments Action Unit Price M…" at bounding box center [812, 249] width 1273 height 139
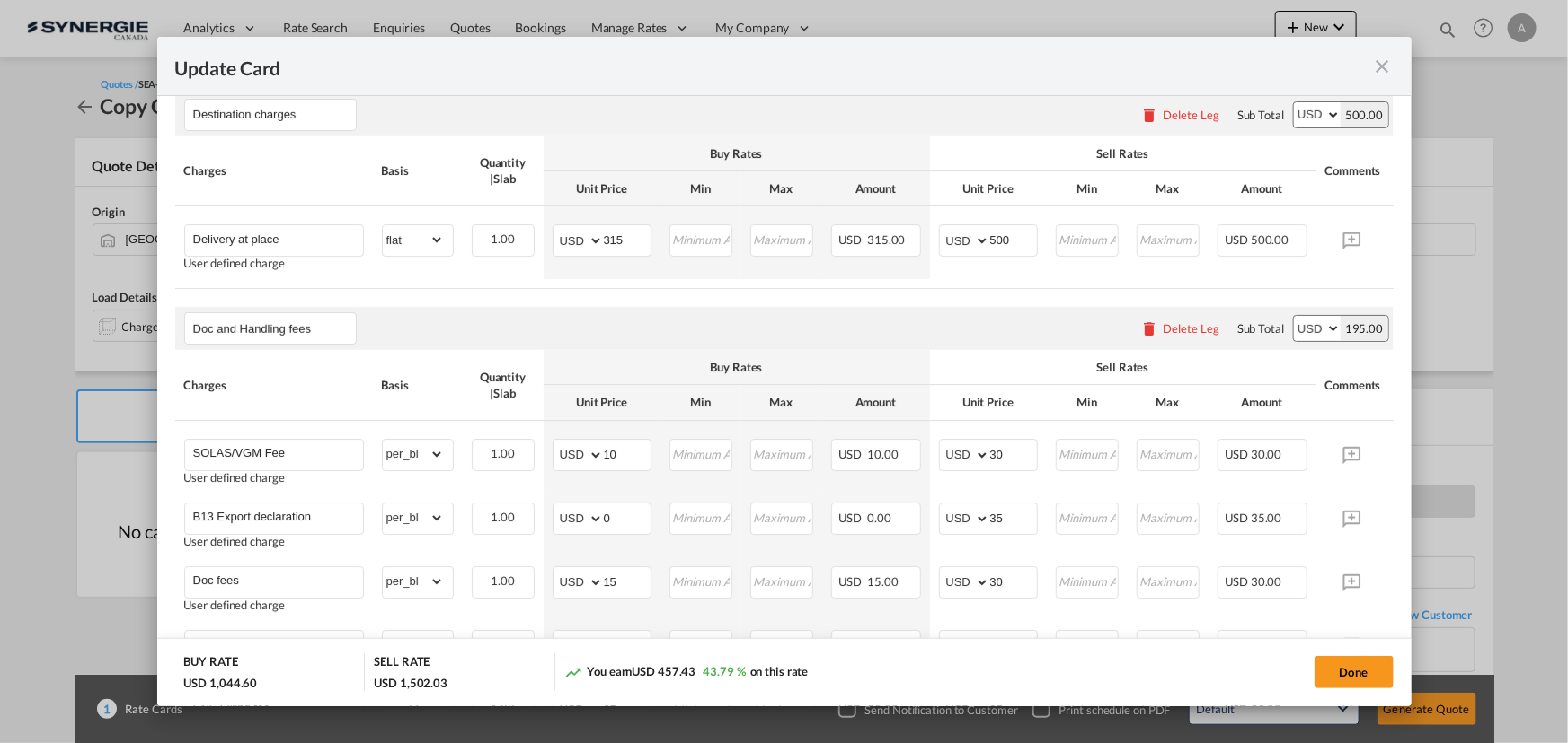
scroll to position [531, 0]
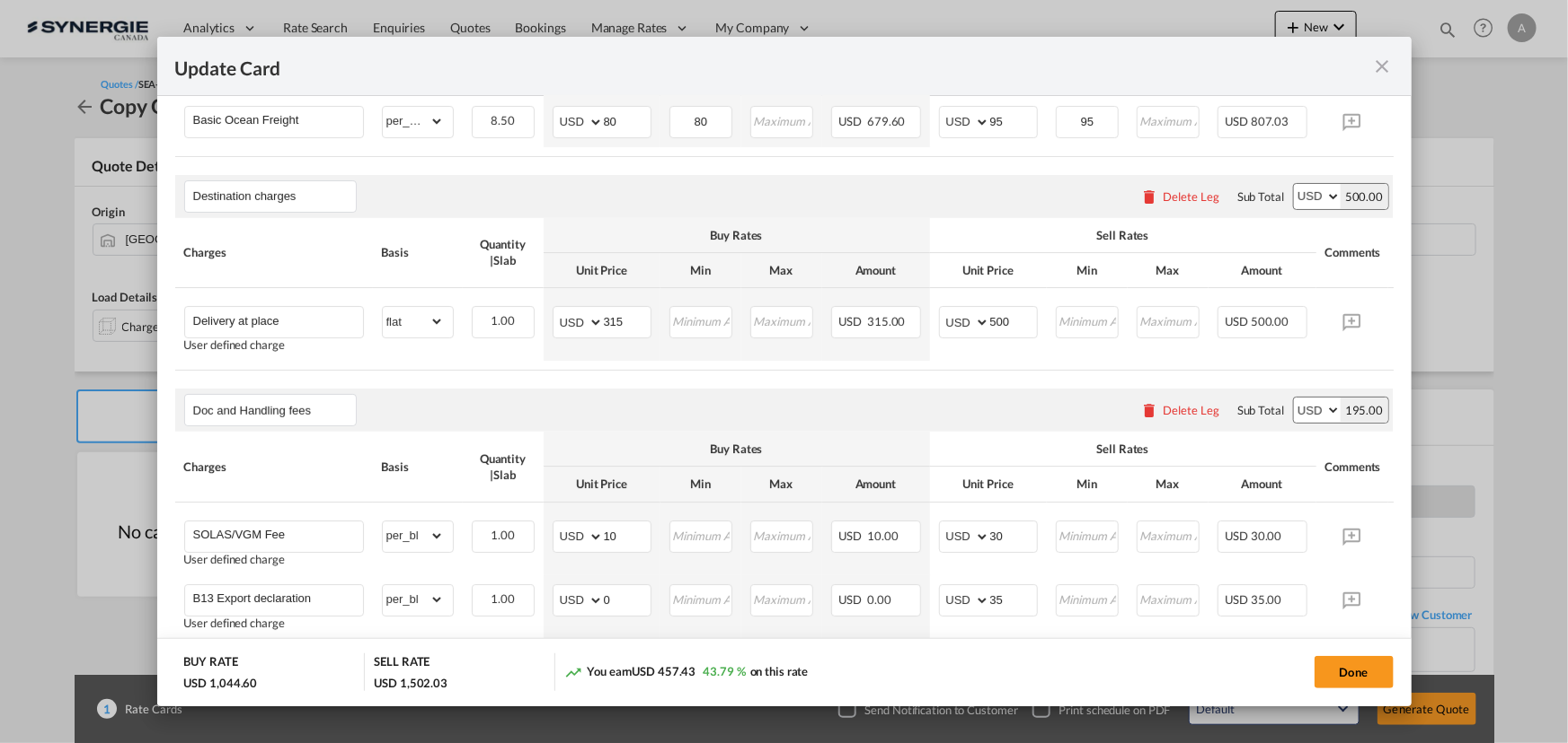
drag, startPoint x: 1193, startPoint y: 193, endPoint x: 1149, endPoint y: 205, distance: 45.6
click at [1193, 194] on div "Delete Leg" at bounding box center [1191, 196] width 56 height 14
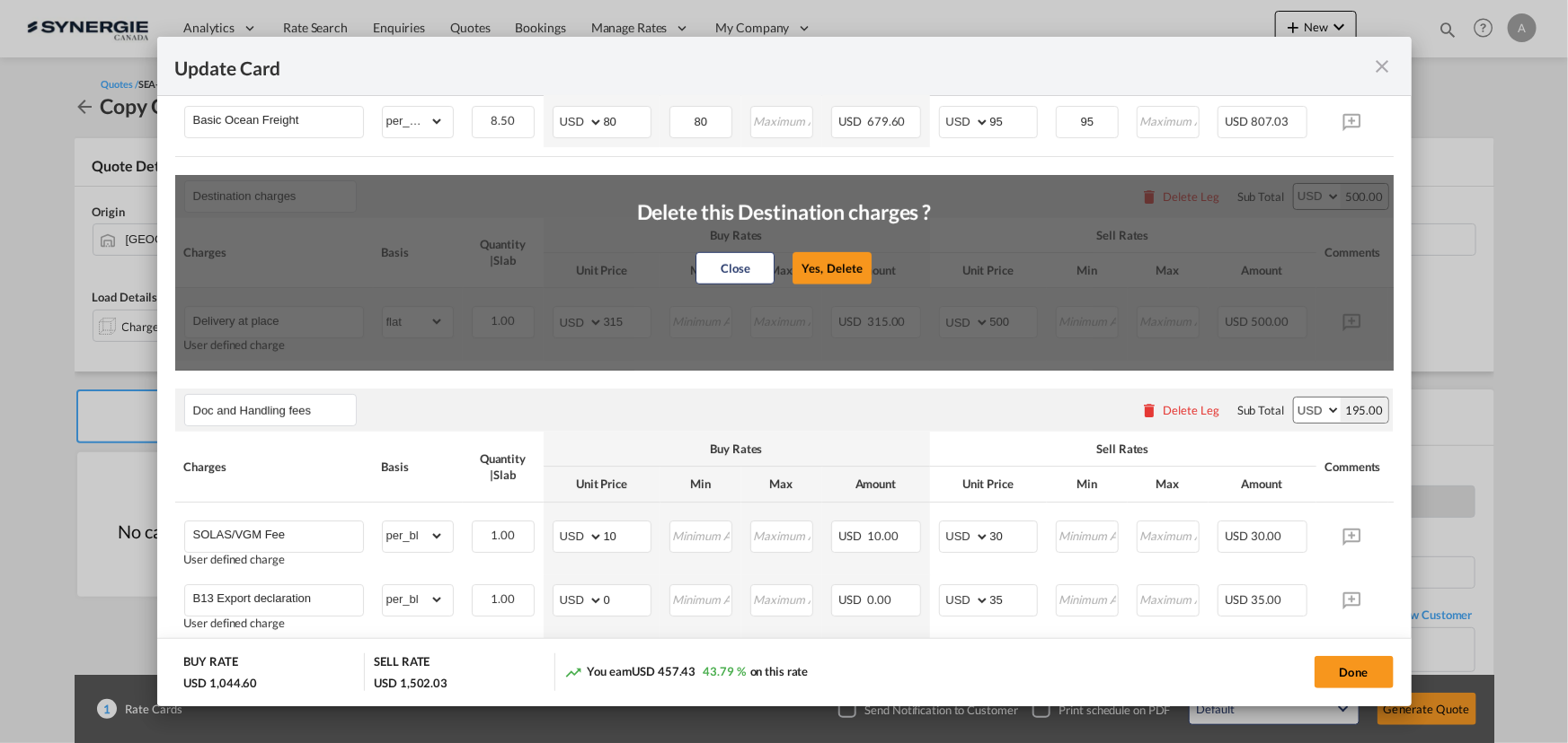
click at [846, 272] on button "Yes, Delete" at bounding box center [831, 269] width 79 height 32
type input "Doc and Handling fees"
type input "SOLAS/VGM Fee"
select select "per_bl"
type input "10"
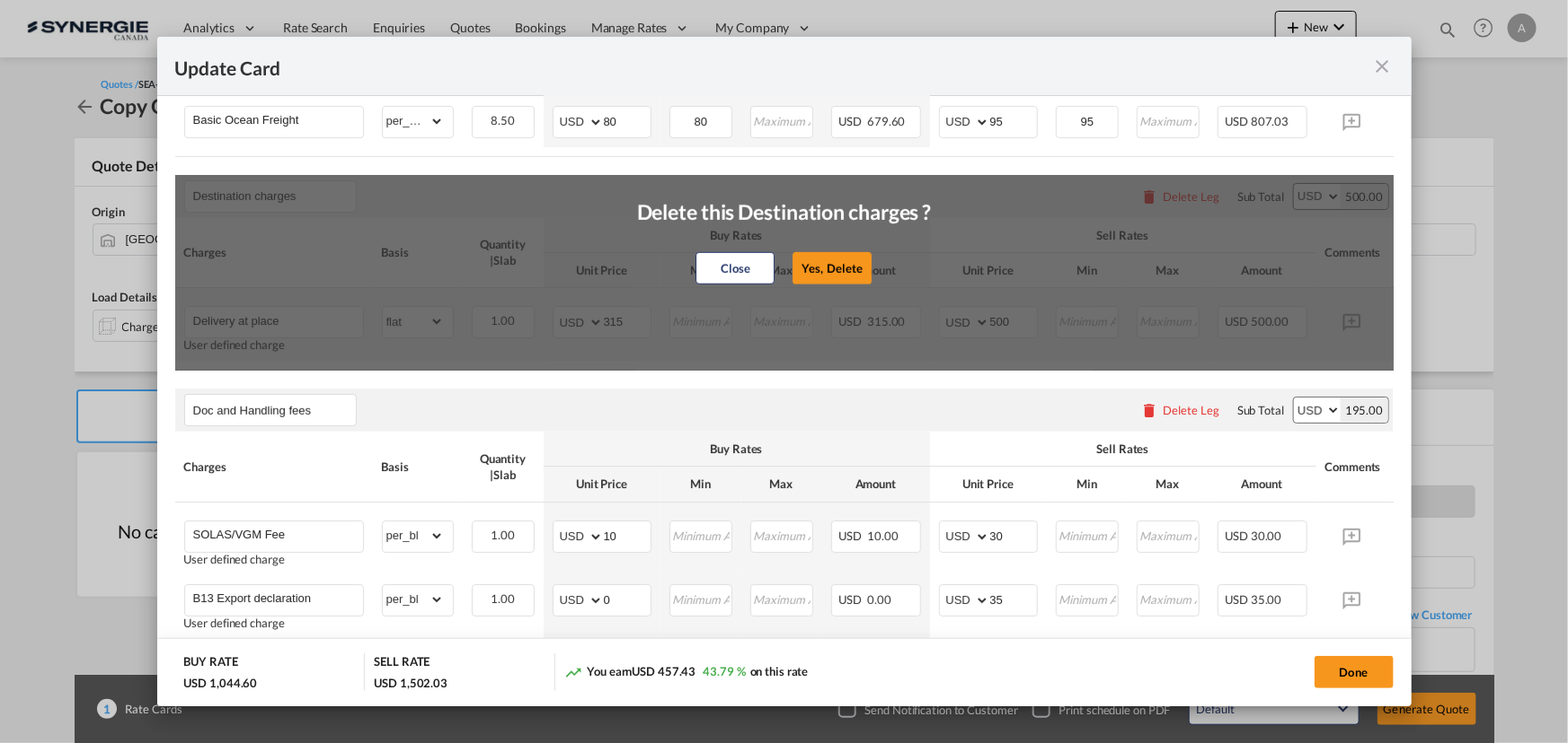
type input "30"
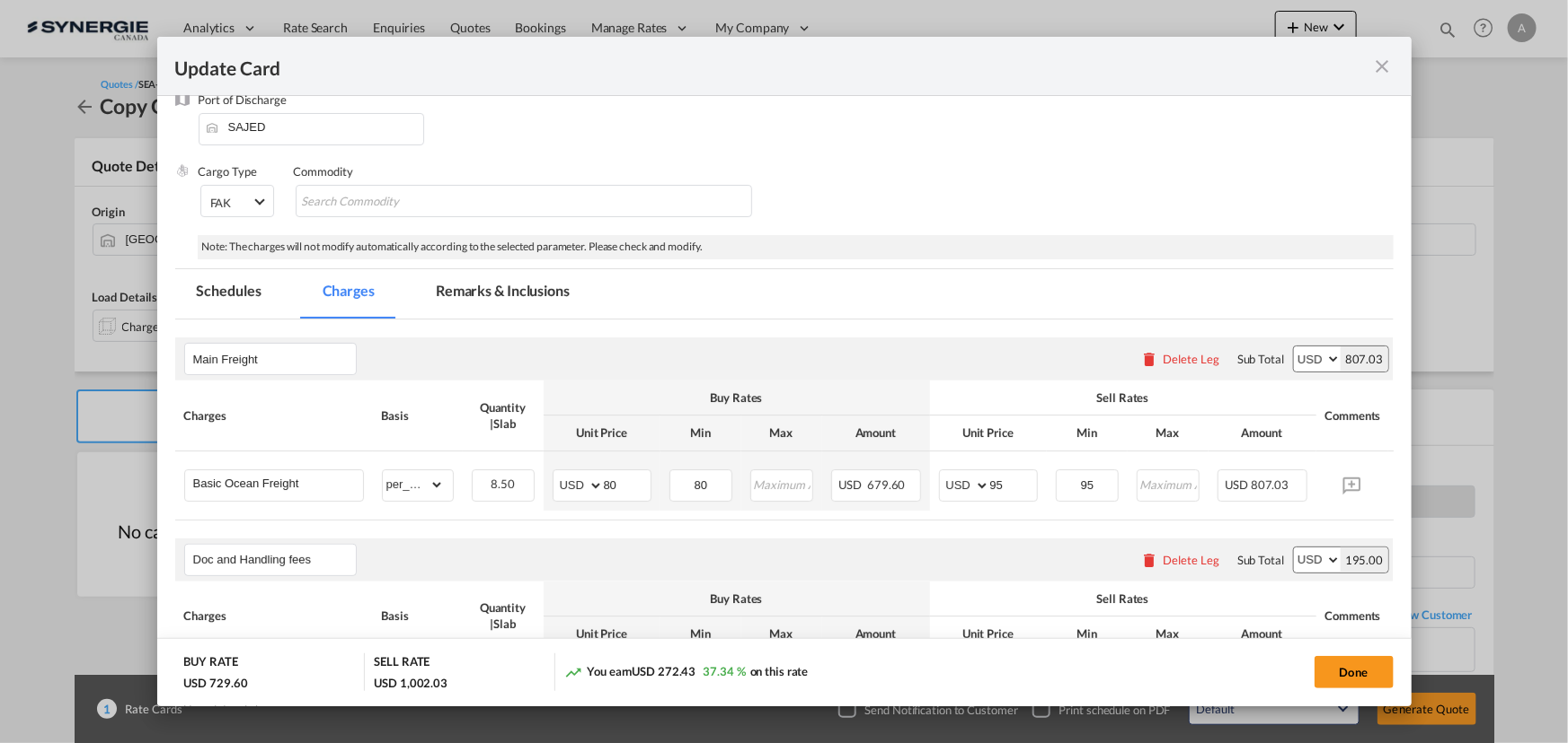
scroll to position [149, 0]
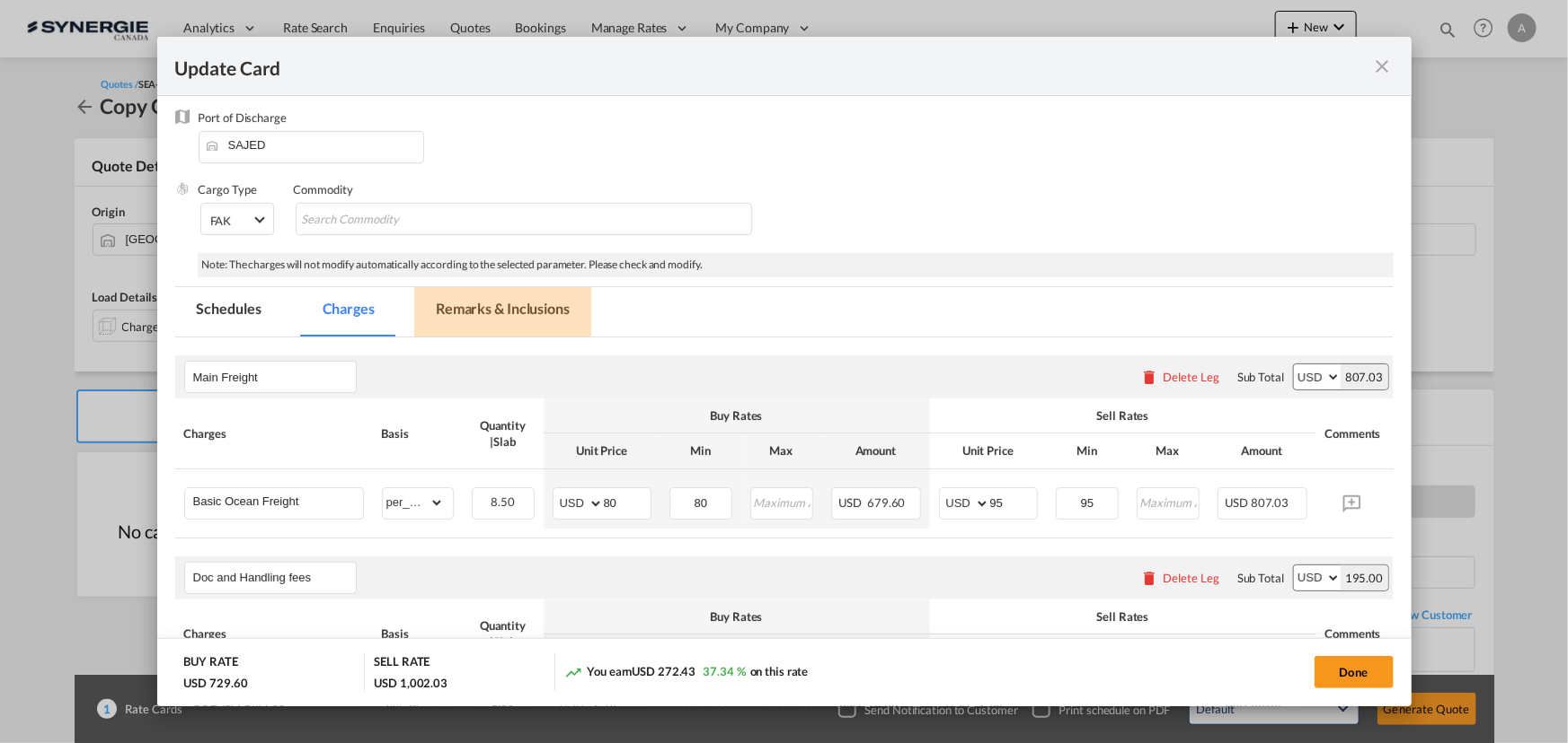
click at [484, 314] on md-tab-item "Remarks & Inclusions" at bounding box center [502, 312] width 177 height 50
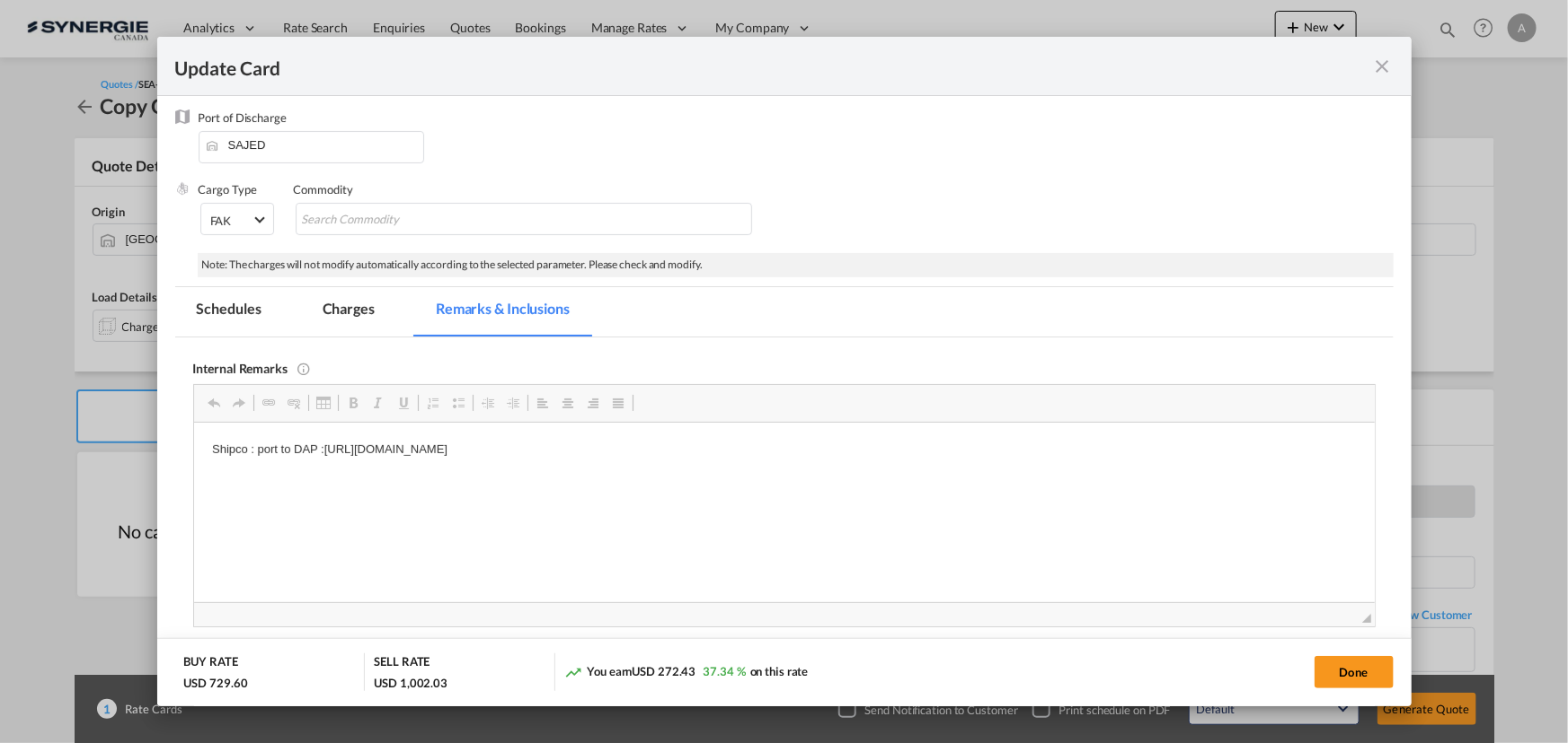
scroll to position [0, 0]
drag, startPoint x: 813, startPoint y: 439, endPoint x: 193, endPoint y: 464, distance: 620.5
click at [193, 464] on html "Shipco : port to DAP :https://app.frontapp.com/open/msg_1g56ln4f?key=jsvQeZJGok…" at bounding box center [784, 449] width 1180 height 54
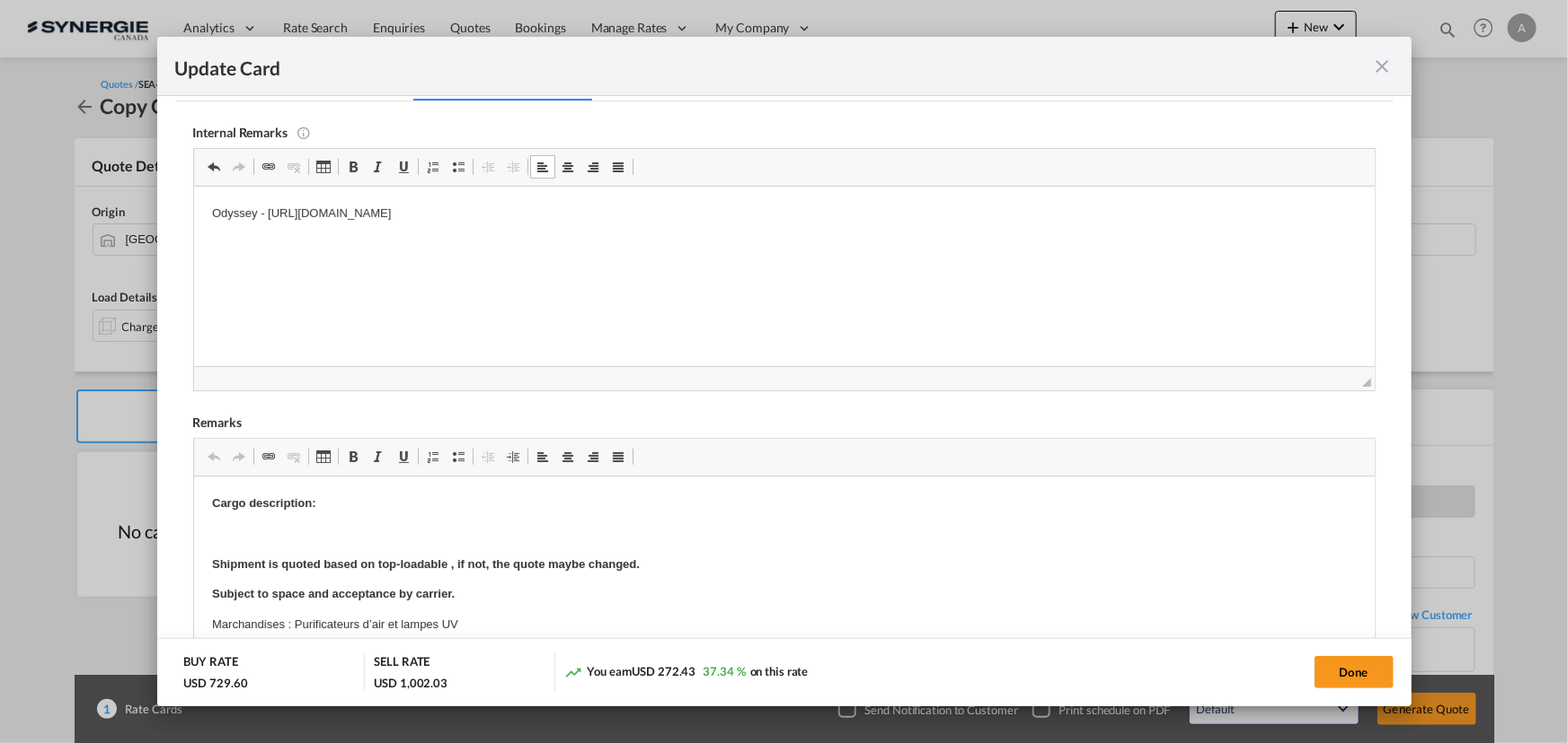
scroll to position [394, 0]
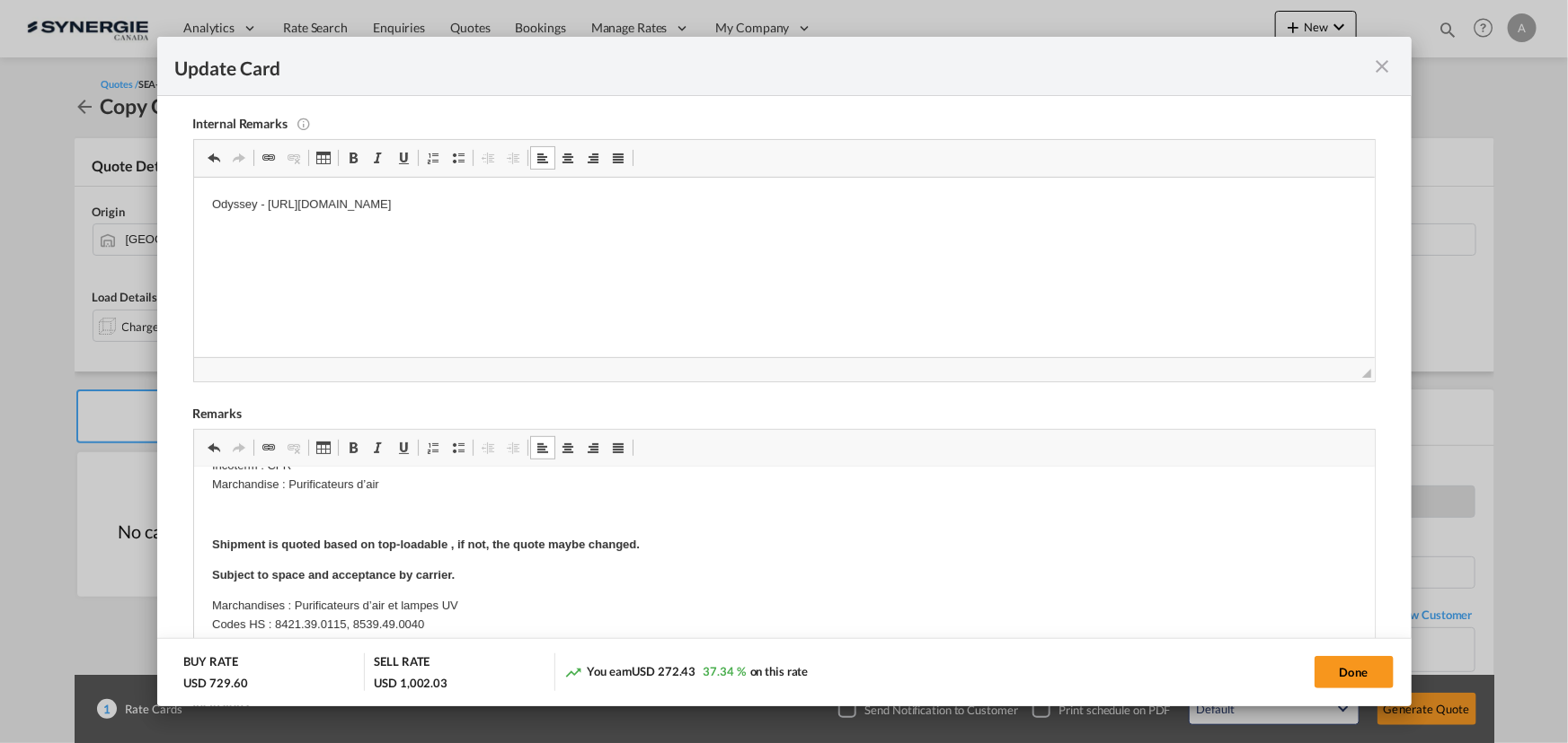
scroll to position [176, 0]
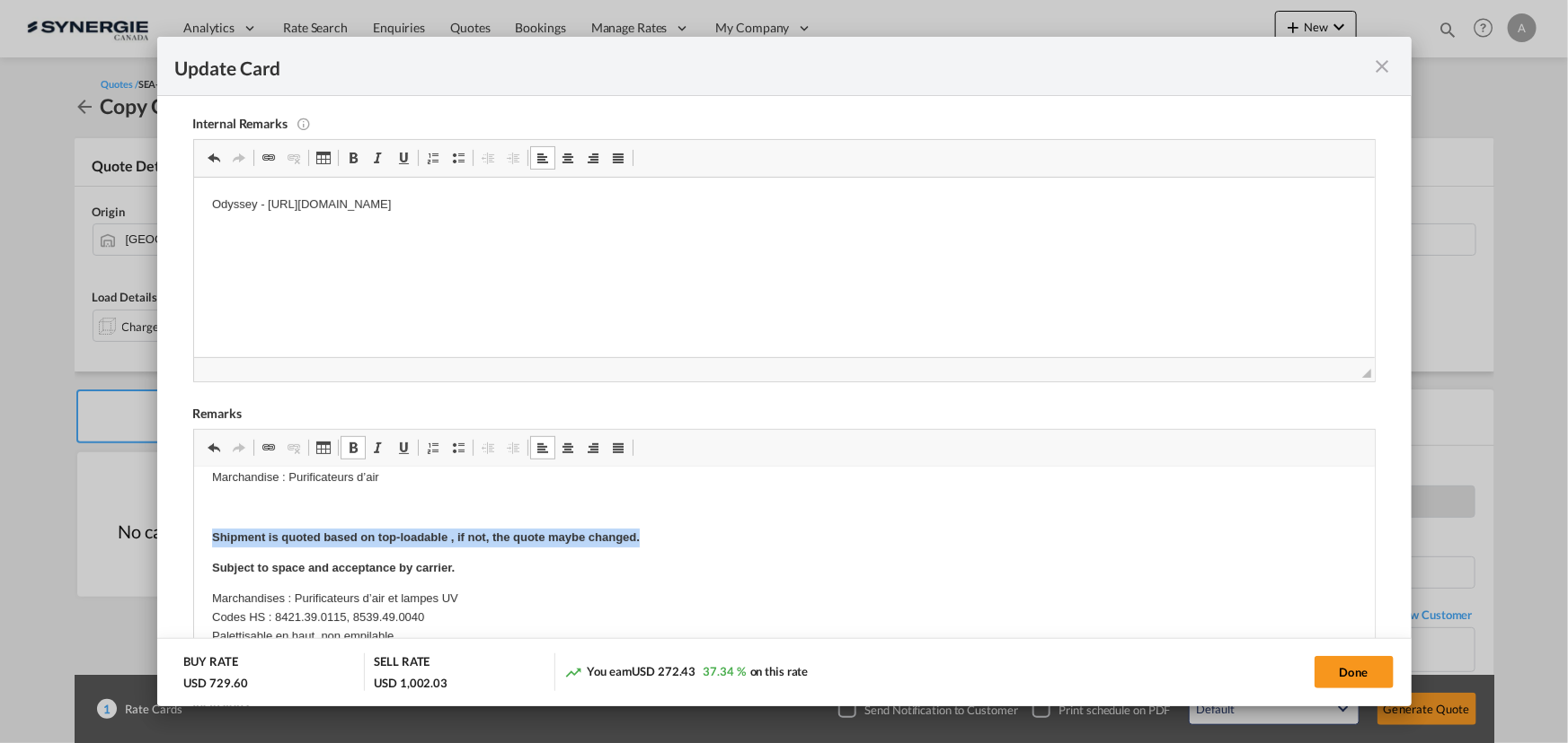
drag, startPoint x: 206, startPoint y: 540, endPoint x: 700, endPoint y: 544, distance: 494.0
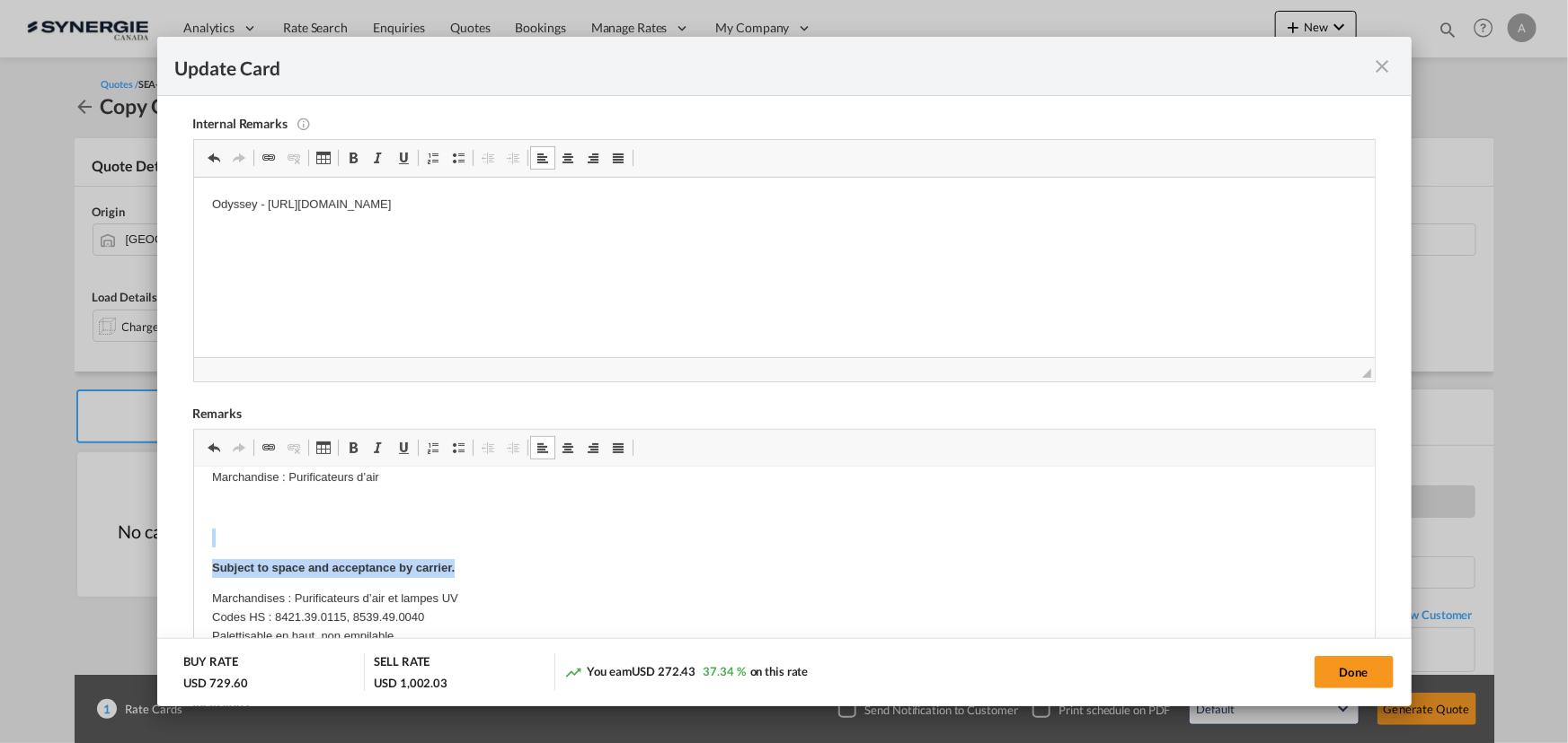
drag, startPoint x: 220, startPoint y: 521, endPoint x: 495, endPoint y: 573, distance: 279.9
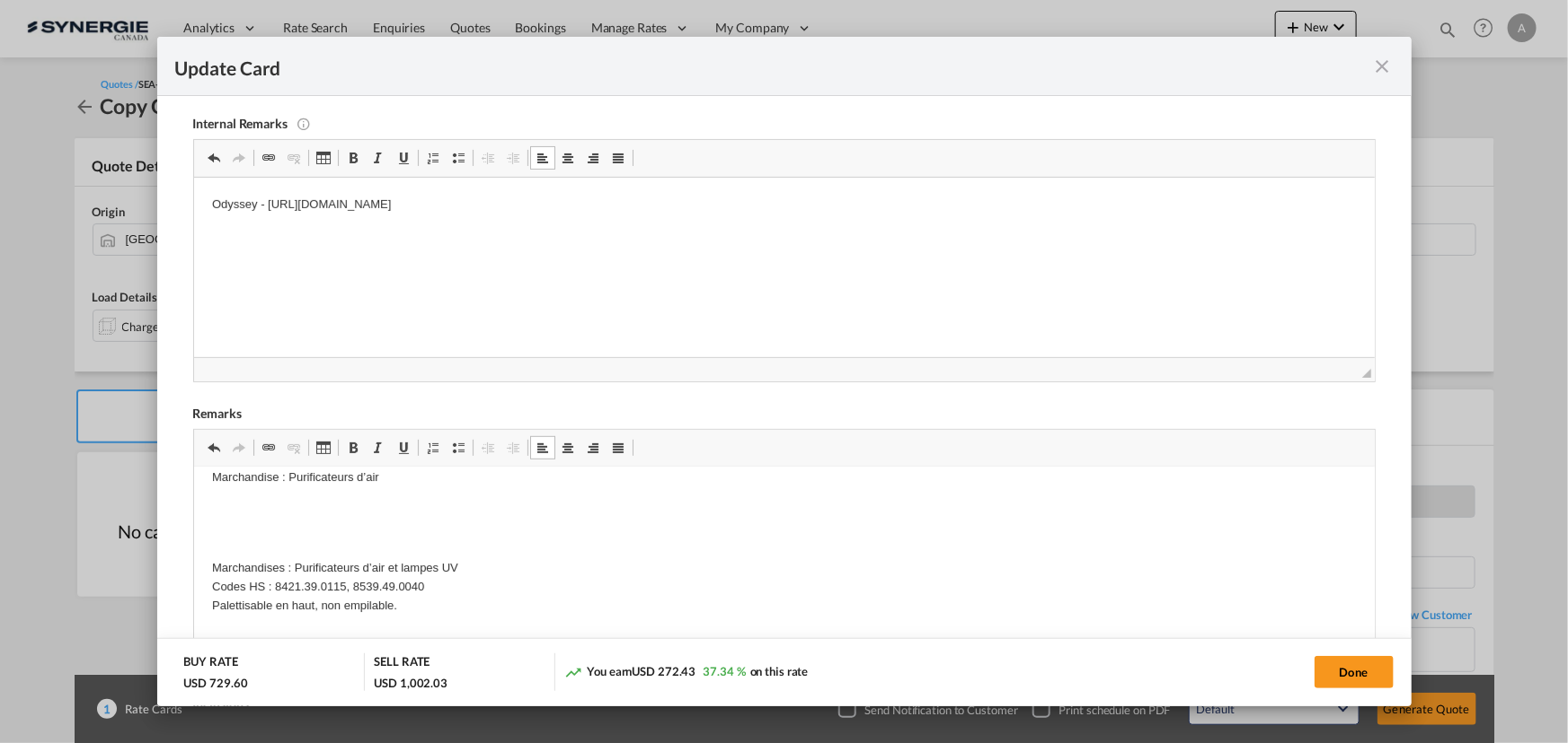
click at [219, 510] on p "Editor, editor11" at bounding box center [783, 508] width 1145 height 19
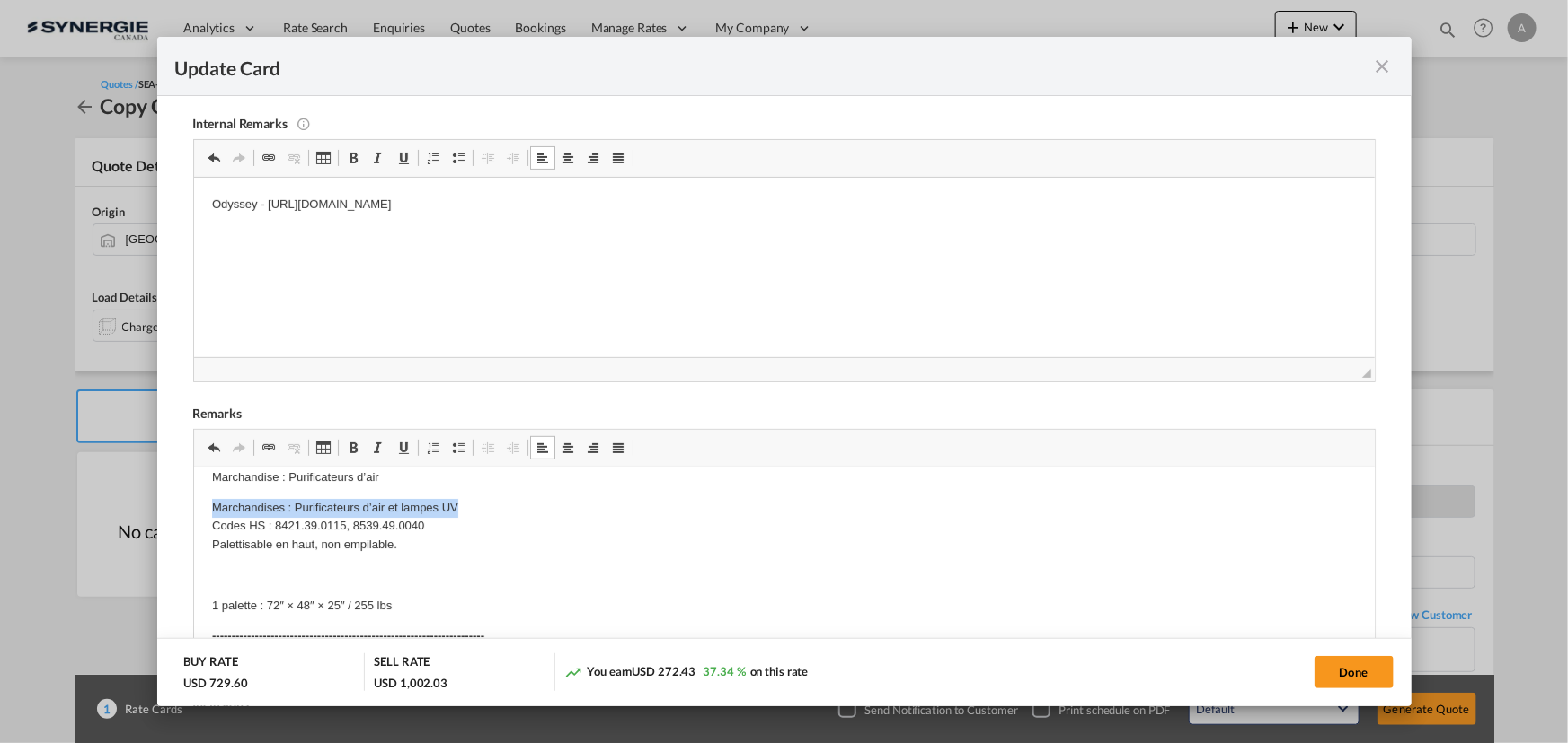
drag, startPoint x: 202, startPoint y: 502, endPoint x: 540, endPoint y: 508, distance: 338.1
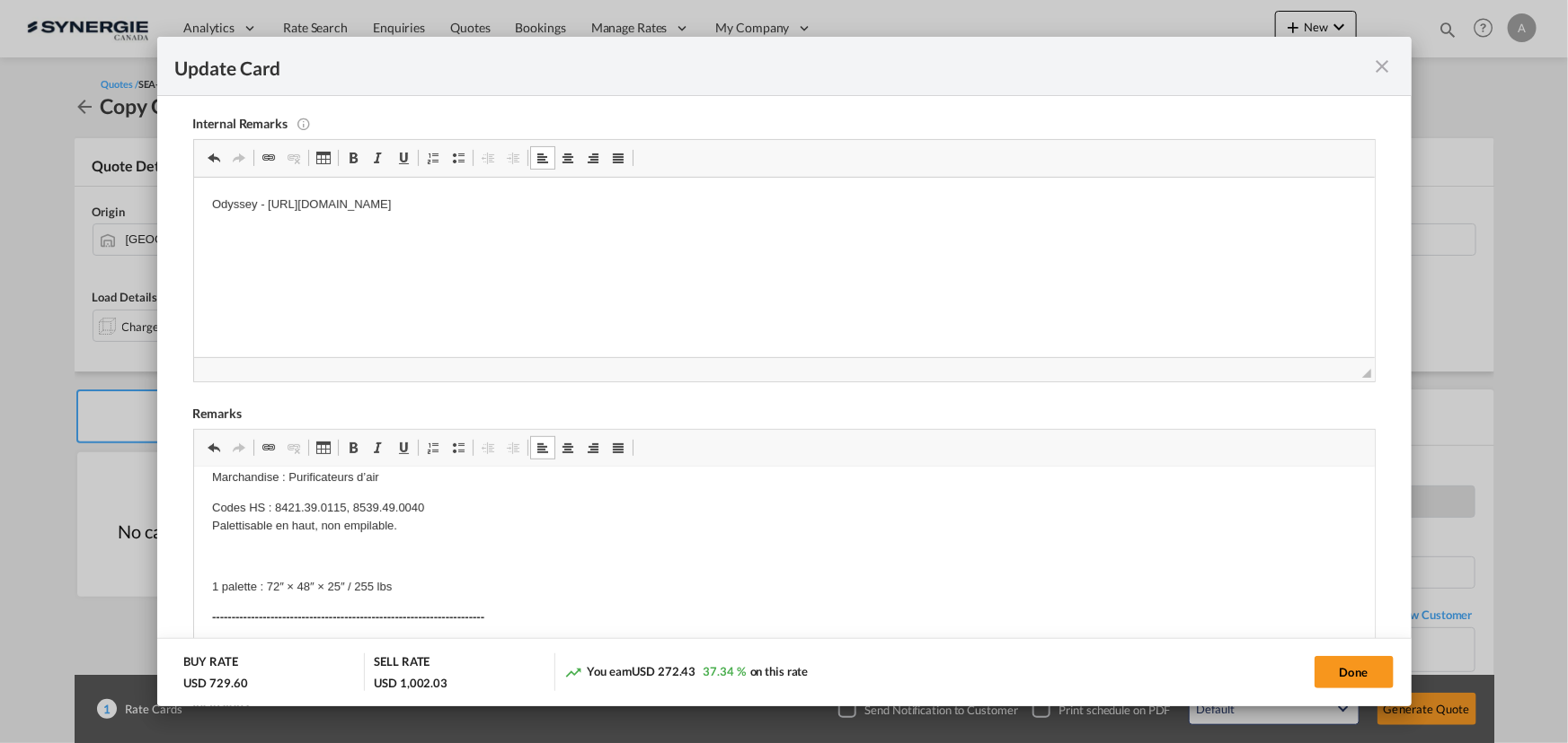
click at [430, 512] on p "Codes HS : 8421.39.0115, 8539.49.0040 Palettisable en haut, non empilable." at bounding box center [783, 517] width 1145 height 38
drag, startPoint x: 430, startPoint y: 509, endPoint x: 352, endPoint y: 512, distance: 78.1
click at [352, 512] on p "Codes HS : 8421.39.0115, 8539.49.0040 Palettisable en haut, non empilable." at bounding box center [783, 517] width 1145 height 38
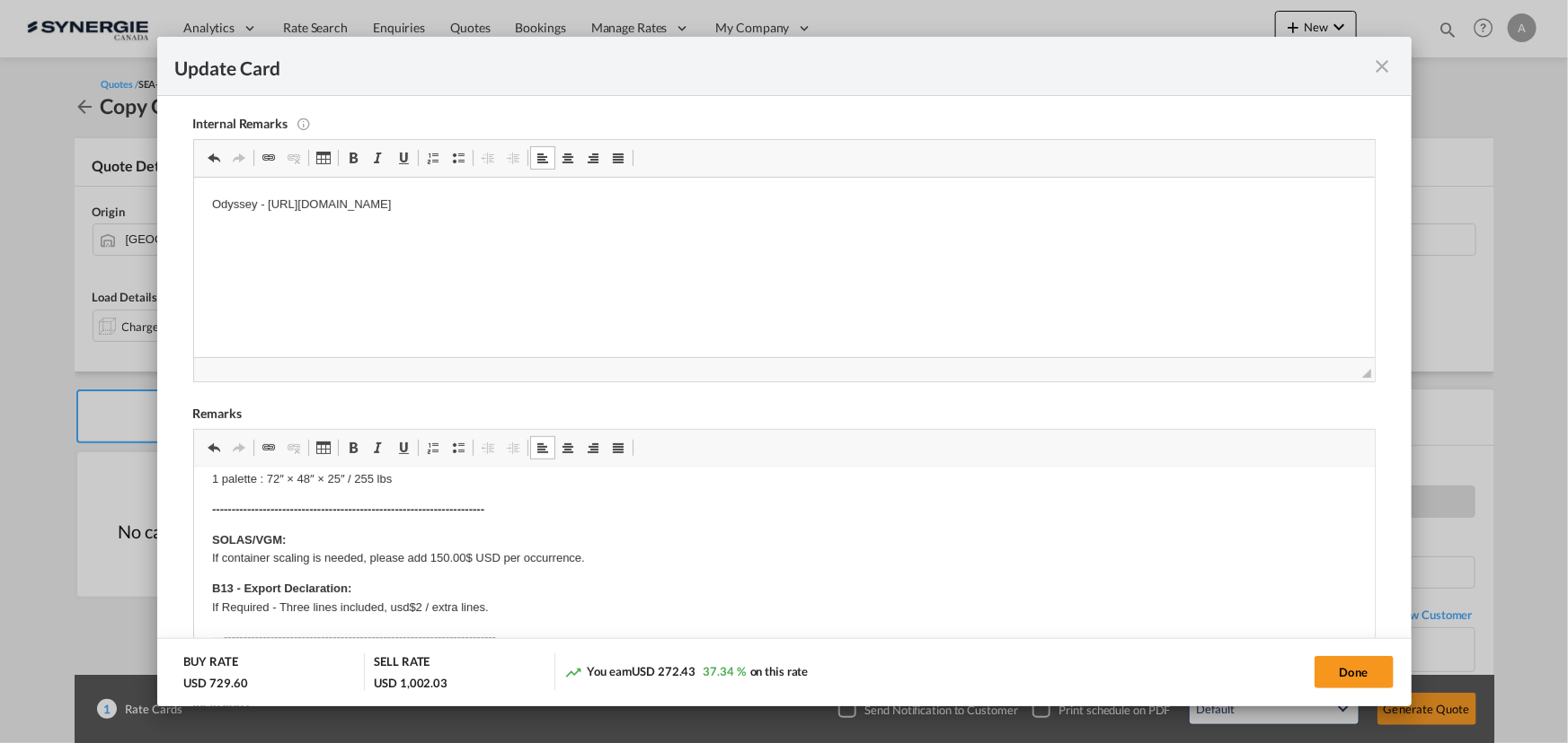
scroll to position [257, 0]
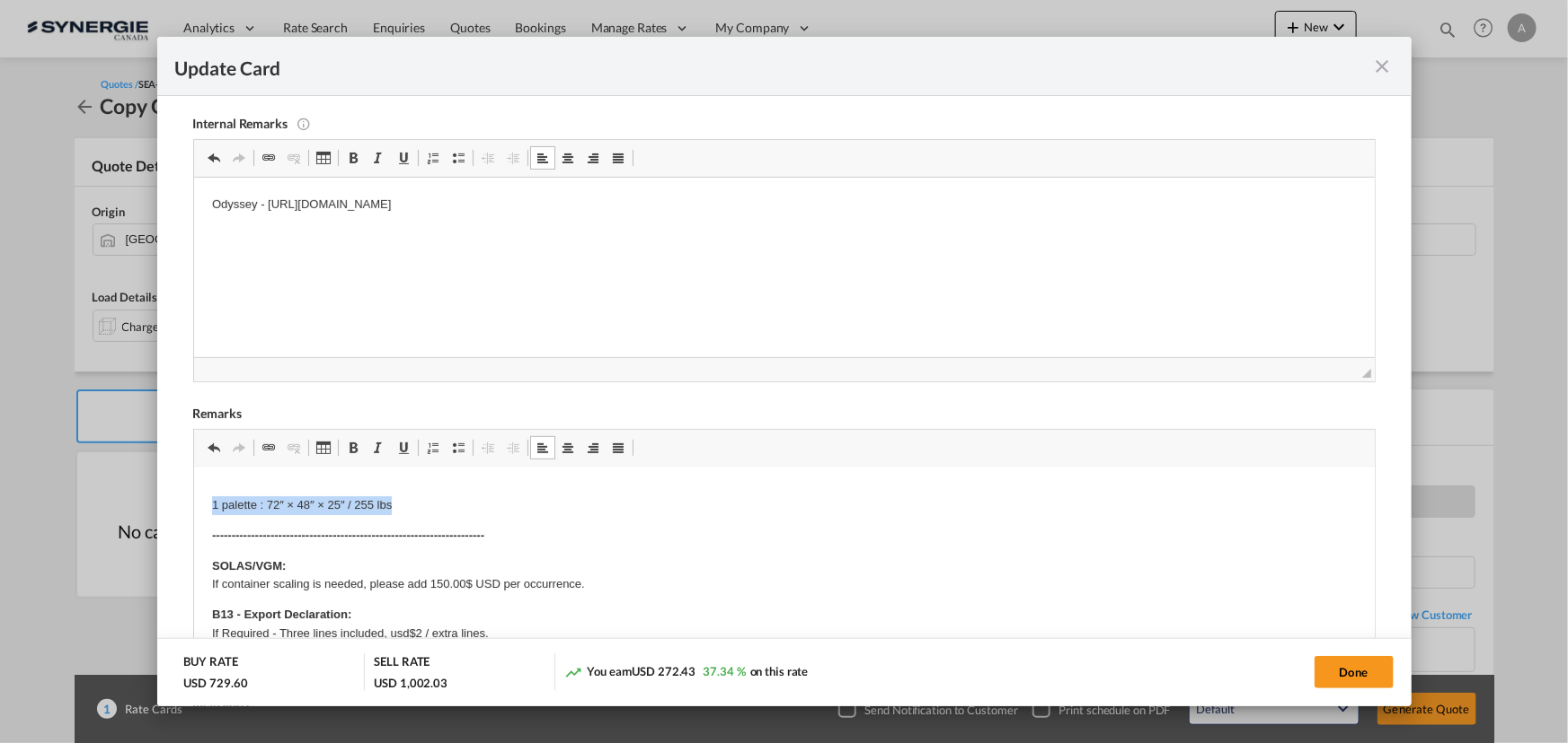
drag, startPoint x: 196, startPoint y: 510, endPoint x: 435, endPoint y: 493, distance: 239.6
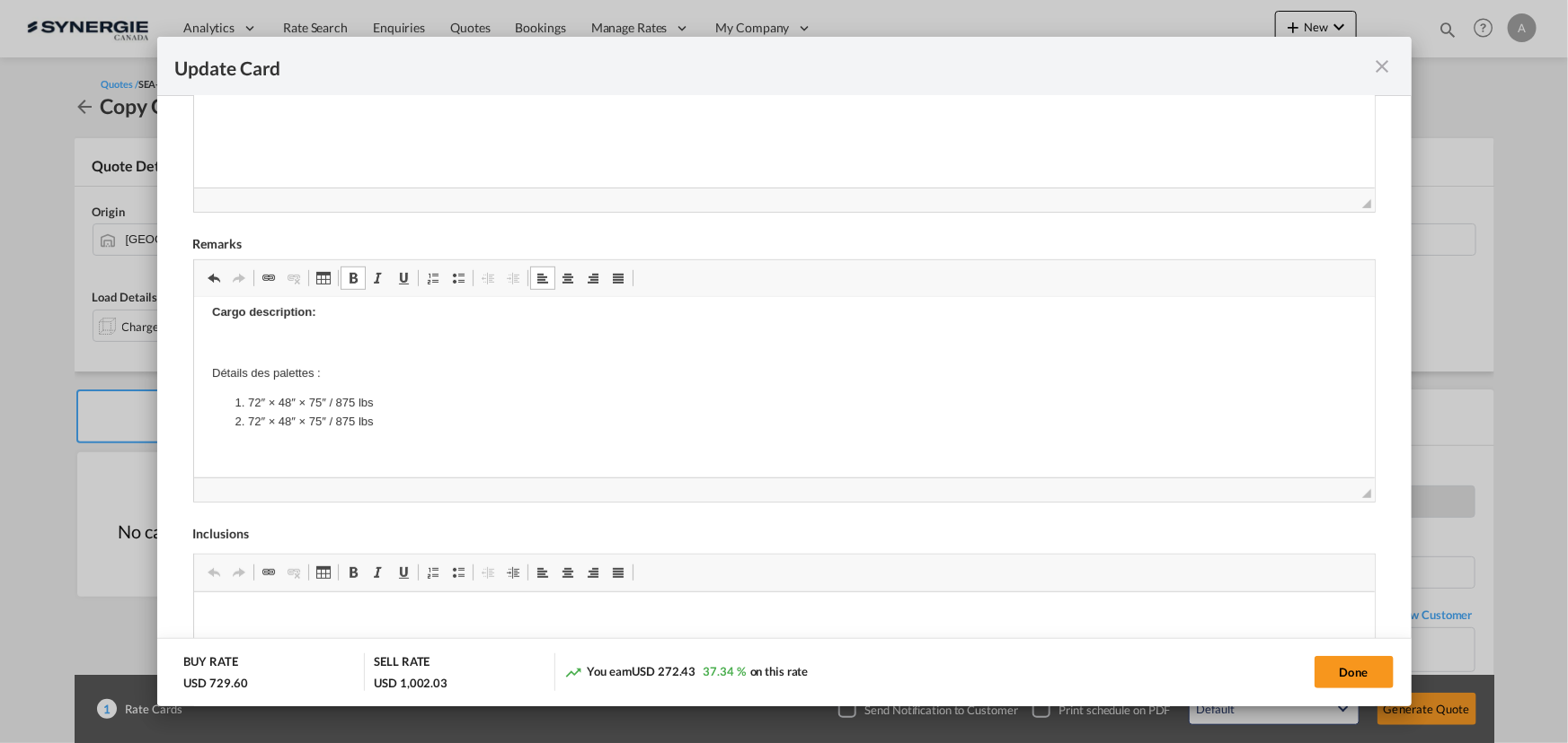
scroll to position [718, 0]
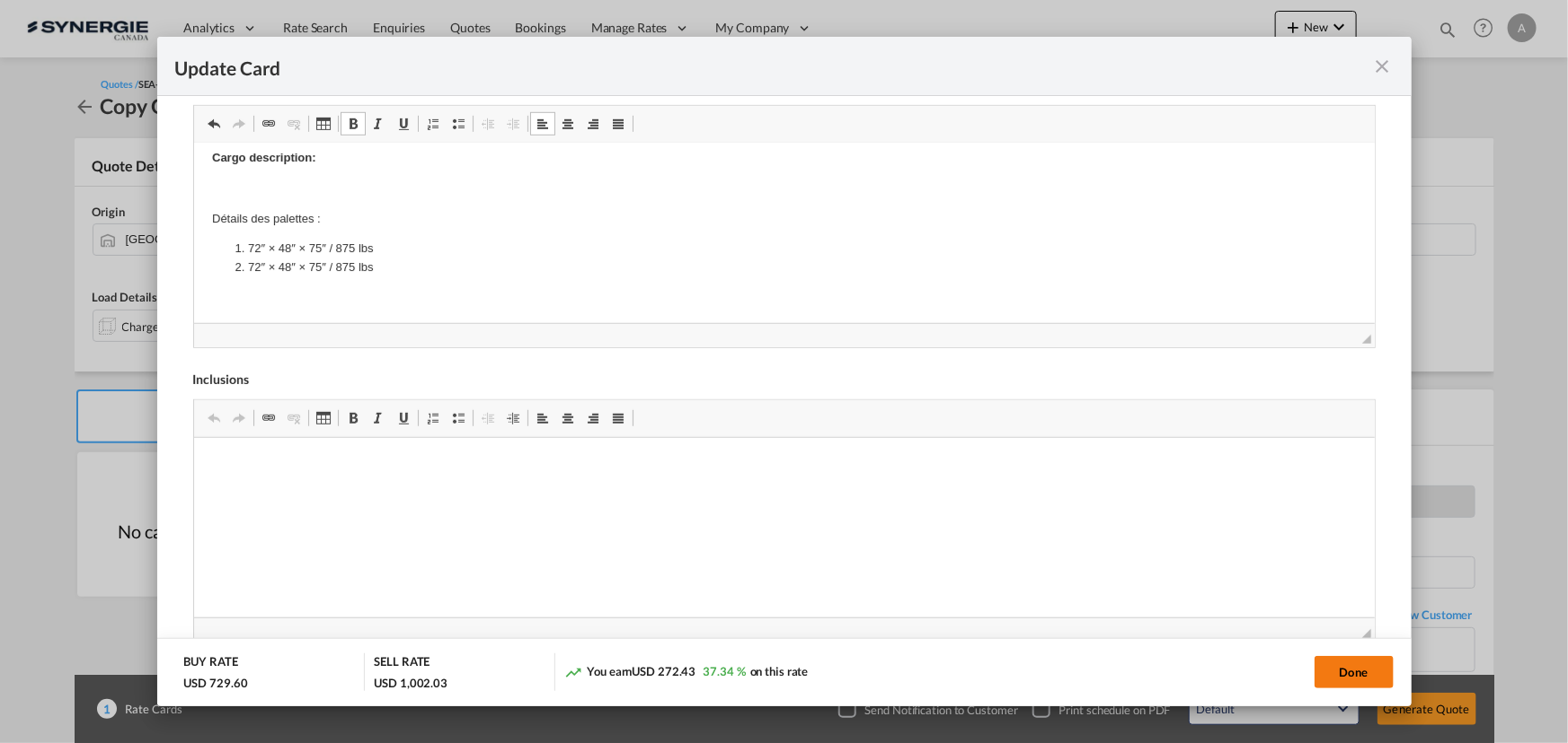
drag, startPoint x: 1333, startPoint y: 669, endPoint x: 1358, endPoint y: 662, distance: 26.0
click at [1333, 669] on button "Done" at bounding box center [1354, 673] width 79 height 32
type input "06 Jul 2025"
type input "02 Jul 2025"
type input "09 Oct 2025"
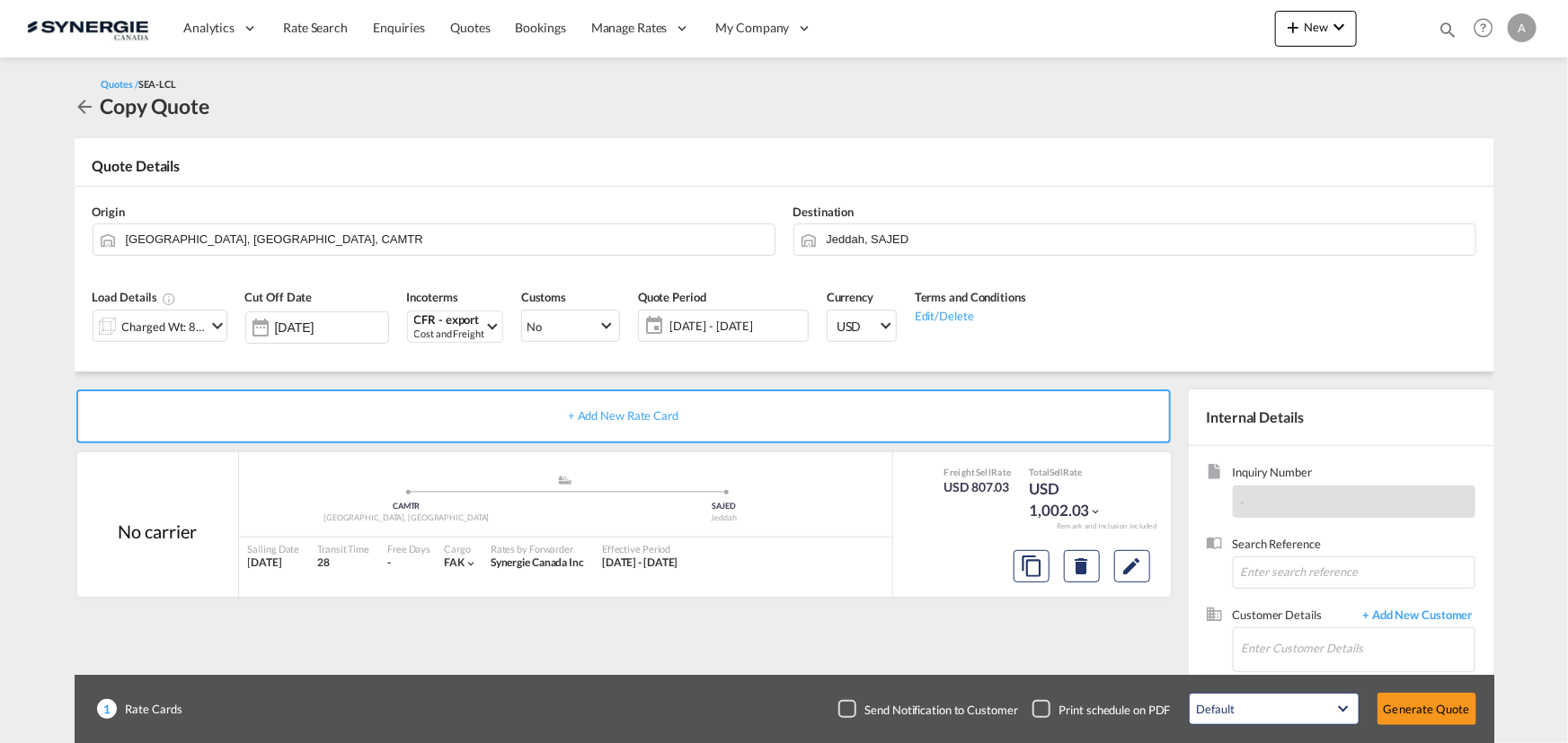
scroll to position [197, 0]
click at [1318, 637] on input "Enter Customer Details" at bounding box center [1358, 649] width 233 height 40
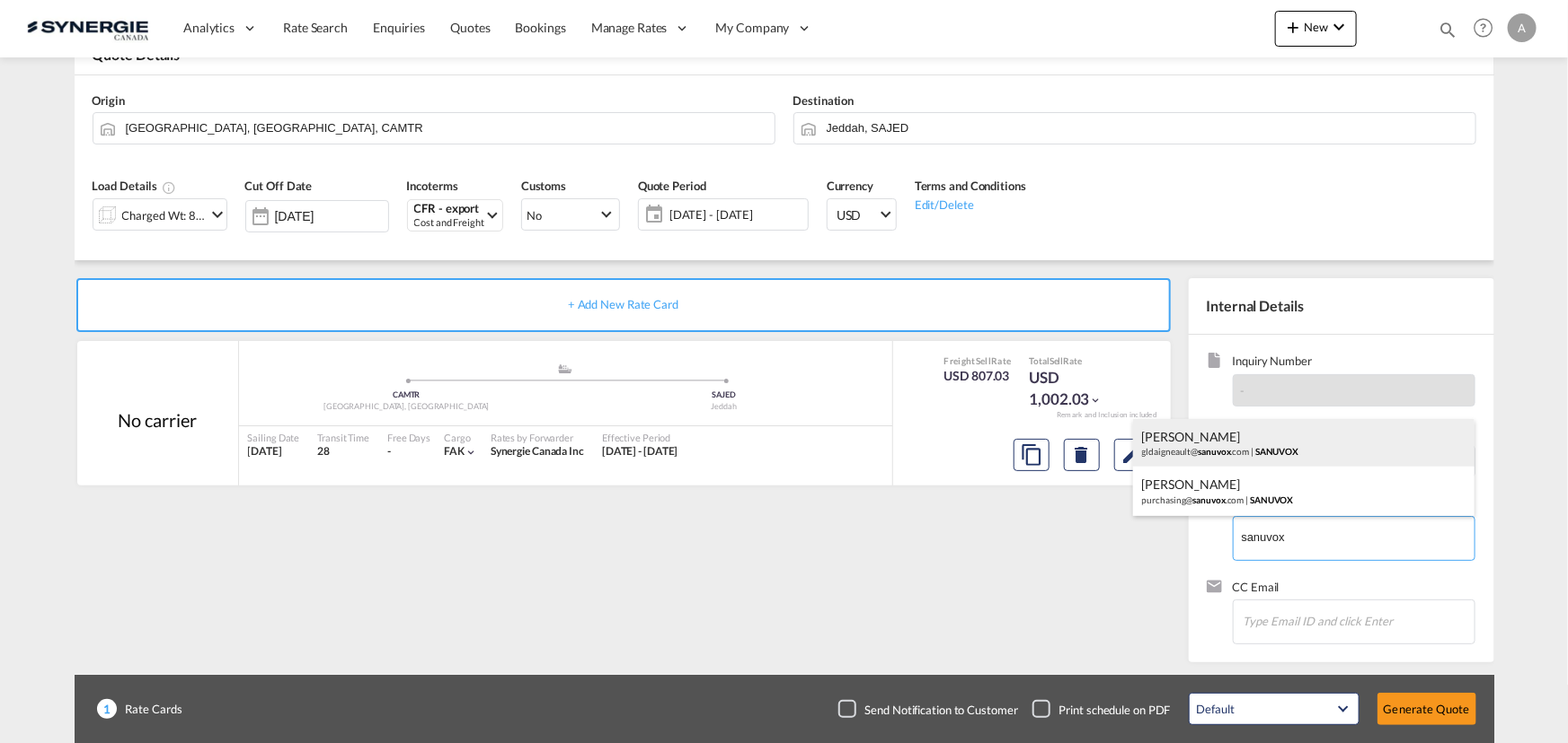
click at [1313, 431] on div "Guillaume Lussier-Daigneault gldaigneault@ sanuvox .com | SANUVOX" at bounding box center [1303, 443] width 341 height 49
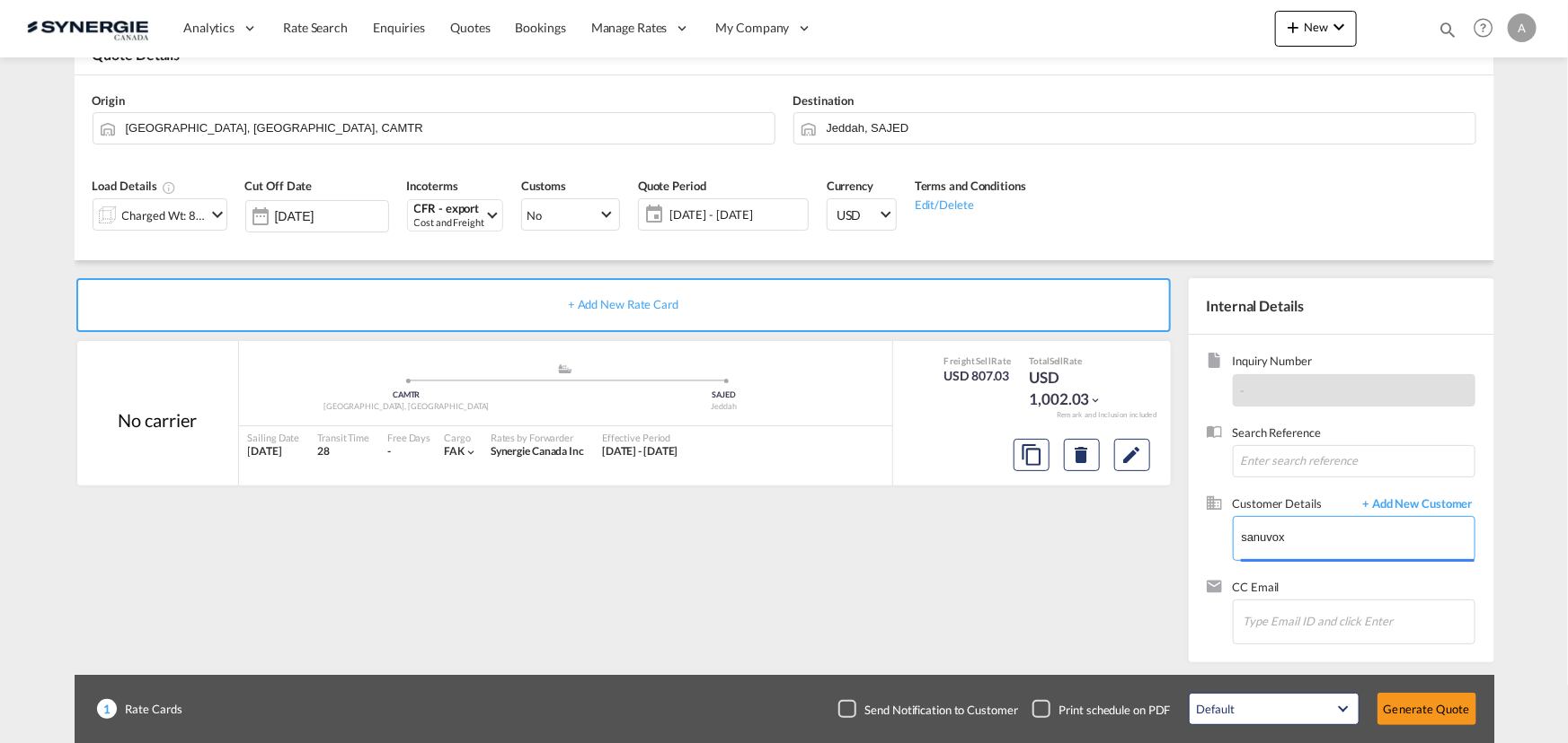
type input "SANUVOX, Guillaume Lussier-Daigneault, gldaigneault@sanuvox.com"
click at [1409, 713] on button "Generate Quote" at bounding box center [1427, 710] width 99 height 32
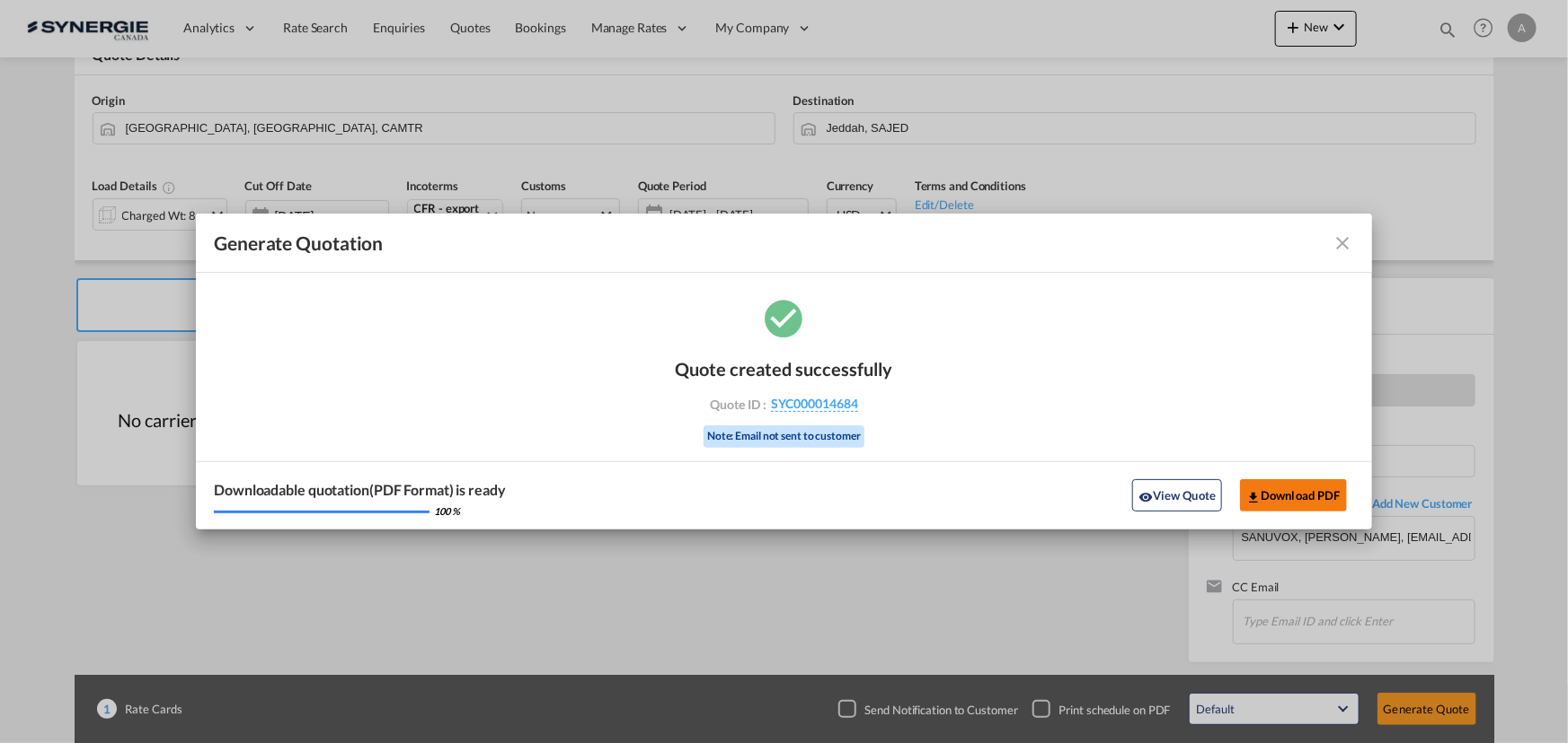
drag, startPoint x: 1186, startPoint y: 498, endPoint x: 1205, endPoint y: 488, distance: 21.5
click at [1186, 498] on button "View Quote" at bounding box center [1177, 495] width 90 height 32
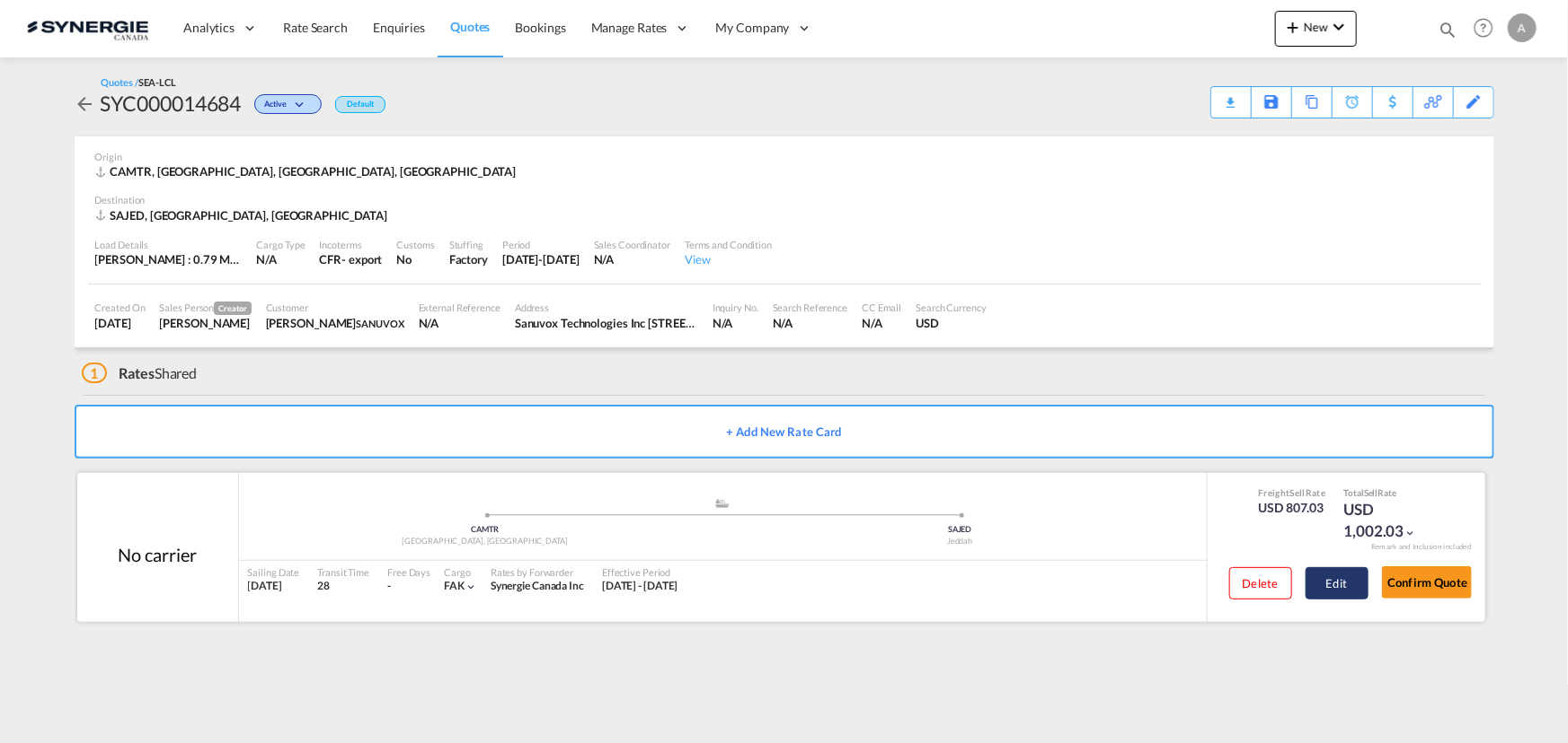
click at [1330, 585] on button "Edit" at bounding box center [1336, 584] width 63 height 32
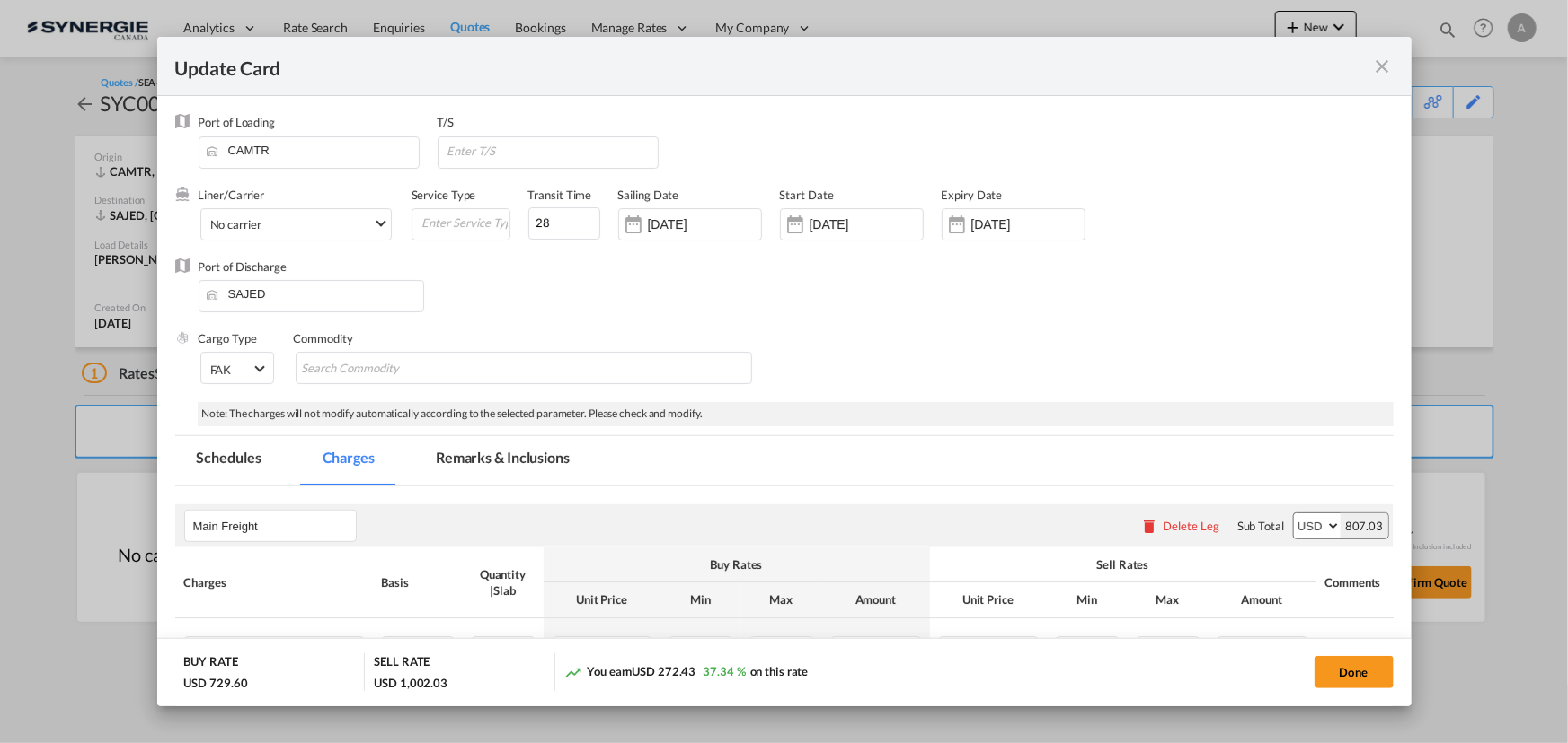
drag, startPoint x: 525, startPoint y: 460, endPoint x: 1567, endPoint y: 179, distance: 1079.2
click at [525, 460] on md-tab-item "Remarks & Inclusions" at bounding box center [502, 461] width 177 height 50
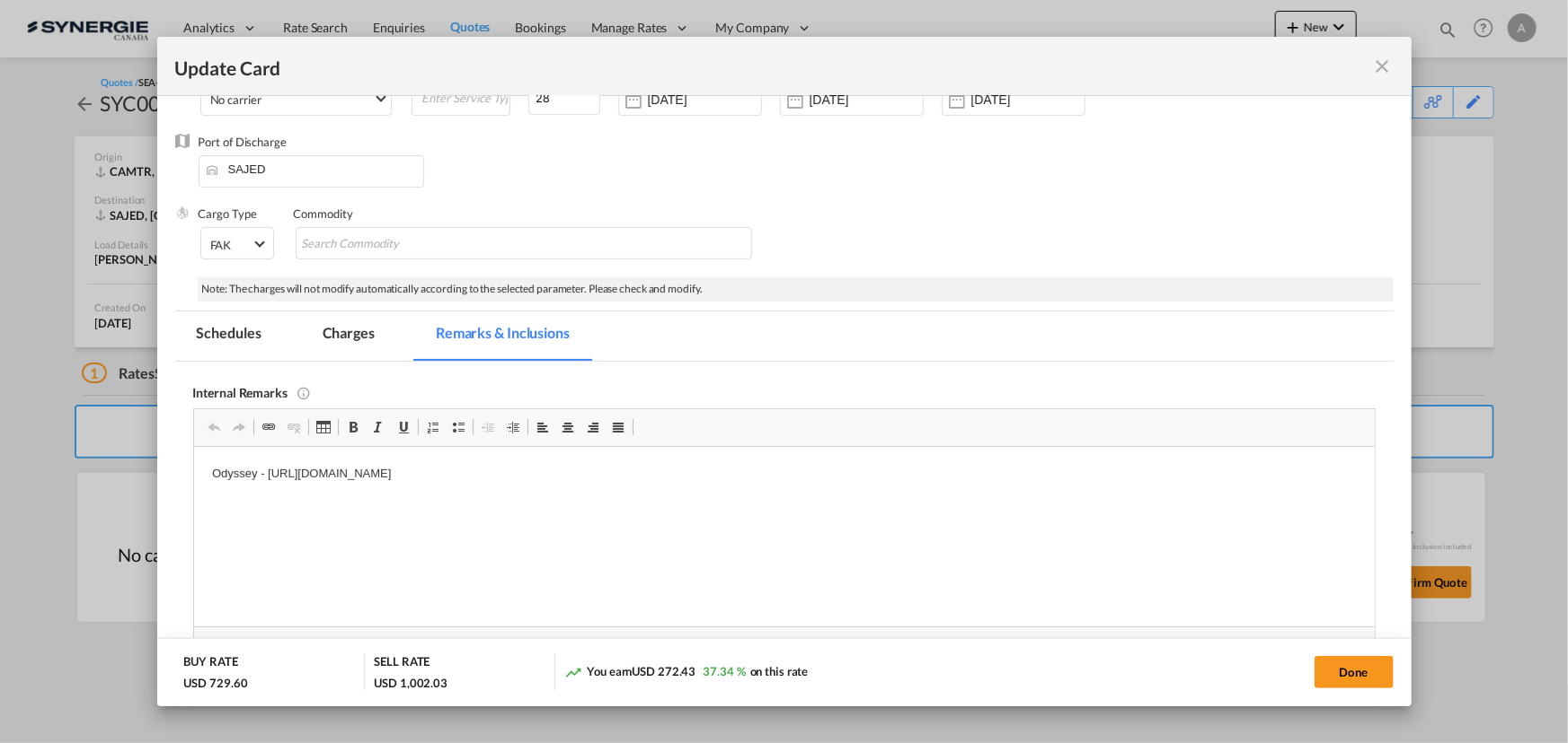
scroll to position [163, 0]
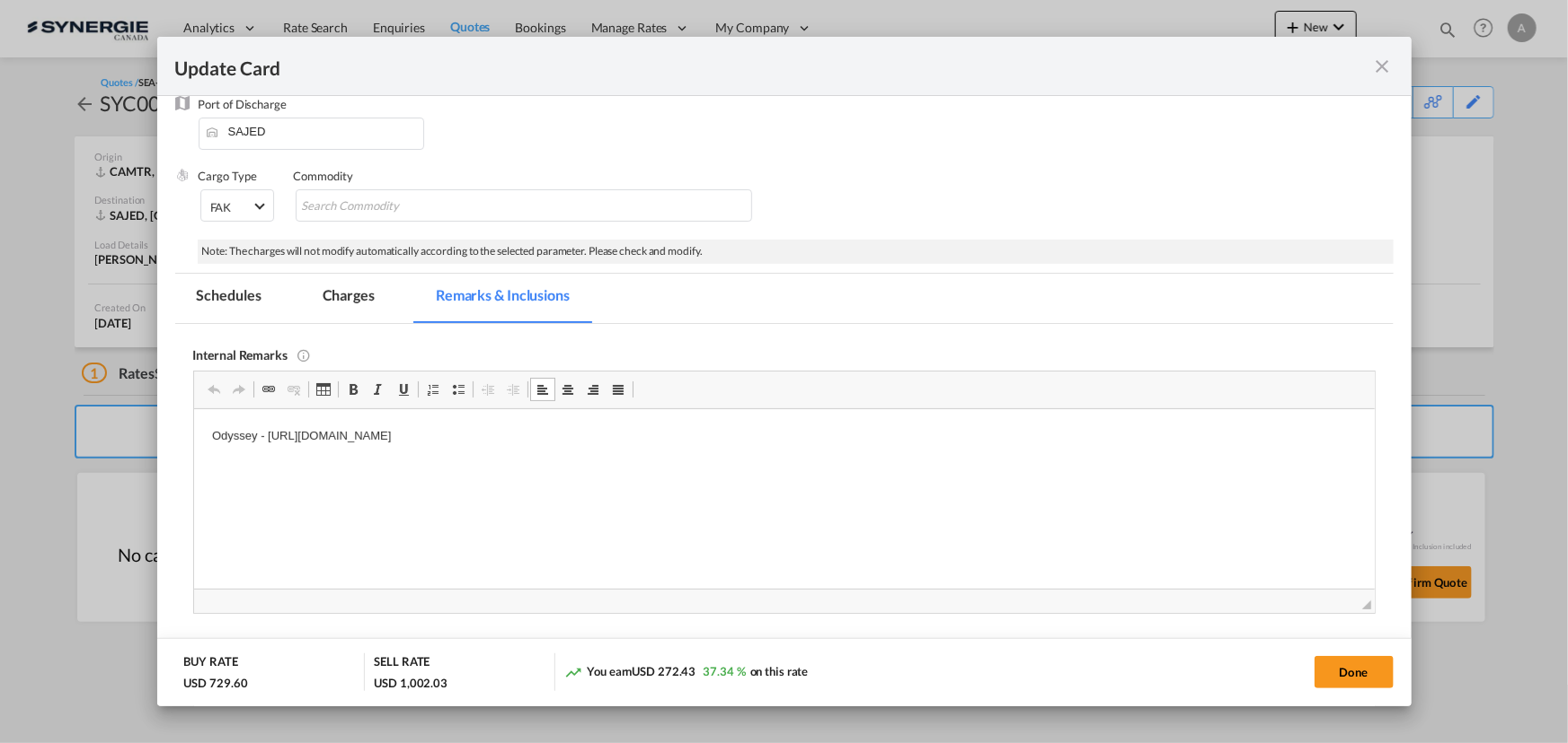
drag, startPoint x: 749, startPoint y: 434, endPoint x: 266, endPoint y: 442, distance: 483.1
click at [266, 442] on p "Odyssey - https://app.frontapp.com/open/cnv_qdq8nnz?key=DUnw00JD10PWZivFhEpZMFj…" at bounding box center [783, 436] width 1145 height 19
drag, startPoint x: 343, startPoint y: 292, endPoint x: 453, endPoint y: 36, distance: 278.6
click at [343, 292] on md-tab-item "Charges" at bounding box center [349, 298] width 95 height 50
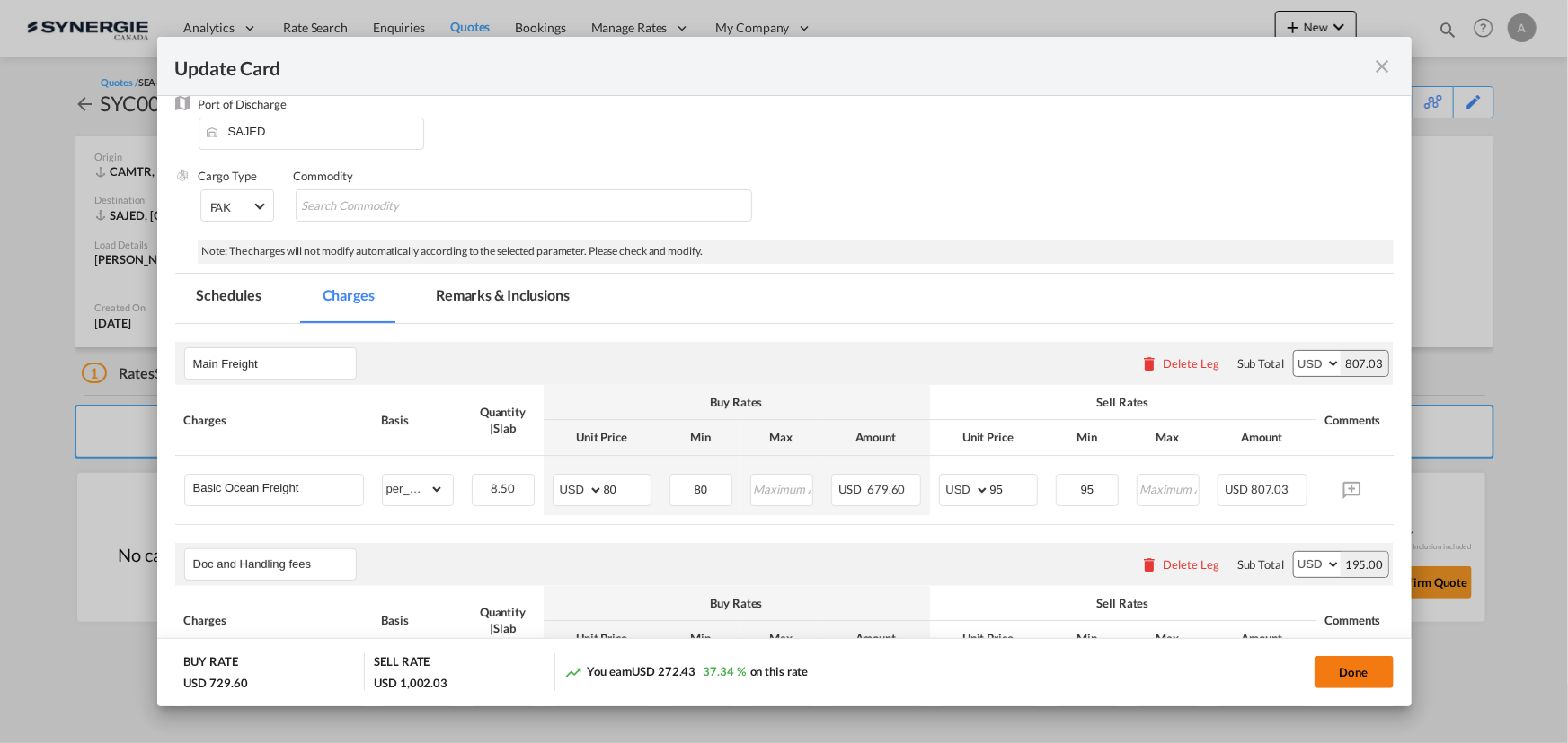
click at [1350, 663] on button "Done" at bounding box center [1354, 673] width 79 height 32
type input "06 Jul 2025"
type input "02 Jul 2025"
type input "09 Oct 2025"
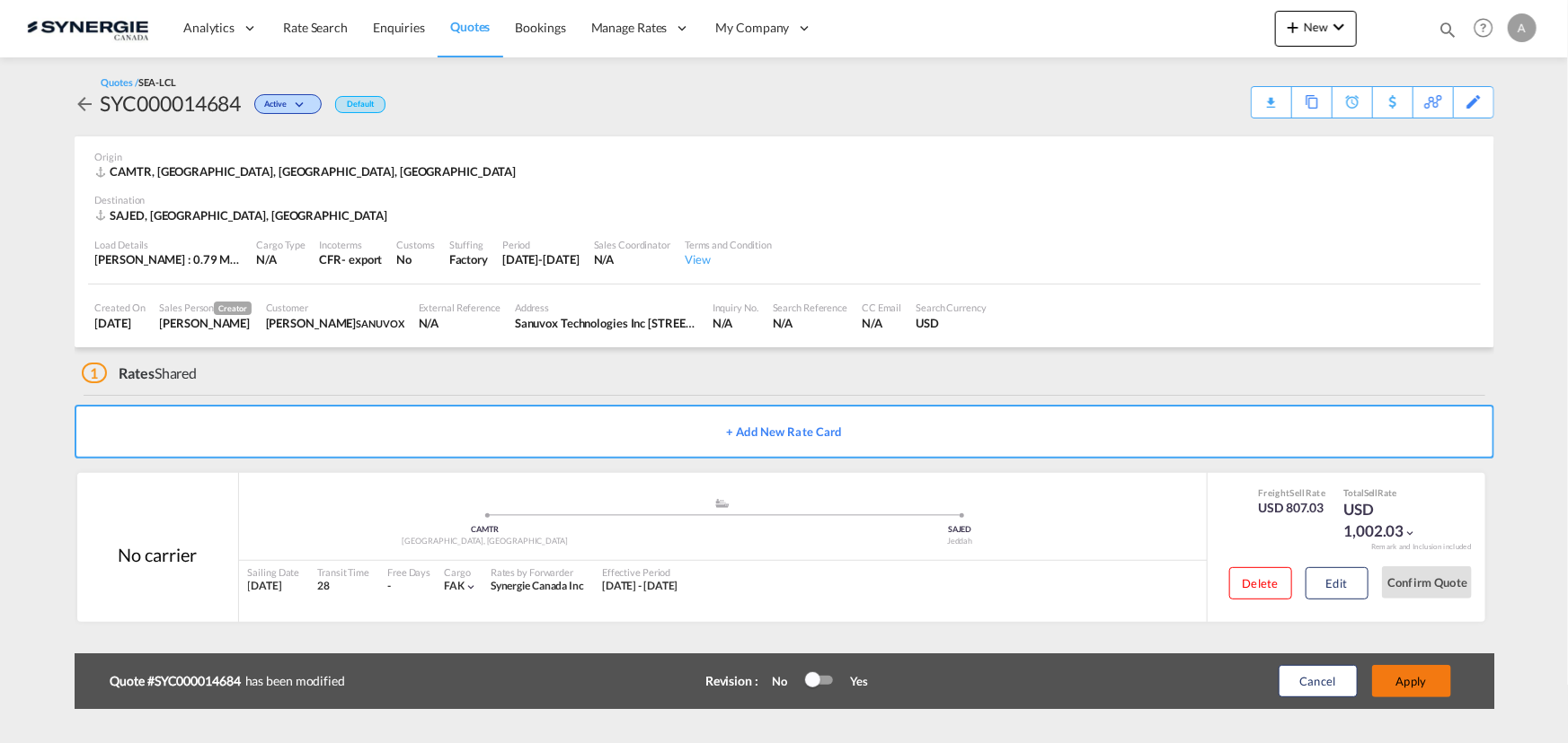
click at [1399, 674] on button "Apply" at bounding box center [1411, 681] width 79 height 32
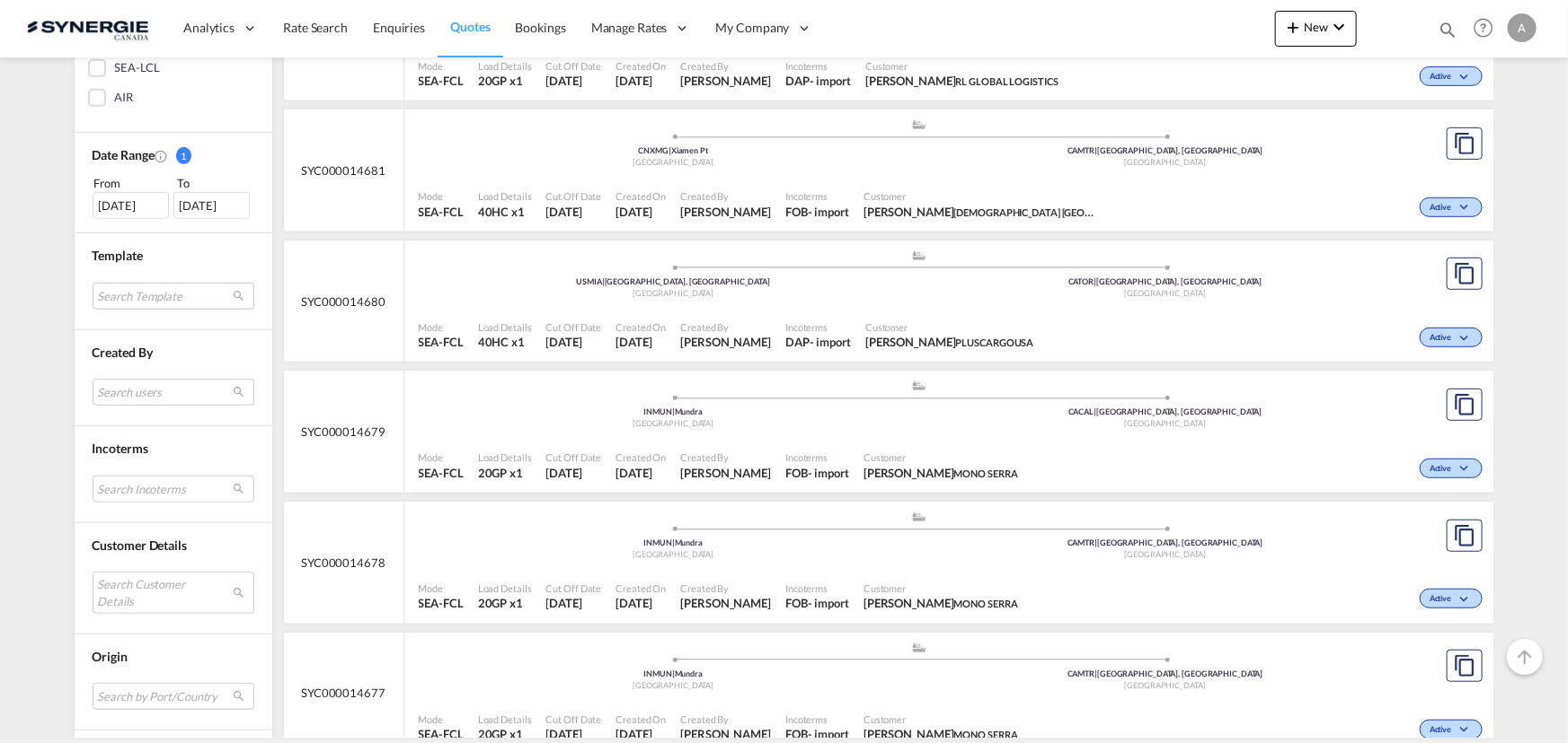
scroll to position [653, 0]
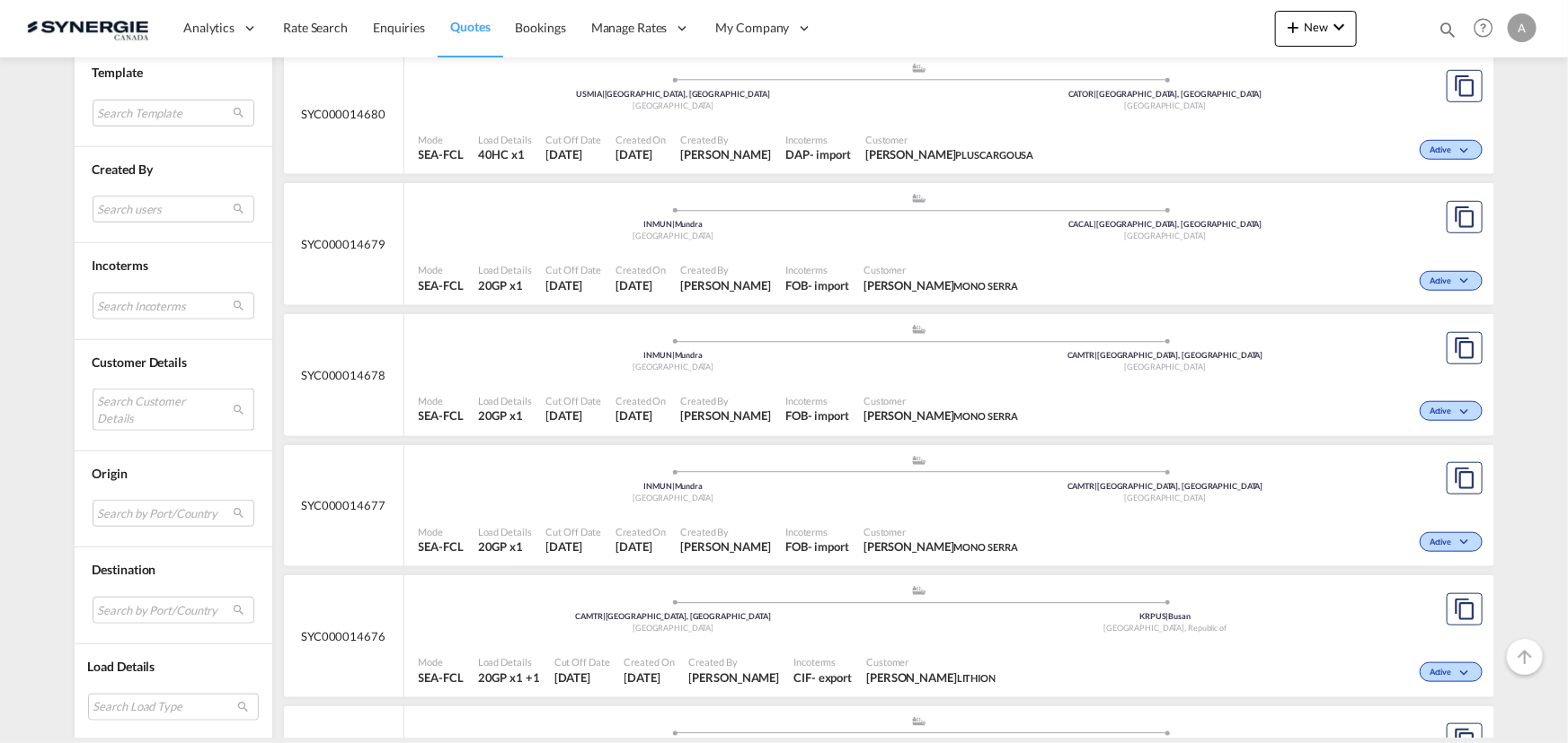
click at [132, 410] on md-select "Search Customer Details user name user [PERSON_NAME] [PERSON_NAME][EMAIL_ADDRES…" at bounding box center [173, 409] width 162 height 41
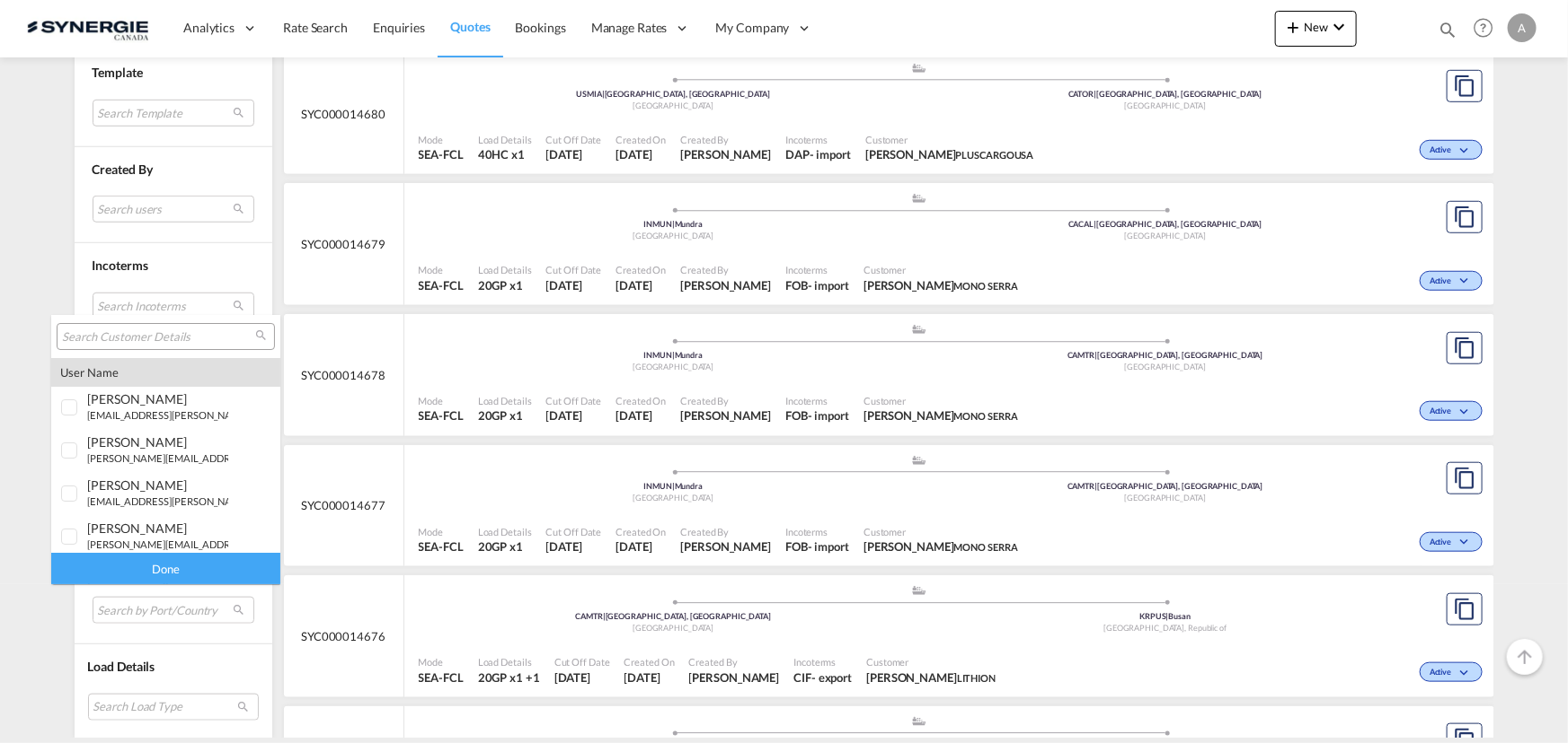
click at [153, 332] on input "search" at bounding box center [158, 337] width 193 height 16
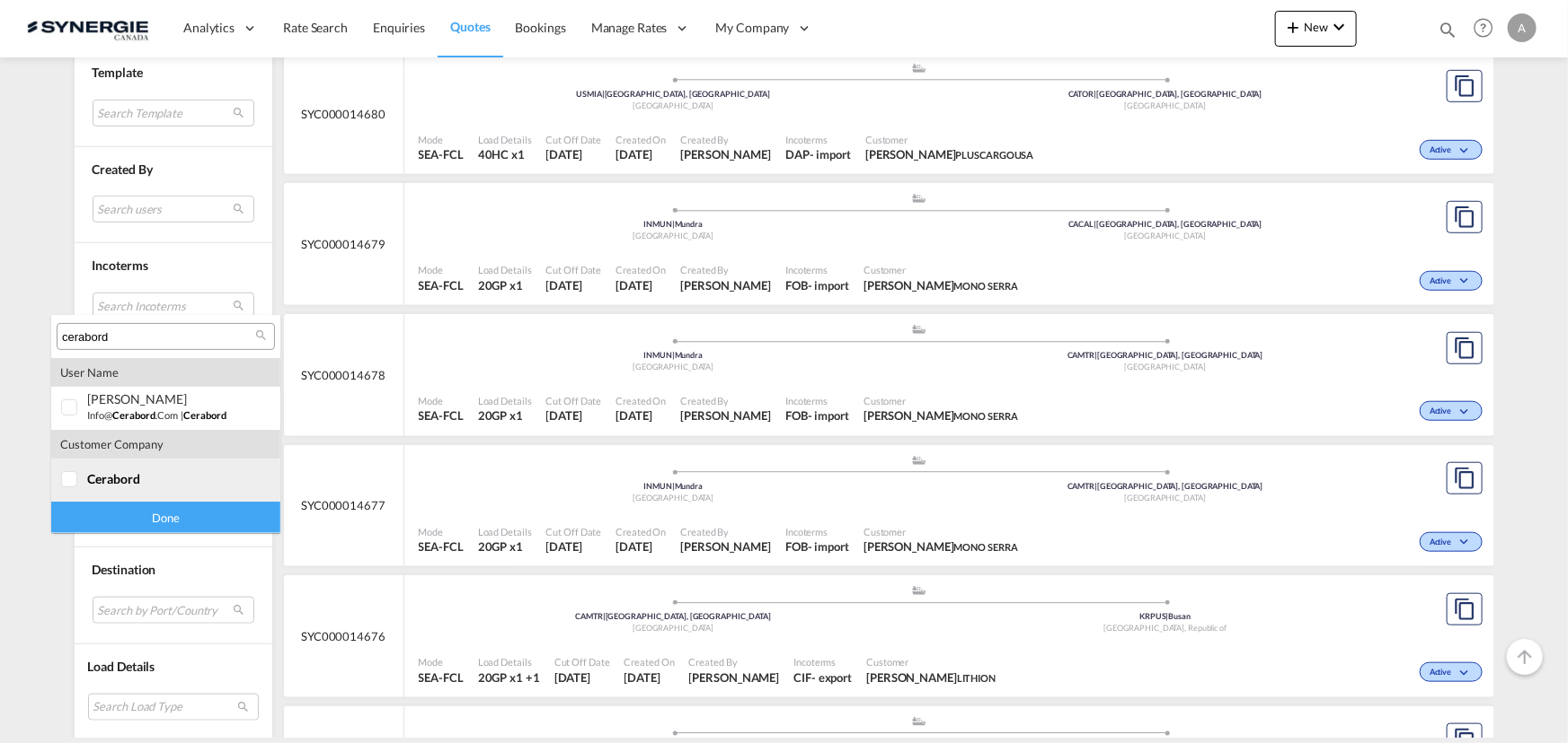
type input "cerabord"
click at [117, 476] on span "cerabord" at bounding box center [113, 479] width 53 height 15
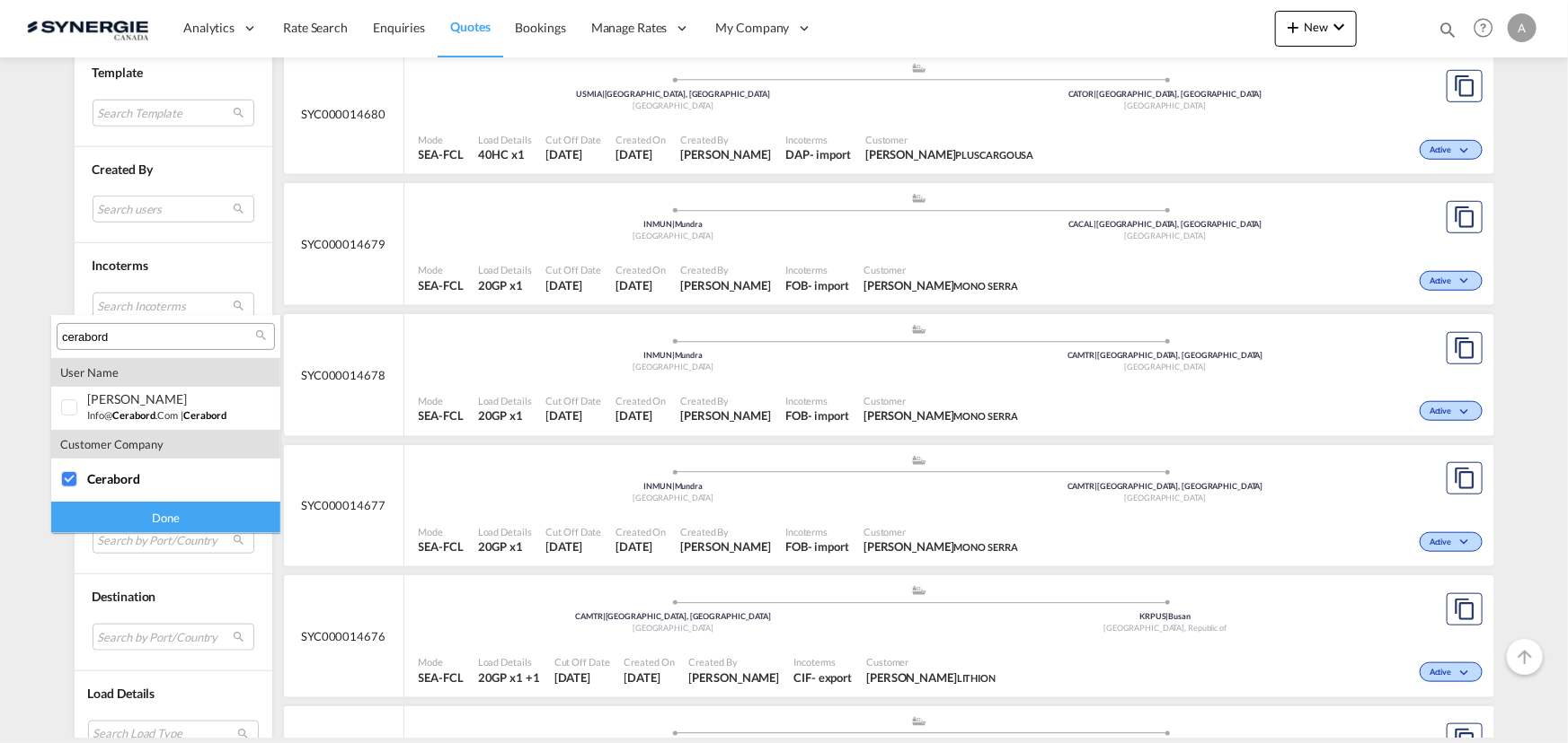
click at [122, 516] on div "Done" at bounding box center [166, 517] width 229 height 31
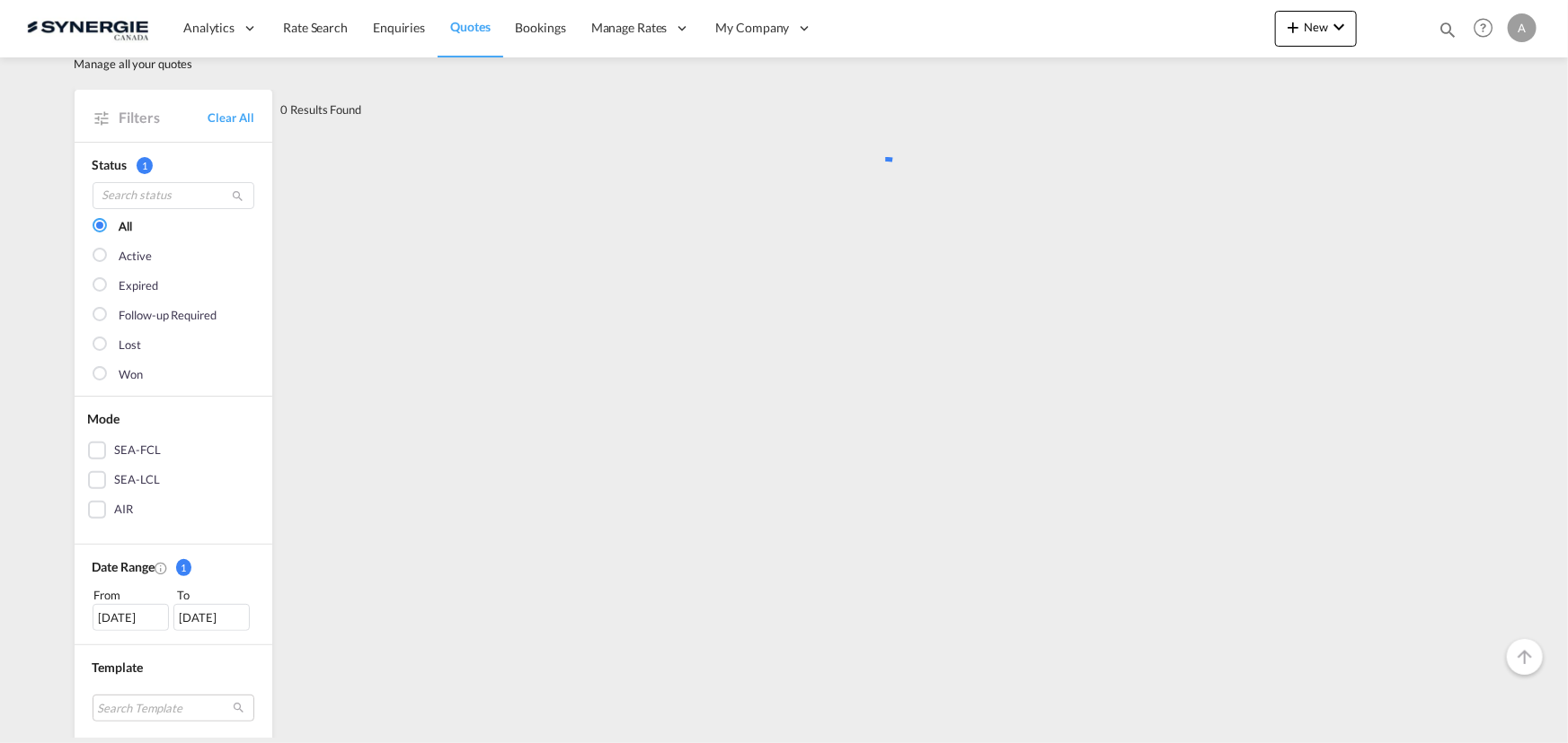
scroll to position [0, 0]
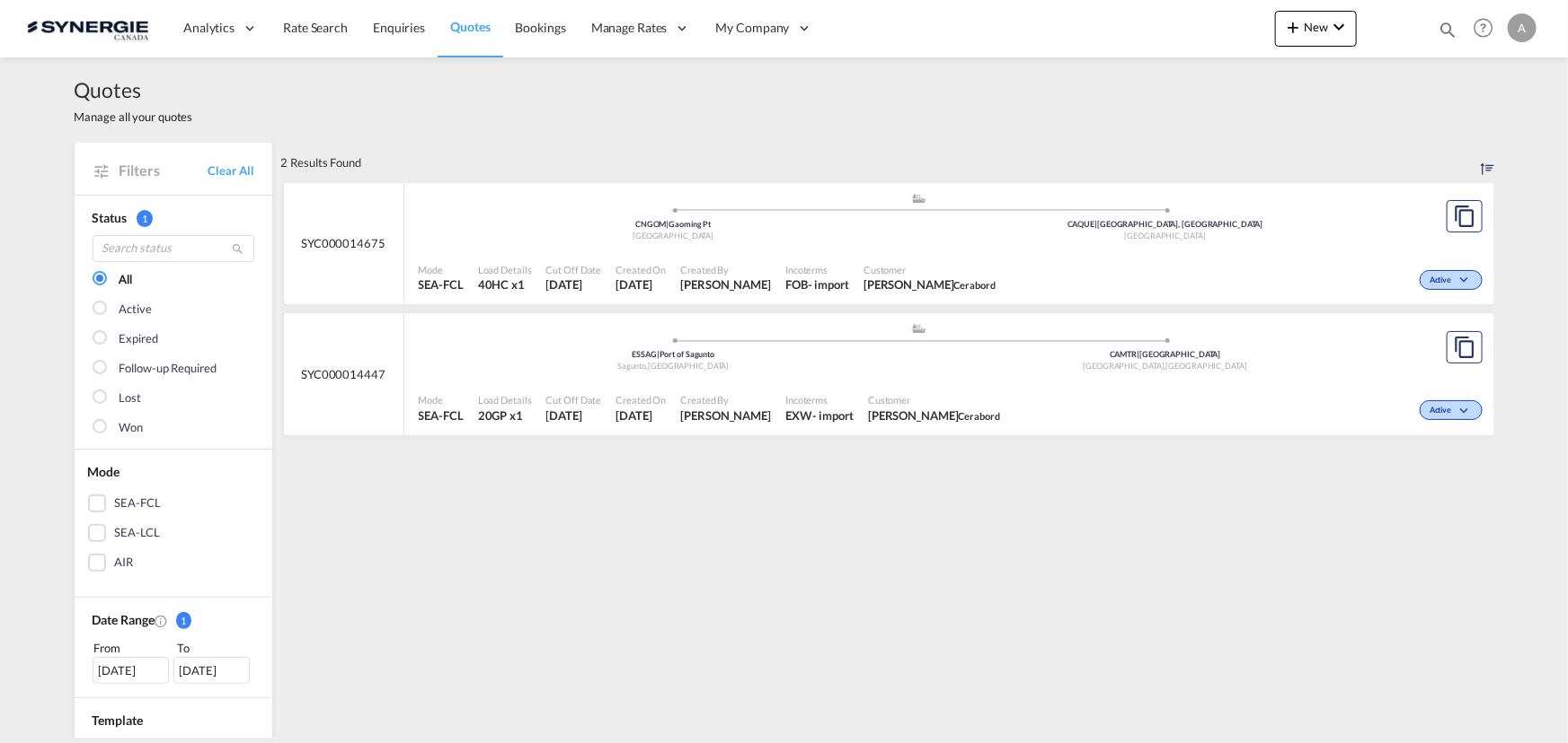
click at [764, 383] on div "Mode SEA-FCL Load Details 20GP x1 Cut Off Date [DATE] Created On [DATE] Created…" at bounding box center [948, 409] width 1089 height 54
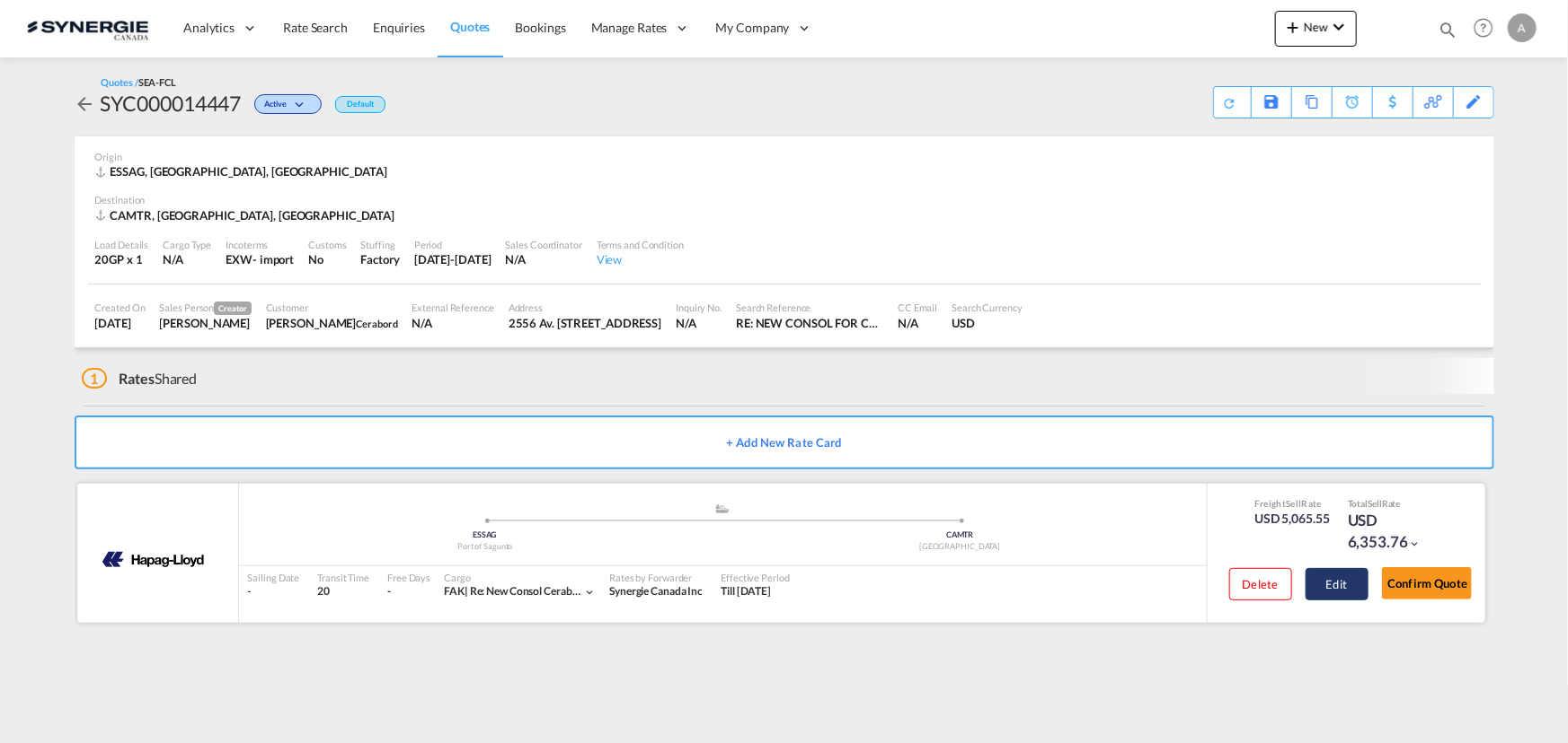
click at [1350, 584] on button "Edit" at bounding box center [1336, 585] width 63 height 32
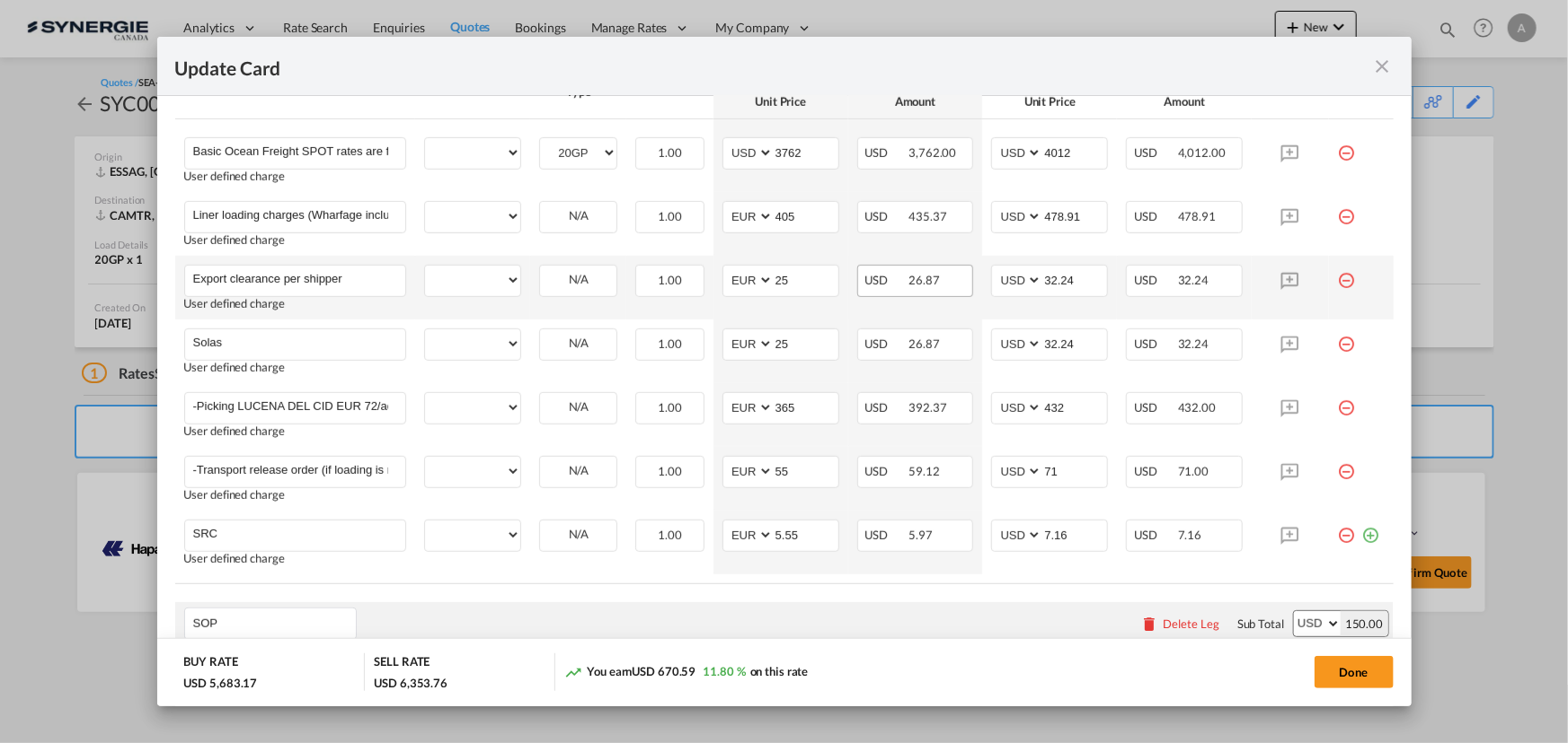
select select "per equipment"
select select "per container"
select select "per B/L"
select select "per container"
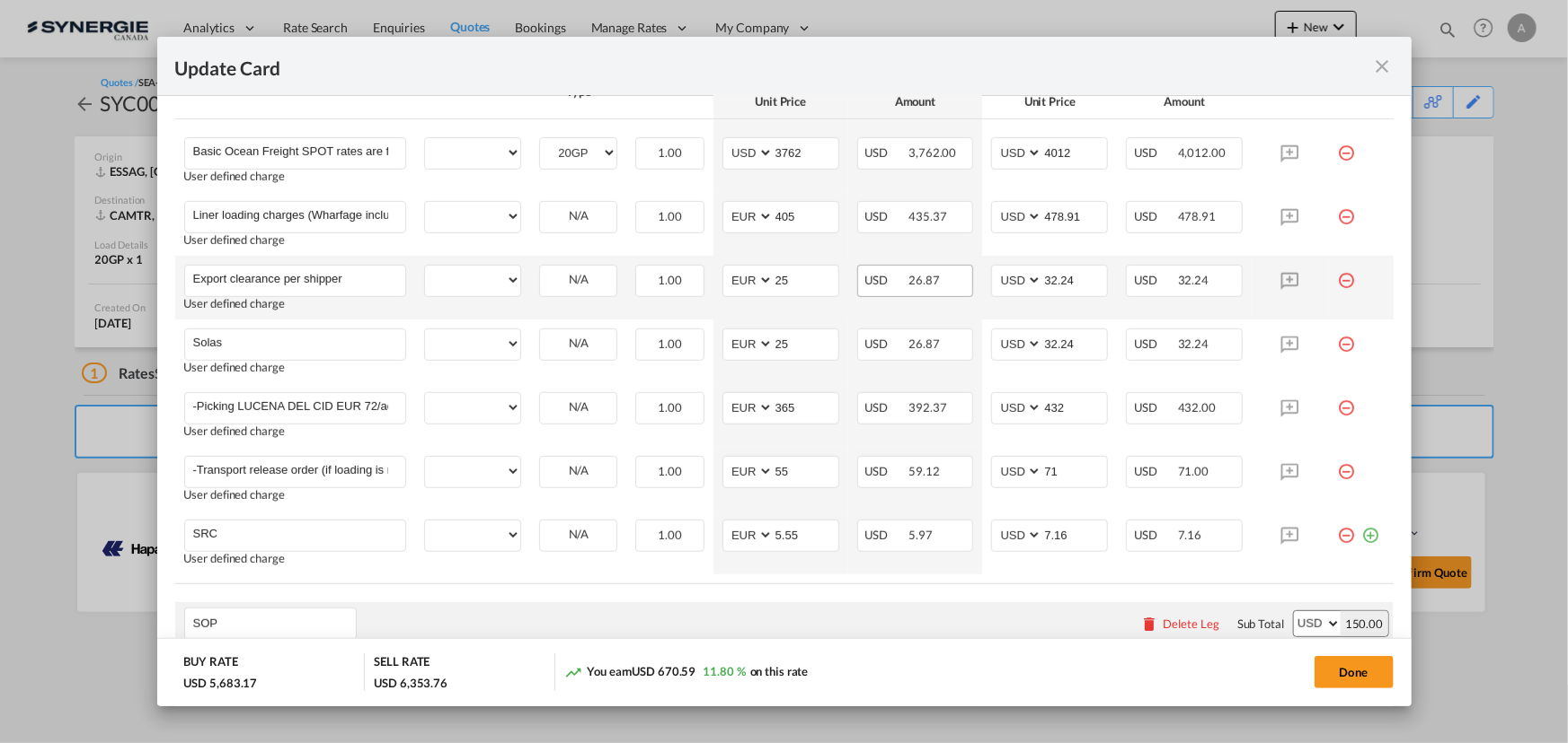
select select "per container"
select select "per shipment"
select select "per_hbl"
select select "per_declaration"
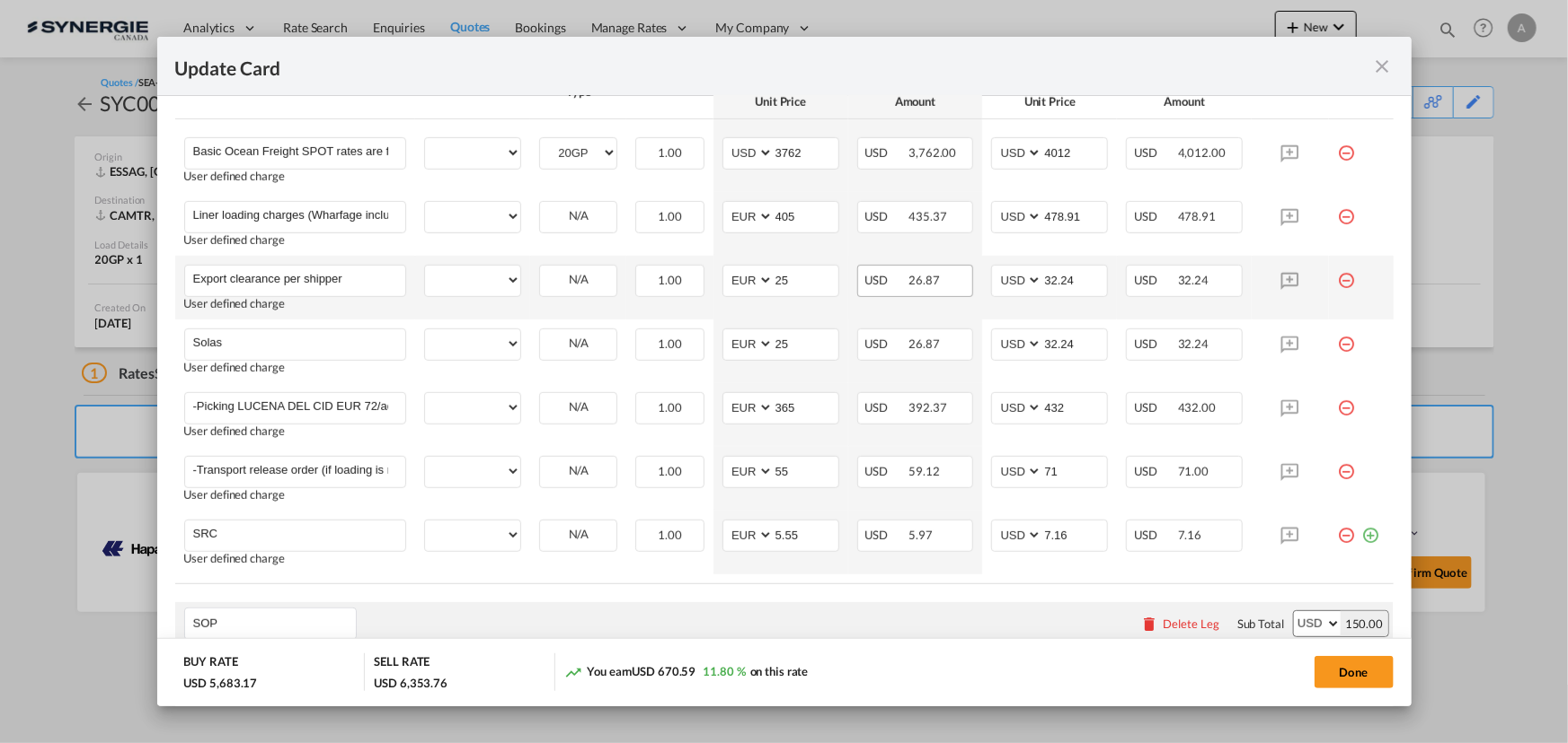
select select "per container"
select select "per equipment"
select select "per container"
select select "per_declaration"
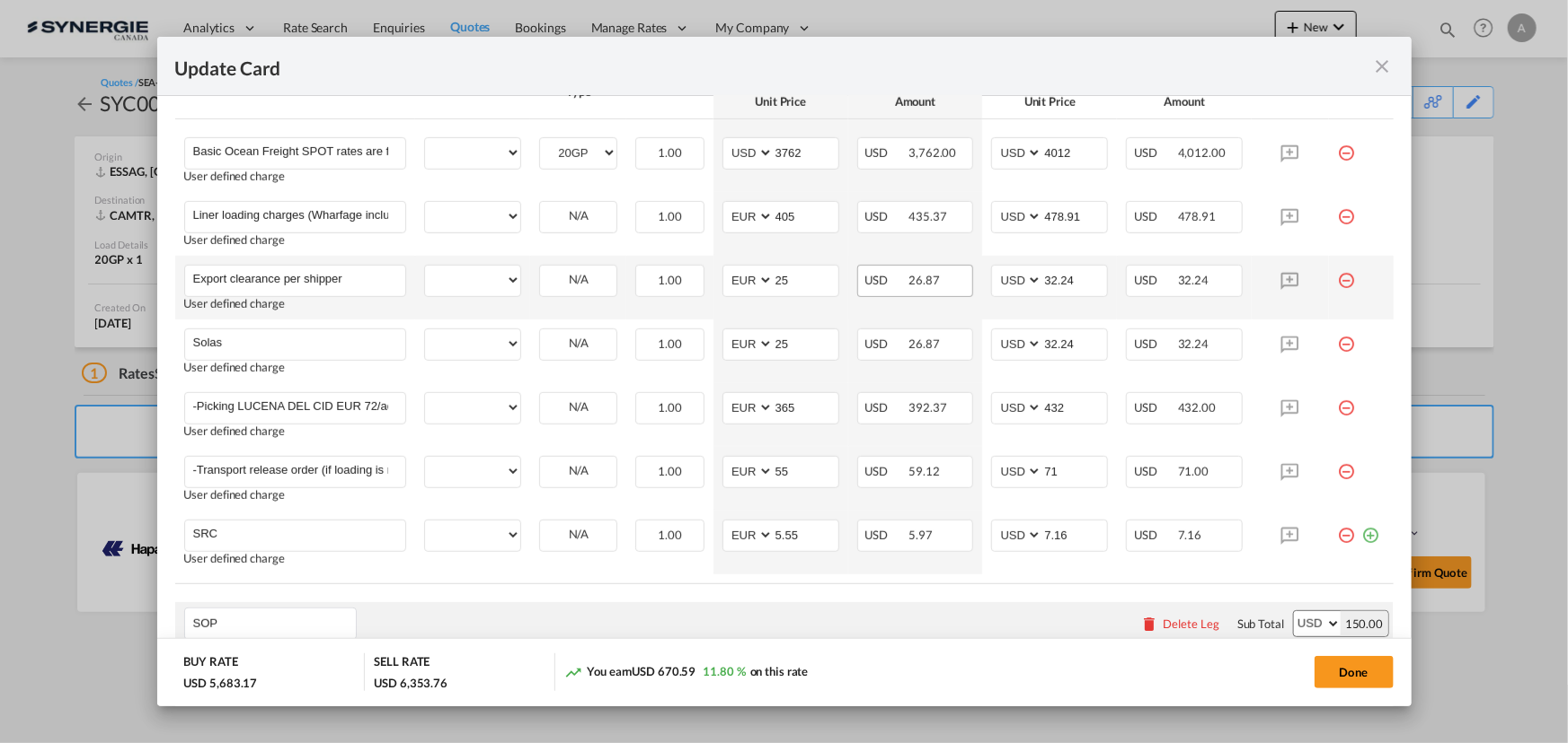
select select "per_declaration"
select select "per shipment"
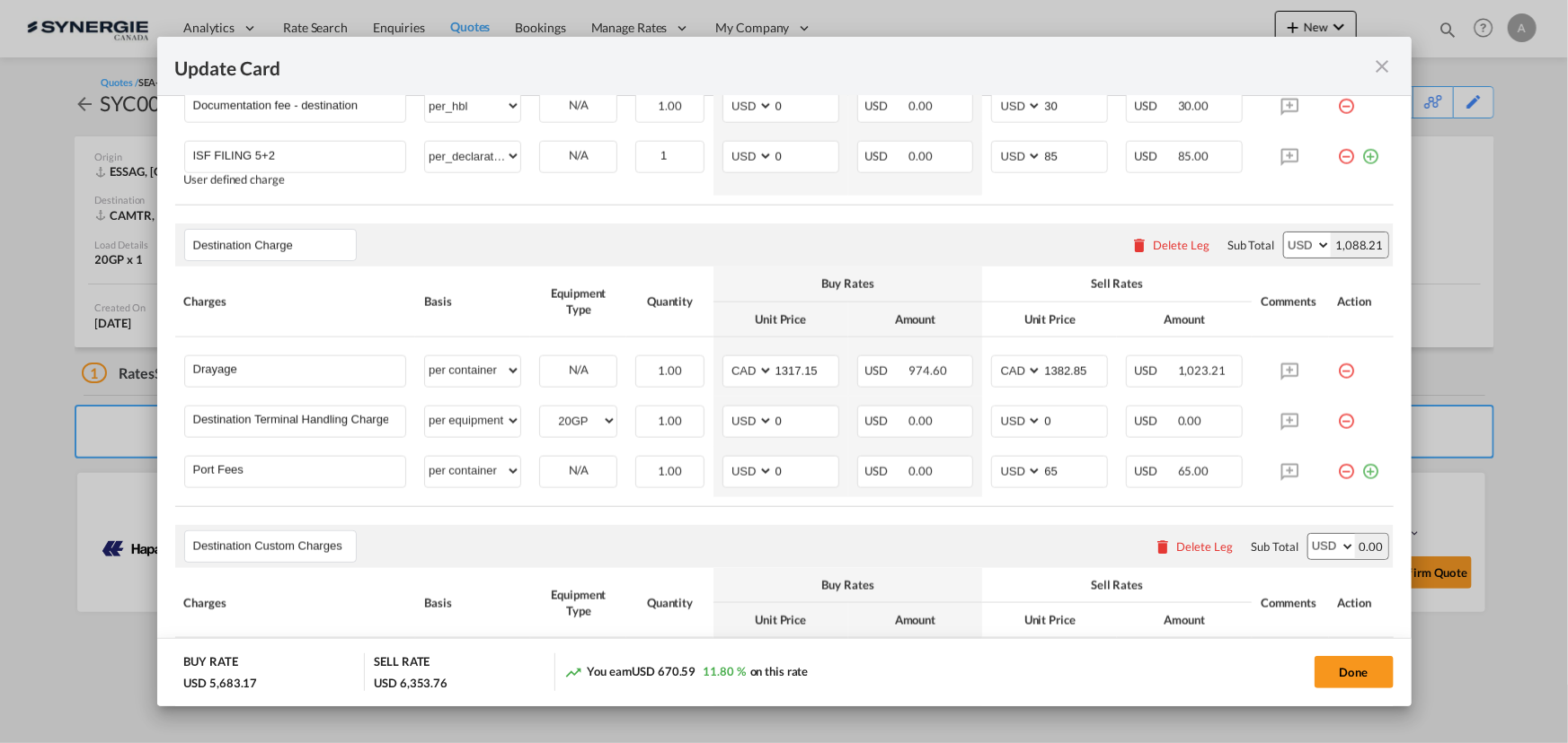
scroll to position [1305, 0]
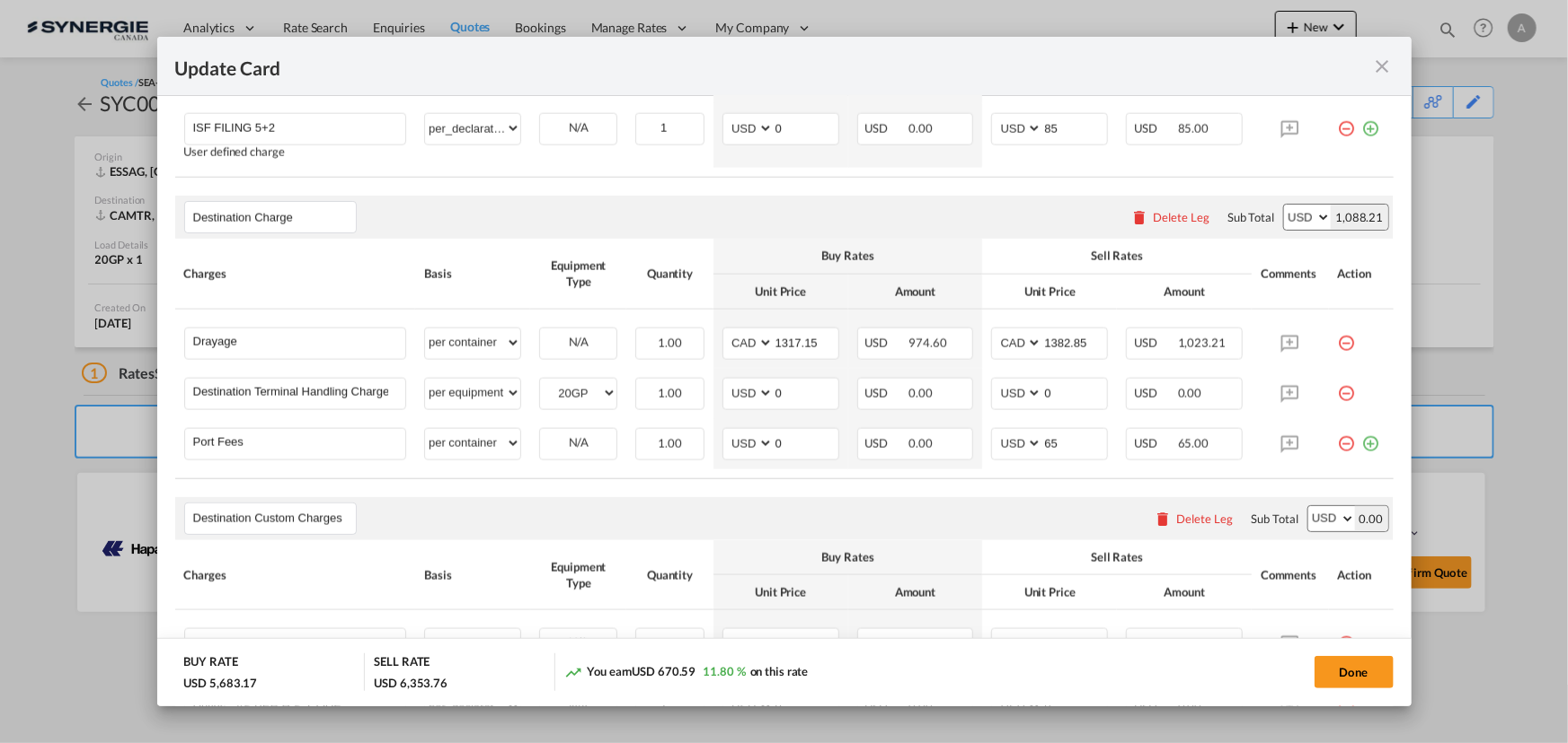
click at [1386, 66] on md-icon "icon-close fg-AAA8AD m-0 pointer" at bounding box center [1382, 66] width 22 height 22
